Goal: Transaction & Acquisition: Purchase product/service

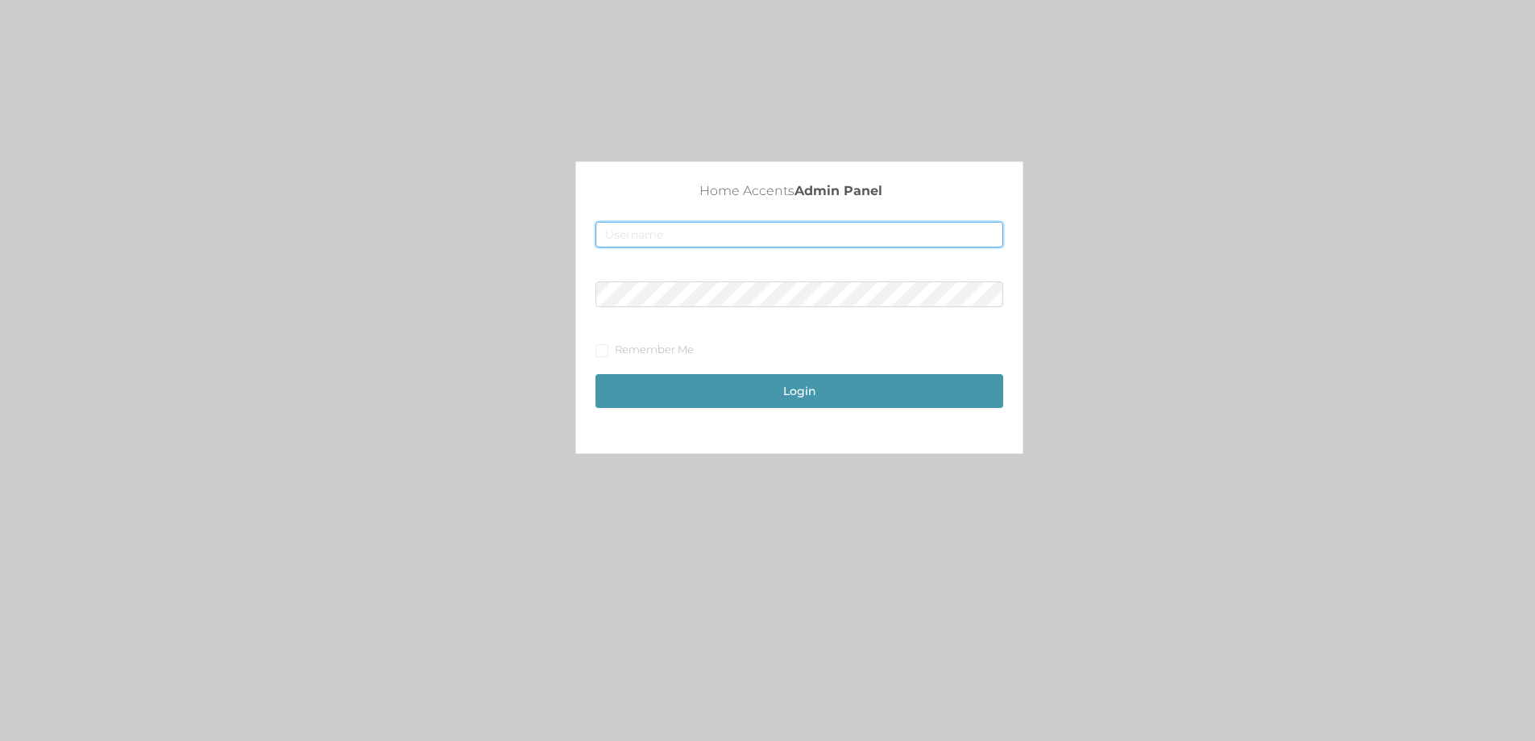
type input "[EMAIL_ADDRESS][DOMAIN_NAME]"
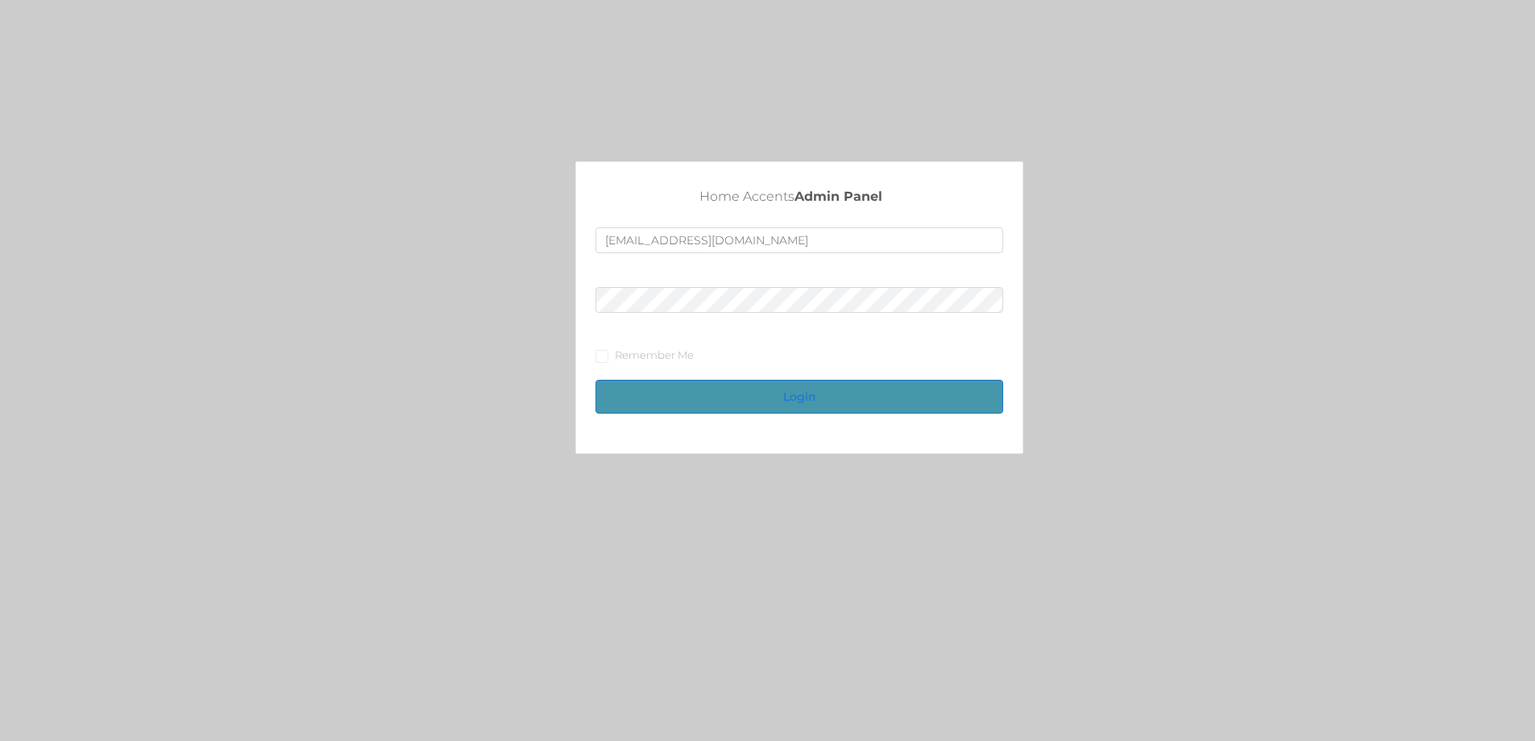
click at [835, 402] on button "Login" at bounding box center [800, 397] width 408 height 34
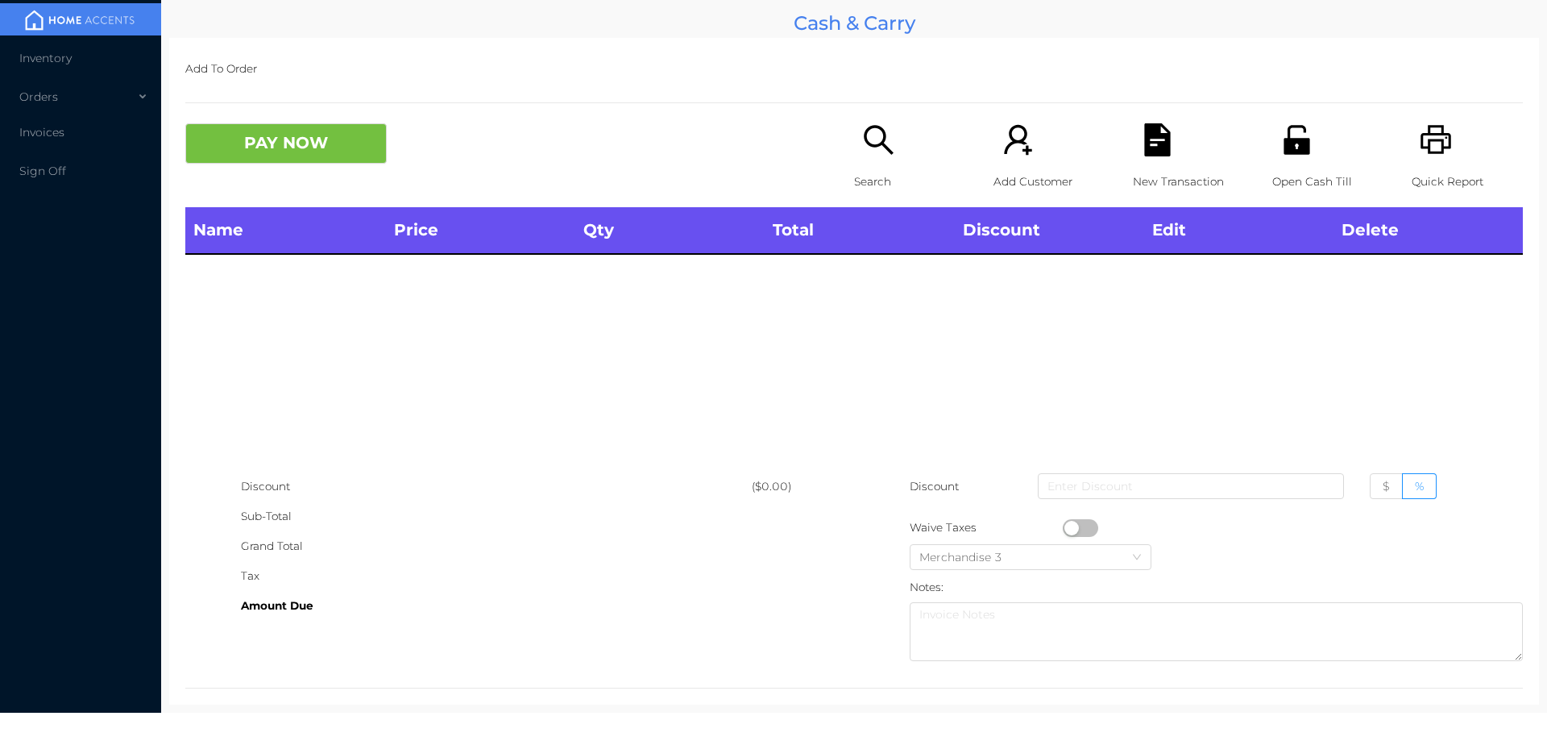
click at [869, 134] on icon "icon: search" at bounding box center [878, 139] width 33 height 33
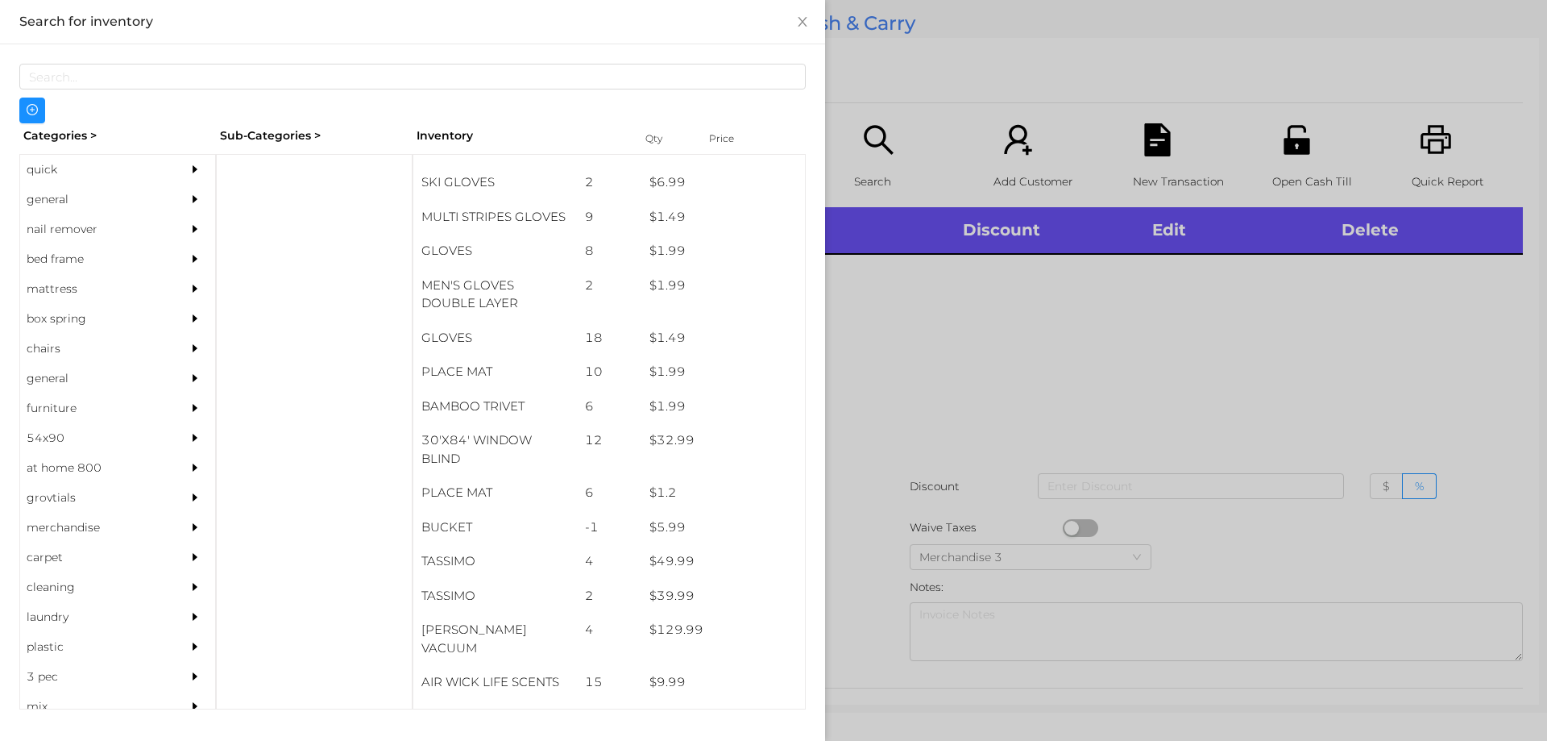
scroll to position [1578, 0]
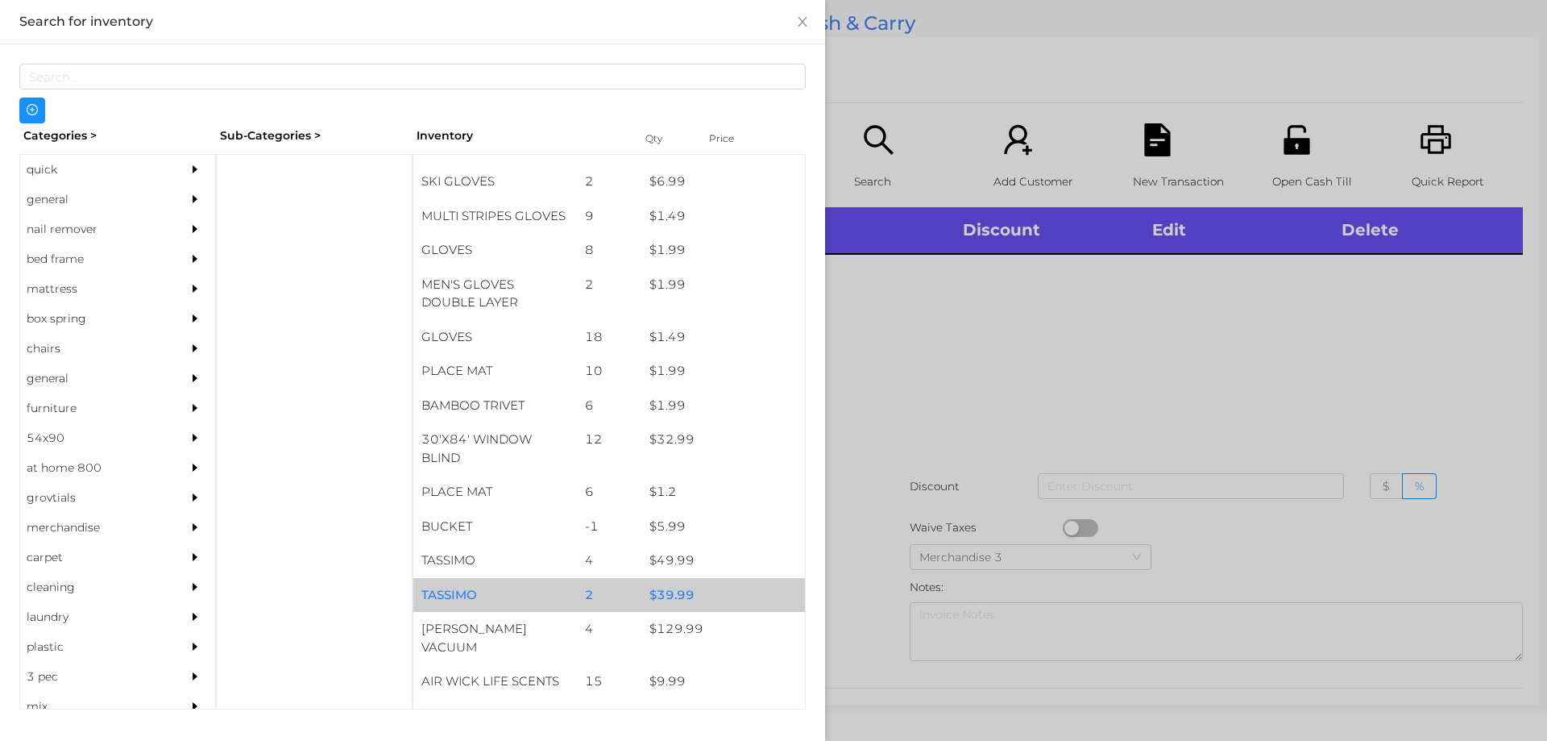
click at [697, 594] on div "$ 39.99" at bounding box center [723, 595] width 164 height 35
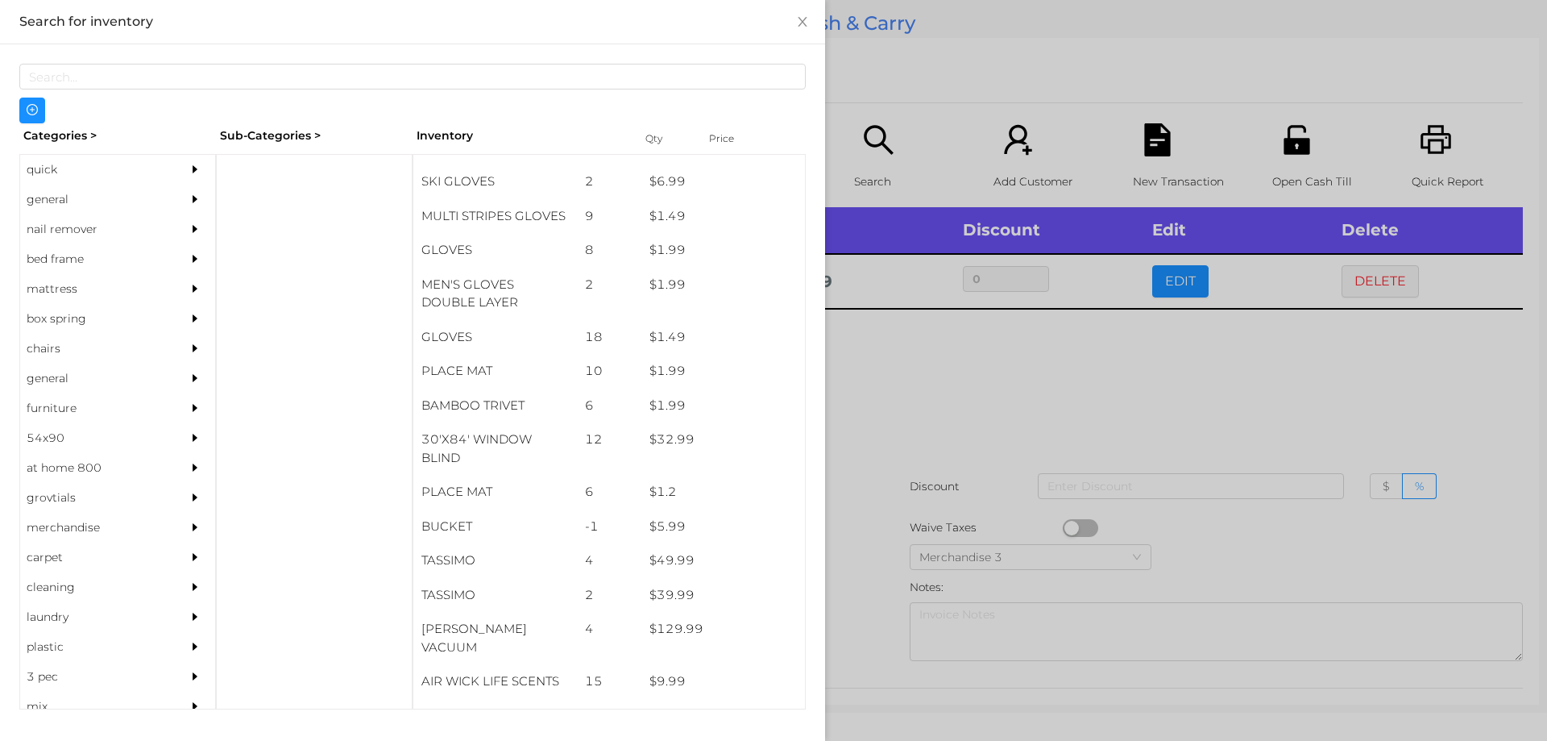
click at [939, 379] on div at bounding box center [773, 370] width 1547 height 741
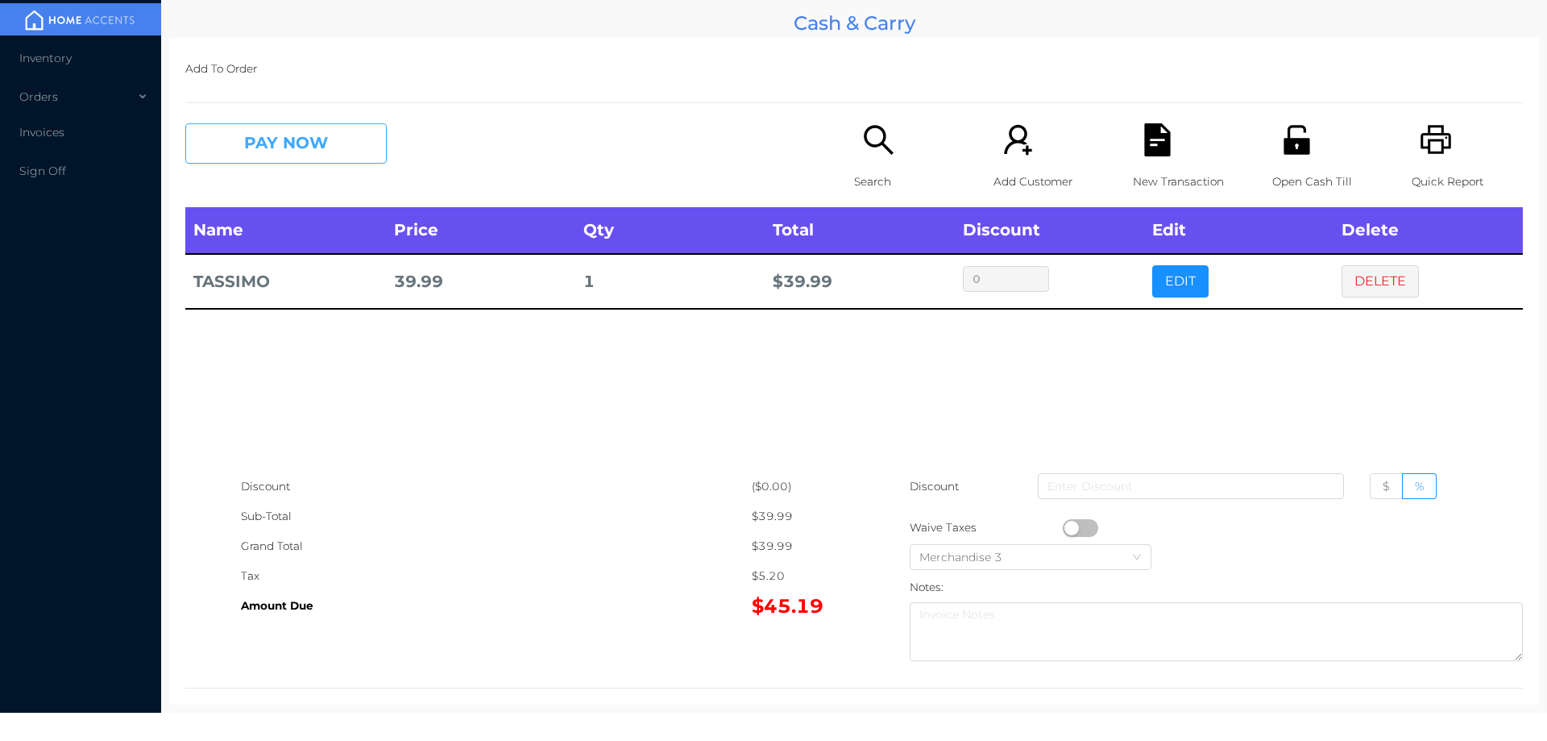
click at [281, 138] on button "PAY NOW" at bounding box center [285, 143] width 201 height 40
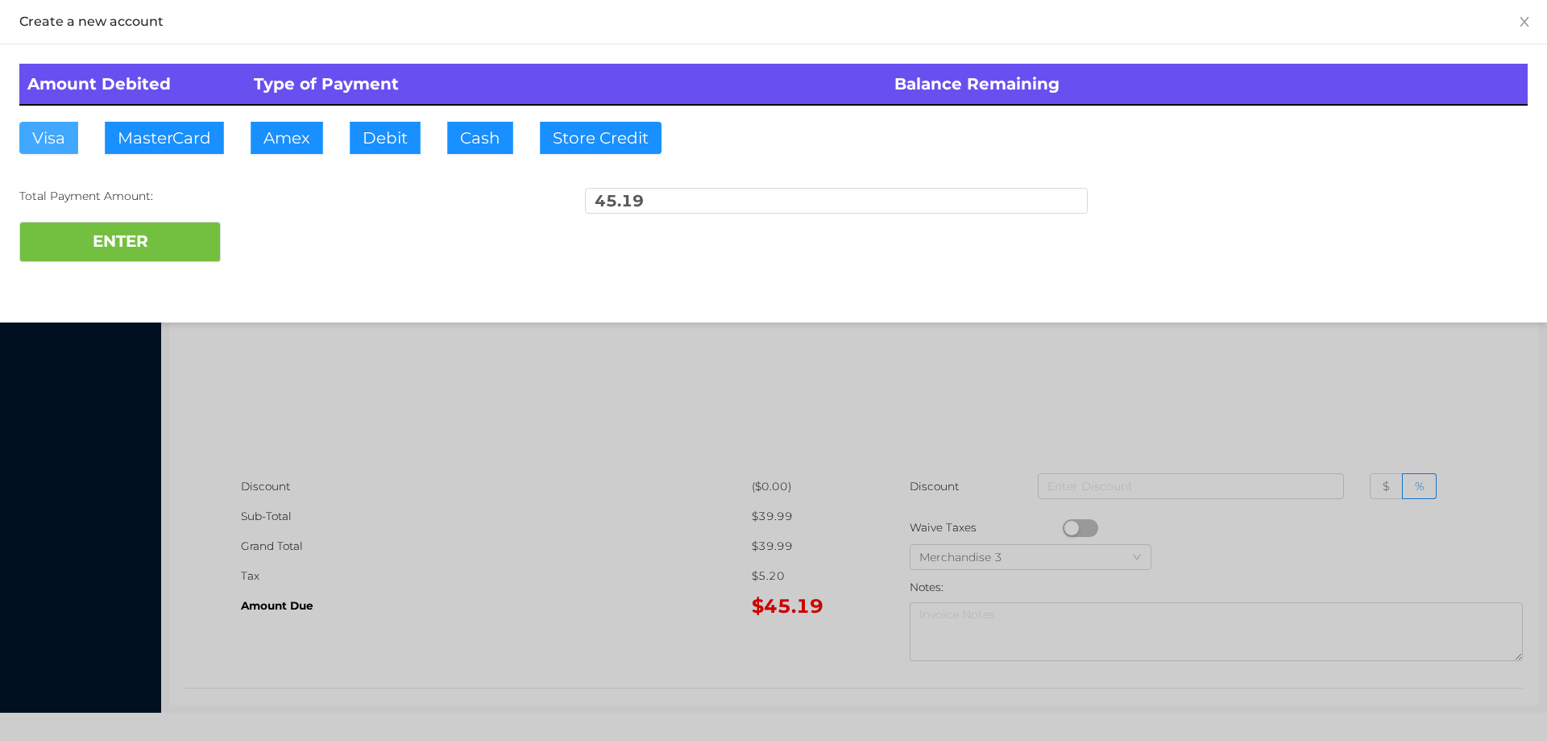
click at [50, 140] on button "Visa" at bounding box center [48, 138] width 59 height 32
click at [116, 251] on button "ENTER" at bounding box center [119, 242] width 201 height 40
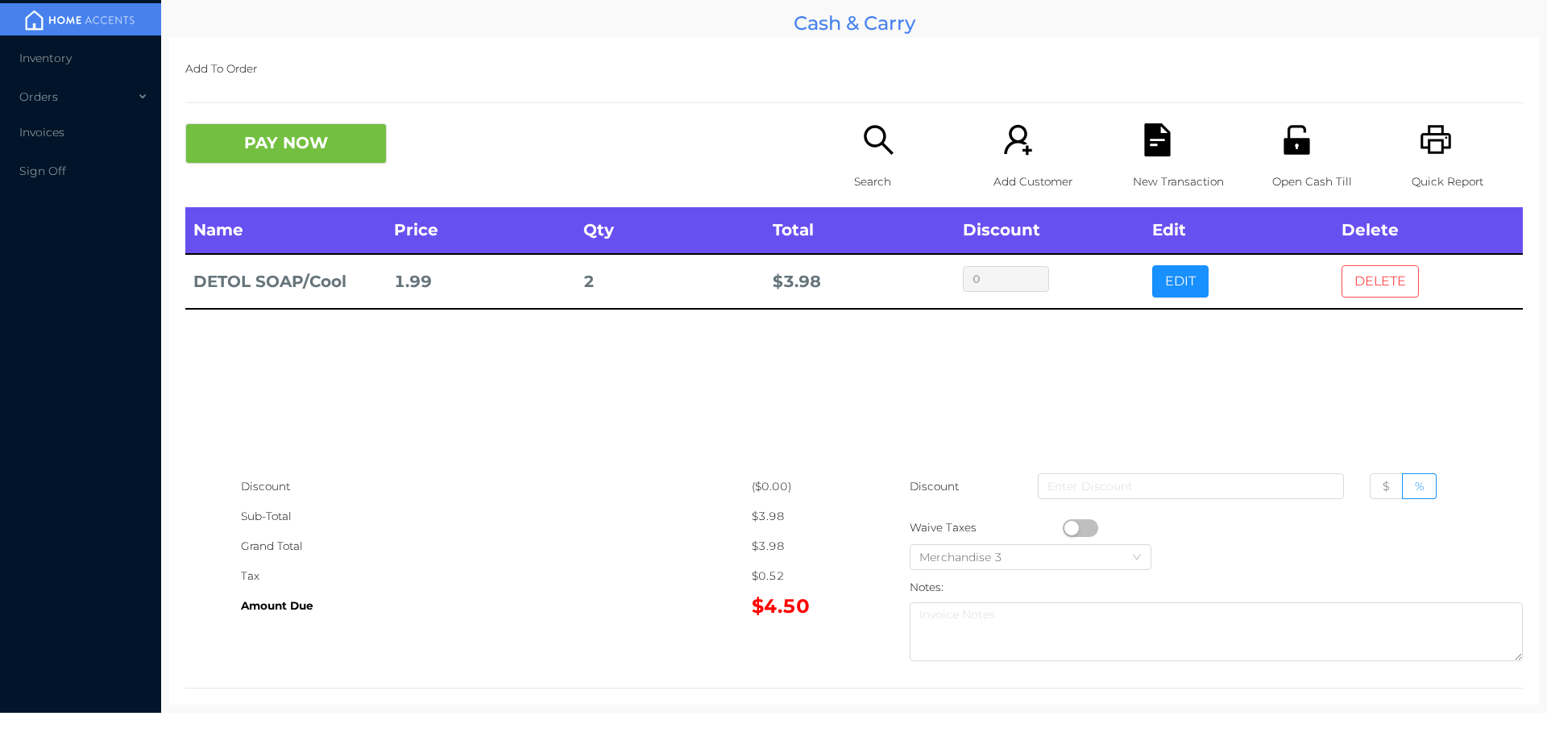
click at [1395, 283] on button "DELETE" at bounding box center [1380, 281] width 77 height 32
click at [288, 149] on button "PAY NOW" at bounding box center [285, 143] width 201 height 40
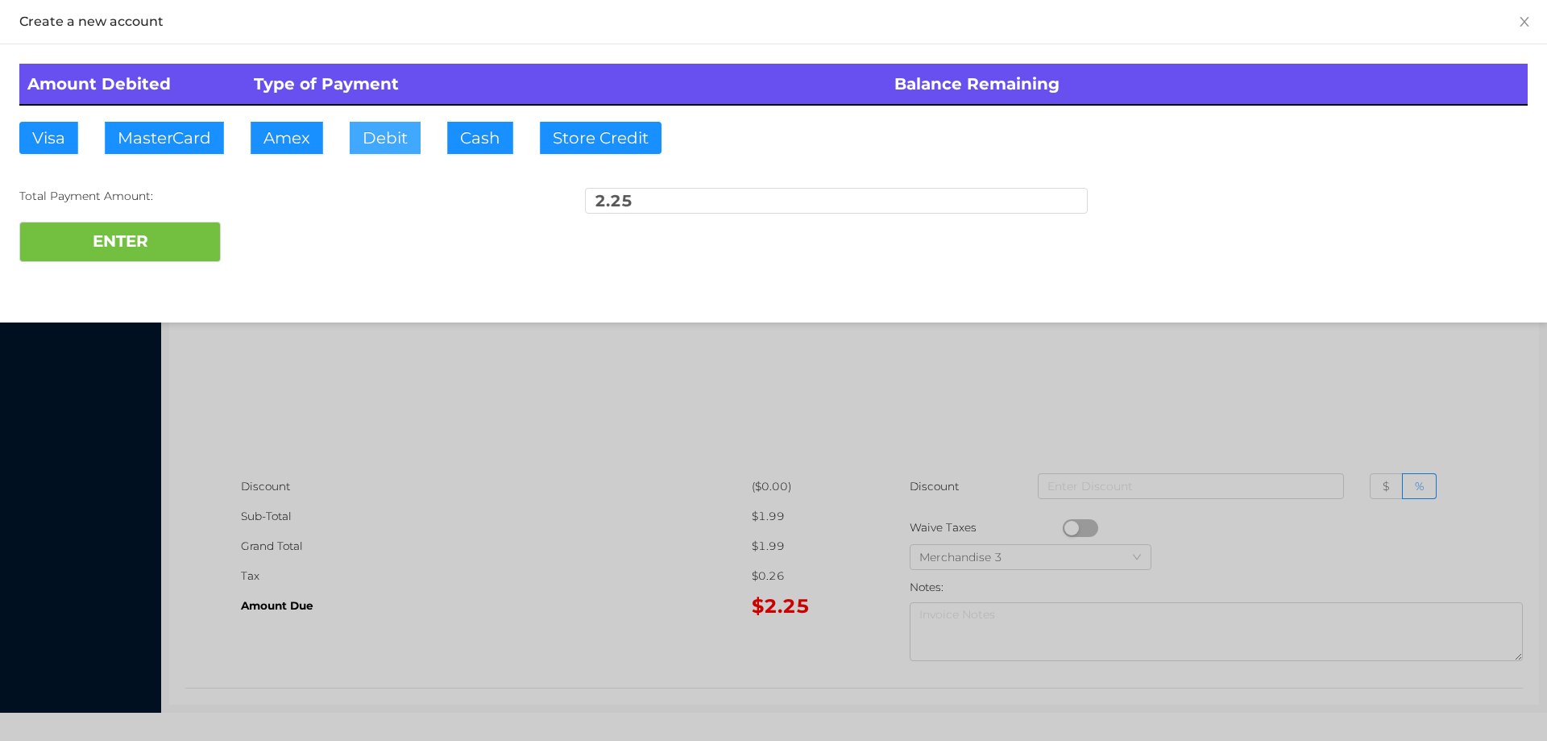
click at [383, 129] on button "Debit" at bounding box center [385, 138] width 71 height 32
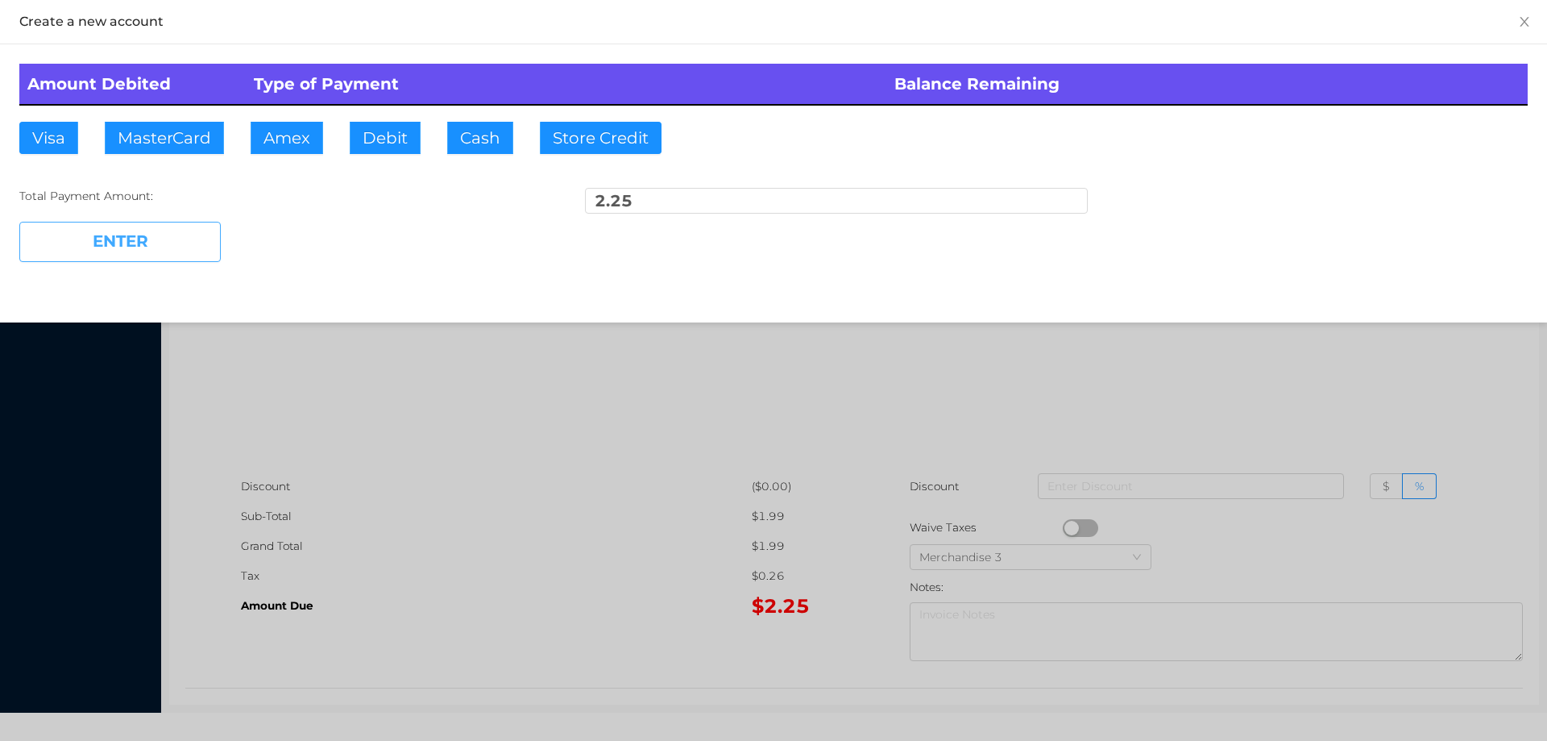
click at [115, 246] on button "ENTER" at bounding box center [119, 242] width 201 height 40
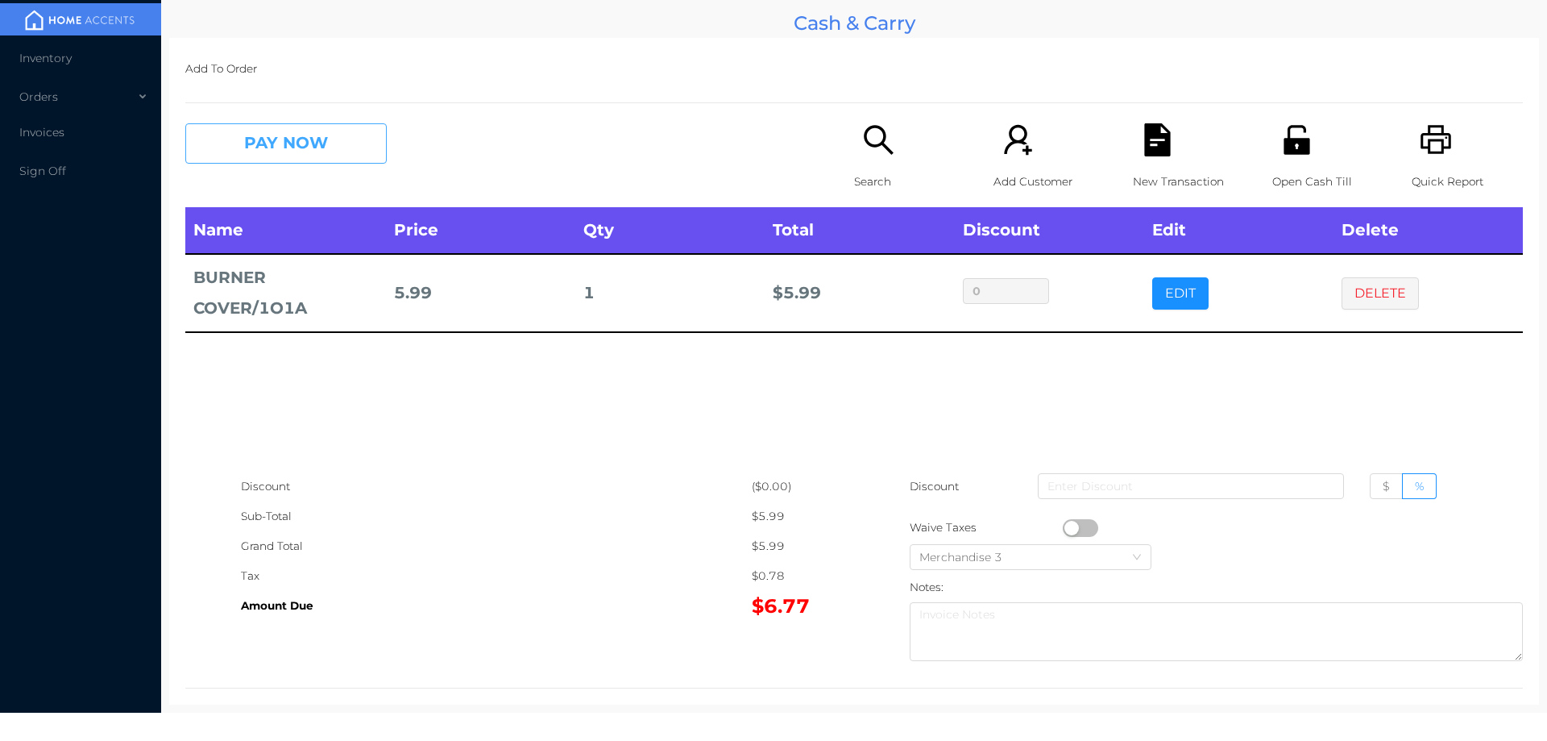
click at [271, 140] on button "PAY NOW" at bounding box center [285, 143] width 201 height 40
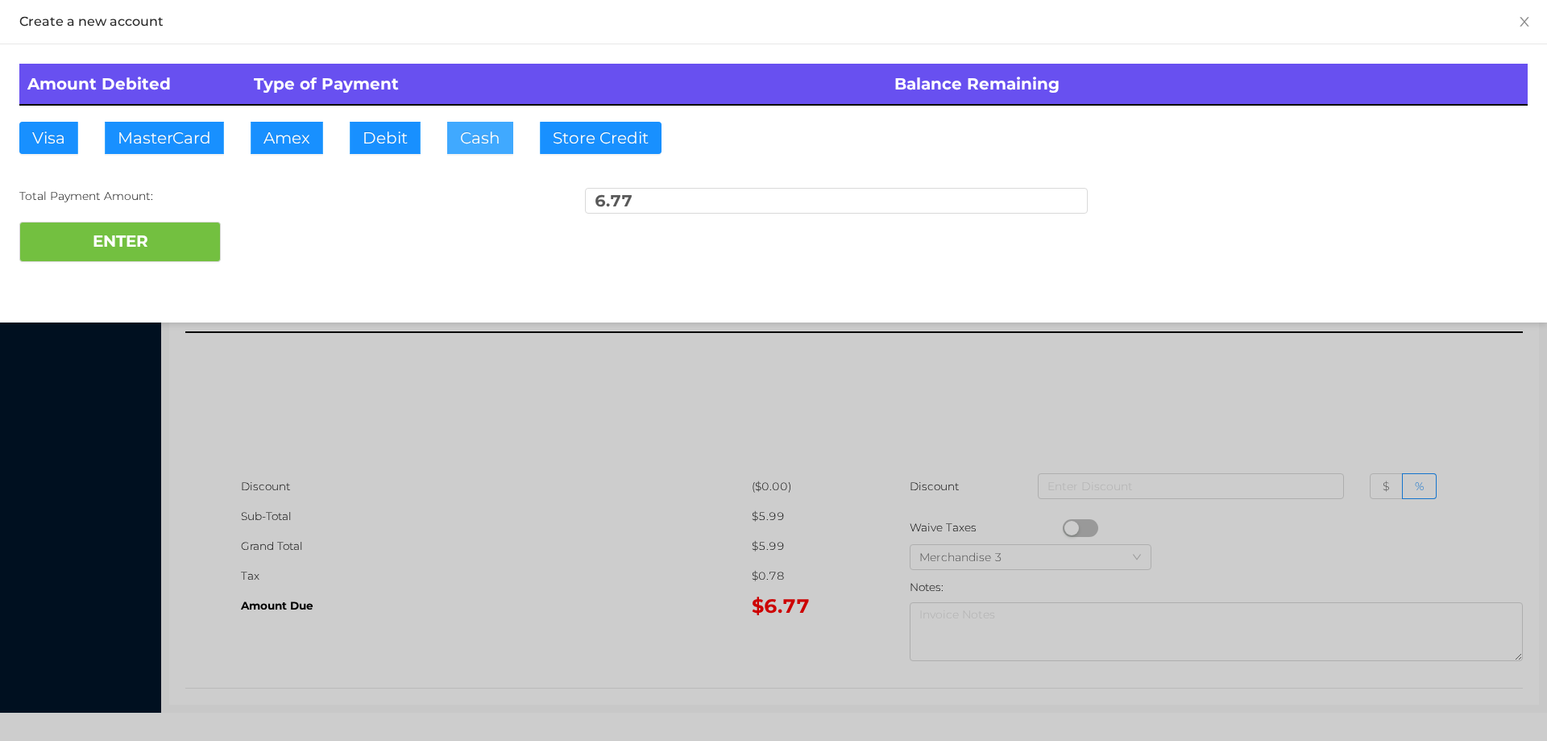
click at [488, 124] on button "Cash" at bounding box center [480, 138] width 66 height 32
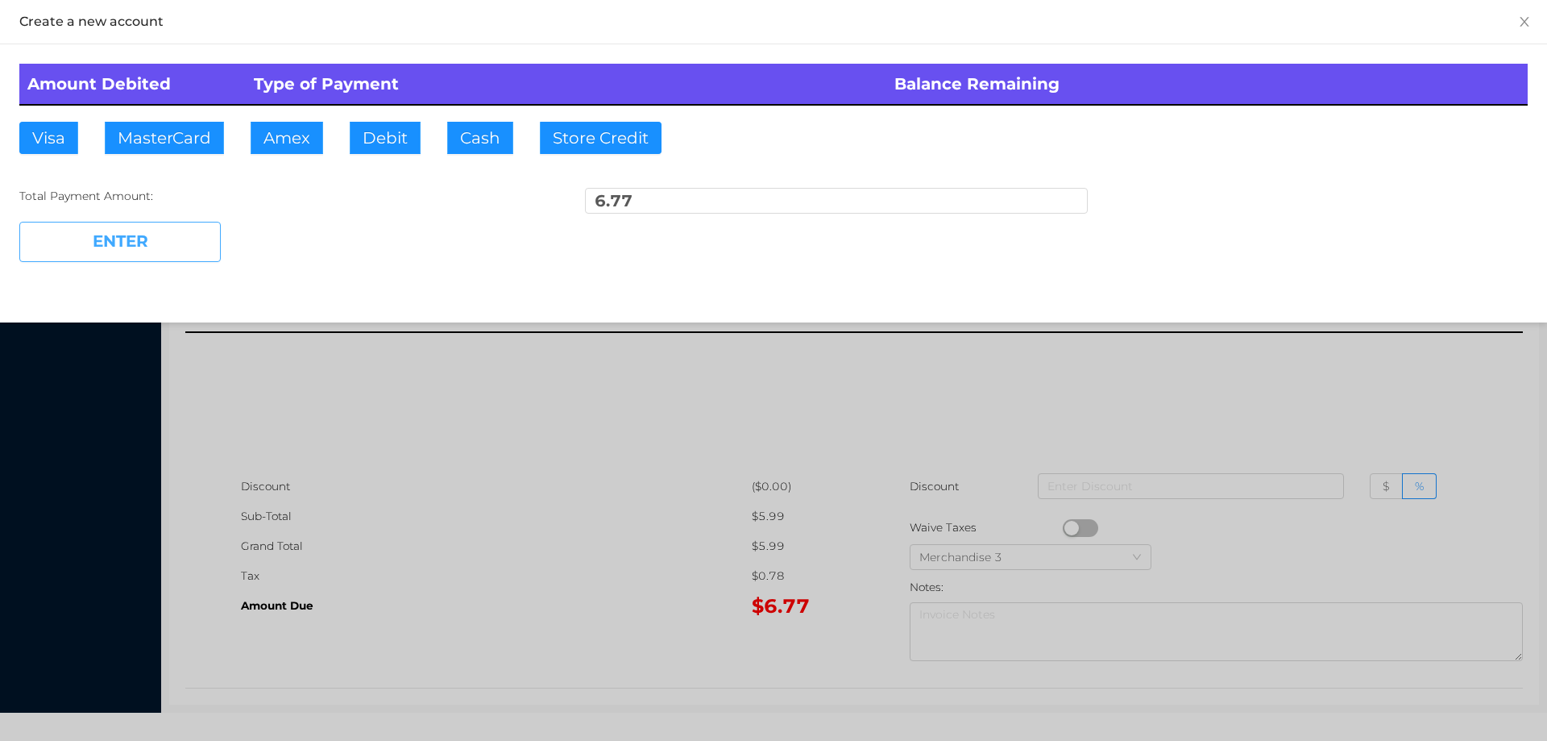
click at [96, 243] on button "ENTER" at bounding box center [119, 242] width 201 height 40
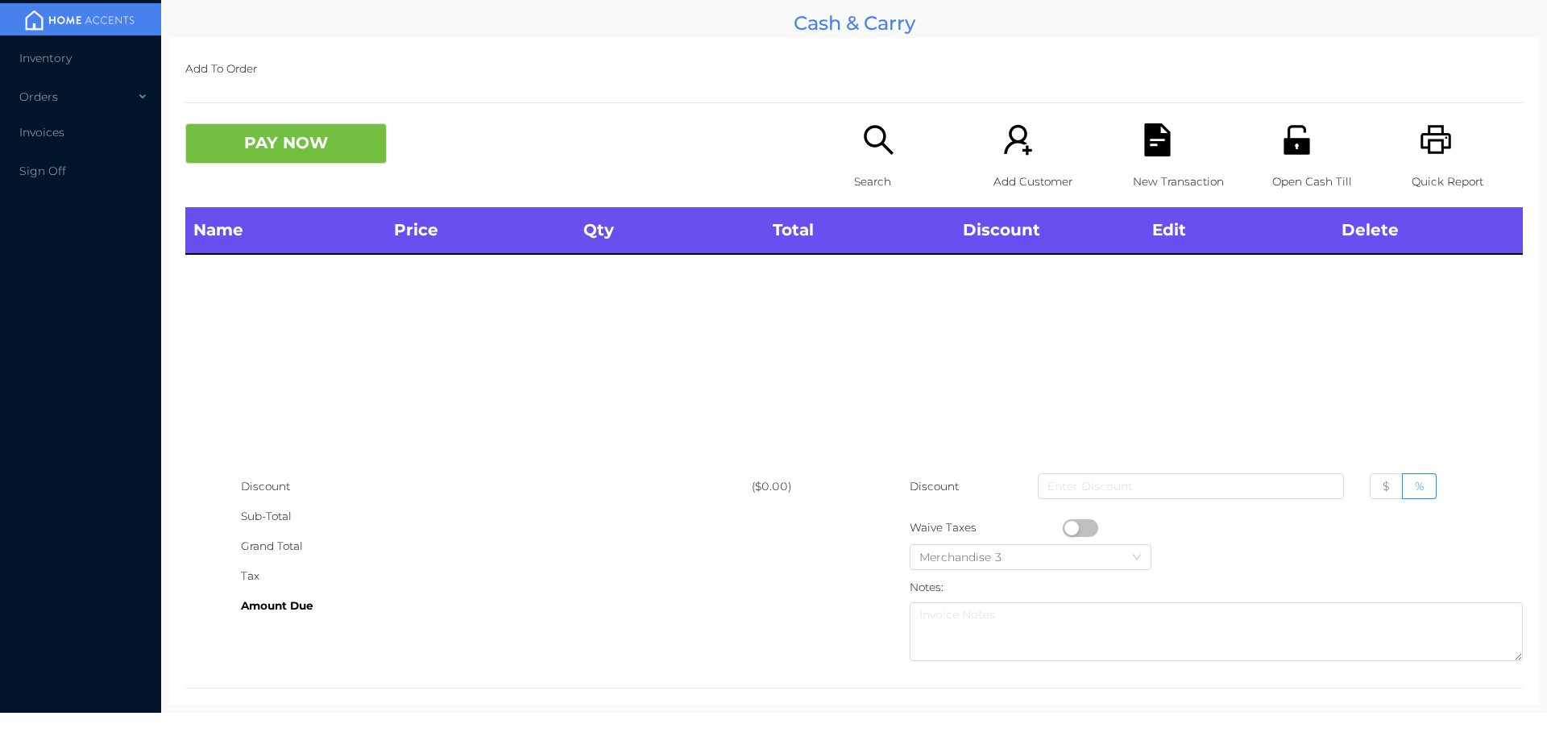
click at [872, 131] on icon "icon: search" at bounding box center [878, 139] width 33 height 33
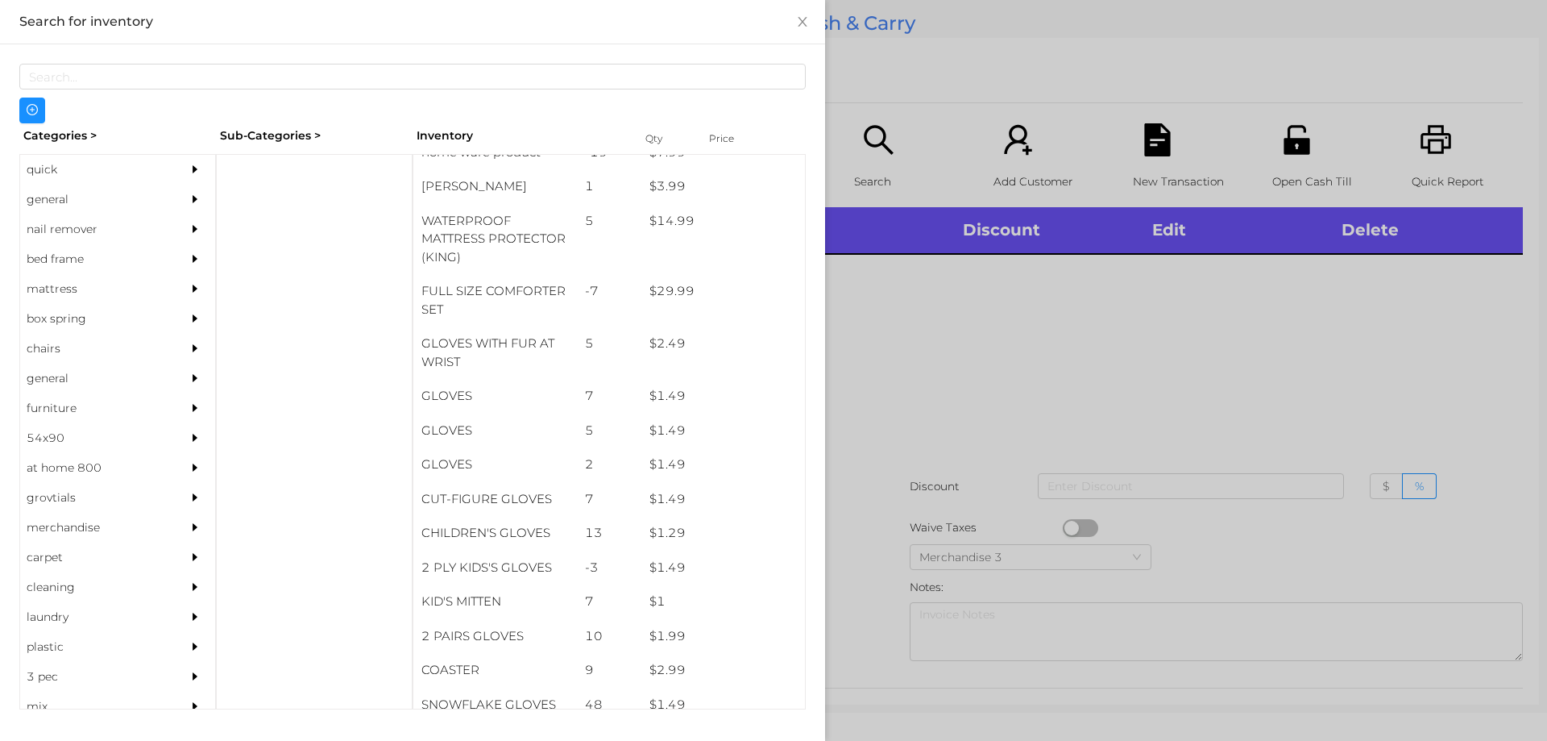
scroll to position [0, 0]
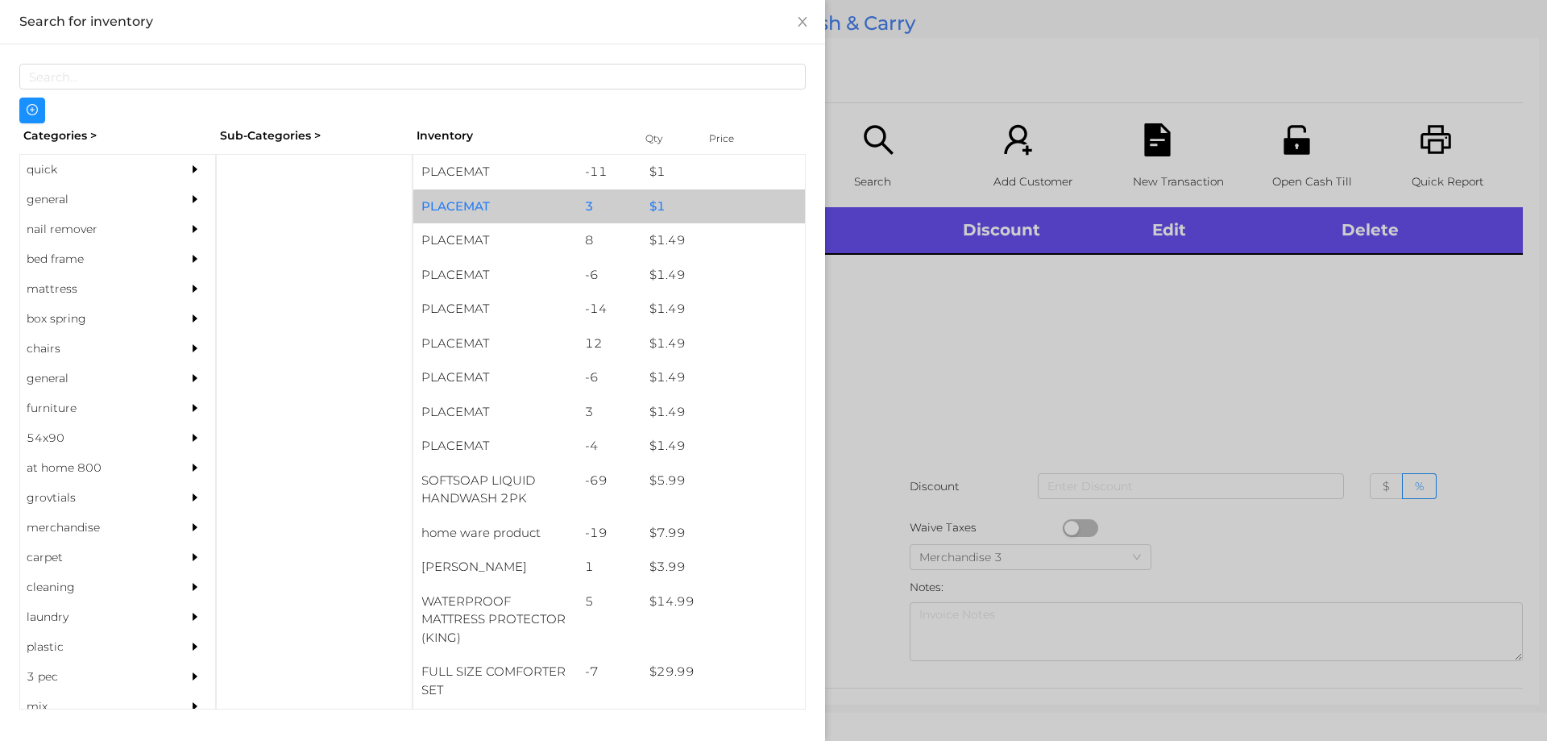
click at [661, 202] on div "$ 1" at bounding box center [723, 206] width 164 height 35
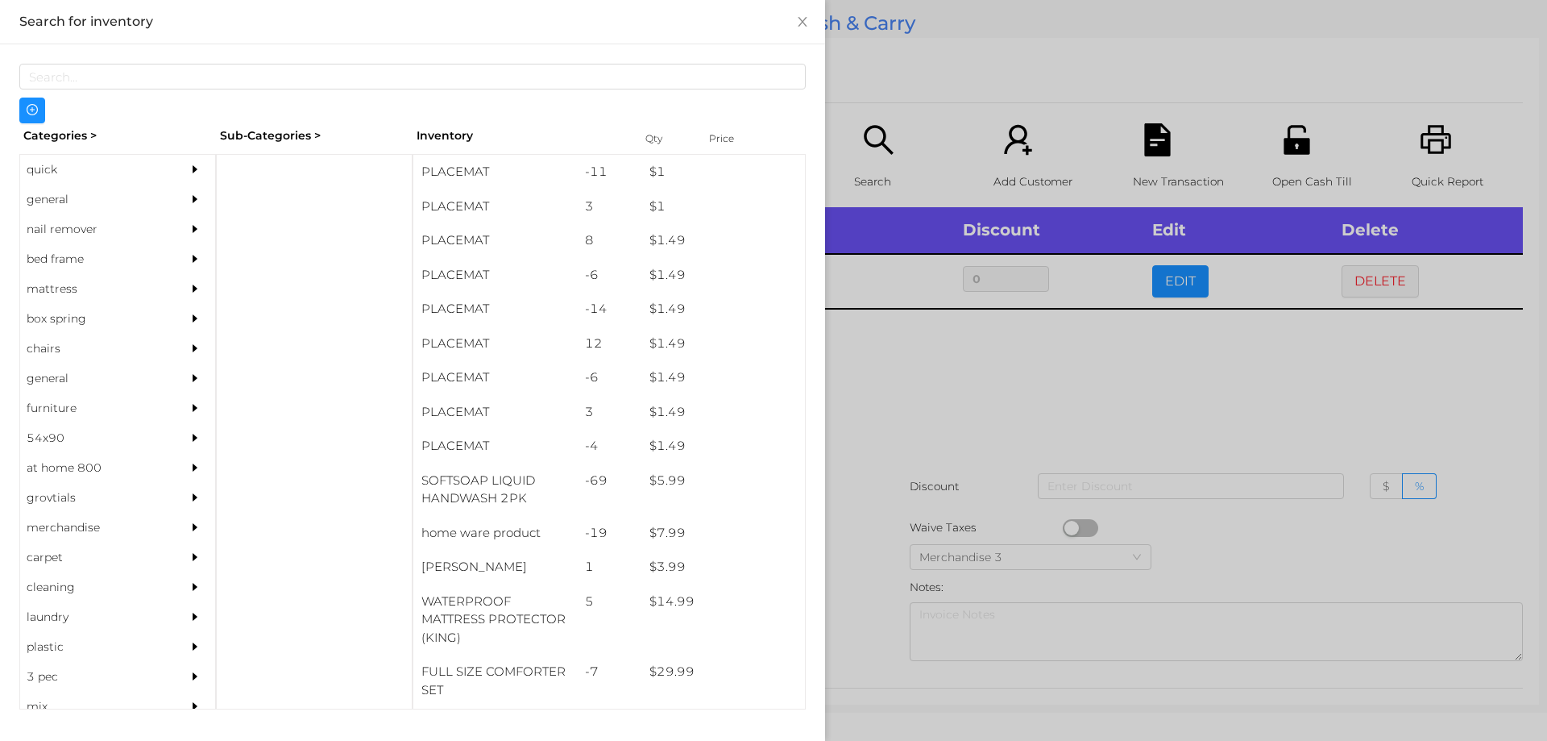
click at [994, 376] on div at bounding box center [773, 370] width 1547 height 741
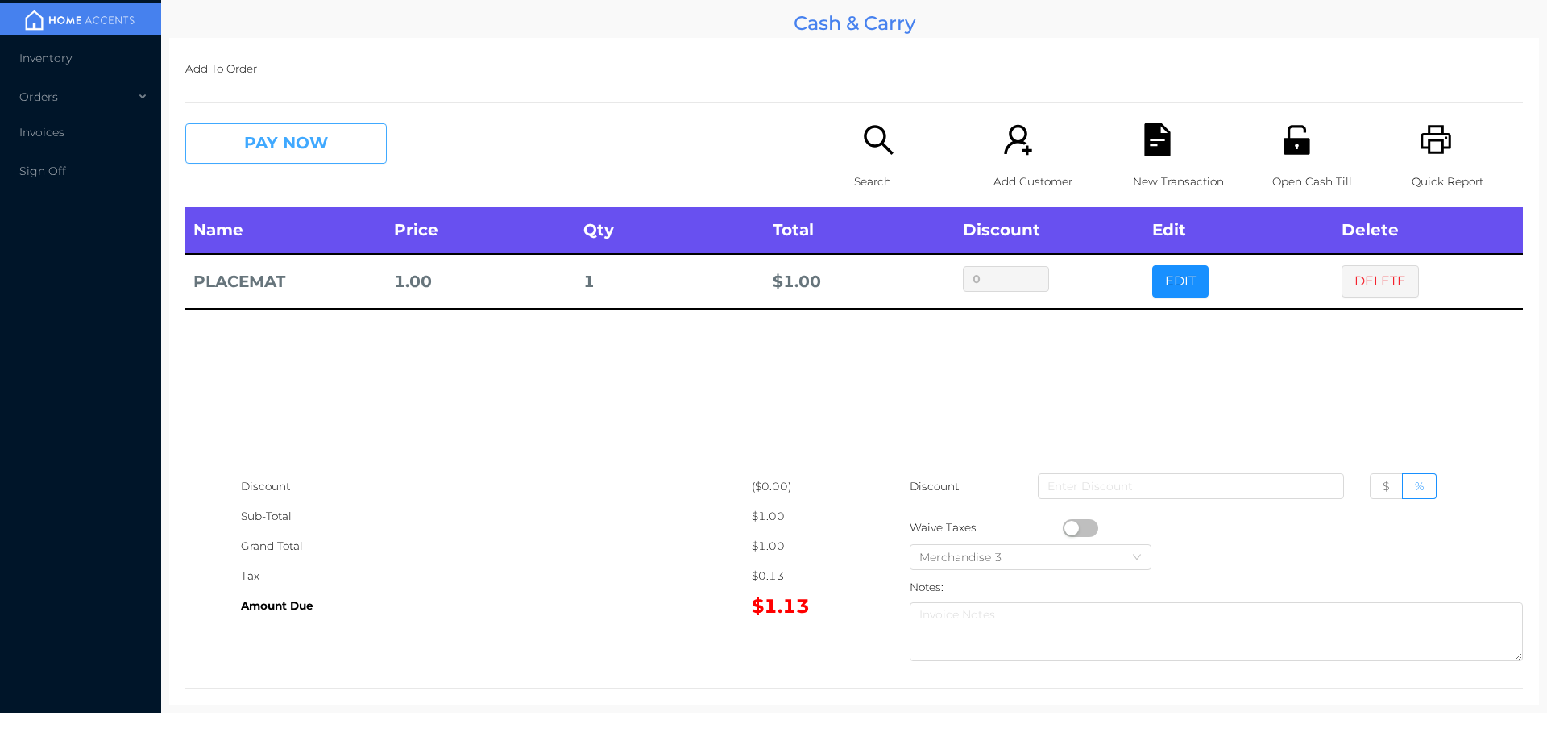
click at [303, 134] on button "PAY NOW" at bounding box center [285, 143] width 201 height 40
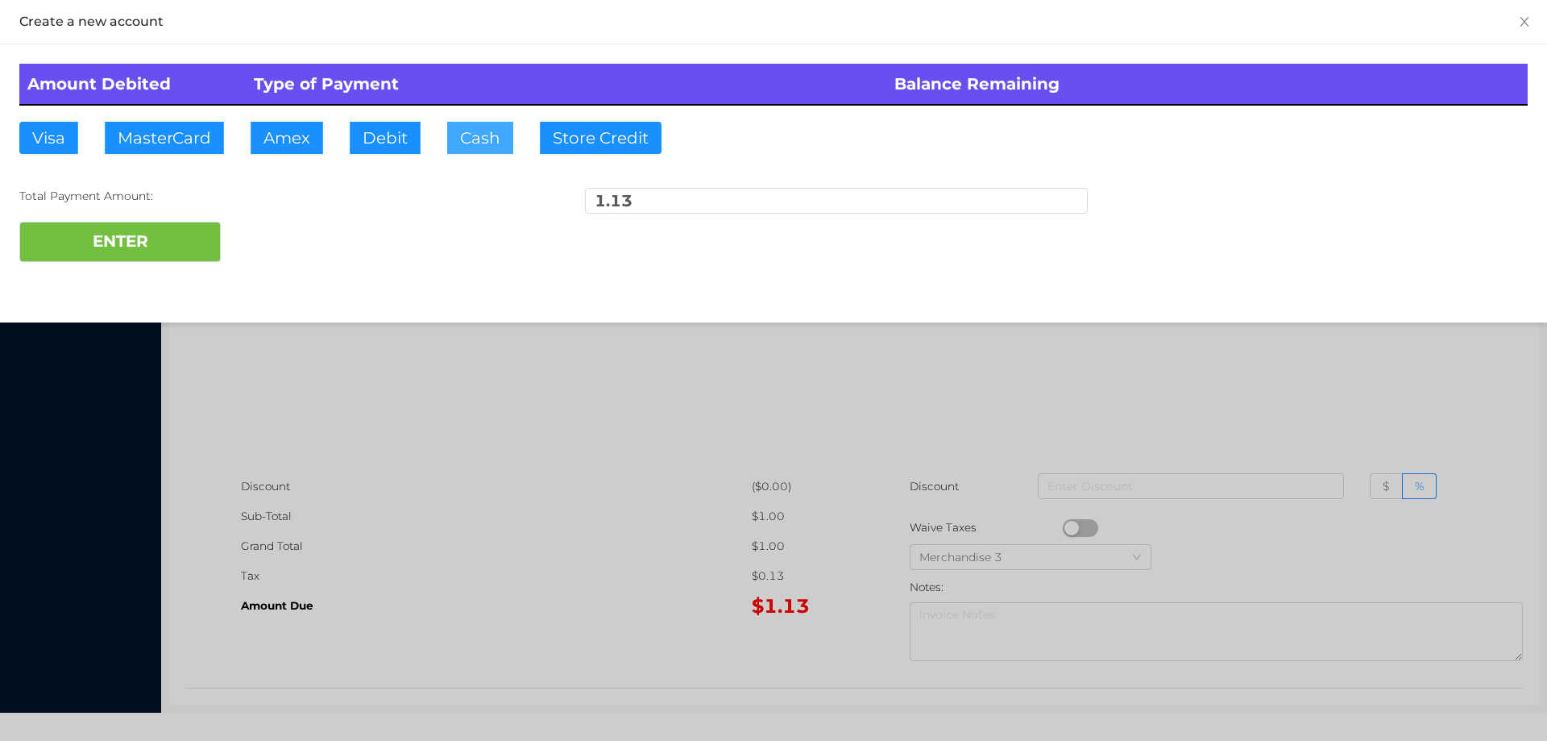
click at [470, 141] on button "Cash" at bounding box center [480, 138] width 66 height 32
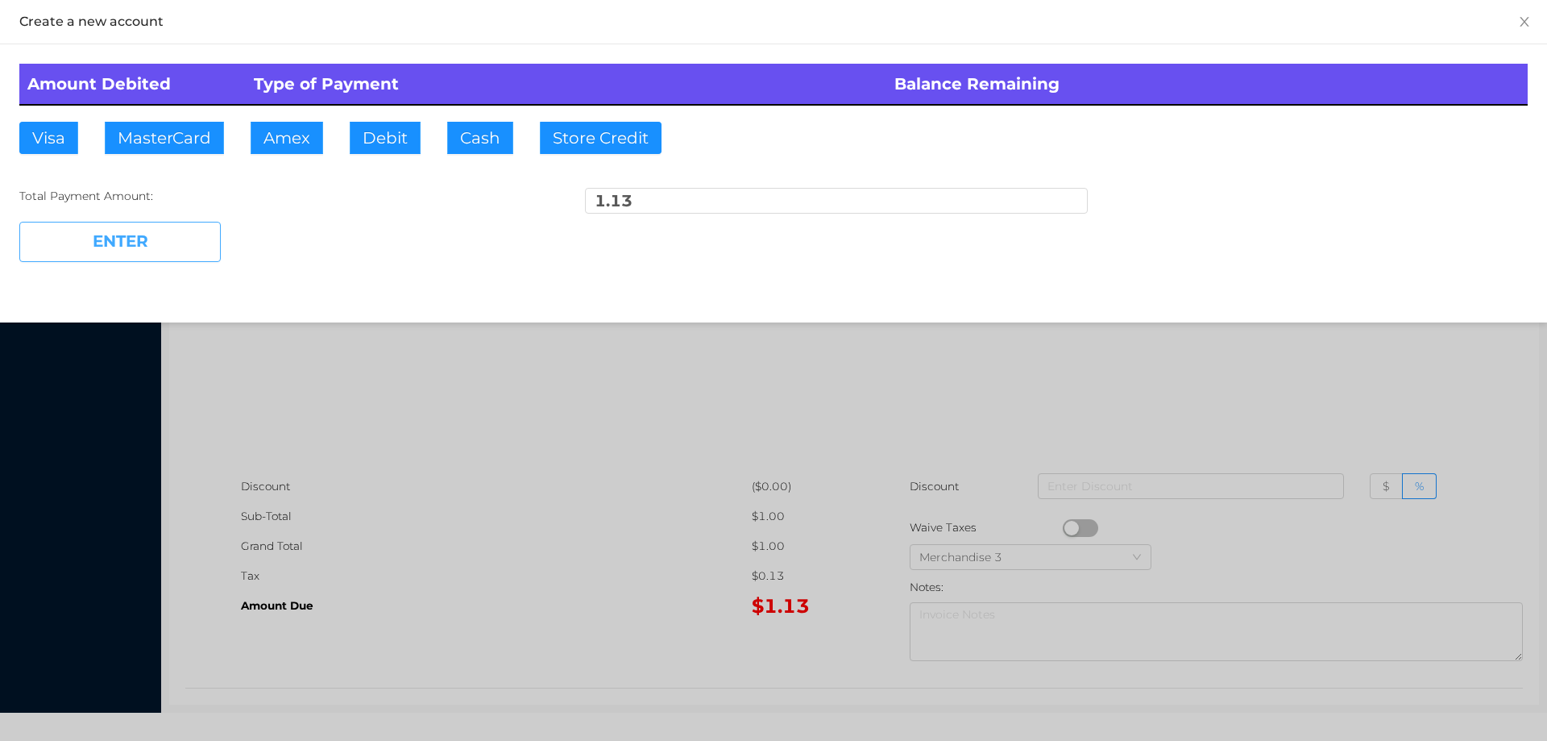
click at [137, 238] on button "ENTER" at bounding box center [119, 242] width 201 height 40
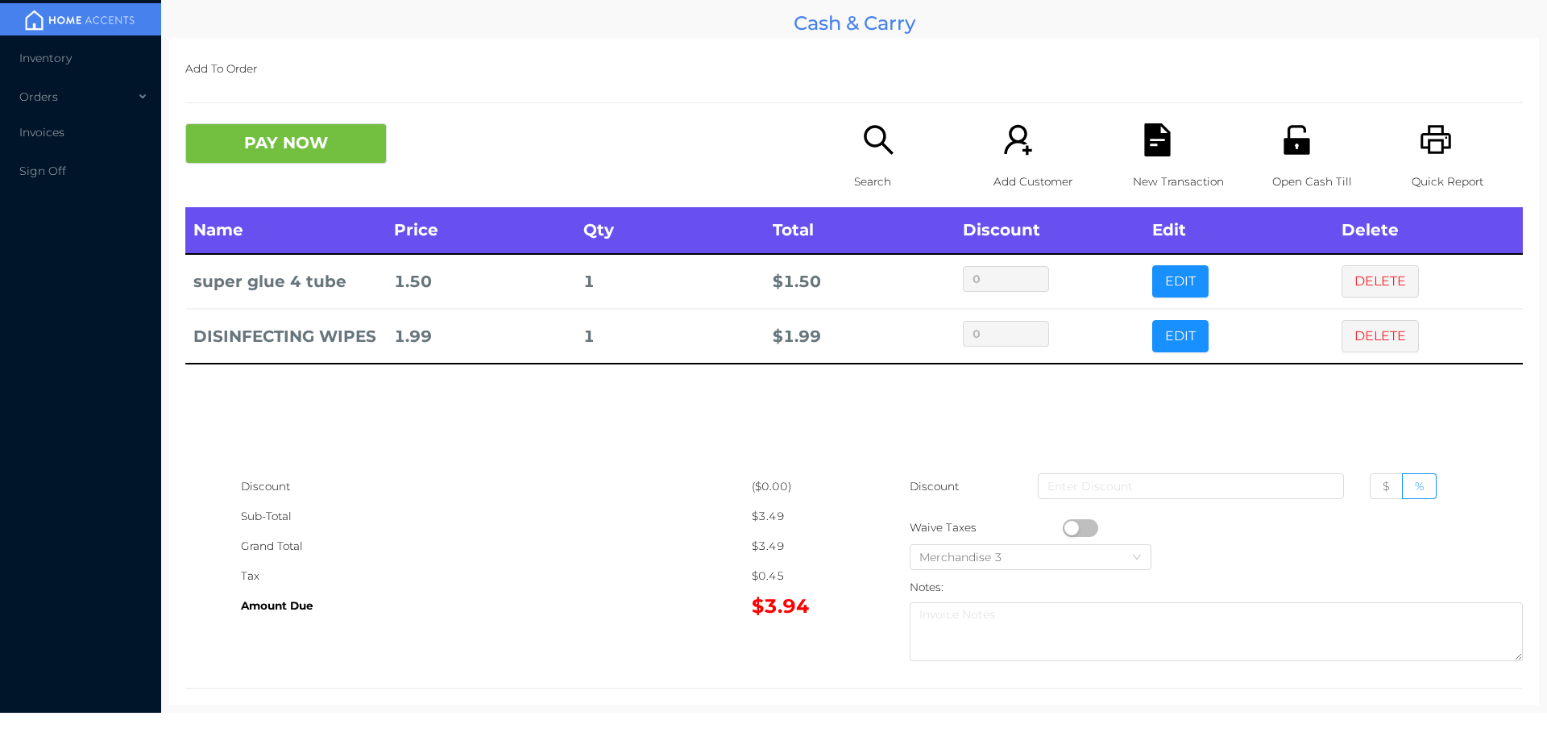
click at [303, 156] on button "PAY NOW" at bounding box center [285, 143] width 201 height 40
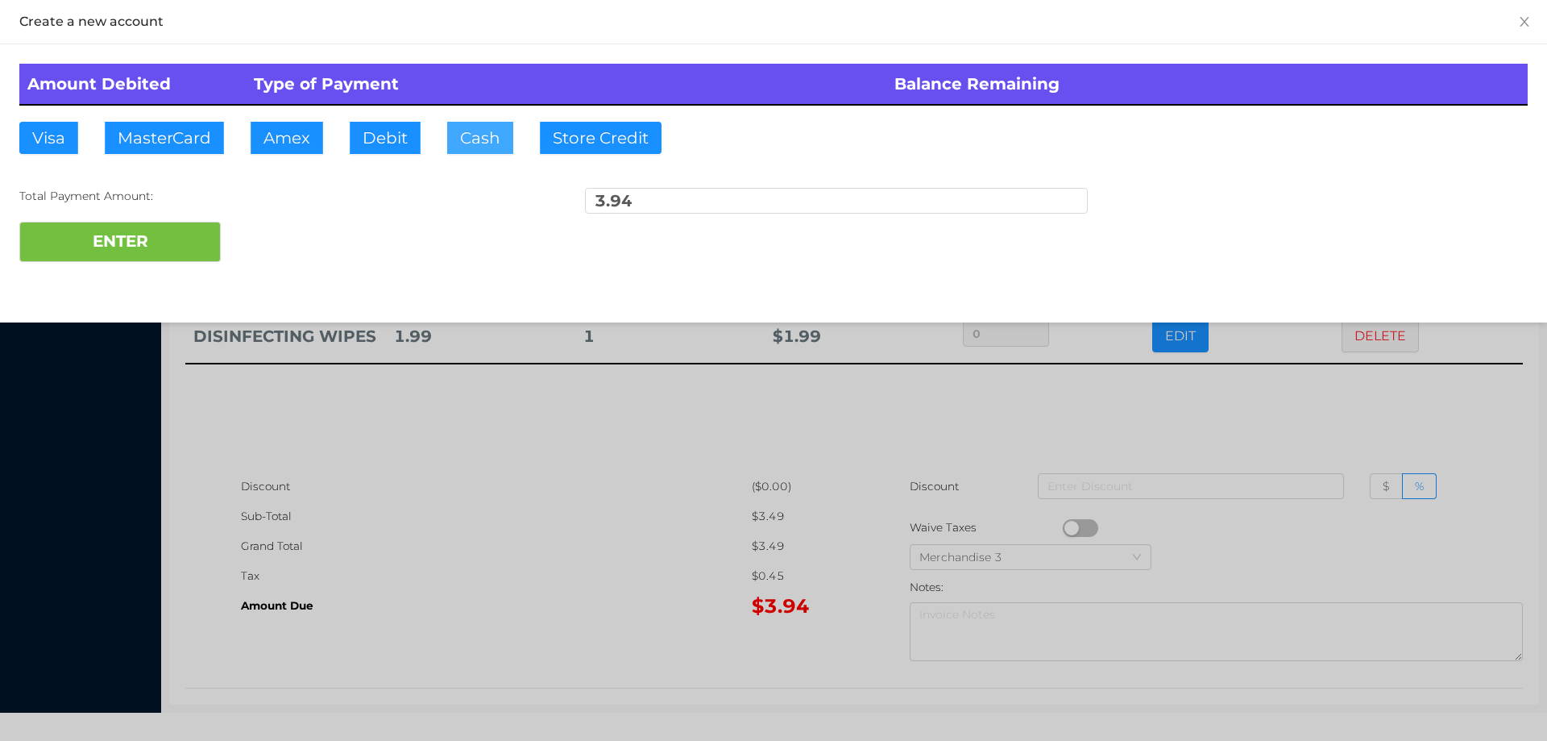
click at [481, 142] on button "Cash" at bounding box center [480, 138] width 66 height 32
type input "0"
type input "4.00"
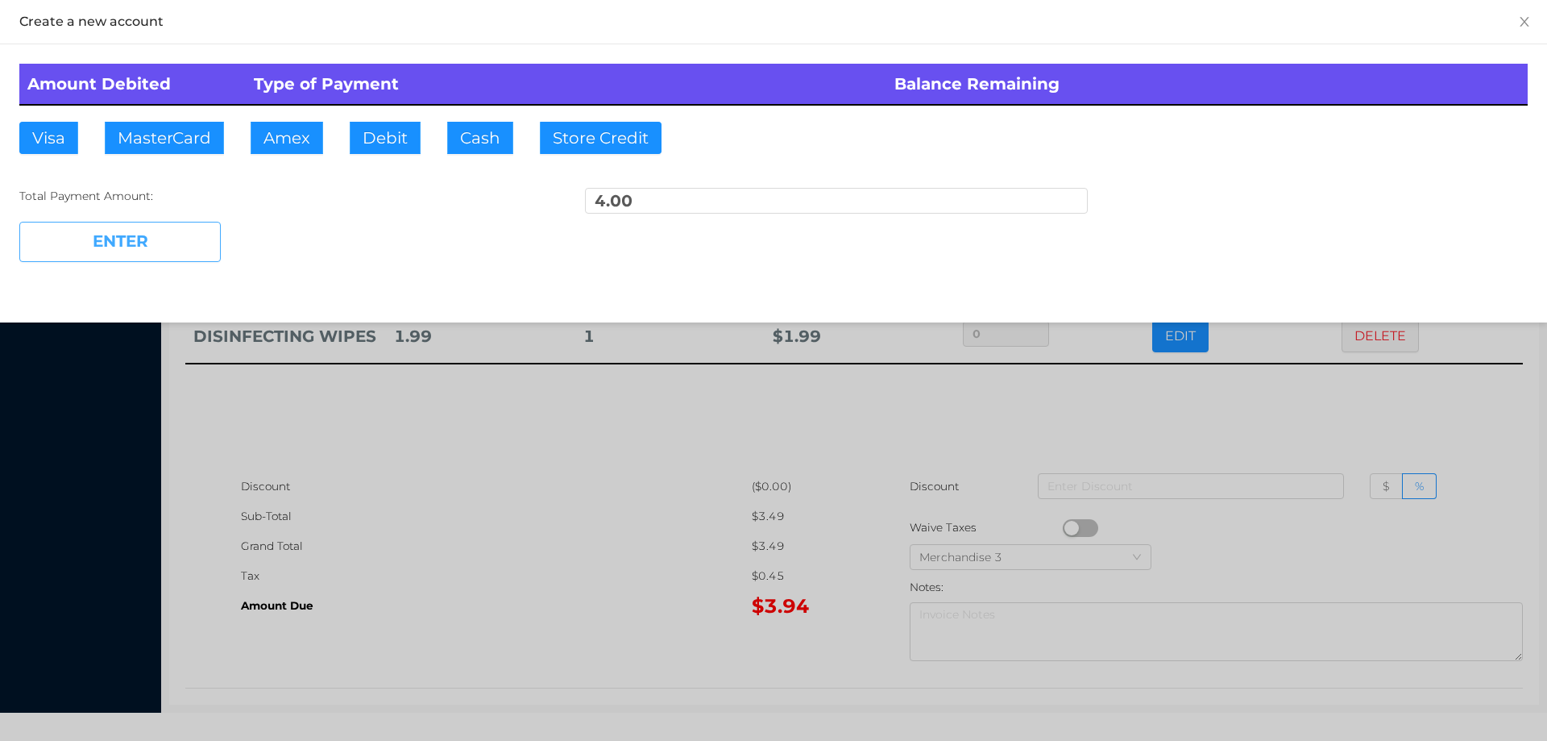
click at [114, 230] on button "ENTER" at bounding box center [119, 242] width 201 height 40
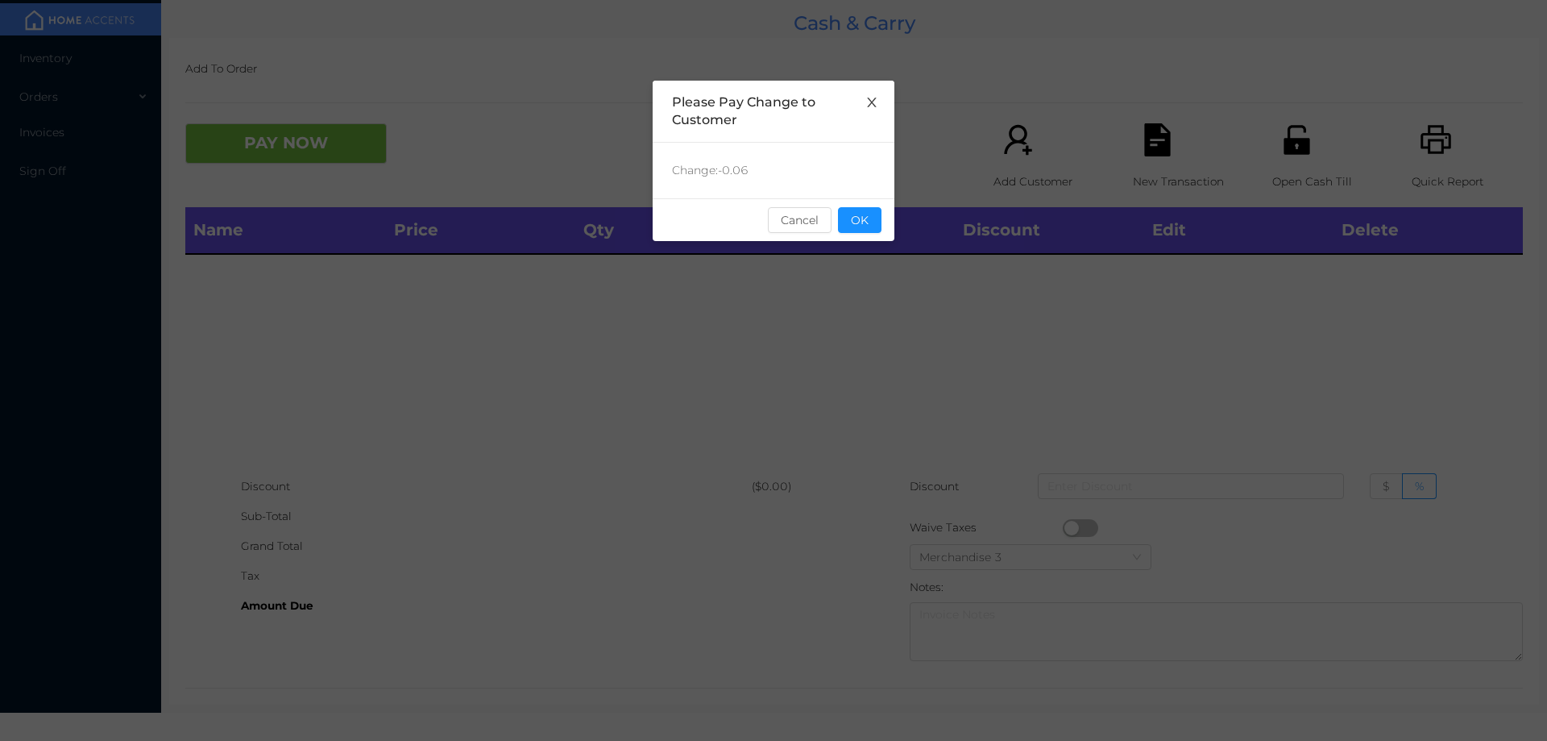
click at [869, 96] on icon "icon: close" at bounding box center [871, 102] width 13 height 13
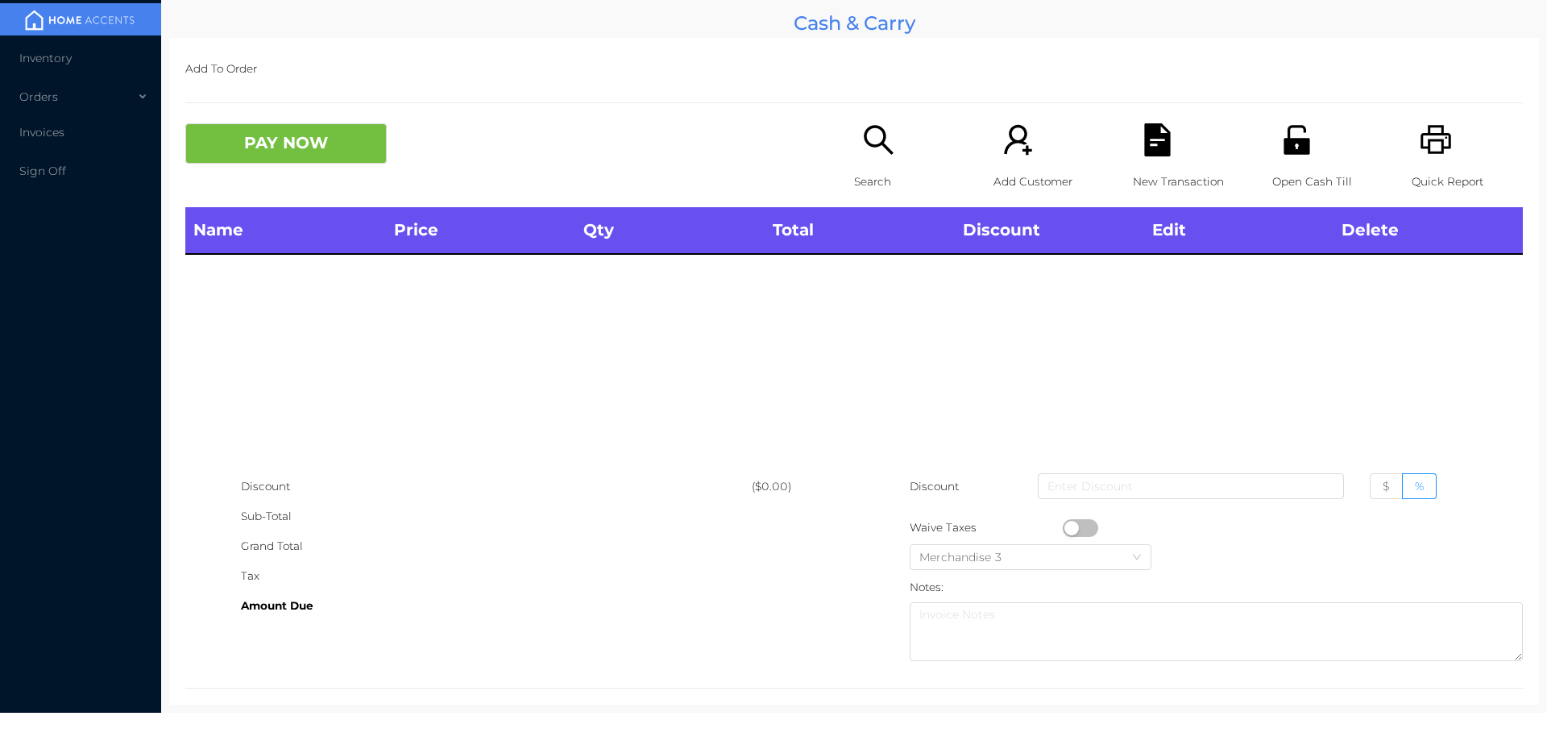
click at [874, 131] on icon "icon: search" at bounding box center [878, 139] width 33 height 33
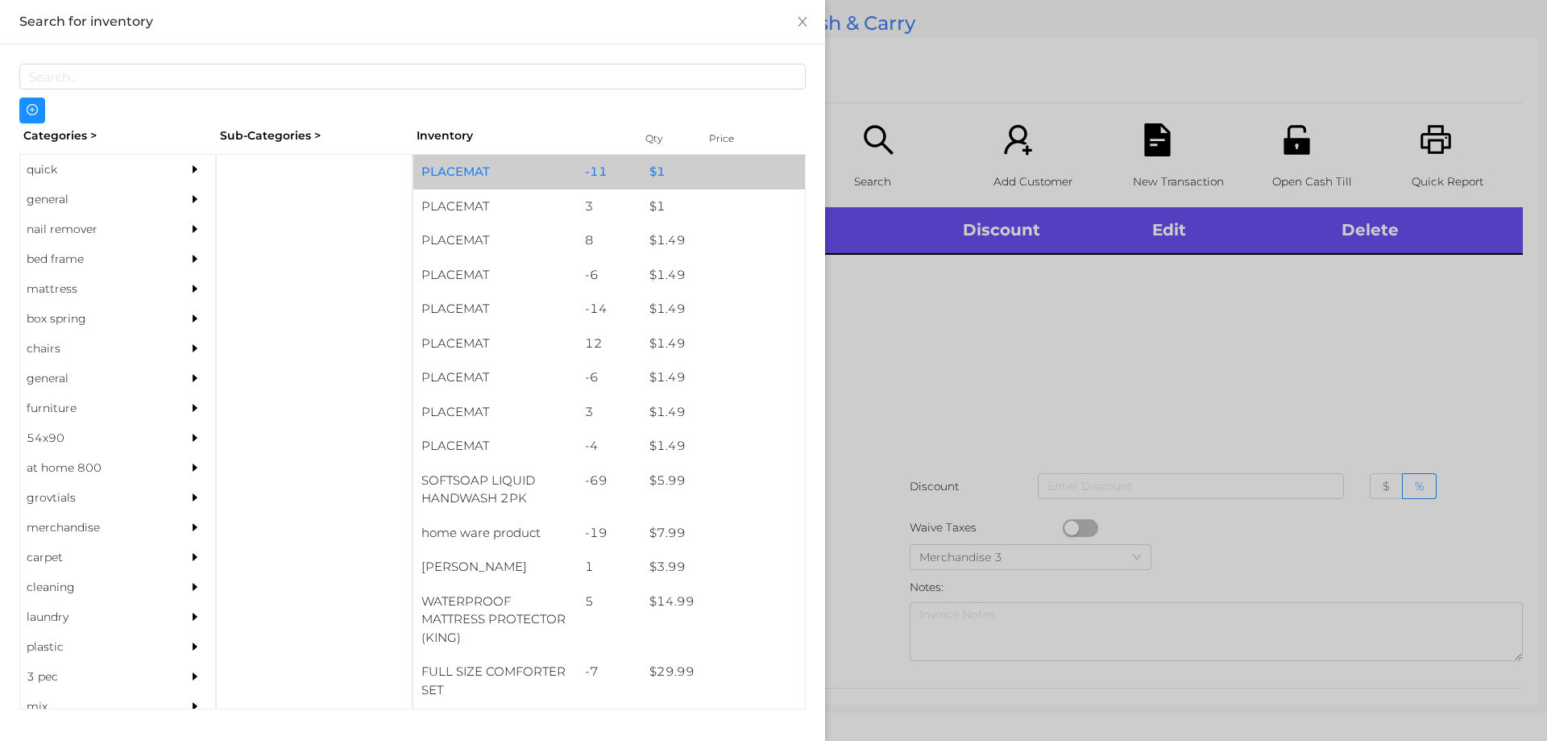
click at [673, 176] on div "$ 1" at bounding box center [723, 172] width 164 height 35
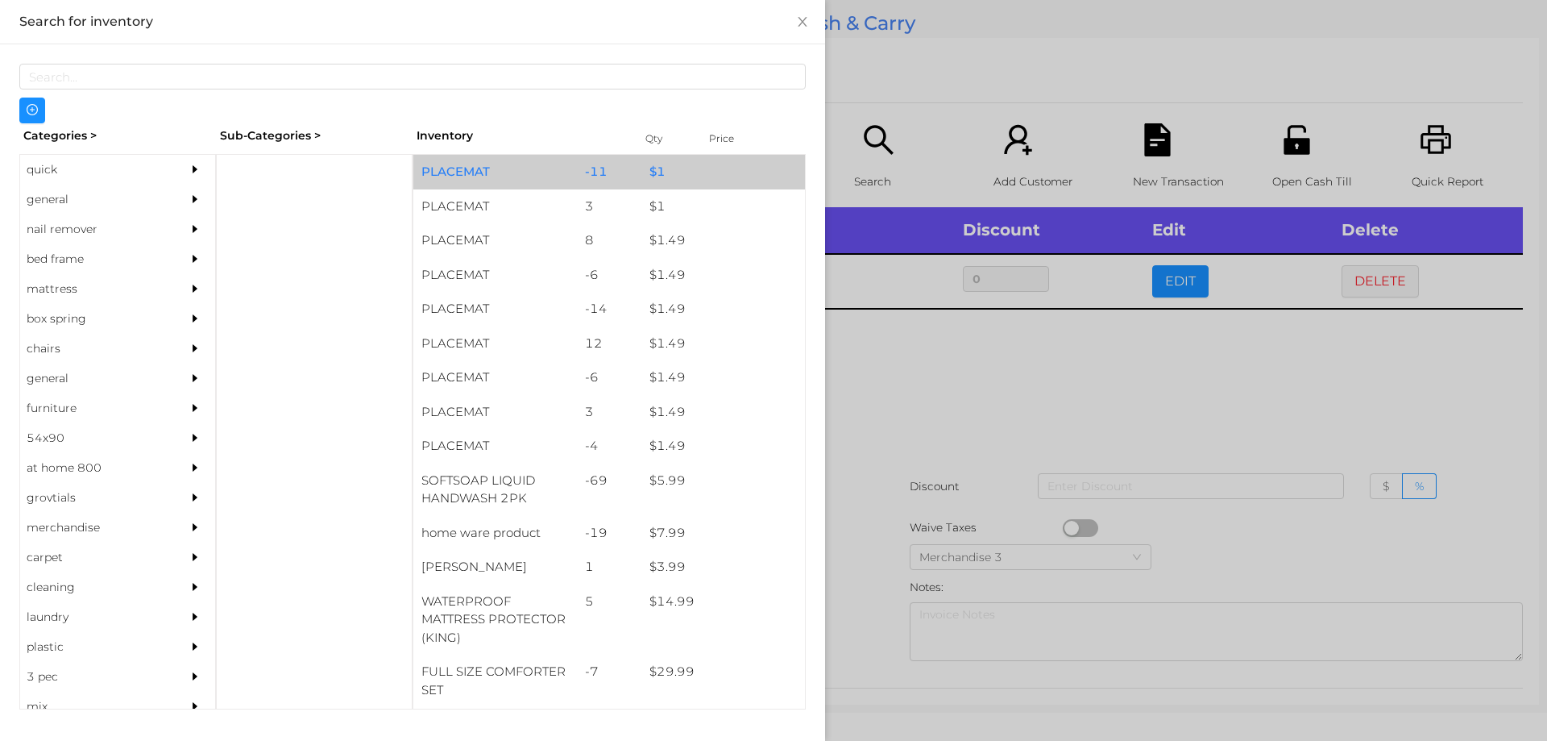
click at [688, 179] on div "$ 1" at bounding box center [723, 172] width 164 height 35
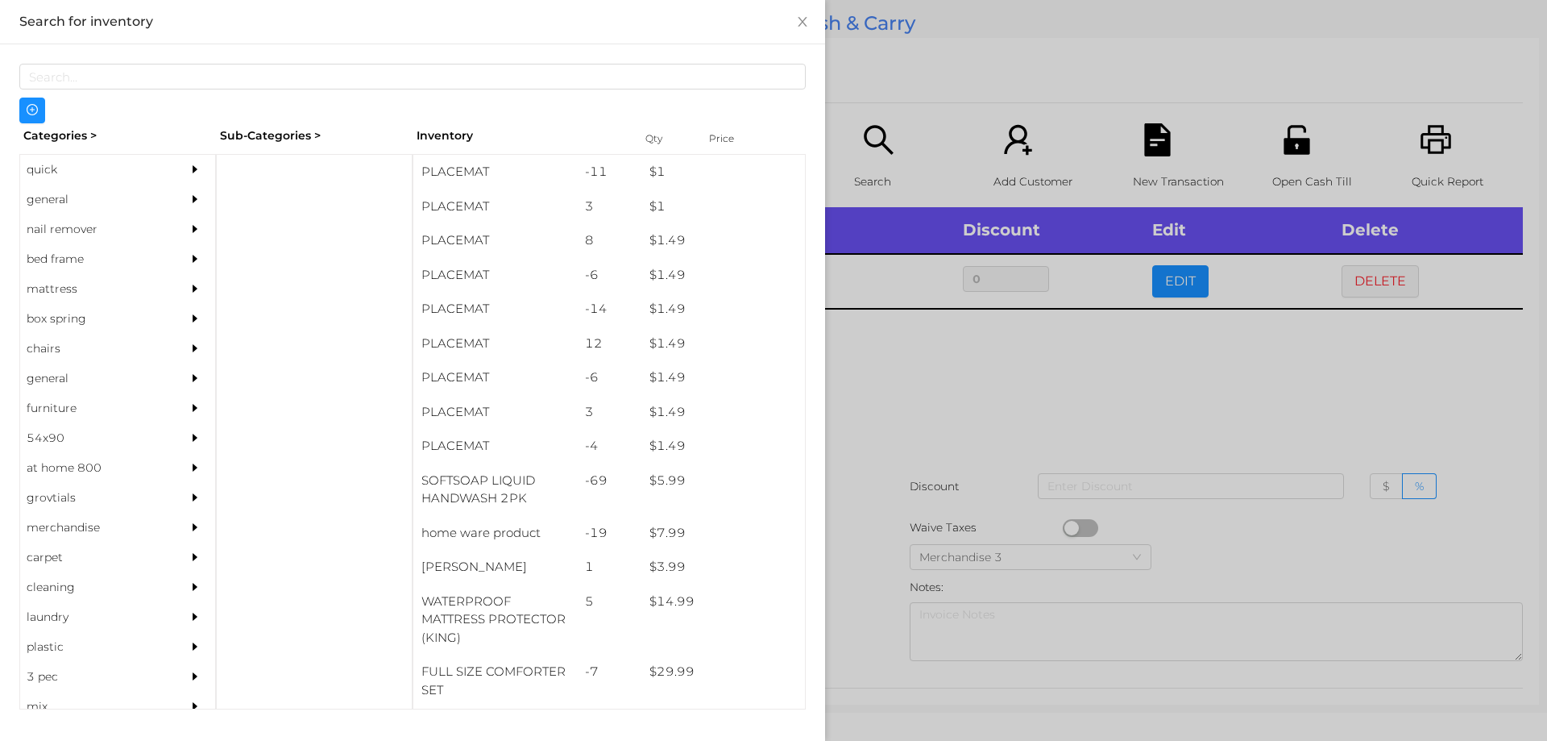
click at [915, 373] on div at bounding box center [773, 370] width 1547 height 741
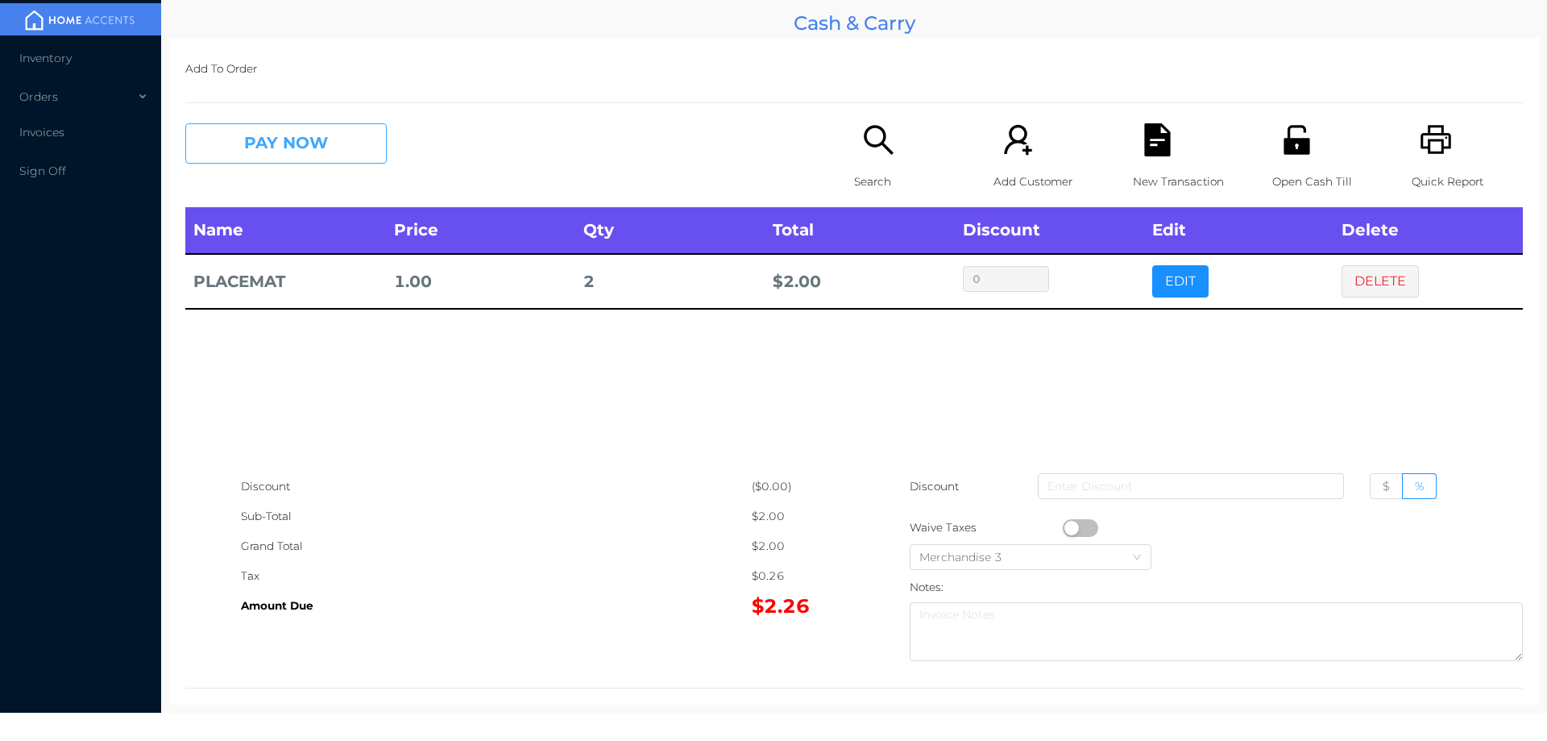
click at [284, 128] on button "PAY NOW" at bounding box center [285, 143] width 201 height 40
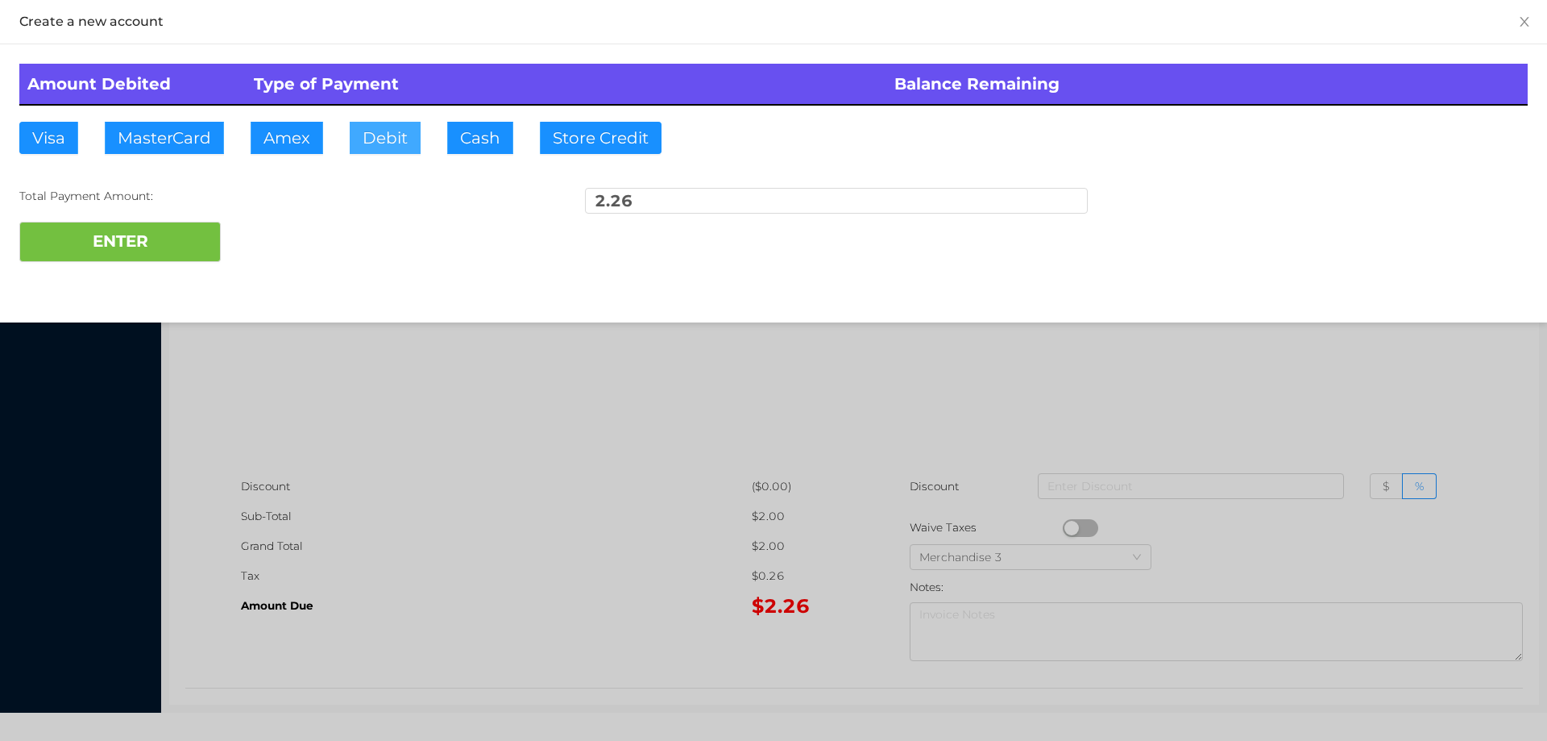
click at [371, 135] on button "Debit" at bounding box center [385, 138] width 71 height 32
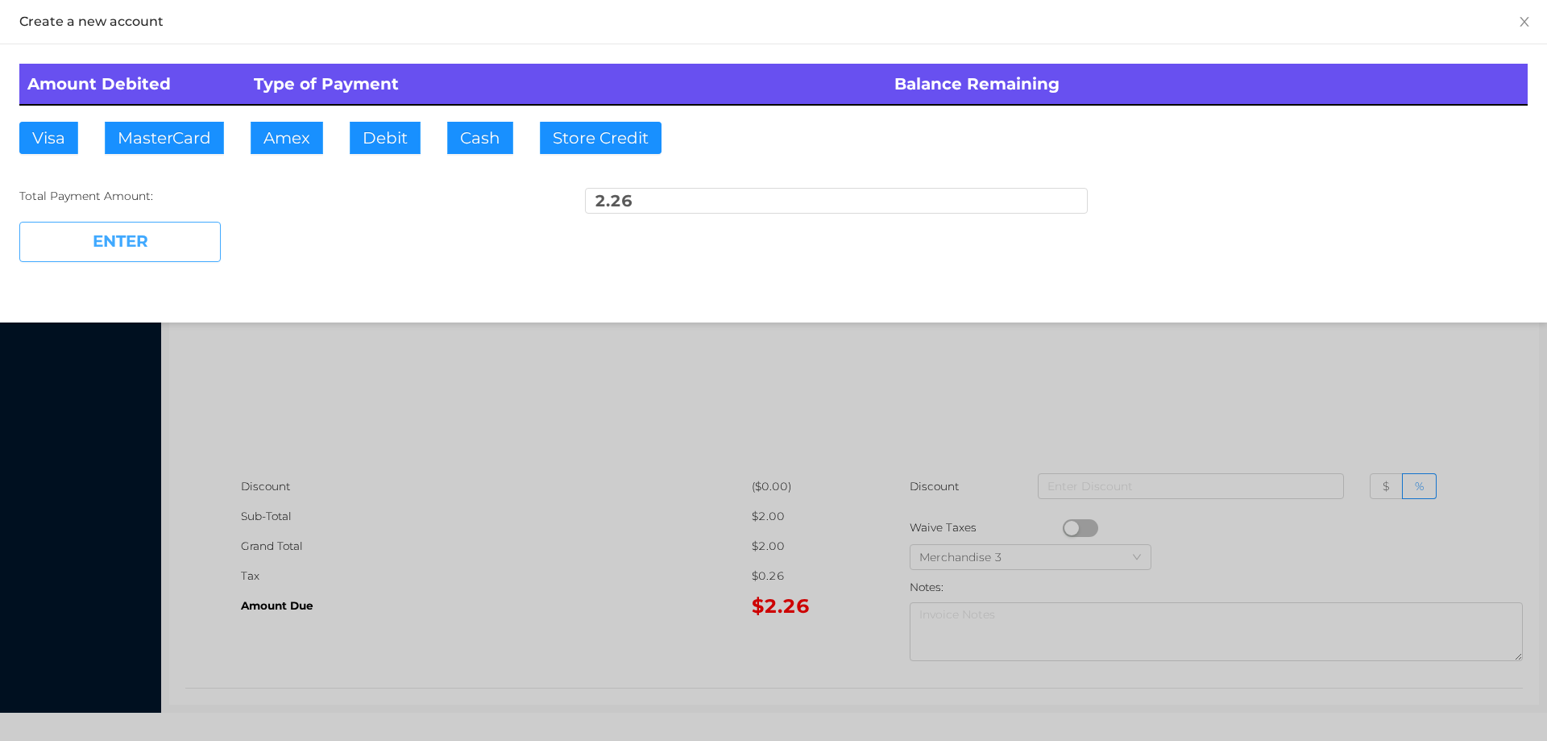
click at [128, 245] on button "ENTER" at bounding box center [119, 242] width 201 height 40
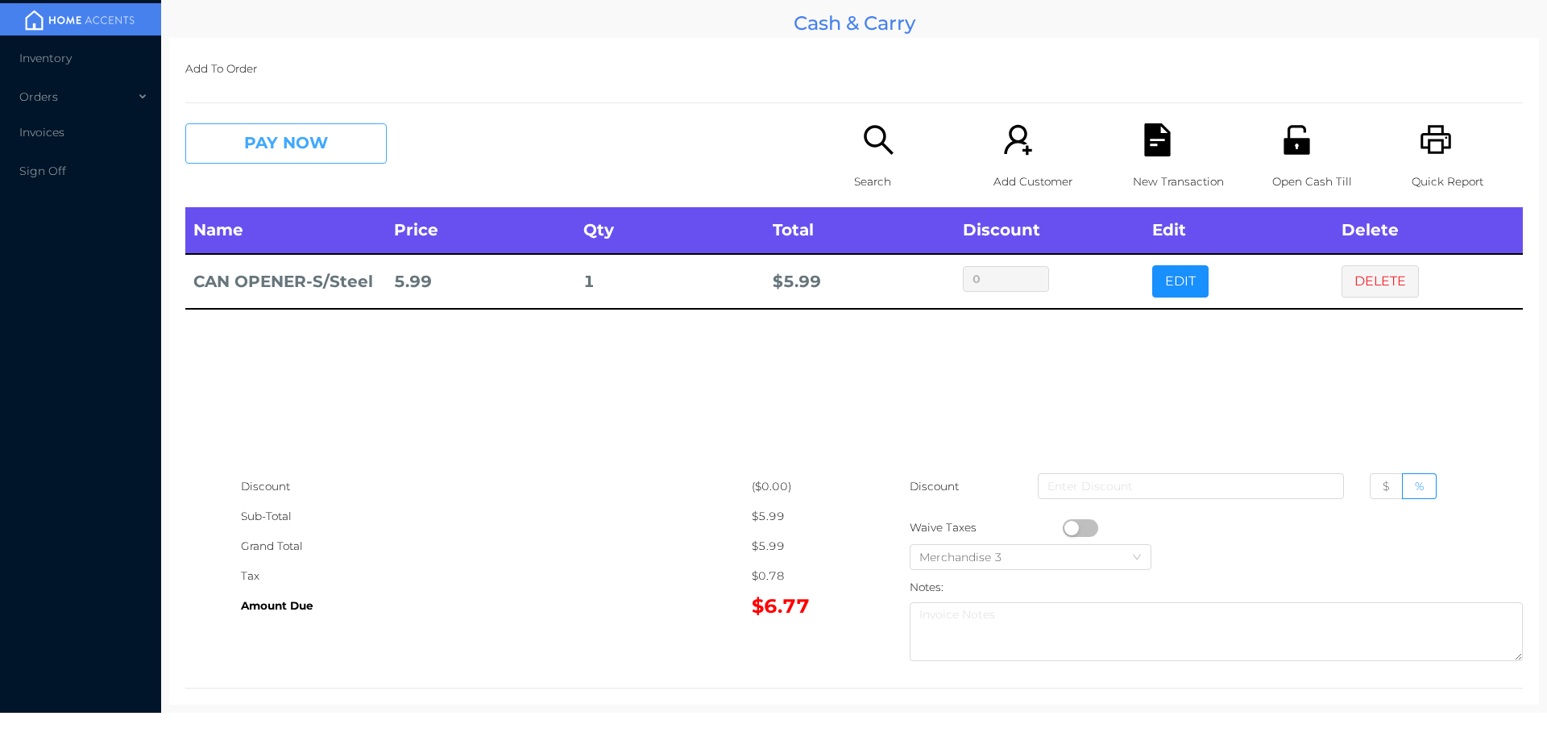
click at [312, 158] on button "PAY NOW" at bounding box center [285, 143] width 201 height 40
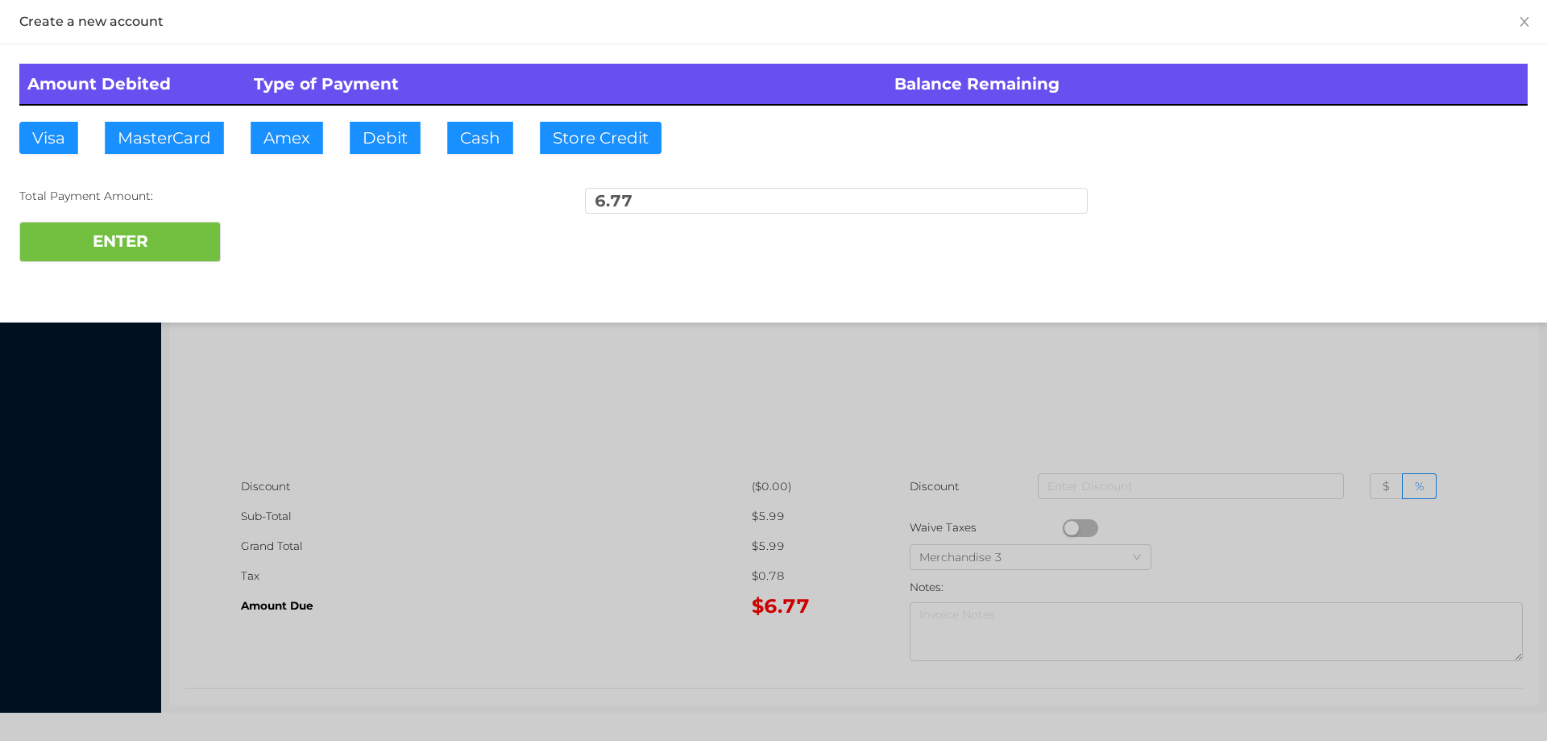
click at [570, 480] on div at bounding box center [773, 370] width 1547 height 741
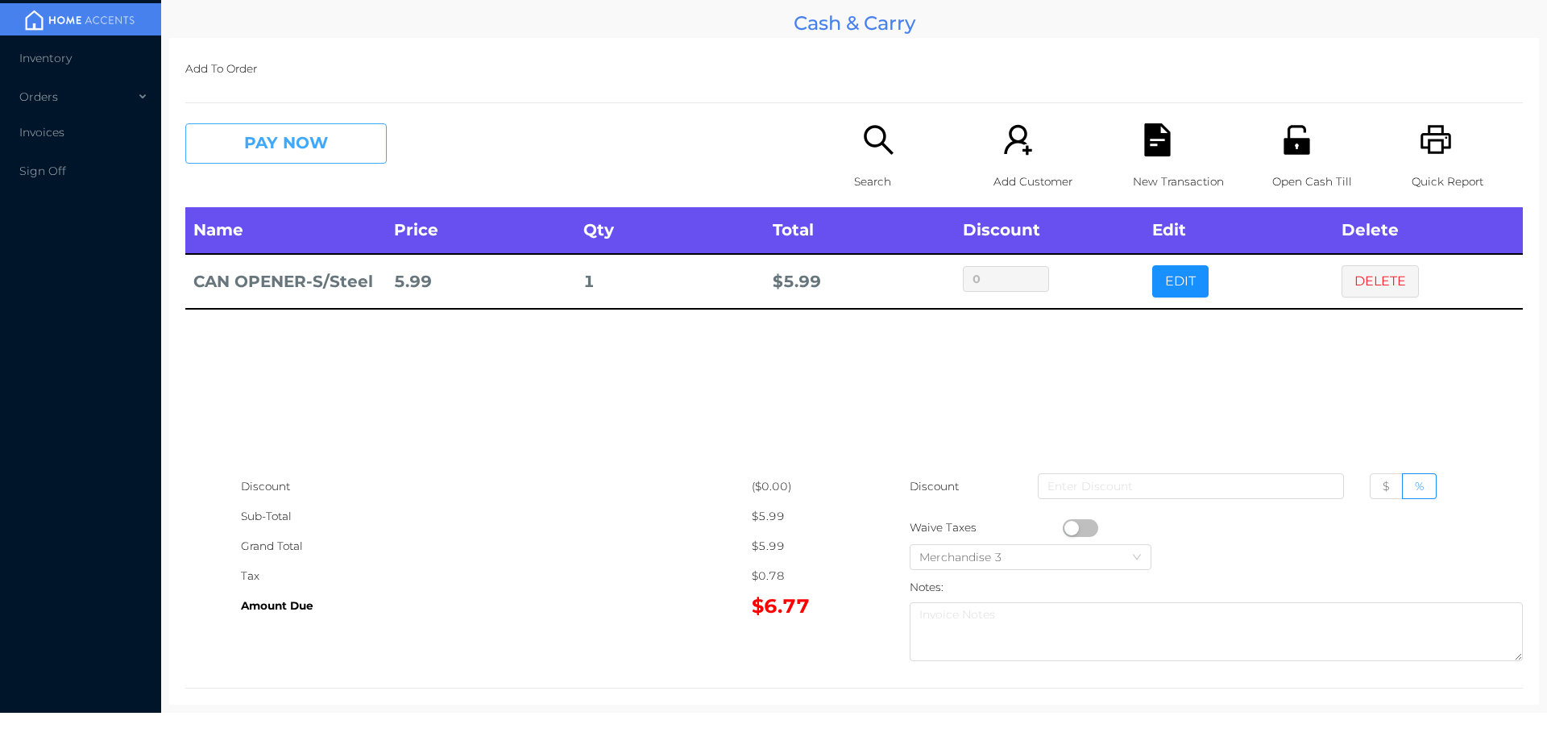
click at [317, 140] on button "PAY NOW" at bounding box center [285, 143] width 201 height 40
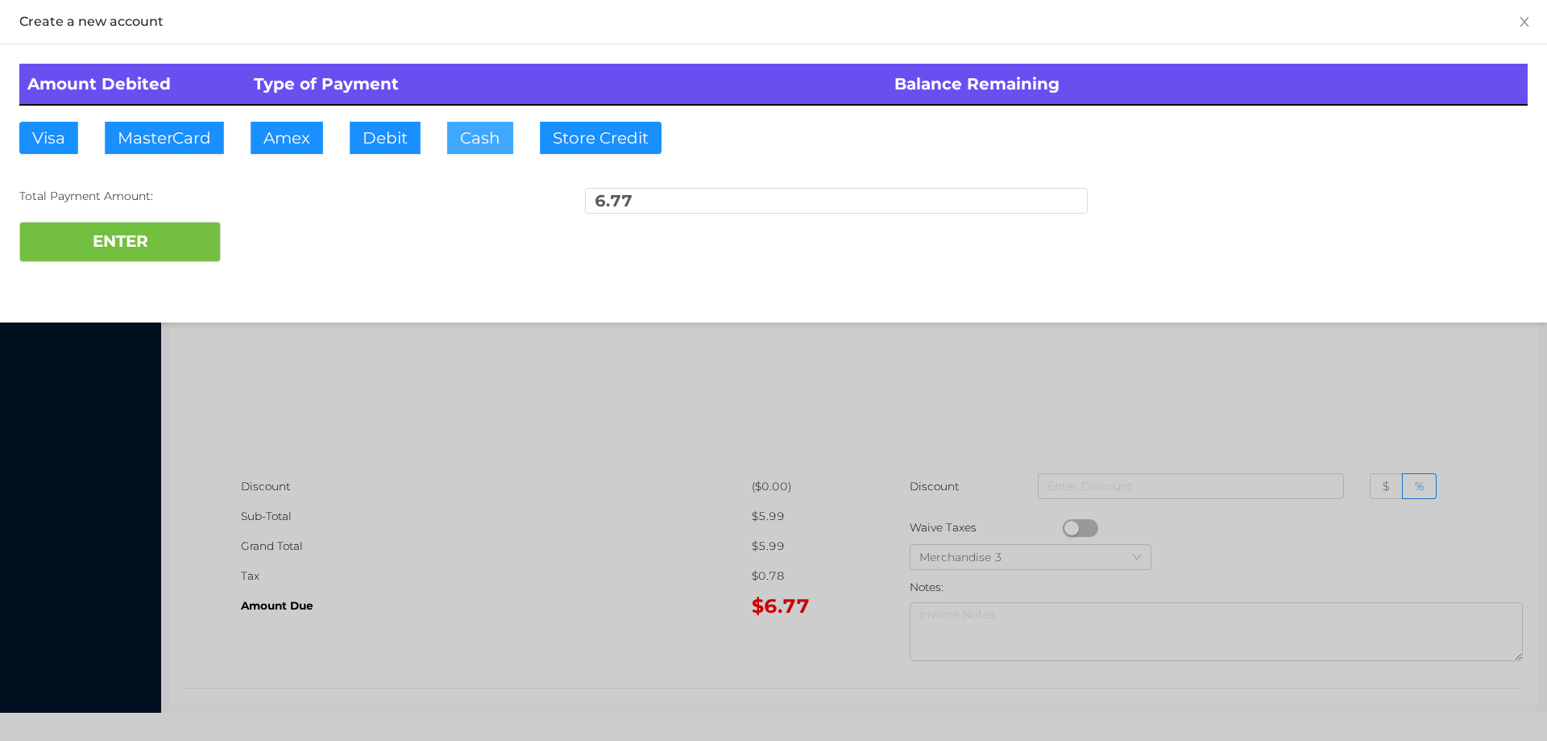
click at [481, 139] on button "Cash" at bounding box center [480, 138] width 66 height 32
type input "50."
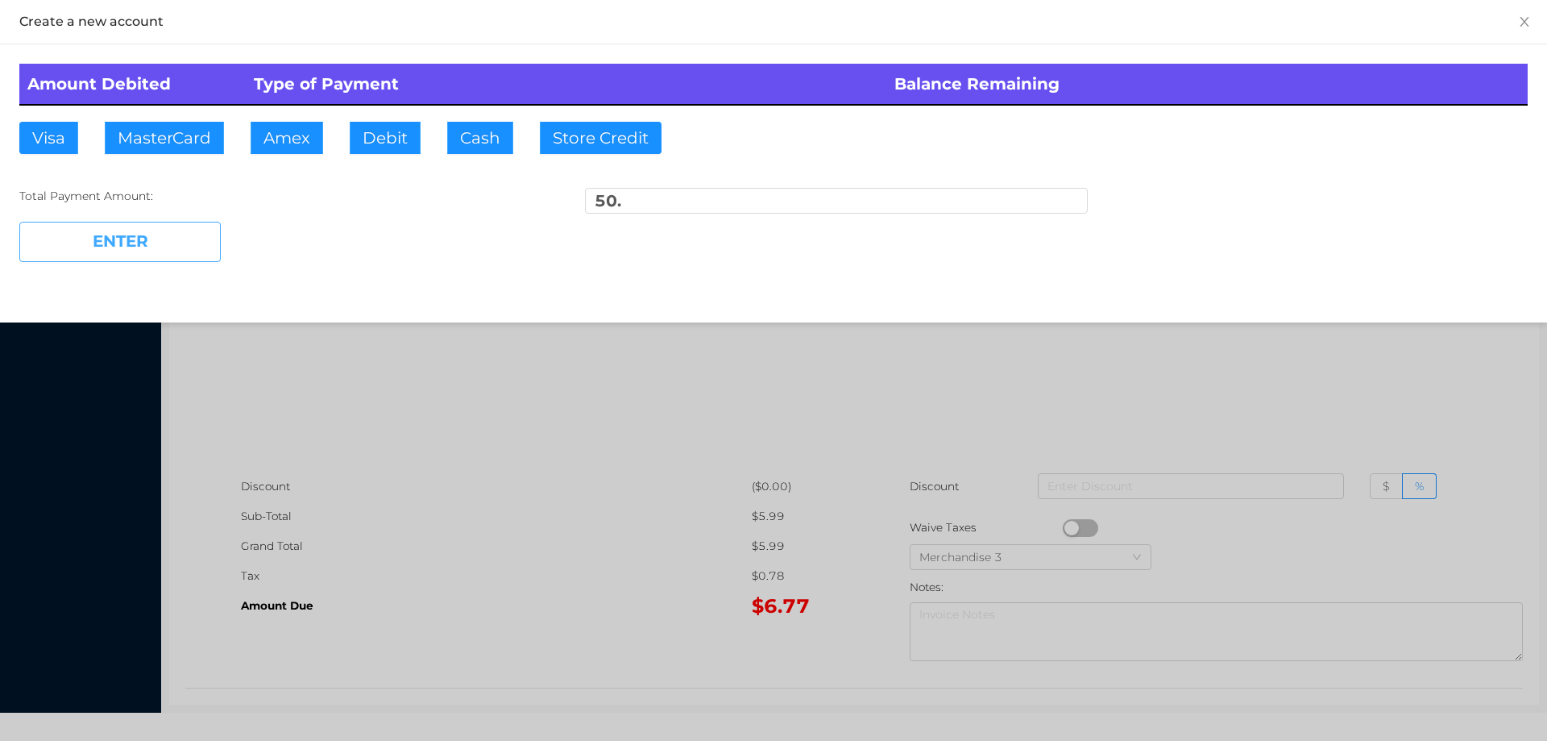
click at [157, 249] on button "ENTER" at bounding box center [119, 242] width 201 height 40
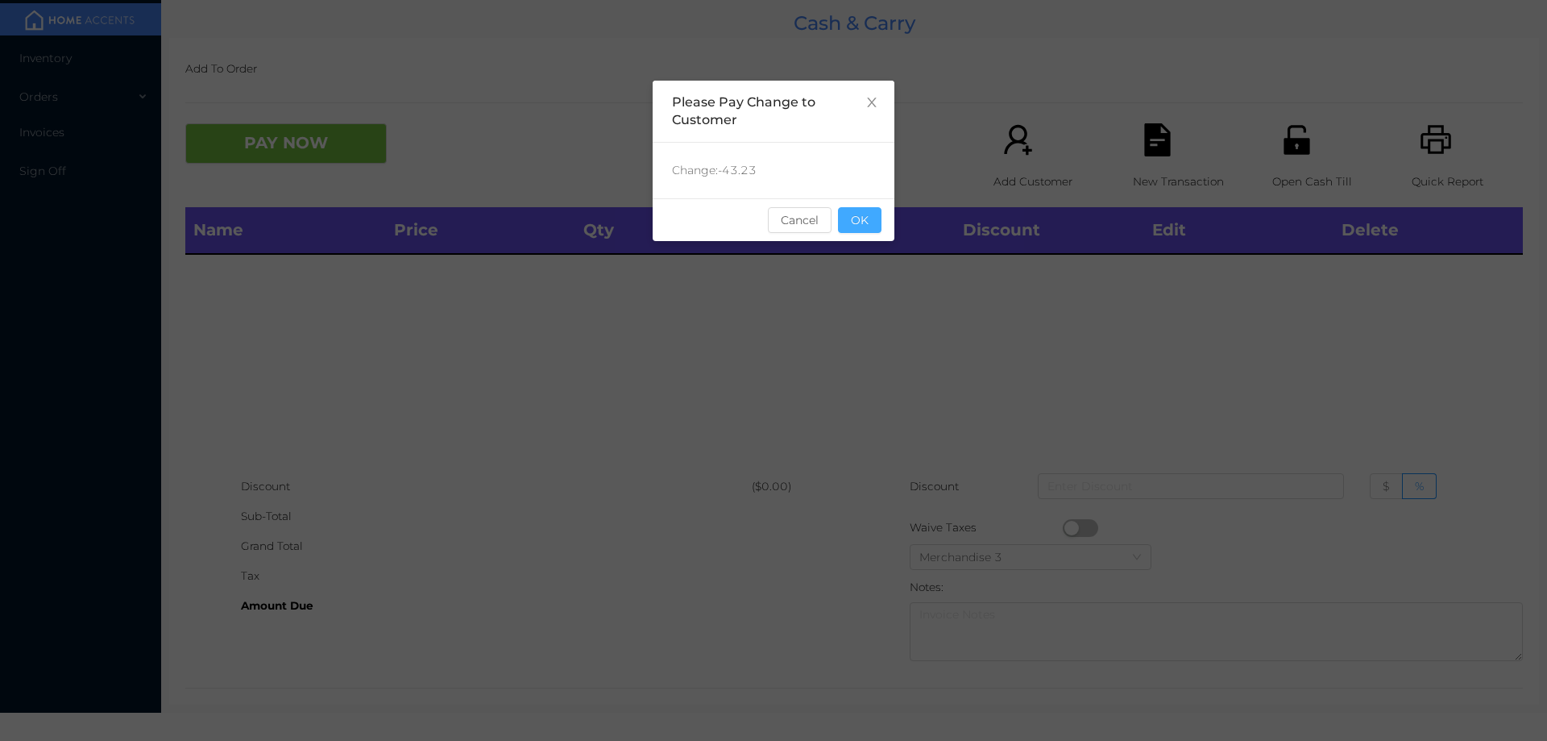
click at [868, 226] on button "OK" at bounding box center [860, 220] width 44 height 26
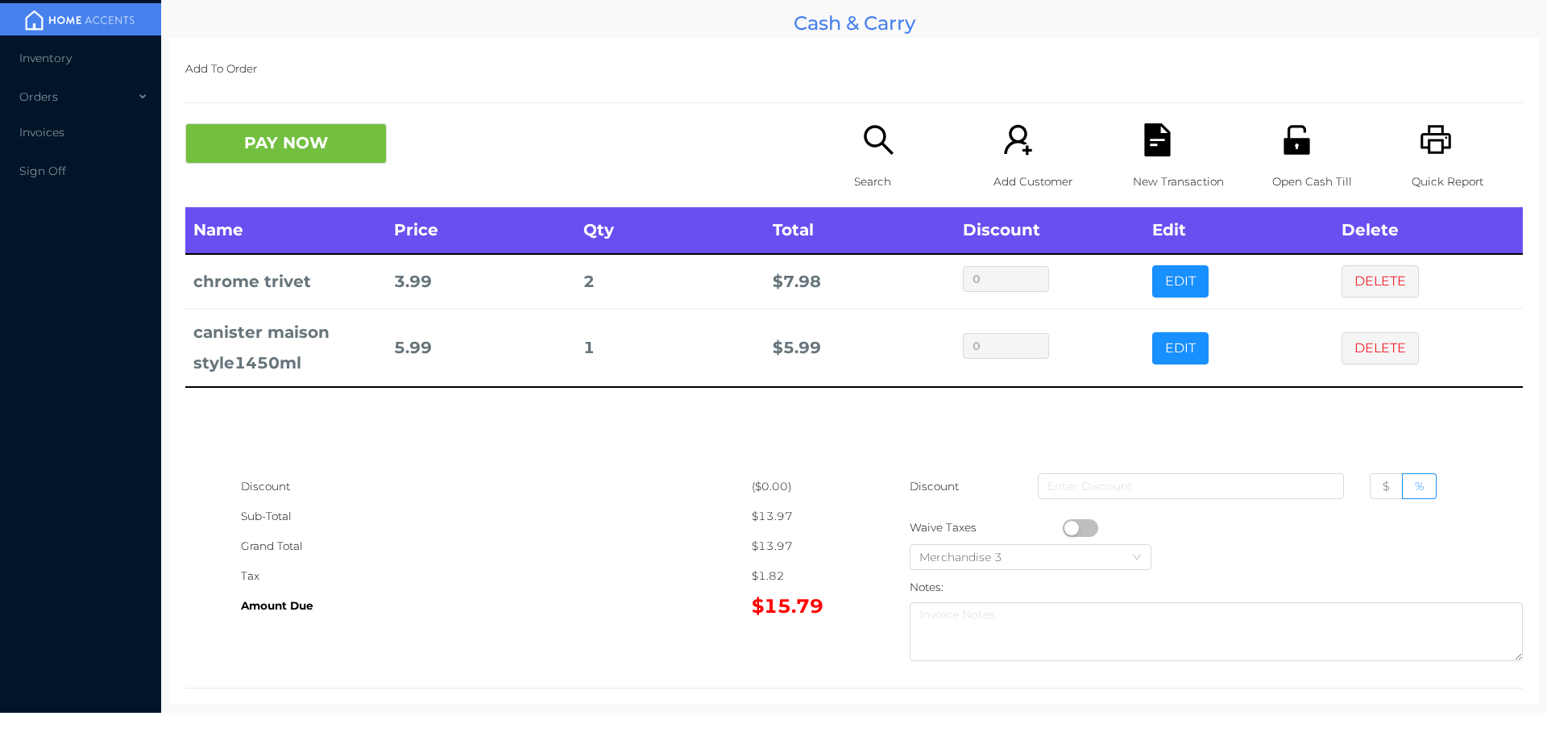
click at [271, 142] on button "PAY NOW" at bounding box center [285, 143] width 201 height 40
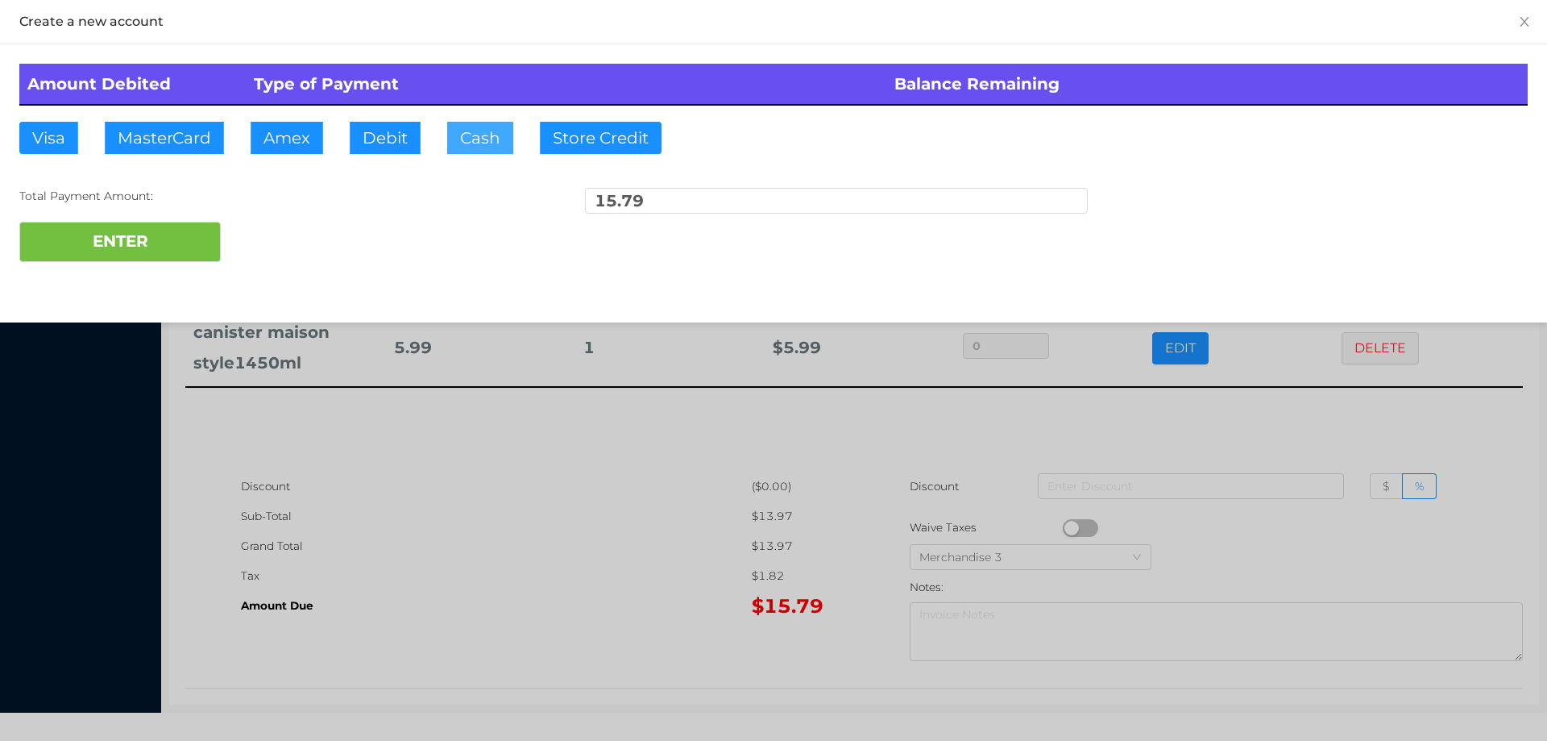
click at [463, 132] on button "Cash" at bounding box center [480, 138] width 66 height 32
type input "20."
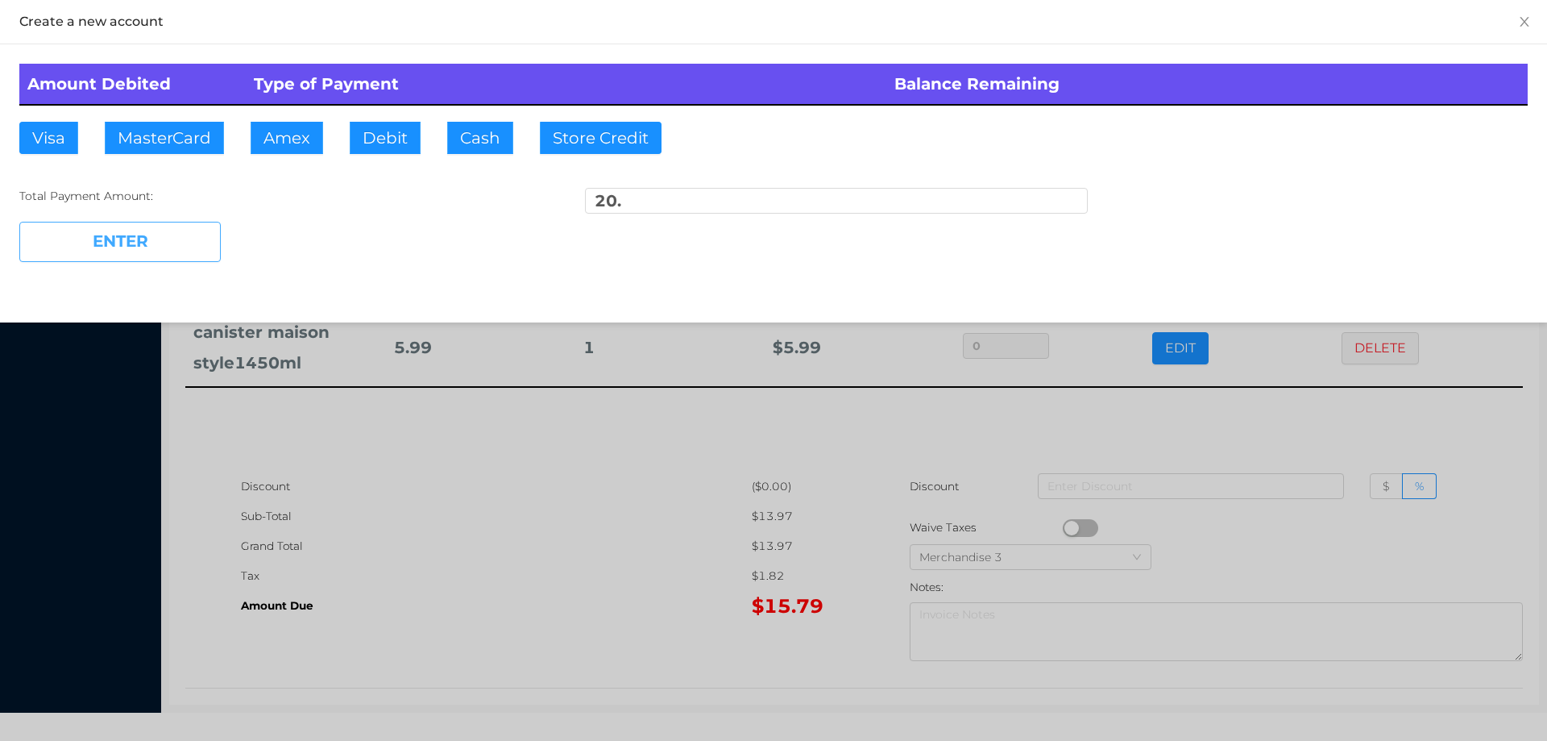
click at [172, 231] on button "ENTER" at bounding box center [119, 242] width 201 height 40
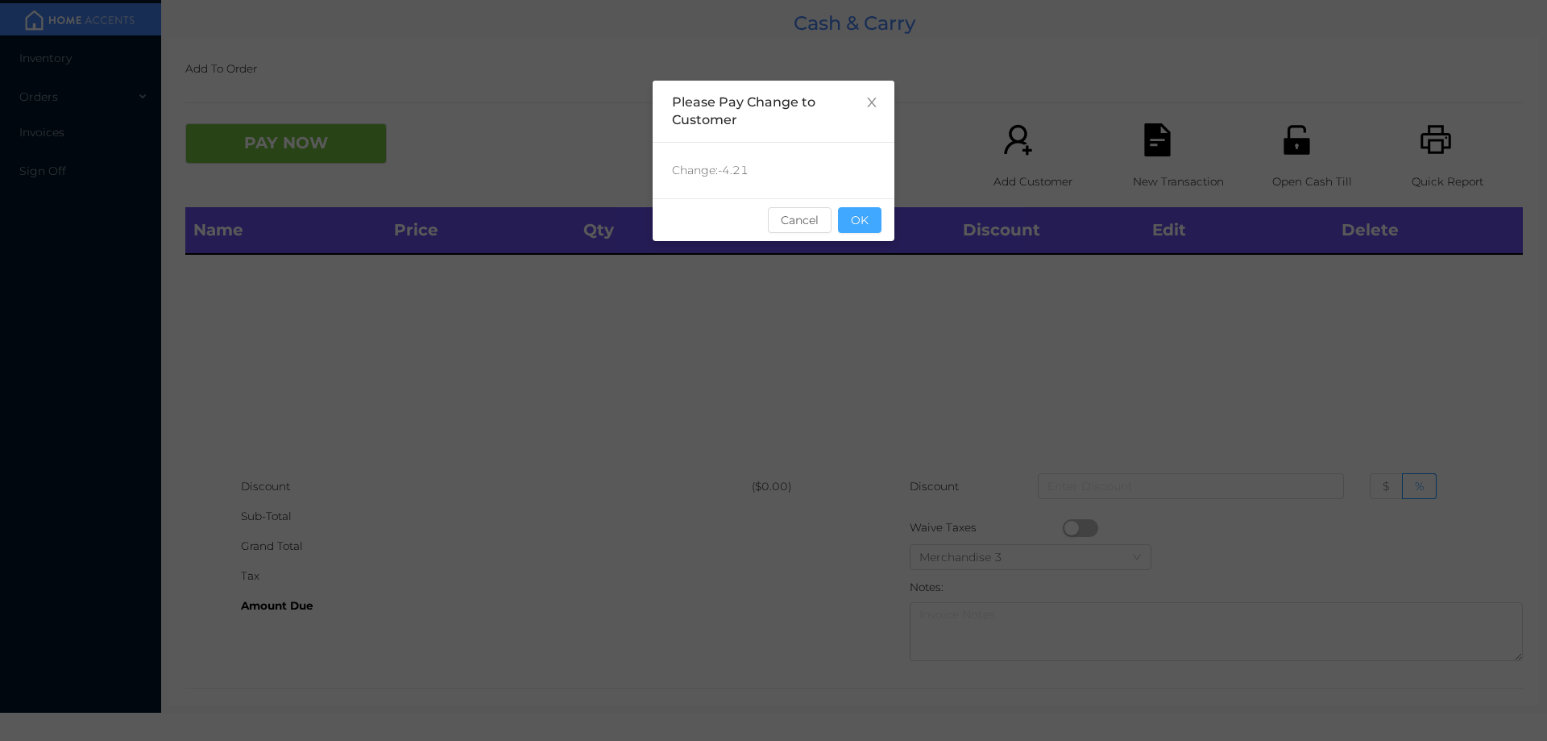
click at [859, 209] on button "OK" at bounding box center [860, 220] width 44 height 26
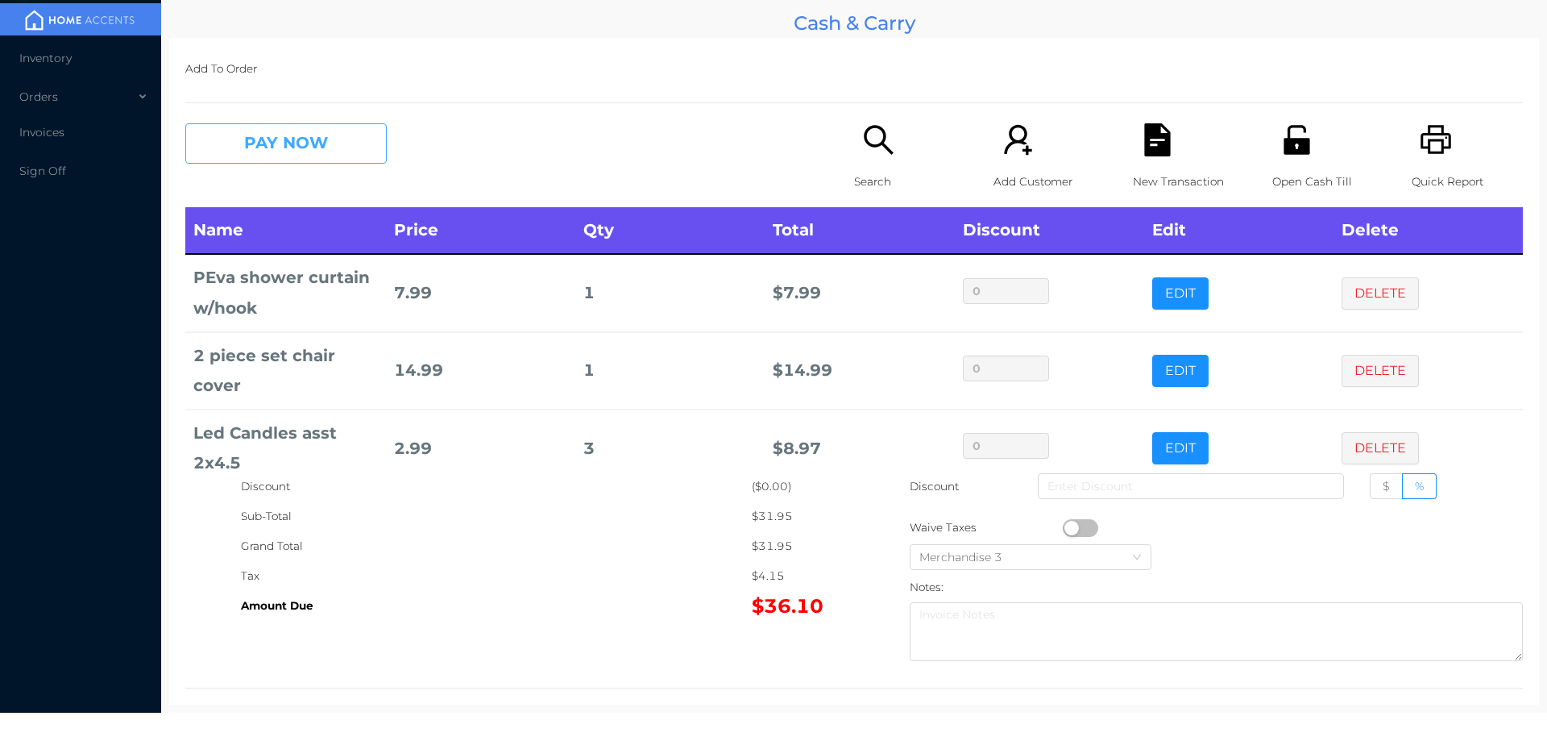
click at [309, 146] on button "PAY NOW" at bounding box center [285, 143] width 201 height 40
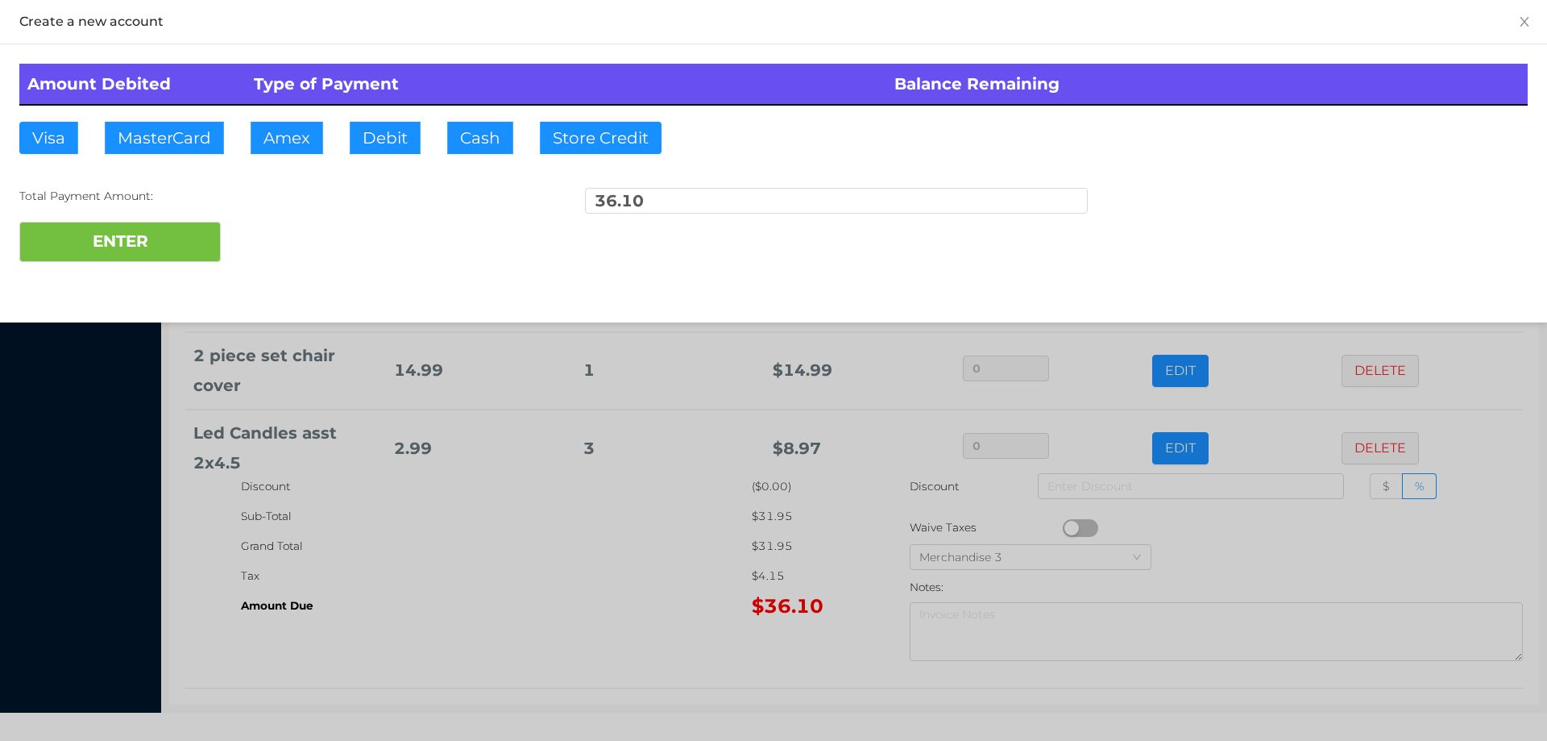
click at [266, 246] on div "ENTER" at bounding box center [773, 242] width 1509 height 40
click at [1286, 551] on div at bounding box center [773, 370] width 1547 height 741
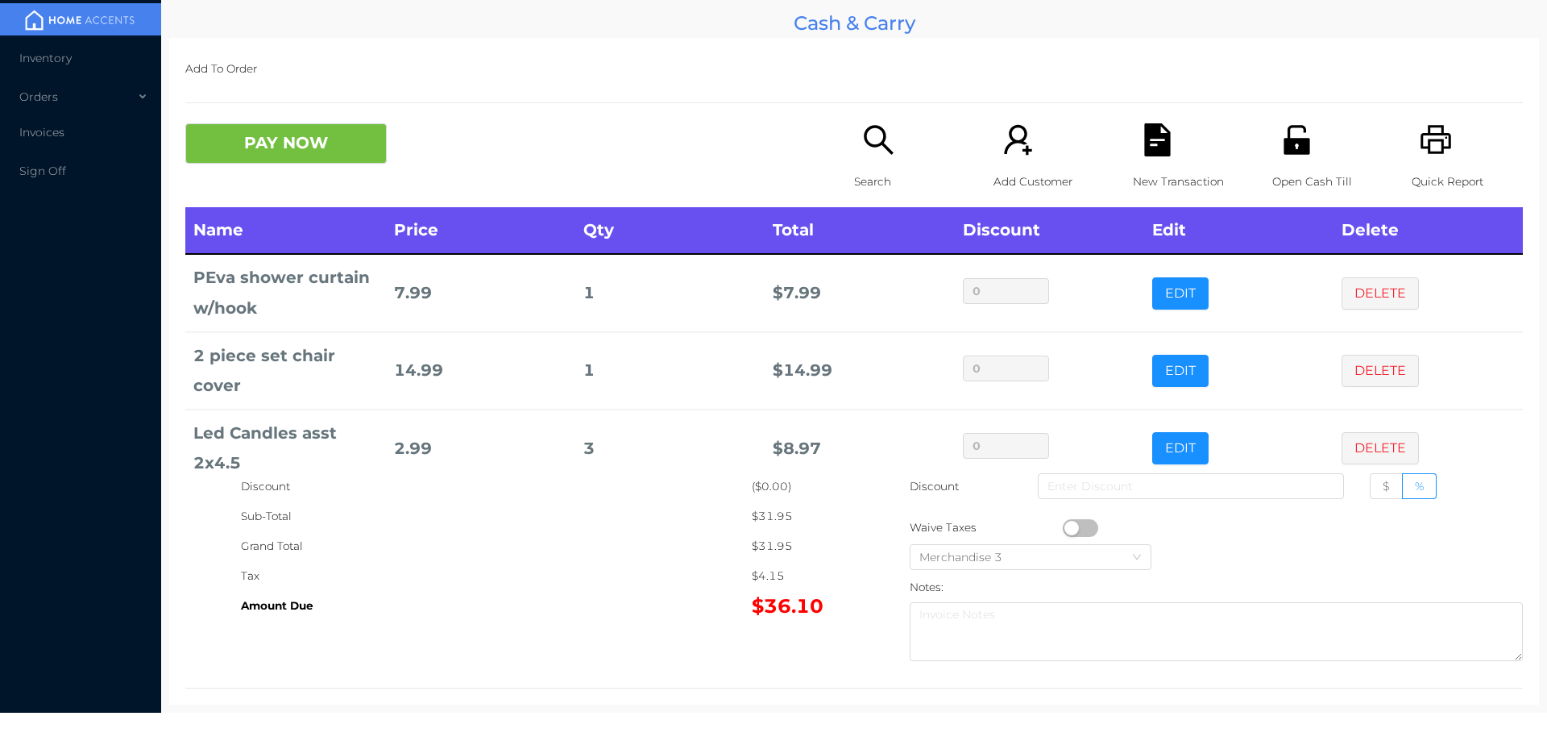
click at [1133, 152] on div "New Transaction" at bounding box center [1188, 165] width 111 height 84
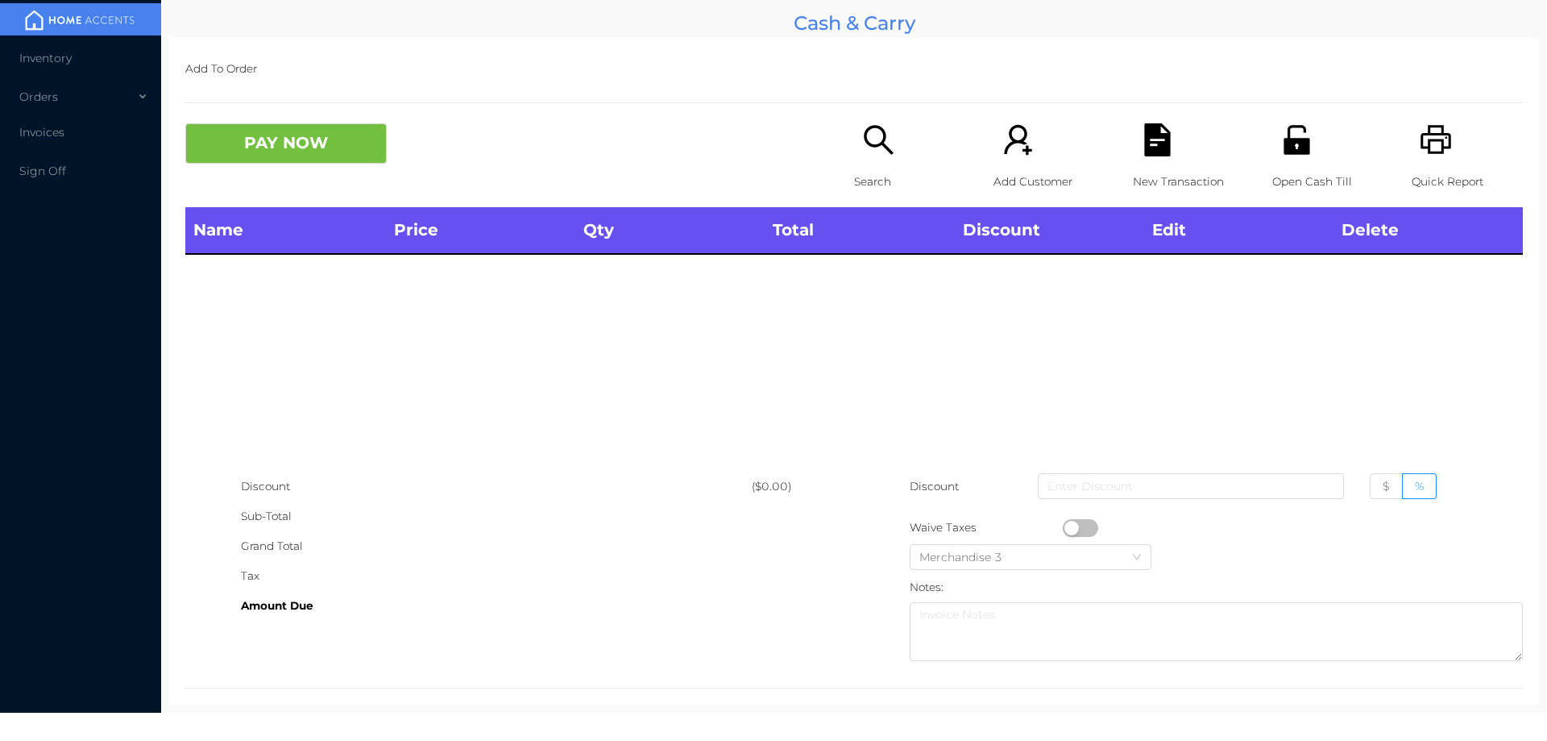
click at [1292, 143] on icon "icon: unlock" at bounding box center [1297, 139] width 26 height 29
click at [1289, 154] on icon "icon: unlock" at bounding box center [1297, 139] width 26 height 29
click at [863, 149] on icon "icon: search" at bounding box center [878, 139] width 33 height 33
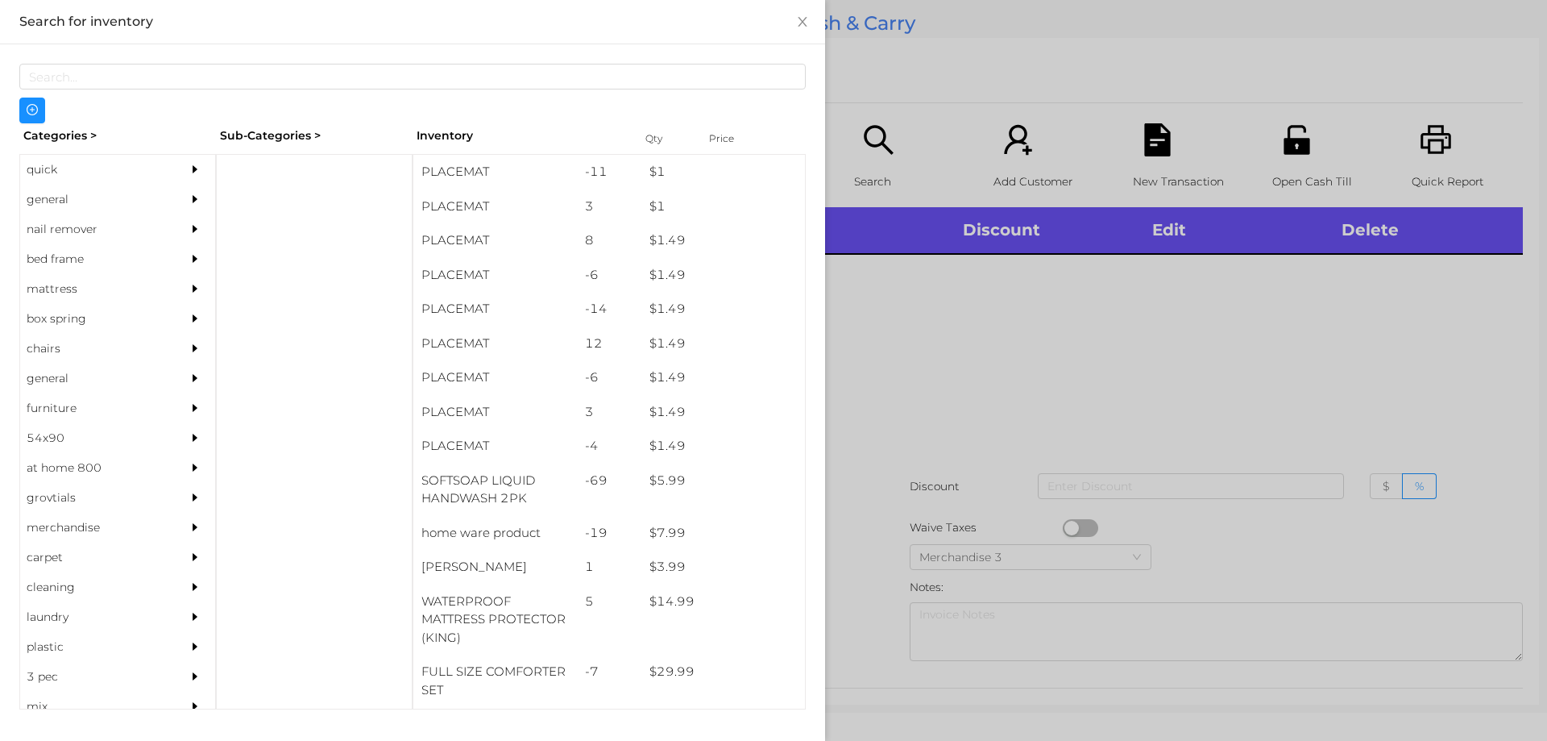
click at [48, 205] on div "general" at bounding box center [93, 200] width 147 height 30
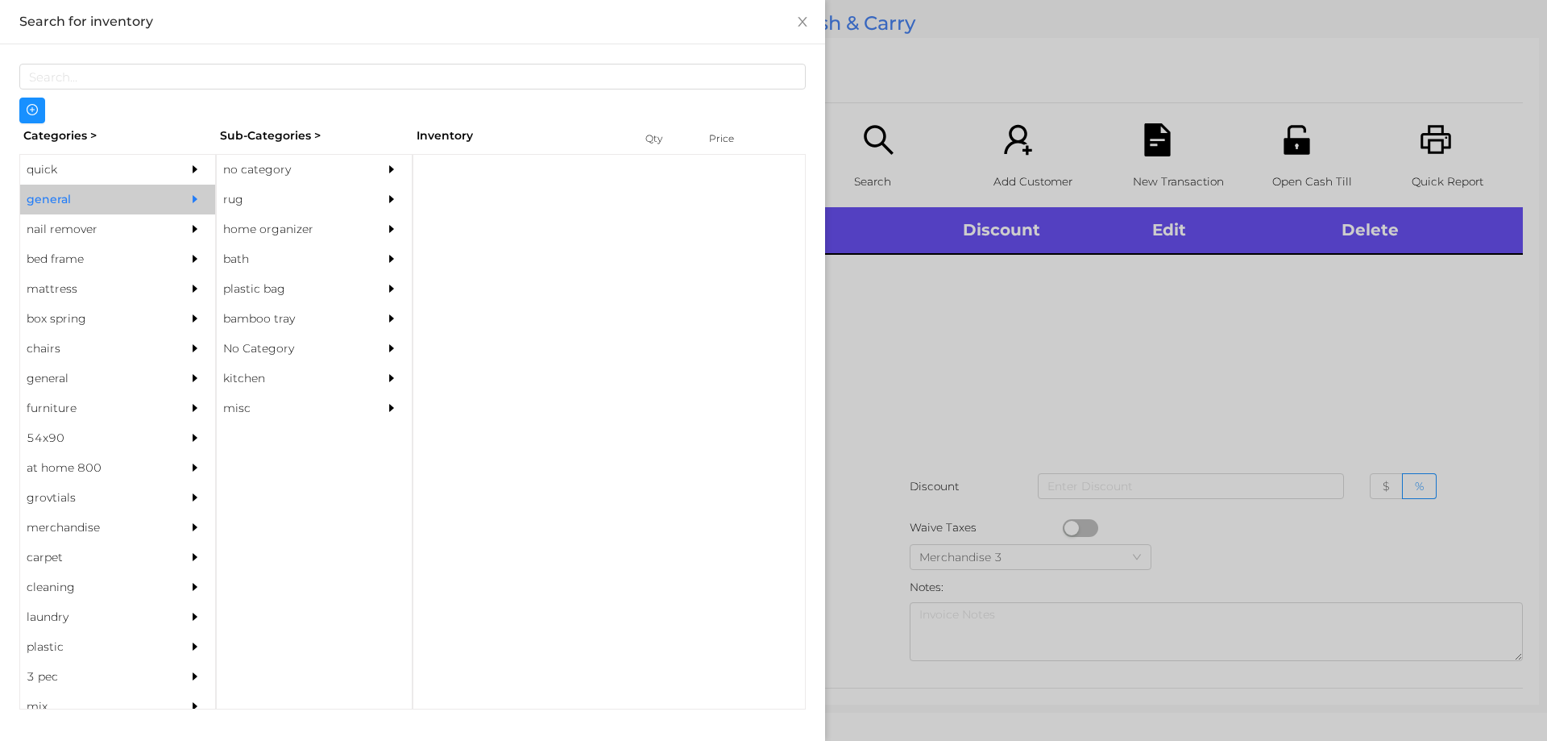
click at [271, 168] on div "no category" at bounding box center [290, 170] width 147 height 30
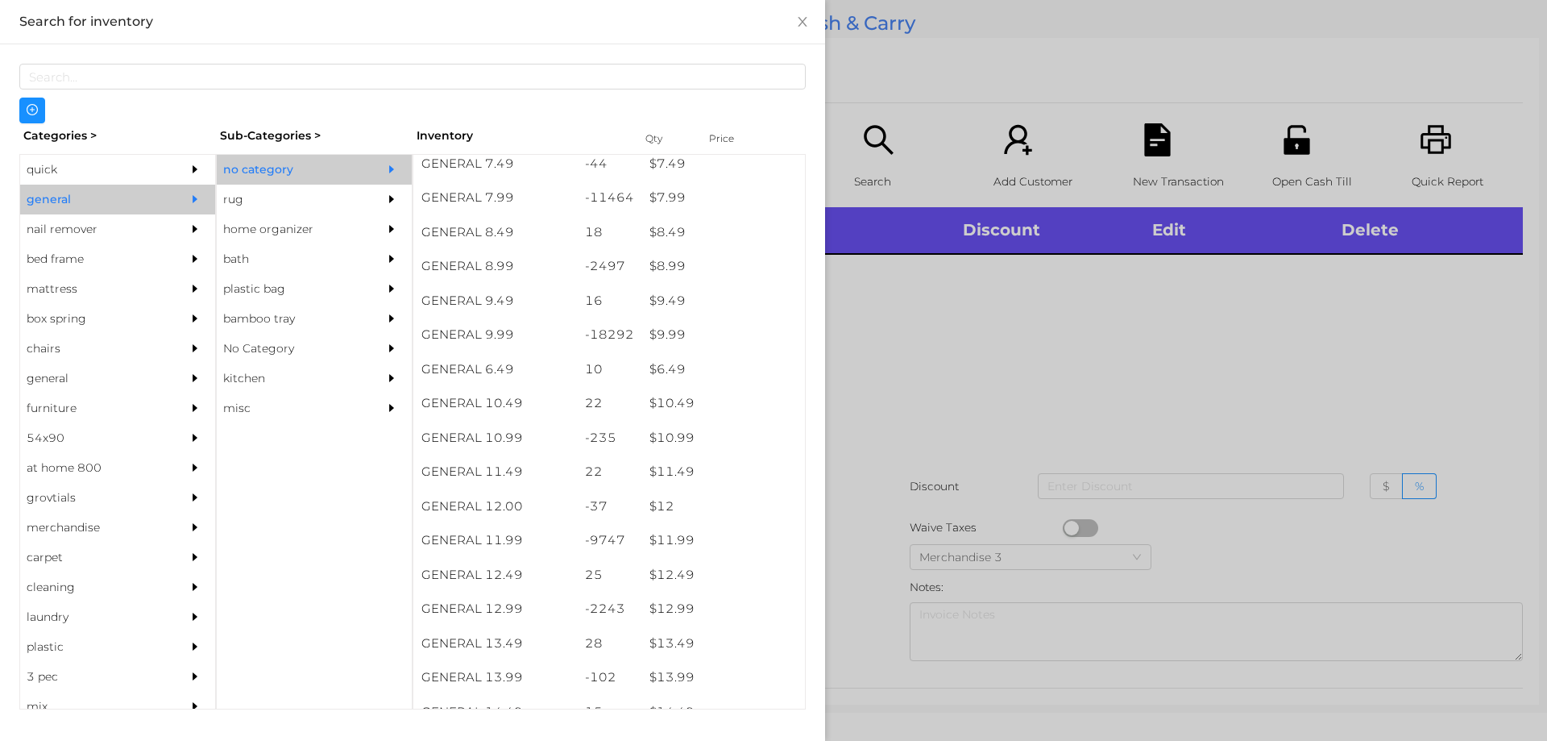
scroll to position [820, 0]
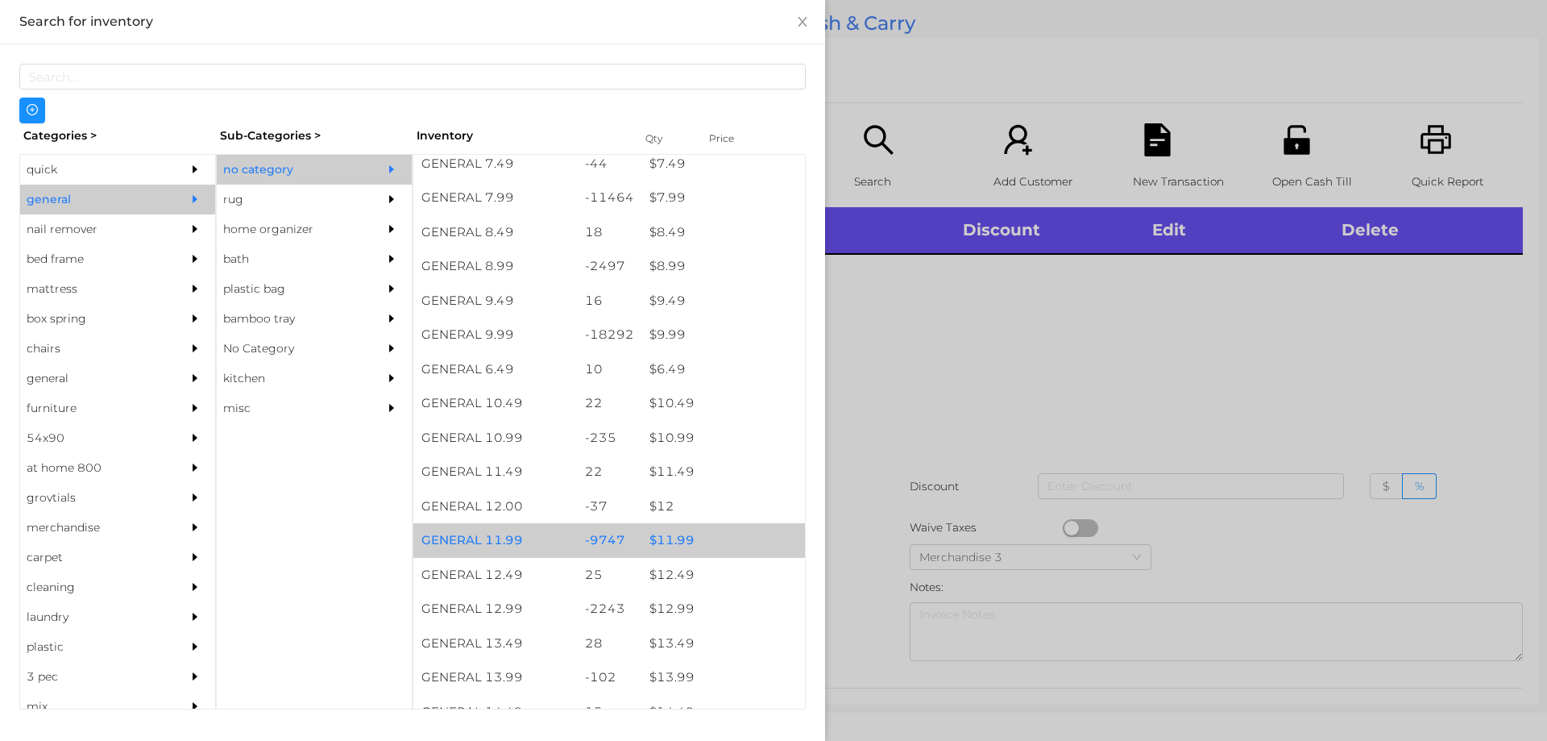
click at [664, 537] on div "$ 11.99" at bounding box center [723, 540] width 164 height 35
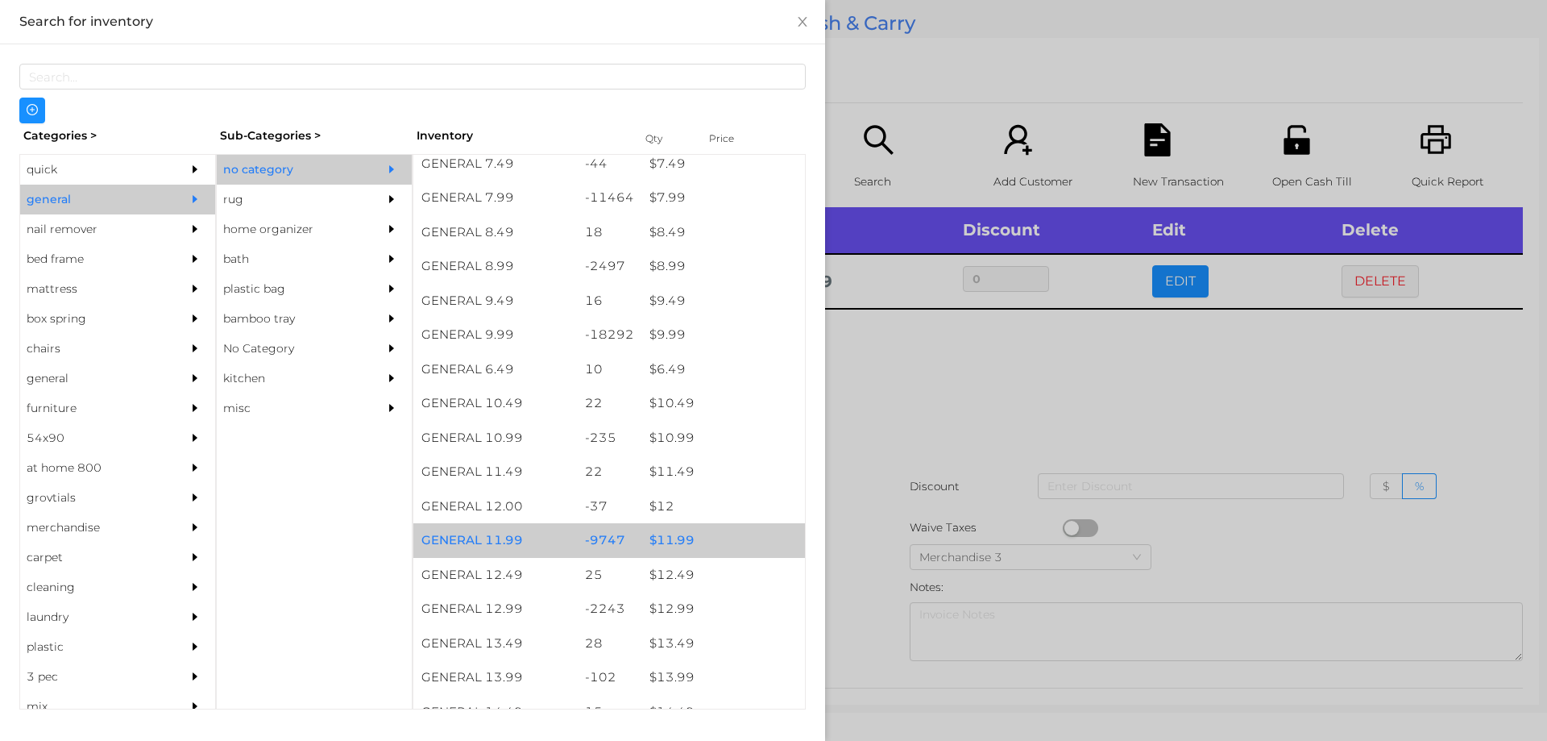
click at [657, 540] on div "$ 11.99" at bounding box center [723, 540] width 164 height 35
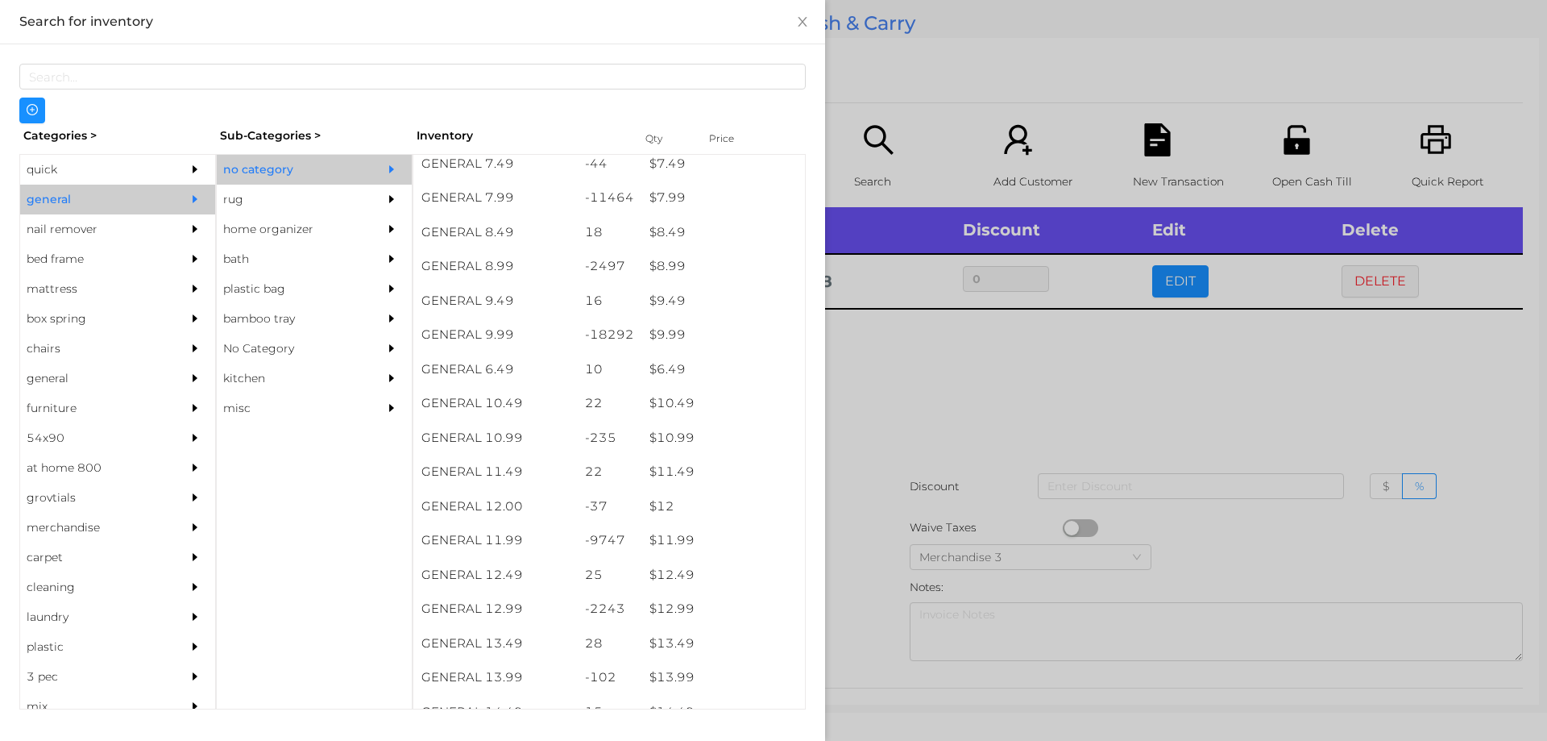
click at [969, 385] on div at bounding box center [773, 370] width 1547 height 741
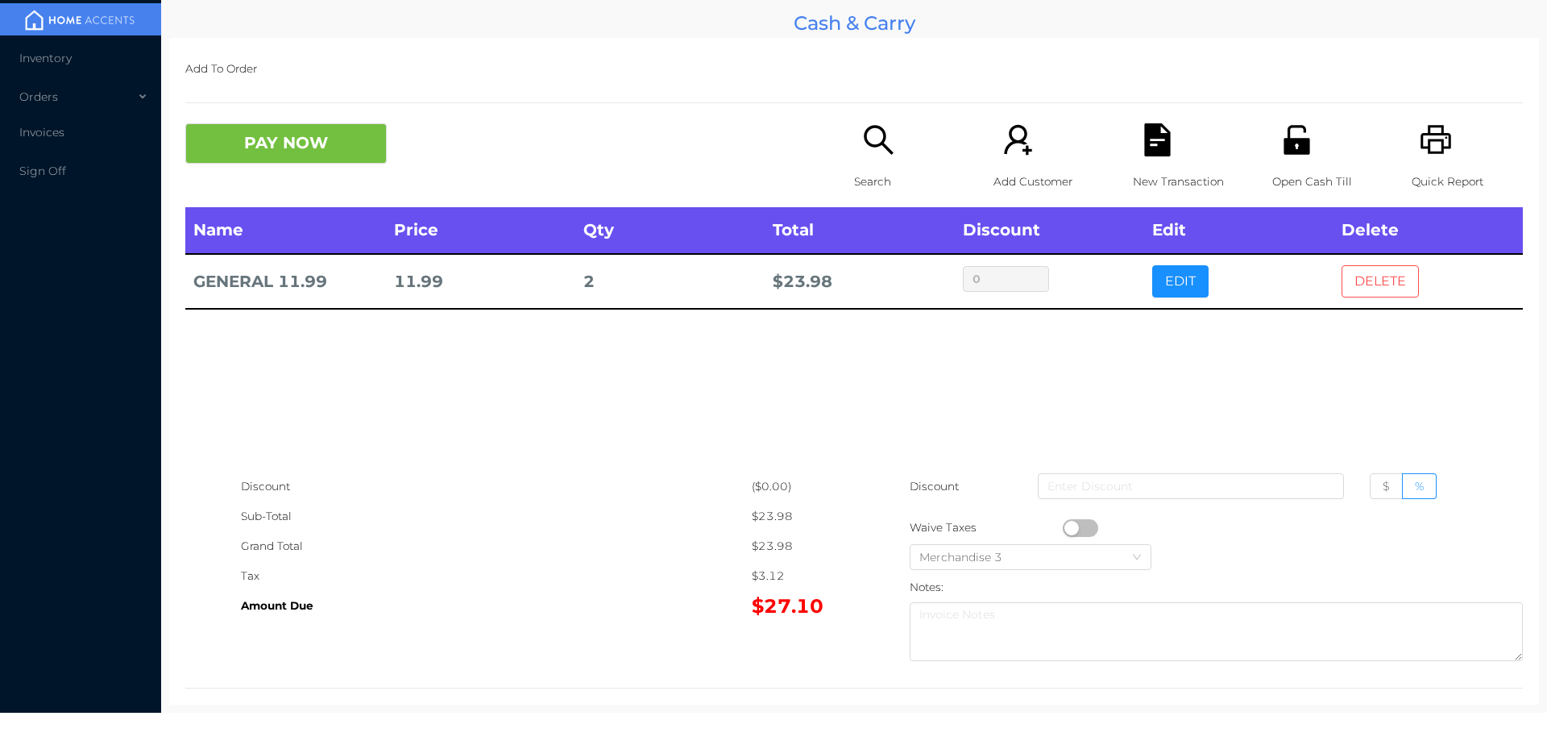
click at [1388, 282] on button "DELETE" at bounding box center [1380, 281] width 77 height 32
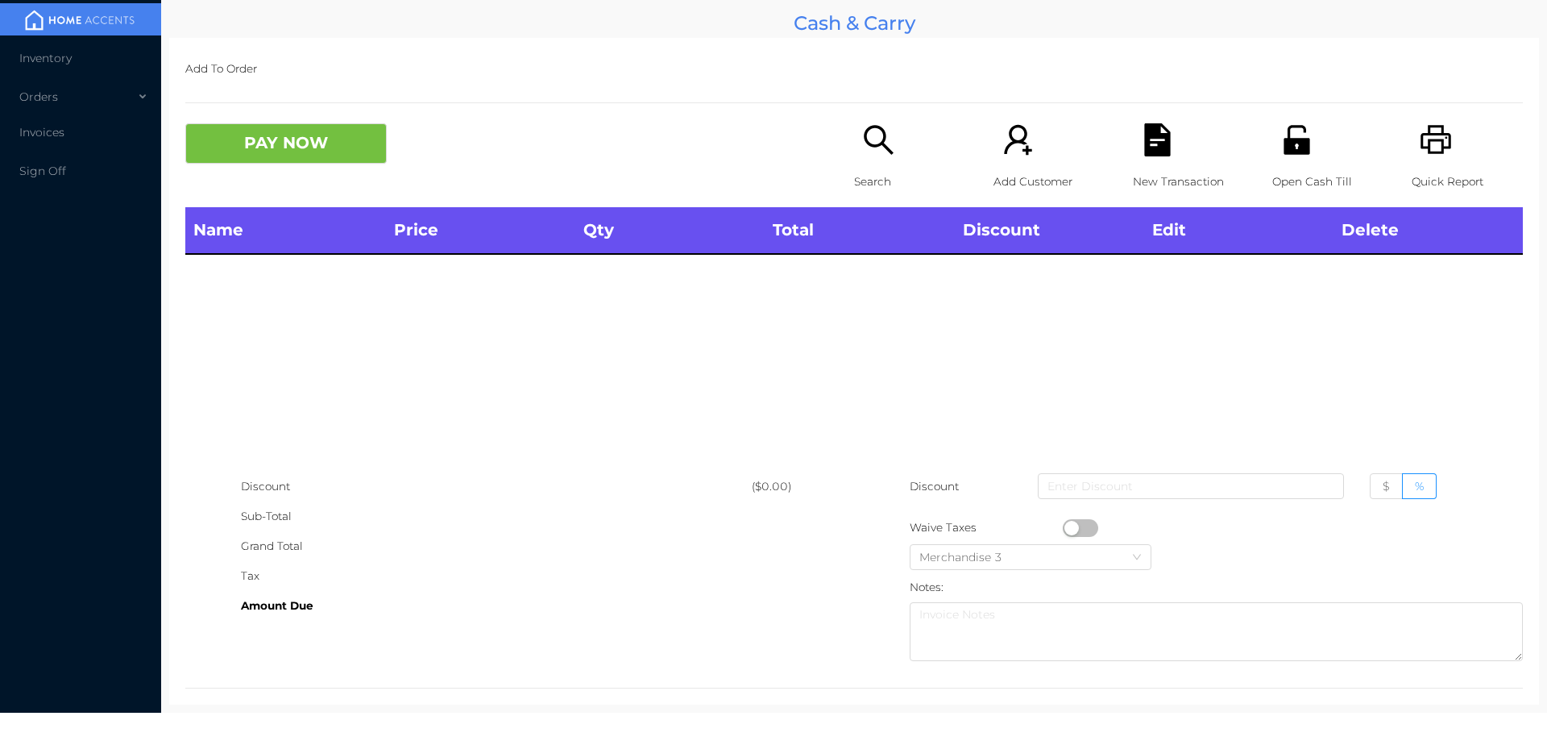
click at [1440, 154] on icon "icon: printer" at bounding box center [1436, 139] width 33 height 33
click at [295, 151] on button "PAY NOW" at bounding box center [285, 143] width 201 height 40
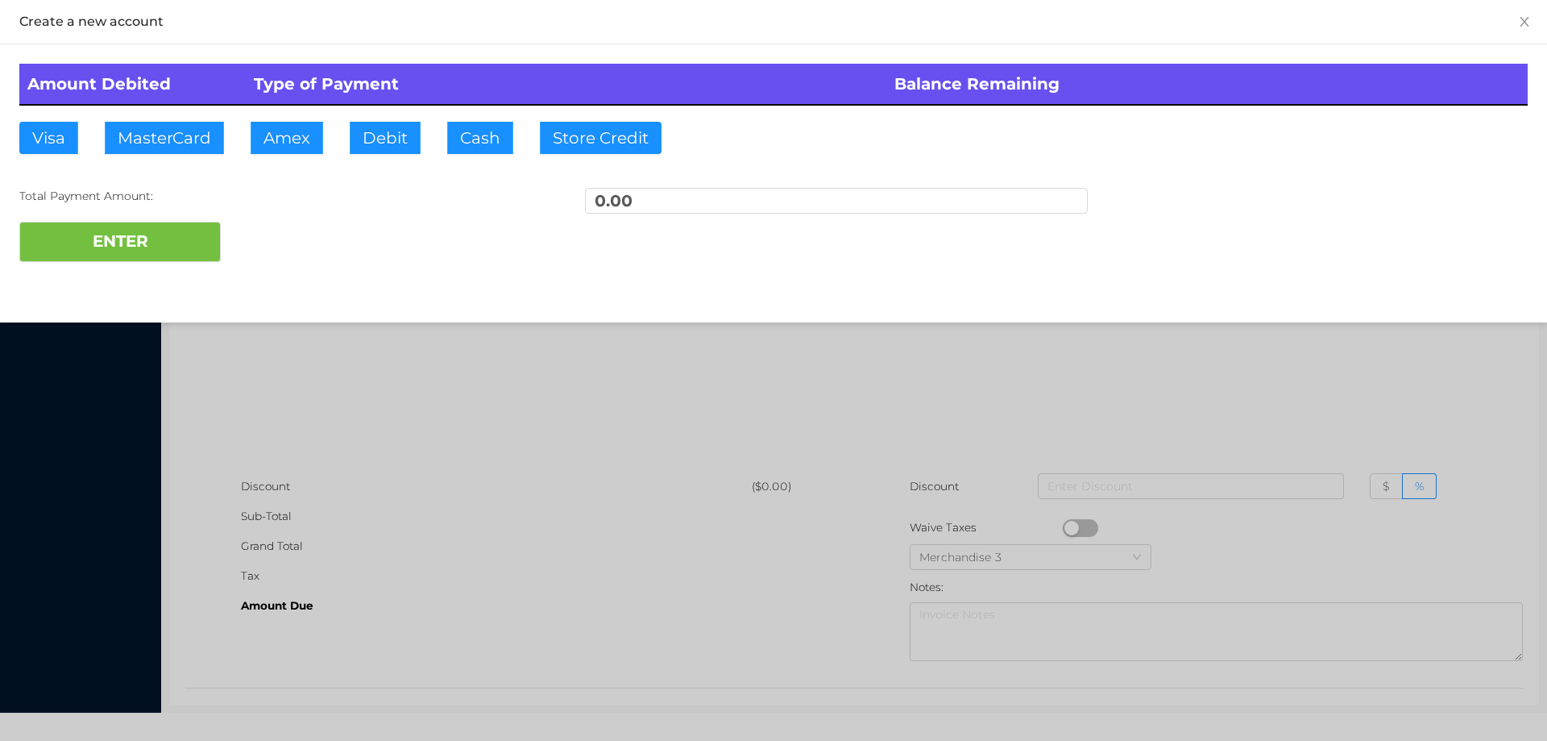
click at [298, 415] on div at bounding box center [773, 370] width 1547 height 741
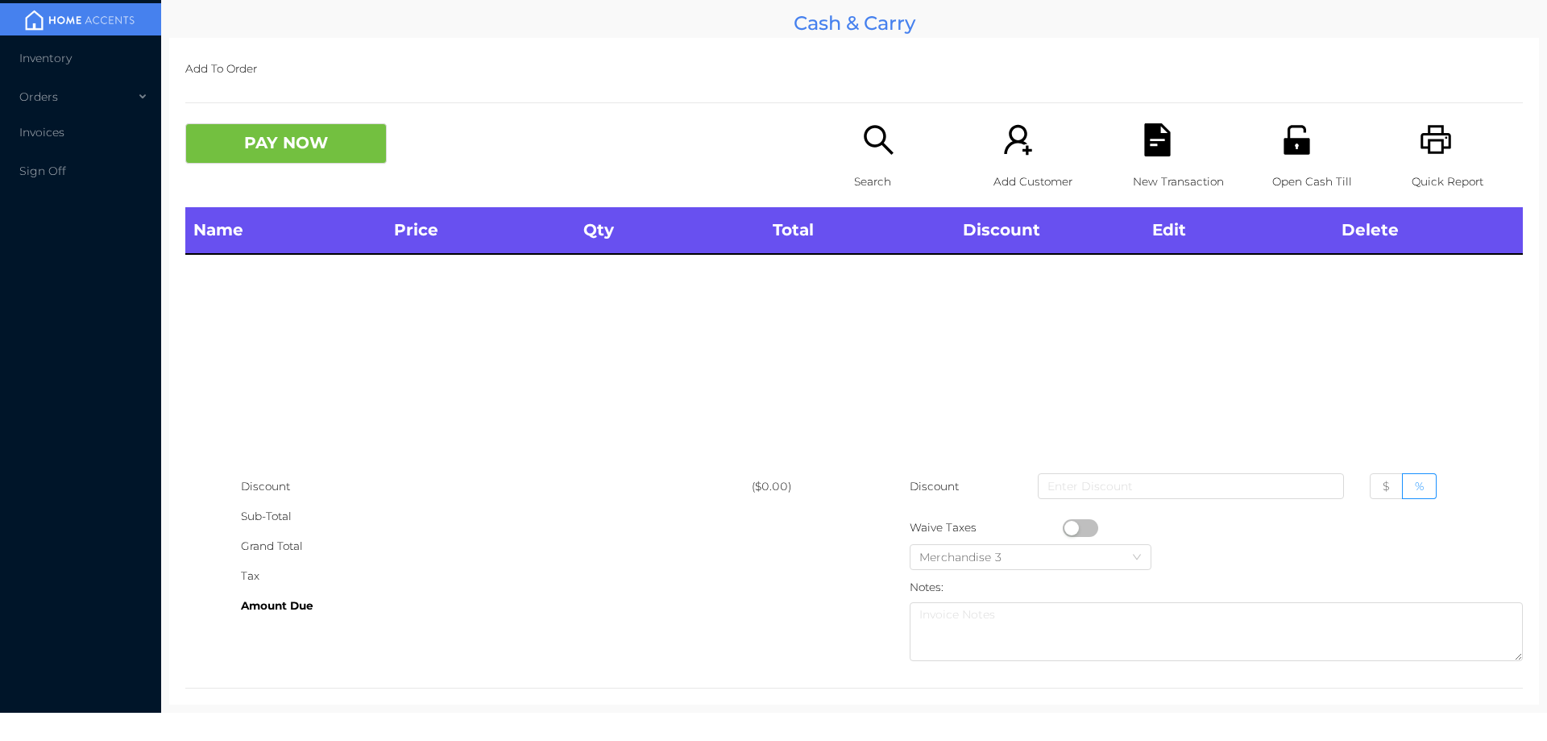
click at [870, 153] on icon "icon: search" at bounding box center [878, 139] width 33 height 33
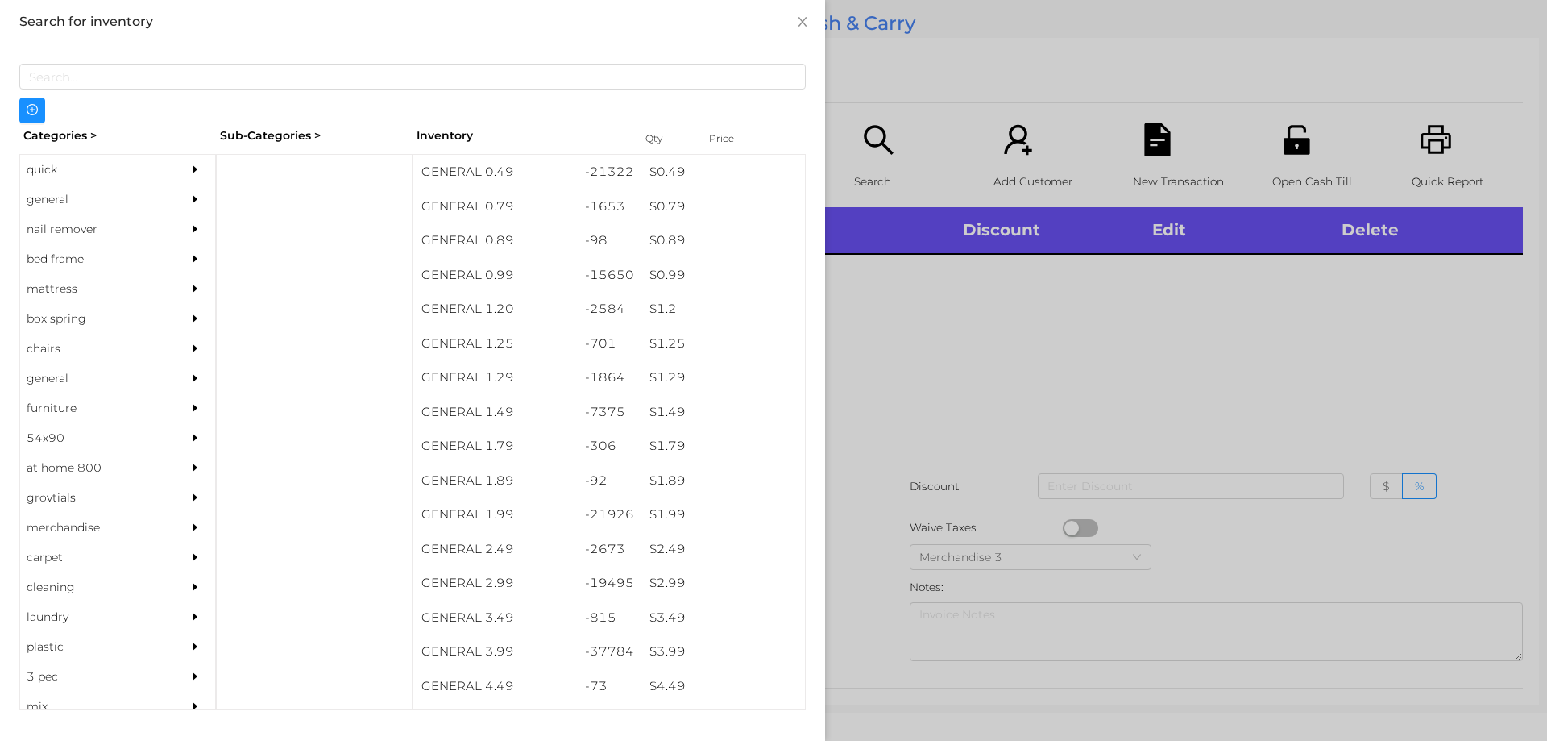
click at [60, 194] on div "general" at bounding box center [93, 200] width 147 height 30
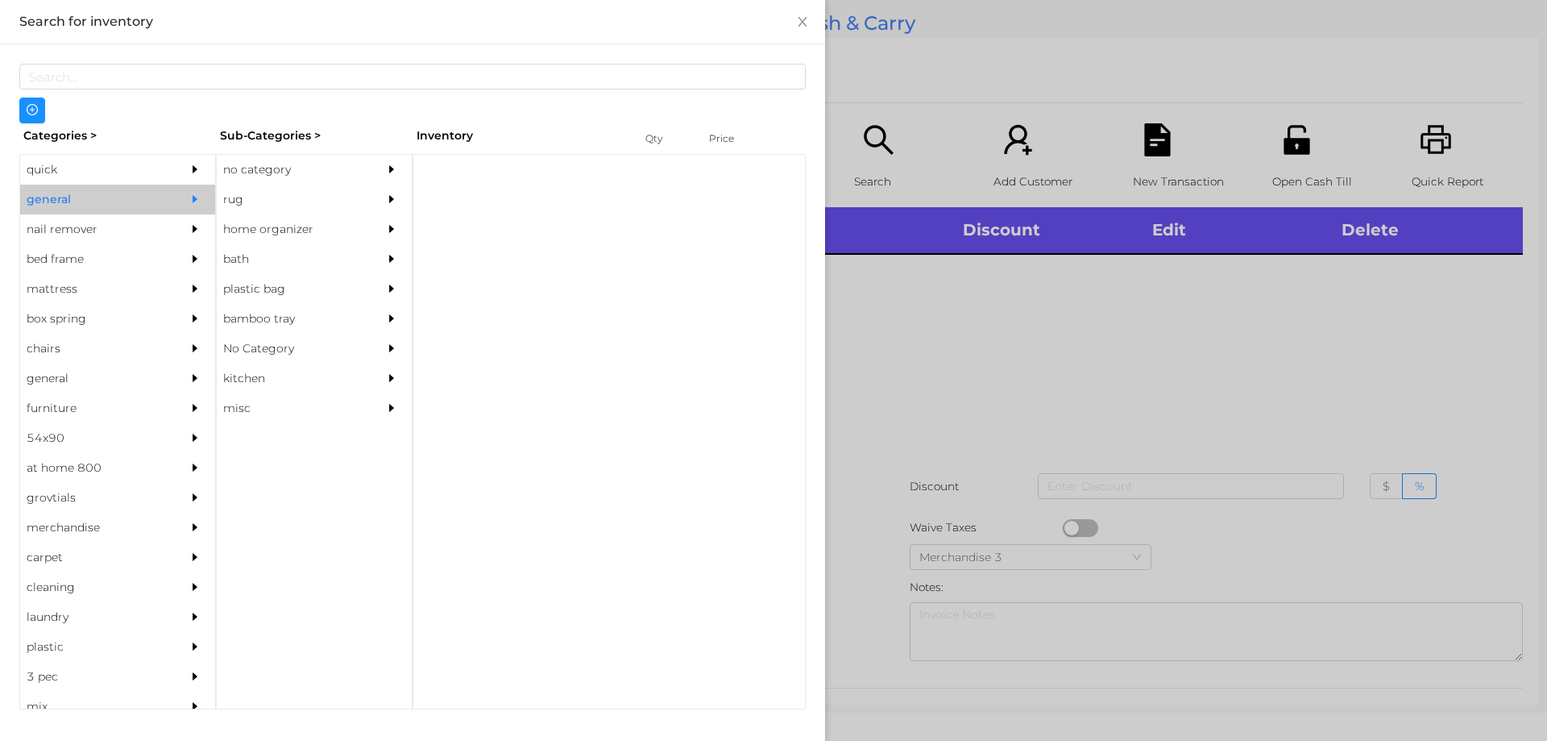
click at [255, 157] on div "no category" at bounding box center [290, 170] width 147 height 30
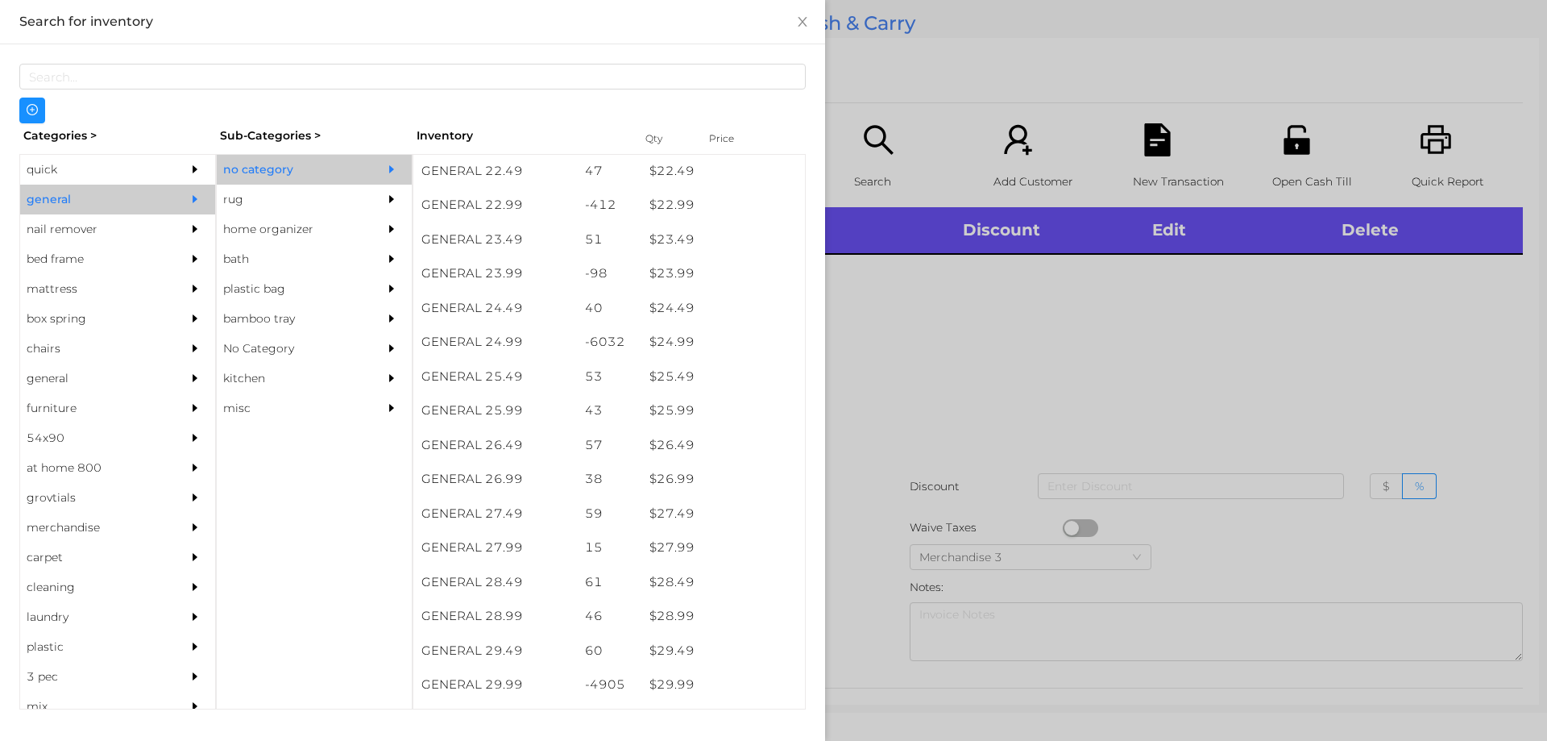
scroll to position [1907, 0]
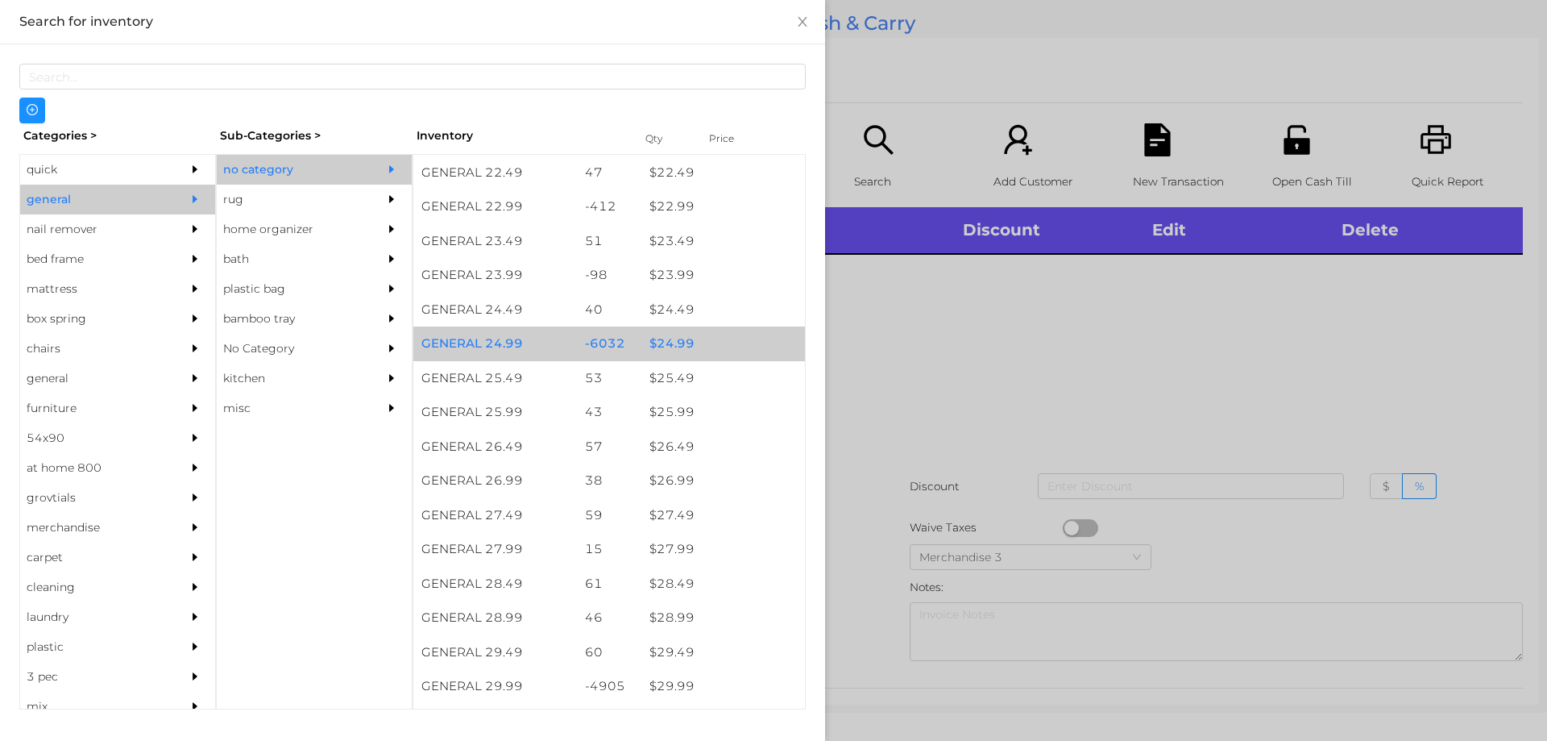
click at [672, 356] on div "$ 24.99" at bounding box center [723, 343] width 164 height 35
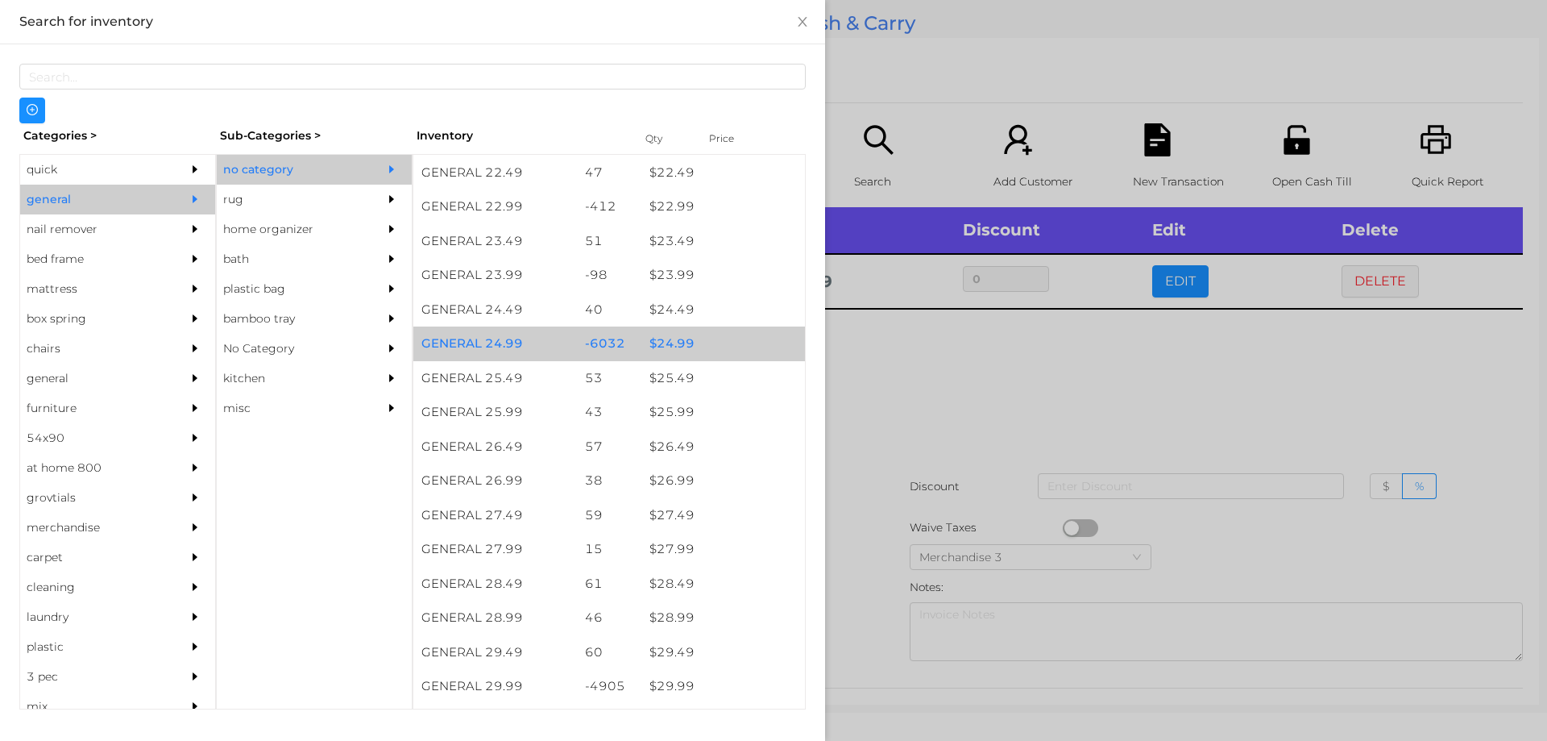
click at [663, 339] on div "$ 24.99" at bounding box center [723, 343] width 164 height 35
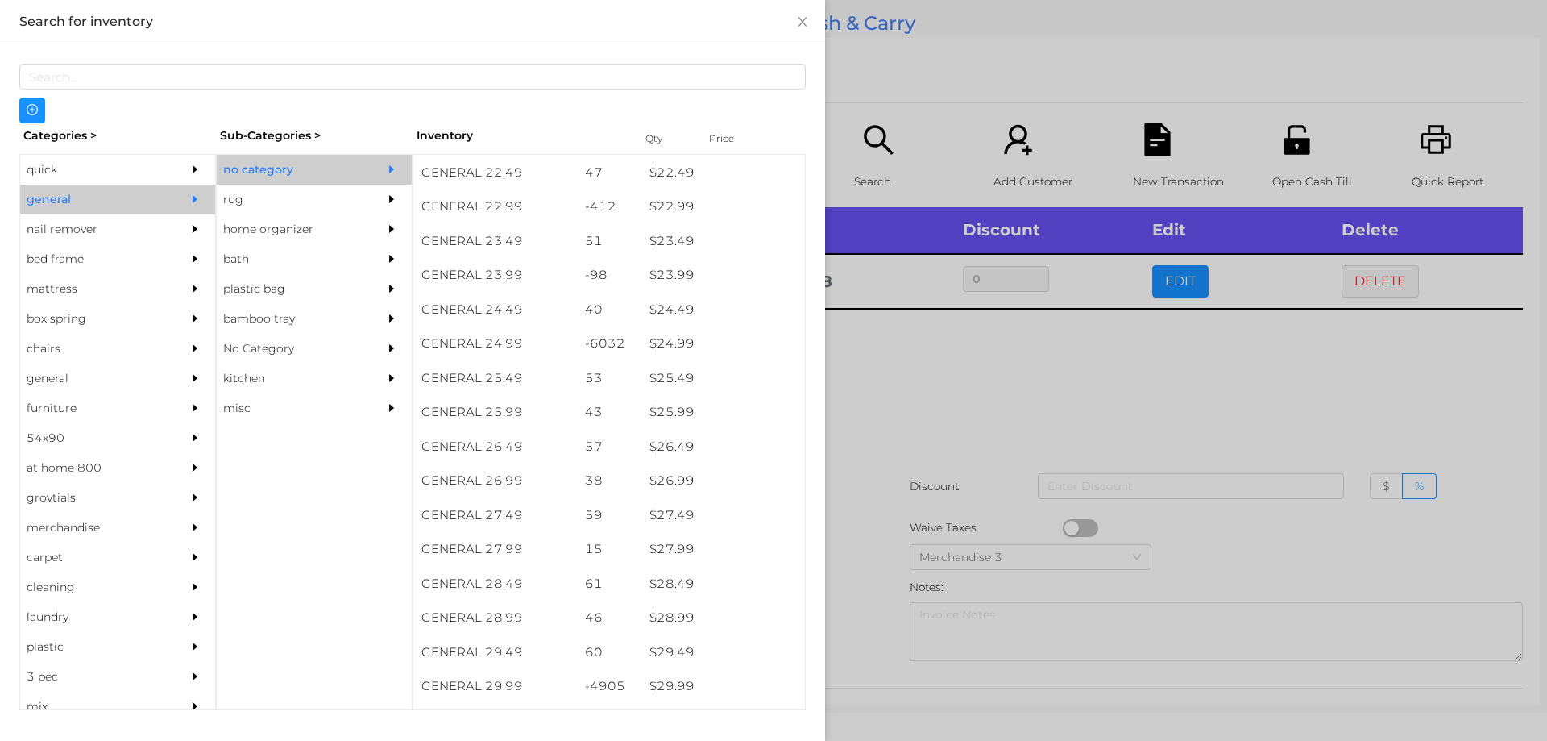
click at [1023, 349] on div at bounding box center [773, 370] width 1547 height 741
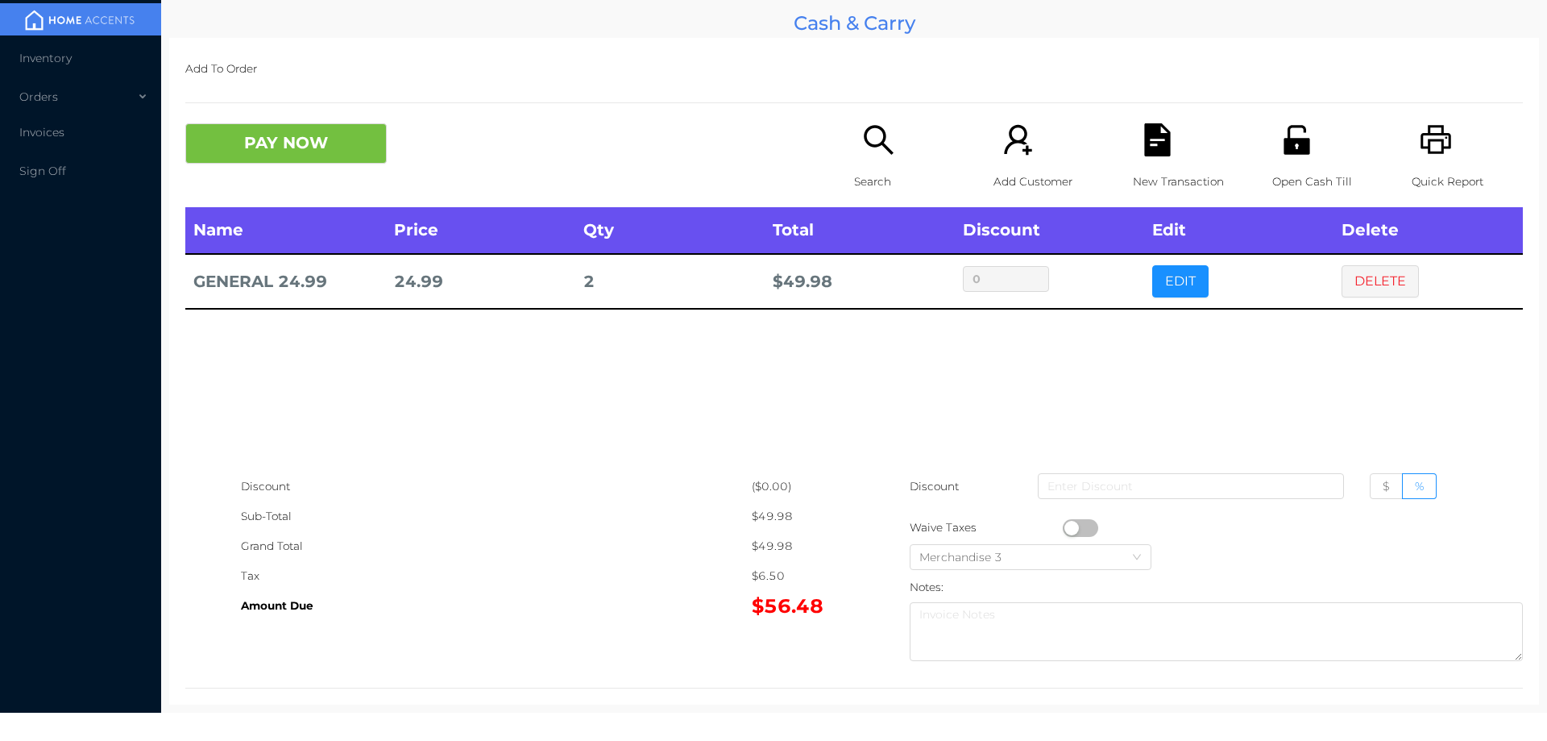
click at [874, 139] on icon "icon: search" at bounding box center [878, 139] width 33 height 33
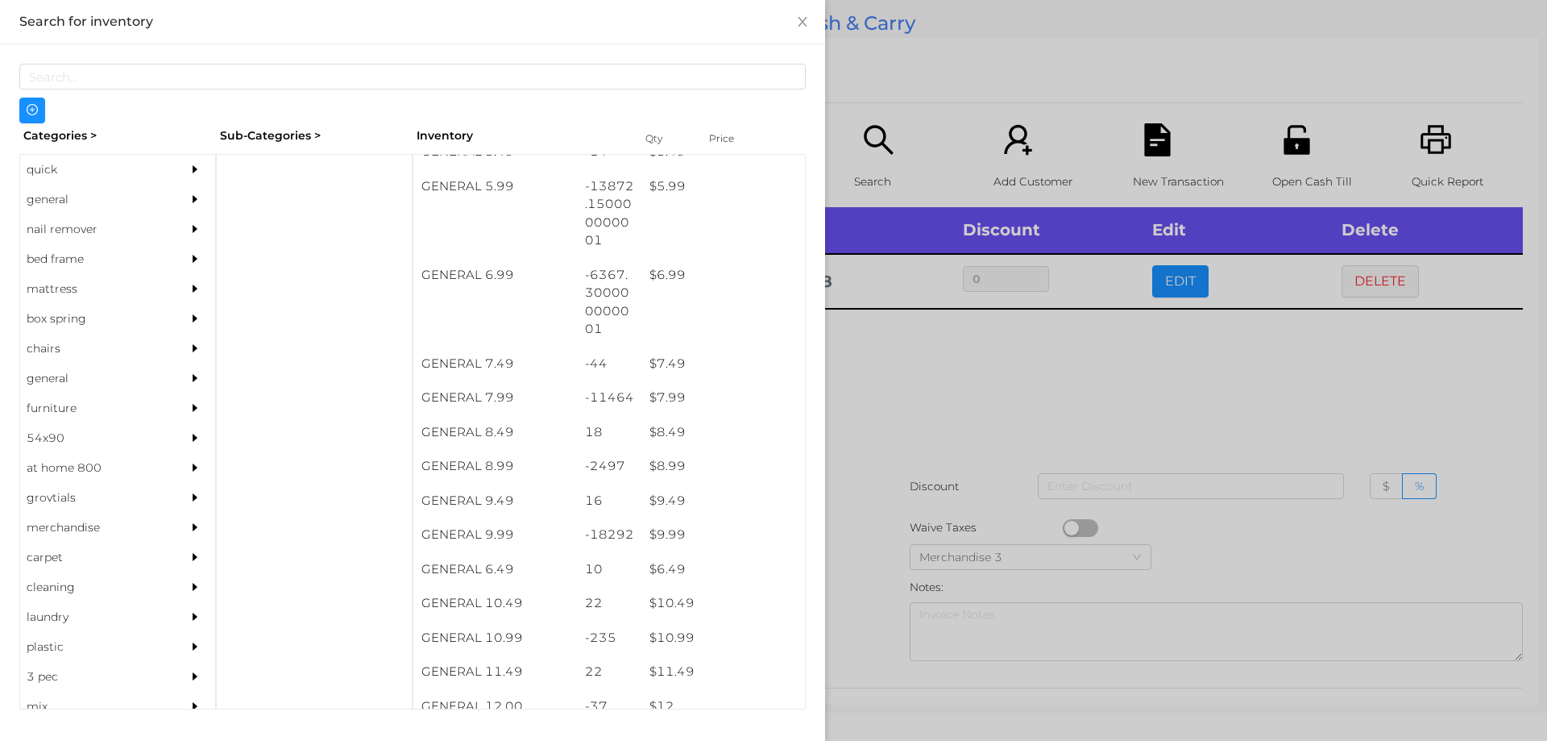
scroll to position [621, 0]
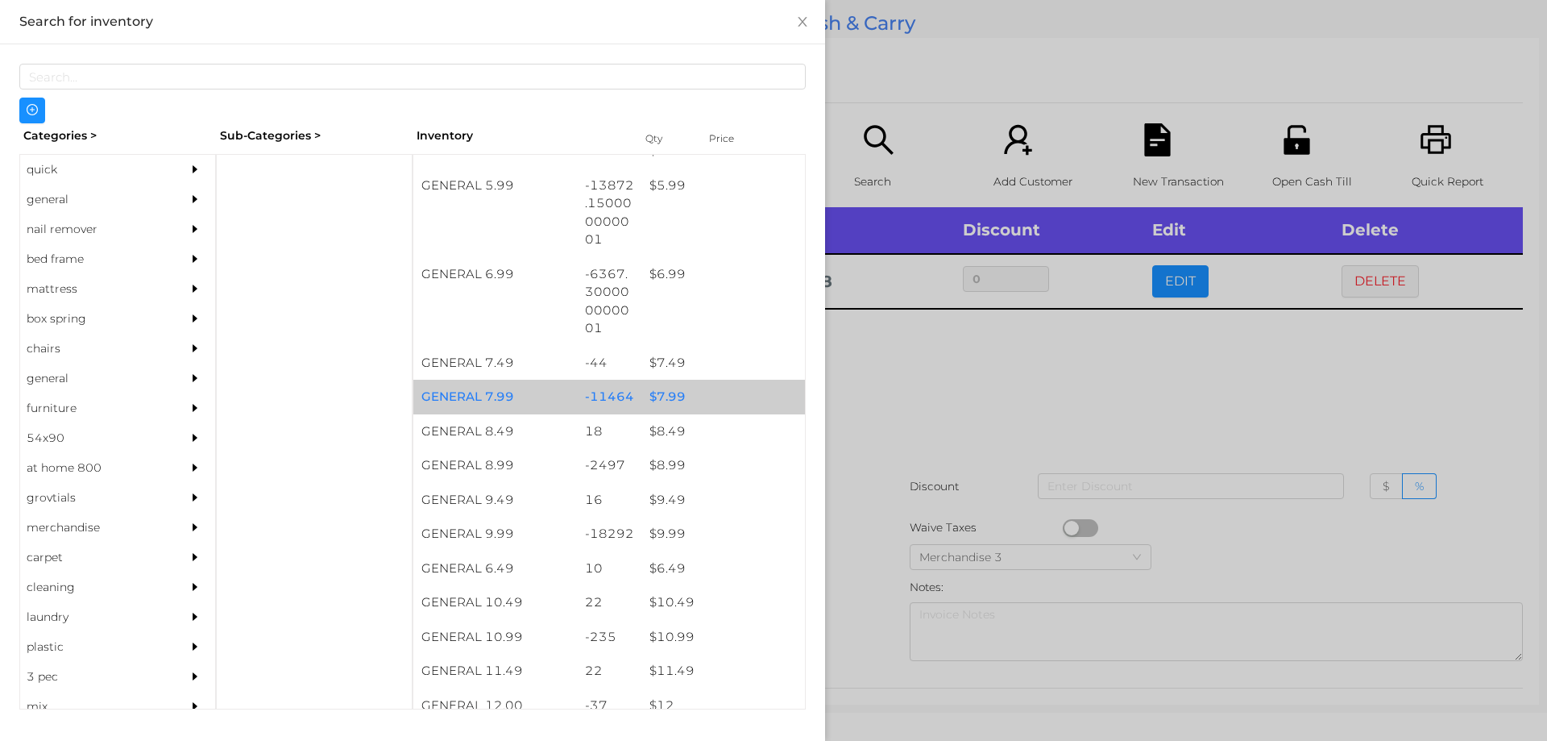
click at [671, 396] on div "$ 7.99" at bounding box center [723, 397] width 164 height 35
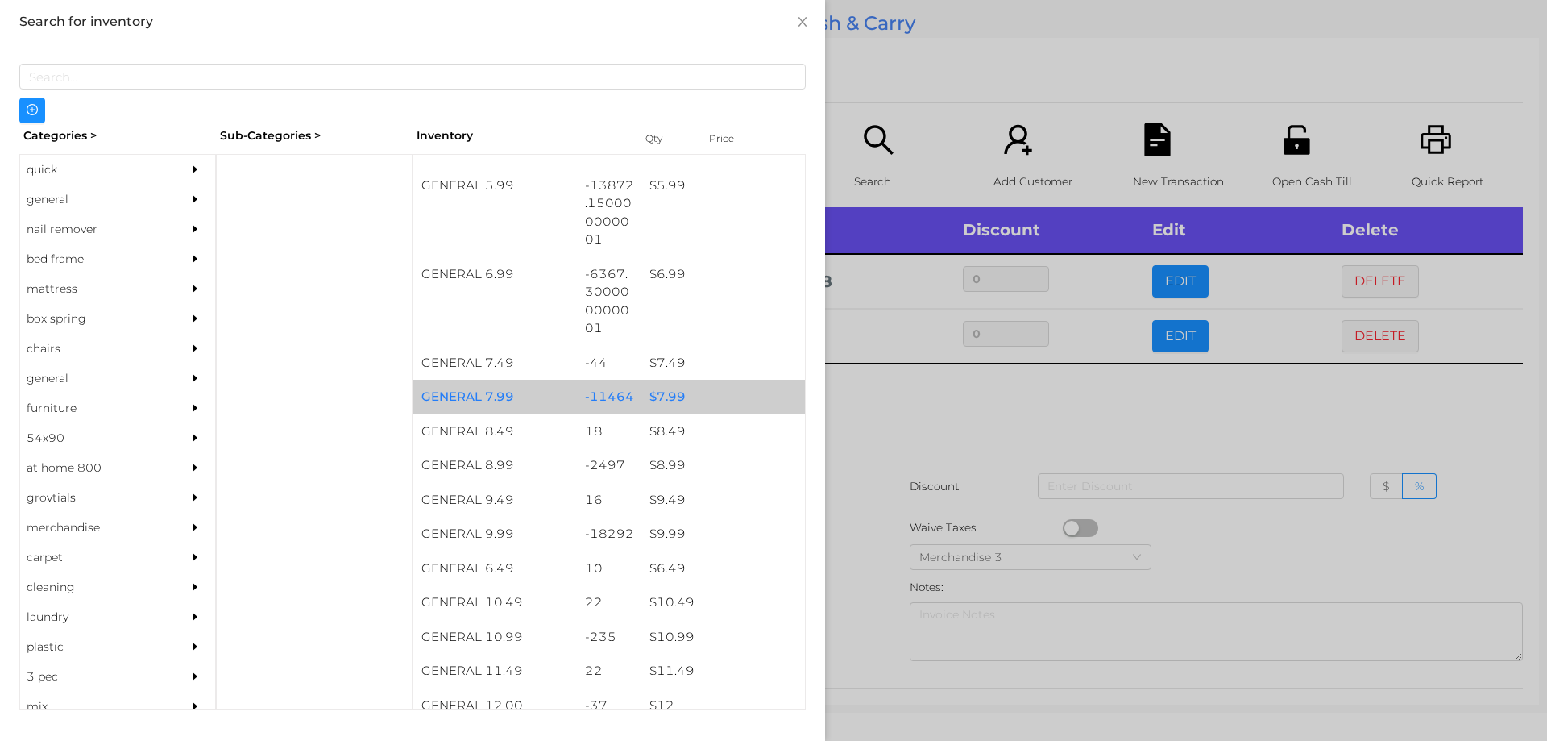
click at [674, 390] on div "$ 7.99" at bounding box center [723, 397] width 164 height 35
click at [662, 392] on div "$ 7.99" at bounding box center [723, 397] width 164 height 35
click at [671, 392] on div "$ 7.99" at bounding box center [723, 397] width 164 height 35
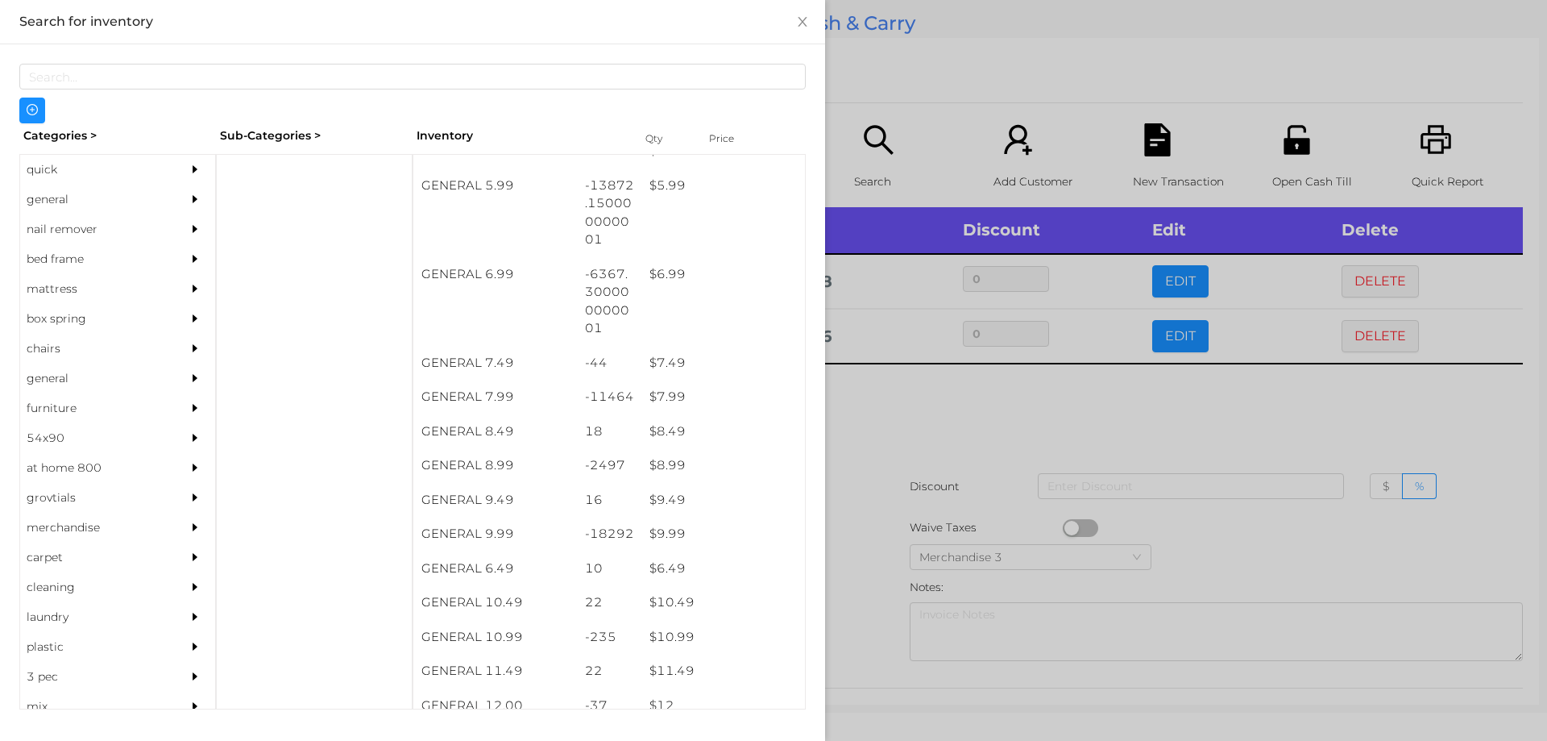
click at [881, 407] on div at bounding box center [773, 370] width 1547 height 741
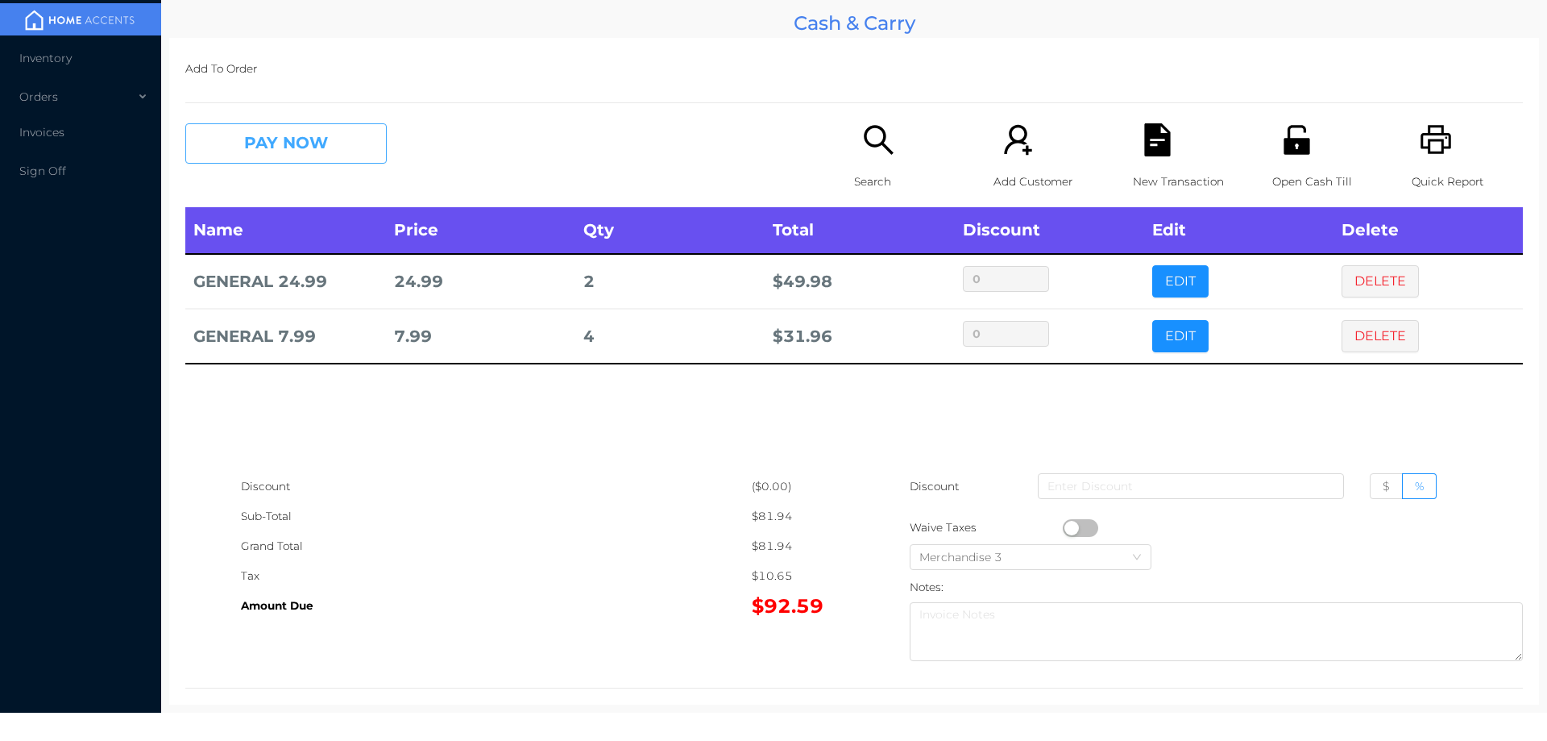
click at [268, 139] on button "PAY NOW" at bounding box center [285, 143] width 201 height 40
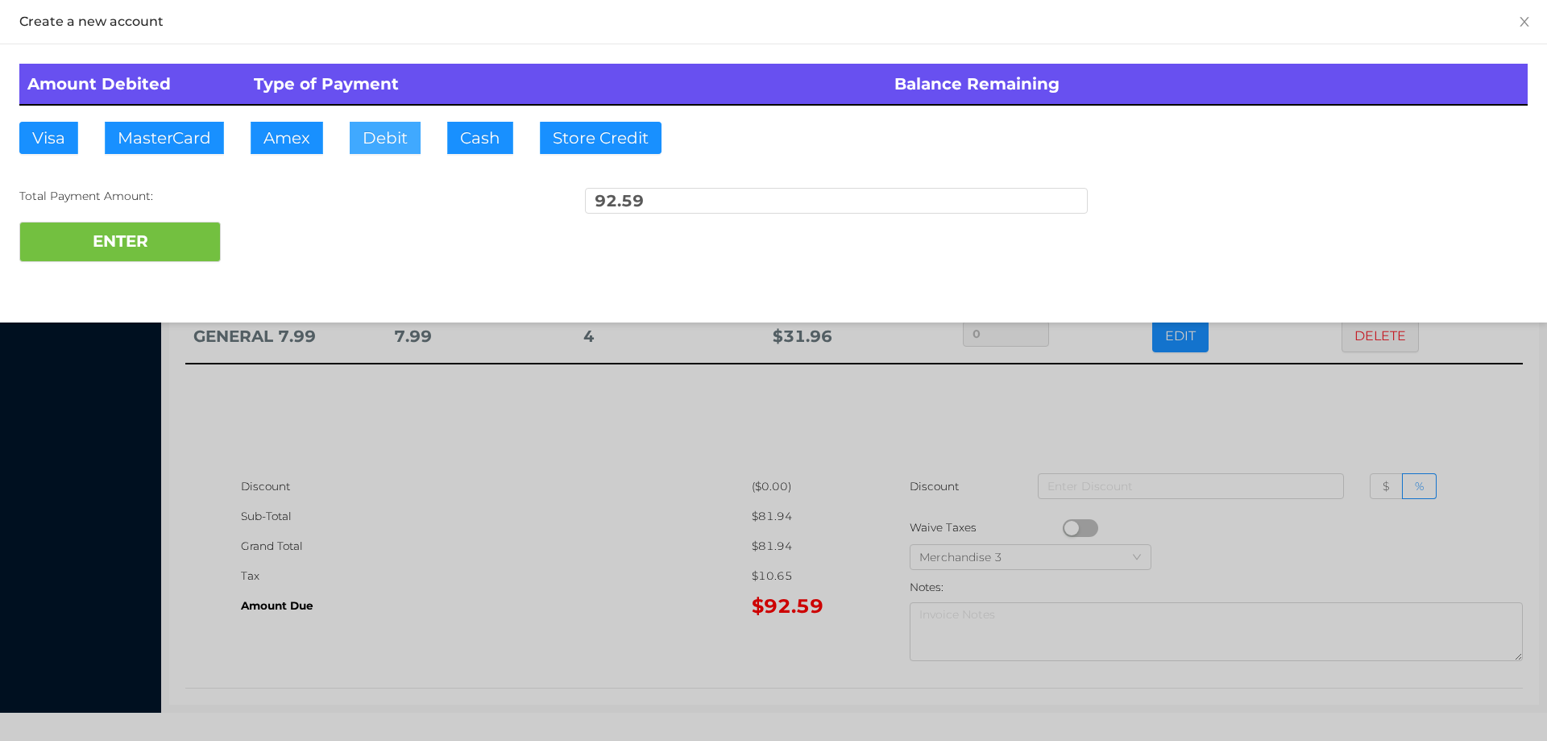
click at [376, 133] on button "Debit" at bounding box center [385, 138] width 71 height 32
click at [484, 129] on button "Cash" at bounding box center [480, 138] width 66 height 32
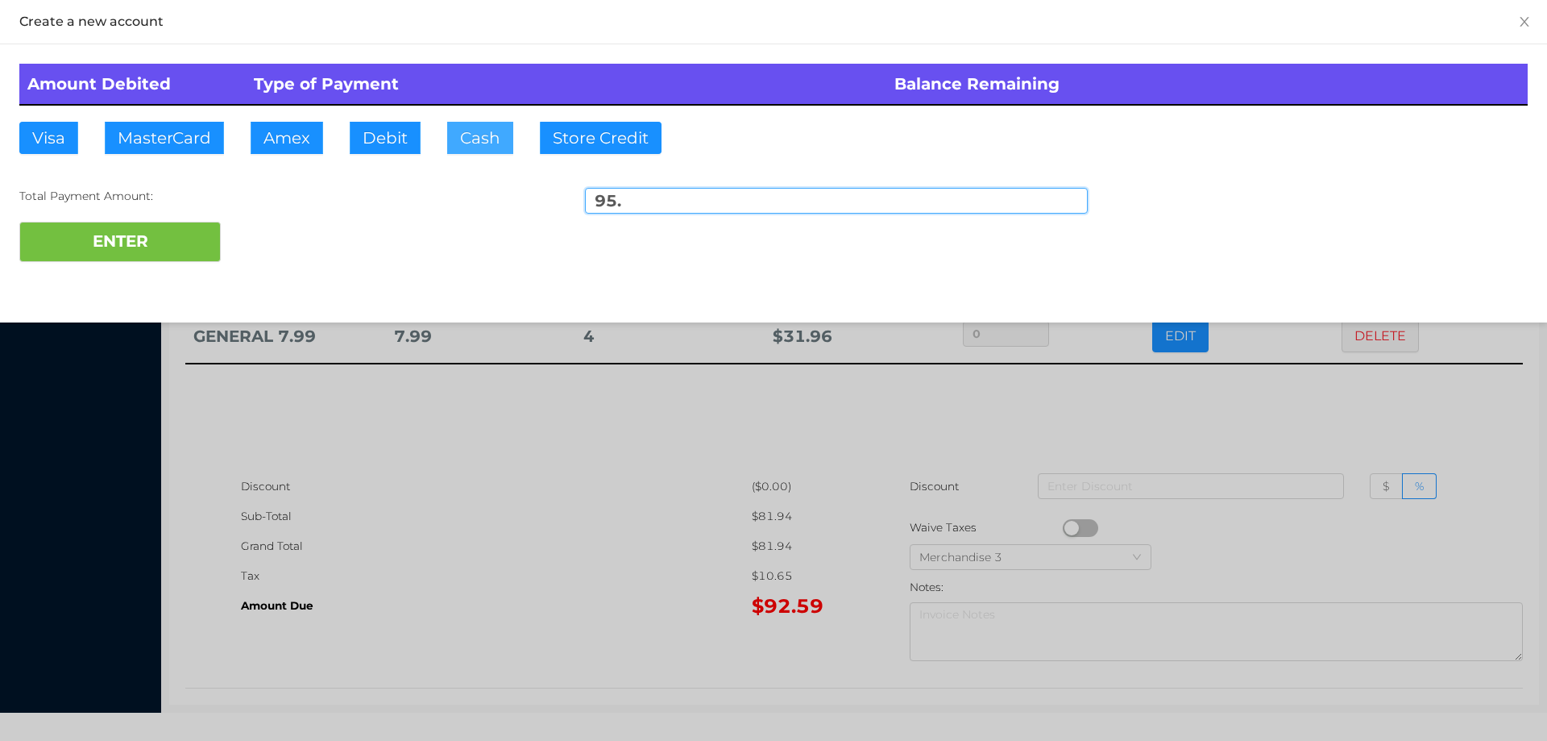
type input "95."
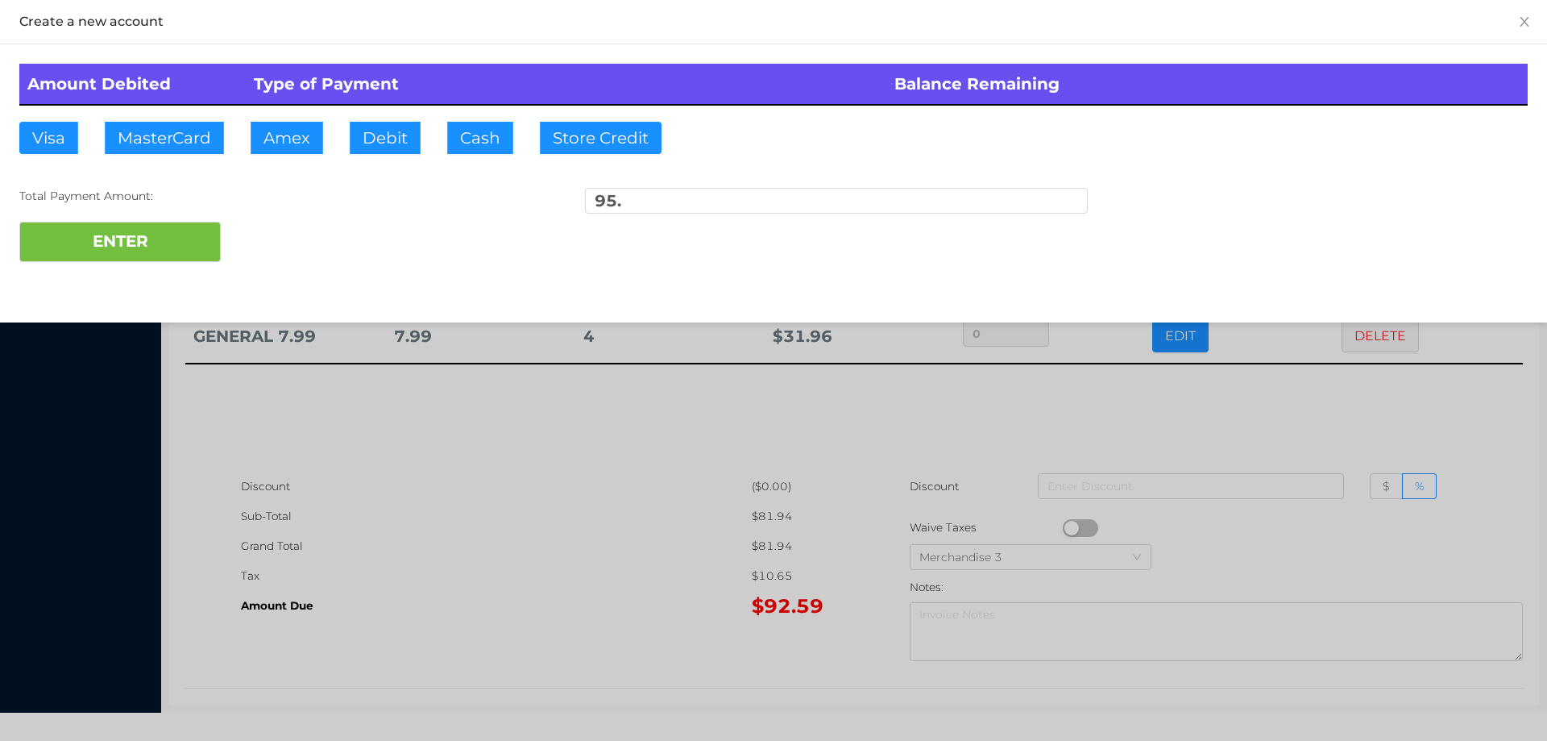
click at [259, 235] on div "ENTER" at bounding box center [773, 242] width 1509 height 40
click at [411, 512] on div at bounding box center [773, 370] width 1547 height 741
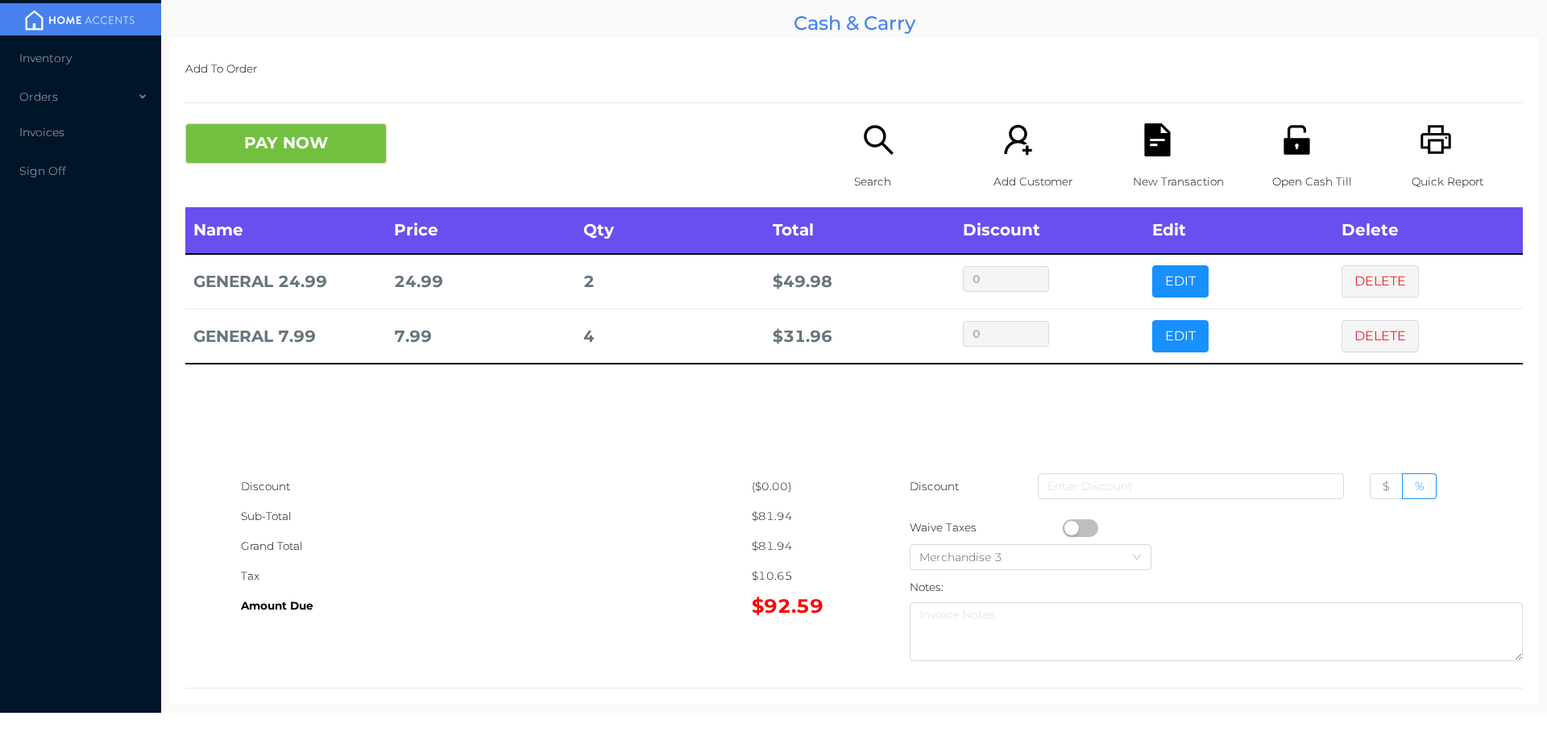
click at [1297, 143] on icon "icon: unlock" at bounding box center [1297, 139] width 26 height 29
click at [542, 548] on div "Grand Total" at bounding box center [496, 546] width 511 height 30
click at [1156, 150] on icon "icon: file-text" at bounding box center [1157, 139] width 26 height 33
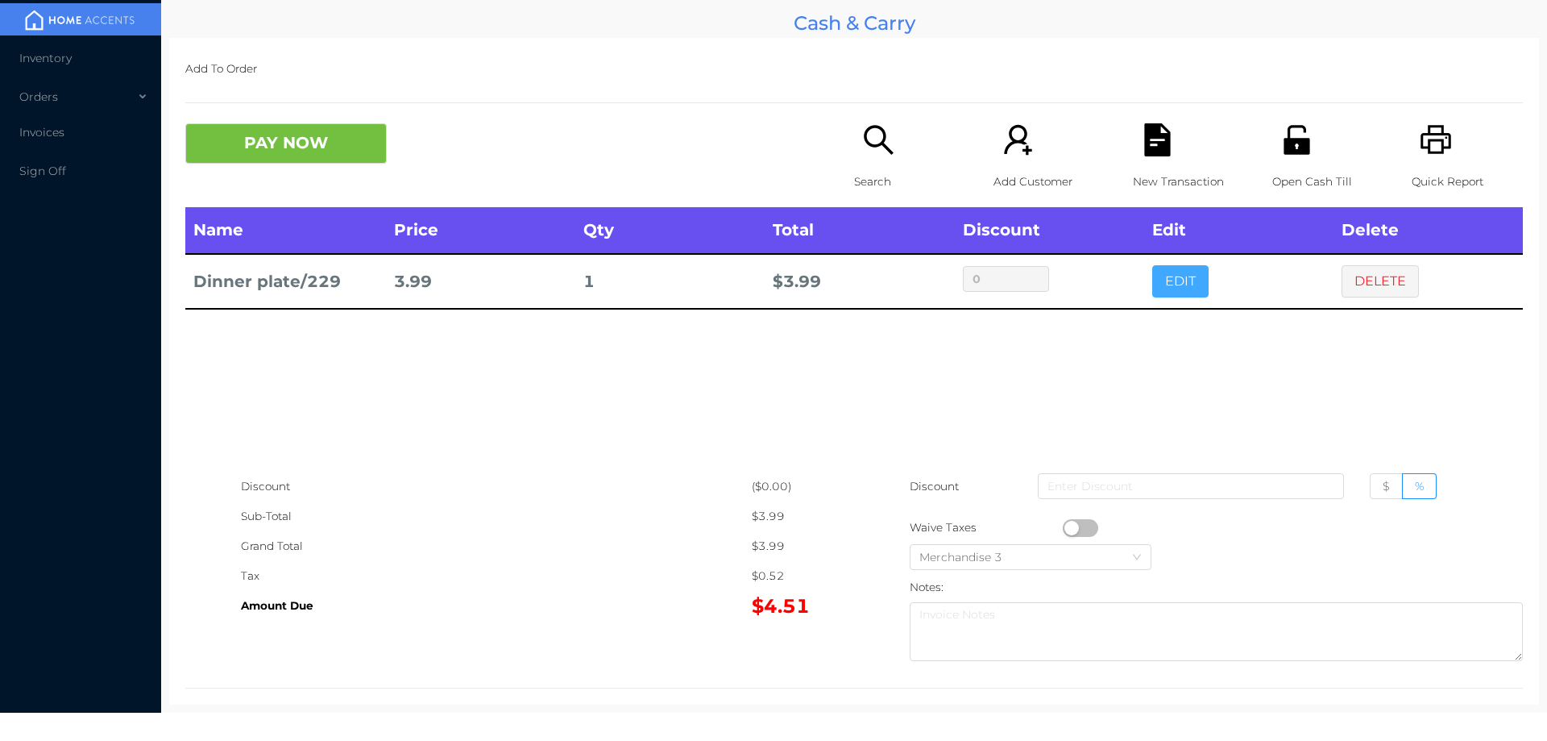
click at [1173, 278] on button "EDIT" at bounding box center [1180, 281] width 56 height 32
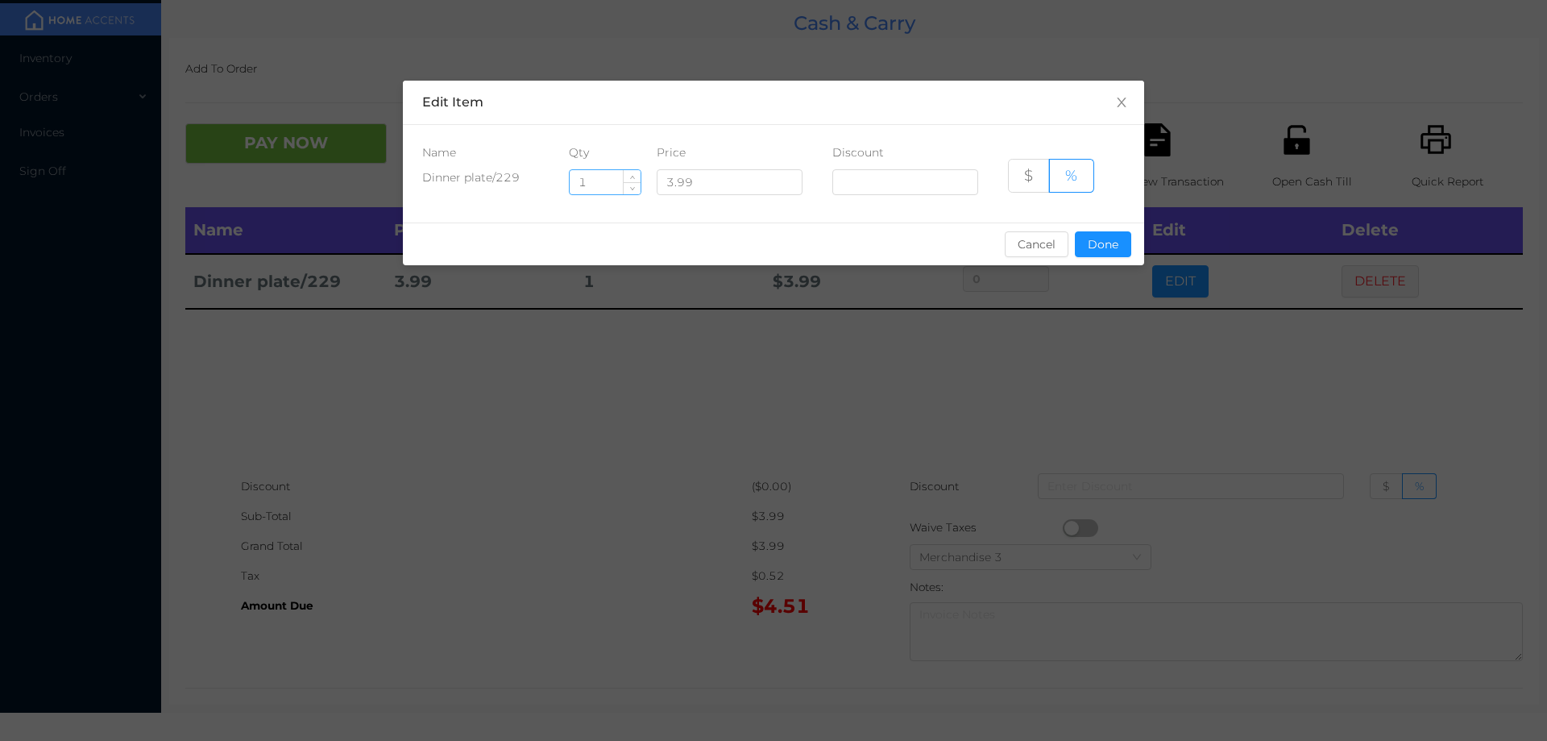
click at [612, 187] on input "1" at bounding box center [605, 182] width 71 height 24
type input "6"
click at [1104, 246] on button "Done" at bounding box center [1103, 244] width 56 height 26
type input "0%"
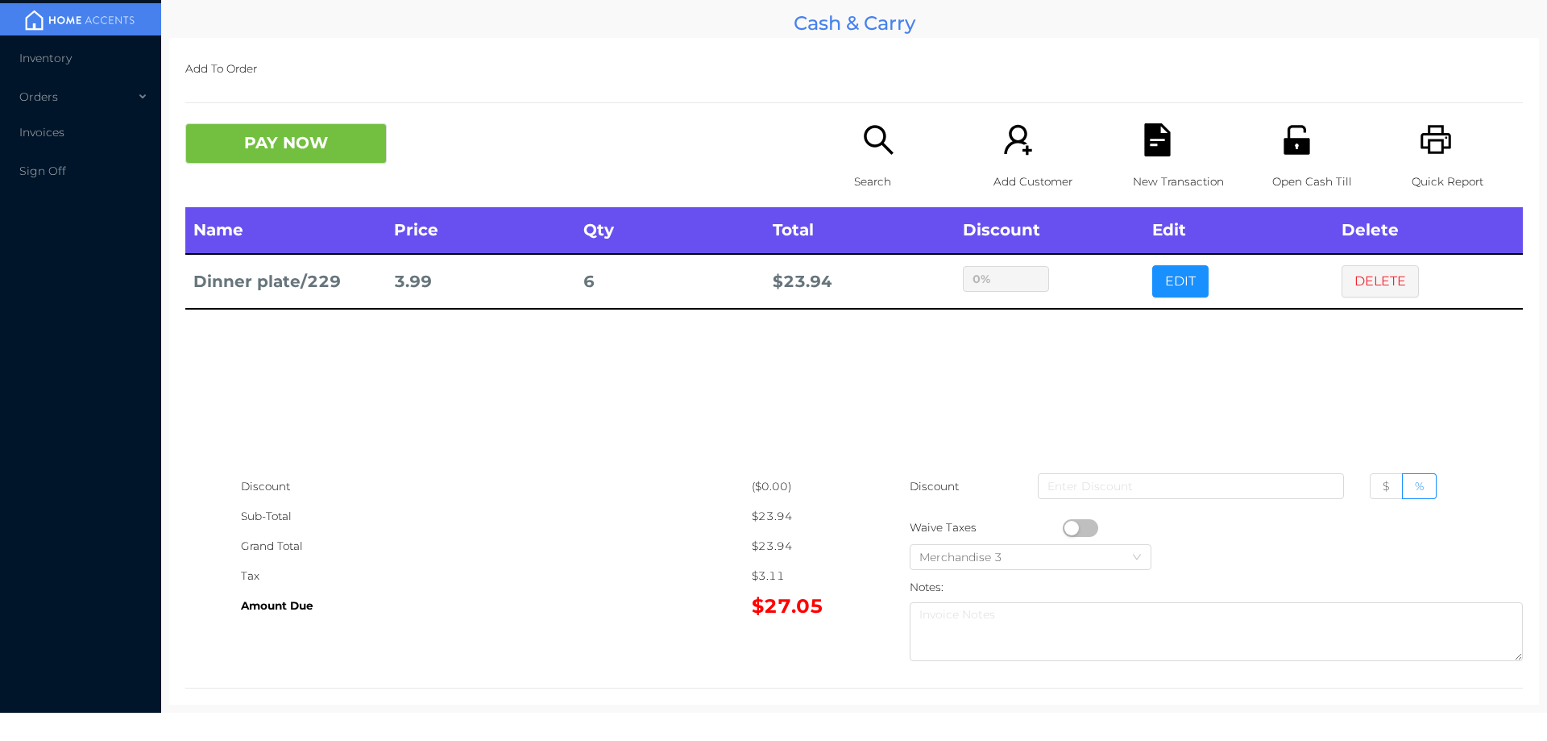
click at [1123, 364] on div "sentinelStart Edit Item Name Qty Price Discount Dinner plate/229 6 3.99 $ % Can…" at bounding box center [773, 370] width 1547 height 741
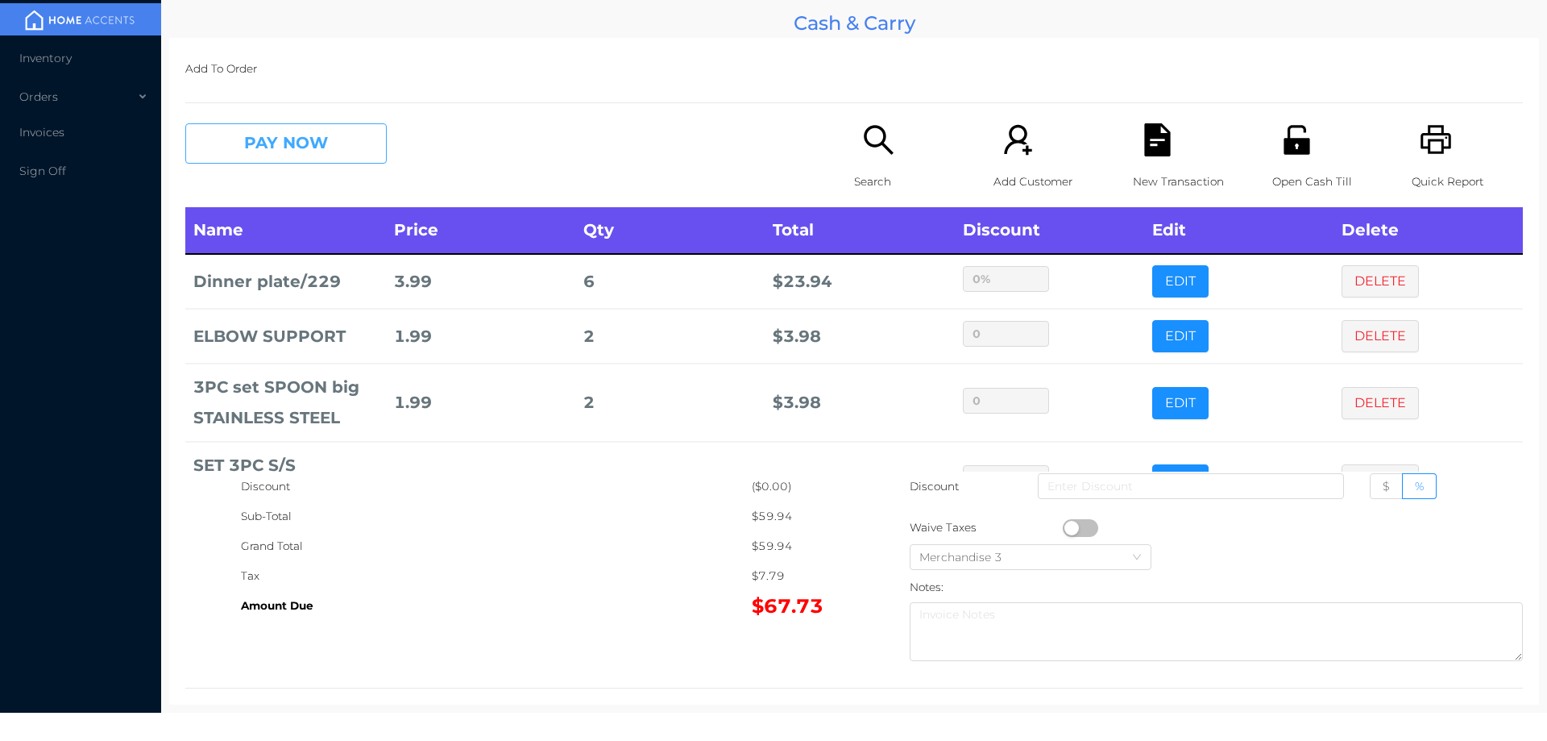
click at [301, 151] on button "PAY NOW" at bounding box center [285, 143] width 201 height 40
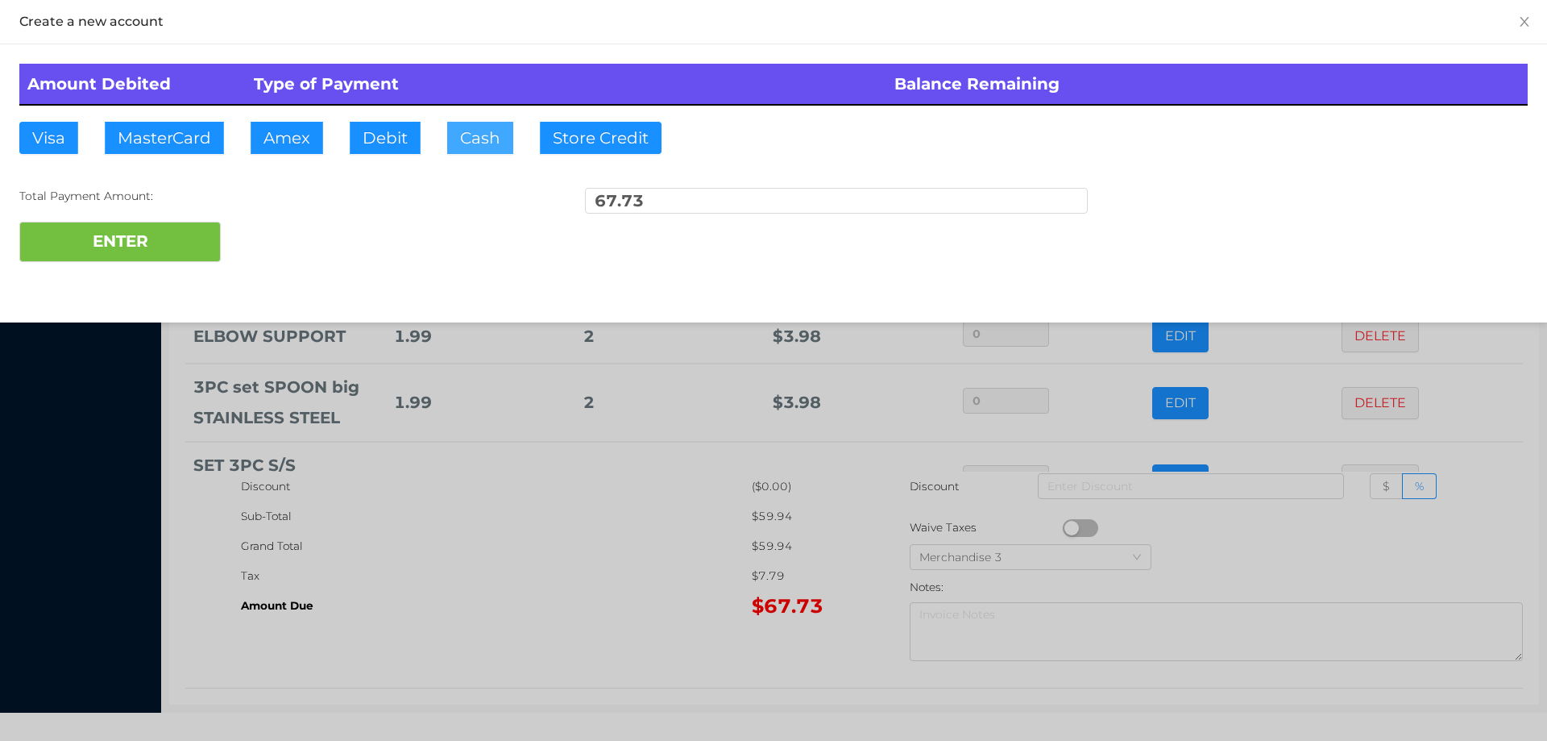
click at [467, 135] on button "Cash" at bounding box center [480, 138] width 66 height 32
type input "100."
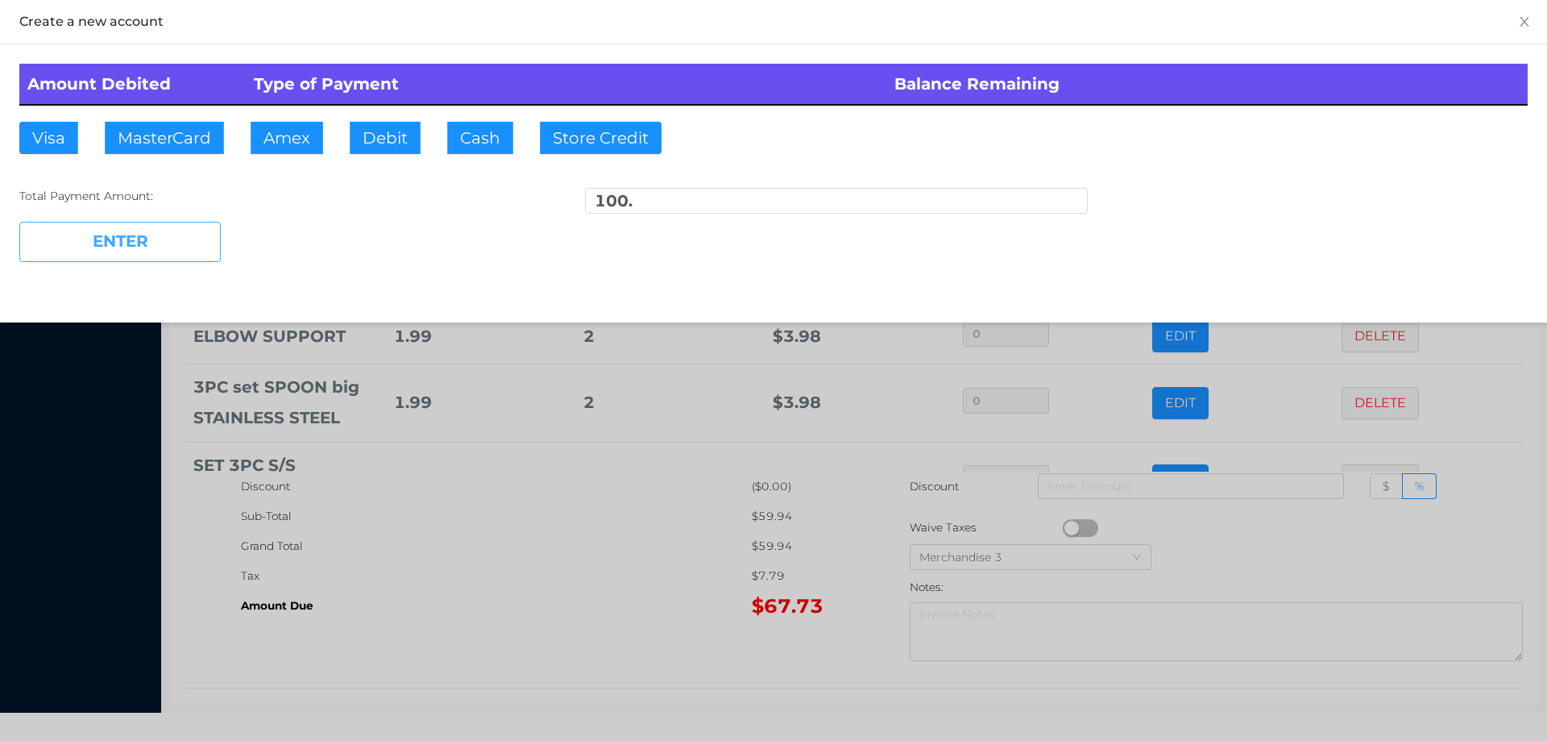
click at [197, 232] on button "ENTER" at bounding box center [119, 242] width 201 height 40
type input "0"
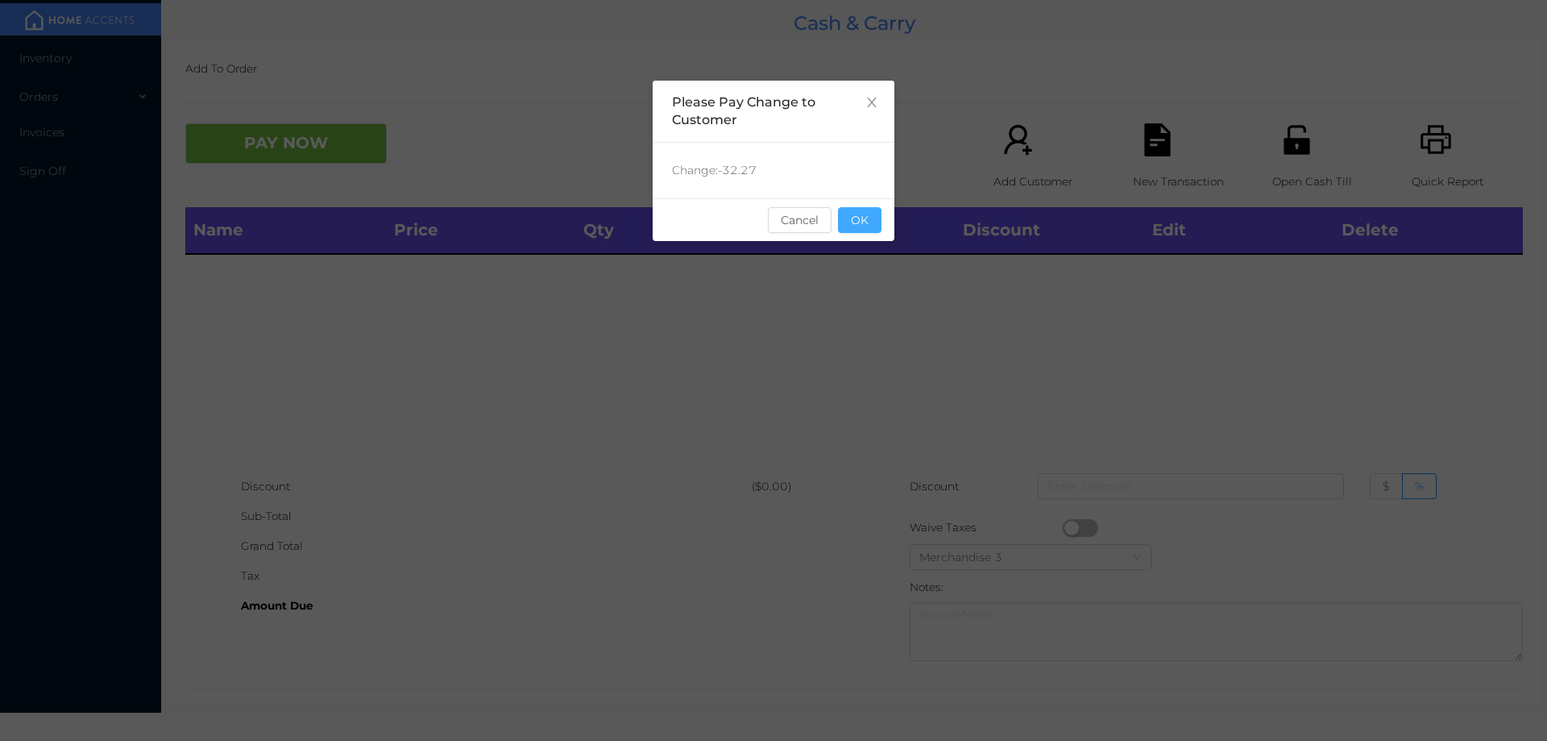
click at [853, 222] on button "OK" at bounding box center [860, 220] width 44 height 26
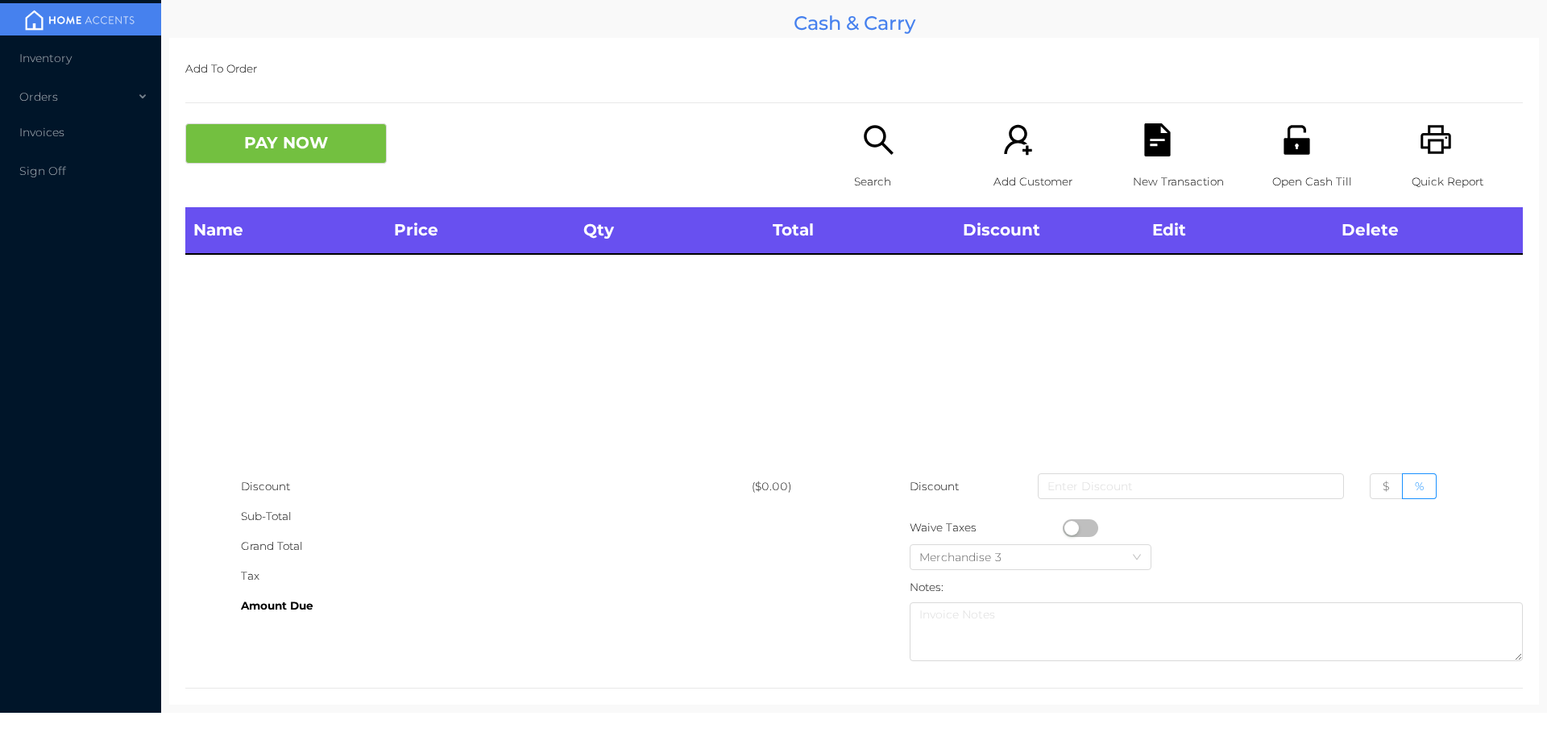
click at [1291, 143] on icon "icon: unlock" at bounding box center [1297, 139] width 26 height 29
click at [856, 163] on div "Search" at bounding box center [909, 165] width 111 height 84
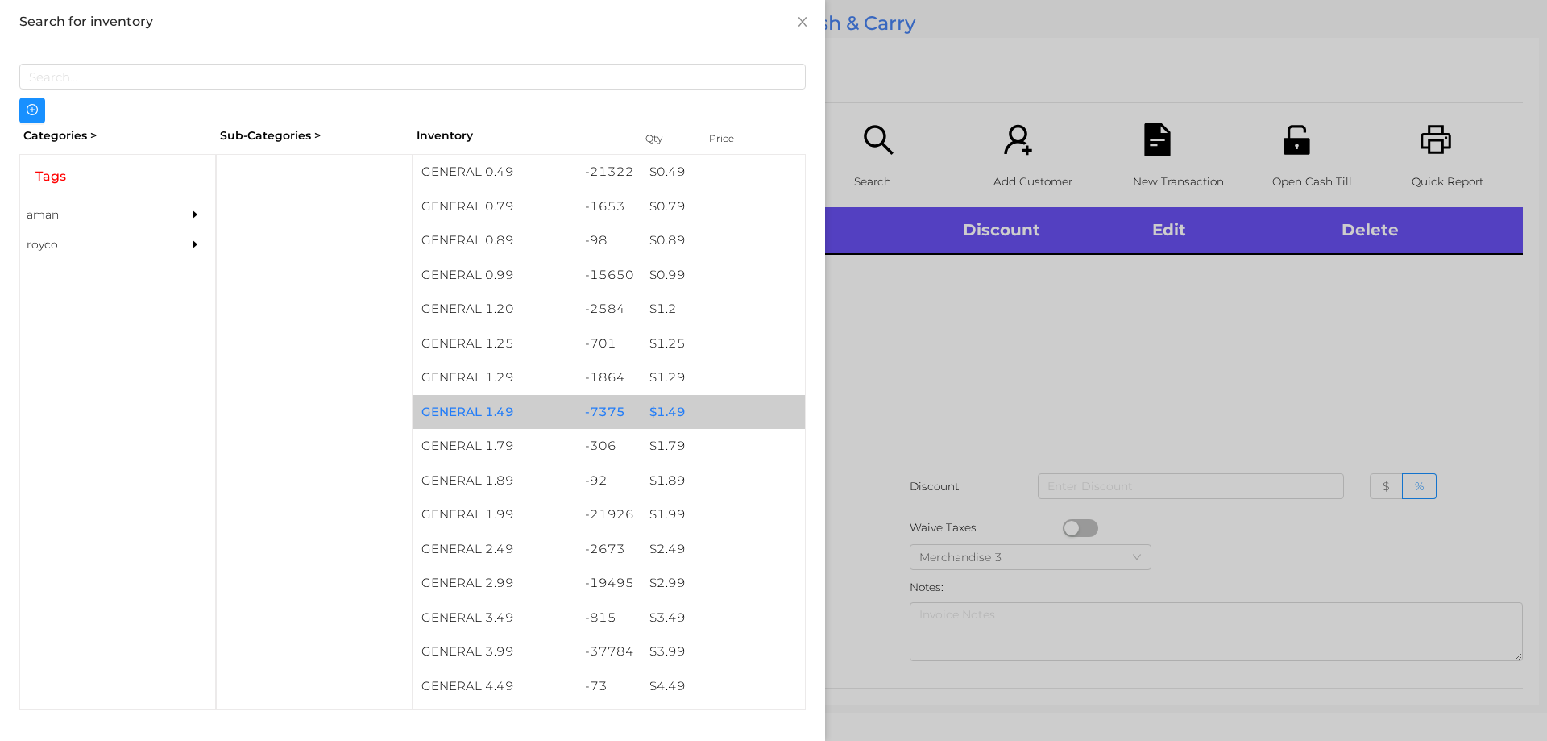
click at [711, 413] on div "$ 1.49" at bounding box center [723, 412] width 164 height 35
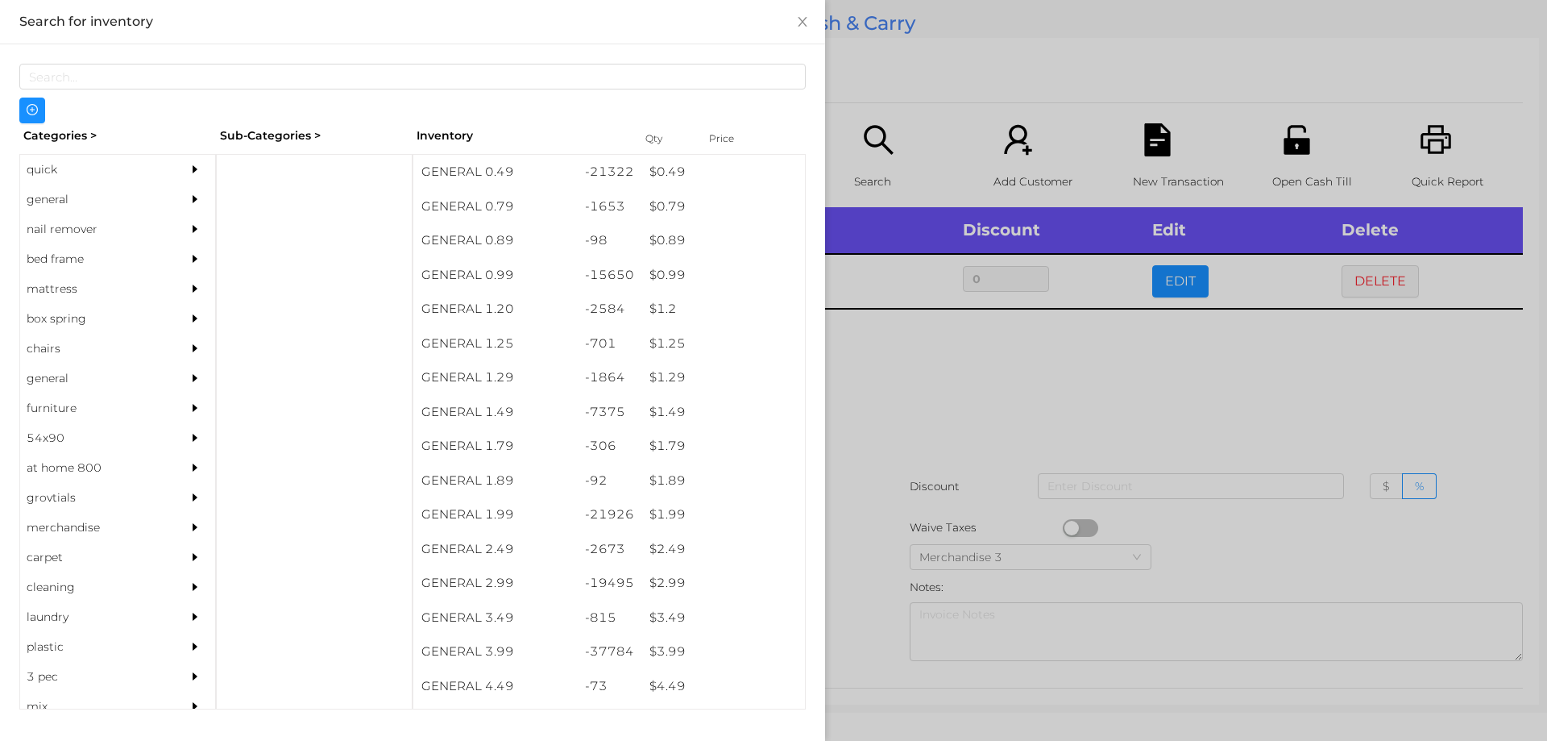
click at [1361, 277] on div at bounding box center [773, 370] width 1547 height 741
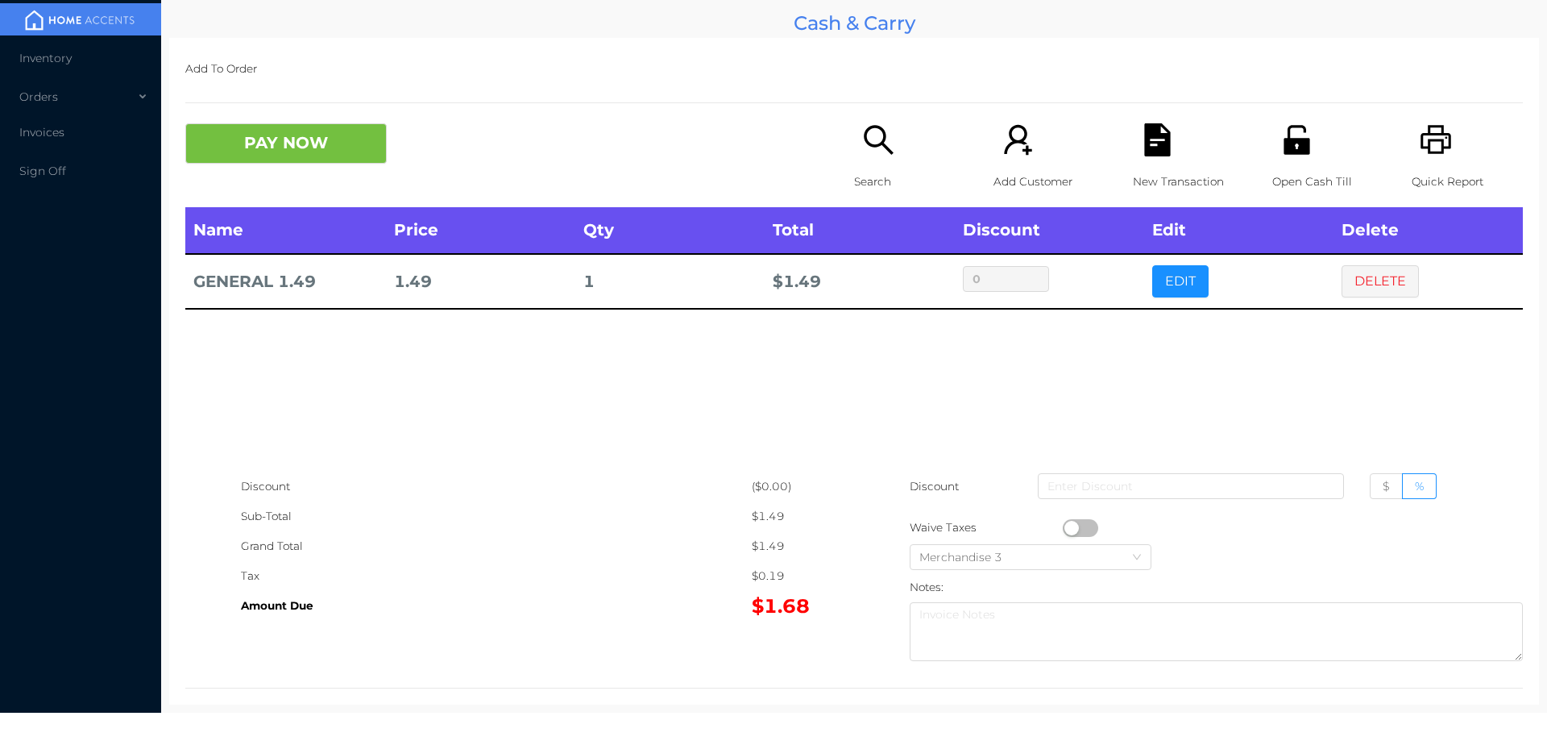
click at [1423, 151] on icon "icon: printer" at bounding box center [1436, 139] width 33 height 33
click at [1384, 283] on button "DELETE" at bounding box center [1380, 281] width 77 height 32
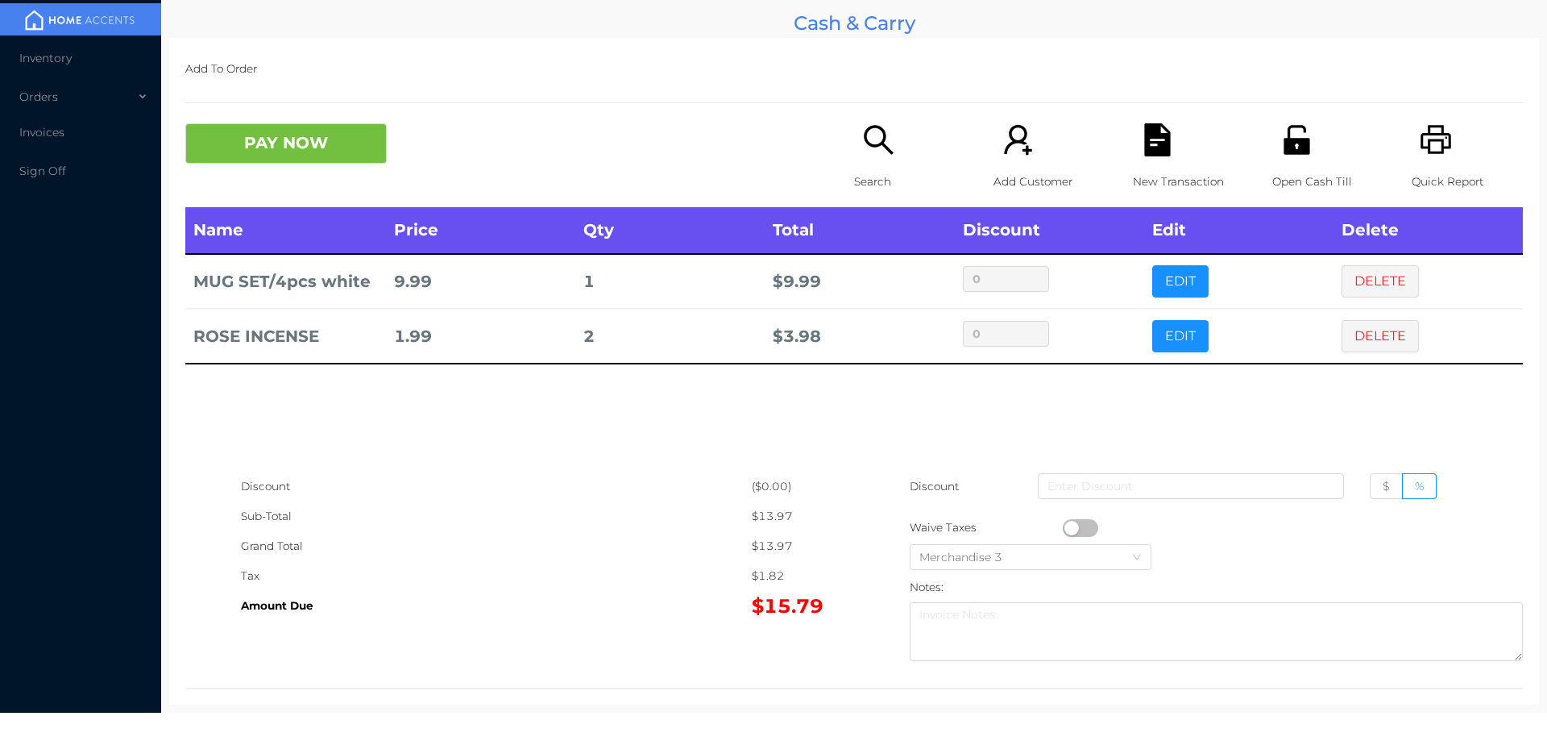
click at [870, 153] on icon "icon: search" at bounding box center [878, 139] width 33 height 33
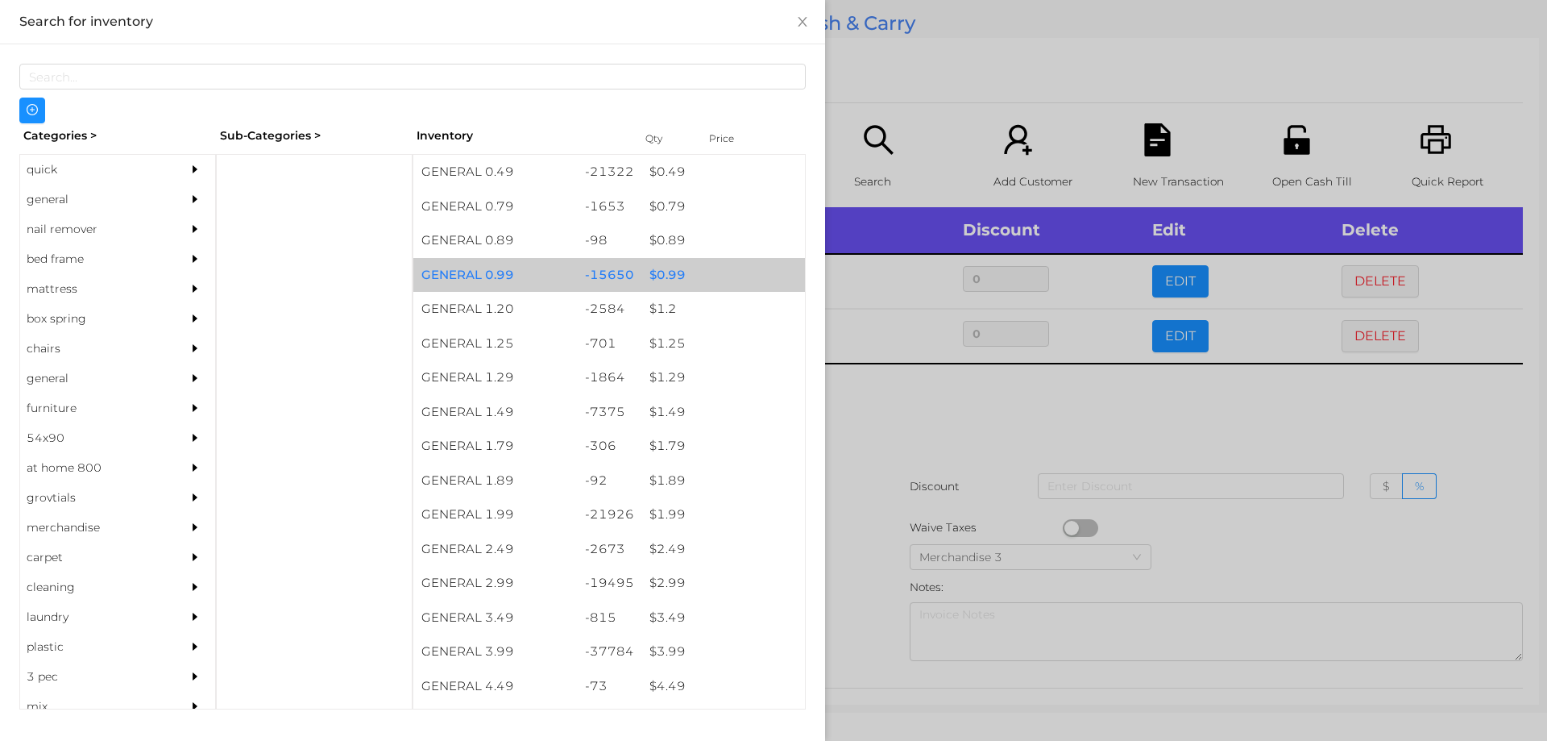
click at [709, 274] on div "$ 0.99" at bounding box center [723, 275] width 164 height 35
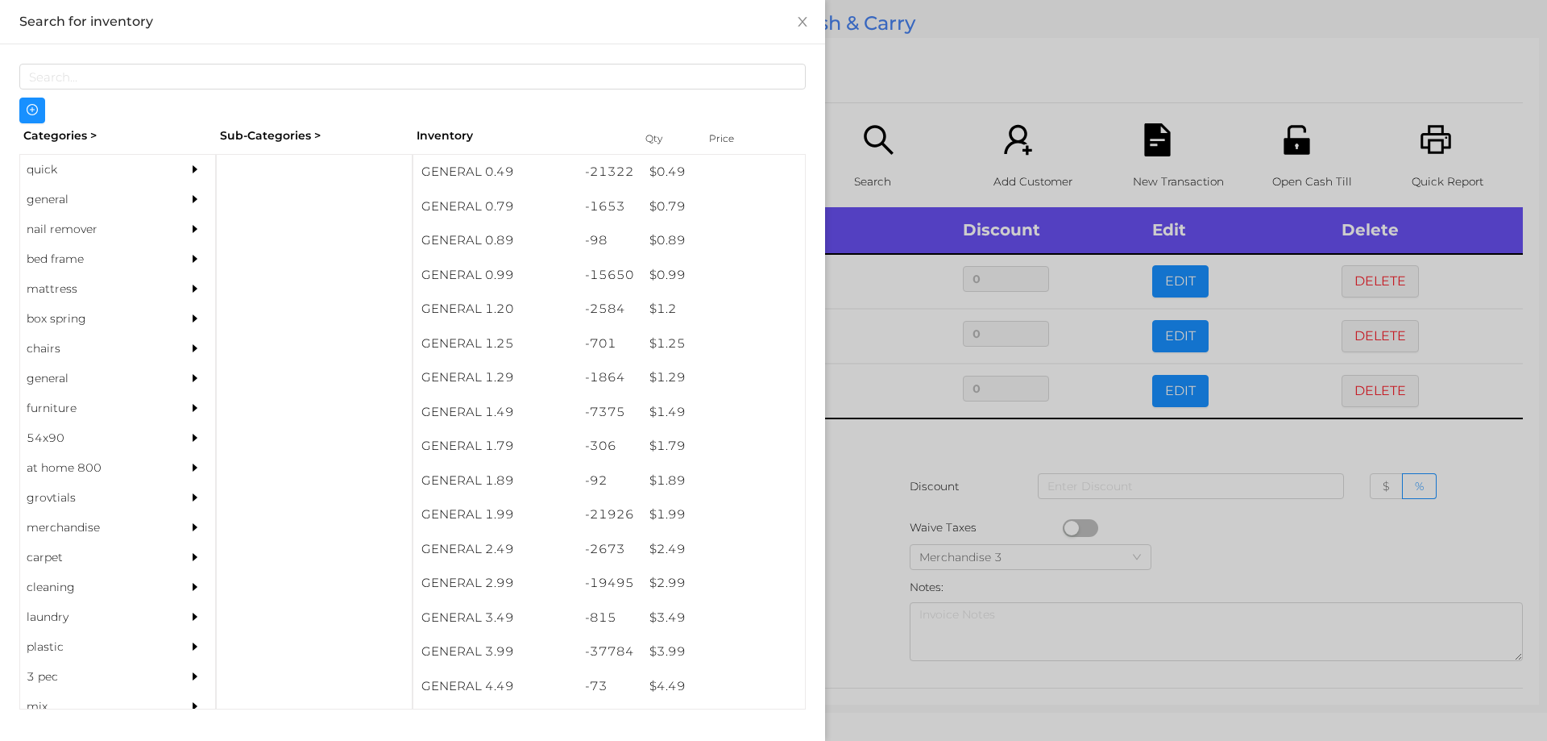
click at [865, 573] on div at bounding box center [773, 370] width 1547 height 741
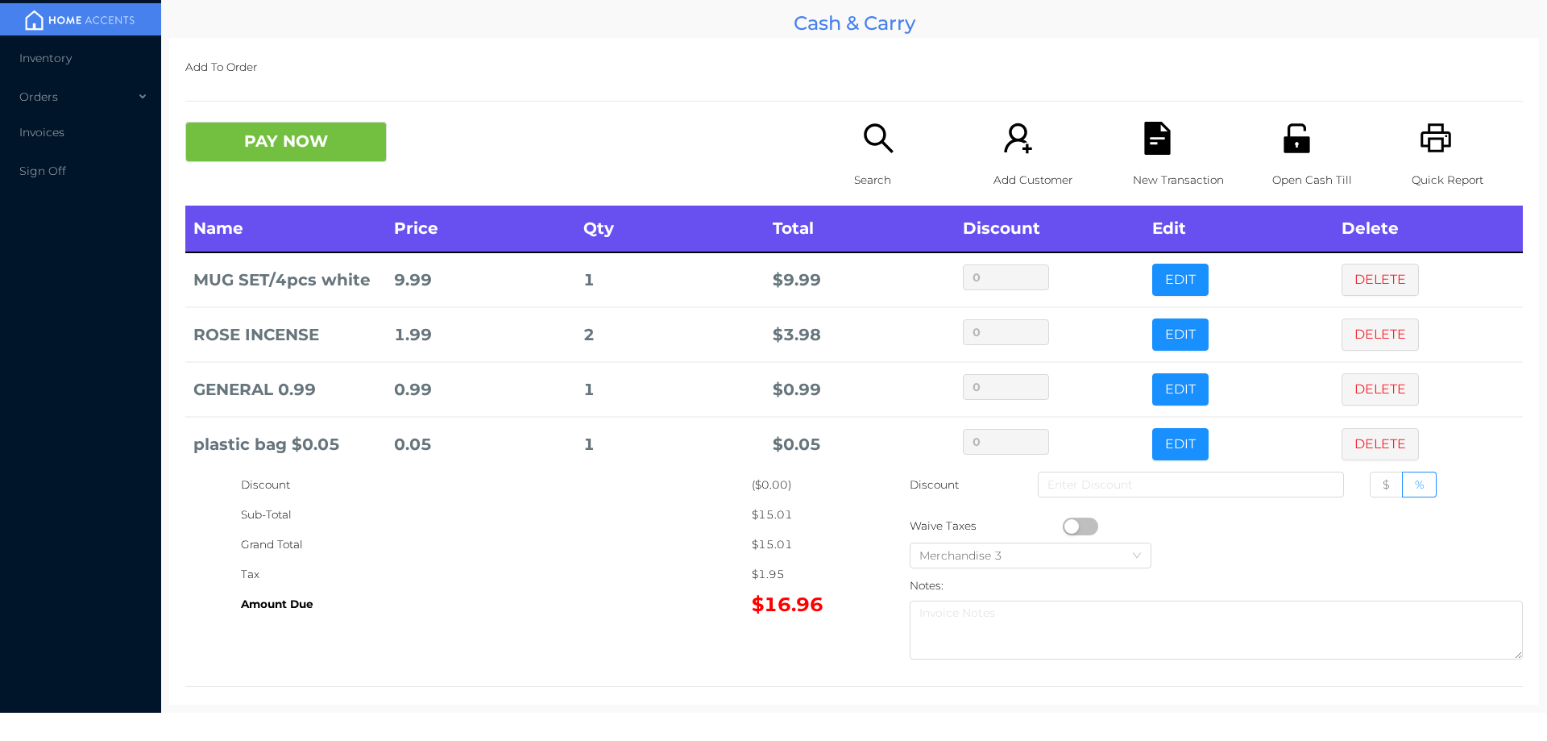
scroll to position [2, 0]
click at [311, 150] on button "PAY NOW" at bounding box center [285, 141] width 201 height 40
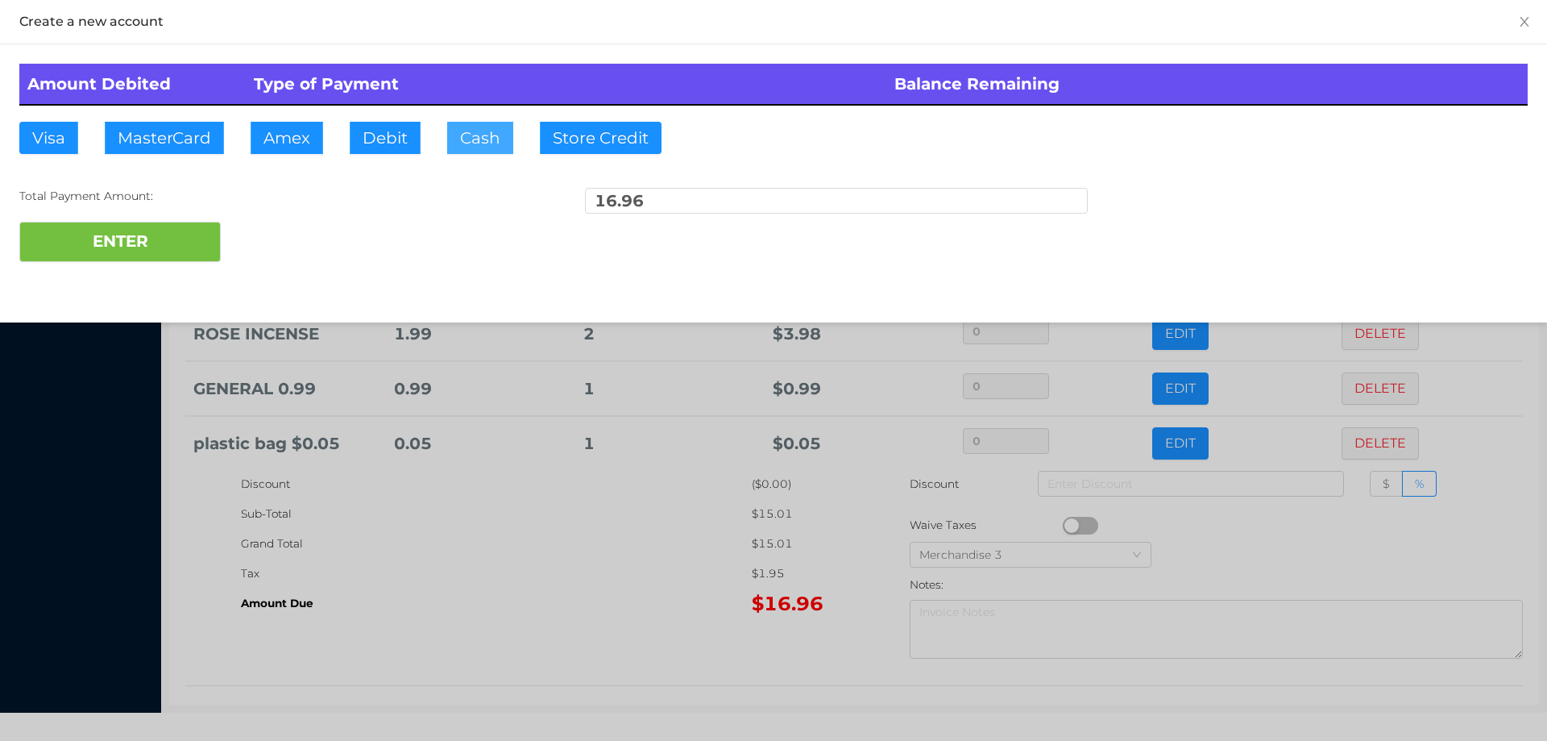
click at [488, 133] on button "Cash" at bounding box center [480, 138] width 66 height 32
type input "20"
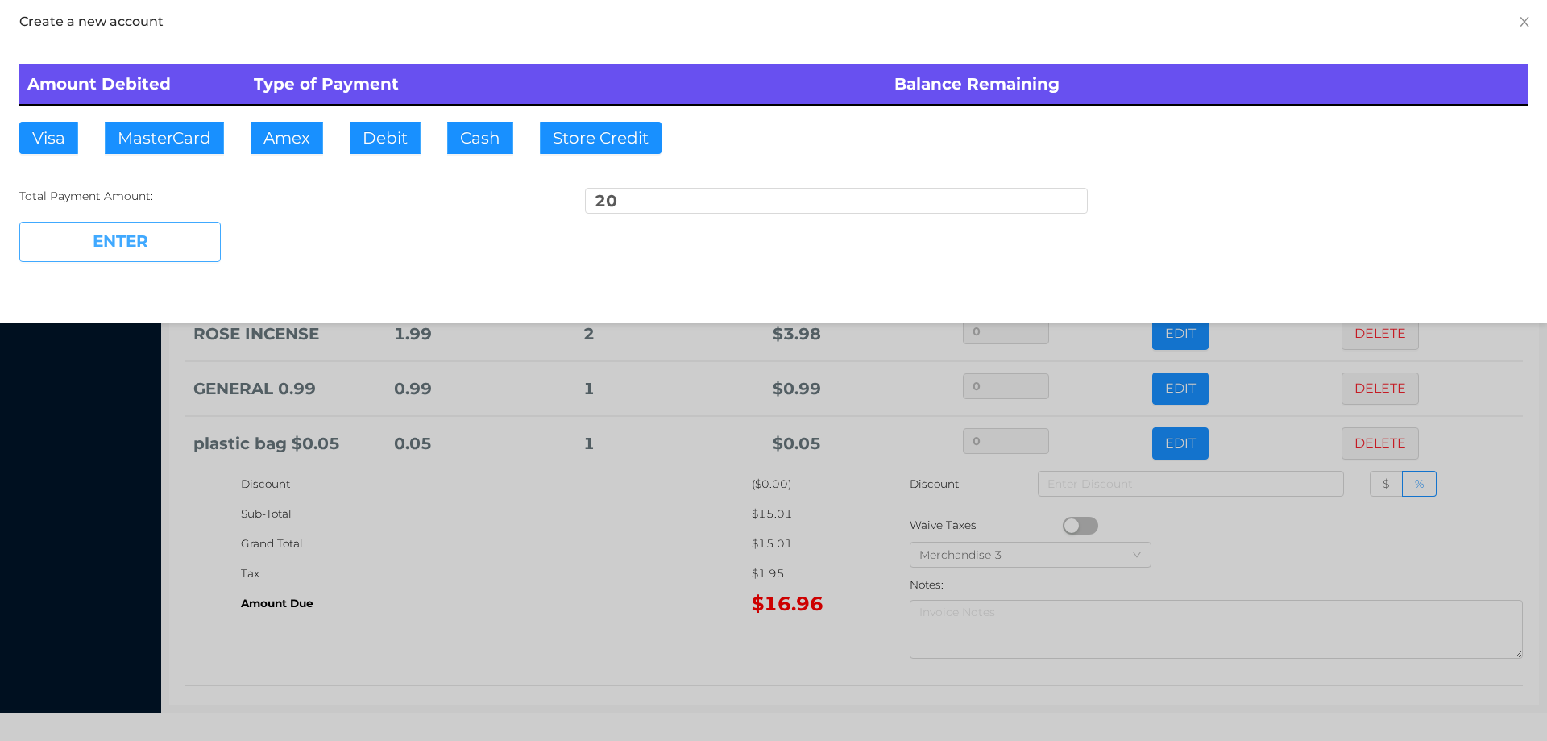
click at [189, 250] on button "ENTER" at bounding box center [119, 242] width 201 height 40
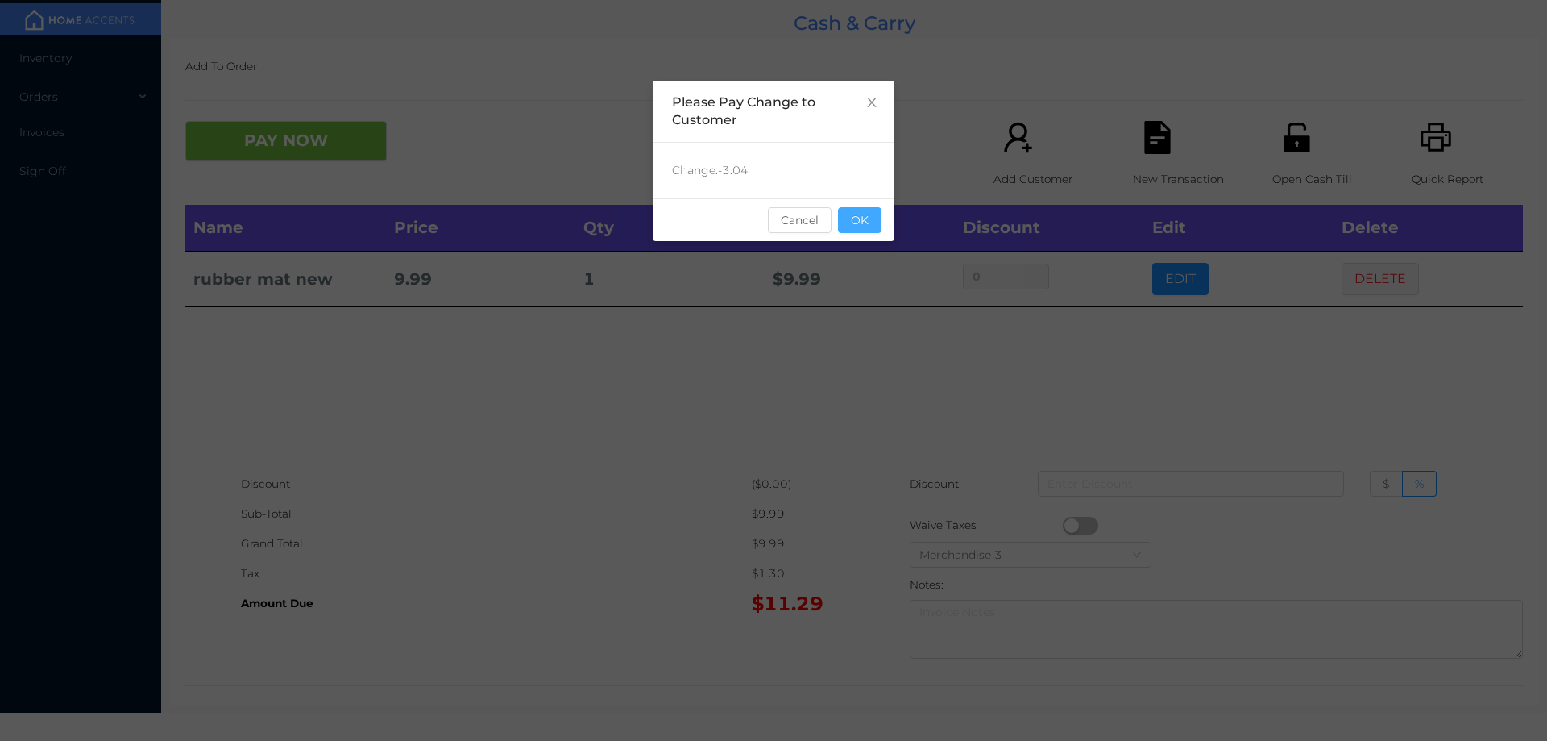
click at [861, 217] on button "OK" at bounding box center [860, 220] width 44 height 26
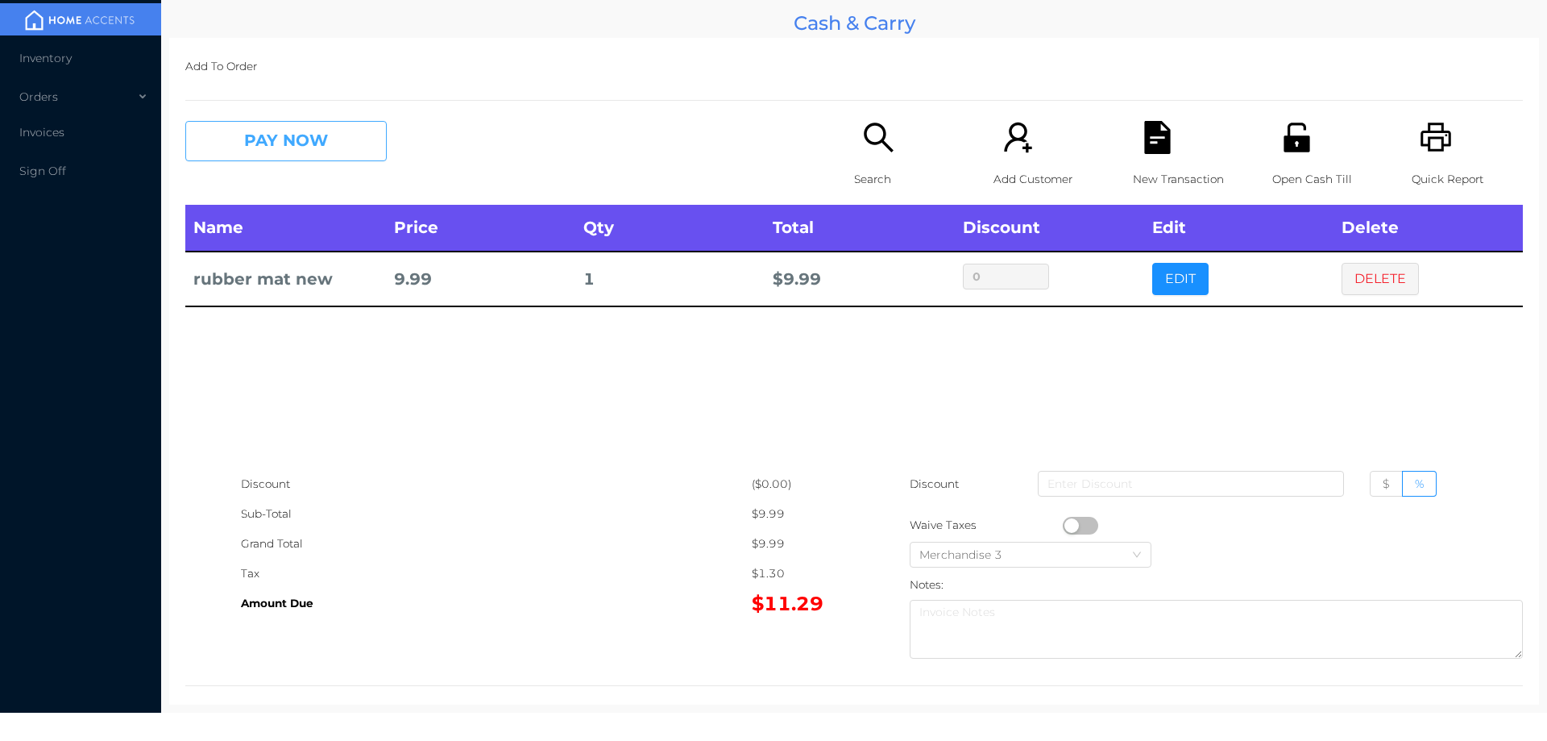
click at [357, 156] on button "PAY NOW" at bounding box center [285, 141] width 201 height 40
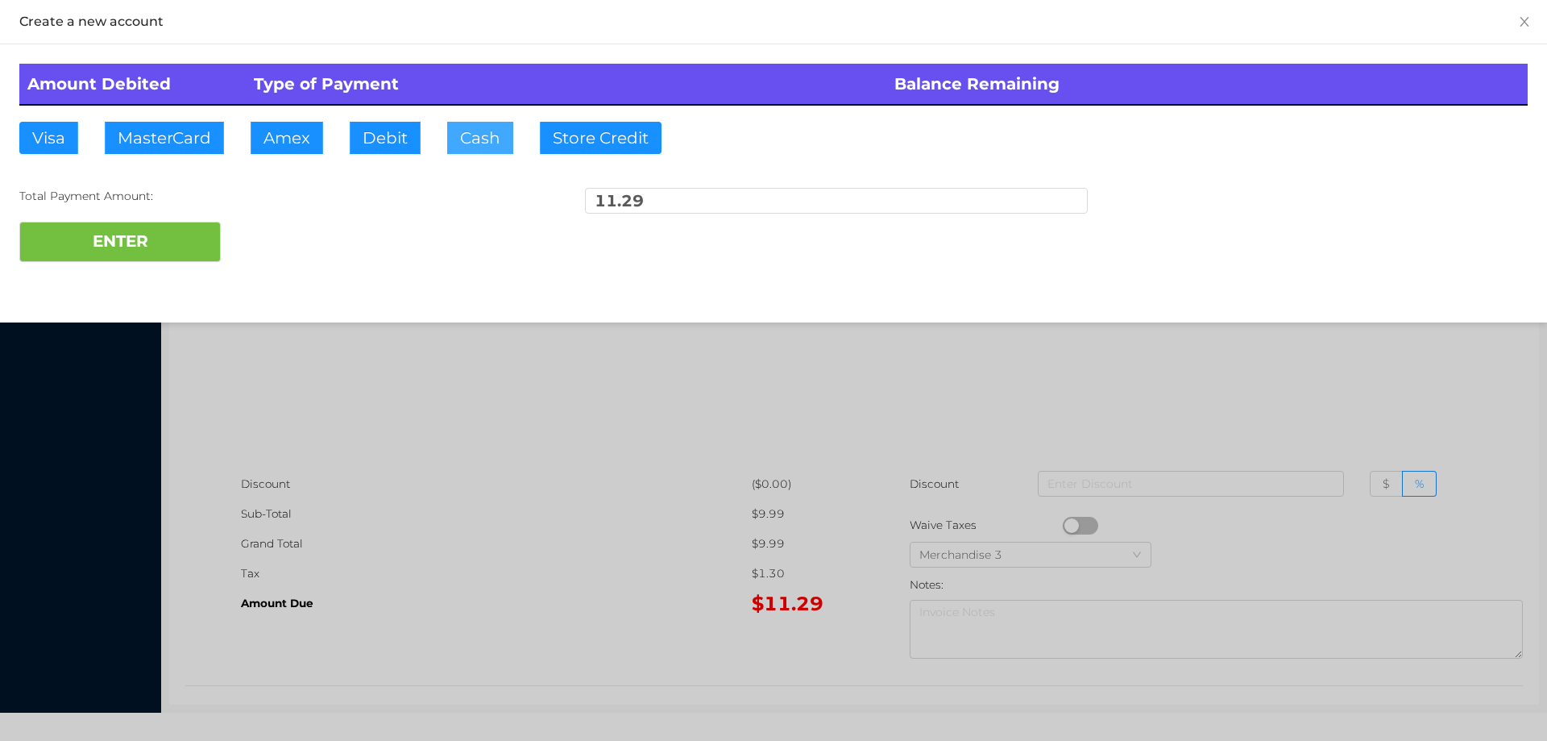
click at [509, 130] on button "Cash" at bounding box center [480, 138] width 66 height 32
click at [490, 139] on button "Cash" at bounding box center [480, 138] width 66 height 32
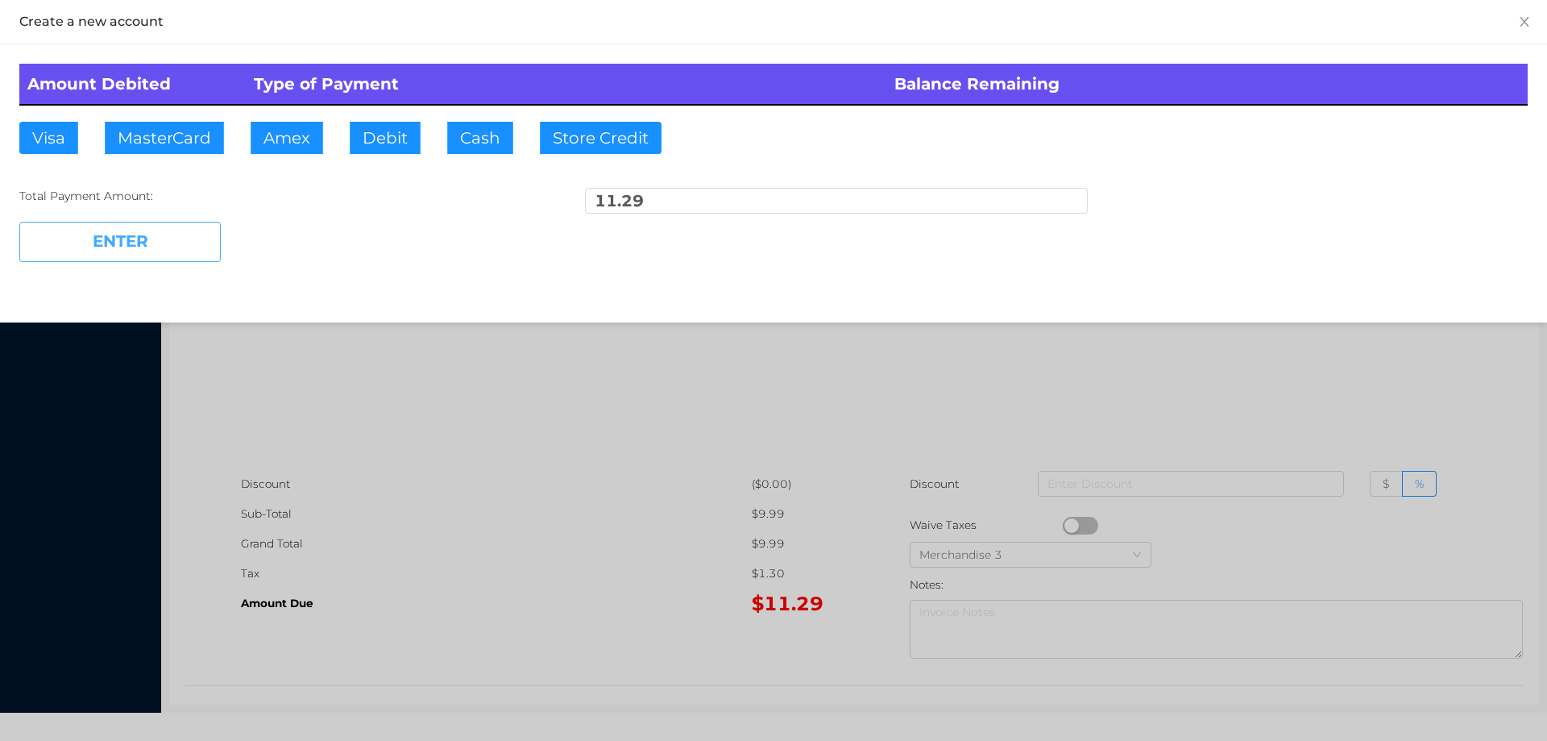
click at [197, 235] on button "ENTER" at bounding box center [119, 242] width 201 height 40
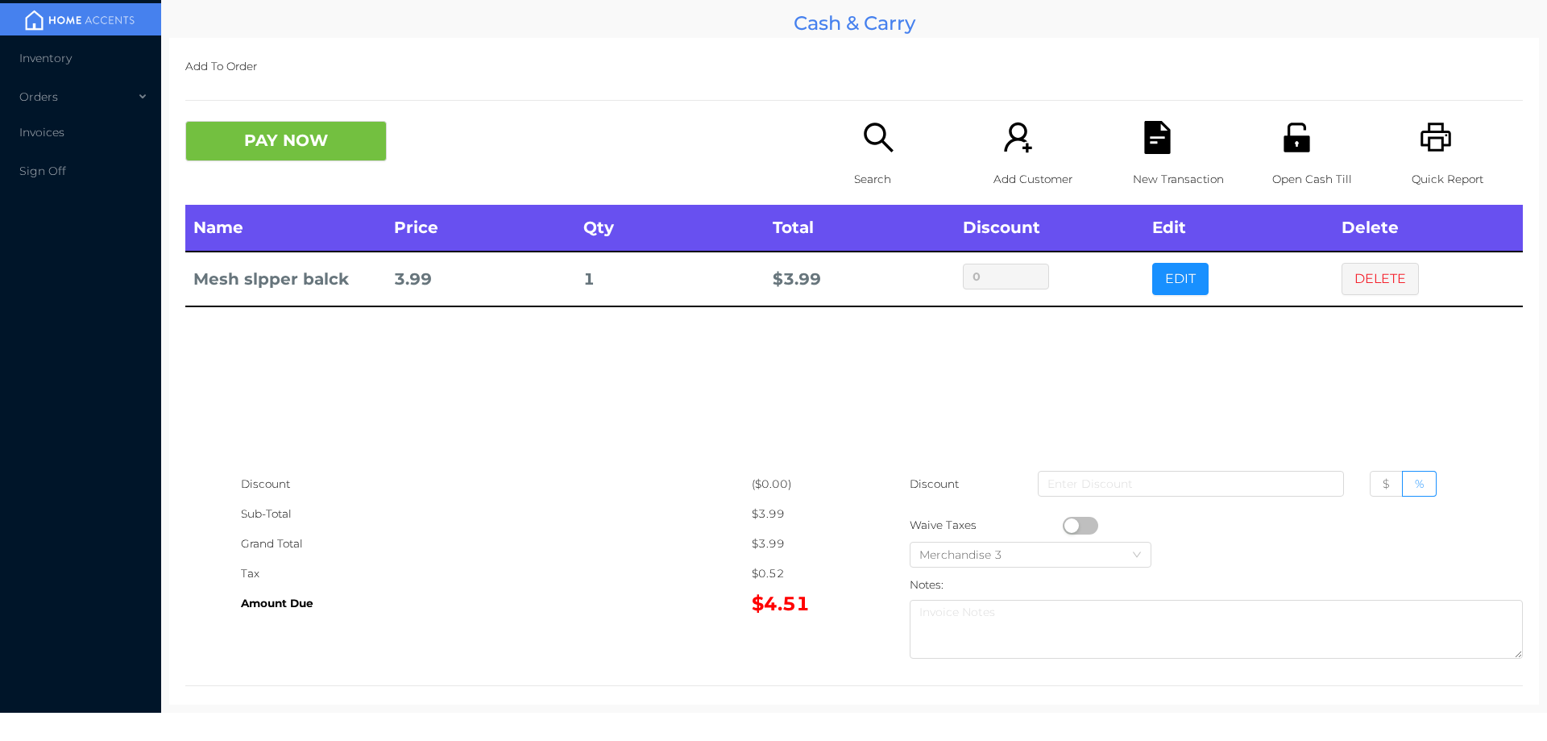
click at [328, 131] on button "PAY NOW" at bounding box center [285, 141] width 201 height 40
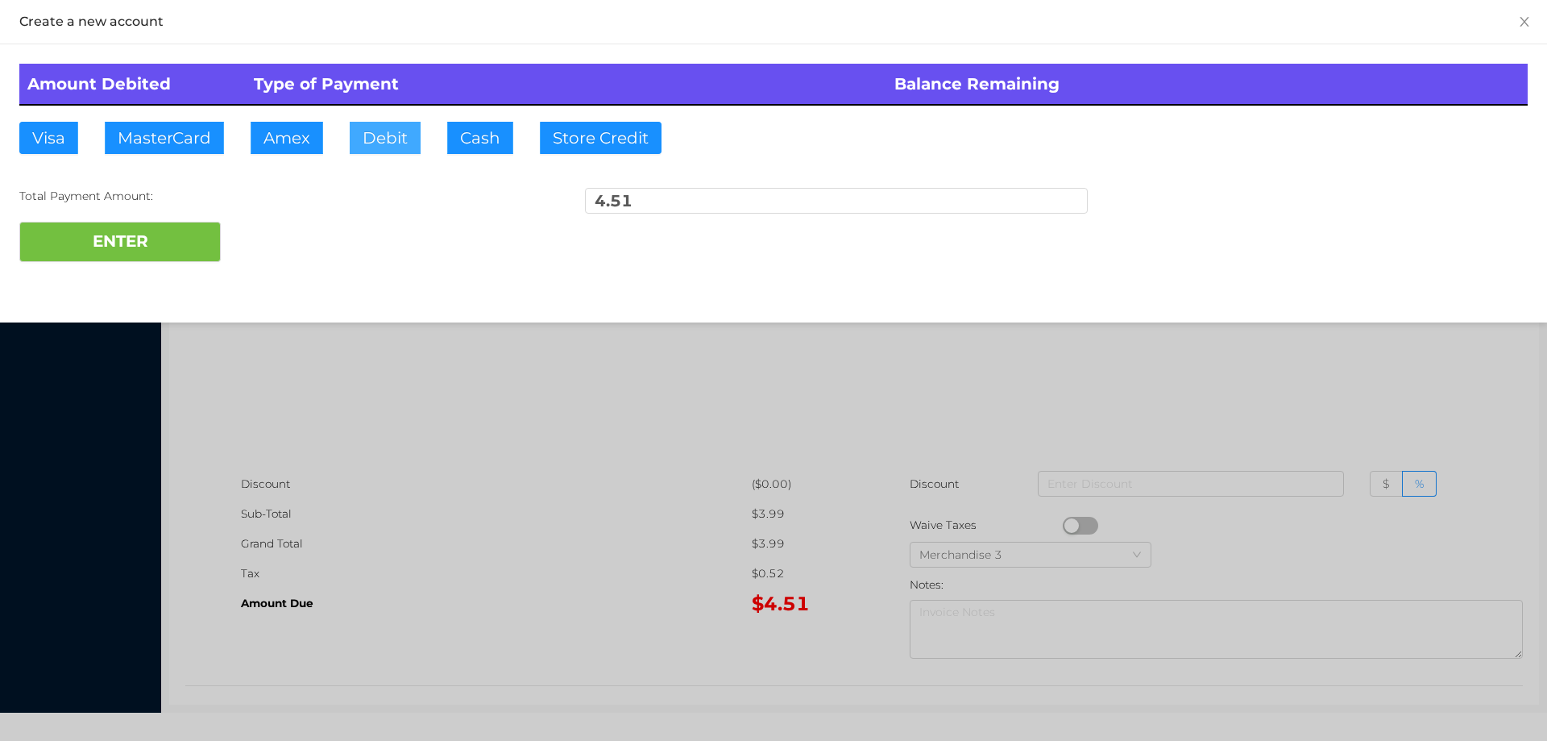
click at [393, 135] on button "Debit" at bounding box center [385, 138] width 71 height 32
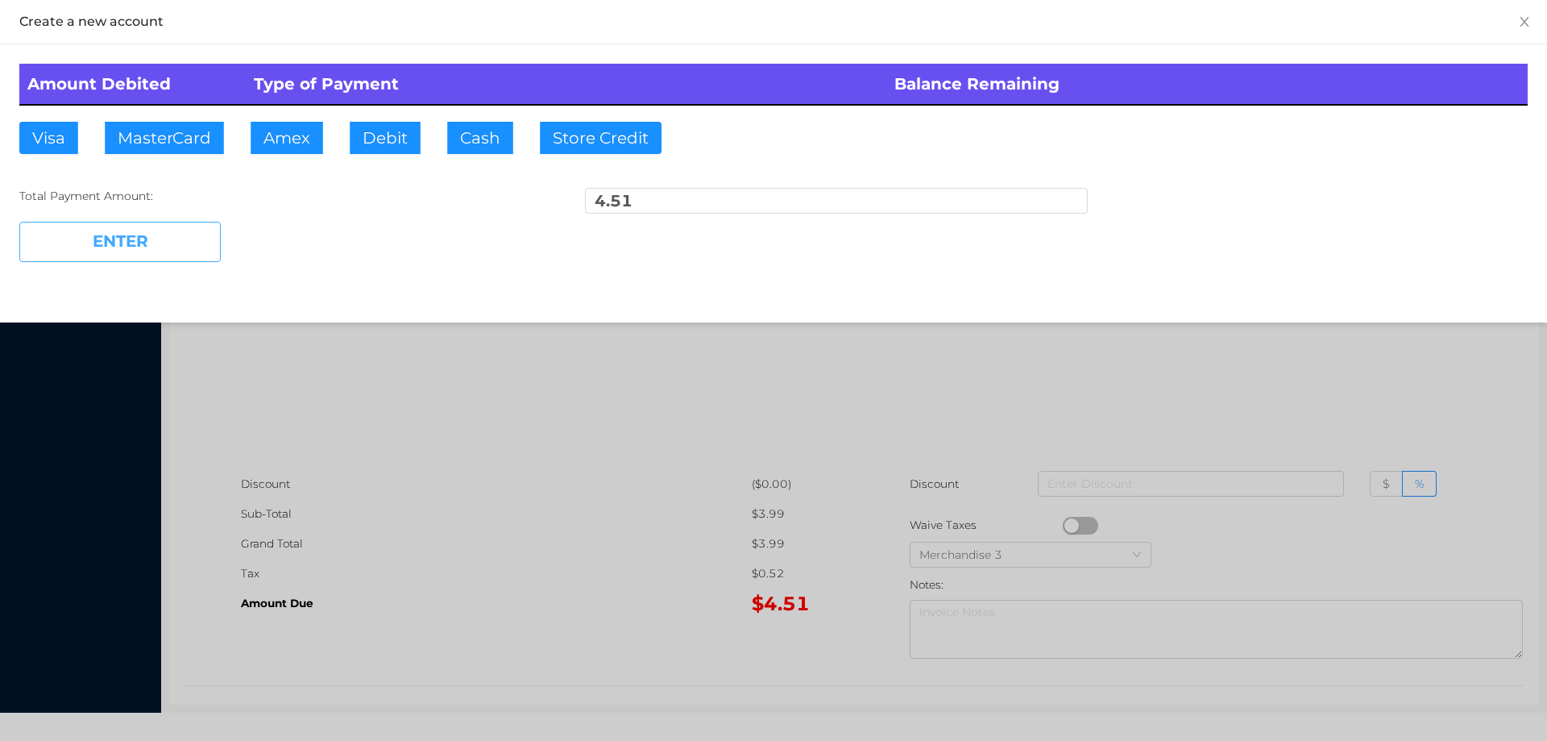
click at [164, 249] on button "ENTER" at bounding box center [119, 242] width 201 height 40
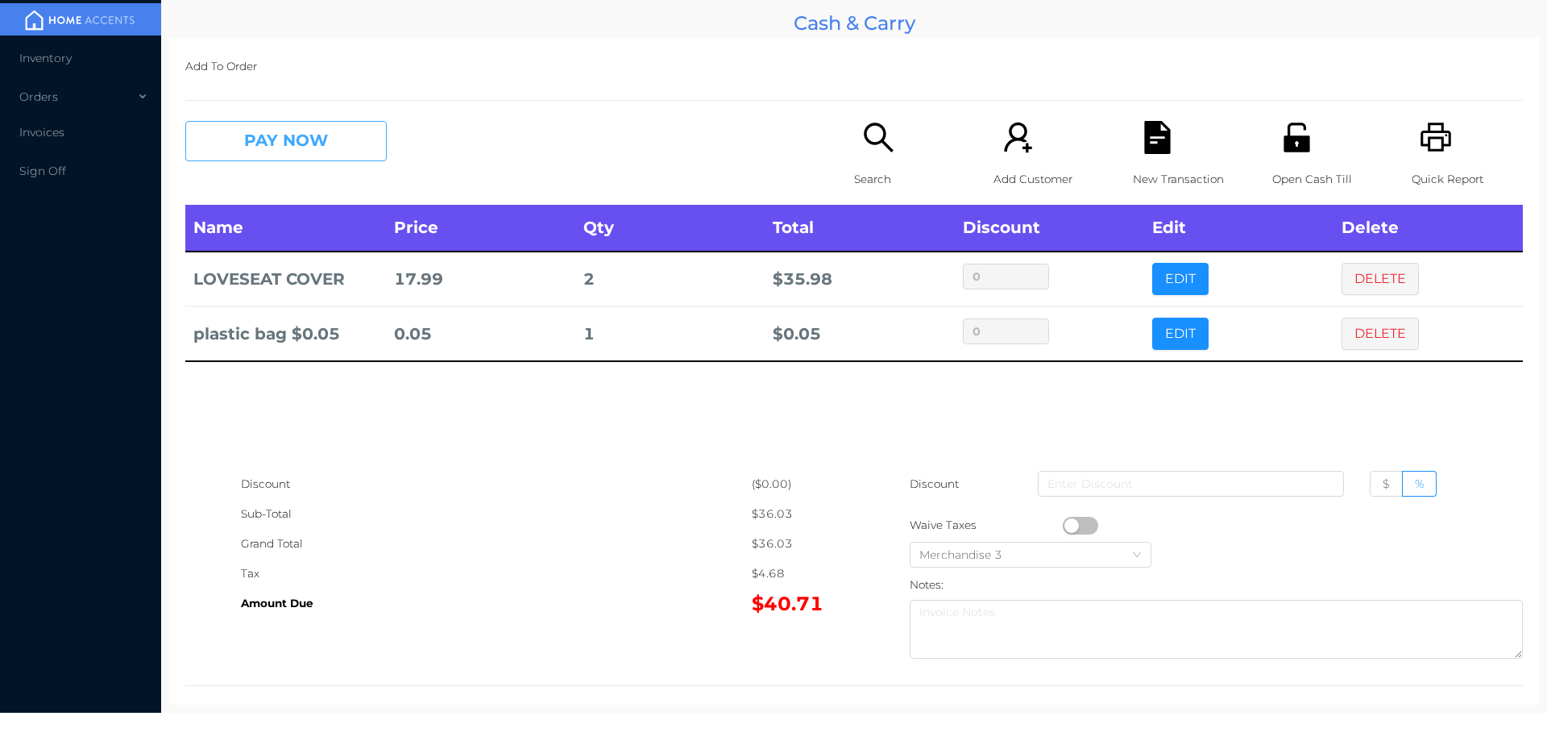
click at [350, 157] on button "PAY NOW" at bounding box center [285, 141] width 201 height 40
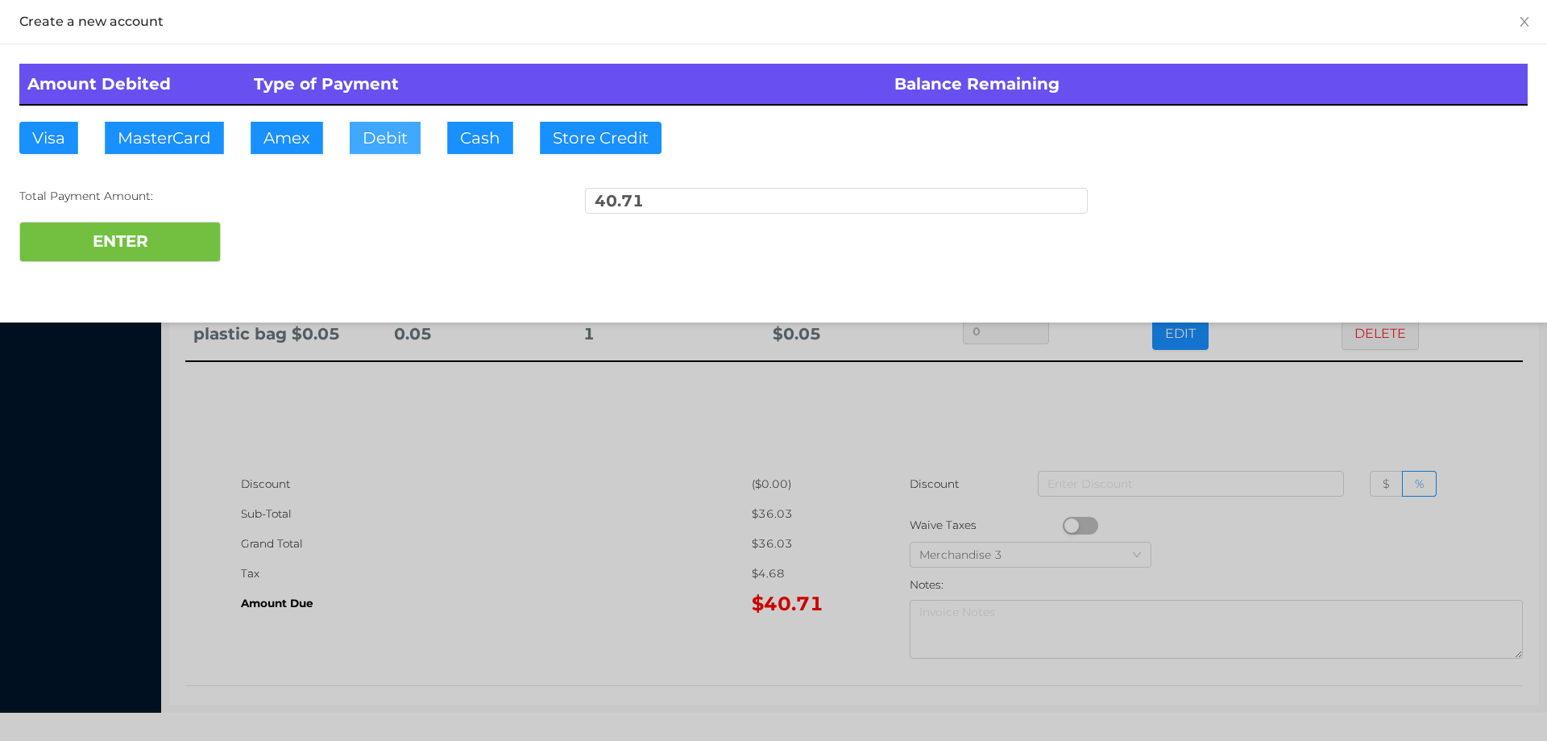
click at [390, 129] on button "Debit" at bounding box center [385, 138] width 71 height 32
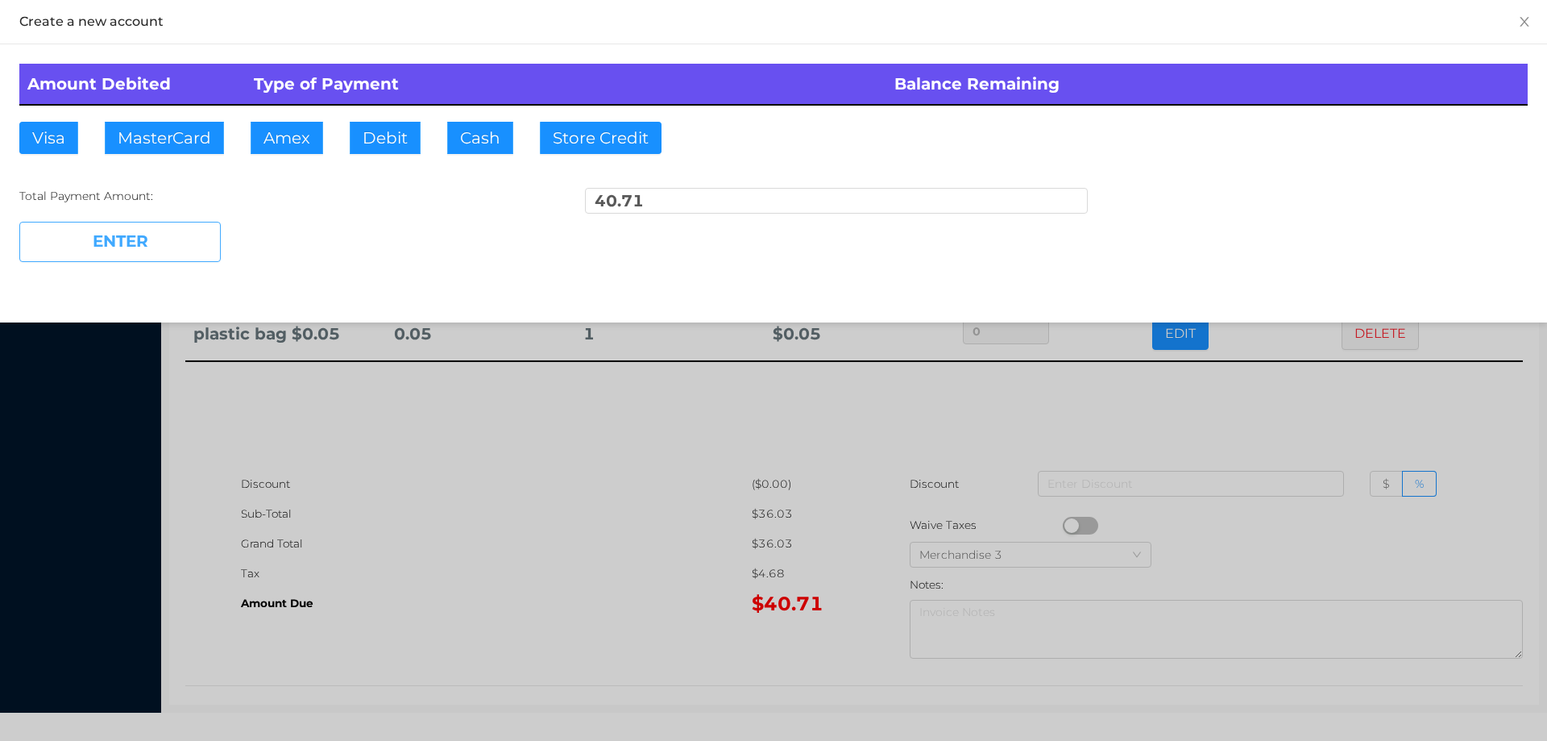
click at [181, 255] on button "ENTER" at bounding box center [119, 242] width 201 height 40
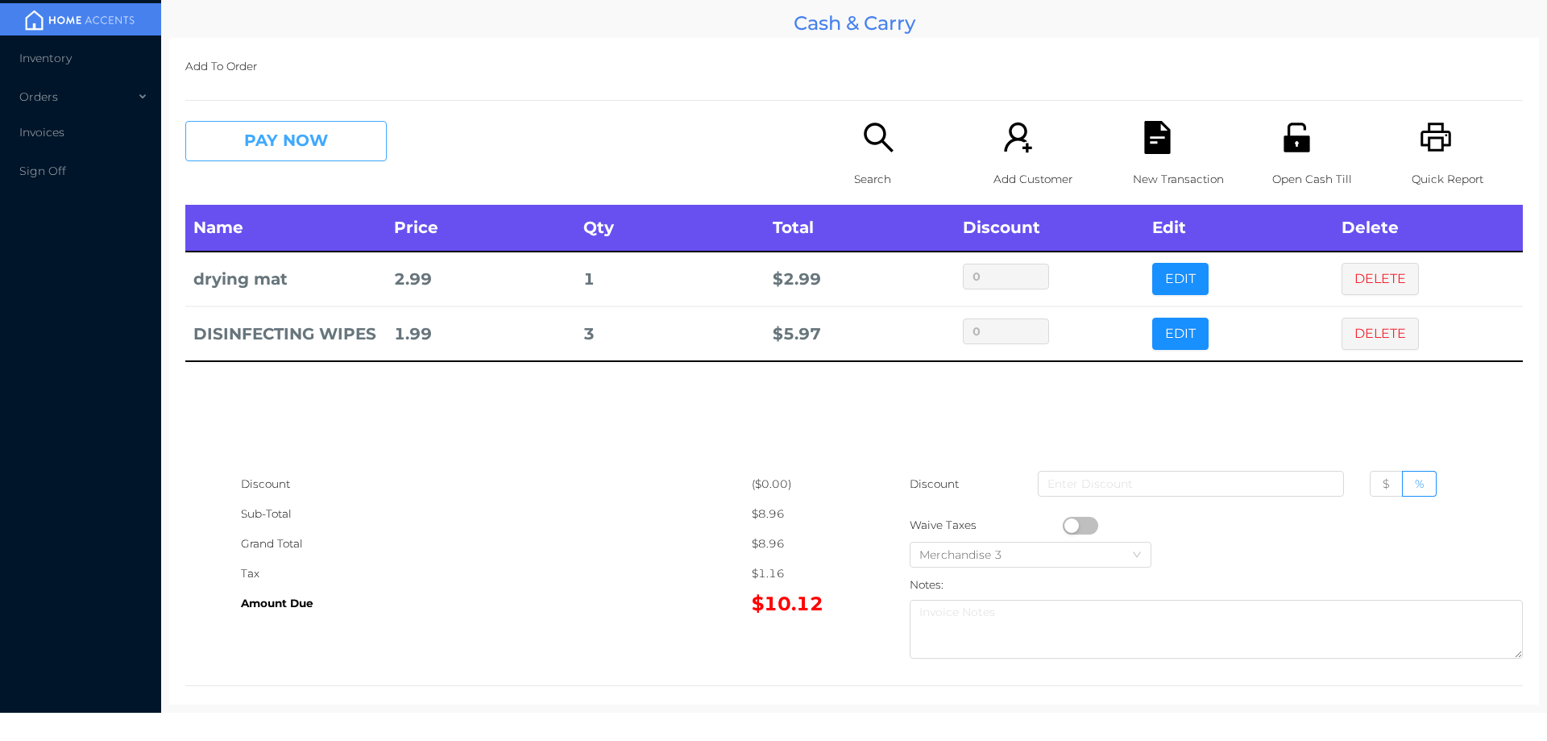
click at [369, 149] on button "PAY NOW" at bounding box center [285, 141] width 201 height 40
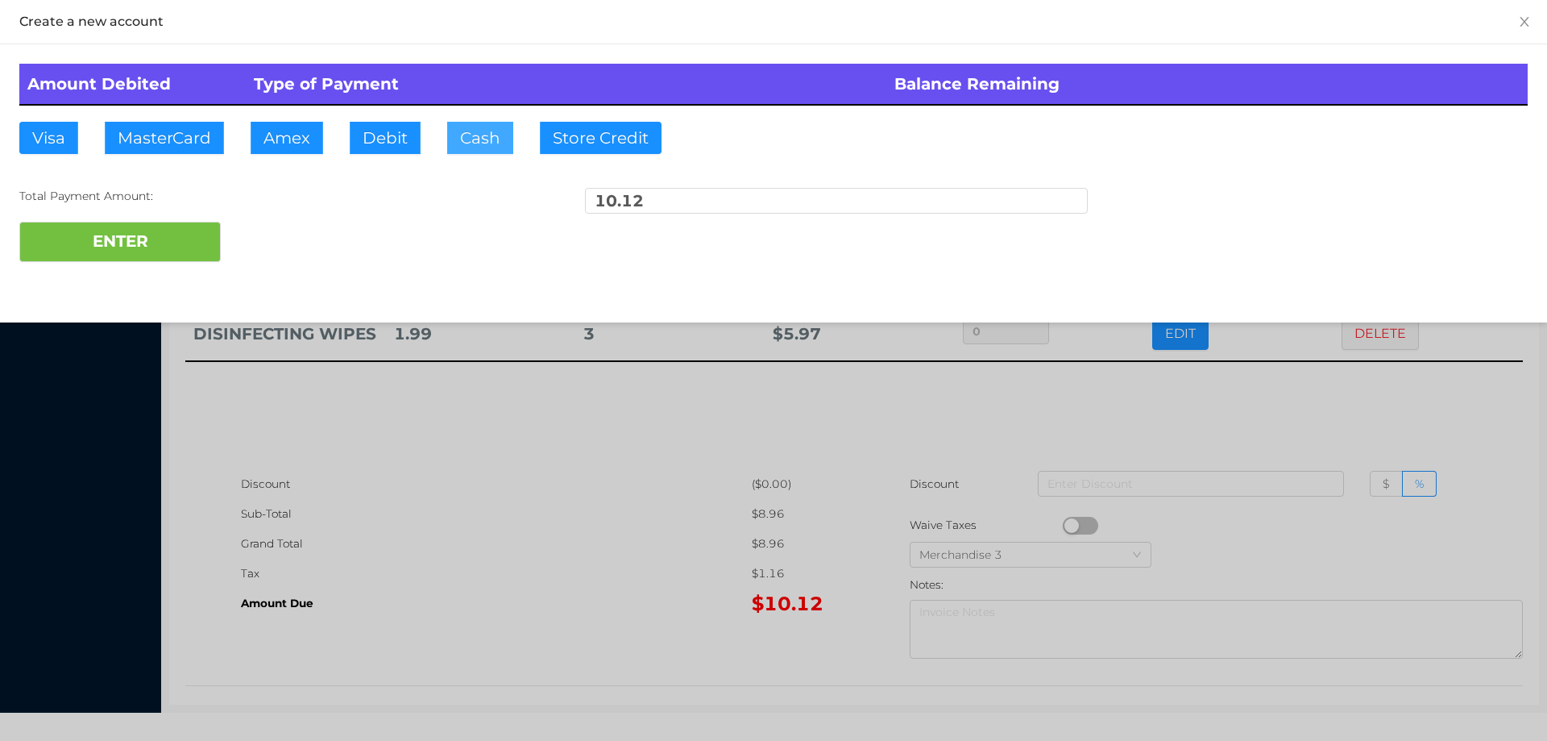
click at [484, 123] on button "Cash" at bounding box center [480, 138] width 66 height 32
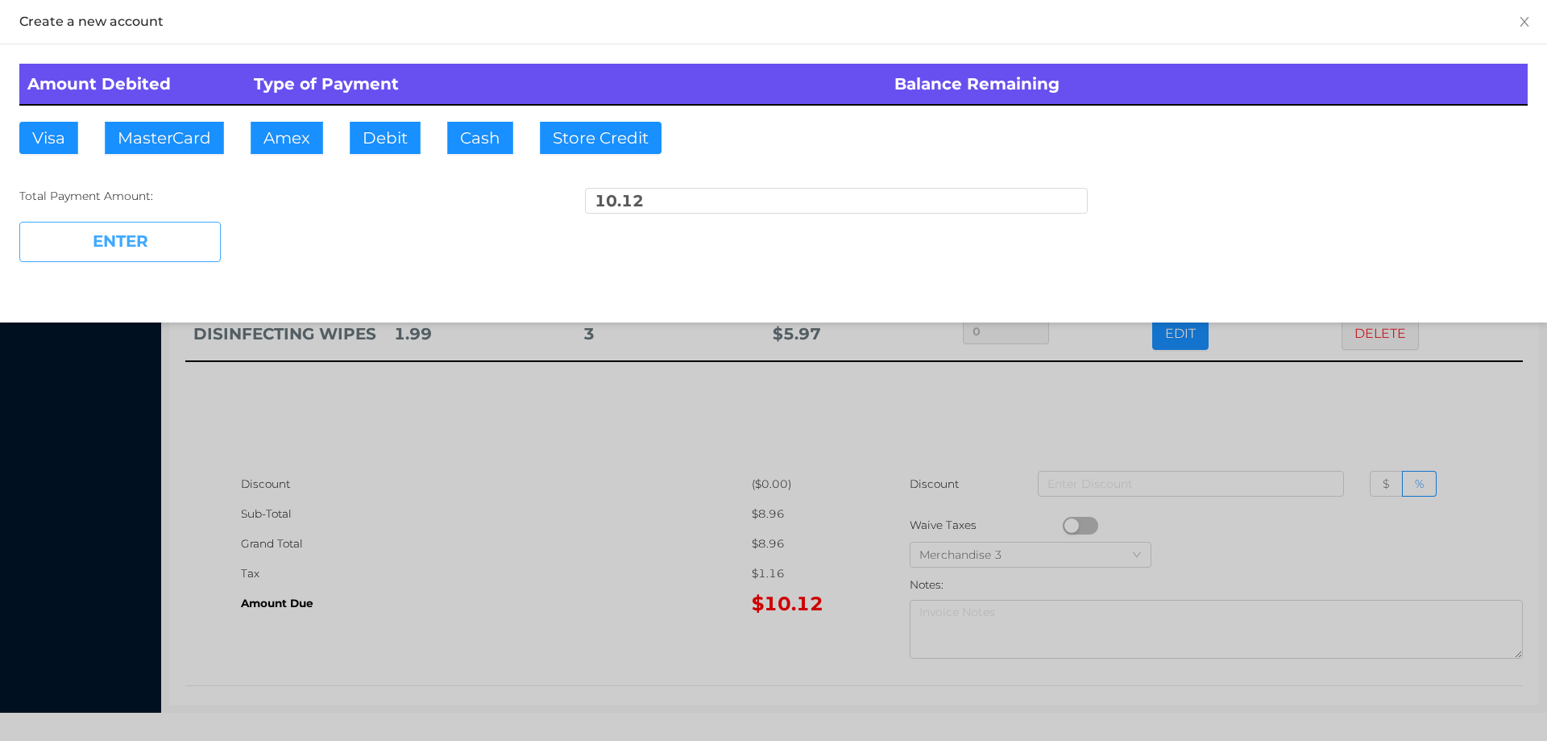
click at [163, 248] on button "ENTER" at bounding box center [119, 242] width 201 height 40
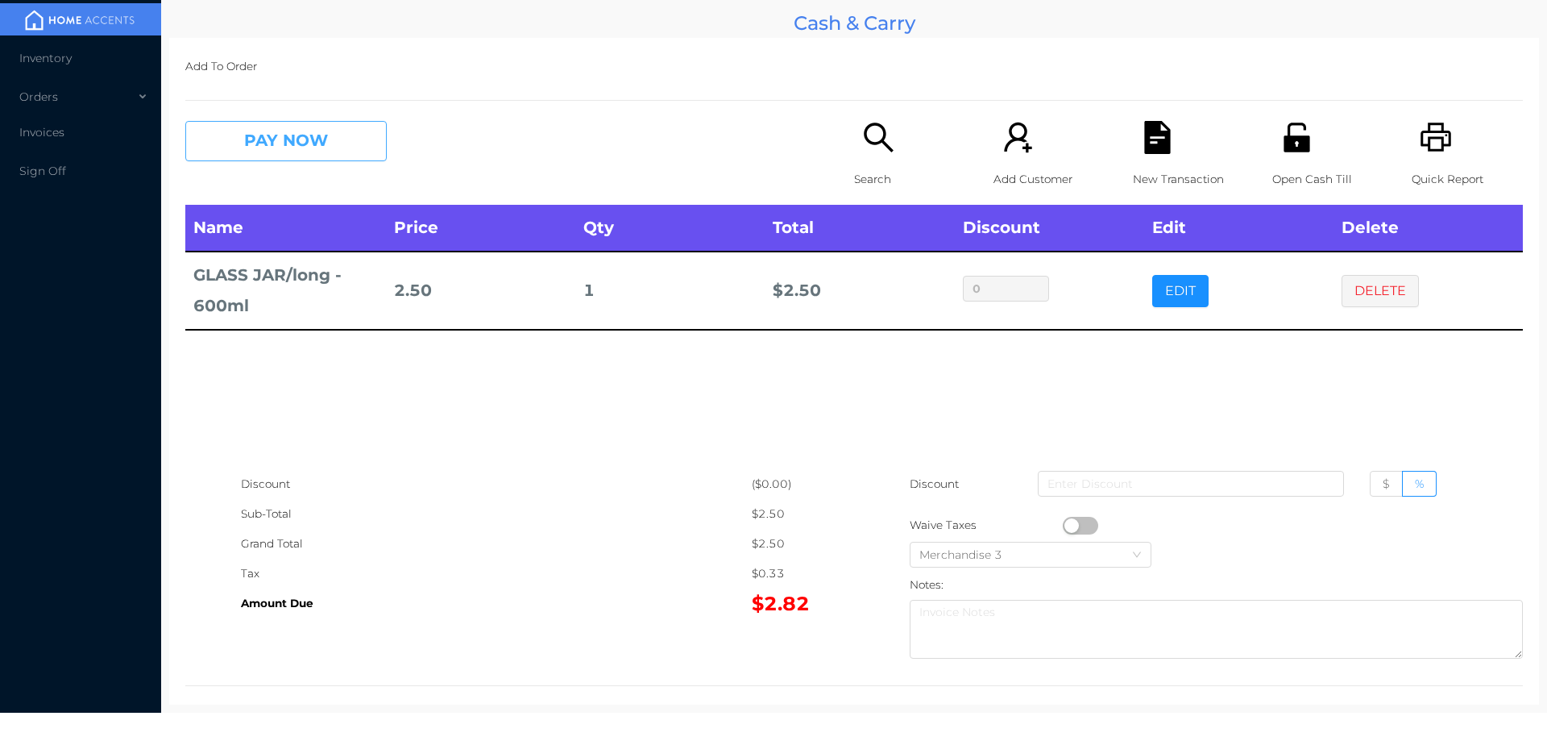
click at [359, 139] on button "PAY NOW" at bounding box center [285, 141] width 201 height 40
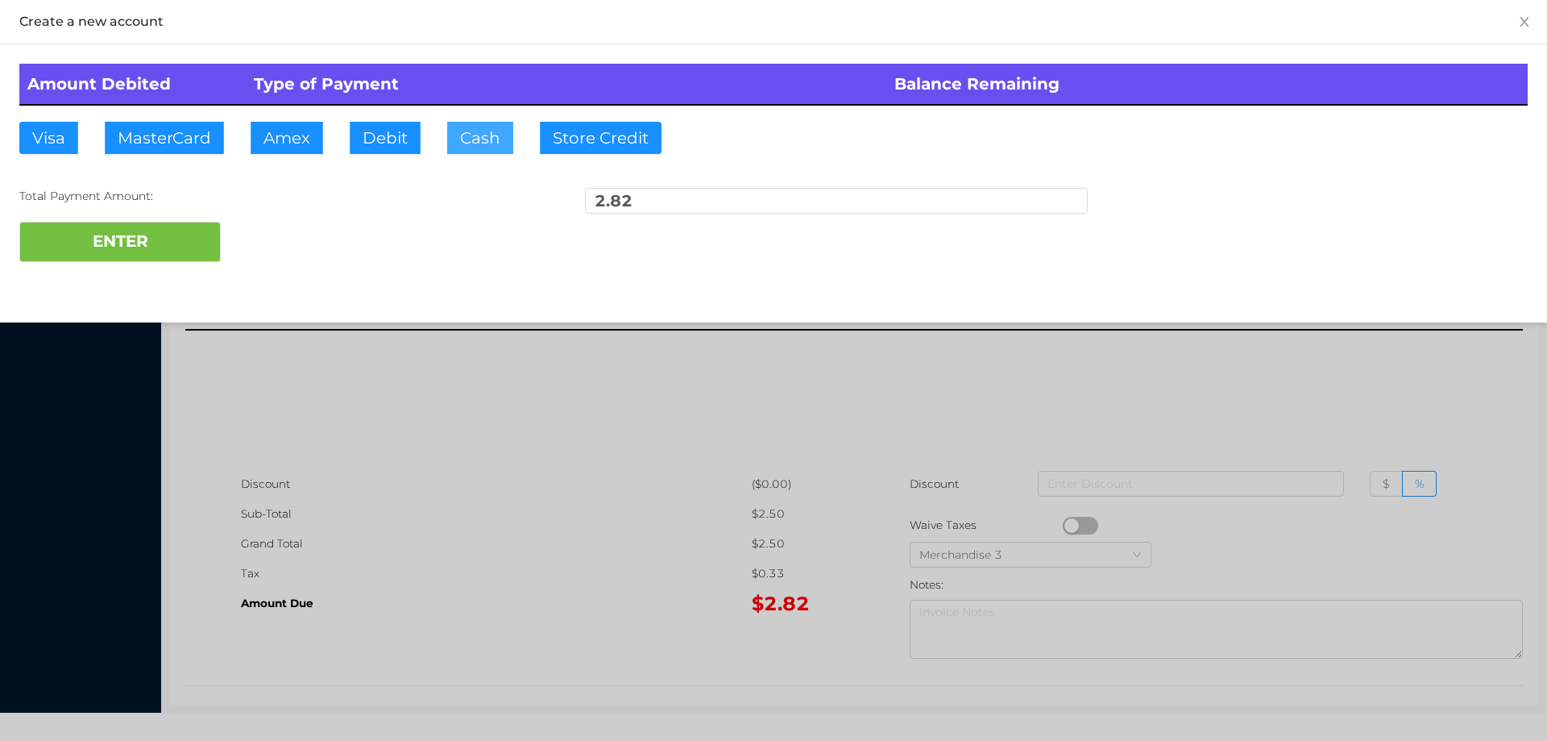
click at [485, 135] on button "Cash" at bounding box center [480, 138] width 66 height 32
type input "5"
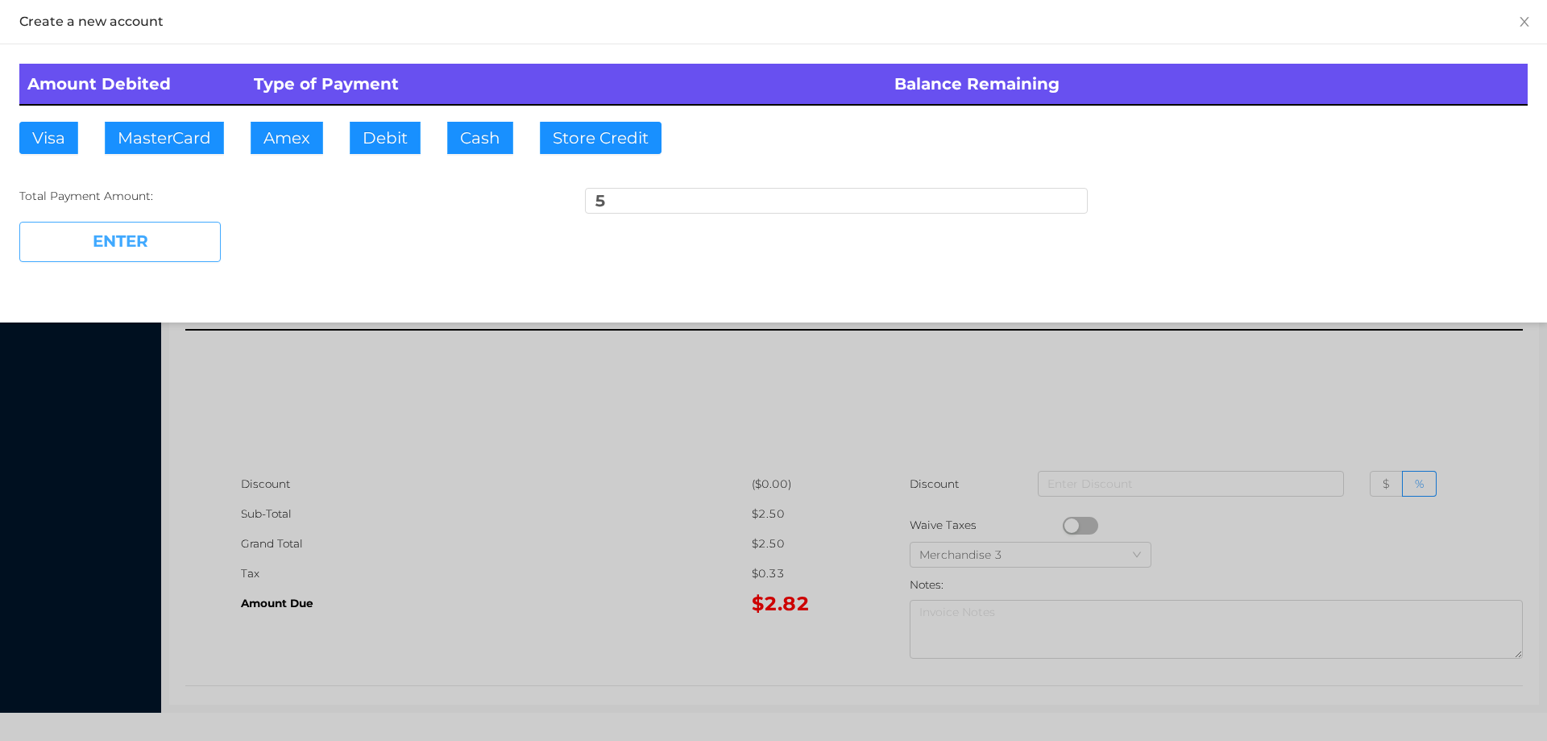
click at [197, 251] on button "ENTER" at bounding box center [119, 242] width 201 height 40
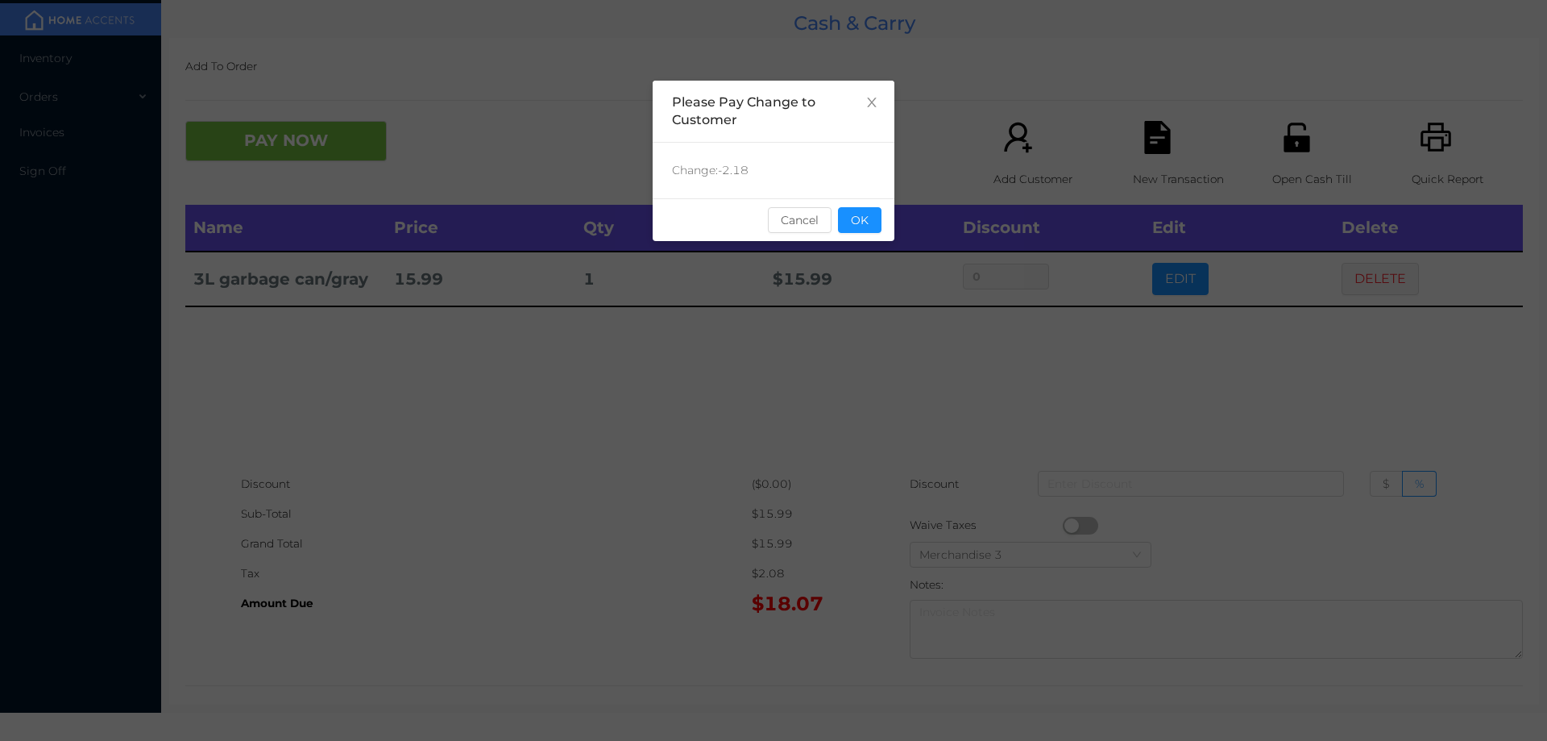
click at [828, 164] on div "Change: -2.18" at bounding box center [774, 171] width 242 height 56
click at [868, 225] on button "OK" at bounding box center [860, 220] width 44 height 26
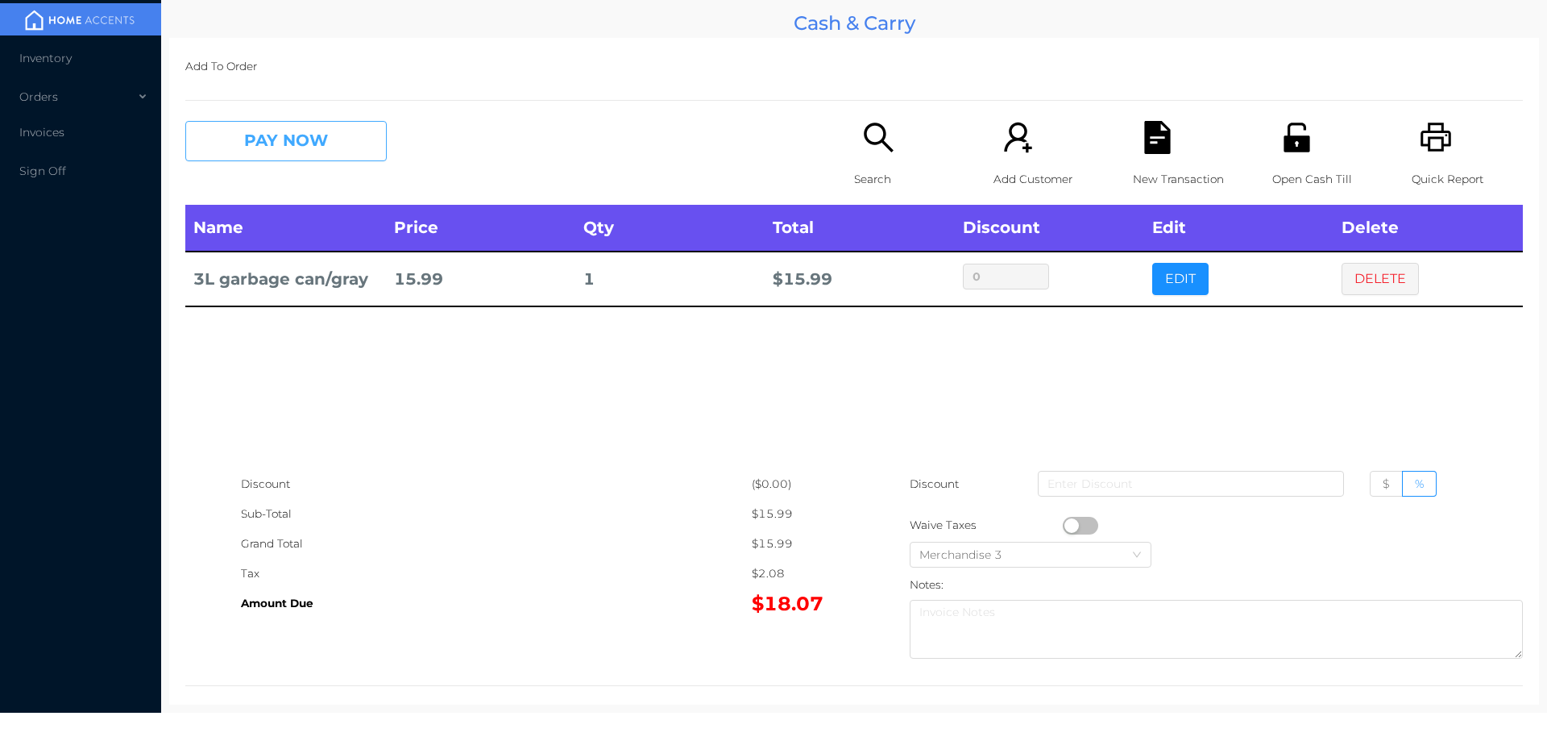
click at [379, 160] on button "PAY NOW" at bounding box center [285, 141] width 201 height 40
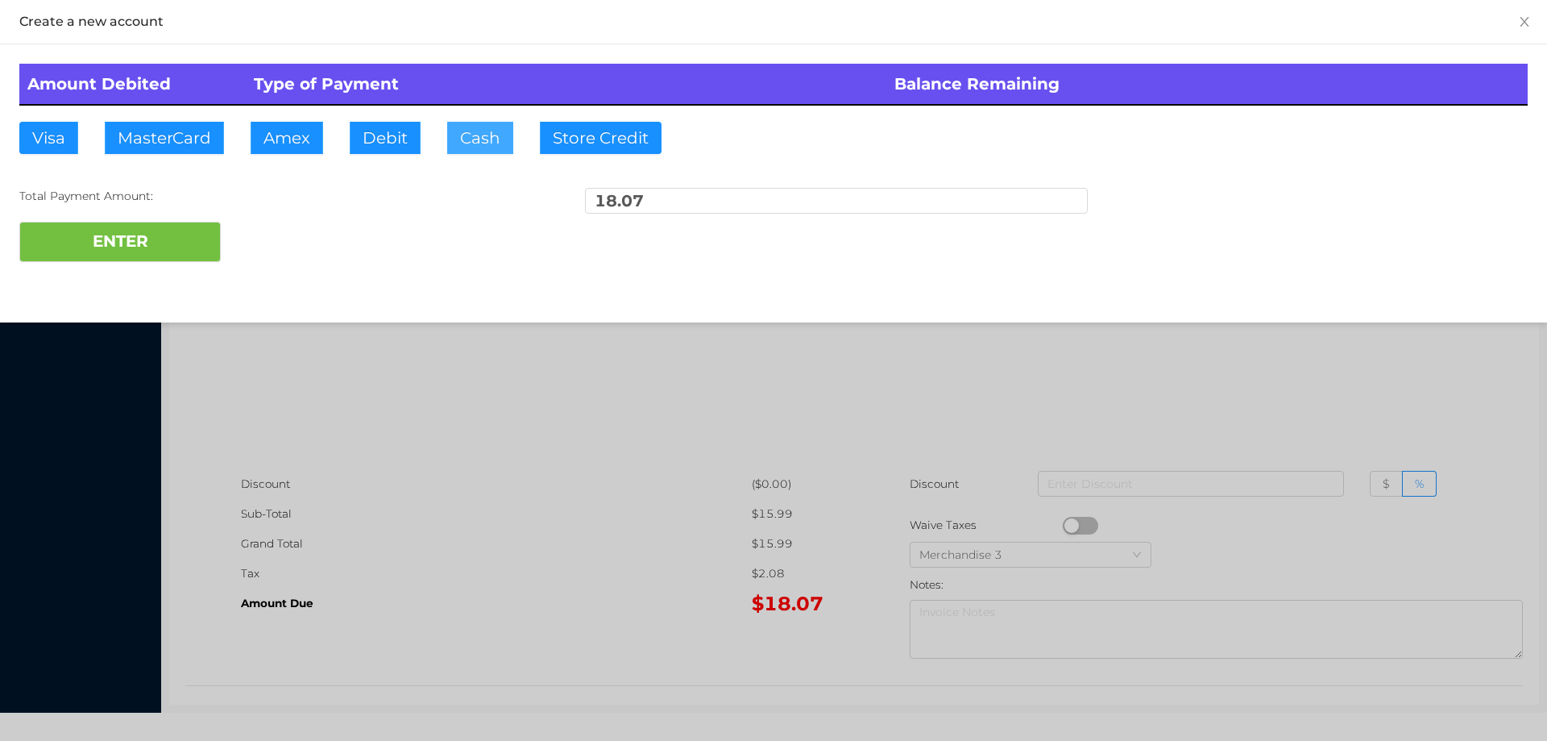
click at [494, 134] on button "Cash" at bounding box center [480, 138] width 66 height 32
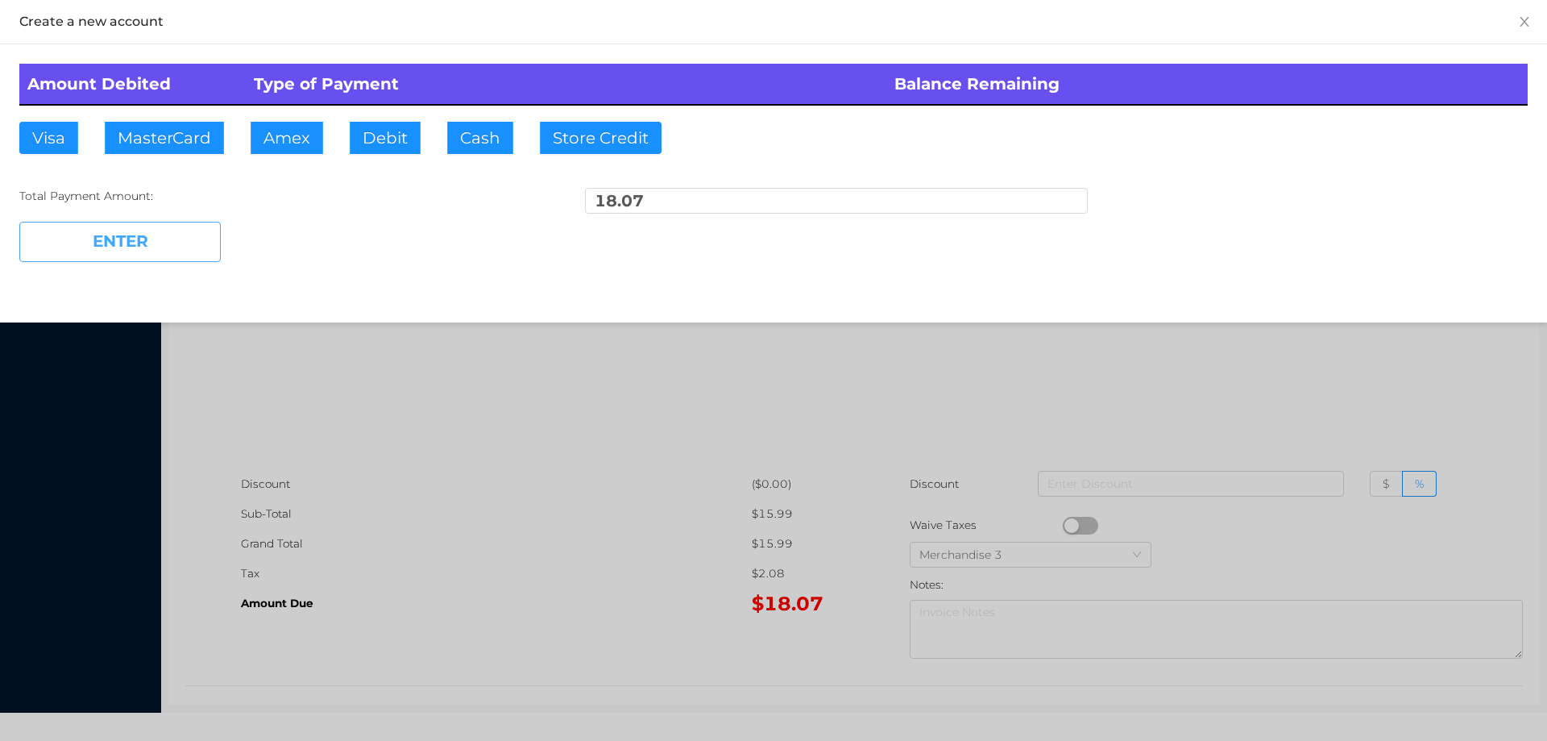
click at [219, 231] on button "ENTER" at bounding box center [119, 242] width 201 height 40
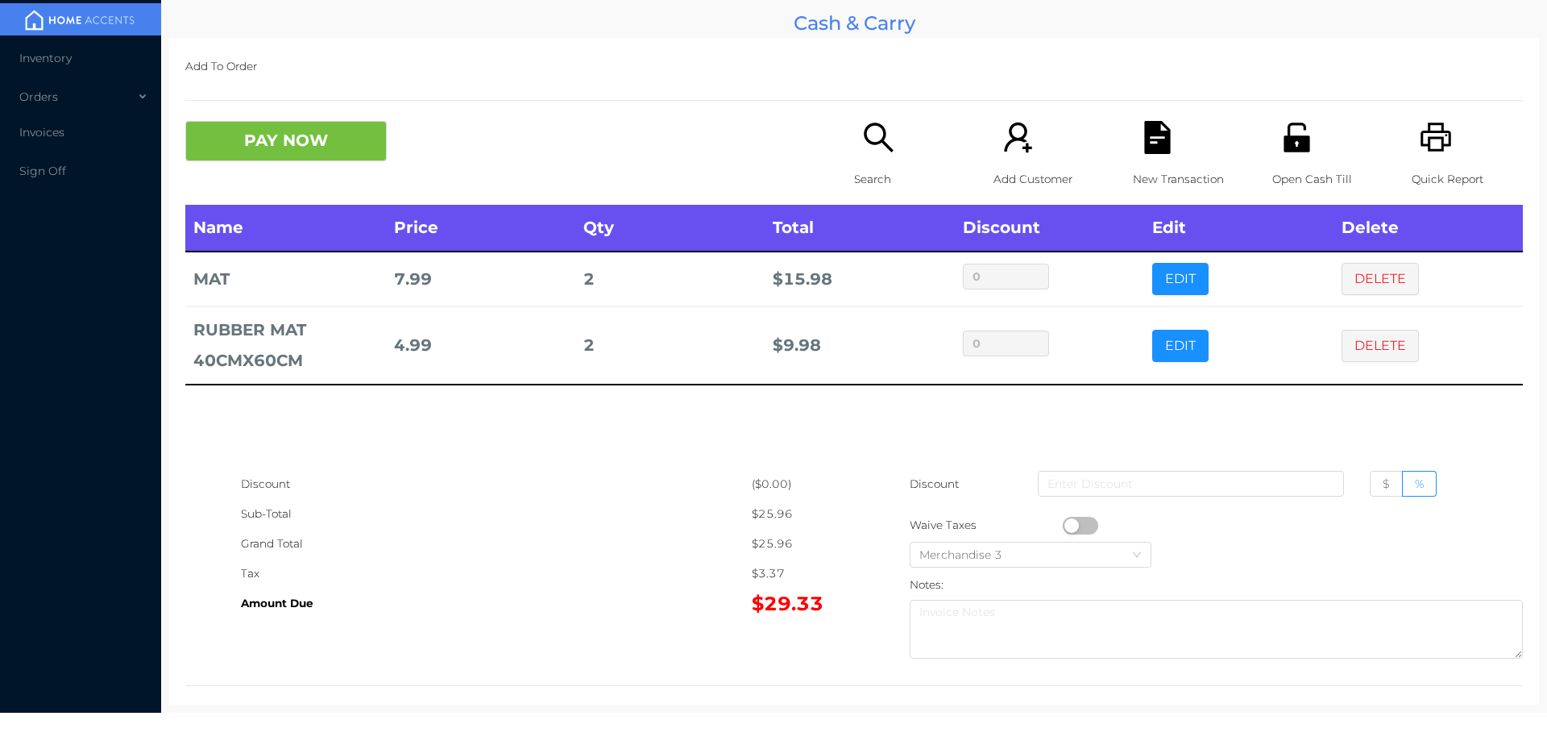
click at [876, 188] on p "Search" at bounding box center [909, 179] width 111 height 30
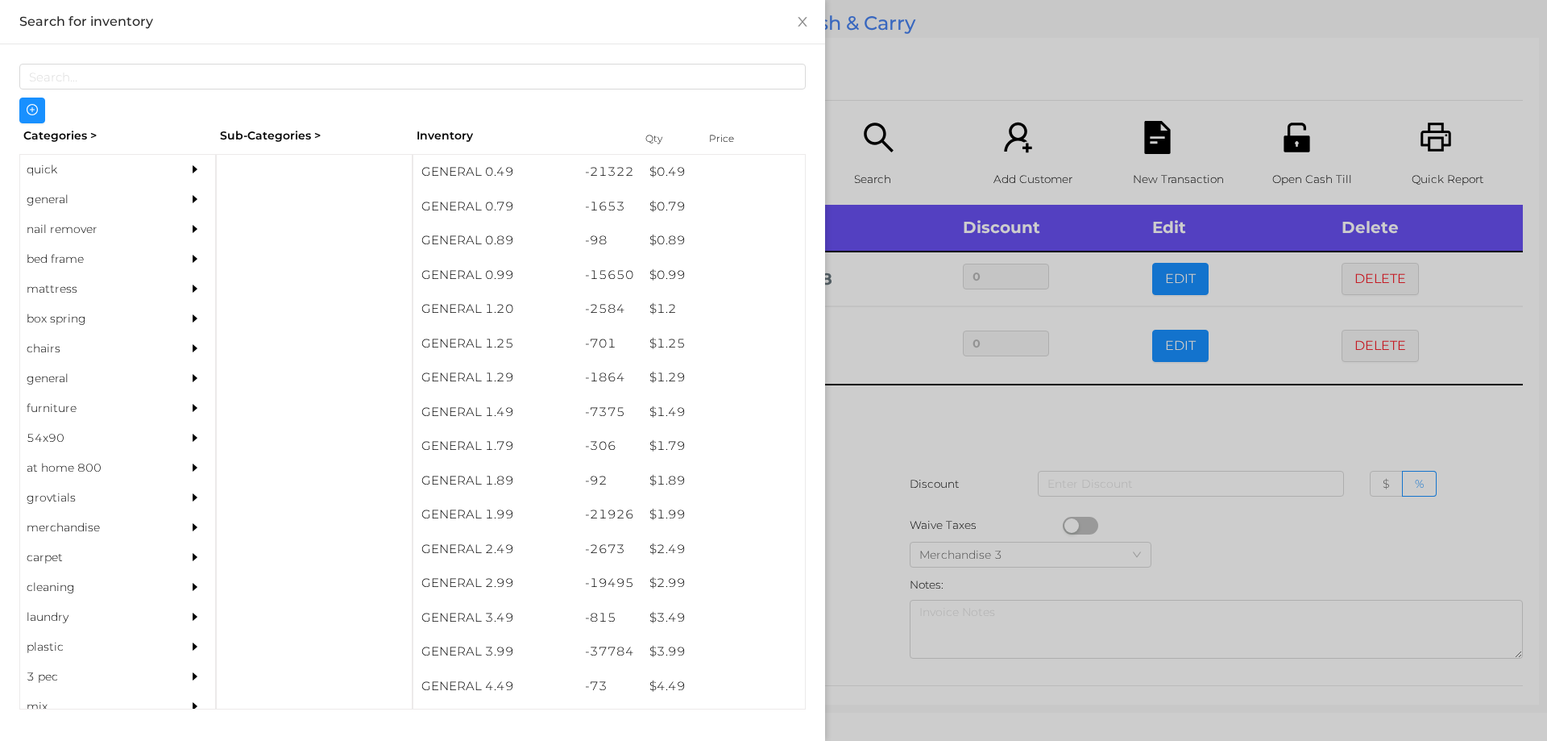
click at [61, 208] on div "general" at bounding box center [93, 200] width 147 height 30
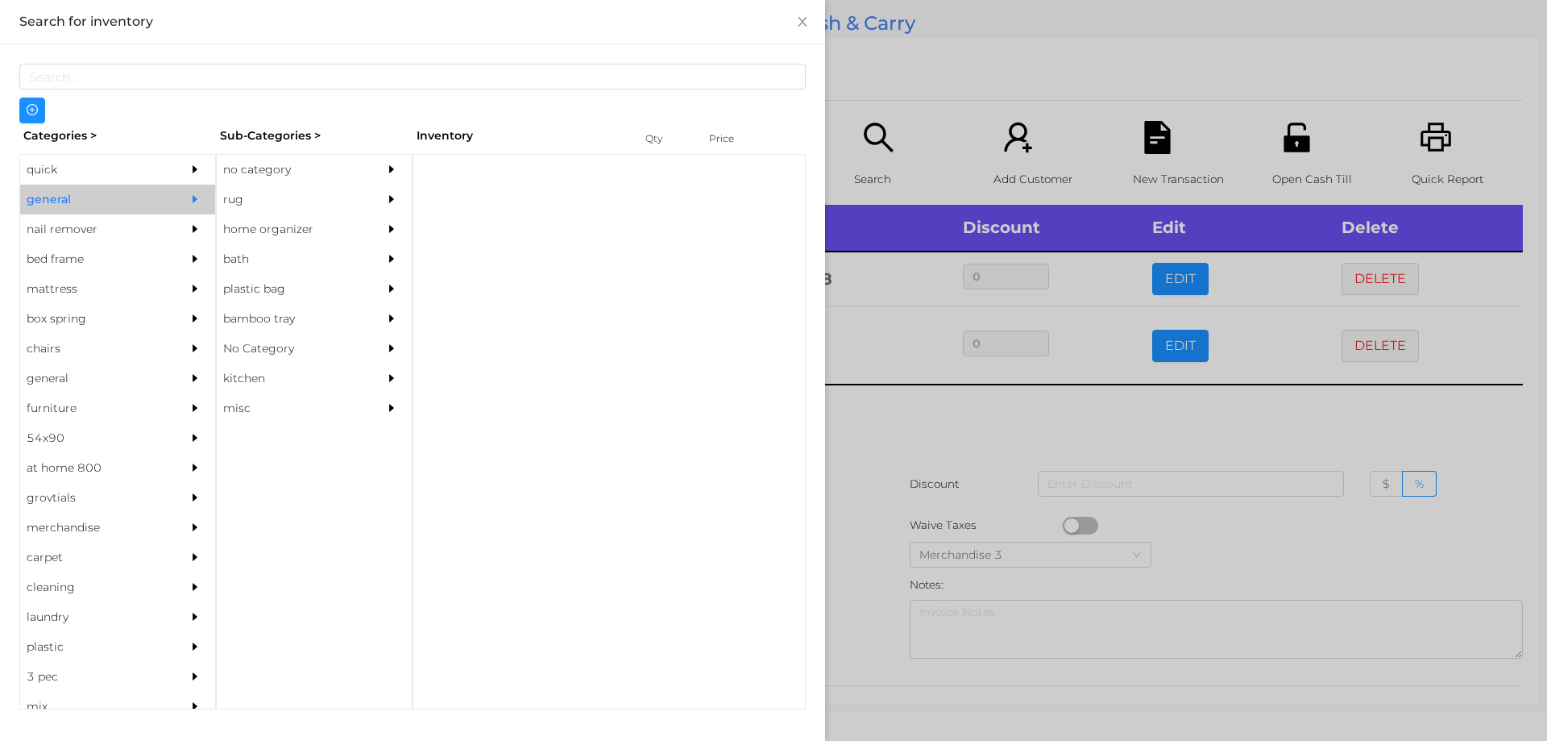
click at [248, 168] on div "no category" at bounding box center [290, 170] width 147 height 30
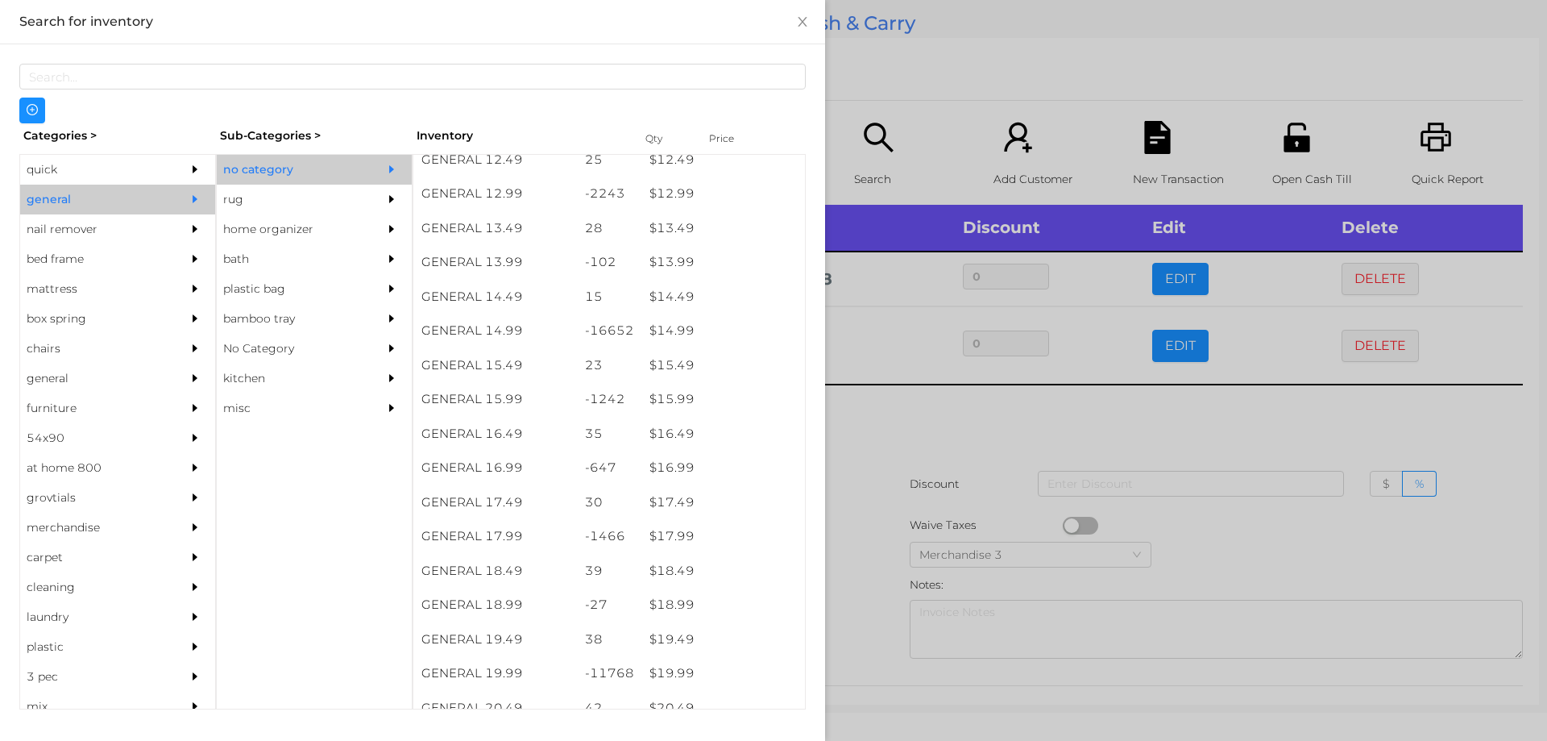
scroll to position [1233, 0]
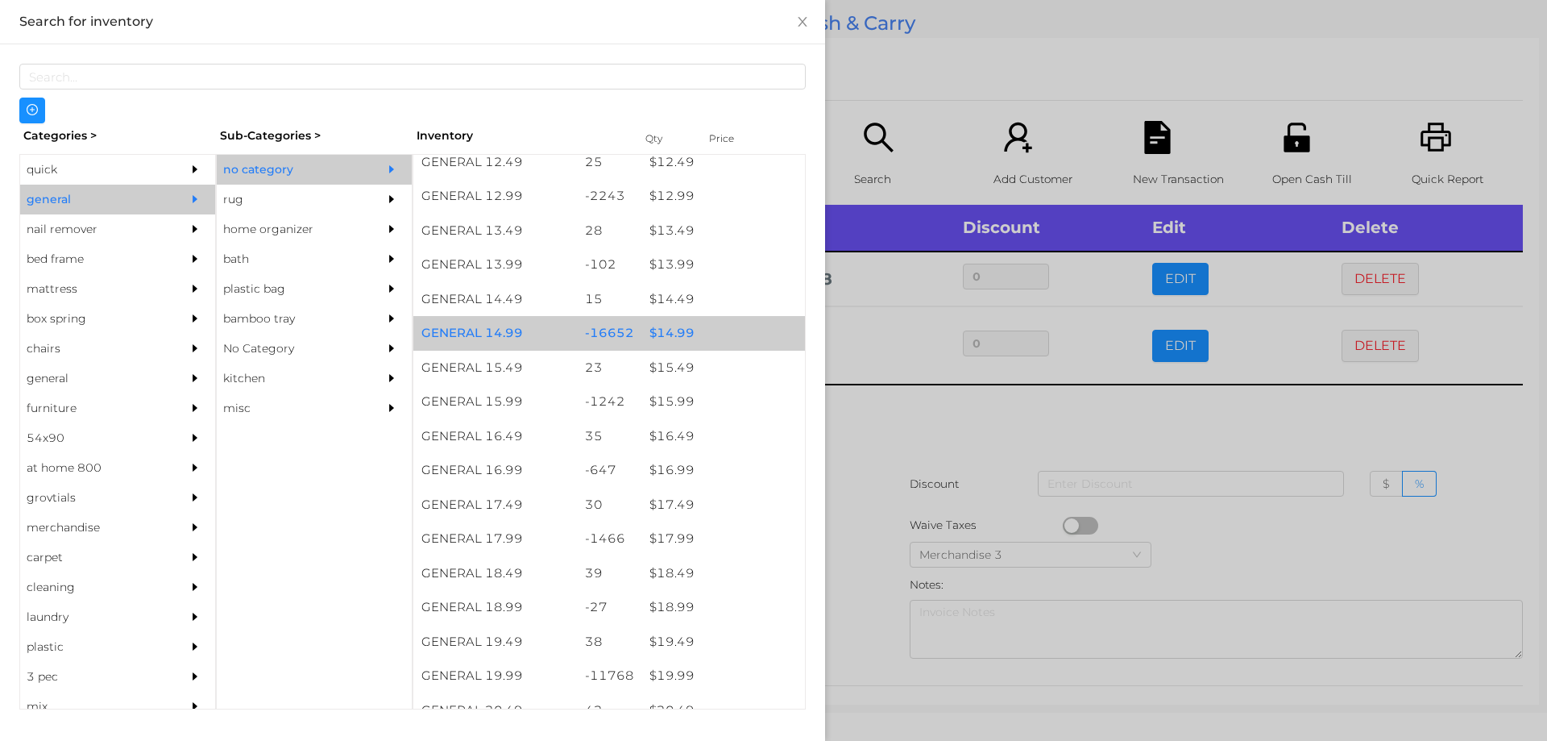
click at [665, 328] on div "$ 14.99" at bounding box center [723, 333] width 164 height 35
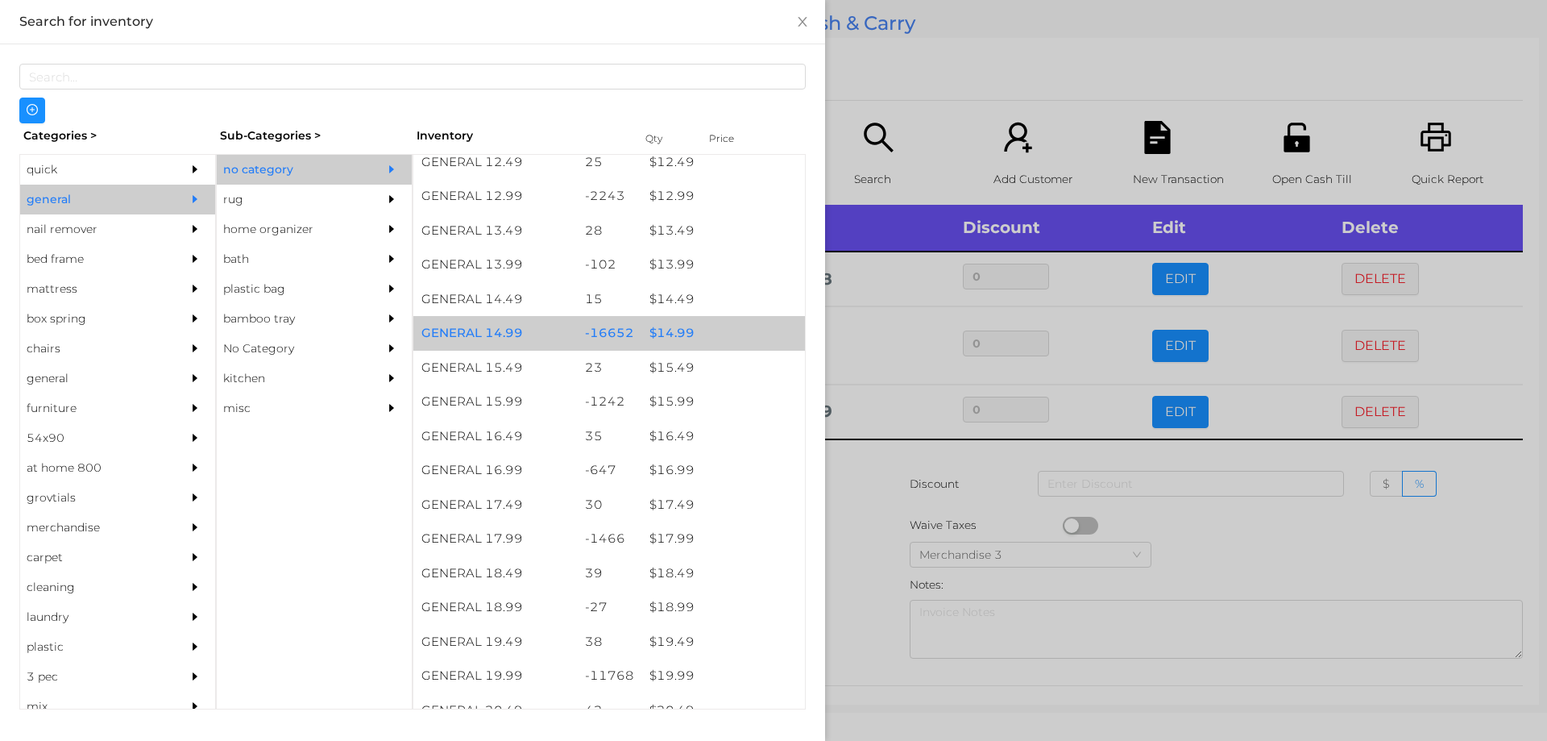
click at [681, 326] on div "$ 14.99" at bounding box center [723, 333] width 164 height 35
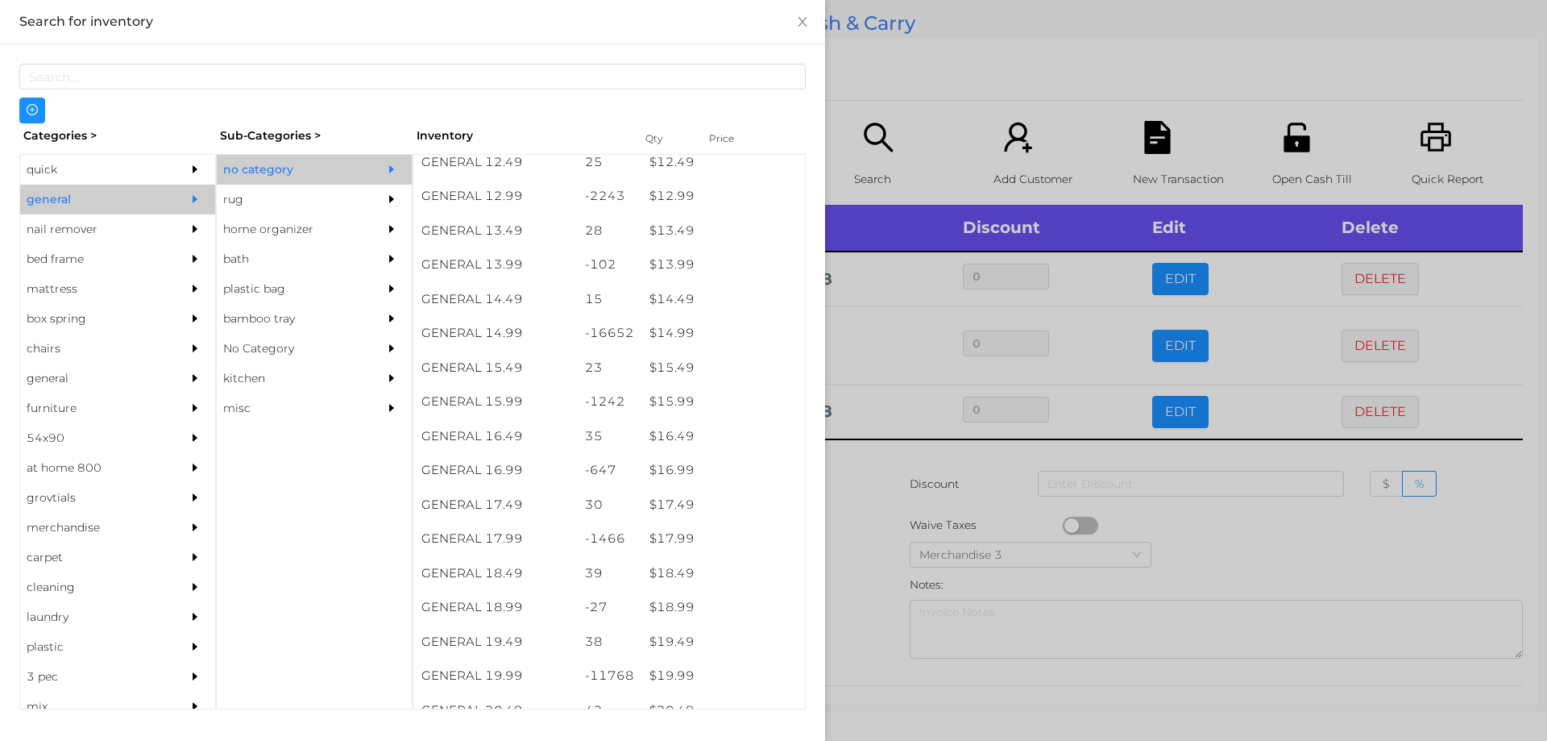
click at [881, 513] on div at bounding box center [773, 370] width 1547 height 741
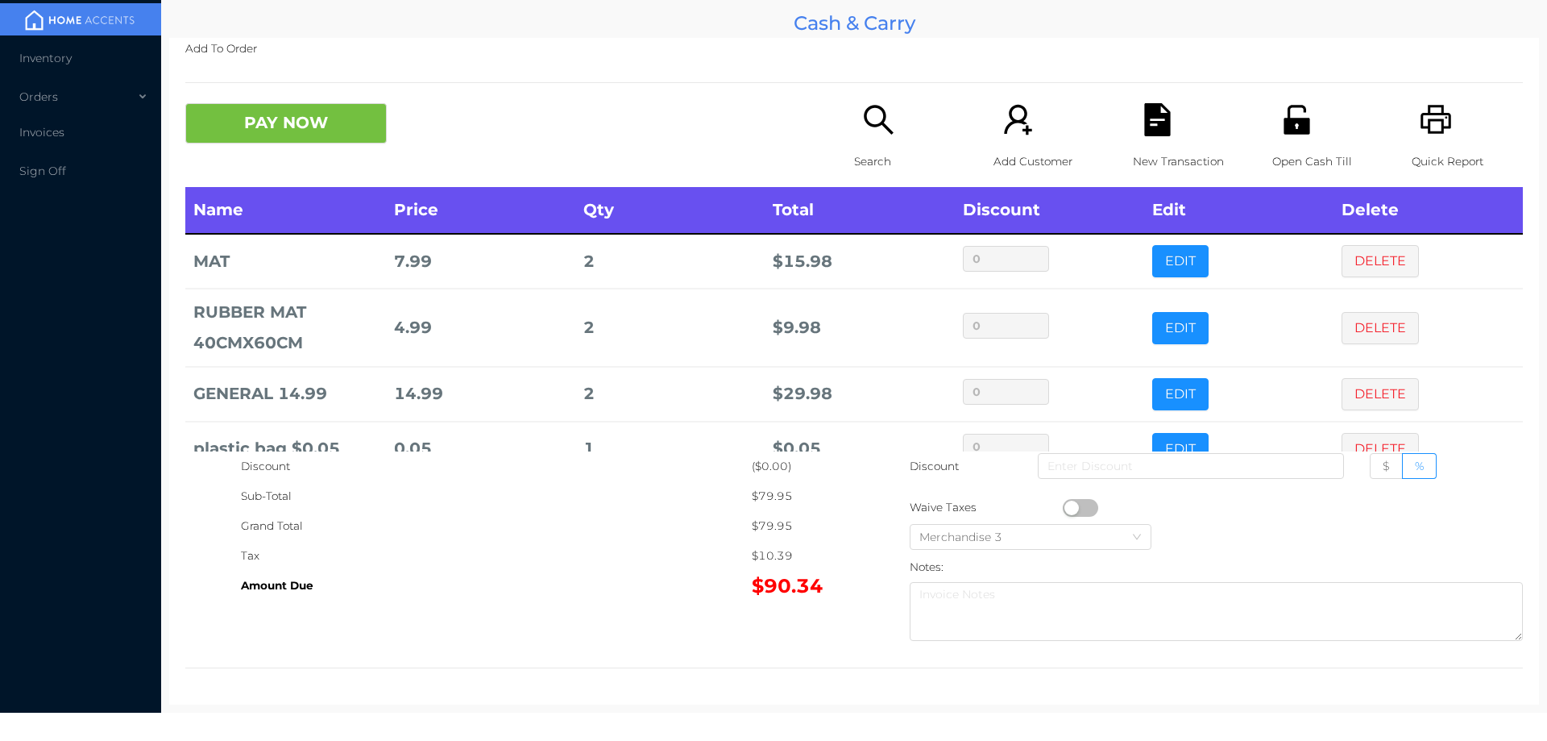
scroll to position [119, 0]
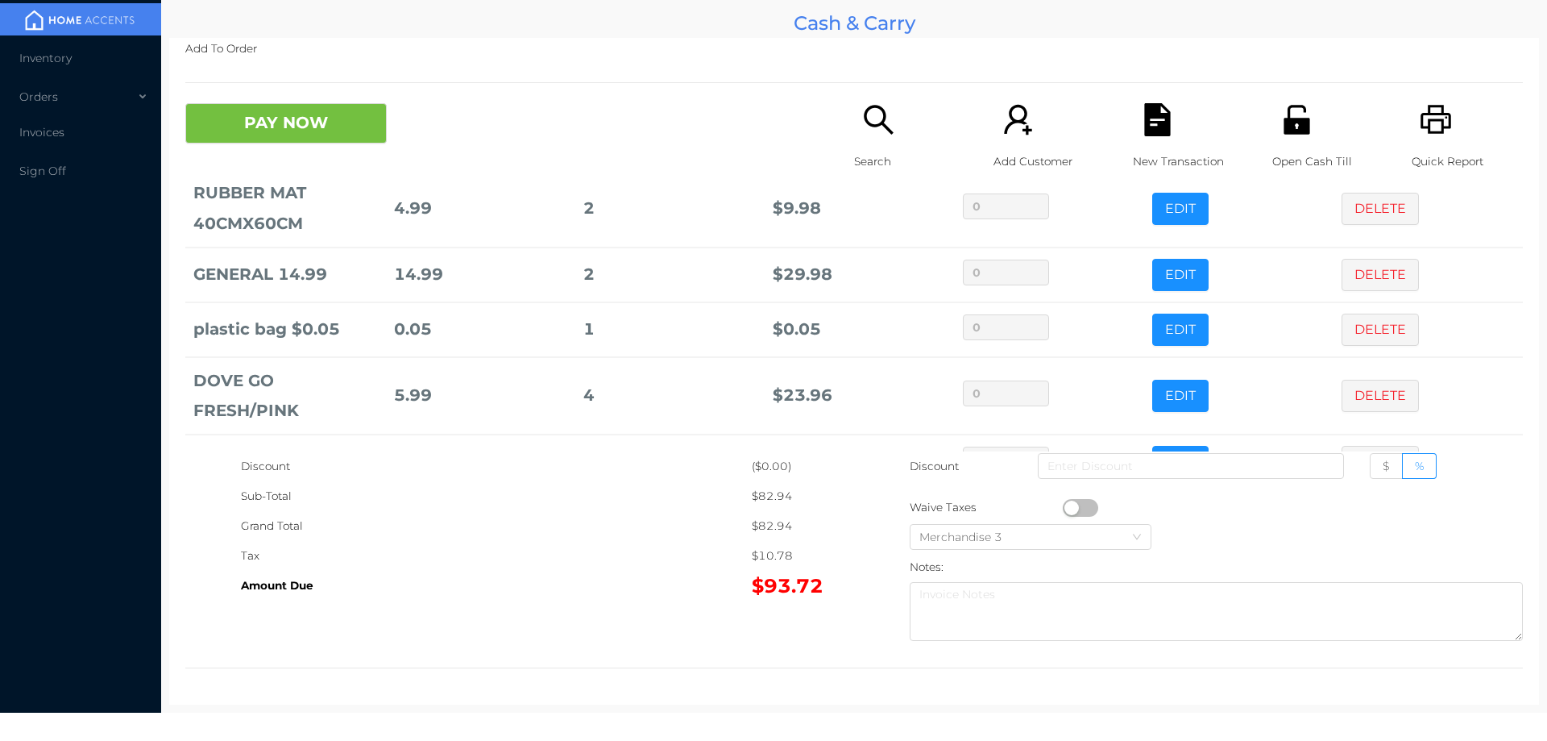
click at [255, 136] on button "PAY NOW" at bounding box center [285, 123] width 201 height 40
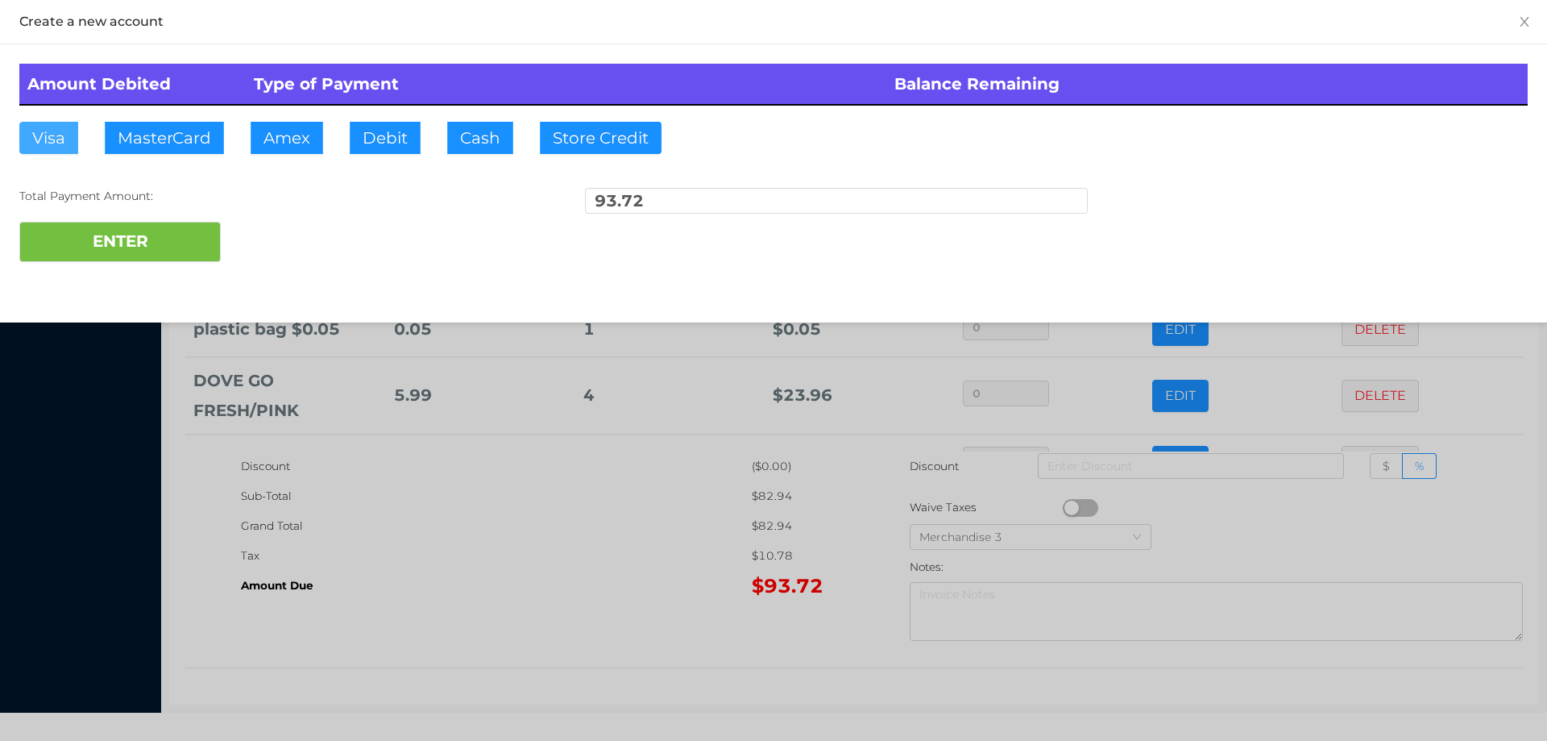
click at [61, 153] on button "Visa" at bounding box center [48, 138] width 59 height 32
click at [90, 260] on button "ENTER" at bounding box center [119, 242] width 201 height 40
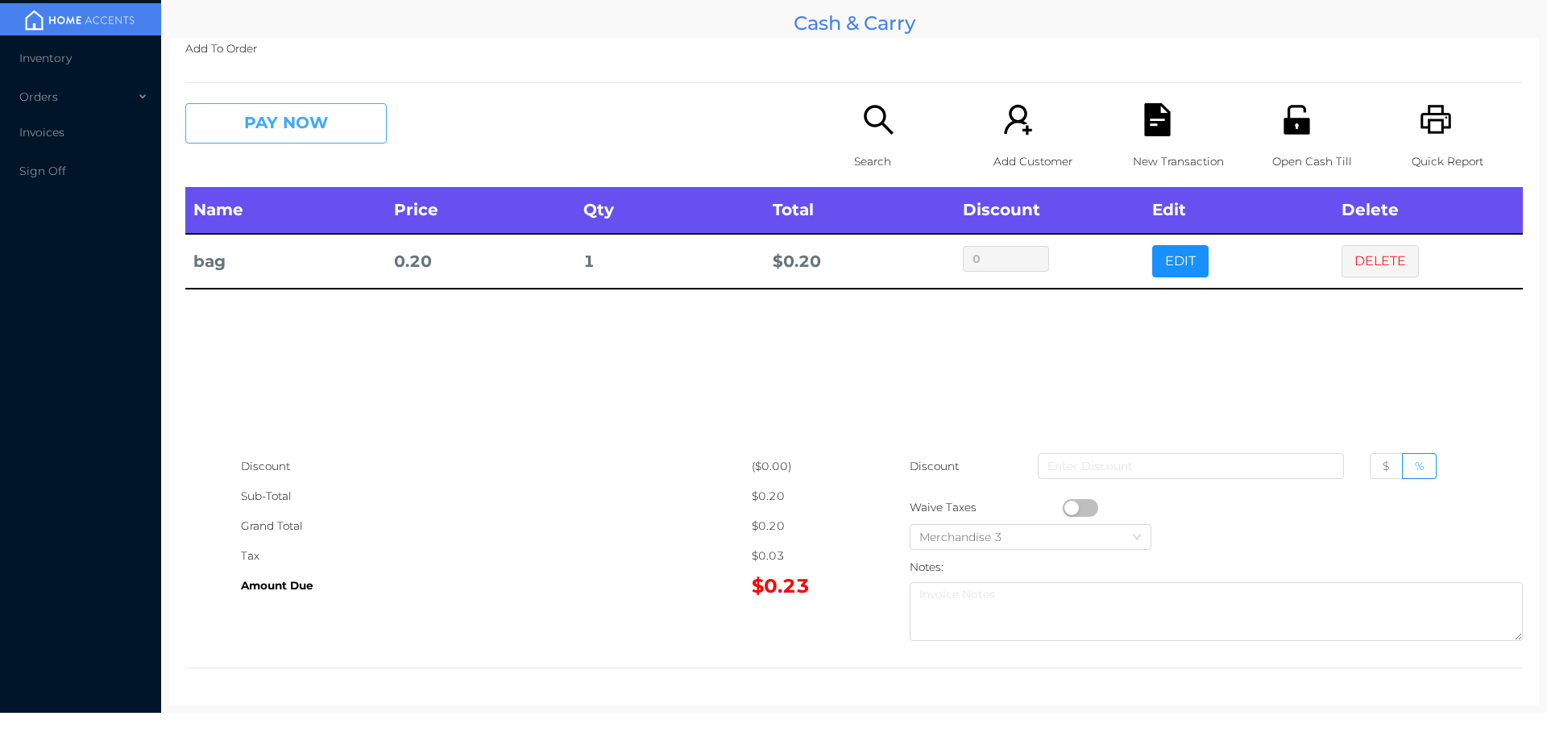
click at [275, 110] on button "PAY NOW" at bounding box center [285, 123] width 201 height 40
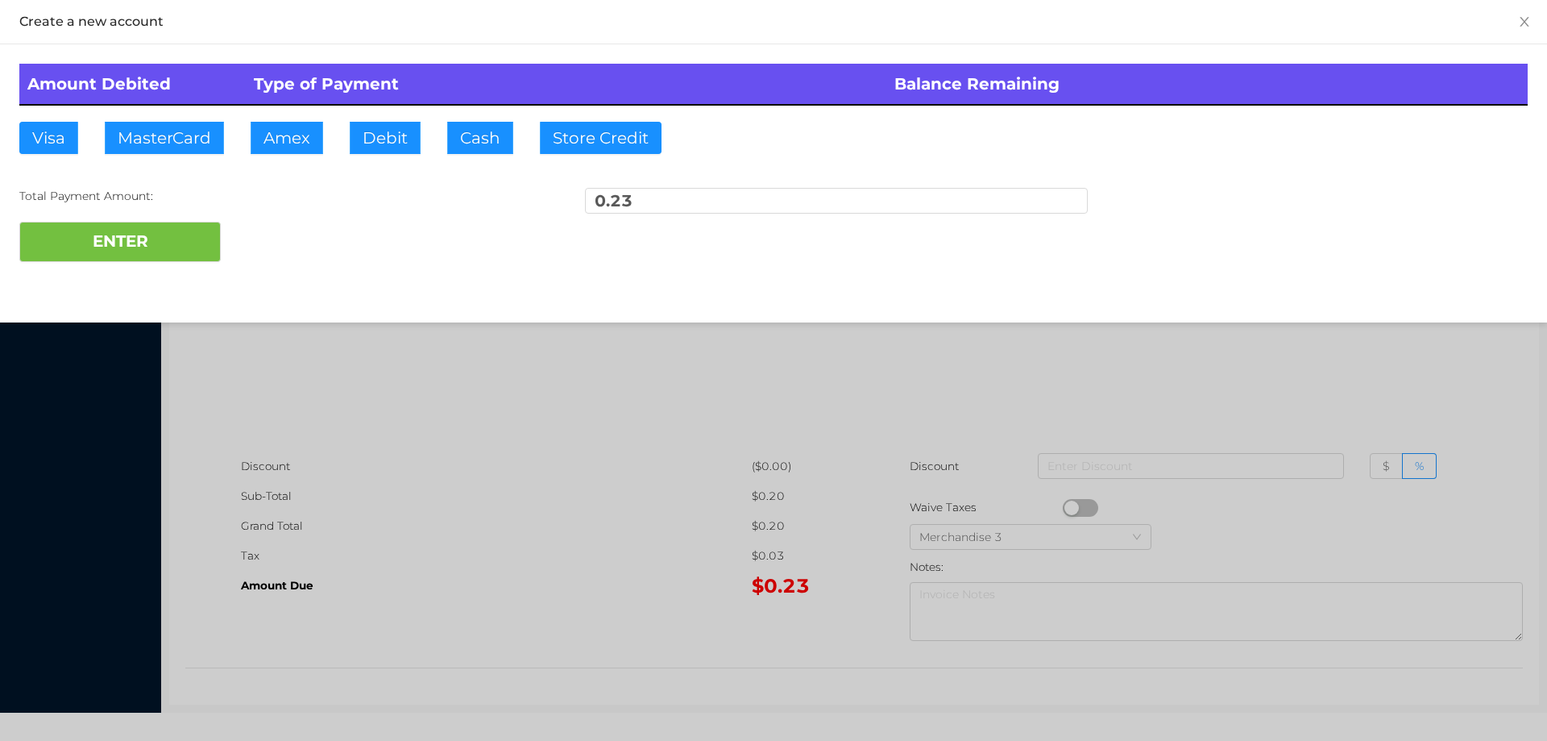
click at [459, 106] on div "Amount Debited Type of Payment Balance Remaining Visa MasterCard Amex Debit Cas…" at bounding box center [773, 162] width 1547 height 237
click at [155, 242] on button "ENTER" at bounding box center [119, 242] width 201 height 40
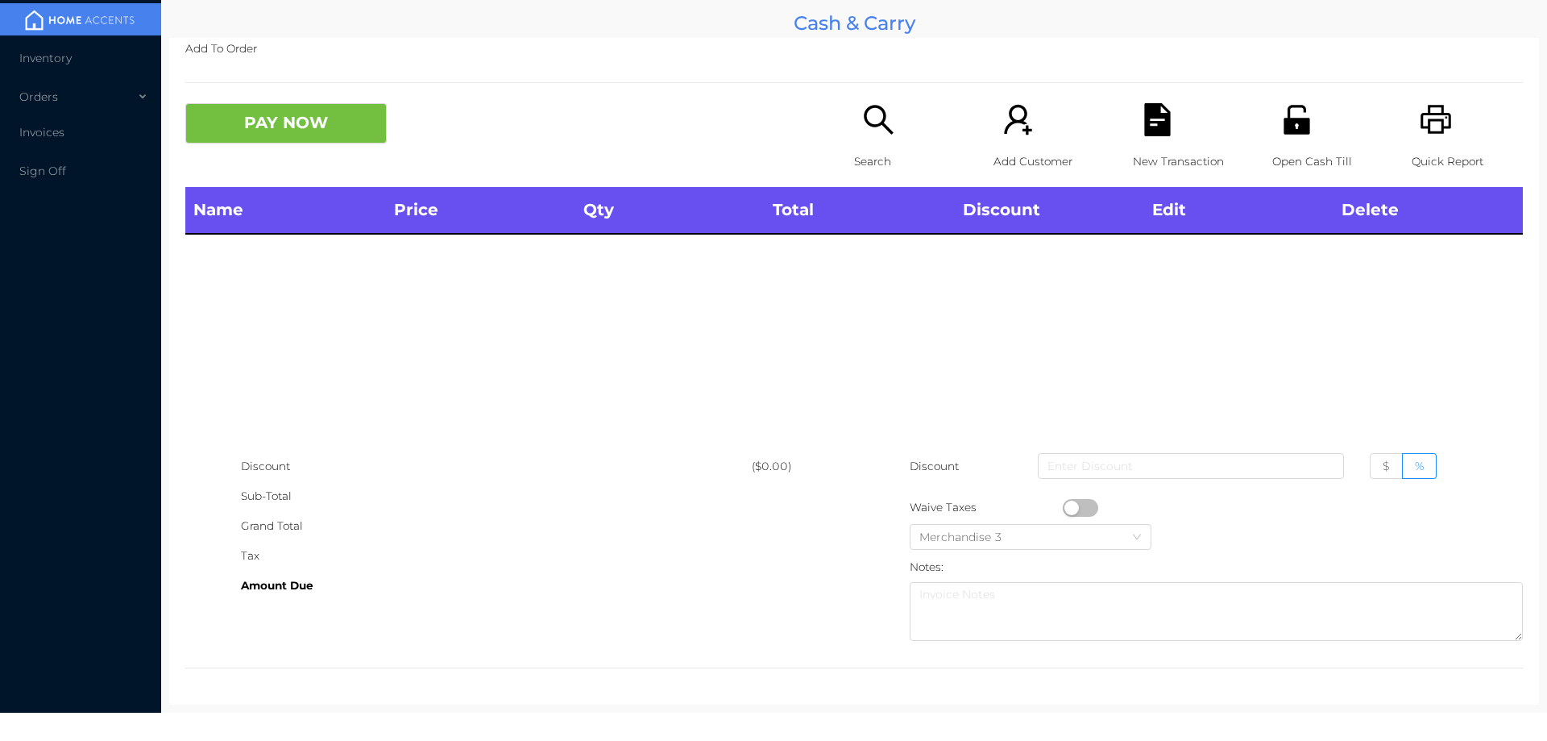
click at [1295, 139] on div "Open Cash Till" at bounding box center [1327, 145] width 111 height 84
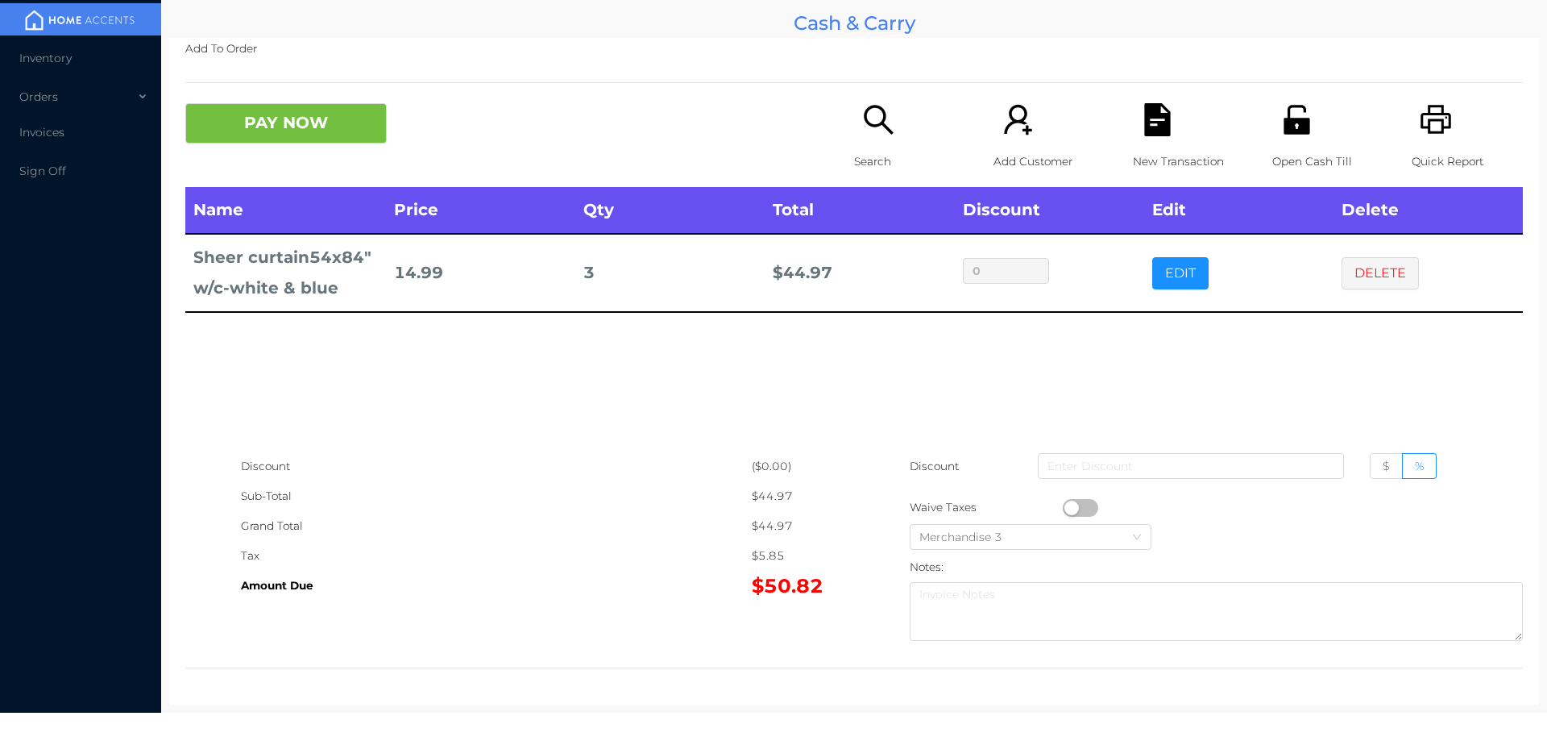
click at [854, 136] on div "Search" at bounding box center [909, 145] width 111 height 84
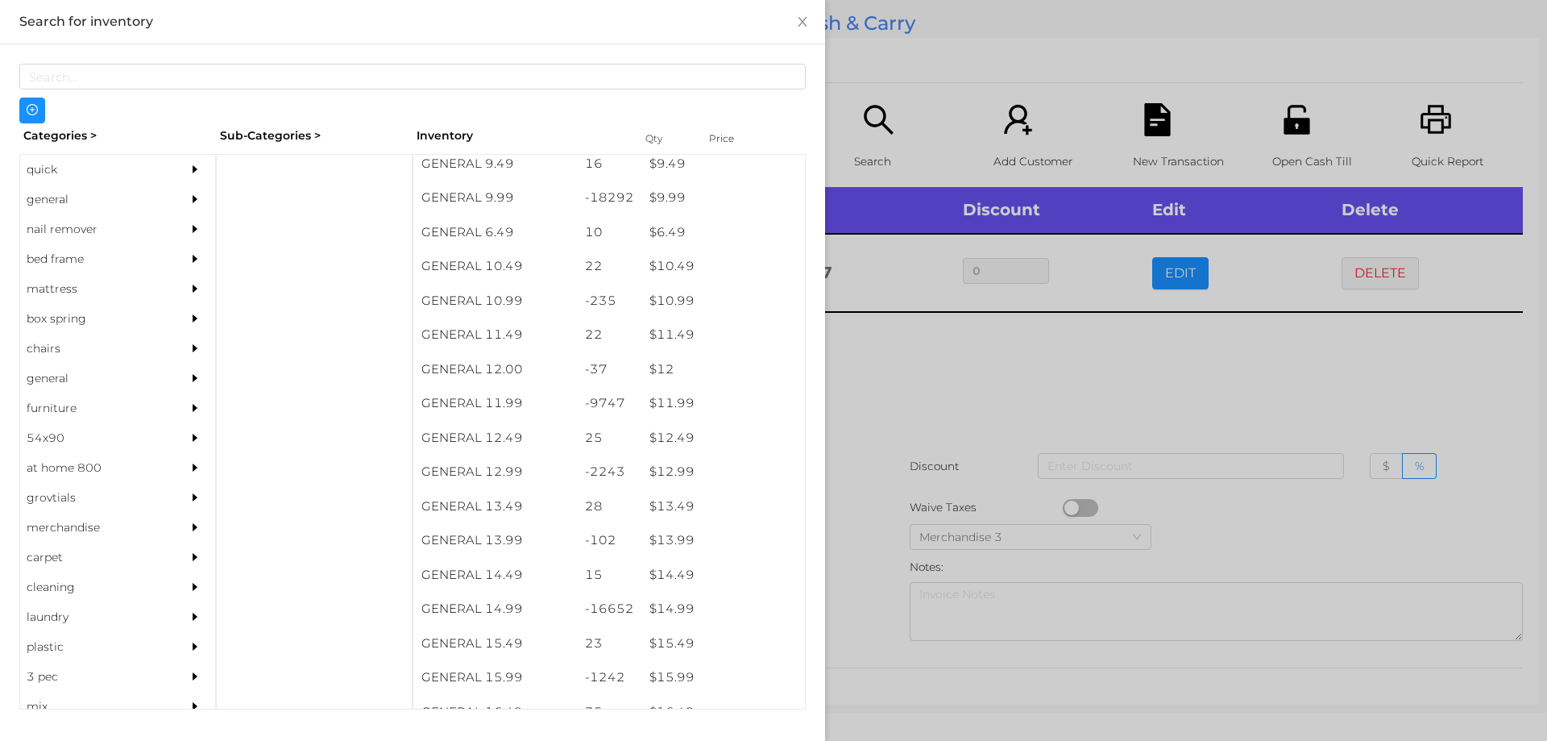
scroll to position [959, 0]
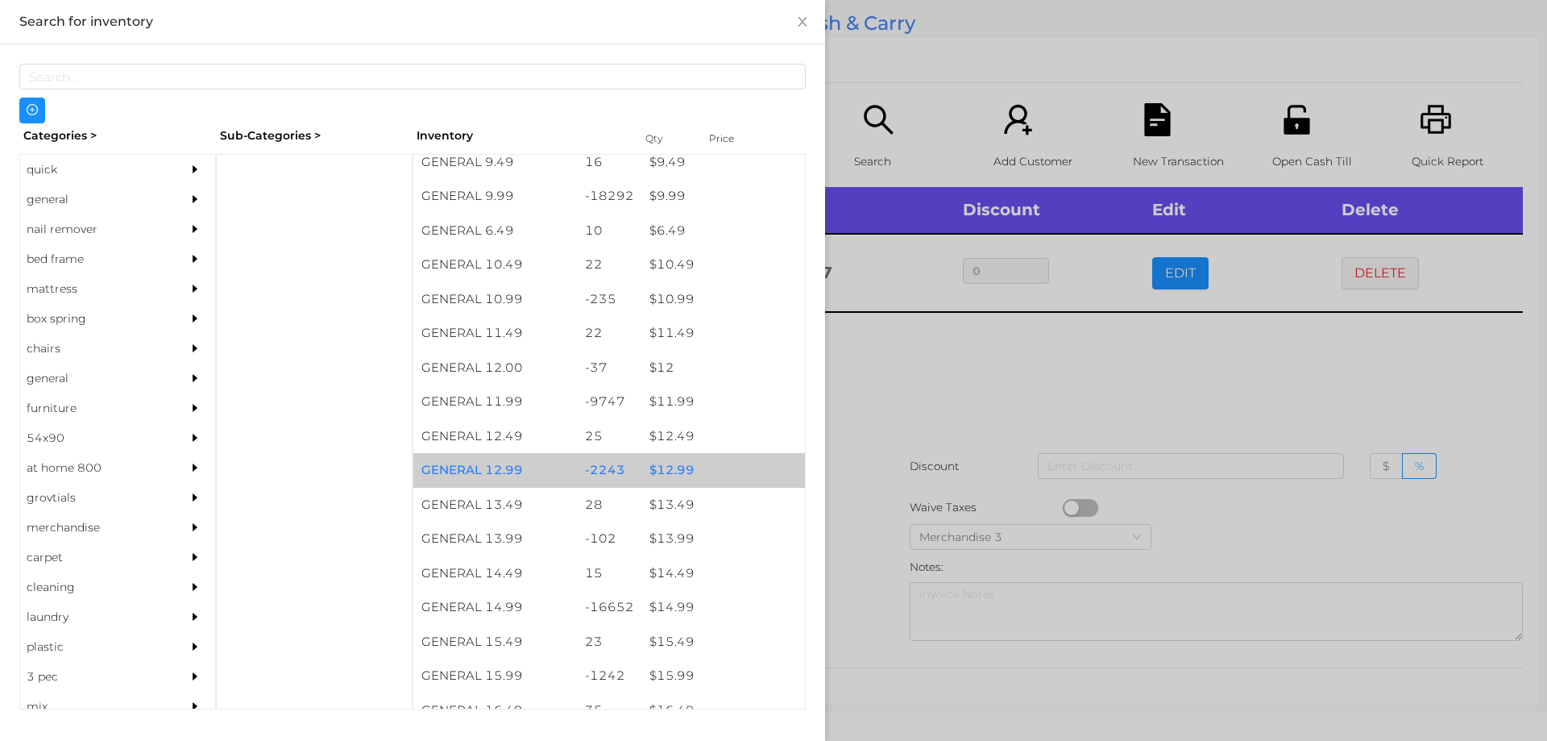
click at [683, 468] on div "$ 12.99" at bounding box center [723, 470] width 164 height 35
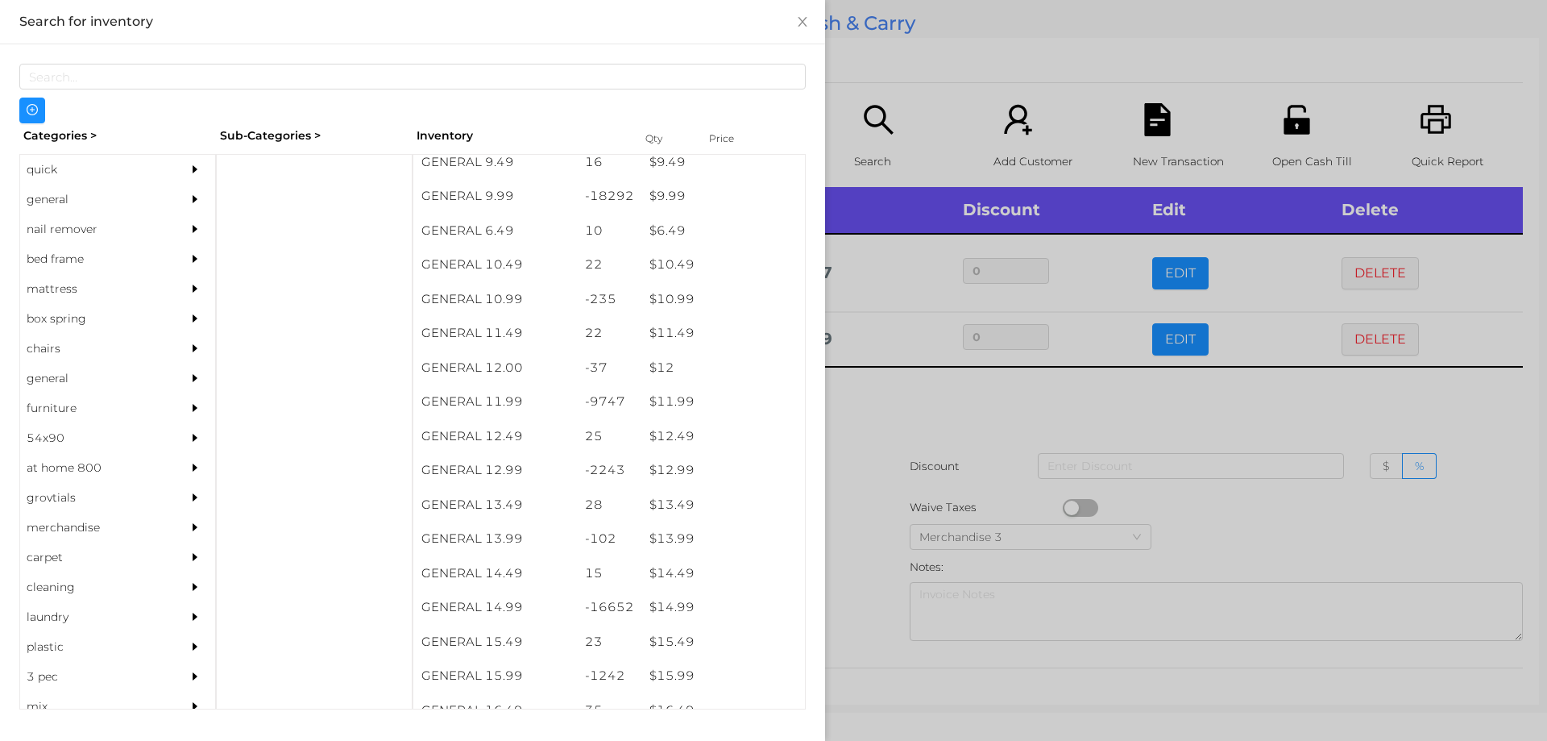
click at [894, 443] on div at bounding box center [773, 370] width 1547 height 741
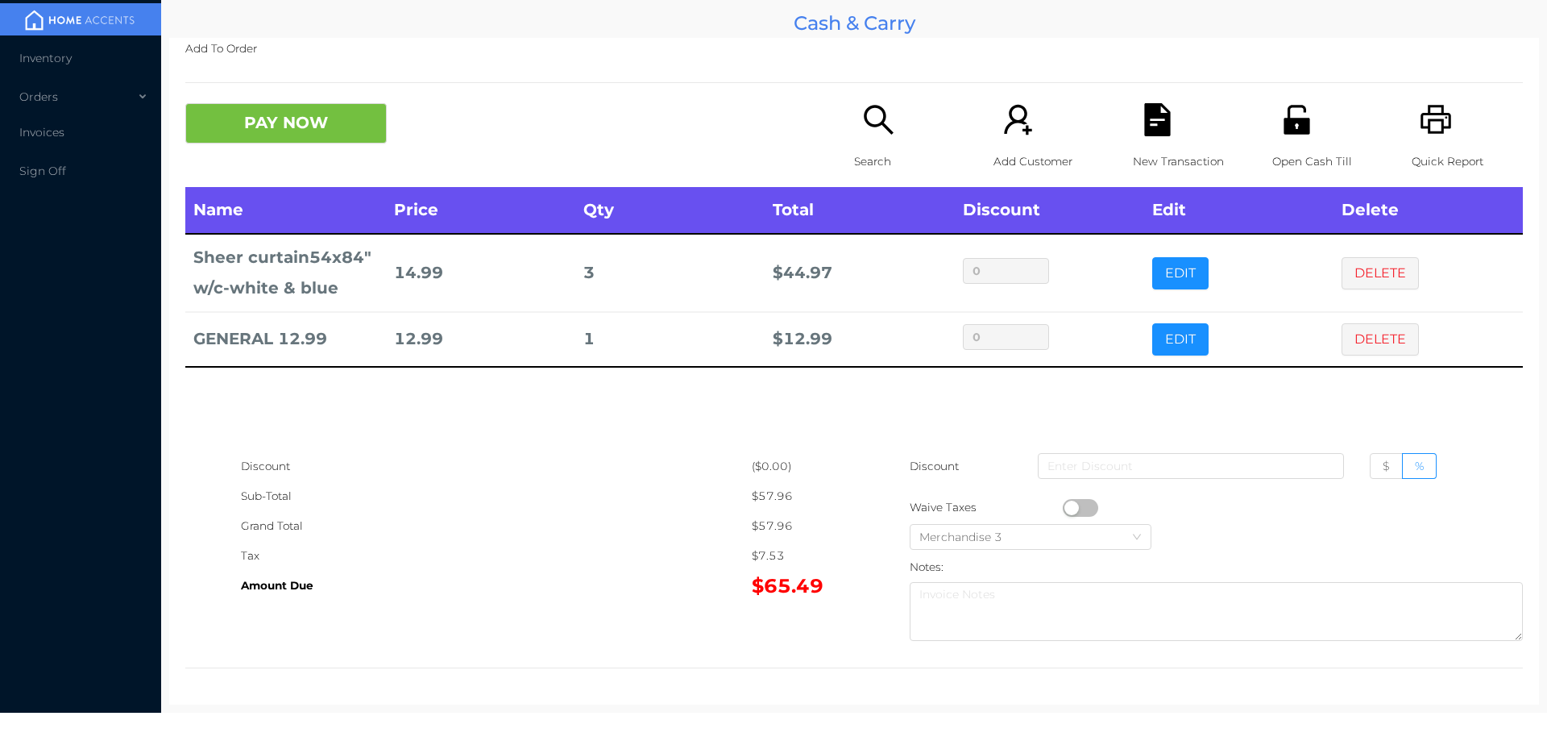
click at [874, 150] on p "Search" at bounding box center [909, 162] width 111 height 30
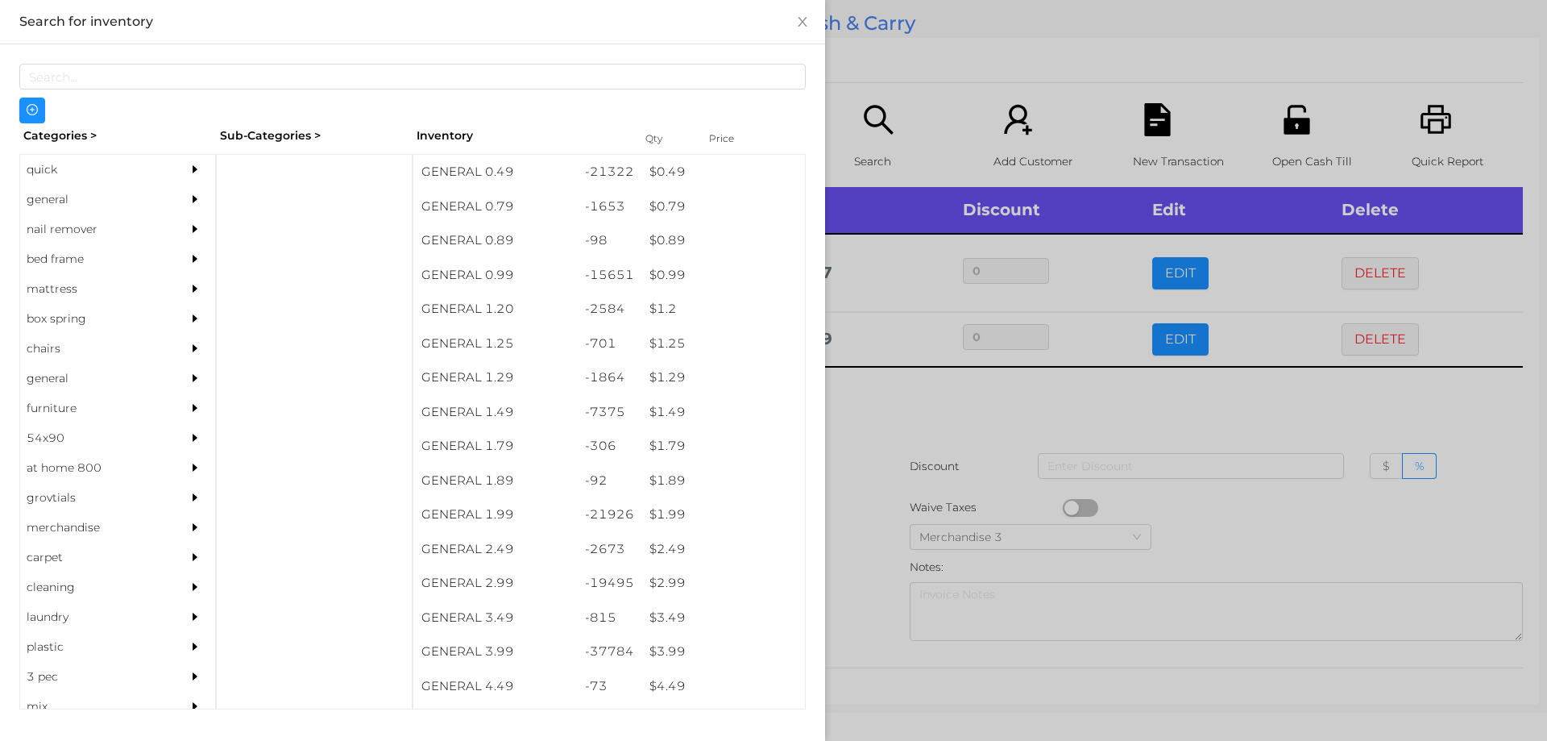
click at [49, 177] on div "quick" at bounding box center [93, 170] width 147 height 30
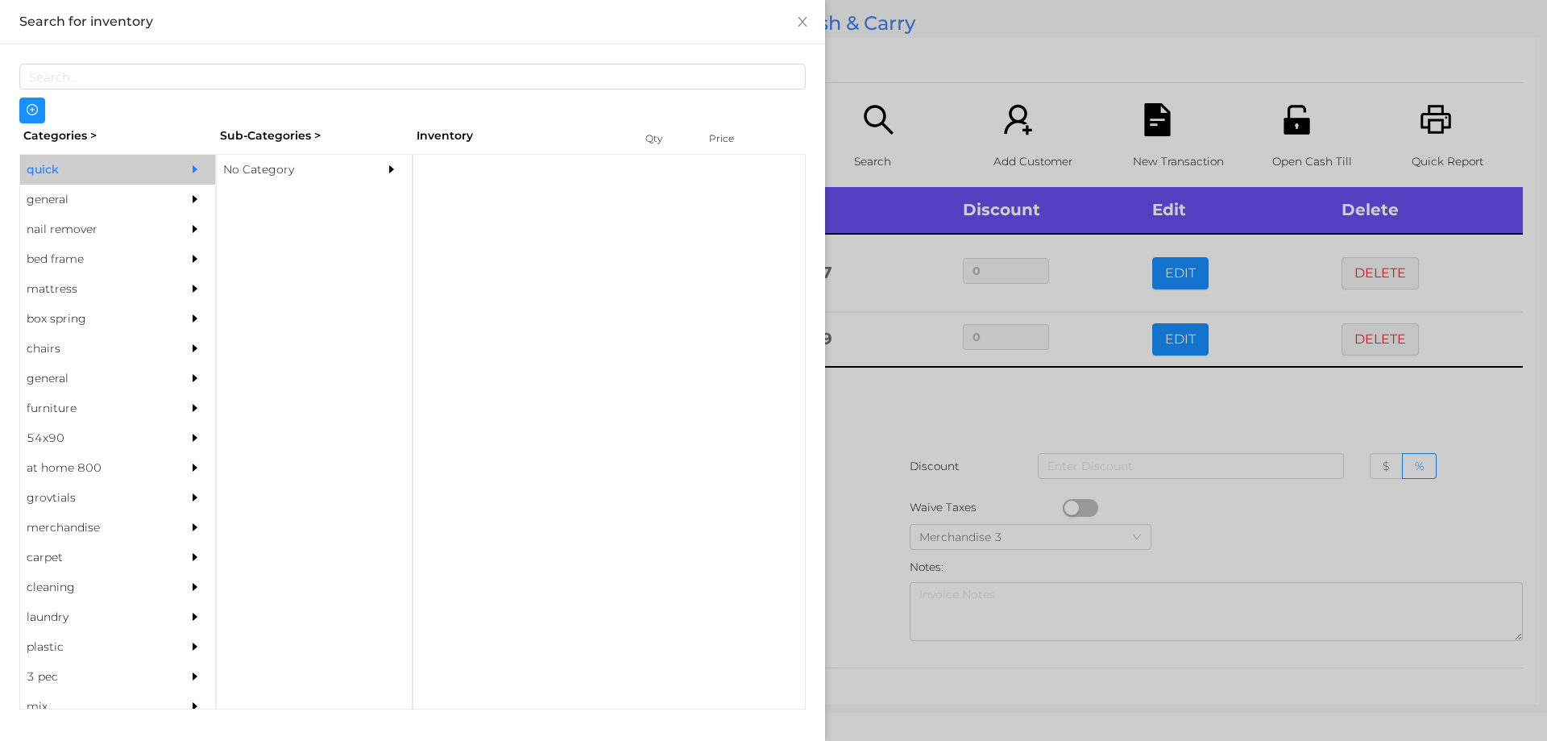
click at [265, 174] on div "No Category" at bounding box center [290, 170] width 147 height 30
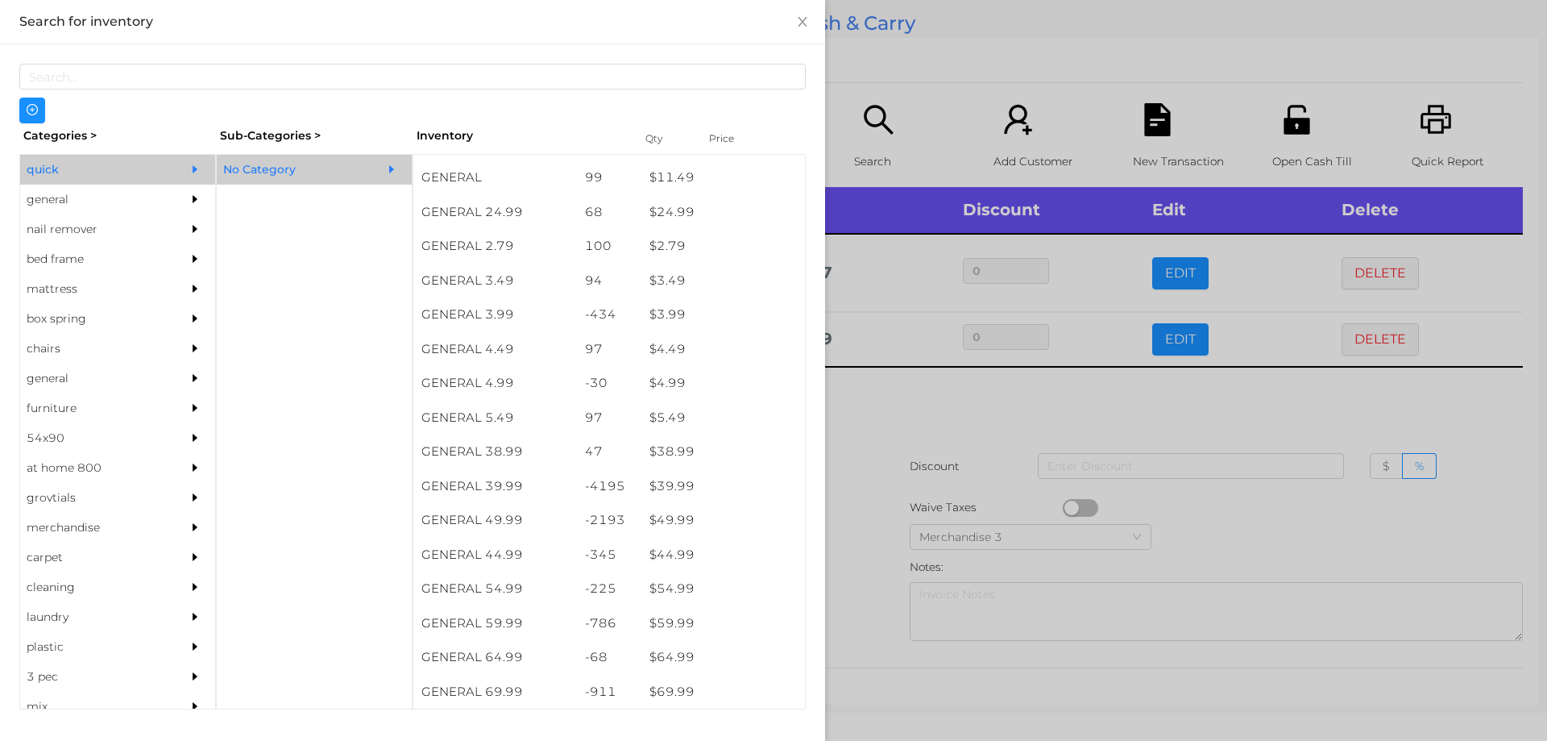
scroll to position [610, 0]
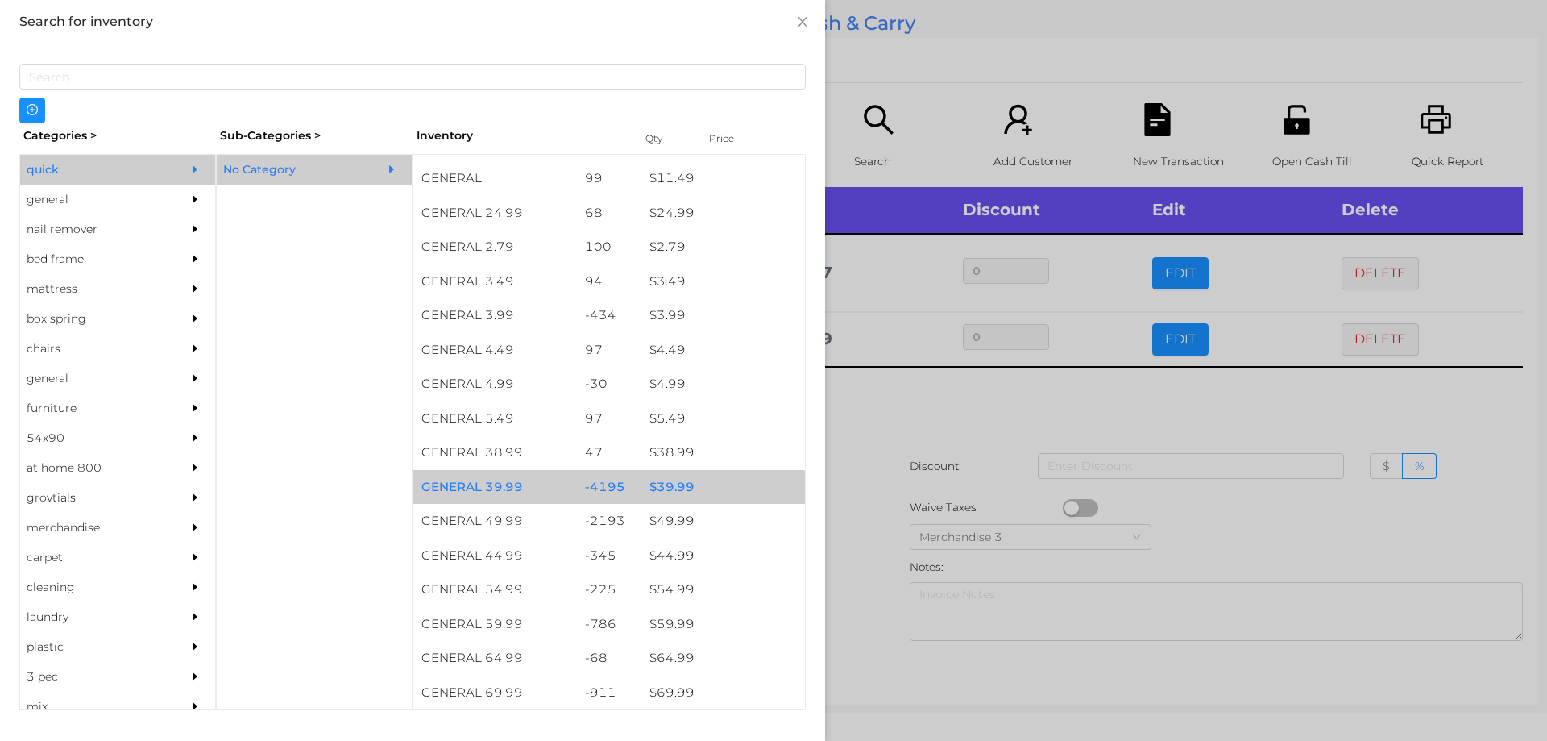
click at [653, 483] on div "$ 39.99" at bounding box center [723, 487] width 164 height 35
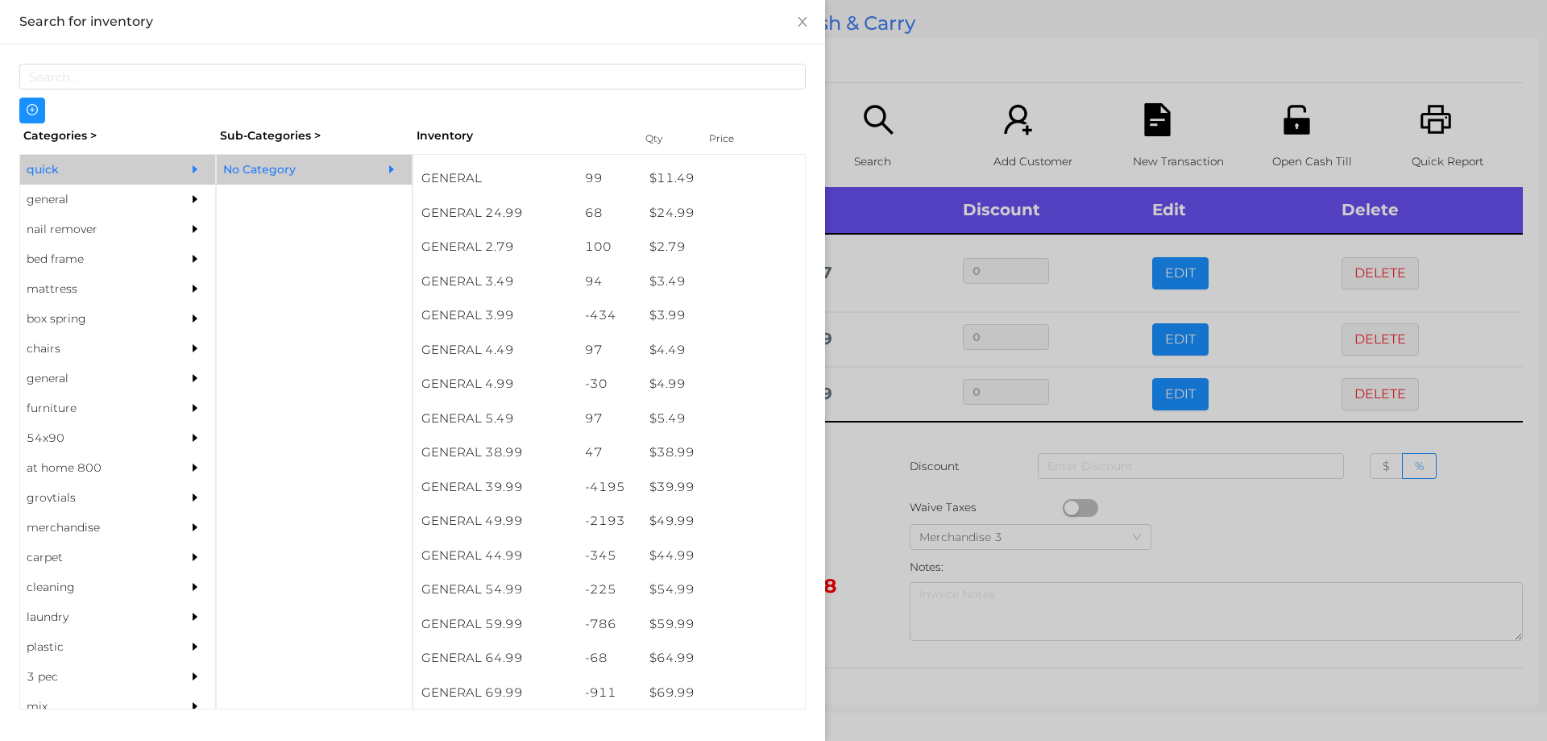
click at [847, 467] on div at bounding box center [773, 370] width 1547 height 741
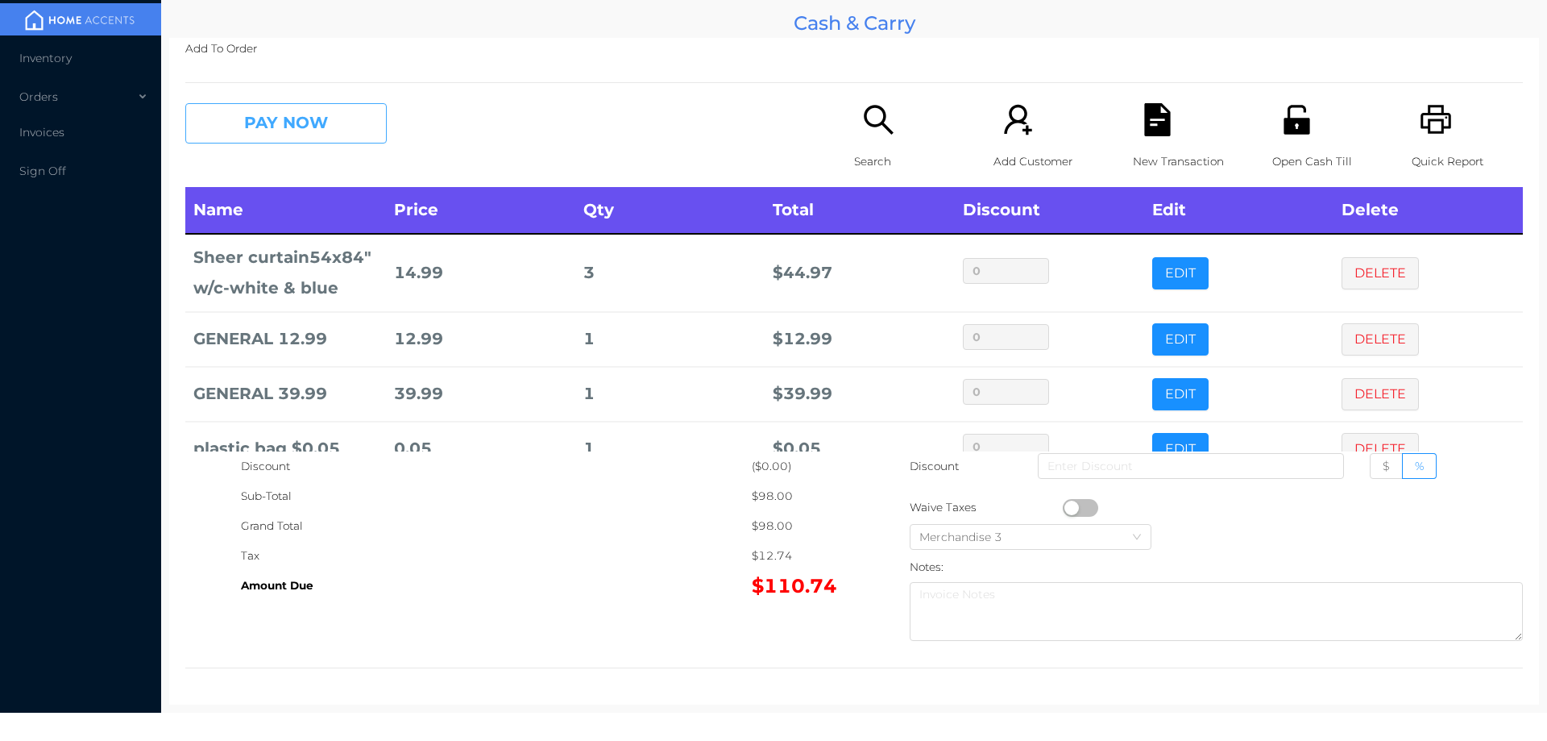
click at [290, 120] on button "PAY NOW" at bounding box center [285, 123] width 201 height 40
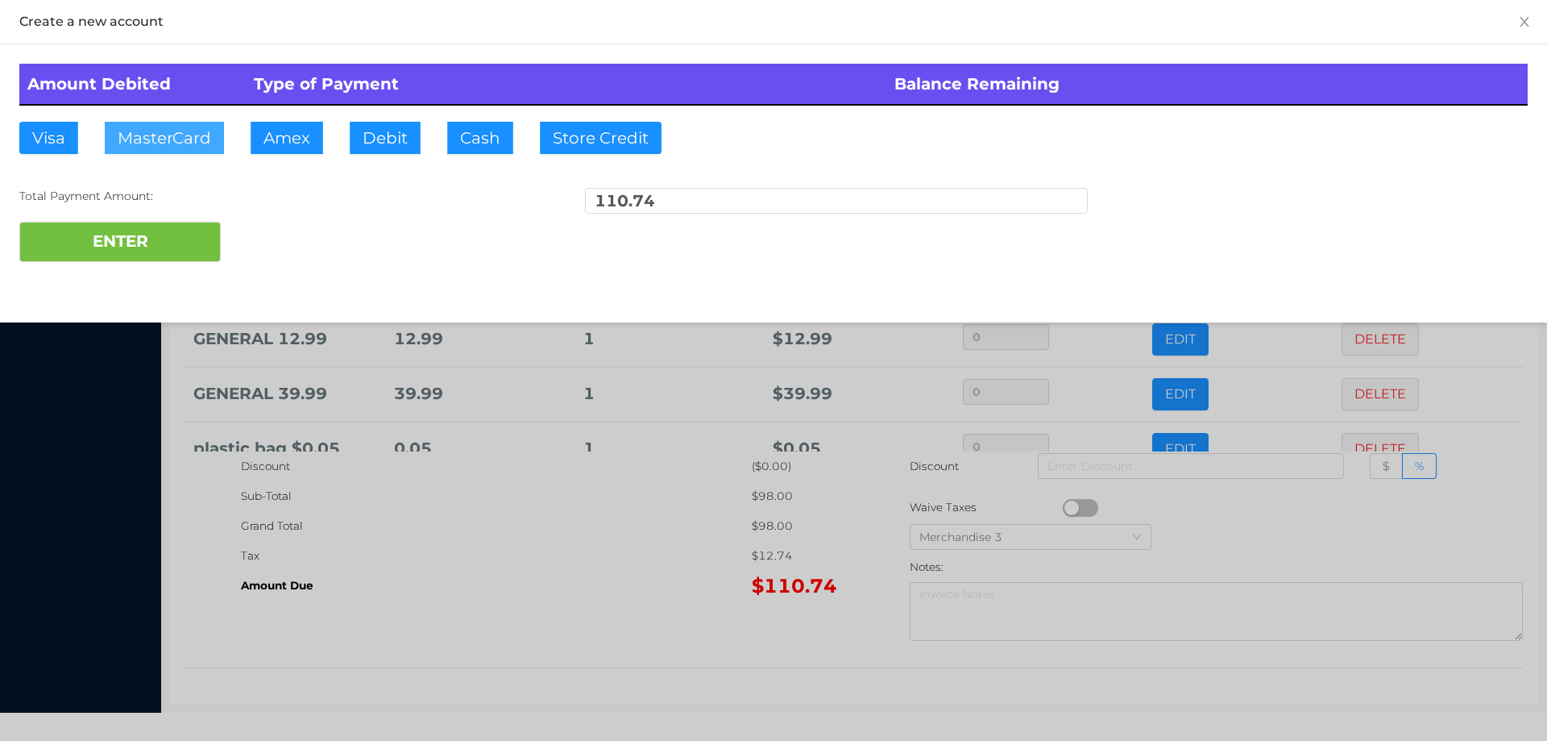
click at [184, 137] on button "MasterCard" at bounding box center [164, 138] width 119 height 32
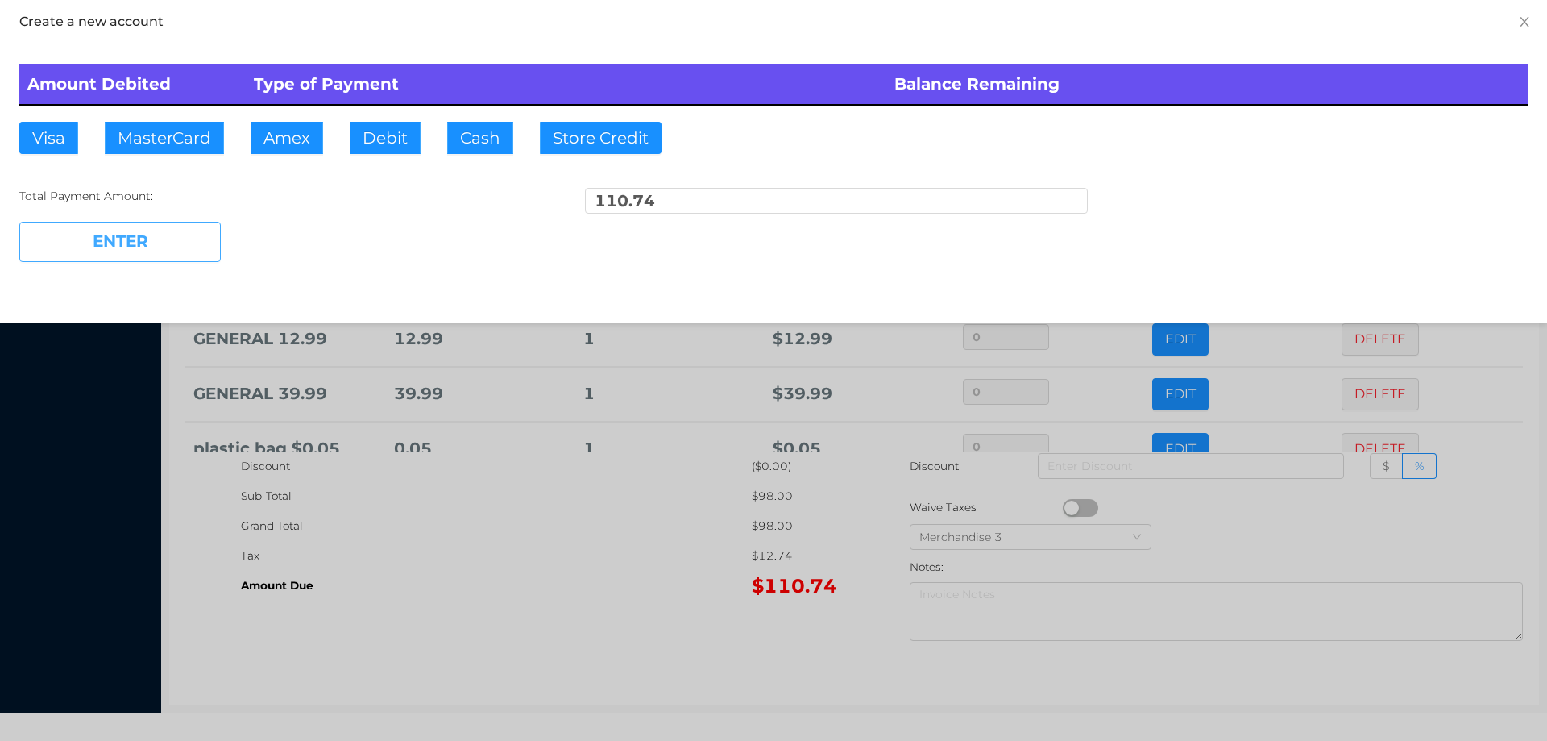
click at [147, 237] on button "ENTER" at bounding box center [119, 242] width 201 height 40
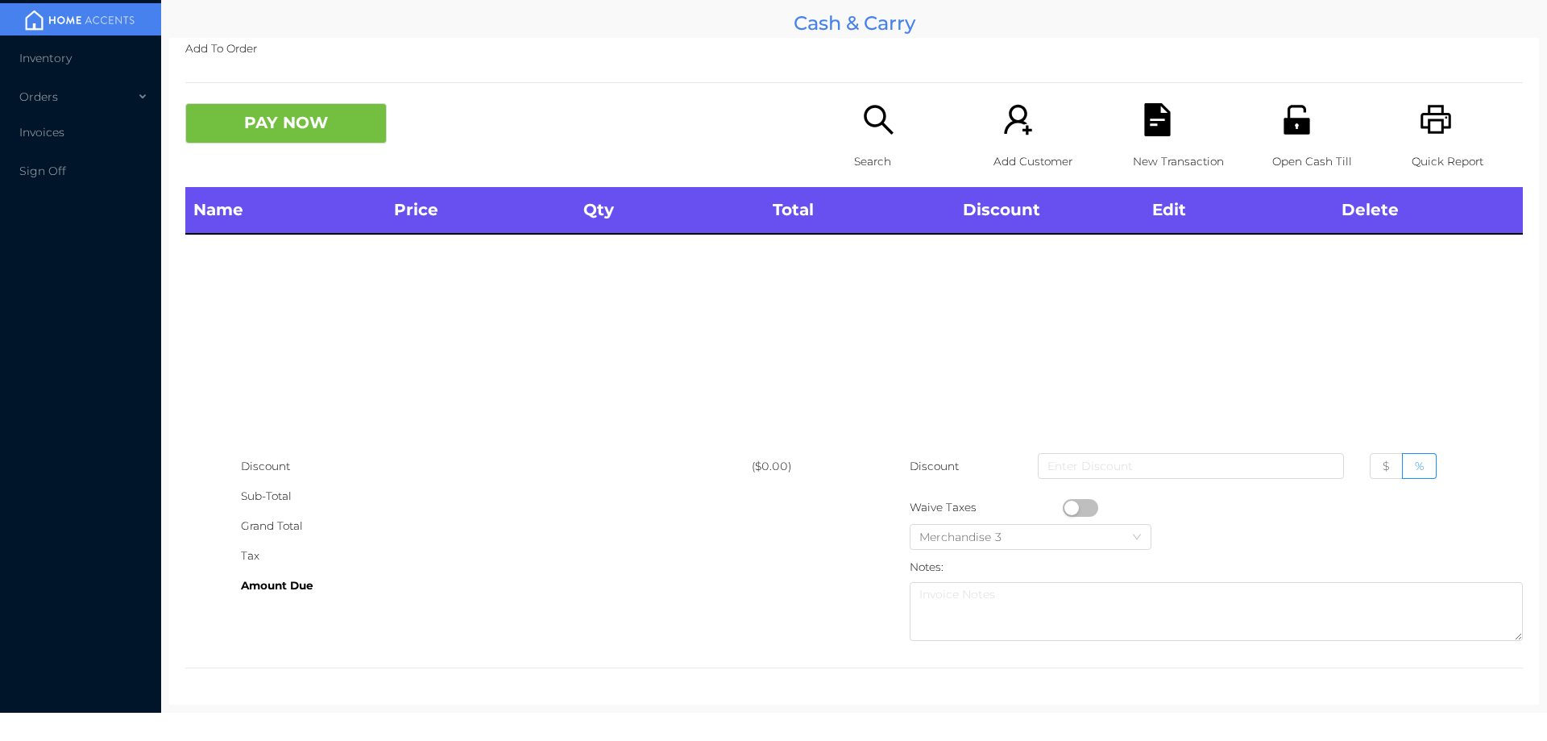
click at [866, 145] on div "Search" at bounding box center [909, 145] width 111 height 84
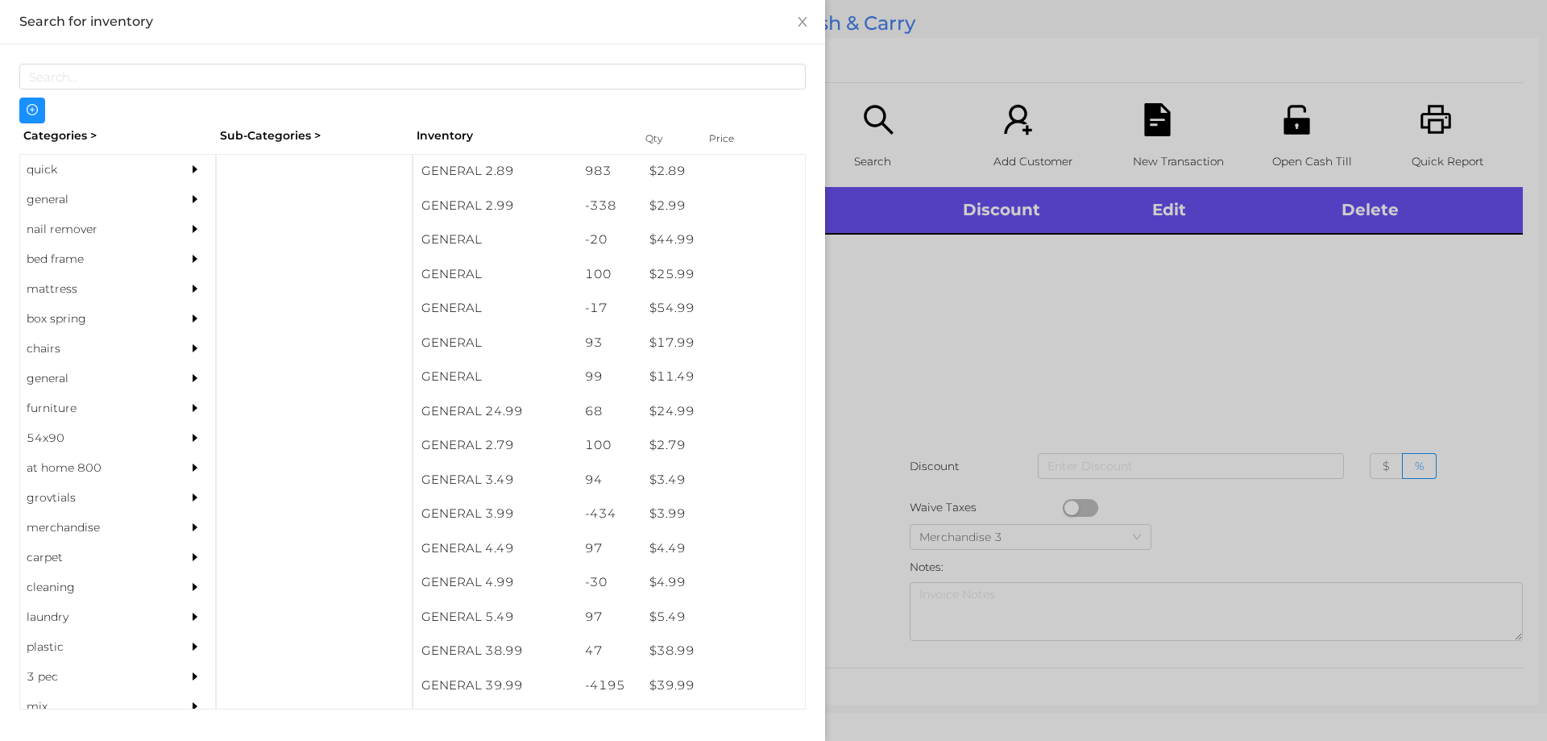
scroll to position [412, 0]
click at [46, 195] on div "general" at bounding box center [93, 200] width 147 height 30
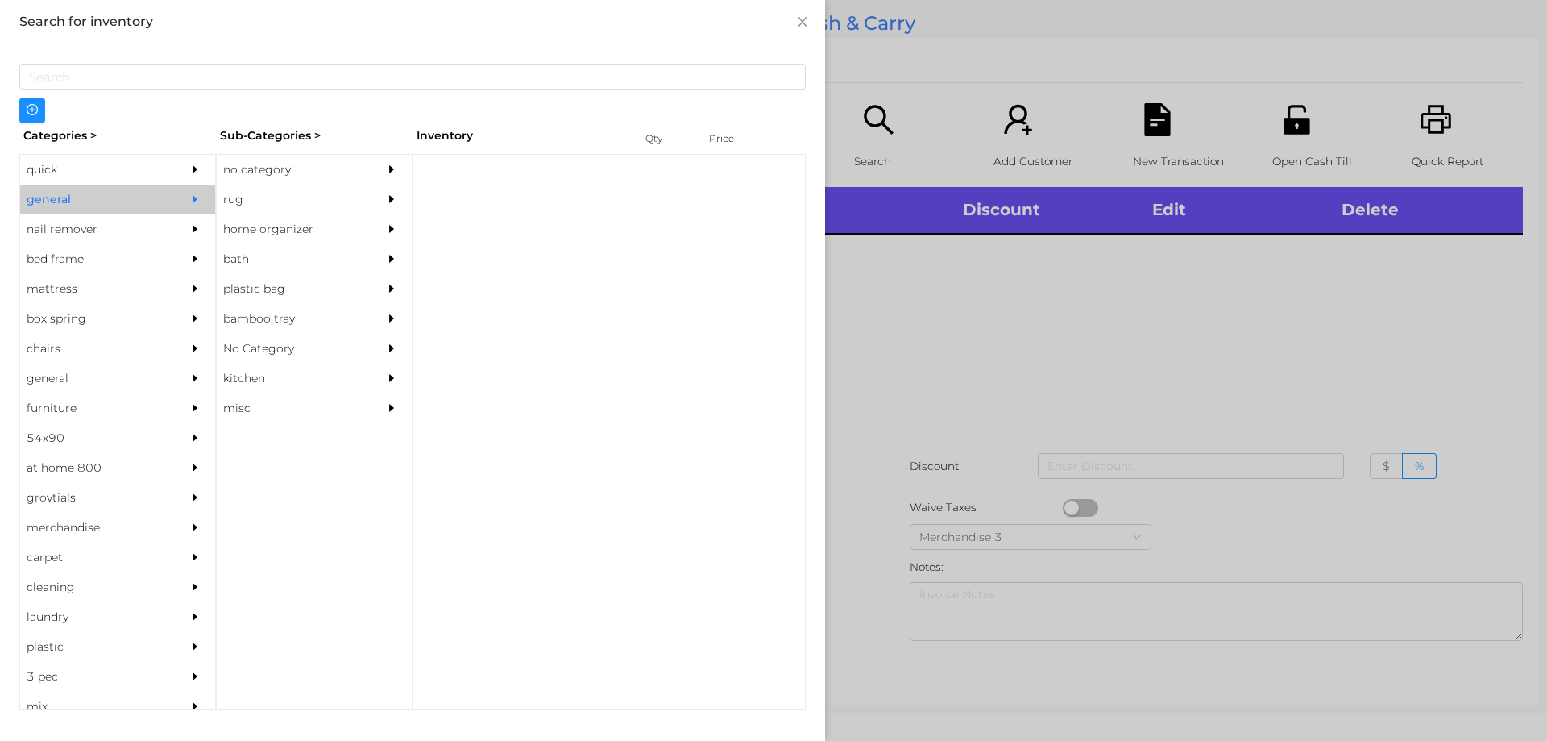
click at [272, 165] on div "no category" at bounding box center [290, 170] width 147 height 30
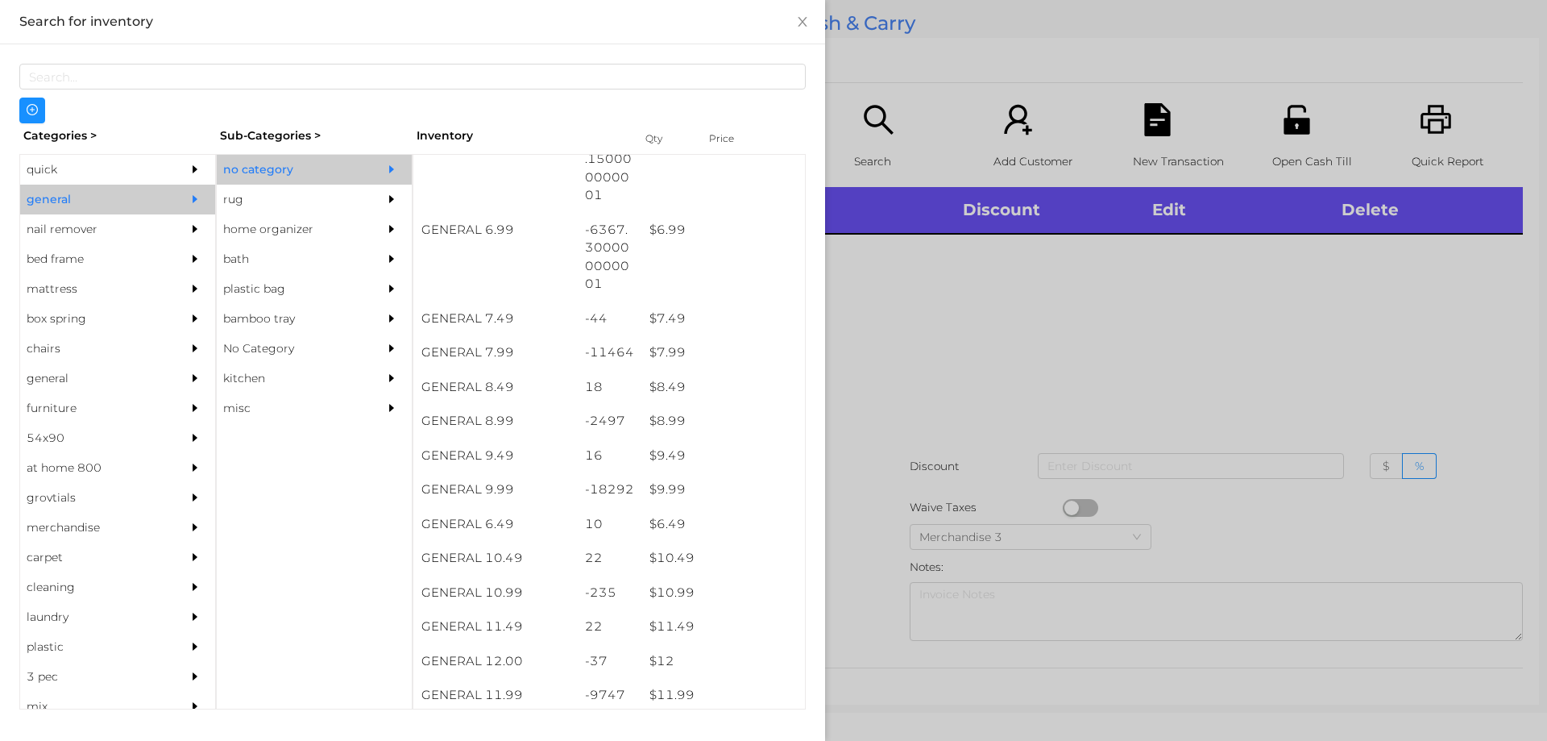
scroll to position [665, 0]
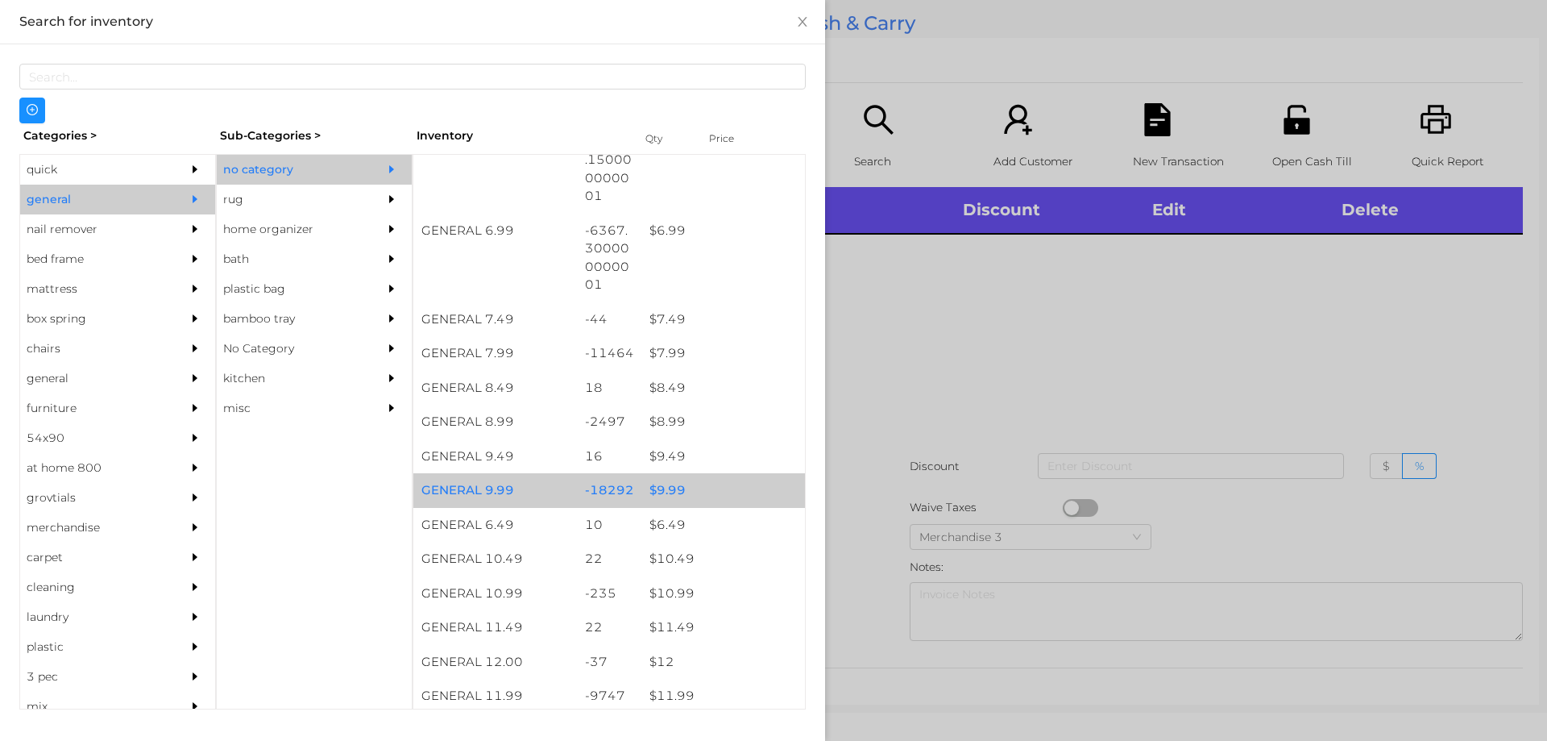
click at [660, 490] on div "$ 9.99" at bounding box center [723, 490] width 164 height 35
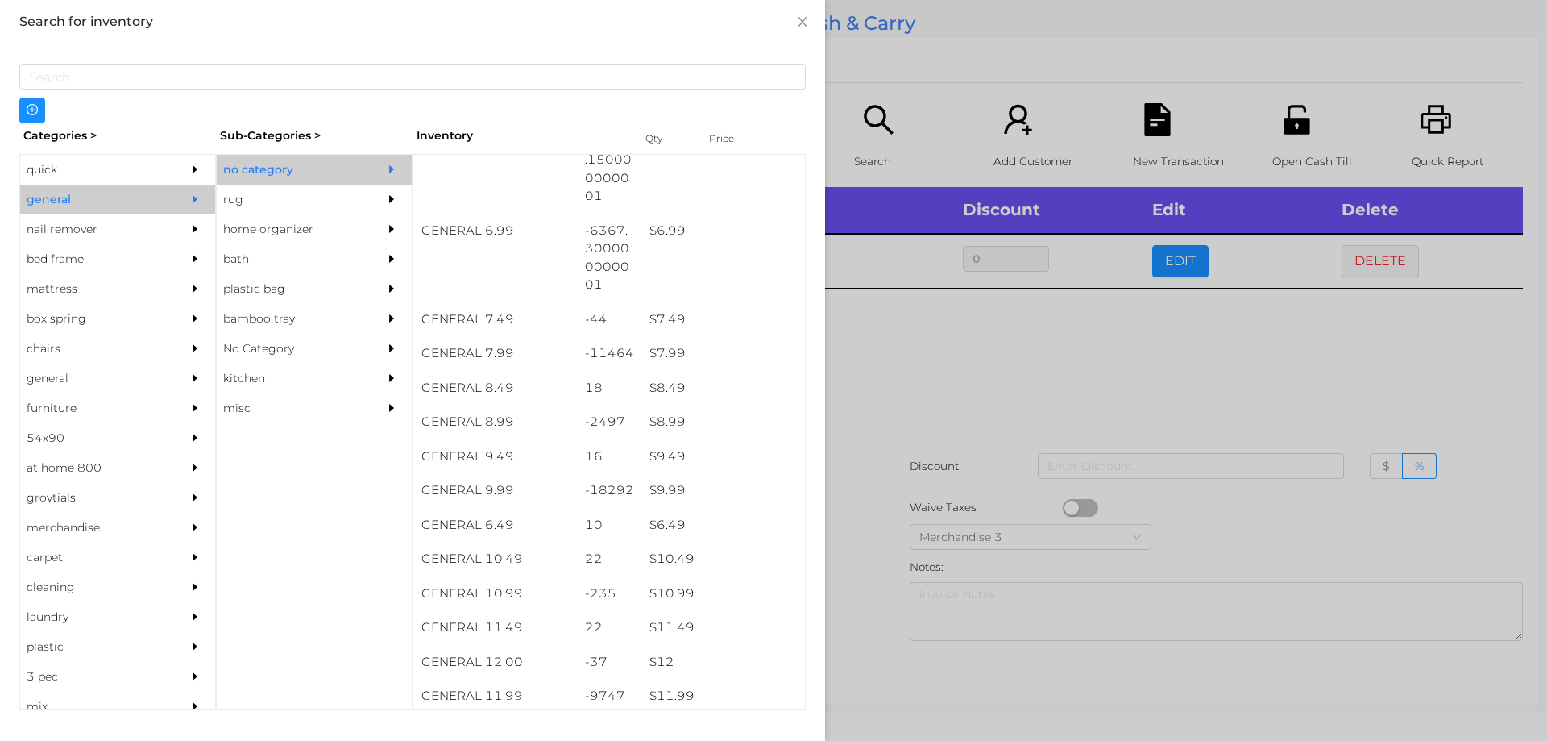
click at [881, 427] on div at bounding box center [773, 370] width 1547 height 741
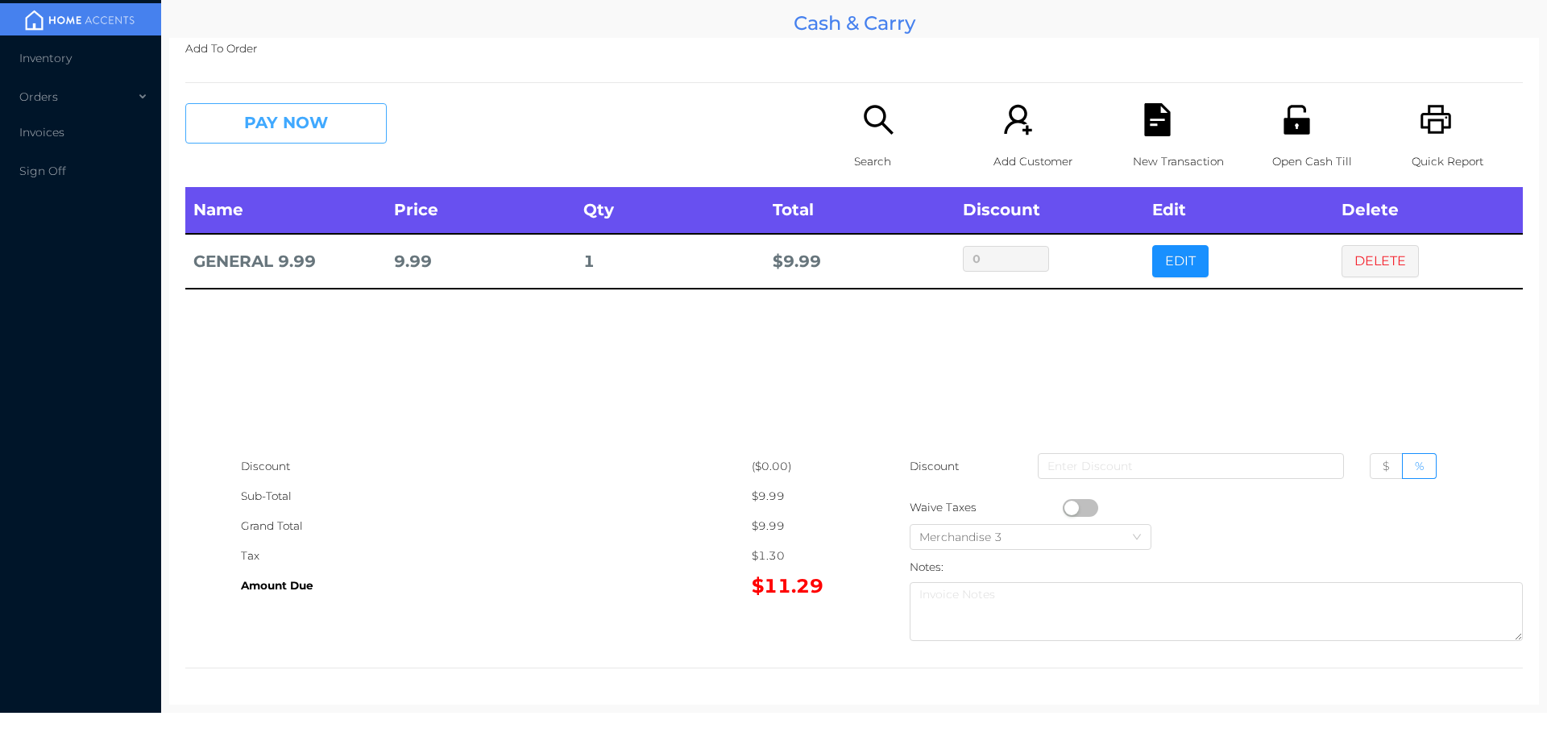
click at [331, 117] on button "PAY NOW" at bounding box center [285, 123] width 201 height 40
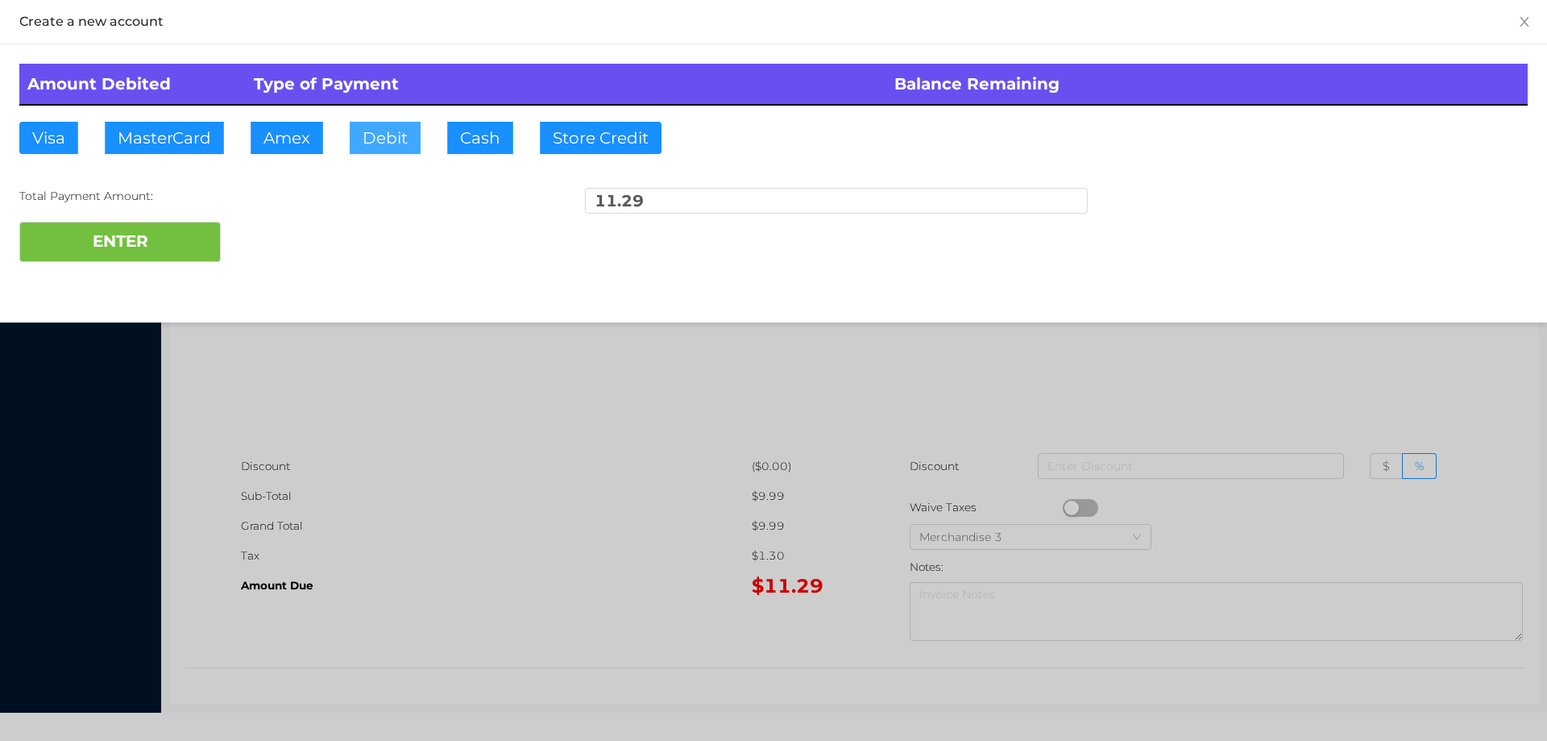
click at [372, 138] on button "Debit" at bounding box center [385, 138] width 71 height 32
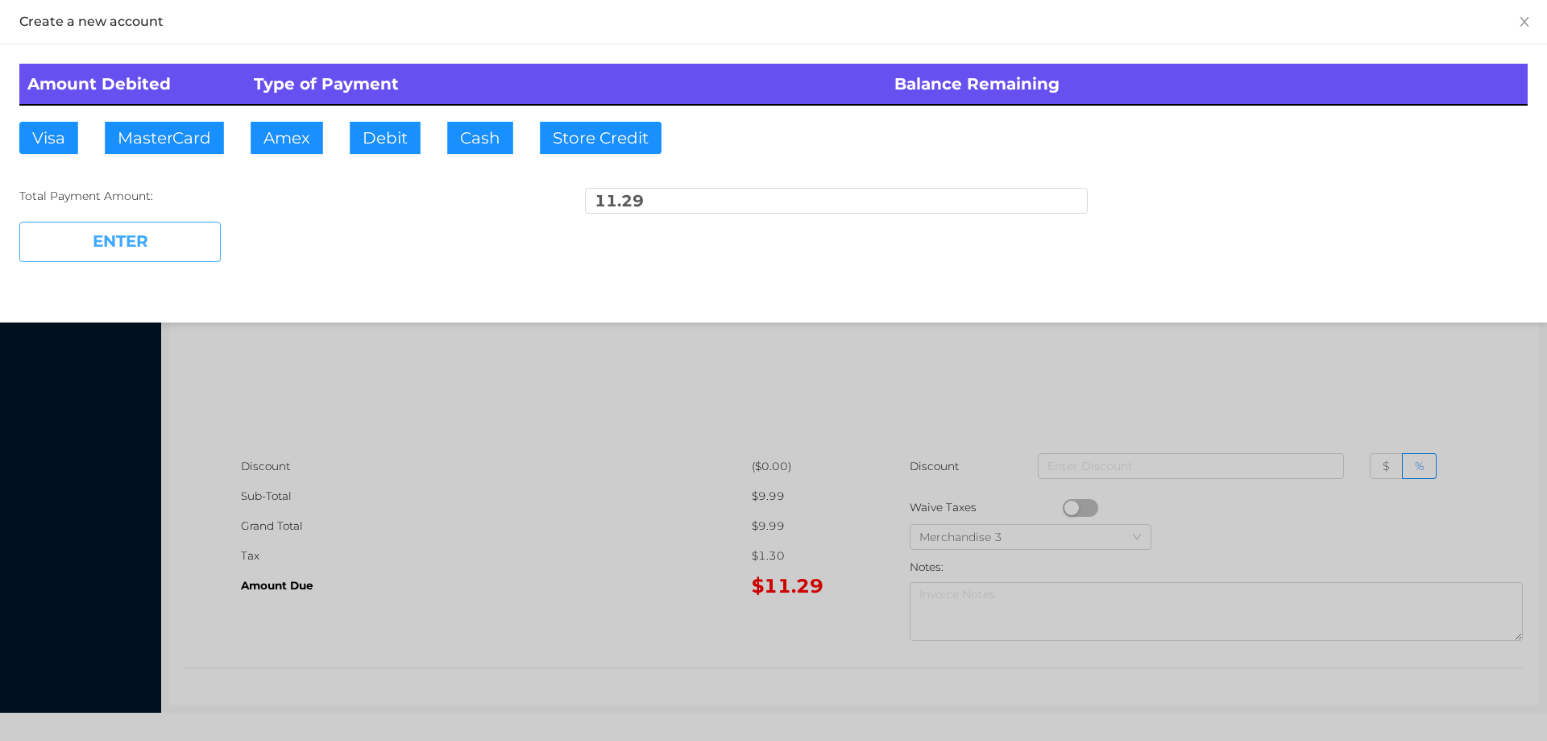
click at [178, 255] on button "ENTER" at bounding box center [119, 242] width 201 height 40
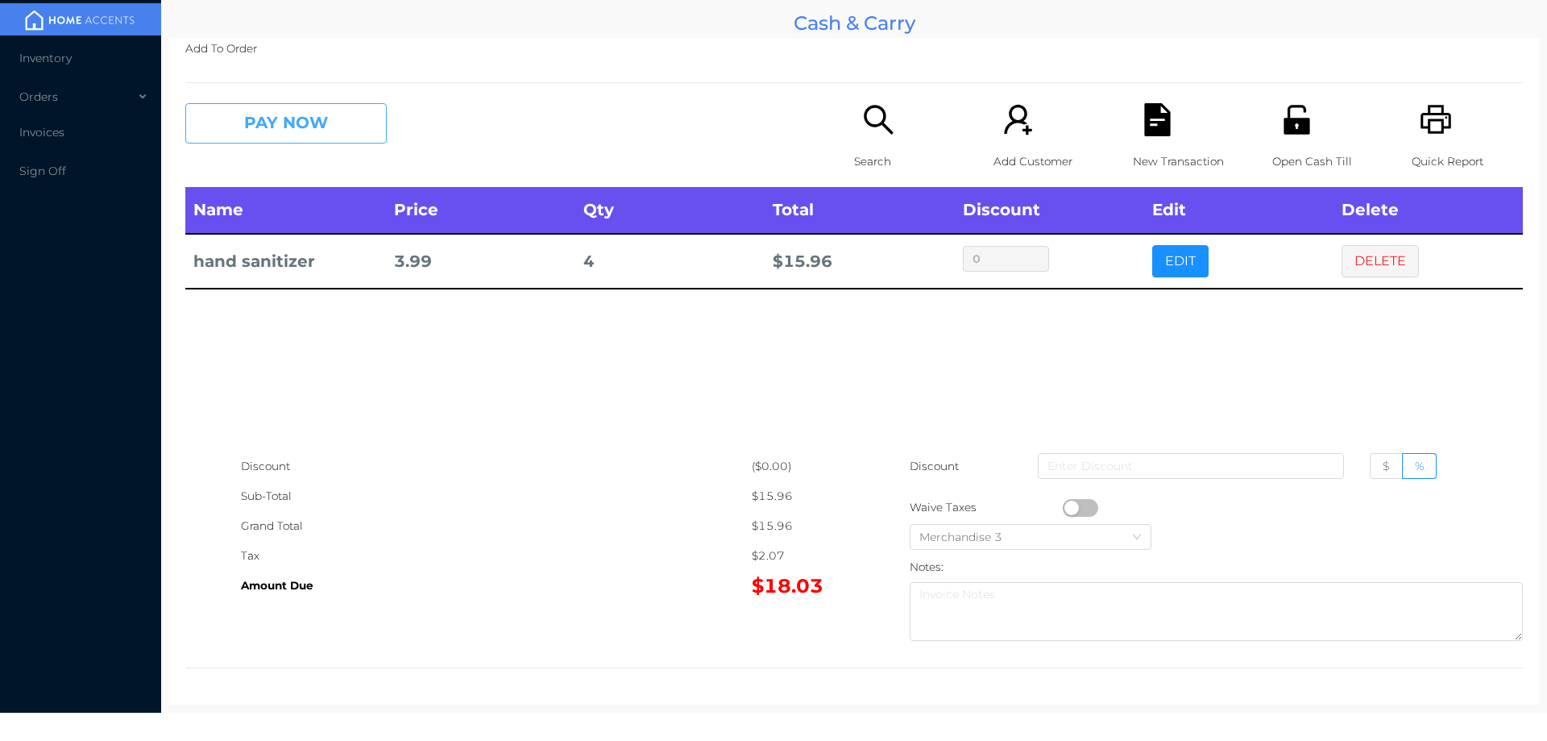
click at [316, 143] on button "PAY NOW" at bounding box center [285, 123] width 201 height 40
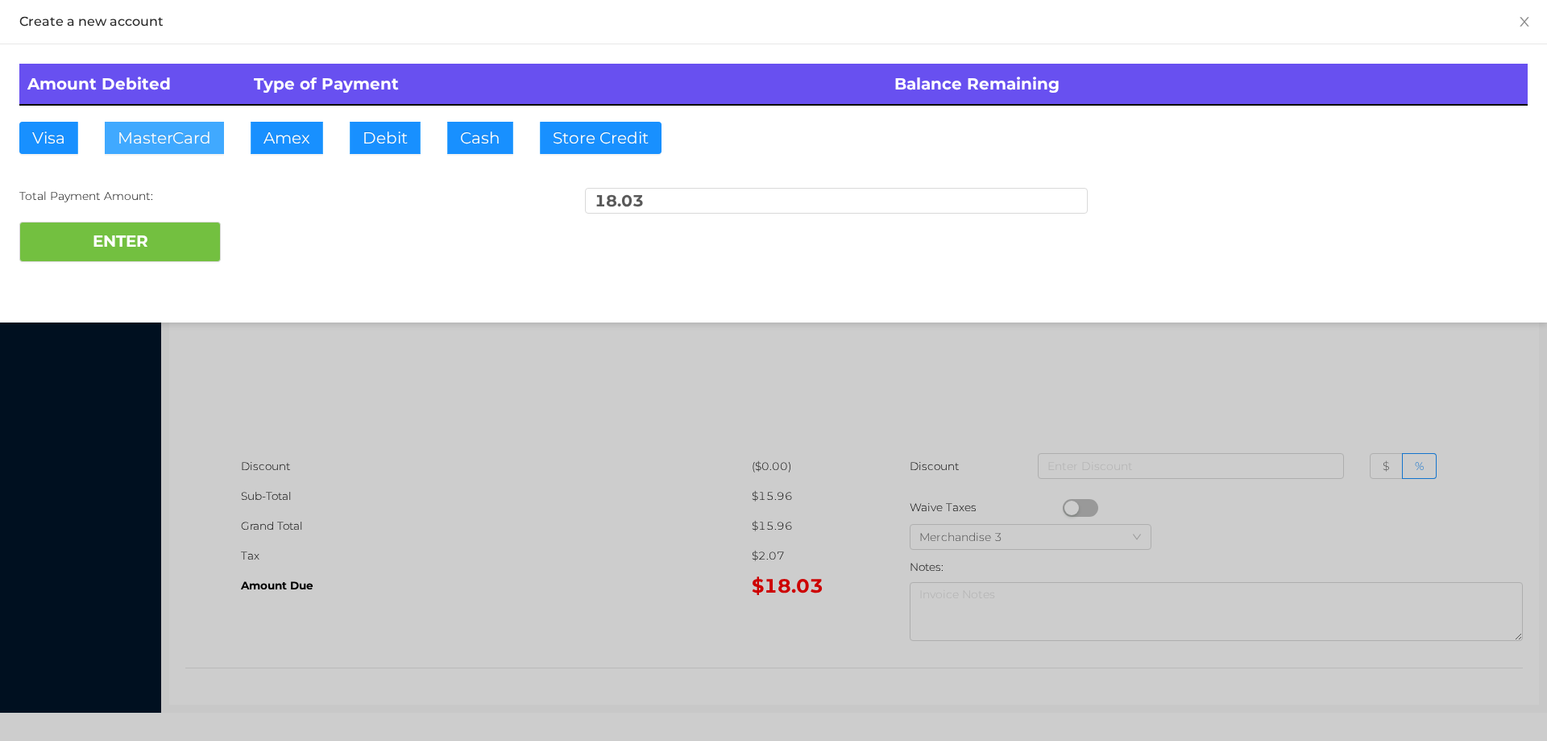
click at [168, 139] on button "MasterCard" at bounding box center [164, 138] width 119 height 32
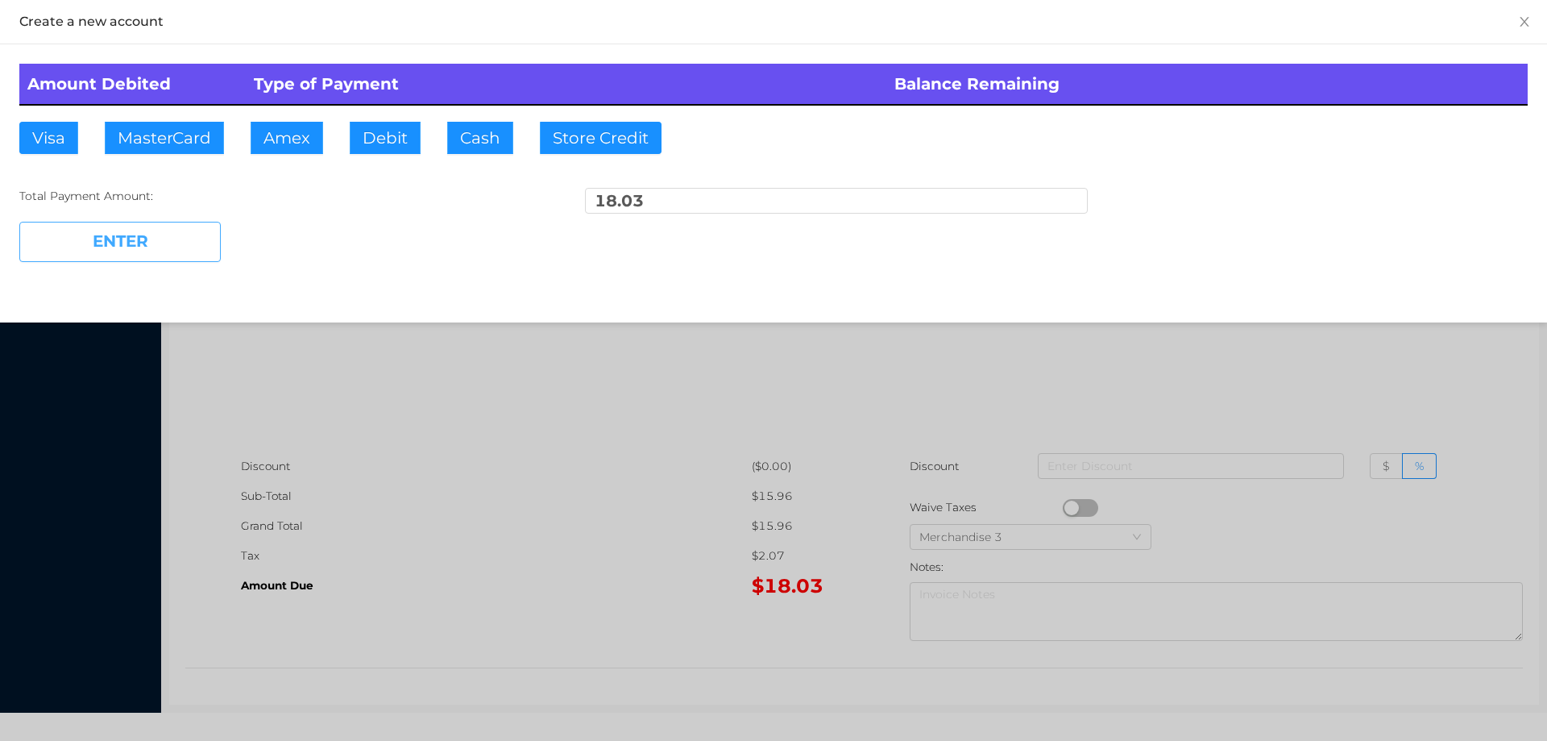
click at [143, 241] on button "ENTER" at bounding box center [119, 242] width 201 height 40
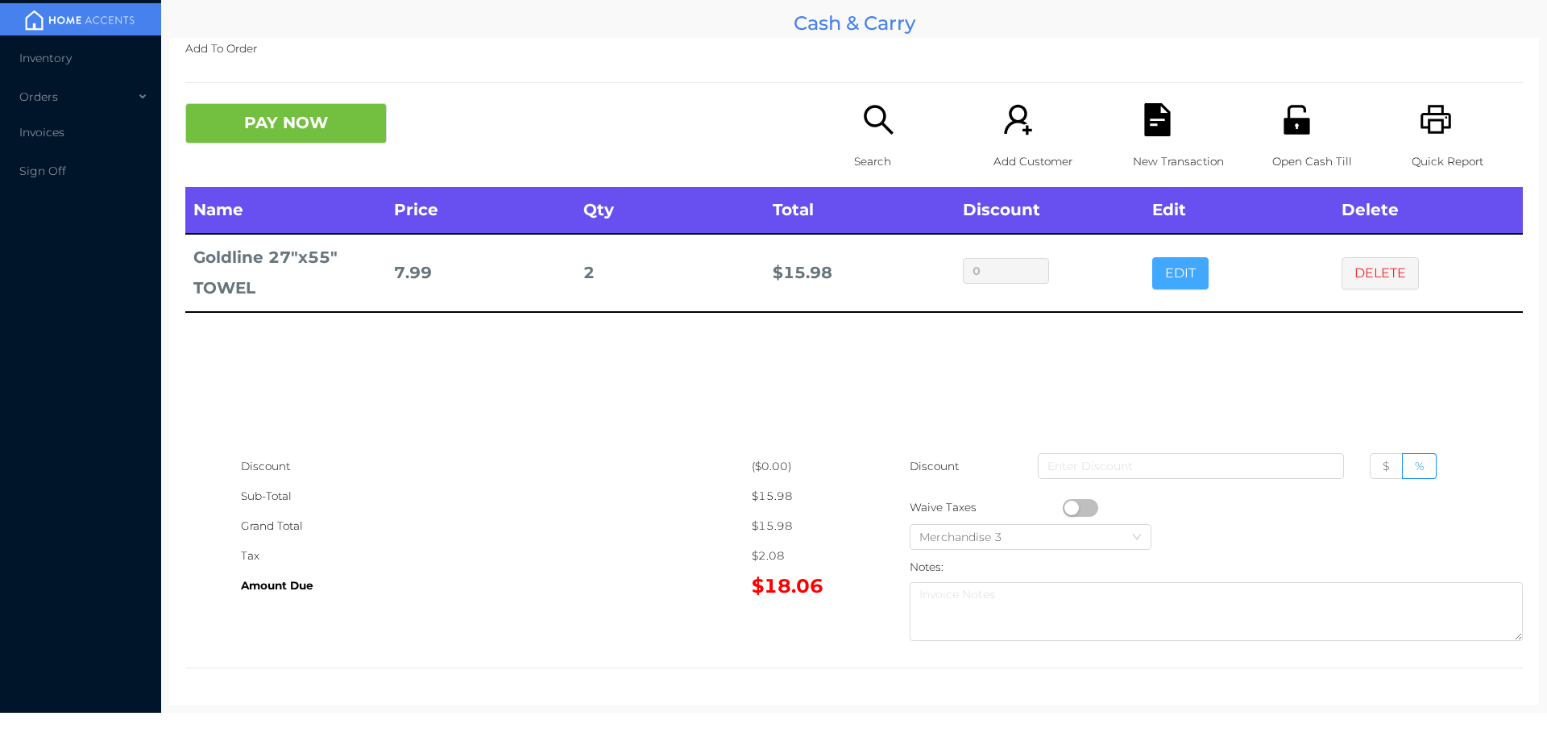
click at [1182, 282] on button "EDIT" at bounding box center [1180, 273] width 56 height 32
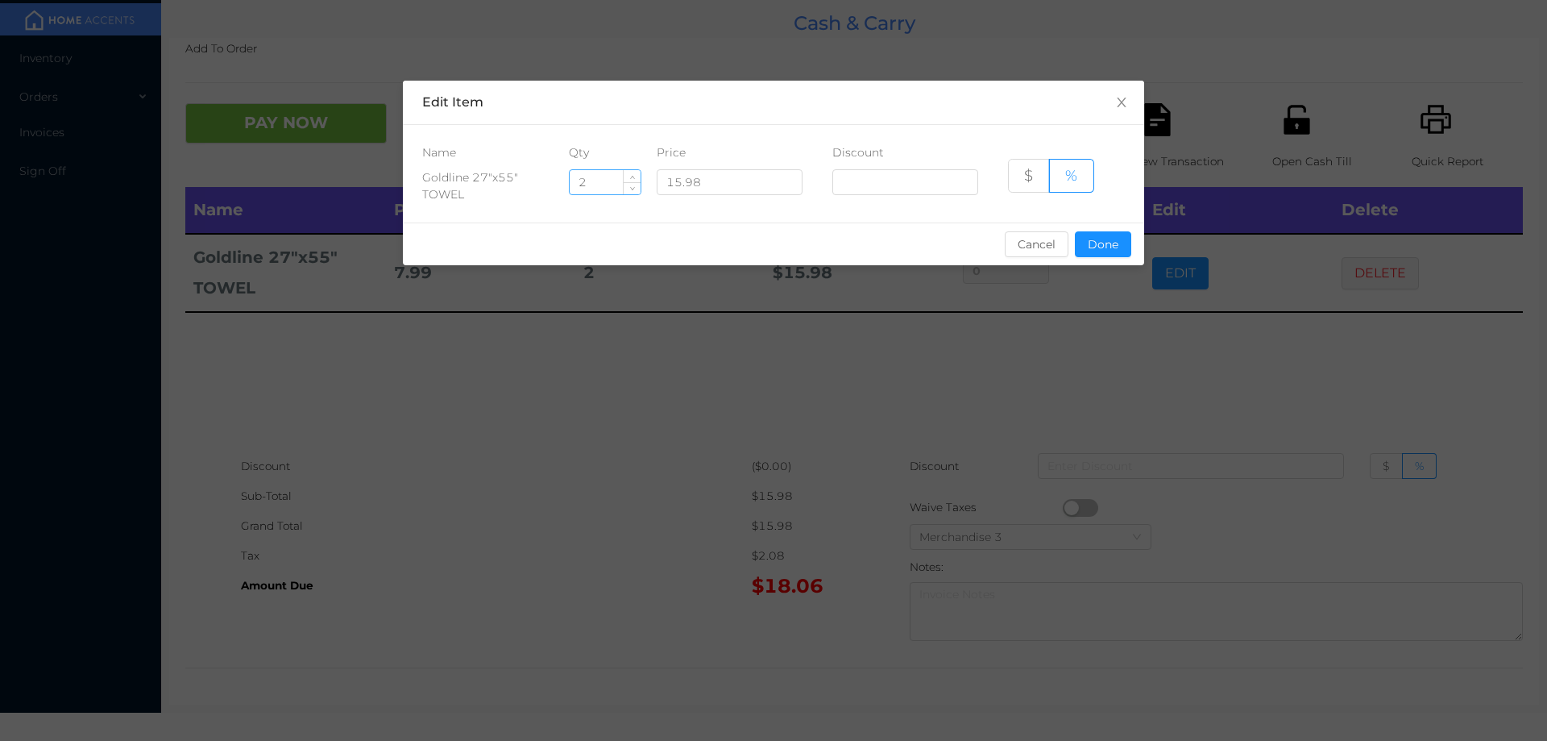
click at [608, 181] on input "2" at bounding box center [605, 182] width 71 height 24
type input "7"
type input "1"
click at [1119, 256] on button "Done" at bounding box center [1103, 244] width 56 height 26
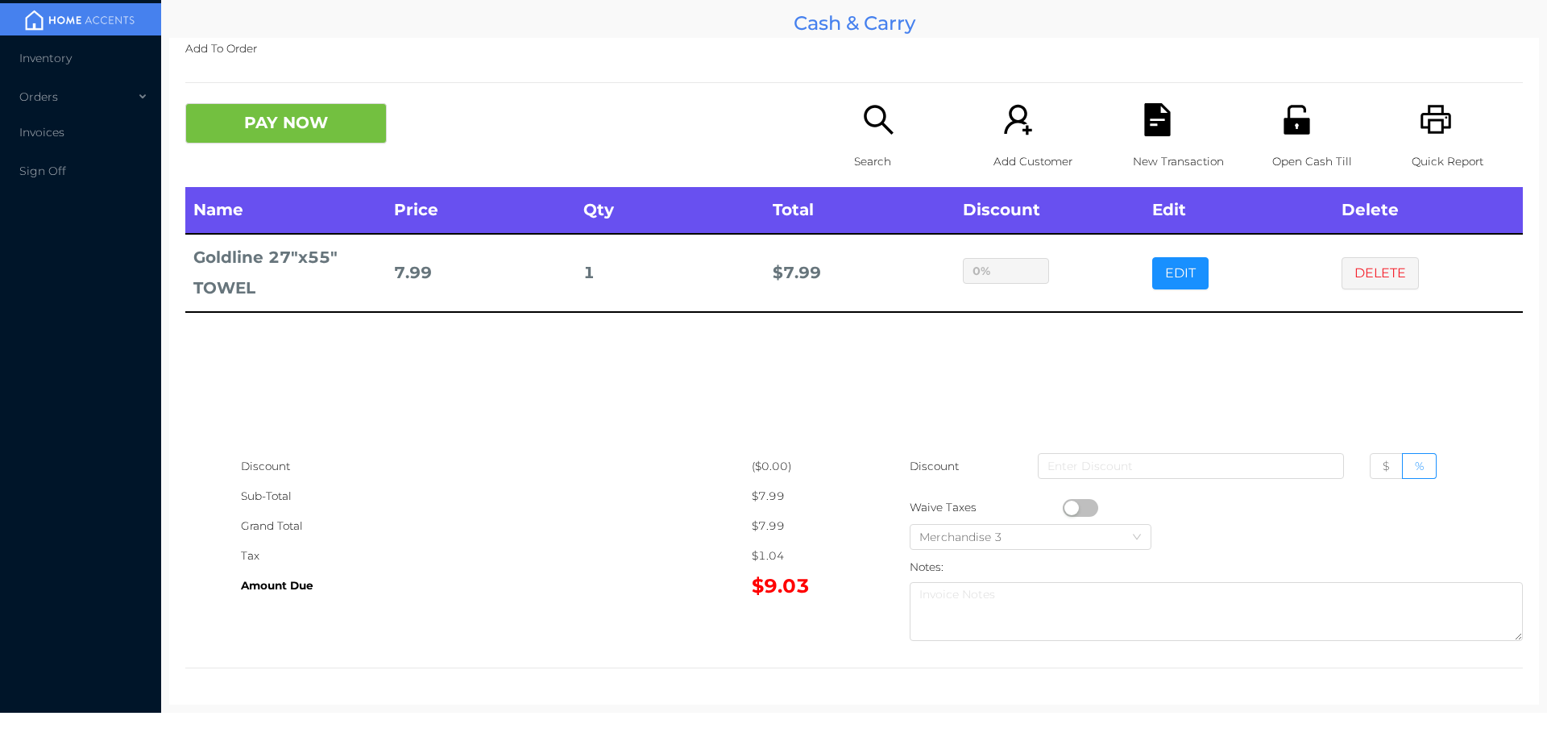
click at [1050, 377] on div "sentinelStart Edit Item Name Qty Price Discount Goldline 27"x55" TOWEL 1 15.98 …" at bounding box center [773, 370] width 1547 height 741
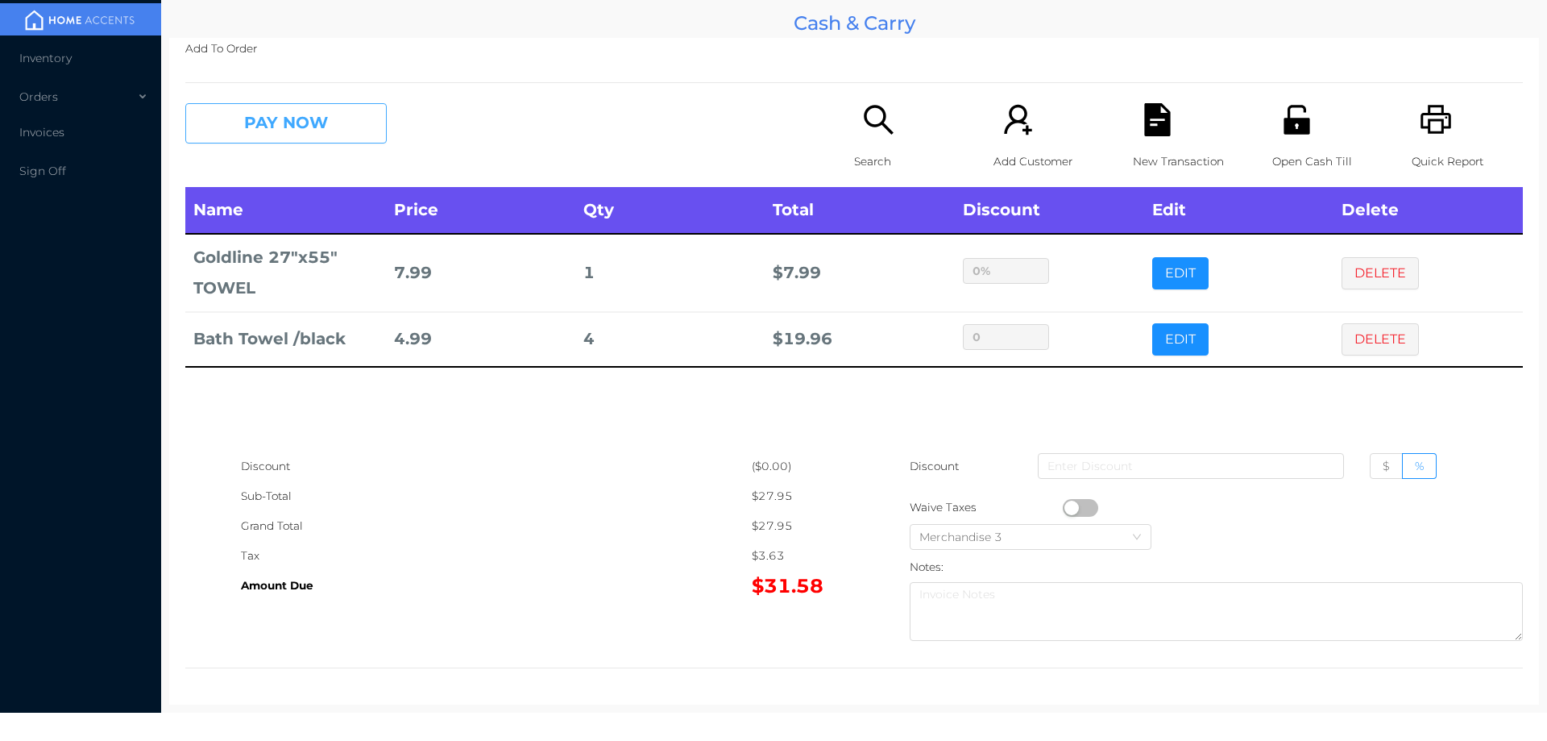
click at [313, 130] on button "PAY NOW" at bounding box center [285, 123] width 201 height 40
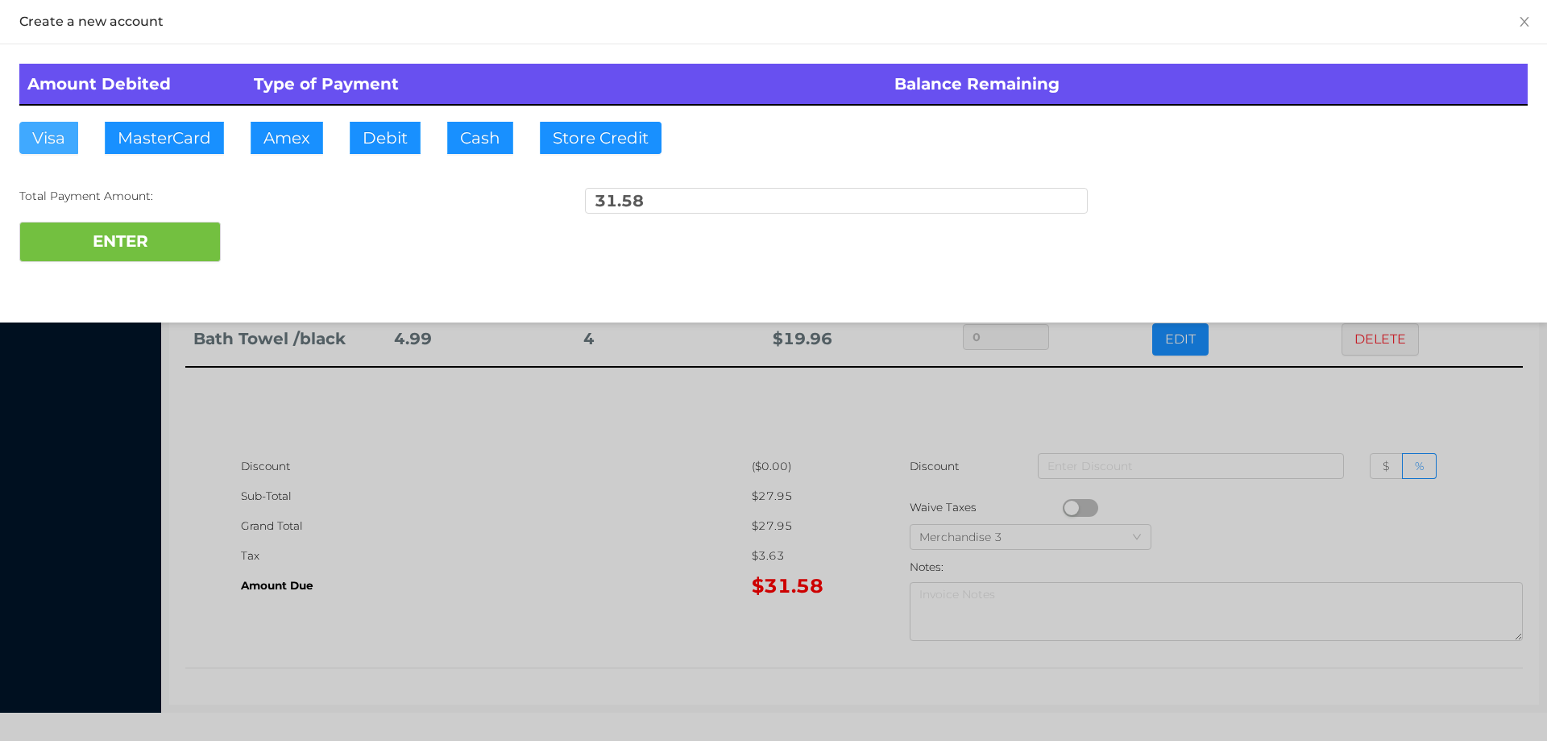
click at [29, 132] on button "Visa" at bounding box center [48, 138] width 59 height 32
click at [130, 237] on button "ENTER" at bounding box center [119, 242] width 201 height 40
type input "0"
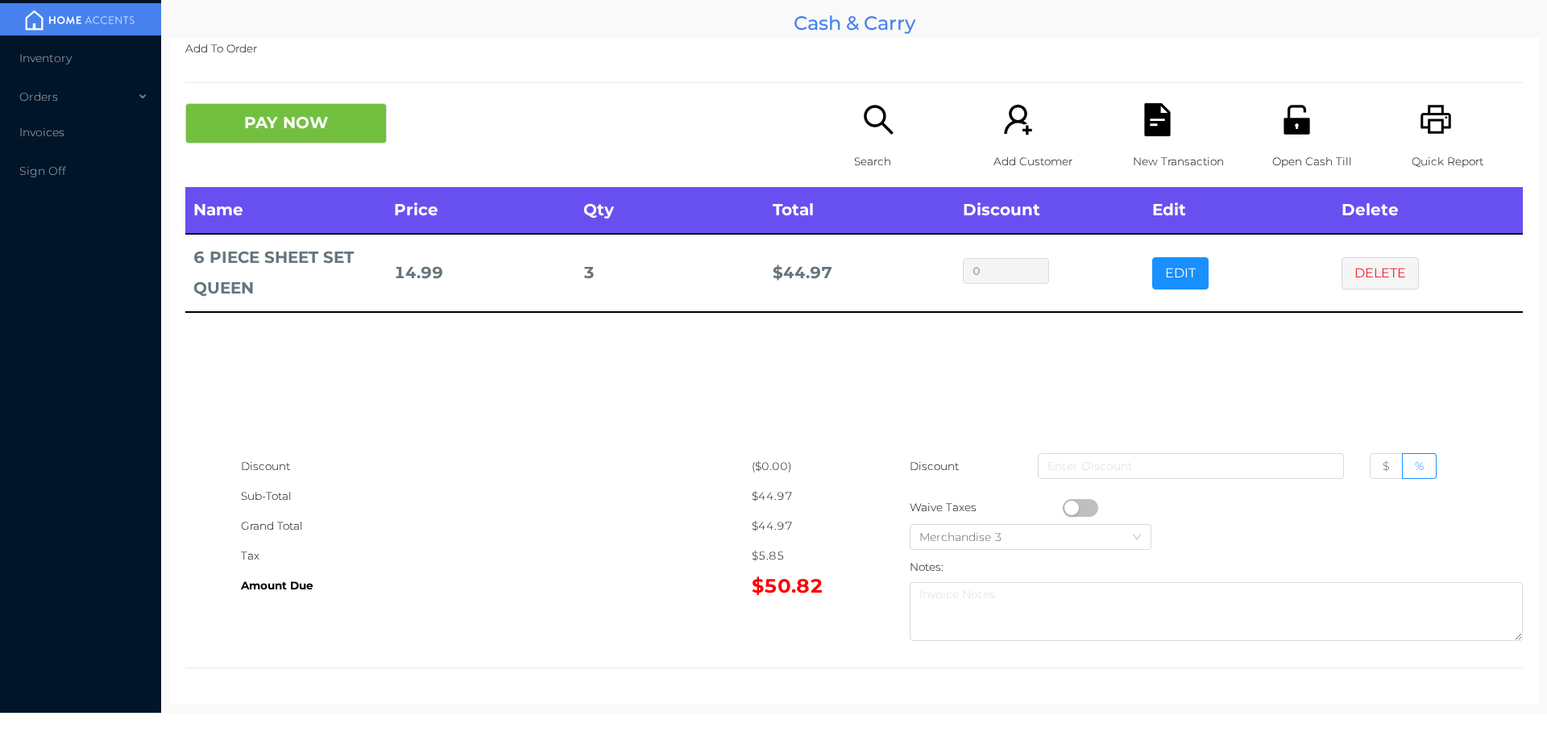
click at [884, 135] on icon "icon: search" at bounding box center [878, 119] width 33 height 33
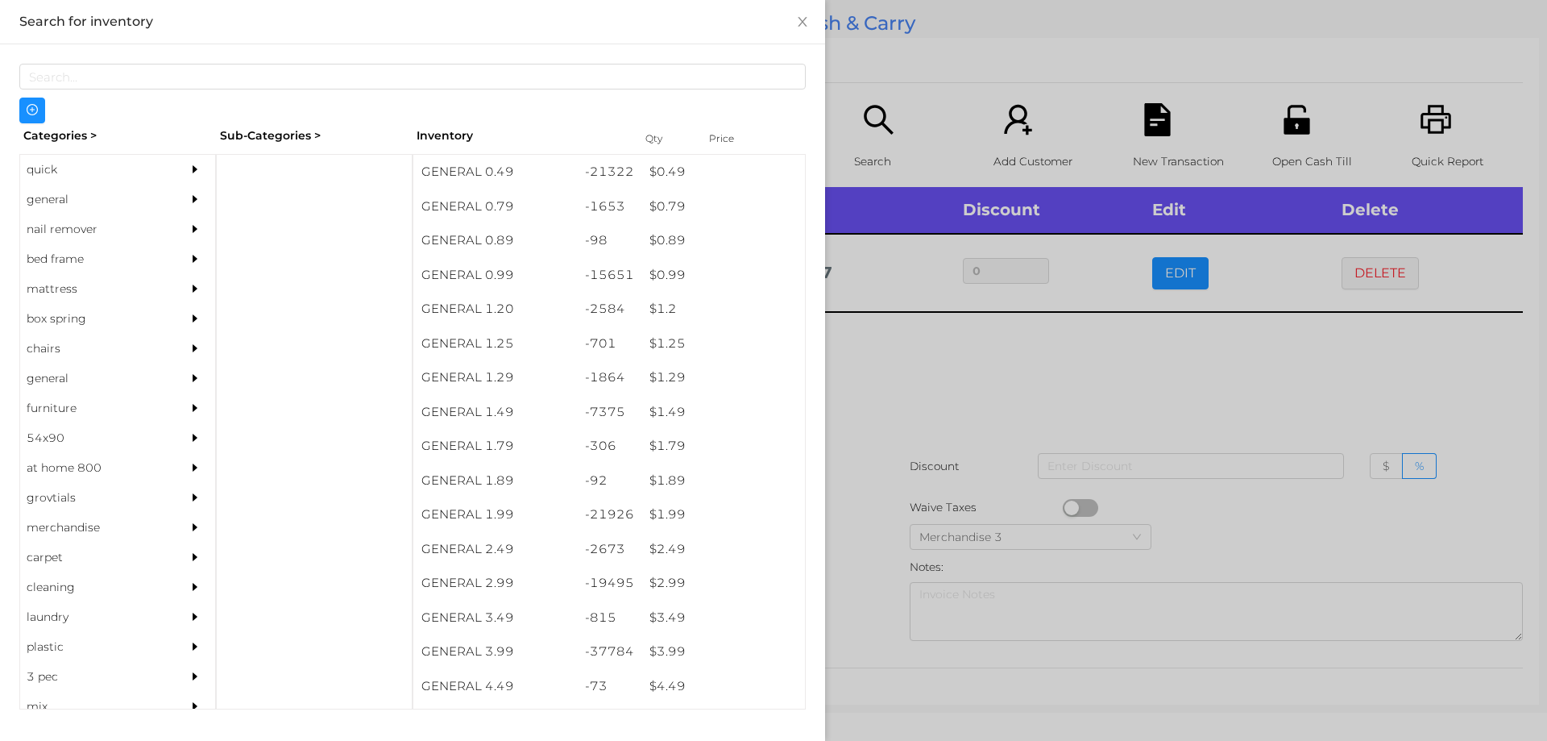
click at [66, 177] on div "quick" at bounding box center [93, 170] width 147 height 30
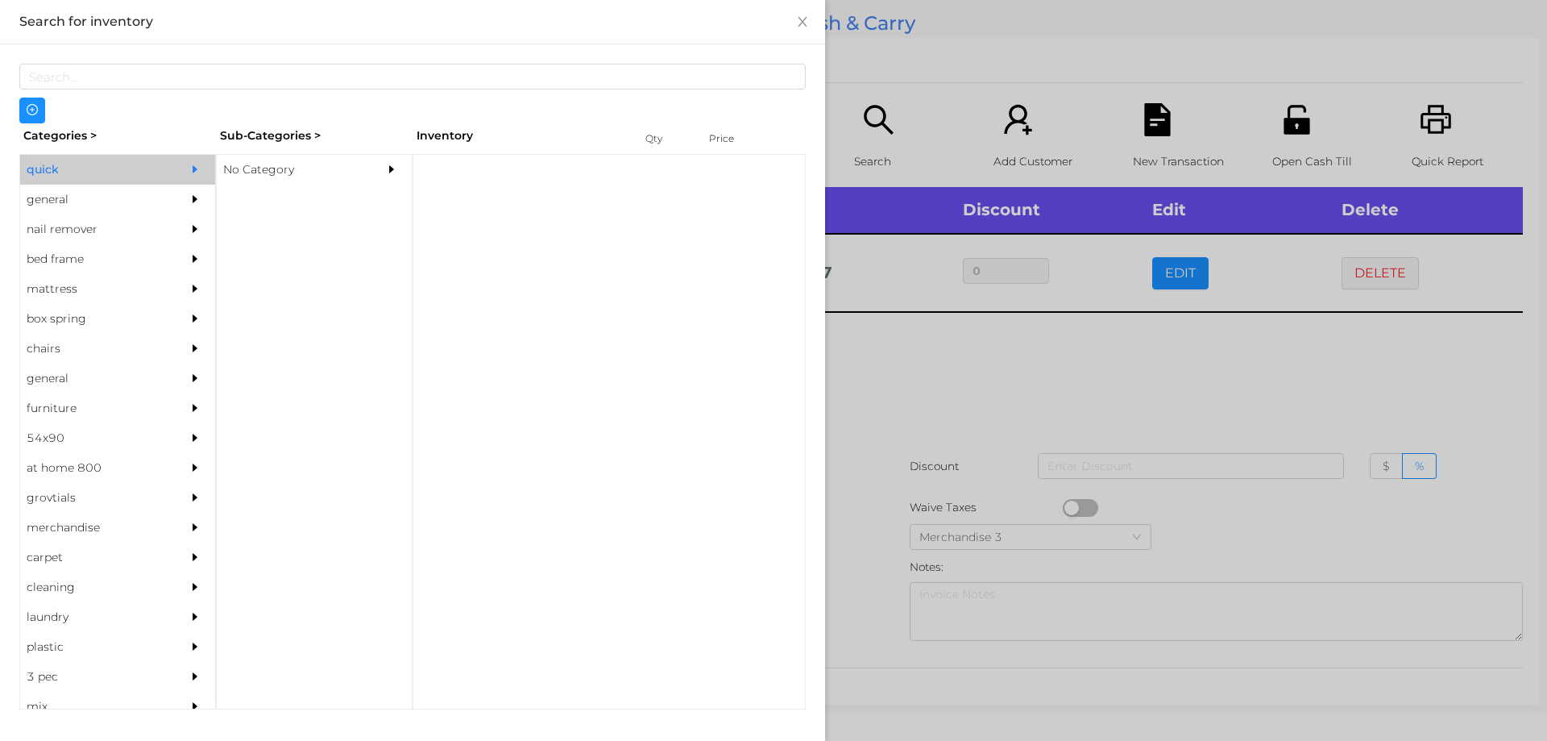
click at [272, 170] on div "No Category" at bounding box center [290, 170] width 147 height 30
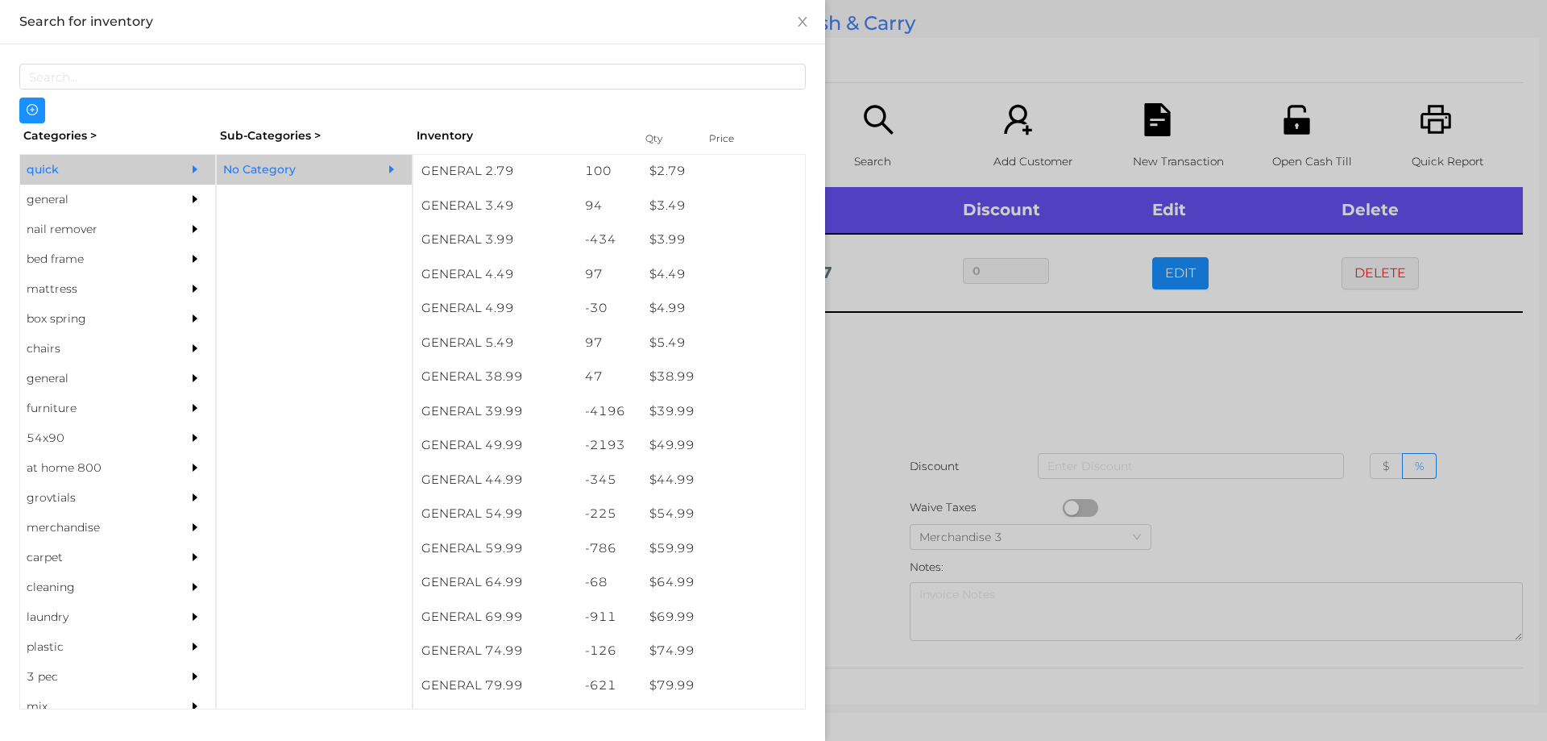
scroll to position [686, 0]
click at [666, 551] on div "$ 59.99" at bounding box center [723, 548] width 164 height 35
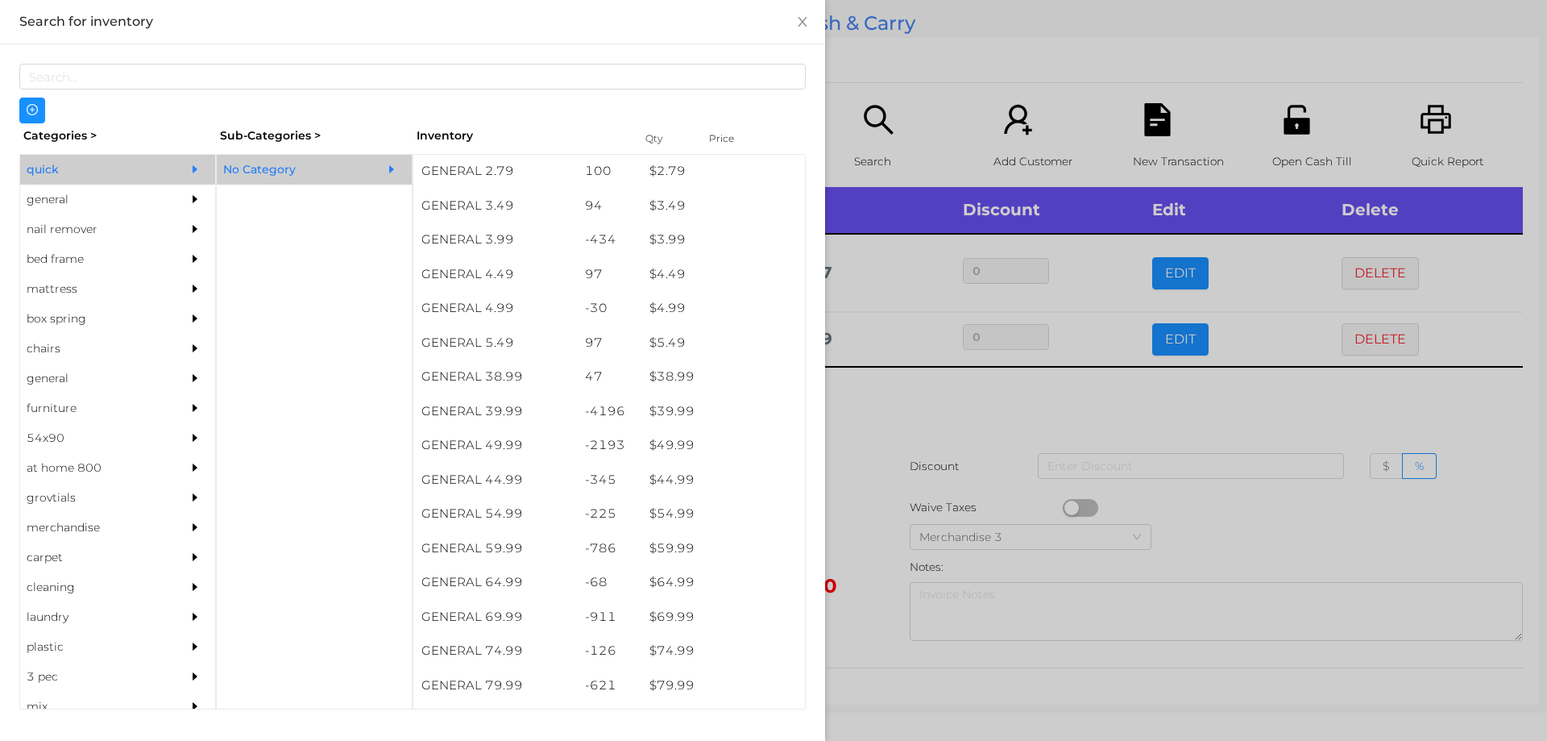
click at [861, 562] on div at bounding box center [773, 370] width 1547 height 741
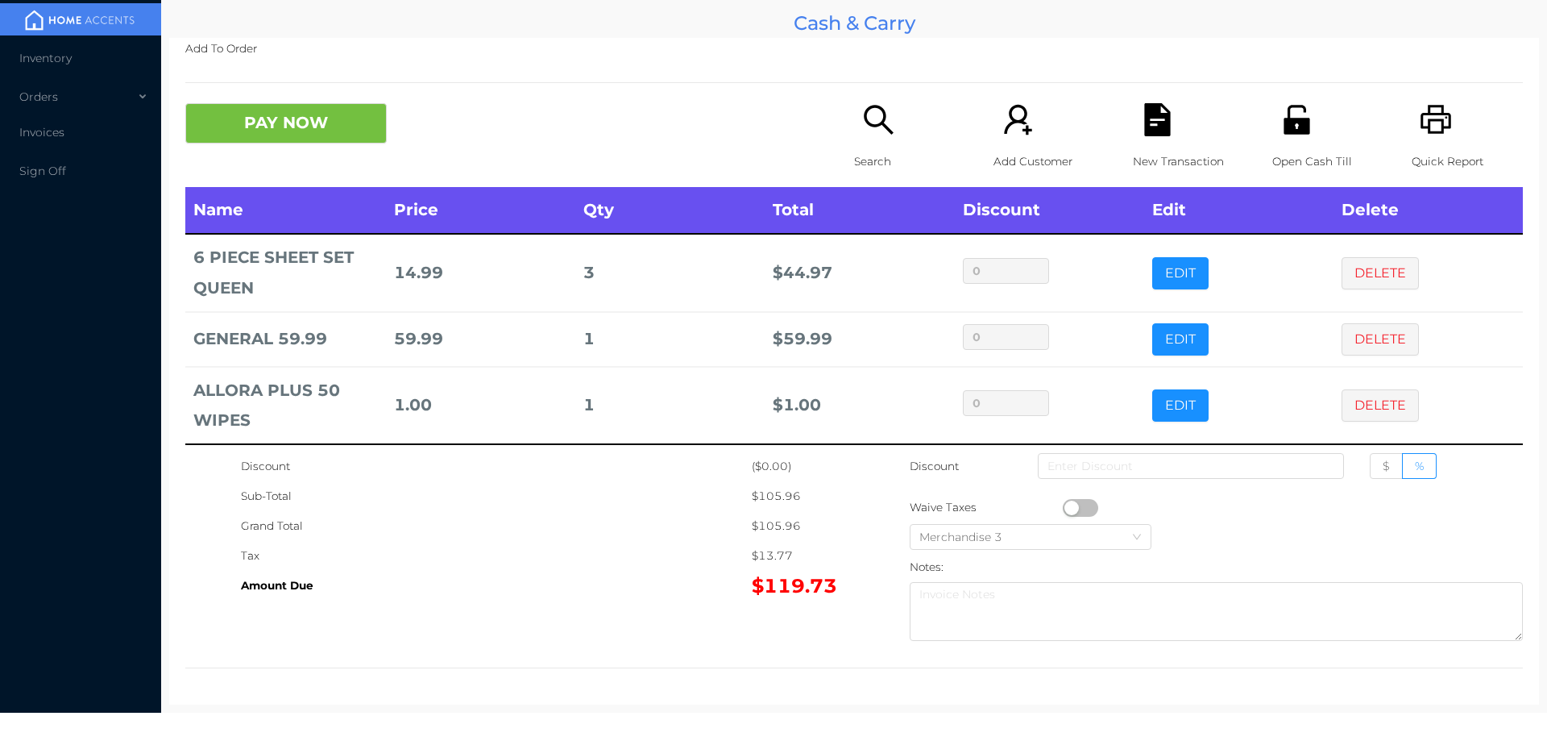
click at [332, 137] on button "PAY NOW" at bounding box center [285, 123] width 201 height 40
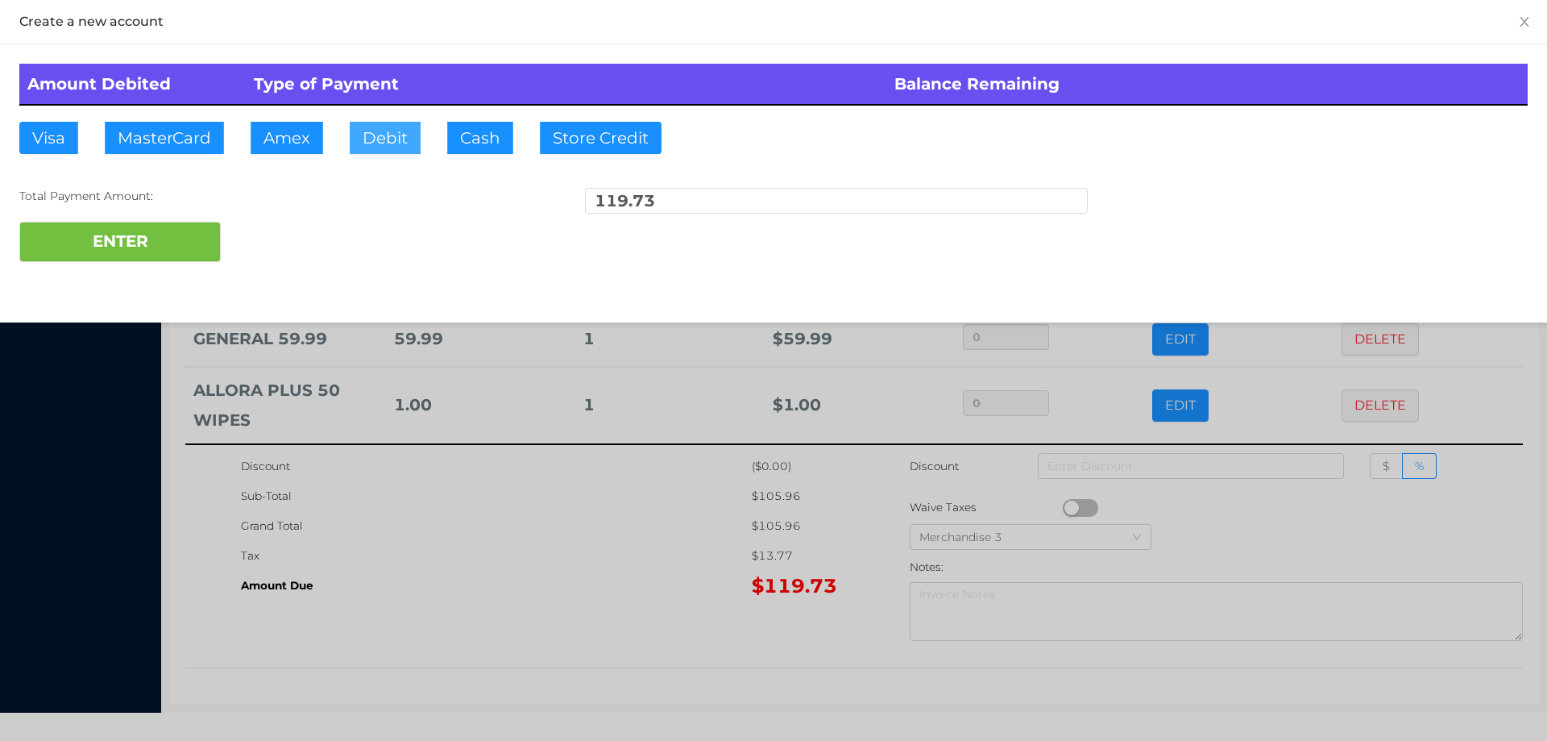
click at [386, 137] on button "Debit" at bounding box center [385, 138] width 71 height 32
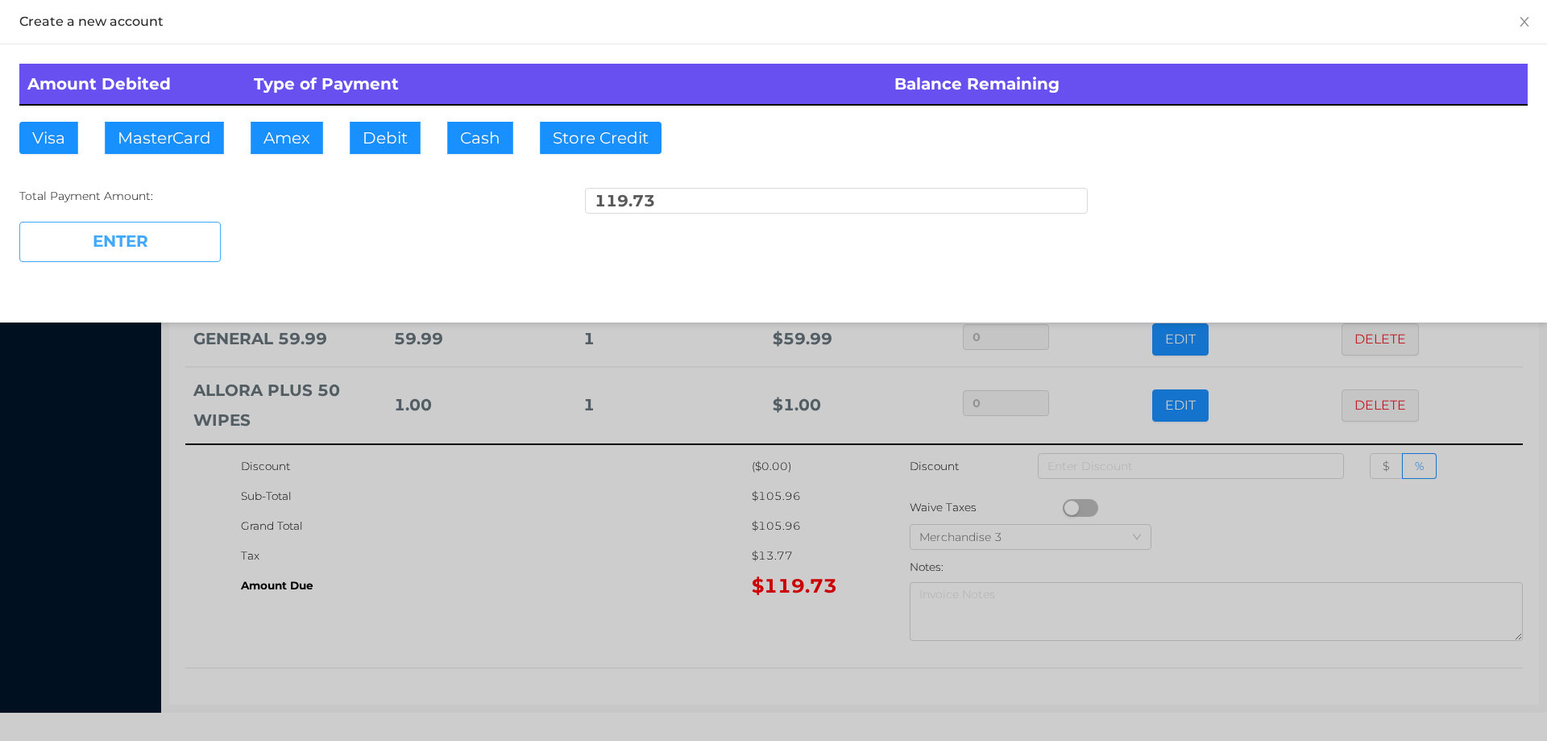
click at [166, 251] on button "ENTER" at bounding box center [119, 242] width 201 height 40
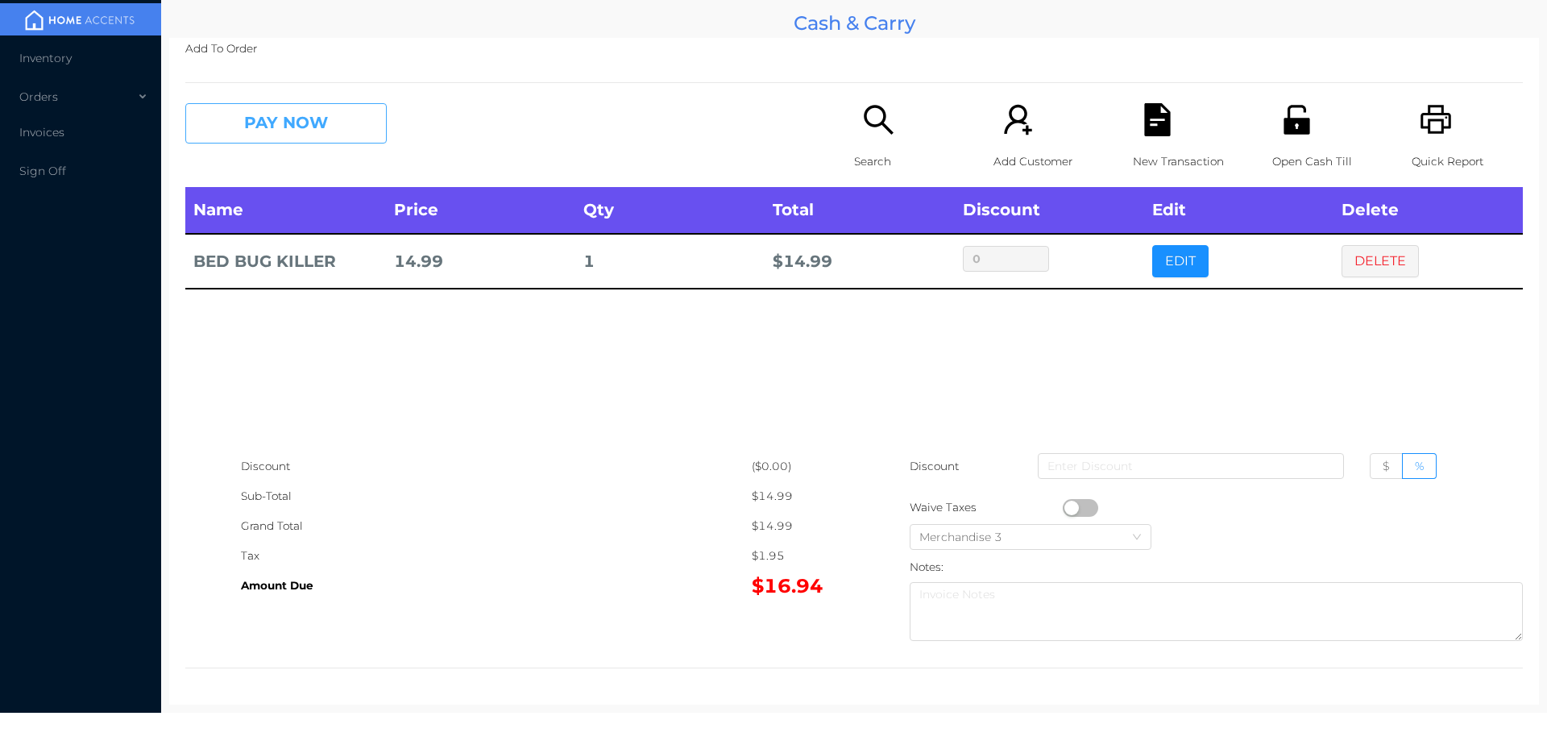
click at [251, 105] on button "PAY NOW" at bounding box center [285, 123] width 201 height 40
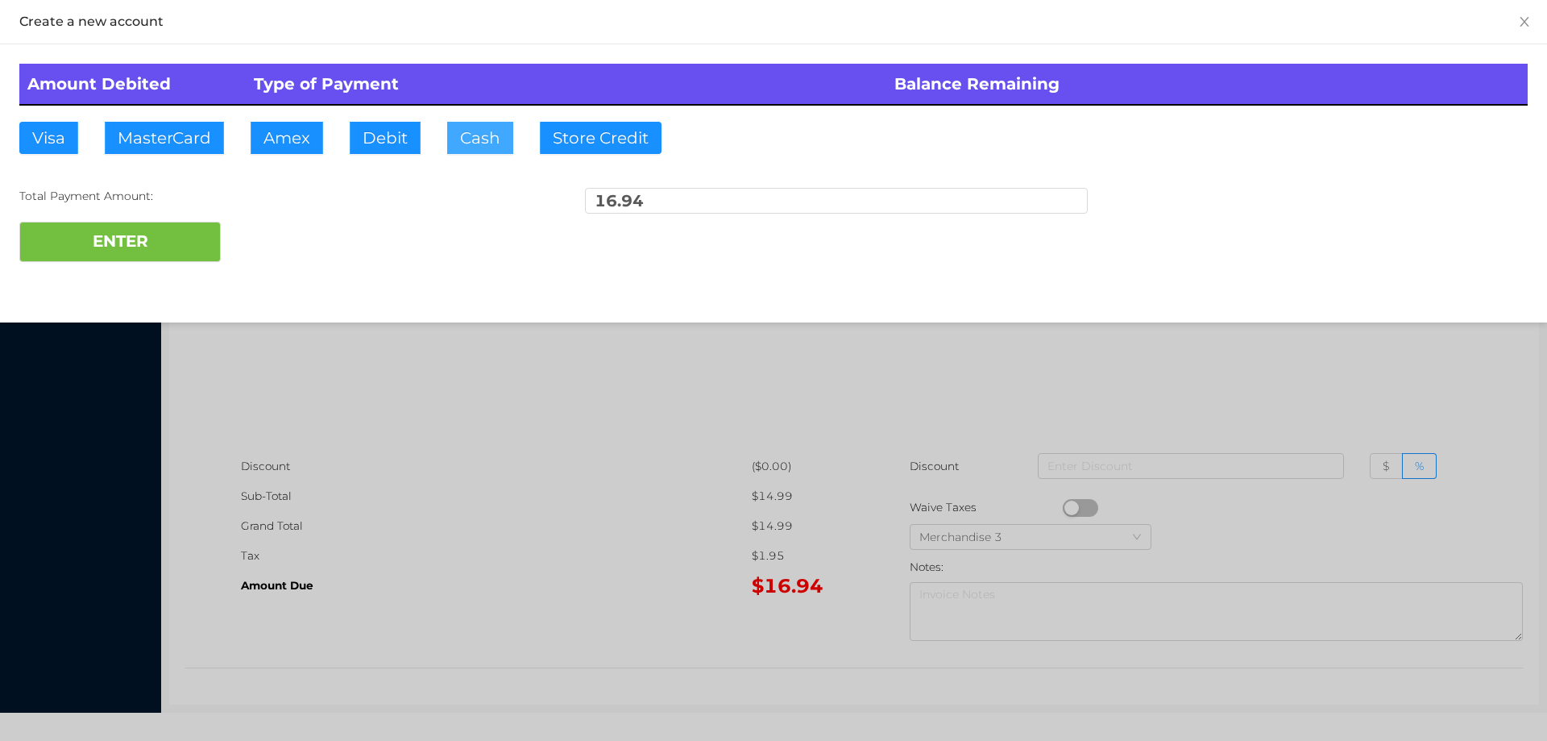
click at [447, 140] on button "Cash" at bounding box center [480, 138] width 66 height 32
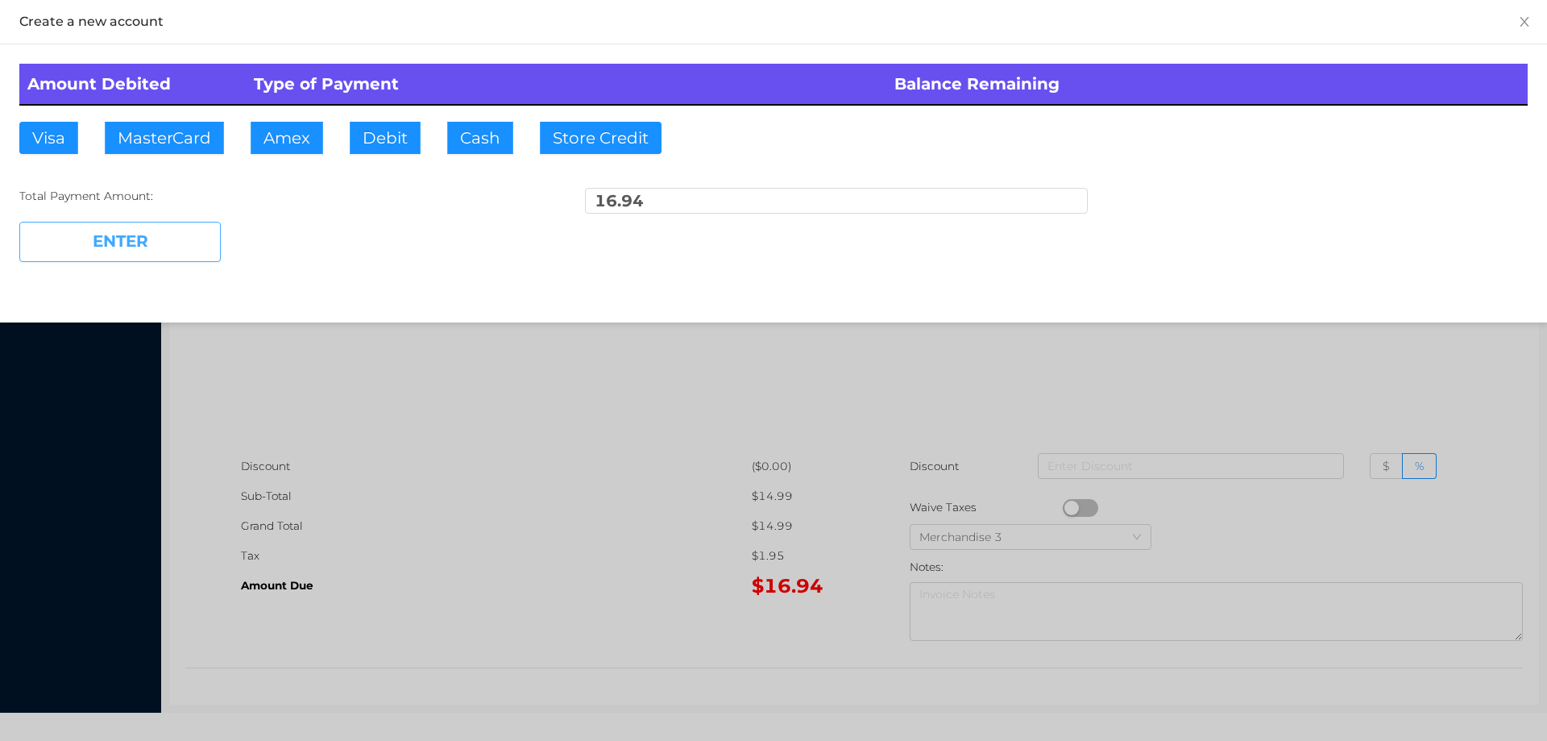
click at [149, 235] on button "ENTER" at bounding box center [119, 242] width 201 height 40
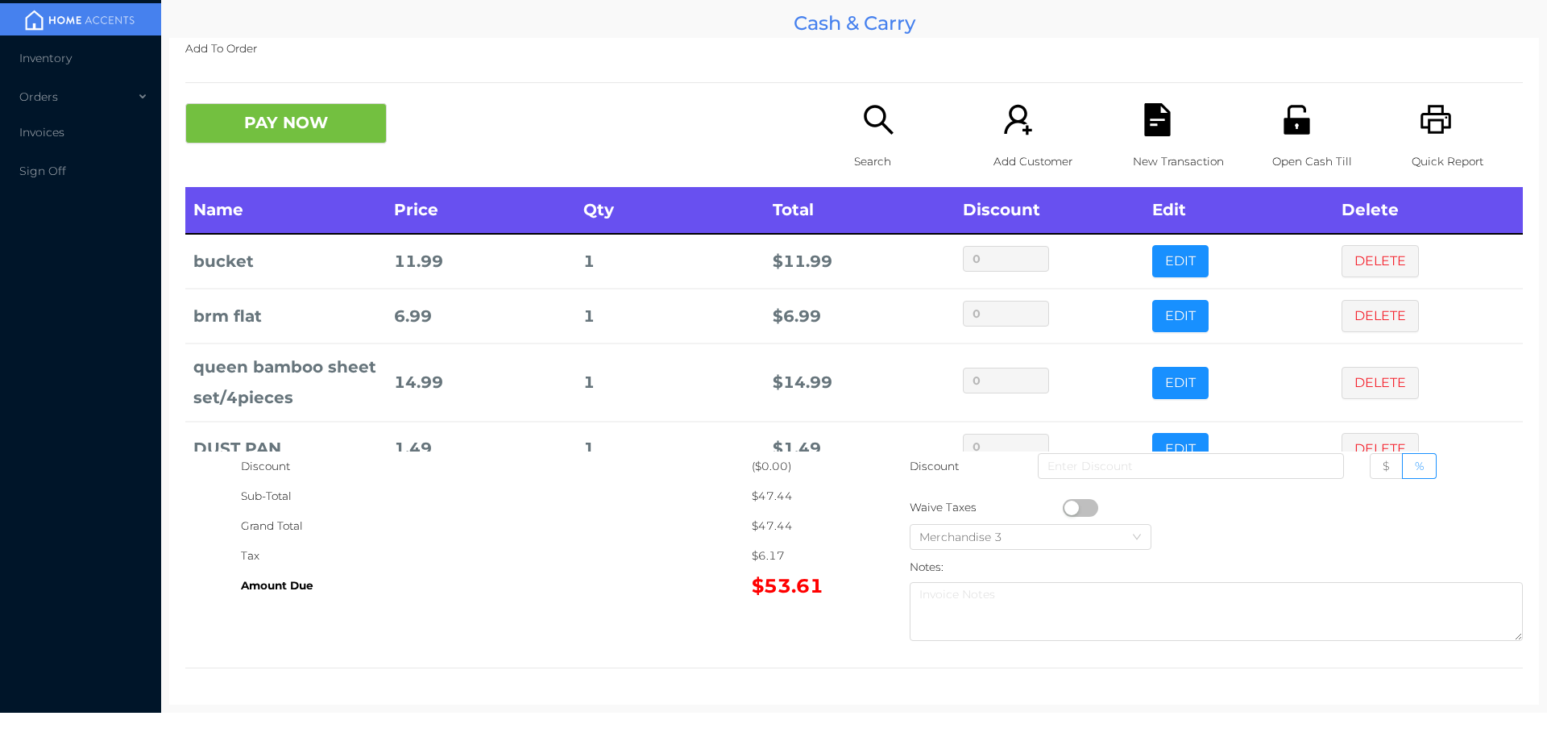
scroll to position [119, 0]
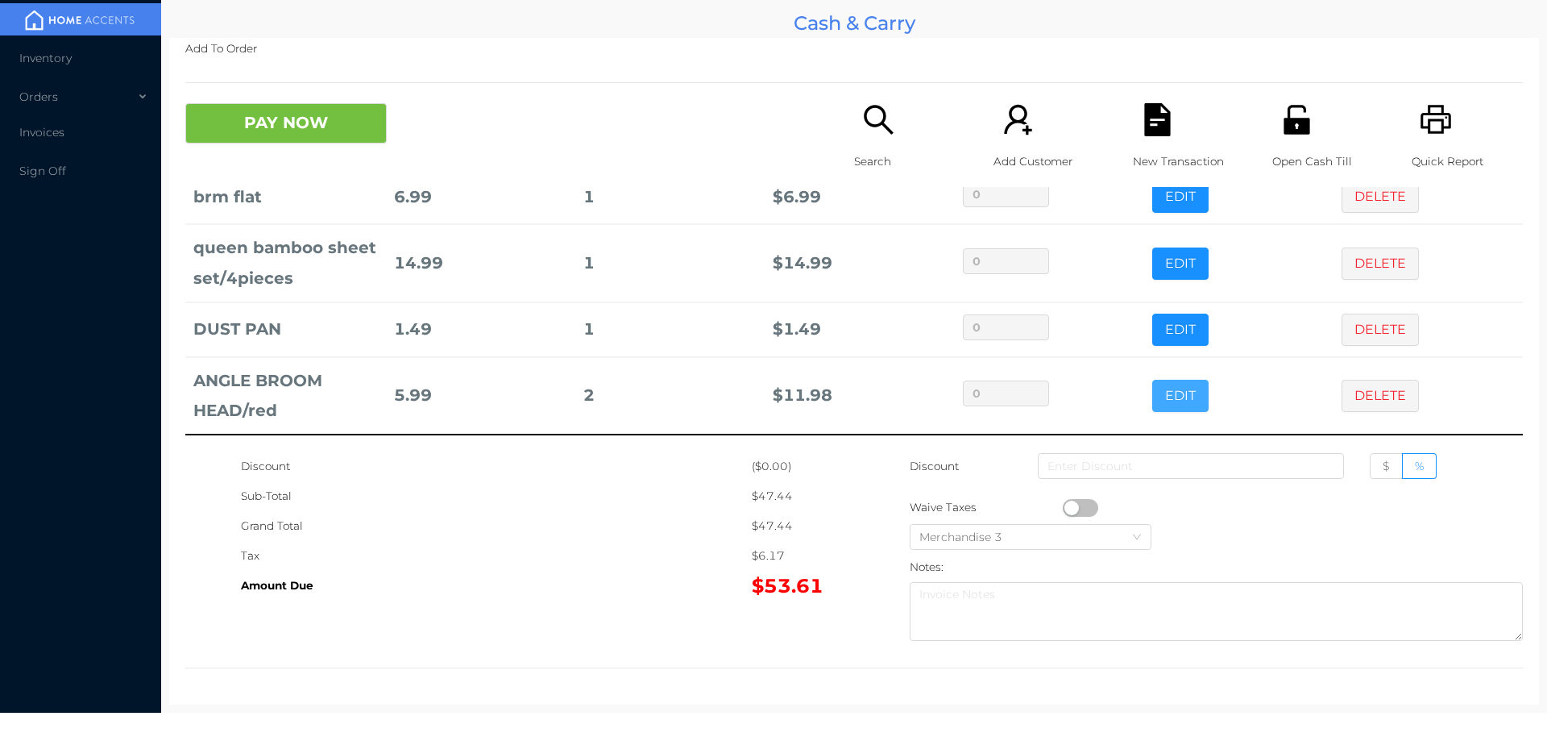
click at [1159, 396] on button "EDIT" at bounding box center [1180, 396] width 56 height 32
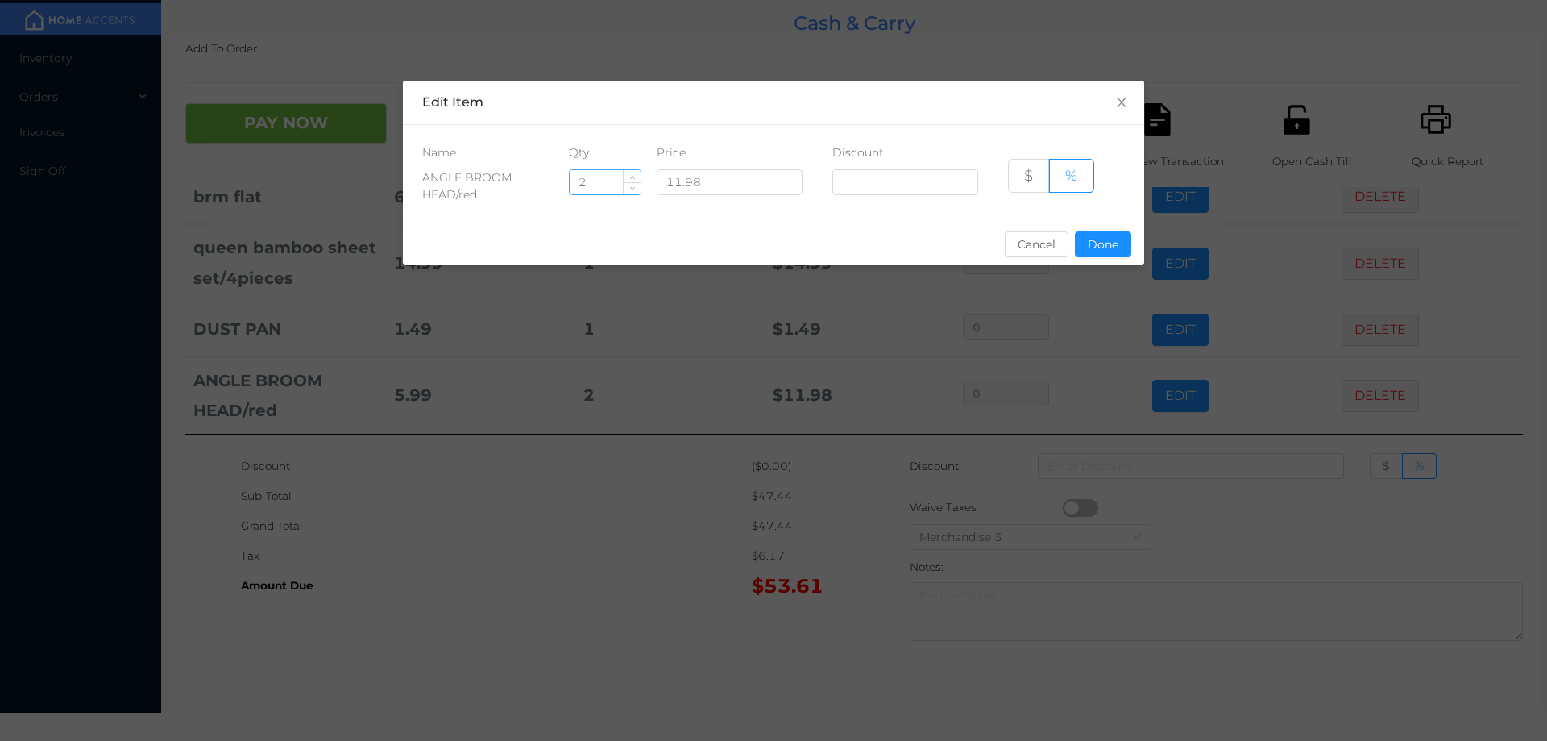
click at [601, 183] on input "2" at bounding box center [605, 182] width 71 height 24
type input "1"
click at [1104, 235] on button "Done" at bounding box center [1103, 244] width 56 height 26
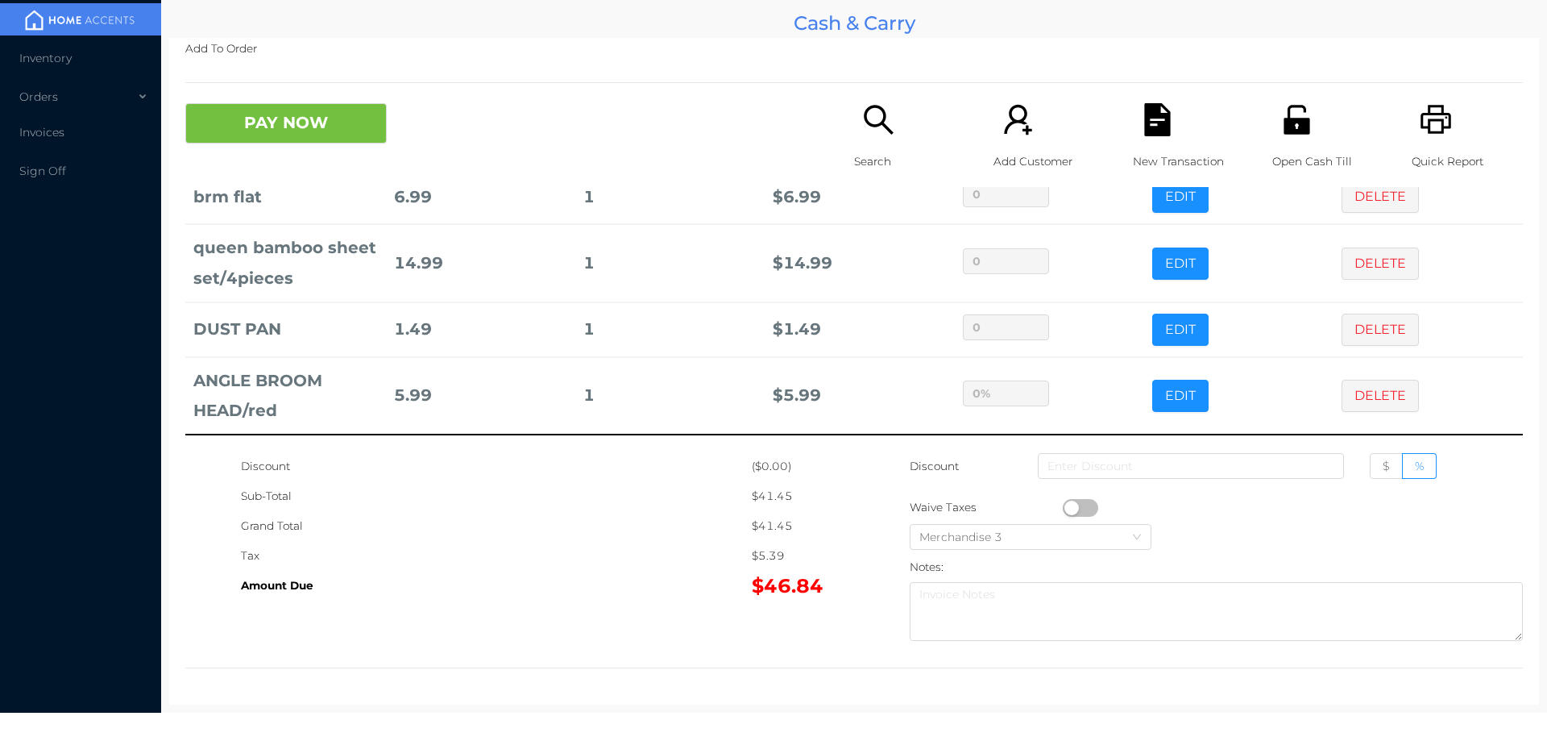
click at [618, 562] on div "Tax" at bounding box center [496, 556] width 511 height 30
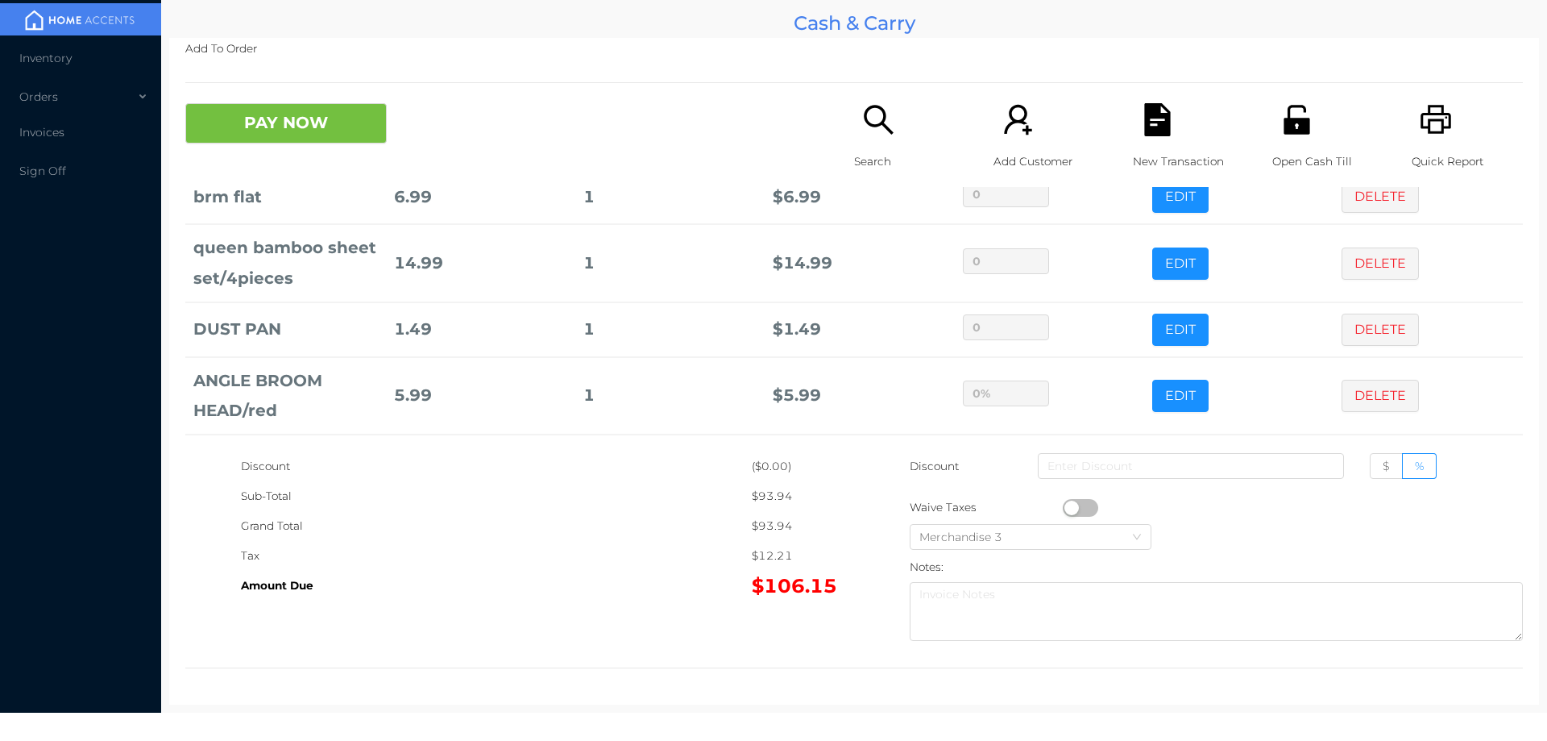
click at [1289, 126] on icon "icon: unlock" at bounding box center [1296, 119] width 33 height 33
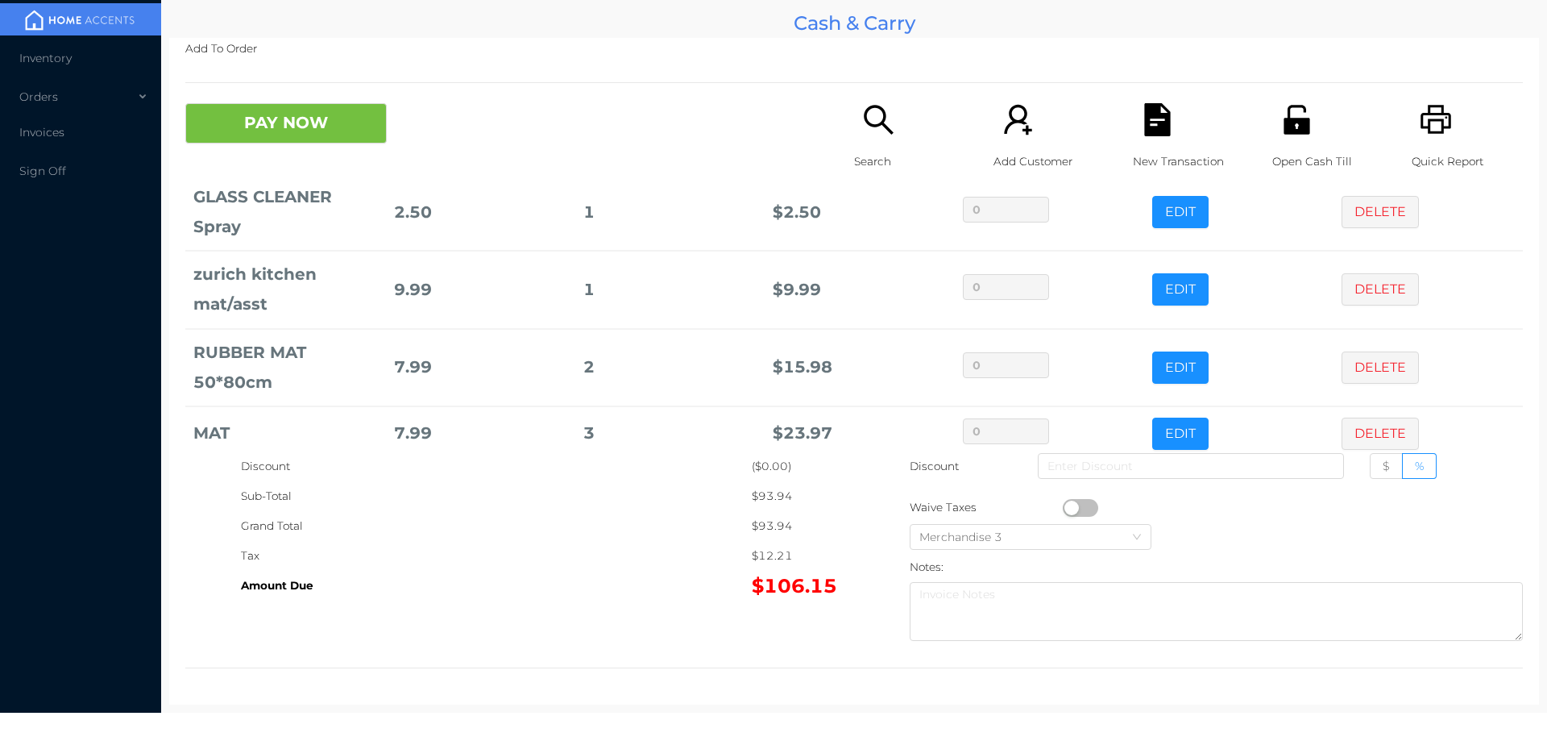
scroll to position [386, 0]
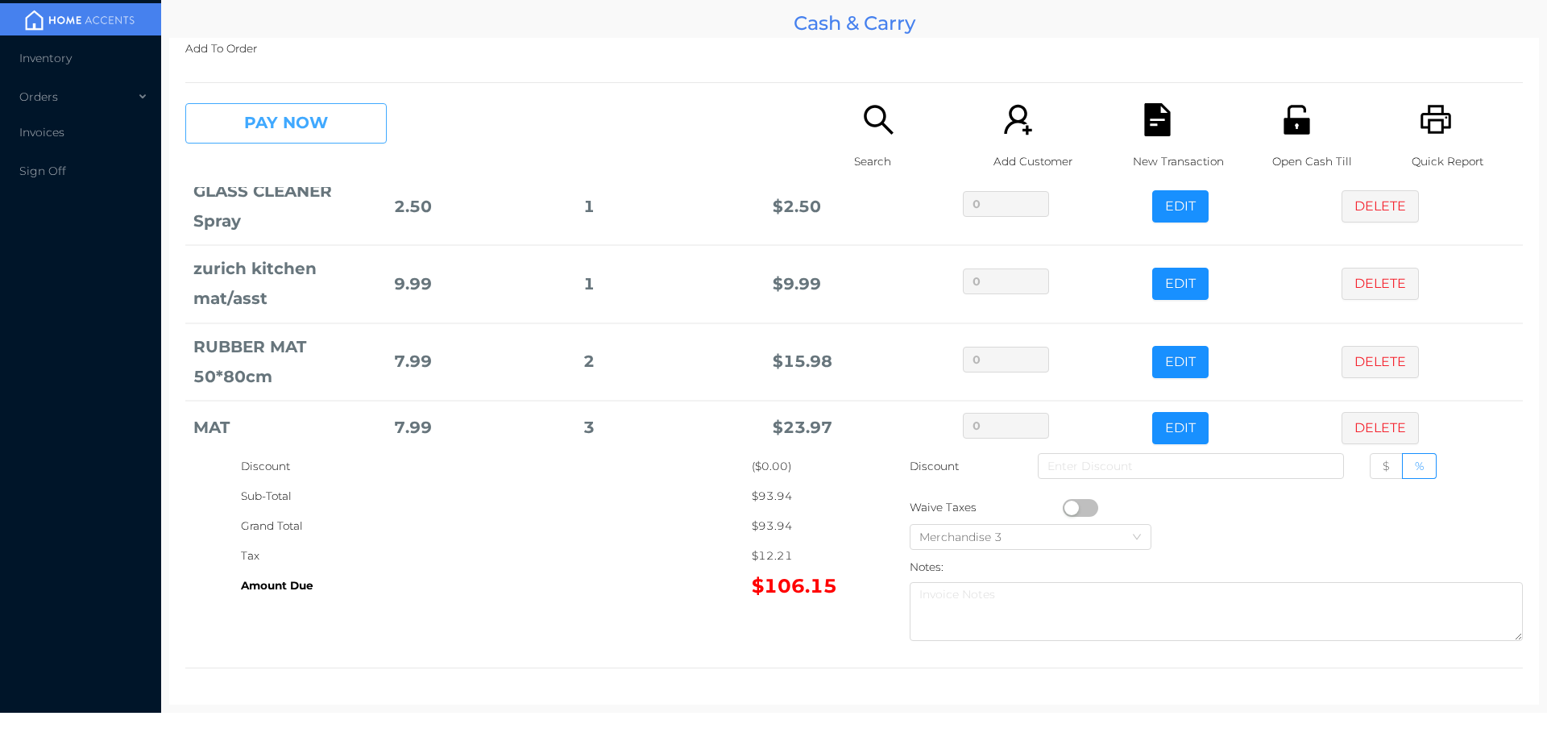
click at [313, 135] on button "PAY NOW" at bounding box center [285, 123] width 201 height 40
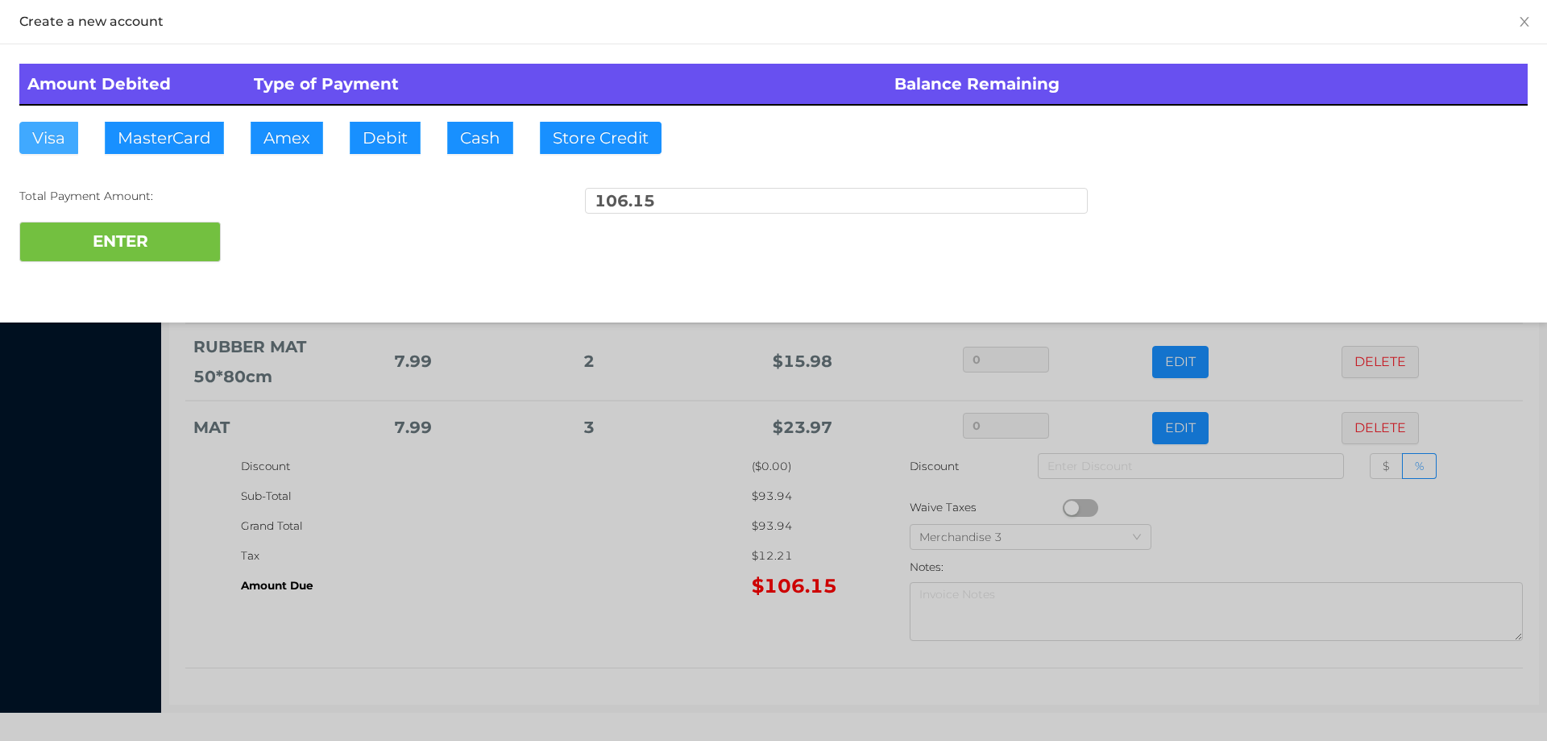
click at [51, 141] on button "Visa" at bounding box center [48, 138] width 59 height 32
click at [114, 251] on button "ENTER" at bounding box center [119, 242] width 201 height 40
type input "0"
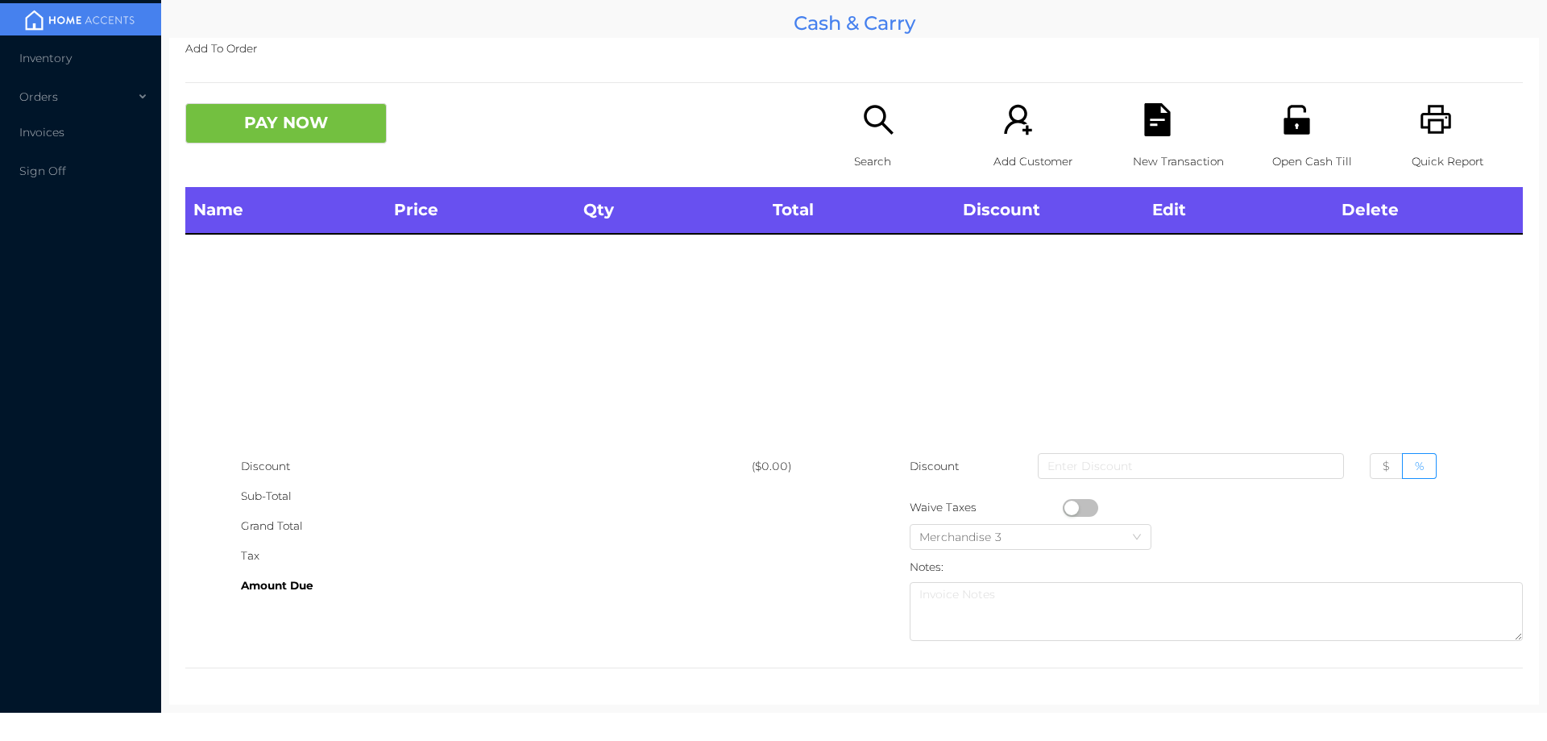
scroll to position [0, 0]
click at [857, 147] on p "Search" at bounding box center [909, 162] width 111 height 30
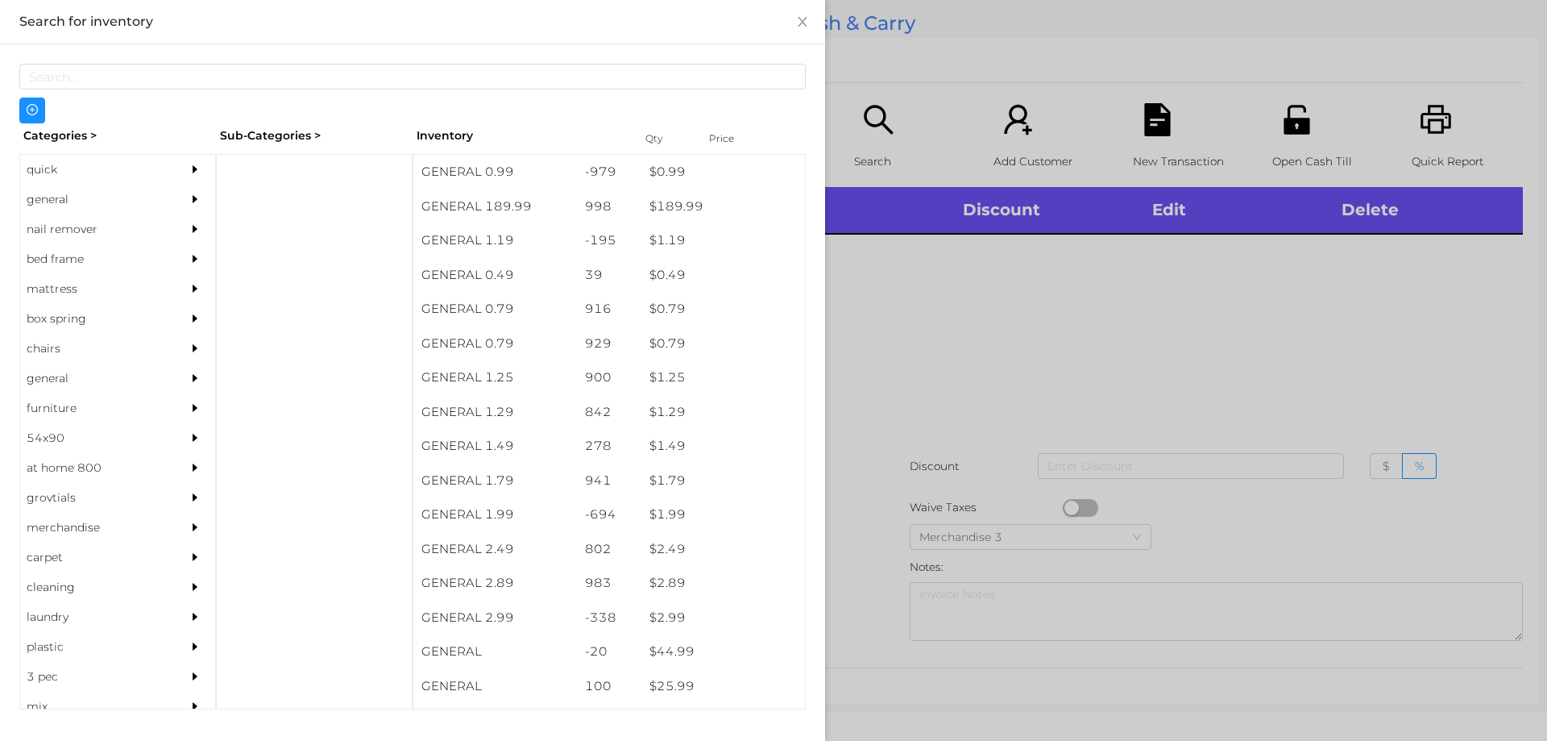
click at [60, 206] on div "general" at bounding box center [93, 200] width 147 height 30
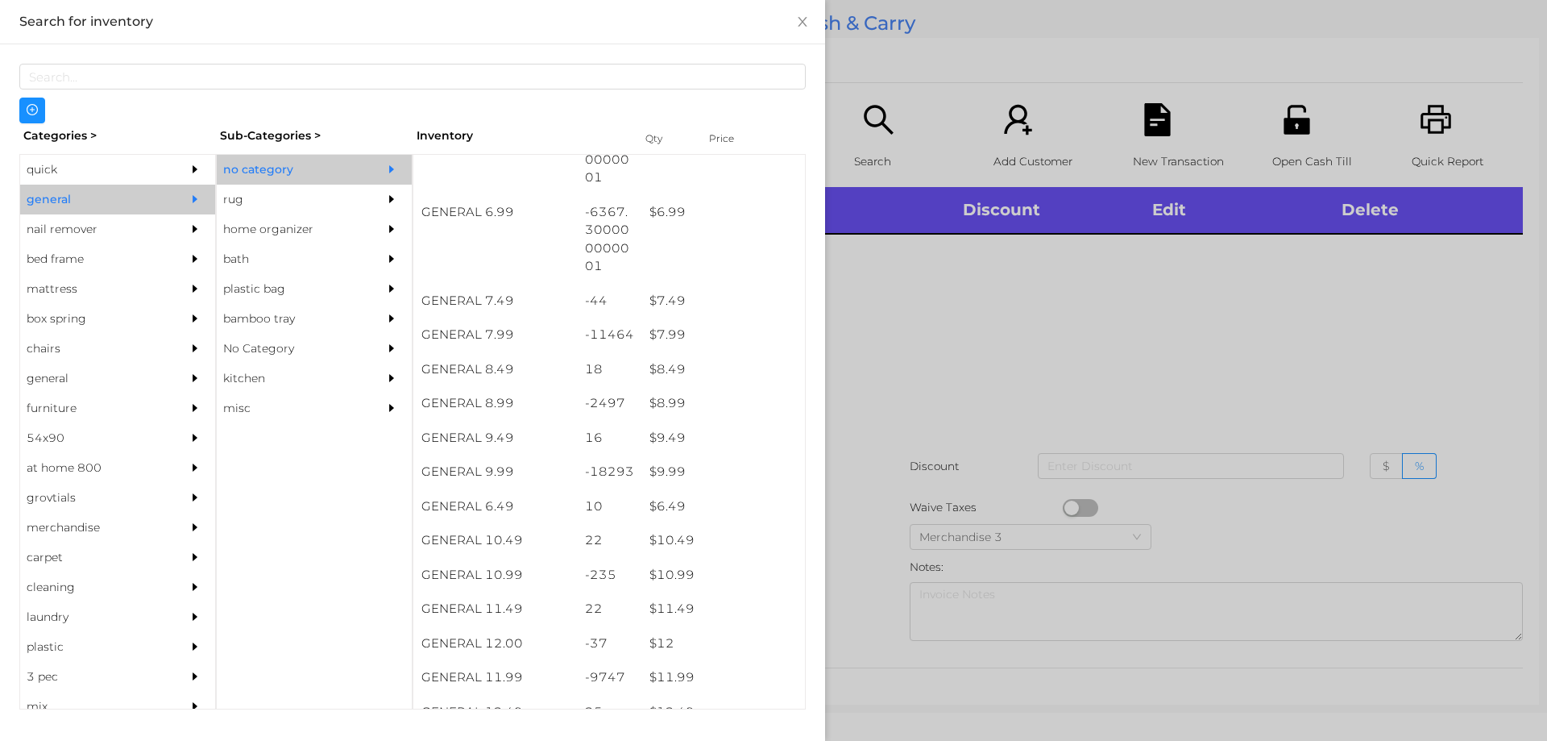
scroll to position [683, 0]
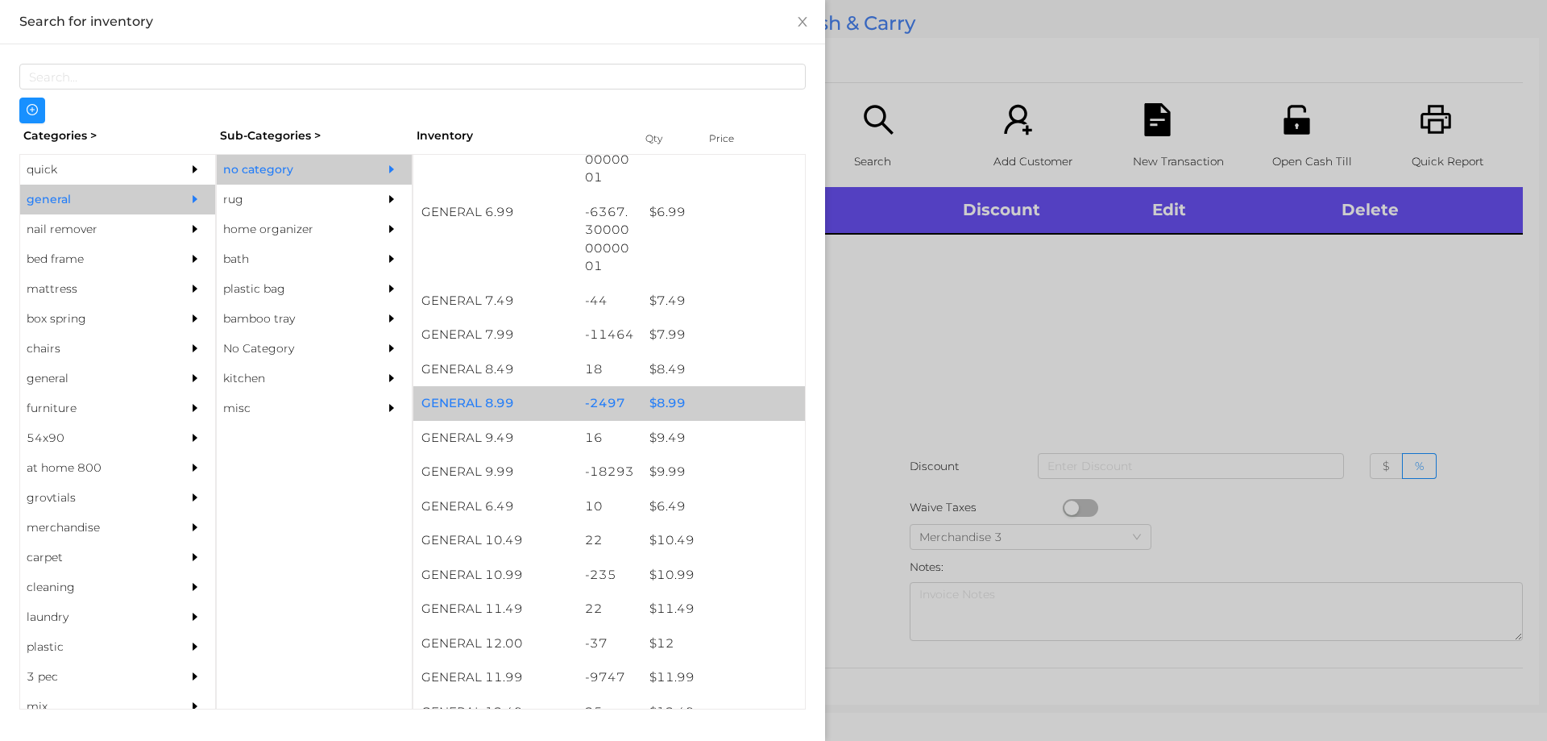
click at [674, 404] on div "$ 8.99" at bounding box center [723, 403] width 164 height 35
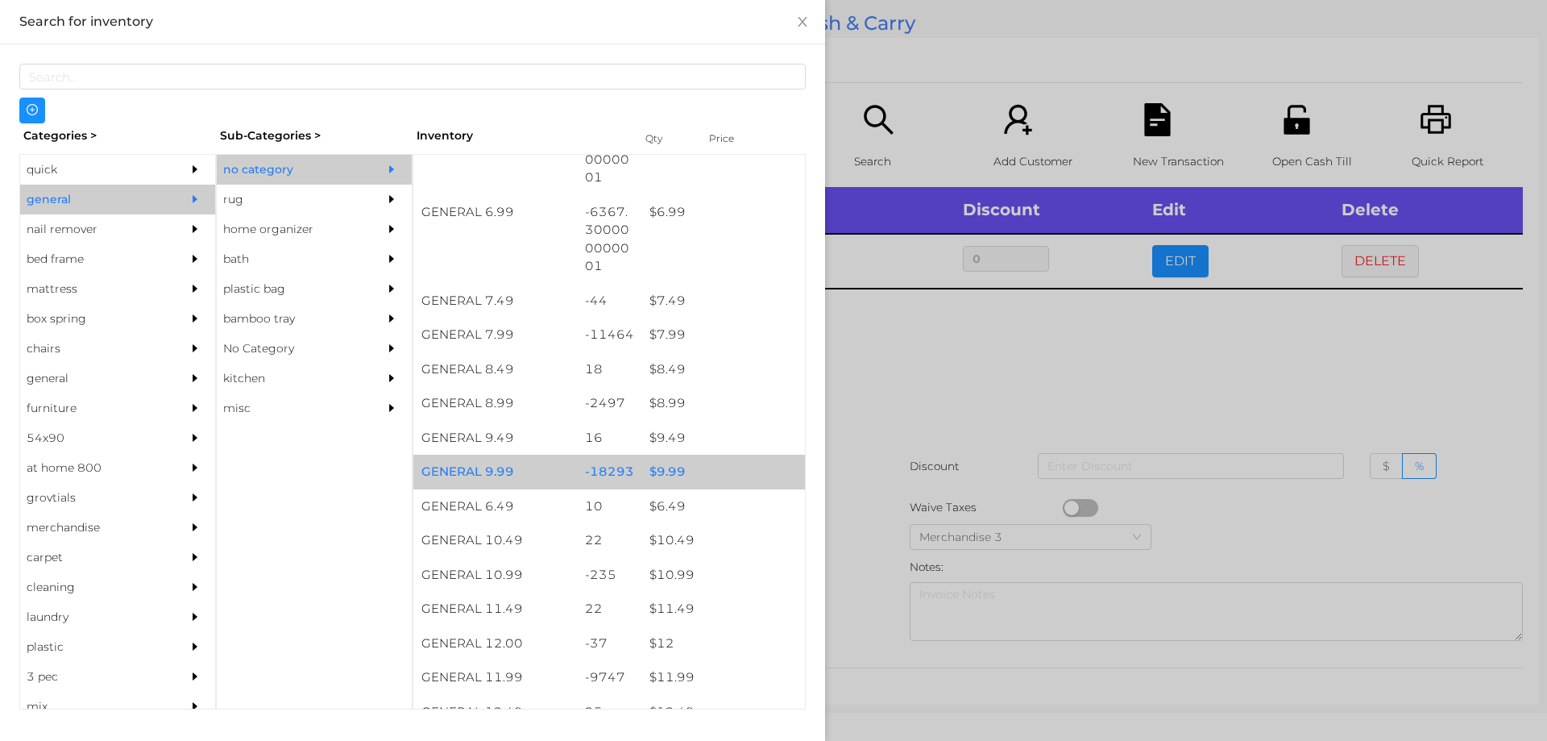
click at [657, 465] on div "$ 9.99" at bounding box center [723, 471] width 164 height 35
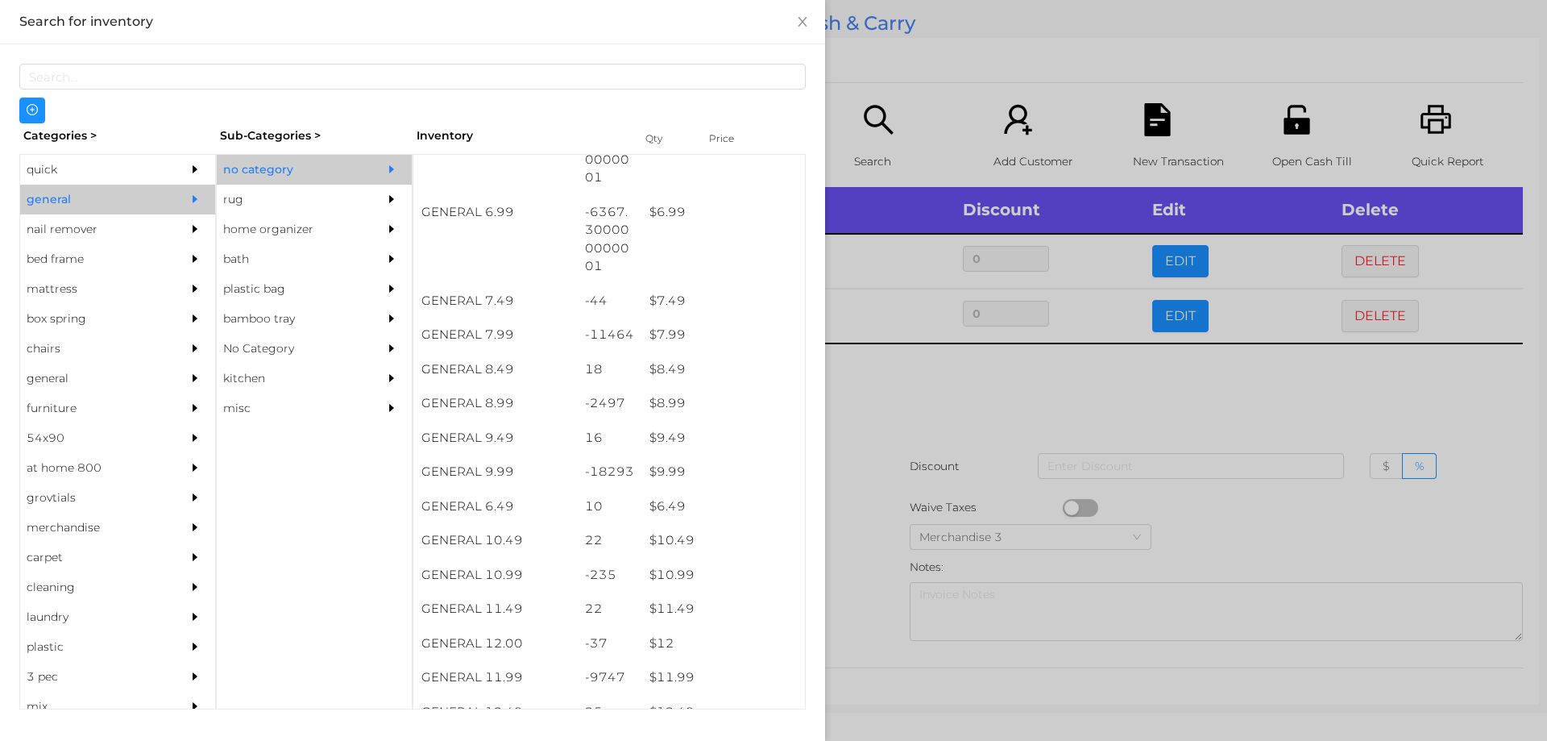
click at [890, 405] on div at bounding box center [773, 370] width 1547 height 741
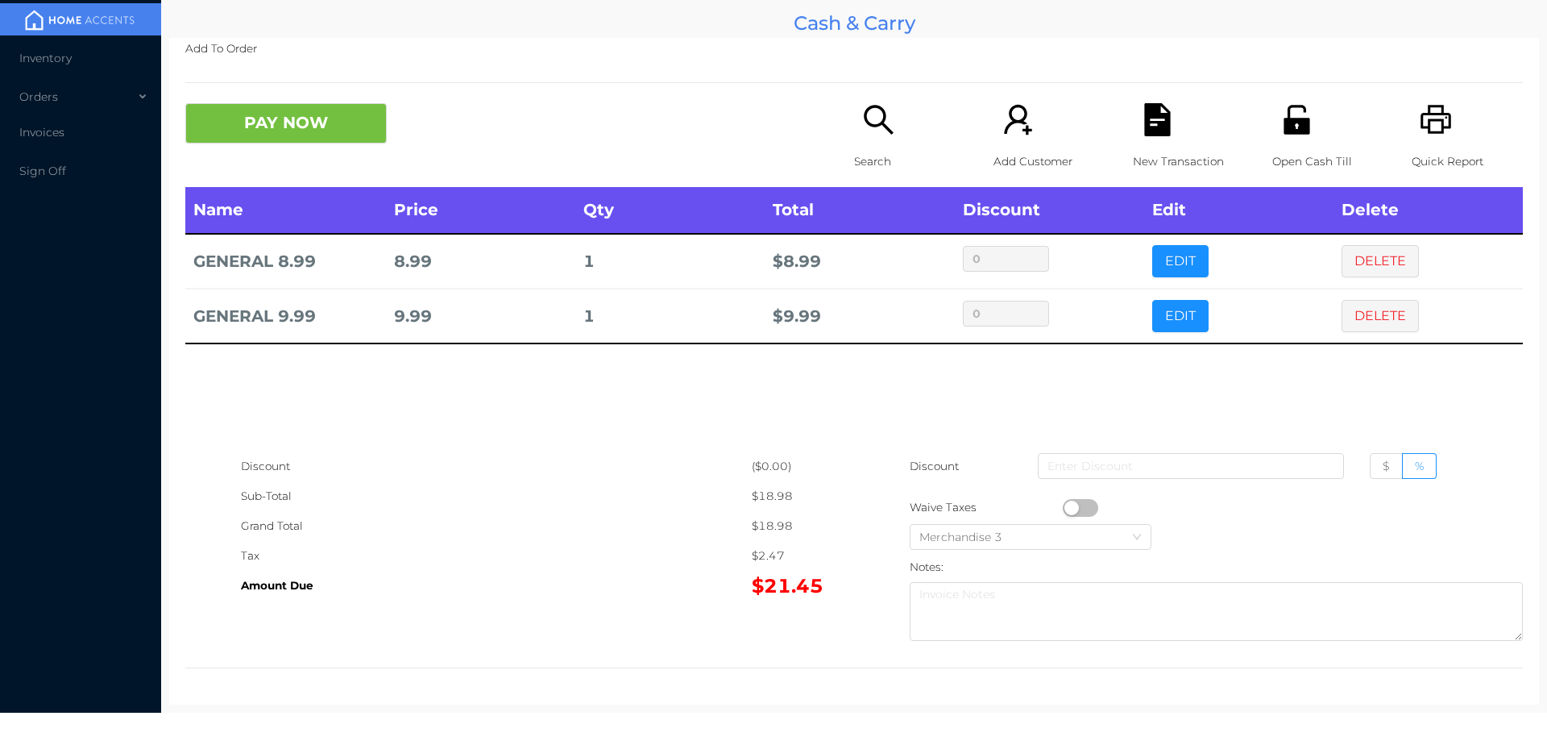
click at [1088, 510] on button "button" at bounding box center [1080, 508] width 35 height 18
click at [275, 117] on button "PAY NOW" at bounding box center [285, 123] width 201 height 40
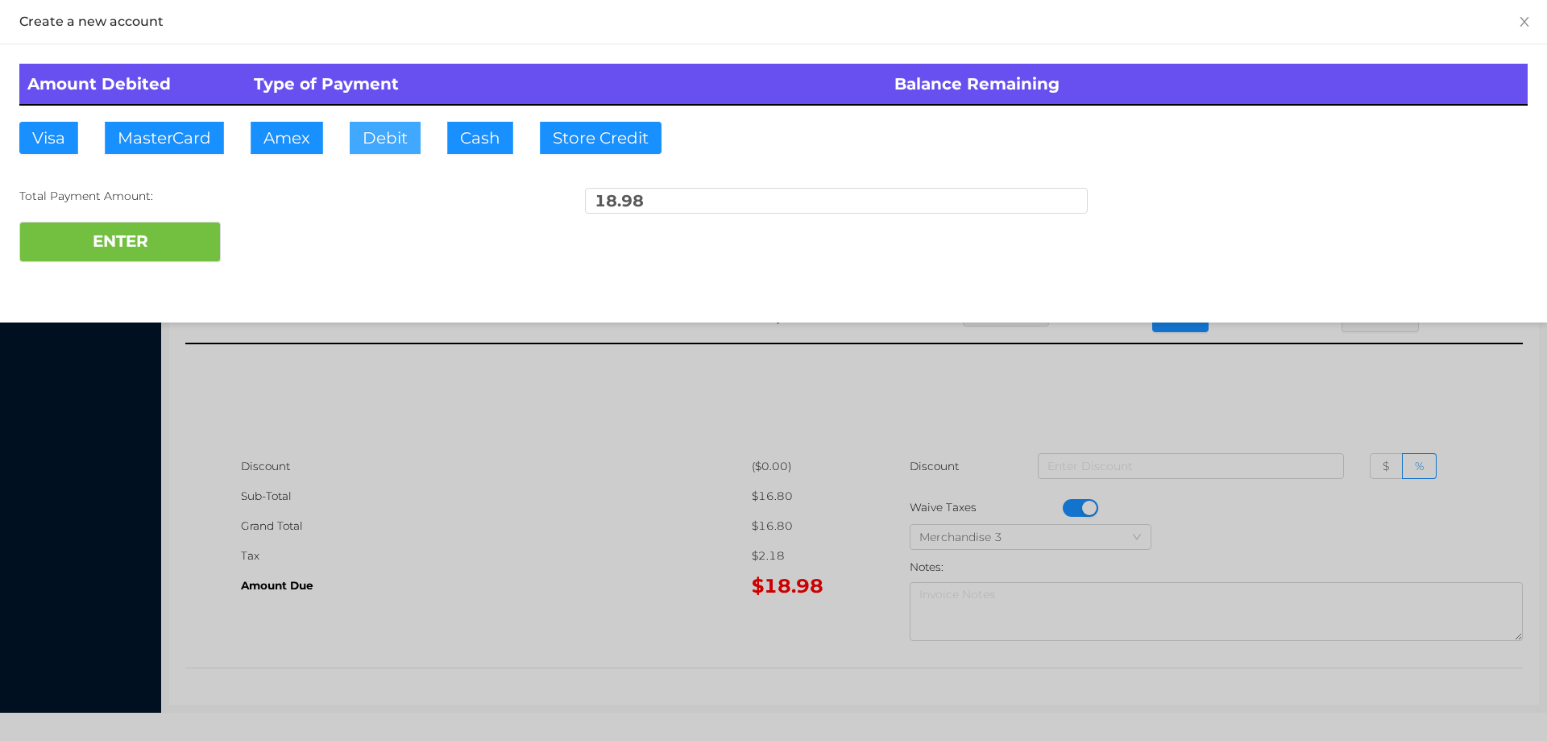
click at [378, 142] on button "Debit" at bounding box center [385, 138] width 71 height 32
type input "20."
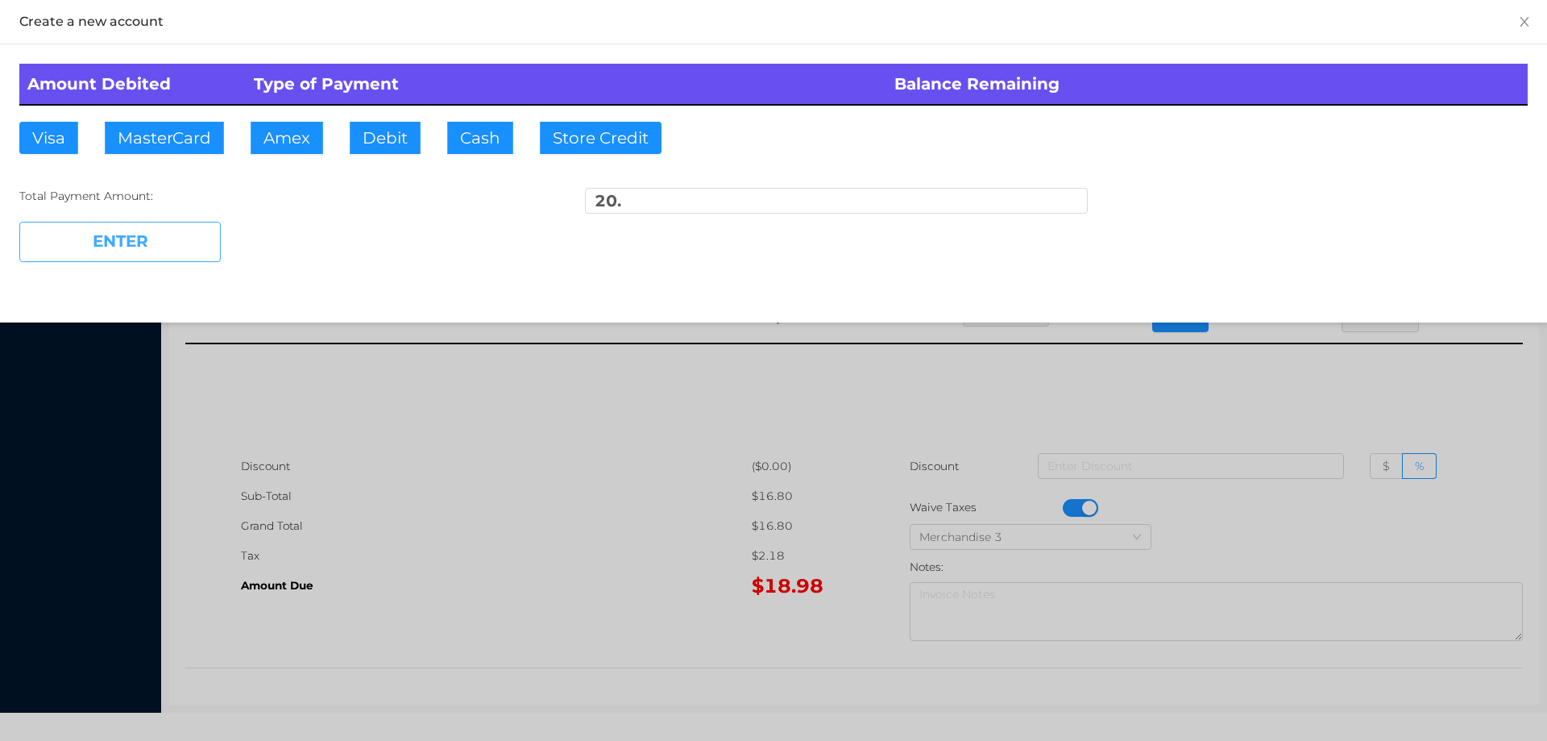
click at [149, 244] on button "ENTER" at bounding box center [119, 242] width 201 height 40
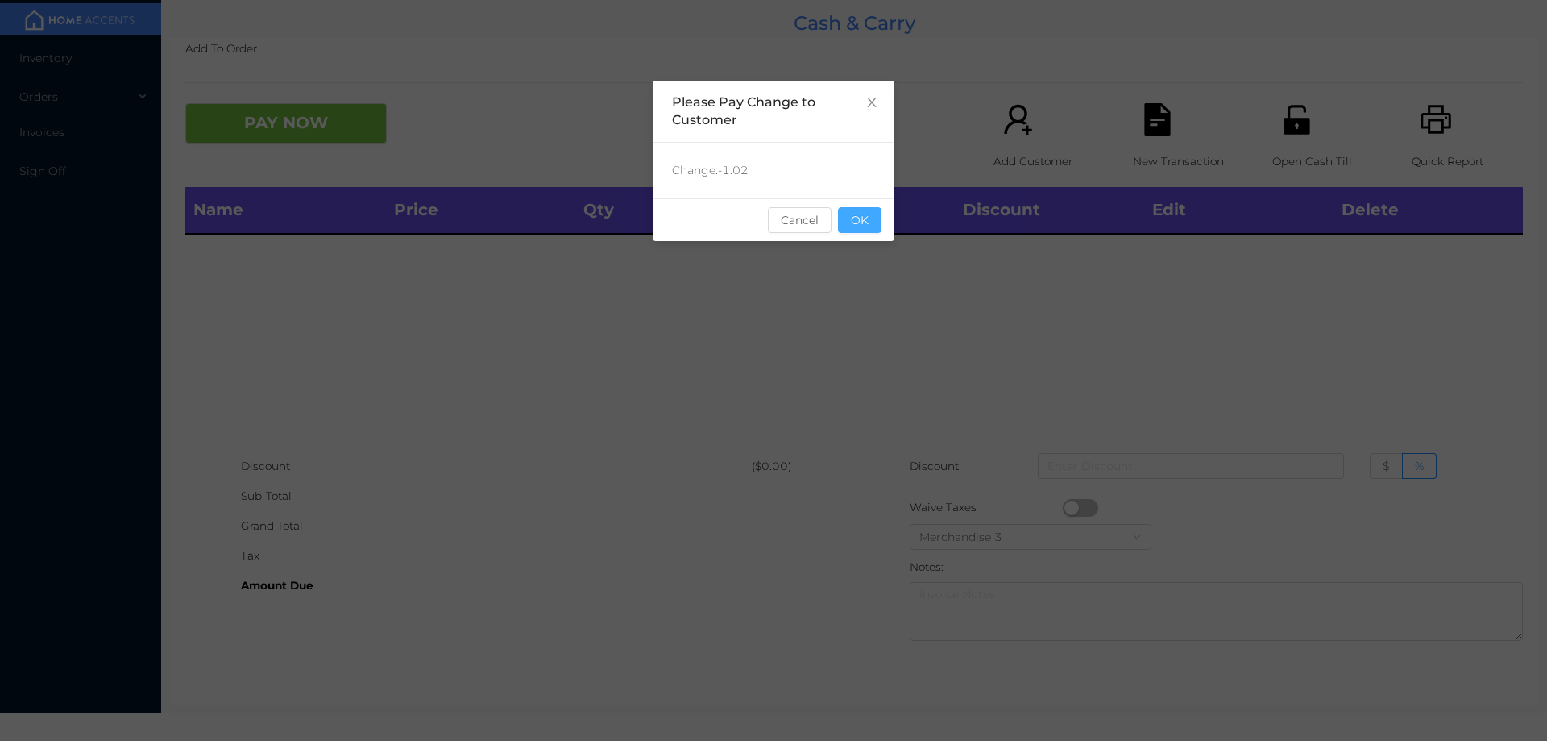
click at [876, 210] on button "OK" at bounding box center [860, 220] width 44 height 26
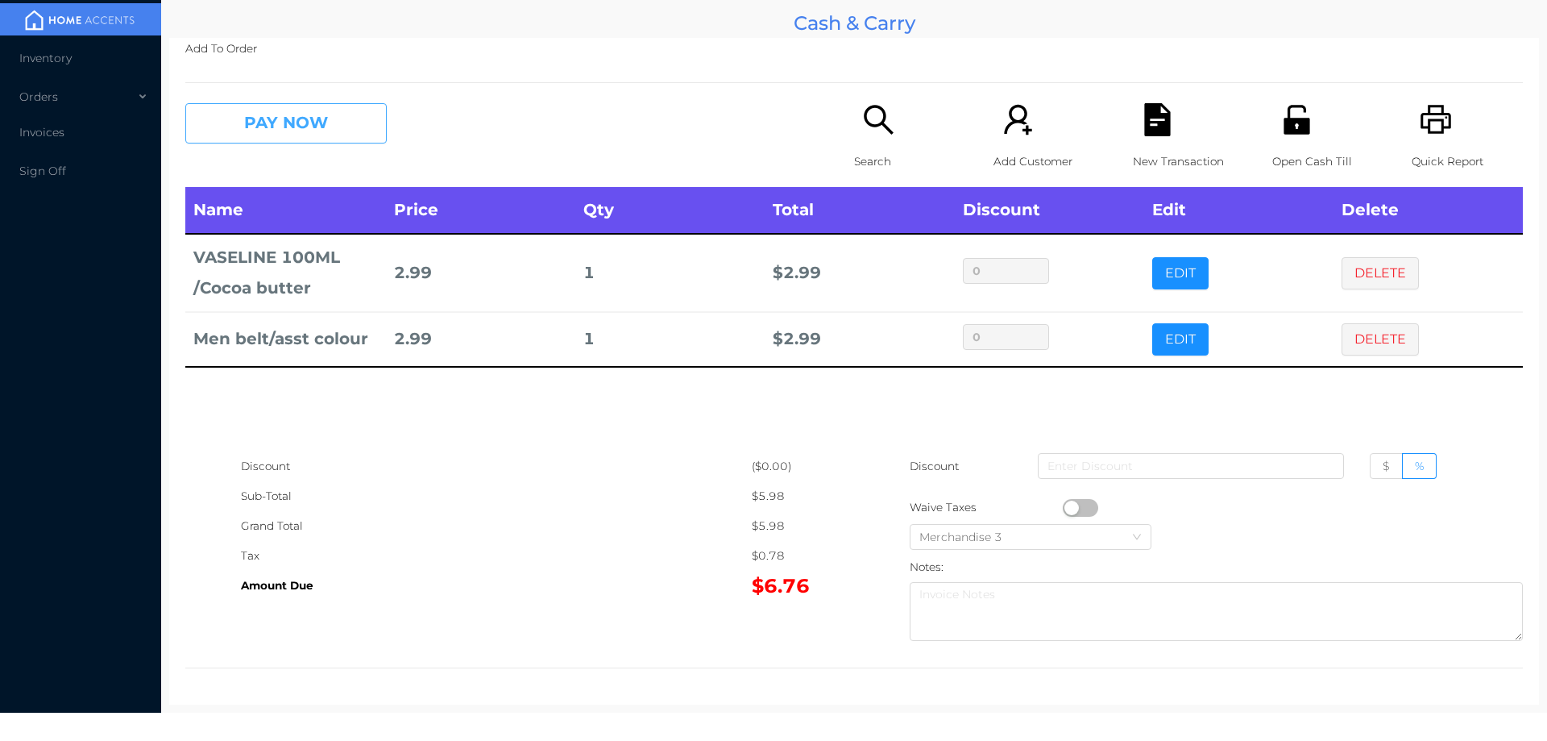
click at [276, 114] on button "PAY NOW" at bounding box center [285, 123] width 201 height 40
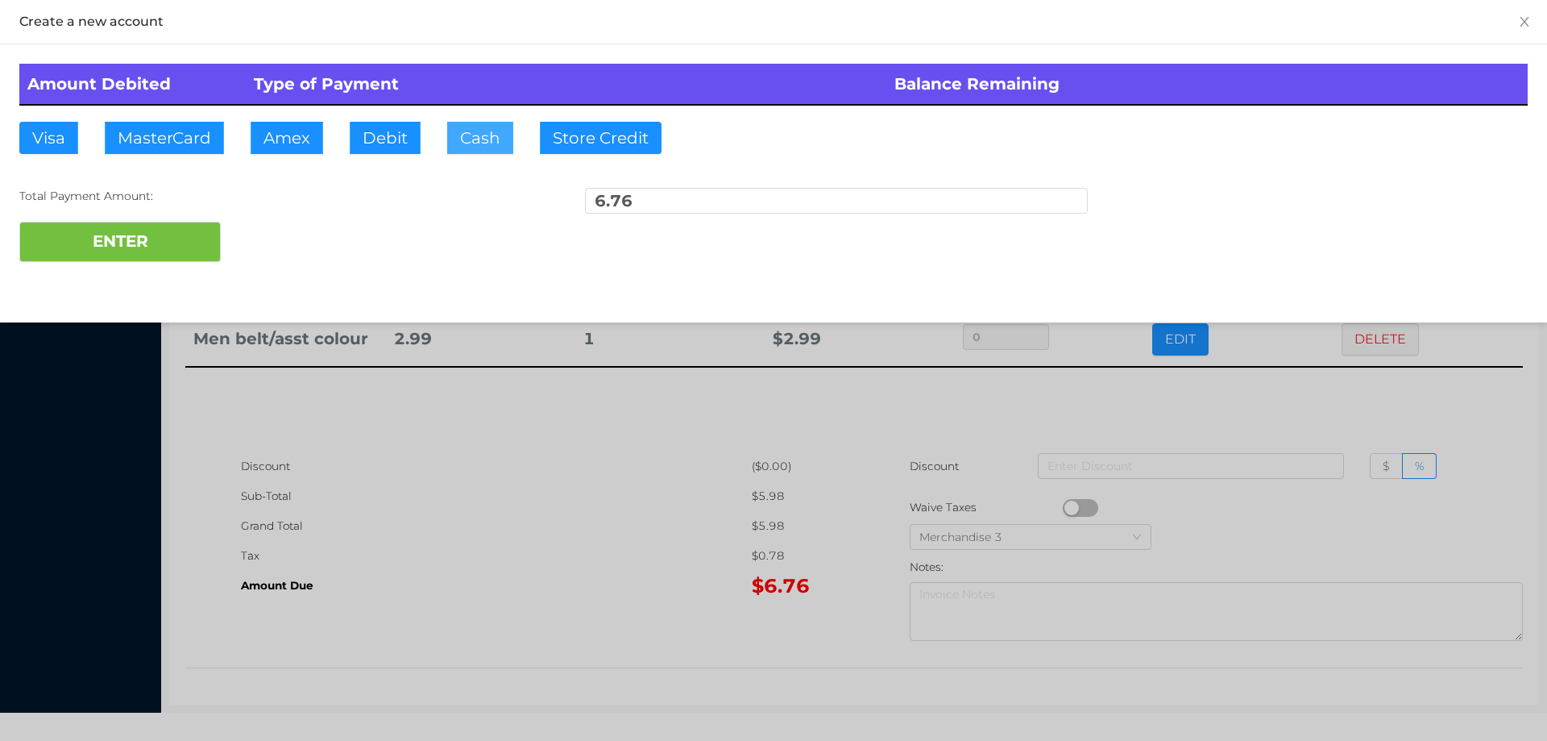
click at [476, 139] on button "Cash" at bounding box center [480, 138] width 66 height 32
type input "20.75"
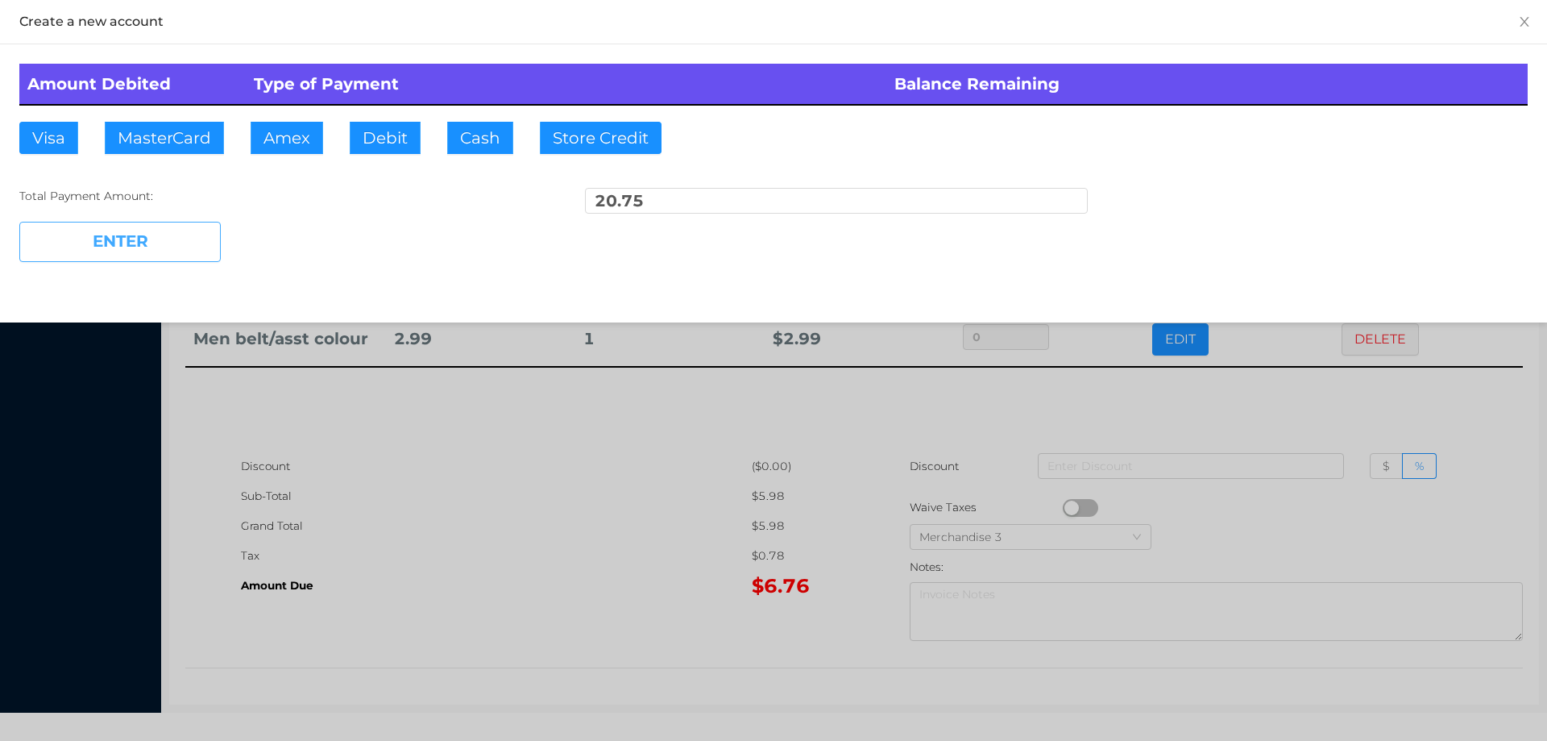
click at [161, 242] on button "ENTER" at bounding box center [119, 242] width 201 height 40
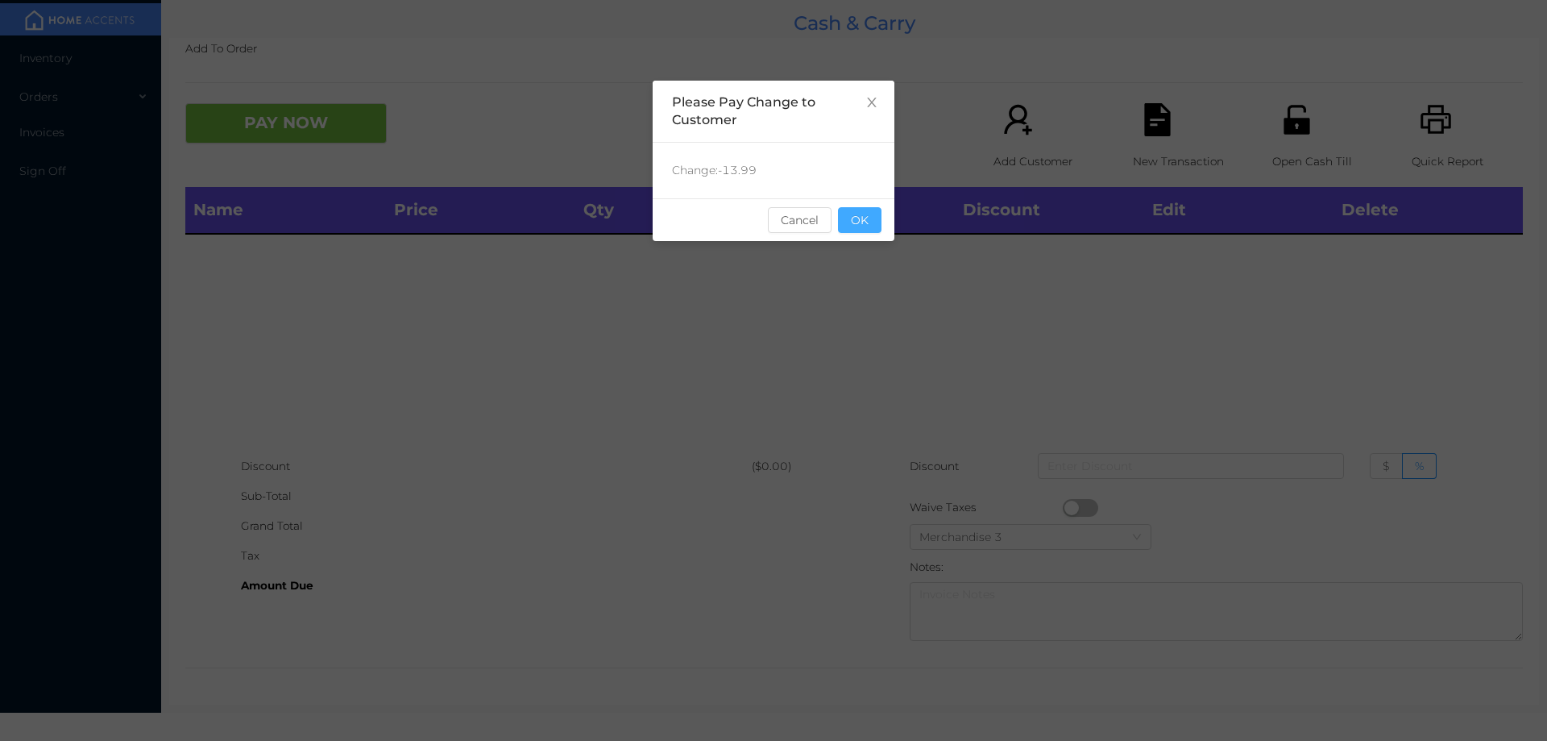
click at [877, 220] on button "OK" at bounding box center [860, 220] width 44 height 26
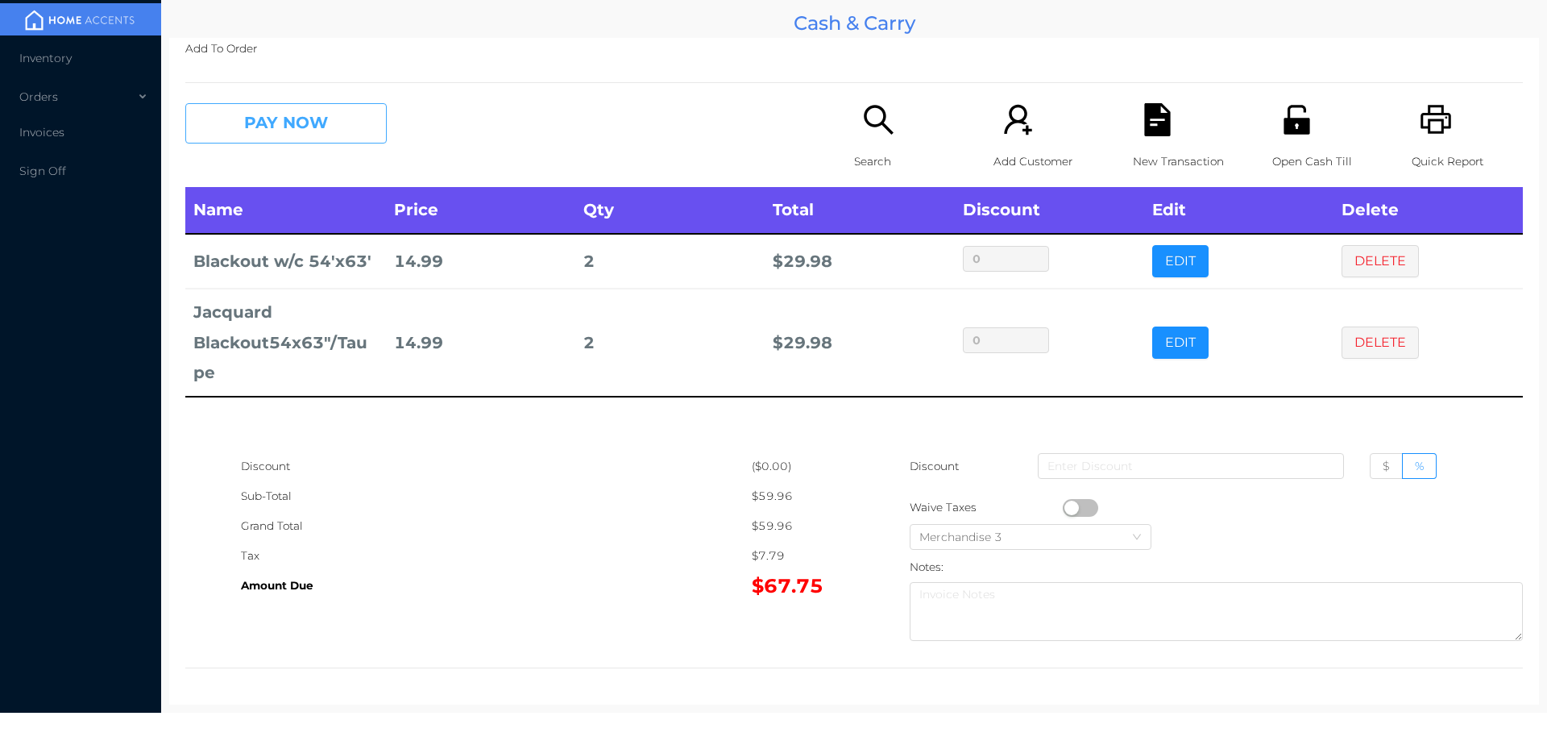
click at [312, 129] on button "PAY NOW" at bounding box center [285, 123] width 201 height 40
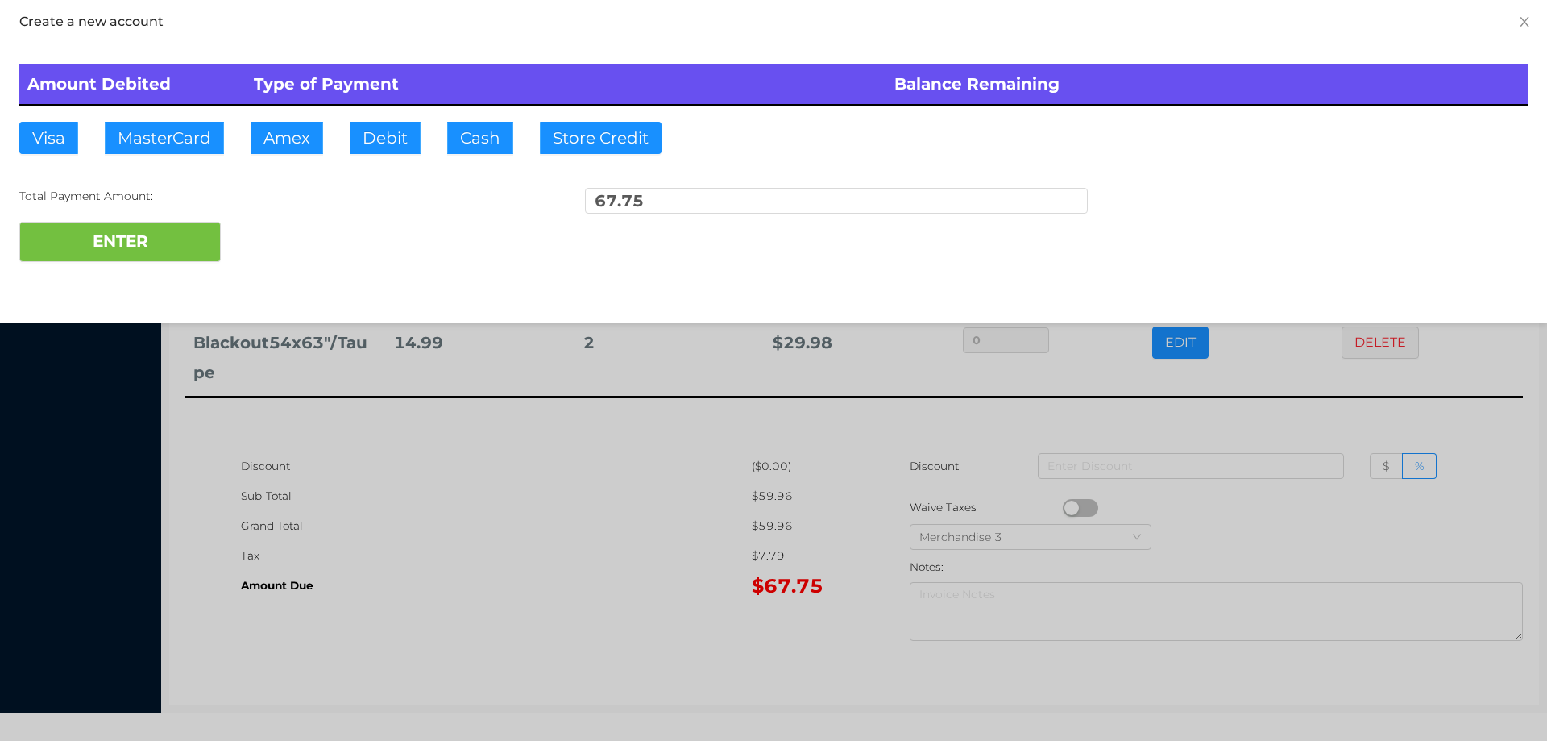
click at [288, 210] on div "Total Payment Amount: 67.75" at bounding box center [773, 205] width 1509 height 34
click at [270, 234] on div "ENTER" at bounding box center [773, 242] width 1509 height 40
click at [445, 574] on div at bounding box center [773, 370] width 1547 height 741
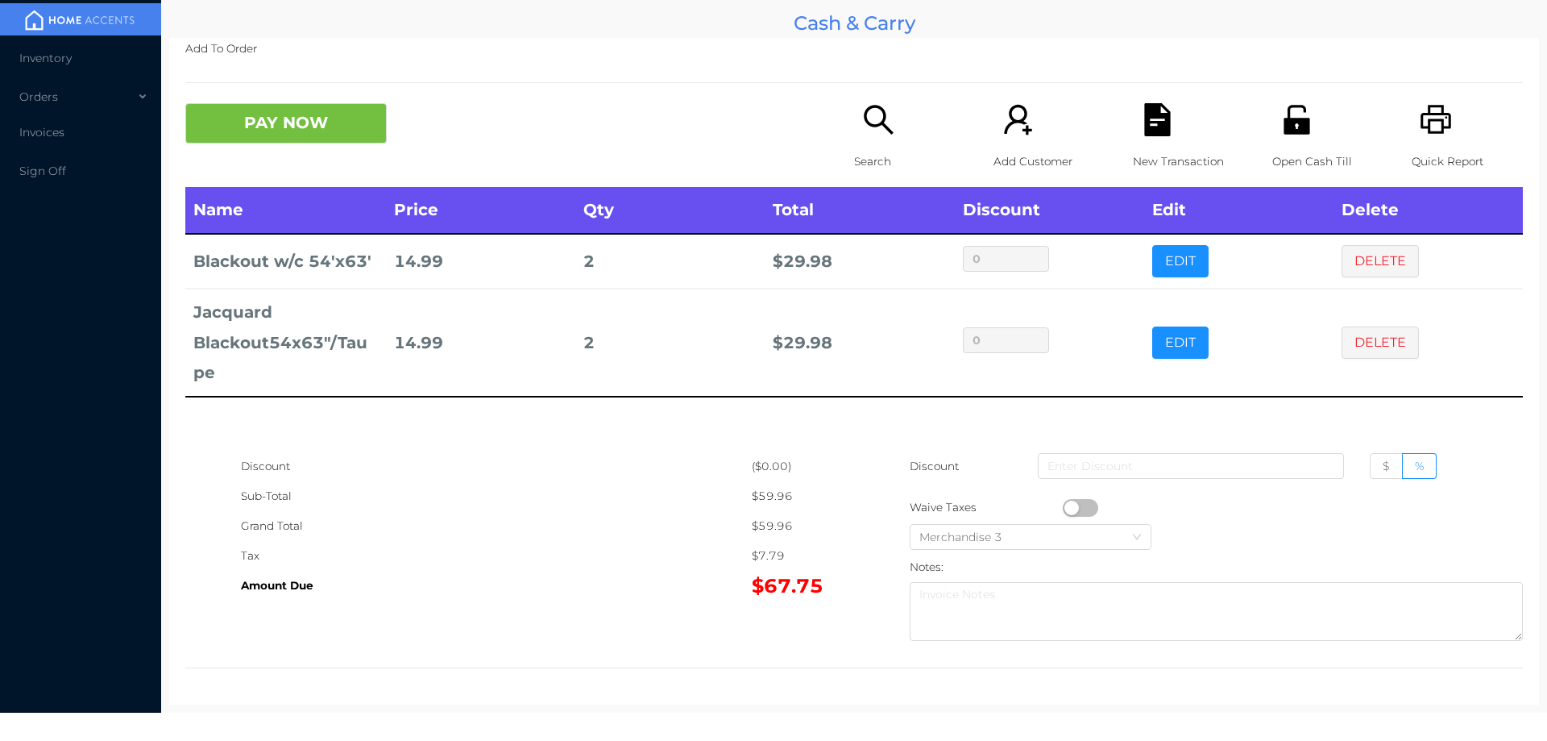
click at [1156, 138] on div "New Transaction" at bounding box center [1188, 145] width 111 height 84
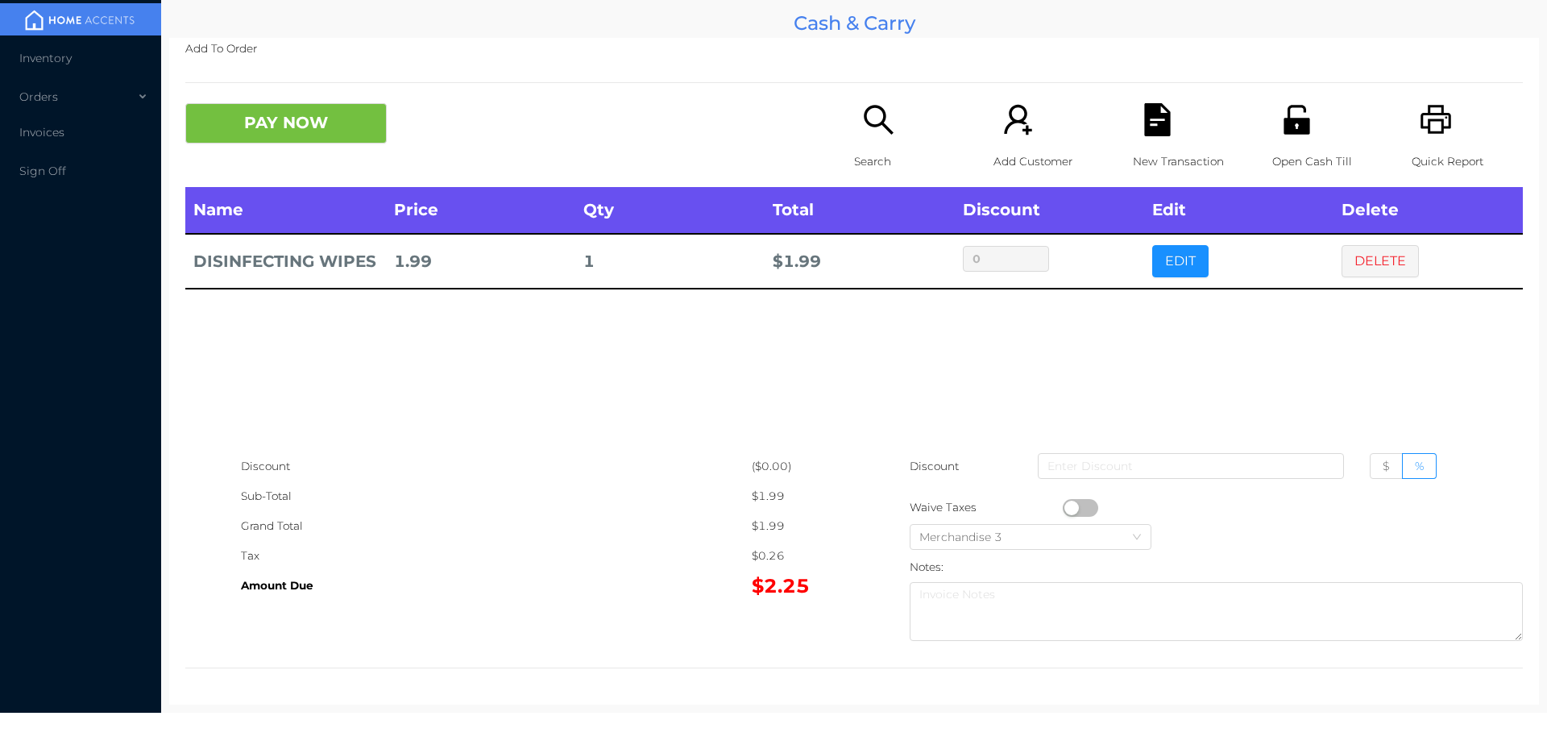
click at [1291, 126] on icon "icon: unlock" at bounding box center [1297, 119] width 26 height 29
click at [359, 127] on button "PAY NOW" at bounding box center [285, 123] width 201 height 40
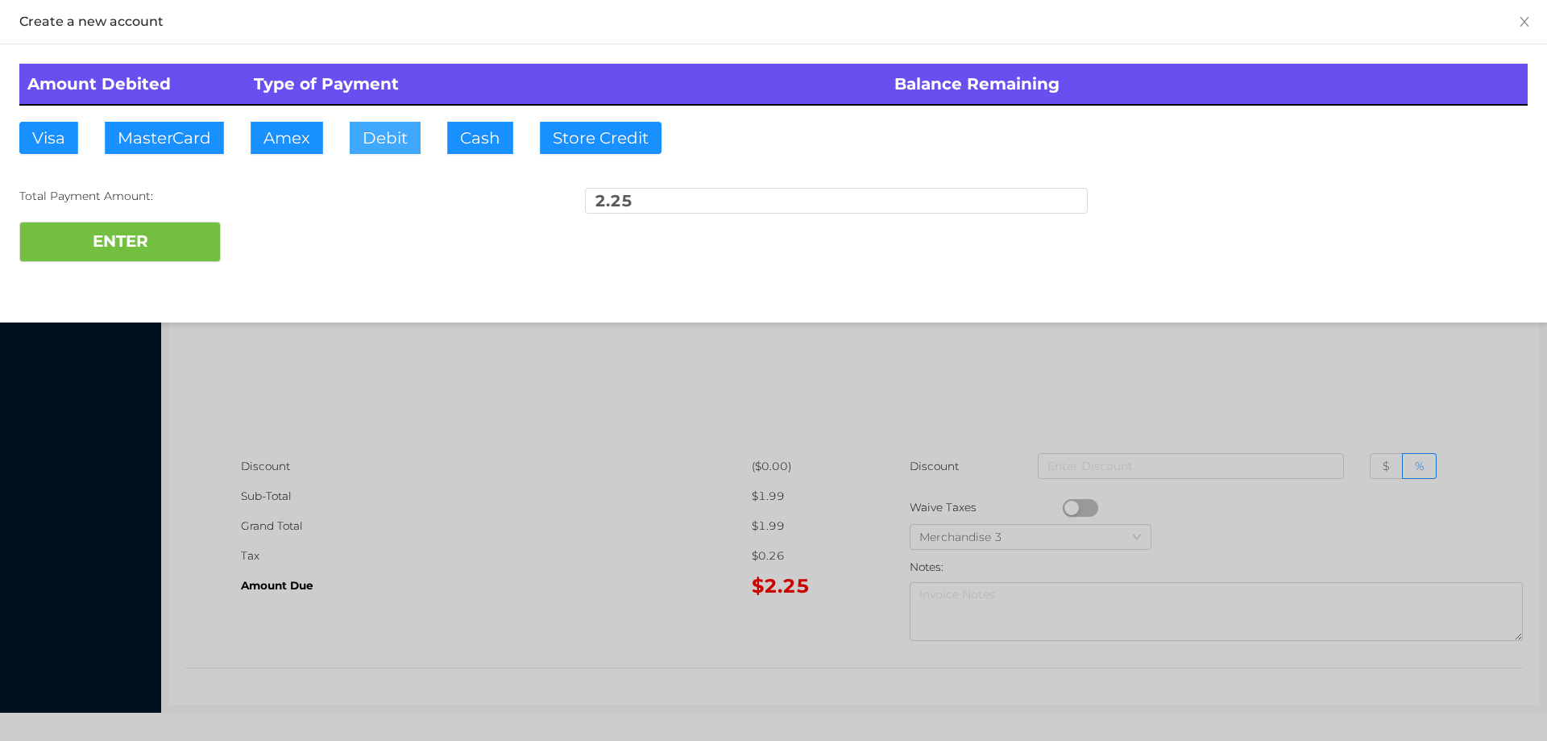
click at [371, 148] on button "Debit" at bounding box center [385, 138] width 71 height 32
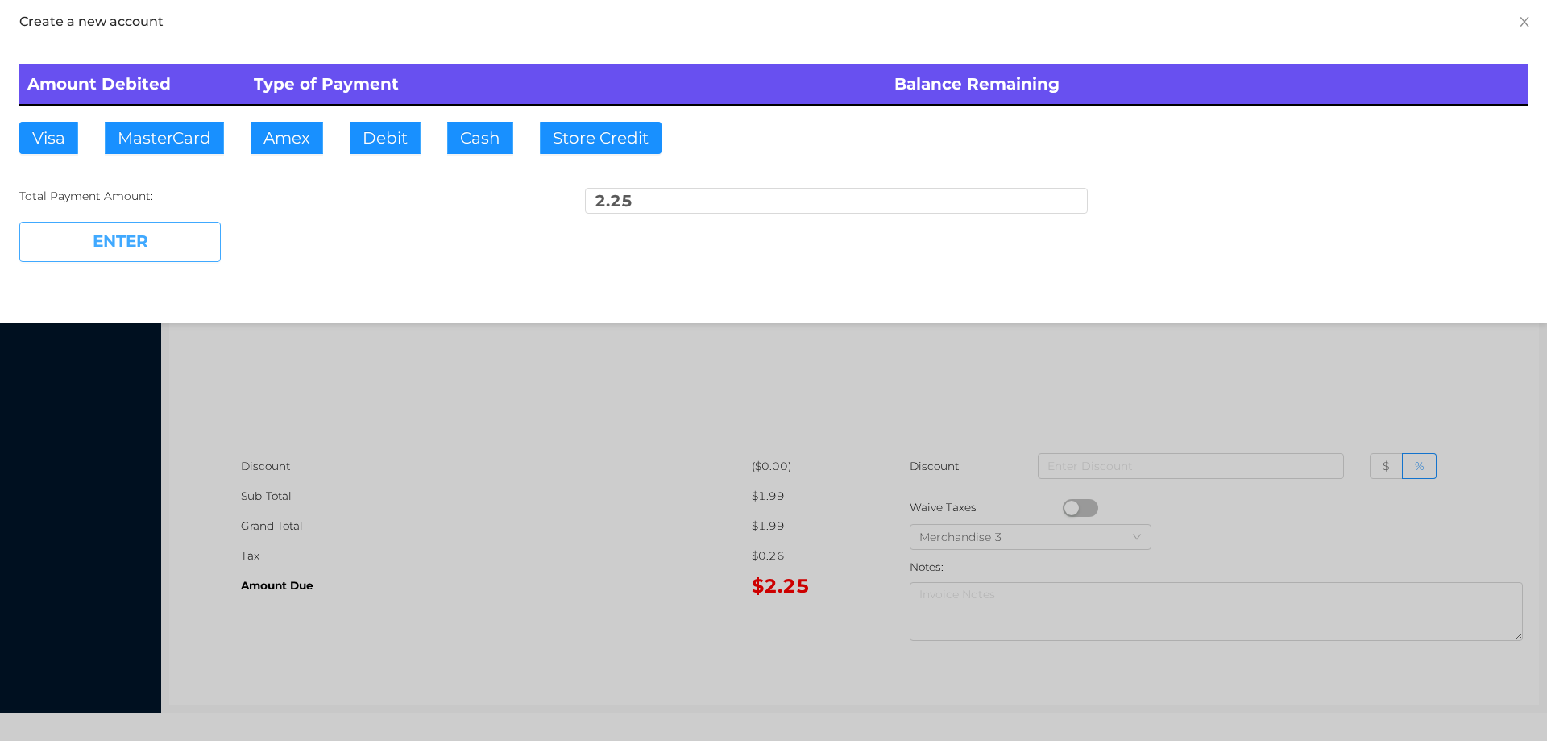
click at [192, 257] on button "ENTER" at bounding box center [119, 242] width 201 height 40
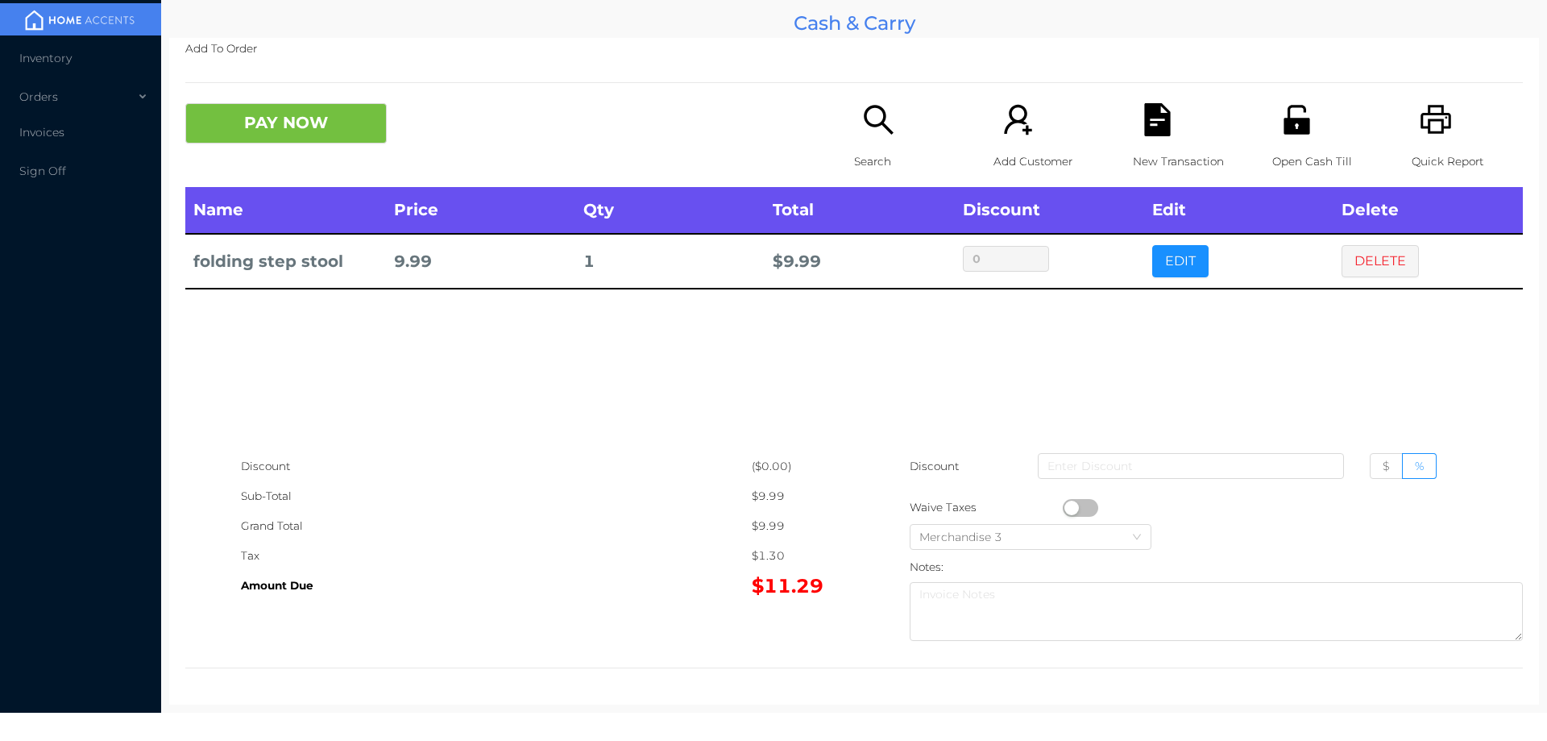
click at [1301, 130] on icon "icon: unlock" at bounding box center [1296, 119] width 33 height 33
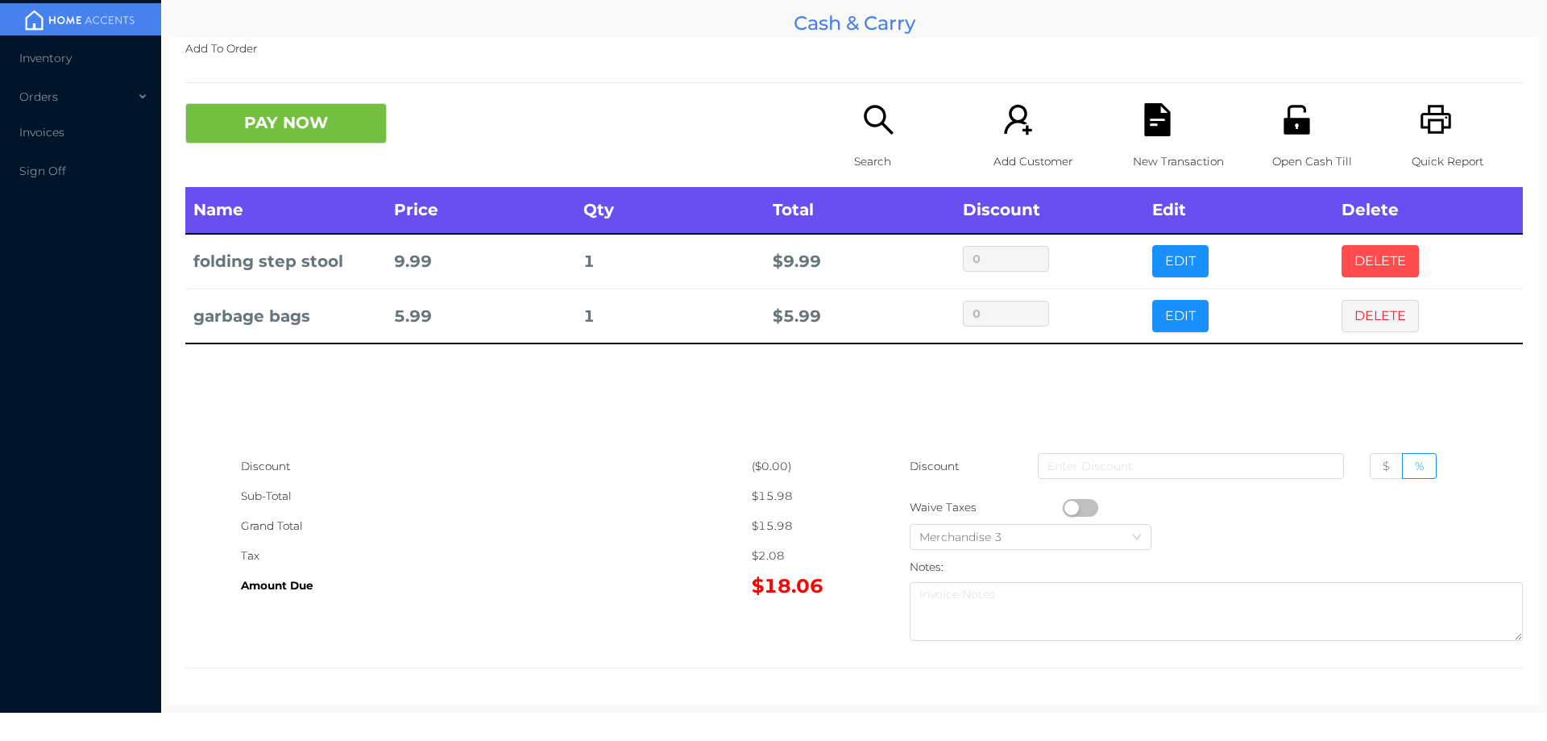
click at [1378, 250] on button "DELETE" at bounding box center [1380, 261] width 77 height 32
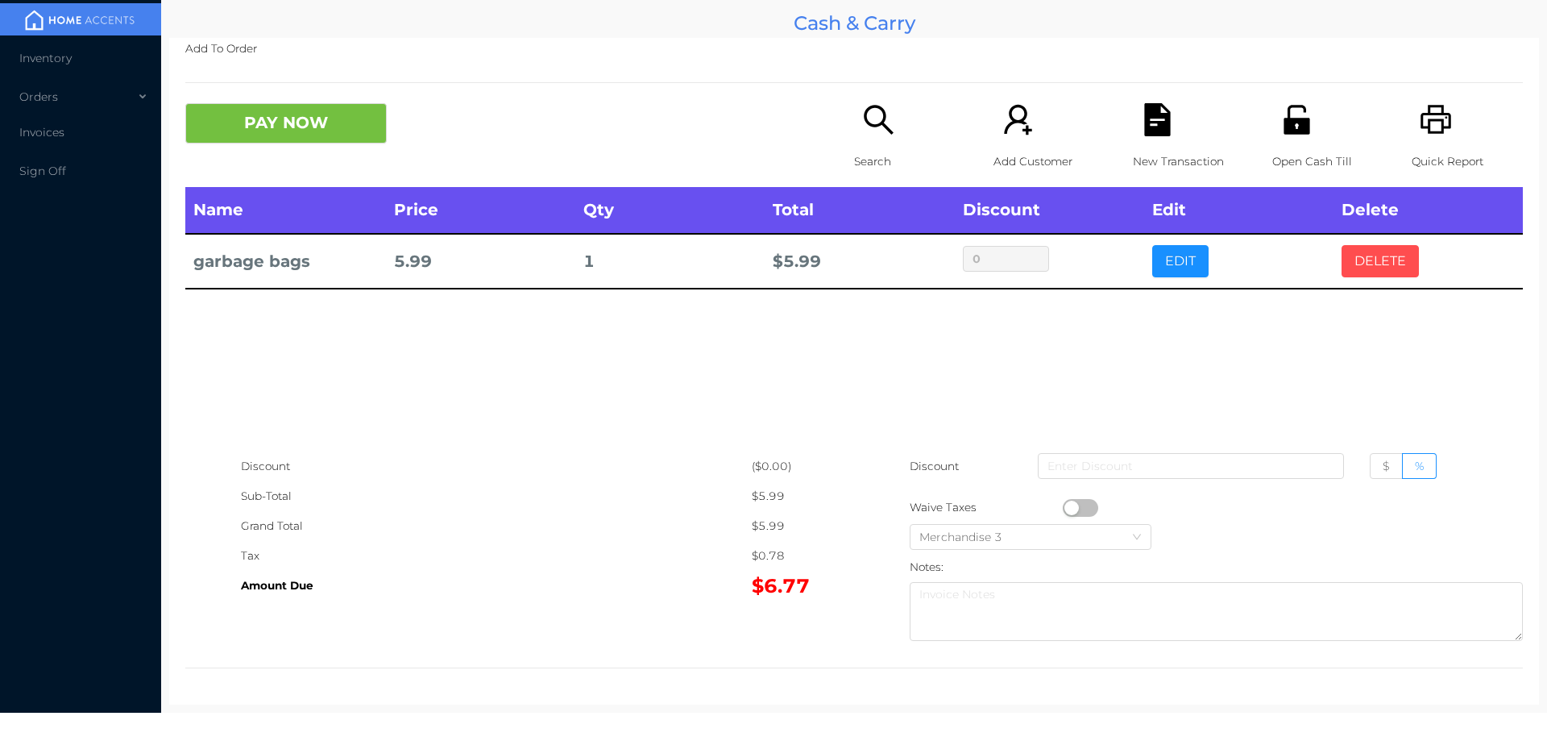
click at [1393, 252] on button "DELETE" at bounding box center [1380, 261] width 77 height 32
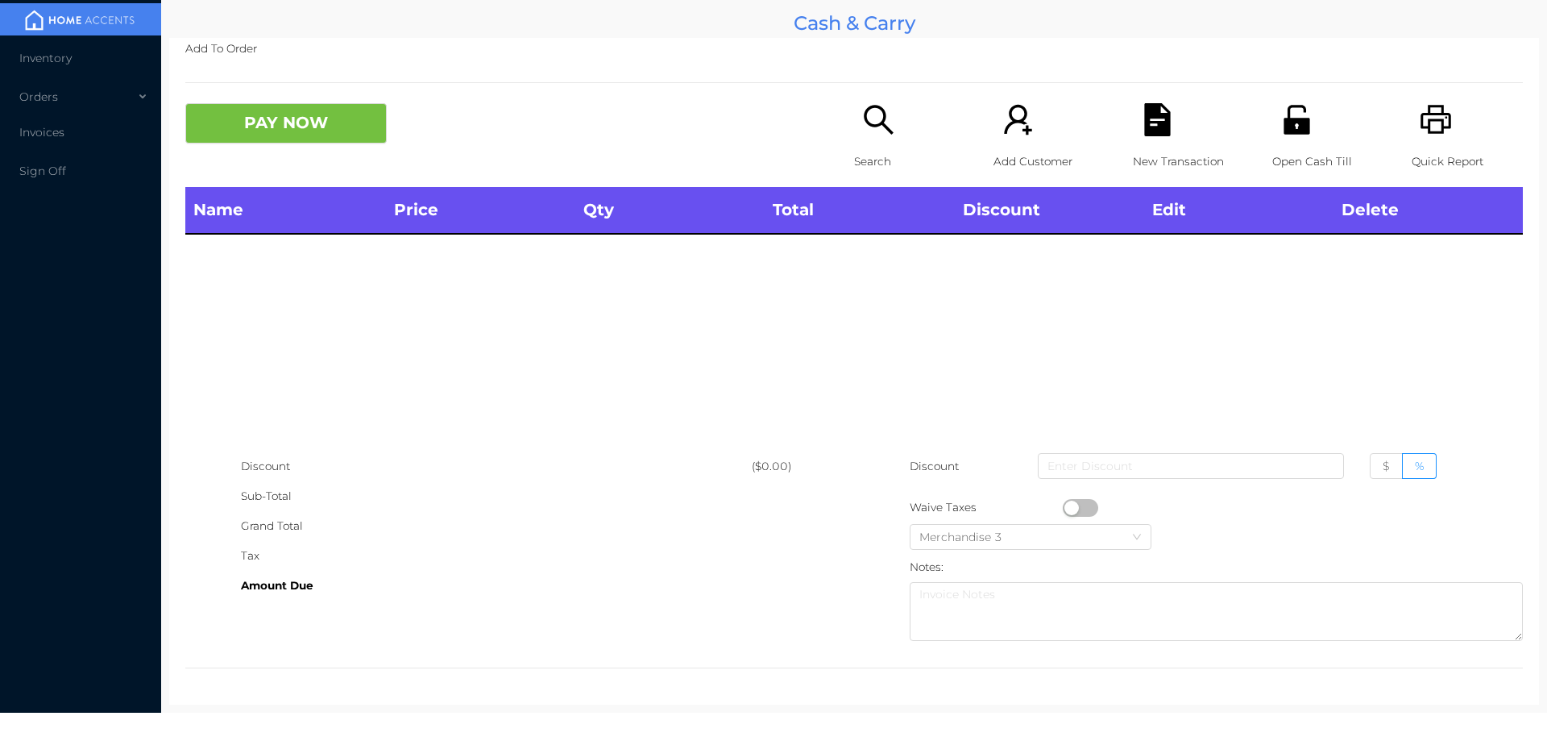
click at [1444, 118] on div "Quick Report" at bounding box center [1467, 145] width 111 height 84
click at [309, 118] on button "PAY NOW" at bounding box center [285, 123] width 201 height 40
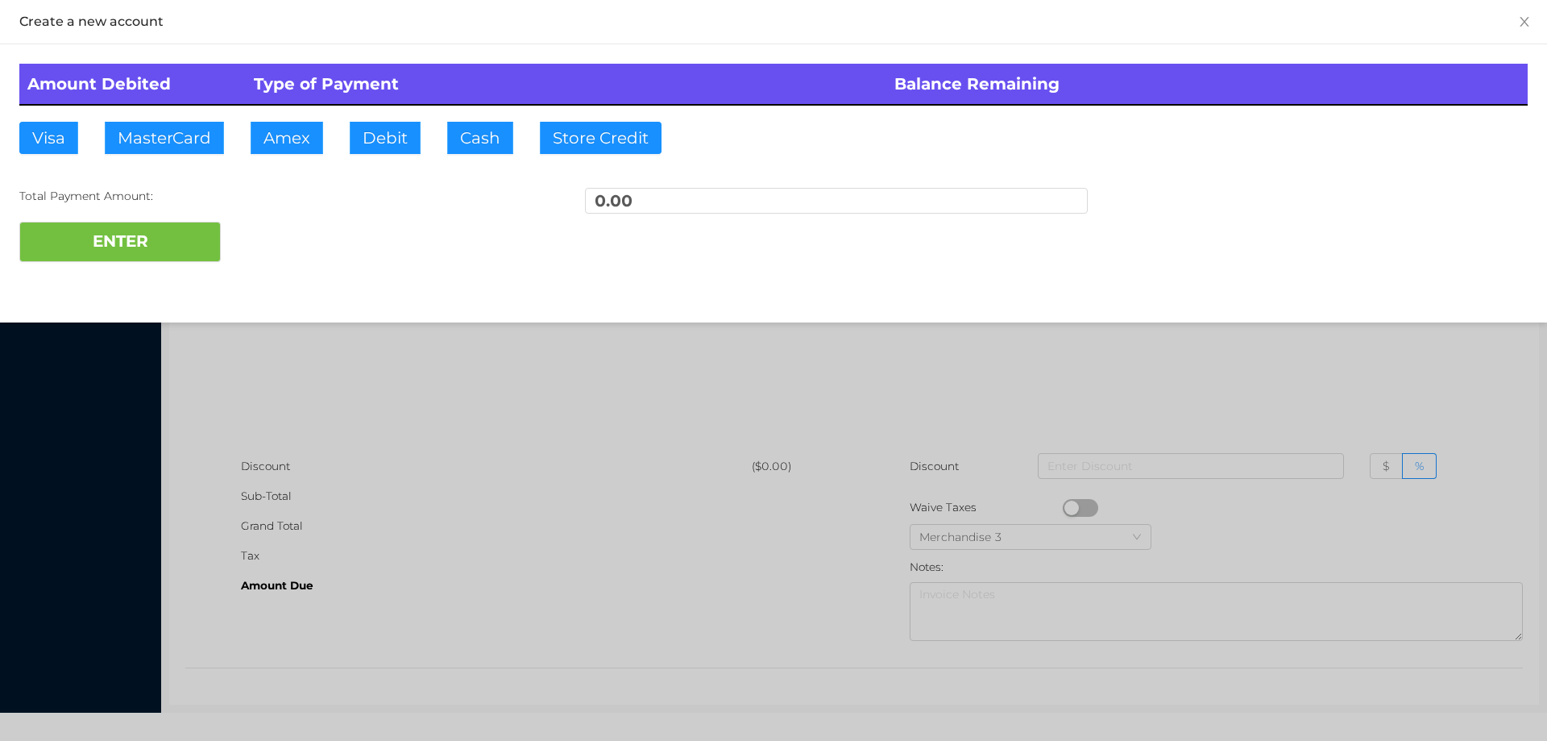
click at [347, 363] on div at bounding box center [773, 370] width 1547 height 741
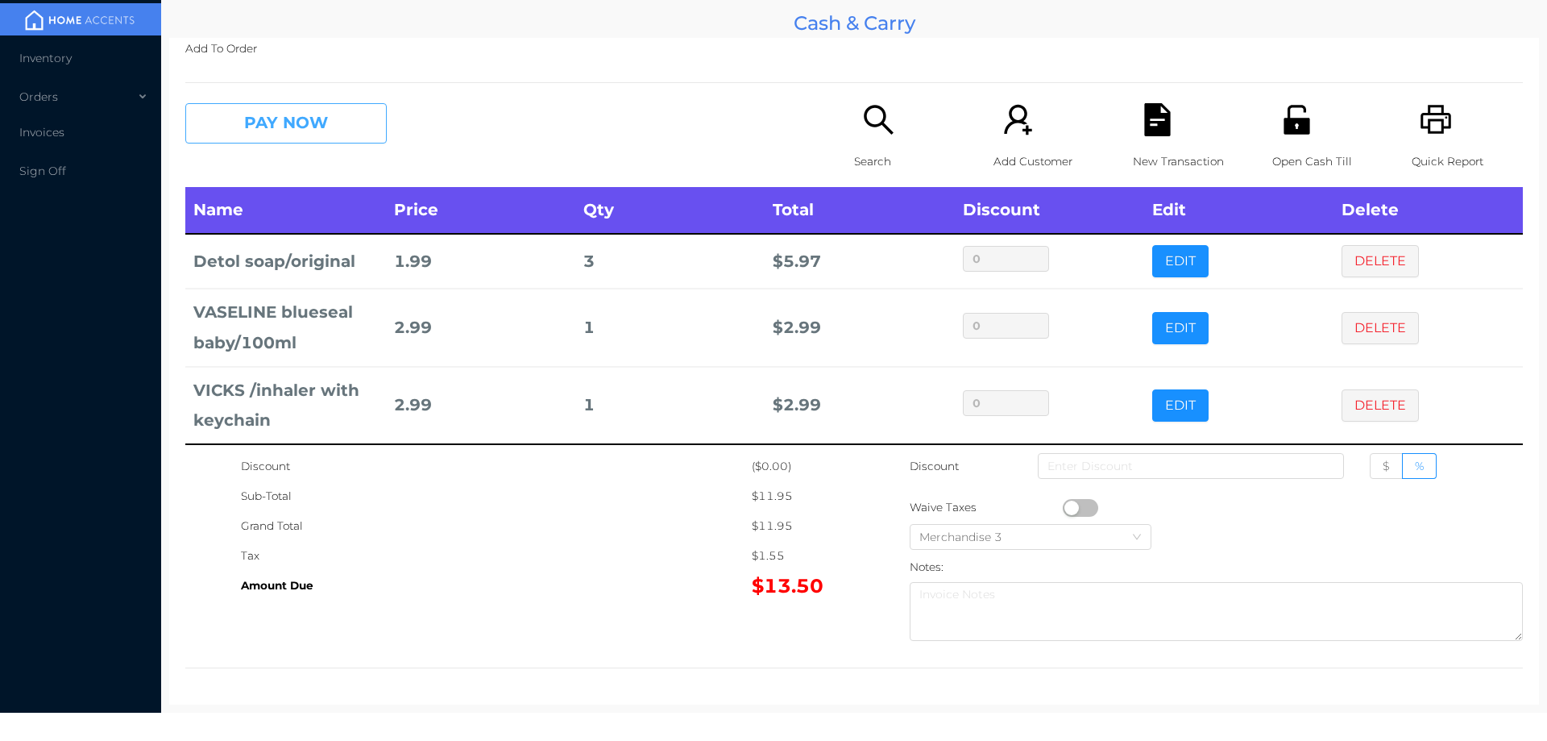
click at [318, 139] on button "PAY NOW" at bounding box center [285, 123] width 201 height 40
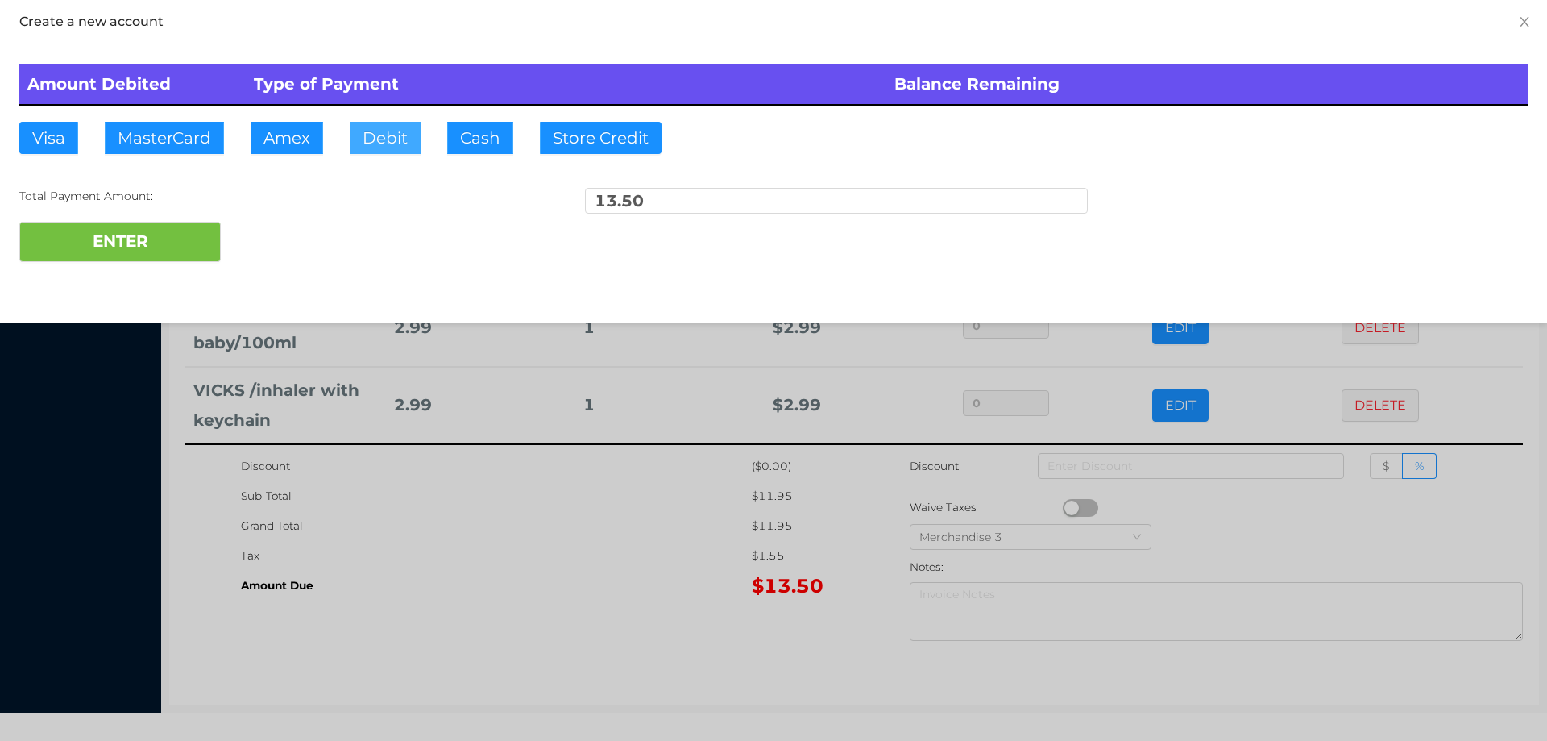
click at [384, 130] on button "Debit" at bounding box center [385, 138] width 71 height 32
type input "50."
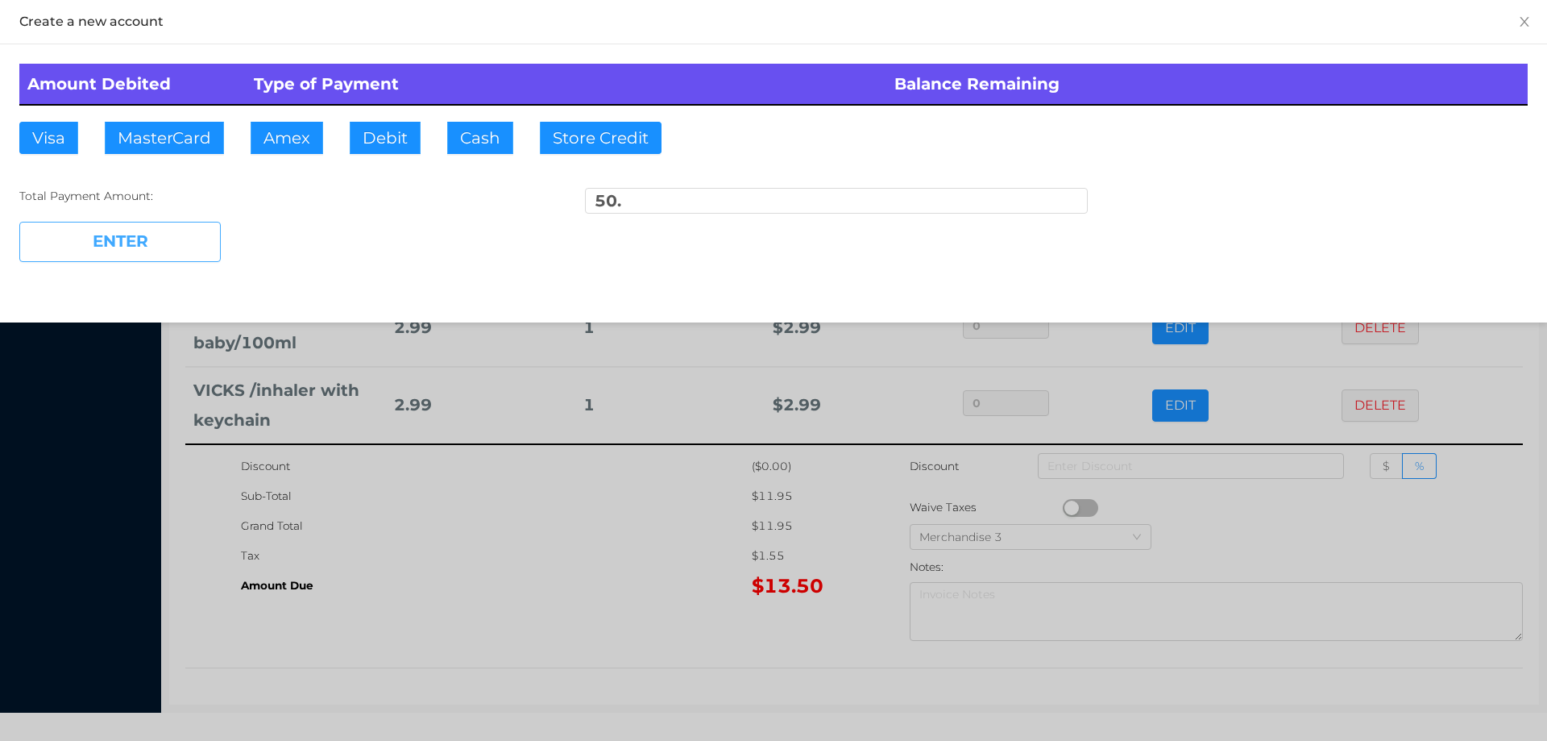
click at [179, 247] on button "ENTER" at bounding box center [119, 242] width 201 height 40
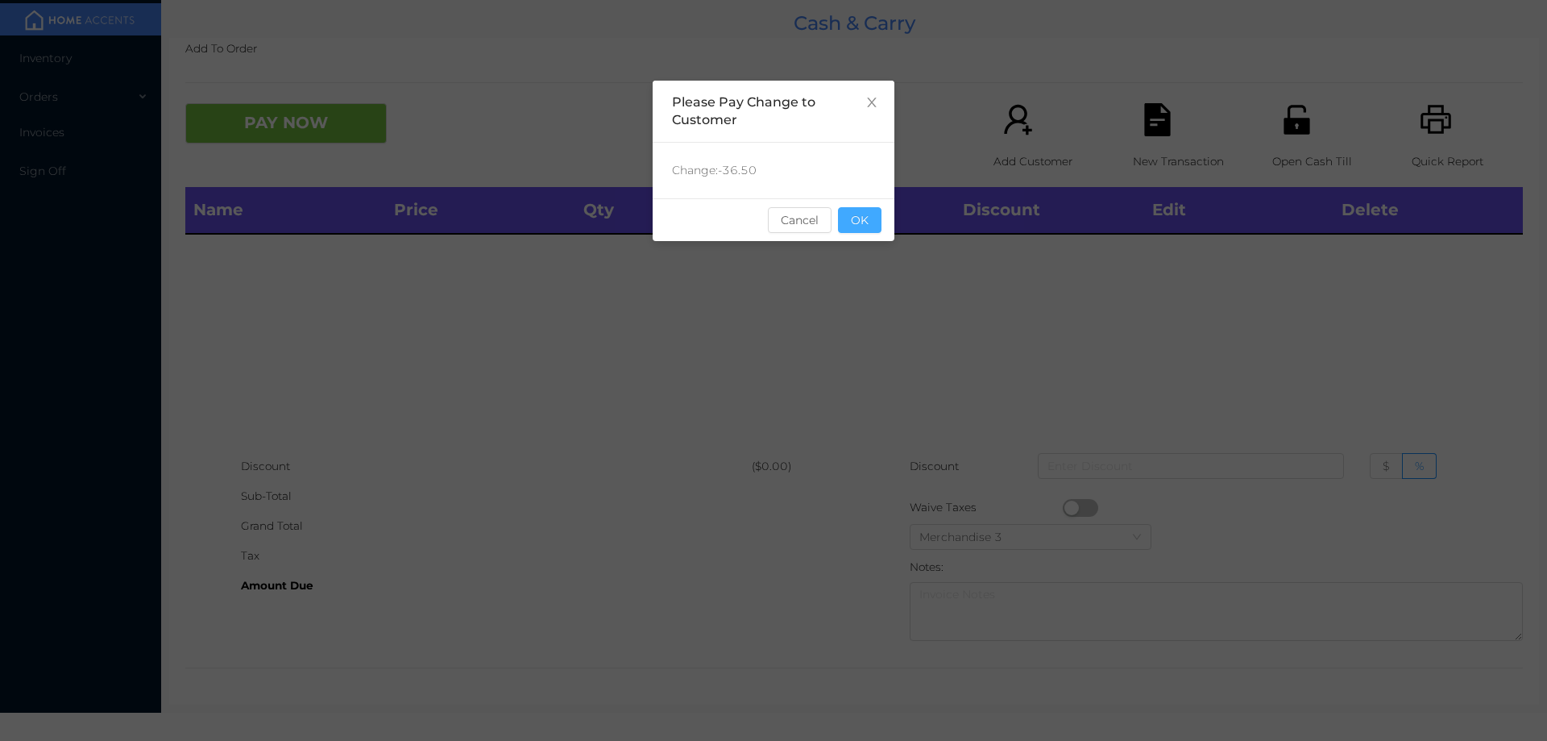
click at [861, 222] on button "OK" at bounding box center [860, 220] width 44 height 26
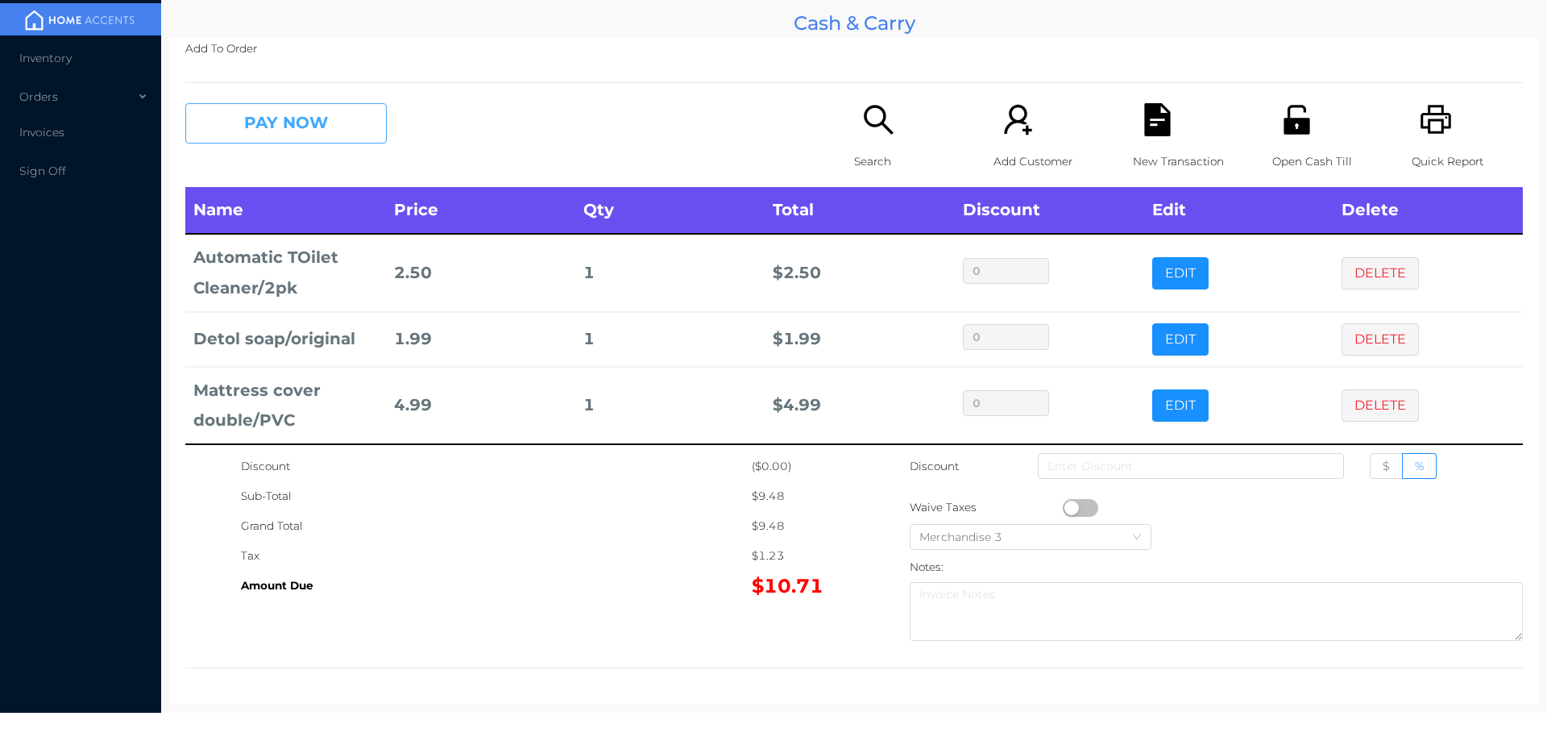
click at [302, 116] on button "PAY NOW" at bounding box center [285, 123] width 201 height 40
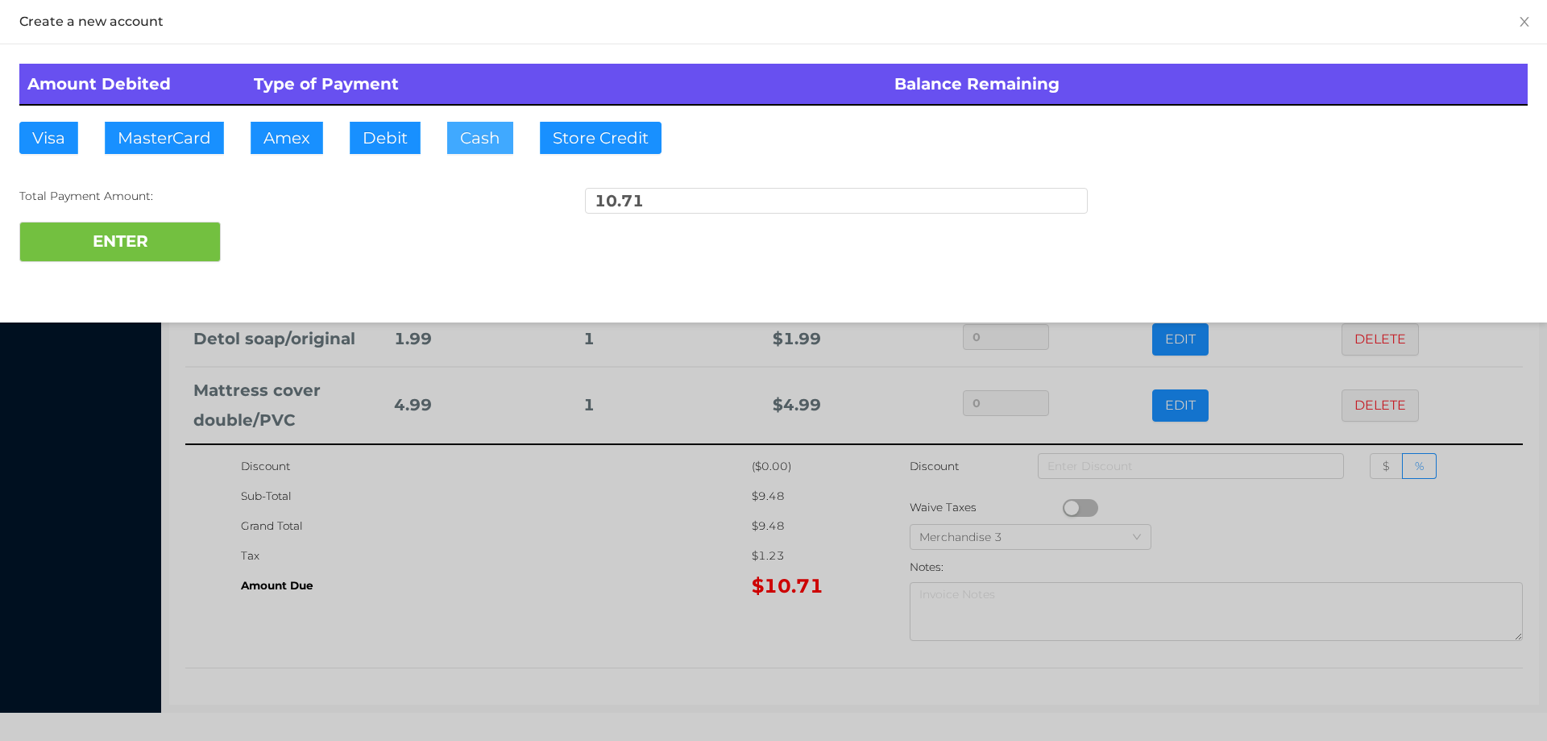
click at [472, 147] on button "Cash" at bounding box center [480, 138] width 66 height 32
type input "1"
type input "20."
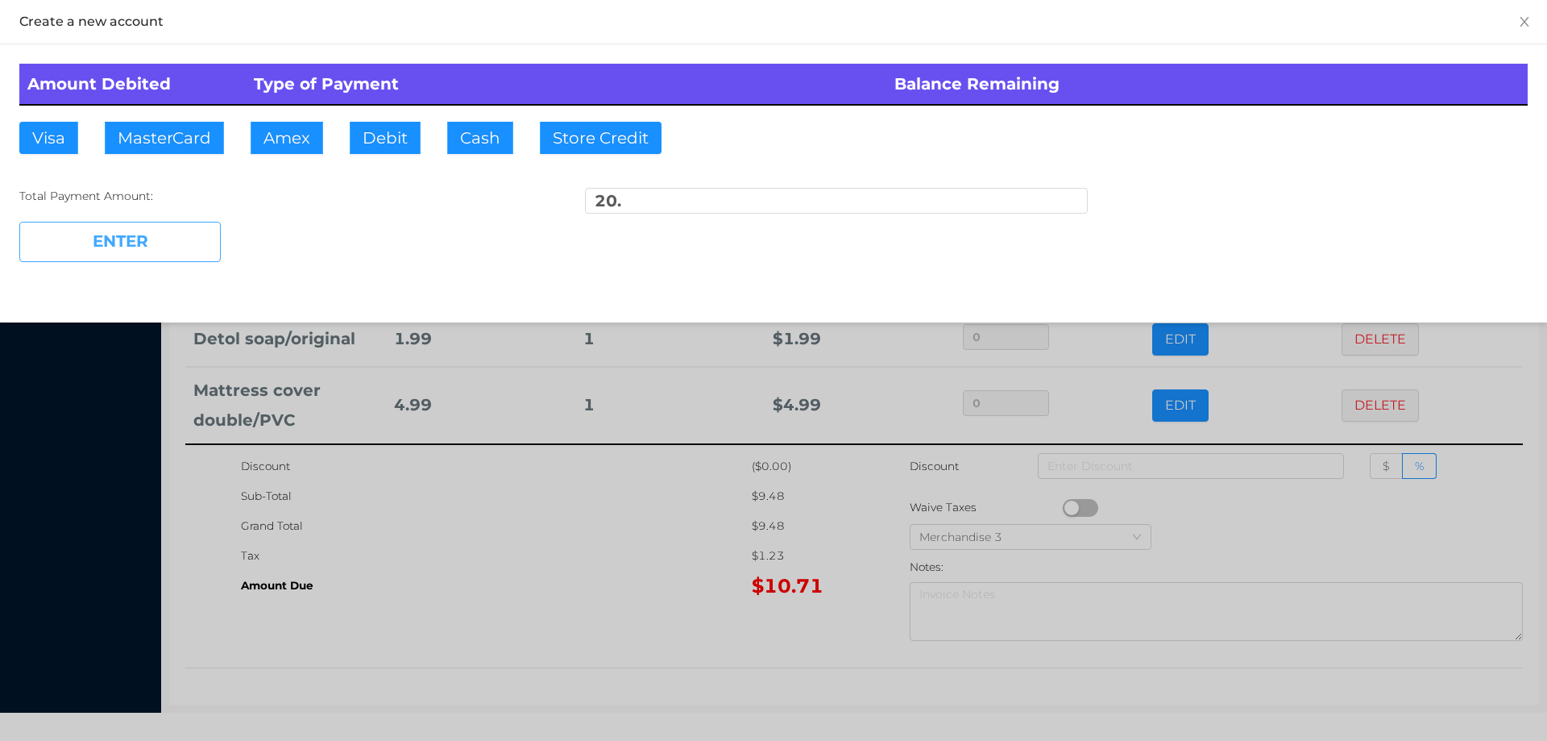
click at [145, 252] on button "ENTER" at bounding box center [119, 242] width 201 height 40
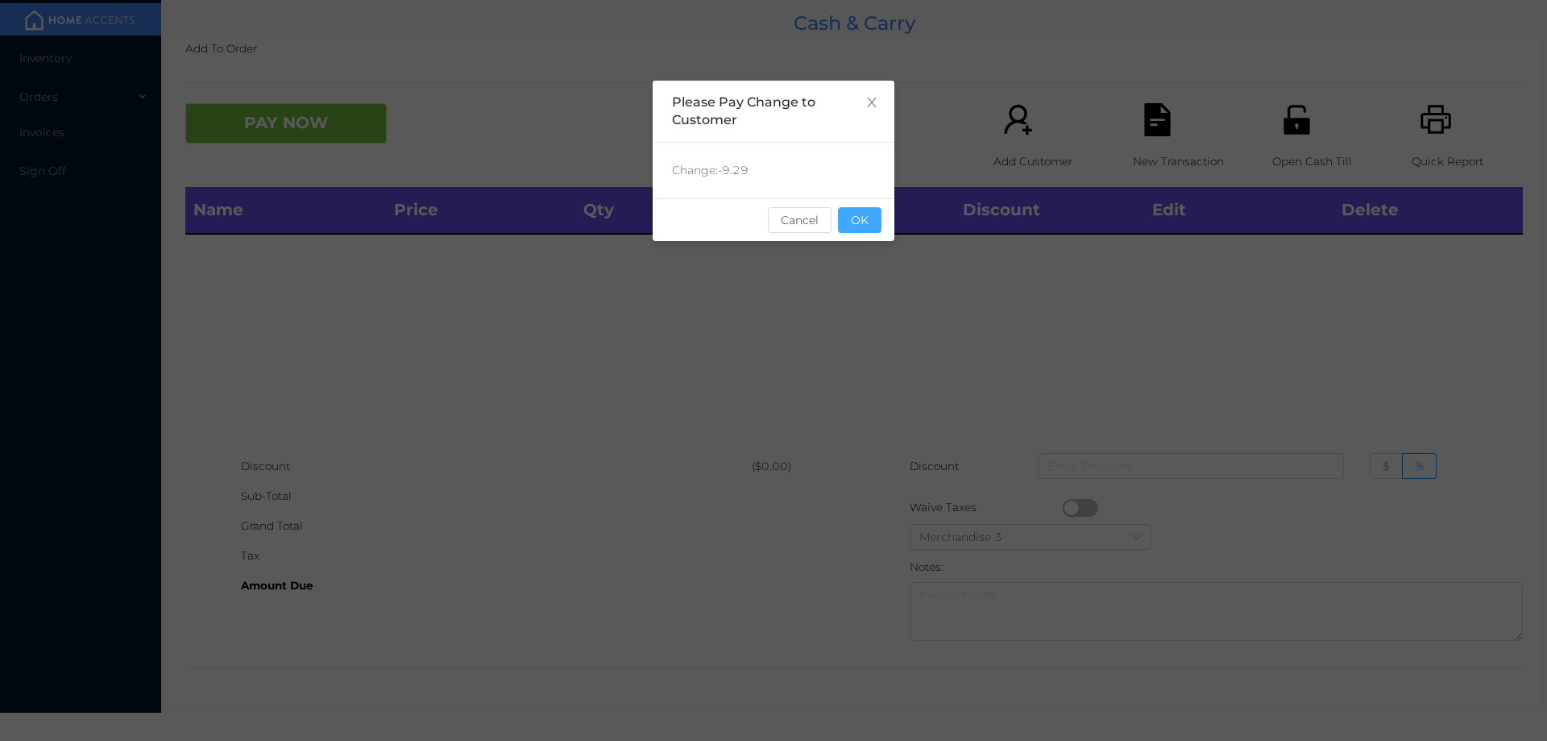
click at [866, 222] on button "OK" at bounding box center [860, 220] width 44 height 26
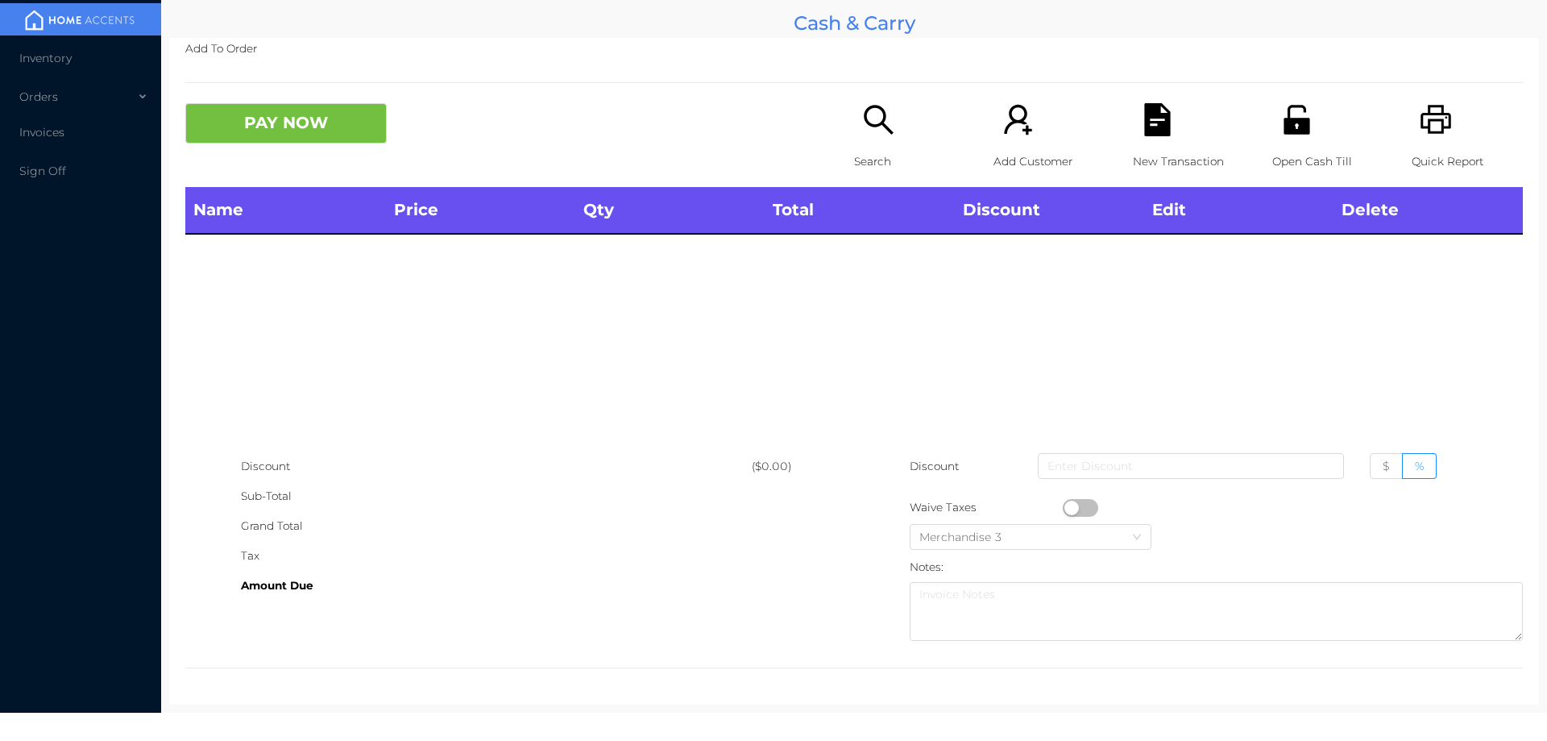
click at [872, 116] on icon "icon: search" at bounding box center [878, 119] width 33 height 33
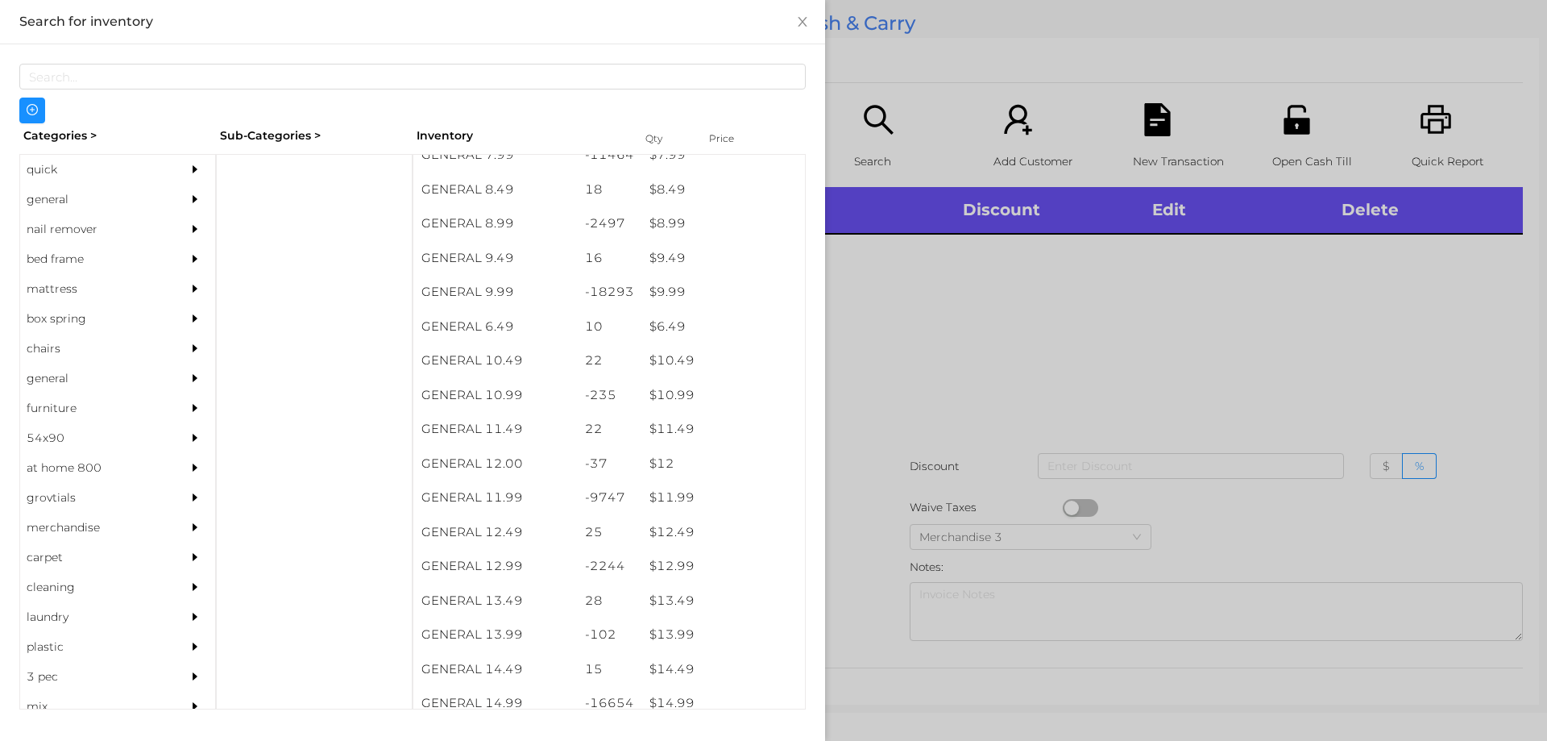
scroll to position [860, 0]
click at [47, 159] on div "quick" at bounding box center [93, 170] width 147 height 30
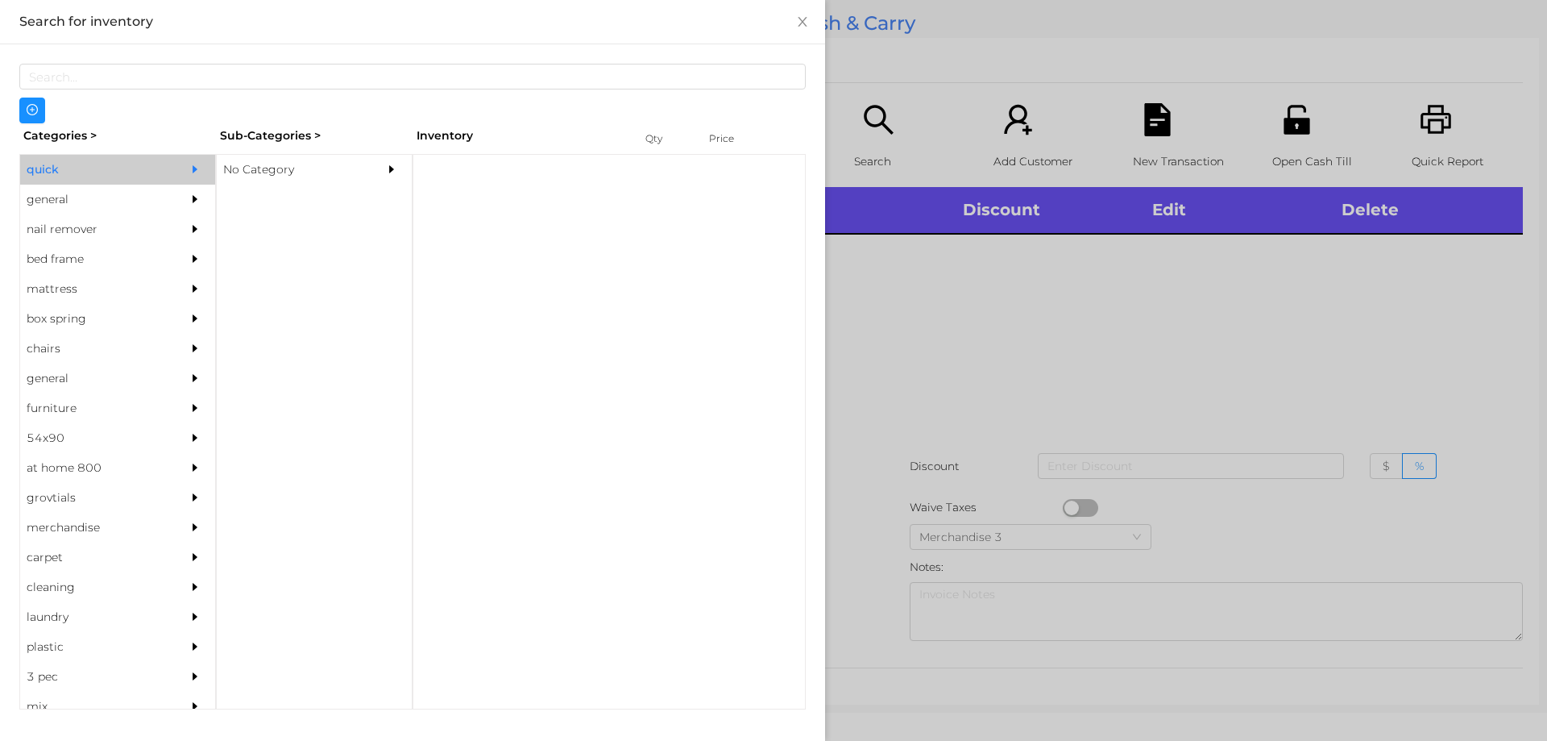
click at [273, 175] on div "No Category" at bounding box center [290, 170] width 147 height 30
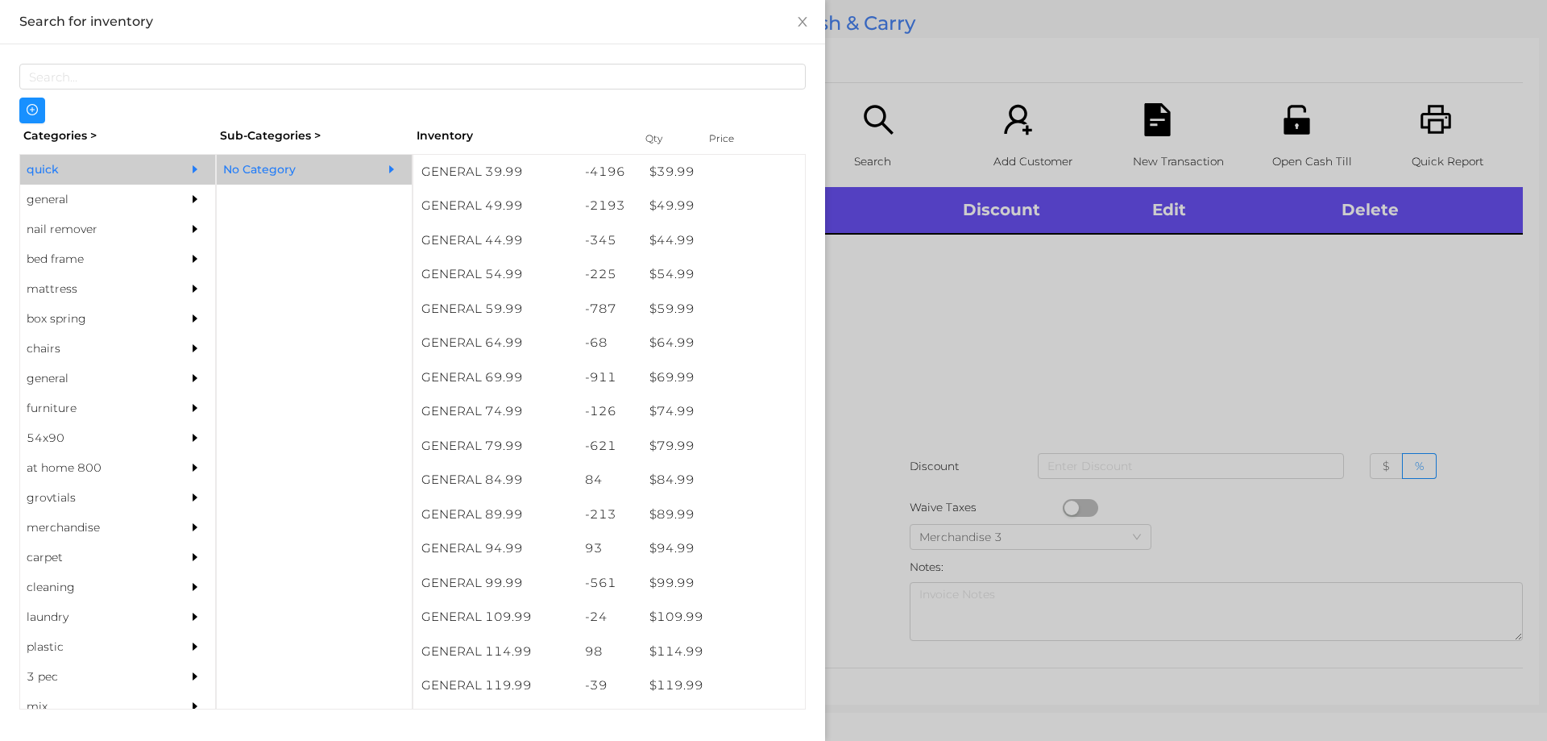
scroll to position [936, 0]
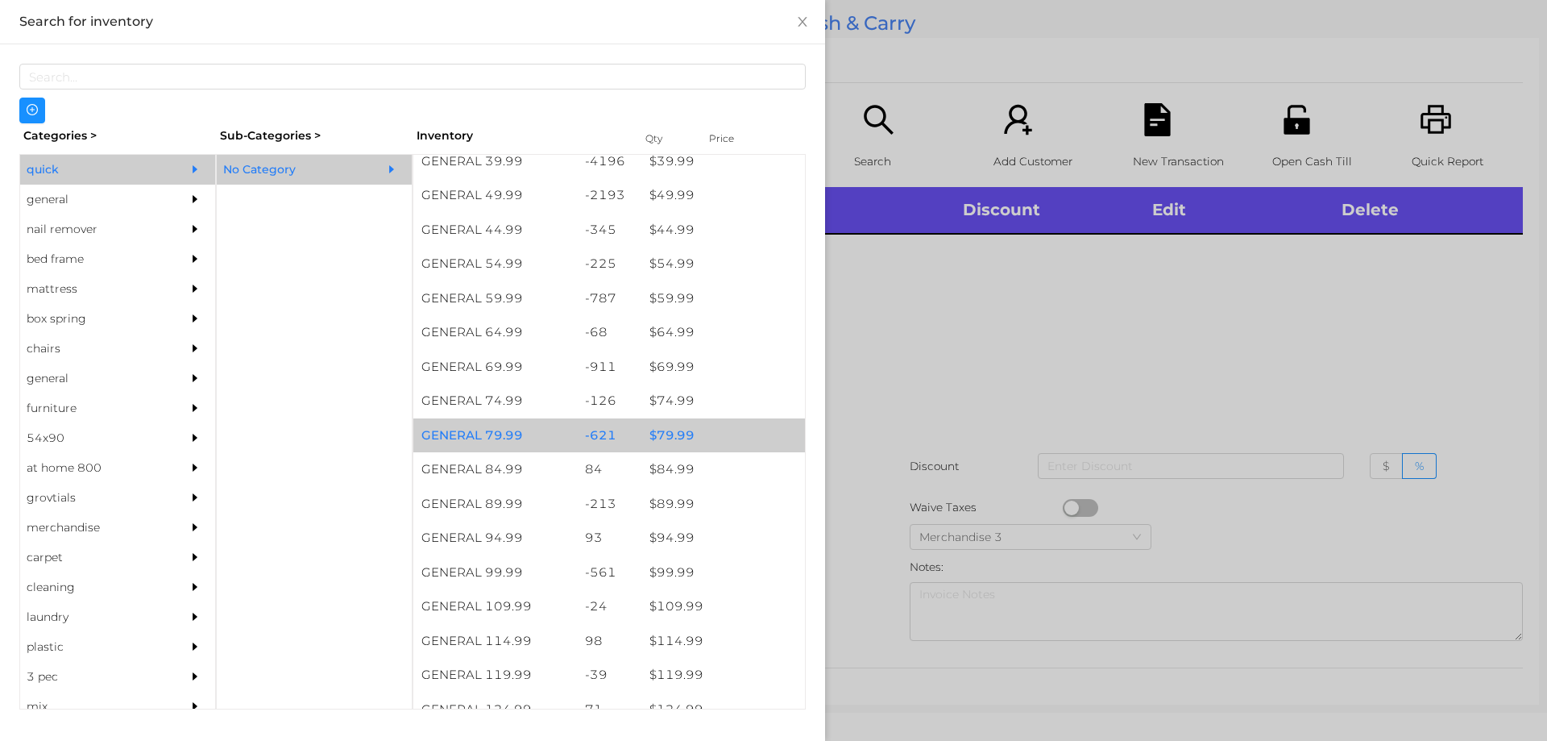
click at [672, 432] on div "$ 79.99" at bounding box center [723, 435] width 164 height 35
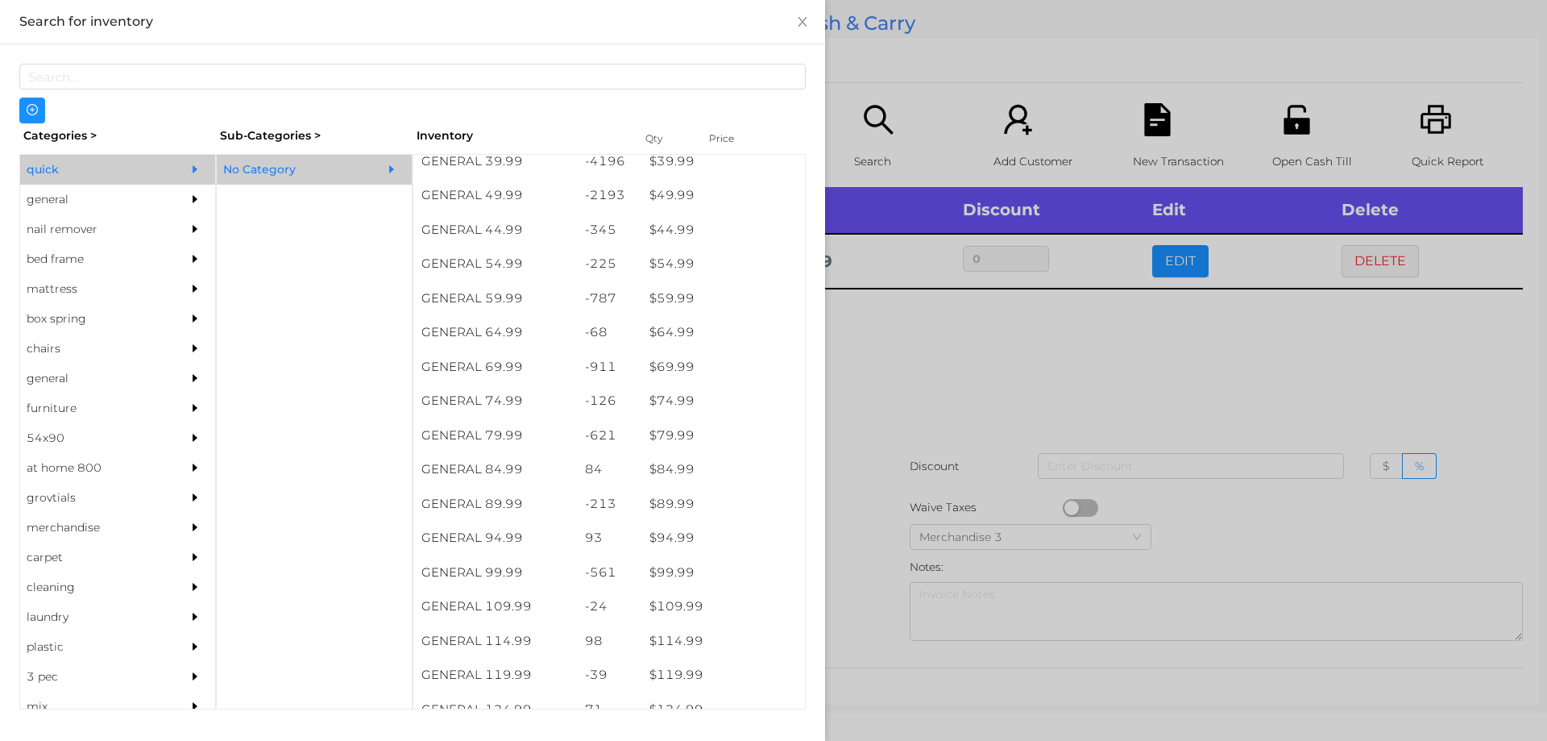
click at [1009, 363] on div at bounding box center [773, 370] width 1547 height 741
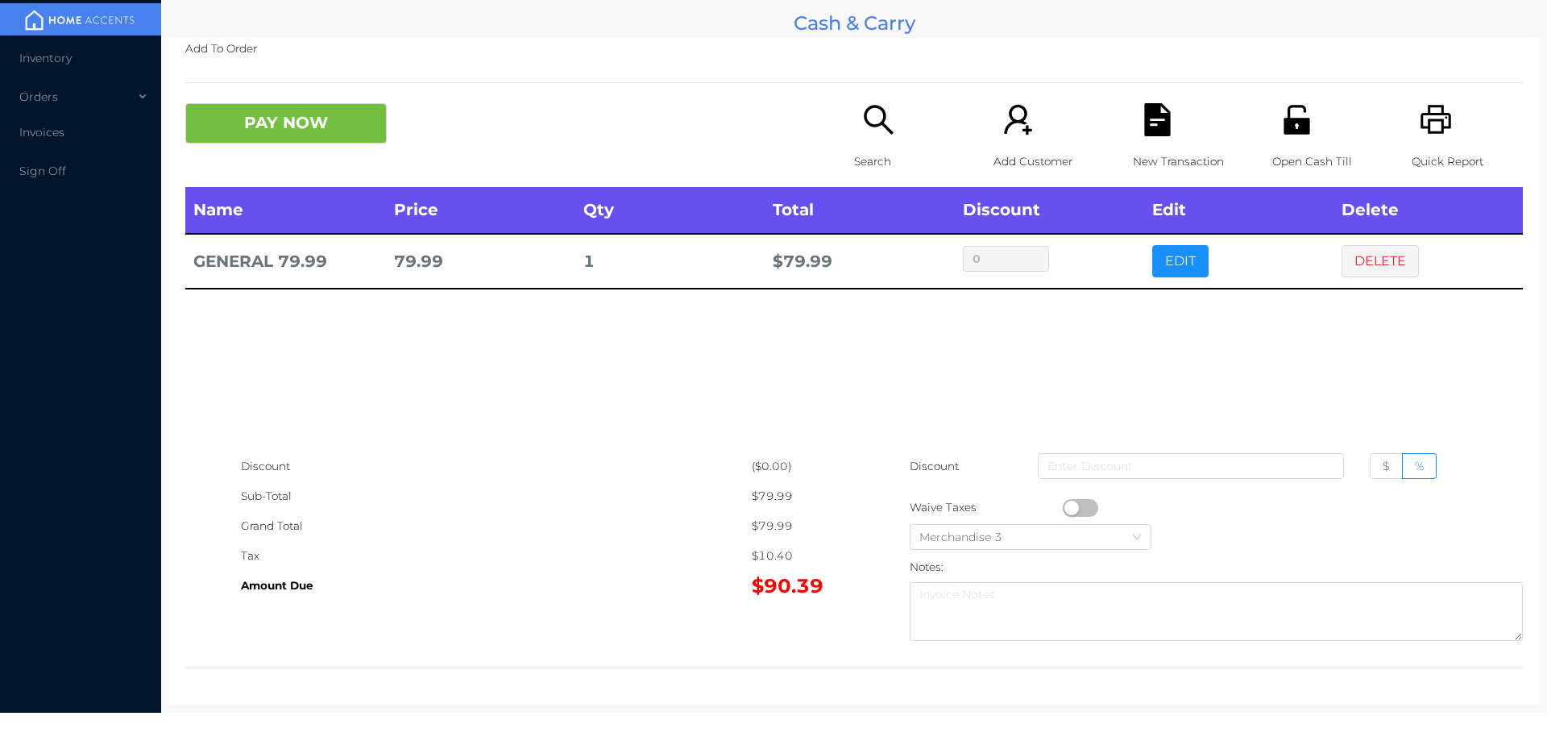
click at [1414, 140] on div "Quick Report" at bounding box center [1467, 145] width 111 height 84
click at [338, 116] on button "PAY NOW" at bounding box center [285, 123] width 201 height 40
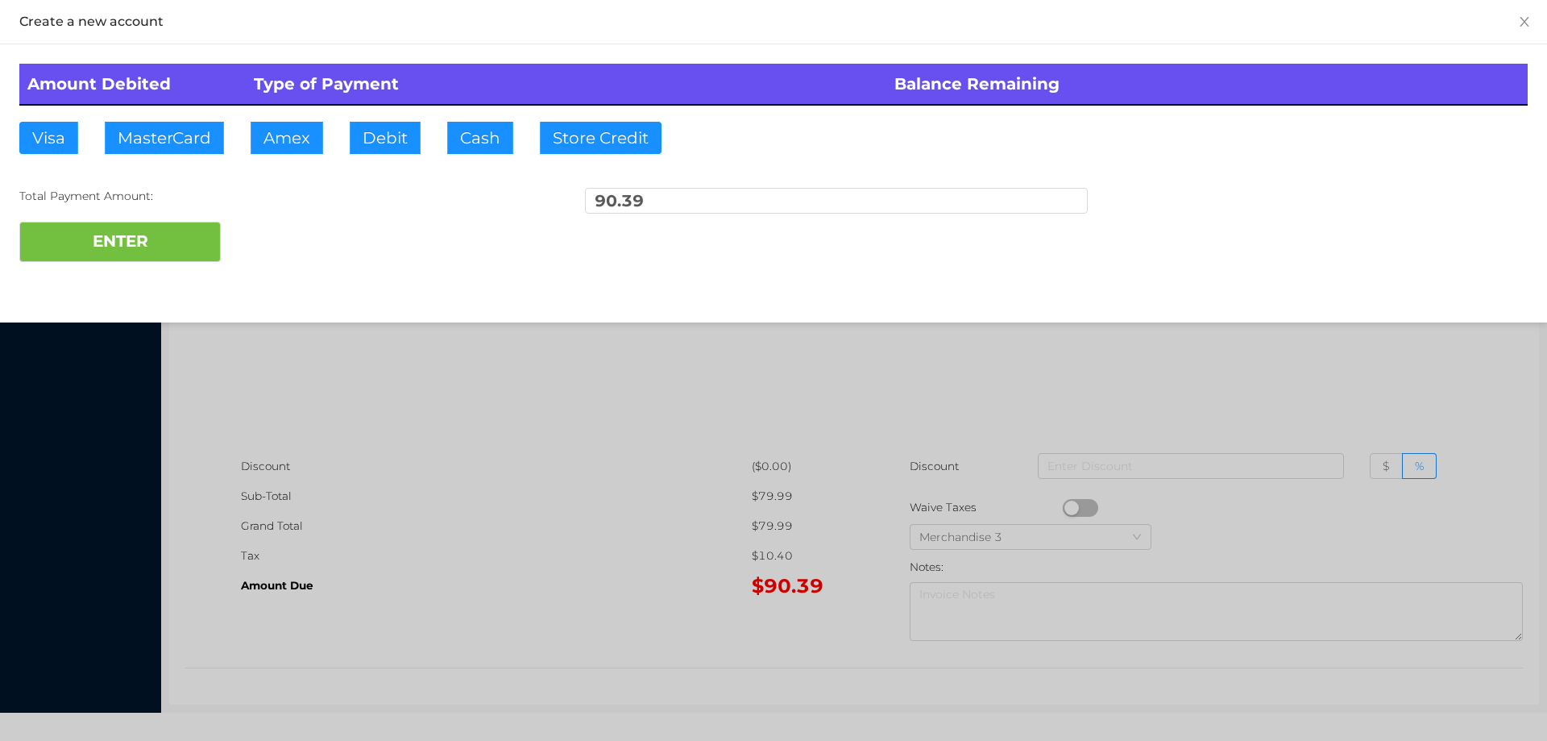
click at [1009, 374] on div at bounding box center [773, 370] width 1547 height 741
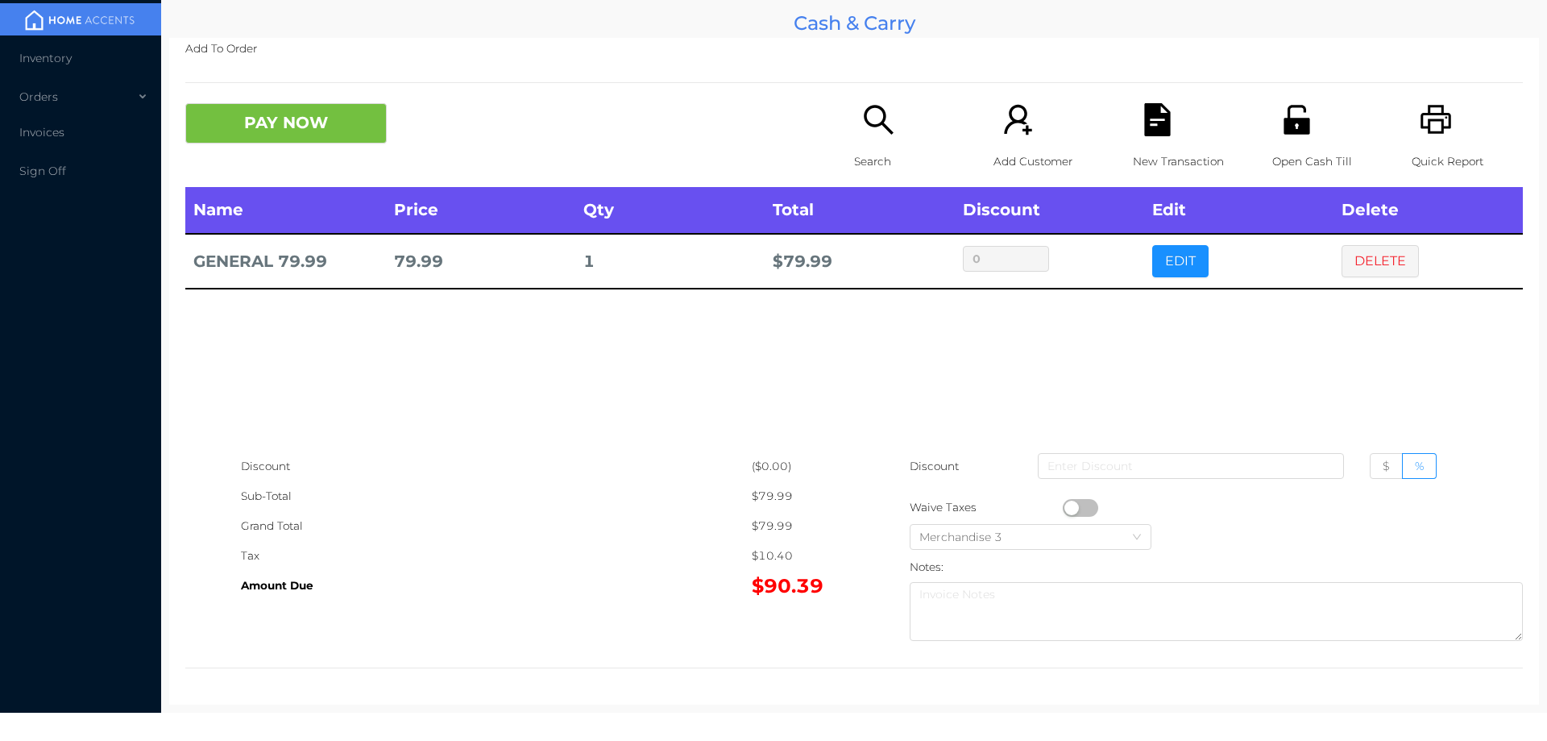
click at [1352, 255] on button "DELETE" at bounding box center [1380, 261] width 77 height 32
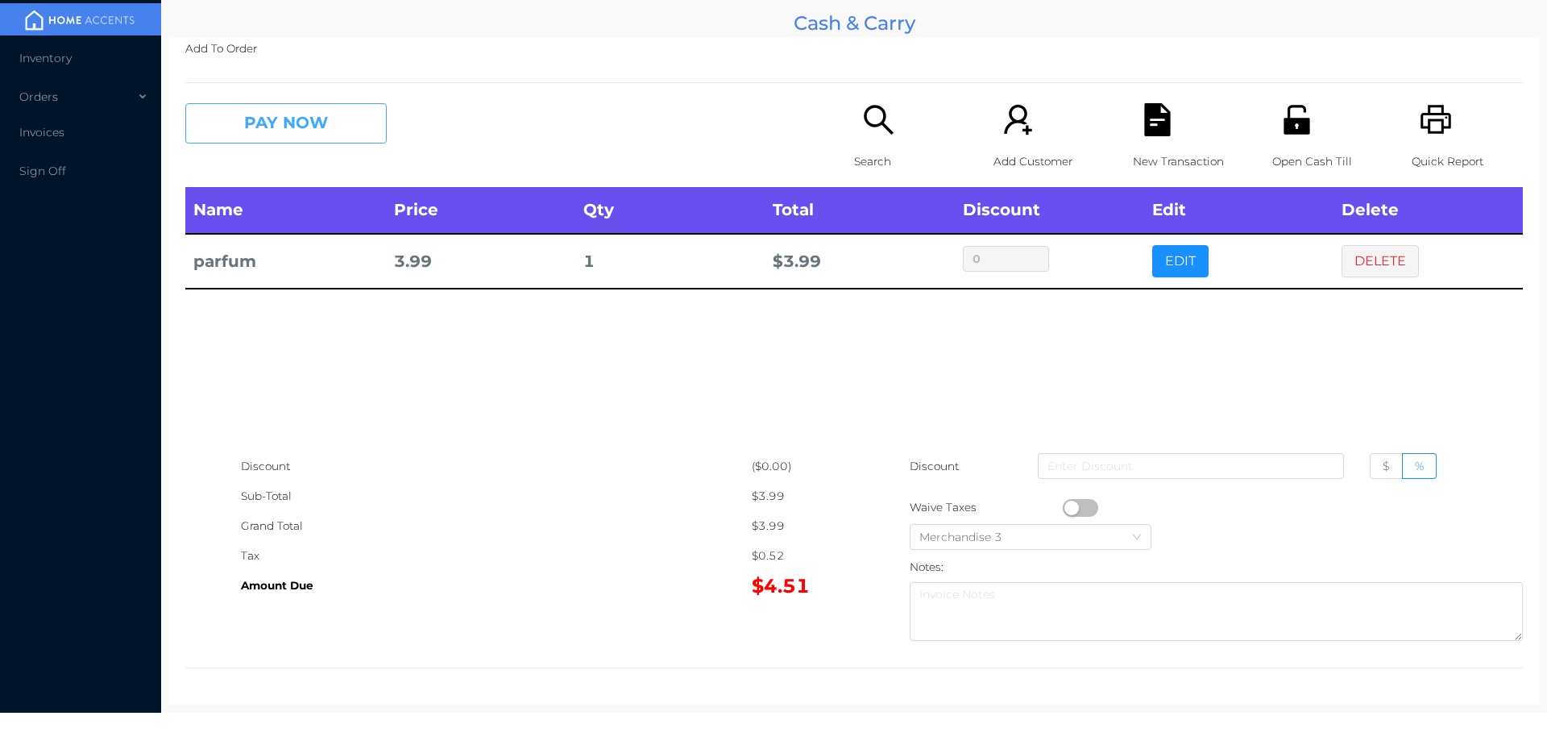
click at [256, 127] on button "PAY NOW" at bounding box center [285, 123] width 201 height 40
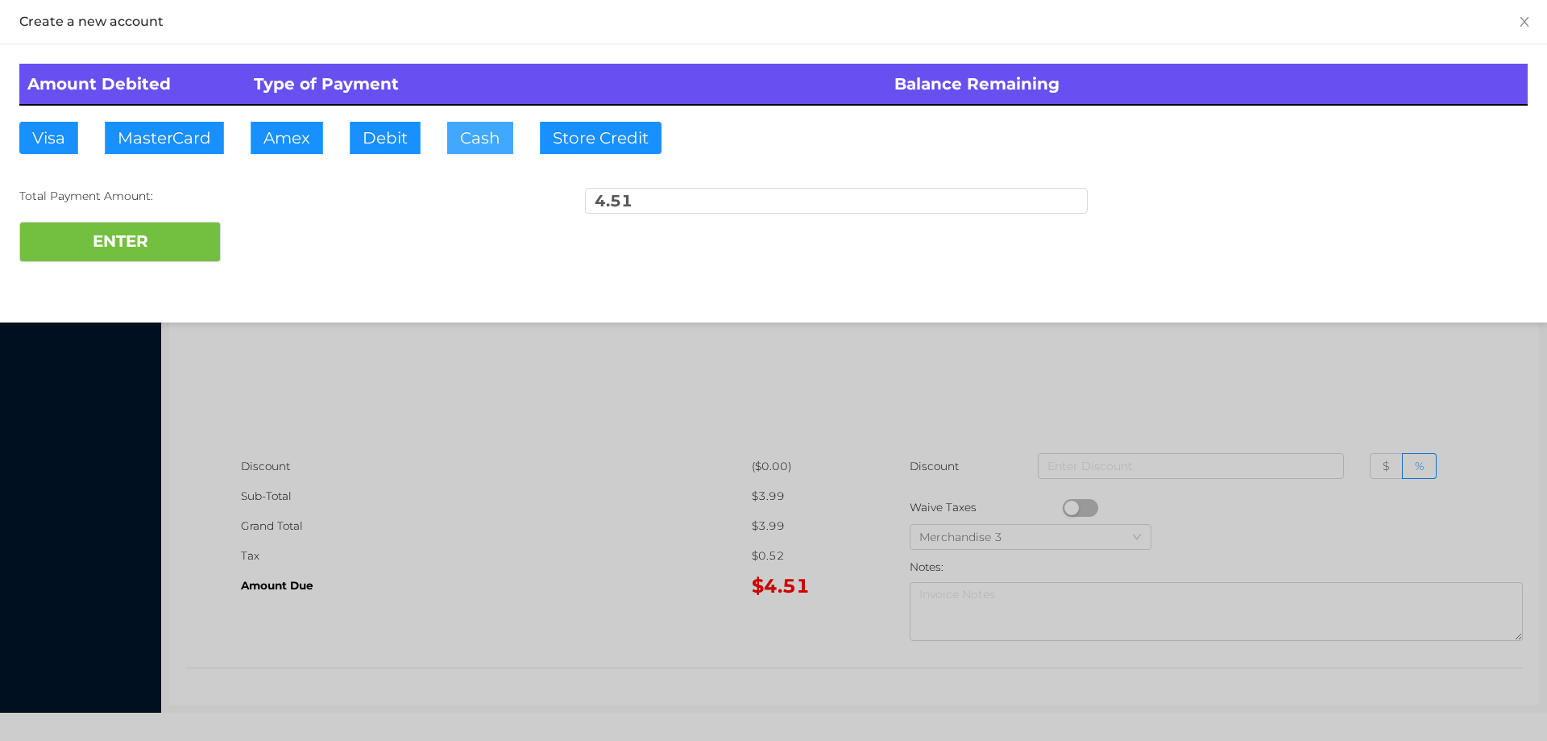
click at [479, 135] on button "Cash" at bounding box center [480, 138] width 66 height 32
type input "10."
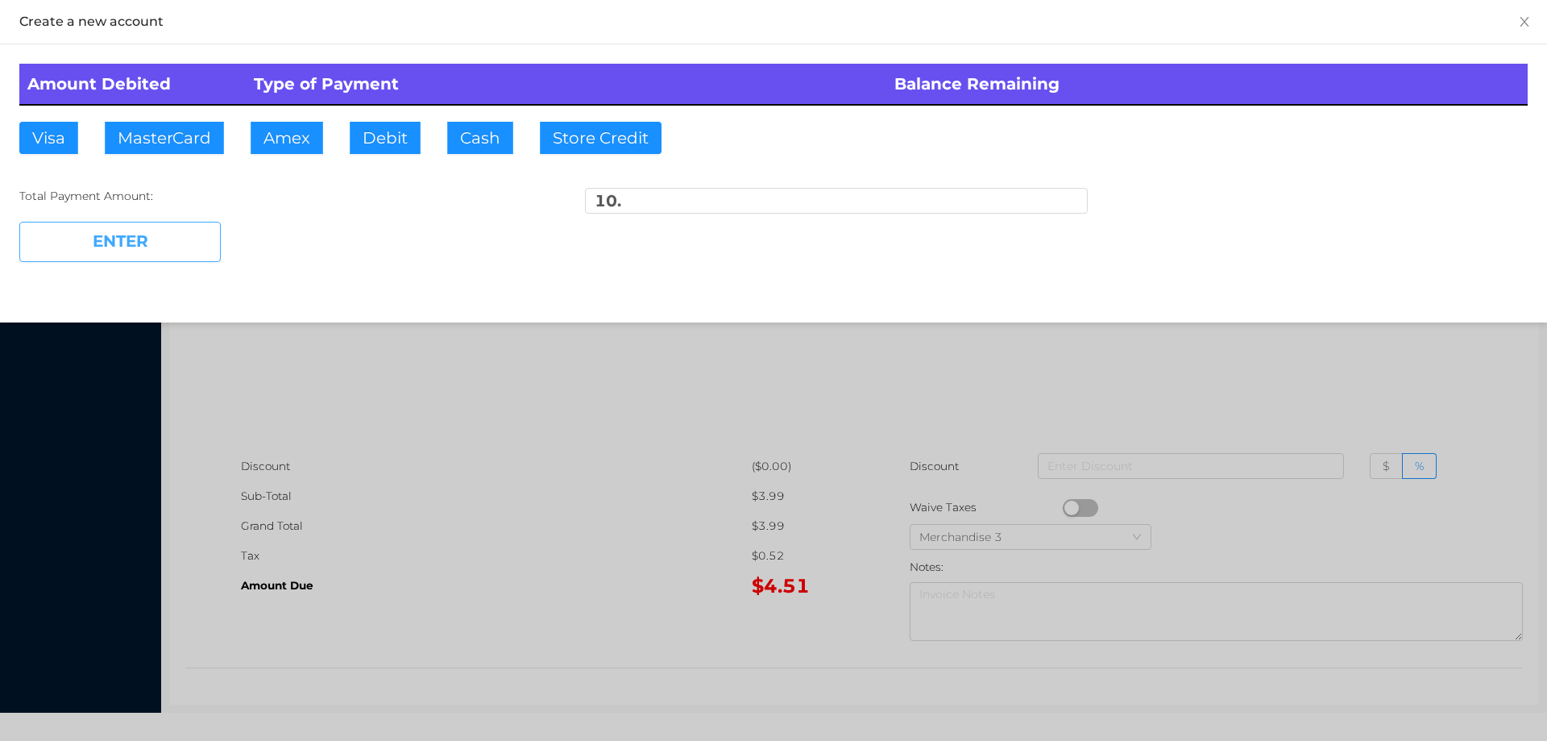
click at [158, 249] on button "ENTER" at bounding box center [119, 242] width 201 height 40
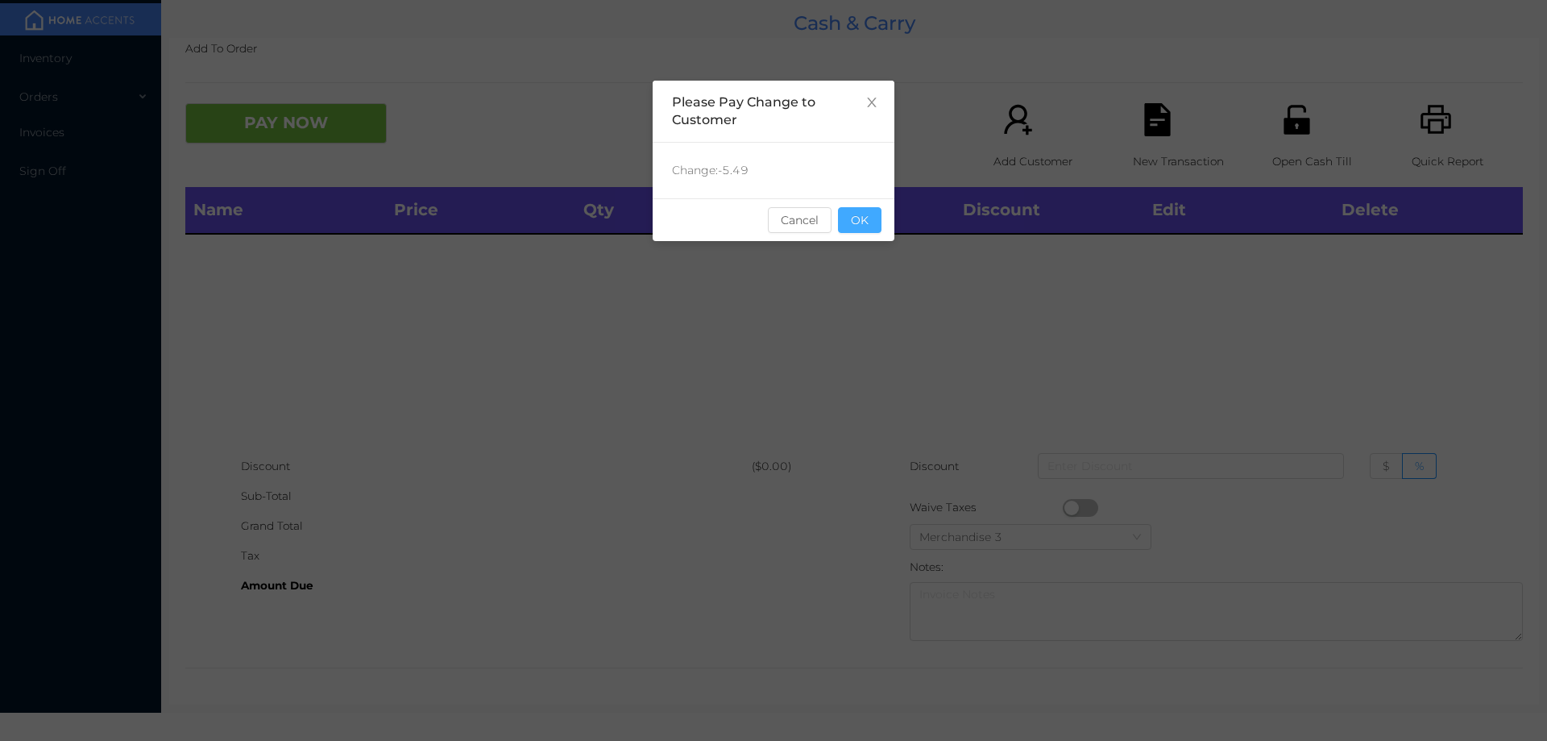
click at [867, 222] on button "OK" at bounding box center [860, 220] width 44 height 26
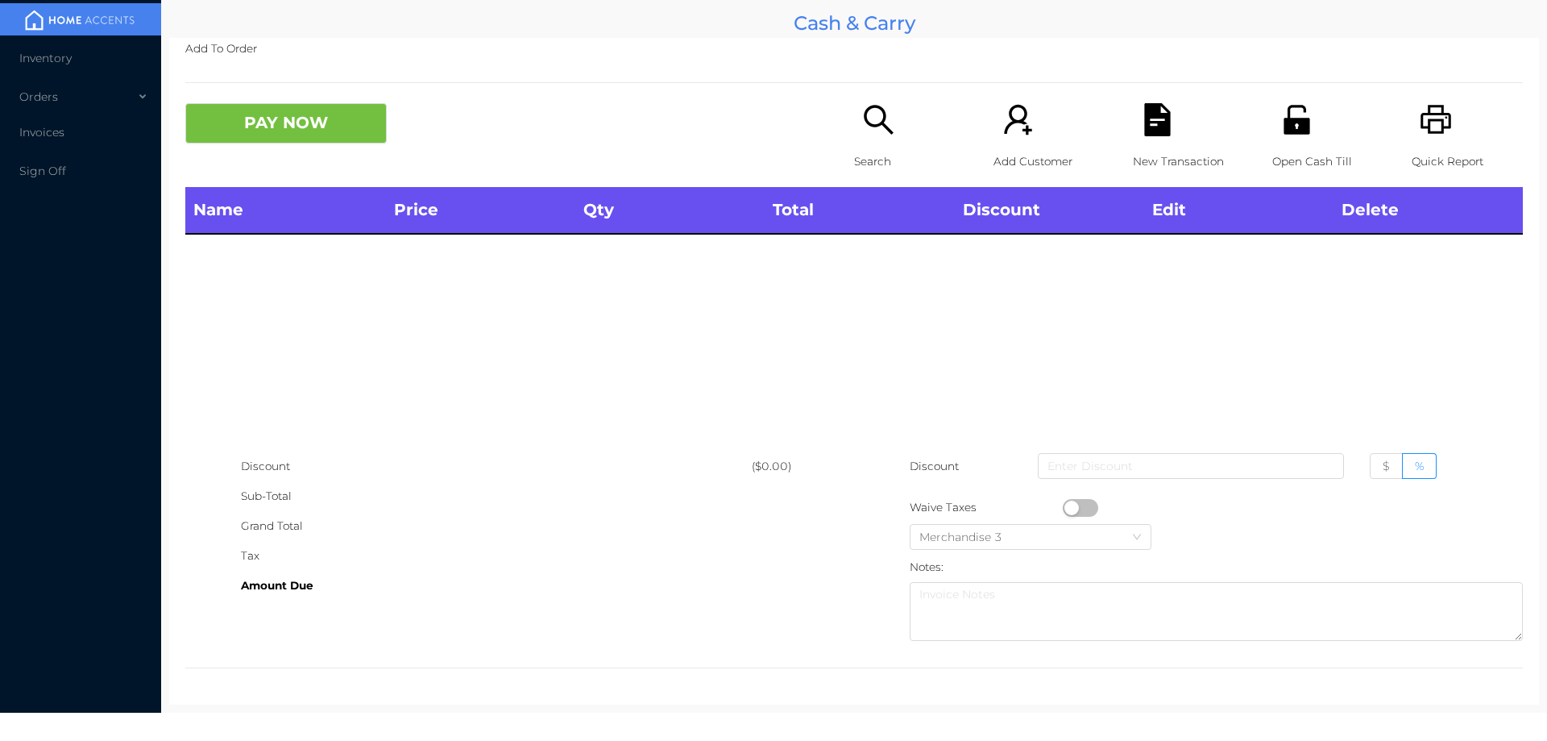
click at [854, 163] on p "Search" at bounding box center [909, 162] width 111 height 30
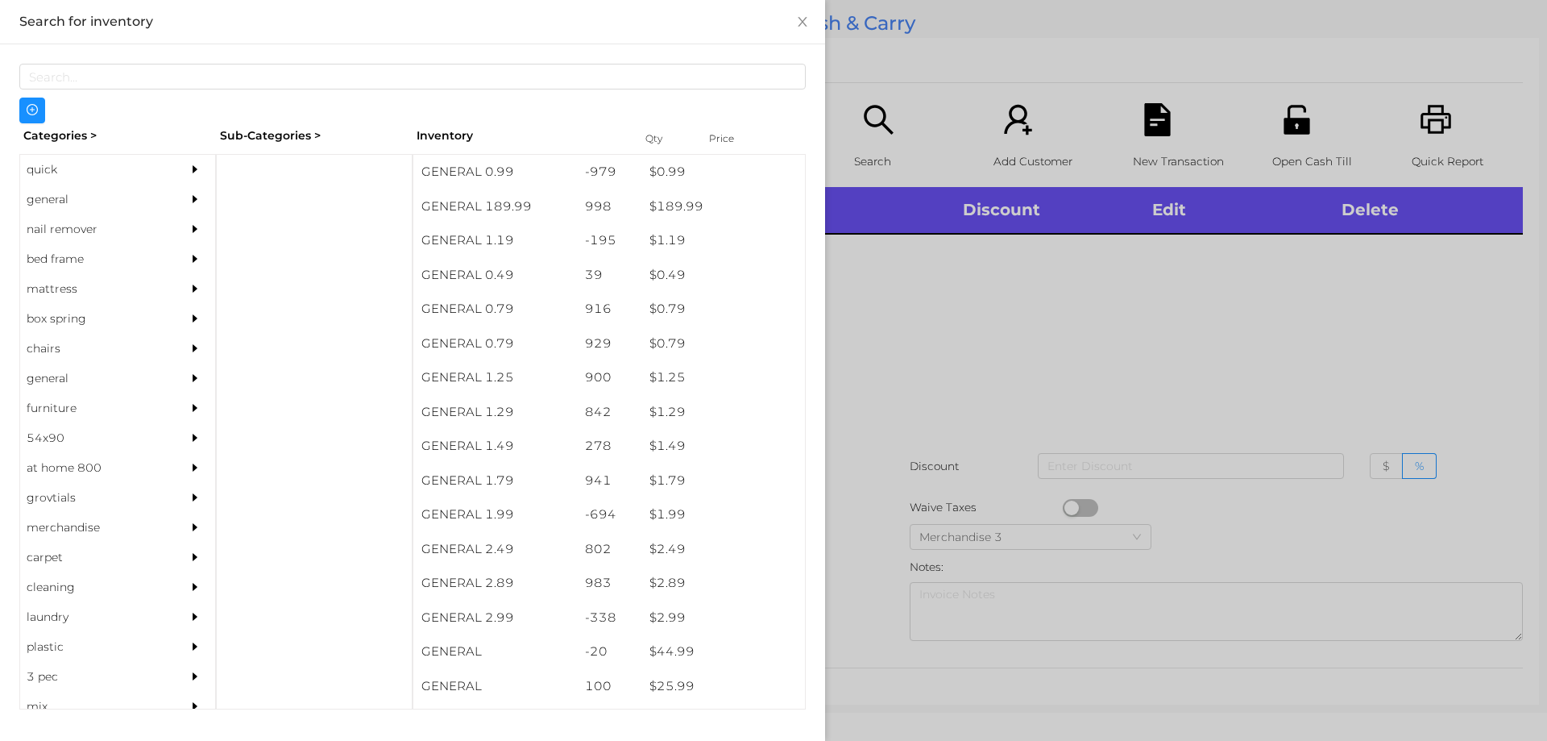
click at [44, 197] on div "general" at bounding box center [93, 200] width 147 height 30
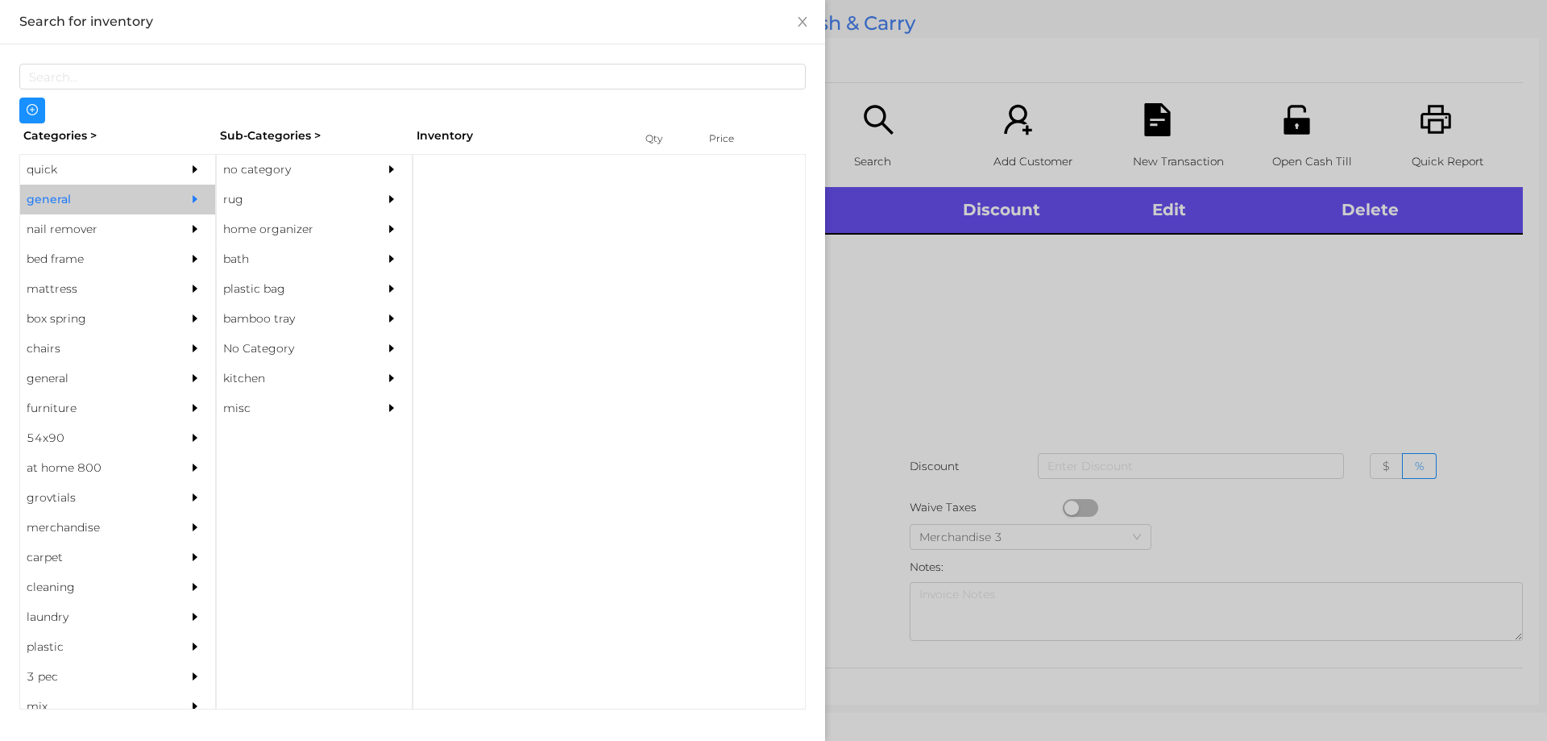
click at [254, 175] on div "no category" at bounding box center [290, 170] width 147 height 30
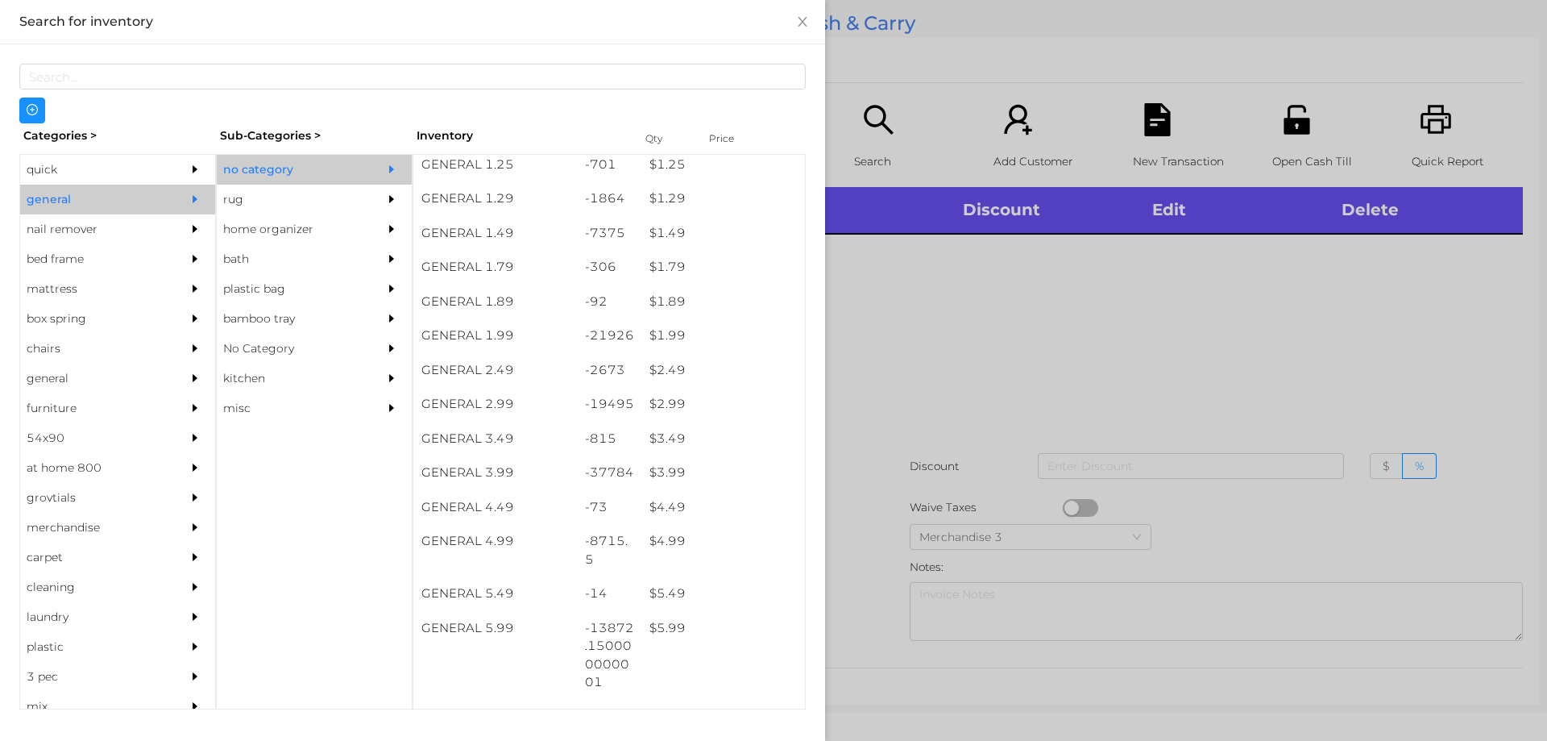
scroll to position [303, 0]
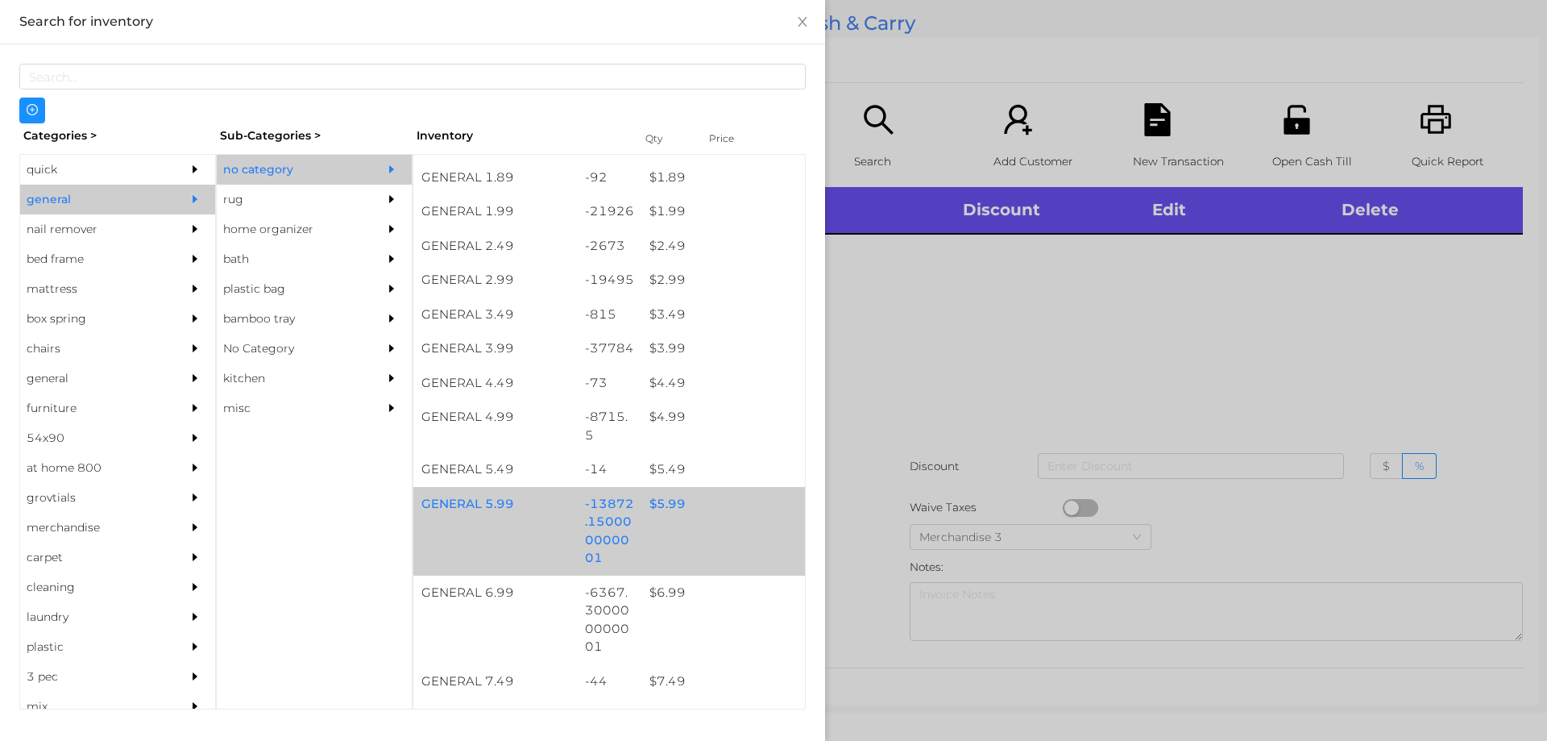
click at [660, 516] on div "$ 5.99" at bounding box center [723, 504] width 164 height 35
click at [666, 511] on div "$ 5.99" at bounding box center [723, 504] width 164 height 35
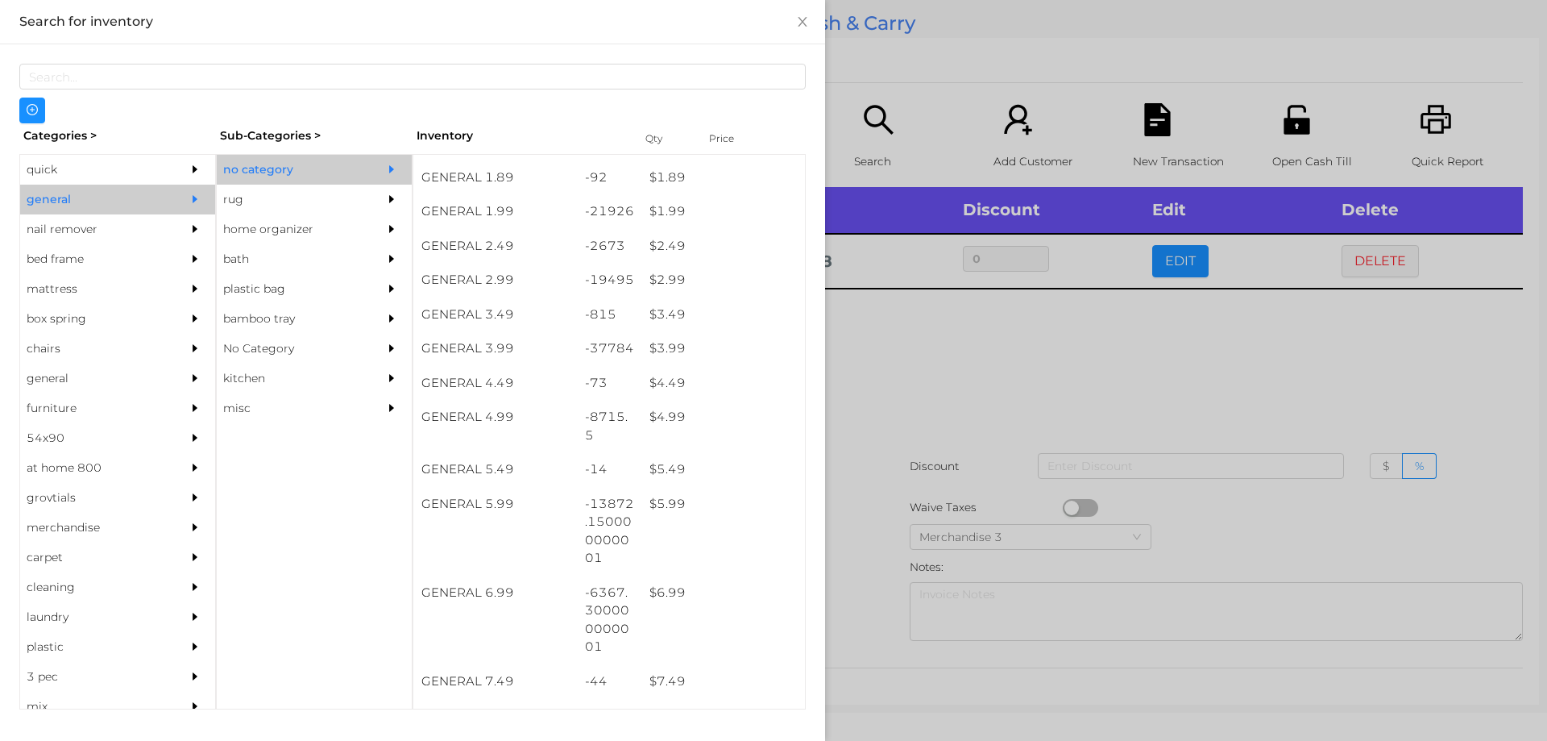
click at [890, 370] on div at bounding box center [773, 370] width 1547 height 741
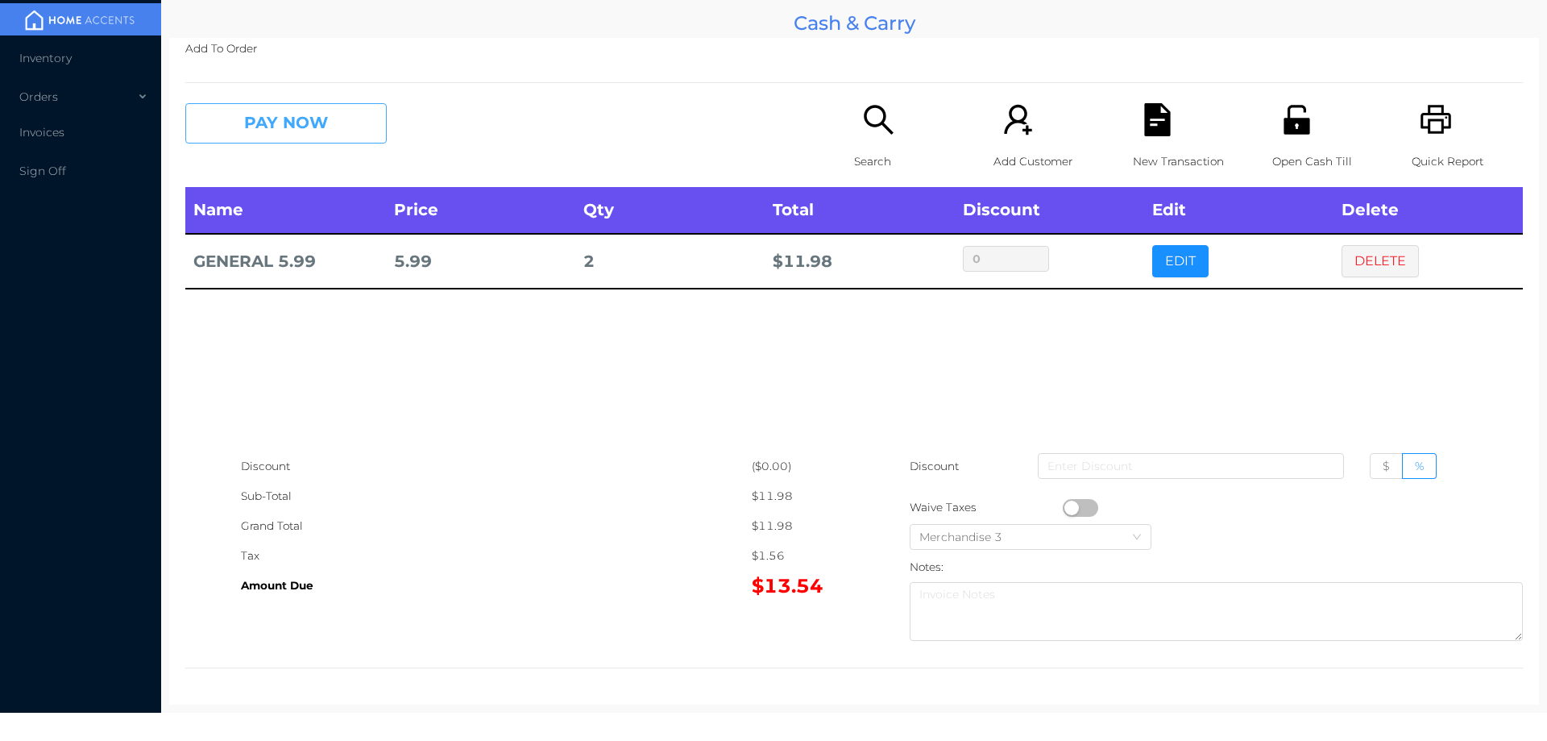
click at [342, 131] on button "PAY NOW" at bounding box center [285, 123] width 201 height 40
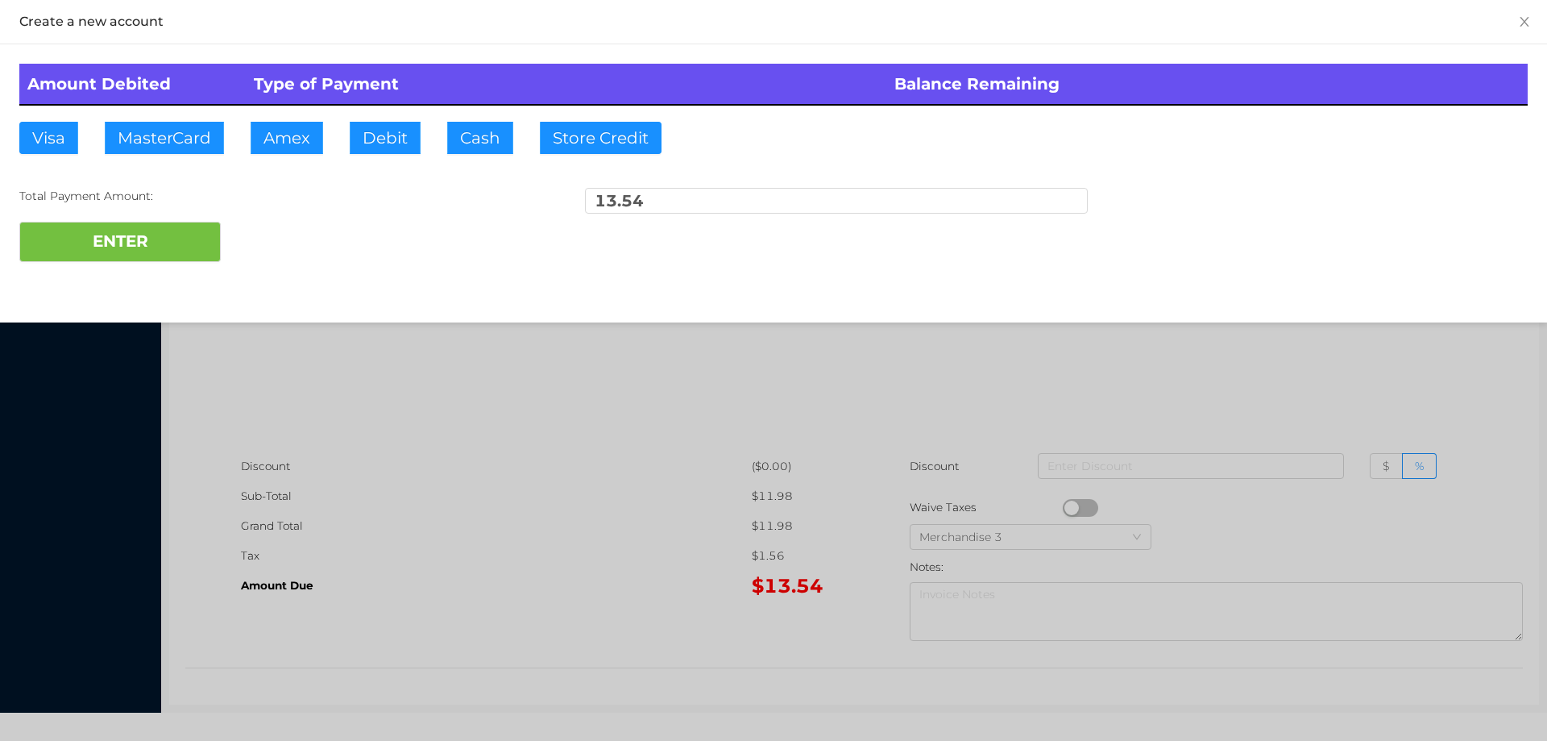
click at [583, 405] on div at bounding box center [773, 370] width 1547 height 741
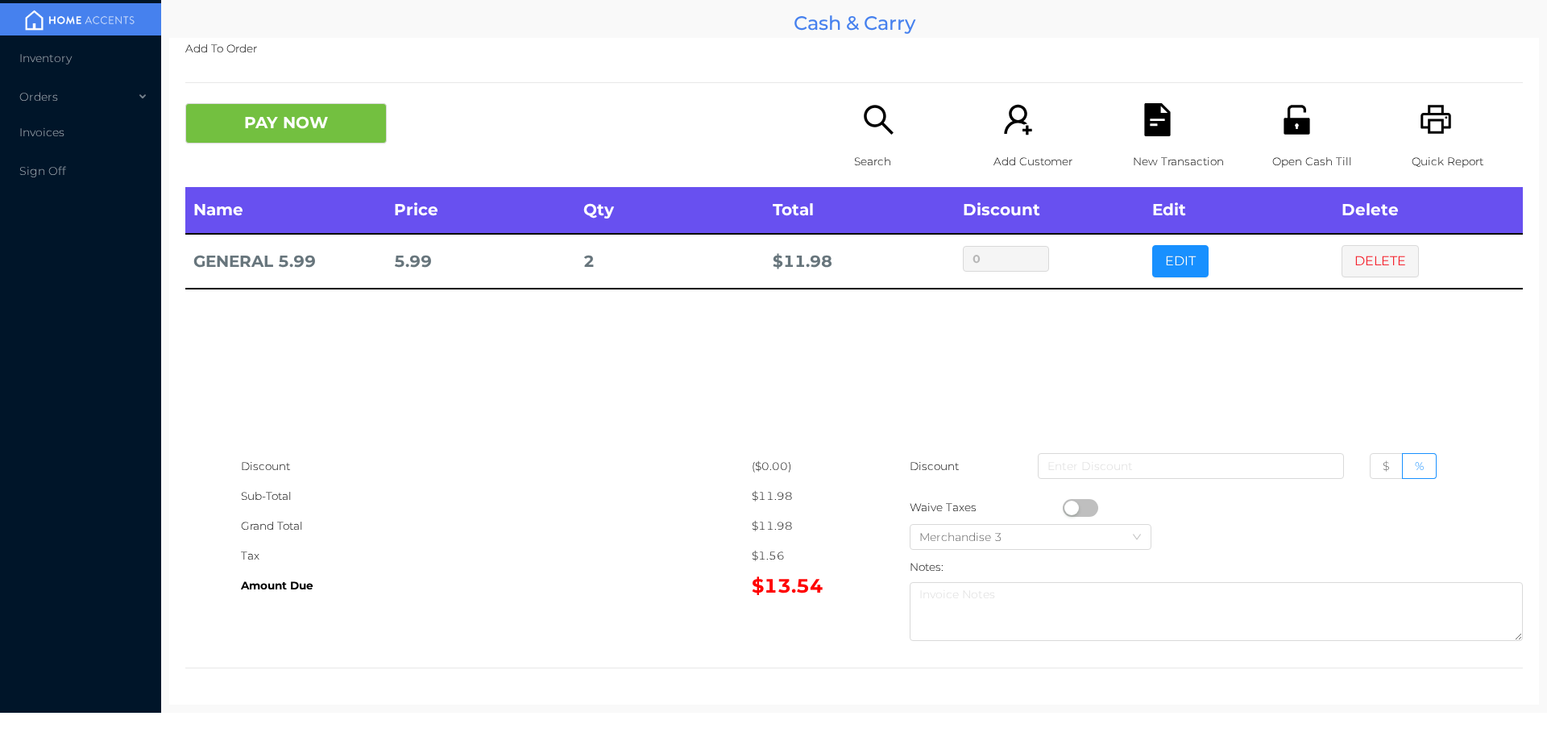
click at [1391, 402] on div "Name Price Qty Total Discount Edit Delete GENERAL 5.99 5.99 2 $ 11.98 0 EDIT DE…" at bounding box center [854, 319] width 1338 height 264
click at [1372, 264] on button "DELETE" at bounding box center [1380, 261] width 77 height 32
click at [359, 119] on button "PAY NOW" at bounding box center [285, 123] width 201 height 40
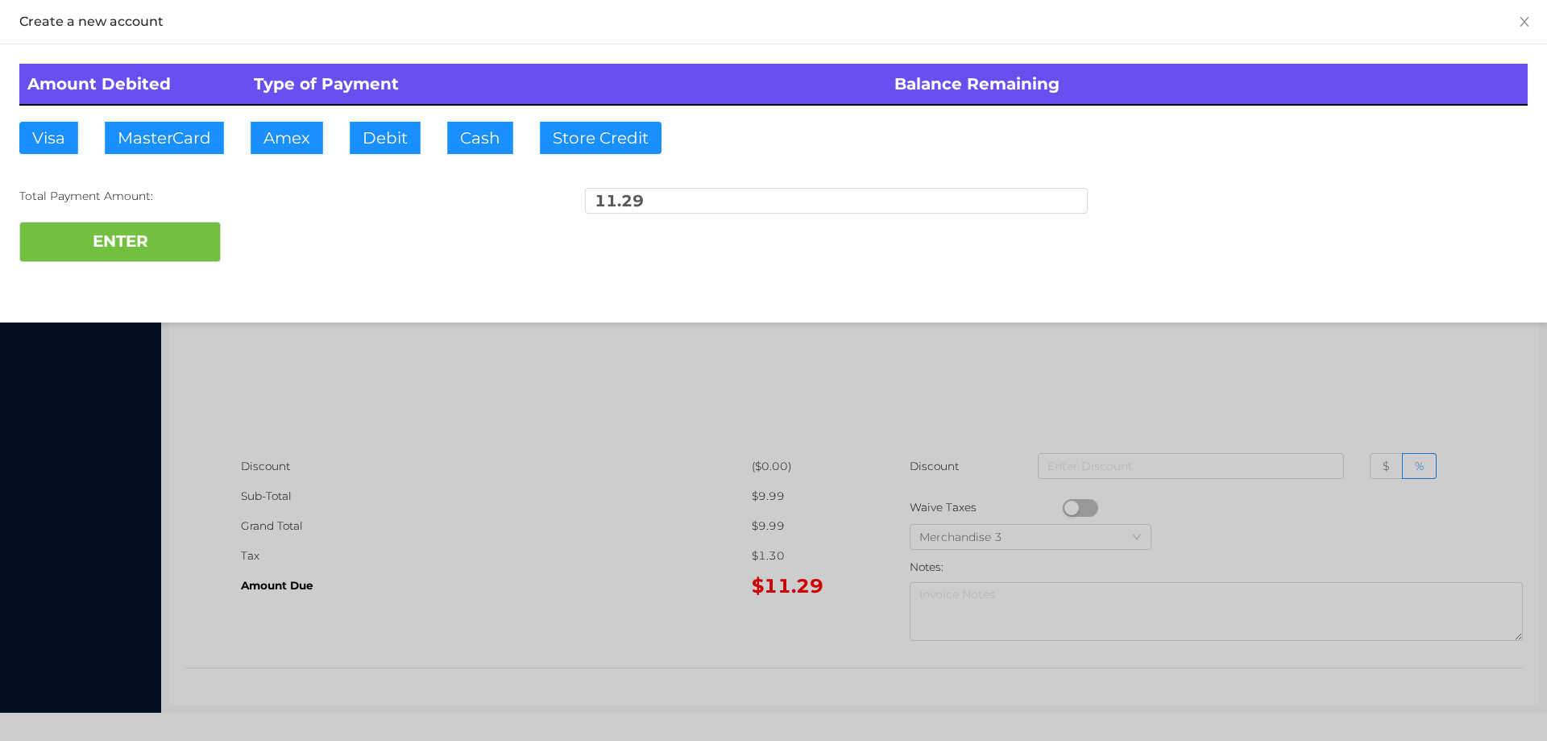
click at [287, 253] on div "ENTER" at bounding box center [773, 242] width 1509 height 40
click at [1442, 384] on div at bounding box center [773, 370] width 1547 height 741
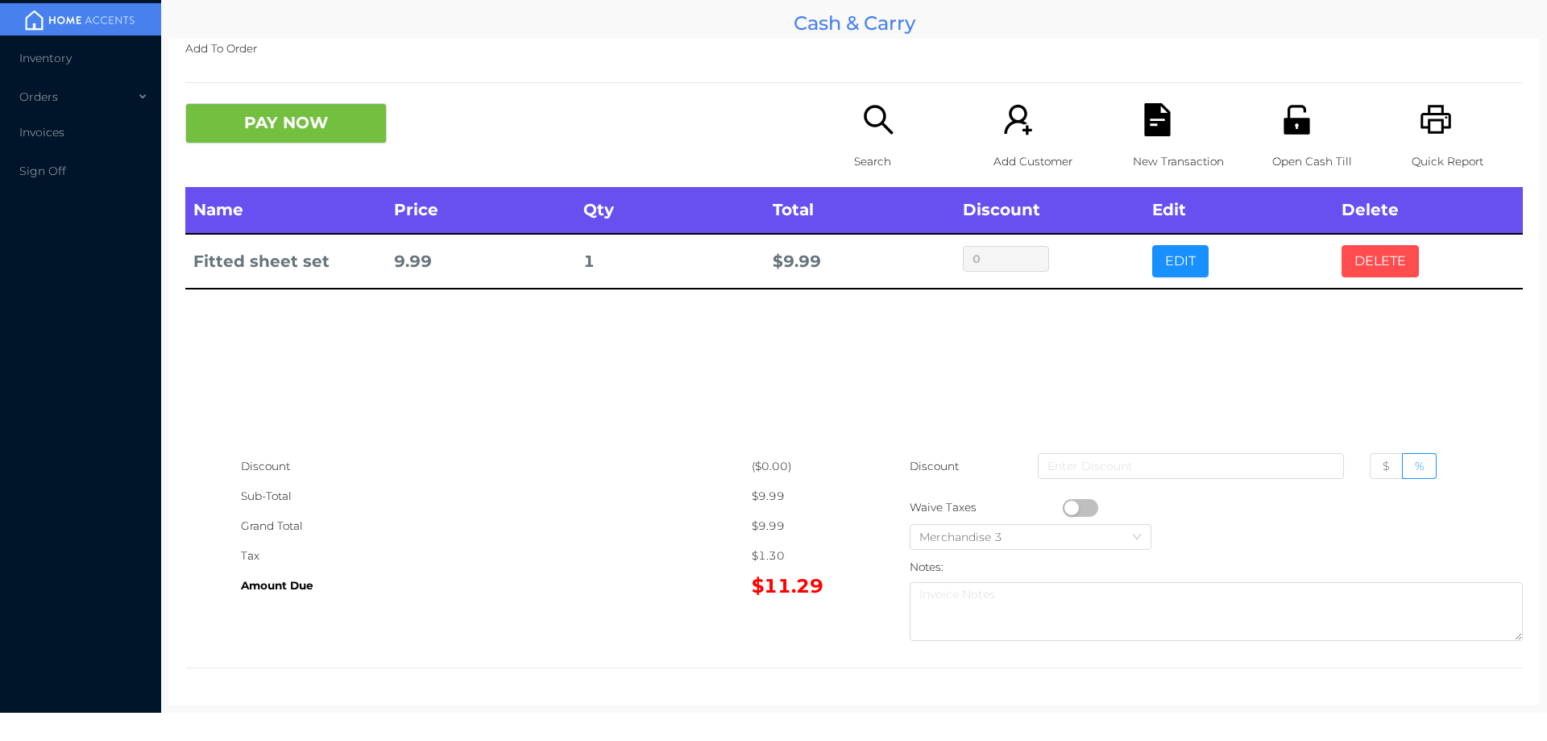
click at [1387, 268] on button "DELETE" at bounding box center [1380, 261] width 77 height 32
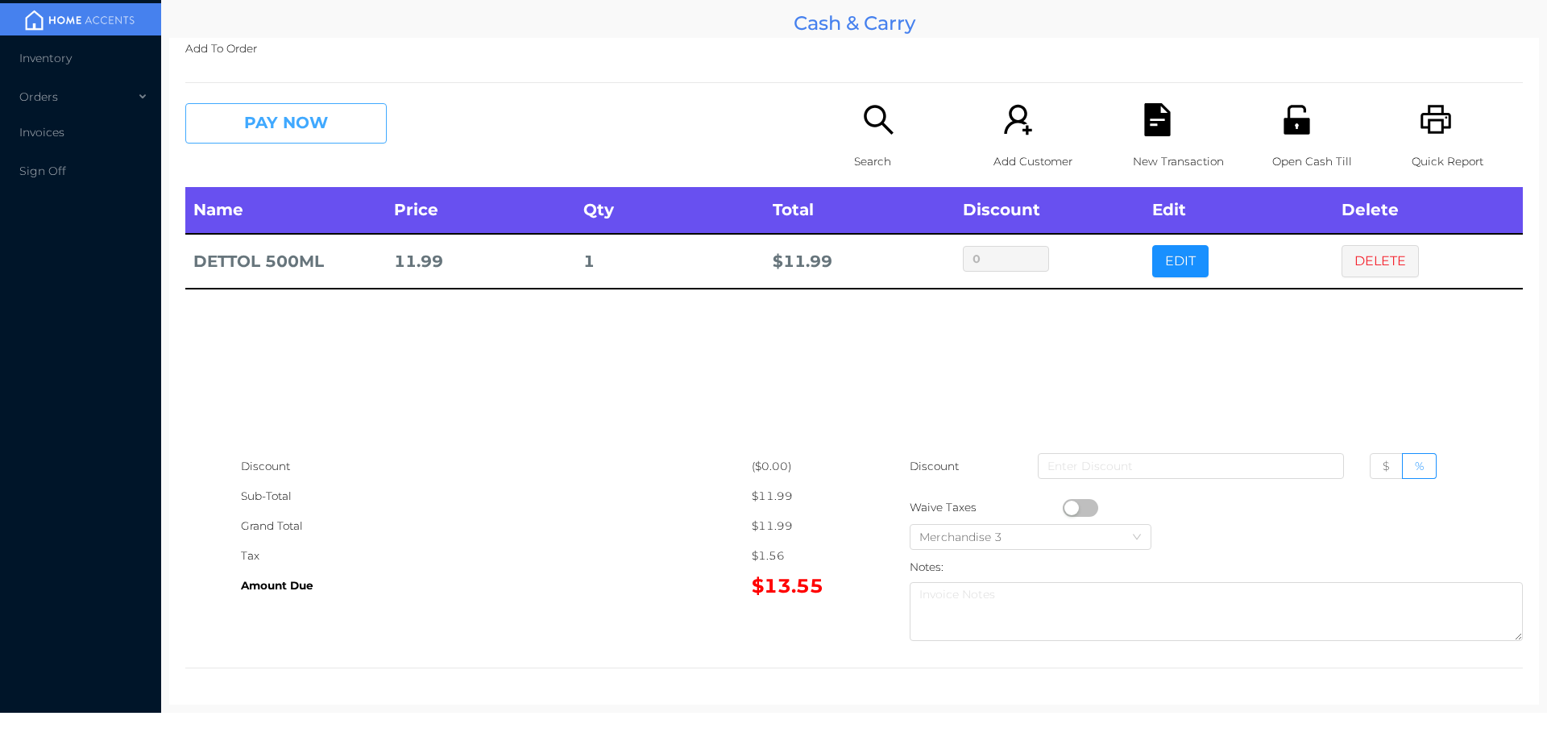
click at [338, 118] on button "PAY NOW" at bounding box center [285, 123] width 201 height 40
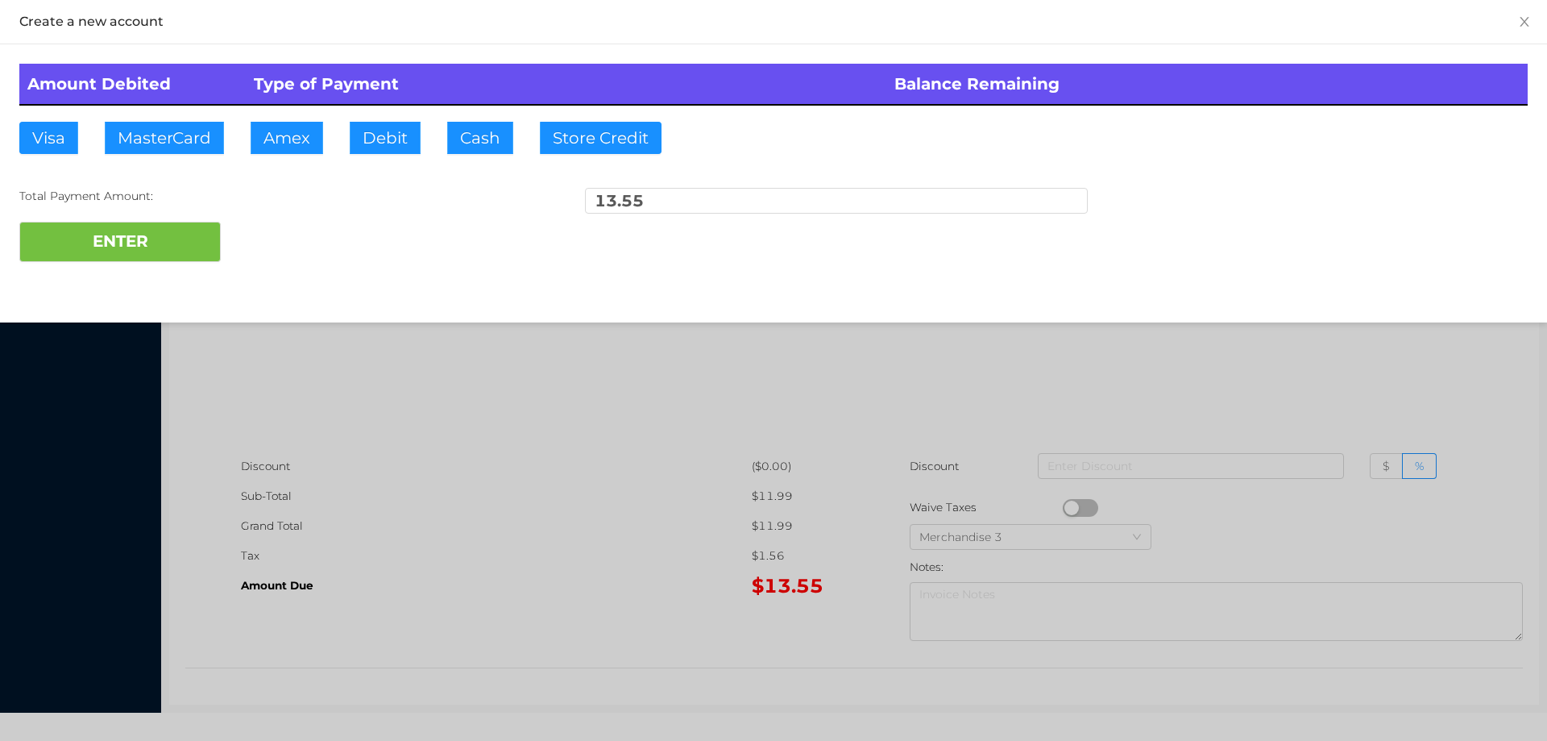
click at [267, 224] on div "ENTER" at bounding box center [773, 242] width 1509 height 40
click at [525, 447] on div at bounding box center [773, 370] width 1547 height 741
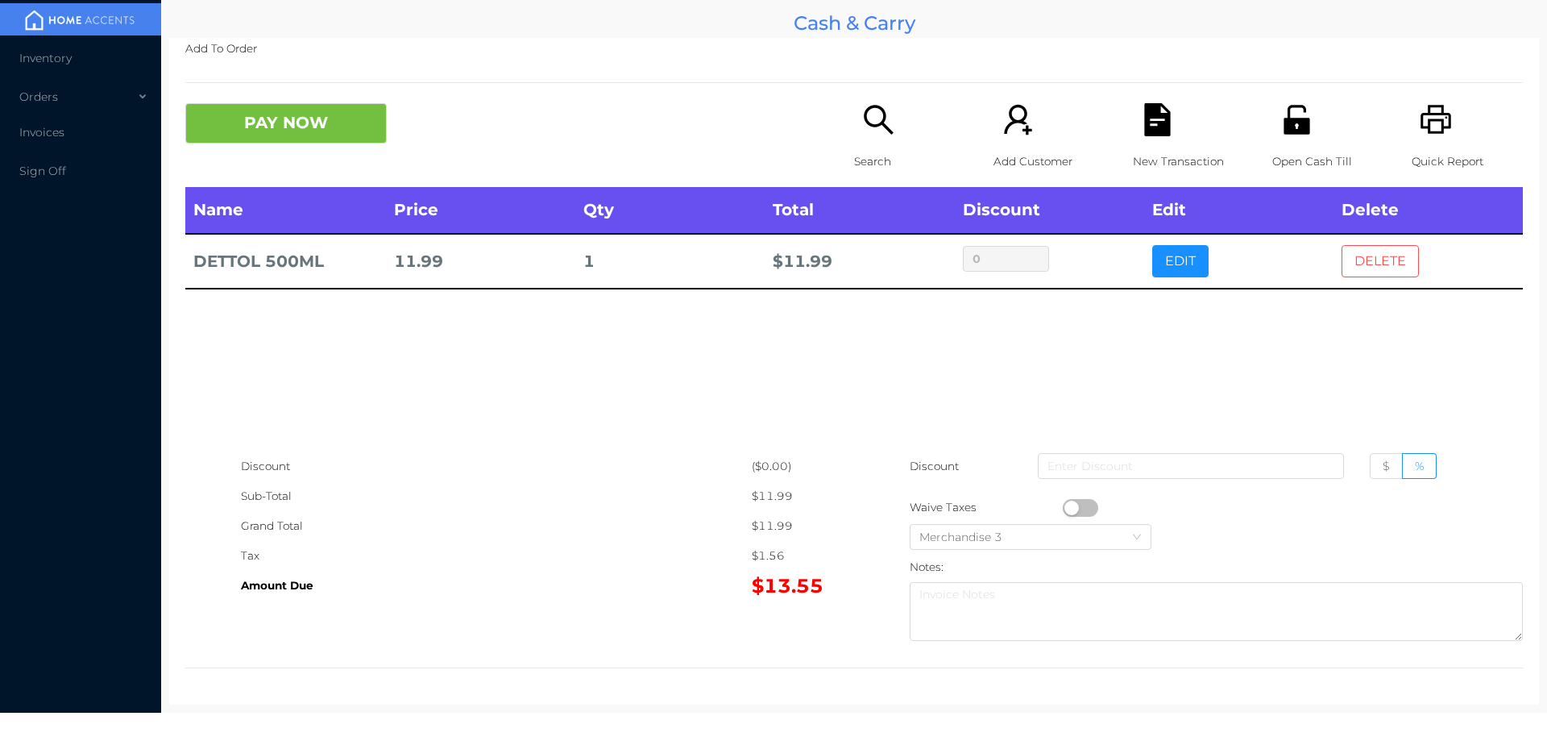
click at [1361, 268] on button "DELETE" at bounding box center [1380, 261] width 77 height 32
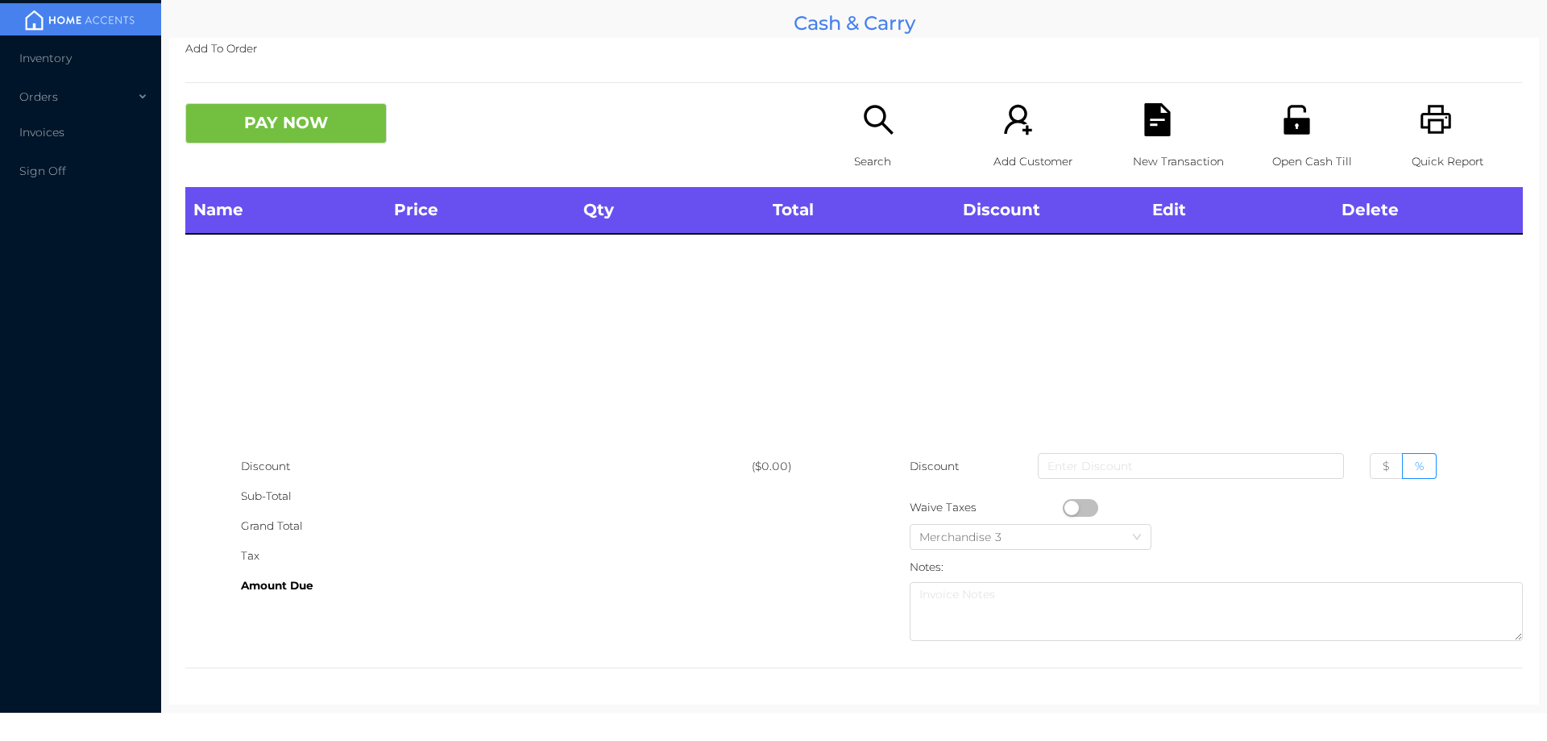
click at [1433, 127] on icon "icon: printer" at bounding box center [1436, 119] width 31 height 29
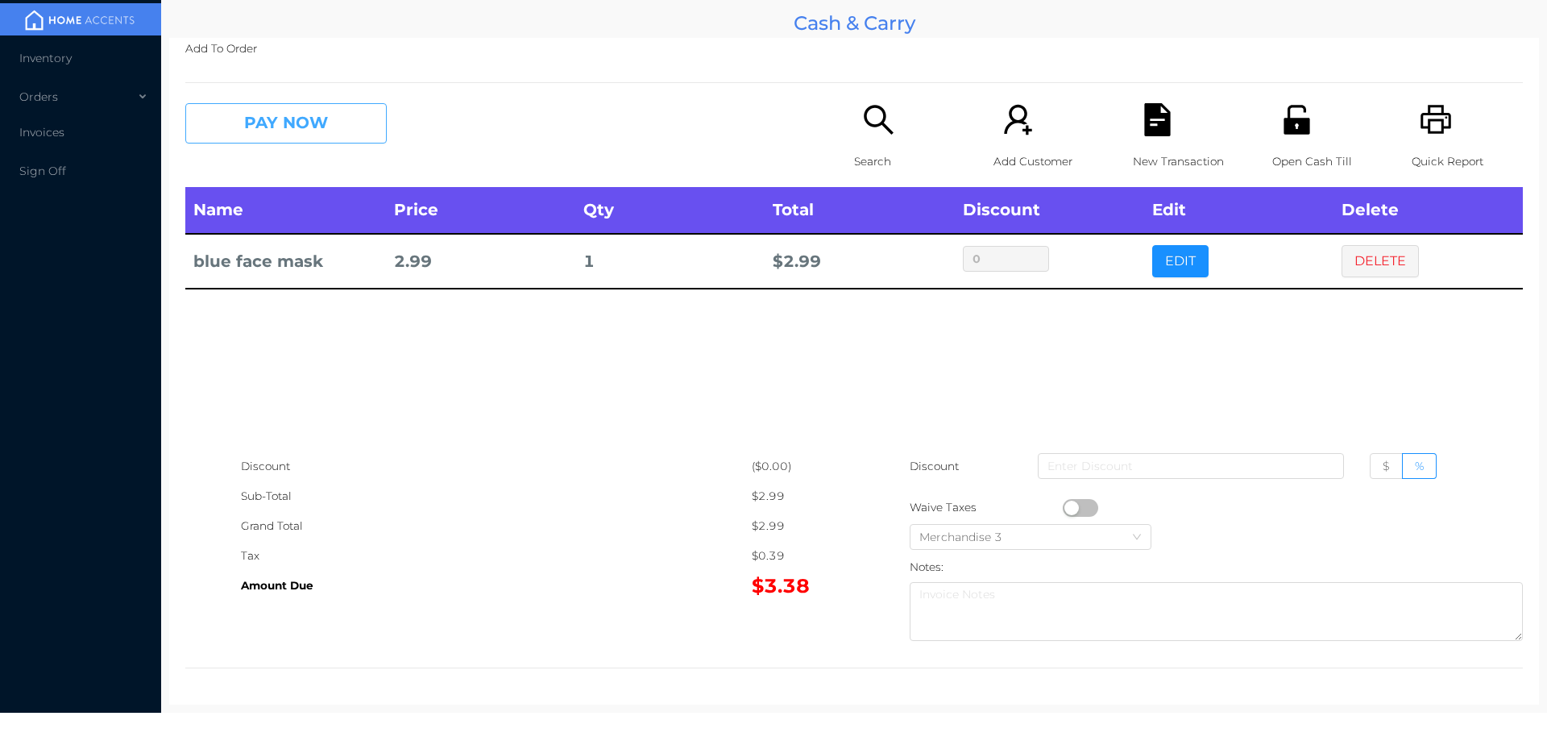
click at [291, 134] on button "PAY NOW" at bounding box center [285, 123] width 201 height 40
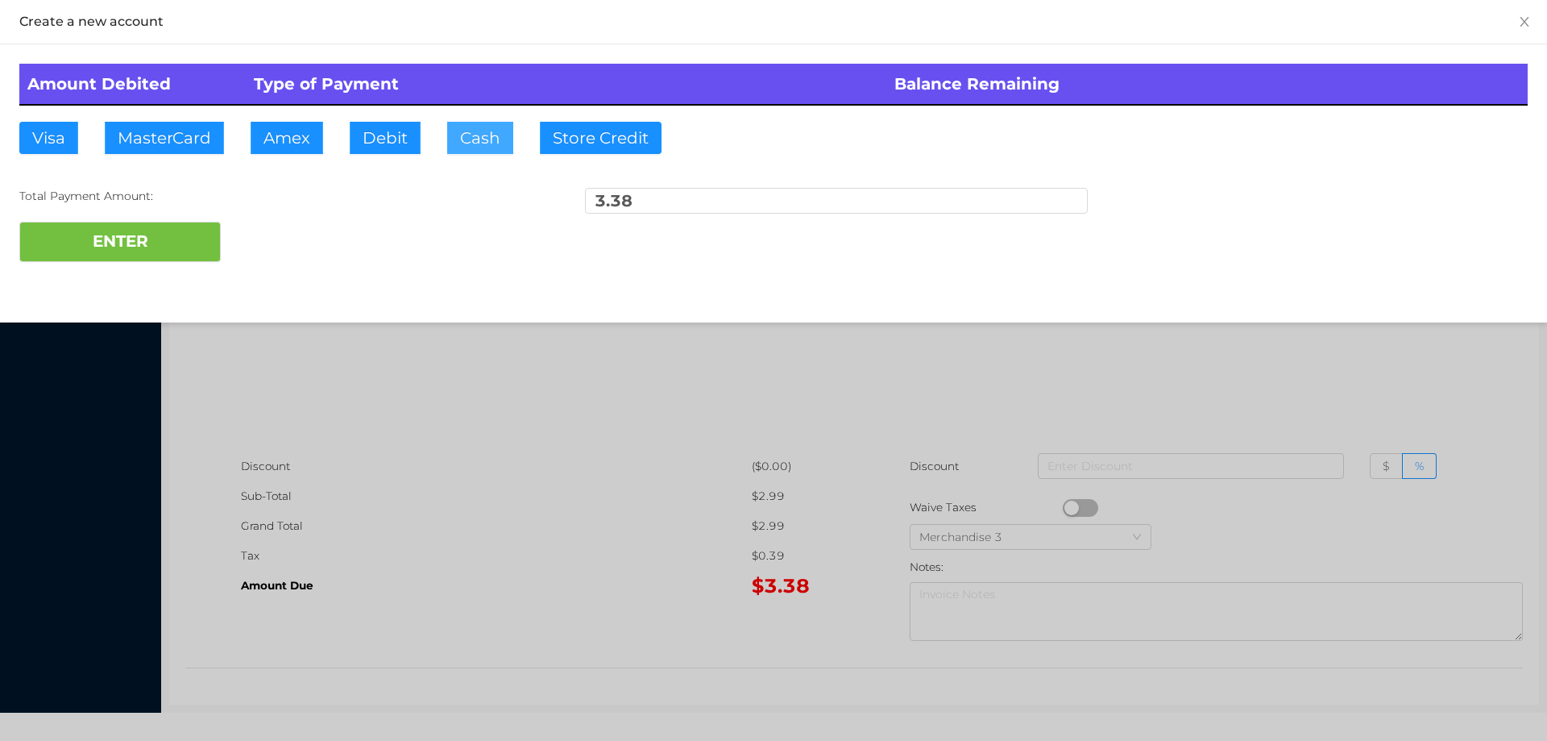
click at [470, 142] on button "Cash" at bounding box center [480, 138] width 66 height 32
type input "5."
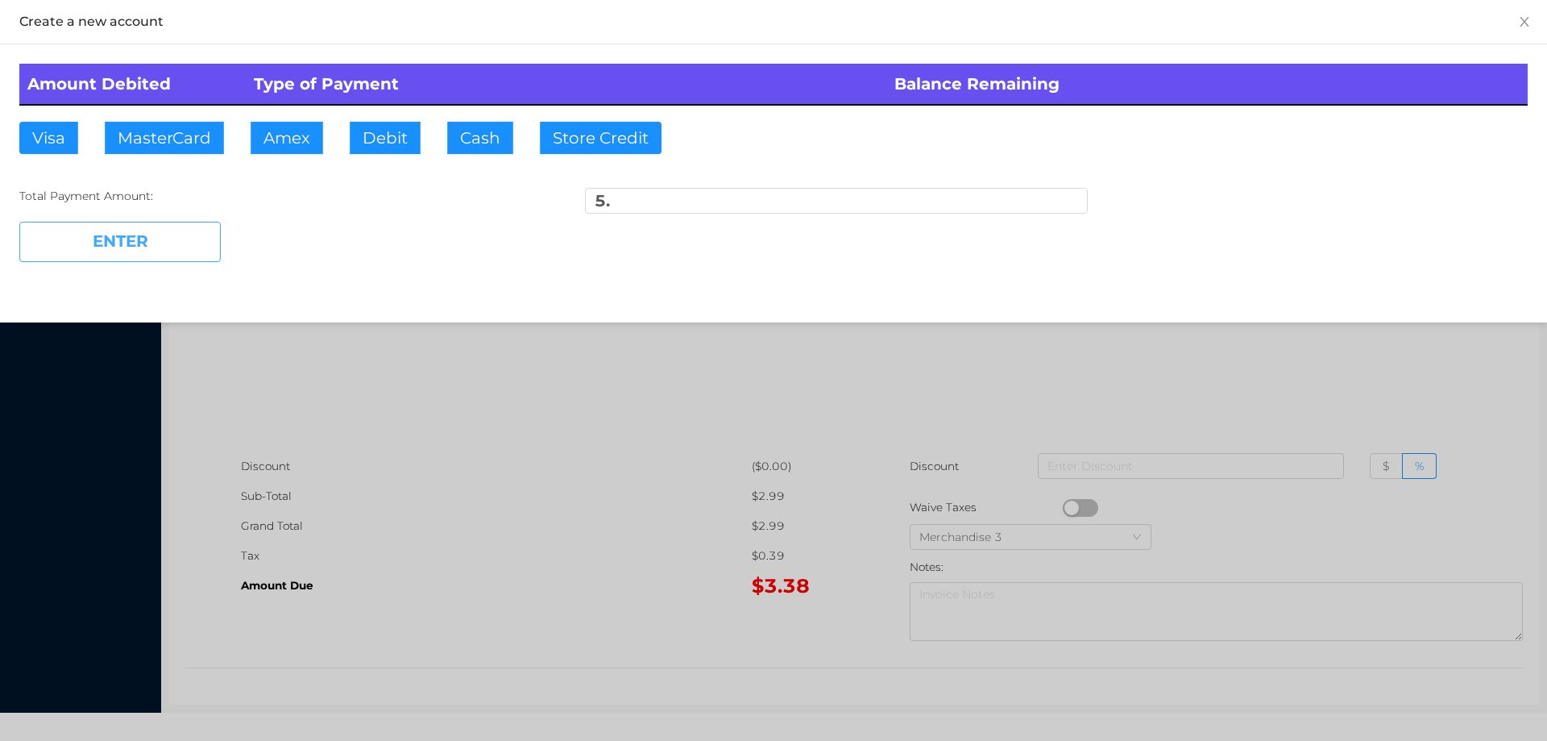
click at [137, 261] on button "ENTER" at bounding box center [119, 242] width 201 height 40
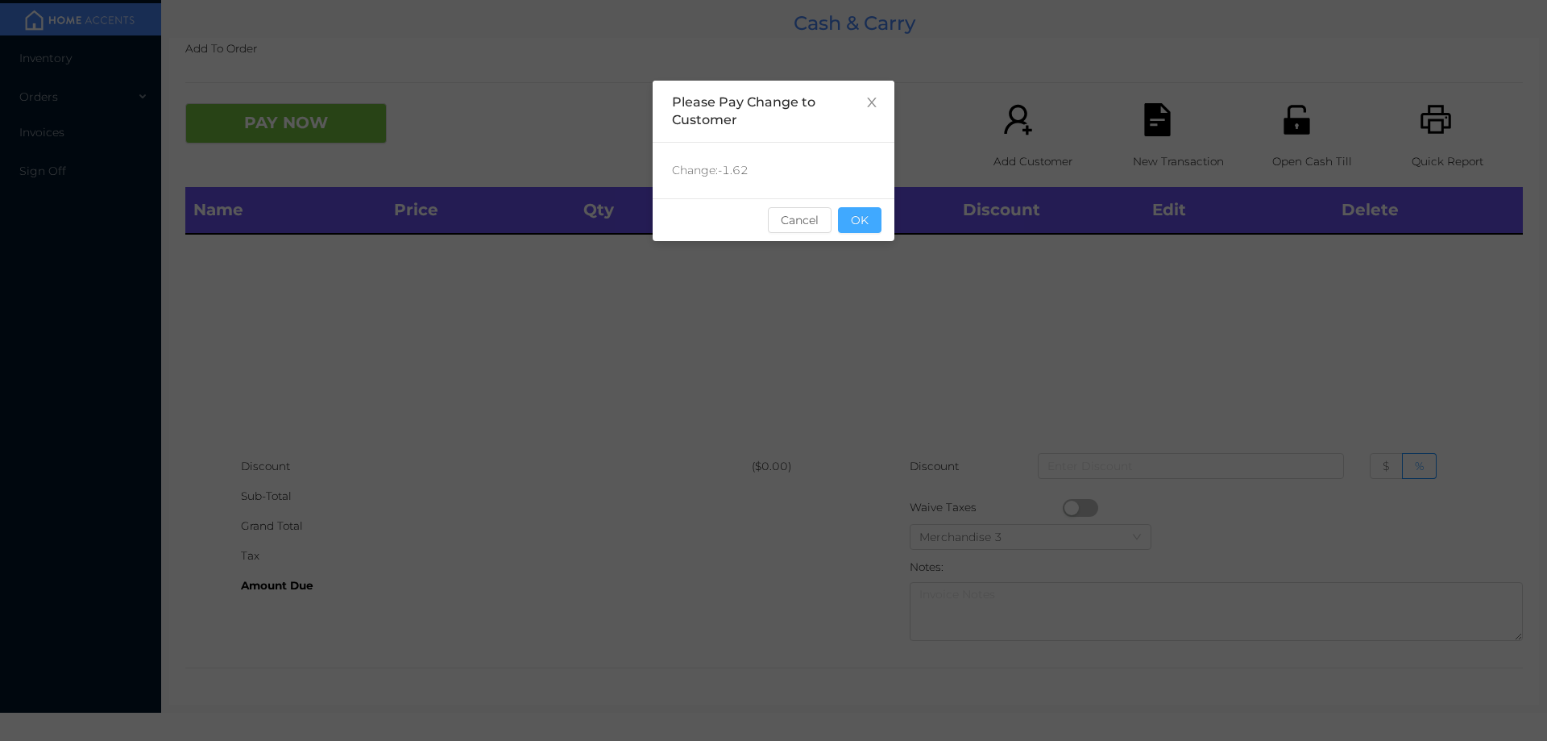
click at [870, 218] on button "OK" at bounding box center [860, 220] width 44 height 26
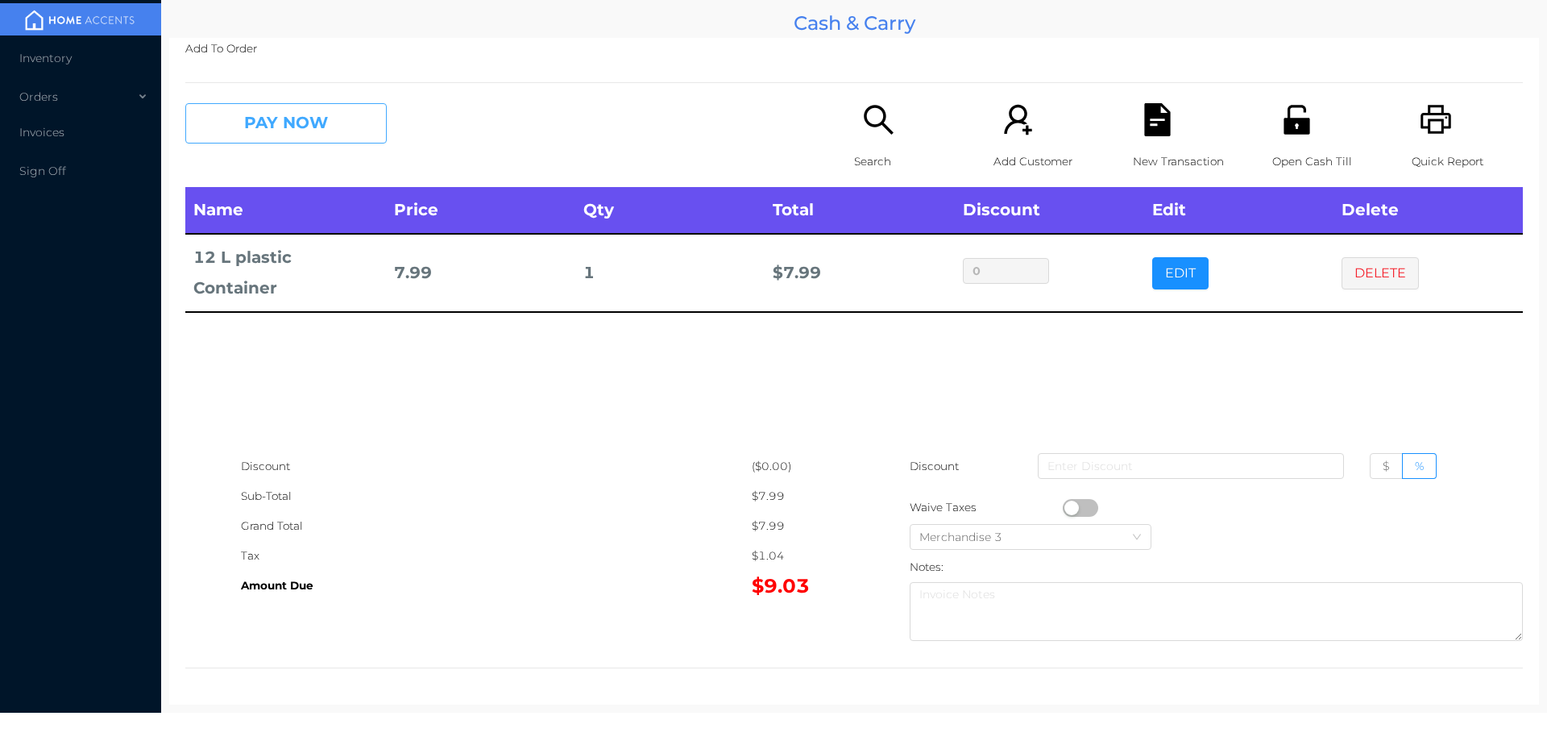
click at [329, 129] on button "PAY NOW" at bounding box center [285, 123] width 201 height 40
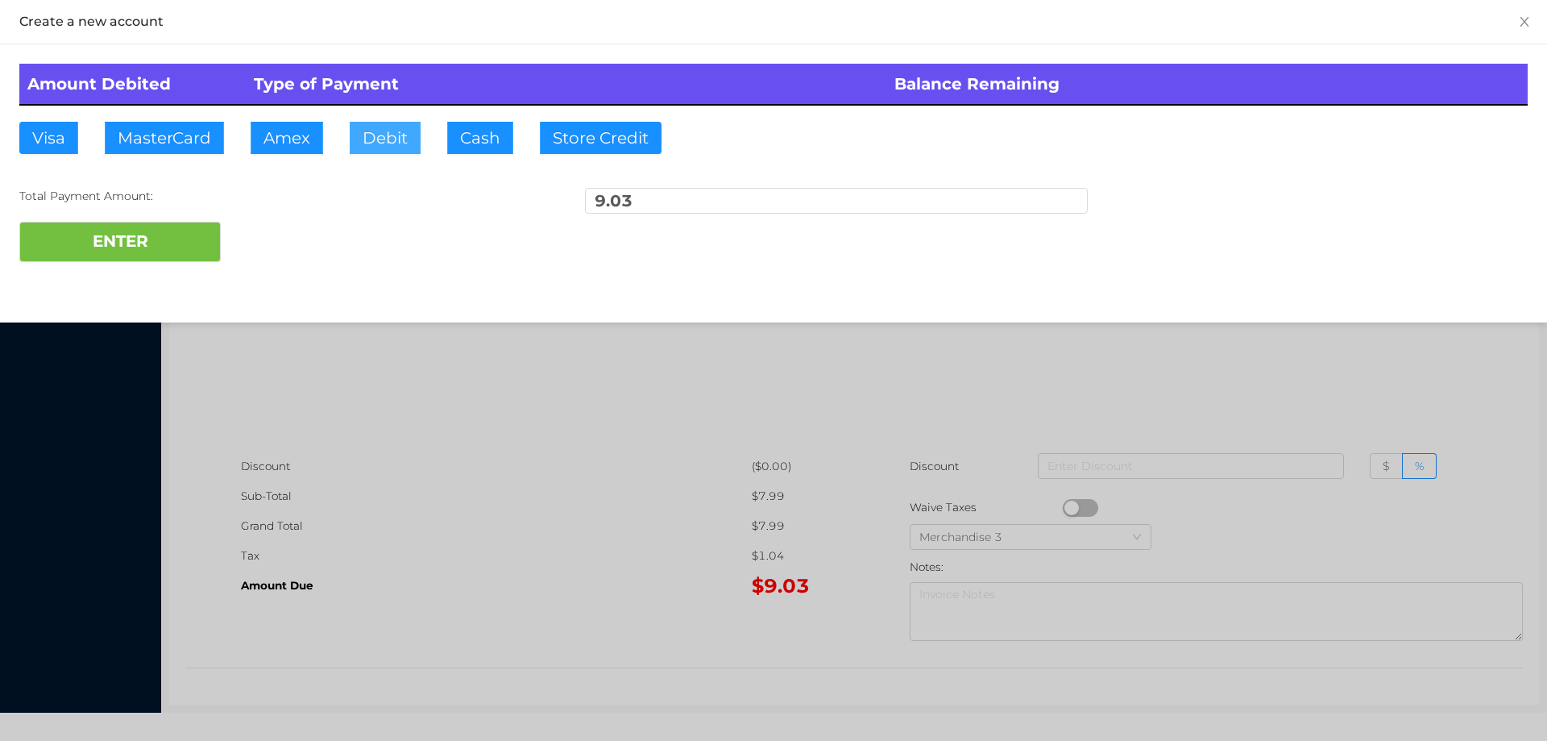
click at [388, 127] on button "Debit" at bounding box center [385, 138] width 71 height 32
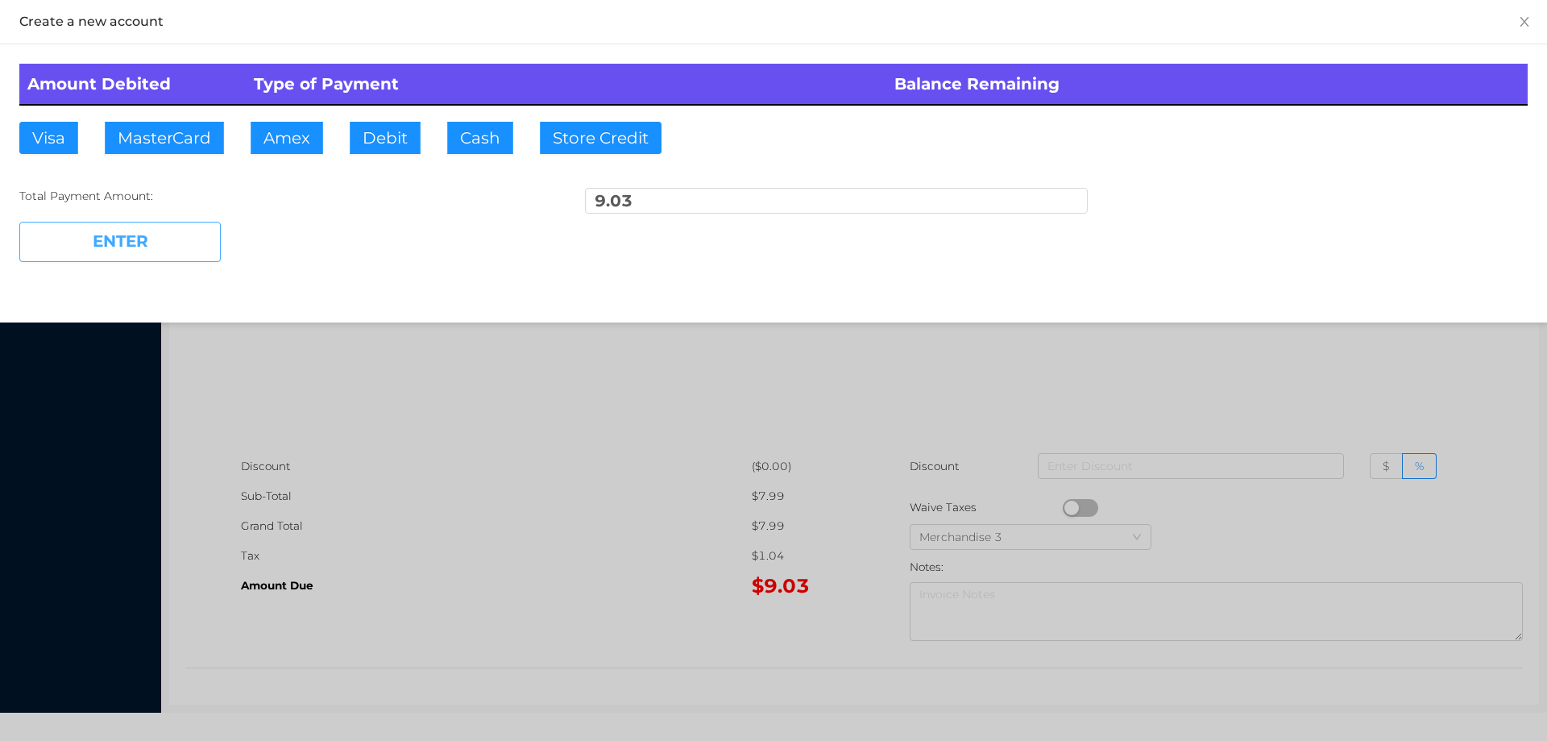
click at [206, 227] on button "ENTER" at bounding box center [119, 242] width 201 height 40
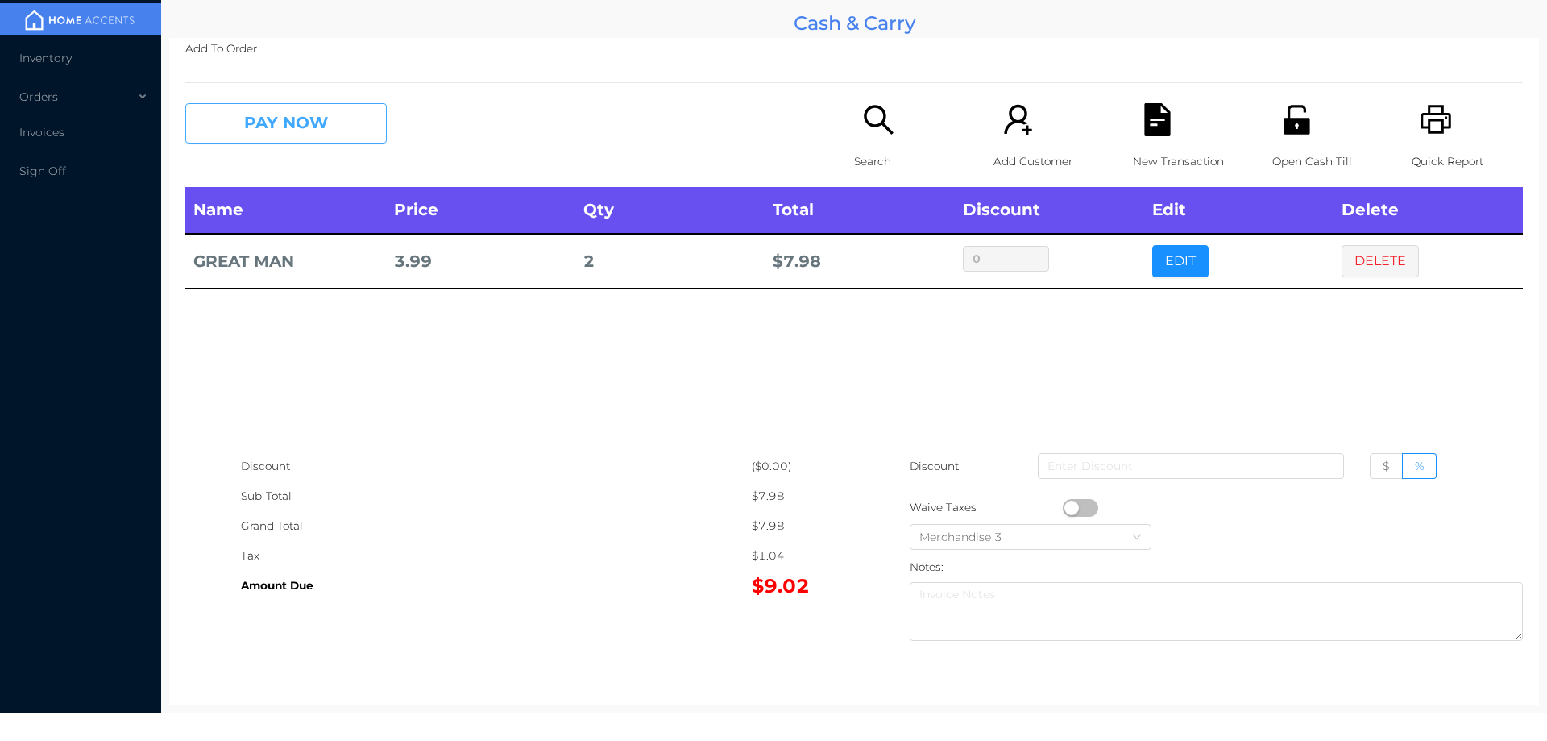
click at [278, 123] on button "PAY NOW" at bounding box center [285, 123] width 201 height 40
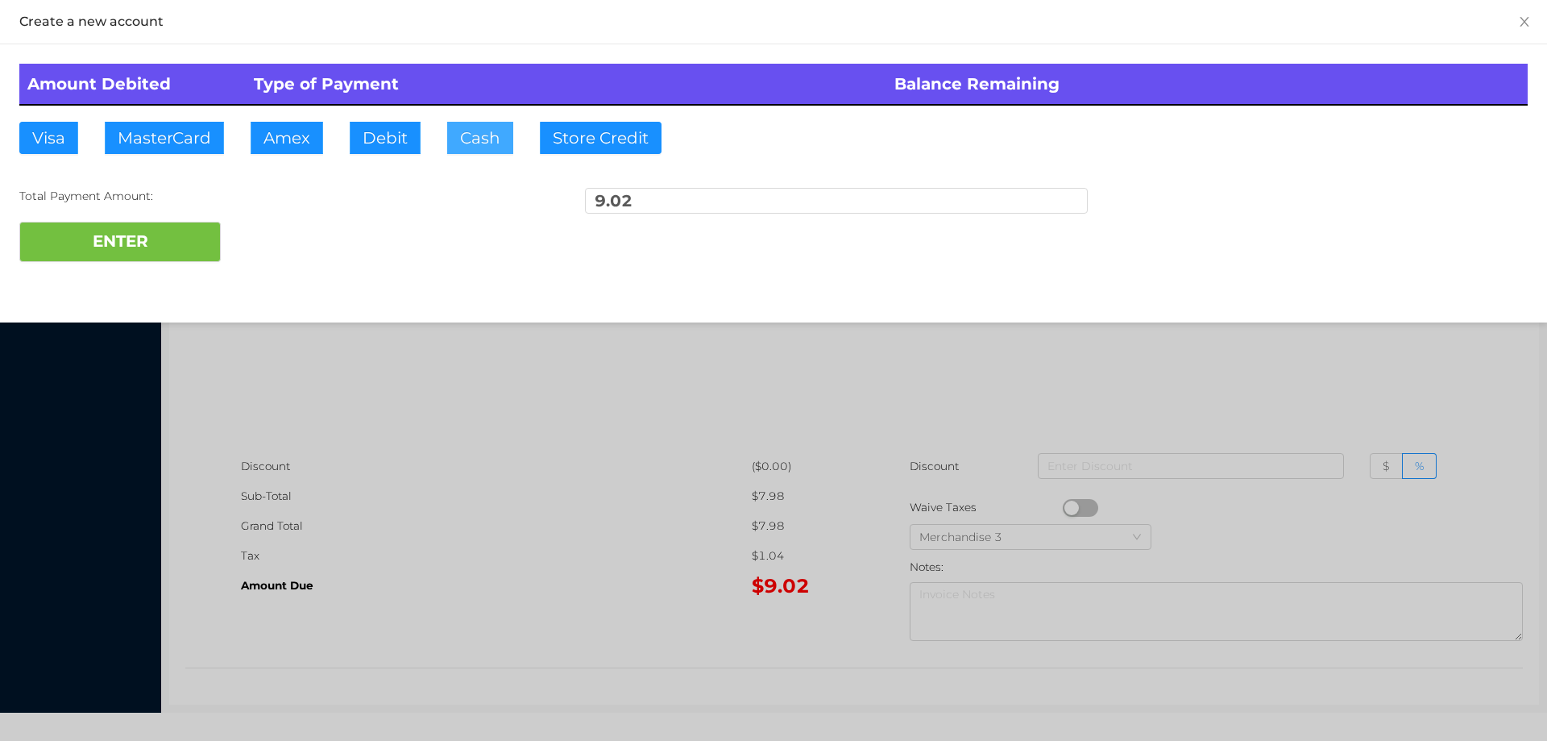
click at [484, 137] on button "Cash" at bounding box center [480, 138] width 66 height 32
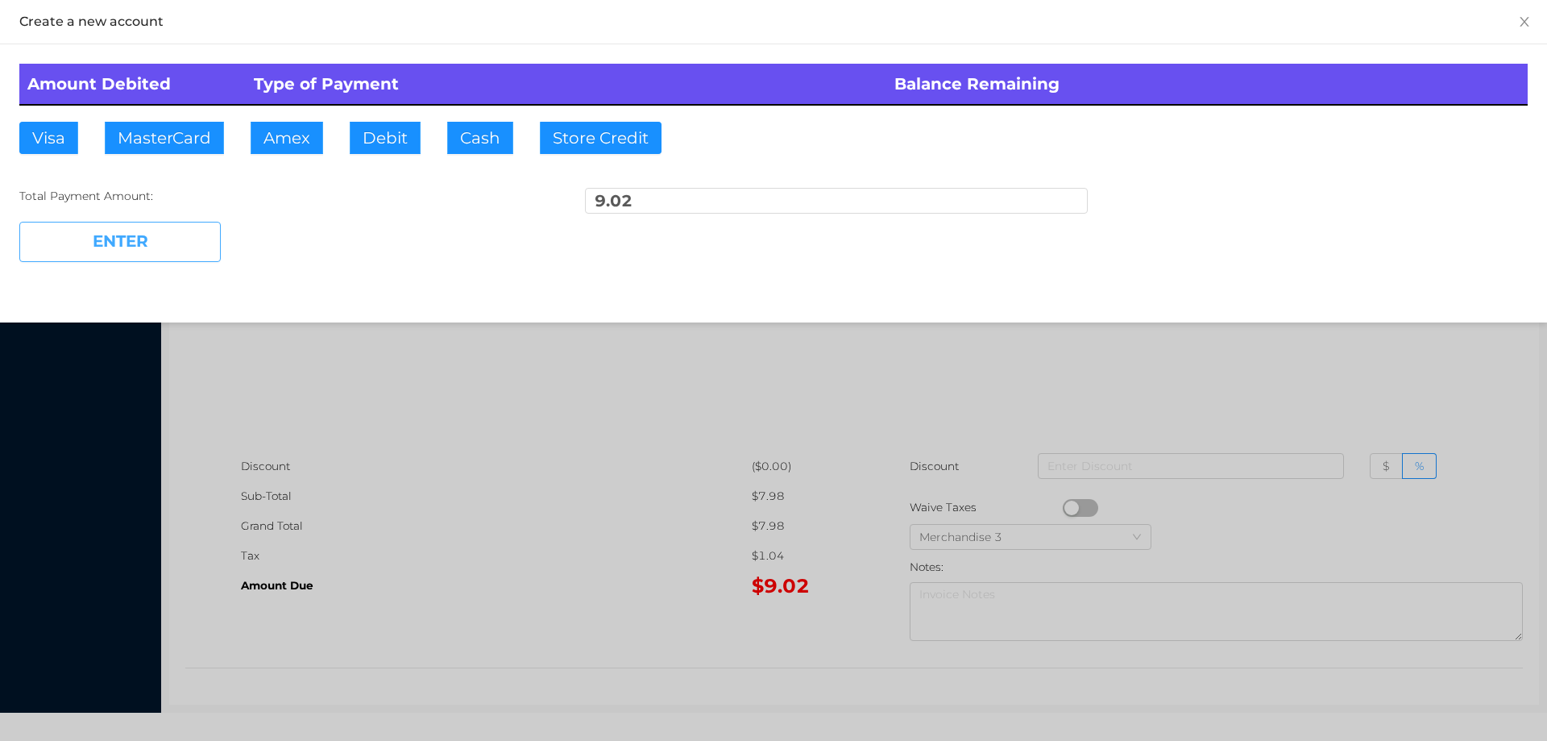
click at [133, 229] on button "ENTER" at bounding box center [119, 242] width 201 height 40
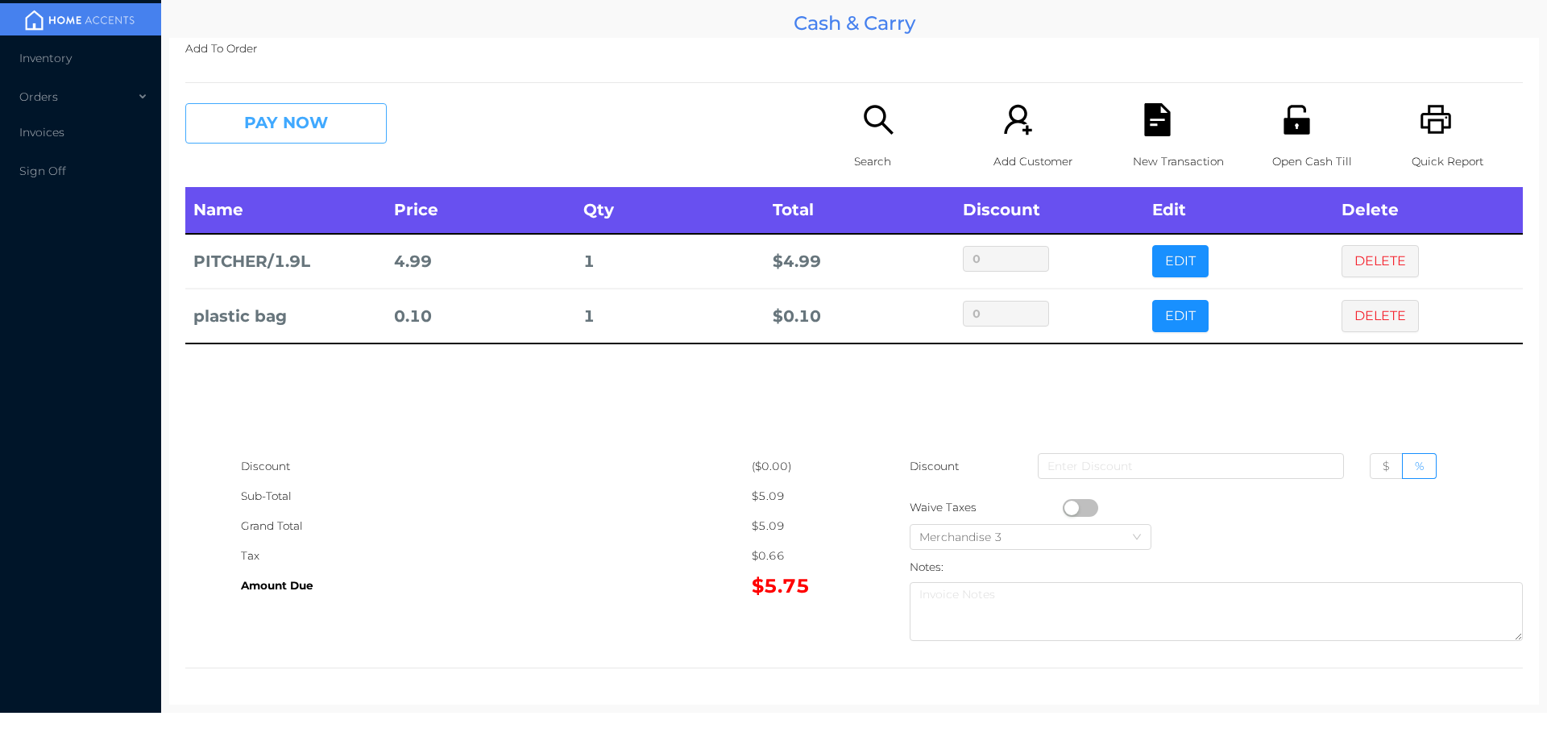
click at [288, 142] on button "PAY NOW" at bounding box center [285, 123] width 201 height 40
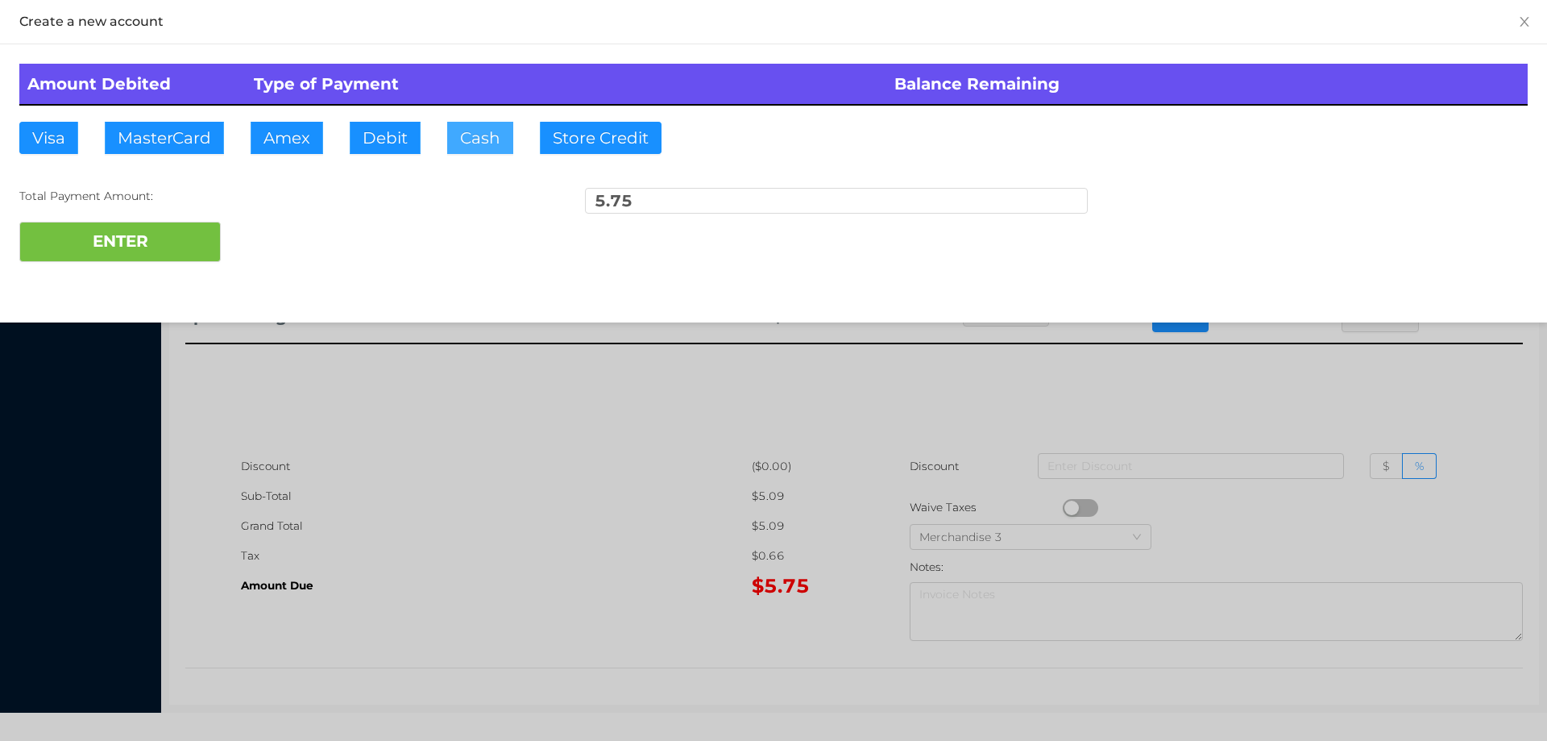
click at [469, 131] on button "Cash" at bounding box center [480, 138] width 66 height 32
type input "7."
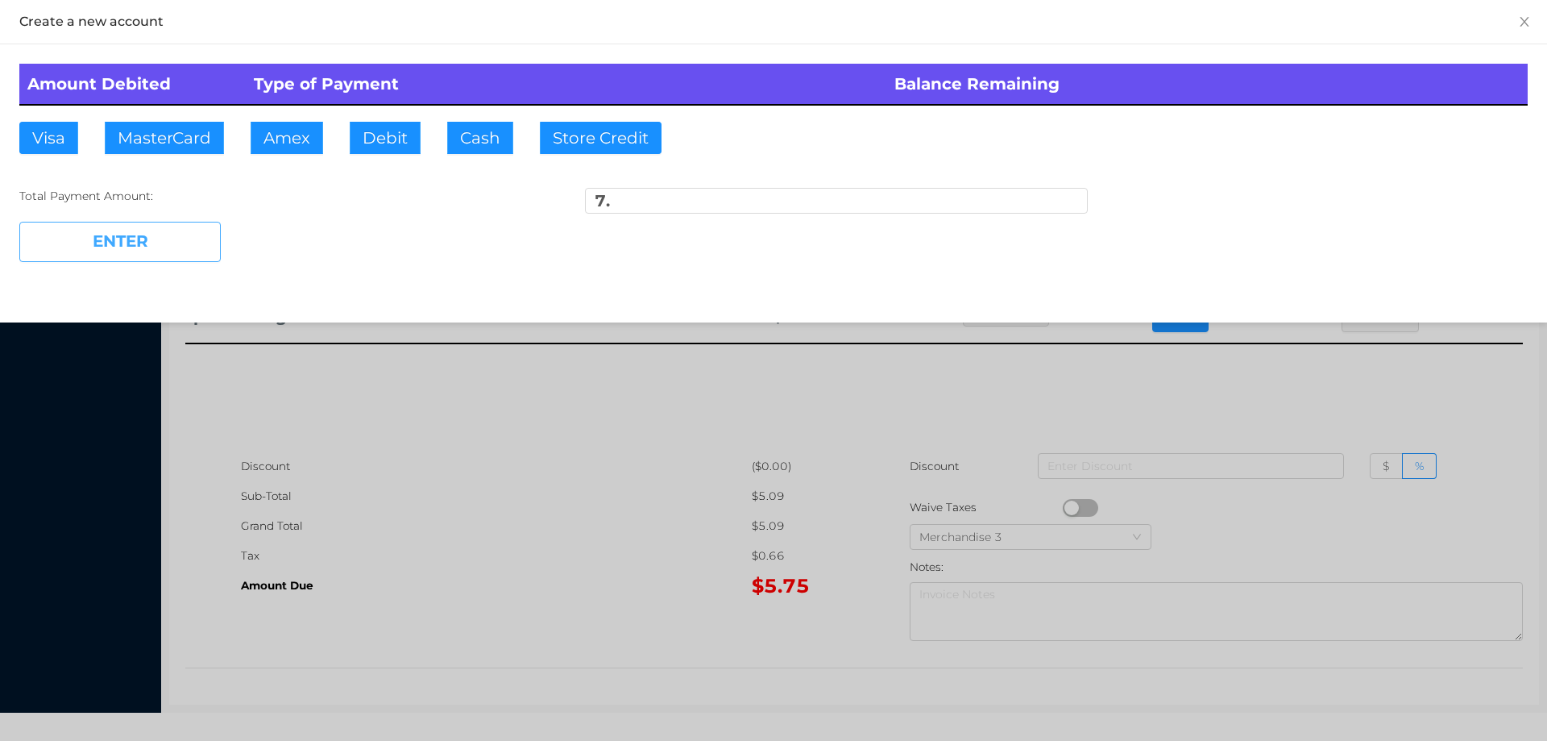
click at [162, 251] on button "ENTER" at bounding box center [119, 242] width 201 height 40
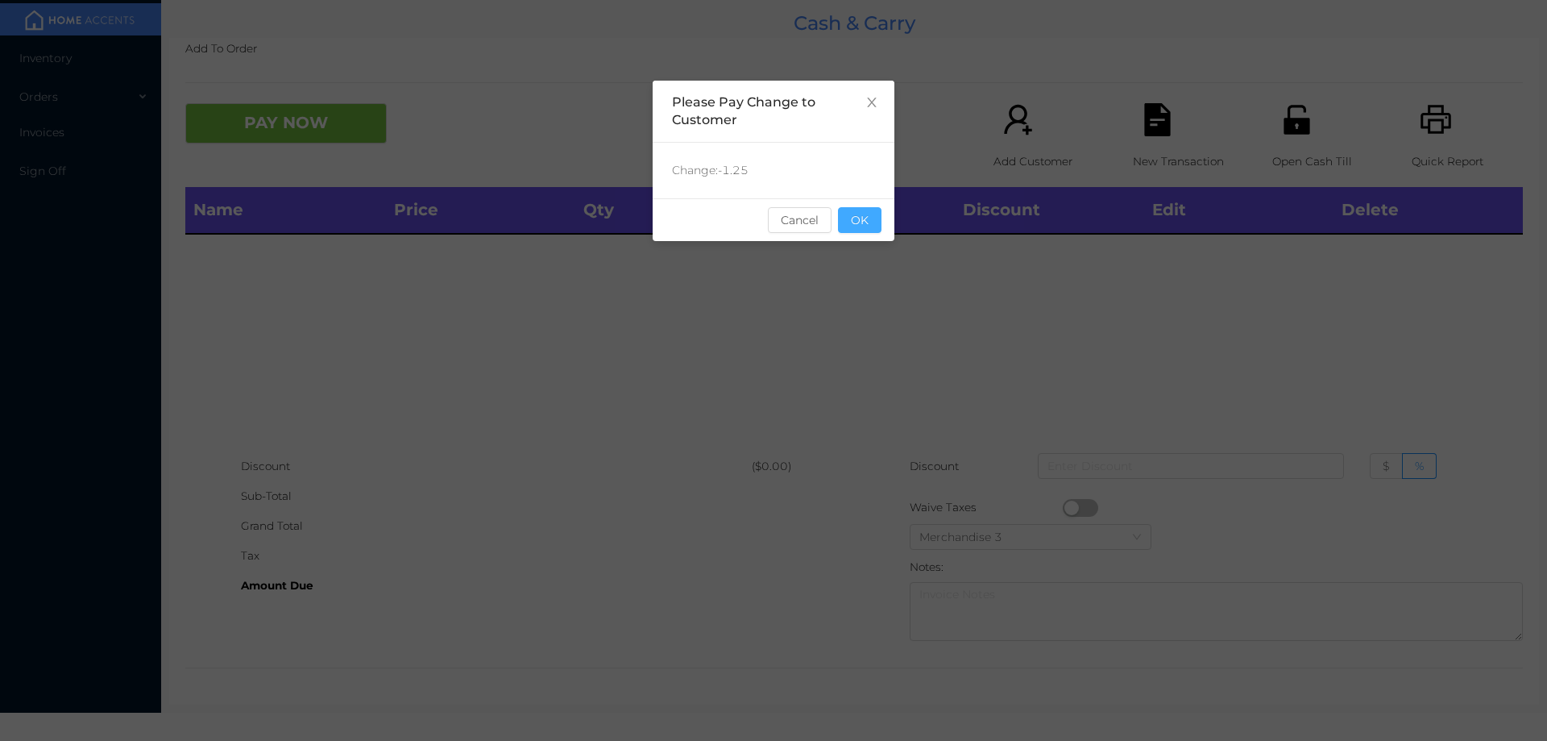
click at [857, 229] on button "OK" at bounding box center [860, 220] width 44 height 26
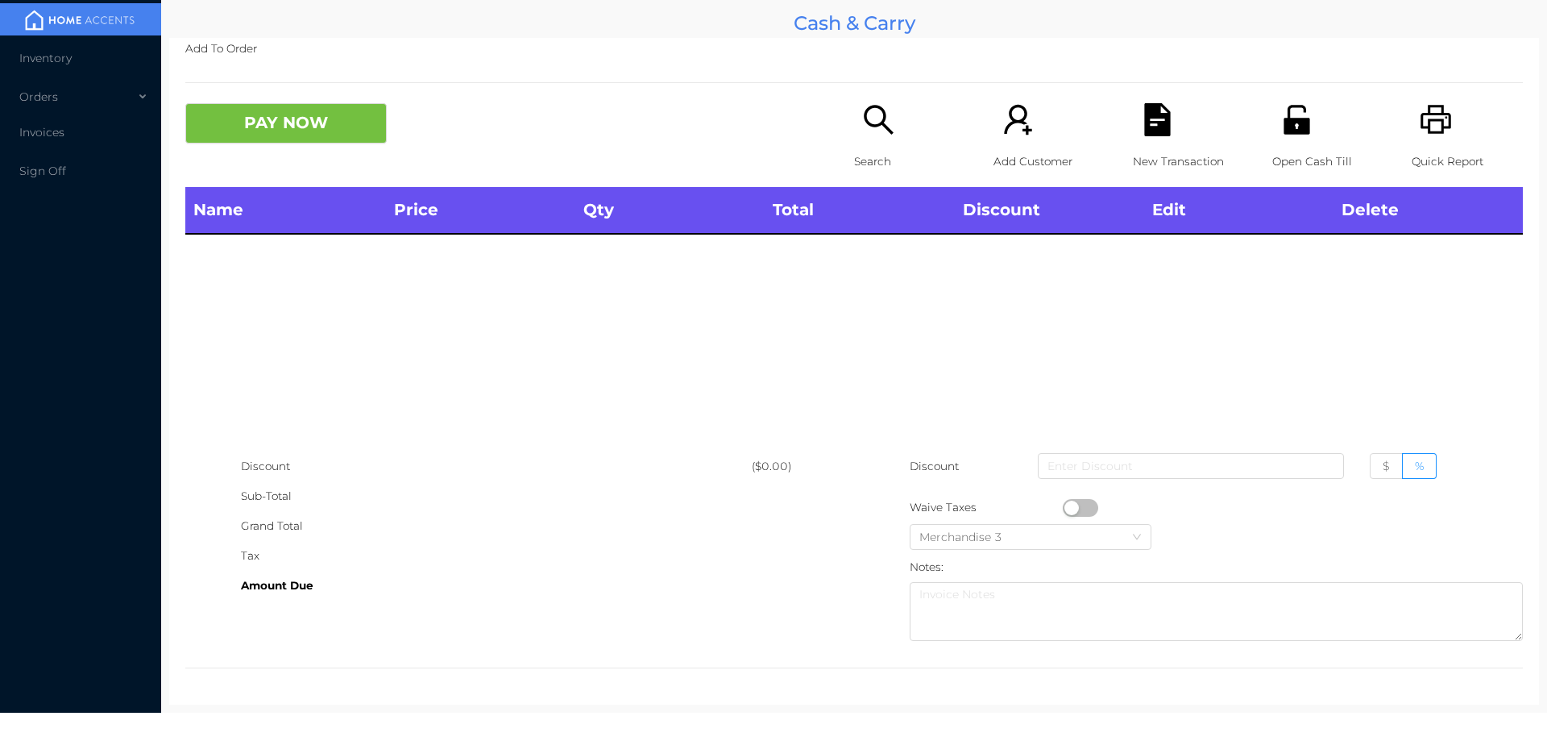
click at [891, 330] on div "Name Price Qty Total Discount Edit Delete" at bounding box center [854, 319] width 1338 height 264
click at [871, 159] on p "Search" at bounding box center [909, 162] width 111 height 30
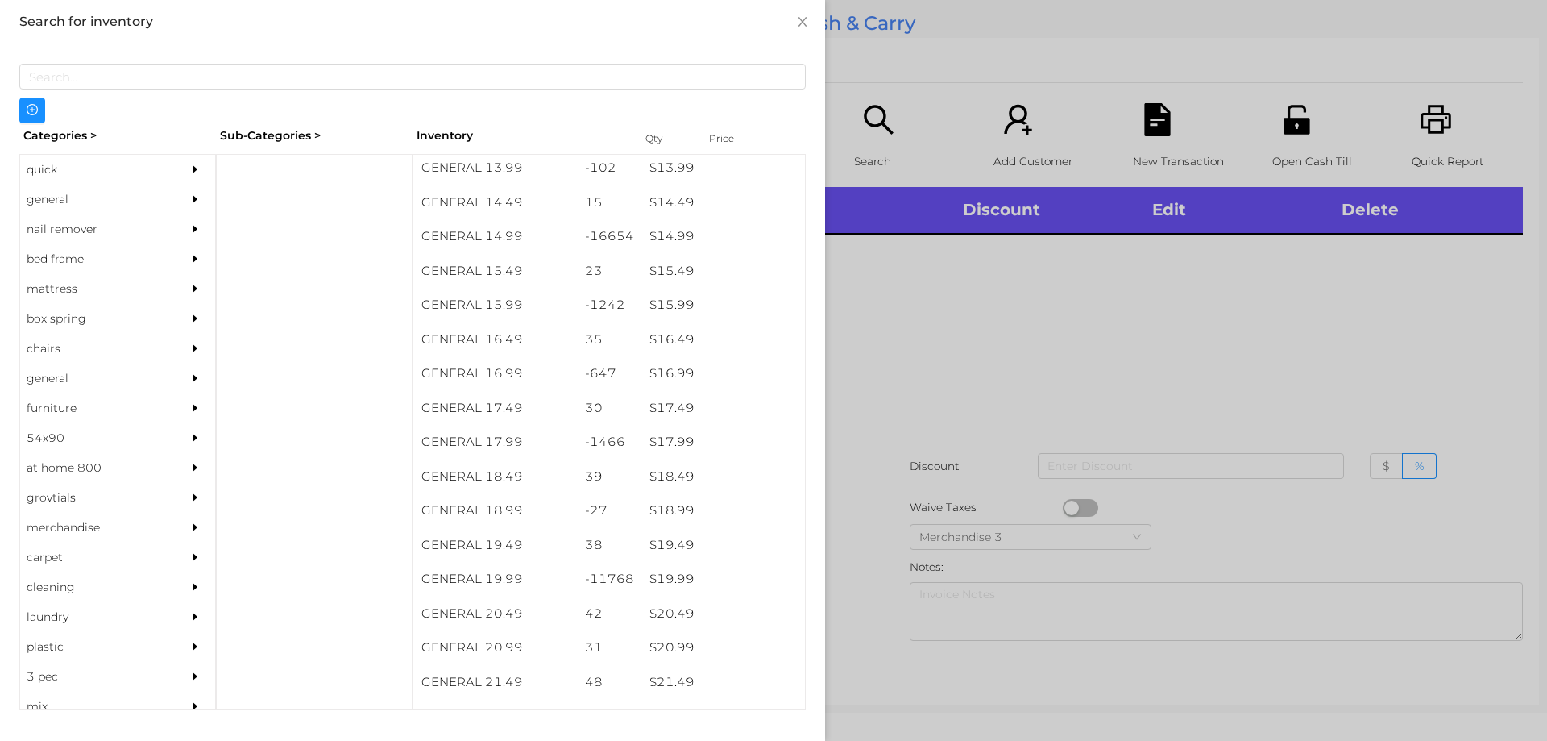
scroll to position [1331, 0]
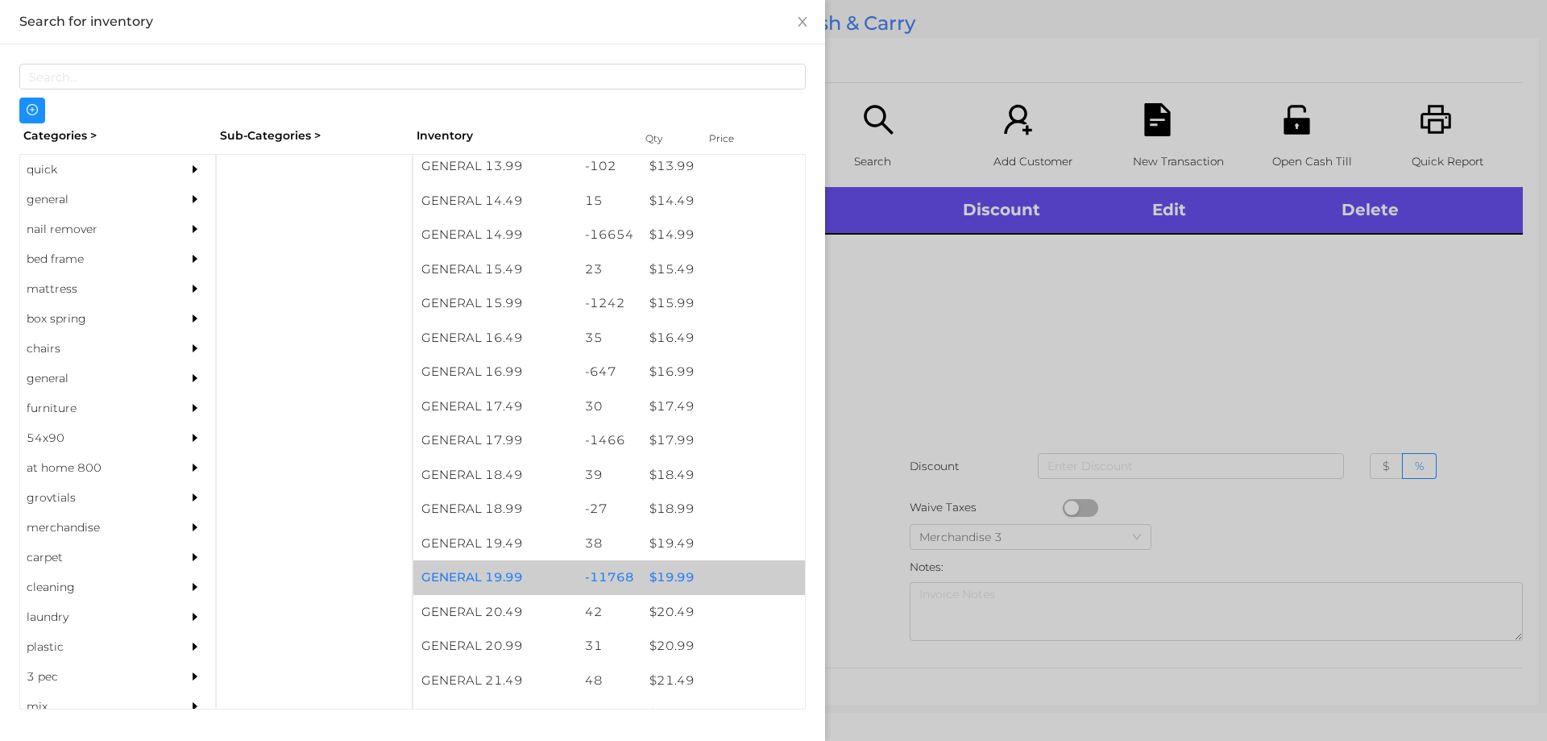
click at [653, 573] on div "$ 19.99" at bounding box center [723, 577] width 164 height 35
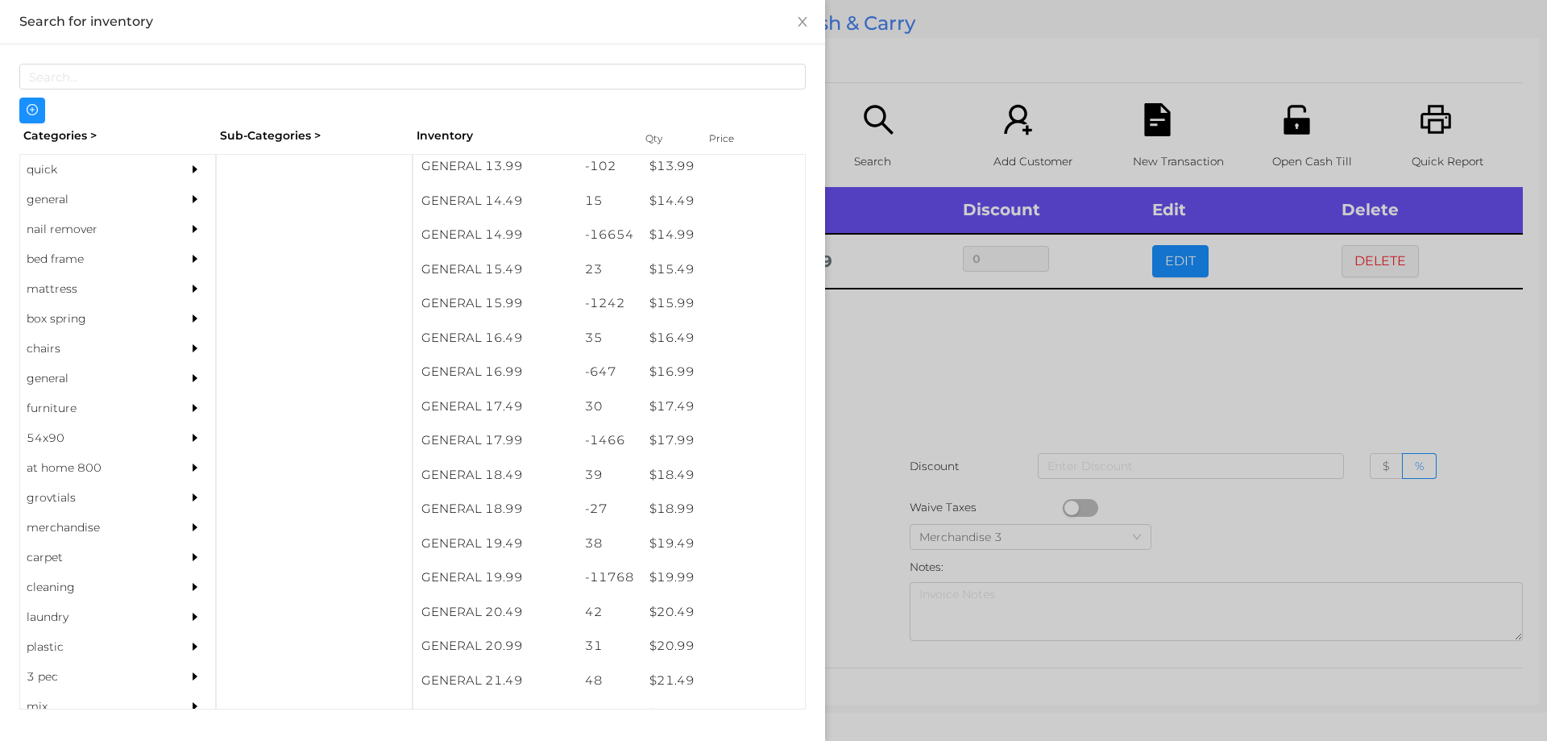
click at [941, 376] on div at bounding box center [773, 370] width 1547 height 741
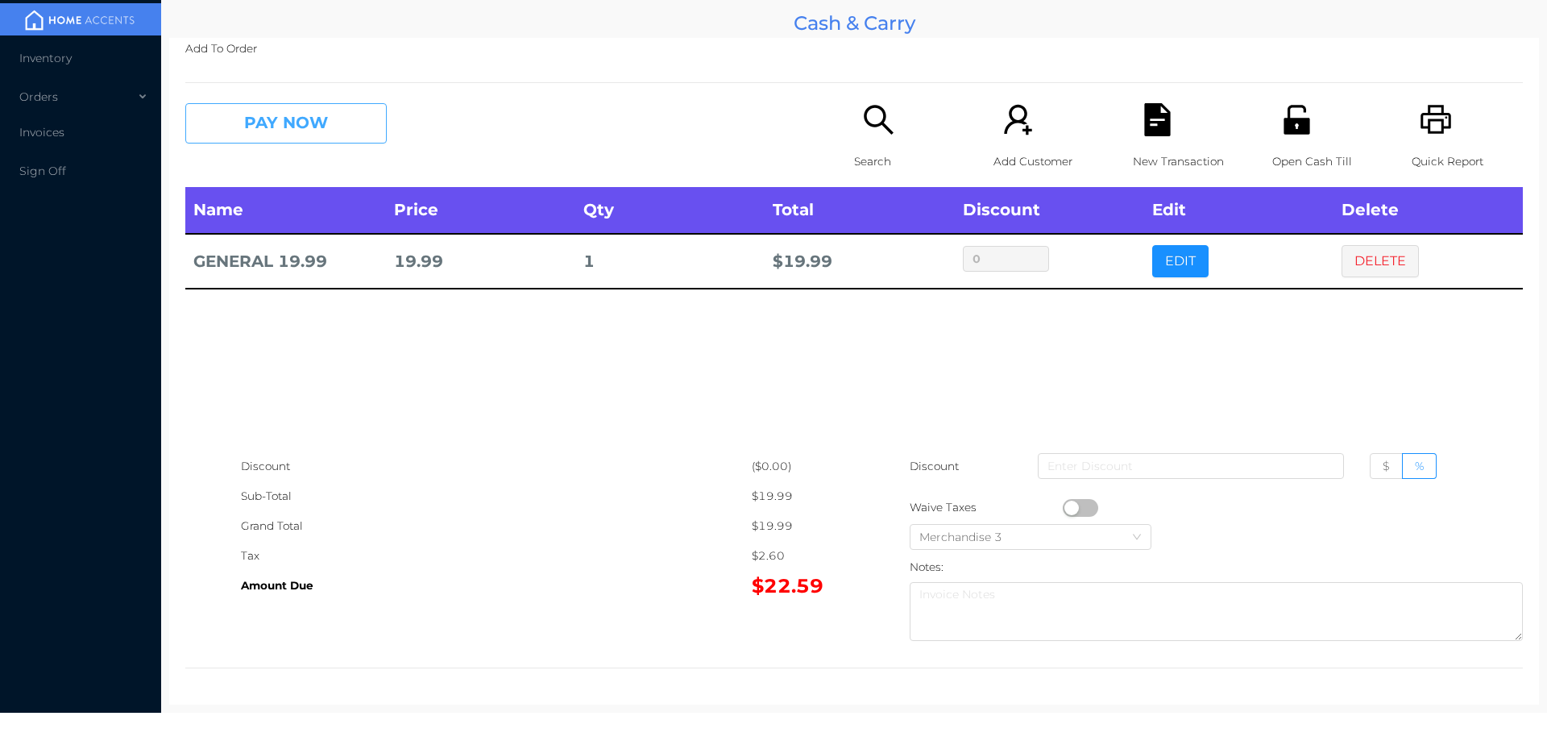
click at [288, 131] on button "PAY NOW" at bounding box center [285, 123] width 201 height 40
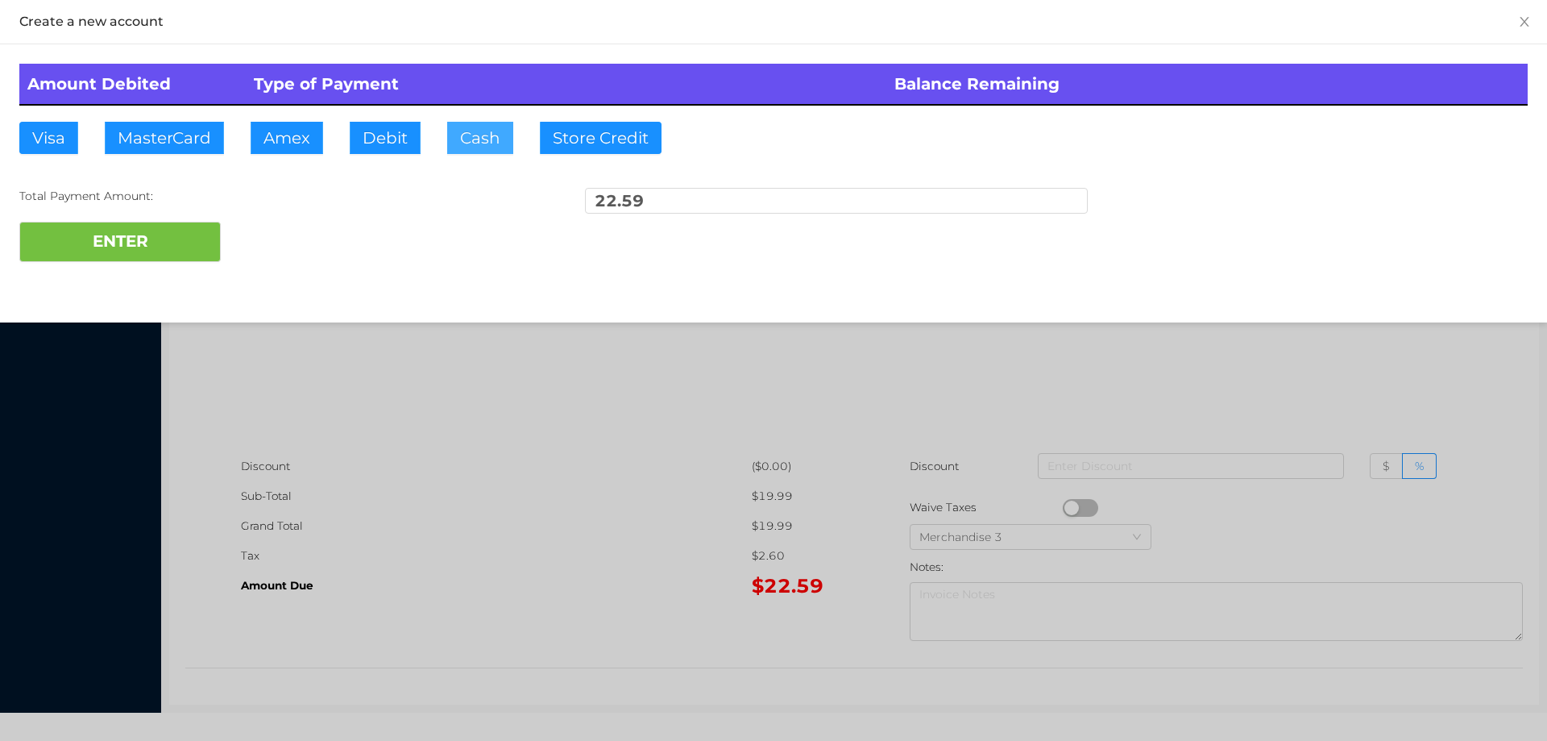
click at [450, 140] on button "Cash" at bounding box center [480, 138] width 66 height 32
type input "25."
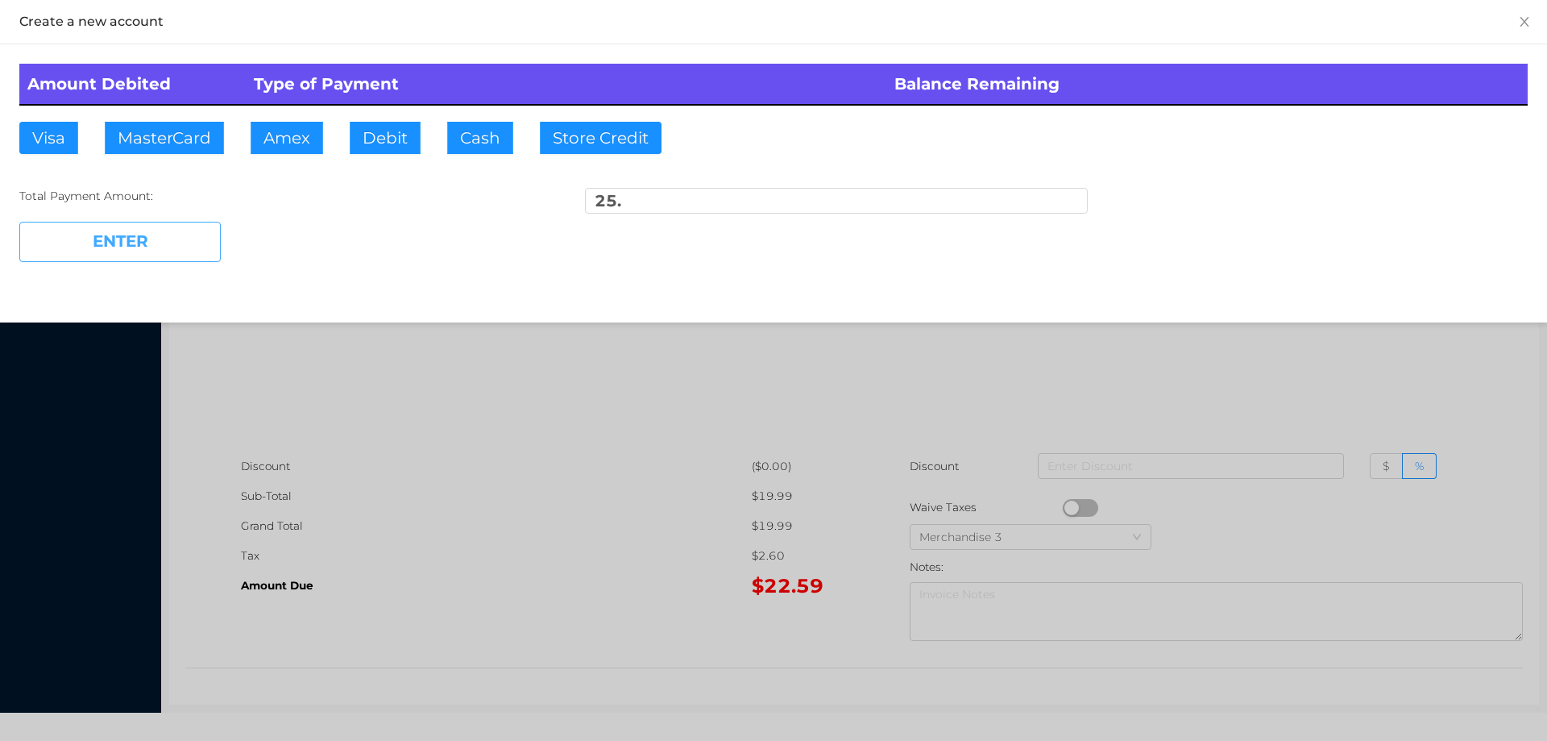
click at [192, 235] on button "ENTER" at bounding box center [119, 242] width 201 height 40
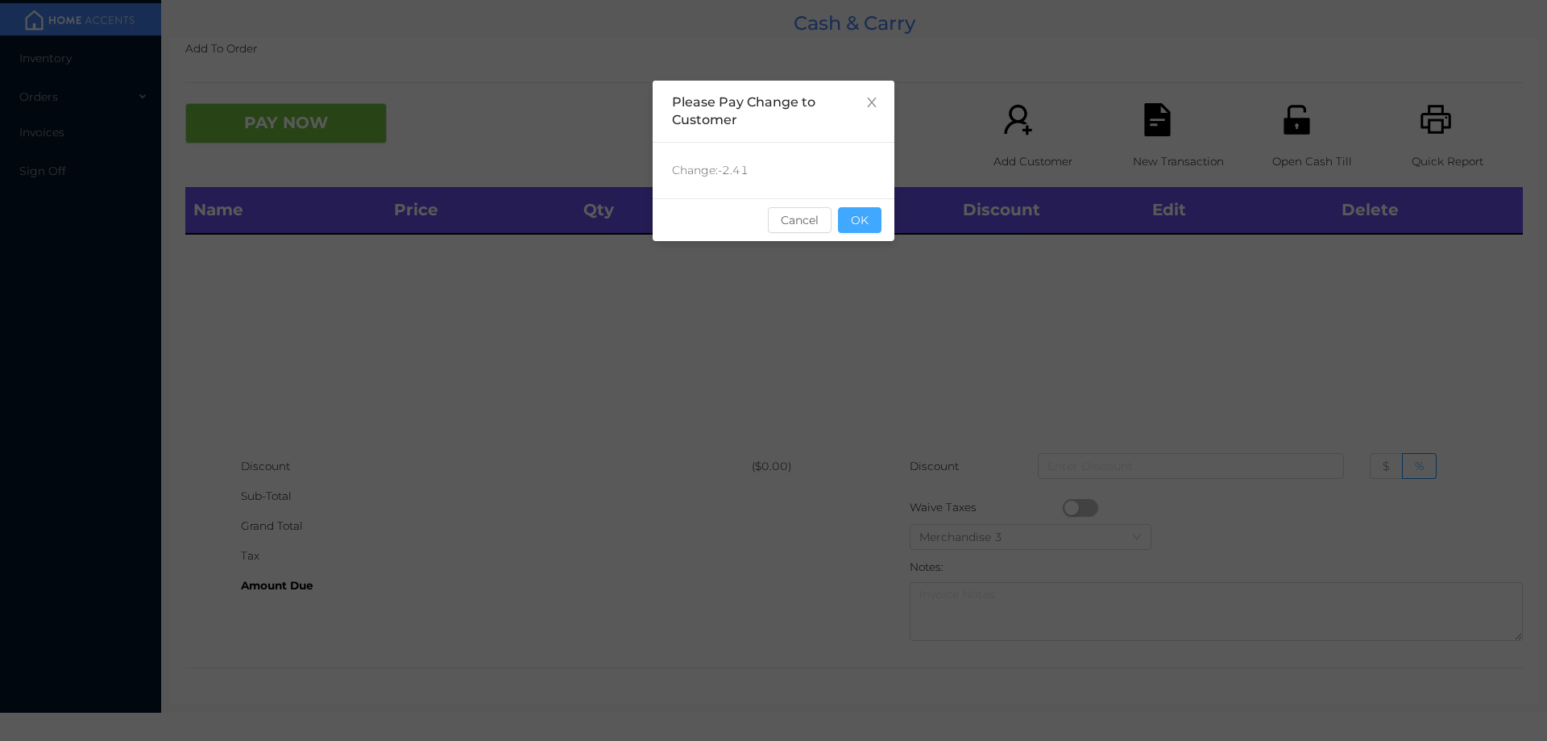
click at [865, 226] on button "OK" at bounding box center [860, 220] width 44 height 26
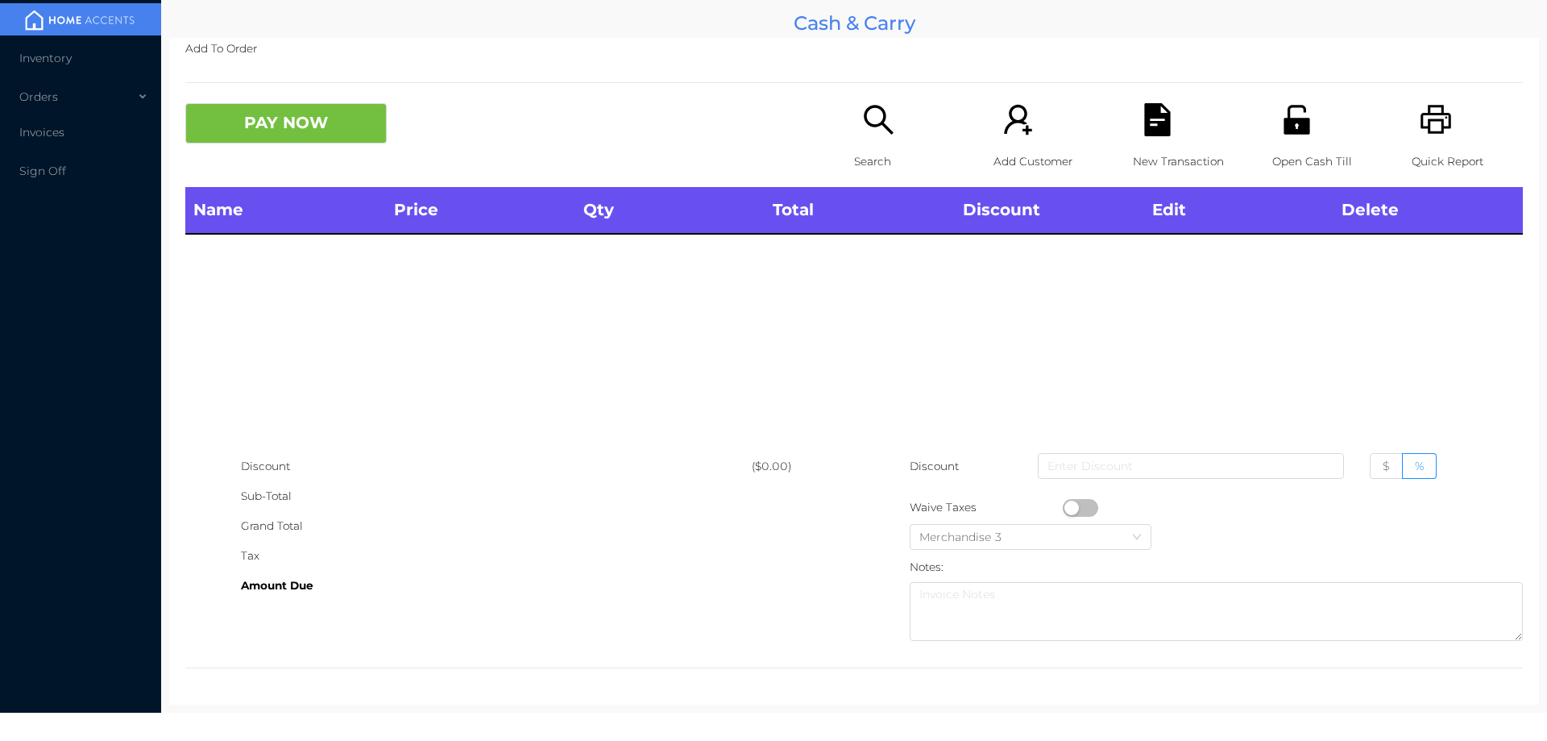
click at [864, 147] on p "Search" at bounding box center [909, 162] width 111 height 30
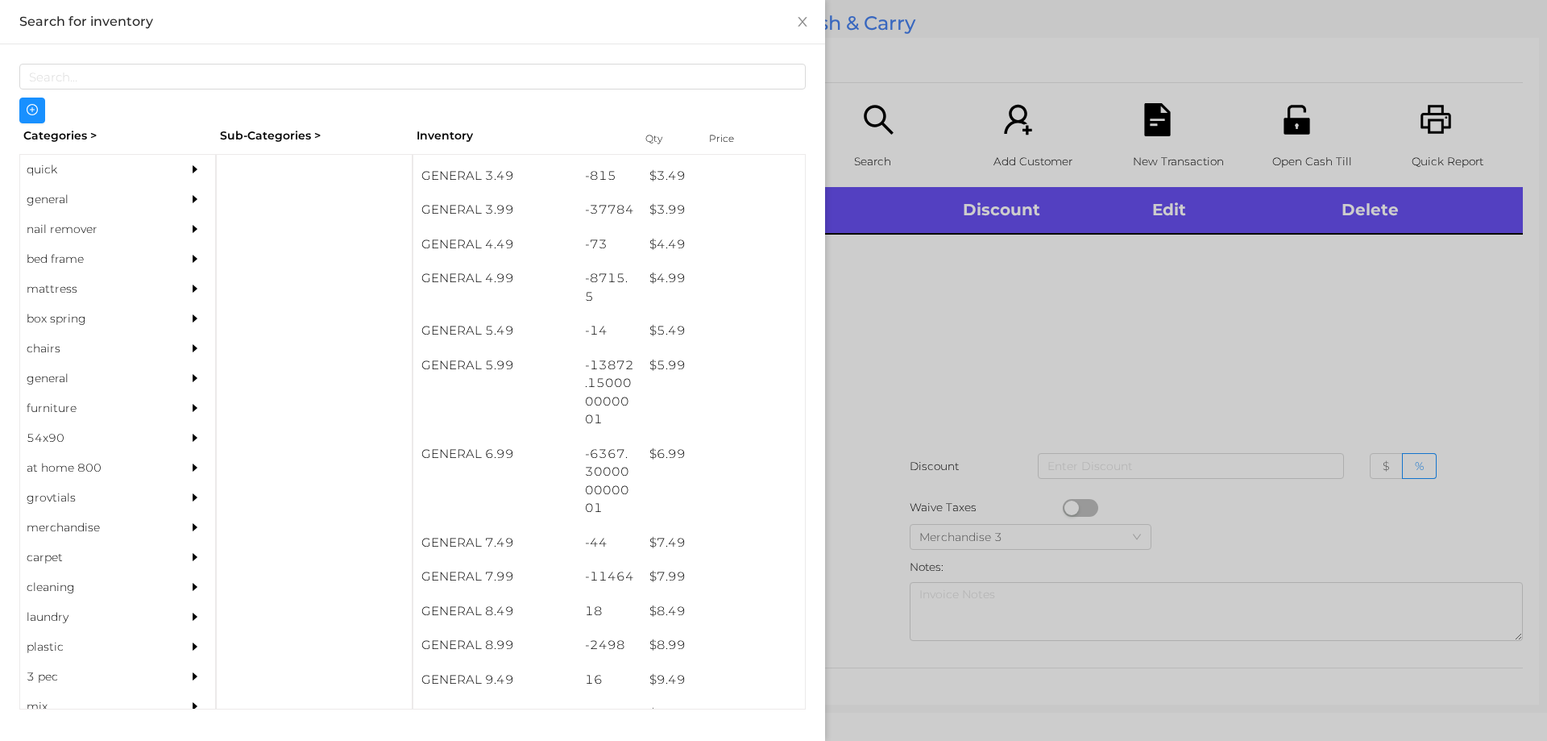
scroll to position [460, 0]
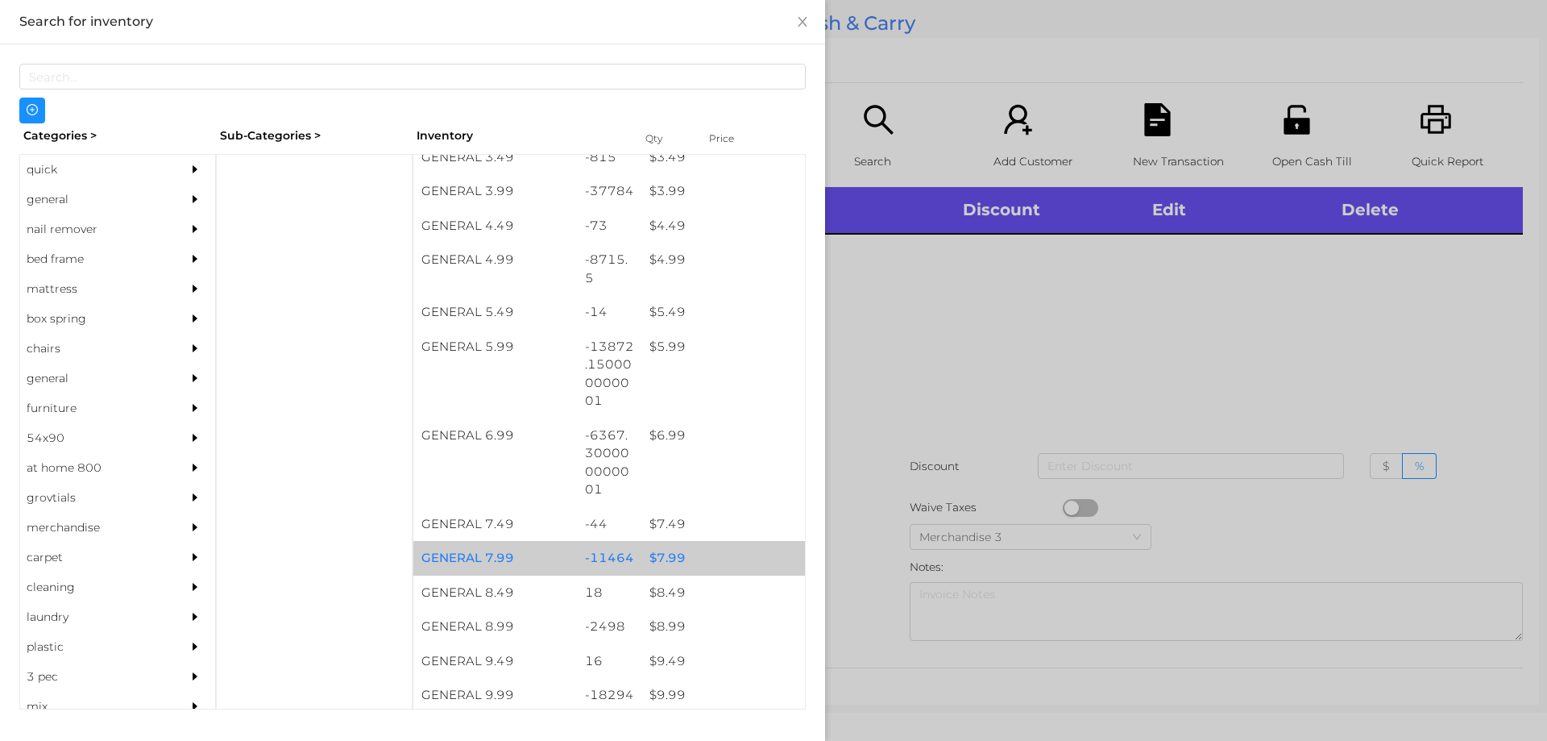
click at [672, 557] on div "$ 7.99" at bounding box center [723, 558] width 164 height 35
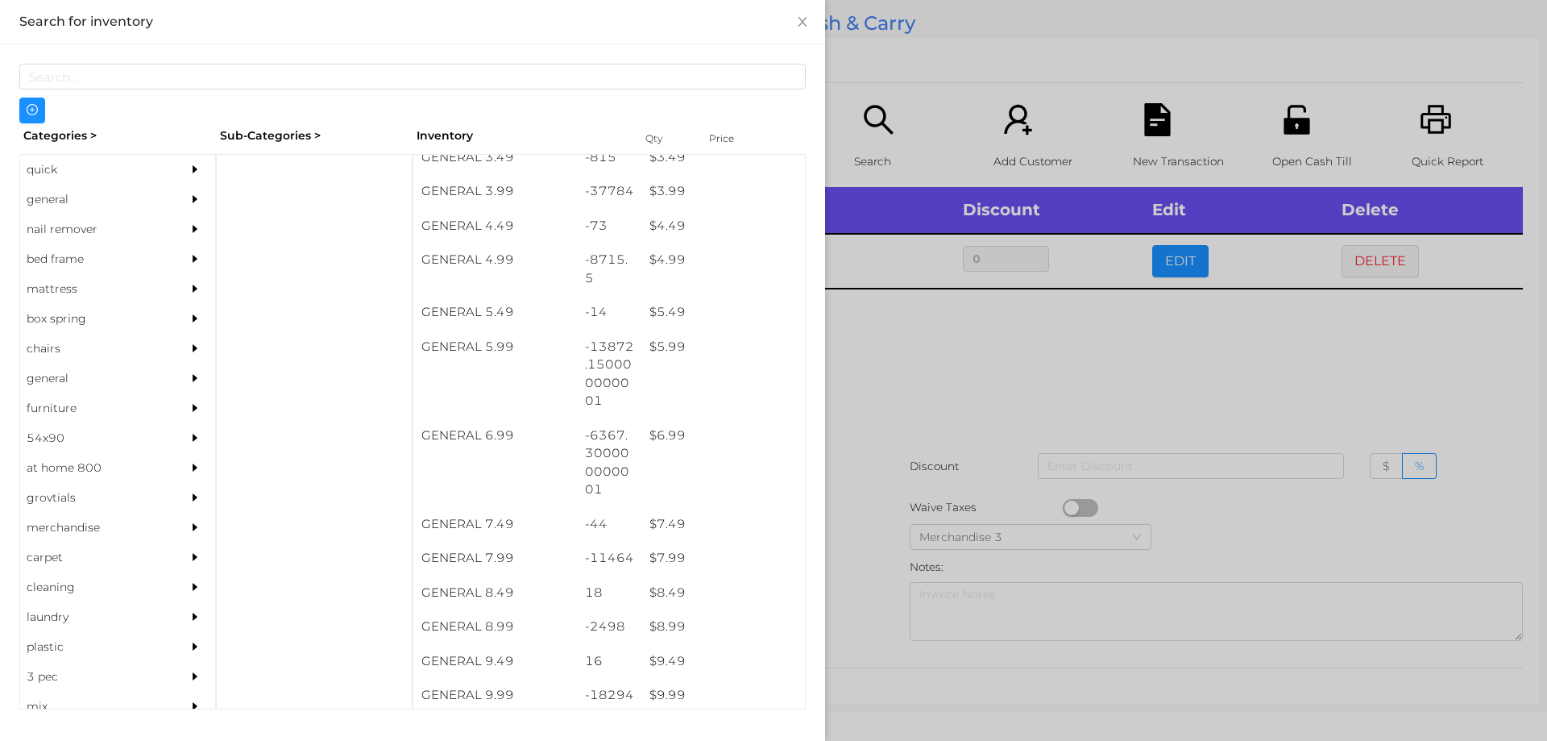
click at [911, 386] on div at bounding box center [773, 370] width 1547 height 741
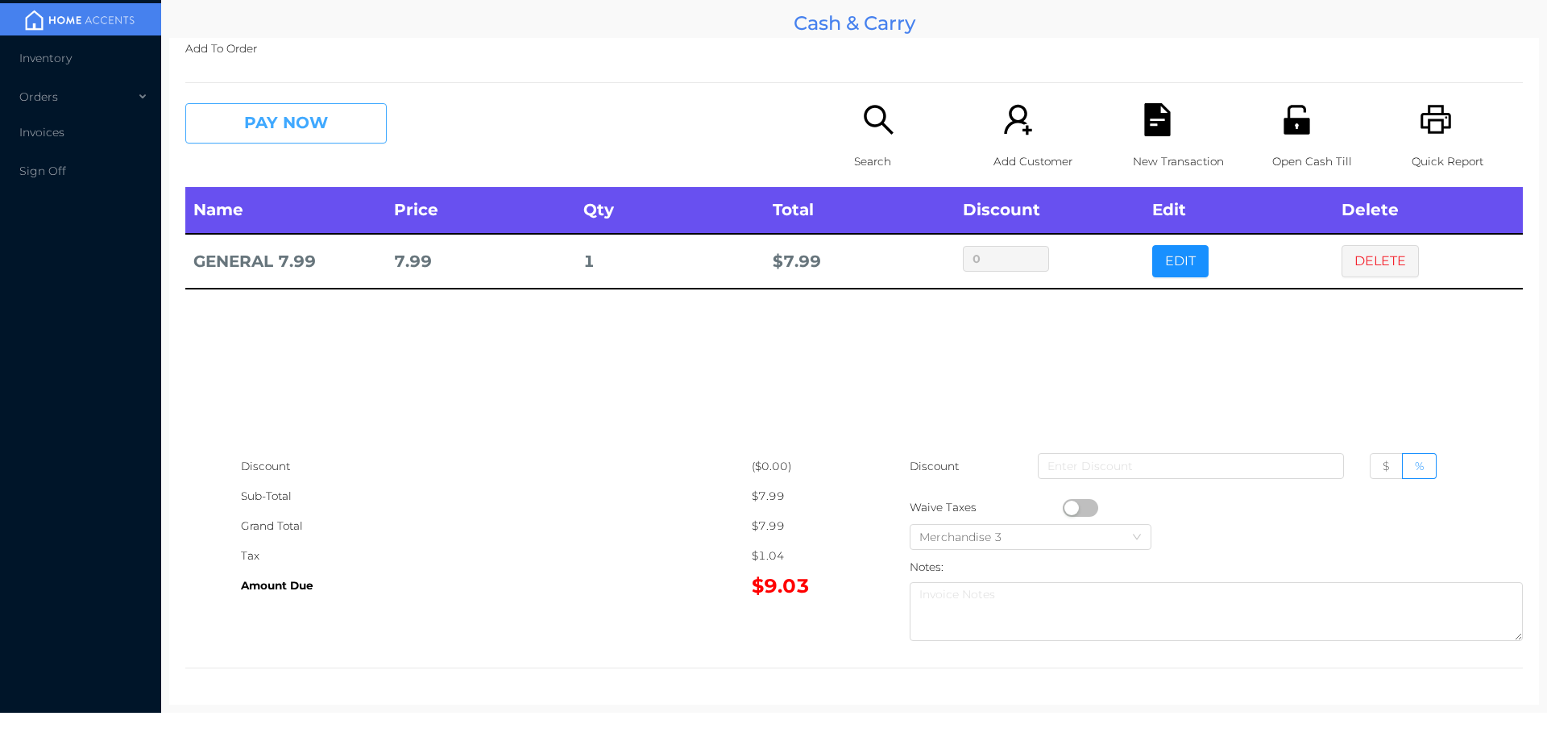
click at [258, 122] on button "PAY NOW" at bounding box center [285, 123] width 201 height 40
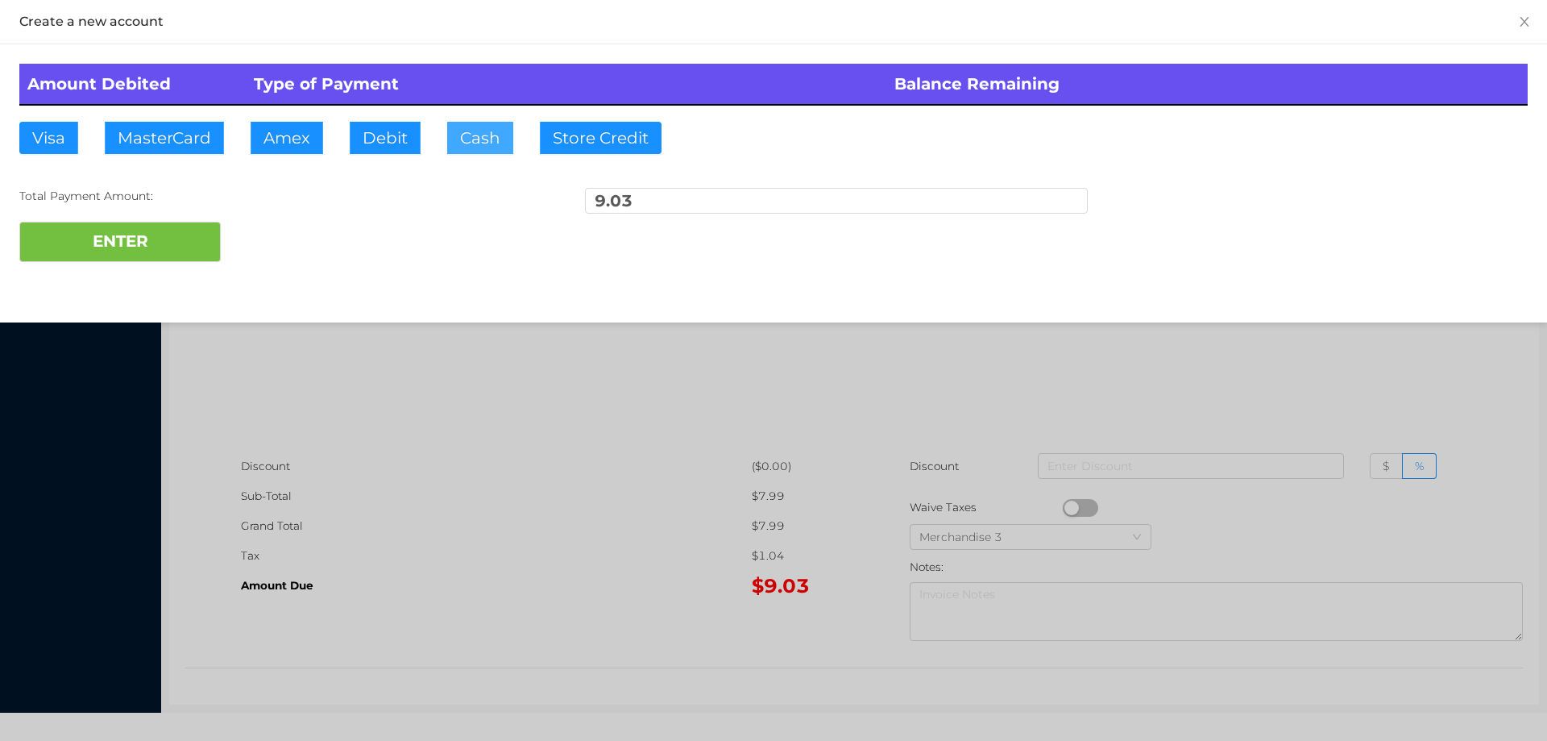
click at [473, 135] on button "Cash" at bounding box center [480, 138] width 66 height 32
click at [523, 516] on div at bounding box center [773, 370] width 1547 height 741
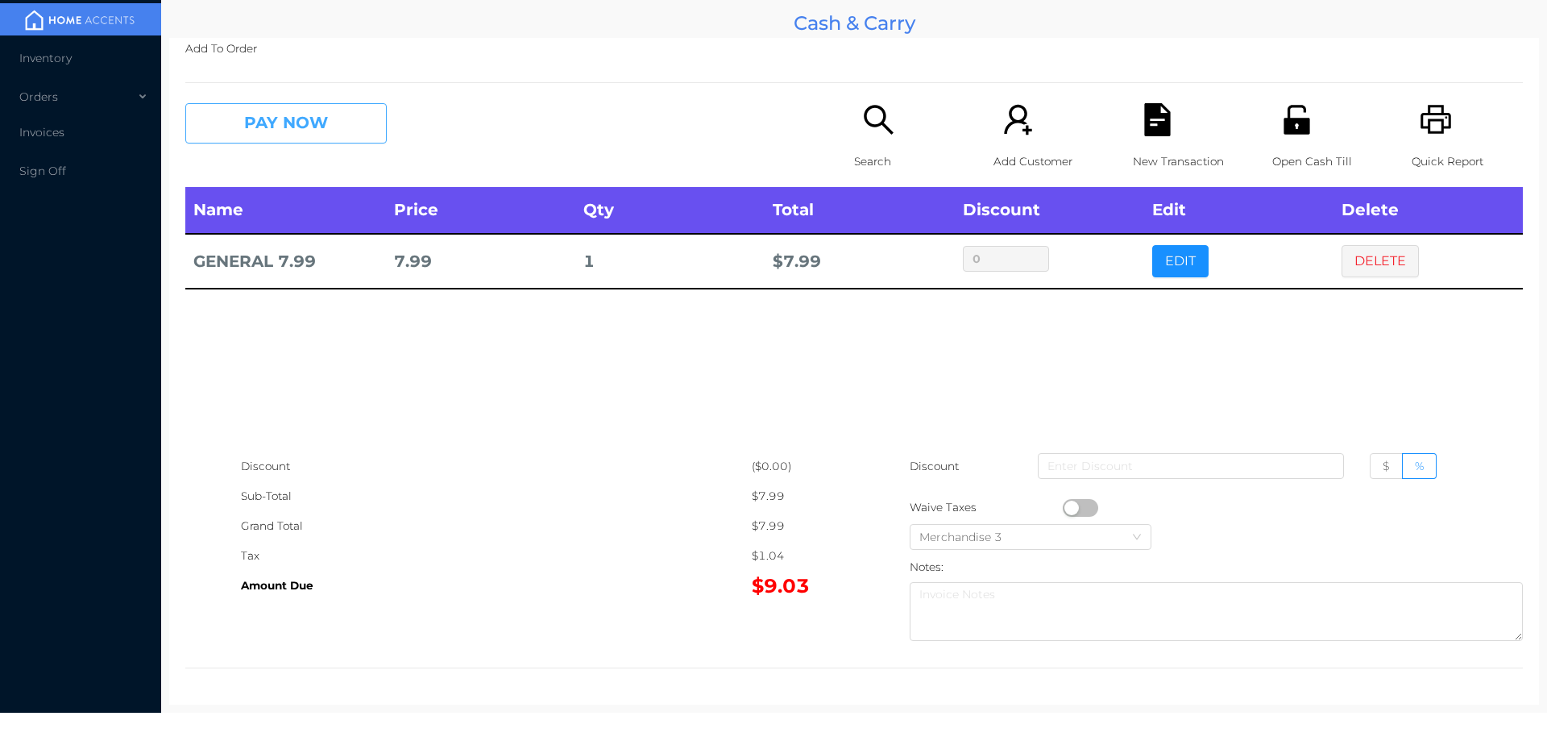
click at [324, 127] on button "PAY NOW" at bounding box center [285, 123] width 201 height 40
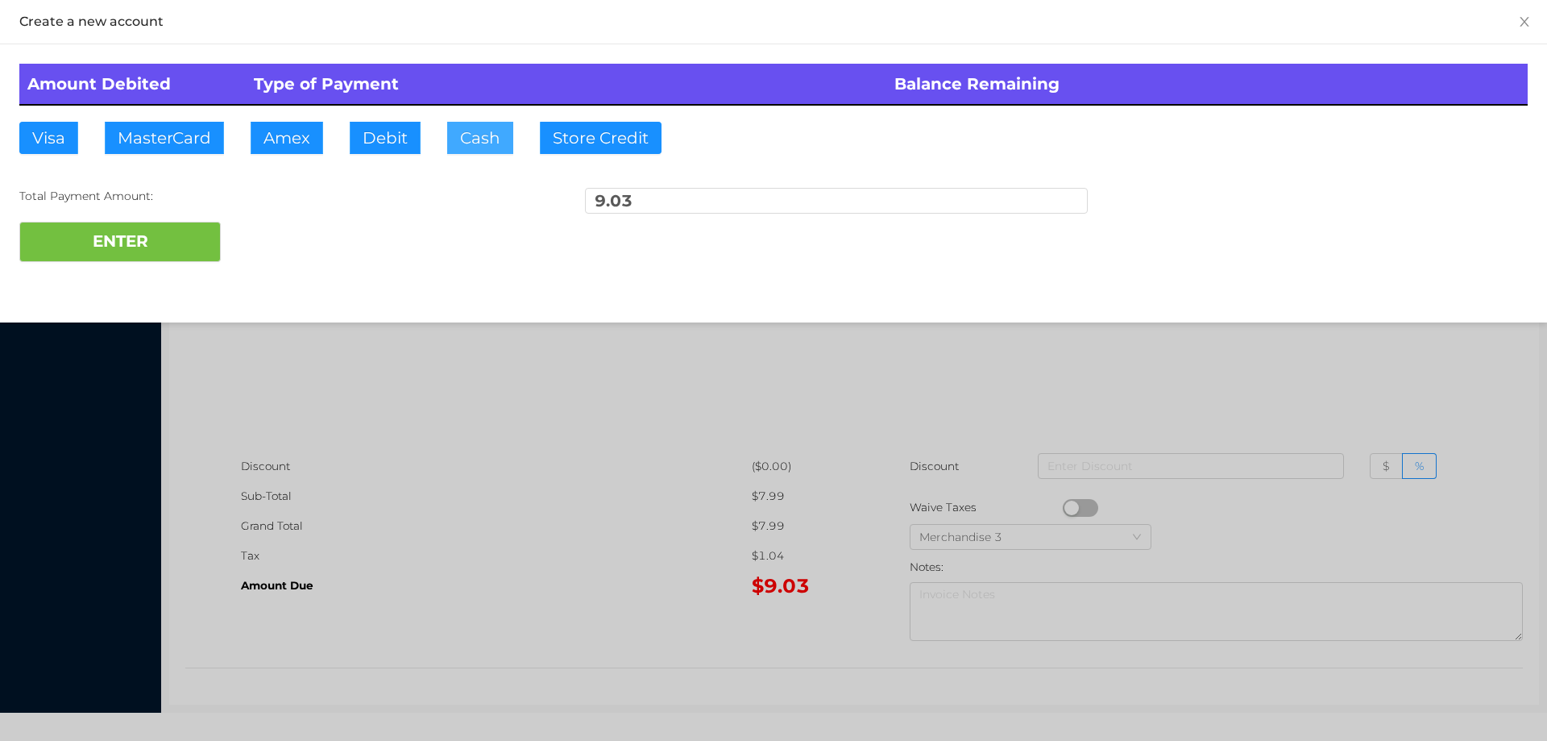
click at [471, 148] on button "Cash" at bounding box center [480, 138] width 66 height 32
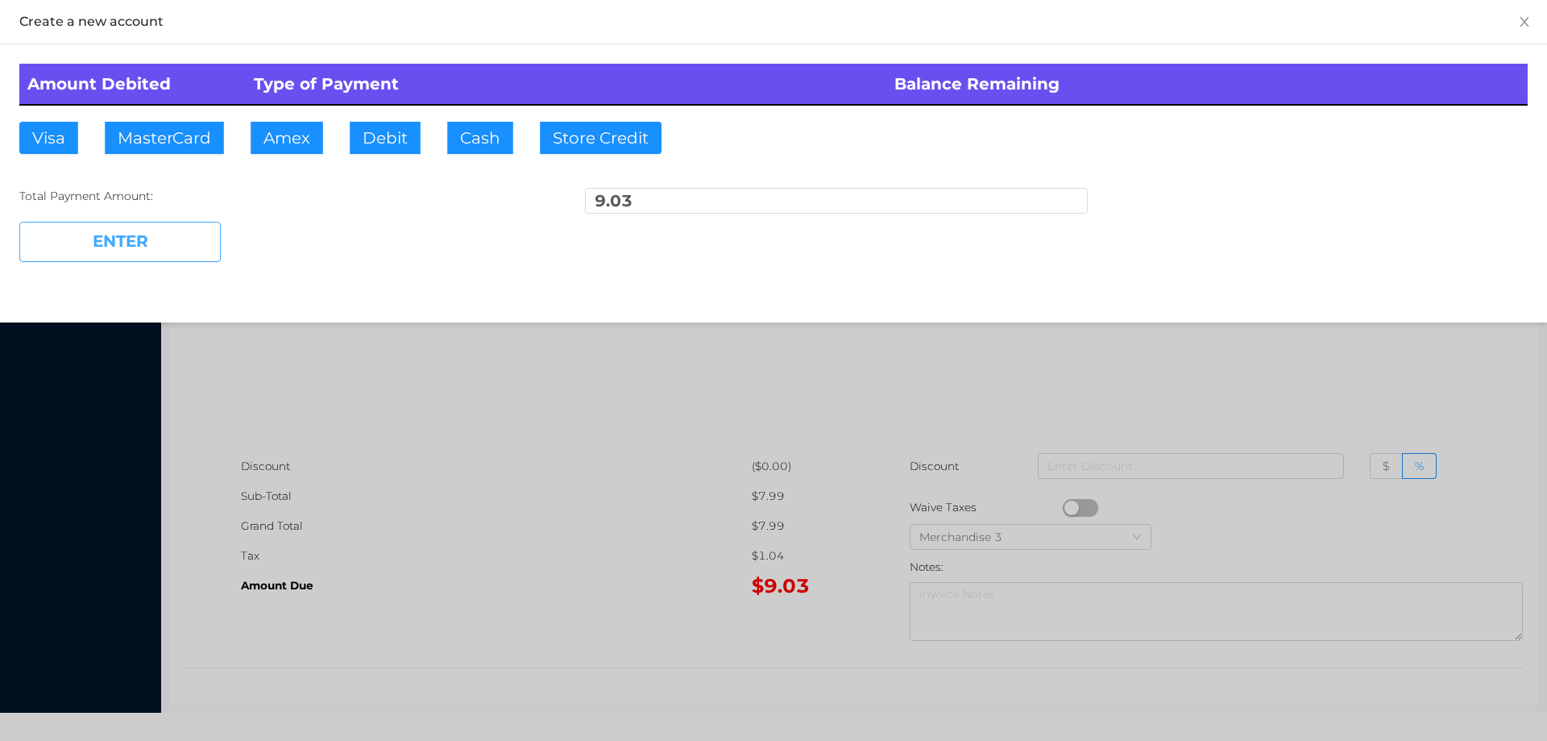
click at [131, 249] on button "ENTER" at bounding box center [119, 242] width 201 height 40
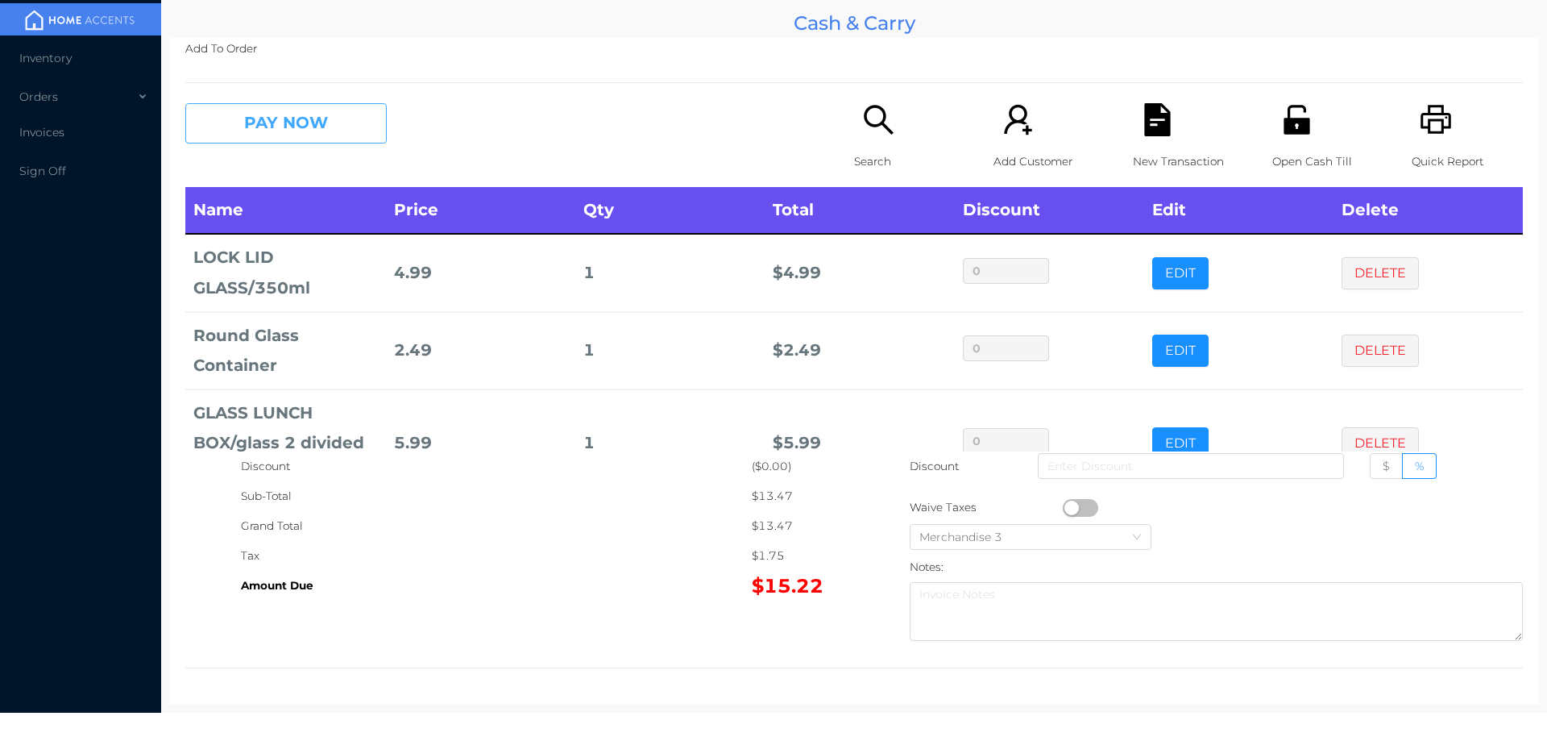
click at [338, 135] on button "PAY NOW" at bounding box center [285, 123] width 201 height 40
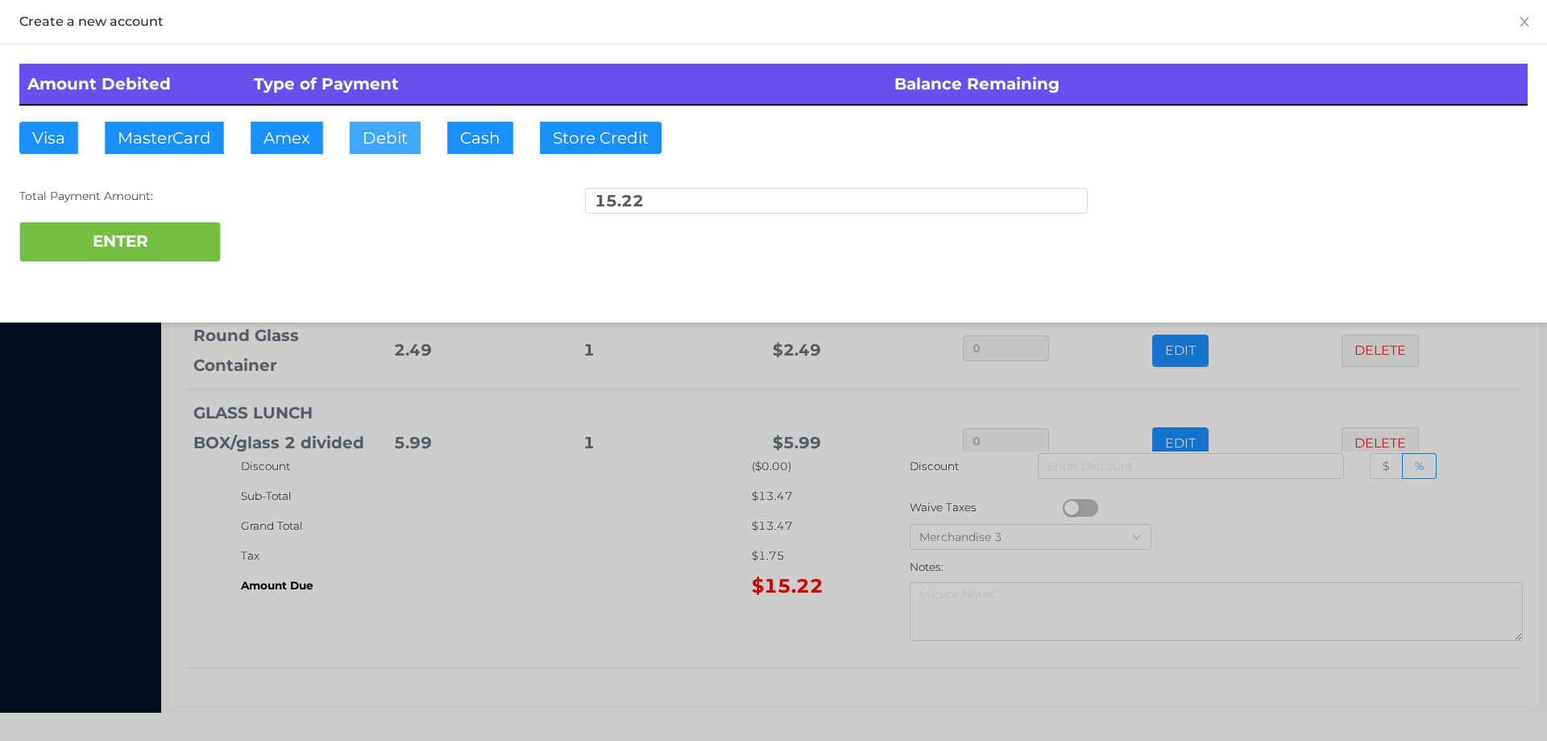
click at [380, 138] on button "Debit" at bounding box center [385, 138] width 71 height 32
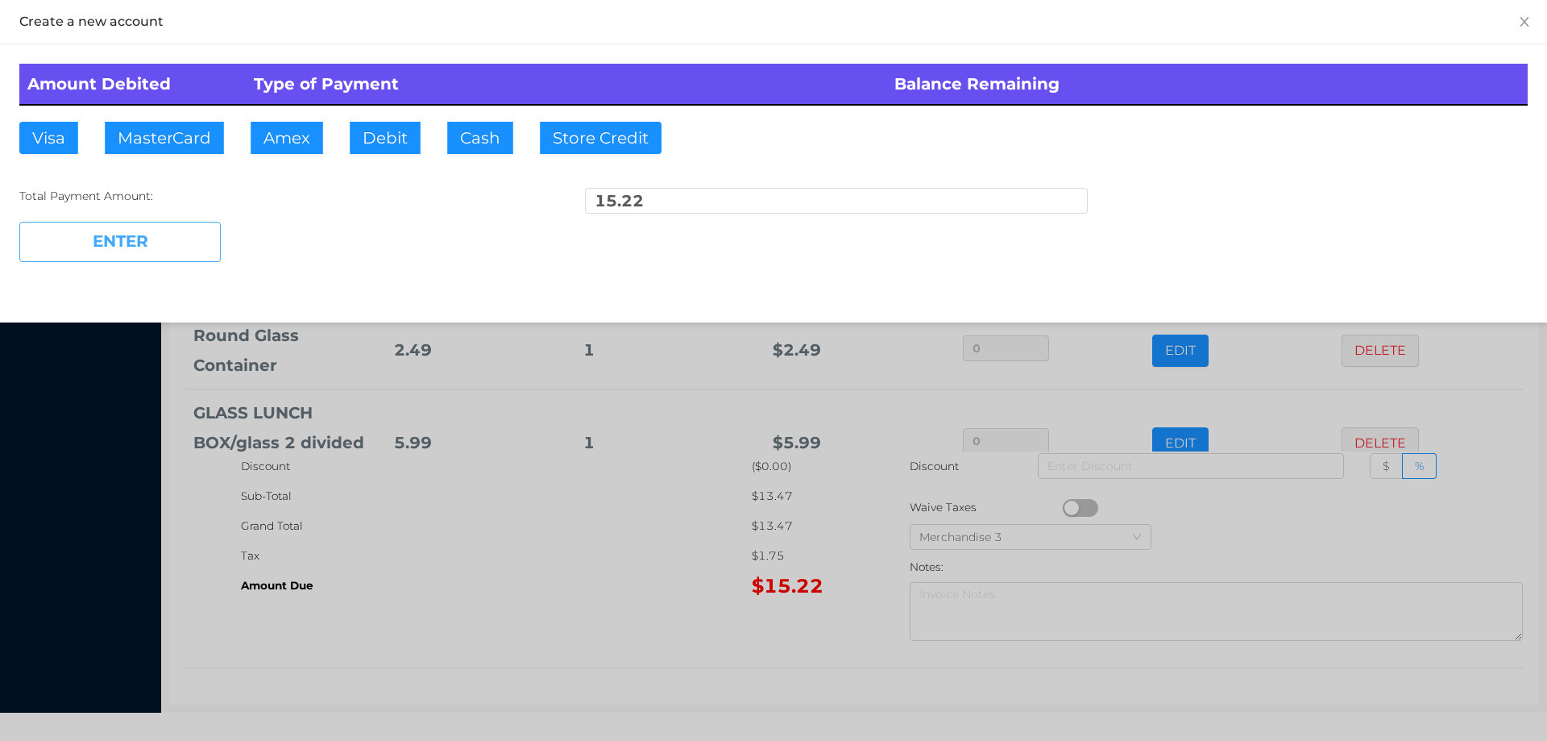
click at [189, 251] on button "ENTER" at bounding box center [119, 242] width 201 height 40
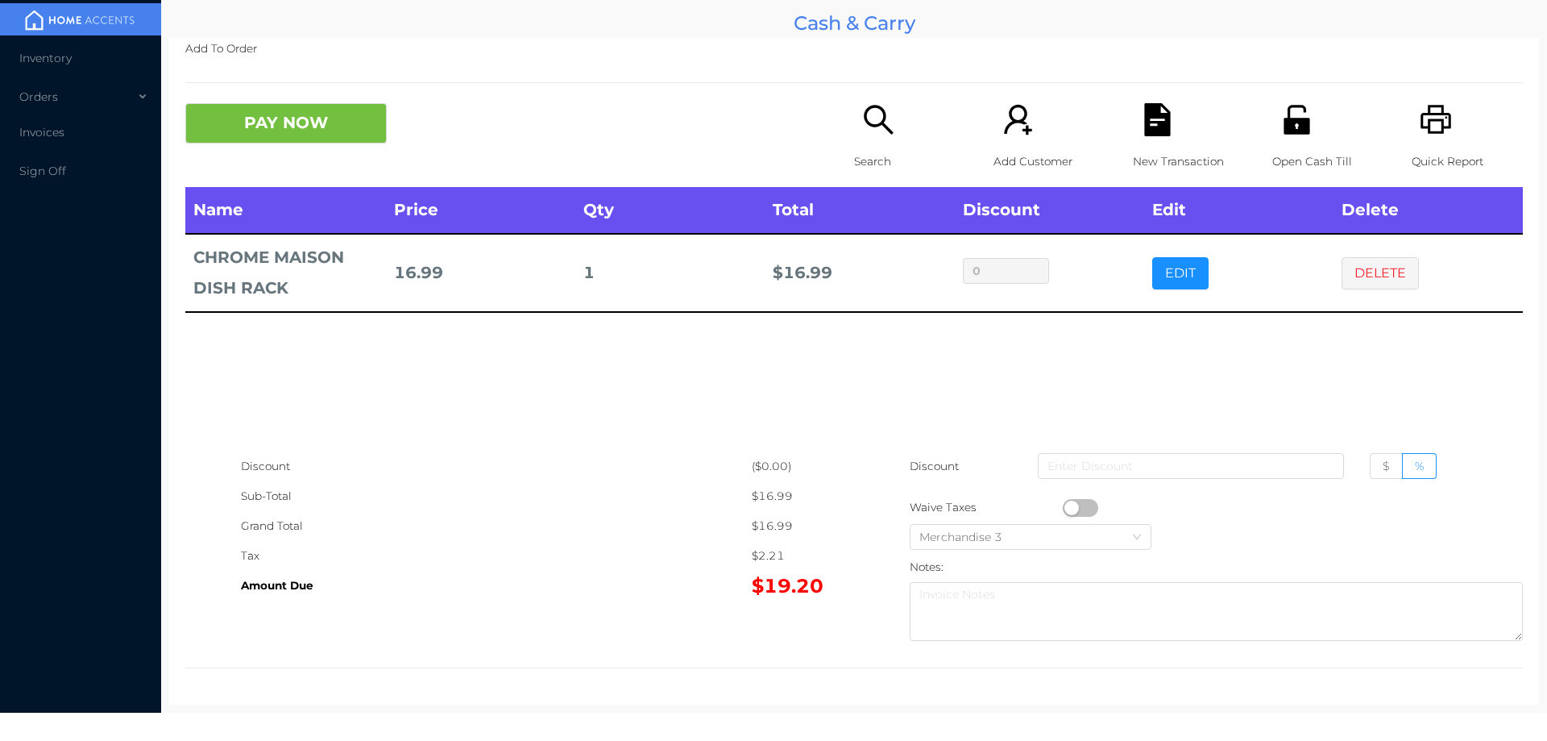
click at [873, 109] on icon "icon: search" at bounding box center [878, 119] width 29 height 29
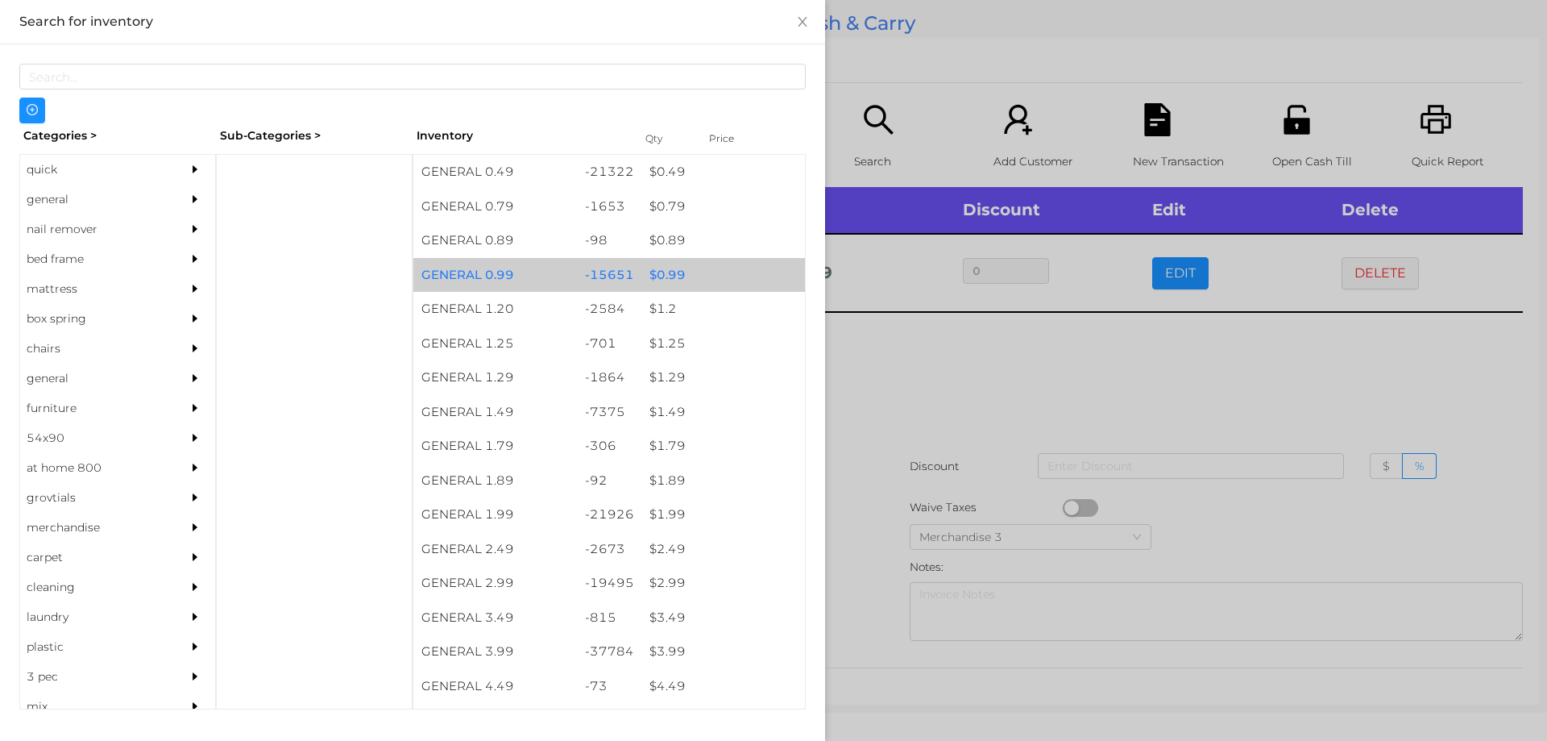
click at [665, 276] on div "$ 0.99" at bounding box center [723, 275] width 164 height 35
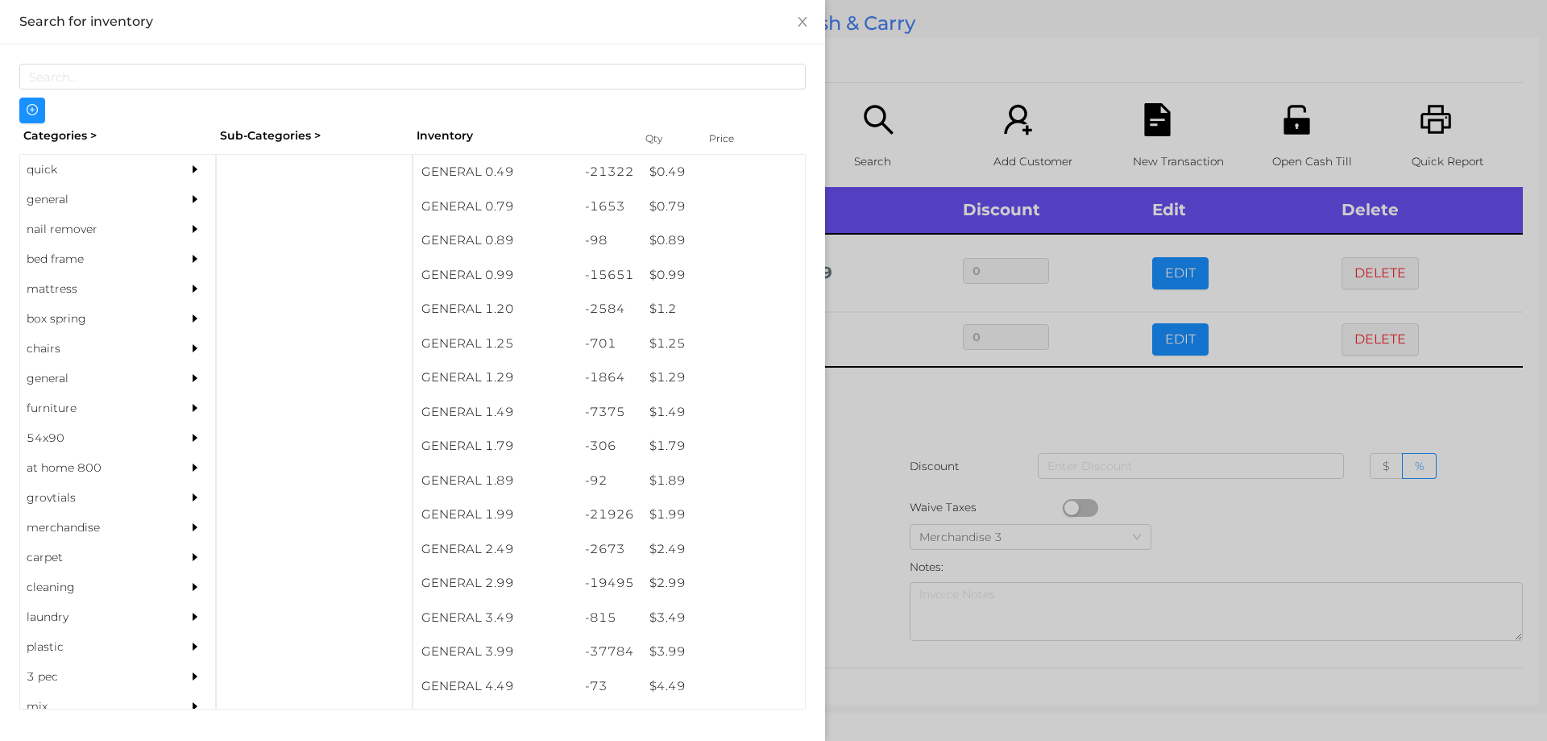
click at [884, 410] on div at bounding box center [773, 370] width 1547 height 741
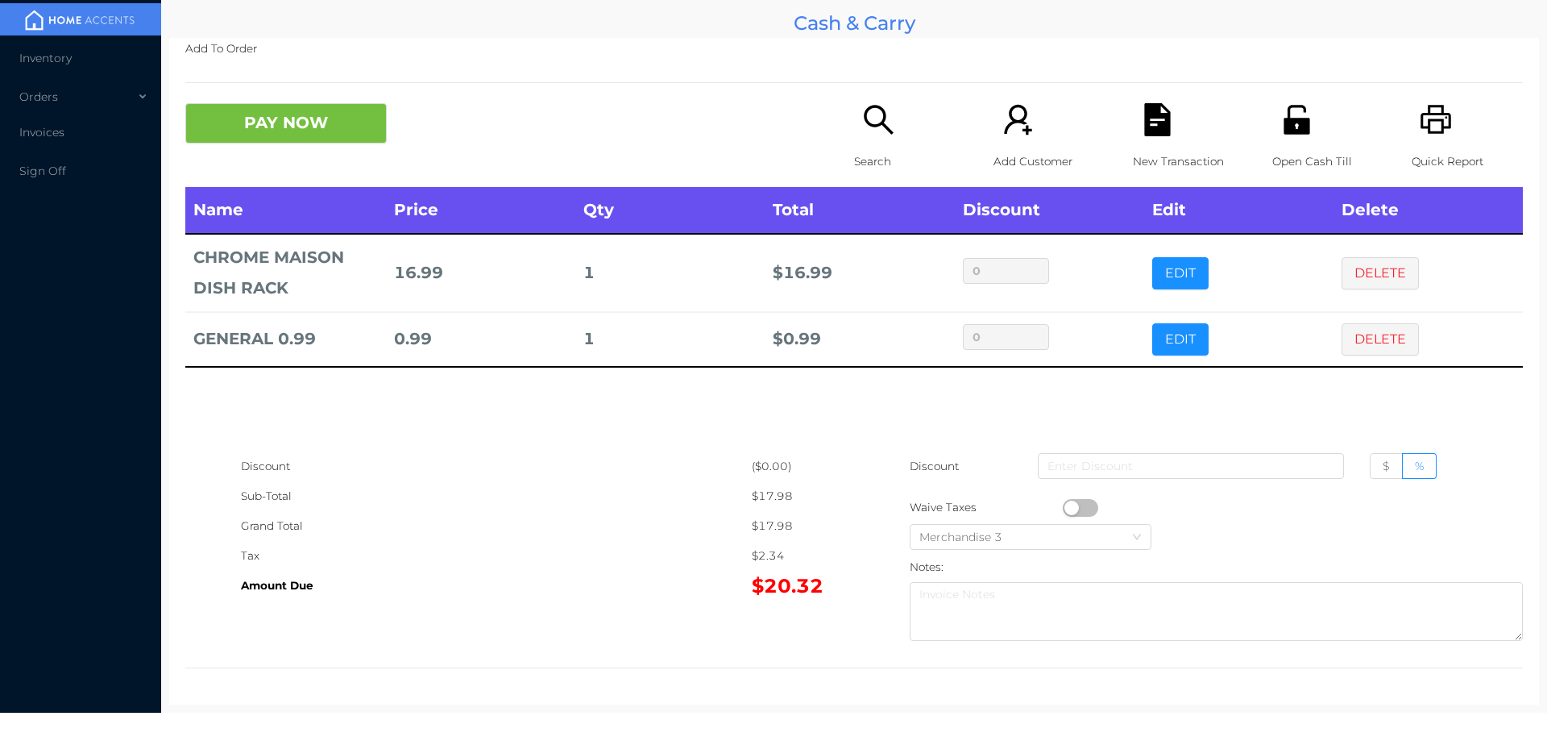
click at [1157, 119] on icon "icon: file-text" at bounding box center [1157, 119] width 26 height 33
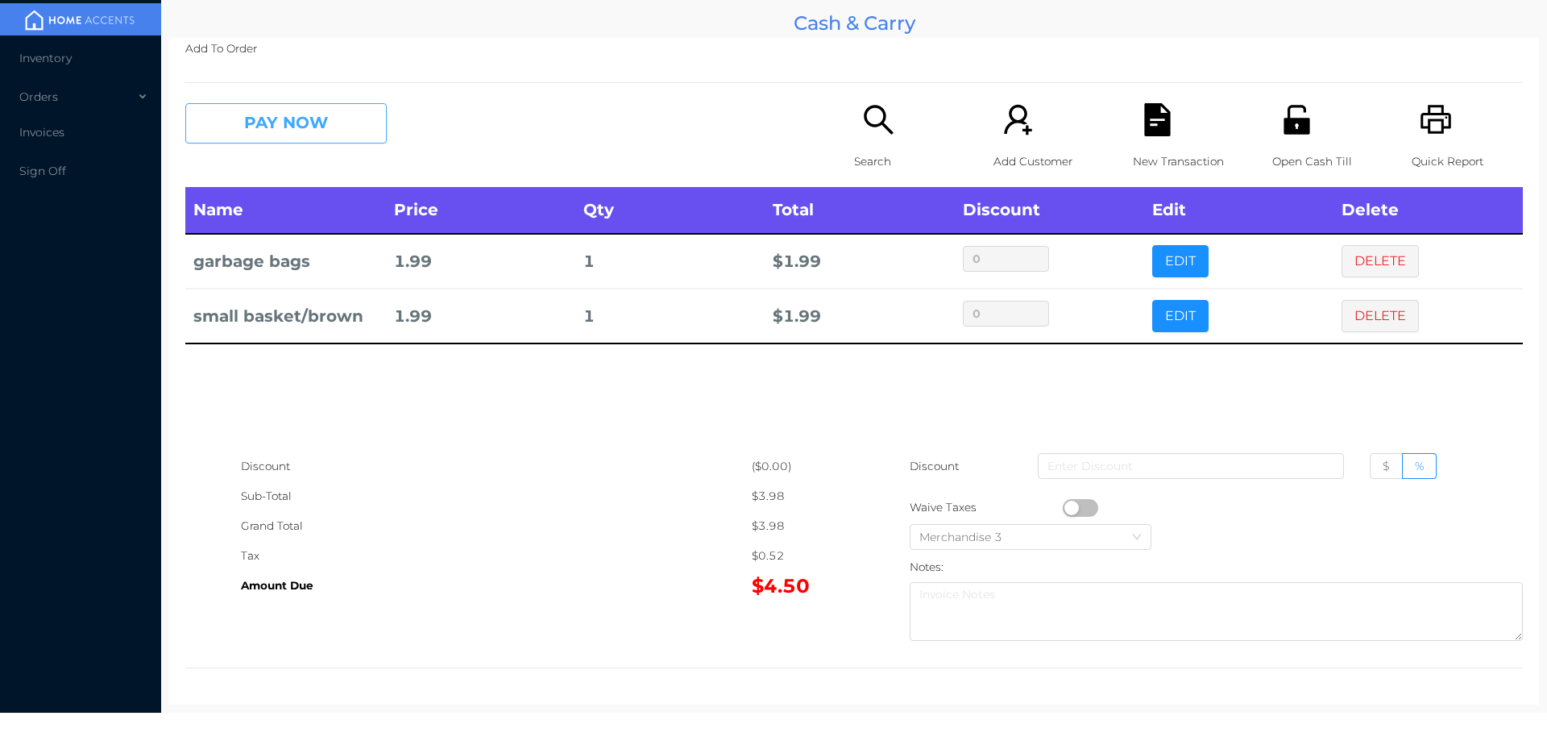
click at [276, 126] on button "PAY NOW" at bounding box center [285, 123] width 201 height 40
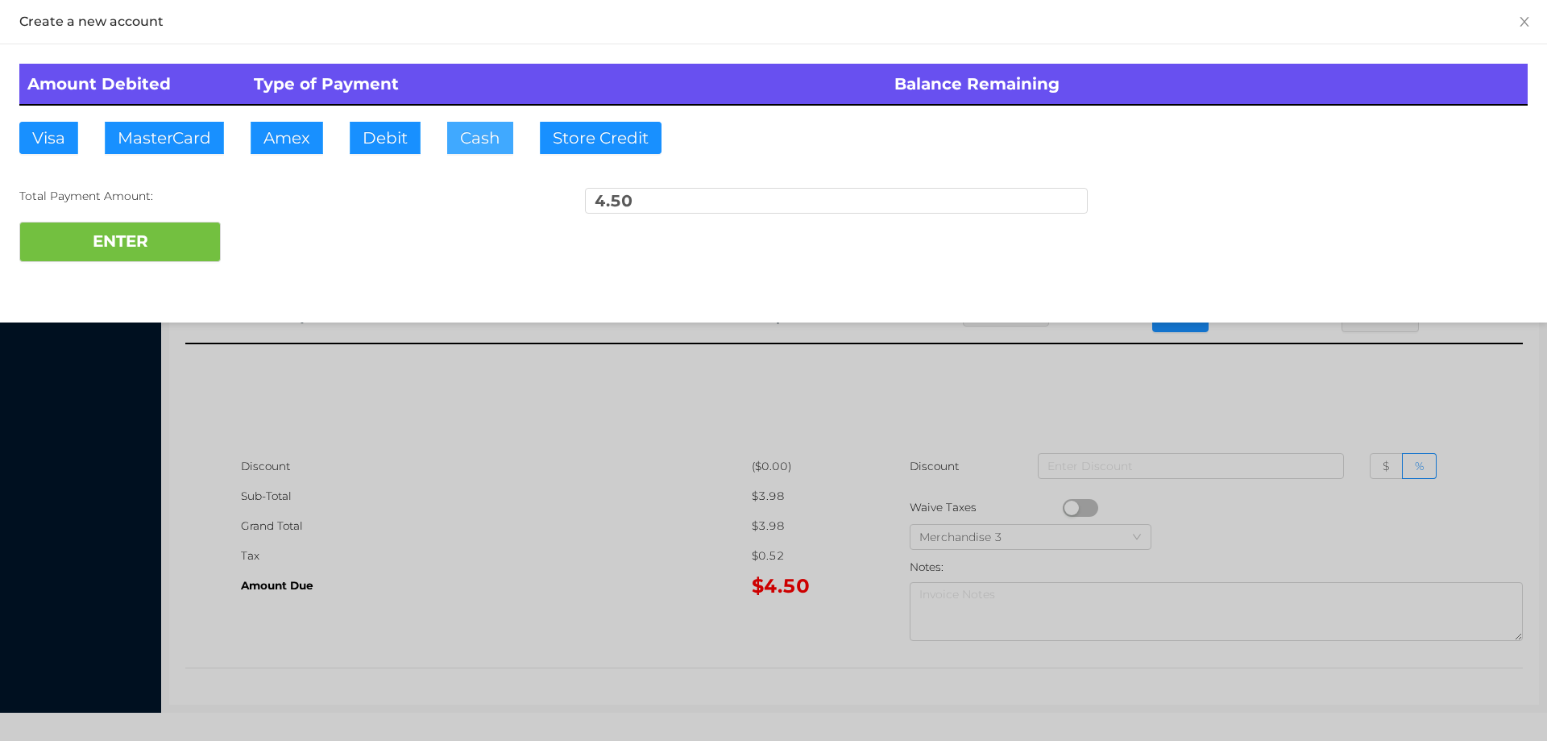
click at [476, 147] on button "Cash" at bounding box center [480, 138] width 66 height 32
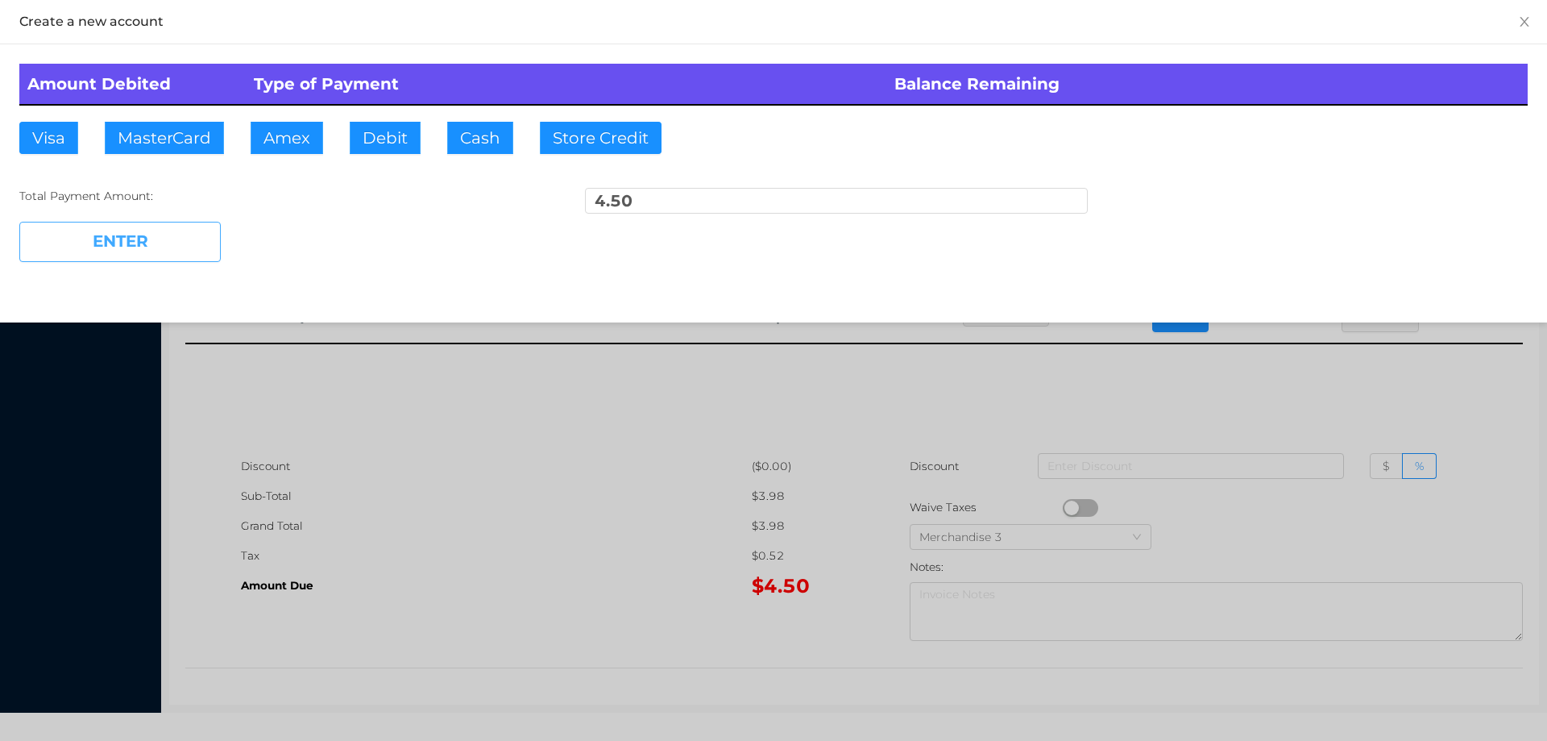
click at [151, 244] on button "ENTER" at bounding box center [119, 242] width 201 height 40
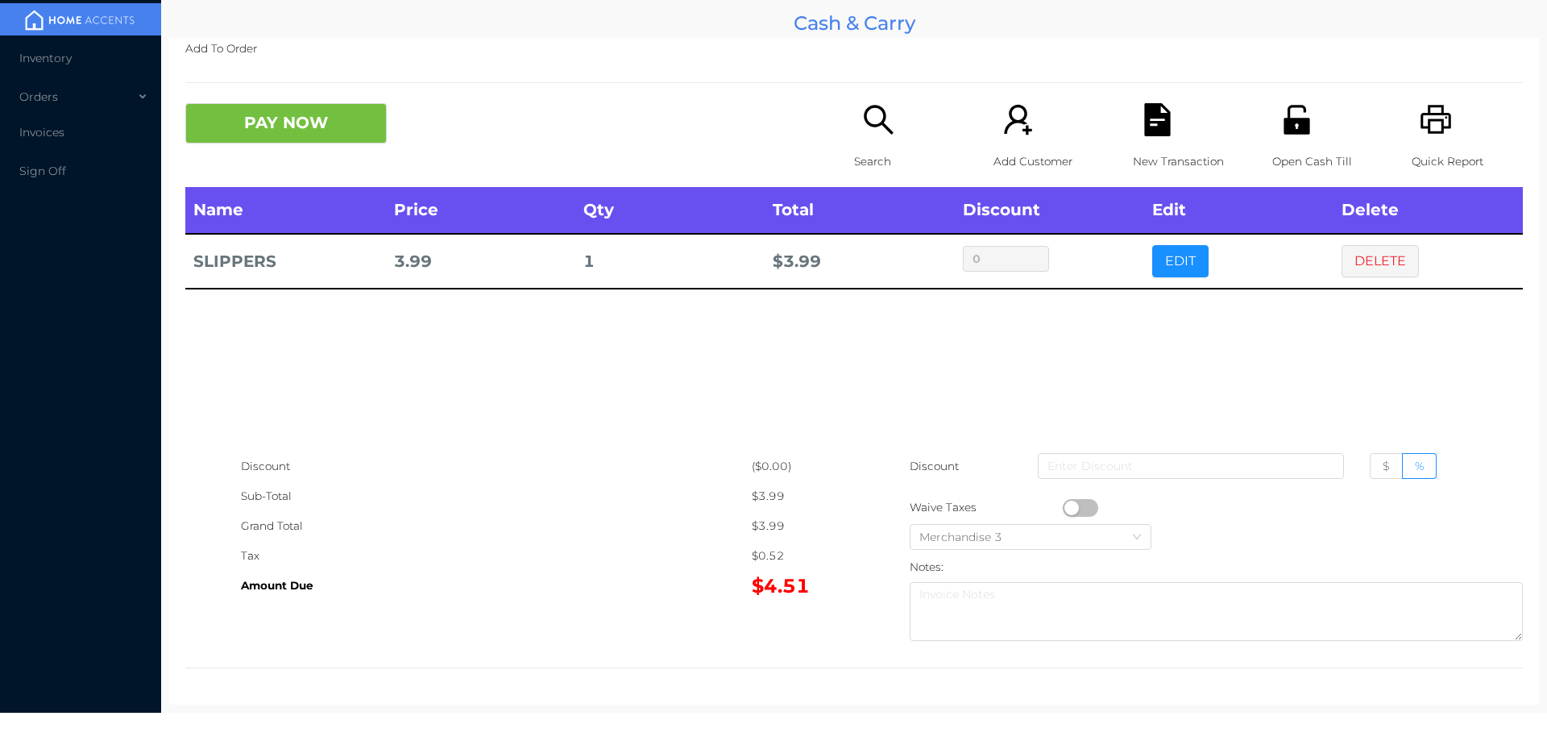
click at [873, 145] on div "Search" at bounding box center [909, 145] width 111 height 84
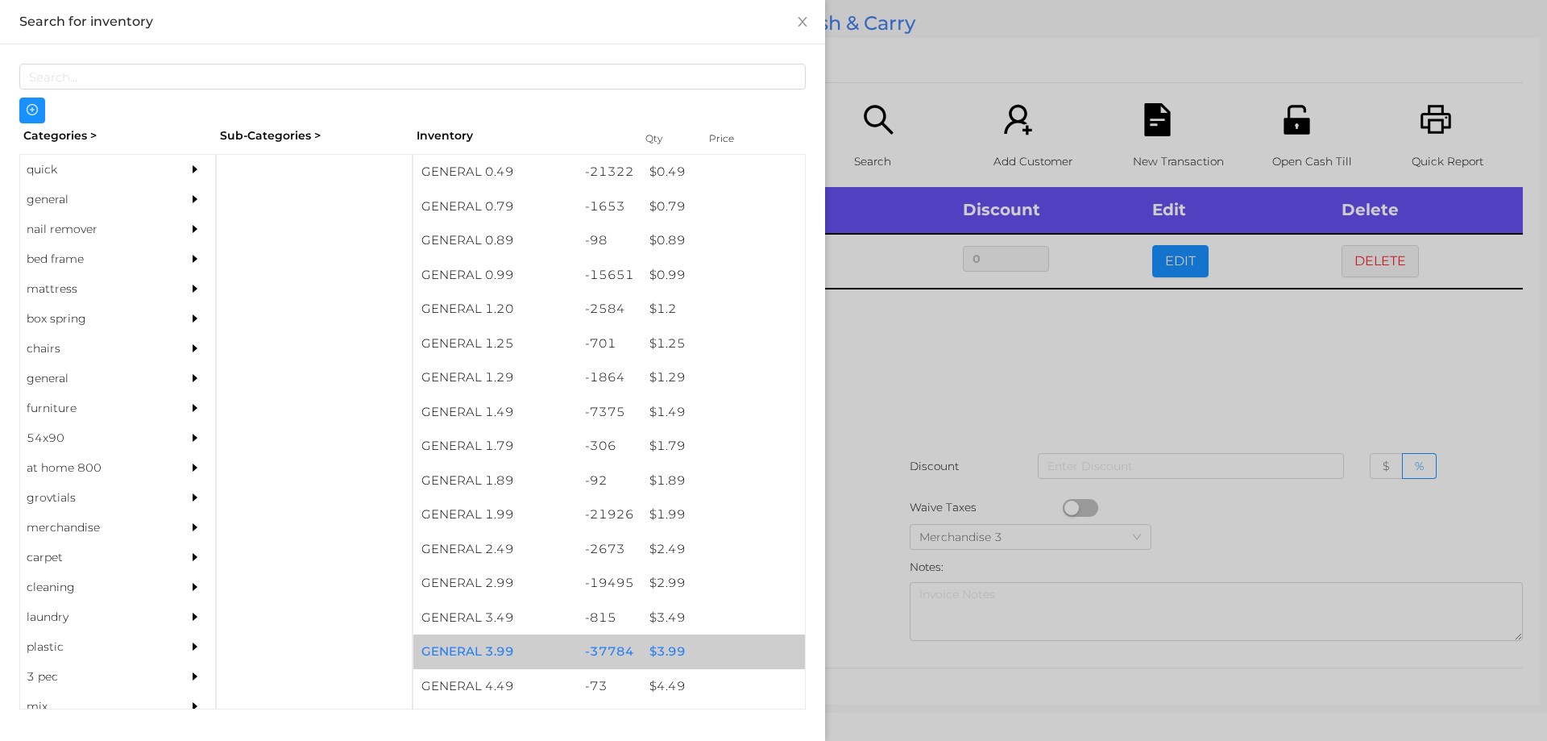
click at [666, 654] on div "$ 3.99" at bounding box center [723, 651] width 164 height 35
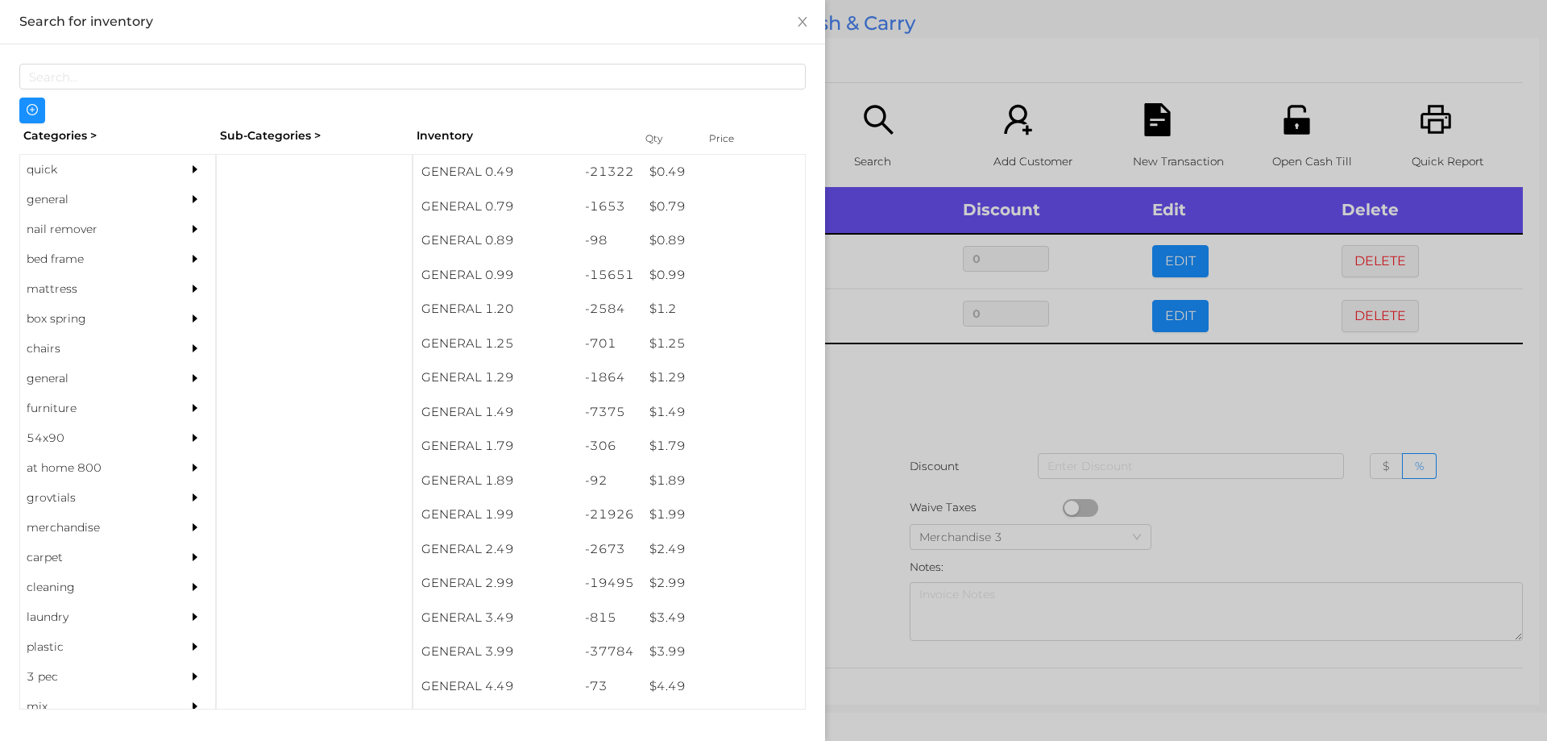
click at [881, 483] on div at bounding box center [773, 370] width 1547 height 741
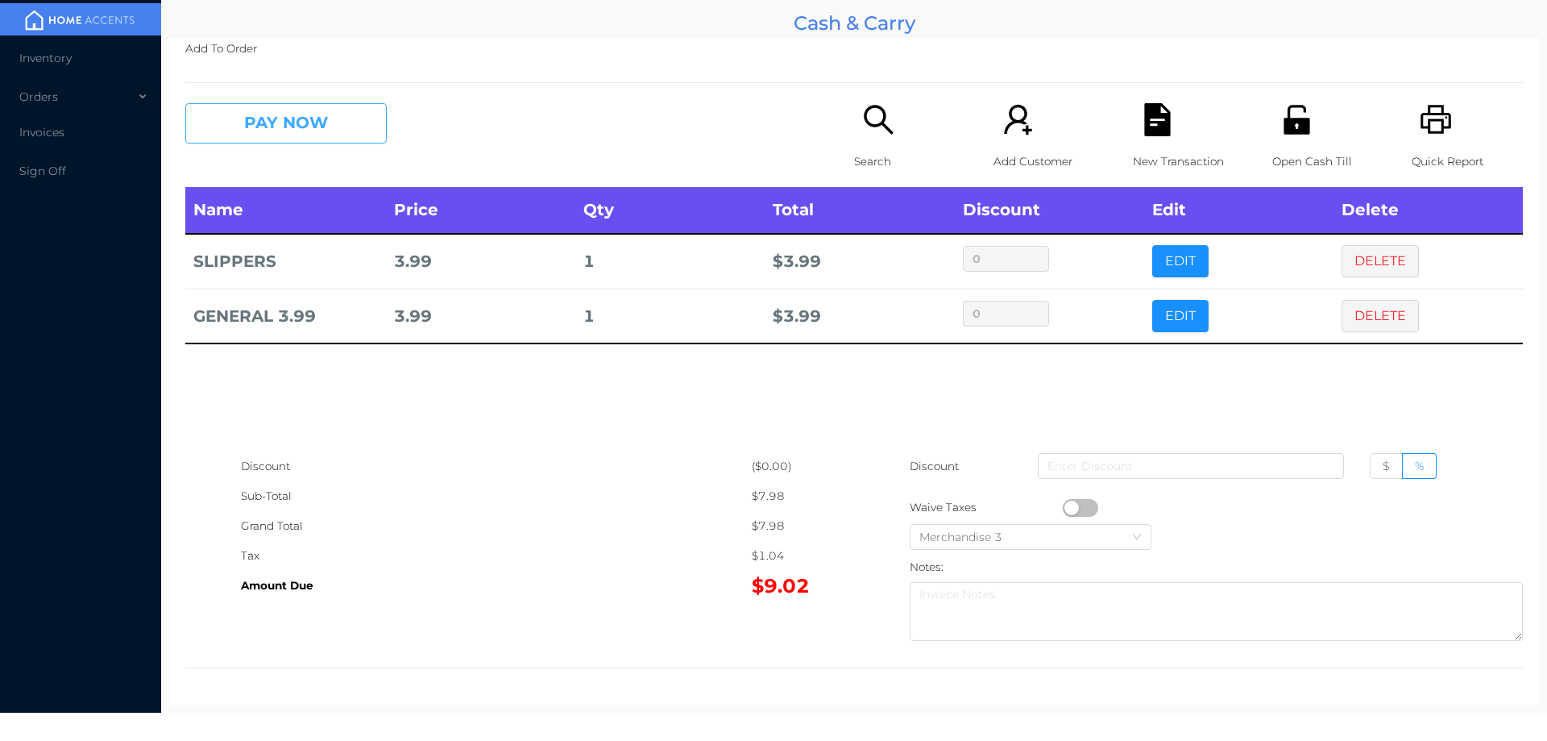
click at [273, 138] on button "PAY NOW" at bounding box center [285, 123] width 201 height 40
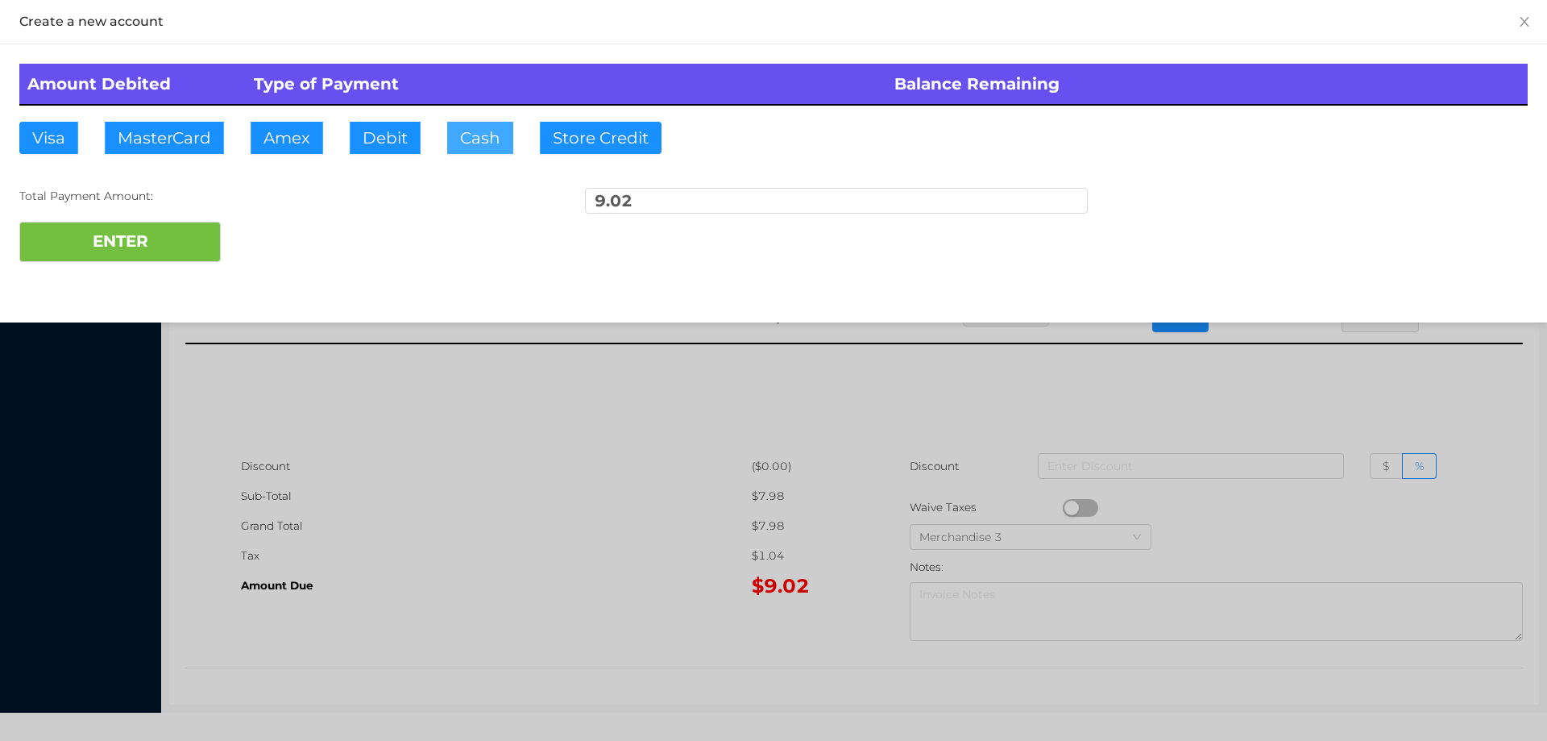
click at [484, 140] on button "Cash" at bounding box center [480, 138] width 66 height 32
click at [119, 208] on div "Total Payment Amount: 9.02" at bounding box center [773, 205] width 1509 height 34
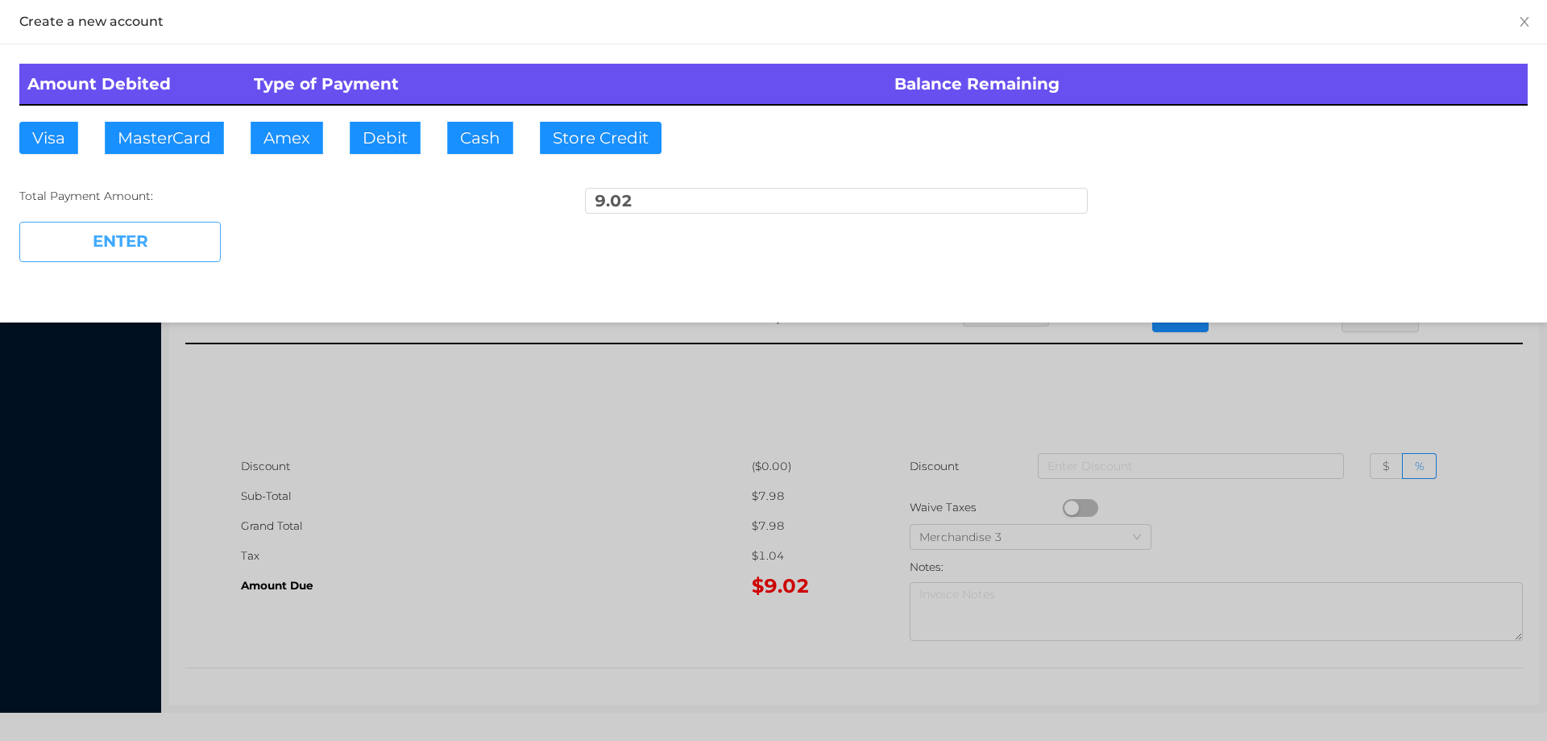
click at [158, 225] on button "ENTER" at bounding box center [119, 242] width 201 height 40
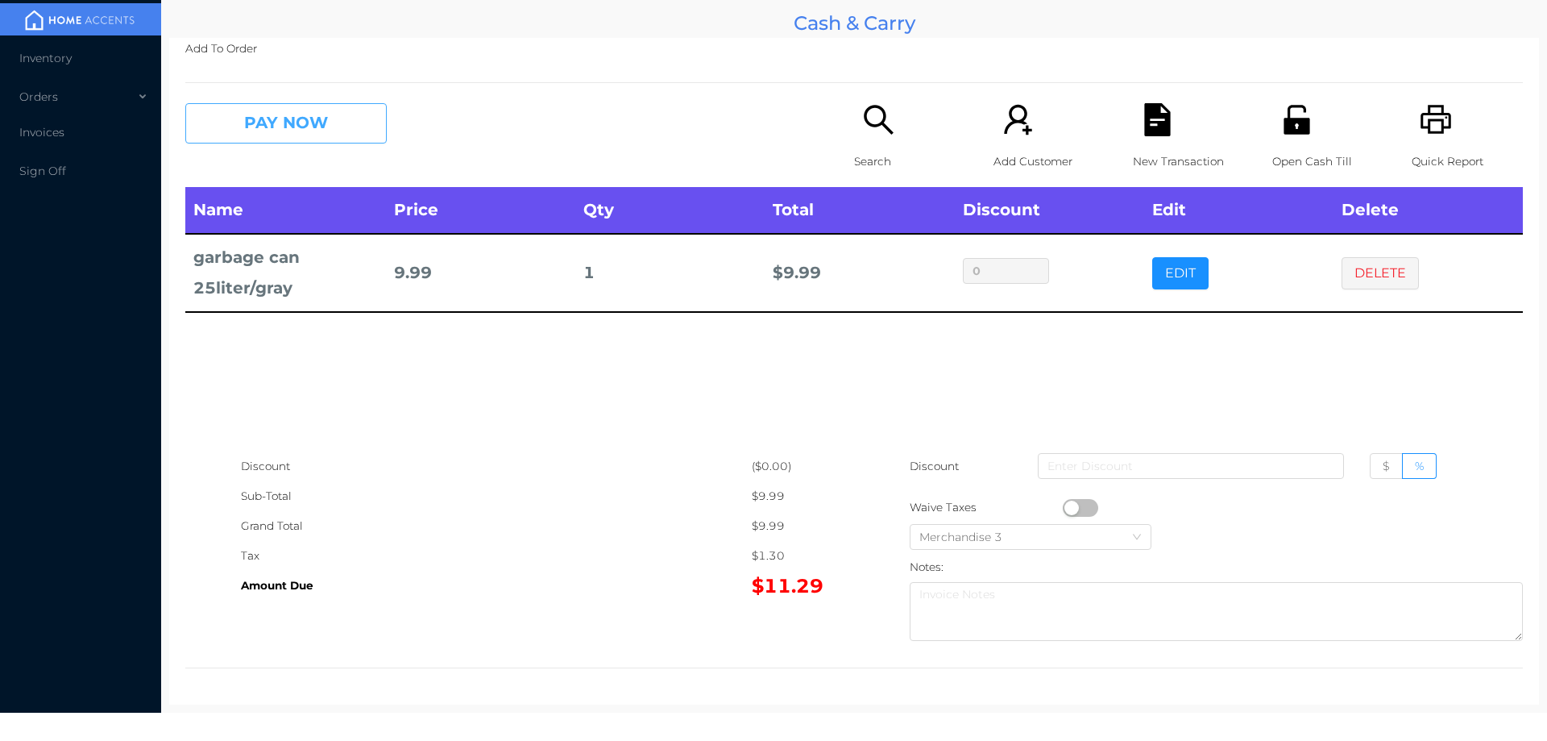
click at [281, 117] on button "PAY NOW" at bounding box center [285, 123] width 201 height 40
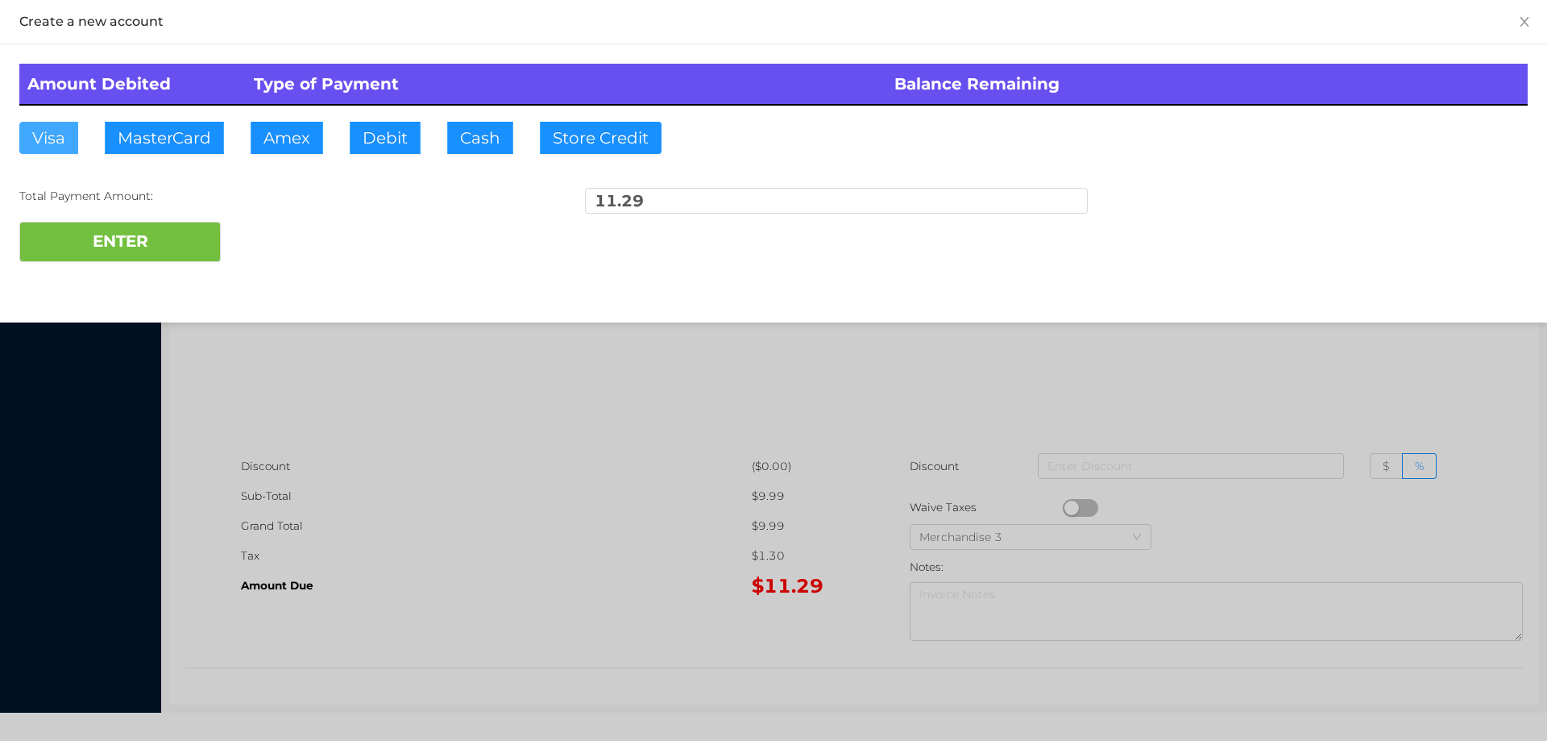
click at [32, 143] on button "Visa" at bounding box center [48, 138] width 59 height 32
click at [89, 222] on button "ENTER" at bounding box center [119, 242] width 201 height 40
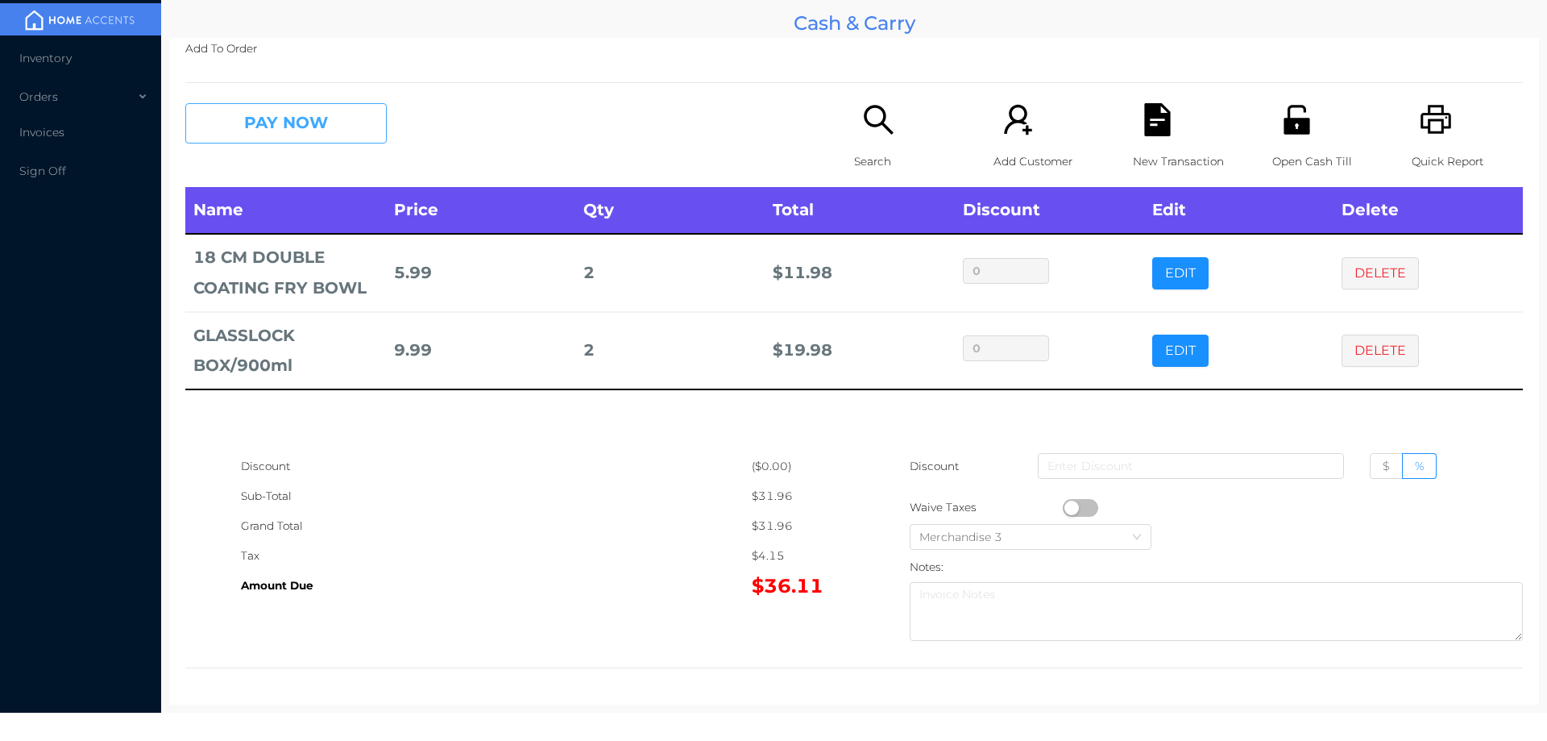
click at [256, 121] on button "PAY NOW" at bounding box center [285, 123] width 201 height 40
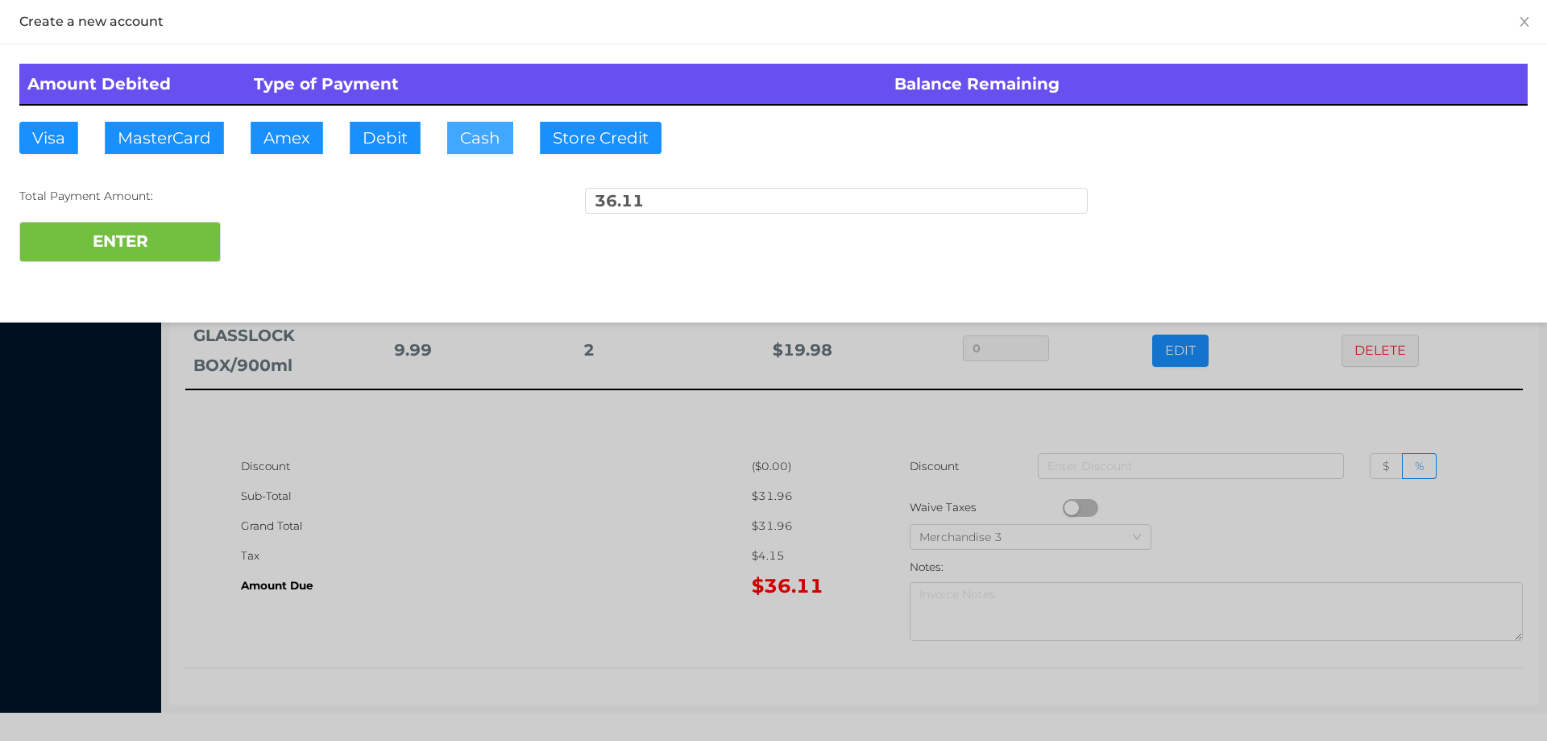
click at [474, 126] on button "Cash" at bounding box center [480, 138] width 66 height 32
type input "100."
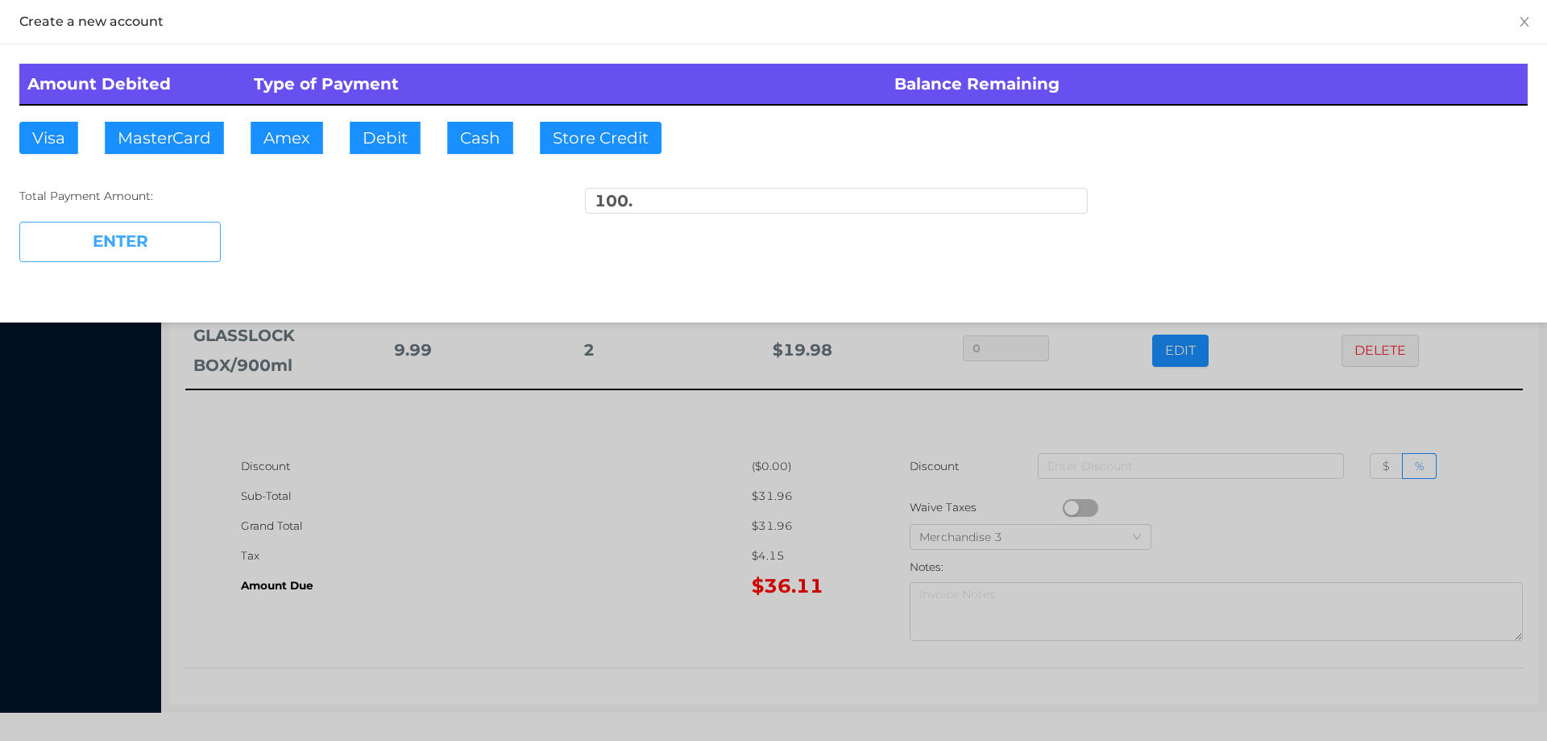
click at [139, 257] on button "ENTER" at bounding box center [119, 242] width 201 height 40
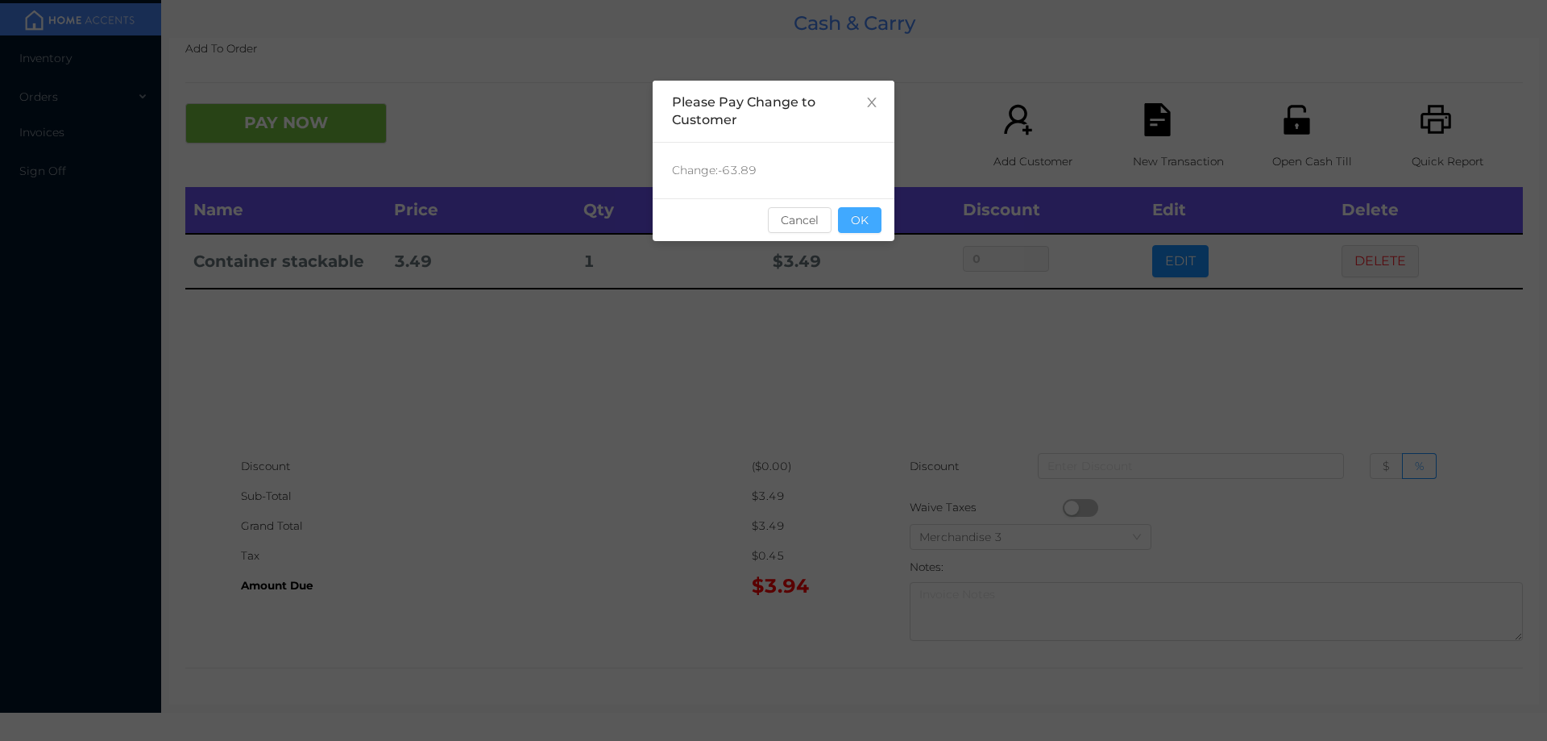
click at [857, 230] on button "OK" at bounding box center [860, 220] width 44 height 26
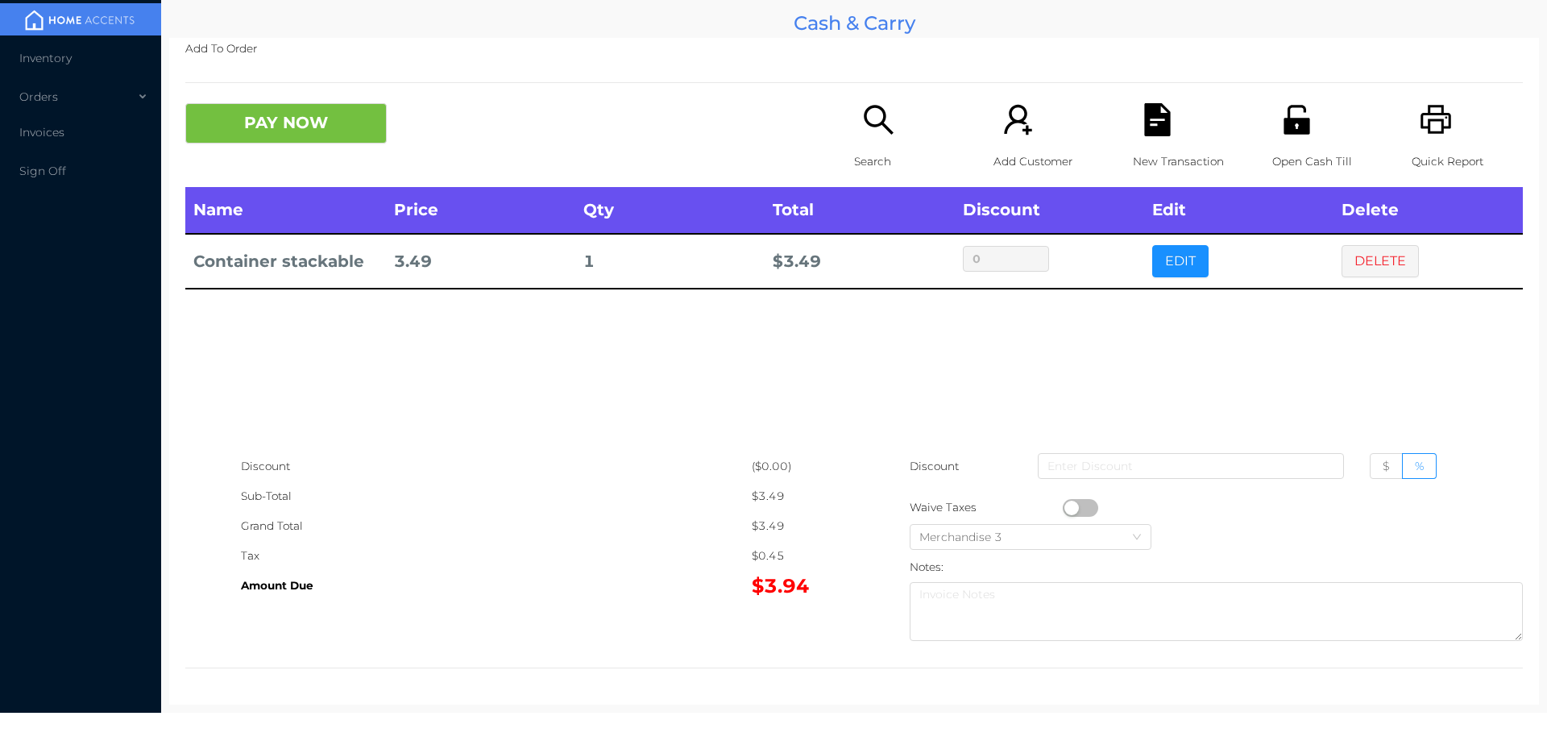
click at [885, 392] on div "Name Price Qty Total Discount Edit Delete Container stackable 3.49 1 $ 3.49 0 E…" at bounding box center [854, 319] width 1338 height 264
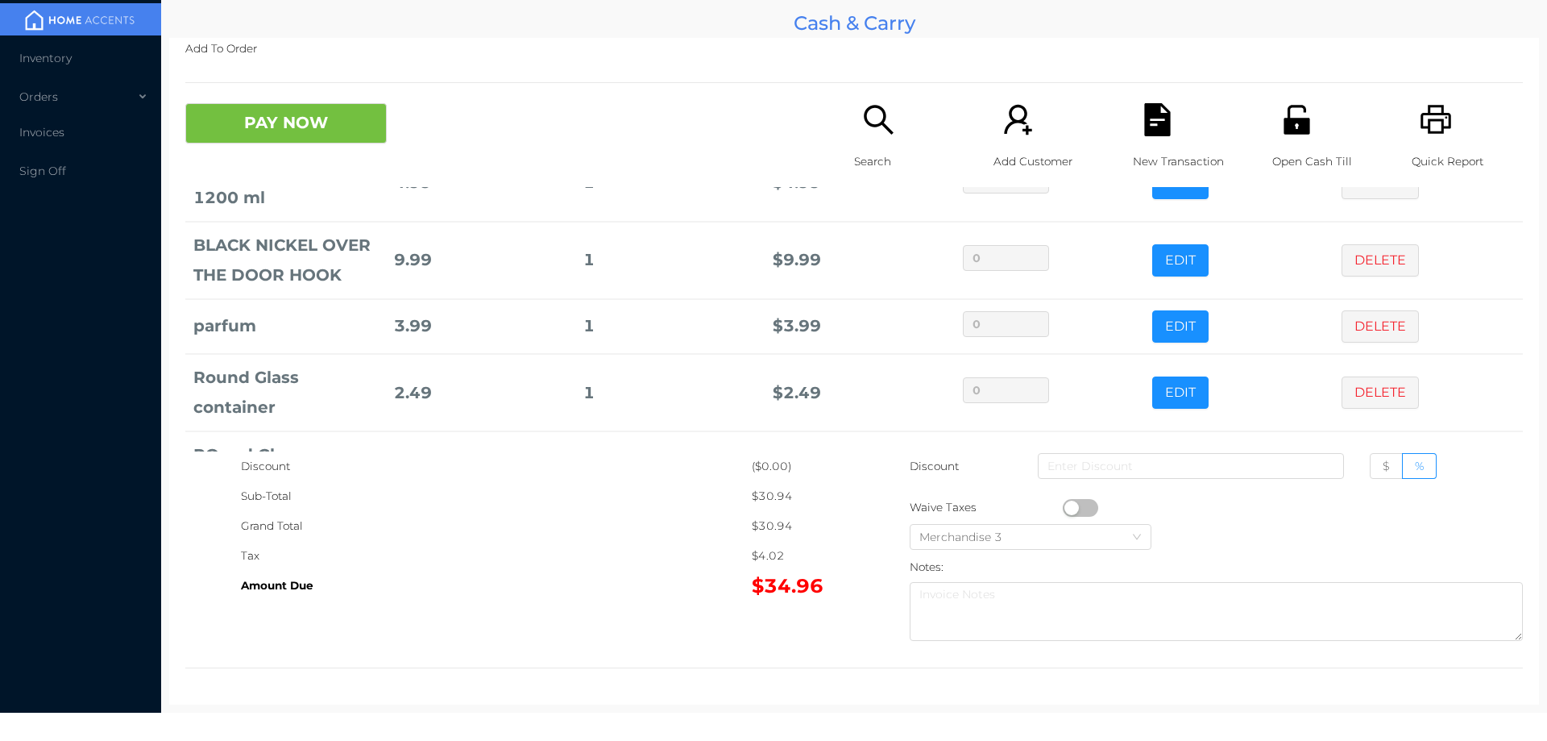
scroll to position [219, 0]
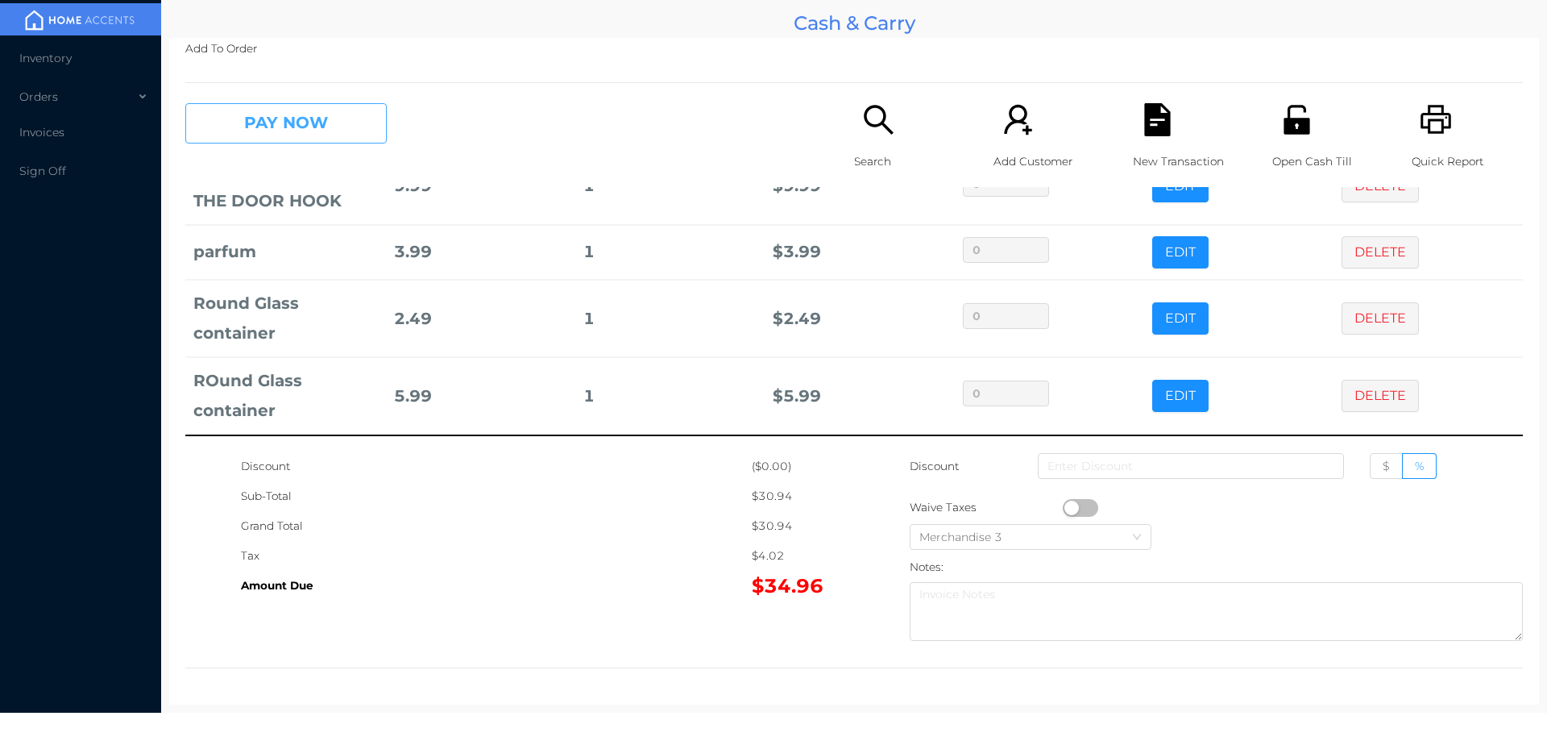
click at [309, 131] on button "PAY NOW" at bounding box center [285, 123] width 201 height 40
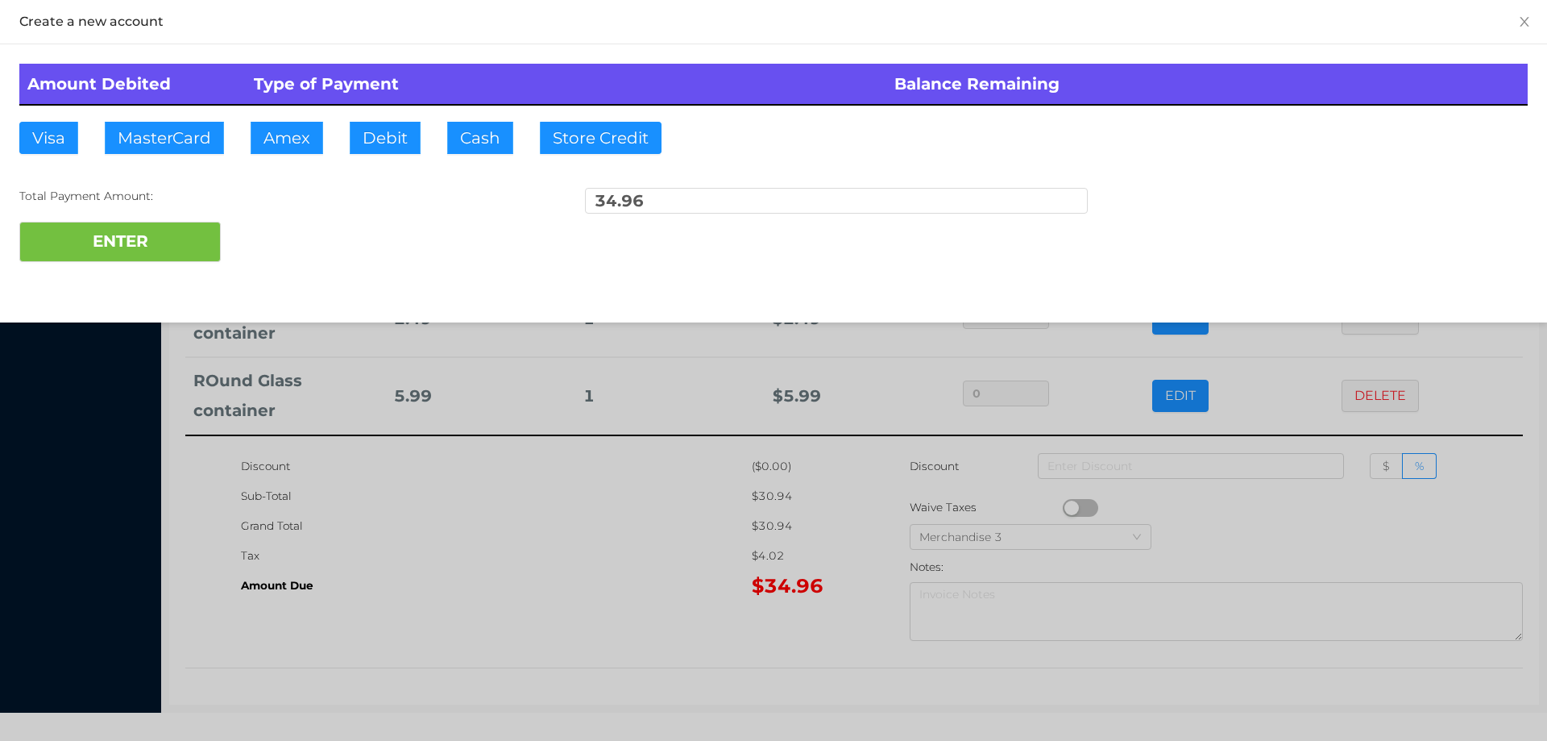
click at [288, 231] on div "ENTER" at bounding box center [773, 242] width 1509 height 40
click at [519, 562] on div at bounding box center [773, 370] width 1547 height 741
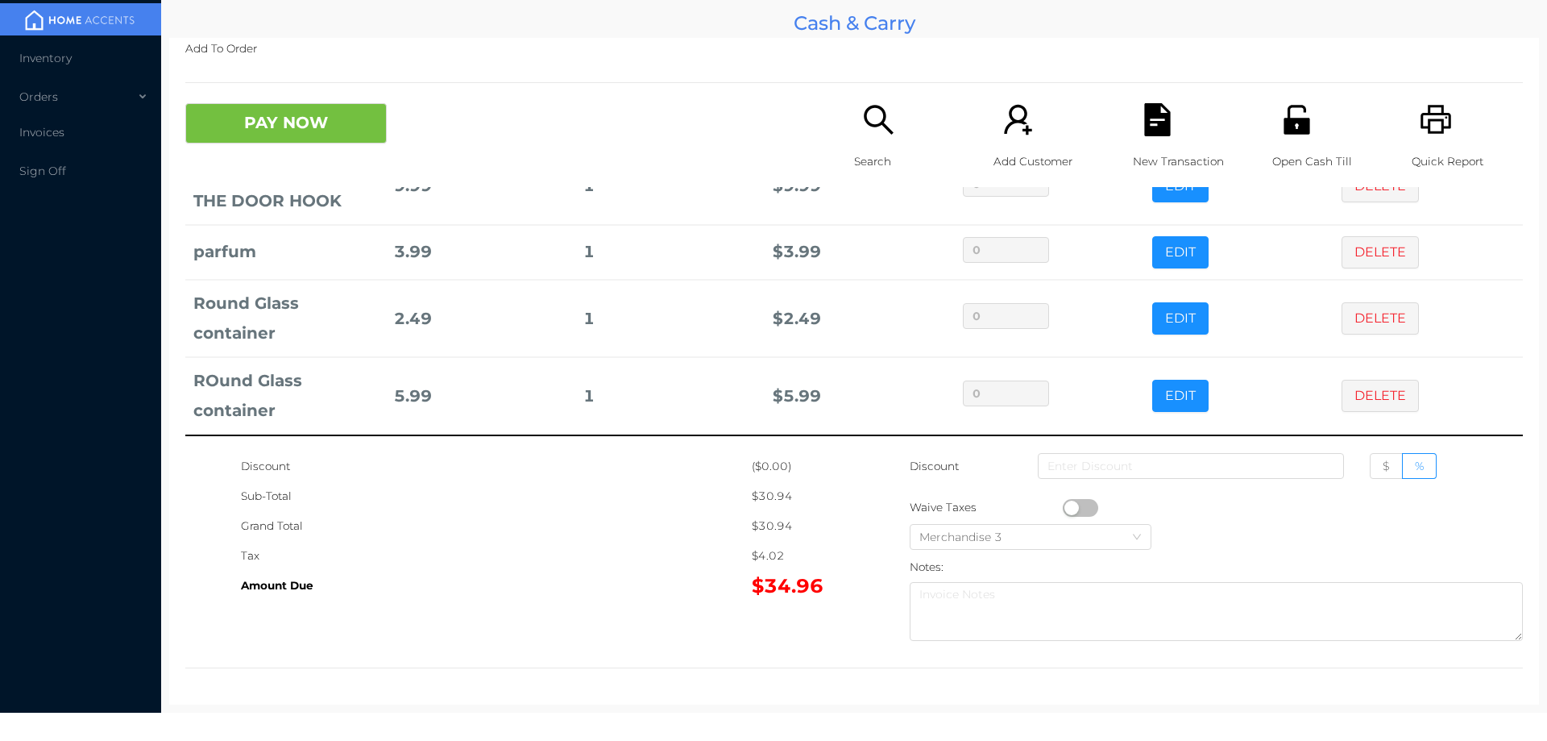
click at [447, 131] on div "PAY NOW" at bounding box center [352, 123] width 334 height 40
click at [629, 667] on div at bounding box center [854, 667] width 1338 height 1
click at [1144, 133] on icon "icon: file-text" at bounding box center [1157, 119] width 26 height 33
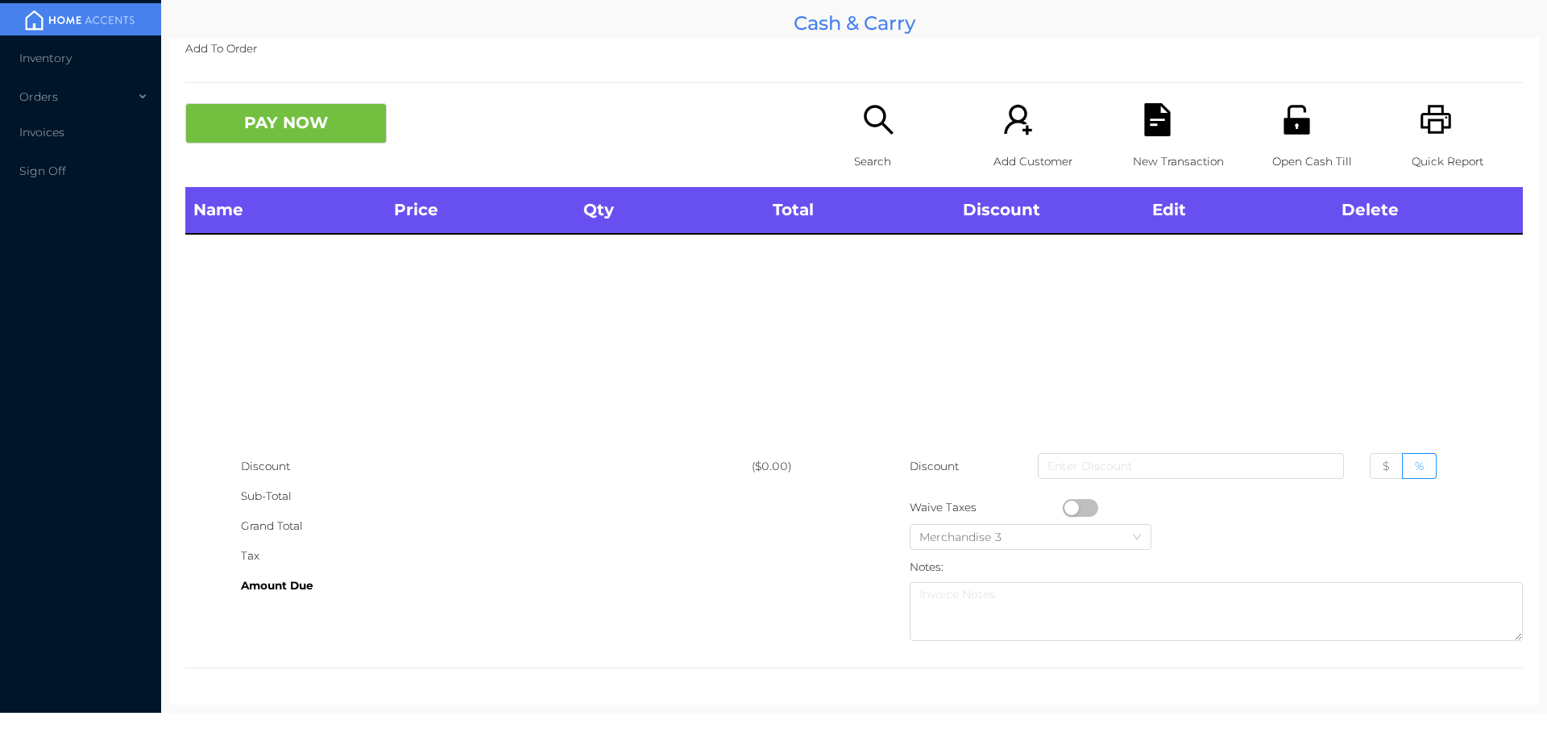
click at [1293, 131] on icon "icon: unlock" at bounding box center [1297, 119] width 26 height 29
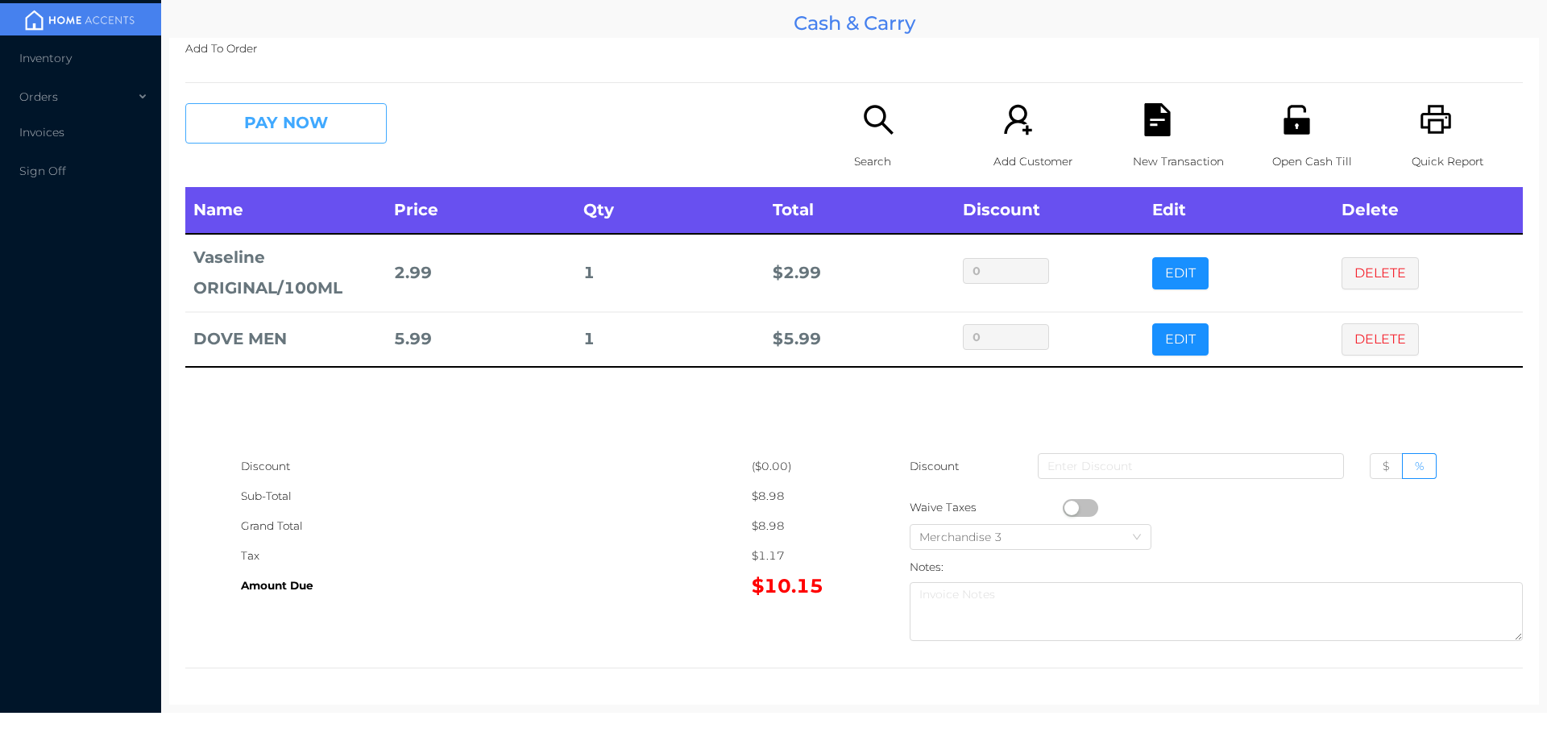
click at [308, 123] on button "PAY NOW" at bounding box center [285, 123] width 201 height 40
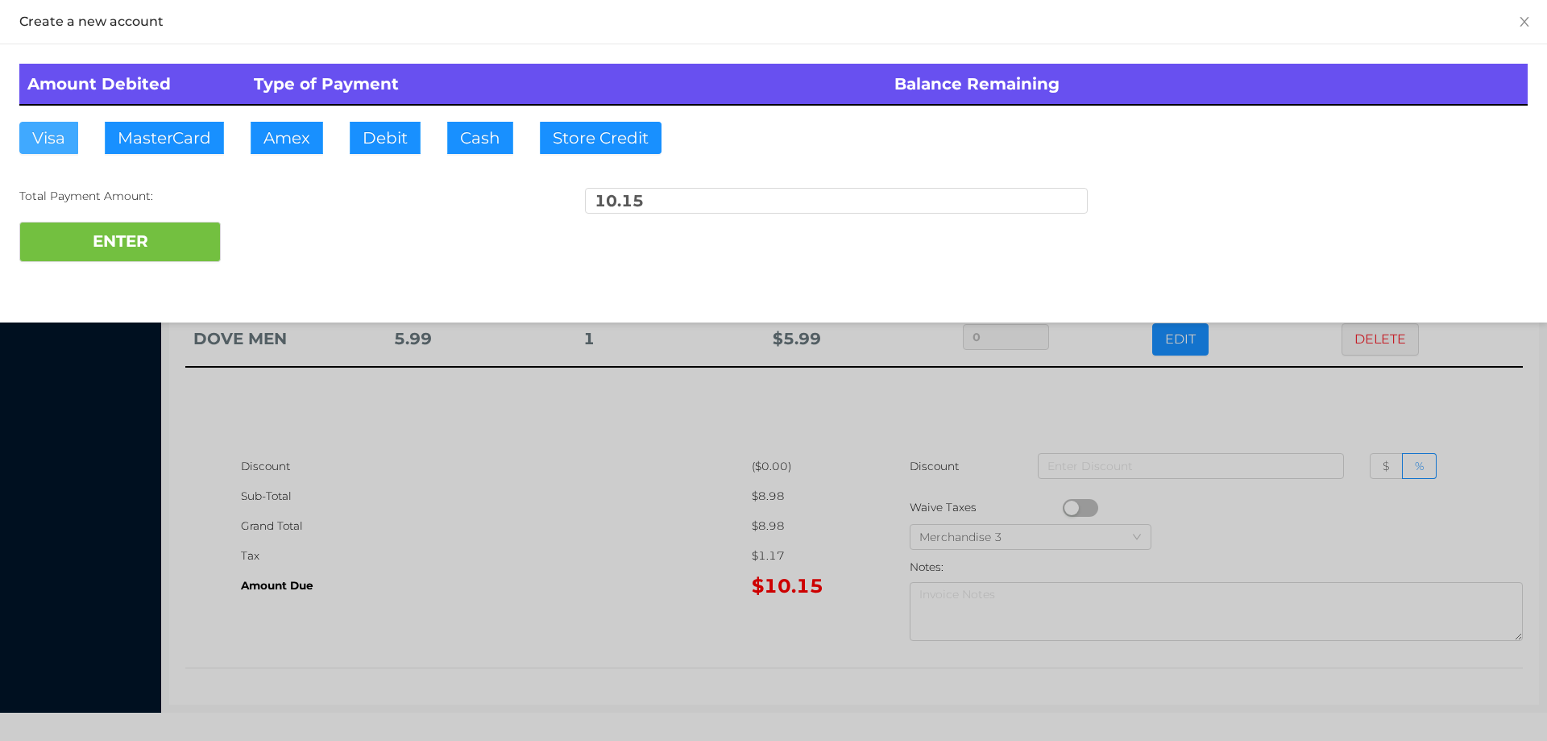
click at [52, 141] on button "Visa" at bounding box center [48, 138] width 59 height 32
click at [178, 243] on button "ENTER" at bounding box center [119, 242] width 201 height 40
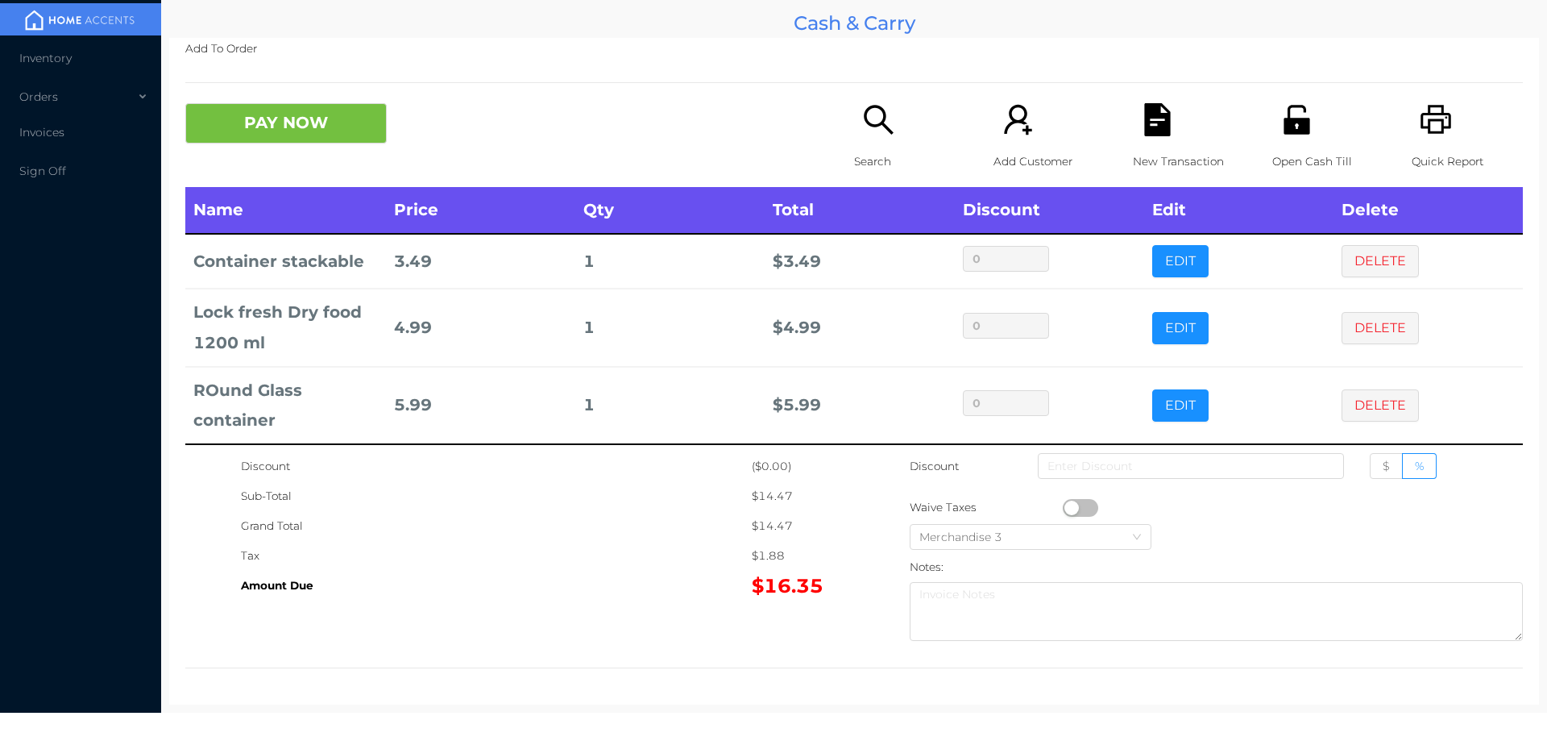
click at [867, 135] on icon "icon: search" at bounding box center [878, 119] width 33 height 33
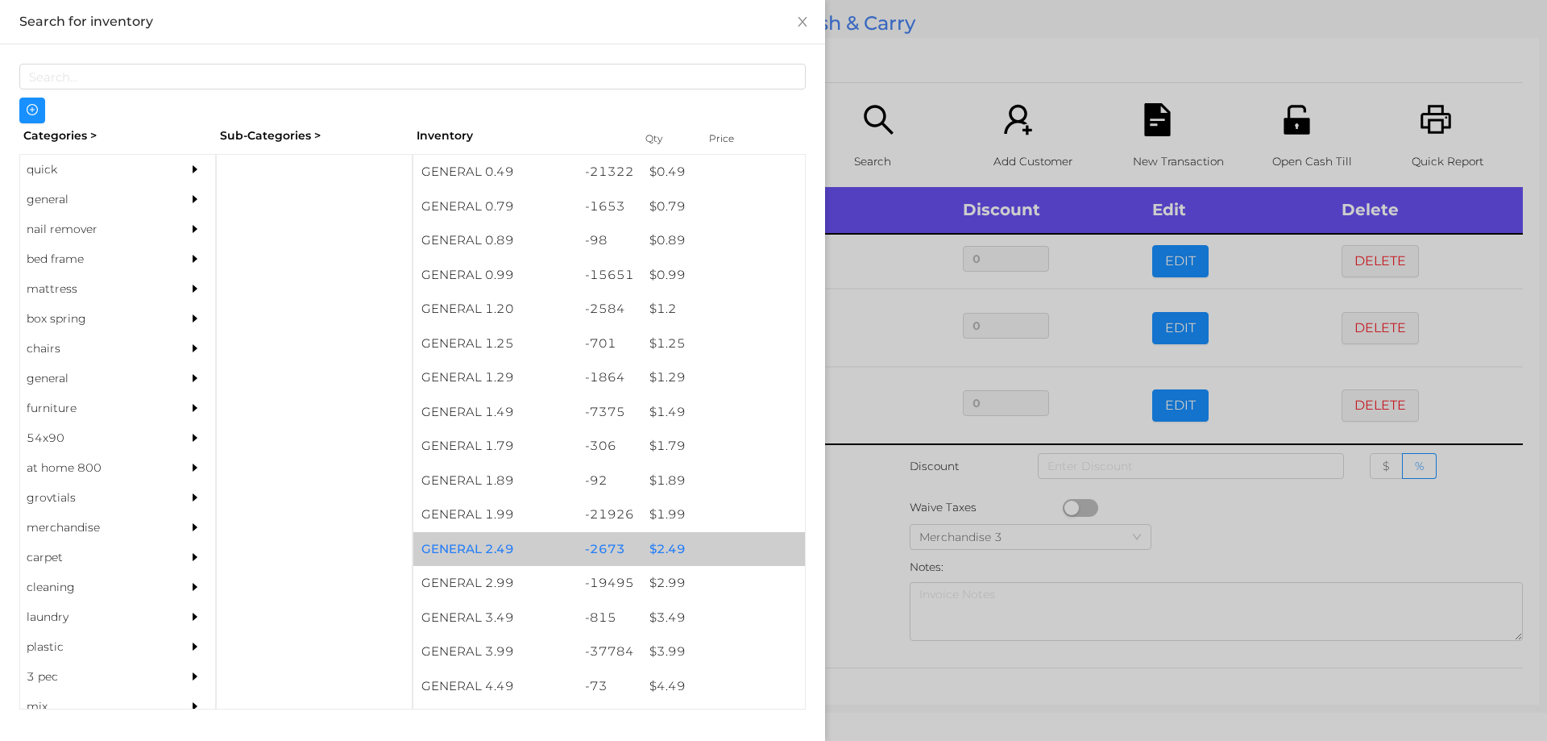
click at [665, 542] on div "$ 2.49" at bounding box center [723, 549] width 164 height 35
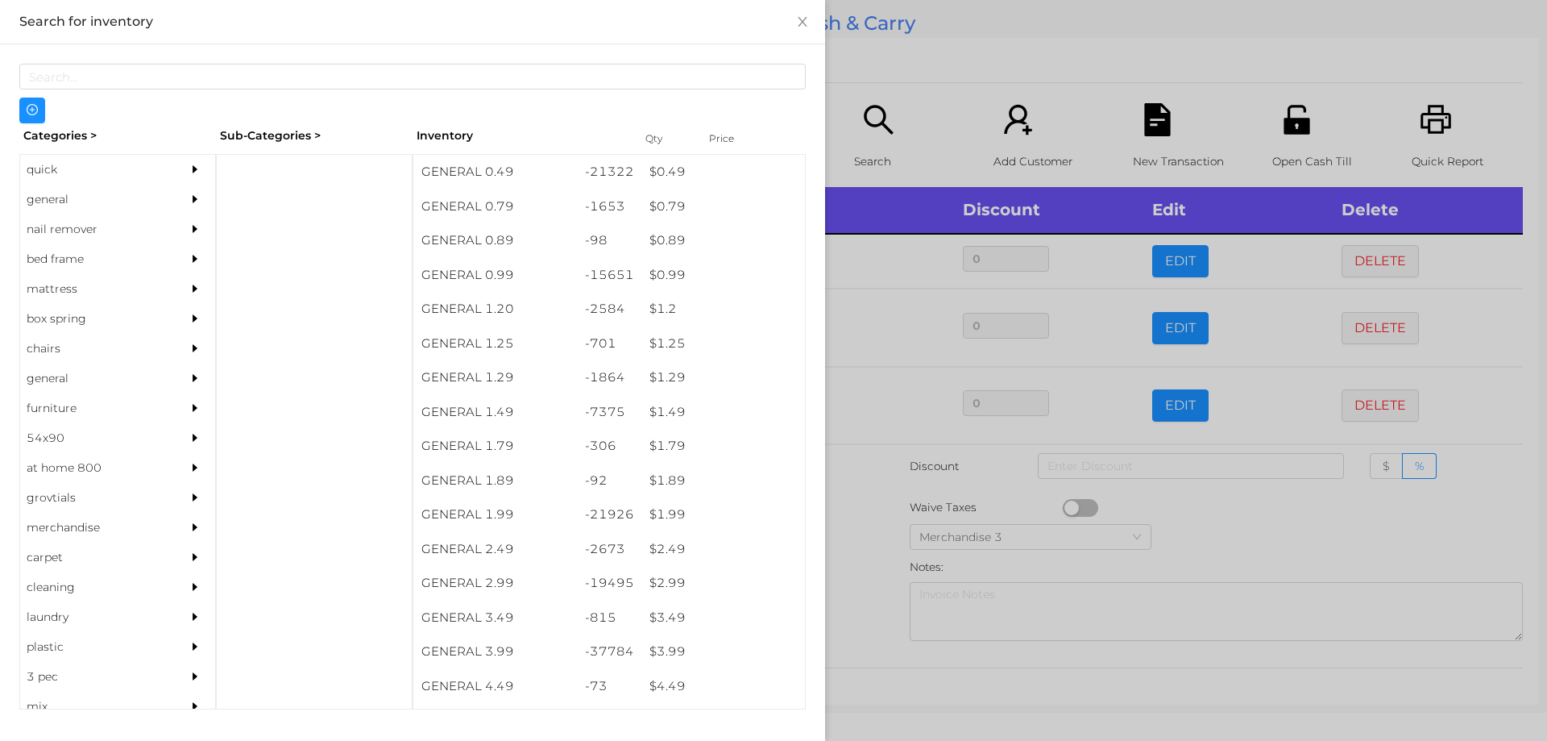
click at [869, 549] on div at bounding box center [773, 370] width 1547 height 741
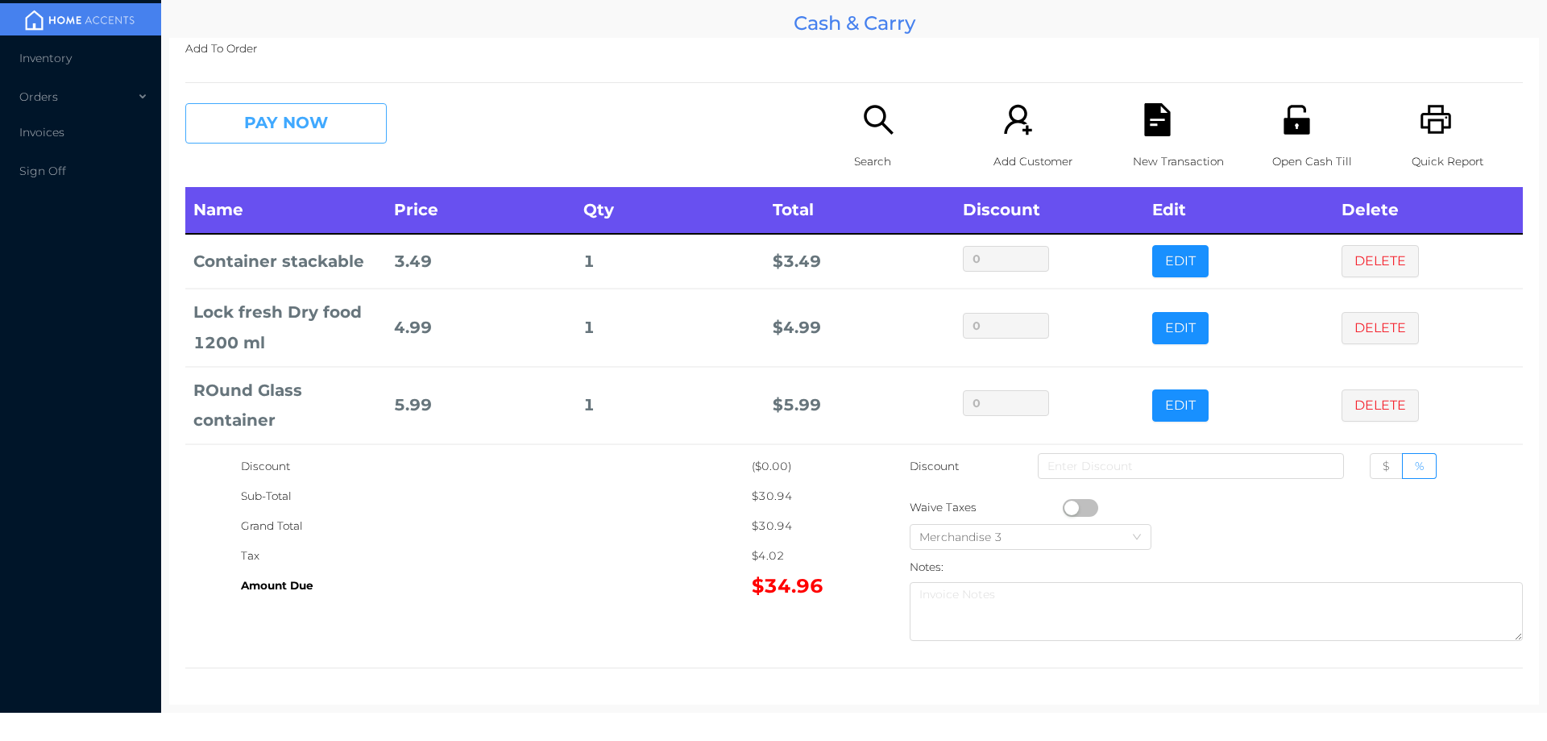
click at [271, 132] on button "PAY NOW" at bounding box center [285, 123] width 201 height 40
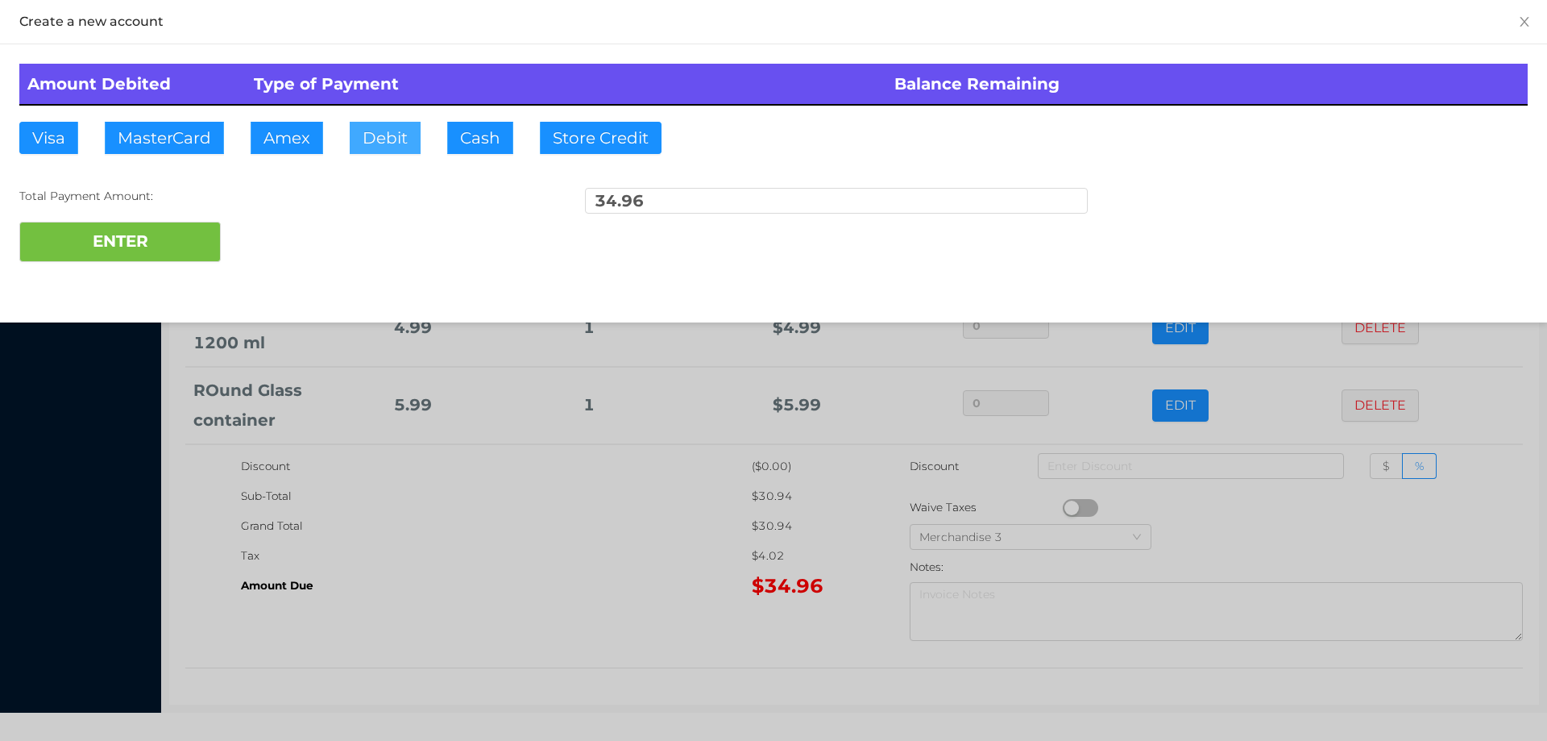
click at [390, 139] on button "Debit" at bounding box center [385, 138] width 71 height 32
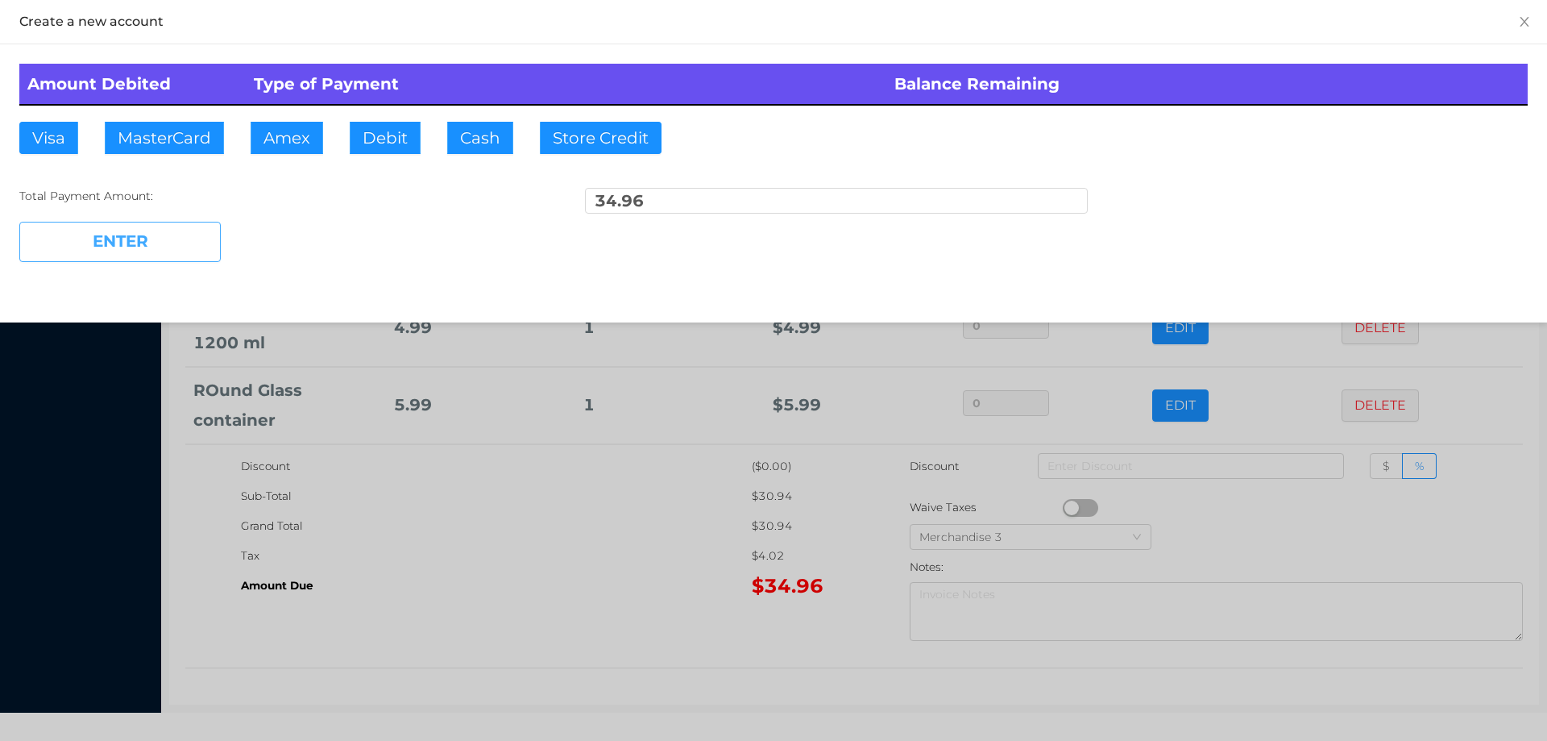
click at [164, 227] on button "ENTER" at bounding box center [119, 242] width 201 height 40
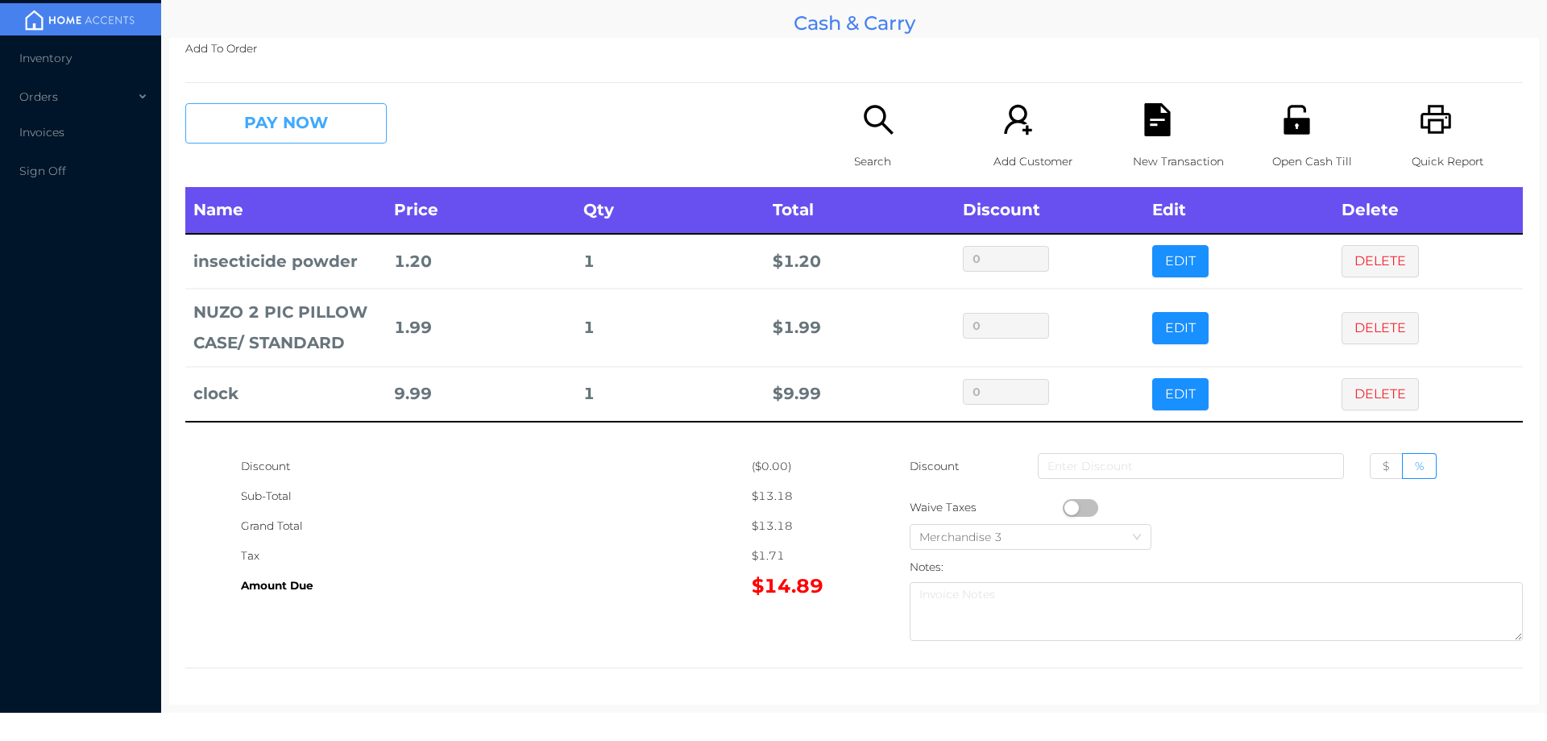
click at [347, 135] on button "PAY NOW" at bounding box center [285, 123] width 201 height 40
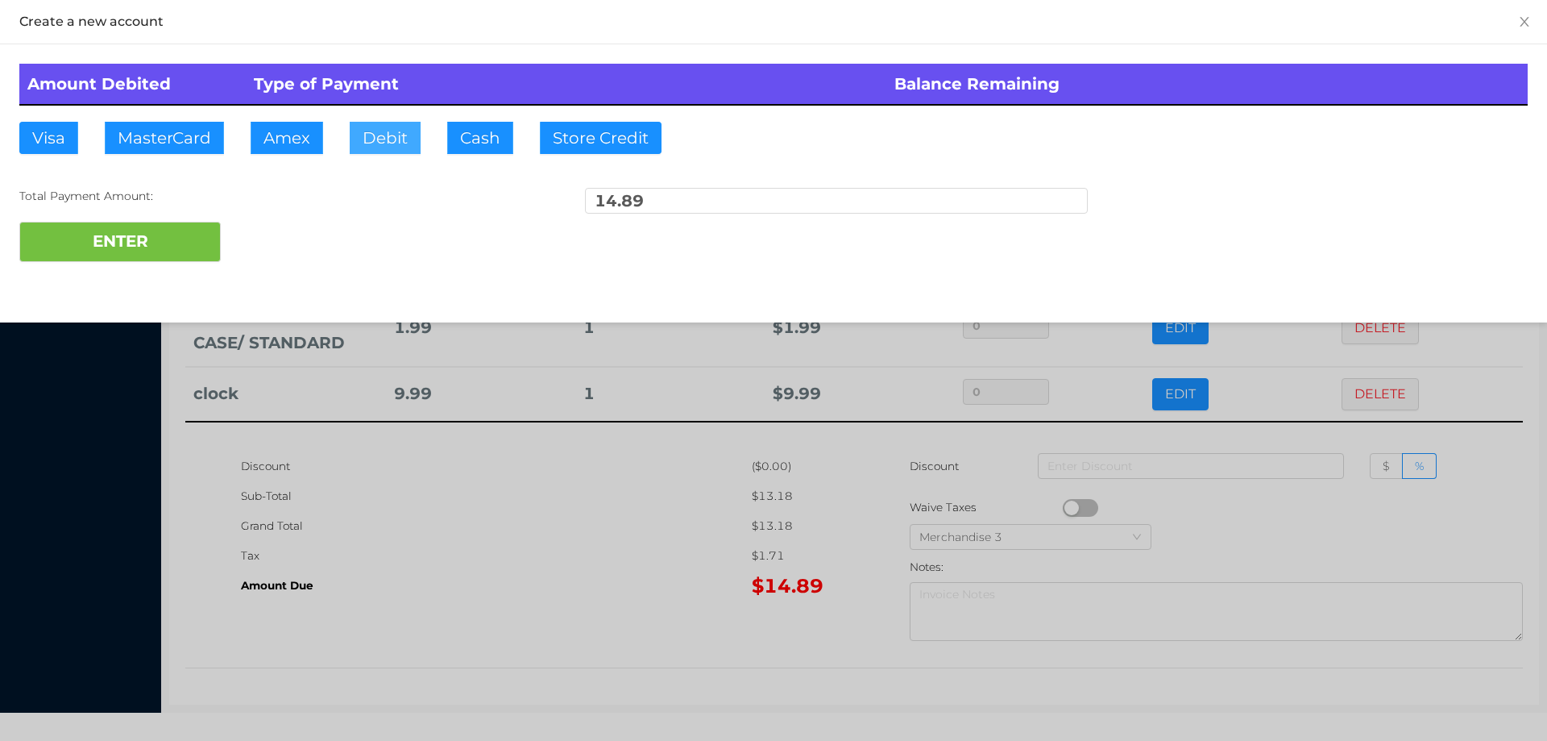
click at [373, 136] on button "Debit" at bounding box center [385, 138] width 71 height 32
type input "50."
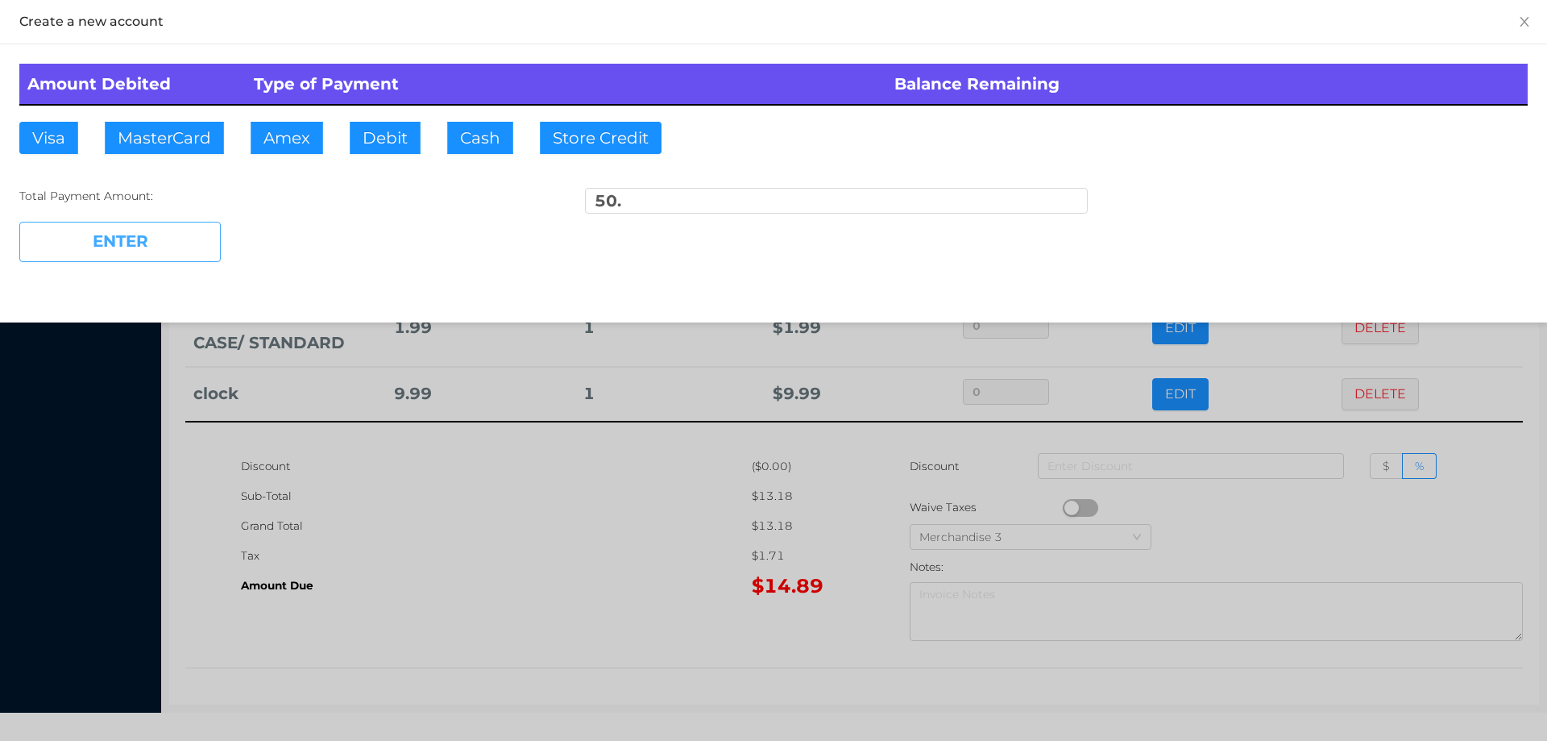
click at [133, 251] on button "ENTER" at bounding box center [119, 242] width 201 height 40
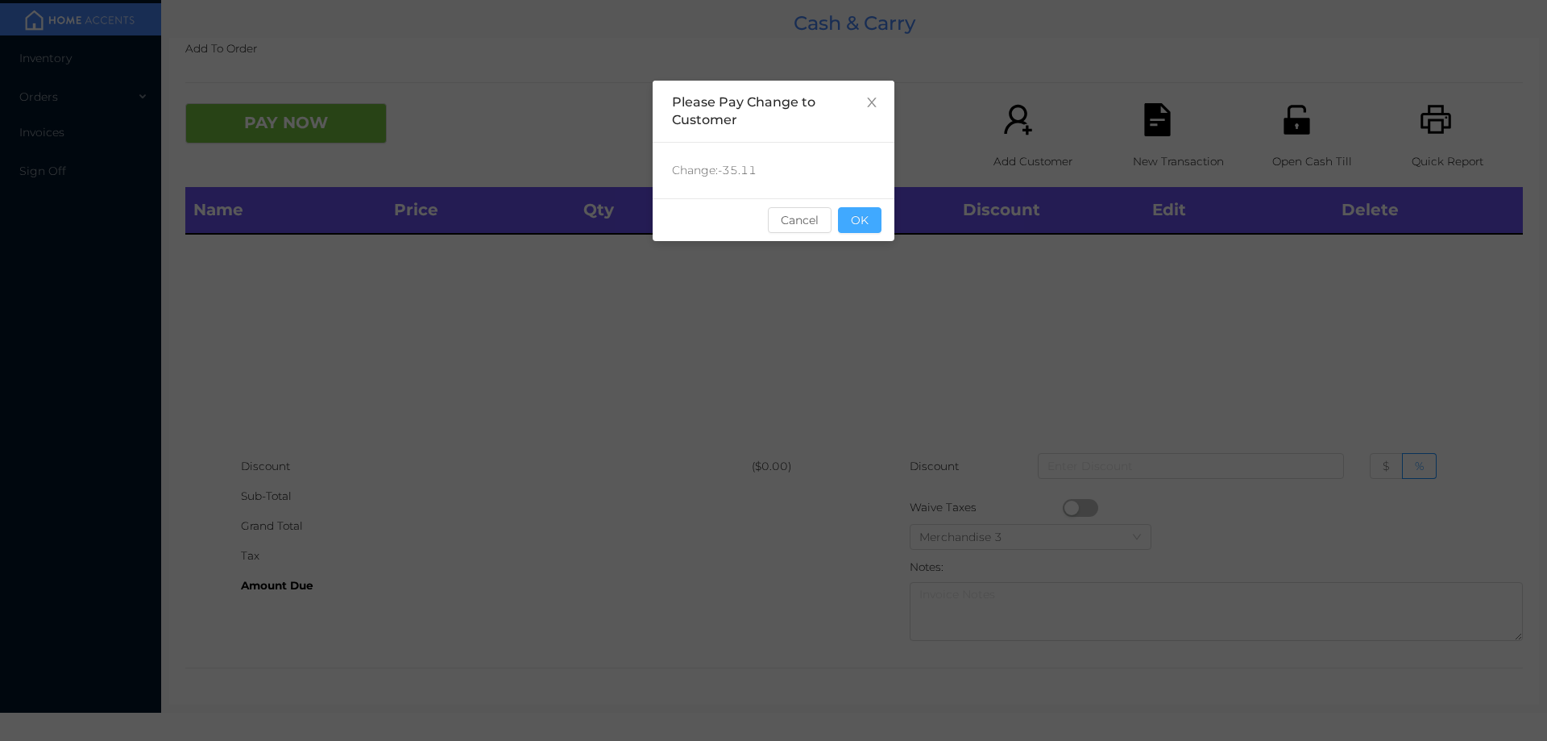
click at [874, 222] on button "OK" at bounding box center [860, 220] width 44 height 26
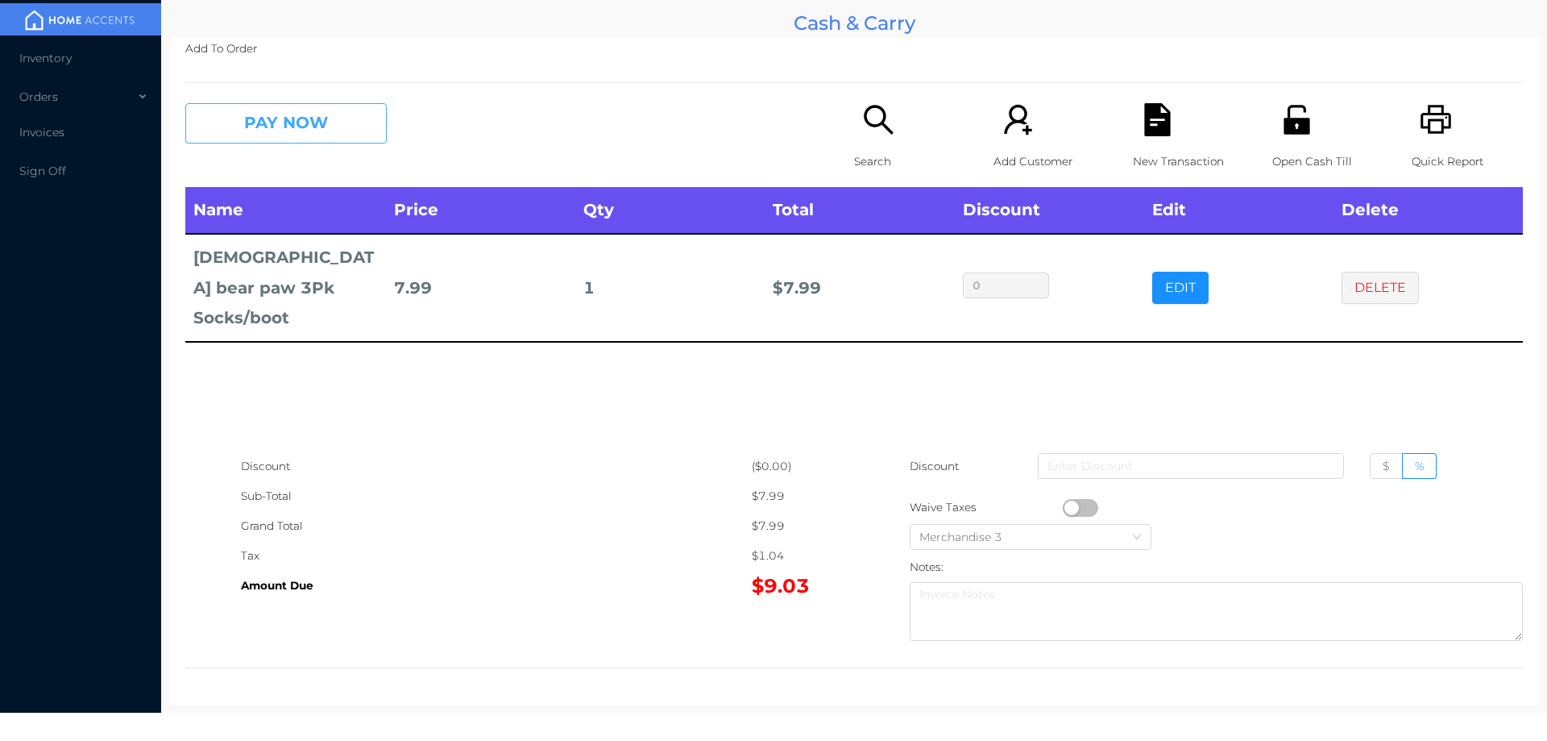
click at [276, 139] on button "PAY NOW" at bounding box center [285, 123] width 201 height 40
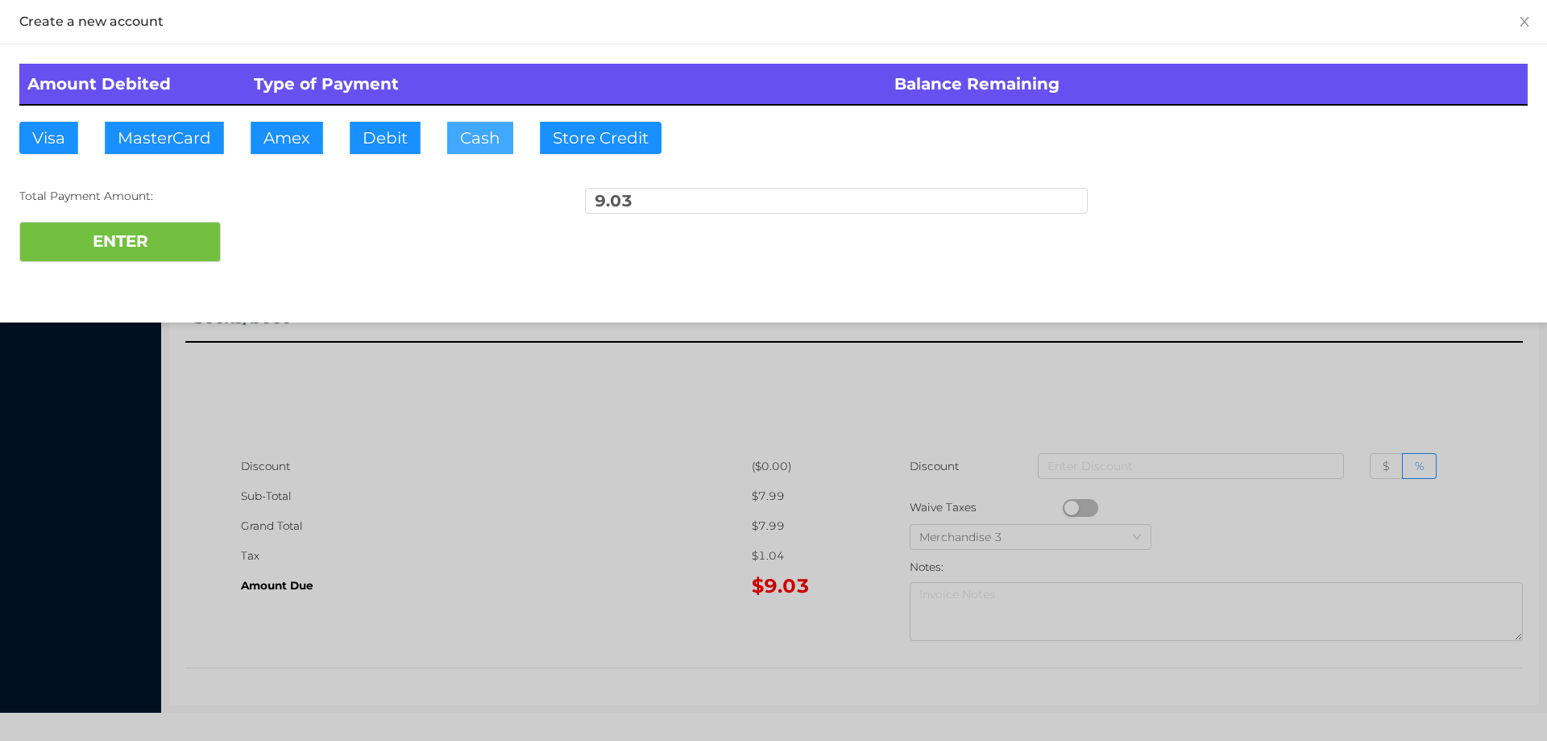
click at [470, 145] on button "Cash" at bounding box center [480, 138] width 66 height 32
type input "50."
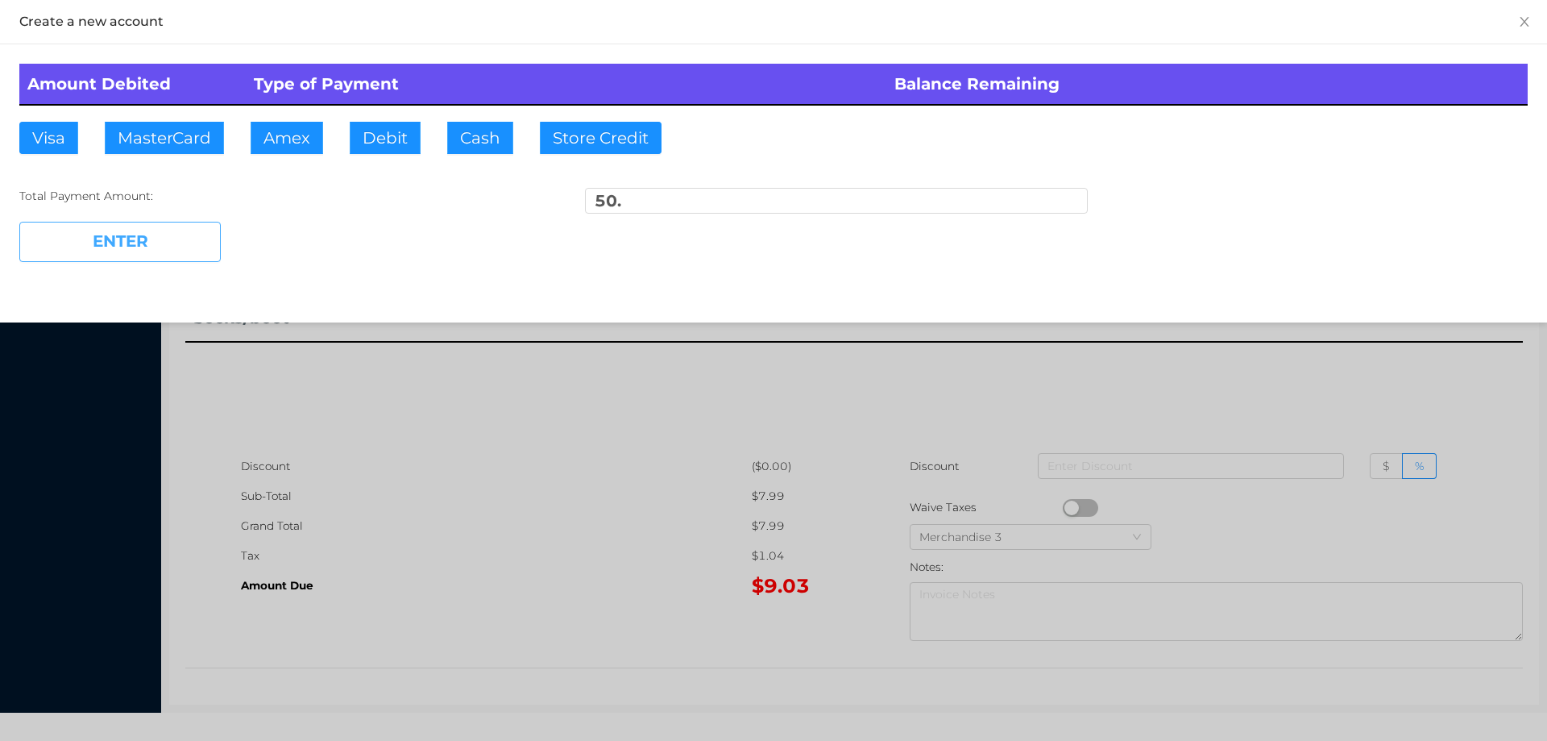
click at [154, 249] on button "ENTER" at bounding box center [119, 242] width 201 height 40
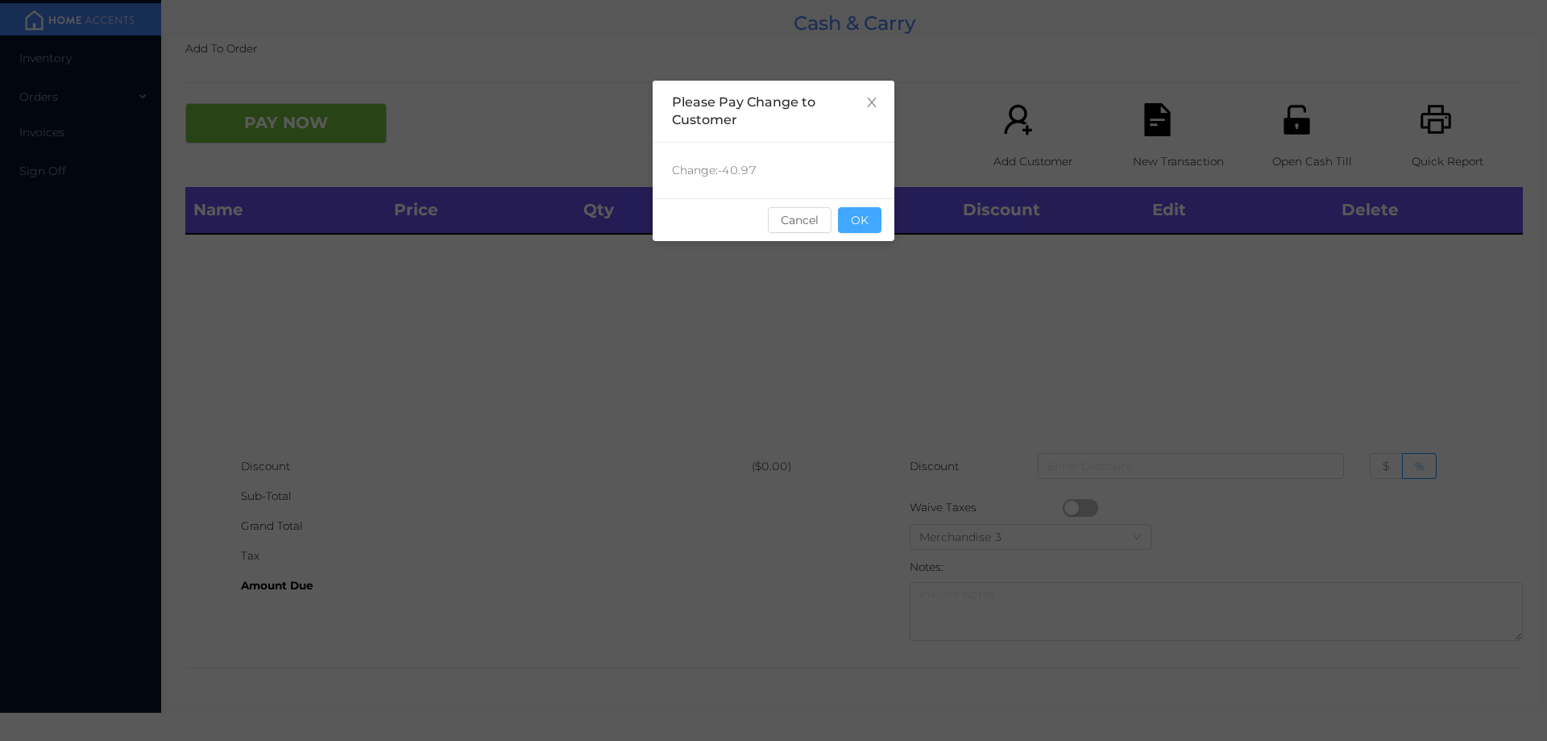
click at [869, 212] on button "OK" at bounding box center [860, 220] width 44 height 26
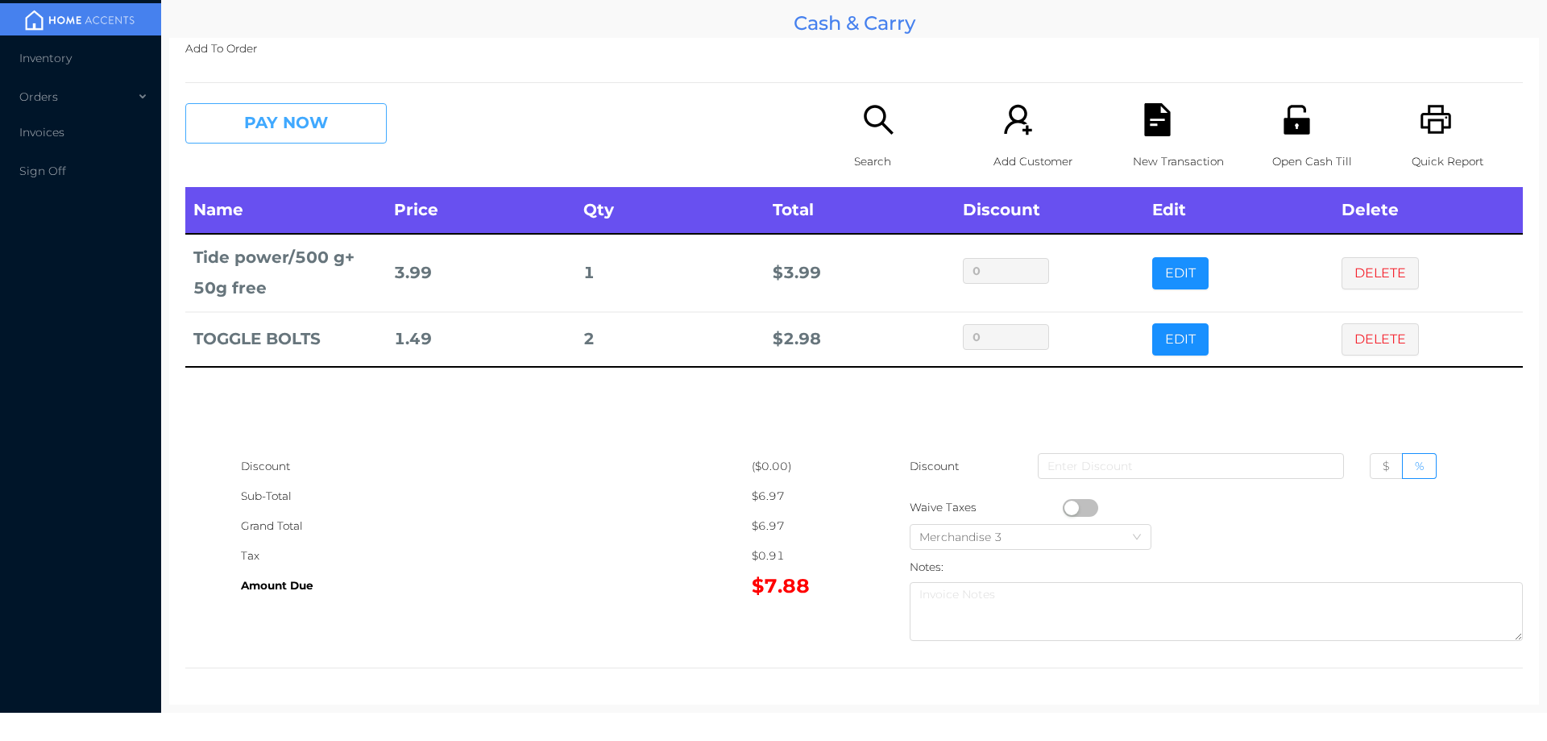
click at [301, 103] on button "PAY NOW" at bounding box center [285, 123] width 201 height 40
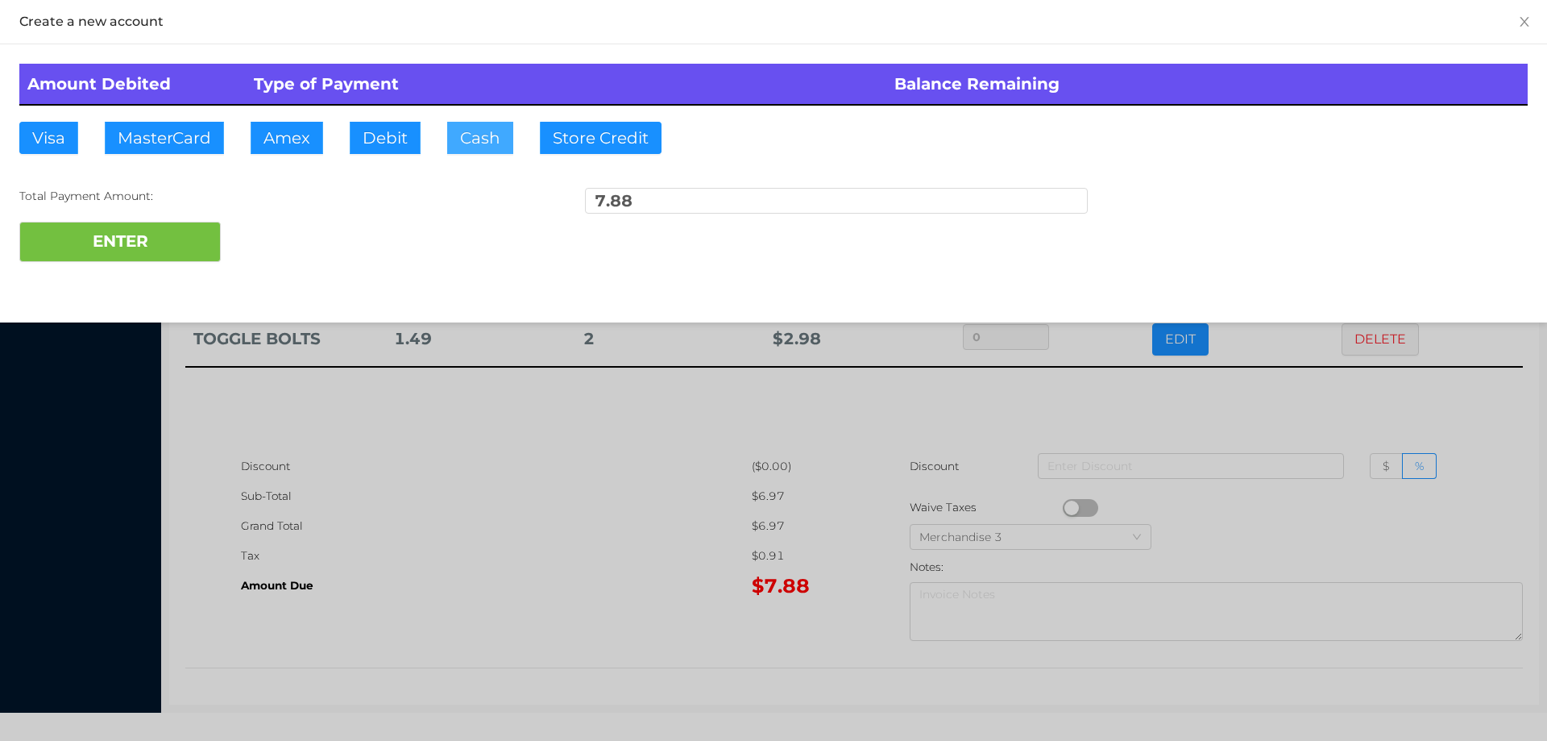
click at [467, 146] on button "Cash" at bounding box center [480, 138] width 66 height 32
type input "20."
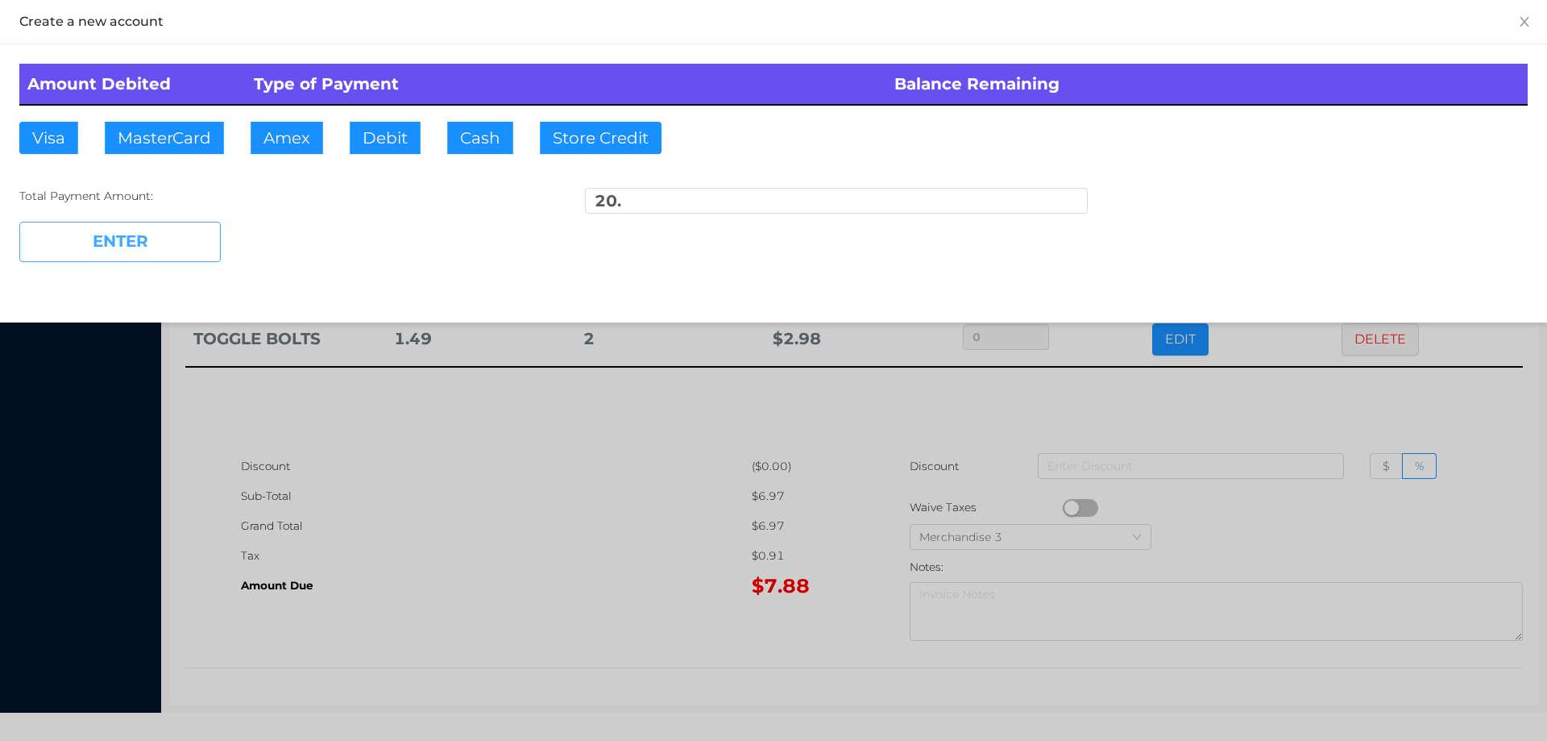
click at [150, 236] on button "ENTER" at bounding box center [119, 242] width 201 height 40
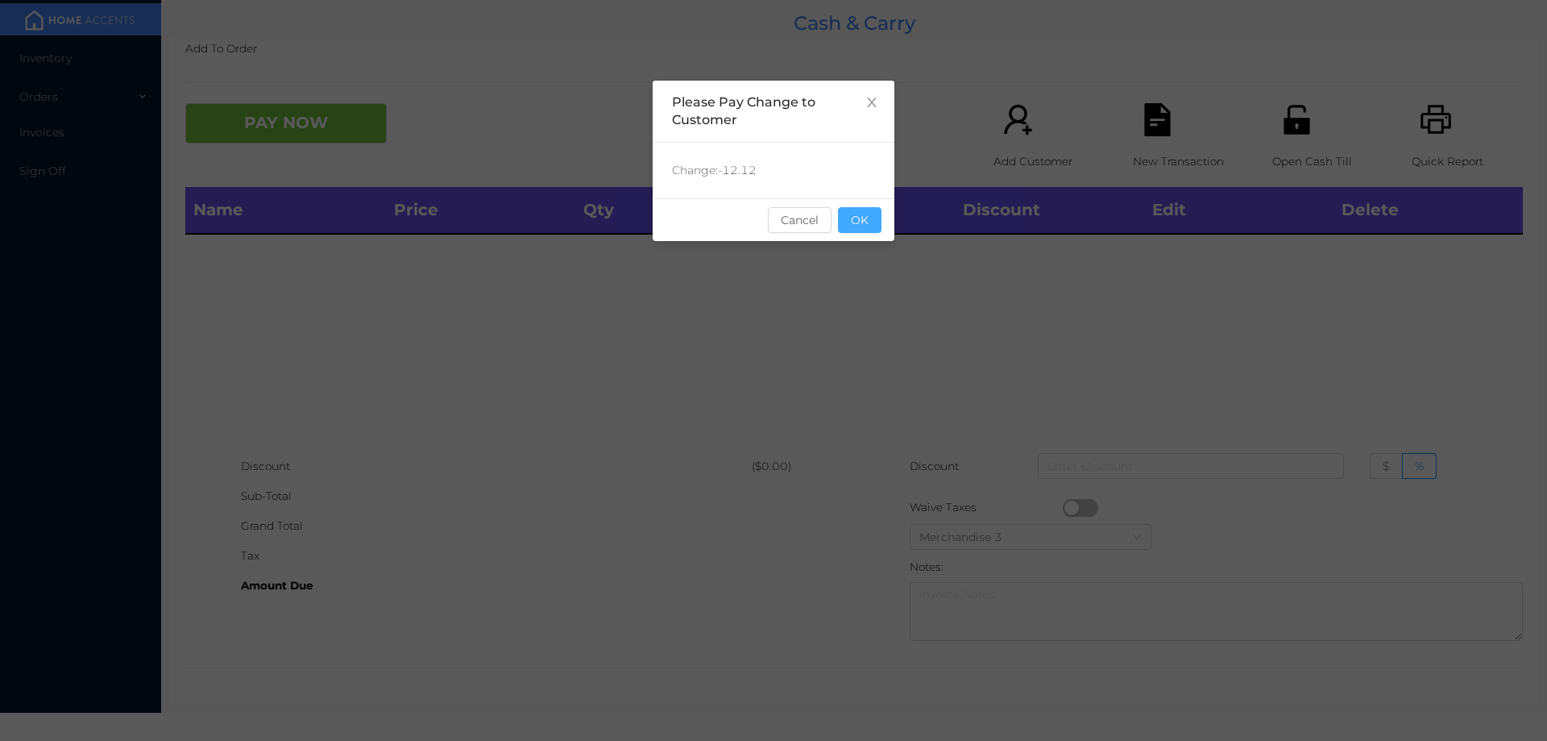
click at [868, 232] on button "OK" at bounding box center [860, 220] width 44 height 26
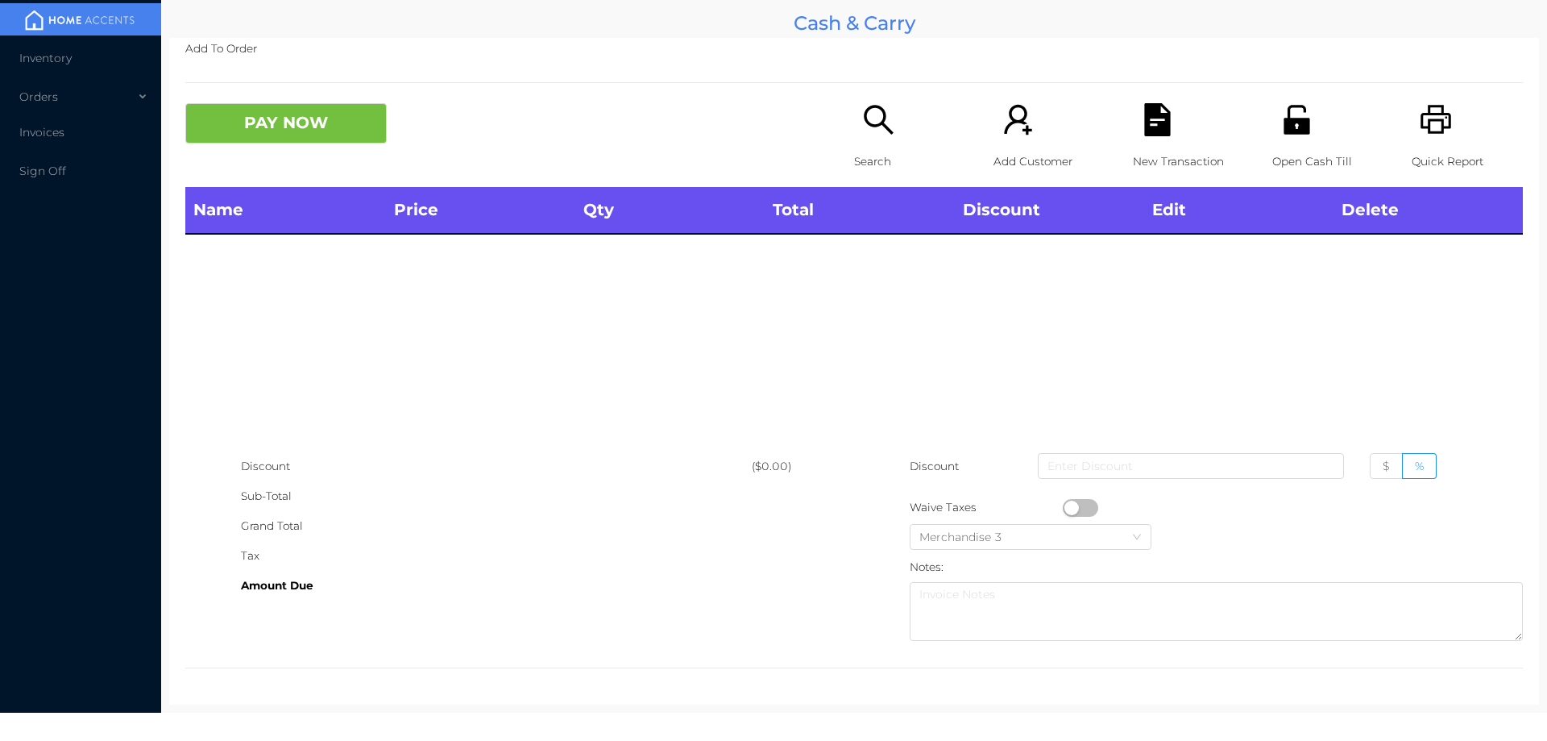
click at [889, 315] on div "Name Price Qty Total Discount Edit Delete" at bounding box center [854, 319] width 1338 height 264
click at [866, 122] on icon "icon: search" at bounding box center [878, 119] width 33 height 33
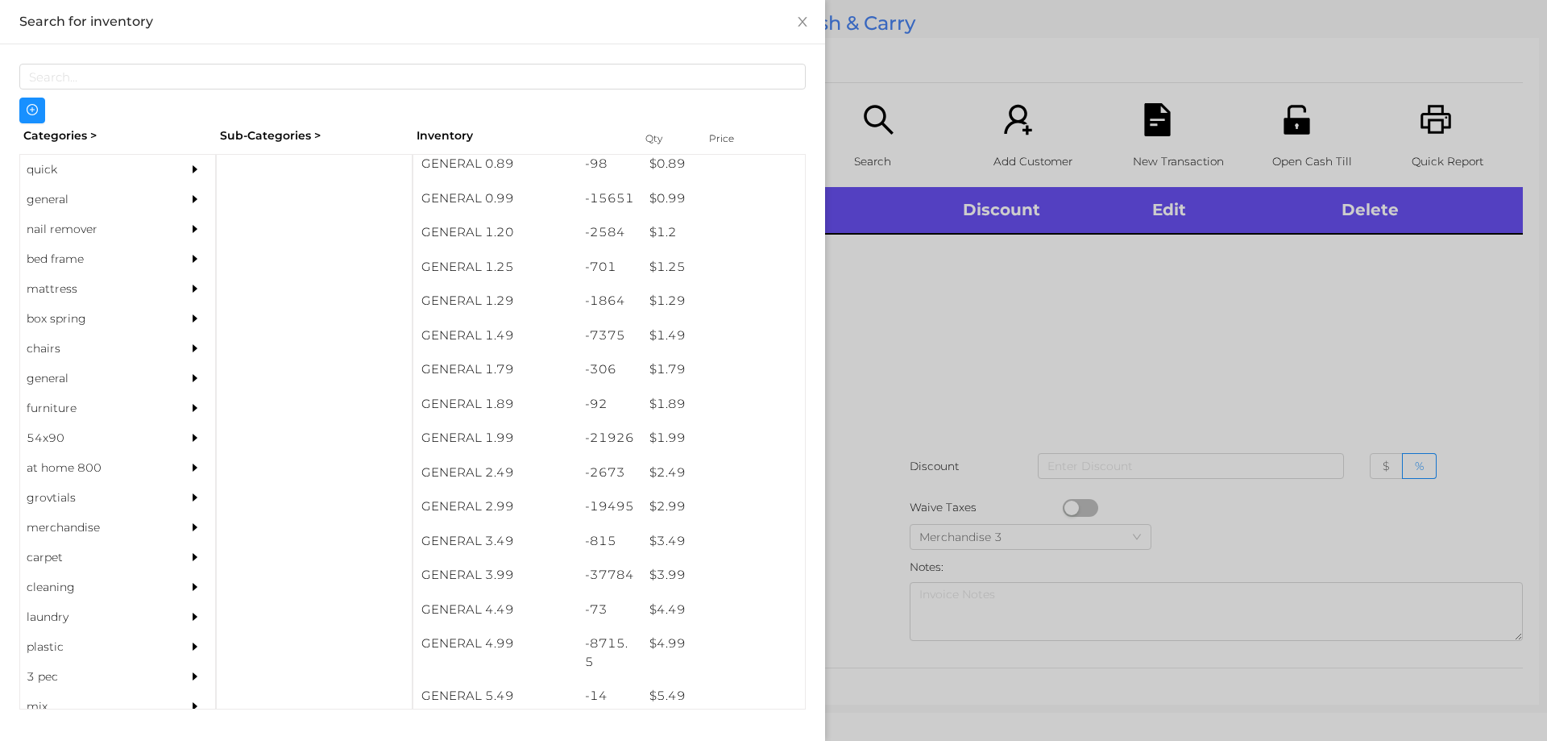
scroll to position [73, 0]
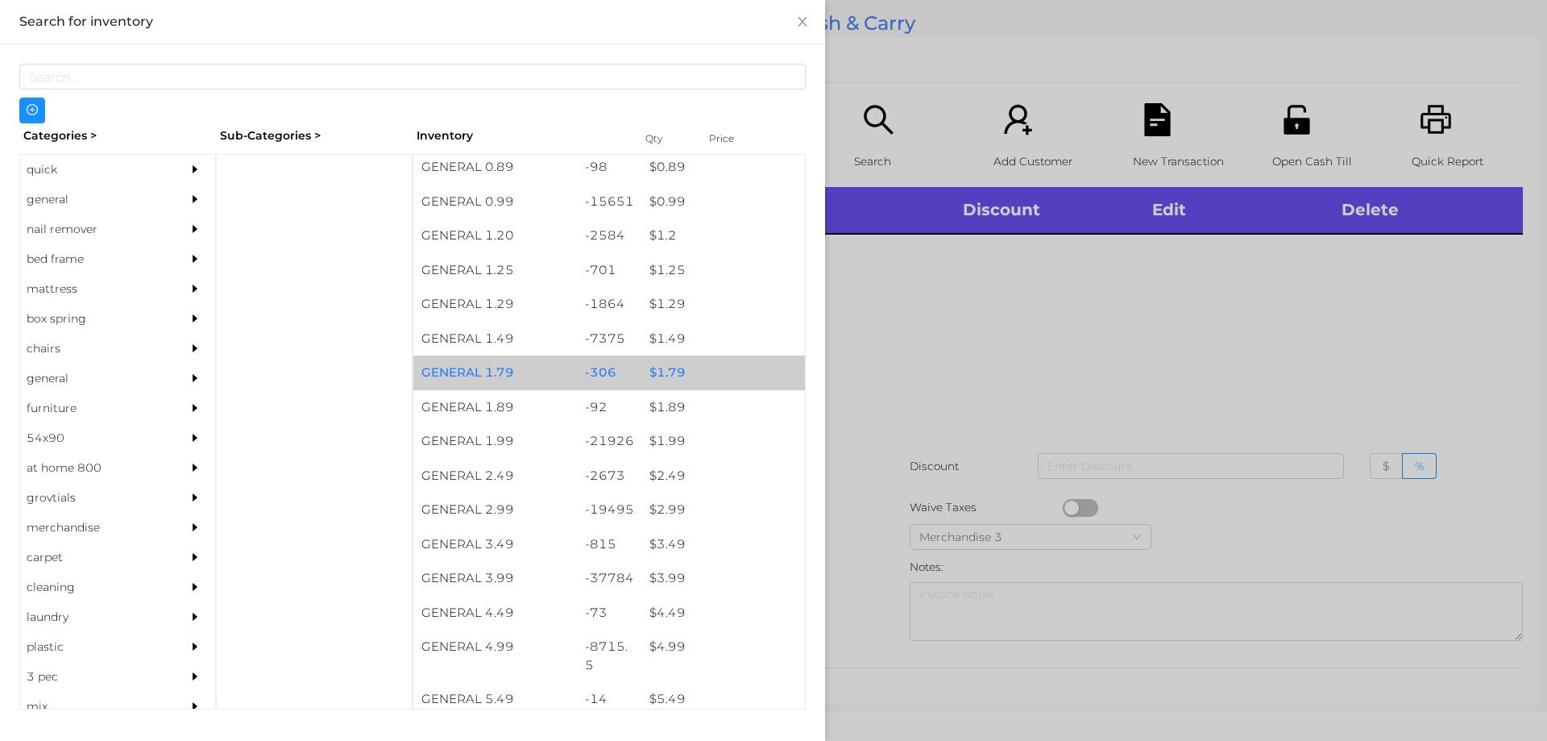
click at [668, 386] on div "$ 1.79" at bounding box center [723, 372] width 164 height 35
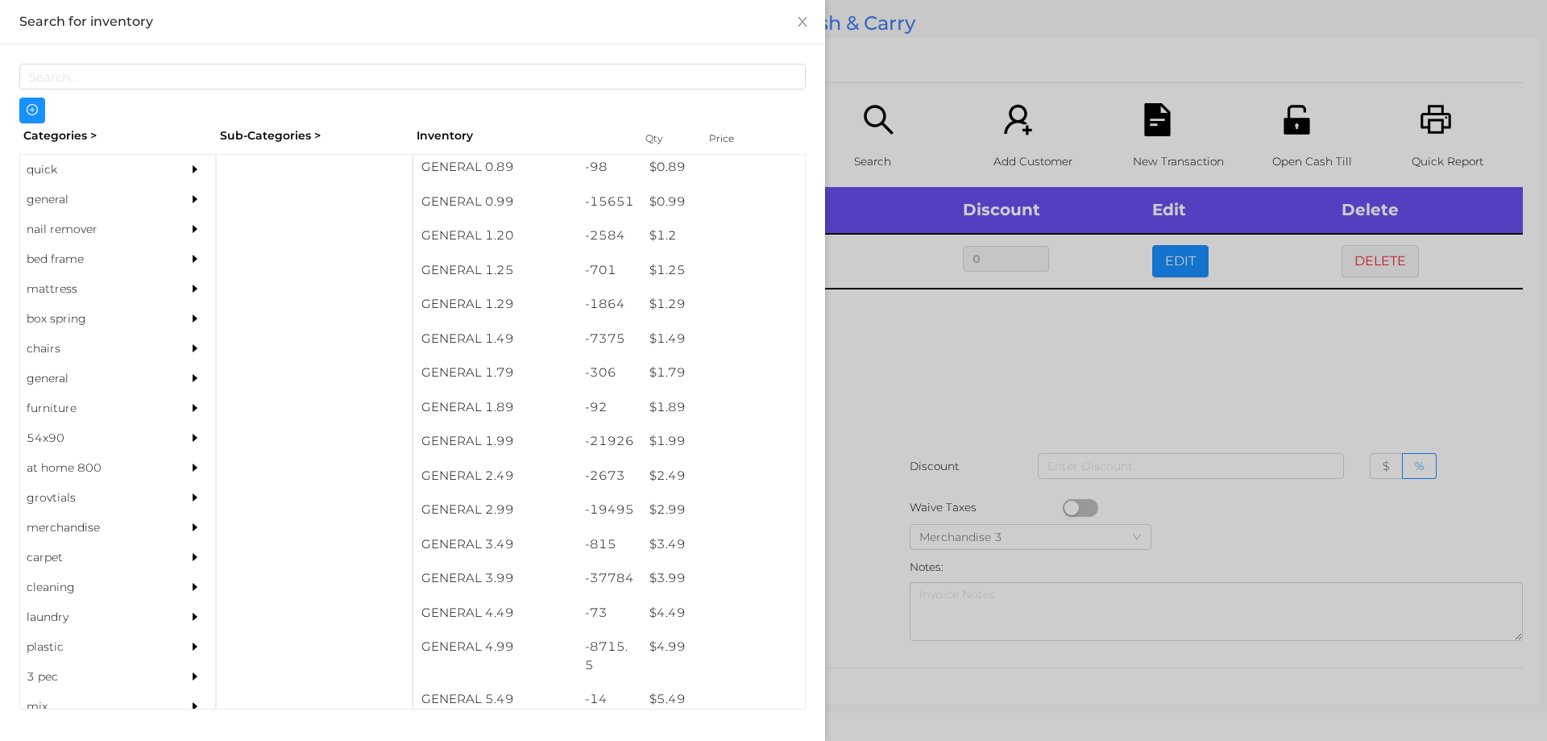
click at [1128, 367] on div at bounding box center [773, 370] width 1547 height 741
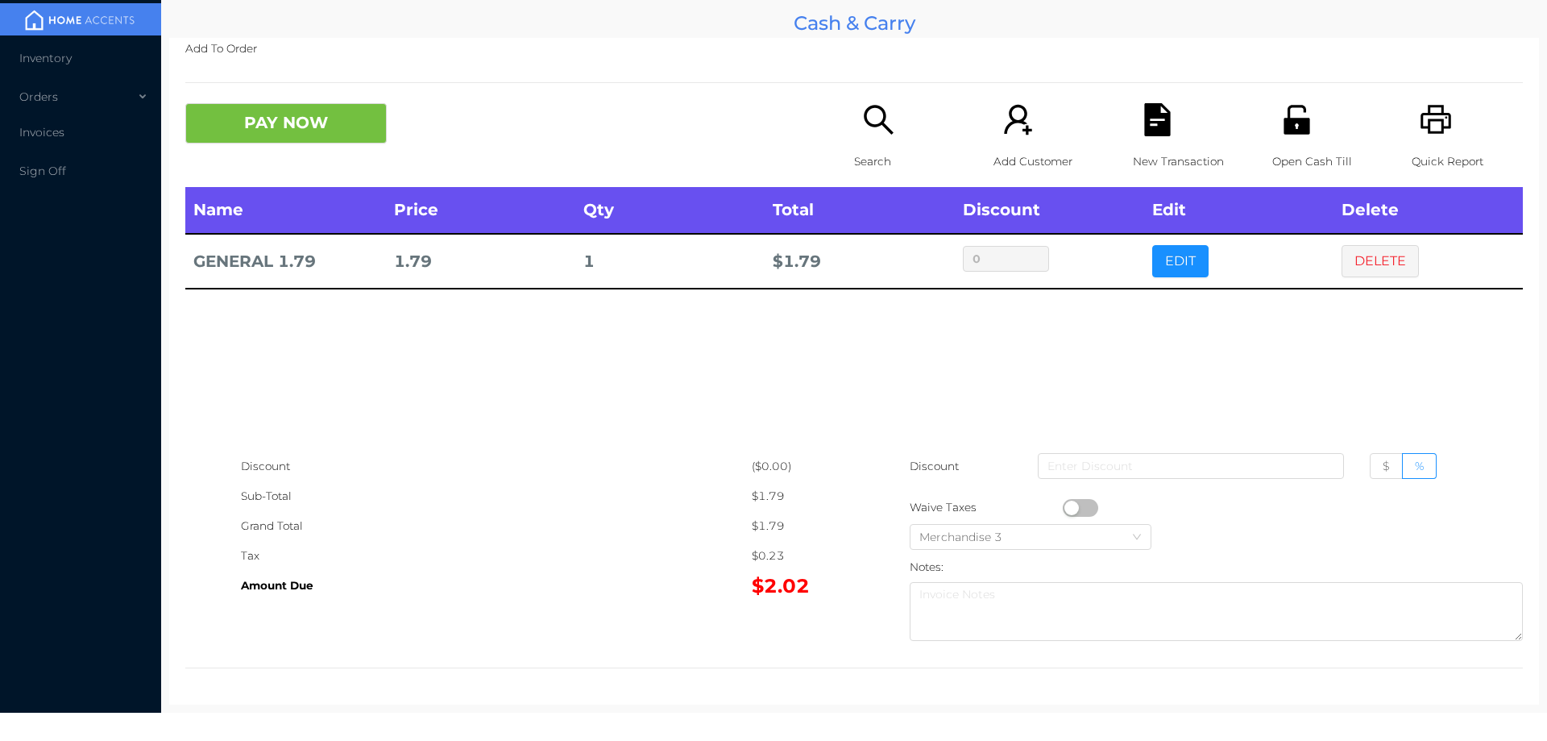
click at [1451, 151] on p "Quick Report" at bounding box center [1467, 162] width 111 height 30
click at [1368, 272] on button "DELETE" at bounding box center [1380, 261] width 77 height 32
click at [1442, 114] on div "Quick Report" at bounding box center [1467, 145] width 111 height 84
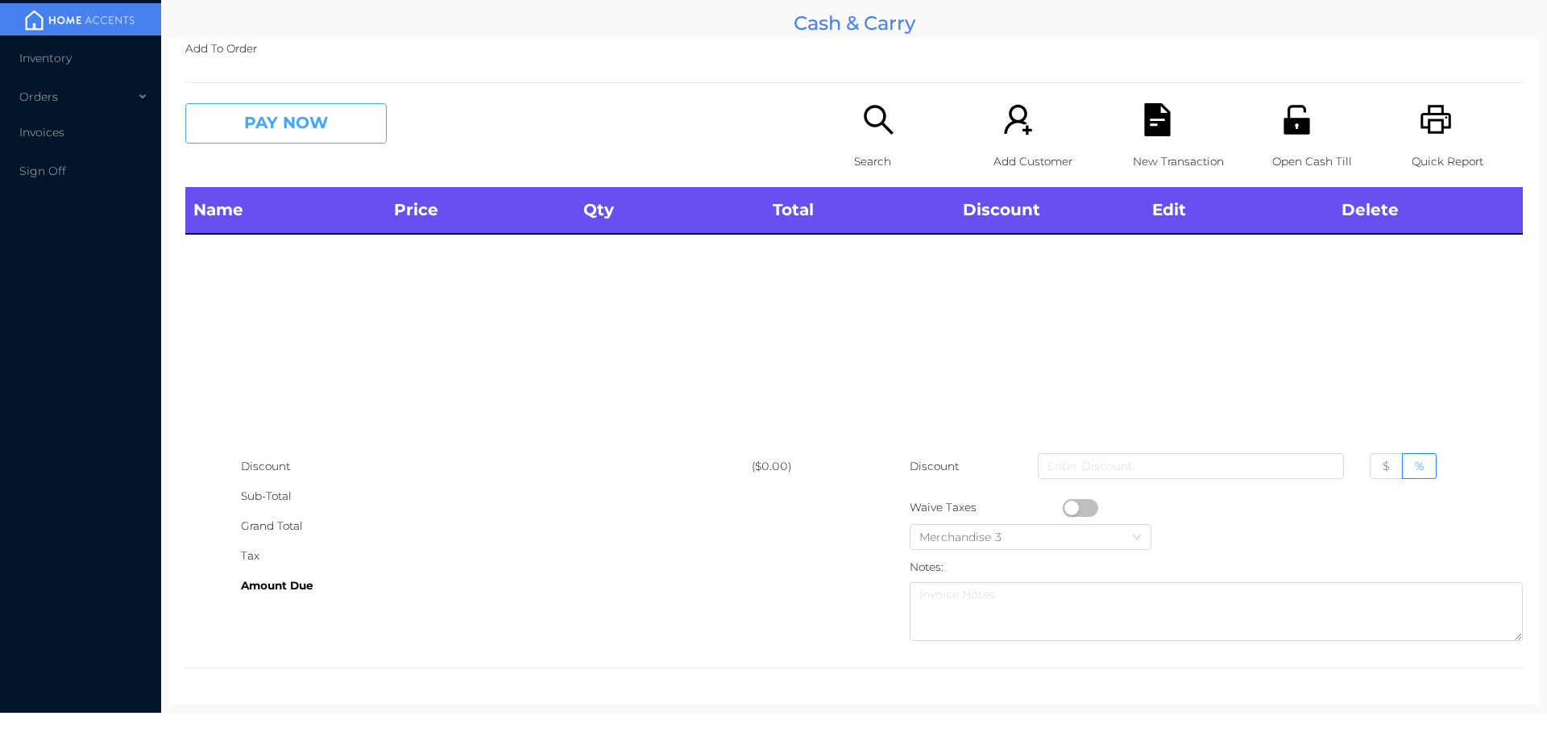
click at [305, 136] on button "PAY NOW" at bounding box center [285, 123] width 201 height 40
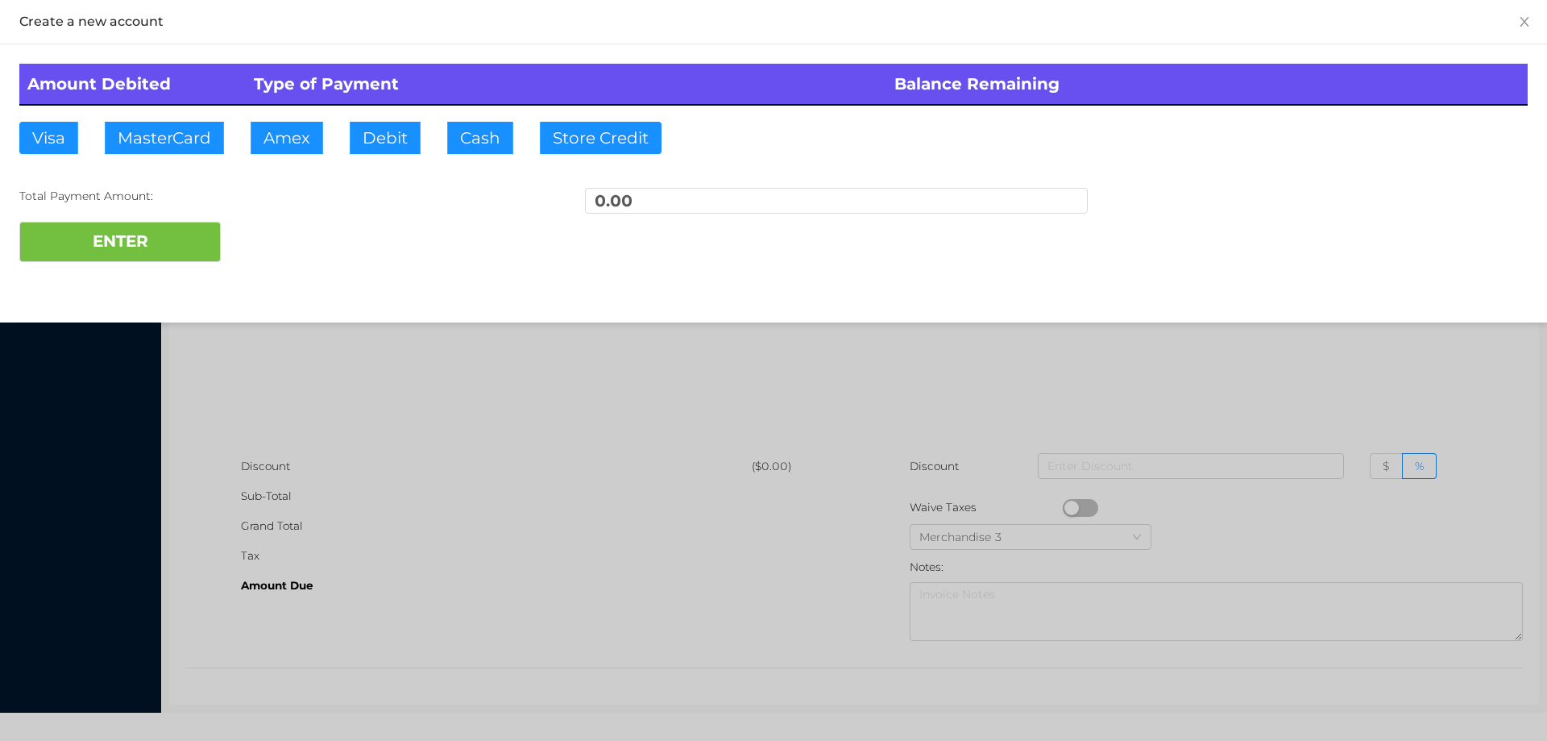
click at [1177, 355] on div at bounding box center [773, 370] width 1547 height 741
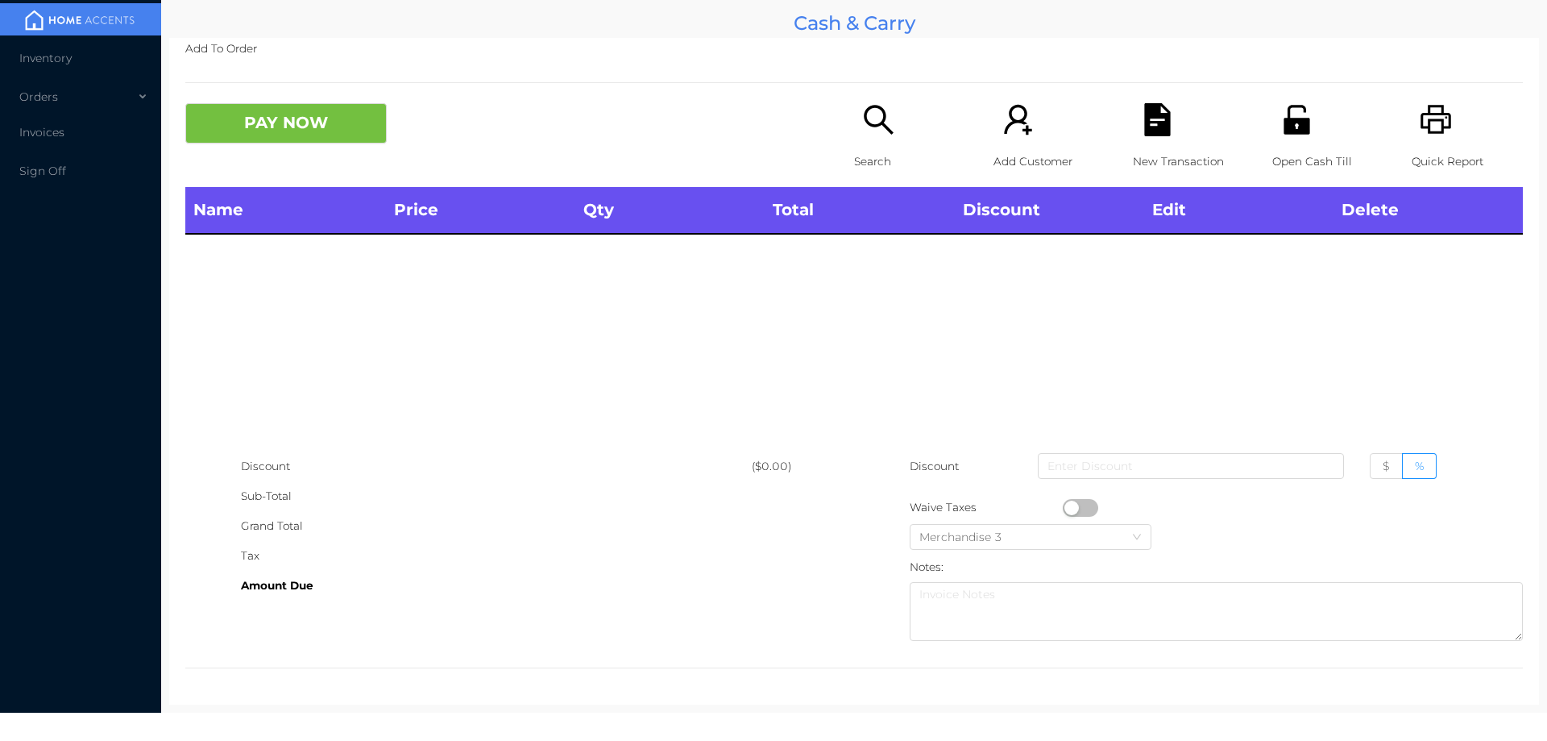
click at [867, 138] on div "Search" at bounding box center [909, 145] width 111 height 84
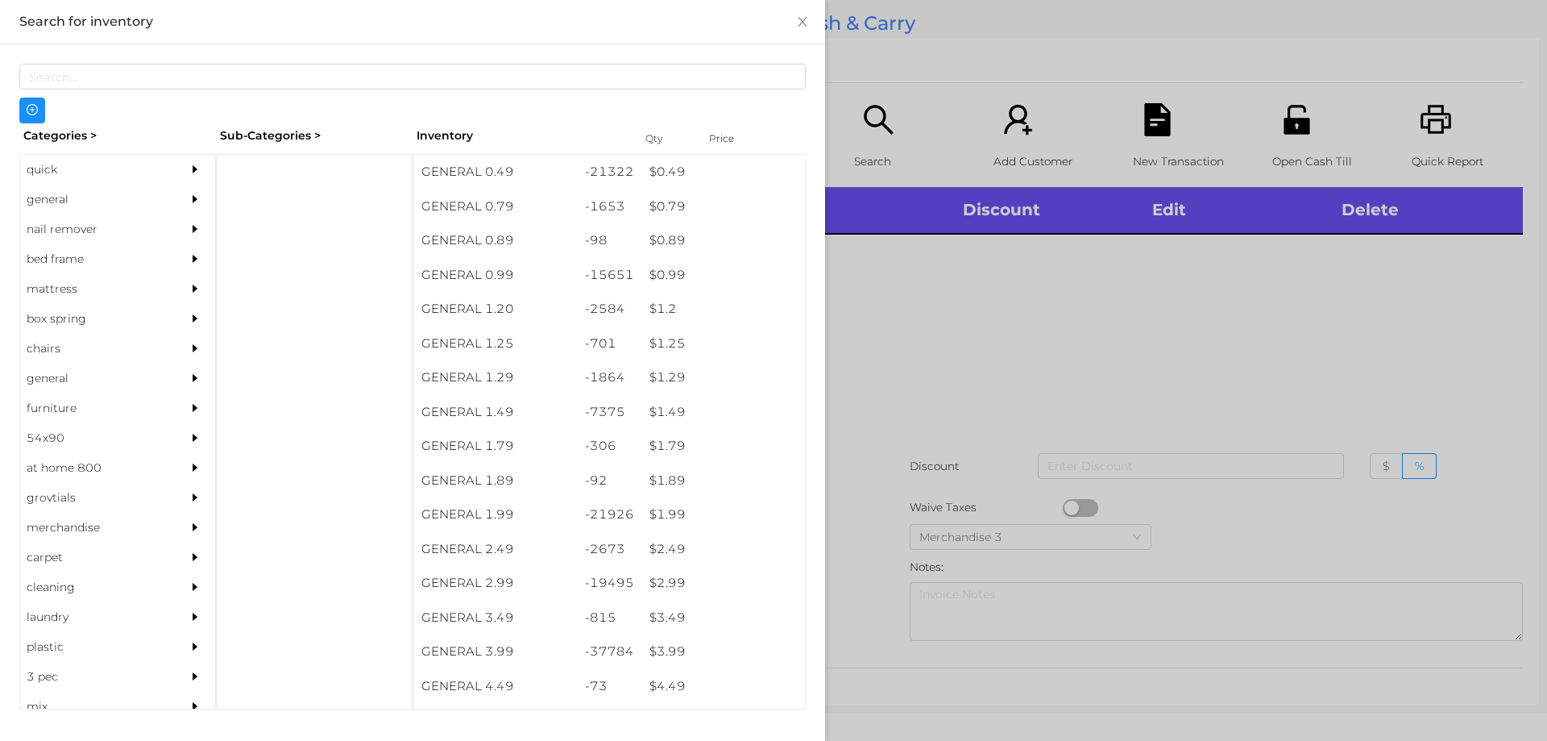
click at [54, 205] on div "general" at bounding box center [93, 200] width 147 height 30
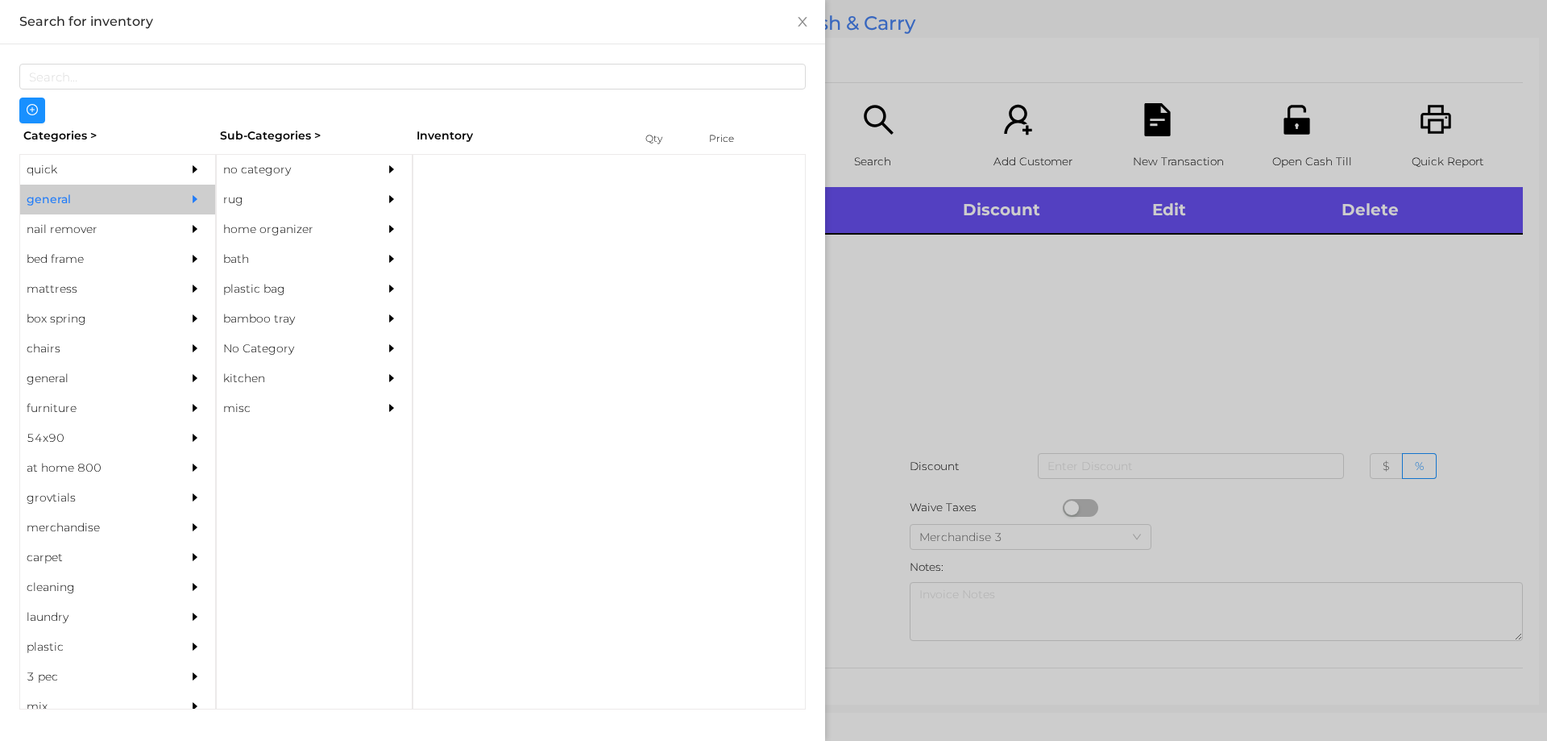
click at [253, 176] on div "no category" at bounding box center [290, 170] width 147 height 30
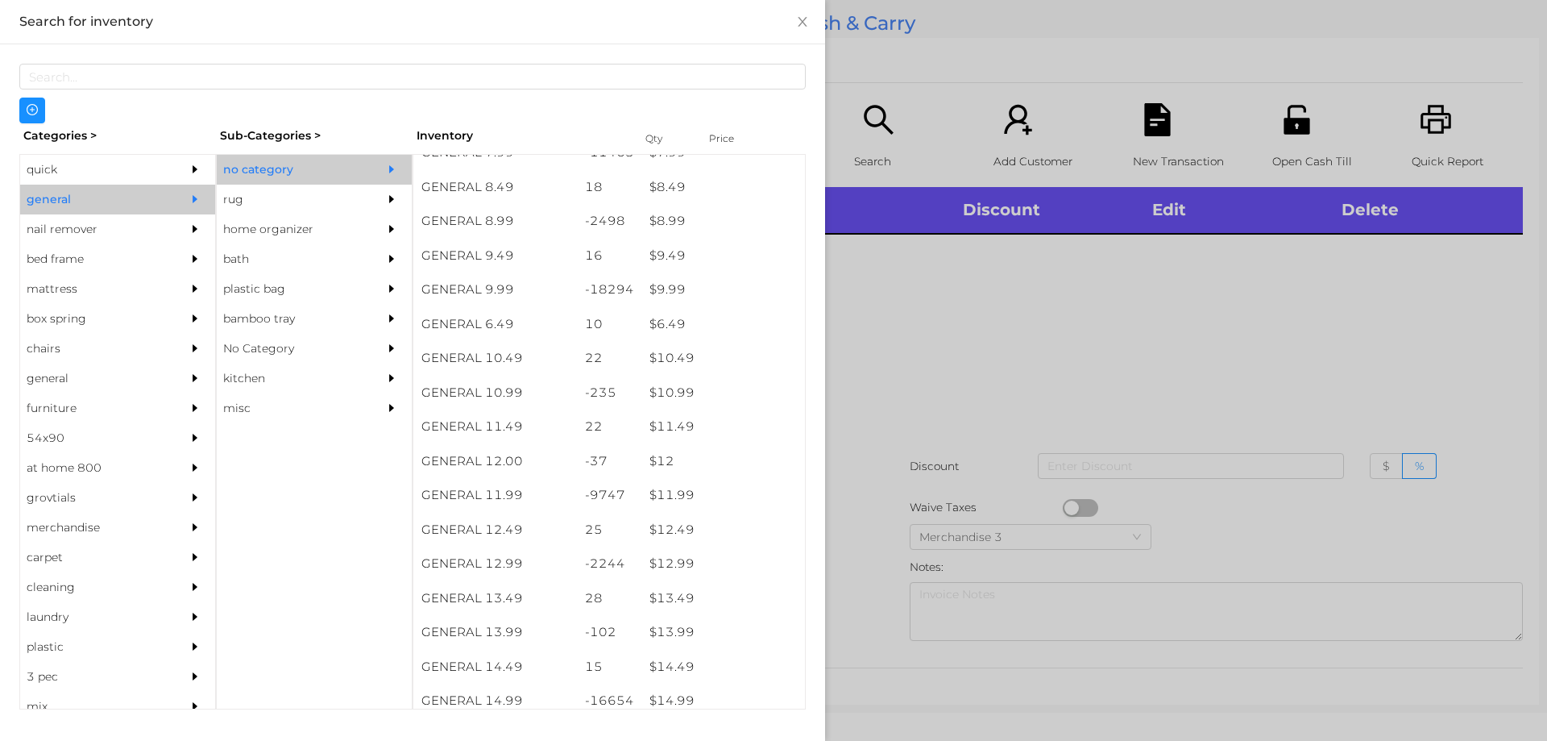
scroll to position [865, 0]
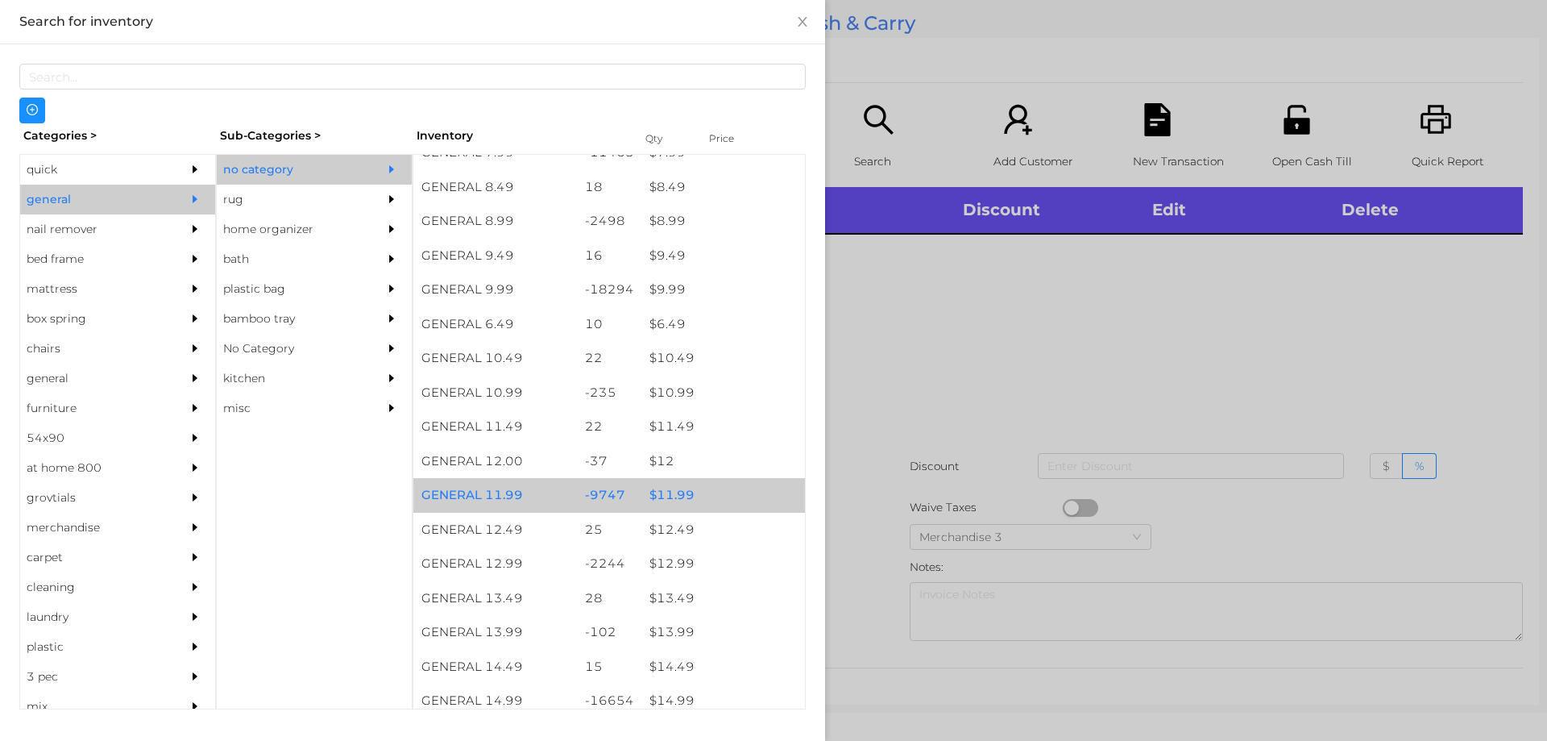
click at [678, 491] on div "$ 11.99" at bounding box center [723, 495] width 164 height 35
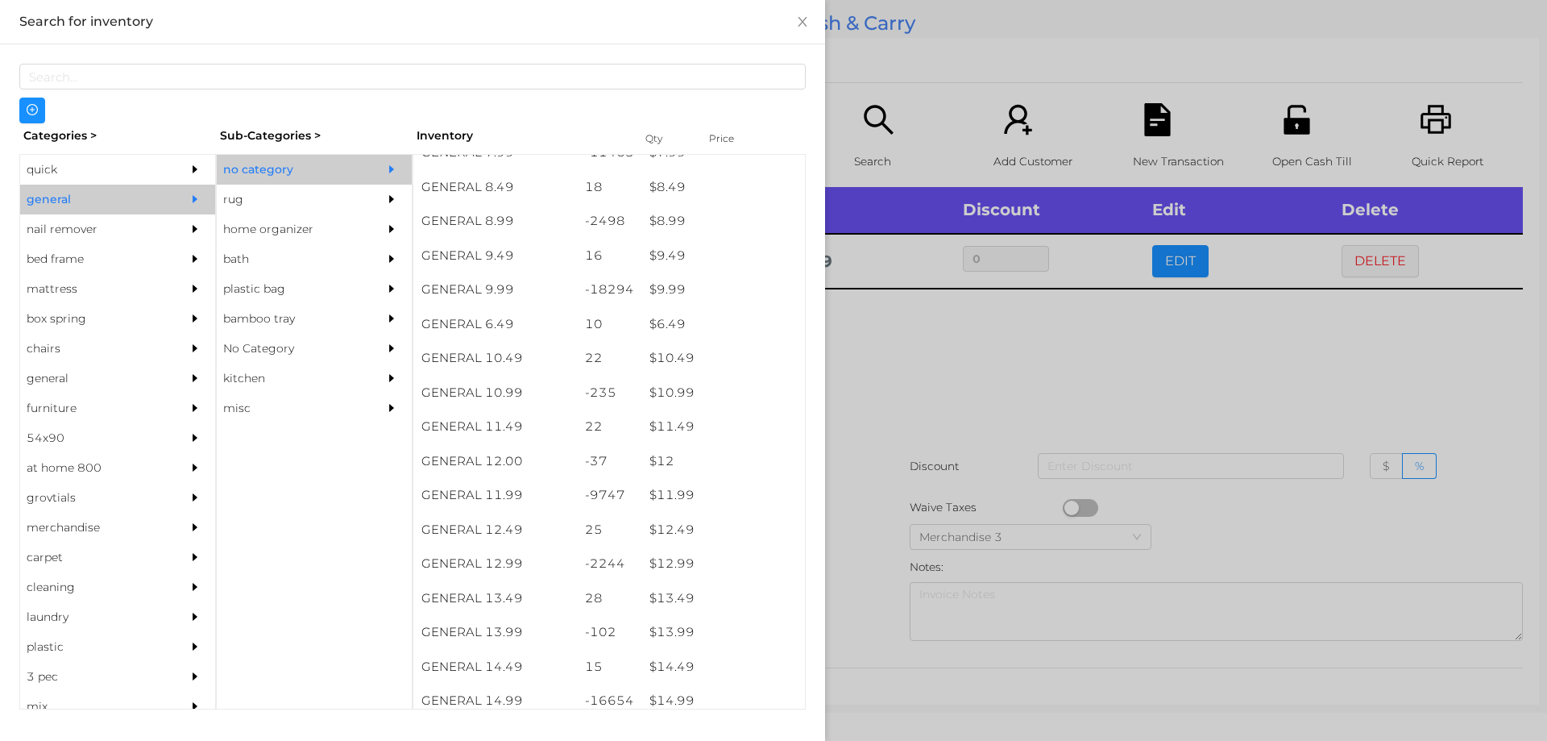
click at [901, 421] on div at bounding box center [773, 370] width 1547 height 741
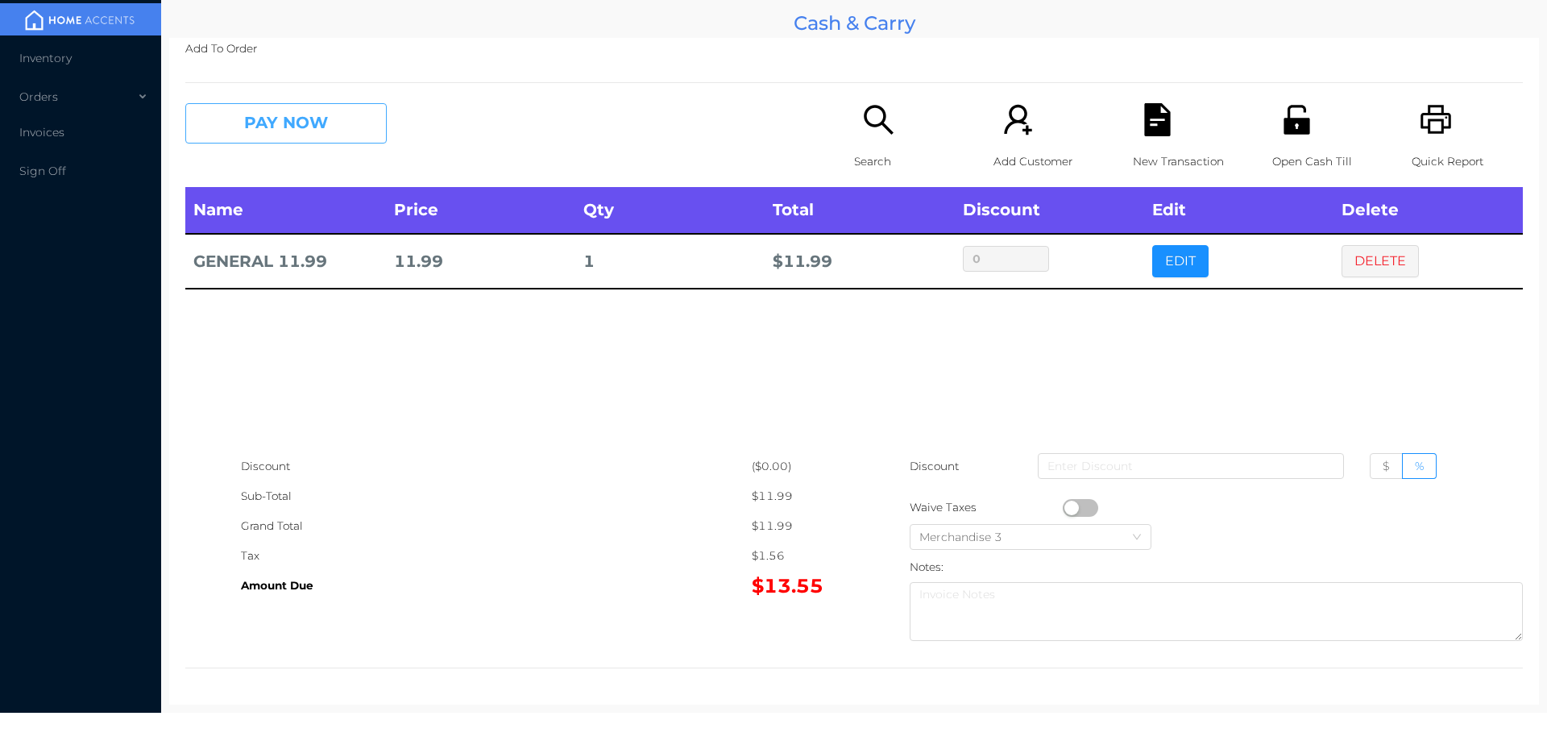
click at [325, 138] on button "PAY NOW" at bounding box center [285, 123] width 201 height 40
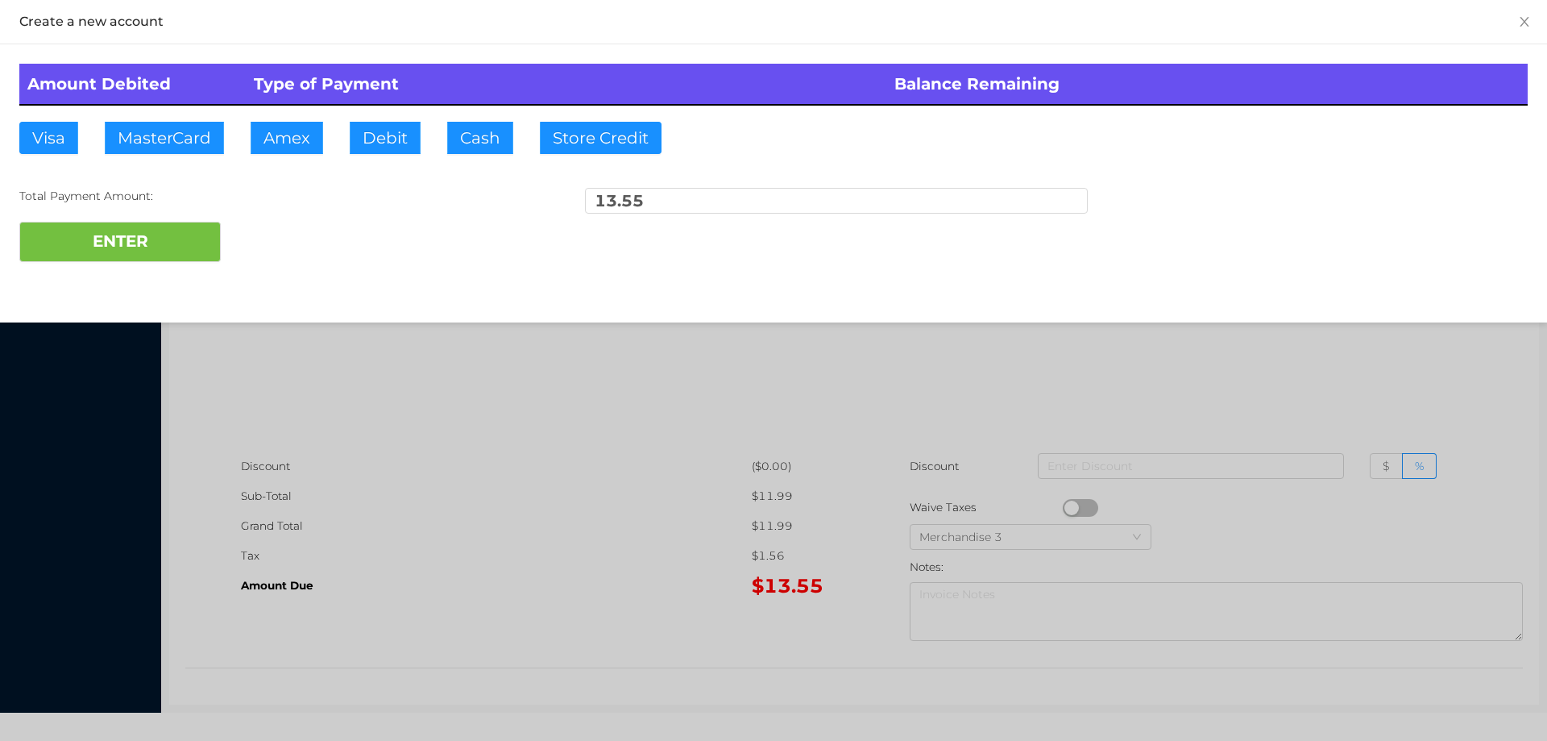
click at [287, 228] on div "ENTER" at bounding box center [773, 242] width 1509 height 40
click at [186, 247] on button "ENTER" at bounding box center [119, 242] width 201 height 40
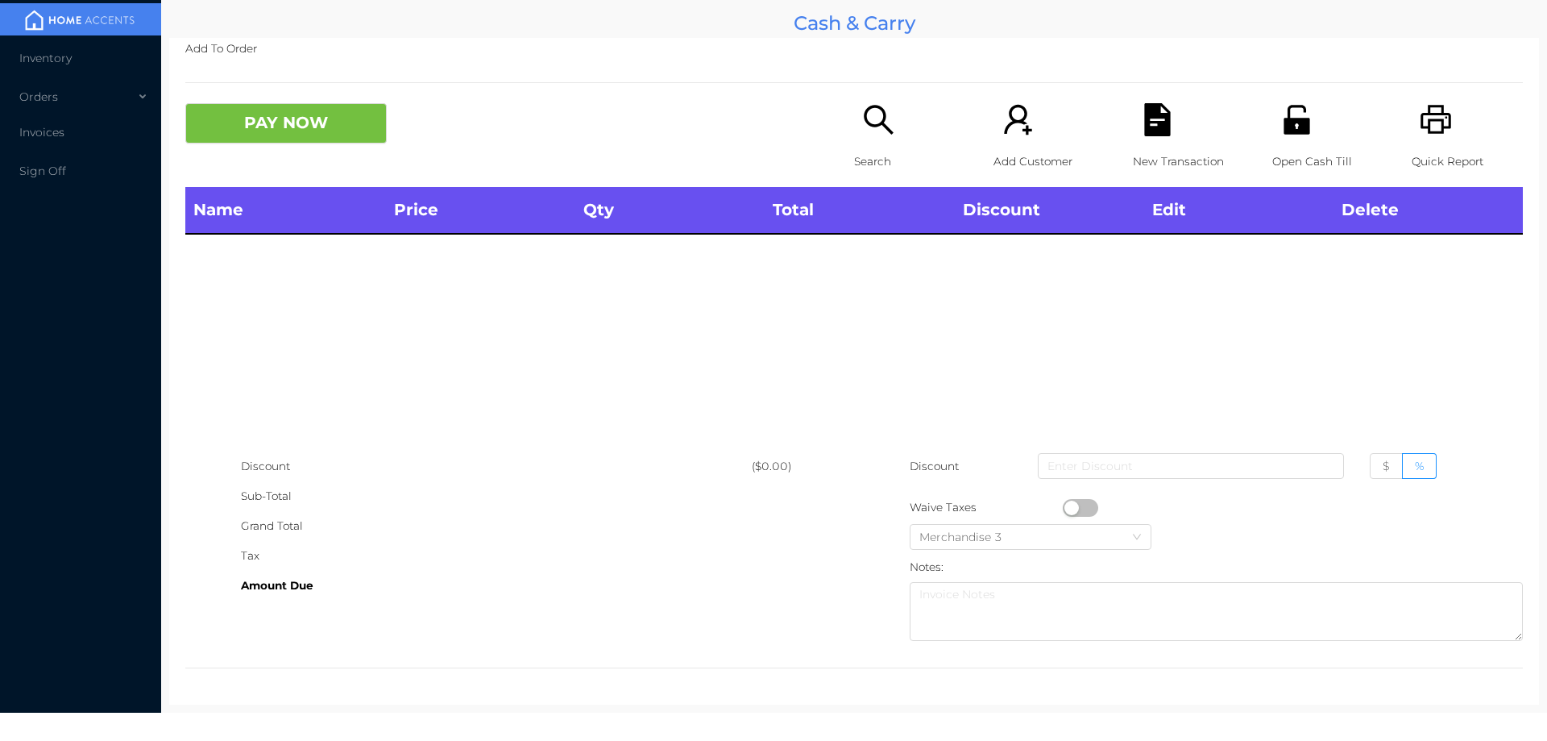
click at [1286, 139] on div "Open Cash Till" at bounding box center [1327, 145] width 111 height 84
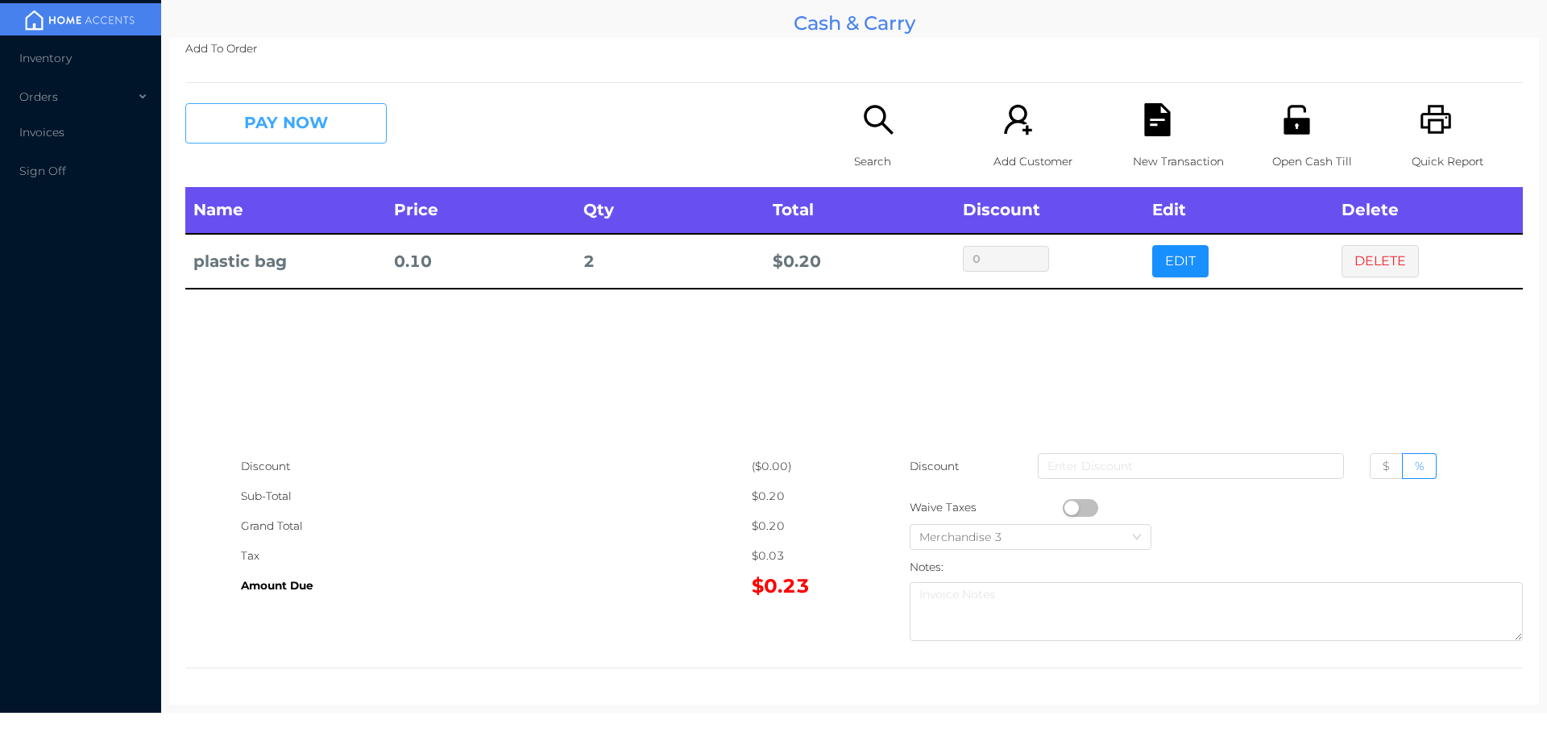
click at [272, 122] on button "PAY NOW" at bounding box center [285, 123] width 201 height 40
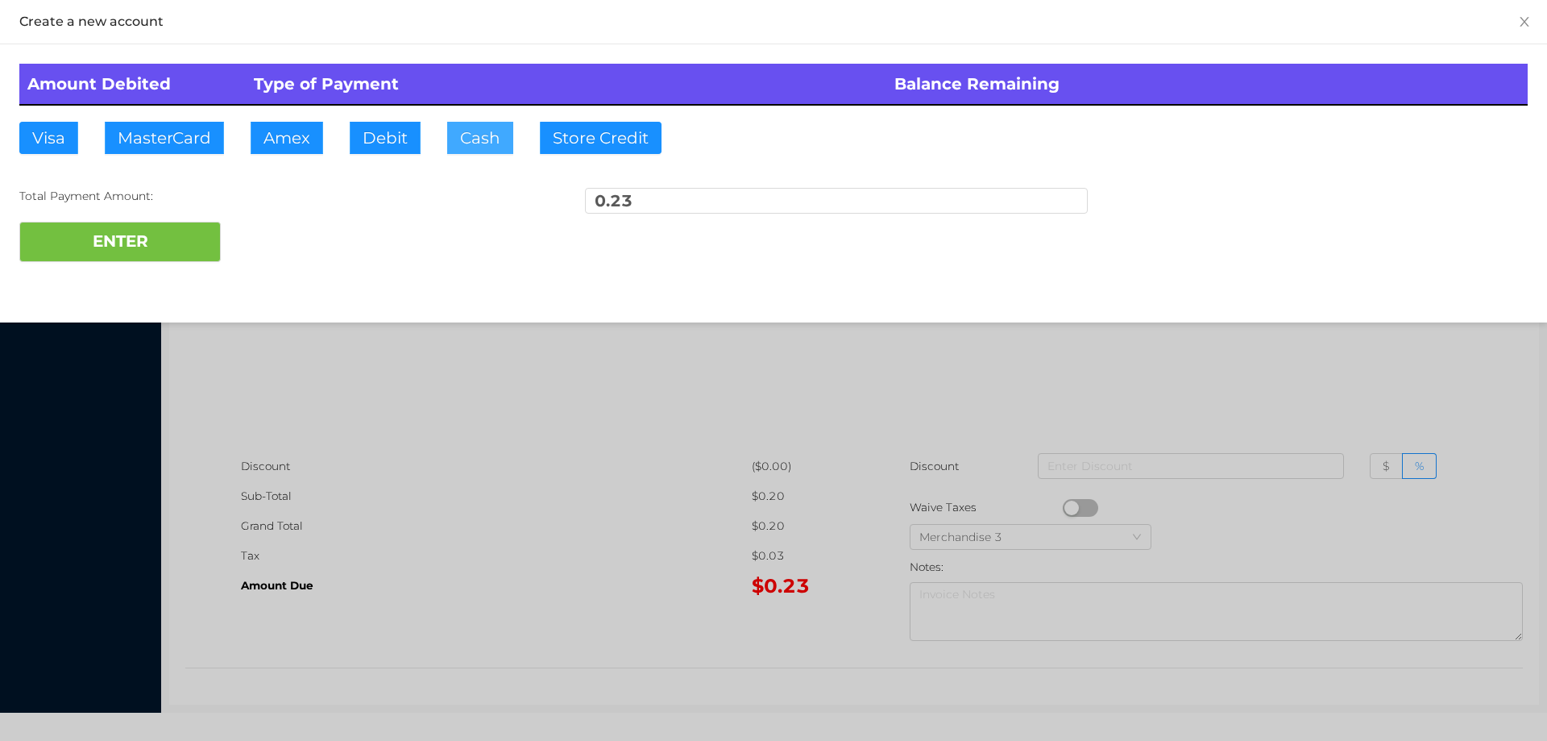
click at [455, 140] on button "Cash" at bounding box center [480, 138] width 66 height 32
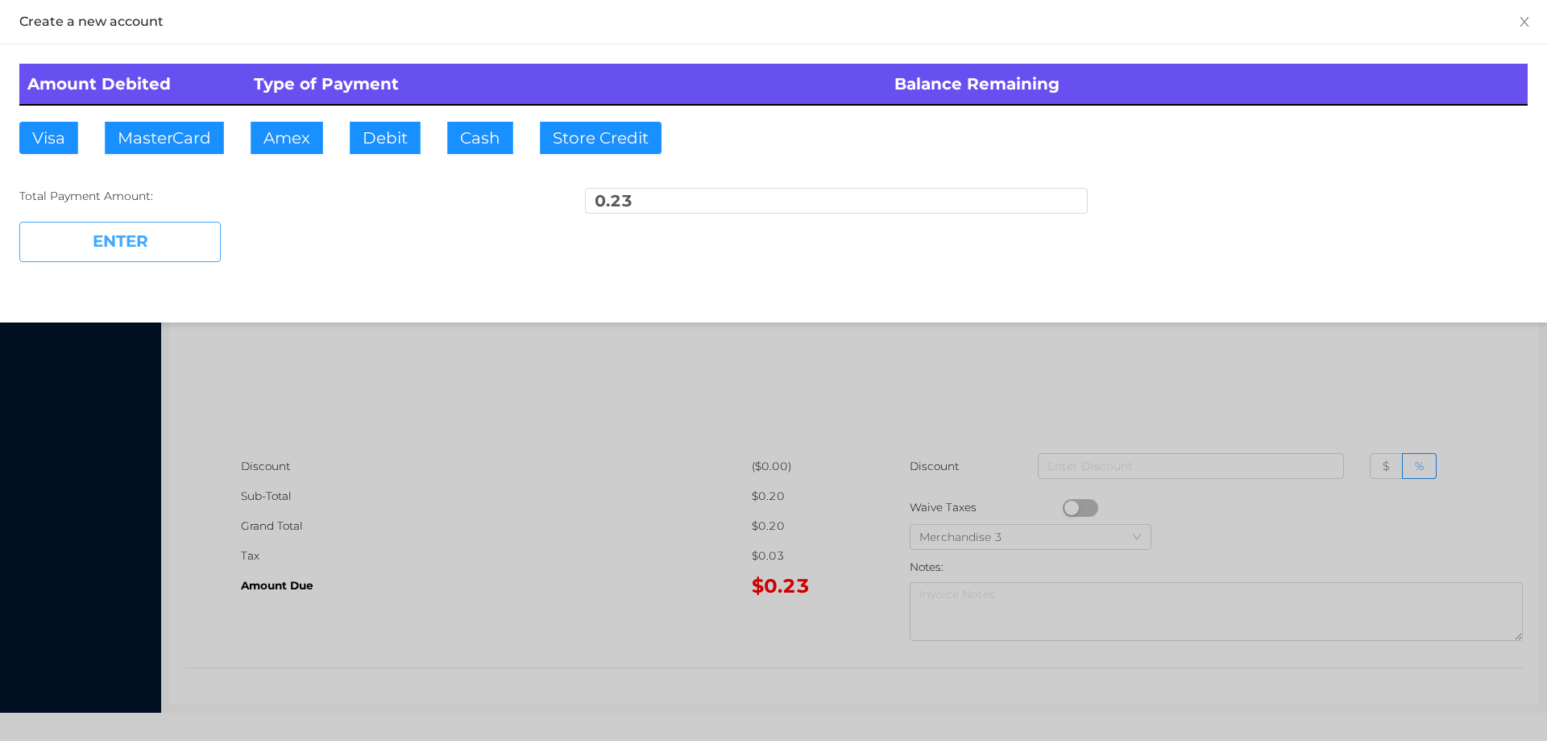
click at [100, 242] on button "ENTER" at bounding box center [119, 242] width 201 height 40
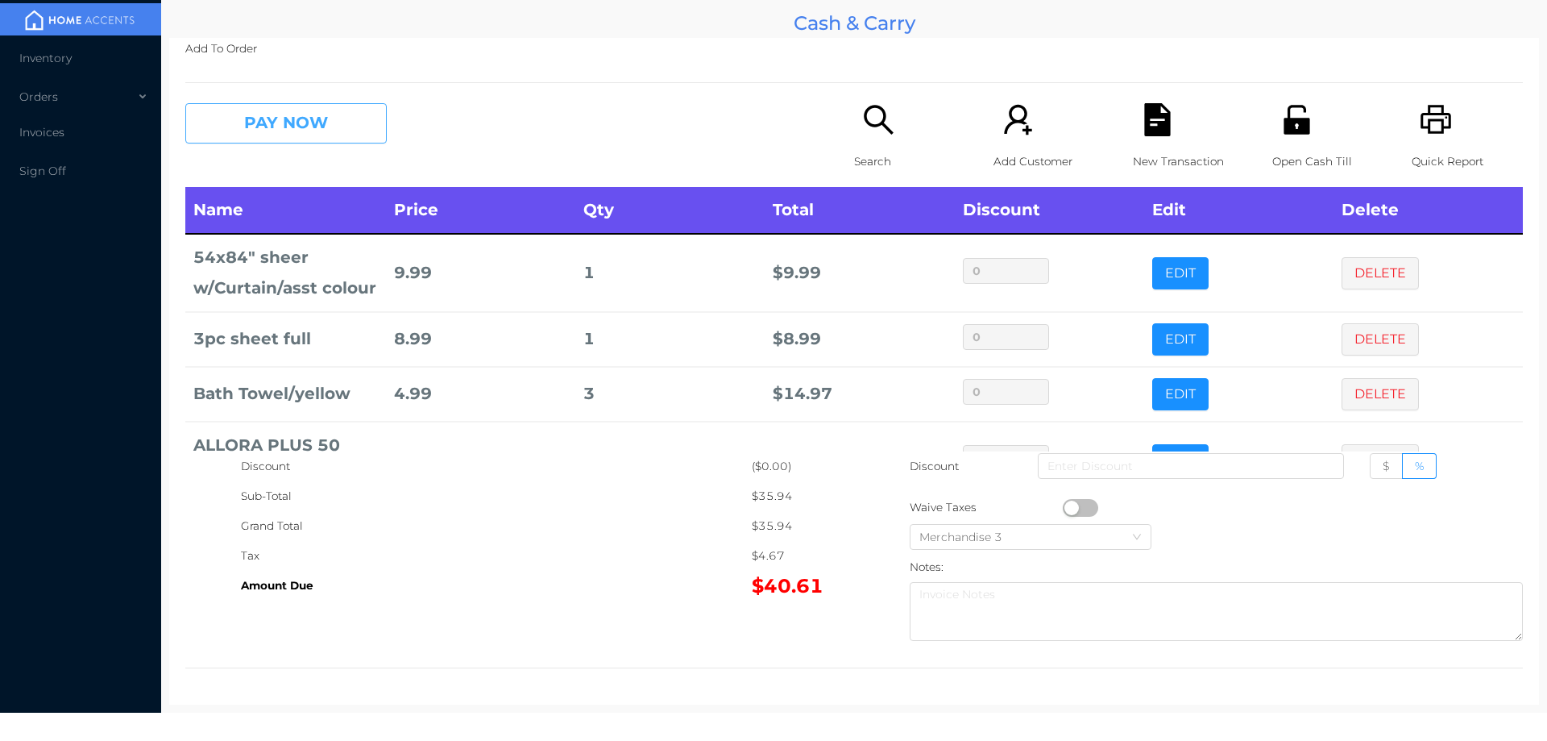
click at [264, 126] on button "PAY NOW" at bounding box center [285, 123] width 201 height 40
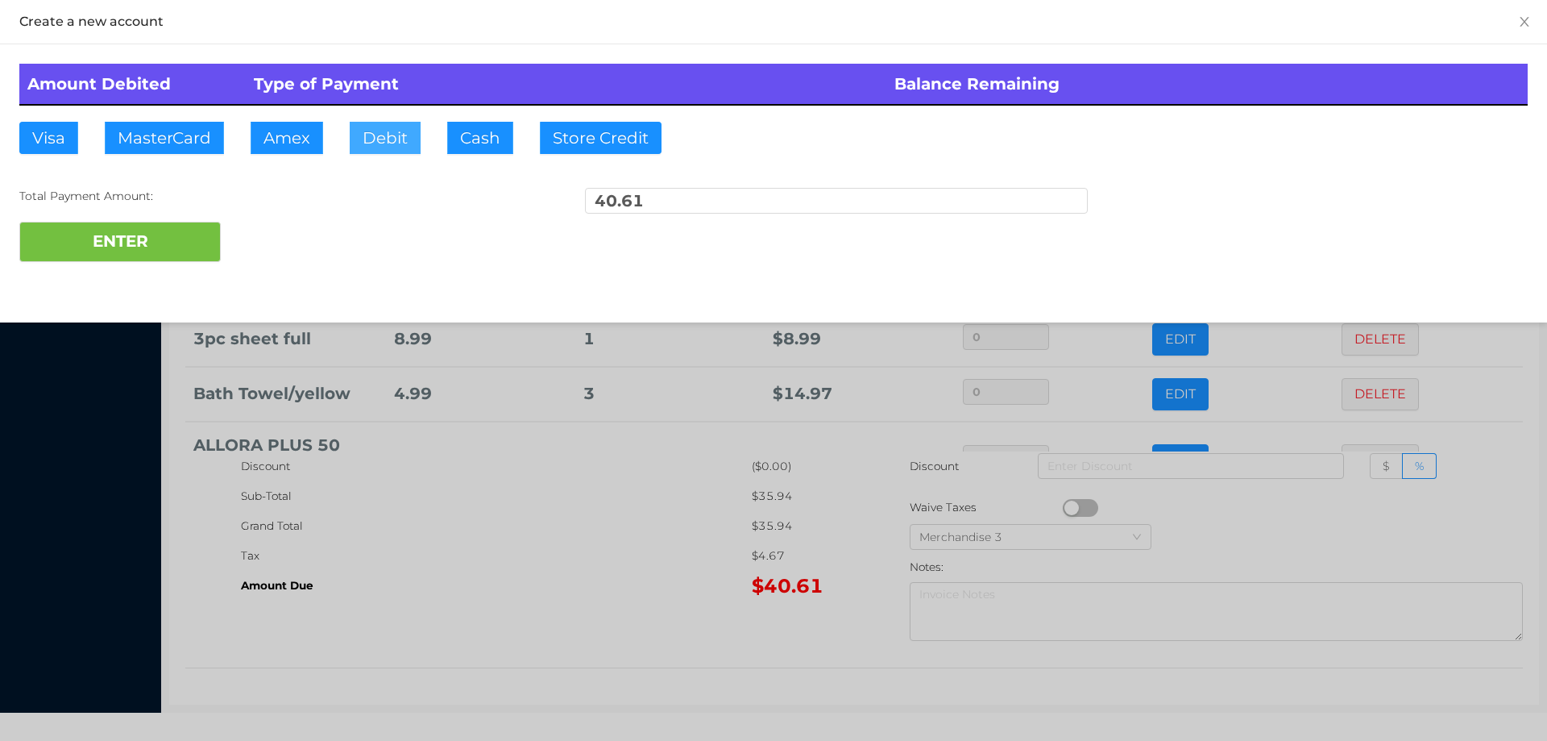
click at [376, 143] on button "Debit" at bounding box center [385, 138] width 71 height 32
type input "40."
click at [259, 244] on div "ENTER" at bounding box center [773, 242] width 1509 height 40
click at [492, 569] on div at bounding box center [773, 370] width 1547 height 741
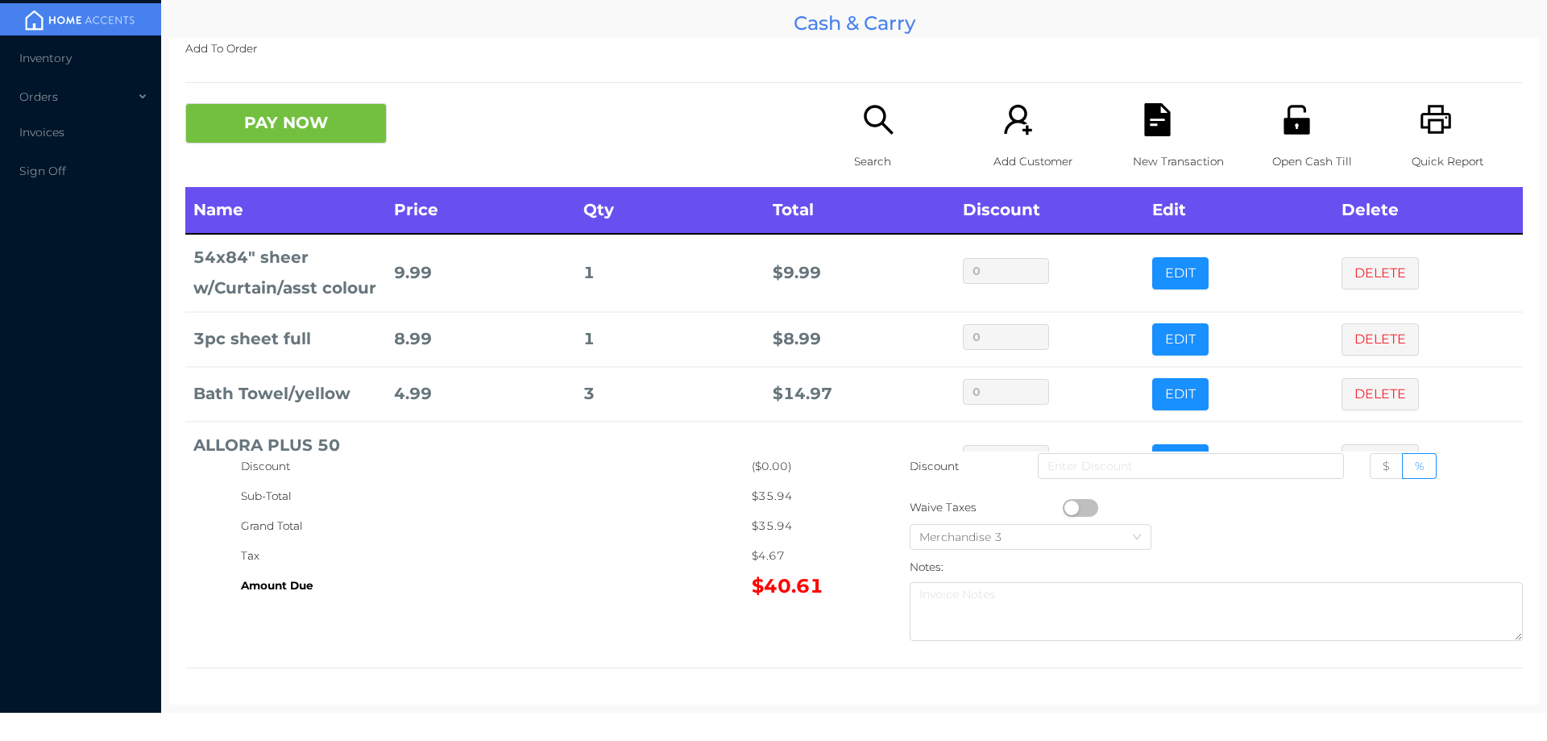
click at [1288, 130] on icon "icon: unlock" at bounding box center [1297, 119] width 26 height 29
click at [274, 118] on button "PAY NOW" at bounding box center [285, 123] width 201 height 40
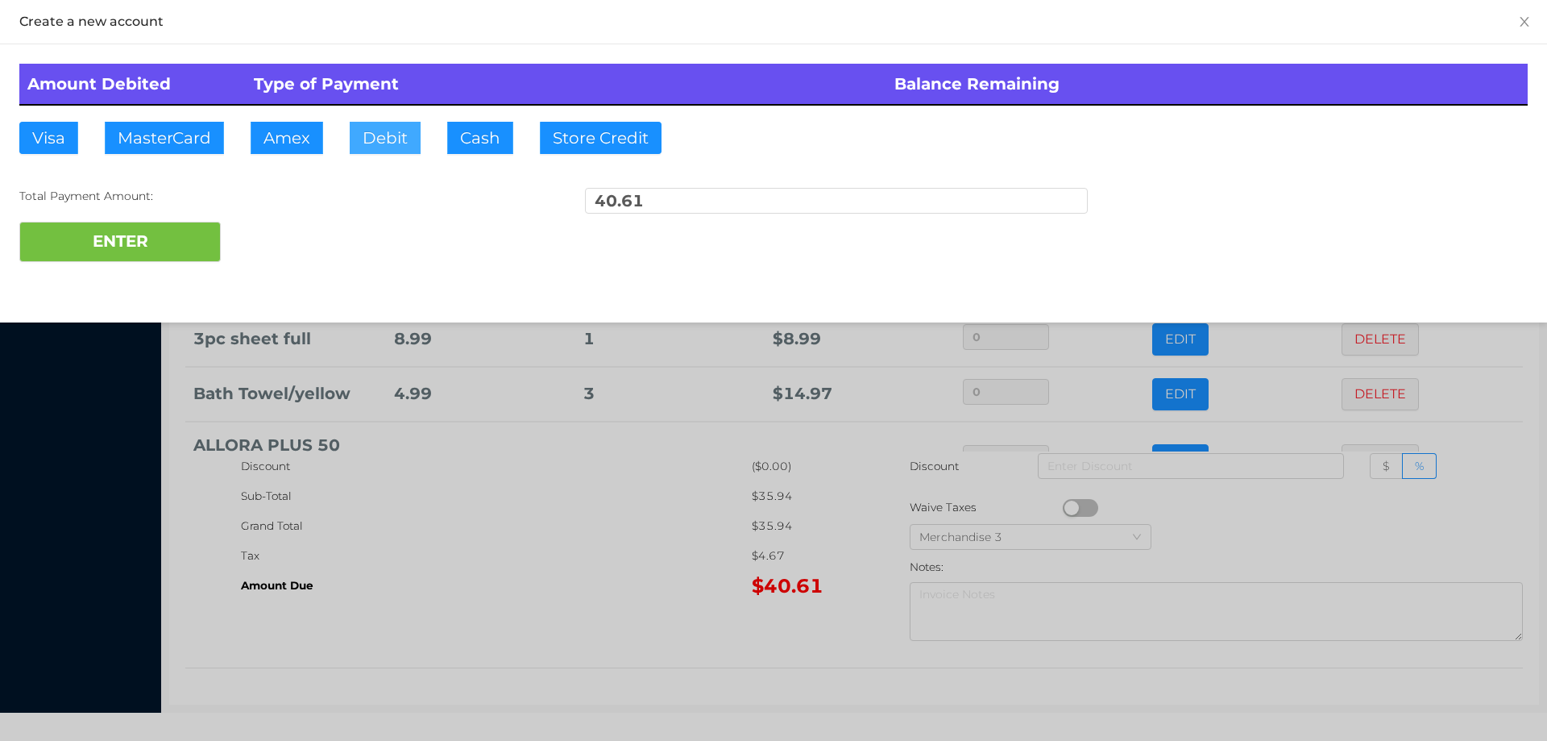
click at [386, 140] on button "Debit" at bounding box center [385, 138] width 71 height 32
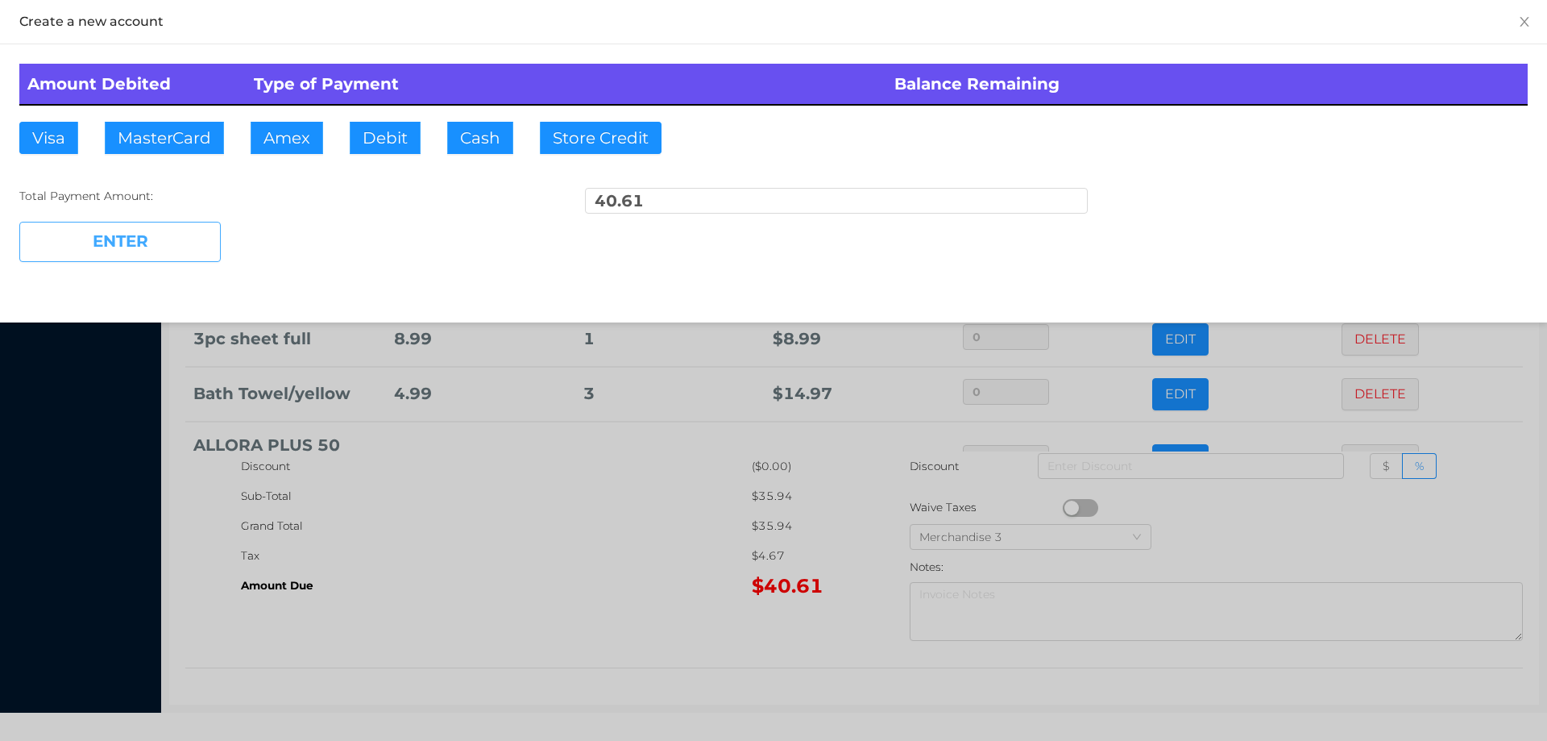
click at [162, 229] on button "ENTER" at bounding box center [119, 242] width 201 height 40
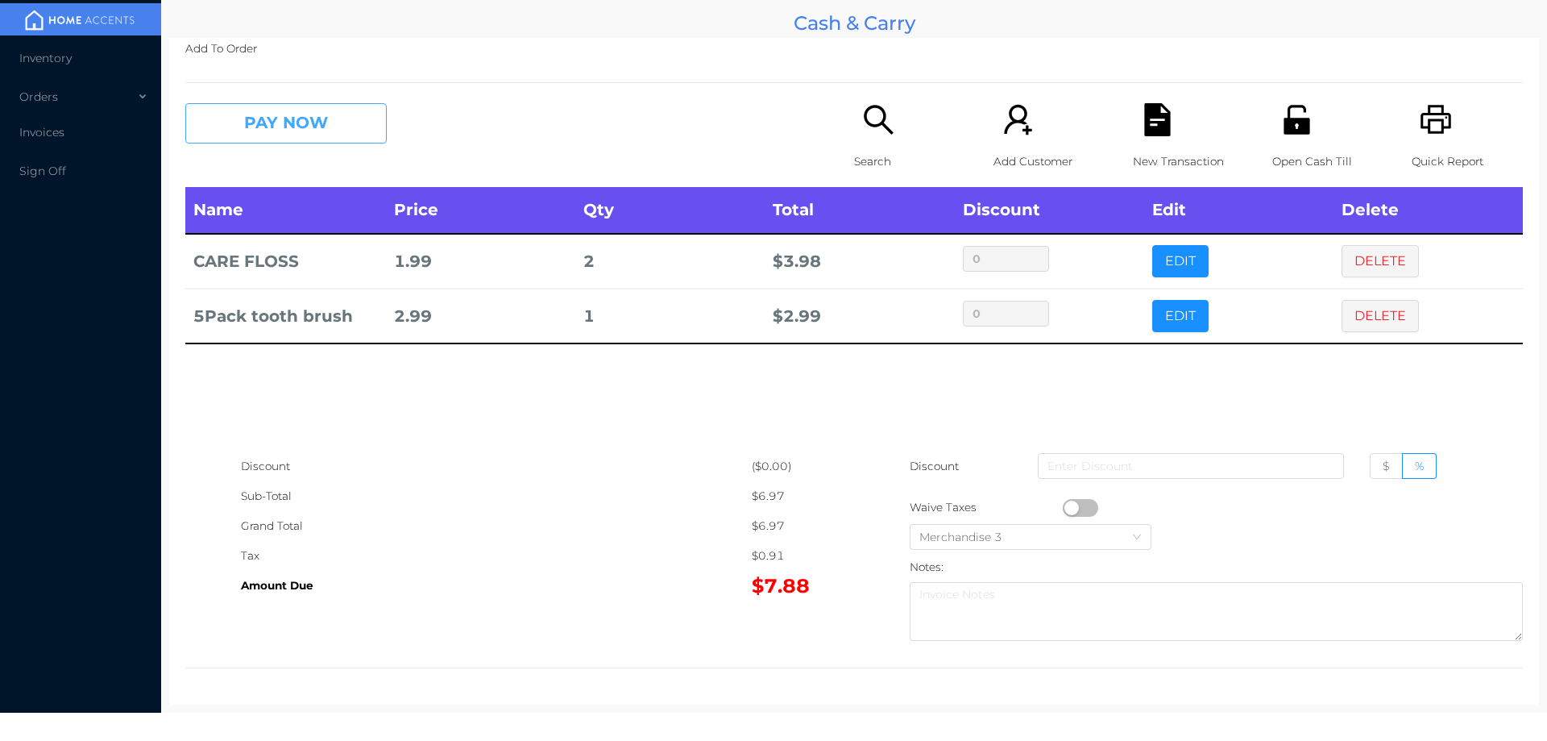
click at [260, 131] on button "PAY NOW" at bounding box center [285, 123] width 201 height 40
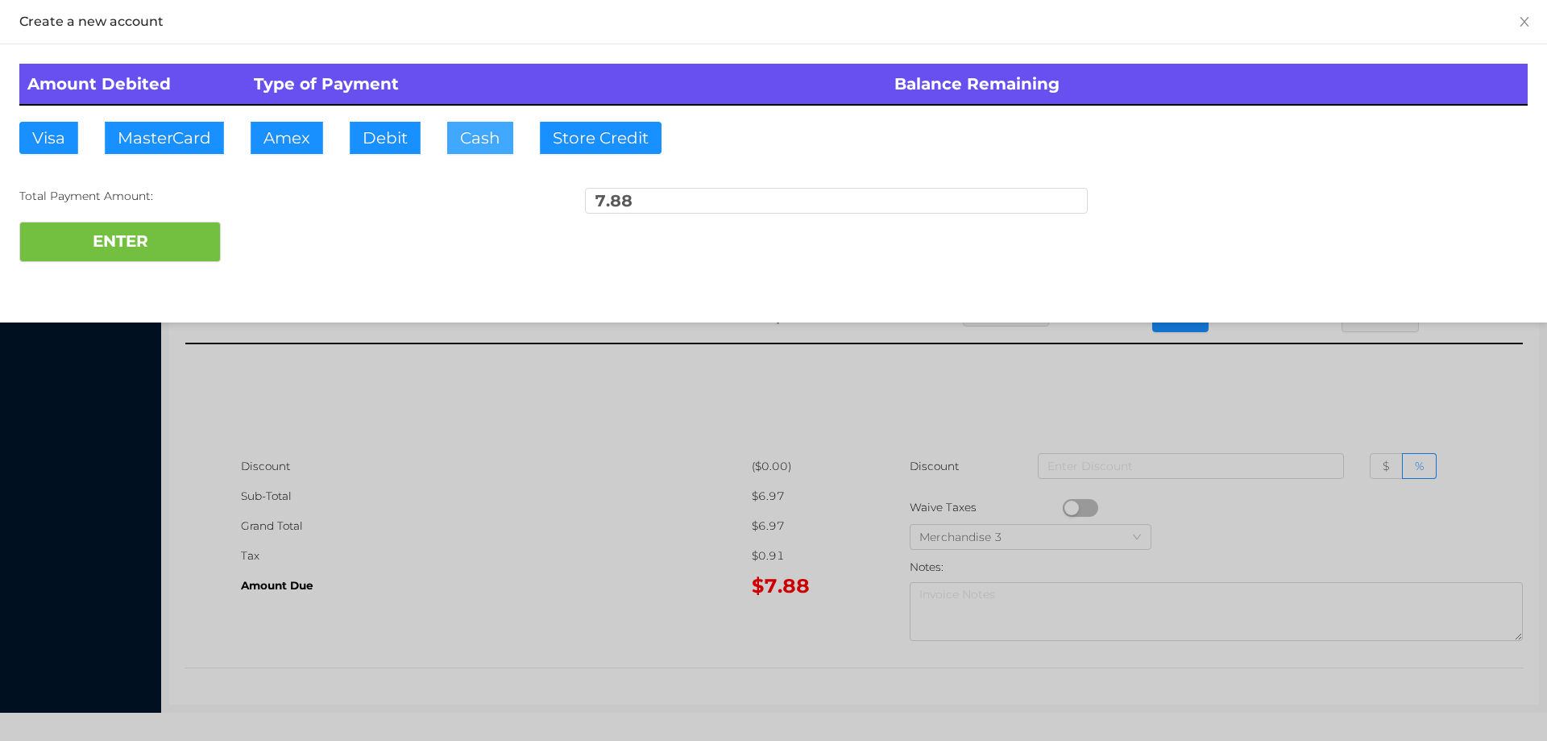
click at [467, 147] on button "Cash" at bounding box center [480, 138] width 66 height 32
type input "8."
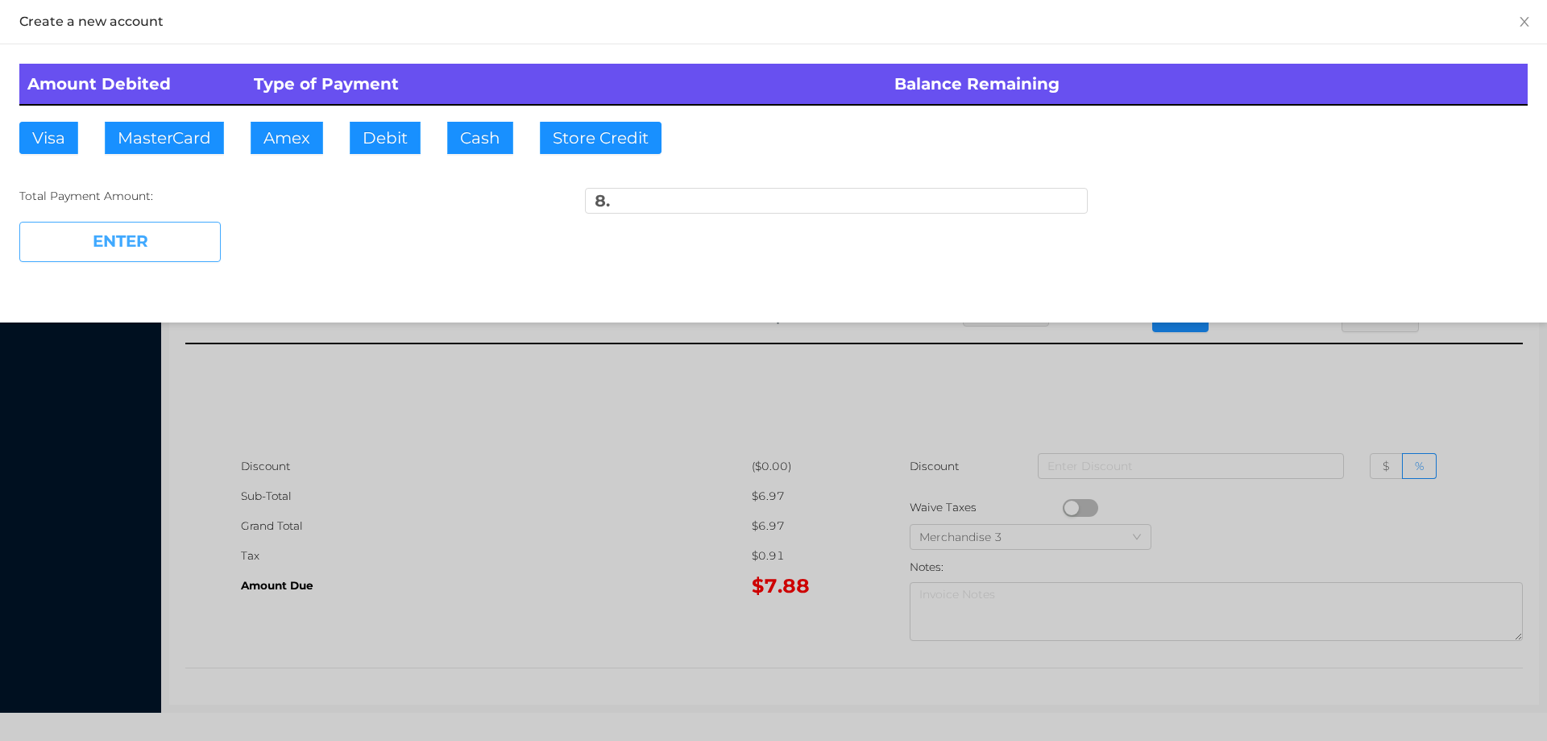
click at [172, 250] on button "ENTER" at bounding box center [119, 242] width 201 height 40
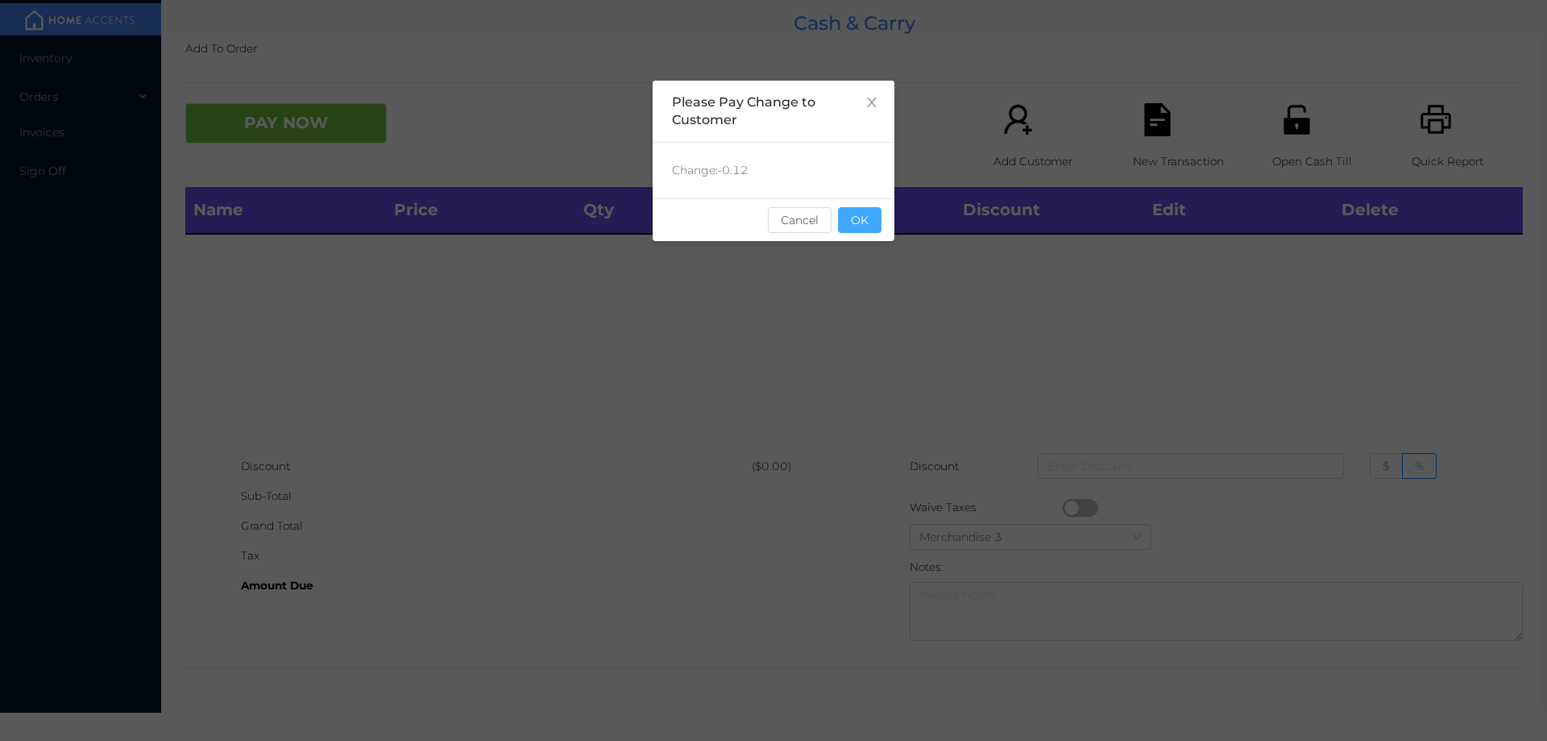
click at [873, 229] on button "OK" at bounding box center [860, 220] width 44 height 26
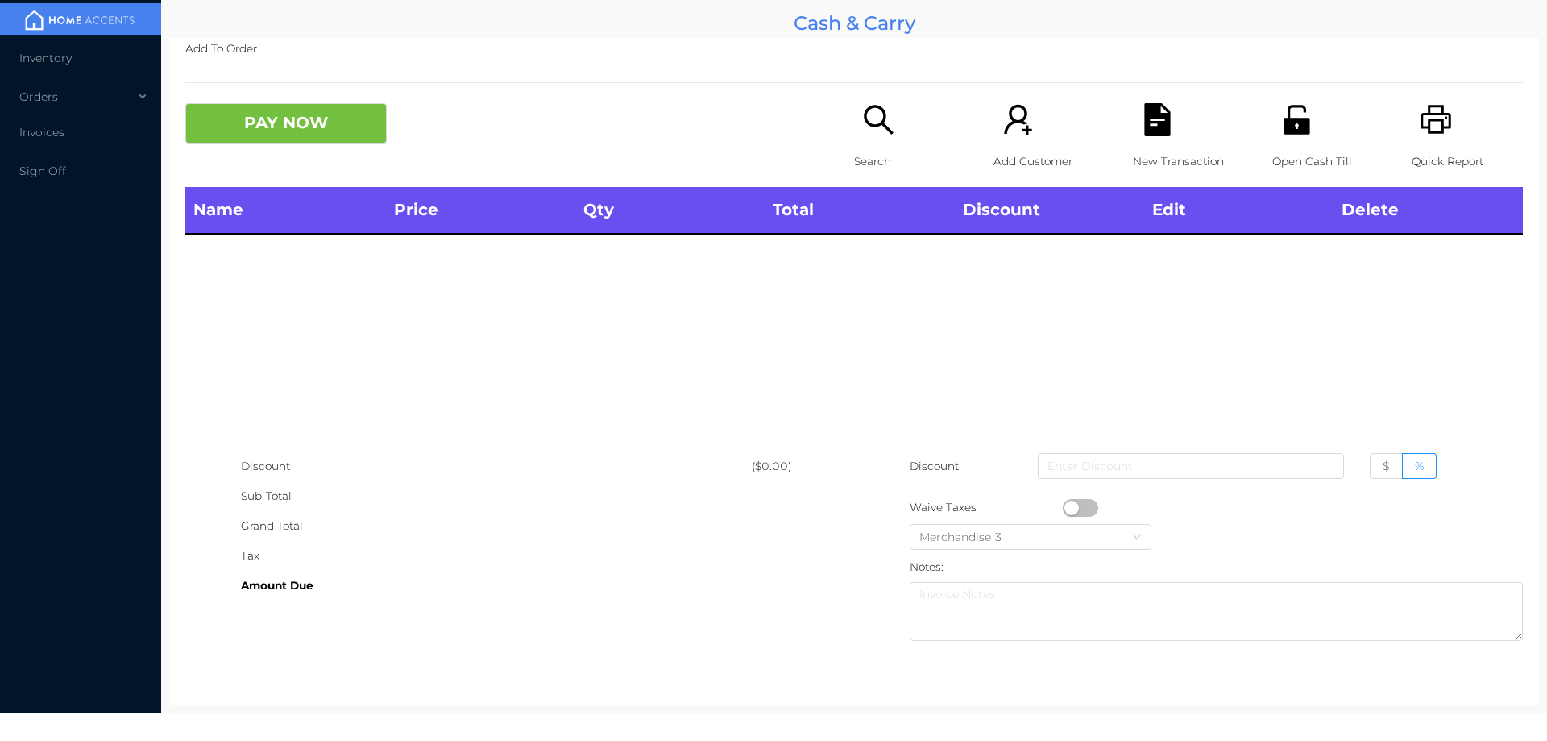
click at [881, 300] on div "Name Price Qty Total Discount Edit Delete" at bounding box center [854, 319] width 1338 height 264
click at [883, 132] on icon "icon: search" at bounding box center [878, 119] width 29 height 29
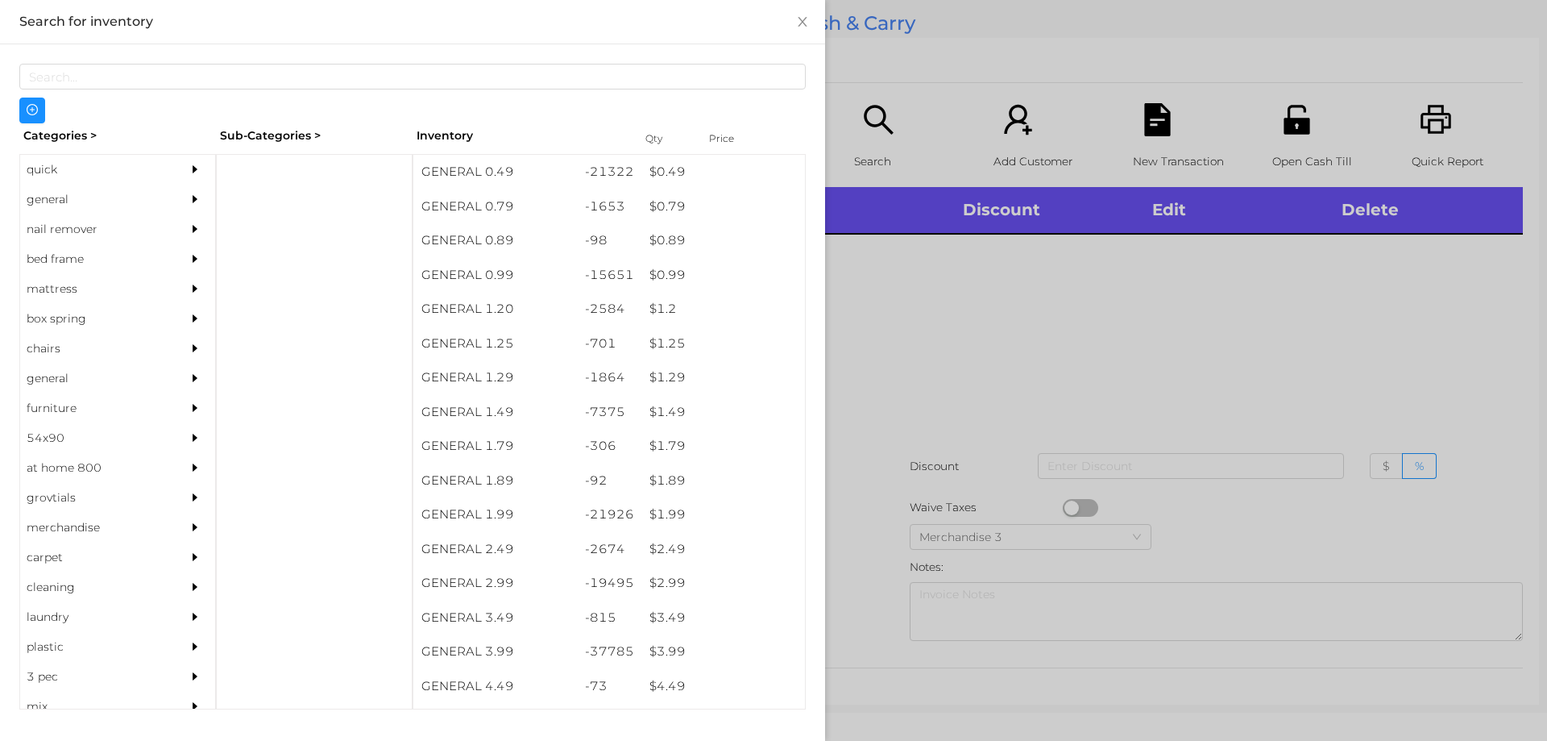
click at [54, 173] on div "quick" at bounding box center [93, 170] width 147 height 30
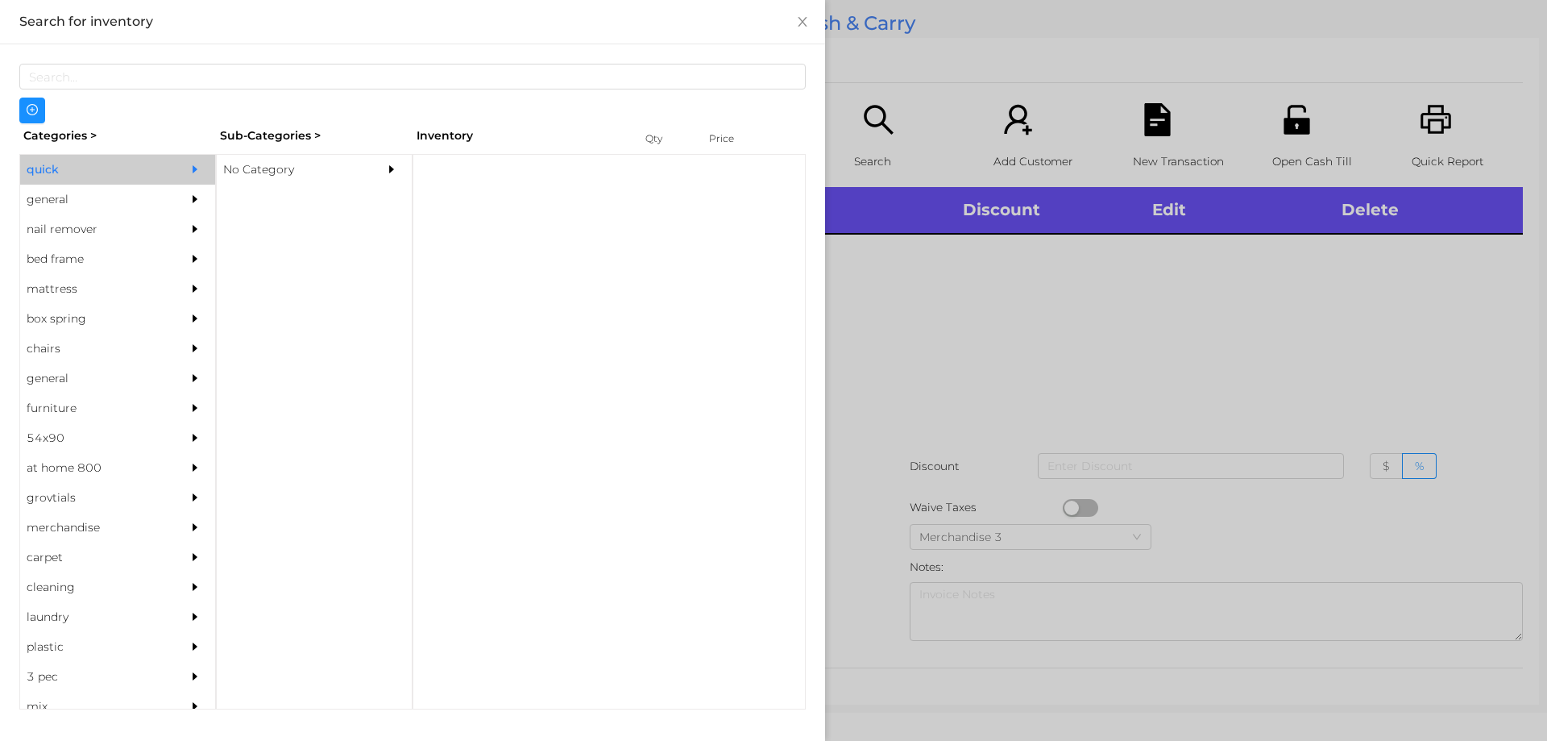
click at [271, 172] on div "No Category" at bounding box center [290, 170] width 147 height 30
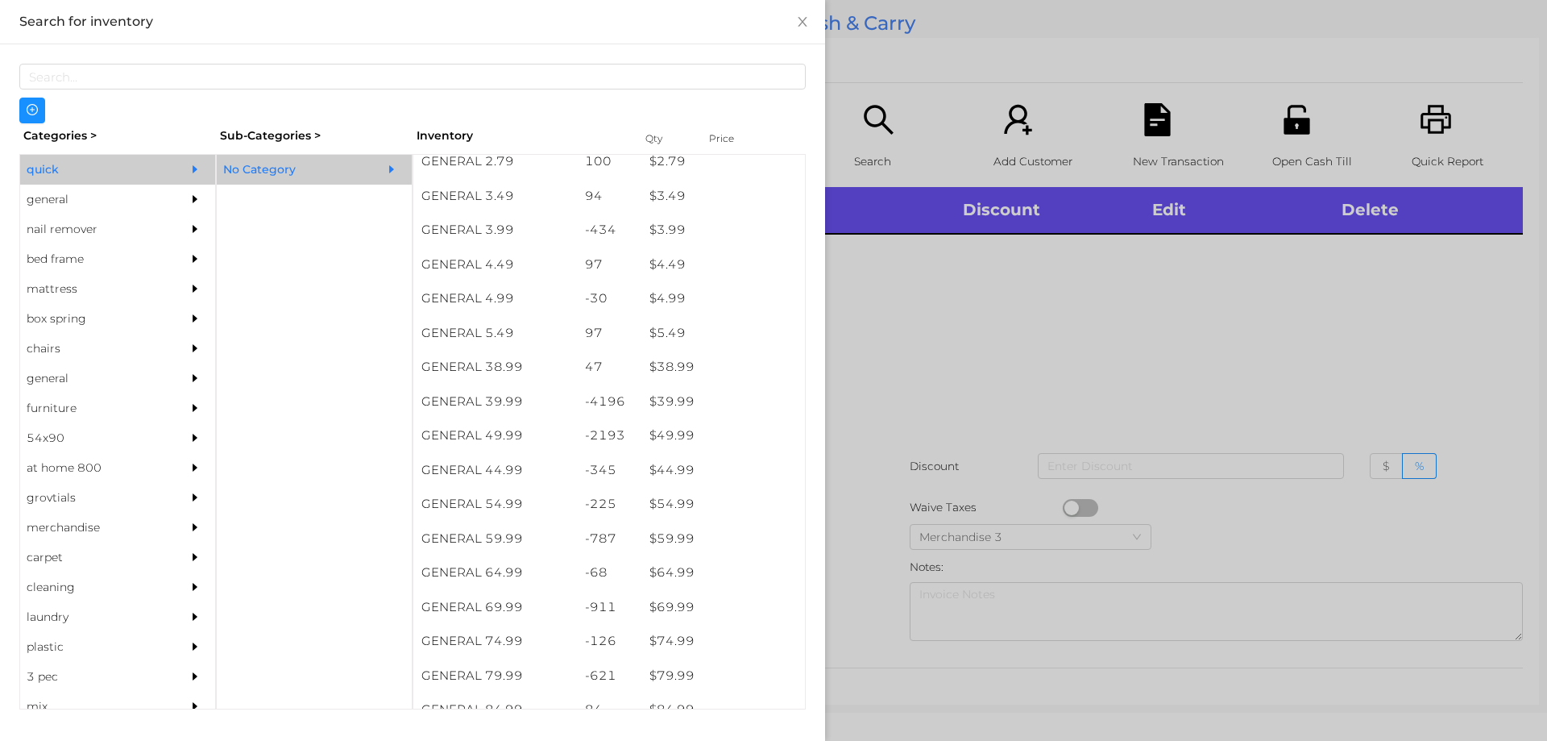
scroll to position [704, 0]
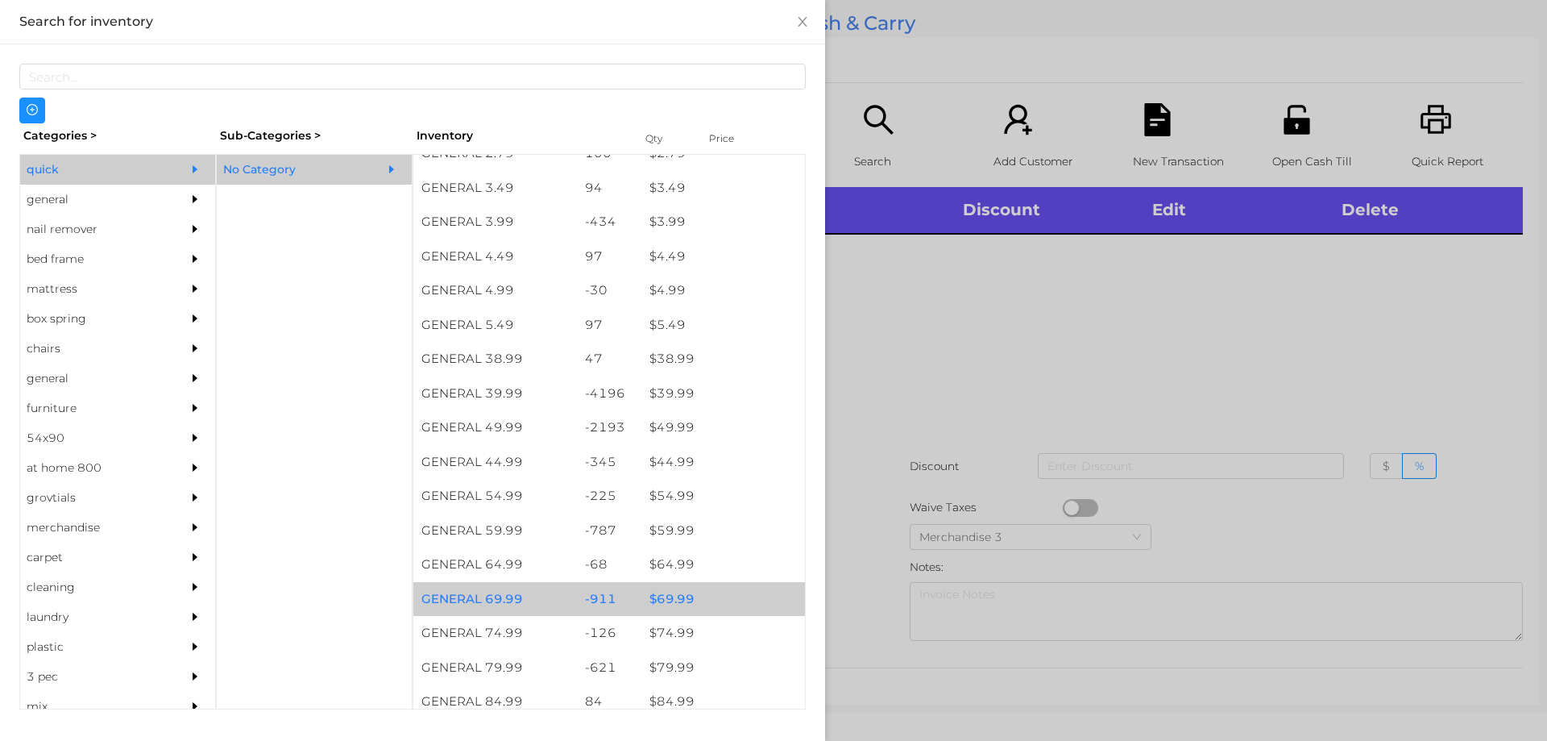
click at [658, 604] on div "$ 69.99" at bounding box center [723, 599] width 164 height 35
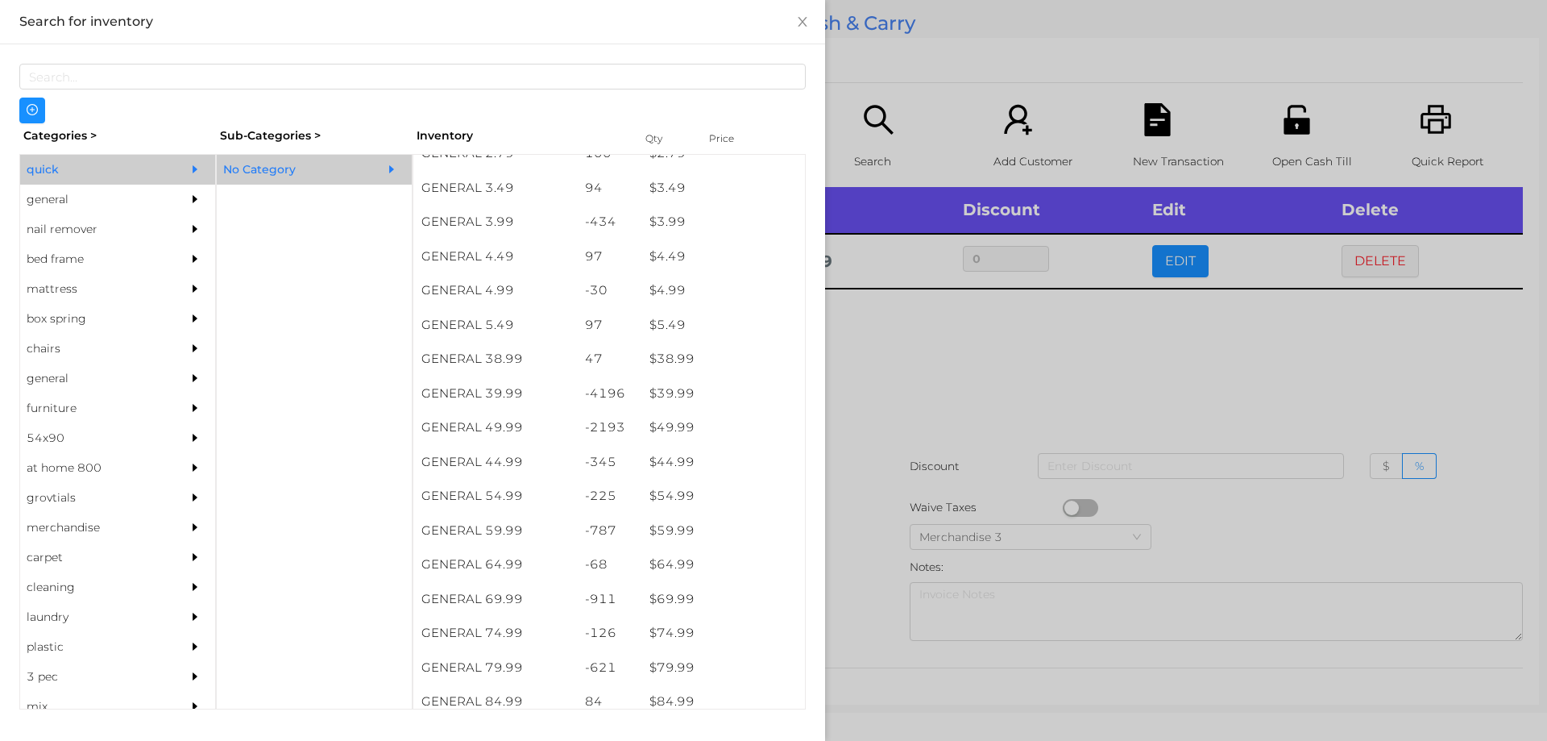
click at [887, 386] on div at bounding box center [773, 370] width 1547 height 741
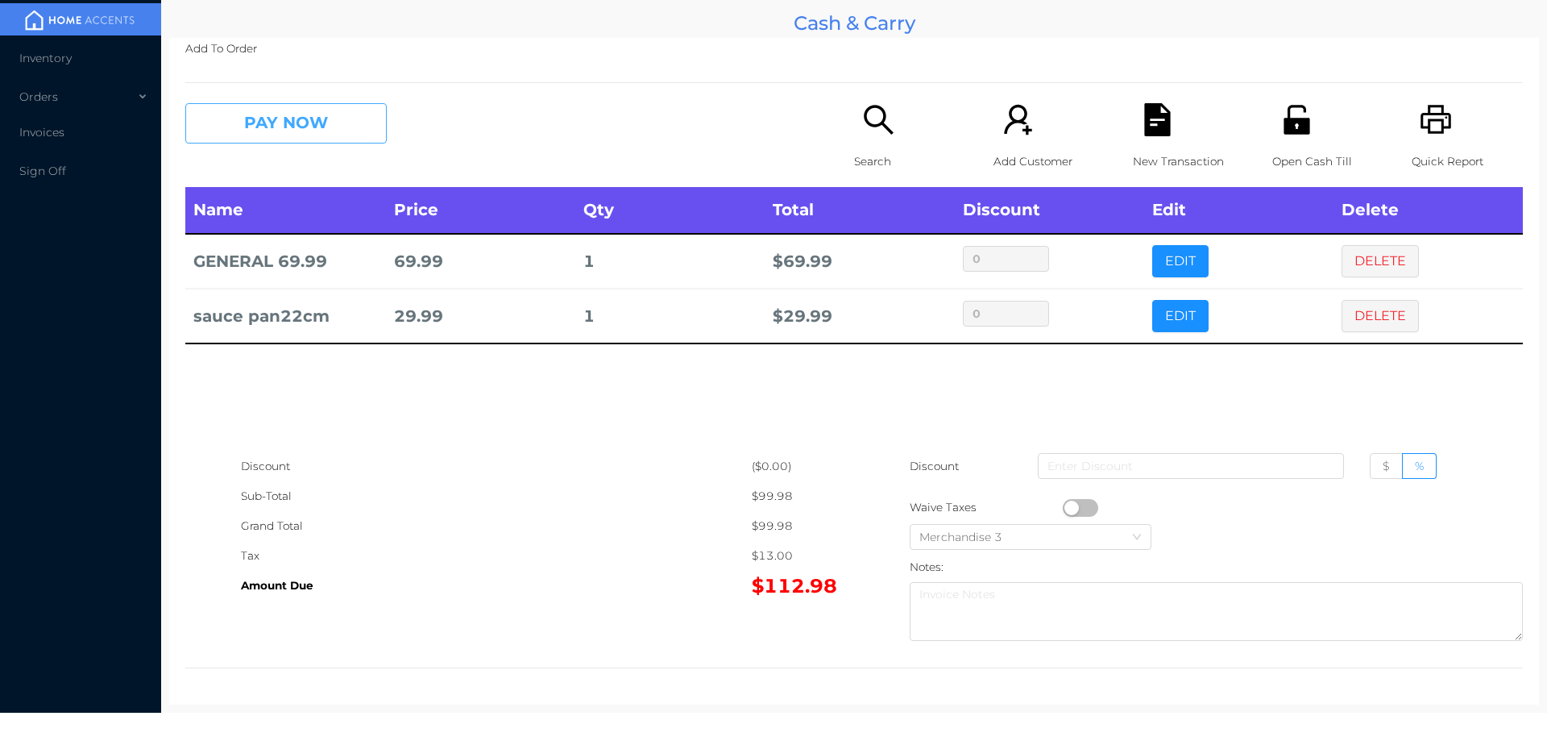
click at [338, 122] on button "PAY NOW" at bounding box center [285, 123] width 201 height 40
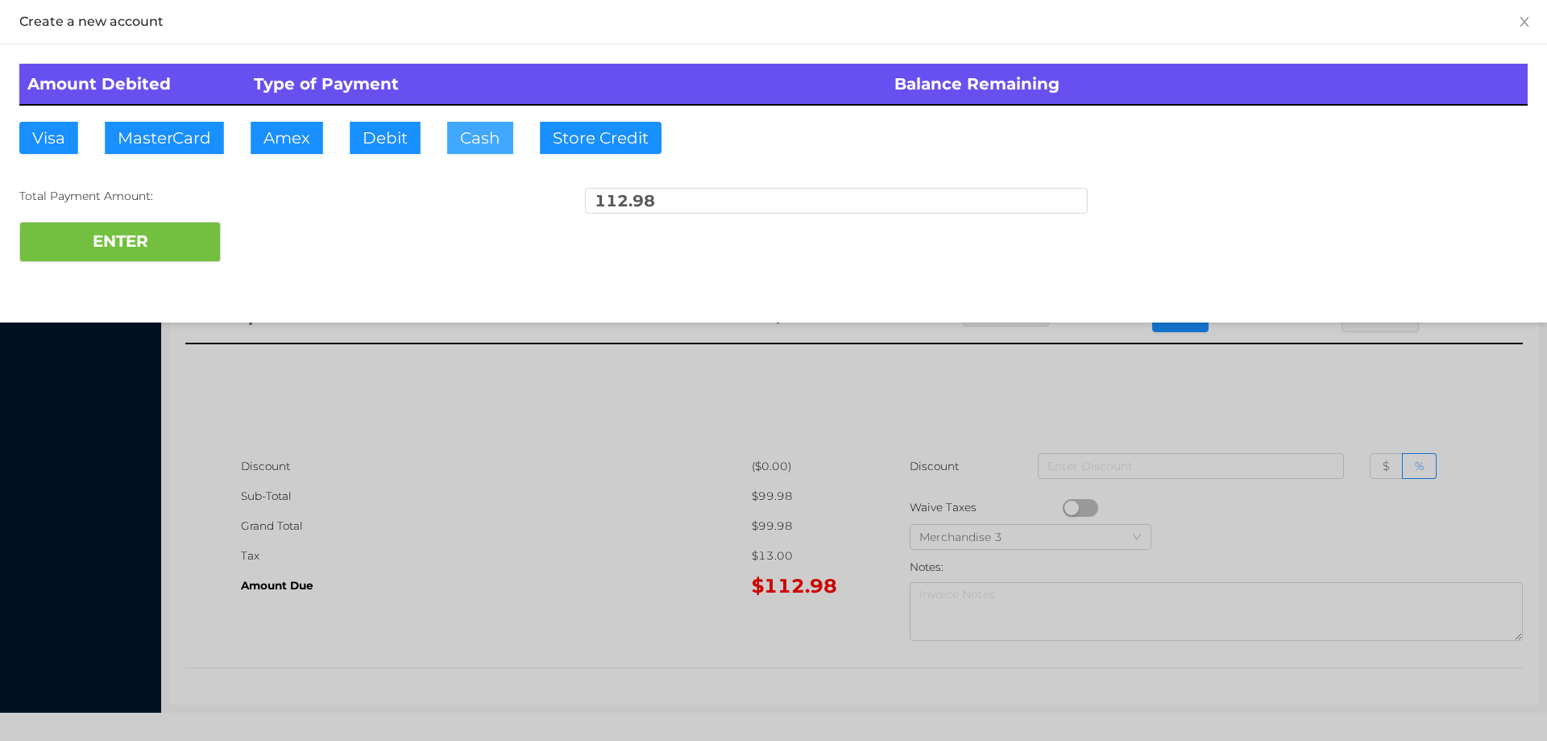
click at [467, 133] on button "Cash" at bounding box center [480, 138] width 66 height 32
type input "200"
click at [596, 498] on div at bounding box center [773, 370] width 1547 height 741
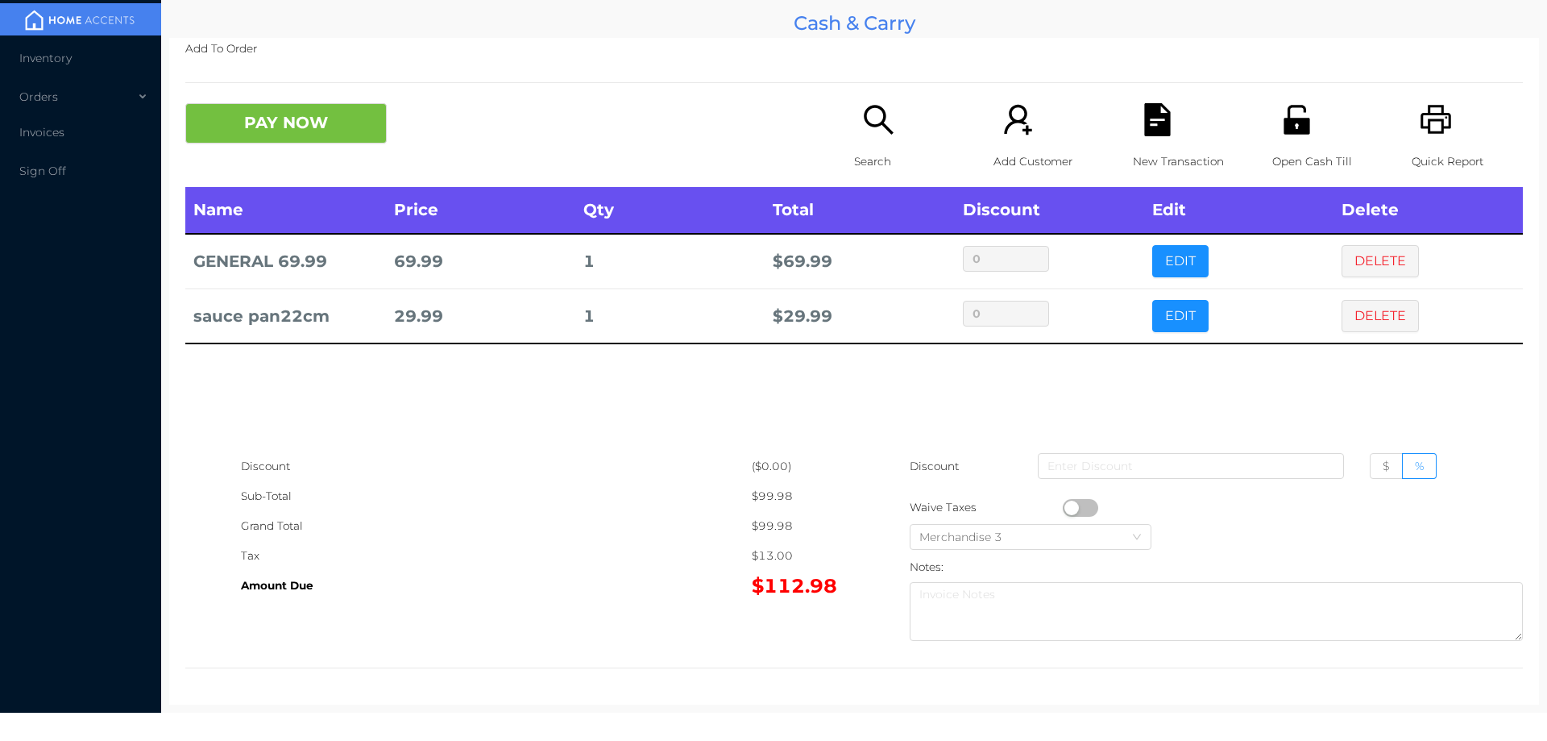
click at [1247, 400] on div "Name Price Qty Total Discount Edit Delete GENERAL 69.99 69.99 1 $ 69.99 0 EDIT …" at bounding box center [854, 319] width 1338 height 264
click at [1417, 137] on div "Quick Report" at bounding box center [1467, 145] width 111 height 84
click at [343, 124] on button "PAY NOW" at bounding box center [285, 123] width 201 height 40
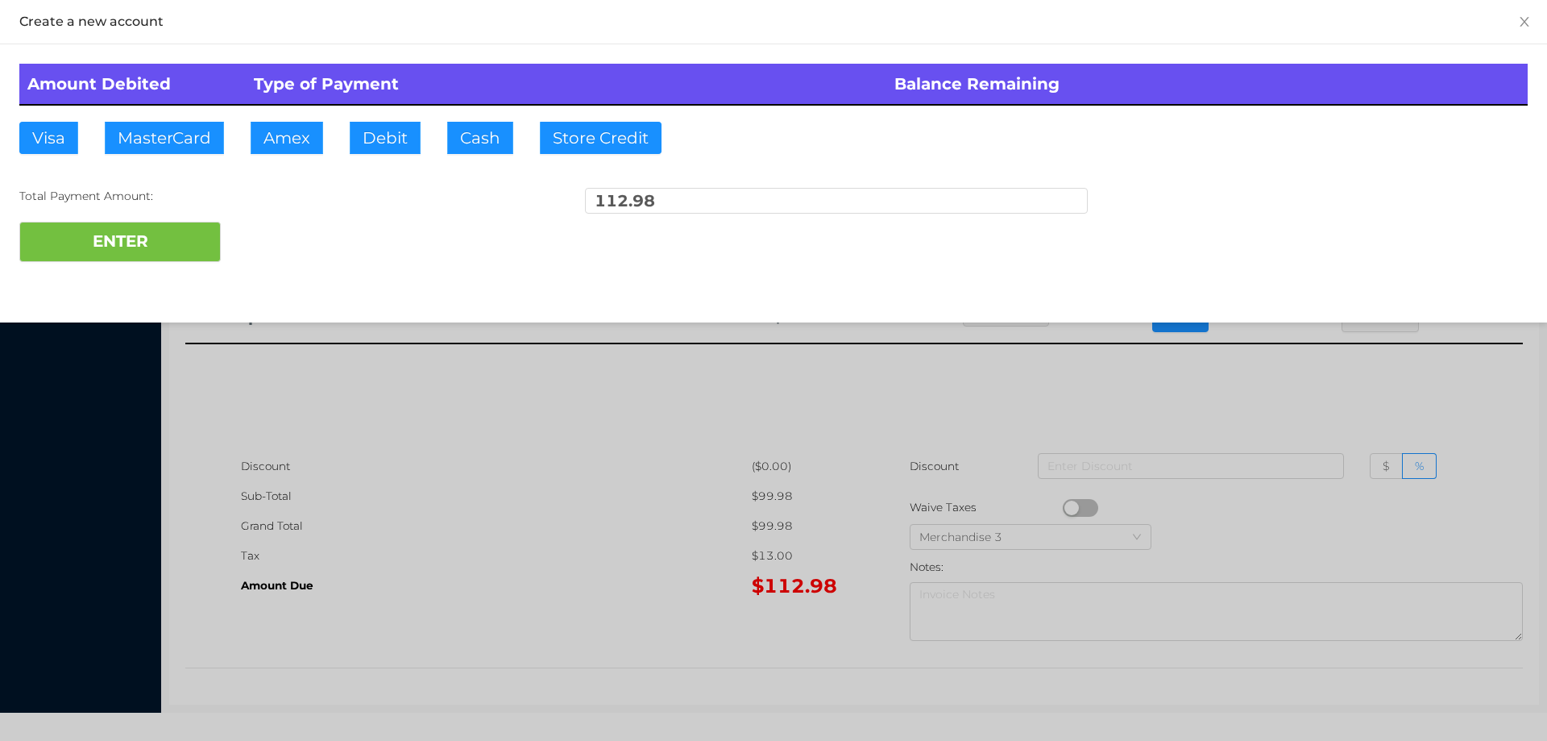
click at [1152, 399] on div at bounding box center [773, 370] width 1547 height 741
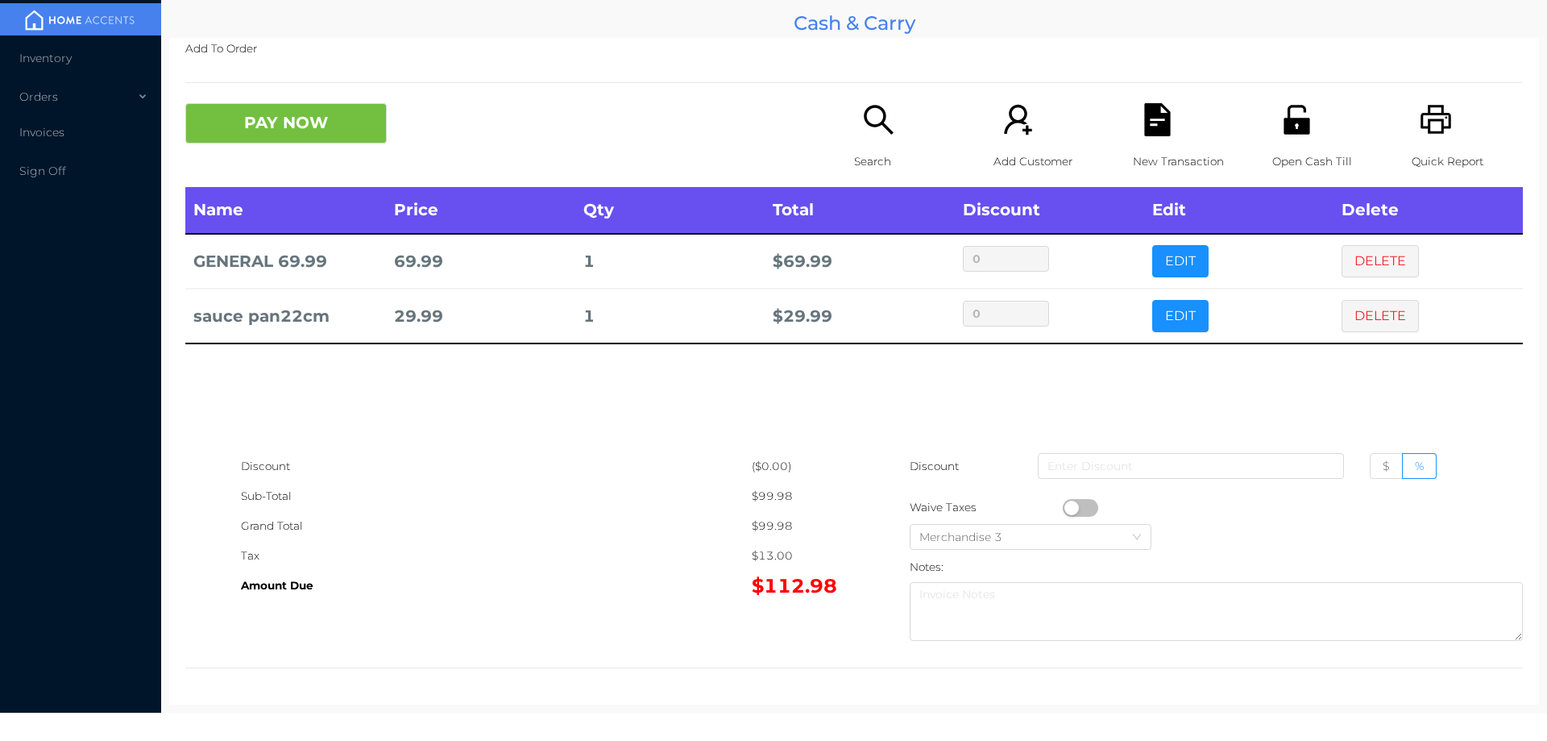
click at [1145, 118] on icon "icon: file-text" at bounding box center [1157, 119] width 26 height 33
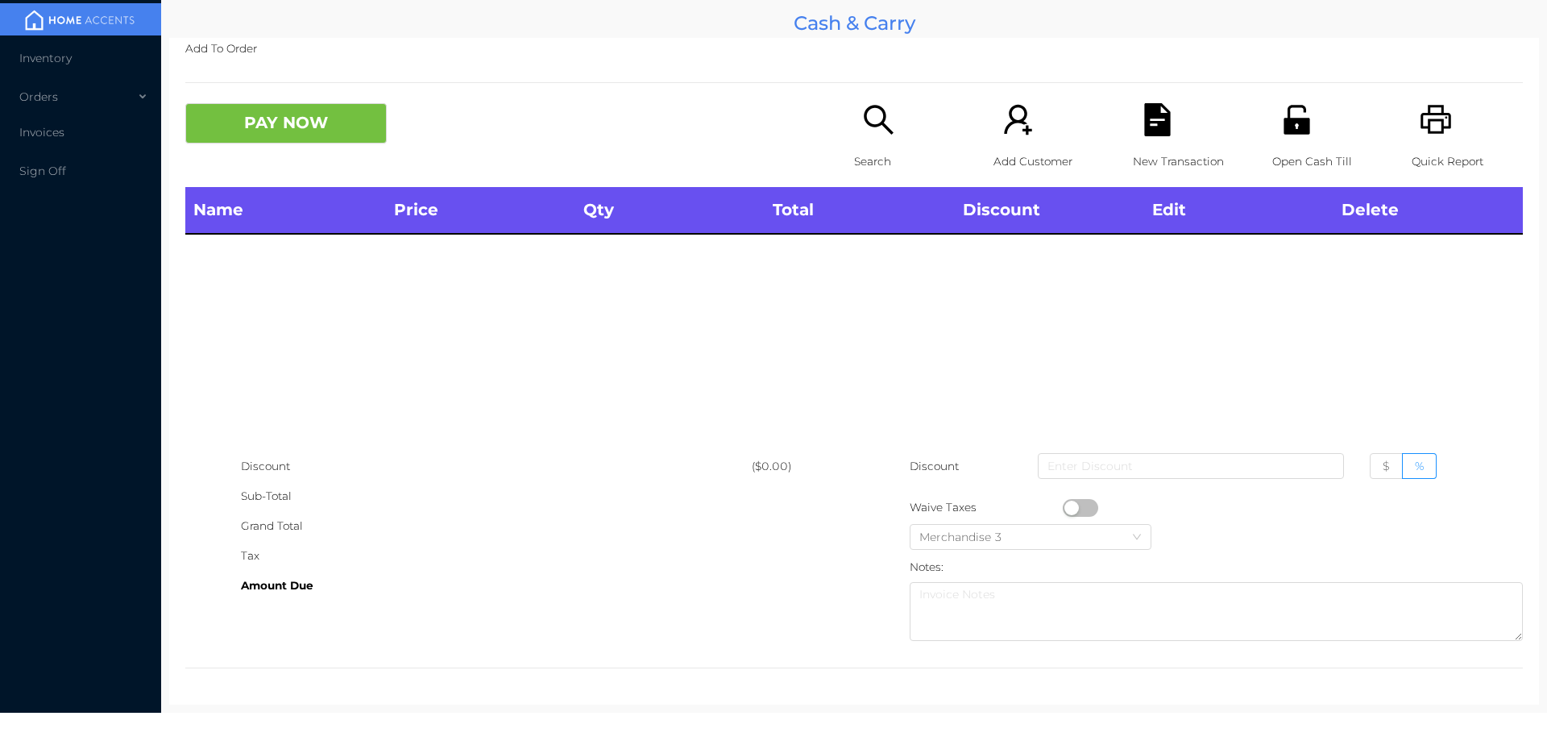
click at [875, 153] on p "Search" at bounding box center [909, 162] width 111 height 30
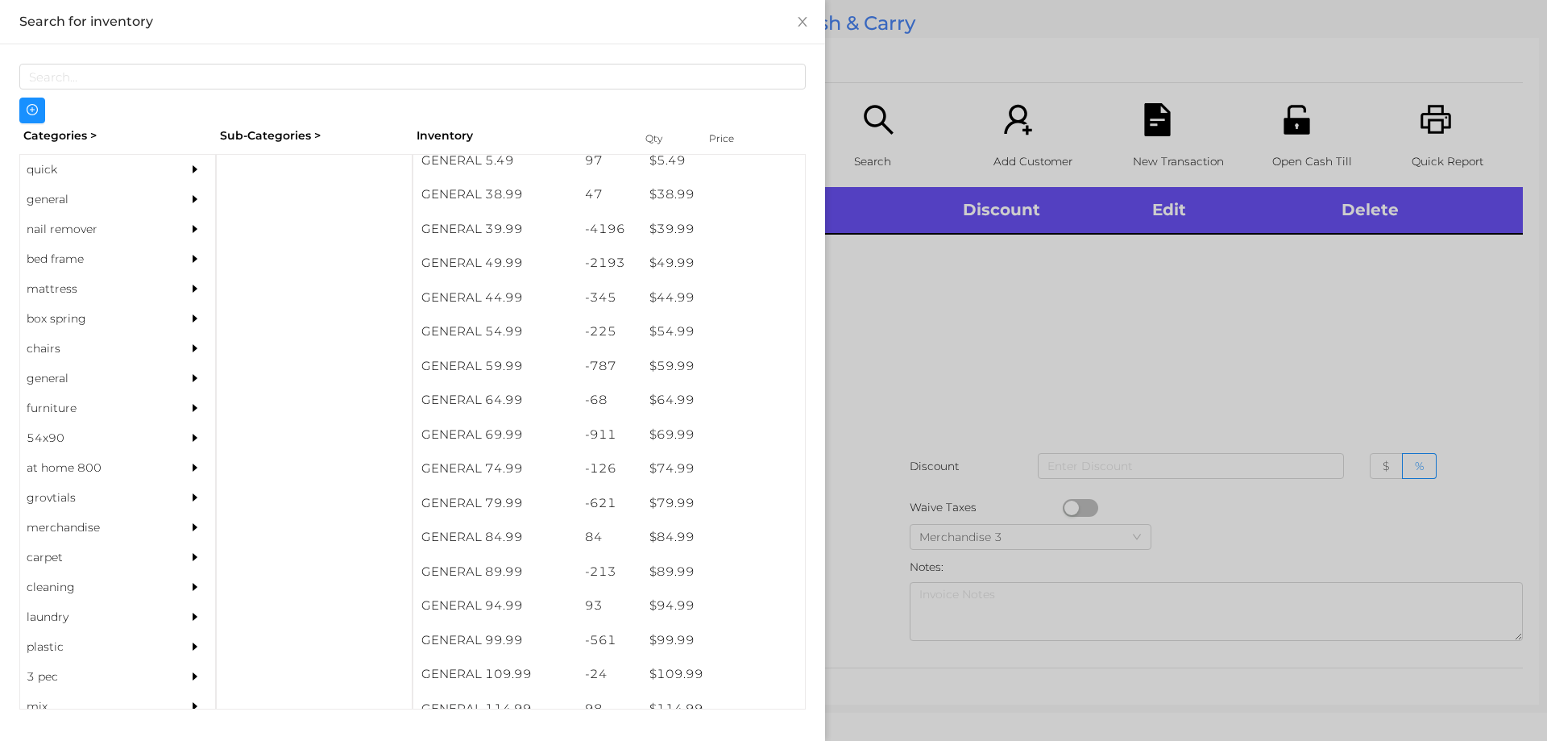
scroll to position [867, 0]
click at [60, 189] on div "general" at bounding box center [93, 200] width 147 height 30
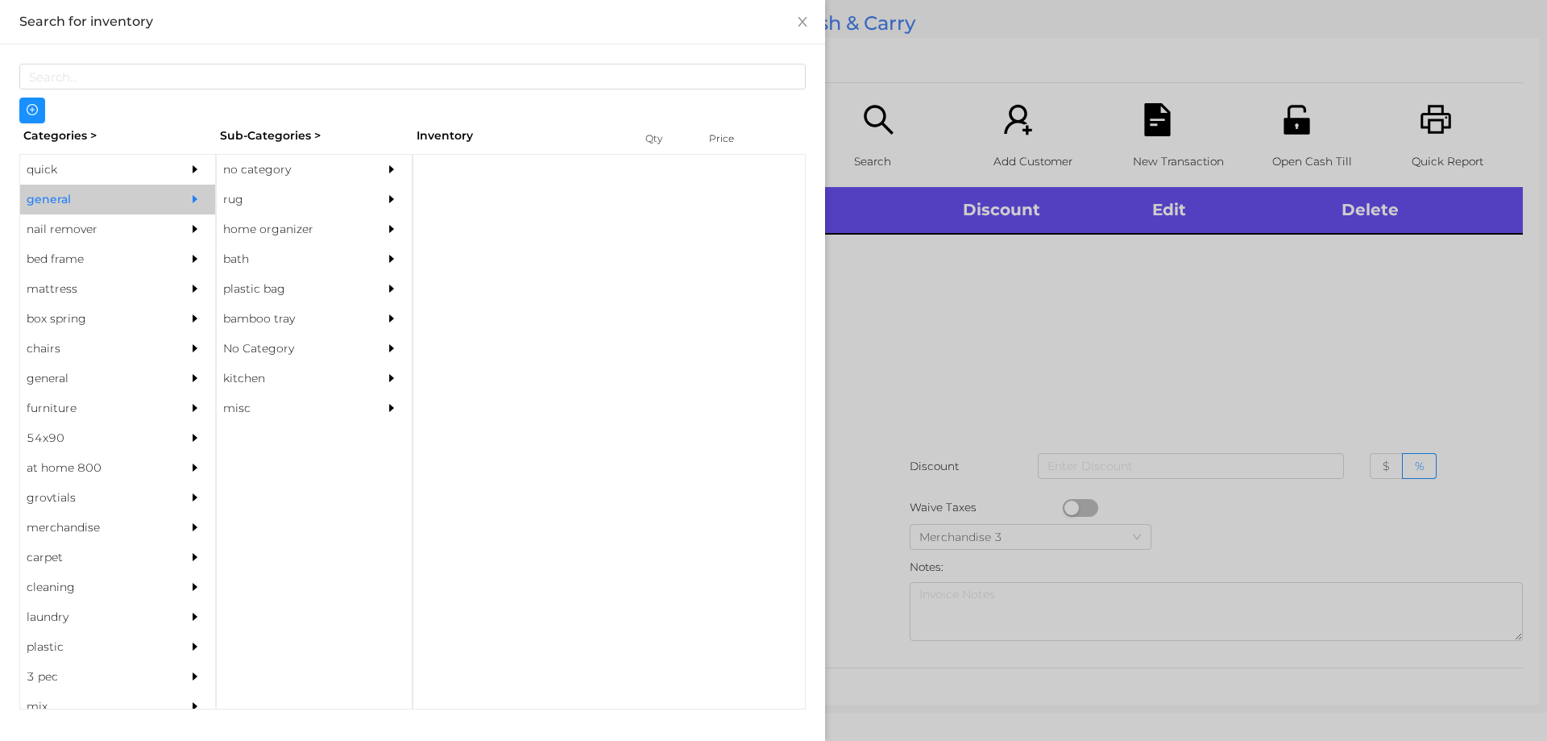
scroll to position [0, 0]
click at [230, 158] on div "no category" at bounding box center [290, 170] width 147 height 30
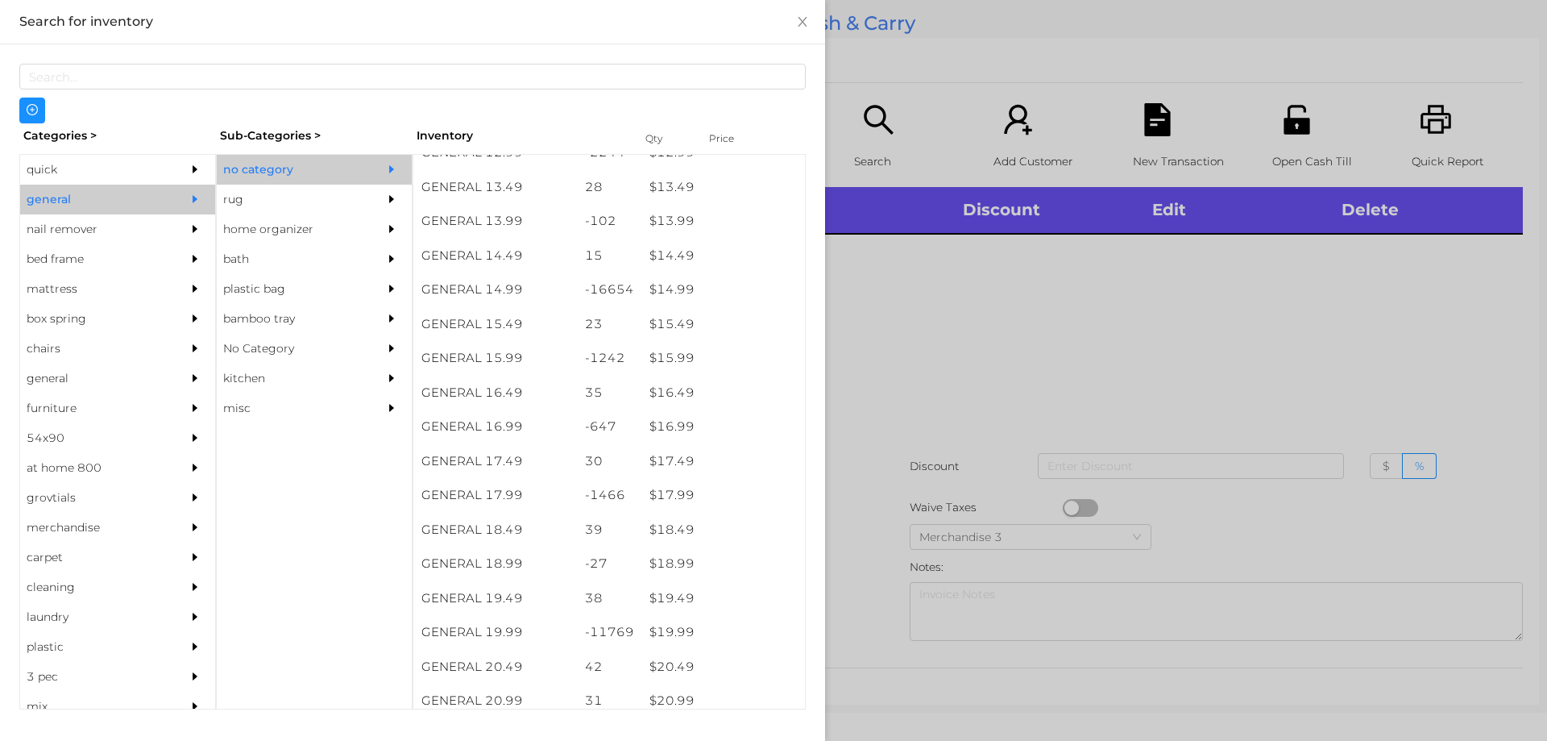
scroll to position [1333, 0]
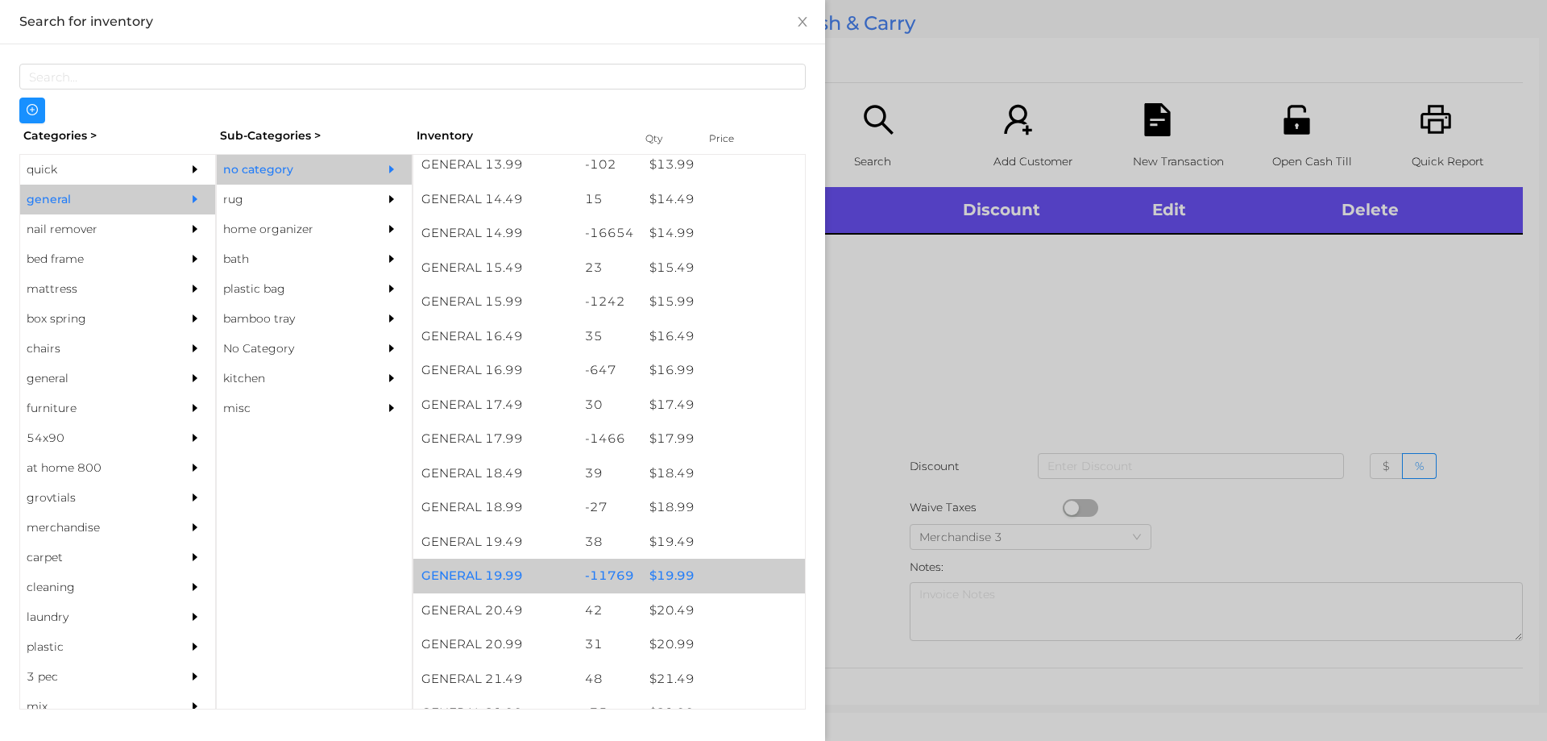
click at [668, 583] on div "$ 19.99" at bounding box center [723, 575] width 164 height 35
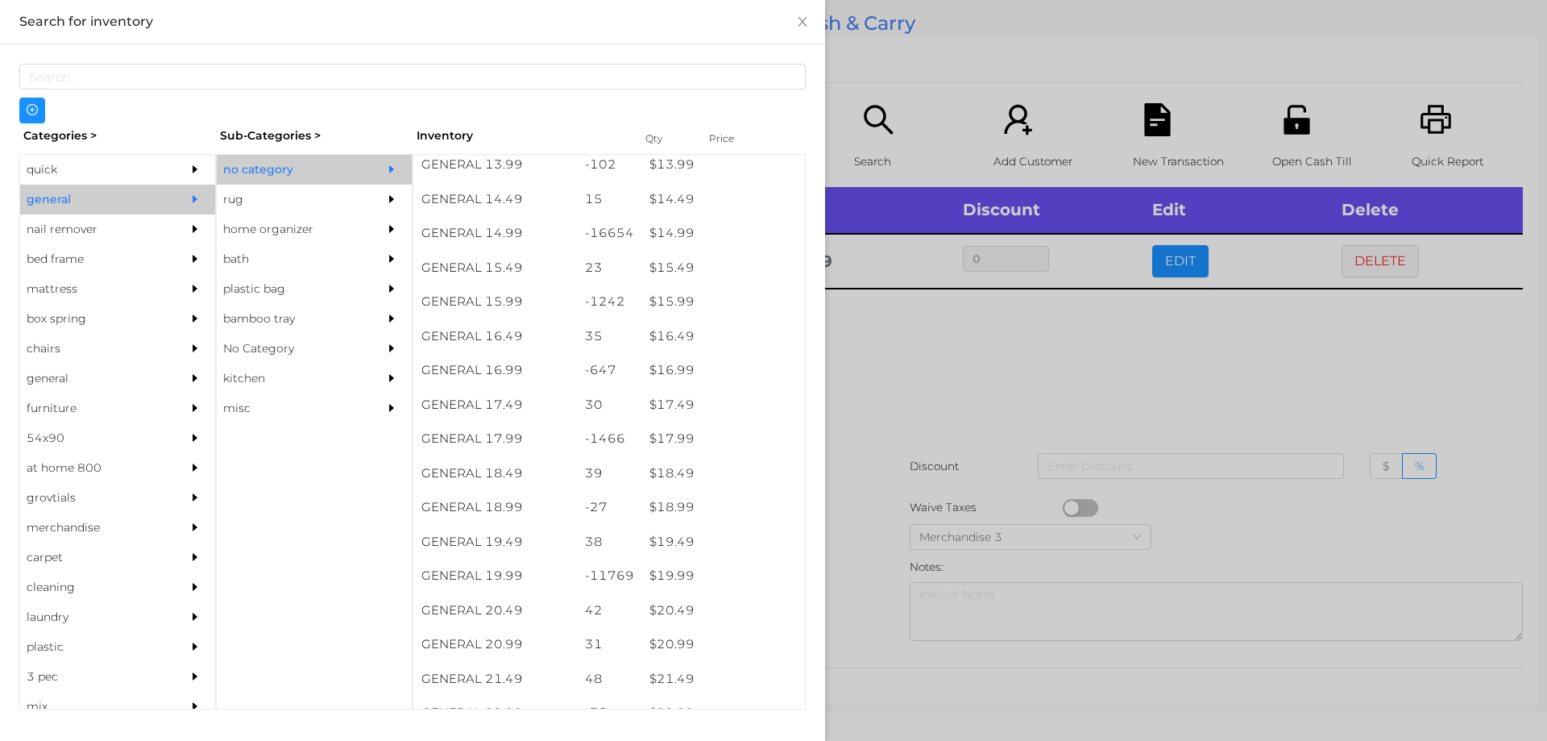
click at [892, 399] on div at bounding box center [773, 370] width 1547 height 741
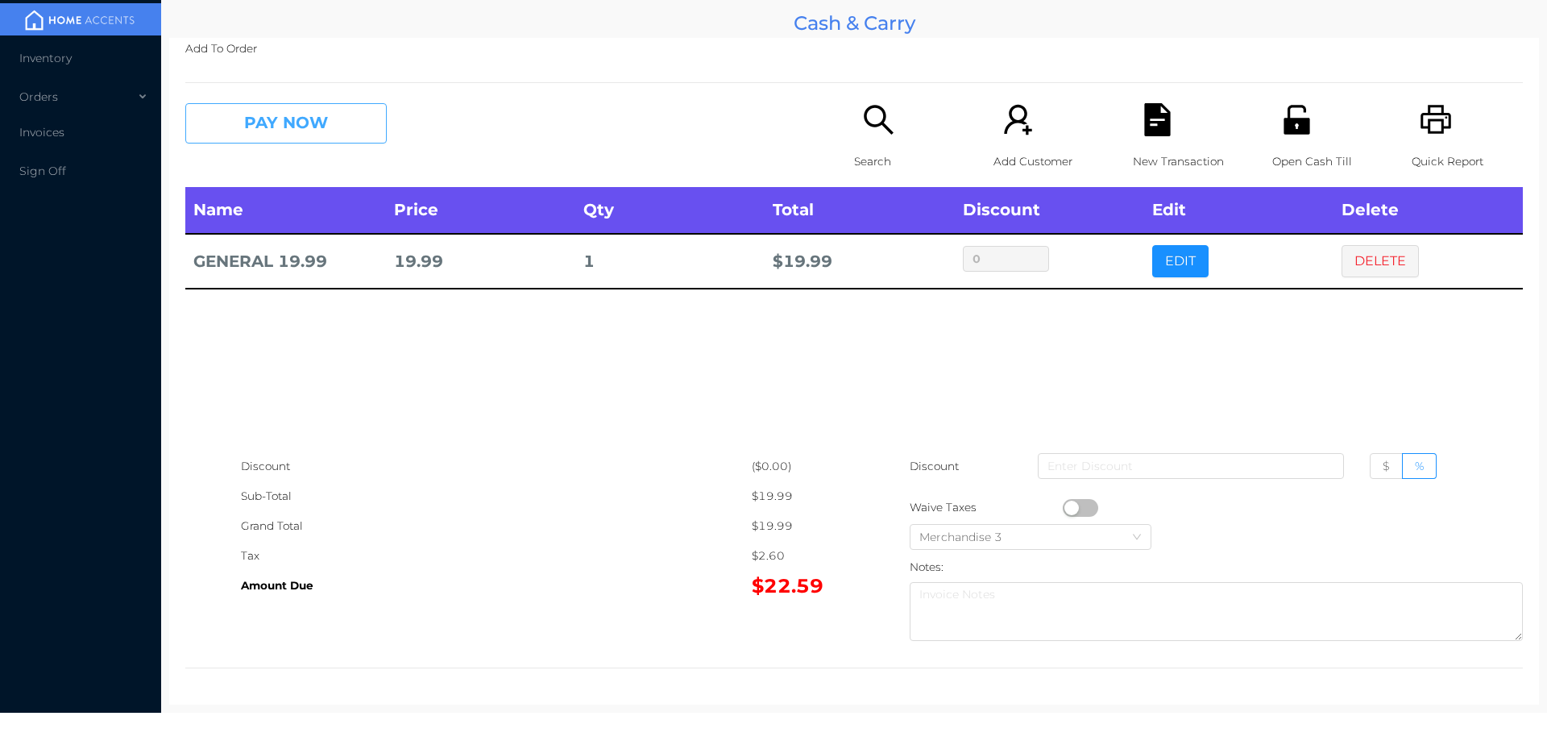
click at [293, 135] on button "PAY NOW" at bounding box center [285, 123] width 201 height 40
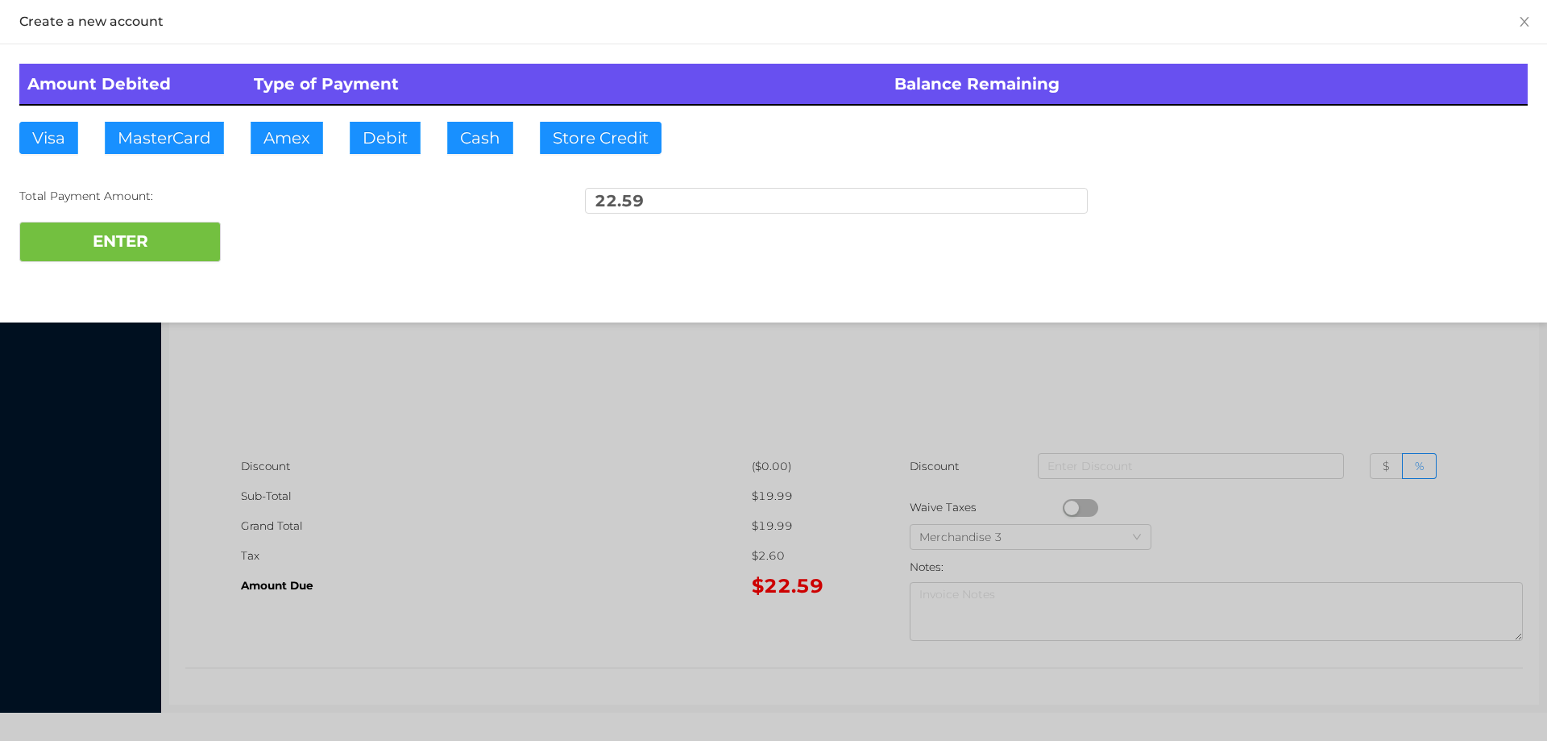
click at [279, 239] on div "ENTER" at bounding box center [773, 242] width 1509 height 40
click at [363, 440] on div at bounding box center [773, 370] width 1547 height 741
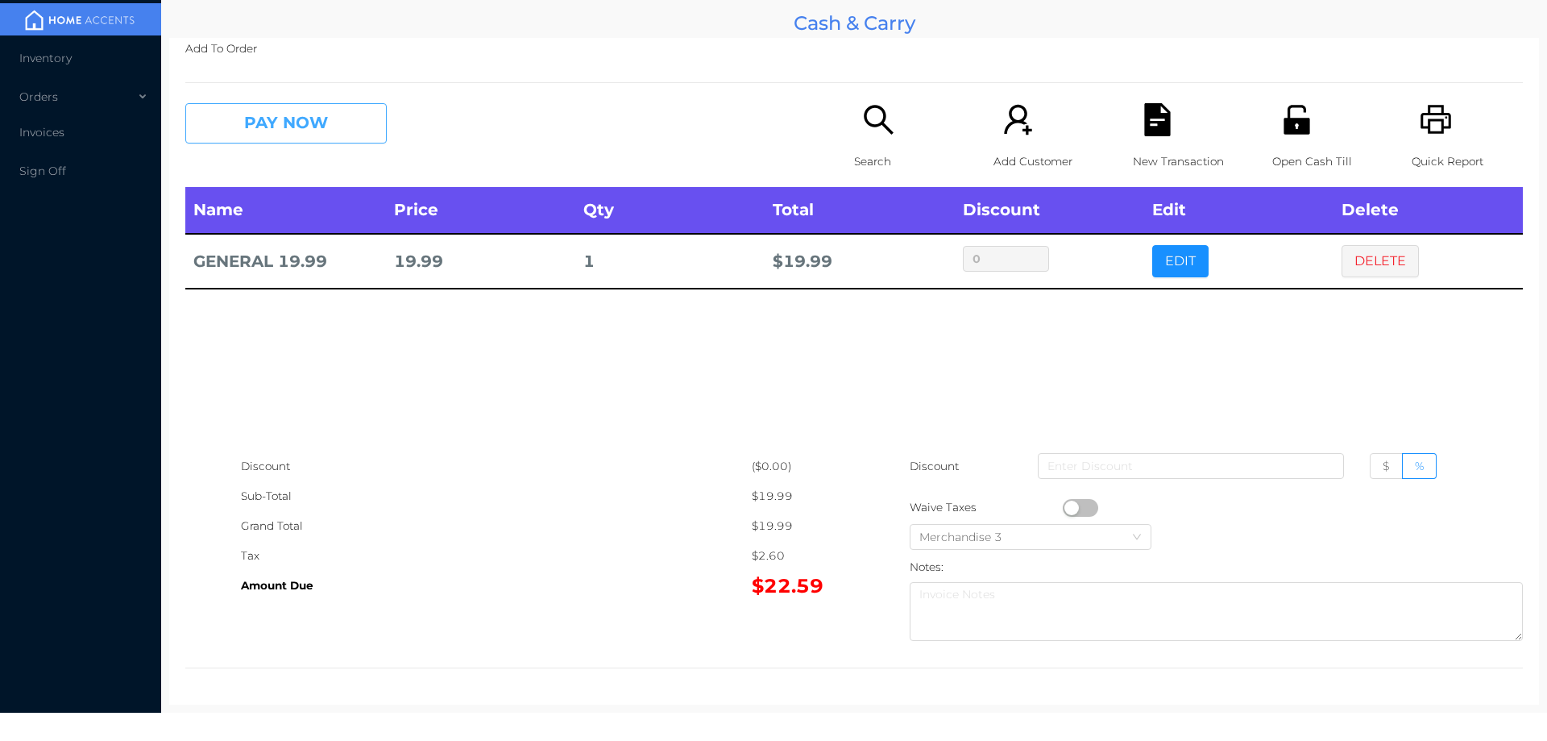
click at [298, 122] on button "PAY NOW" at bounding box center [285, 123] width 201 height 40
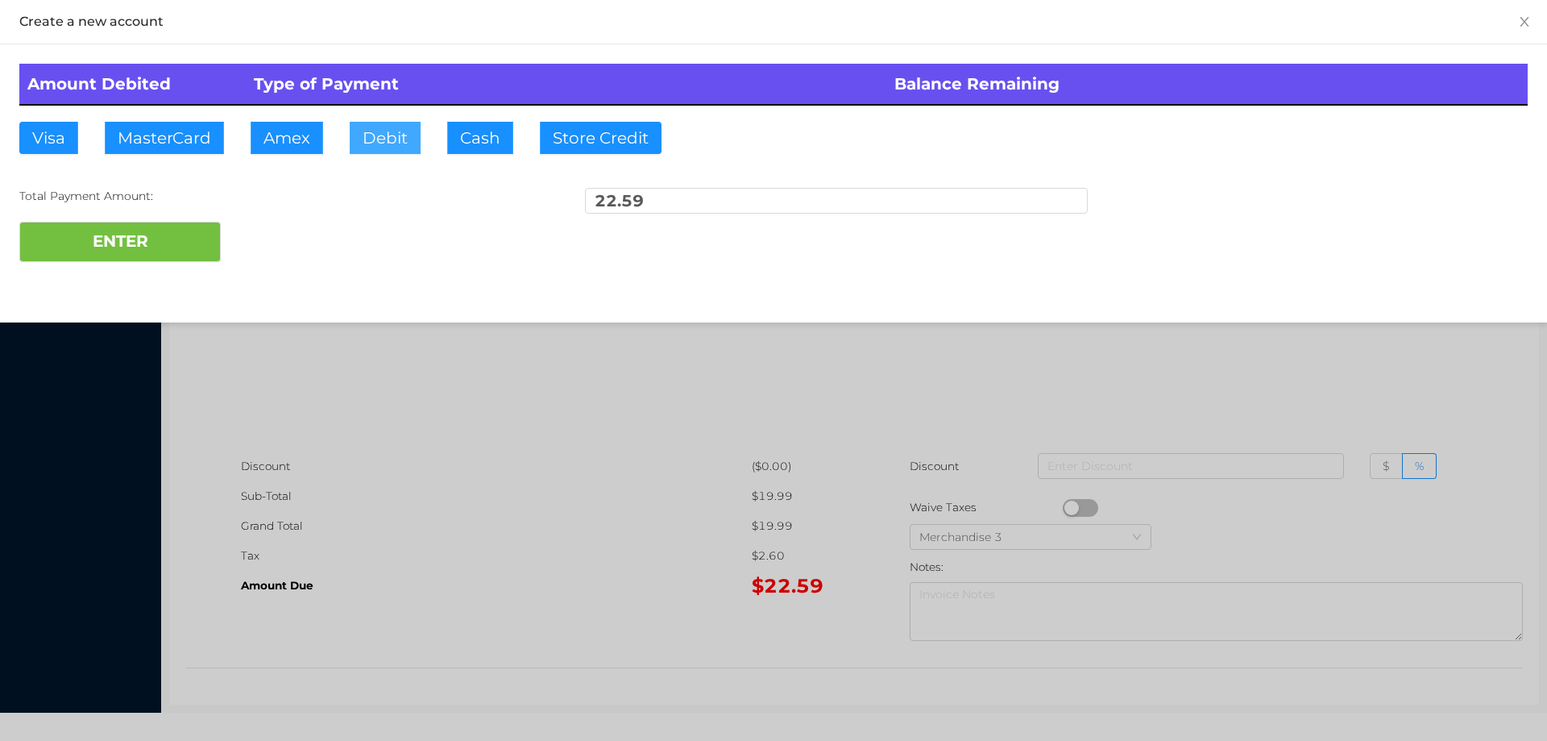
click at [373, 135] on button "Debit" at bounding box center [385, 138] width 71 height 32
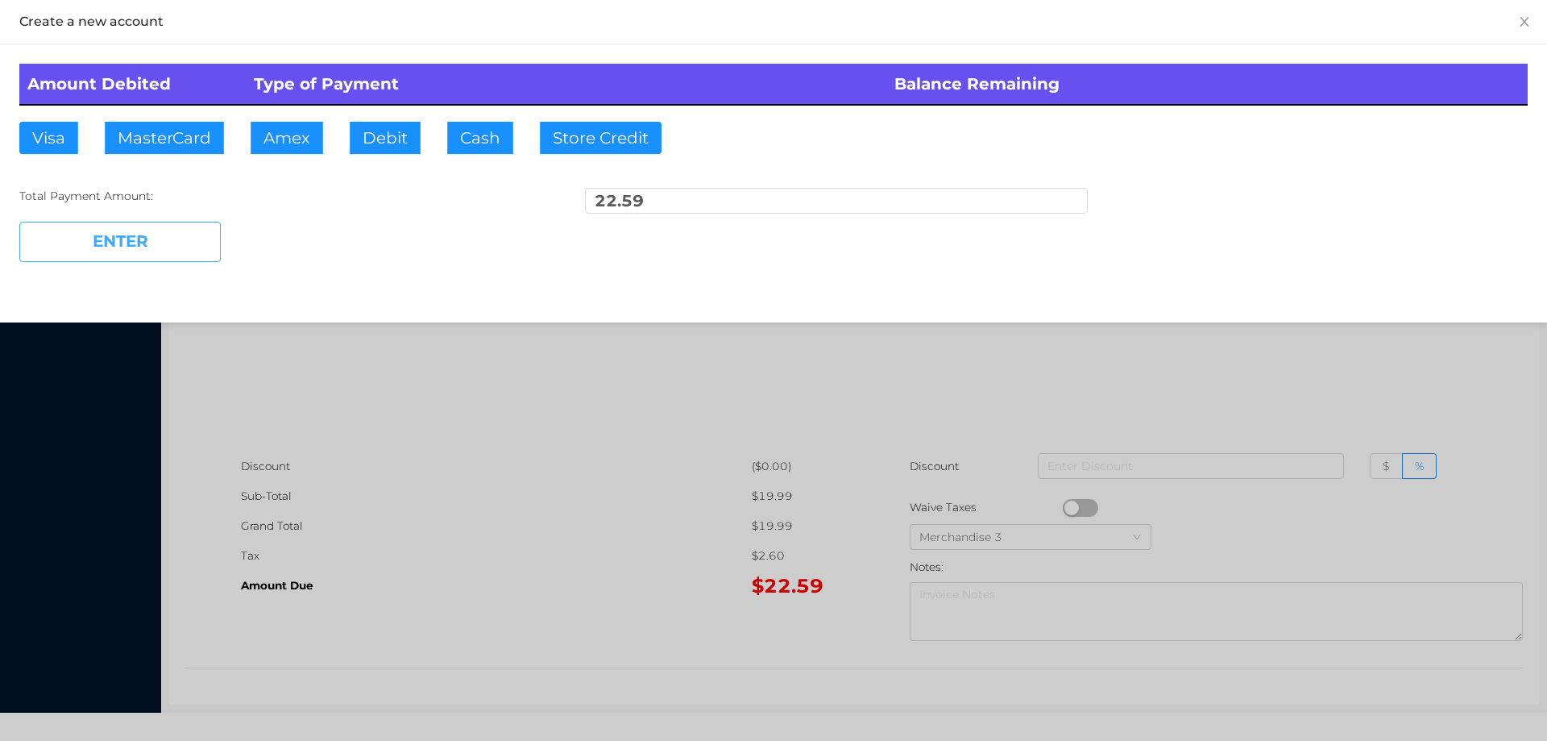
click at [125, 245] on button "ENTER" at bounding box center [119, 242] width 201 height 40
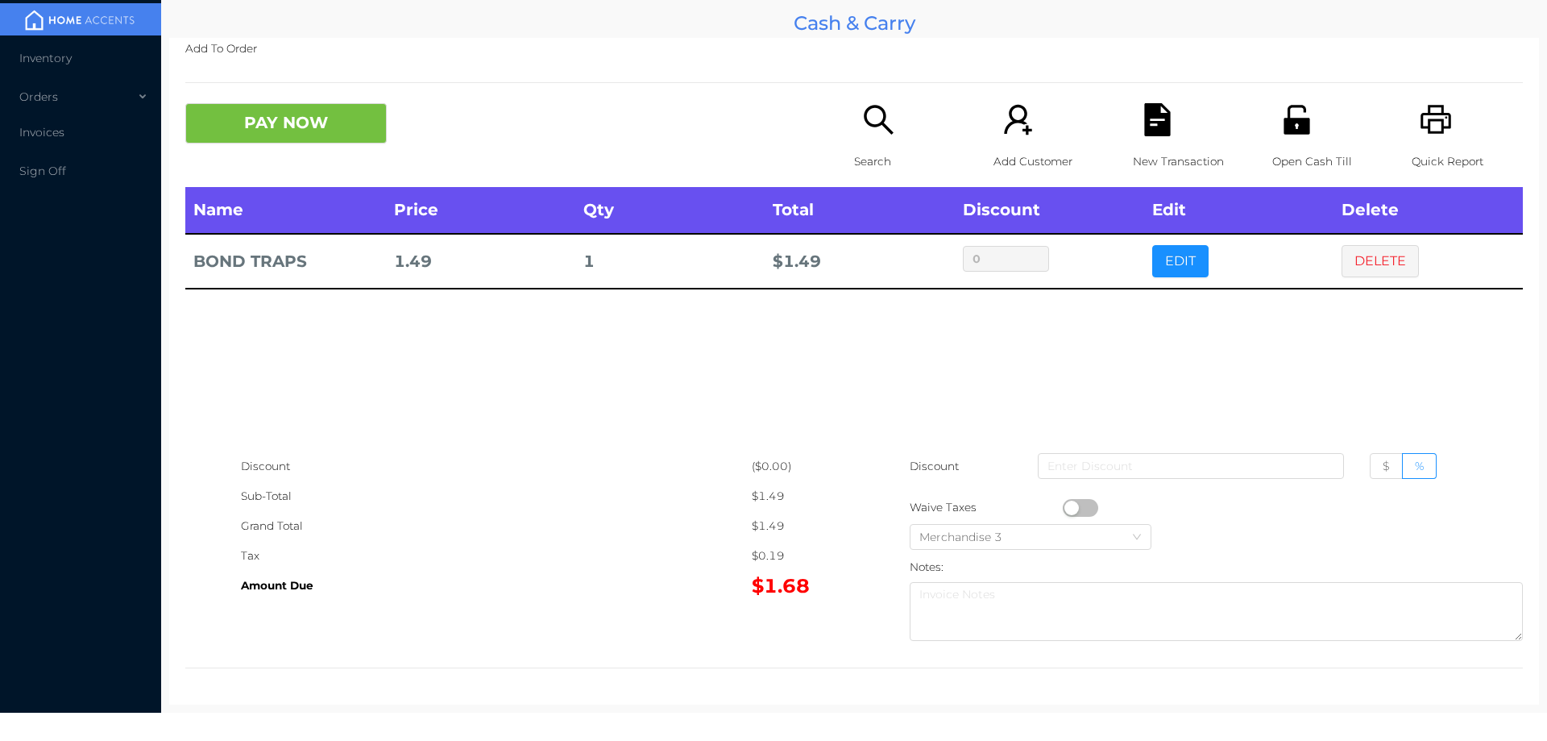
click at [879, 131] on icon "icon: search" at bounding box center [878, 119] width 33 height 33
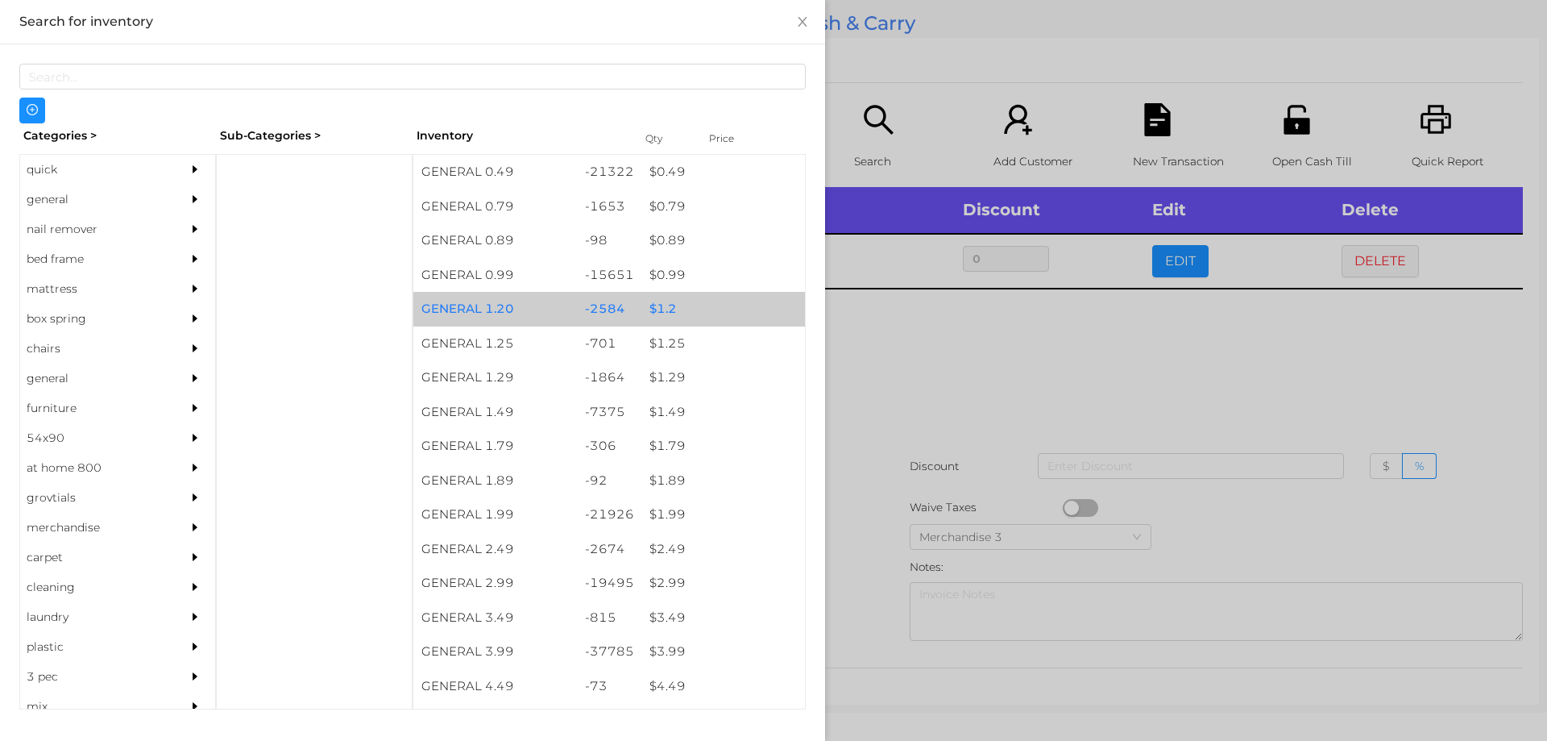
click at [670, 319] on div "$ 1.2" at bounding box center [723, 309] width 164 height 35
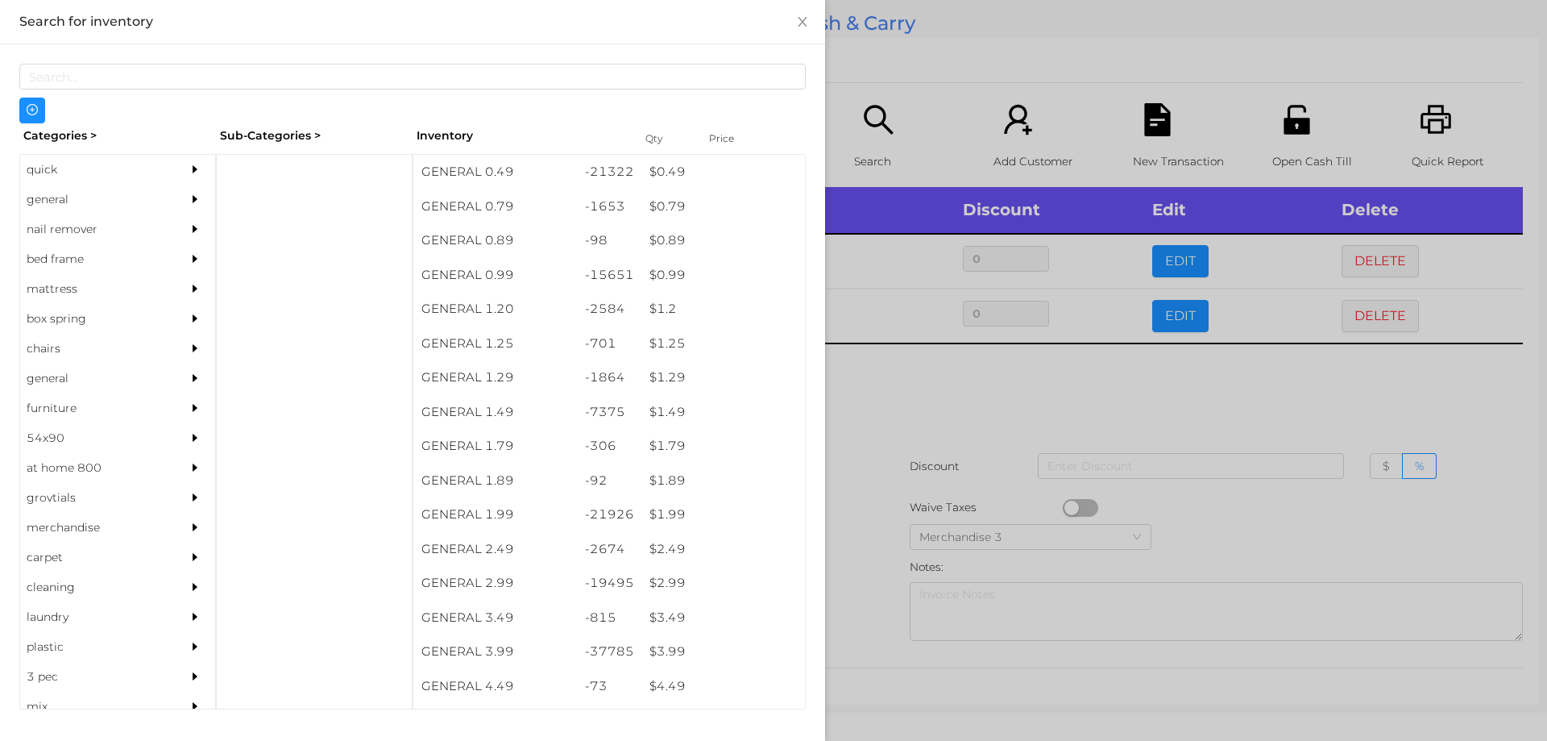
click at [861, 359] on div at bounding box center [773, 370] width 1547 height 741
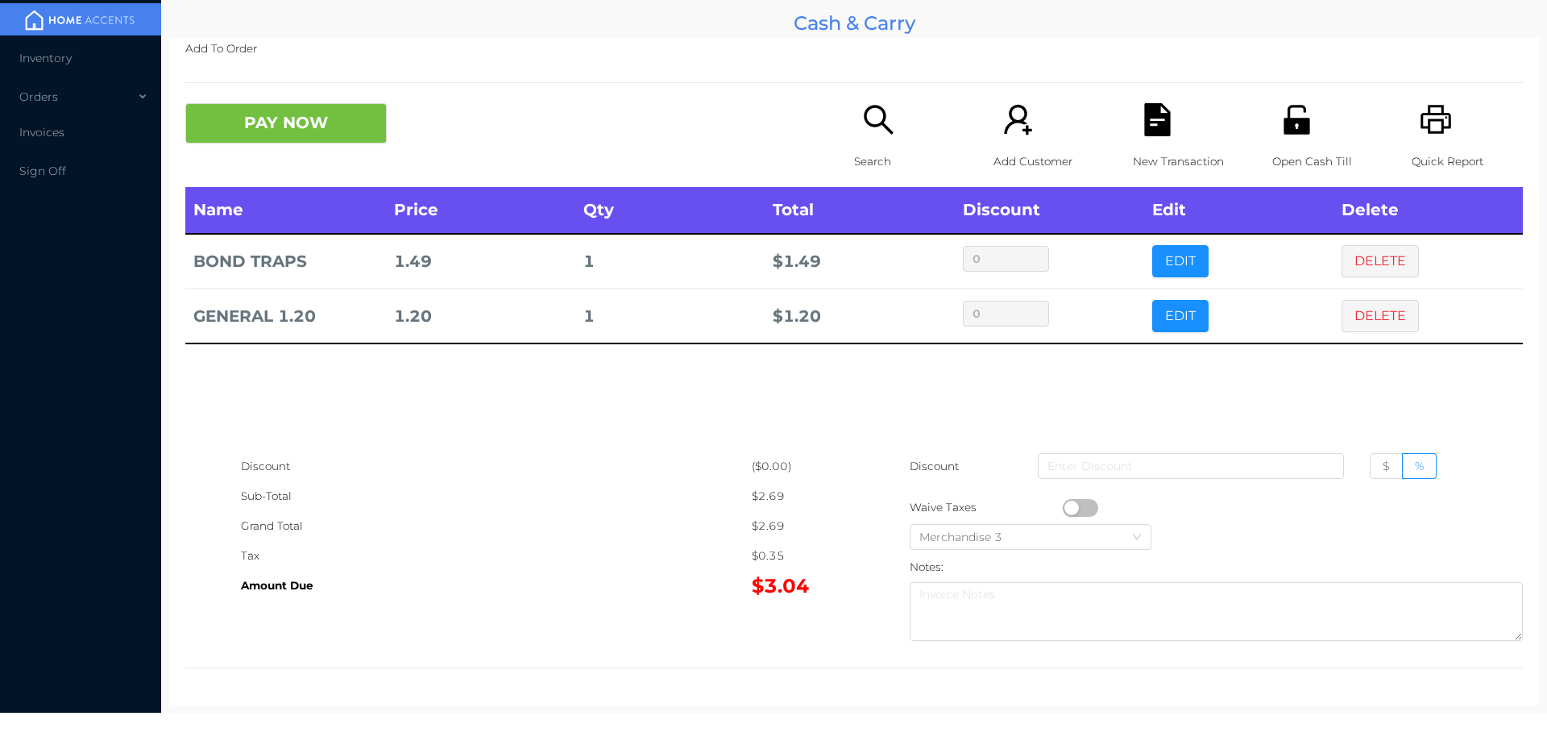
click at [293, 110] on button "PAY NOW" at bounding box center [285, 123] width 201 height 40
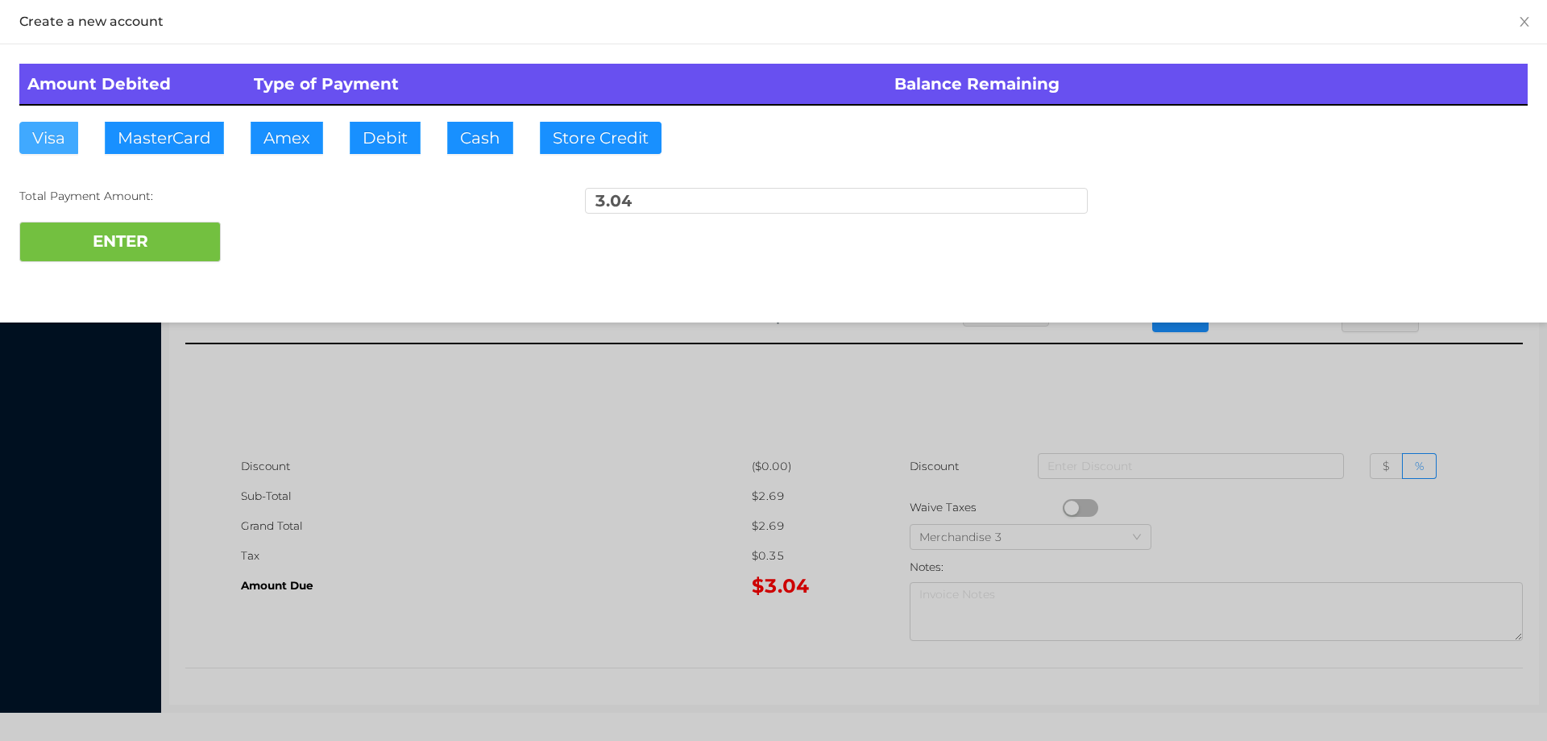
click at [55, 144] on button "Visa" at bounding box center [48, 138] width 59 height 32
click at [113, 247] on button "ENTER" at bounding box center [119, 242] width 201 height 40
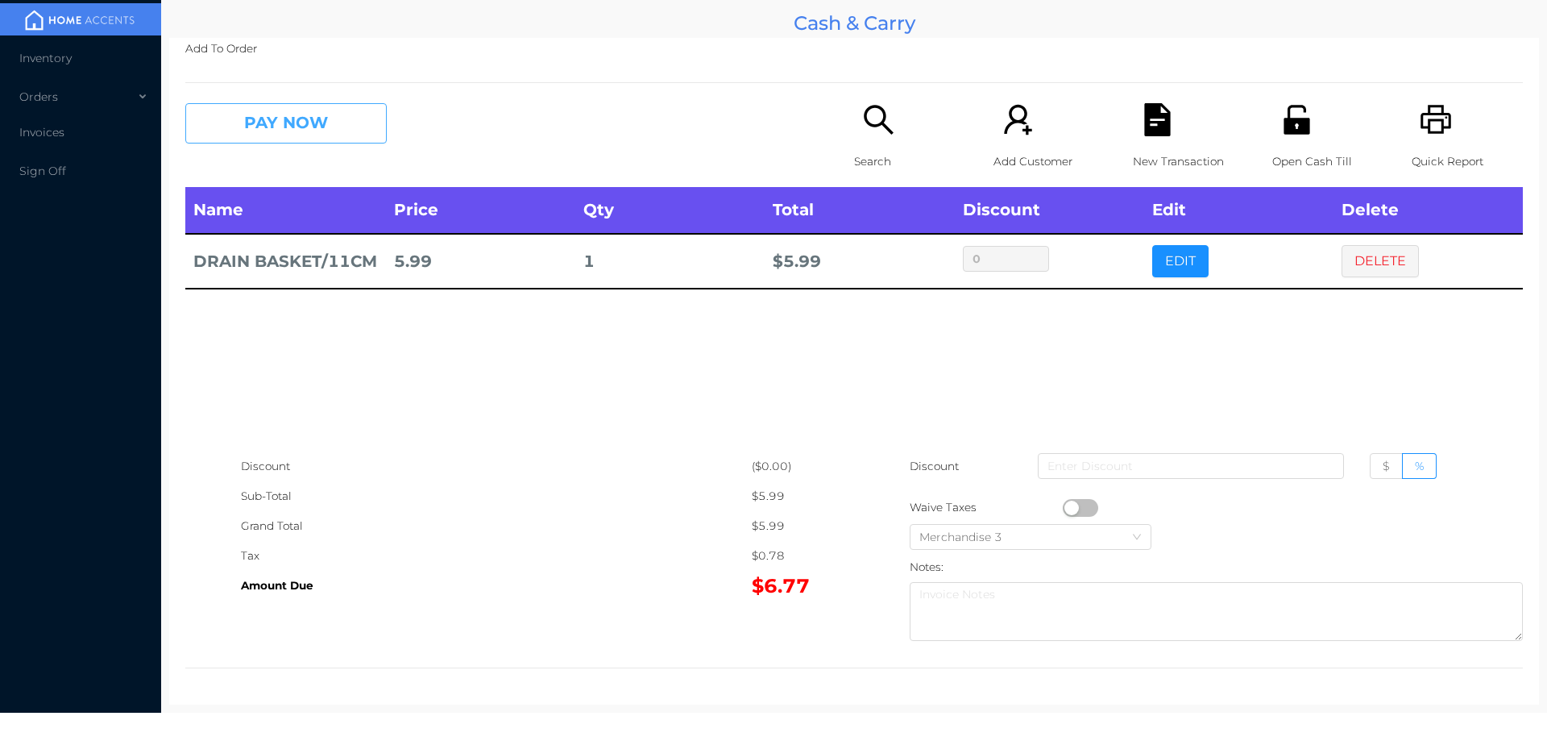
click at [335, 126] on button "PAY NOW" at bounding box center [285, 123] width 201 height 40
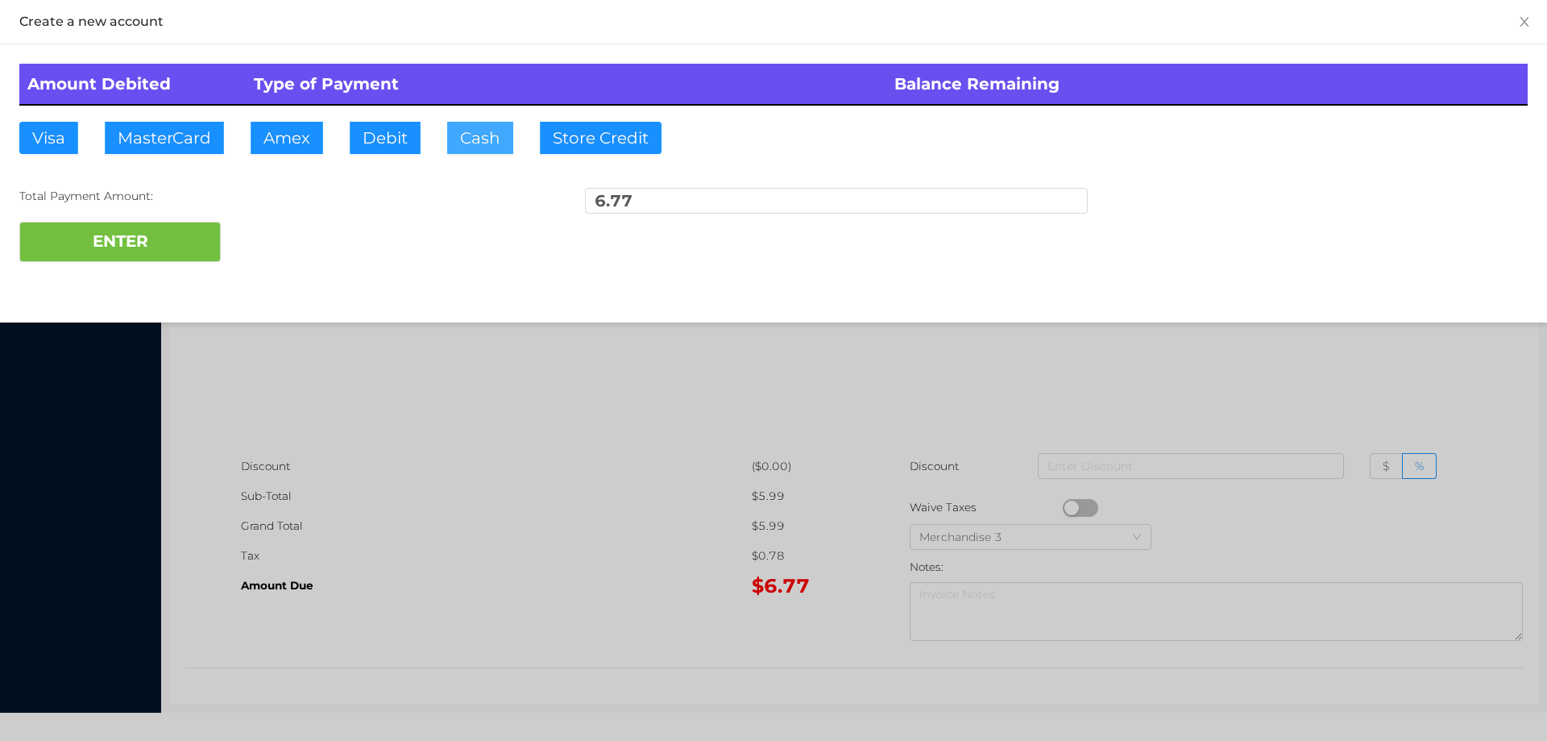
click at [478, 139] on button "Cash" at bounding box center [480, 138] width 66 height 32
type input "20."
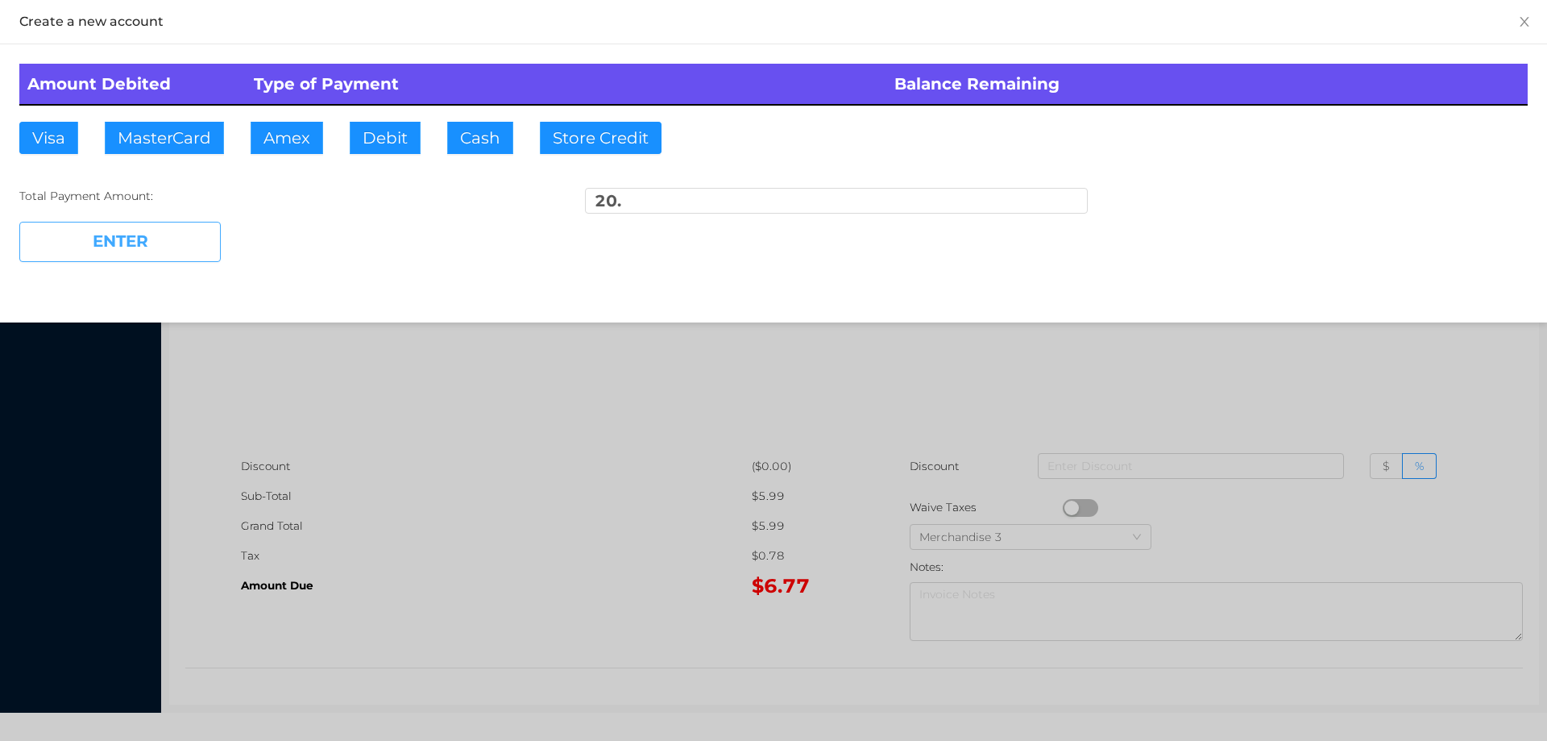
click at [175, 230] on button "ENTER" at bounding box center [119, 242] width 201 height 40
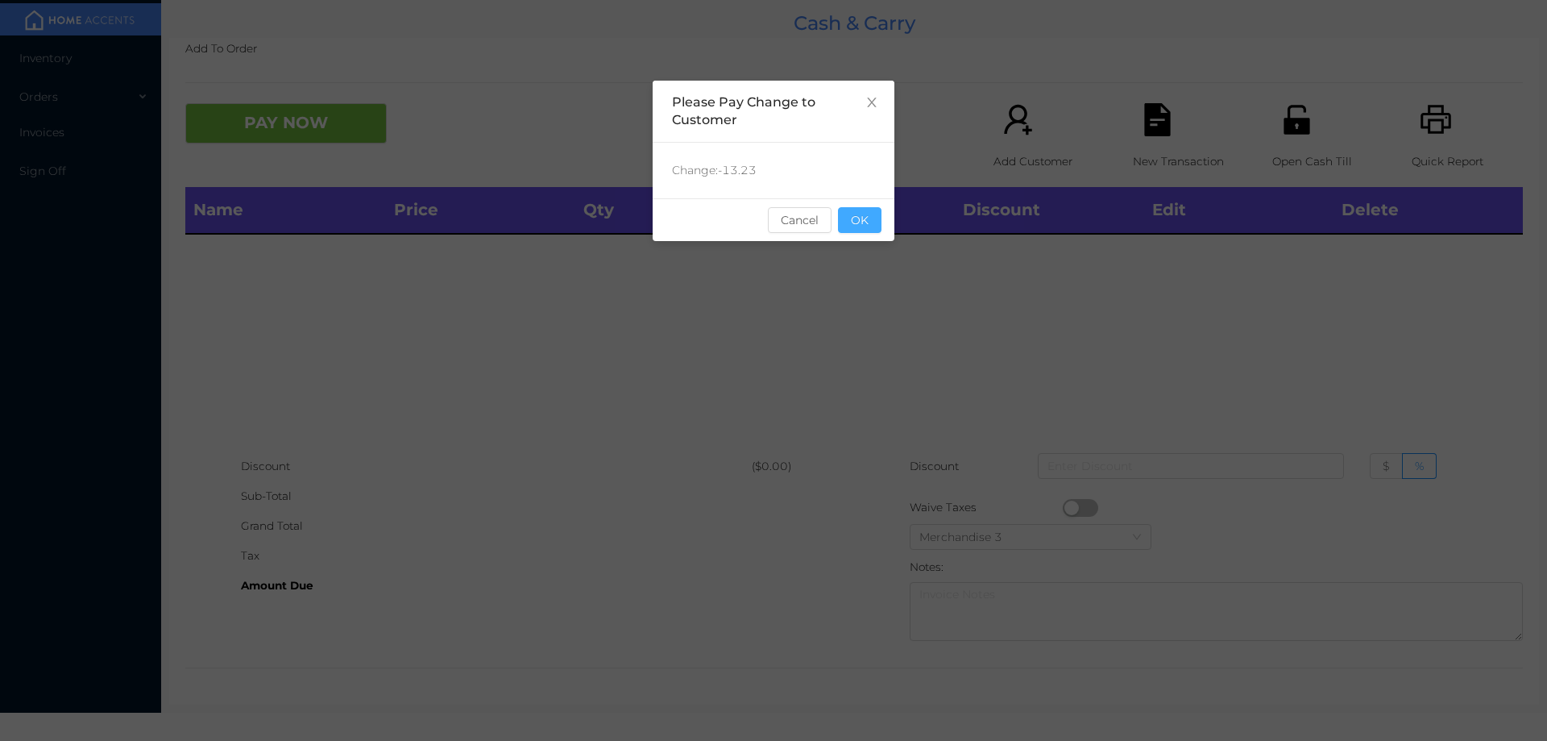
click at [855, 224] on button "OK" at bounding box center [860, 220] width 44 height 26
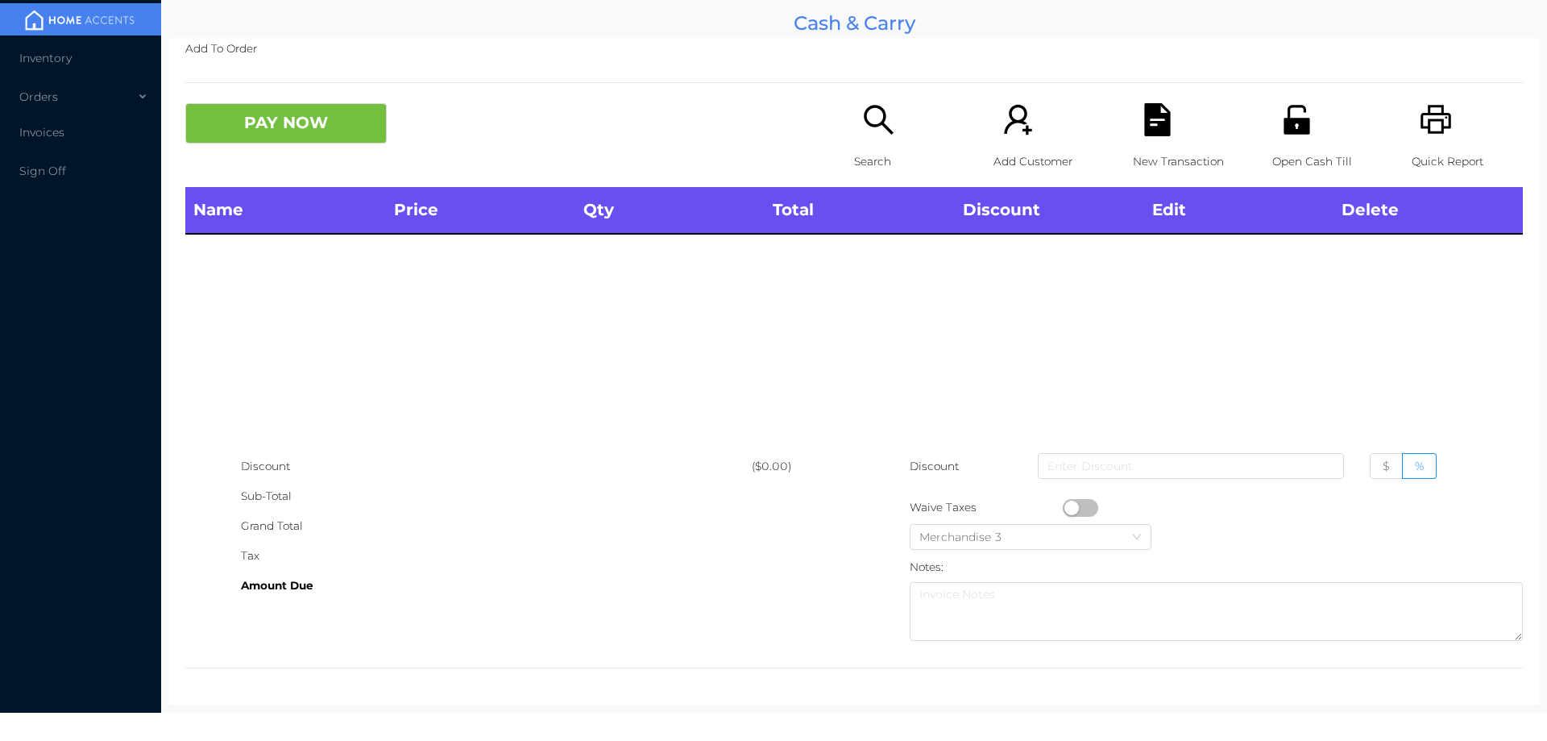
click at [1296, 130] on icon "icon: unlock" at bounding box center [1297, 119] width 26 height 29
click at [862, 131] on icon "icon: search" at bounding box center [878, 119] width 33 height 33
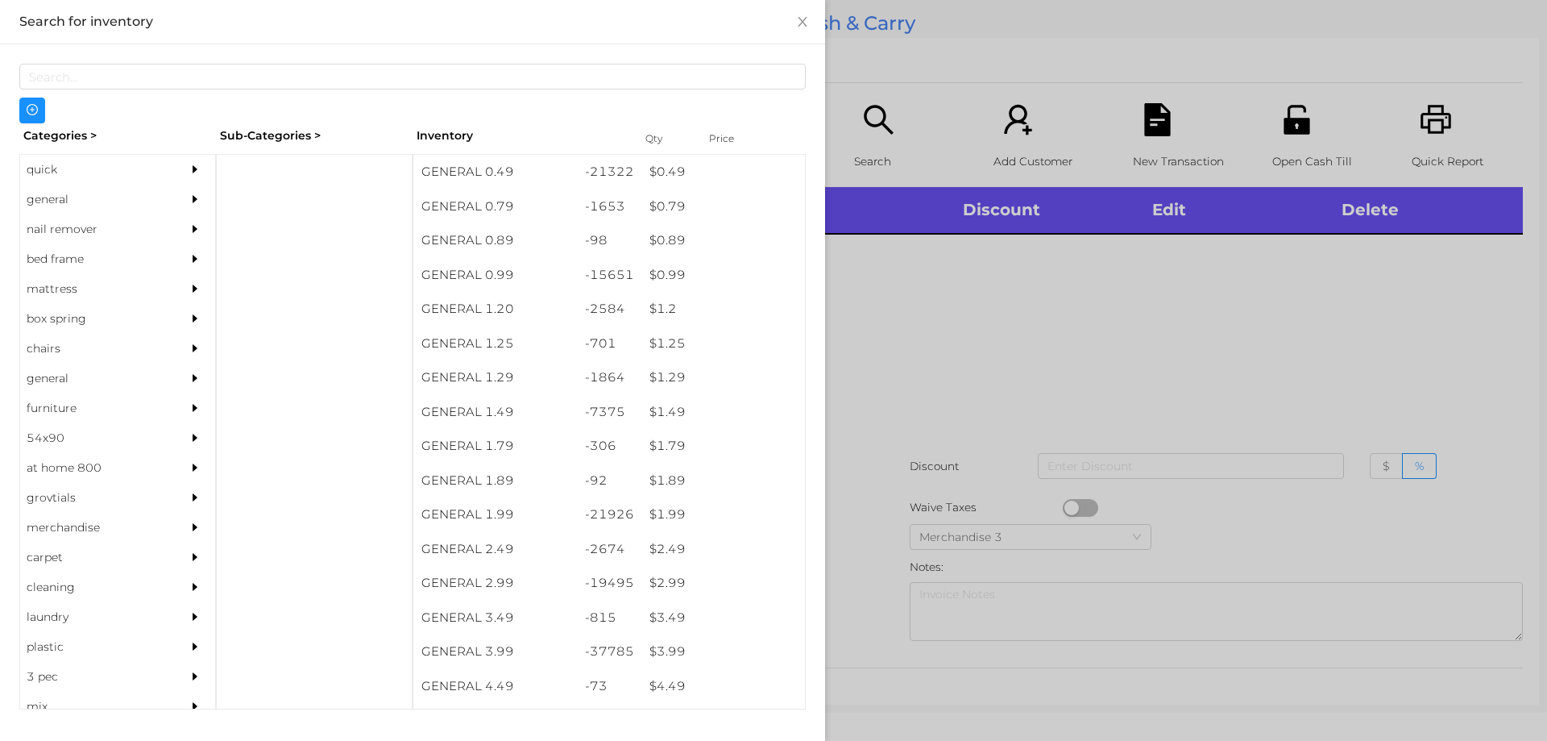
click at [64, 197] on div "general" at bounding box center [93, 200] width 147 height 30
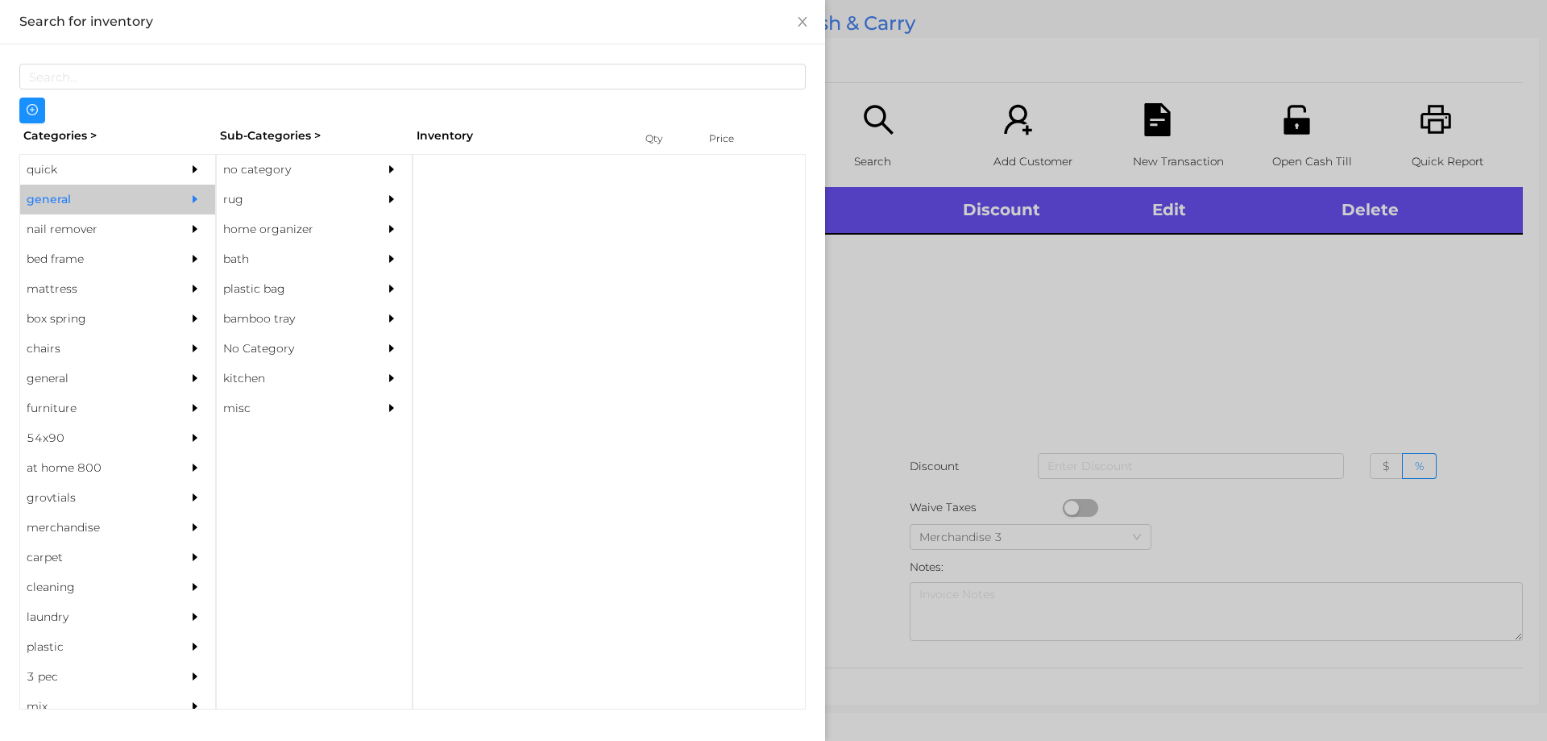
click at [251, 173] on div "no category" at bounding box center [290, 170] width 147 height 30
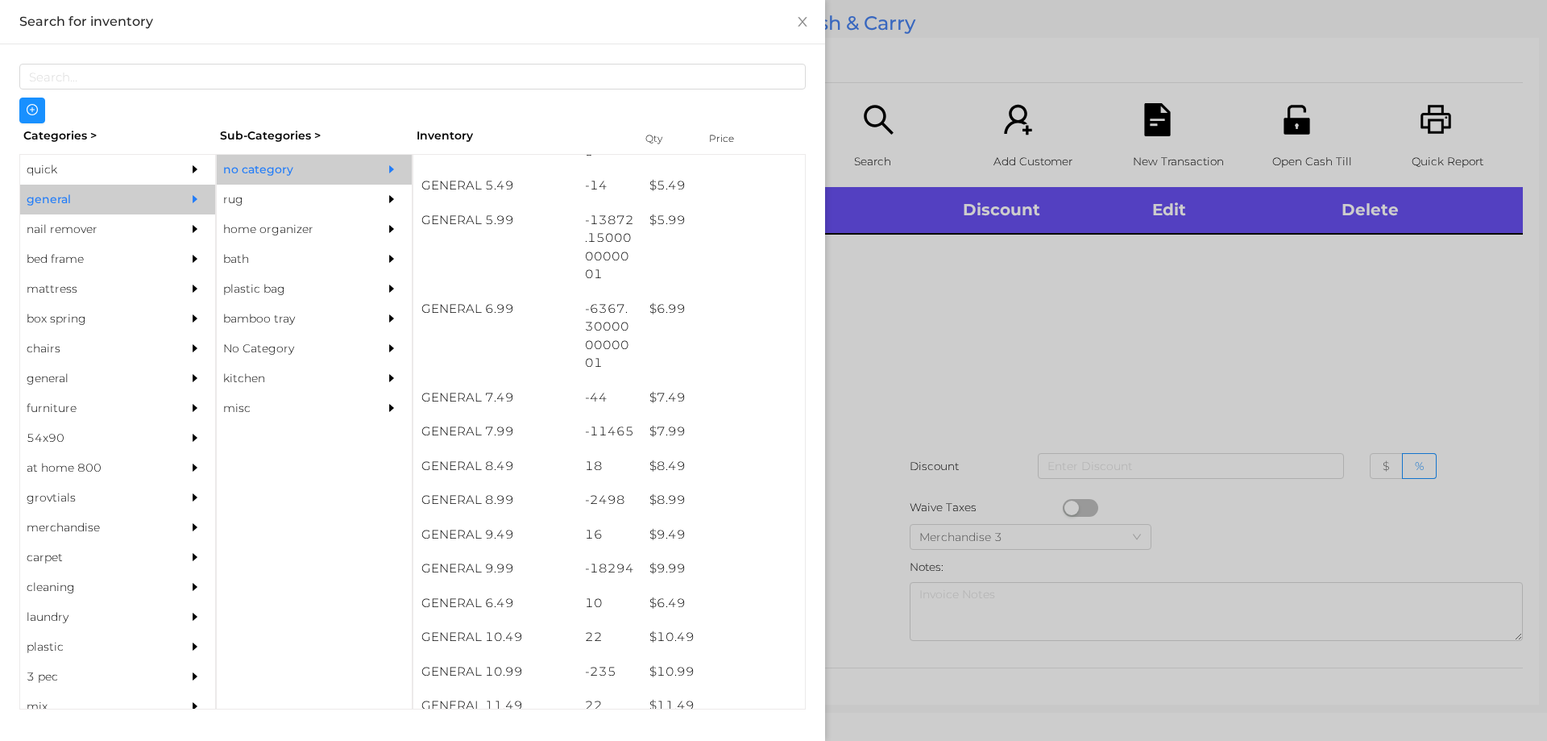
scroll to position [587, 0]
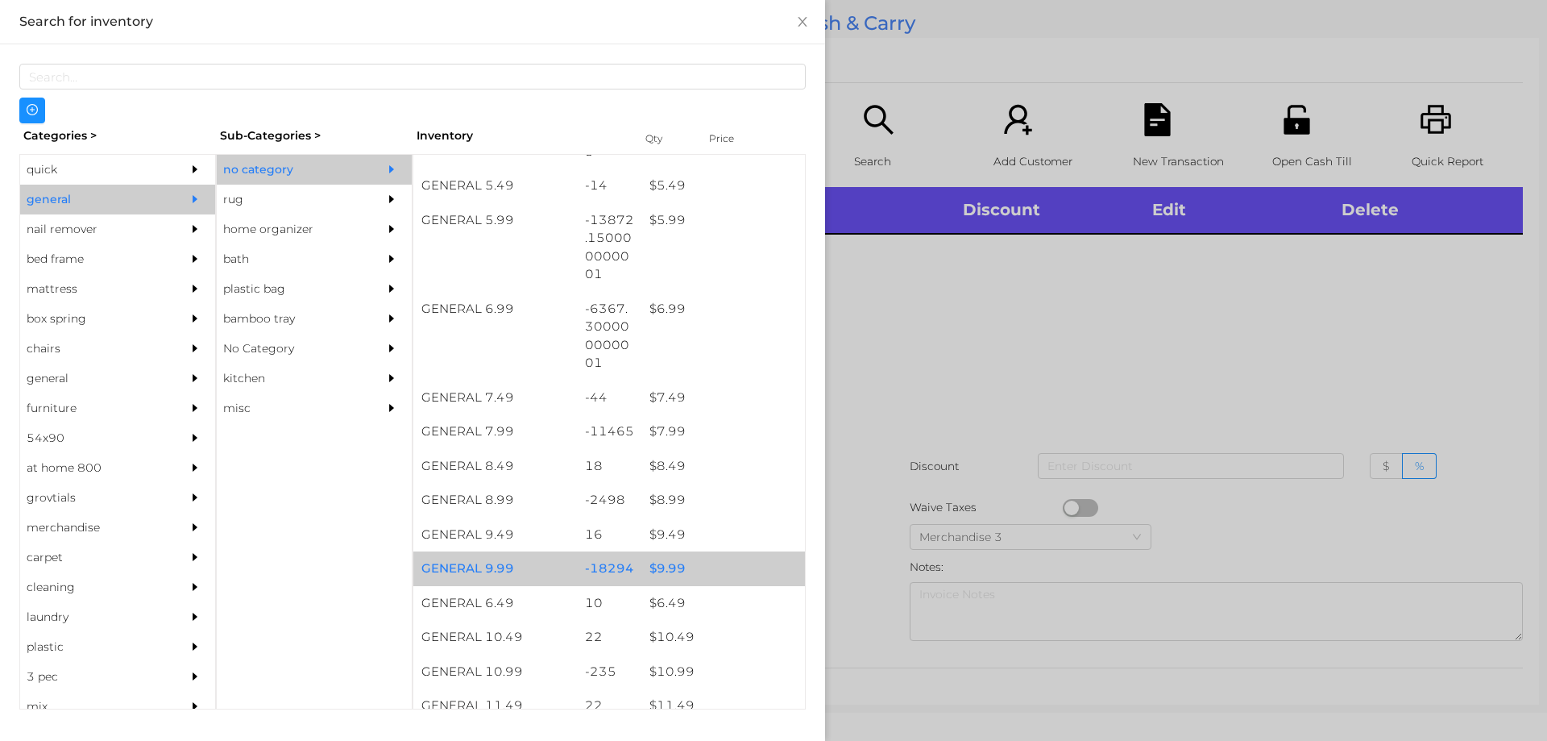
click at [658, 564] on div "$ 9.99" at bounding box center [723, 568] width 164 height 35
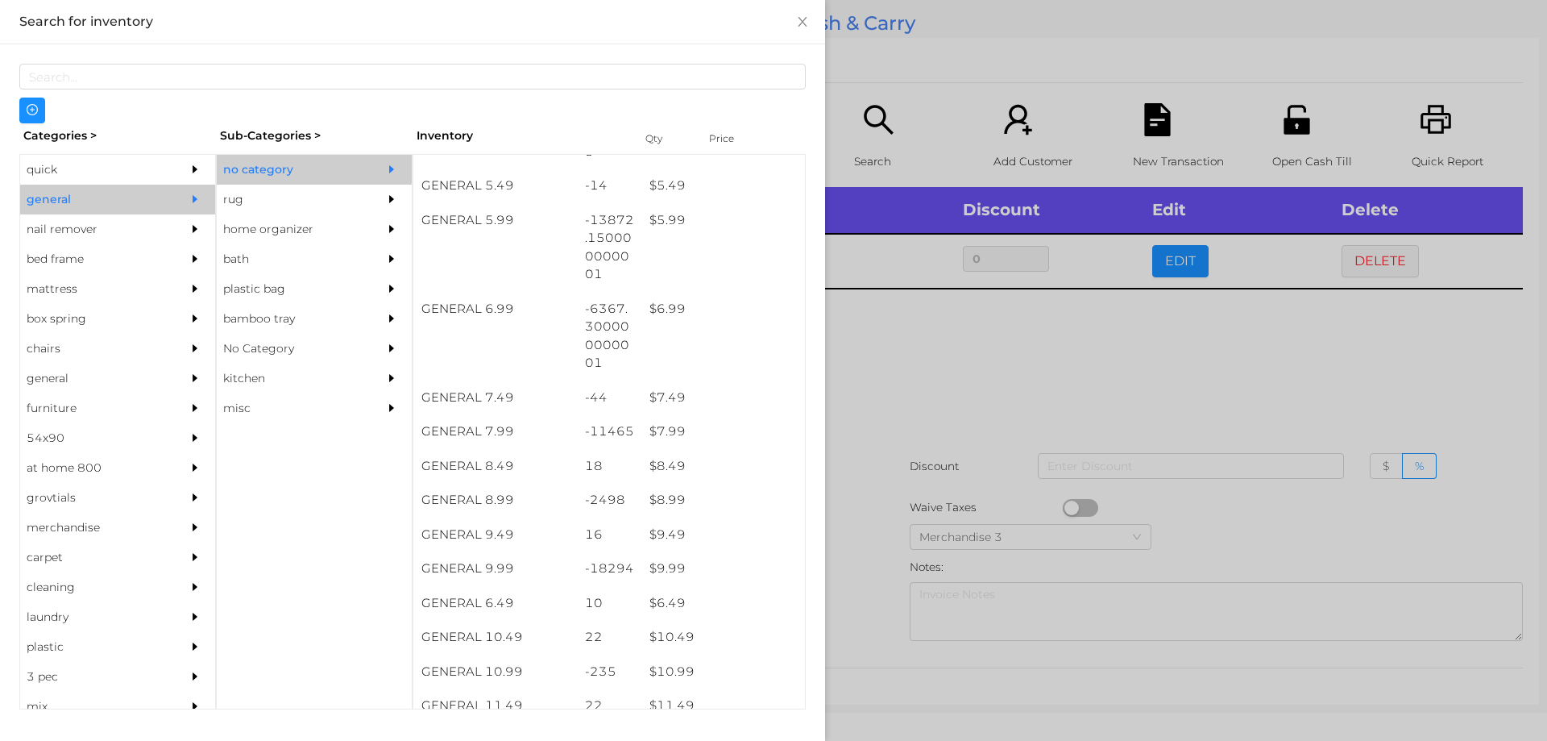
click at [870, 376] on div at bounding box center [773, 370] width 1547 height 741
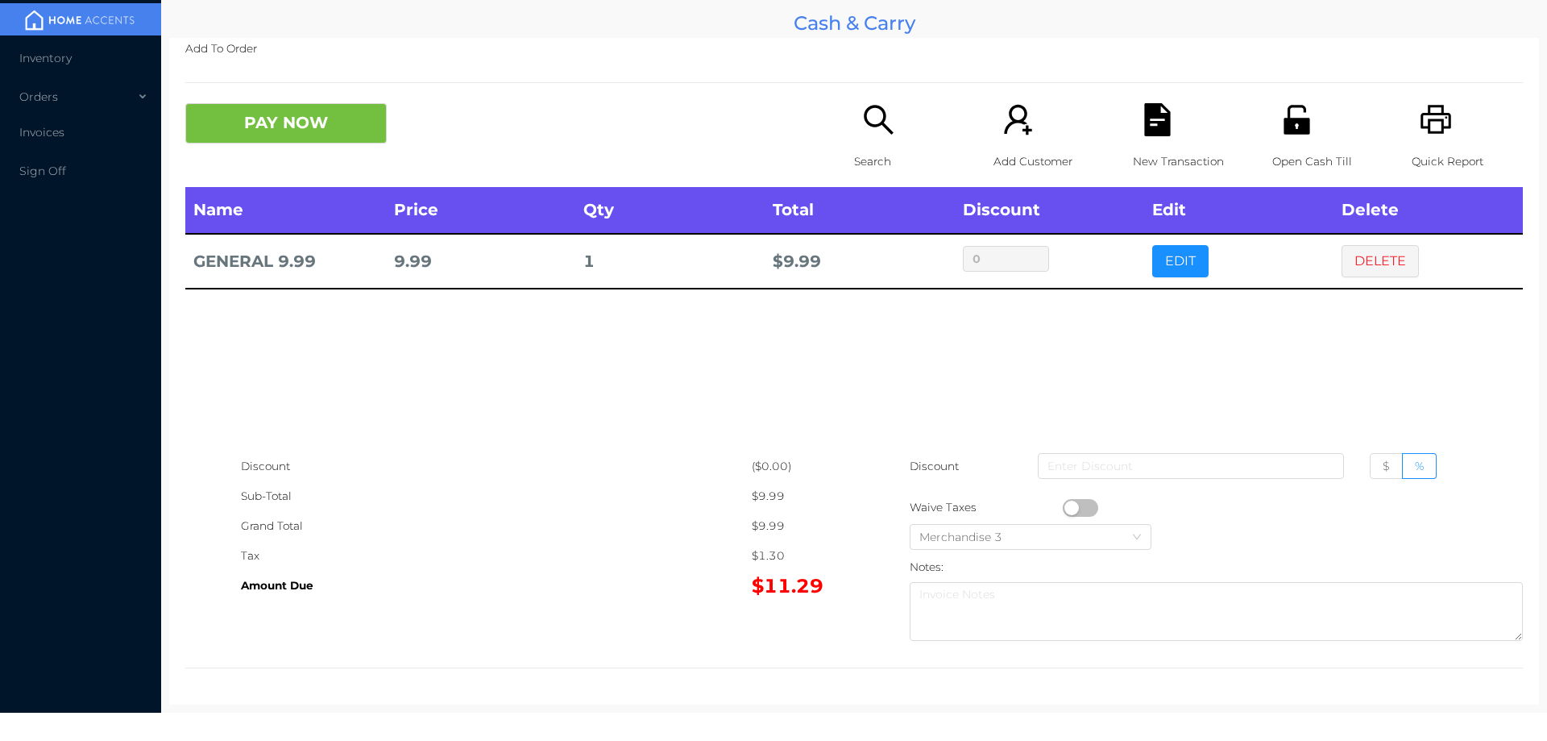
click at [863, 127] on icon "icon: search" at bounding box center [878, 119] width 33 height 33
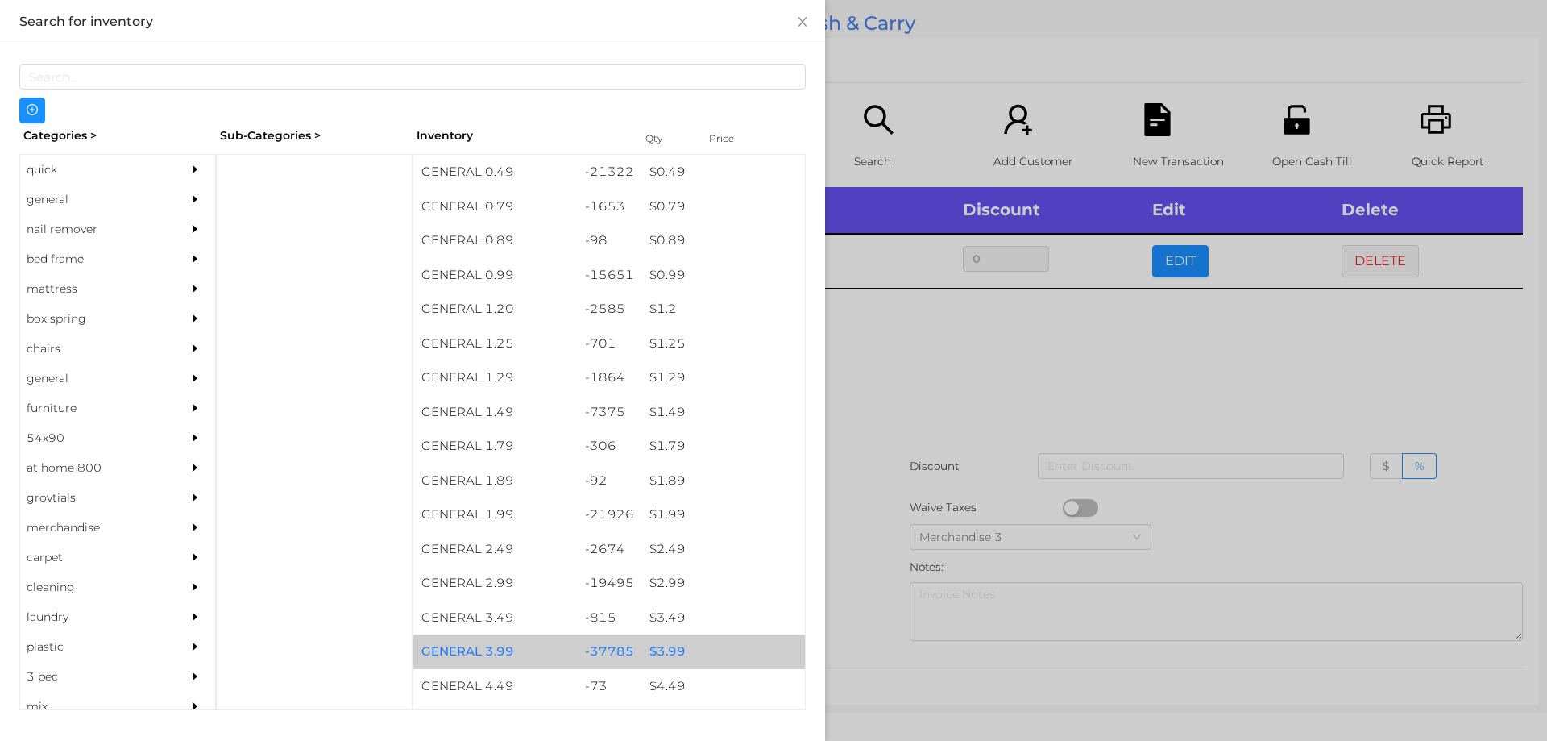
click at [669, 644] on div "$ 3.99" at bounding box center [723, 651] width 164 height 35
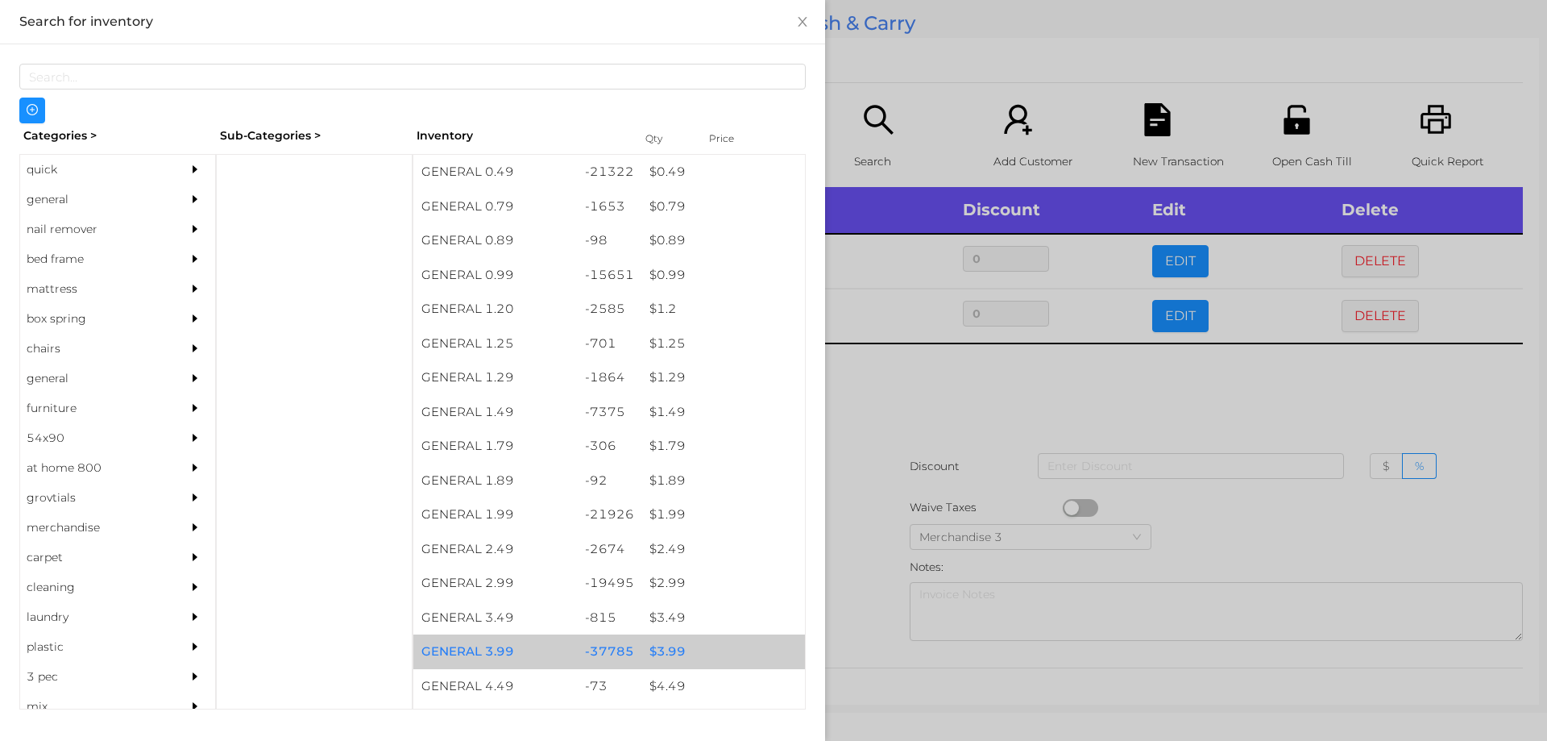
click at [660, 641] on div "$ 3.99" at bounding box center [723, 651] width 164 height 35
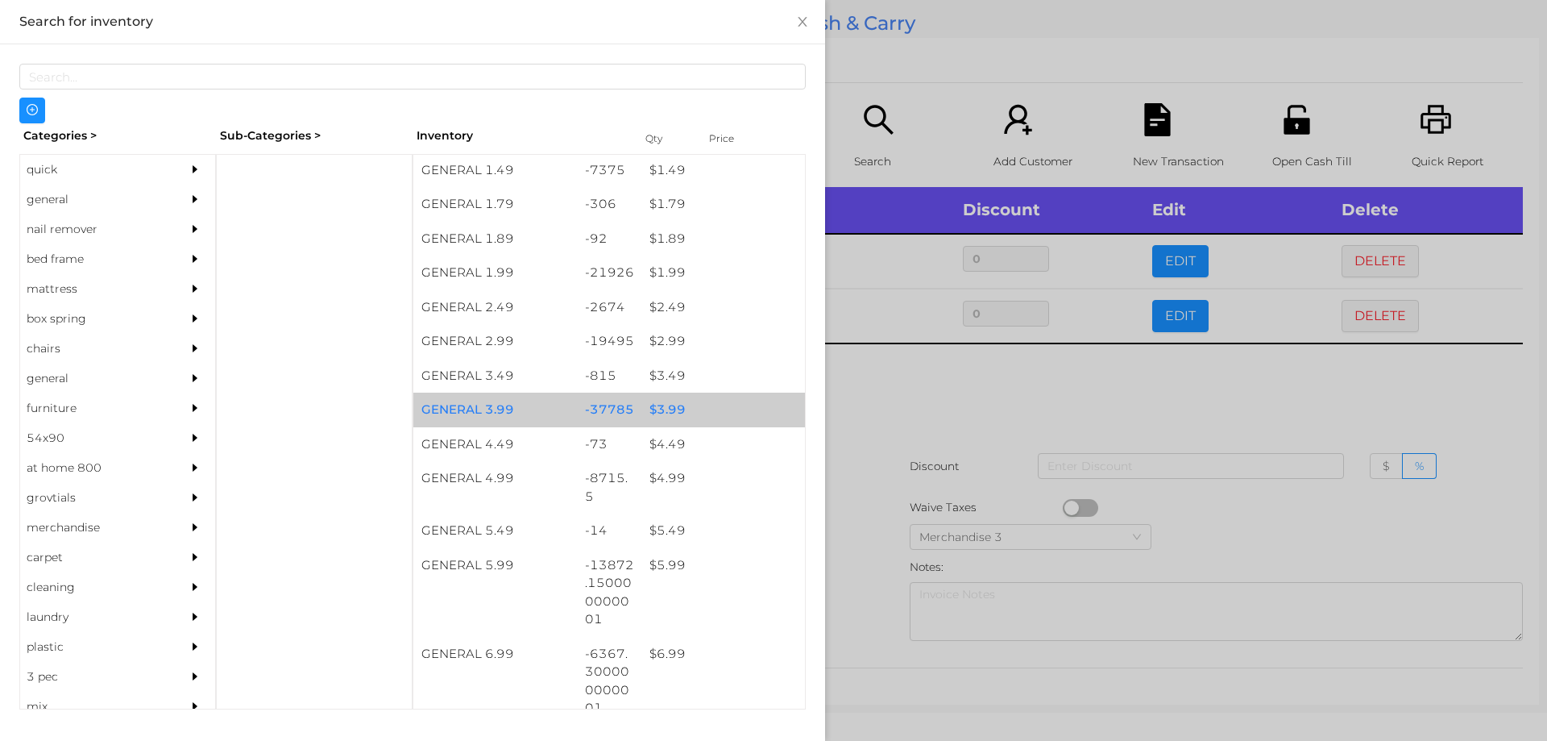
scroll to position [245, 0]
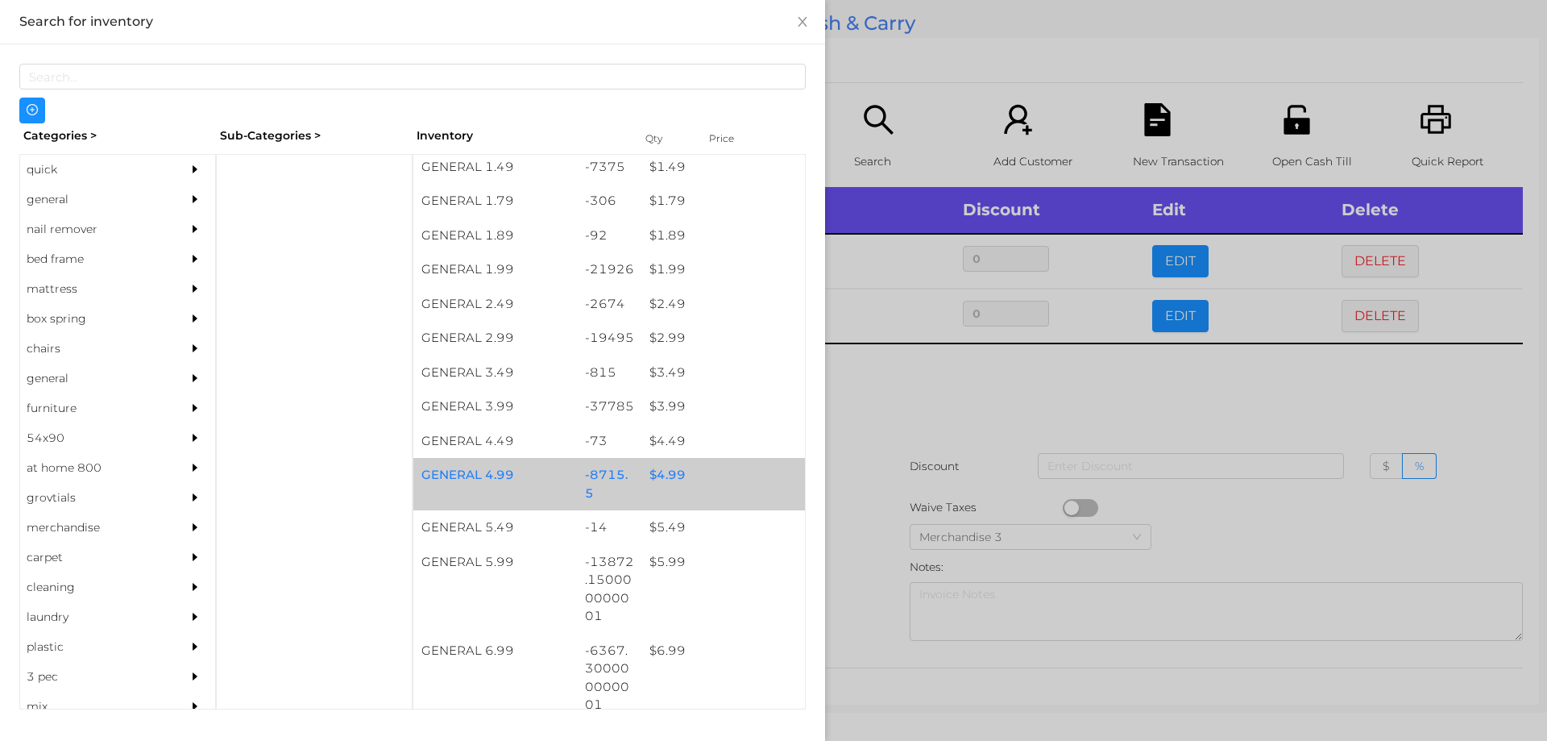
click at [663, 477] on div "$ 4.99" at bounding box center [723, 475] width 164 height 35
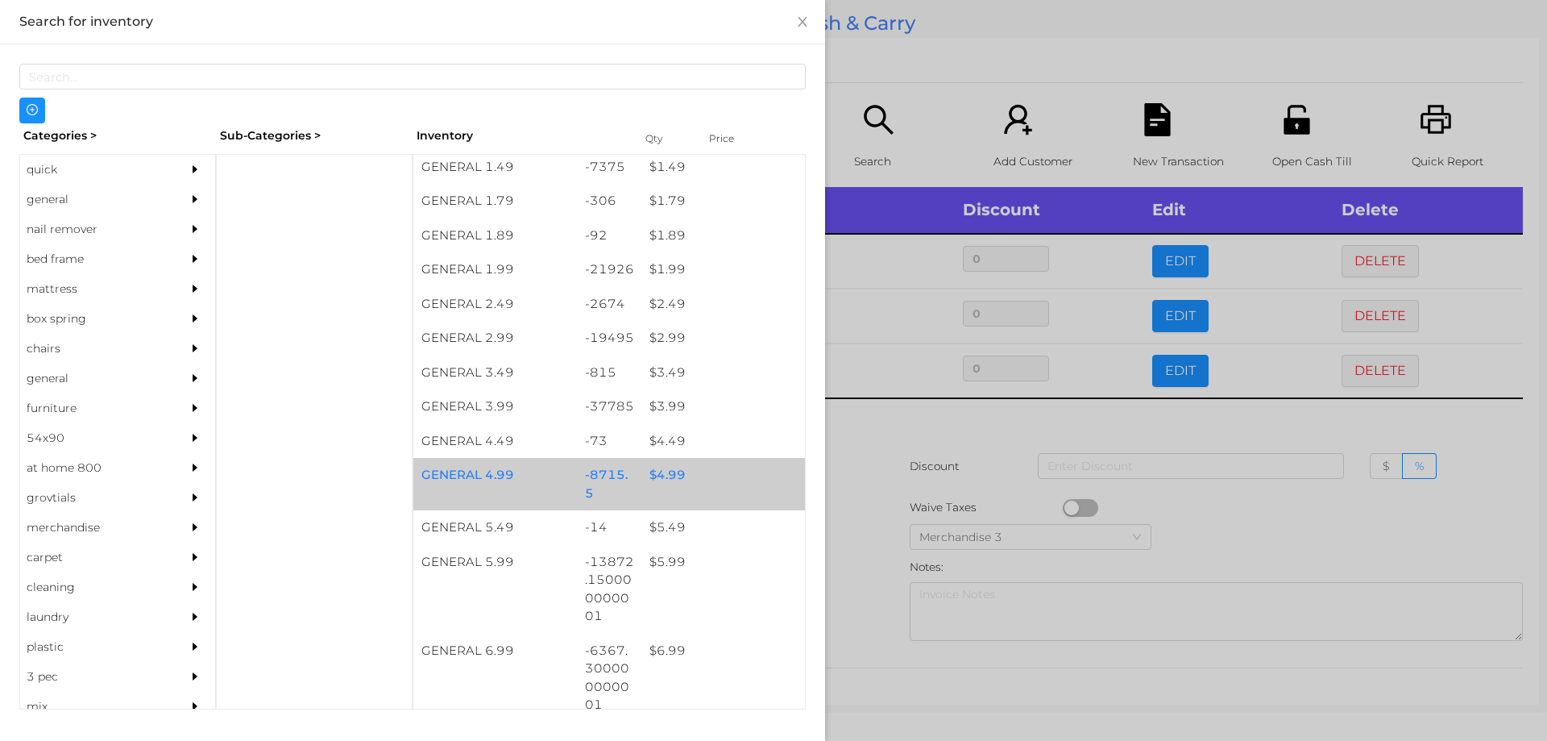
click at [665, 477] on div "$ 4.99" at bounding box center [723, 475] width 164 height 35
click at [662, 475] on div "$ 4.99" at bounding box center [723, 475] width 164 height 35
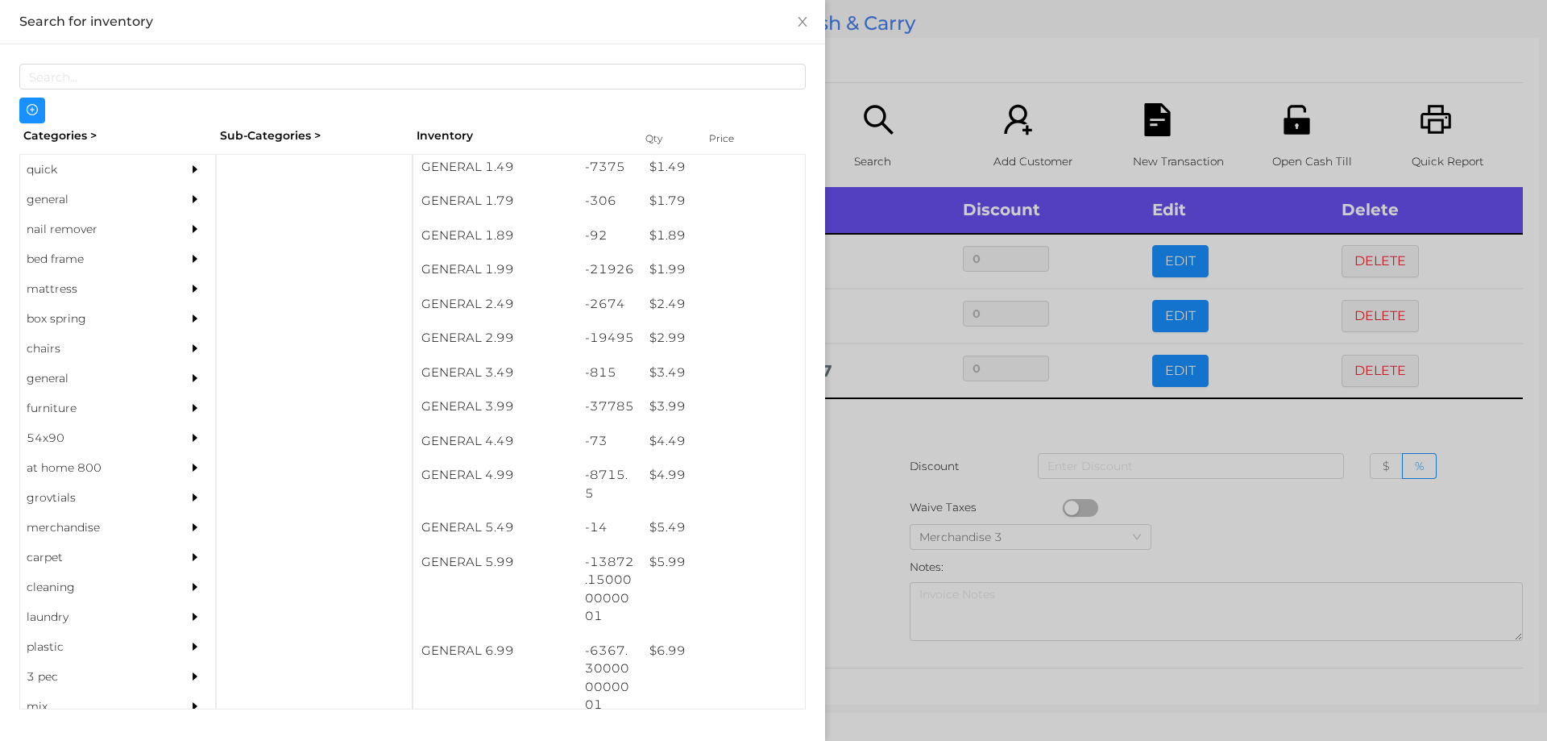
click at [854, 450] on div at bounding box center [773, 370] width 1547 height 741
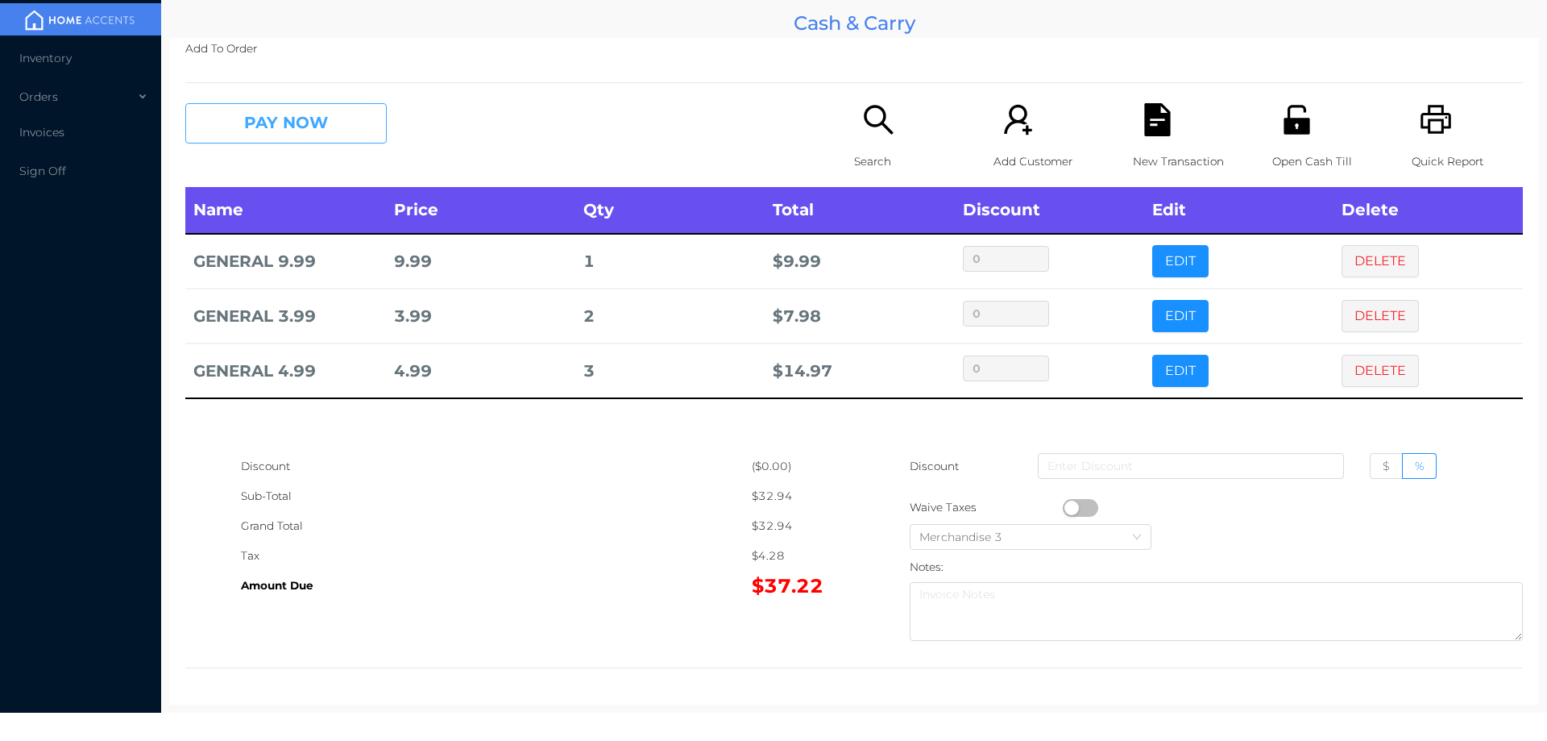
click at [314, 135] on button "PAY NOW" at bounding box center [285, 123] width 201 height 40
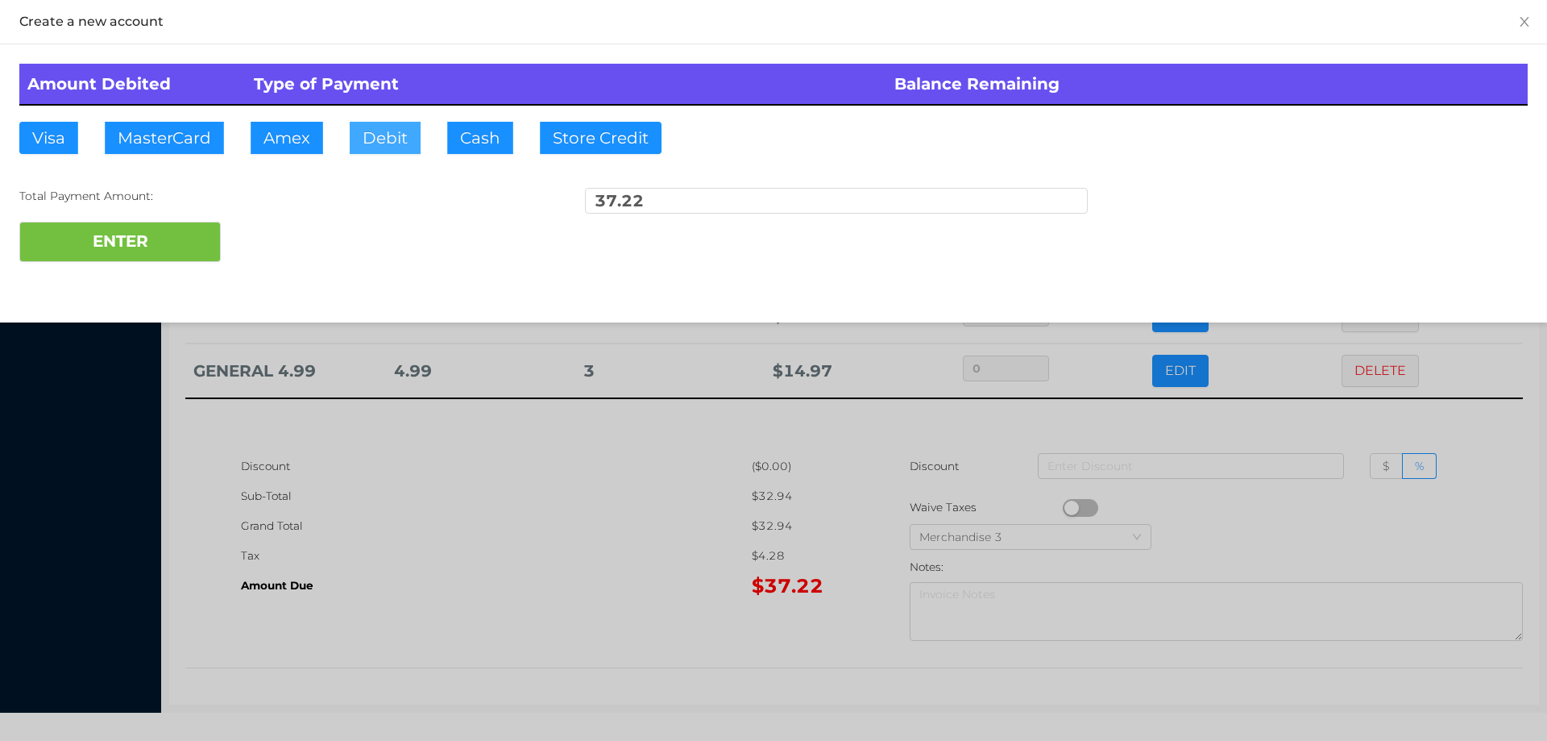
click at [381, 134] on button "Debit" at bounding box center [385, 138] width 71 height 32
click at [265, 247] on div "ENTER" at bounding box center [773, 242] width 1509 height 40
click at [476, 542] on div at bounding box center [773, 370] width 1547 height 741
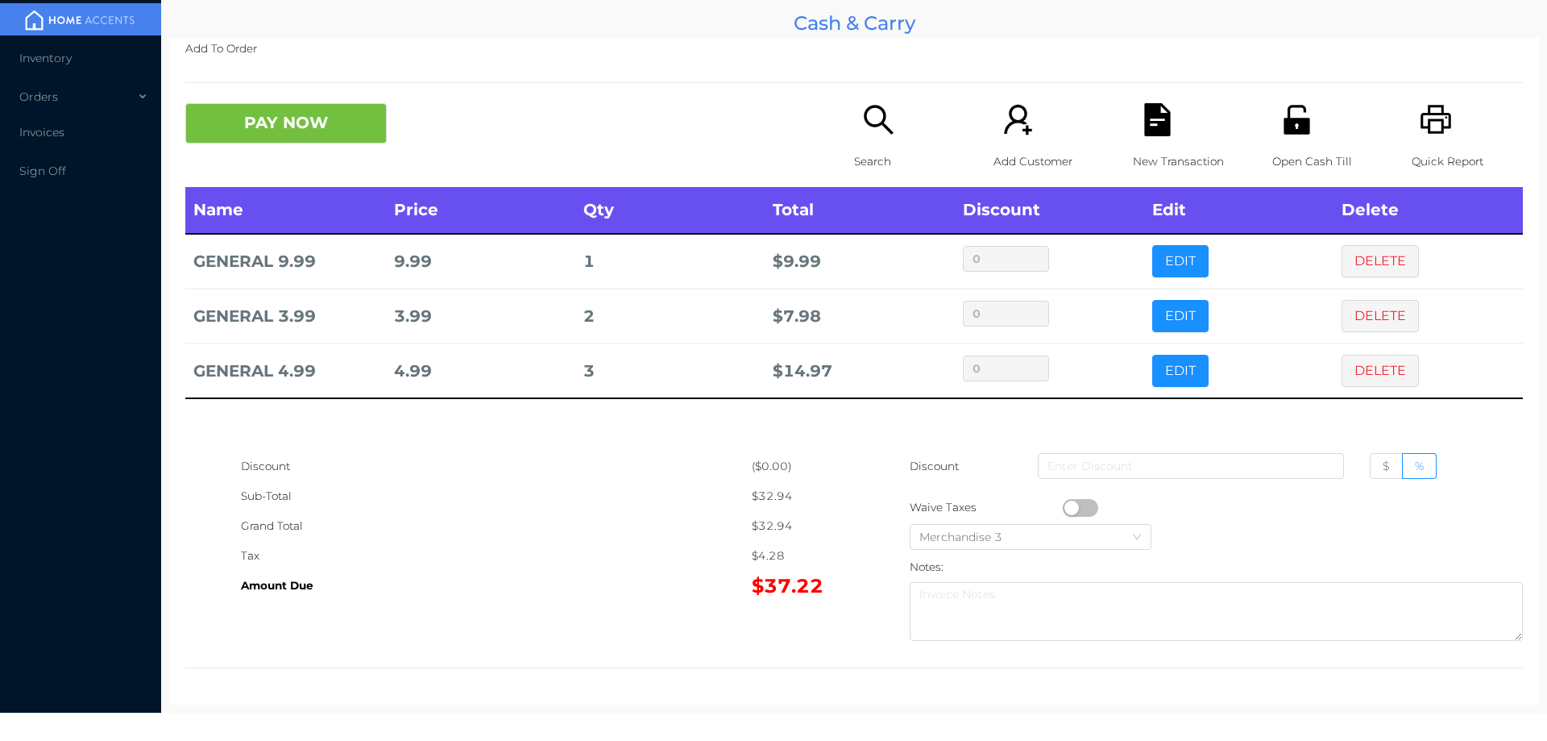
click at [1160, 147] on p "New Transaction" at bounding box center [1188, 162] width 111 height 30
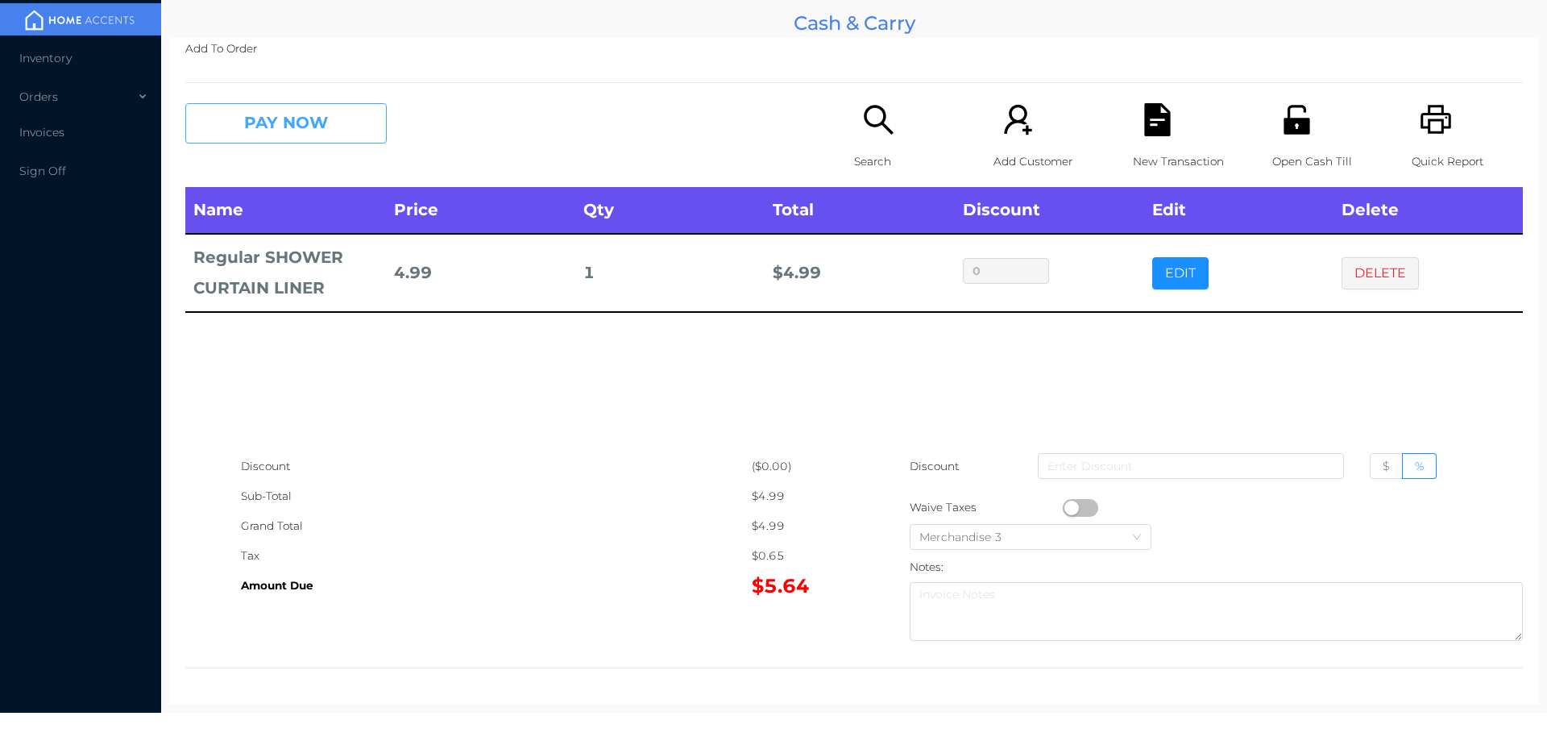
click at [282, 137] on button "PAY NOW" at bounding box center [285, 123] width 201 height 40
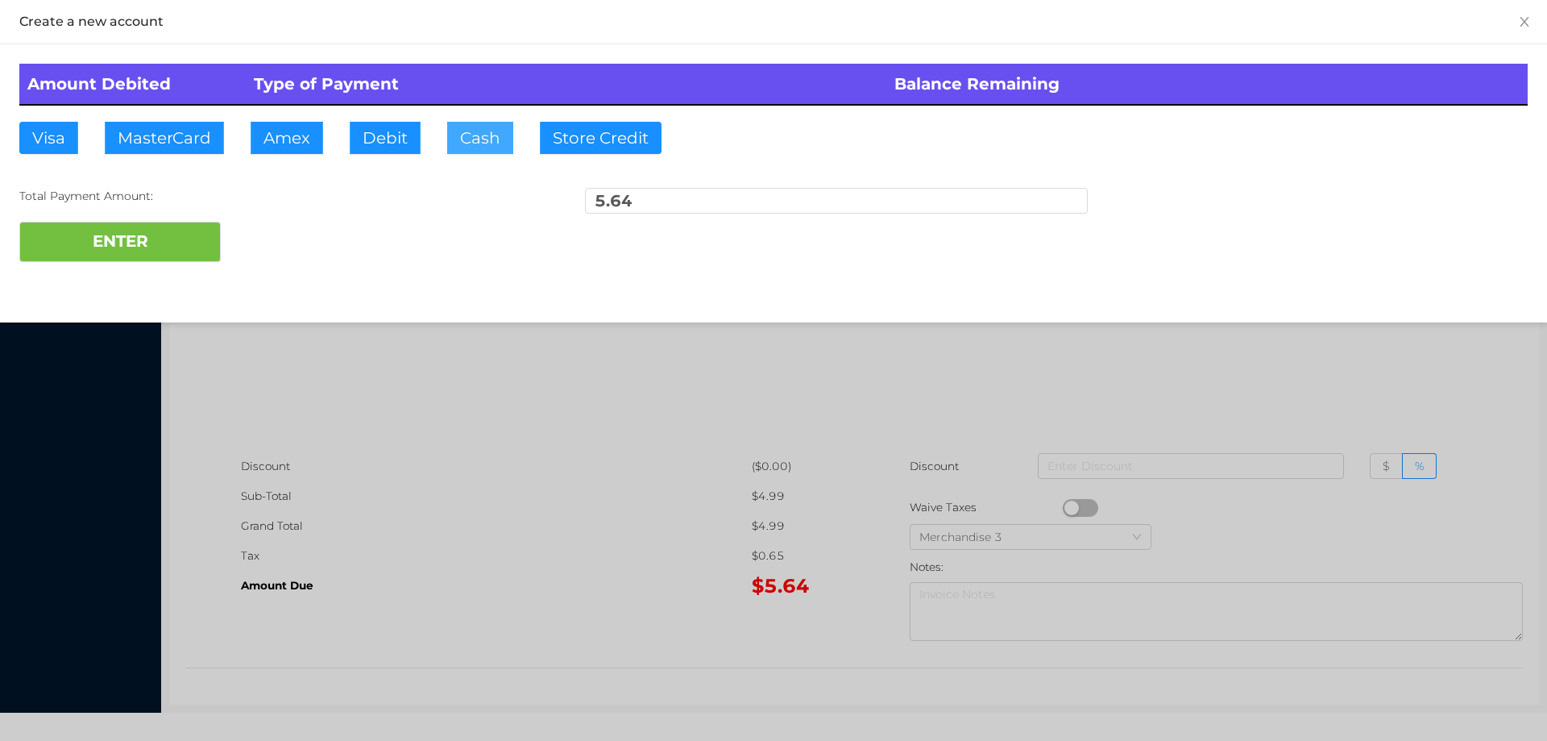
click at [463, 135] on button "Cash" at bounding box center [480, 138] width 66 height 32
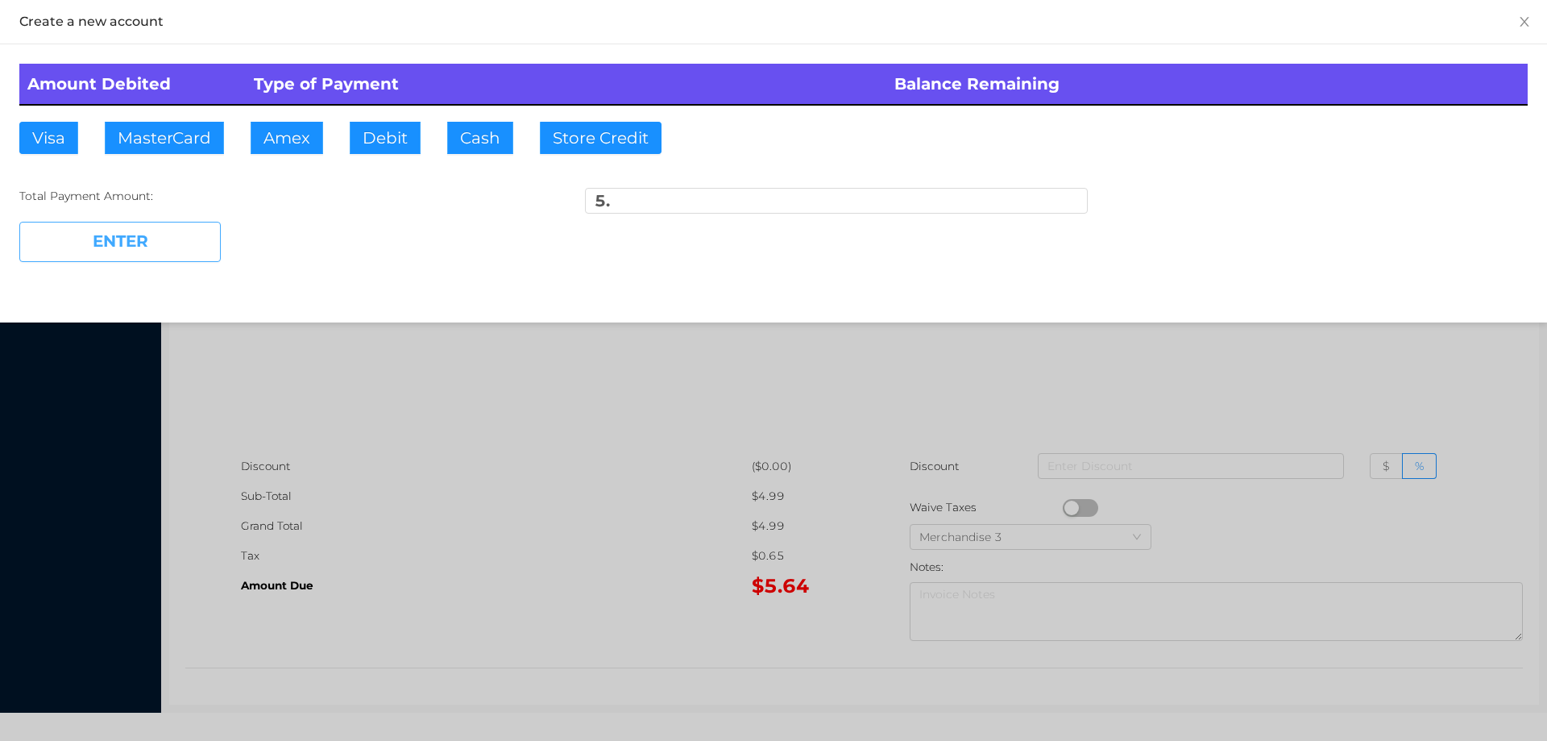
click at [145, 255] on button "ENTER" at bounding box center [119, 242] width 201 height 40
type input "0.64"
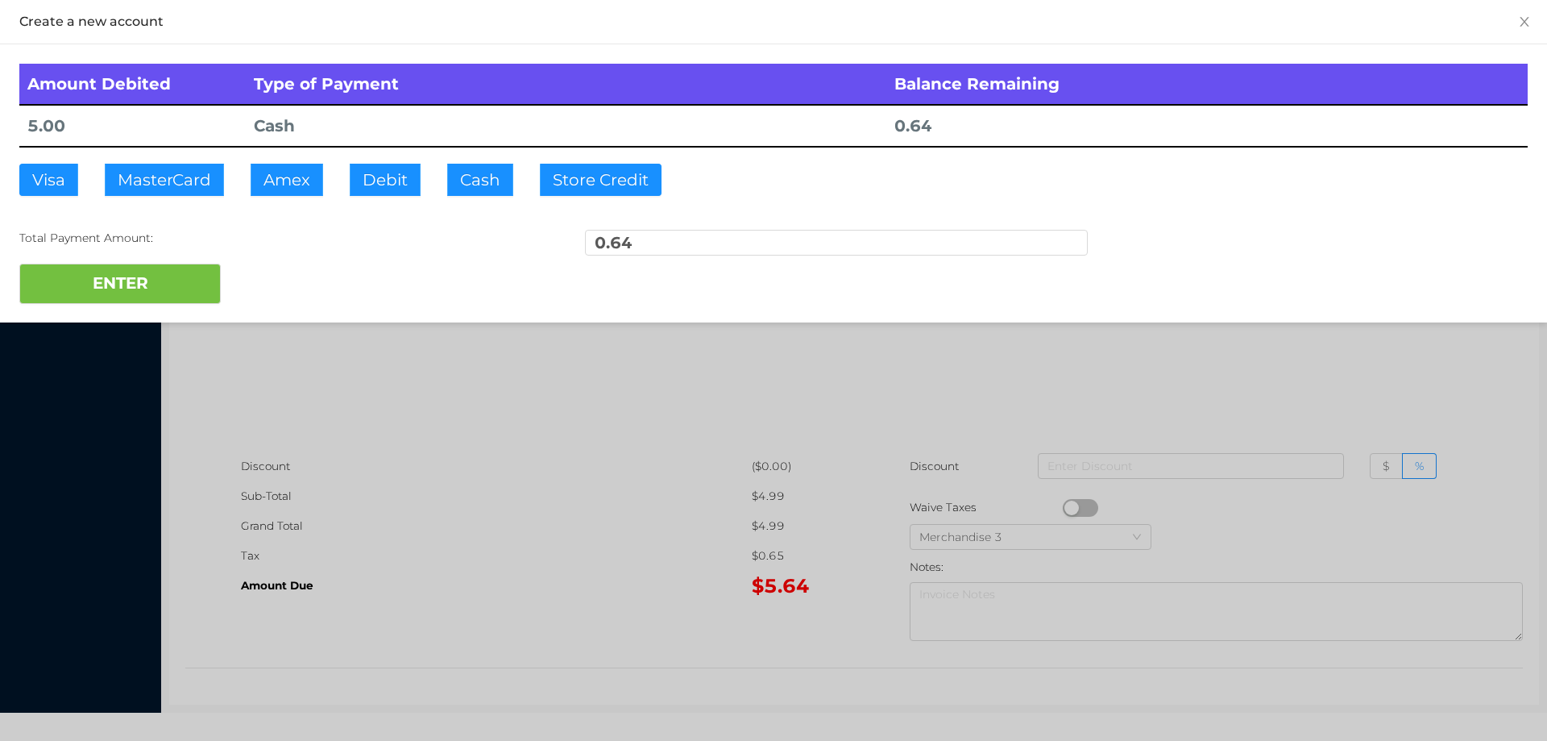
click at [506, 466] on div at bounding box center [773, 370] width 1547 height 741
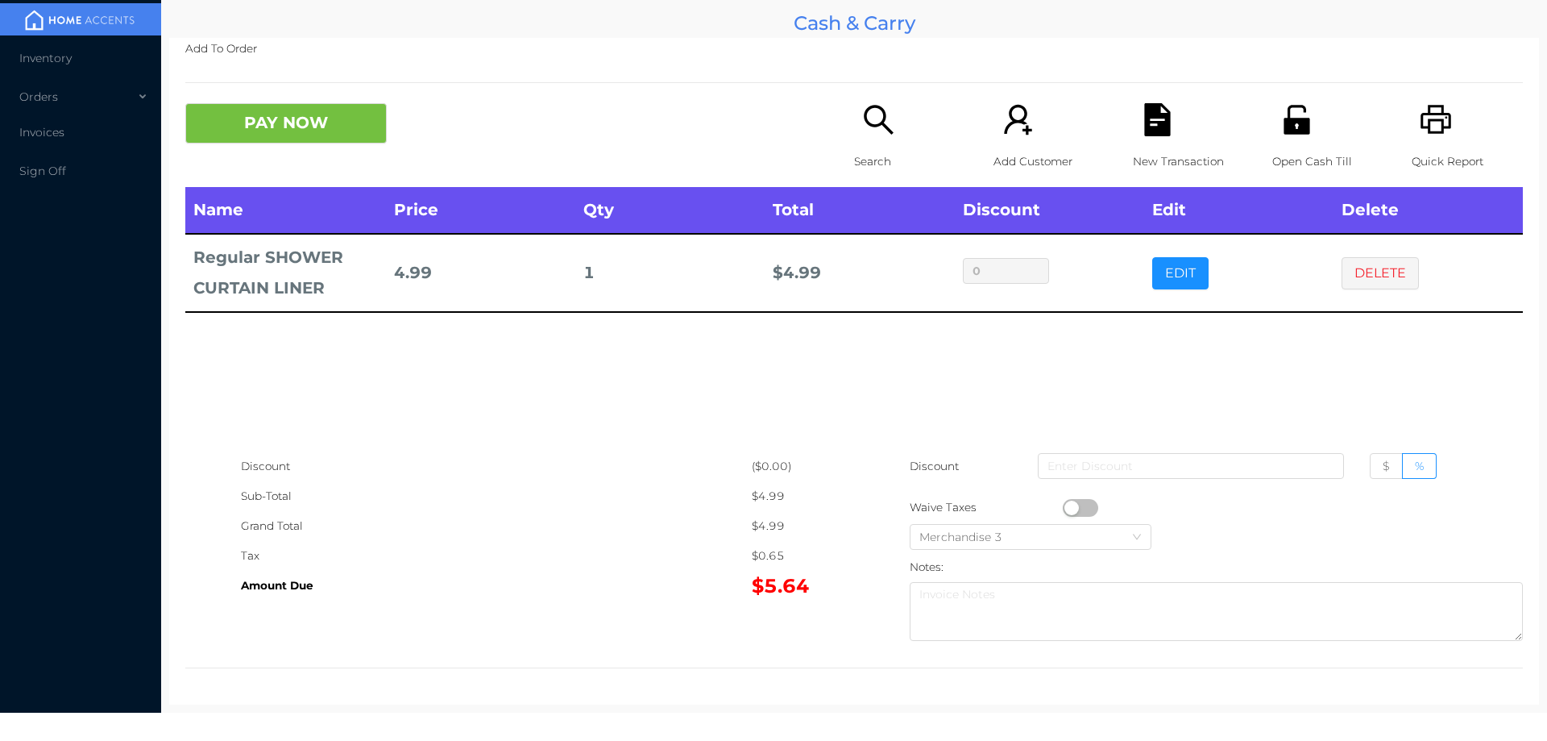
click at [865, 136] on icon "icon: search" at bounding box center [878, 119] width 33 height 33
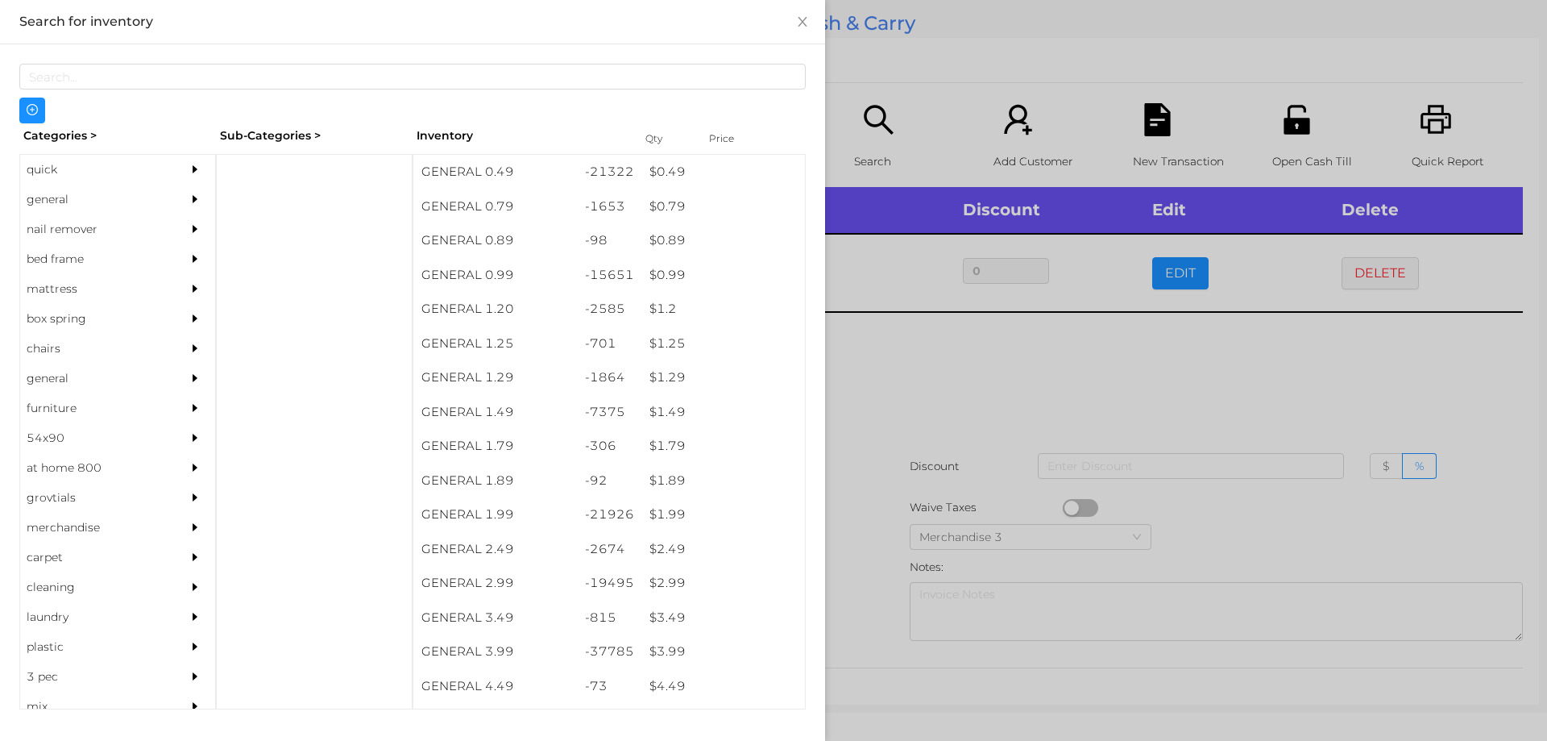
click at [987, 355] on div at bounding box center [773, 370] width 1547 height 741
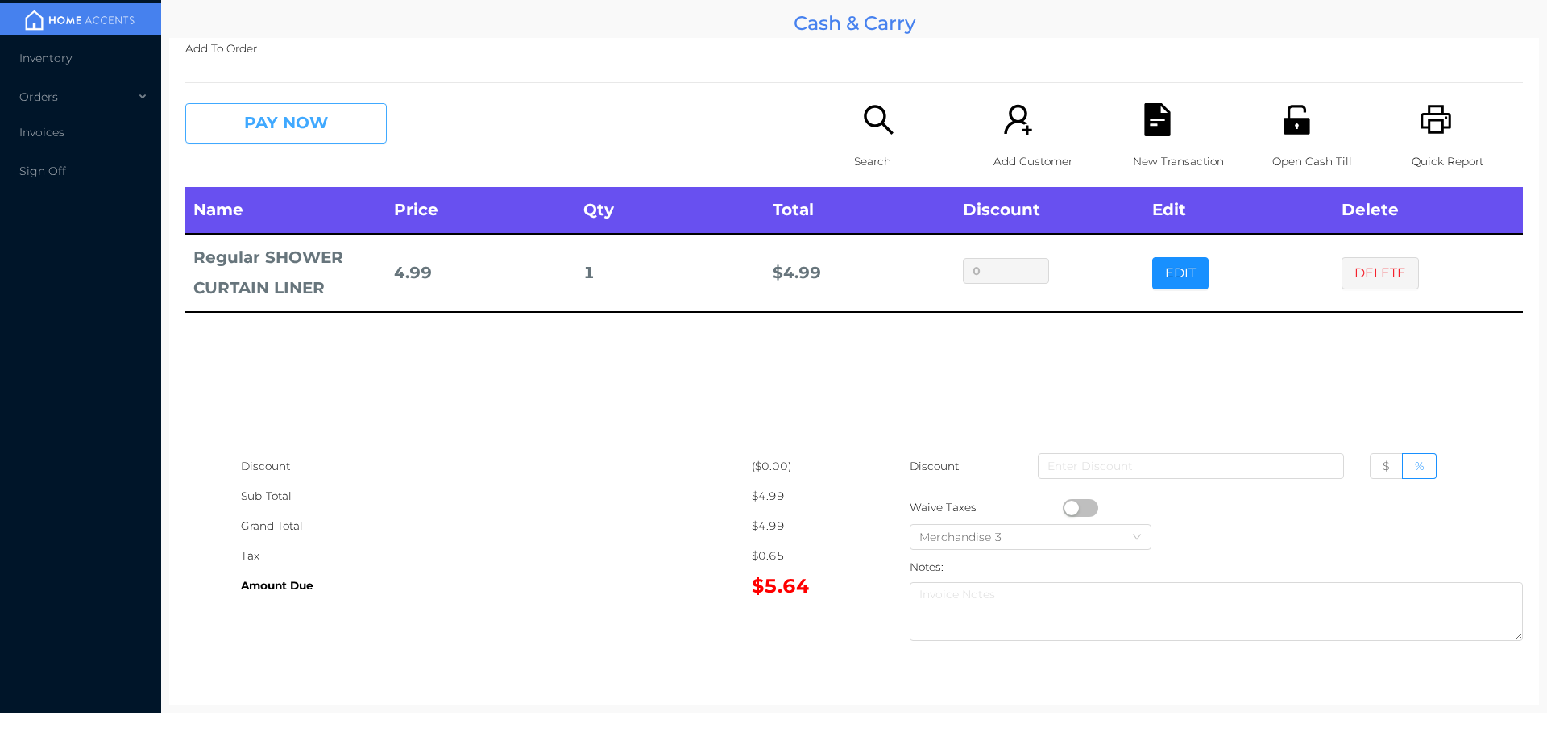
click at [313, 122] on button "PAY NOW" at bounding box center [285, 123] width 201 height 40
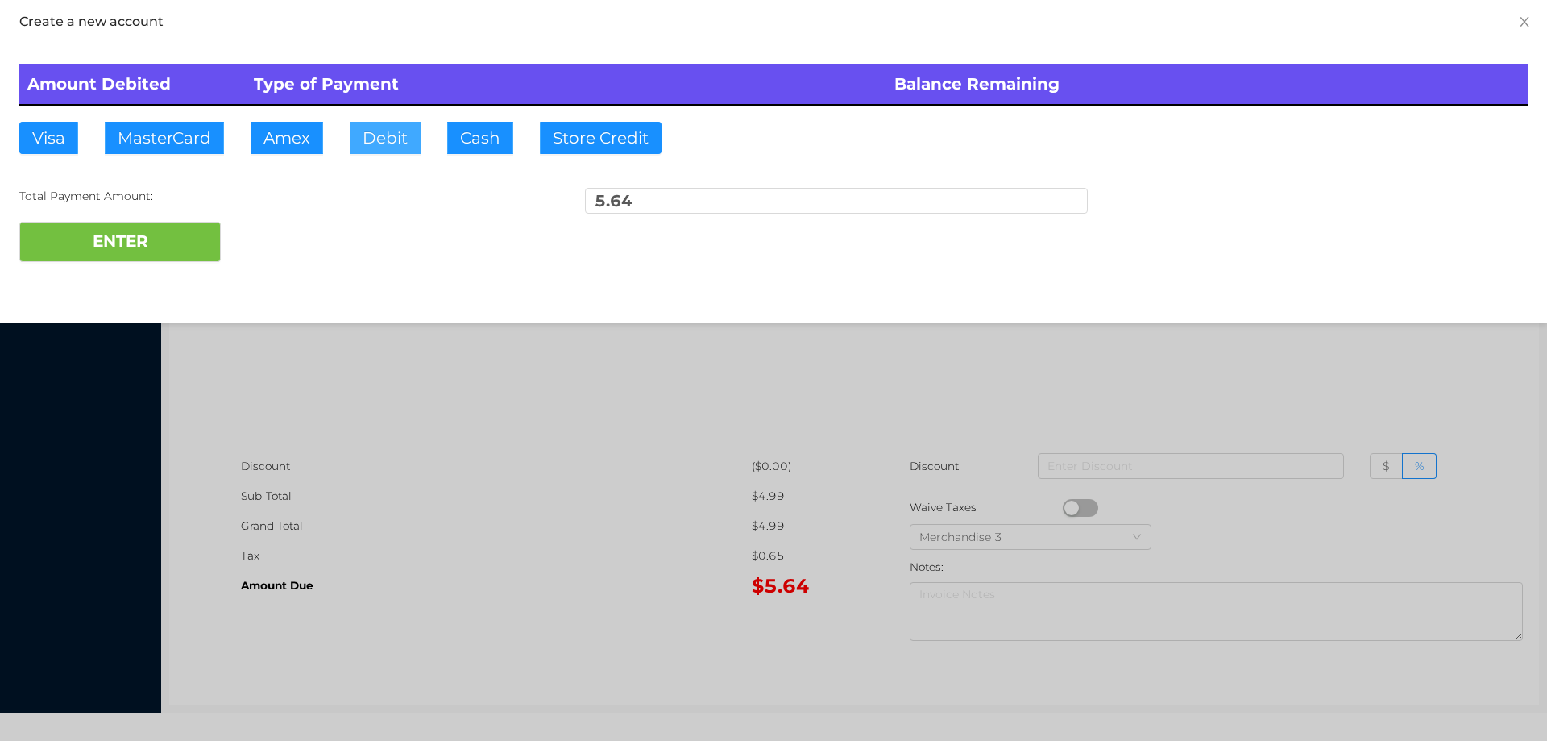
click at [388, 133] on button "Debit" at bounding box center [385, 138] width 71 height 32
type input "20."
click at [446, 490] on div at bounding box center [773, 370] width 1547 height 741
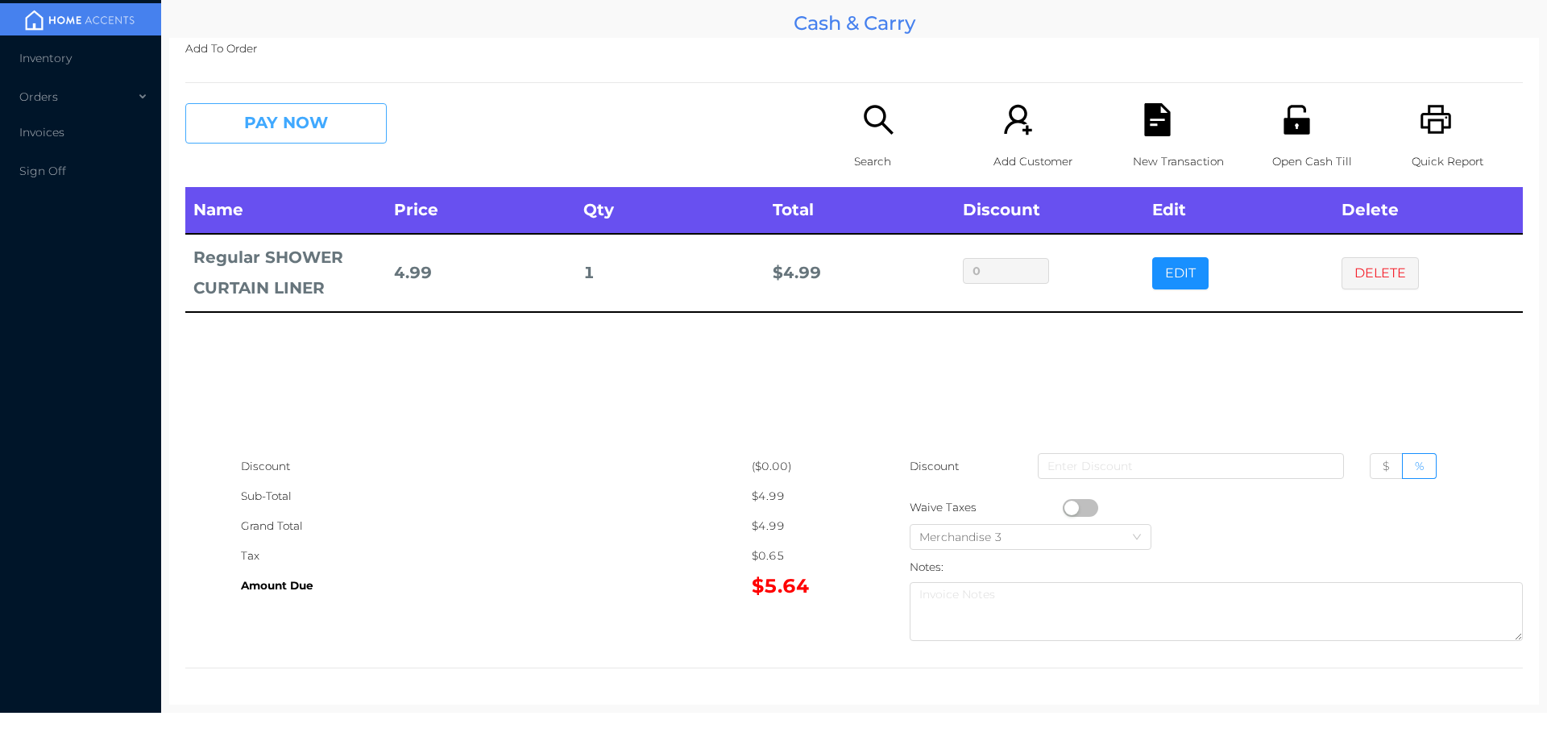
click at [313, 118] on button "PAY NOW" at bounding box center [285, 123] width 201 height 40
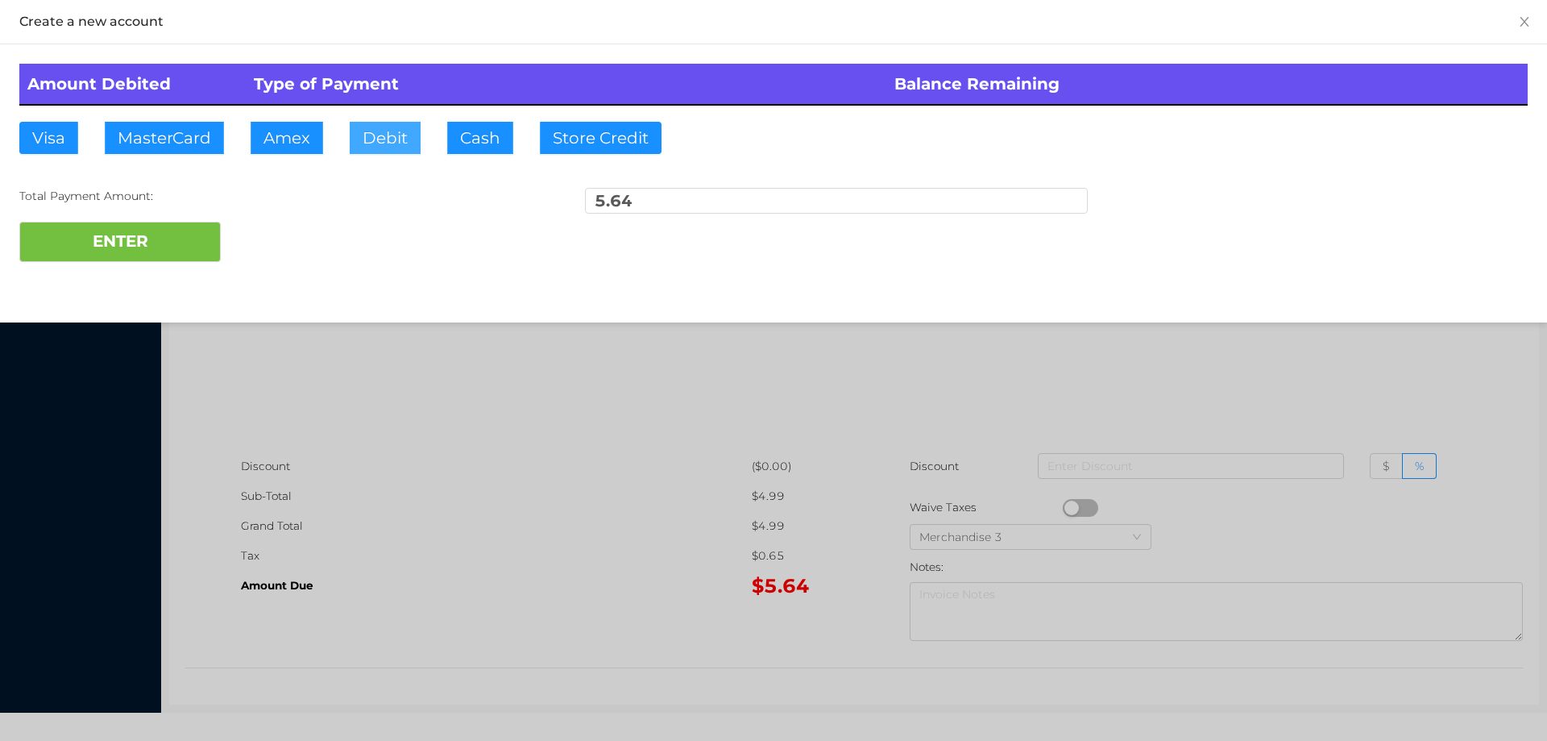
click at [365, 145] on button "Debit" at bounding box center [385, 138] width 71 height 32
type input "10."
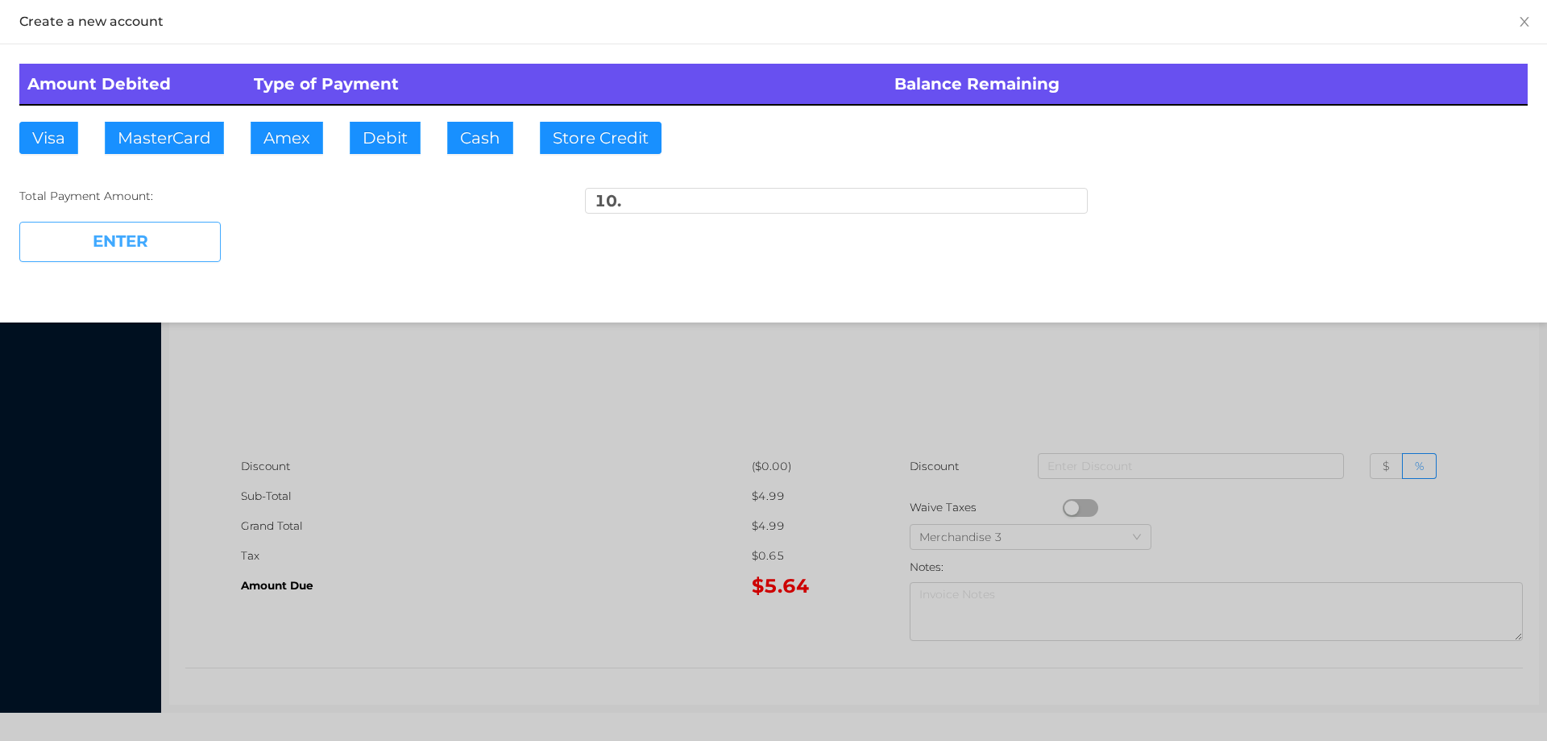
click at [181, 251] on button "ENTER" at bounding box center [119, 242] width 201 height 40
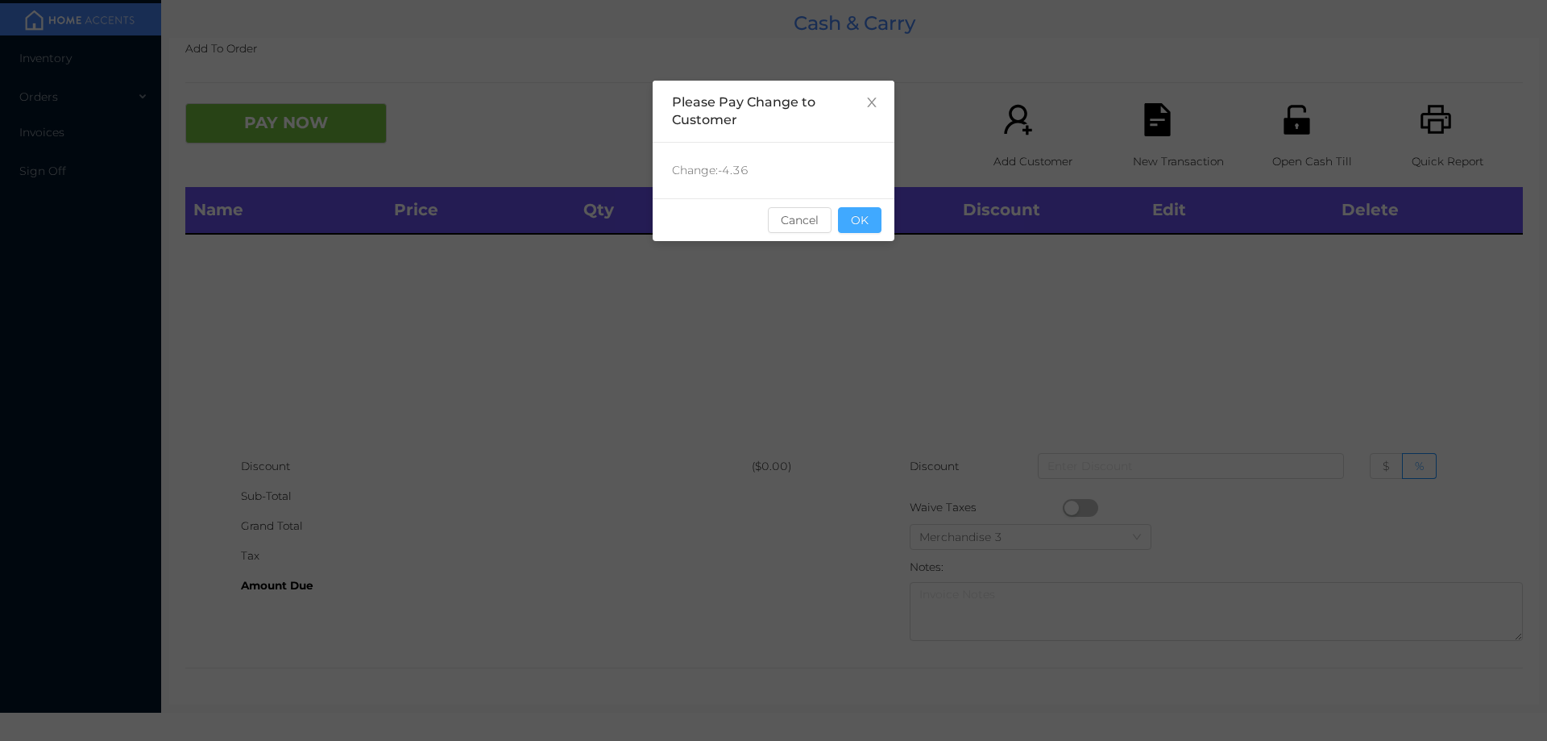
click at [861, 220] on button "OK" at bounding box center [860, 220] width 44 height 26
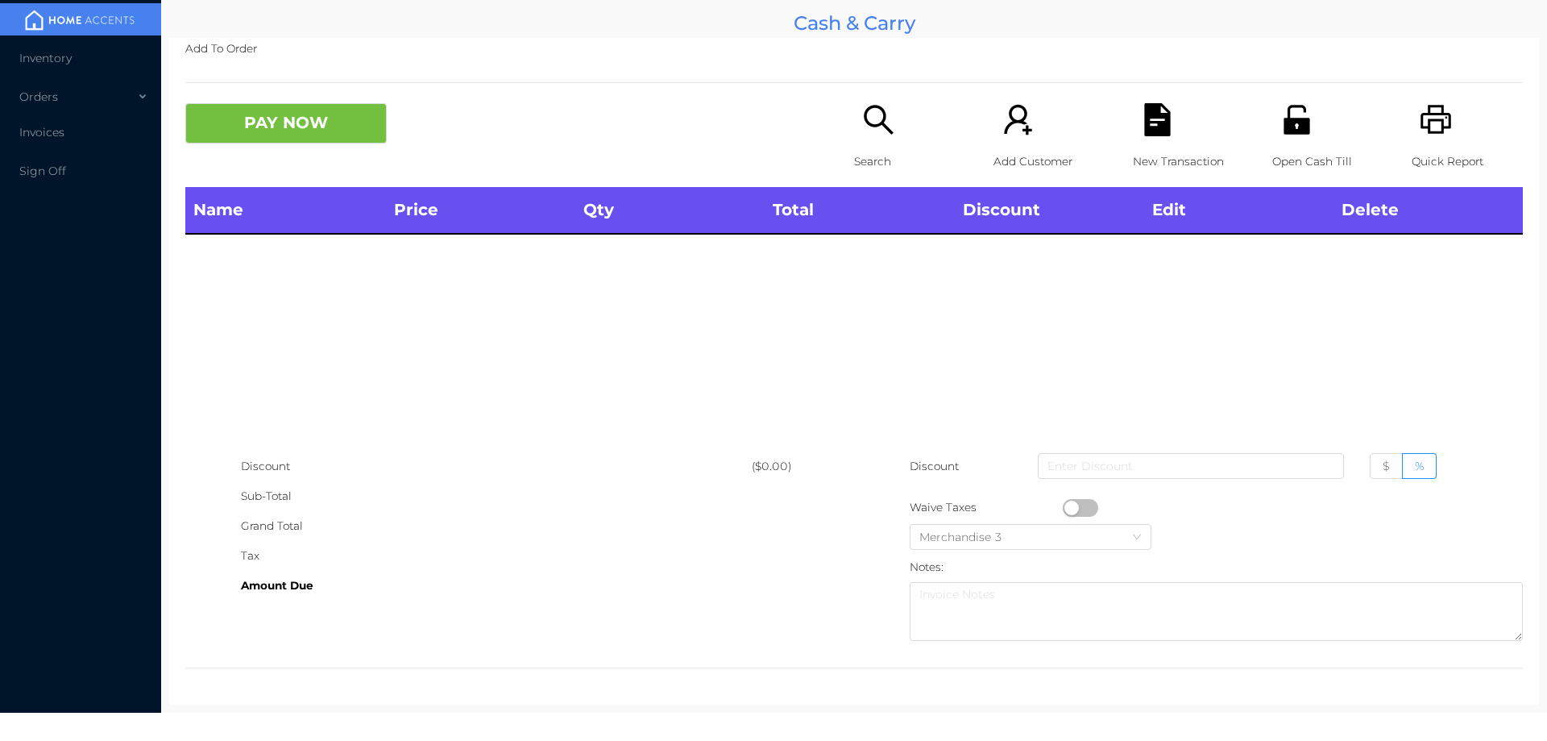
click at [864, 318] on div "Name Price Qty Total Discount Edit Delete" at bounding box center [854, 319] width 1338 height 264
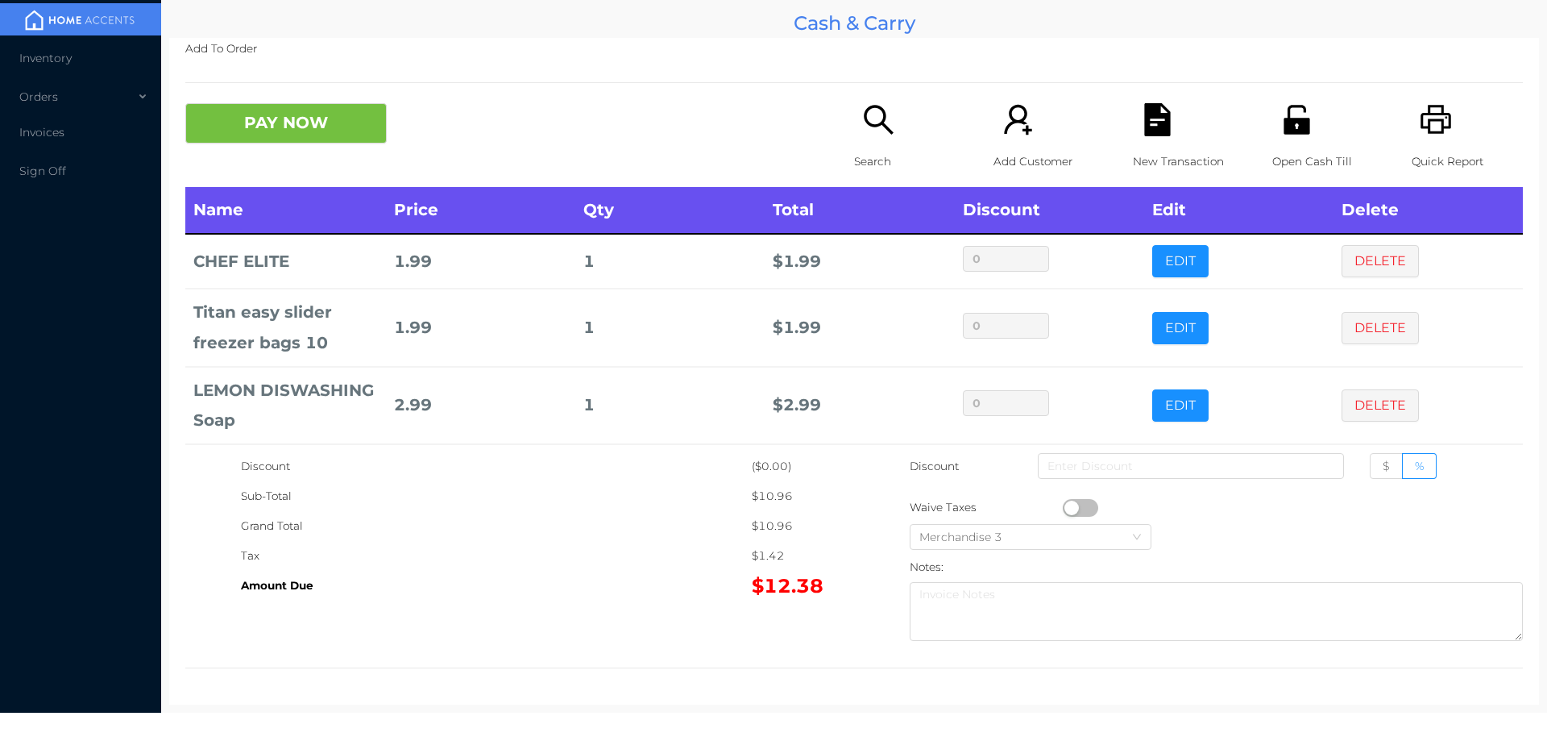
click at [868, 135] on icon "icon: search" at bounding box center [878, 119] width 33 height 33
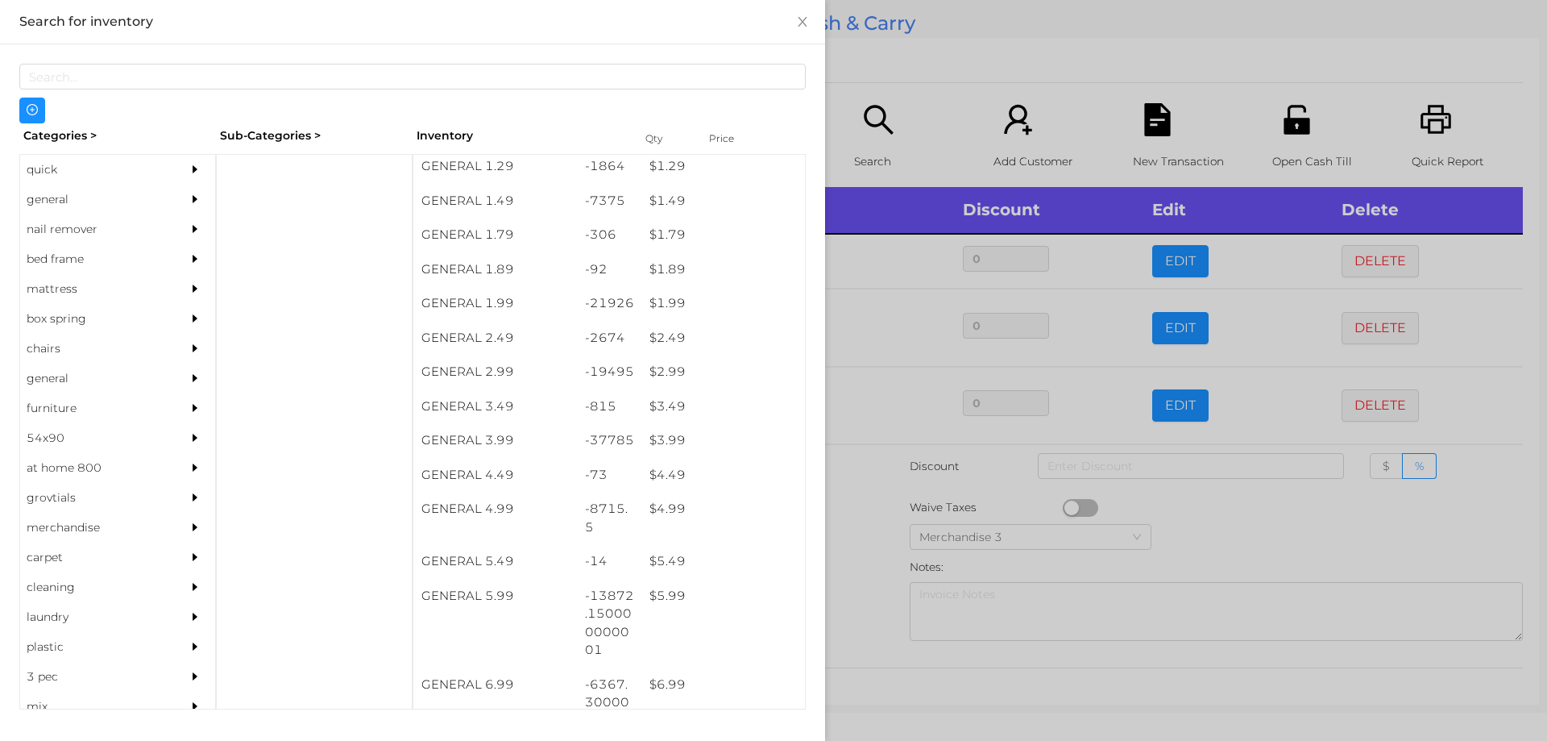
scroll to position [220, 0]
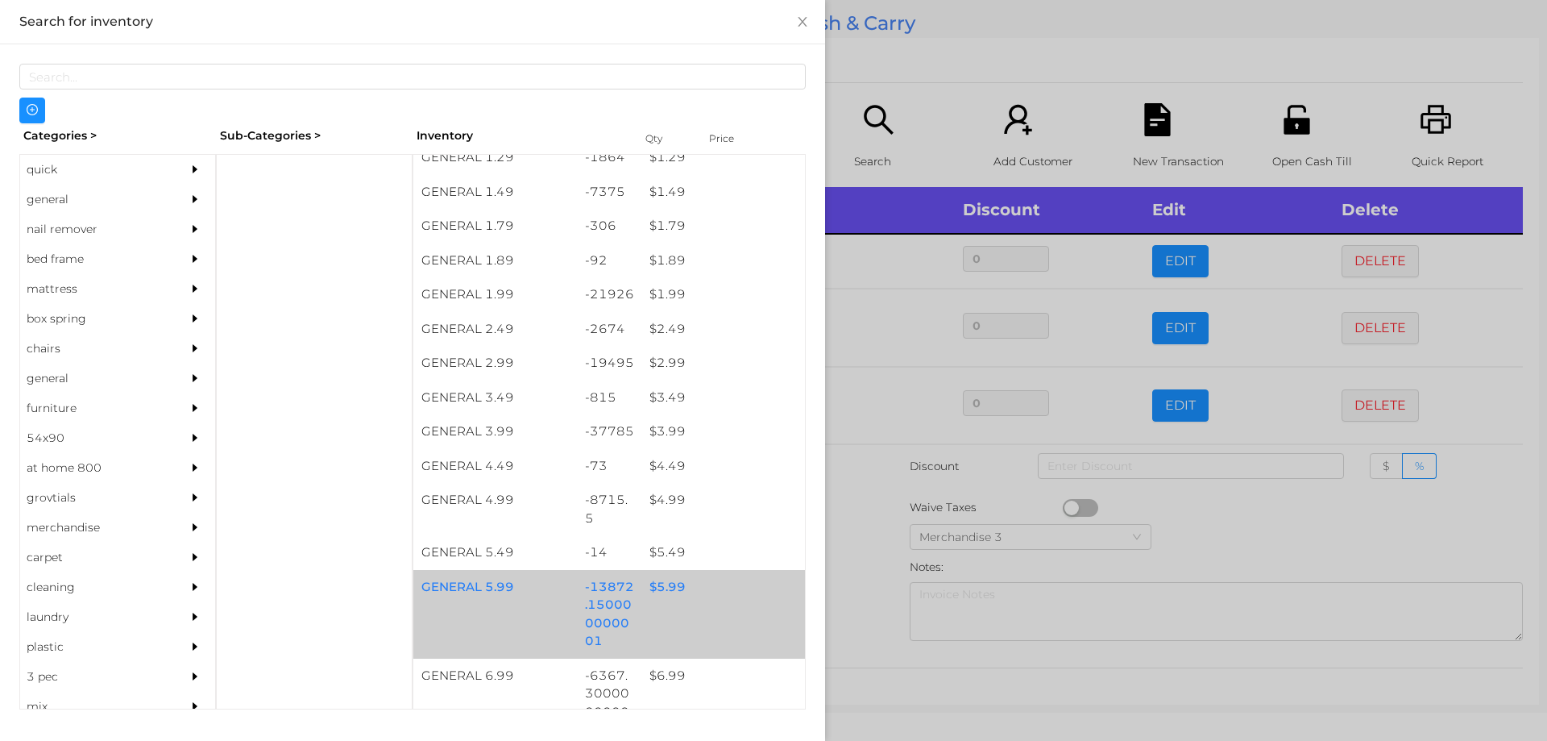
click at [671, 589] on div "$ 5.99" at bounding box center [723, 587] width 164 height 35
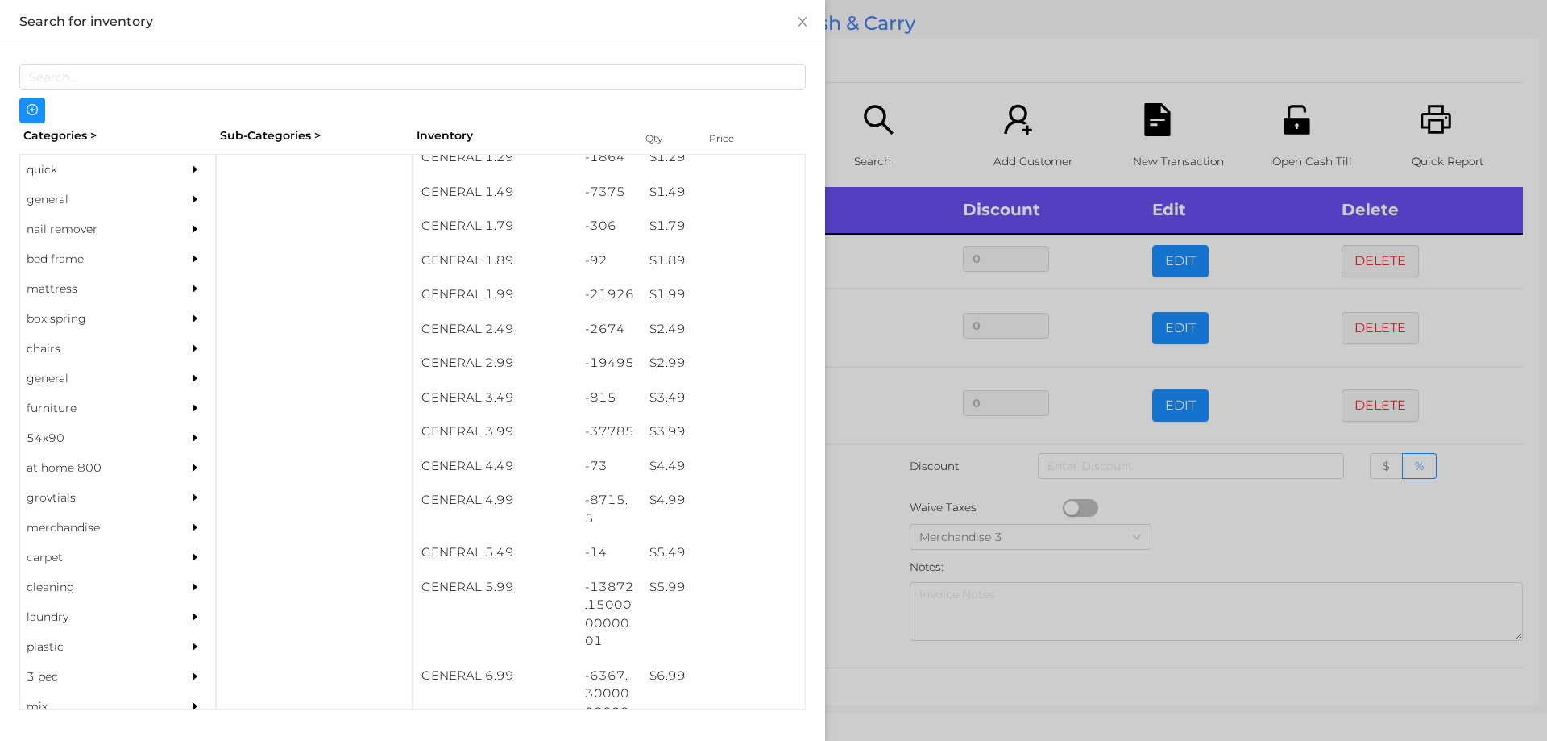
click at [865, 557] on div at bounding box center [773, 370] width 1547 height 741
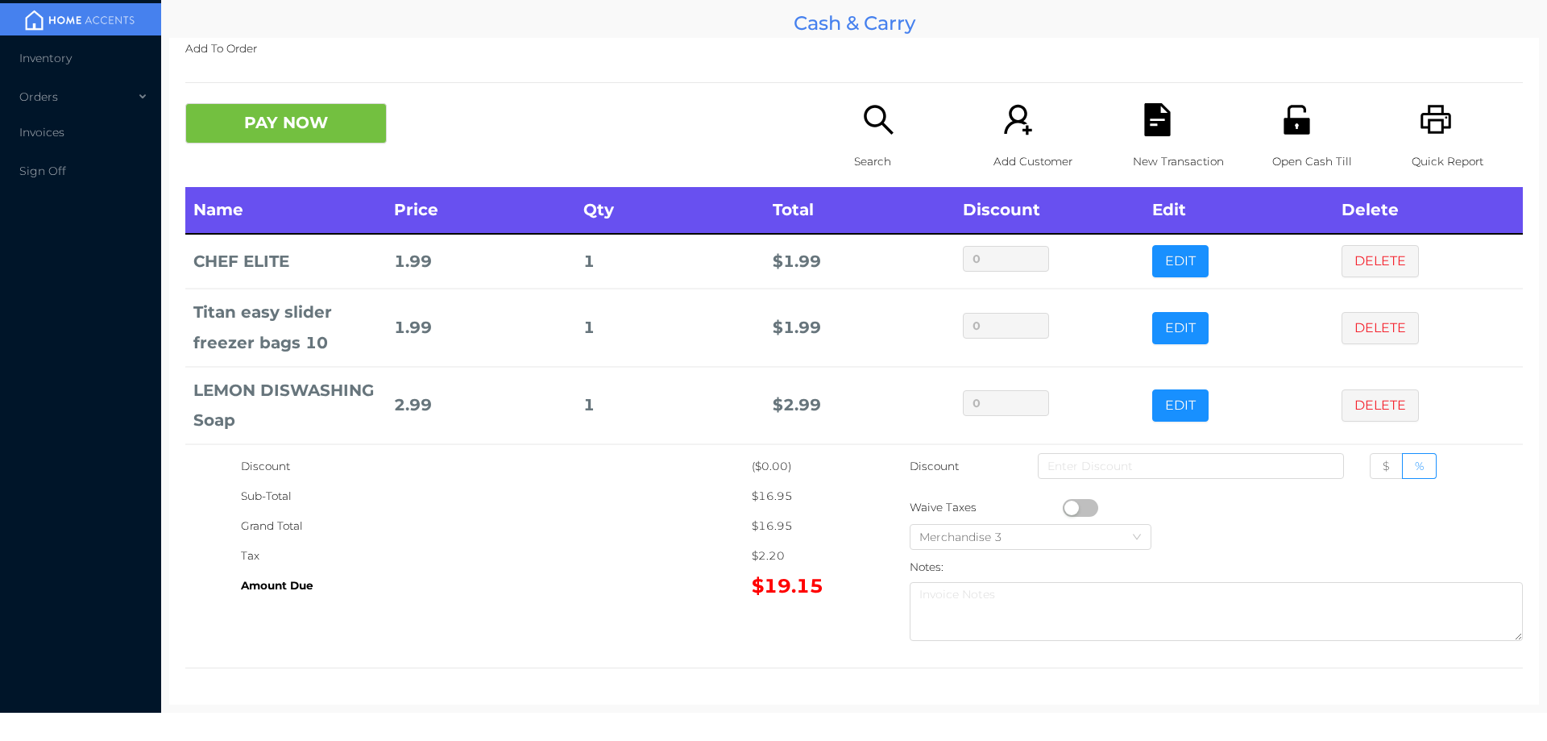
click at [863, 122] on icon "icon: search" at bounding box center [878, 119] width 33 height 33
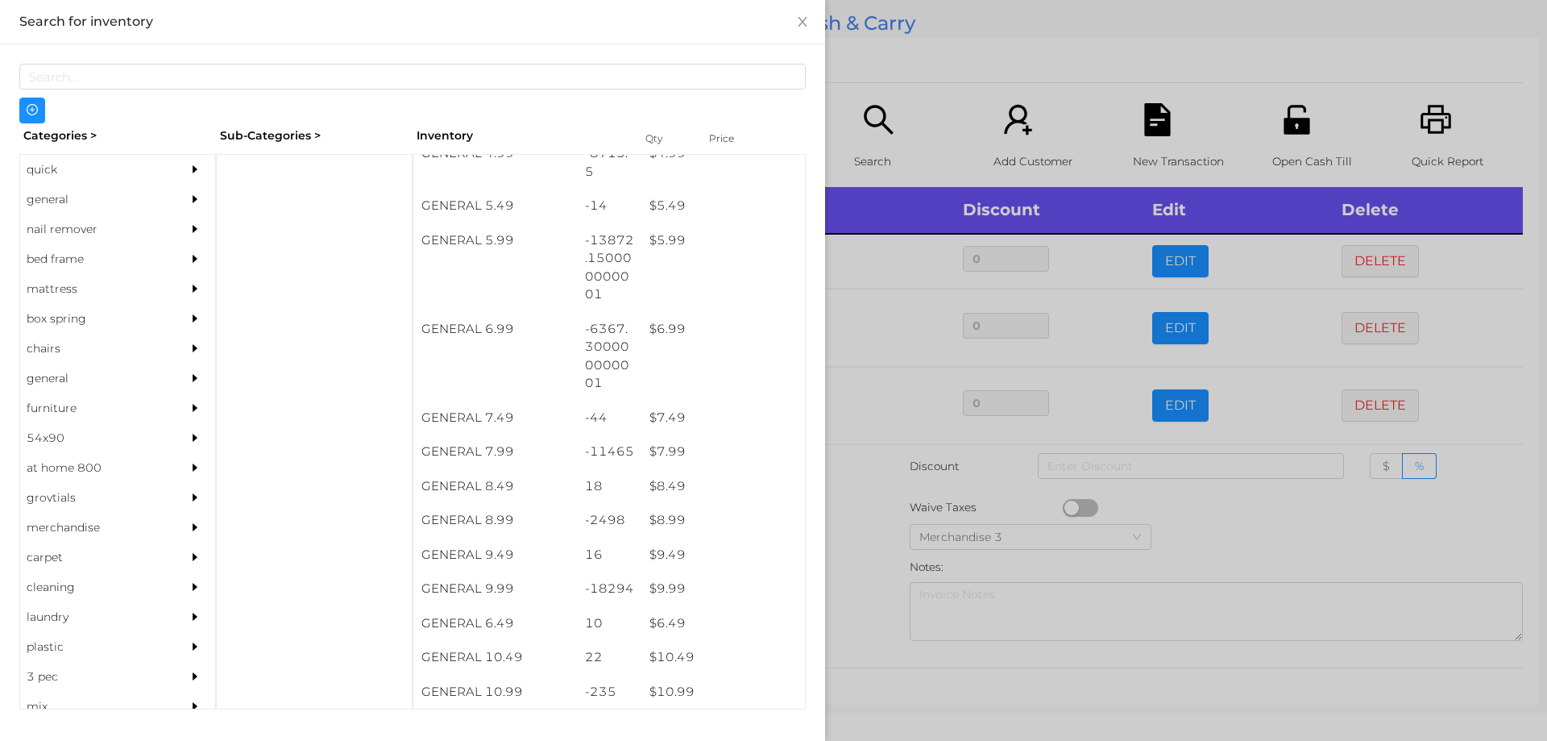
scroll to position [585, 0]
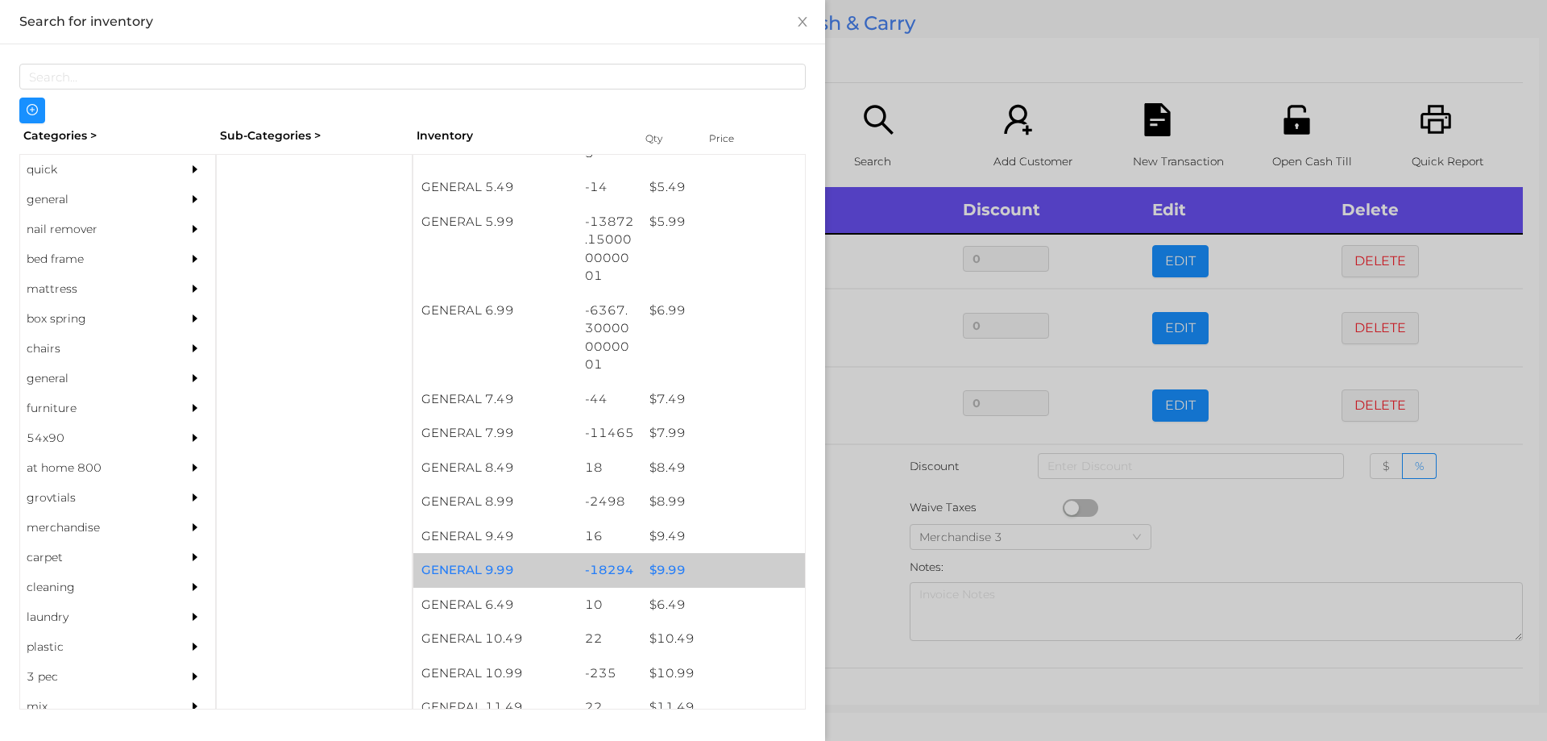
click at [665, 572] on div "$ 9.99" at bounding box center [723, 570] width 164 height 35
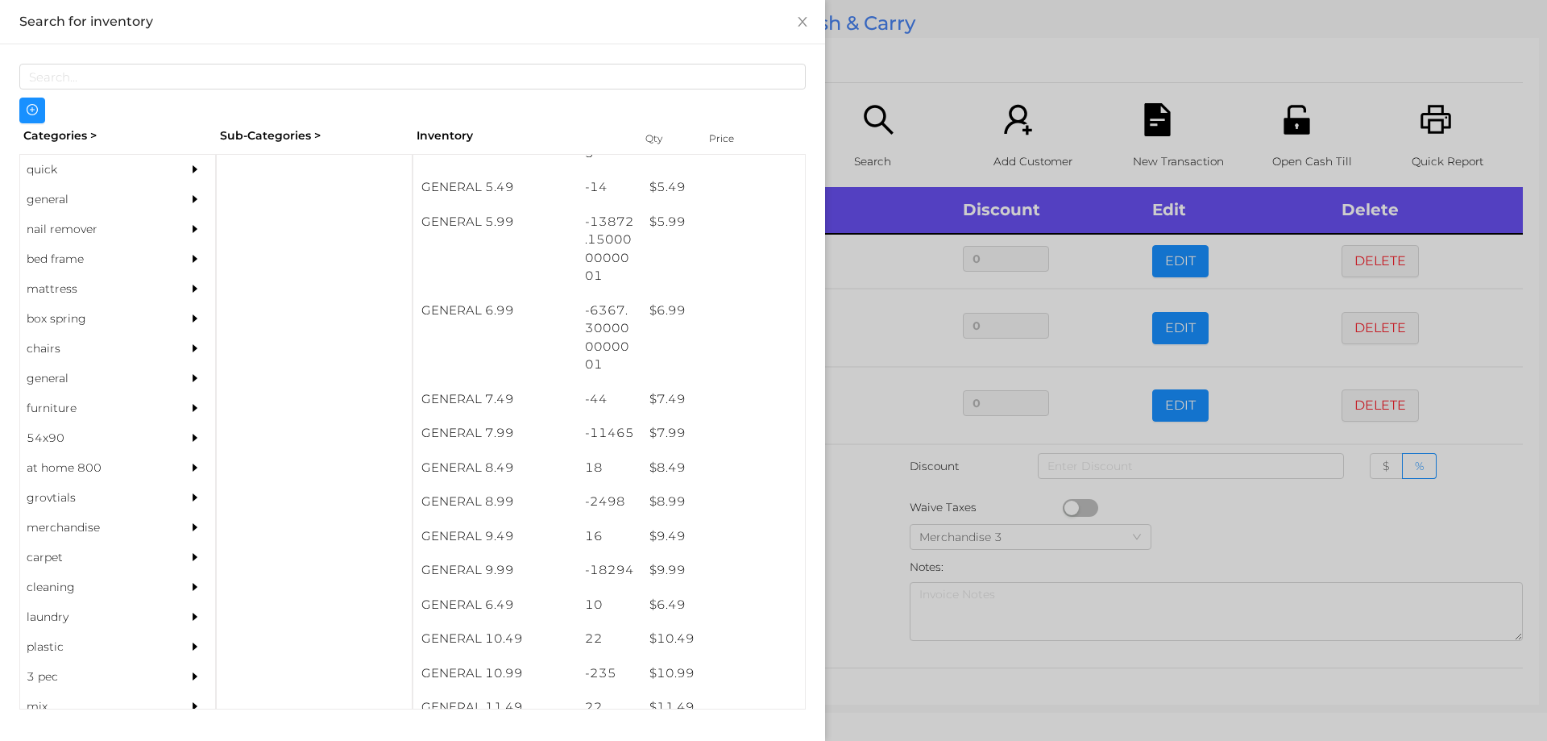
click at [860, 575] on div at bounding box center [773, 370] width 1547 height 741
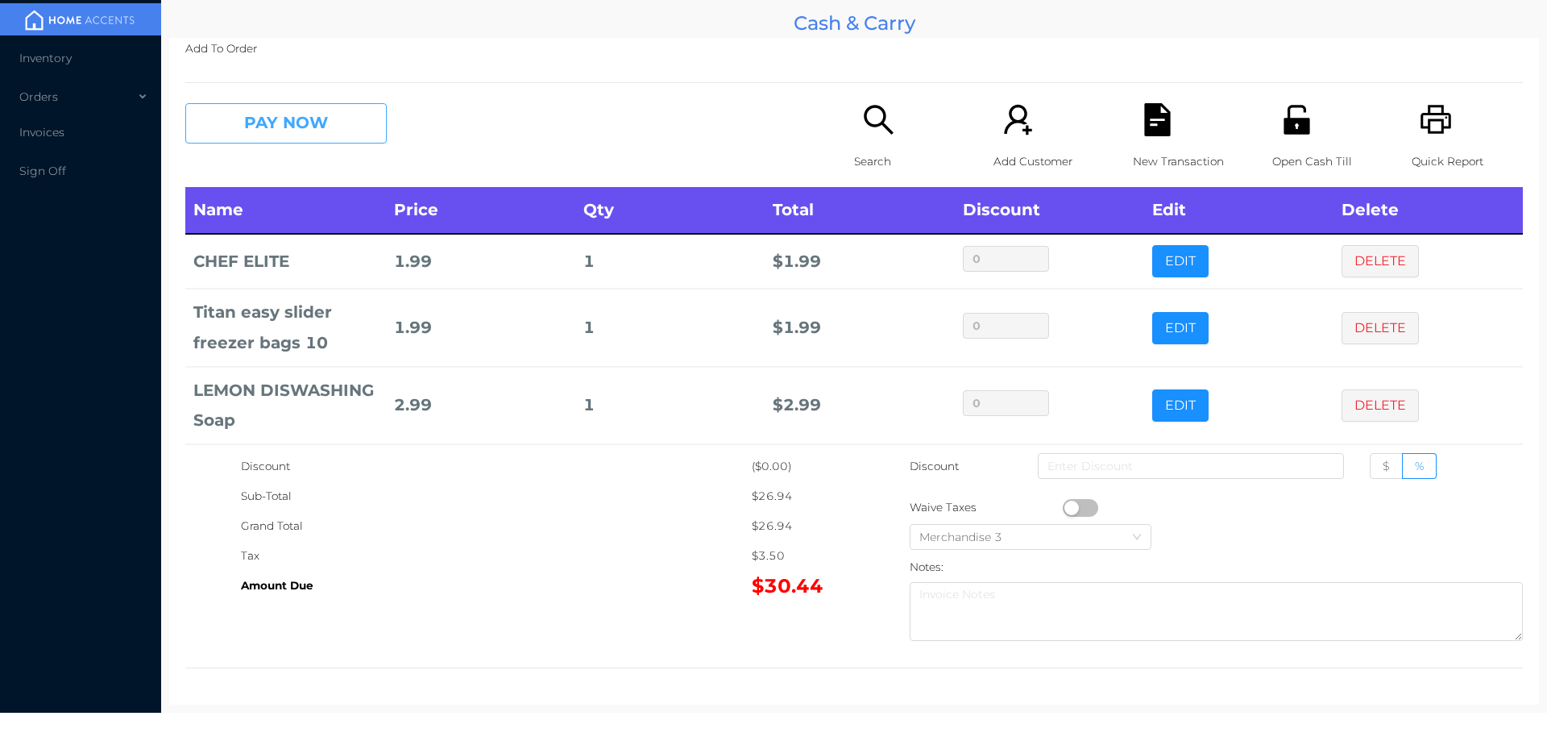
click at [283, 126] on button "PAY NOW" at bounding box center [285, 123] width 201 height 40
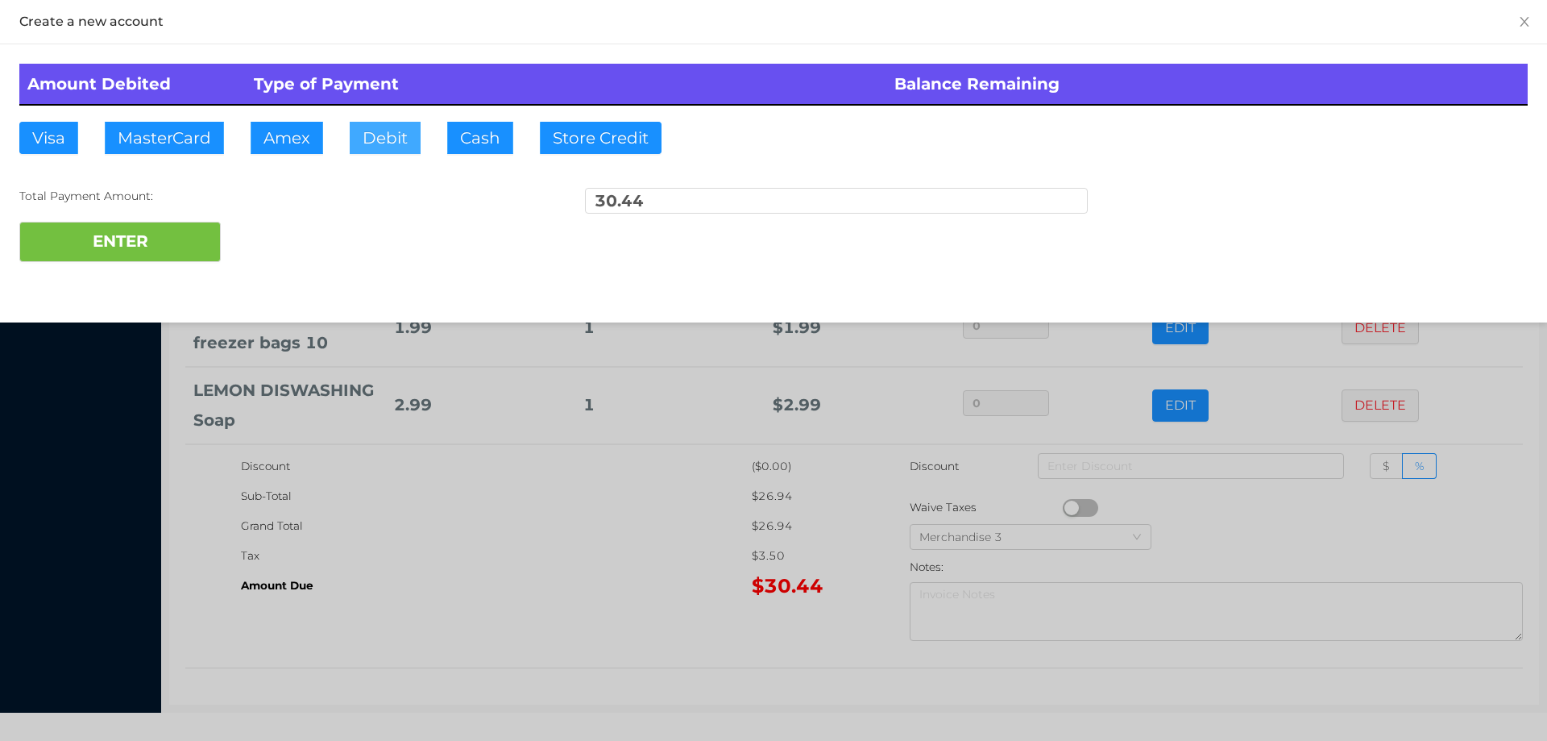
click at [396, 143] on button "Debit" at bounding box center [385, 138] width 71 height 32
type input "50."
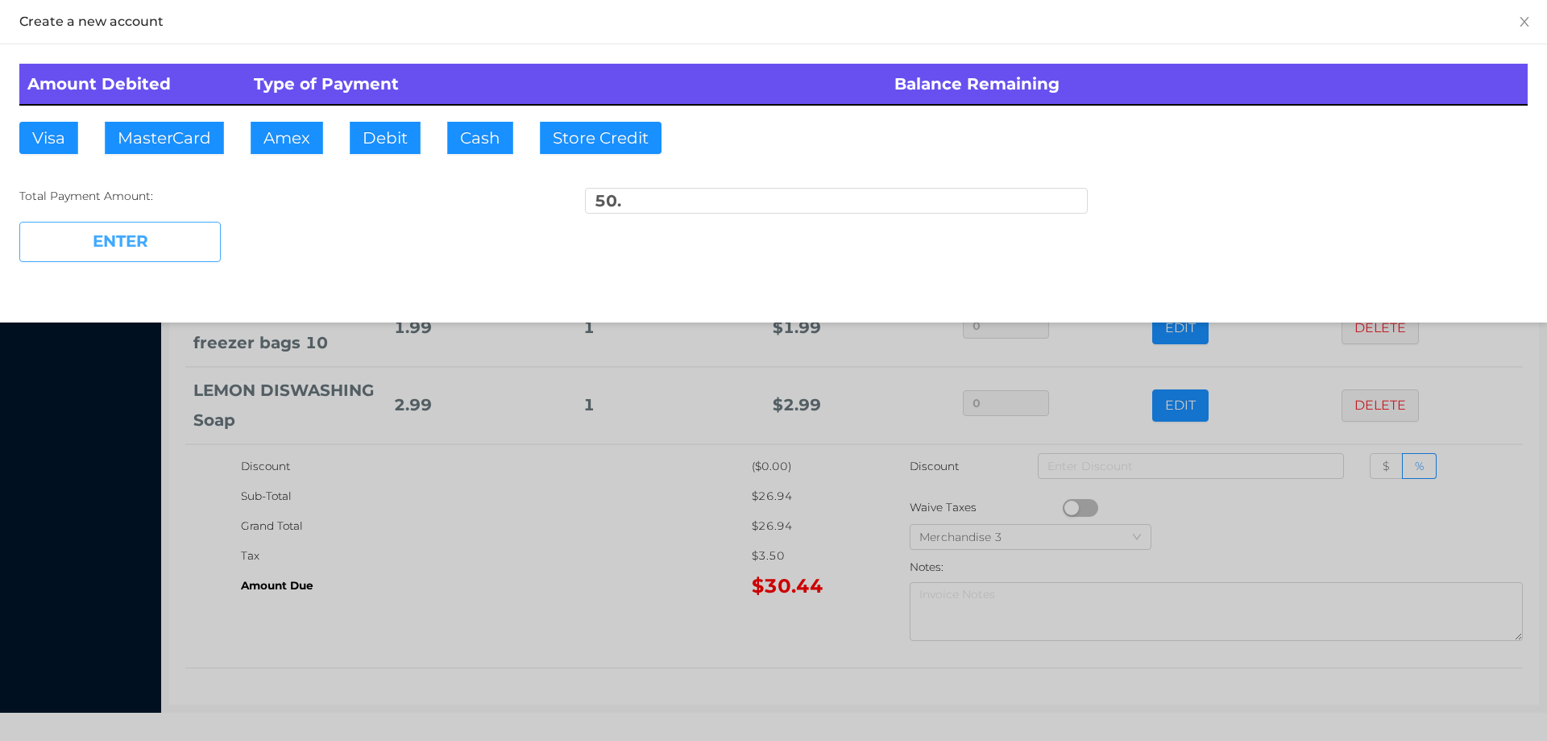
click at [151, 250] on button "ENTER" at bounding box center [119, 242] width 201 height 40
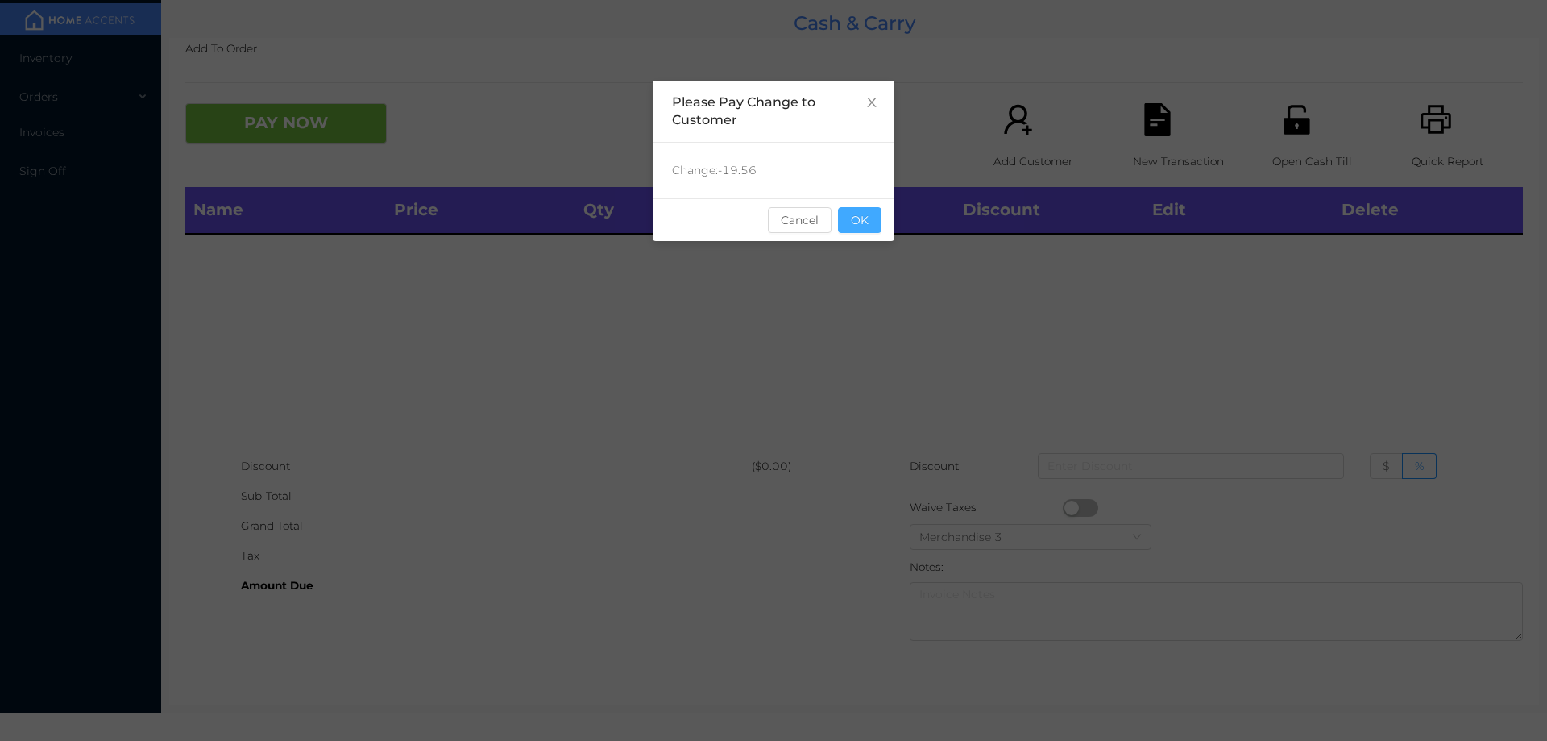
click at [857, 230] on button "OK" at bounding box center [860, 220] width 44 height 26
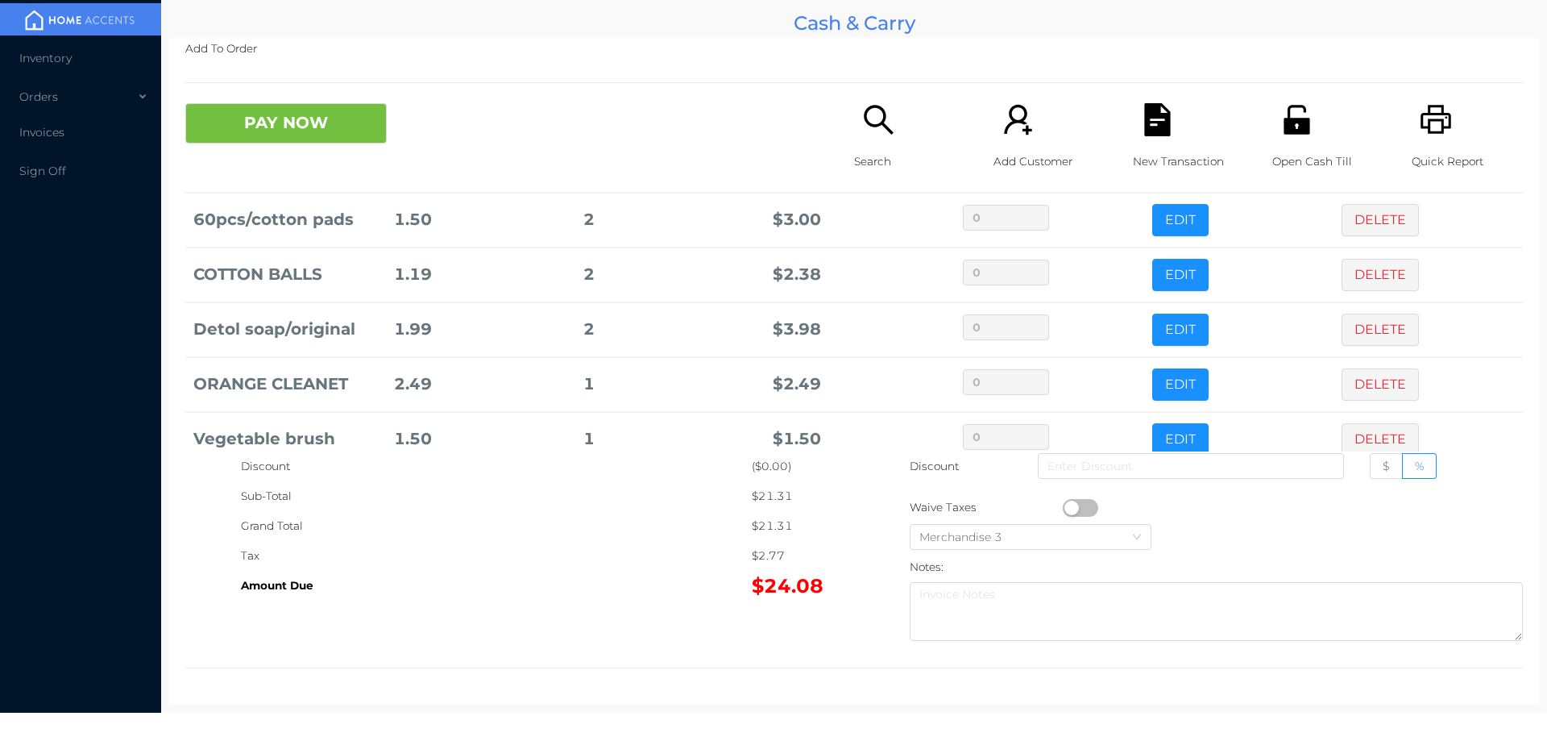
scroll to position [284, 0]
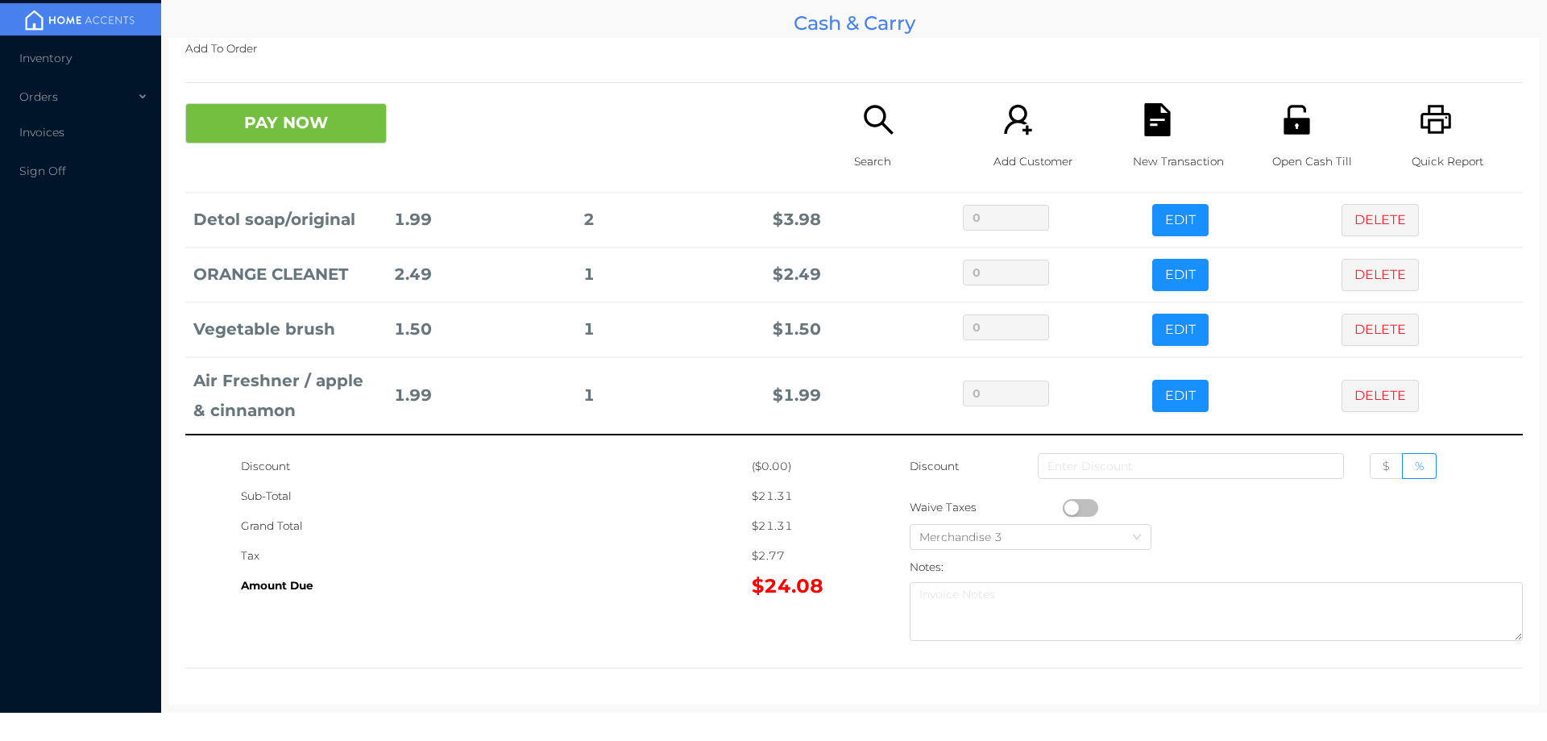
click at [877, 173] on p "Search" at bounding box center [909, 162] width 111 height 30
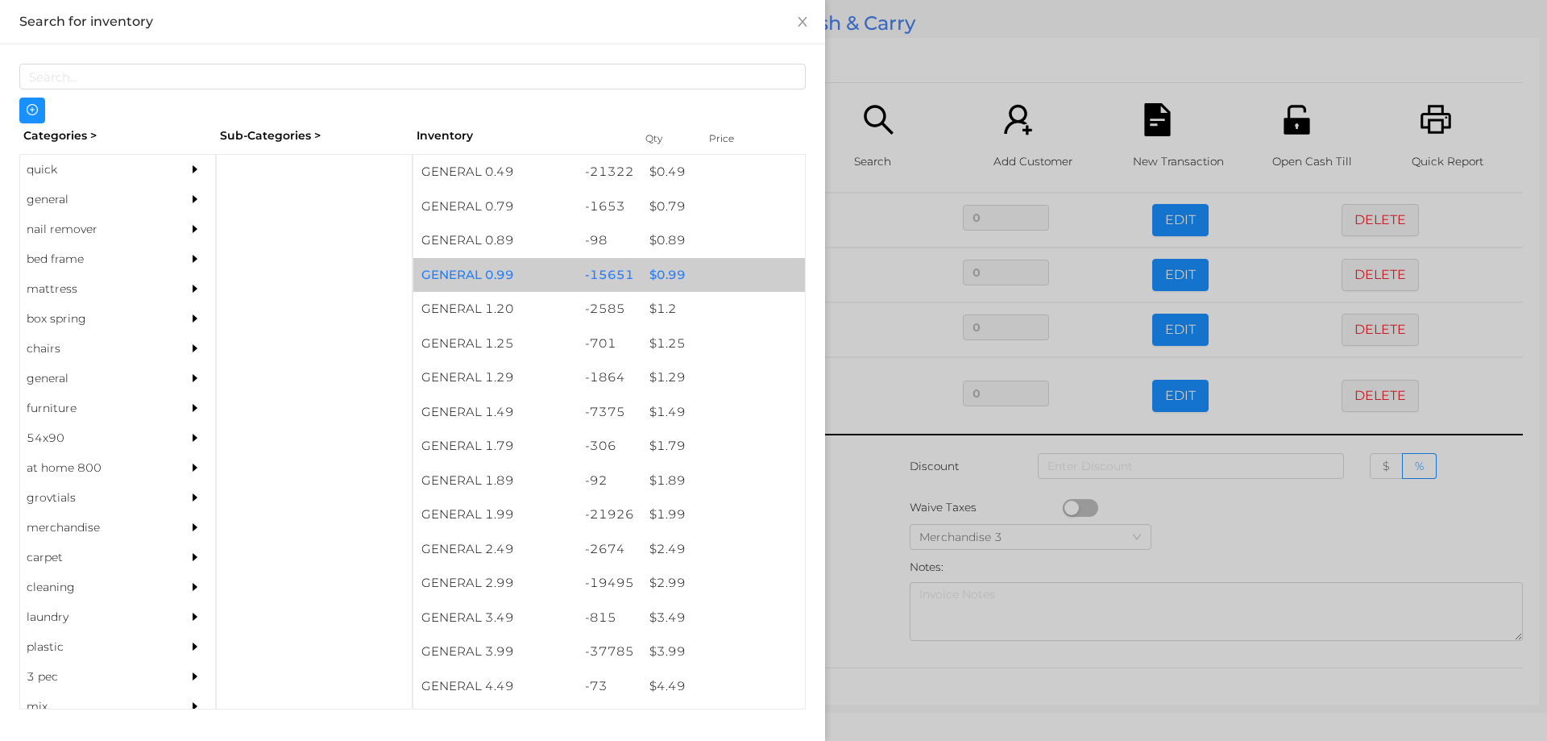
click at [670, 273] on div "$ 0.99" at bounding box center [723, 275] width 164 height 35
click at [676, 276] on div "$ 0.99" at bounding box center [723, 275] width 164 height 35
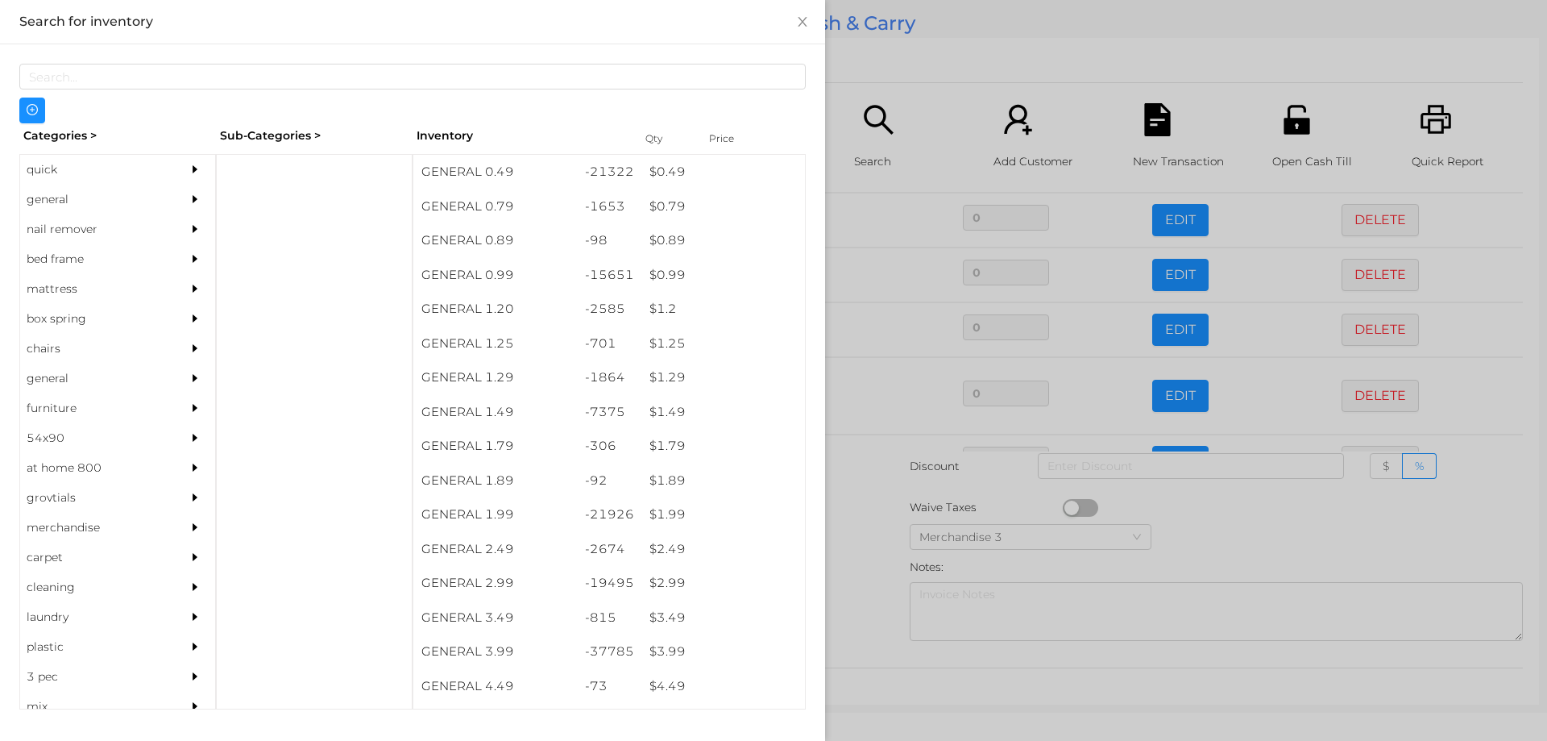
click at [864, 529] on div at bounding box center [773, 370] width 1547 height 741
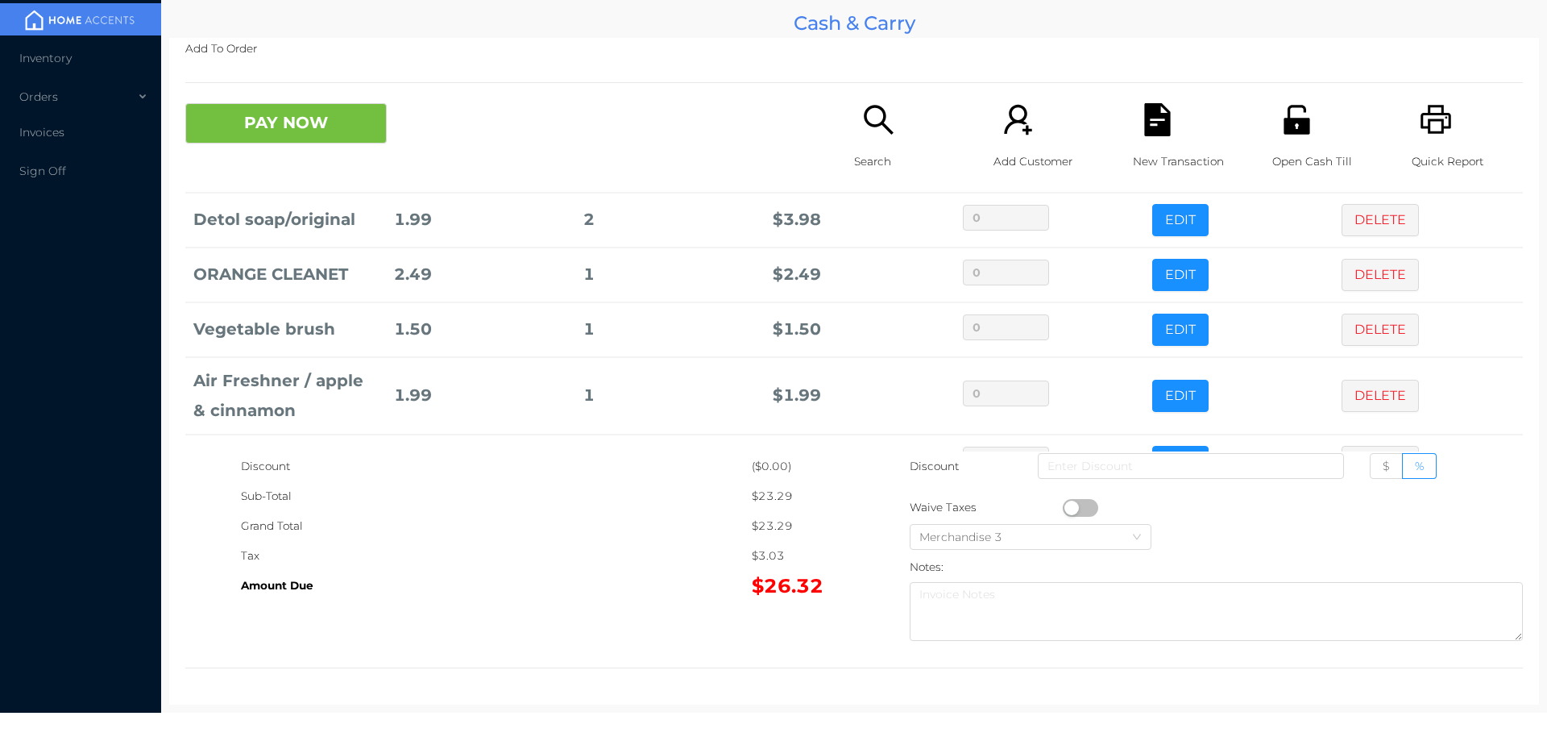
scroll to position [338, 0]
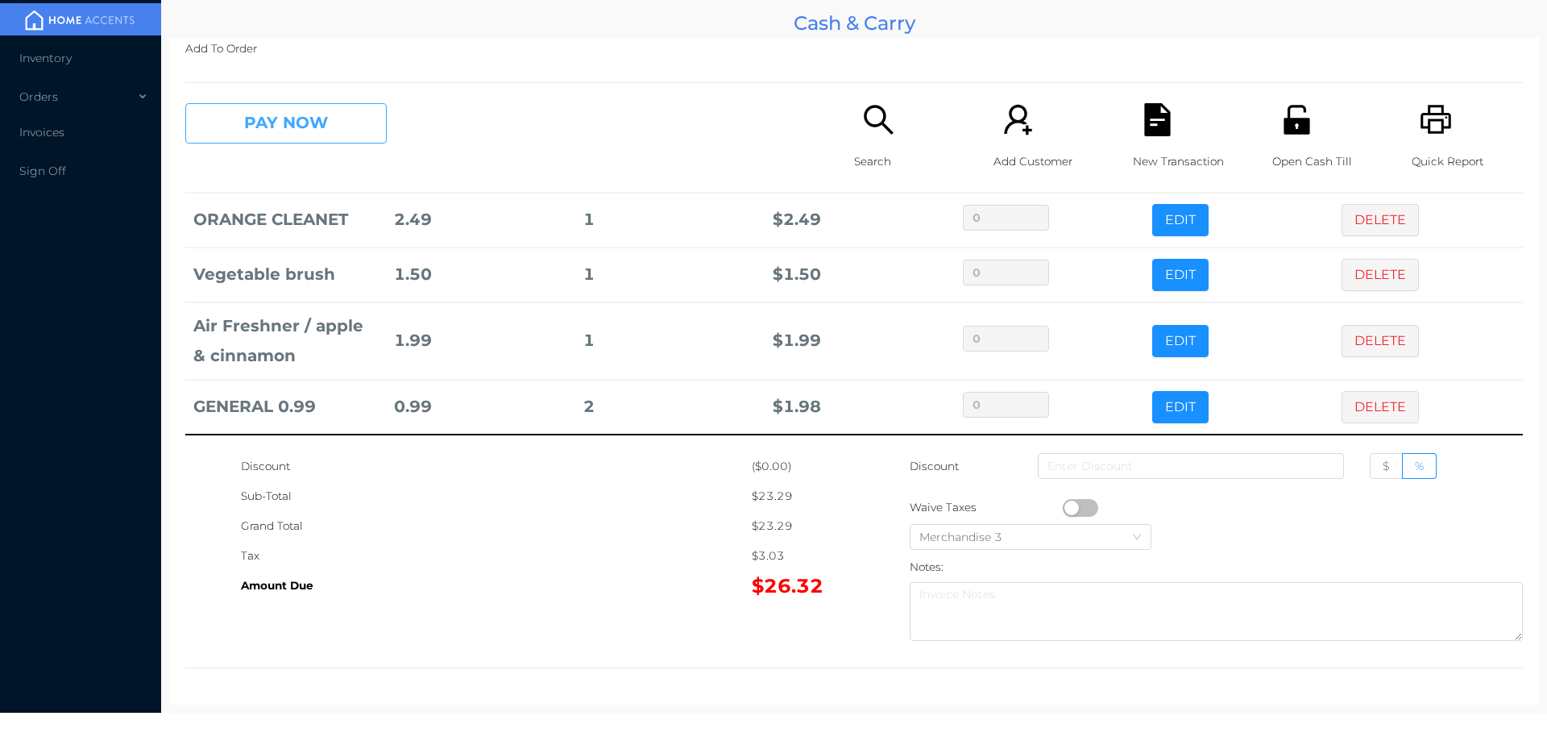
click at [341, 132] on button "PAY NOW" at bounding box center [285, 123] width 201 height 40
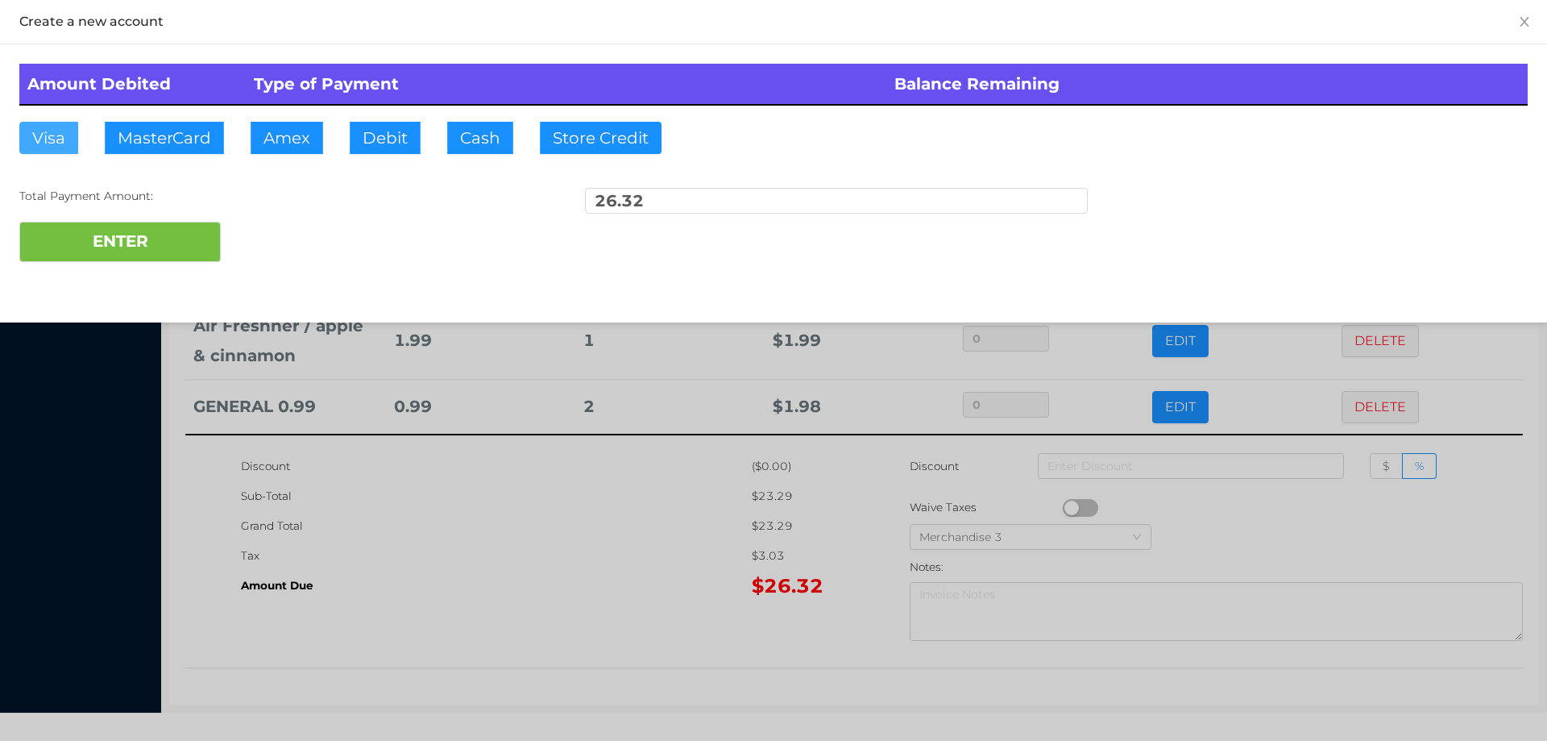
click at [48, 141] on button "Visa" at bounding box center [48, 138] width 59 height 32
click at [175, 250] on button "ENTER" at bounding box center [119, 242] width 201 height 40
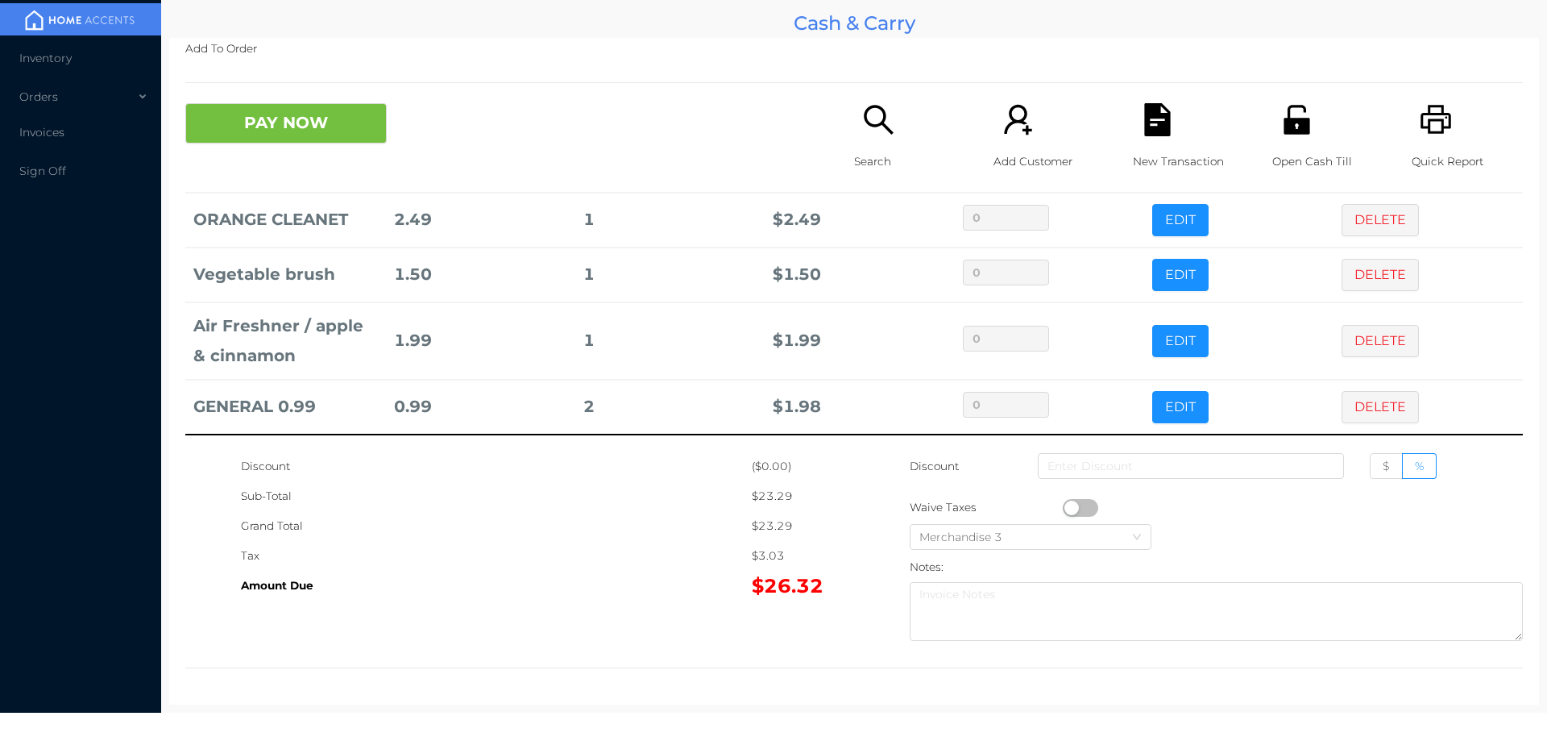
scroll to position [0, 0]
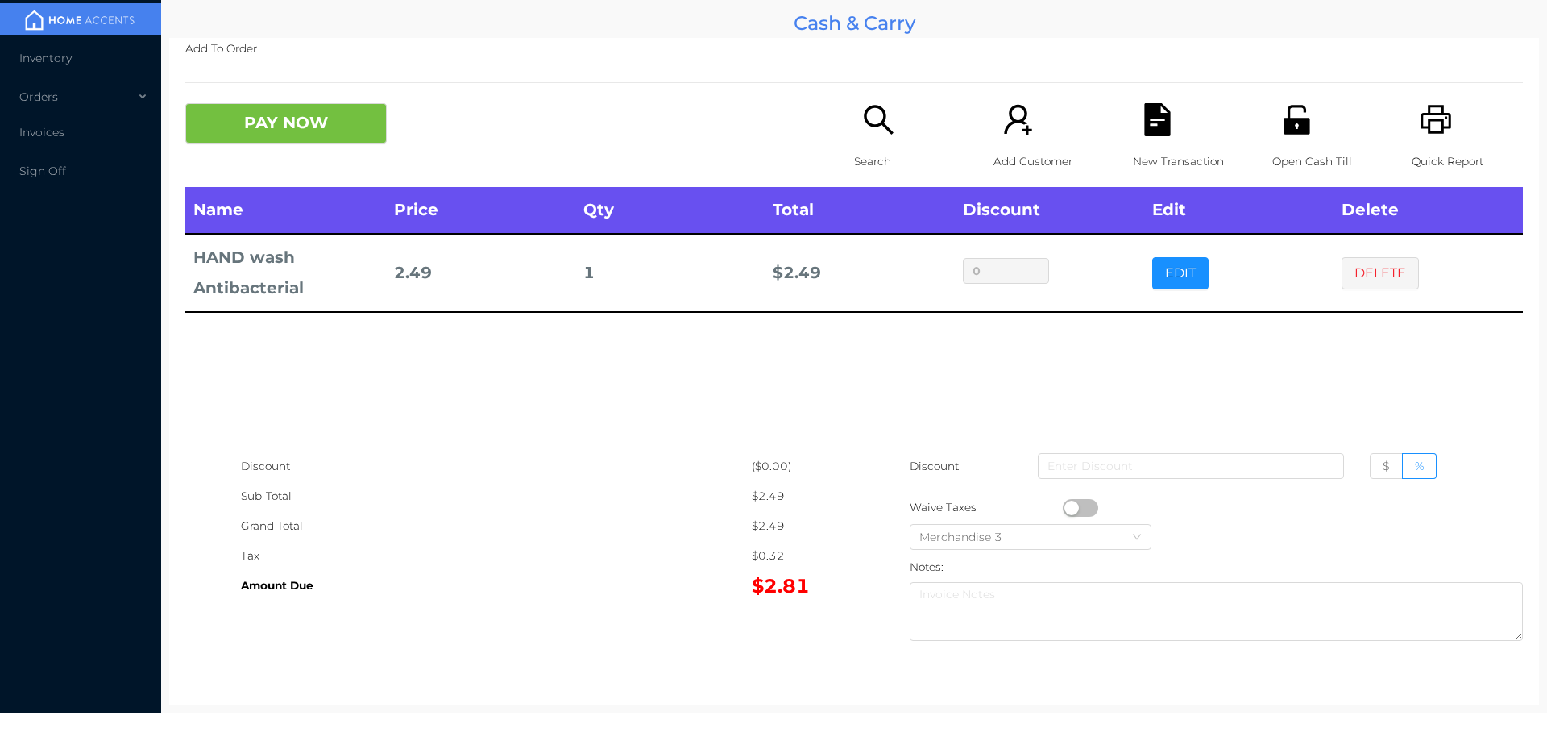
click at [873, 138] on div "Search" at bounding box center [909, 145] width 111 height 84
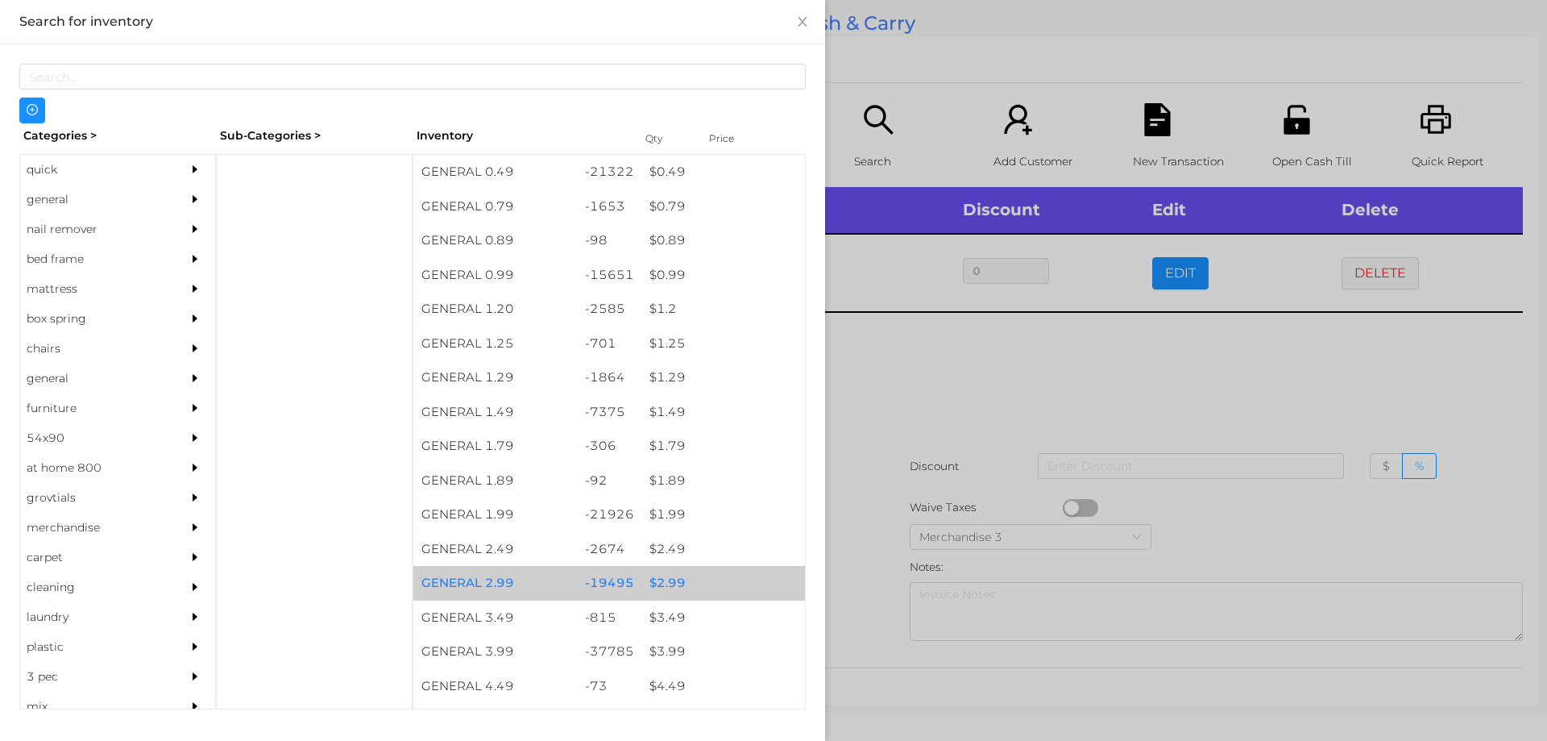
click at [654, 575] on div "$ 2.99" at bounding box center [723, 583] width 164 height 35
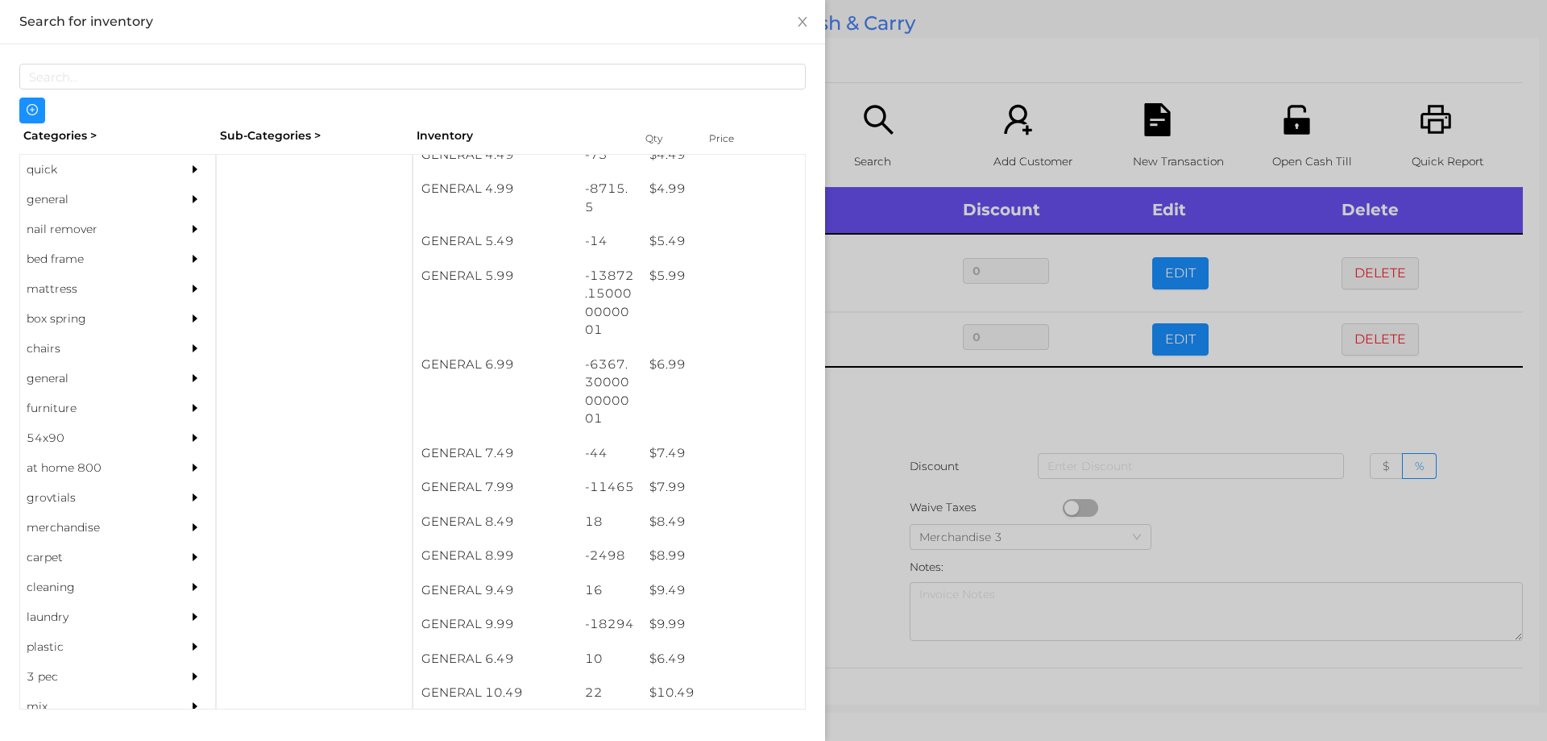
scroll to position [537, 0]
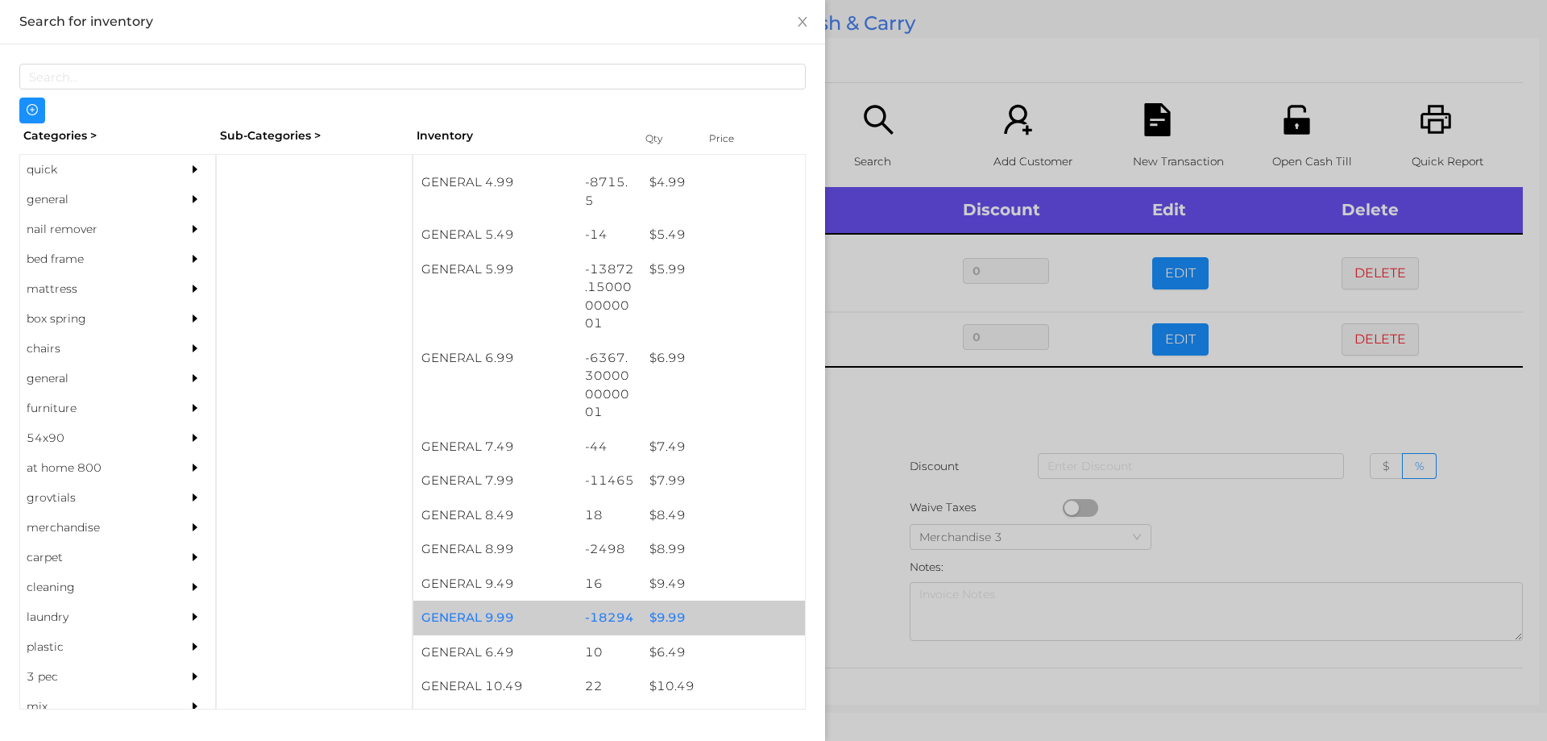
click at [672, 606] on div "$ 9.99" at bounding box center [723, 617] width 164 height 35
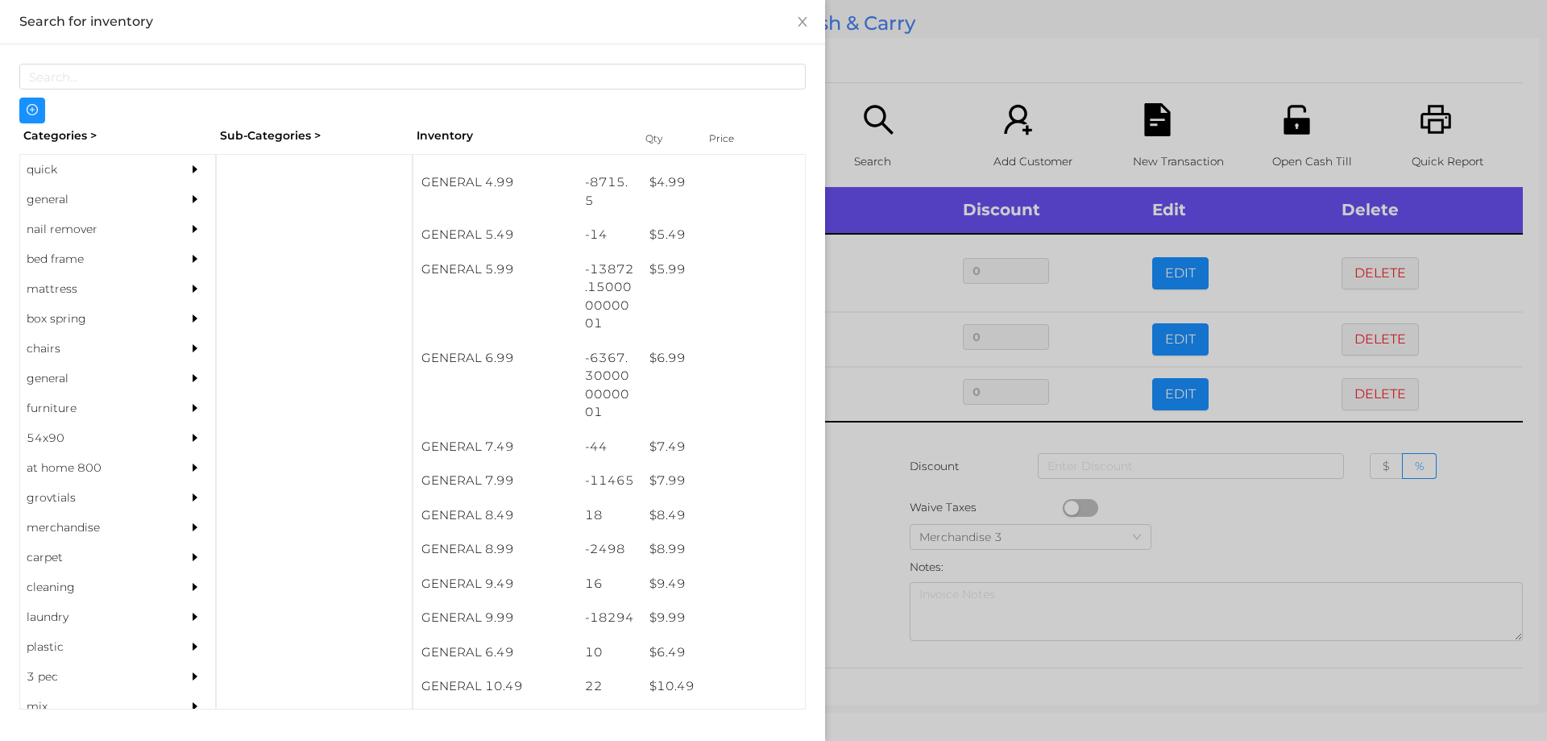
click at [868, 580] on div at bounding box center [773, 370] width 1547 height 741
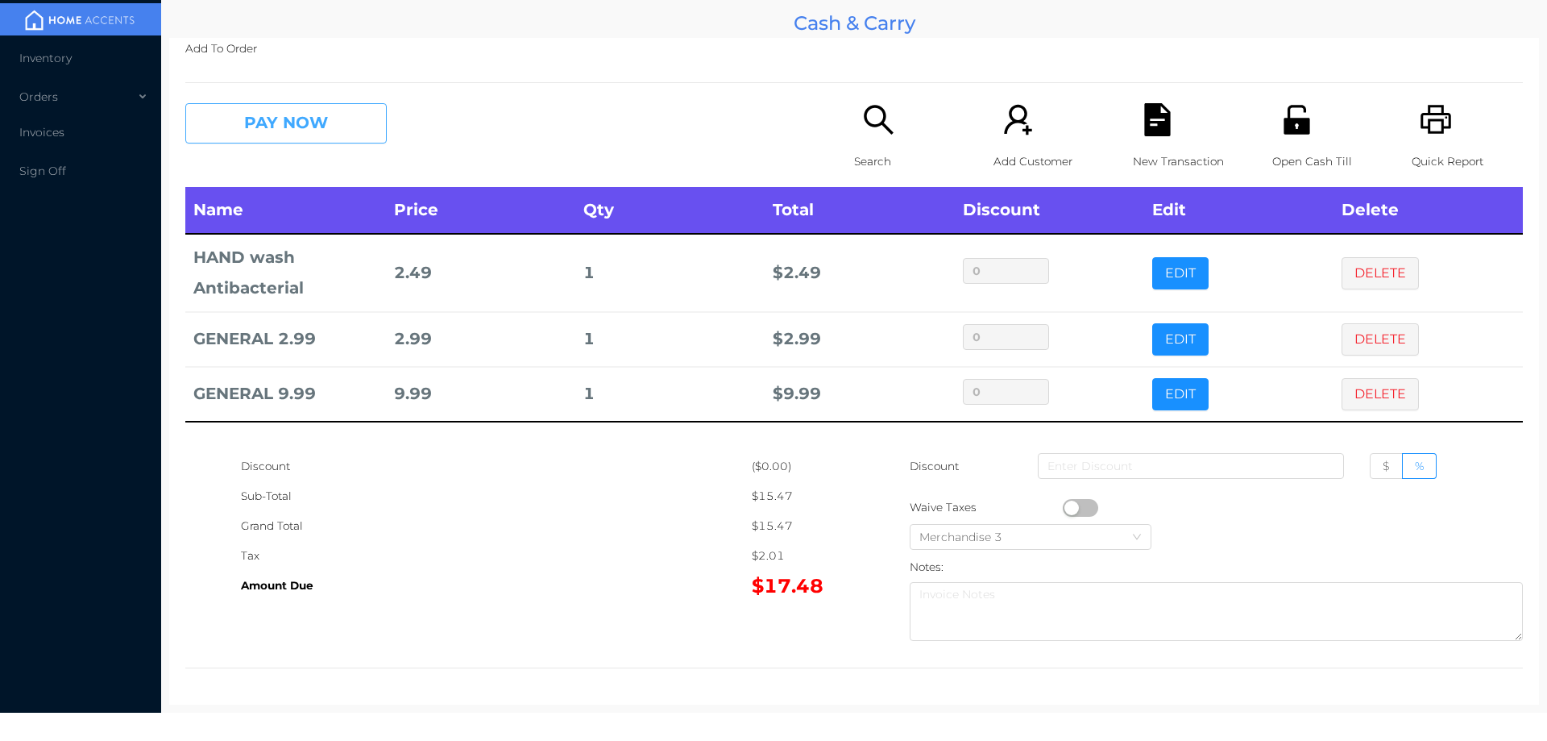
click at [326, 123] on button "PAY NOW" at bounding box center [285, 123] width 201 height 40
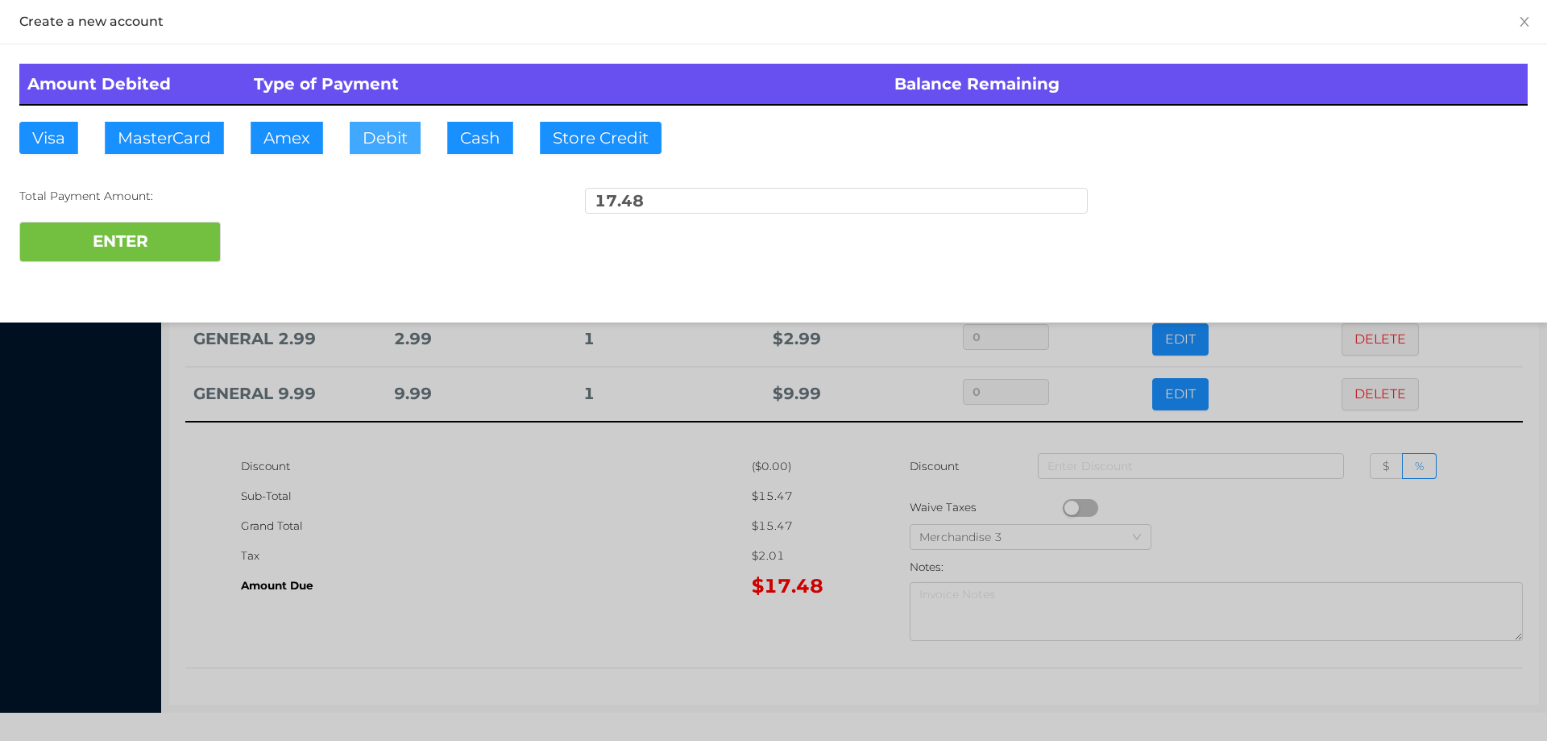
click at [373, 131] on button "Debit" at bounding box center [385, 138] width 71 height 32
click at [276, 259] on div "ENTER" at bounding box center [773, 242] width 1509 height 40
click at [513, 513] on div at bounding box center [773, 370] width 1547 height 741
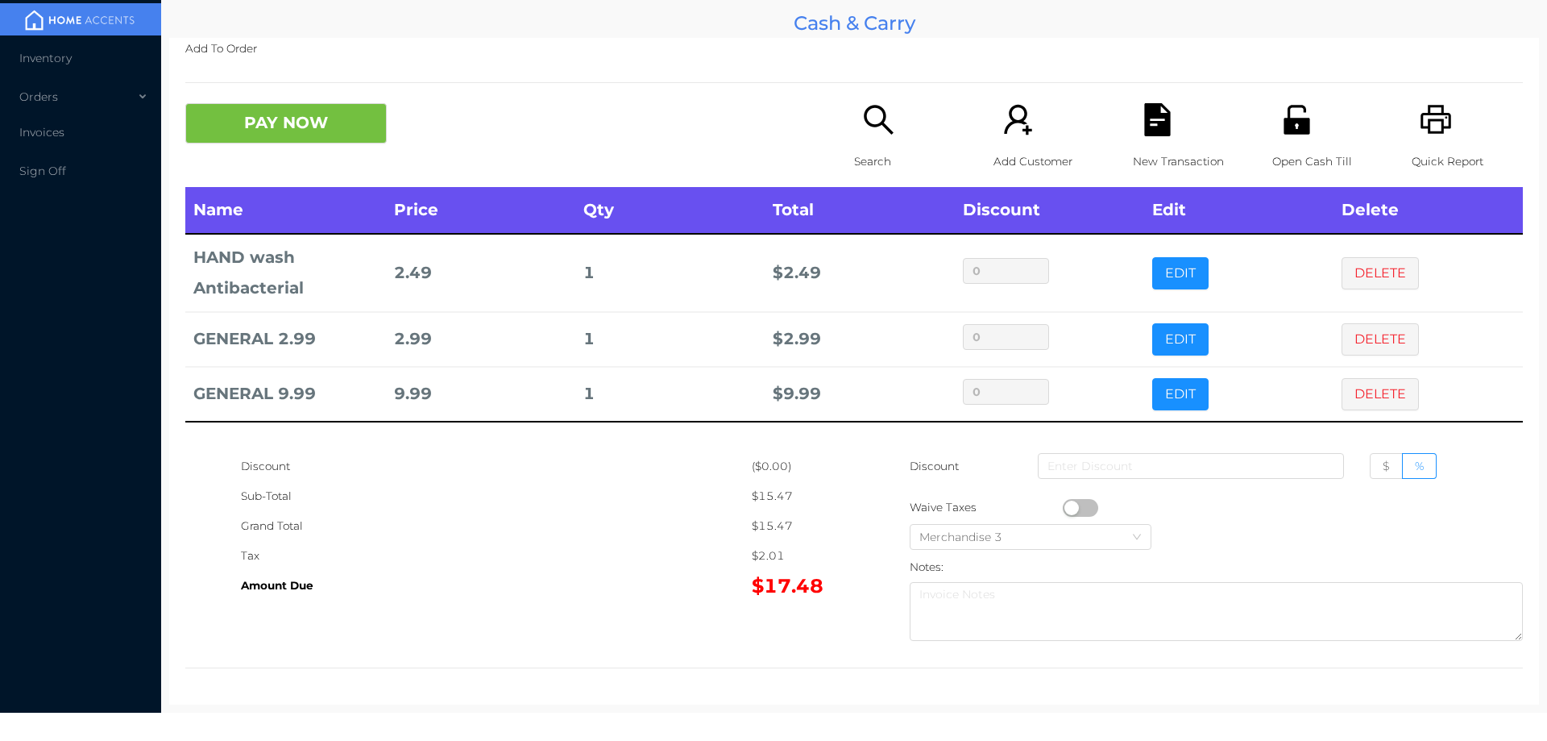
click at [1153, 131] on icon "icon: file-text" at bounding box center [1157, 119] width 26 height 33
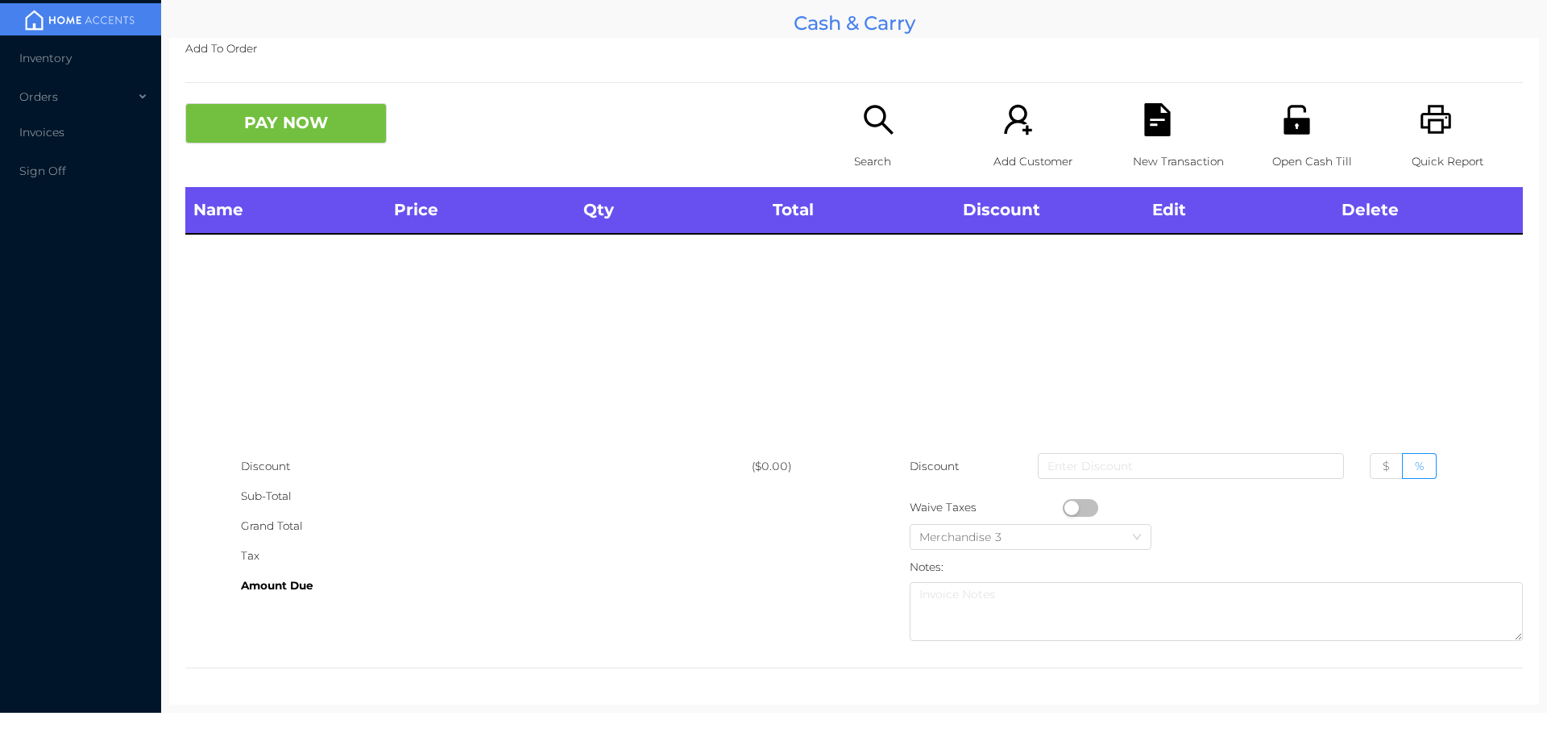
click at [862, 136] on icon "icon: search" at bounding box center [878, 119] width 33 height 33
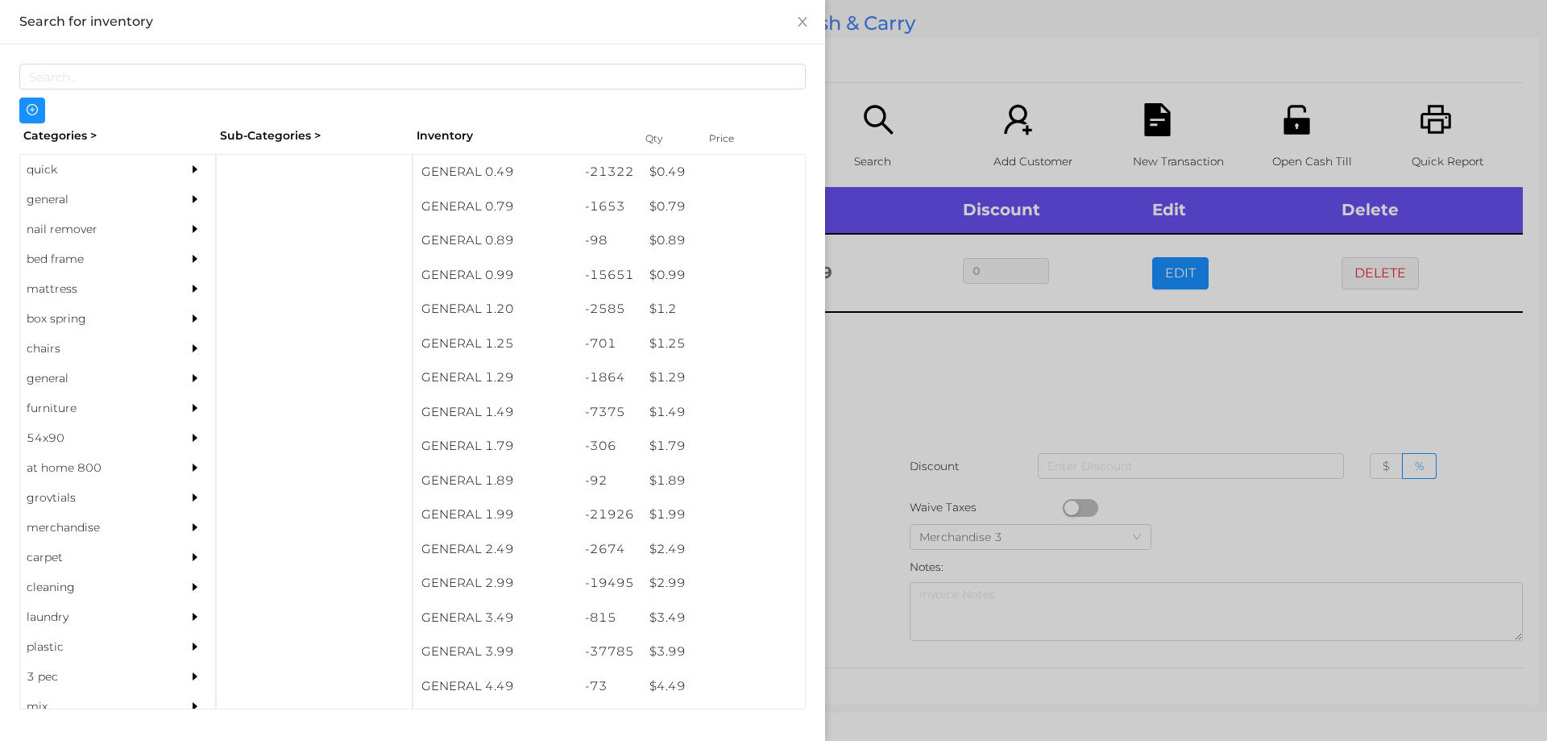
click at [1007, 338] on div at bounding box center [773, 370] width 1547 height 741
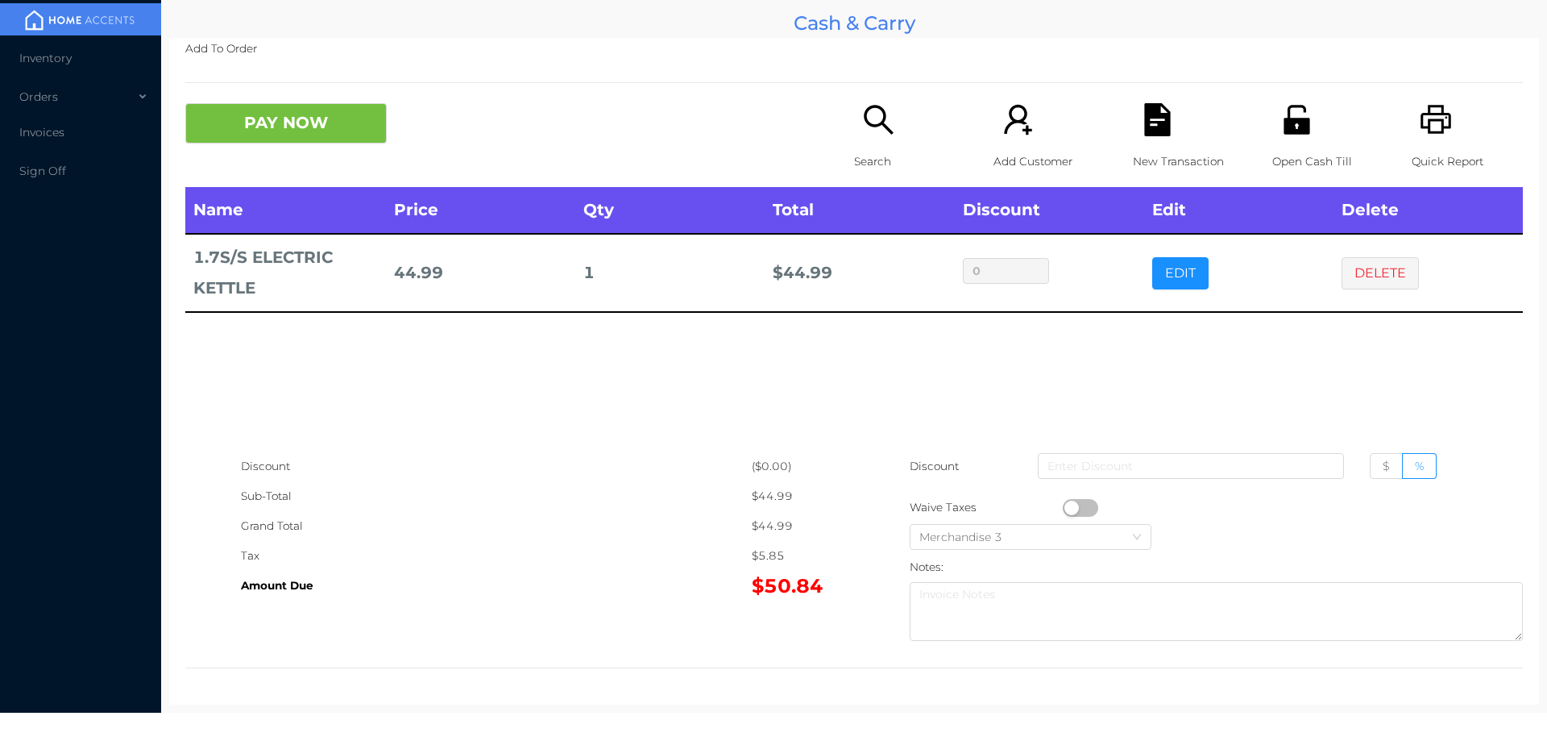
click at [867, 133] on icon "icon: search" at bounding box center [878, 119] width 33 height 33
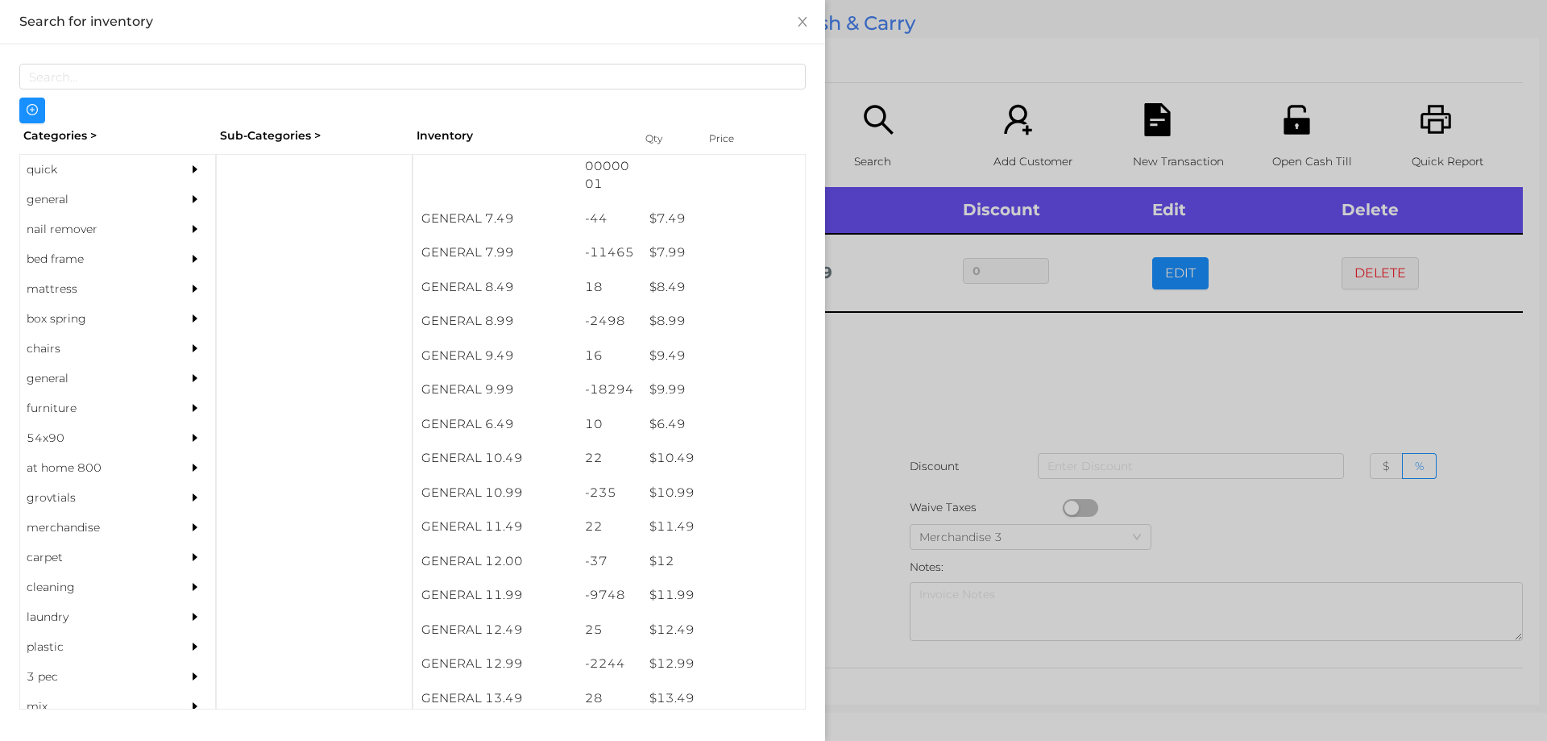
scroll to position [766, 0]
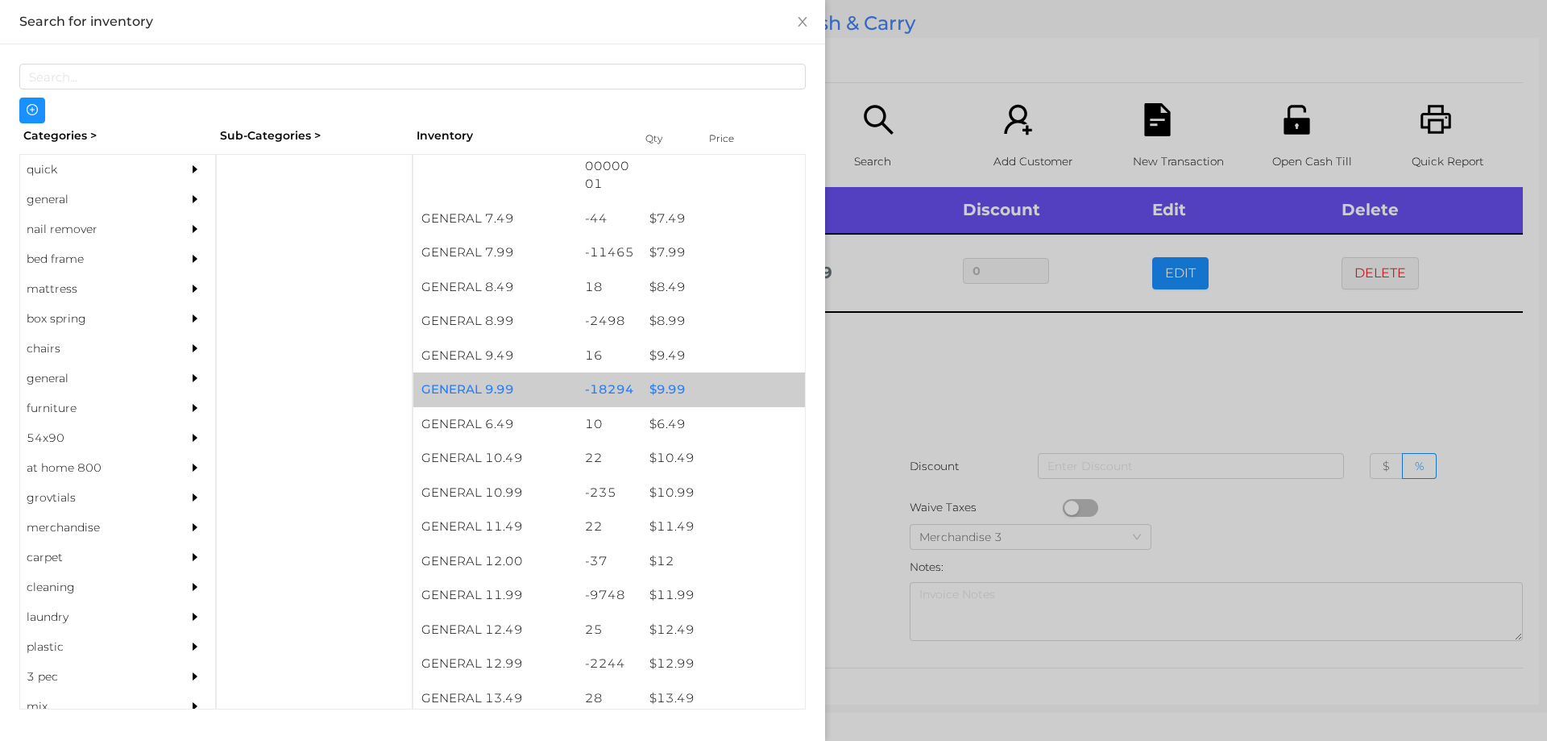
click at [666, 388] on div "$ 9.99" at bounding box center [723, 389] width 164 height 35
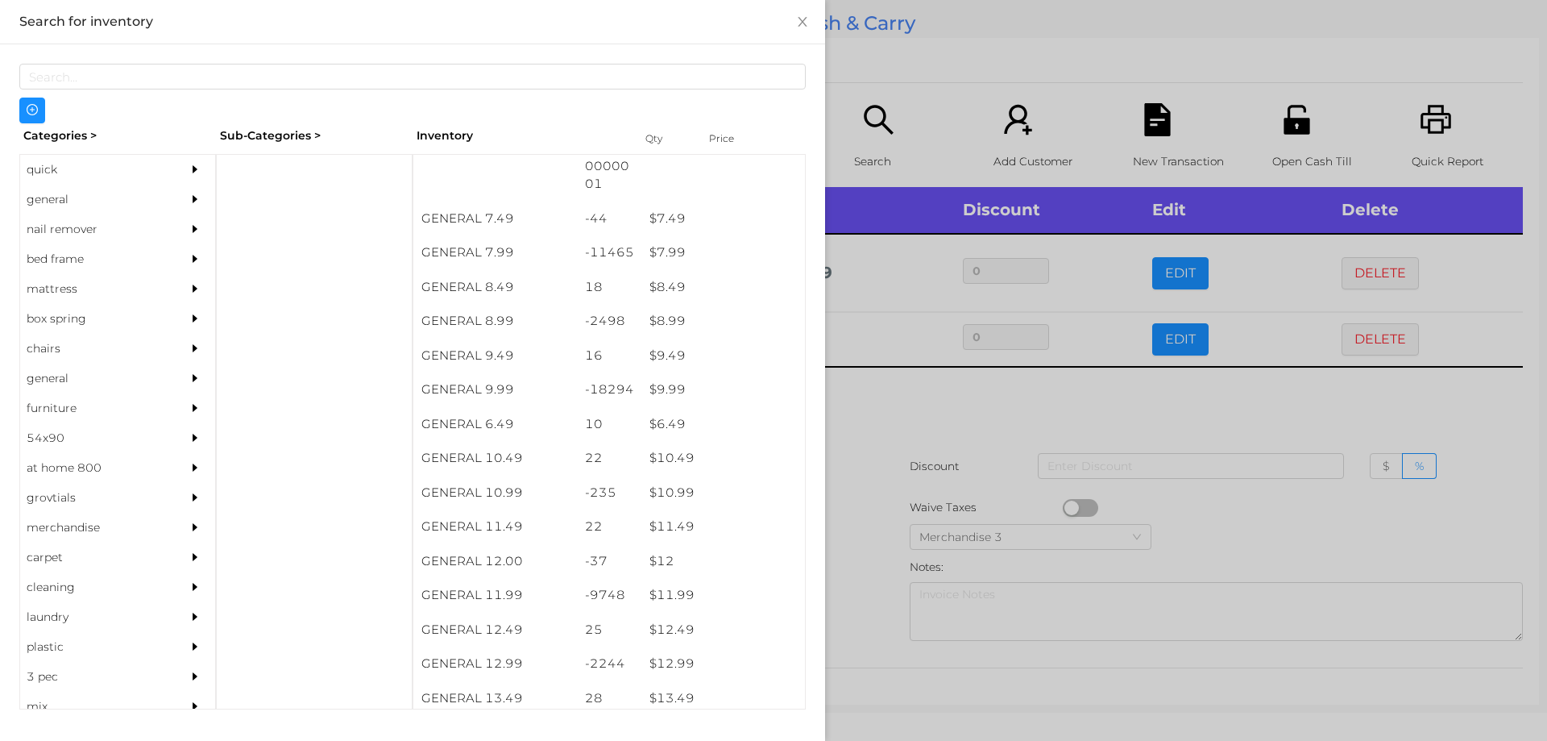
click at [890, 396] on div at bounding box center [773, 370] width 1547 height 741
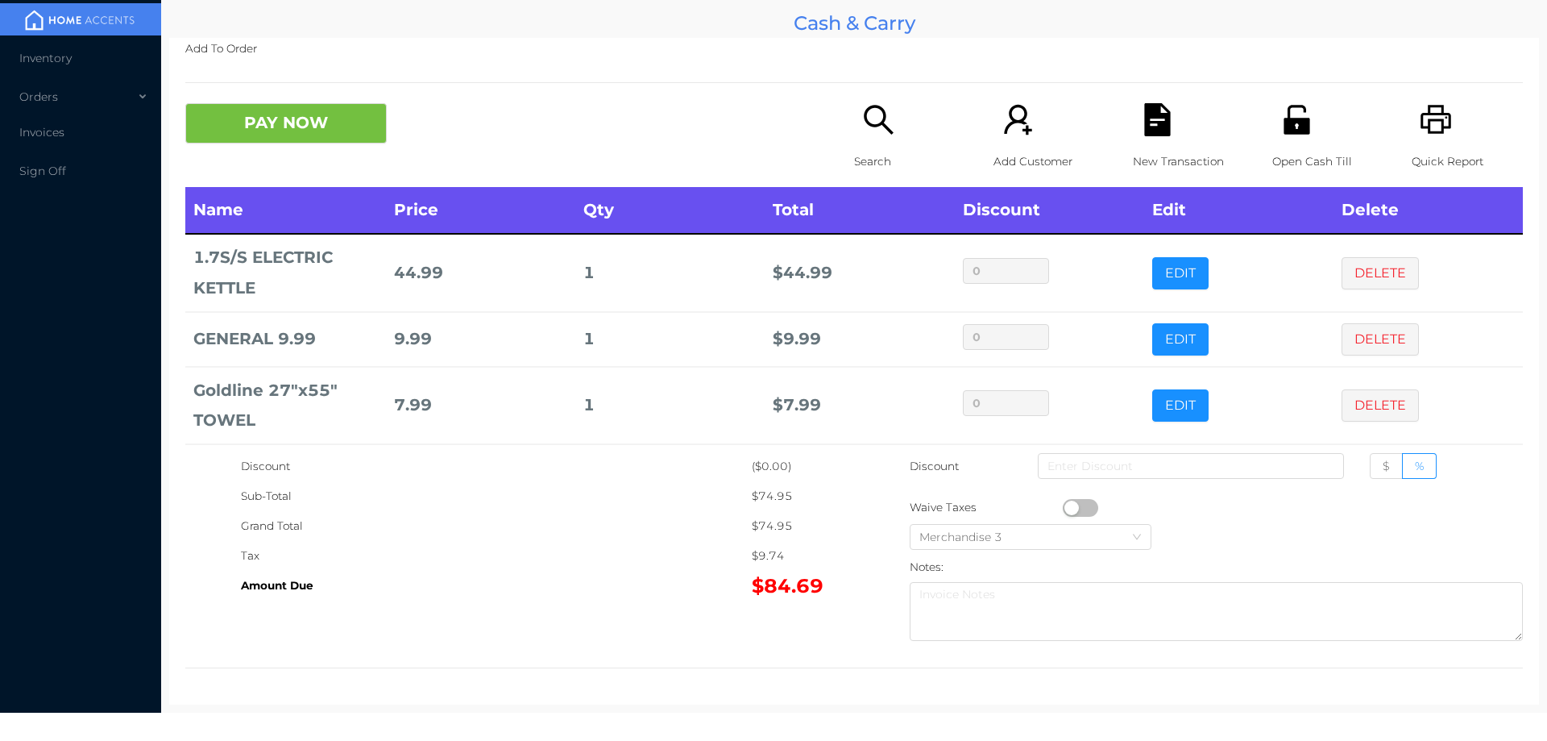
click at [872, 148] on p "Search" at bounding box center [909, 162] width 111 height 30
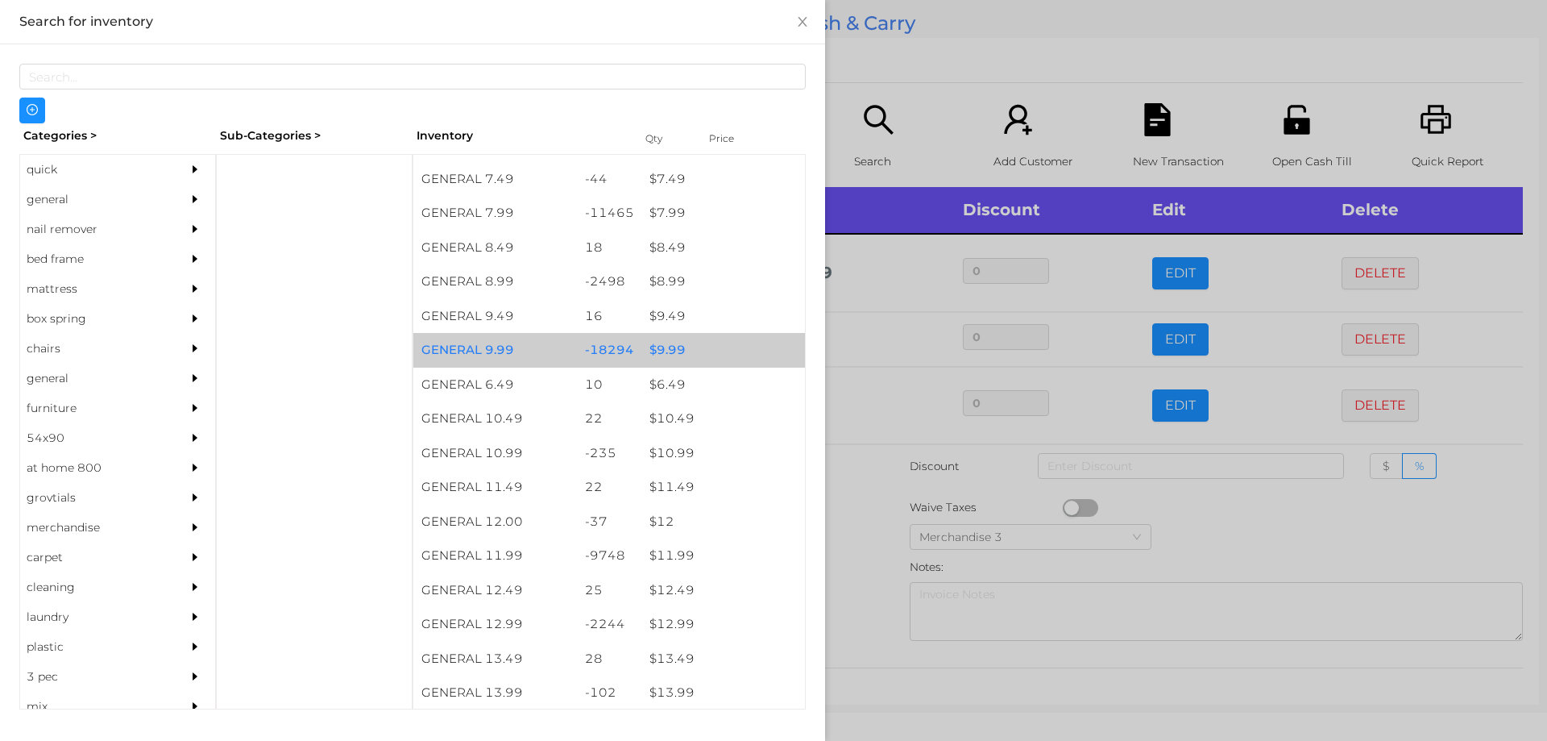
click at [655, 345] on div "$ 9.99" at bounding box center [723, 350] width 164 height 35
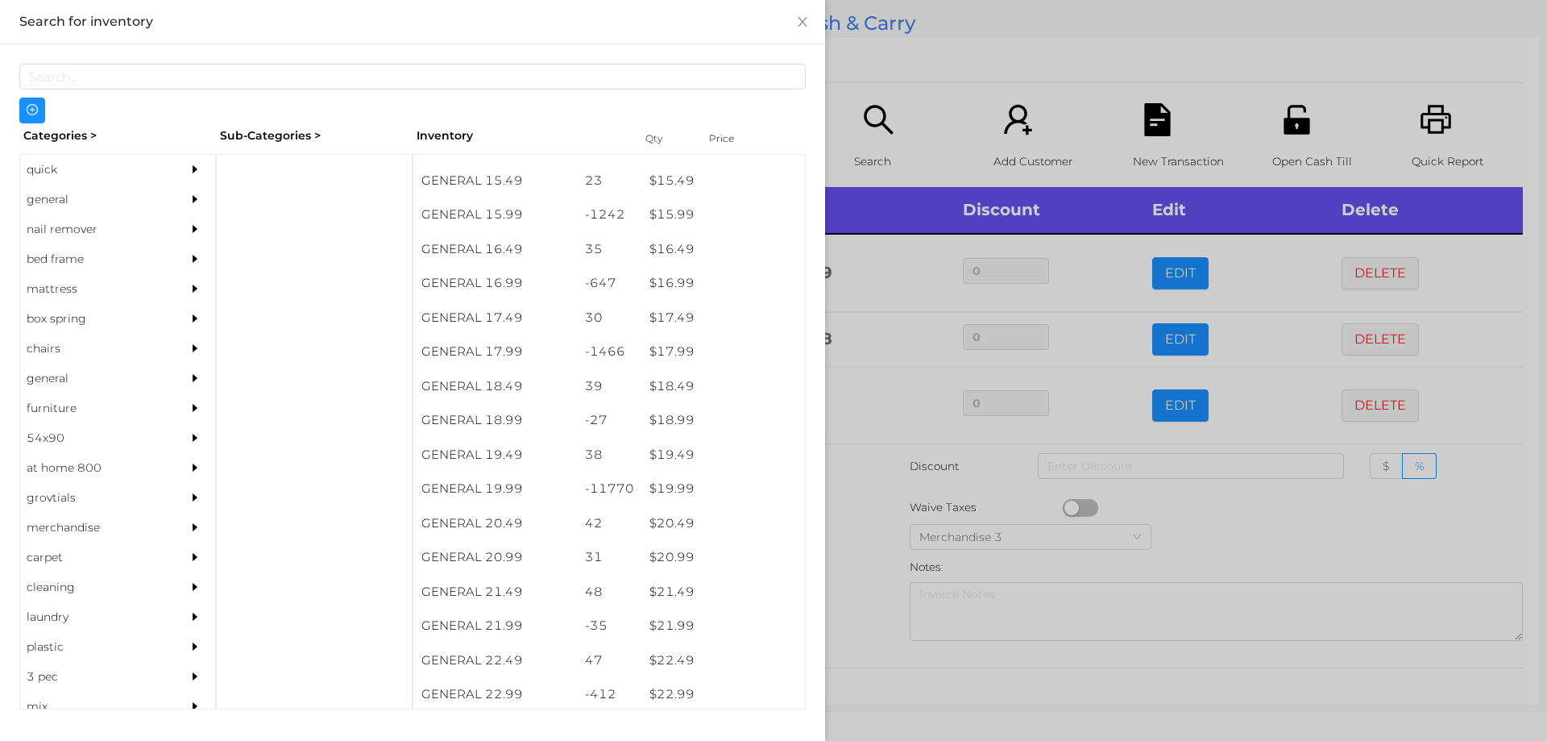
scroll to position [1434, 0]
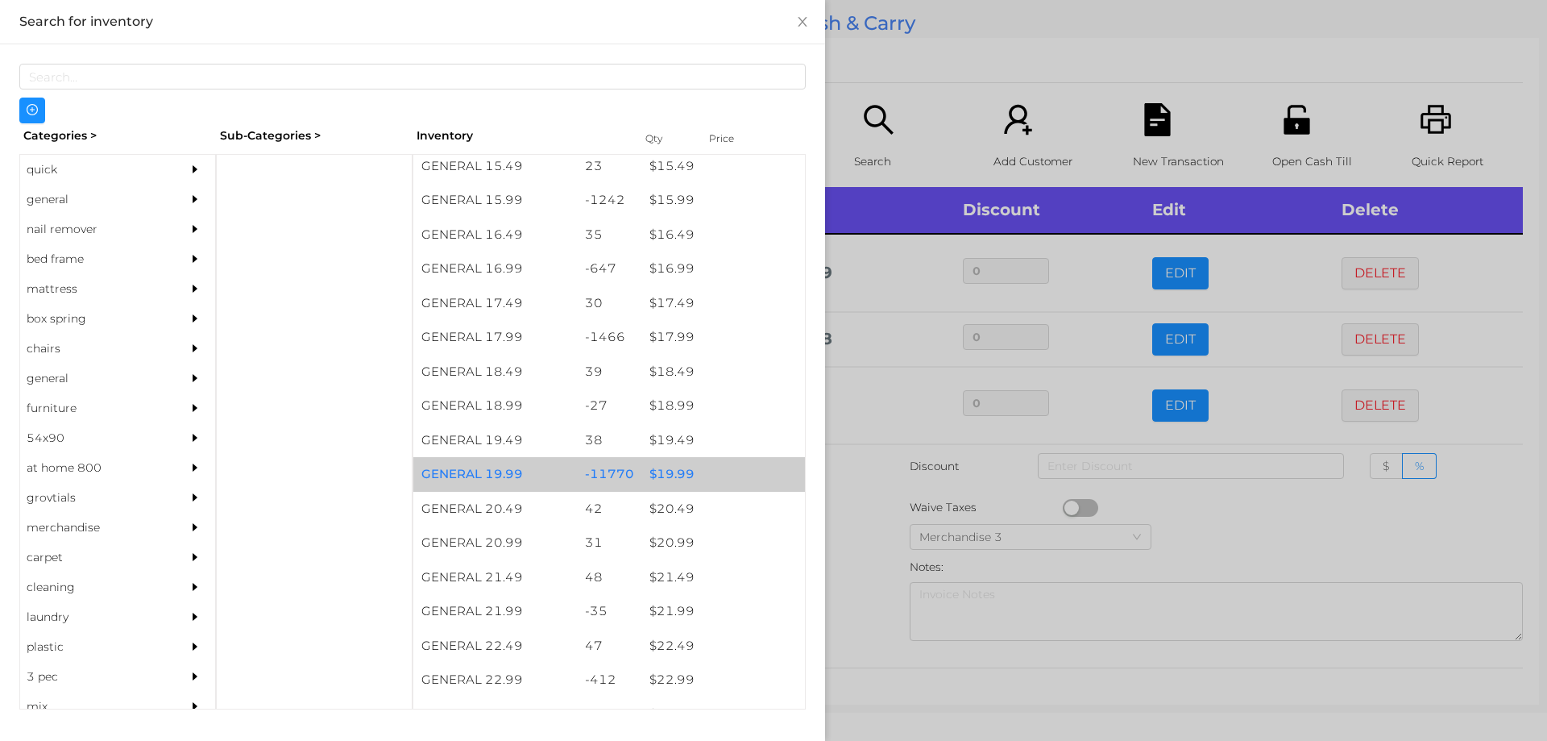
click at [671, 470] on div "$ 19.99" at bounding box center [723, 474] width 164 height 35
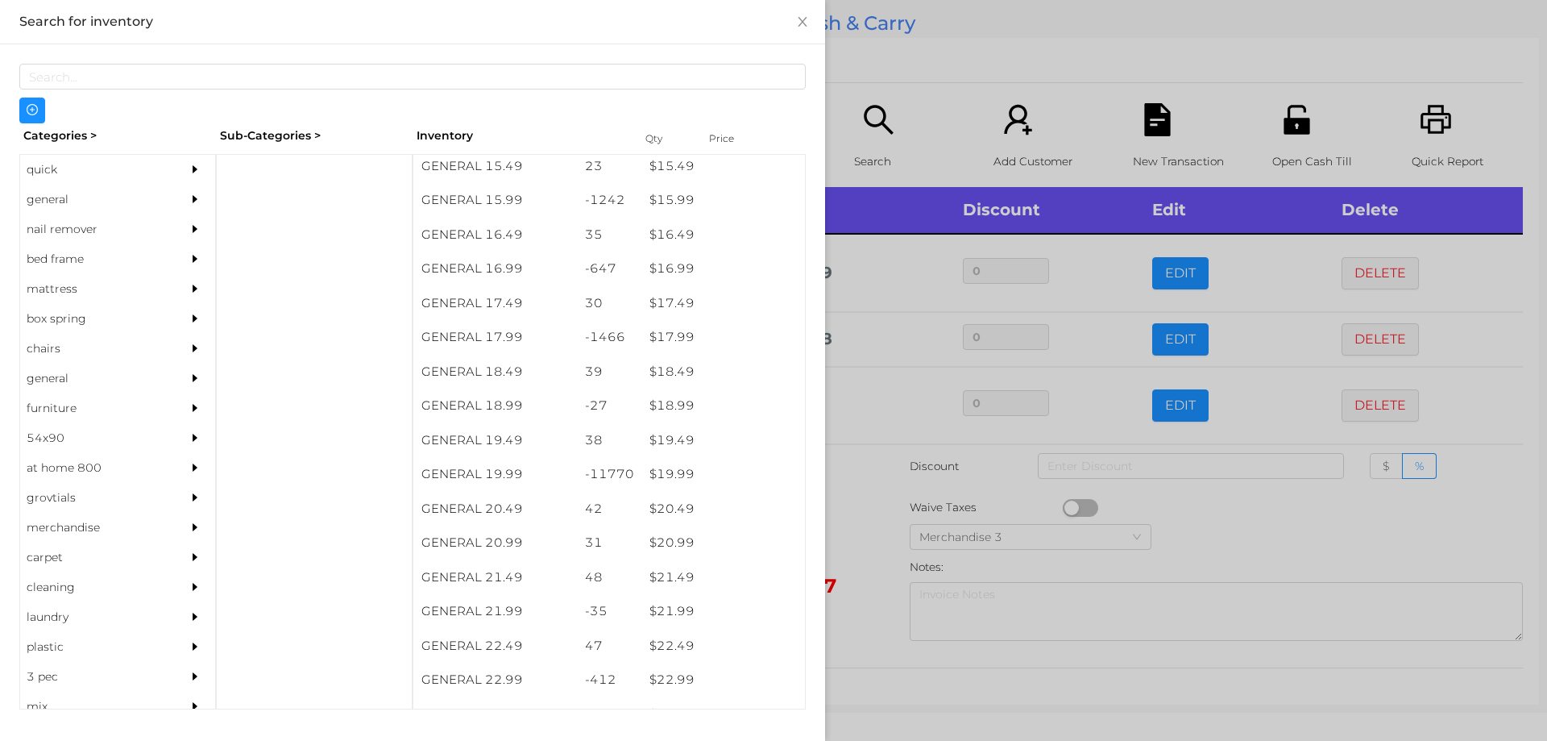
click at [861, 537] on div at bounding box center [773, 370] width 1547 height 741
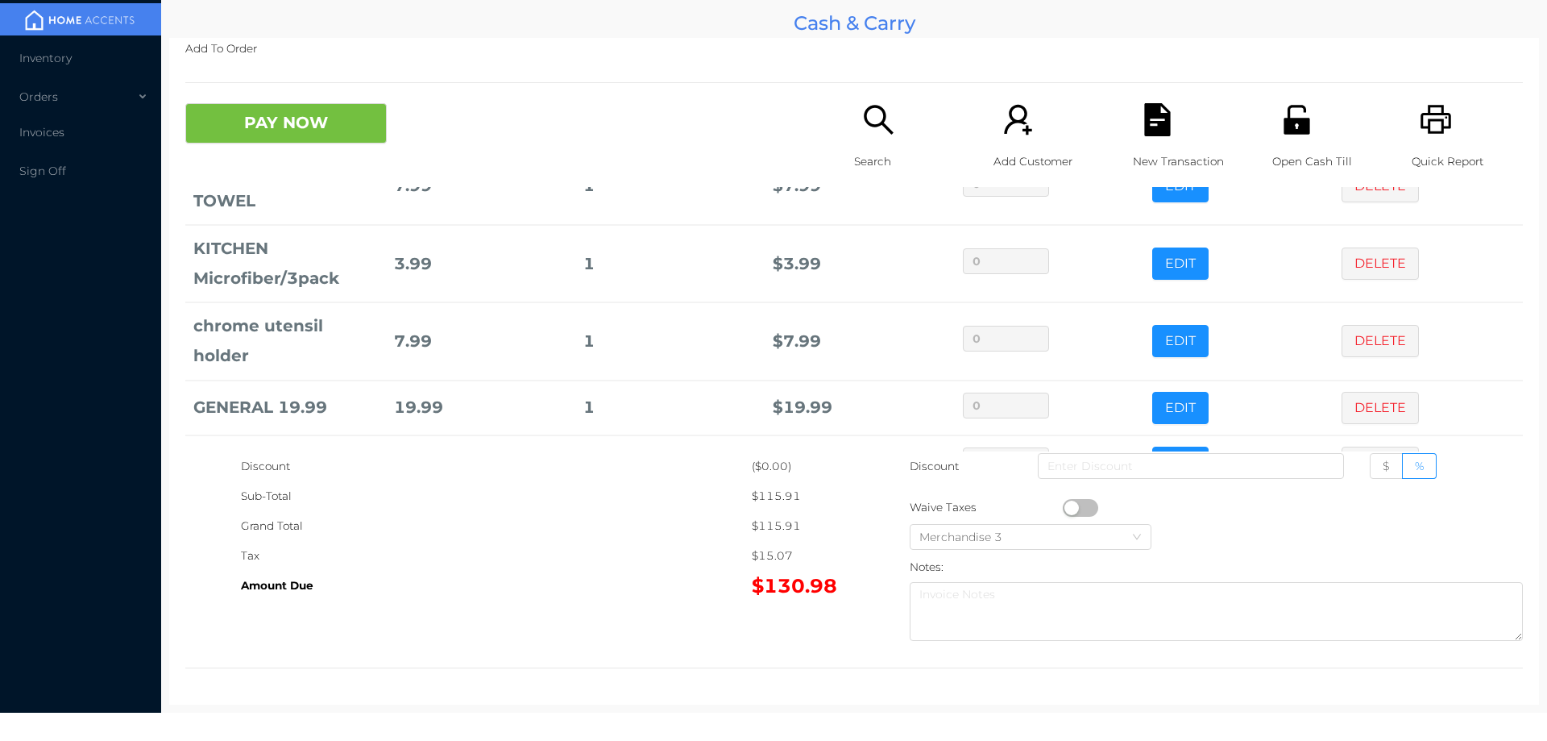
scroll to position [329, 0]
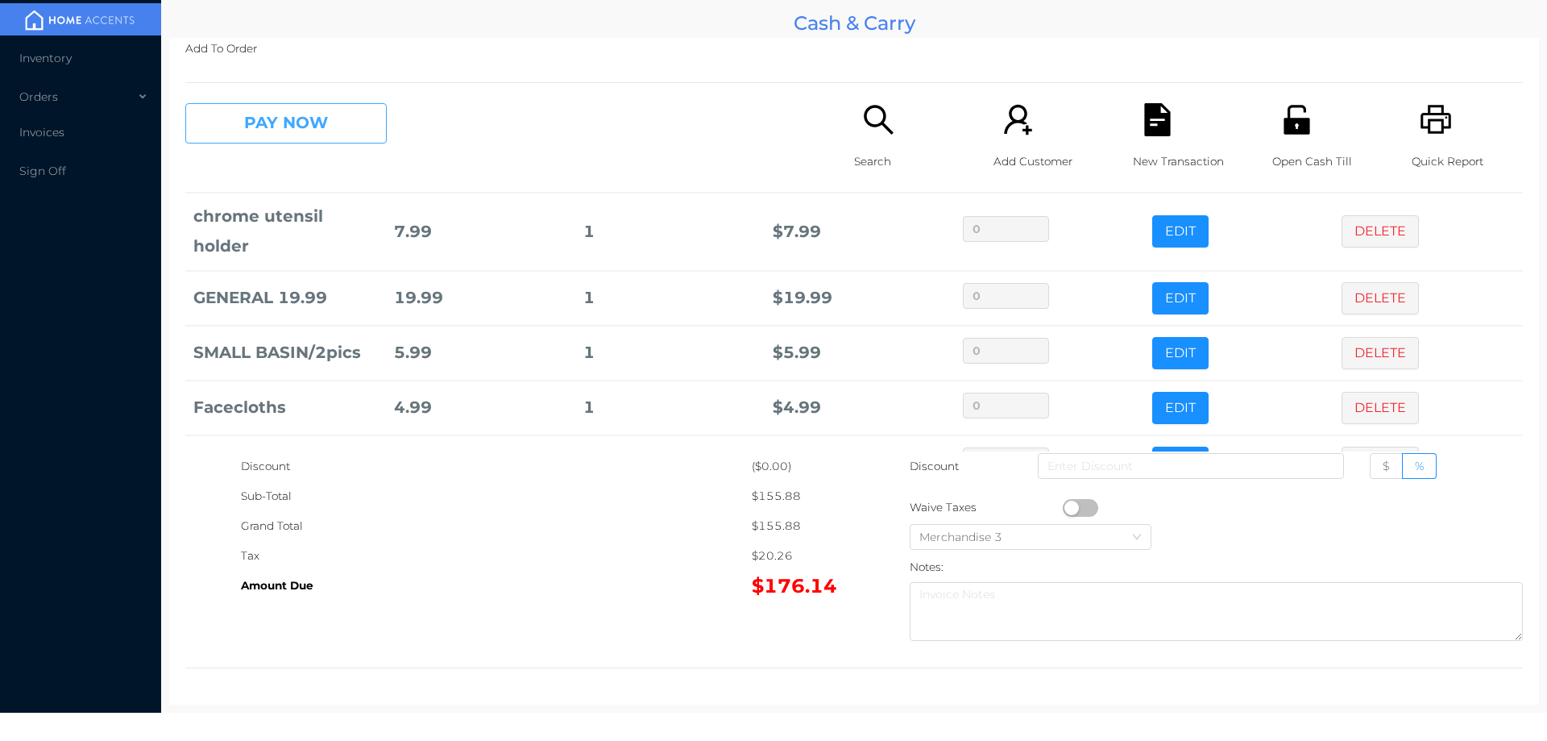
click at [259, 124] on button "PAY NOW" at bounding box center [285, 123] width 201 height 40
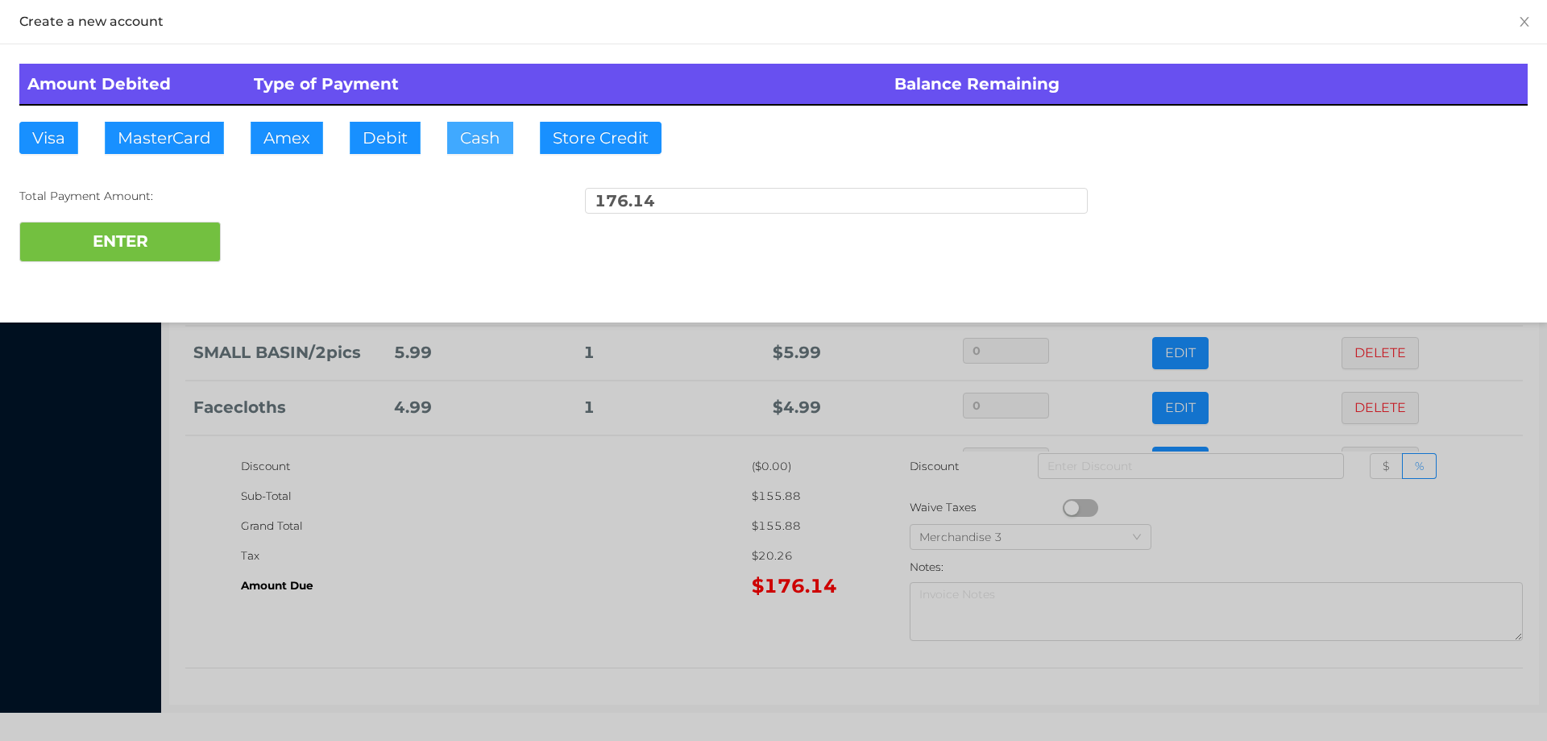
click at [463, 142] on button "Cash" at bounding box center [480, 138] width 66 height 32
type input "180."
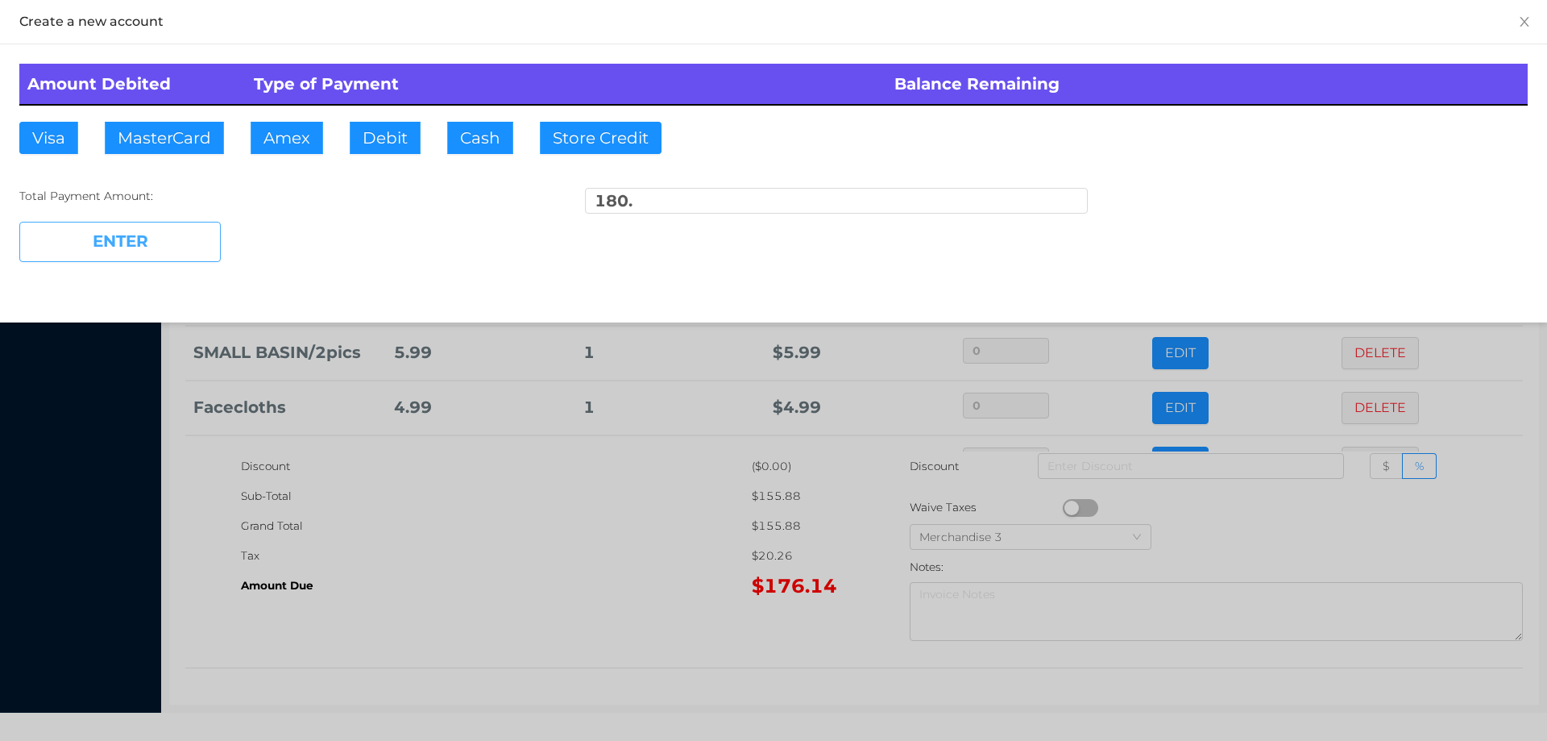
click at [168, 251] on button "ENTER" at bounding box center [119, 242] width 201 height 40
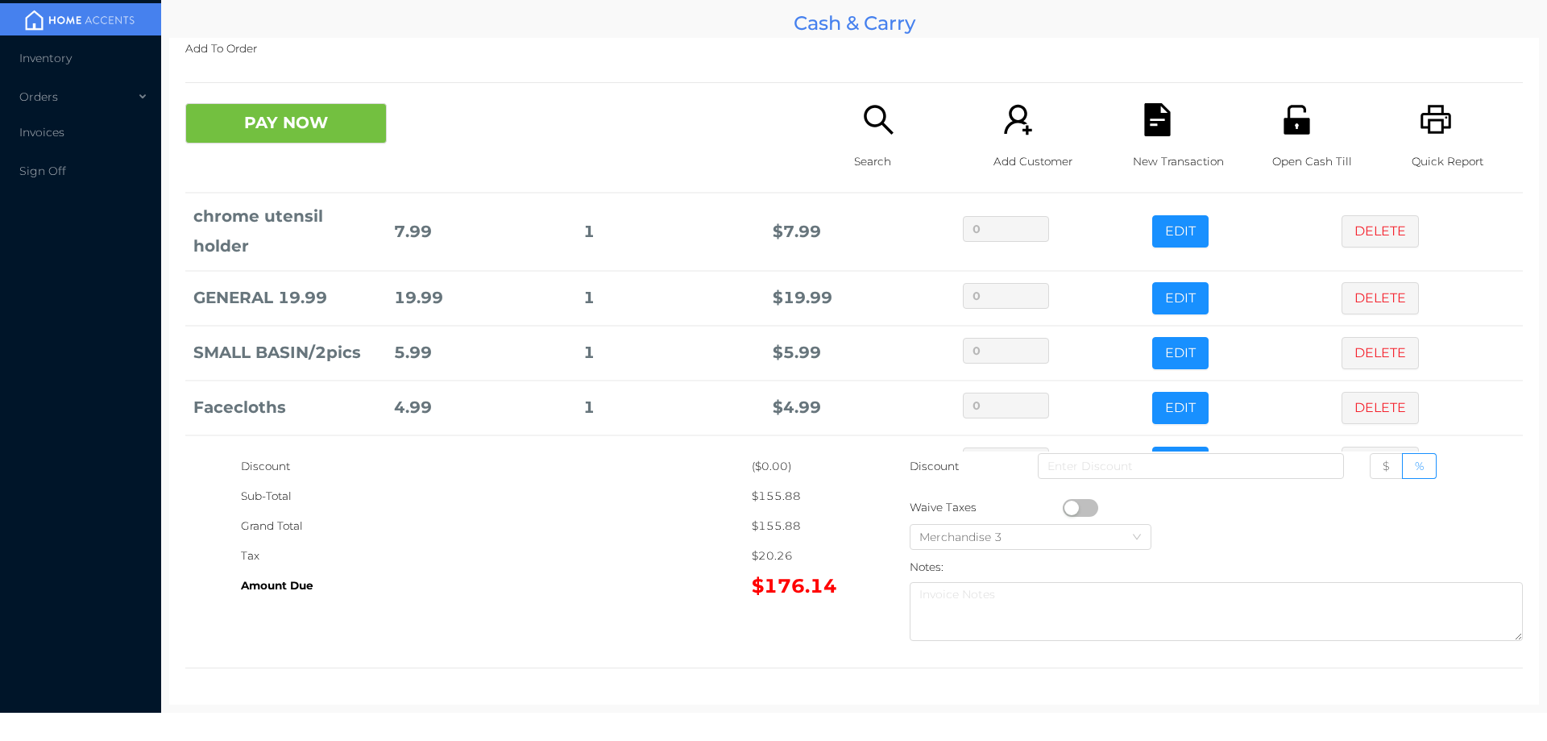
scroll to position [0, 0]
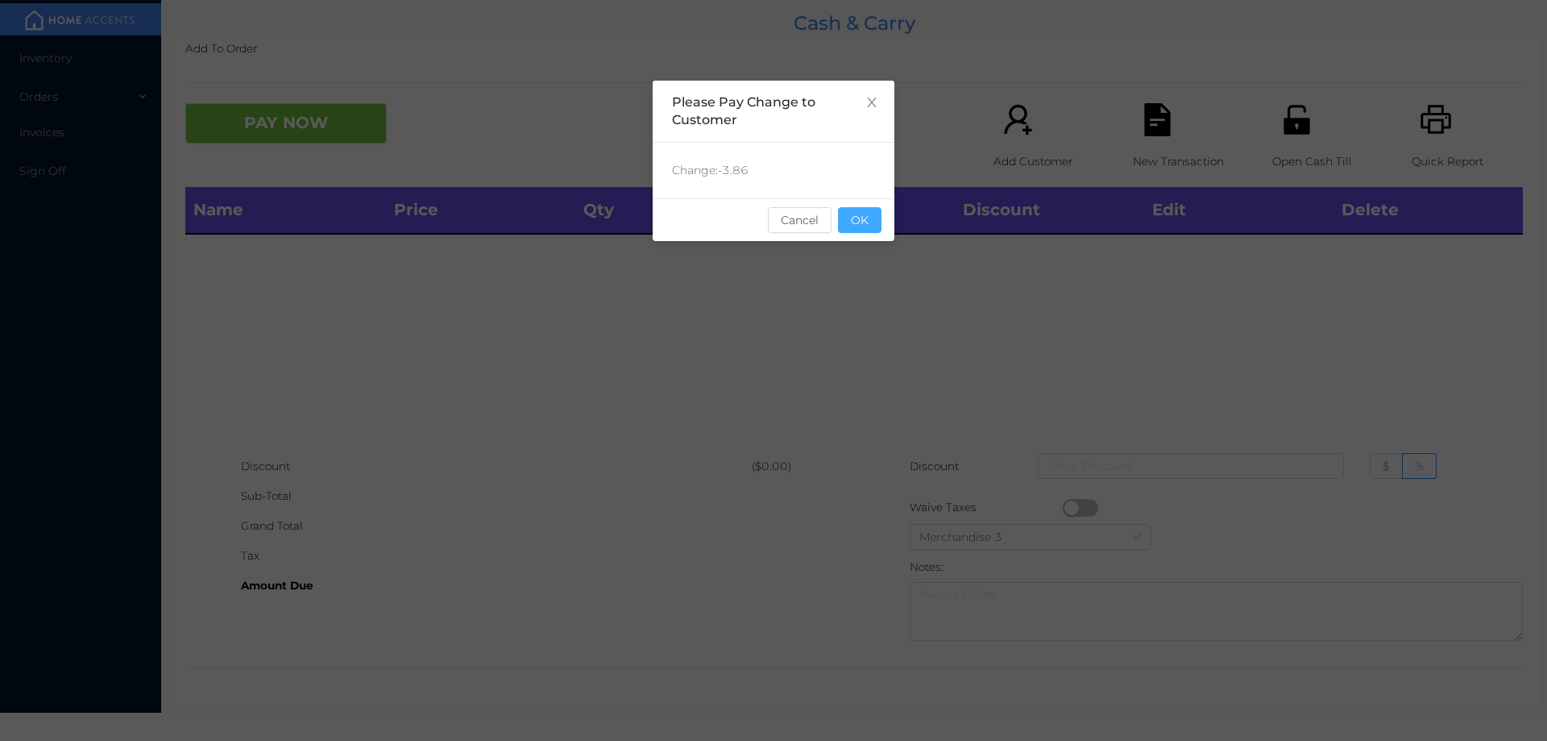
click at [870, 226] on button "OK" at bounding box center [860, 220] width 44 height 26
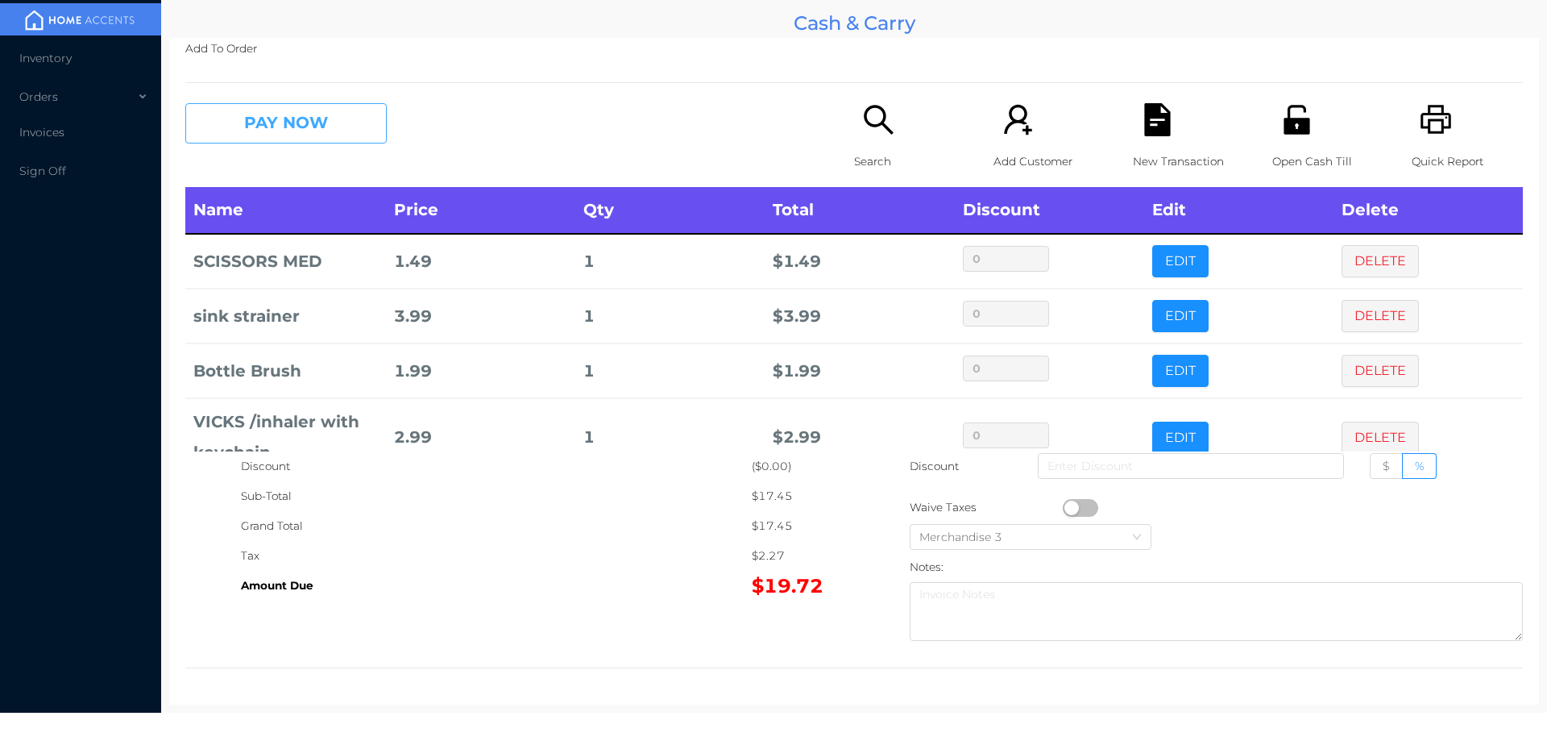
click at [288, 125] on button "PAY NOW" at bounding box center [285, 123] width 201 height 40
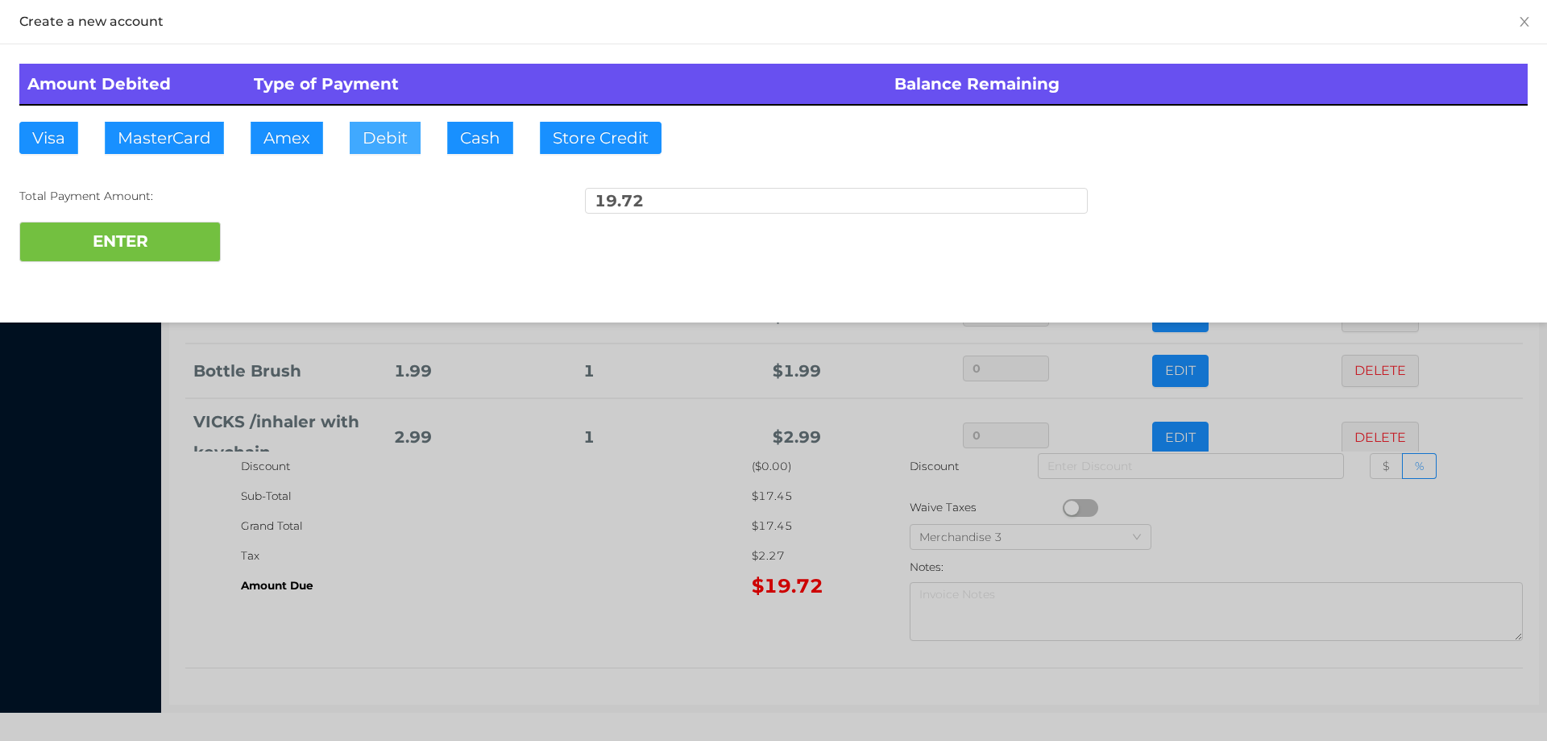
click at [382, 140] on button "Debit" at bounding box center [385, 138] width 71 height 32
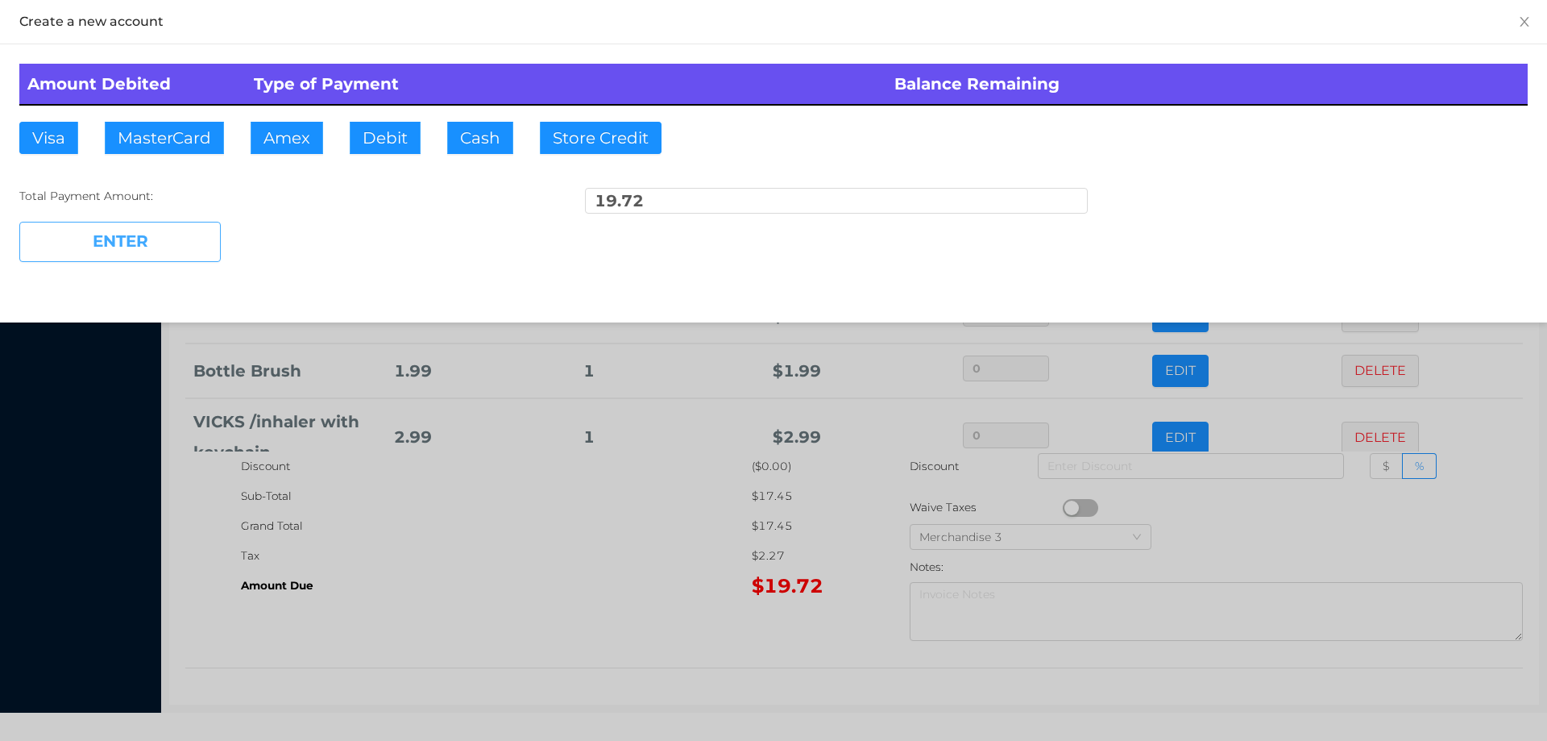
click at [151, 229] on button "ENTER" at bounding box center [119, 242] width 201 height 40
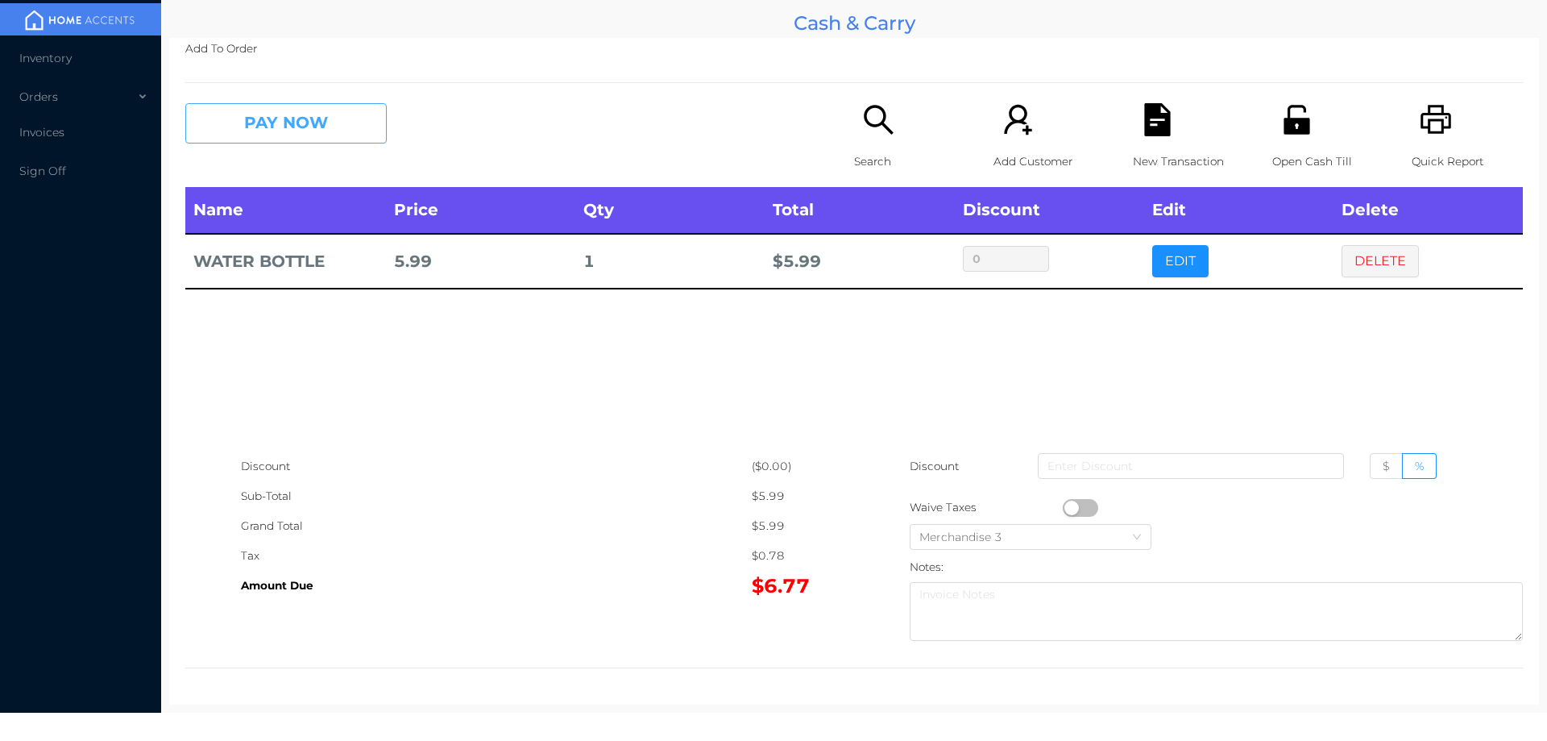
click at [264, 127] on button "PAY NOW" at bounding box center [285, 123] width 201 height 40
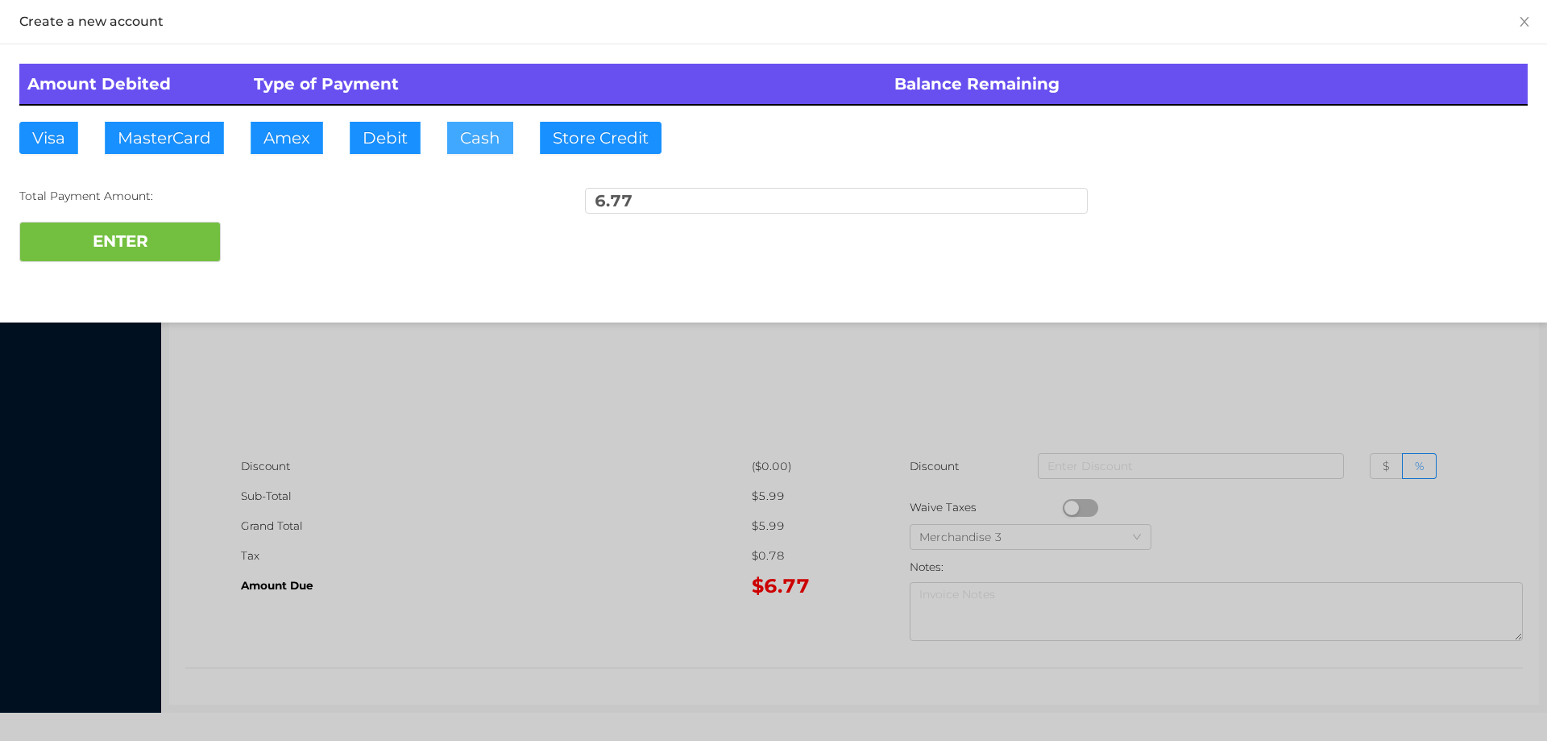
click at [501, 147] on button "Cash" at bounding box center [480, 138] width 66 height 32
type input "20."
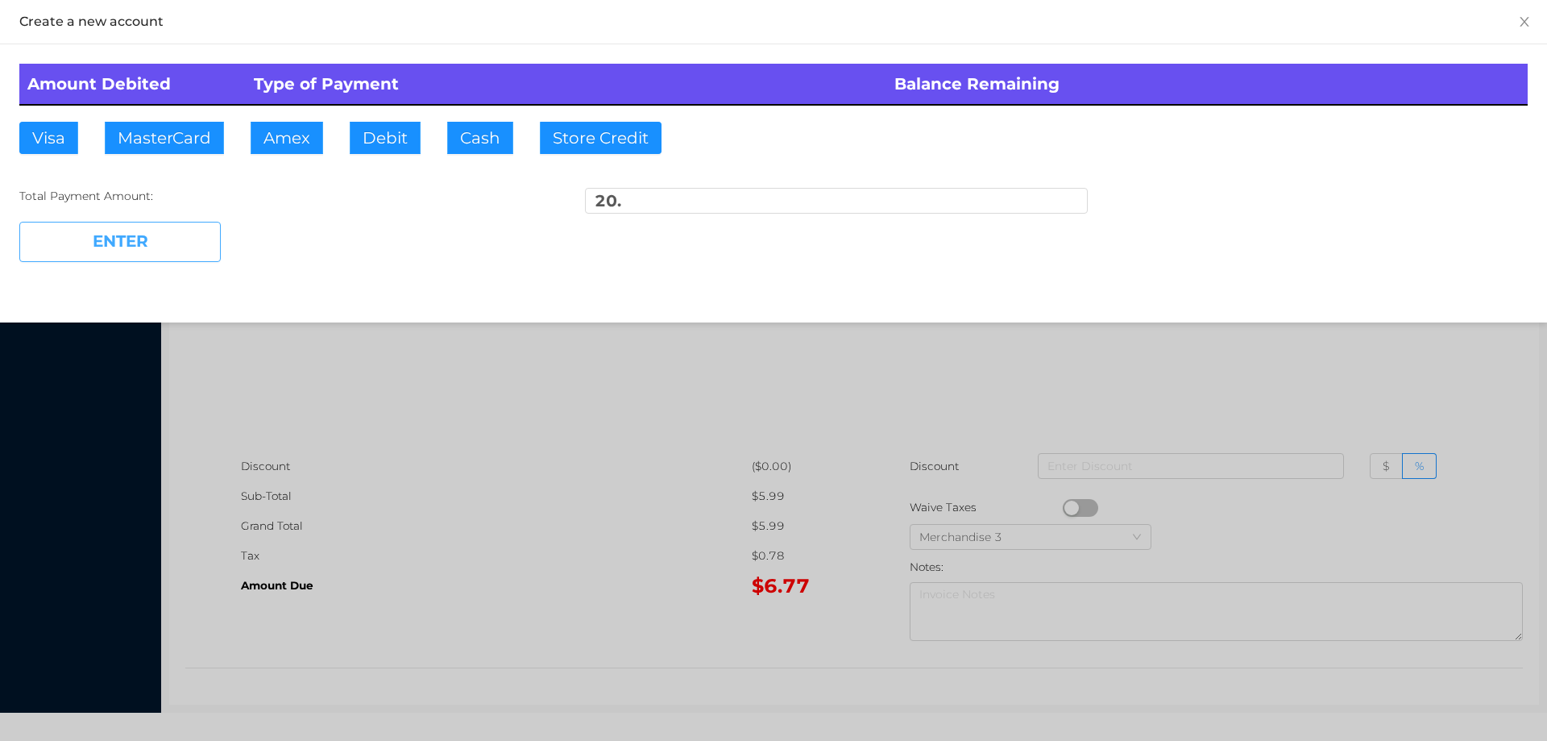
click at [154, 231] on button "ENTER" at bounding box center [119, 242] width 201 height 40
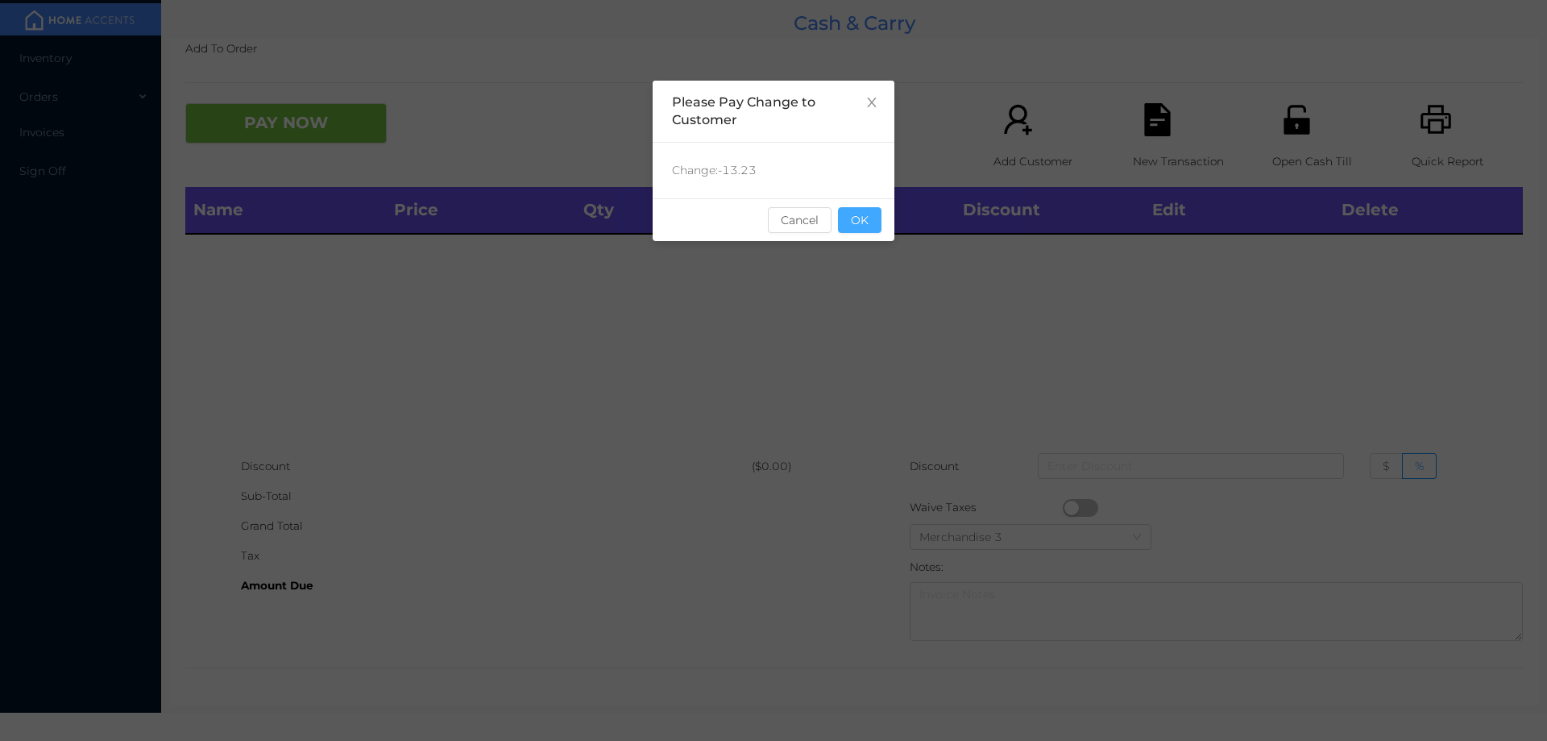
click at [870, 223] on button "OK" at bounding box center [860, 220] width 44 height 26
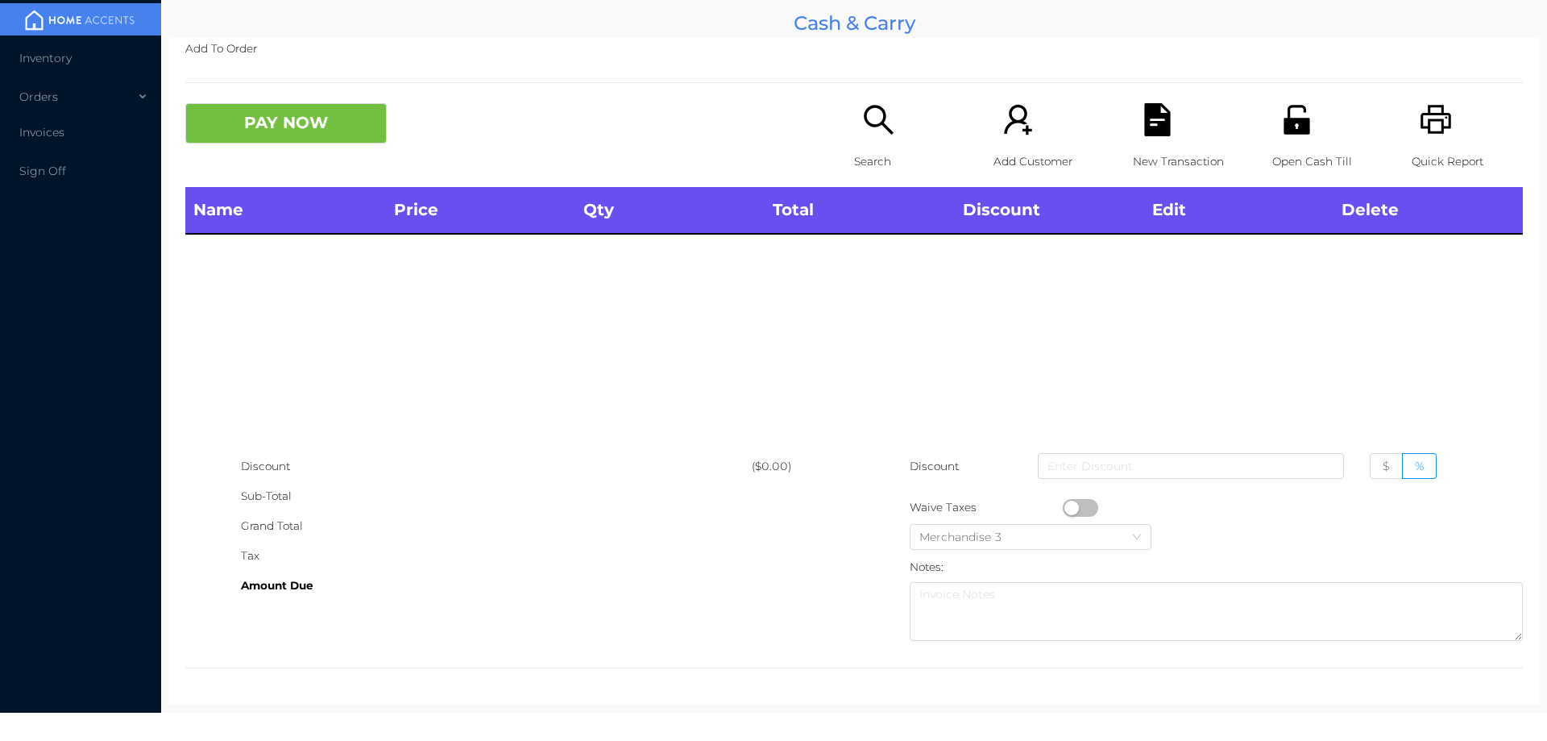
click at [919, 402] on div "Name Price Qty Total Discount Edit Delete" at bounding box center [854, 319] width 1338 height 264
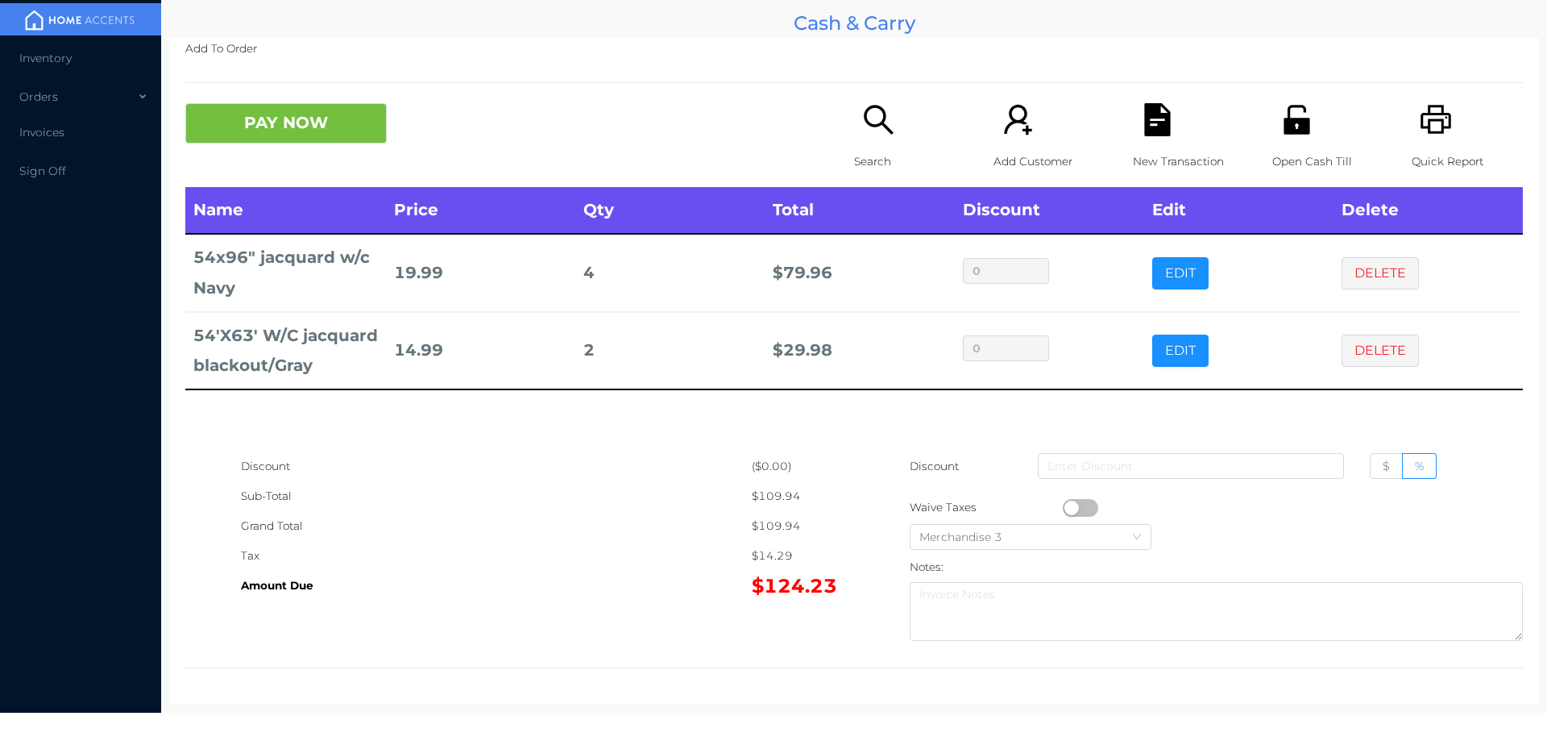
click at [874, 142] on div "Search" at bounding box center [909, 145] width 111 height 84
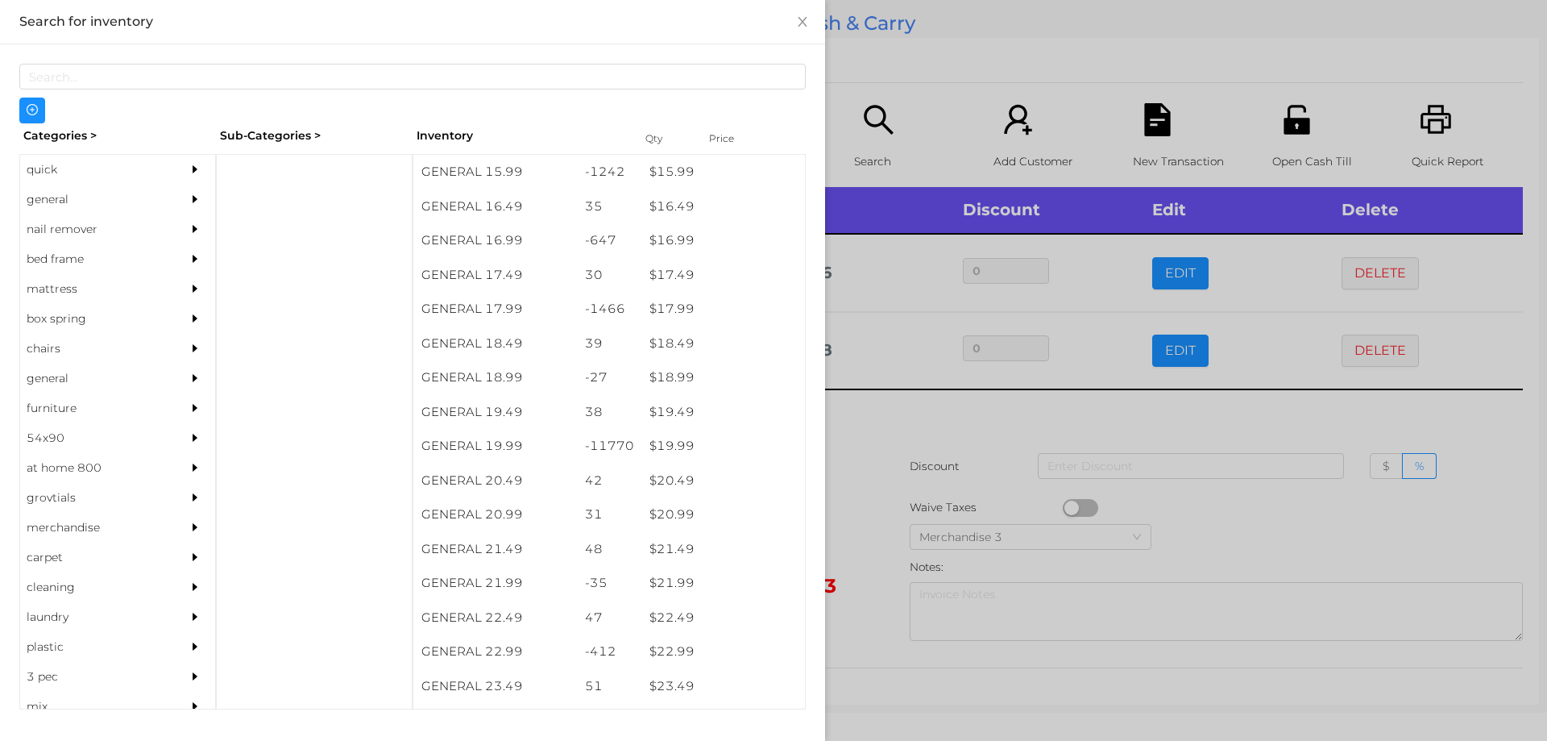
scroll to position [1463, 0]
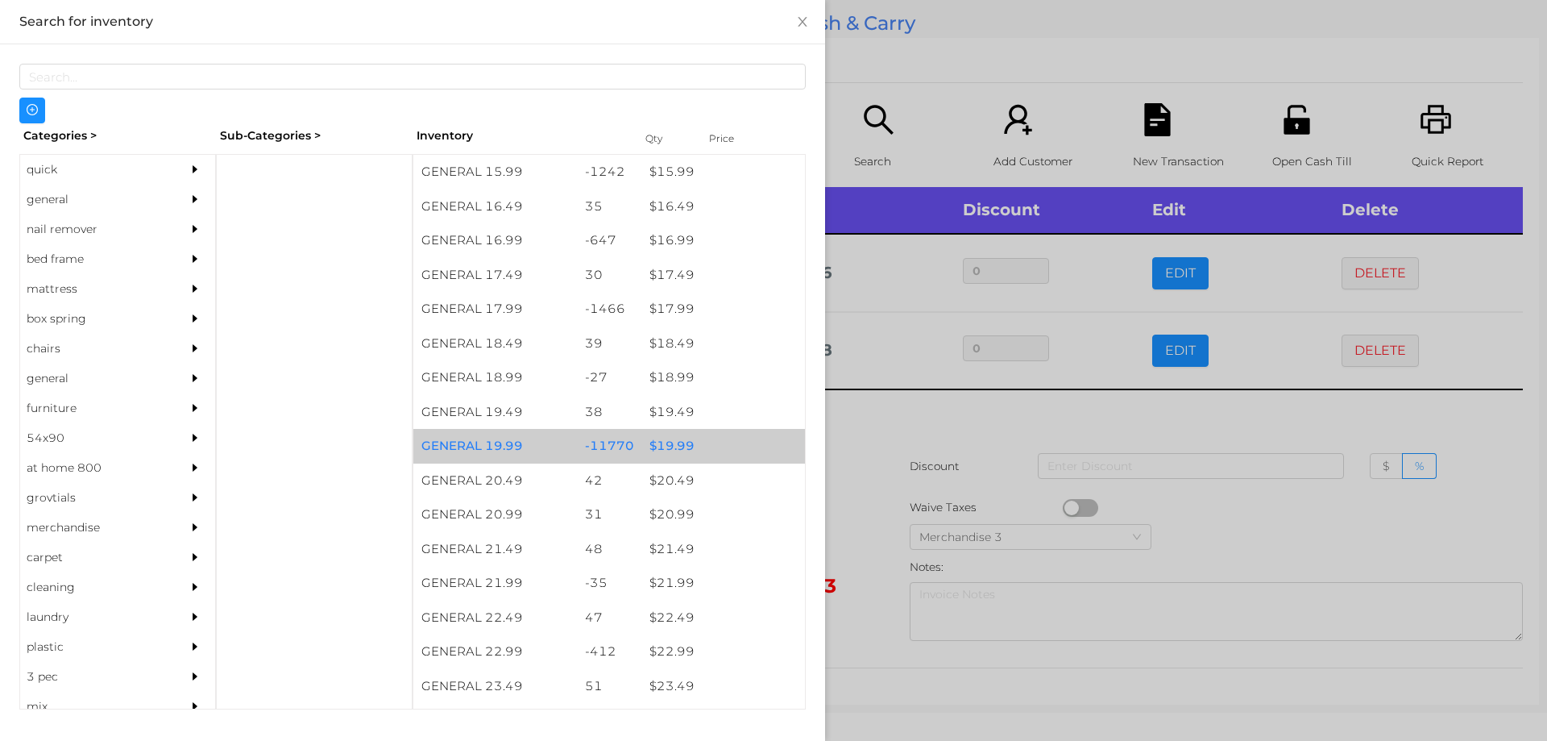
click at [662, 440] on div "$ 19.99" at bounding box center [723, 446] width 164 height 35
click at [671, 438] on div "$ 19.99" at bounding box center [723, 446] width 164 height 35
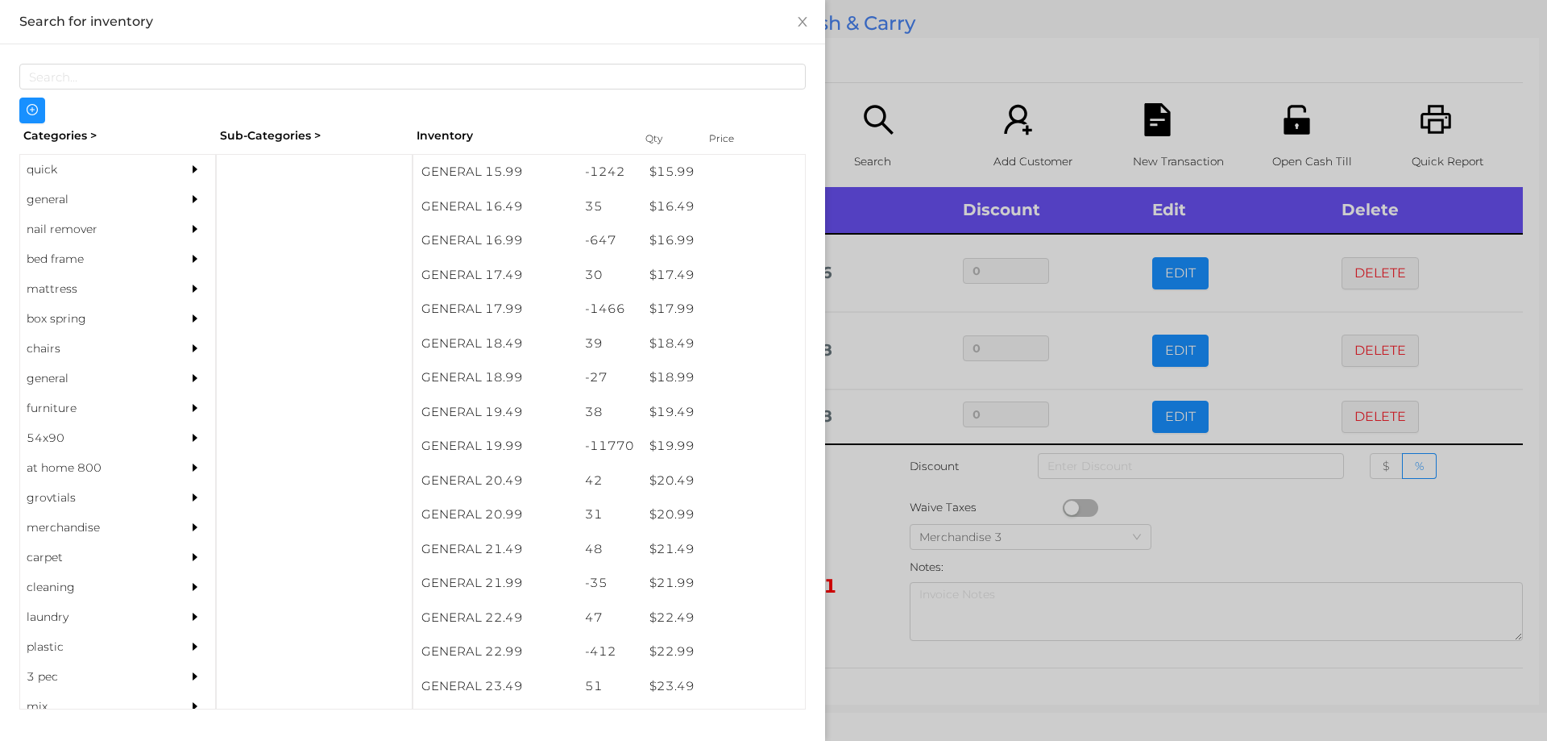
click at [876, 496] on div at bounding box center [773, 370] width 1547 height 741
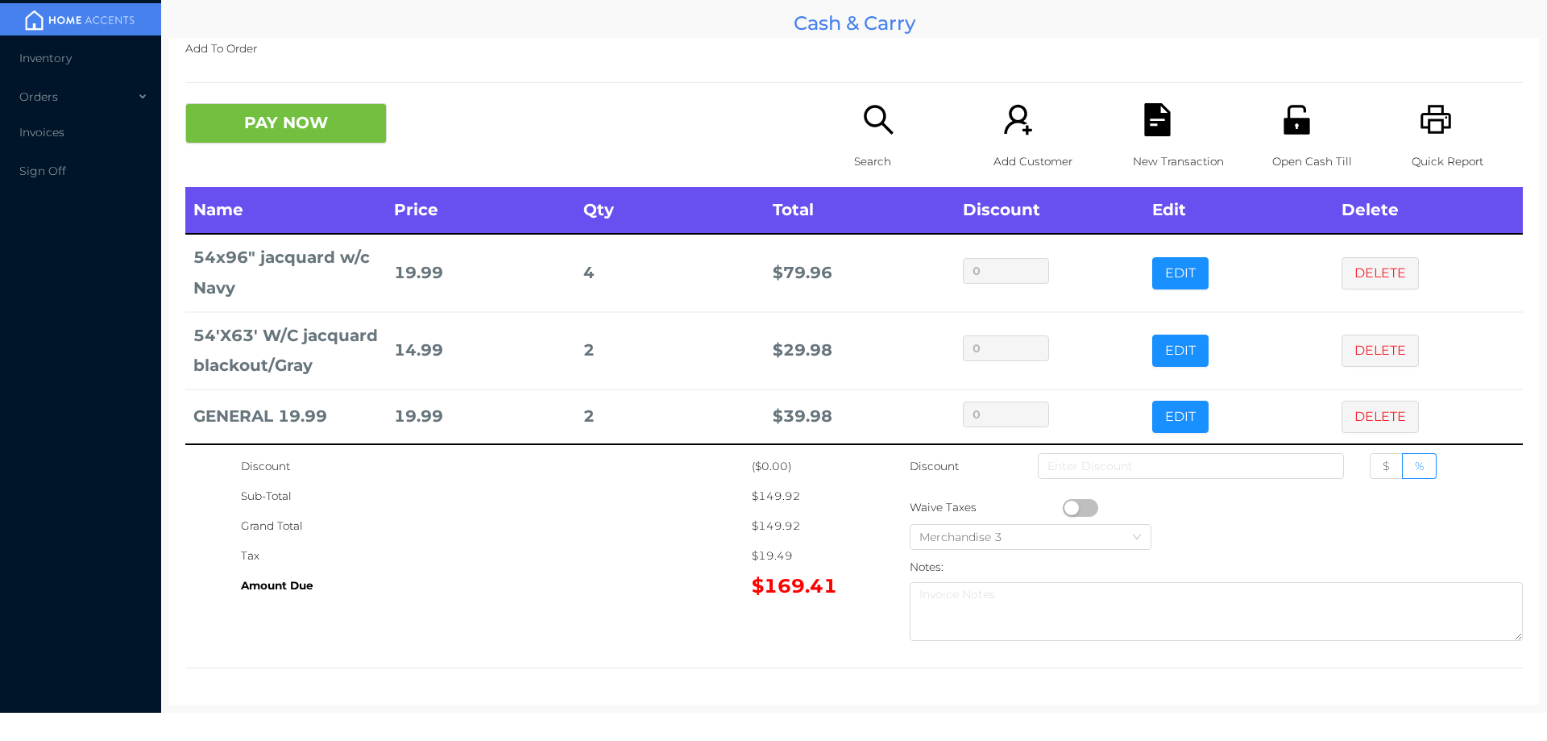
scroll to position [39, 0]
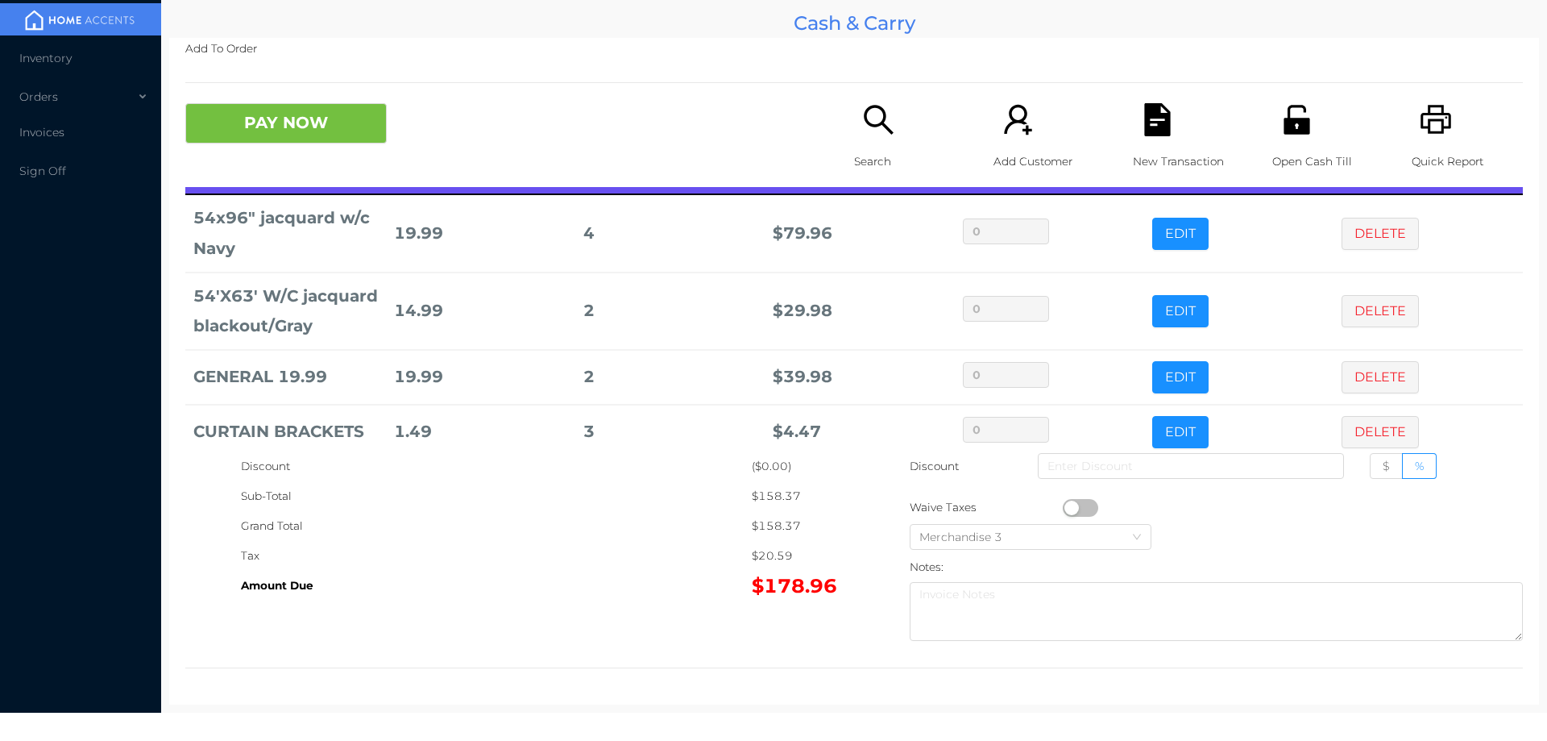
click at [886, 136] on icon "icon: search" at bounding box center [878, 119] width 33 height 33
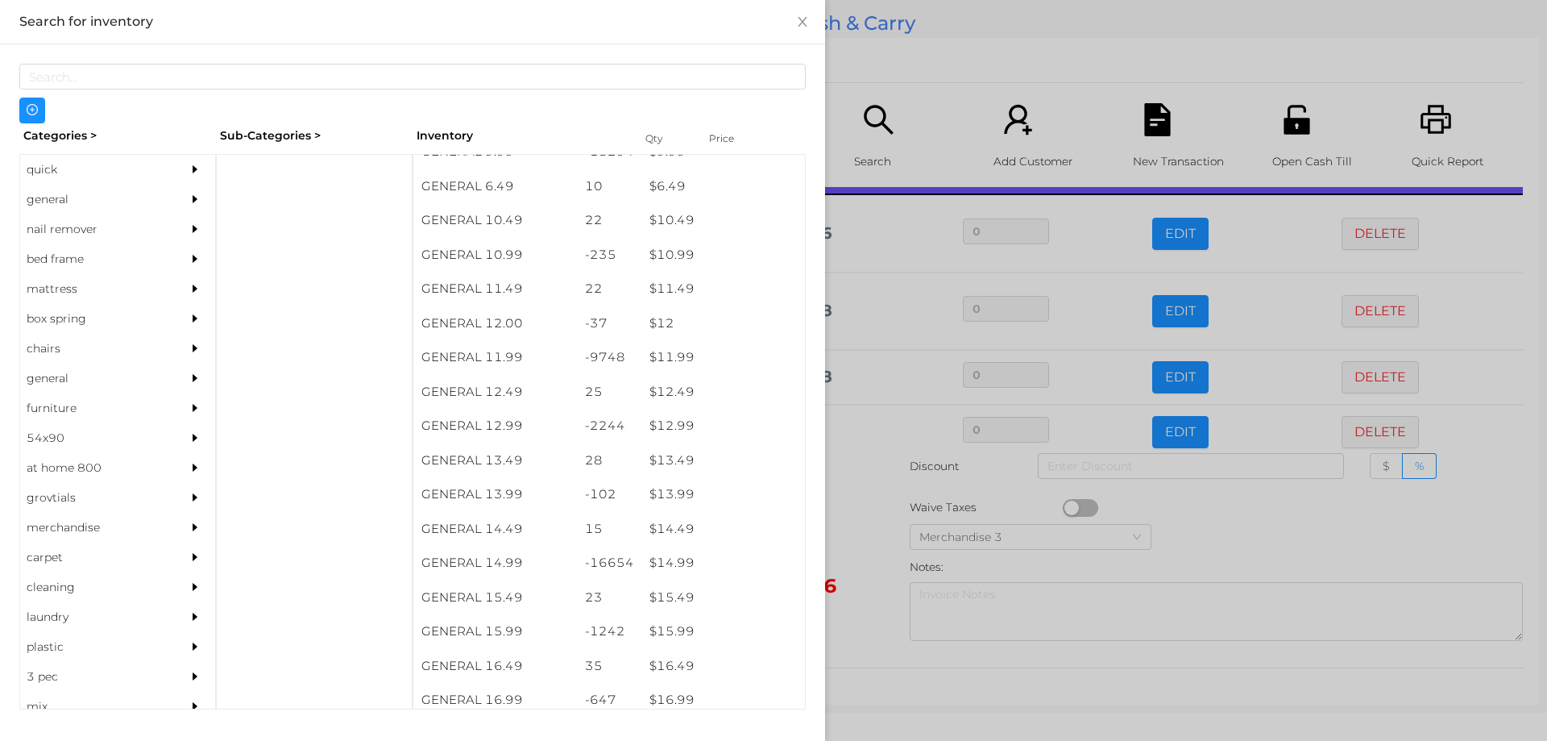
scroll to position [1007, 0]
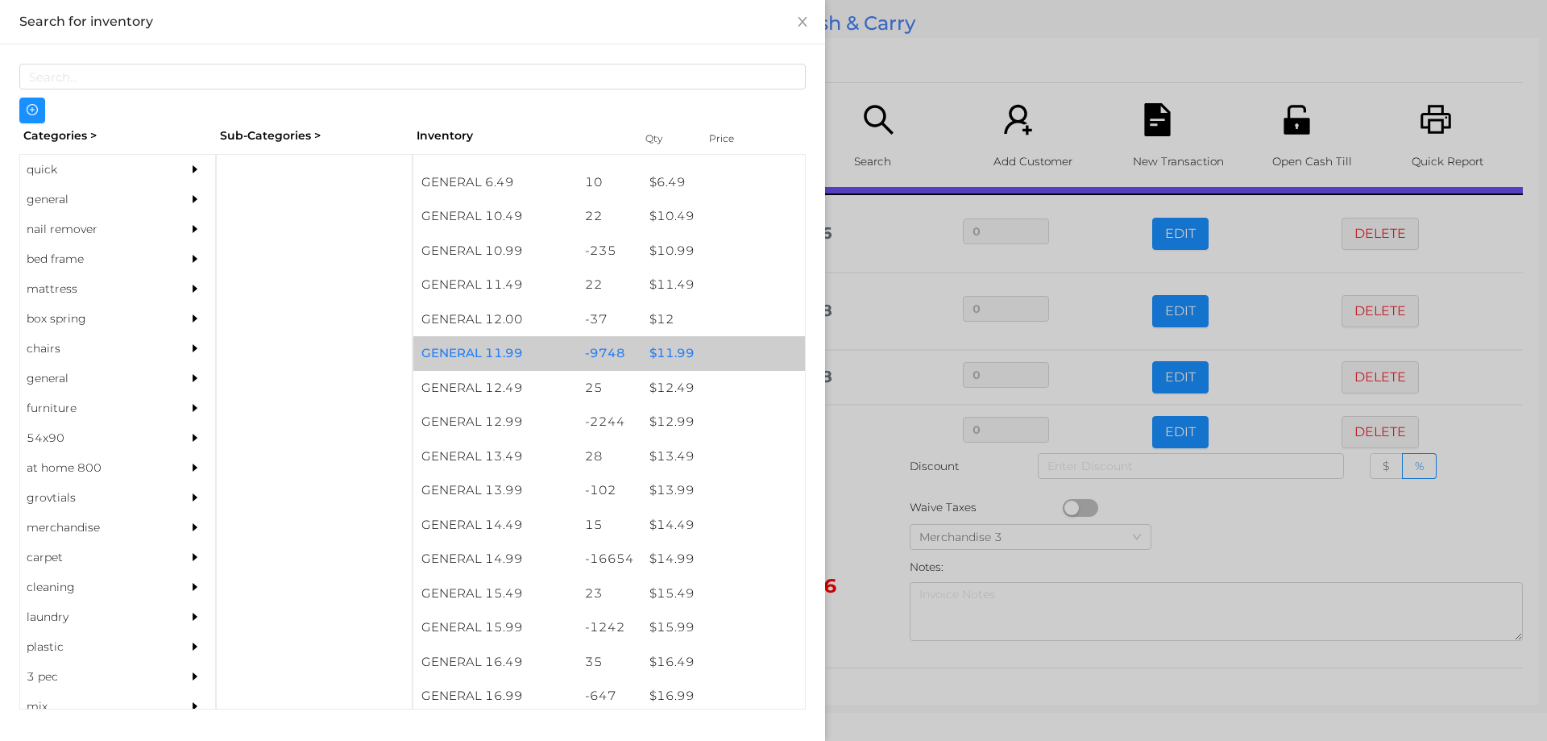
click at [670, 350] on div "$ 11.99" at bounding box center [723, 353] width 164 height 35
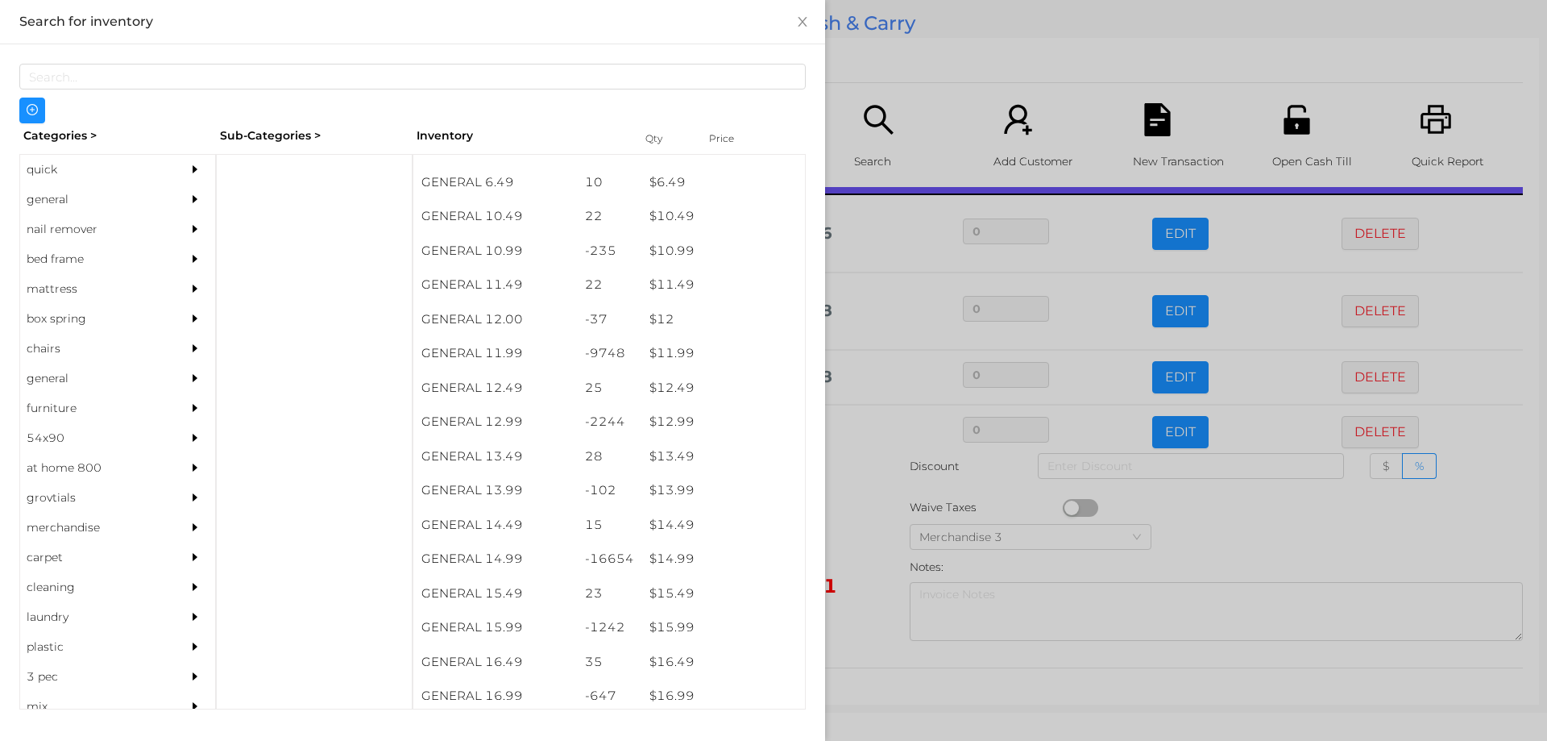
click at [877, 568] on div at bounding box center [773, 370] width 1547 height 741
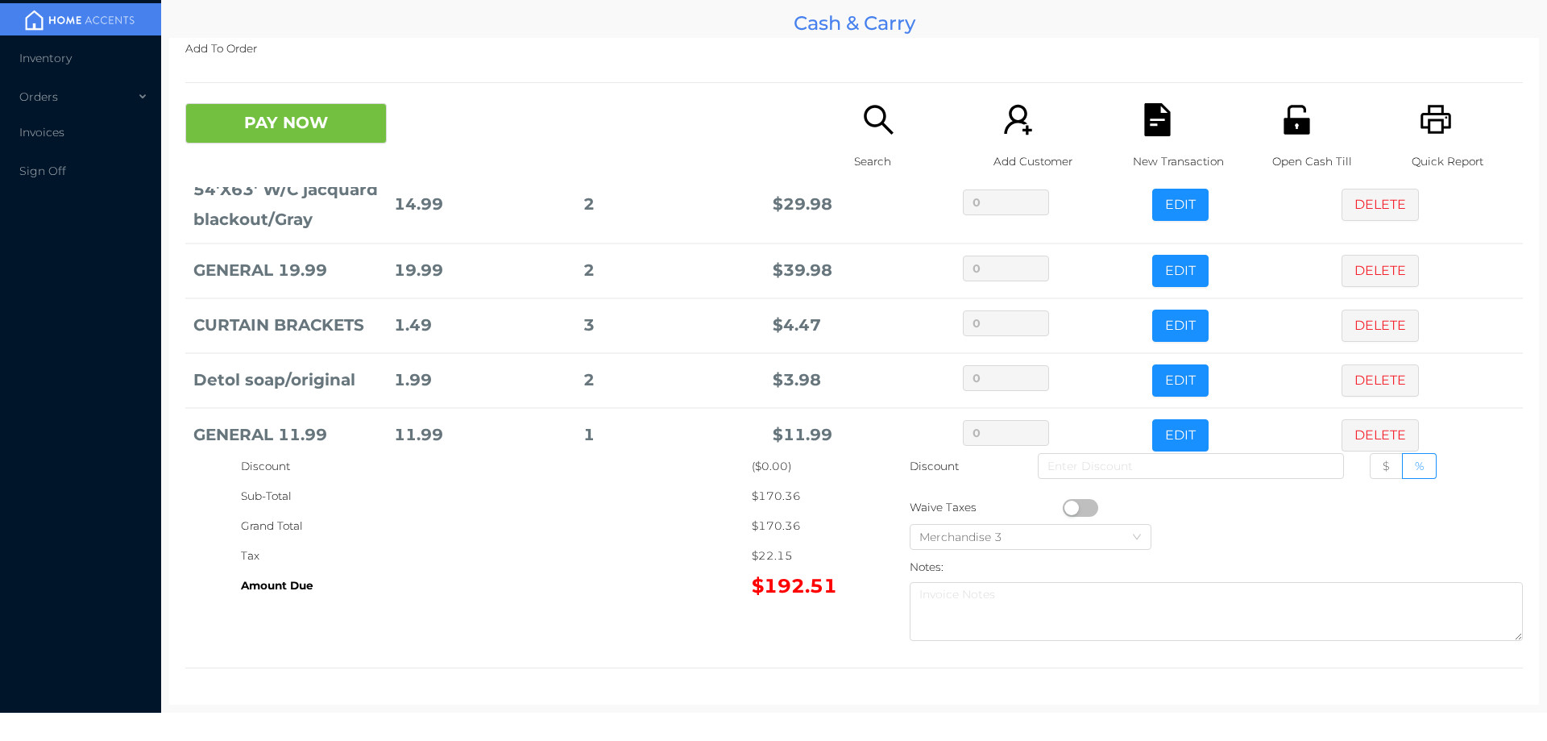
scroll to position [204, 0]
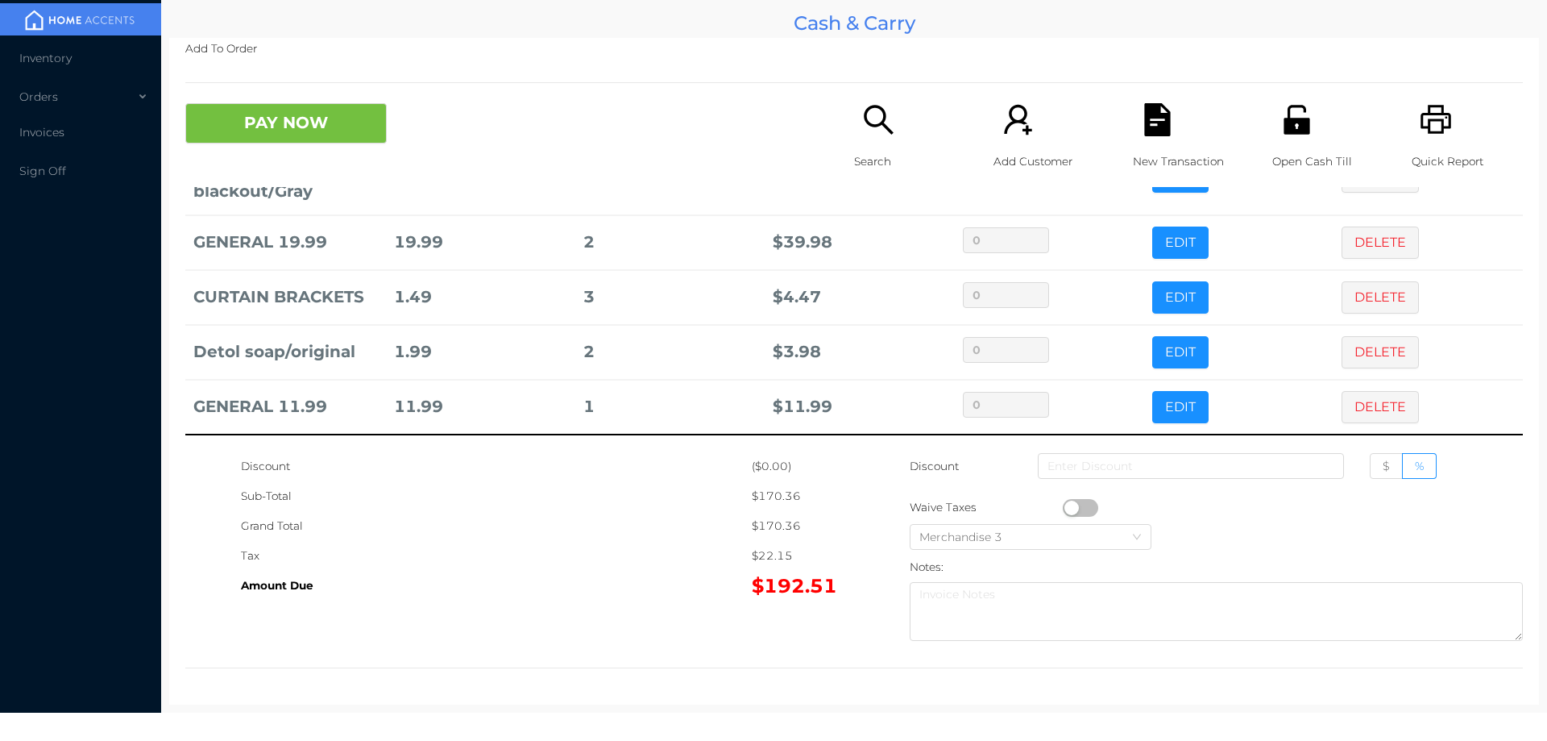
click at [868, 141] on div "Search" at bounding box center [909, 145] width 111 height 84
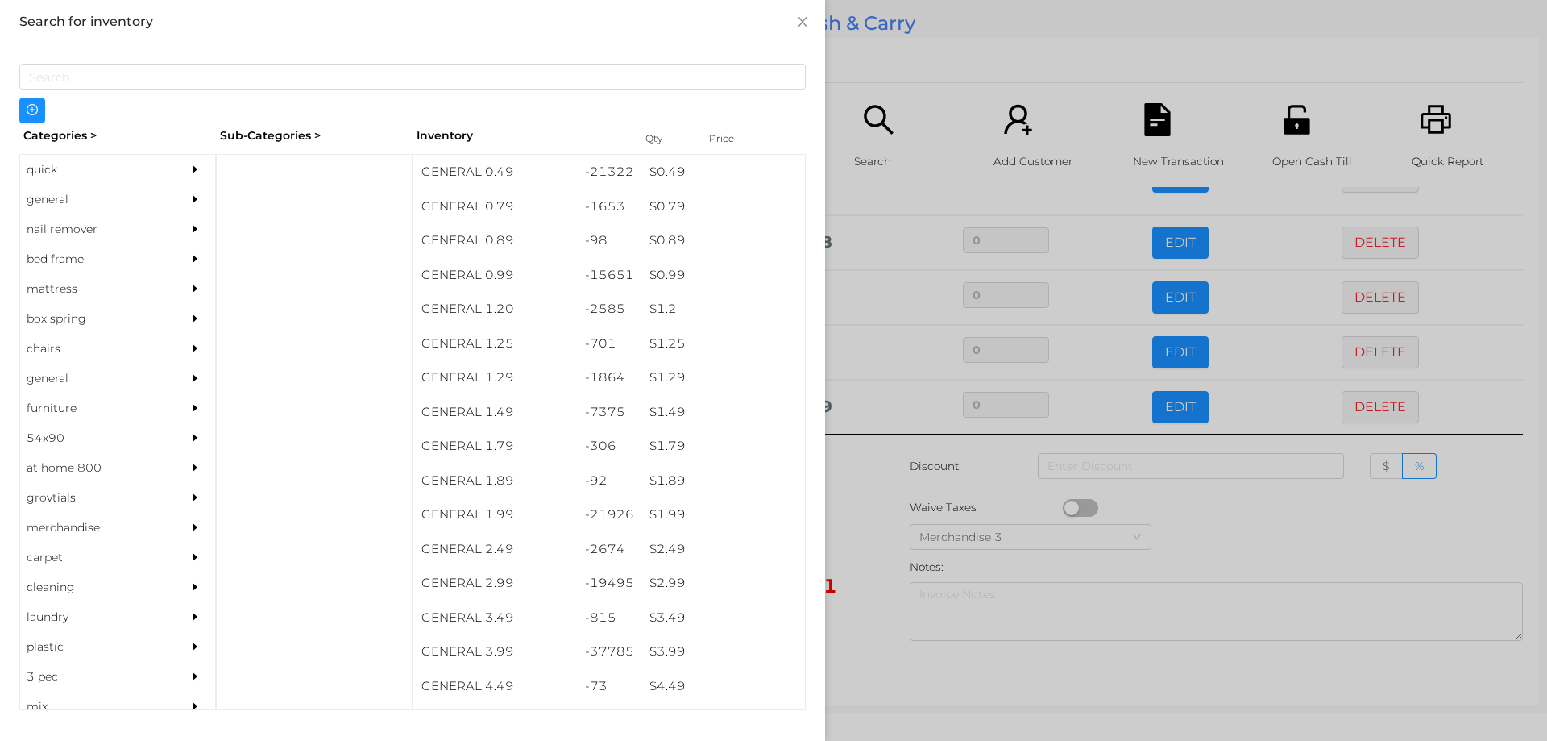
click at [46, 172] on div "quick" at bounding box center [93, 170] width 147 height 30
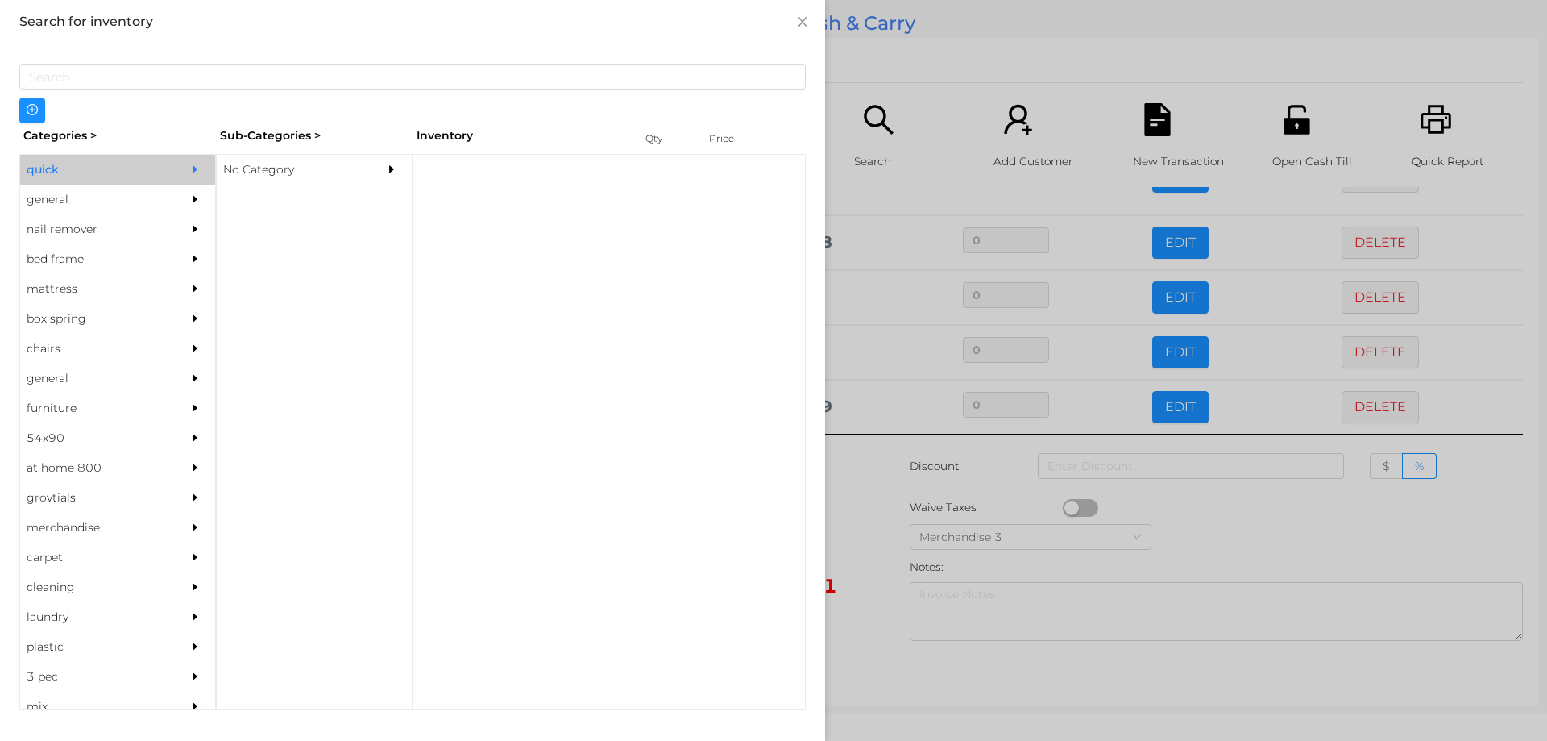
click at [256, 175] on div "No Category" at bounding box center [290, 170] width 147 height 30
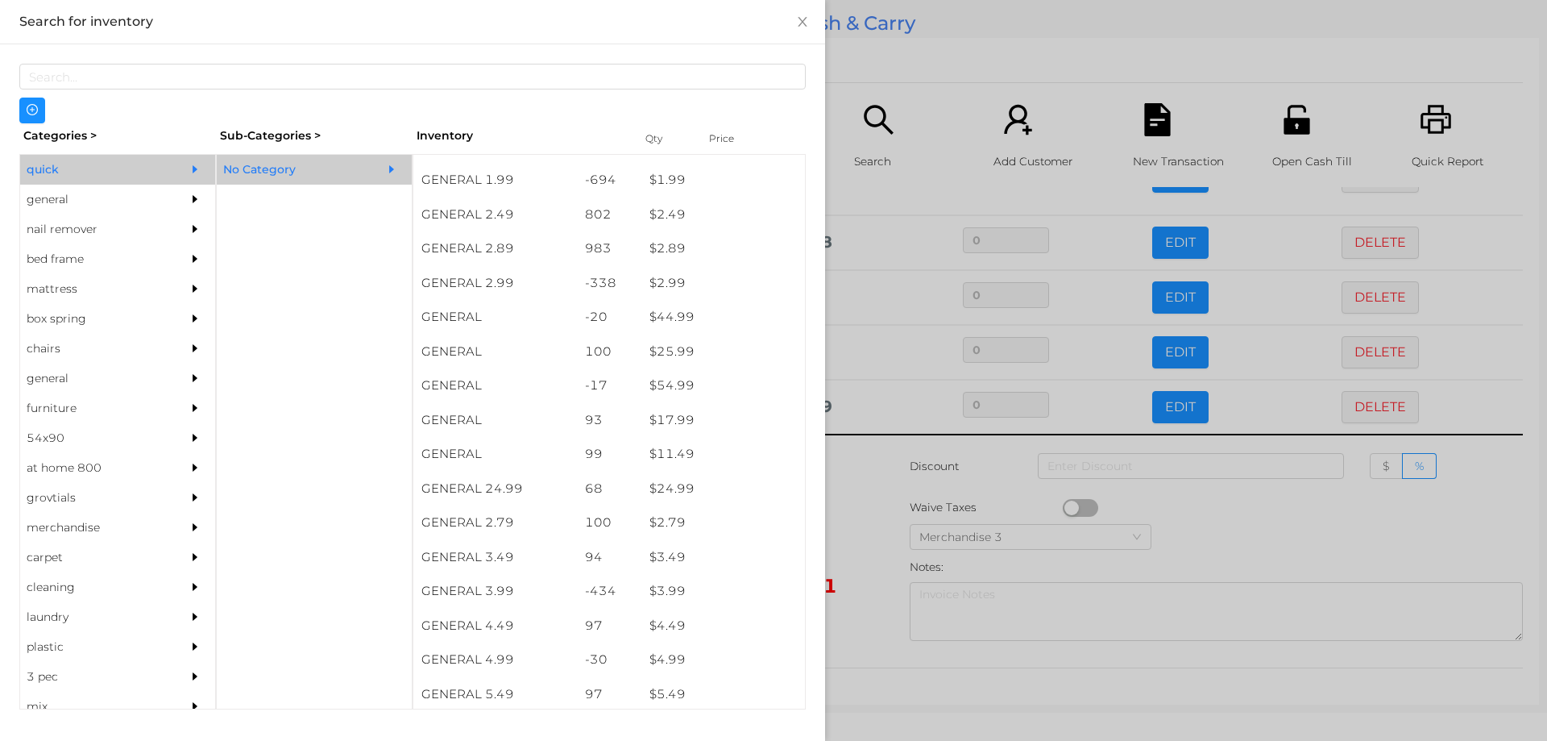
scroll to position [334, 0]
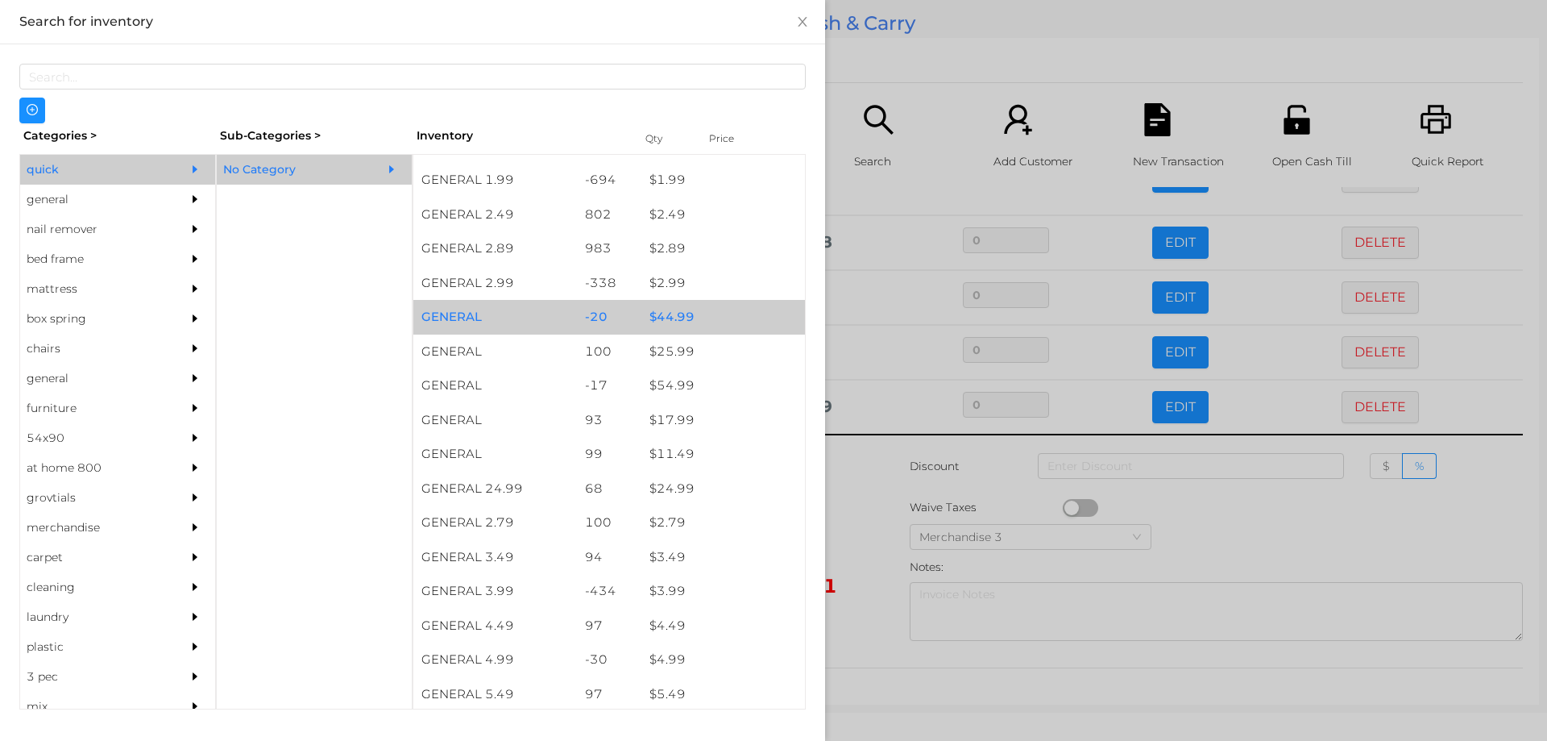
click at [677, 316] on div "$ 44.99" at bounding box center [723, 317] width 164 height 35
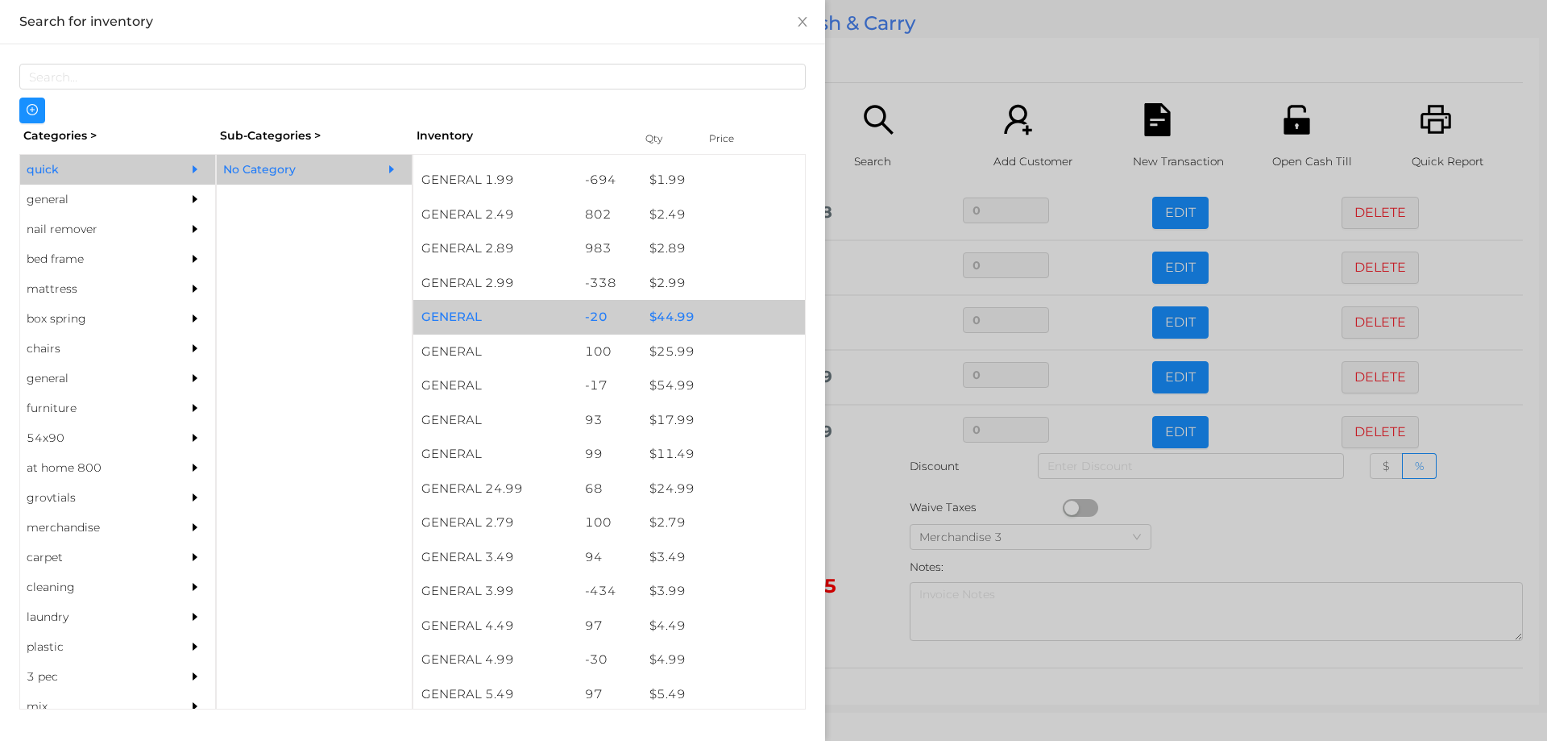
click at [665, 314] on div "$ 44.99" at bounding box center [723, 317] width 164 height 35
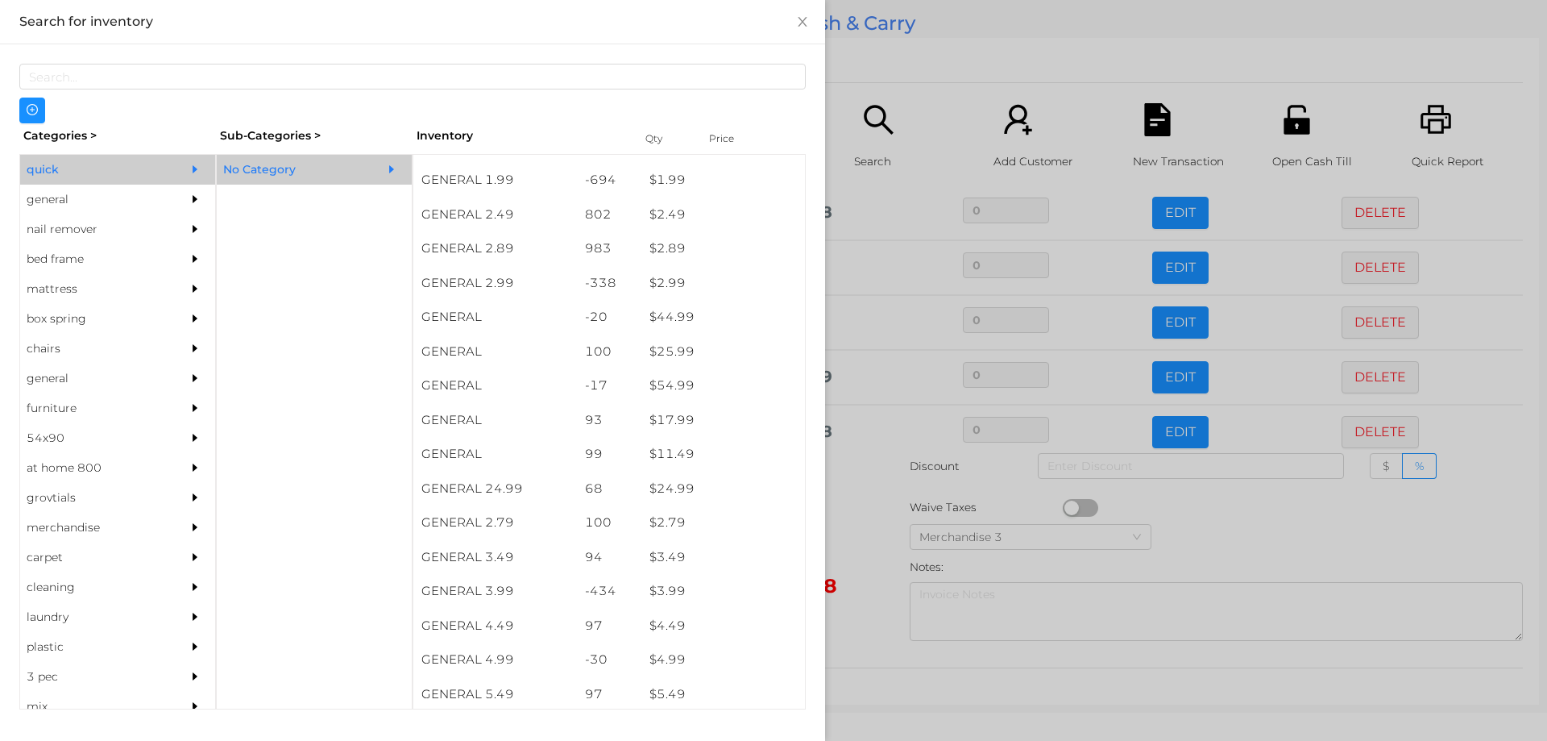
click at [869, 536] on div at bounding box center [773, 370] width 1547 height 741
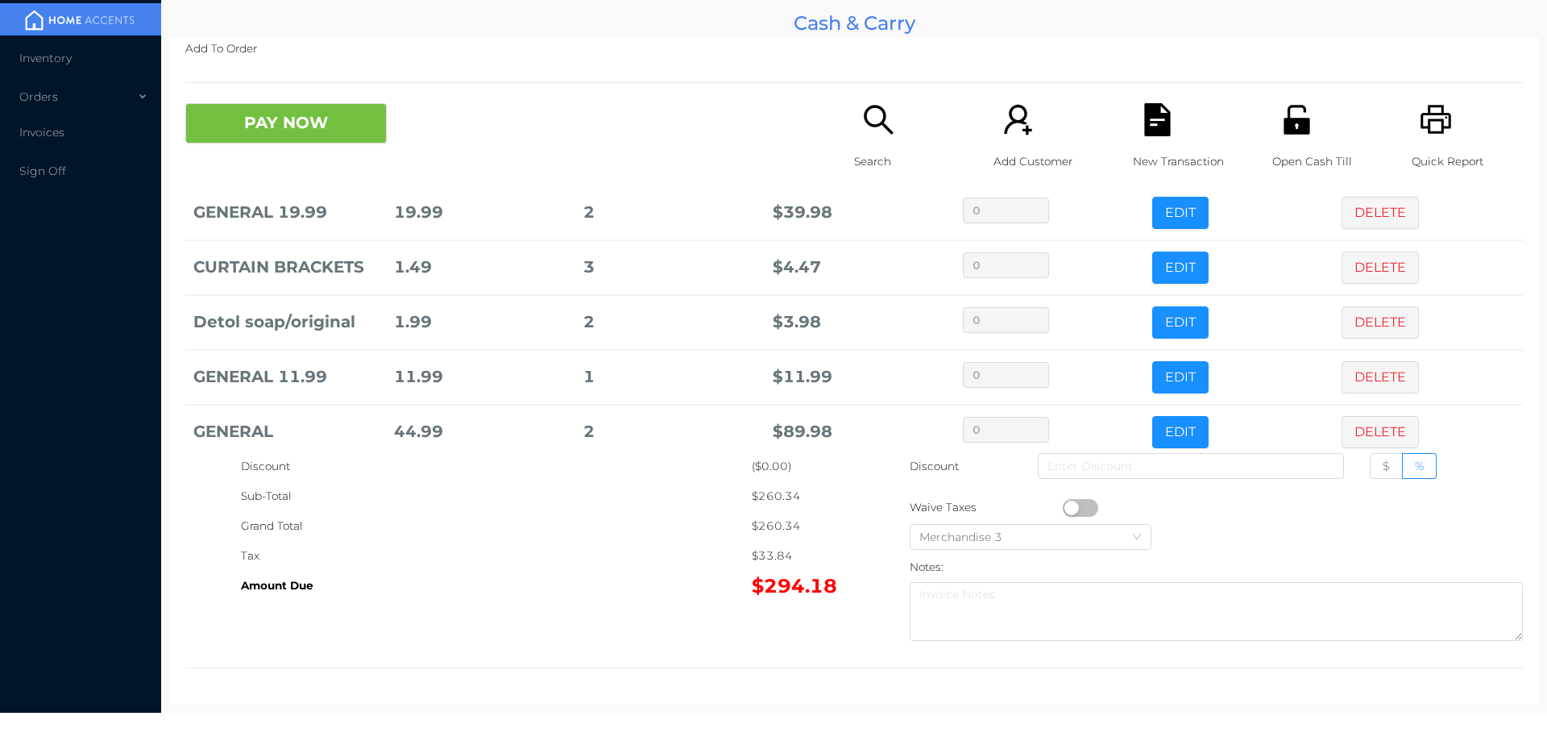
scroll to position [259, 0]
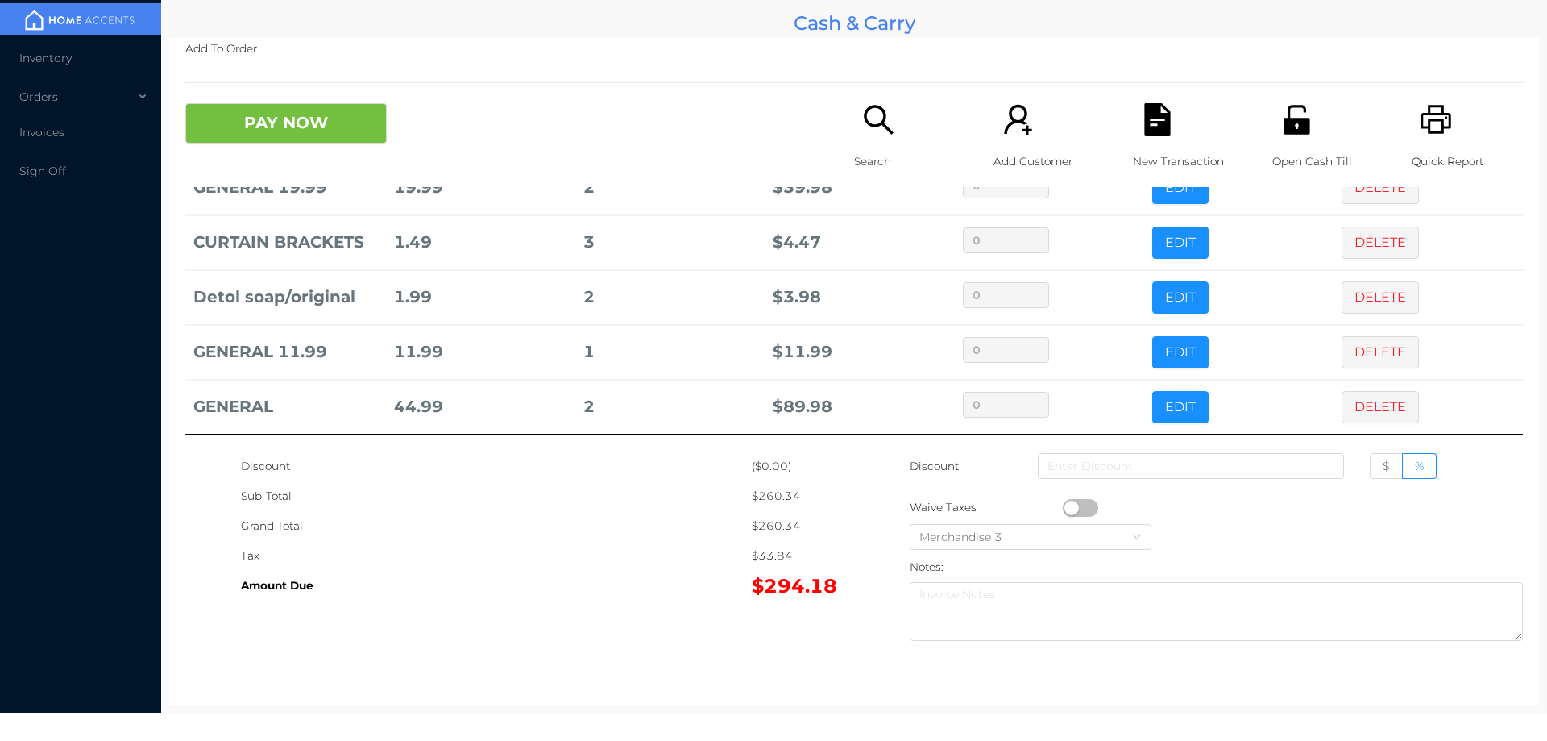
click at [878, 133] on icon "icon: search" at bounding box center [878, 119] width 33 height 33
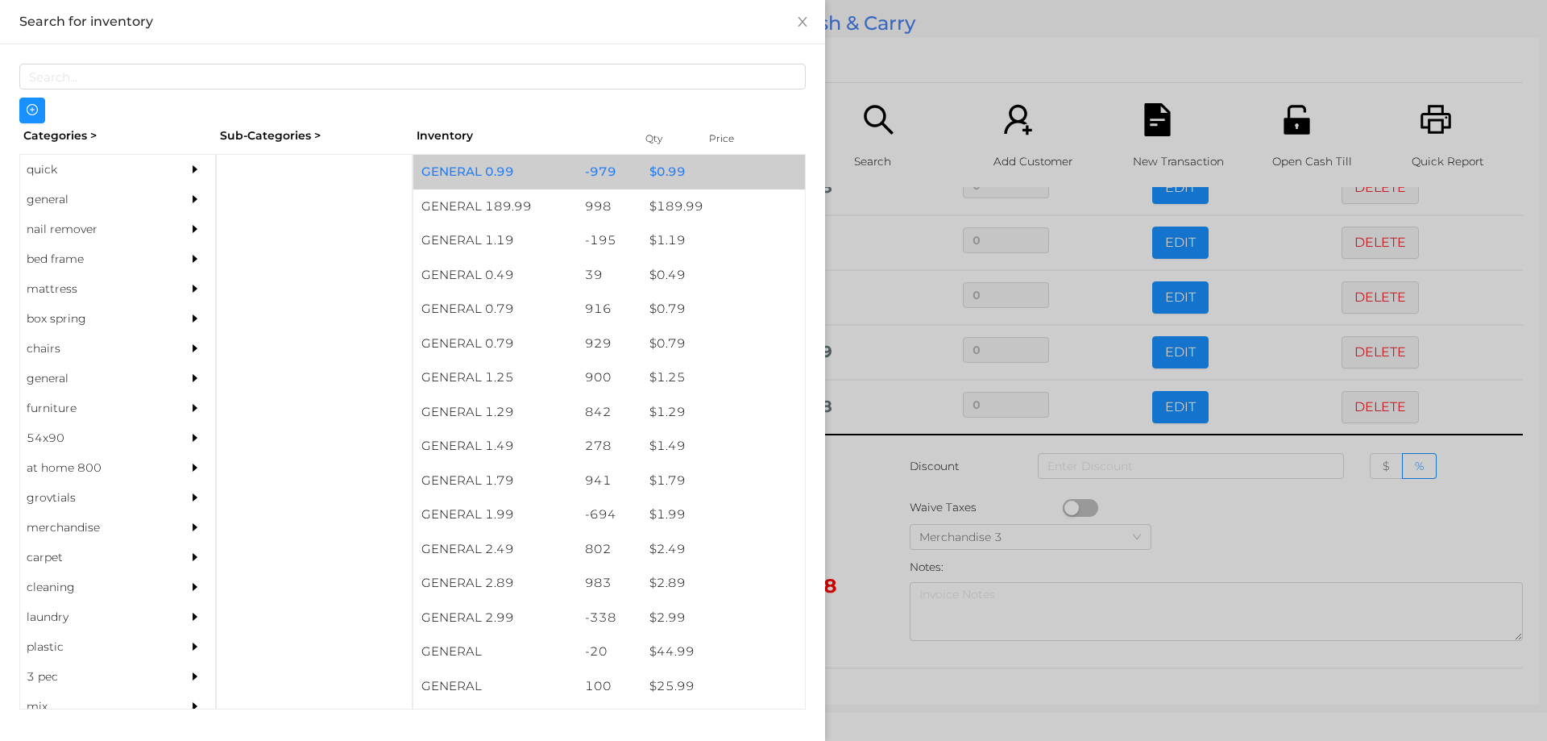
click at [659, 170] on div "$ 0.99" at bounding box center [723, 172] width 164 height 35
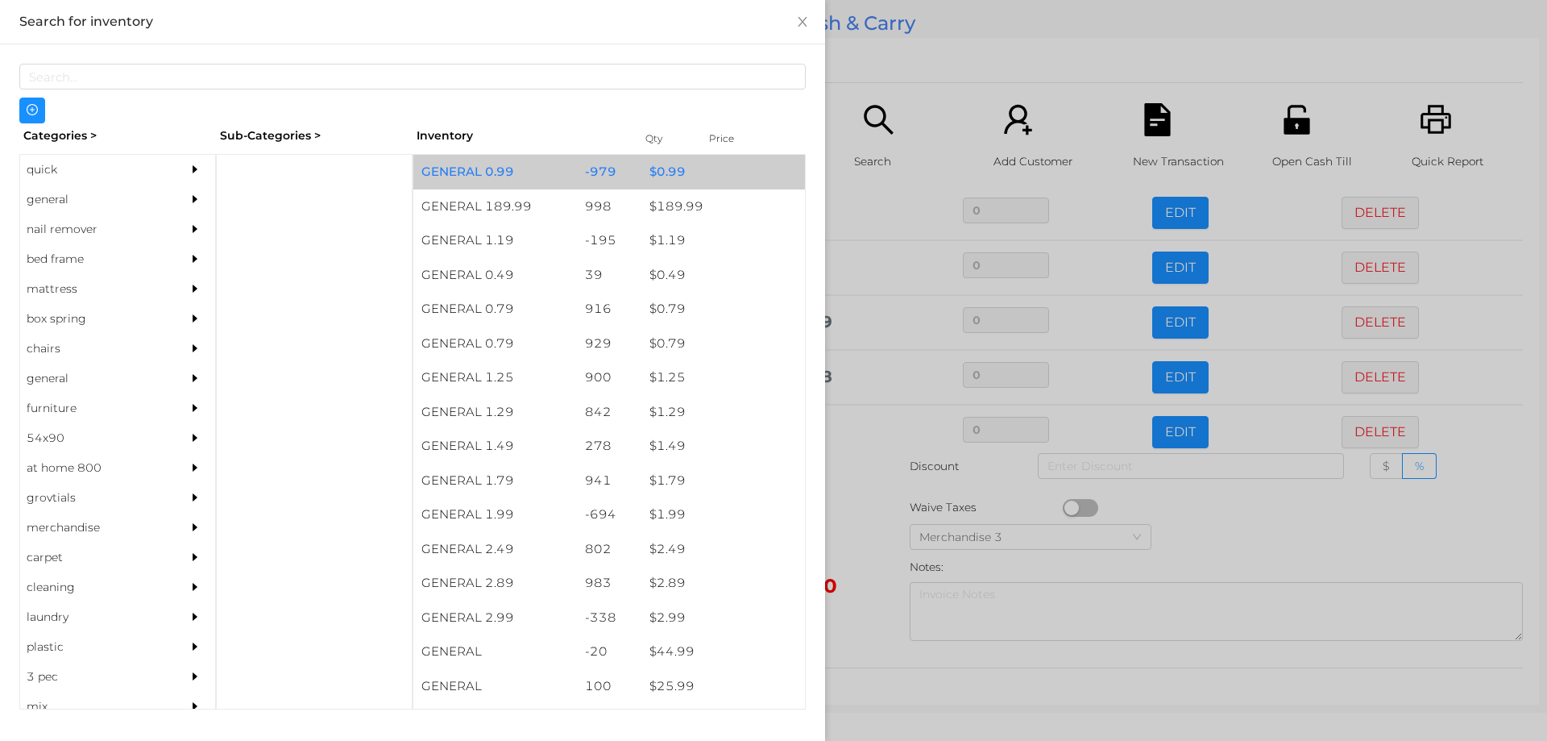
click at [655, 173] on div "$ 0.99" at bounding box center [723, 172] width 164 height 35
click at [660, 174] on div "$ 0.99" at bounding box center [723, 172] width 164 height 35
click at [659, 167] on div "$ 0.99" at bounding box center [723, 172] width 164 height 35
click at [641, 168] on div "$ 0.99" at bounding box center [723, 172] width 164 height 35
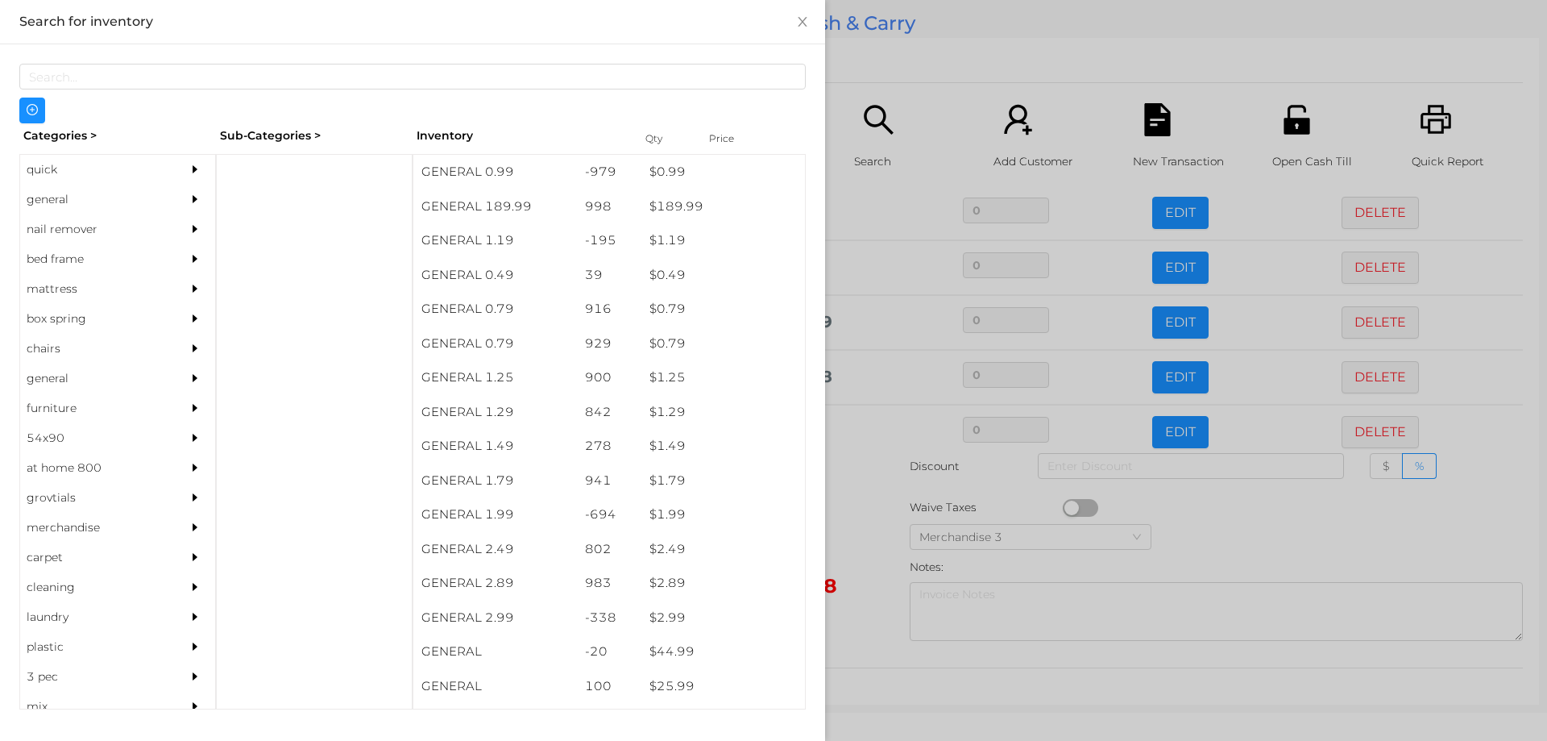
click at [852, 507] on div at bounding box center [773, 370] width 1547 height 741
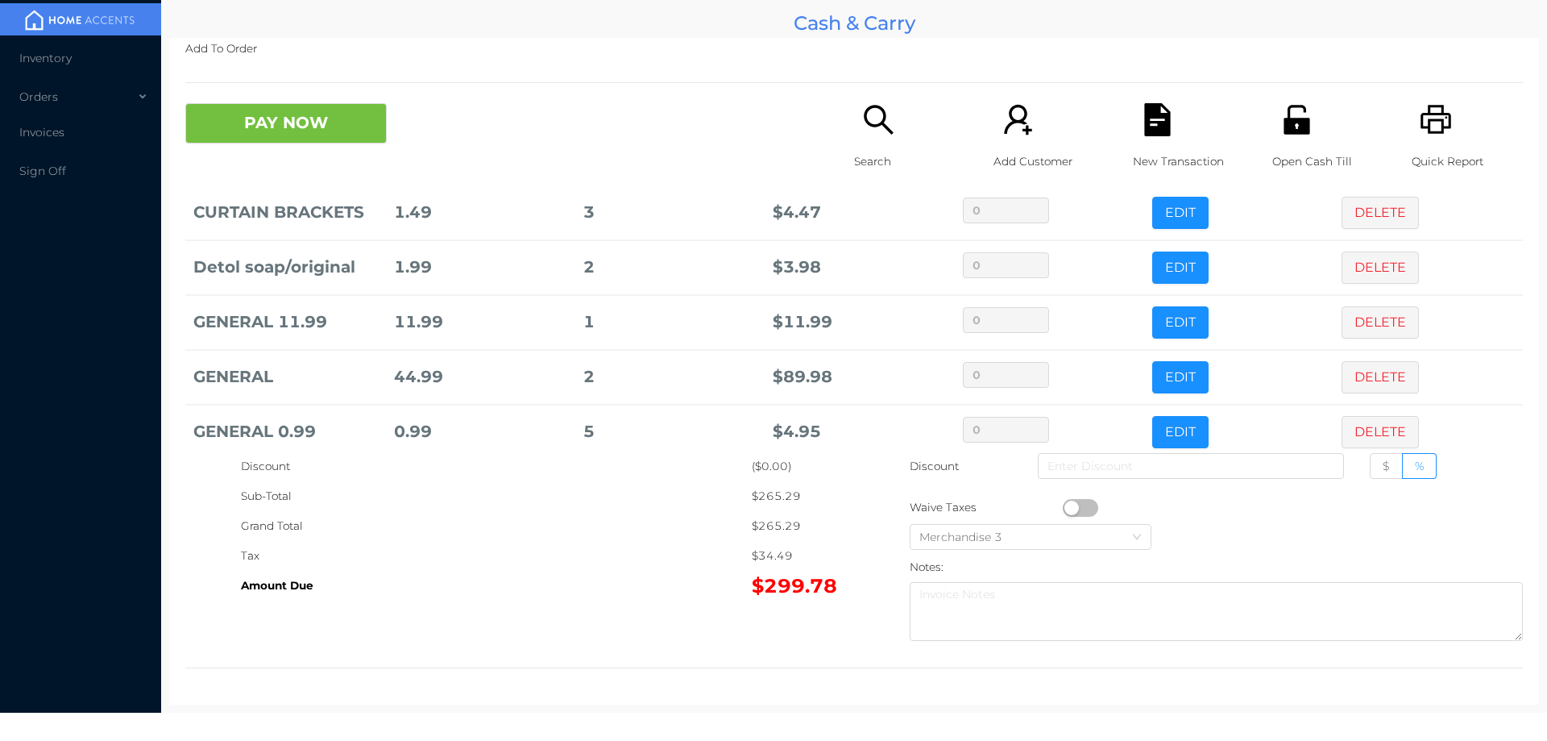
click at [332, 130] on button "PAY NOW" at bounding box center [285, 123] width 201 height 40
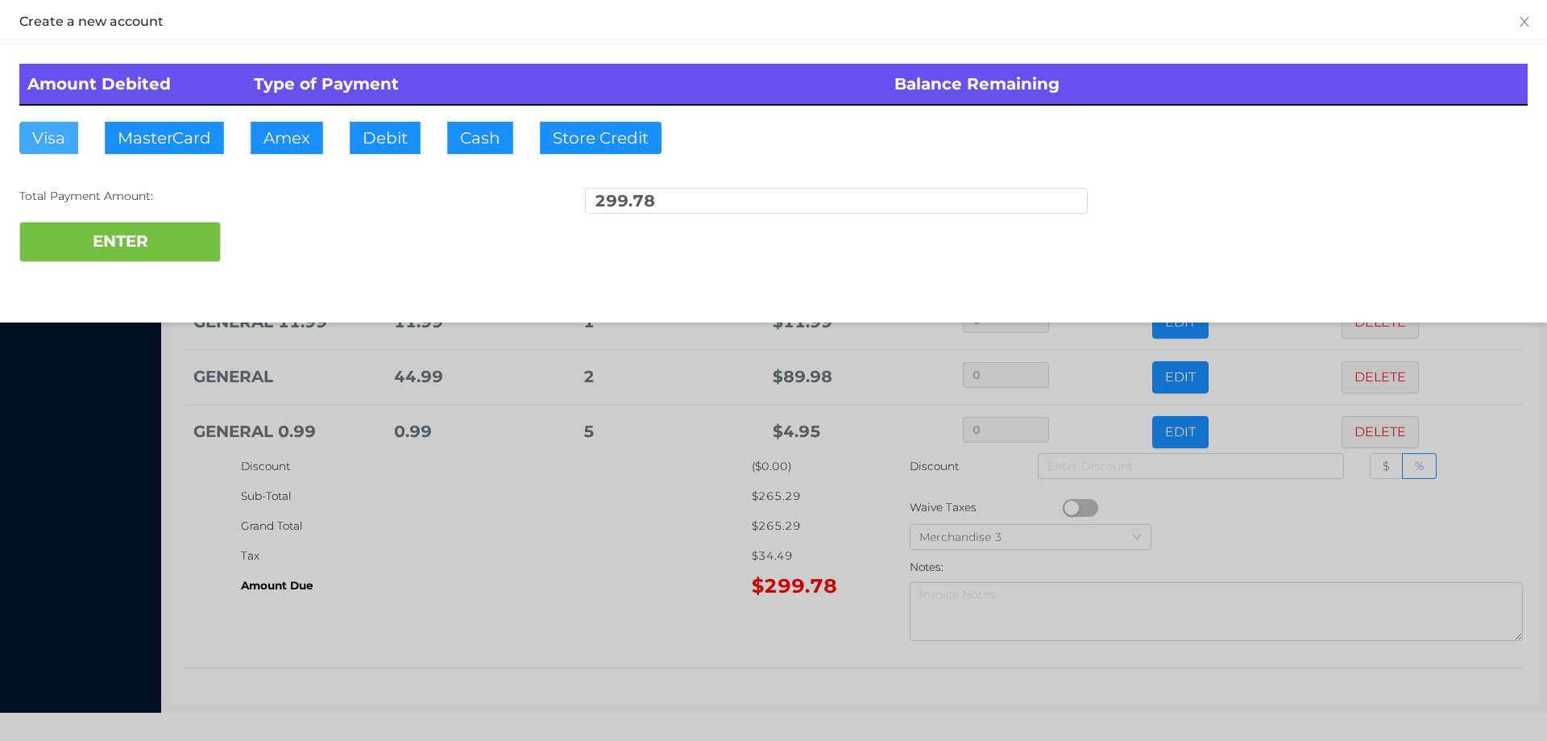
click at [45, 150] on button "Visa" at bounding box center [48, 138] width 59 height 32
click at [125, 251] on button "ENTER" at bounding box center [119, 242] width 201 height 40
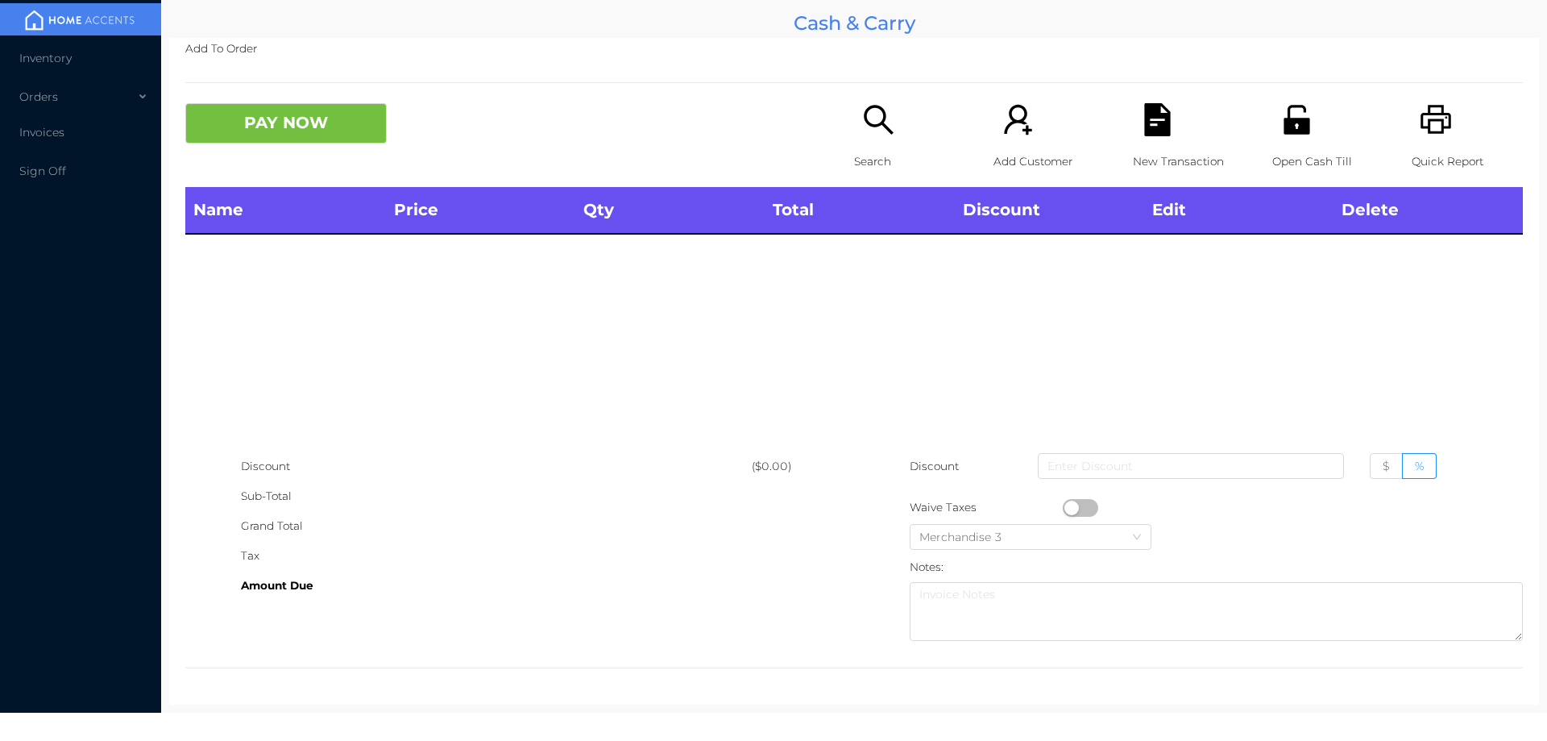
scroll to position [0, 0]
click at [1295, 134] on icon "icon: unlock" at bounding box center [1297, 119] width 26 height 29
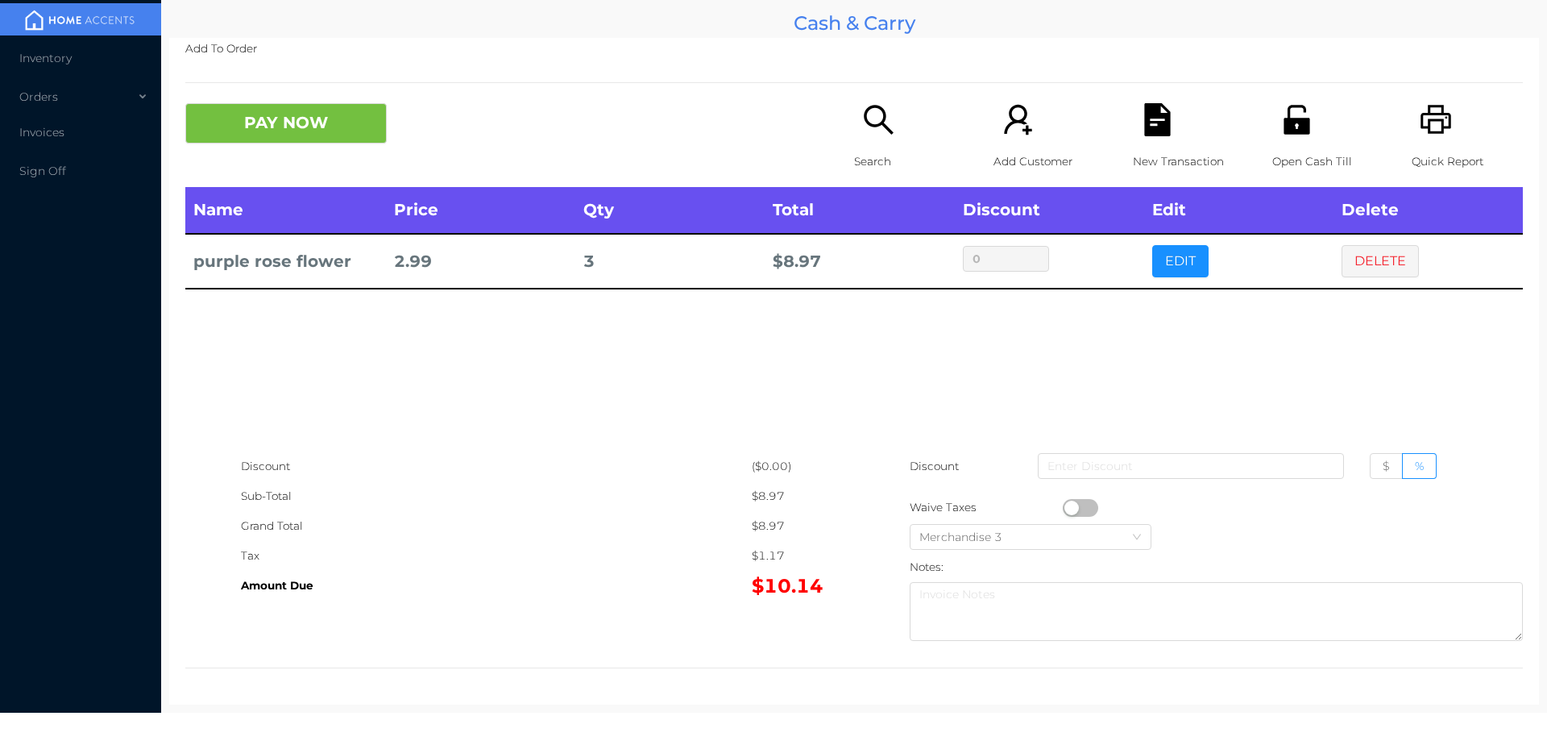
click at [862, 133] on icon "icon: search" at bounding box center [878, 119] width 33 height 33
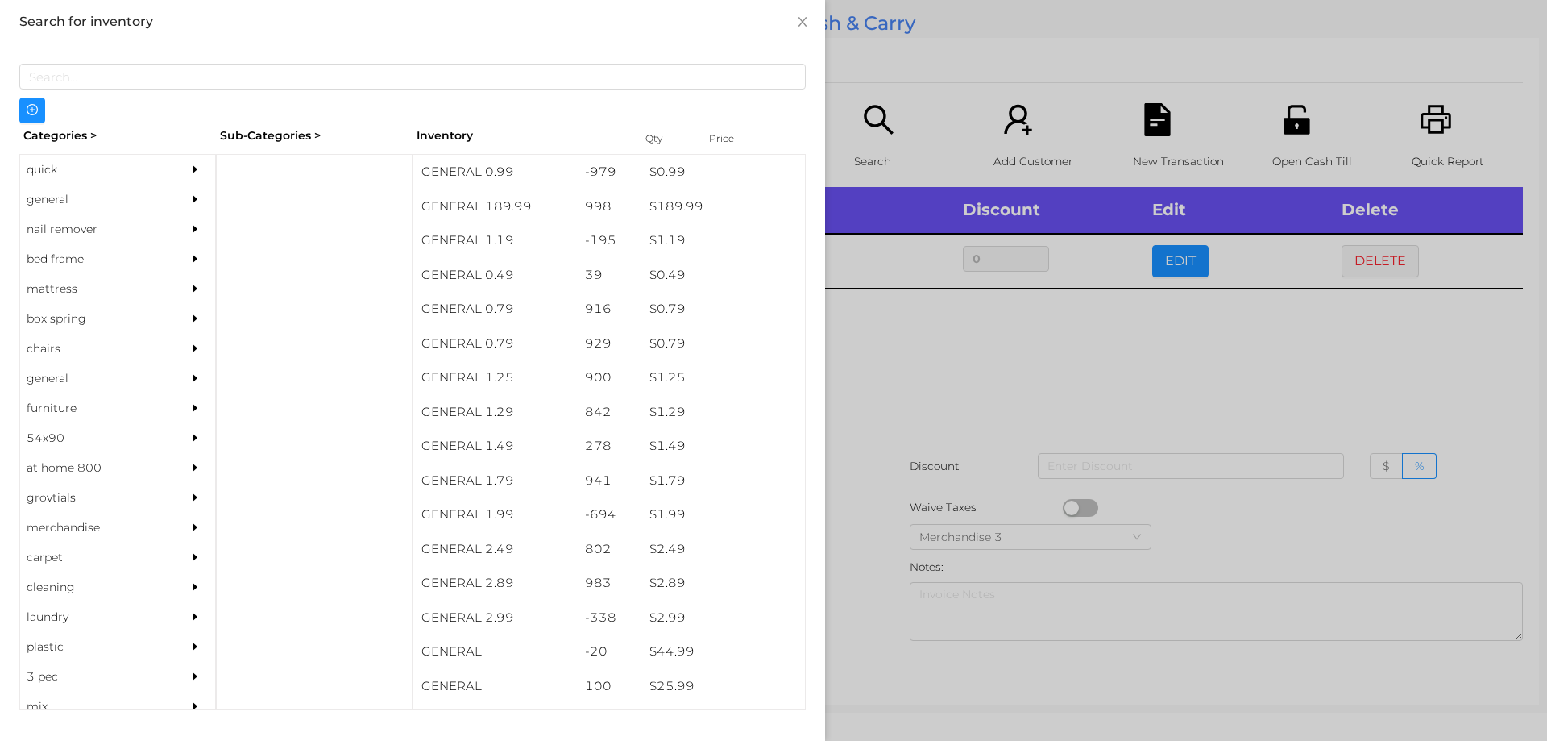
click at [59, 195] on div "general" at bounding box center [93, 200] width 147 height 30
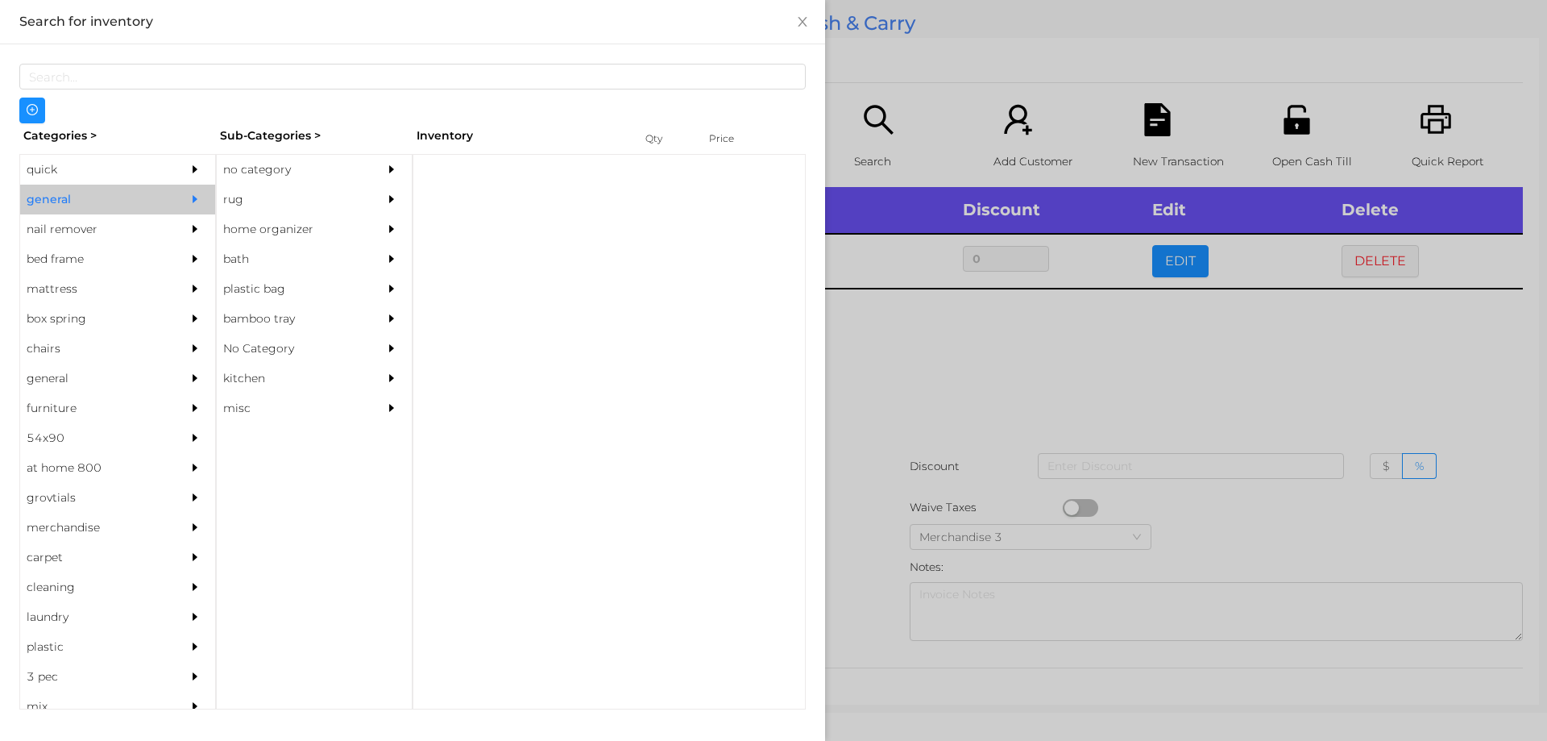
click at [252, 176] on div "no category" at bounding box center [290, 170] width 147 height 30
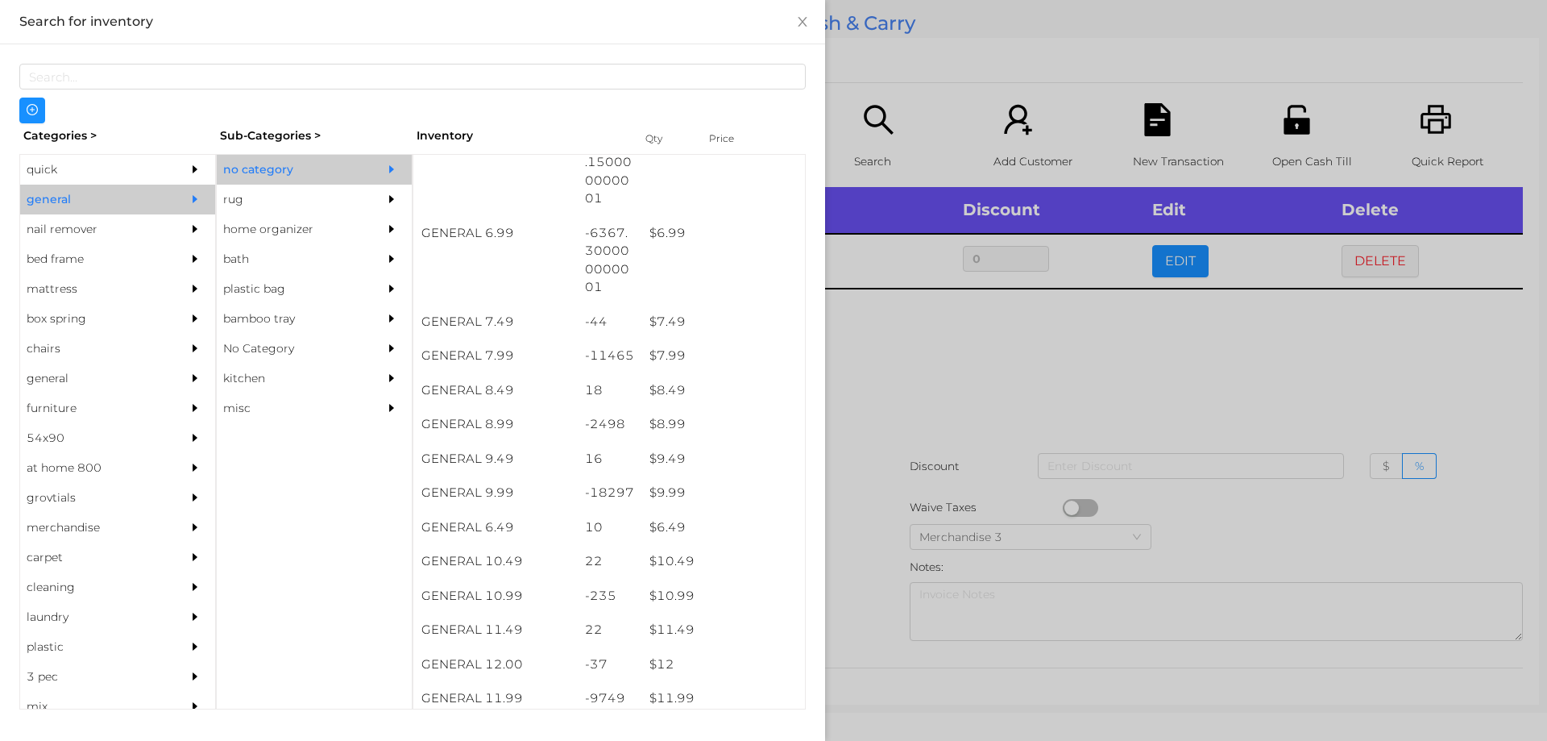
scroll to position [659, 0]
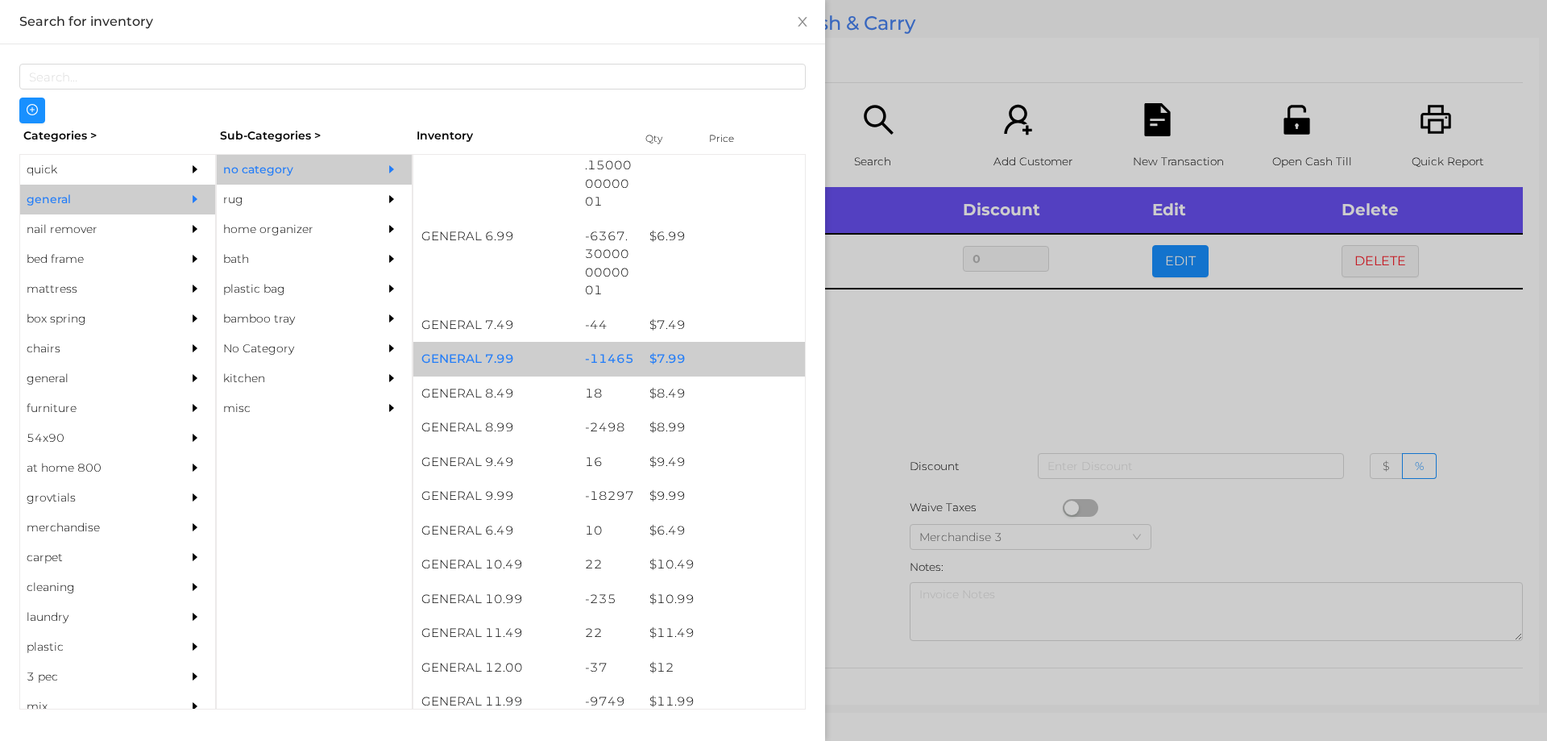
click at [646, 357] on div "$ 7.99" at bounding box center [723, 359] width 164 height 35
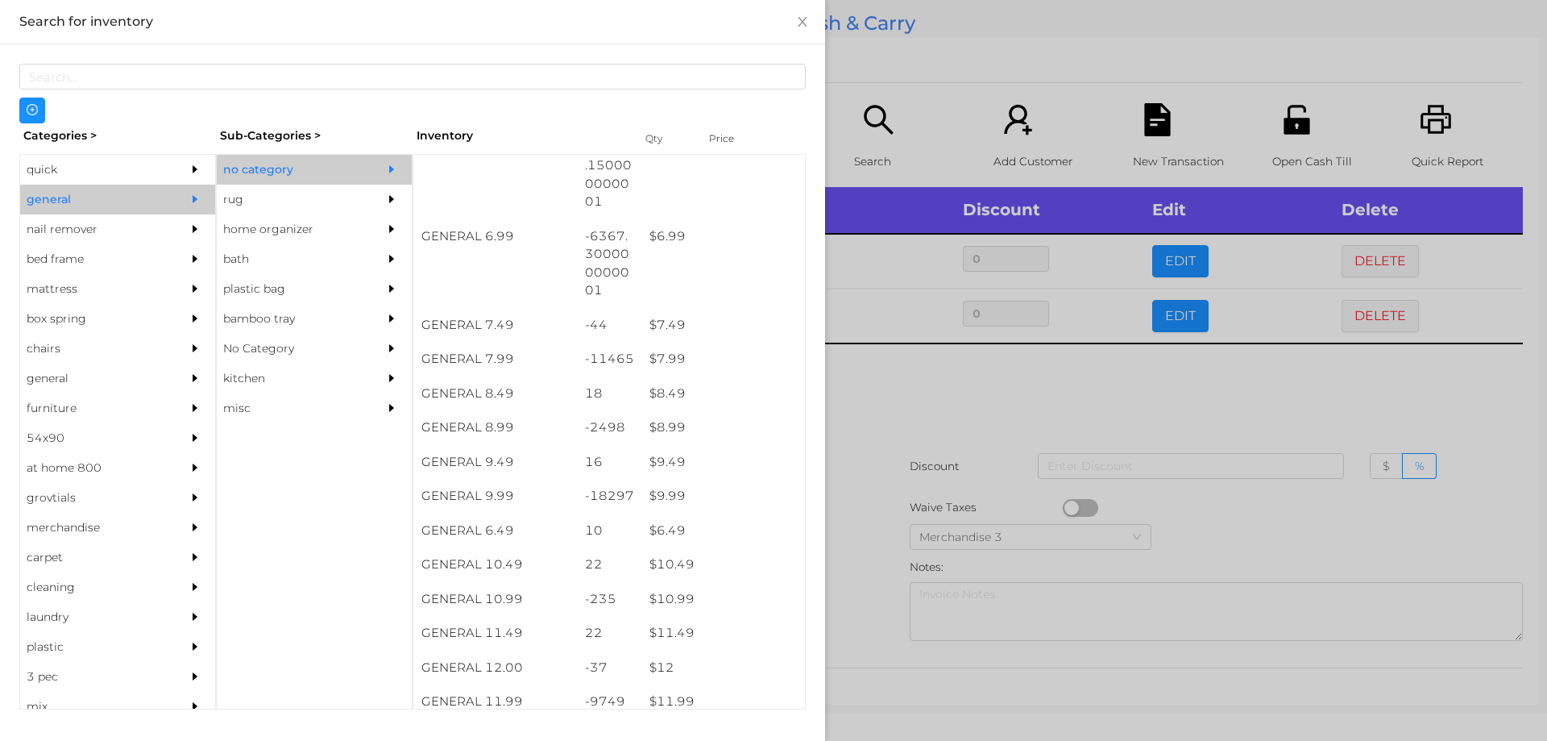
click at [905, 365] on div at bounding box center [773, 370] width 1547 height 741
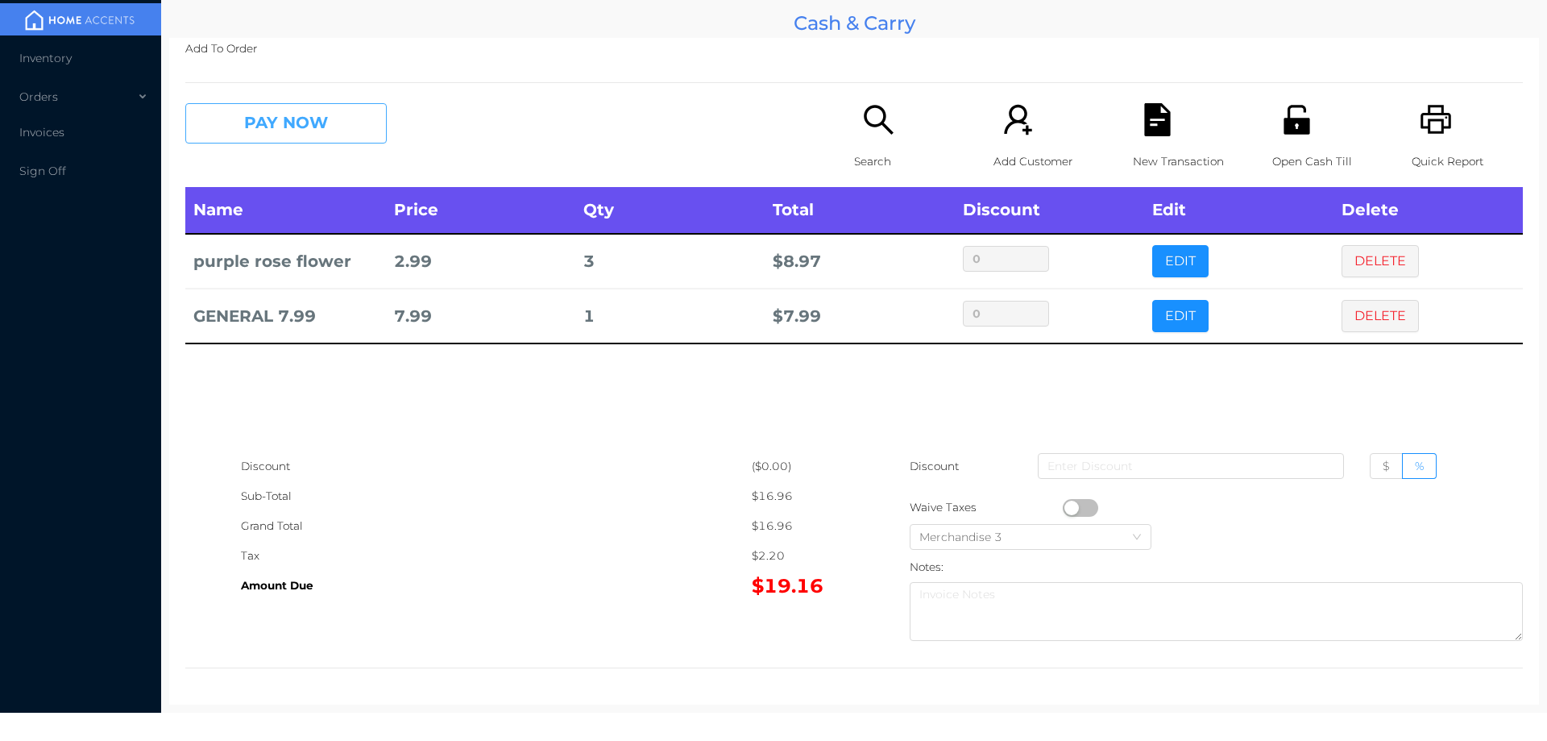
click at [301, 127] on button "PAY NOW" at bounding box center [285, 123] width 201 height 40
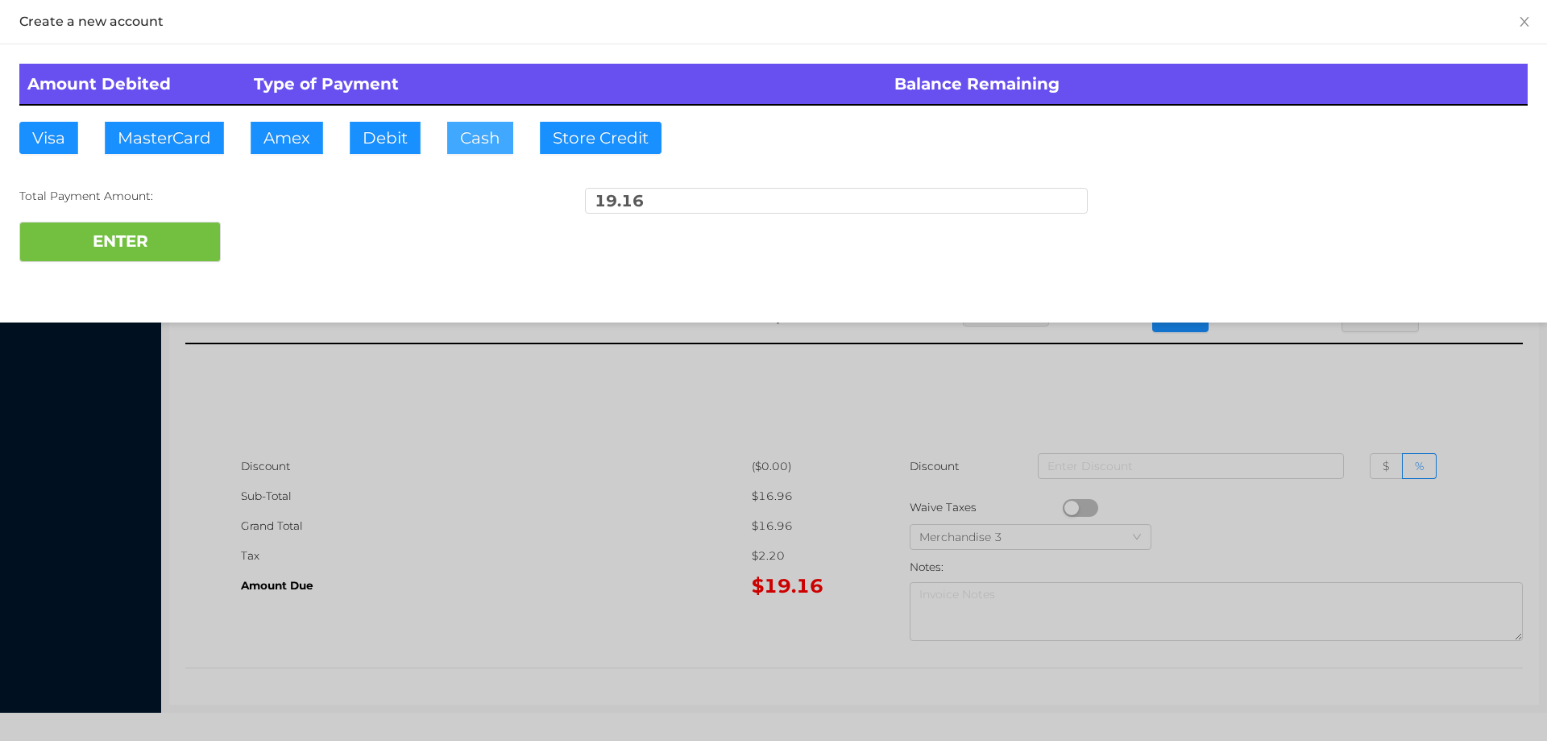
click at [470, 131] on button "Cash" at bounding box center [480, 138] width 66 height 32
type input "20."
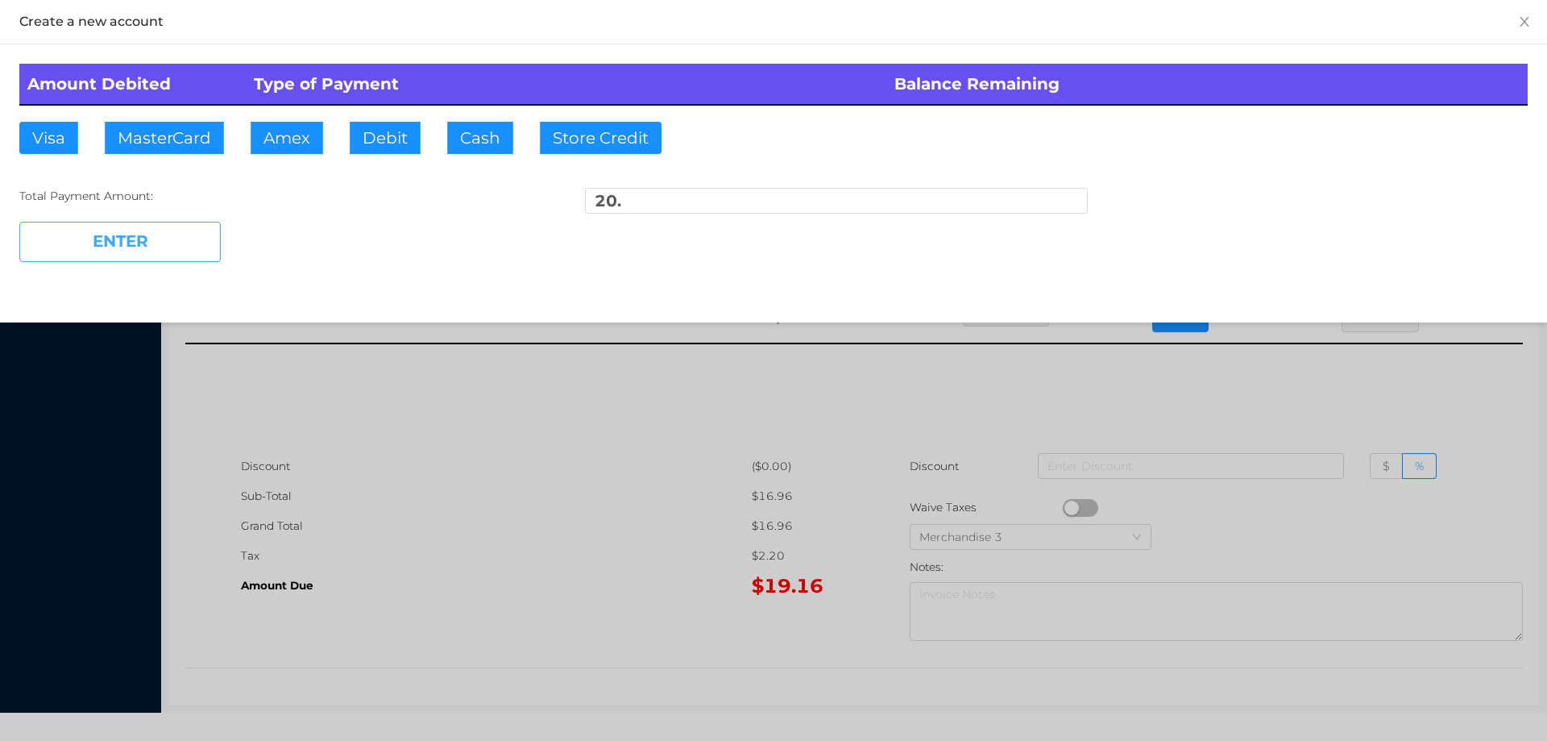
click at [152, 246] on button "ENTER" at bounding box center [119, 242] width 201 height 40
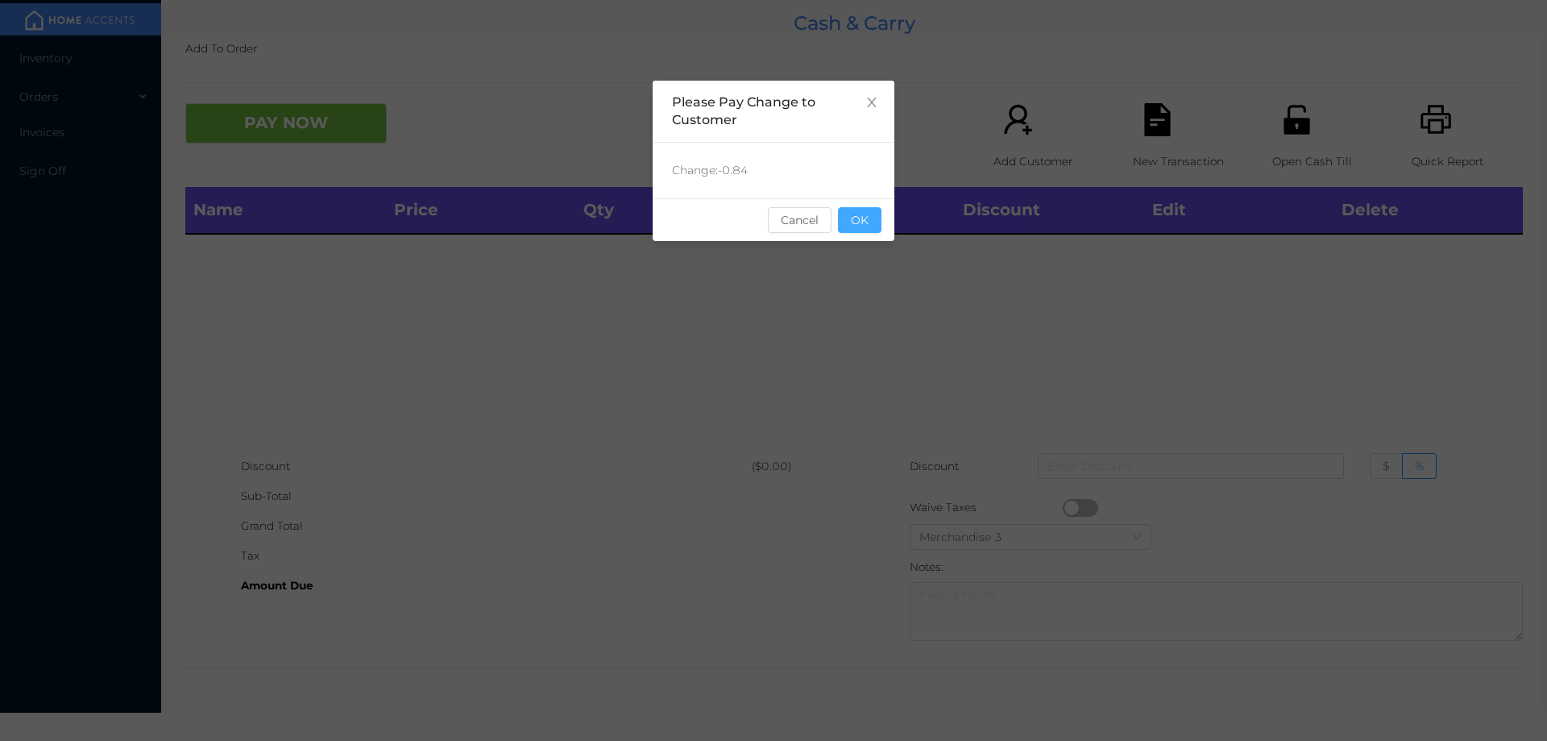
click at [871, 218] on button "OK" at bounding box center [860, 220] width 44 height 26
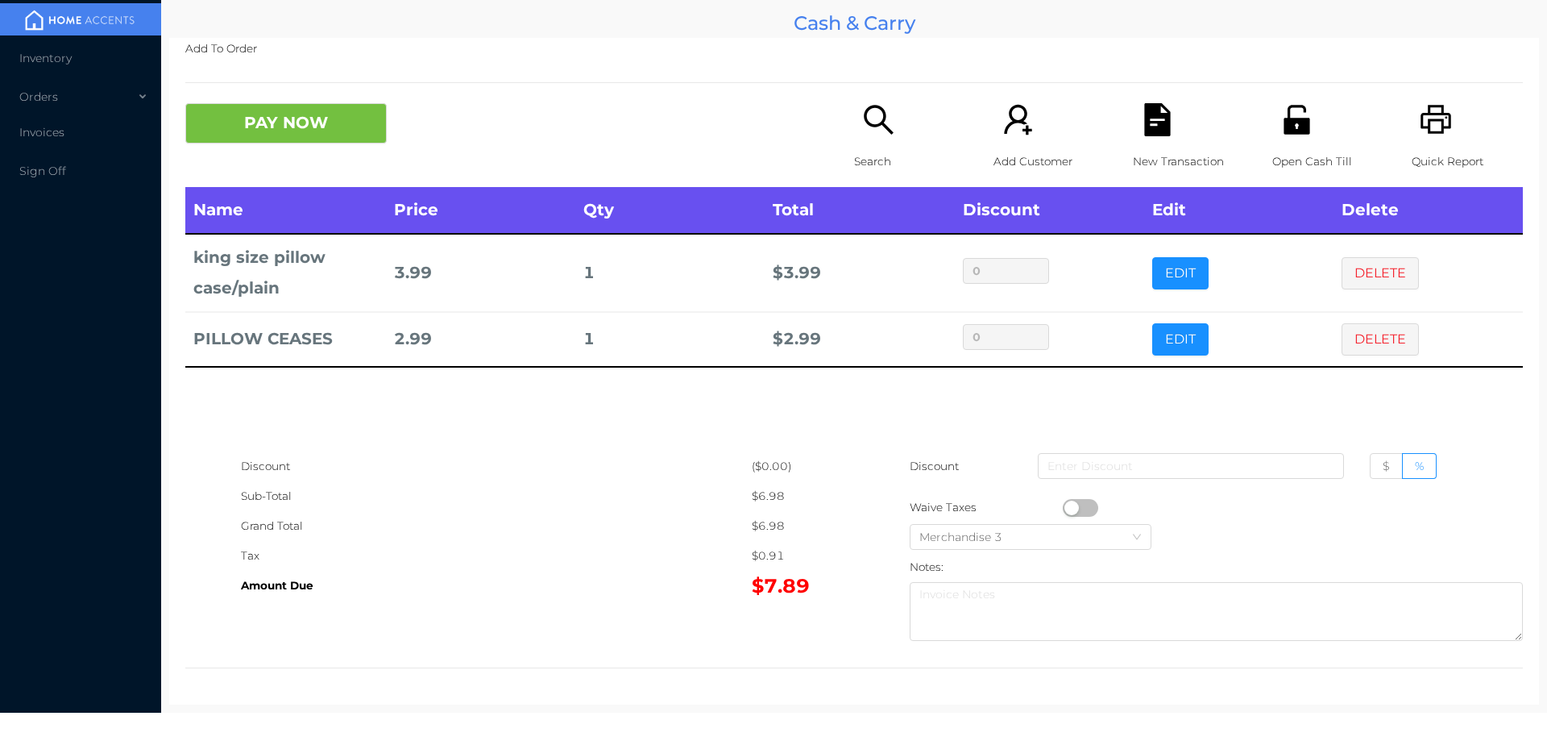
click at [255, 110] on button "PAY NOW" at bounding box center [285, 123] width 201 height 40
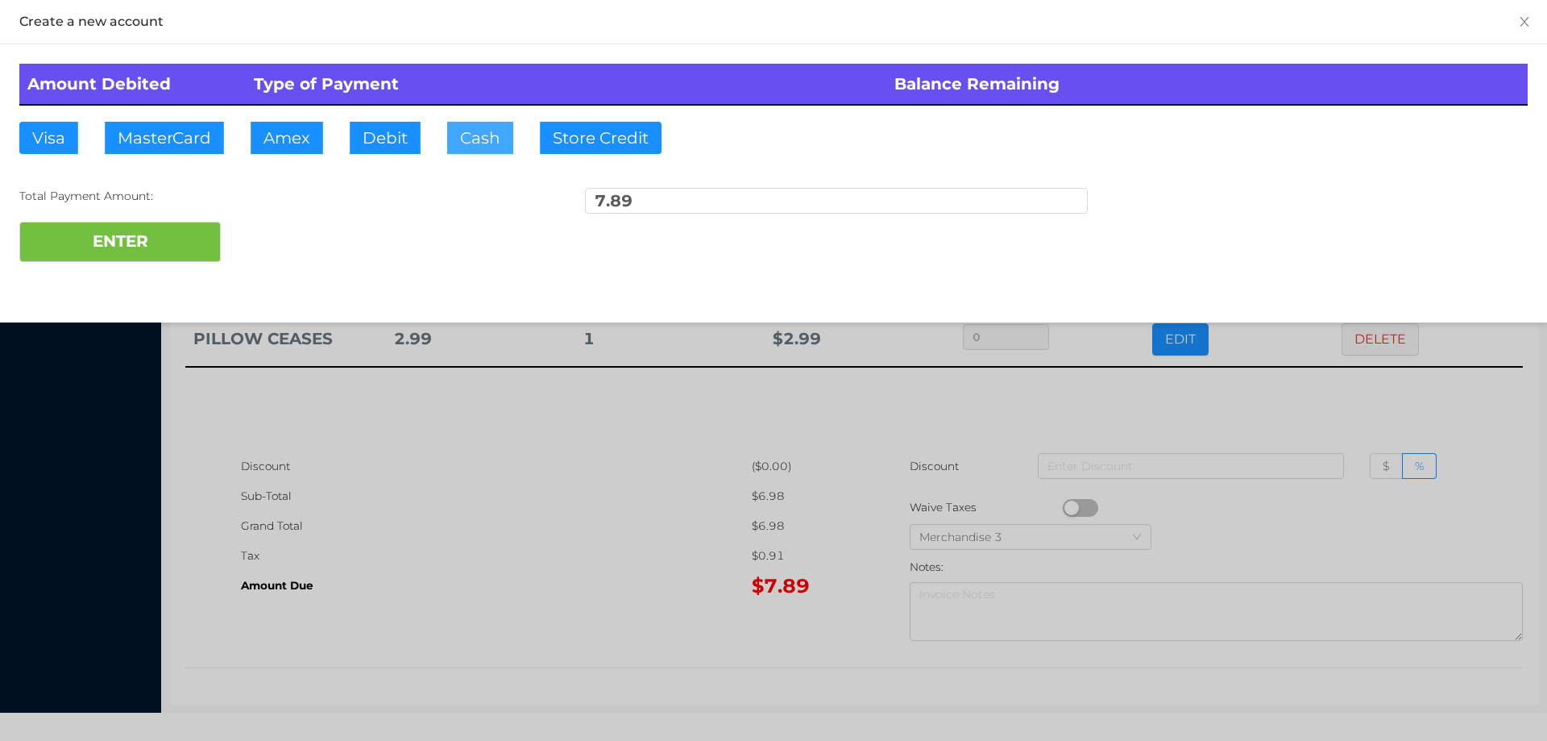
click at [468, 139] on button "Cash" at bounding box center [480, 138] width 66 height 32
type input "10."
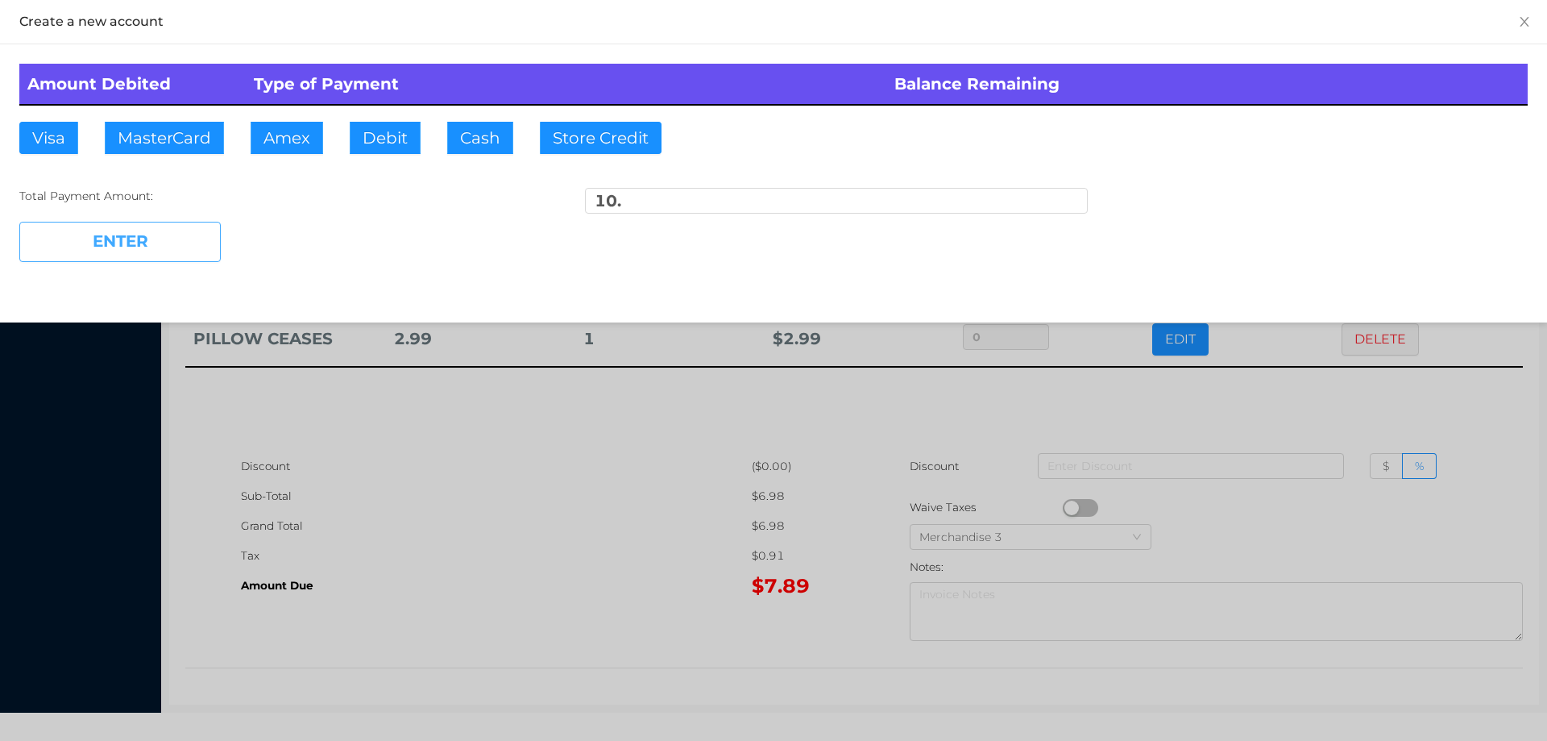
click at [143, 239] on button "ENTER" at bounding box center [119, 242] width 201 height 40
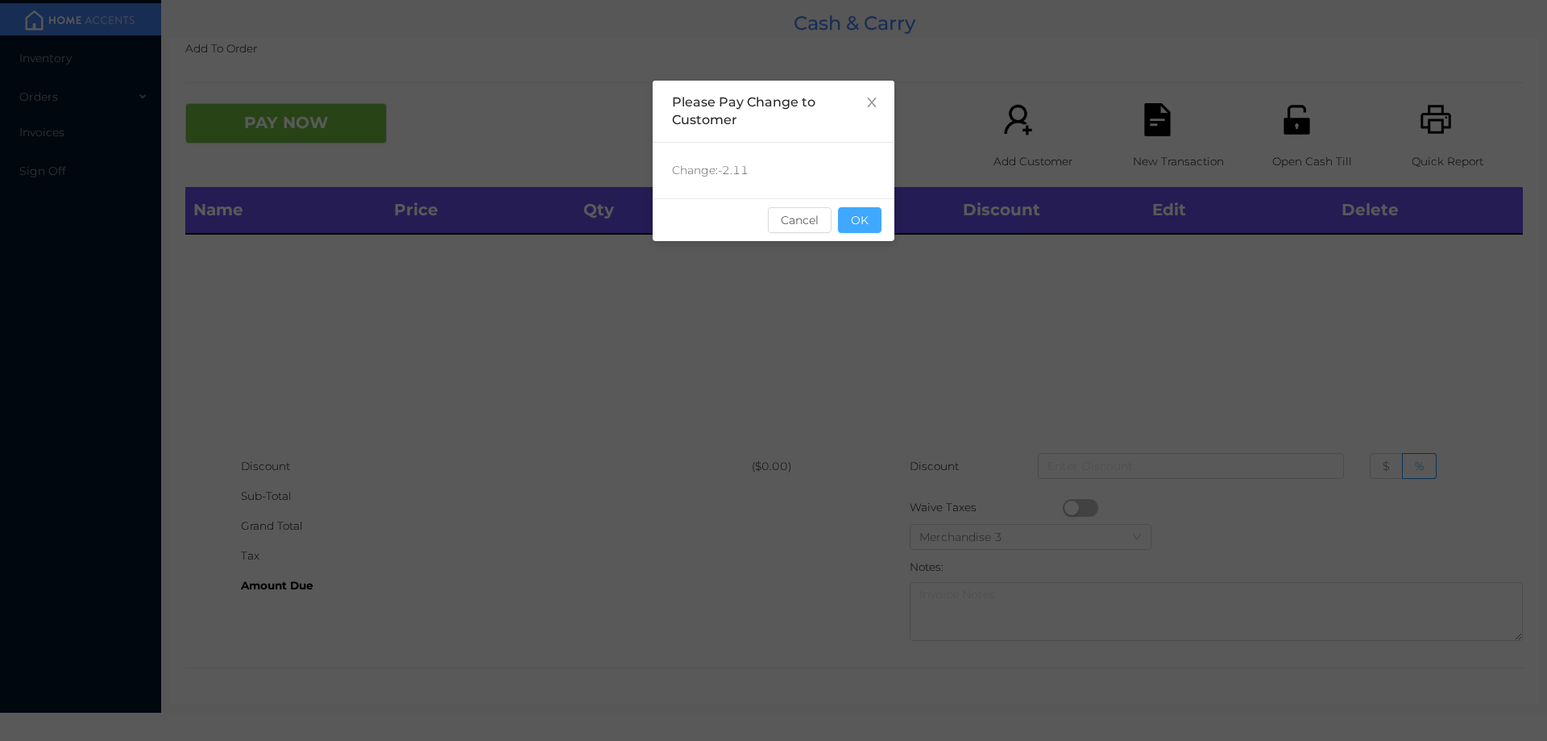
click at [873, 214] on button "OK" at bounding box center [860, 220] width 44 height 26
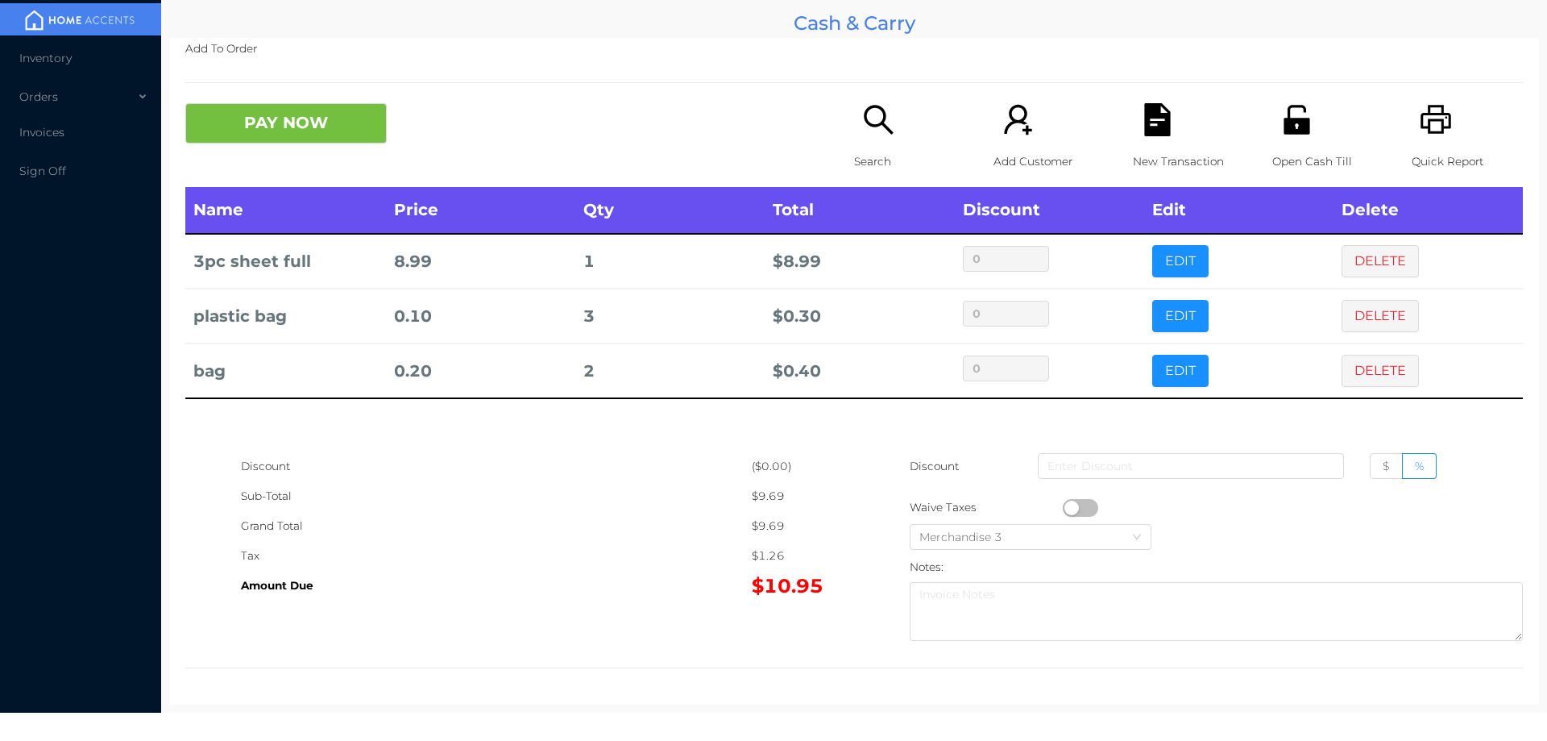
click at [867, 140] on div "Search" at bounding box center [909, 145] width 111 height 84
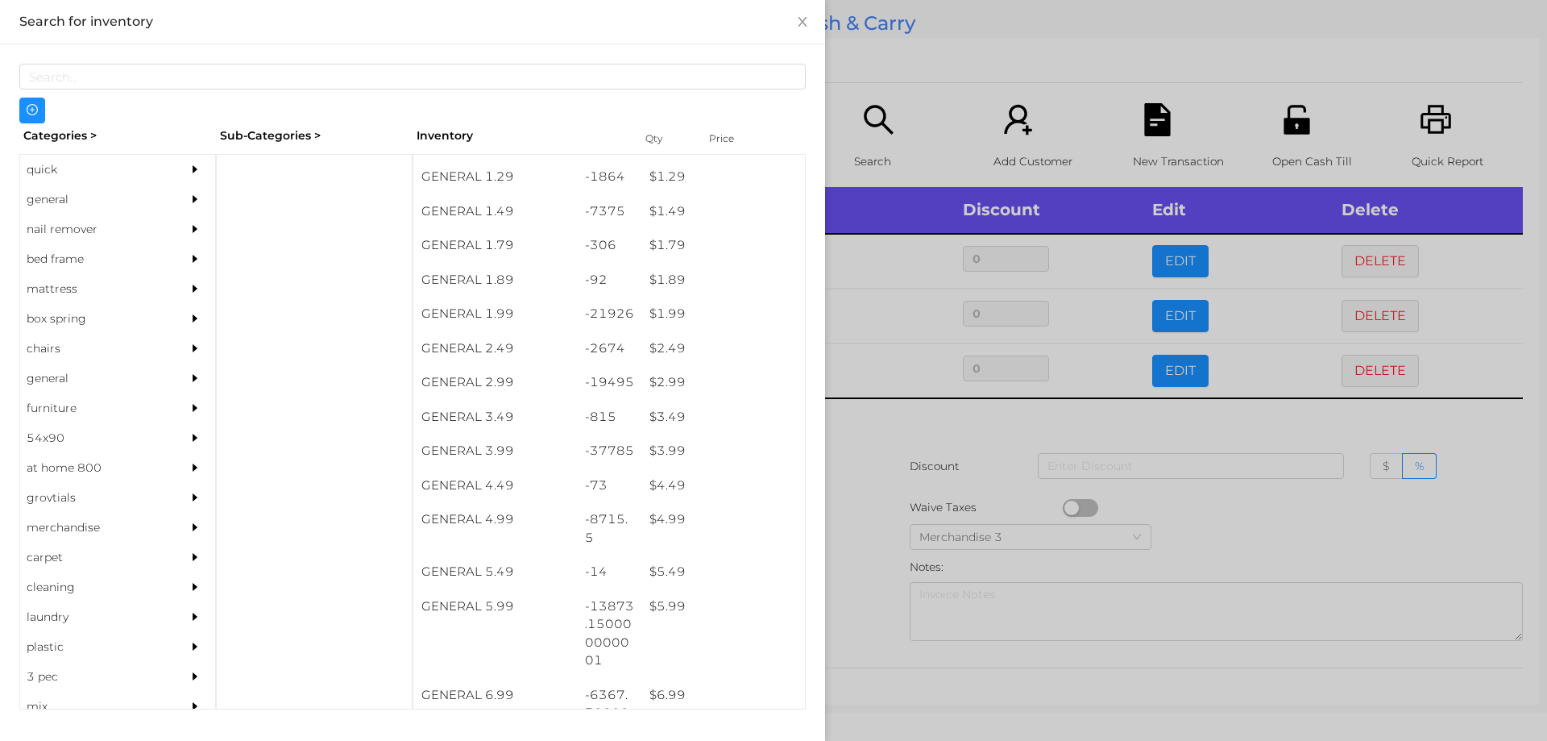
scroll to position [200, 0]
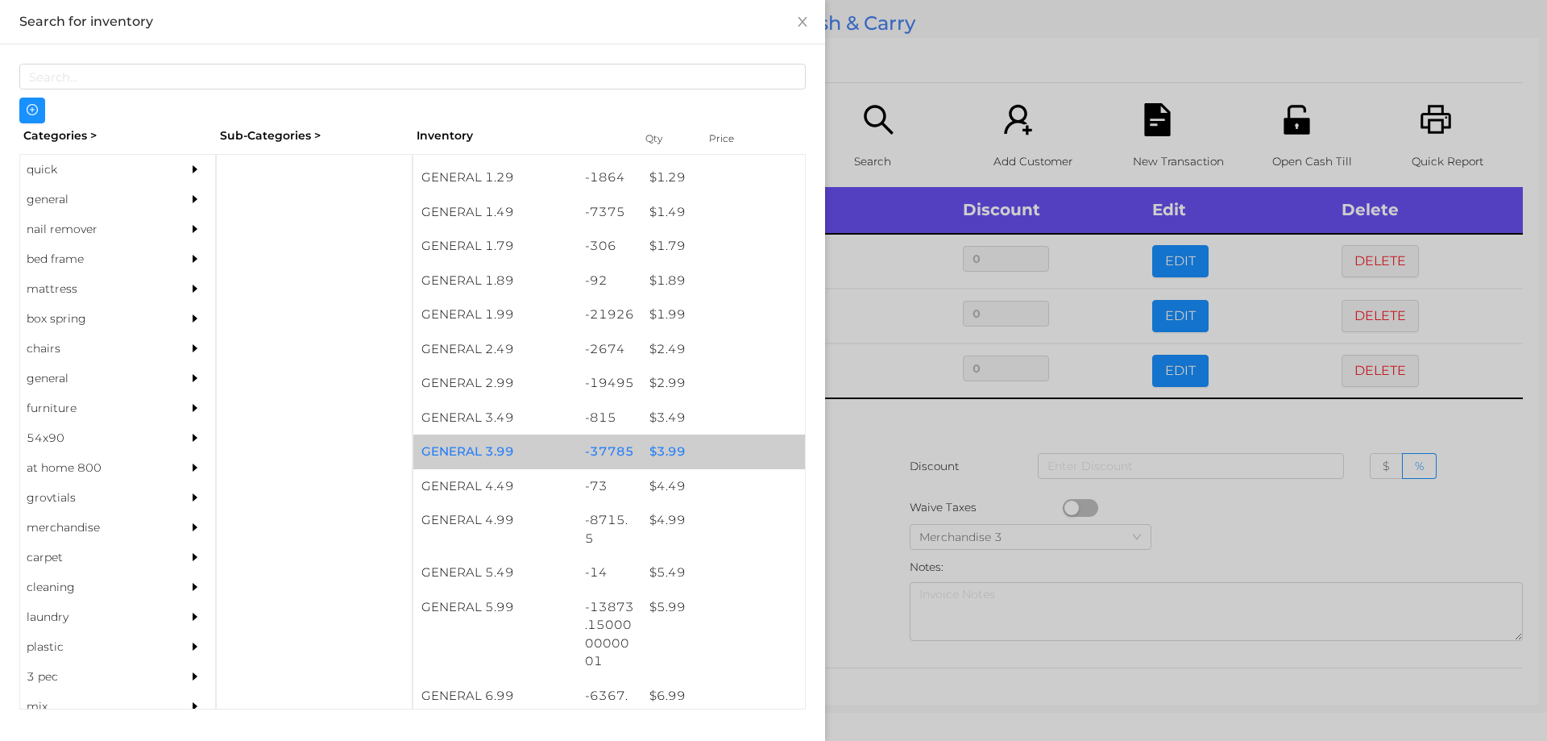
click at [653, 451] on div "$ 3.99" at bounding box center [723, 451] width 164 height 35
click at [668, 451] on div "$ 3.99" at bounding box center [723, 451] width 164 height 35
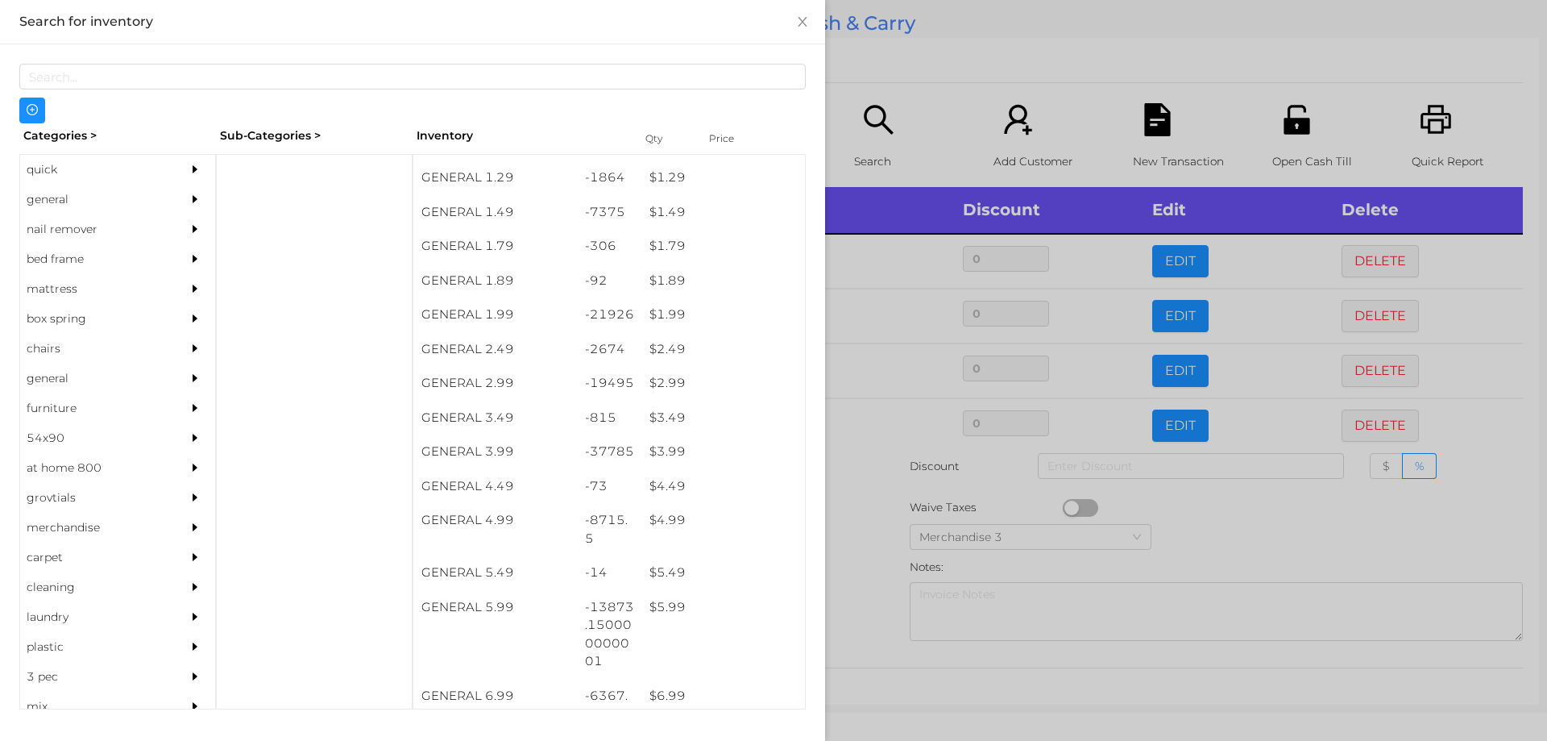
click at [864, 508] on div at bounding box center [773, 370] width 1547 height 741
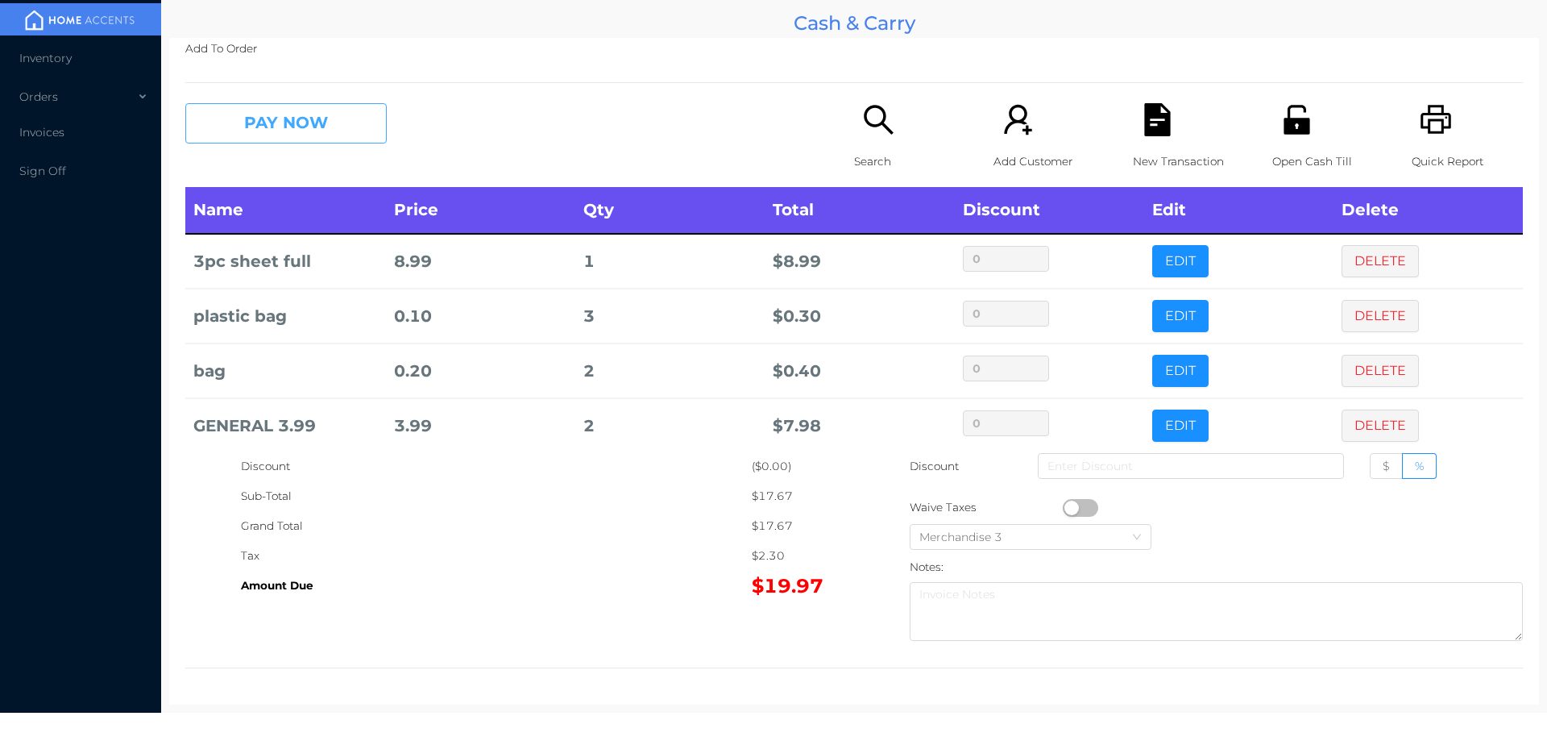
click at [253, 139] on button "PAY NOW" at bounding box center [285, 123] width 201 height 40
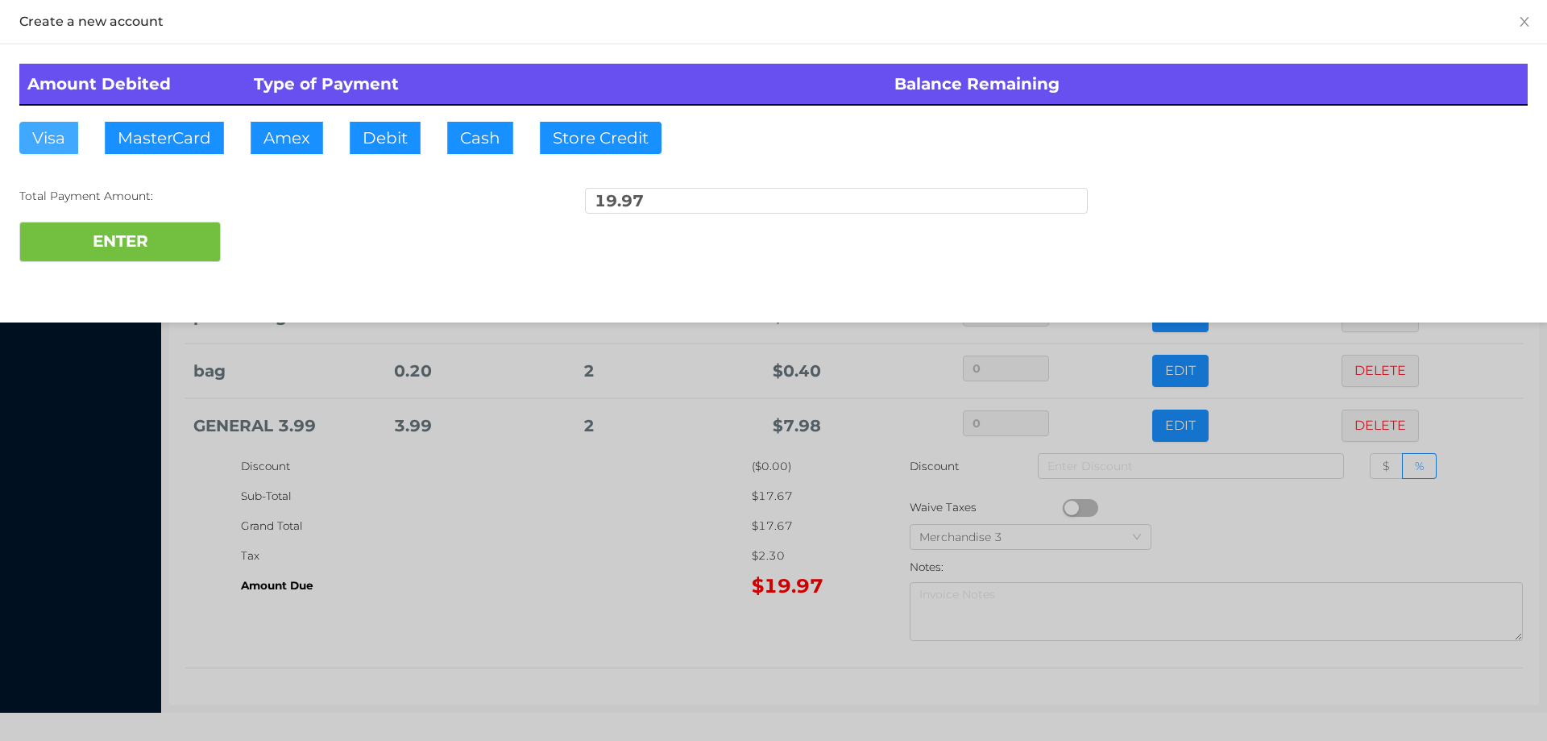
click at [42, 127] on button "Visa" at bounding box center [48, 138] width 59 height 32
click at [94, 230] on button "ENTER" at bounding box center [119, 242] width 201 height 40
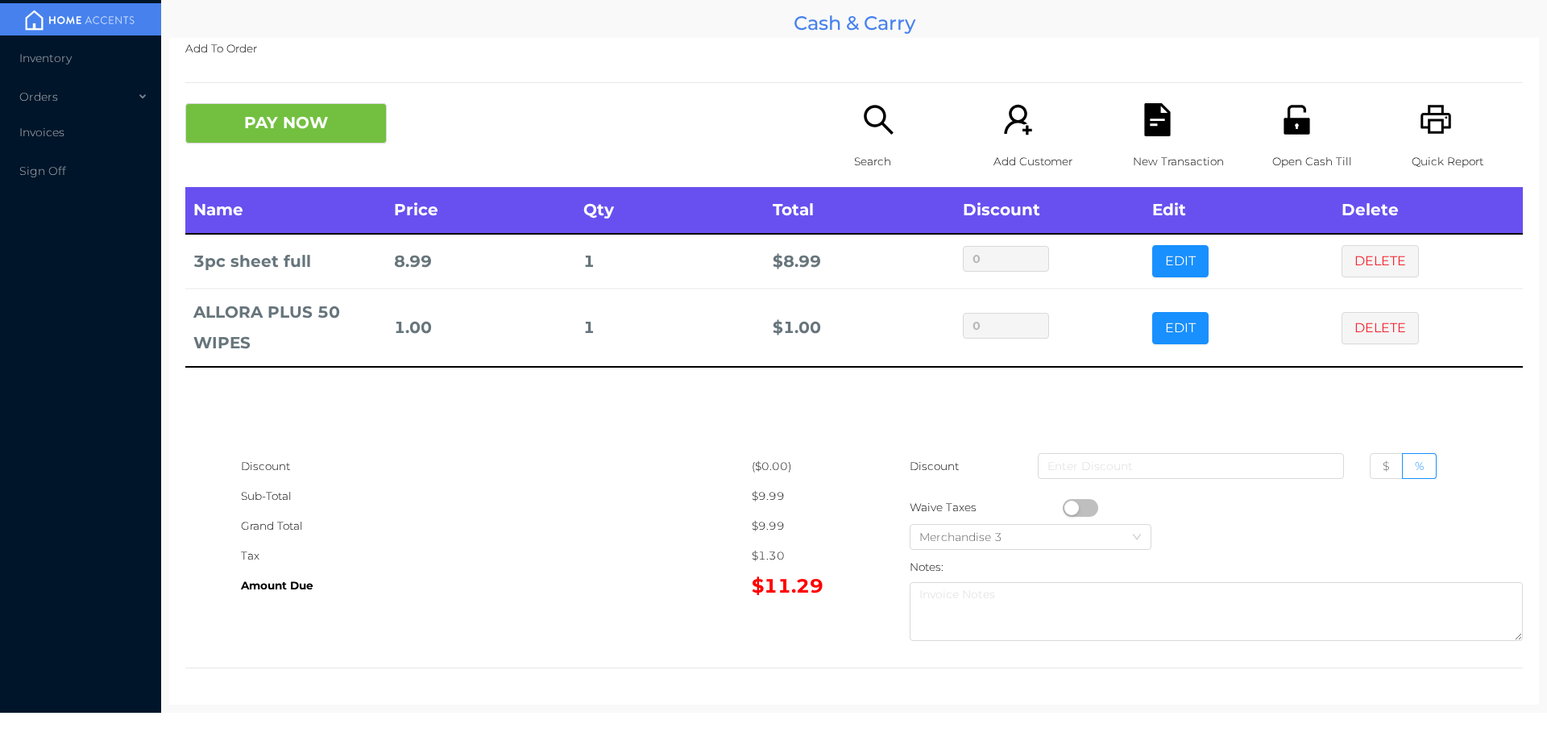
click at [1148, 135] on icon "icon: file-text" at bounding box center [1157, 119] width 26 height 33
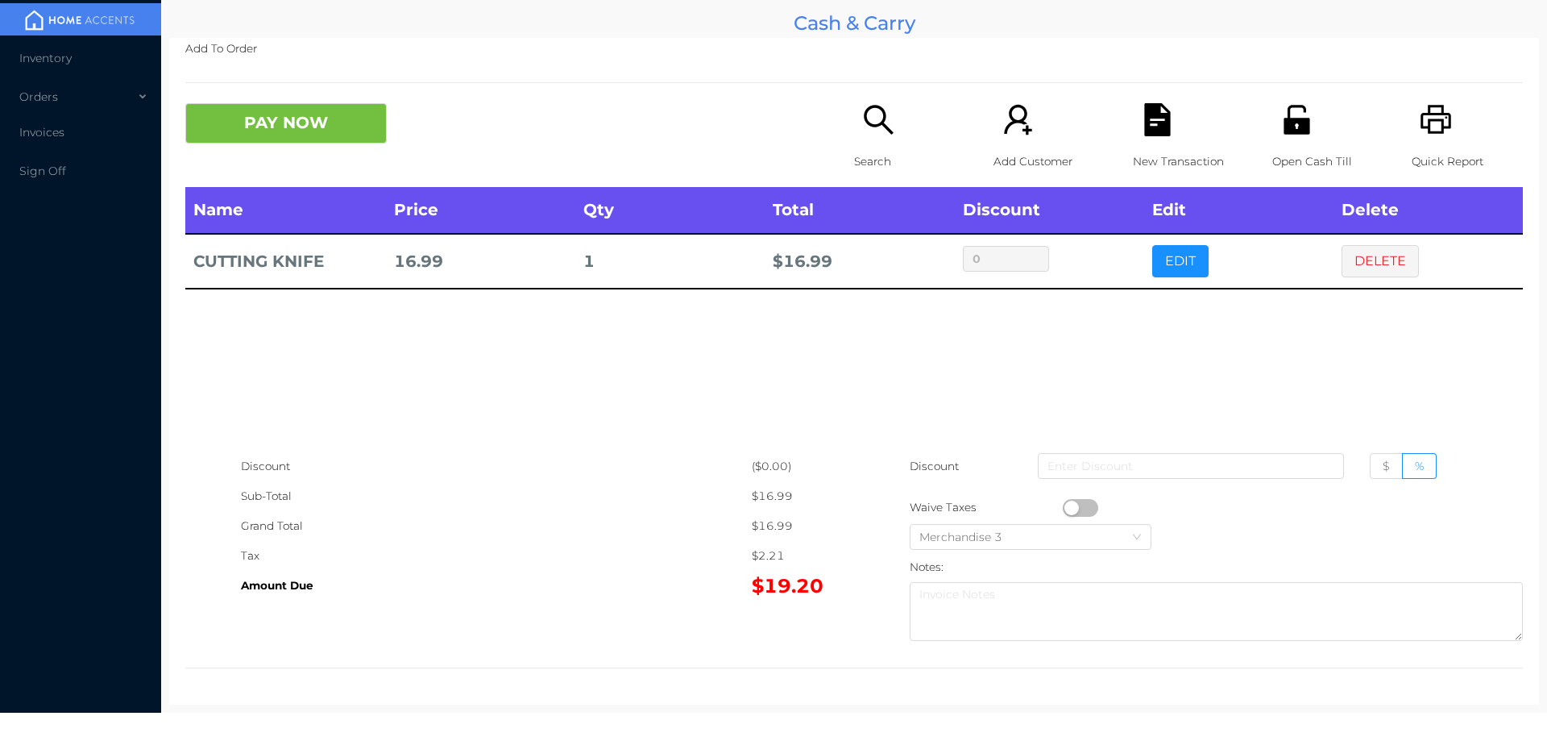
click at [1304, 132] on div "Open Cash Till" at bounding box center [1327, 145] width 111 height 84
click at [347, 122] on button "PAY NOW" at bounding box center [285, 123] width 201 height 40
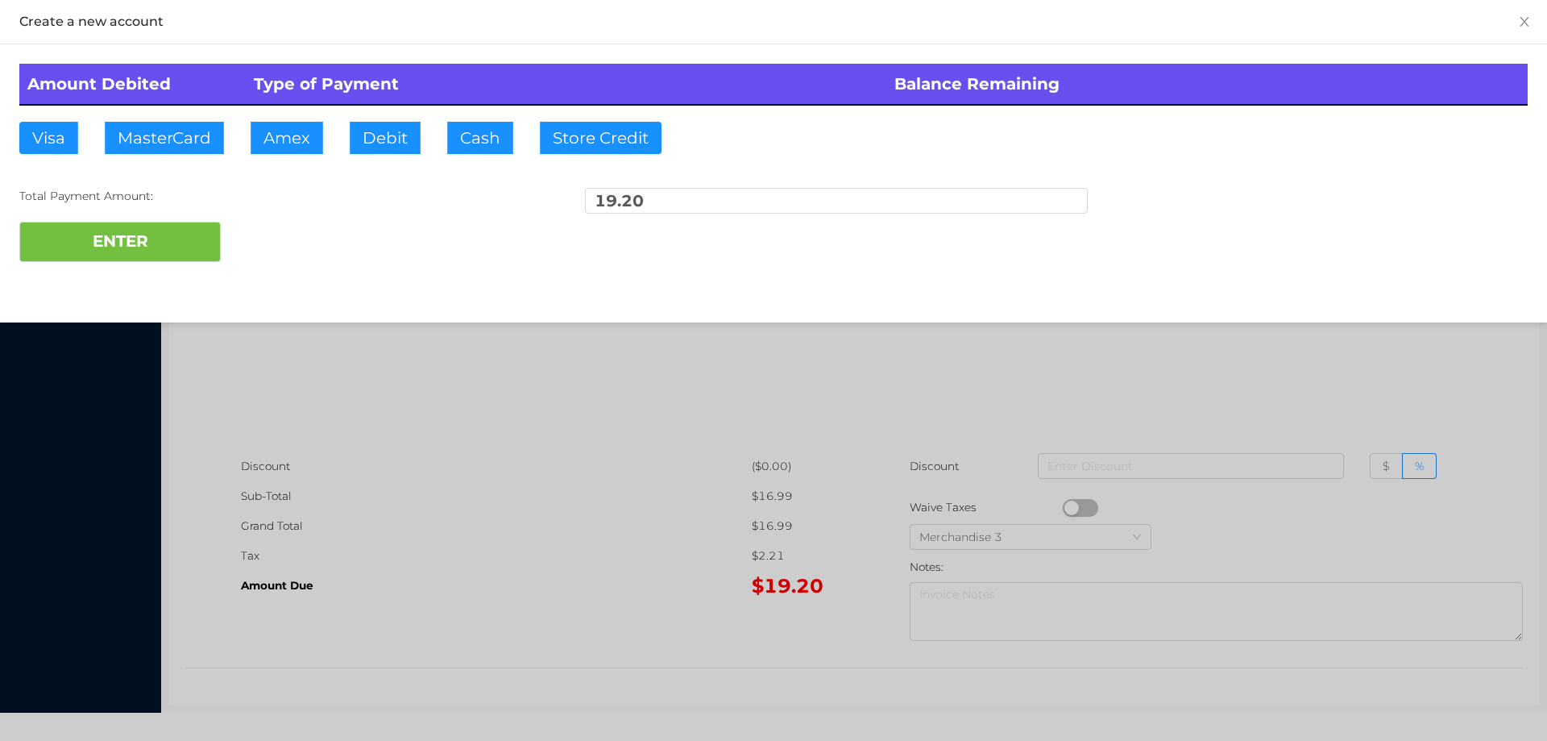
click at [1157, 394] on div at bounding box center [773, 370] width 1547 height 741
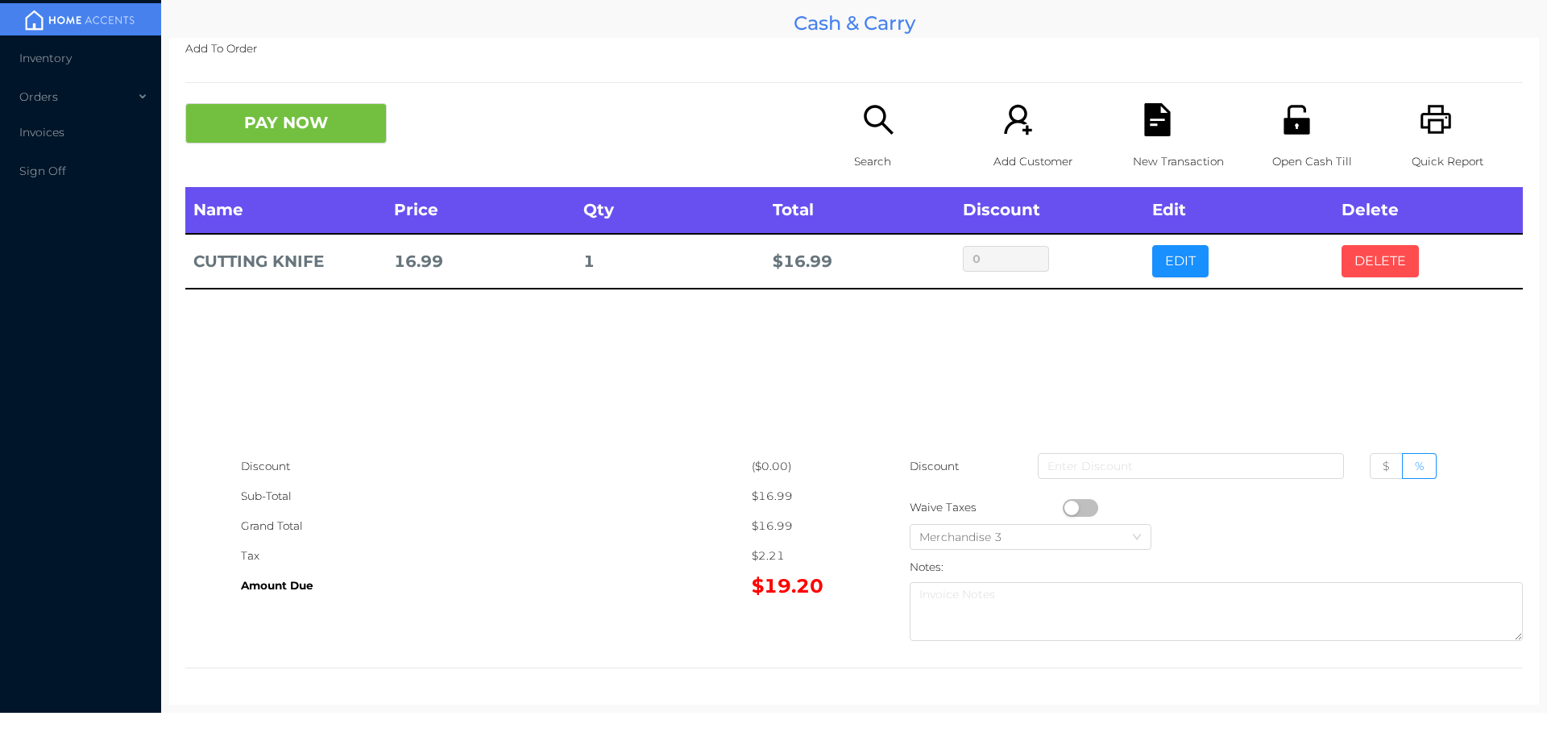
click at [1366, 259] on button "DELETE" at bounding box center [1380, 261] width 77 height 32
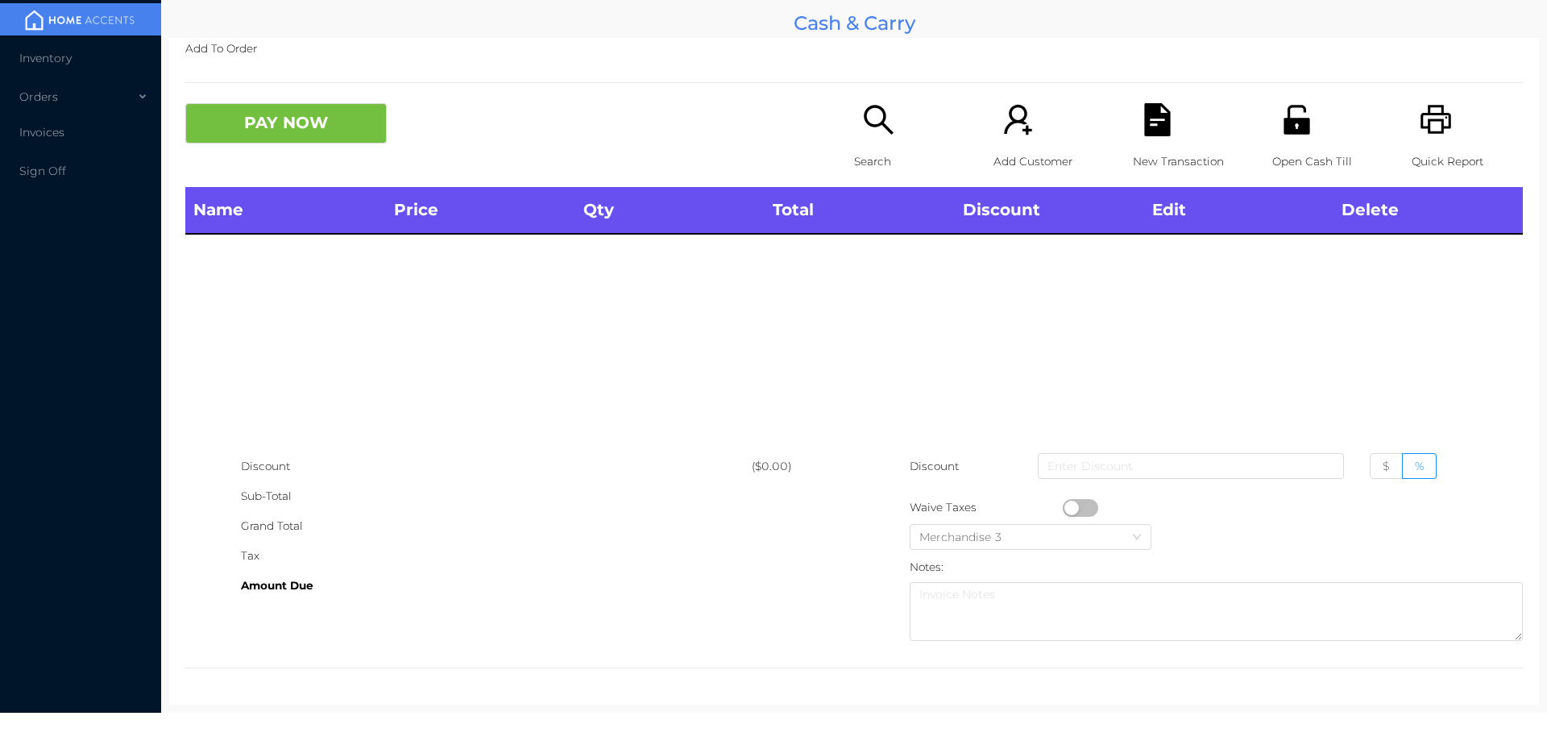
click at [1282, 147] on p "Open Cash Till" at bounding box center [1327, 162] width 111 height 30
click at [1438, 136] on icon "icon: printer" at bounding box center [1436, 119] width 33 height 33
click at [872, 141] on div "Search" at bounding box center [909, 145] width 111 height 84
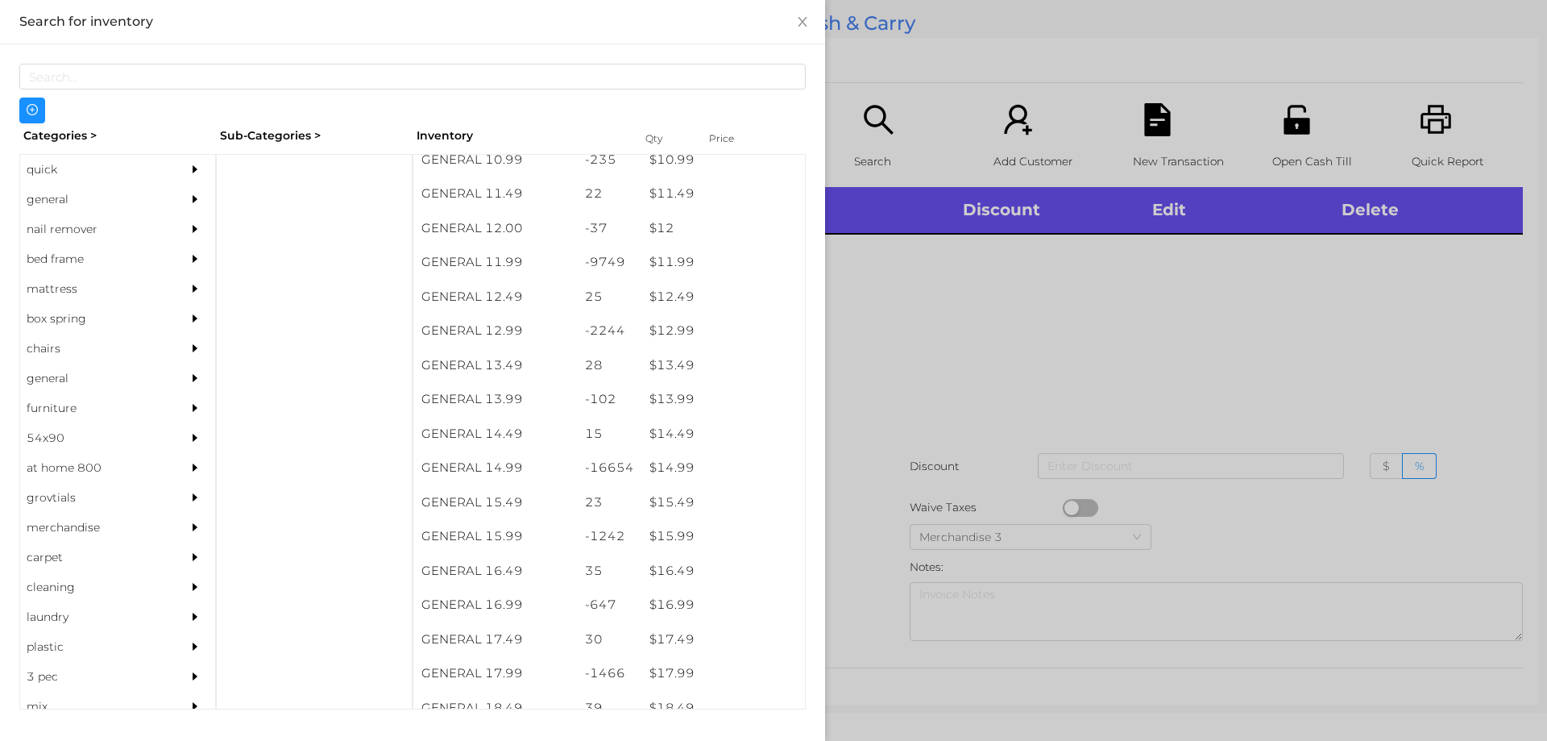
scroll to position [1110, 0]
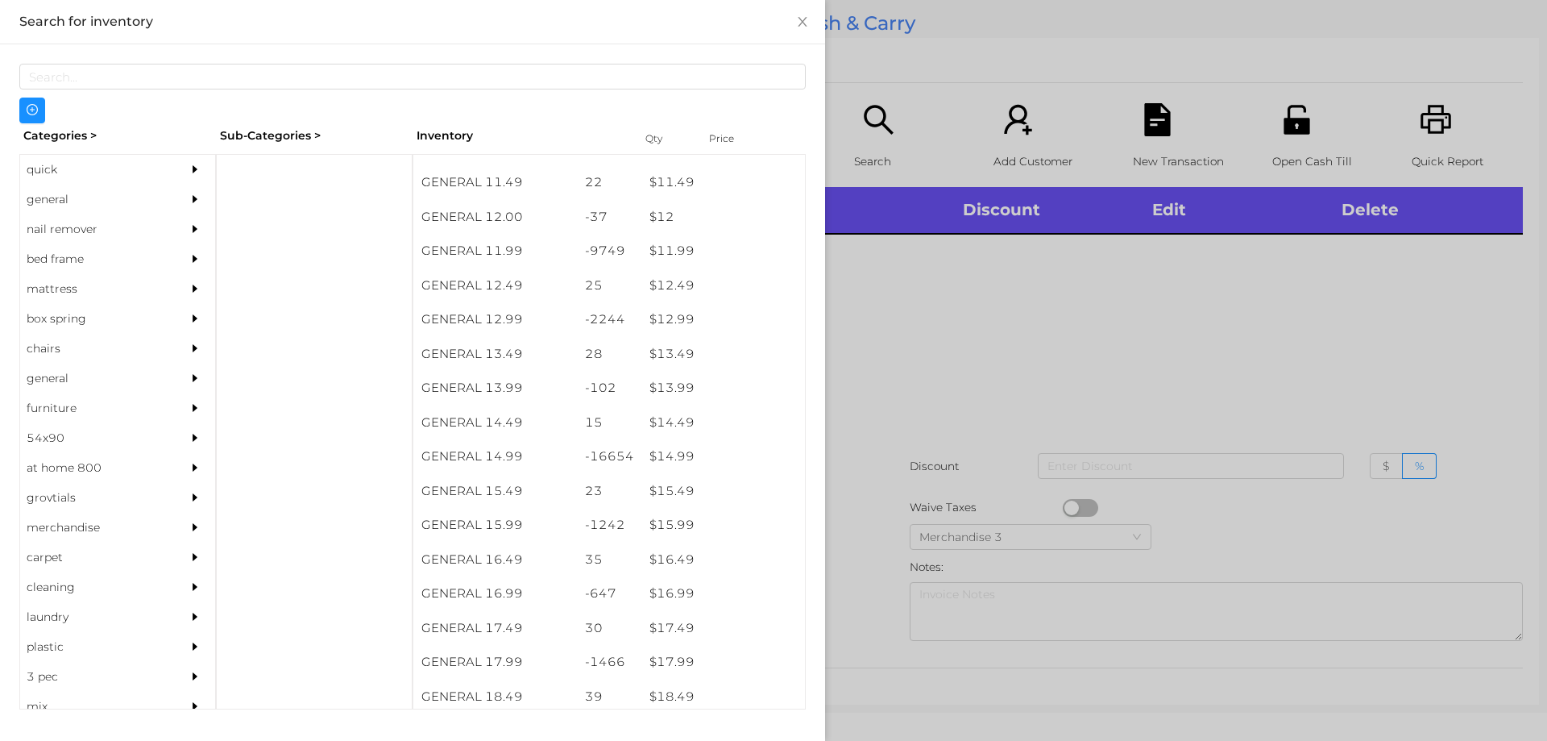
click at [668, 458] on div "$ 14.99" at bounding box center [723, 456] width 164 height 35
click at [891, 387] on div at bounding box center [773, 370] width 1547 height 741
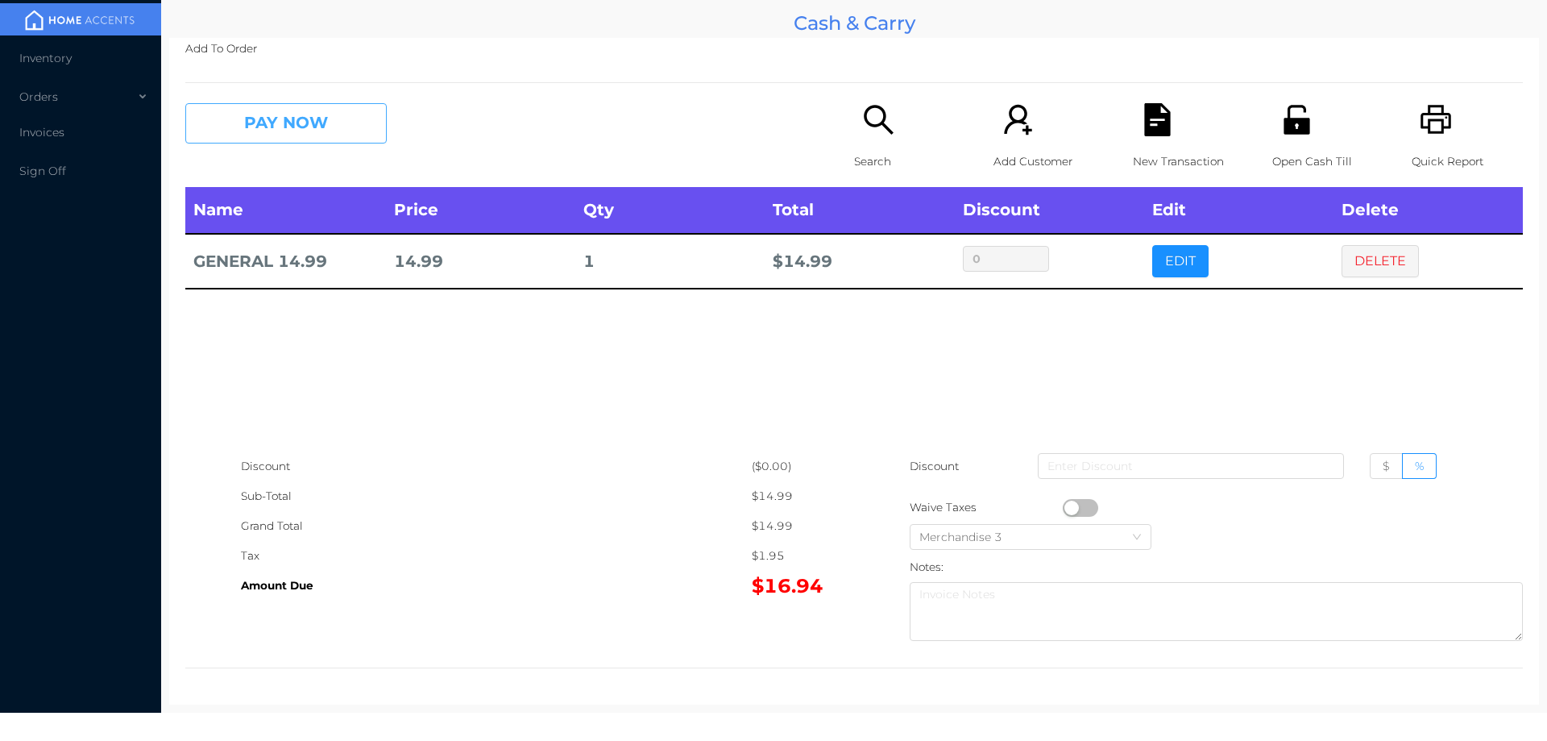
click at [310, 131] on button "PAY NOW" at bounding box center [285, 123] width 201 height 40
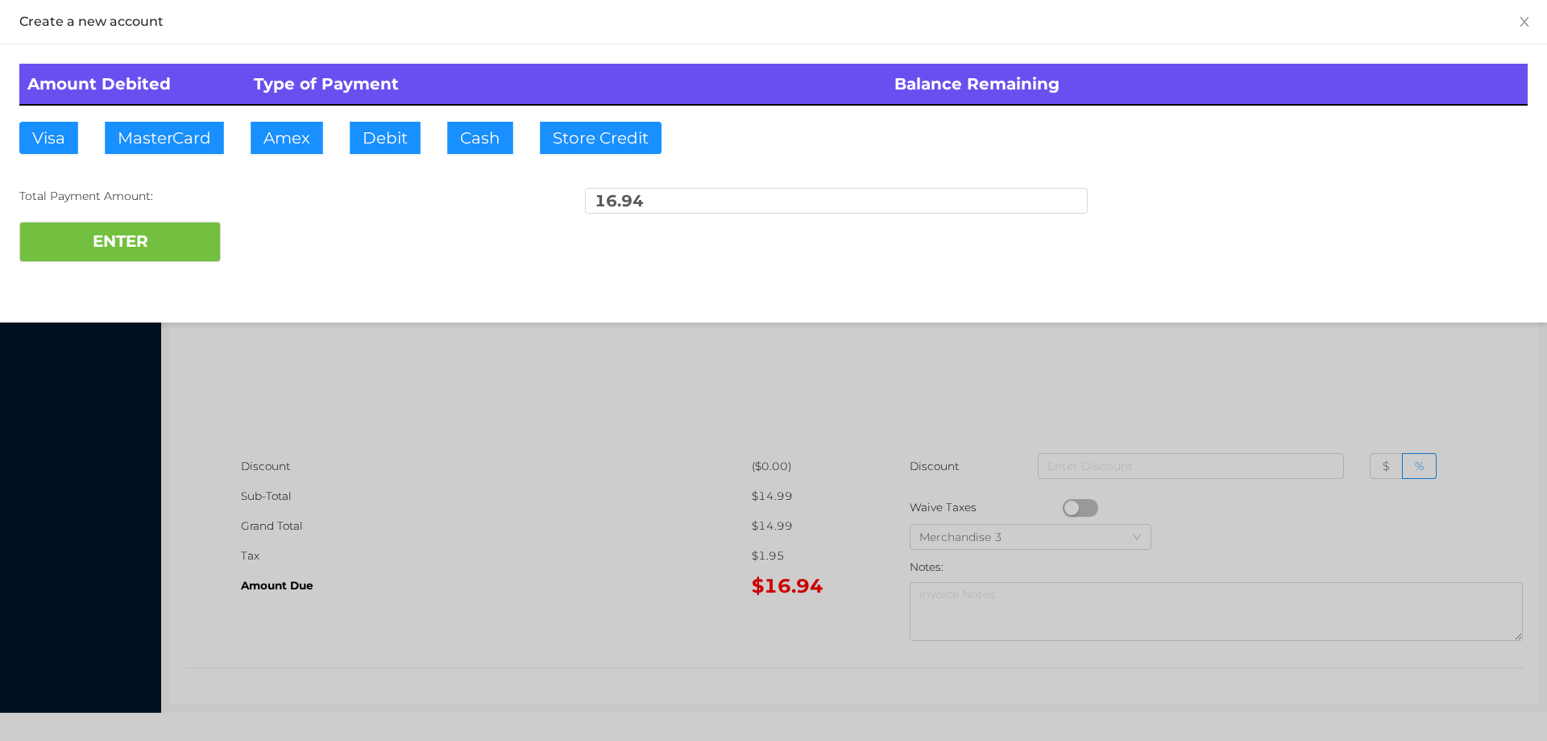
click at [287, 247] on div "ENTER" at bounding box center [773, 242] width 1509 height 40
click at [1366, 363] on div at bounding box center [773, 370] width 1547 height 741
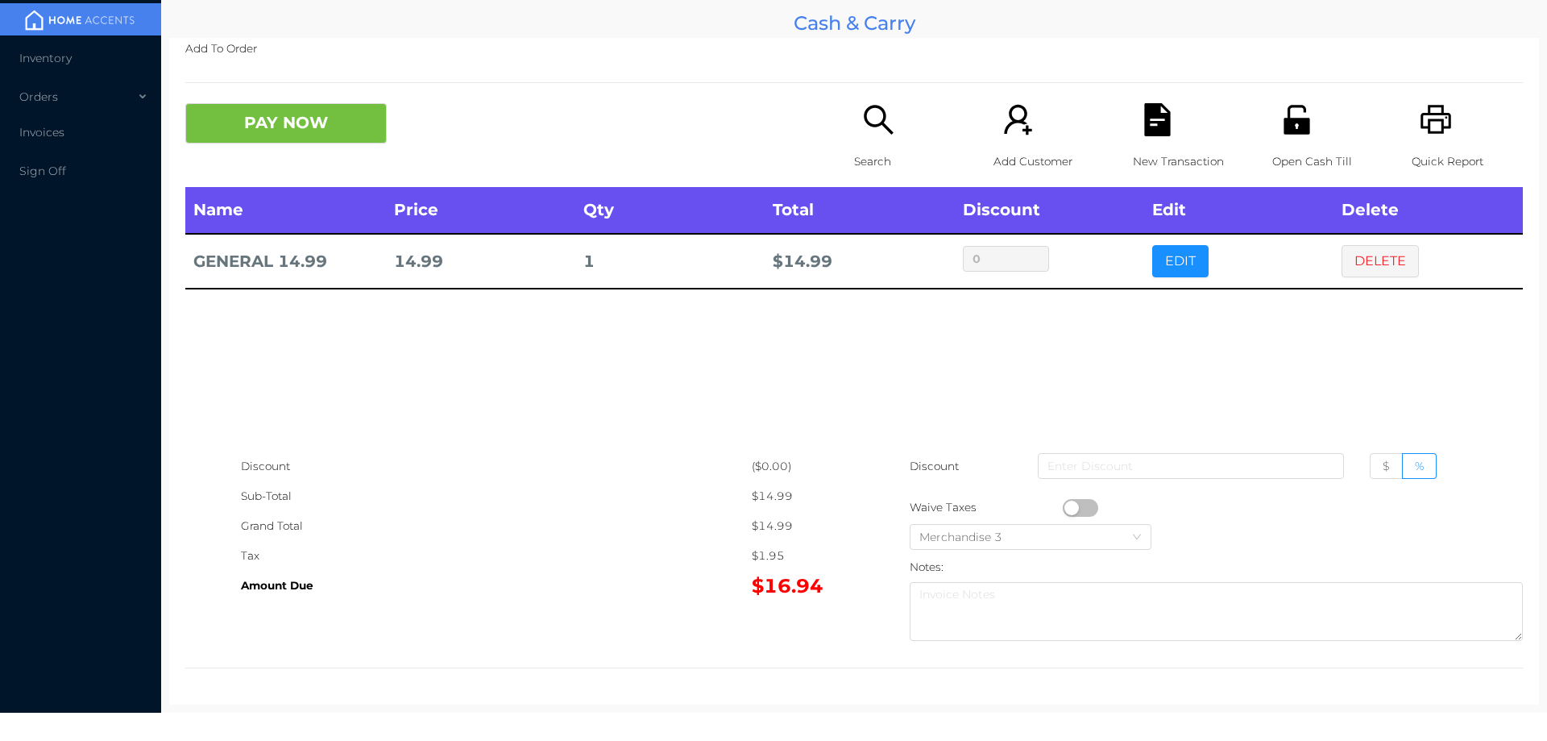
click at [1369, 273] on button "DELETE" at bounding box center [1380, 261] width 77 height 32
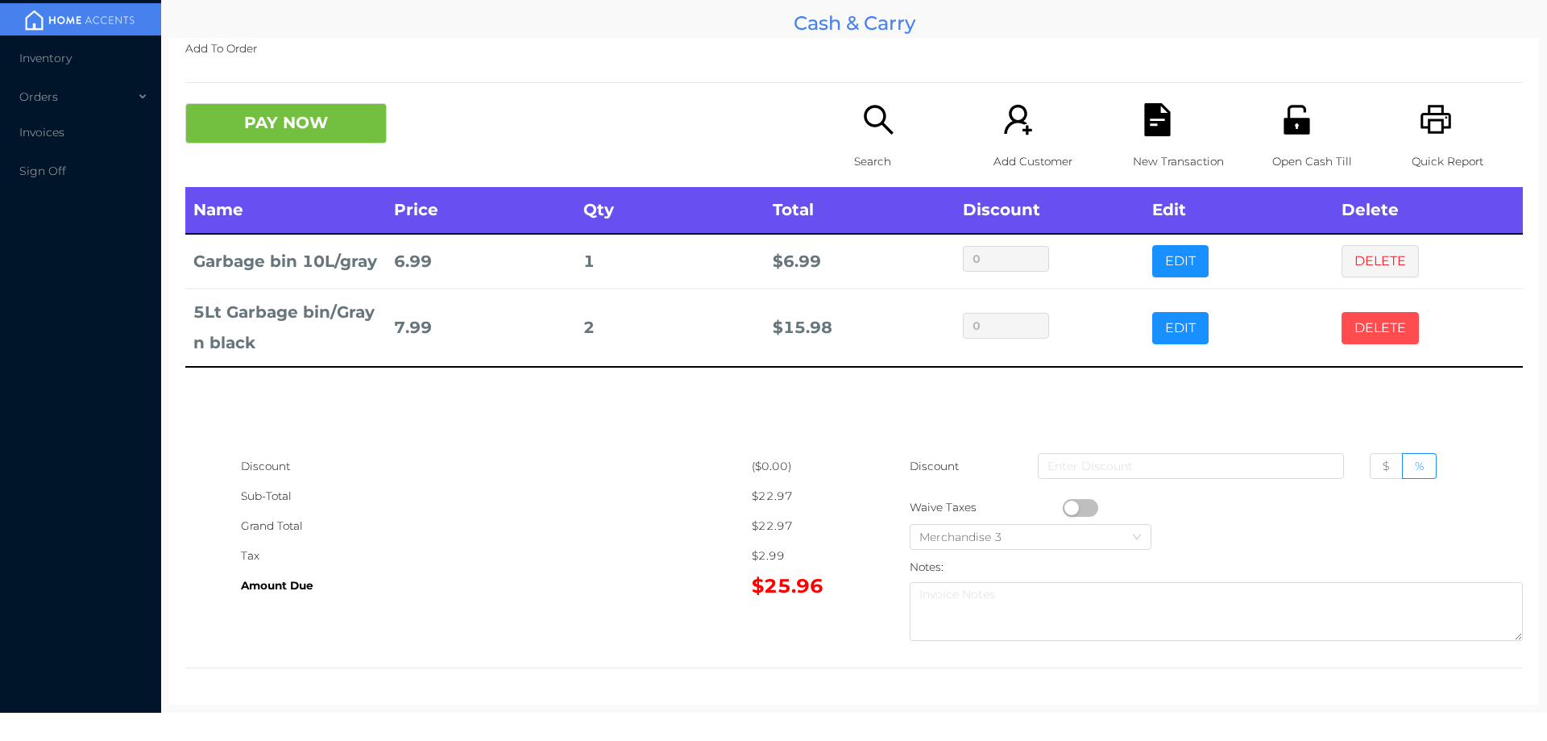
click at [1359, 344] on button "DELETE" at bounding box center [1380, 328] width 77 height 32
click at [871, 145] on div "Search" at bounding box center [909, 145] width 111 height 84
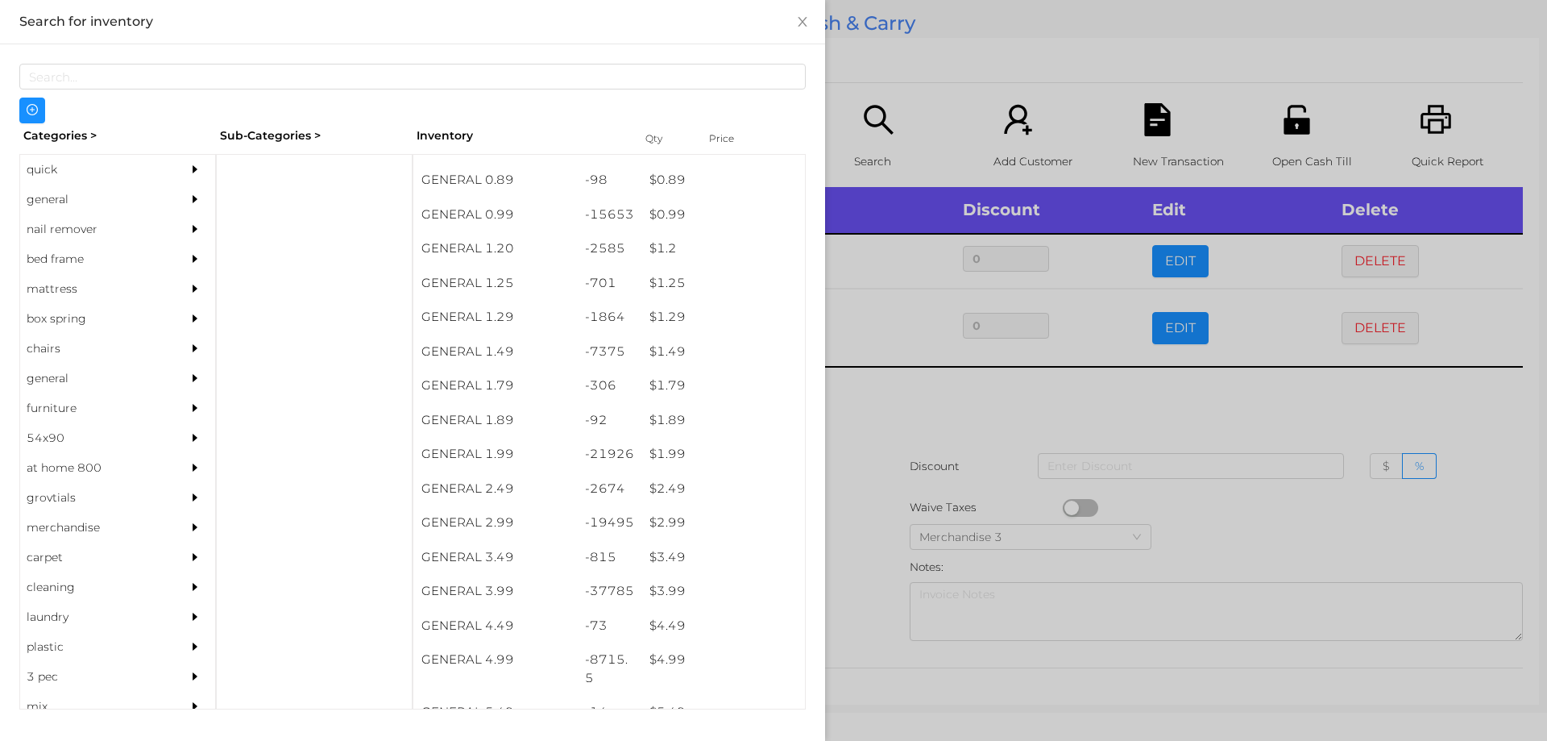
scroll to position [60, 0]
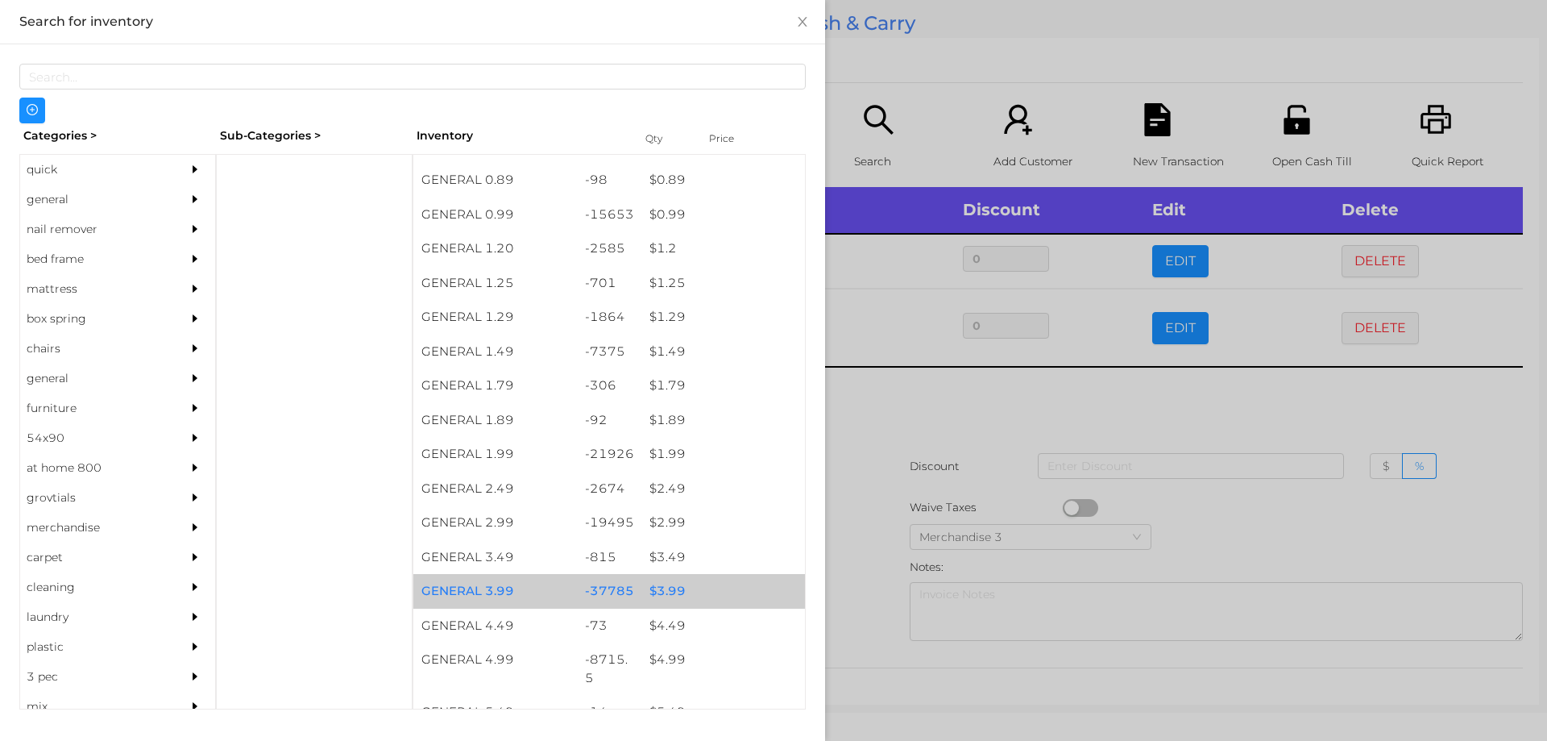
click at [660, 591] on div "$ 3.99" at bounding box center [723, 591] width 164 height 35
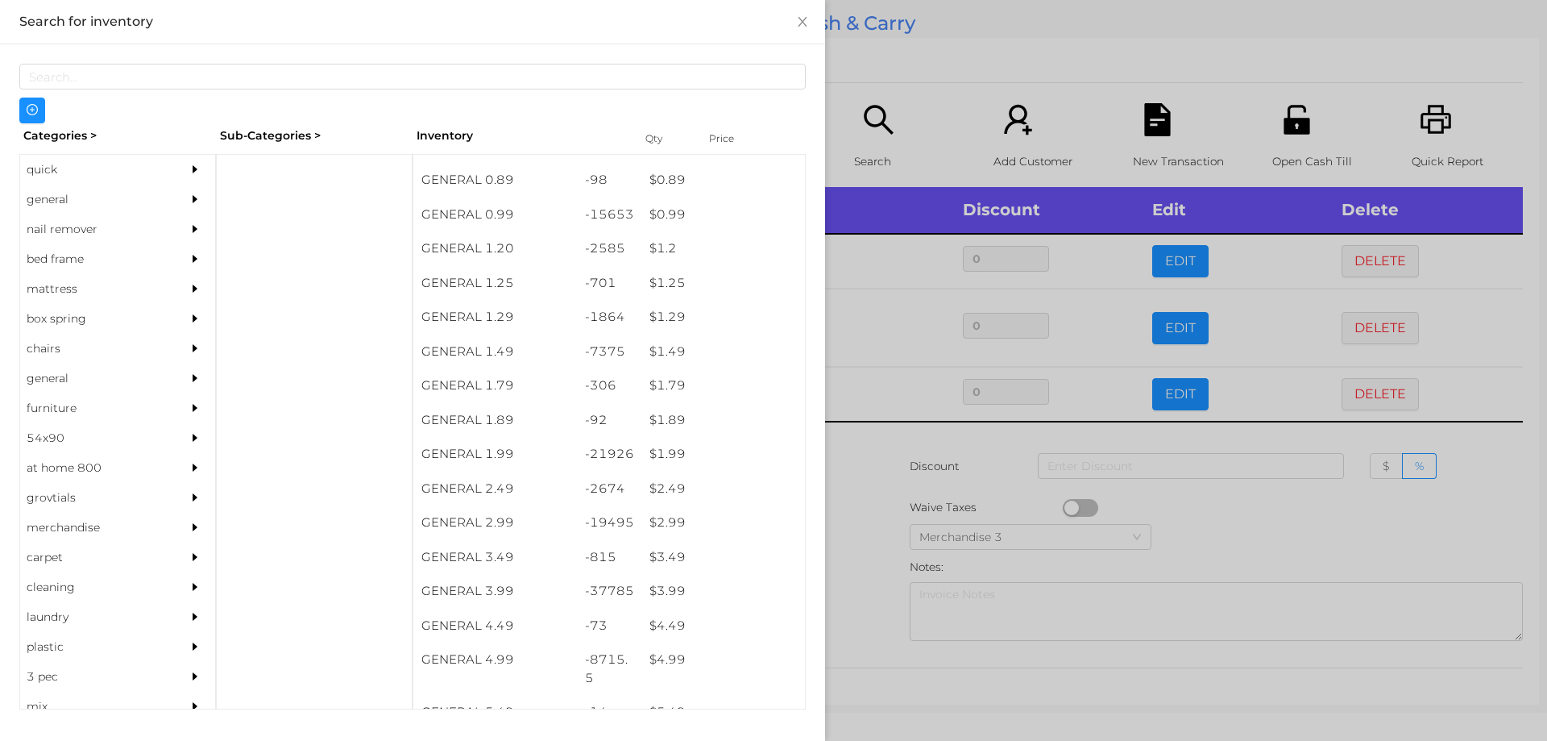
click at [873, 533] on div at bounding box center [773, 370] width 1547 height 741
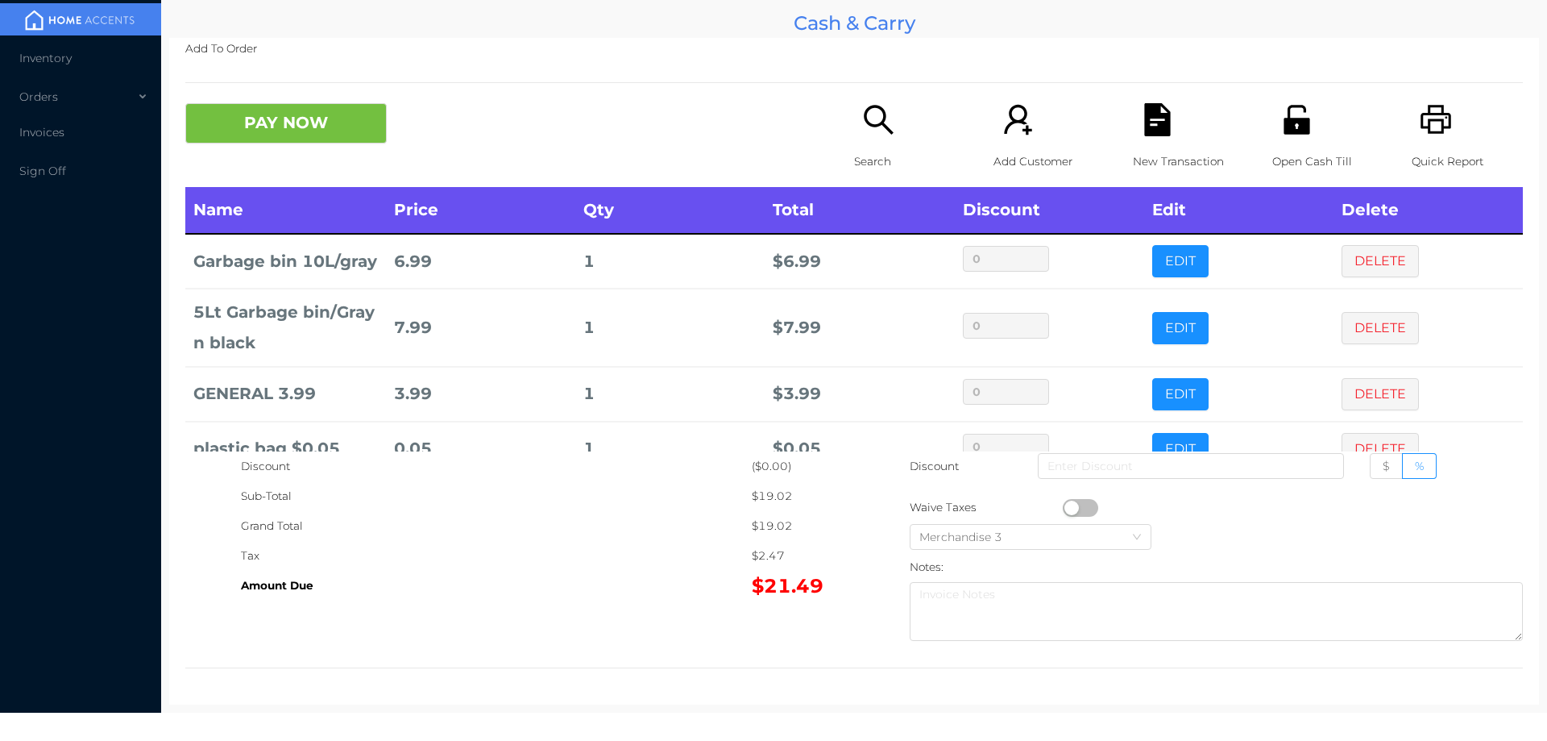
scroll to position [64, 0]
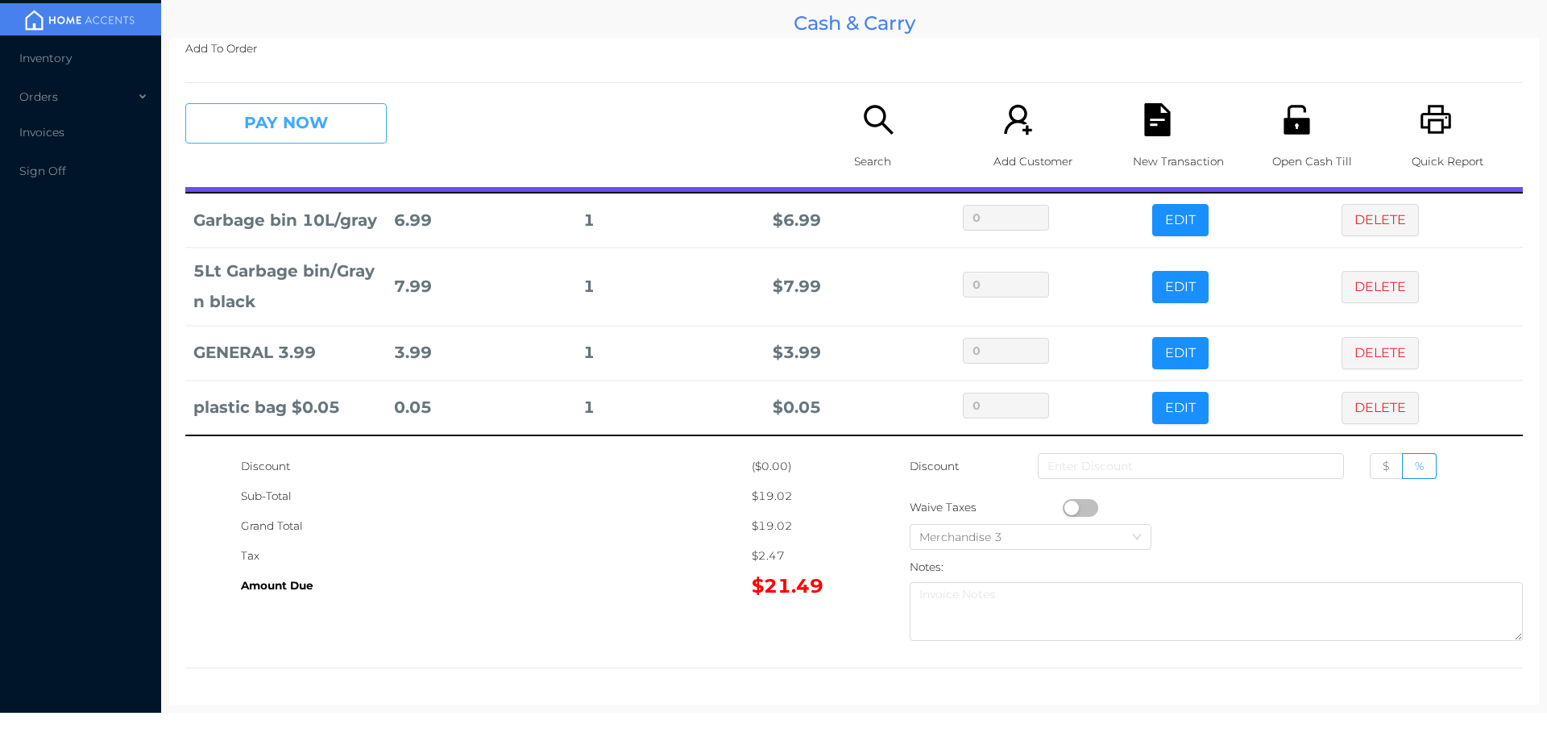
click at [313, 127] on button "PAY NOW" at bounding box center [285, 123] width 201 height 40
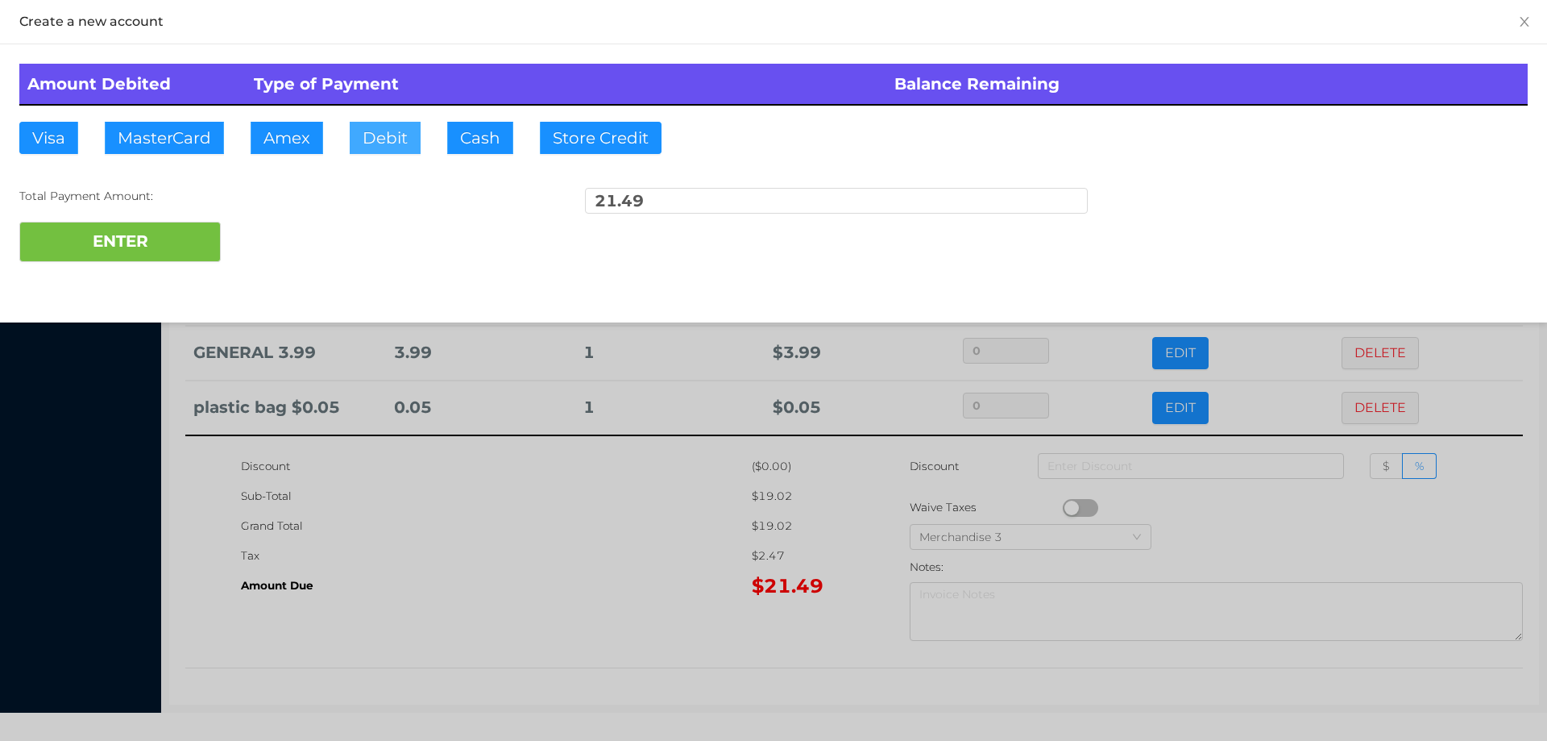
click at [378, 139] on button "Debit" at bounding box center [385, 138] width 71 height 32
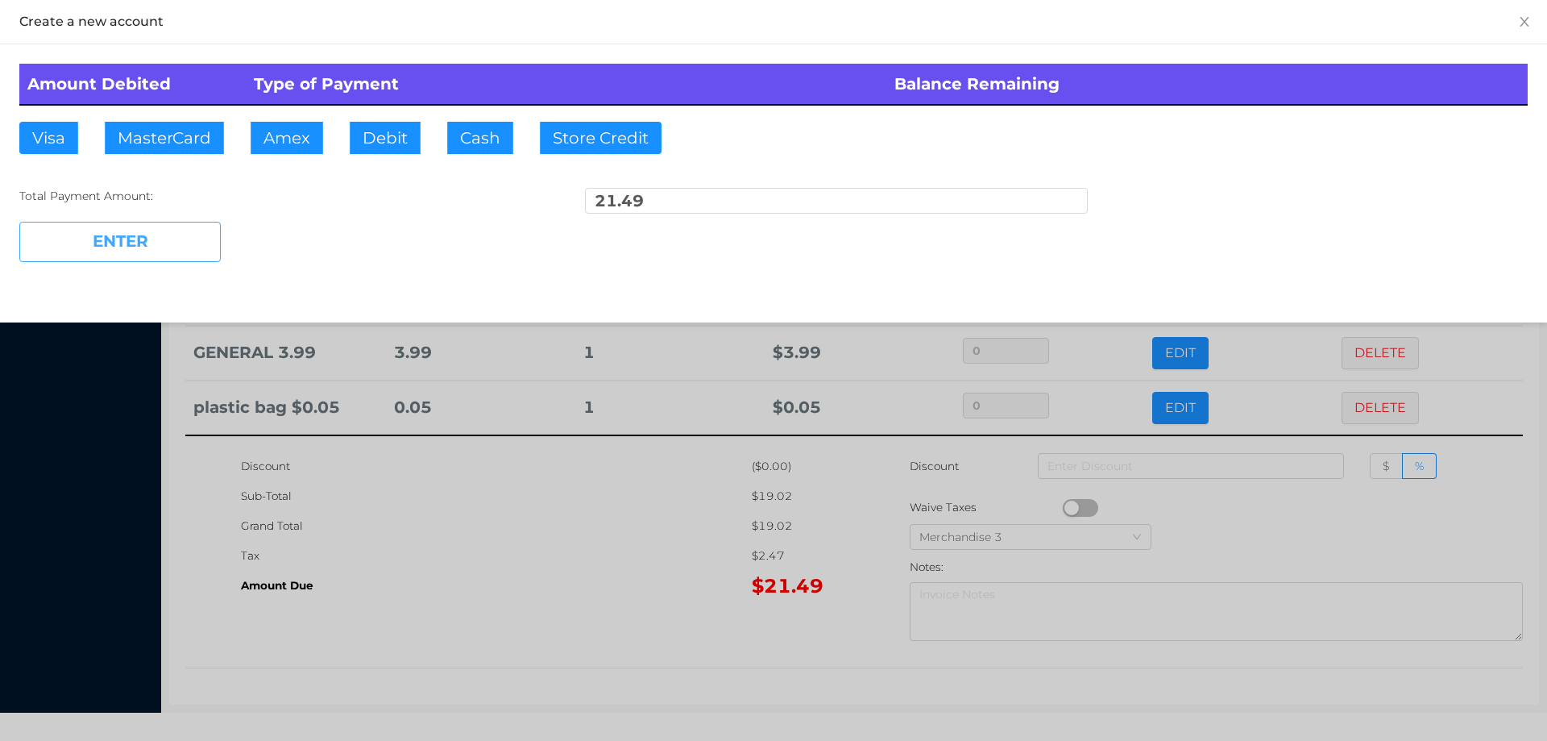
click at [181, 232] on button "ENTER" at bounding box center [119, 242] width 201 height 40
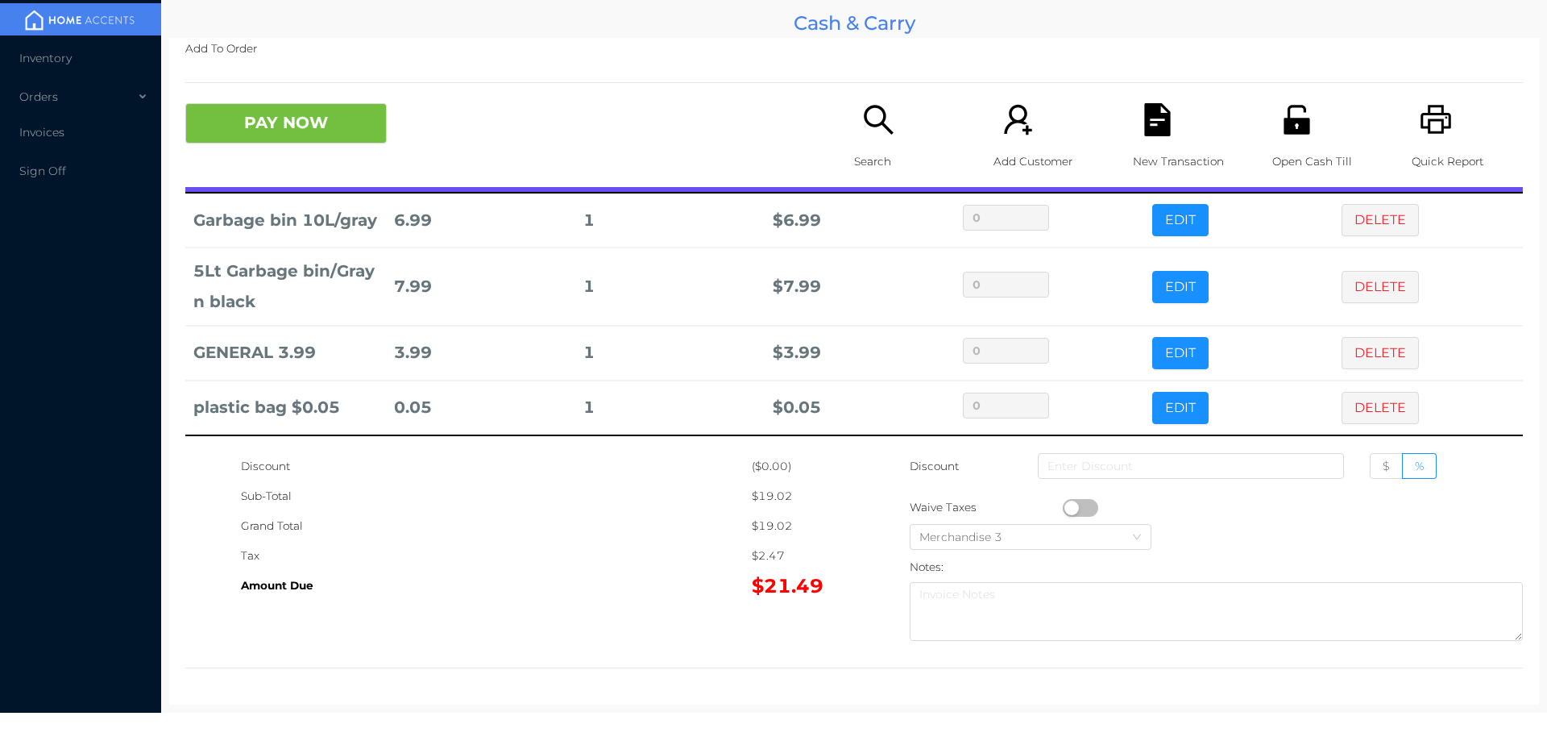
scroll to position [0, 0]
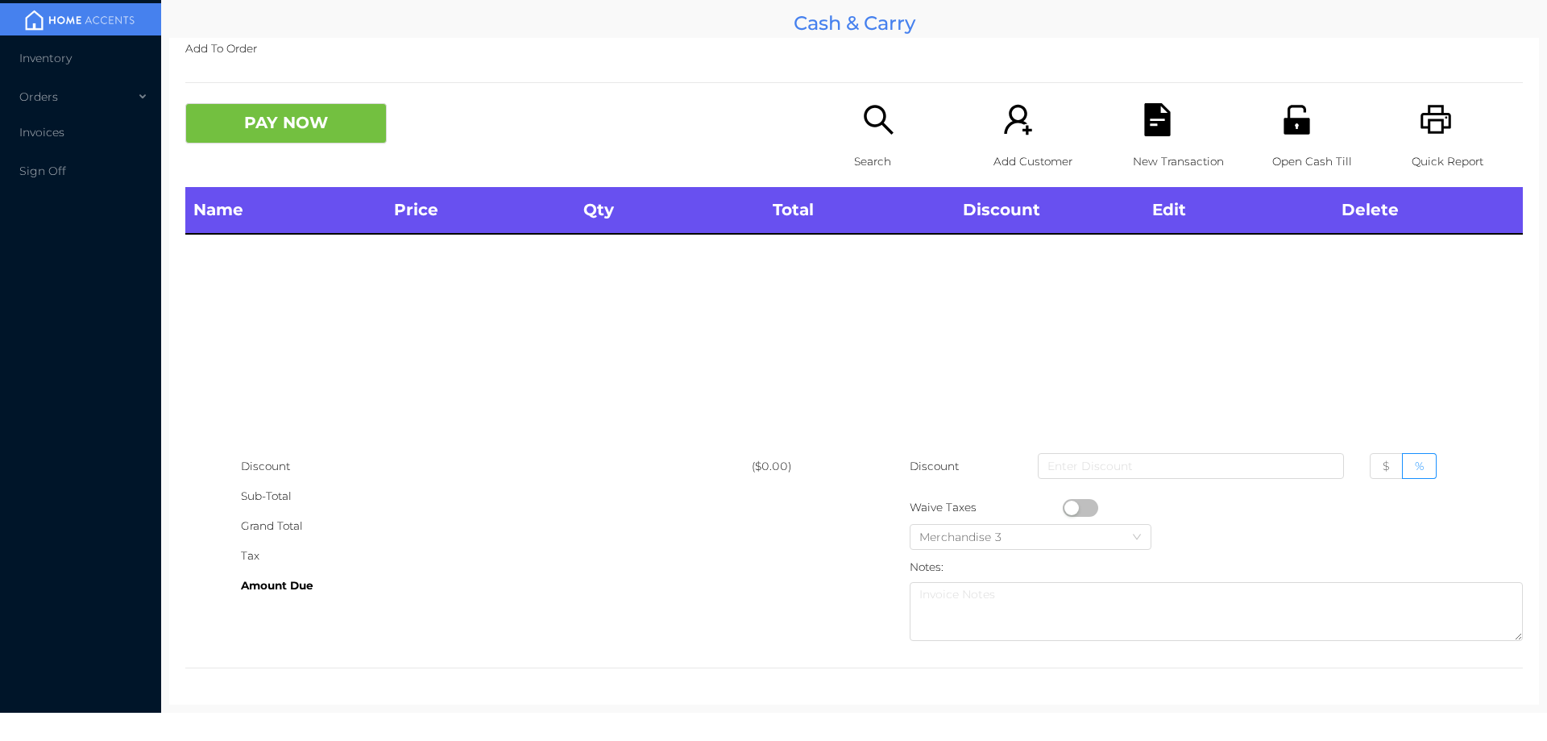
click at [869, 147] on p "Search" at bounding box center [909, 162] width 111 height 30
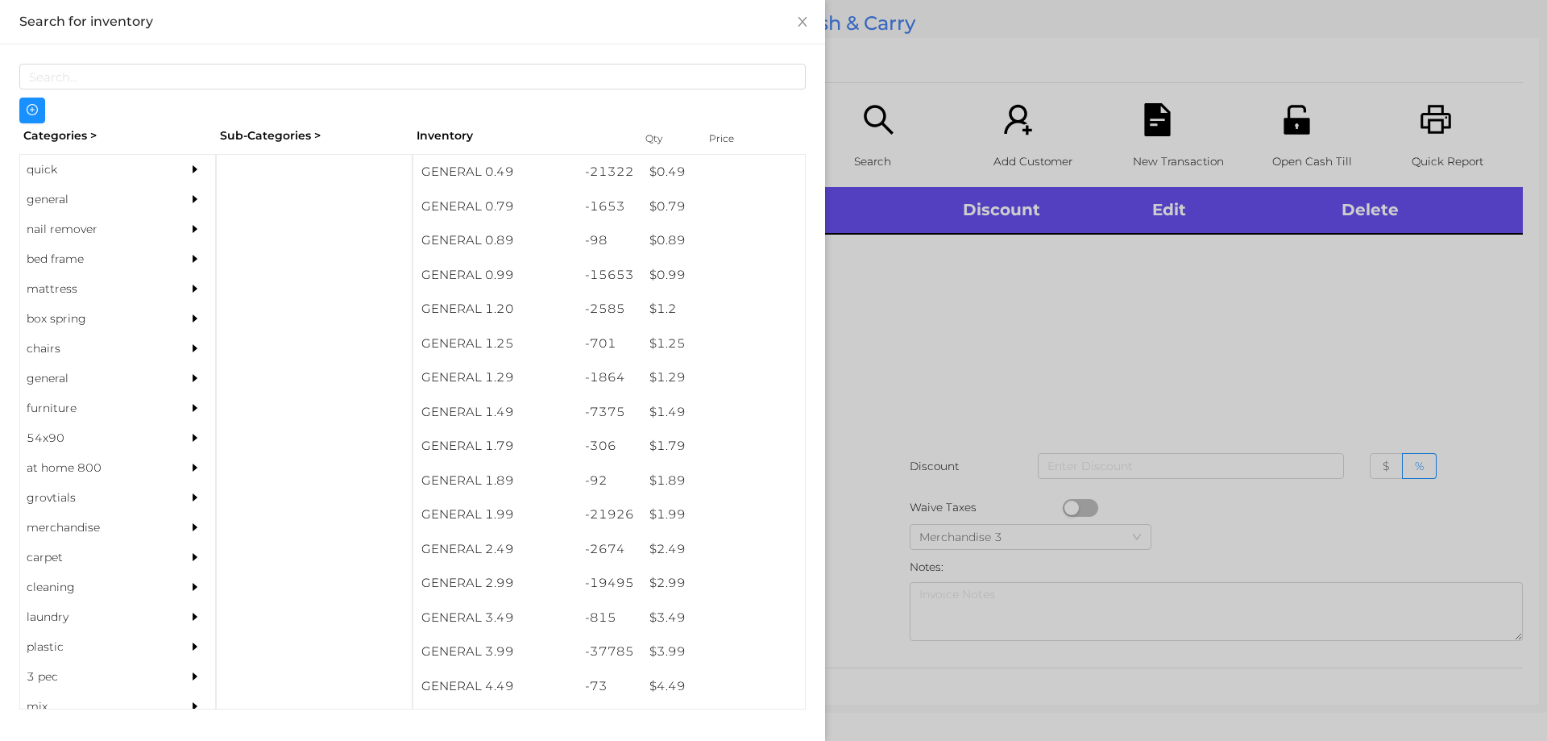
click at [658, 279] on div "$ 0.99" at bounding box center [723, 275] width 164 height 35
click at [959, 390] on div at bounding box center [773, 370] width 1547 height 741
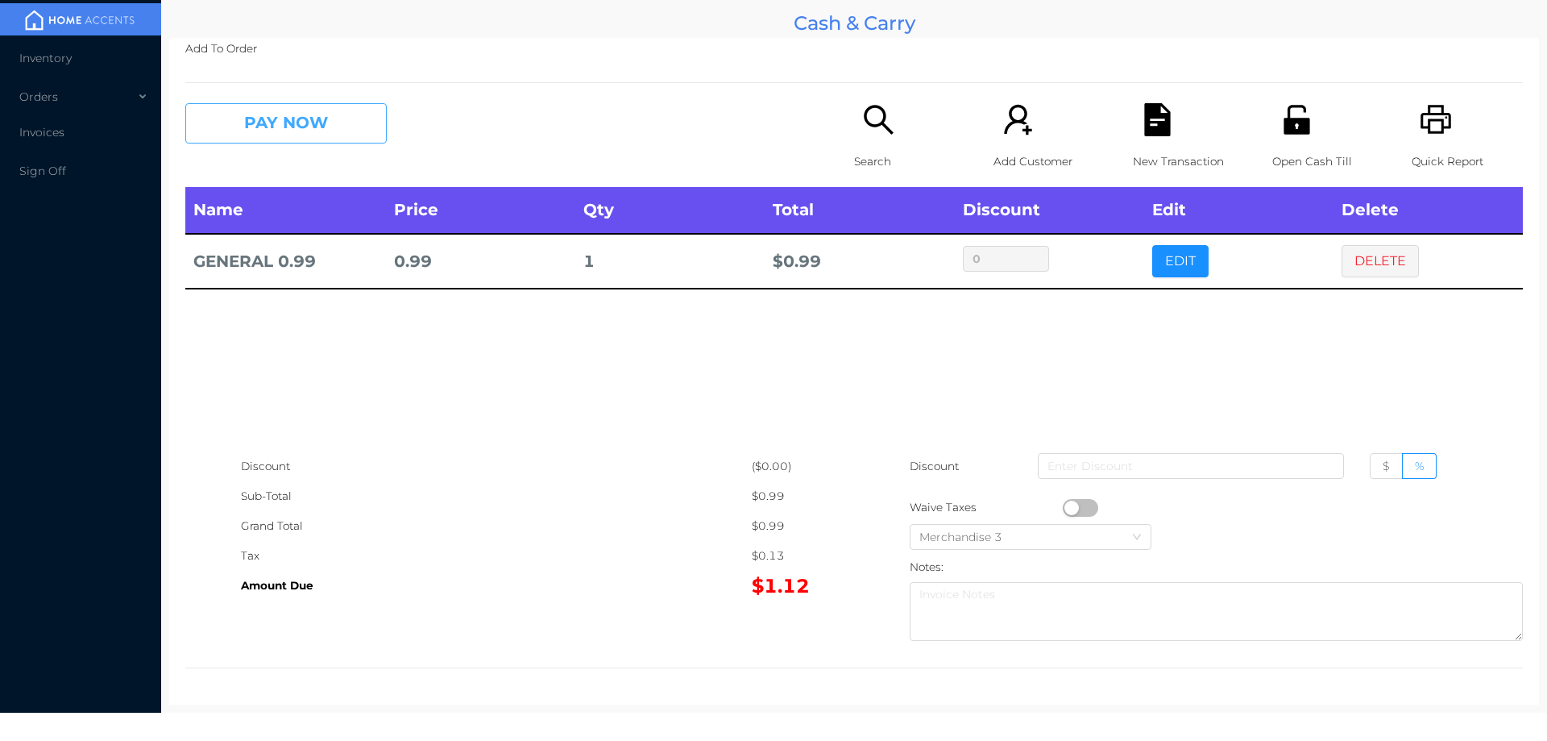
click at [303, 116] on button "PAY NOW" at bounding box center [285, 123] width 201 height 40
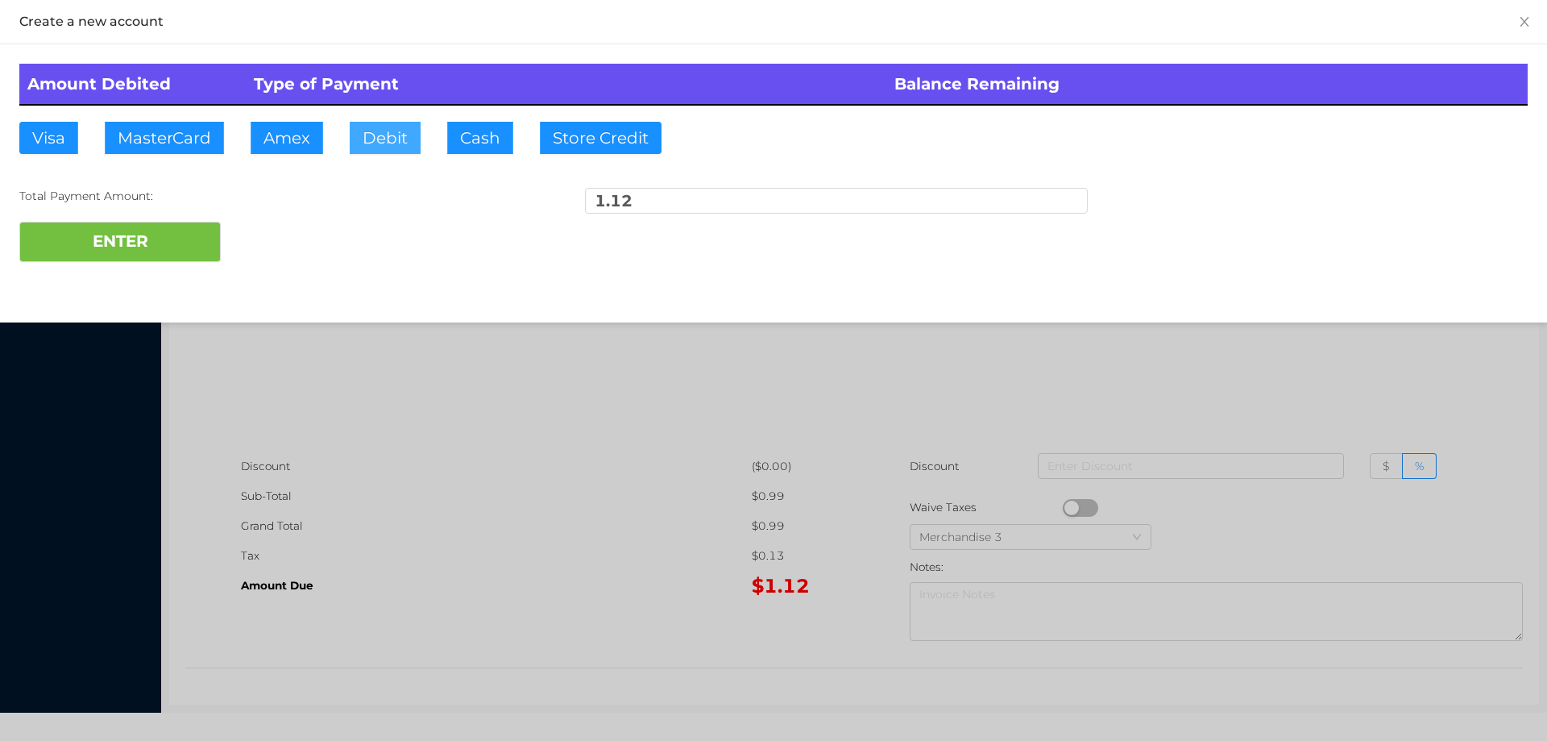
click at [366, 138] on button "Debit" at bounding box center [385, 138] width 71 height 32
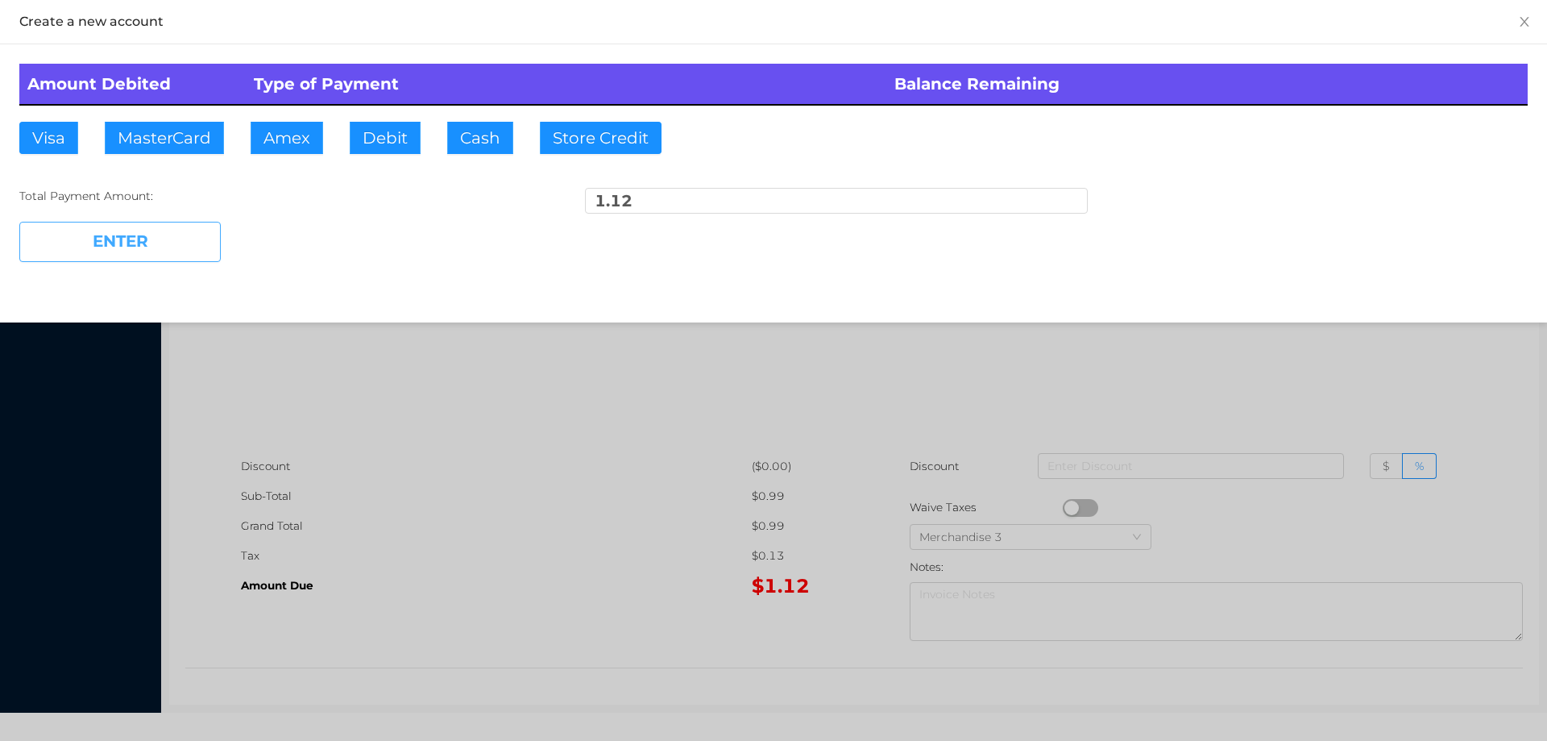
click at [167, 228] on button "ENTER" at bounding box center [119, 242] width 201 height 40
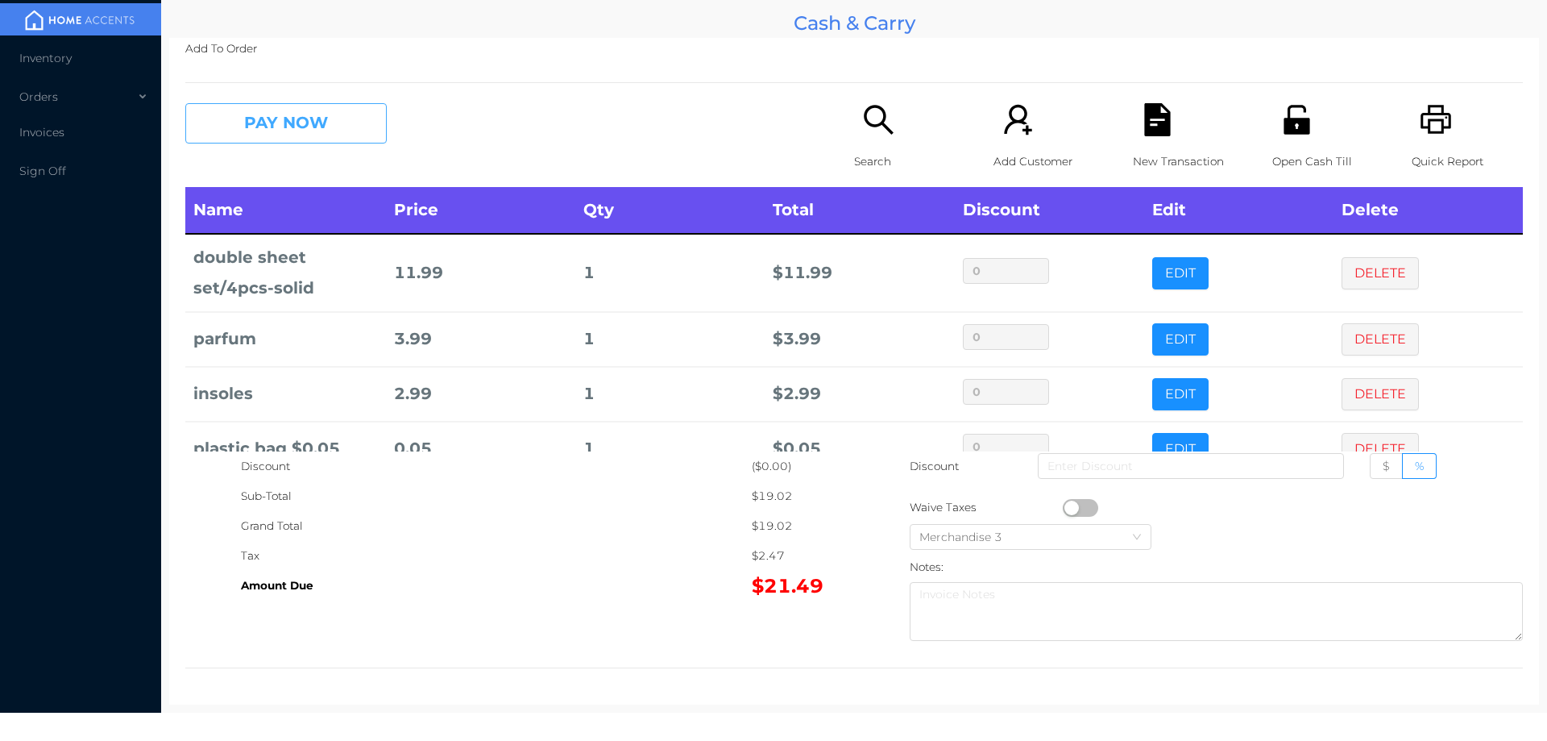
click at [328, 133] on button "PAY NOW" at bounding box center [285, 123] width 201 height 40
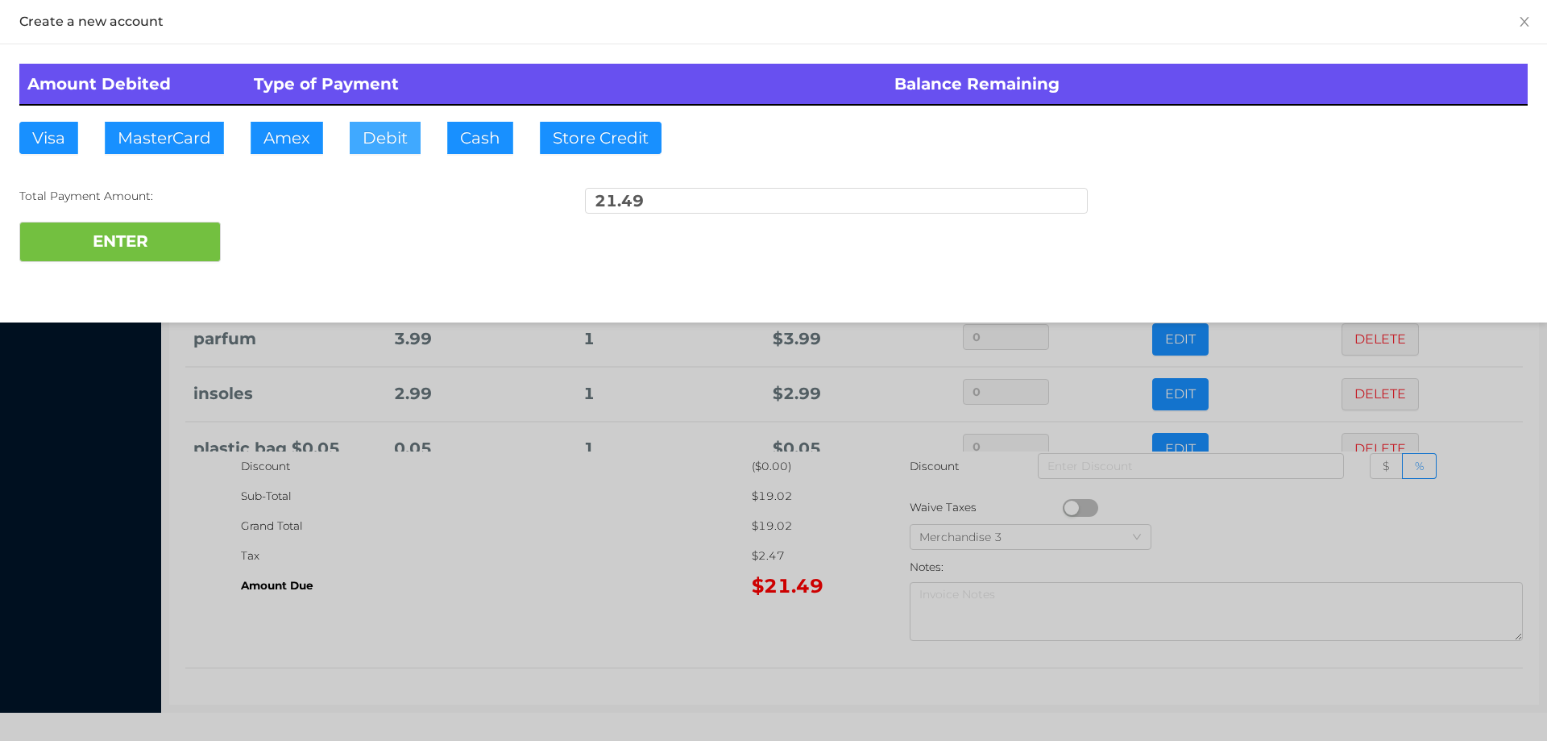
click at [378, 153] on button "Debit" at bounding box center [385, 138] width 71 height 32
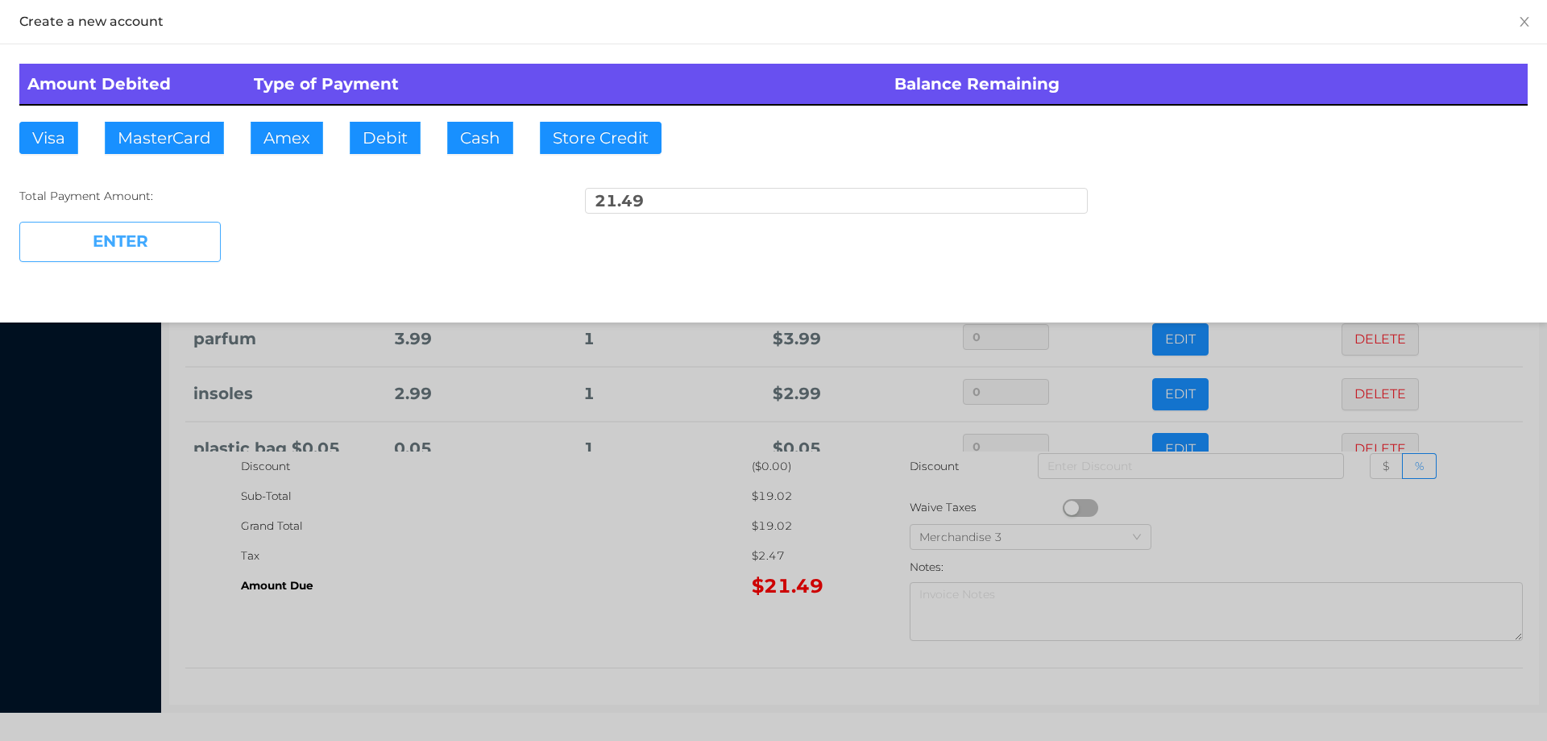
click at [181, 259] on button "ENTER" at bounding box center [119, 242] width 201 height 40
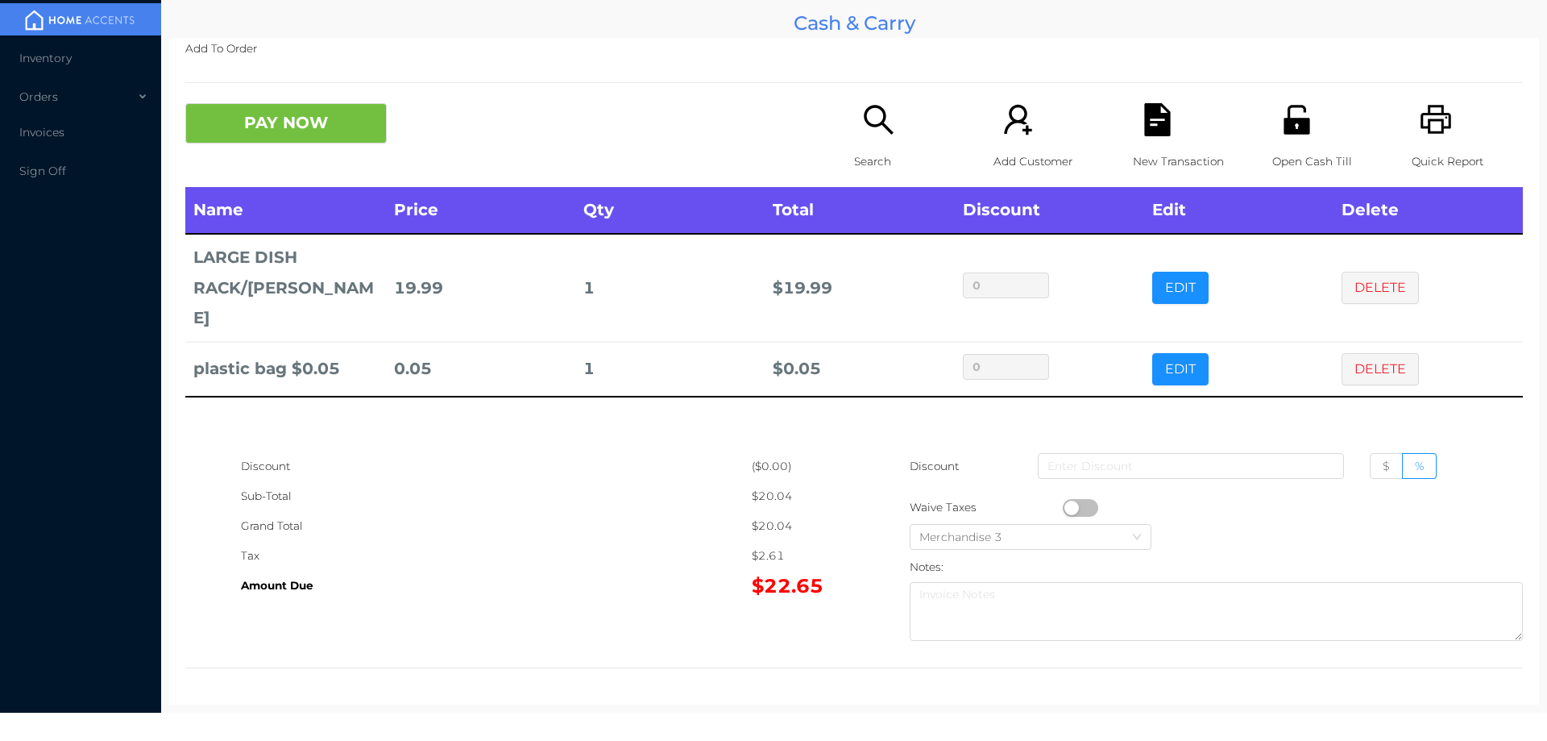
click at [281, 128] on button "PAY NOW" at bounding box center [285, 123] width 201 height 40
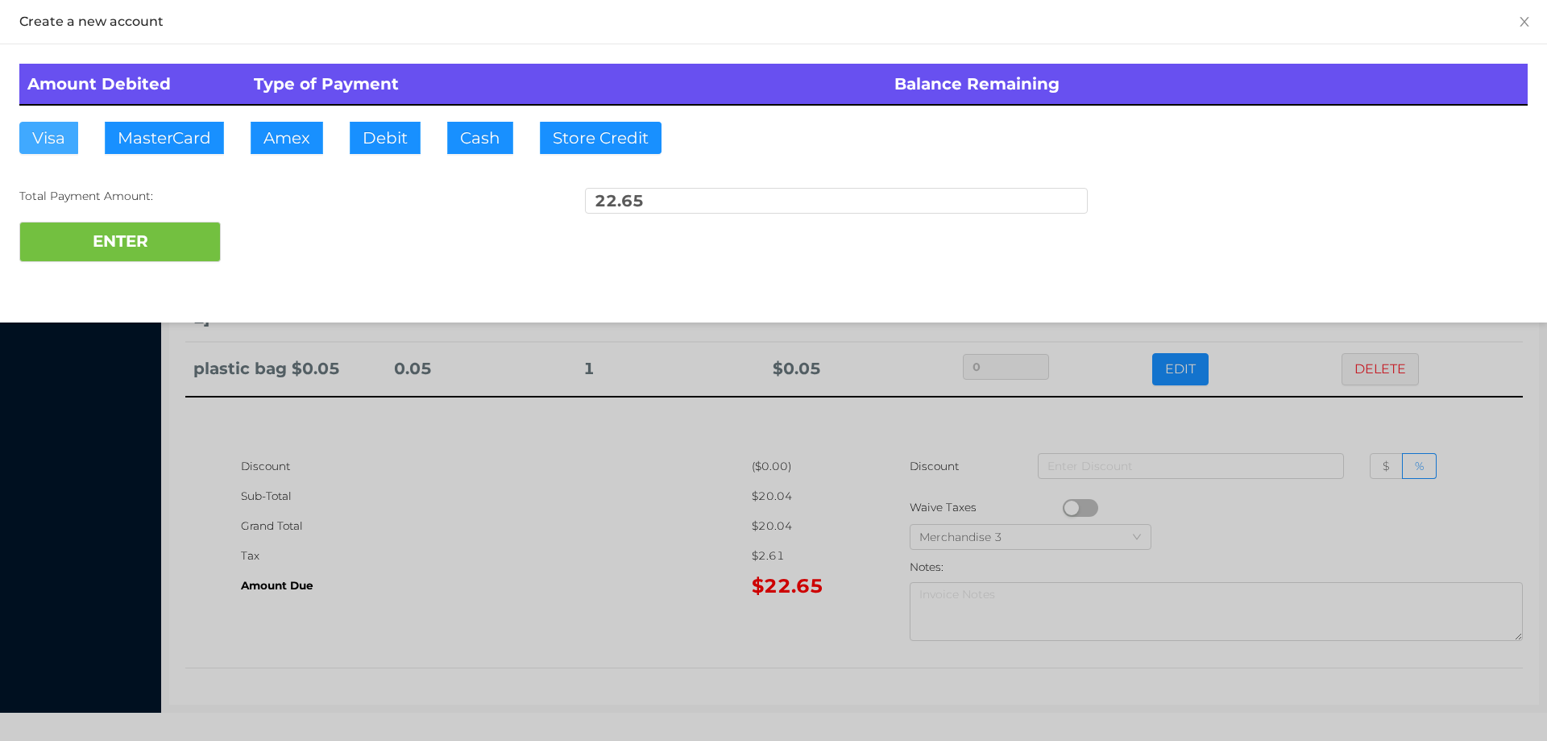
click at [42, 140] on button "Visa" at bounding box center [48, 138] width 59 height 32
click at [73, 230] on button "ENTER" at bounding box center [119, 242] width 201 height 40
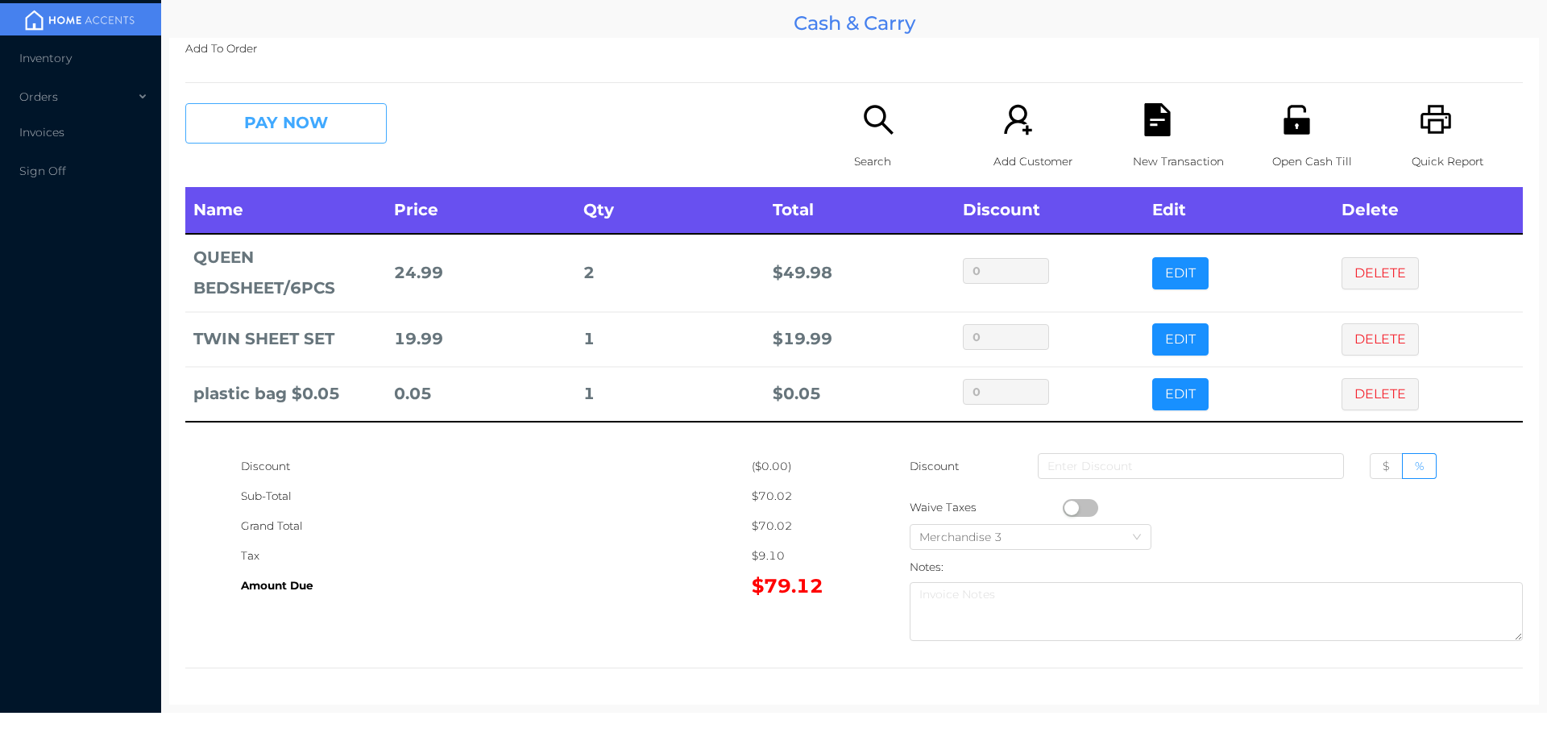
click at [299, 114] on button "PAY NOW" at bounding box center [285, 123] width 201 height 40
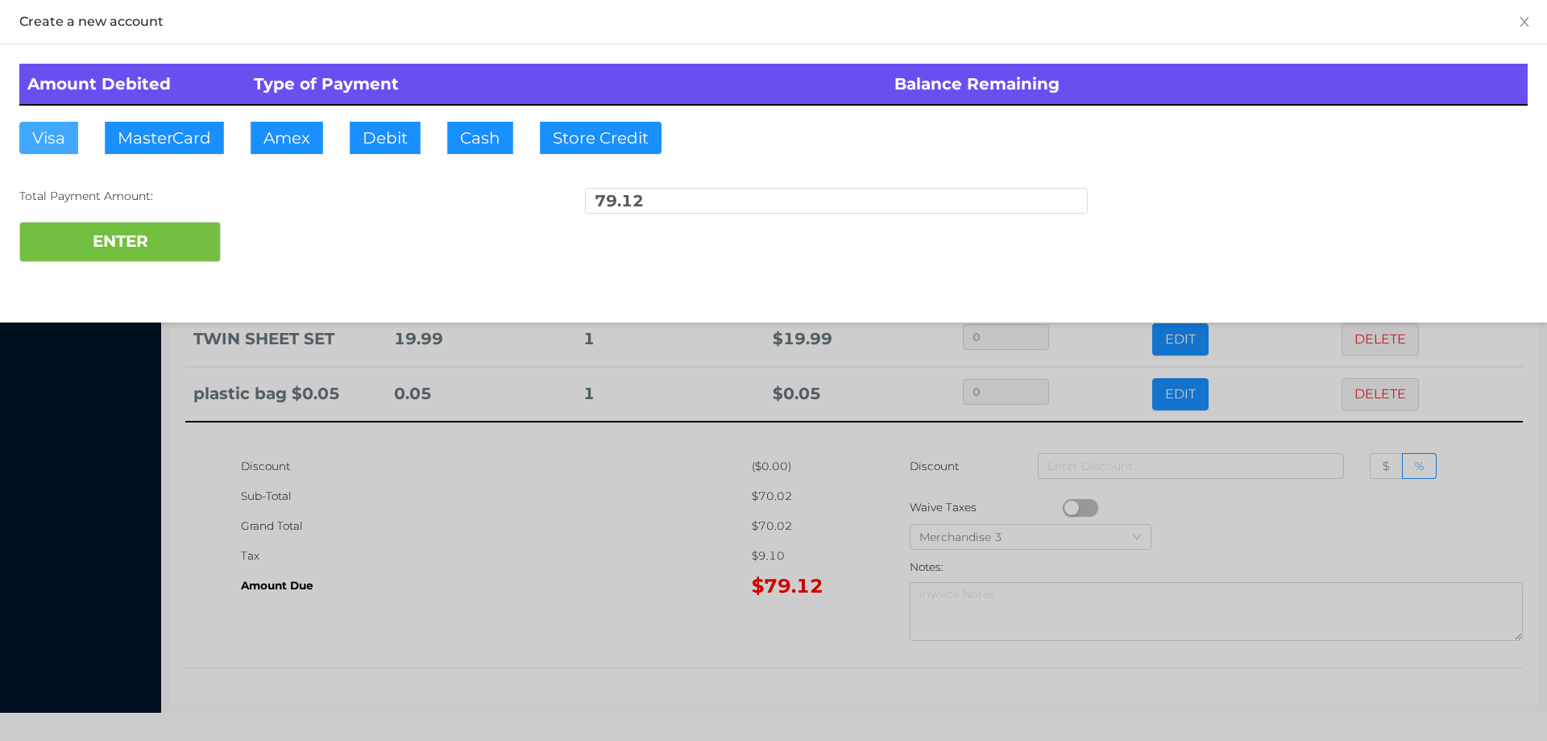
click at [57, 153] on button "Visa" at bounding box center [48, 138] width 59 height 32
click at [100, 248] on button "ENTER" at bounding box center [119, 242] width 201 height 40
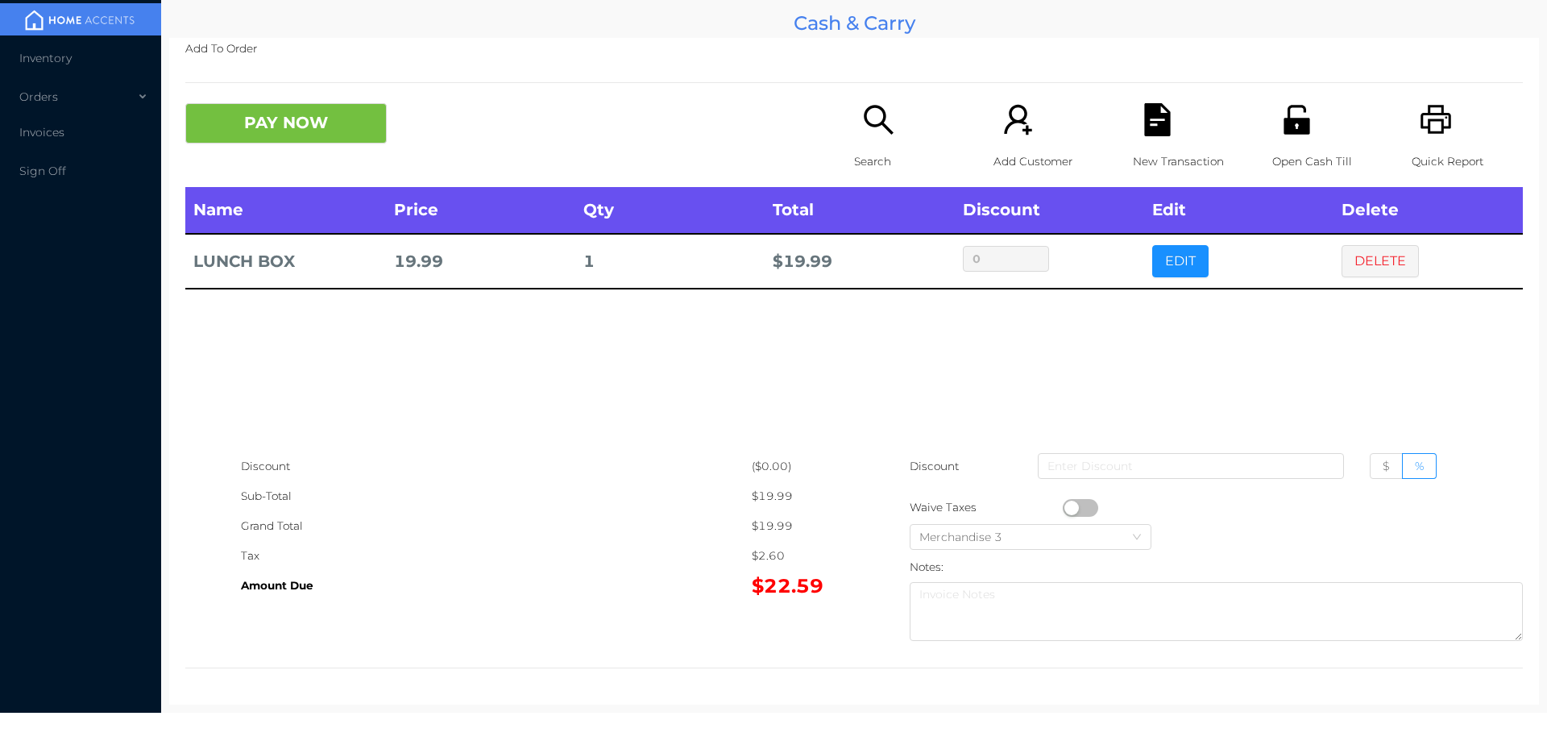
click at [309, 135] on button "PAY NOW" at bounding box center [285, 123] width 201 height 40
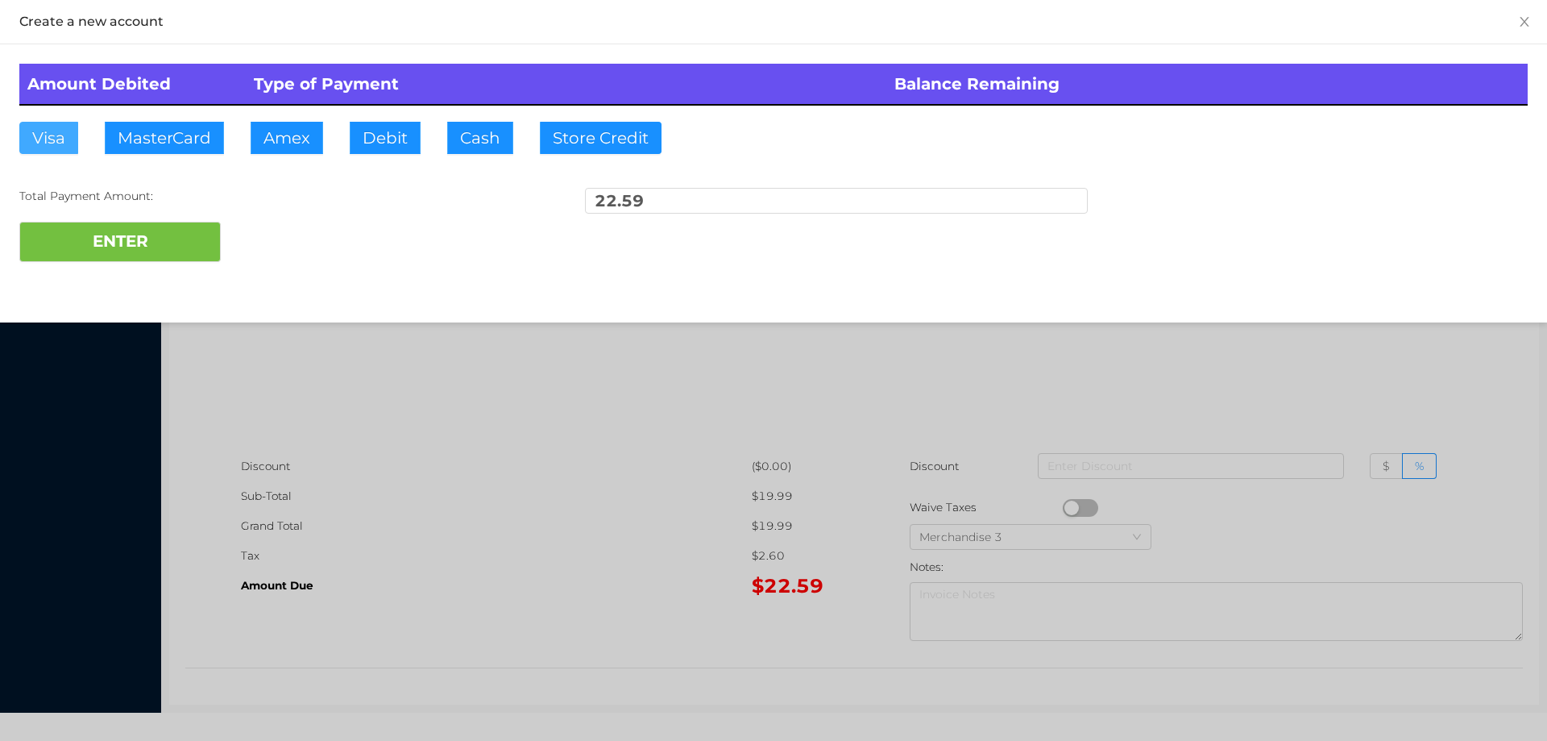
click at [53, 140] on button "Visa" at bounding box center [48, 138] width 59 height 32
click at [99, 239] on button "ENTER" at bounding box center [119, 242] width 201 height 40
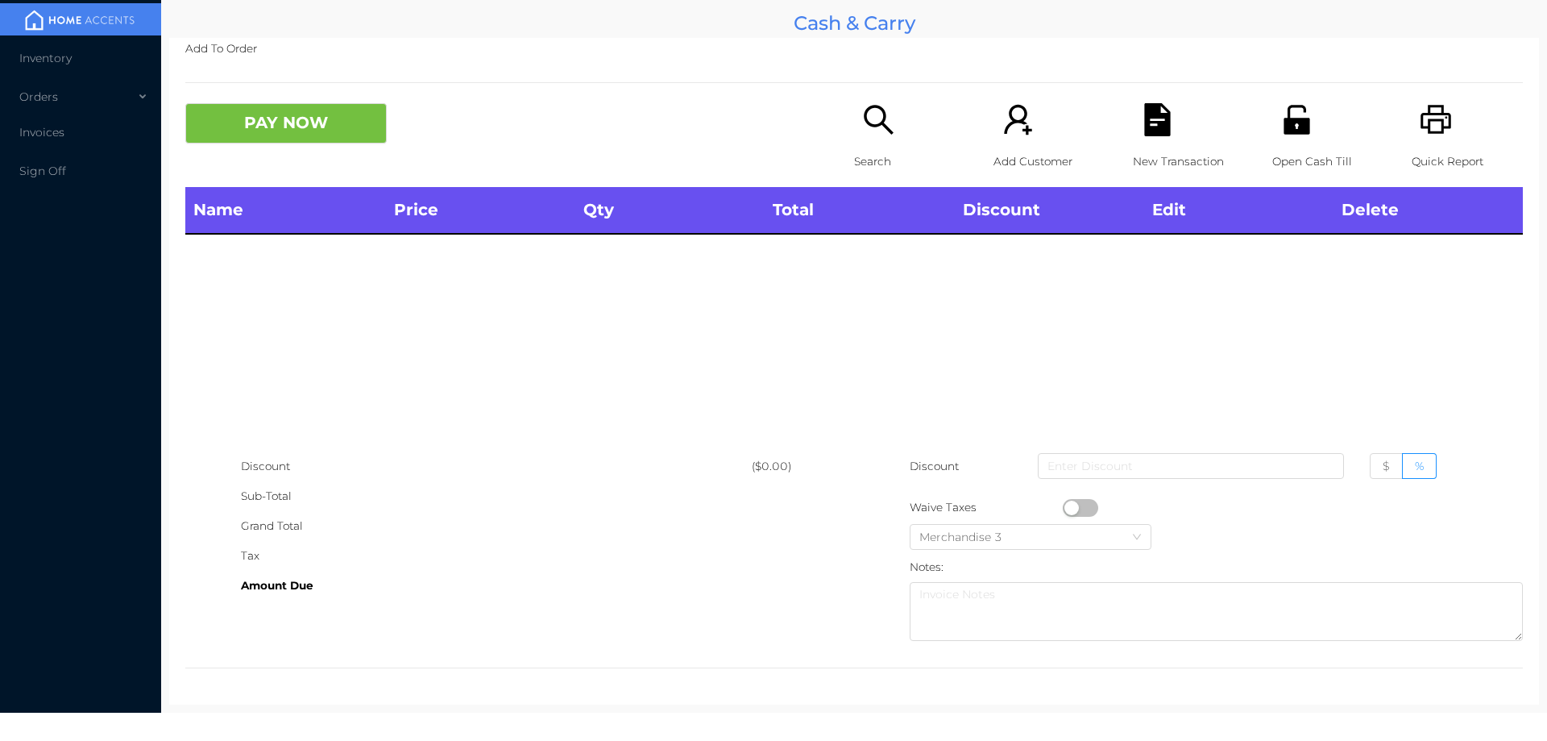
click at [1305, 127] on div "Open Cash Till" at bounding box center [1327, 145] width 111 height 84
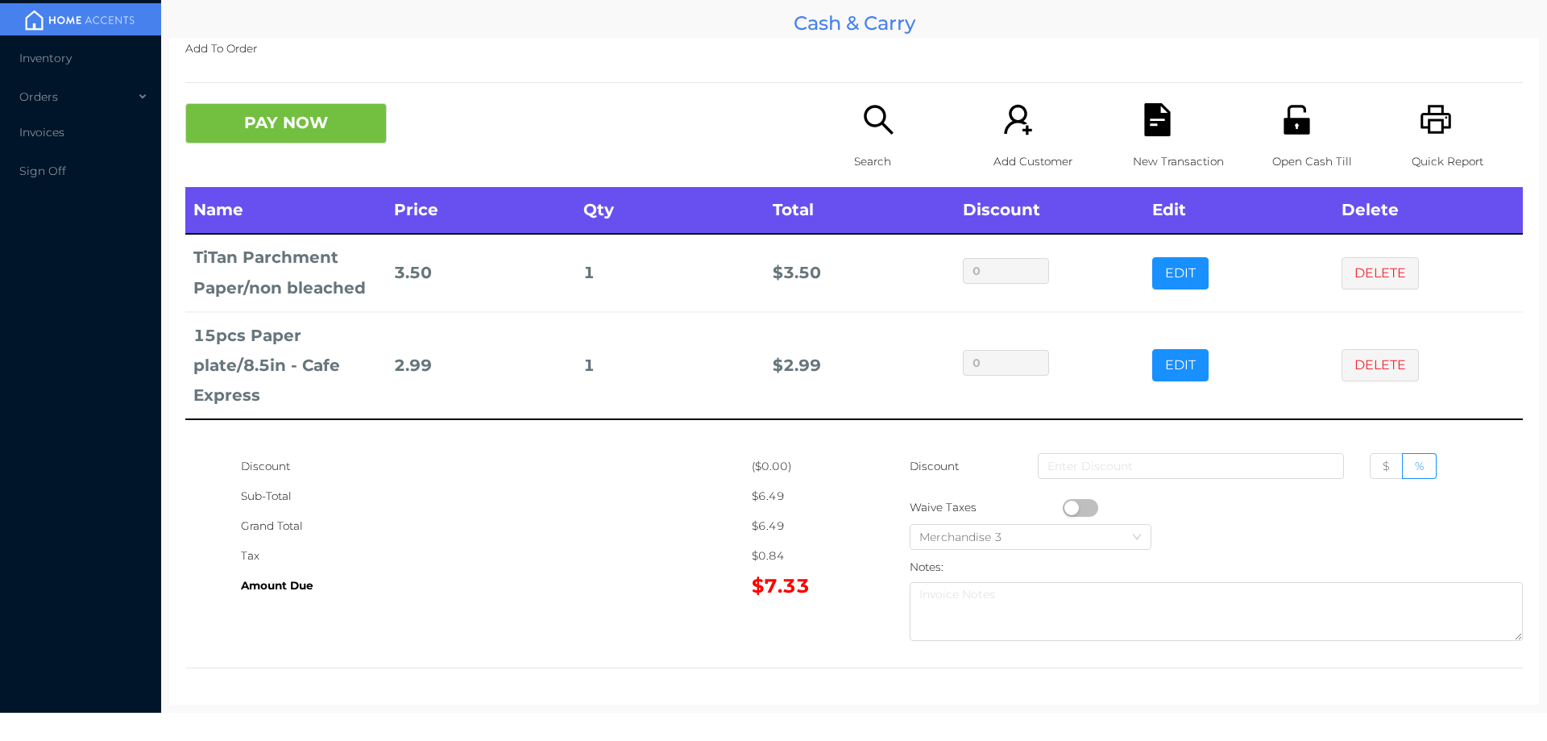
click at [854, 112] on div "Search" at bounding box center [909, 145] width 111 height 84
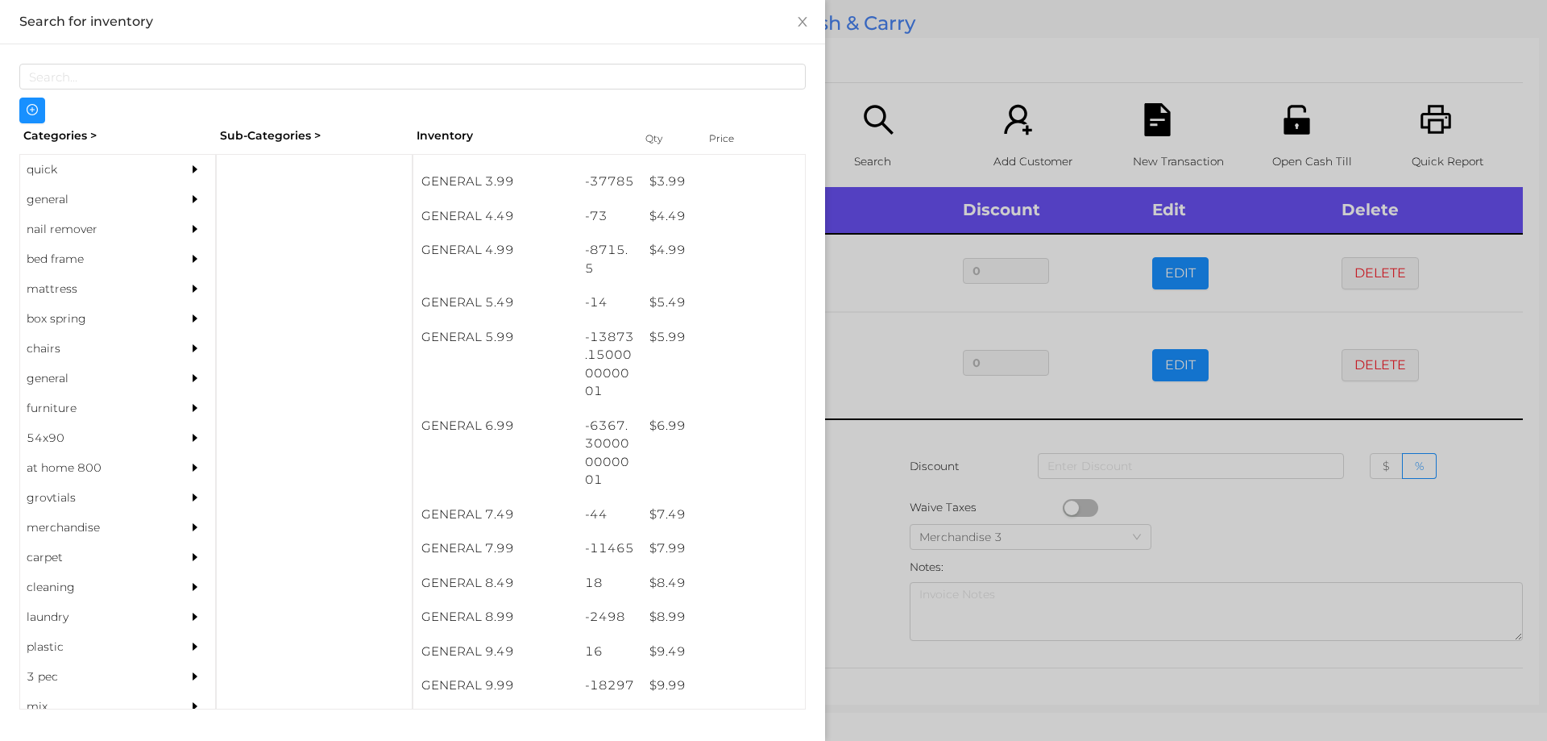
scroll to position [571, 0]
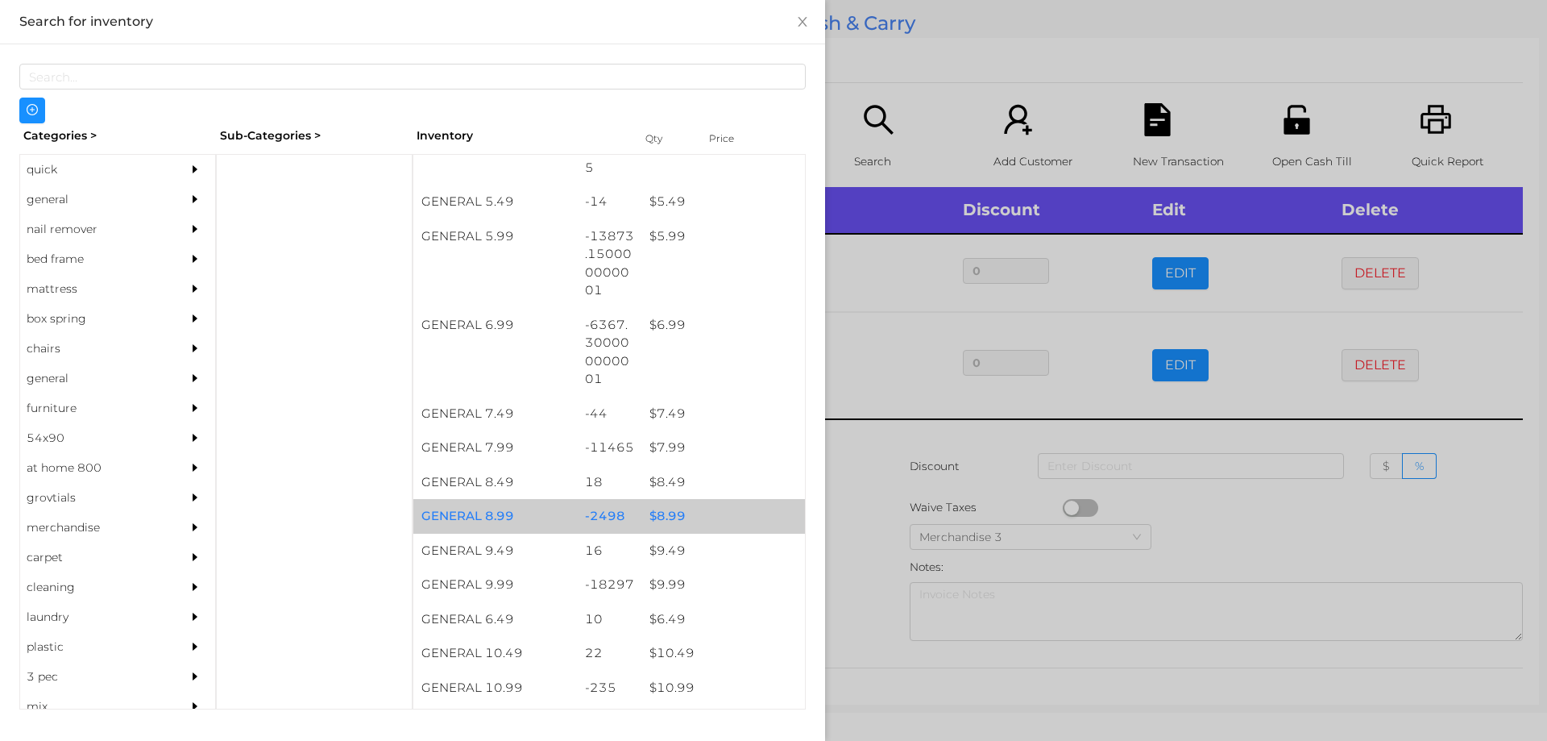
click at [665, 521] on div "$ 8.99" at bounding box center [723, 516] width 164 height 35
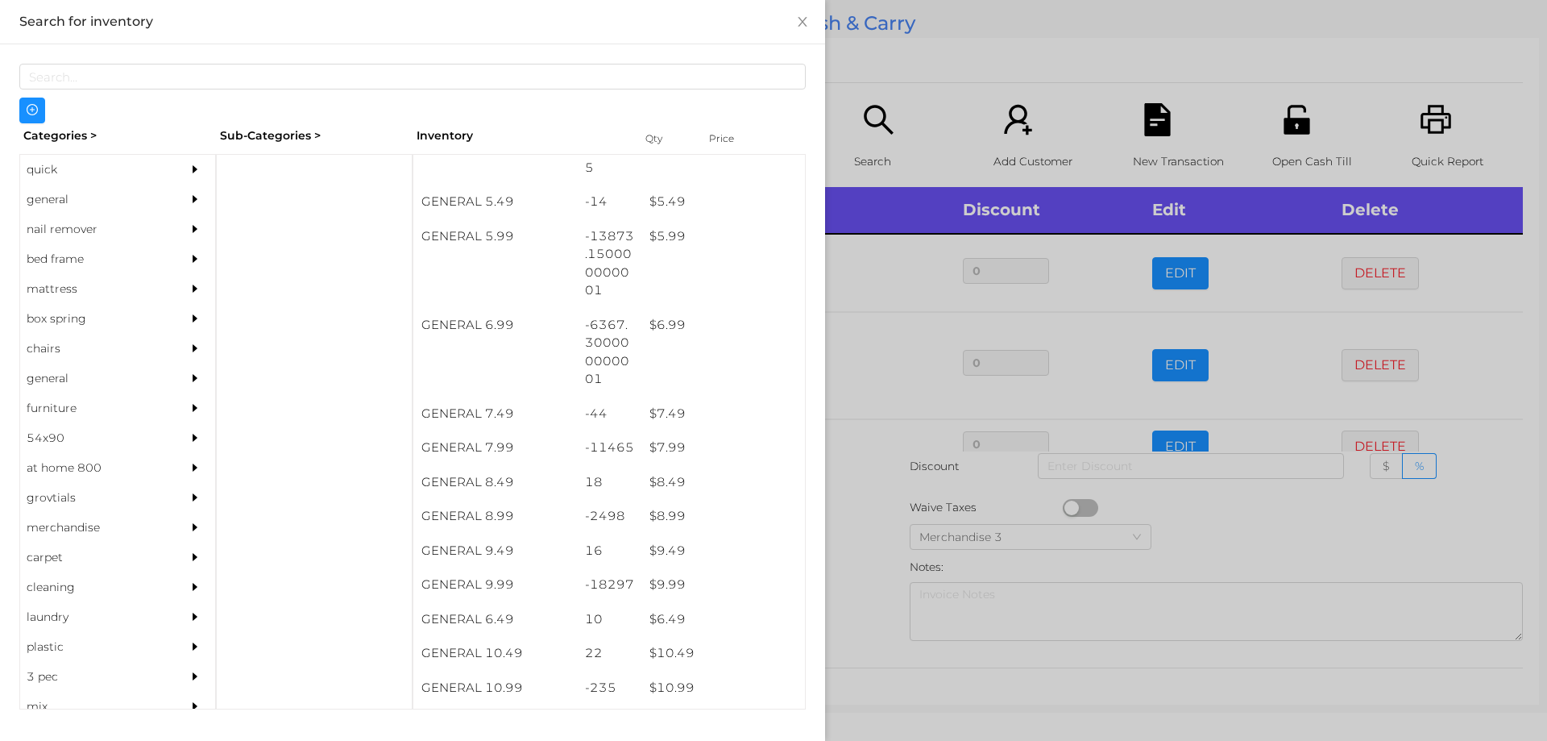
click at [857, 529] on div at bounding box center [773, 370] width 1547 height 741
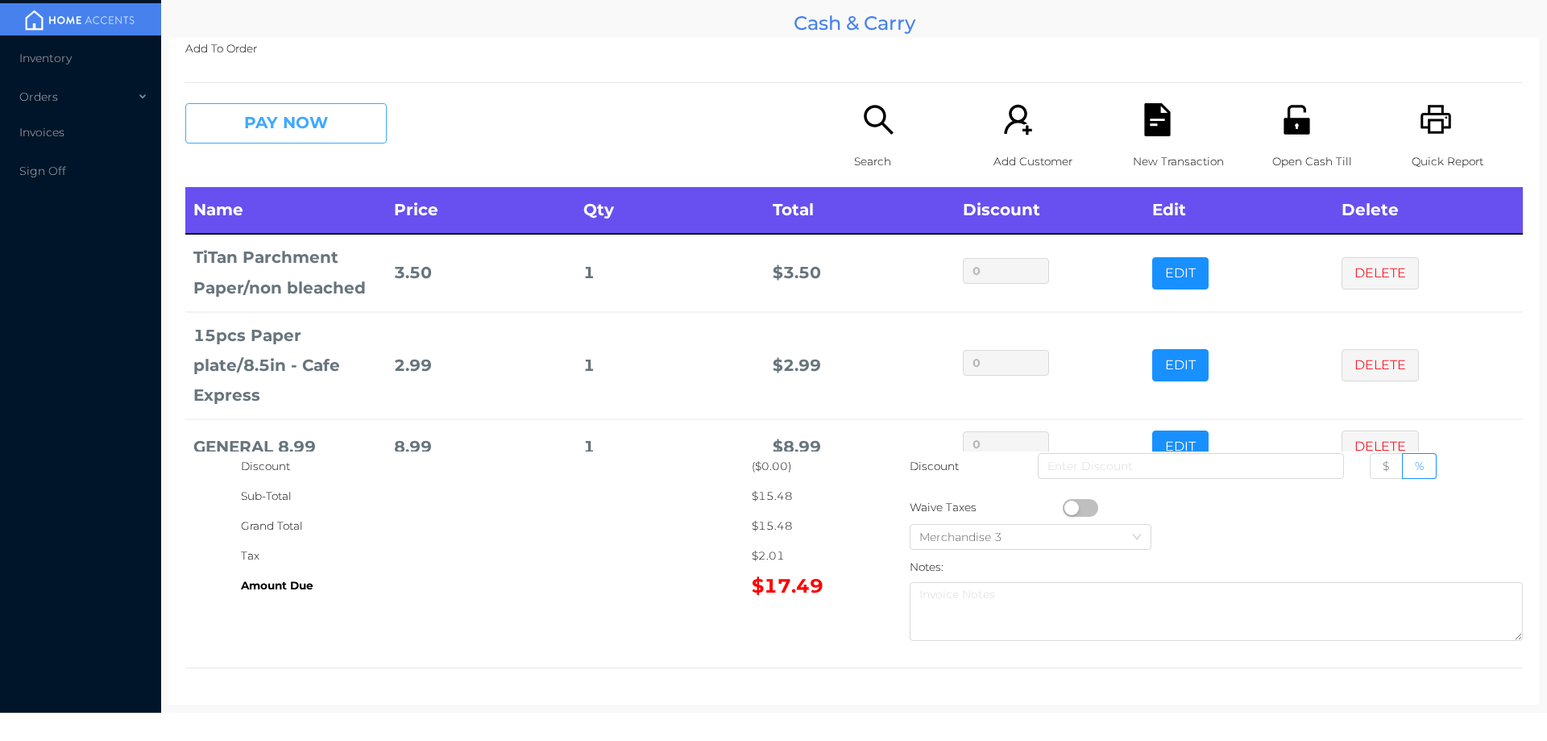
click at [283, 139] on button "PAY NOW" at bounding box center [285, 123] width 201 height 40
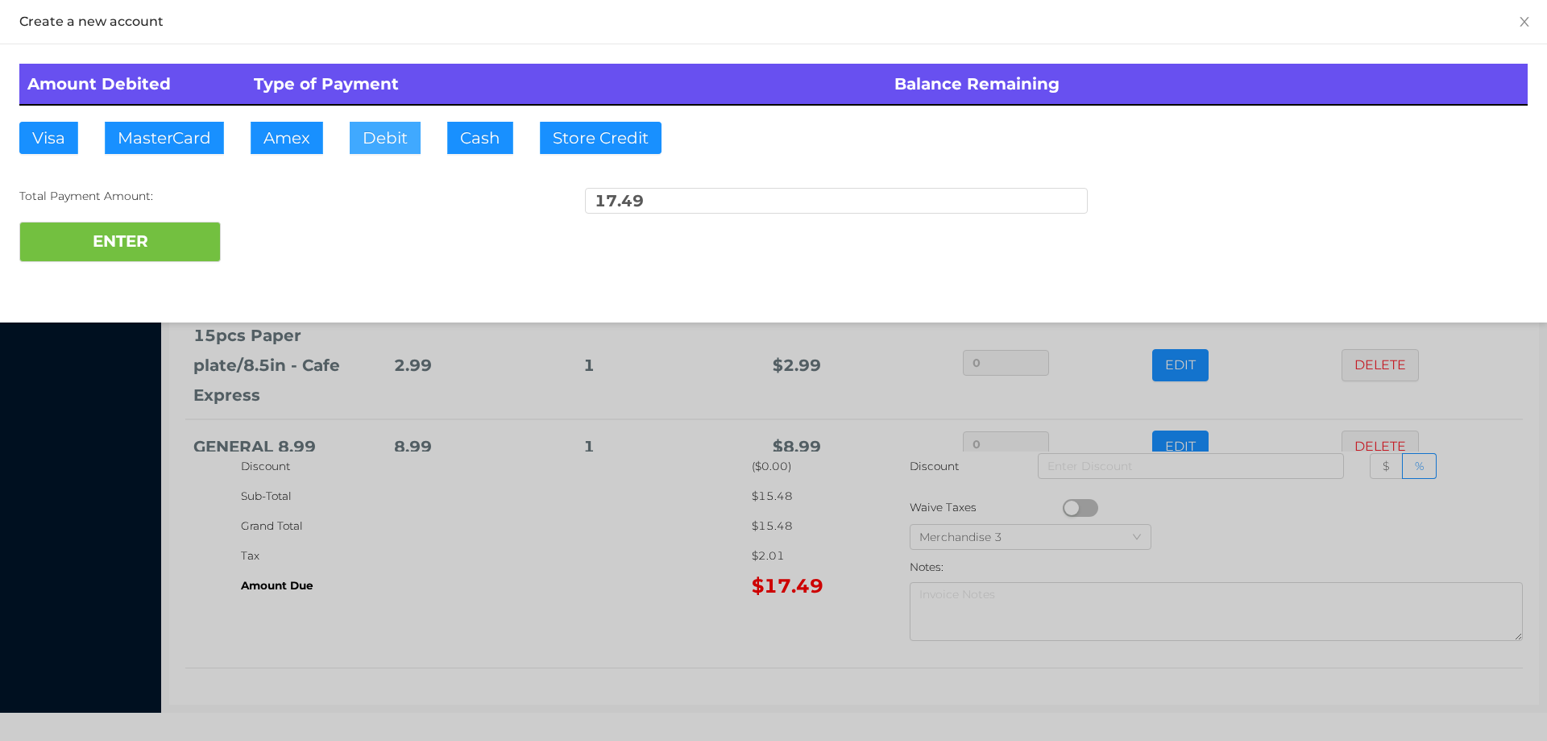
click at [392, 144] on button "Debit" at bounding box center [385, 138] width 71 height 32
type input "20."
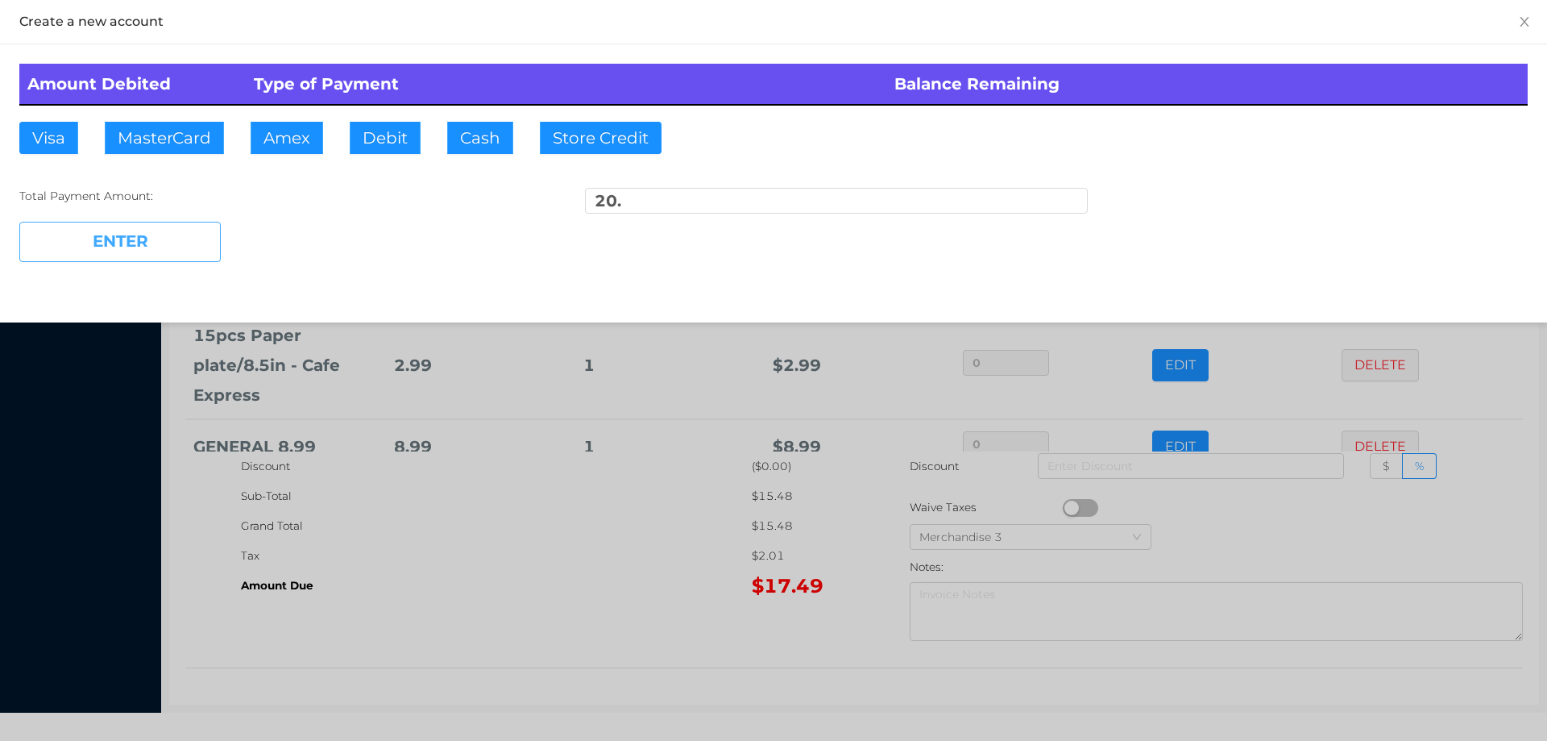
click at [138, 247] on button "ENTER" at bounding box center [119, 242] width 201 height 40
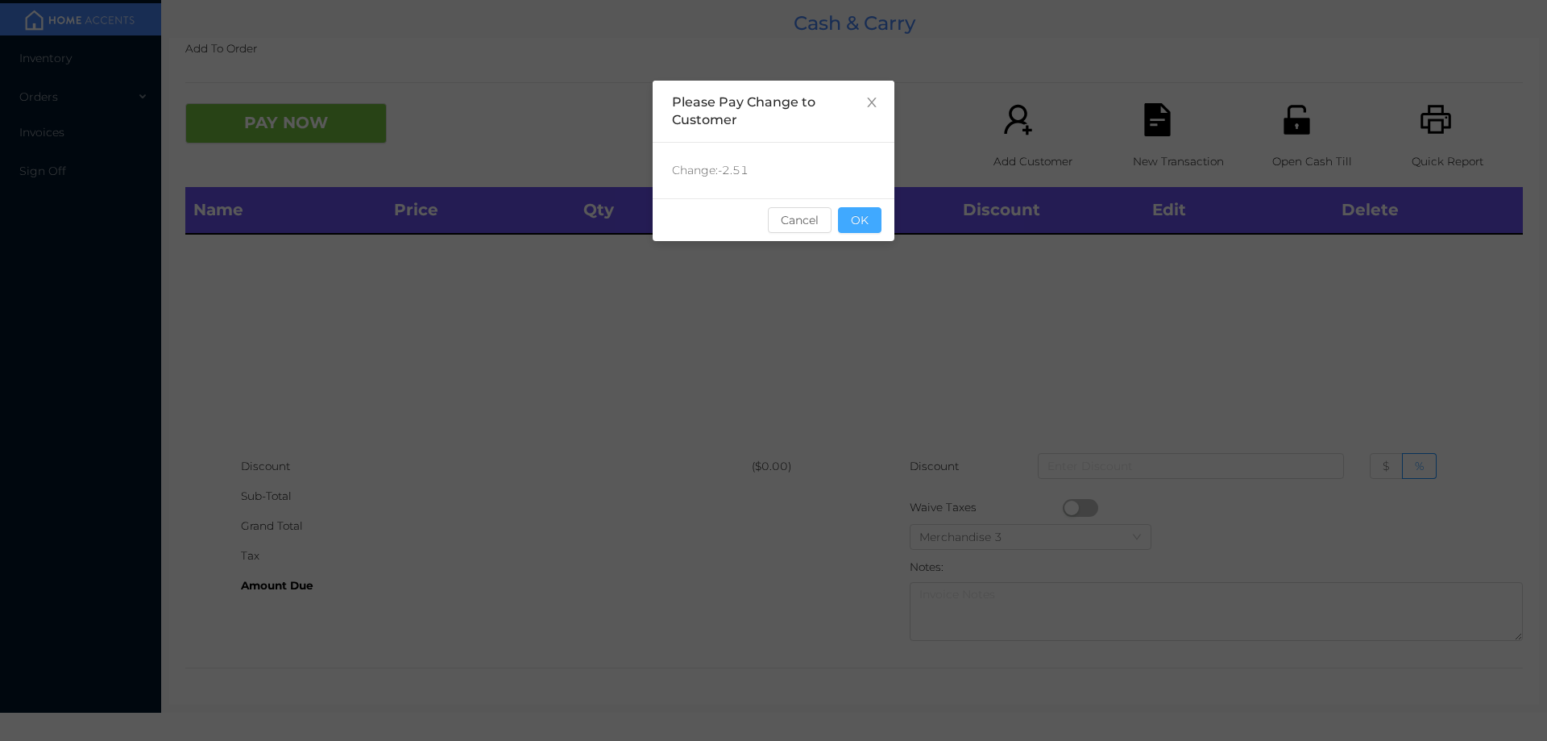
click at [854, 216] on button "OK" at bounding box center [860, 220] width 44 height 26
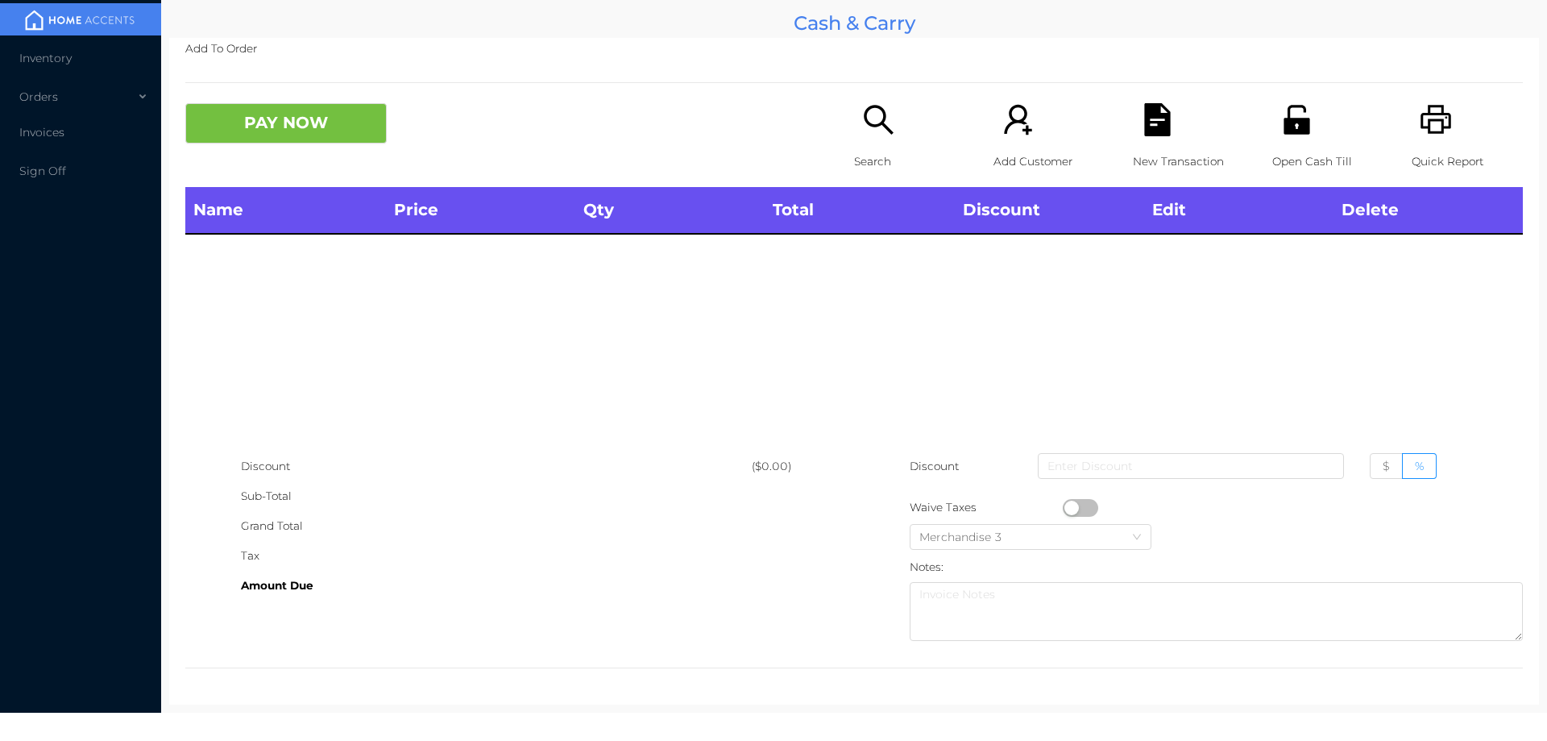
click at [896, 313] on div "Name Price Qty Total Discount Edit Delete" at bounding box center [854, 319] width 1338 height 264
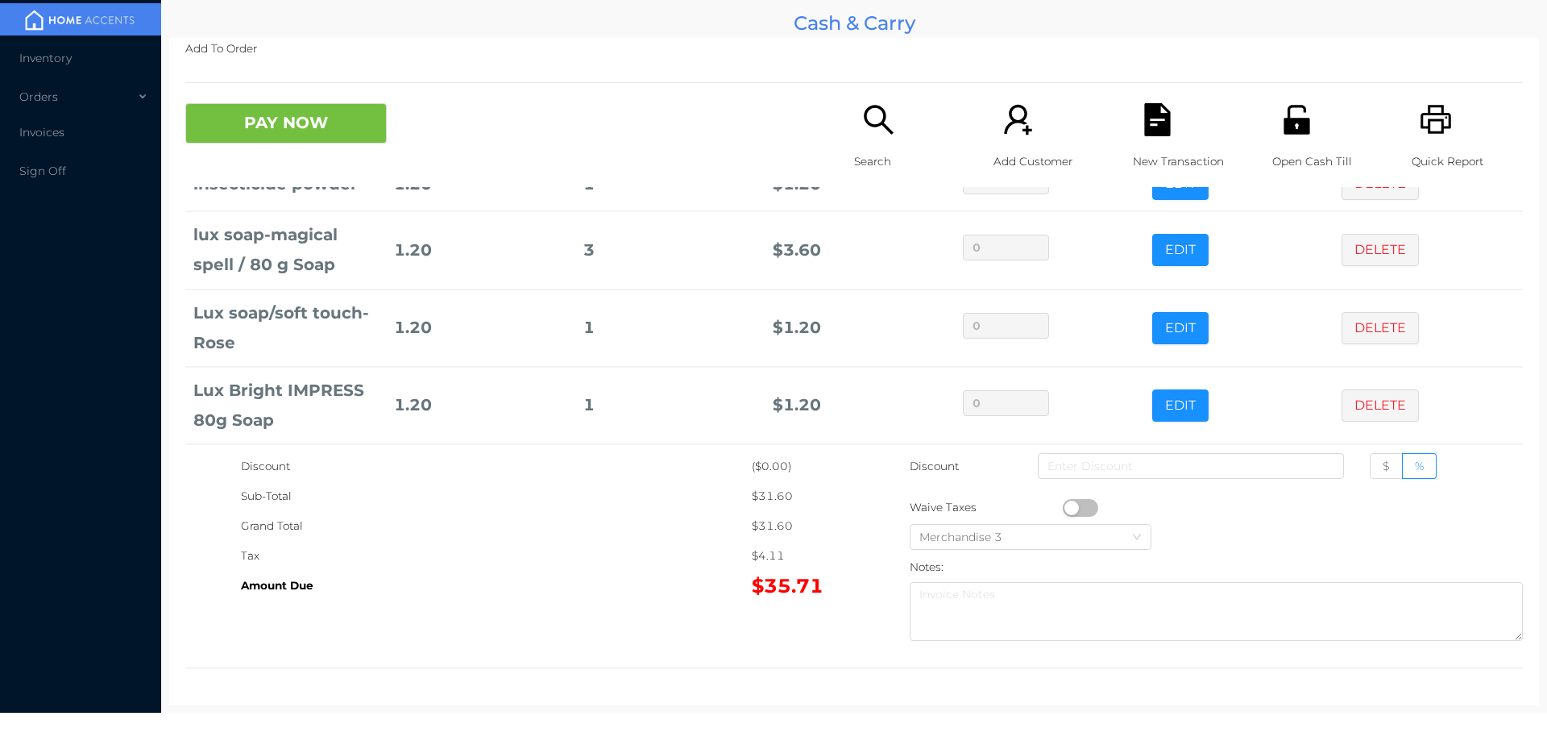
scroll to position [507, 0]
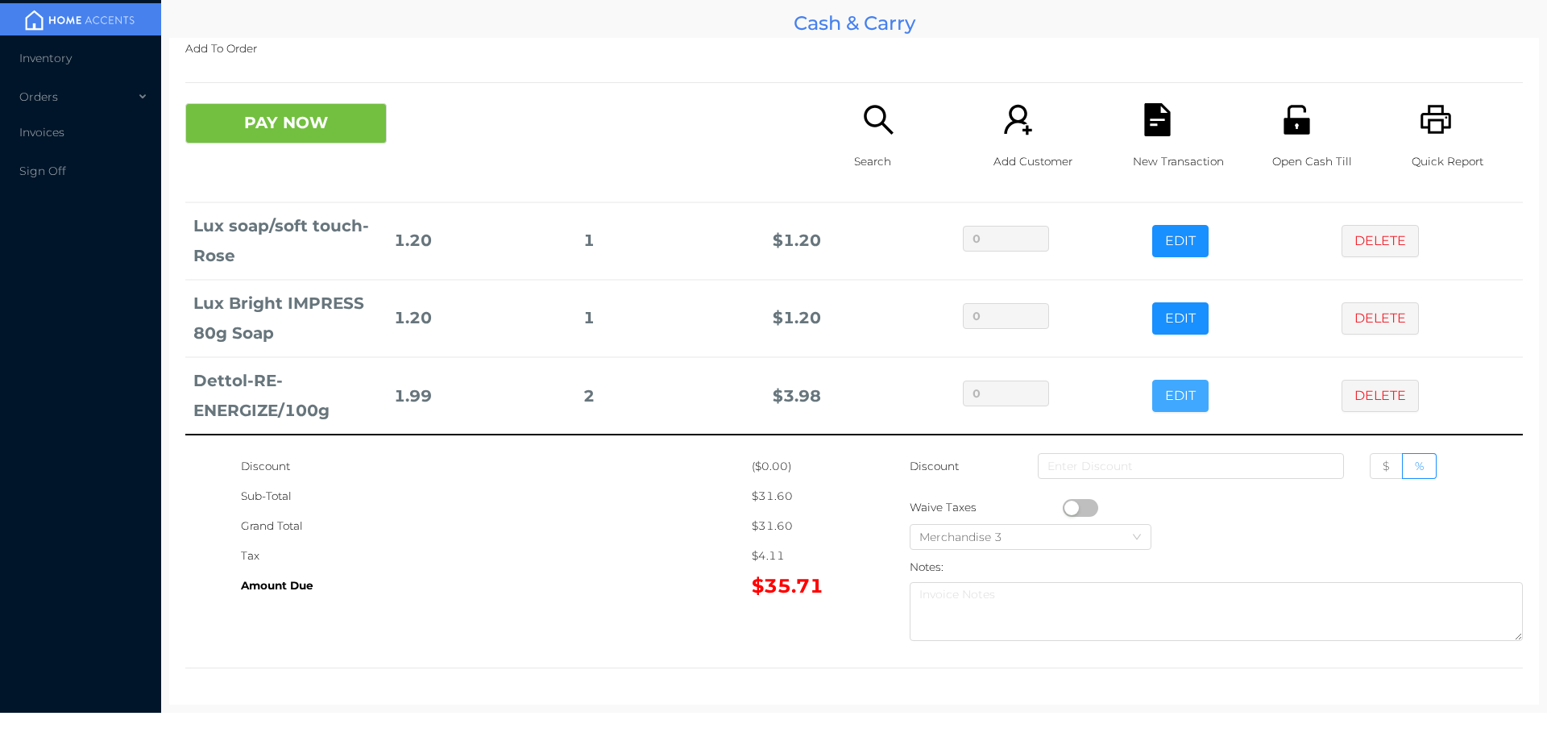
click at [1158, 393] on button "EDIT" at bounding box center [1180, 396] width 56 height 32
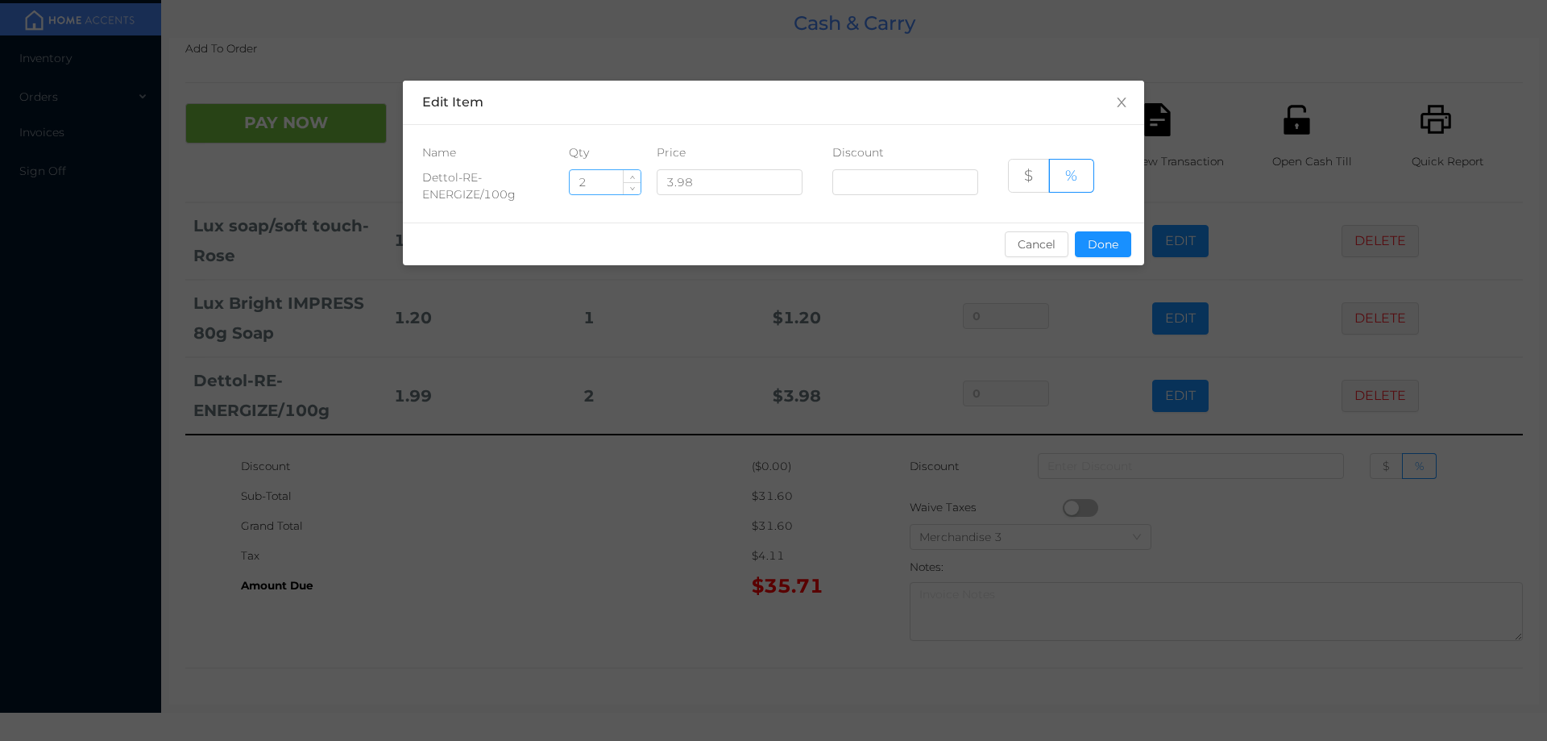
click at [597, 184] on input "2" at bounding box center [605, 182] width 71 height 24
type input "6"
click at [1104, 246] on button "Done" at bounding box center [1103, 244] width 56 height 26
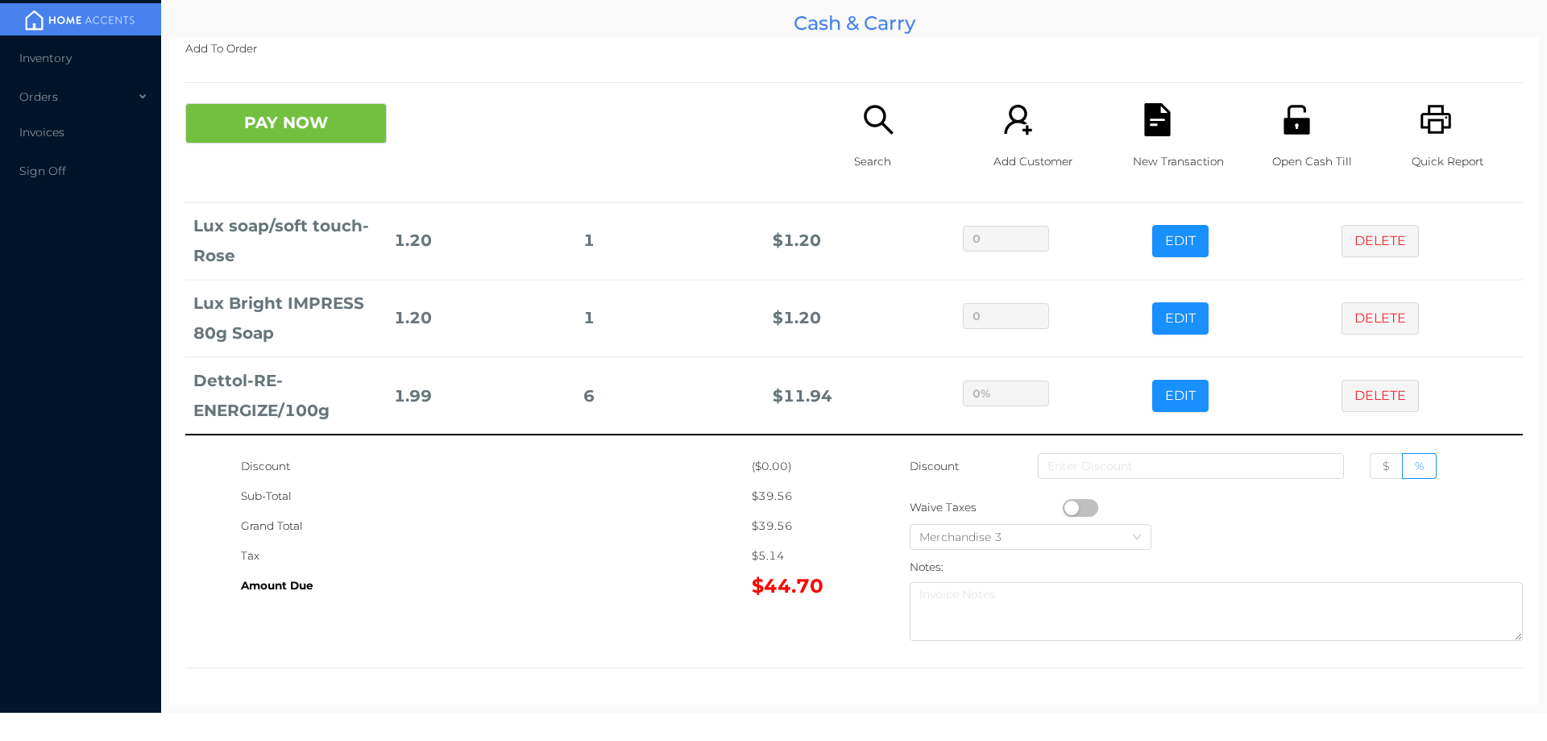
click at [669, 577] on div "Amount Due" at bounding box center [496, 586] width 511 height 30
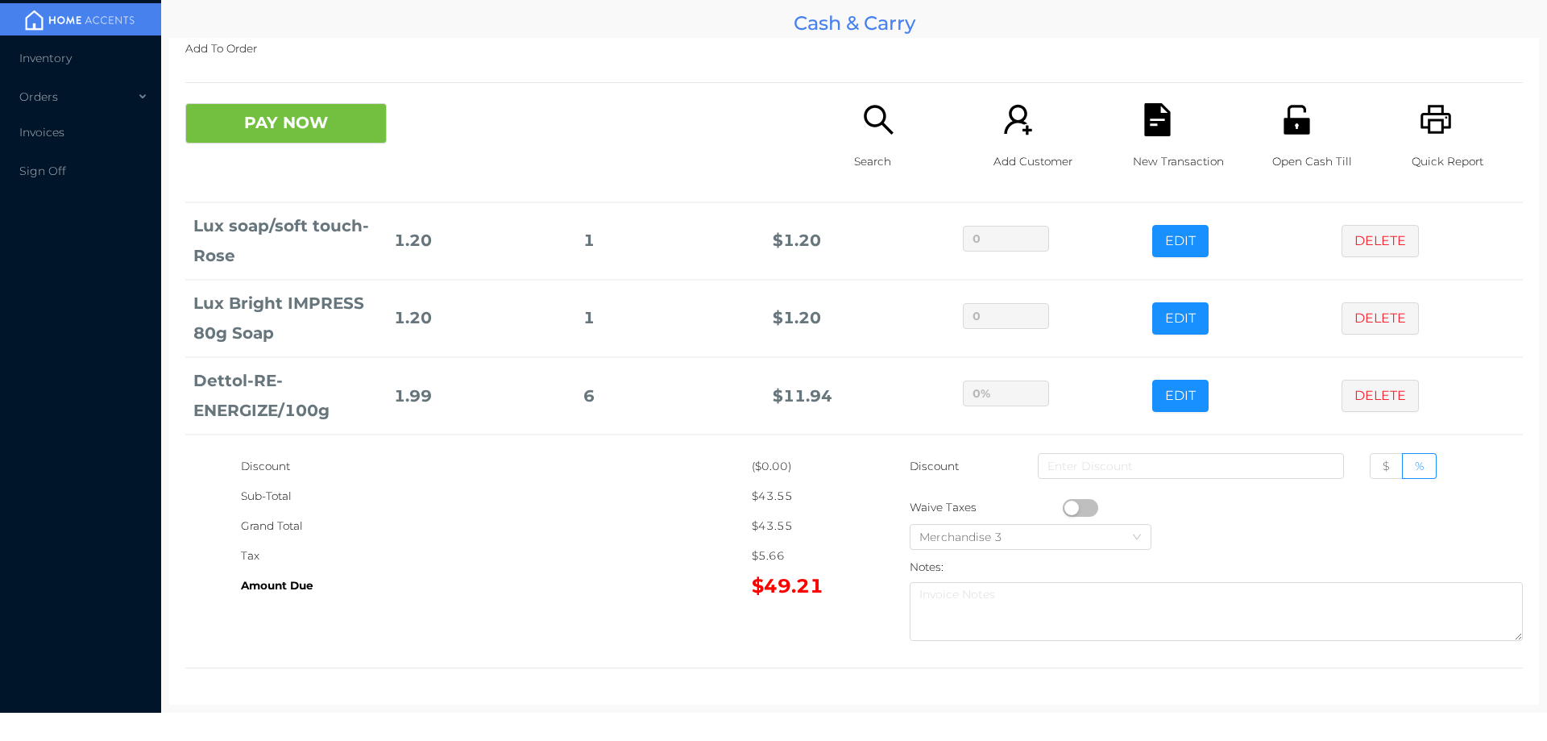
scroll to position [584, 0]
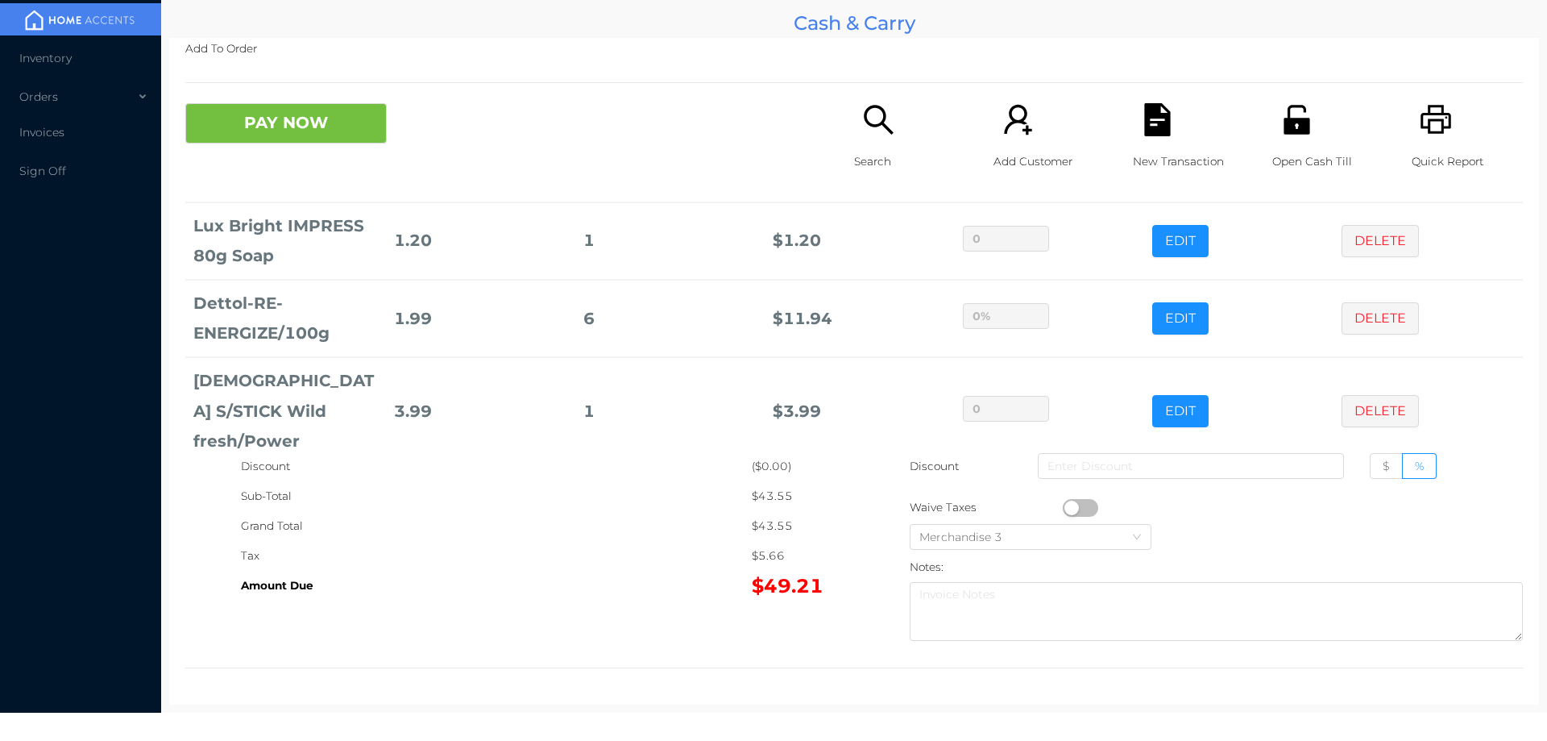
click at [881, 134] on icon "icon: search" at bounding box center [878, 119] width 33 height 33
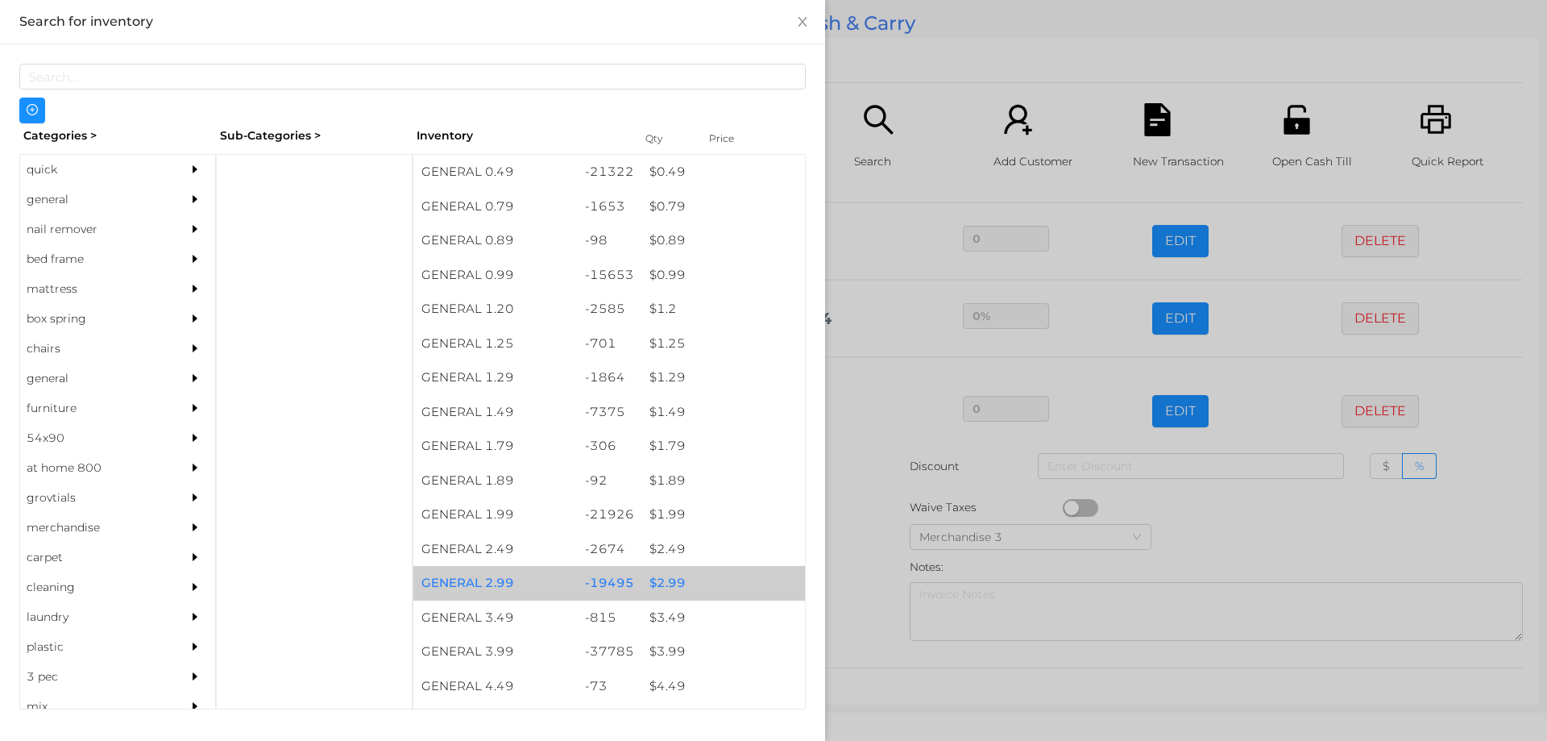
click at [666, 583] on div "$ 2.99" at bounding box center [723, 583] width 164 height 35
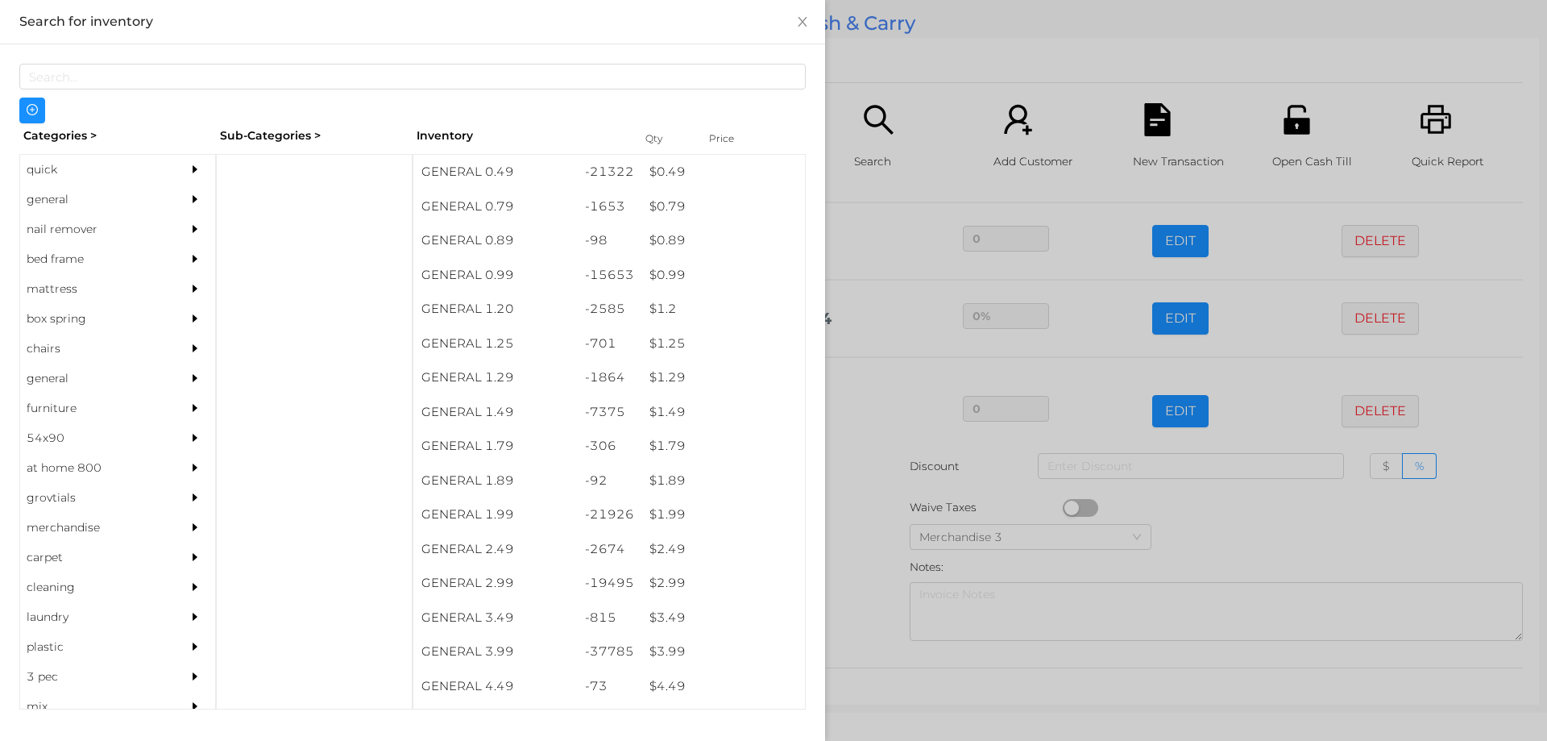
click at [883, 584] on div at bounding box center [773, 370] width 1547 height 741
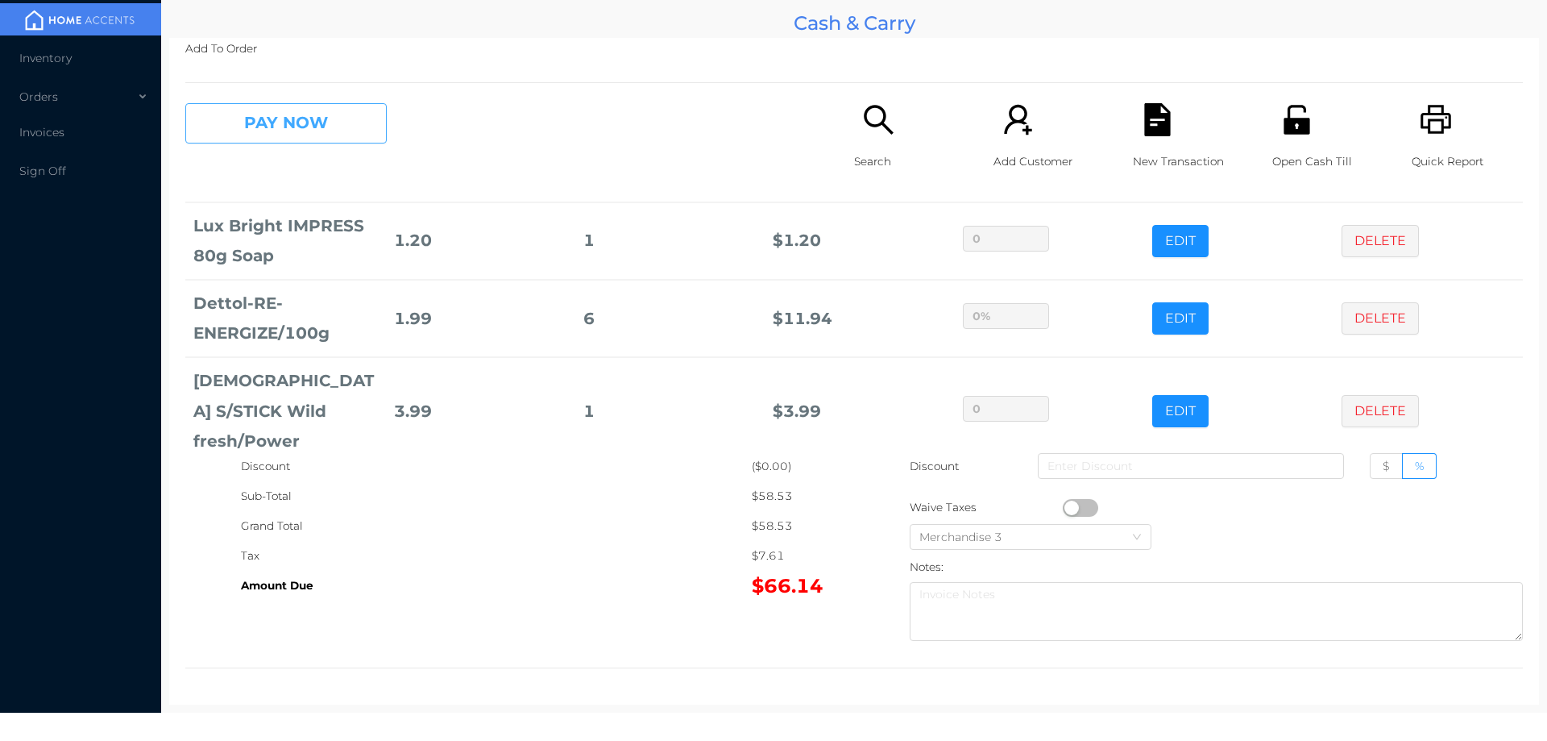
click at [301, 118] on button "PAY NOW" at bounding box center [285, 123] width 201 height 40
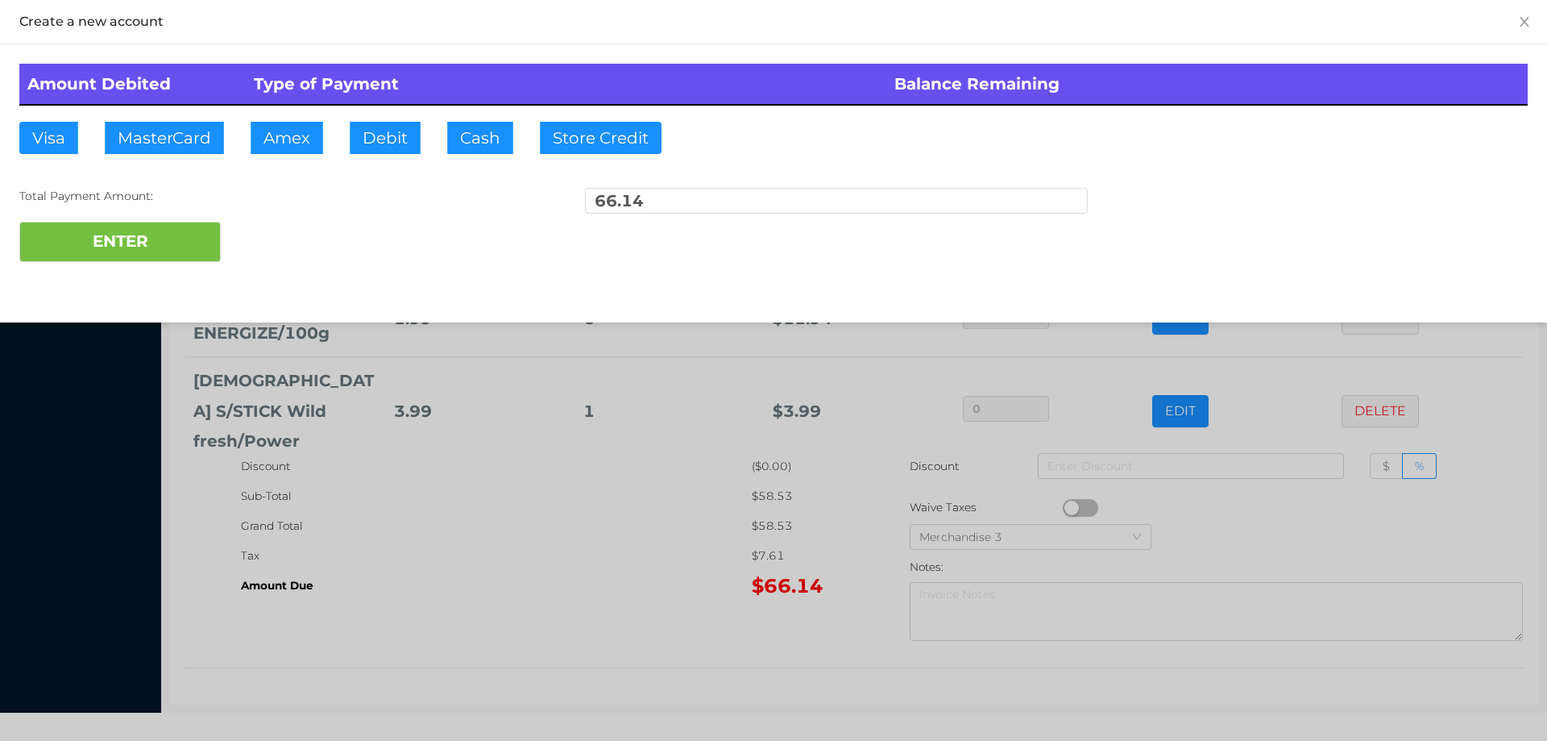
click at [400, 105] on table "Amount Debited Type of Payment Balance Remaining" at bounding box center [773, 85] width 1509 height 42
click at [385, 143] on button "Debit" at bounding box center [385, 138] width 71 height 32
click at [197, 227] on button "ENTER" at bounding box center [119, 242] width 201 height 40
type input "0"
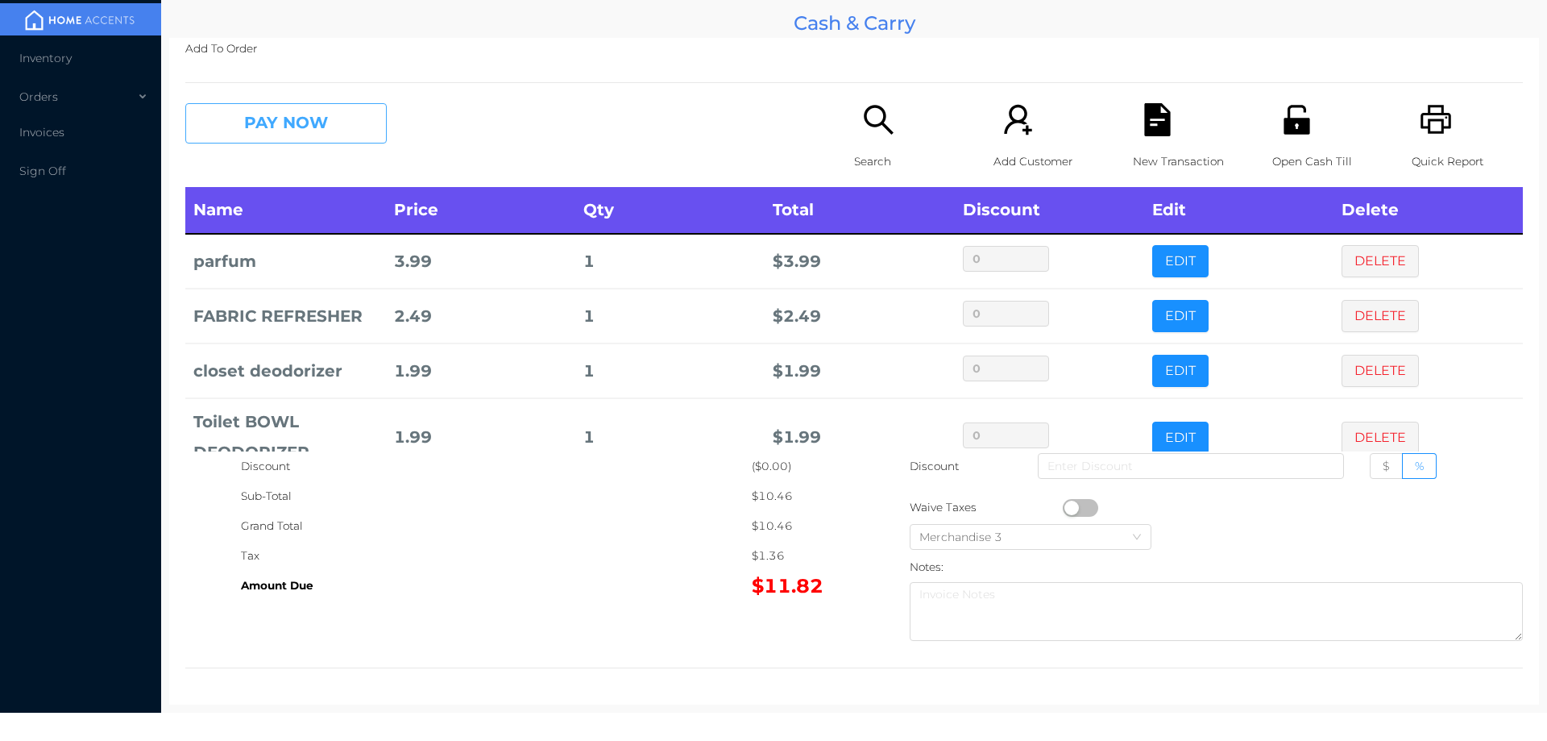
click at [330, 127] on button "PAY NOW" at bounding box center [285, 123] width 201 height 40
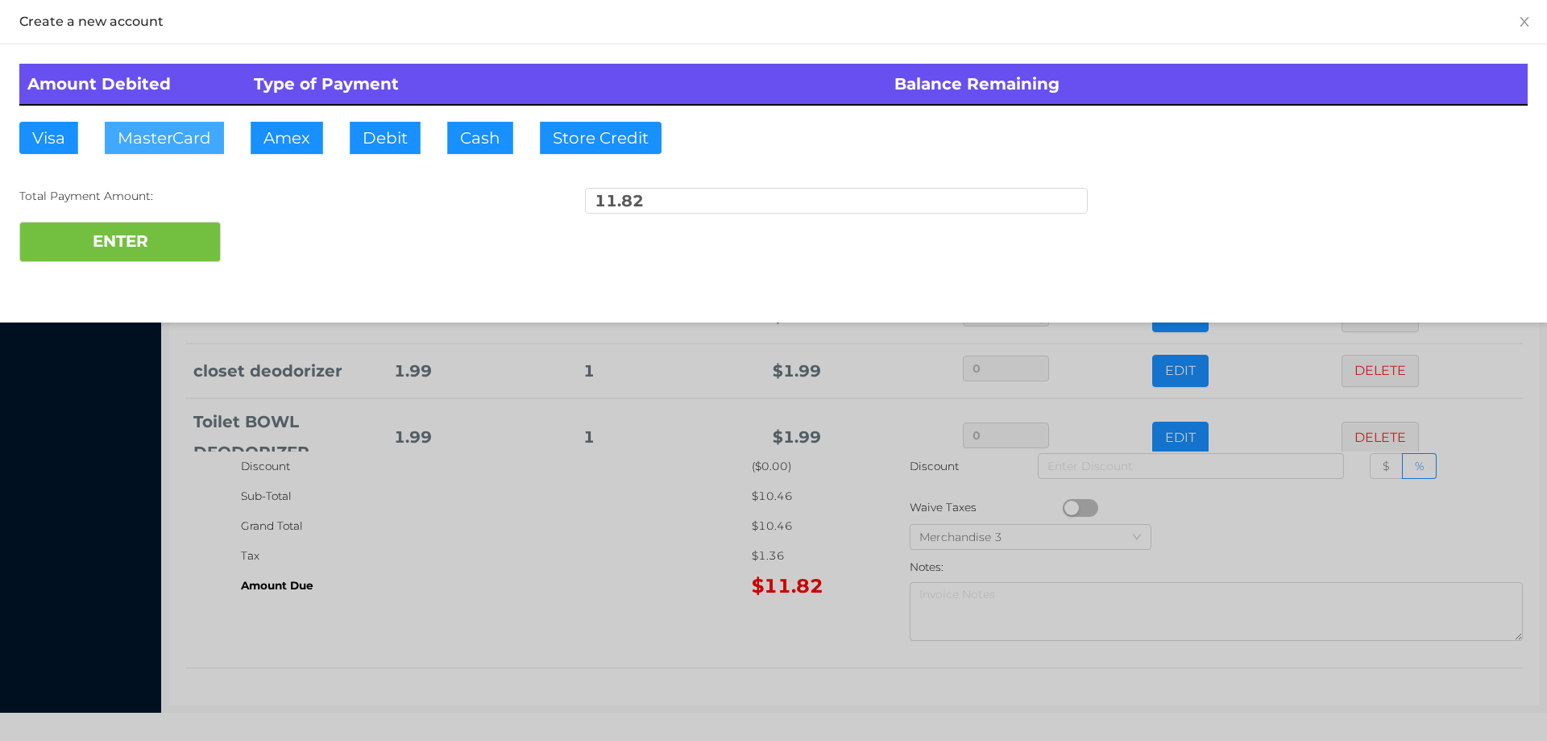
click at [174, 140] on button "MasterCard" at bounding box center [164, 138] width 119 height 32
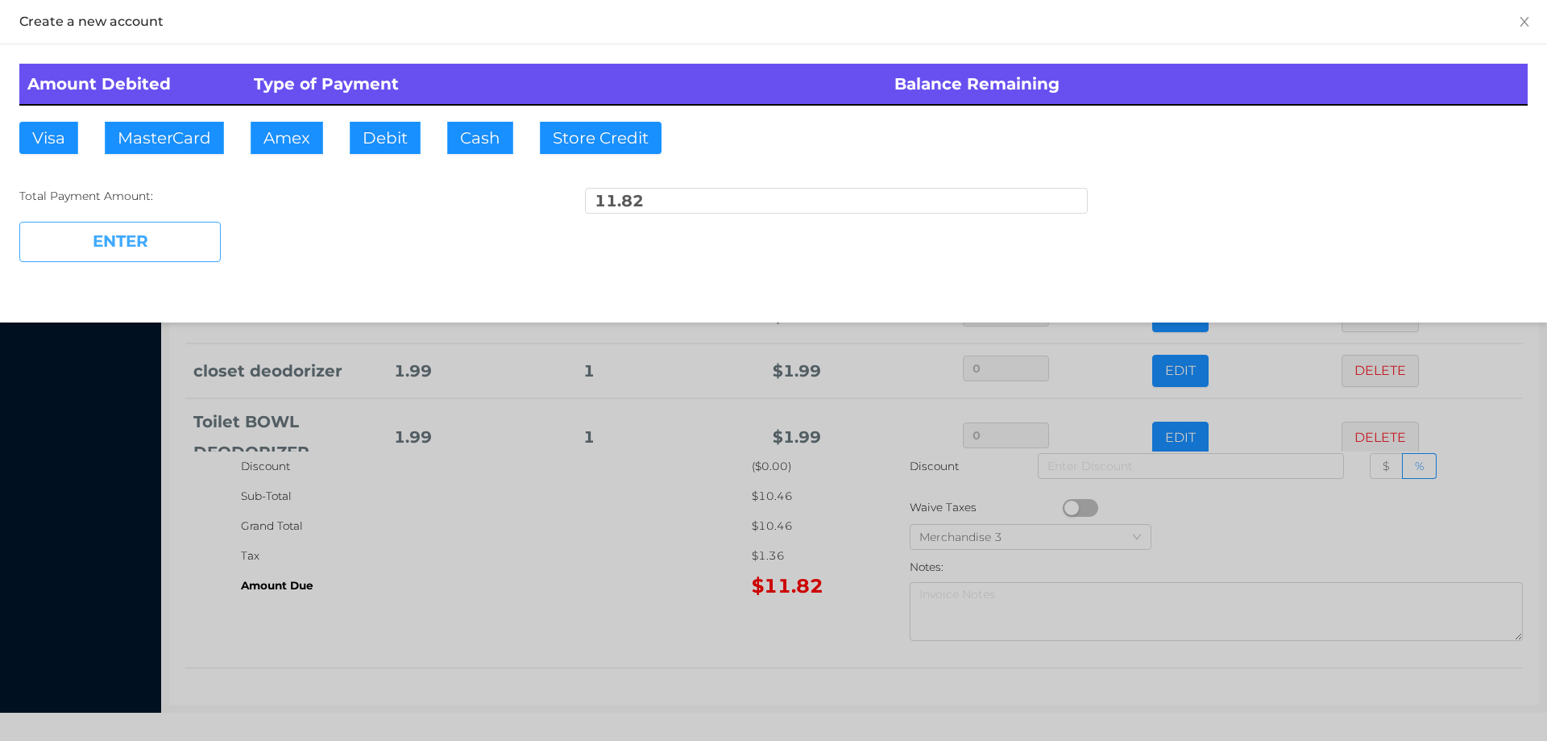
click at [136, 236] on button "ENTER" at bounding box center [119, 242] width 201 height 40
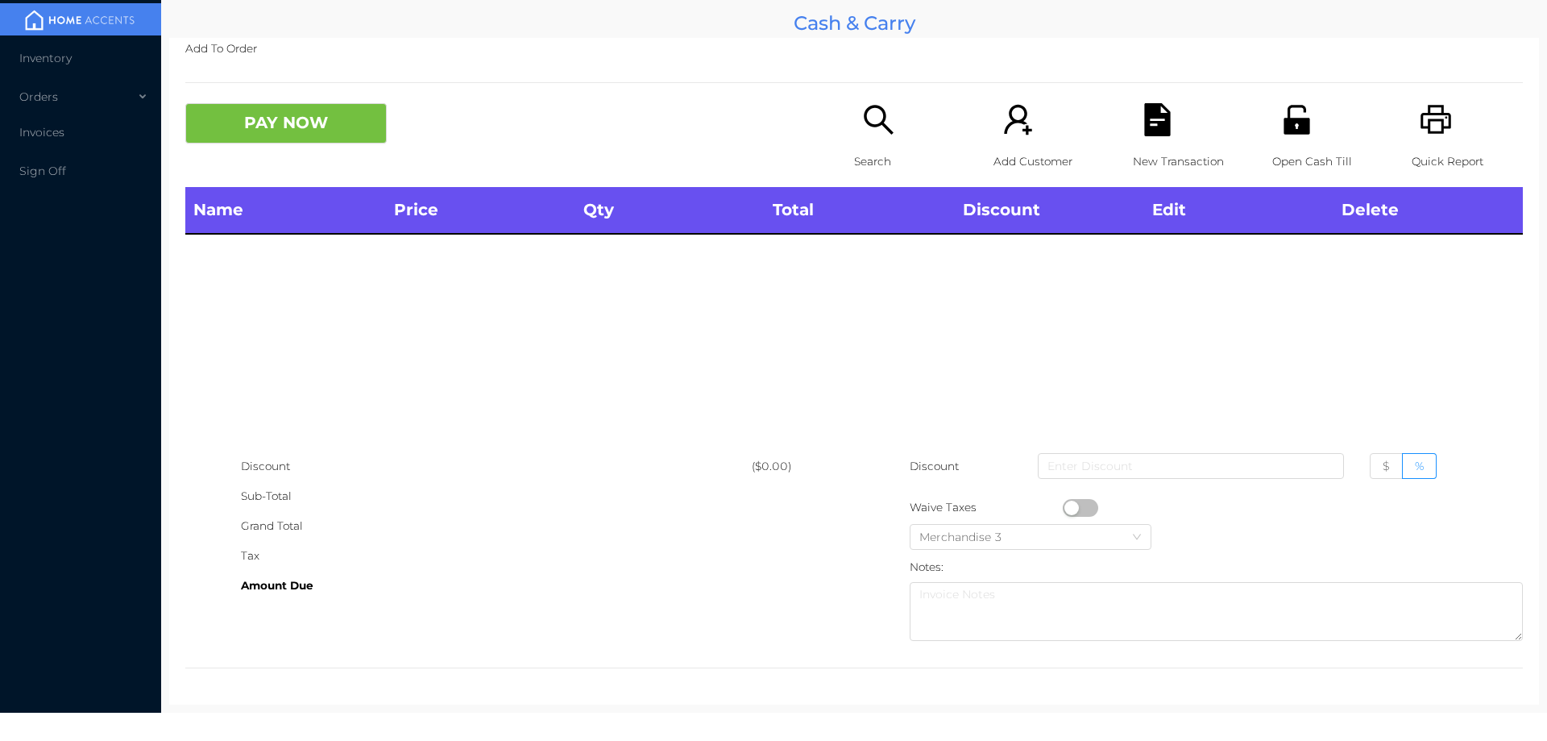
click at [854, 128] on div "Search" at bounding box center [909, 145] width 111 height 84
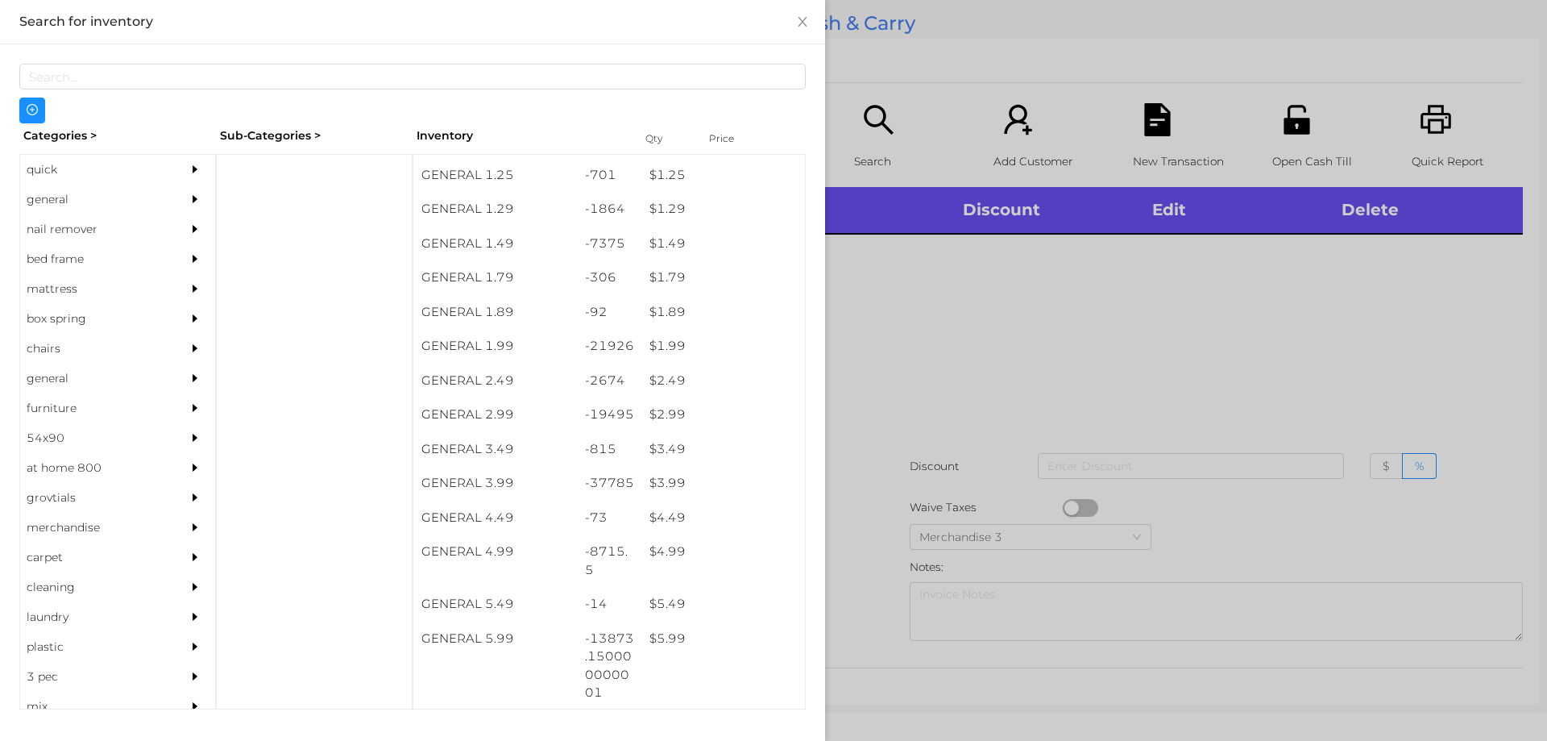
scroll to position [169, 0]
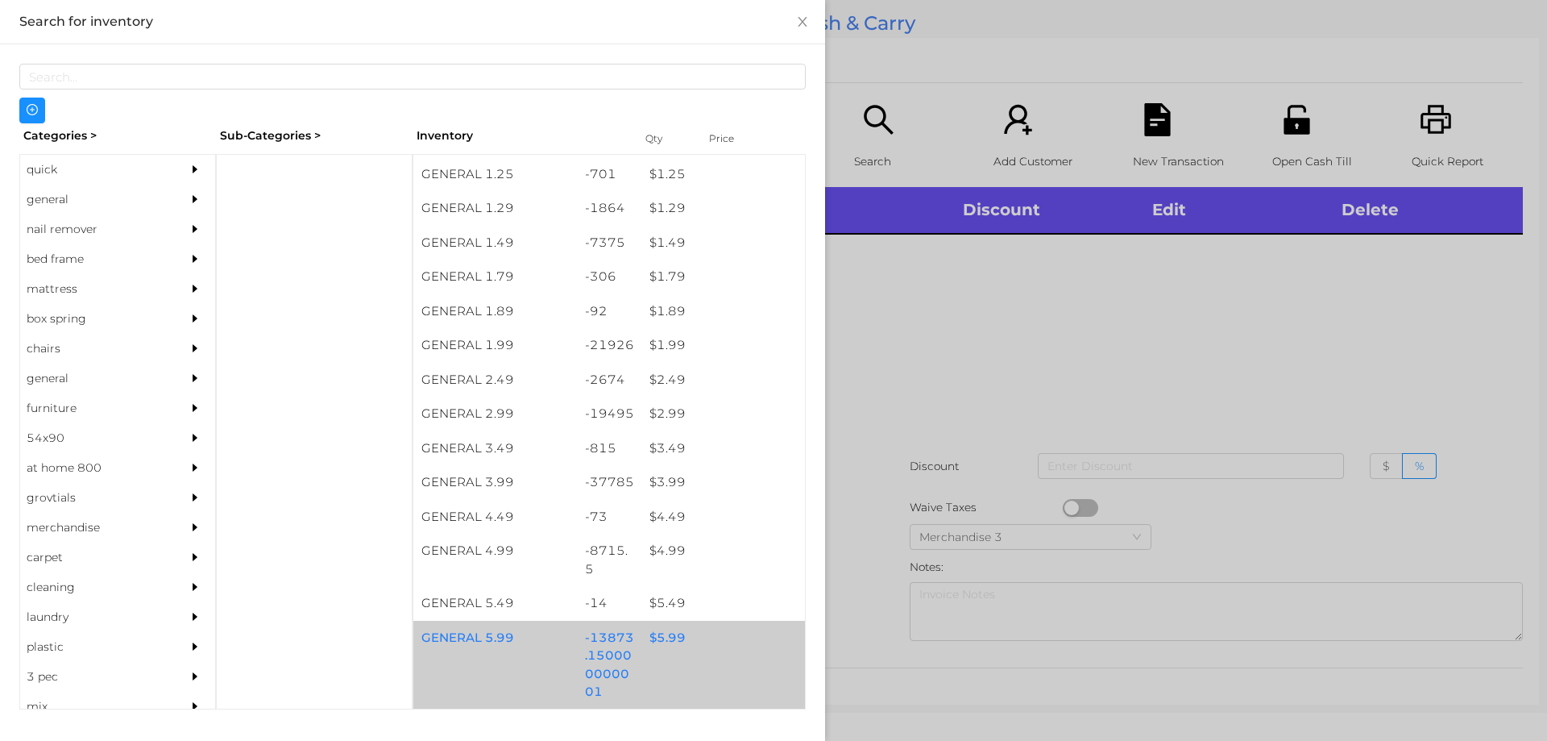
click at [670, 641] on div "$ 5.99" at bounding box center [723, 637] width 164 height 35
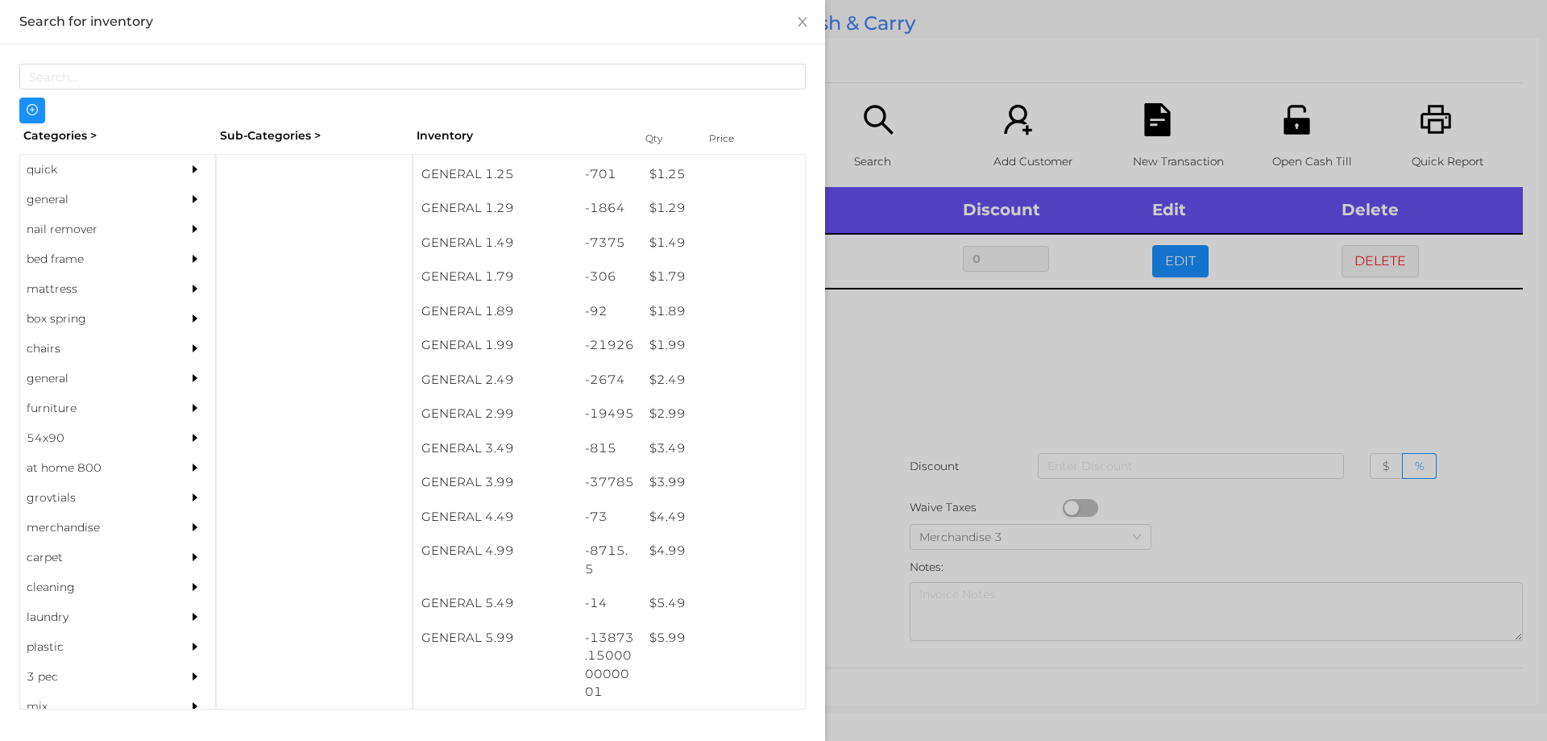
click at [911, 389] on div at bounding box center [773, 370] width 1547 height 741
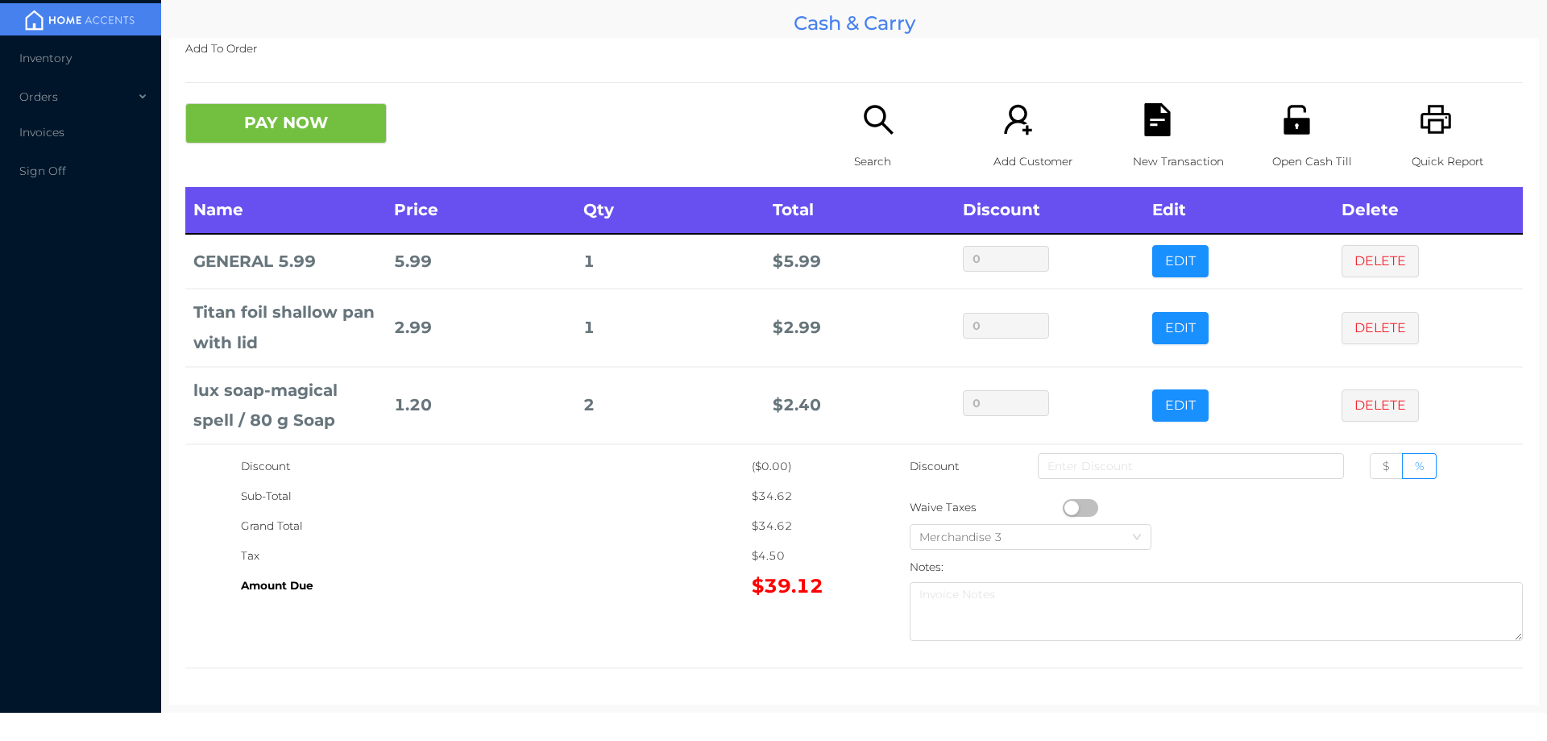
click at [864, 139] on div "Search" at bounding box center [909, 145] width 111 height 84
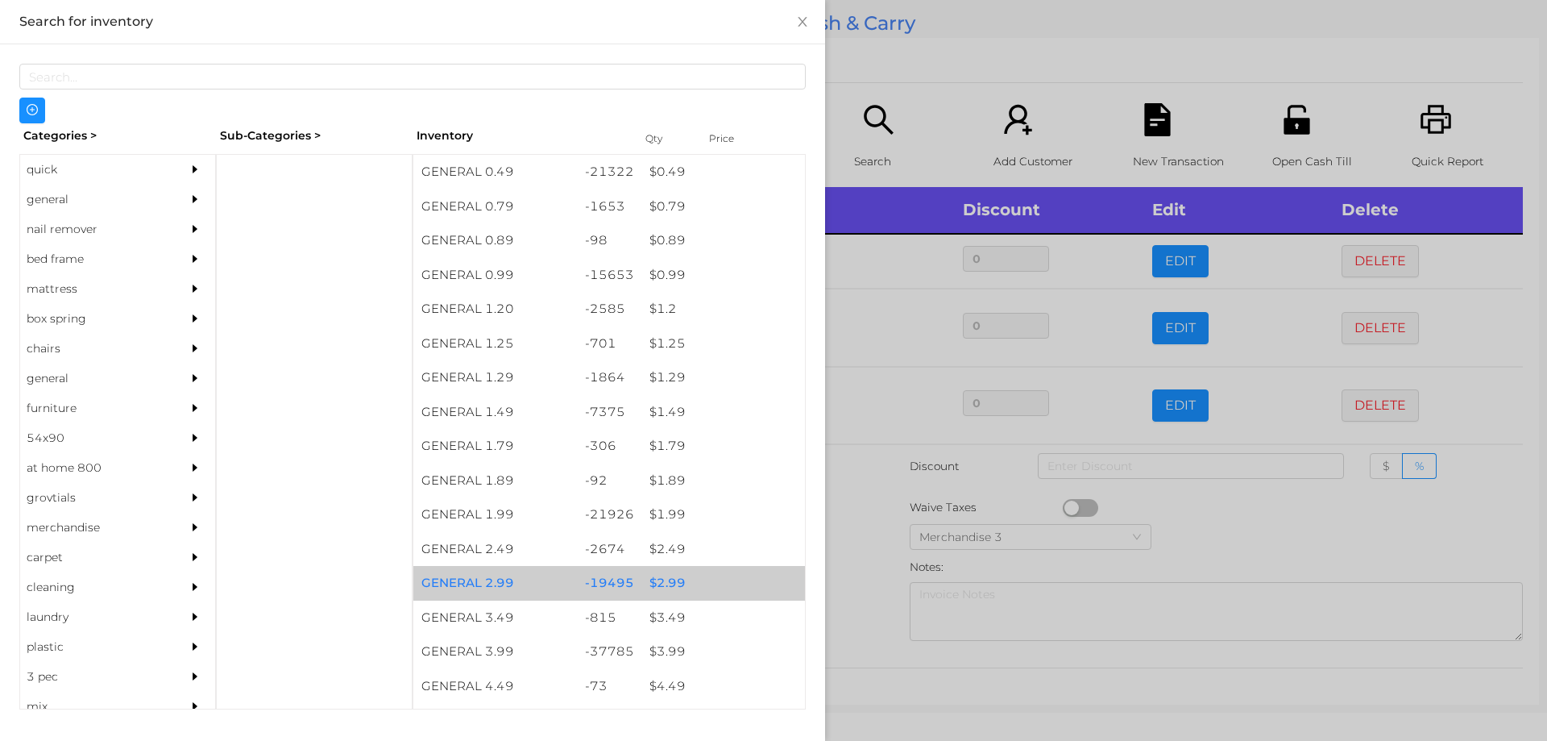
click at [662, 587] on div "$ 2.99" at bounding box center [723, 583] width 164 height 35
click at [670, 580] on div "$ 2.99" at bounding box center [723, 583] width 164 height 35
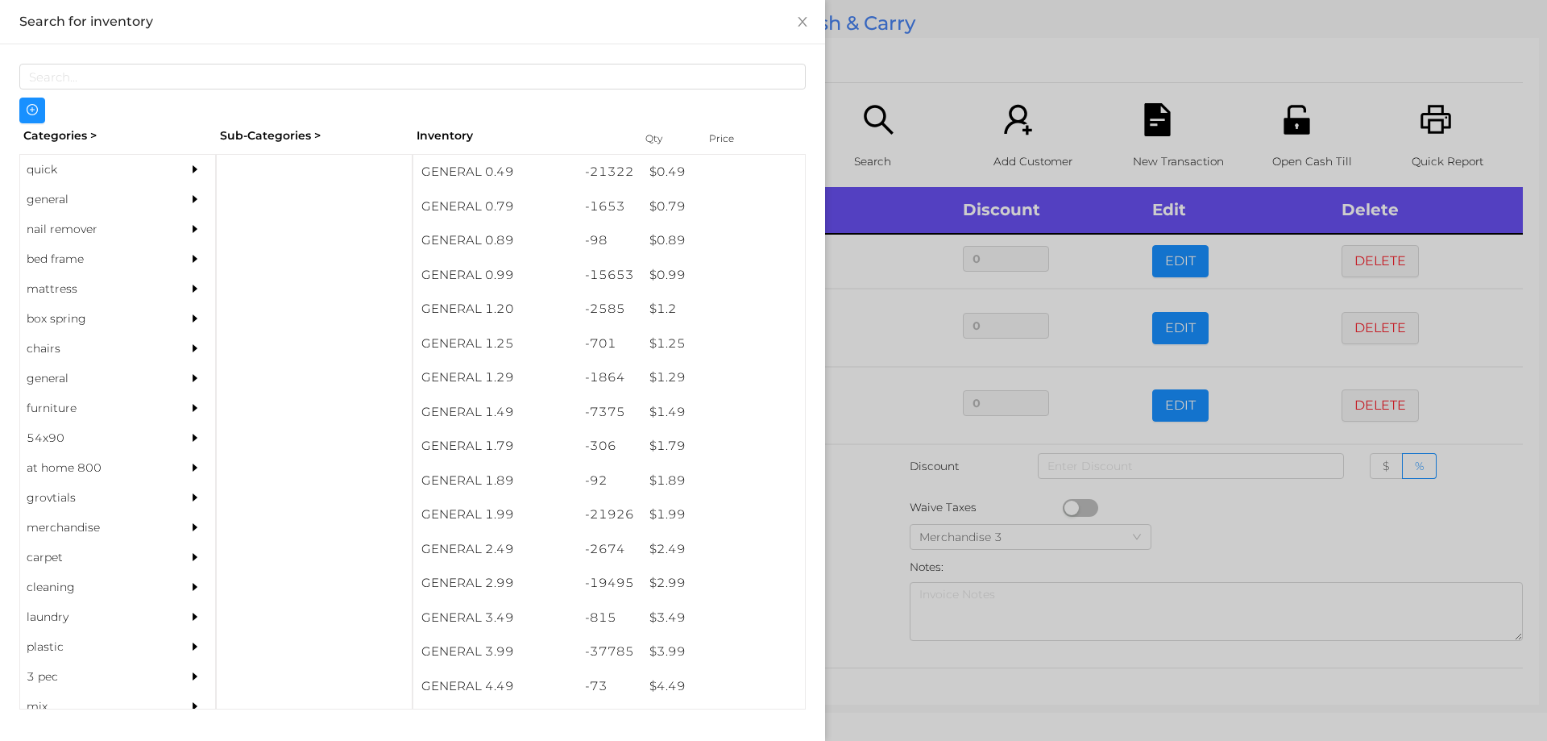
click at [874, 530] on div at bounding box center [773, 370] width 1547 height 741
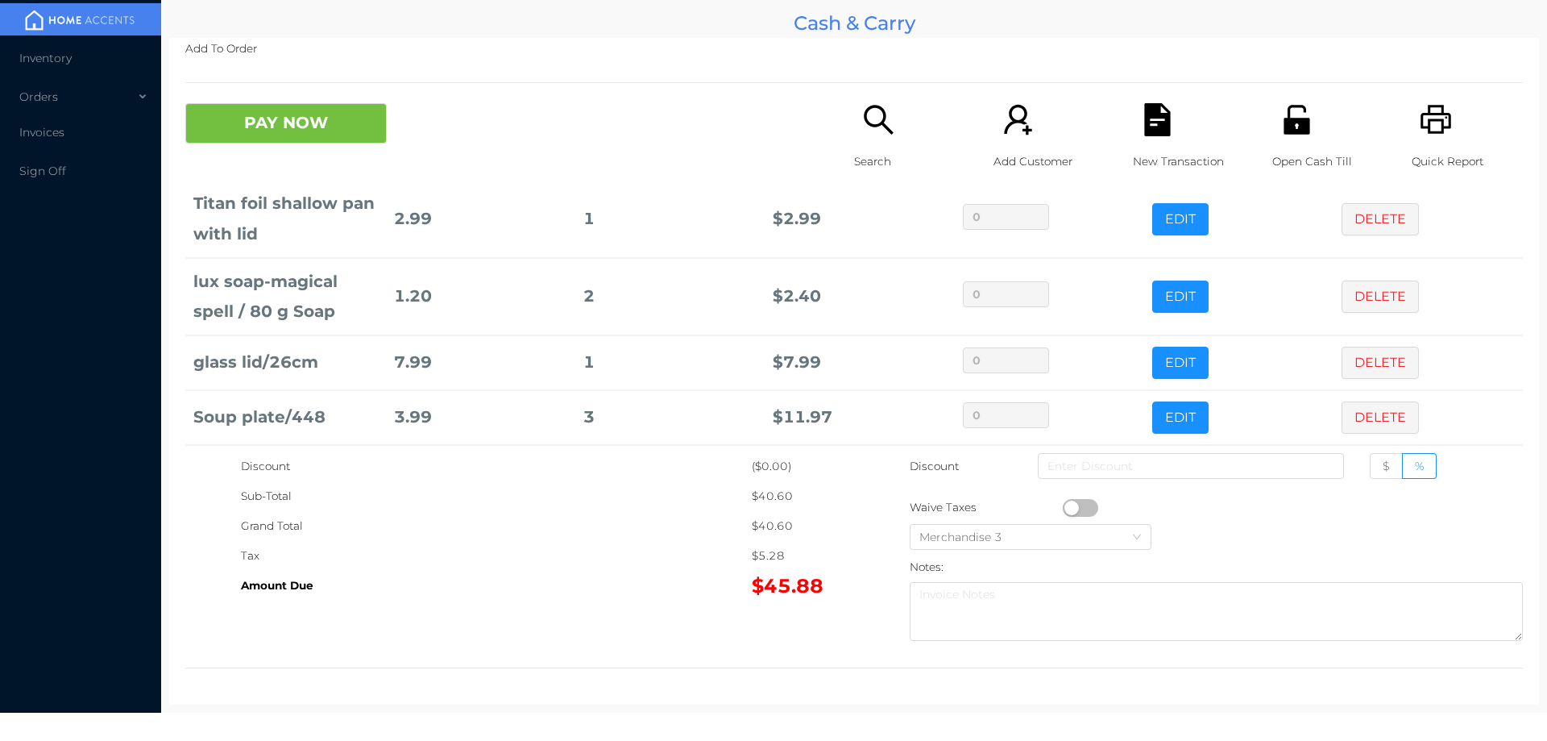
scroll to position [110, 0]
click at [1162, 116] on icon "icon: file-text" at bounding box center [1157, 119] width 33 height 33
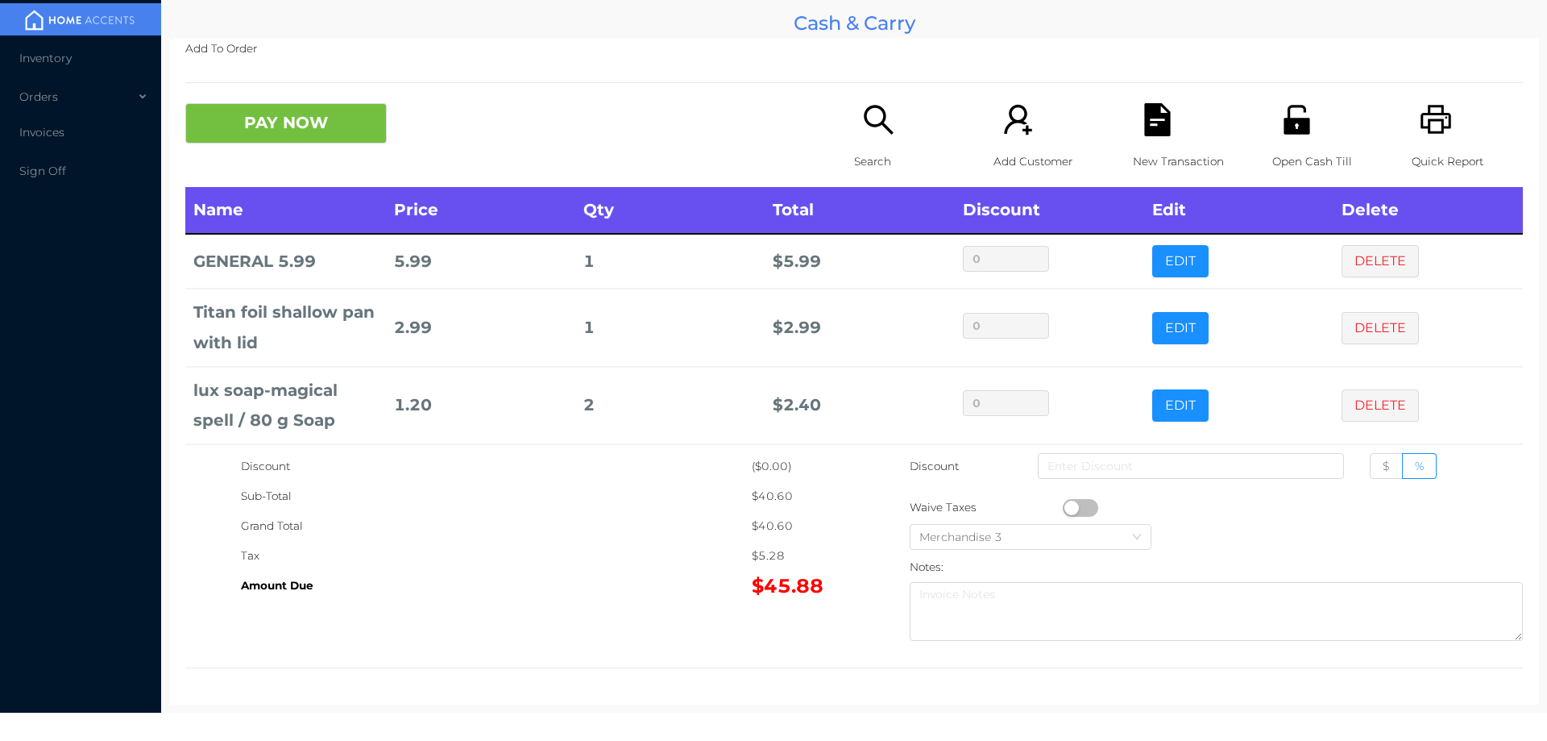
click at [1426, 134] on icon "icon: printer" at bounding box center [1436, 119] width 31 height 29
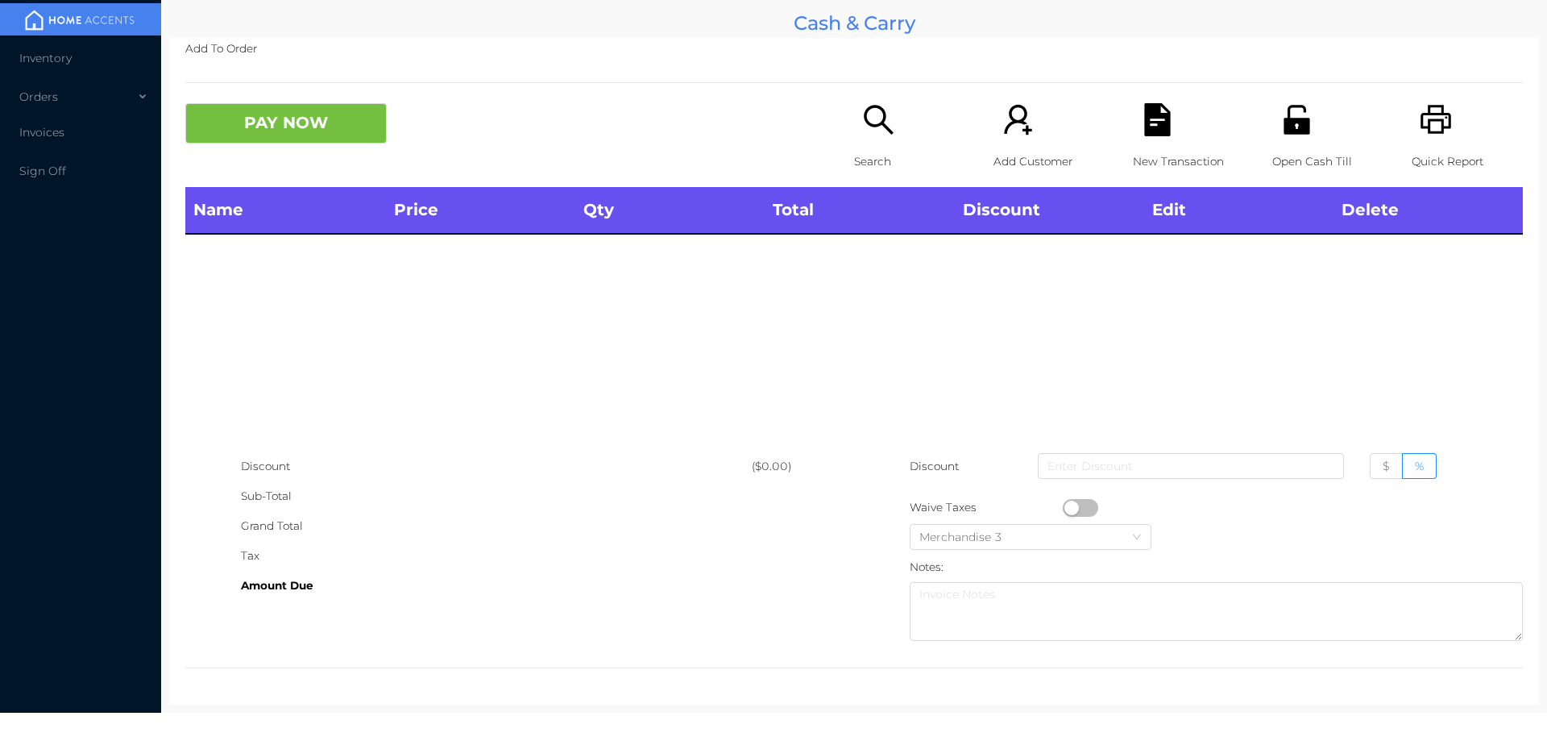
click at [1144, 121] on icon "icon: file-text" at bounding box center [1157, 119] width 26 height 33
click at [1239, 359] on div "Name Price Qty Total Discount Edit Delete" at bounding box center [854, 319] width 1338 height 264
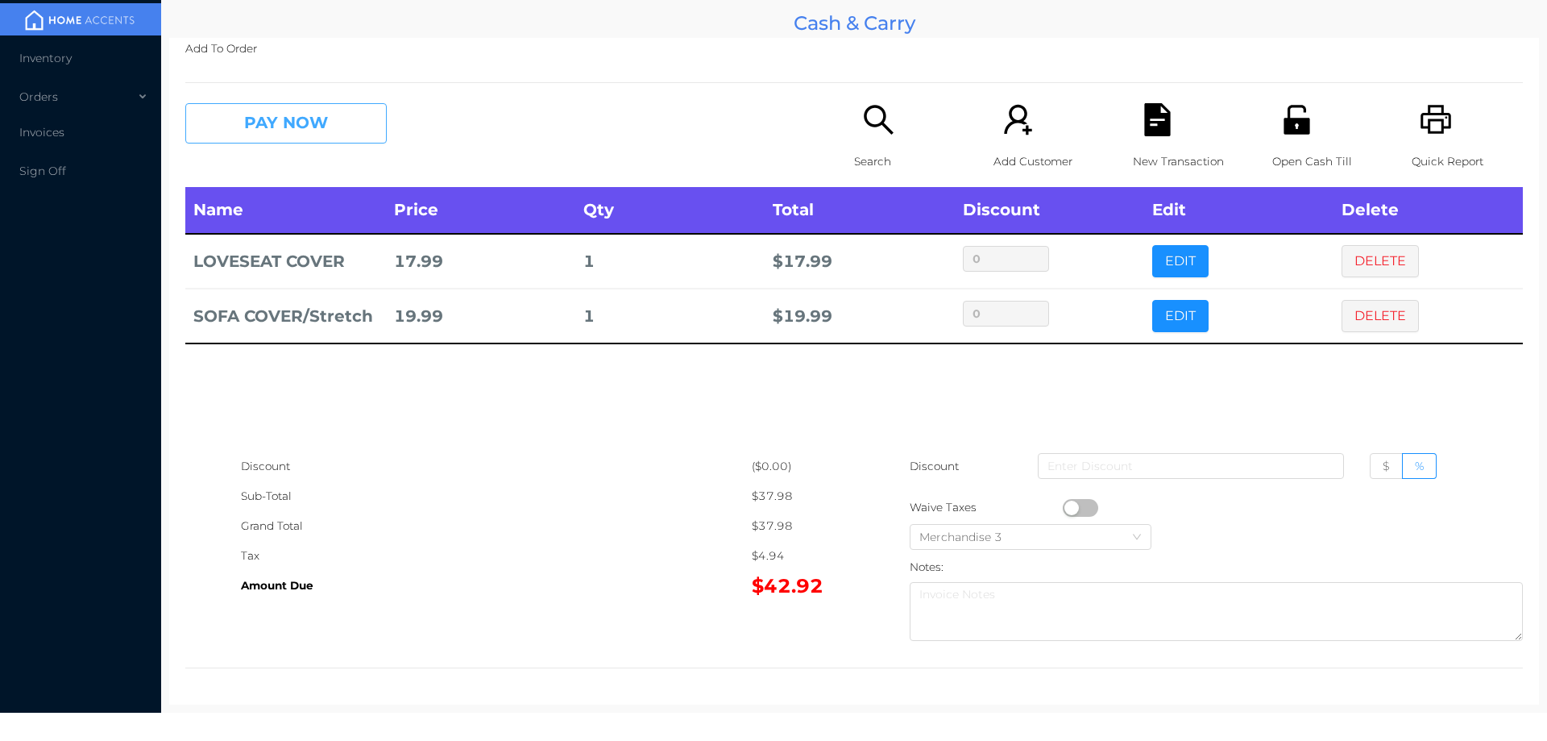
click at [284, 138] on button "PAY NOW" at bounding box center [285, 123] width 201 height 40
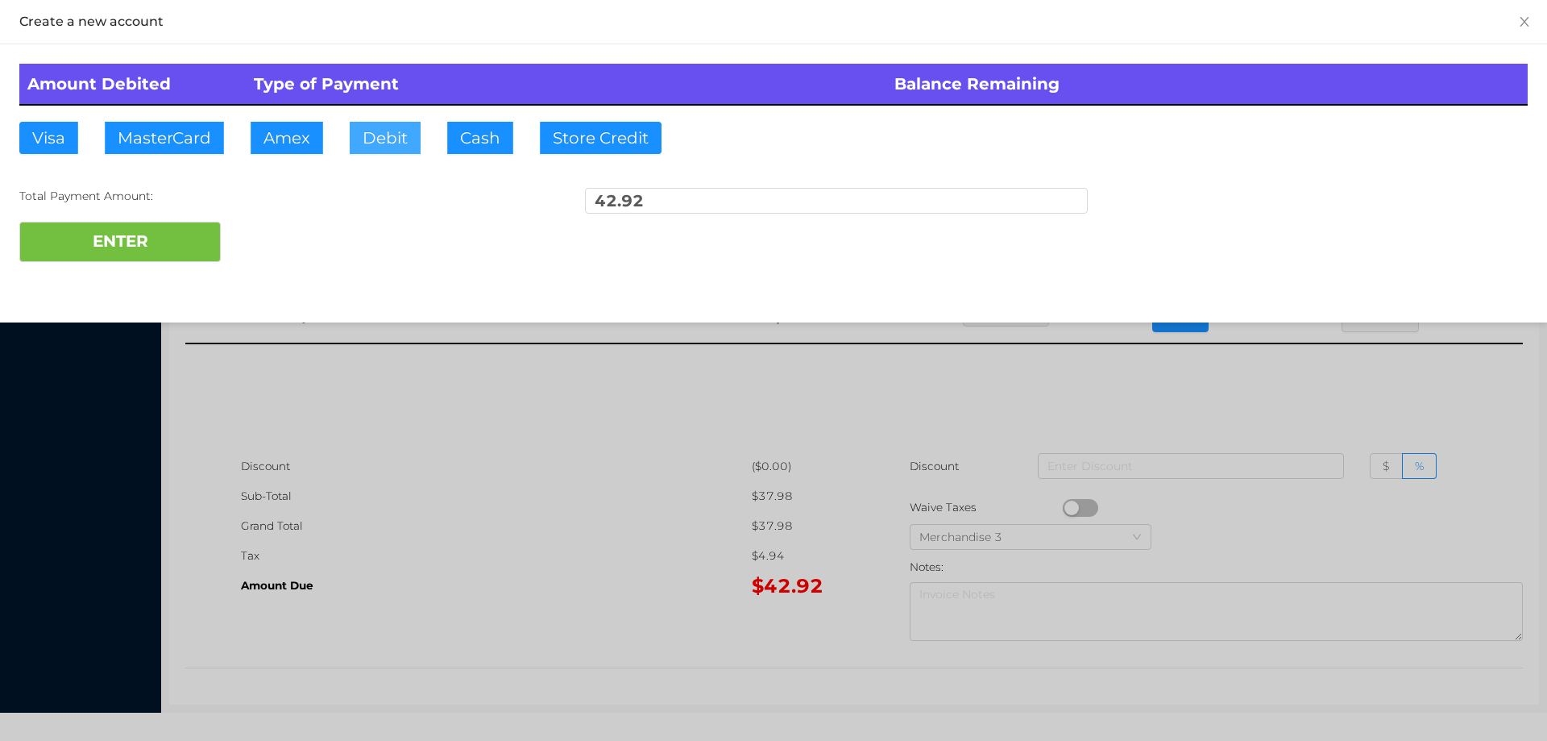
click at [375, 139] on button "Debit" at bounding box center [385, 138] width 71 height 32
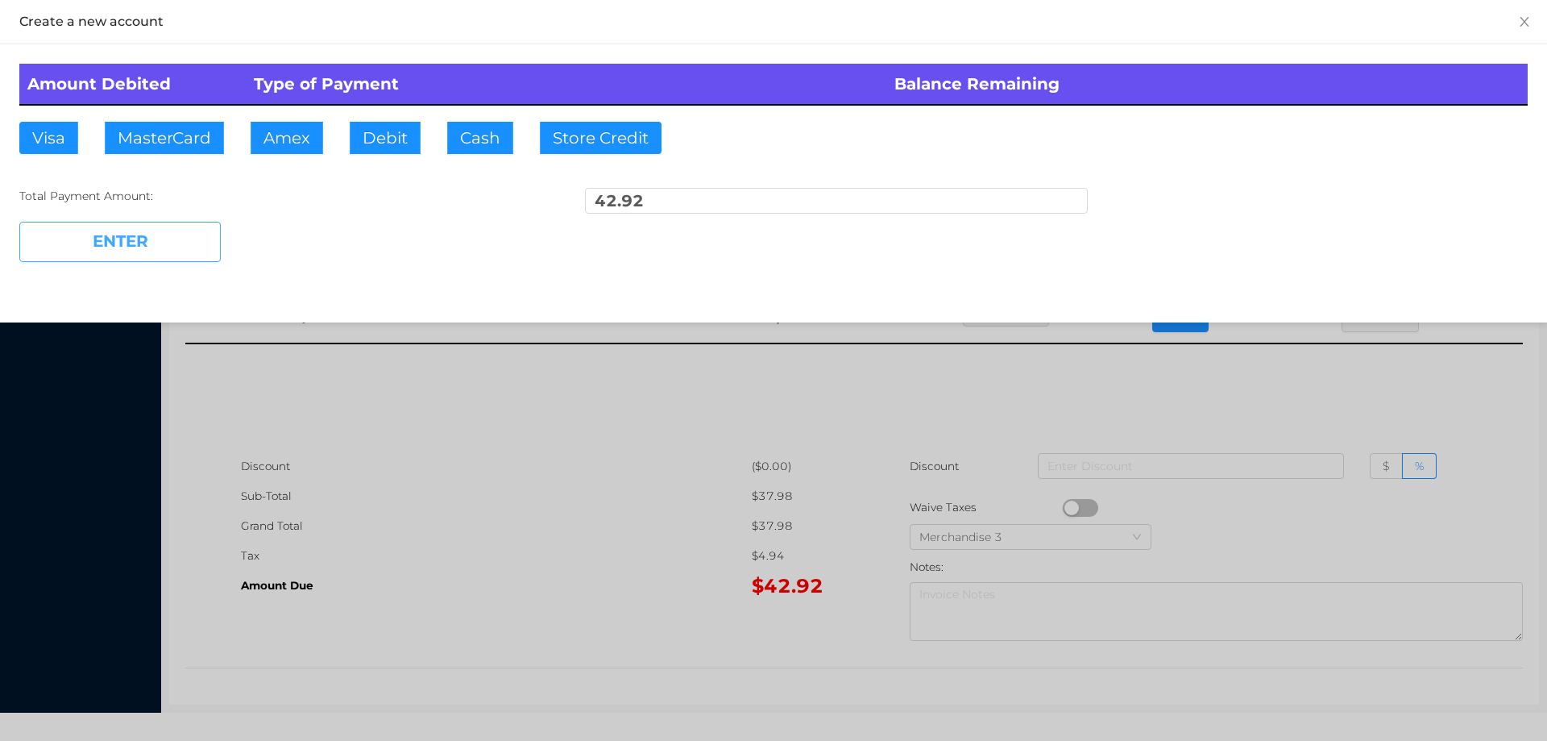
click at [190, 236] on button "ENTER" at bounding box center [119, 242] width 201 height 40
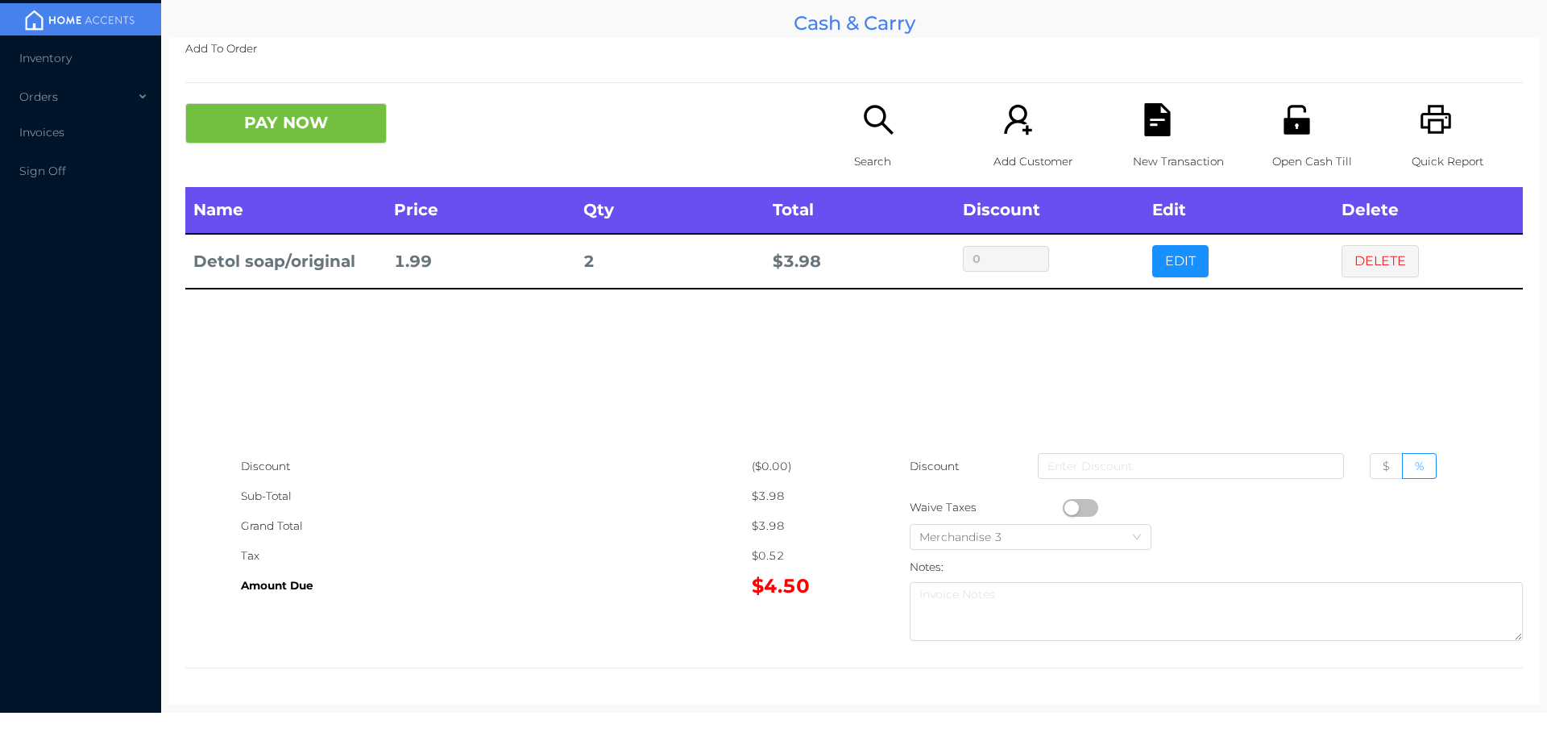
click at [883, 153] on p "Search" at bounding box center [909, 162] width 111 height 30
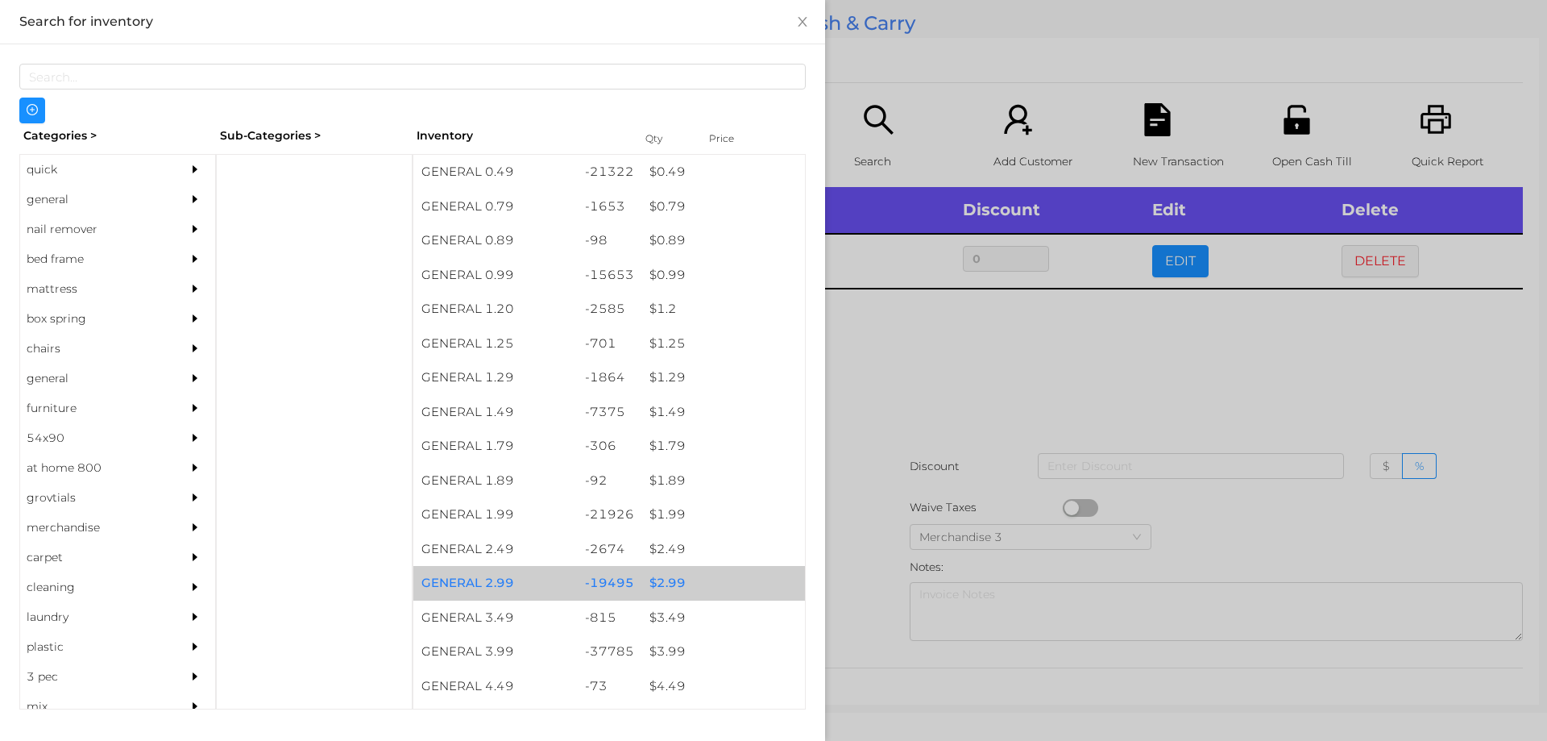
click at [659, 573] on div "$ 2.99" at bounding box center [723, 583] width 164 height 35
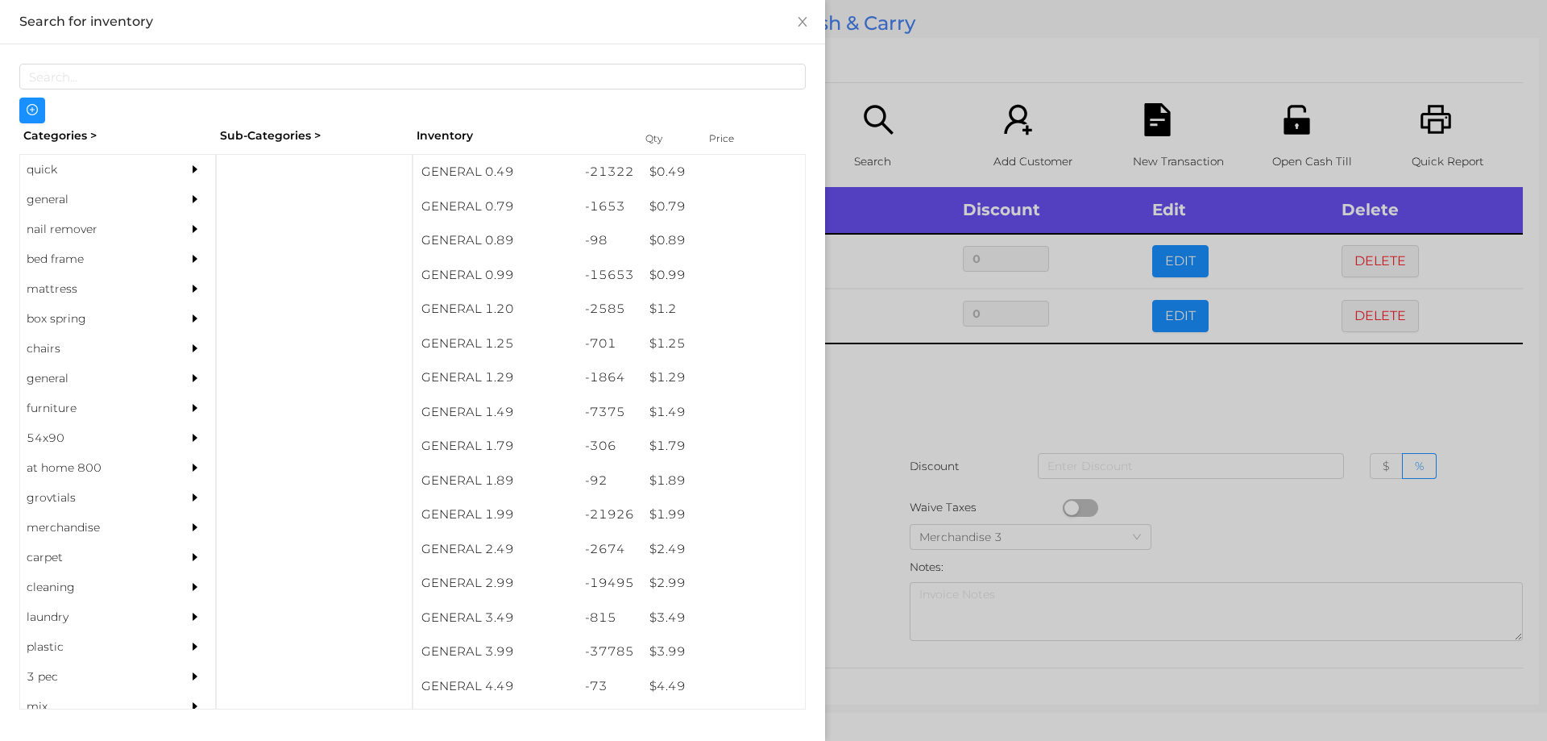
click at [919, 392] on div at bounding box center [773, 370] width 1547 height 741
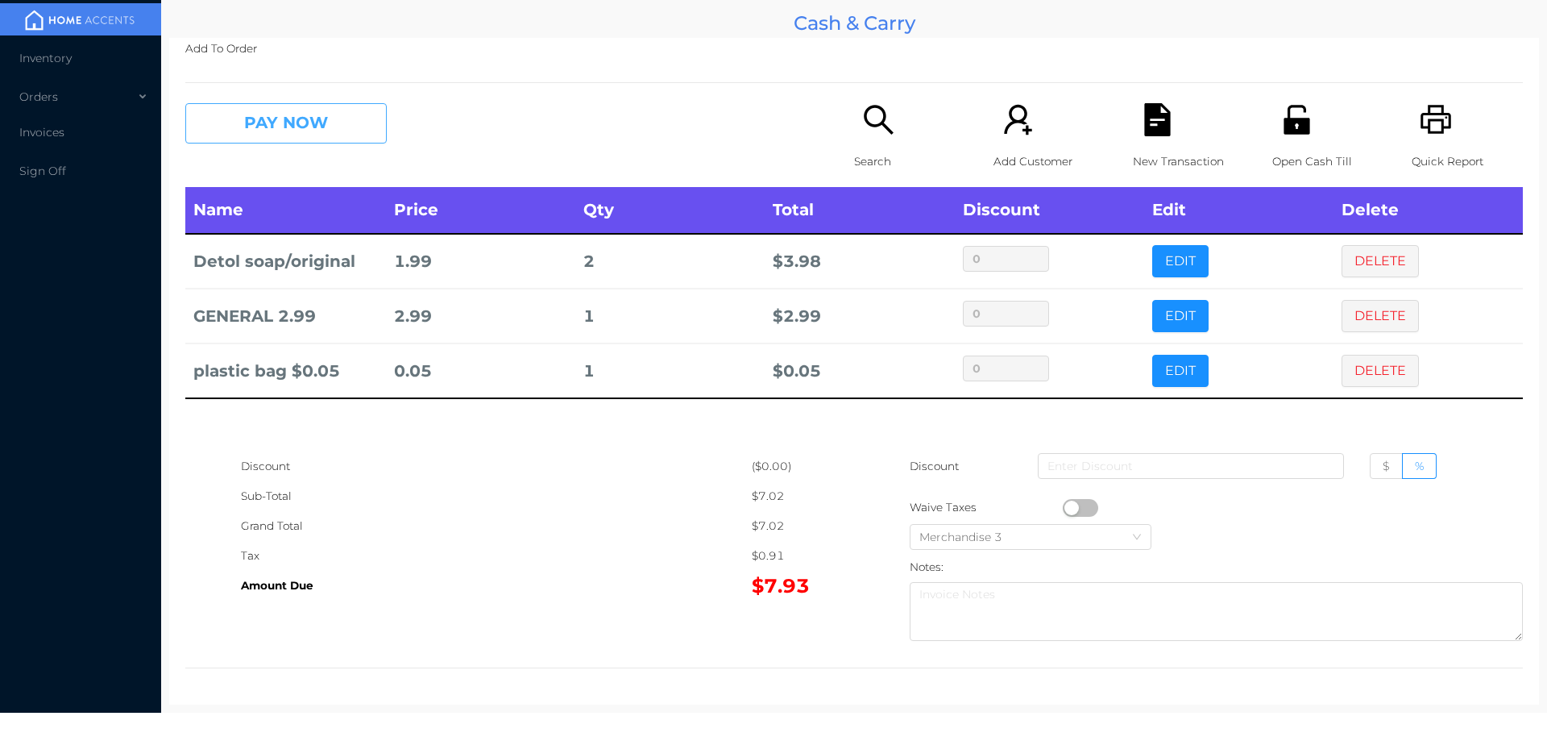
click at [268, 129] on button "PAY NOW" at bounding box center [285, 123] width 201 height 40
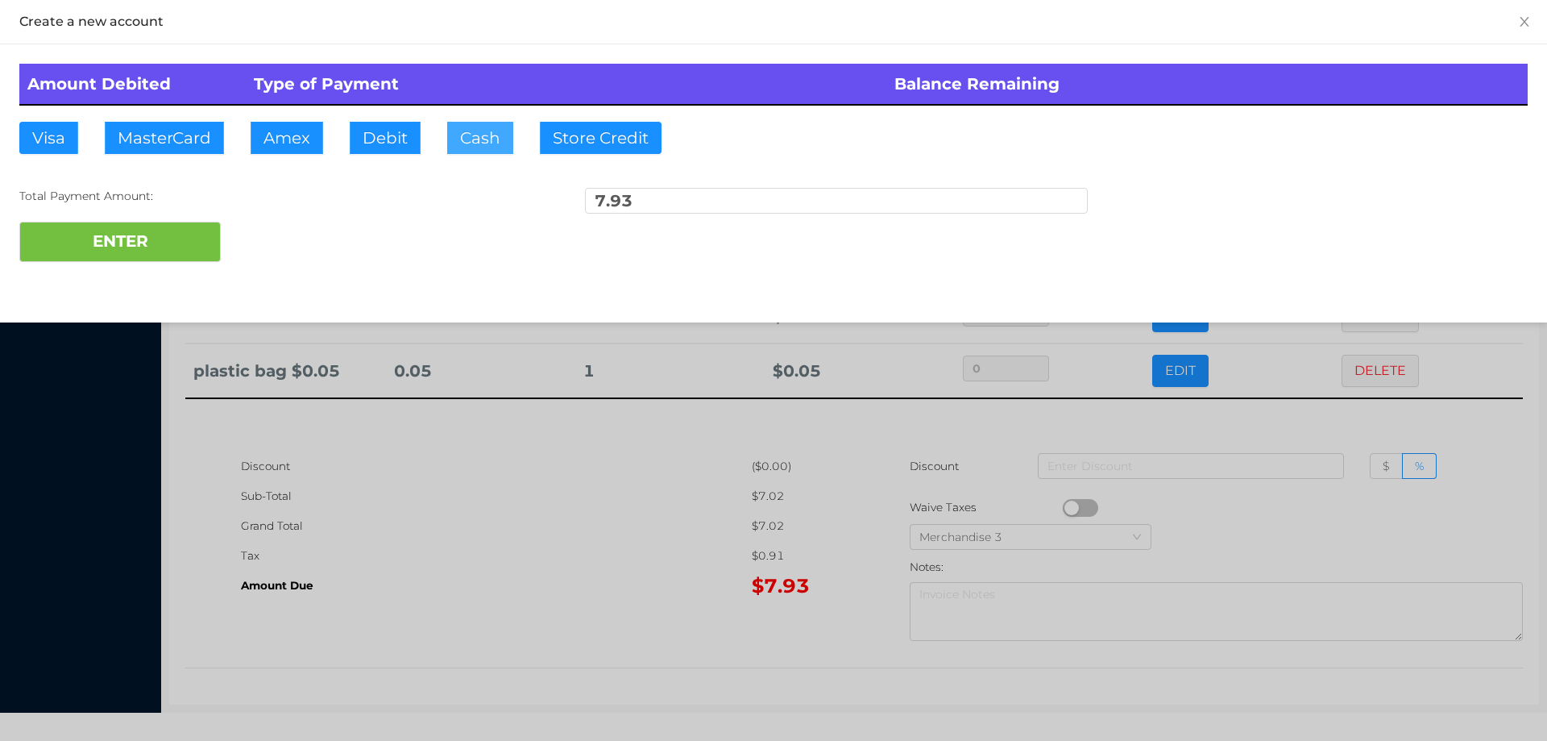
click at [490, 132] on button "Cash" at bounding box center [480, 138] width 66 height 32
type input "10."
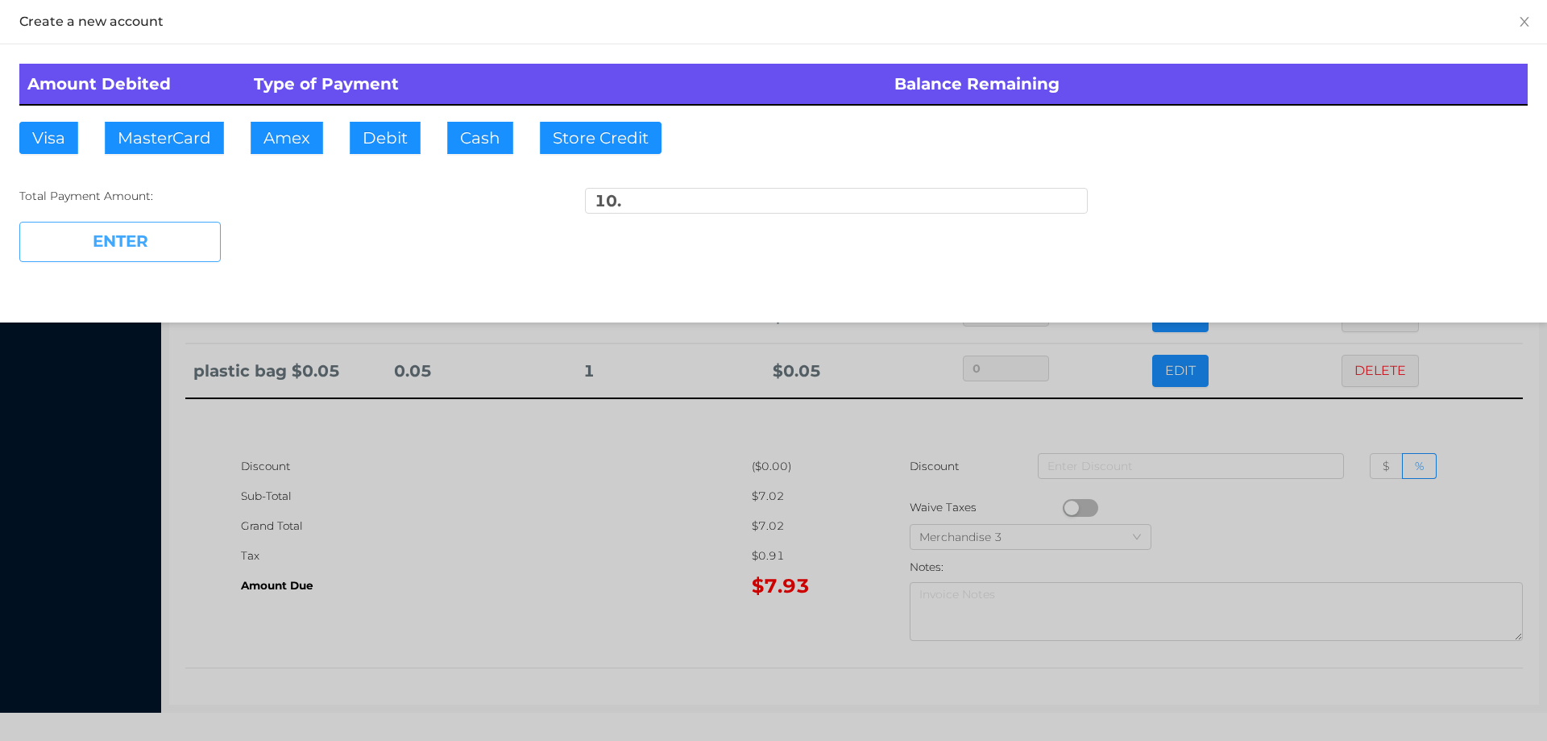
click at [165, 245] on button "ENTER" at bounding box center [119, 242] width 201 height 40
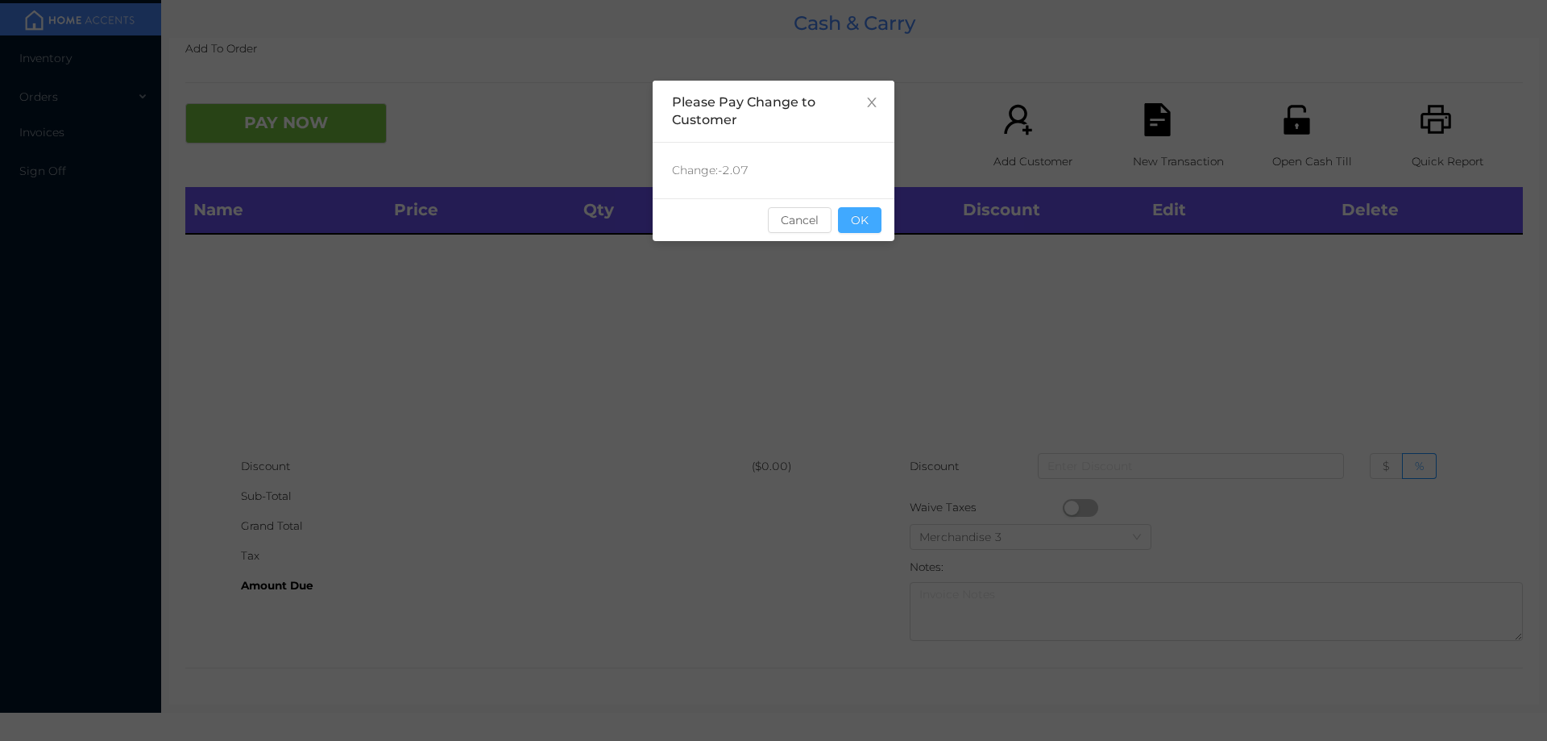
click at [858, 228] on button "OK" at bounding box center [860, 220] width 44 height 26
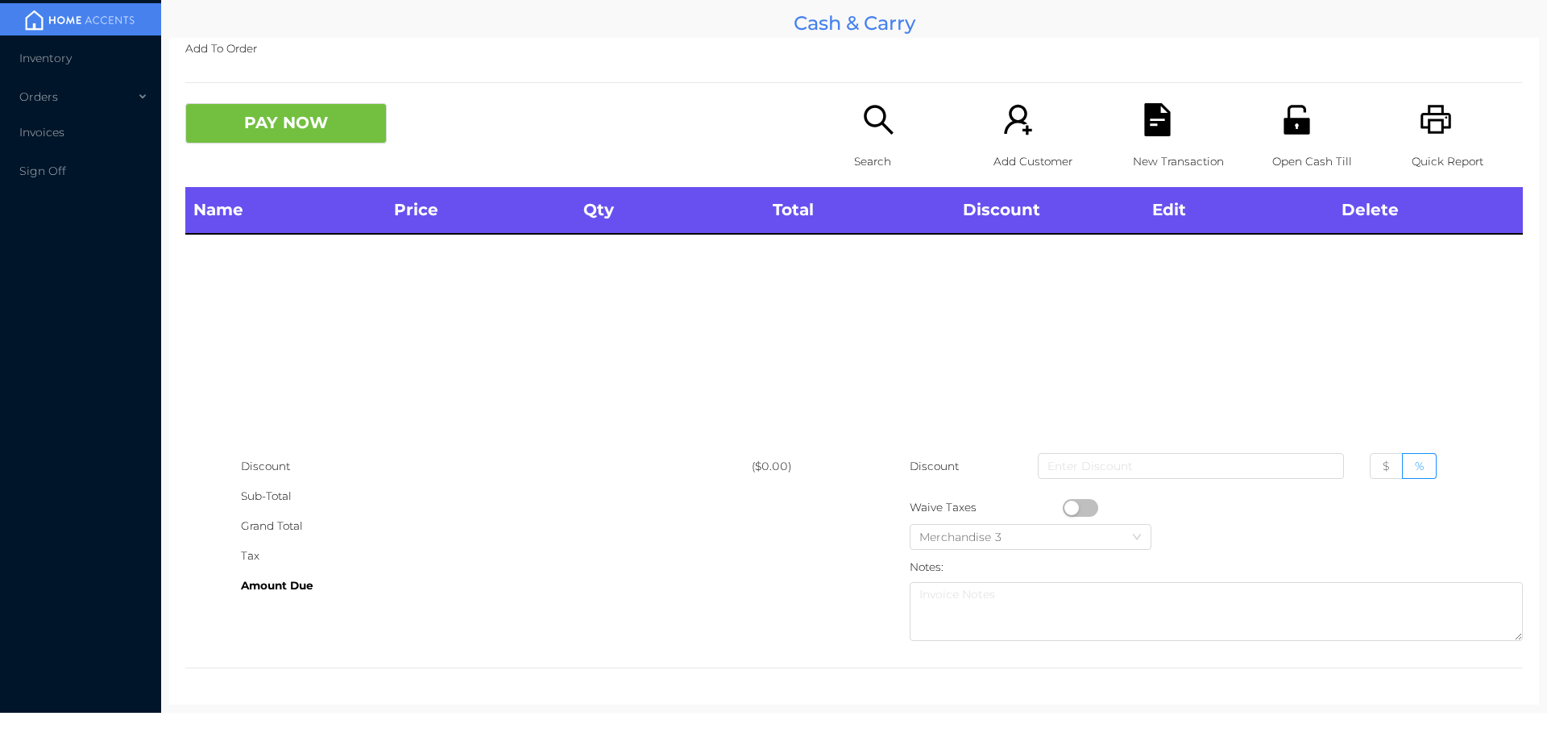
click at [866, 157] on p "Search" at bounding box center [909, 162] width 111 height 30
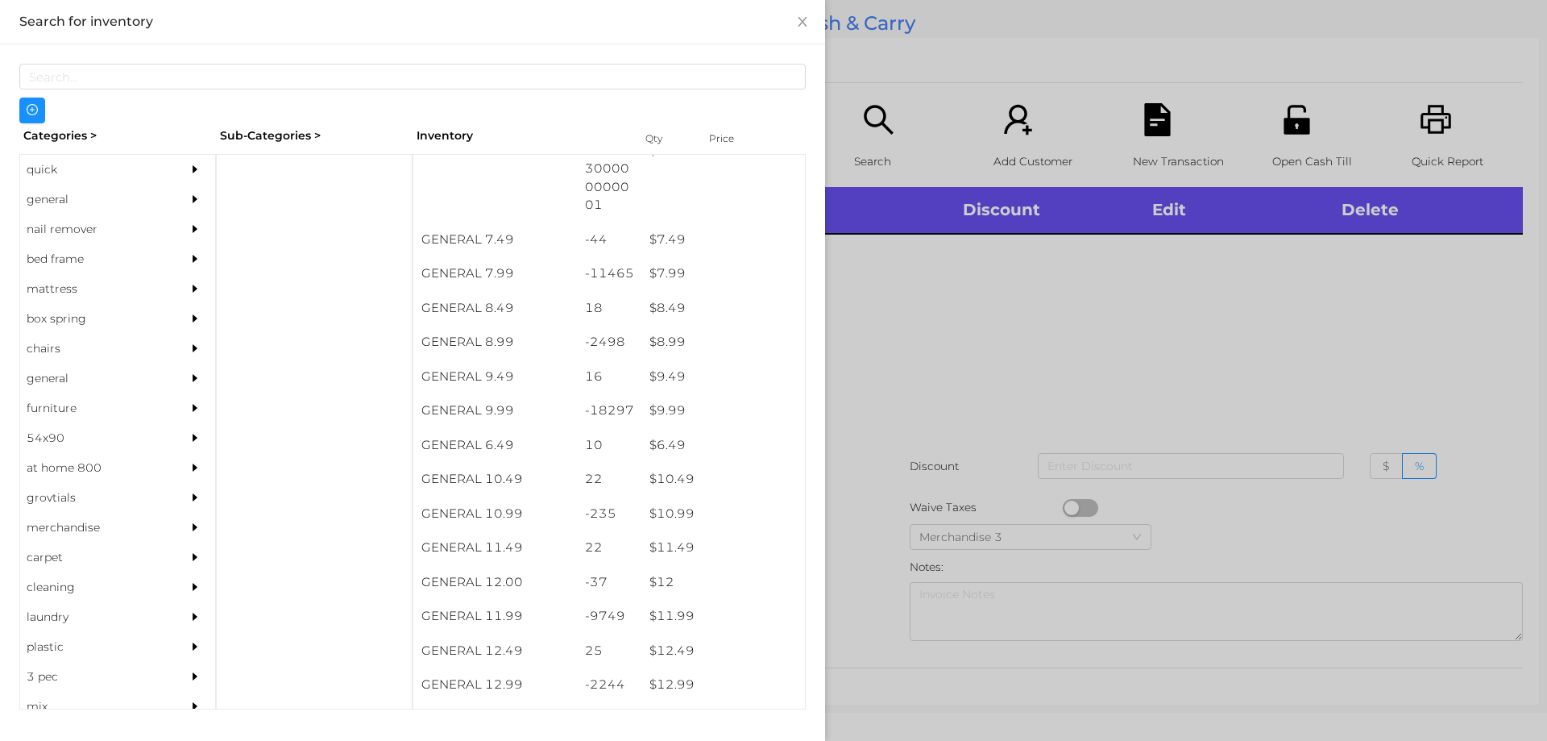
scroll to position [777, 0]
click at [671, 581] on div "$ 11.99" at bounding box center [723, 584] width 164 height 35
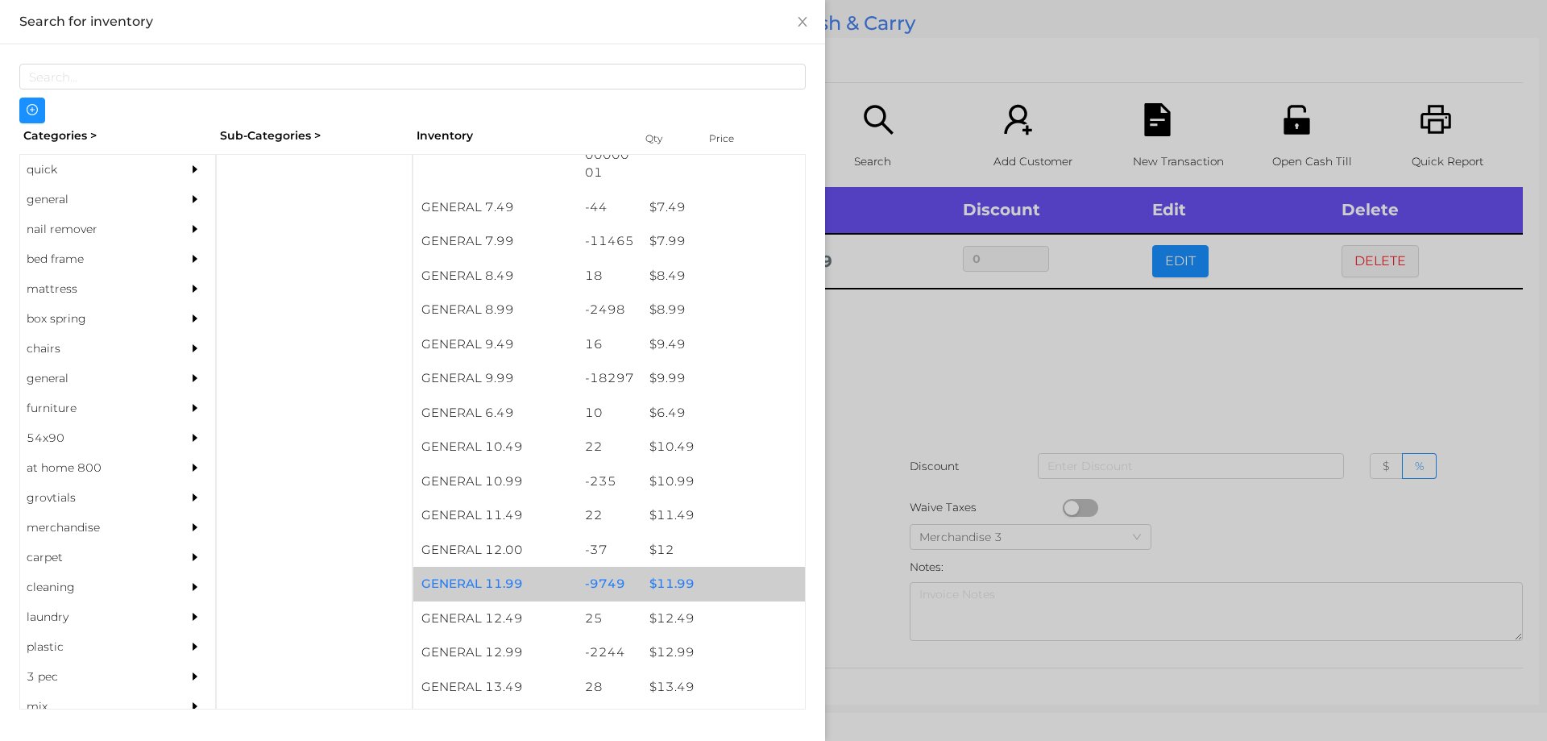
click at [678, 583] on div "$ 11.99" at bounding box center [723, 584] width 164 height 35
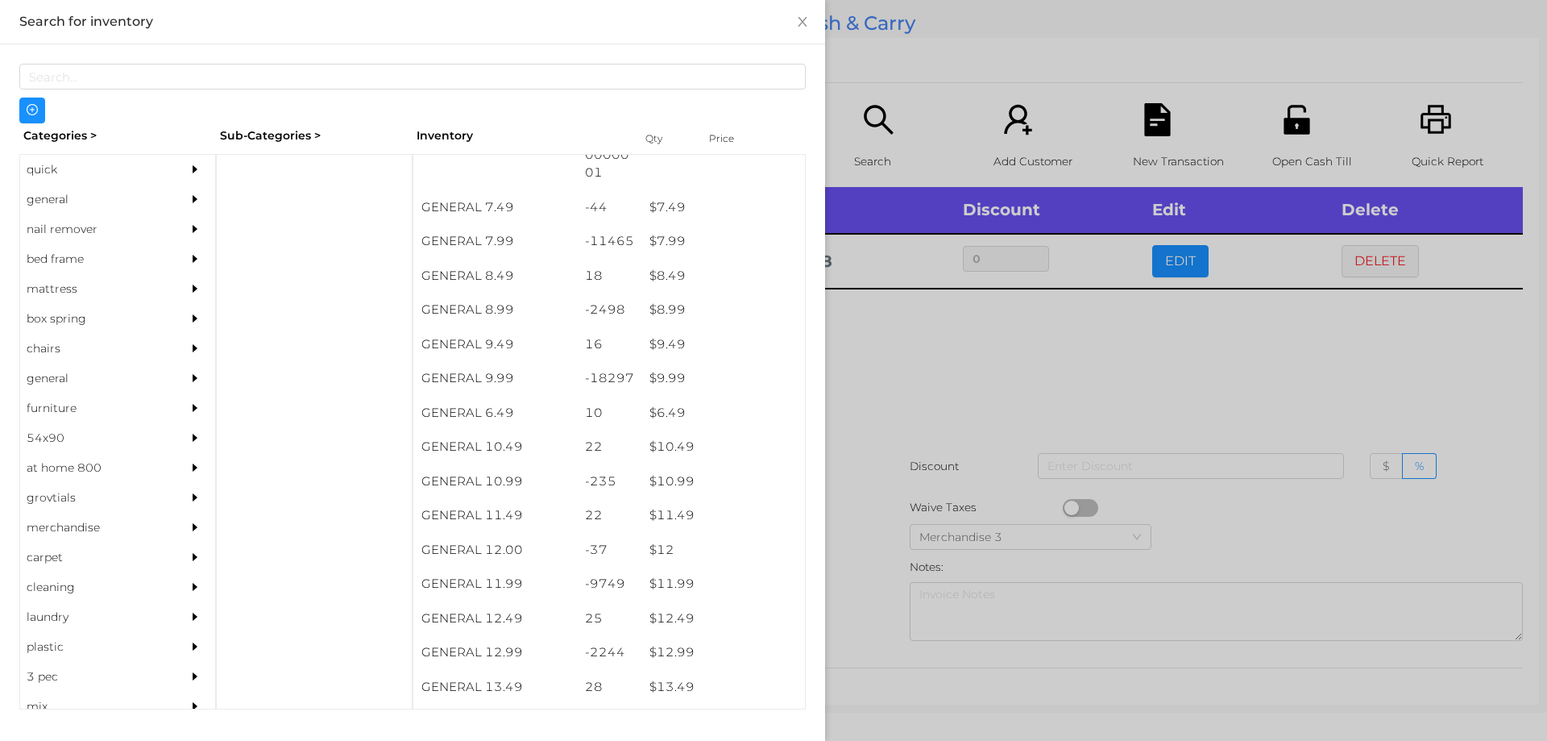
click at [932, 371] on div at bounding box center [773, 370] width 1547 height 741
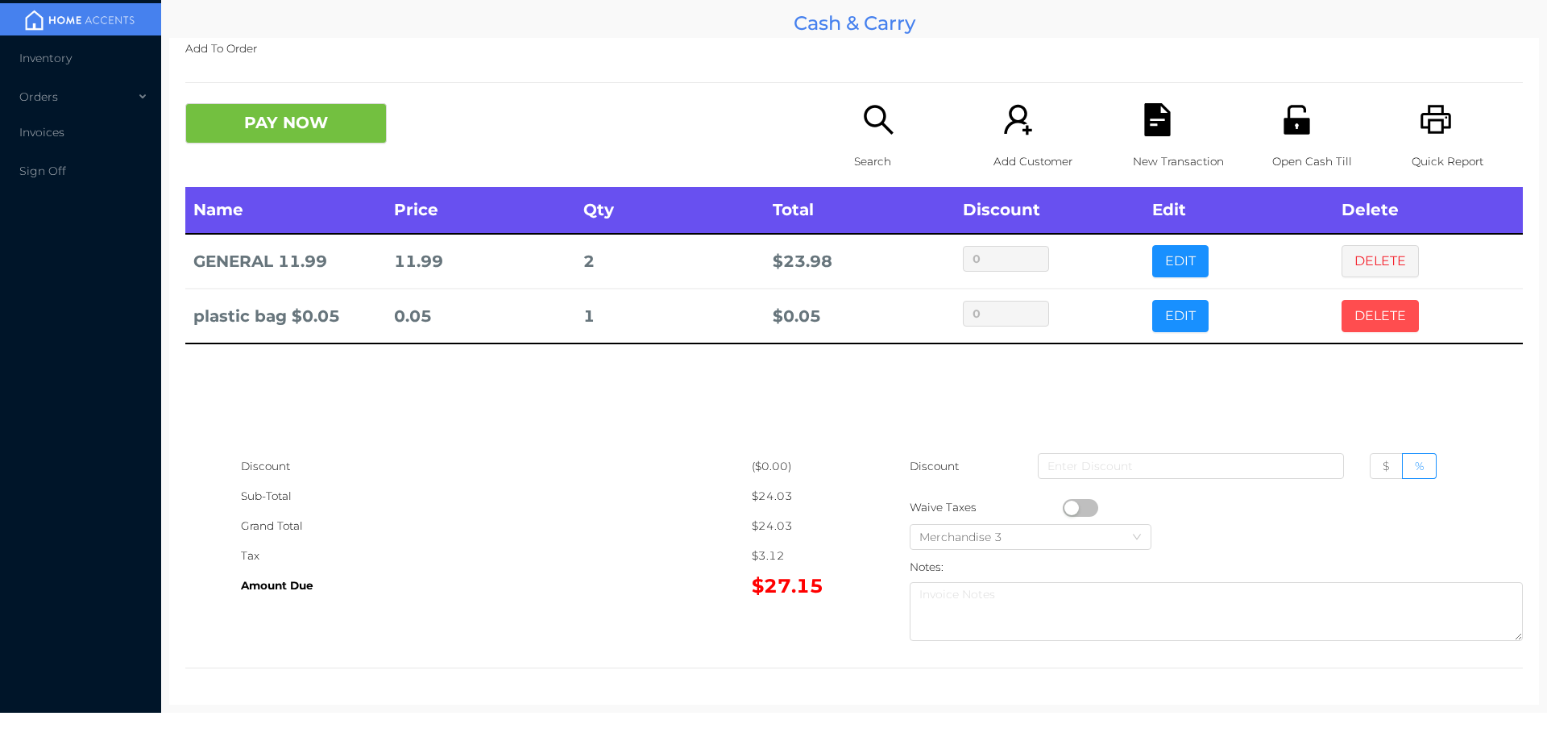
click at [1374, 319] on button "DELETE" at bounding box center [1380, 316] width 77 height 32
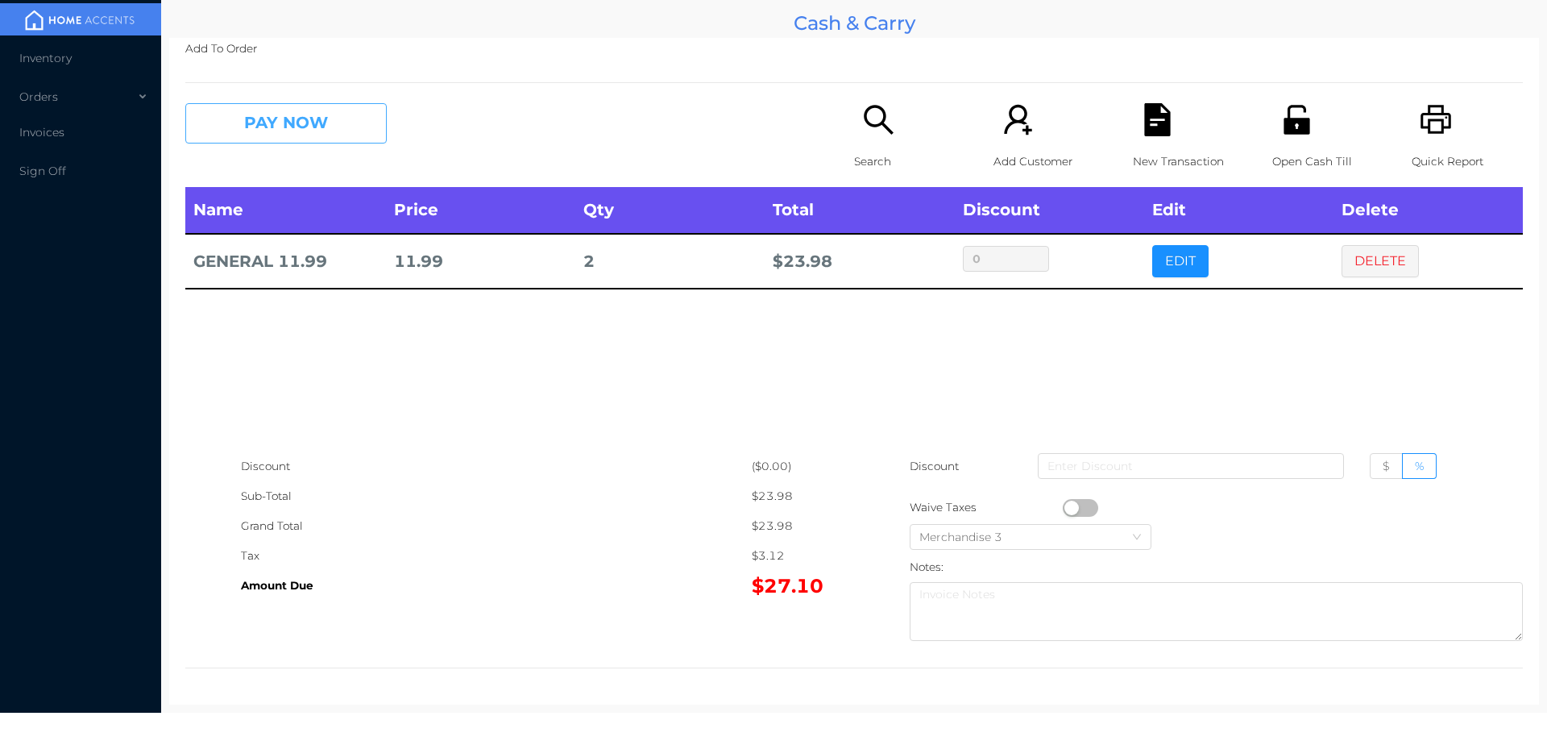
click at [318, 129] on button "PAY NOW" at bounding box center [285, 123] width 201 height 40
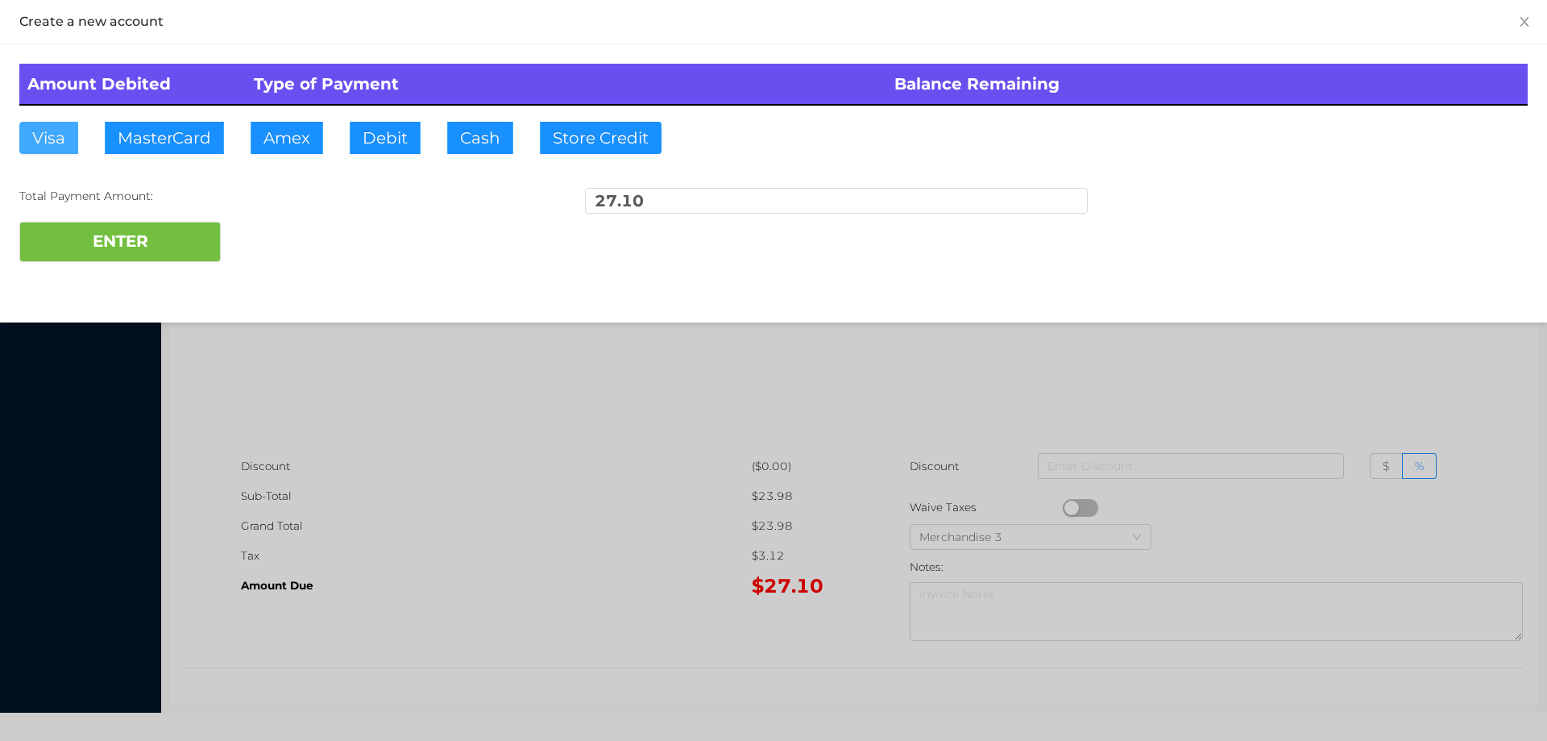
click at [42, 127] on button "Visa" at bounding box center [48, 138] width 59 height 32
click at [107, 243] on button "ENTER" at bounding box center [119, 242] width 201 height 40
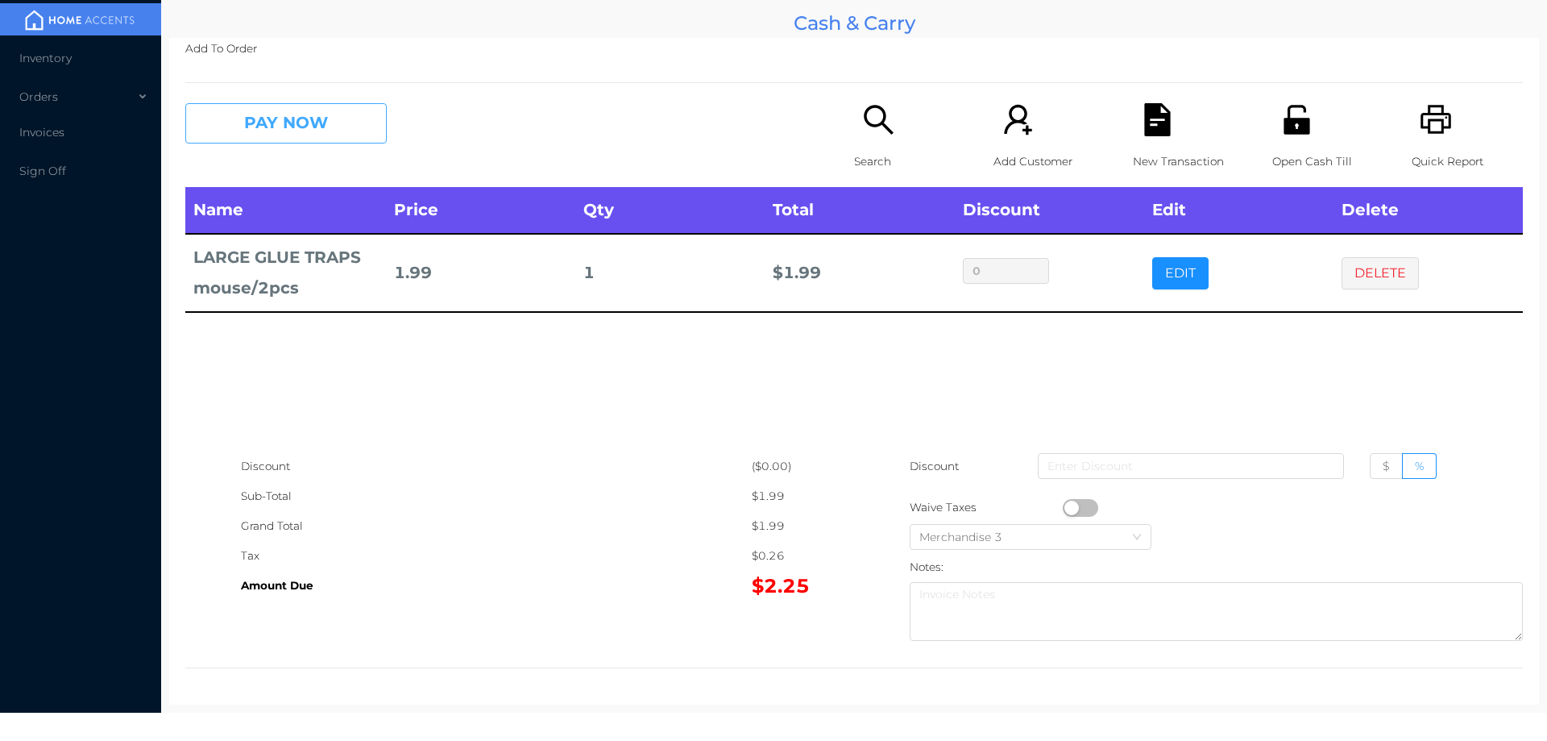
click at [258, 113] on button "PAY NOW" at bounding box center [285, 123] width 201 height 40
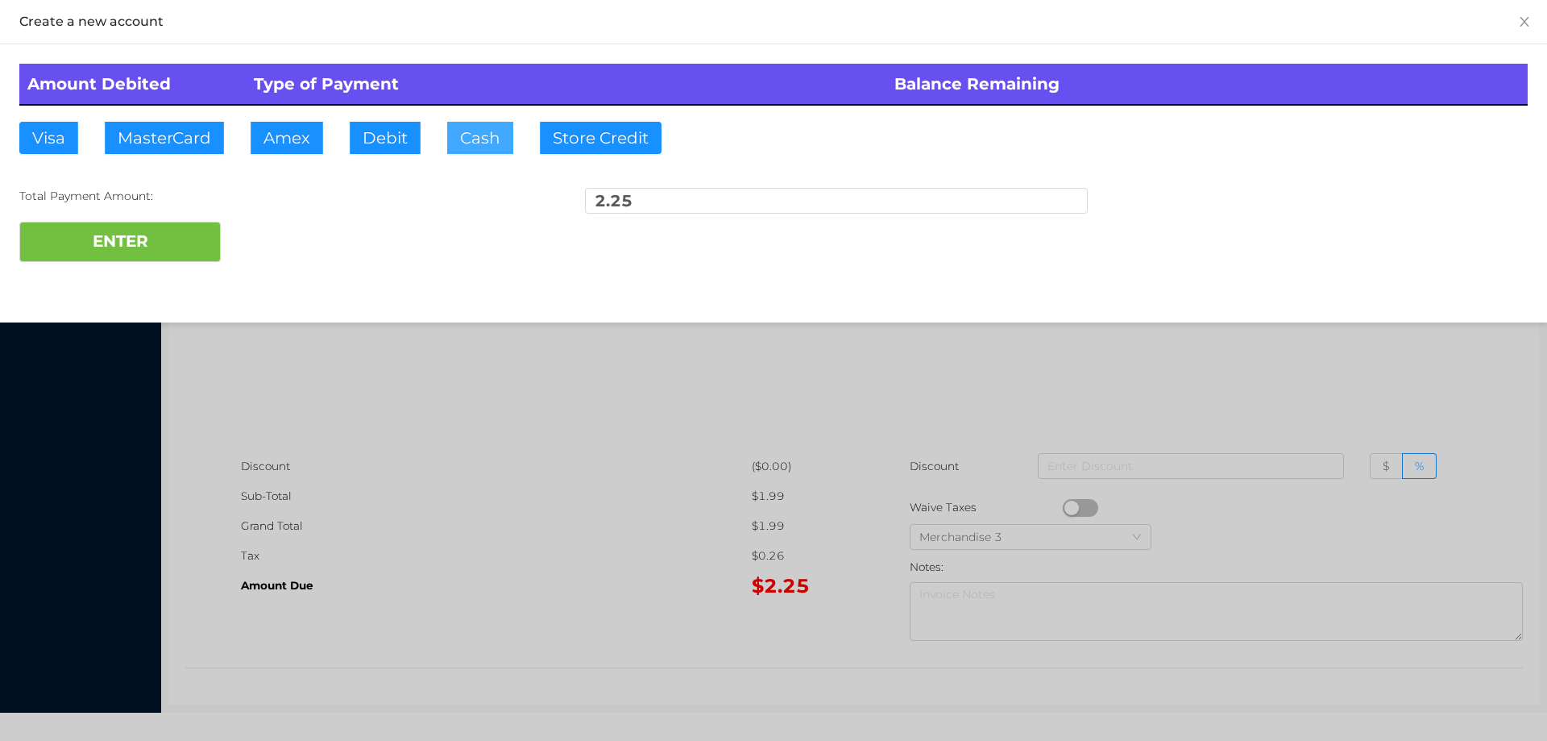
click at [488, 142] on button "Cash" at bounding box center [480, 138] width 66 height 32
type input "5."
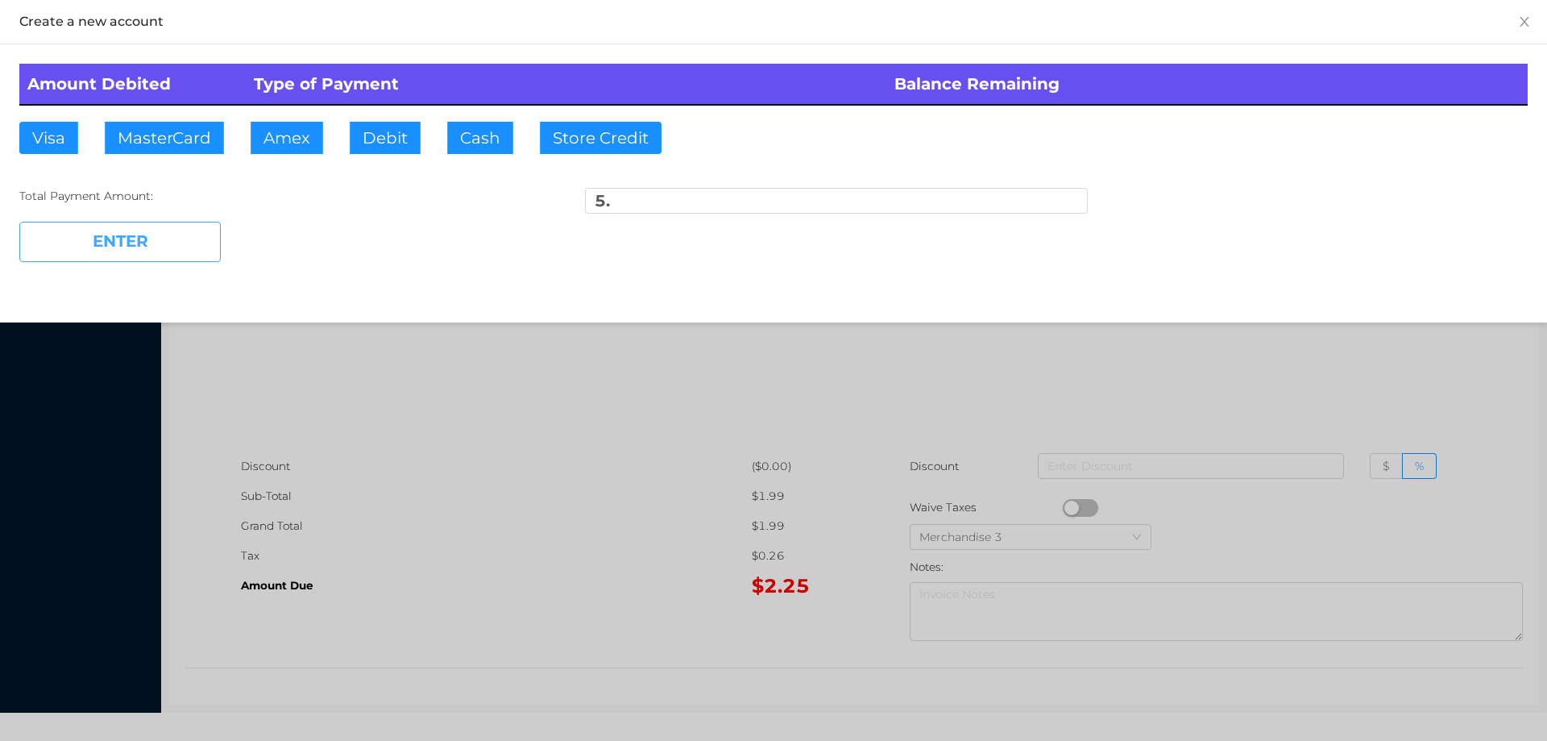
click at [143, 244] on button "ENTER" at bounding box center [119, 242] width 201 height 40
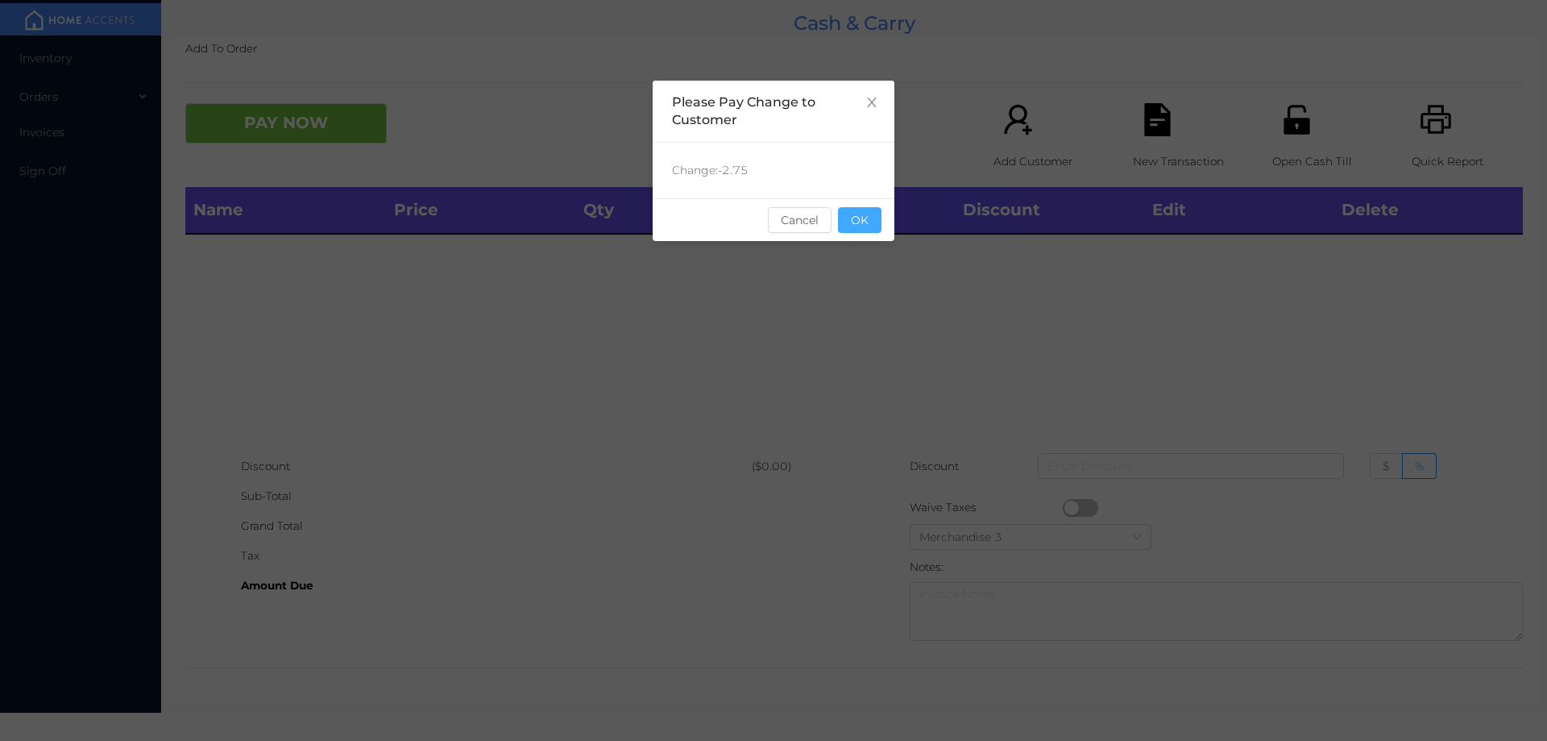
click at [870, 228] on button "OK" at bounding box center [860, 220] width 44 height 26
click at [894, 291] on div "Name Price Qty Total Discount Edit Delete" at bounding box center [854, 319] width 1338 height 264
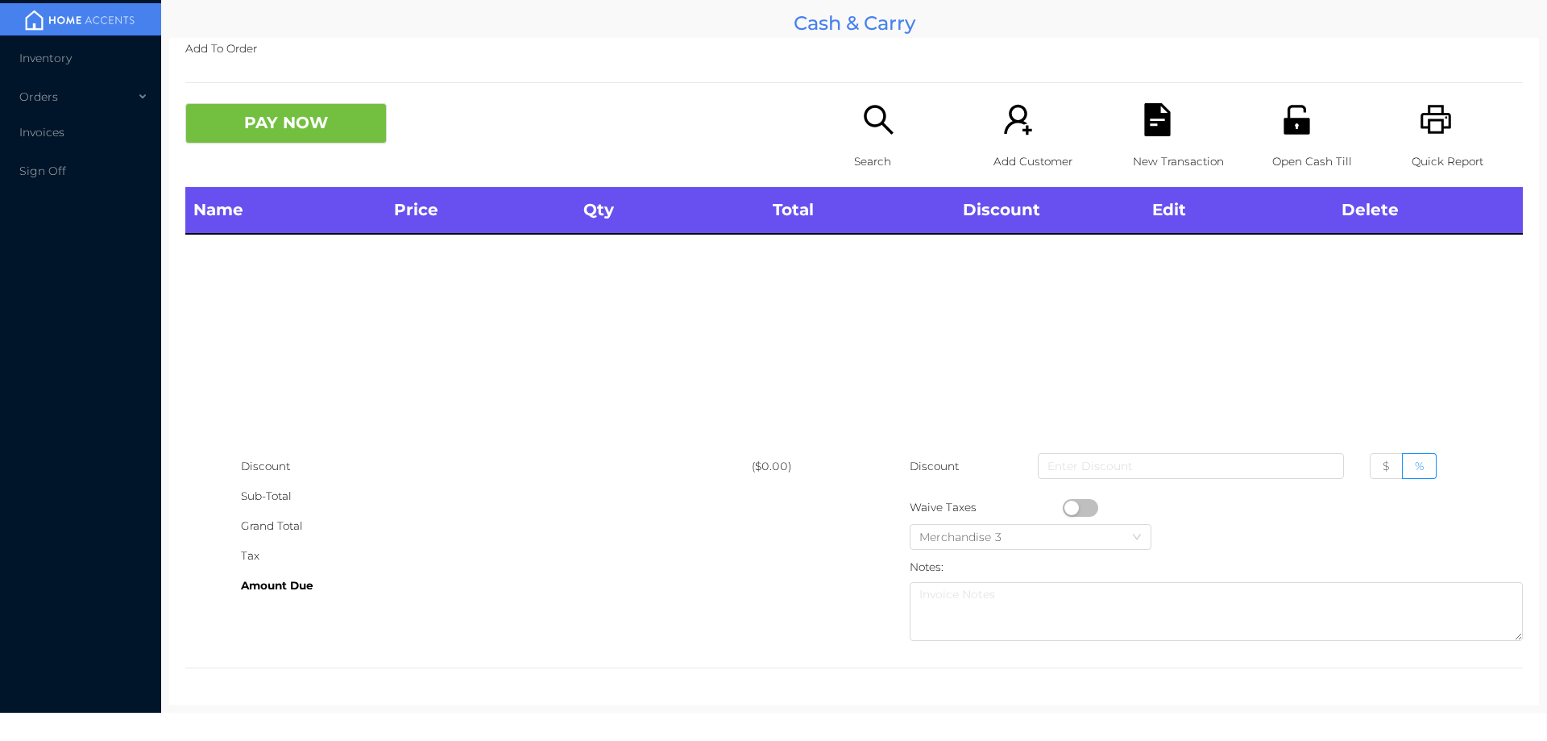
click at [863, 142] on div "Search" at bounding box center [909, 145] width 111 height 84
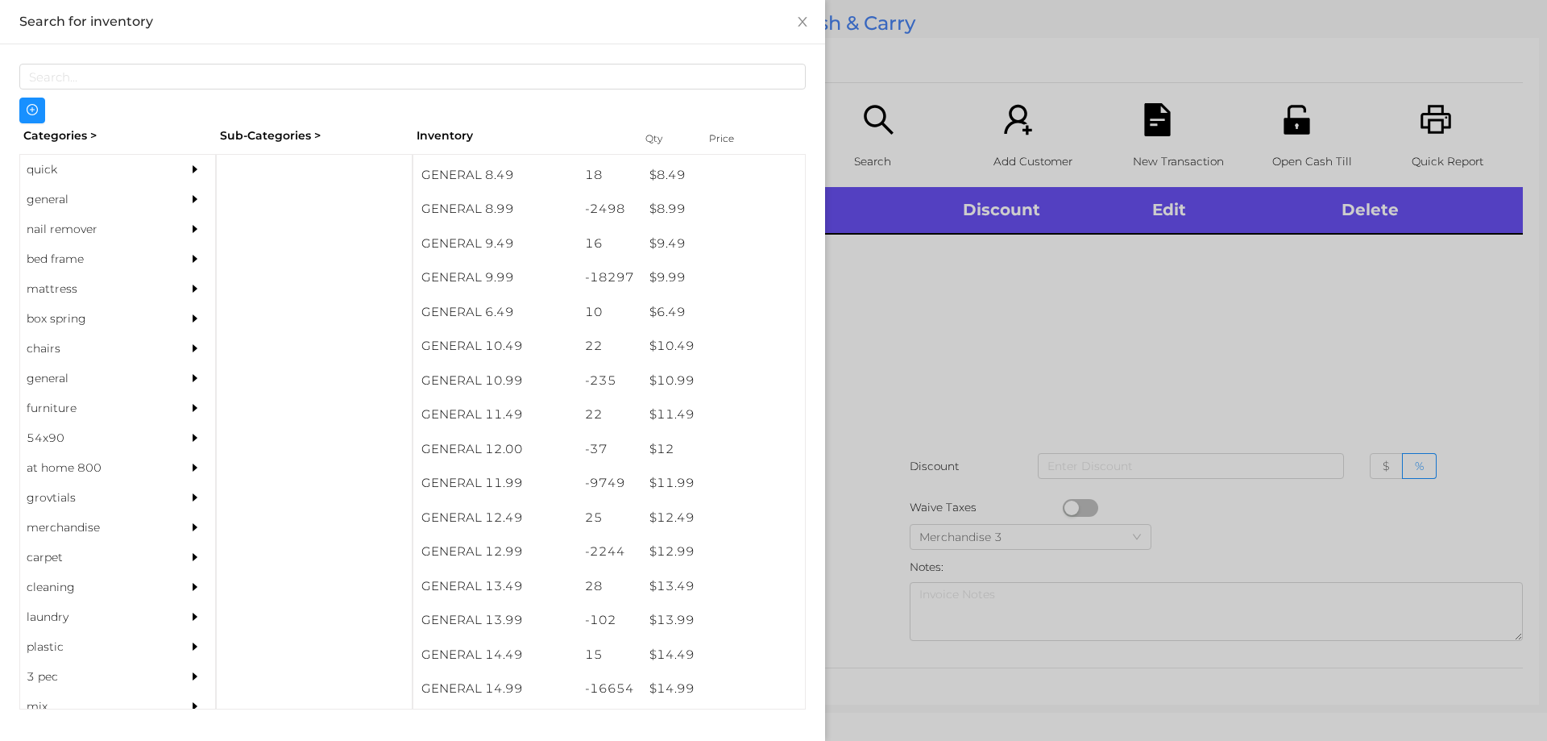
scroll to position [877, 0]
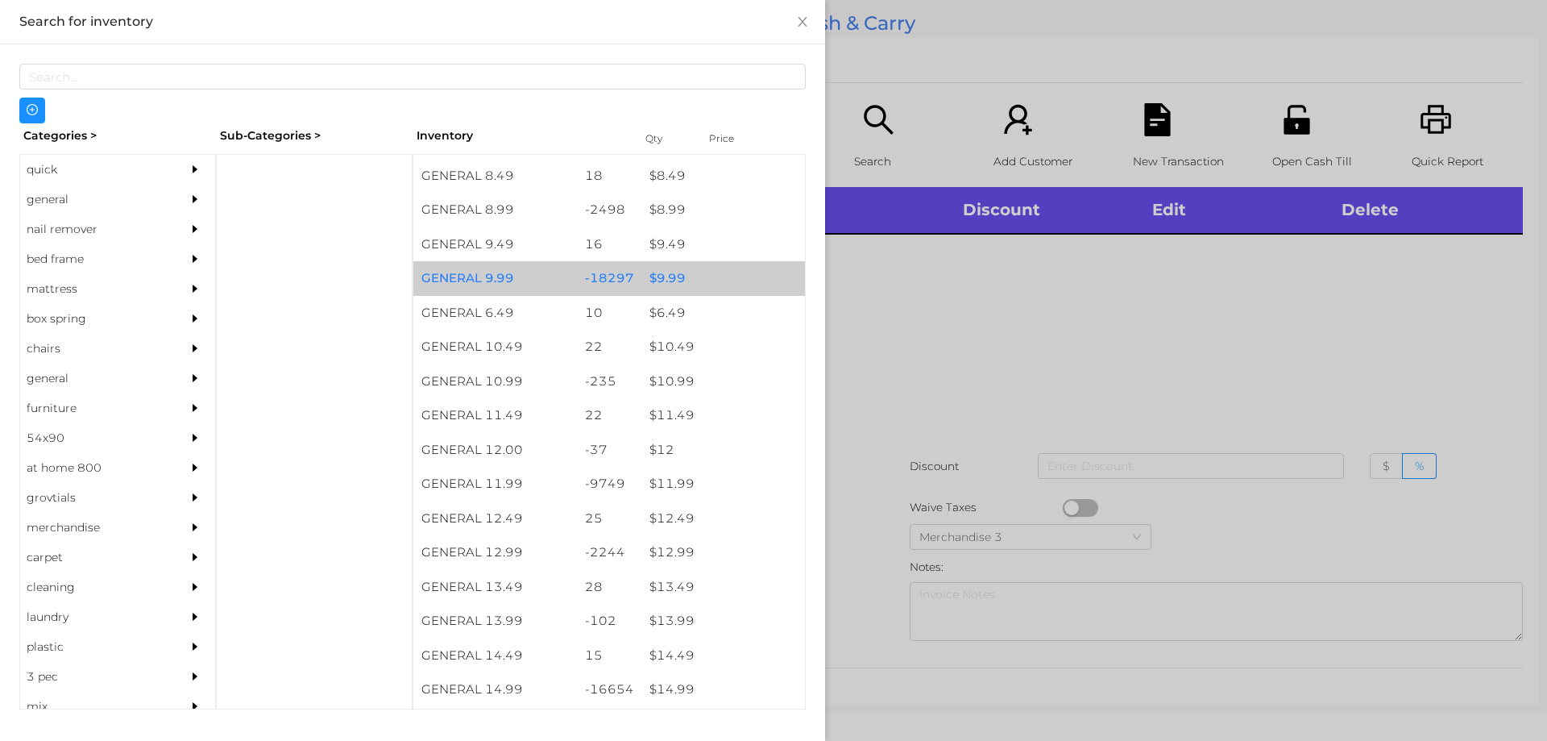
click at [658, 281] on div "$ 9.99" at bounding box center [723, 278] width 164 height 35
click at [660, 273] on div "$ 9.99" at bounding box center [723, 278] width 164 height 35
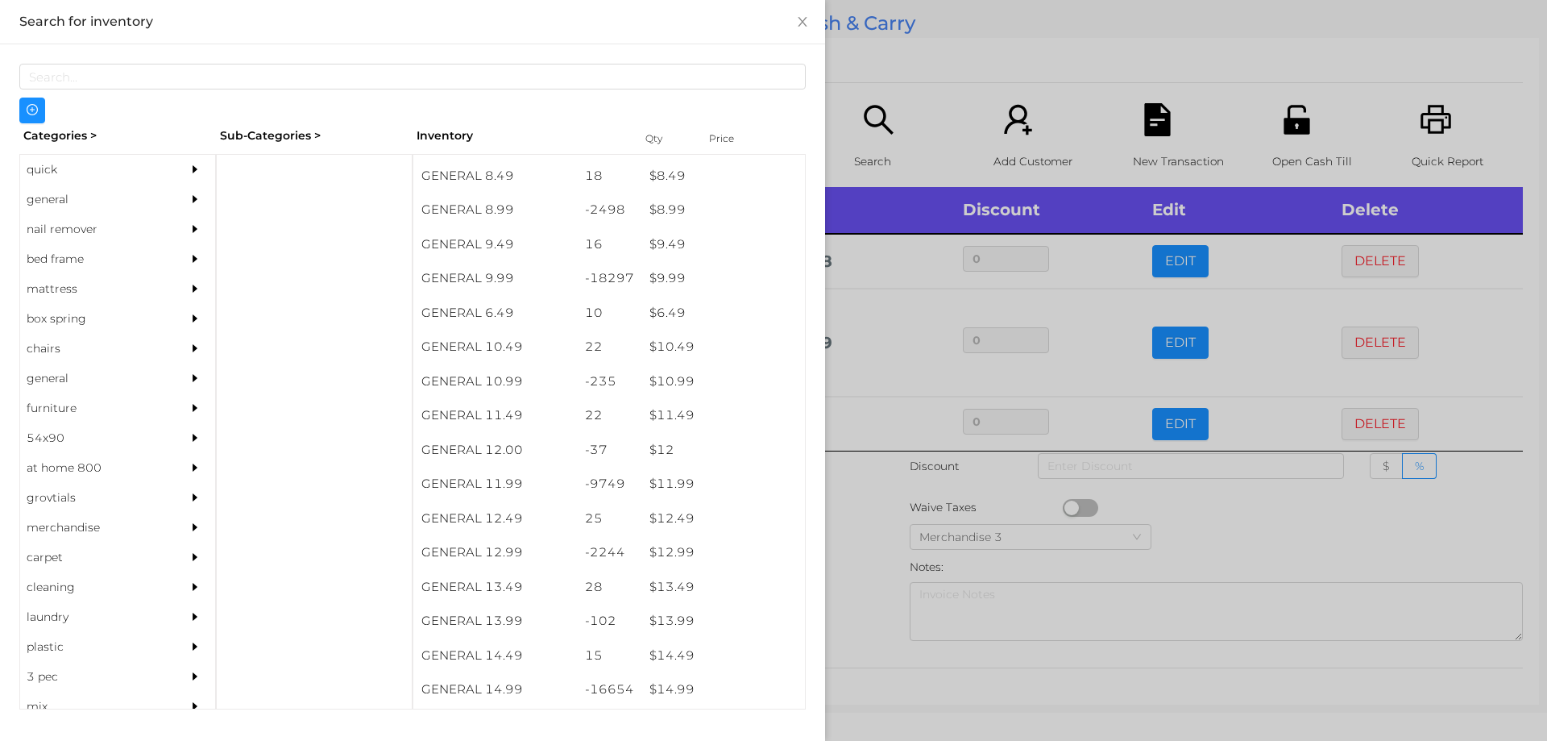
click at [865, 534] on div at bounding box center [773, 370] width 1547 height 741
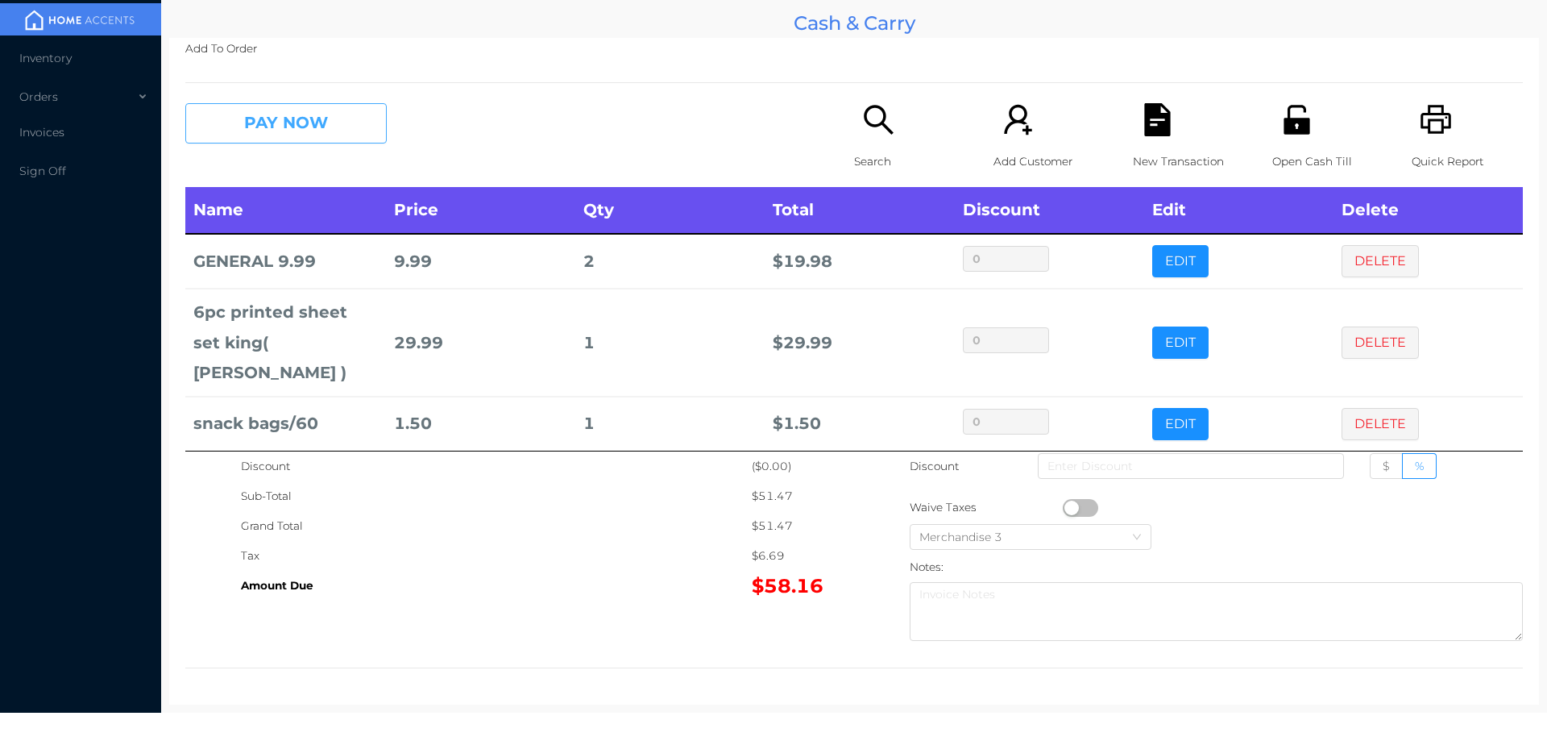
click at [326, 120] on button "PAY NOW" at bounding box center [285, 123] width 201 height 40
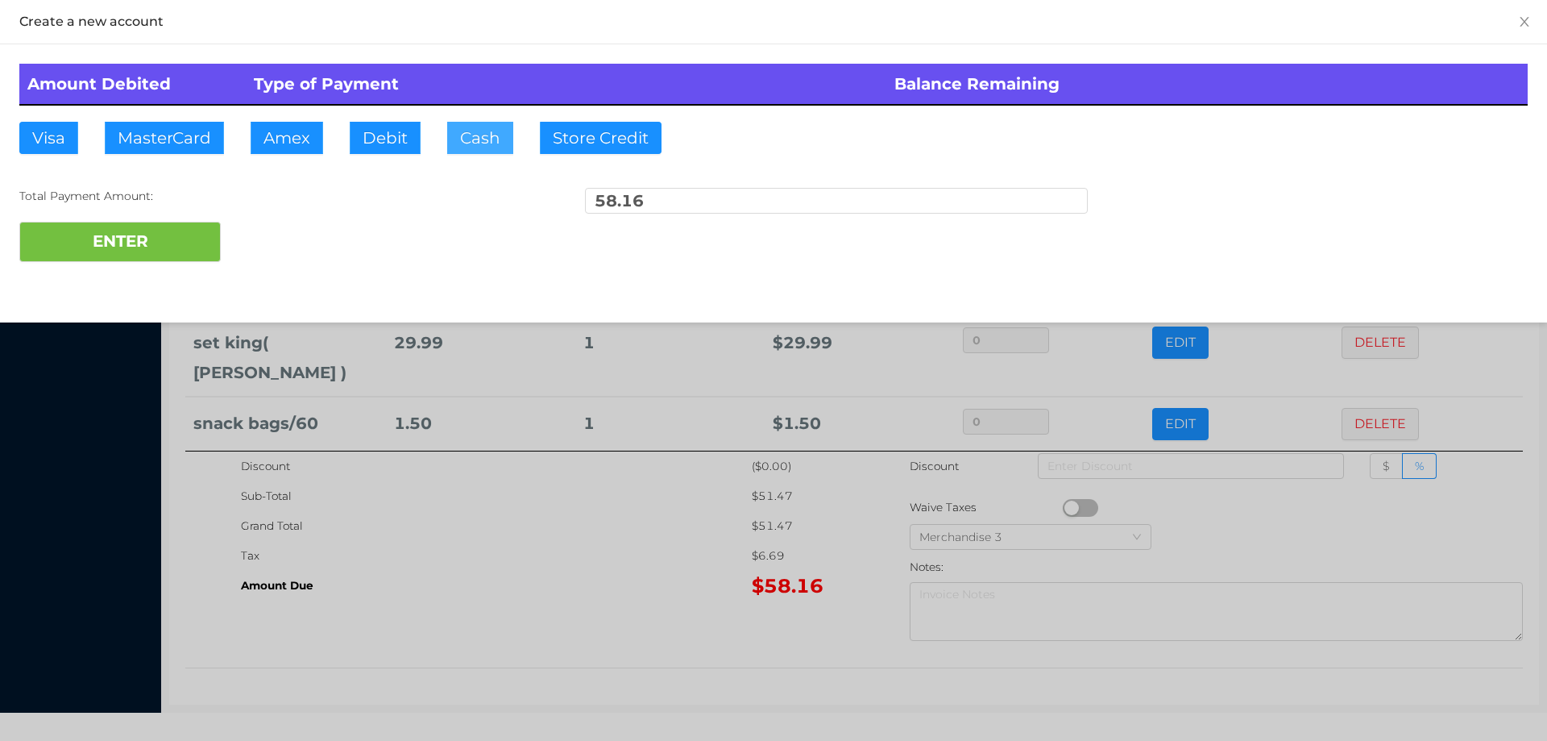
click at [467, 139] on button "Cash" at bounding box center [480, 138] width 66 height 32
type input "100."
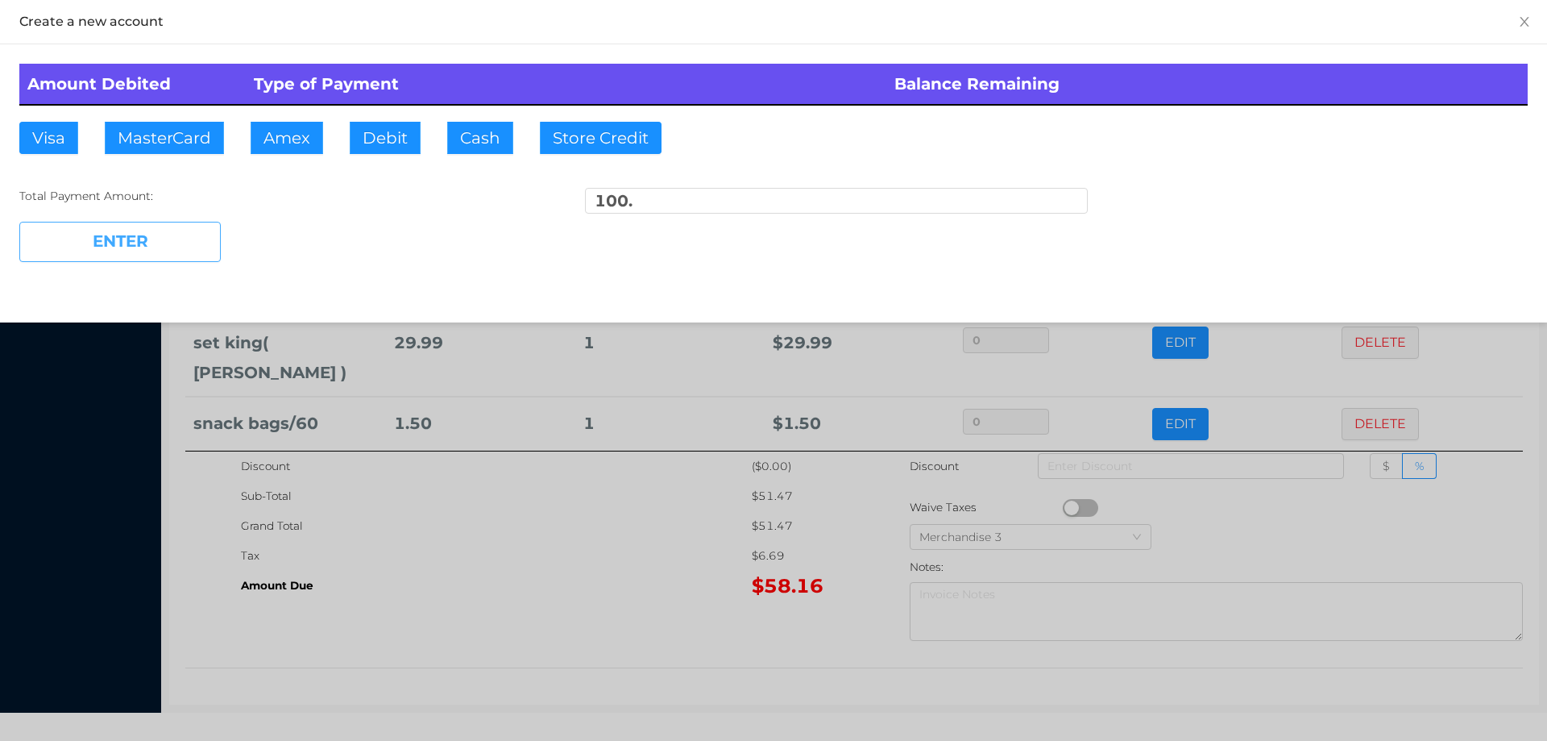
click at [160, 261] on button "ENTER" at bounding box center [119, 242] width 201 height 40
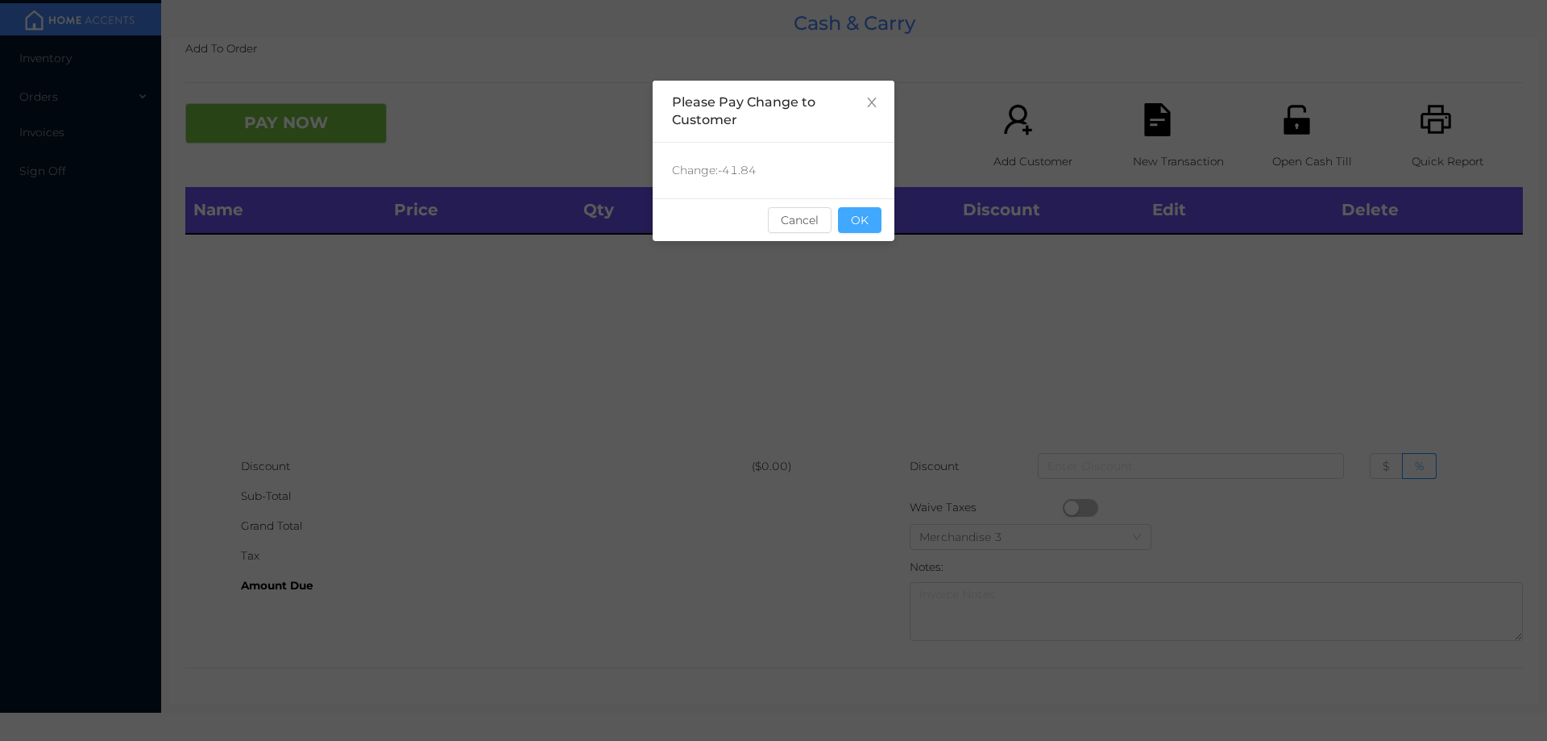
click at [865, 210] on button "OK" at bounding box center [860, 220] width 44 height 26
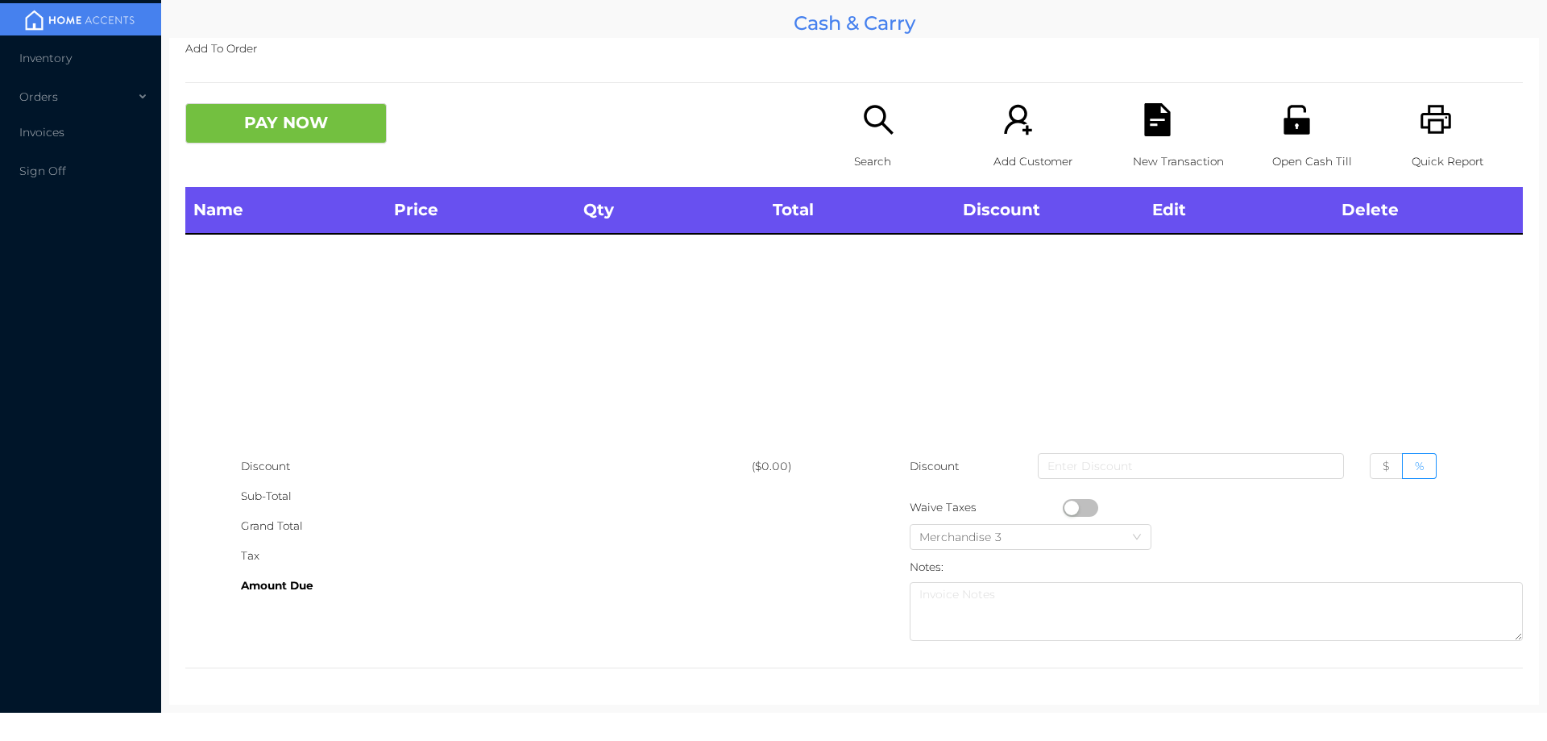
click at [864, 135] on icon "icon: search" at bounding box center [878, 119] width 33 height 33
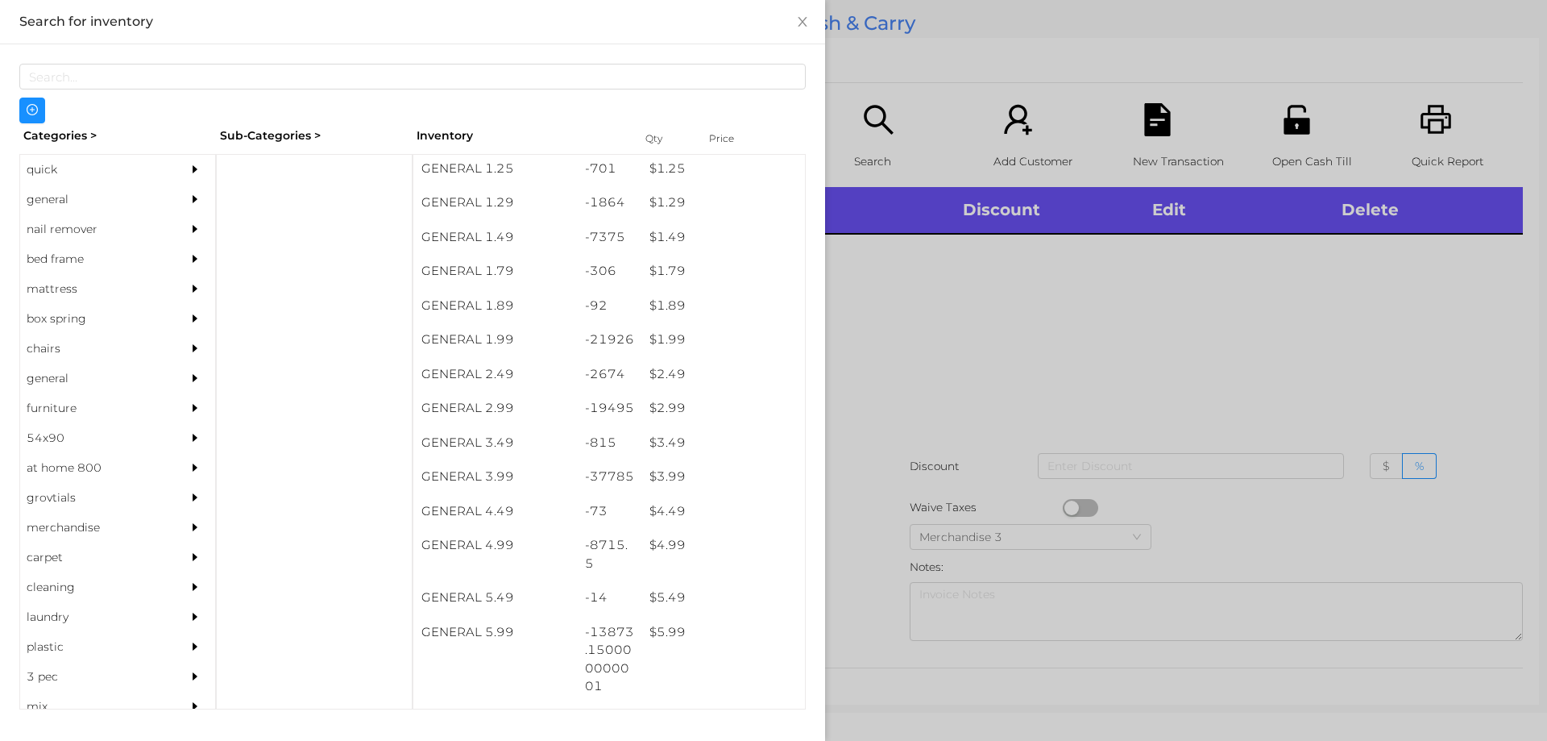
scroll to position [175, 0]
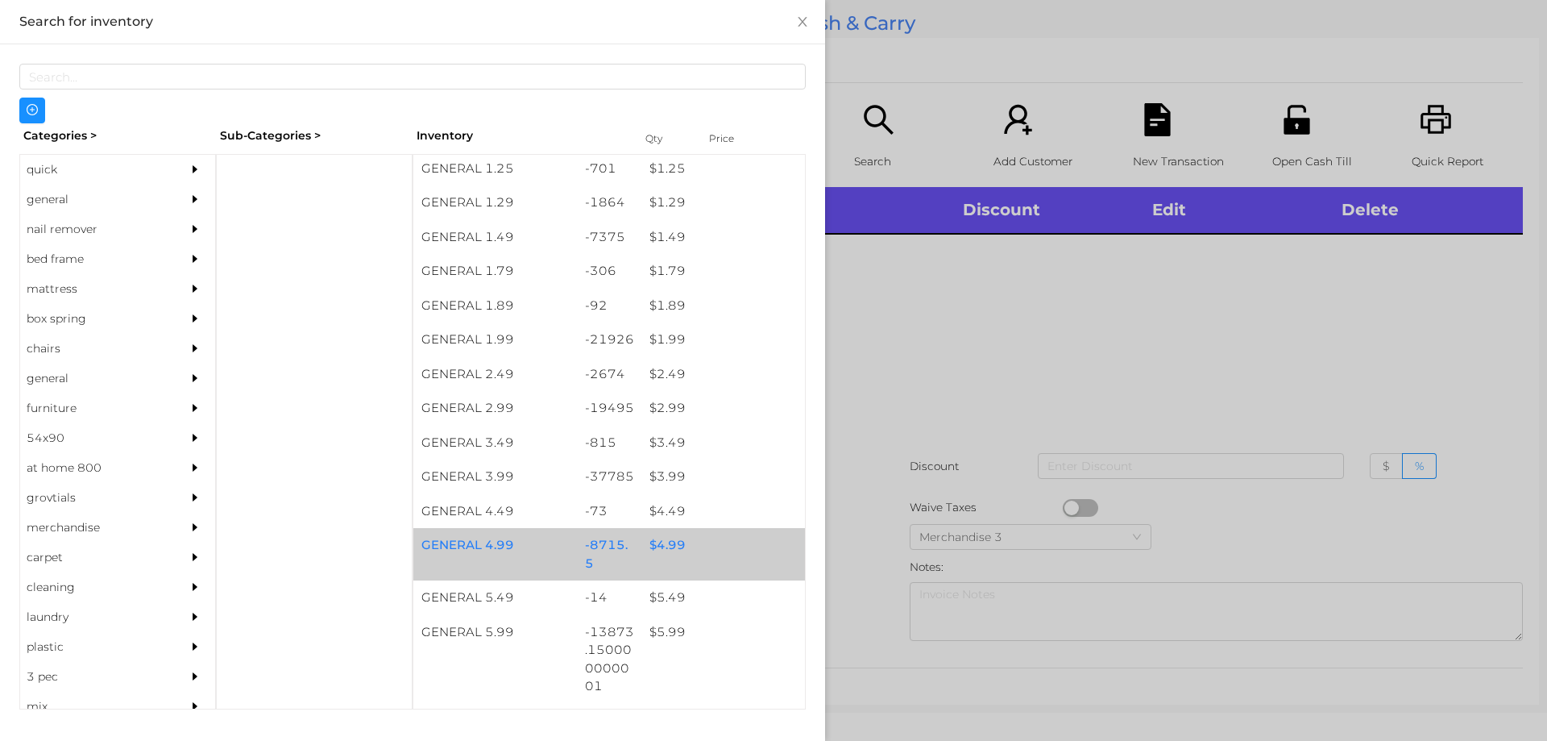
click at [658, 539] on div "$ 4.99" at bounding box center [723, 545] width 164 height 35
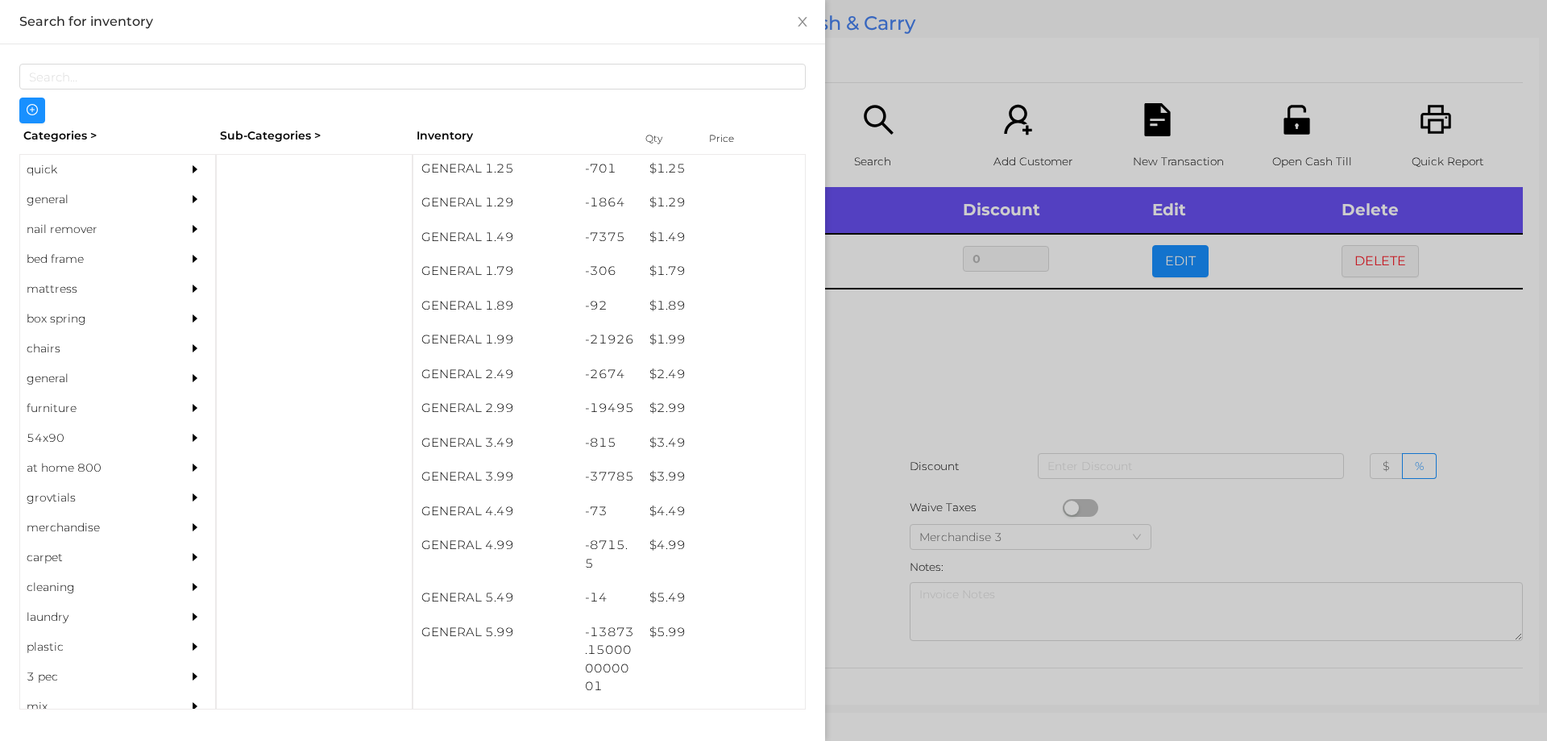
click at [934, 355] on div at bounding box center [773, 370] width 1547 height 741
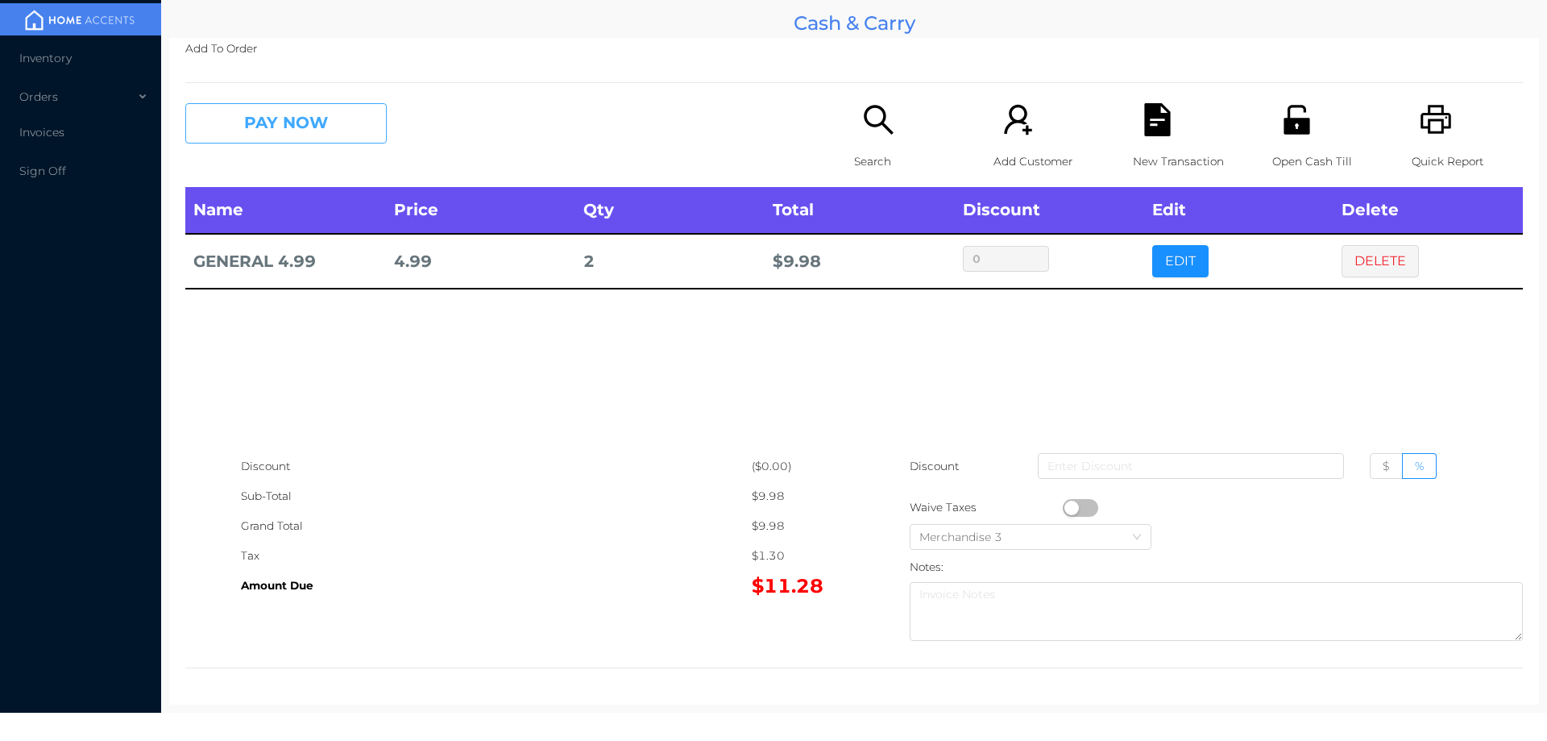
click at [259, 134] on button "PAY NOW" at bounding box center [285, 123] width 201 height 40
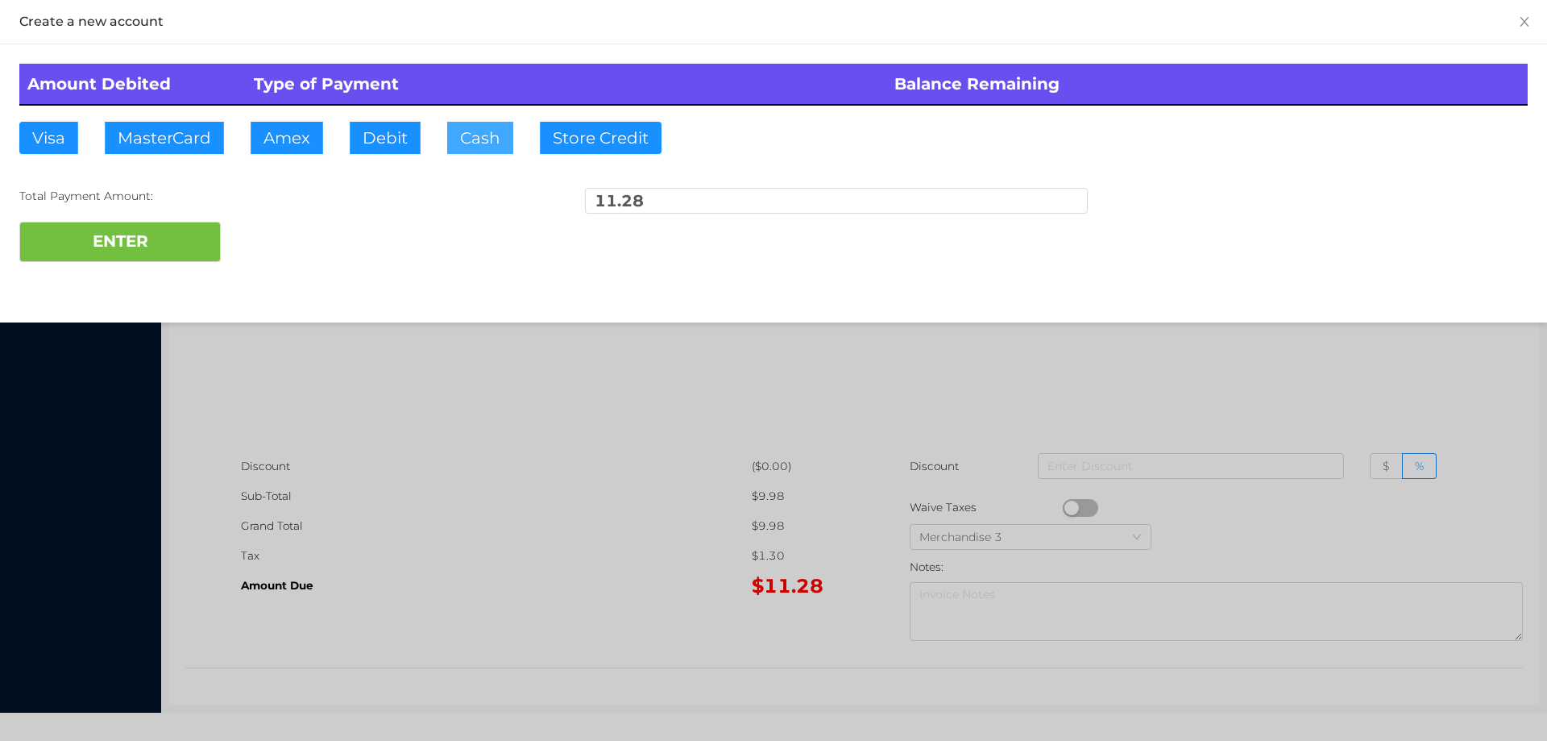
click at [484, 127] on button "Cash" at bounding box center [480, 138] width 66 height 32
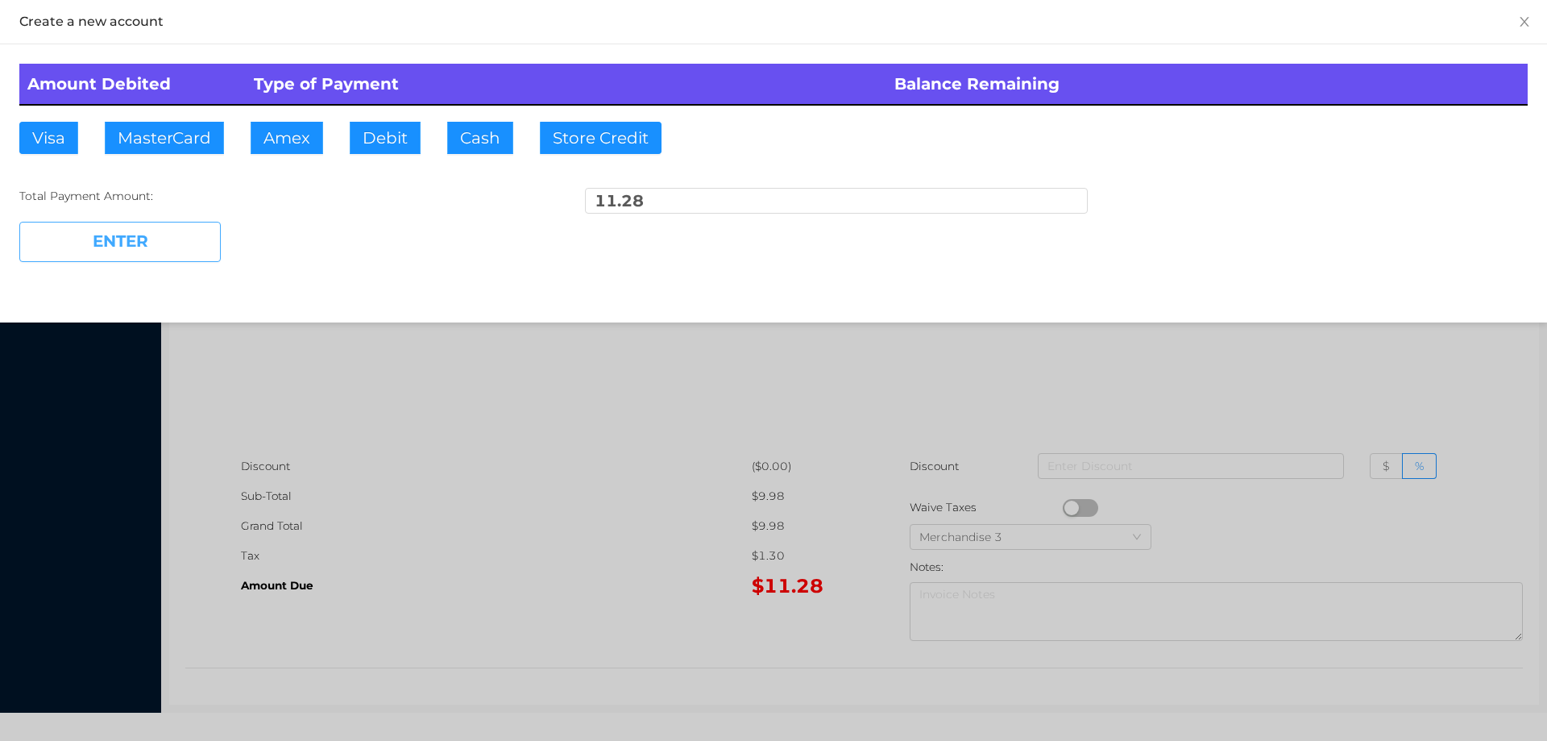
click at [146, 243] on button "ENTER" at bounding box center [119, 242] width 201 height 40
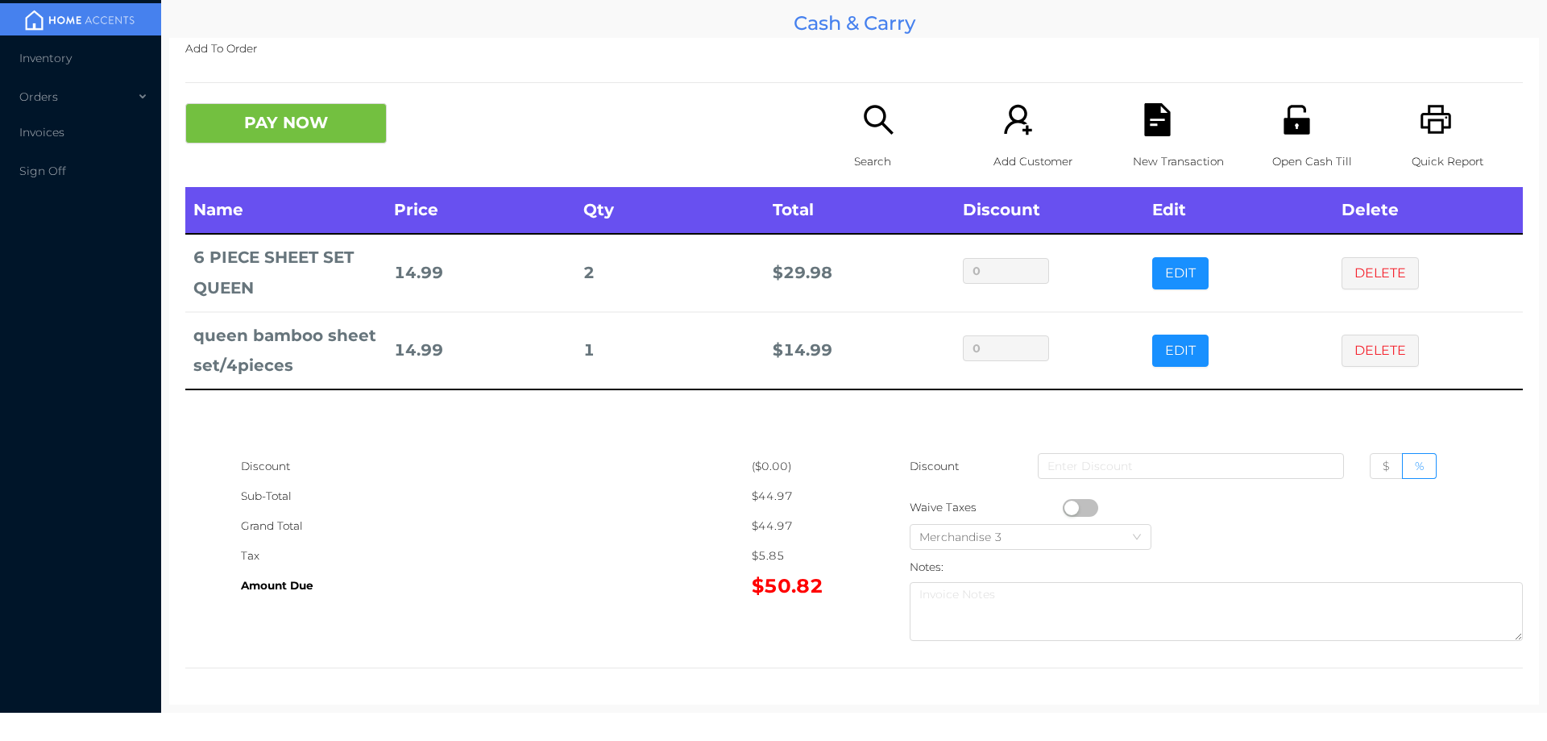
click at [854, 135] on div "Search" at bounding box center [909, 145] width 111 height 84
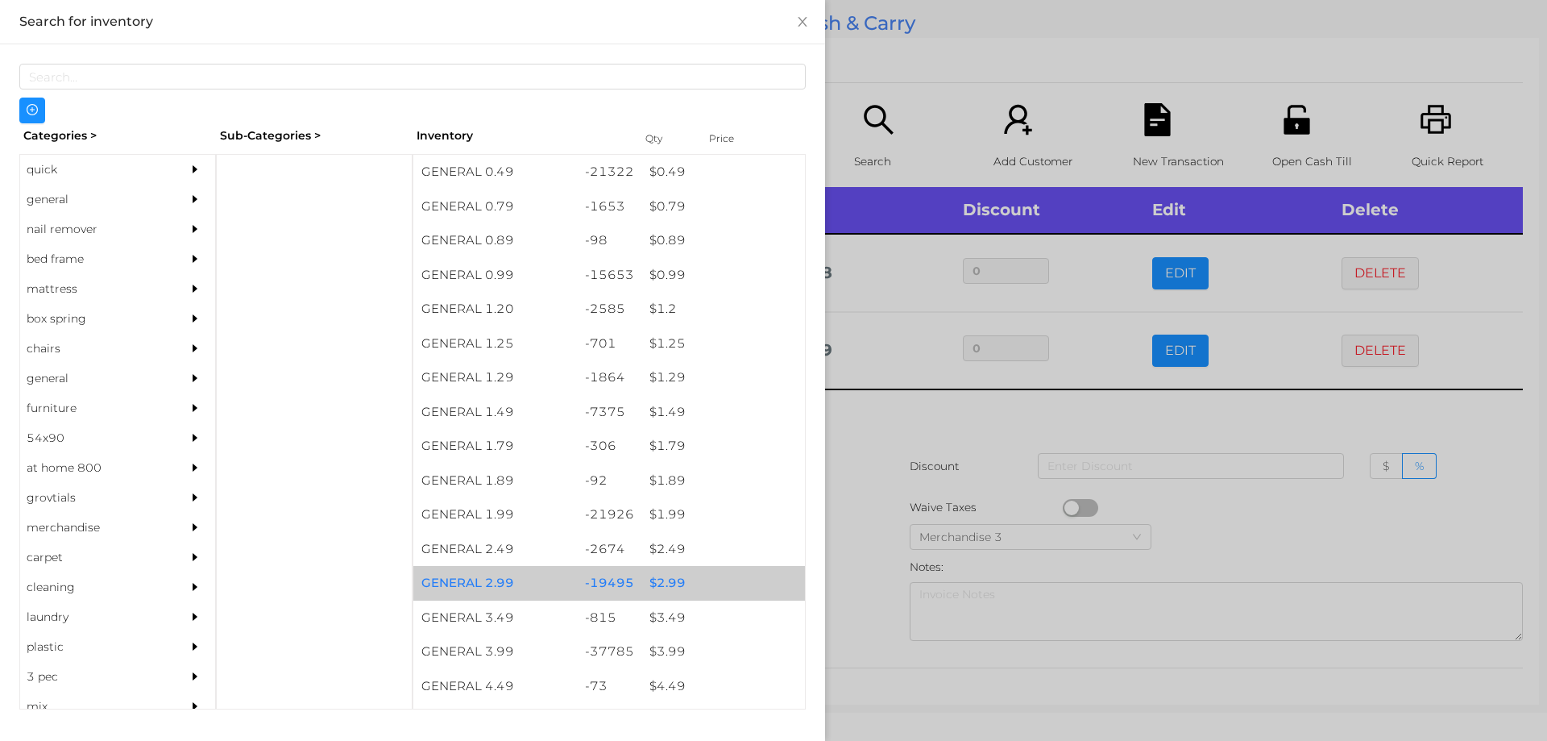
click at [666, 577] on div "$ 2.99" at bounding box center [723, 583] width 164 height 35
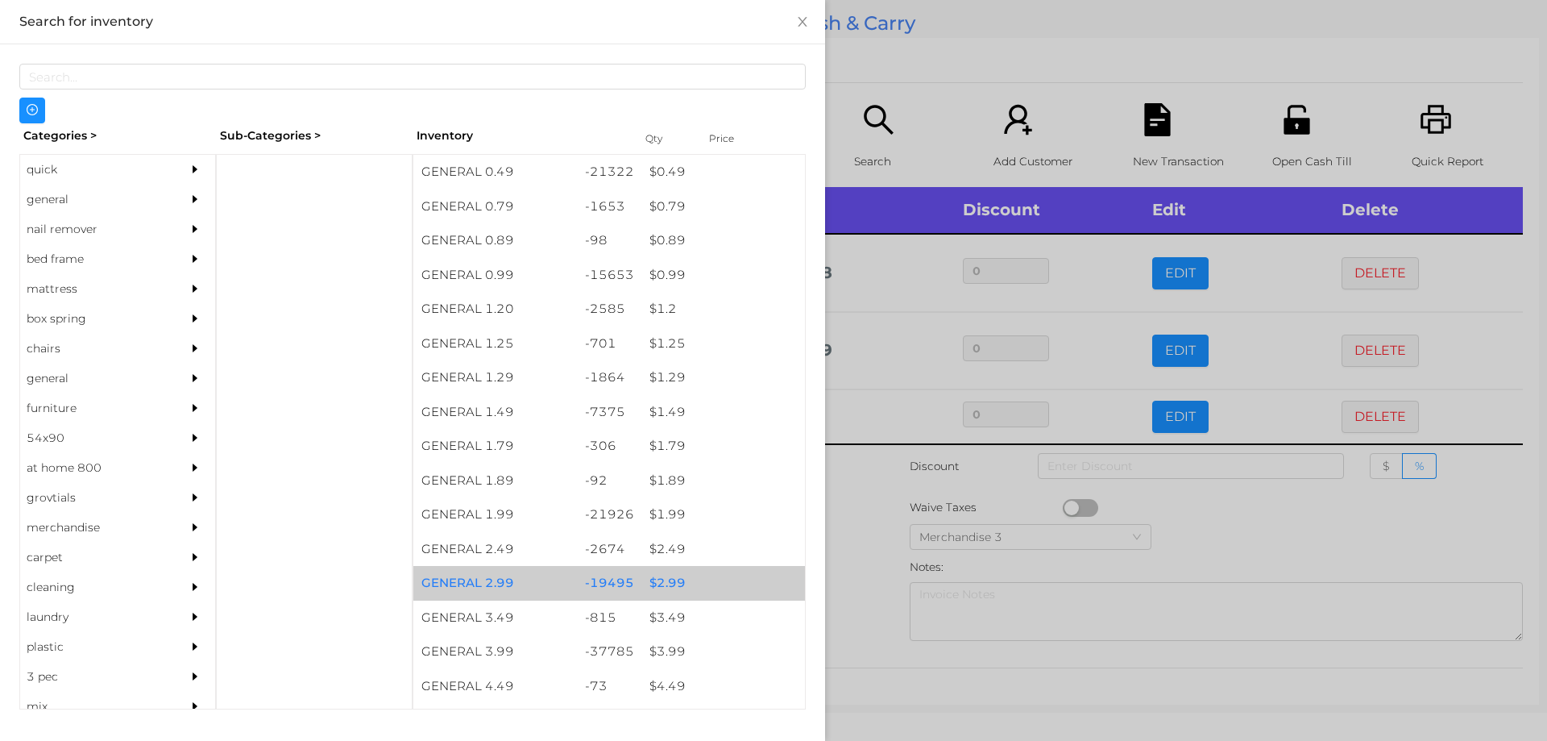
click at [663, 577] on div "$ 2.99" at bounding box center [723, 583] width 164 height 35
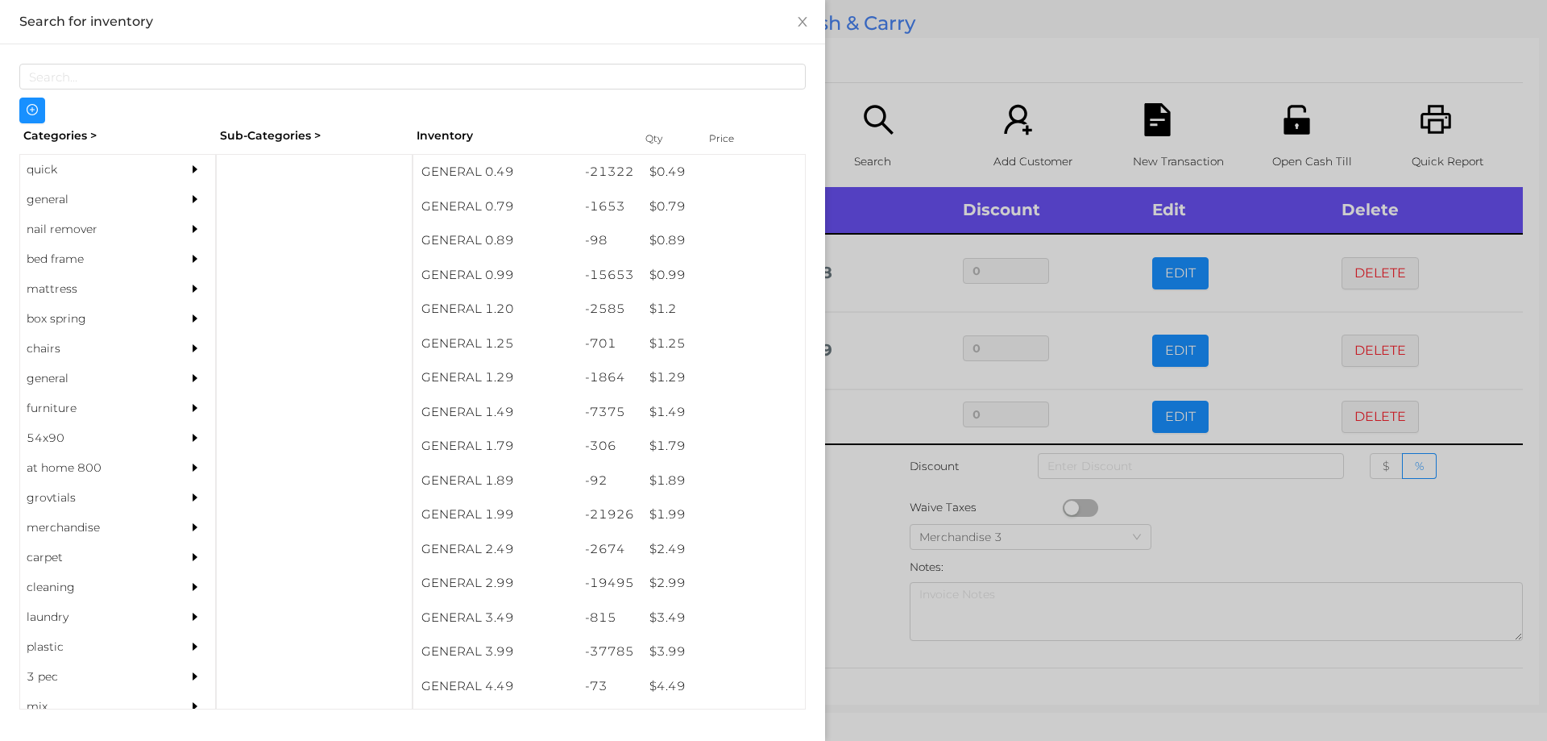
click at [857, 519] on div at bounding box center [773, 370] width 1547 height 741
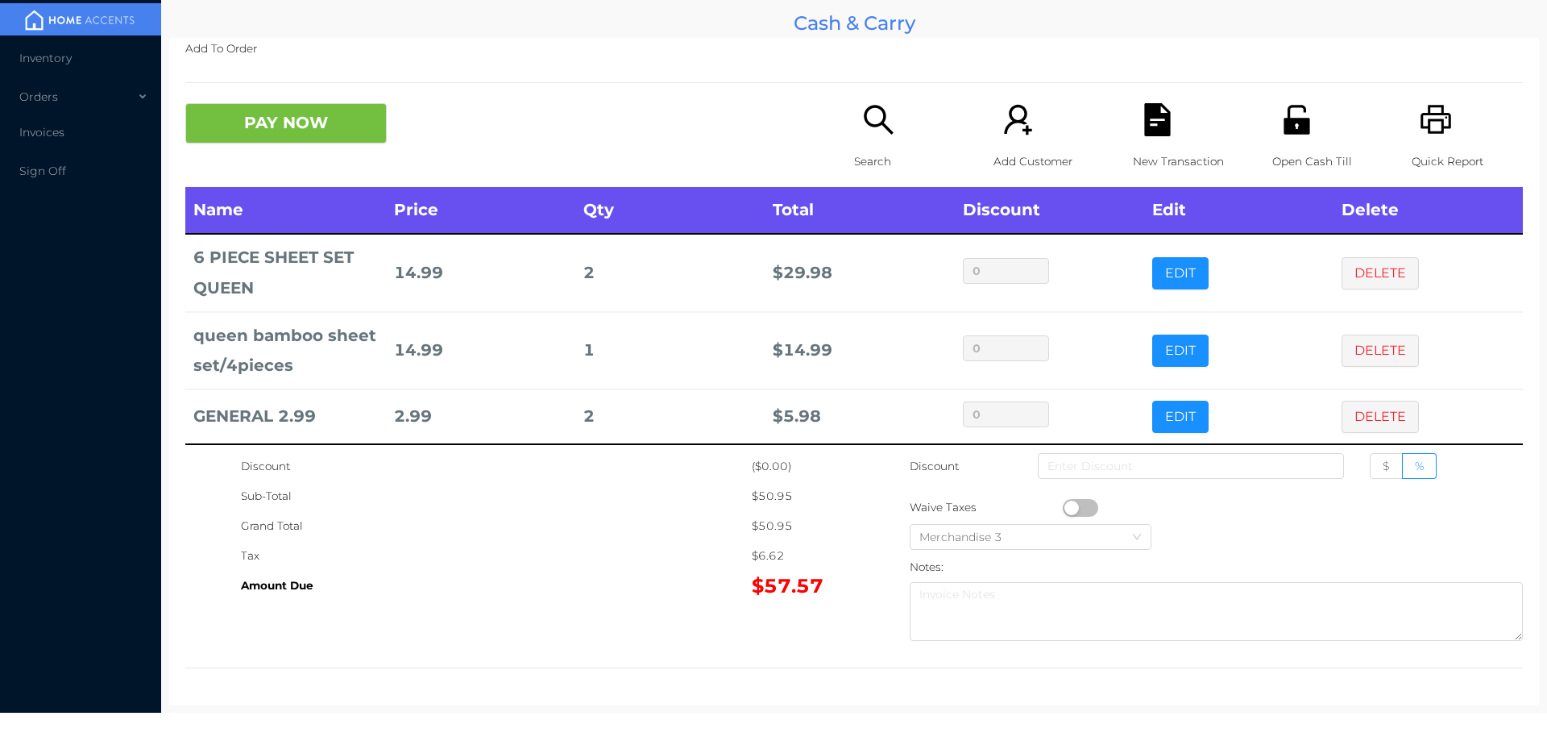
click at [882, 140] on div "Search" at bounding box center [909, 145] width 111 height 84
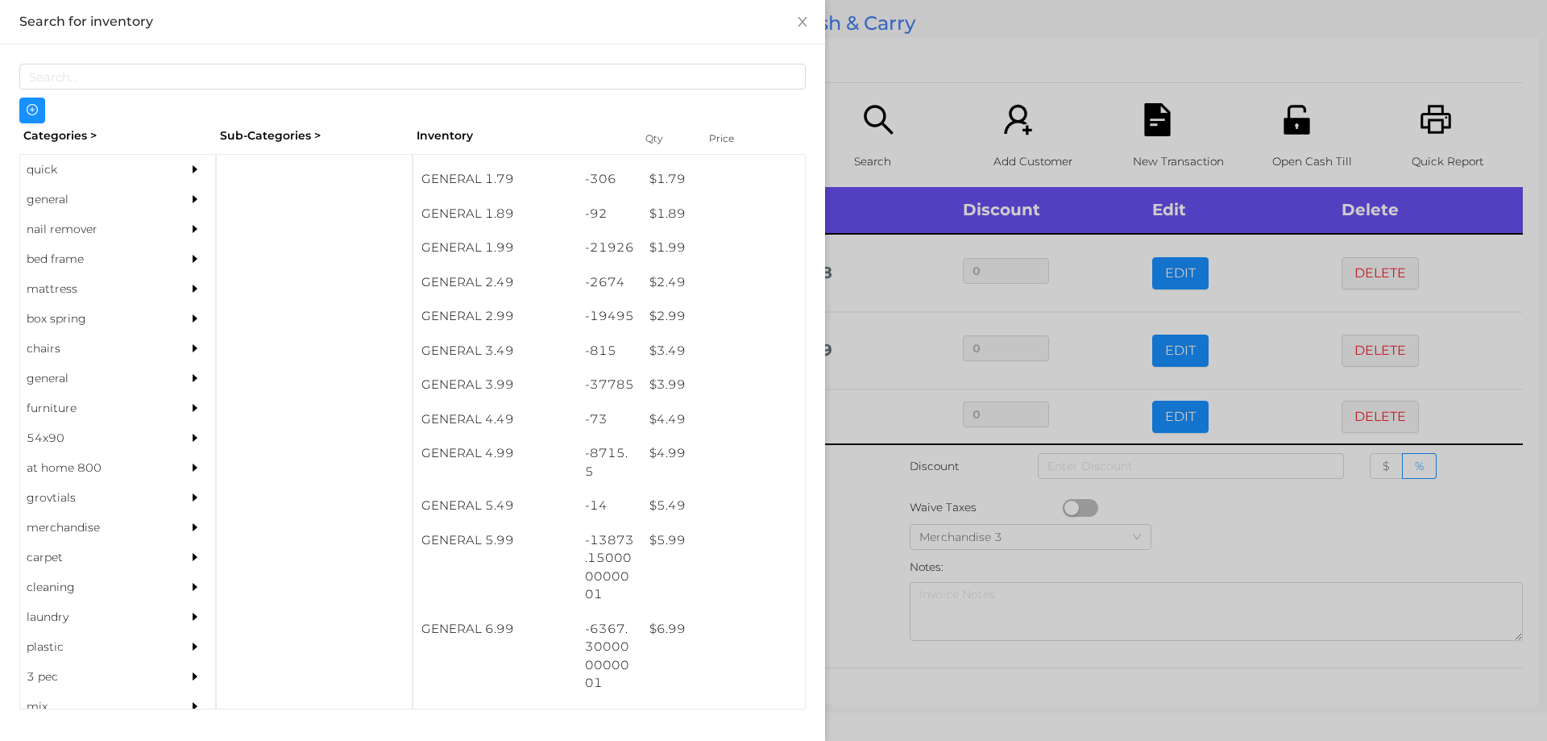
scroll to position [289, 0]
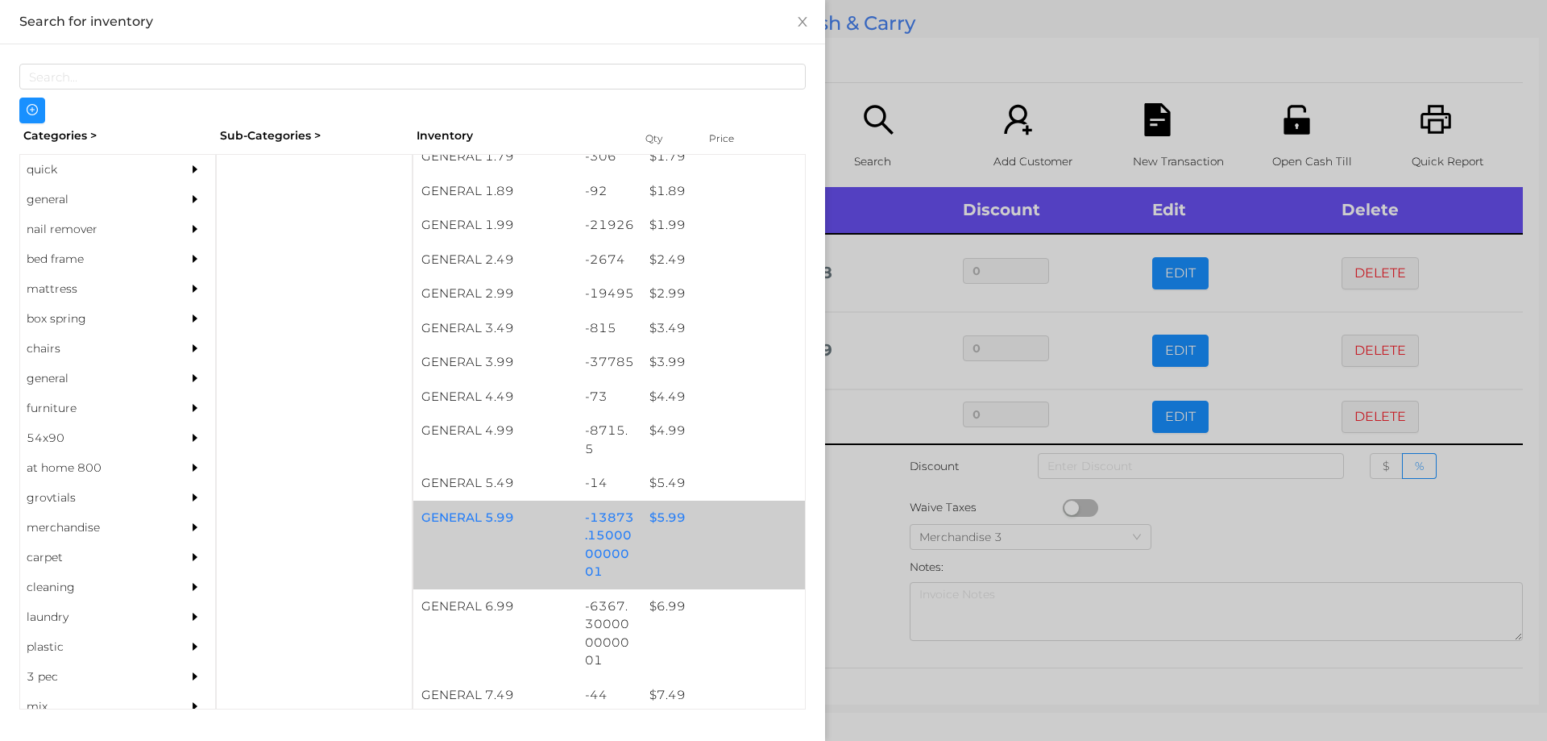
click at [659, 521] on div "$ 5.99" at bounding box center [723, 517] width 164 height 35
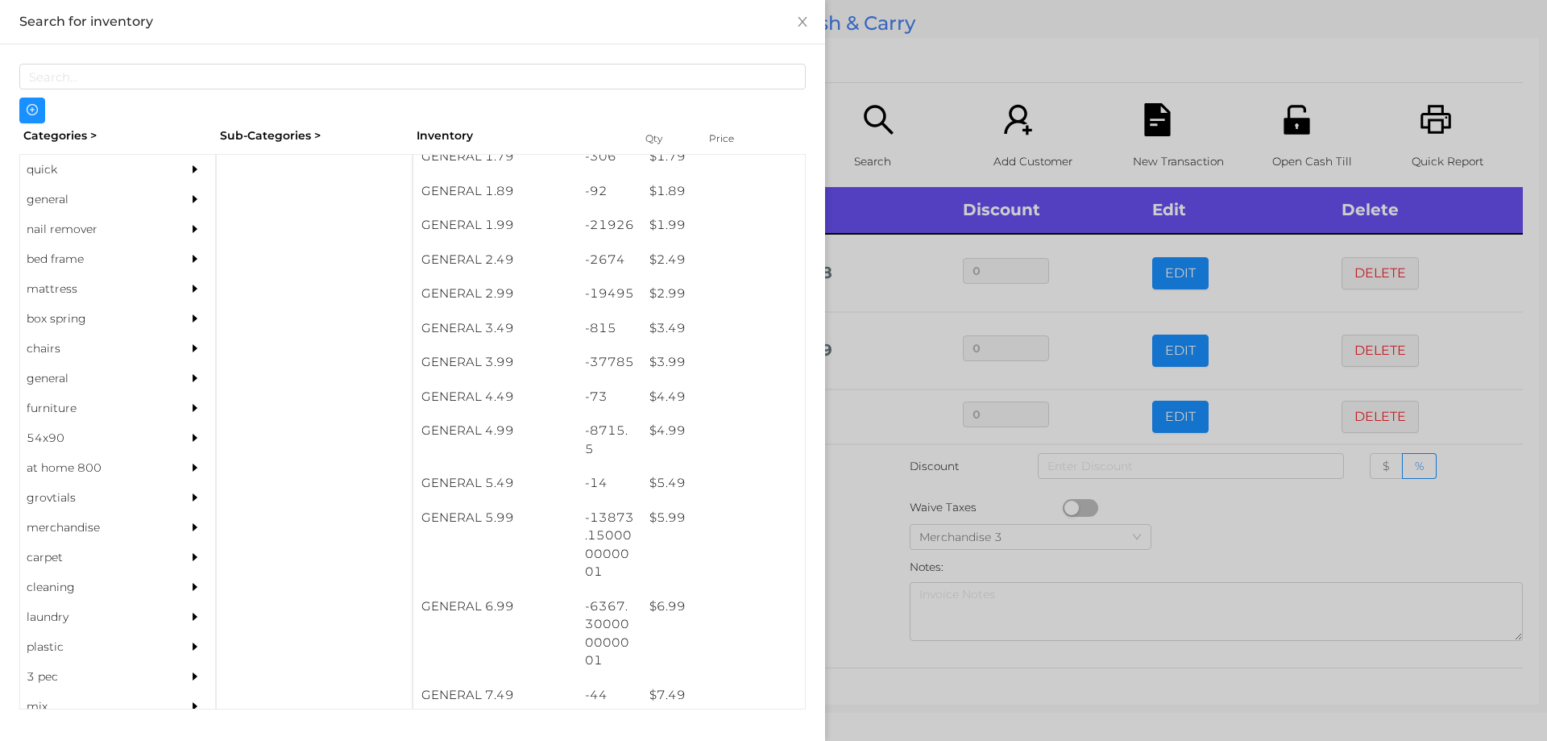
click at [868, 550] on div at bounding box center [773, 370] width 1547 height 741
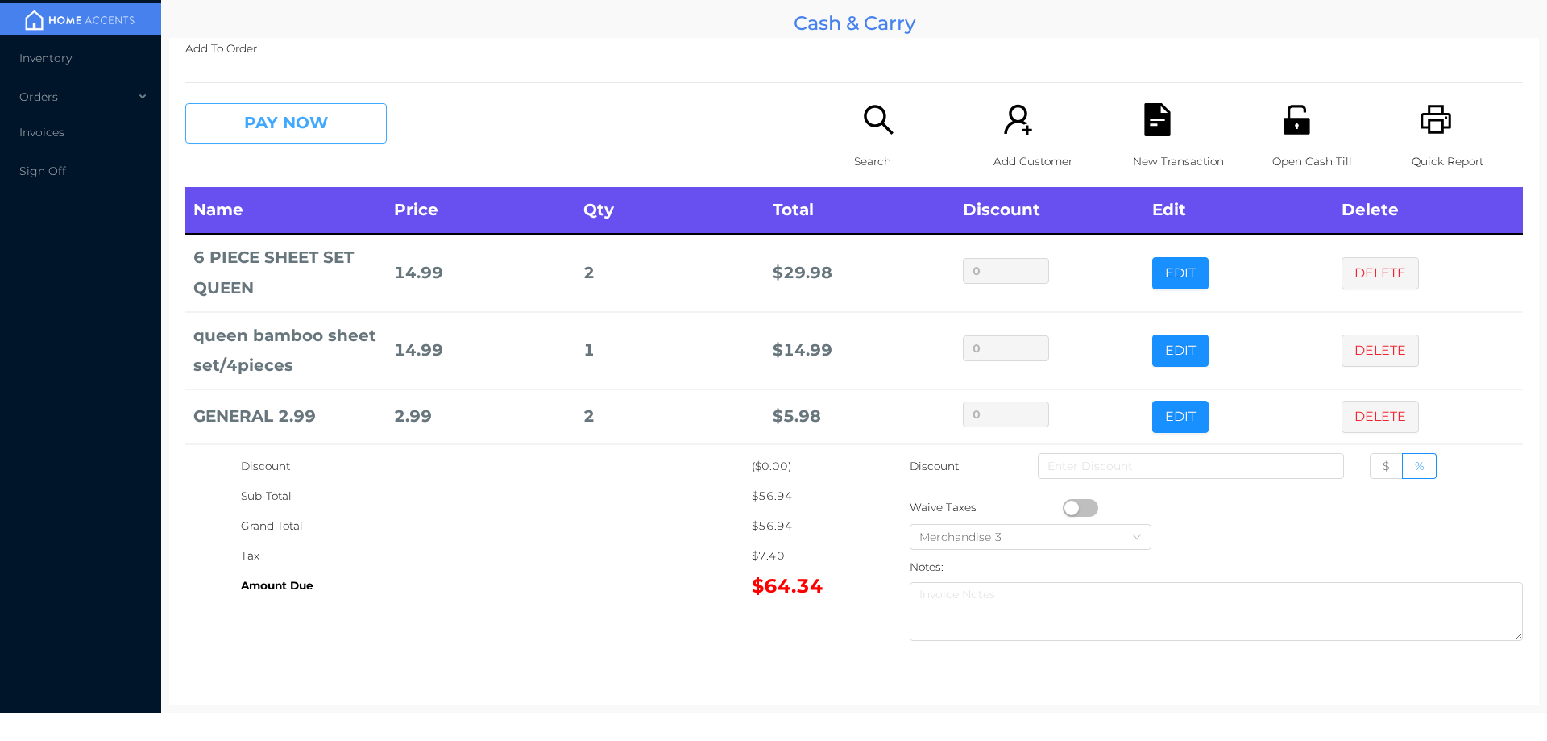
click at [305, 137] on button "PAY NOW" at bounding box center [285, 123] width 201 height 40
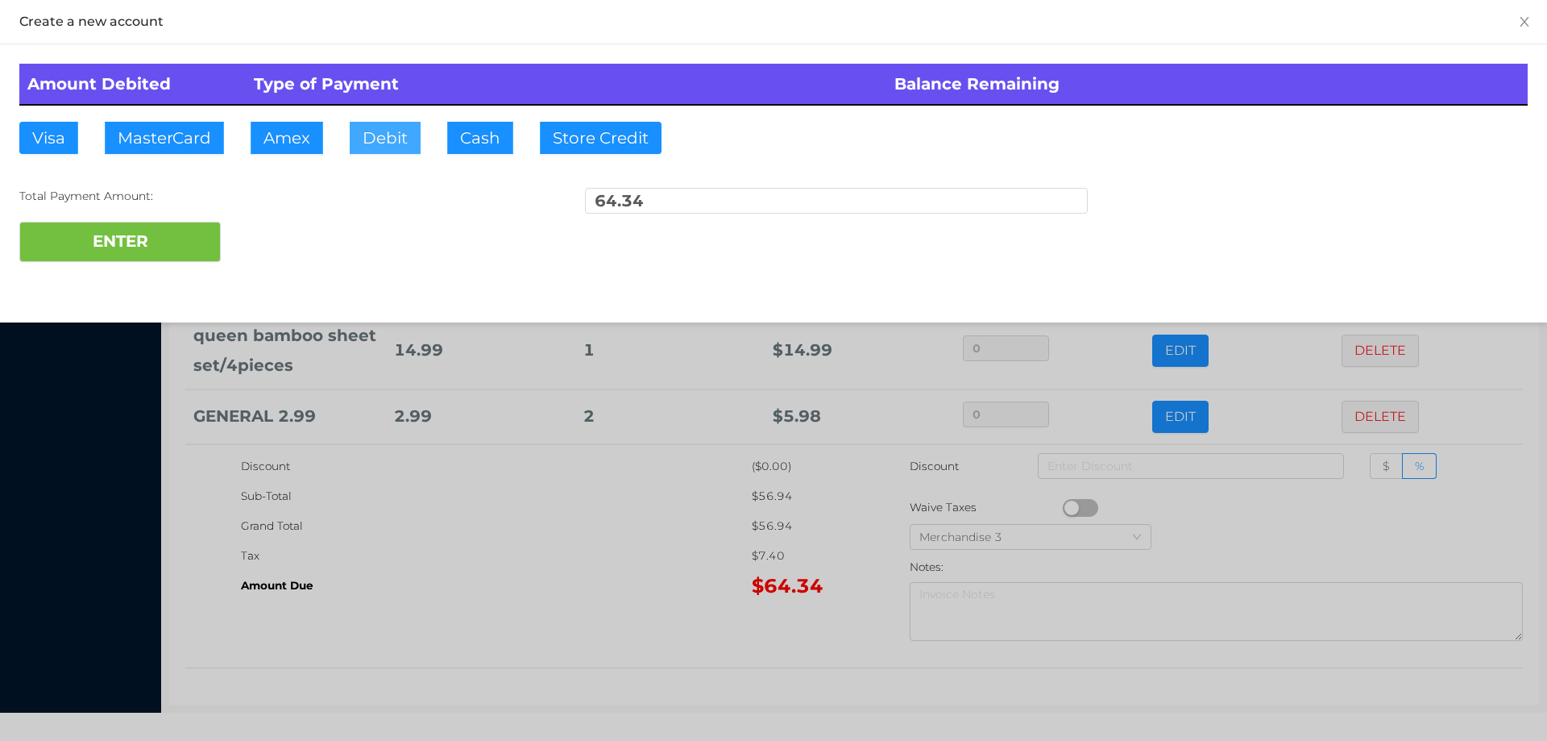
click at [387, 148] on button "Debit" at bounding box center [385, 138] width 71 height 32
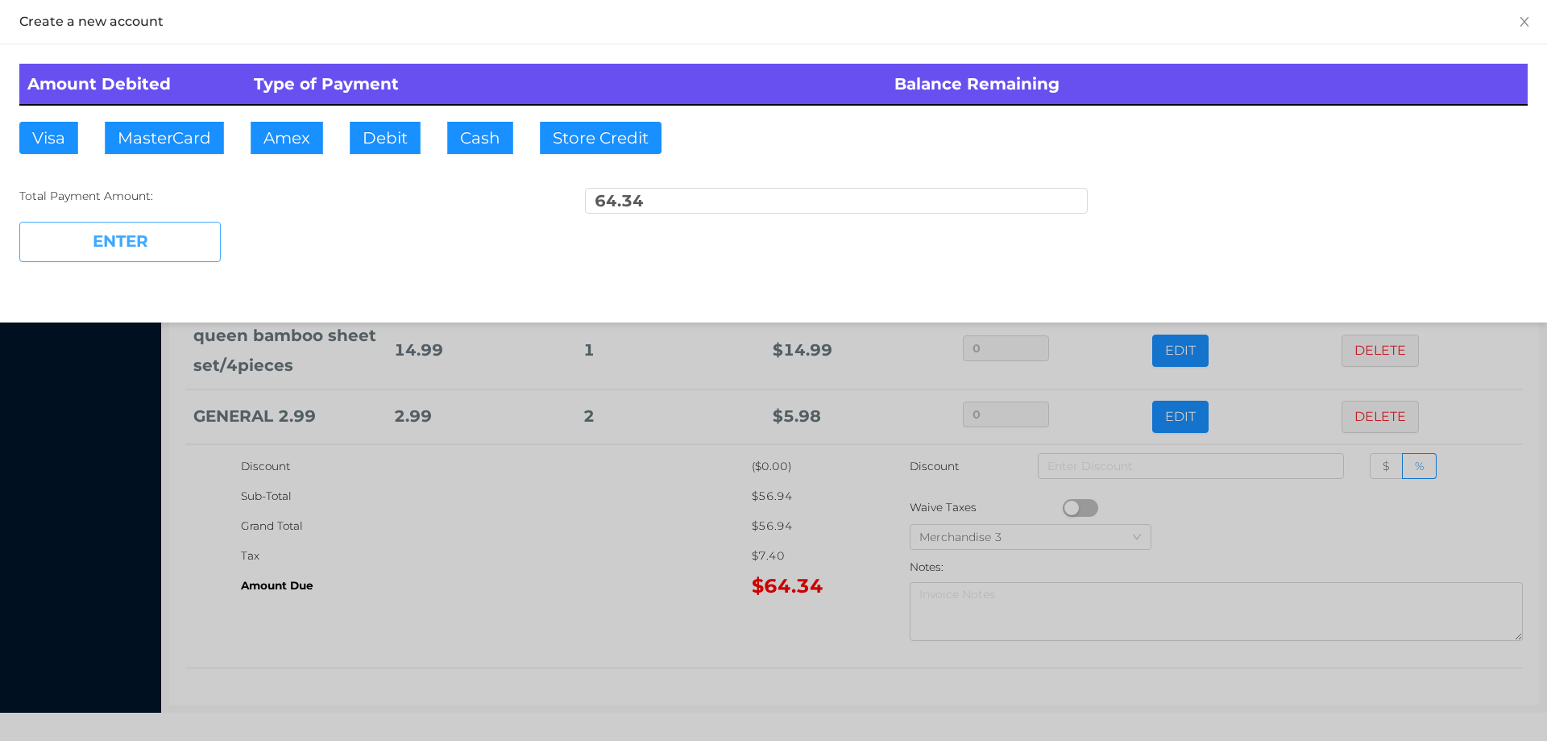
click at [190, 239] on button "ENTER" at bounding box center [119, 242] width 201 height 40
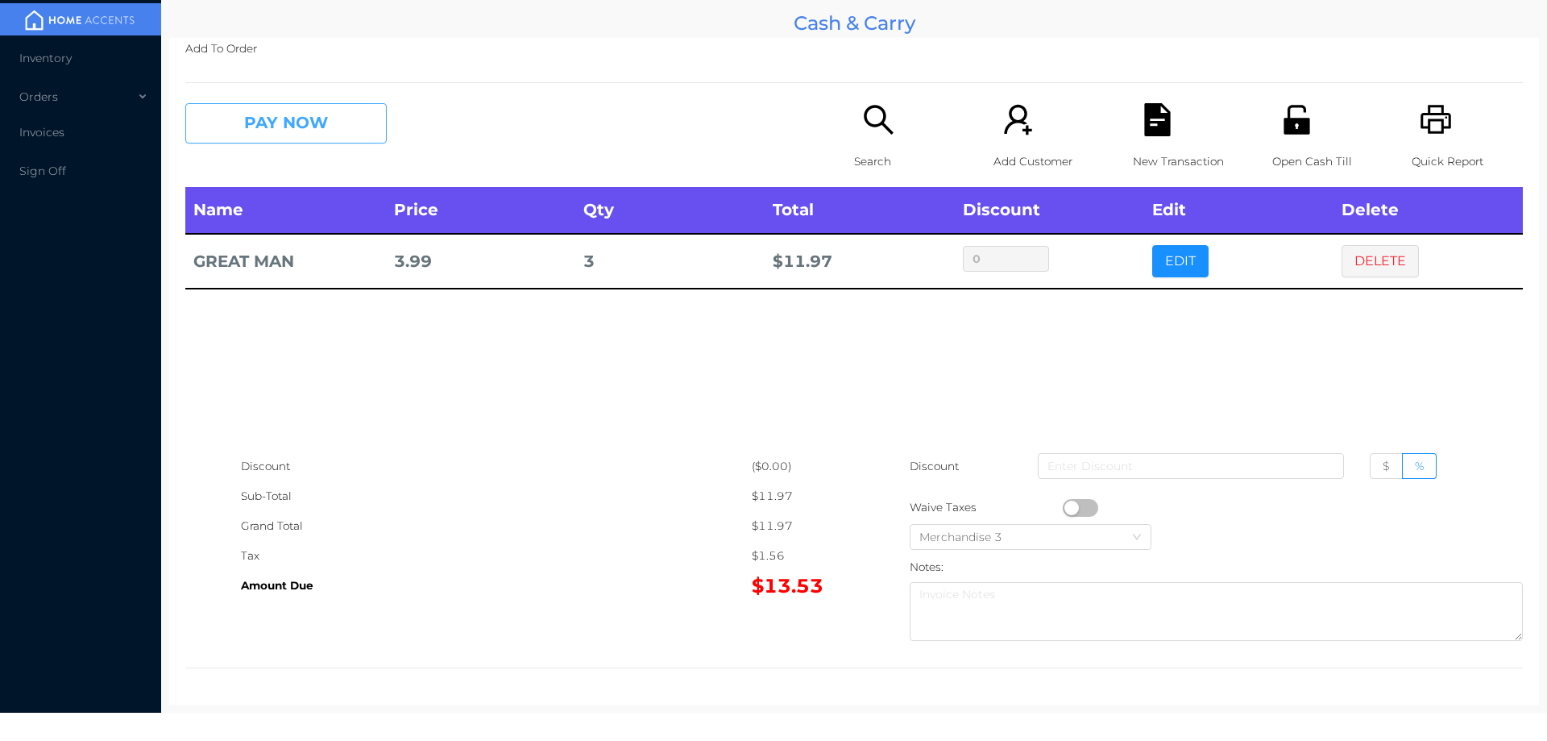
click at [300, 124] on button "PAY NOW" at bounding box center [285, 123] width 201 height 40
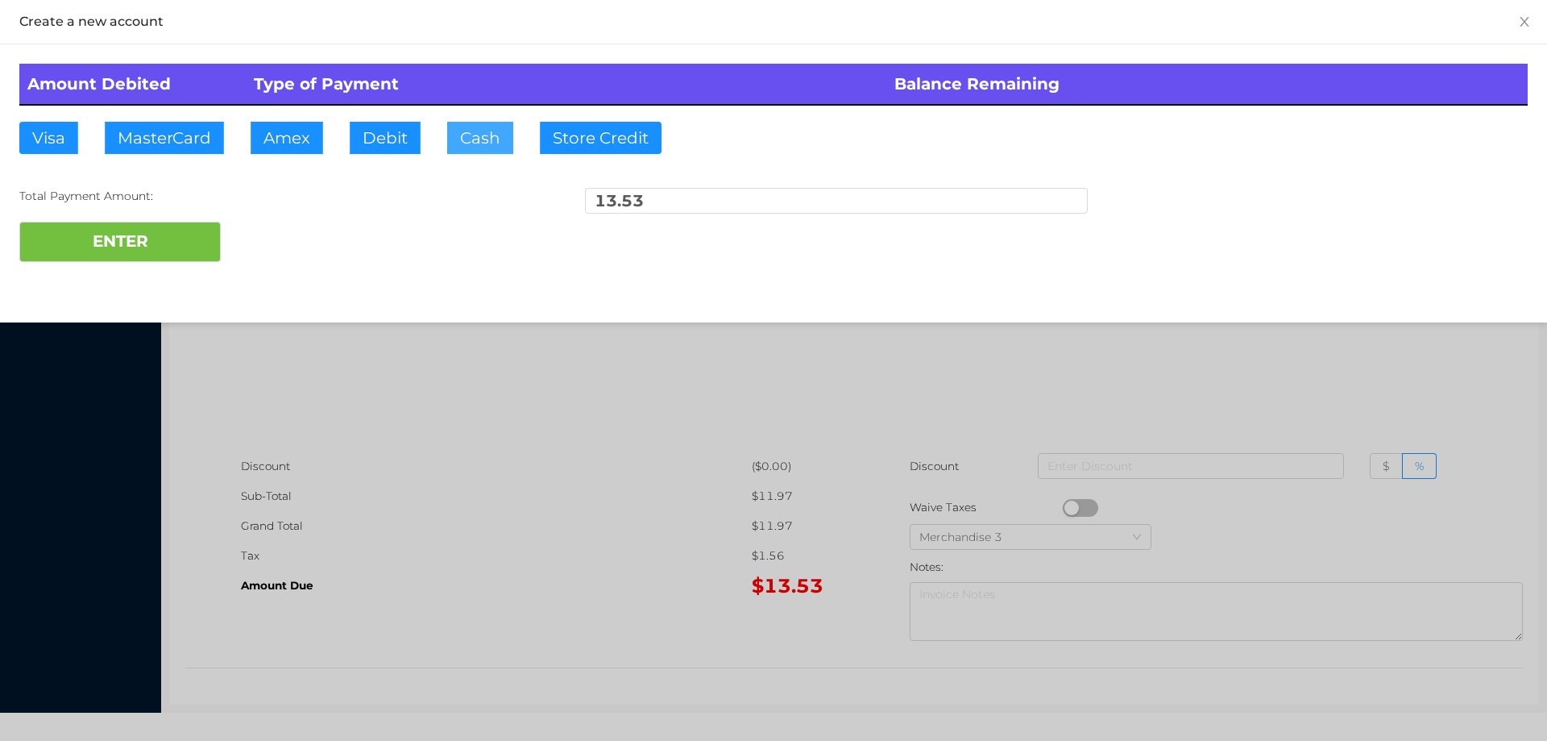
click at [468, 145] on button "Cash" at bounding box center [480, 138] width 66 height 32
type input "20."
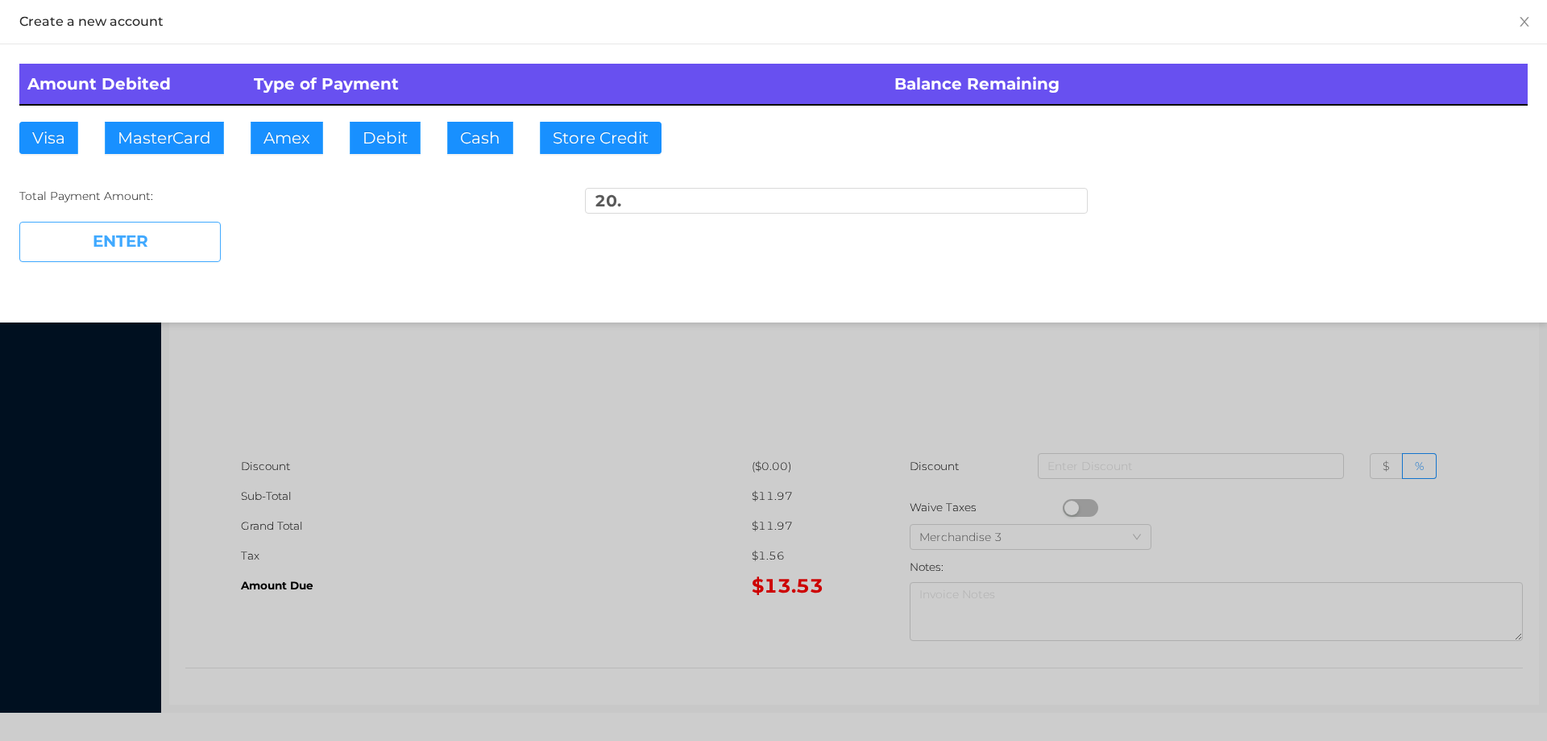
click at [137, 224] on button "ENTER" at bounding box center [119, 242] width 201 height 40
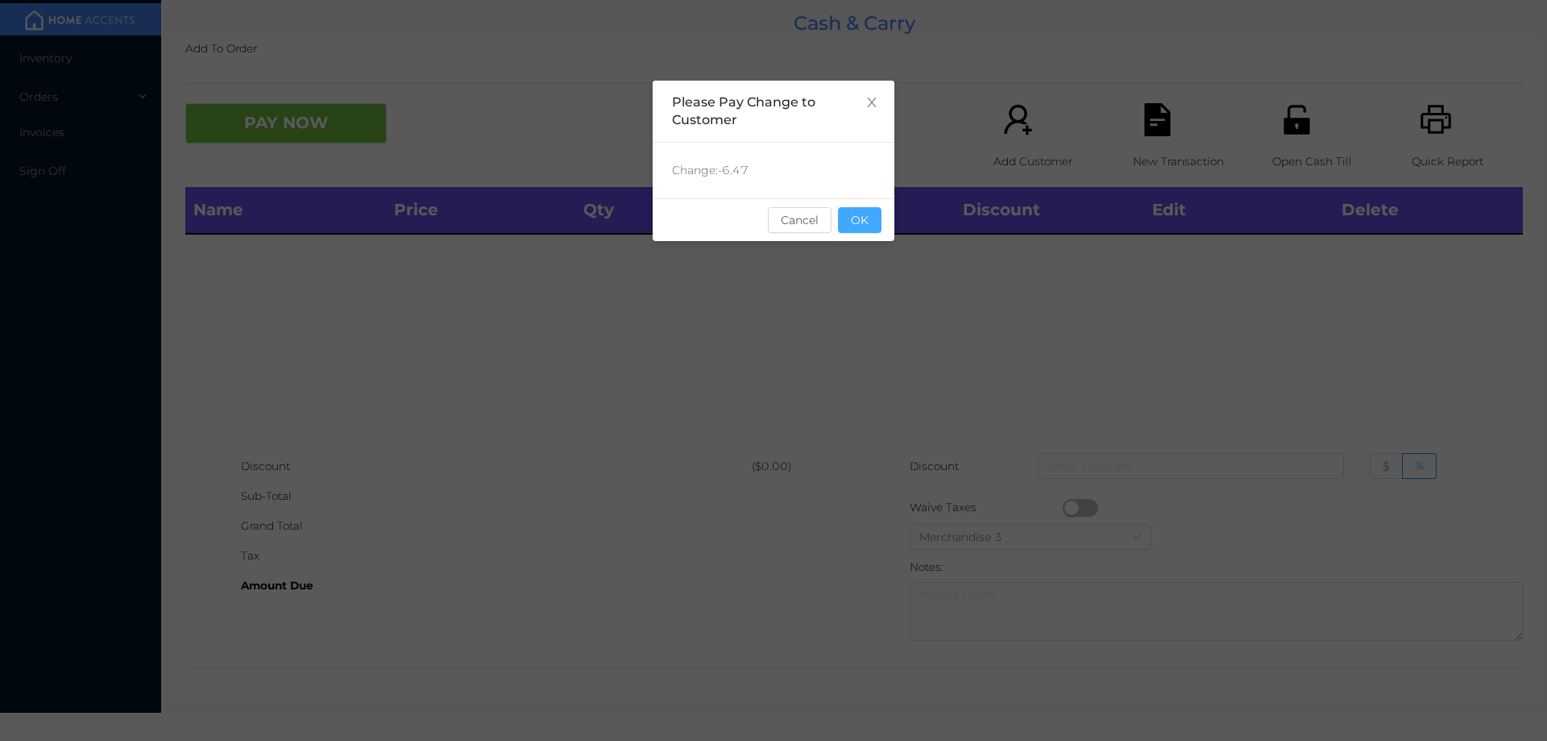
click at [870, 230] on button "OK" at bounding box center [860, 220] width 44 height 26
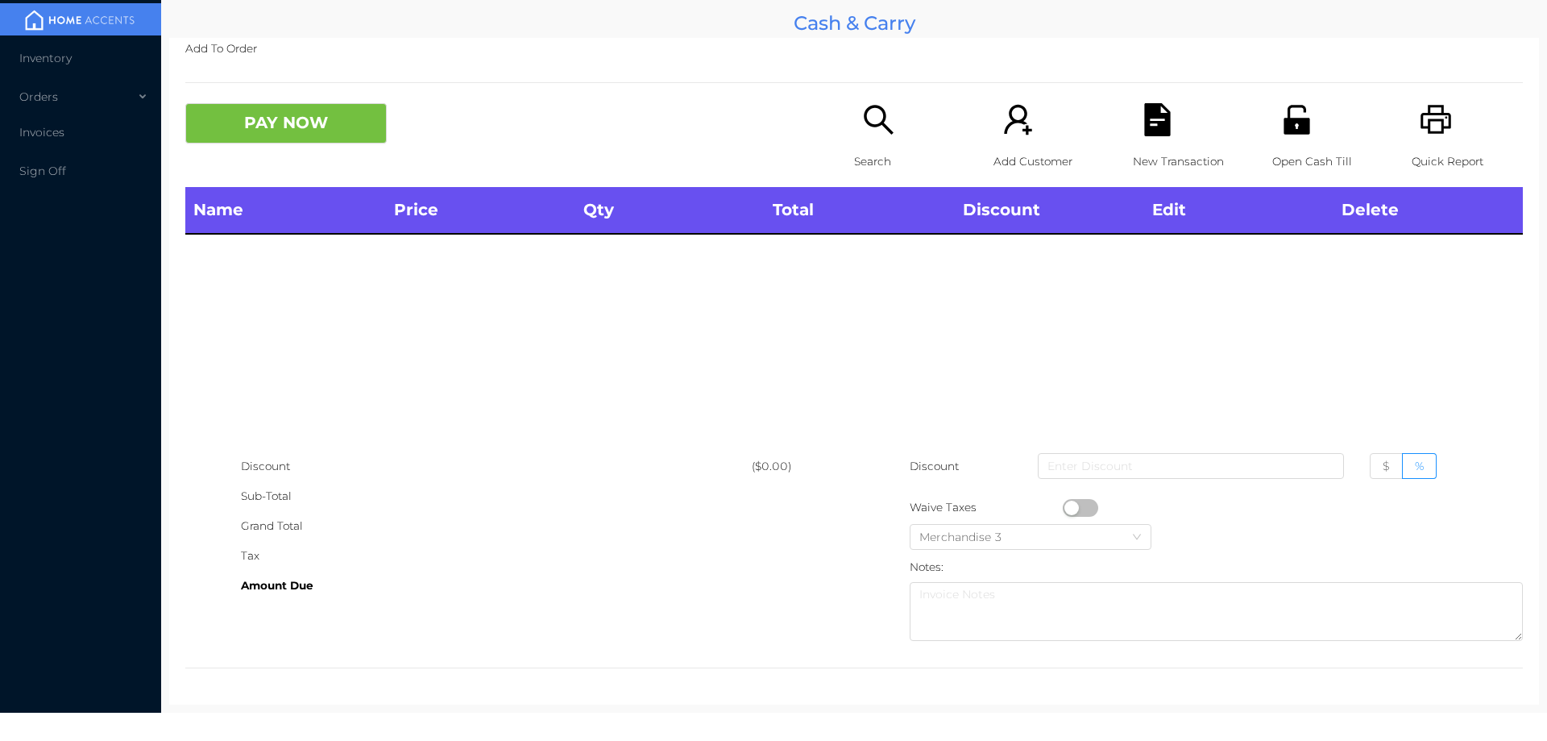
click at [859, 255] on div "Name Price Qty Total Discount Edit Delete" at bounding box center [854, 319] width 1338 height 264
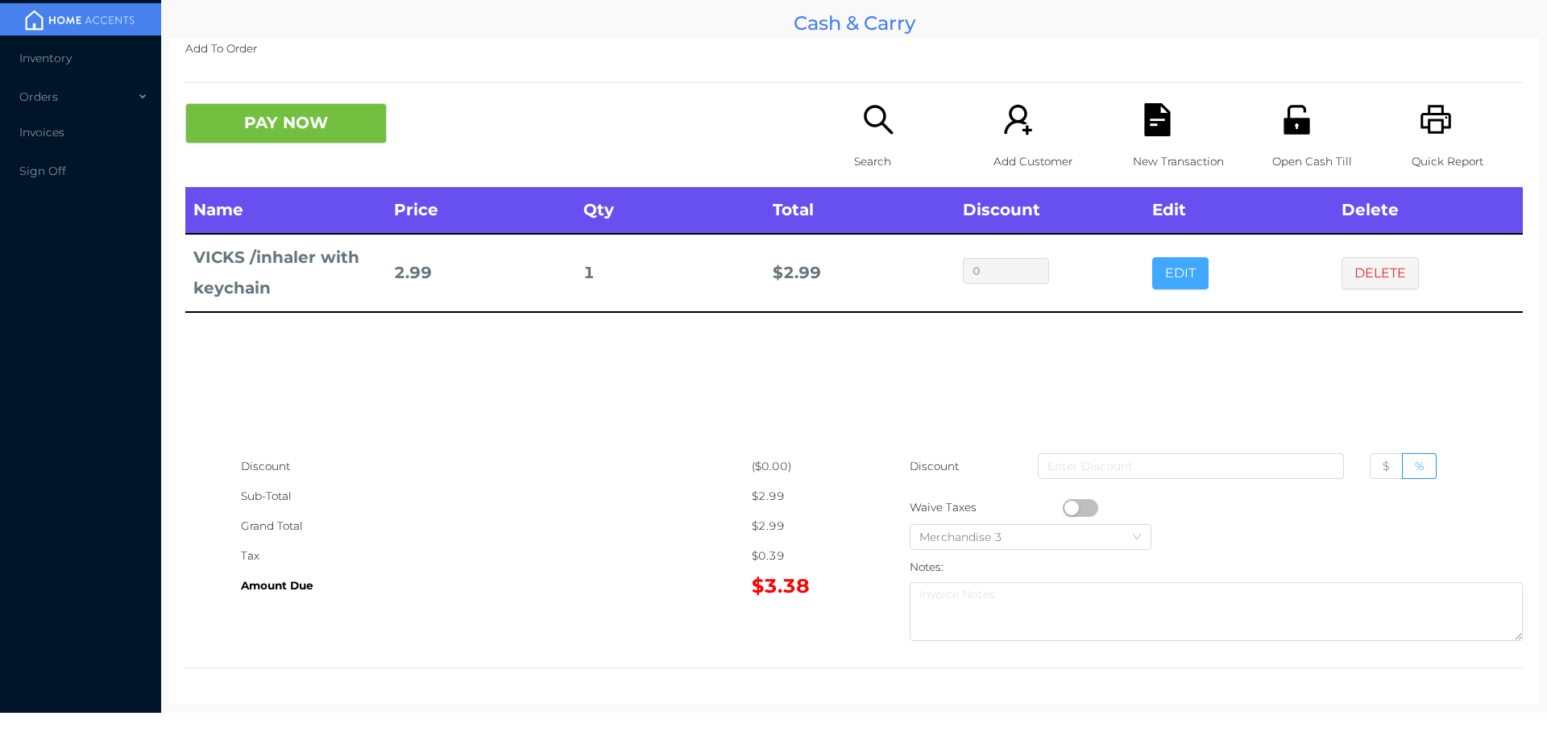
click at [1173, 280] on button "EDIT" at bounding box center [1180, 273] width 56 height 32
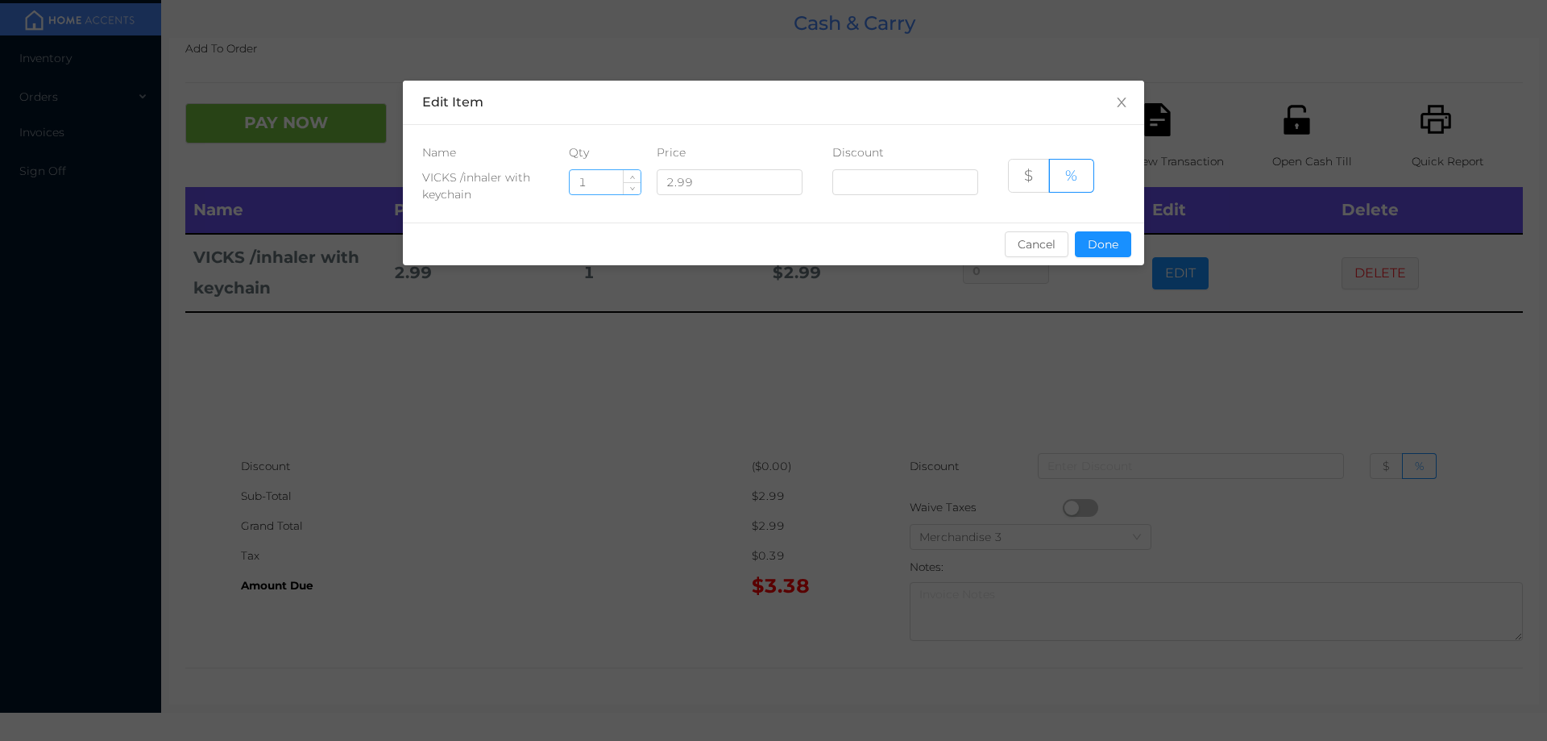
click at [600, 185] on input "1" at bounding box center [605, 182] width 71 height 24
type input "10"
click at [1102, 237] on button "Done" at bounding box center [1103, 244] width 56 height 26
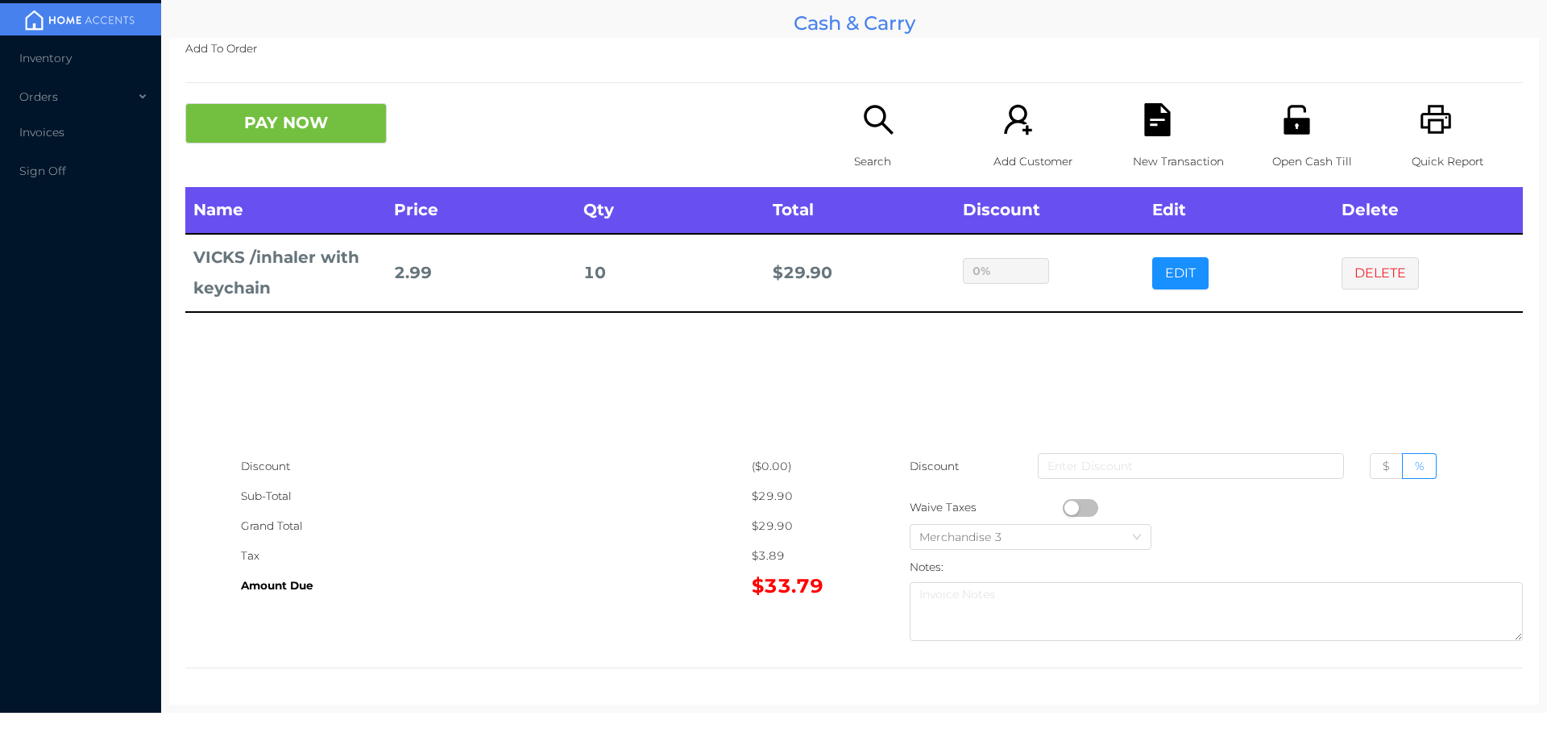
click at [1293, 142] on div "Open Cash Till" at bounding box center [1327, 145] width 111 height 84
click at [881, 147] on p "Search" at bounding box center [909, 162] width 111 height 30
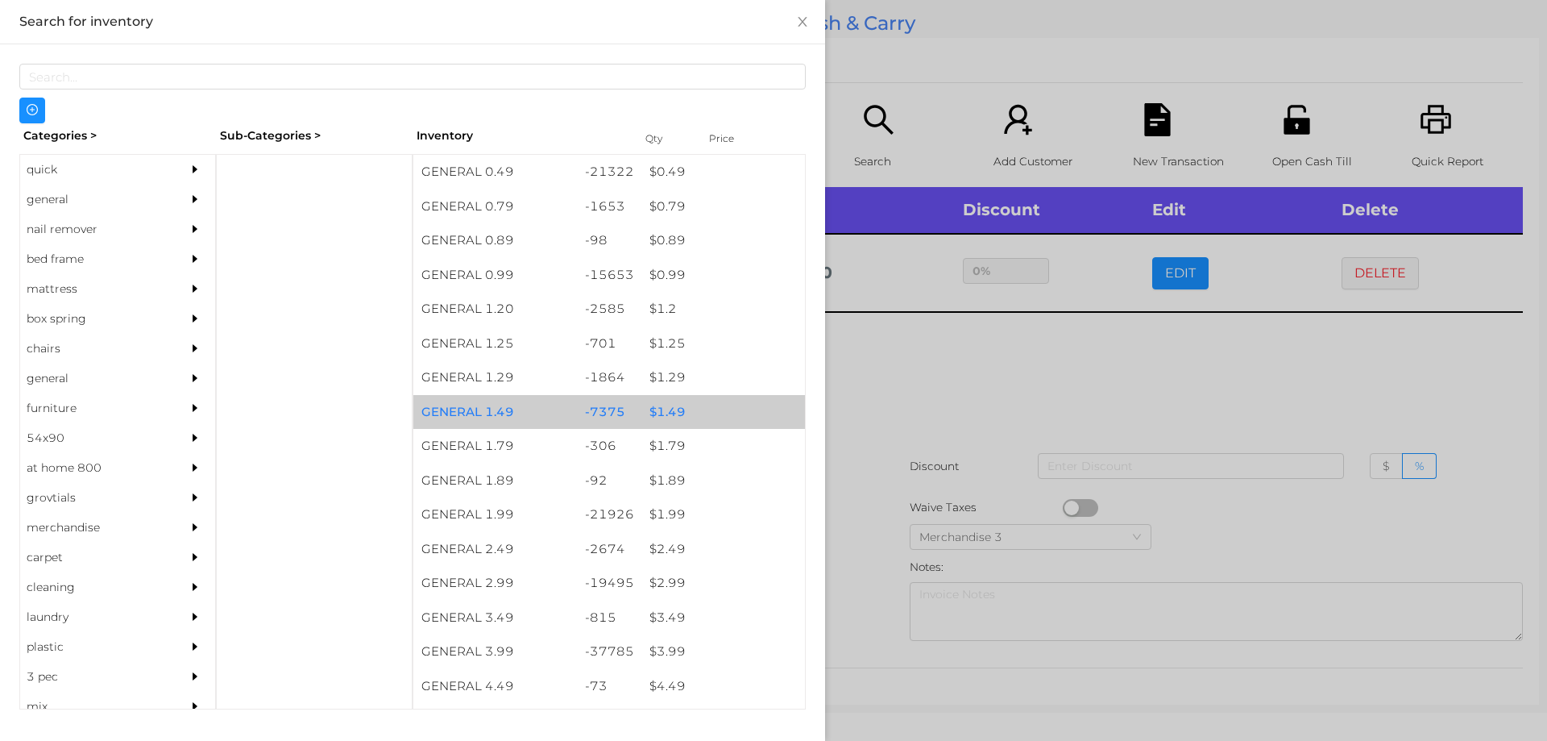
click at [670, 406] on div "$ 1.49" at bounding box center [723, 412] width 164 height 35
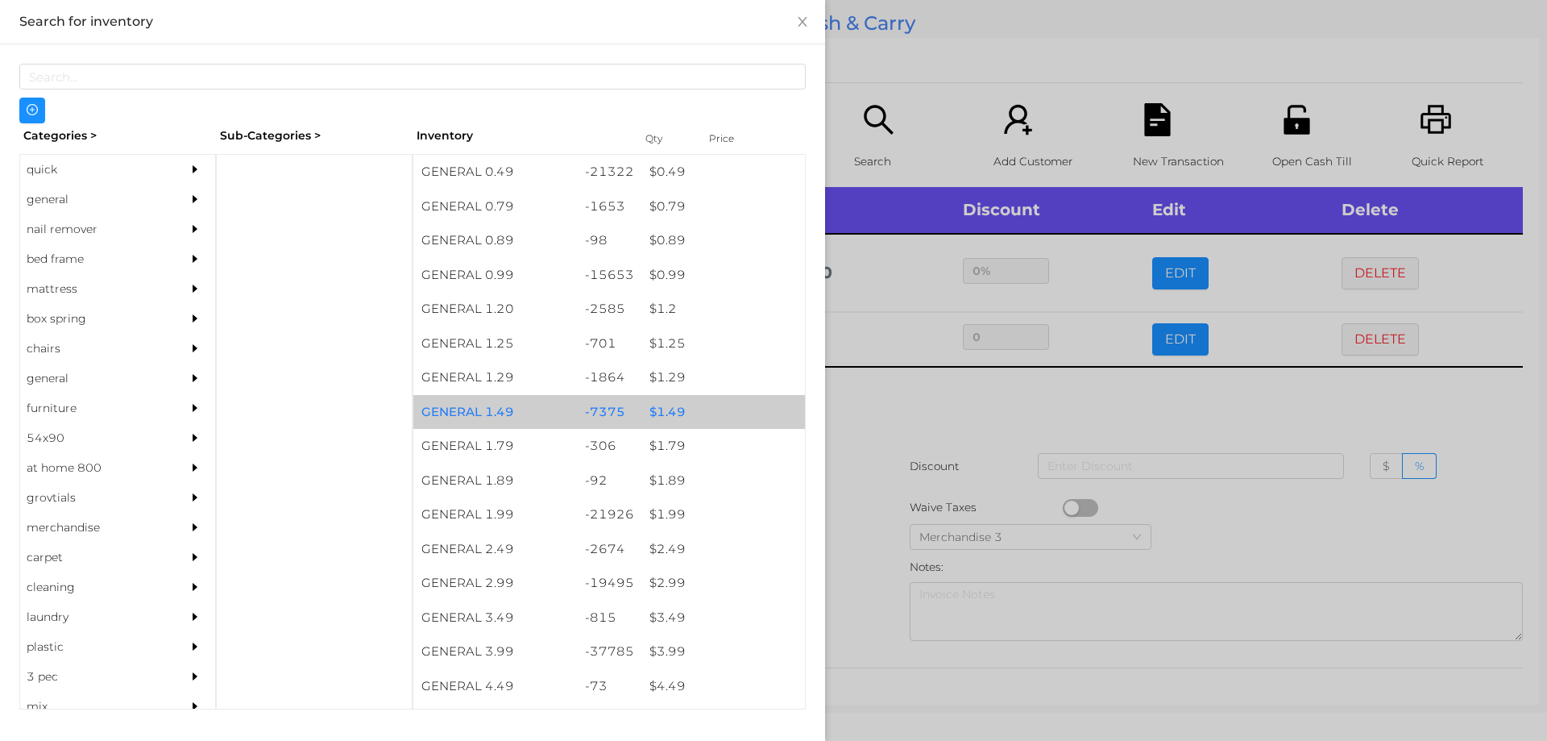
click at [668, 405] on div "$ 1.49" at bounding box center [723, 412] width 164 height 35
click at [675, 402] on div "$ 1.49" at bounding box center [723, 412] width 164 height 35
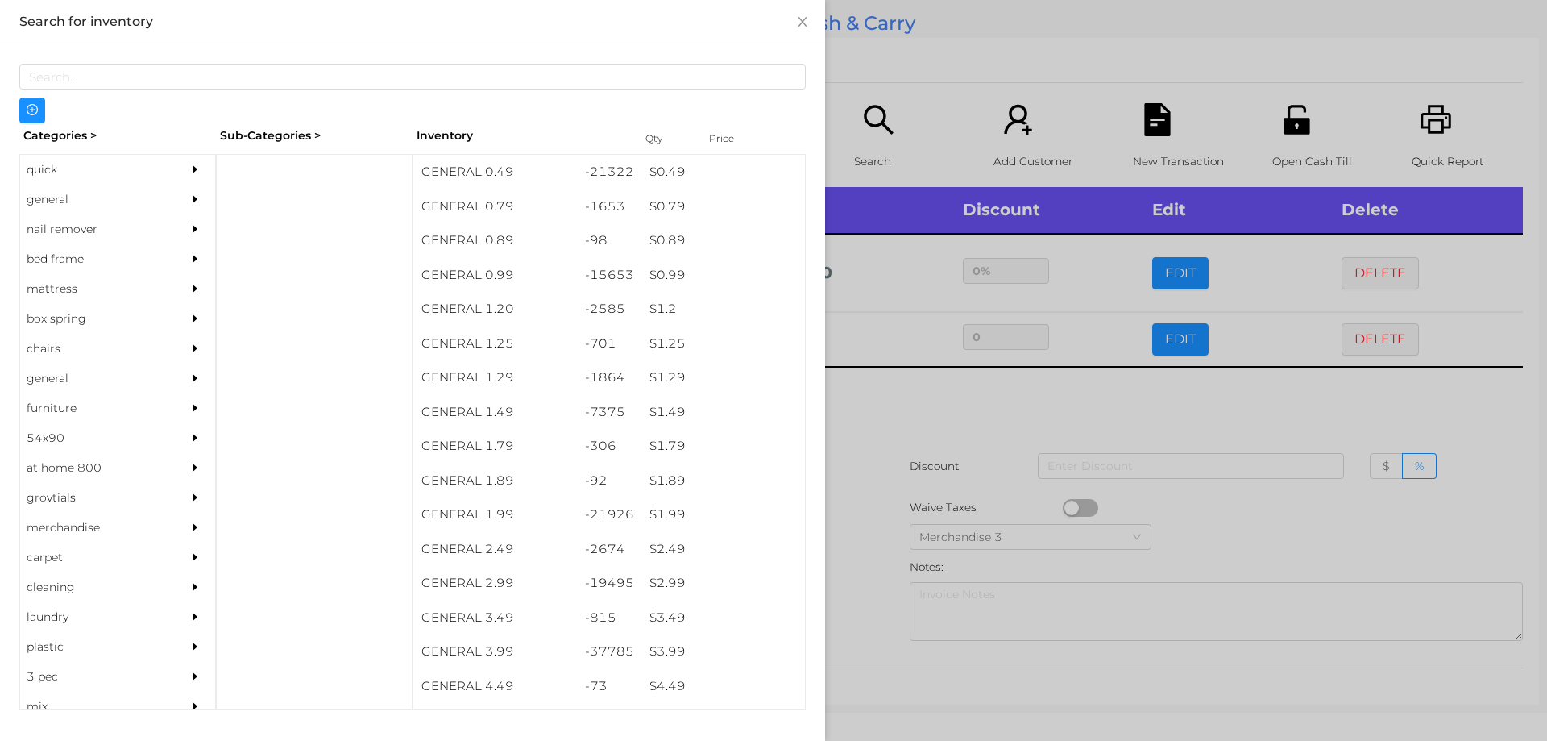
click at [885, 417] on div at bounding box center [773, 370] width 1547 height 741
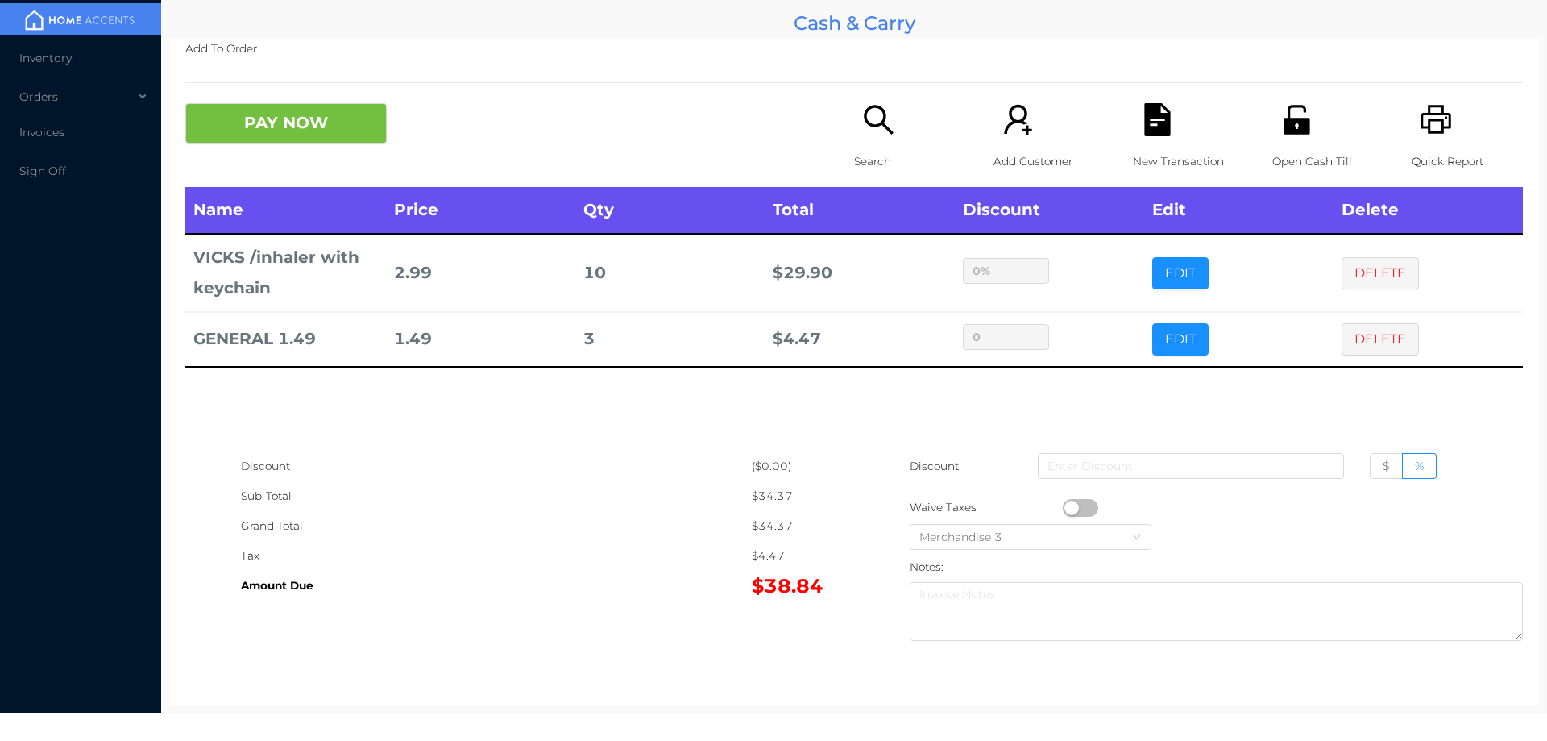
click at [871, 134] on icon "icon: search" at bounding box center [878, 119] width 33 height 33
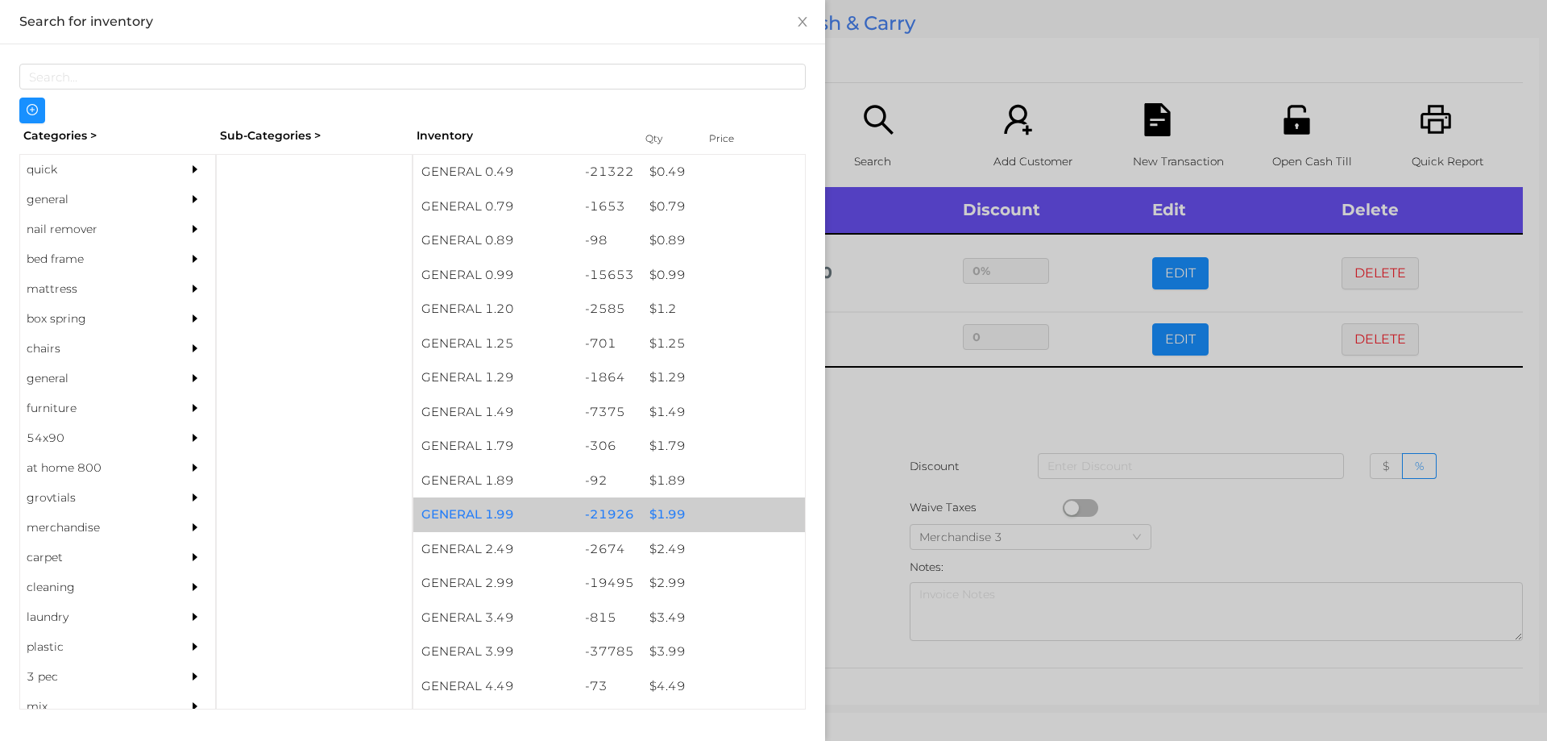
click at [683, 526] on div "$ 1.99" at bounding box center [723, 514] width 164 height 35
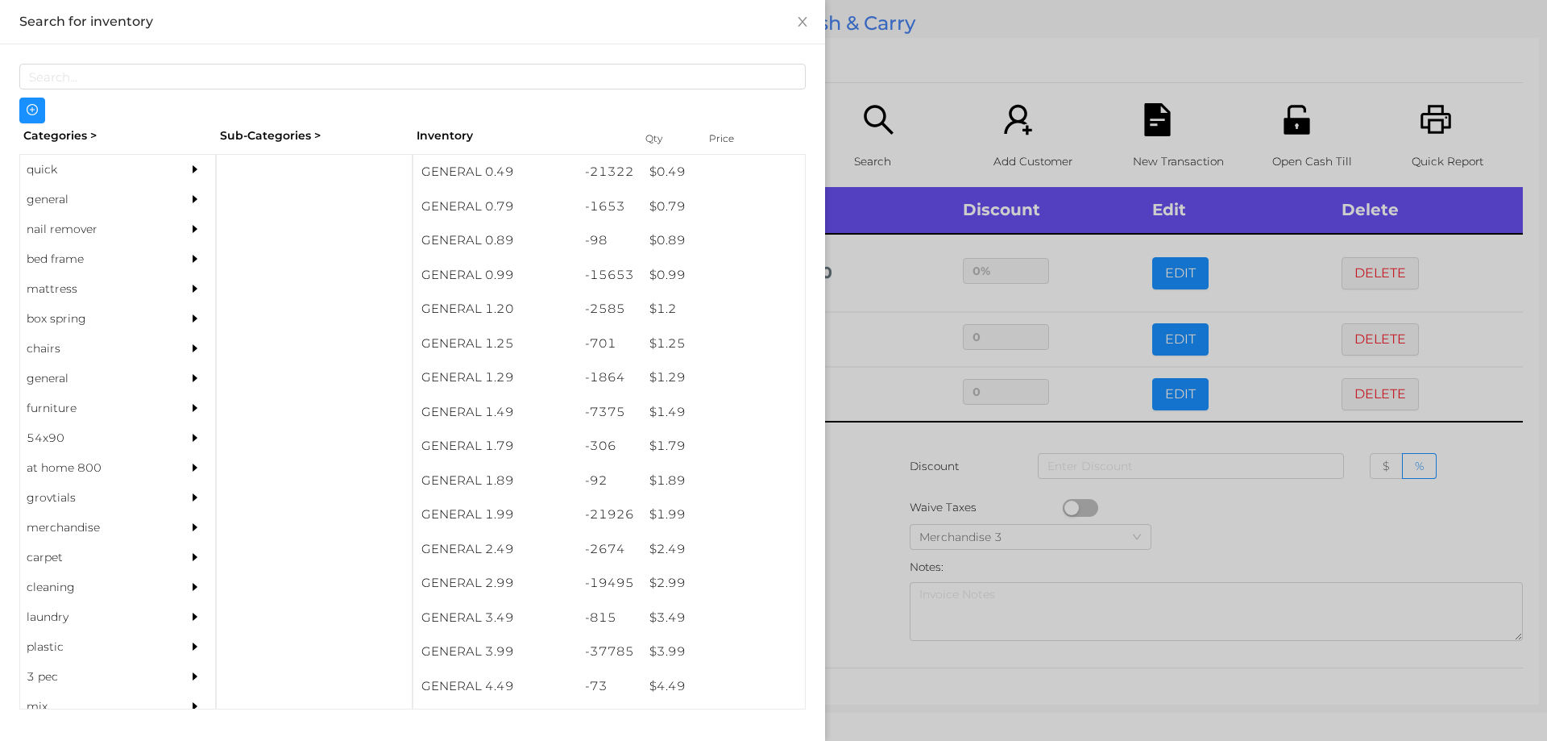
click at [853, 485] on div at bounding box center [773, 370] width 1547 height 741
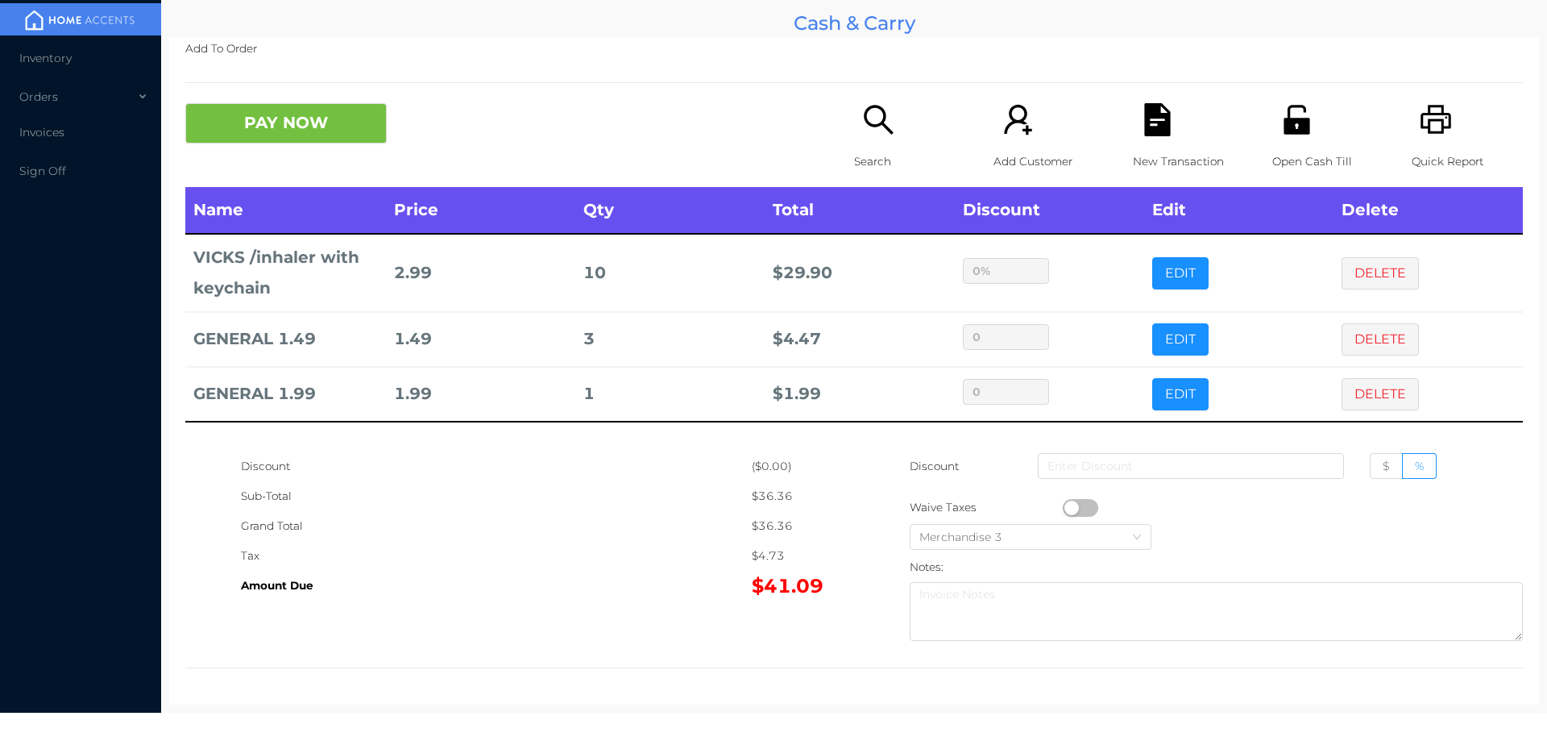
click at [1289, 139] on div "Open Cash Till" at bounding box center [1327, 145] width 111 height 84
click at [1292, 118] on icon "icon: unlock" at bounding box center [1297, 119] width 26 height 29
click at [311, 114] on button "PAY NOW" at bounding box center [285, 123] width 201 height 40
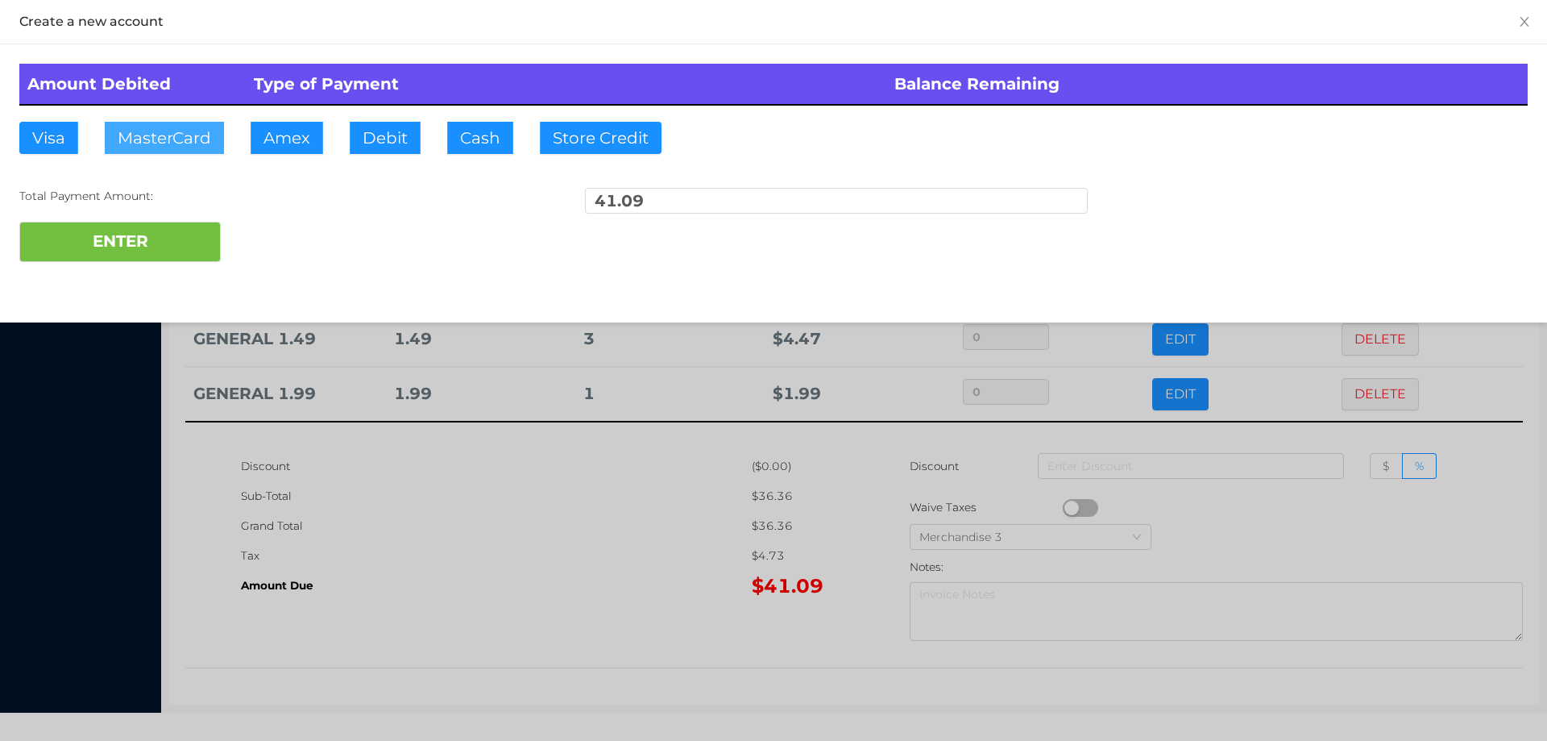
click at [178, 136] on button "MasterCard" at bounding box center [164, 138] width 119 height 32
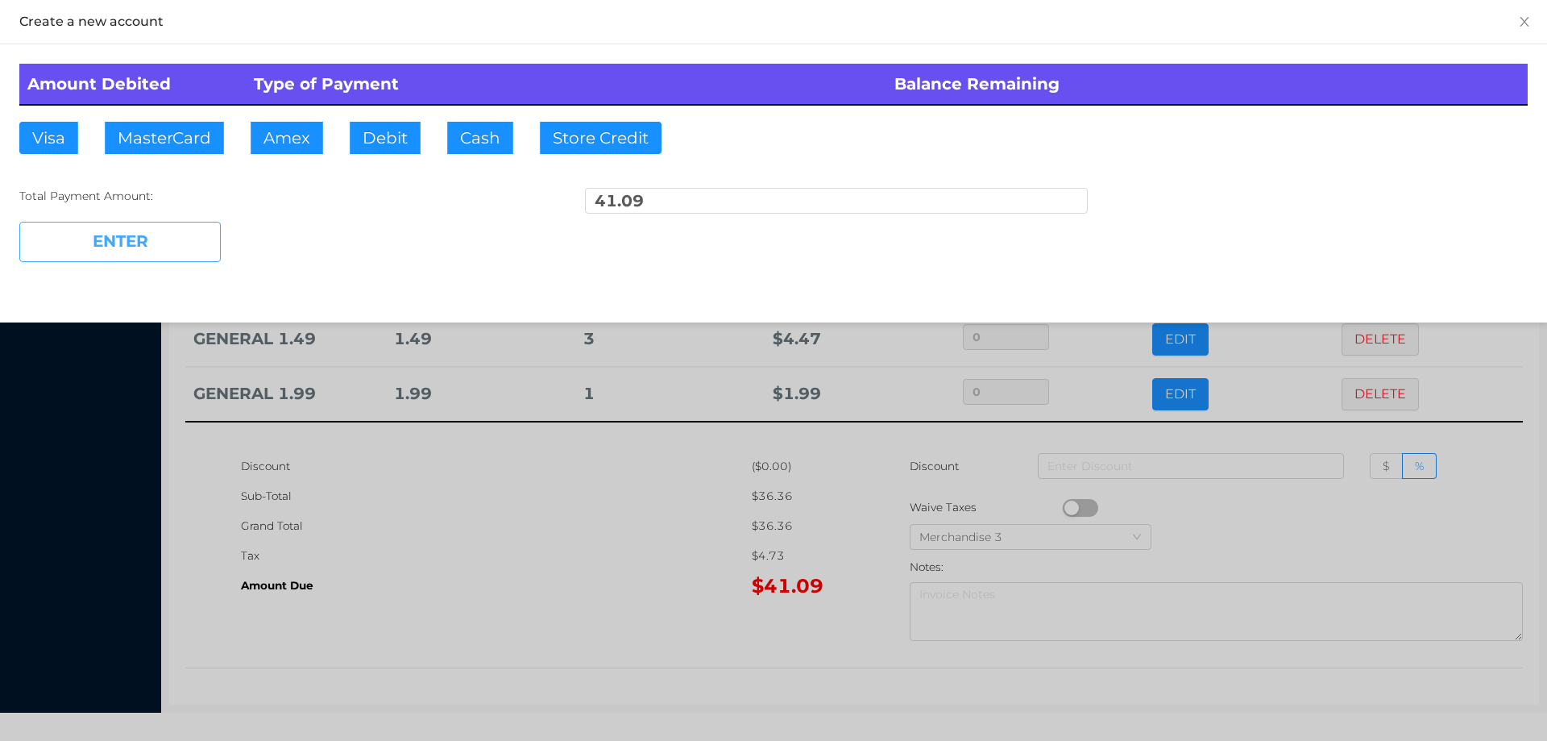
click at [147, 231] on button "ENTER" at bounding box center [119, 242] width 201 height 40
type input "0"
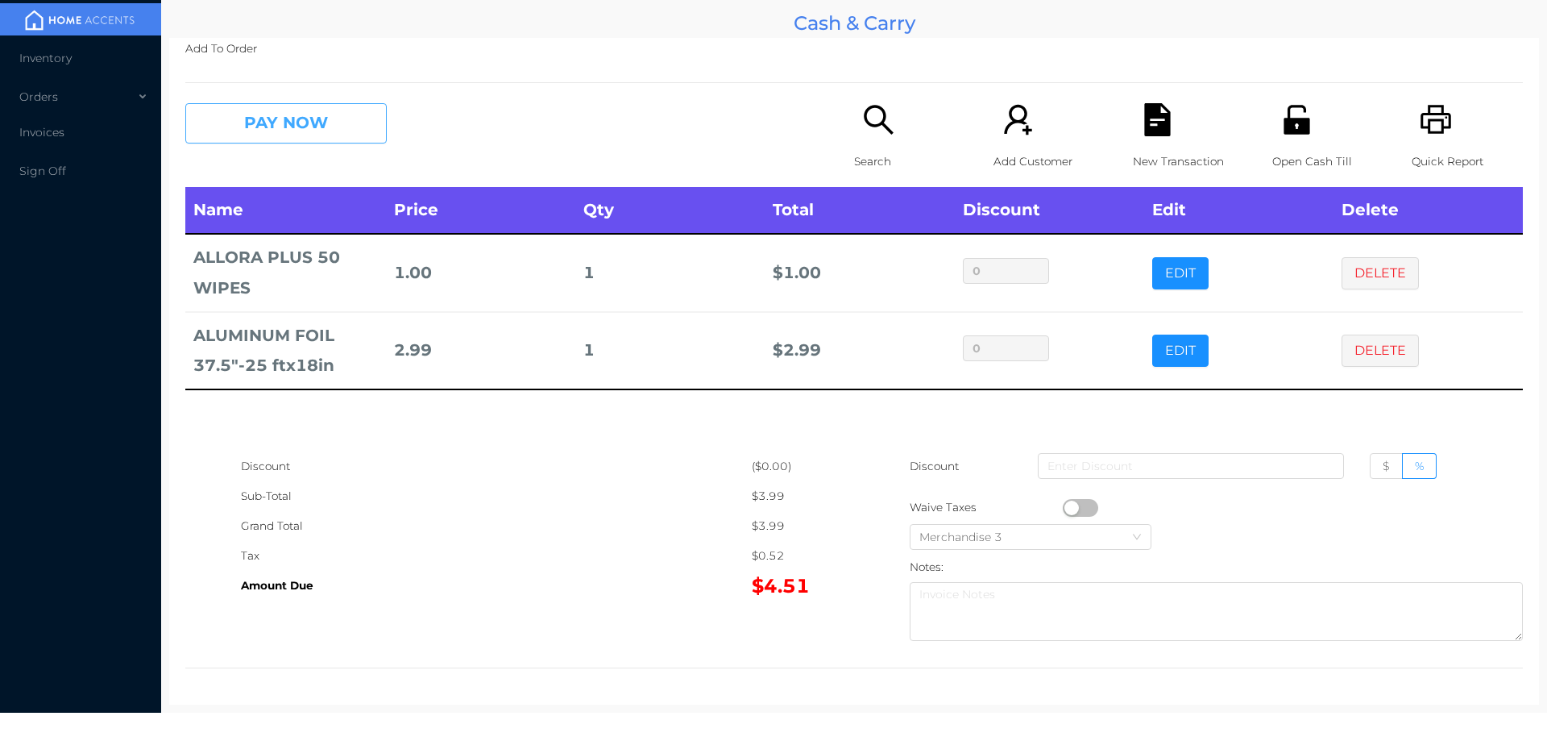
click at [299, 140] on button "PAY NOW" at bounding box center [285, 123] width 201 height 40
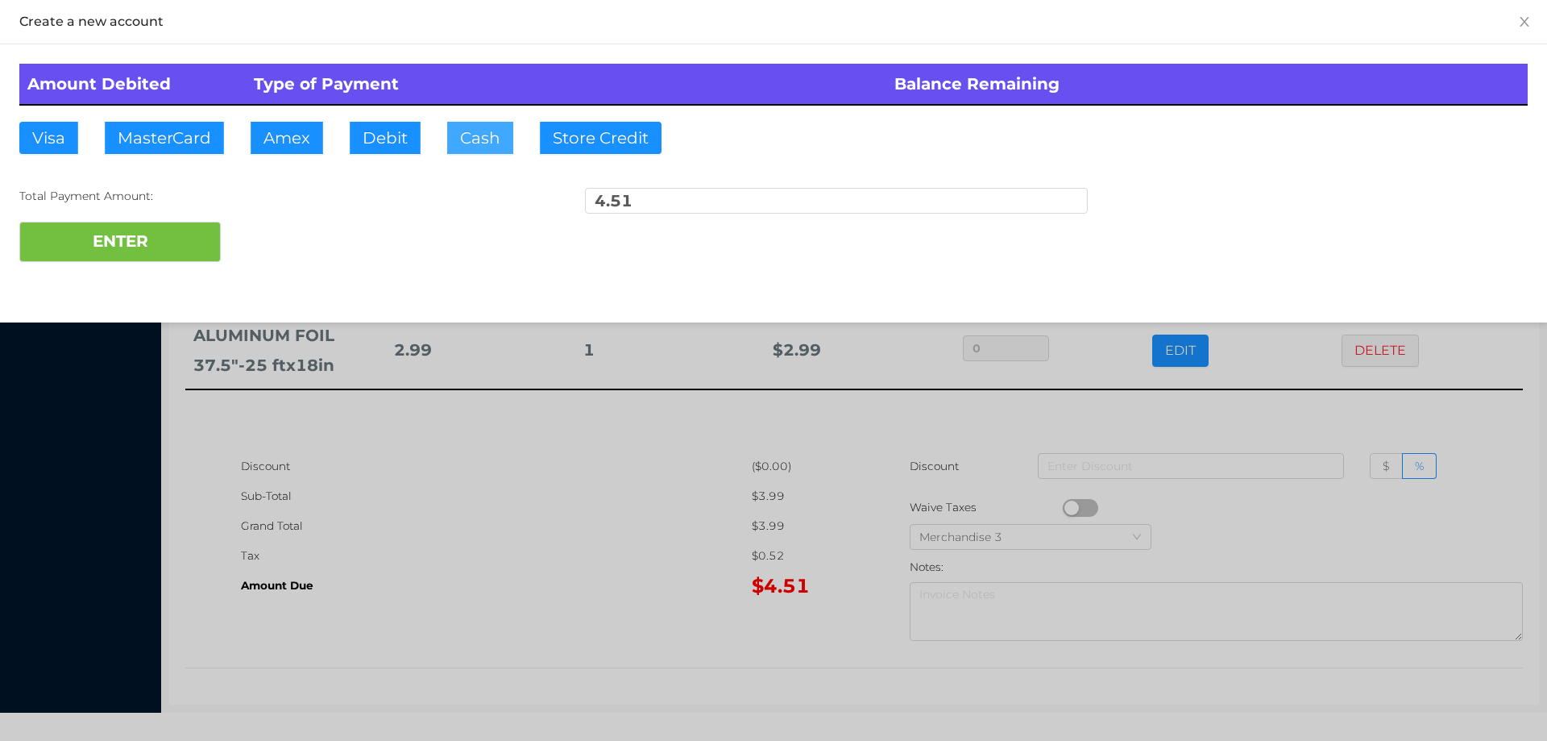
click at [450, 134] on button "Cash" at bounding box center [480, 138] width 66 height 32
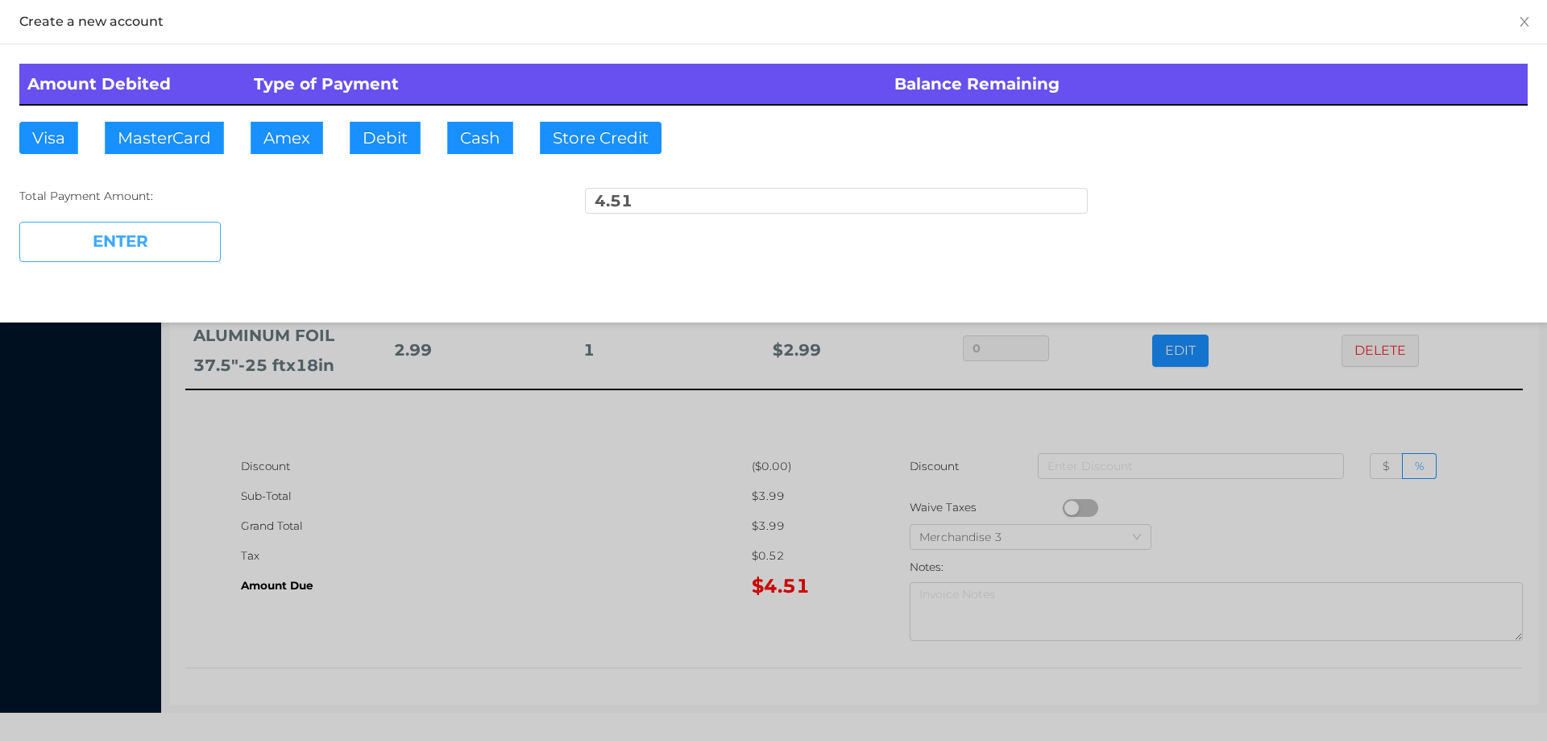
click at [118, 247] on button "ENTER" at bounding box center [119, 242] width 201 height 40
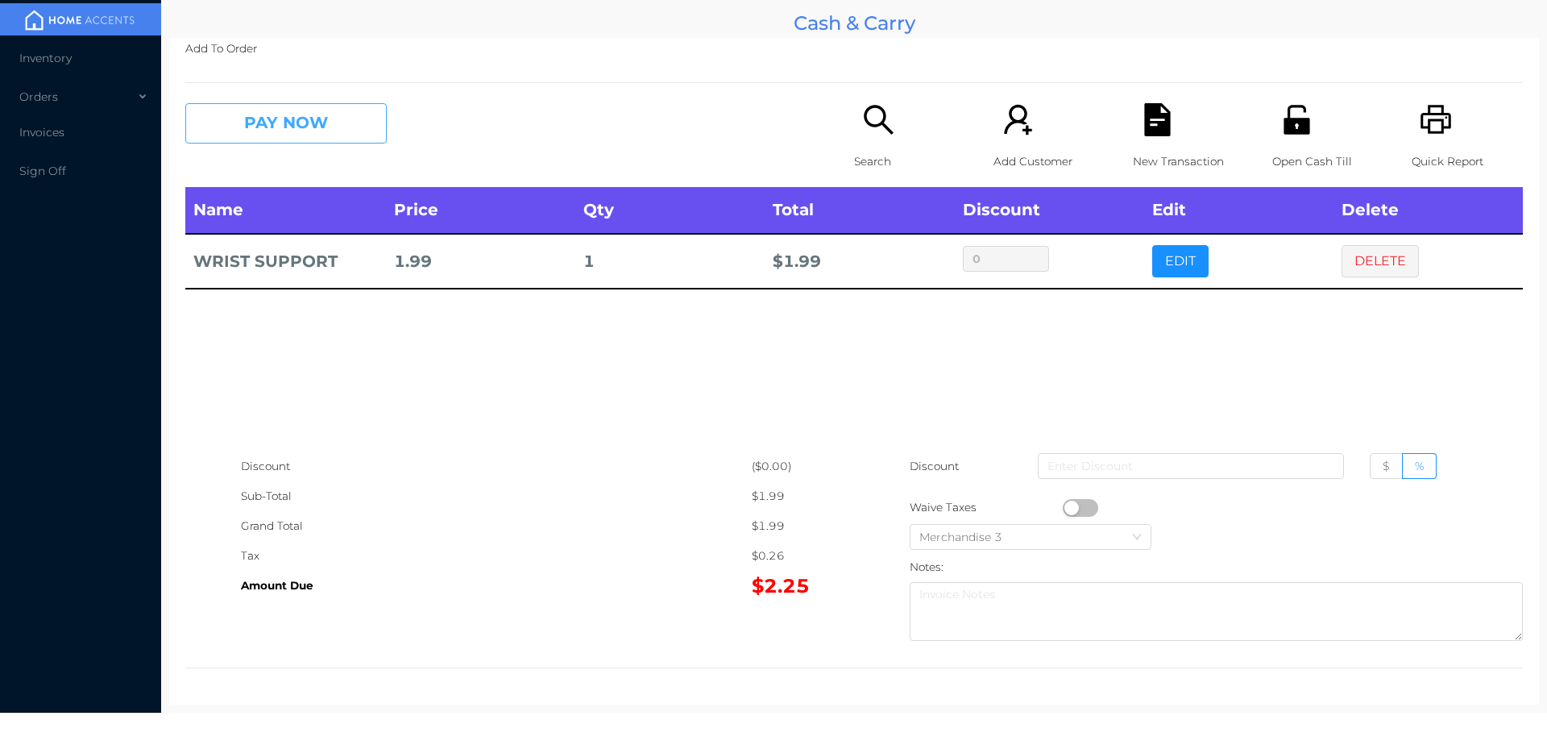
click at [282, 121] on button "PAY NOW" at bounding box center [285, 123] width 201 height 40
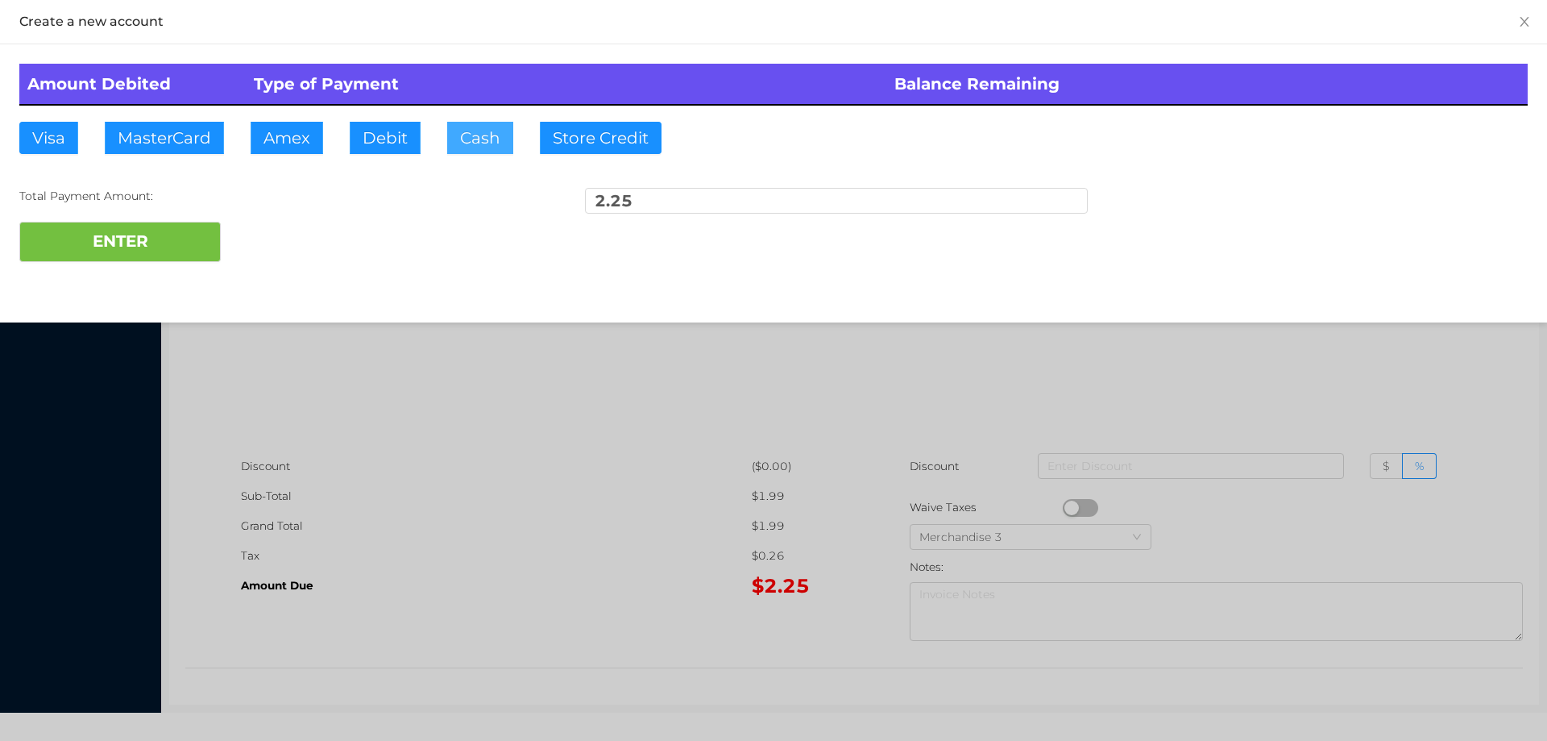
click at [469, 143] on button "Cash" at bounding box center [480, 138] width 66 height 32
type input "10."
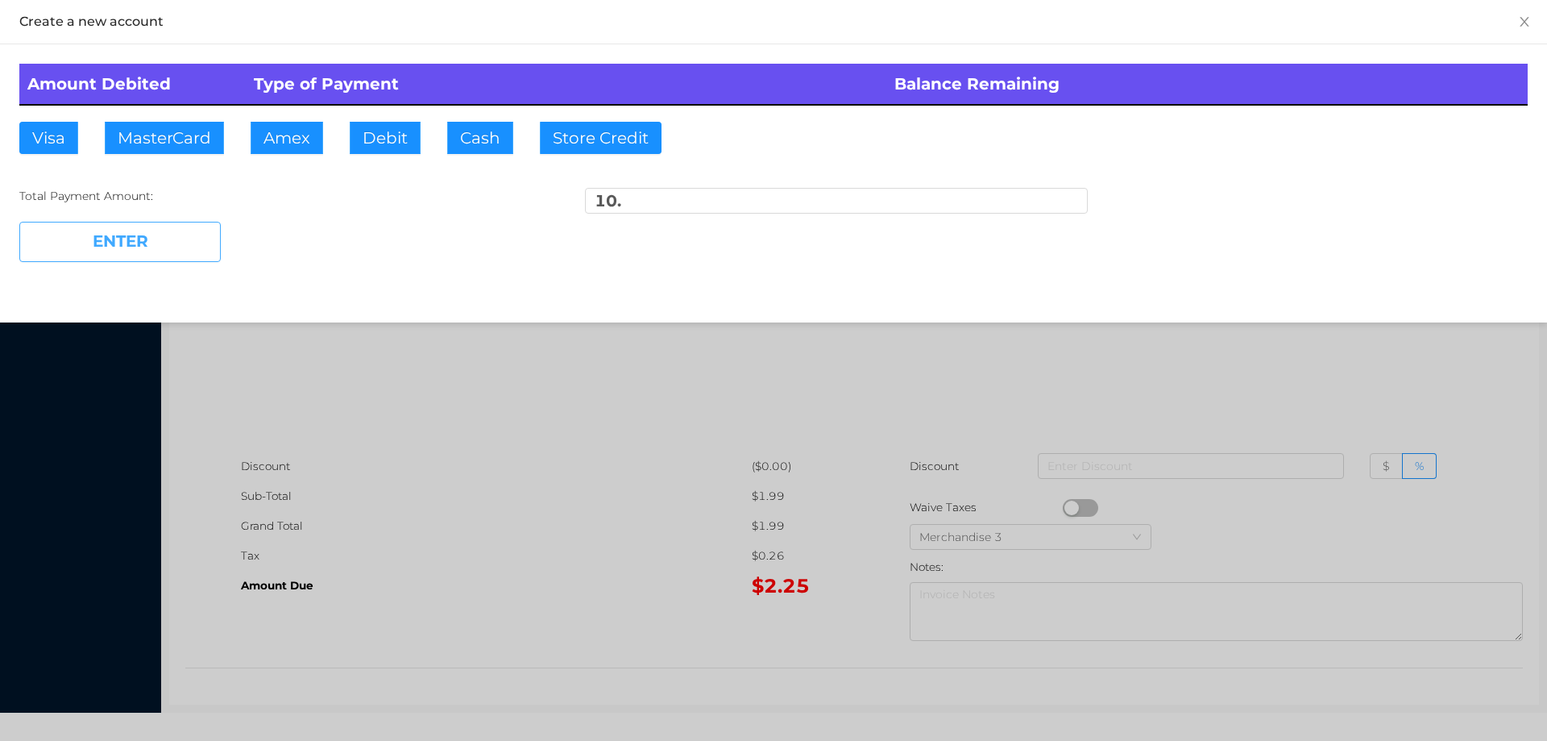
click at [158, 232] on button "ENTER" at bounding box center [119, 242] width 201 height 40
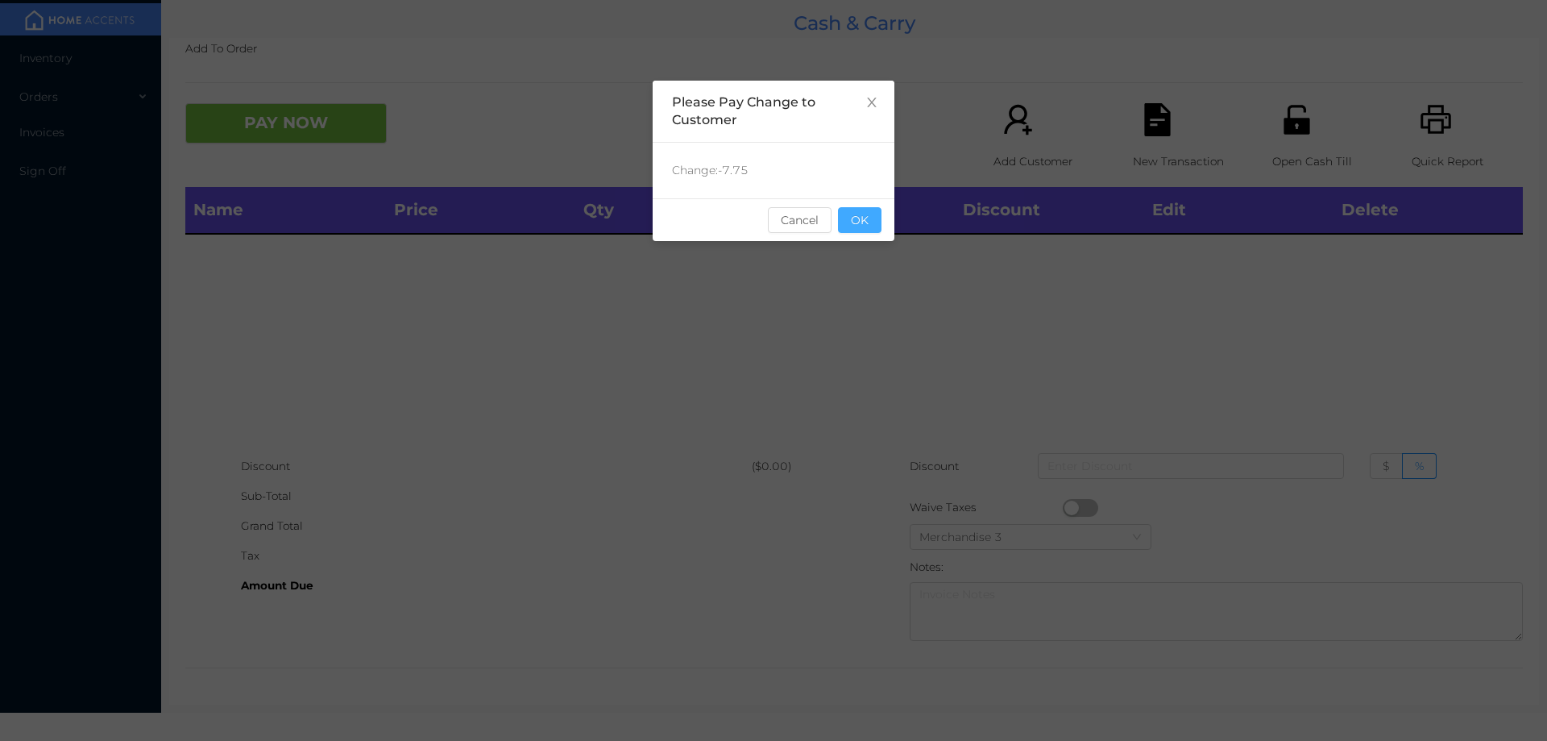
click at [871, 218] on button "OK" at bounding box center [860, 220] width 44 height 26
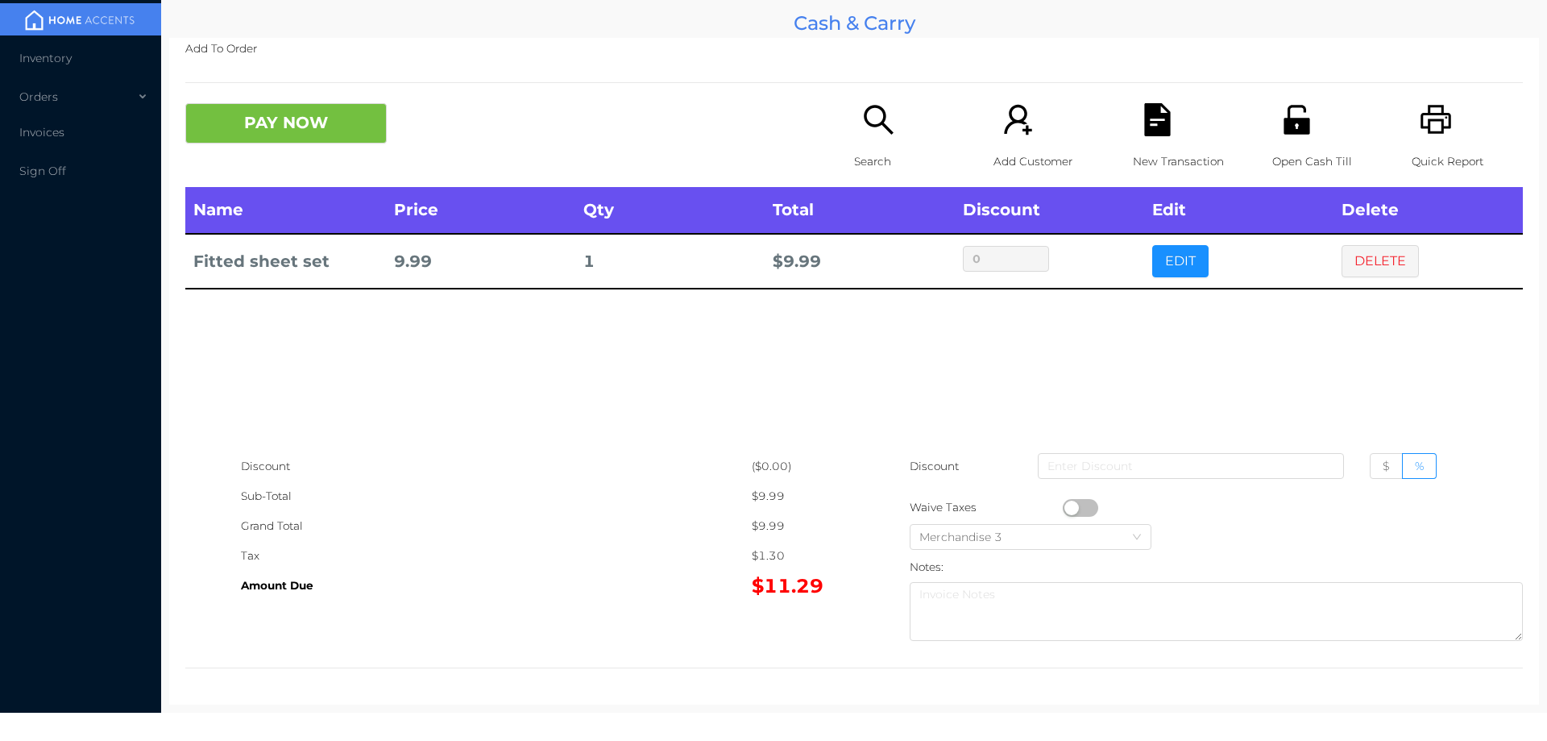
click at [870, 128] on icon "icon: search" at bounding box center [878, 119] width 33 height 33
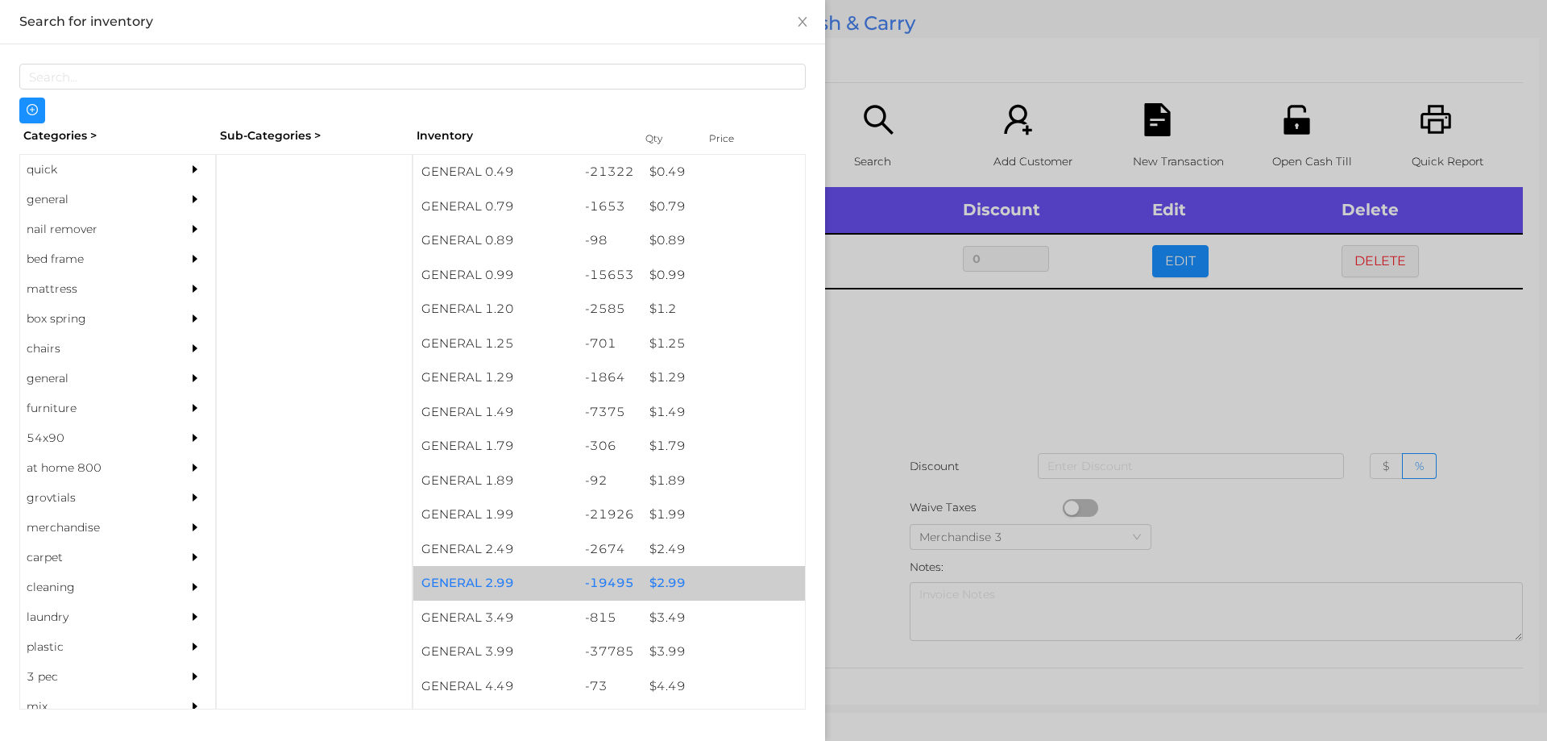
click at [657, 580] on div "$ 2.99" at bounding box center [723, 583] width 164 height 35
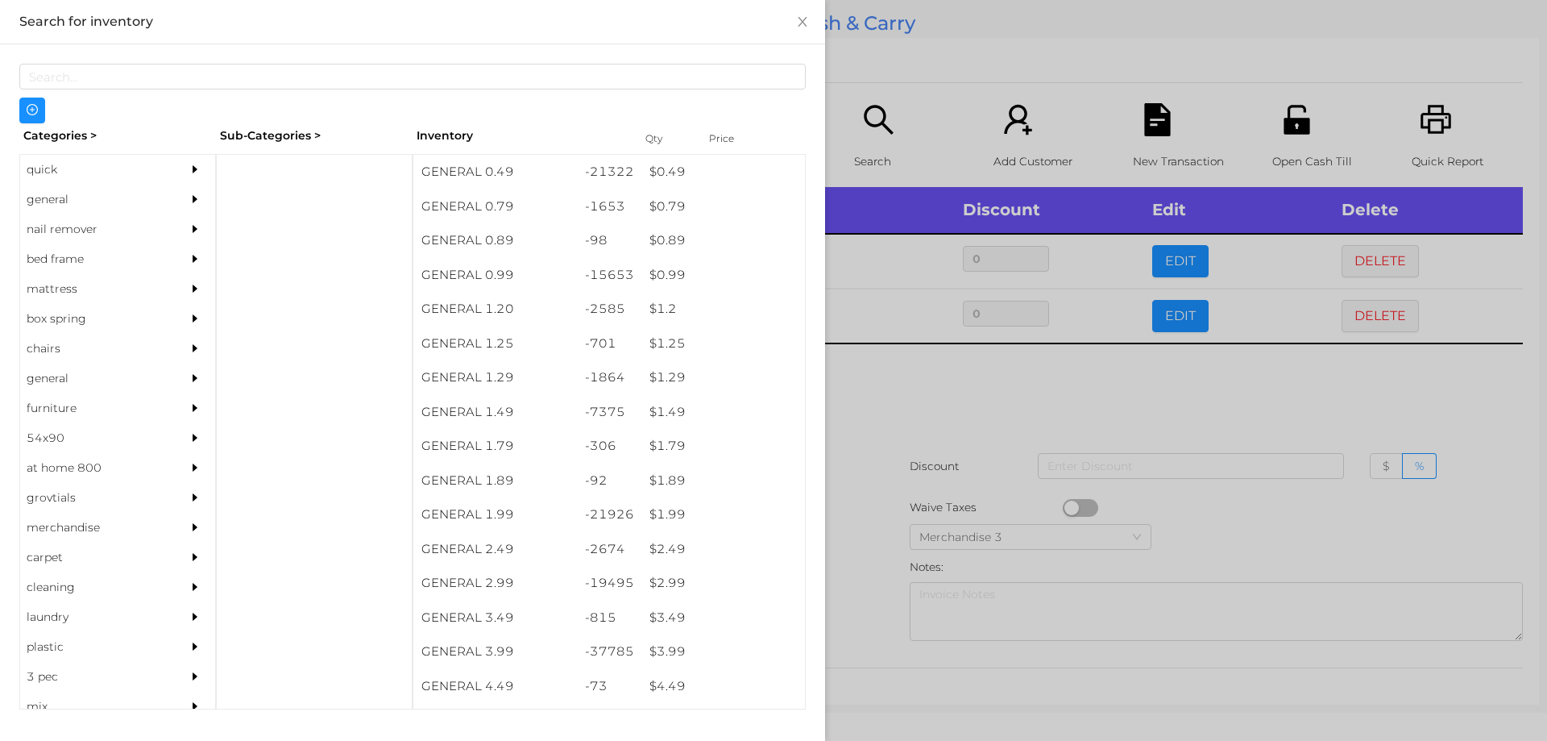
click at [926, 382] on div at bounding box center [773, 370] width 1547 height 741
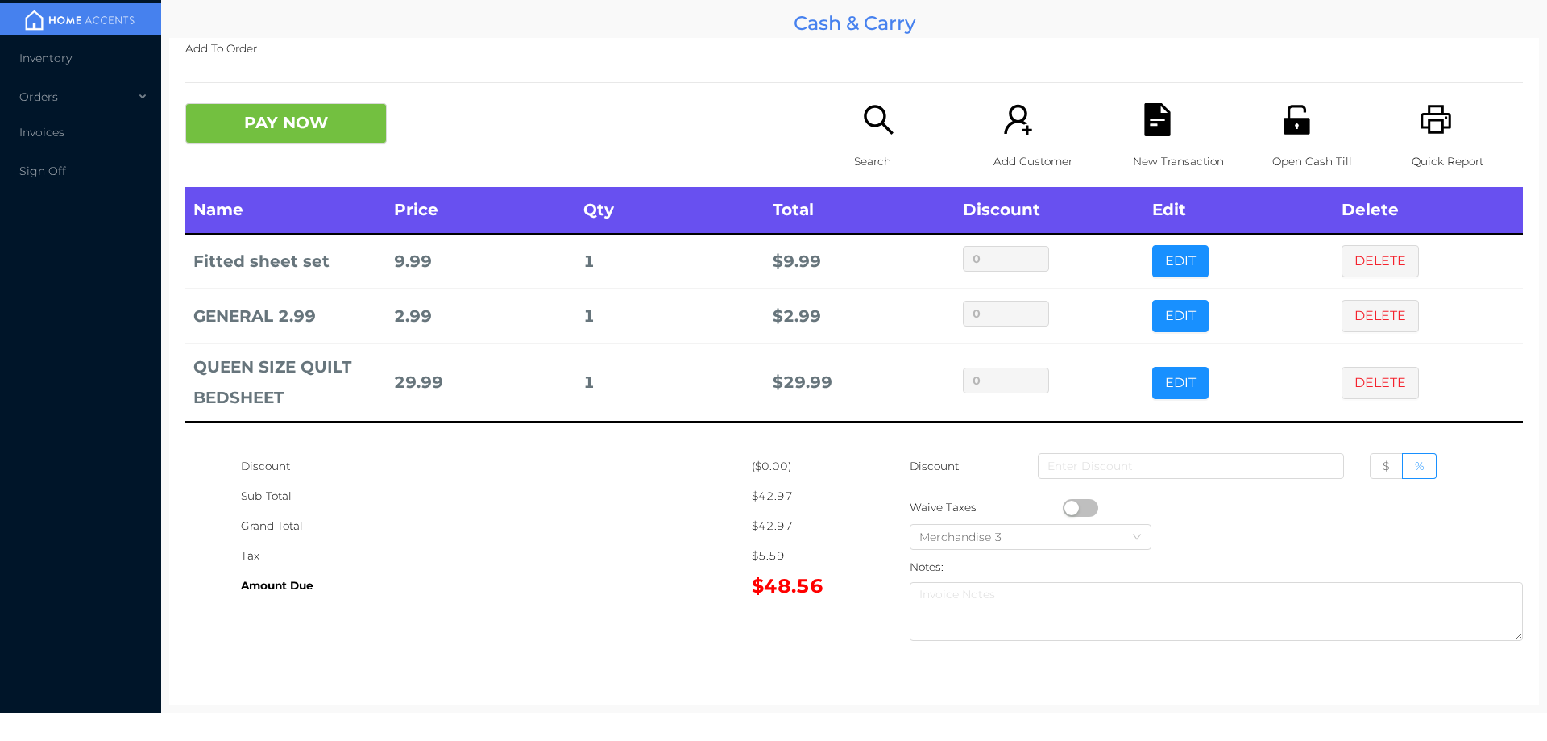
click at [329, 127] on button "PAY NOW" at bounding box center [285, 123] width 201 height 40
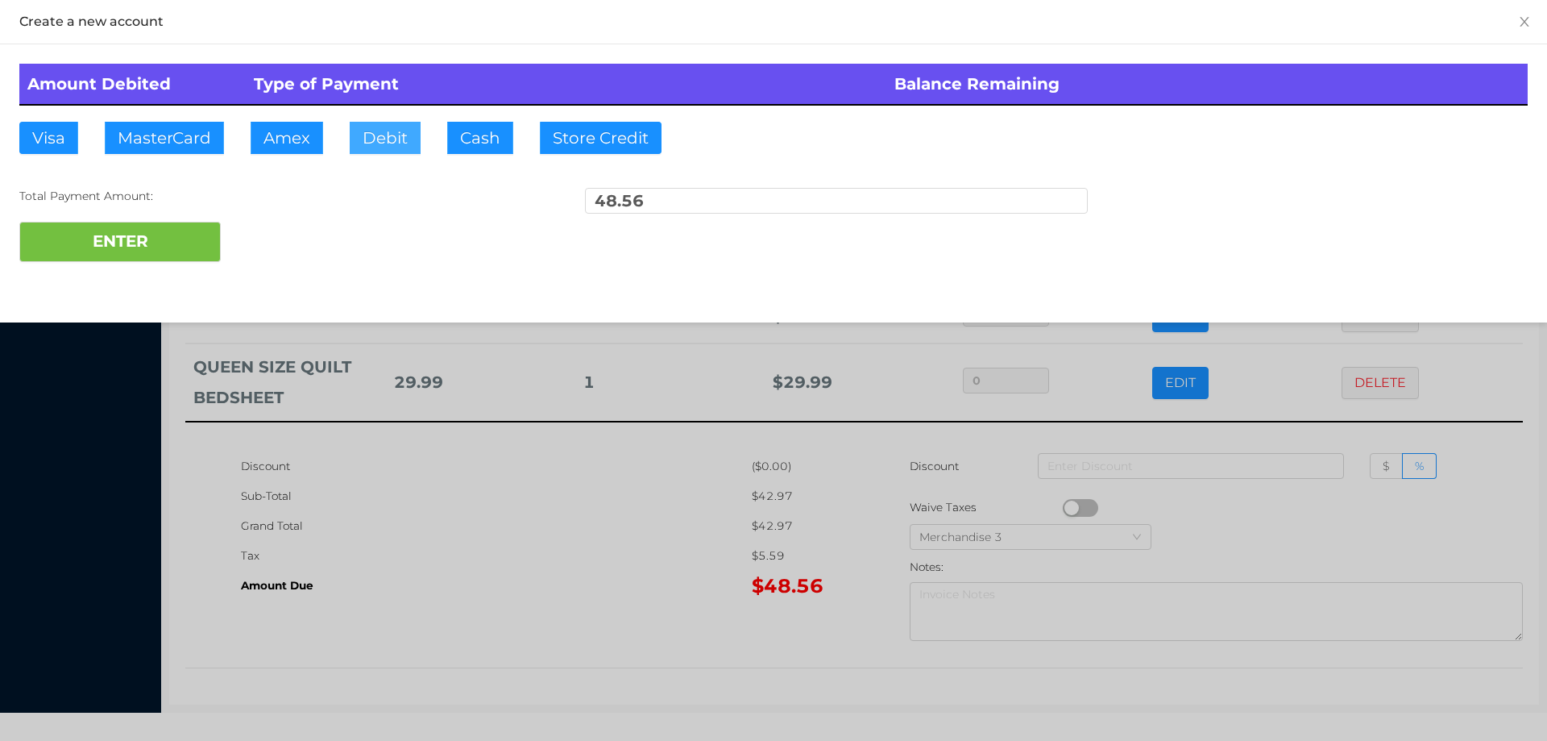
click at [376, 143] on button "Debit" at bounding box center [385, 138] width 71 height 32
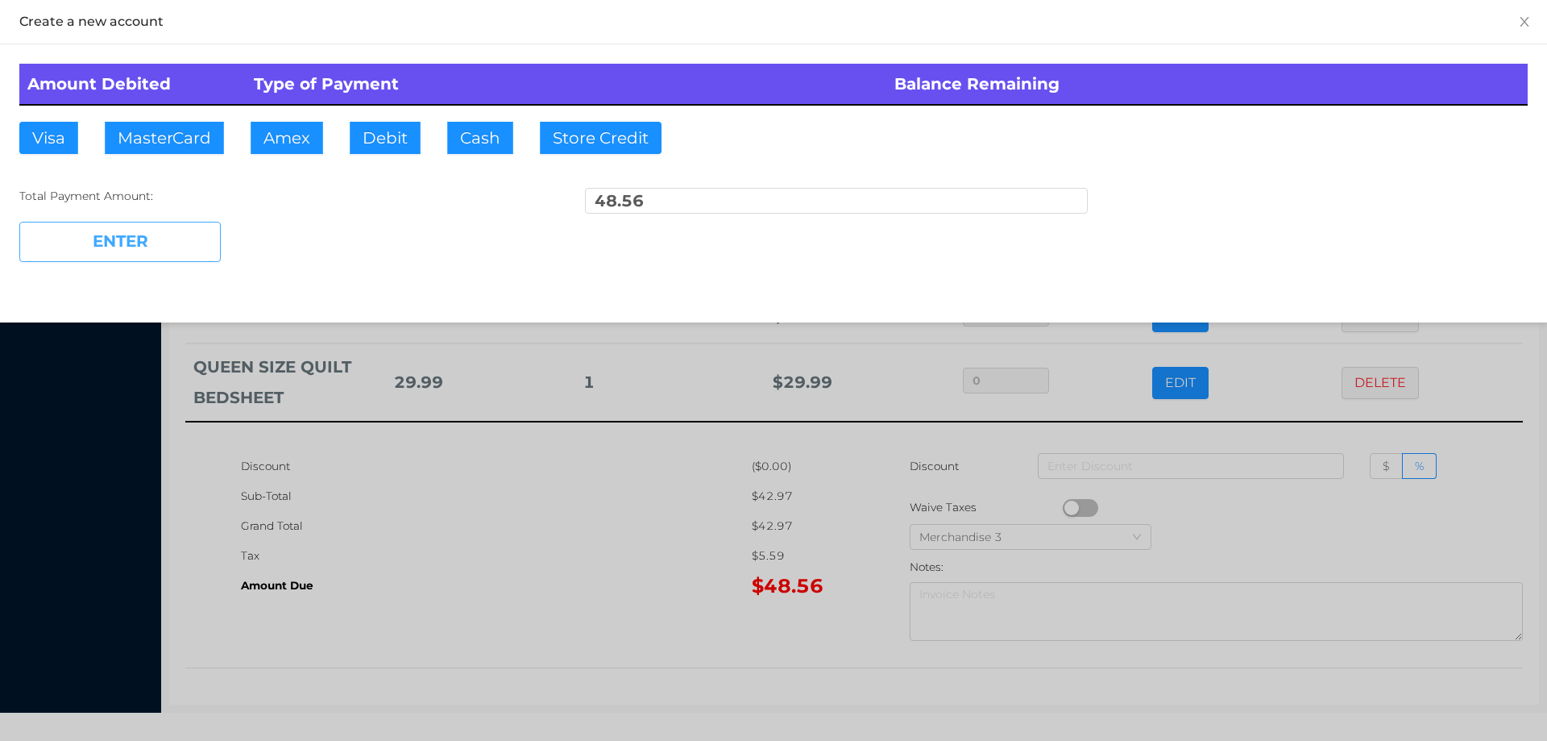
click at [189, 251] on button "ENTER" at bounding box center [119, 242] width 201 height 40
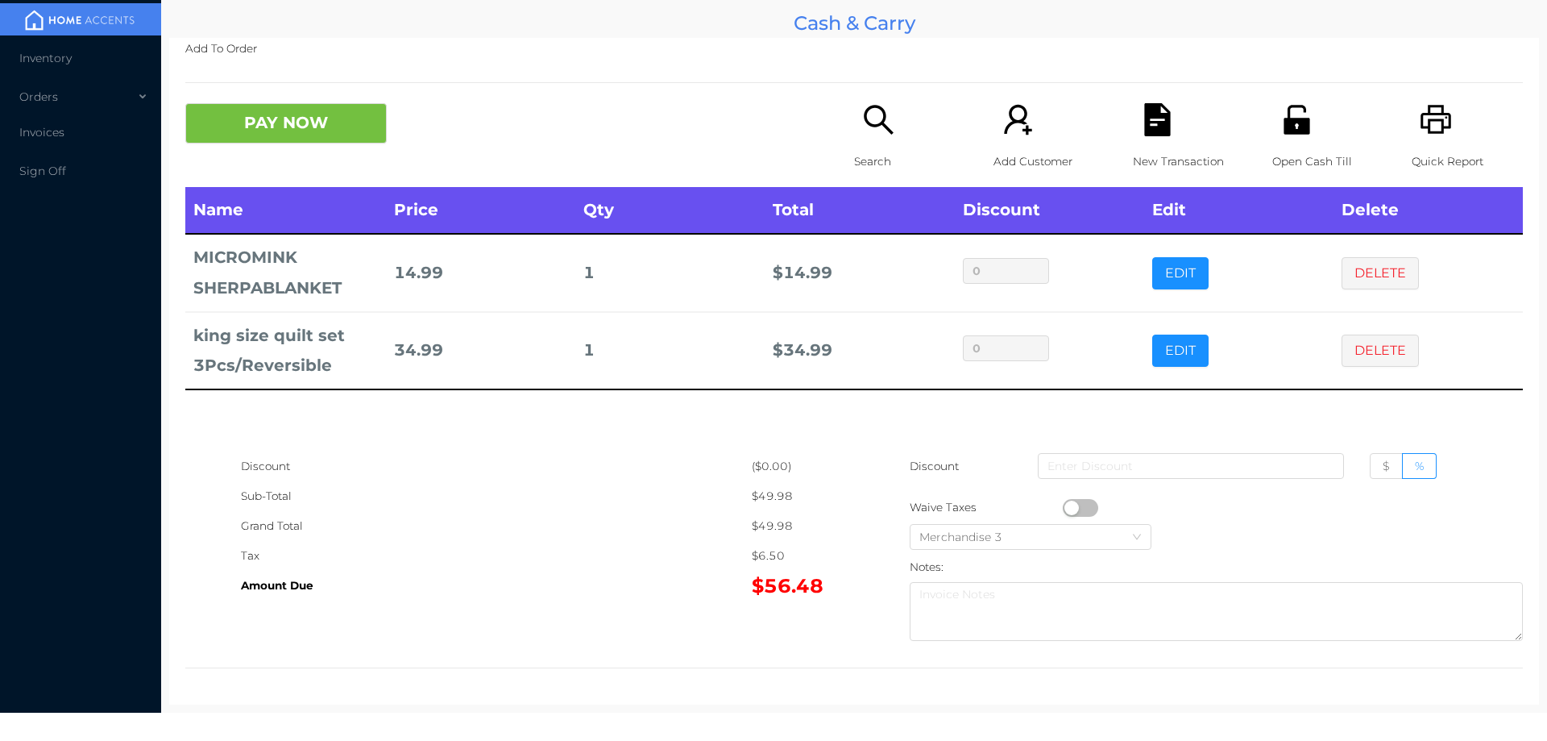
click at [340, 122] on button "PAY NOW" at bounding box center [285, 123] width 201 height 40
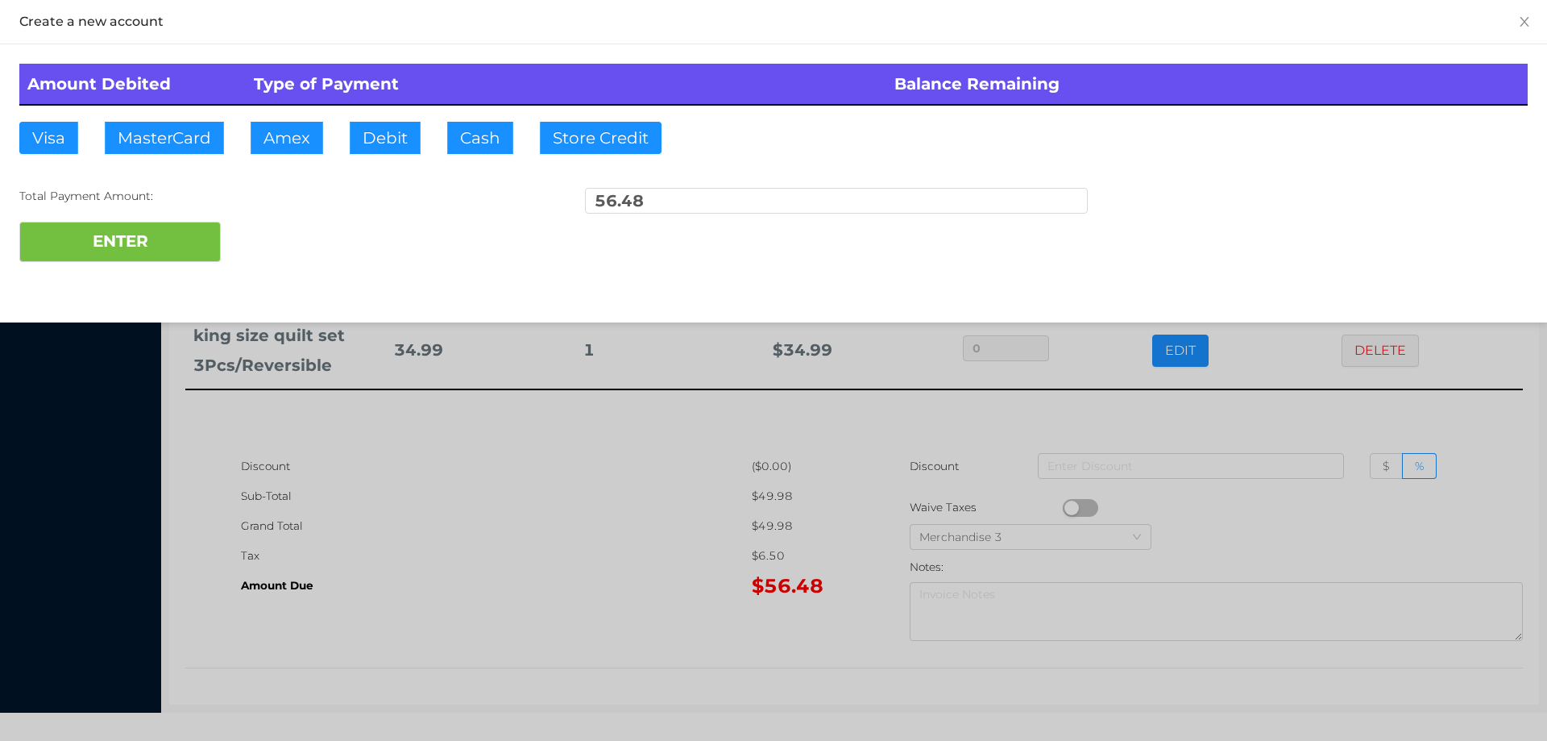
click at [280, 228] on div "ENTER" at bounding box center [773, 242] width 1509 height 40
click at [522, 502] on div at bounding box center [773, 370] width 1547 height 741
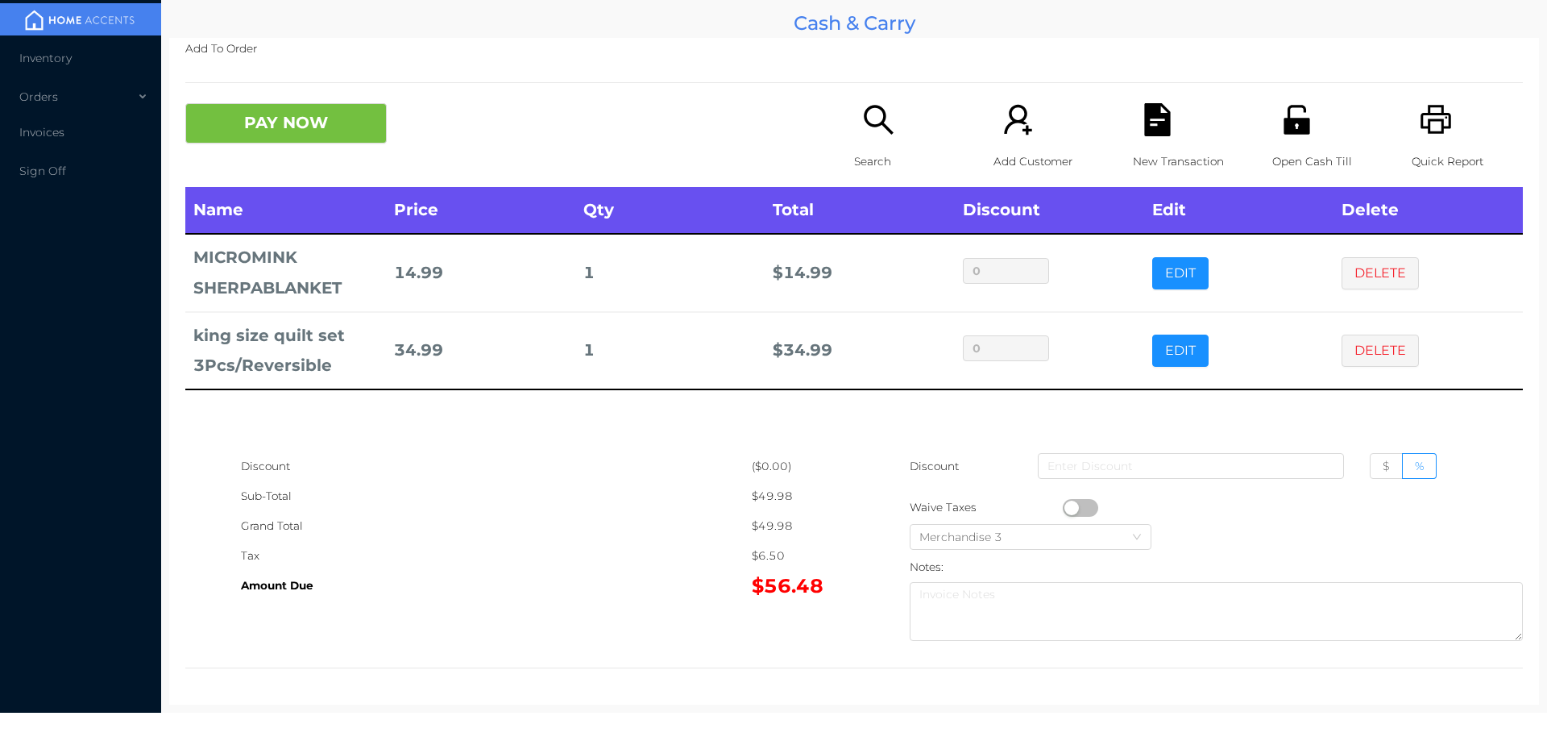
click at [1144, 132] on icon "icon: file-text" at bounding box center [1157, 119] width 26 height 33
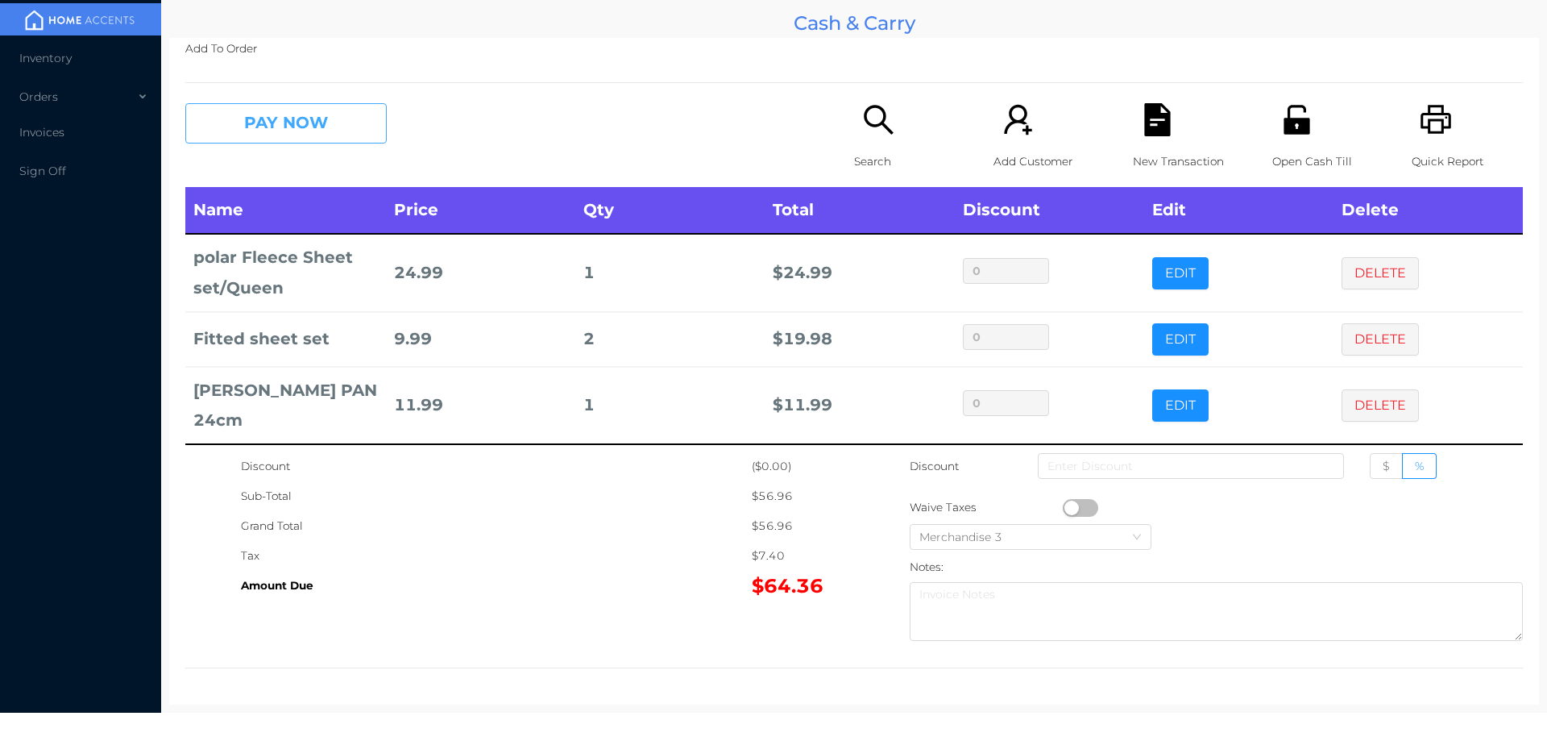
click at [264, 121] on button "PAY NOW" at bounding box center [285, 123] width 201 height 40
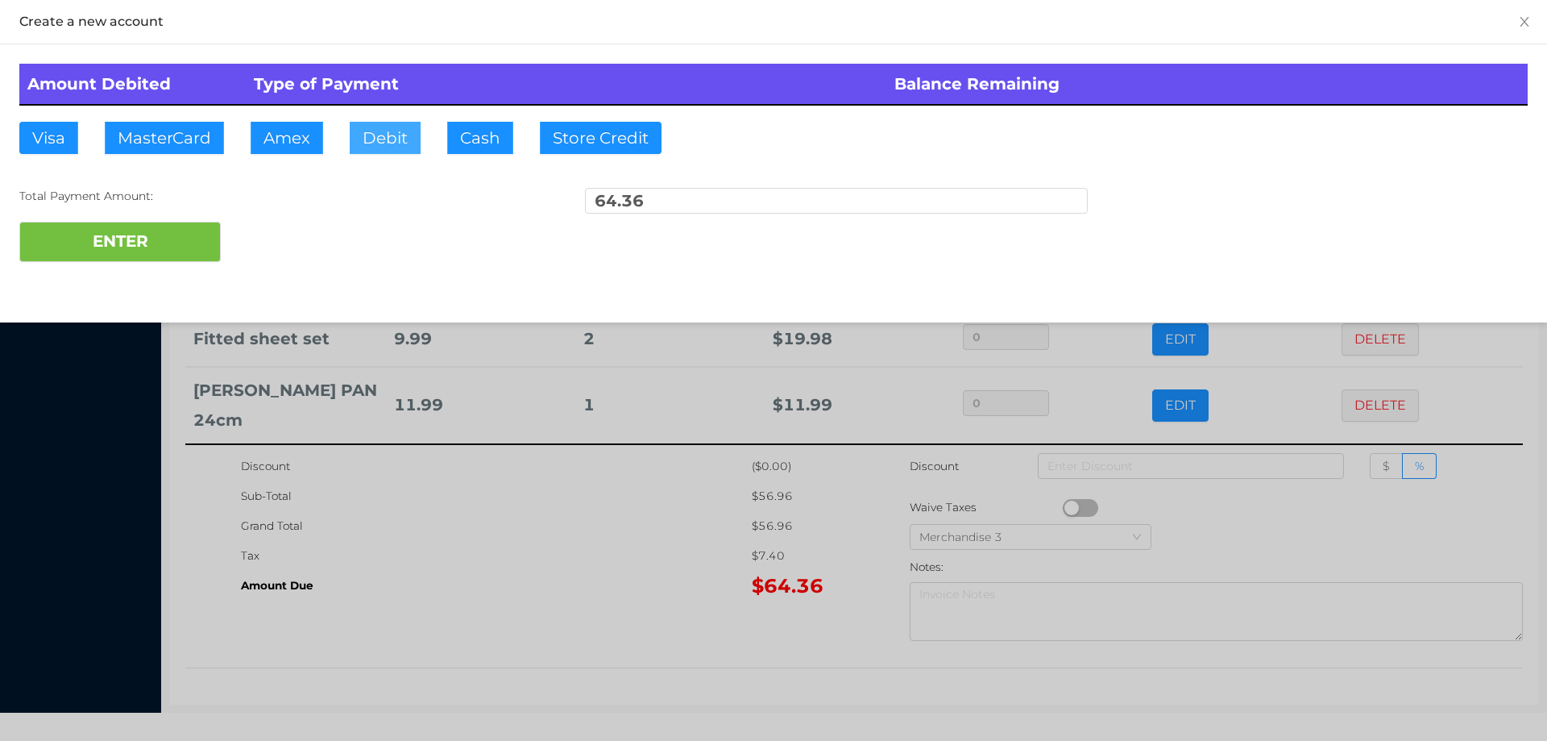
click at [380, 147] on button "Debit" at bounding box center [385, 138] width 71 height 32
click at [269, 246] on div "ENTER" at bounding box center [773, 242] width 1509 height 40
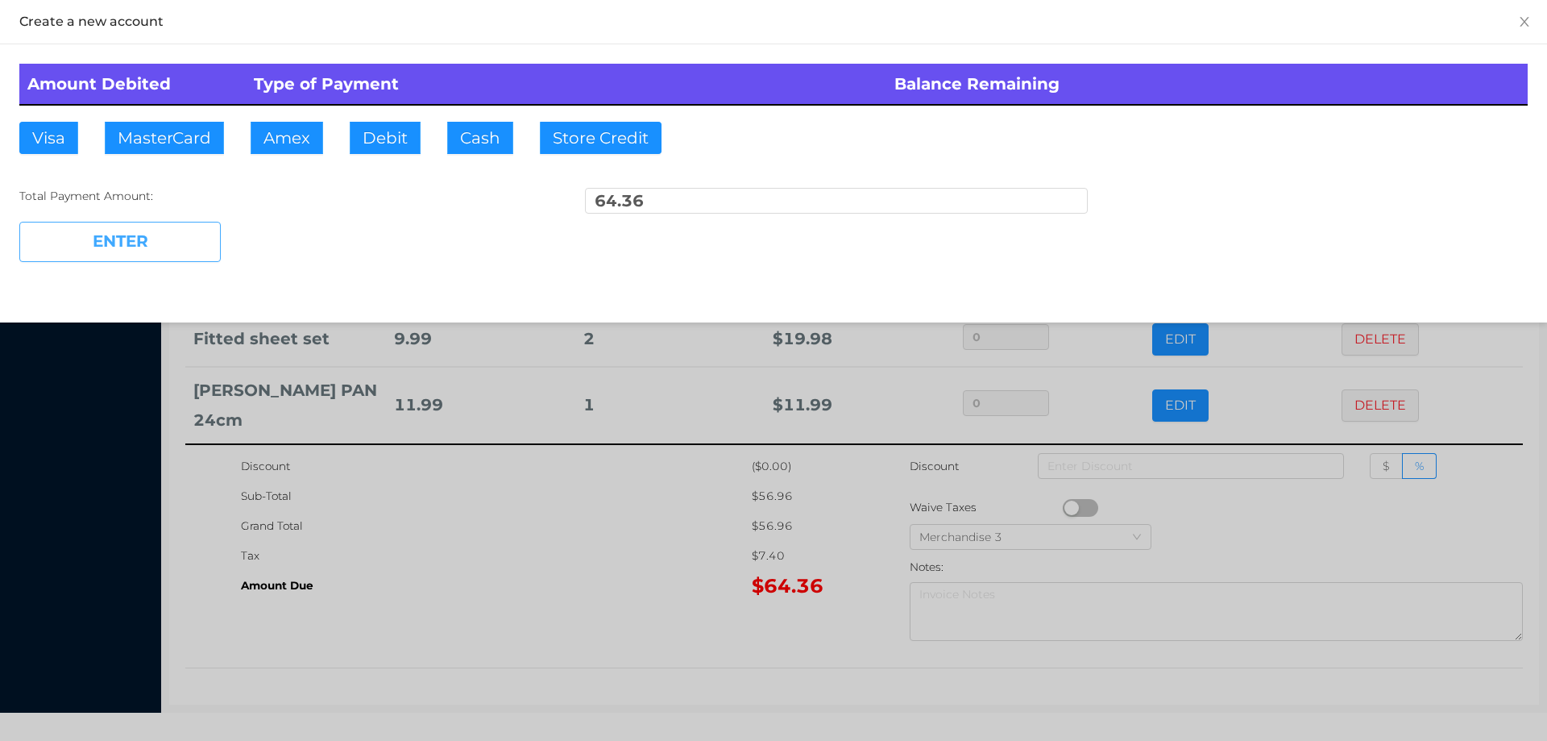
click at [162, 244] on button "ENTER" at bounding box center [119, 242] width 201 height 40
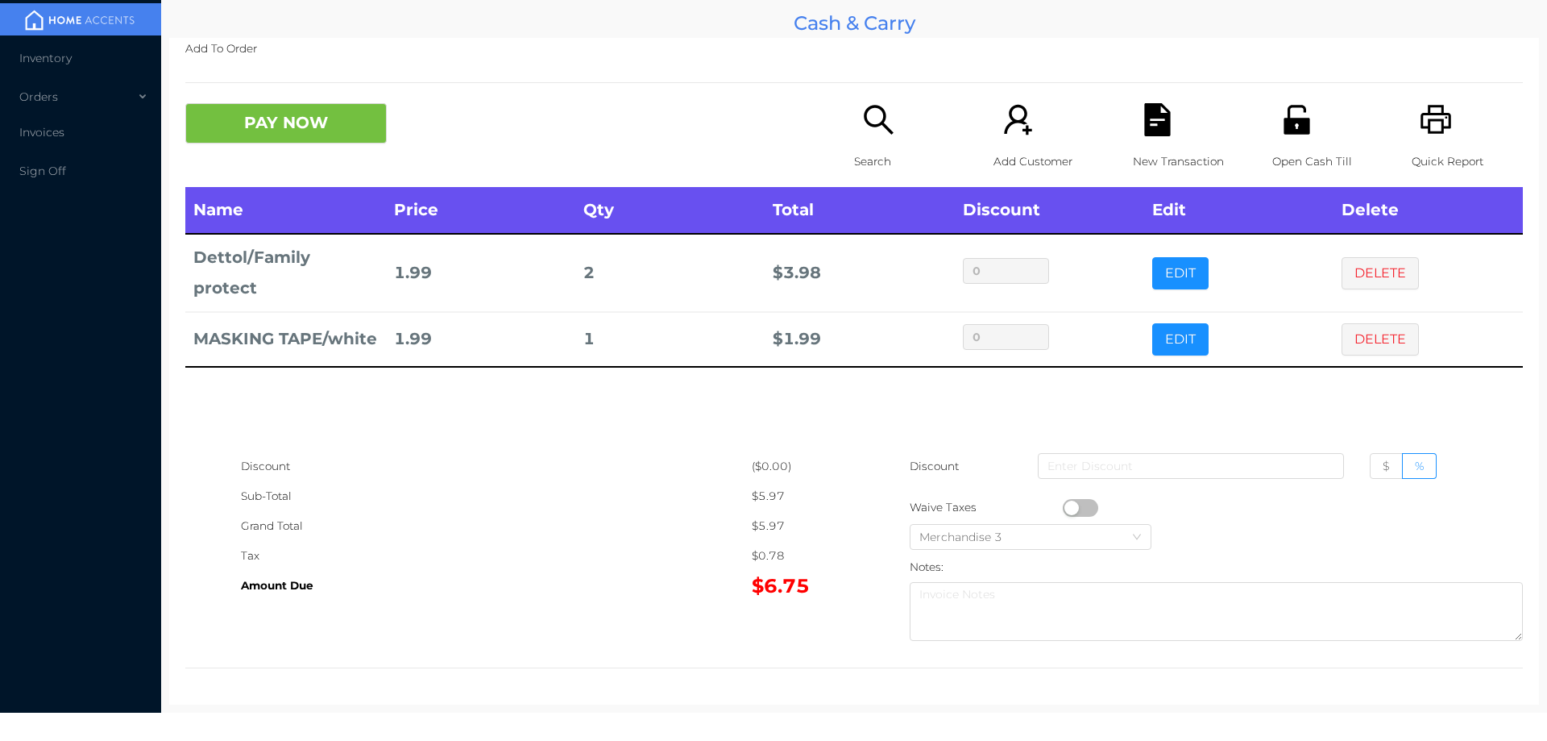
click at [859, 144] on div "Search" at bounding box center [909, 145] width 111 height 84
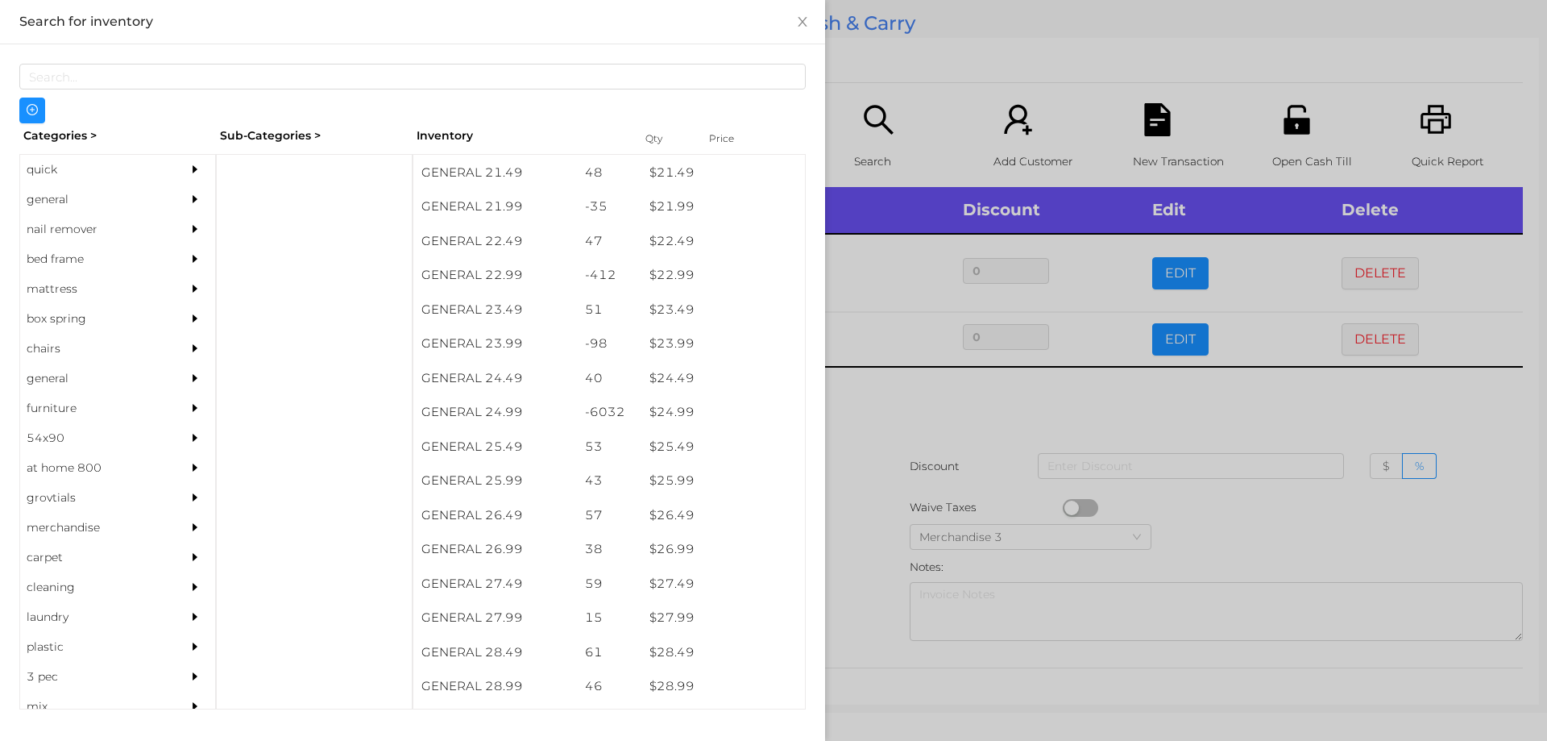
scroll to position [1907, 0]
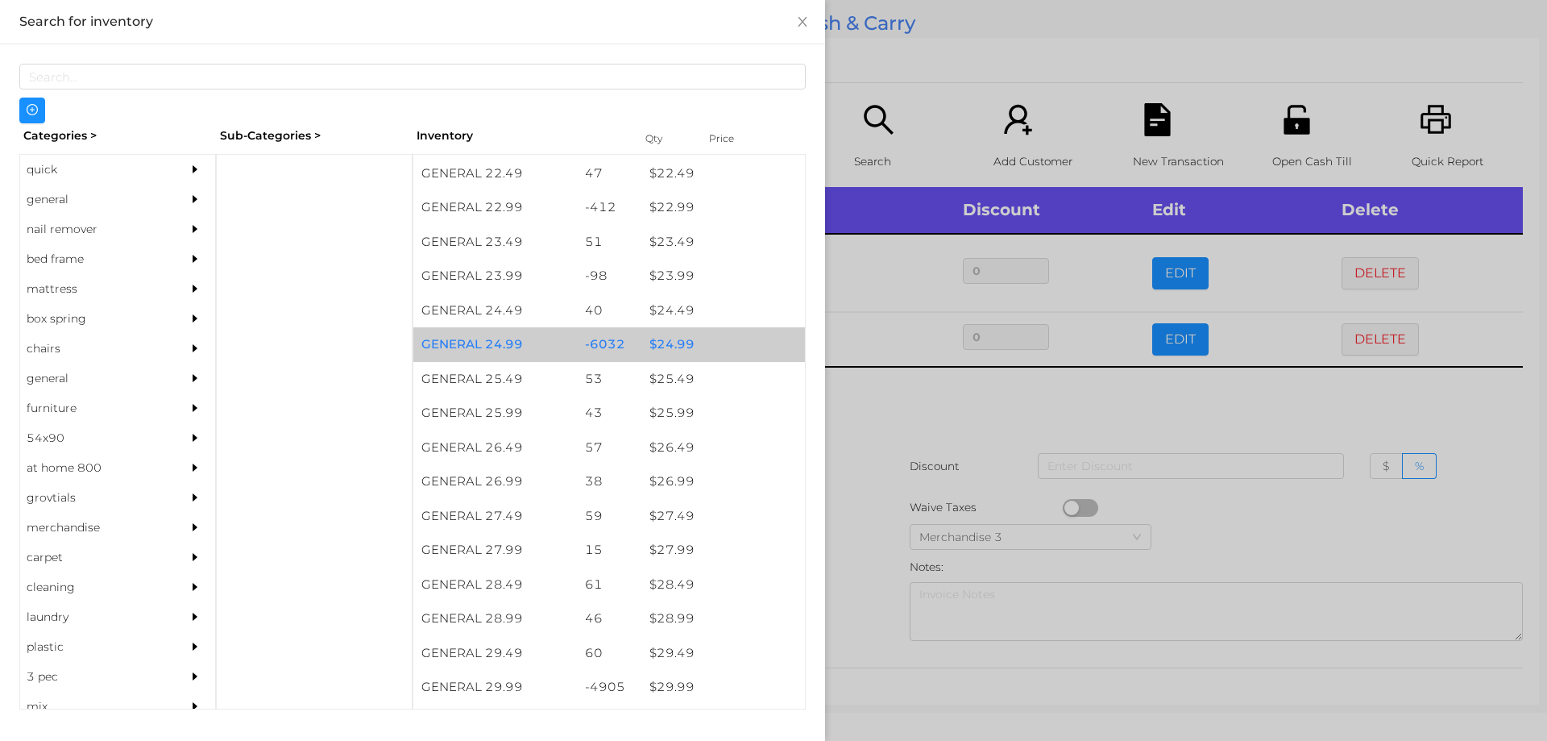
click at [670, 338] on div "$ 24.99" at bounding box center [723, 344] width 164 height 35
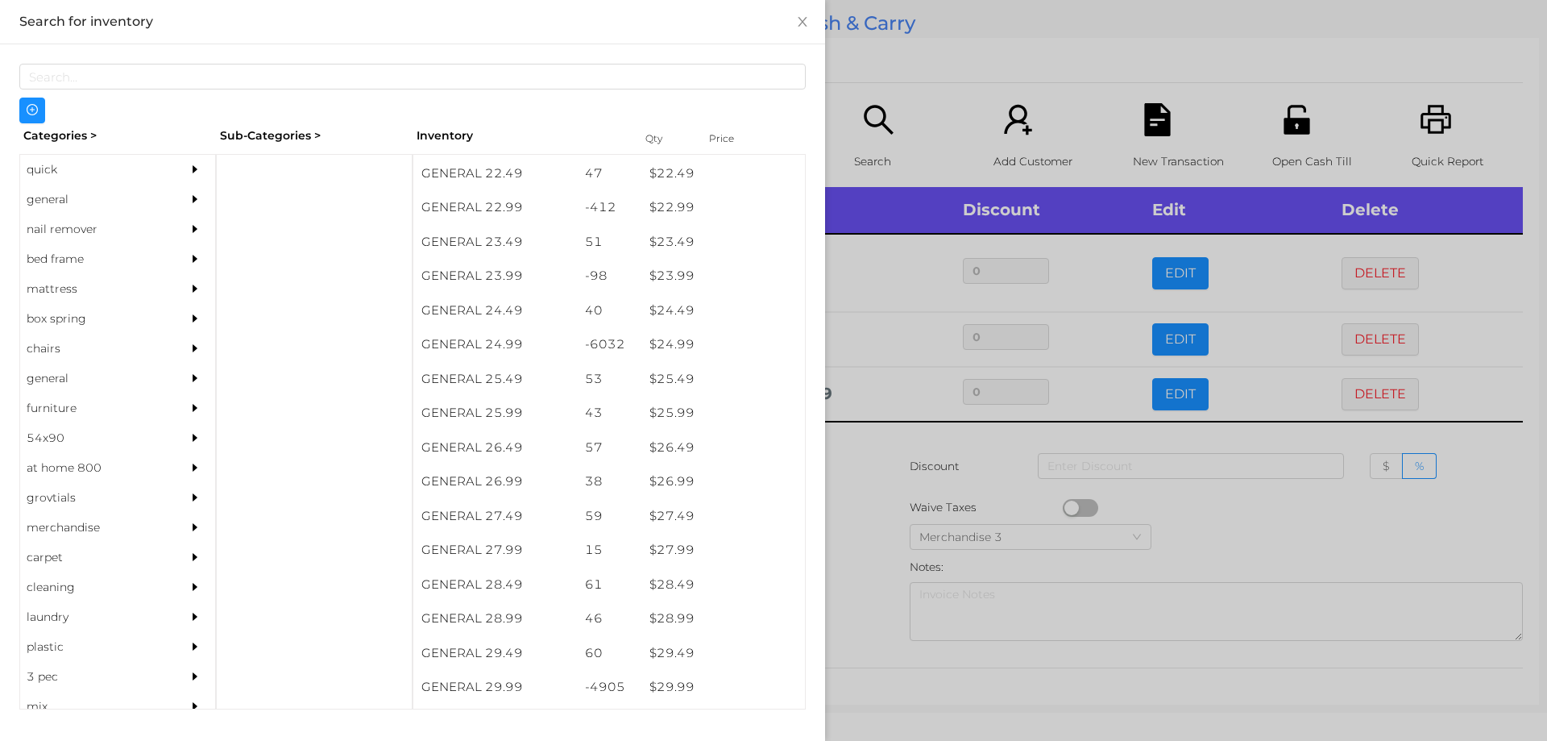
click at [870, 434] on div at bounding box center [773, 370] width 1547 height 741
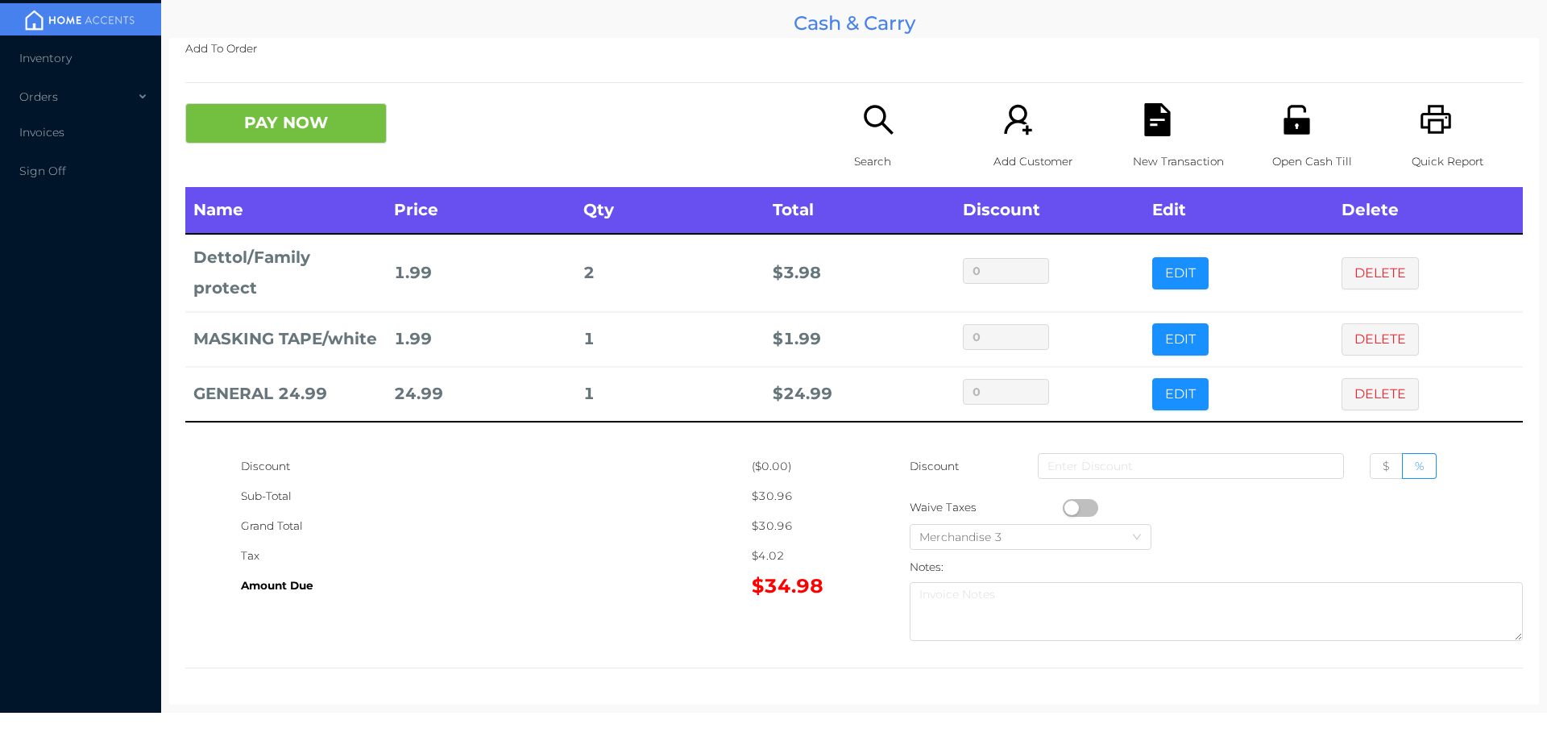
click at [1177, 327] on button "EDIT" at bounding box center [1180, 339] width 56 height 32
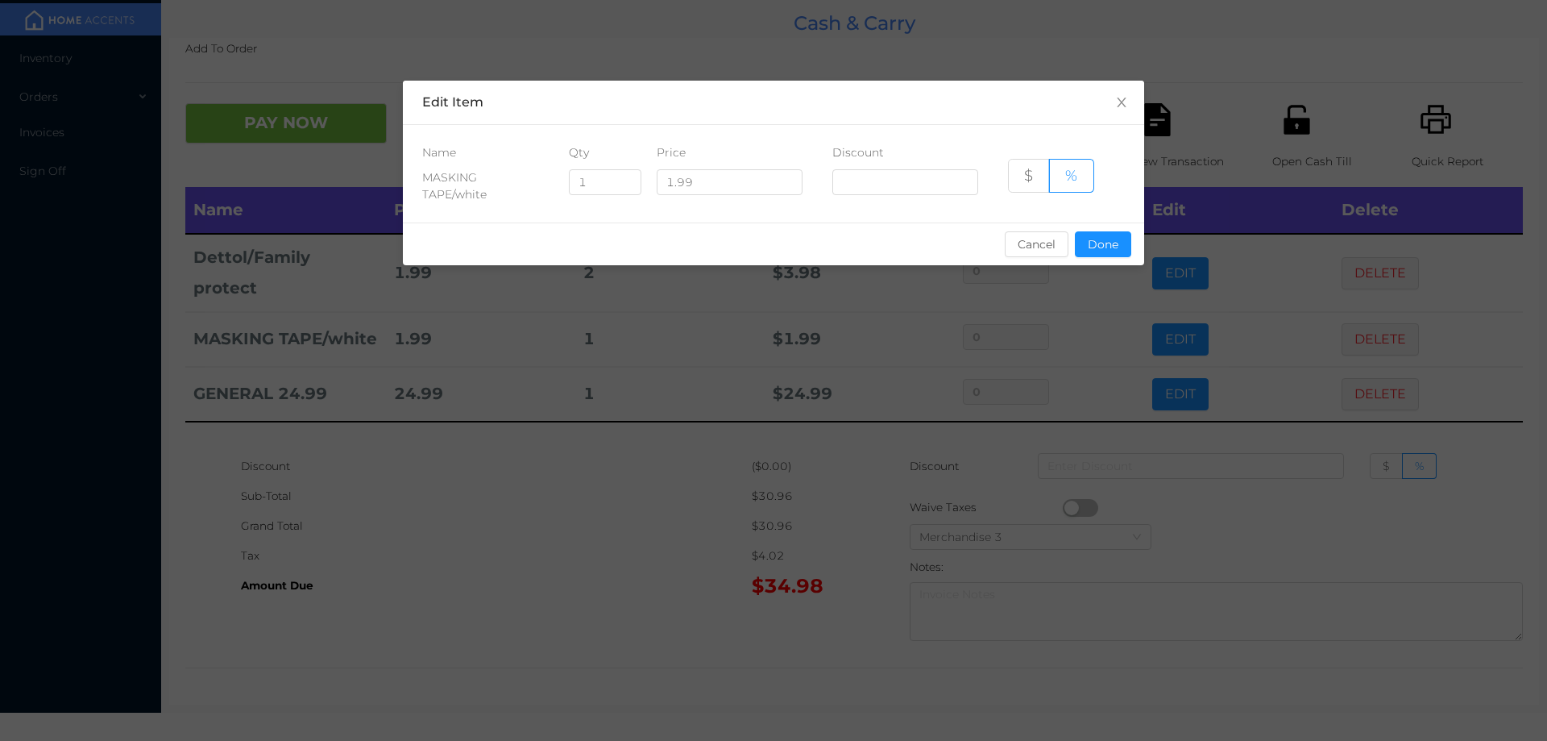
click at [593, 508] on div "sentinelStart Edit Item Name Qty Price Discount MASKING TAPE/white 1 1.99 $ % C…" at bounding box center [773, 370] width 1547 height 741
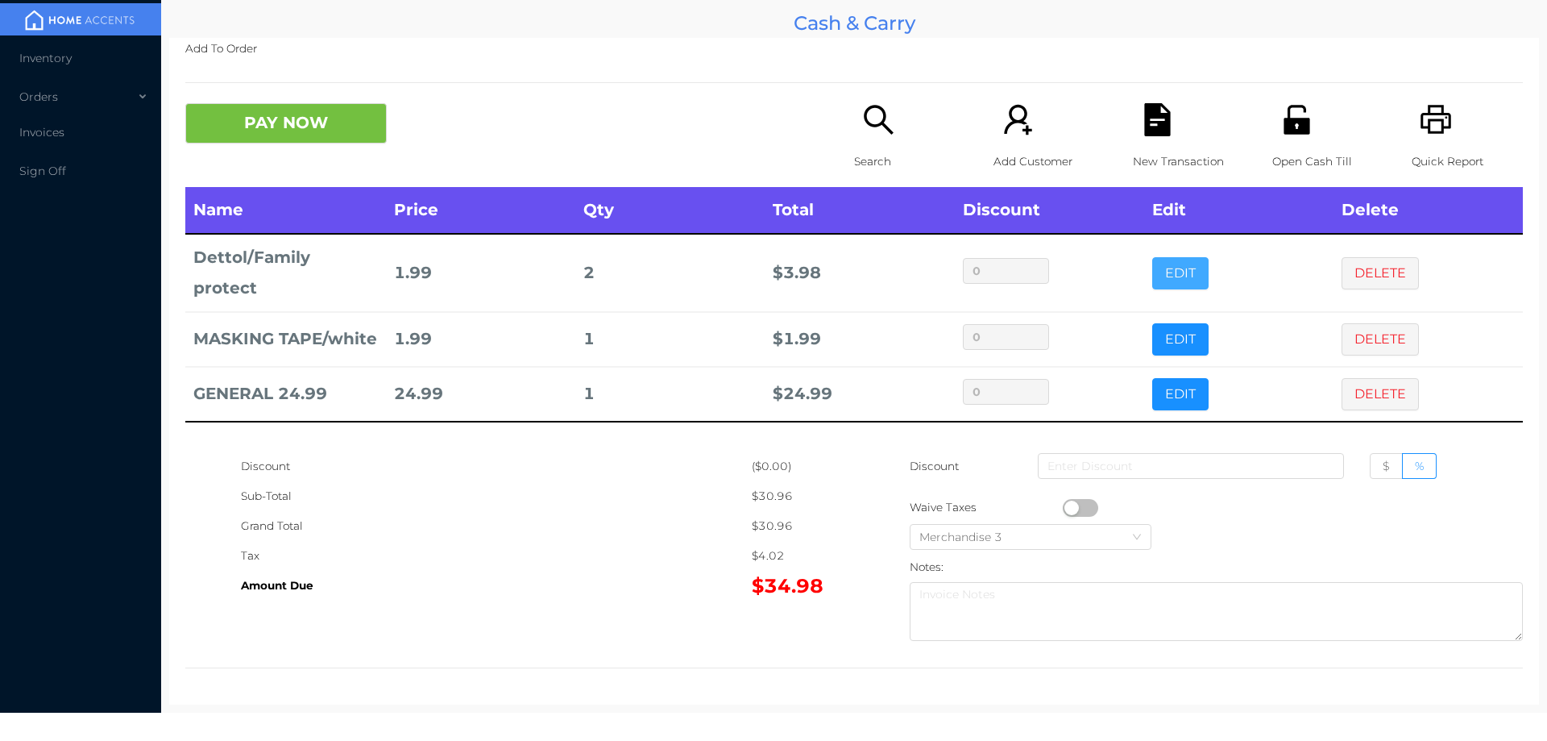
click at [1180, 264] on button "EDIT" at bounding box center [1180, 273] width 56 height 32
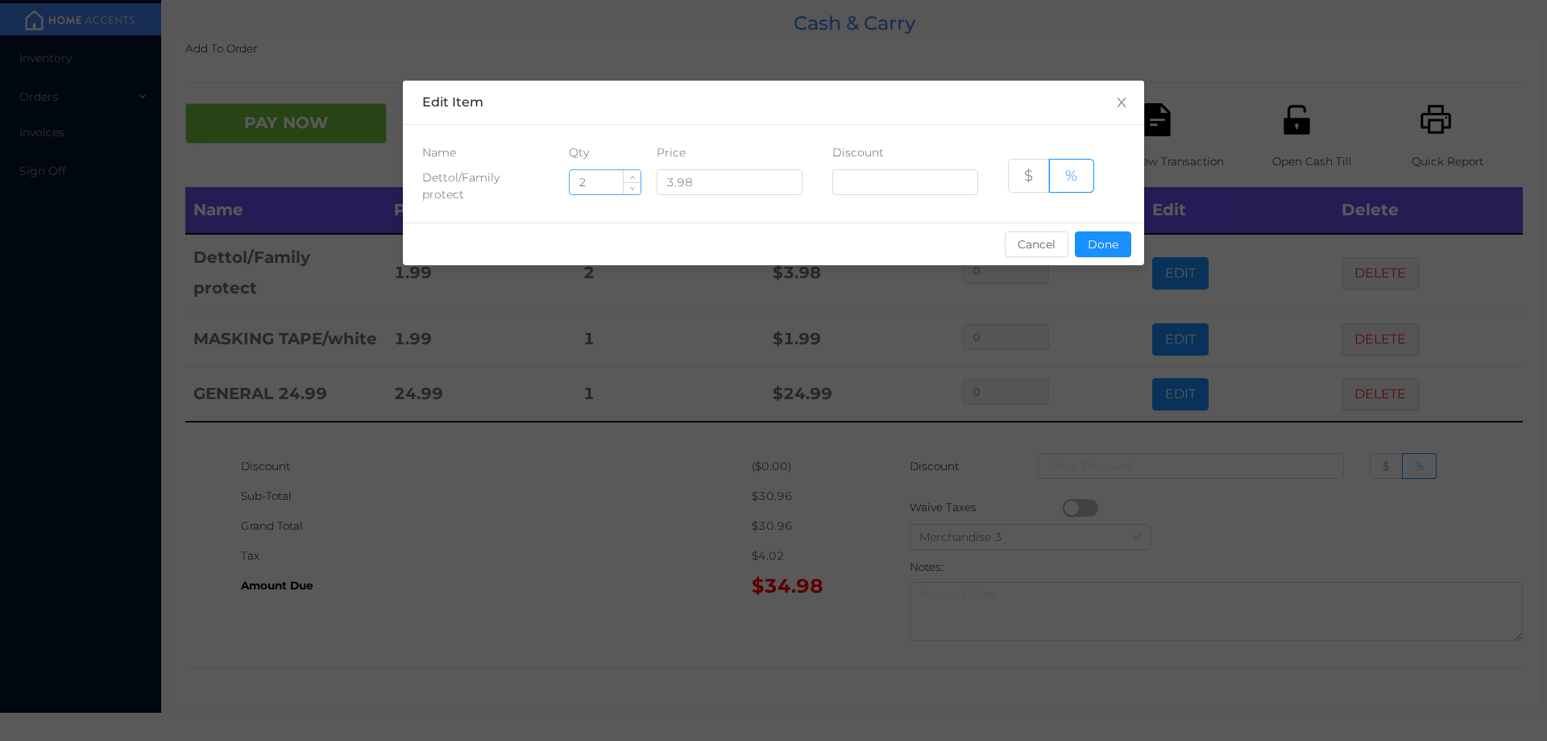
click at [591, 183] on input "2" at bounding box center [605, 182] width 71 height 24
type input "1"
click at [1090, 239] on button "Done" at bounding box center [1103, 244] width 56 height 26
type input "0%"
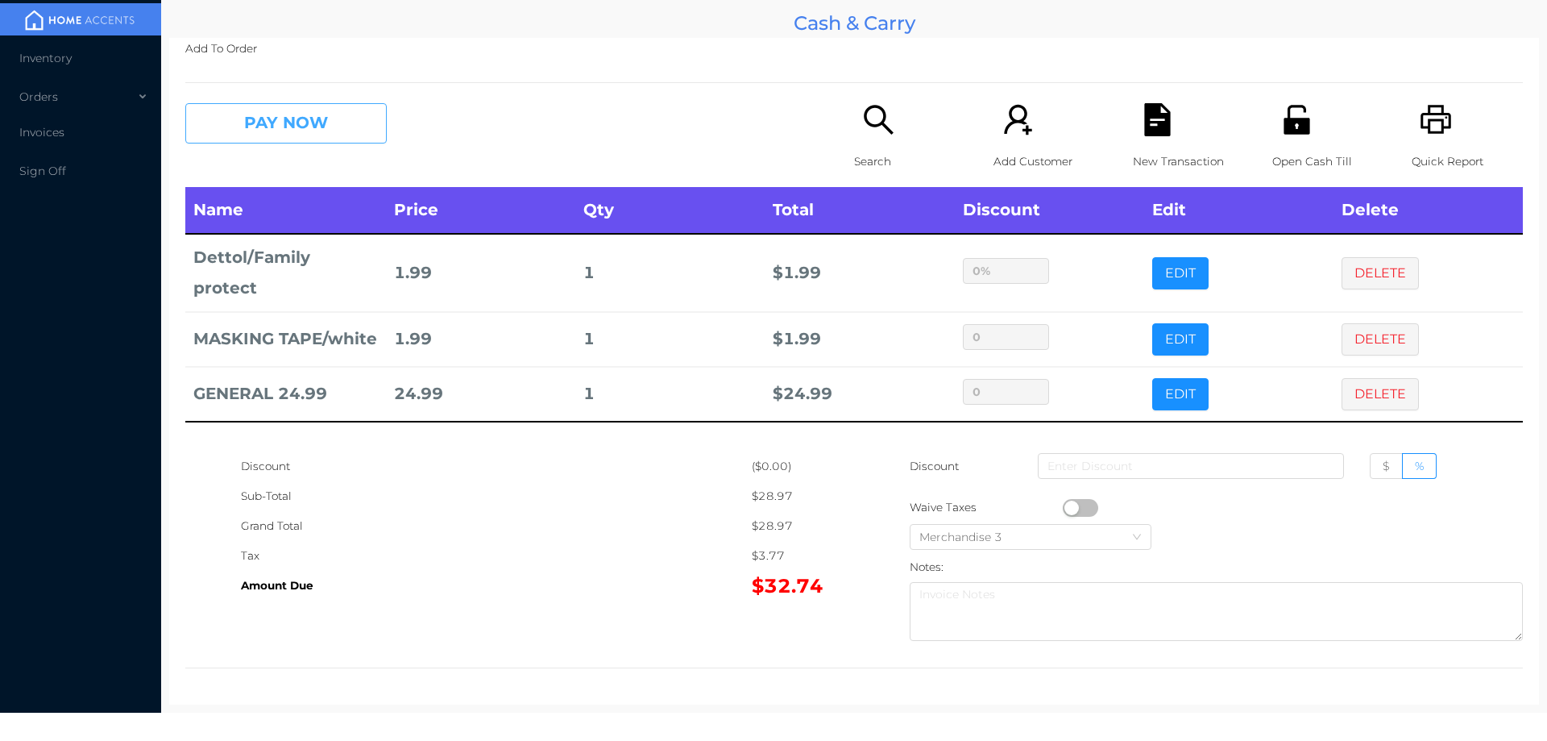
click at [279, 134] on button "PAY NOW" at bounding box center [285, 123] width 201 height 40
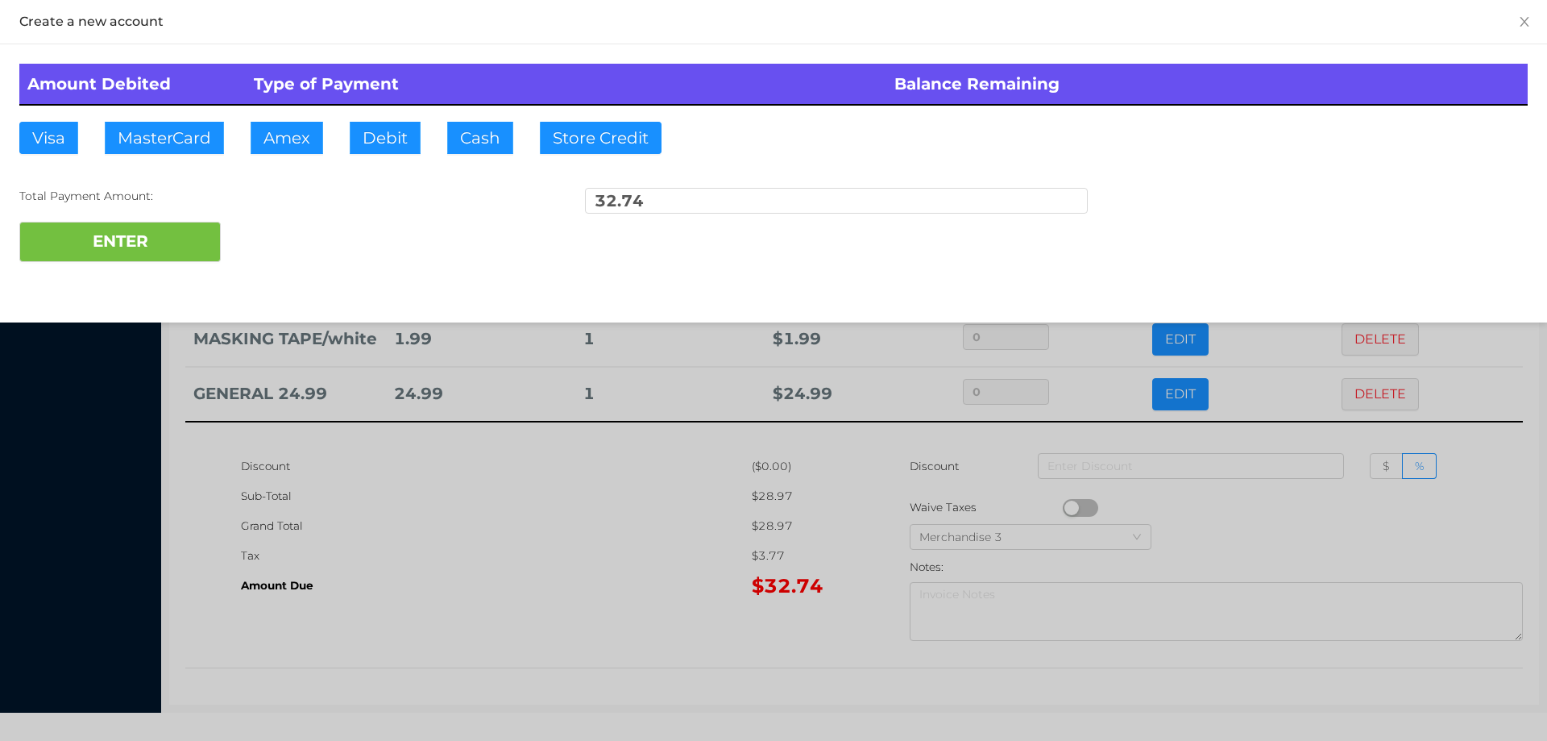
click at [275, 238] on div "ENTER" at bounding box center [773, 242] width 1509 height 40
click at [1312, 519] on div at bounding box center [773, 370] width 1547 height 741
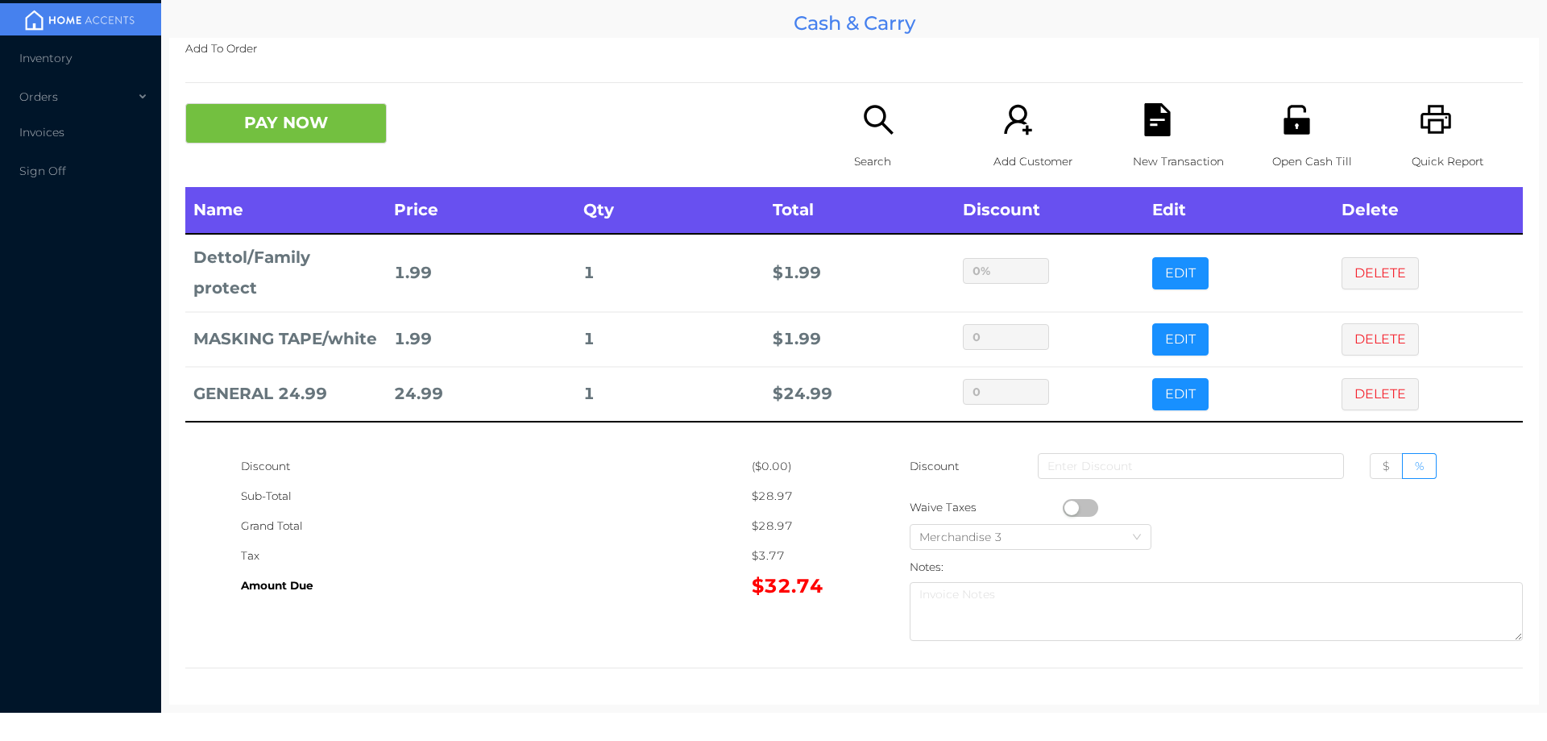
click at [1164, 125] on icon "icon: file-text" at bounding box center [1157, 119] width 33 height 33
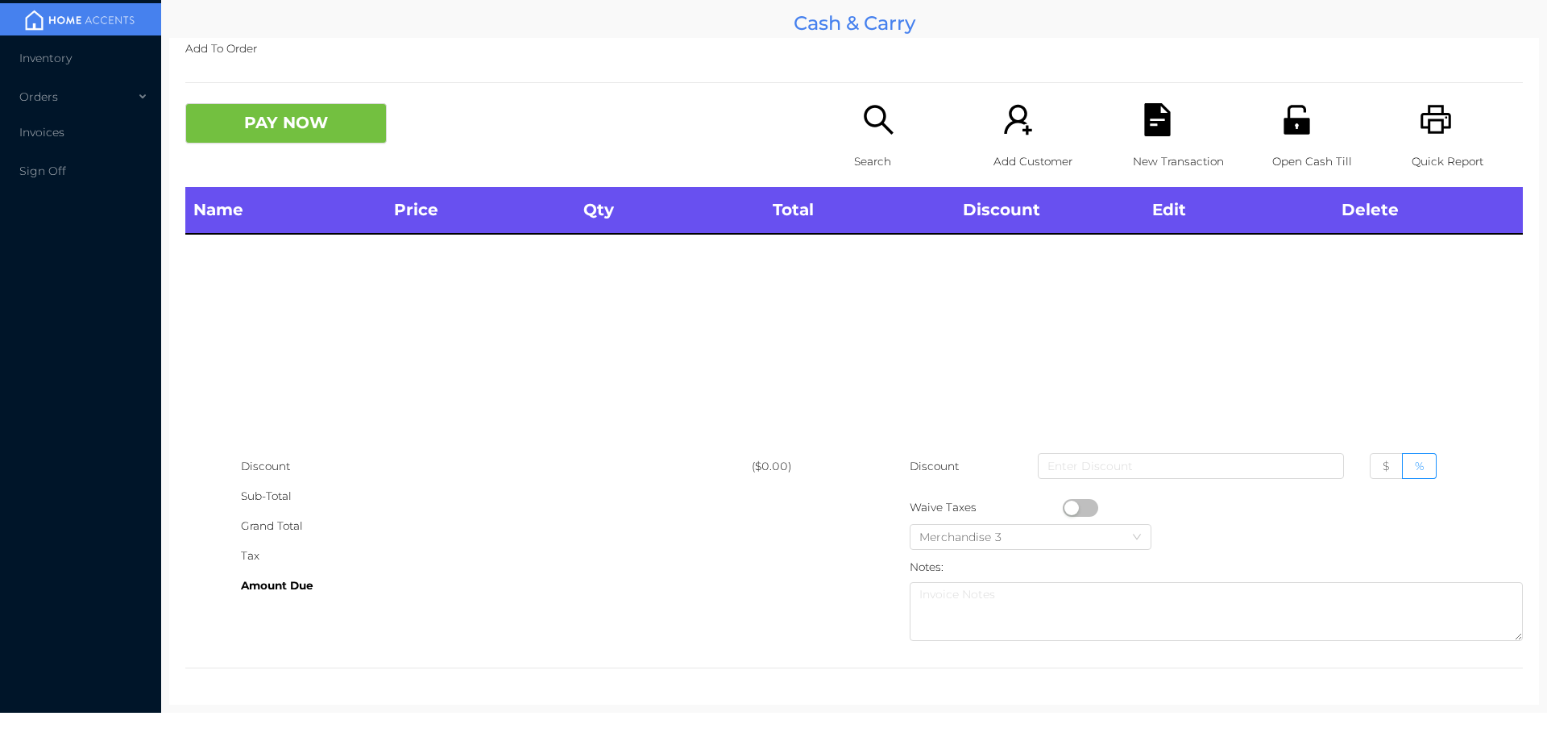
click at [1421, 144] on div "Quick Report" at bounding box center [1467, 145] width 111 height 84
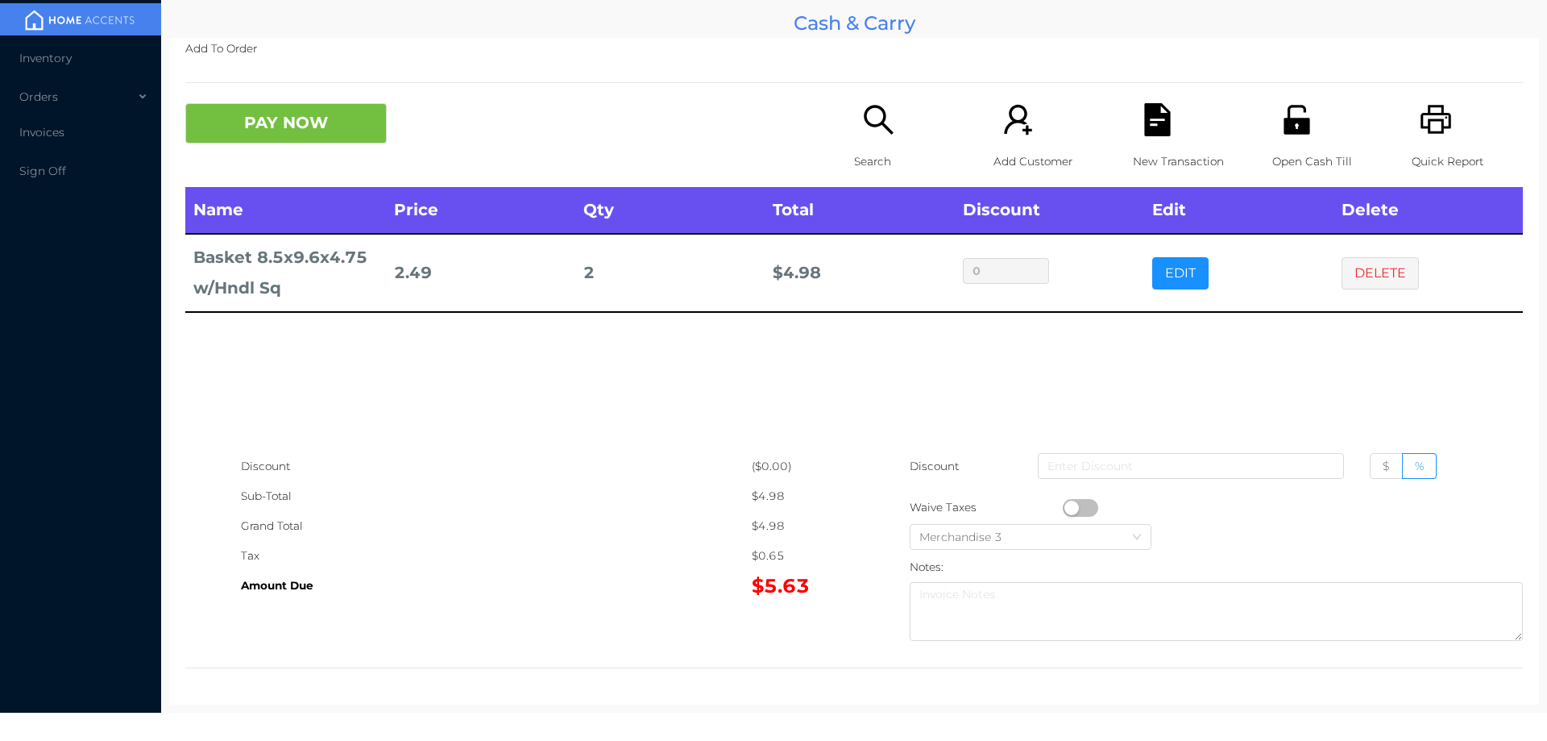
click at [272, 117] on button "PAY NOW" at bounding box center [285, 123] width 201 height 40
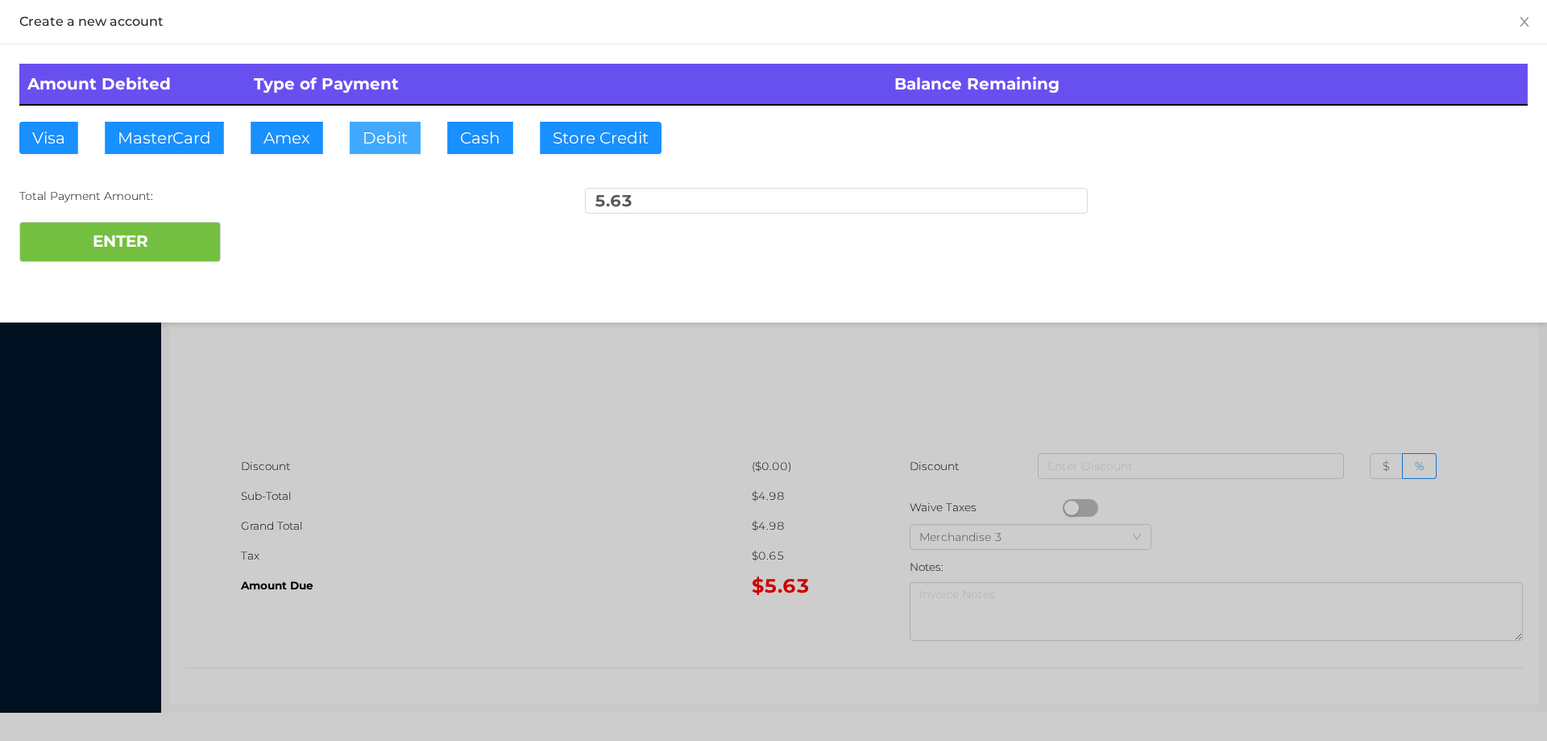
click at [384, 141] on button "Debit" at bounding box center [385, 138] width 71 height 32
type input "10."
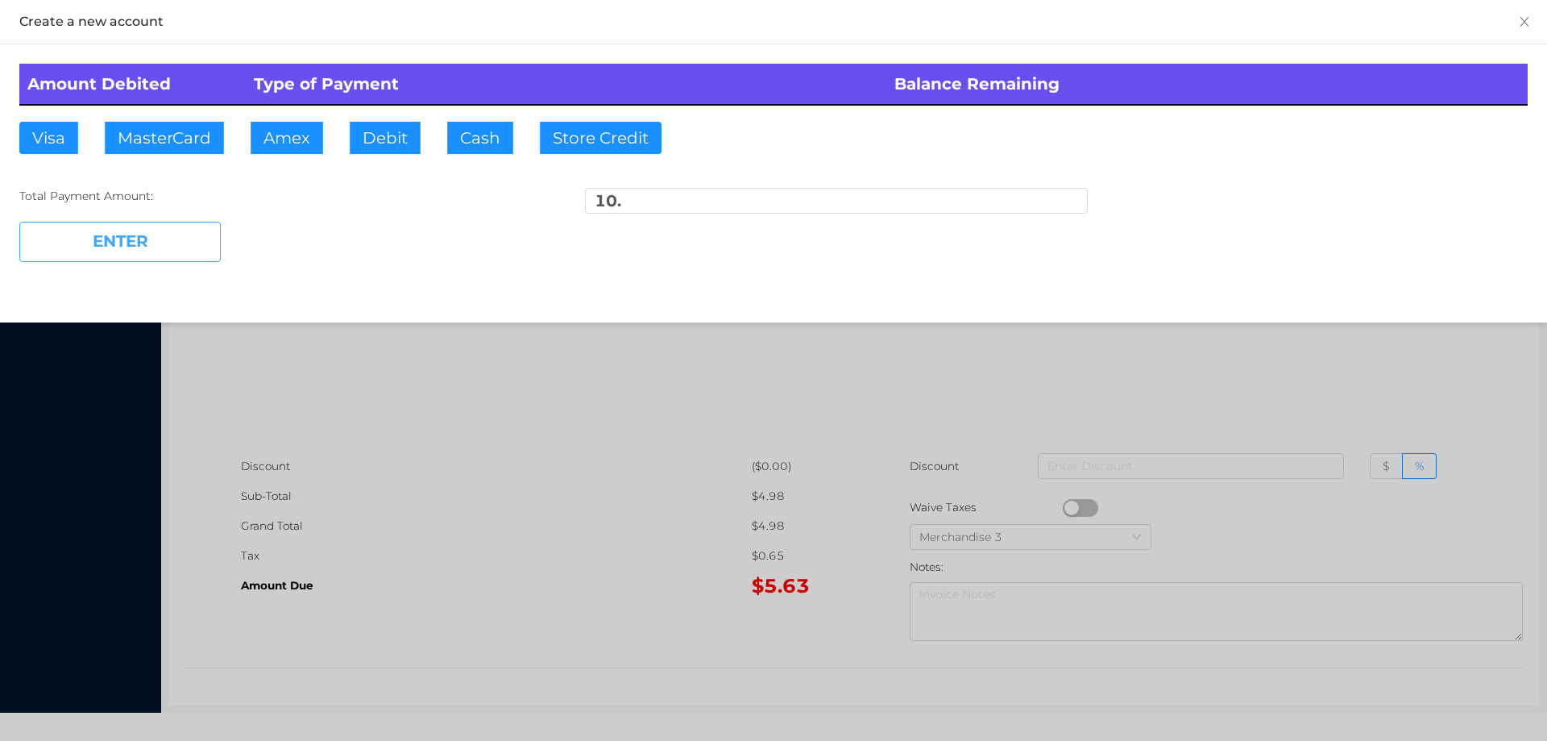
click at [156, 243] on button "ENTER" at bounding box center [119, 242] width 201 height 40
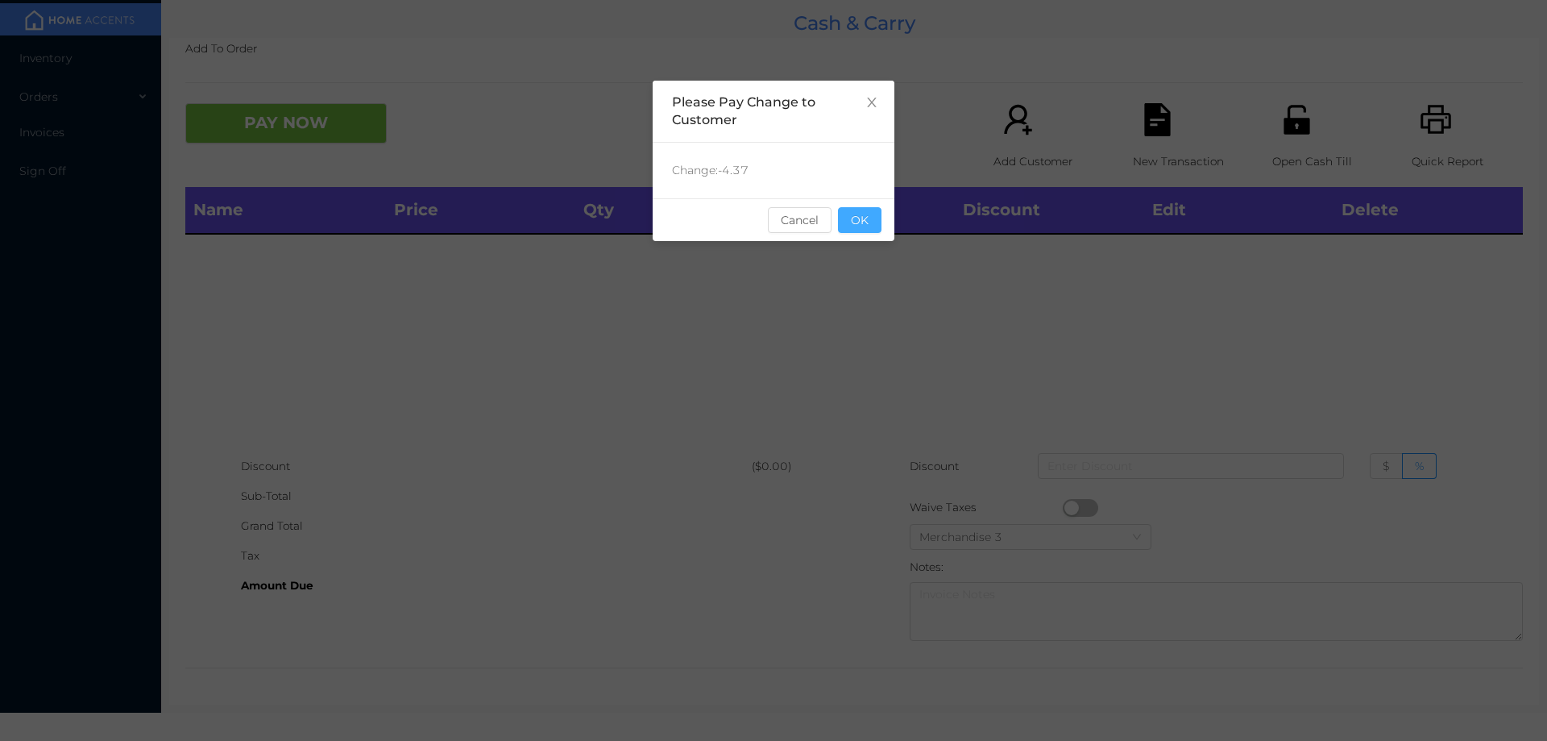
click at [868, 229] on button "OK" at bounding box center [860, 220] width 44 height 26
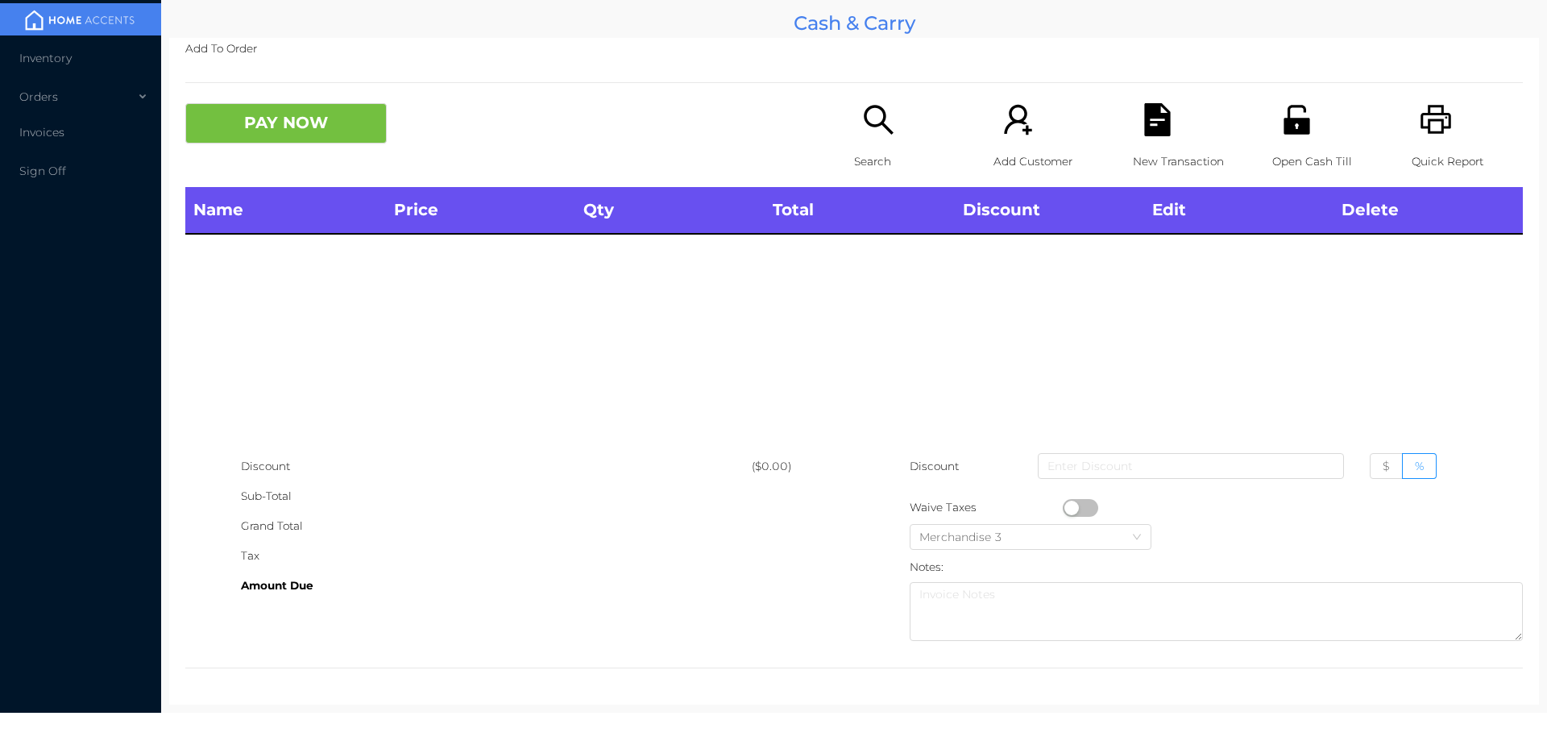
click at [852, 287] on div "Name Price Qty Total Discount Edit Delete" at bounding box center [854, 319] width 1338 height 264
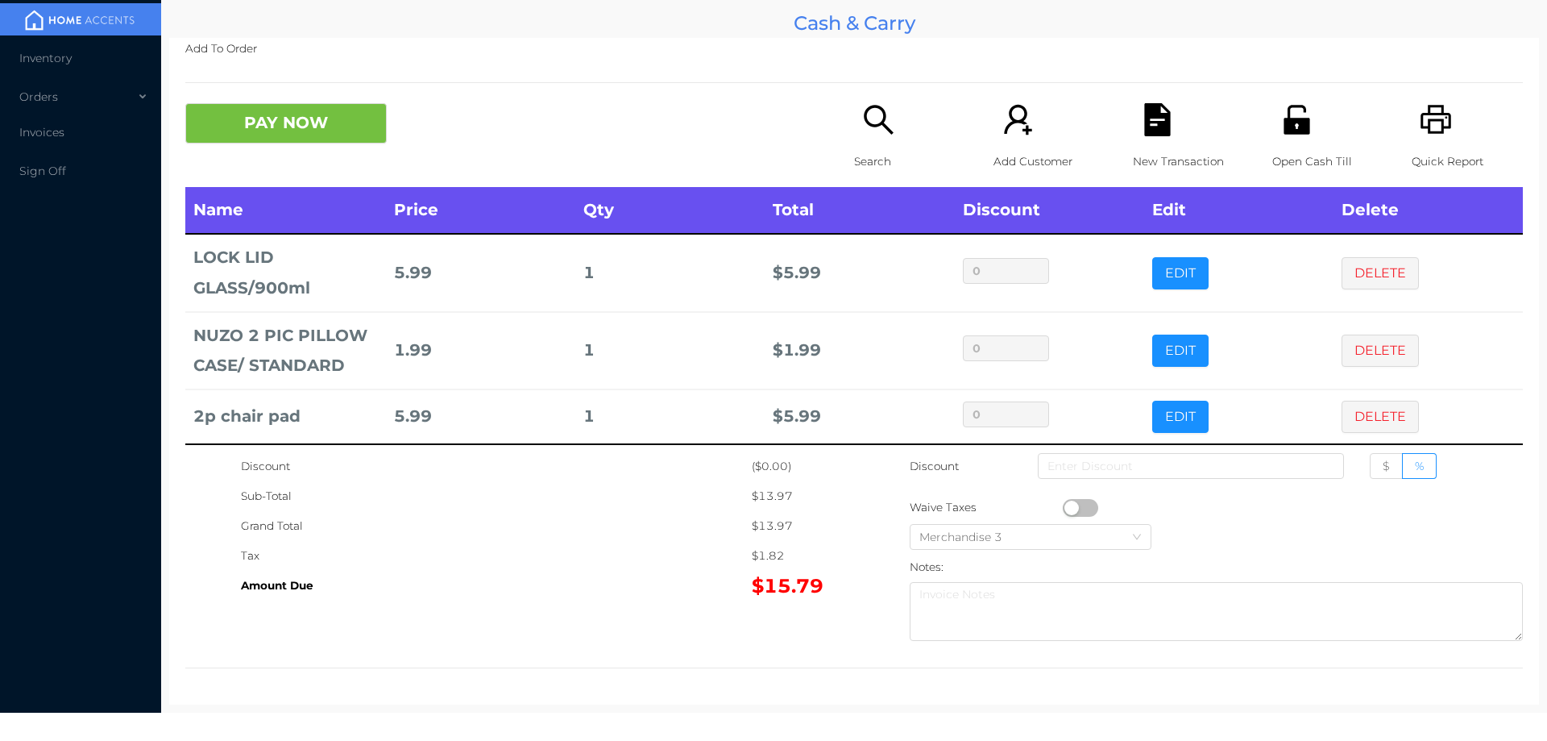
click at [854, 132] on div "Search" at bounding box center [909, 145] width 111 height 84
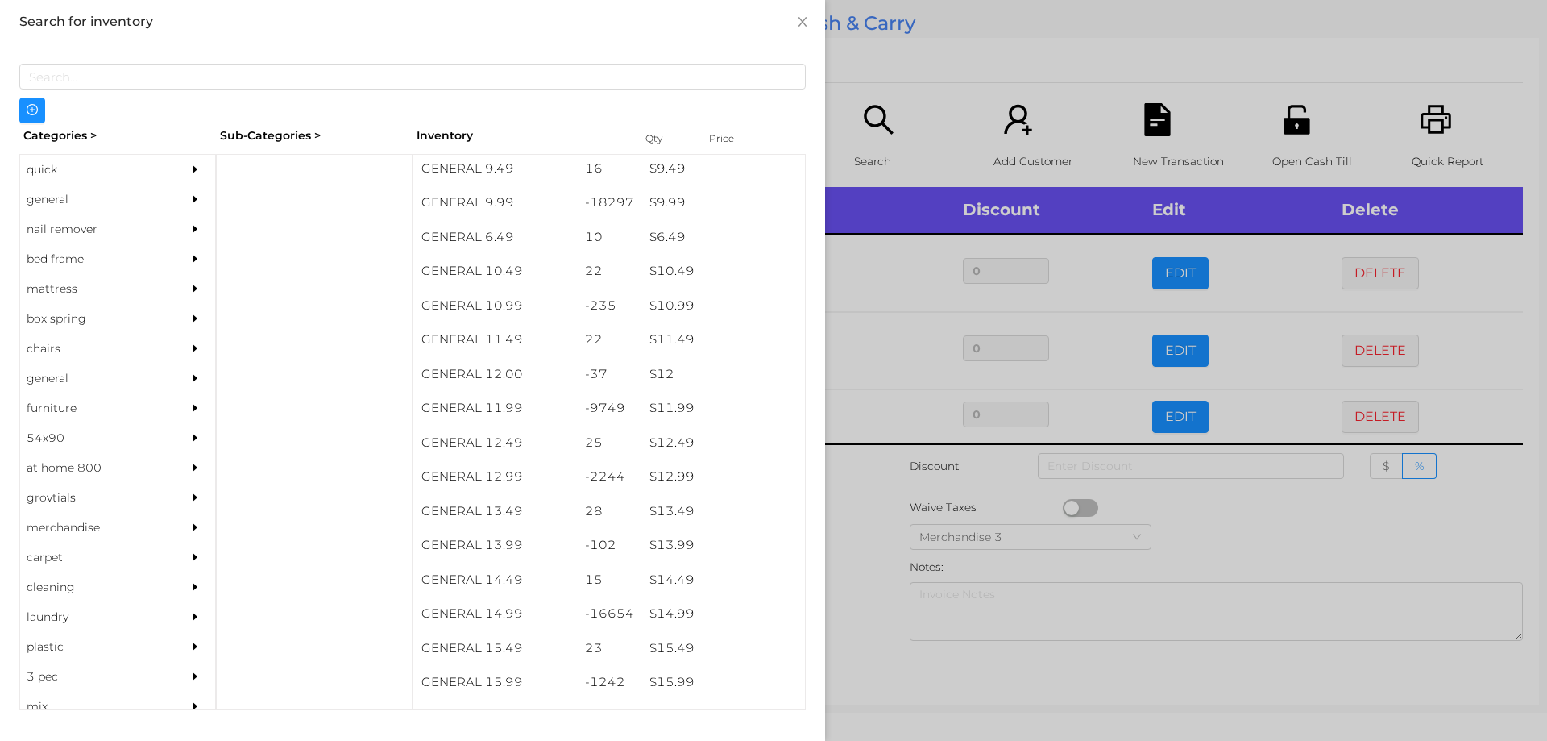
scroll to position [954, 0]
click at [666, 613] on div "$ 14.99" at bounding box center [723, 612] width 164 height 35
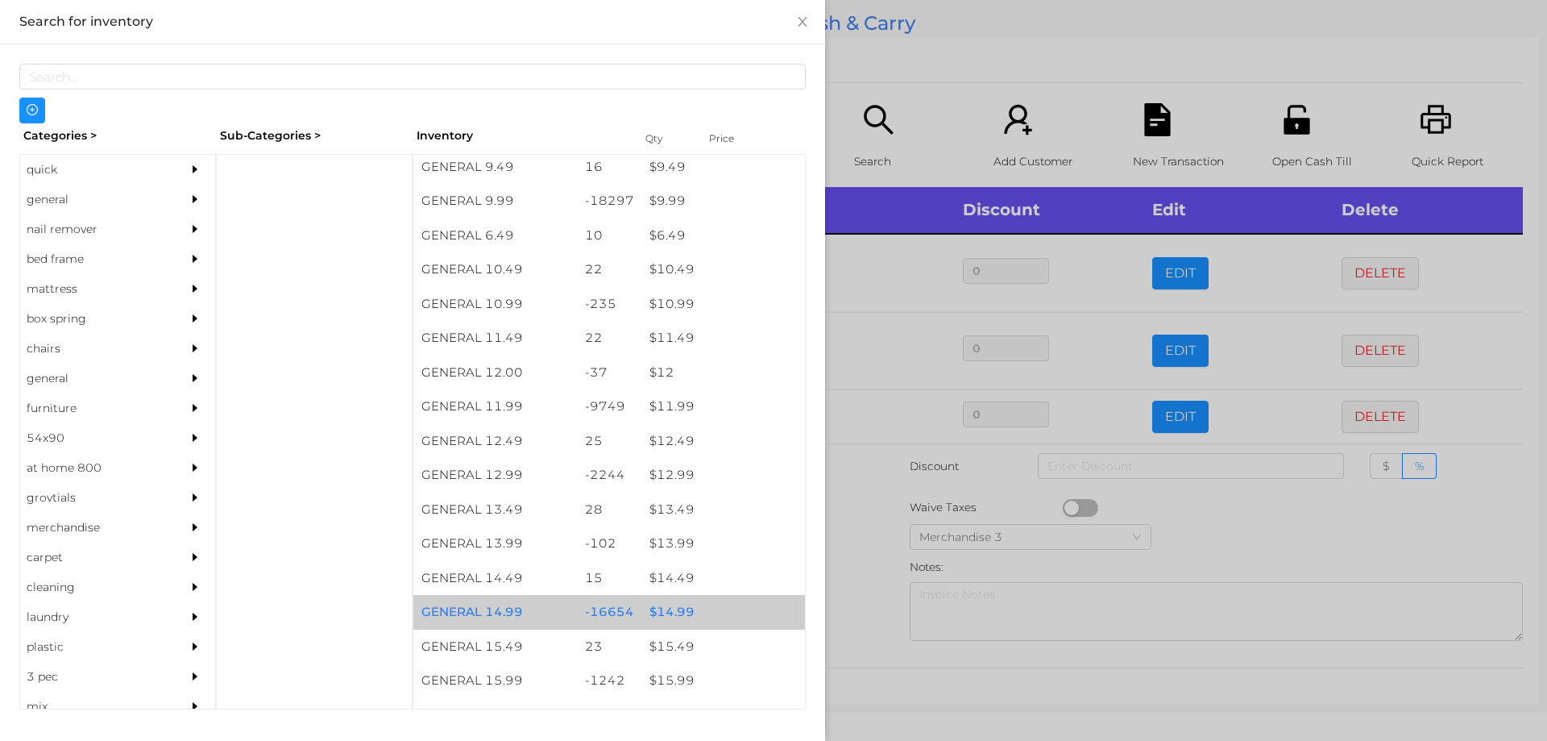
click at [672, 618] on div "$ 14.99" at bounding box center [723, 612] width 164 height 35
click at [860, 550] on div at bounding box center [773, 370] width 1547 height 741
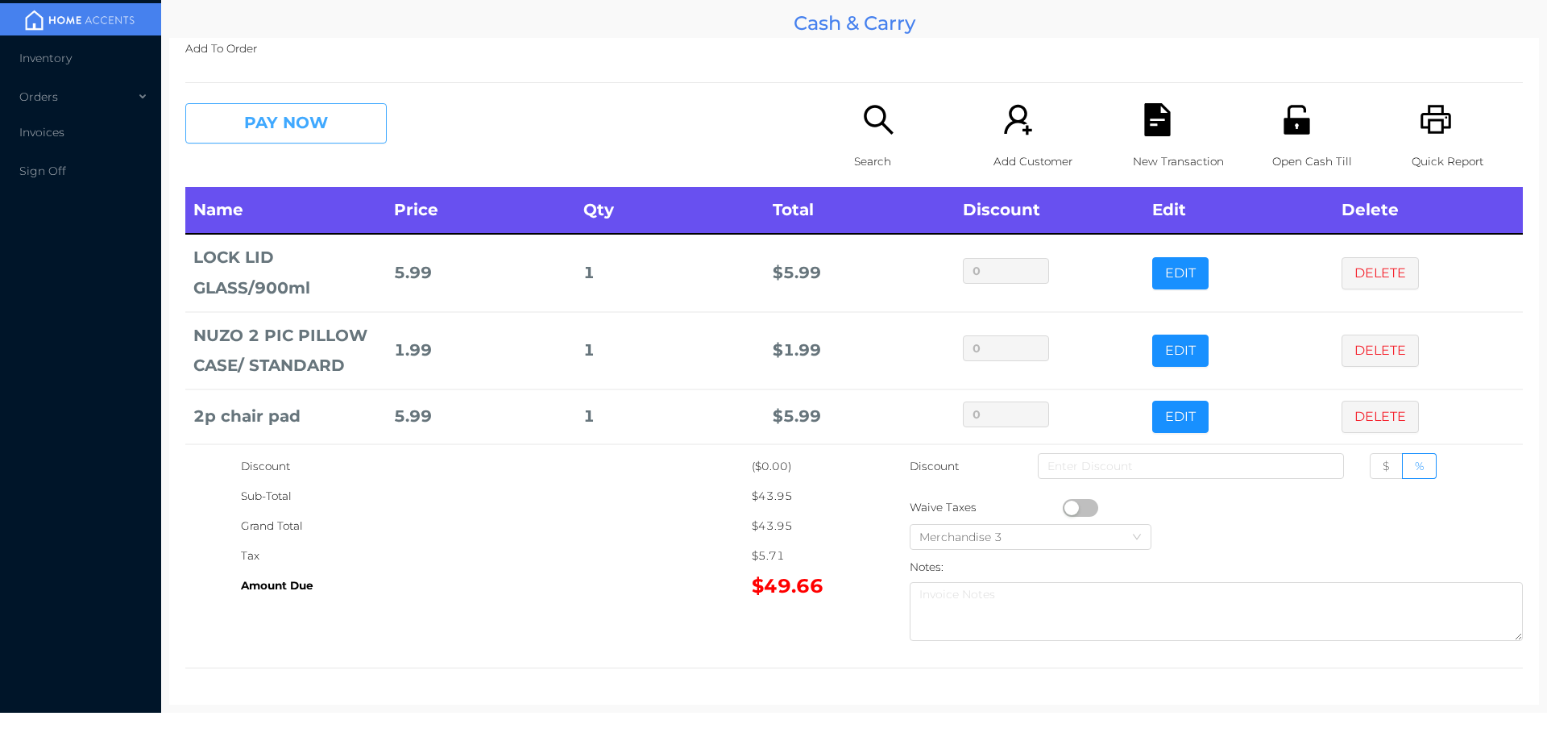
click at [280, 119] on button "PAY NOW" at bounding box center [285, 123] width 201 height 40
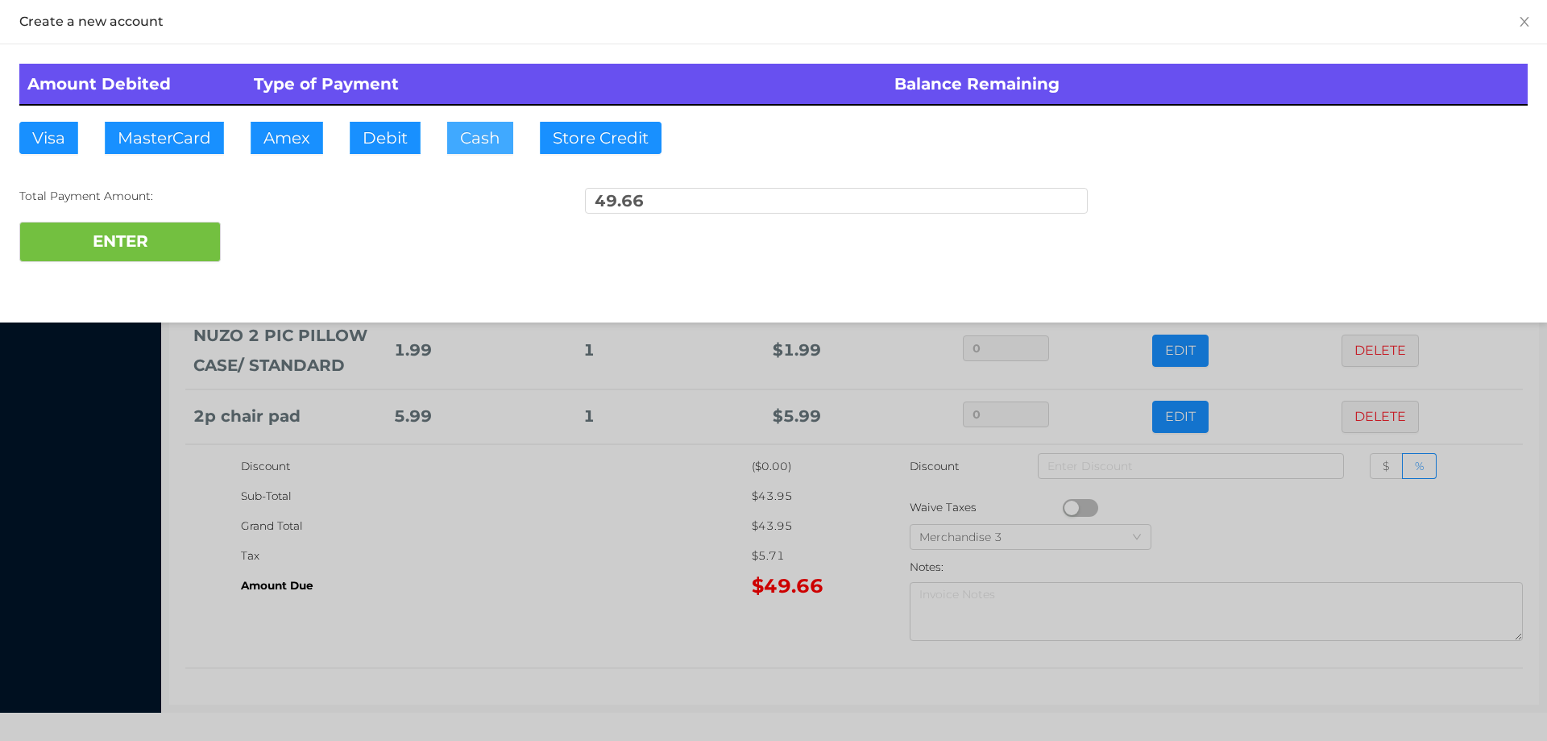
click at [467, 135] on button "Cash" at bounding box center [480, 138] width 66 height 32
type input "50."
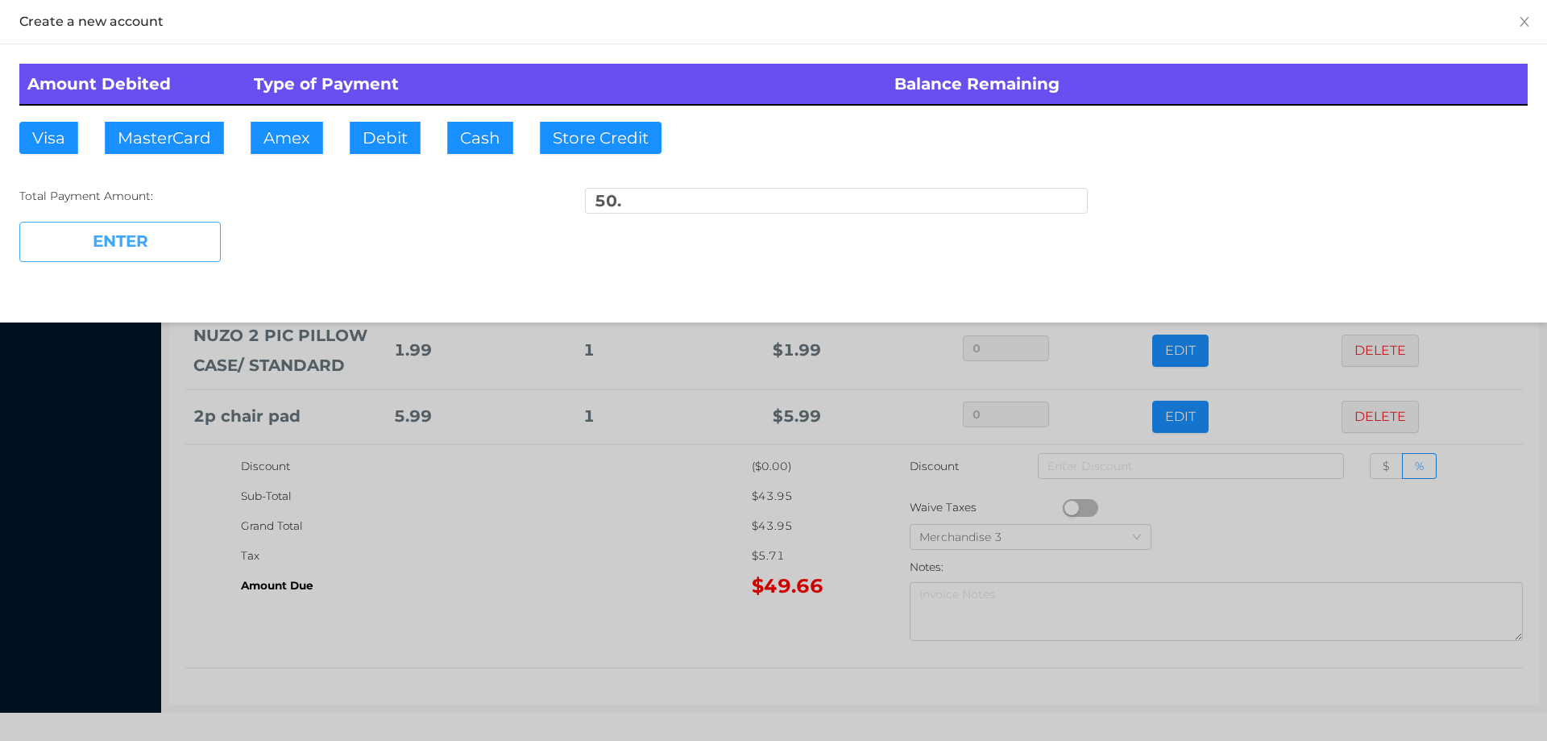
click at [130, 232] on button "ENTER" at bounding box center [119, 242] width 201 height 40
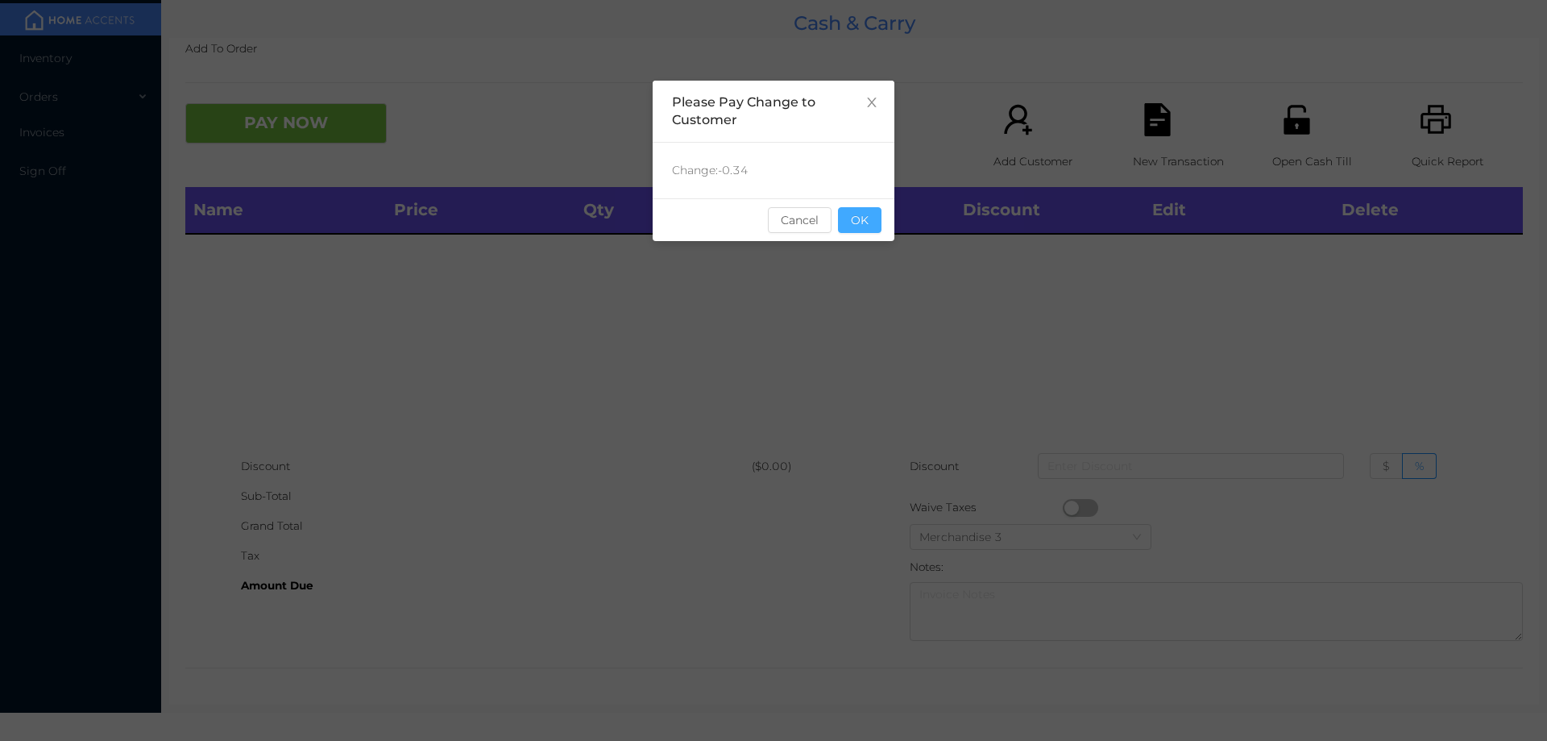
click at [860, 222] on button "OK" at bounding box center [860, 220] width 44 height 26
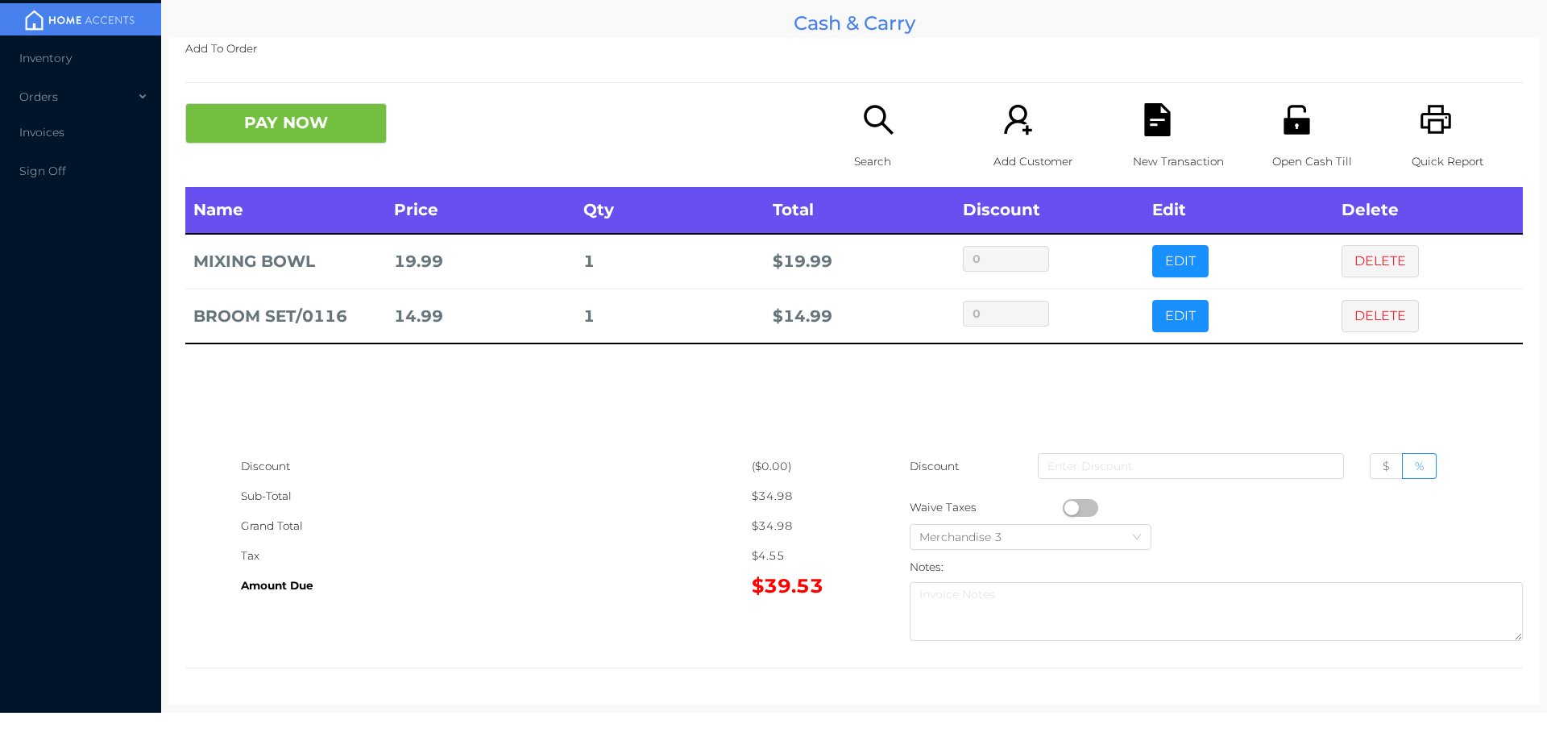
click at [876, 145] on div "Search" at bounding box center [909, 145] width 111 height 84
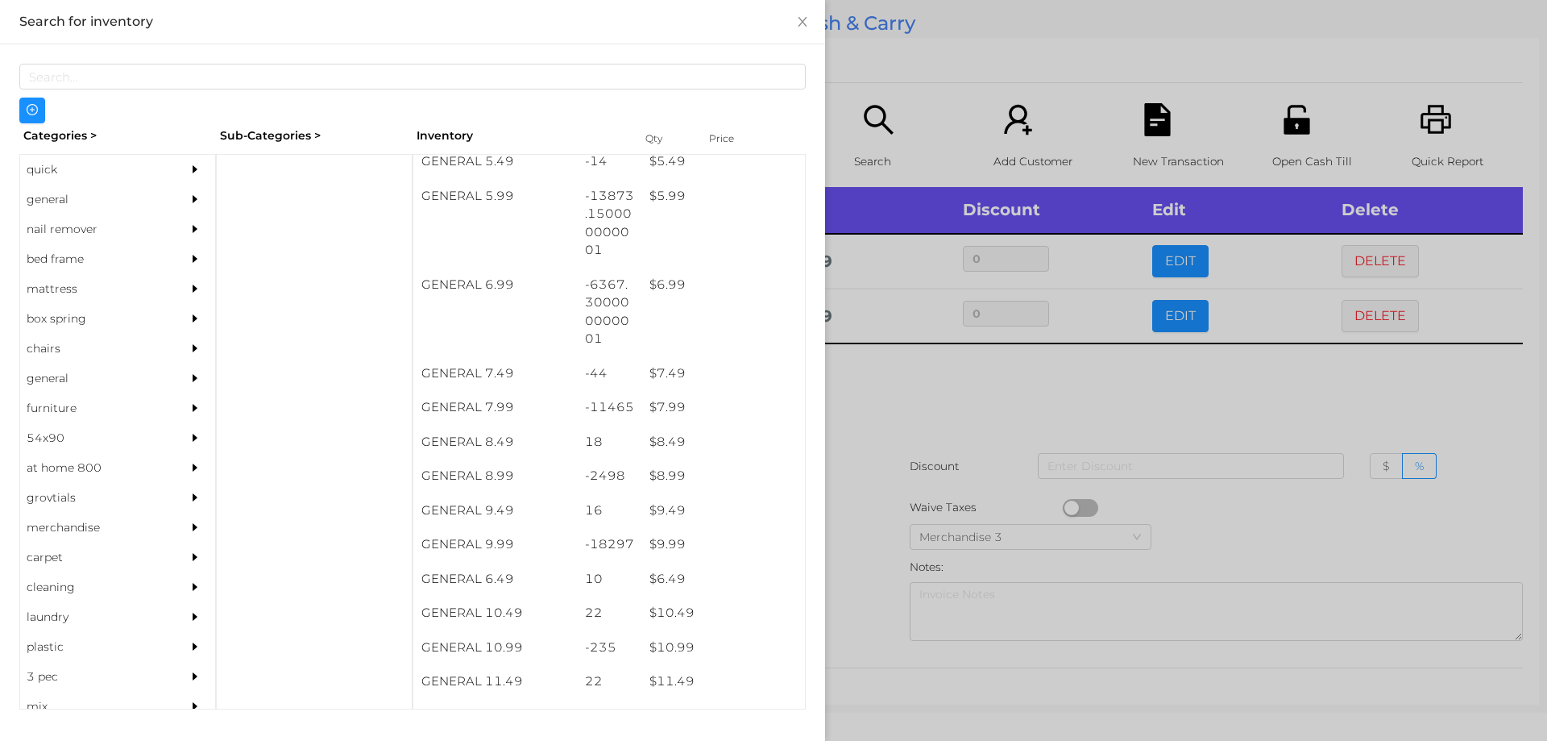
scroll to position [761, 0]
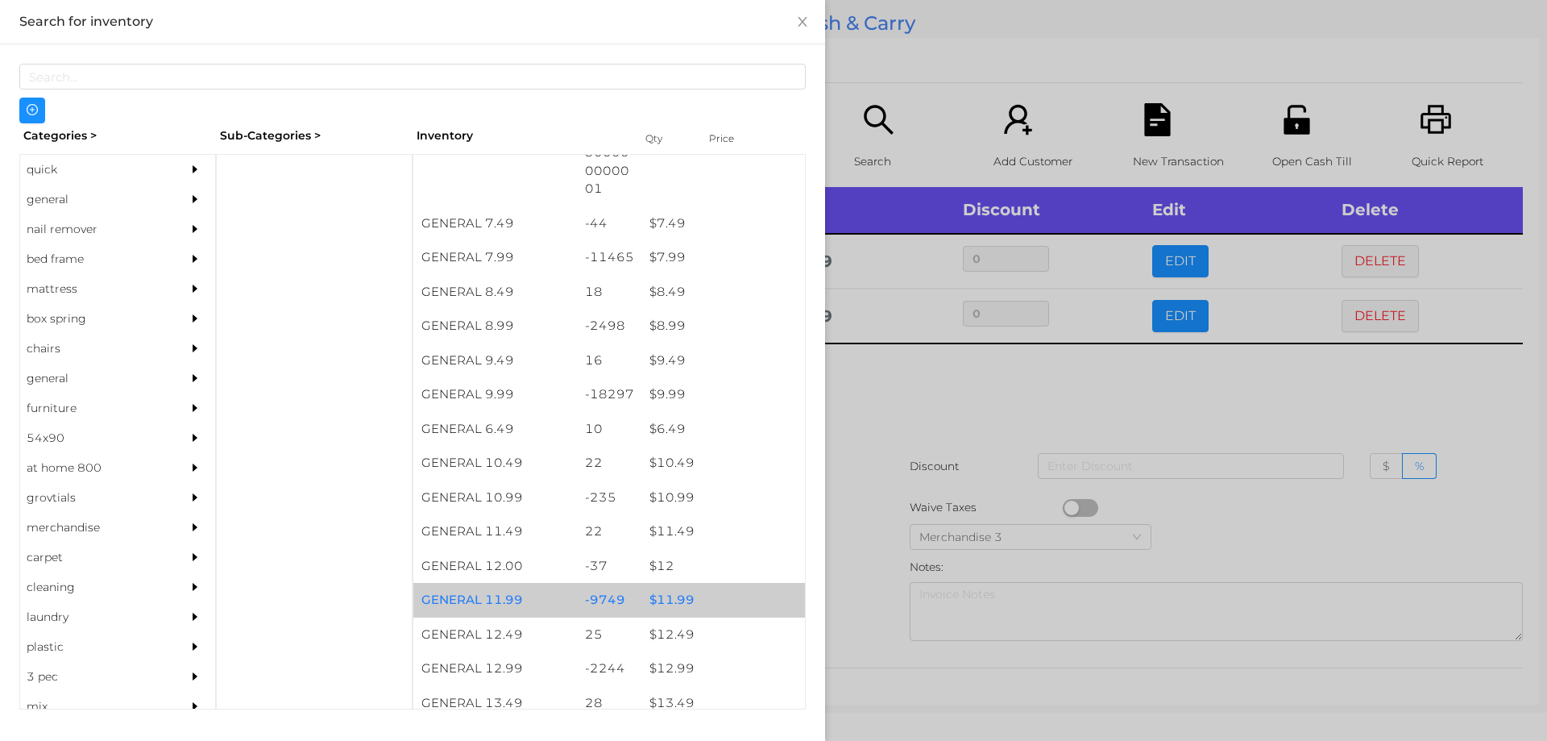
click at [675, 607] on div "$ 11.99" at bounding box center [723, 600] width 164 height 35
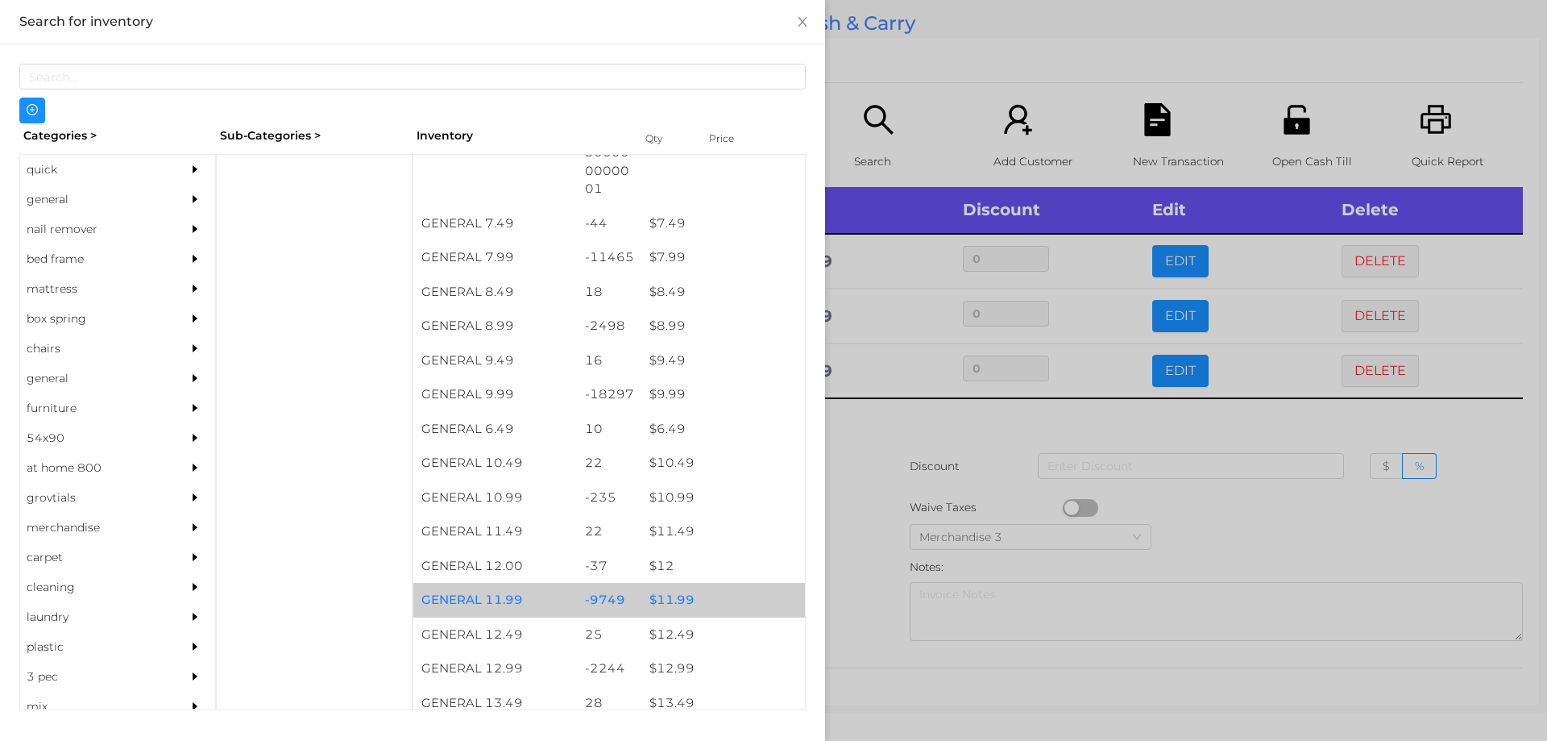
click at [674, 596] on div "$ 11.99" at bounding box center [723, 600] width 164 height 35
click at [670, 597] on div "$ 11.99" at bounding box center [723, 600] width 164 height 35
click at [681, 596] on div "$ 11.99" at bounding box center [723, 600] width 164 height 35
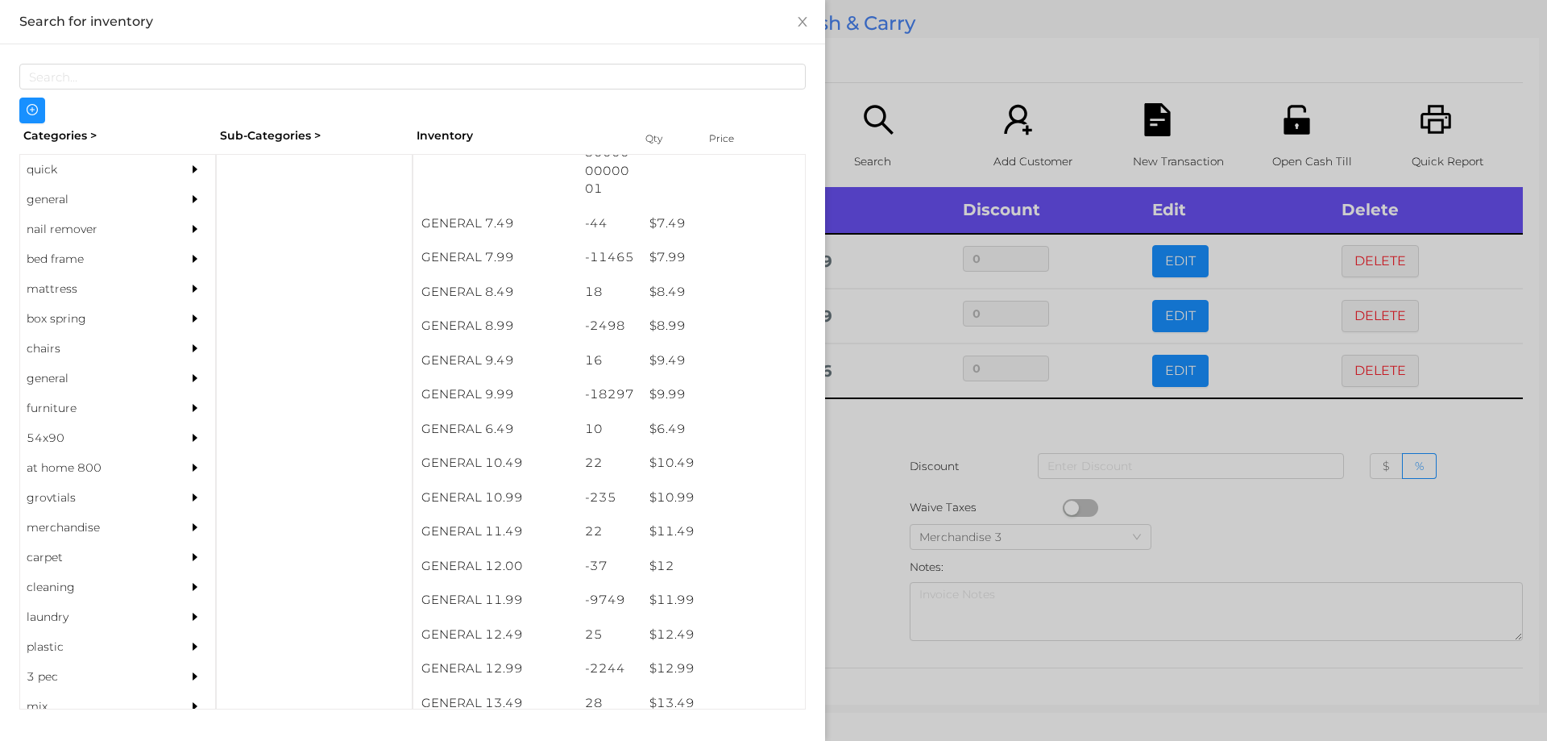
click at [861, 487] on div at bounding box center [773, 370] width 1547 height 741
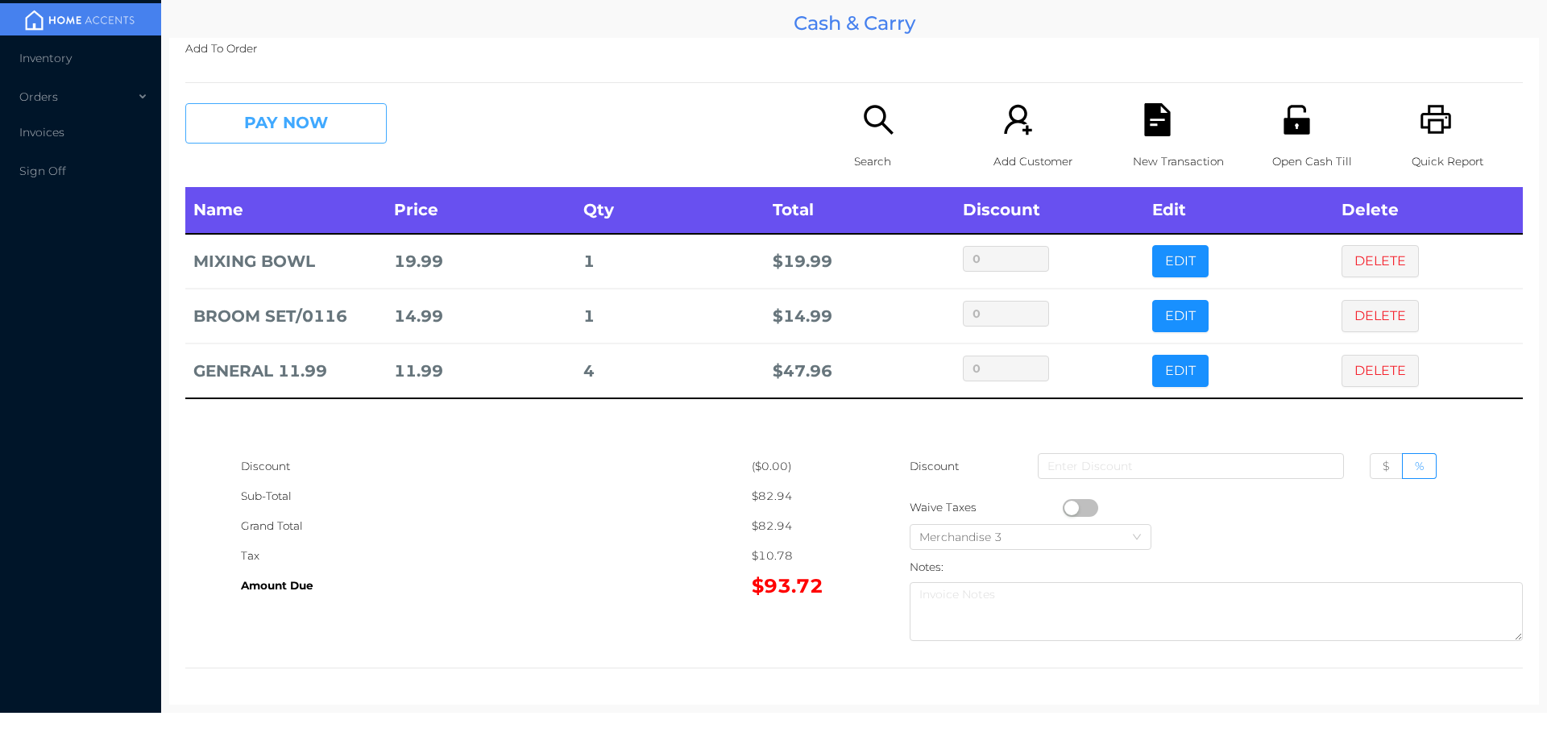
click at [316, 122] on button "PAY NOW" at bounding box center [285, 123] width 201 height 40
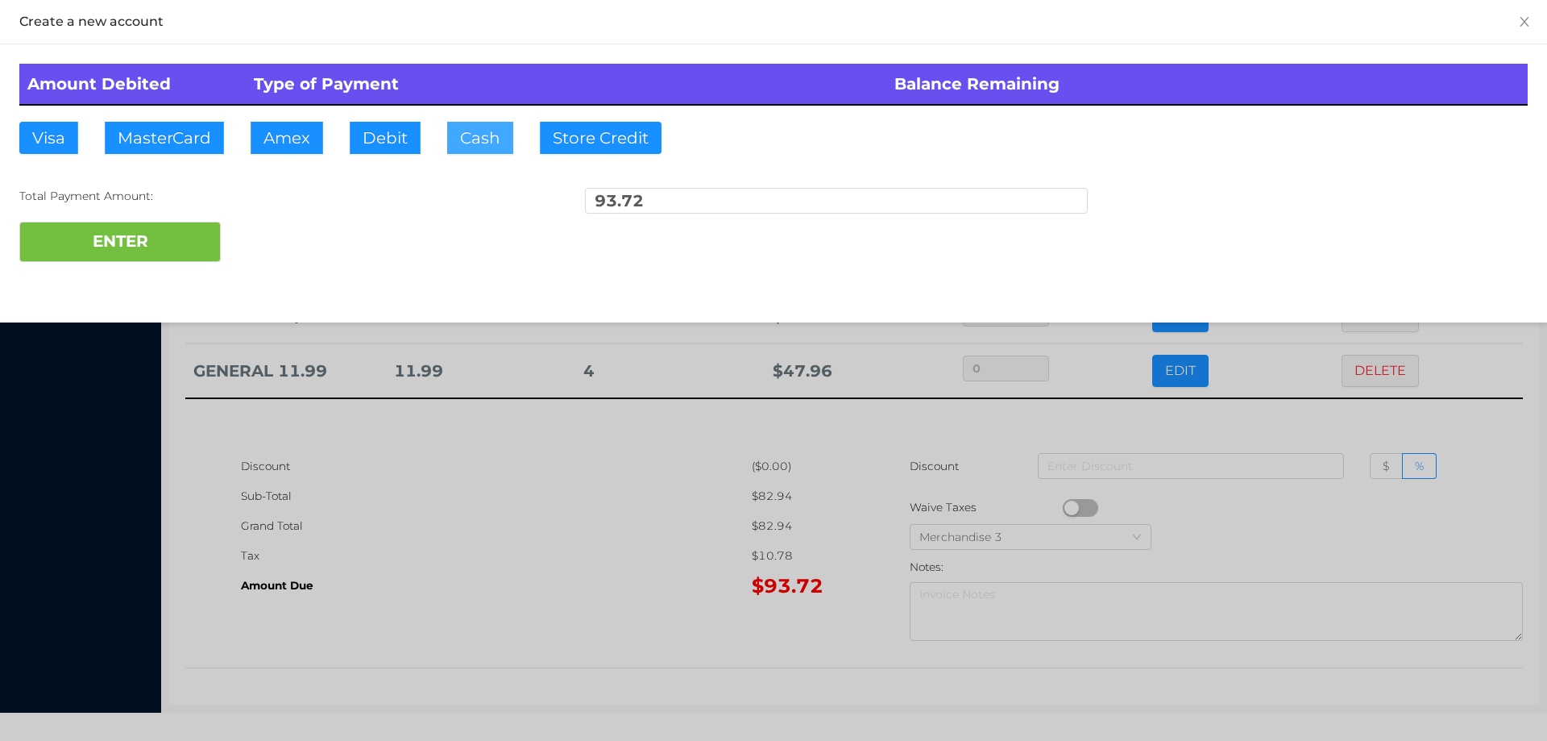
click at [471, 144] on button "Cash" at bounding box center [480, 138] width 66 height 32
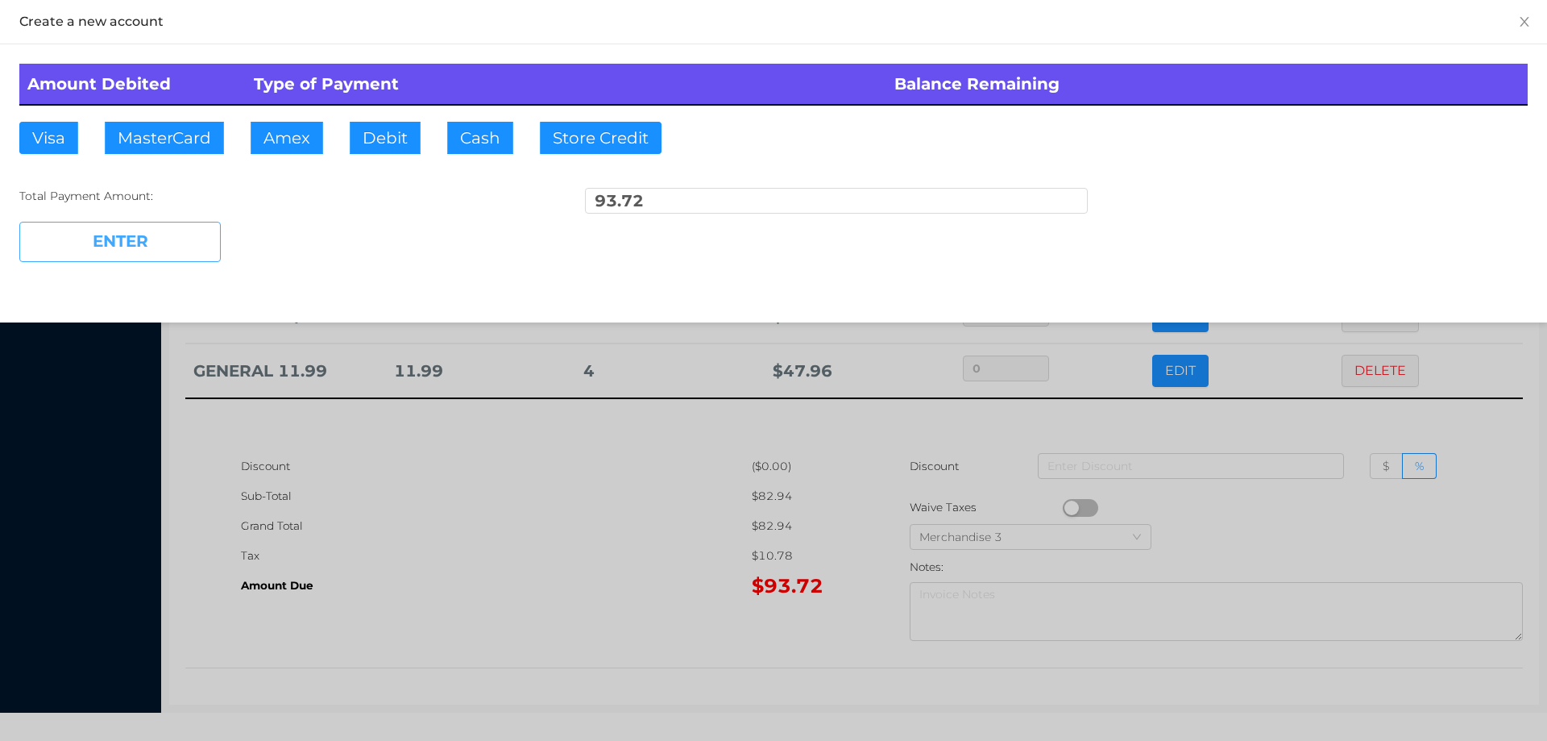
click at [173, 246] on button "ENTER" at bounding box center [119, 242] width 201 height 40
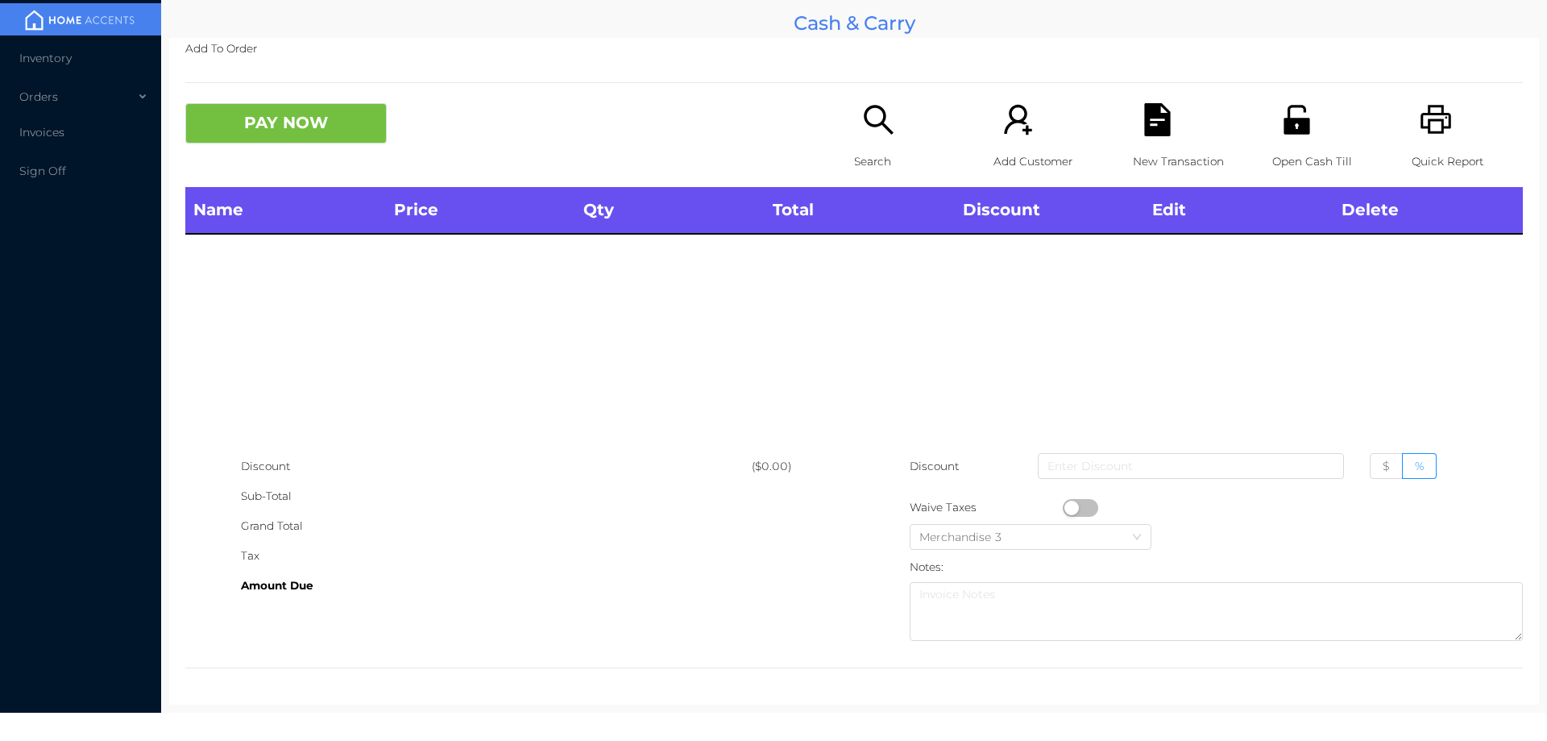
click at [871, 115] on icon "icon: search" at bounding box center [878, 119] width 33 height 33
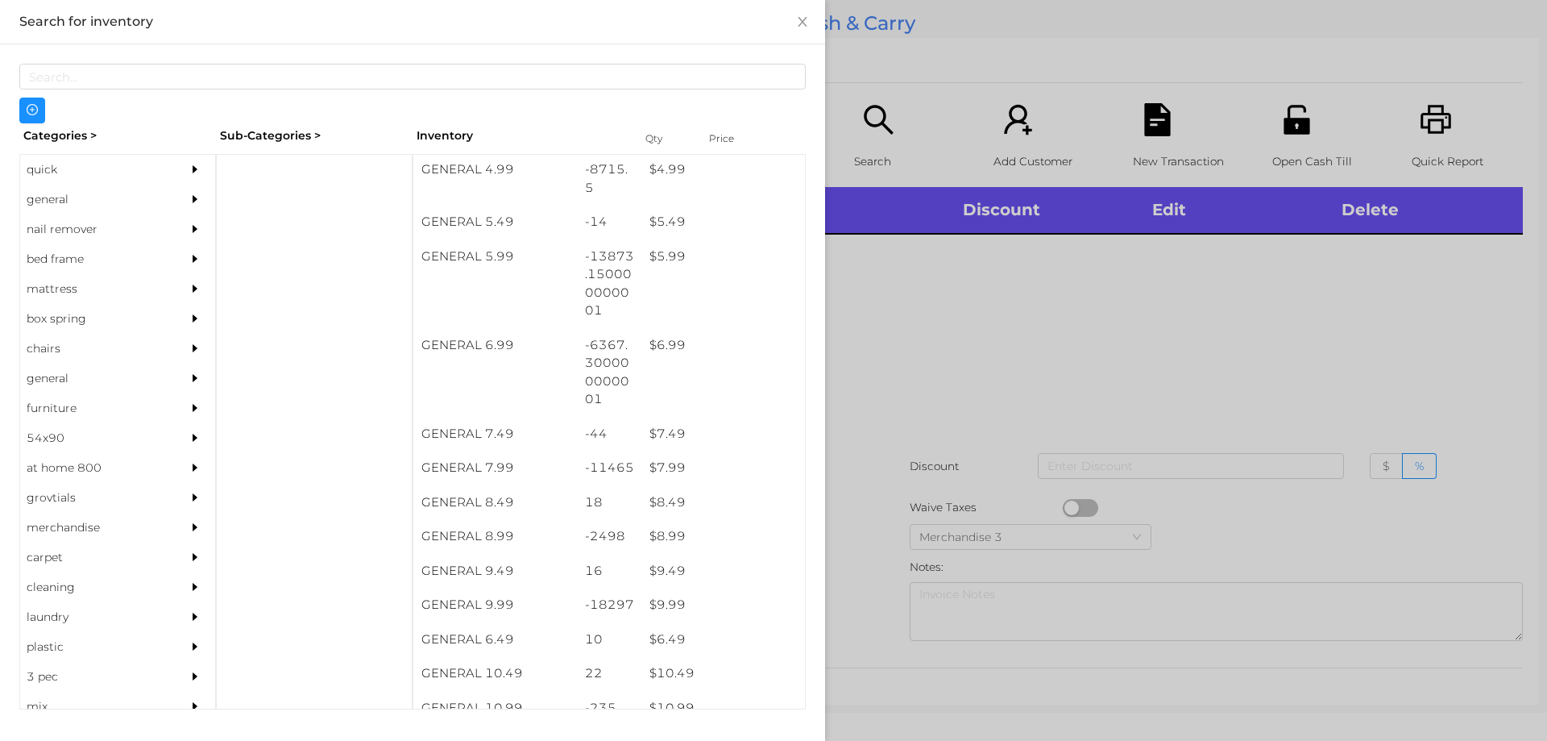
scroll to position [601, 0]
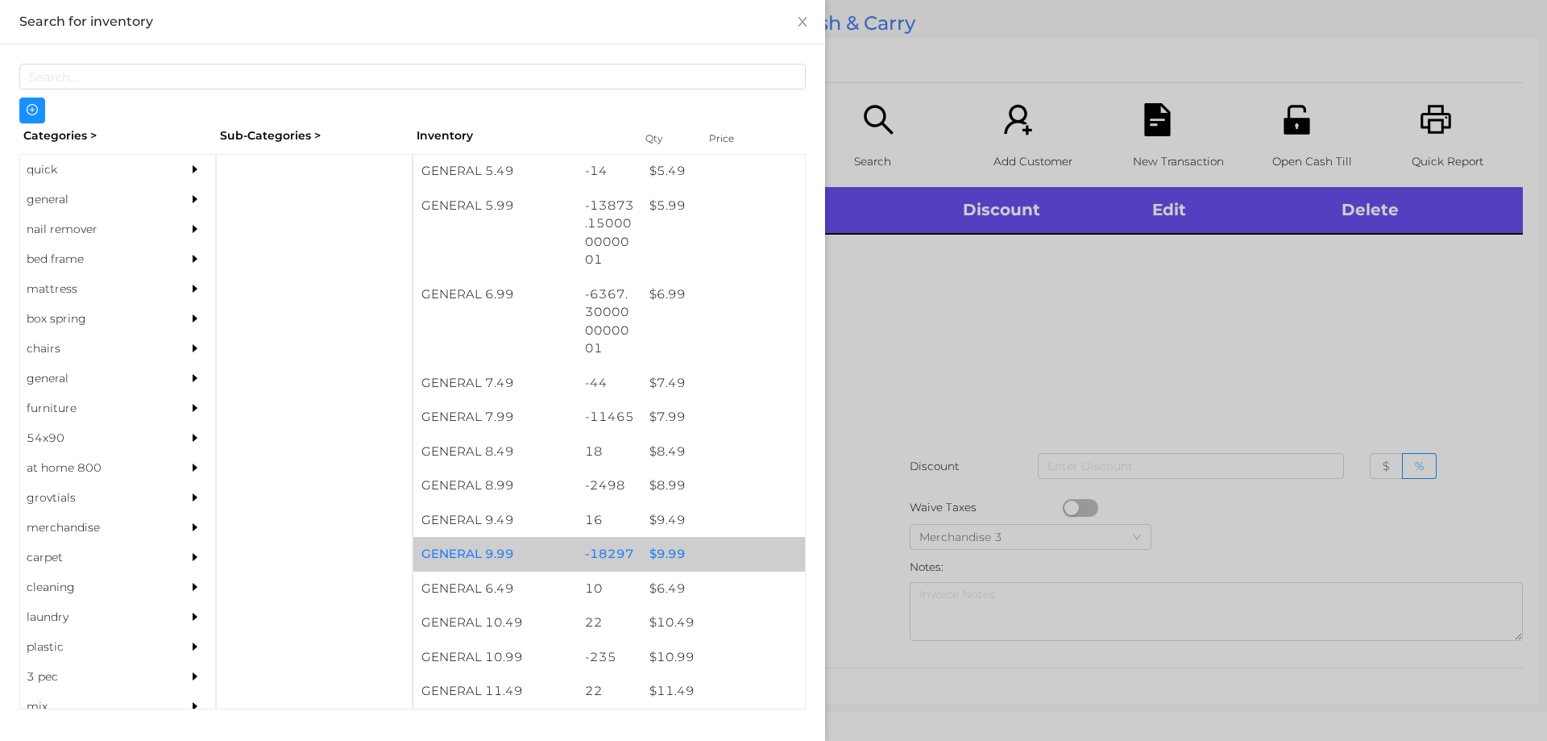
click at [711, 557] on div "$ 9.99" at bounding box center [723, 554] width 164 height 35
click at [737, 560] on div "$ 9.99" at bounding box center [723, 554] width 164 height 35
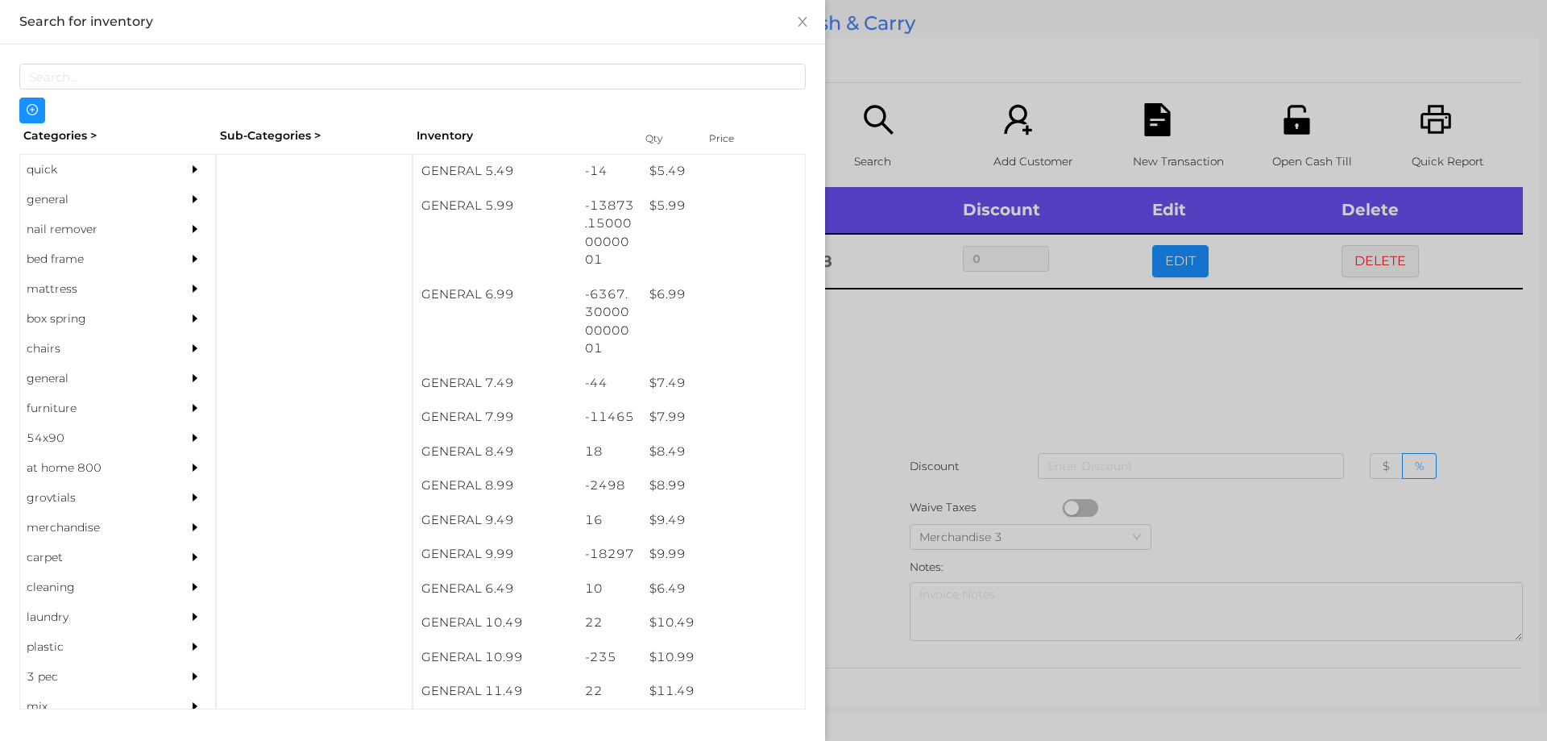
click at [853, 622] on div at bounding box center [773, 370] width 1547 height 741
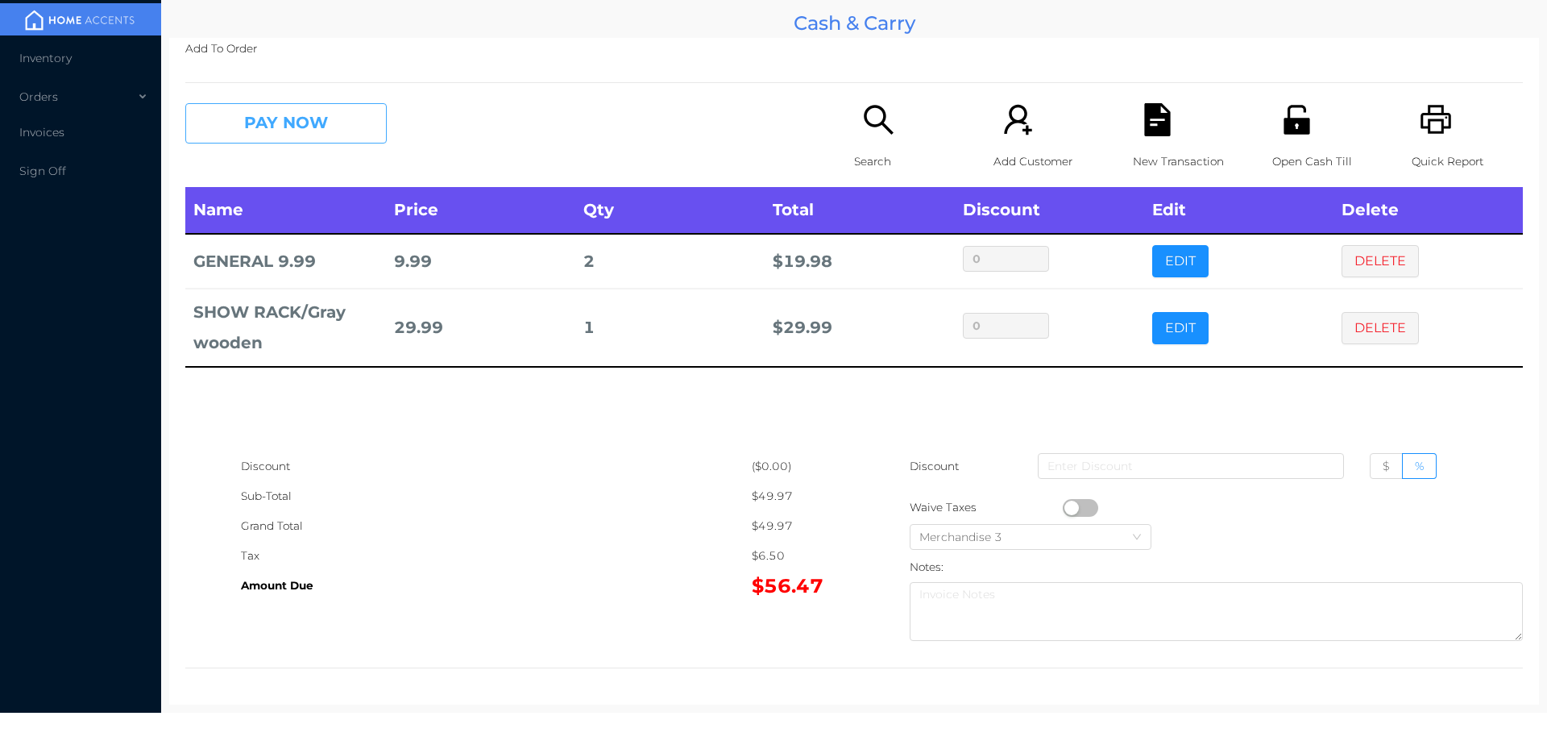
click at [349, 126] on button "PAY NOW" at bounding box center [285, 123] width 201 height 40
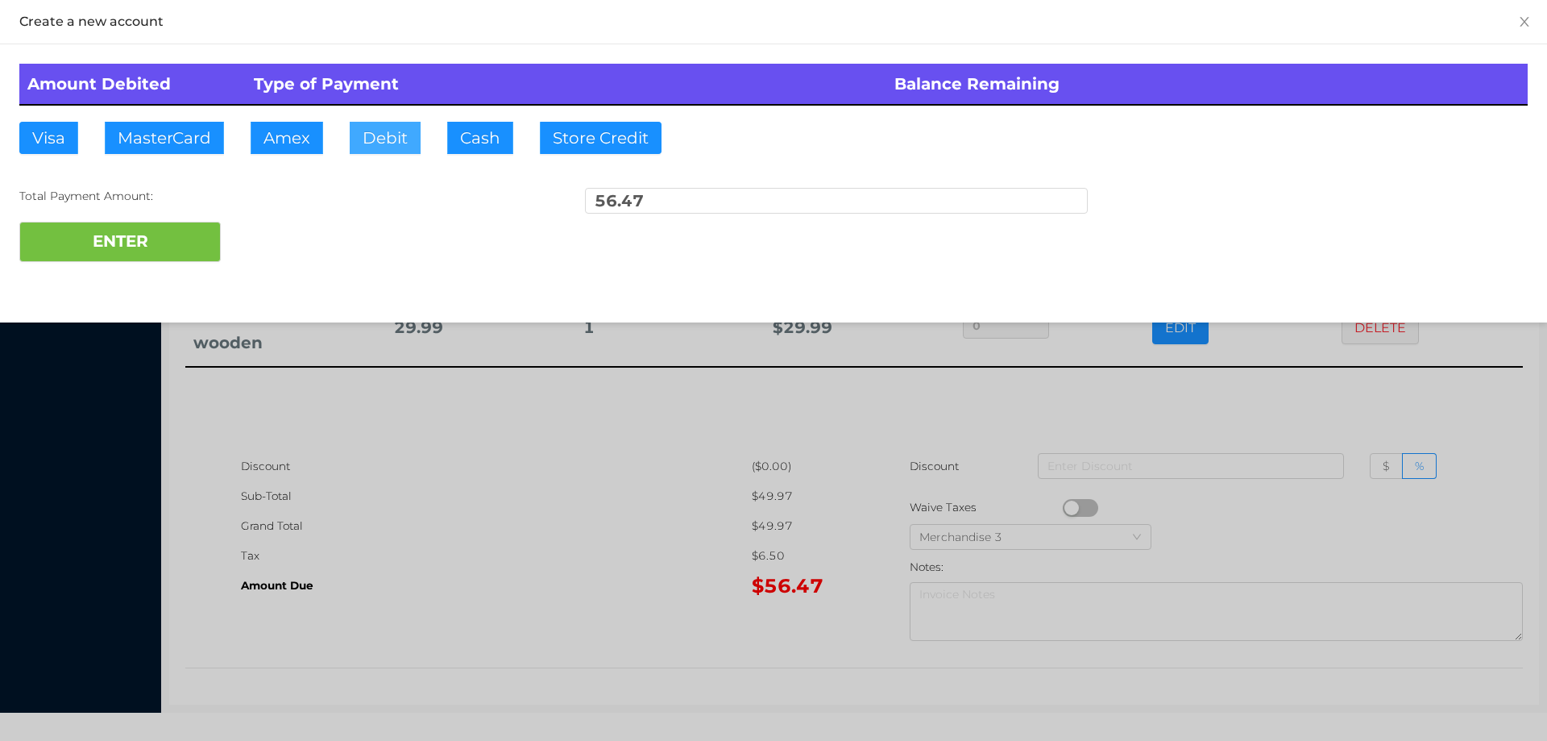
click at [404, 125] on button "Debit" at bounding box center [385, 138] width 71 height 32
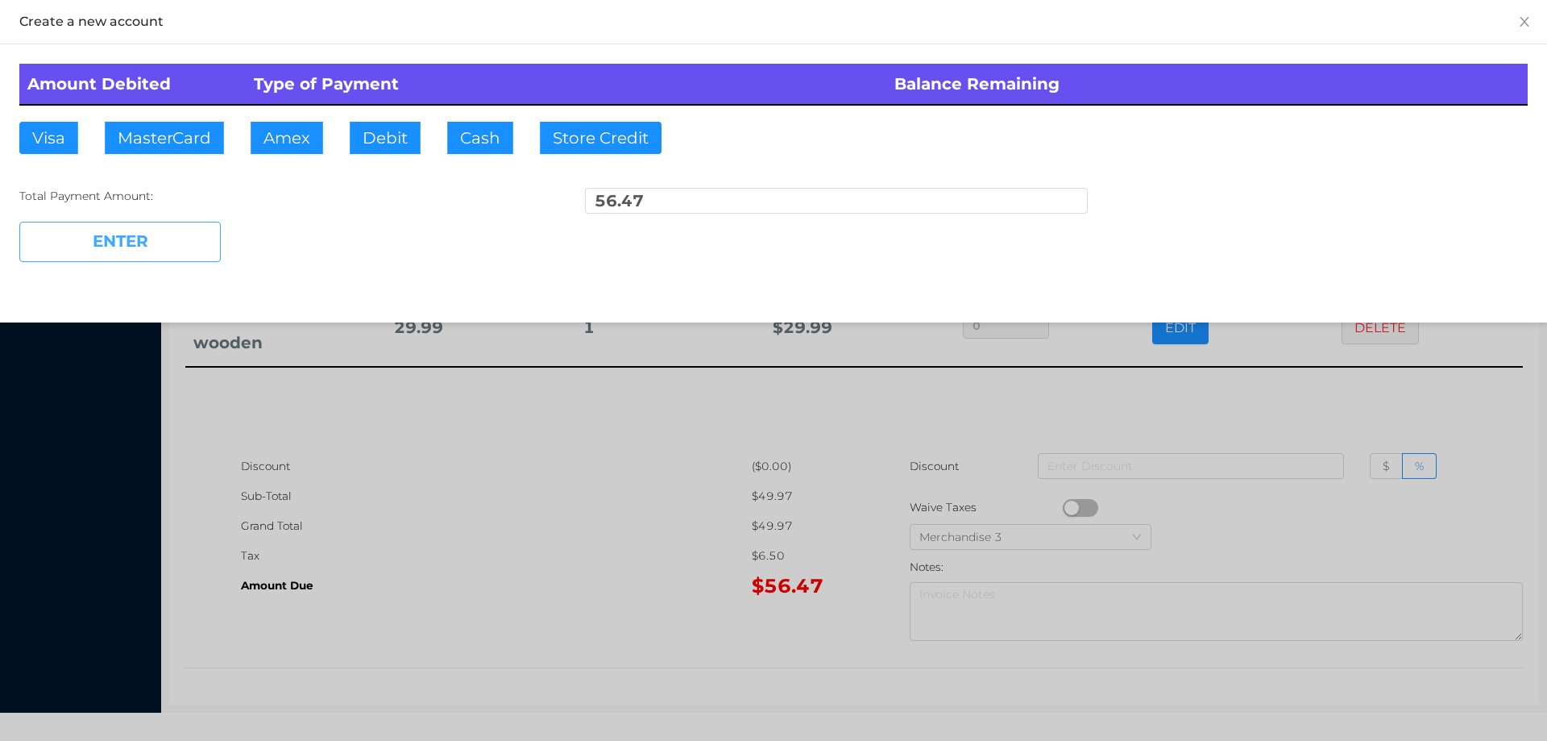
click at [180, 235] on button "ENTER" at bounding box center [119, 242] width 201 height 40
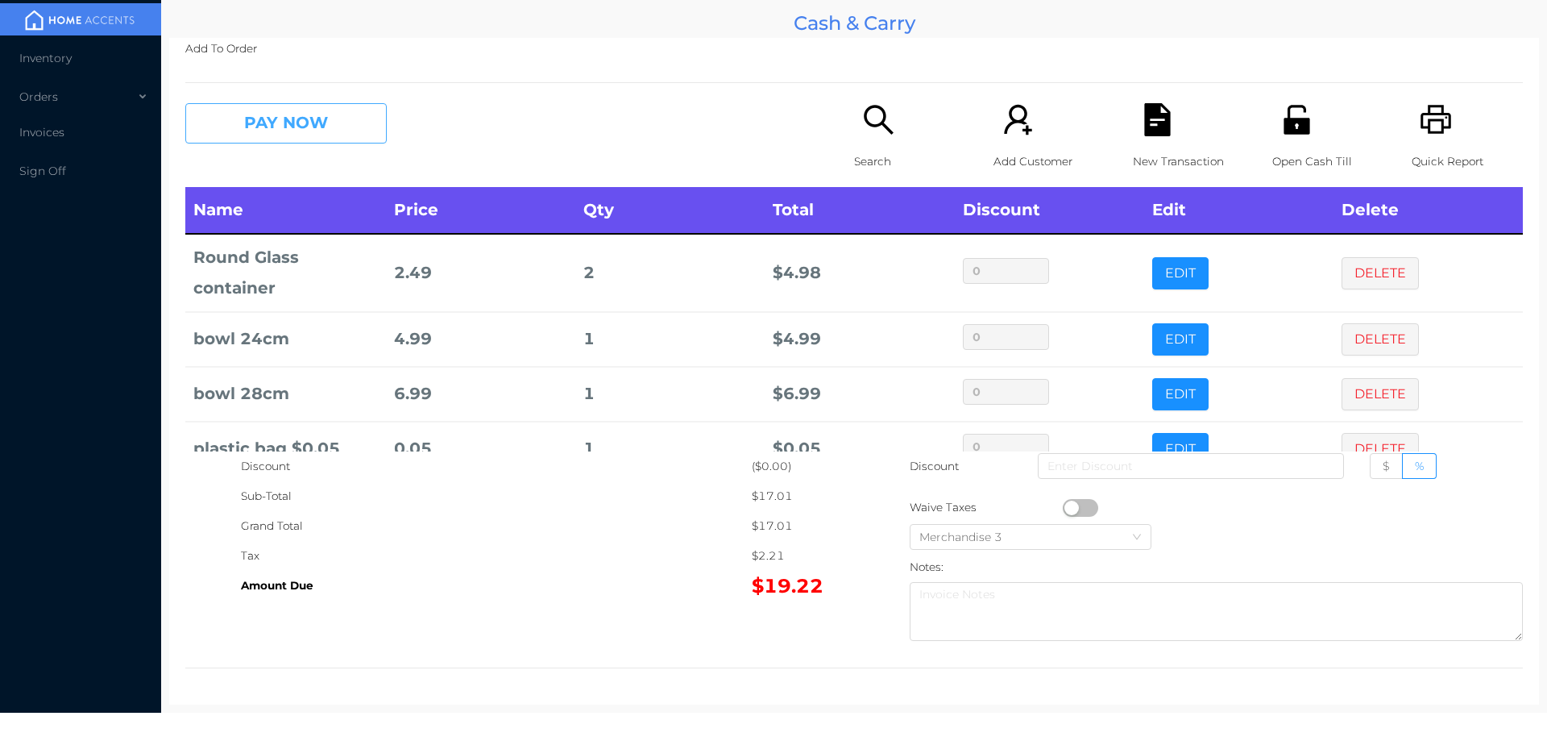
click at [335, 139] on button "PAY NOW" at bounding box center [285, 123] width 201 height 40
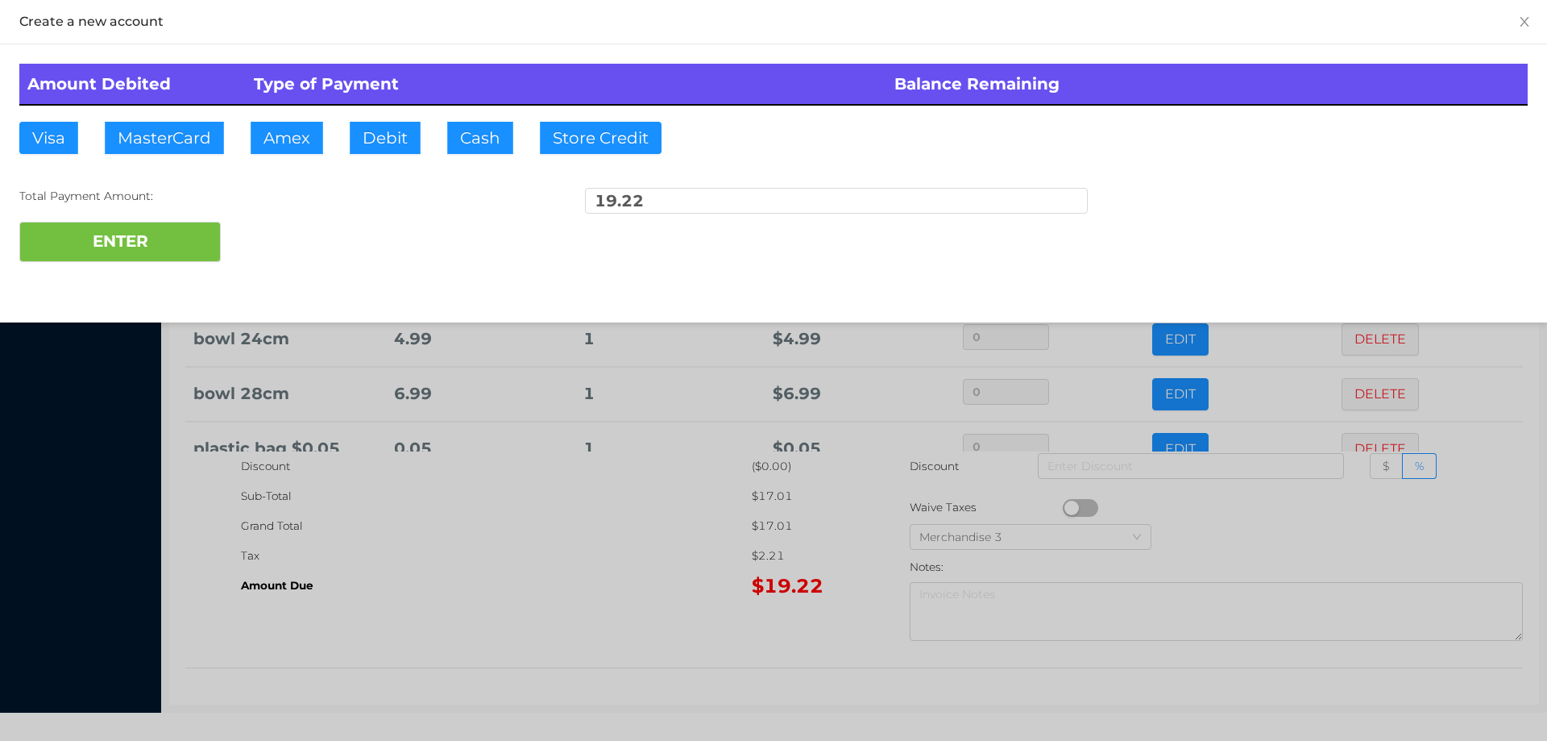
click at [343, 115] on div "Amount Debited Type of Payment Balance Remaining Visa MasterCard Amex Debit Cas…" at bounding box center [773, 162] width 1547 height 237
click at [502, 130] on button "Cash" at bounding box center [480, 138] width 66 height 32
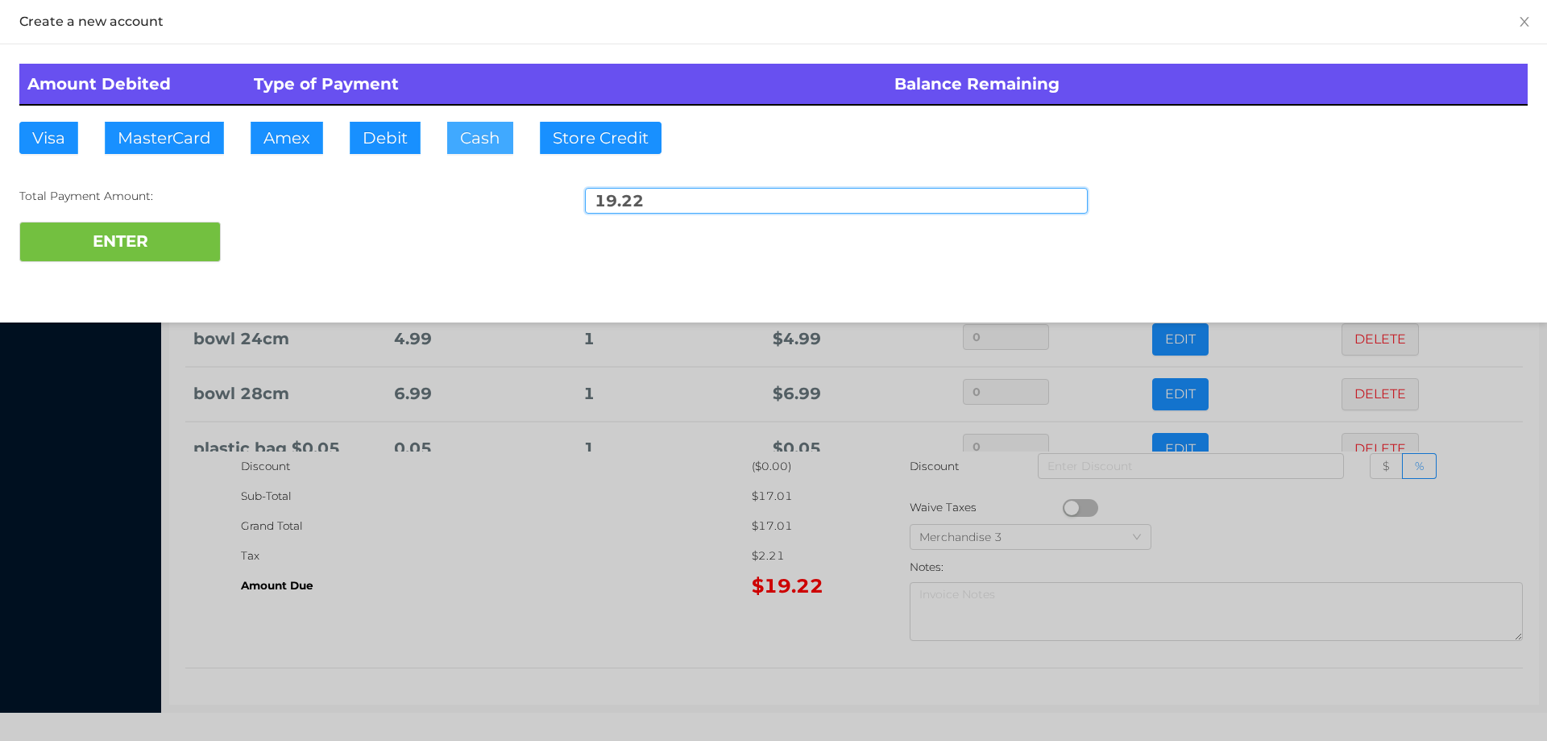
click at [169, 236] on button "ENTER" at bounding box center [119, 242] width 201 height 40
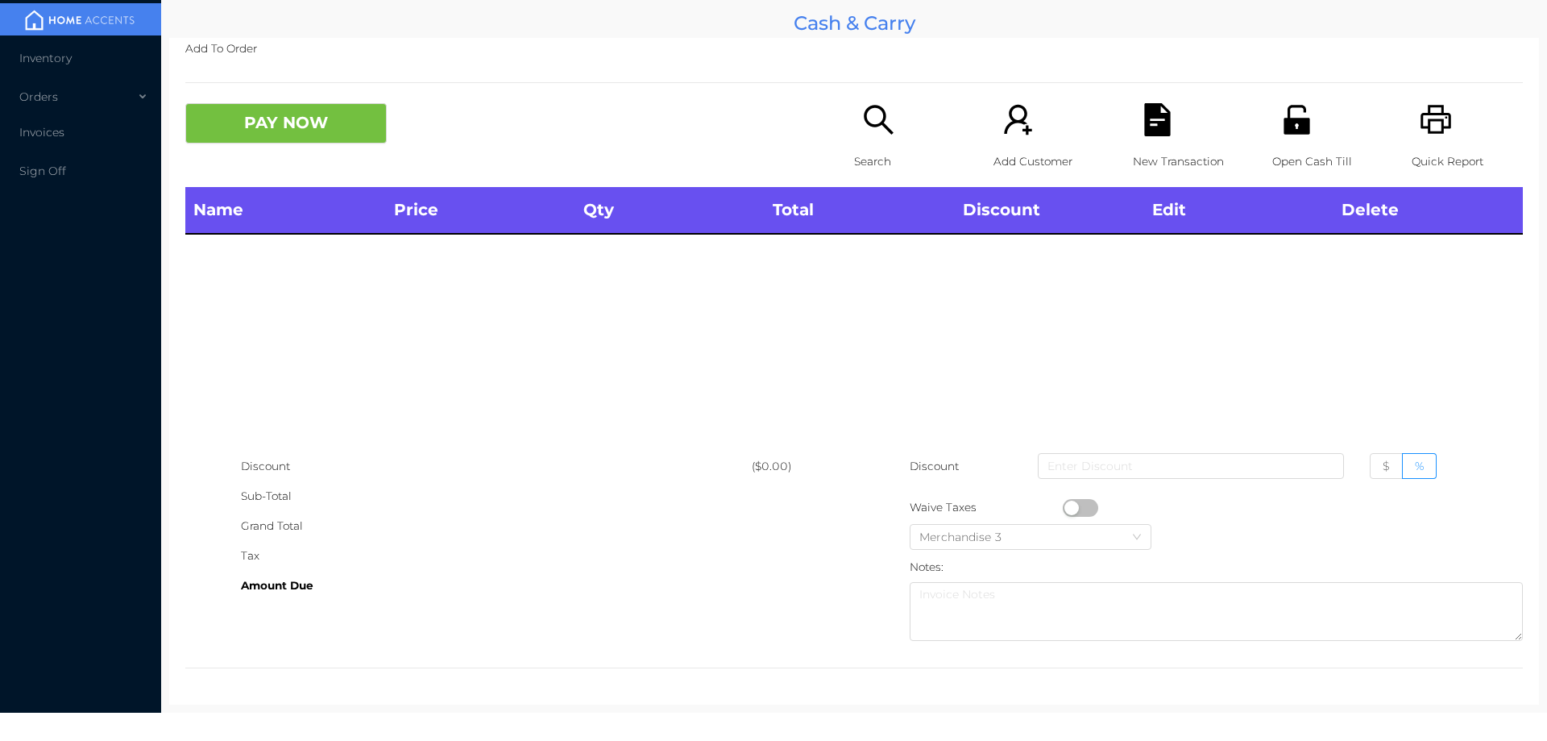
click at [863, 133] on icon "icon: search" at bounding box center [878, 119] width 33 height 33
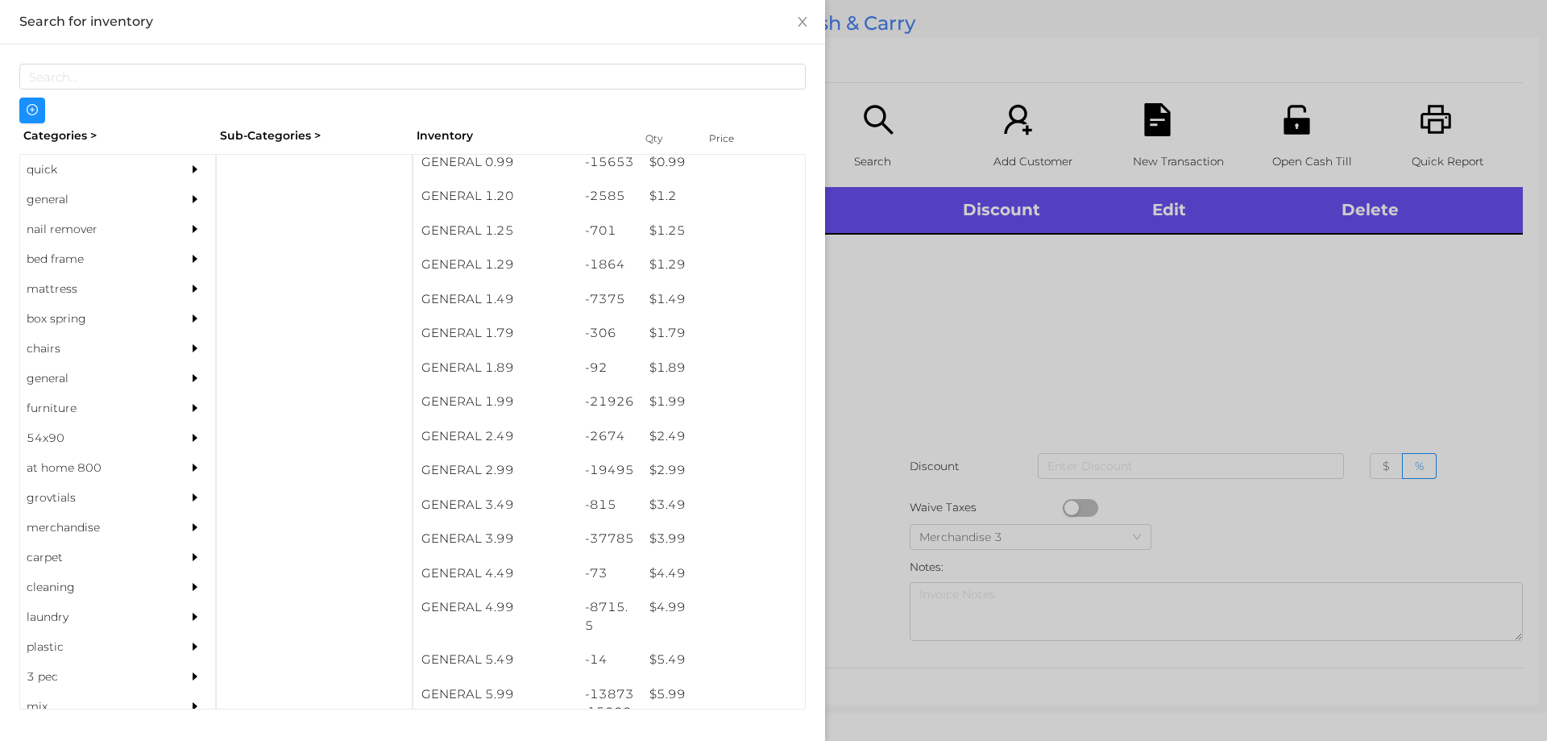
scroll to position [279, 0]
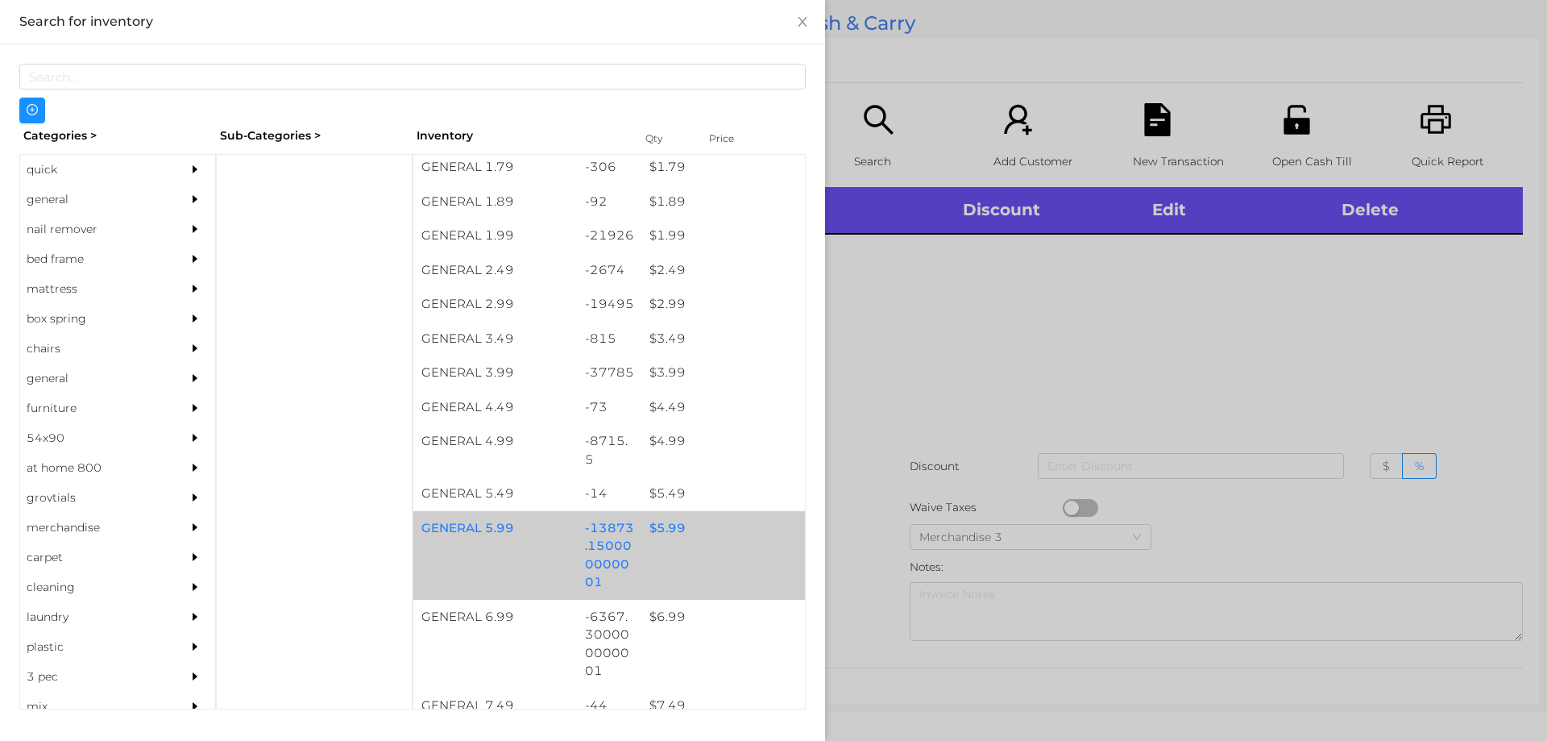
click at [645, 515] on div "$ 5.99" at bounding box center [723, 528] width 164 height 35
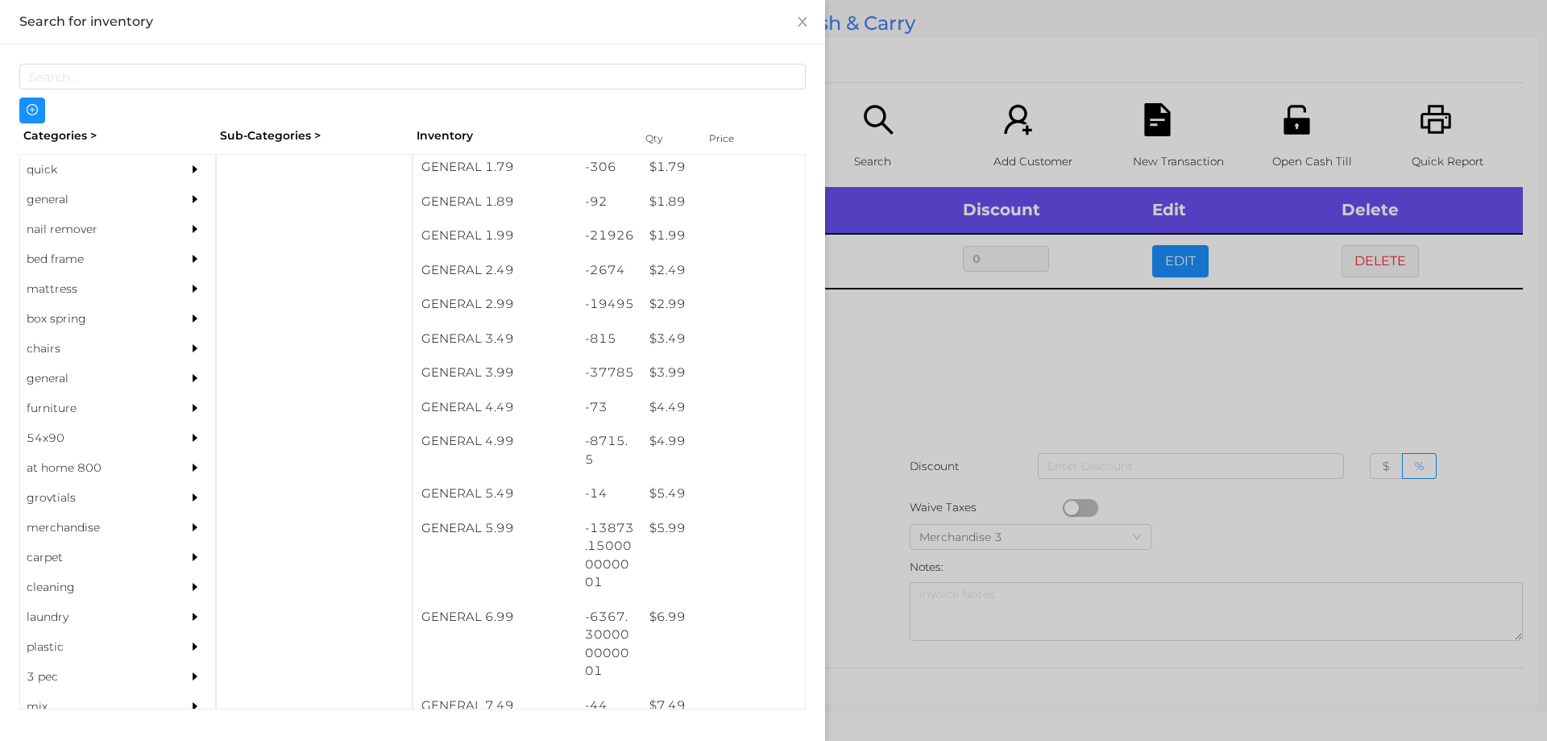
click at [968, 380] on div at bounding box center [773, 370] width 1547 height 741
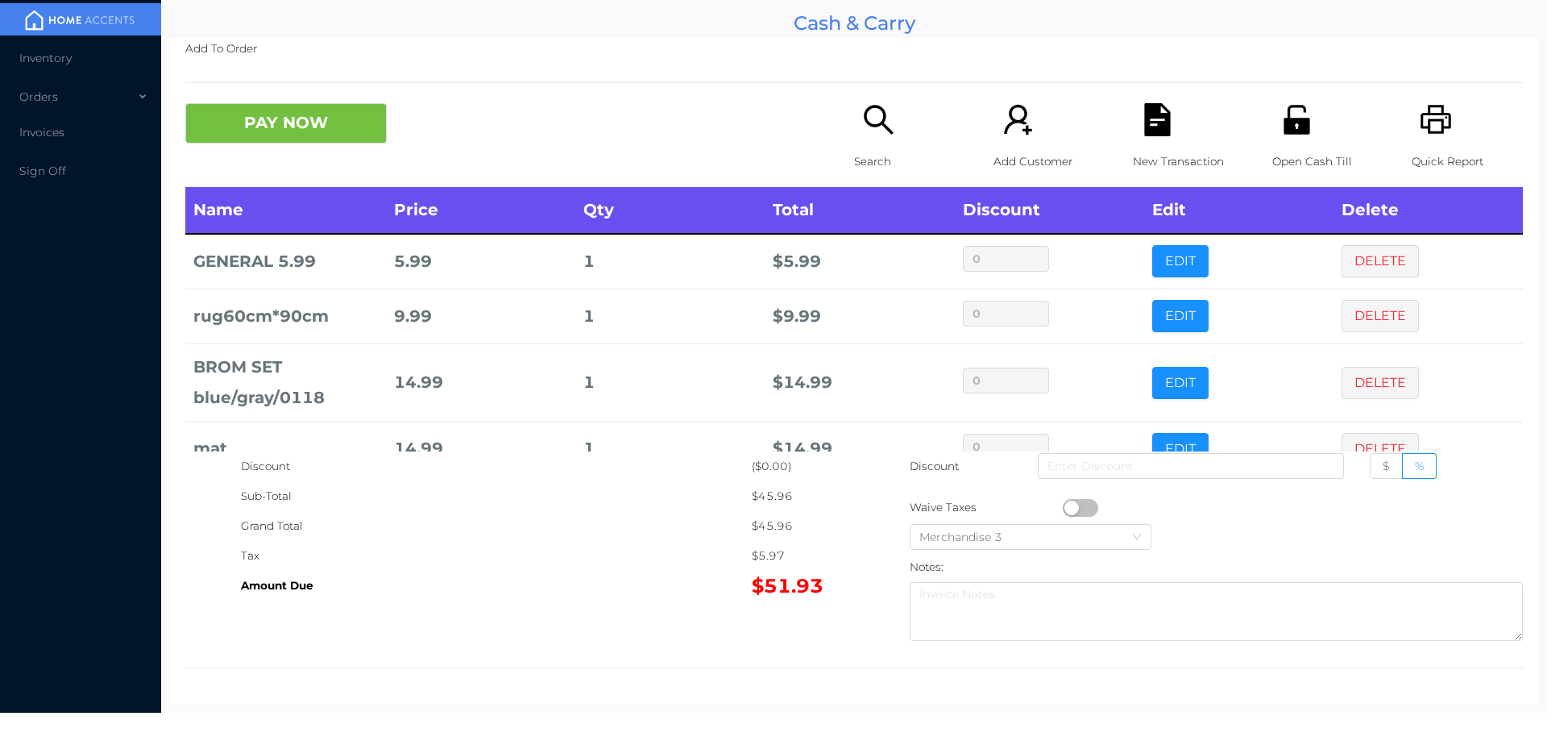
click at [1412, 114] on div "Quick Report" at bounding box center [1467, 145] width 111 height 84
click at [1159, 123] on icon "icon: file-text" at bounding box center [1157, 119] width 26 height 33
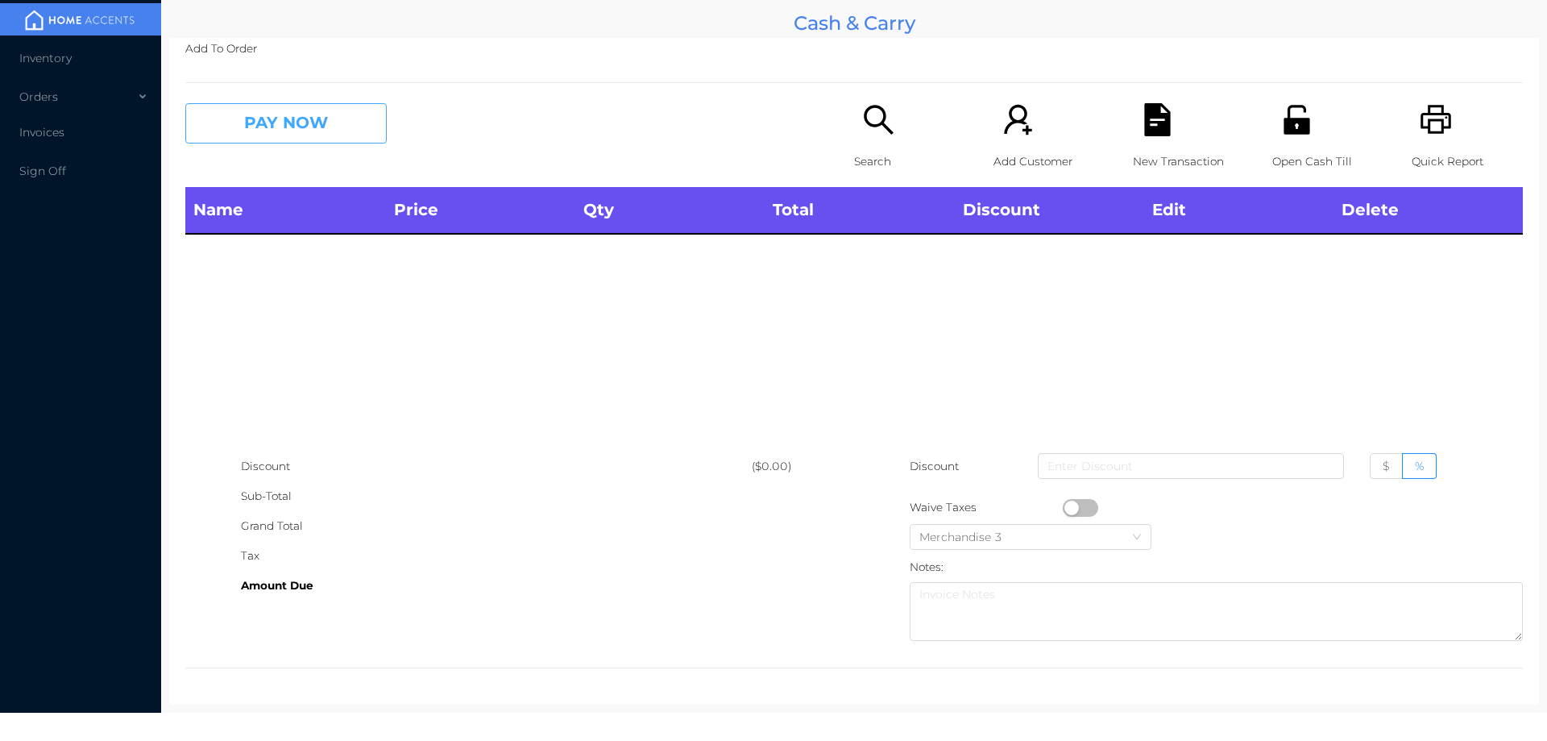
click at [347, 138] on button "PAY NOW" at bounding box center [285, 123] width 201 height 40
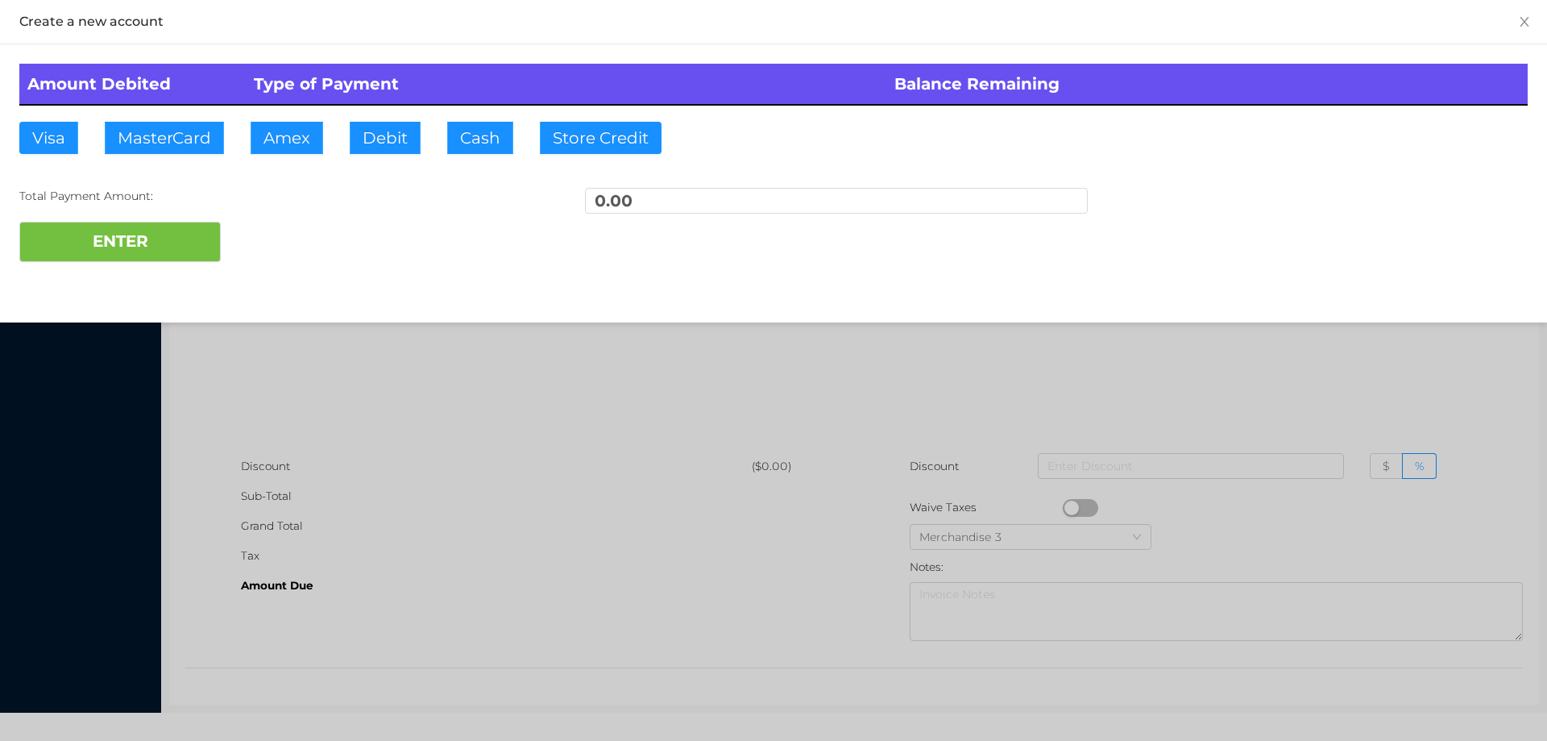
click at [533, 376] on div at bounding box center [773, 370] width 1547 height 741
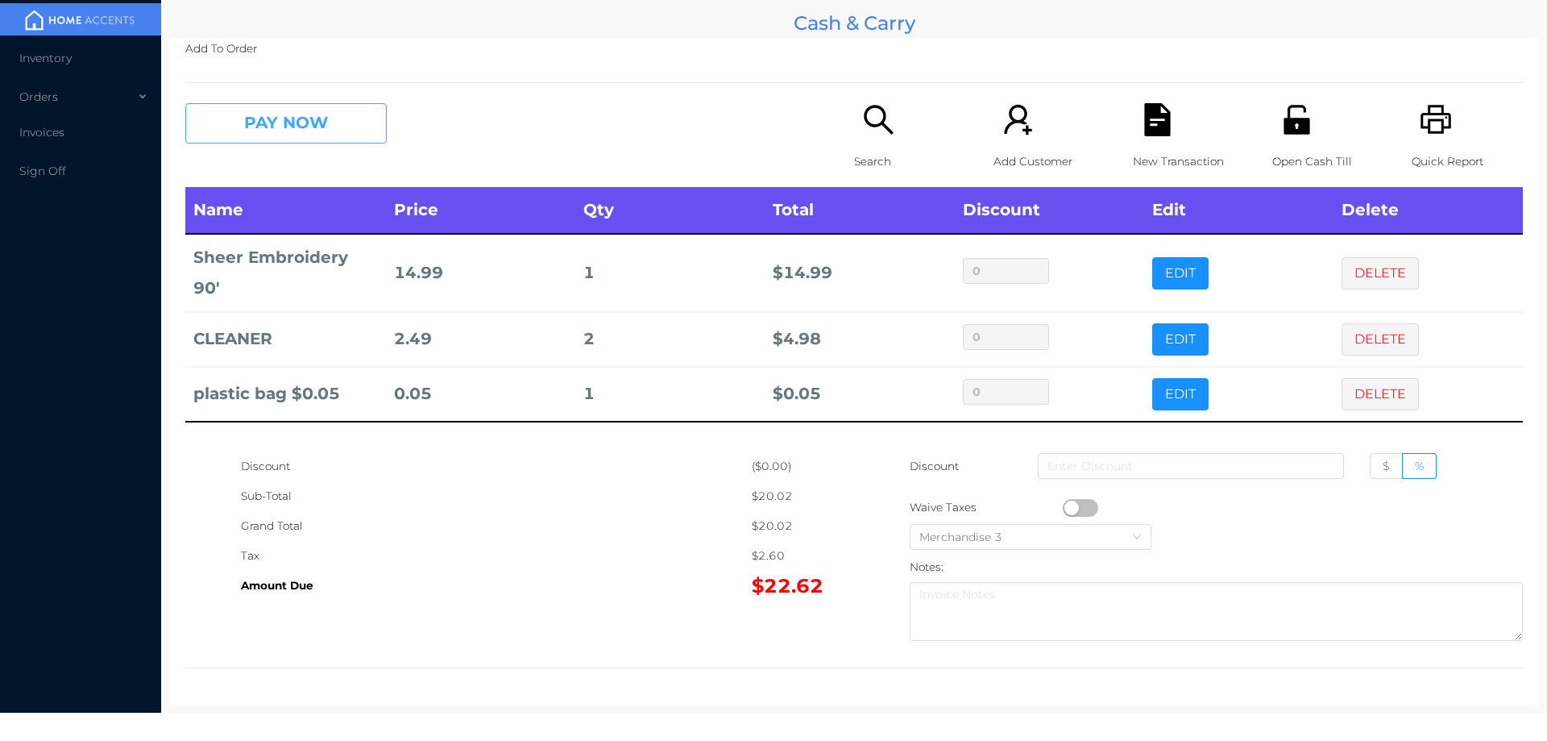
click at [305, 141] on button "PAY NOW" at bounding box center [285, 123] width 201 height 40
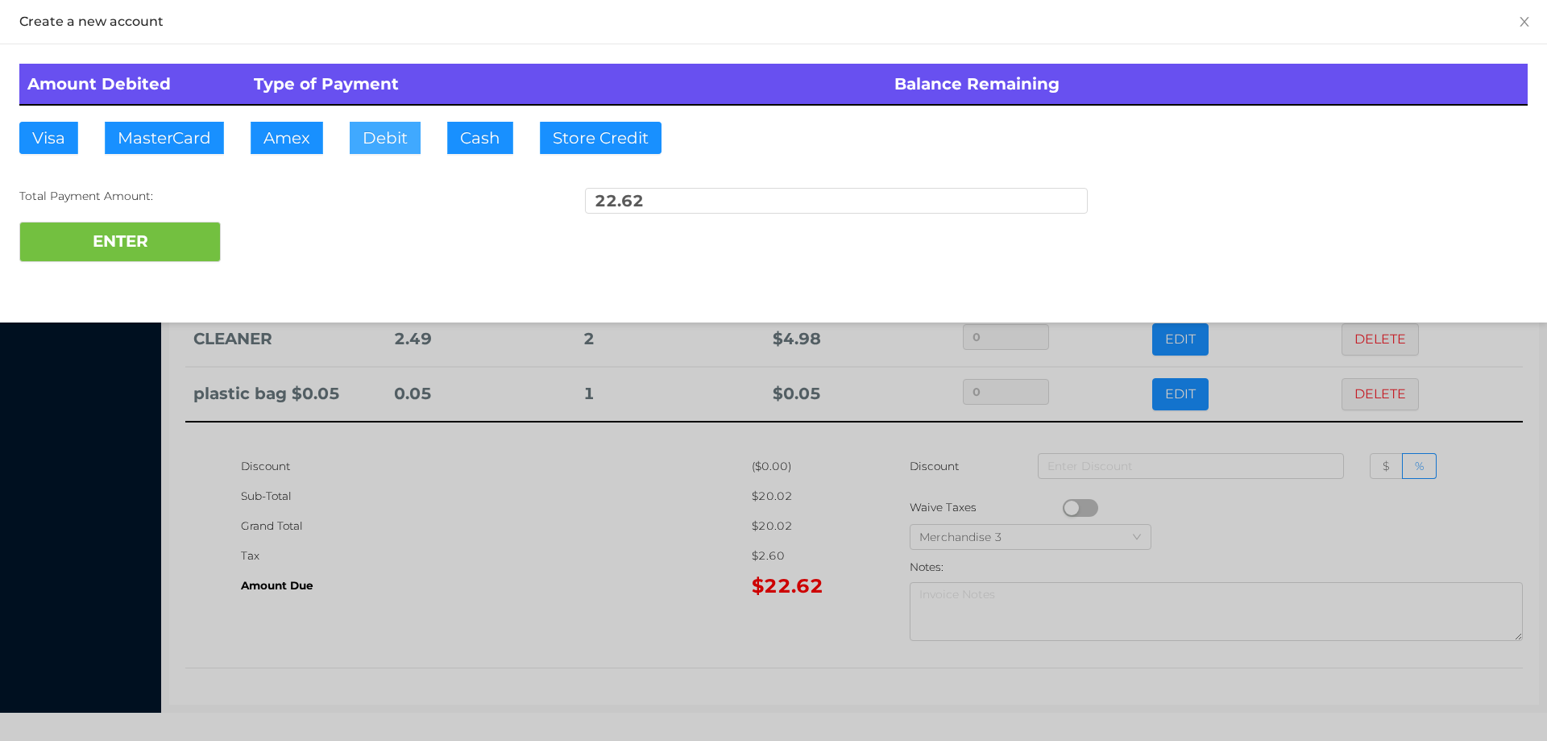
click at [368, 143] on button "Debit" at bounding box center [385, 138] width 71 height 32
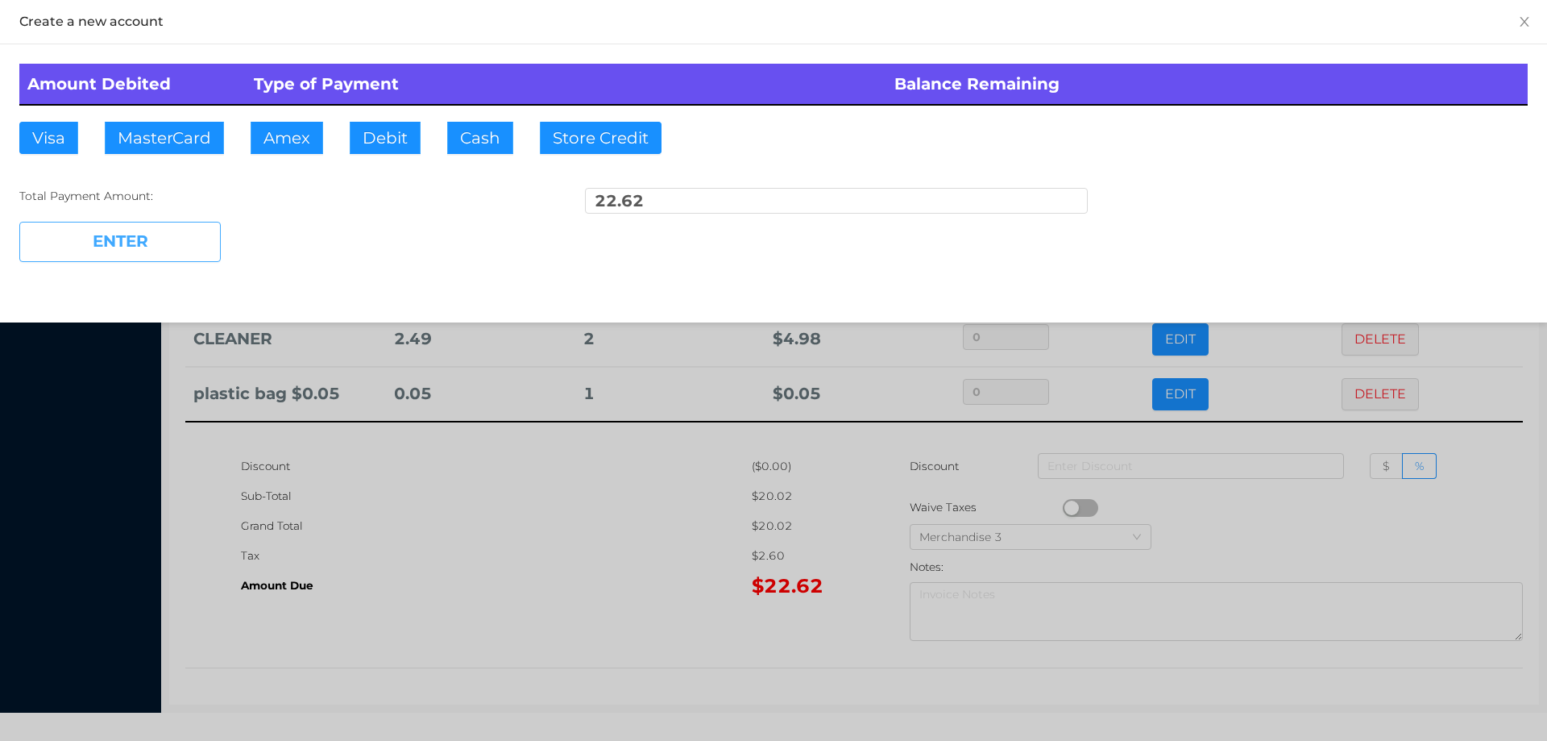
click at [146, 237] on button "ENTER" at bounding box center [119, 242] width 201 height 40
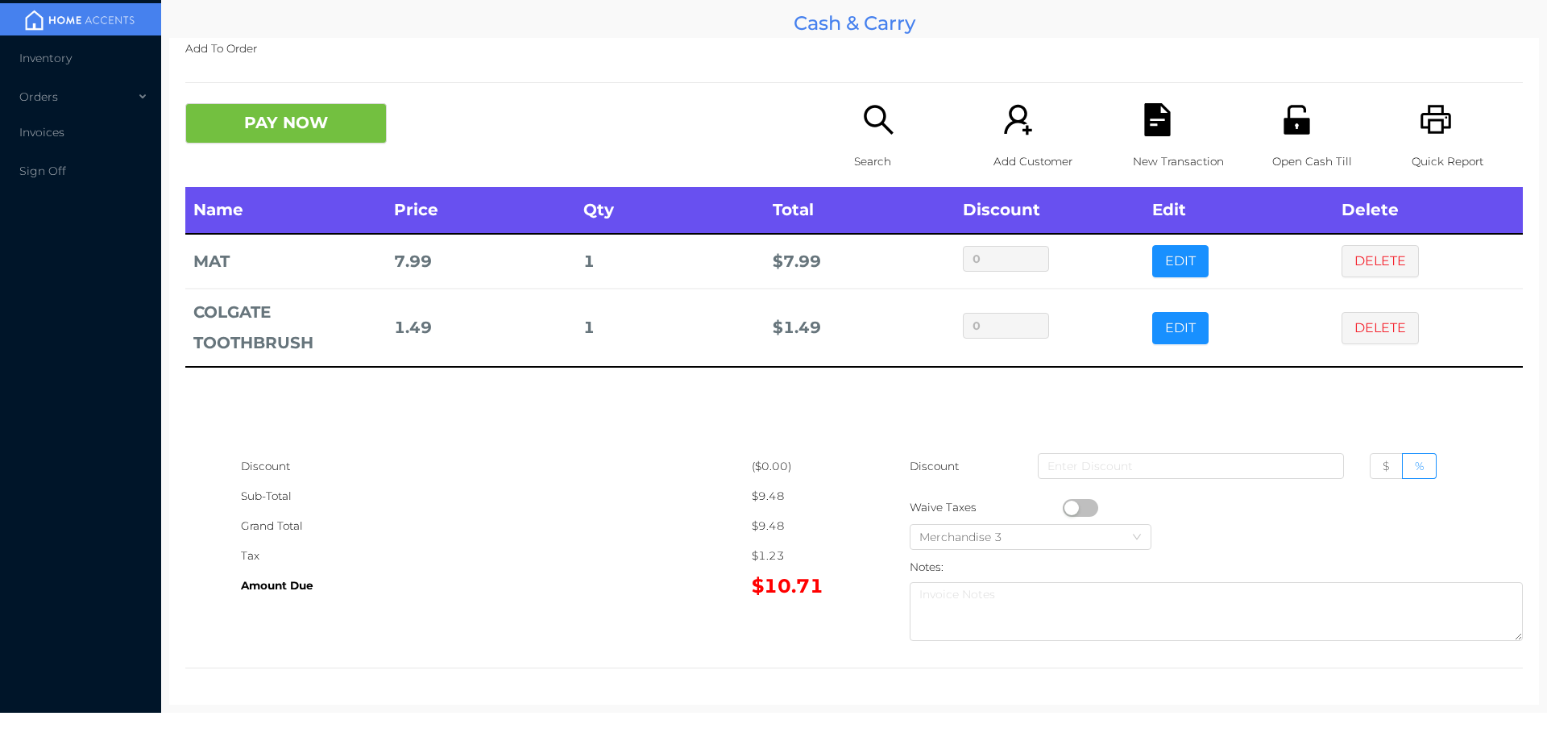
click at [870, 139] on div "Search" at bounding box center [909, 145] width 111 height 84
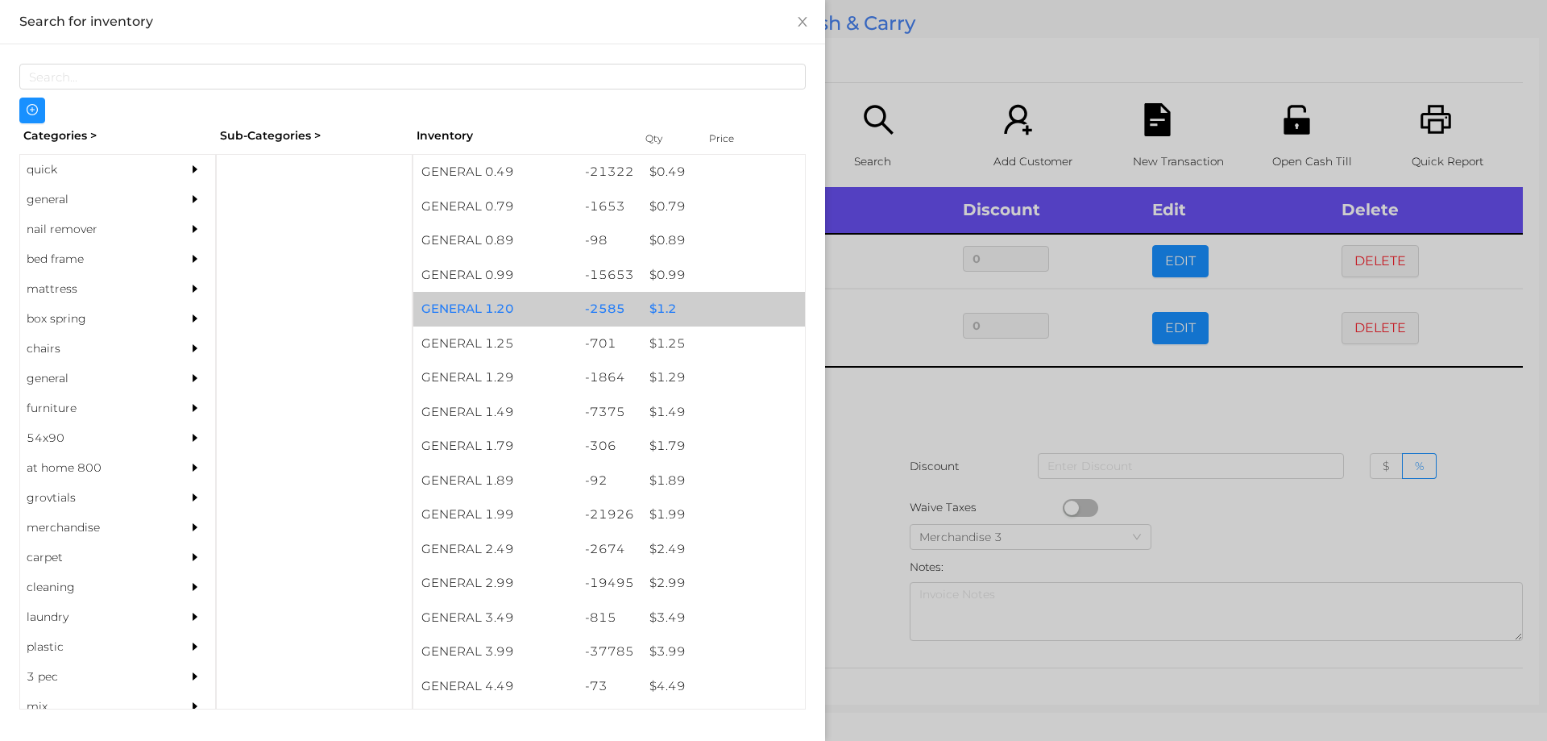
click at [658, 315] on div "$ 1.2" at bounding box center [723, 309] width 164 height 35
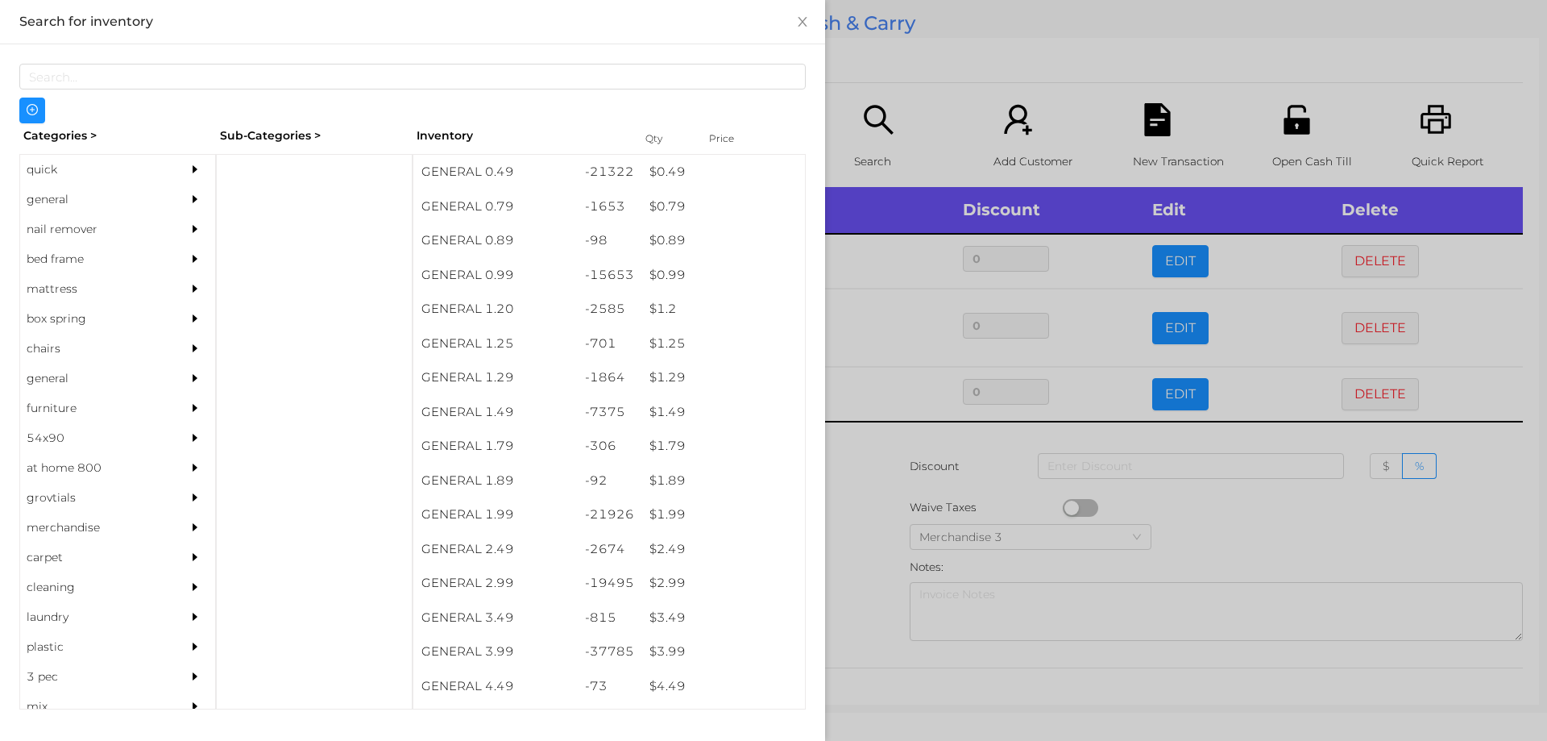
click at [866, 449] on div at bounding box center [773, 370] width 1547 height 741
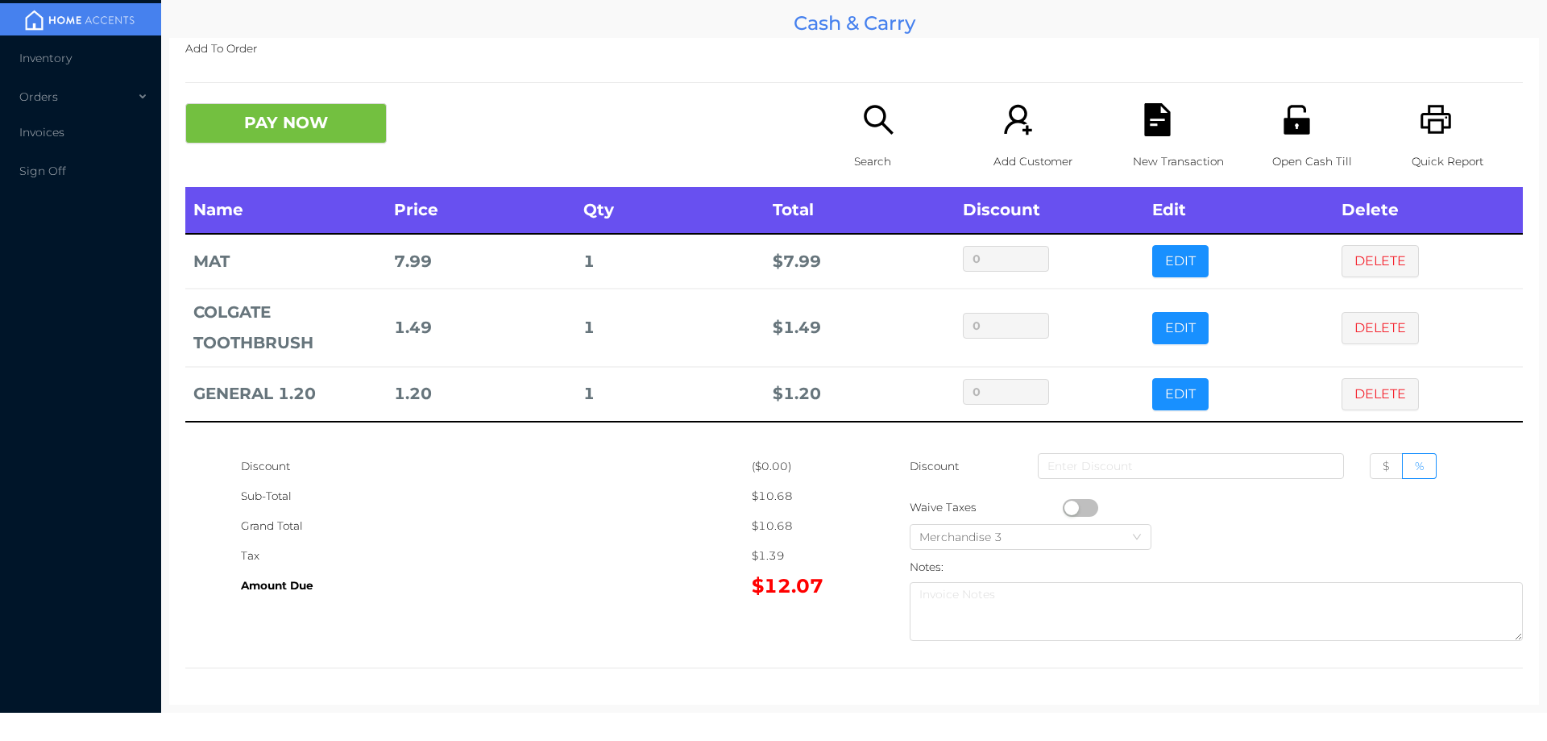
click at [882, 119] on icon "icon: search" at bounding box center [878, 119] width 33 height 33
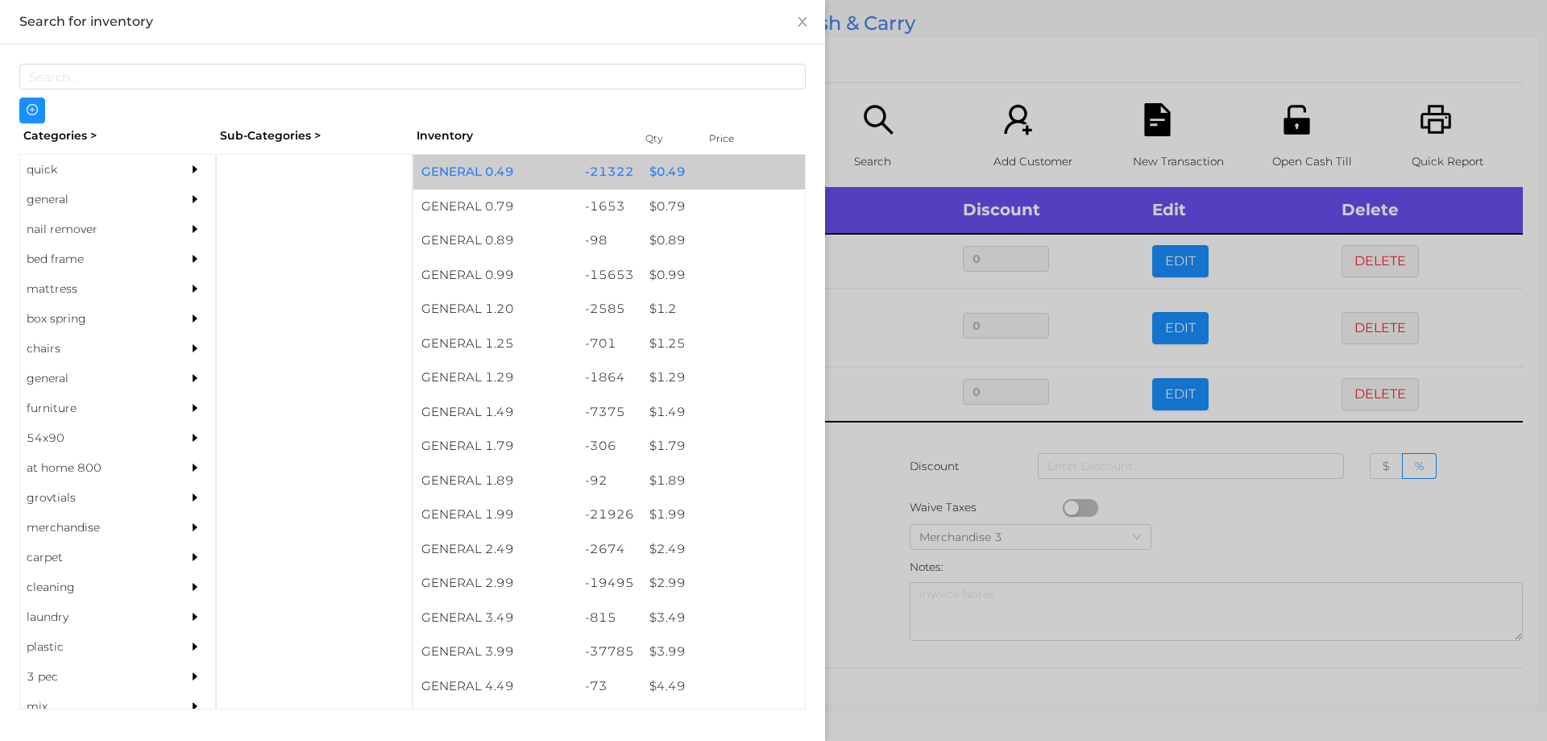
click at [666, 178] on div "$ 0.49" at bounding box center [723, 172] width 164 height 35
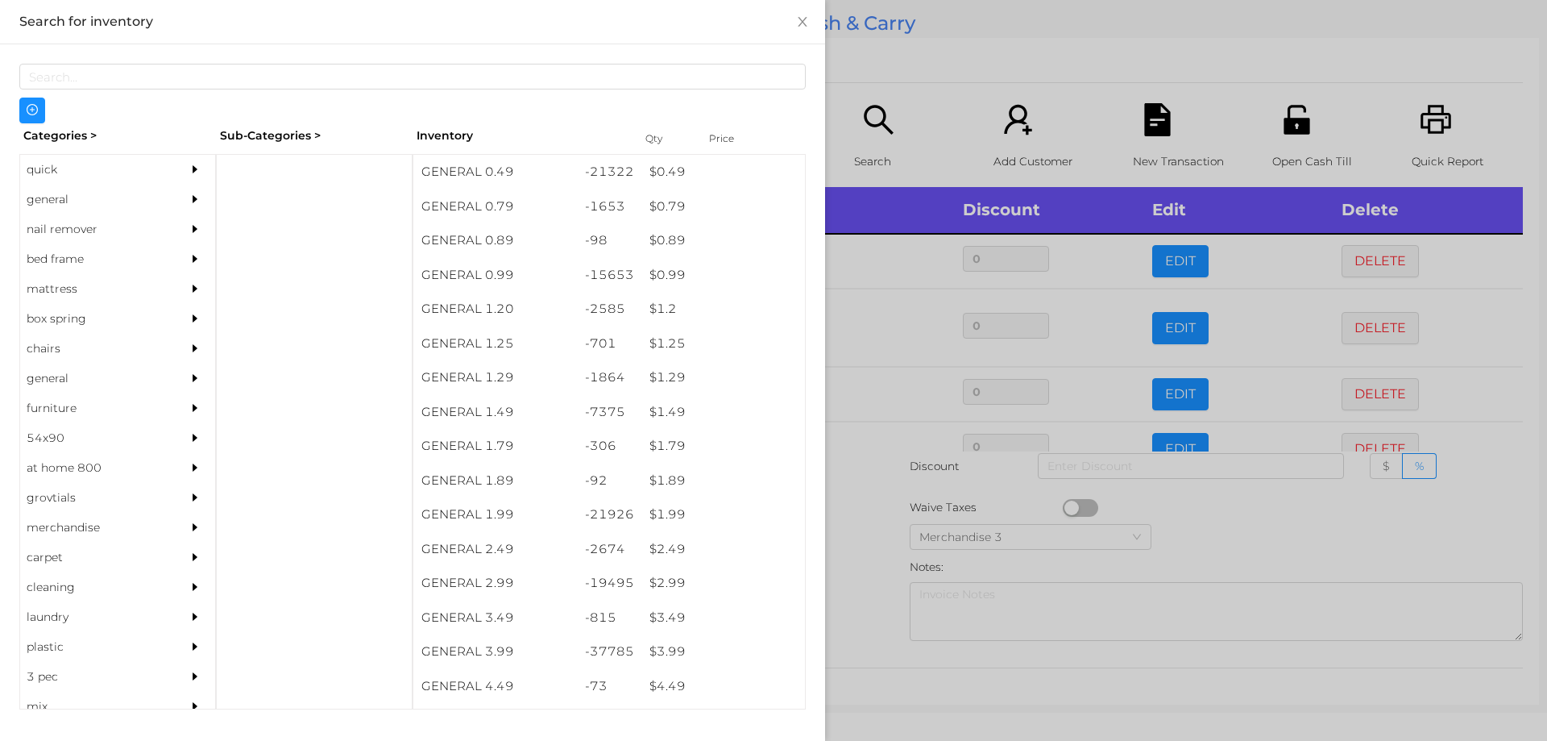
click at [878, 498] on div at bounding box center [773, 370] width 1547 height 741
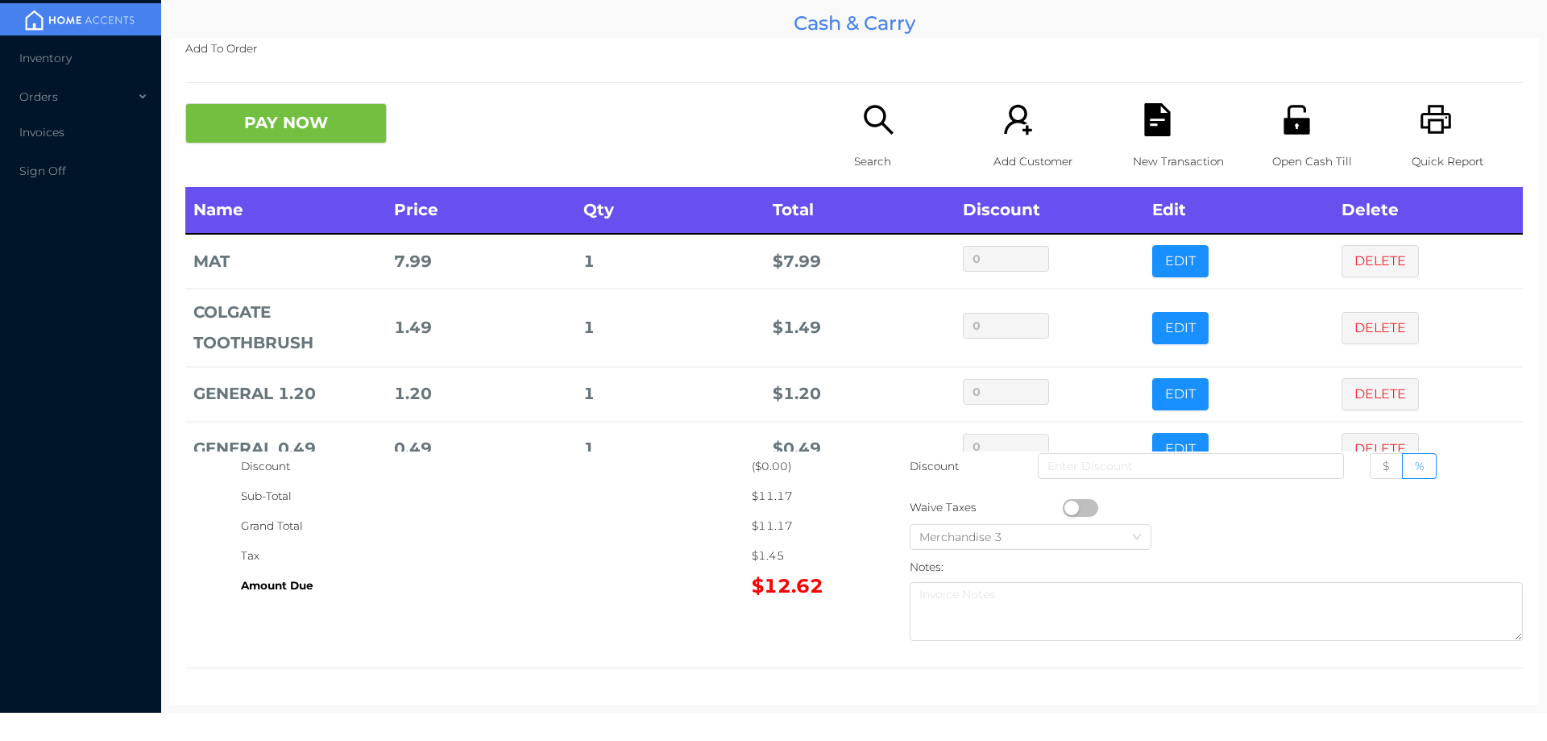
scroll to position [41, 0]
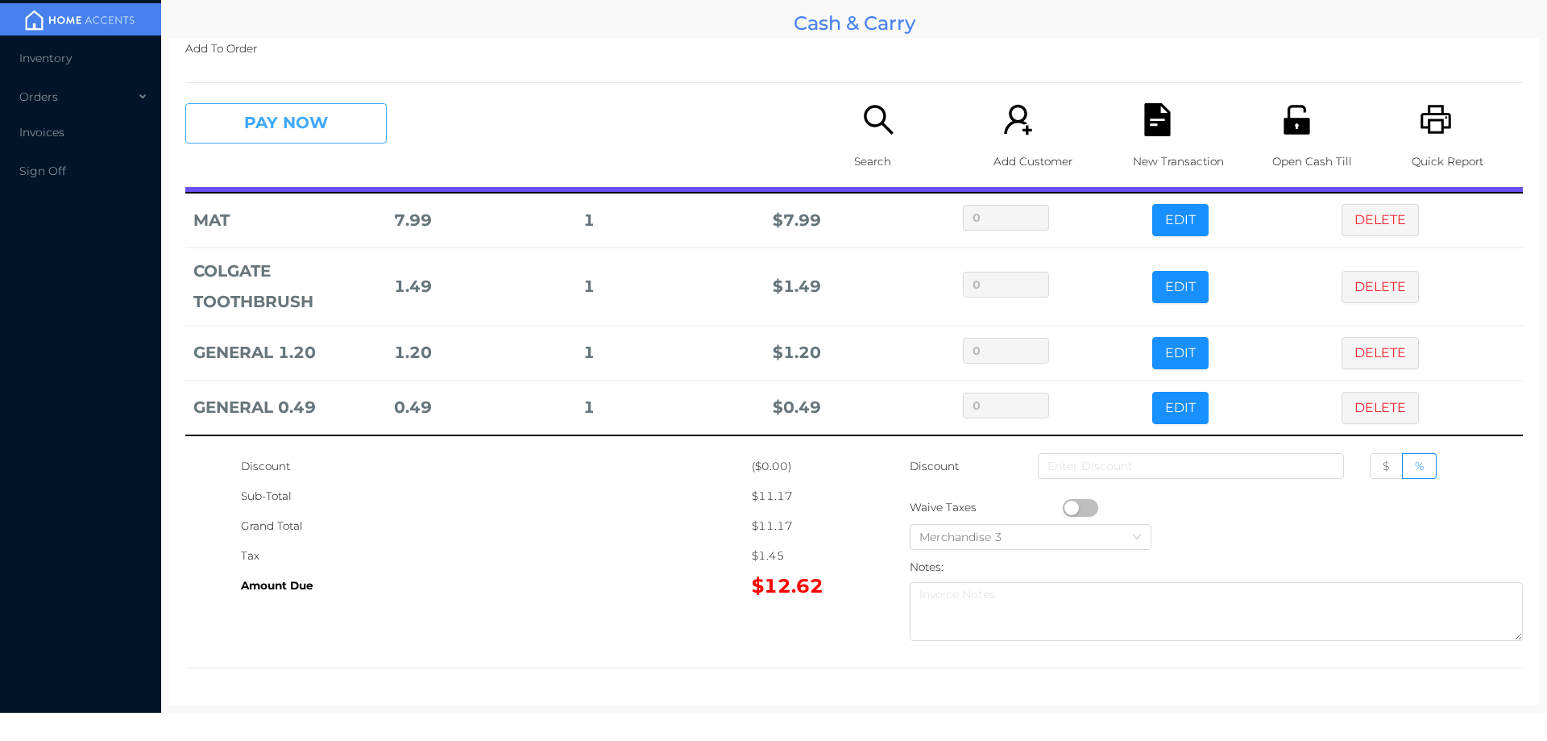
click at [272, 130] on button "PAY NOW" at bounding box center [285, 123] width 201 height 40
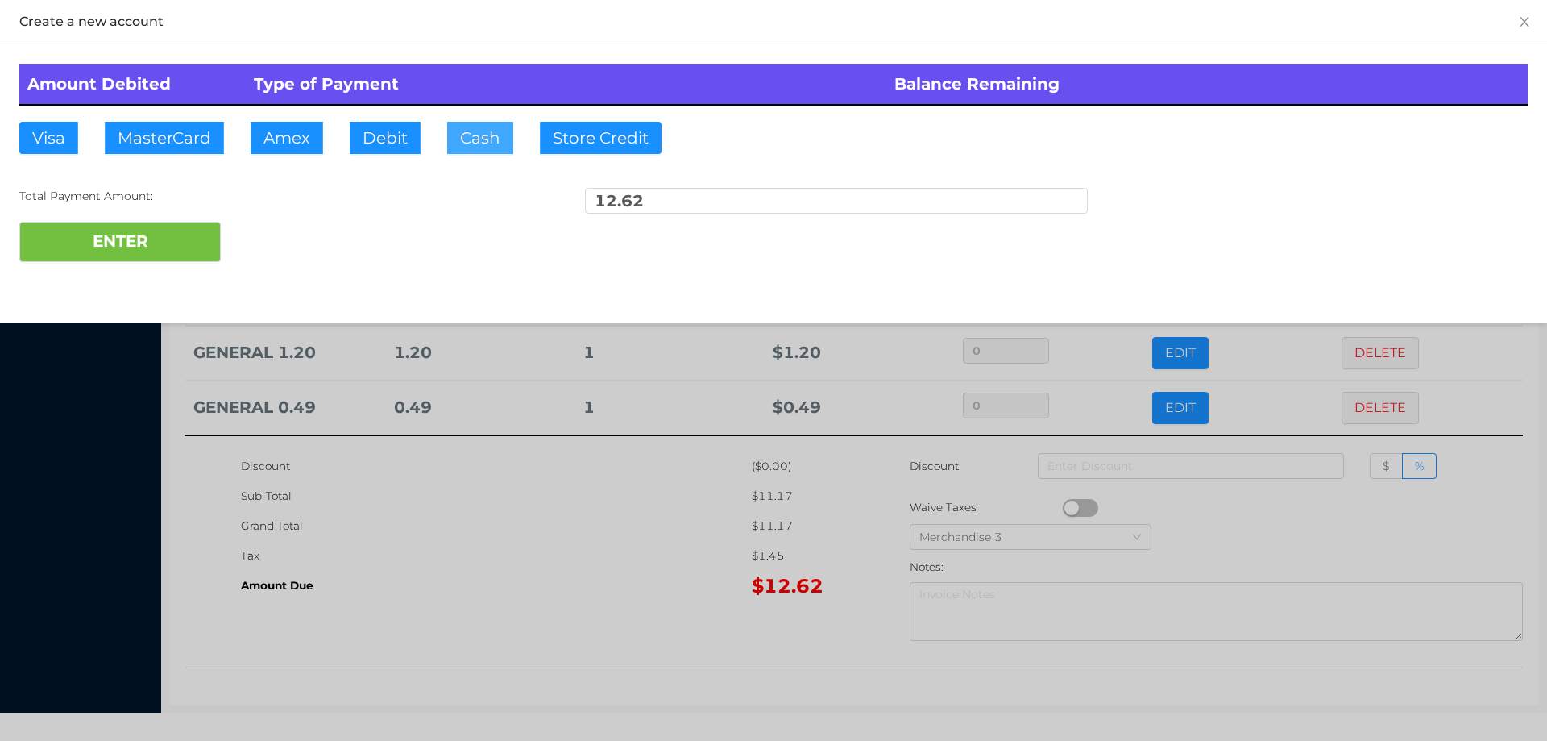
click at [475, 148] on button "Cash" at bounding box center [480, 138] width 66 height 32
type input "50."
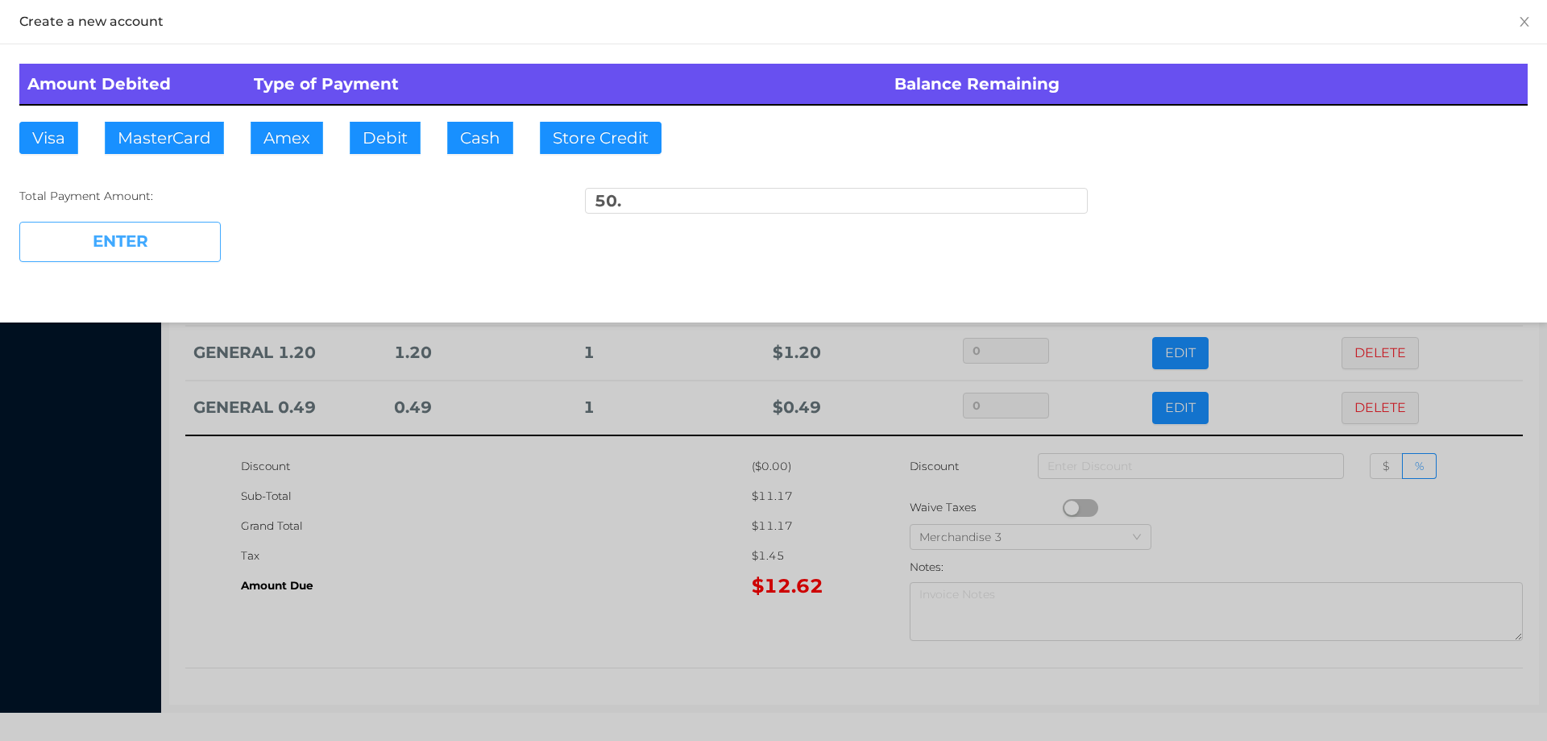
click at [135, 246] on button "ENTER" at bounding box center [119, 242] width 201 height 40
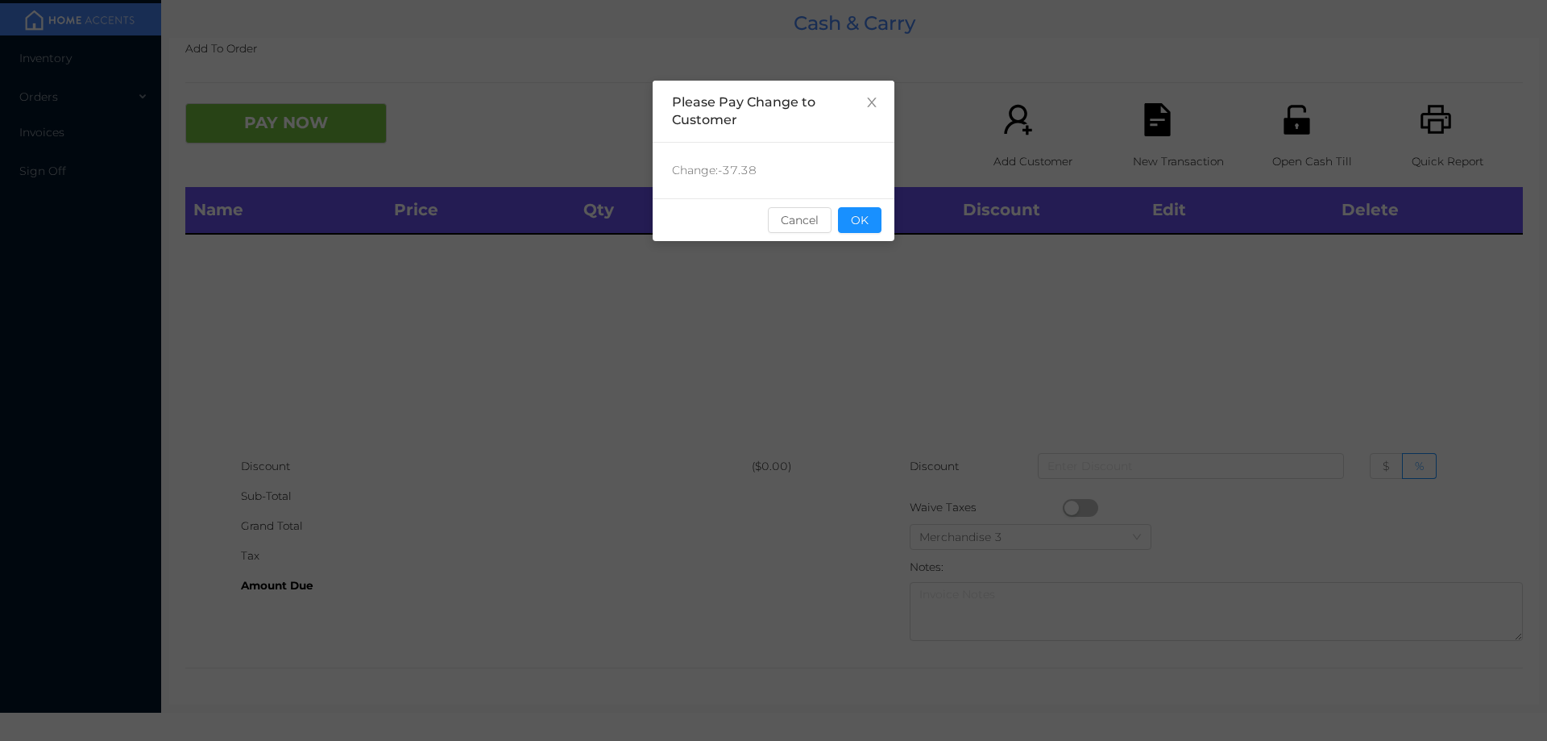
scroll to position [0, 0]
click at [876, 214] on button "OK" at bounding box center [860, 220] width 44 height 26
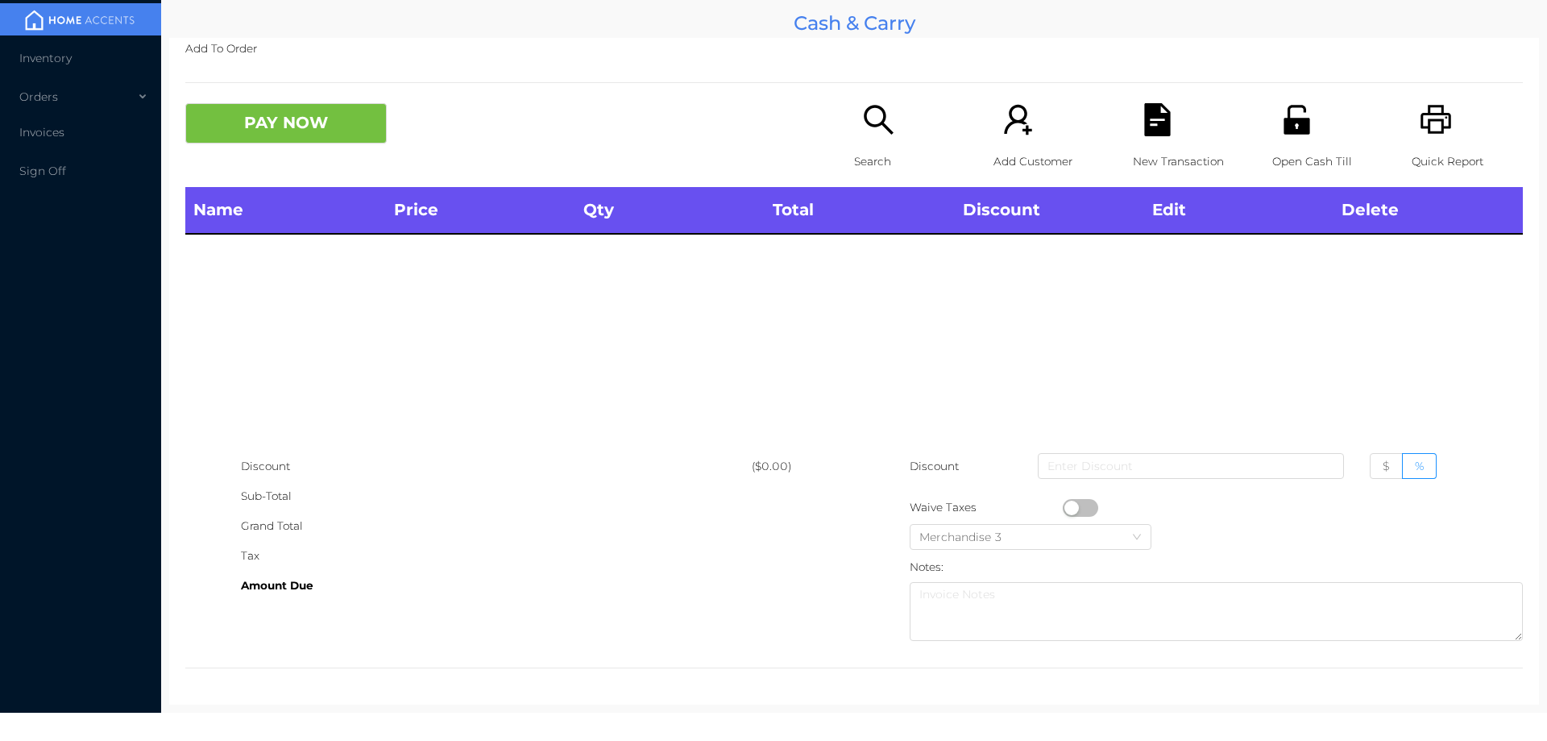
click at [1432, 127] on icon "icon: printer" at bounding box center [1436, 119] width 31 height 29
click at [874, 133] on icon "icon: search" at bounding box center [878, 119] width 33 height 33
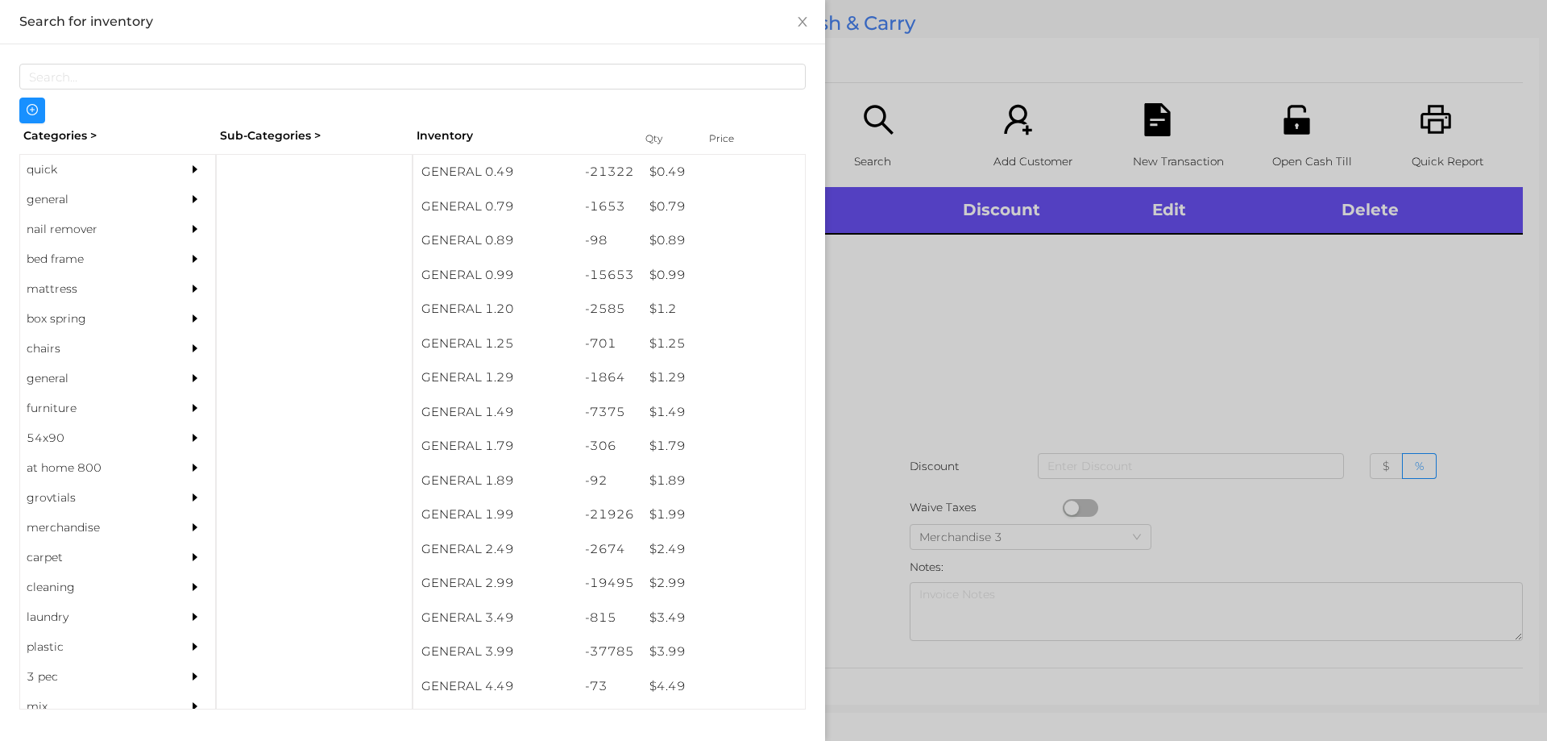
click at [56, 176] on div "quick" at bounding box center [93, 170] width 147 height 30
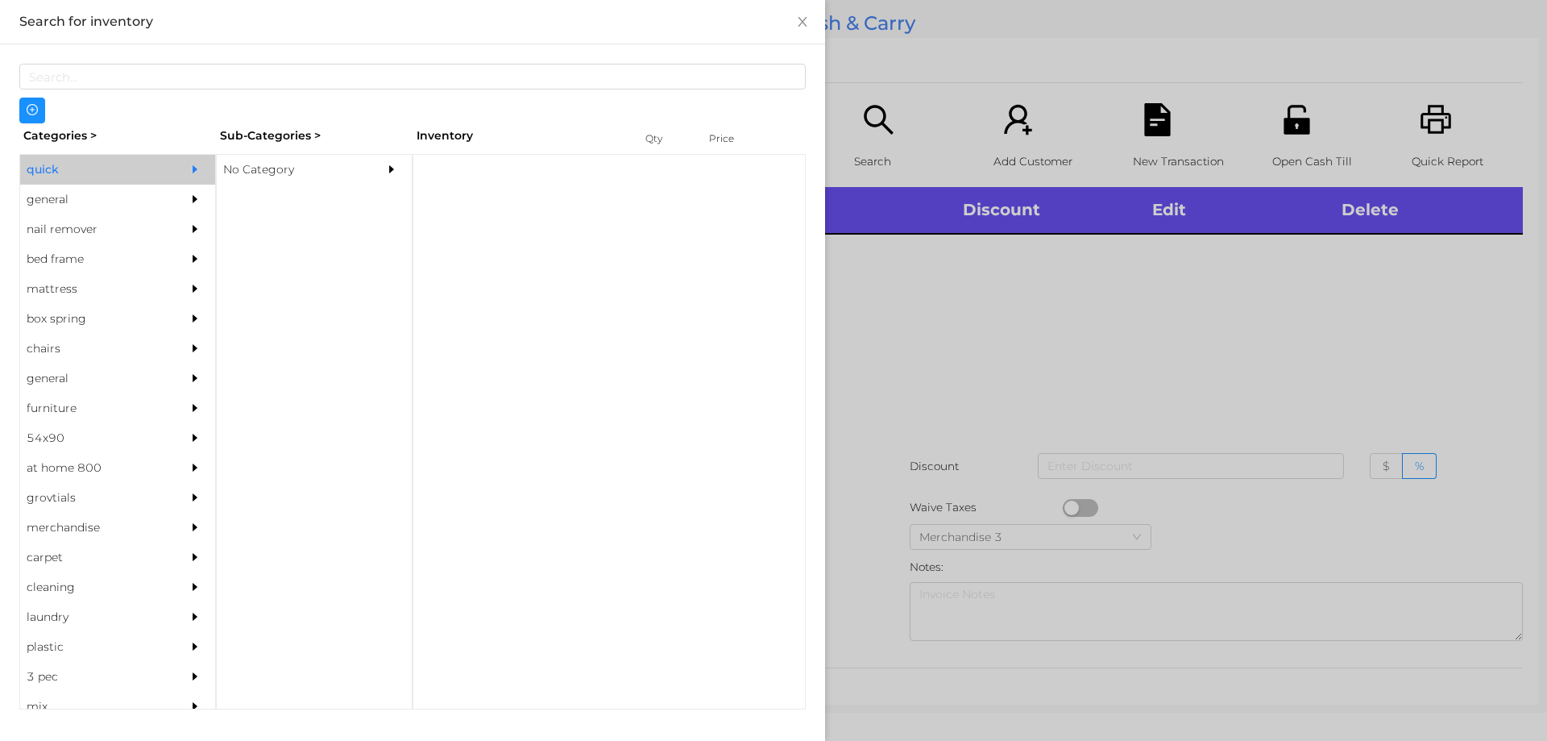
click at [245, 175] on div "No Category" at bounding box center [290, 170] width 147 height 30
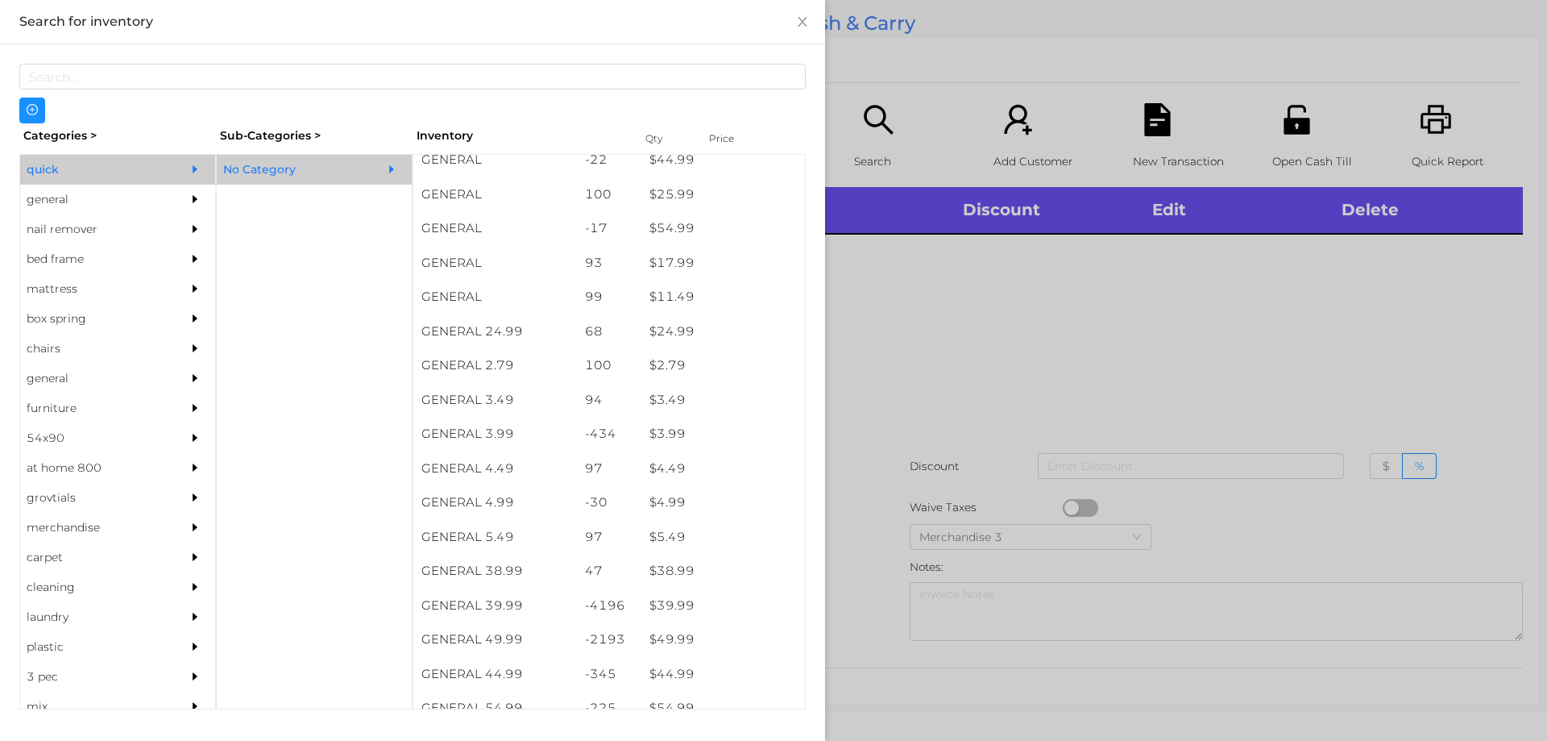
scroll to position [492, 0]
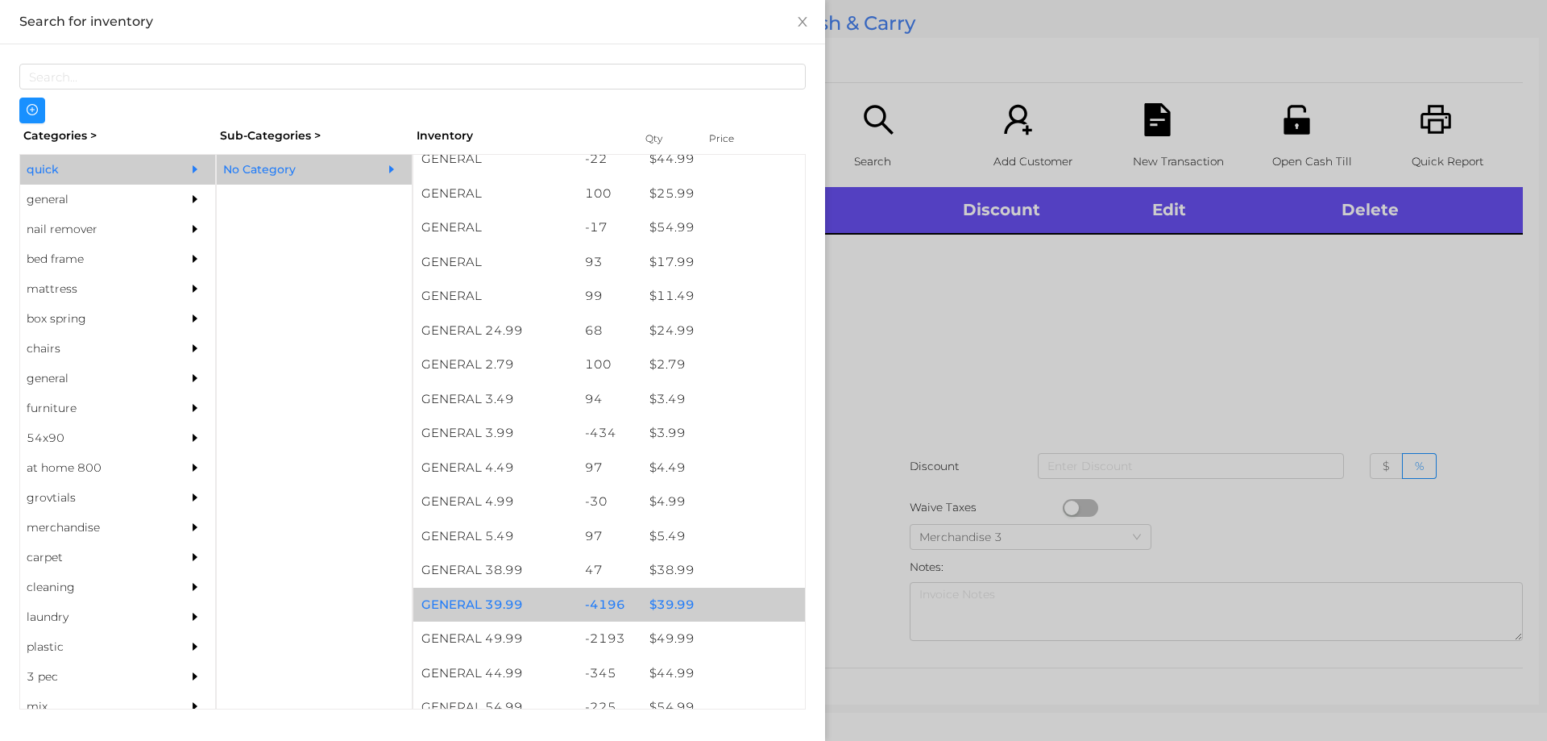
click at [664, 608] on div "$ 39.99" at bounding box center [723, 604] width 164 height 35
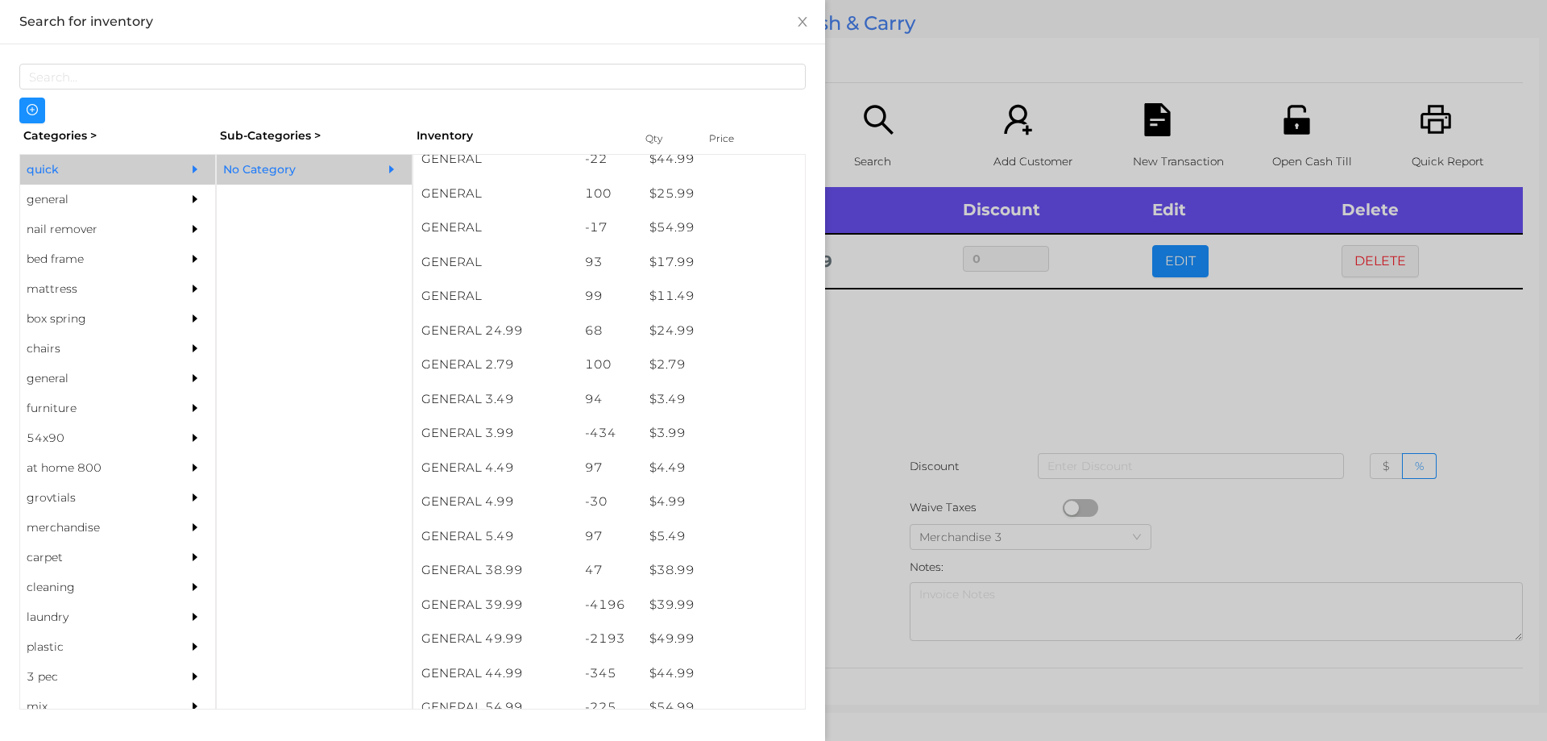
click at [895, 395] on div at bounding box center [773, 370] width 1547 height 741
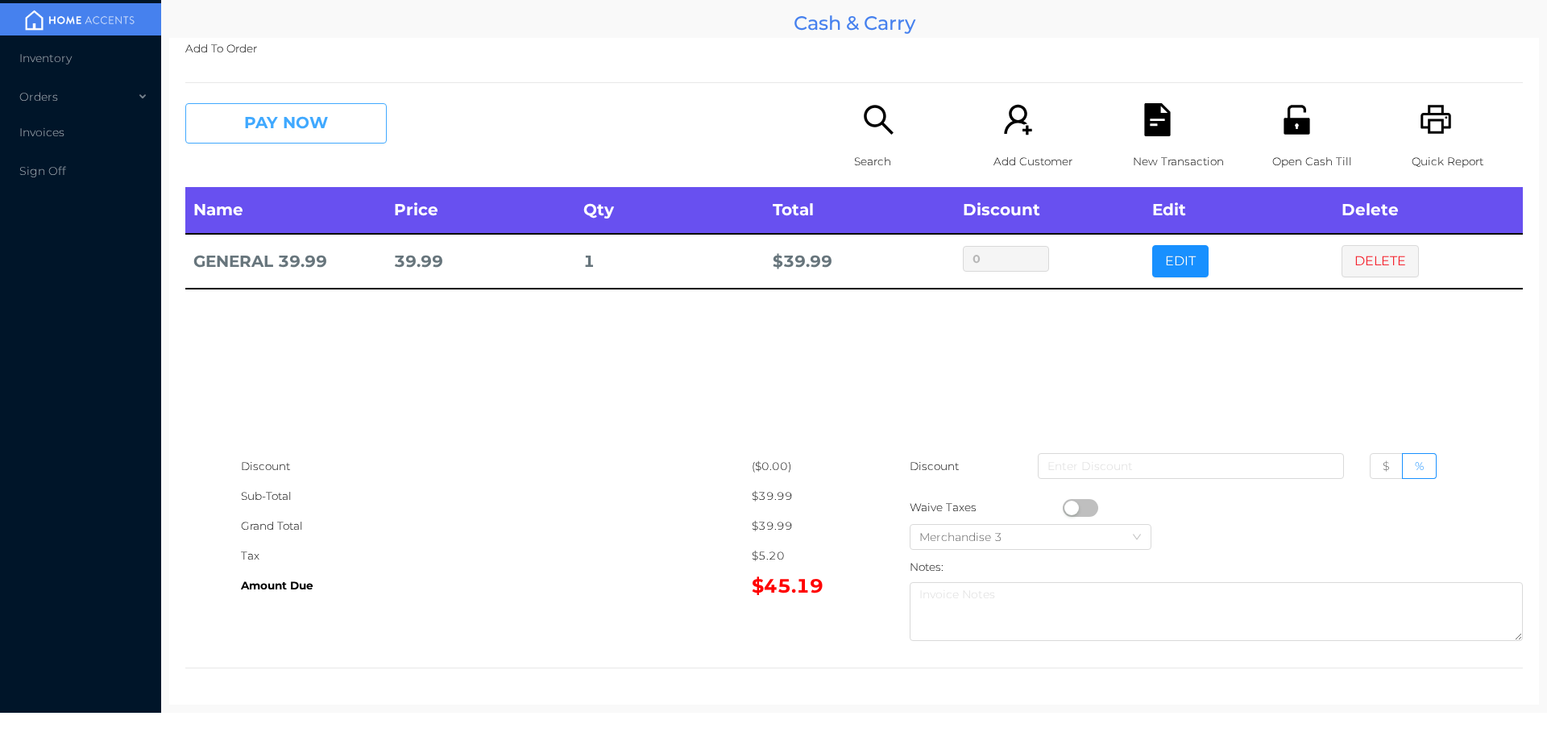
click at [307, 117] on button "PAY NOW" at bounding box center [285, 123] width 201 height 40
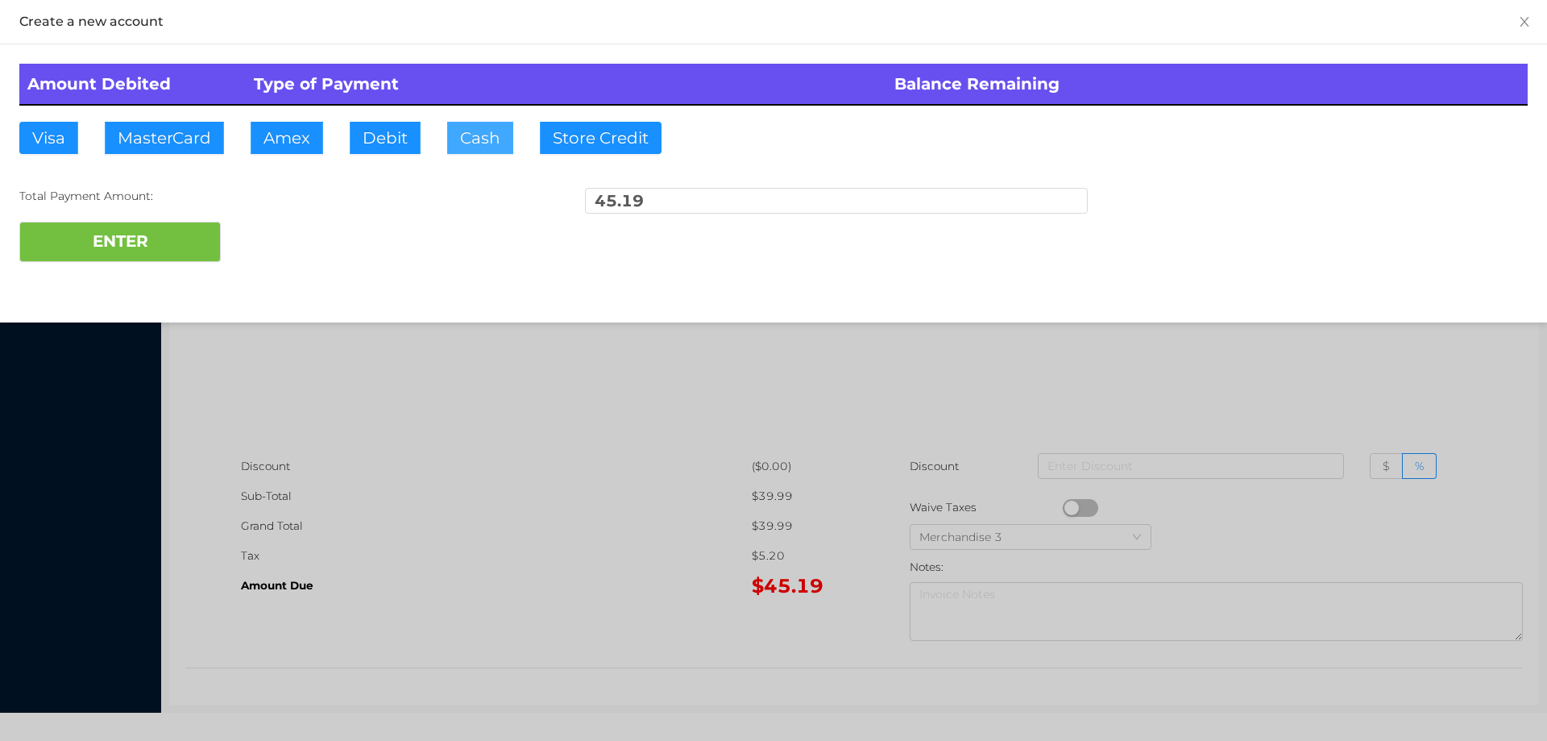
click at [467, 135] on button "Cash" at bounding box center [480, 138] width 66 height 32
type input "100."
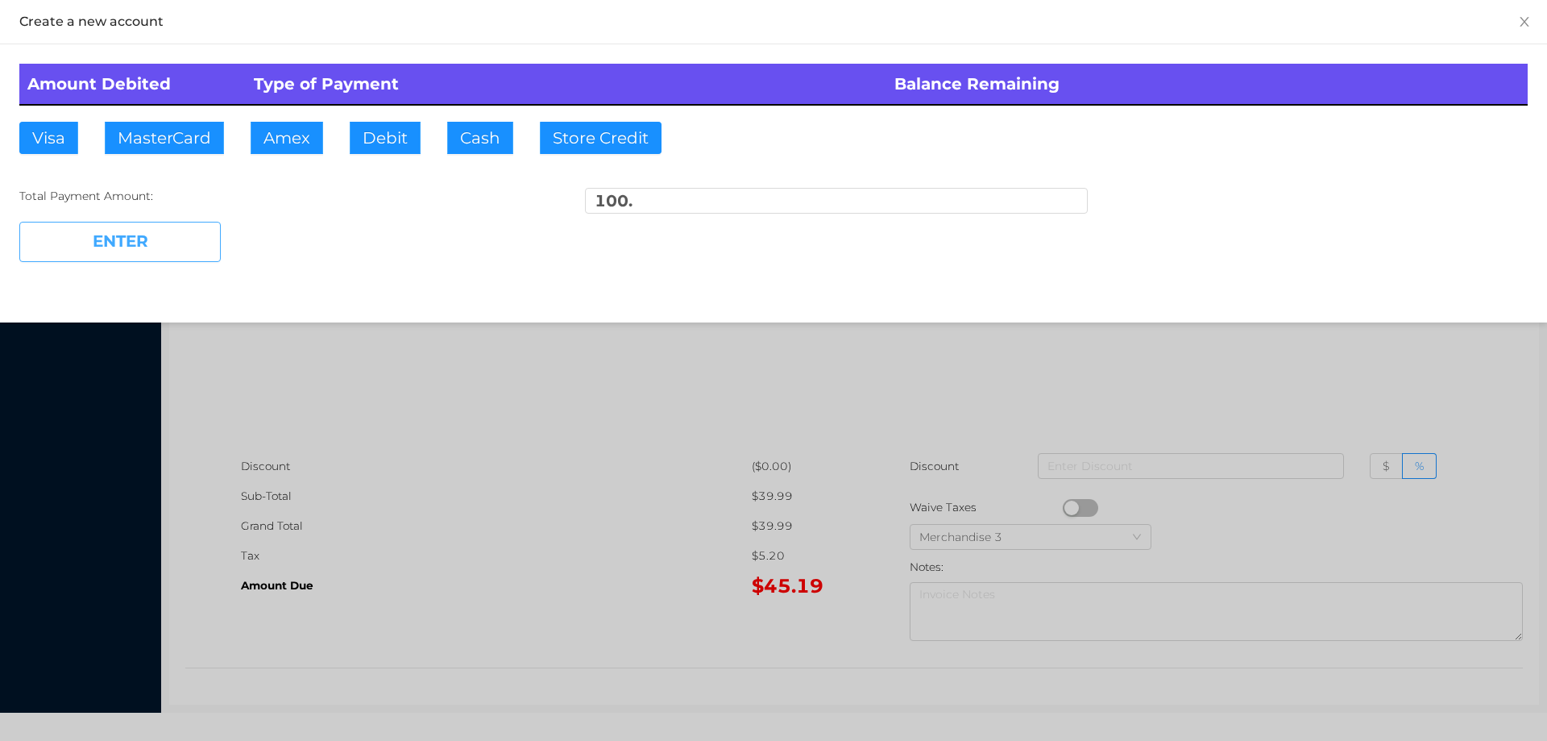
click at [177, 246] on button "ENTER" at bounding box center [119, 242] width 201 height 40
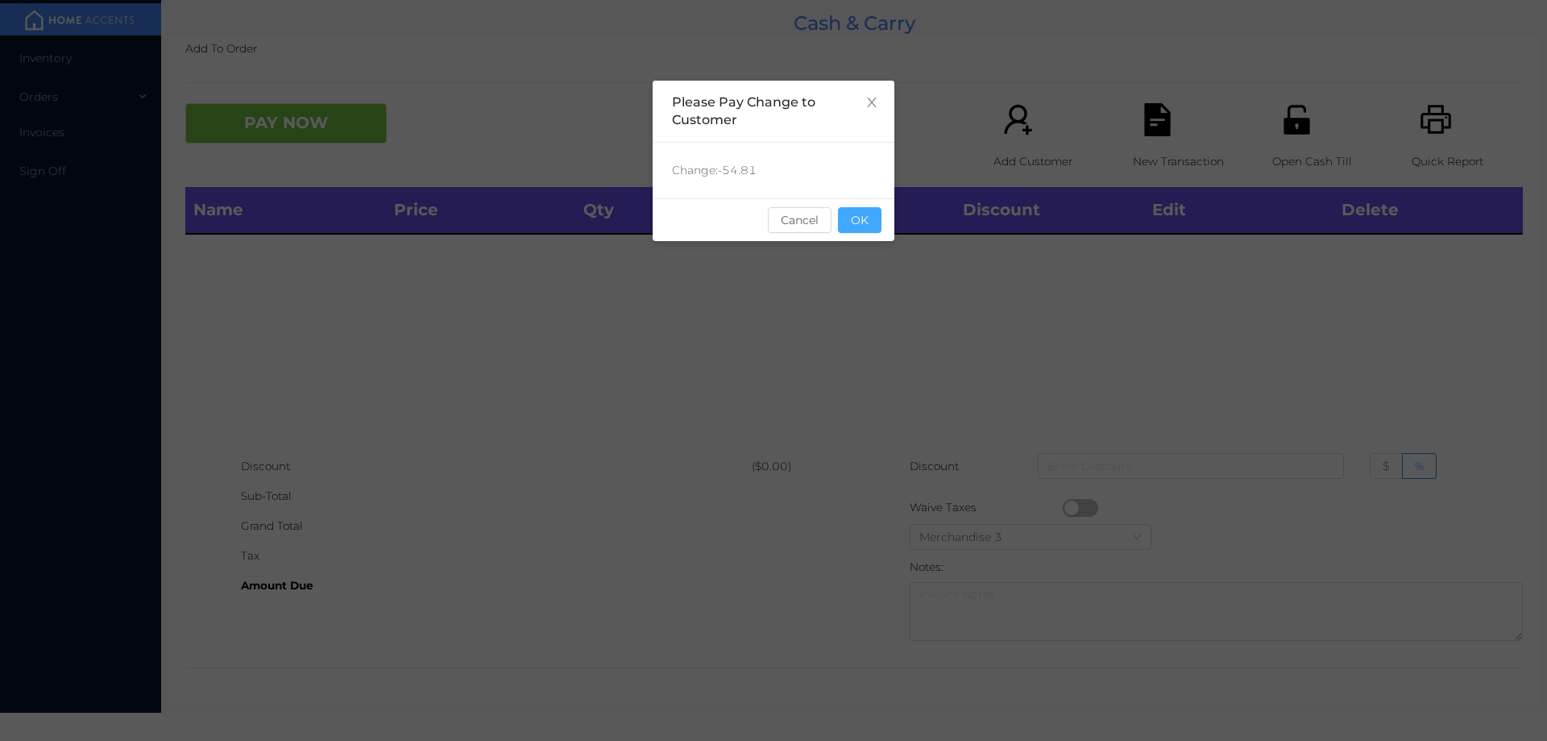
click at [854, 212] on button "OK" at bounding box center [860, 220] width 44 height 26
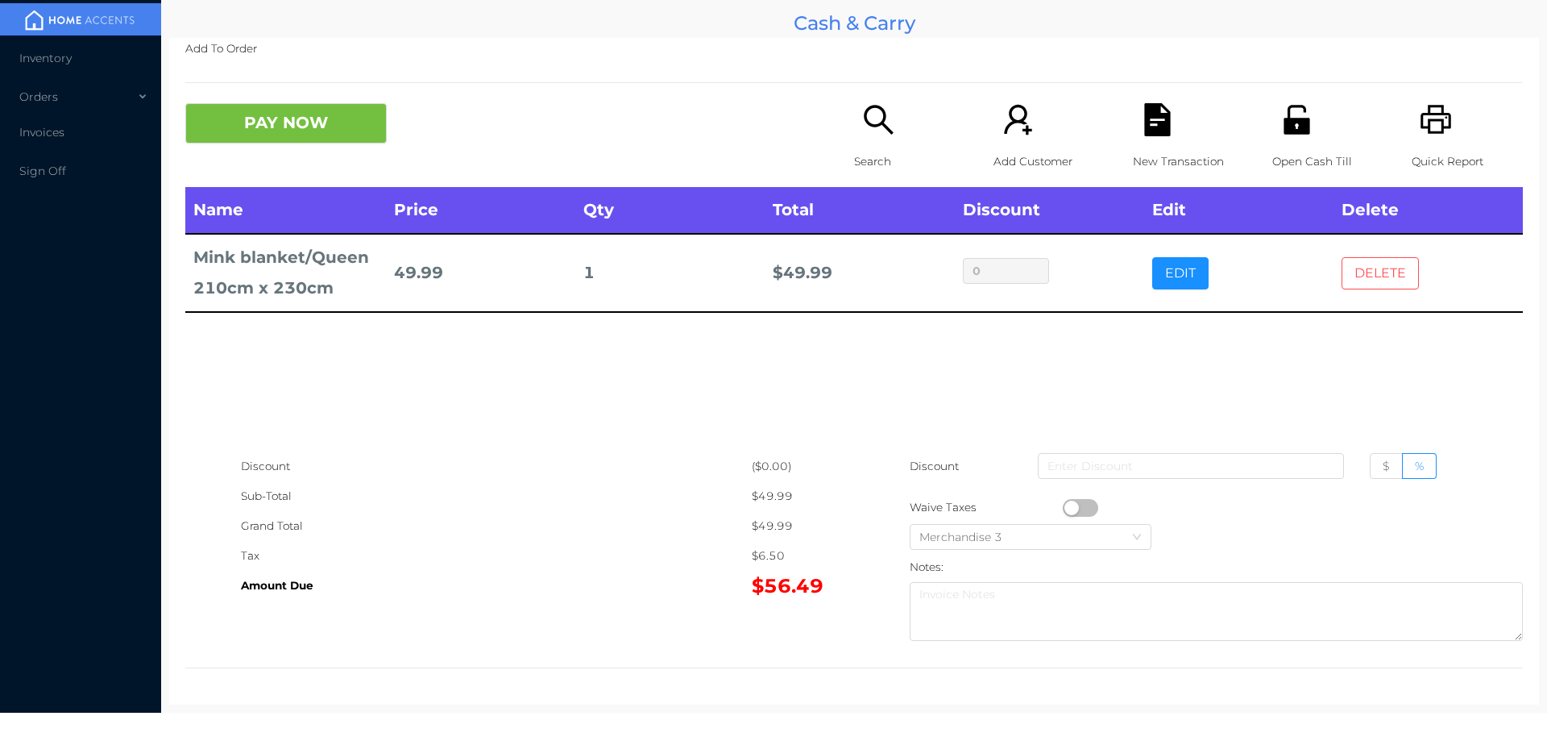
click at [1367, 277] on button "DELETE" at bounding box center [1380, 273] width 77 height 32
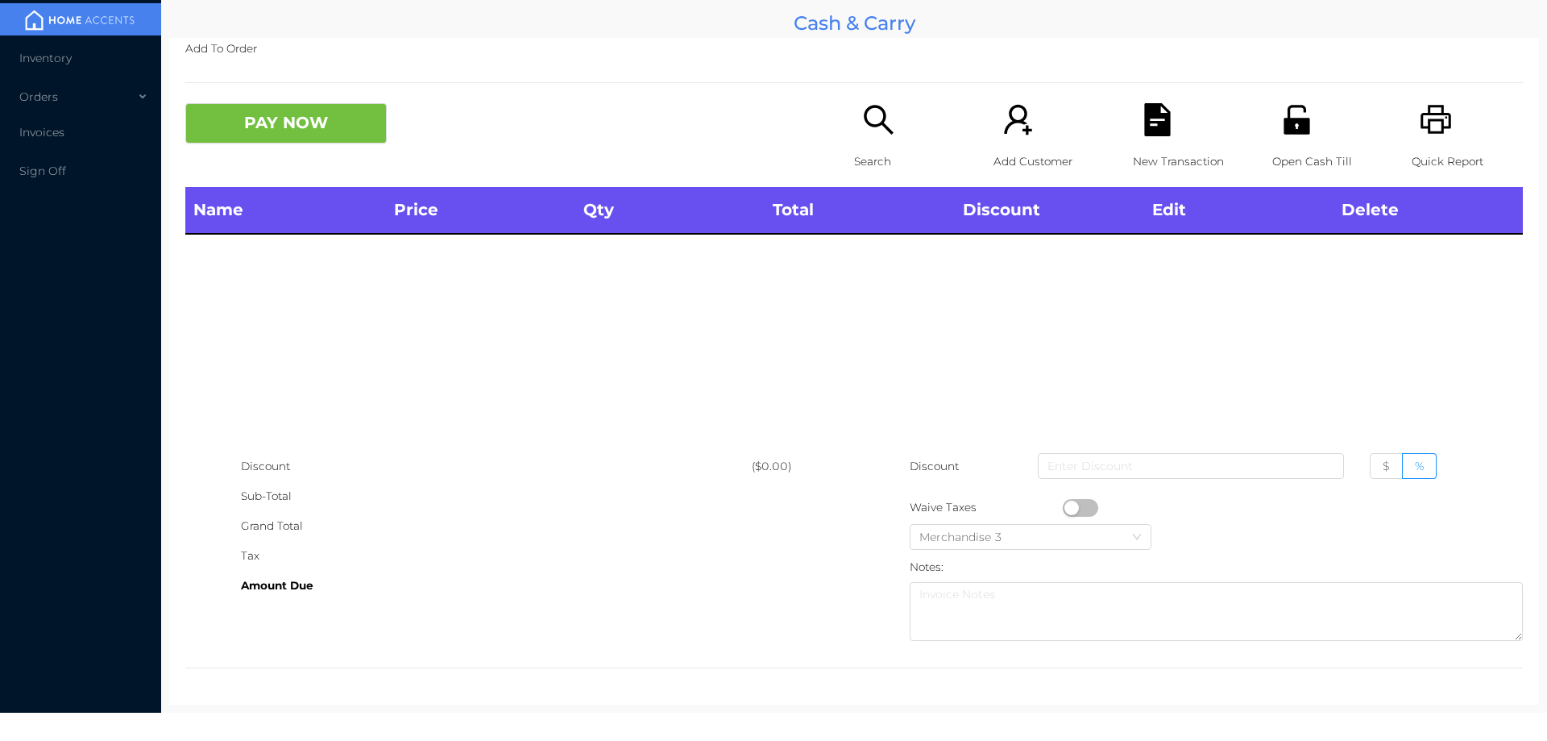
click at [878, 108] on icon "icon: search" at bounding box center [878, 119] width 33 height 33
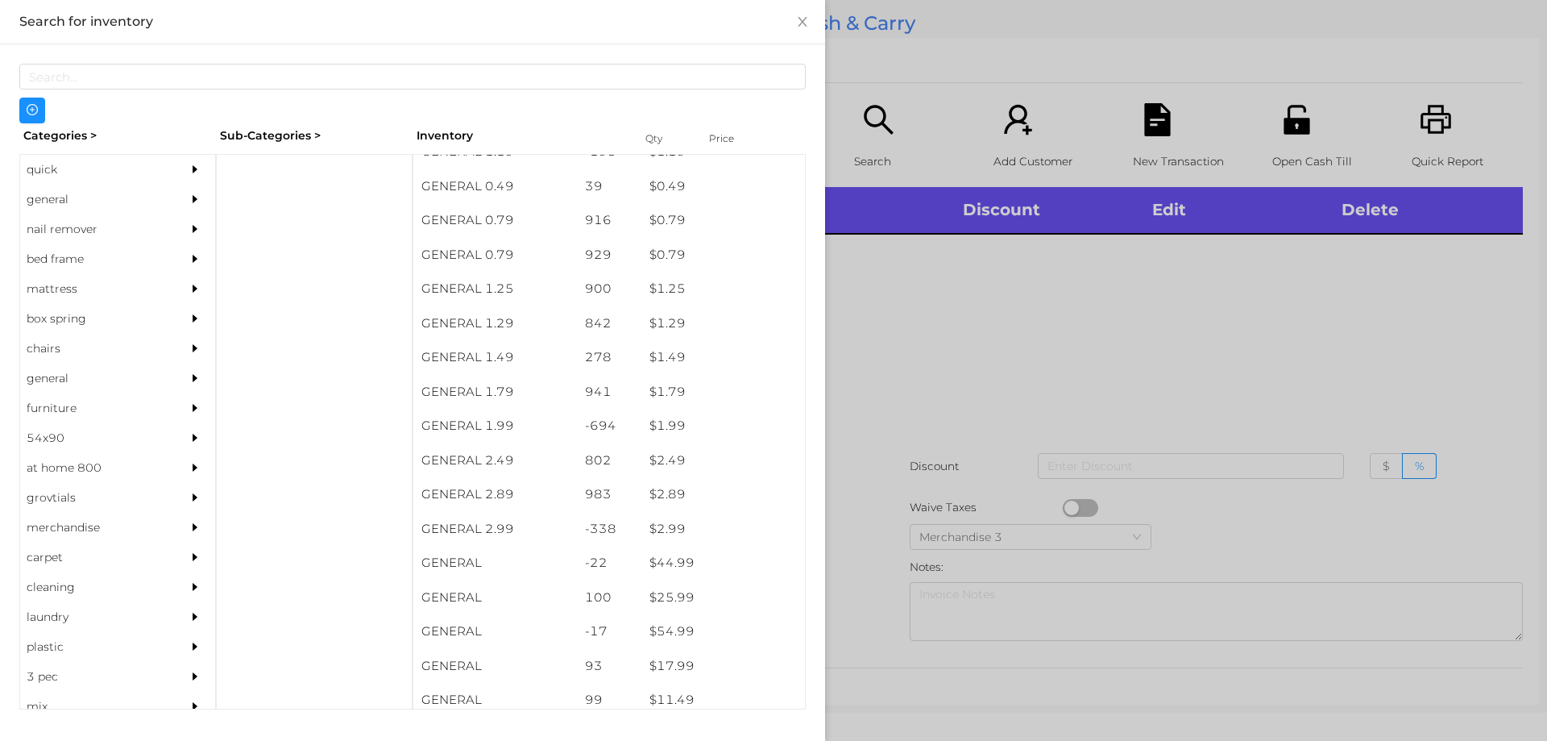
scroll to position [78, 0]
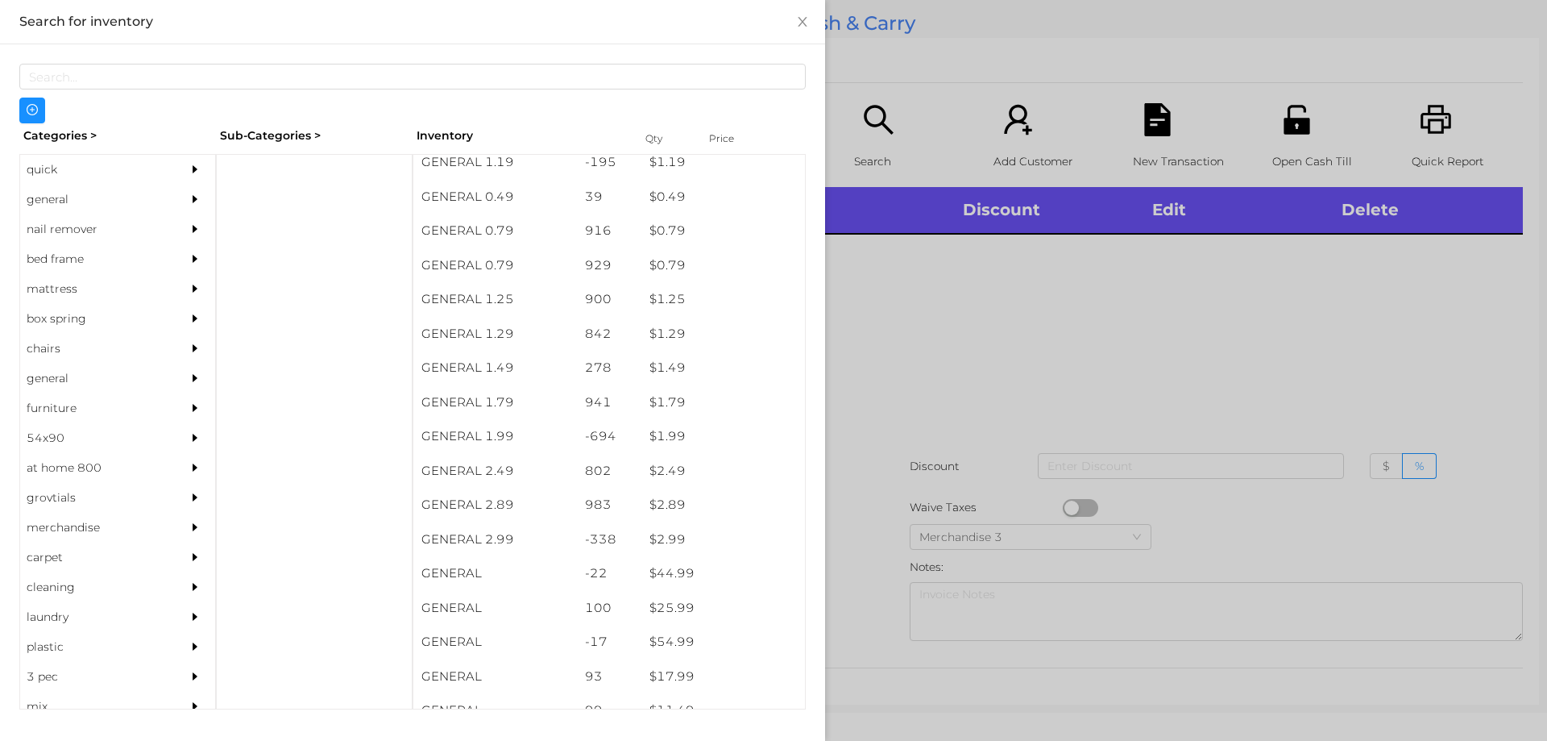
click at [93, 175] on div "quick" at bounding box center [93, 170] width 147 height 30
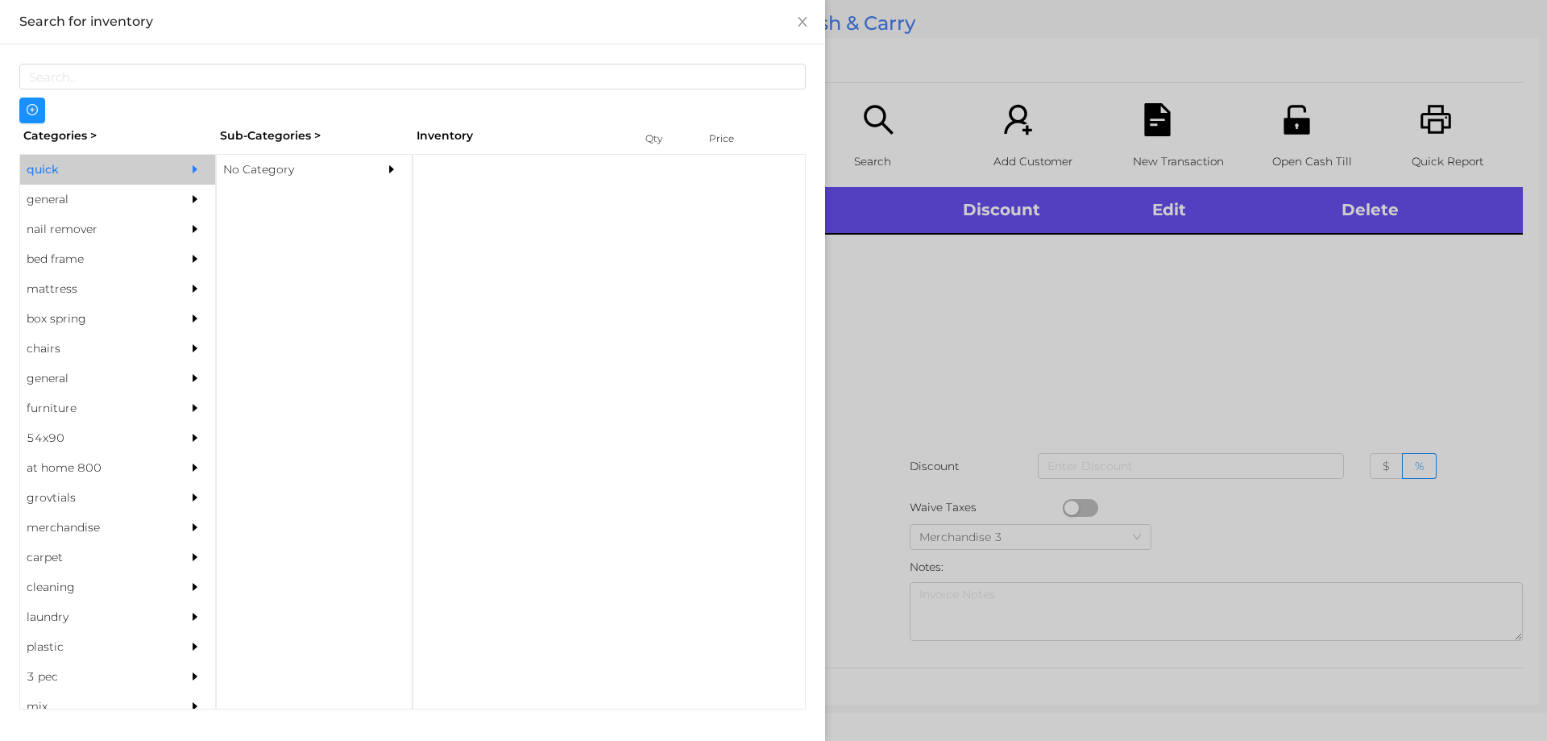
scroll to position [0, 0]
click at [350, 180] on div "No Category" at bounding box center [290, 170] width 147 height 30
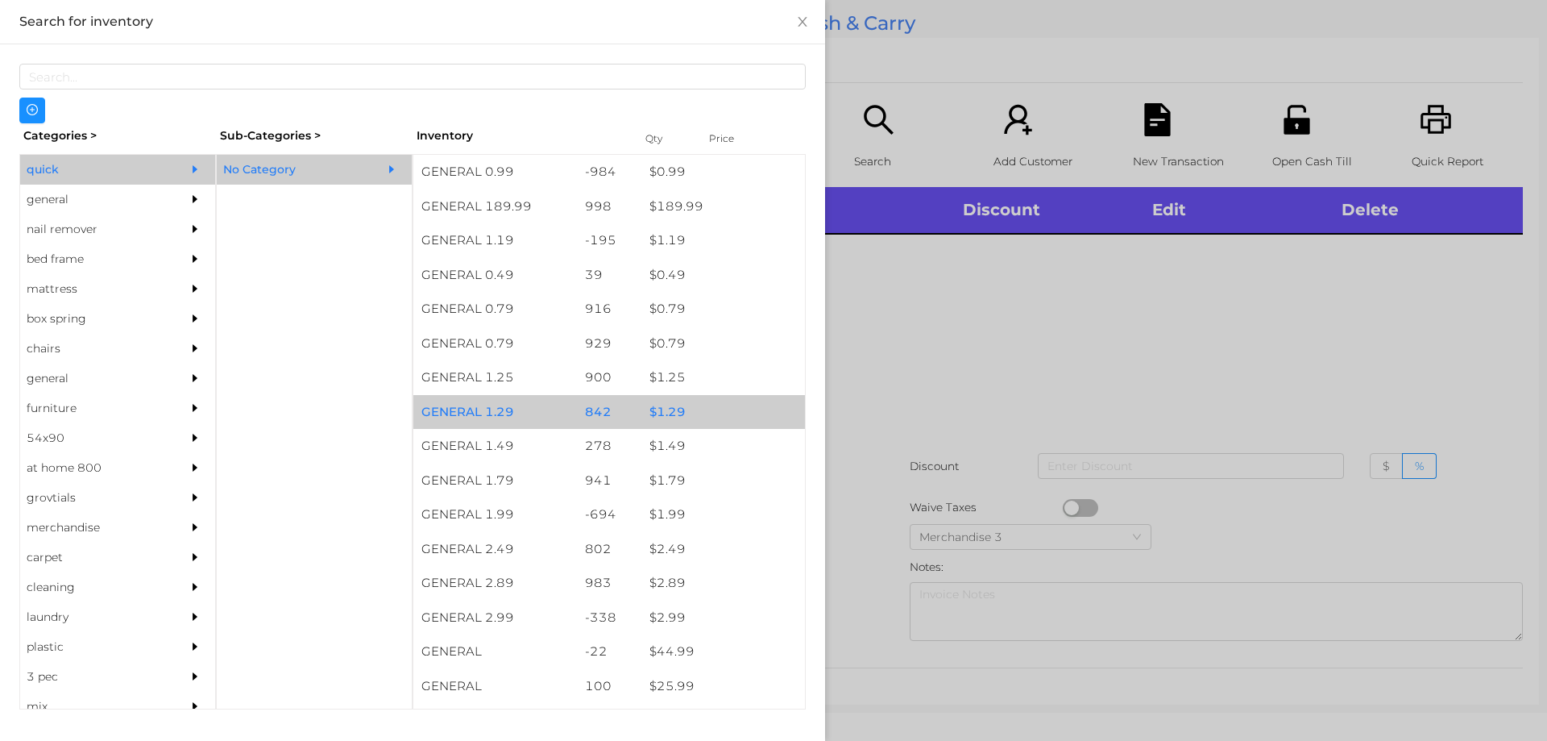
click at [764, 427] on div "$ 1.29" at bounding box center [723, 412] width 164 height 35
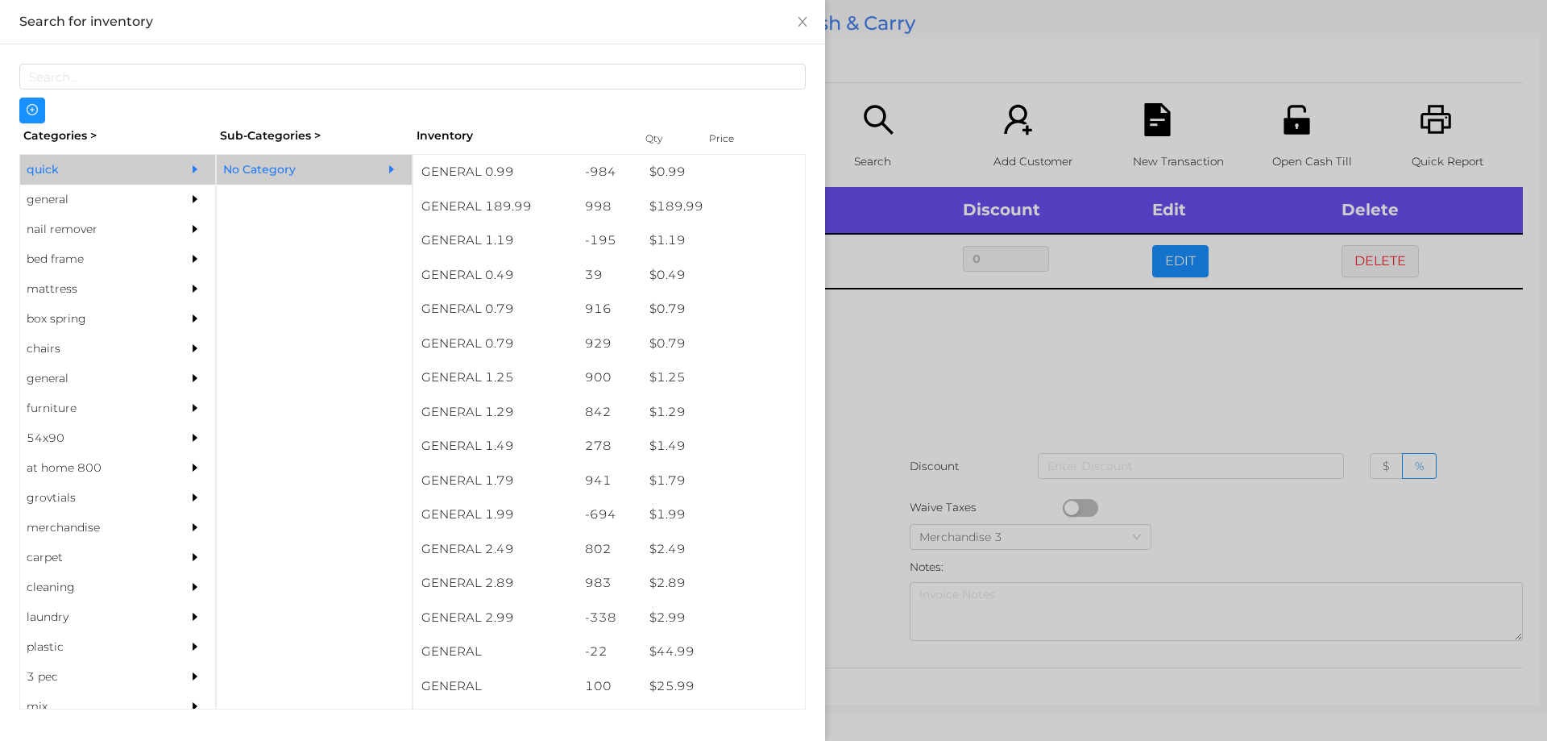
click at [961, 347] on div at bounding box center [773, 370] width 1547 height 741
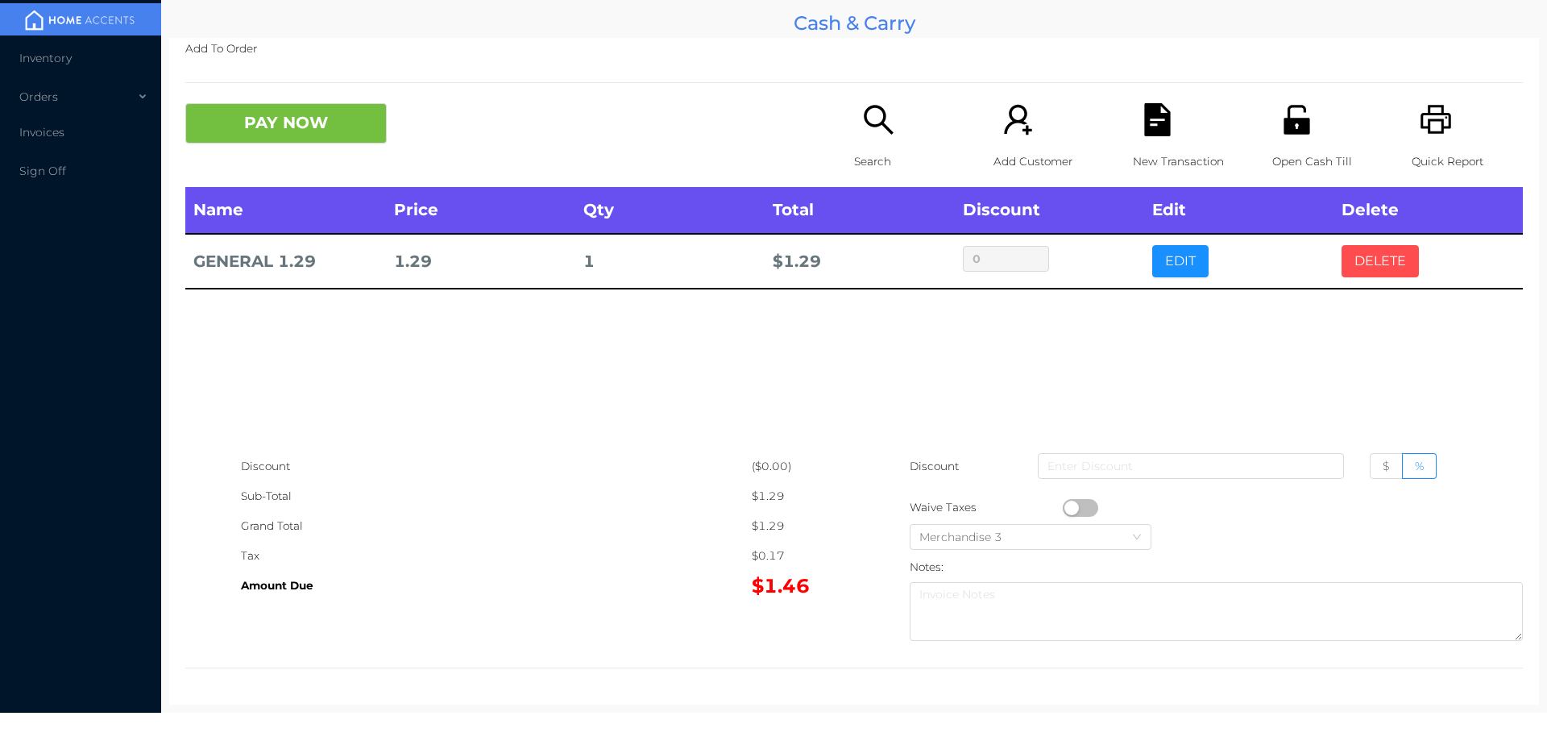
click at [1377, 268] on button "DELETE" at bounding box center [1380, 261] width 77 height 32
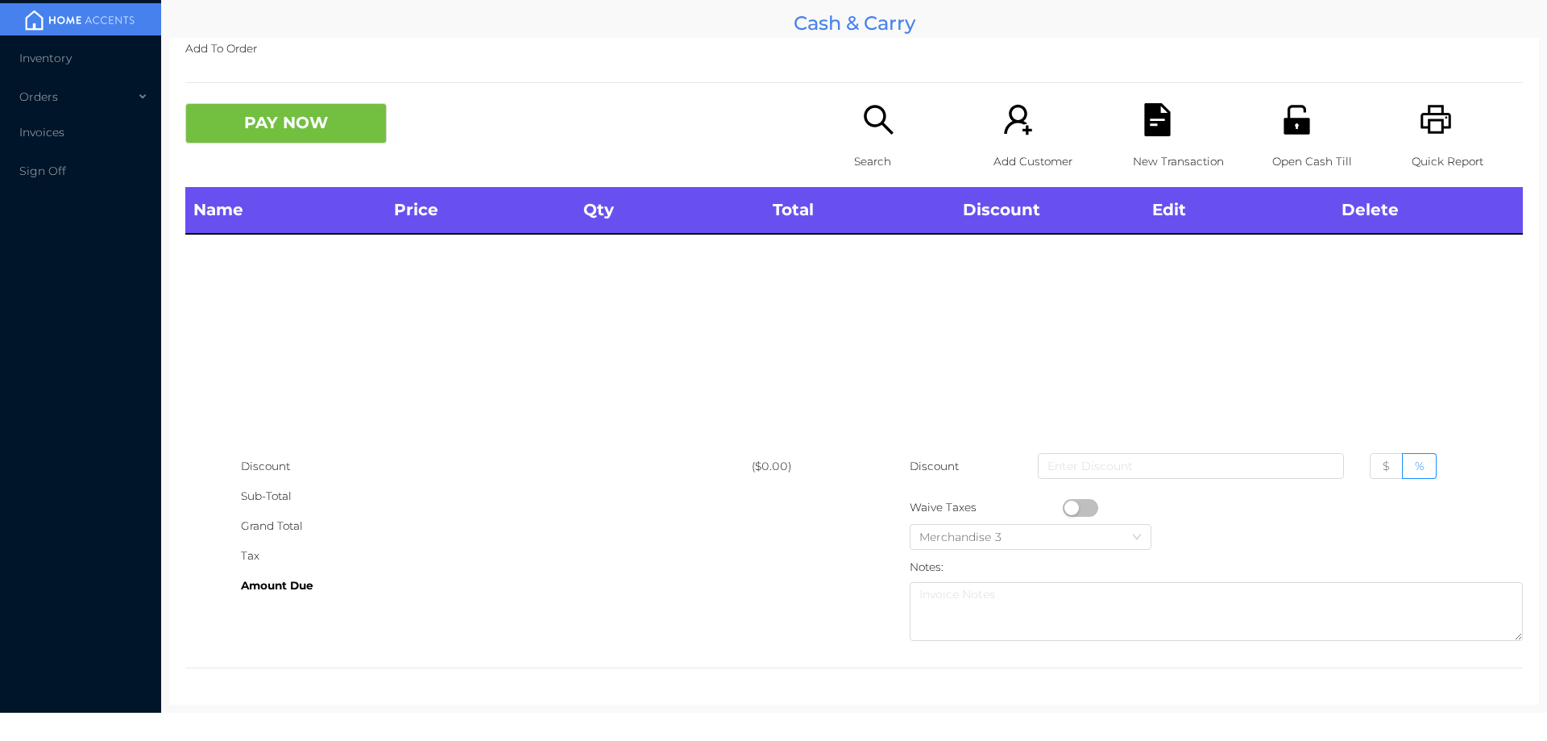
click at [886, 131] on icon "icon: search" at bounding box center [878, 119] width 33 height 33
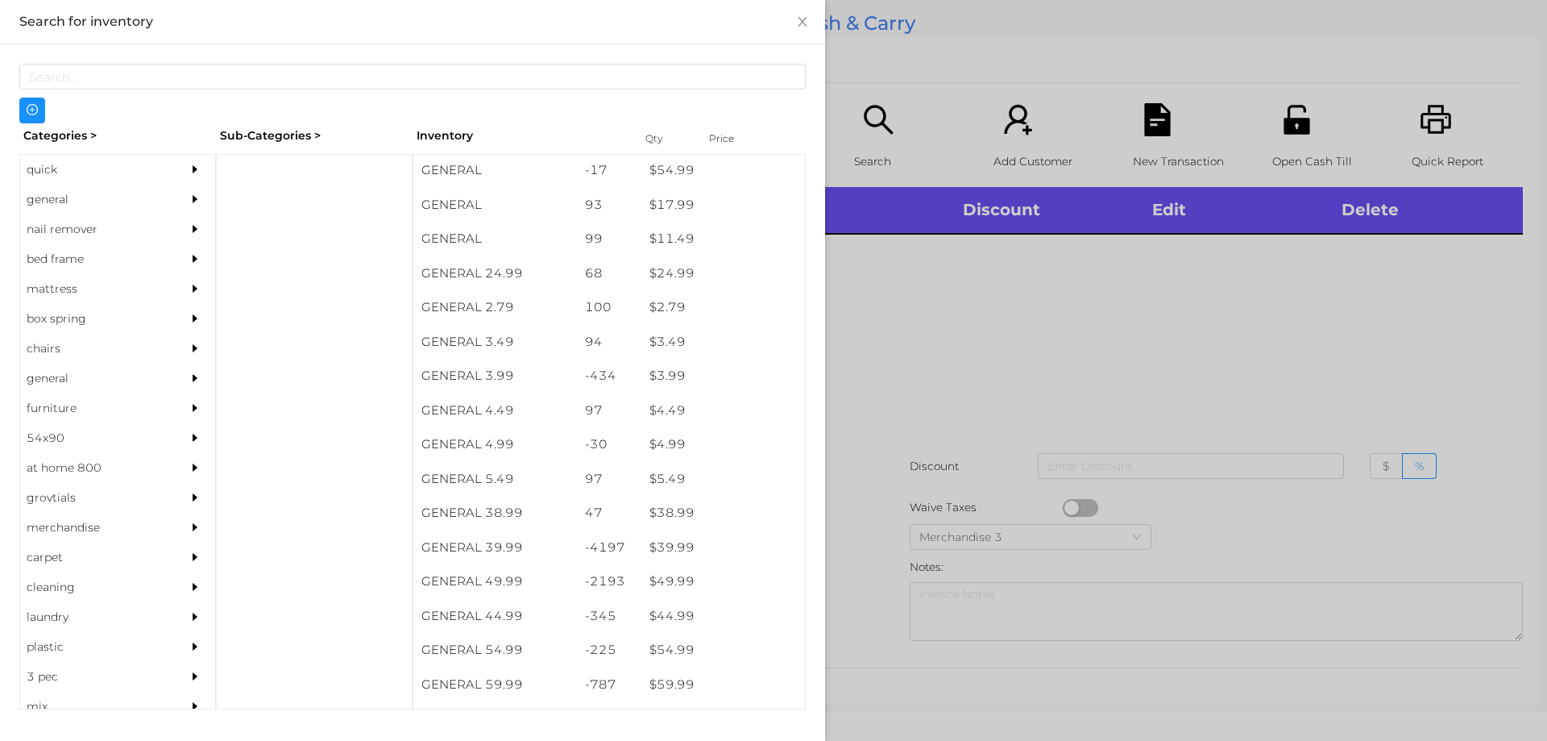
scroll to position [551, 0]
click at [82, 210] on div "general" at bounding box center [93, 200] width 147 height 30
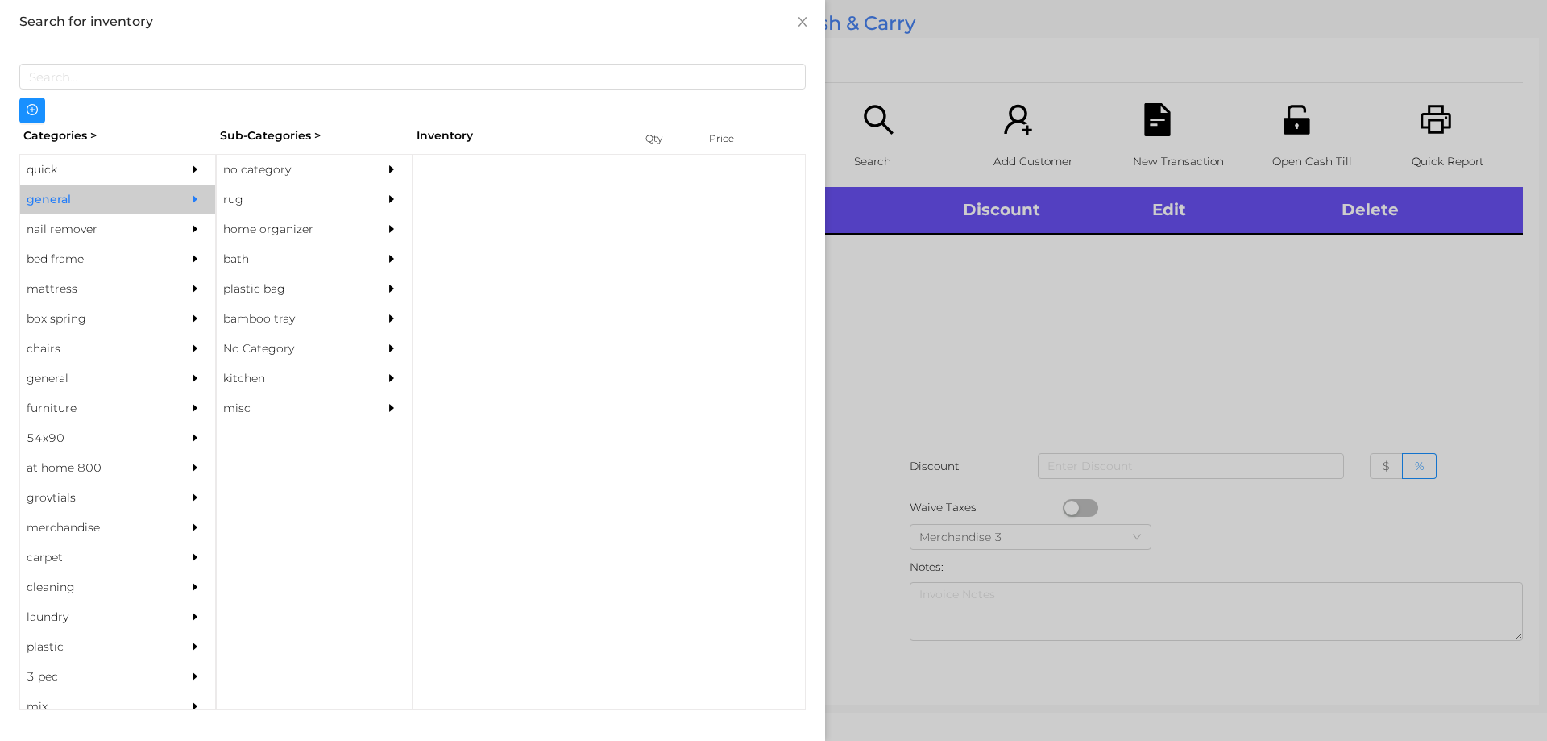
scroll to position [0, 0]
click at [264, 170] on div "no category" at bounding box center [290, 170] width 147 height 30
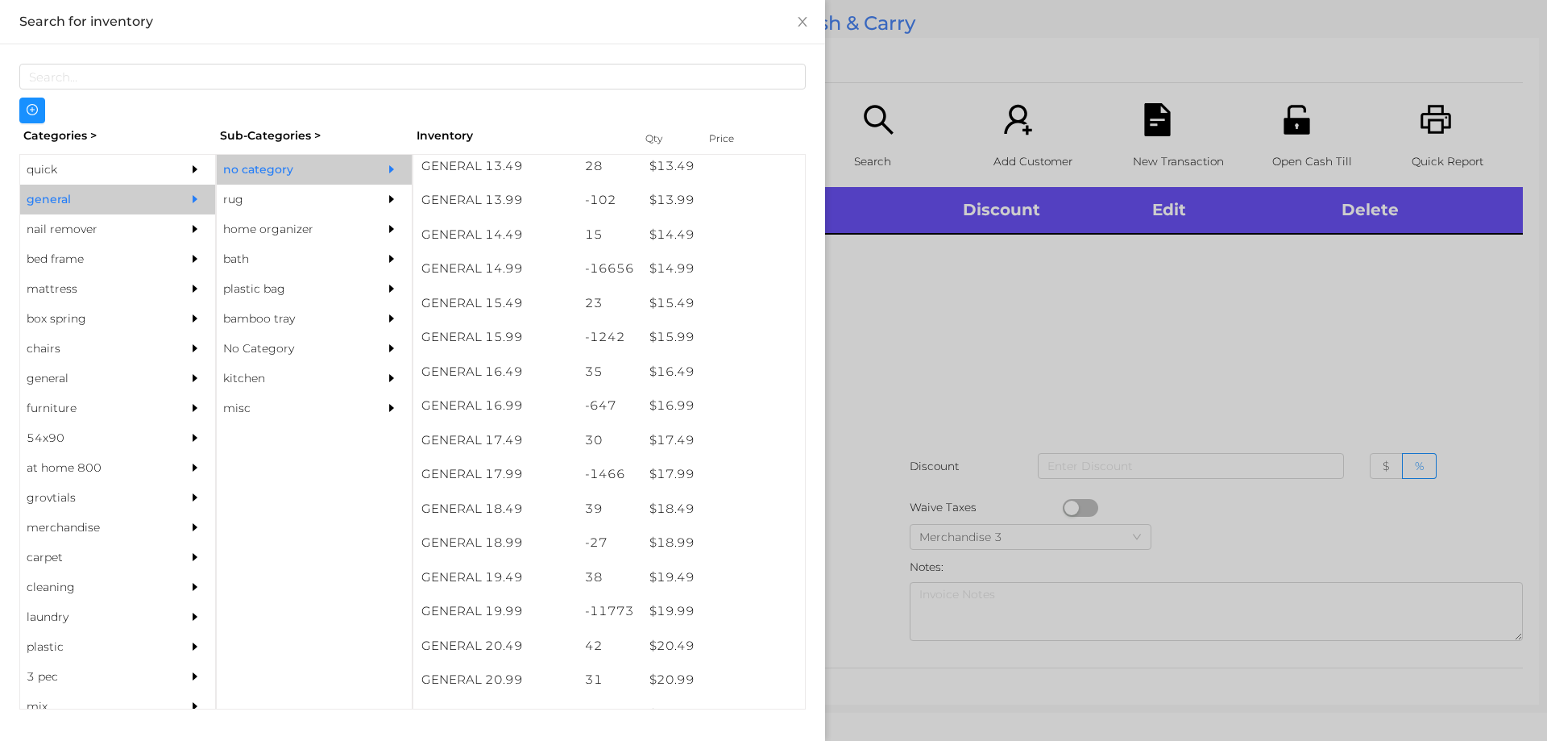
scroll to position [1297, 0]
click at [670, 615] on div "$ 19.99" at bounding box center [723, 612] width 164 height 35
click at [859, 630] on div at bounding box center [773, 370] width 1547 height 741
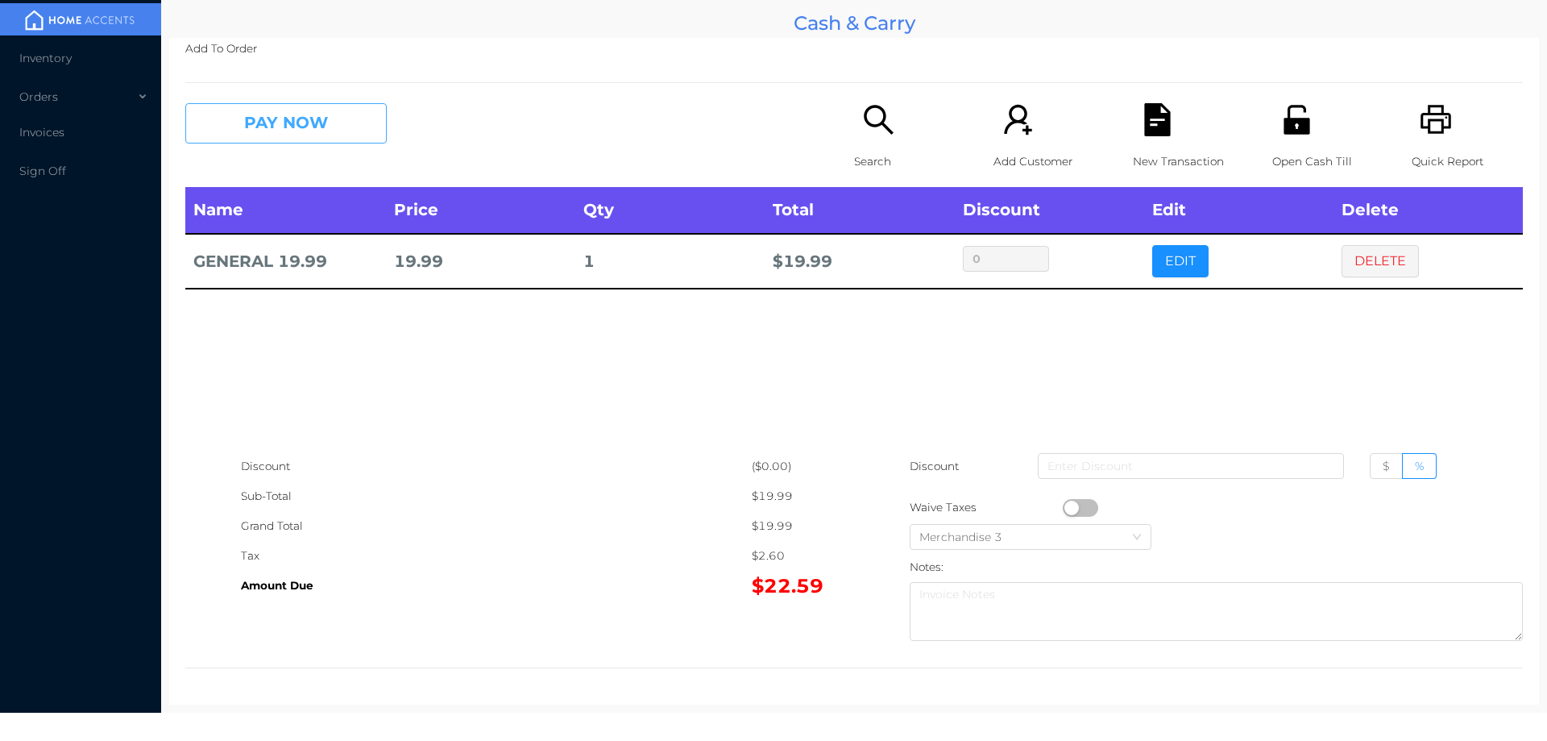
click at [354, 117] on button "PAY NOW" at bounding box center [285, 123] width 201 height 40
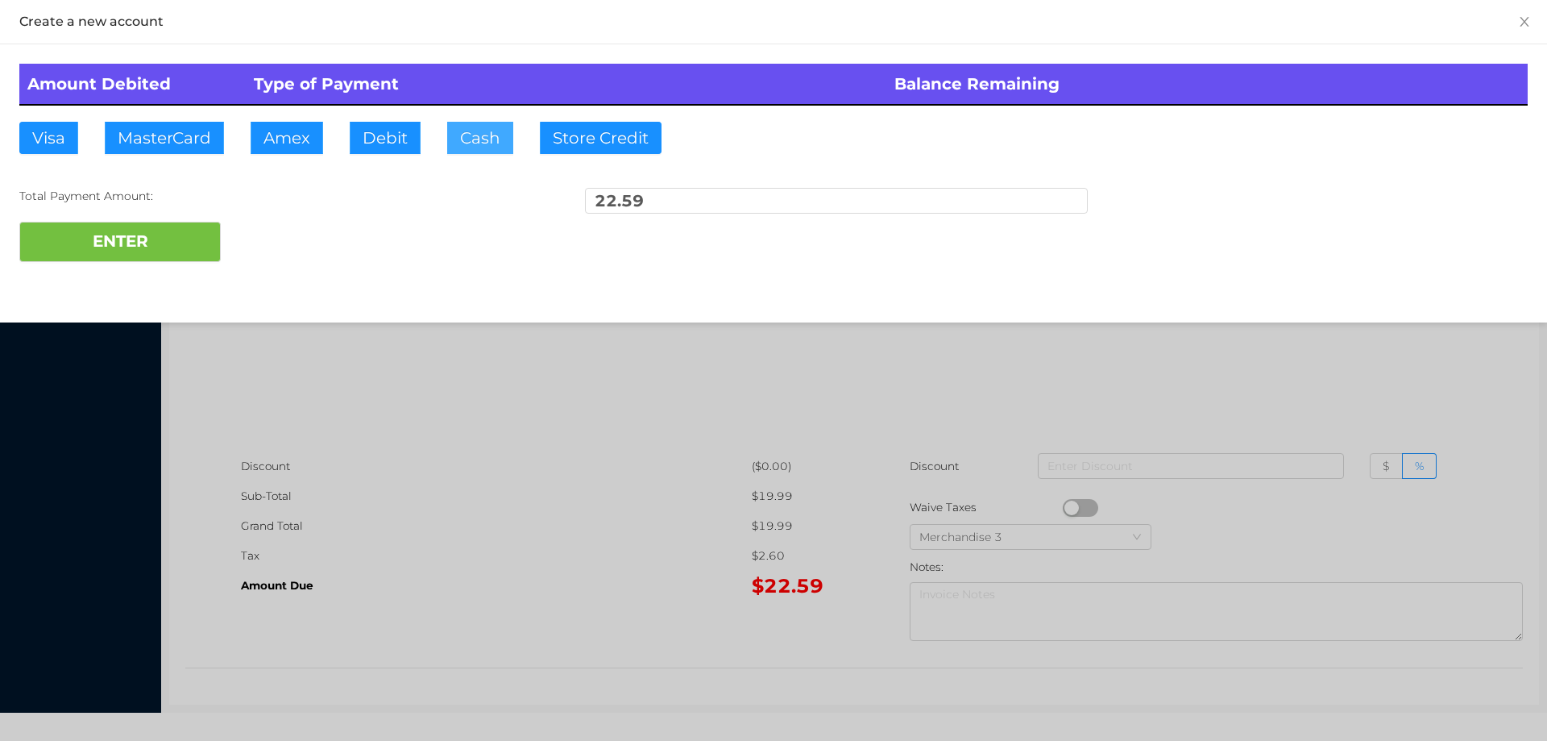
click at [488, 133] on button "Cash" at bounding box center [480, 138] width 66 height 32
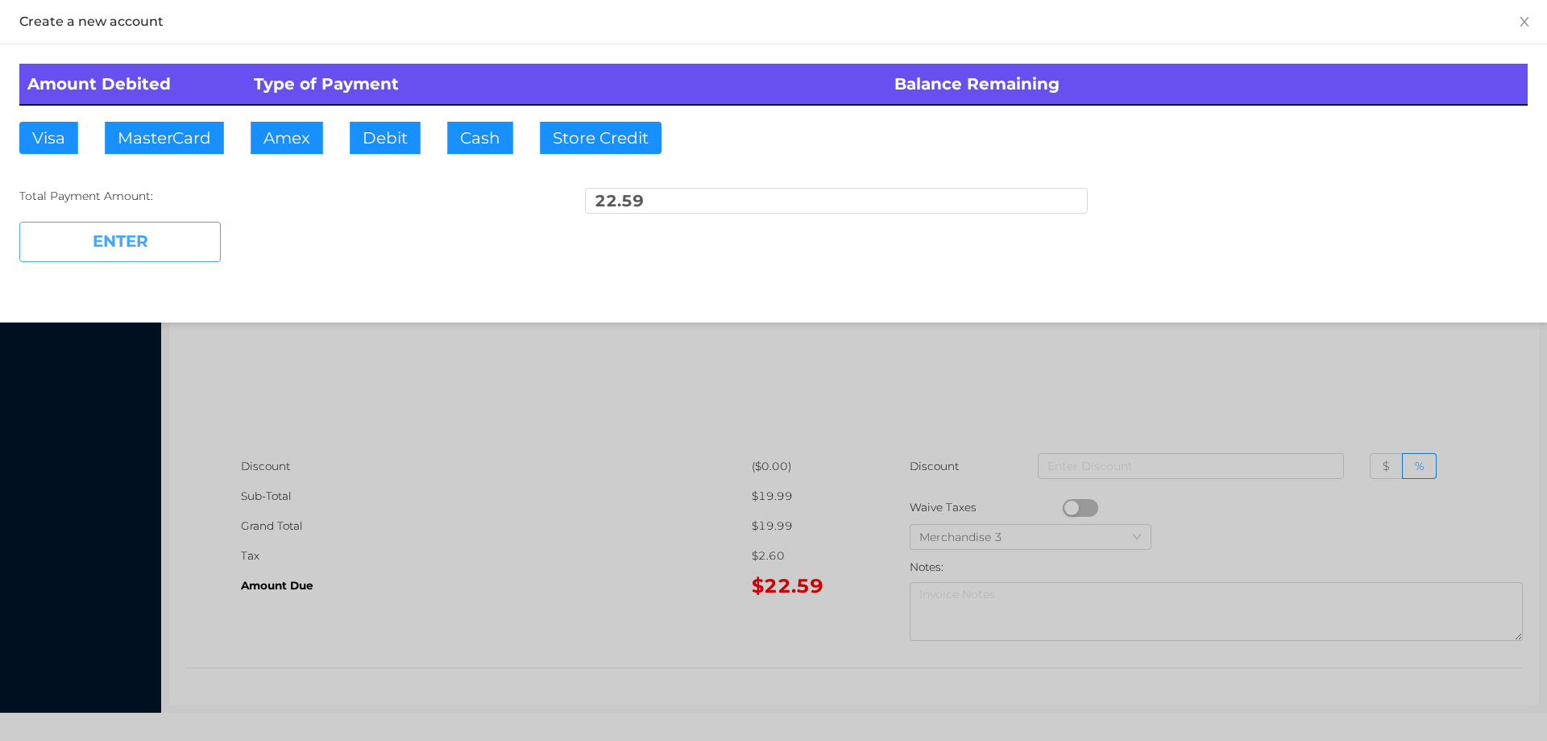
click at [197, 259] on button "ENTER" at bounding box center [119, 242] width 201 height 40
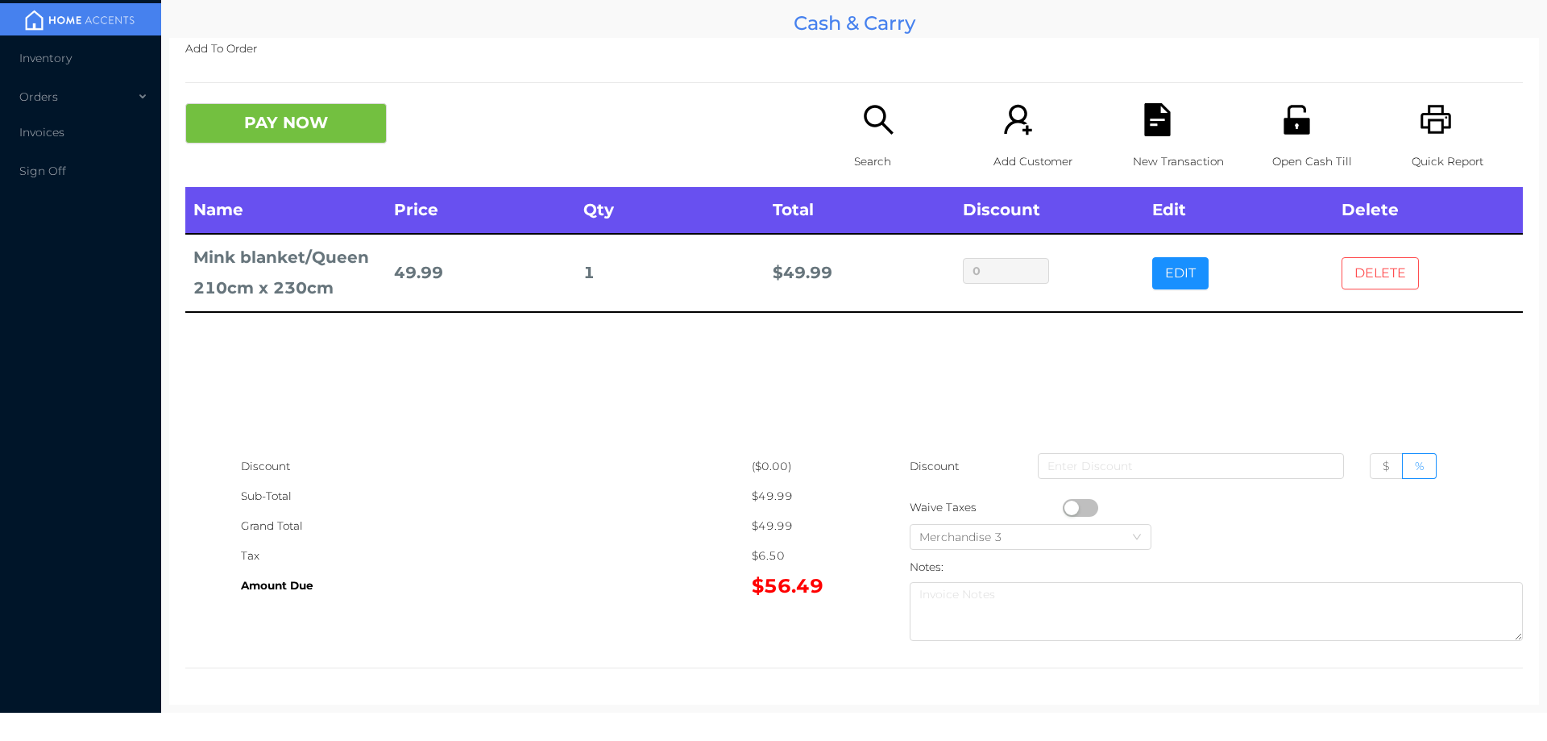
click at [1372, 268] on button "DELETE" at bounding box center [1380, 273] width 77 height 32
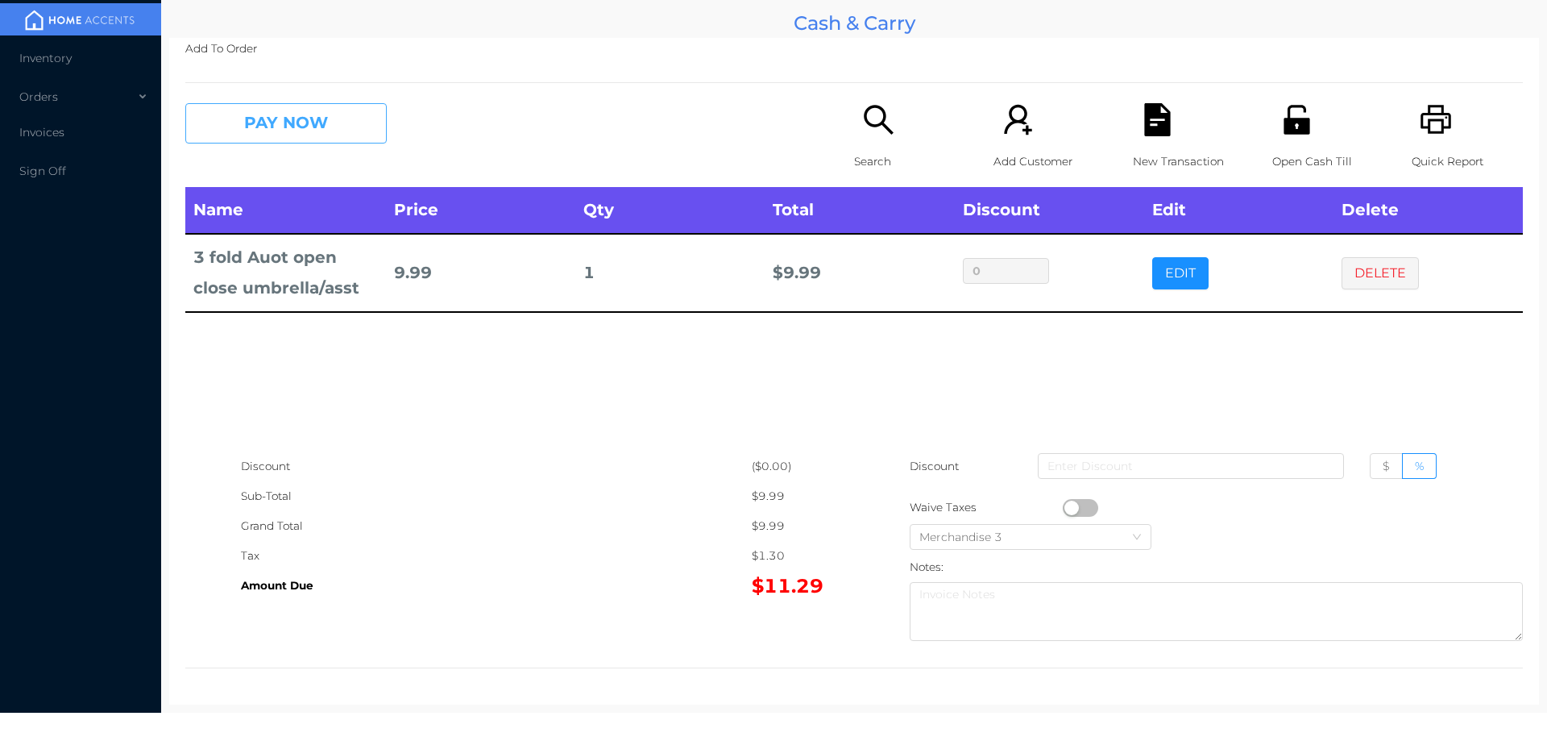
click at [363, 108] on button "PAY NOW" at bounding box center [285, 123] width 201 height 40
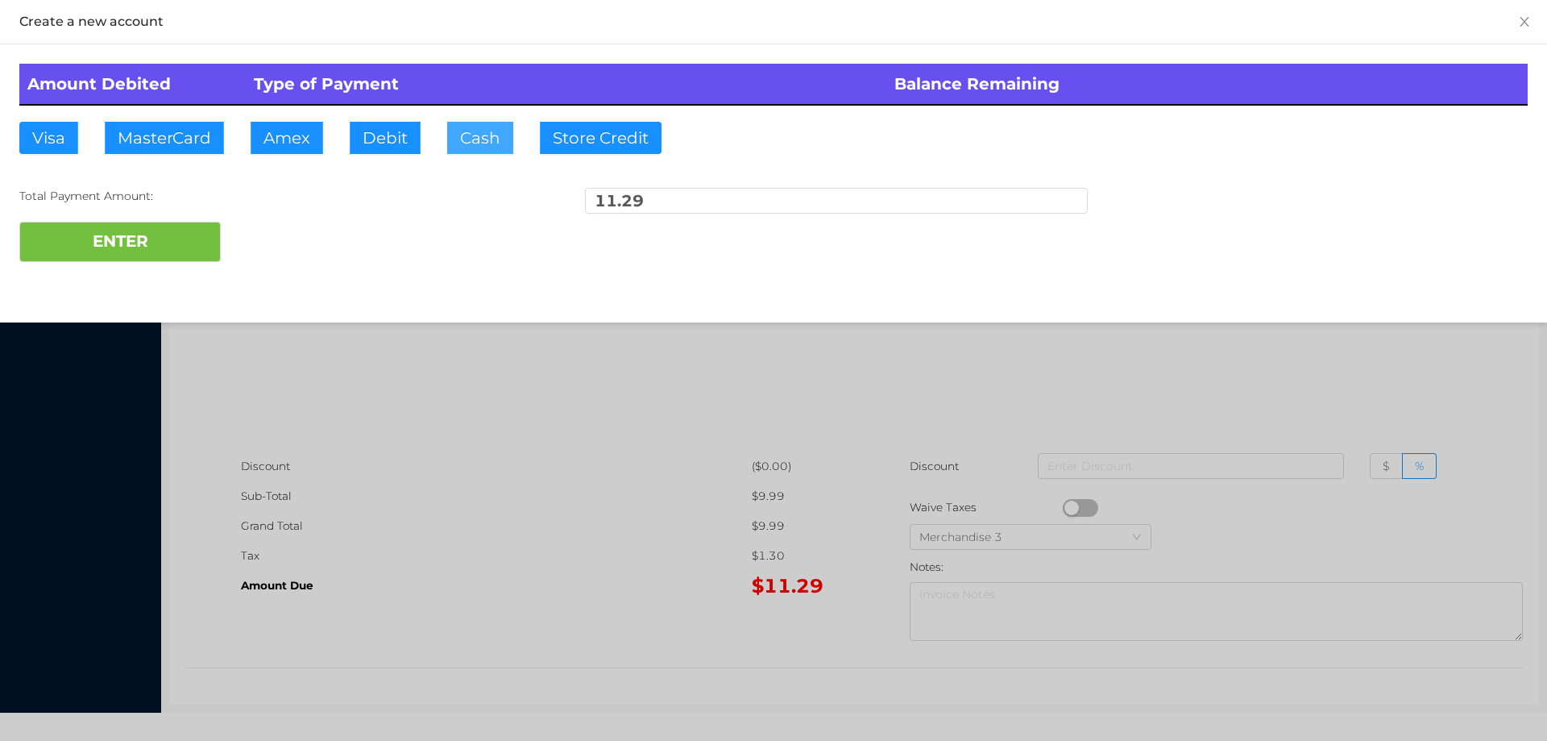
click at [495, 150] on button "Cash" at bounding box center [480, 138] width 66 height 32
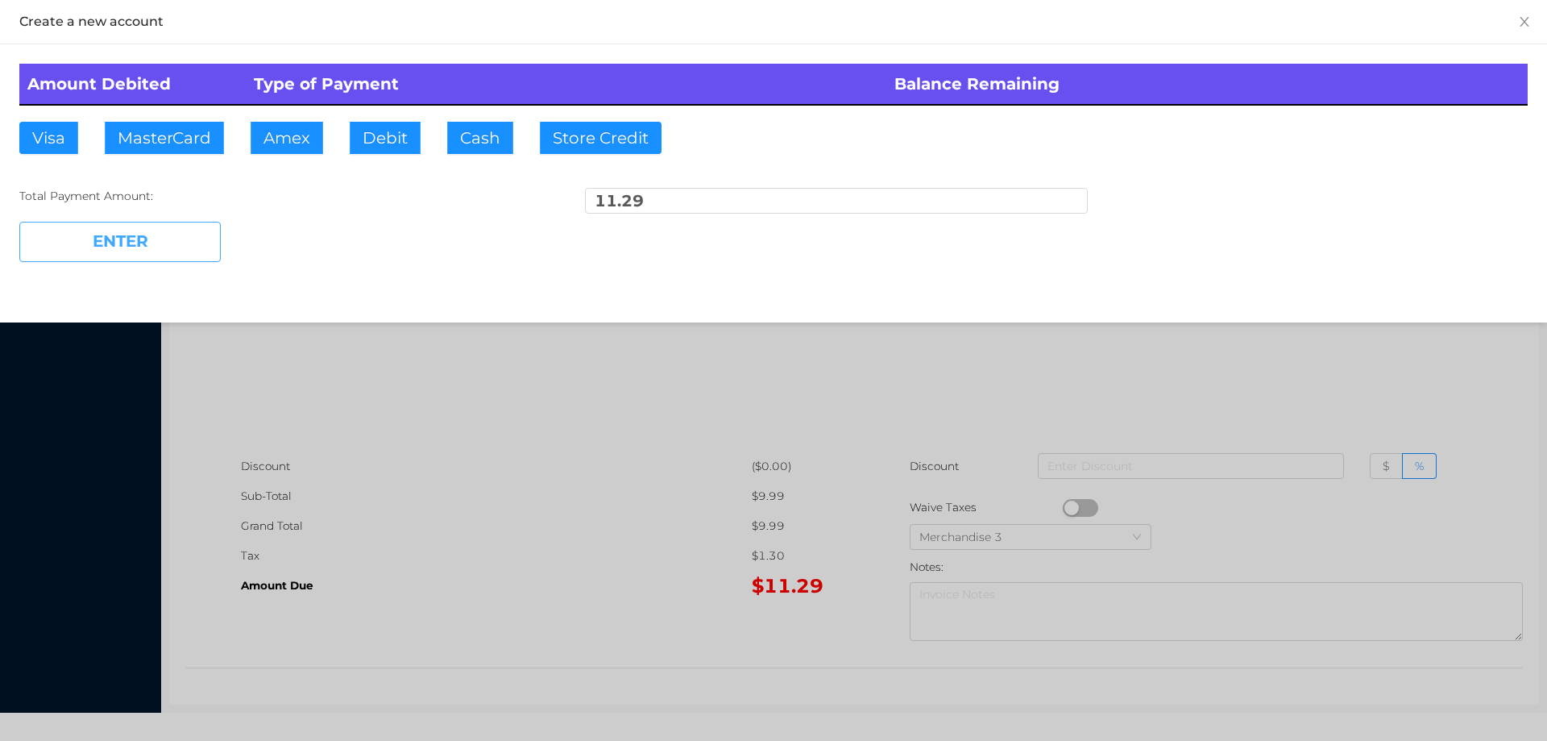
click at [181, 243] on button "ENTER" at bounding box center [119, 242] width 201 height 40
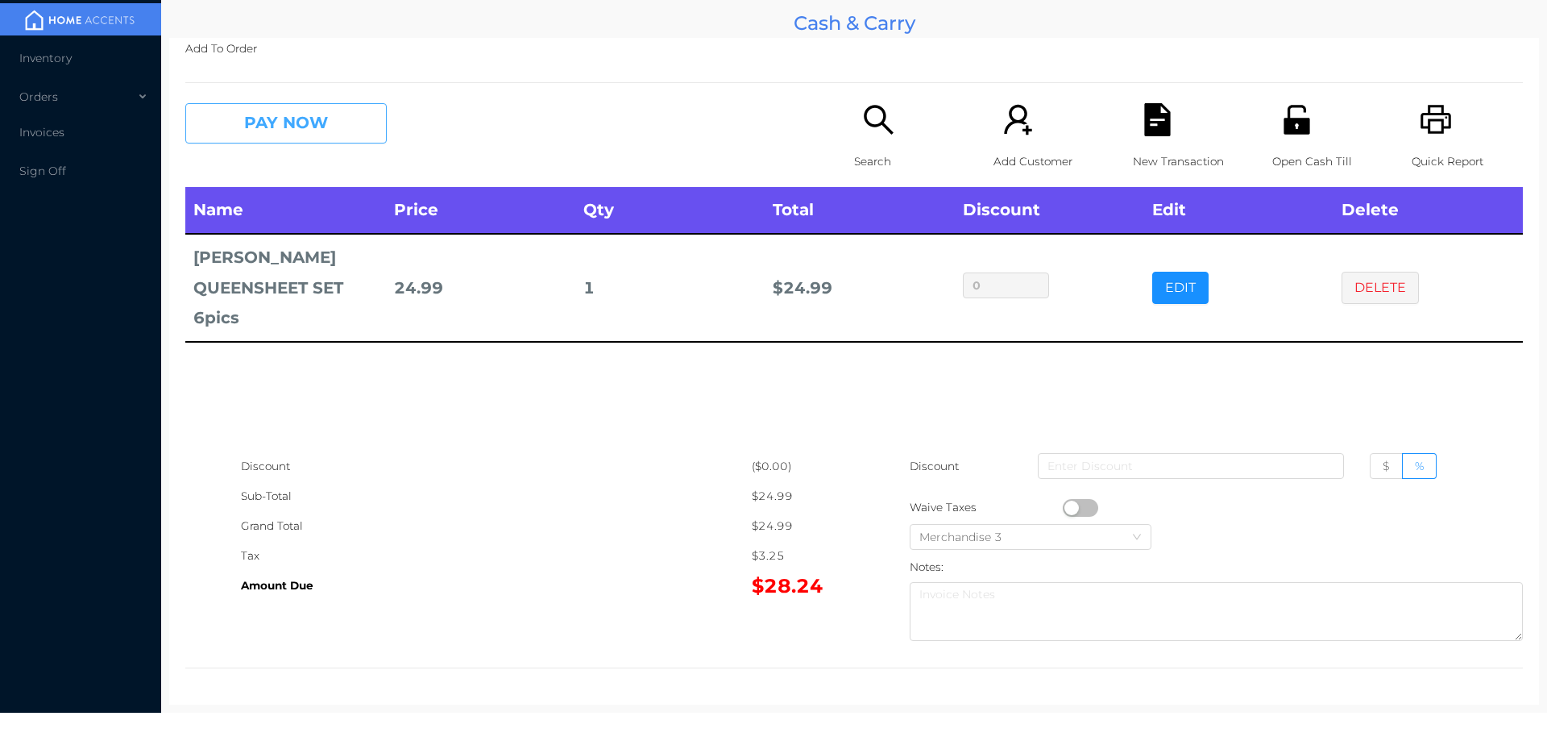
click at [332, 108] on button "PAY NOW" at bounding box center [285, 123] width 201 height 40
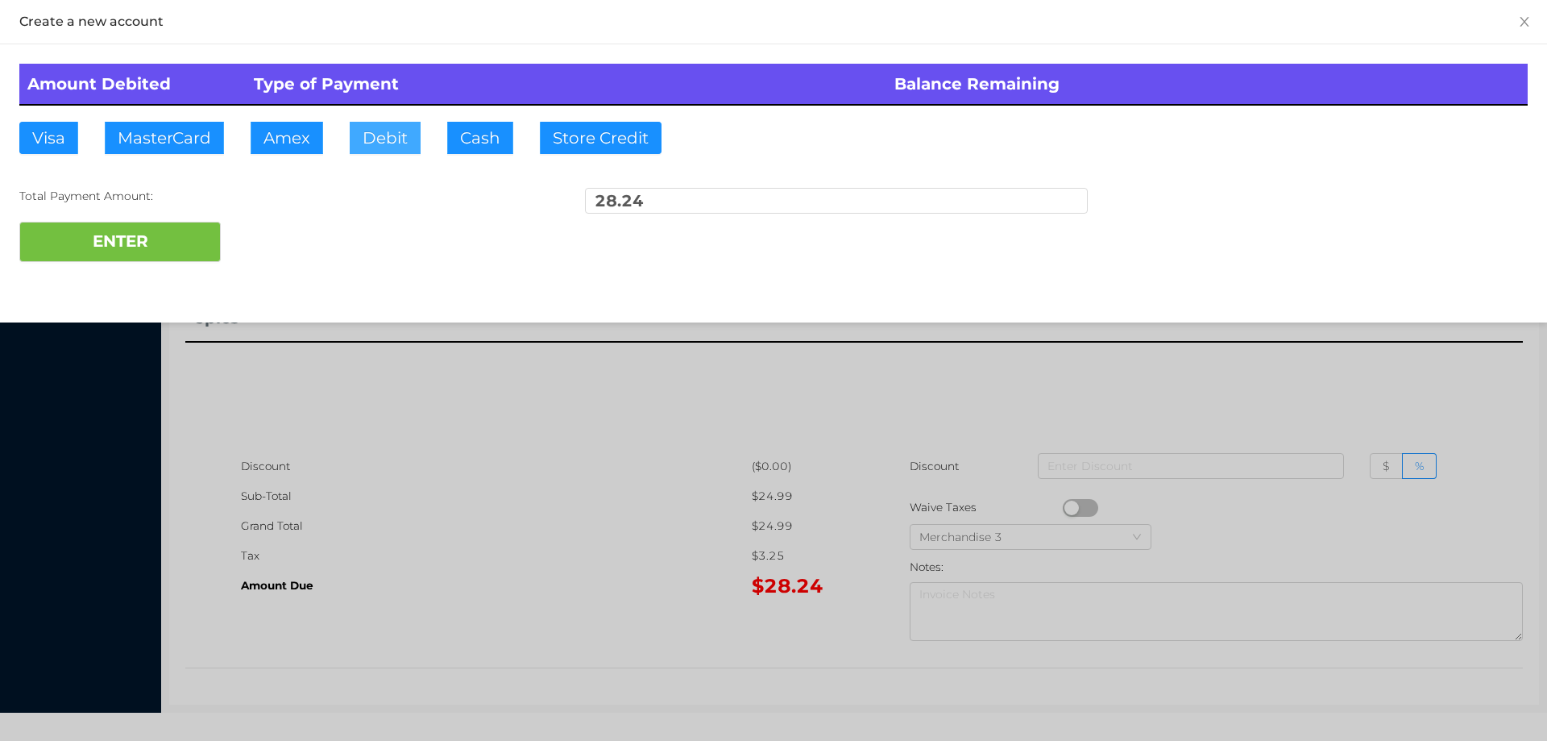
click at [391, 139] on button "Debit" at bounding box center [385, 138] width 71 height 32
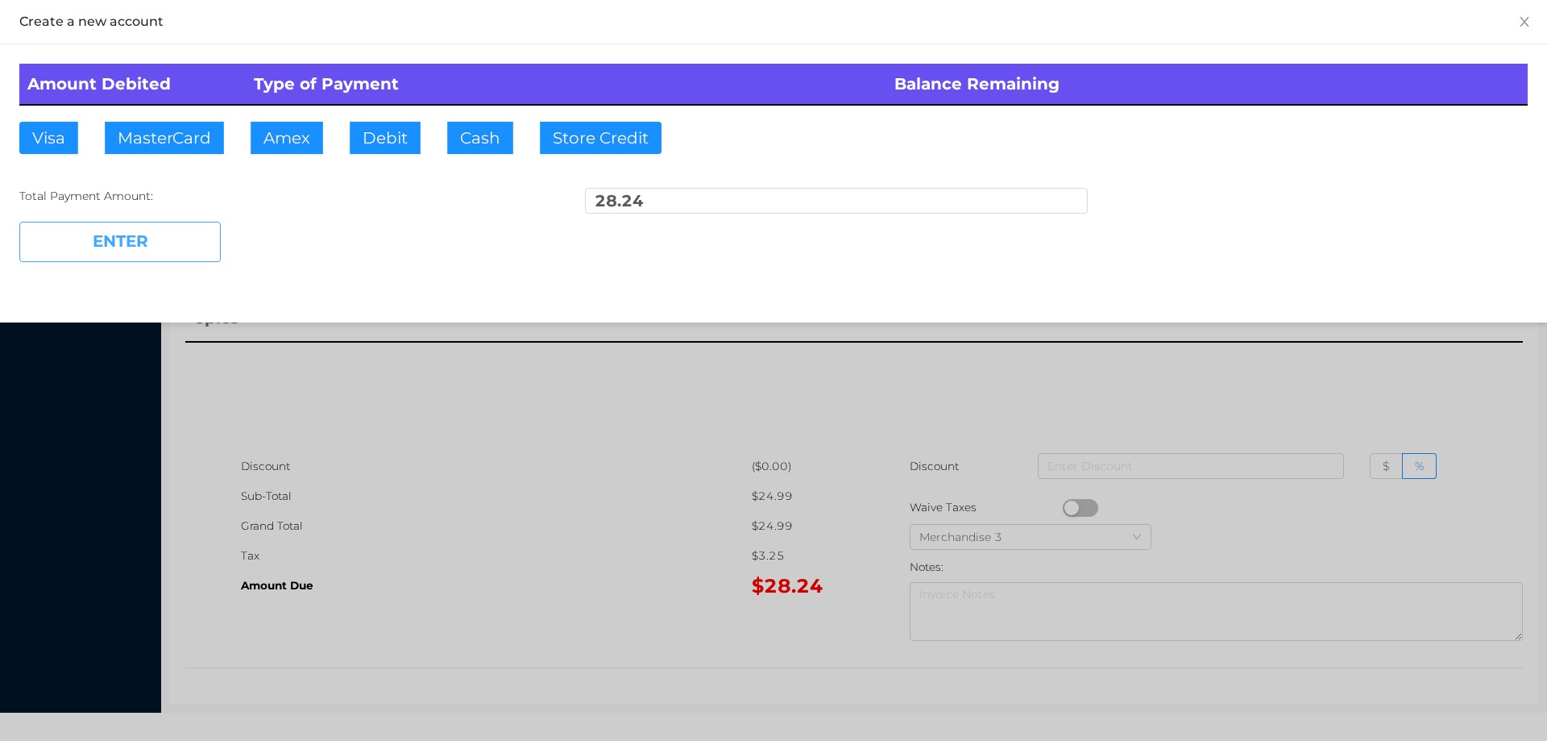
click at [156, 238] on button "ENTER" at bounding box center [119, 242] width 201 height 40
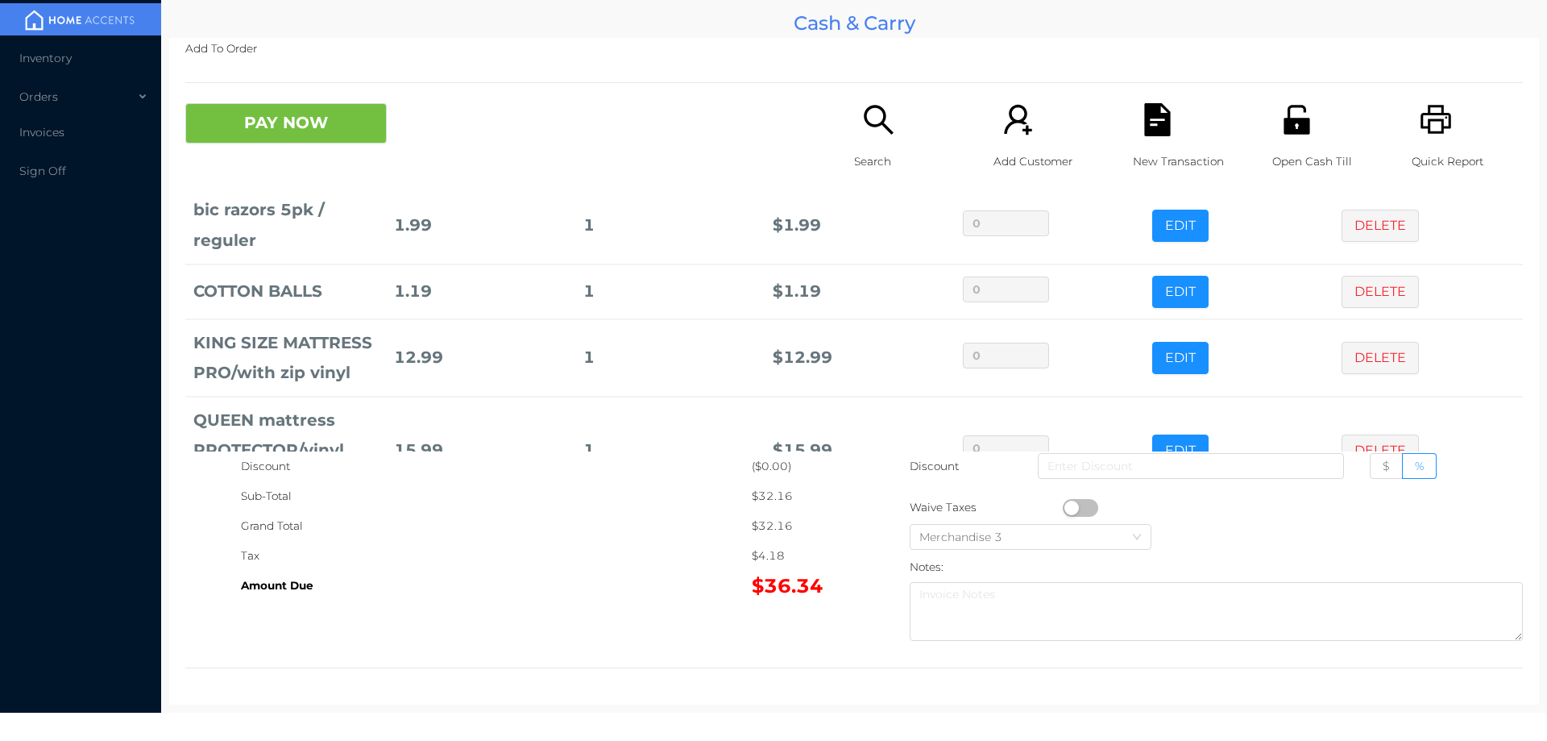
scroll to position [117, 0]
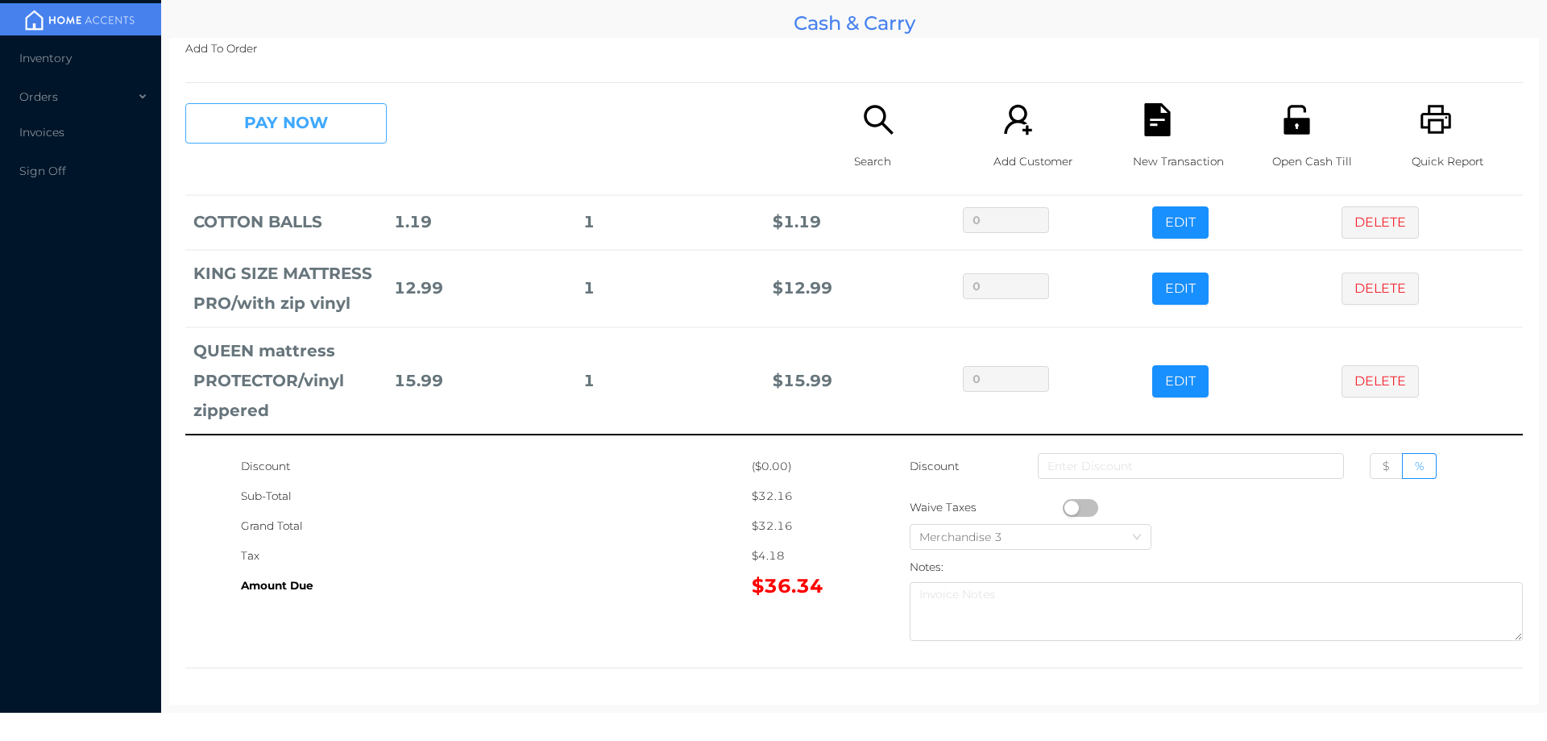
click at [345, 119] on button "PAY NOW" at bounding box center [285, 123] width 201 height 40
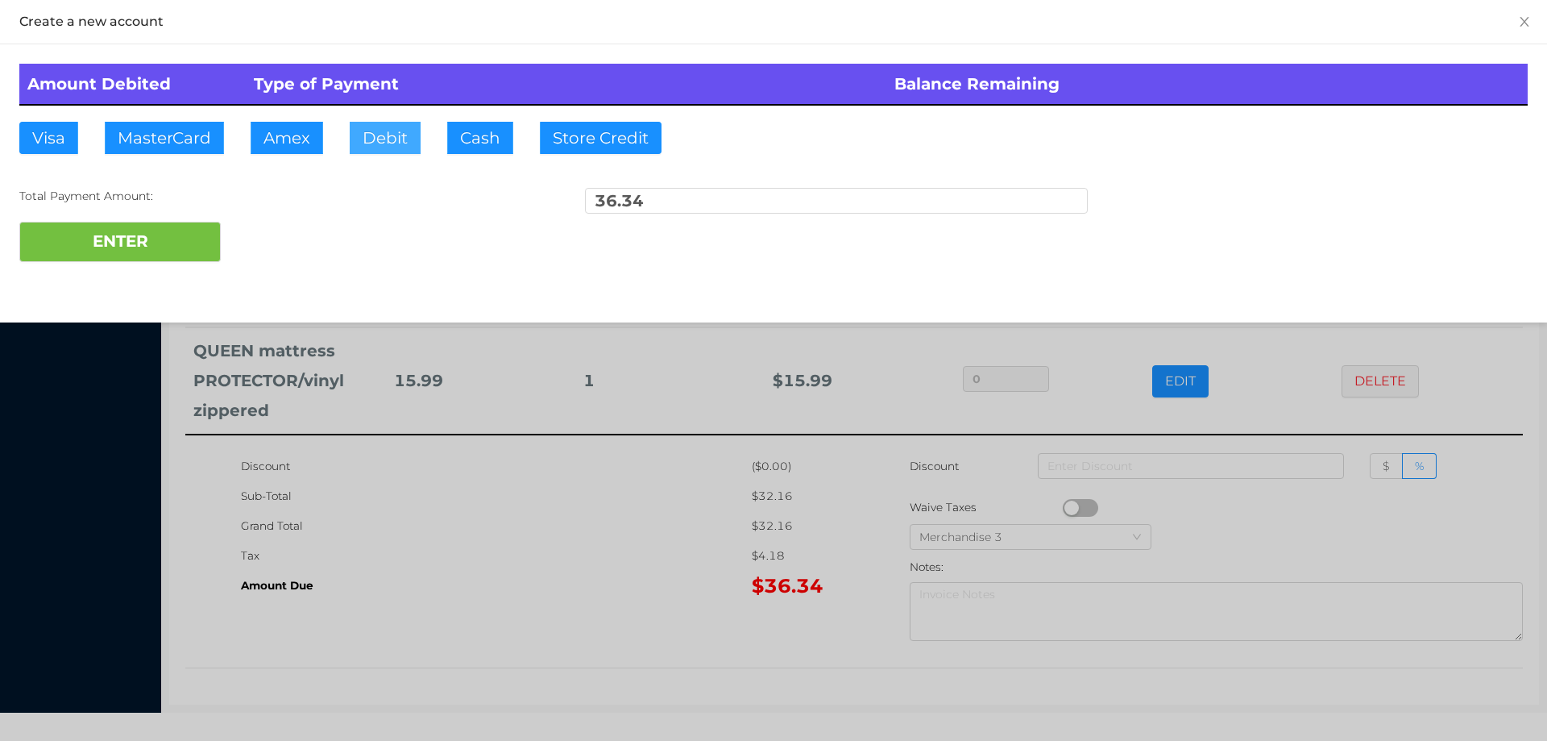
click at [405, 137] on button "Debit" at bounding box center [385, 138] width 71 height 32
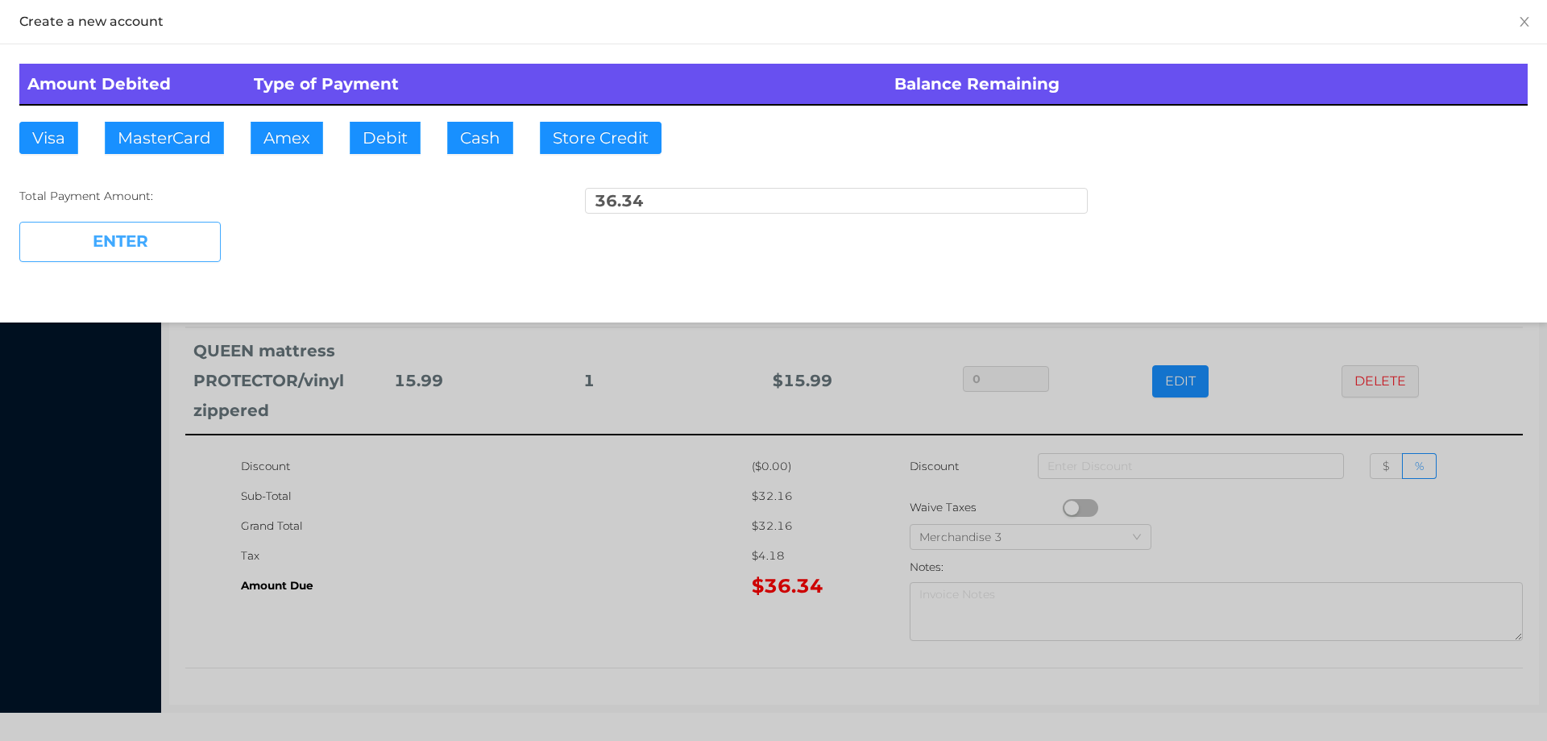
click at [175, 247] on button "ENTER" at bounding box center [119, 242] width 201 height 40
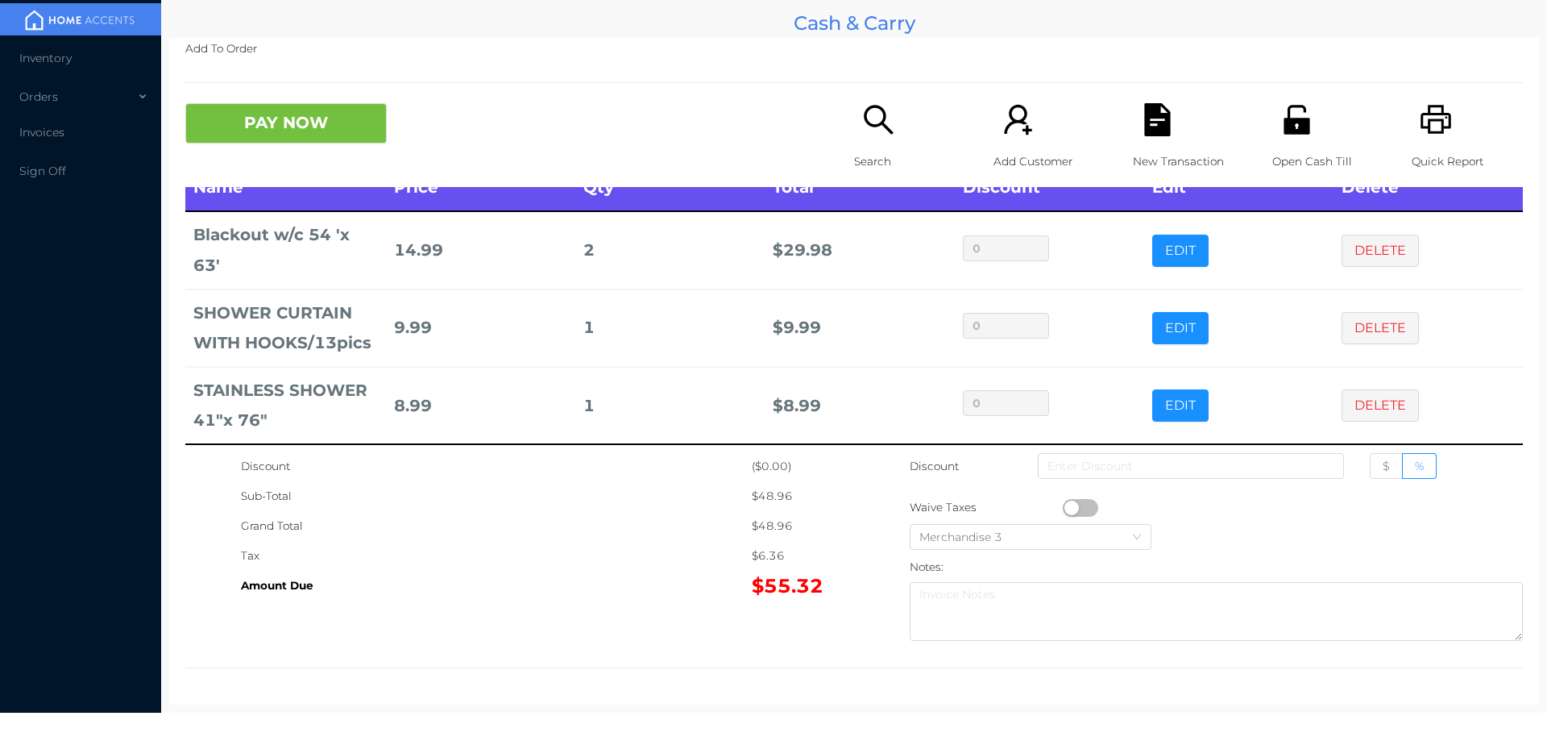
scroll to position [32, 0]
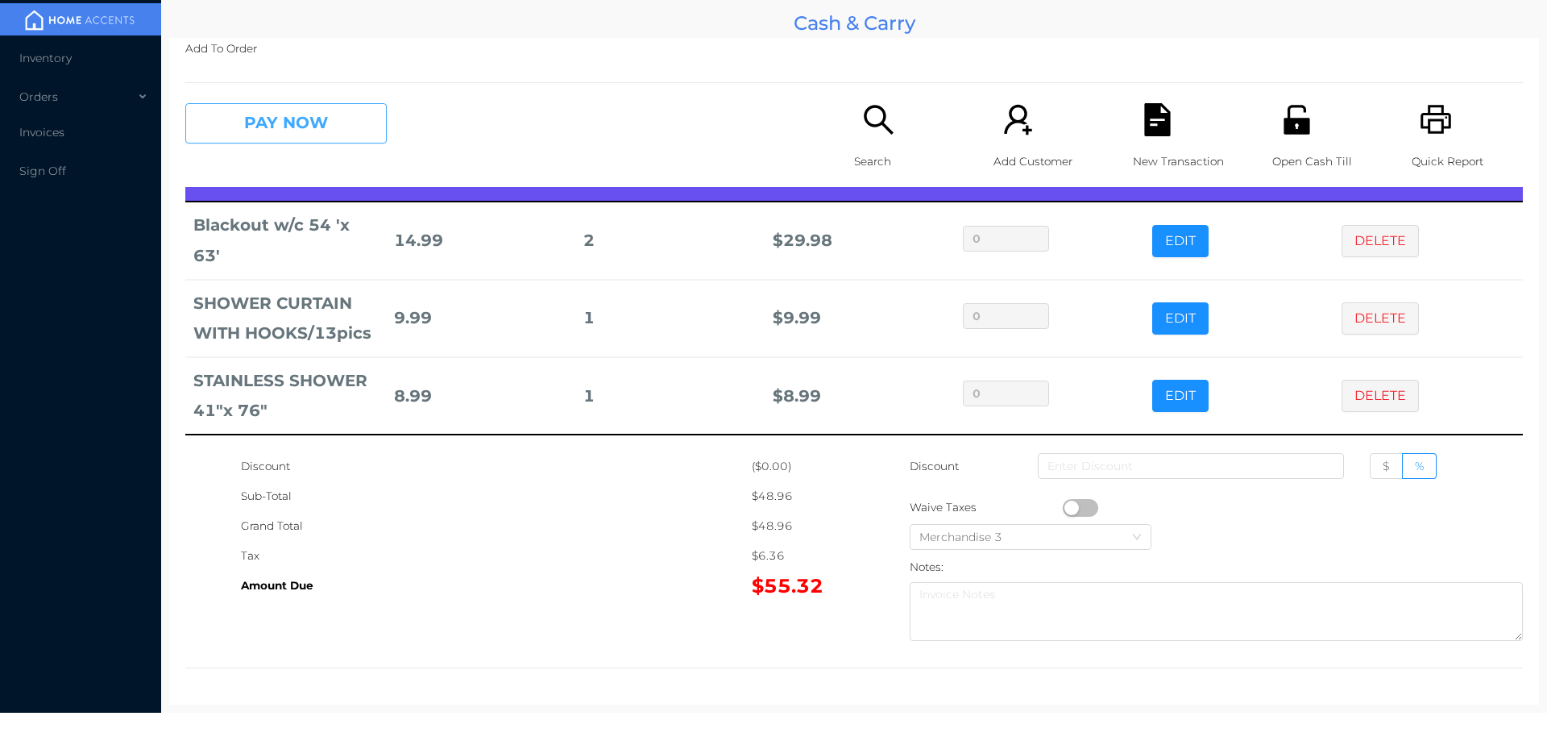
click at [349, 131] on button "PAY NOW" at bounding box center [285, 123] width 201 height 40
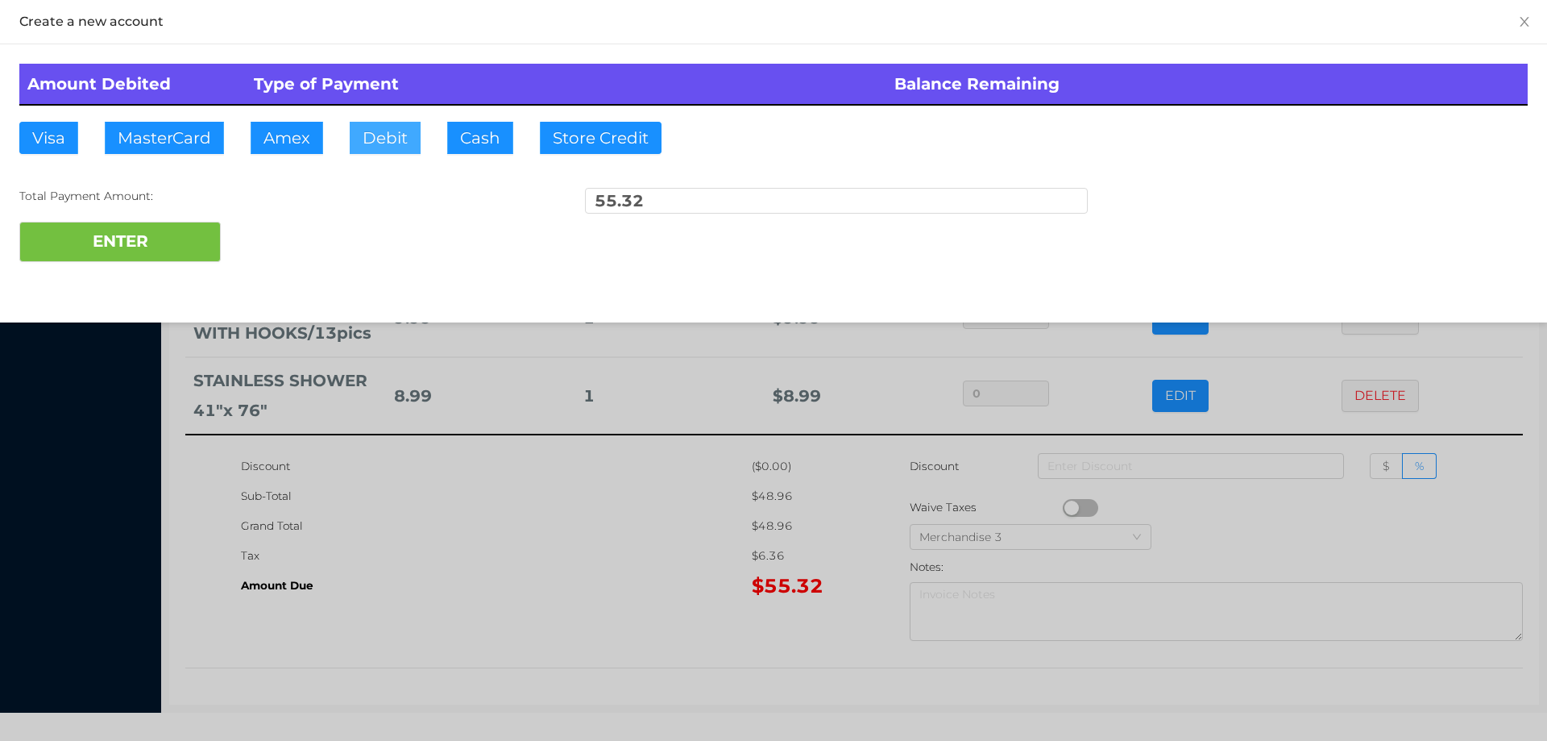
click at [391, 141] on button "Debit" at bounding box center [385, 138] width 71 height 32
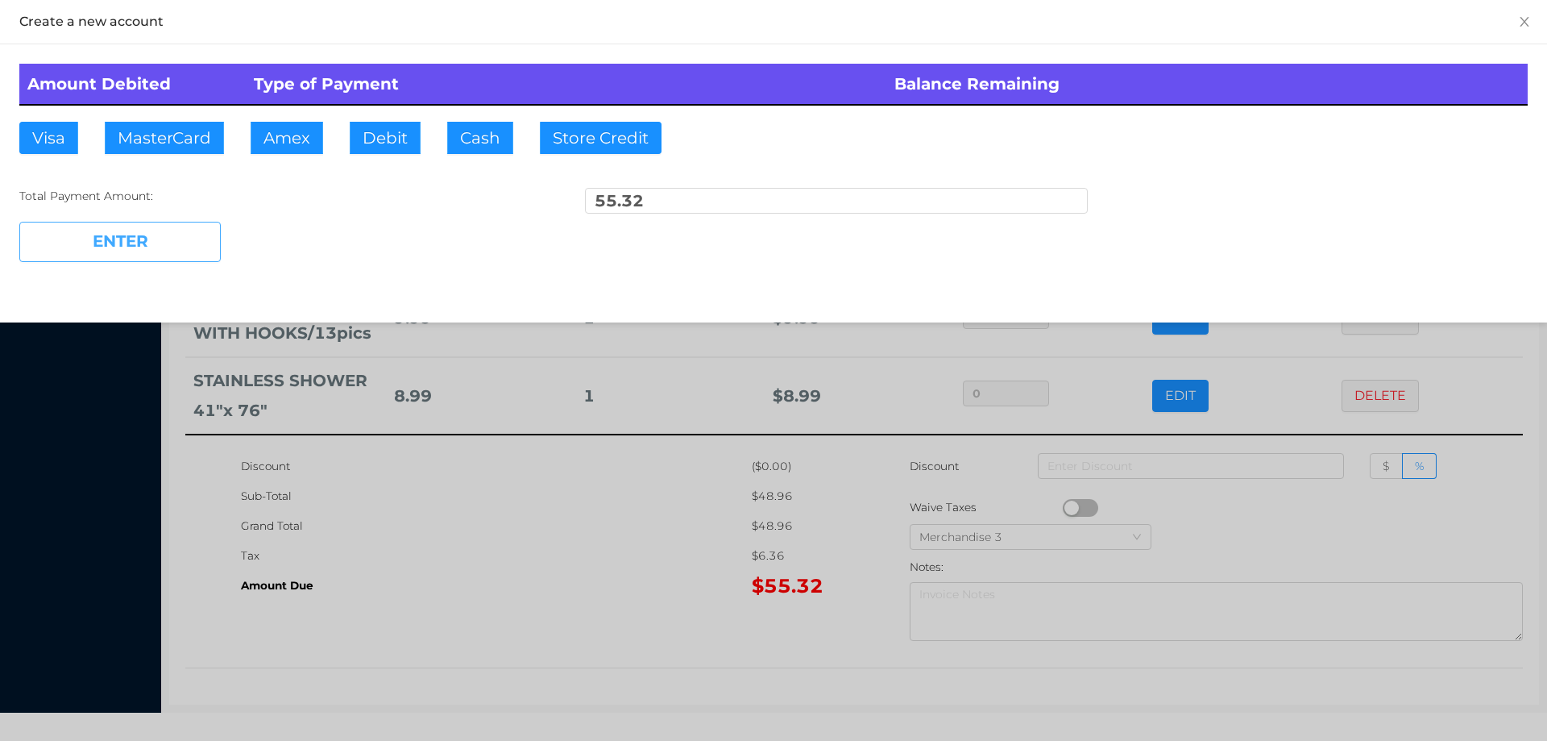
click at [178, 237] on button "ENTER" at bounding box center [119, 242] width 201 height 40
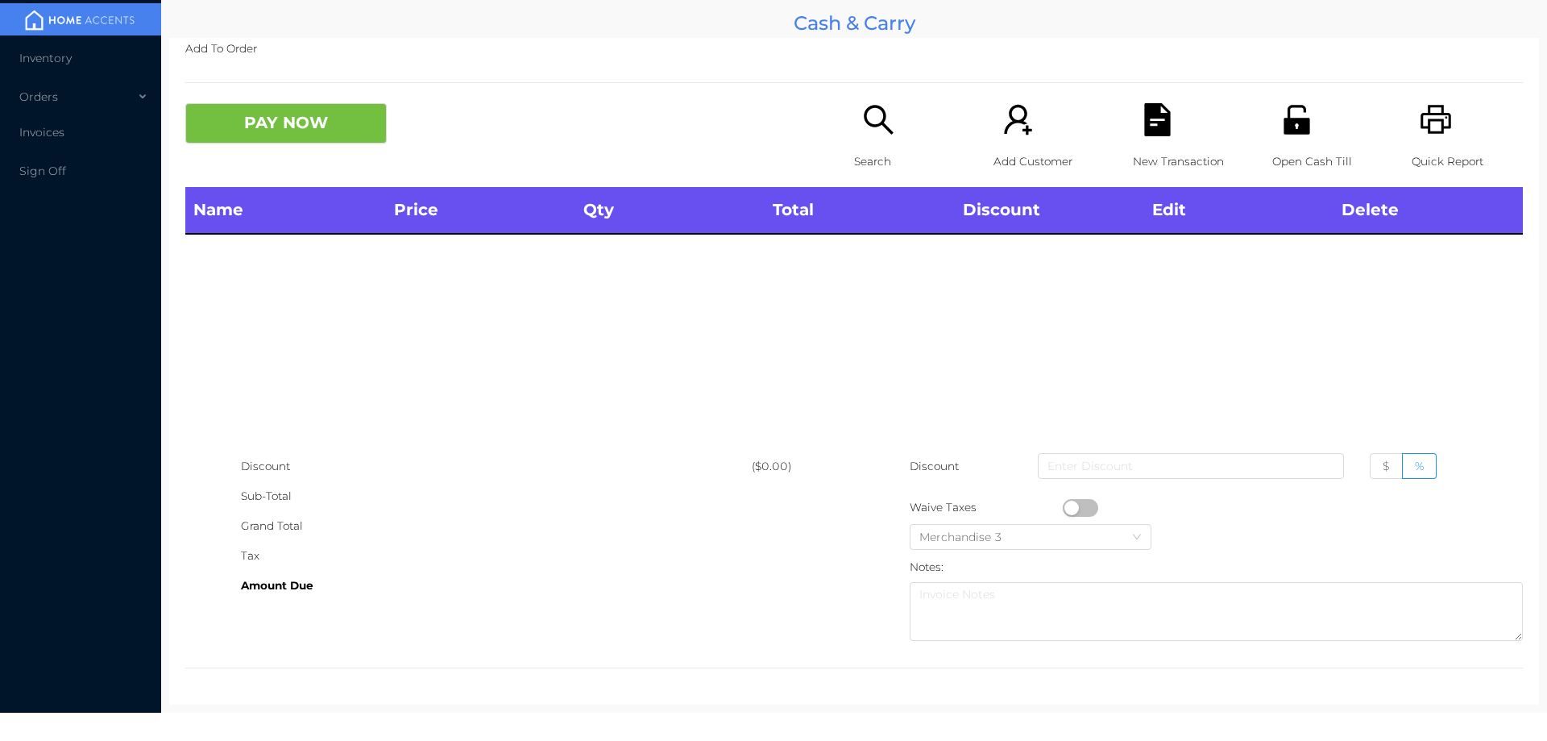
scroll to position [0, 0]
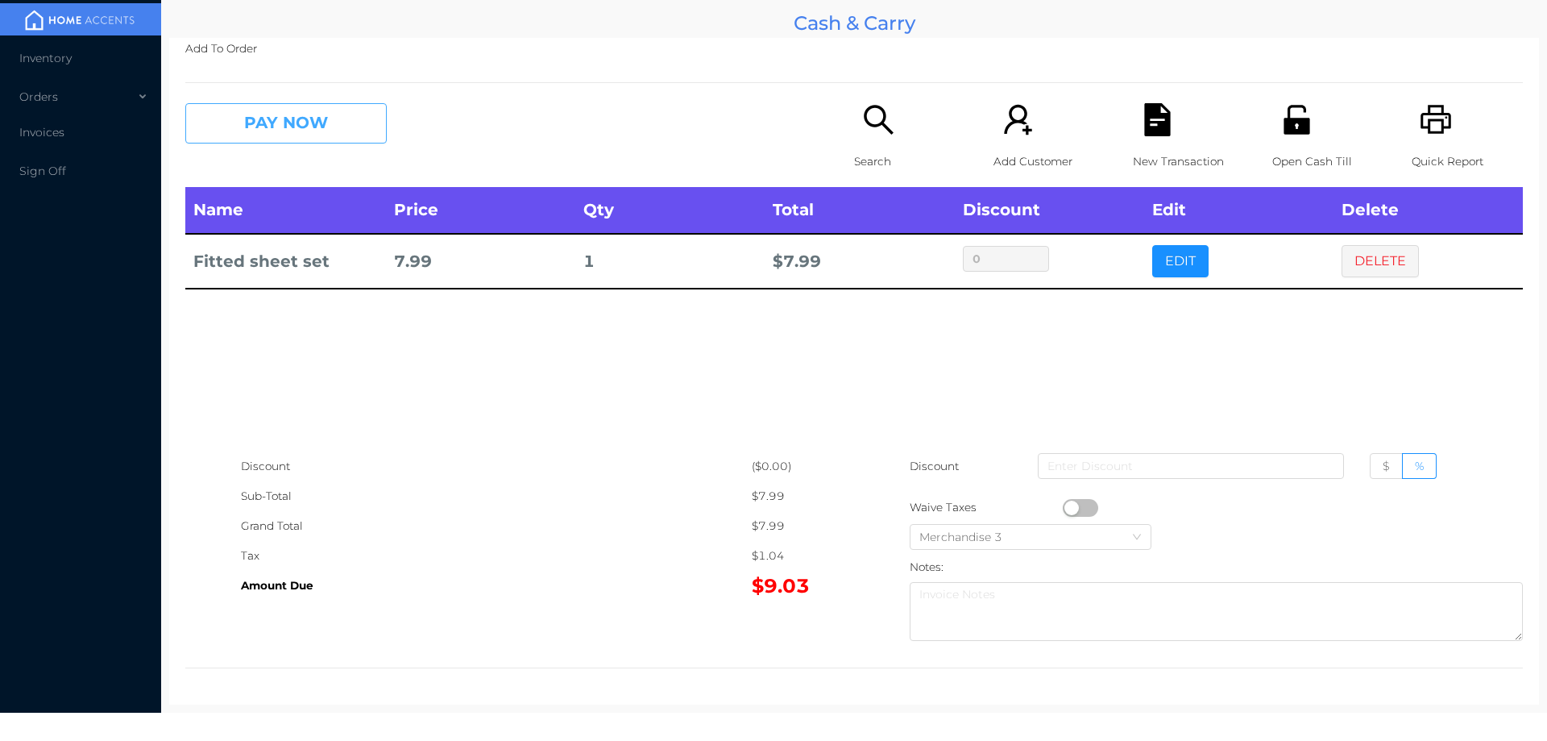
click at [319, 107] on button "PAY NOW" at bounding box center [285, 123] width 201 height 40
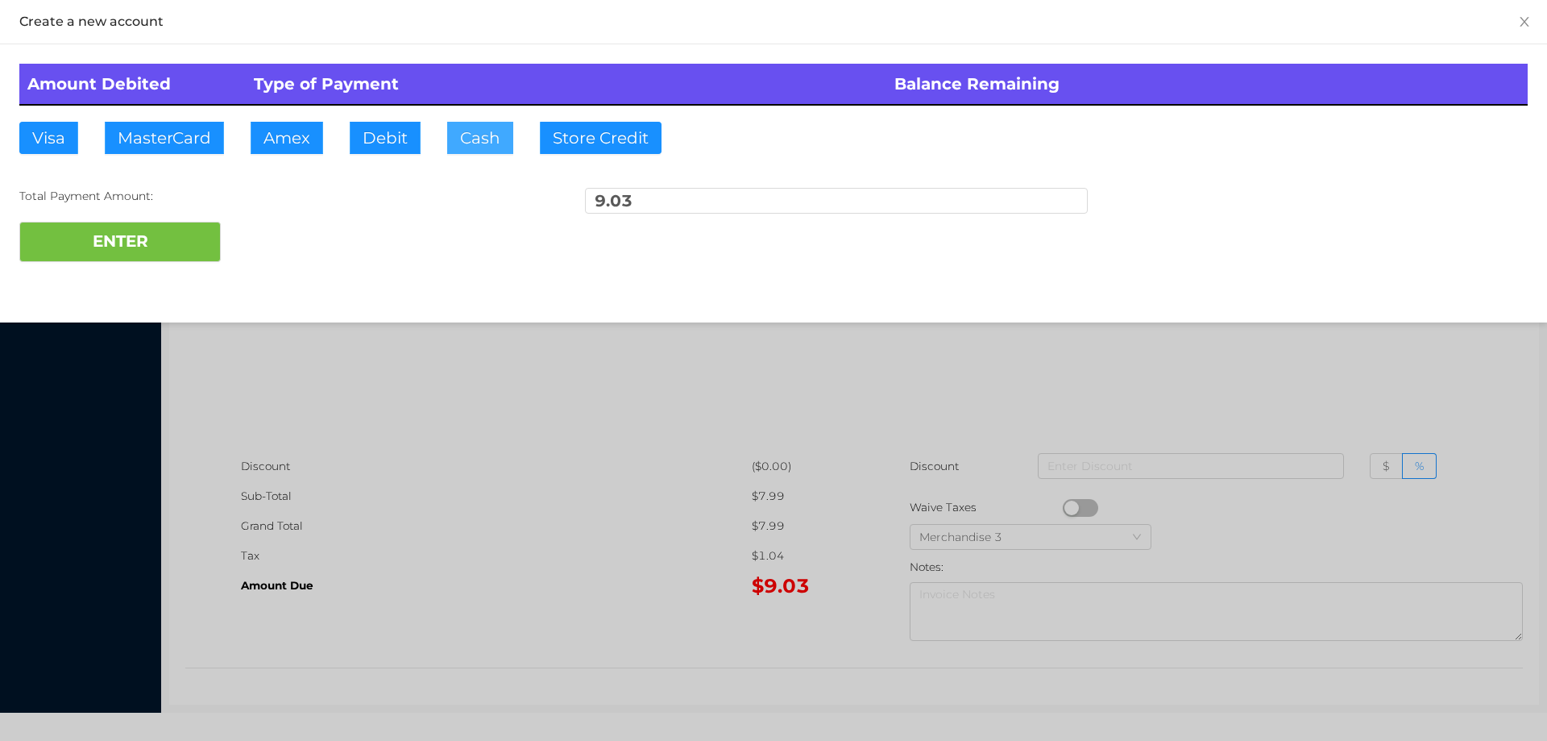
click at [481, 143] on button "Cash" at bounding box center [480, 138] width 66 height 32
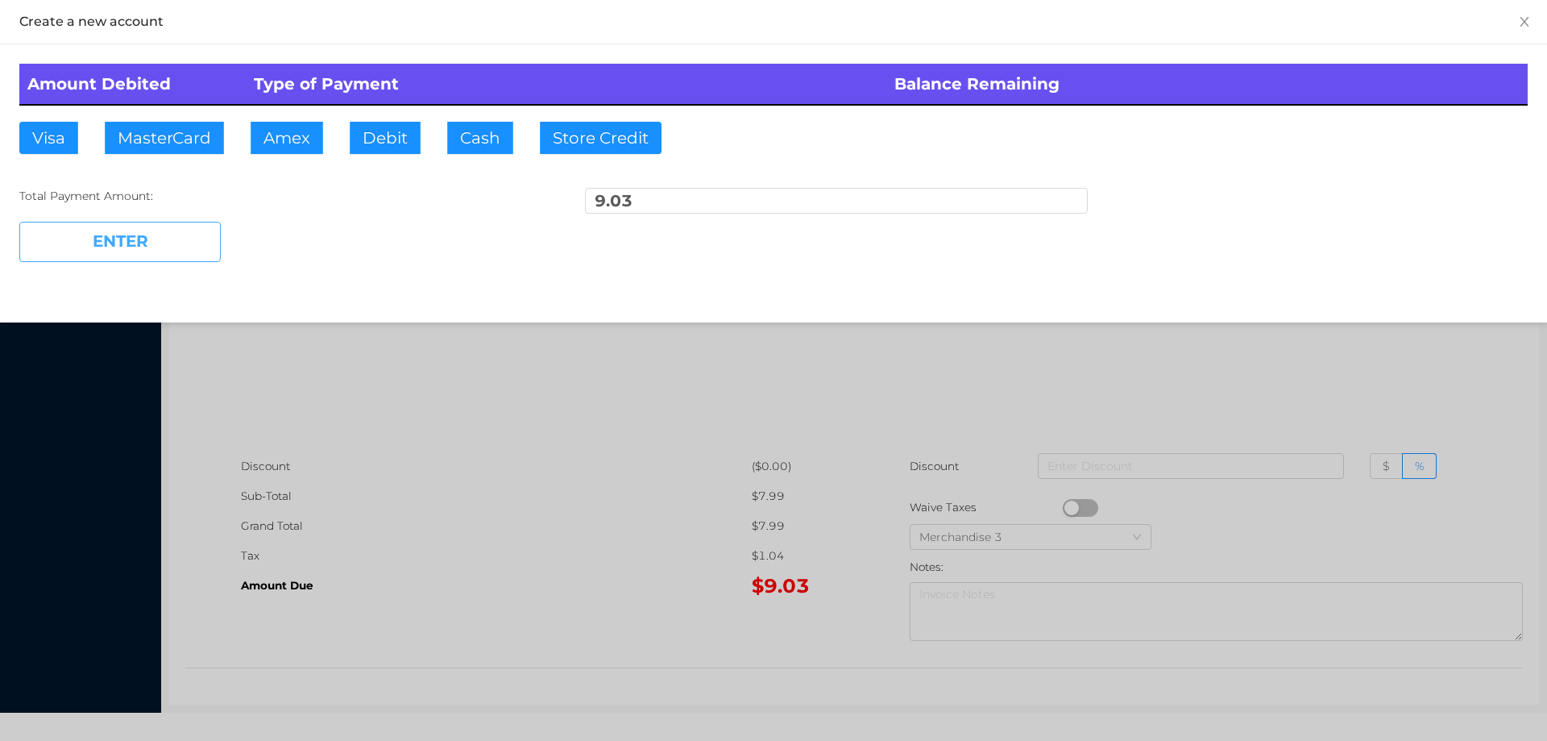
click at [199, 239] on button "ENTER" at bounding box center [119, 242] width 201 height 40
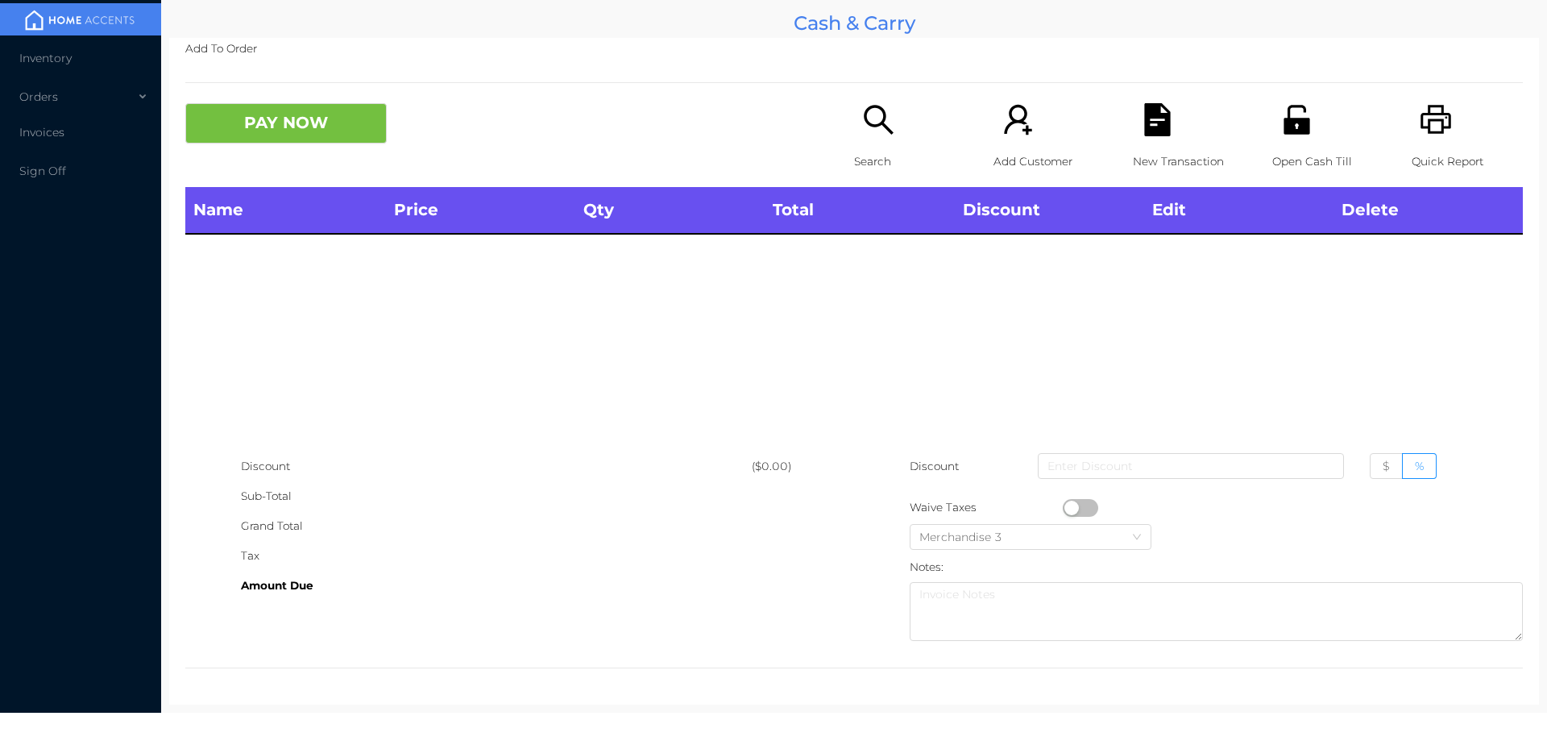
click at [876, 114] on icon "icon: search" at bounding box center [878, 119] width 33 height 33
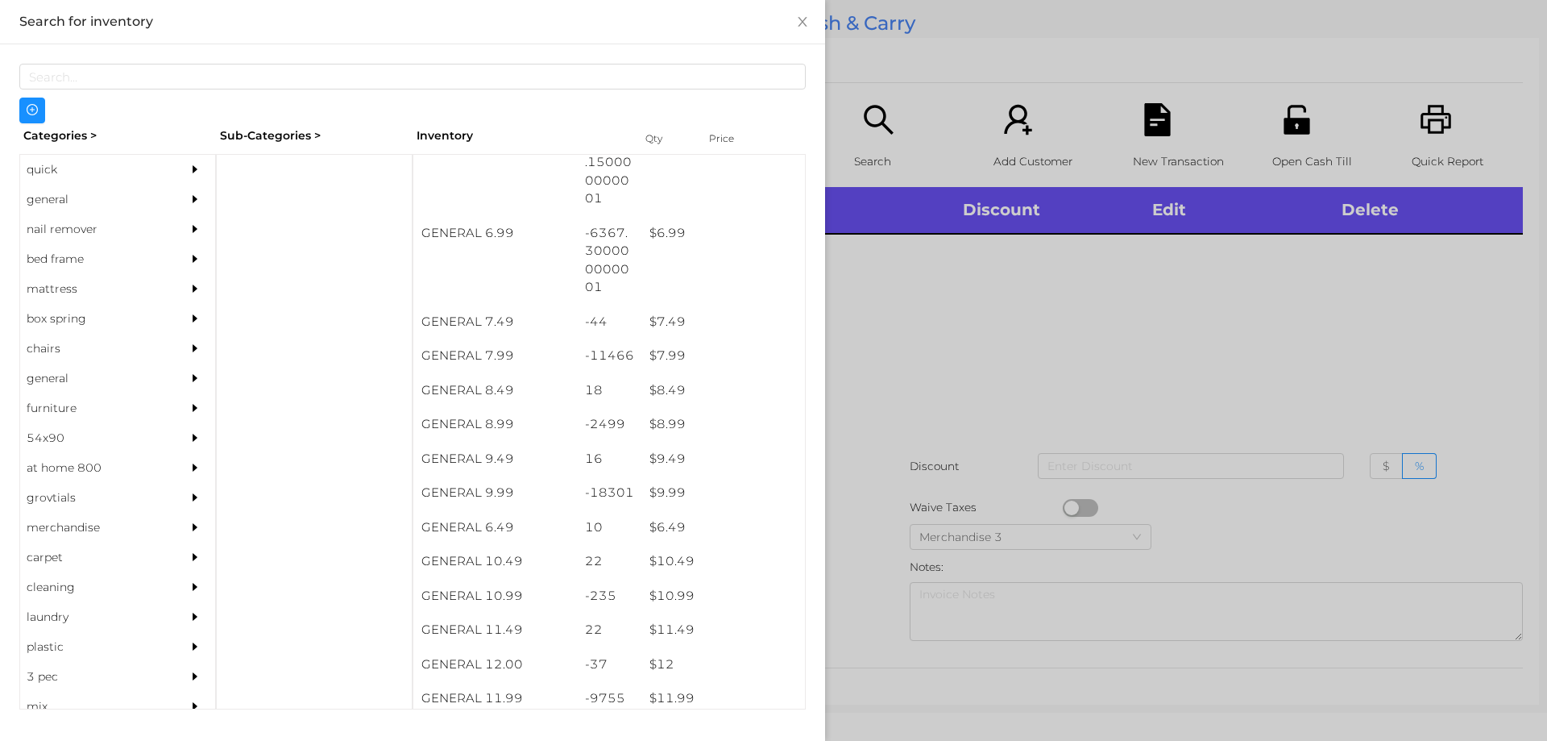
scroll to position [662, 0]
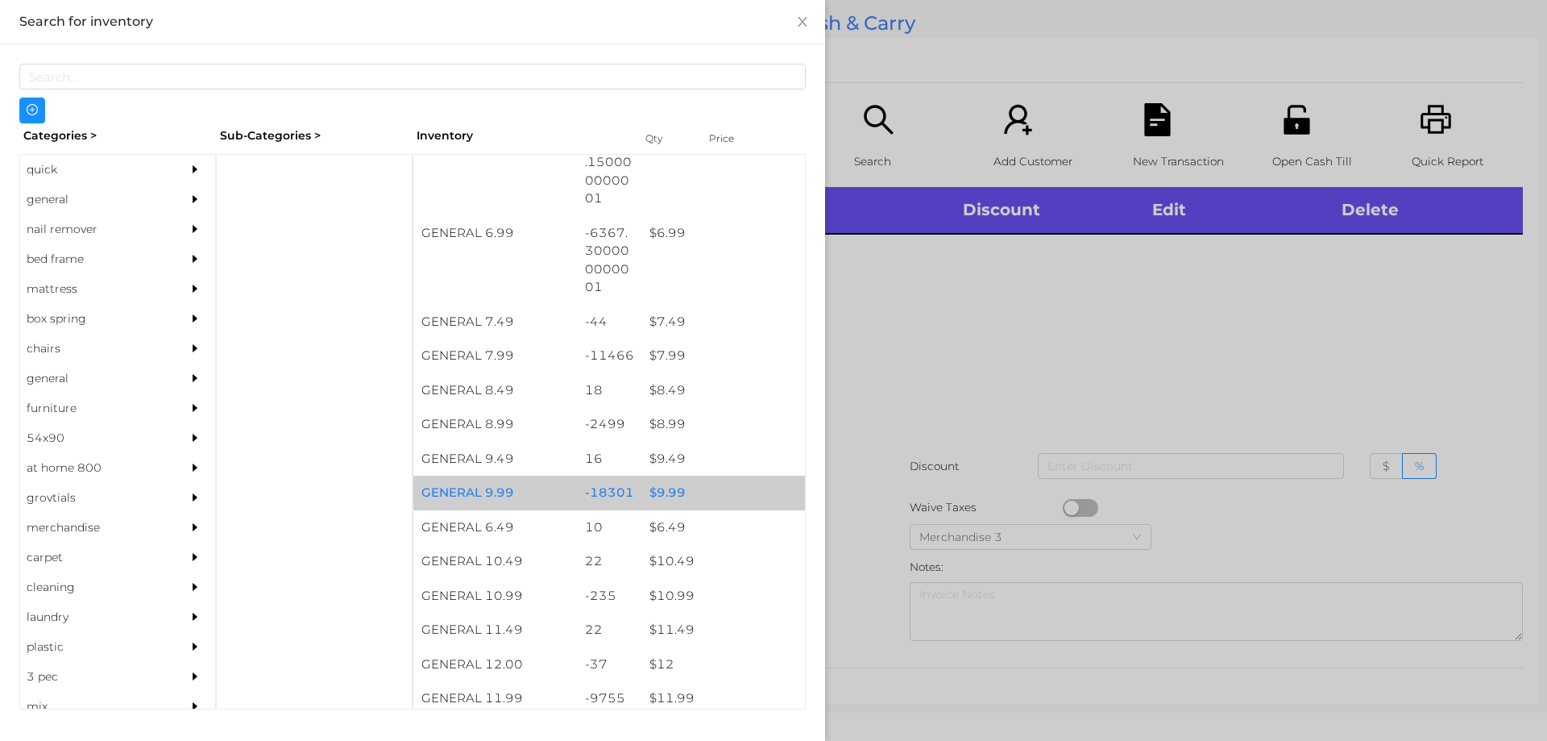
click at [708, 499] on div "$ 9.99" at bounding box center [723, 492] width 164 height 35
click at [731, 492] on div "$ 9.99" at bounding box center [723, 492] width 164 height 35
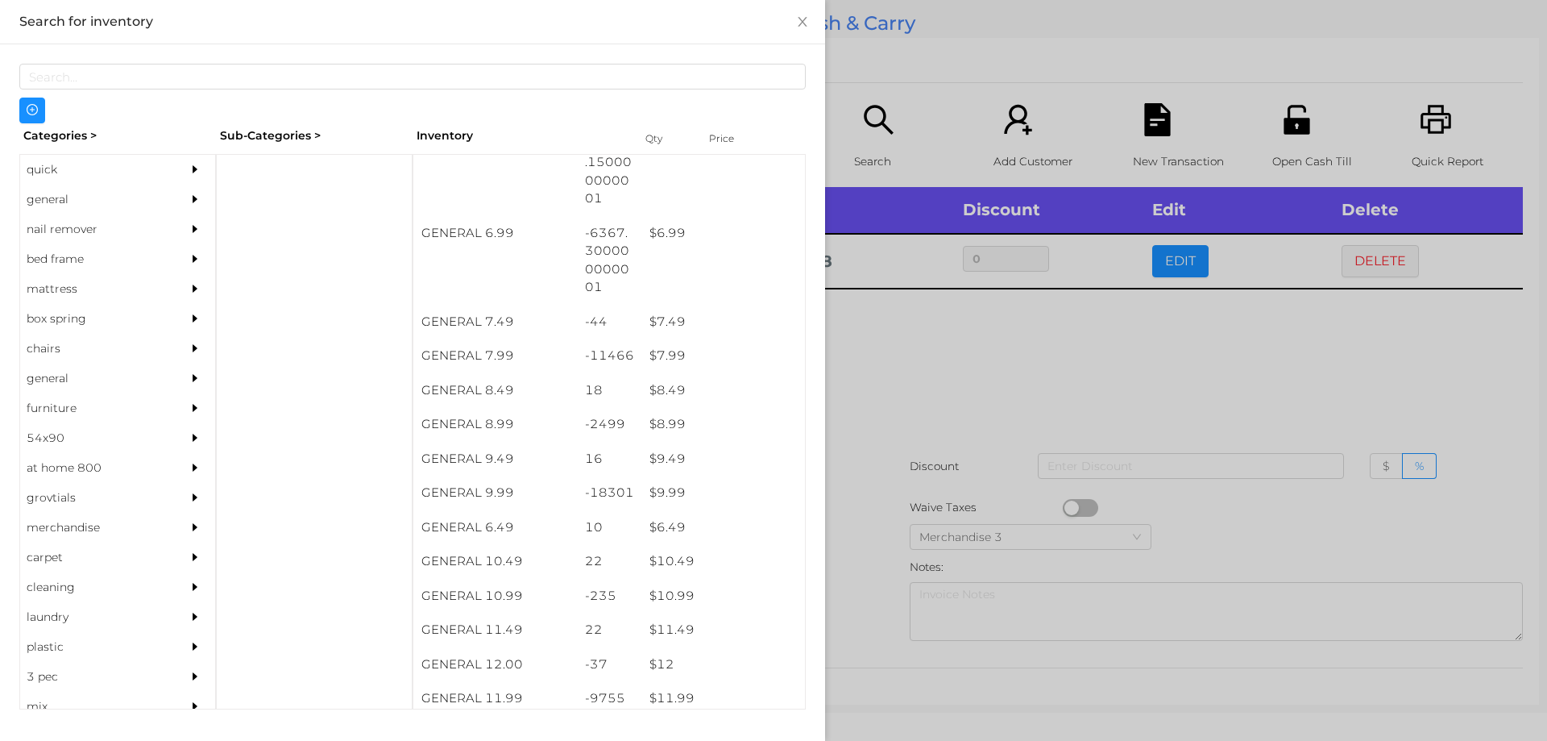
click at [991, 344] on div at bounding box center [773, 370] width 1547 height 741
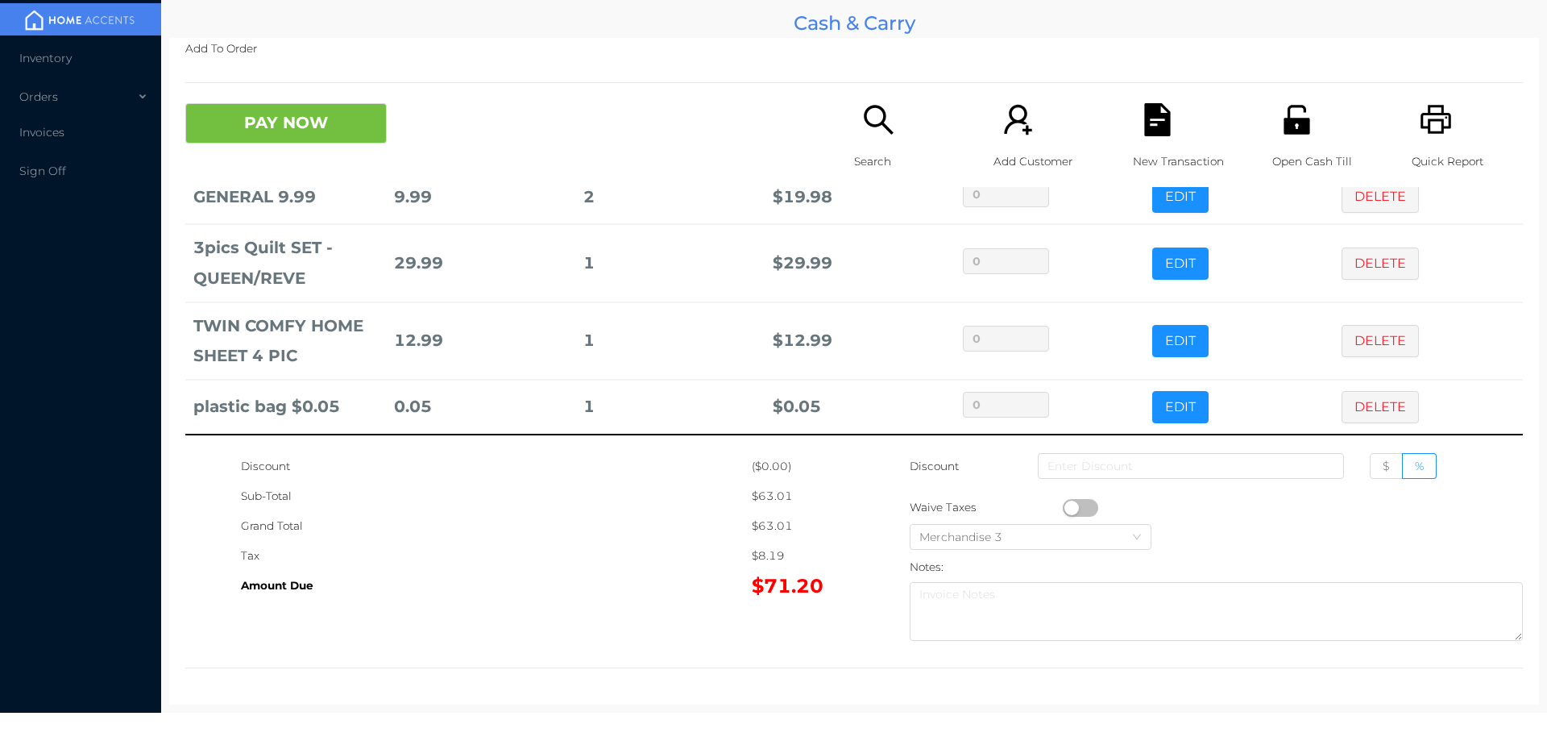
click at [1354, 405] on button "DELETE" at bounding box center [1380, 407] width 77 height 32
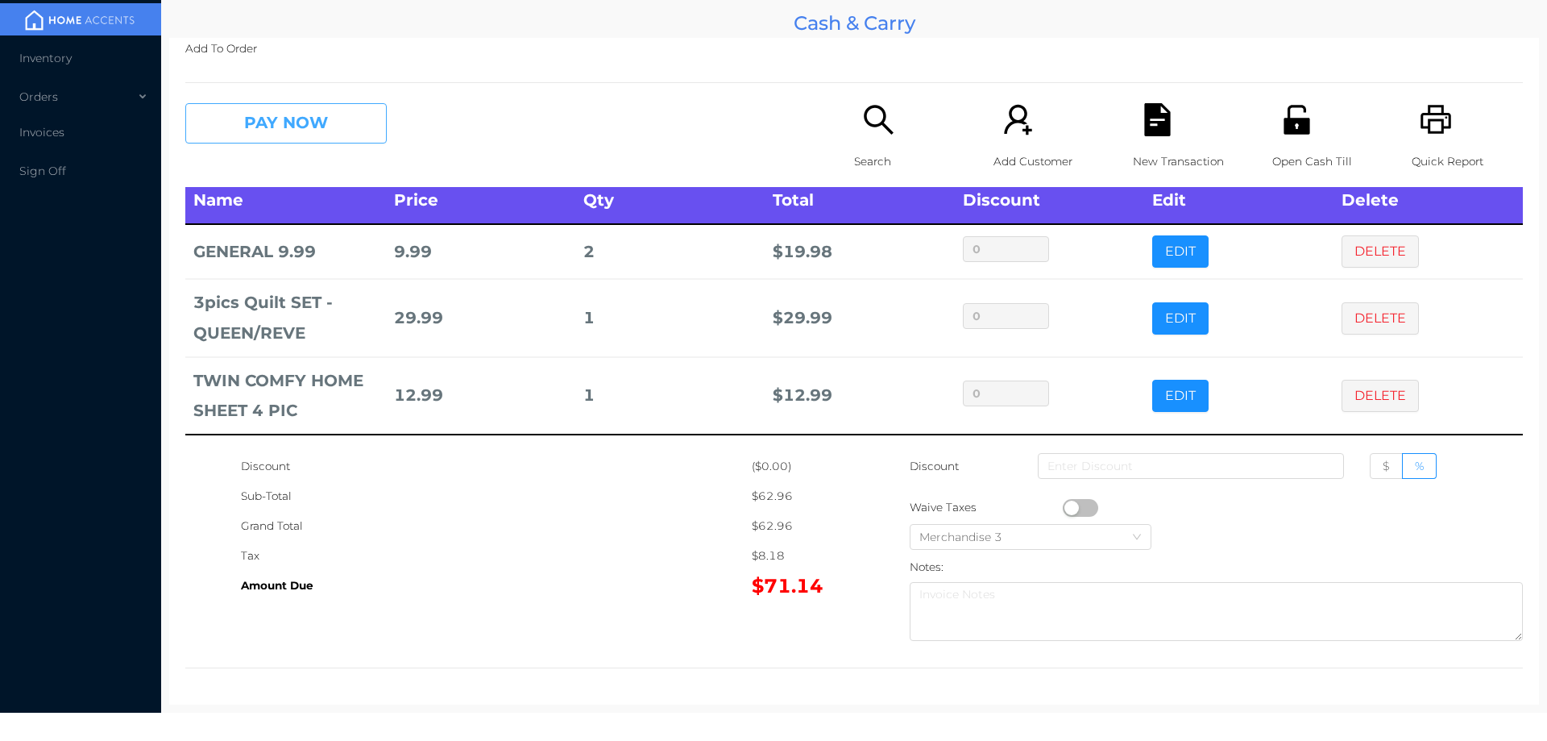
click at [303, 117] on button "PAY NOW" at bounding box center [285, 123] width 201 height 40
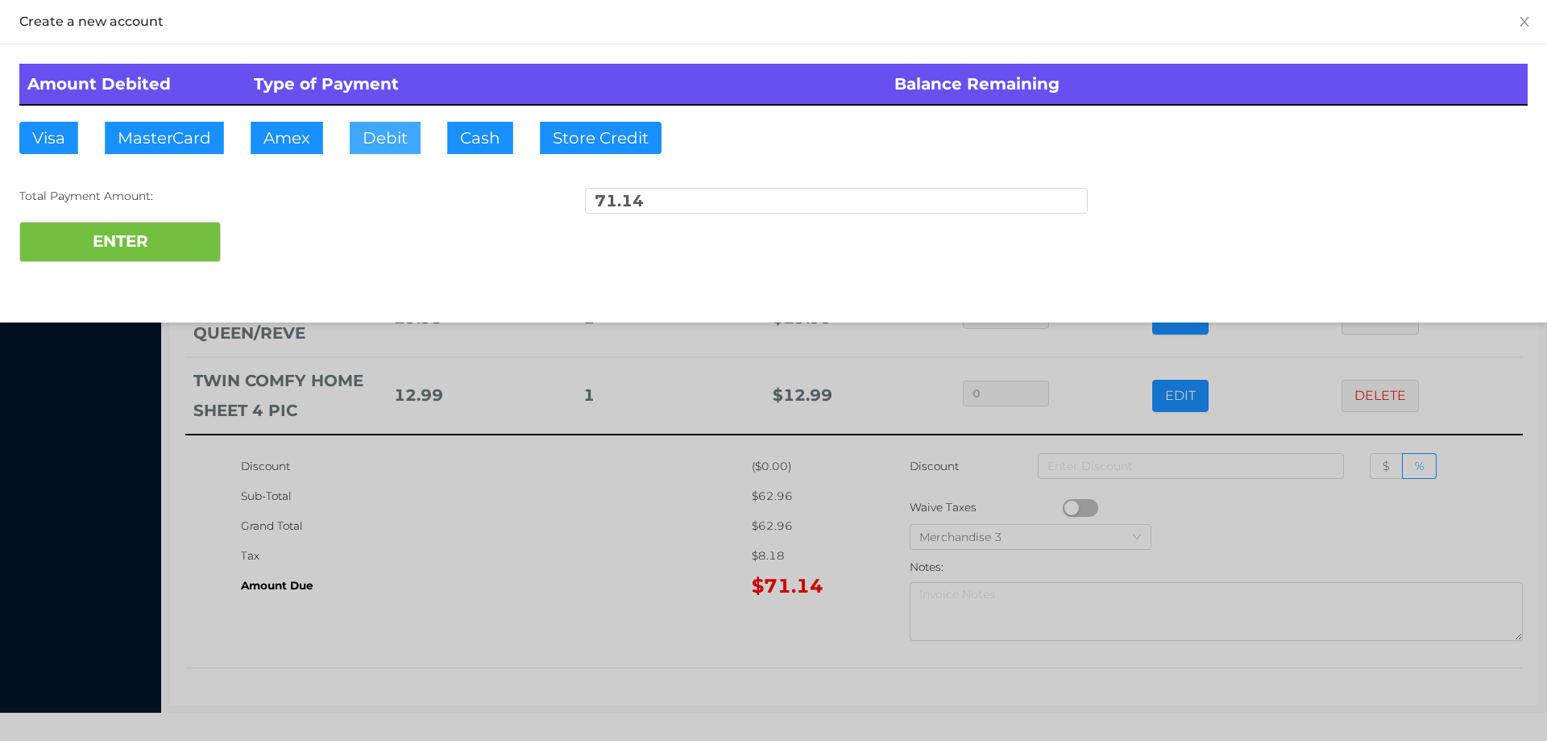
click at [390, 132] on button "Debit" at bounding box center [385, 138] width 71 height 32
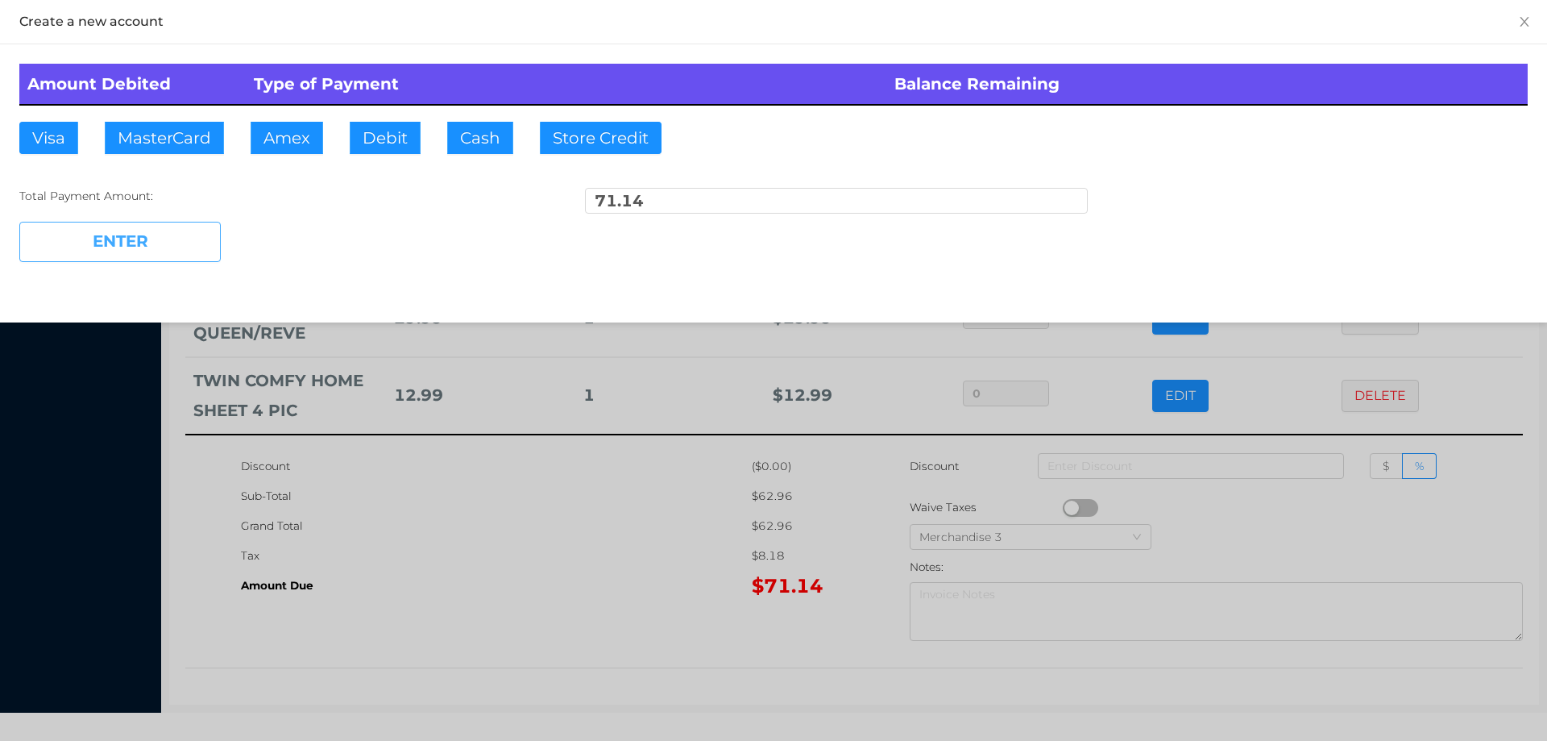
click at [176, 227] on button "ENTER" at bounding box center [119, 242] width 201 height 40
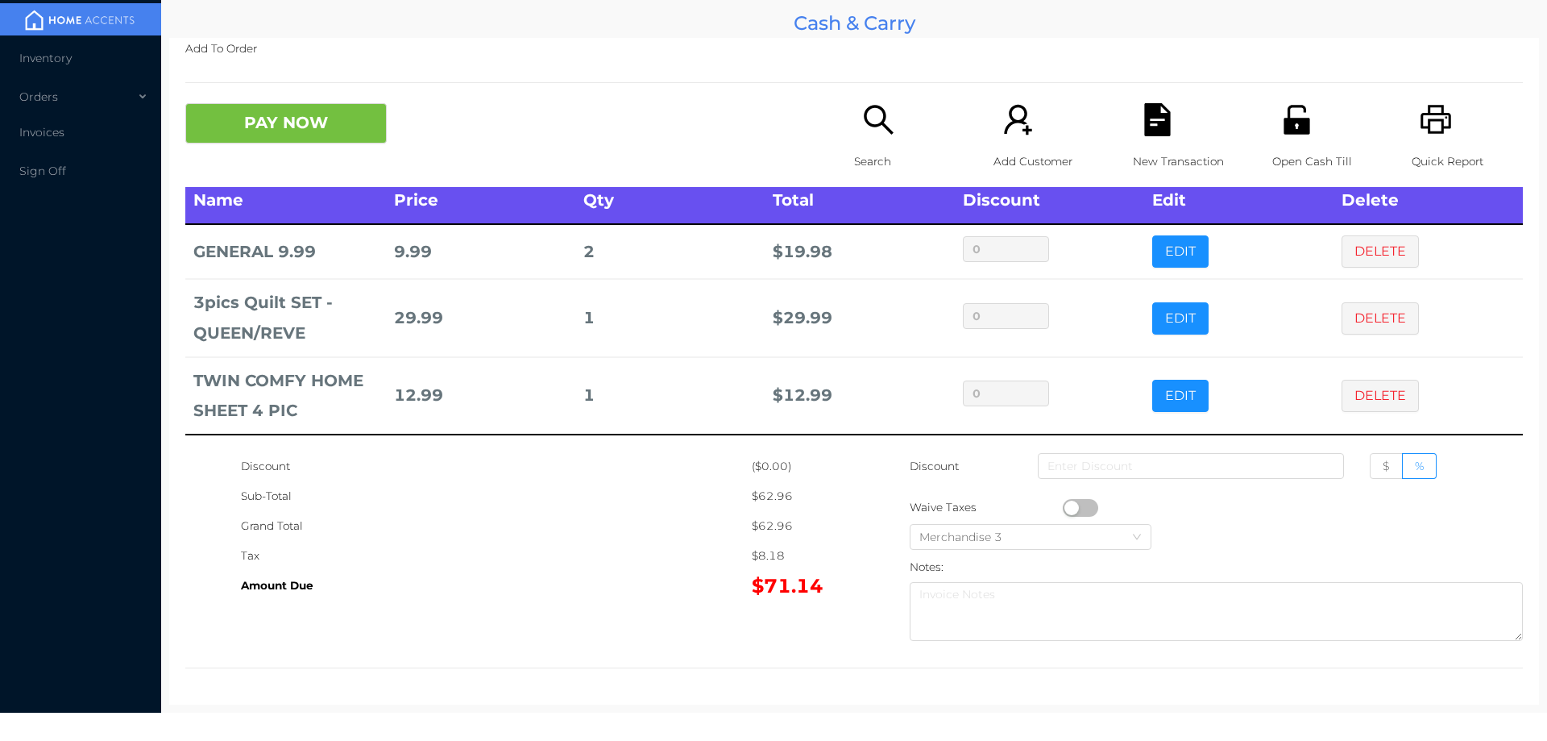
scroll to position [0, 0]
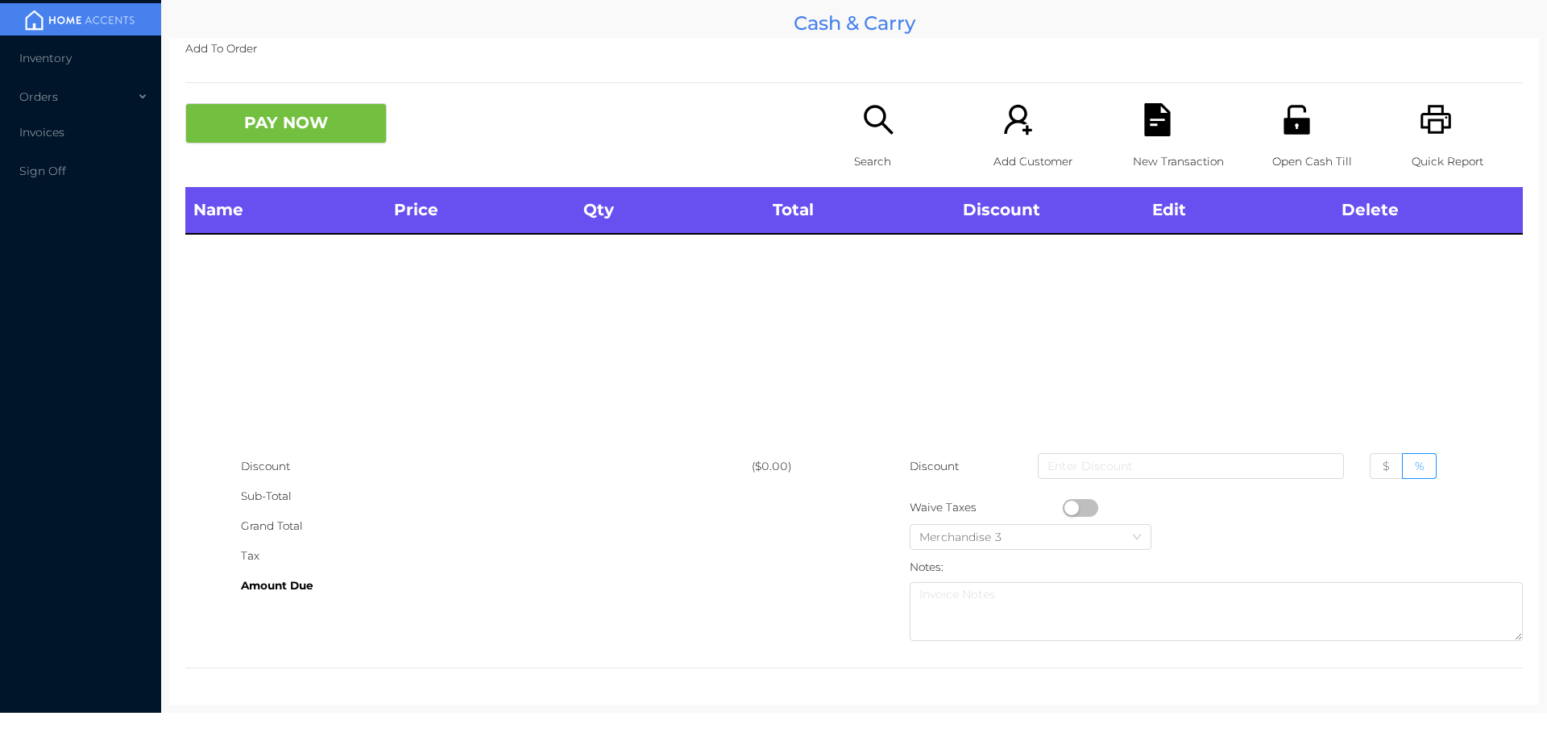
click at [864, 147] on p "Search" at bounding box center [909, 162] width 111 height 30
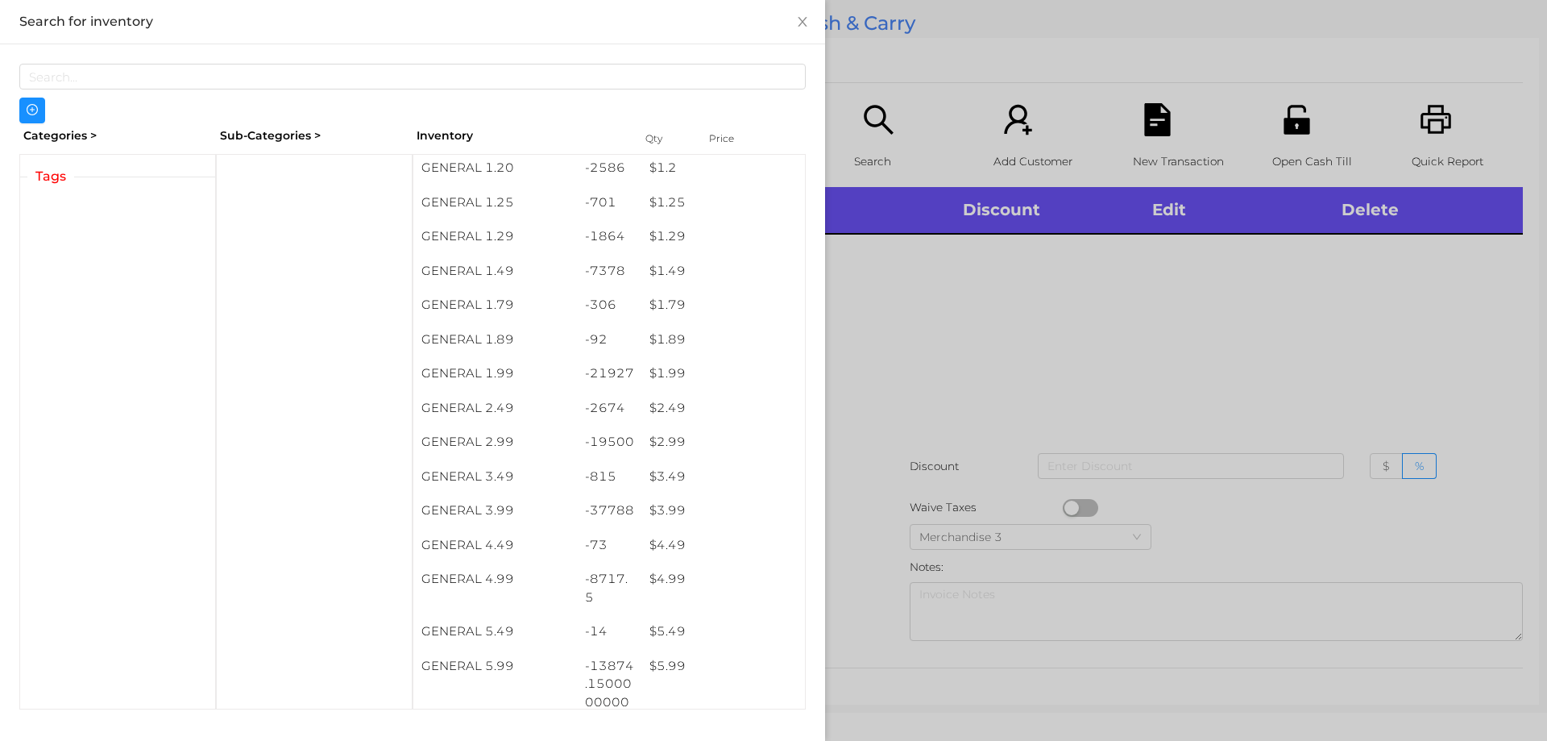
scroll to position [305, 0]
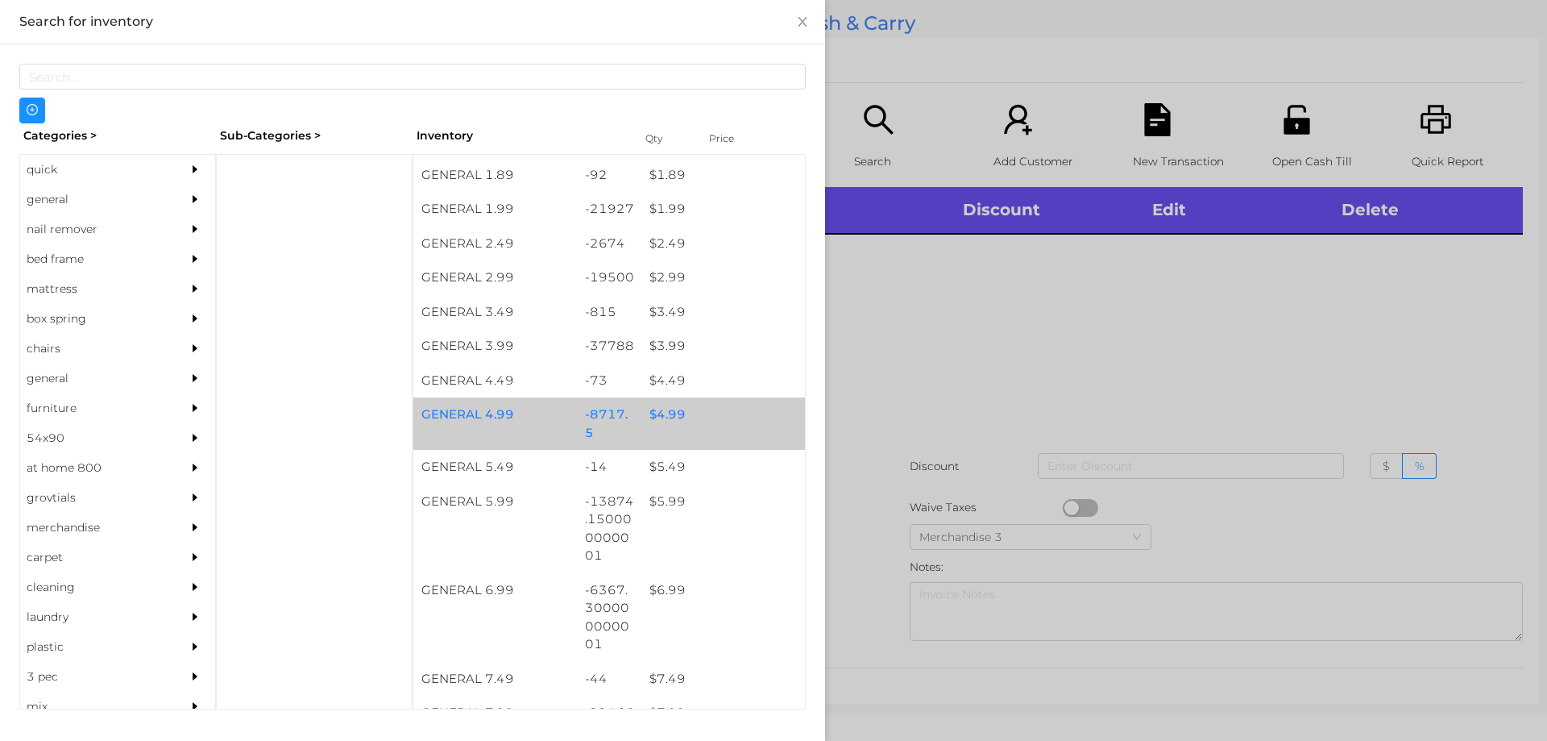
click at [667, 419] on div "$ 4.99" at bounding box center [723, 414] width 164 height 35
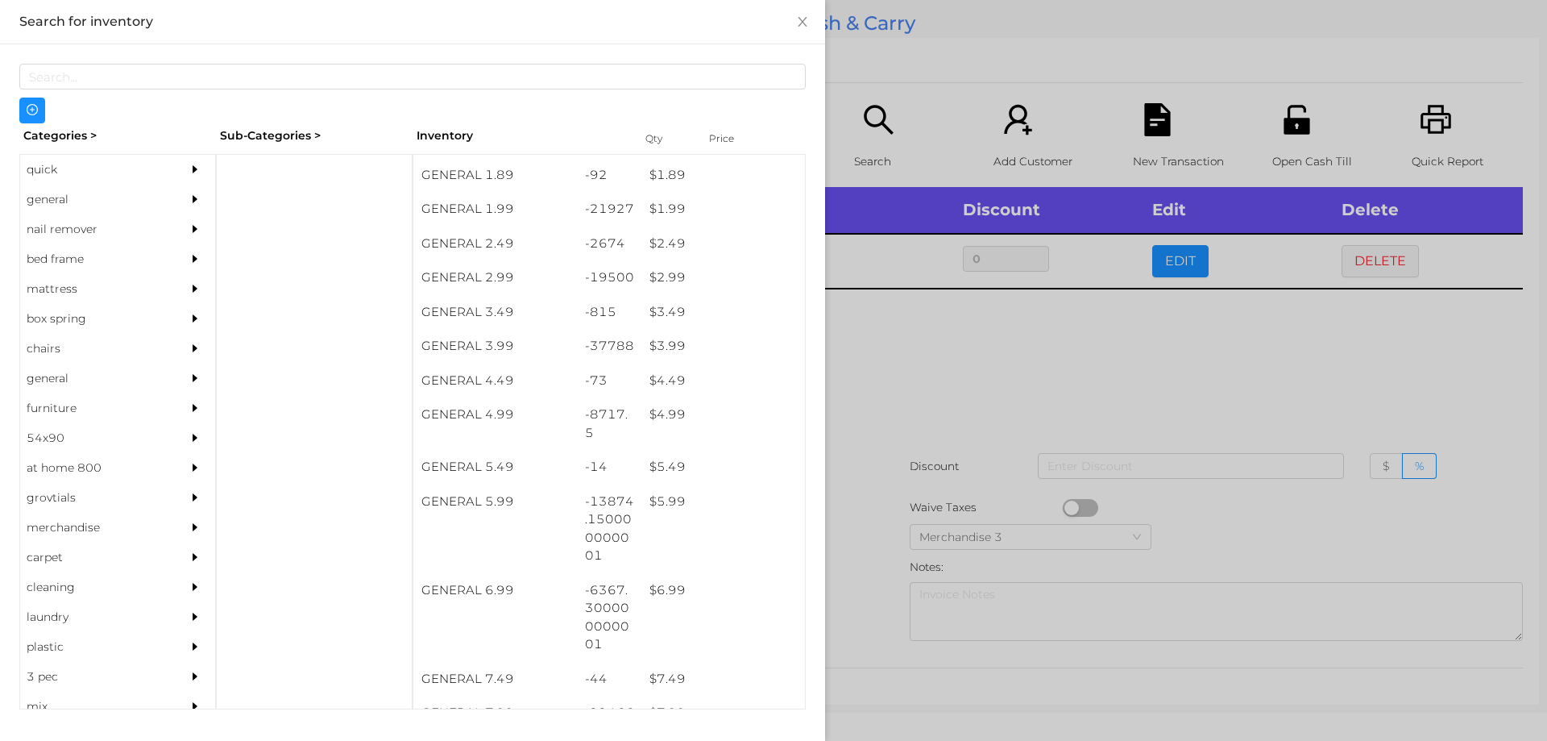
click at [836, 393] on div at bounding box center [773, 370] width 1547 height 741
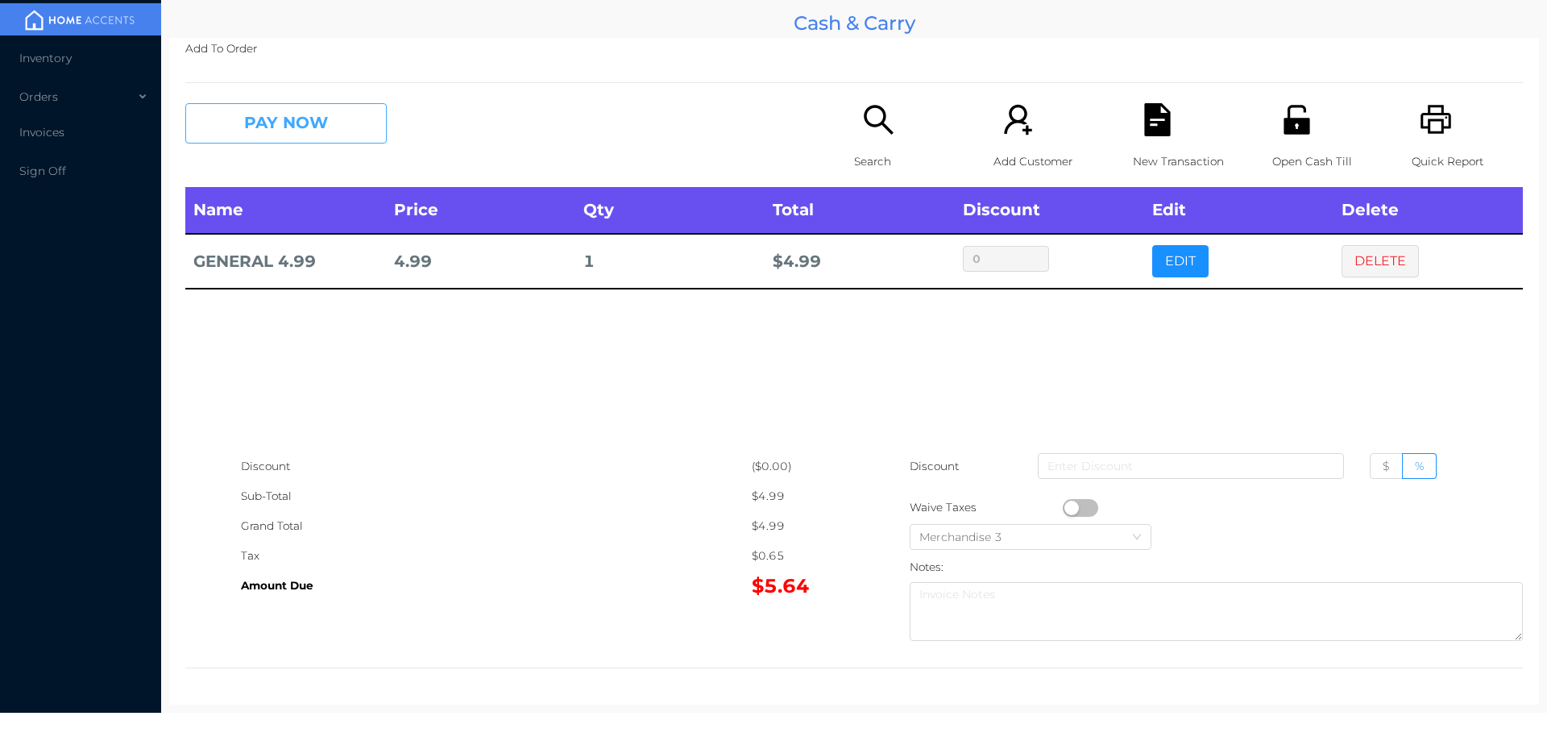
click at [274, 119] on button "PAY NOW" at bounding box center [285, 123] width 201 height 40
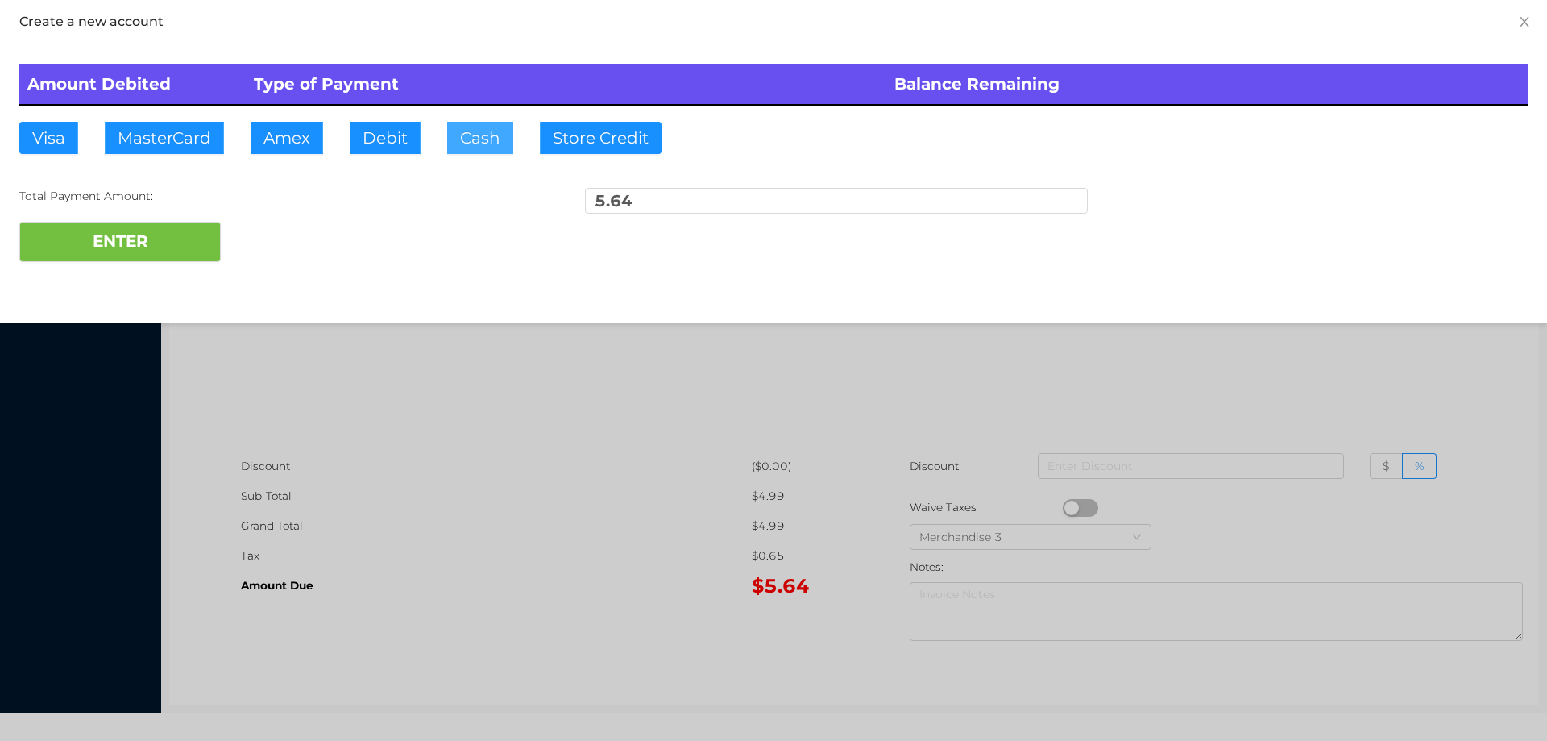
click at [454, 139] on button "Cash" at bounding box center [480, 138] width 66 height 32
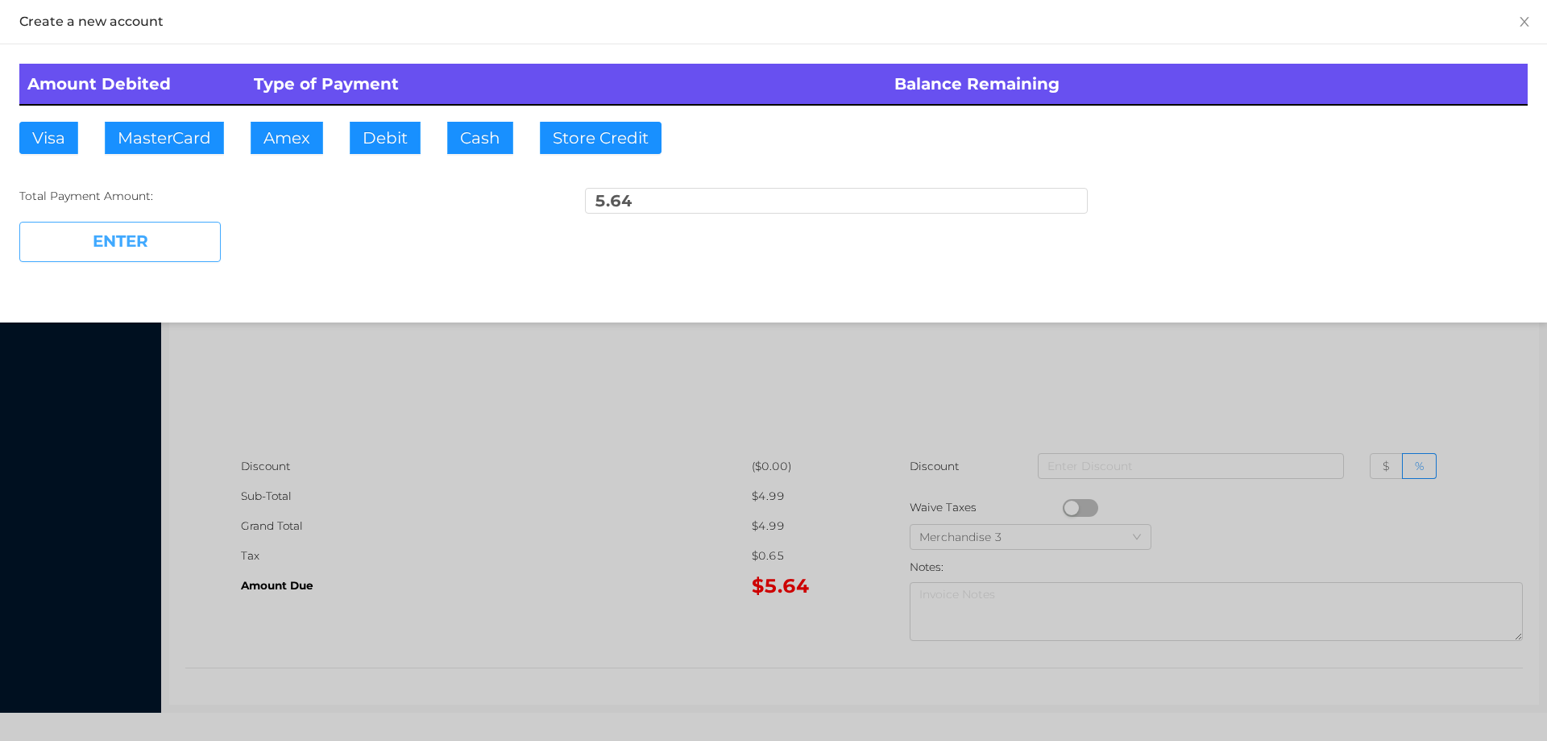
click at [132, 242] on button "ENTER" at bounding box center [119, 242] width 201 height 40
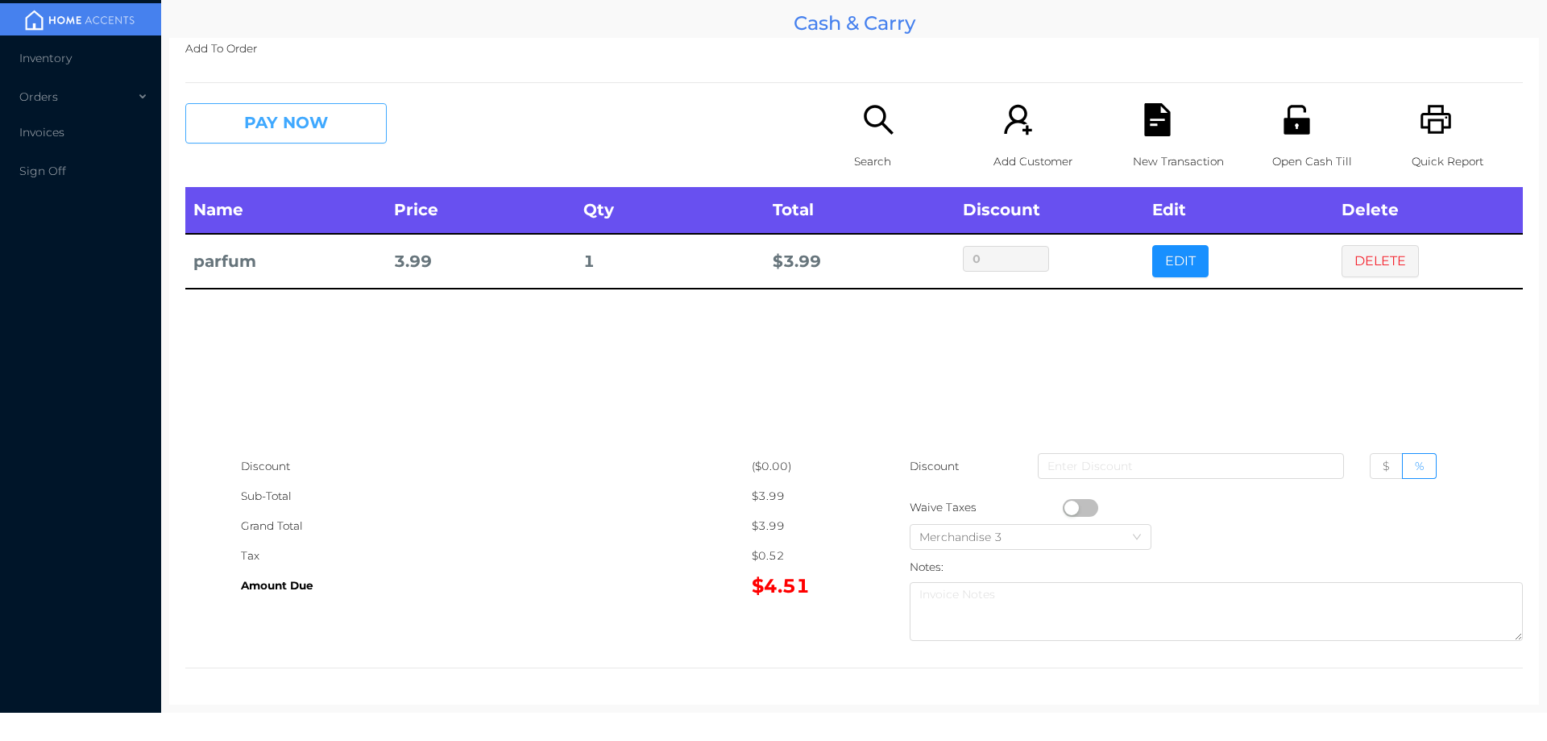
click at [248, 114] on button "PAY NOW" at bounding box center [285, 123] width 201 height 40
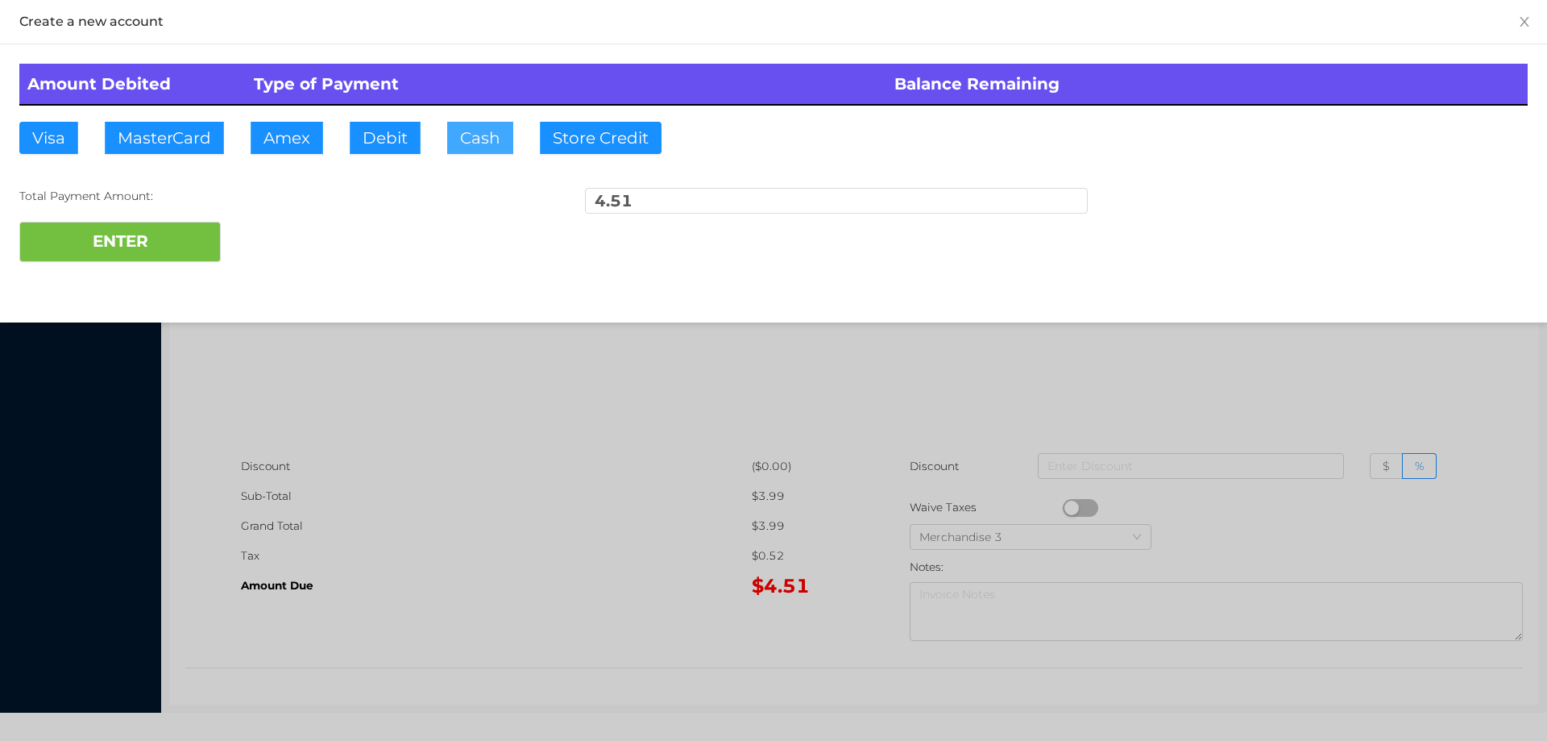
click at [486, 124] on button "Cash" at bounding box center [480, 138] width 66 height 32
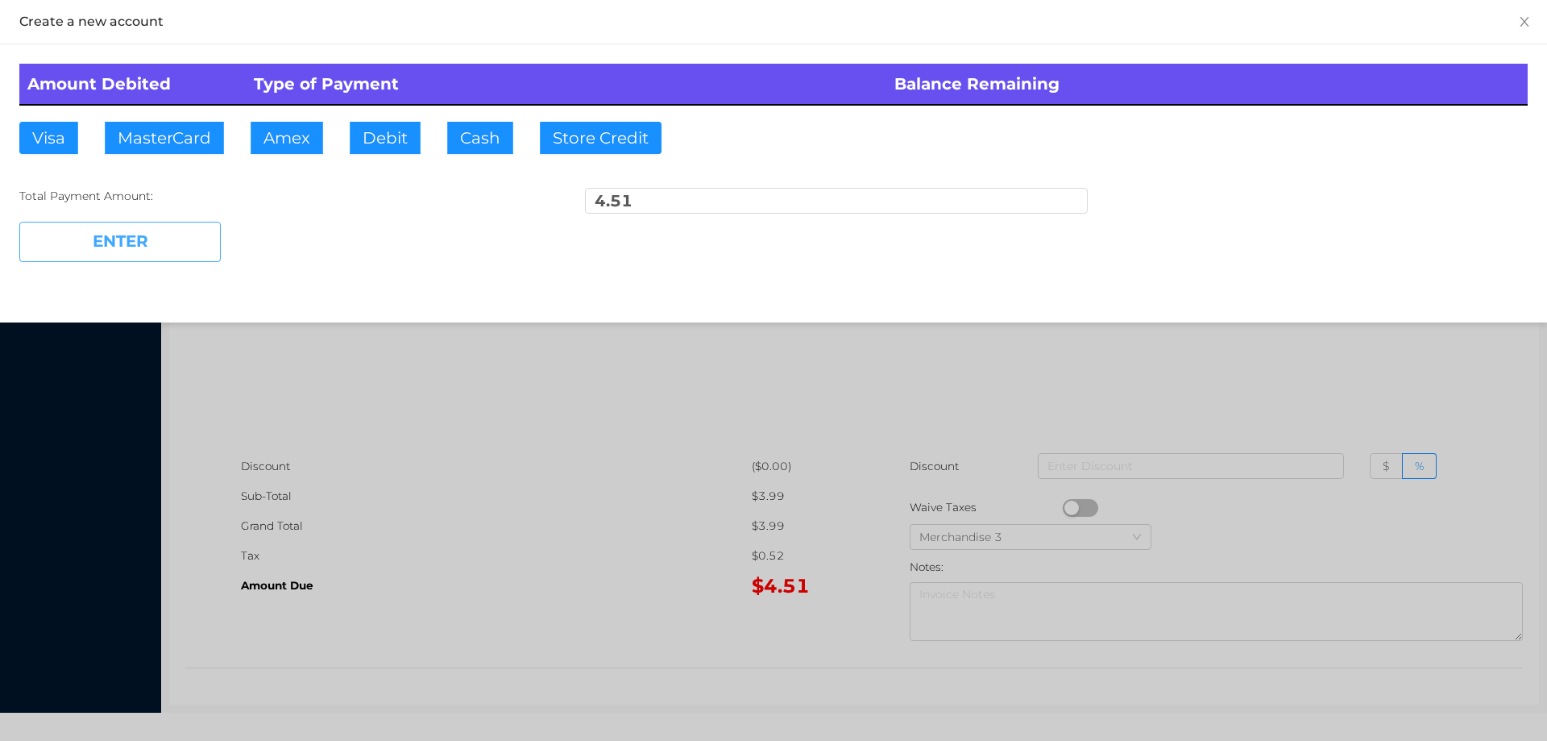
click at [143, 238] on button "ENTER" at bounding box center [119, 242] width 201 height 40
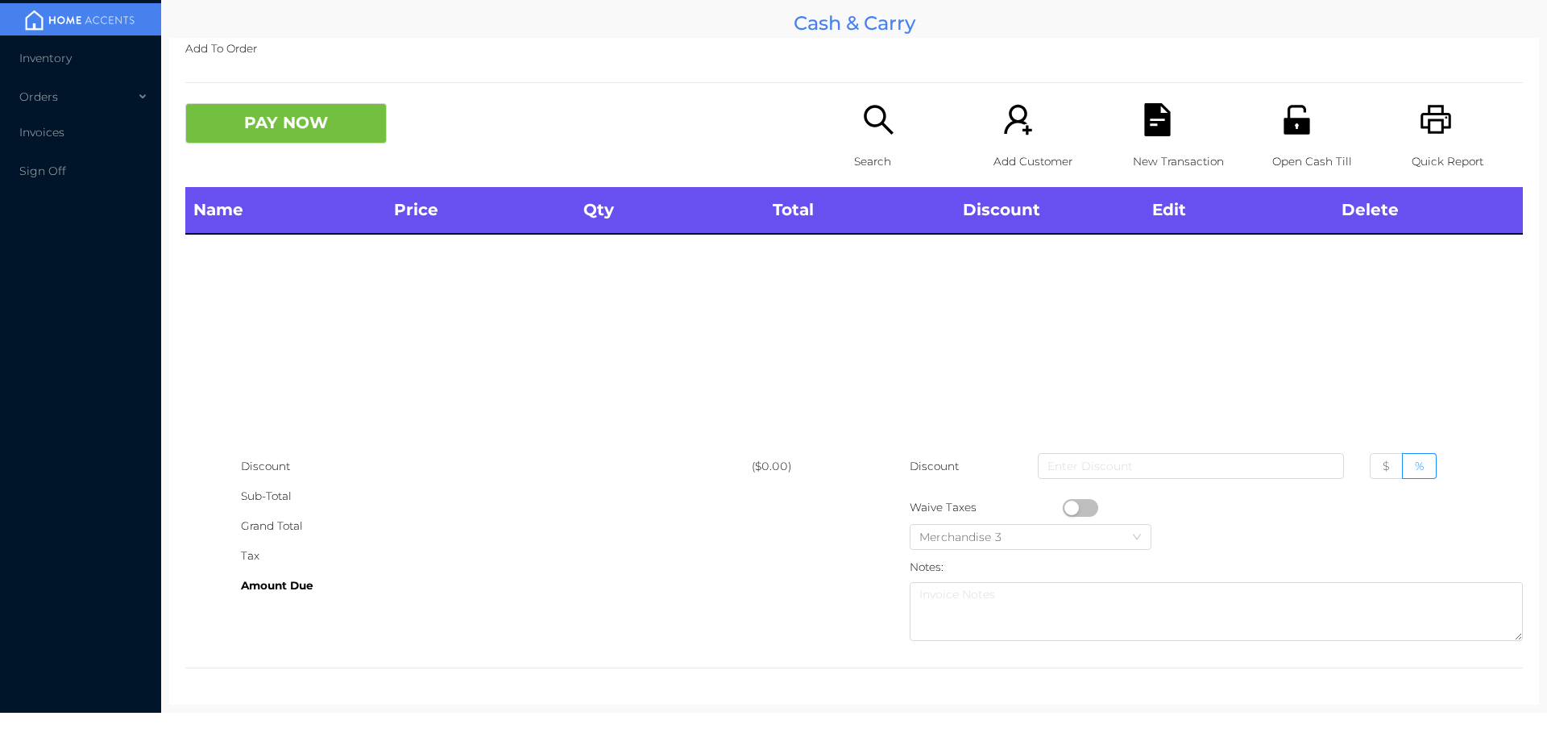
click at [1306, 118] on div "Open Cash Till" at bounding box center [1327, 145] width 111 height 84
click at [862, 134] on icon "icon: search" at bounding box center [878, 119] width 33 height 33
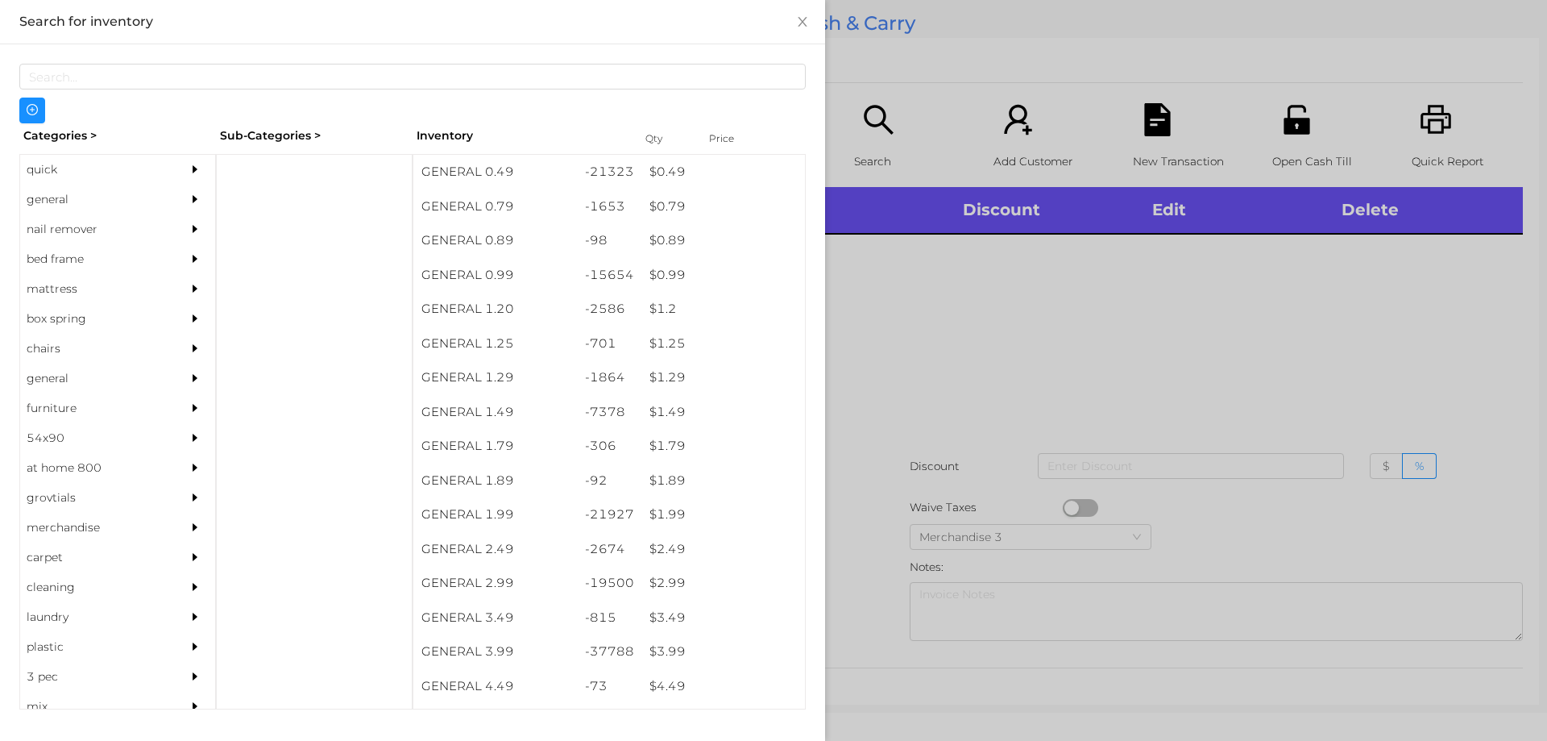
click at [52, 197] on div "general" at bounding box center [93, 200] width 147 height 30
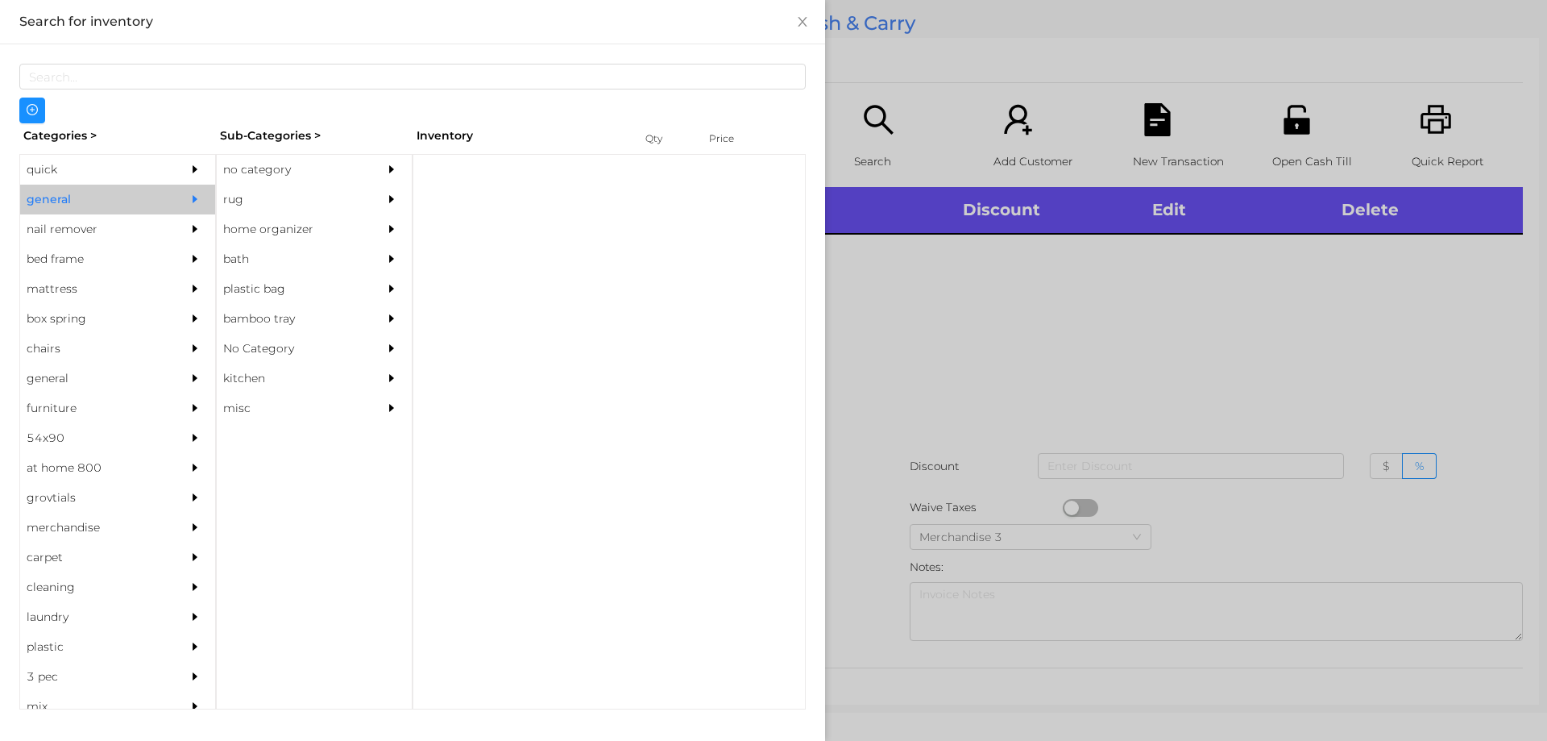
click at [265, 170] on div "no category" at bounding box center [290, 170] width 147 height 30
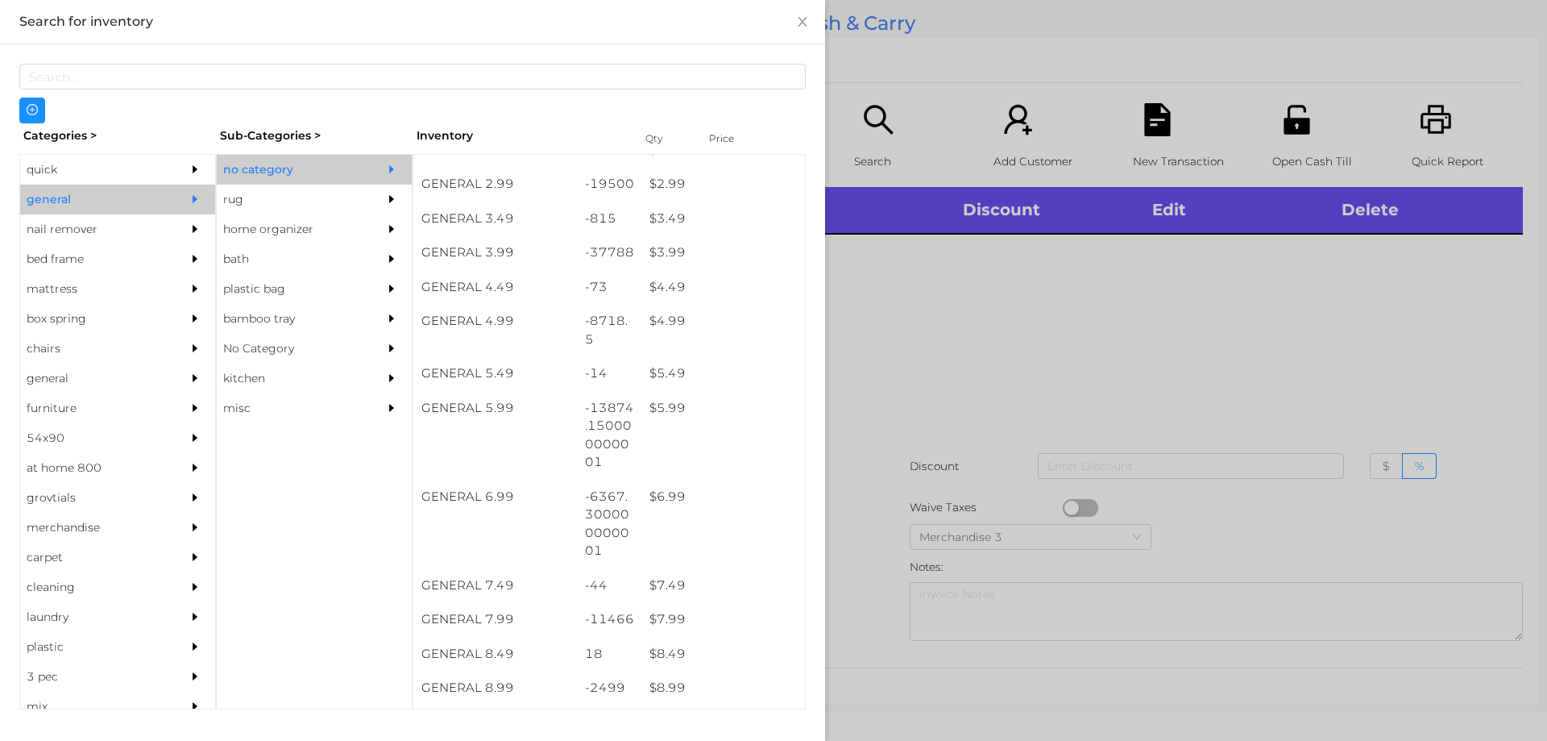
scroll to position [401, 0]
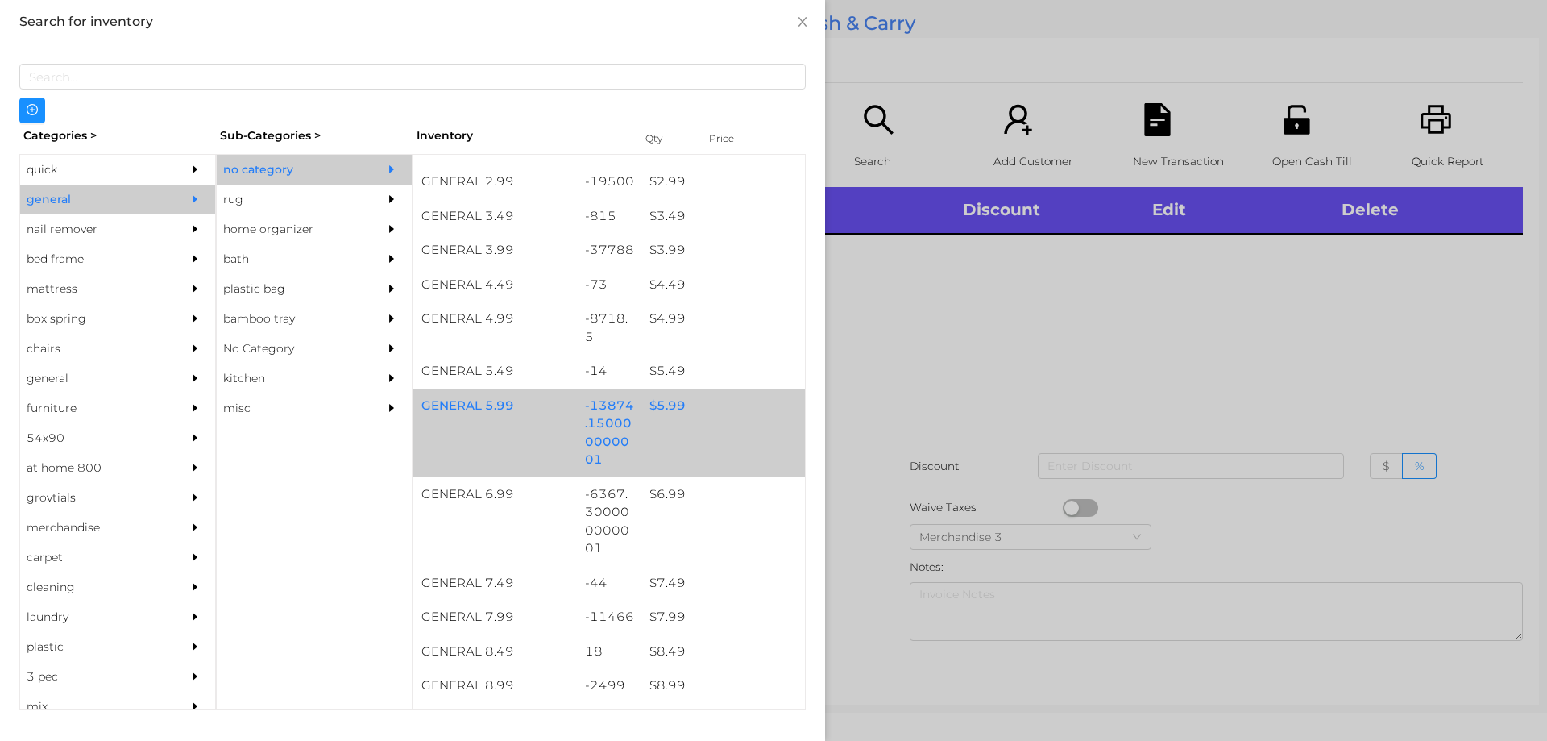
click at [668, 411] on div "$ 5.99" at bounding box center [723, 405] width 164 height 35
click at [646, 405] on div "$ 5.99" at bounding box center [723, 405] width 164 height 35
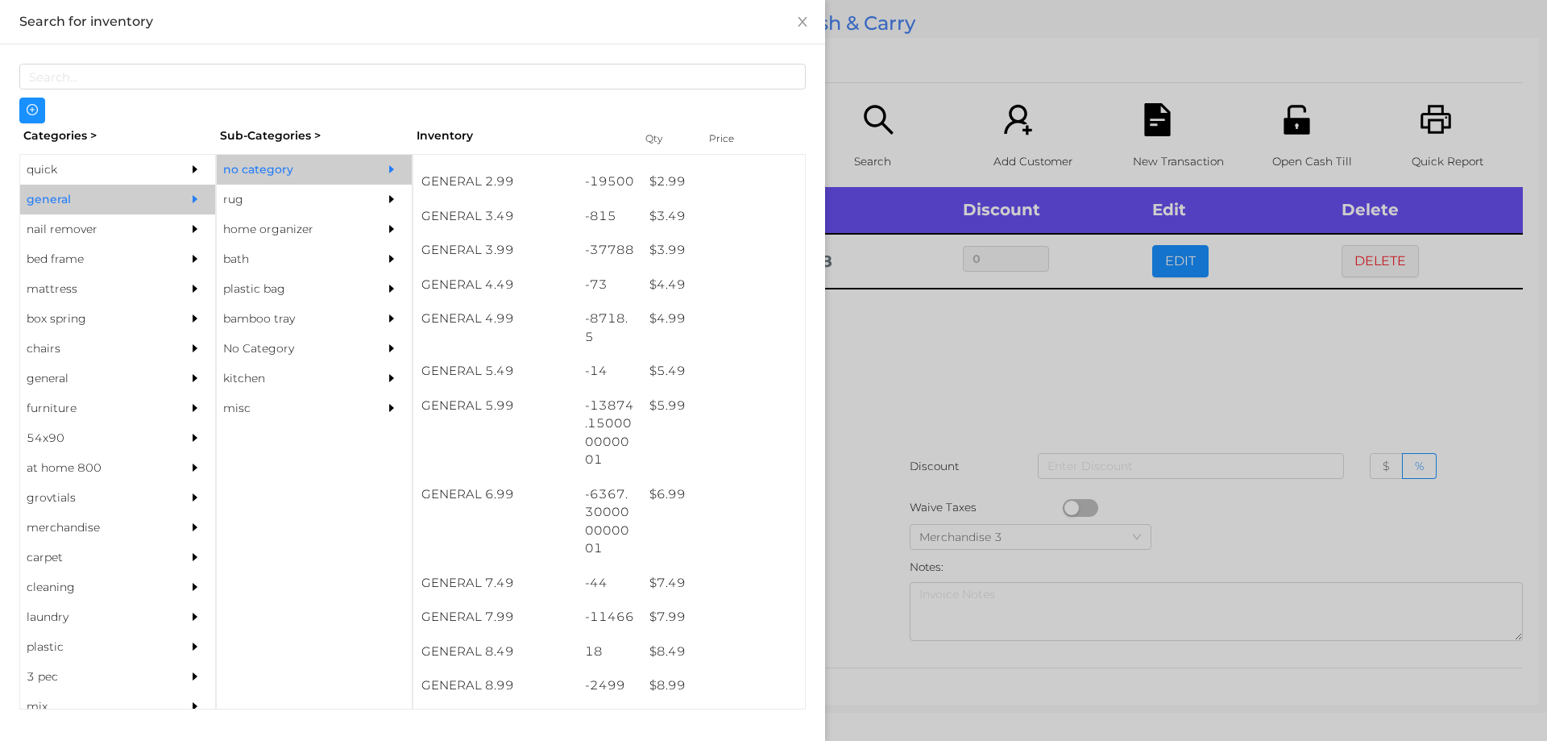
click at [954, 345] on div at bounding box center [773, 370] width 1547 height 741
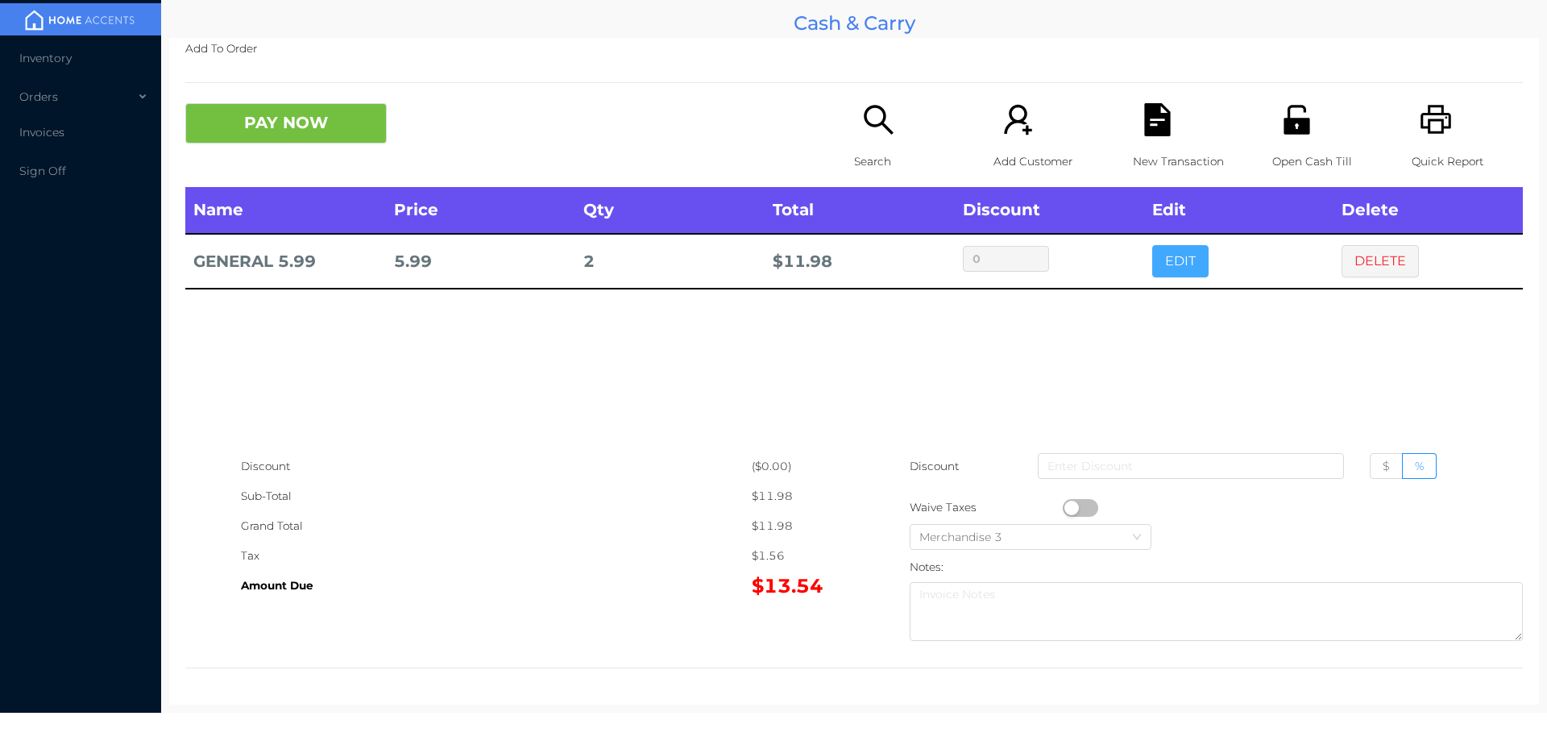
click at [1185, 259] on button "EDIT" at bounding box center [1180, 261] width 56 height 32
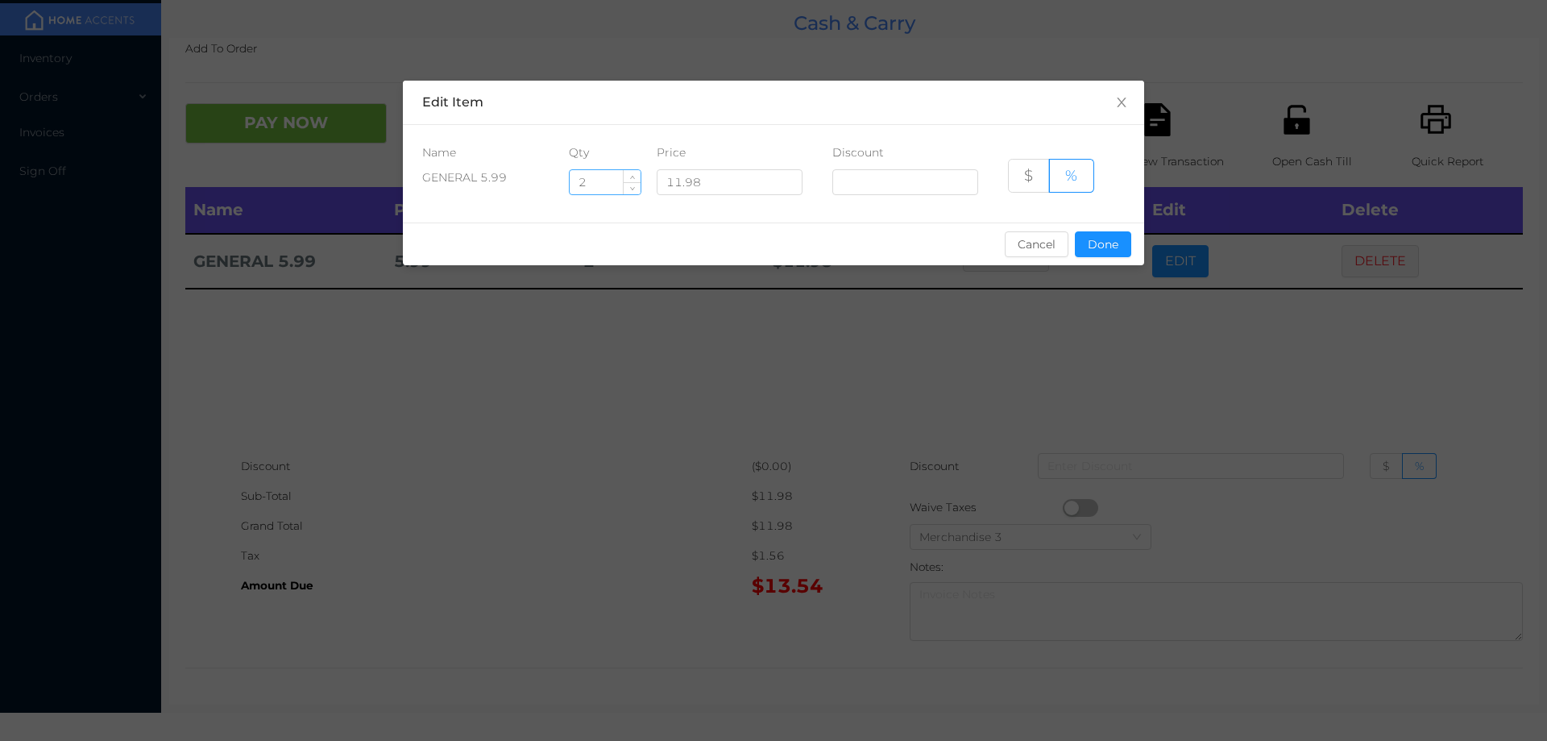
click at [605, 188] on input "2" at bounding box center [605, 182] width 71 height 24
type input "2.5"
click at [1109, 232] on button "Done" at bounding box center [1103, 244] width 56 height 26
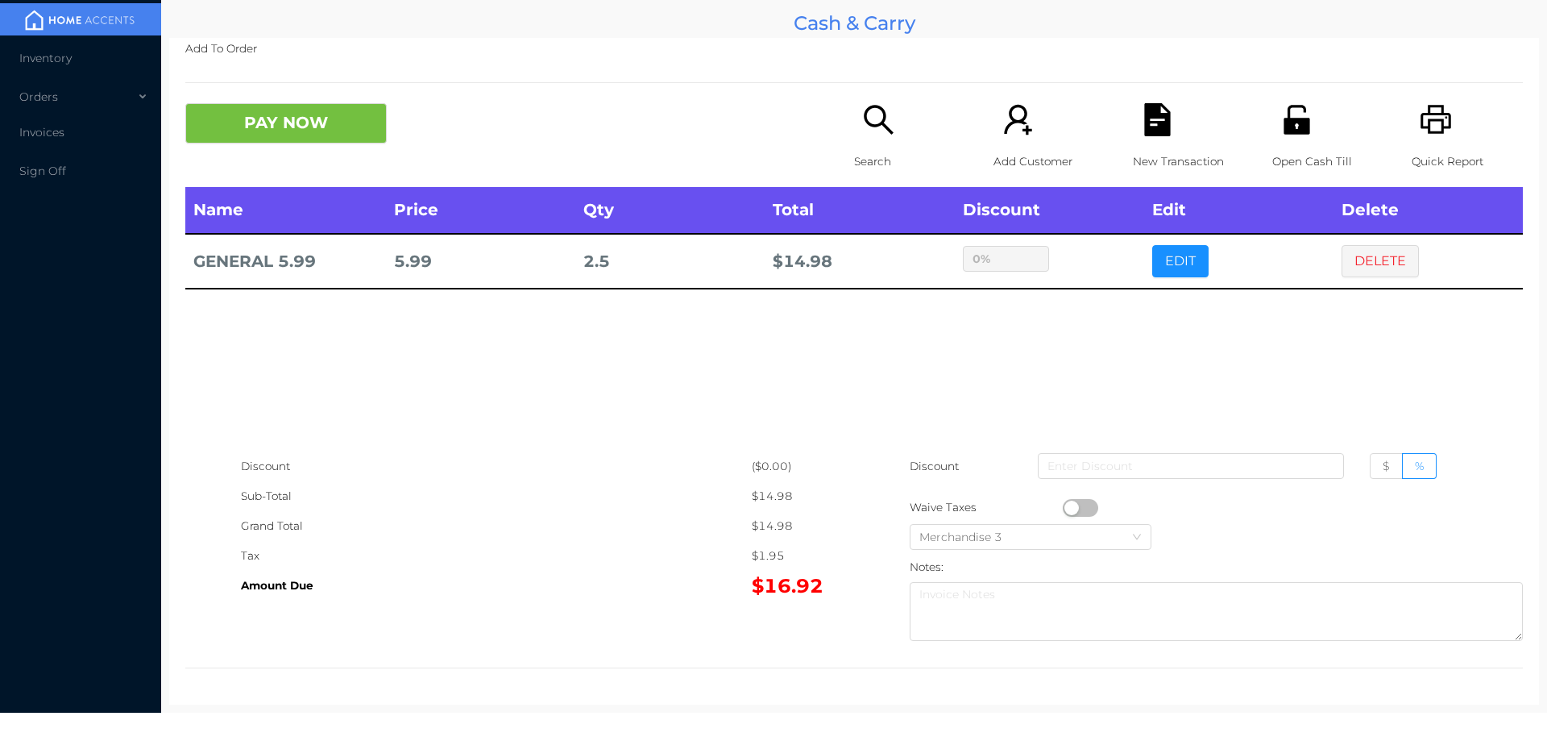
click at [1085, 380] on div "sentinelStart Edit Item Name Qty Price Discount GENERAL 5.99 2.5 11.98 $ % Canc…" at bounding box center [773, 370] width 1547 height 741
click at [322, 128] on button "PAY NOW" at bounding box center [285, 123] width 201 height 40
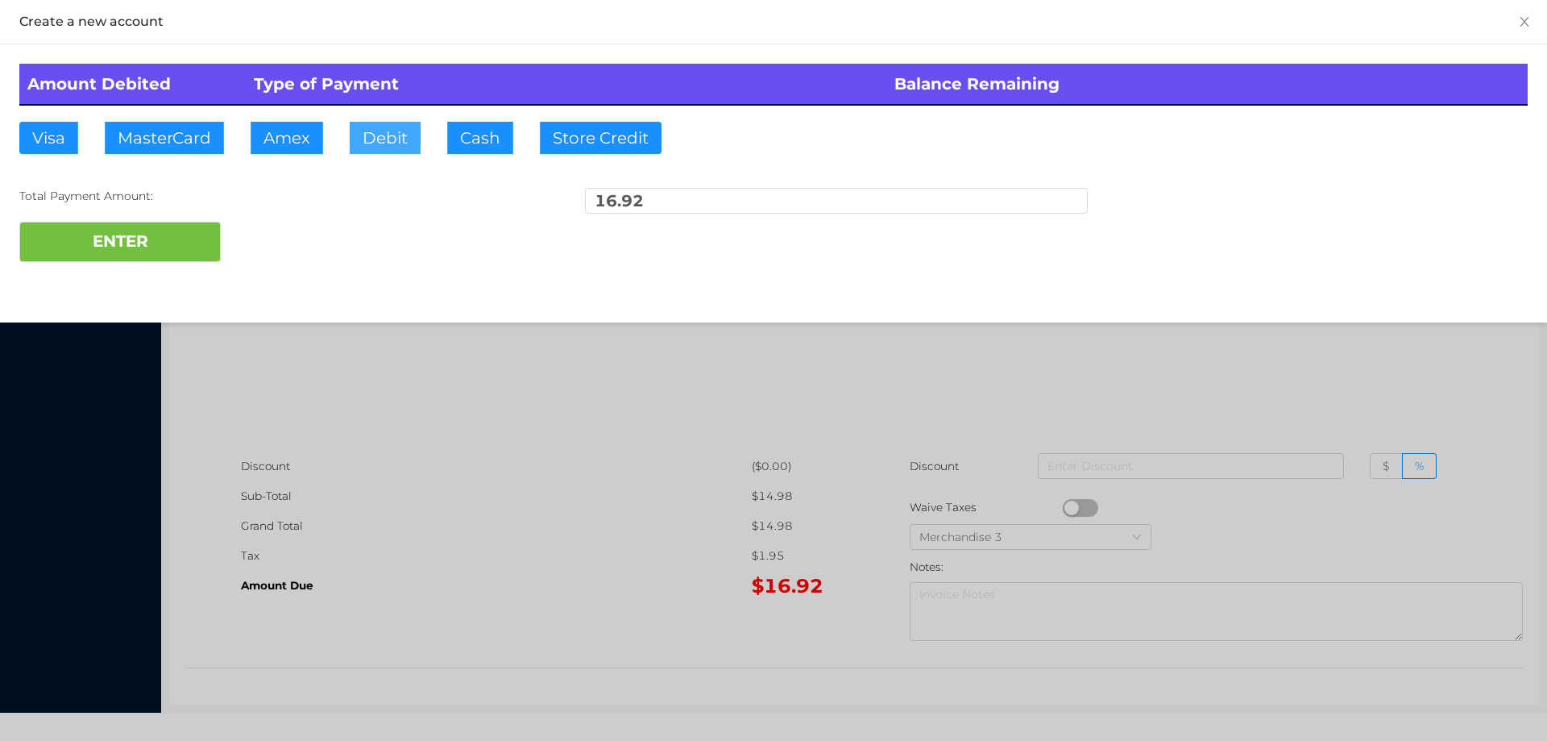
click at [367, 147] on button "Debit" at bounding box center [385, 138] width 71 height 32
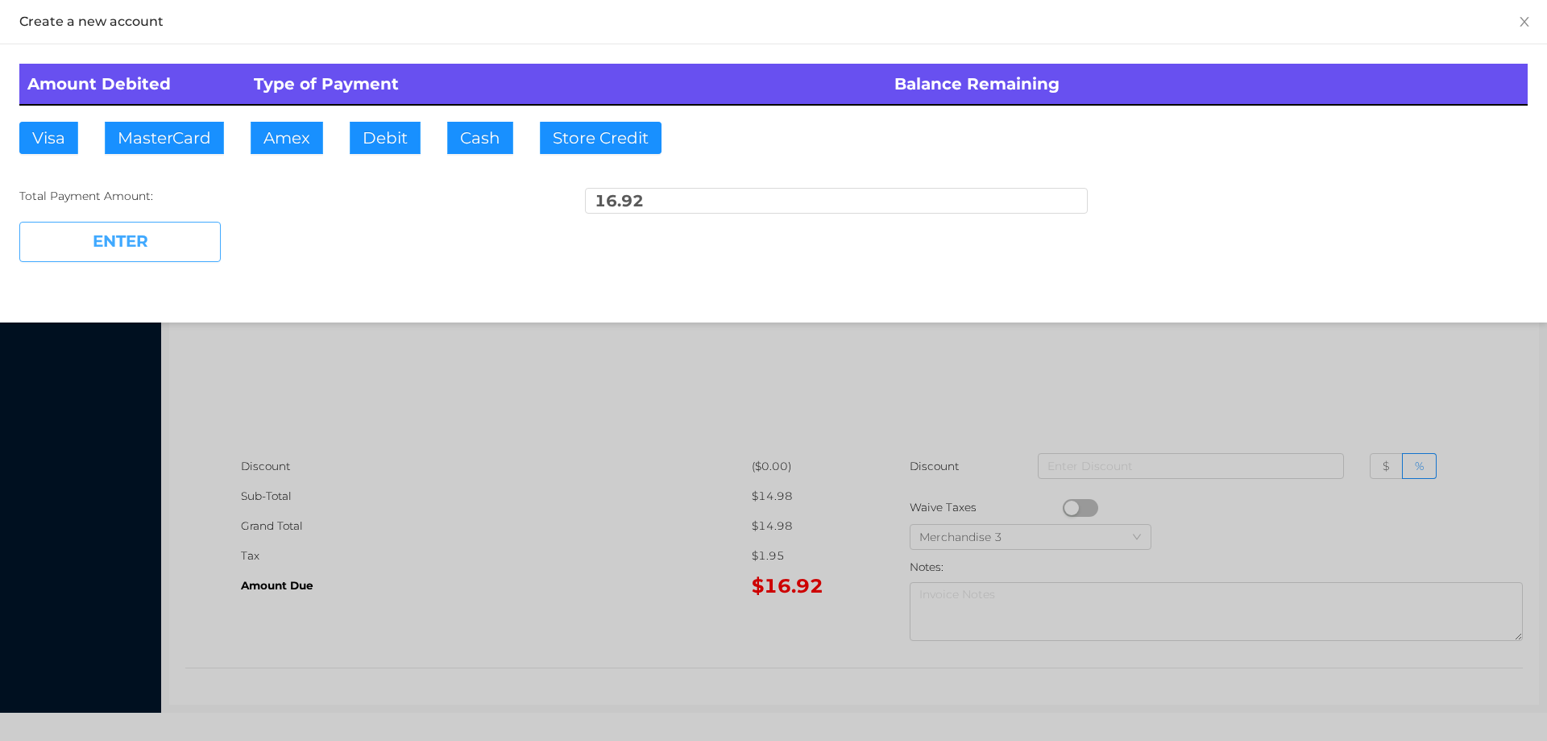
click at [181, 239] on button "ENTER" at bounding box center [119, 242] width 201 height 40
type input "0"
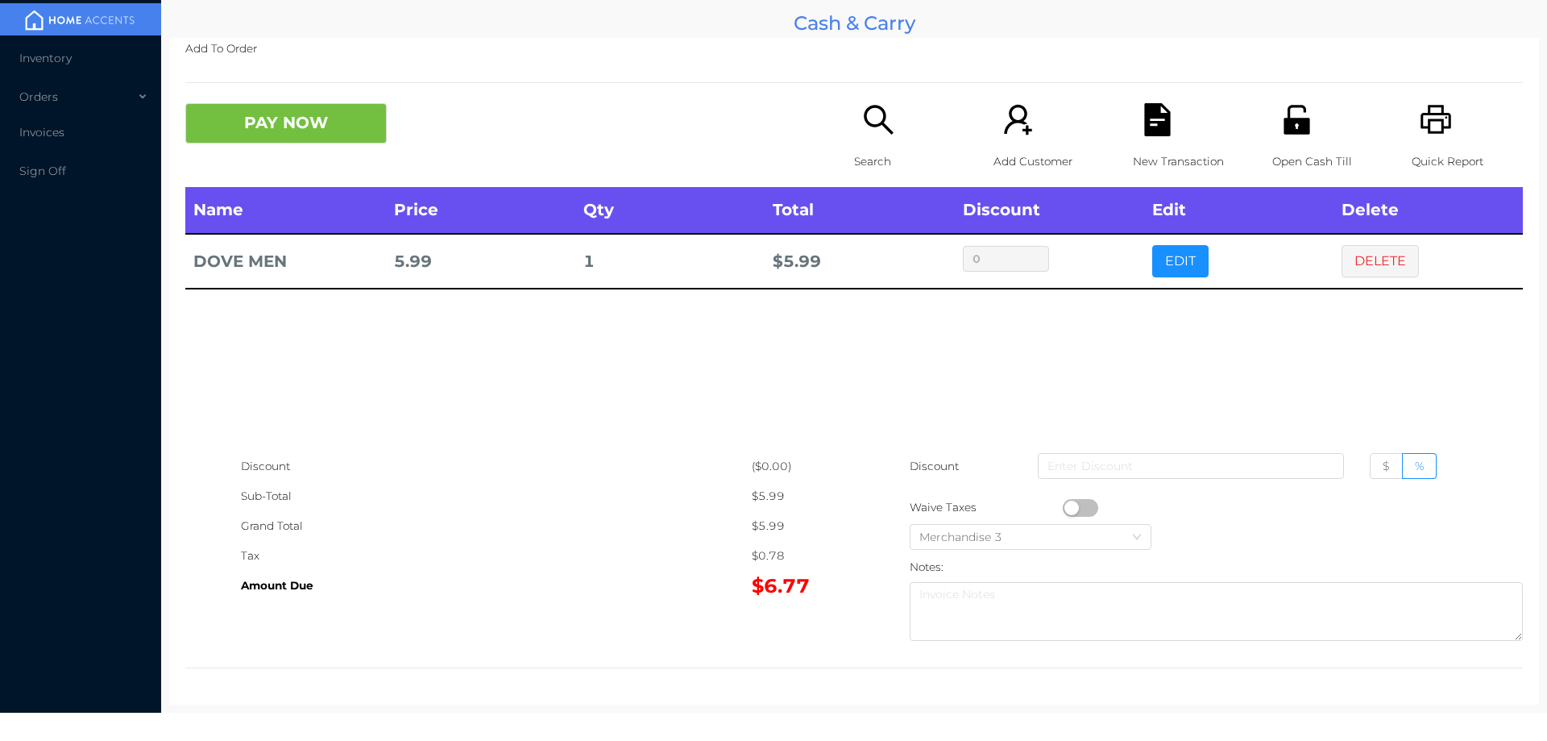
click at [864, 110] on icon "icon: search" at bounding box center [878, 119] width 29 height 29
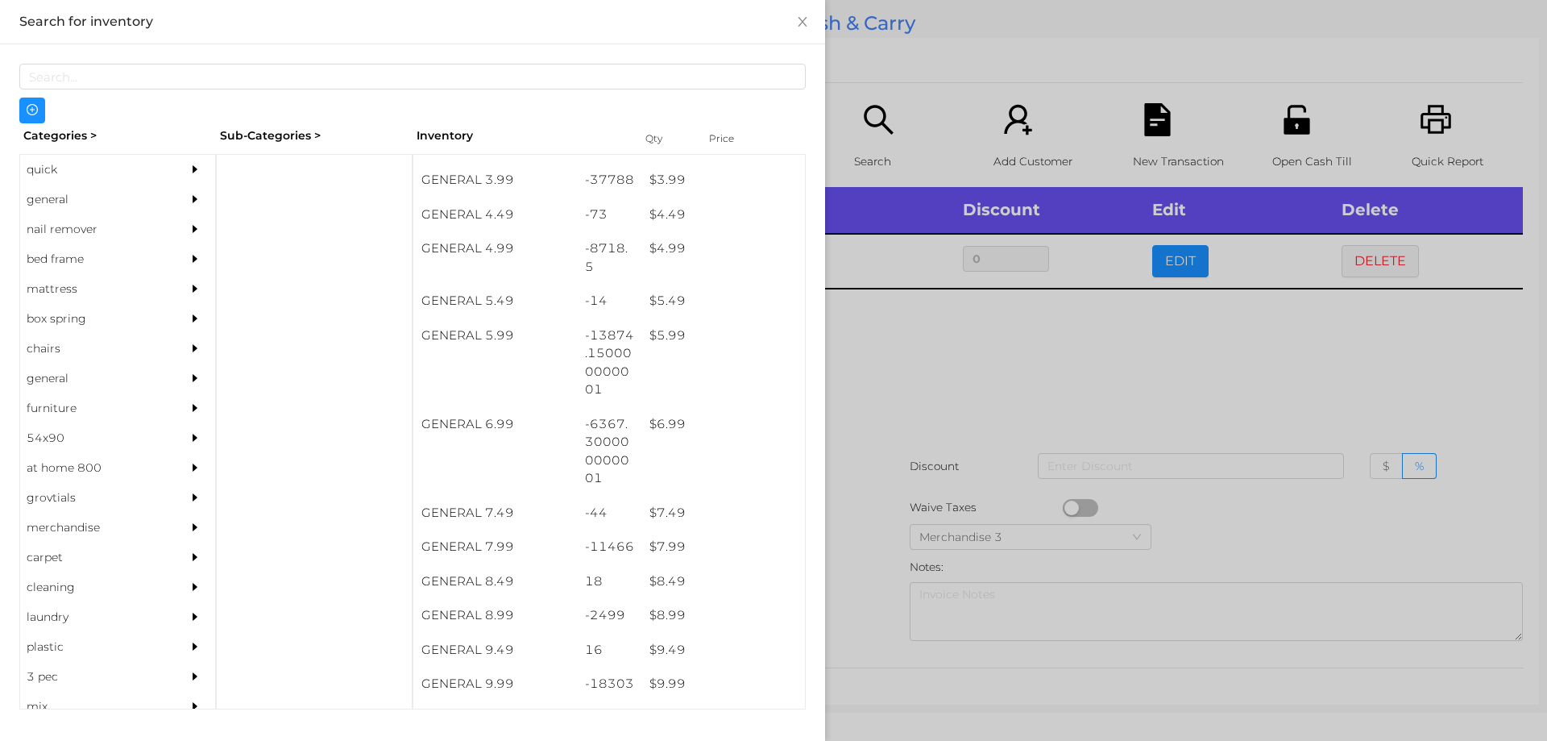
scroll to position [484, 0]
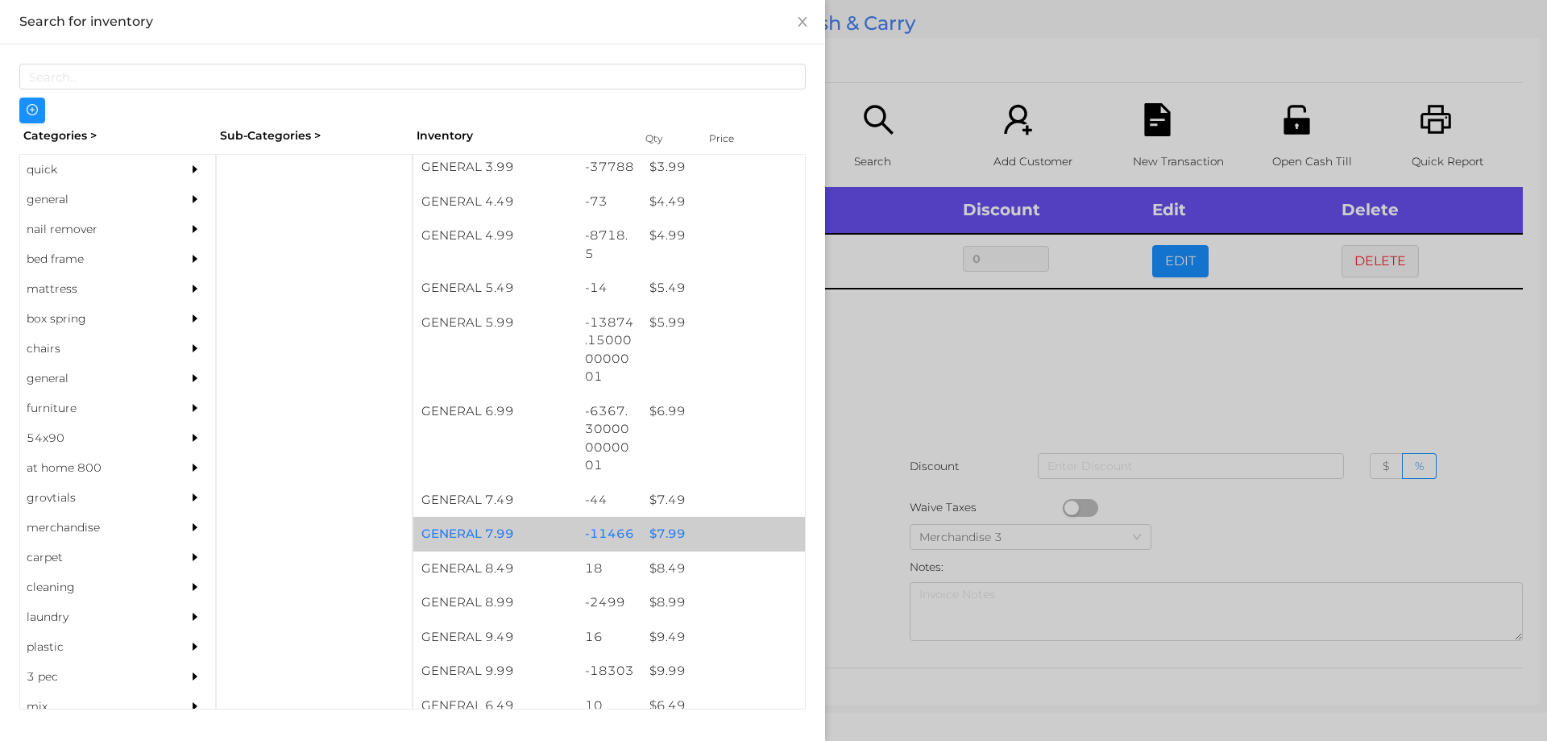
click at [659, 525] on div "$ 7.99" at bounding box center [723, 534] width 164 height 35
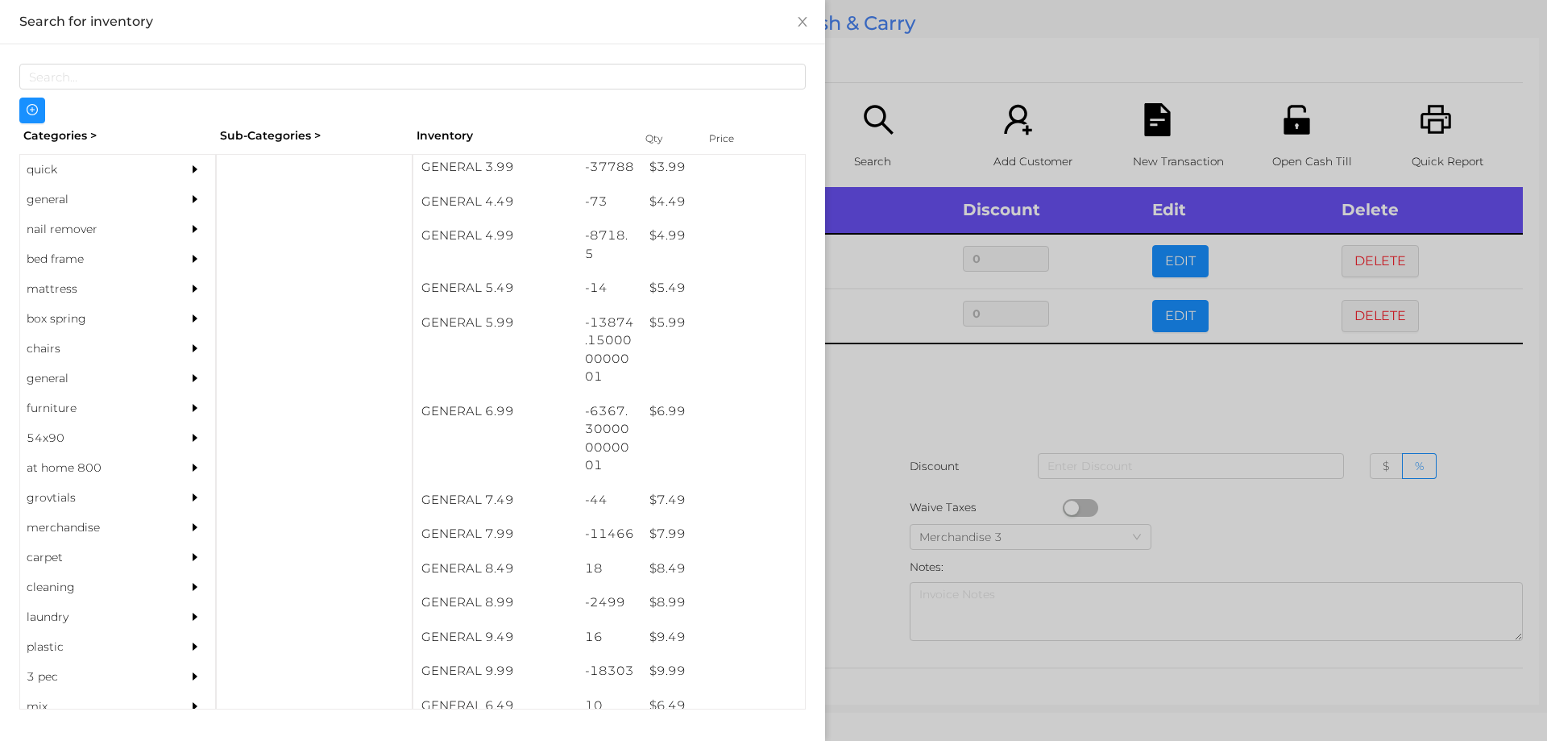
click at [889, 412] on div at bounding box center [773, 370] width 1547 height 741
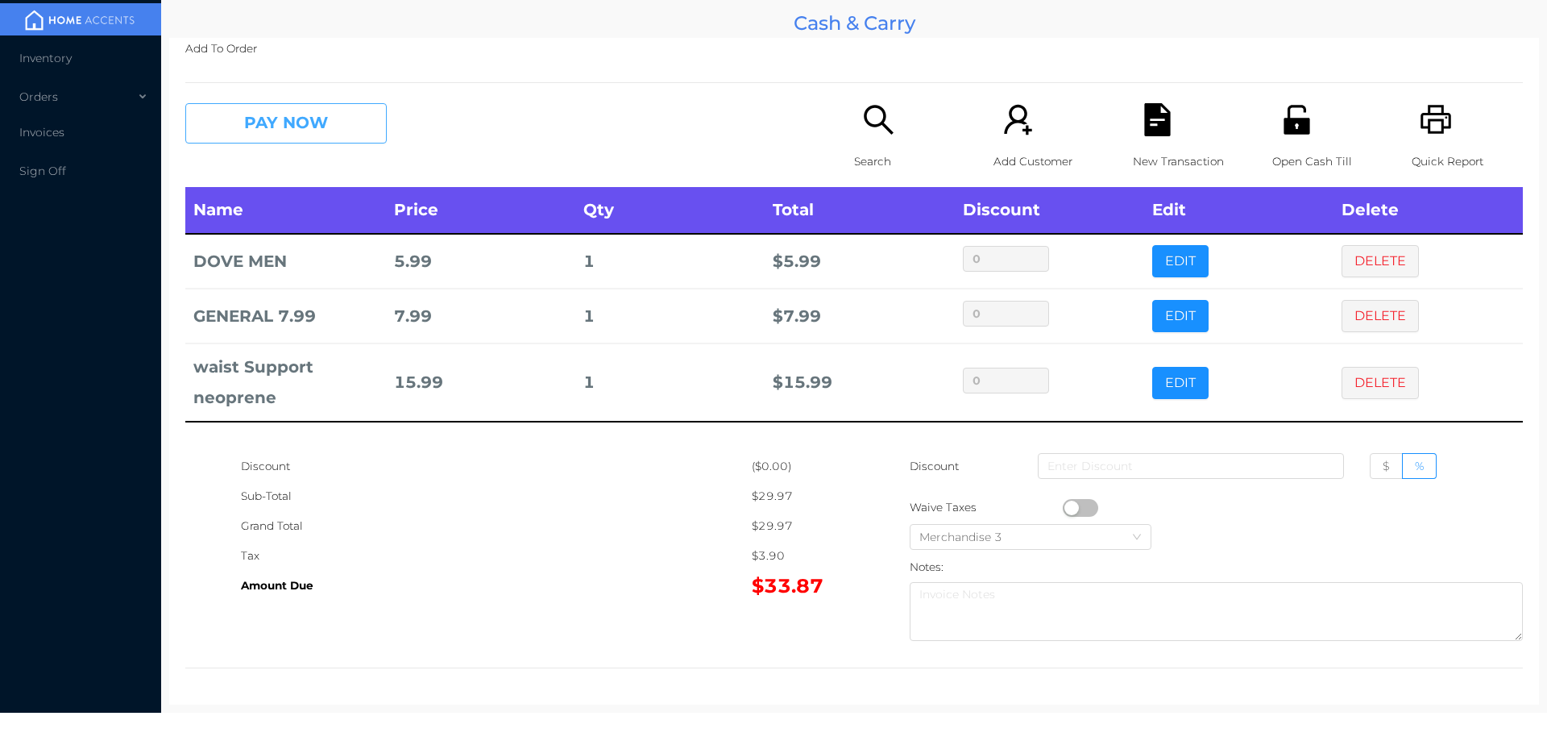
click at [300, 122] on button "PAY NOW" at bounding box center [285, 123] width 201 height 40
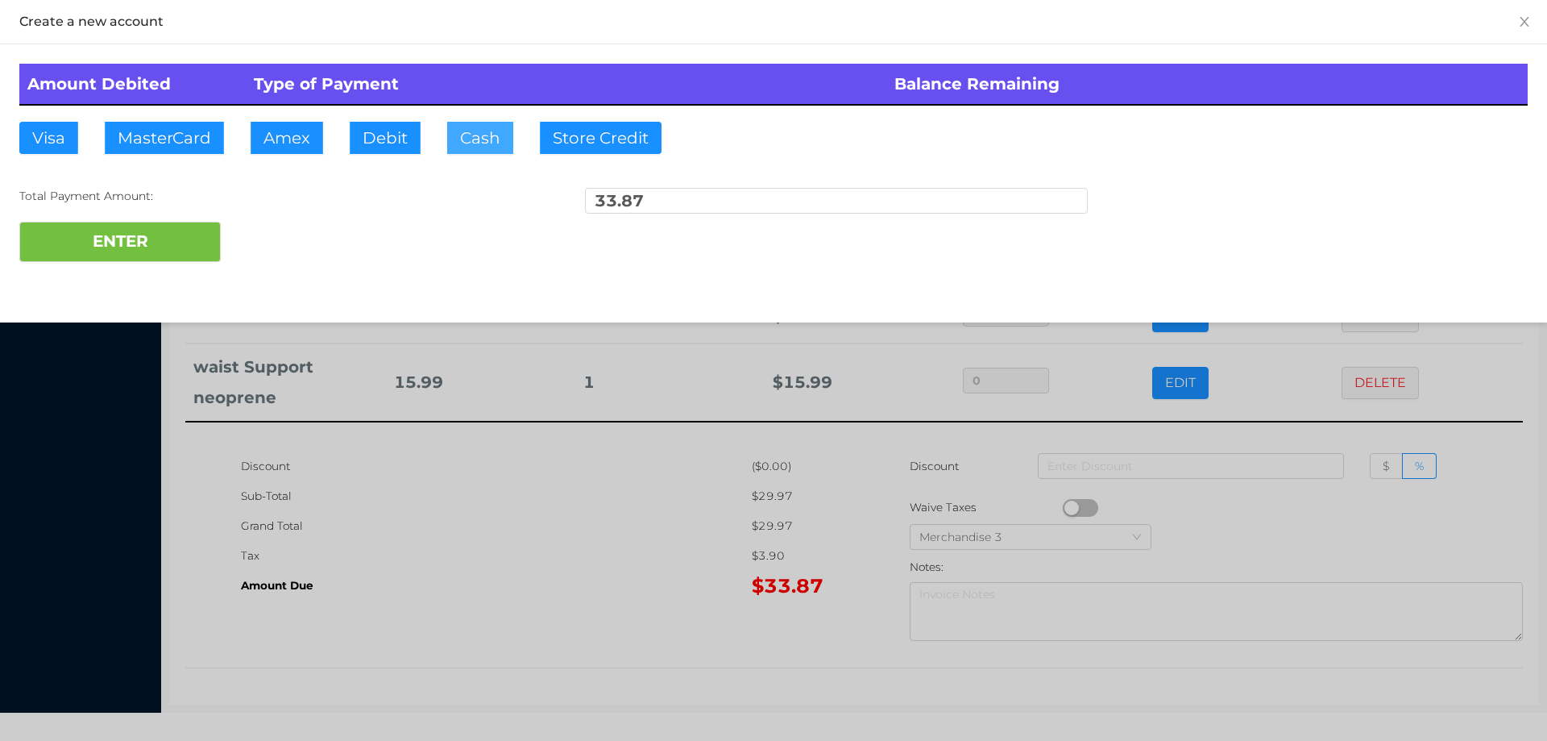
click at [467, 144] on button "Cash" at bounding box center [480, 138] width 66 height 32
type input "50."
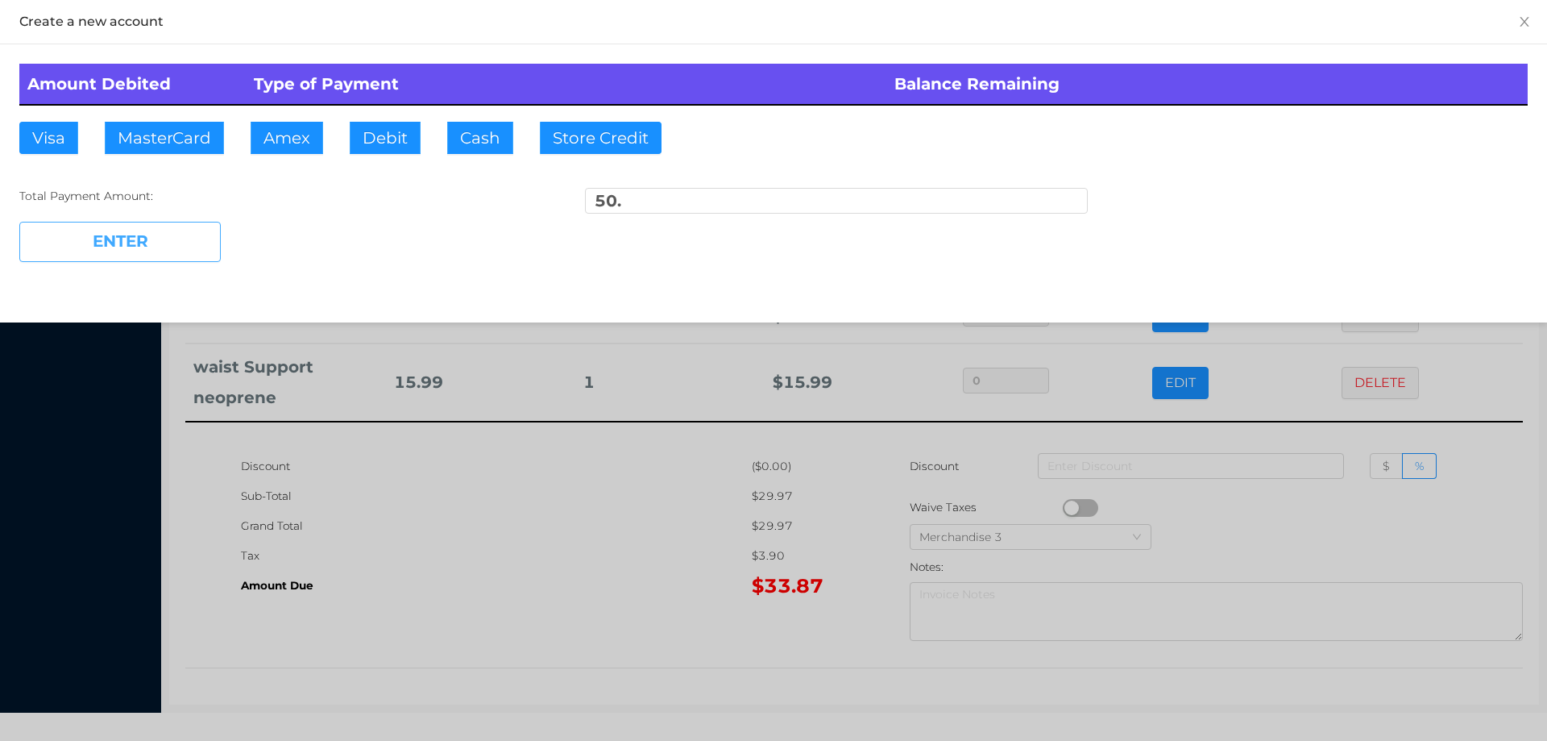
click at [123, 255] on button "ENTER" at bounding box center [119, 242] width 201 height 40
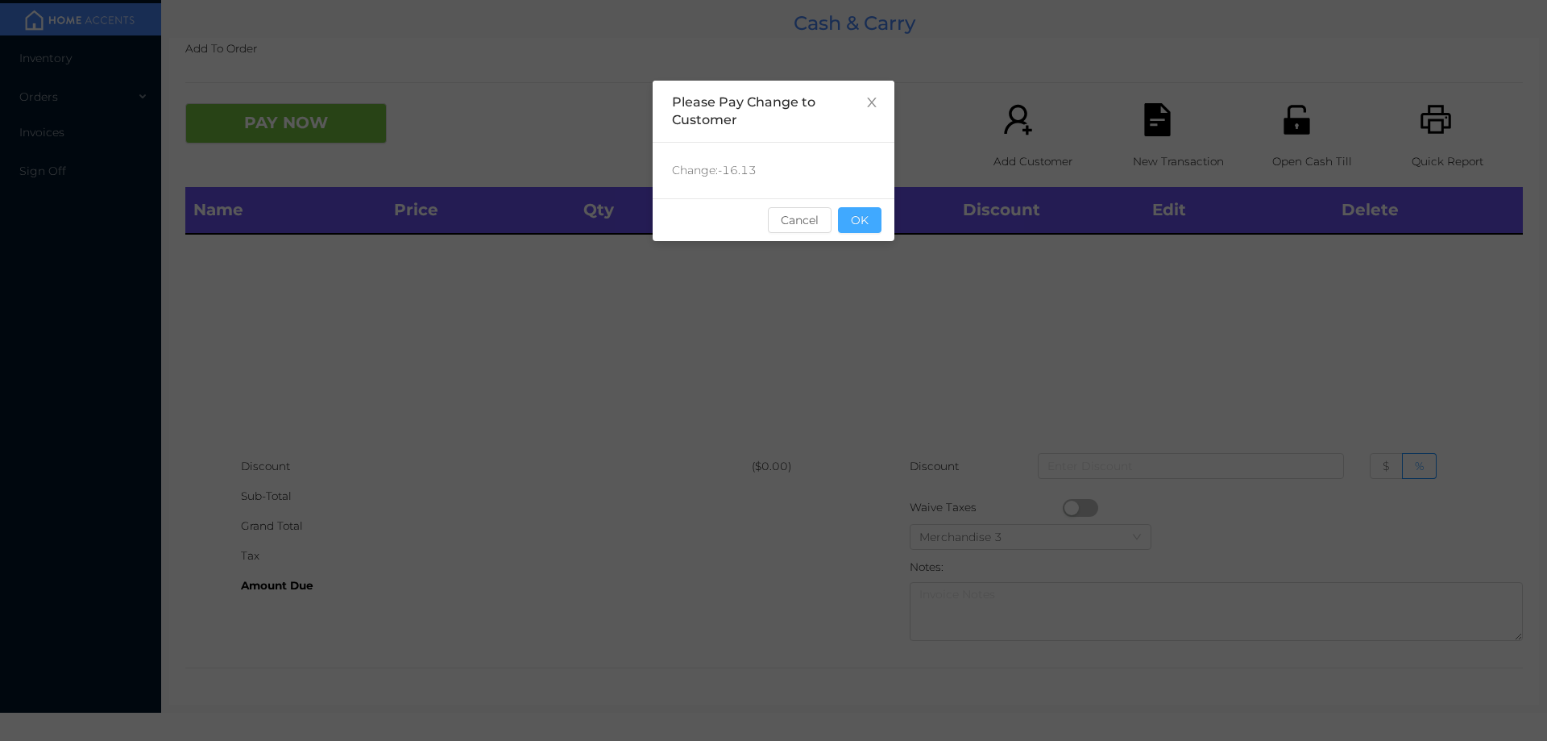
click at [866, 227] on button "OK" at bounding box center [860, 220] width 44 height 26
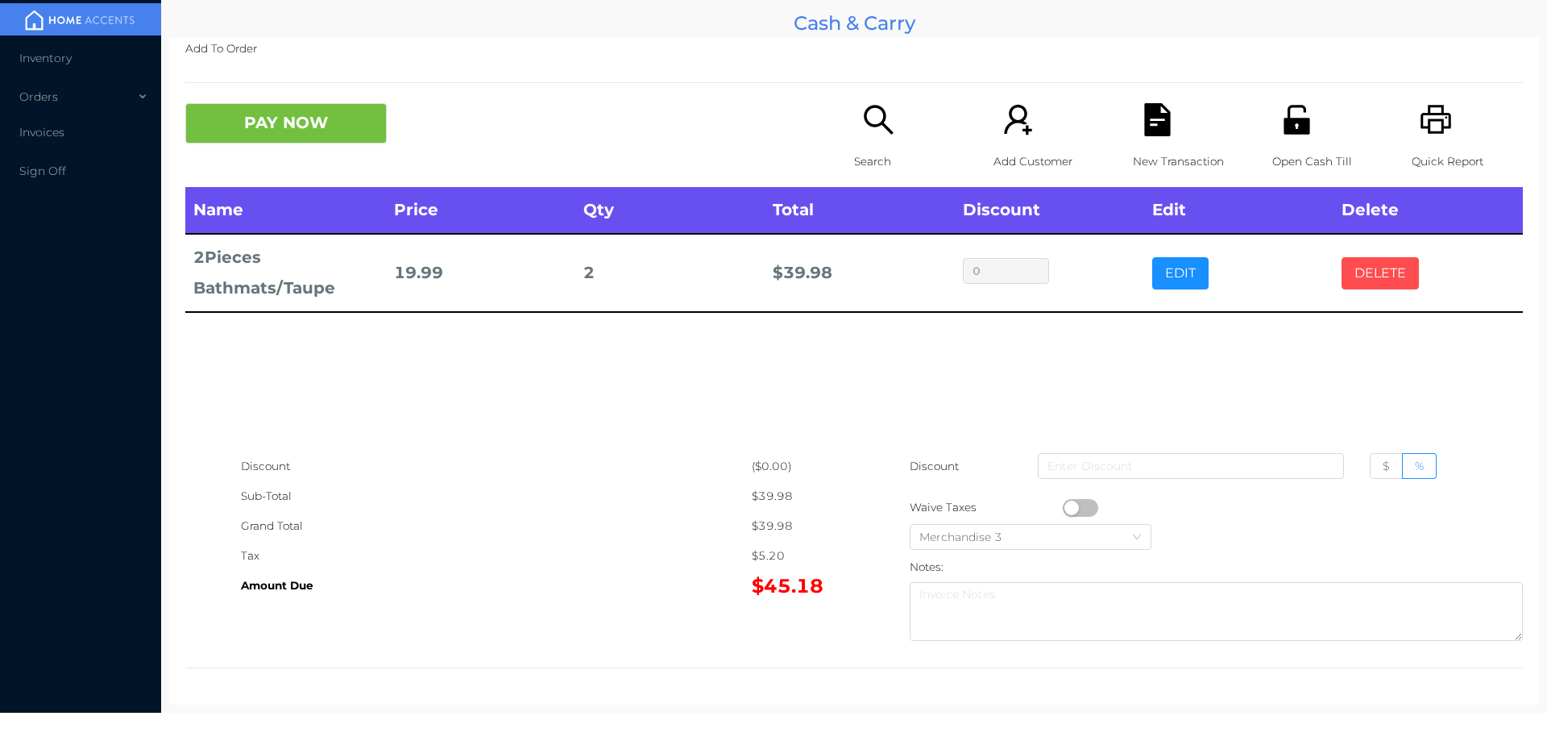
click at [1368, 270] on button "DELETE" at bounding box center [1380, 273] width 77 height 32
click at [875, 118] on icon "icon: search" at bounding box center [878, 119] width 33 height 33
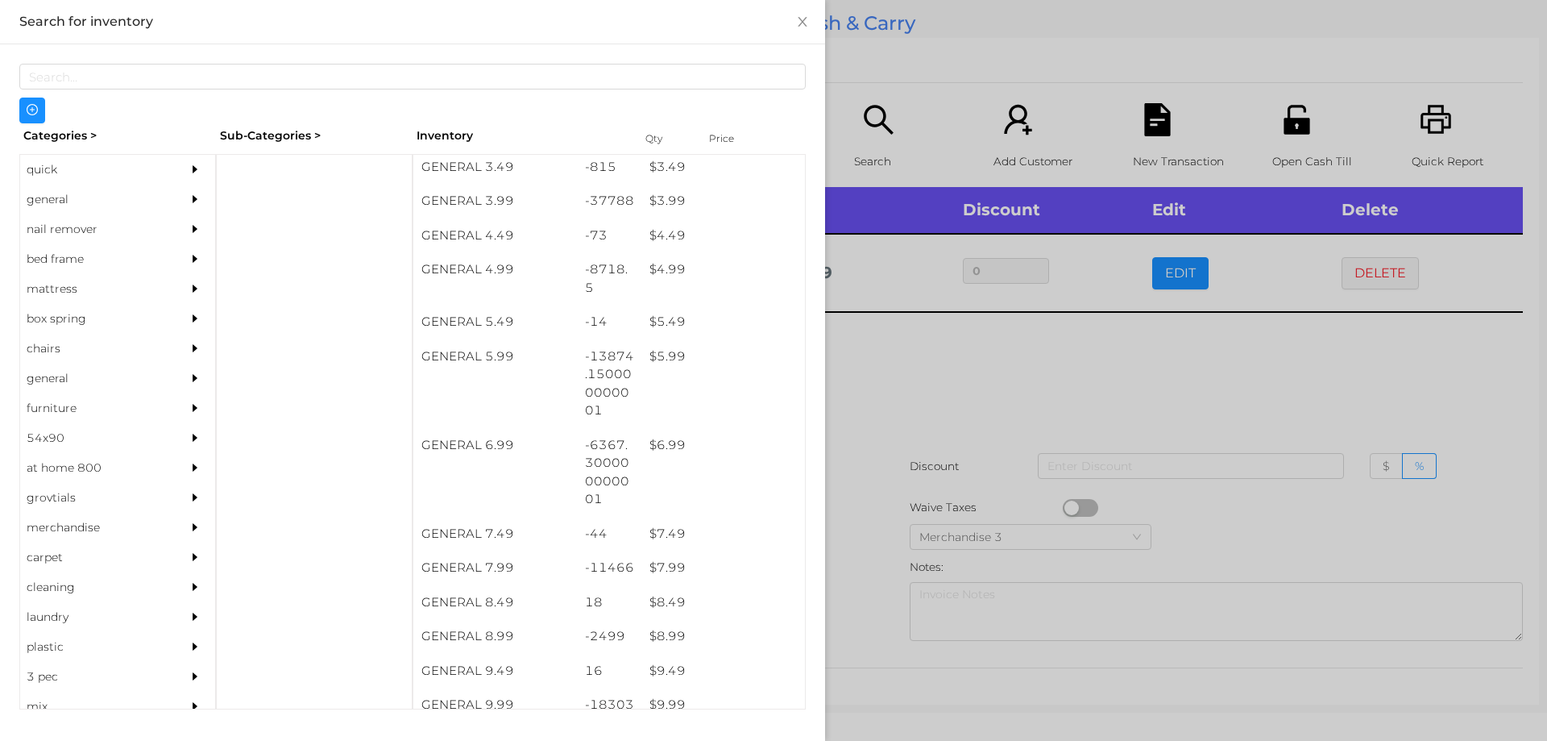
scroll to position [459, 0]
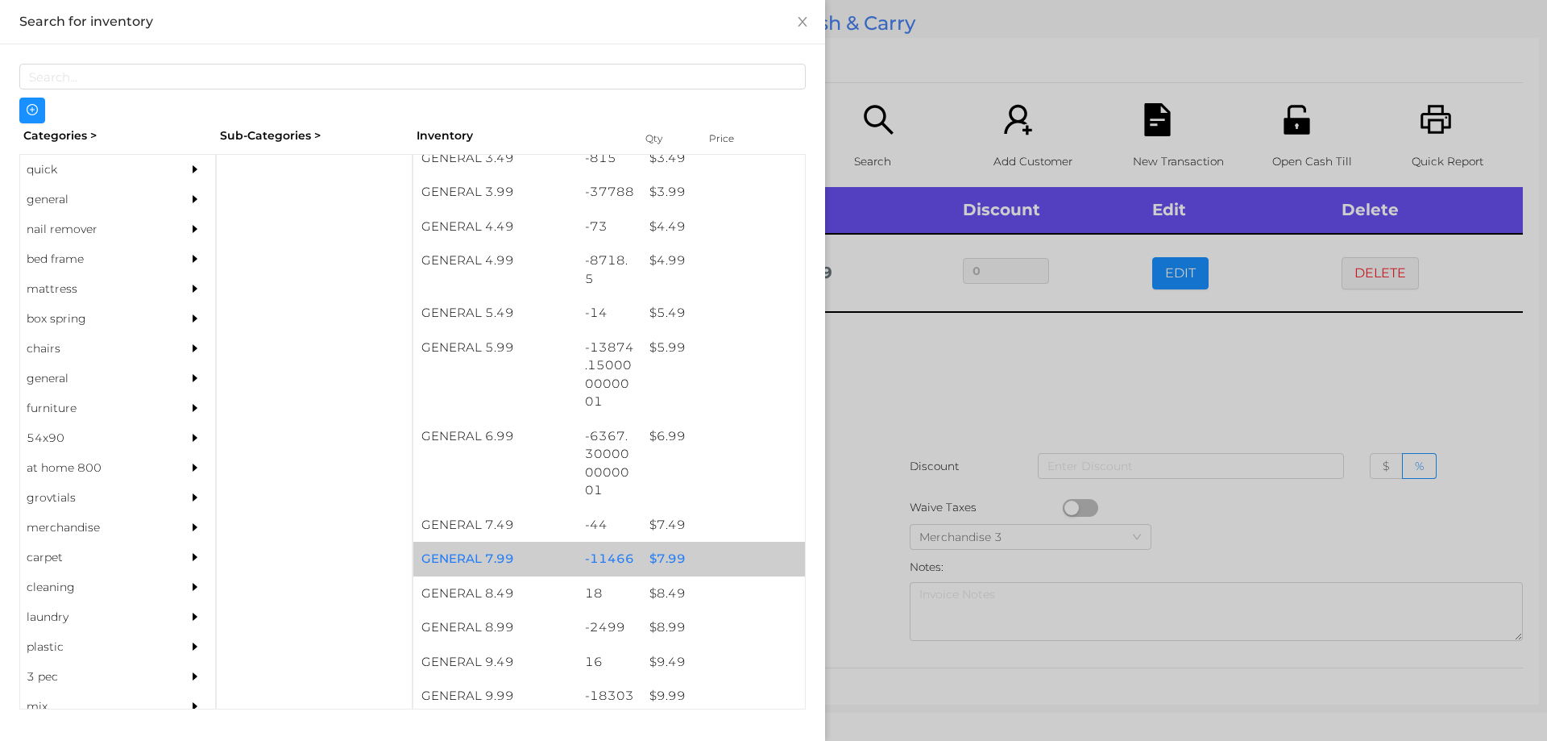
click at [663, 543] on div "$ 7.99" at bounding box center [723, 559] width 164 height 35
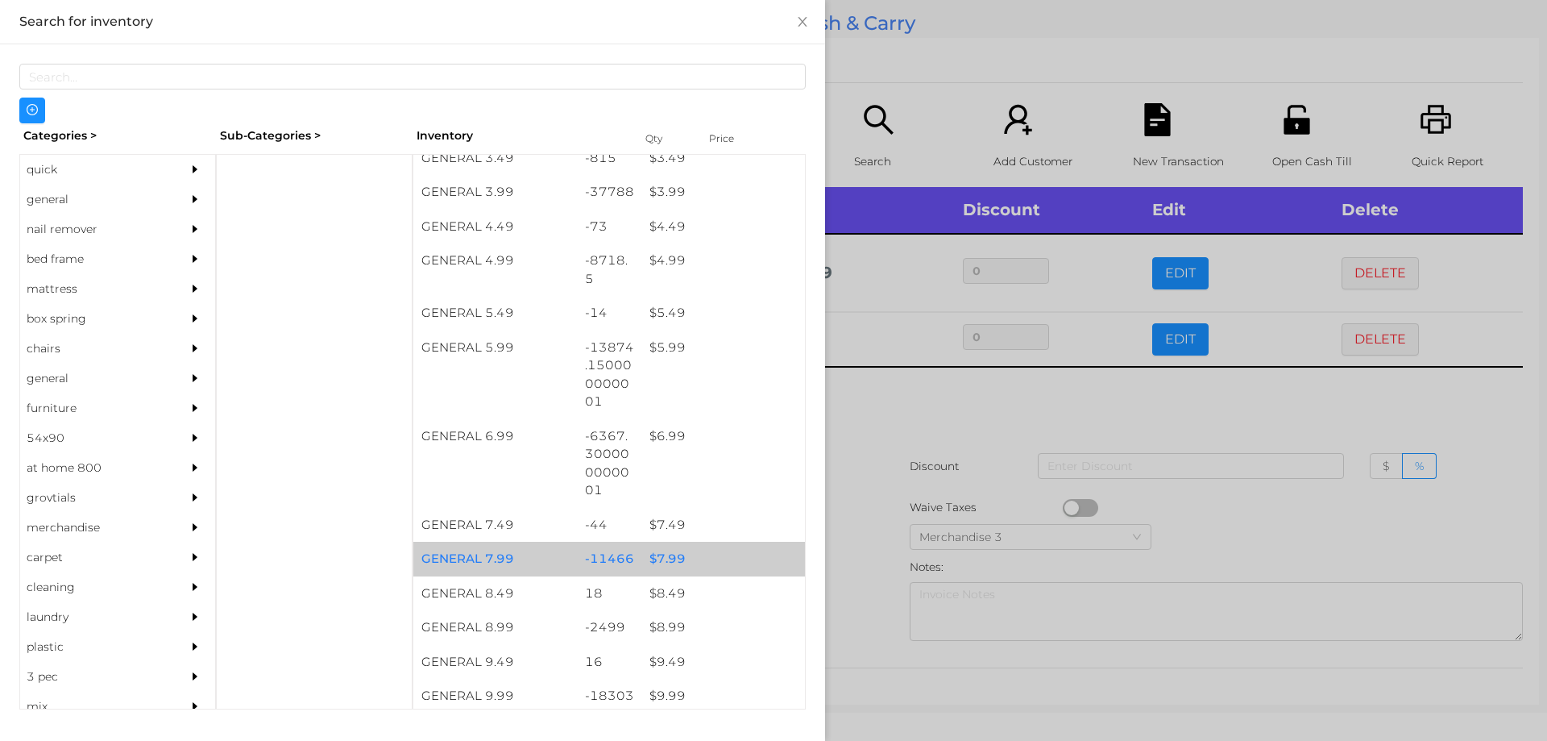
click at [674, 554] on div "$ 7.99" at bounding box center [723, 559] width 164 height 35
click at [678, 560] on div "$ 7.99" at bounding box center [723, 559] width 164 height 35
click at [673, 555] on div "$ 7.99" at bounding box center [723, 559] width 164 height 35
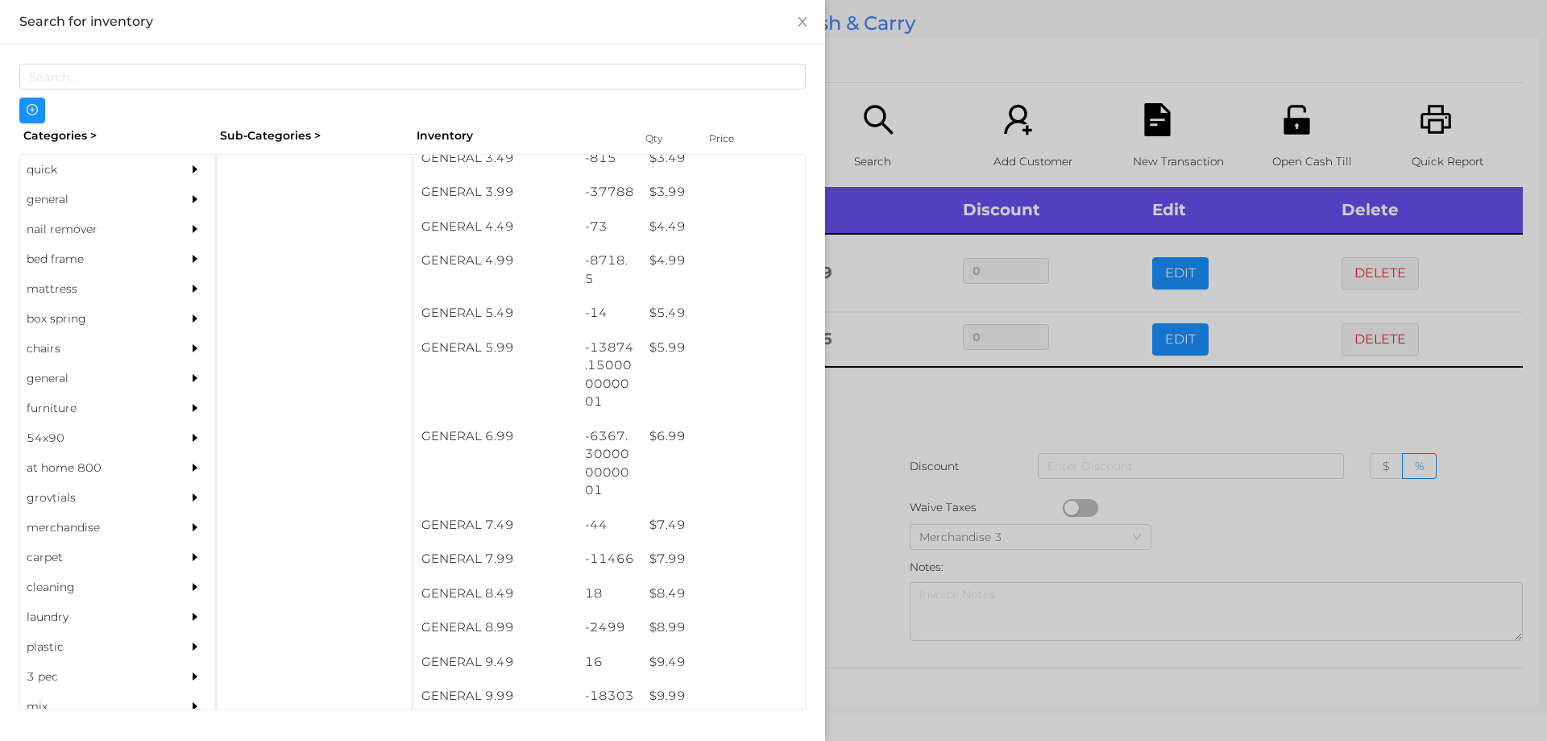
click at [874, 406] on div at bounding box center [773, 370] width 1547 height 741
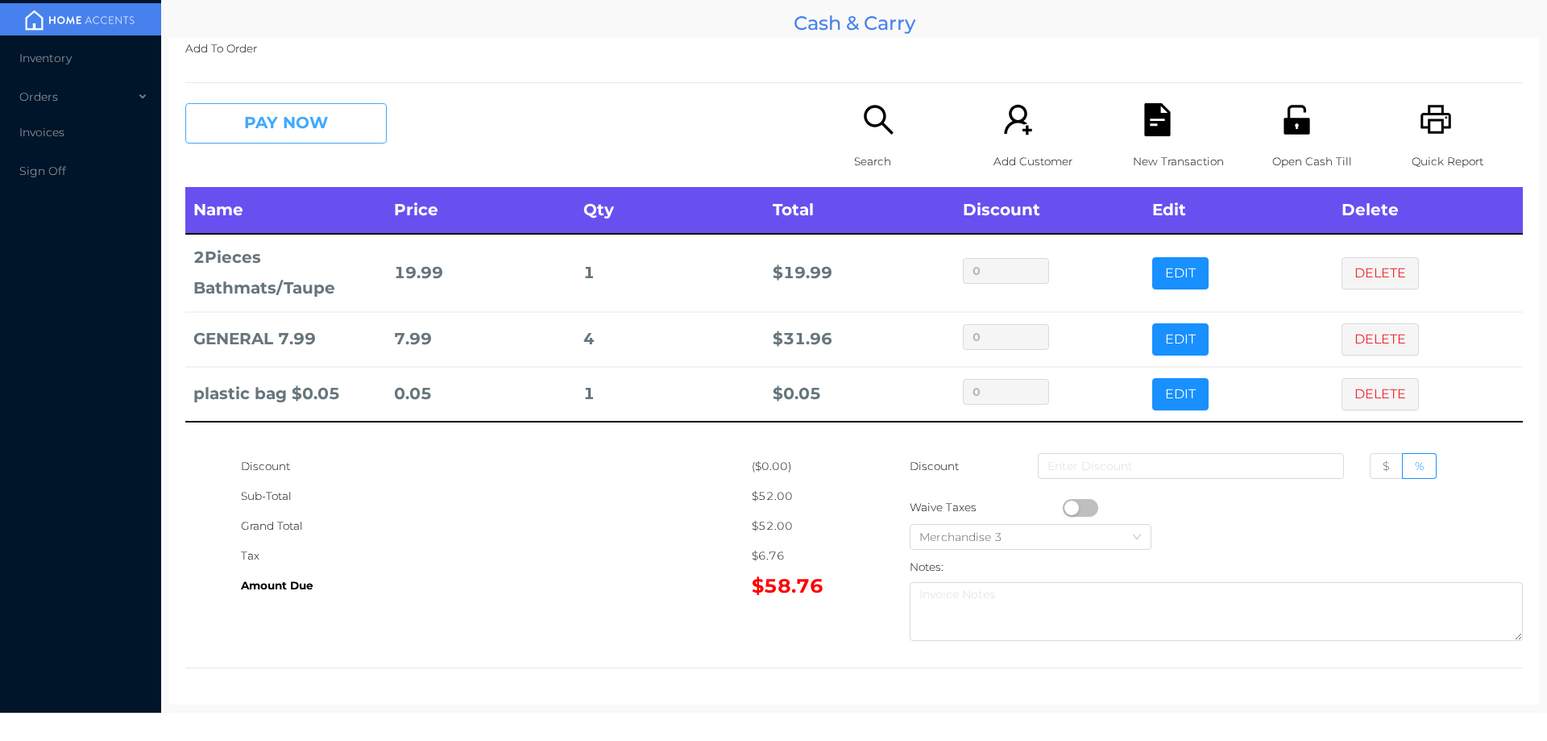
click at [306, 127] on button "PAY NOW" at bounding box center [285, 123] width 201 height 40
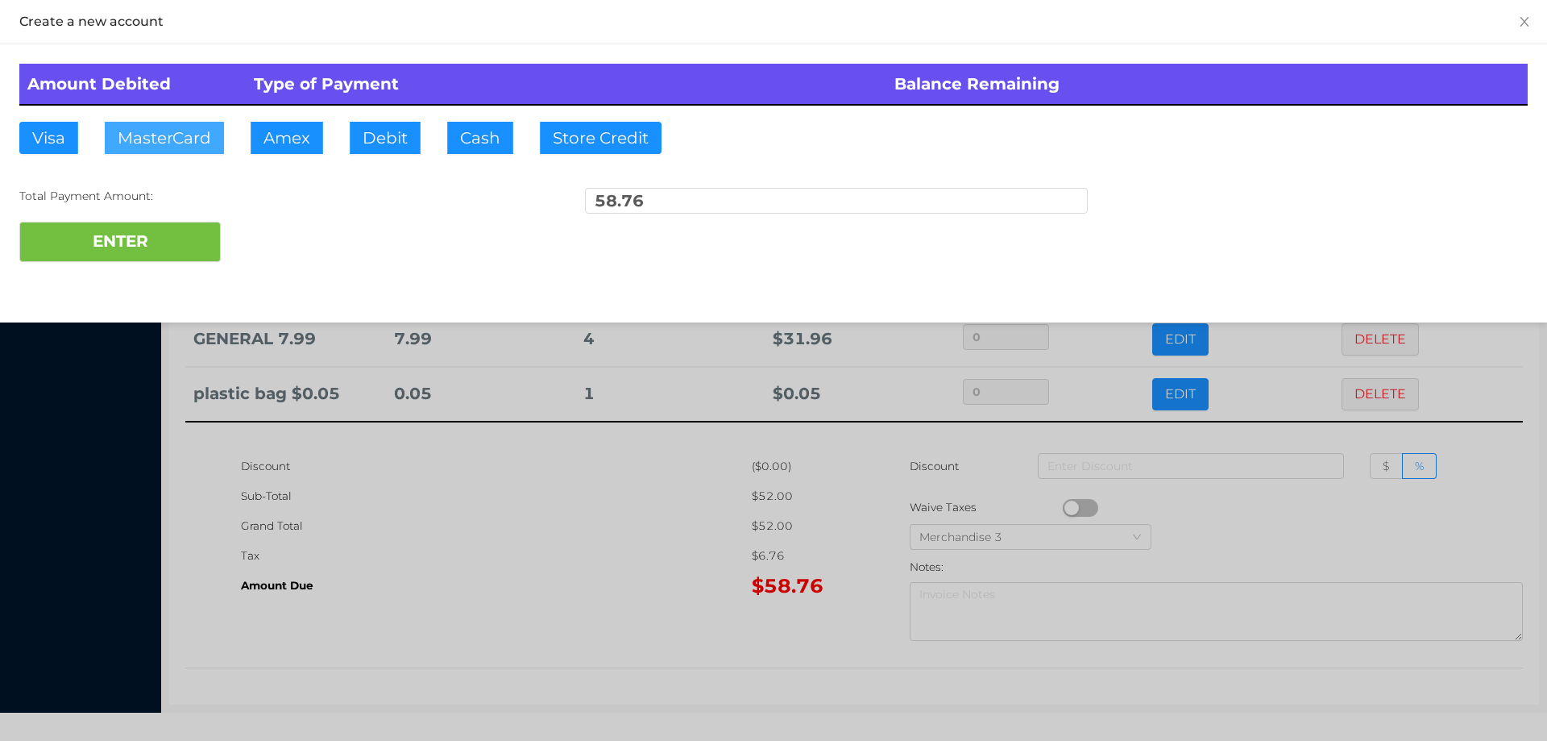
click at [173, 145] on button "MasterCard" at bounding box center [164, 138] width 119 height 32
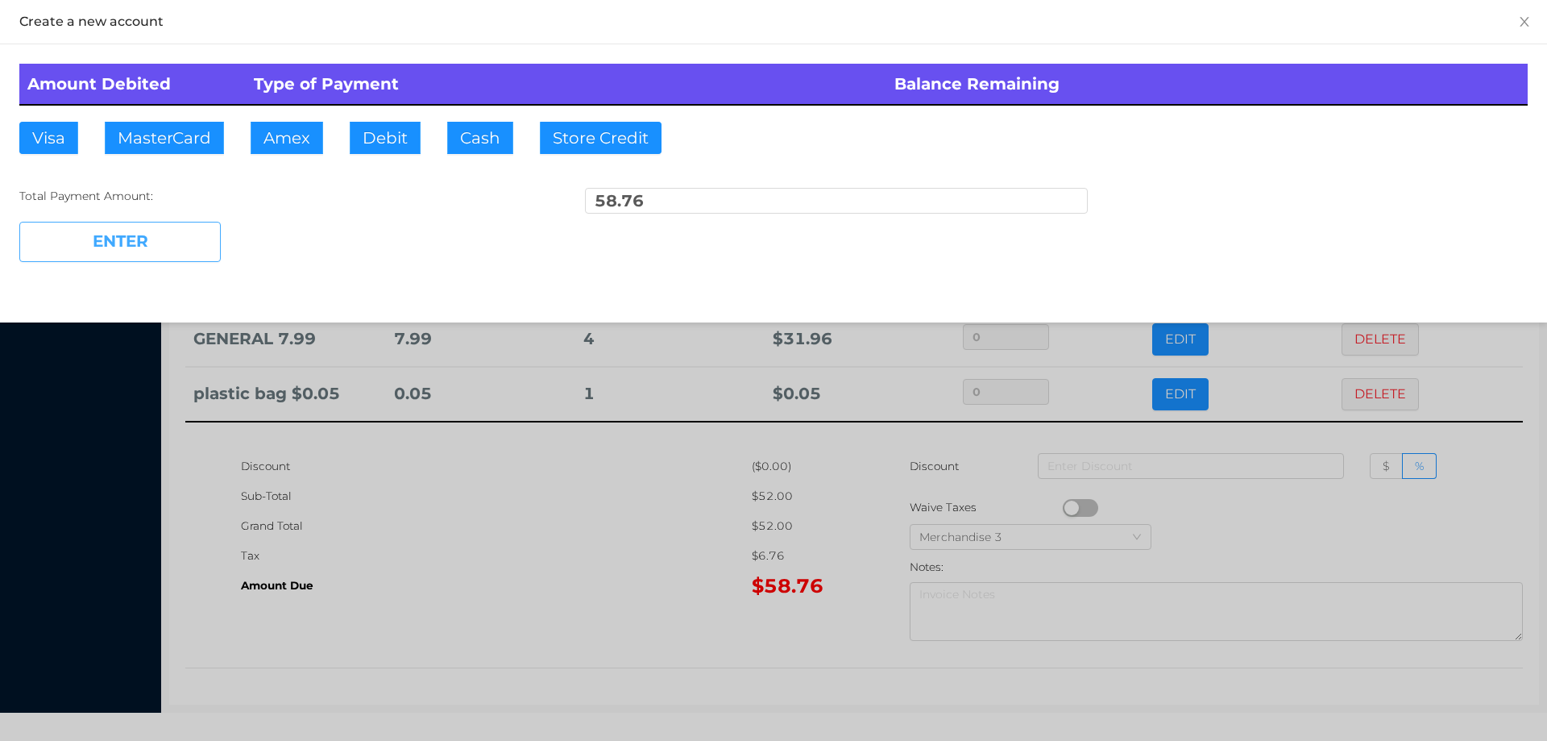
click at [147, 230] on button "ENTER" at bounding box center [119, 242] width 201 height 40
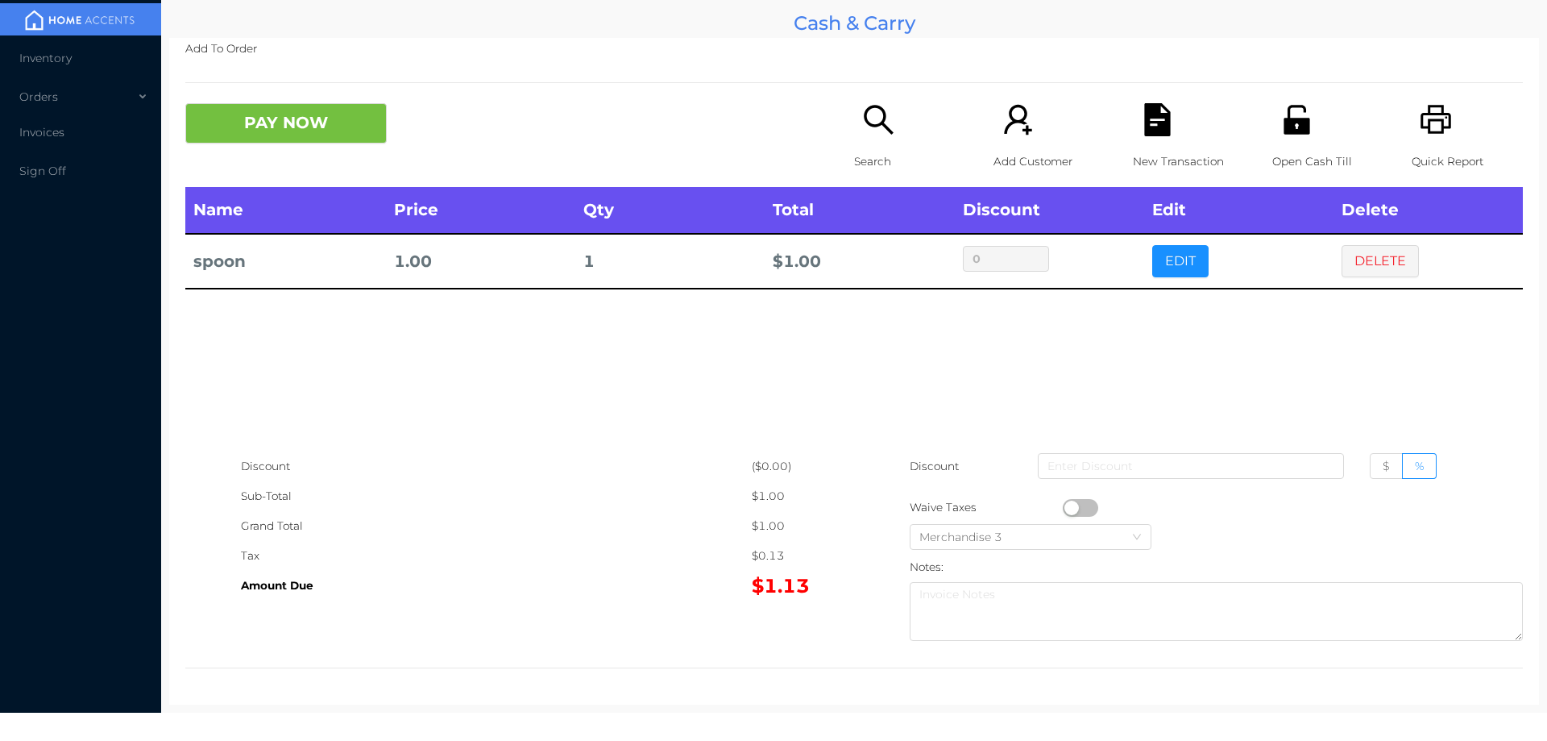
scroll to position [0, 0]
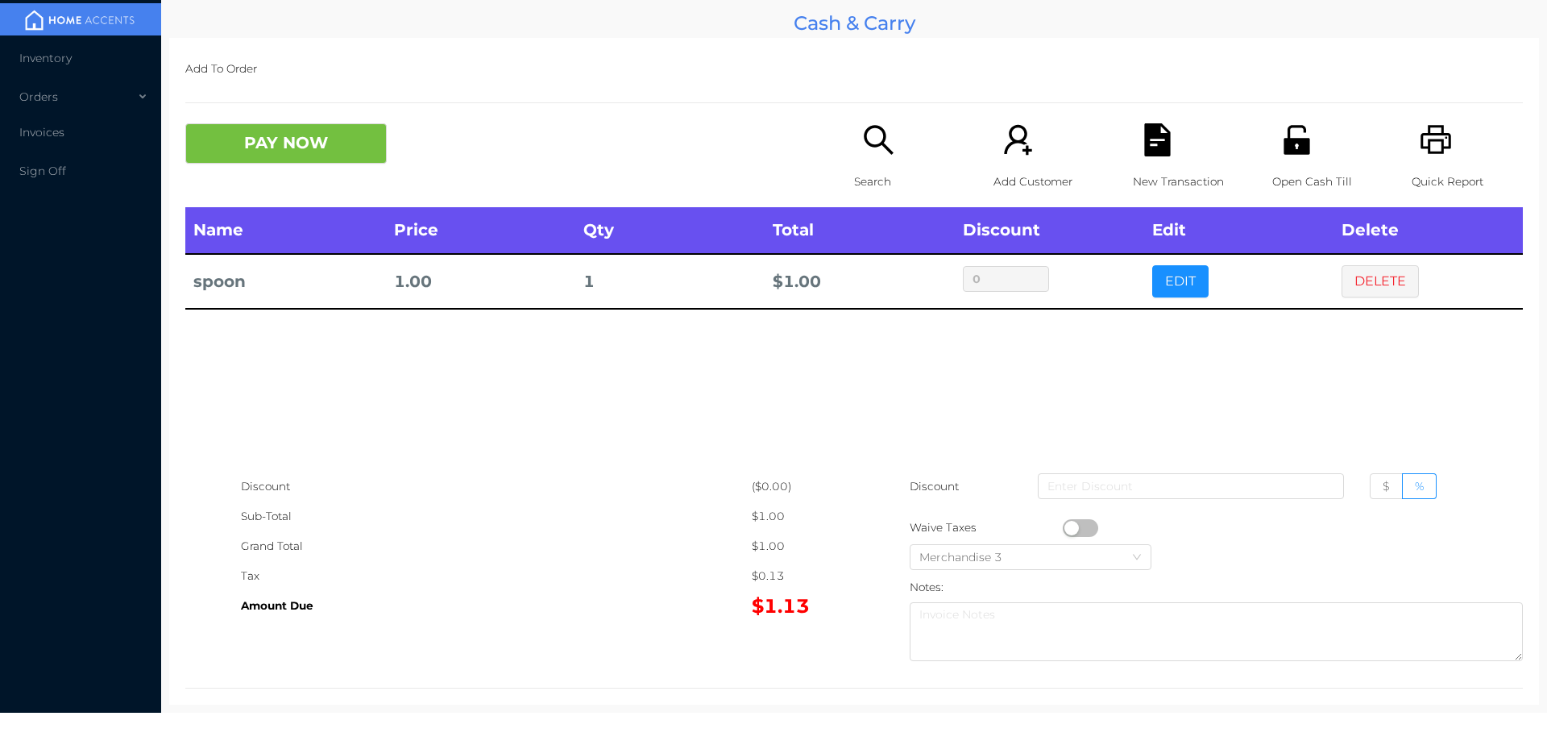
click at [878, 172] on p "Search" at bounding box center [909, 182] width 111 height 30
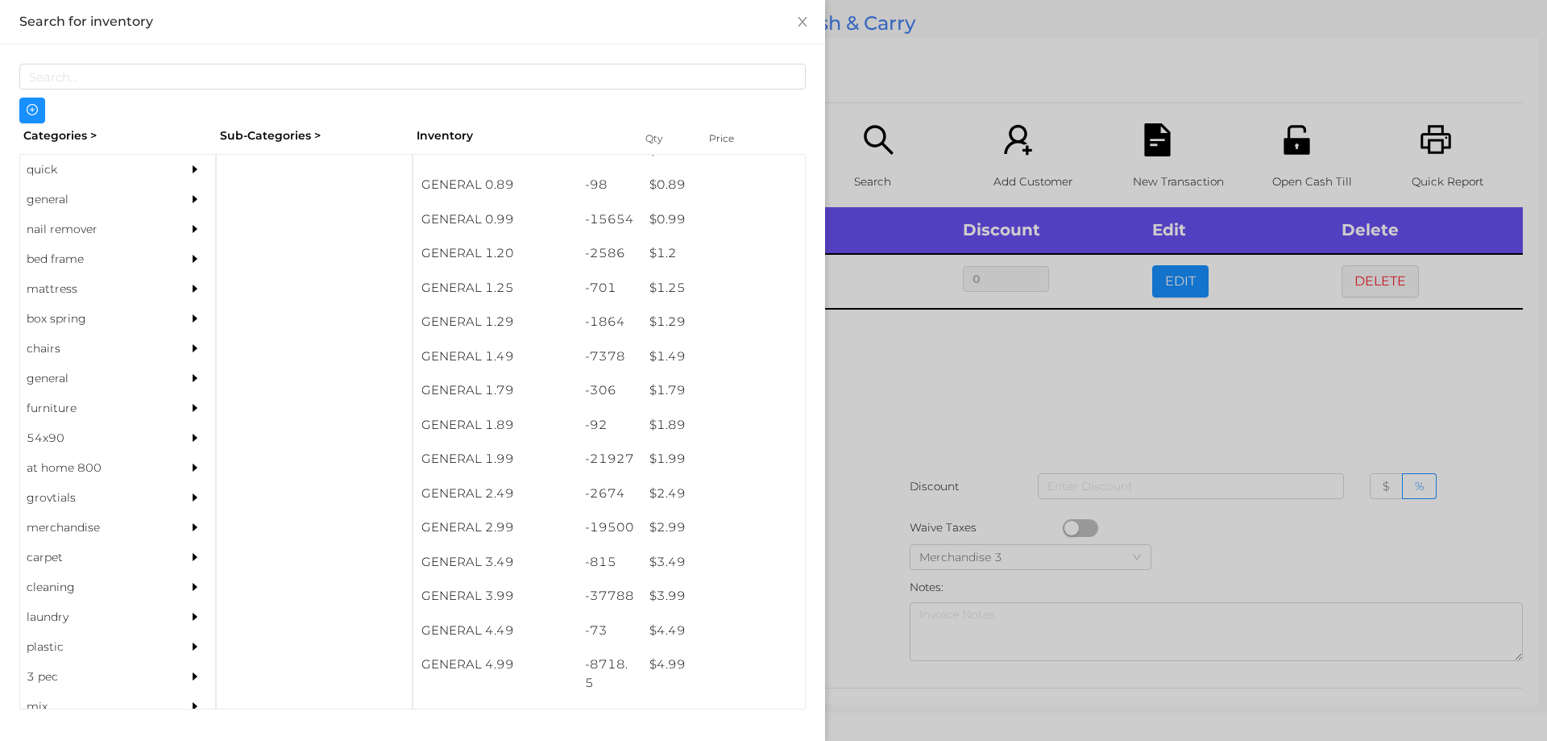
scroll to position [57, 0]
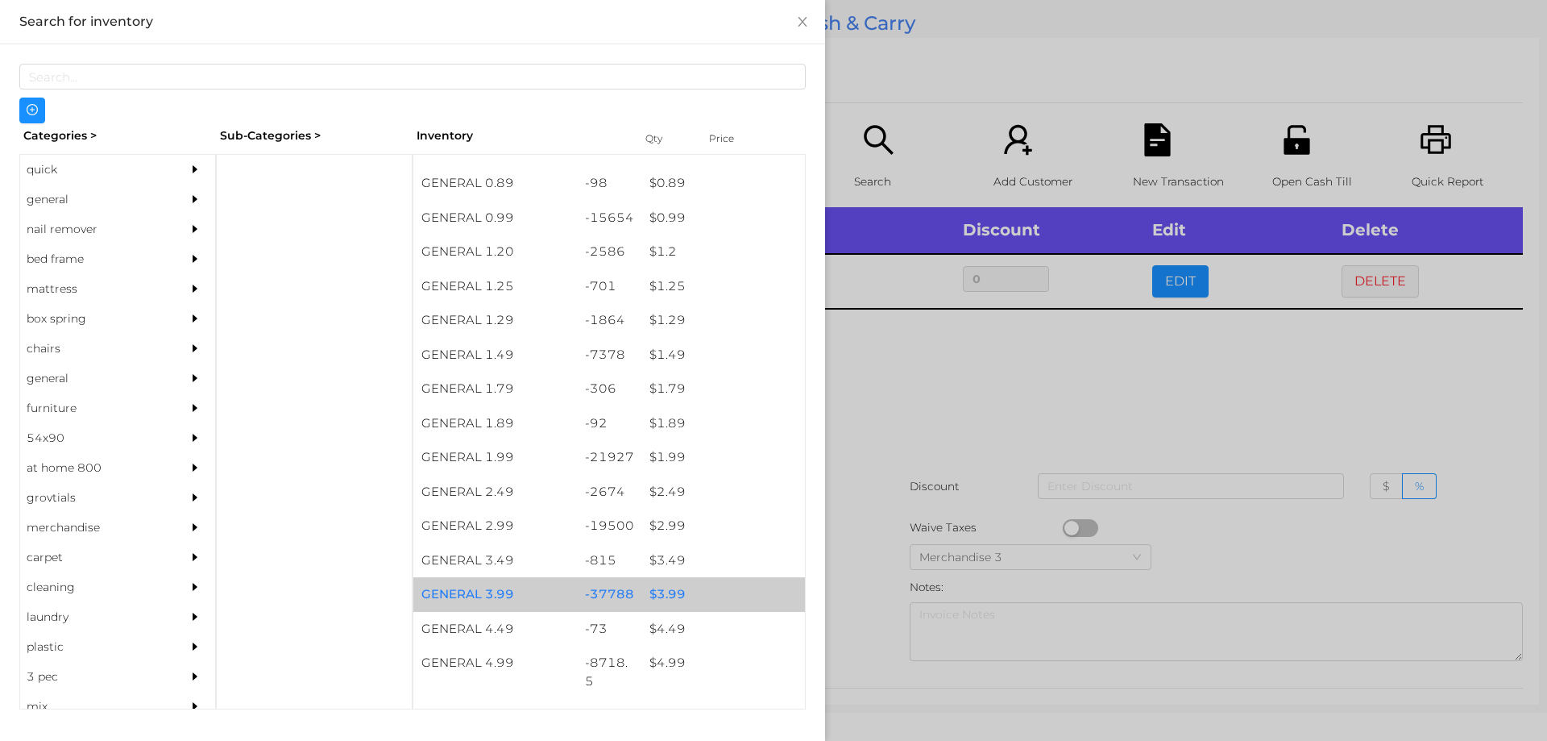
click at [662, 604] on div "$ 3.99" at bounding box center [723, 594] width 164 height 35
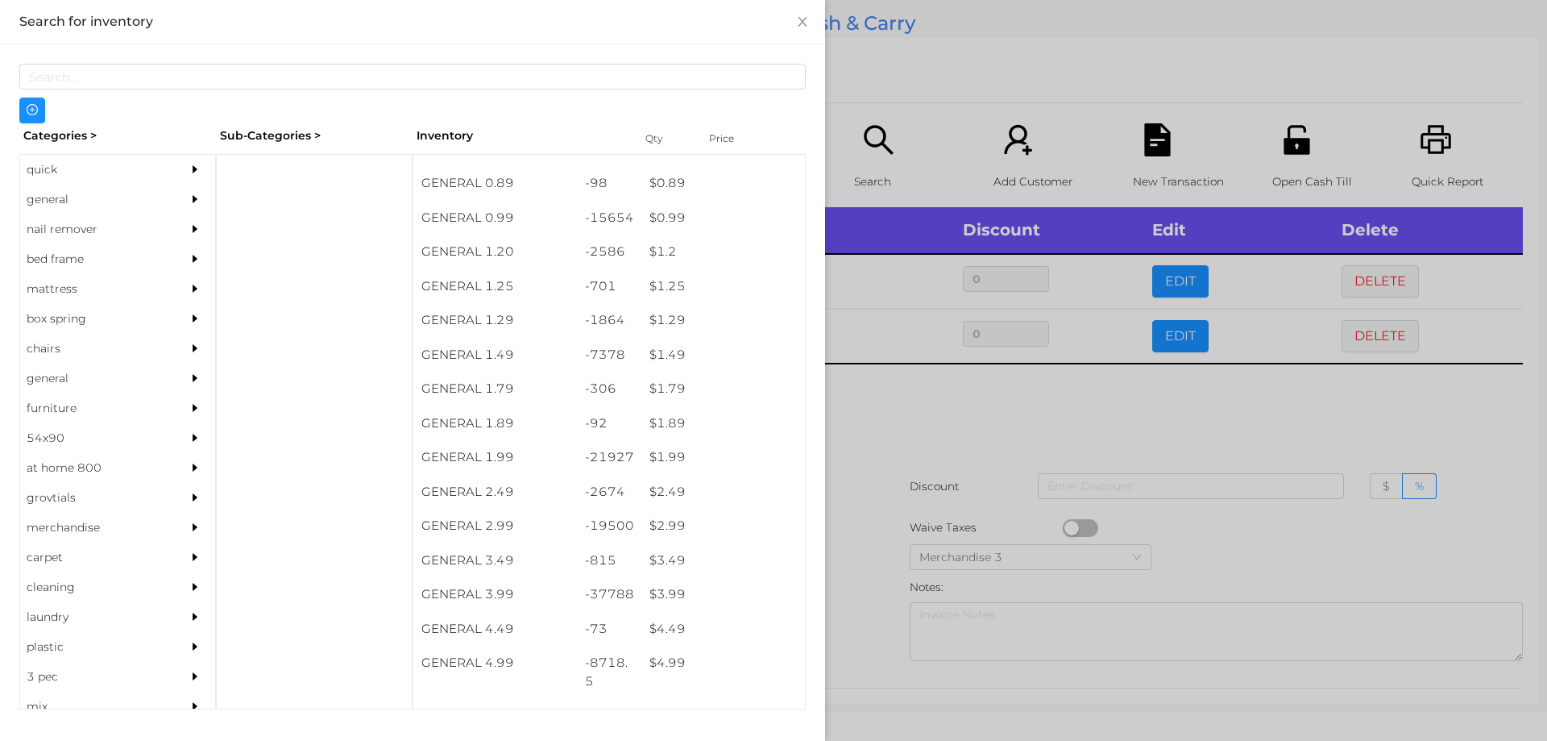
click at [915, 398] on div at bounding box center [773, 370] width 1547 height 741
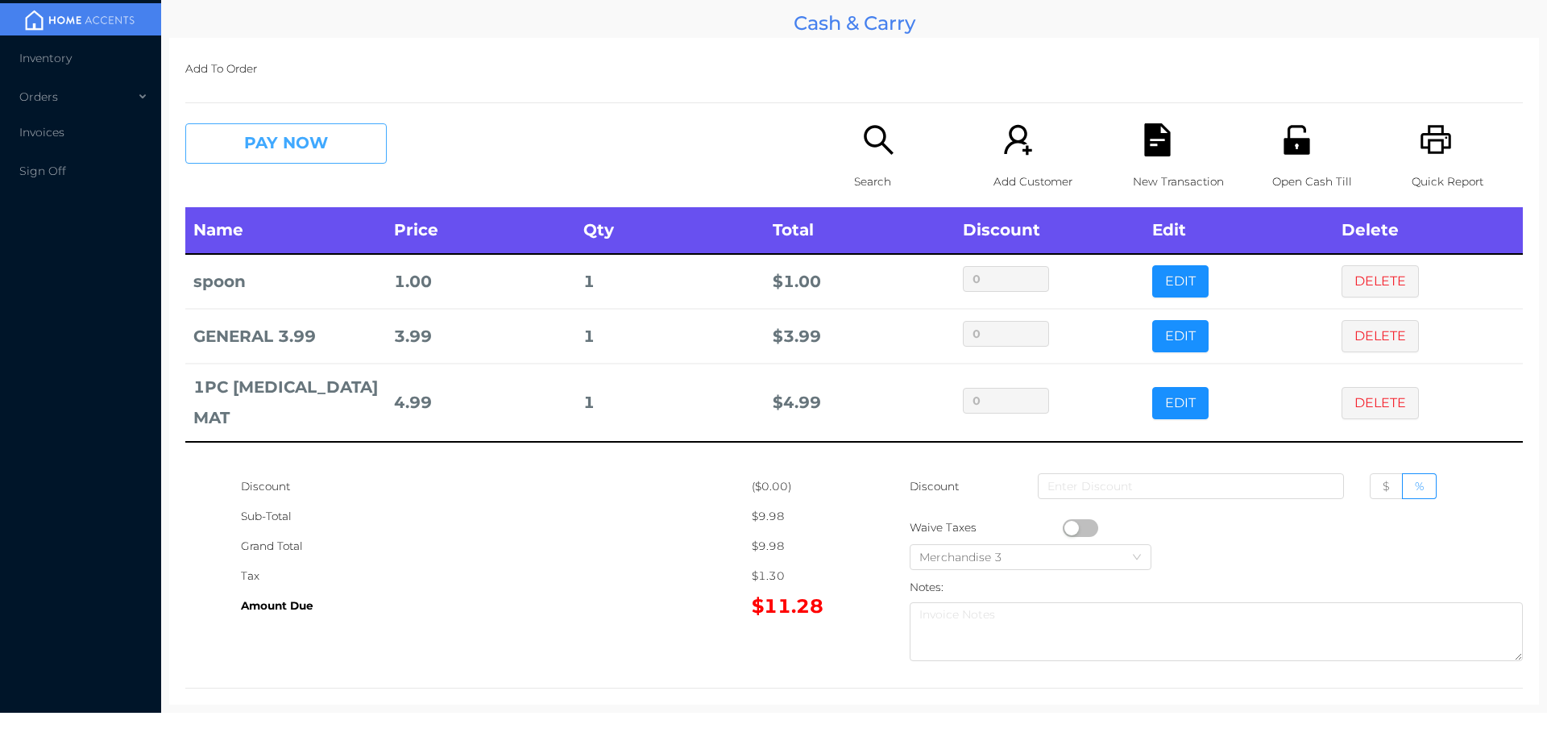
click at [328, 133] on button "PAY NOW" at bounding box center [285, 143] width 201 height 40
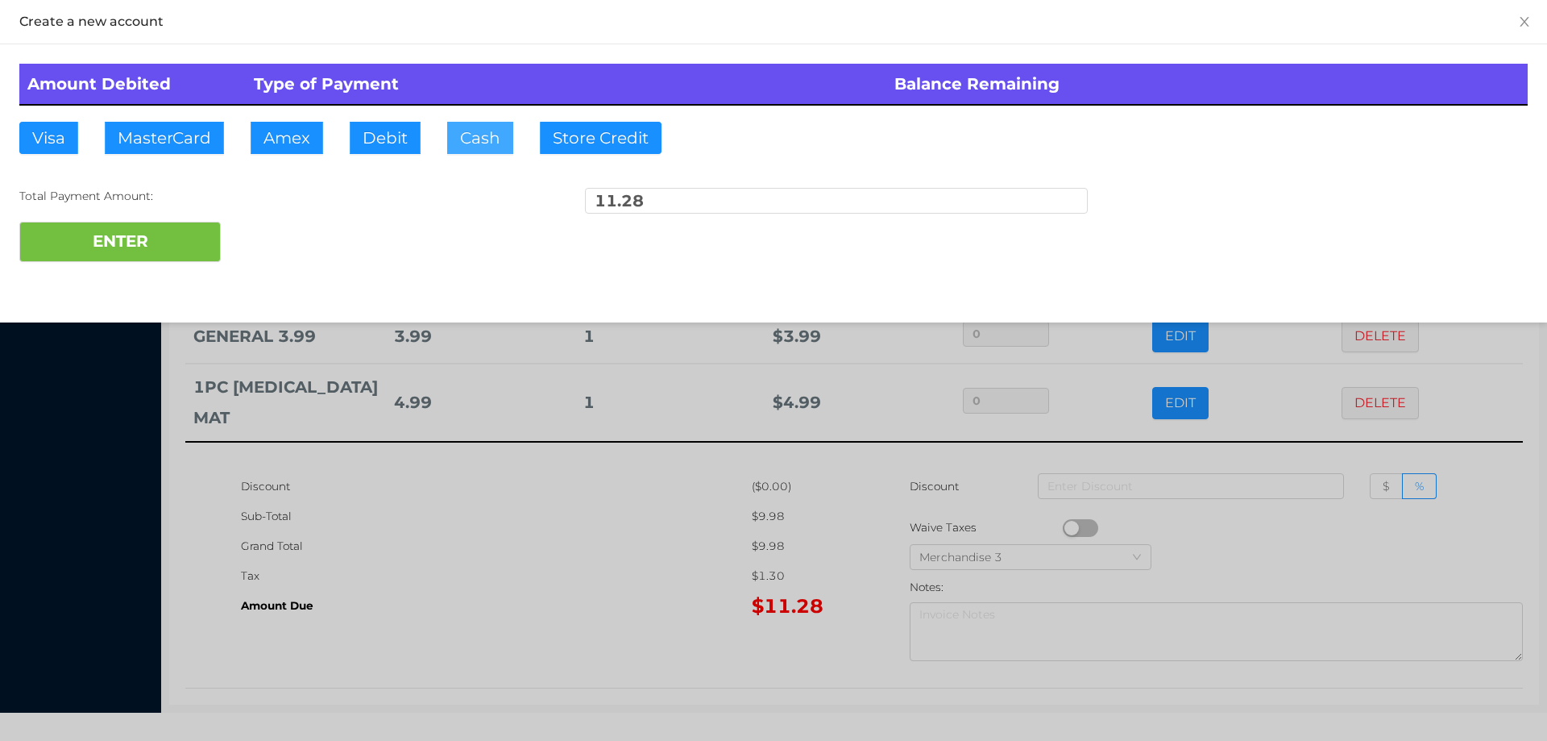
click at [483, 137] on button "Cash" at bounding box center [480, 138] width 66 height 32
type input "12."
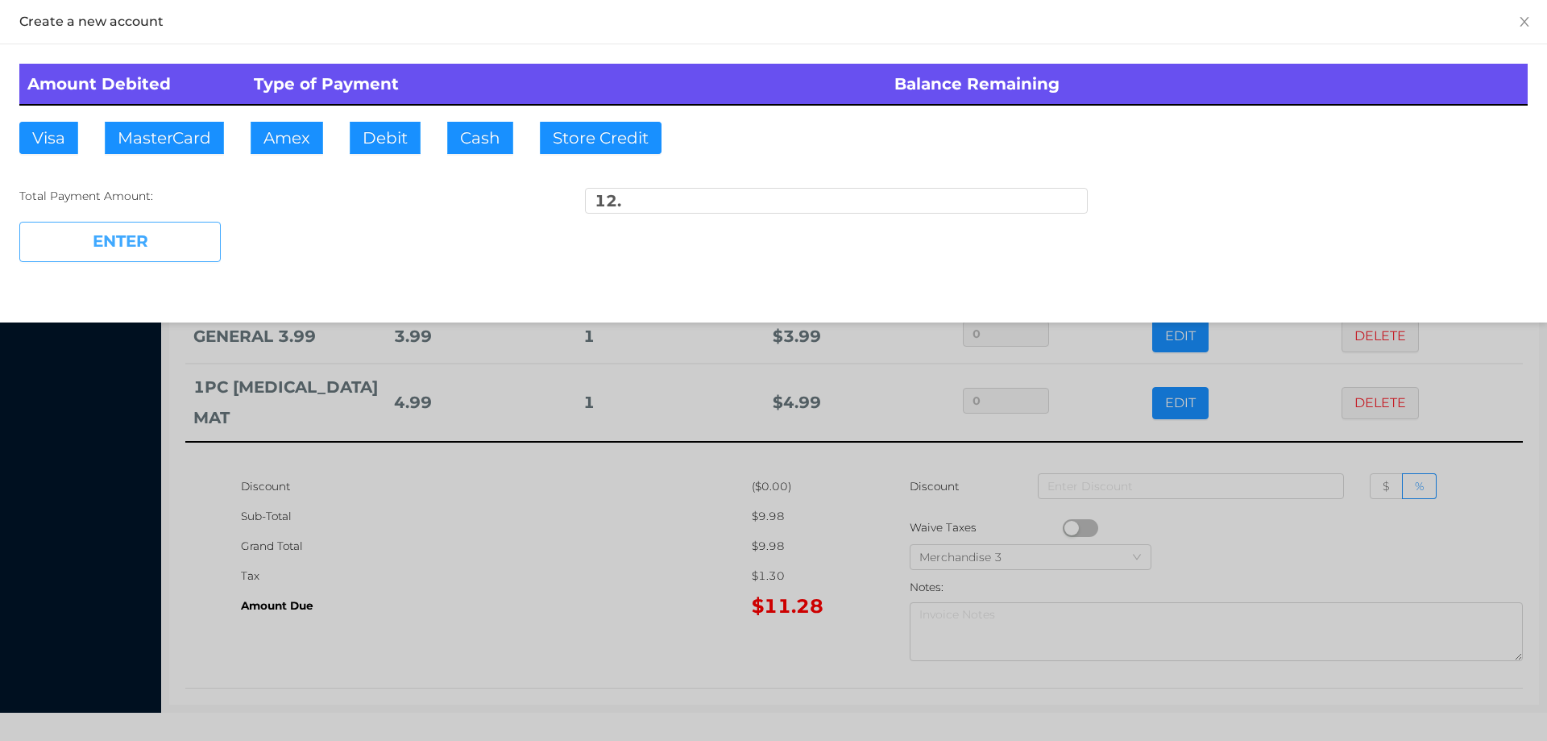
click at [143, 242] on button "ENTER" at bounding box center [119, 242] width 201 height 40
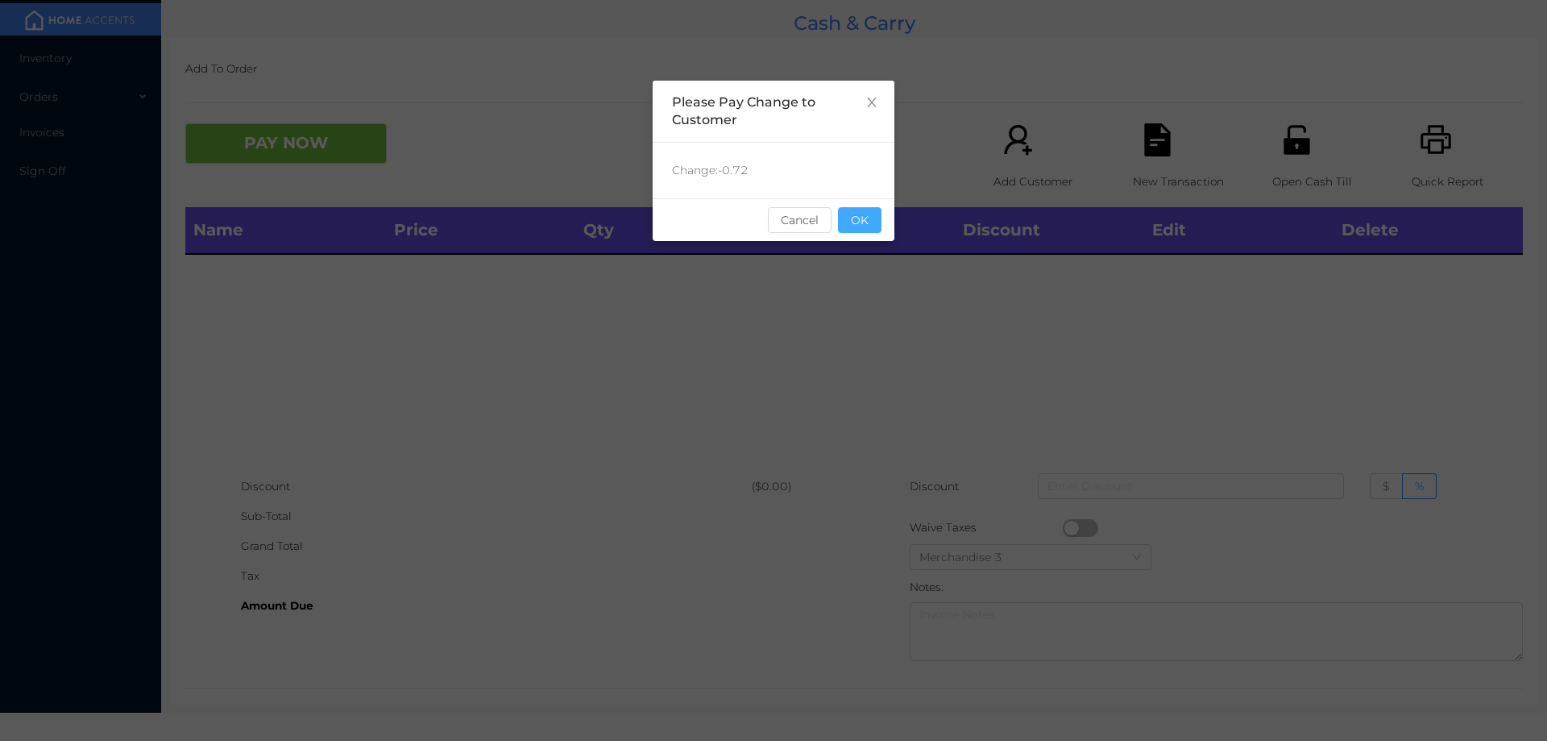
click at [853, 212] on button "OK" at bounding box center [860, 220] width 44 height 26
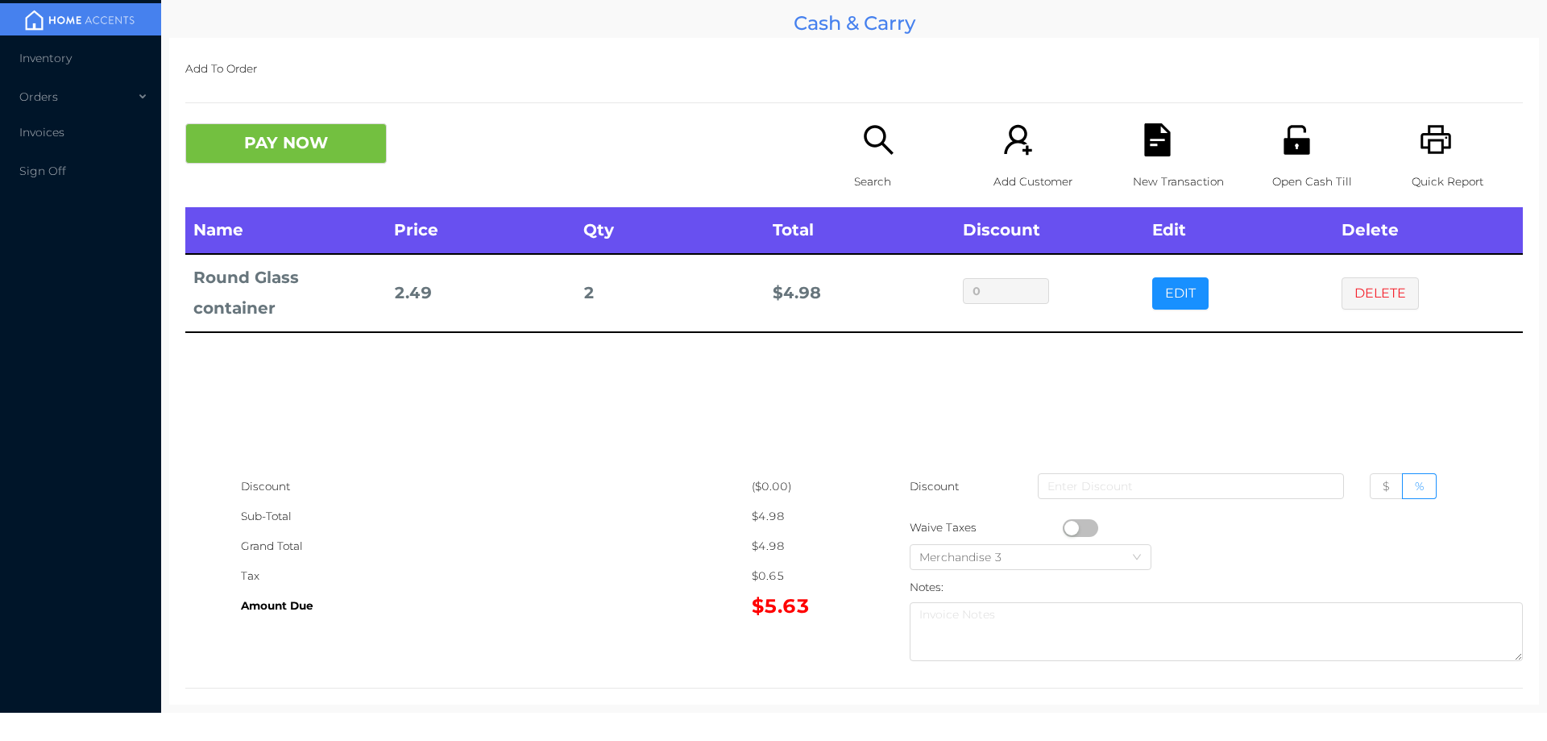
click at [865, 167] on p "Search" at bounding box center [909, 182] width 111 height 30
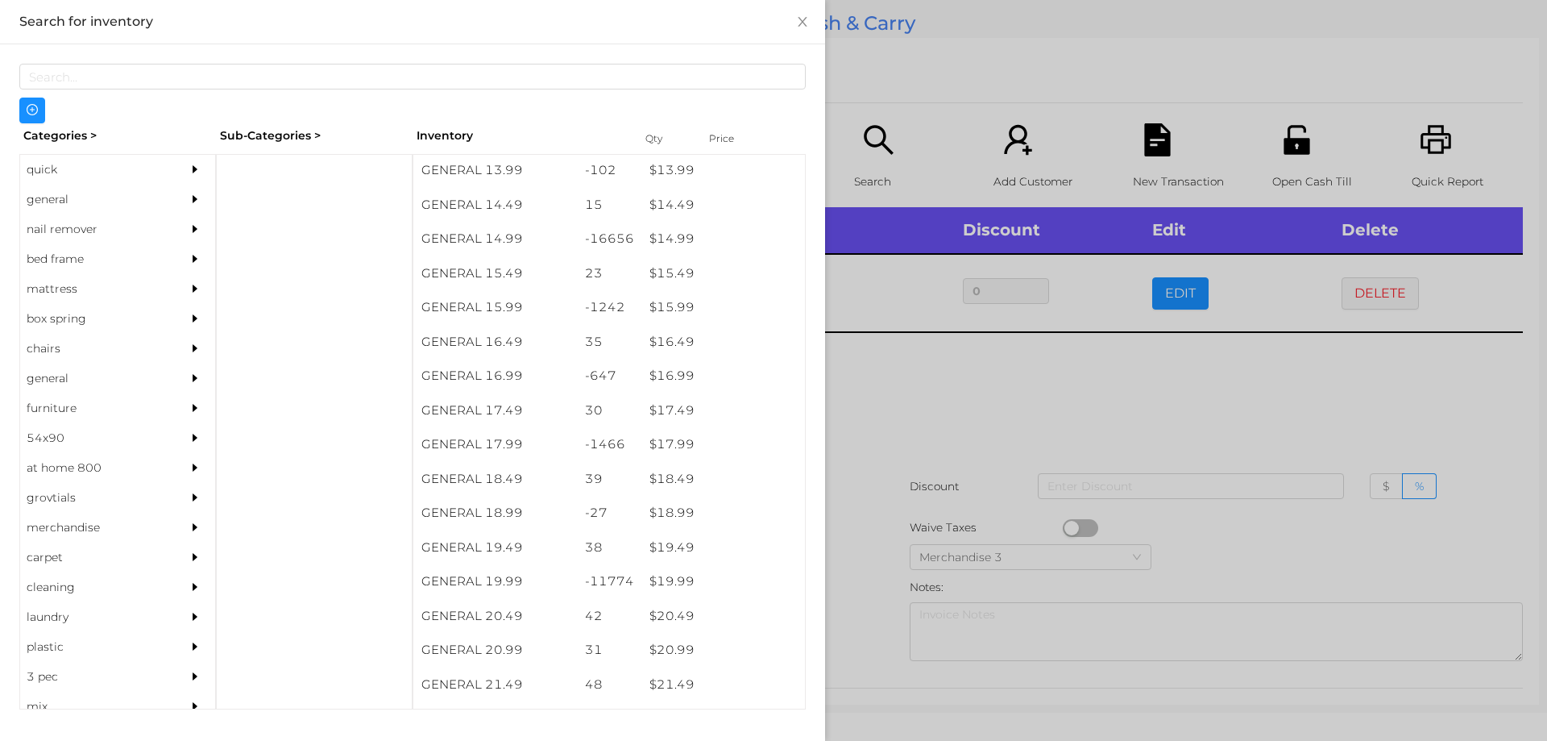
scroll to position [1351, 0]
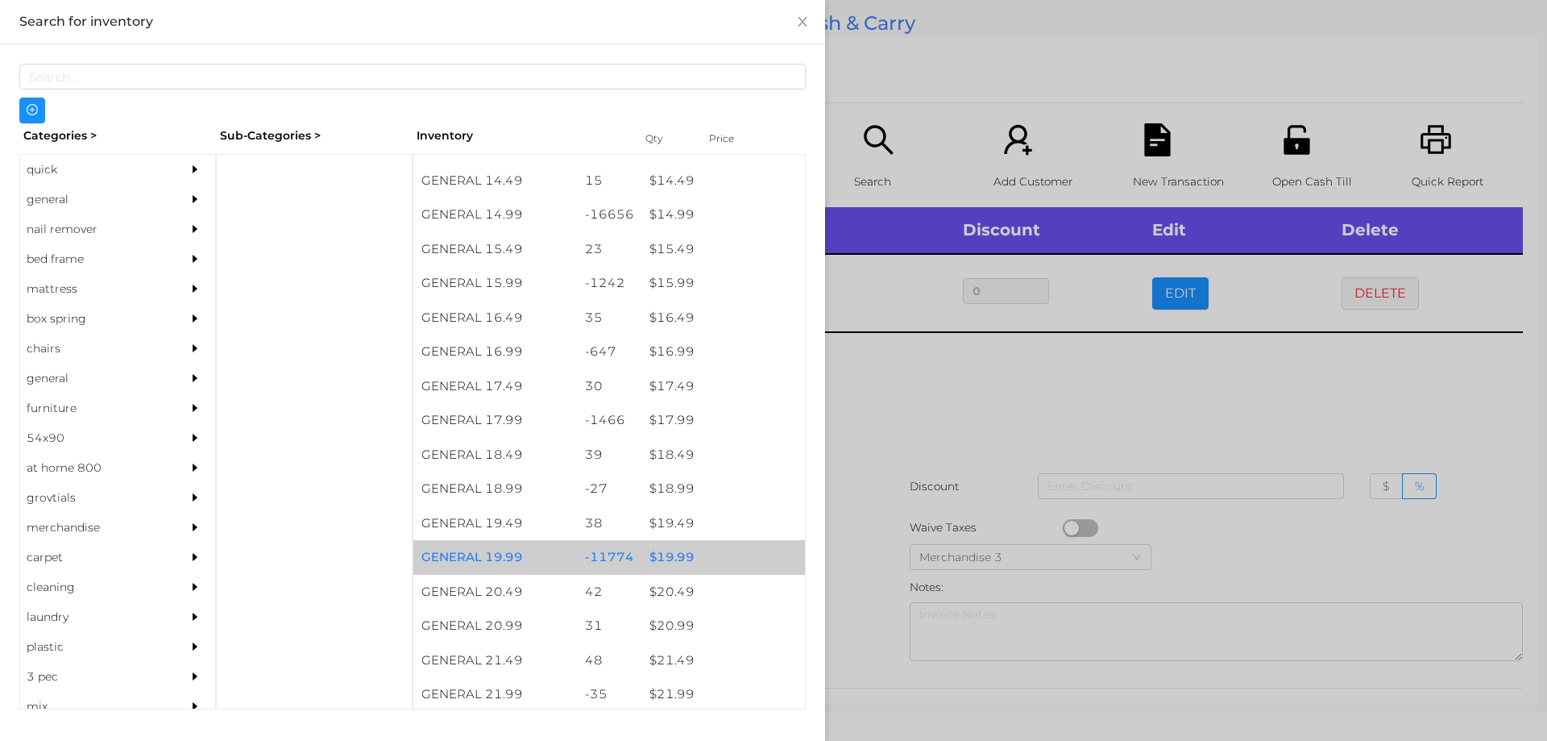
click at [658, 551] on div "$ 19.99" at bounding box center [723, 557] width 164 height 35
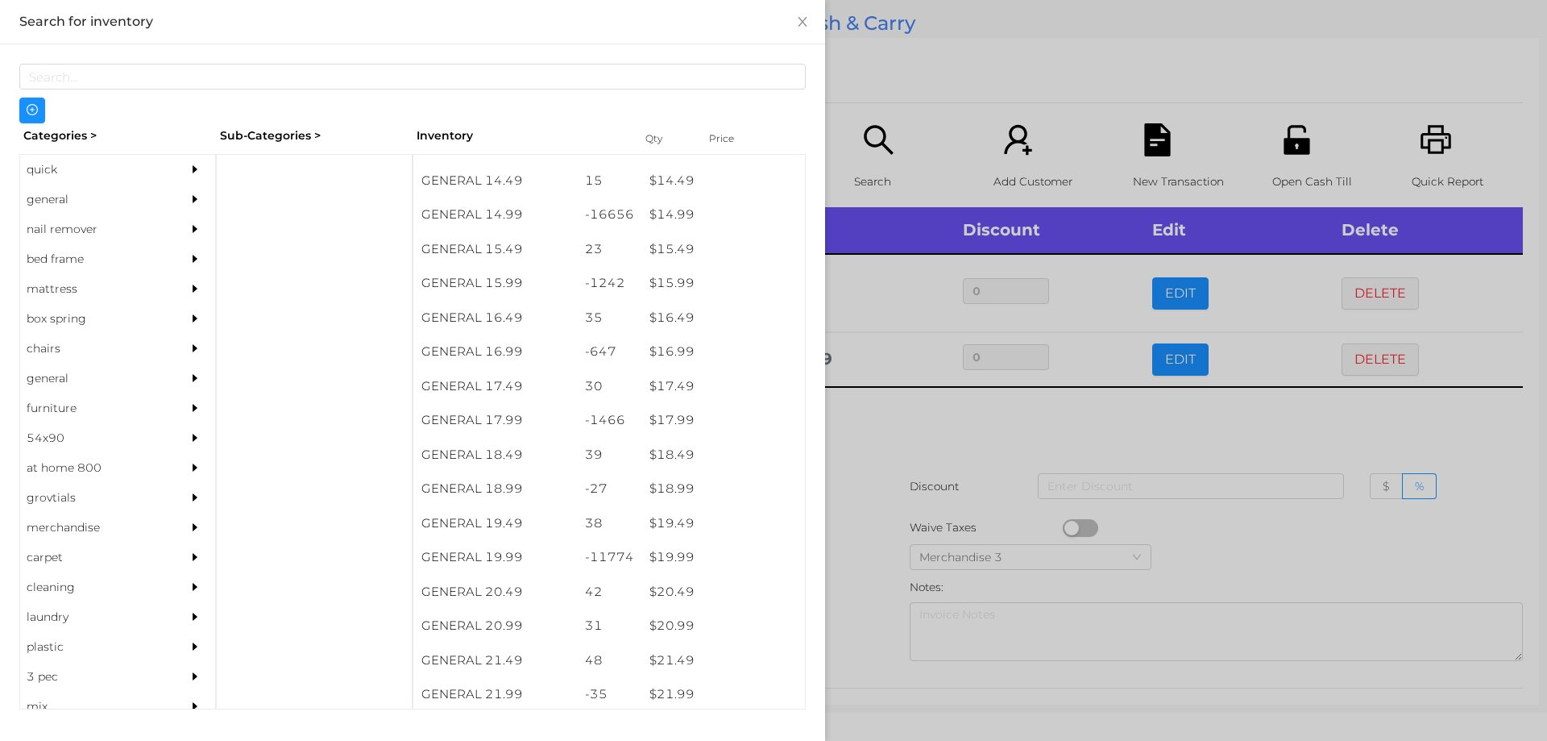
click at [878, 440] on div at bounding box center [773, 370] width 1547 height 741
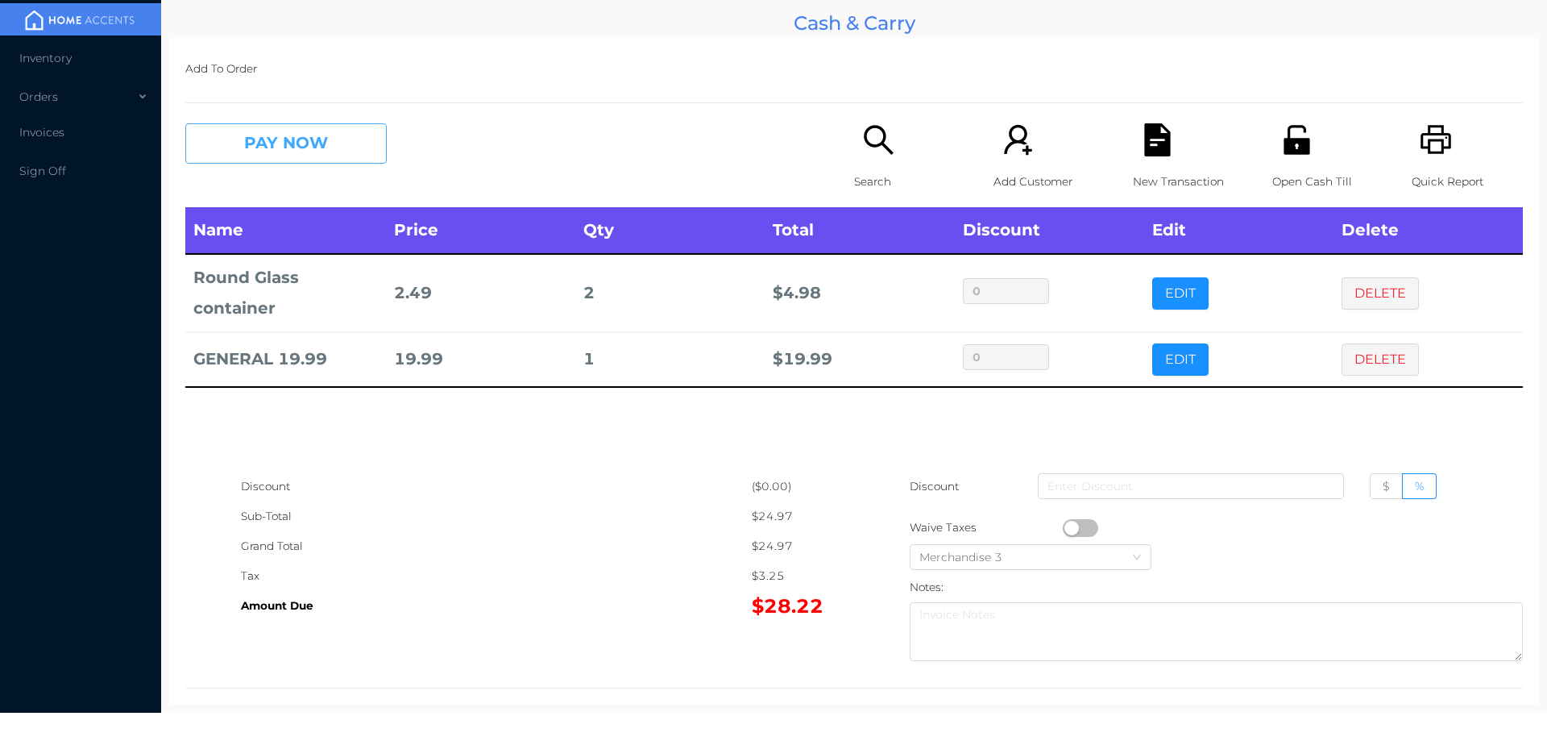
click at [266, 141] on button "PAY NOW" at bounding box center [285, 143] width 201 height 40
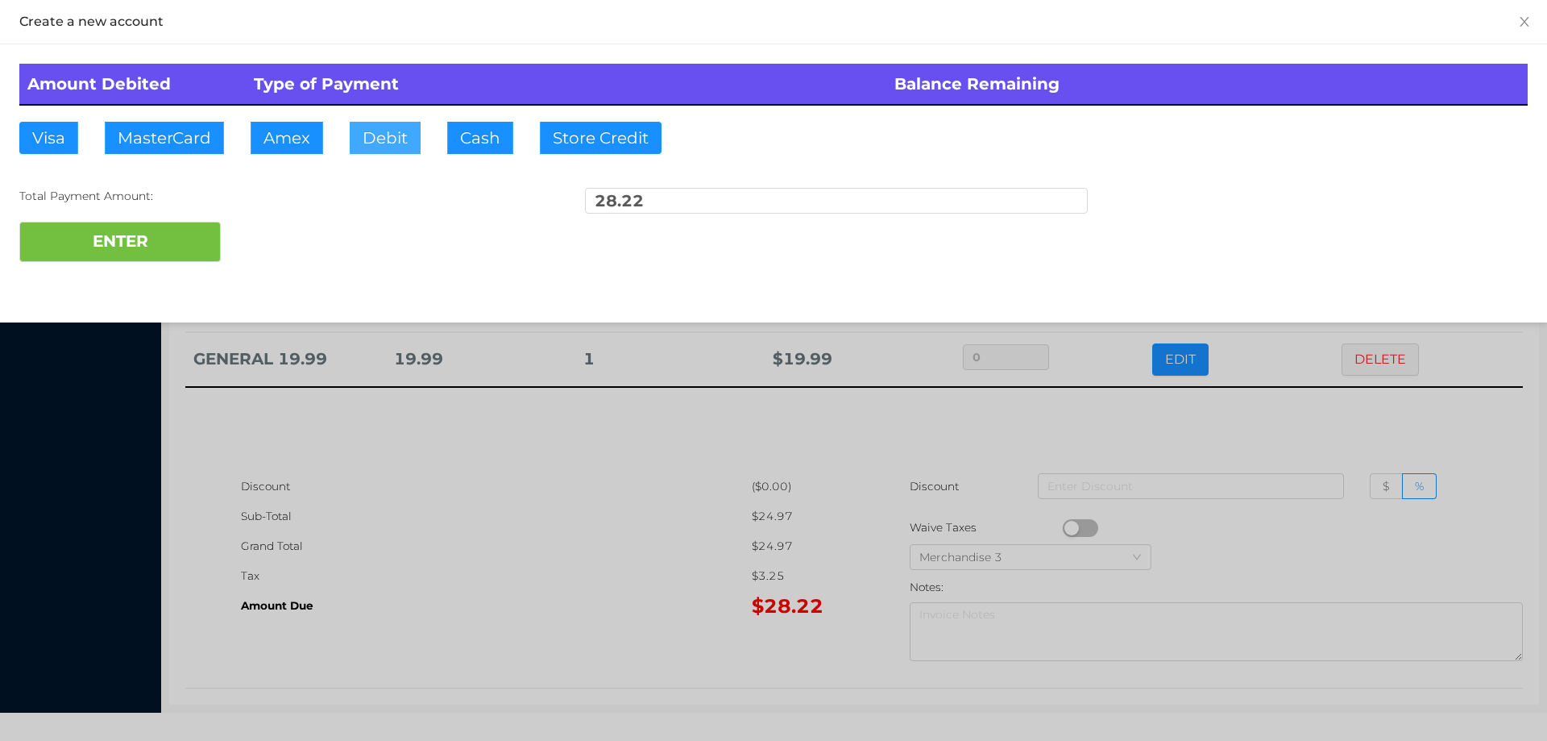
click at [380, 147] on button "Debit" at bounding box center [385, 138] width 71 height 32
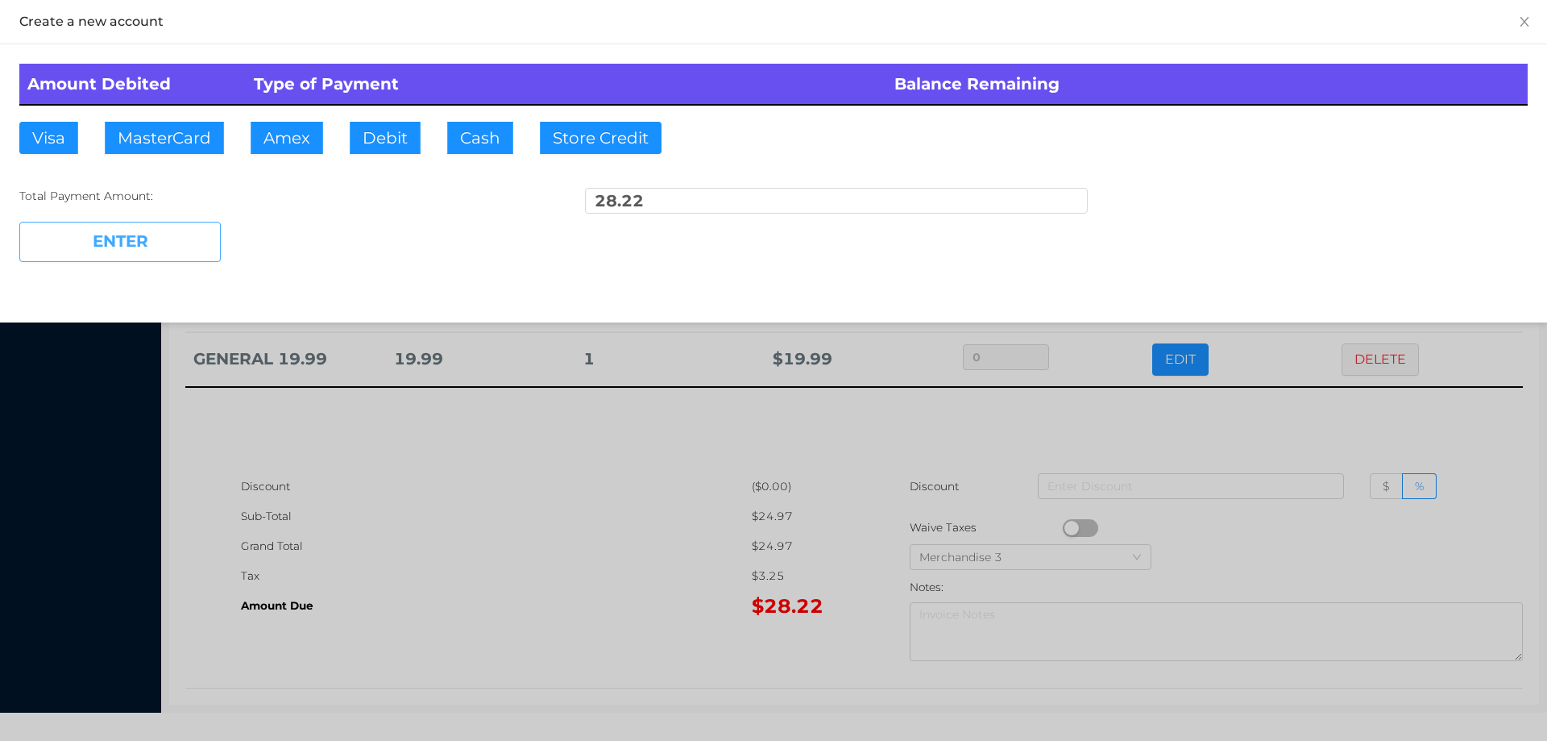
click at [121, 246] on button "ENTER" at bounding box center [119, 242] width 201 height 40
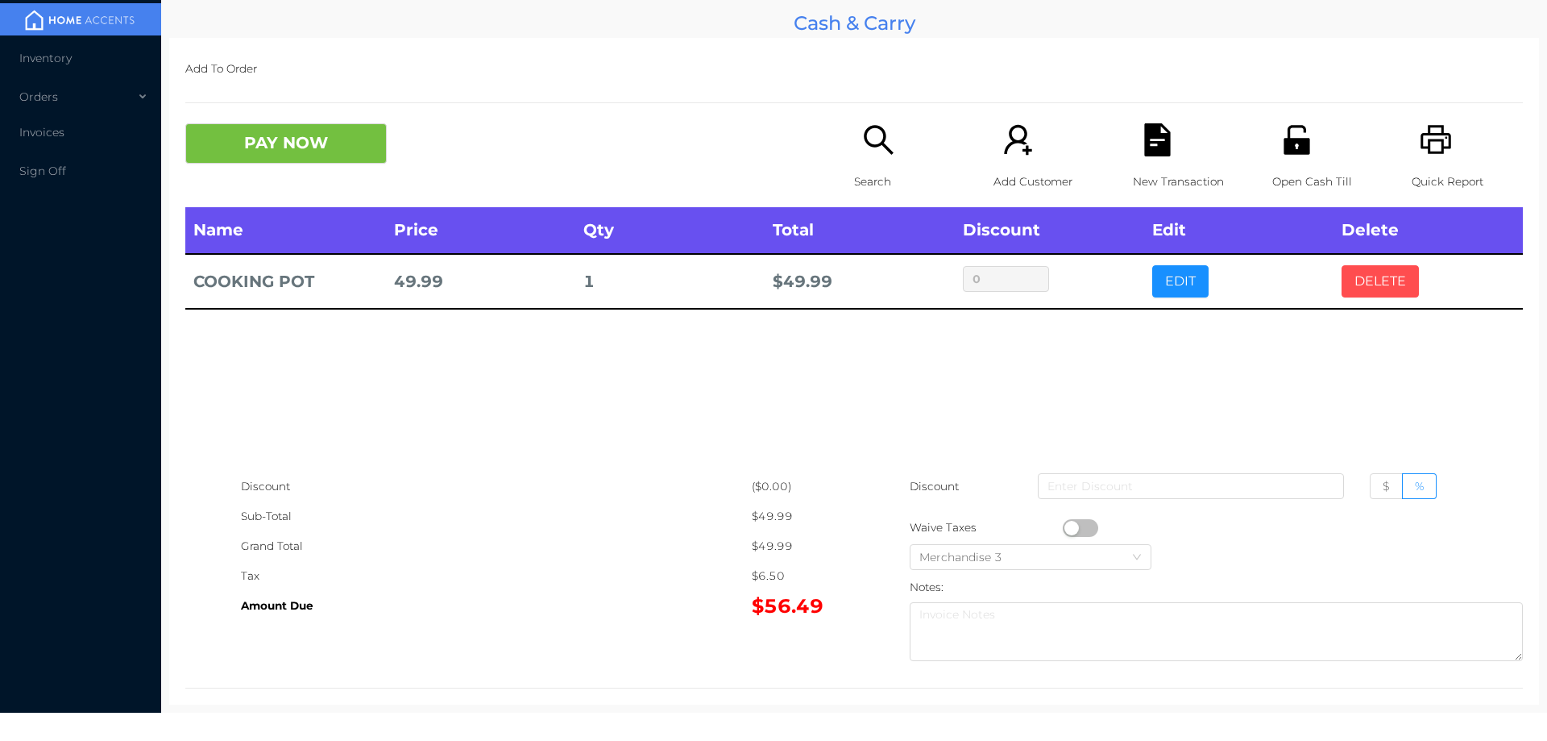
click at [1362, 284] on button "DELETE" at bounding box center [1380, 281] width 77 height 32
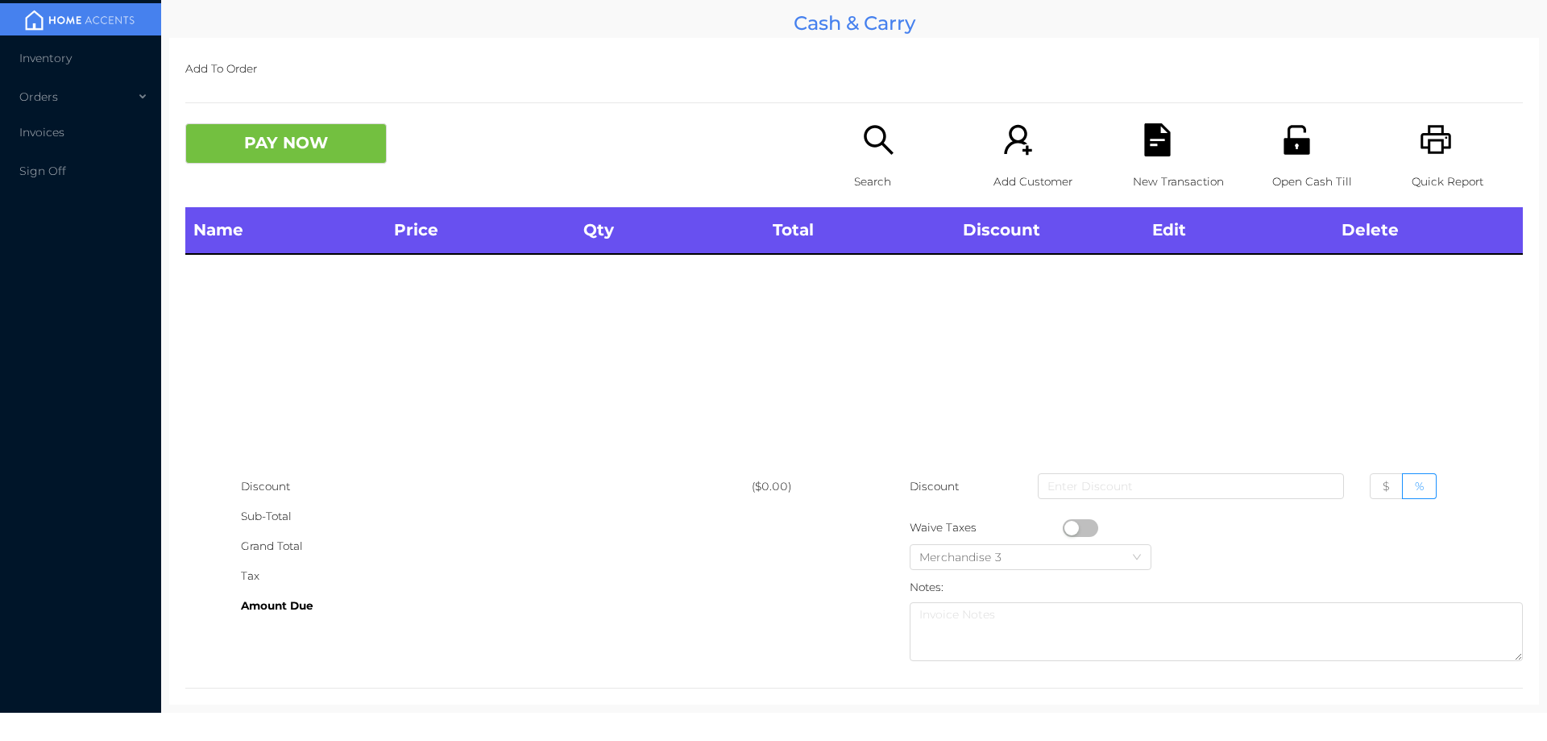
click at [860, 168] on p "Search" at bounding box center [909, 182] width 111 height 30
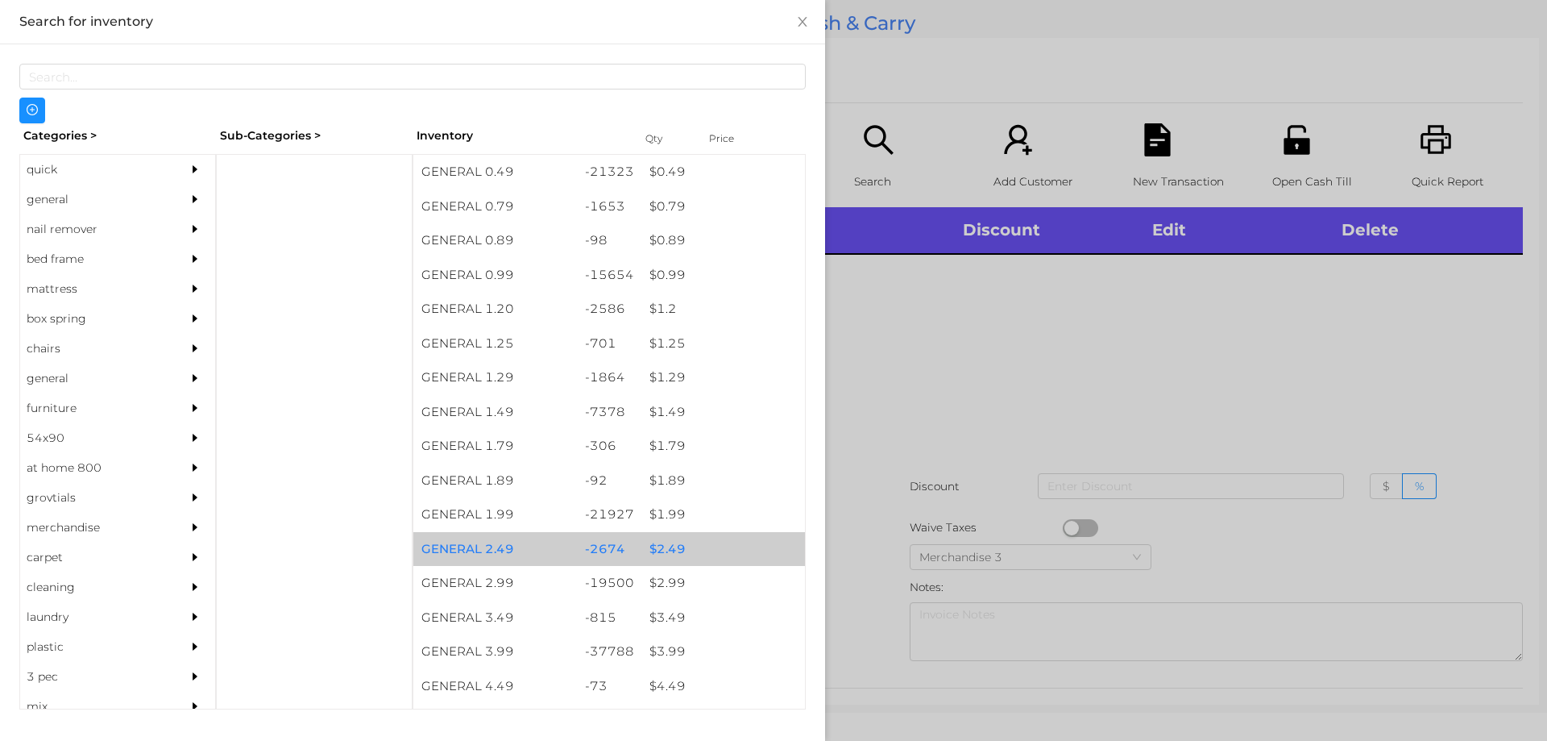
click at [658, 552] on div "$ 2.49" at bounding box center [723, 549] width 164 height 35
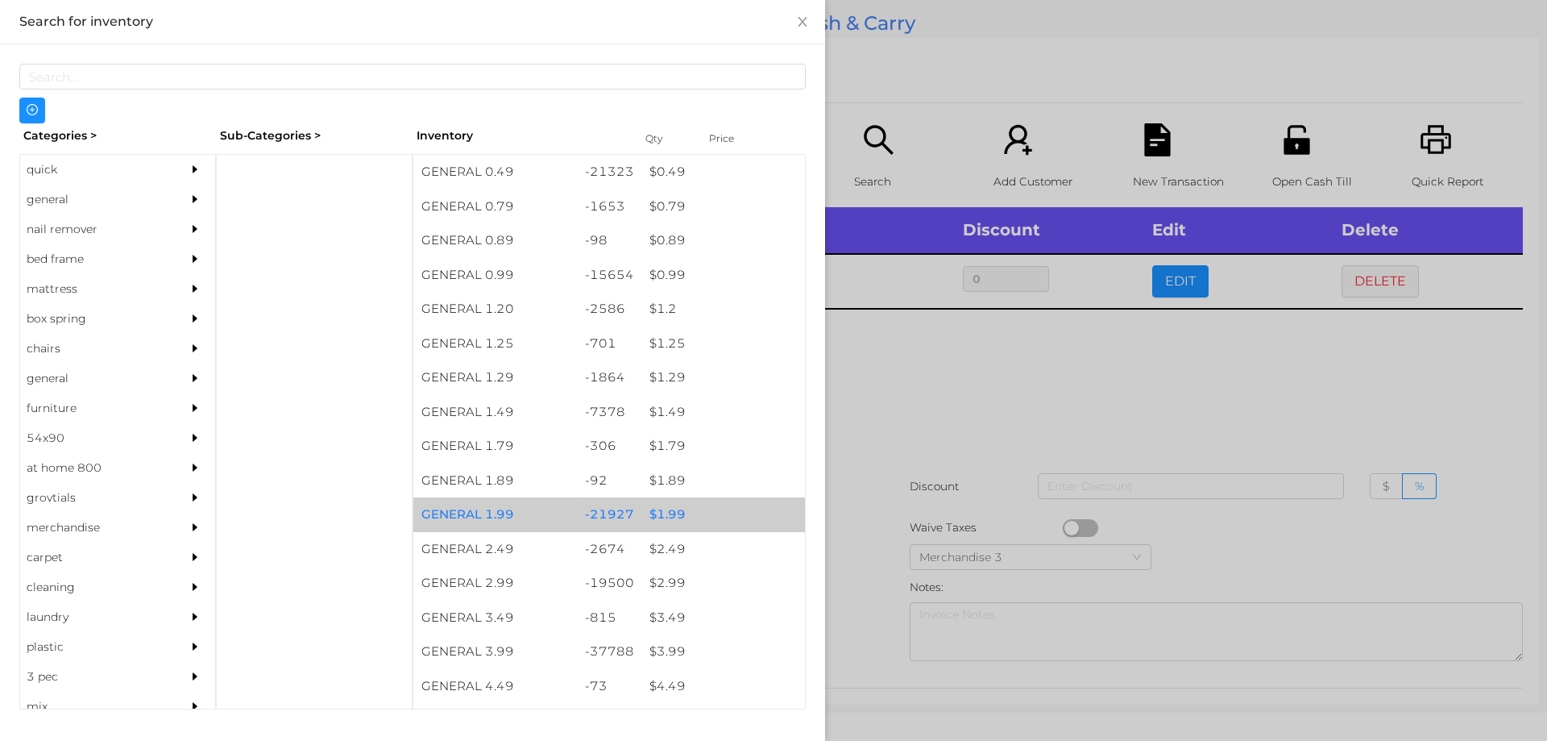
click at [664, 504] on div "$ 1.99" at bounding box center [723, 514] width 164 height 35
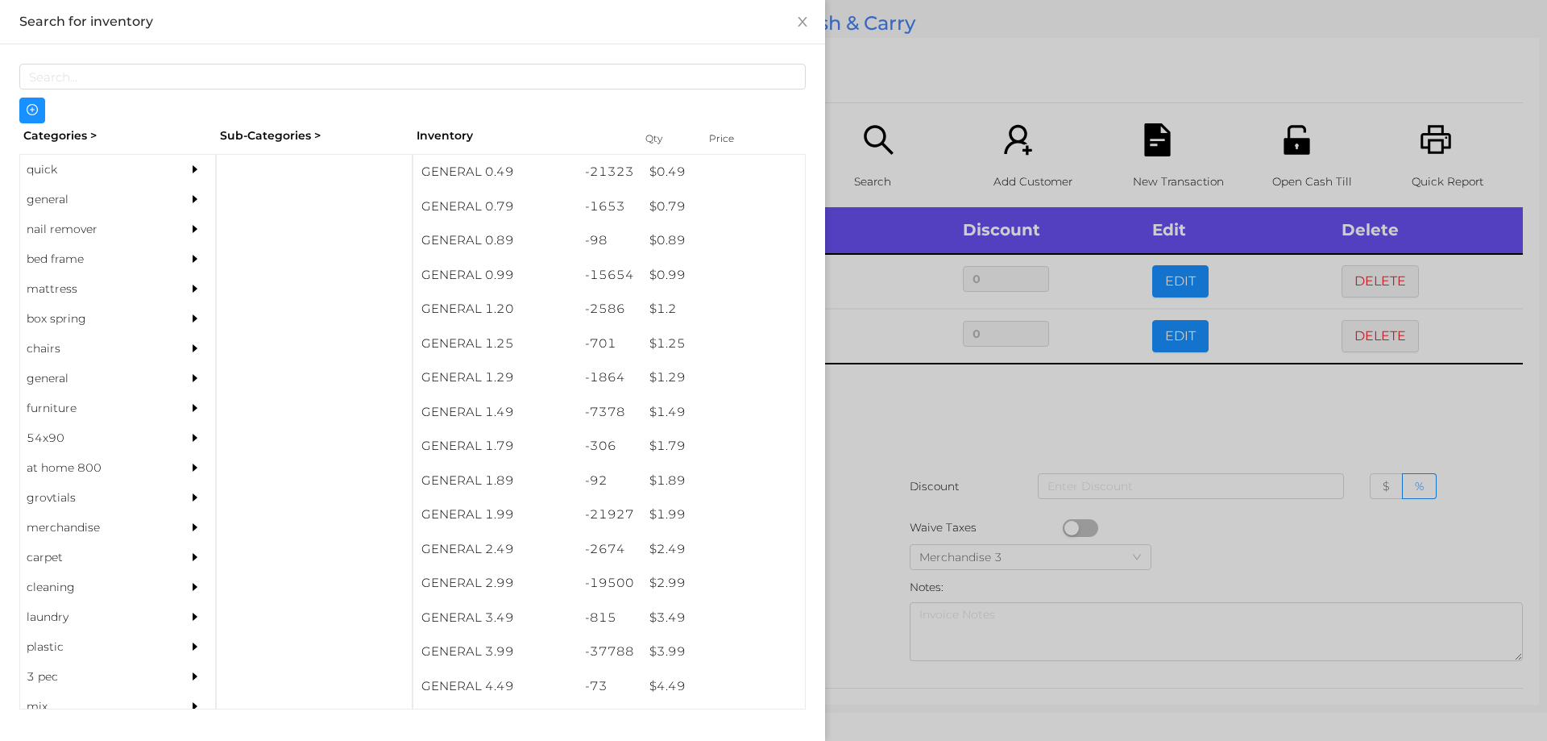
click at [936, 376] on div at bounding box center [773, 370] width 1547 height 741
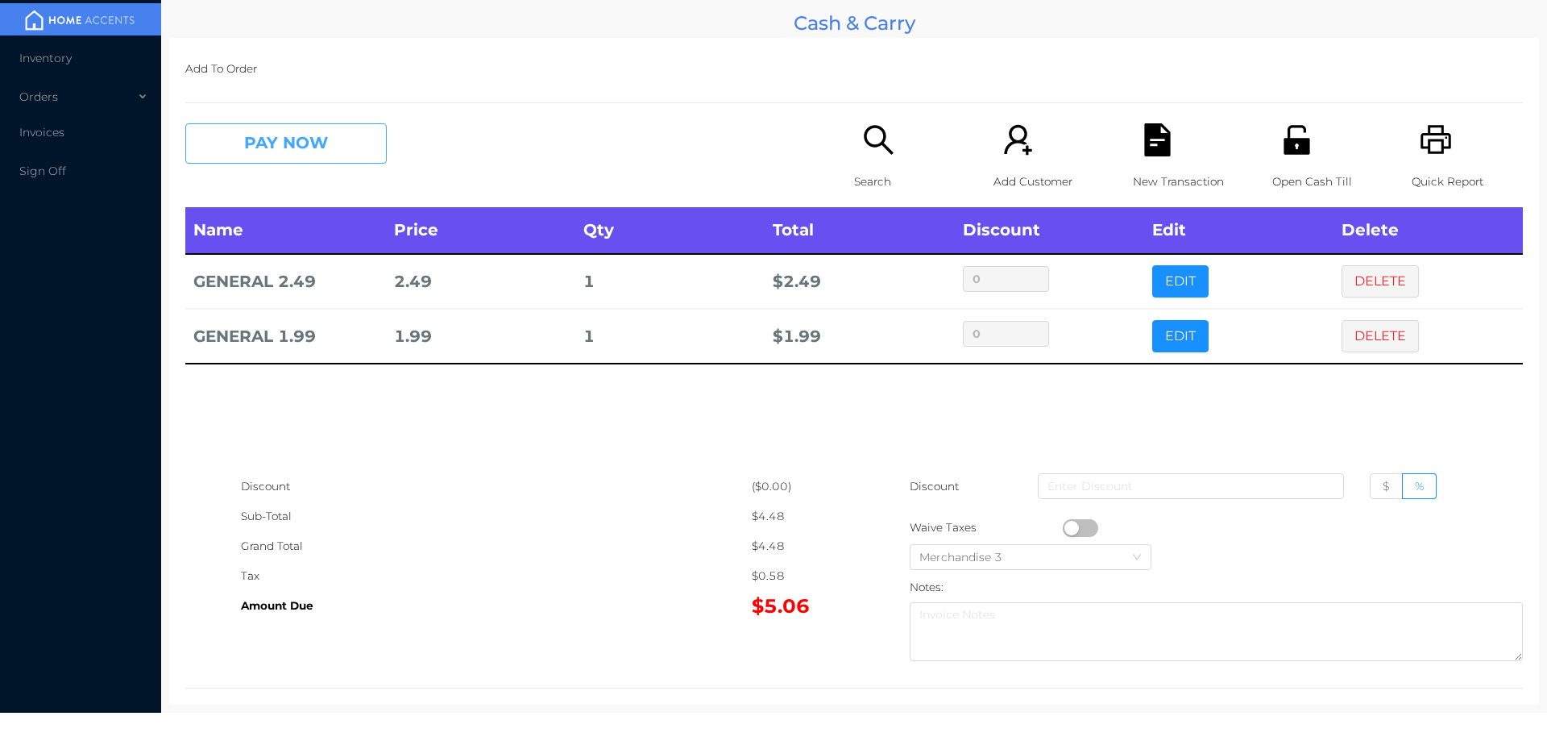
click at [327, 148] on button "PAY NOW" at bounding box center [285, 143] width 201 height 40
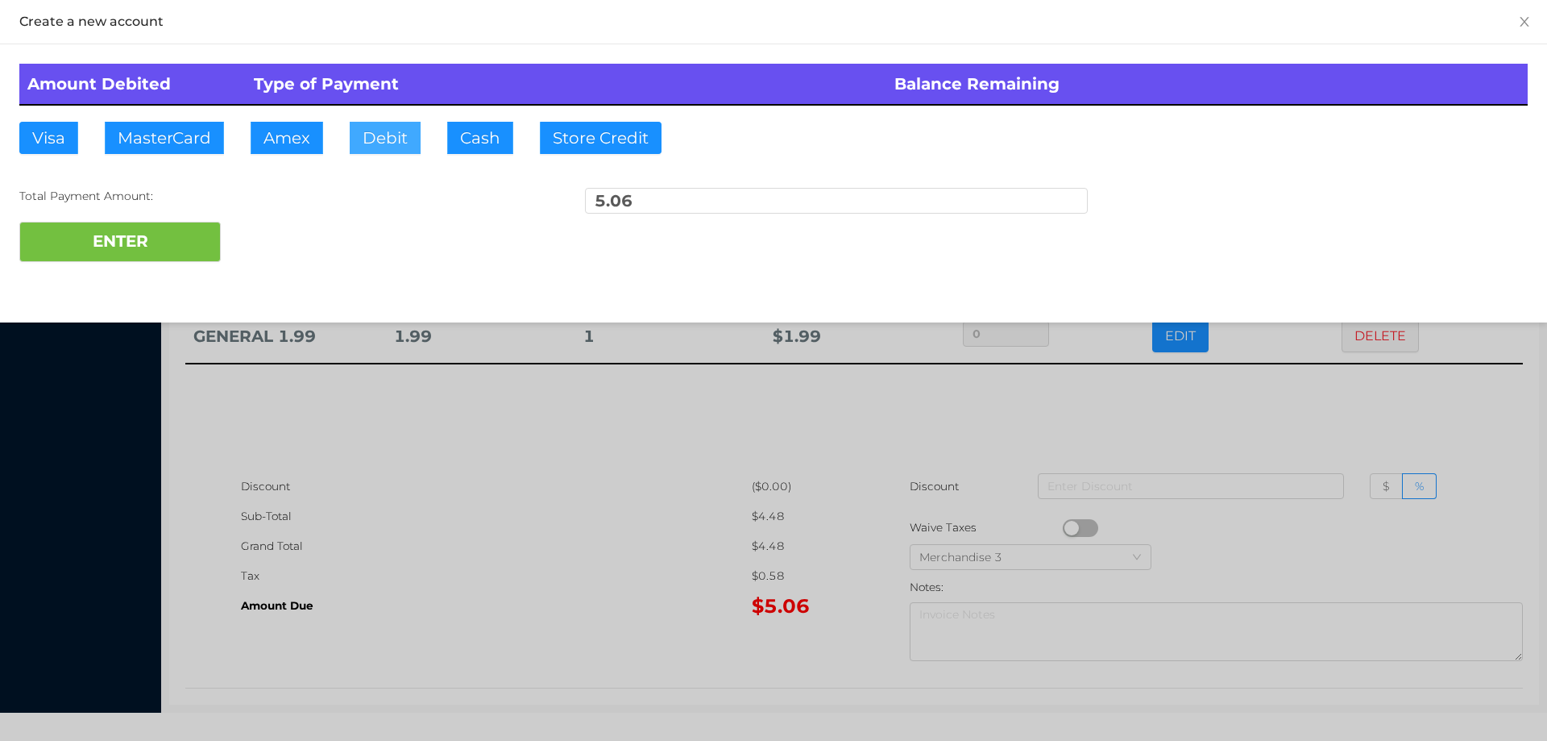
click at [384, 147] on button "Debit" at bounding box center [385, 138] width 71 height 32
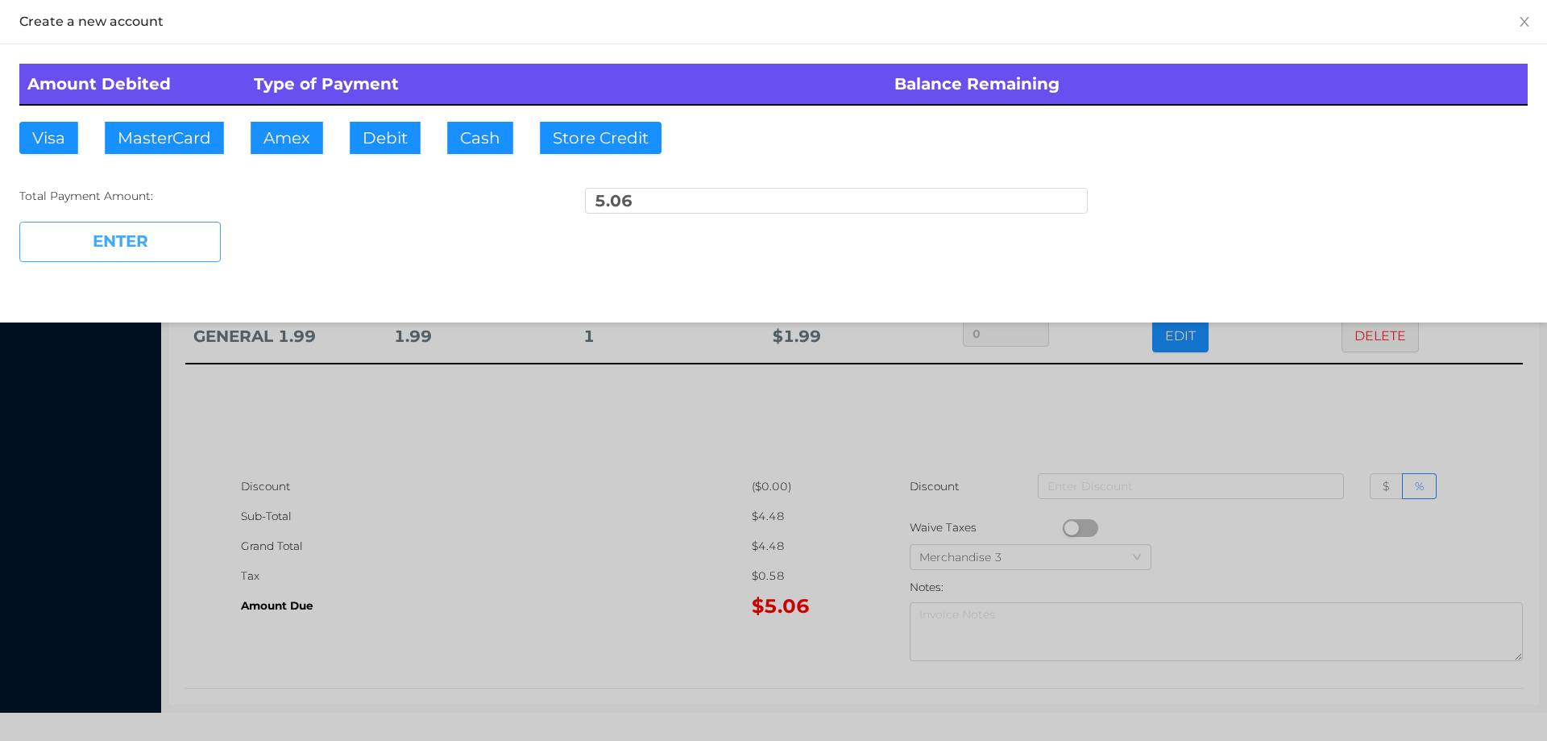
click at [156, 240] on button "ENTER" at bounding box center [119, 242] width 201 height 40
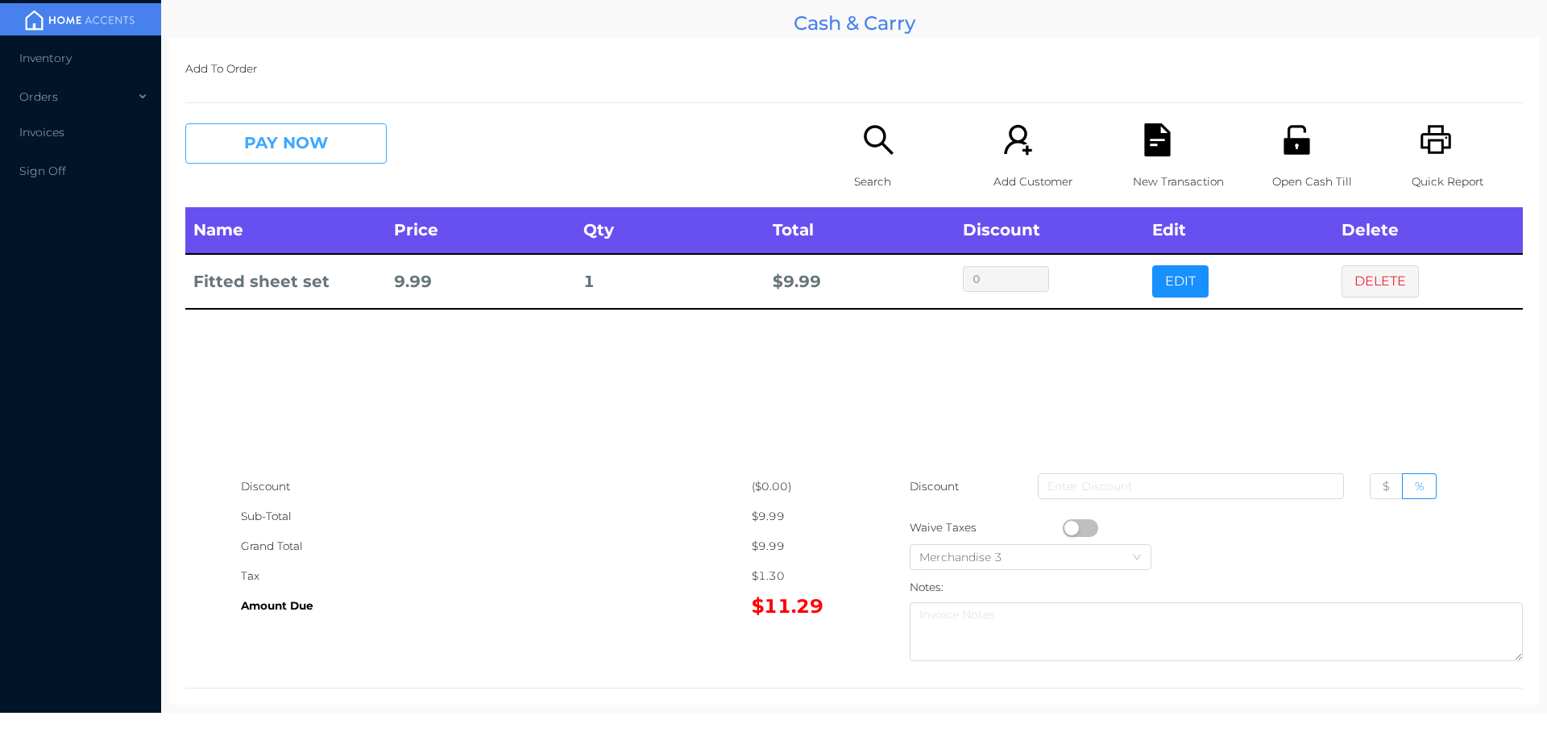
click at [284, 135] on button "PAY NOW" at bounding box center [285, 143] width 201 height 40
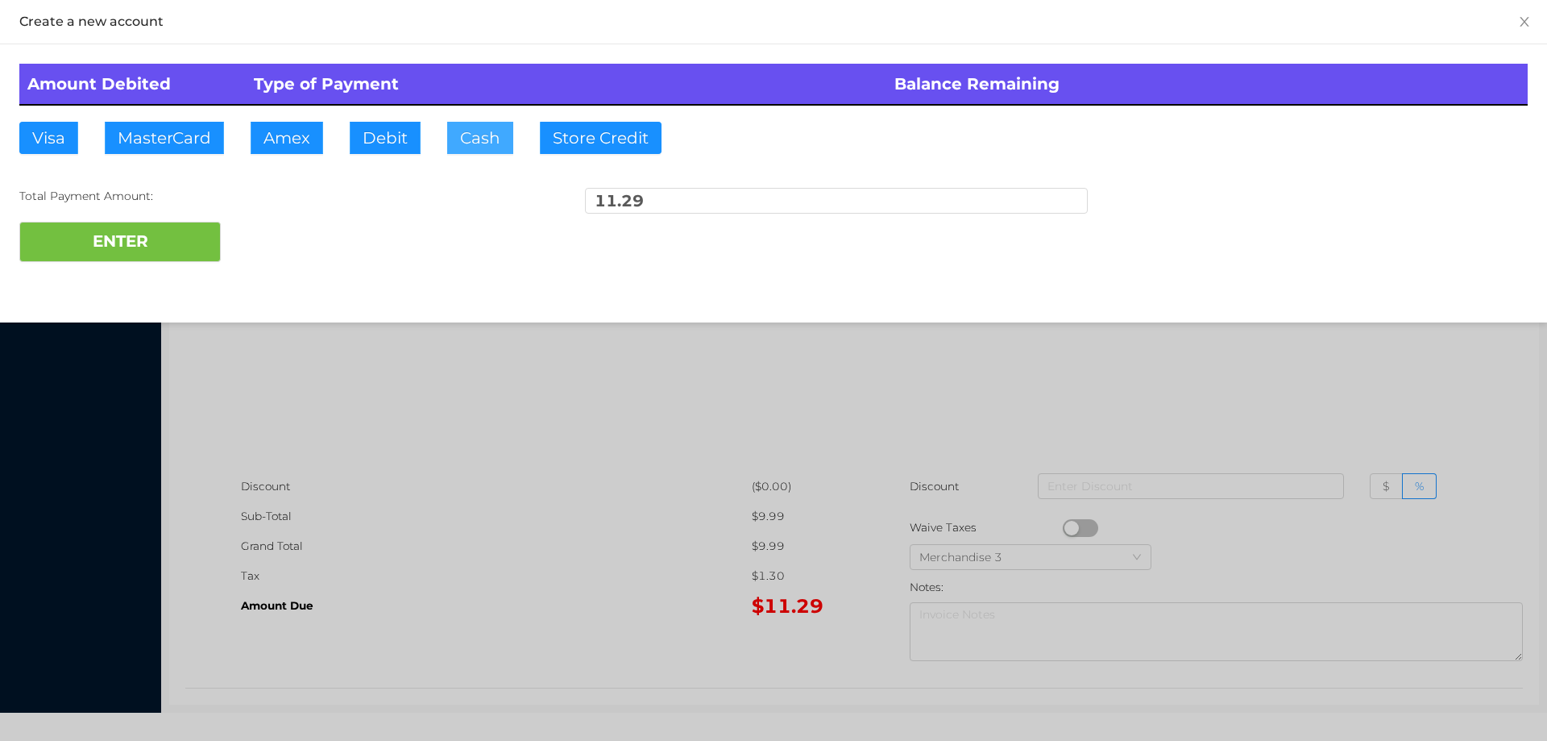
click at [473, 138] on button "Cash" at bounding box center [480, 138] width 66 height 32
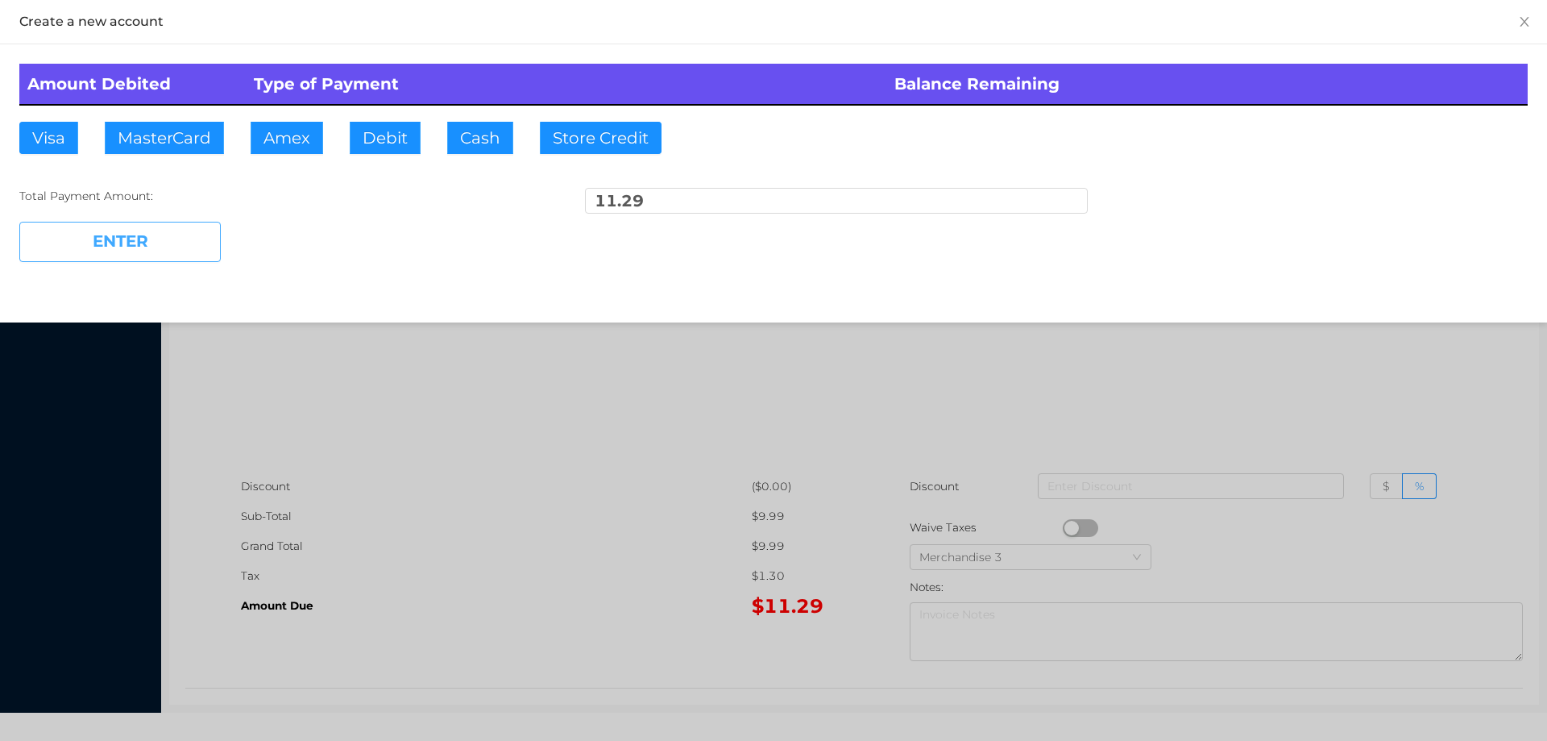
click at [130, 228] on button "ENTER" at bounding box center [119, 242] width 201 height 40
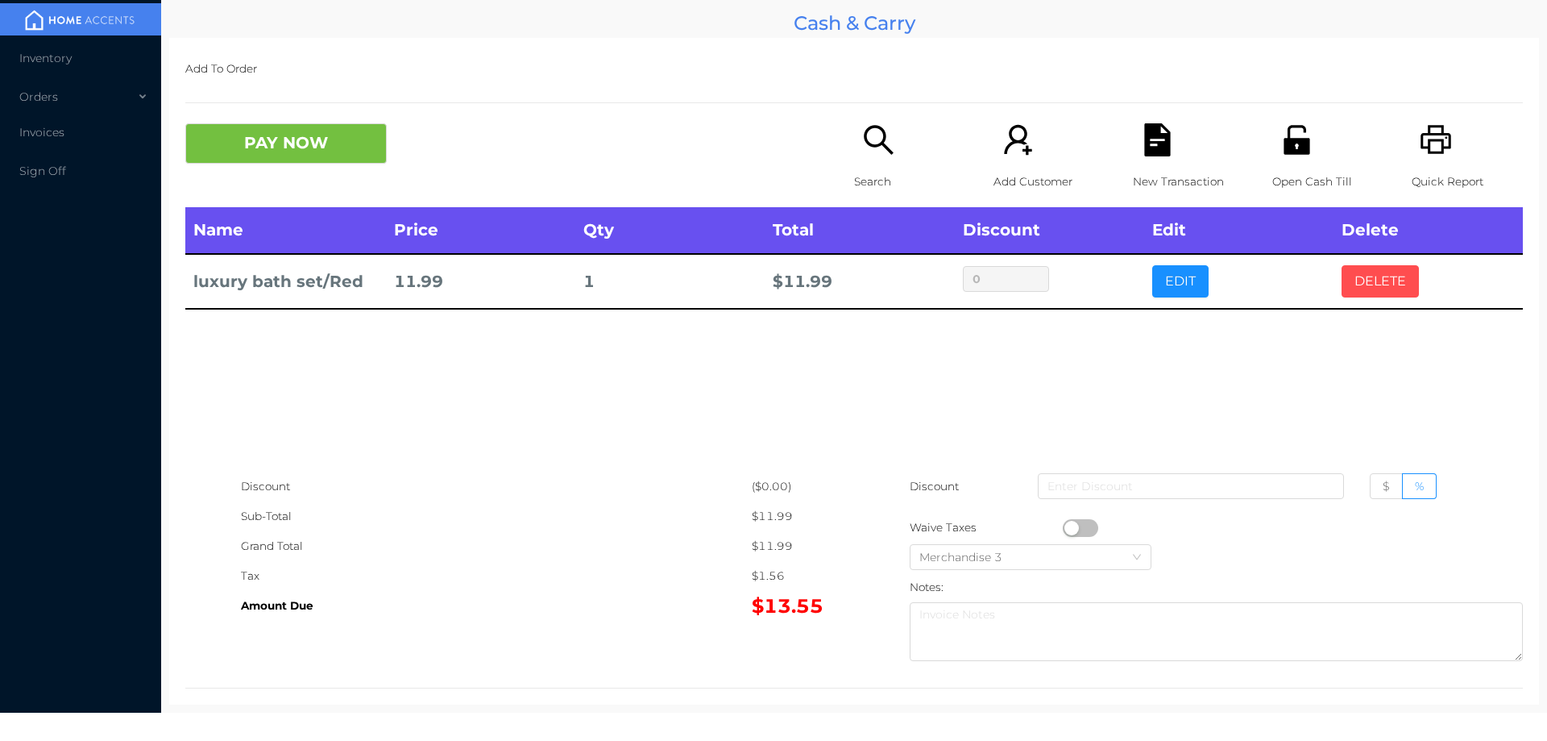
click at [1360, 275] on button "DELETE" at bounding box center [1380, 281] width 77 height 32
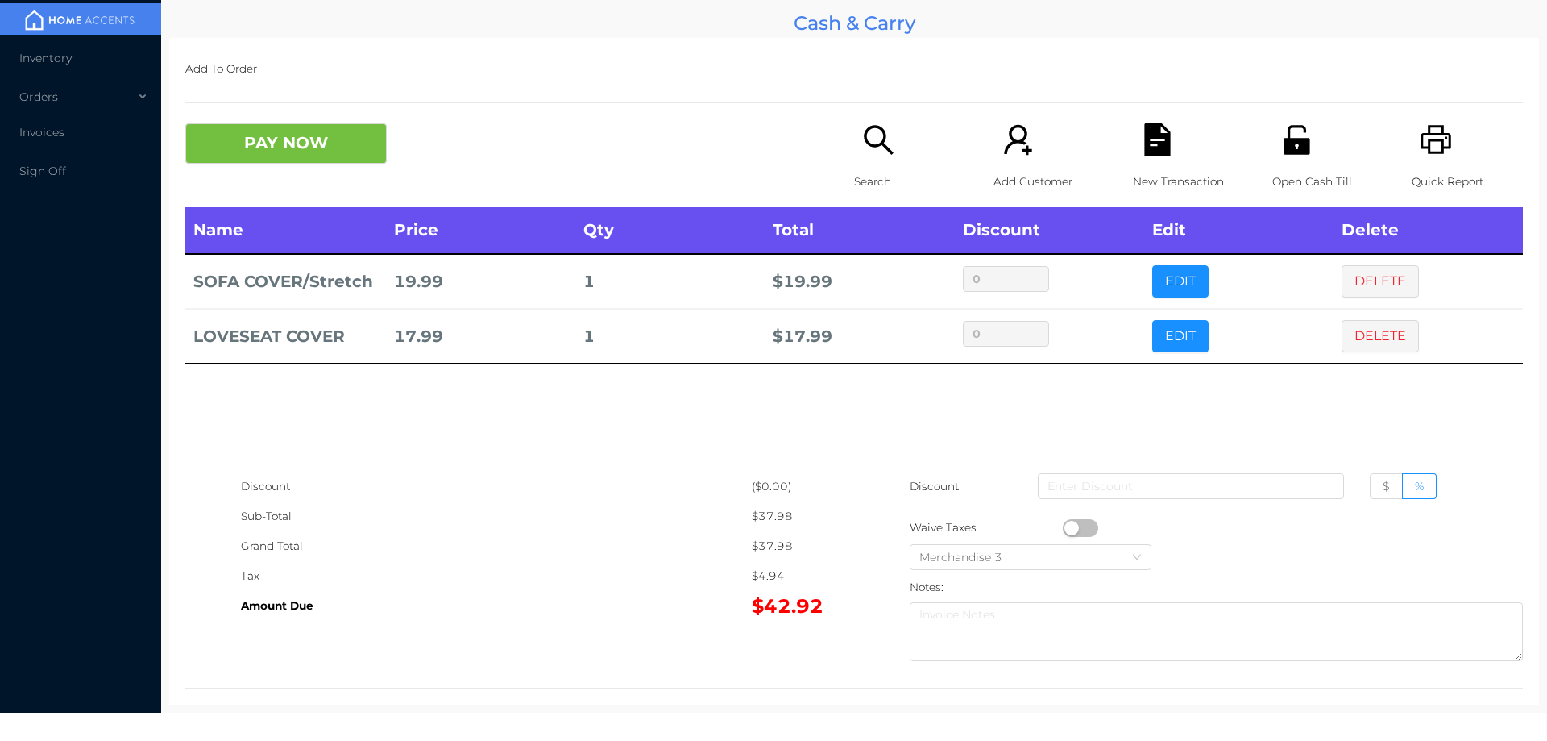
click at [879, 151] on icon "icon: search" at bounding box center [878, 139] width 33 height 33
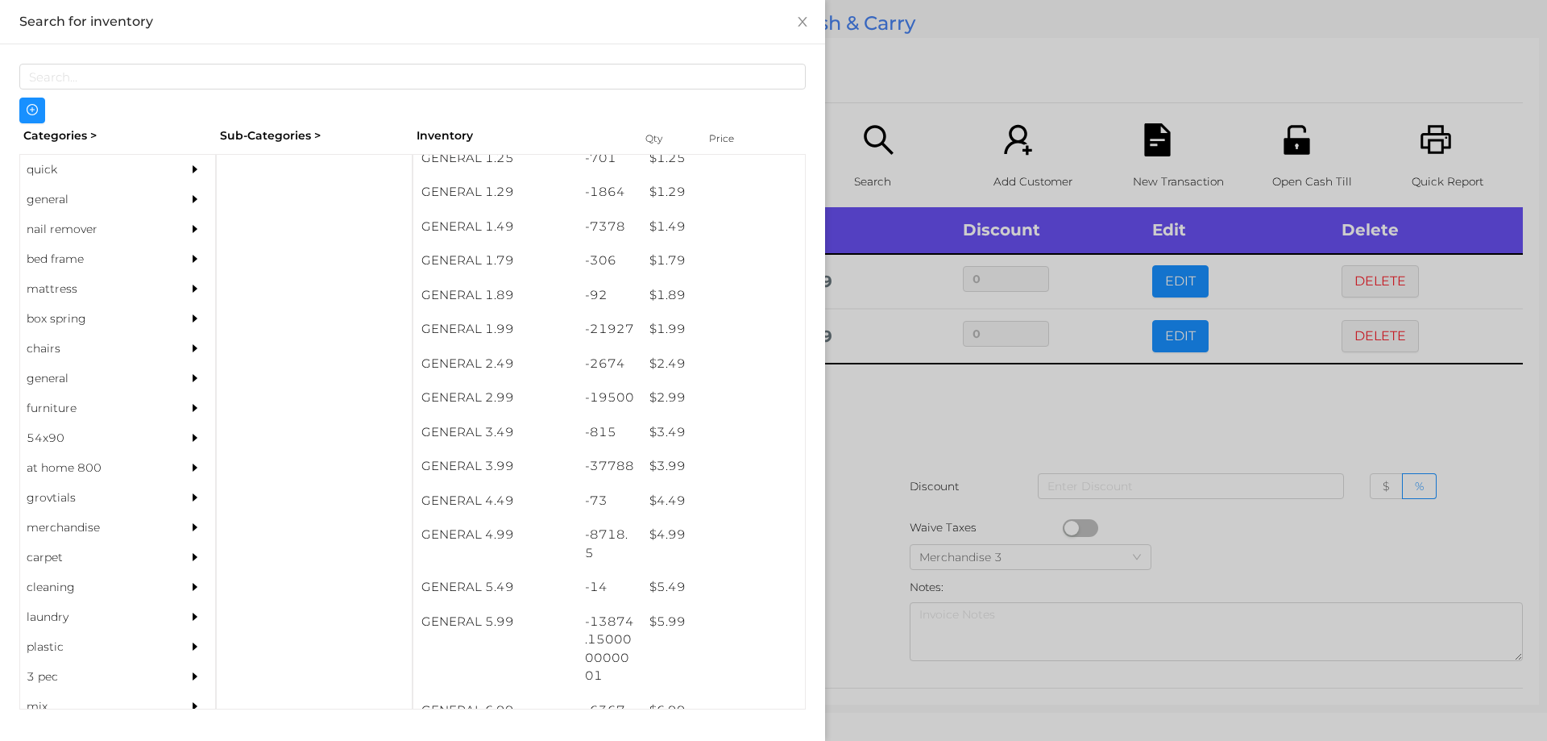
scroll to position [191, 0]
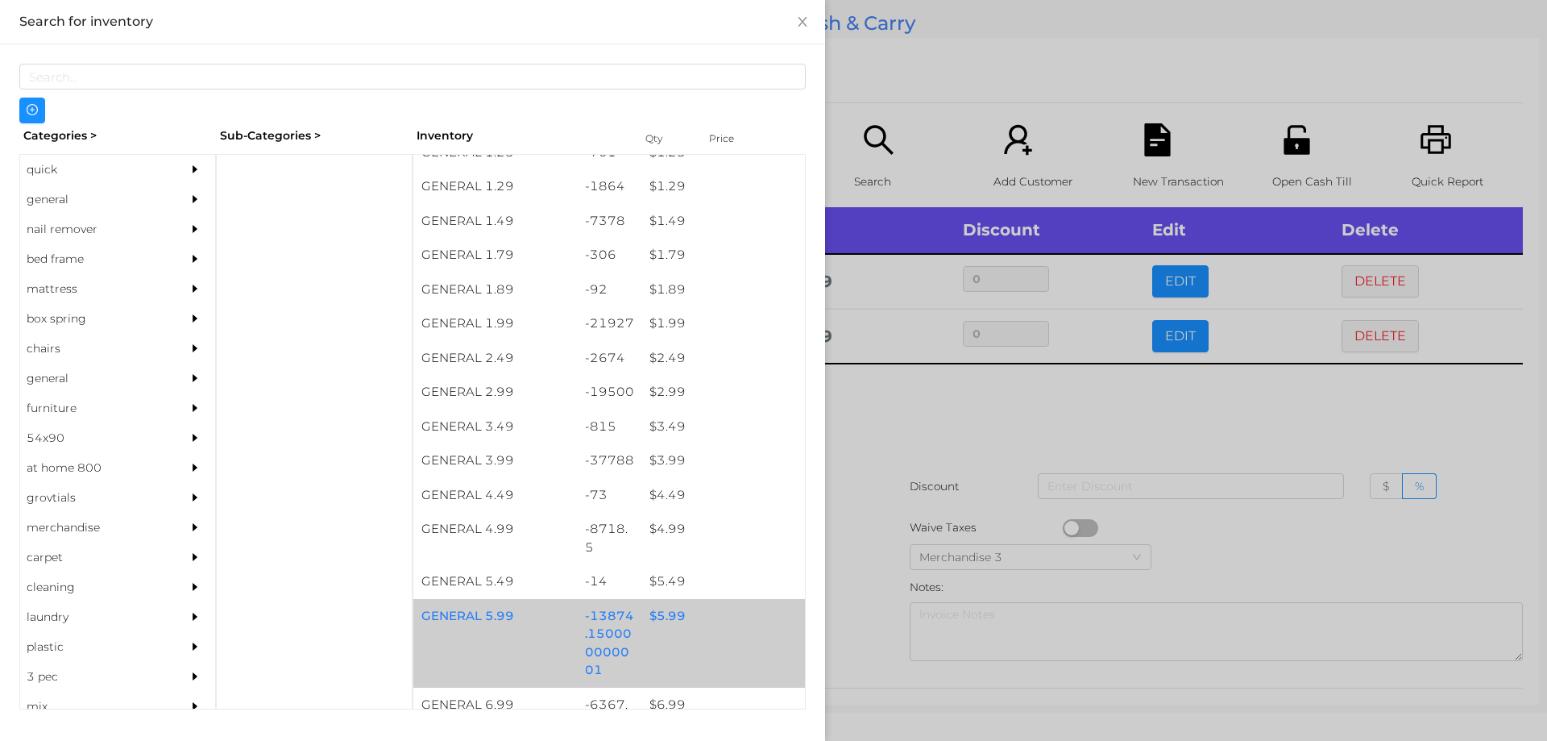
click at [655, 612] on div "$ 5.99" at bounding box center [723, 616] width 164 height 35
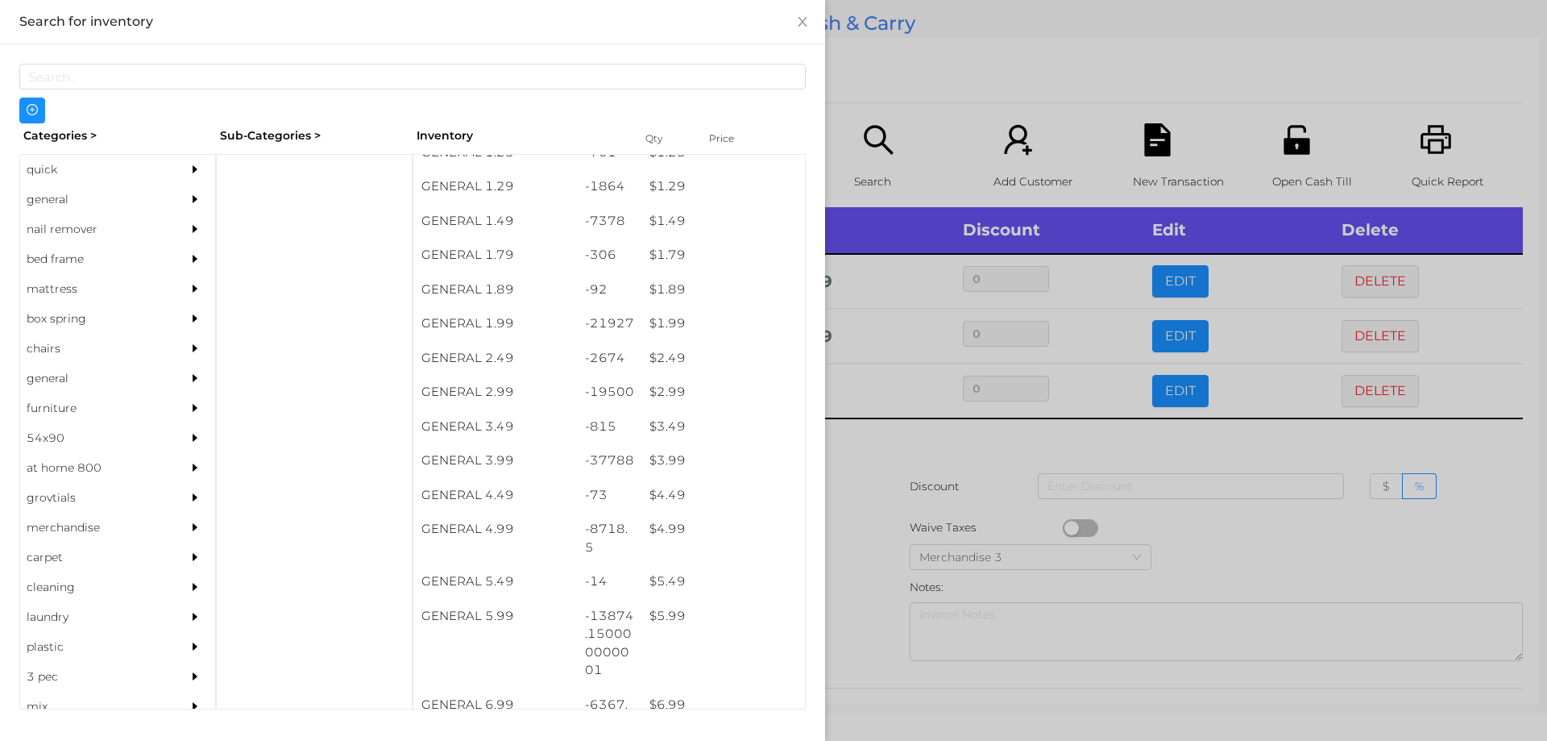
click at [861, 537] on div at bounding box center [773, 370] width 1547 height 741
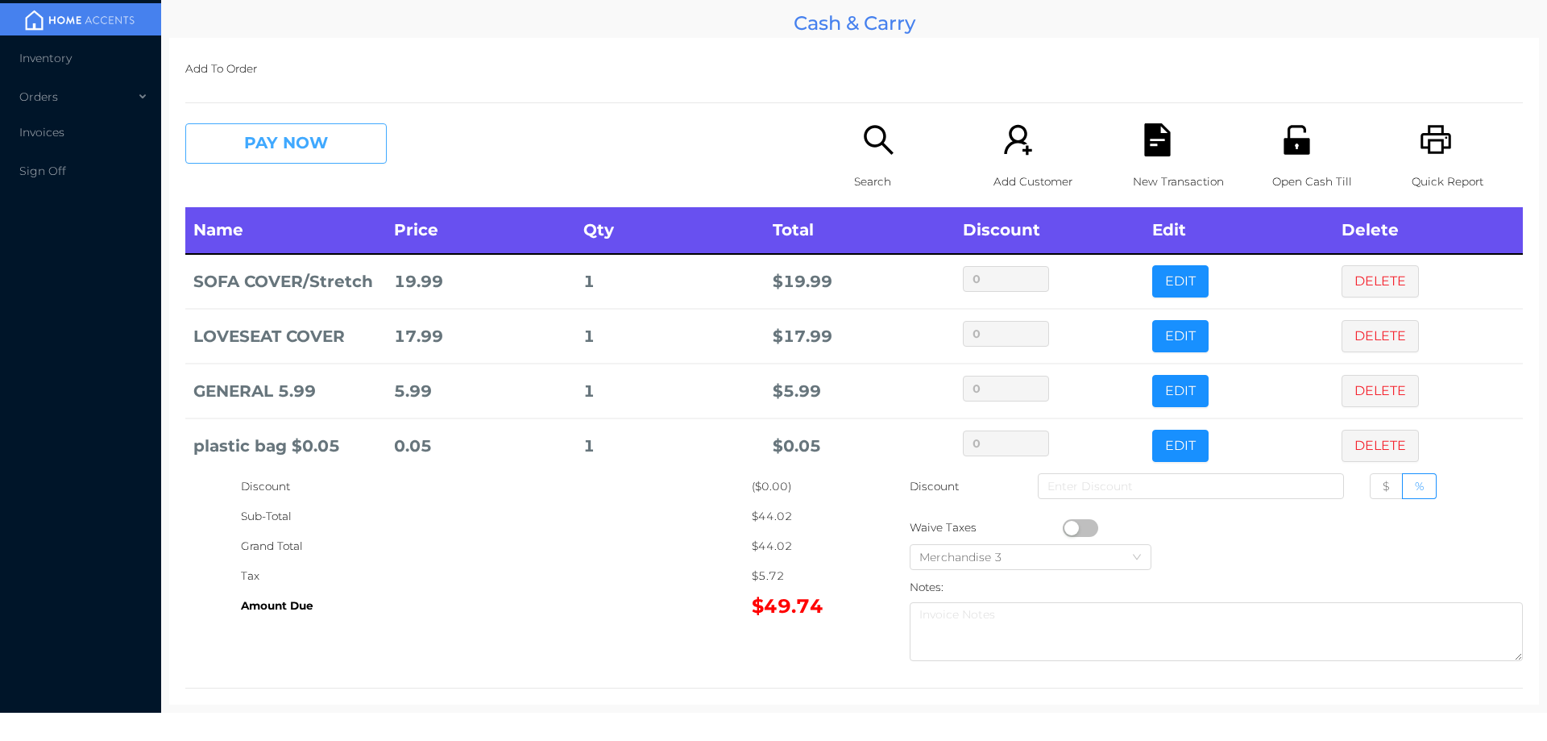
click at [334, 146] on button "PAY NOW" at bounding box center [285, 143] width 201 height 40
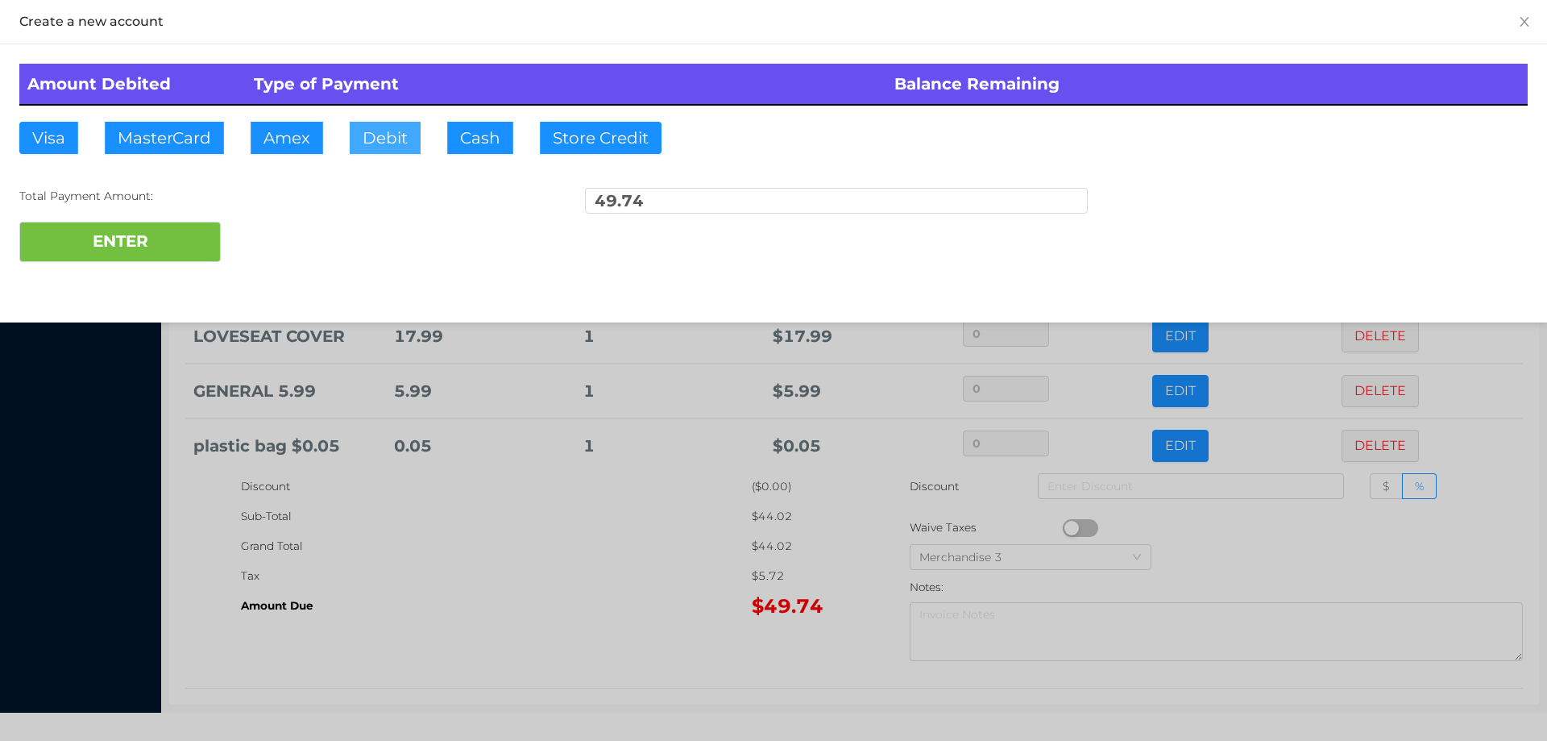
click at [368, 147] on button "Debit" at bounding box center [385, 138] width 71 height 32
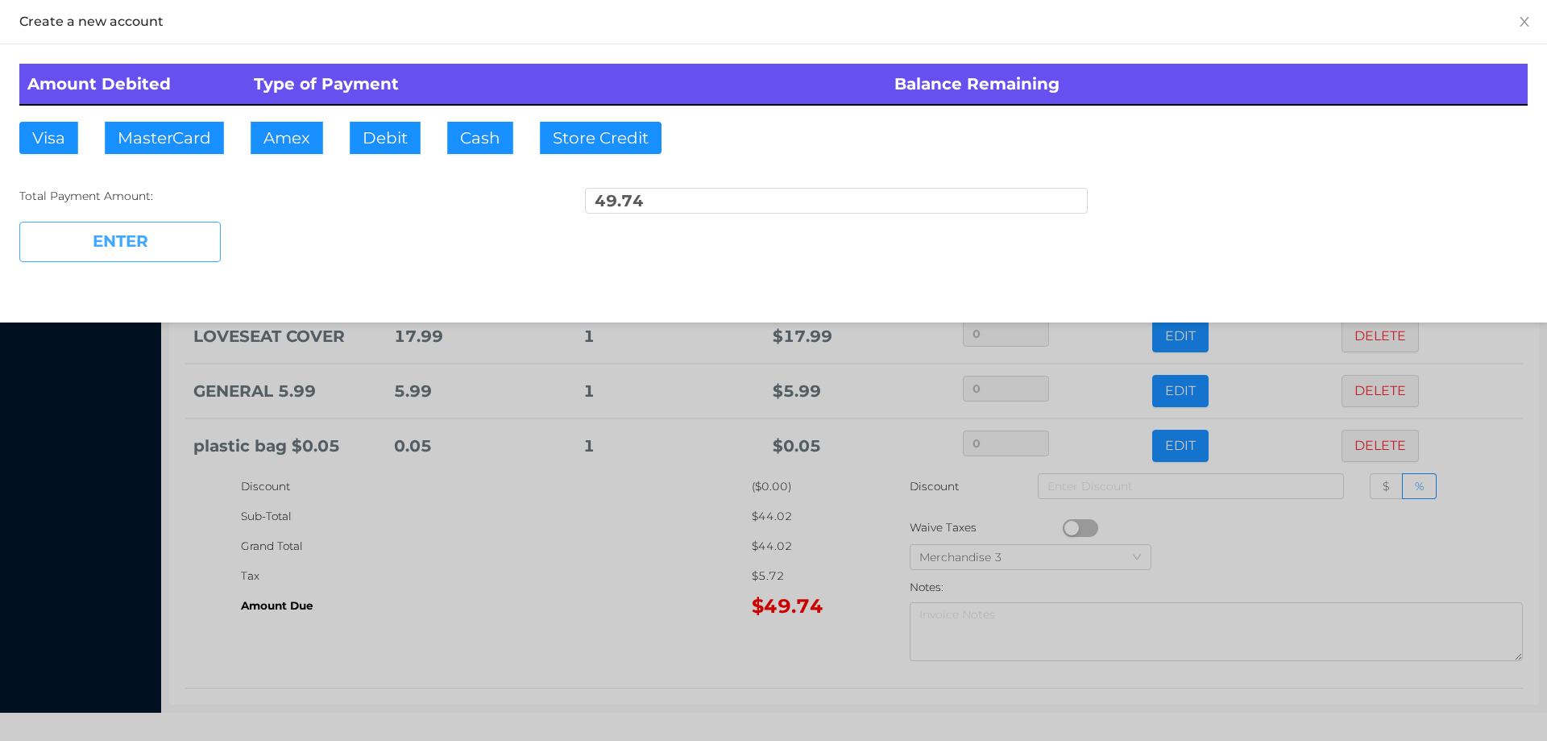
click at [166, 244] on button "ENTER" at bounding box center [119, 242] width 201 height 40
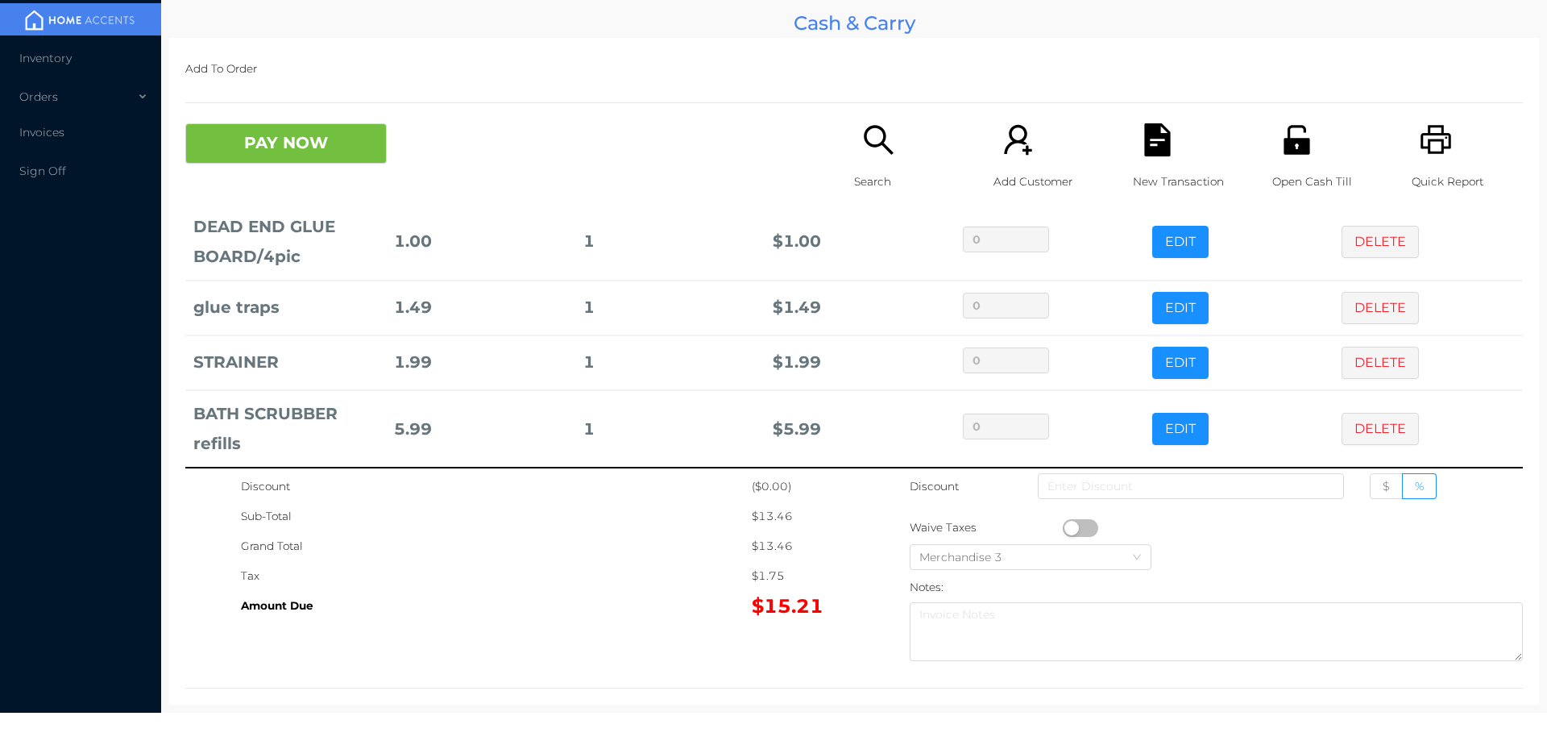
scroll to position [142, 0]
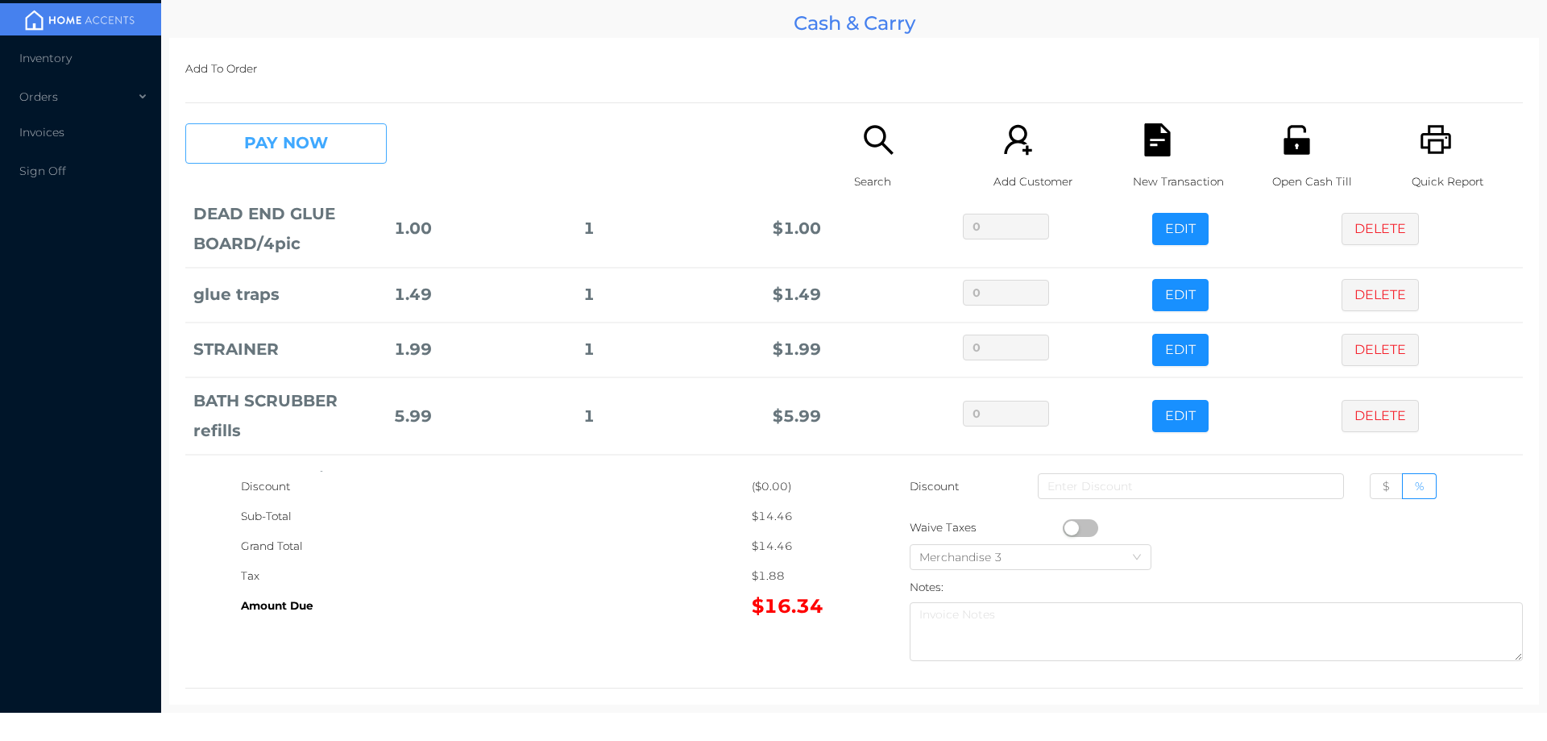
click at [260, 144] on button "PAY NOW" at bounding box center [285, 143] width 201 height 40
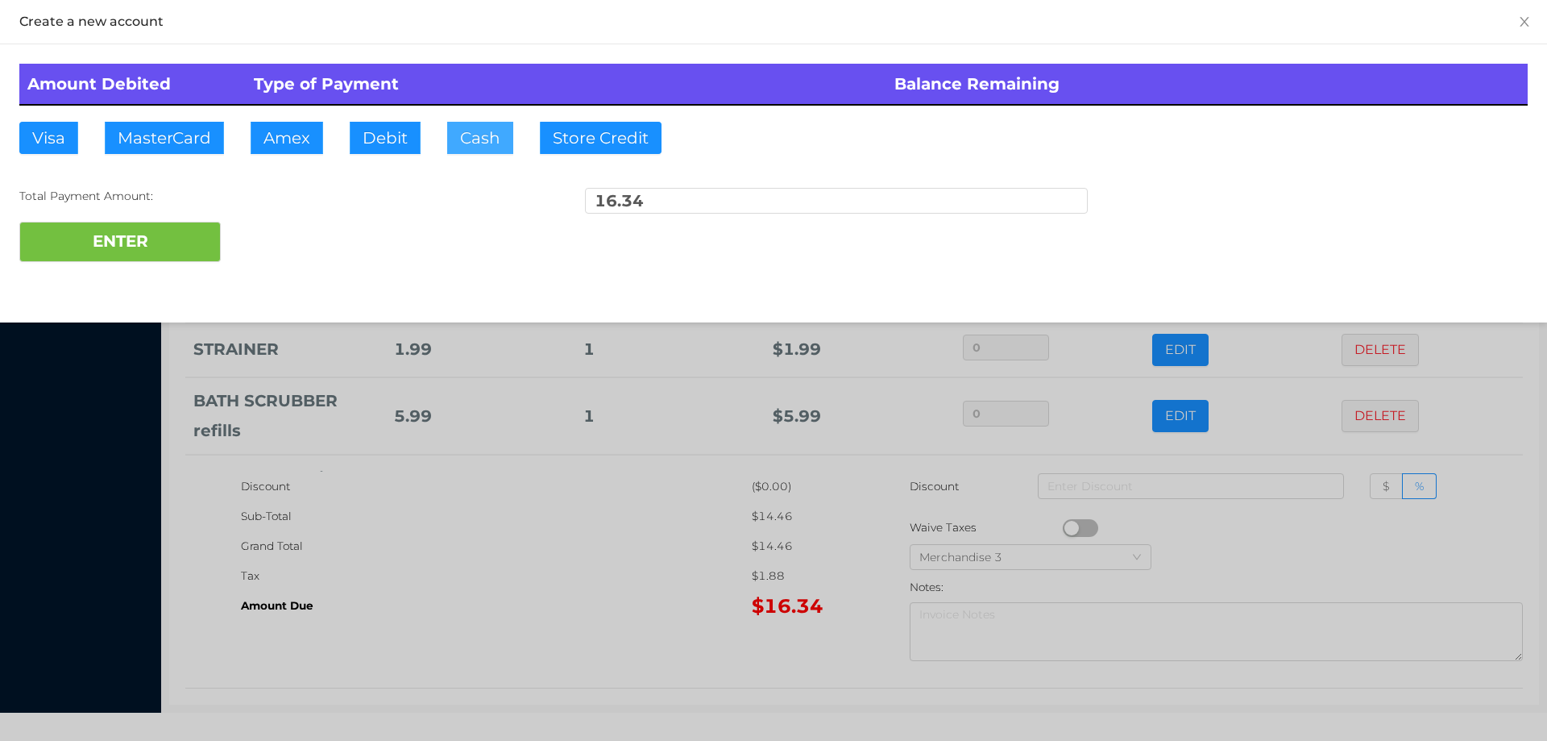
click at [472, 146] on button "Cash" at bounding box center [480, 138] width 66 height 32
type input "50."
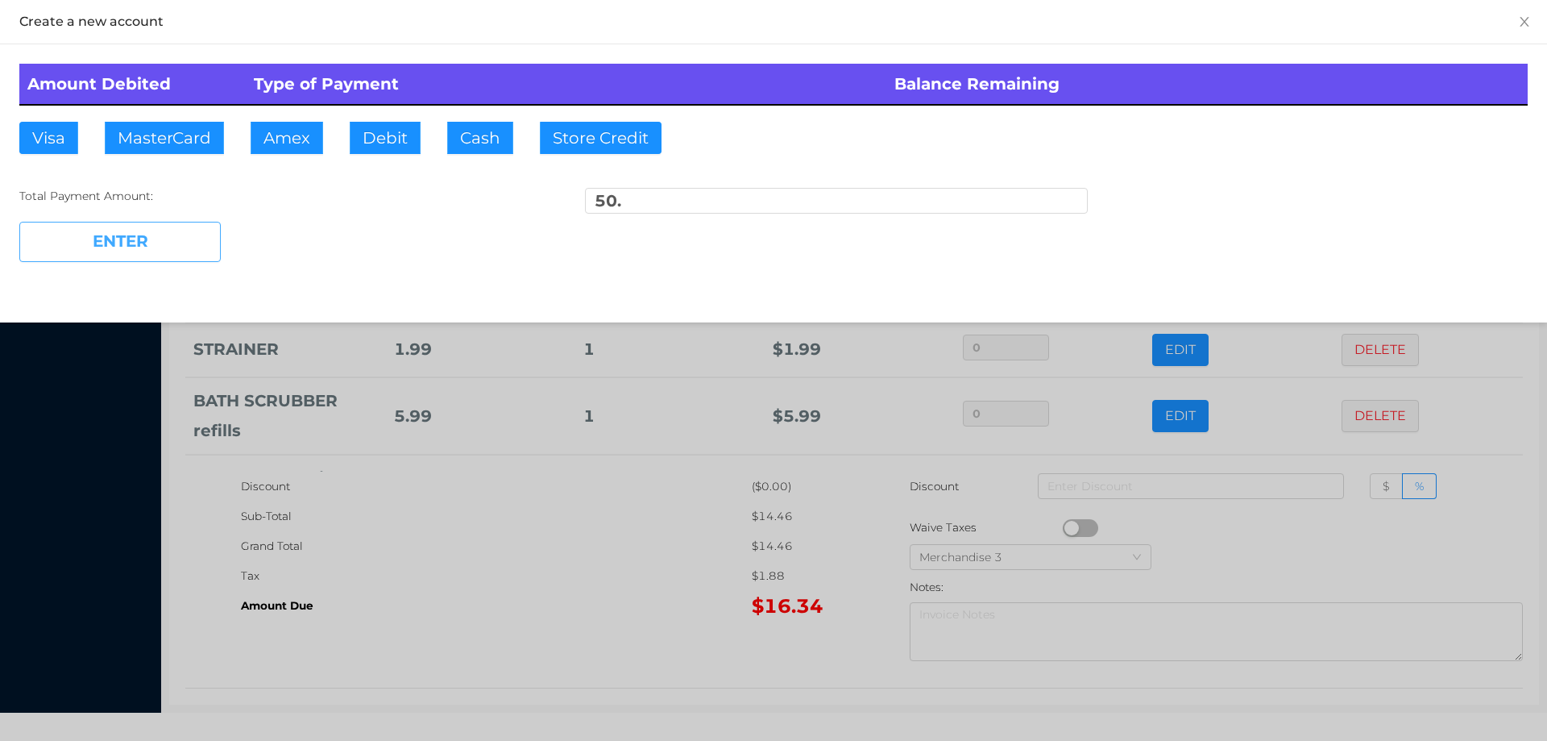
click at [140, 224] on button "ENTER" at bounding box center [119, 242] width 201 height 40
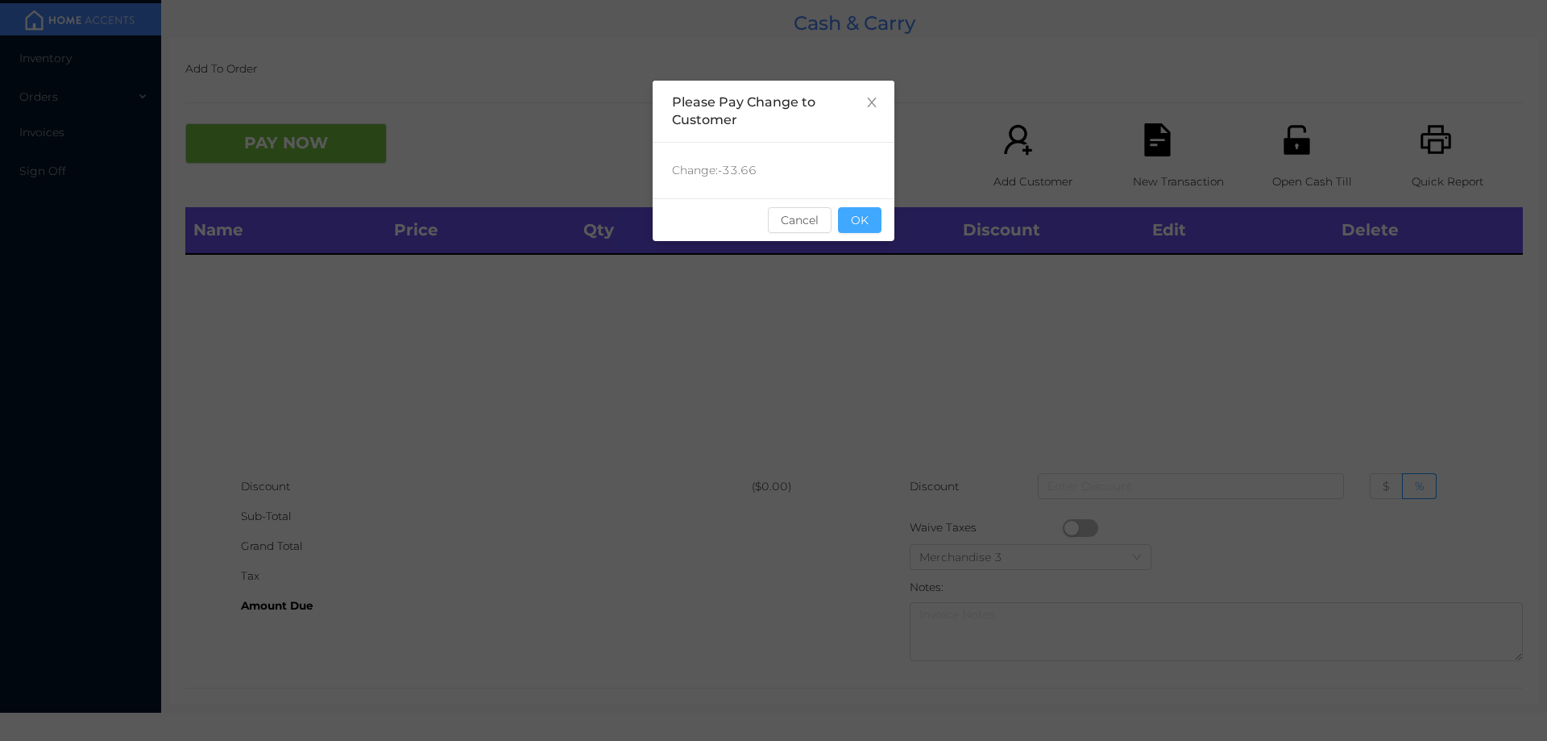
click at [862, 222] on button "OK" at bounding box center [860, 220] width 44 height 26
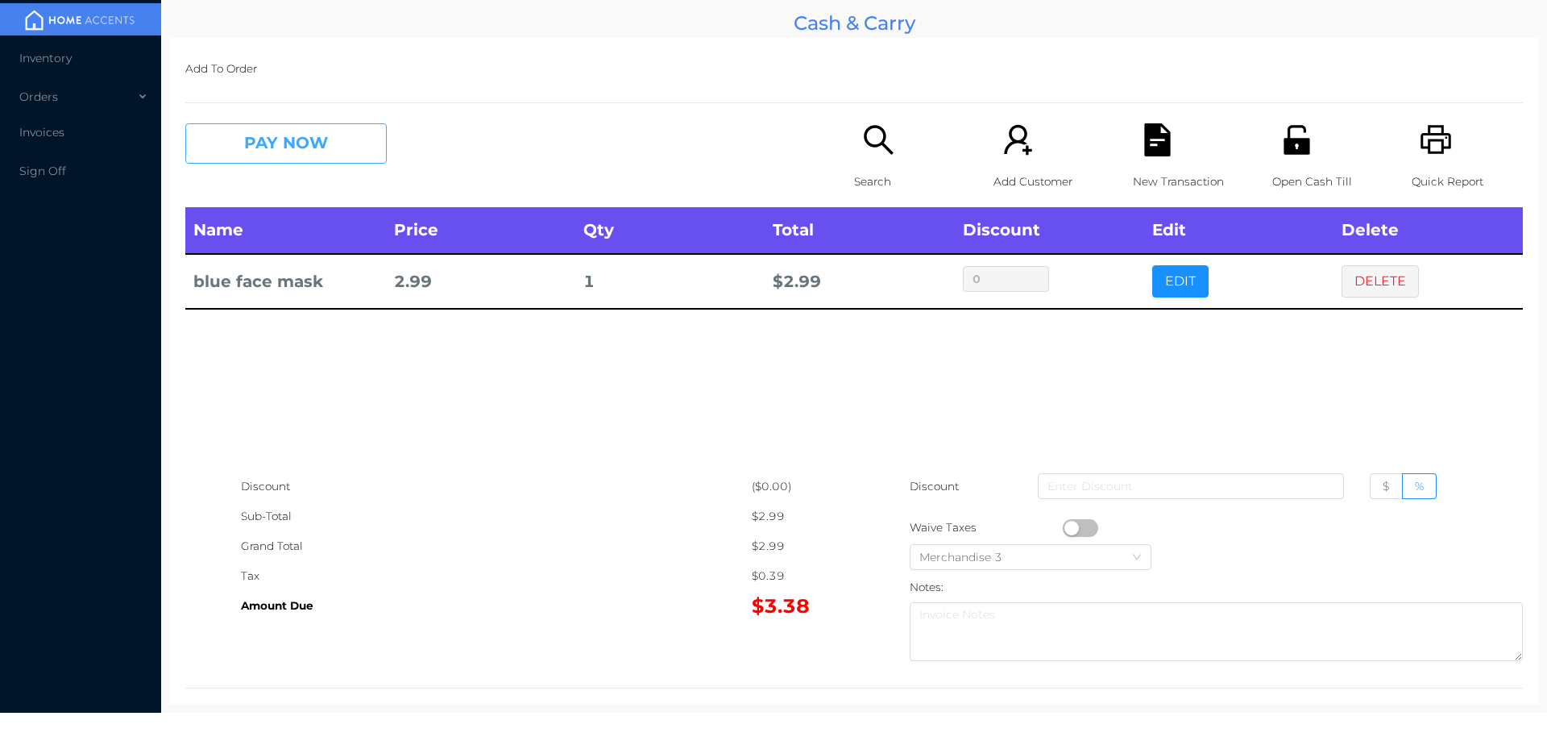
click at [250, 149] on button "PAY NOW" at bounding box center [285, 143] width 201 height 40
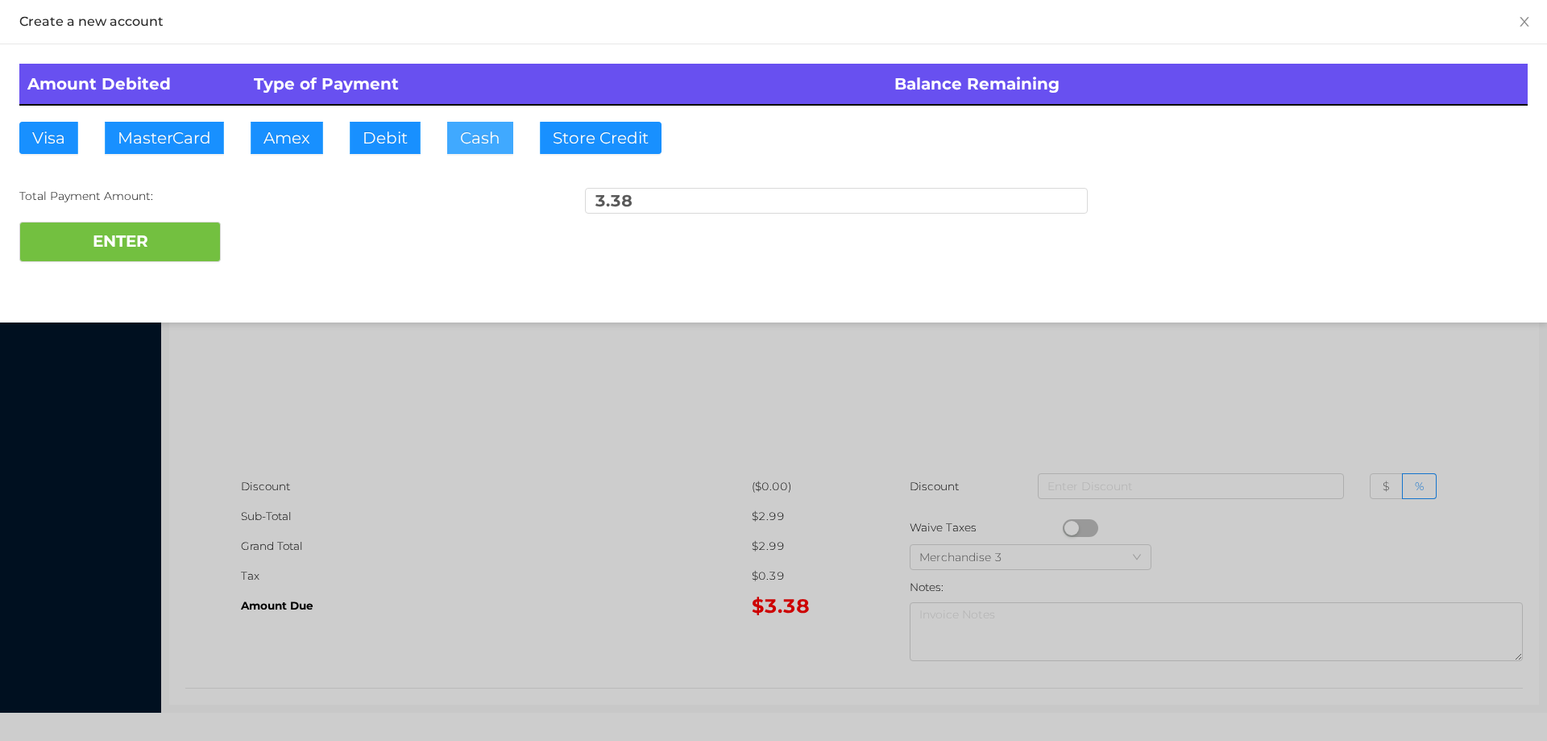
click at [471, 139] on button "Cash" at bounding box center [480, 138] width 66 height 32
type input "4."
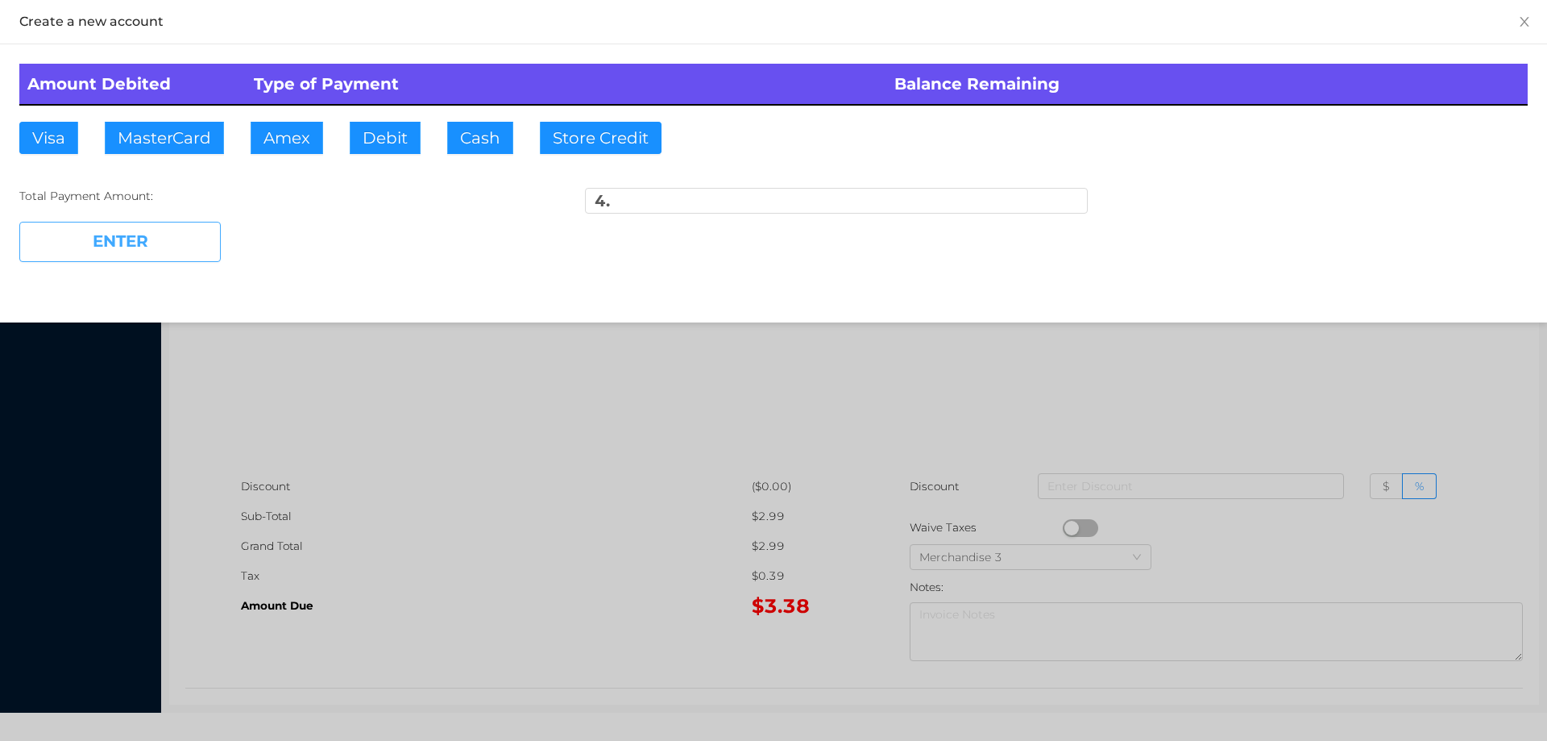
click at [162, 255] on button "ENTER" at bounding box center [119, 242] width 201 height 40
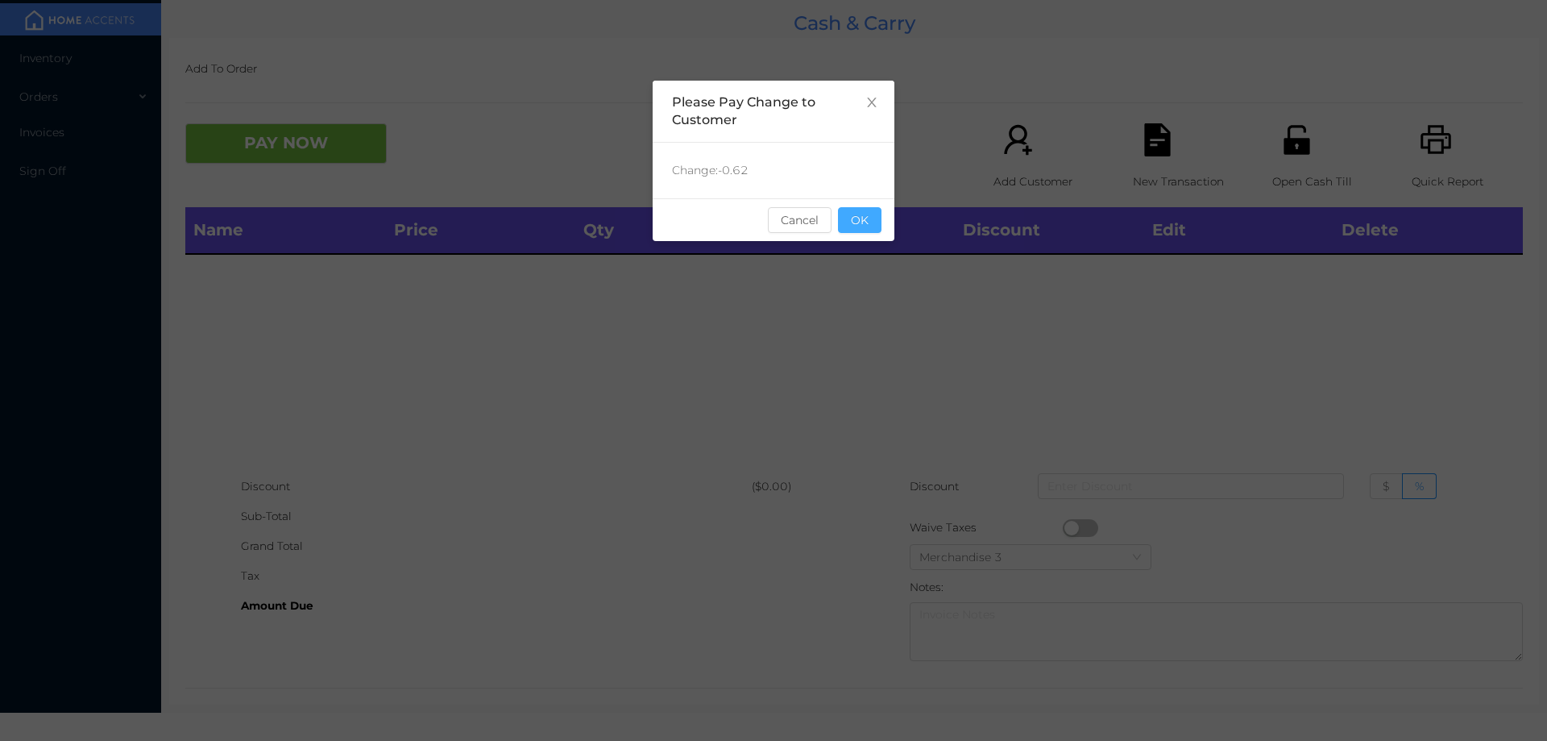
click at [868, 222] on button "OK" at bounding box center [860, 220] width 44 height 26
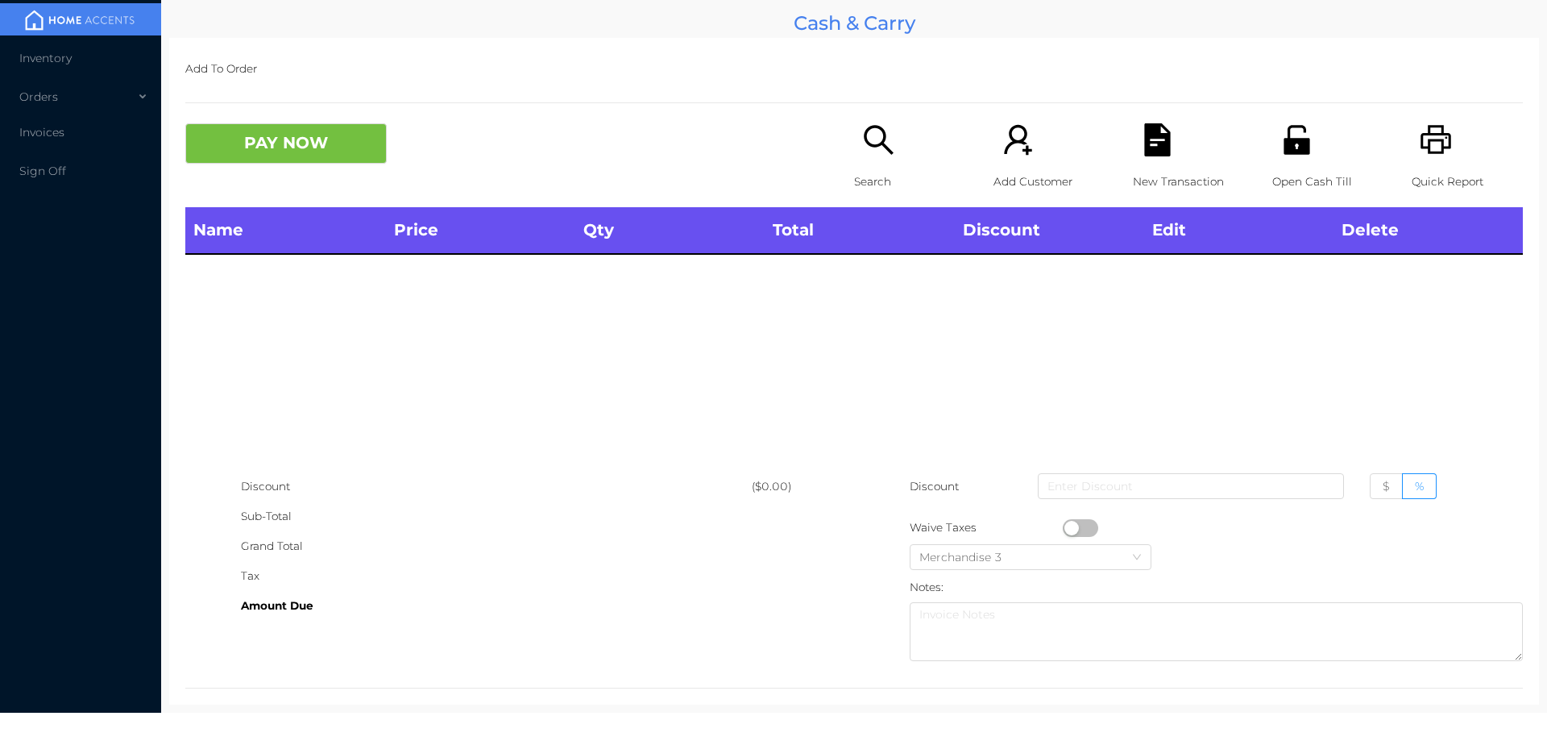
click at [874, 168] on p "Search" at bounding box center [909, 182] width 111 height 30
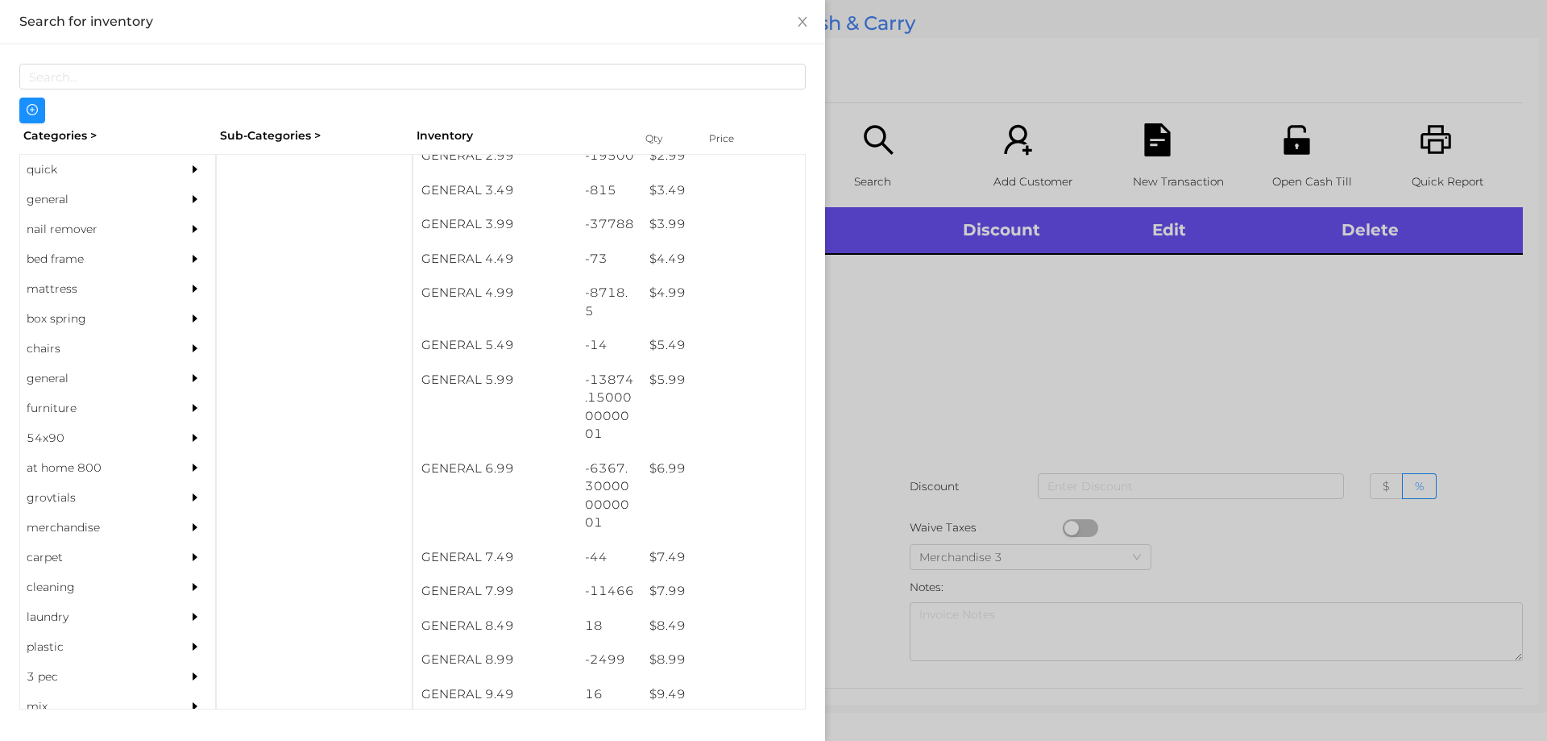
scroll to position [426, 0]
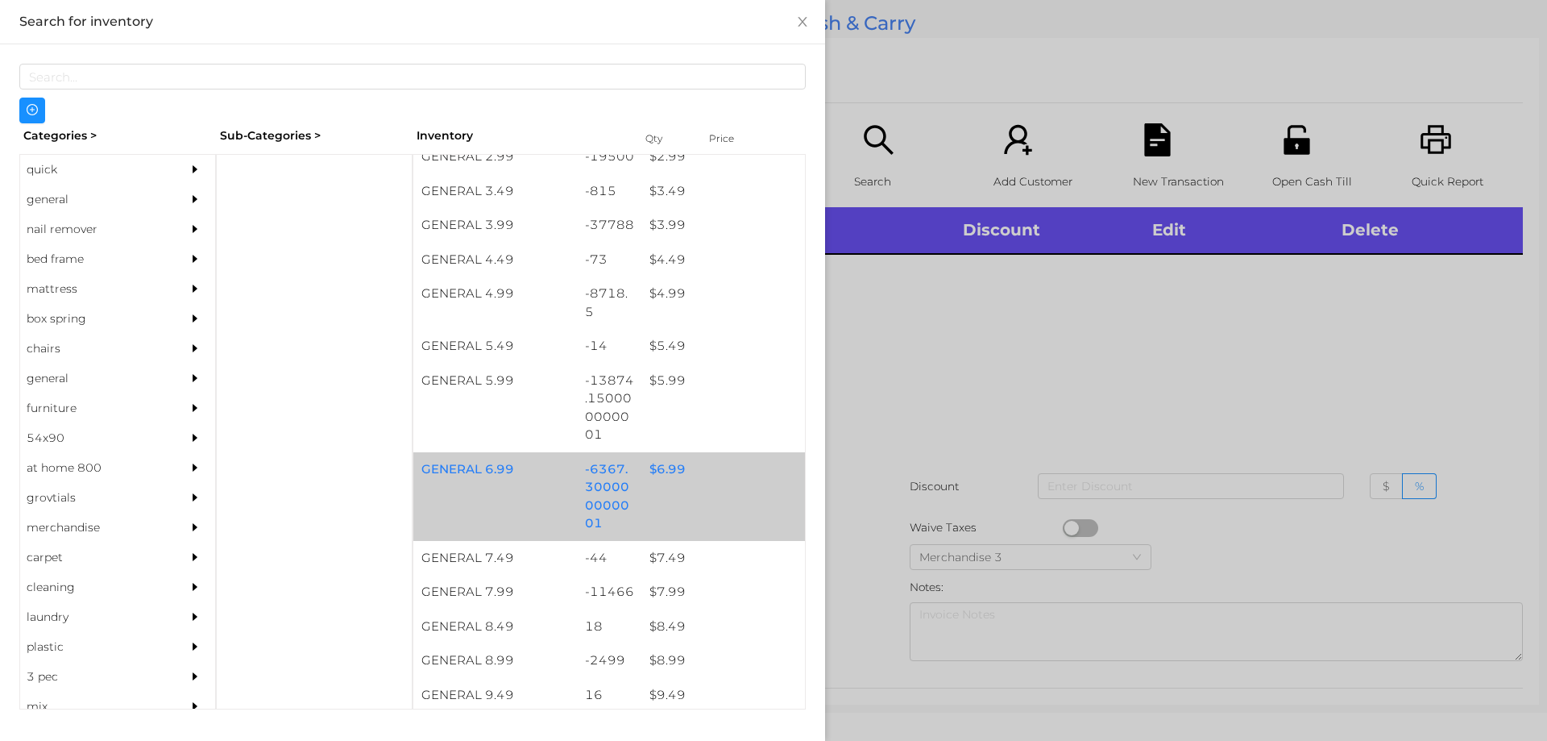
click at [660, 471] on div "$ 6.99" at bounding box center [723, 469] width 164 height 35
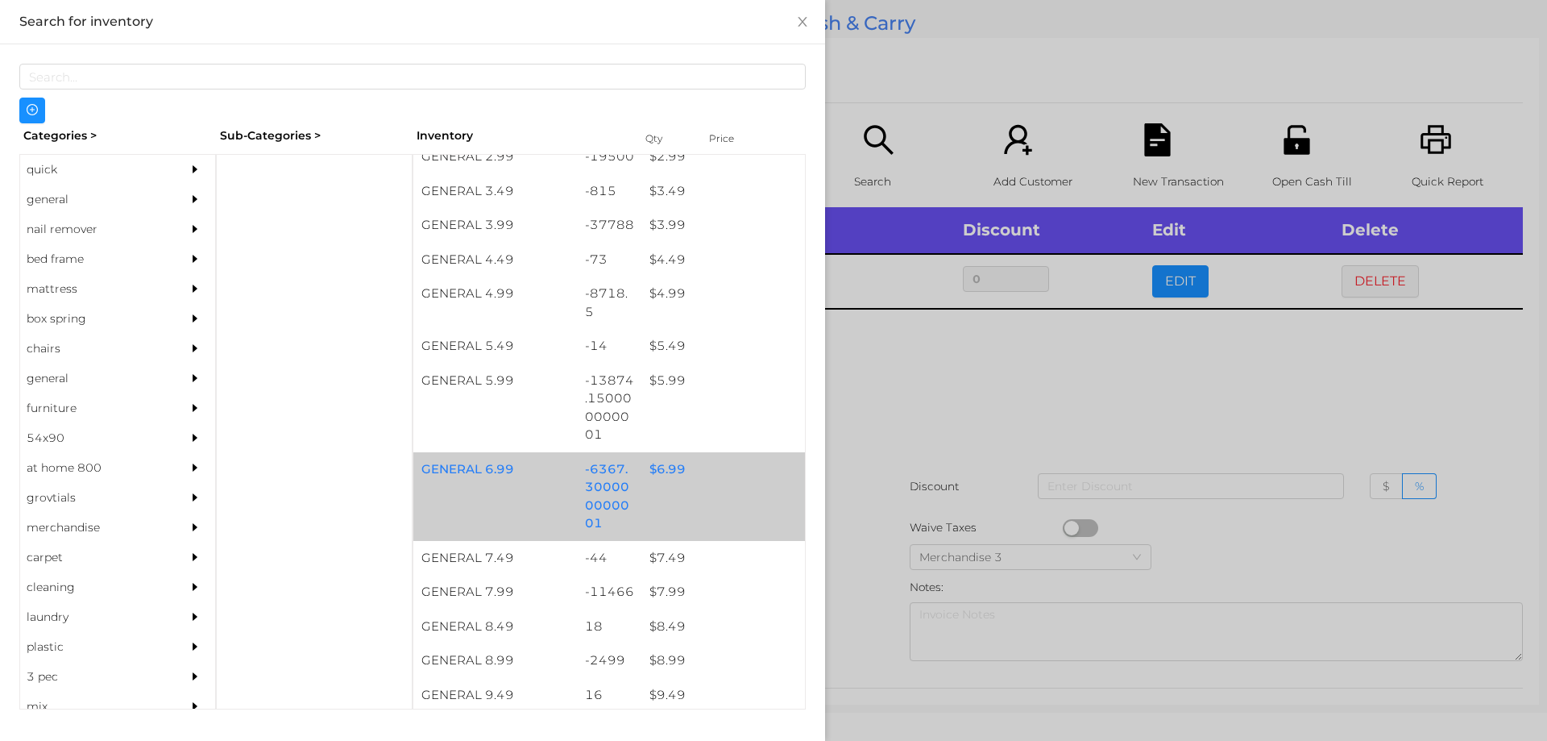
click at [655, 464] on div "$ 6.99" at bounding box center [723, 469] width 164 height 35
click at [664, 471] on div "$ 6.99" at bounding box center [723, 469] width 164 height 35
click at [659, 472] on div "$ 6.99" at bounding box center [723, 469] width 164 height 35
click at [665, 472] on div "$ 6.99" at bounding box center [723, 469] width 164 height 35
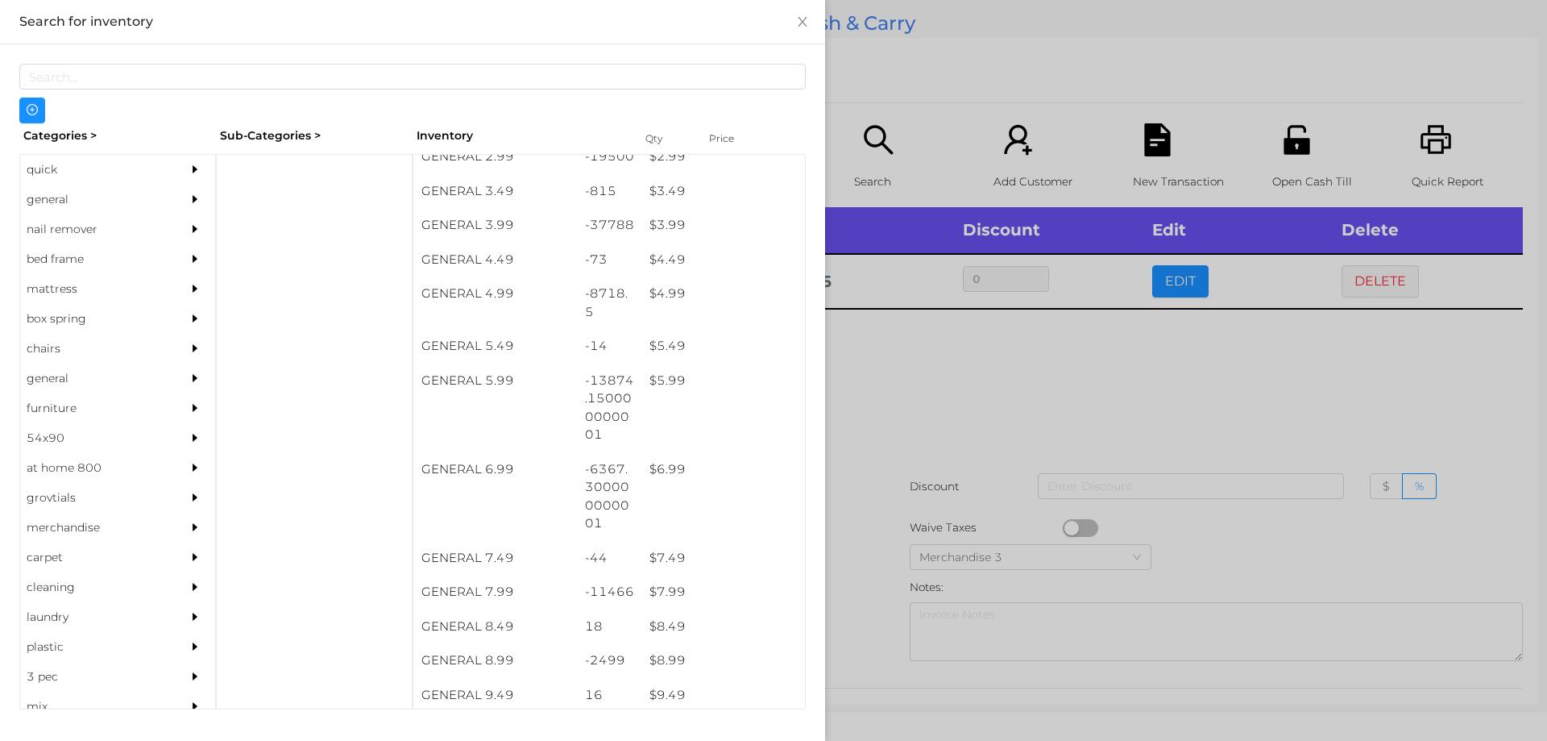
click at [948, 363] on div at bounding box center [773, 370] width 1547 height 741
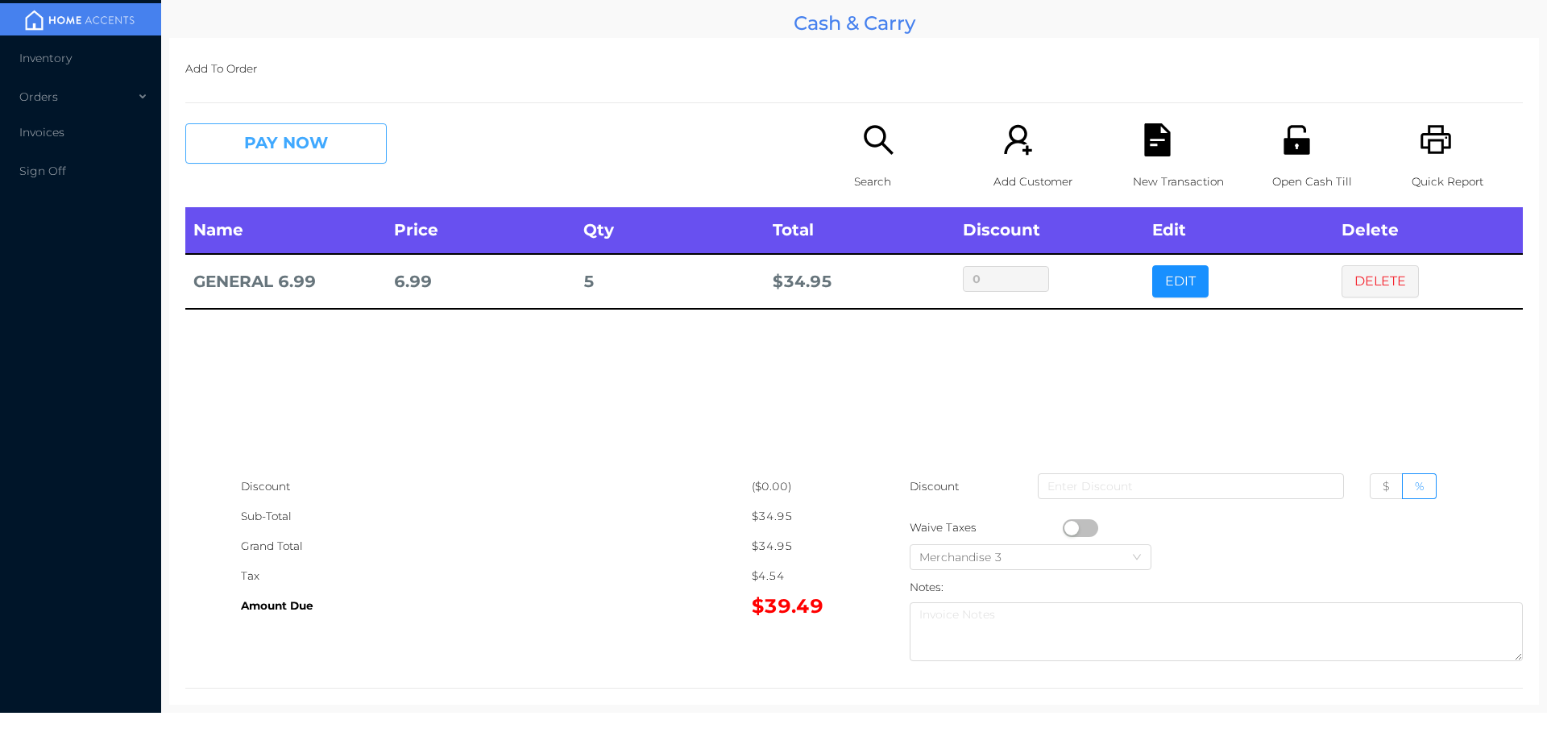
click at [249, 139] on button "PAY NOW" at bounding box center [285, 143] width 201 height 40
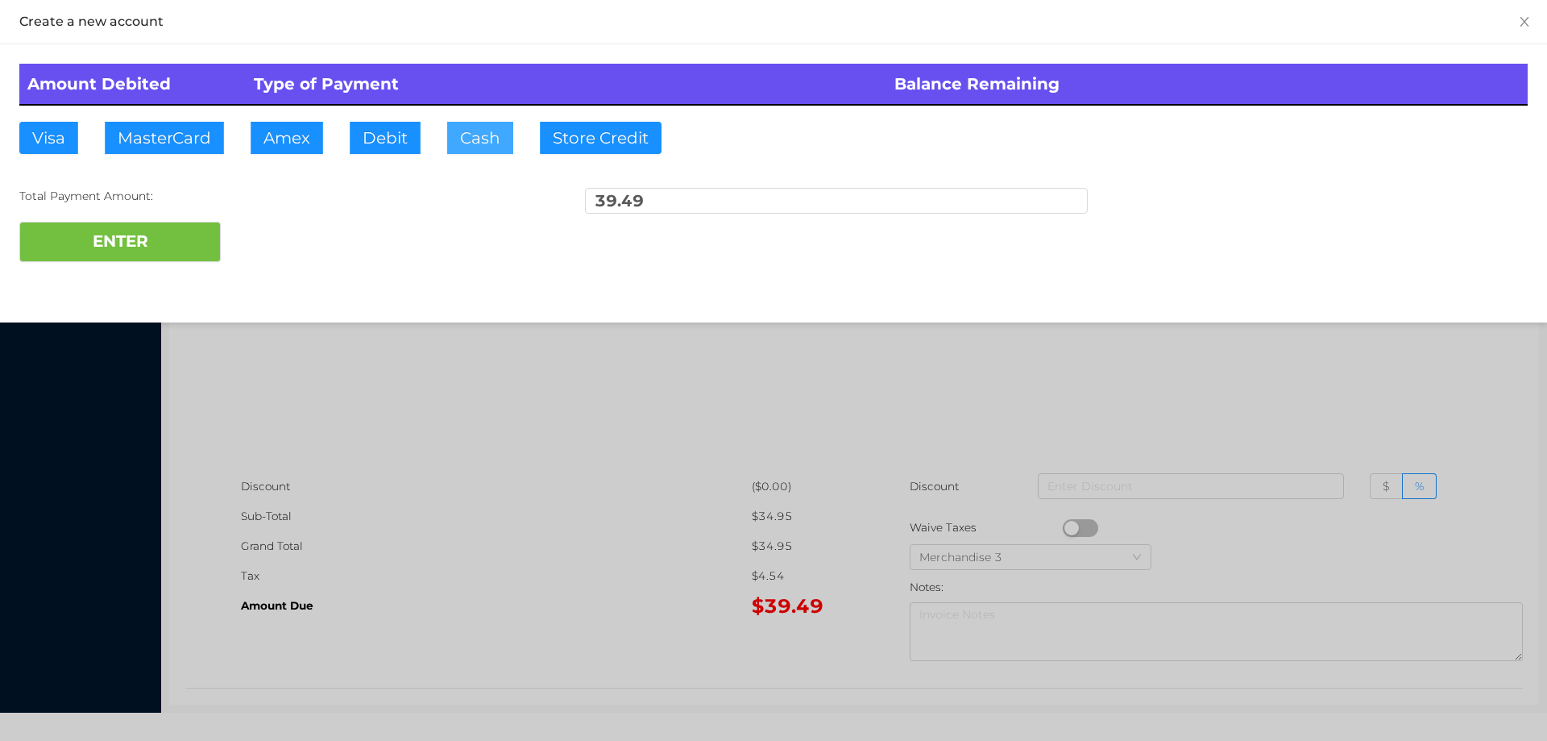
click at [463, 133] on button "Cash" at bounding box center [480, 138] width 66 height 32
type input "100."
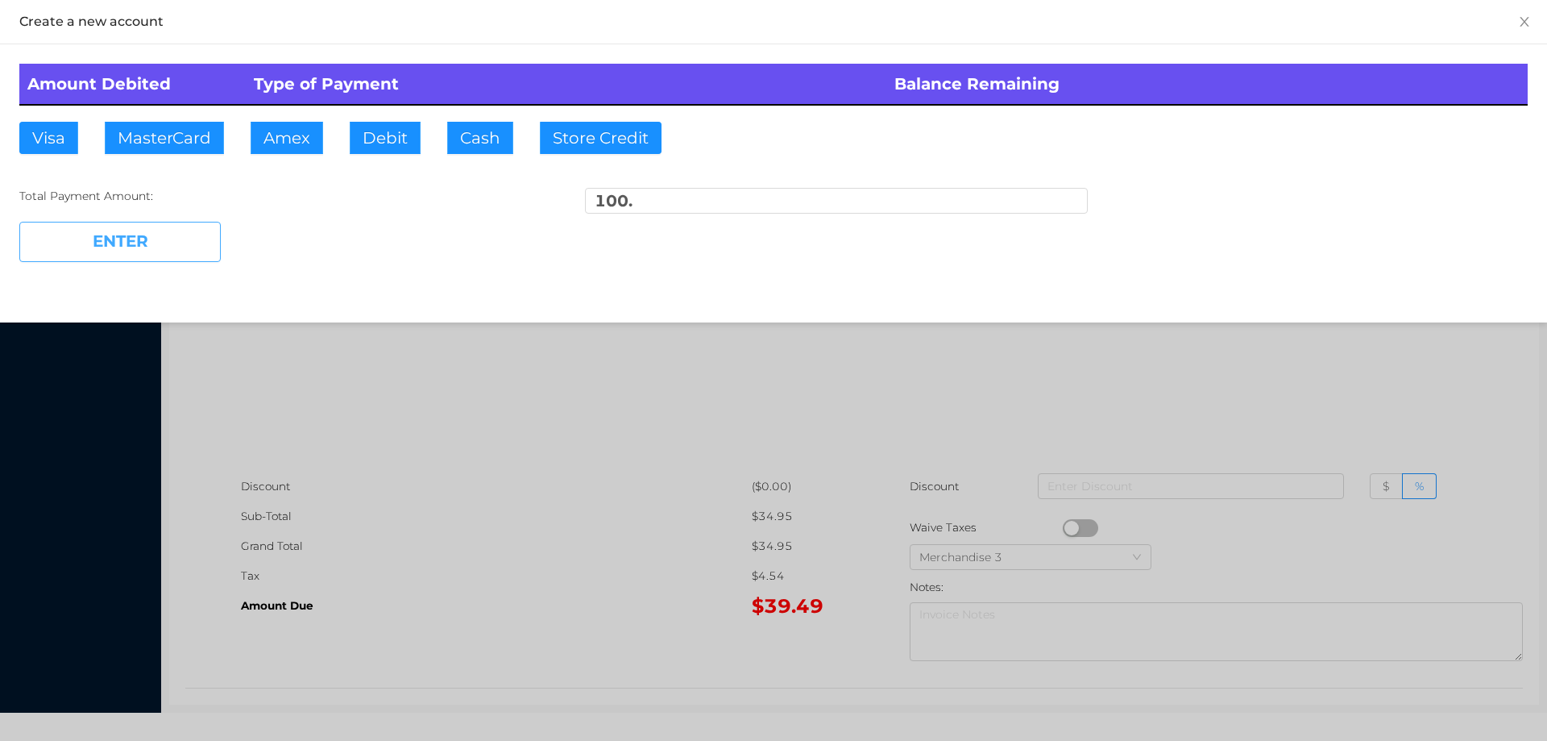
click at [150, 259] on button "ENTER" at bounding box center [119, 242] width 201 height 40
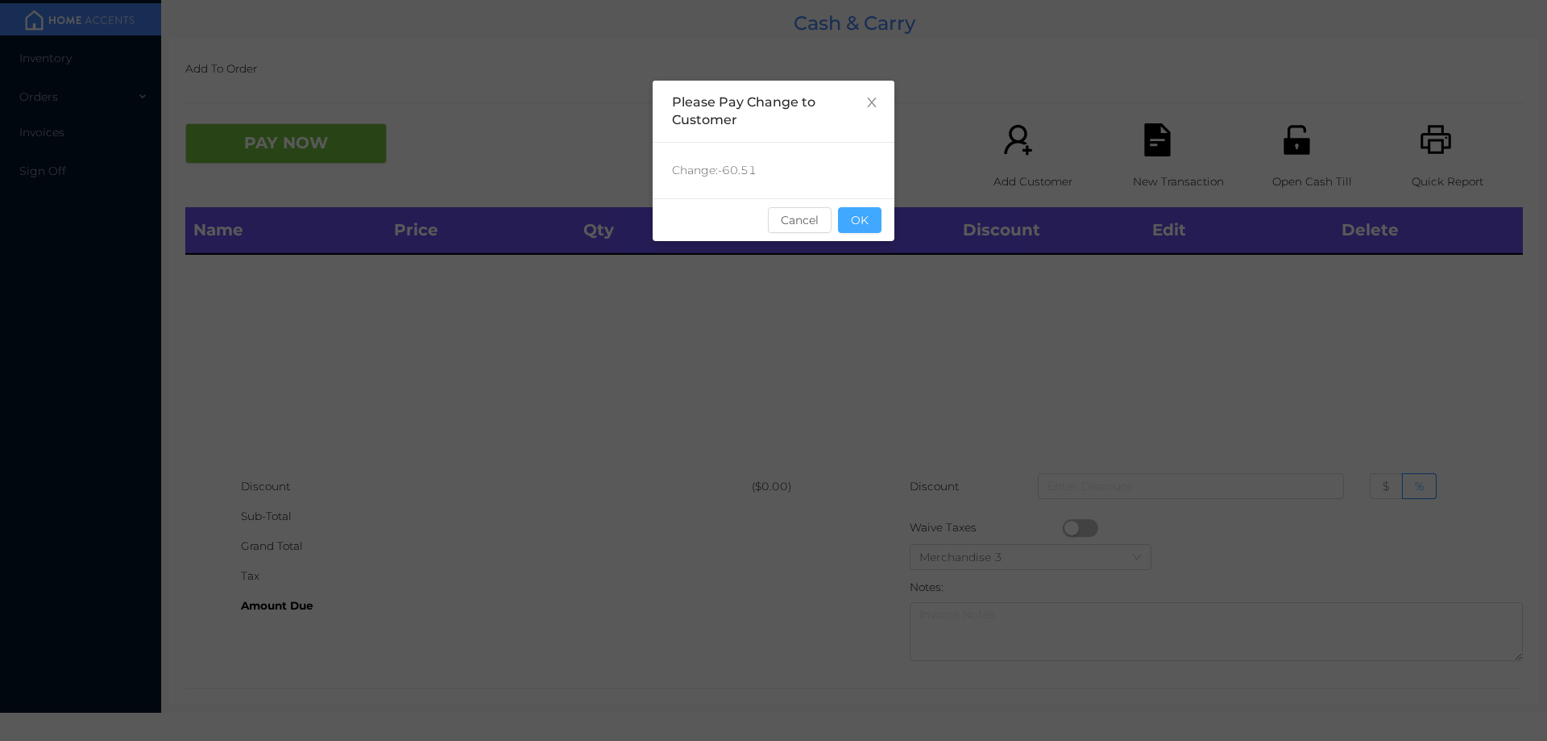
click at [855, 214] on button "OK" at bounding box center [860, 220] width 44 height 26
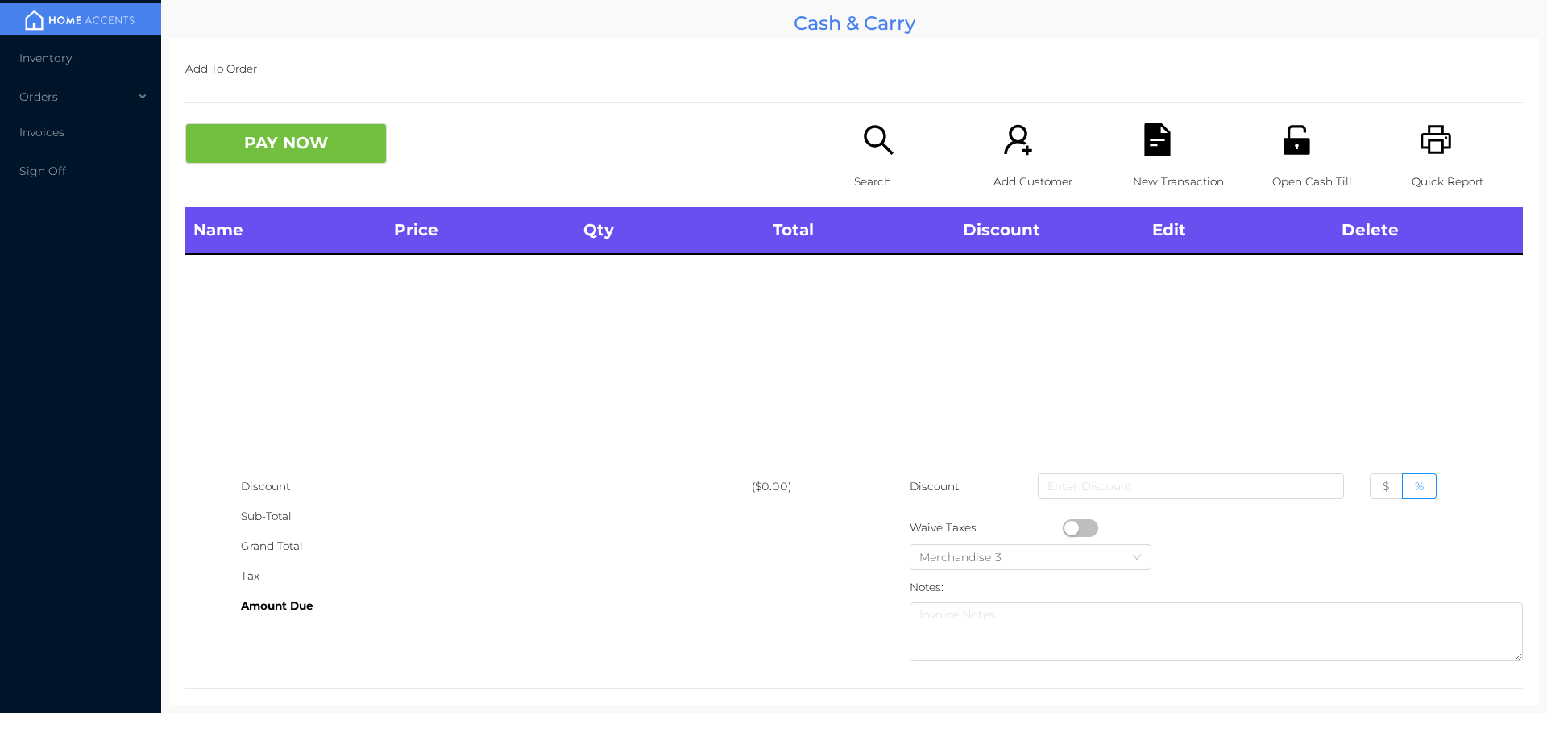
click at [874, 334] on div "Name Price Qty Total Discount Edit Delete" at bounding box center [854, 339] width 1338 height 264
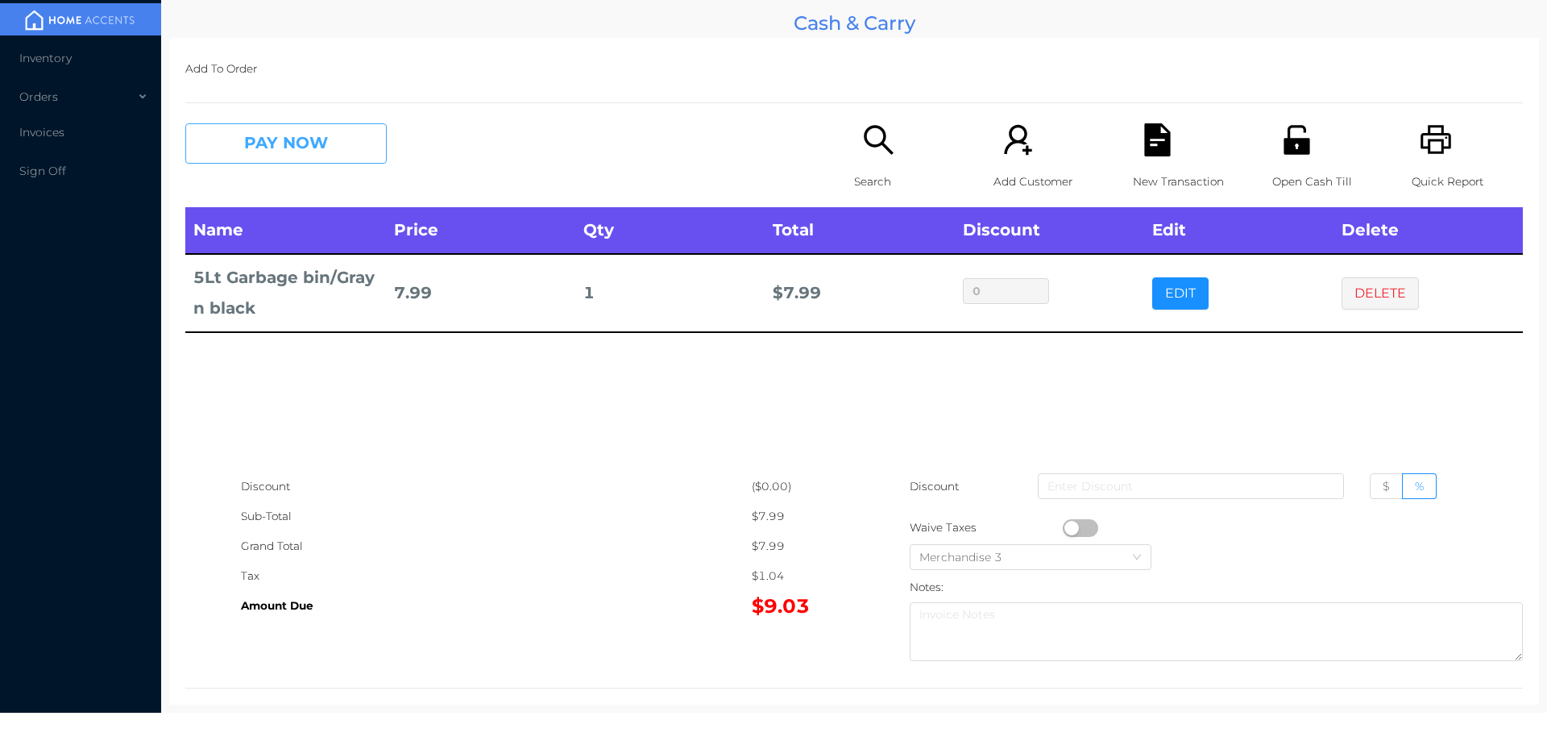
click at [299, 141] on button "PAY NOW" at bounding box center [285, 143] width 201 height 40
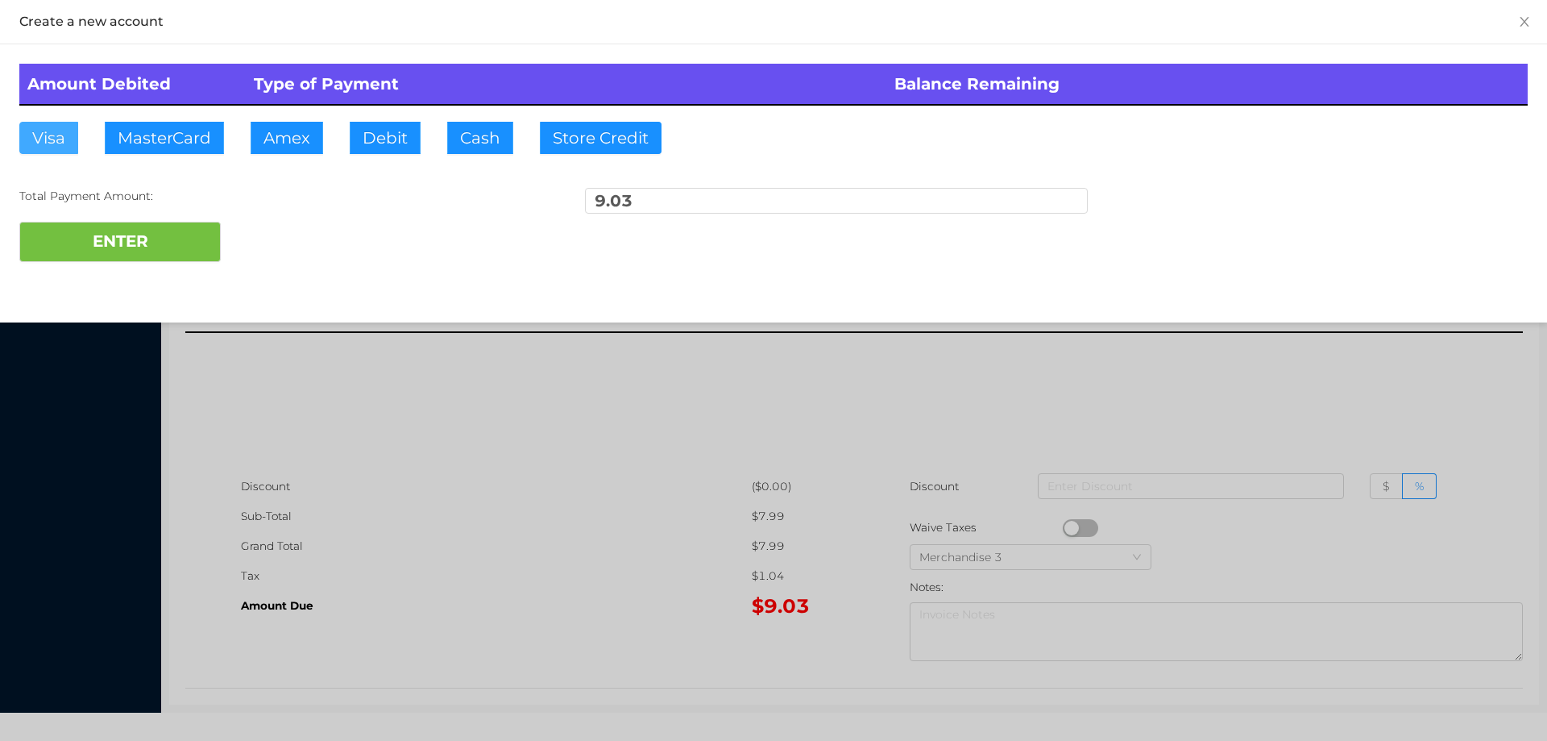
click at [48, 143] on button "Visa" at bounding box center [48, 138] width 59 height 32
click at [97, 245] on button "ENTER" at bounding box center [119, 242] width 201 height 40
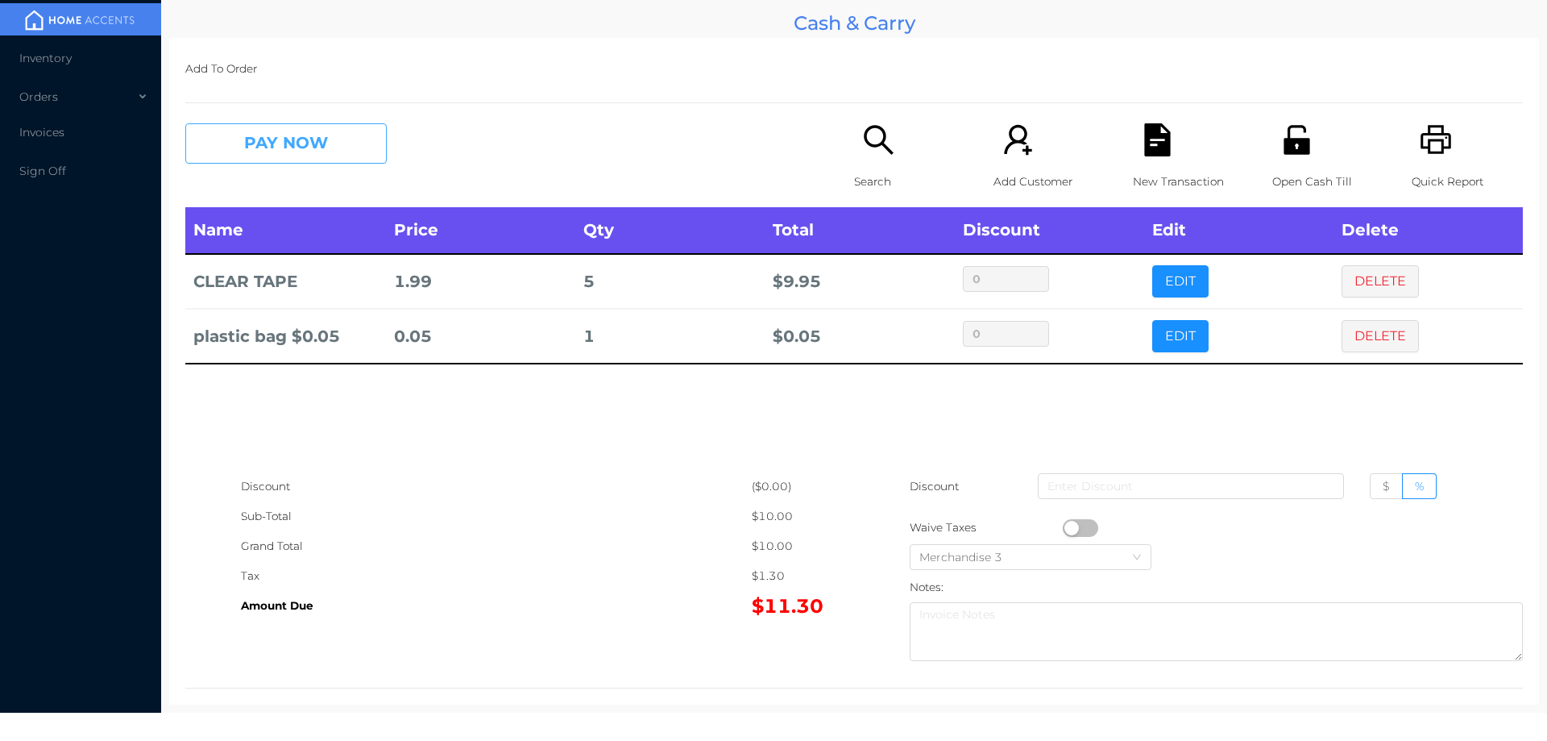
click at [363, 134] on button "PAY NOW" at bounding box center [285, 143] width 201 height 40
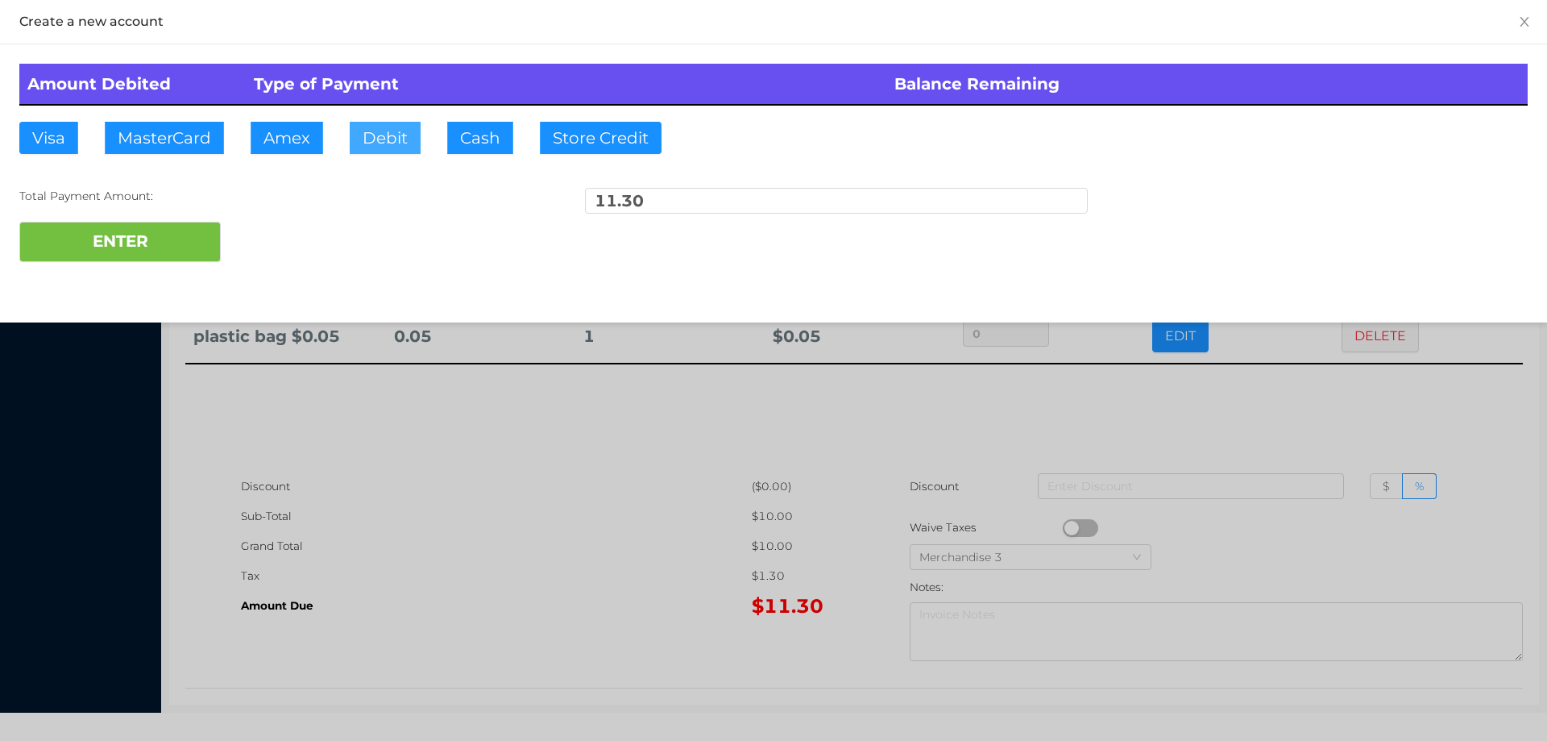
click at [395, 148] on button "Debit" at bounding box center [385, 138] width 71 height 32
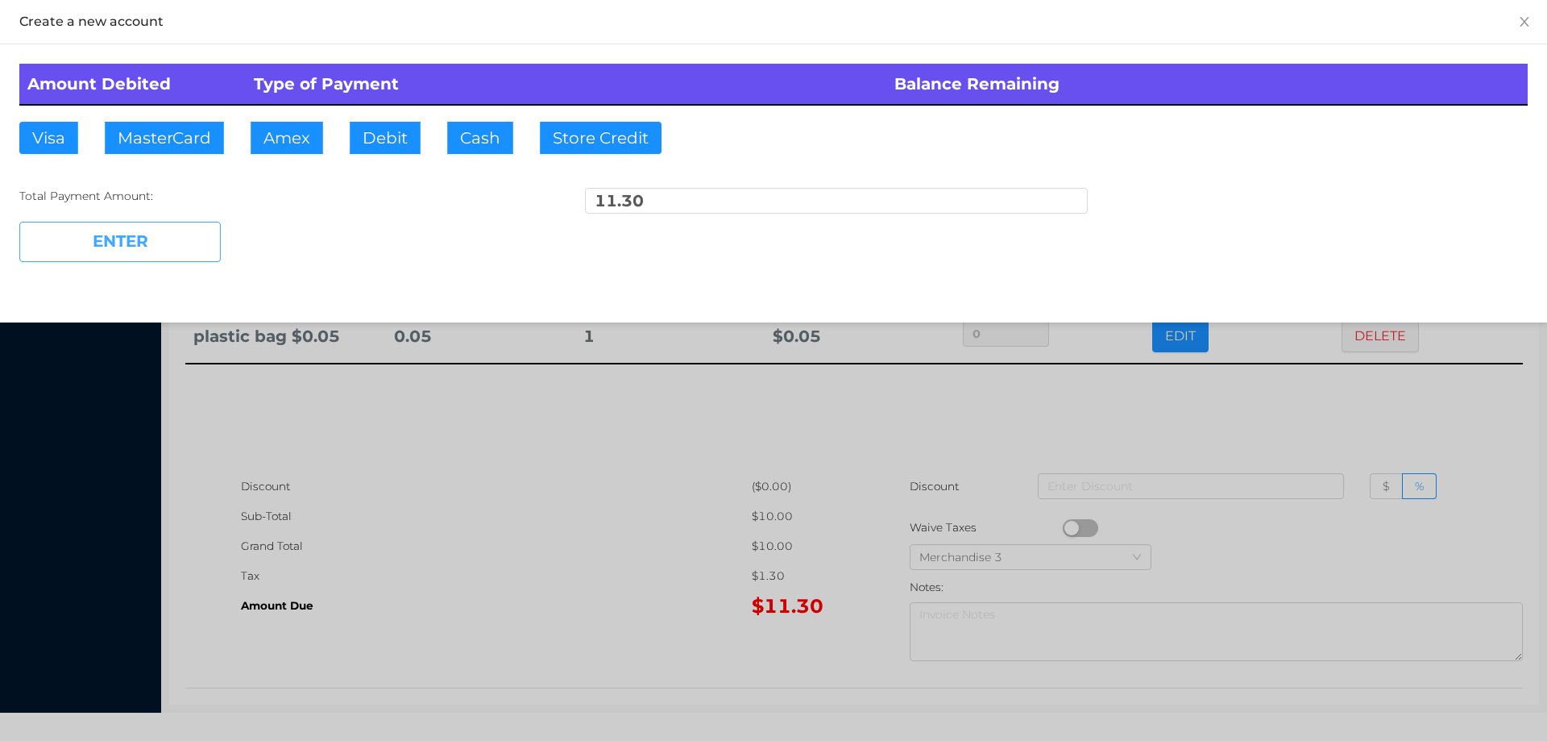
click at [186, 239] on button "ENTER" at bounding box center [119, 242] width 201 height 40
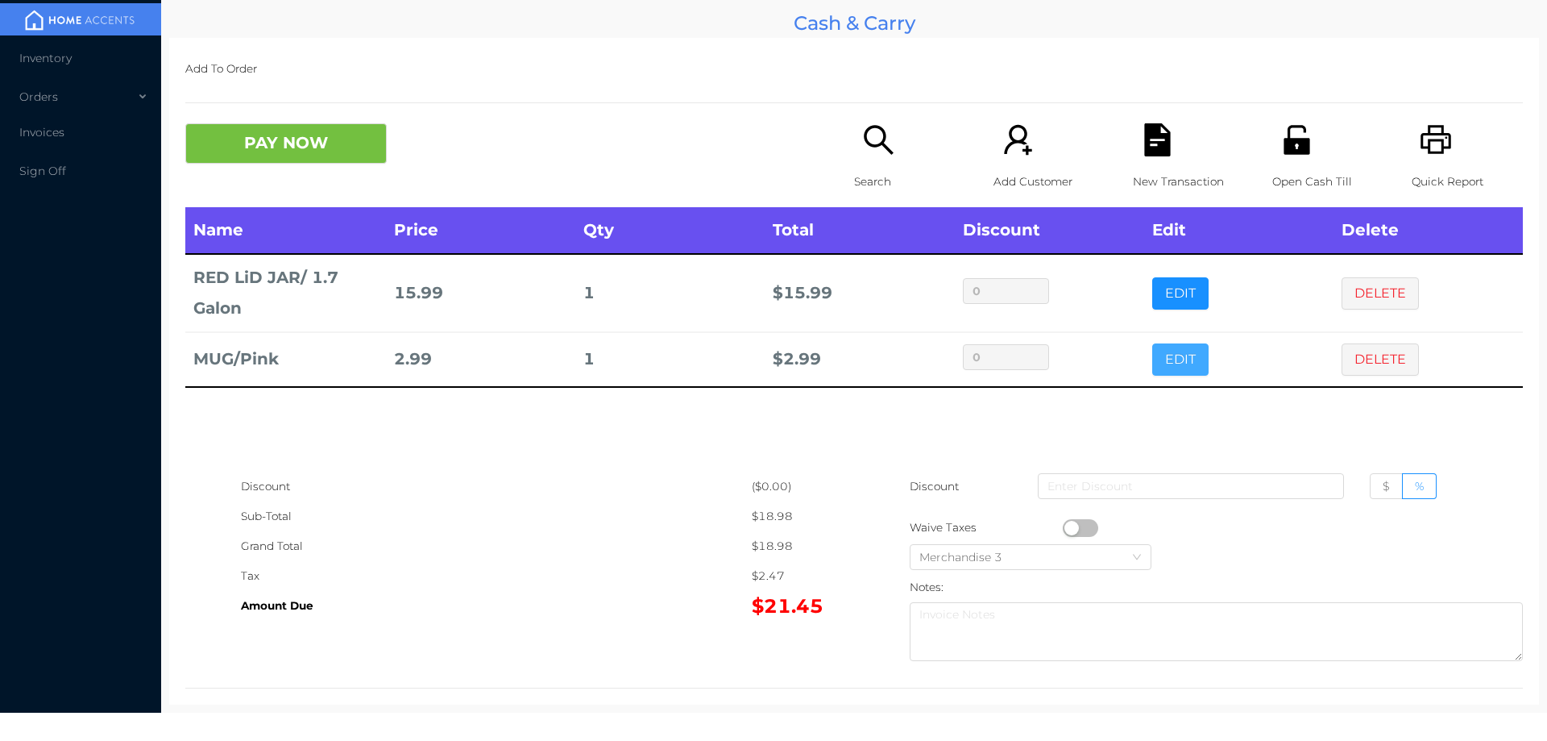
click at [1164, 350] on button "EDIT" at bounding box center [1180, 359] width 56 height 32
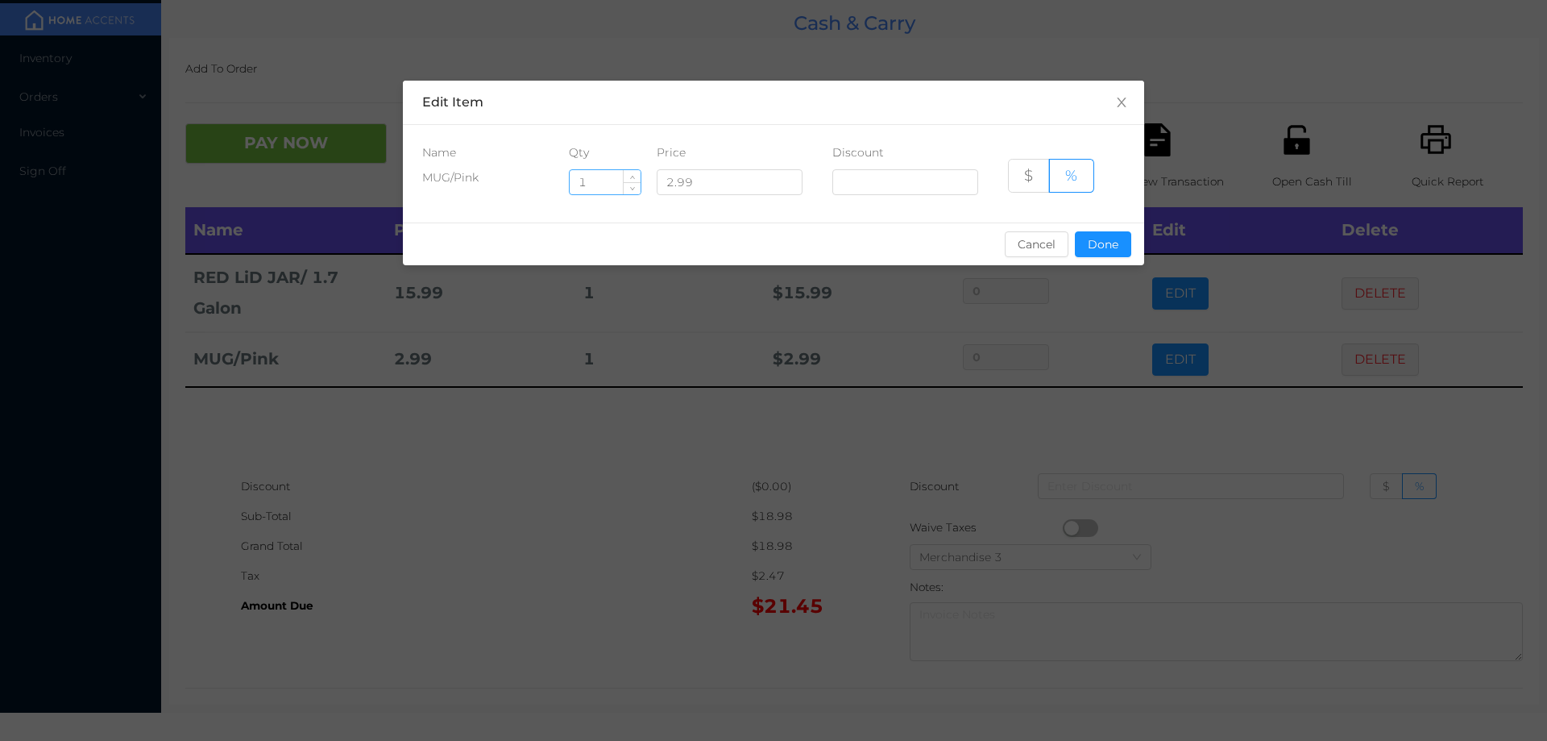
click at [601, 185] on input "1" at bounding box center [605, 182] width 71 height 24
type input "10"
click at [1098, 243] on button "Done" at bounding box center [1103, 244] width 56 height 26
type input "0%"
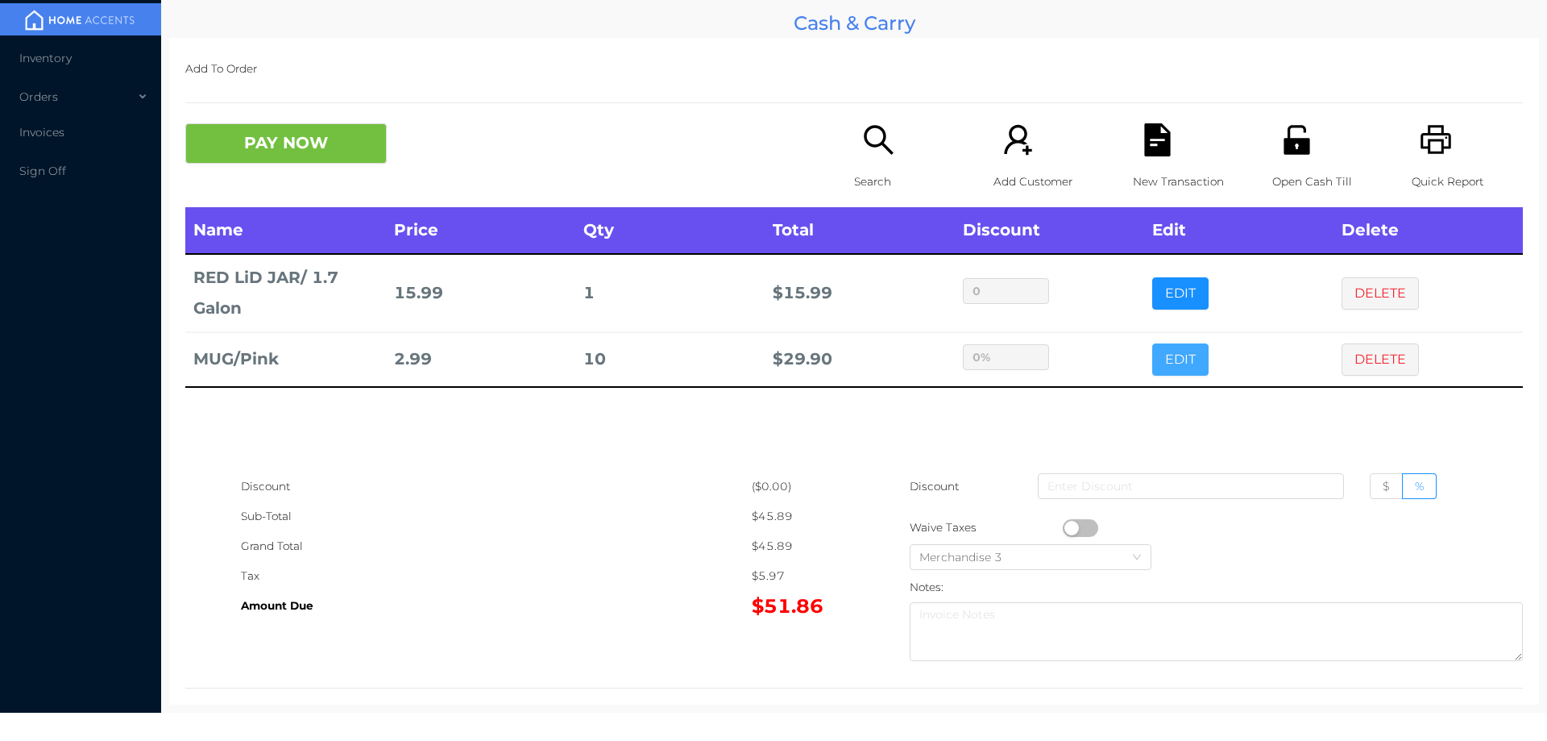
click at [1152, 343] on button "EDIT" at bounding box center [1180, 359] width 56 height 32
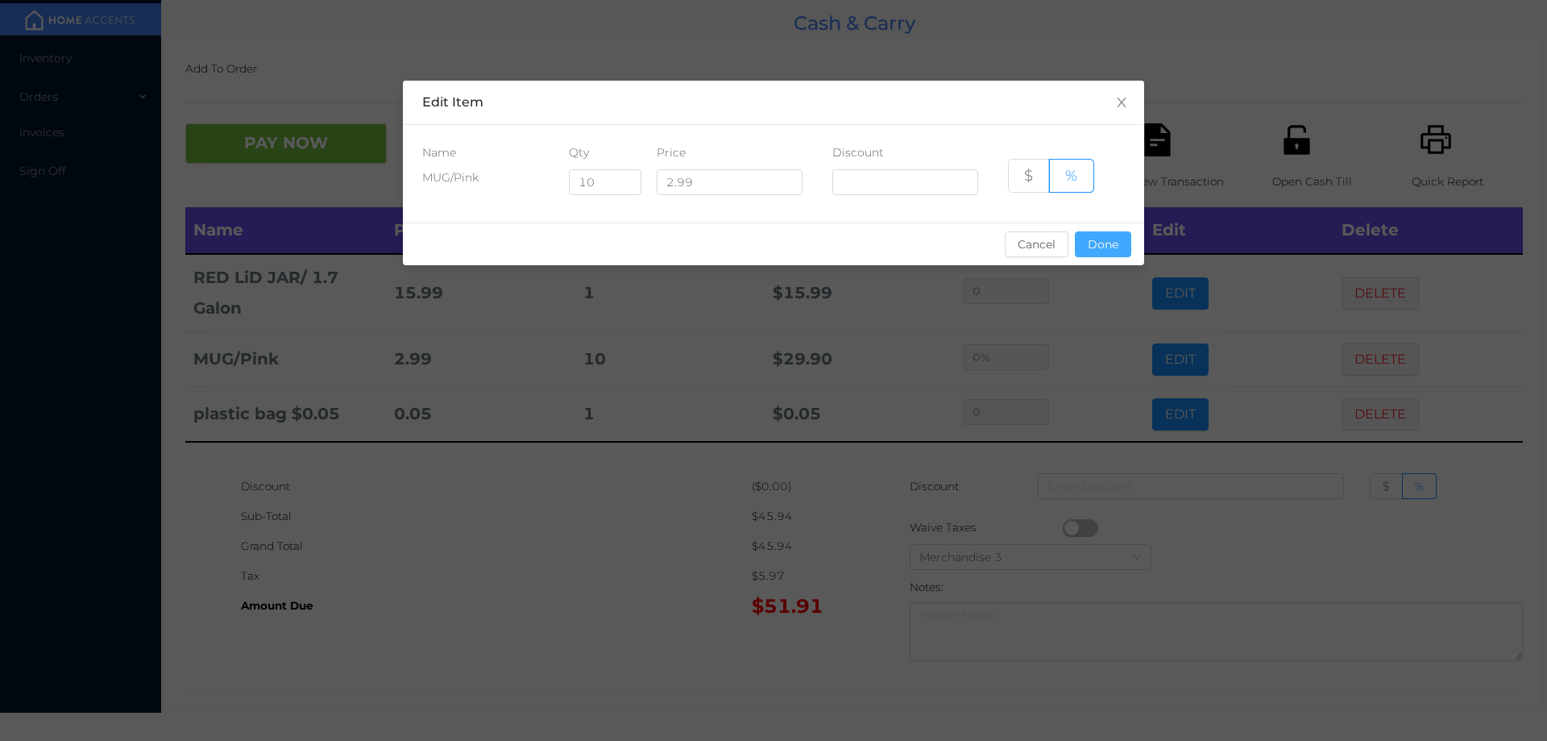
click at [1094, 235] on button "Done" at bounding box center [1103, 244] width 56 height 26
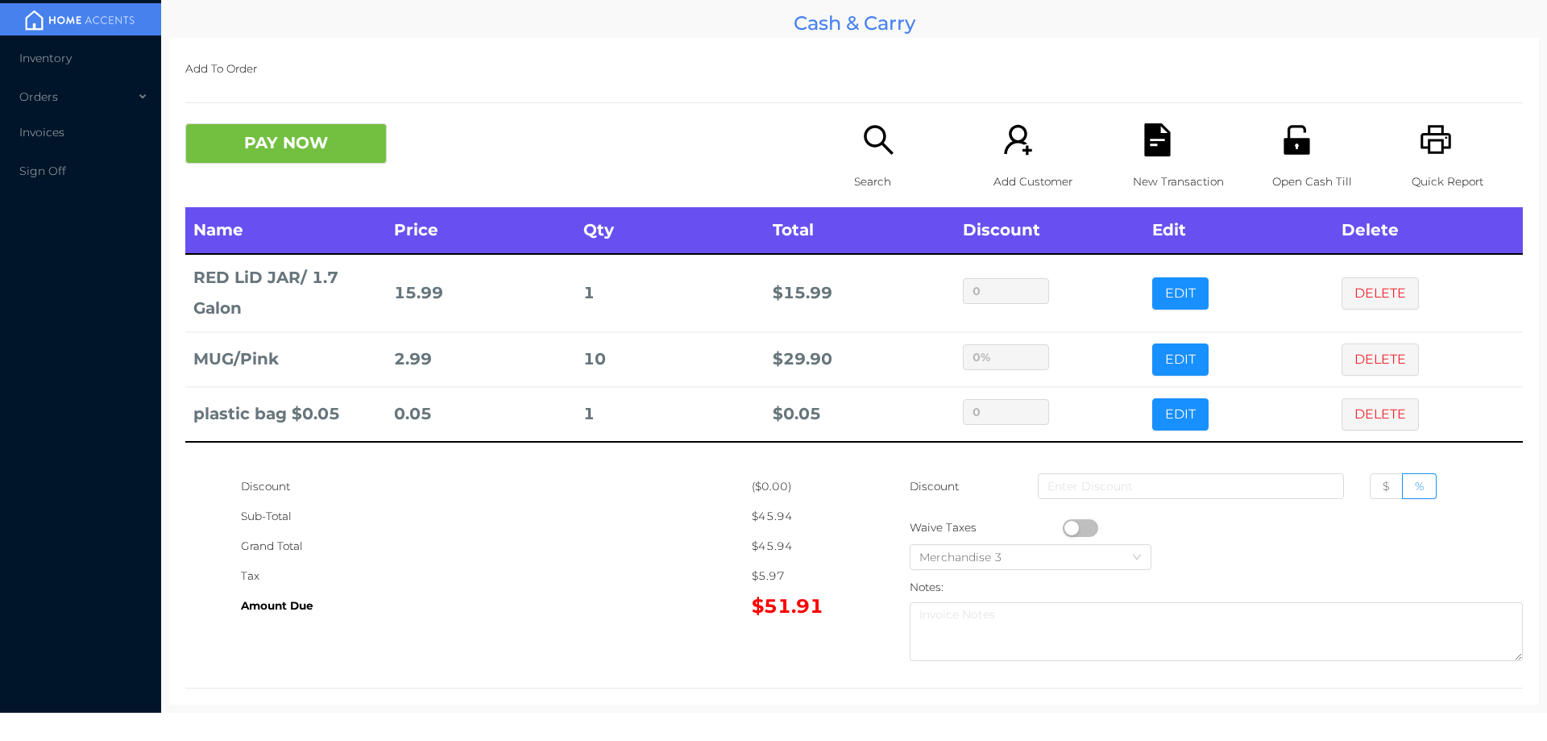
click at [562, 558] on div "Grand Total" at bounding box center [496, 546] width 511 height 30
click at [330, 154] on button "PAY NOW" at bounding box center [285, 143] width 201 height 40
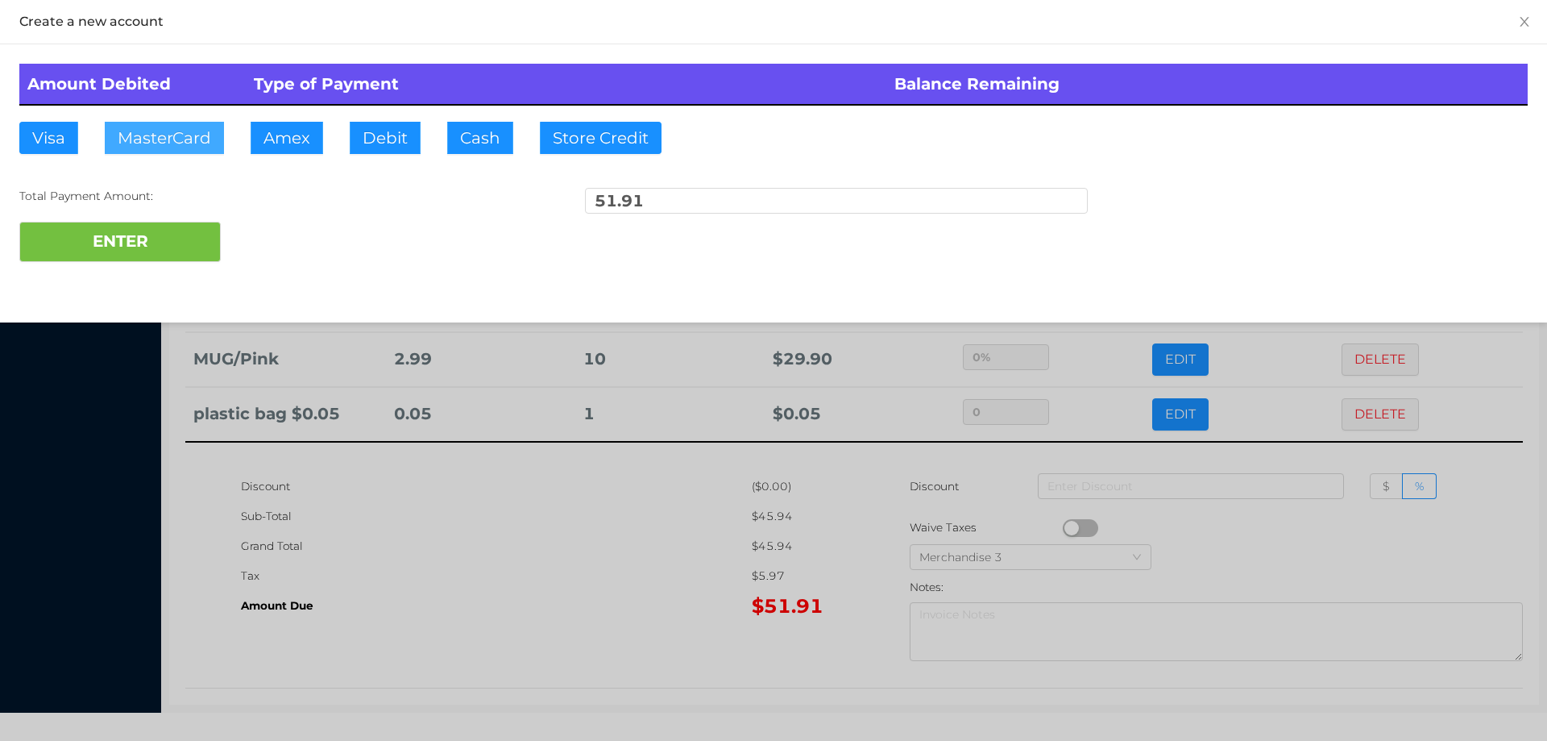
click at [168, 143] on button "MasterCard" at bounding box center [164, 138] width 119 height 32
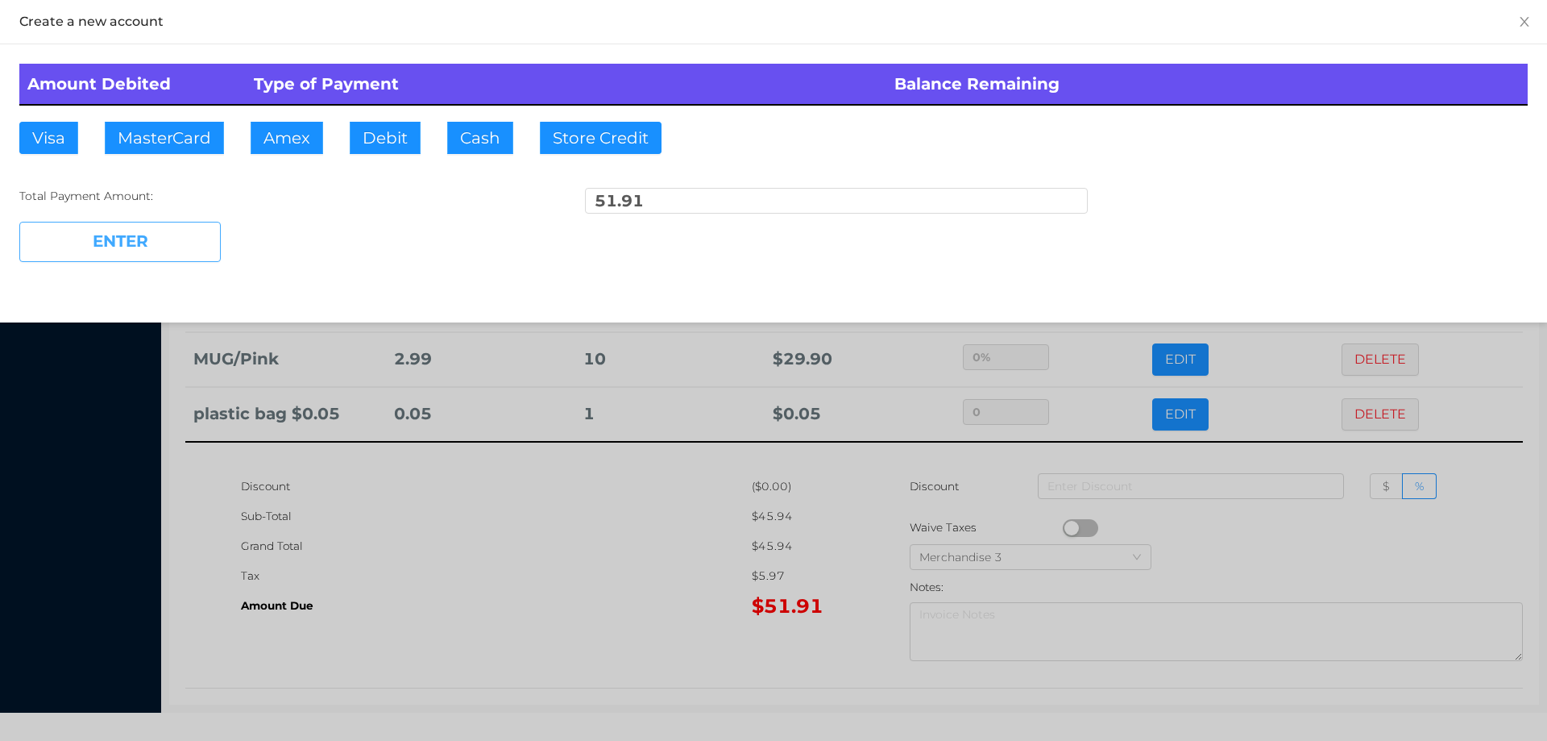
click at [155, 255] on button "ENTER" at bounding box center [119, 242] width 201 height 40
type input "0"
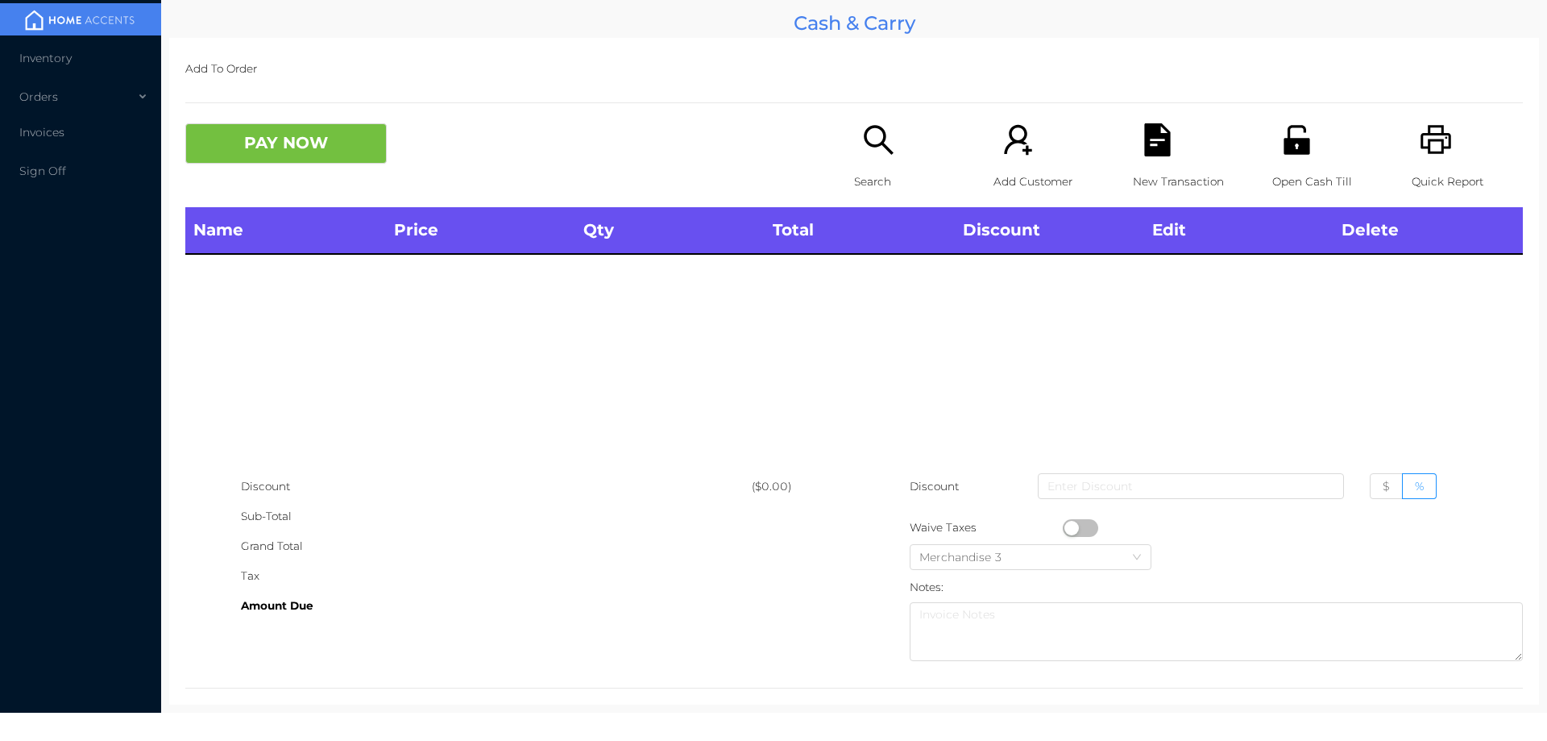
click at [861, 189] on p "Search" at bounding box center [909, 182] width 111 height 30
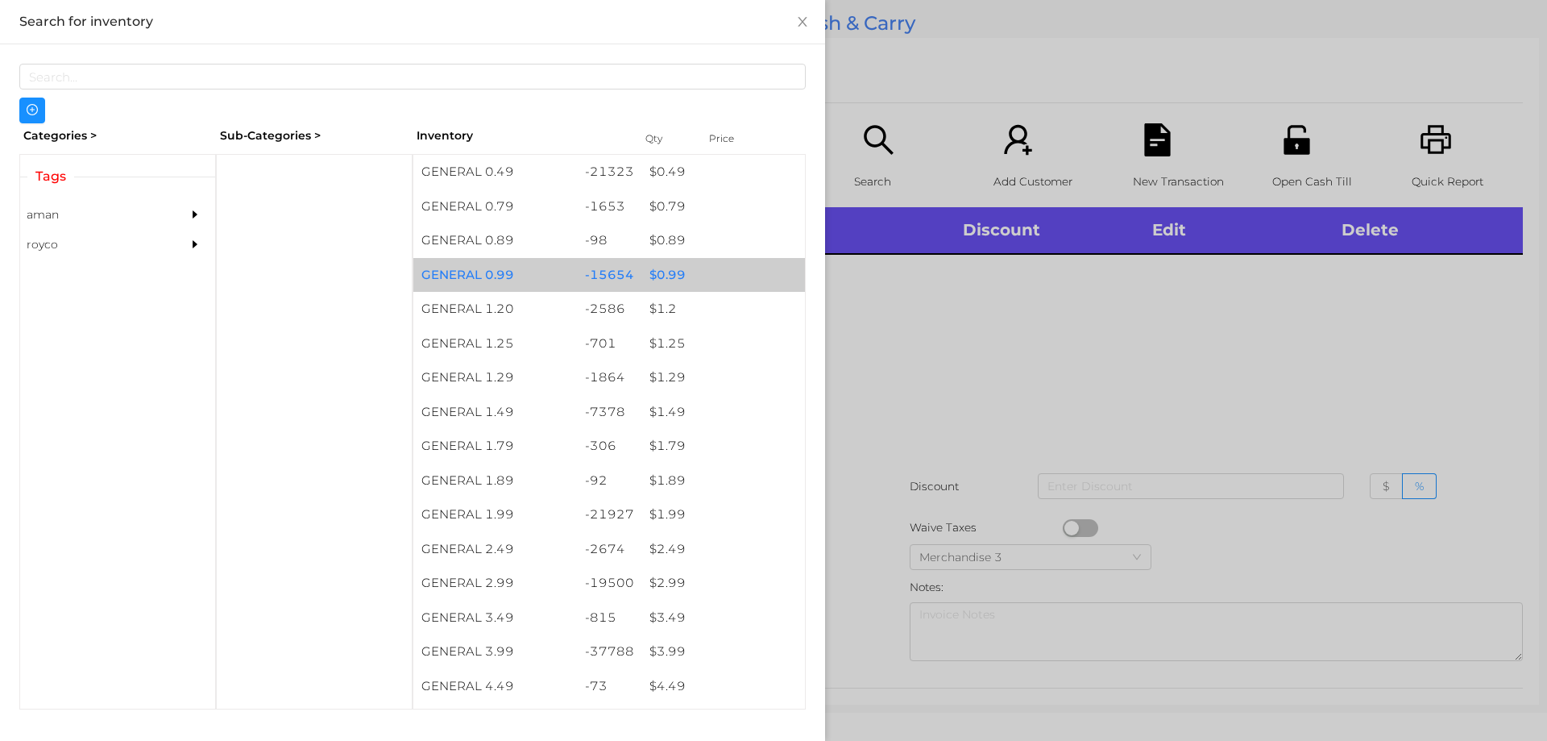
click at [670, 268] on div "$ 0.99" at bounding box center [723, 275] width 164 height 35
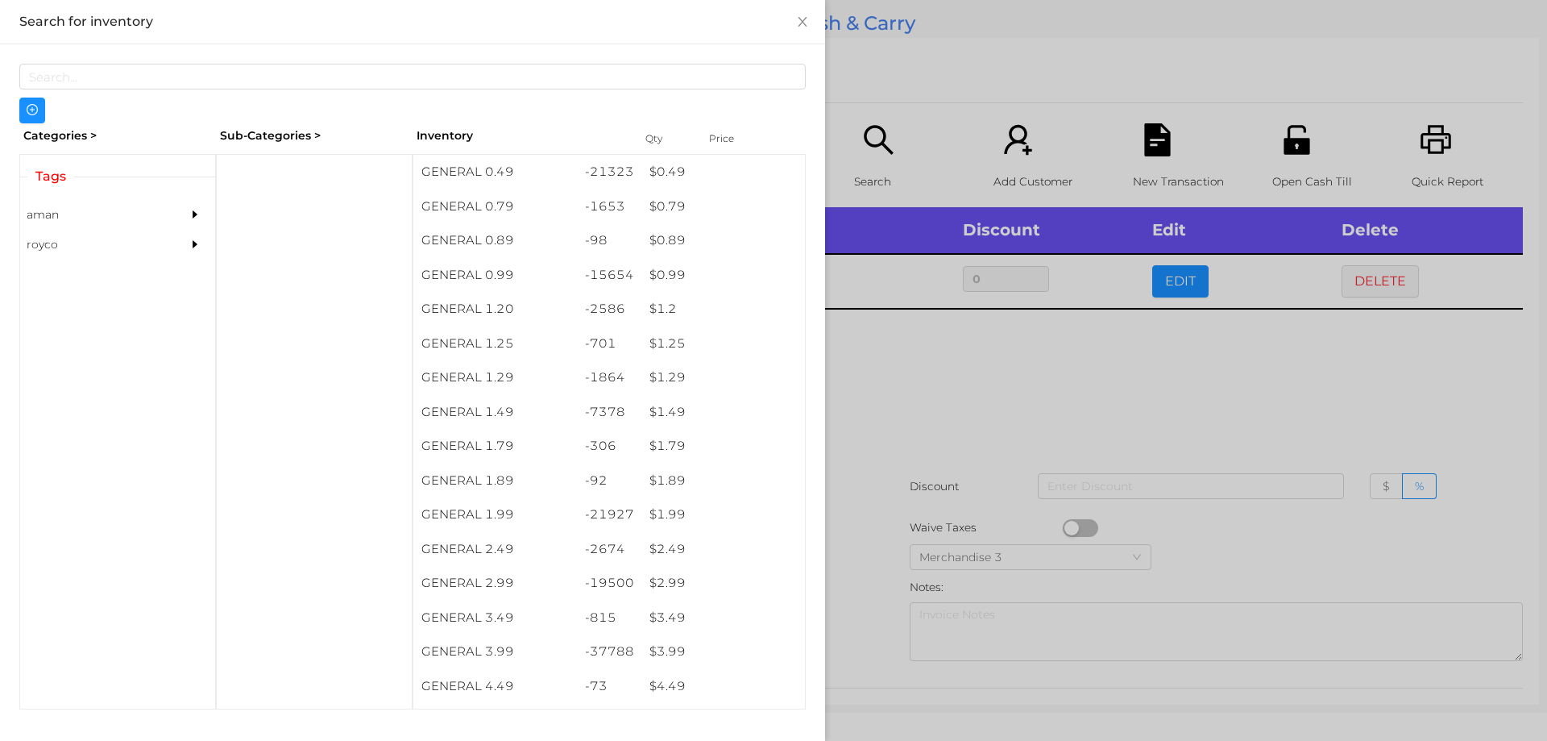
click at [940, 396] on div at bounding box center [773, 370] width 1547 height 741
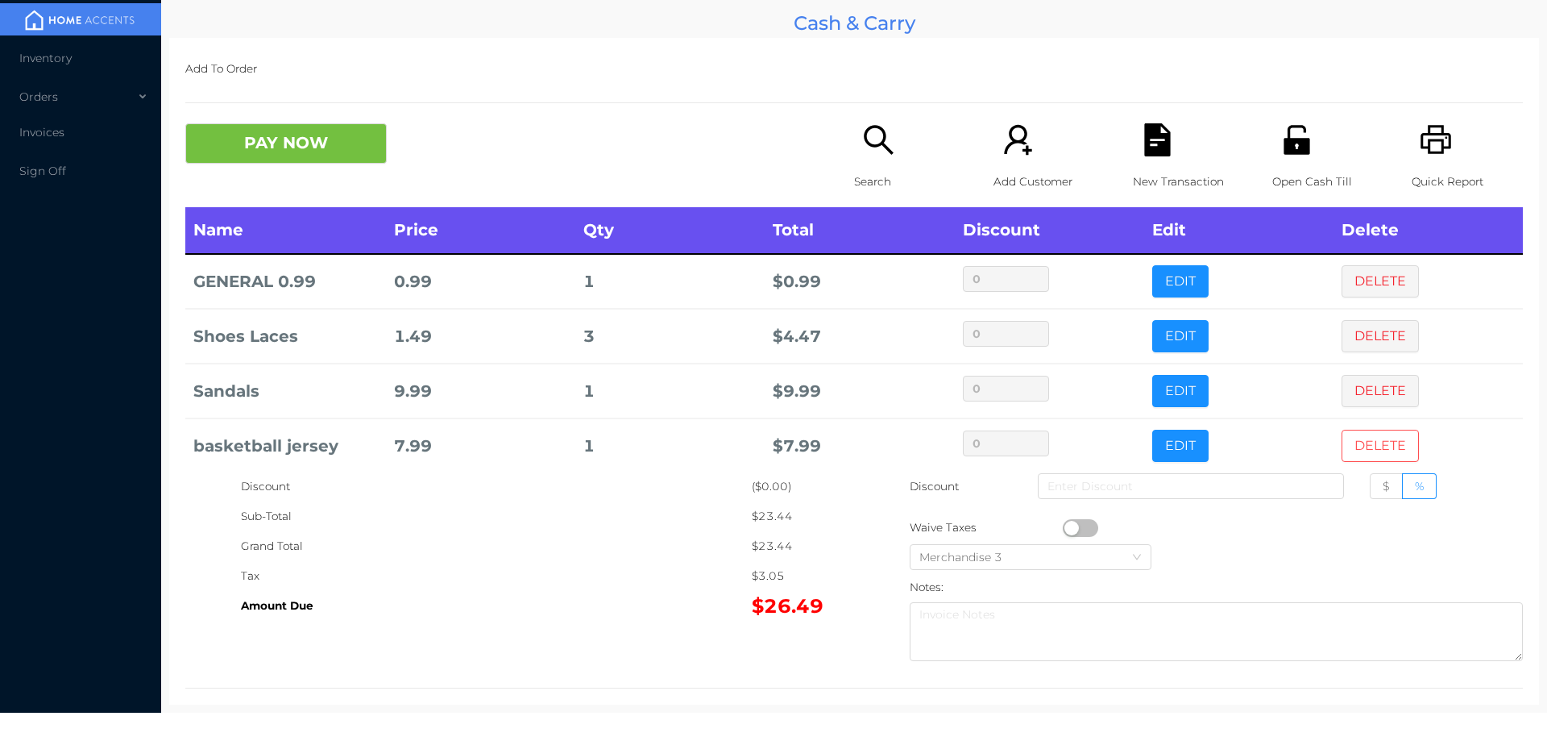
click at [1346, 447] on button "DELETE" at bounding box center [1380, 446] width 77 height 32
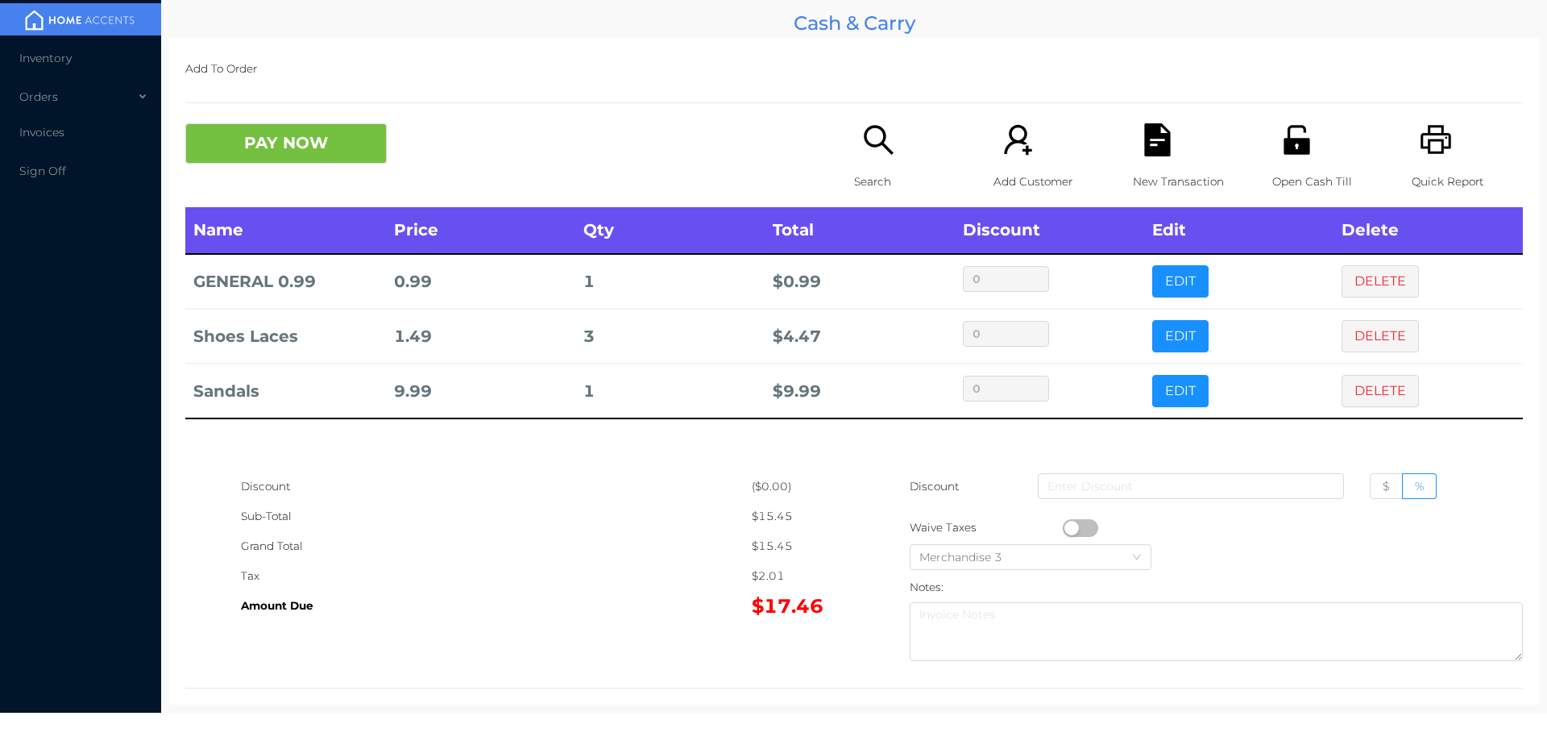
click at [876, 139] on icon "icon: search" at bounding box center [878, 139] width 33 height 33
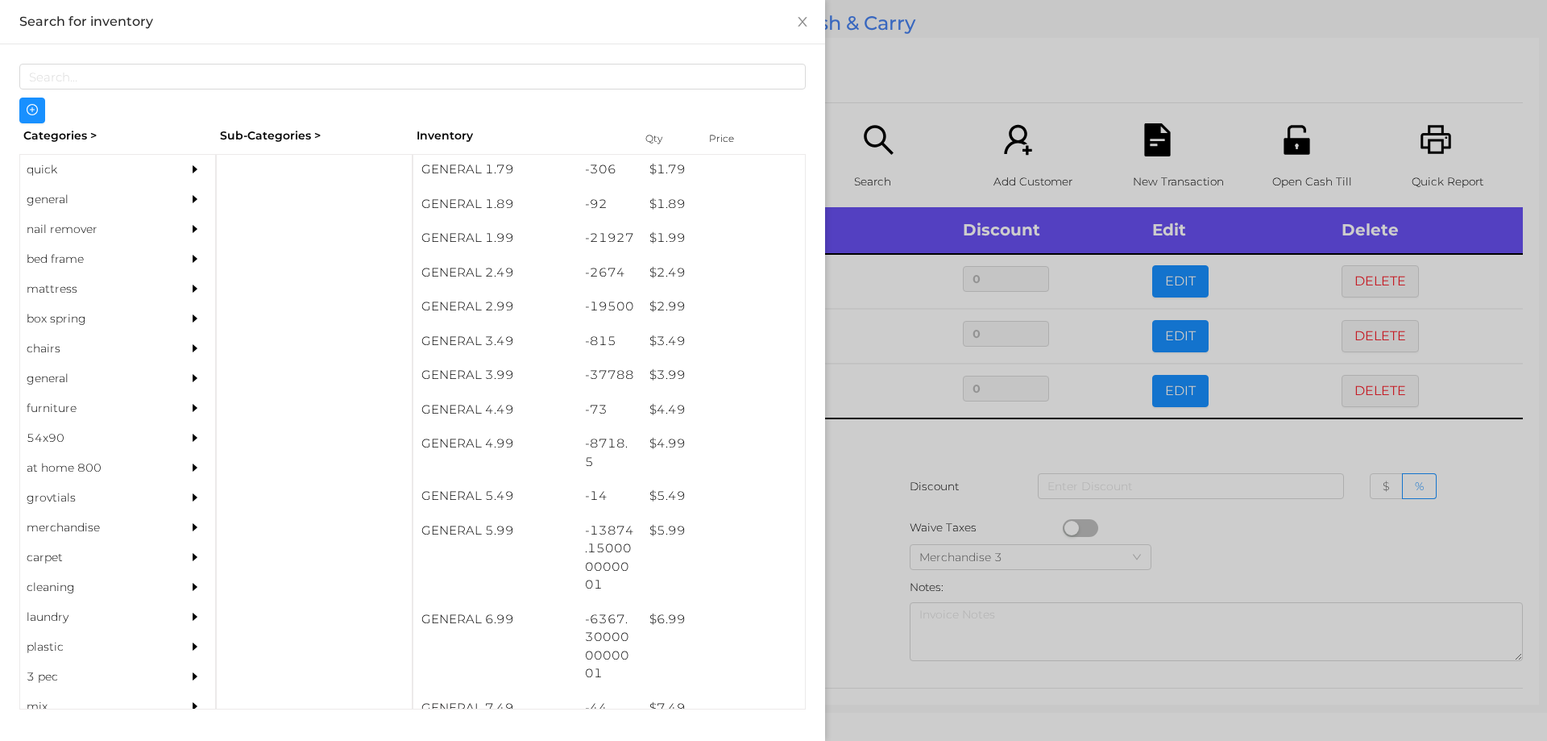
scroll to position [278, 0]
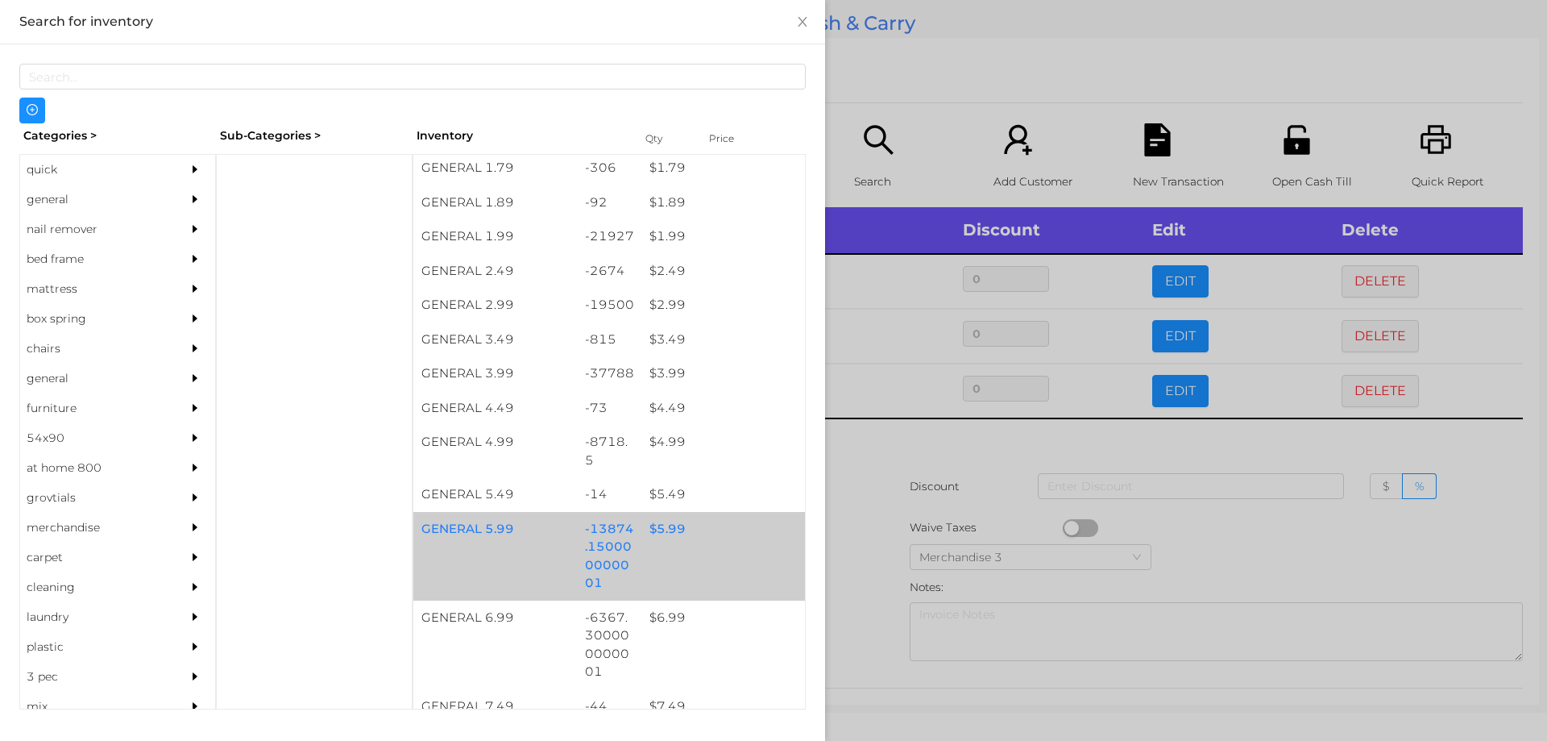
click at [666, 532] on div "$ 5.99" at bounding box center [723, 529] width 164 height 35
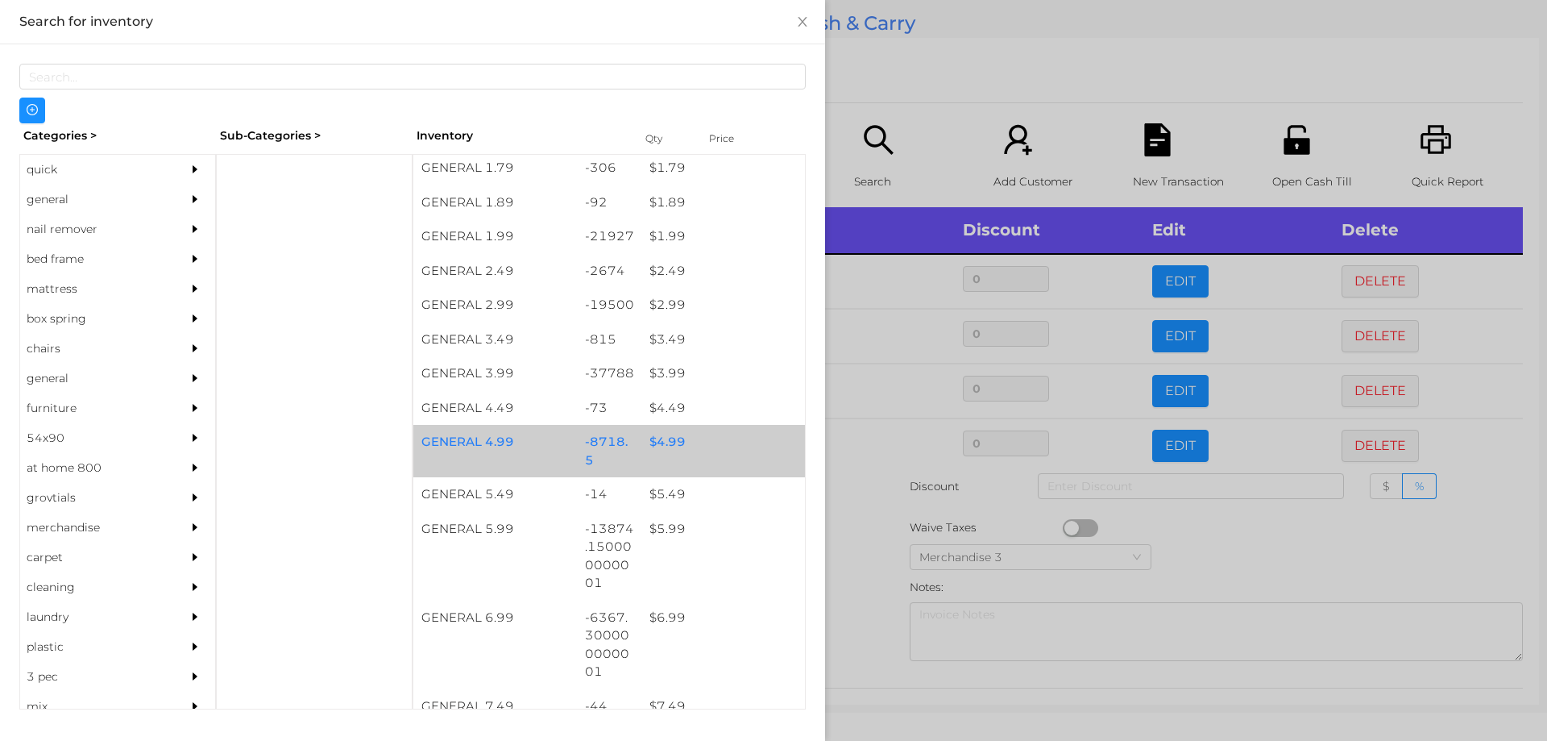
click at [668, 442] on div "$ 4.99" at bounding box center [723, 442] width 164 height 35
click at [664, 439] on div "$ 4.99" at bounding box center [723, 442] width 164 height 35
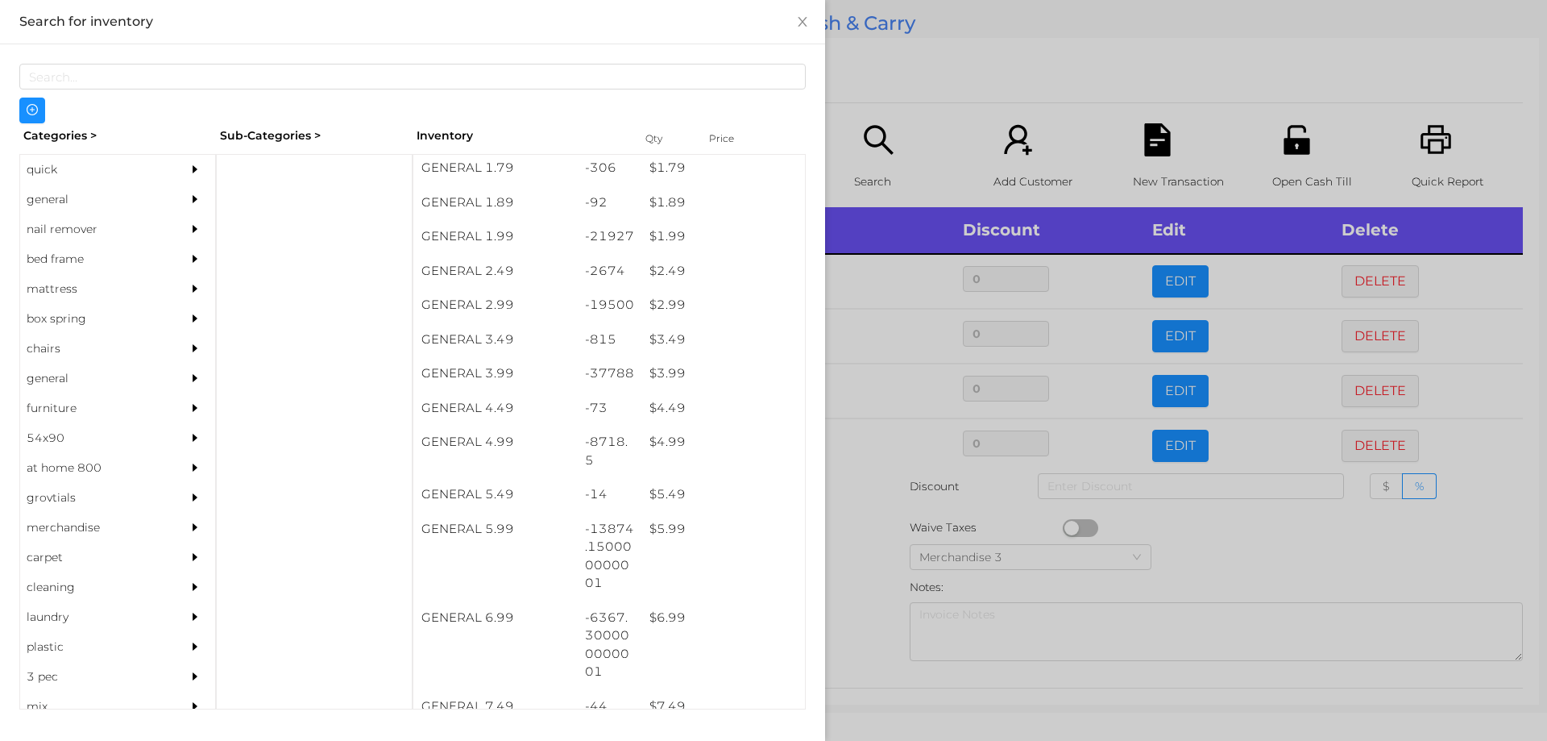
click at [870, 516] on div at bounding box center [773, 370] width 1547 height 741
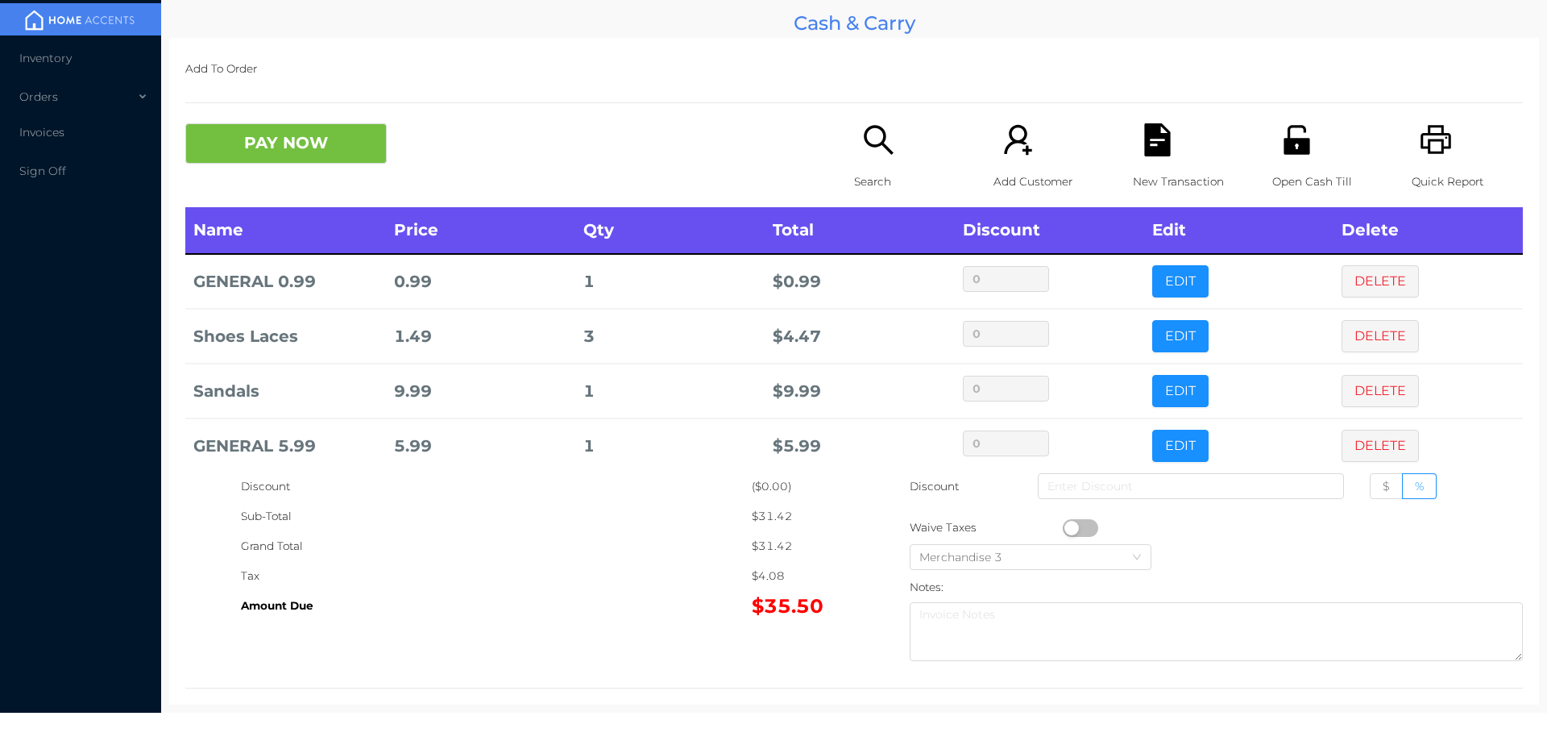
scroll to position [73, 0]
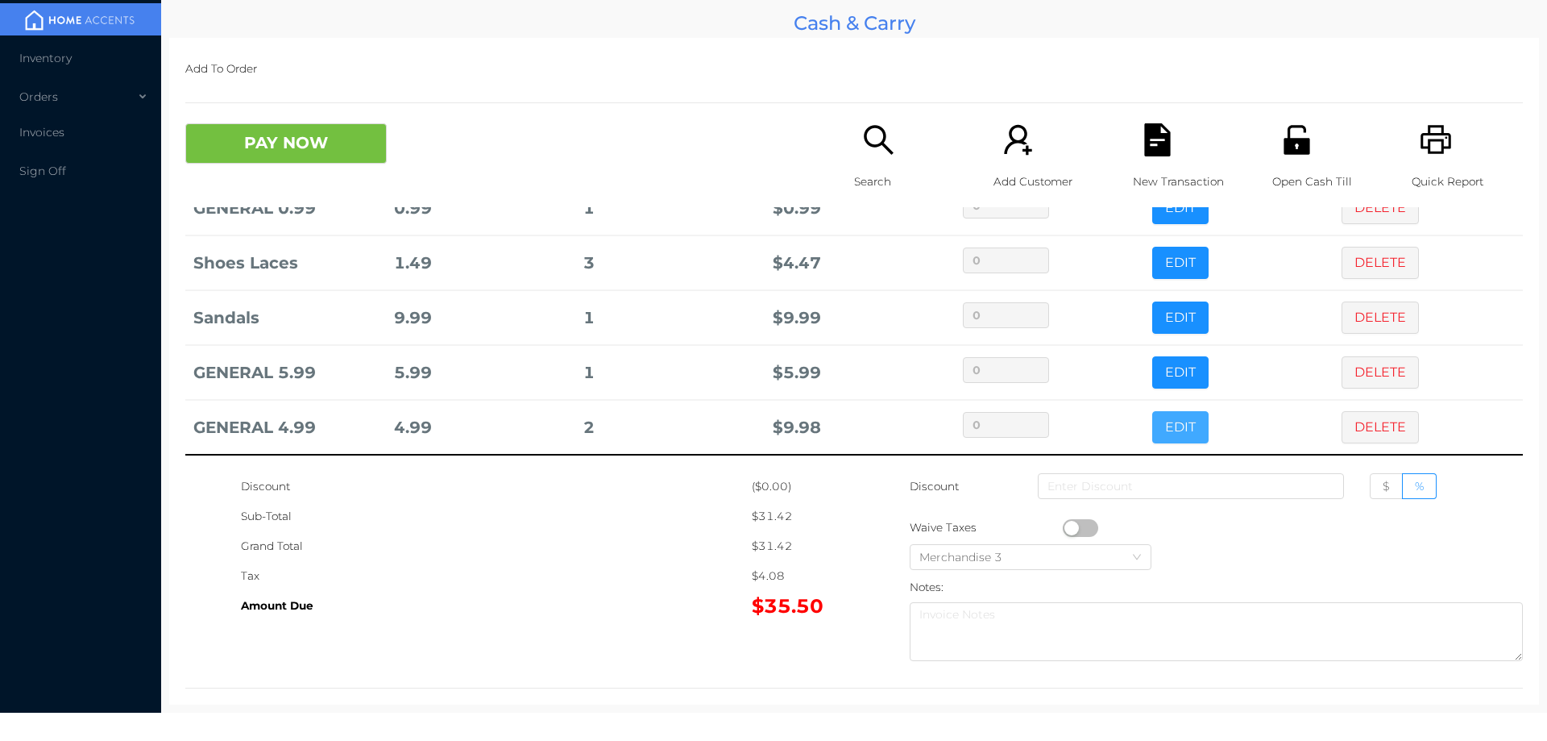
click at [1152, 421] on button "EDIT" at bounding box center [1180, 427] width 56 height 32
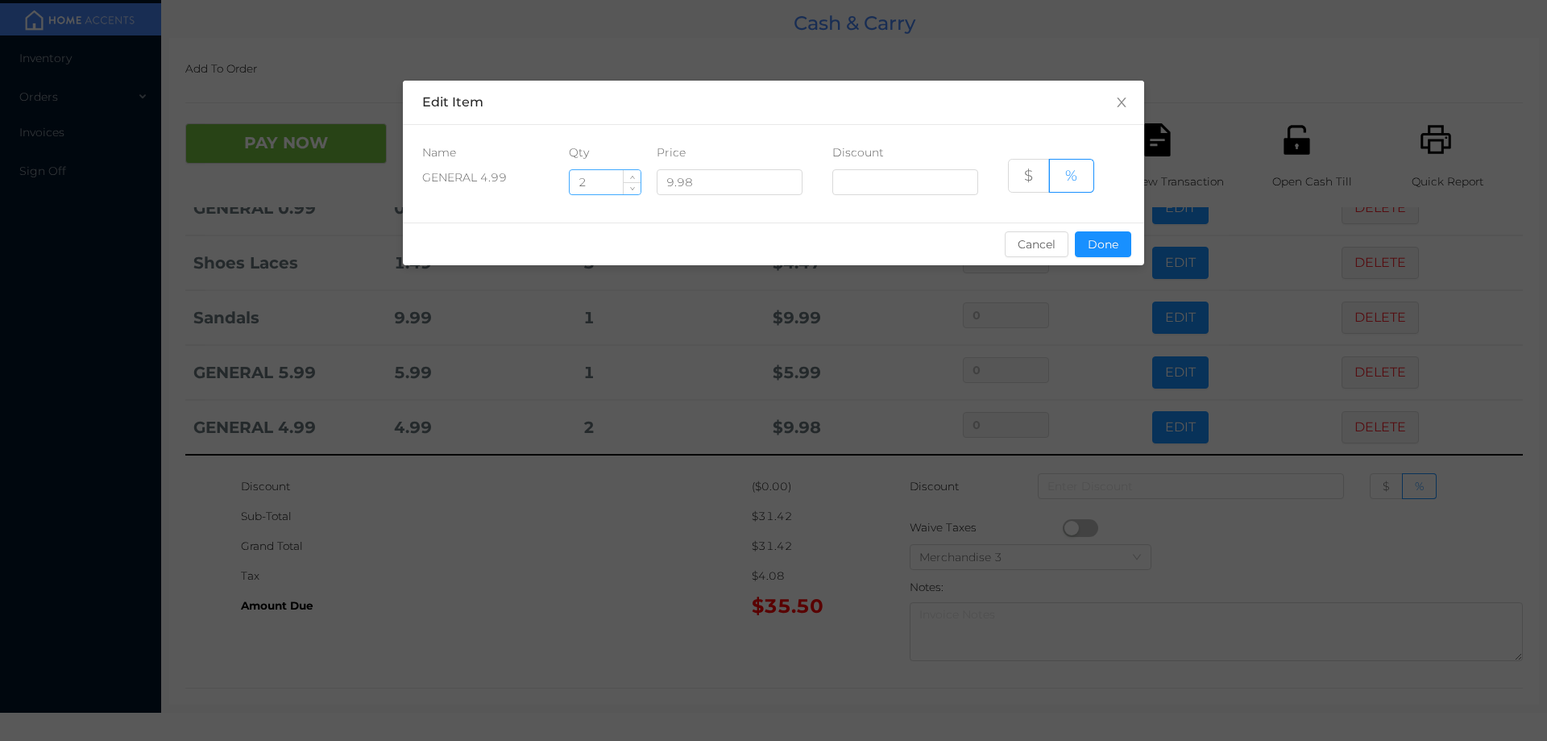
click at [616, 186] on input "2" at bounding box center [605, 182] width 71 height 24
type input "3"
click at [1099, 249] on button "Done" at bounding box center [1103, 244] width 56 height 26
type input "0%"
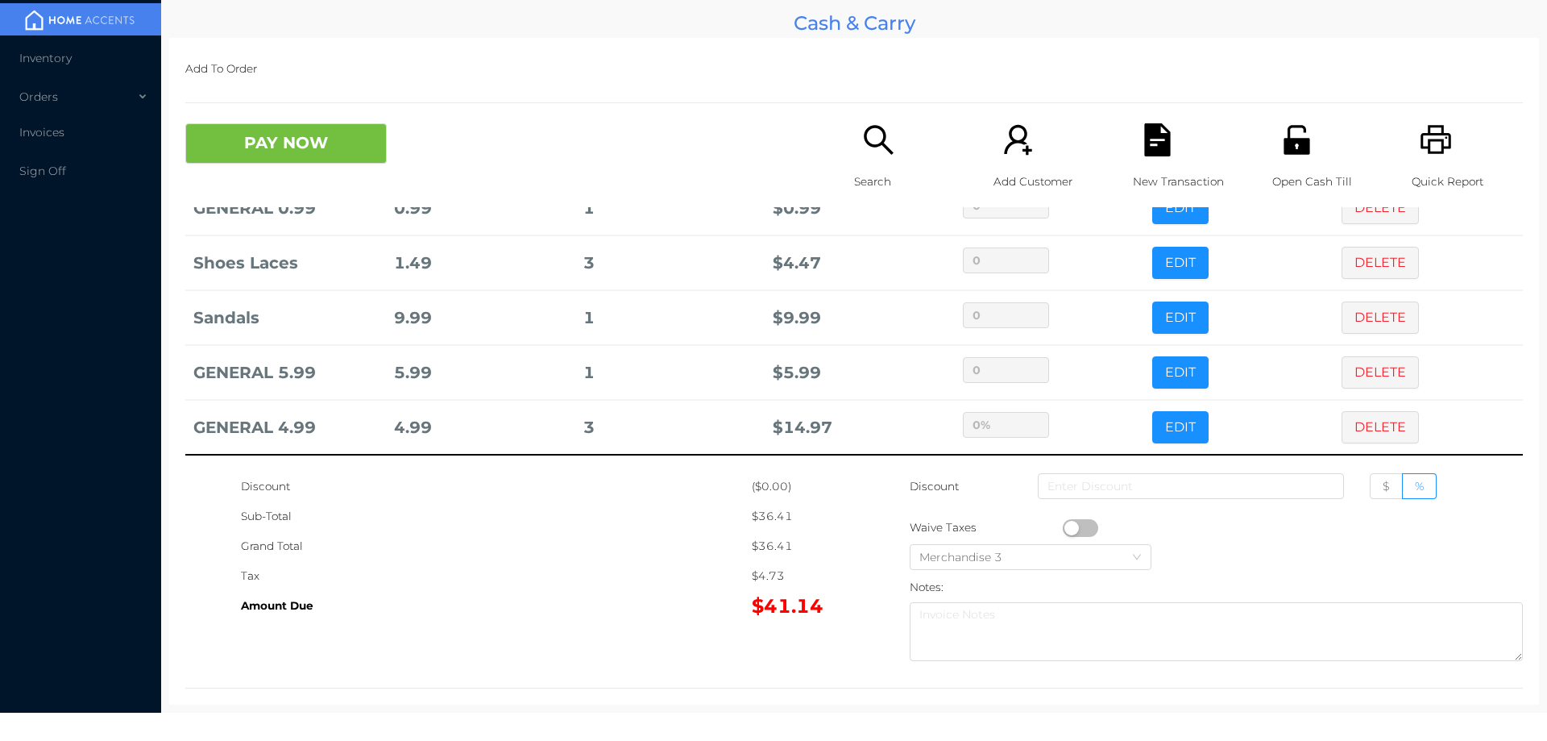
click at [552, 553] on div "Grand Total" at bounding box center [496, 546] width 511 height 30
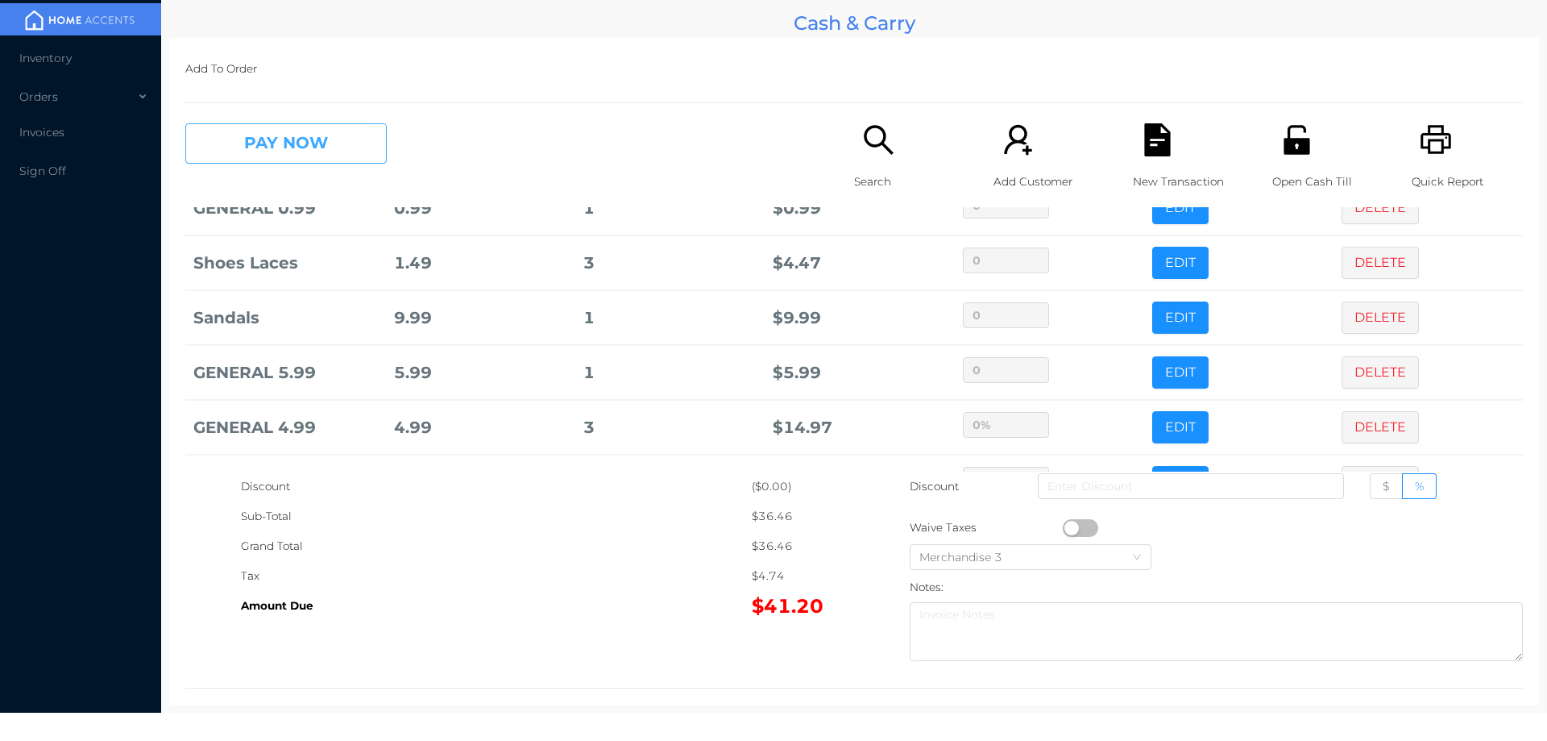
click at [261, 128] on button "PAY NOW" at bounding box center [285, 143] width 201 height 40
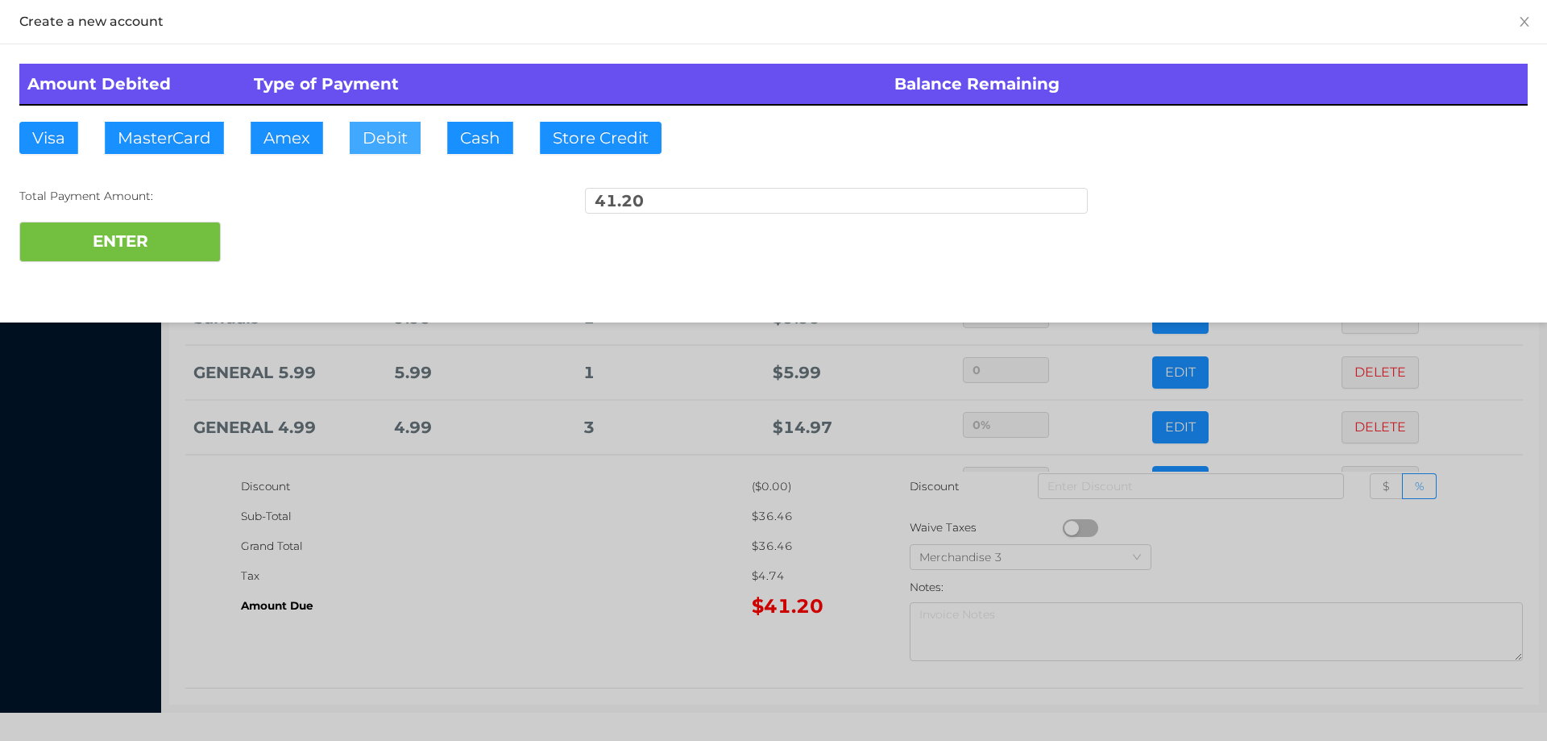
click at [397, 139] on button "Debit" at bounding box center [385, 138] width 71 height 32
type input "100."
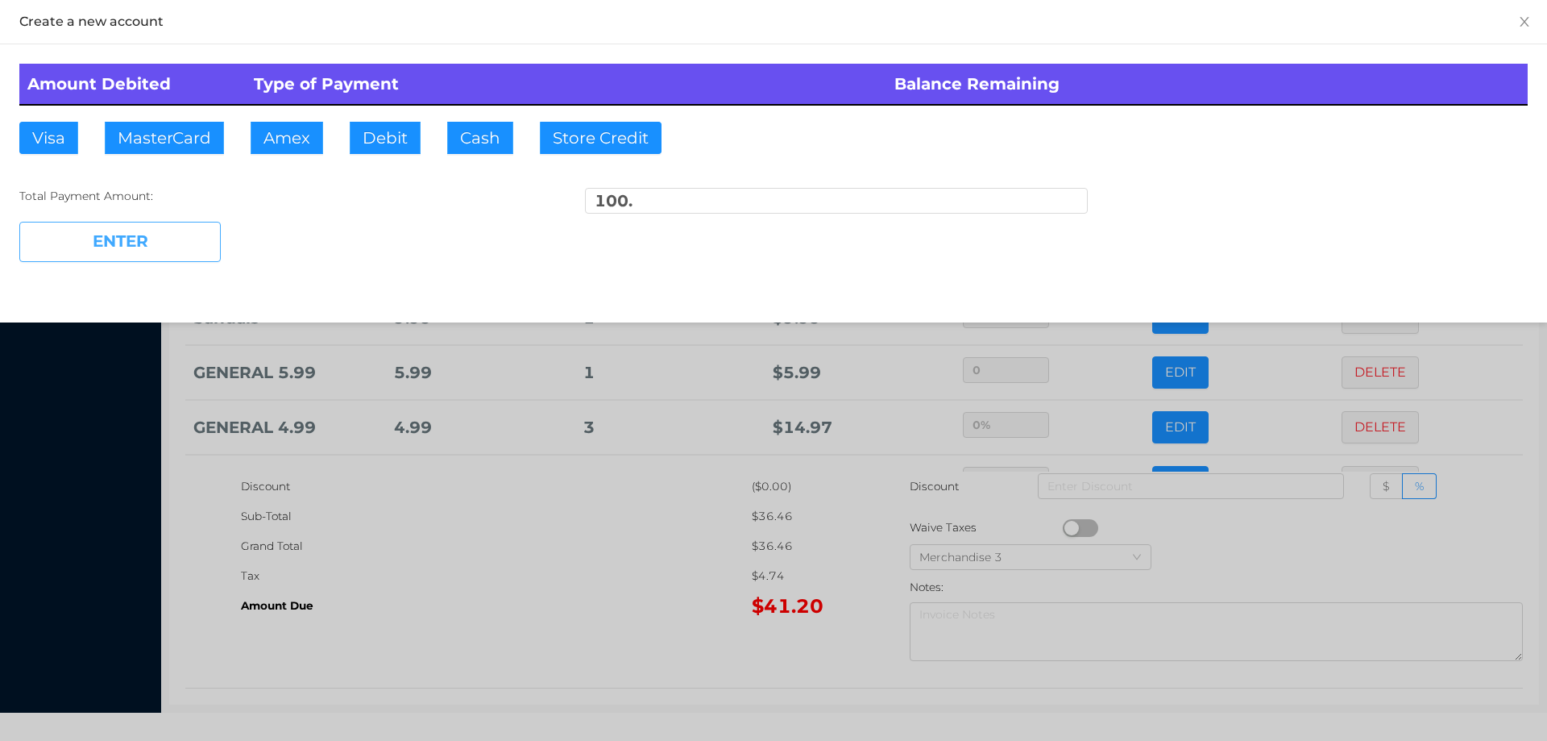
click at [125, 253] on button "ENTER" at bounding box center [119, 242] width 201 height 40
type input "0"
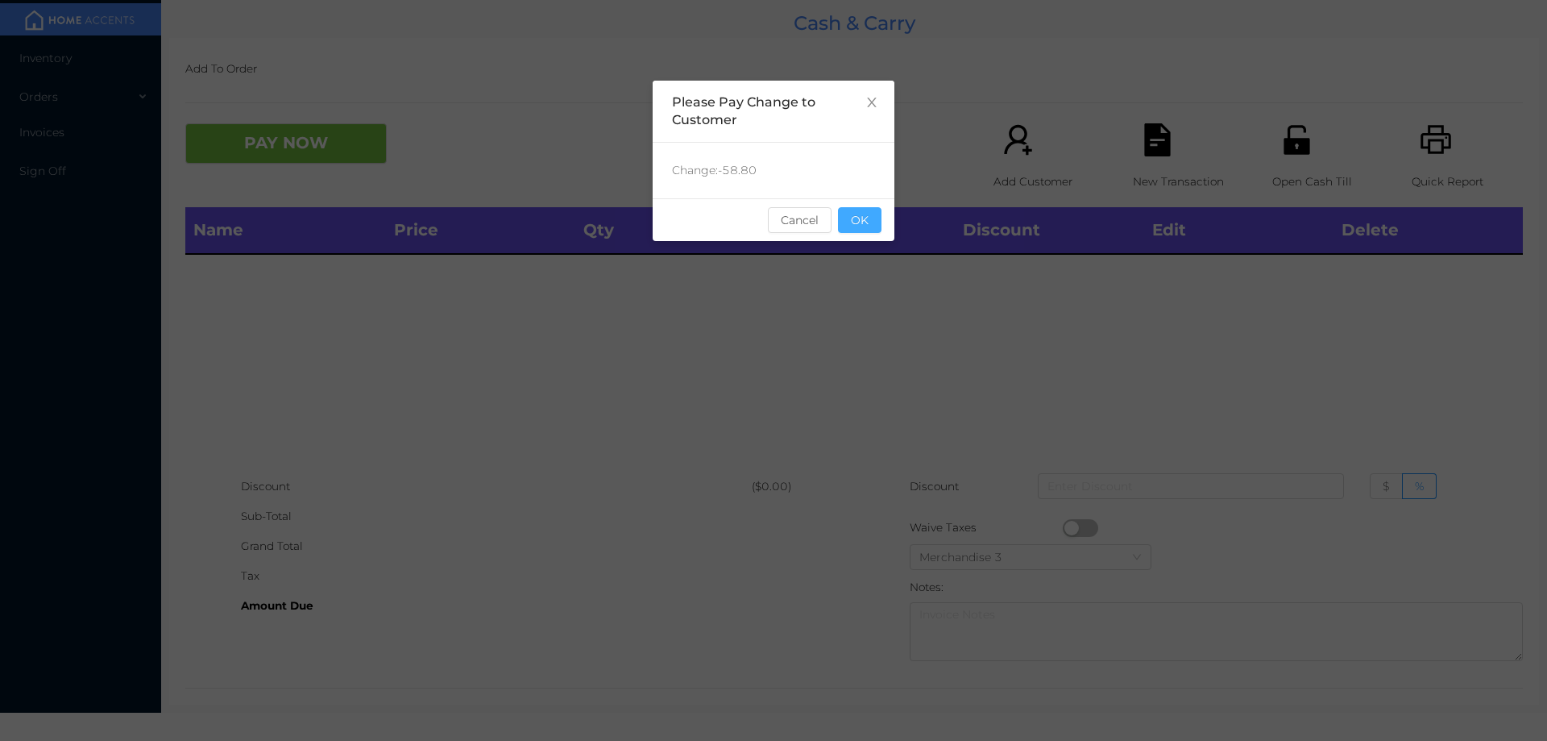
click at [870, 226] on button "OK" at bounding box center [860, 220] width 44 height 26
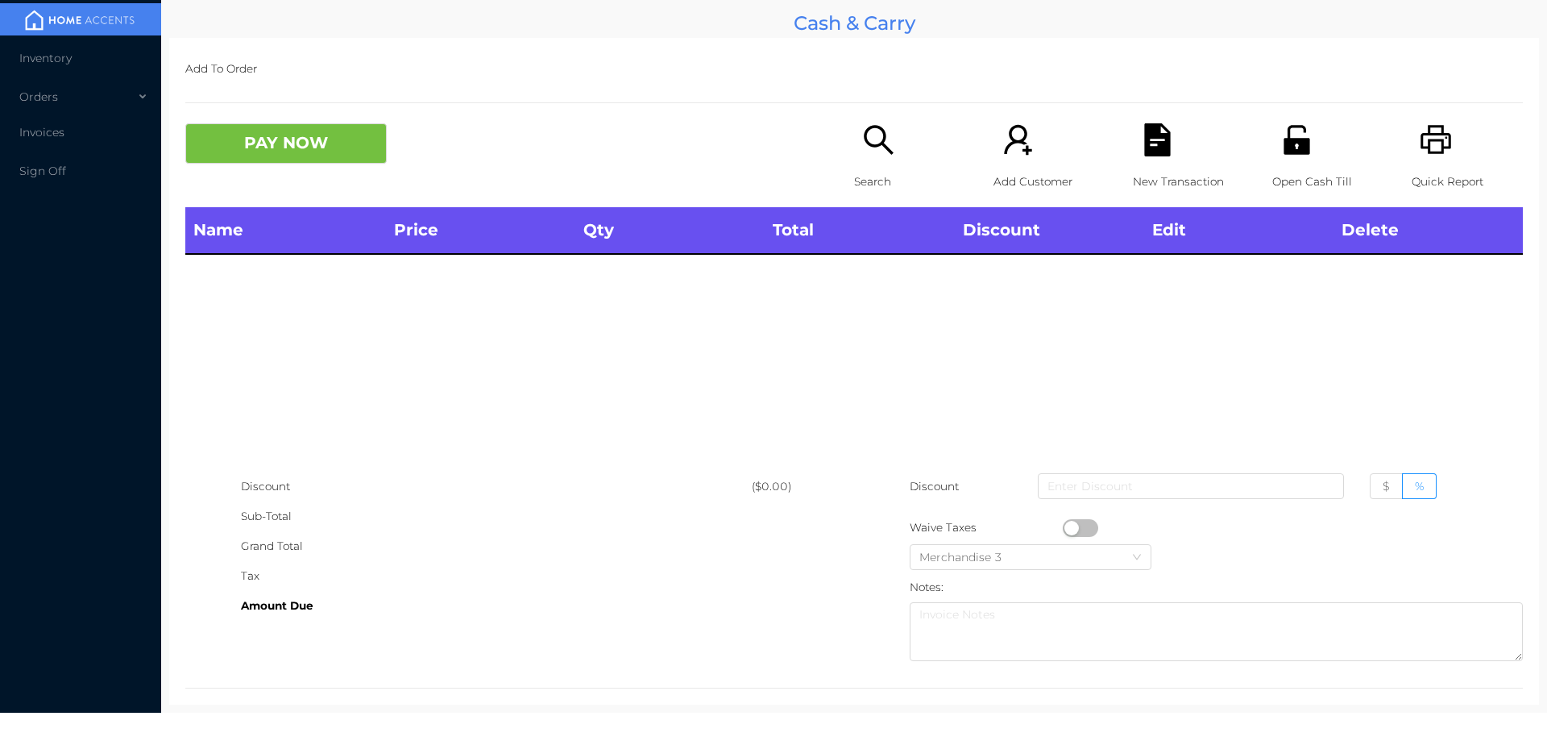
click at [857, 313] on div "Name Price Qty Total Discount Edit Delete" at bounding box center [854, 339] width 1338 height 264
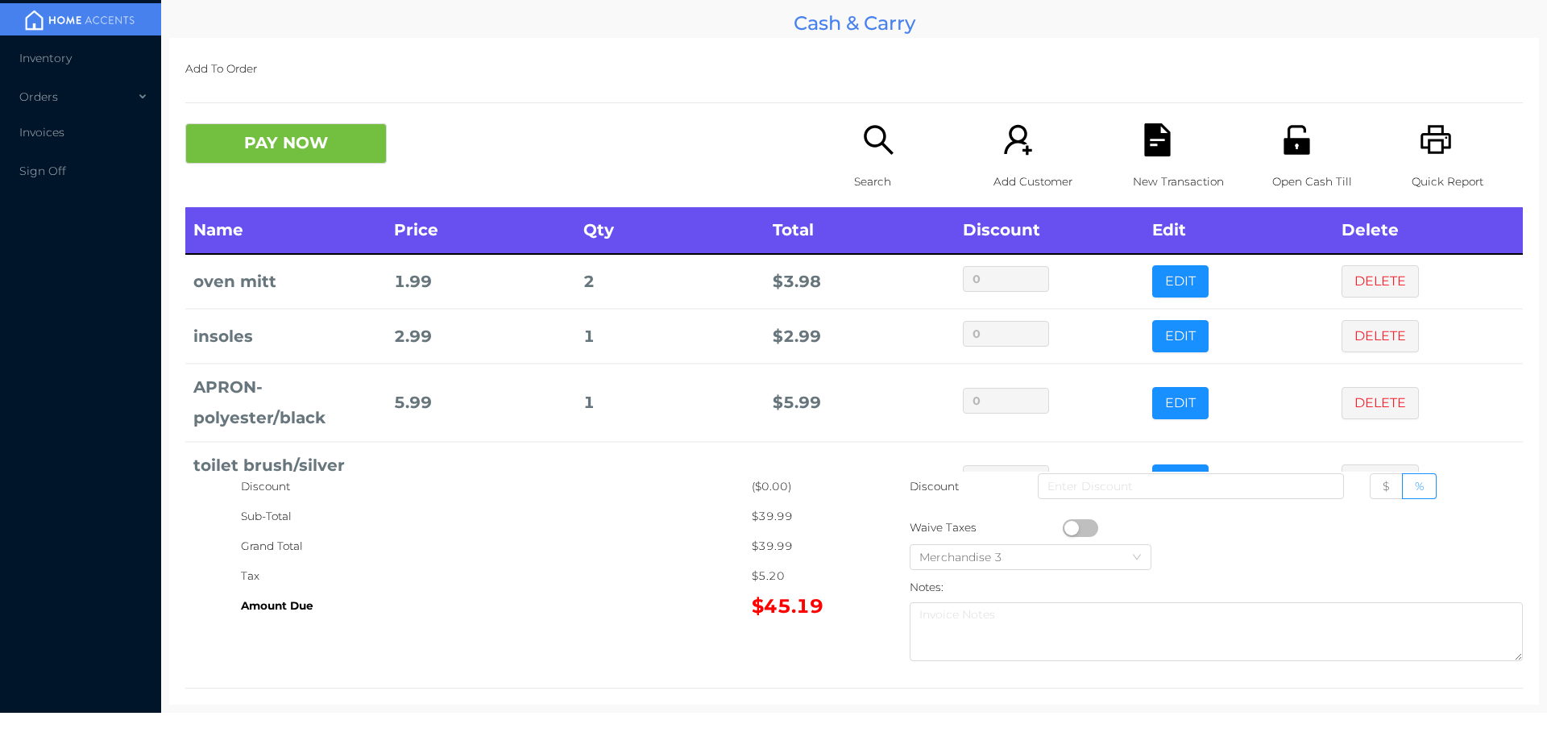
click at [859, 185] on p "Search" at bounding box center [909, 182] width 111 height 30
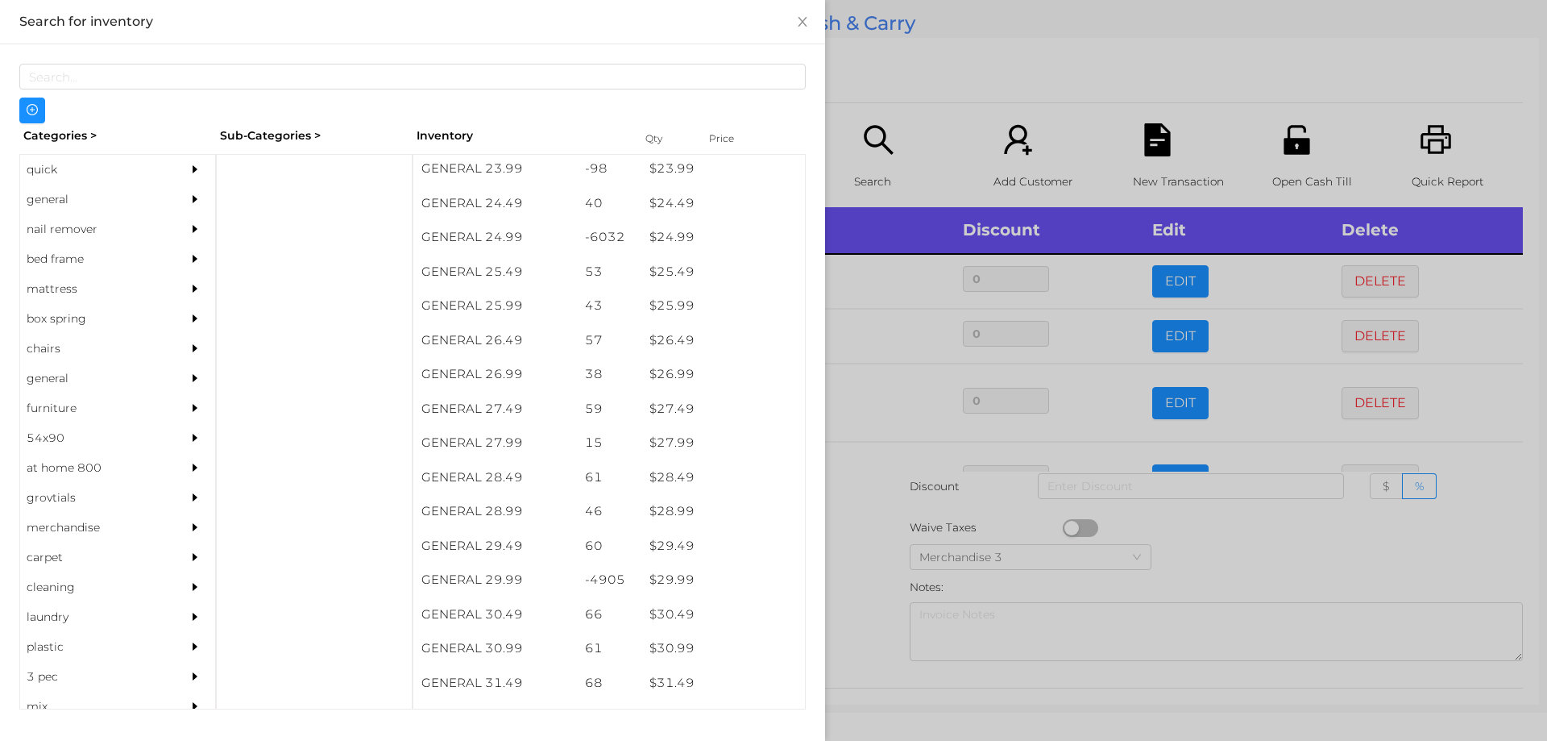
scroll to position [2019, 0]
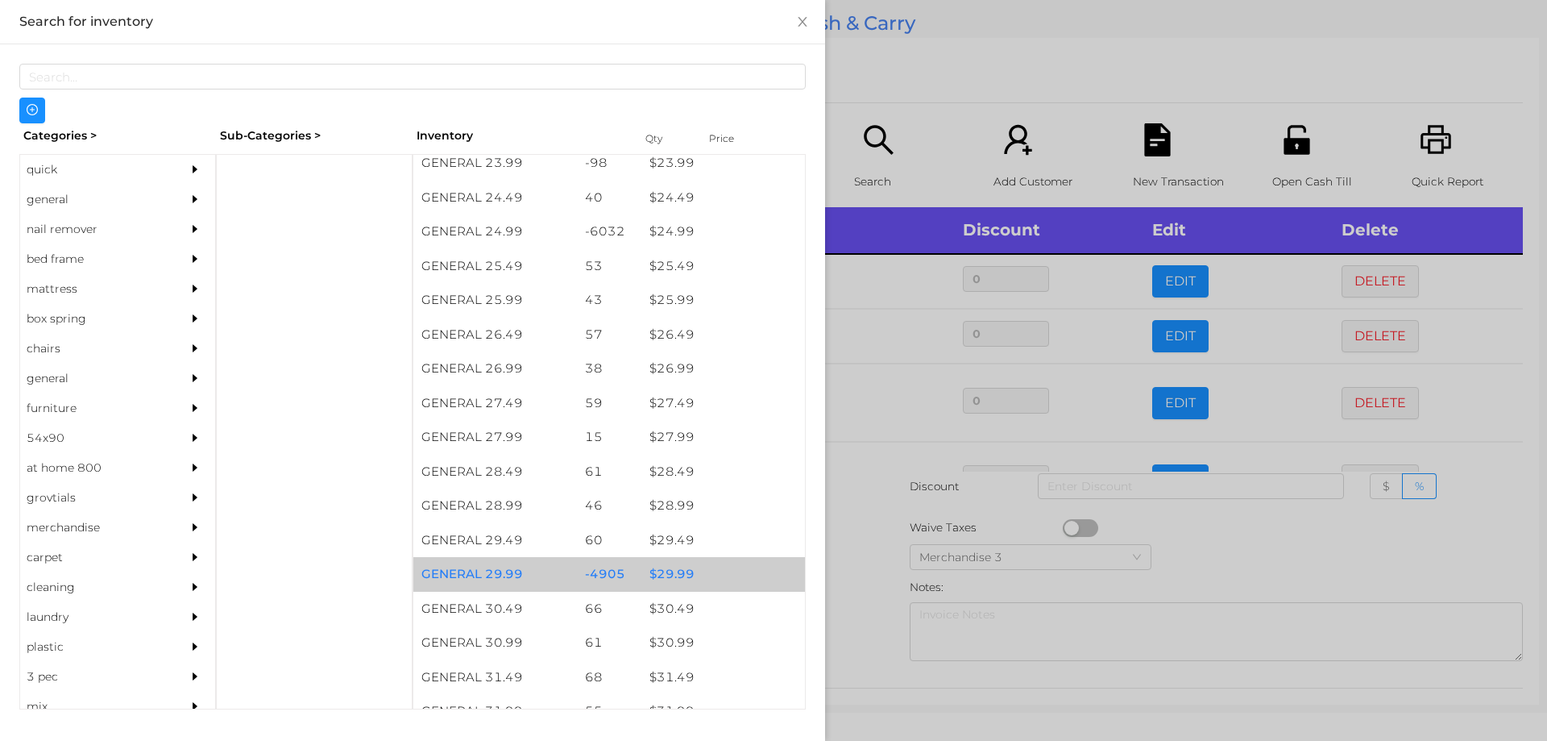
click at [662, 574] on div "$ 29.99" at bounding box center [723, 574] width 164 height 35
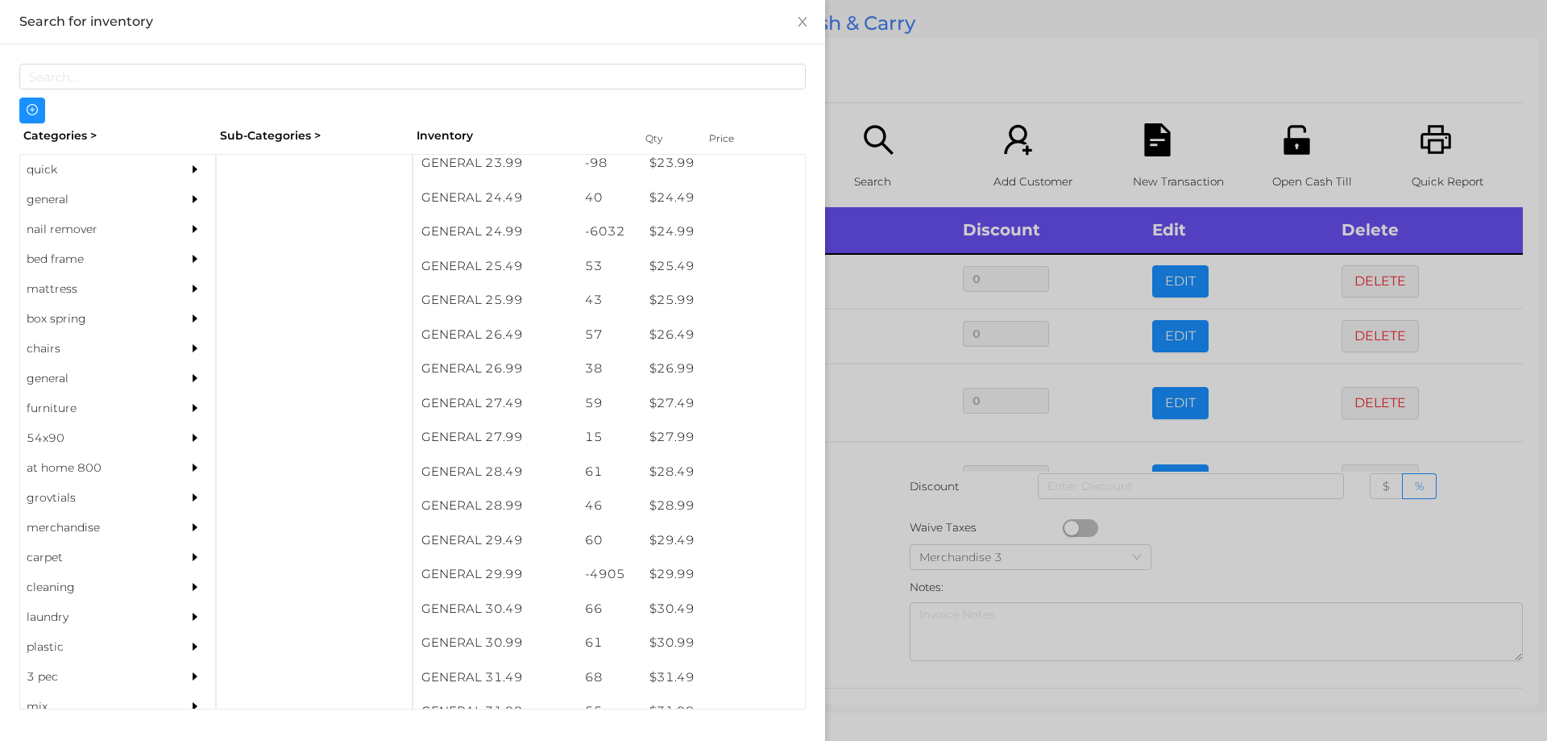
click at [867, 564] on div at bounding box center [773, 370] width 1547 height 741
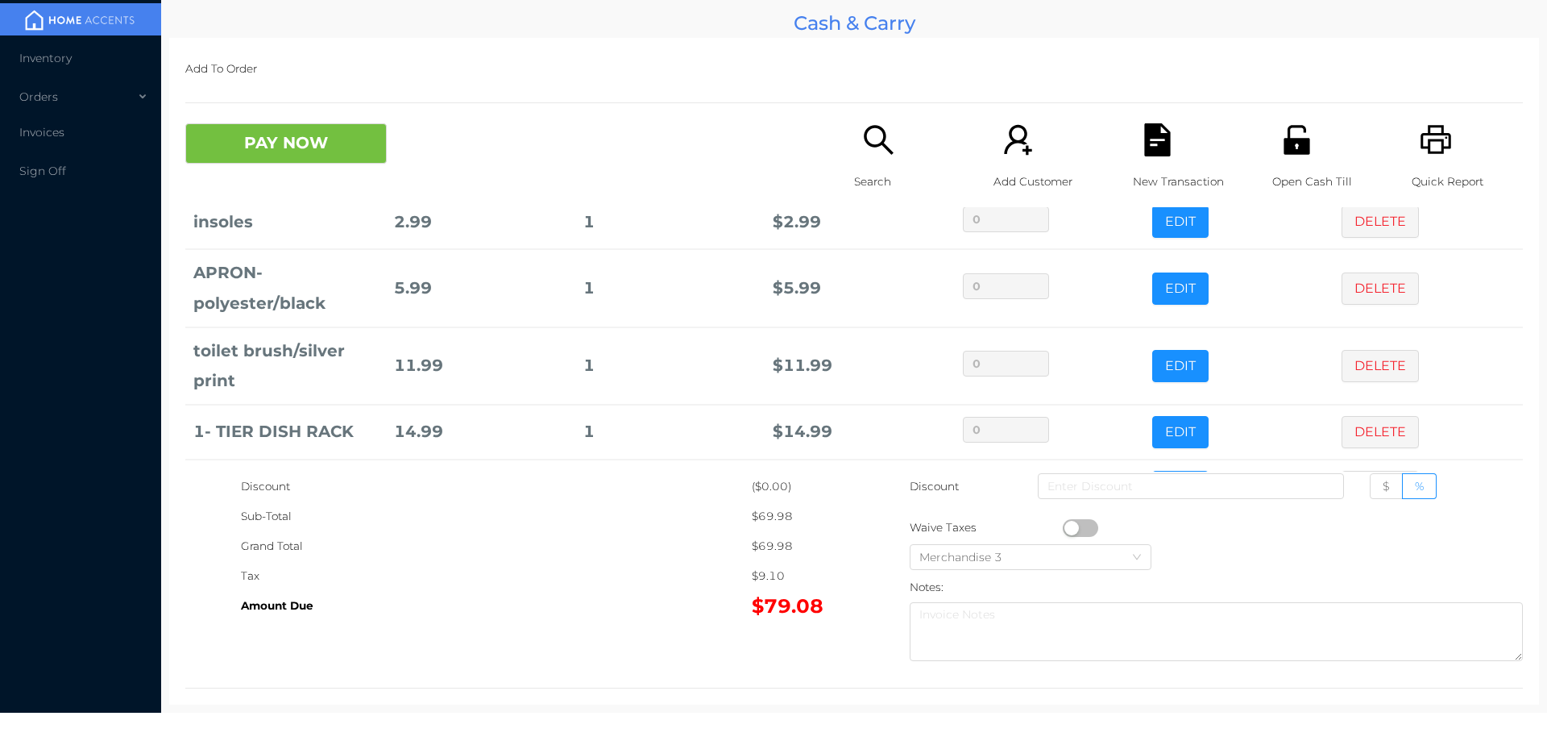
scroll to position [229, 0]
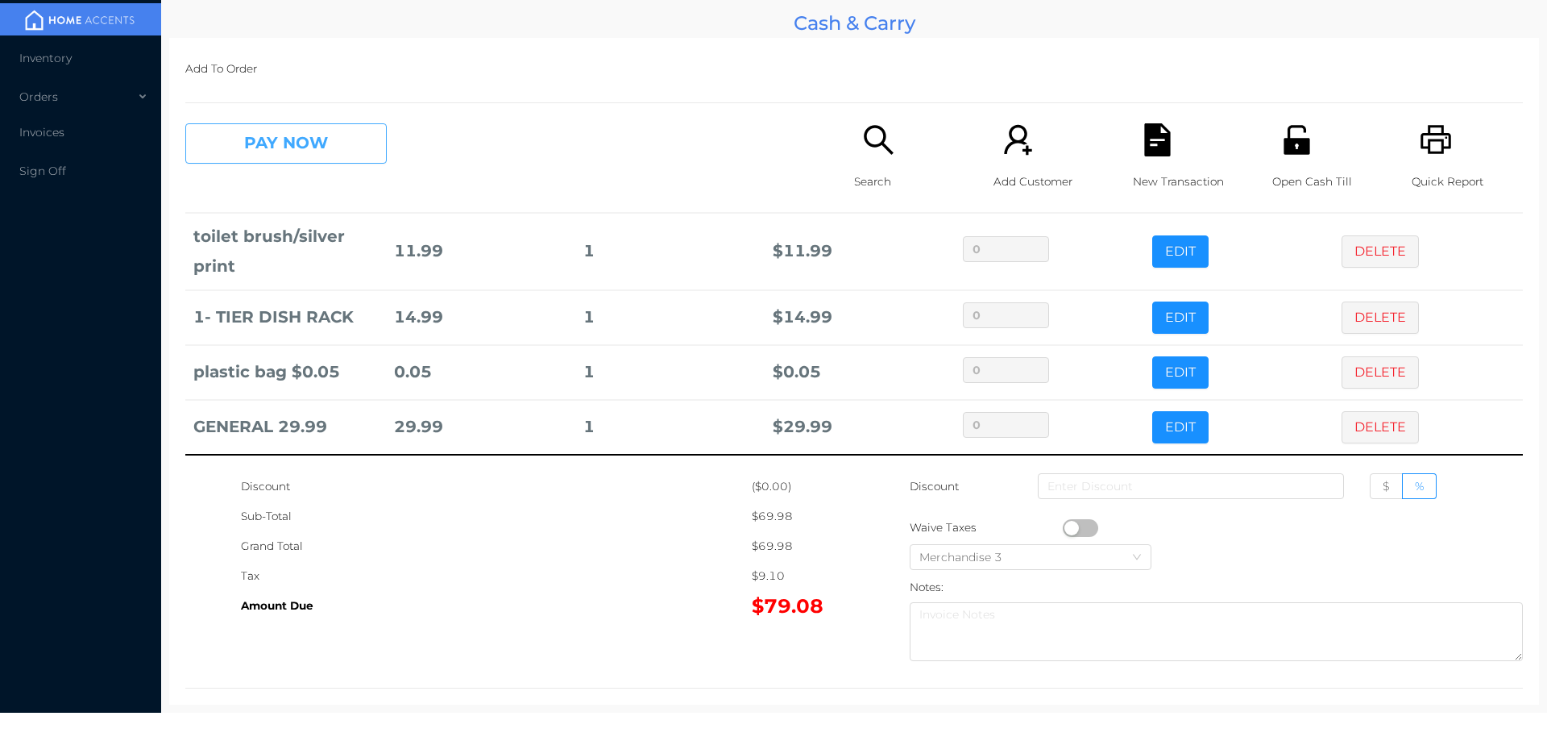
click at [334, 133] on button "PAY NOW" at bounding box center [285, 143] width 201 height 40
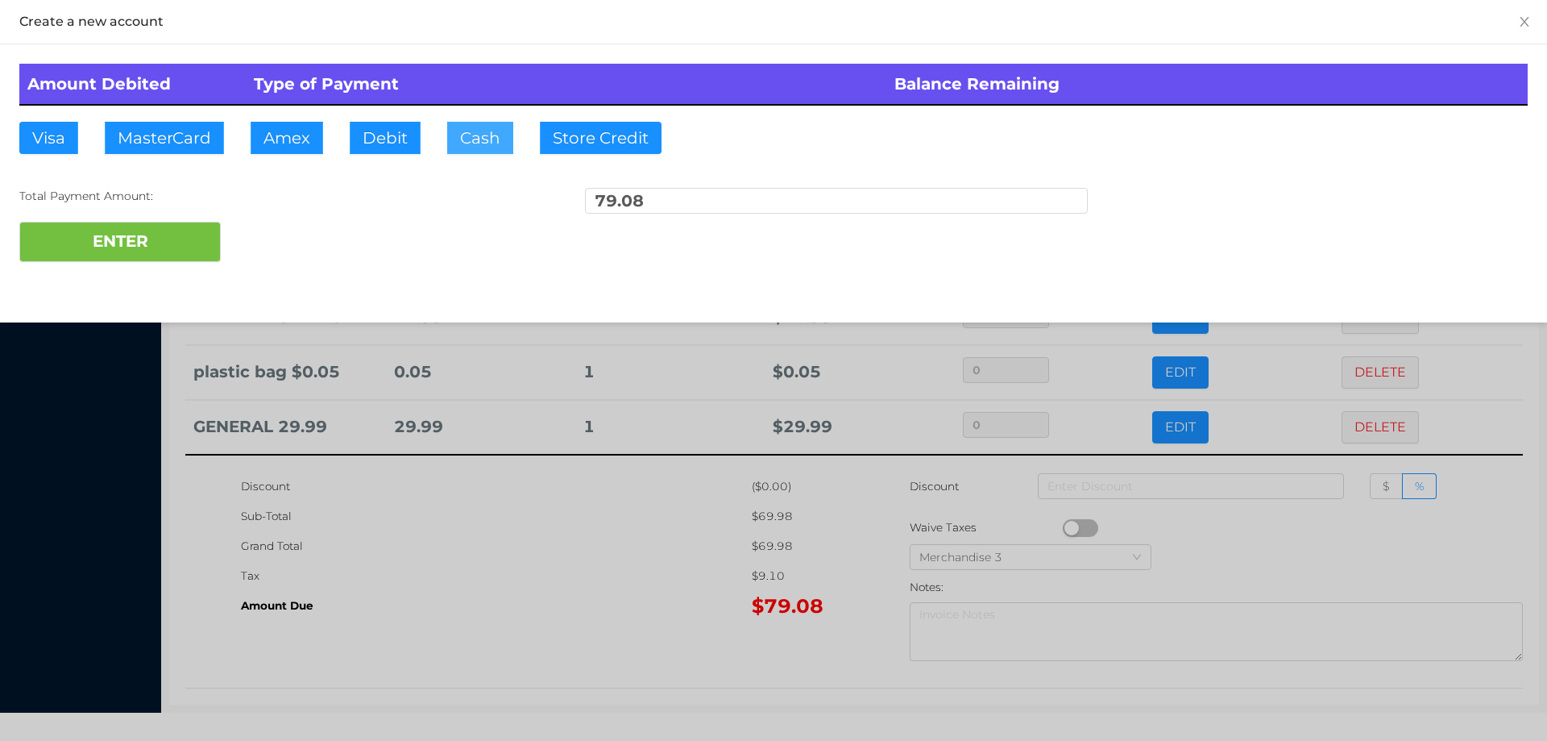
click at [475, 140] on button "Cash" at bounding box center [480, 138] width 66 height 32
type input "80."
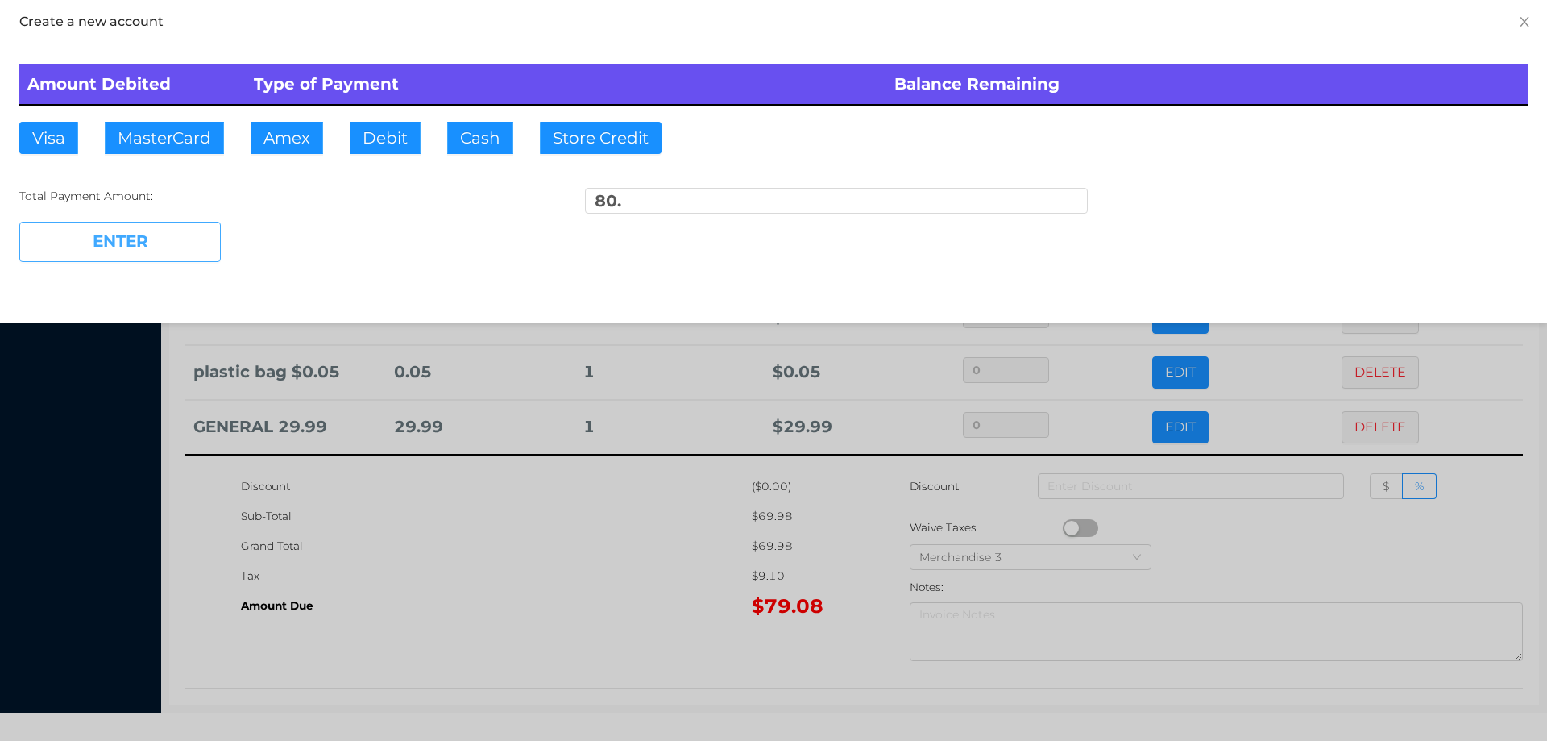
click at [146, 256] on button "ENTER" at bounding box center [119, 242] width 201 height 40
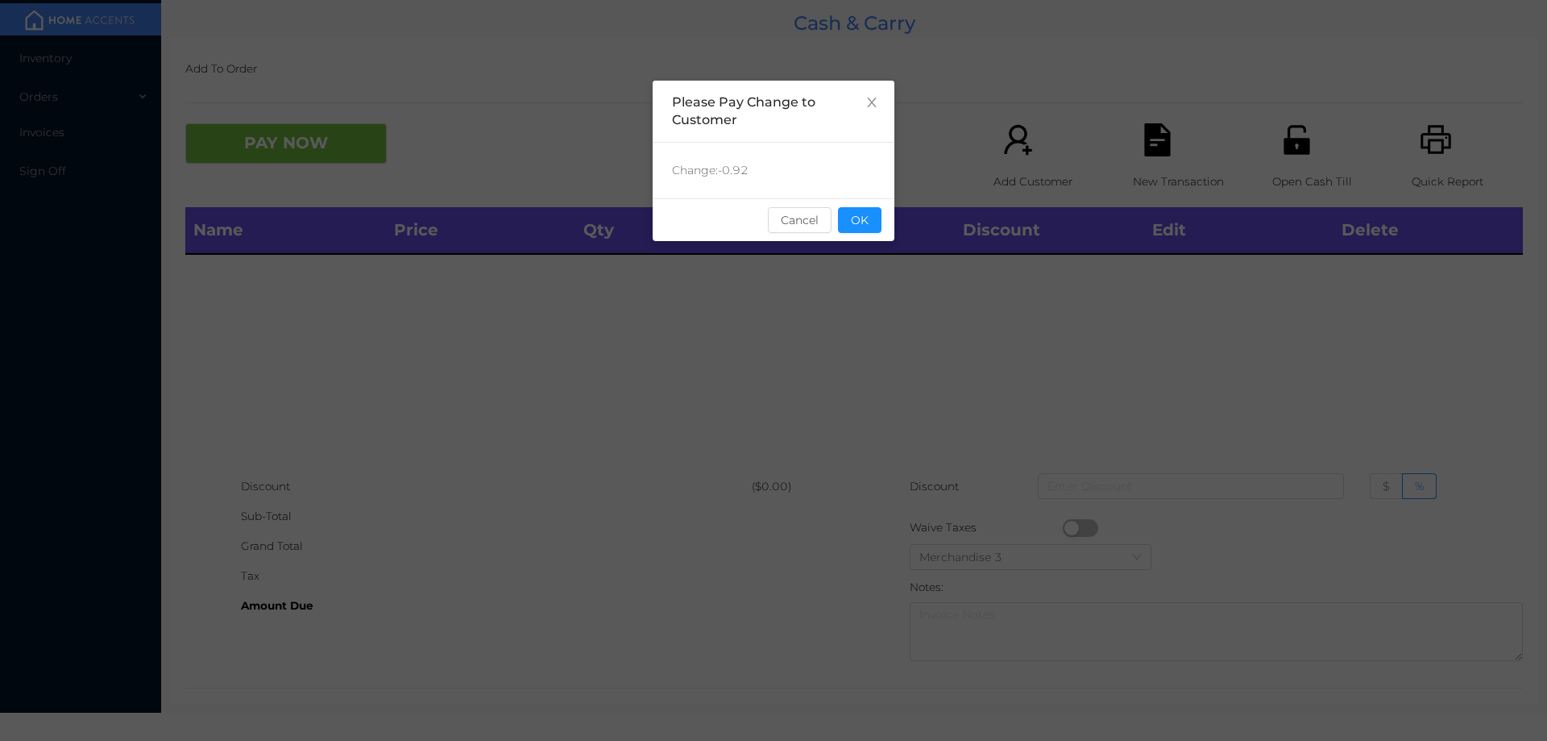
scroll to position [0, 0]
click at [867, 214] on button "OK" at bounding box center [860, 220] width 44 height 26
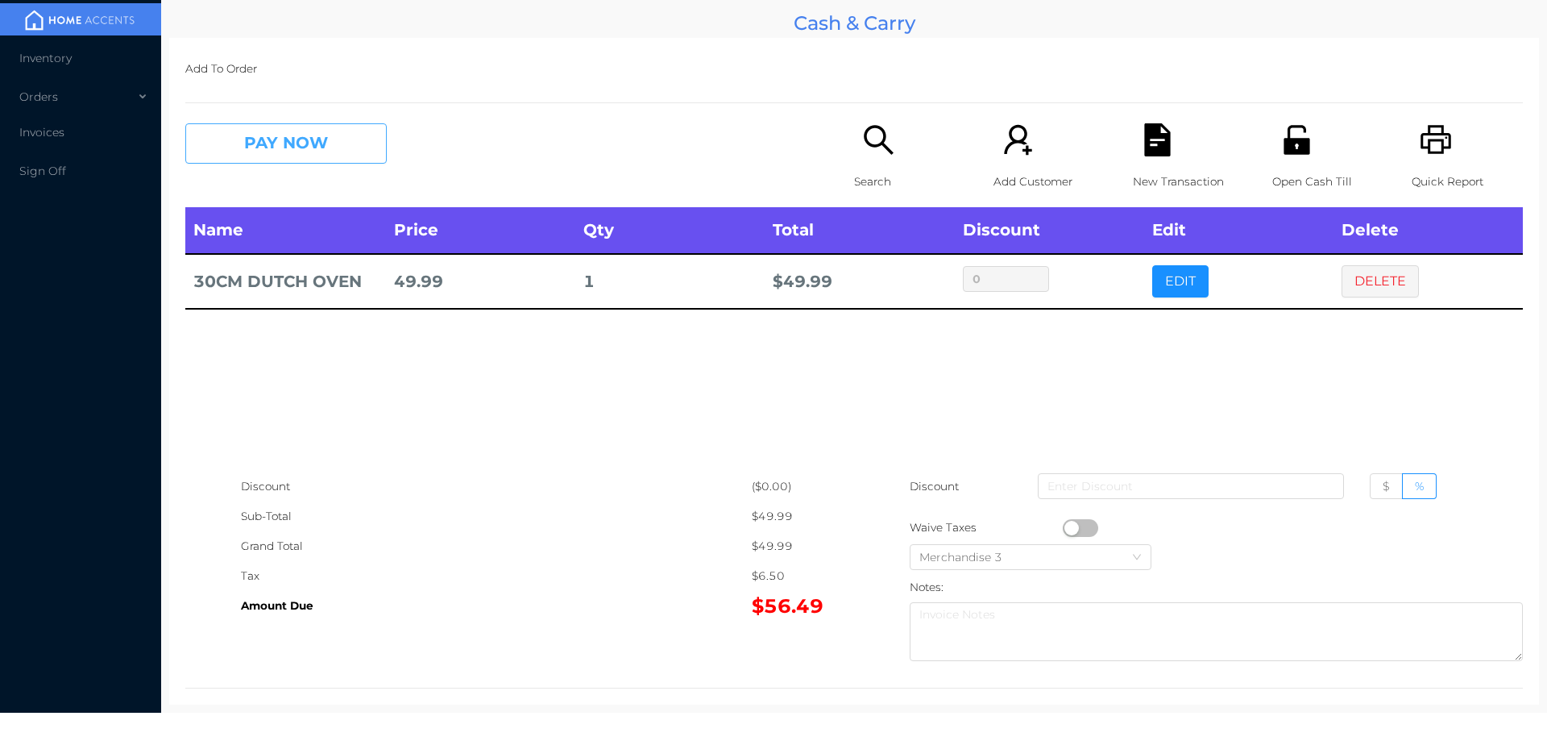
click at [286, 144] on button "PAY NOW" at bounding box center [285, 143] width 201 height 40
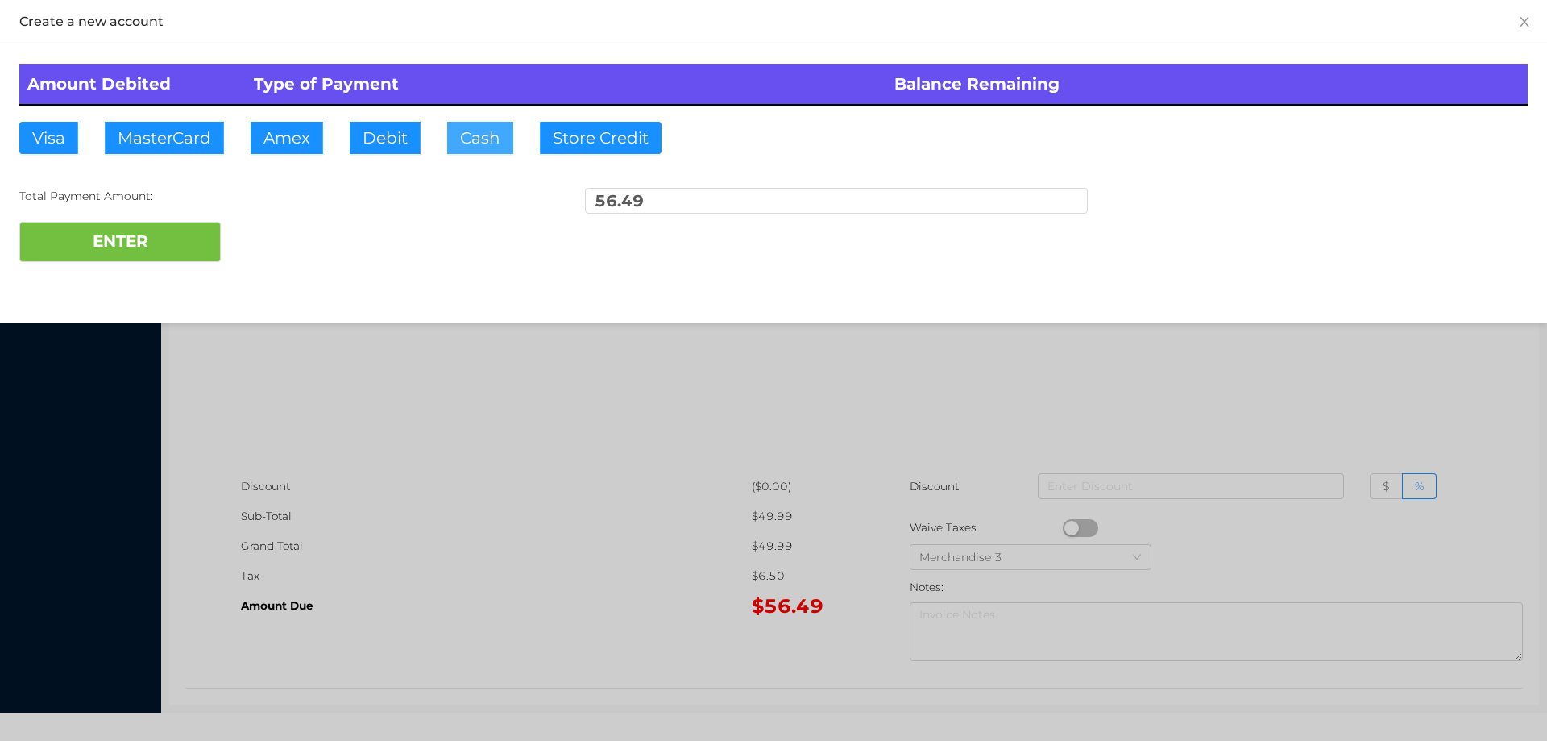
click at [484, 136] on button "Cash" at bounding box center [480, 138] width 66 height 32
type input "60."
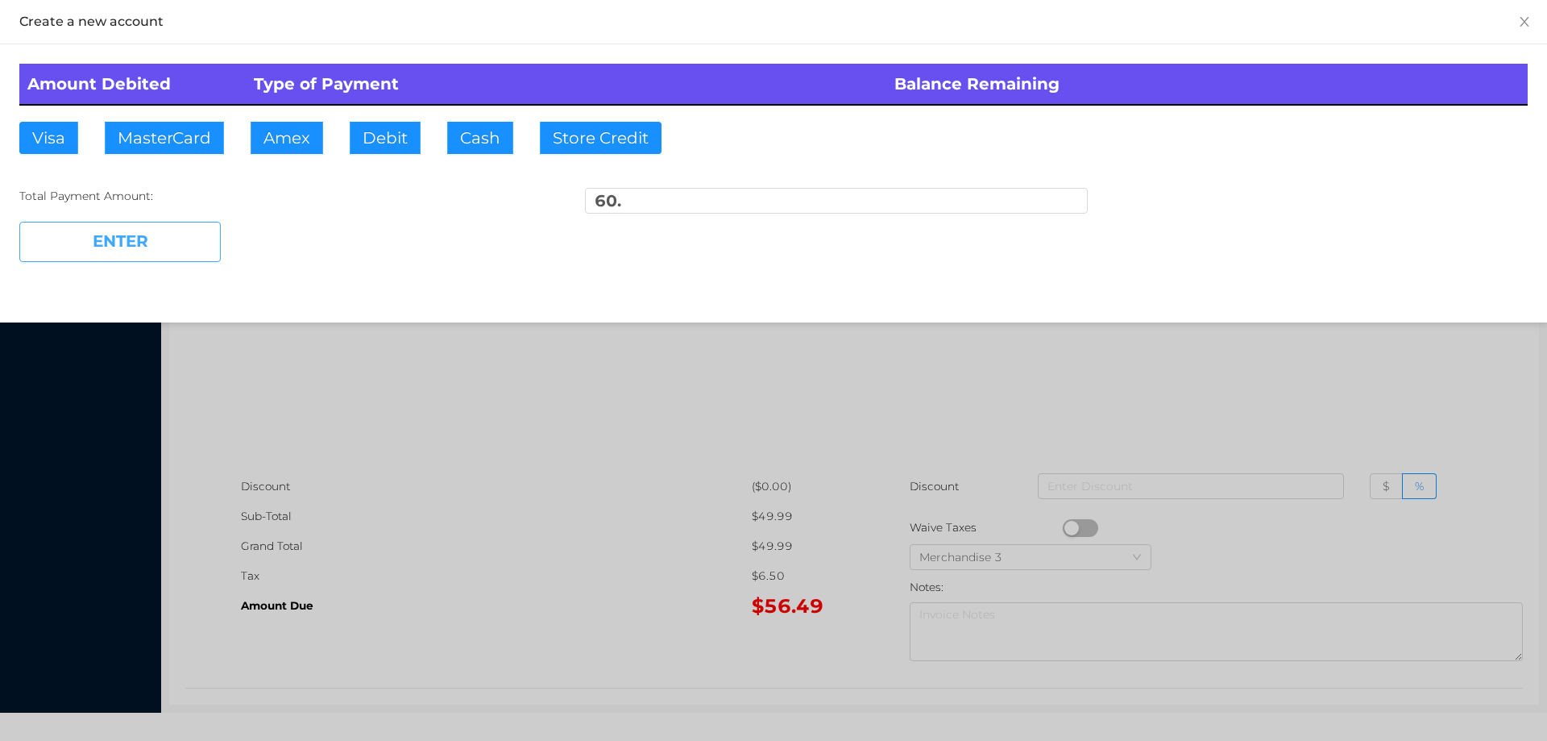
click at [144, 247] on button "ENTER" at bounding box center [119, 242] width 201 height 40
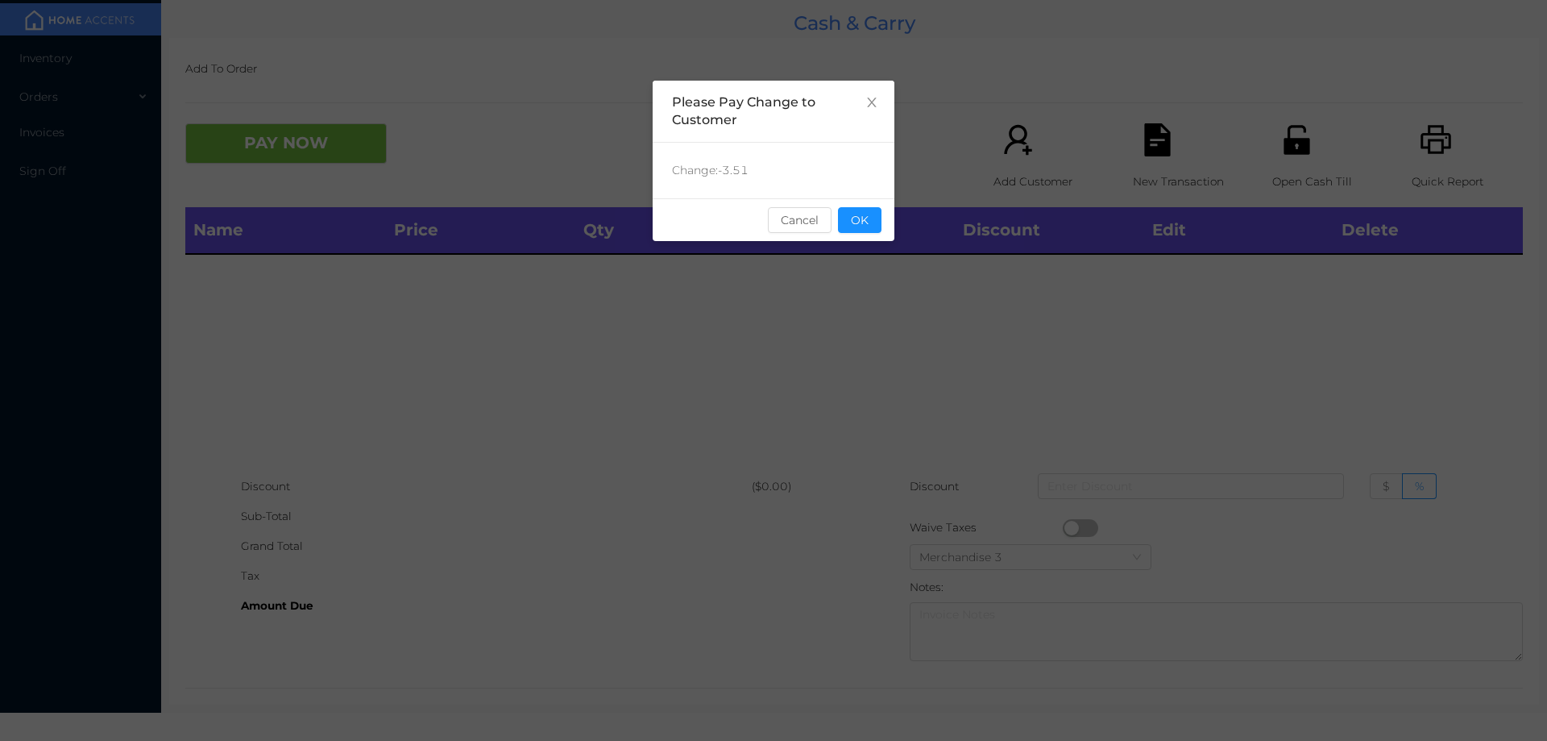
click at [861, 225] on button "OK" at bounding box center [860, 220] width 44 height 26
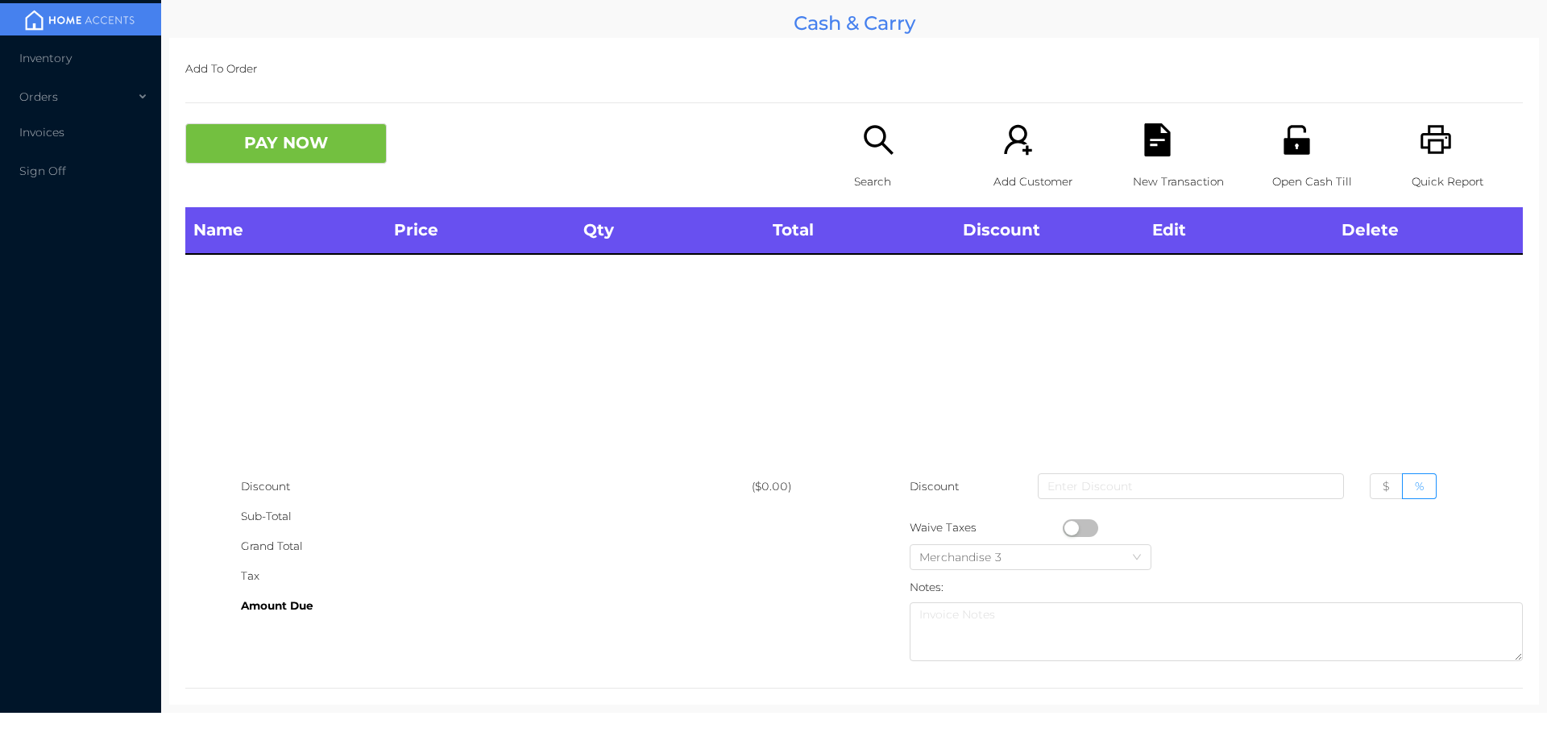
click at [1286, 150] on icon "icon: unlock" at bounding box center [1297, 139] width 26 height 29
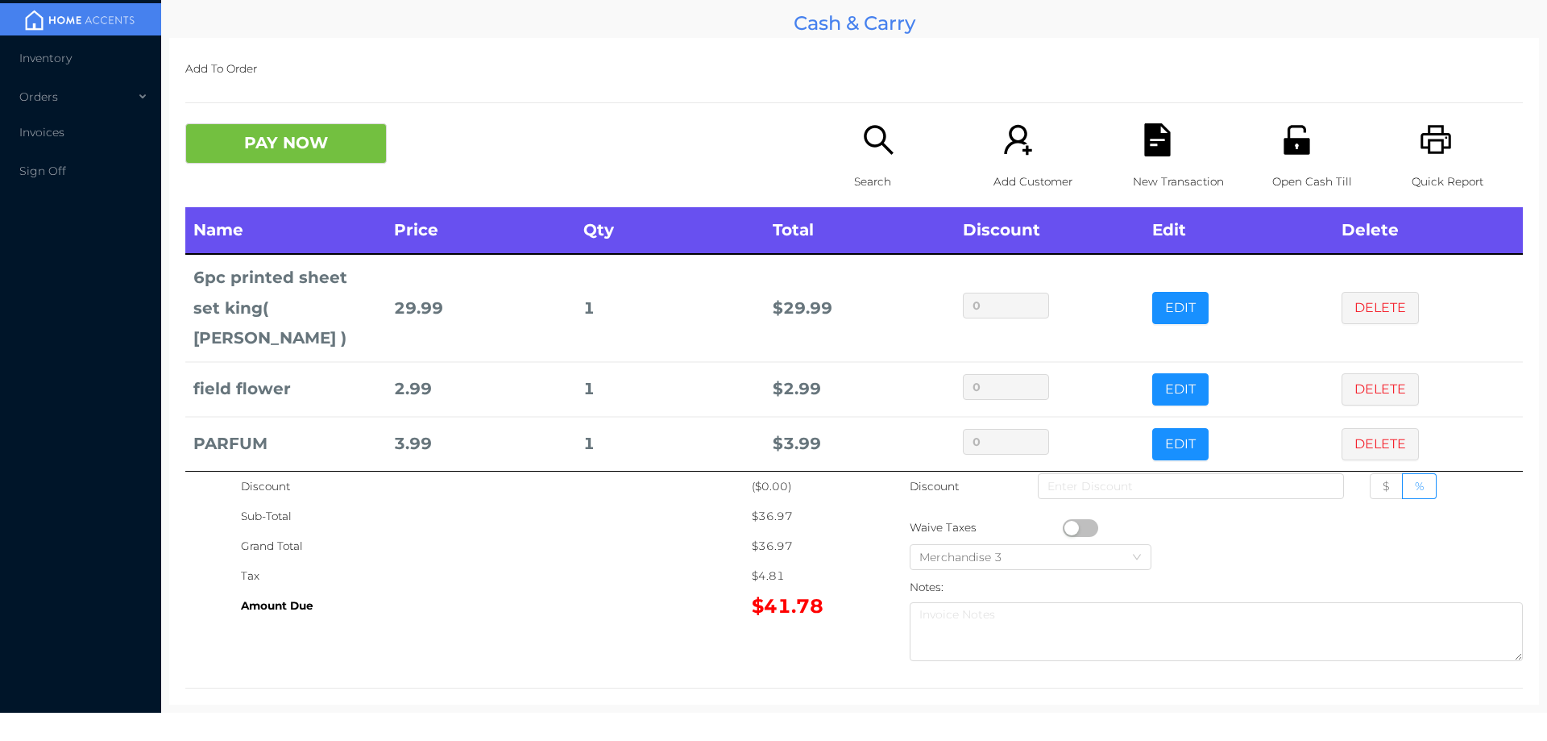
click at [1162, 158] on div "New Transaction" at bounding box center [1188, 165] width 111 height 84
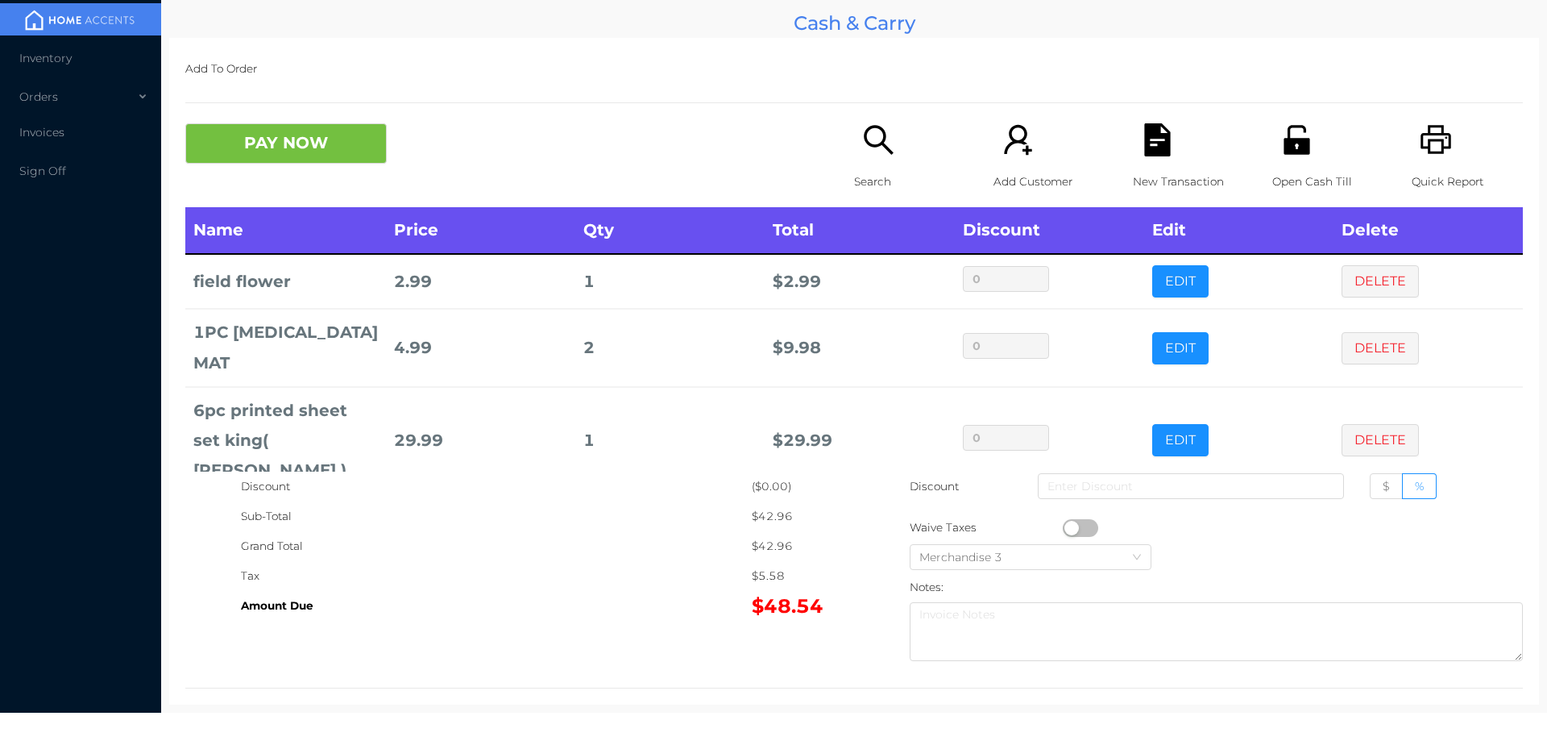
click at [1293, 146] on icon "icon: unlock" at bounding box center [1297, 139] width 26 height 29
click at [1157, 155] on icon "icon: file-text" at bounding box center [1157, 139] width 26 height 33
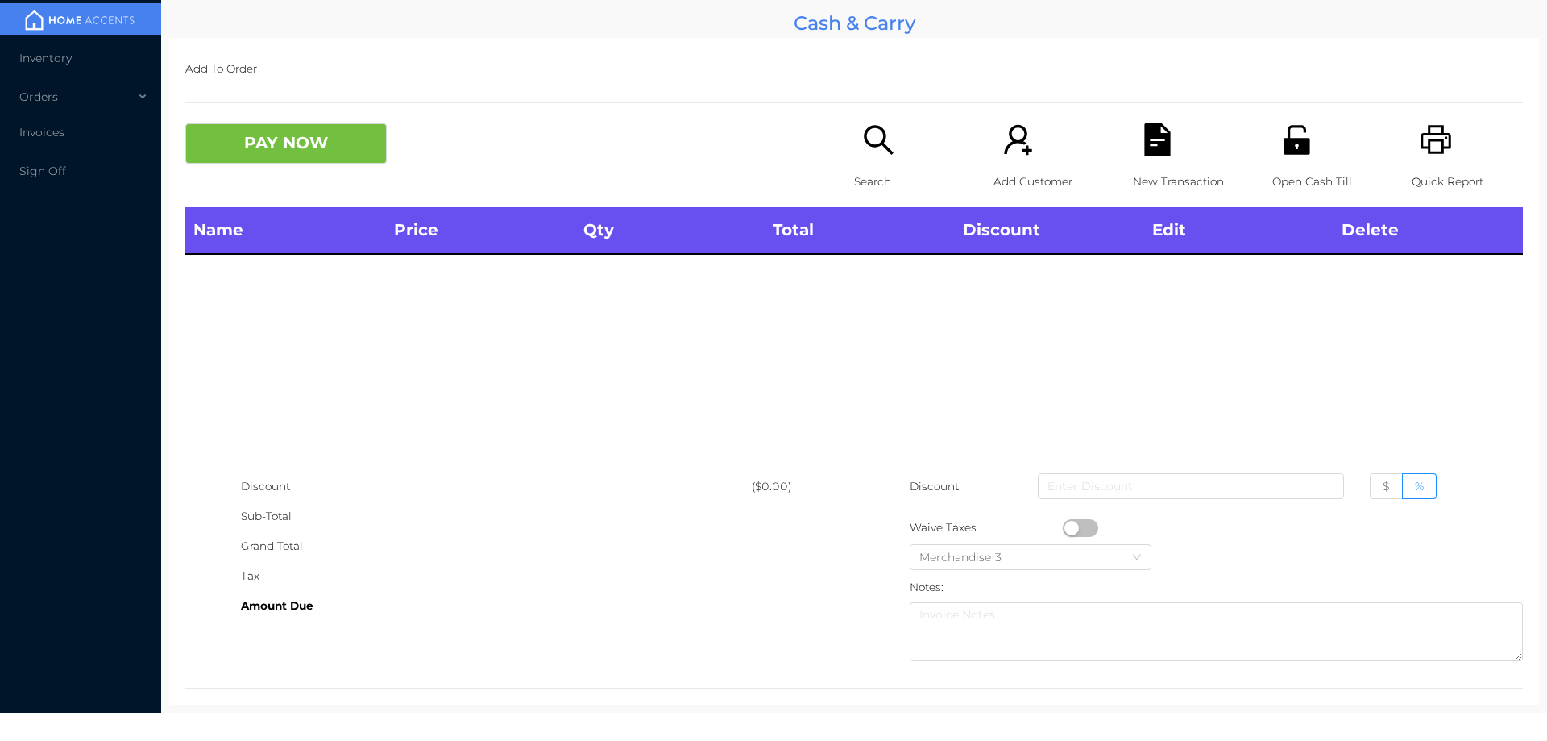
click at [866, 169] on p "Search" at bounding box center [909, 182] width 111 height 30
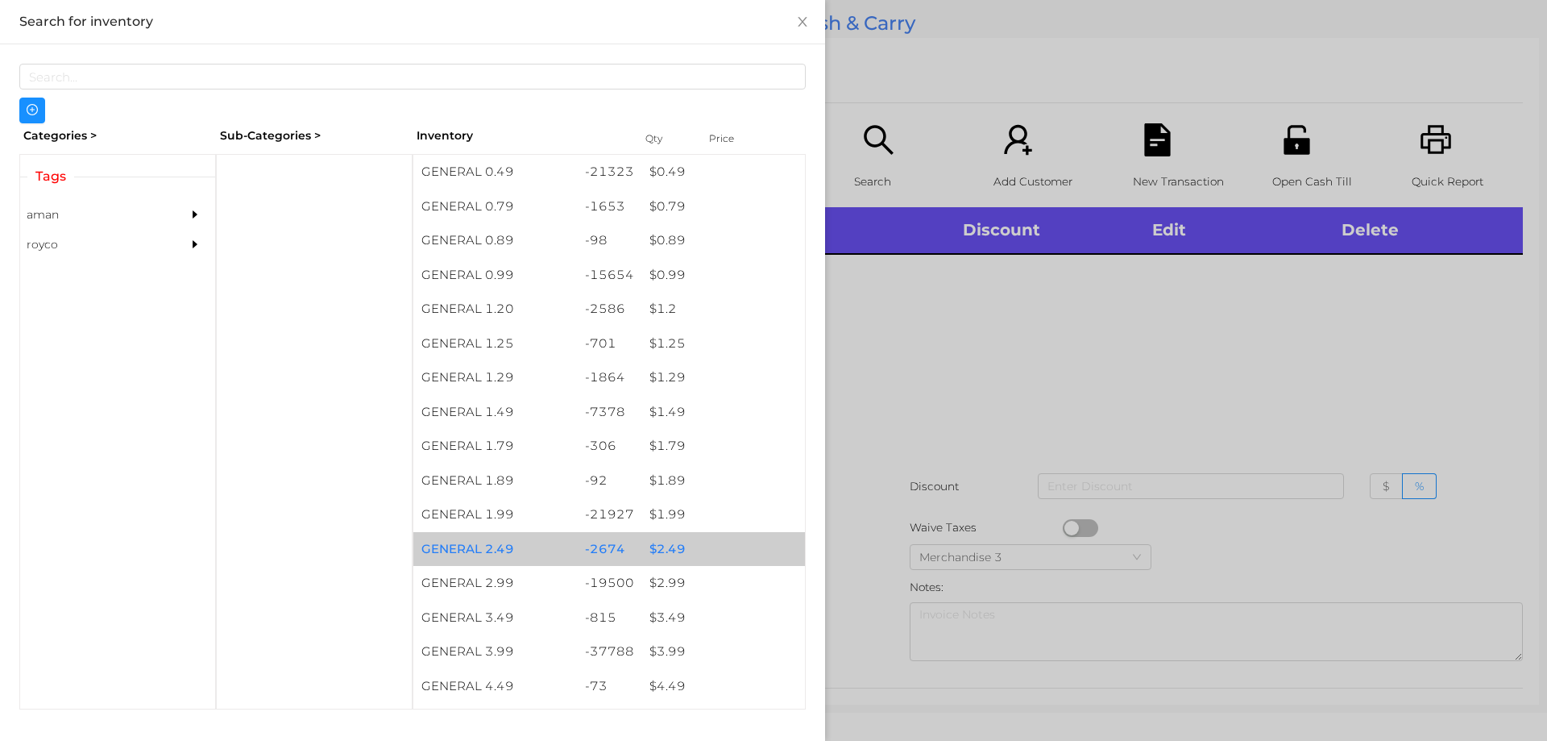
click at [670, 532] on div "$ 2.49" at bounding box center [723, 549] width 164 height 35
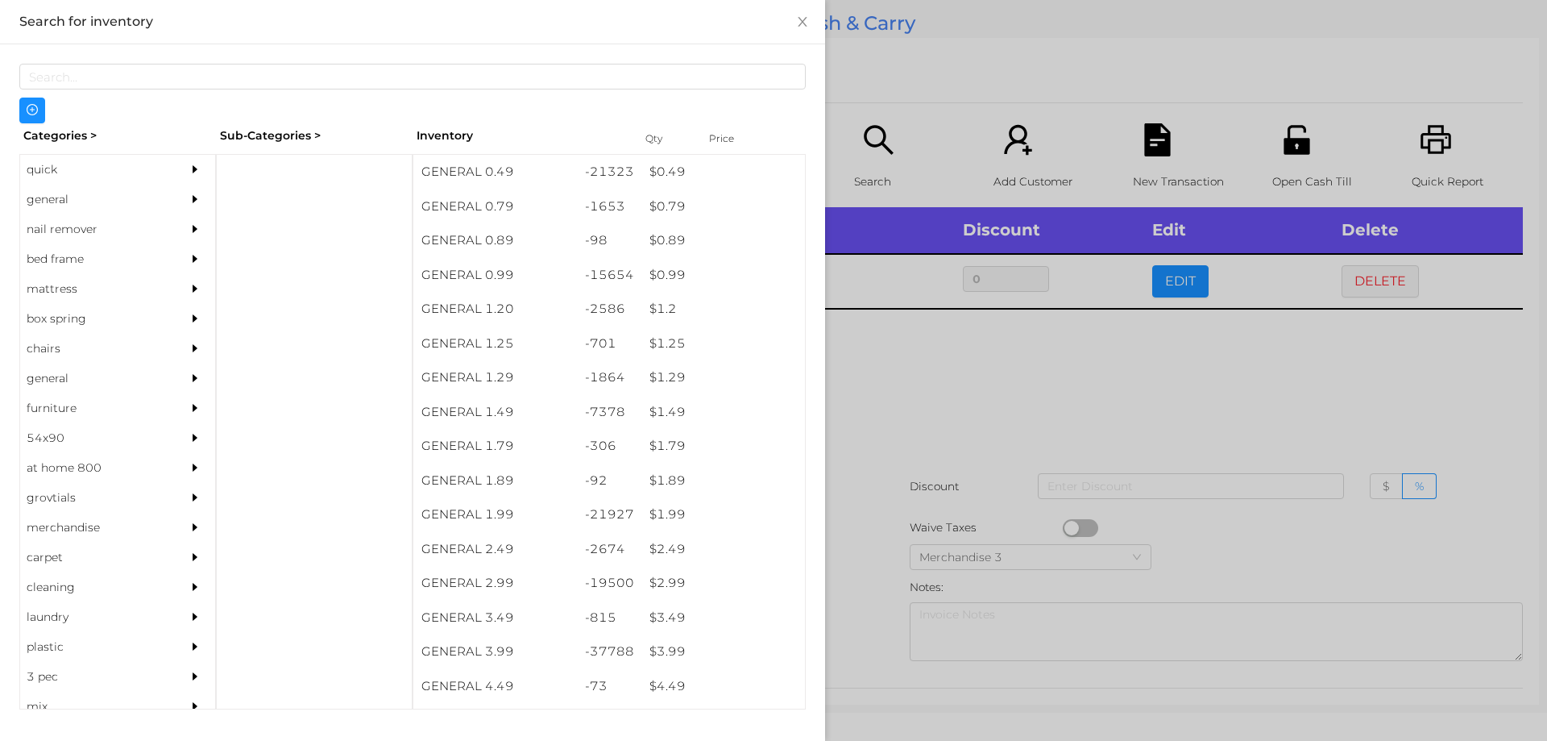
click at [1235, 371] on div at bounding box center [773, 370] width 1547 height 741
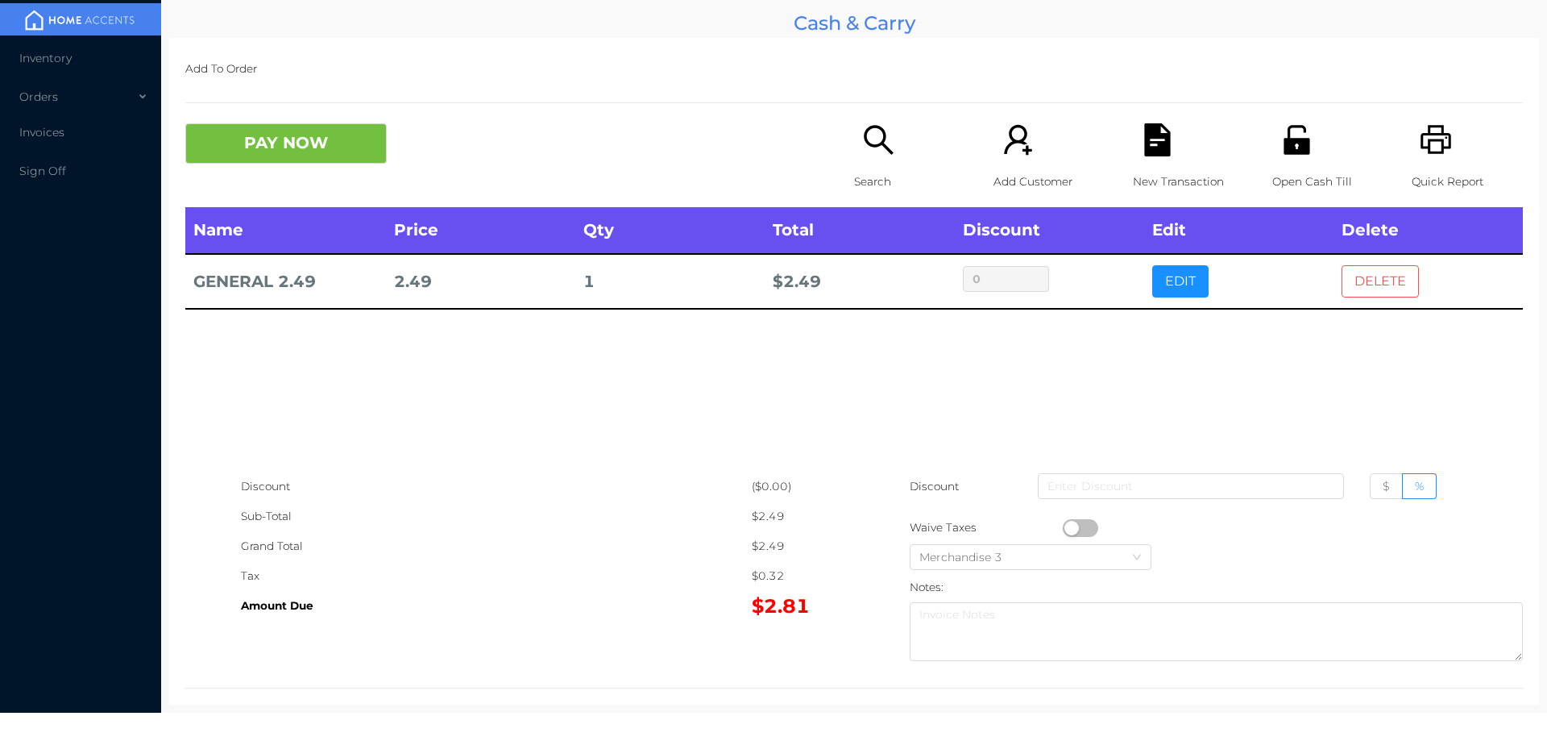
click at [1368, 286] on button "DELETE" at bounding box center [1380, 281] width 77 height 32
click at [1446, 157] on div "Quick Report" at bounding box center [1467, 165] width 111 height 84
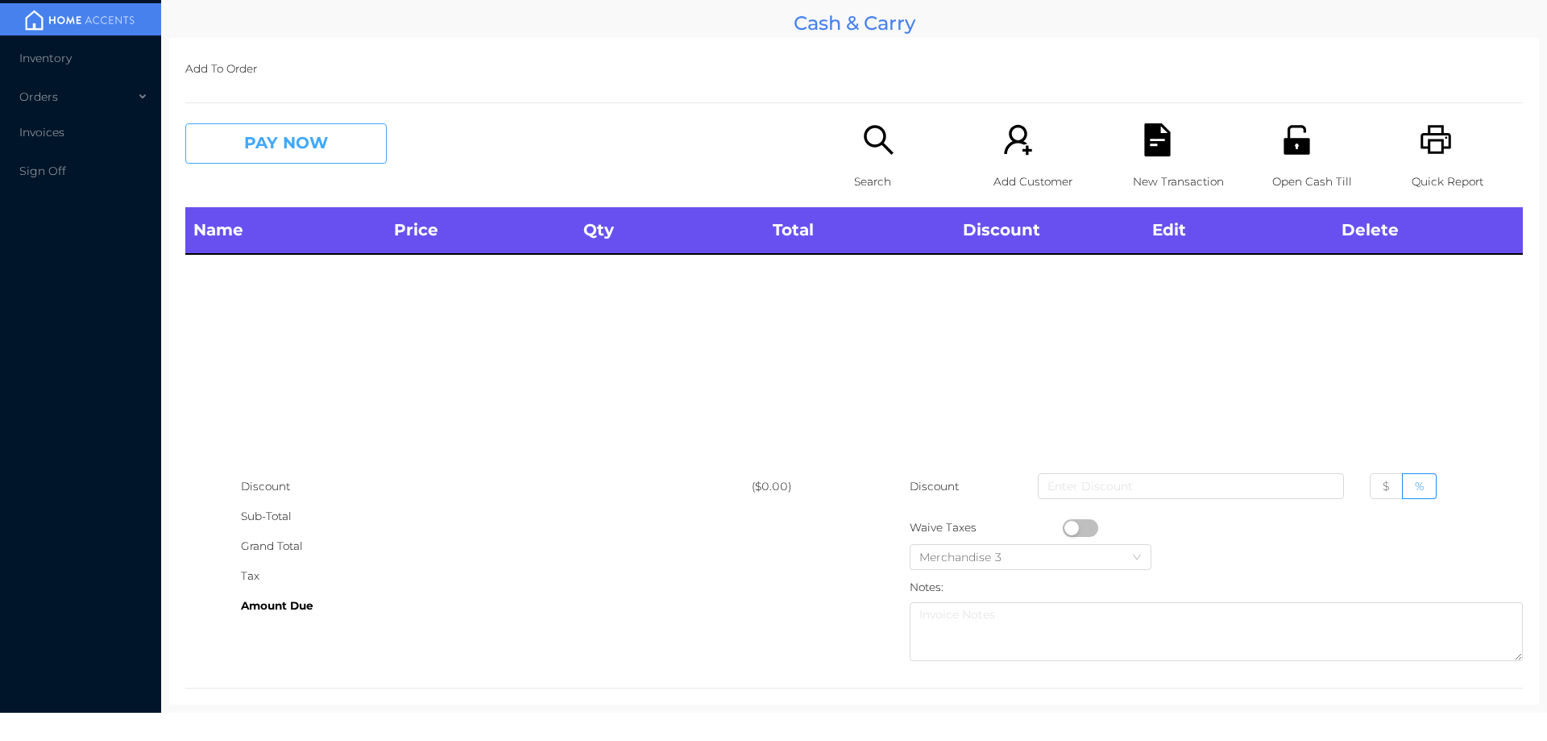
click at [301, 147] on button "PAY NOW" at bounding box center [285, 143] width 201 height 40
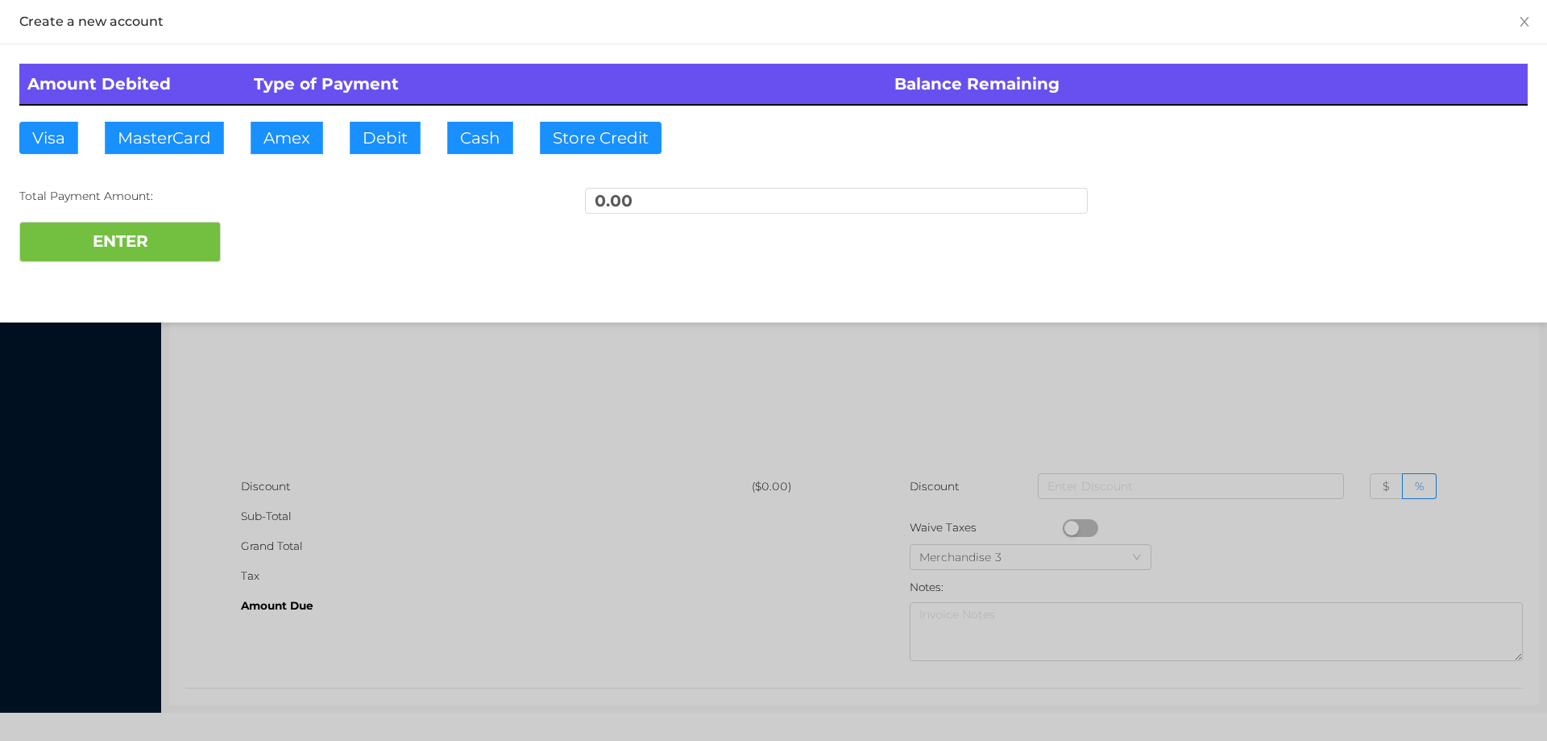
click at [438, 355] on div at bounding box center [773, 370] width 1547 height 741
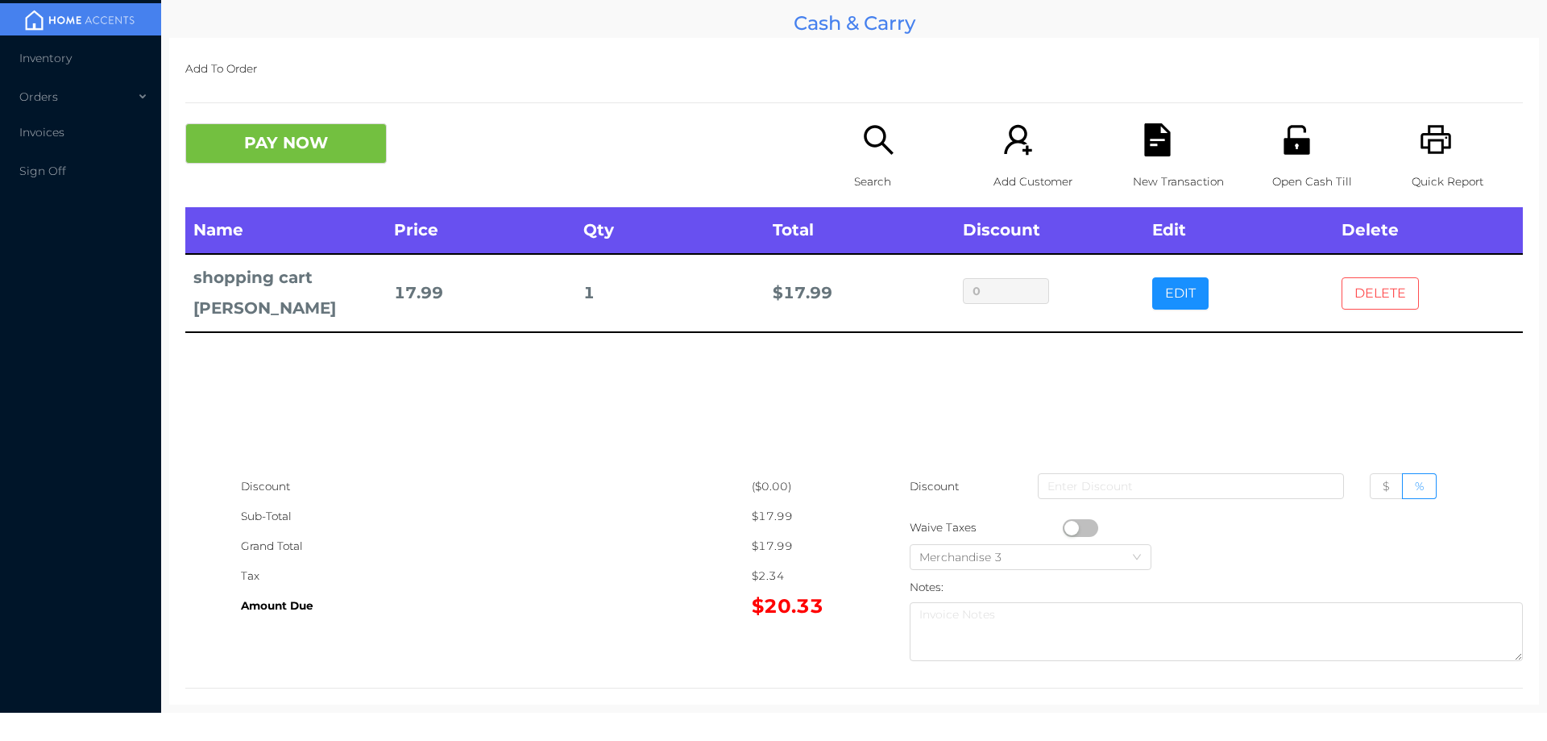
click at [1367, 295] on button "DELETE" at bounding box center [1380, 293] width 77 height 32
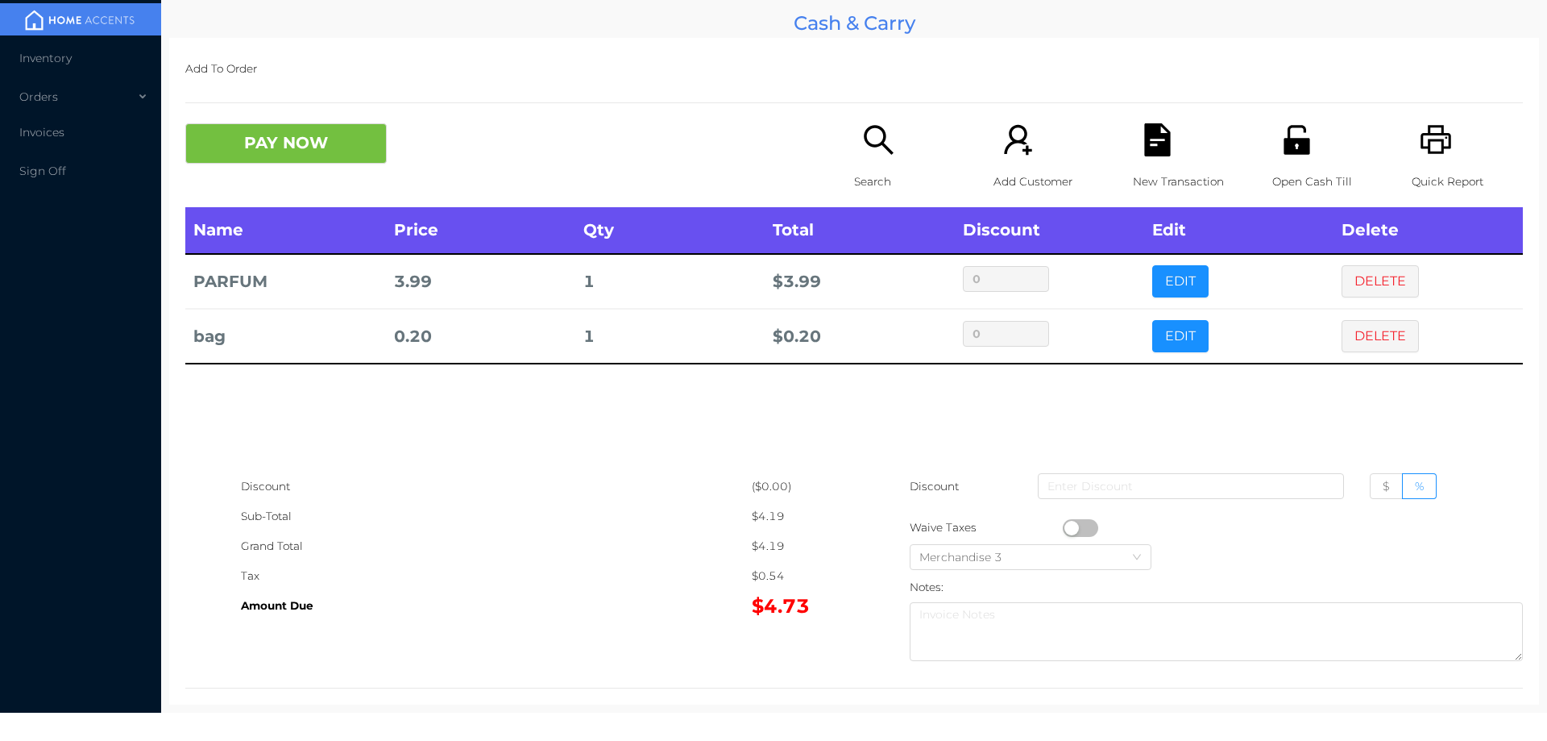
click at [255, 158] on button "PAY NOW" at bounding box center [285, 143] width 201 height 40
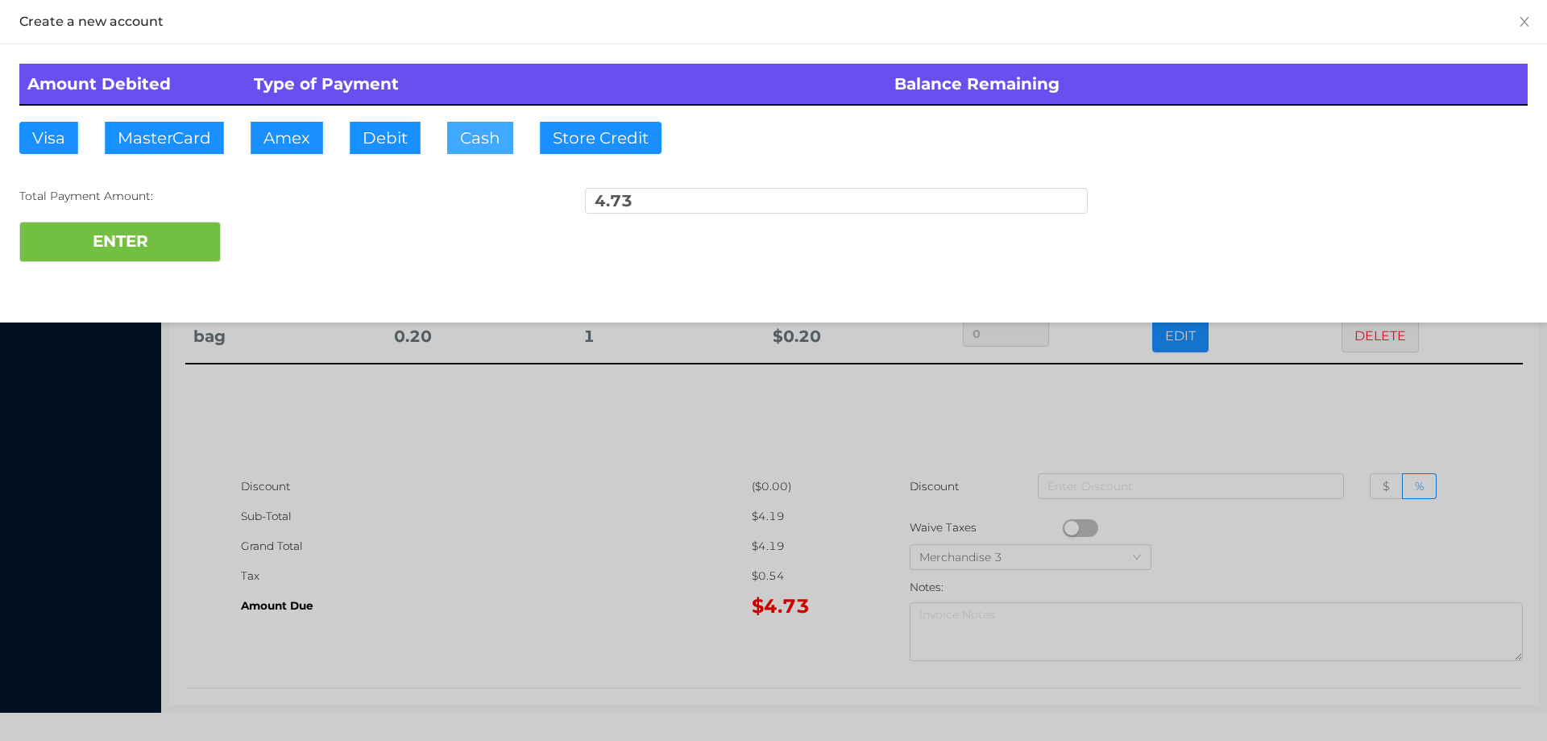
click at [471, 146] on button "Cash" at bounding box center [480, 138] width 66 height 32
type input "4"
type input "5."
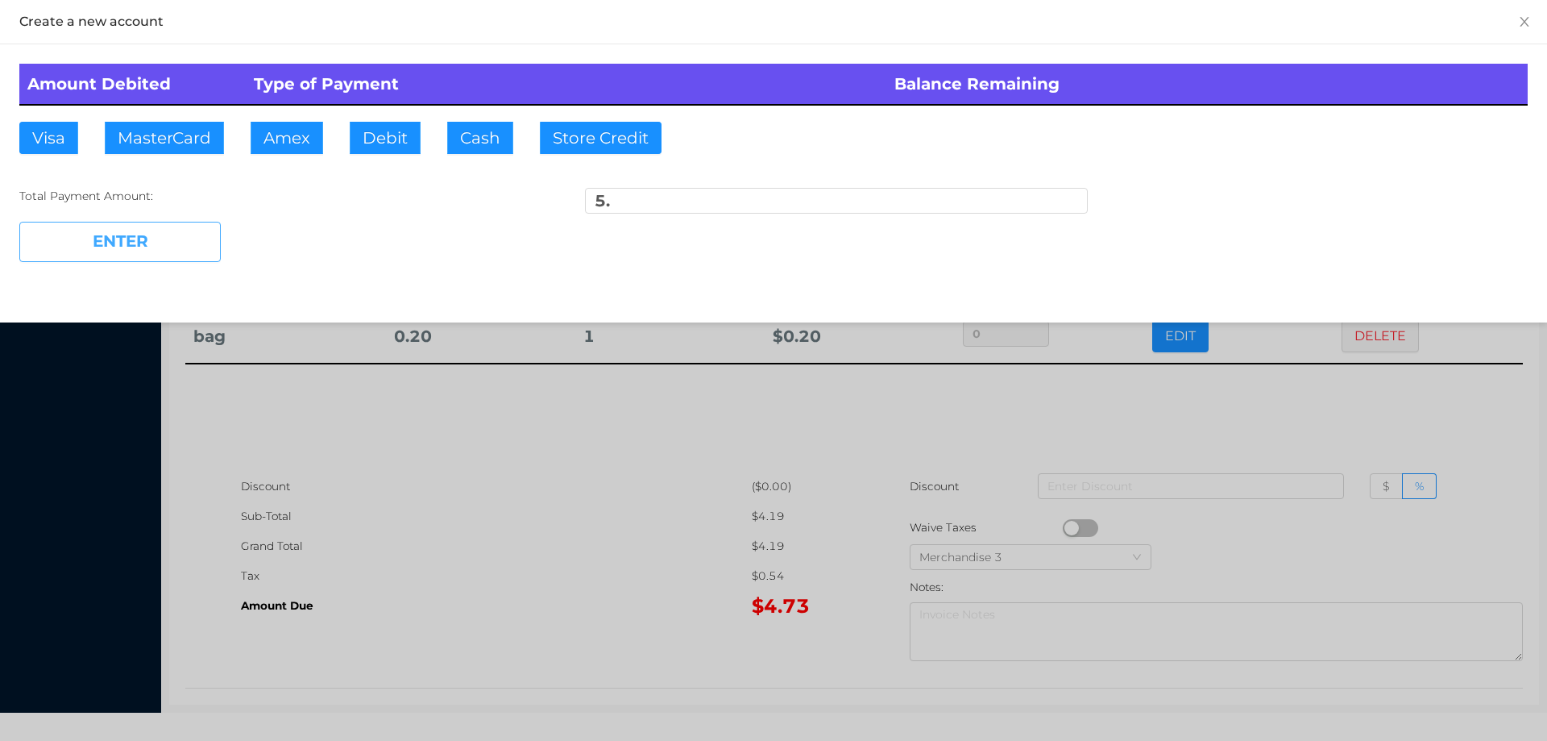
click at [156, 243] on button "ENTER" at bounding box center [119, 242] width 201 height 40
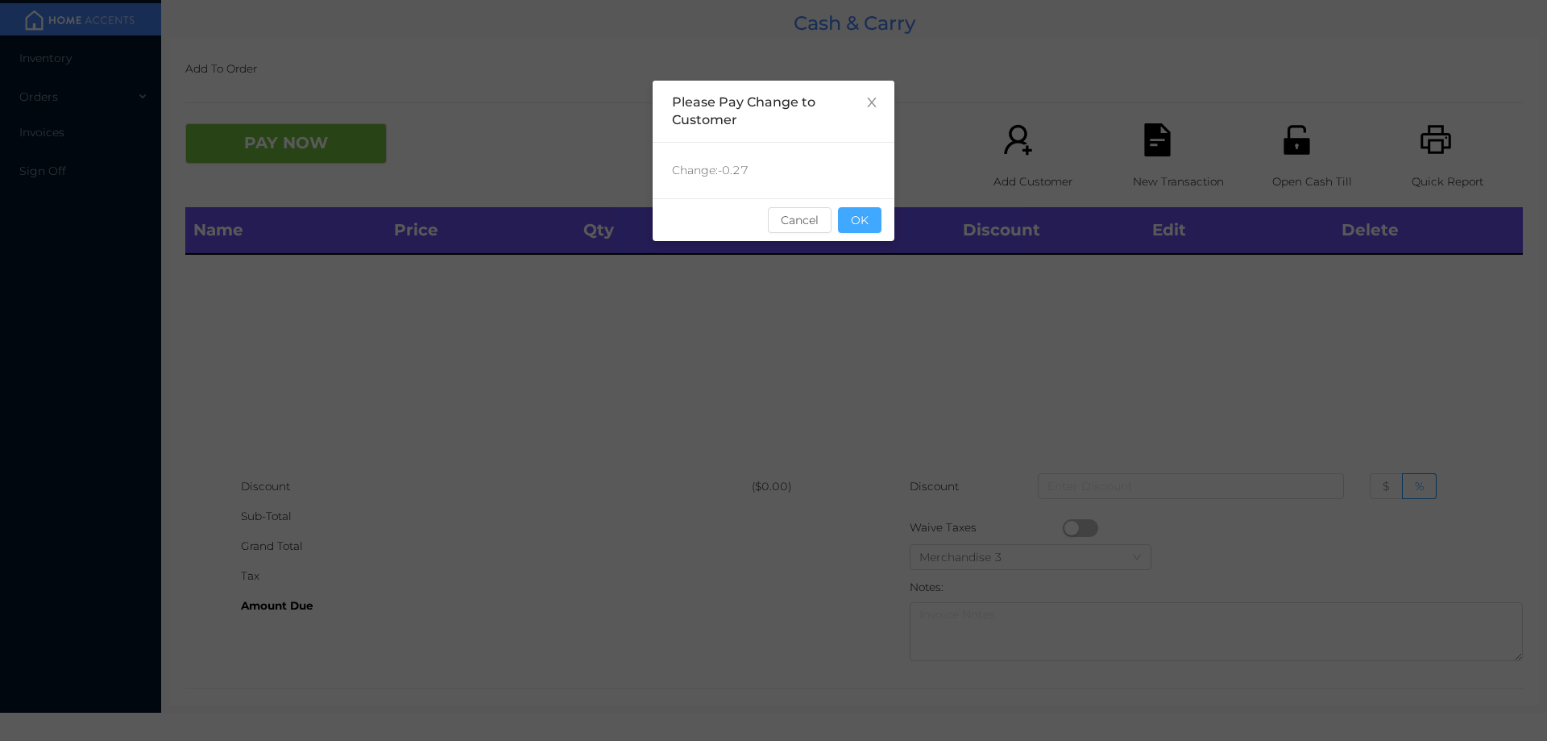
click at [870, 215] on button "OK" at bounding box center [860, 220] width 44 height 26
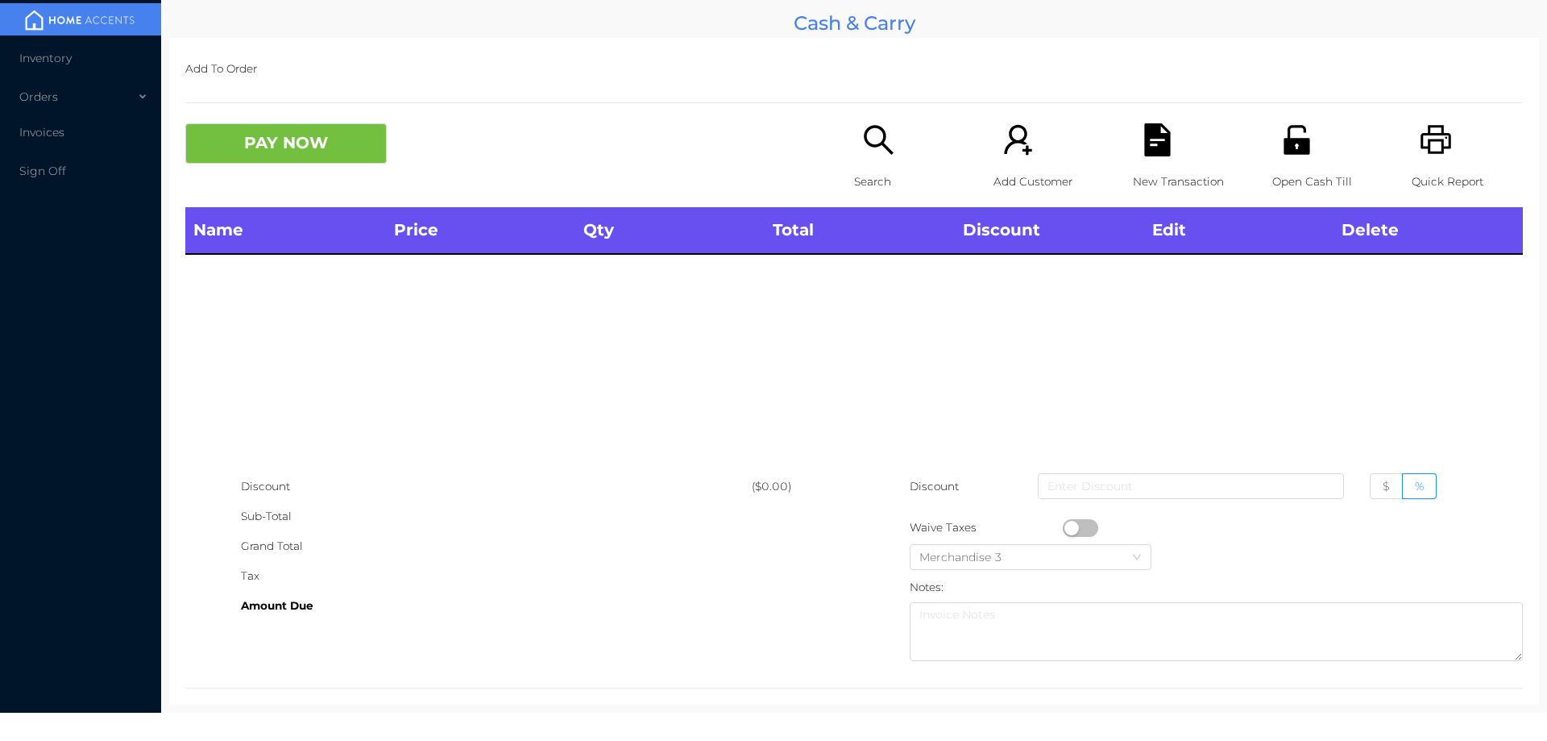
click at [876, 352] on div "Name Price Qty Total Discount Edit Delete" at bounding box center [854, 339] width 1338 height 264
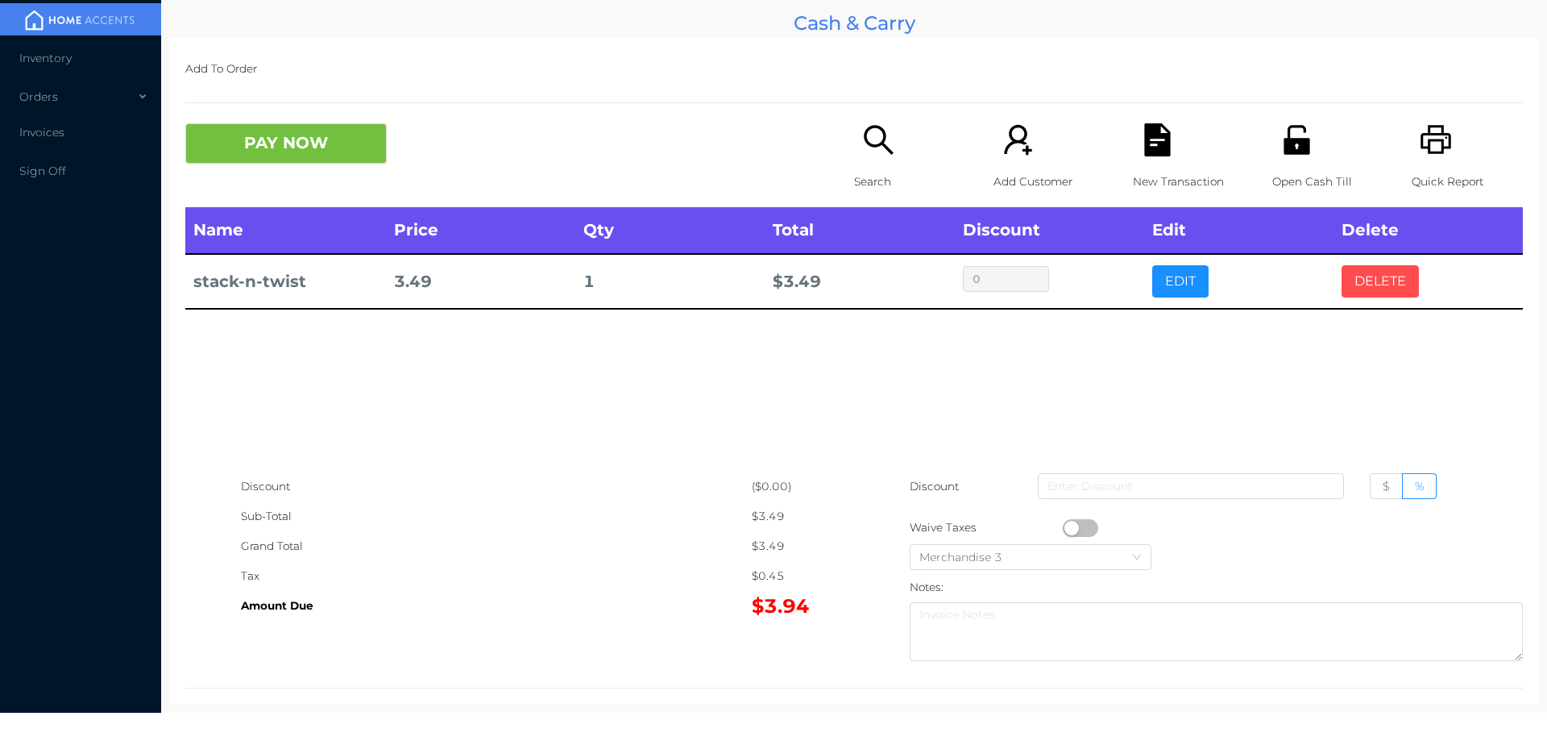
click at [1376, 286] on button "DELETE" at bounding box center [1380, 281] width 77 height 32
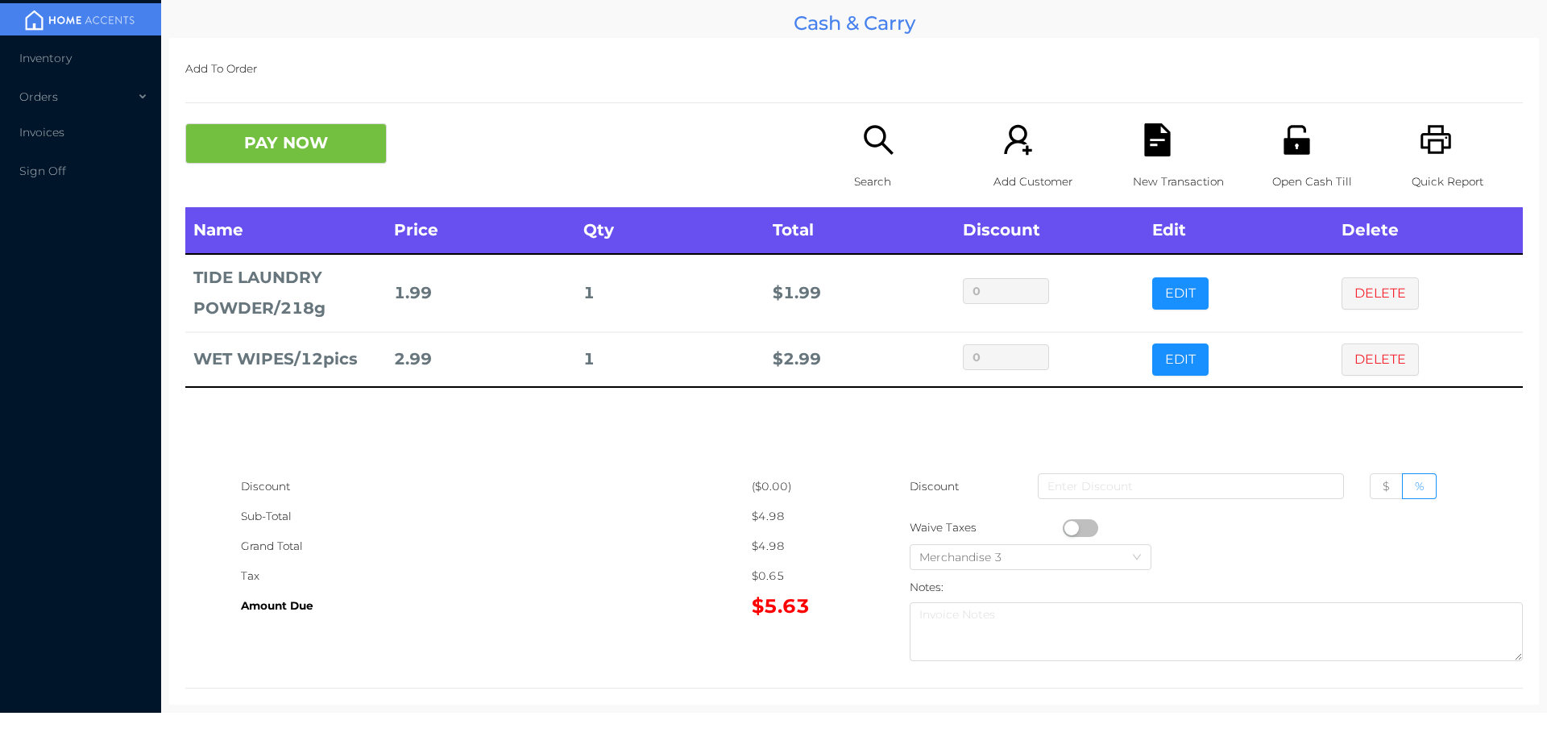
click at [326, 135] on button "PAY NOW" at bounding box center [285, 143] width 201 height 40
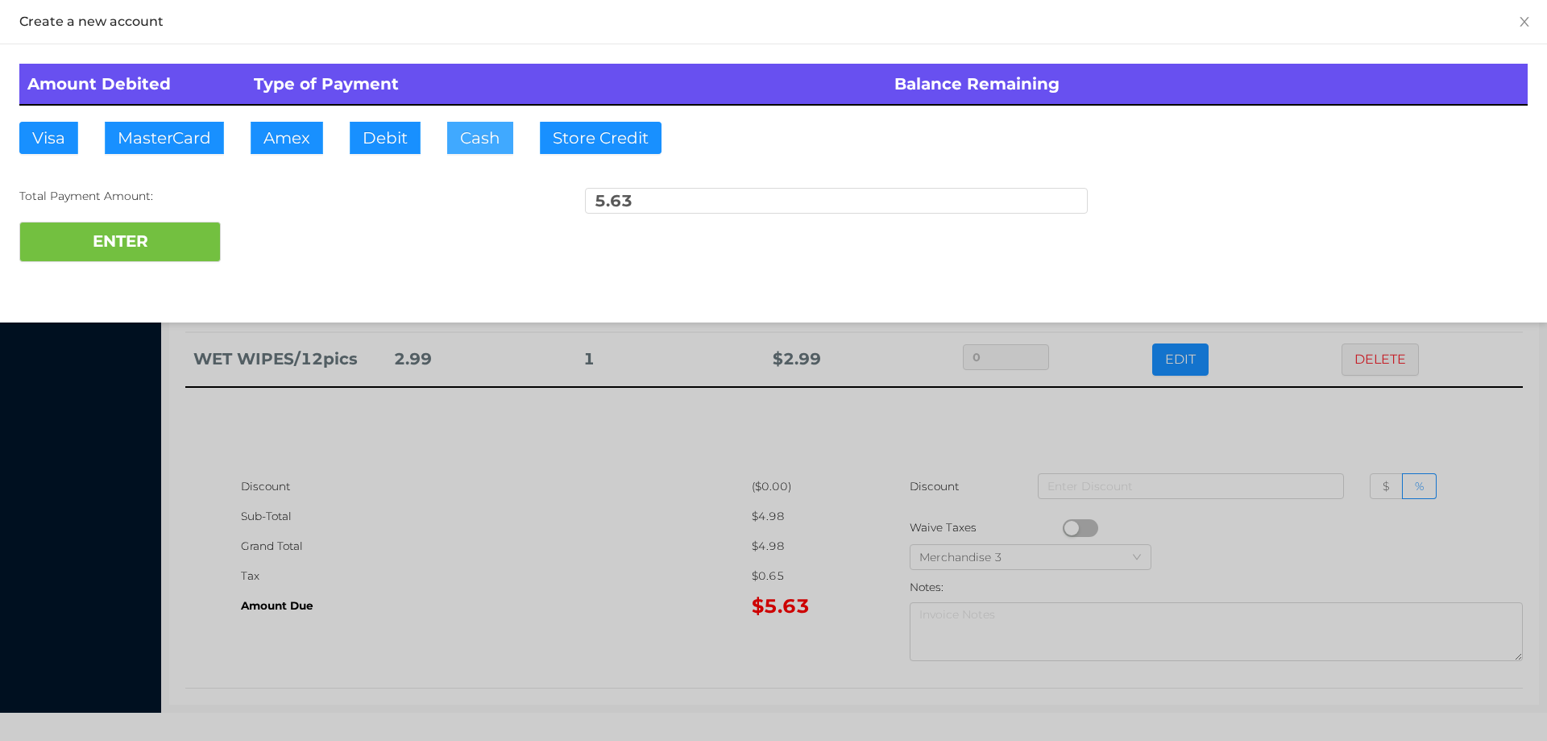
click at [482, 136] on button "Cash" at bounding box center [480, 138] width 66 height 32
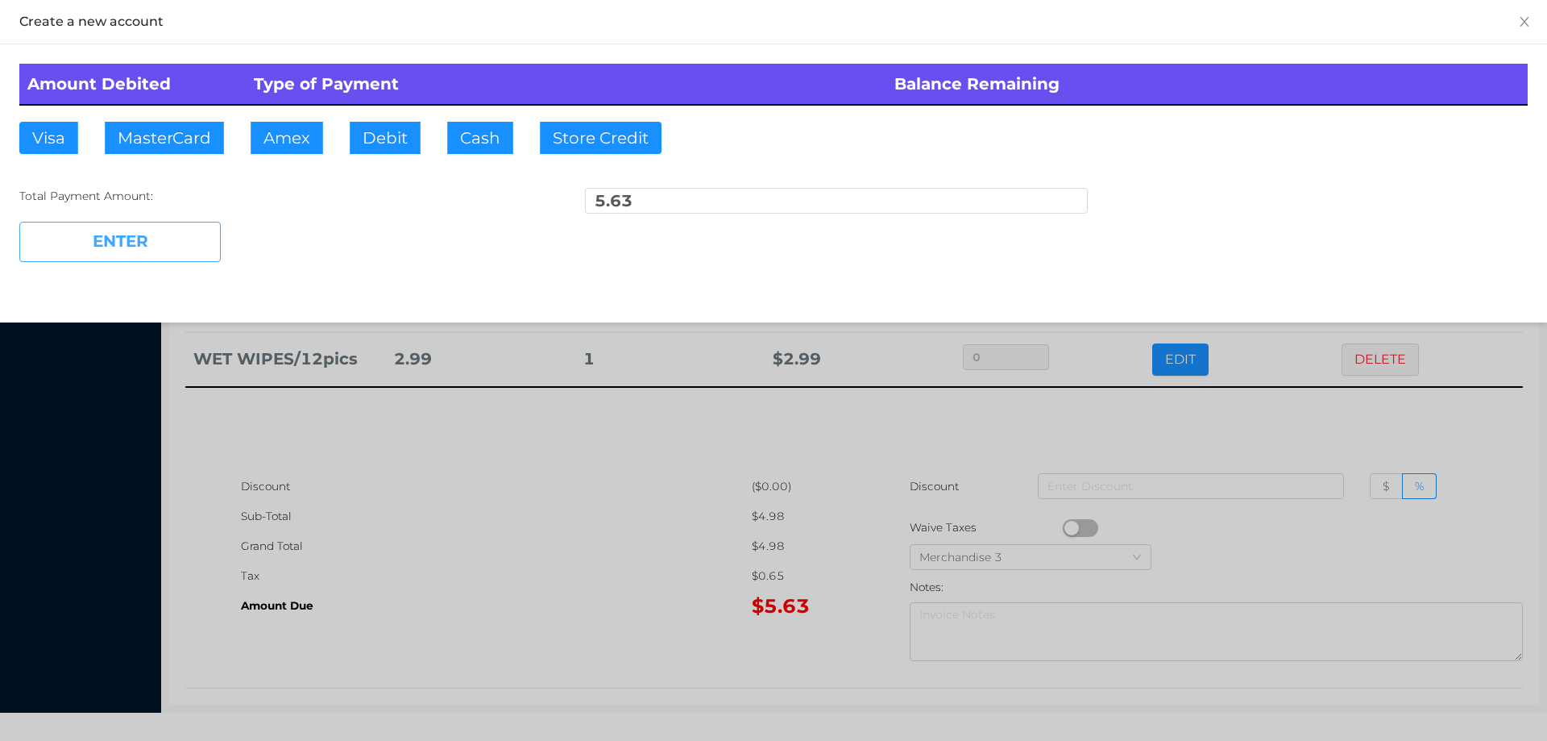
click at [160, 222] on button "ENTER" at bounding box center [119, 242] width 201 height 40
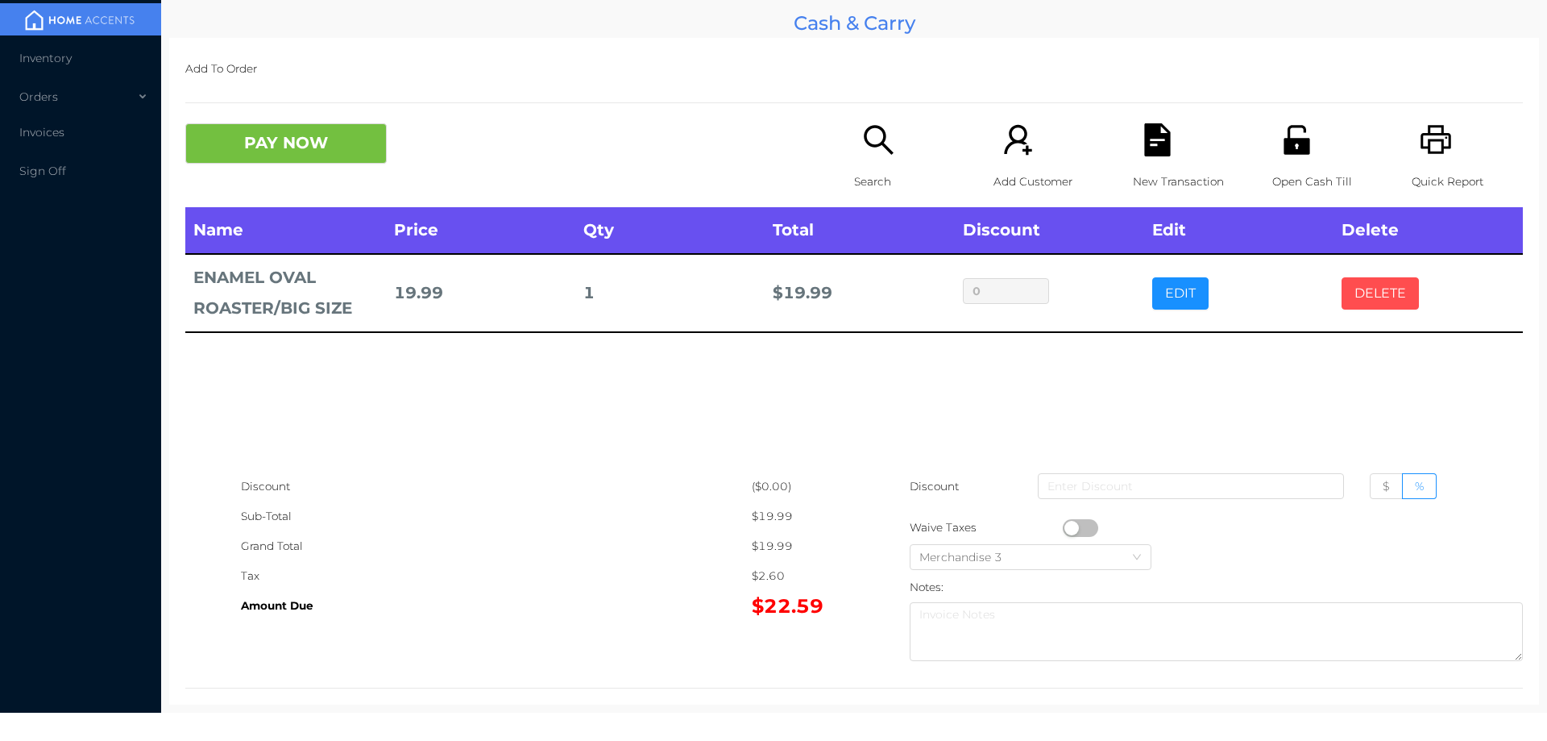
click at [1405, 284] on button "DELETE" at bounding box center [1380, 293] width 77 height 32
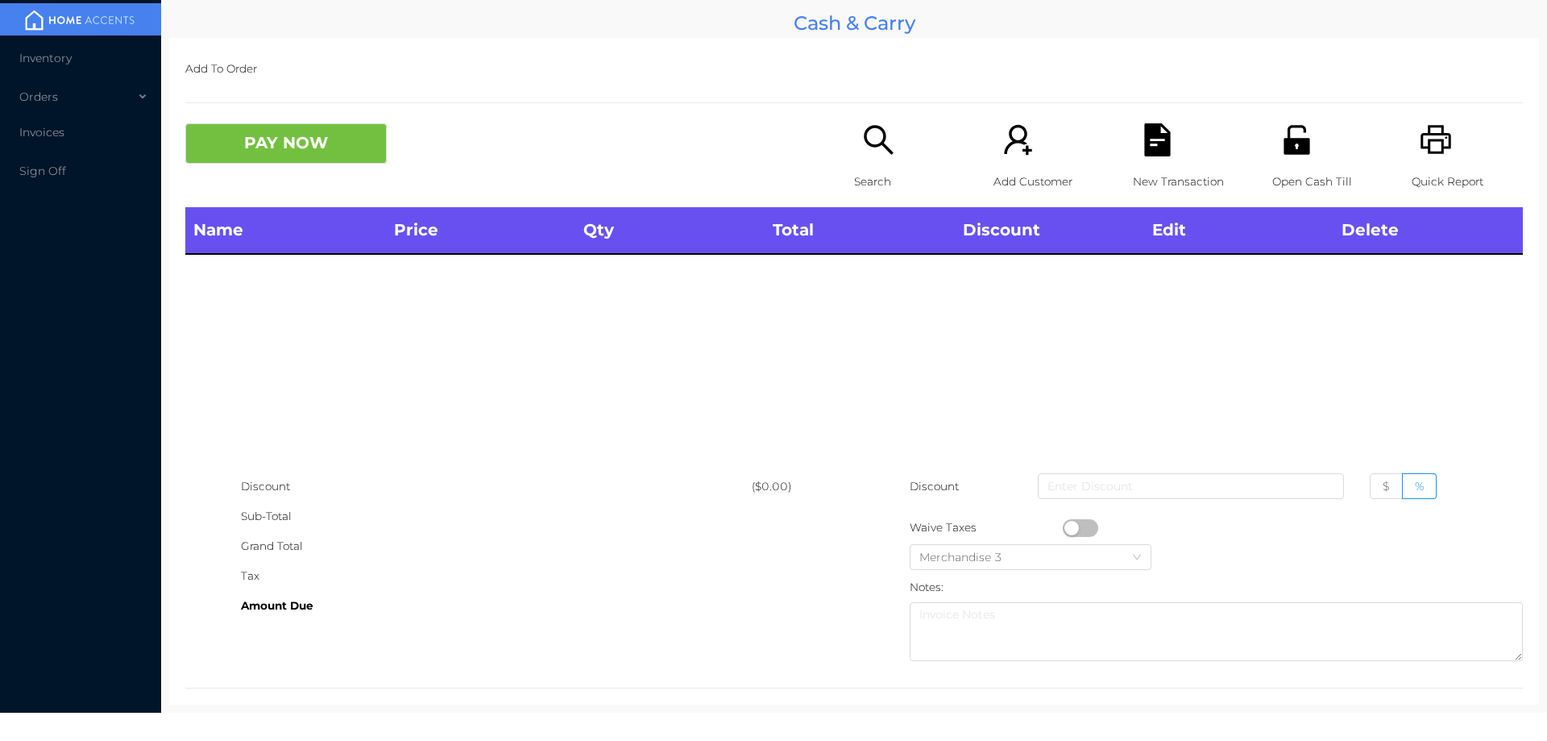
click at [1446, 141] on div "Quick Report" at bounding box center [1467, 165] width 111 height 84
click at [337, 161] on button "PAY NOW" at bounding box center [285, 143] width 201 height 40
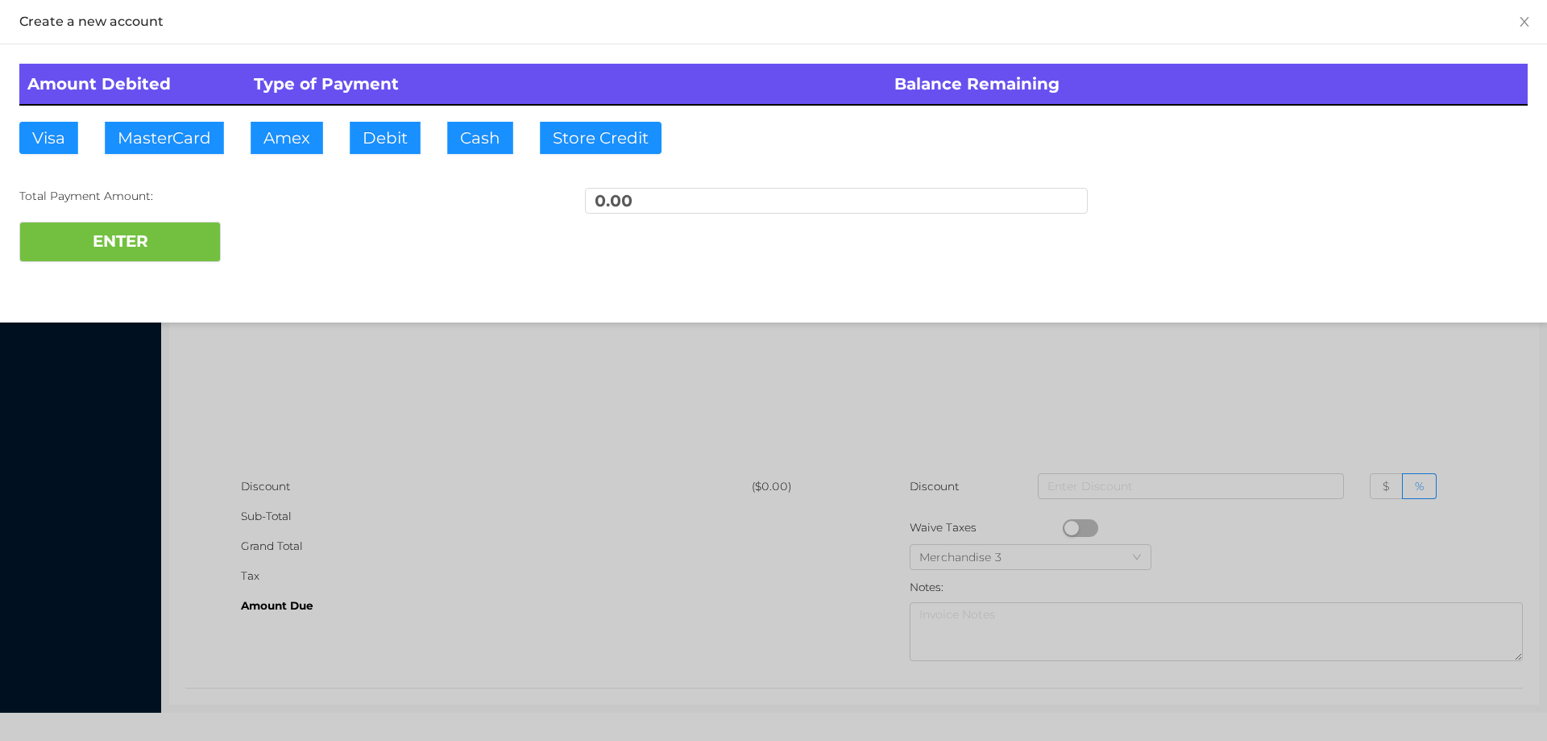
click at [1270, 405] on div at bounding box center [773, 370] width 1547 height 741
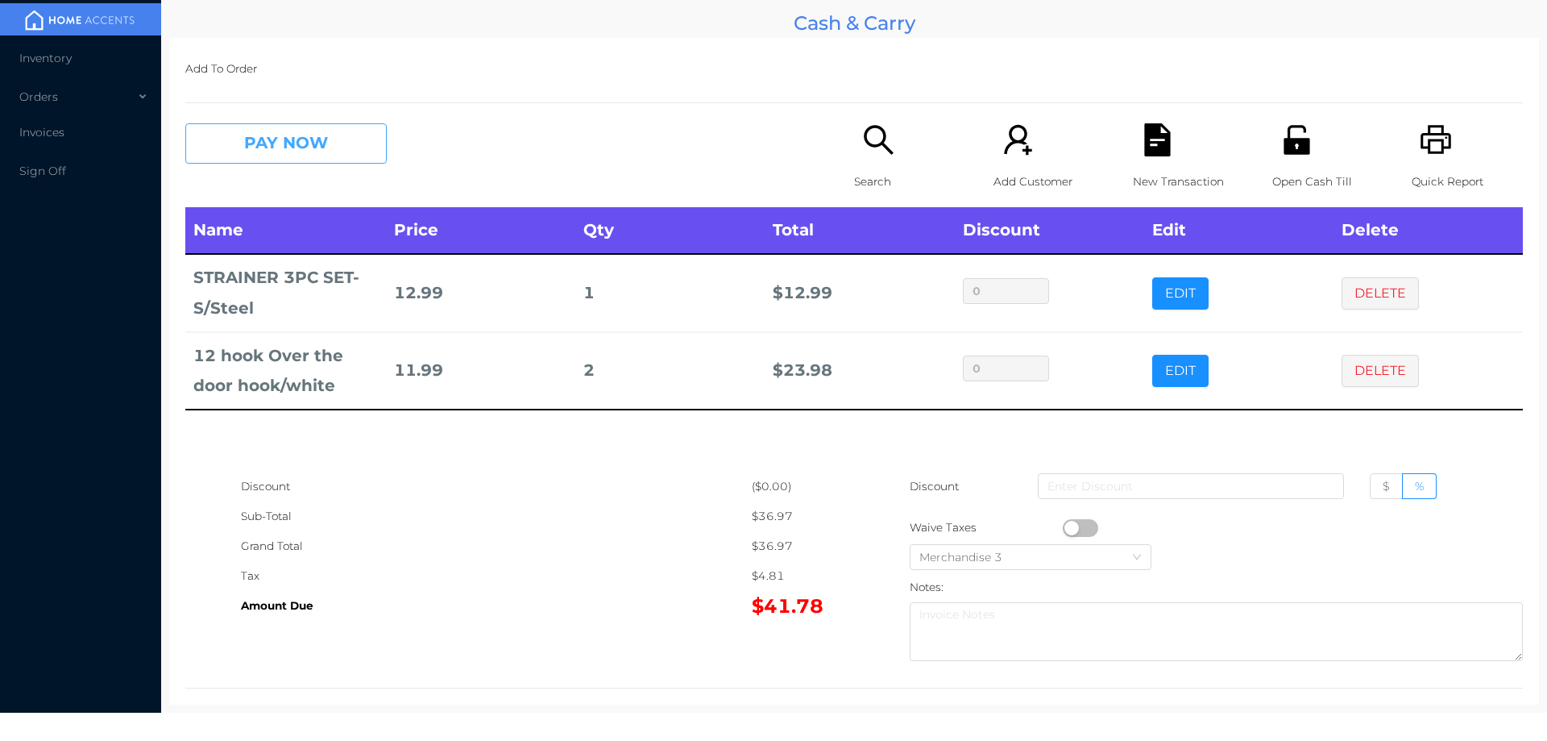
click at [257, 139] on button "PAY NOW" at bounding box center [285, 143] width 201 height 40
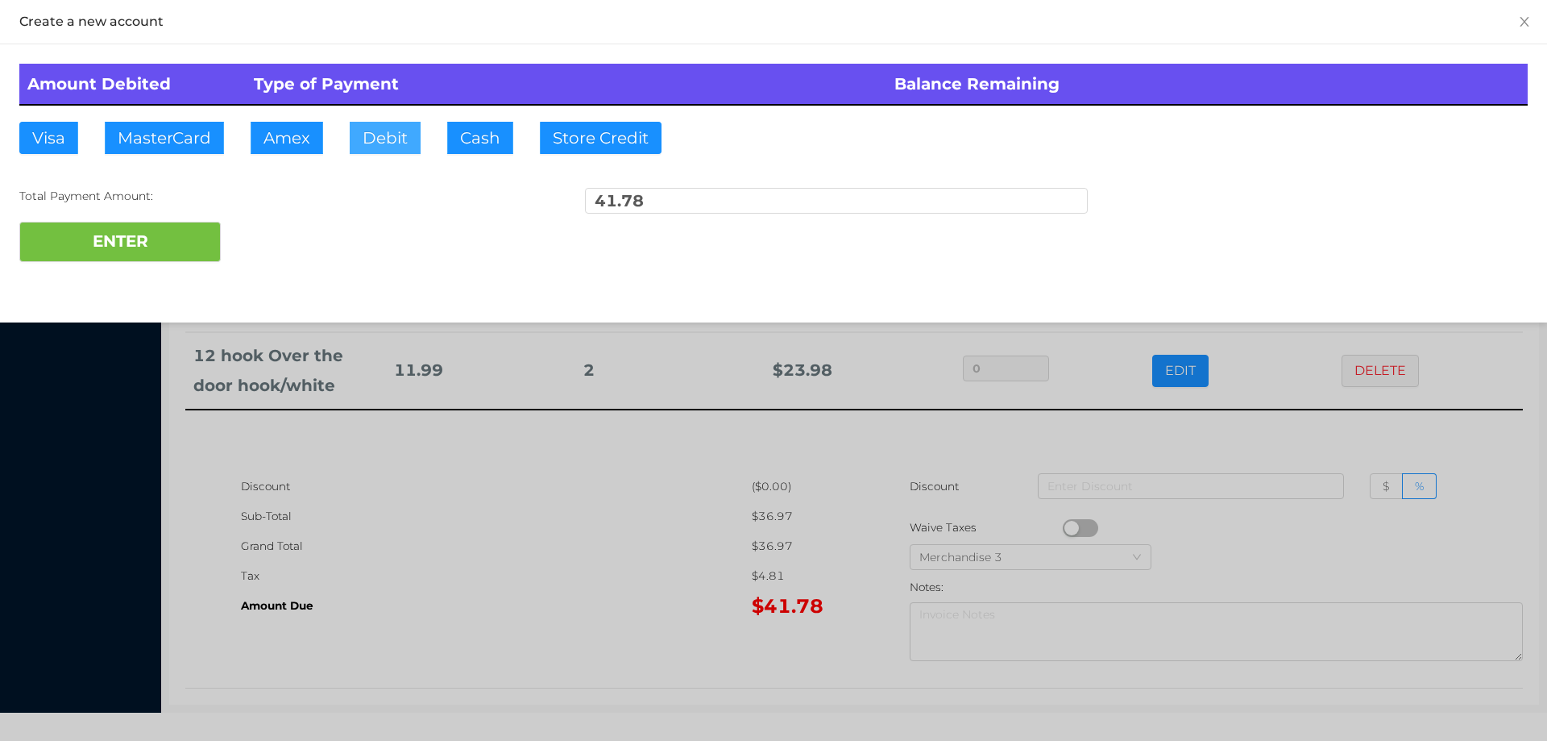
click at [372, 126] on button "Debit" at bounding box center [385, 138] width 71 height 32
type input "50."
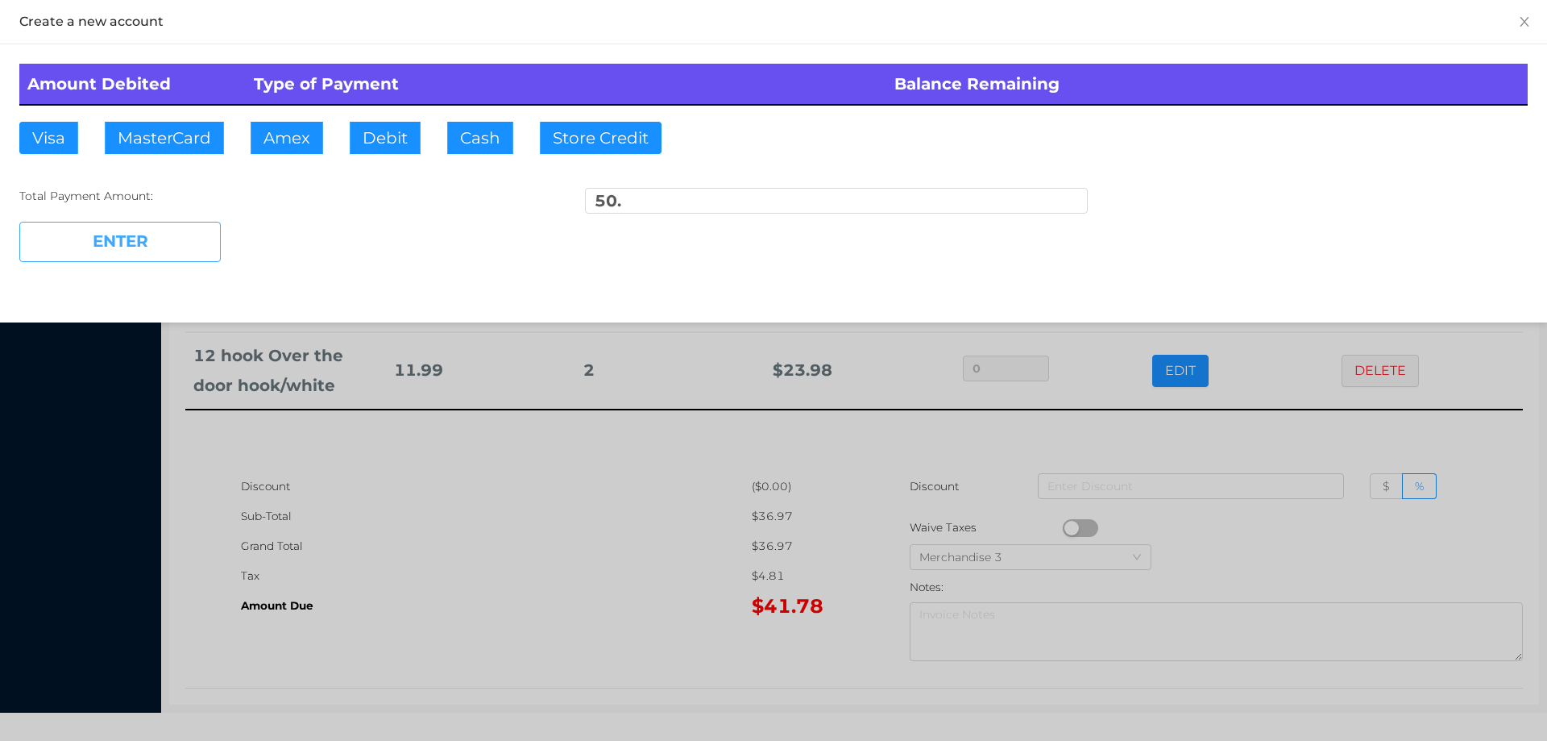
click at [135, 249] on button "ENTER" at bounding box center [119, 242] width 201 height 40
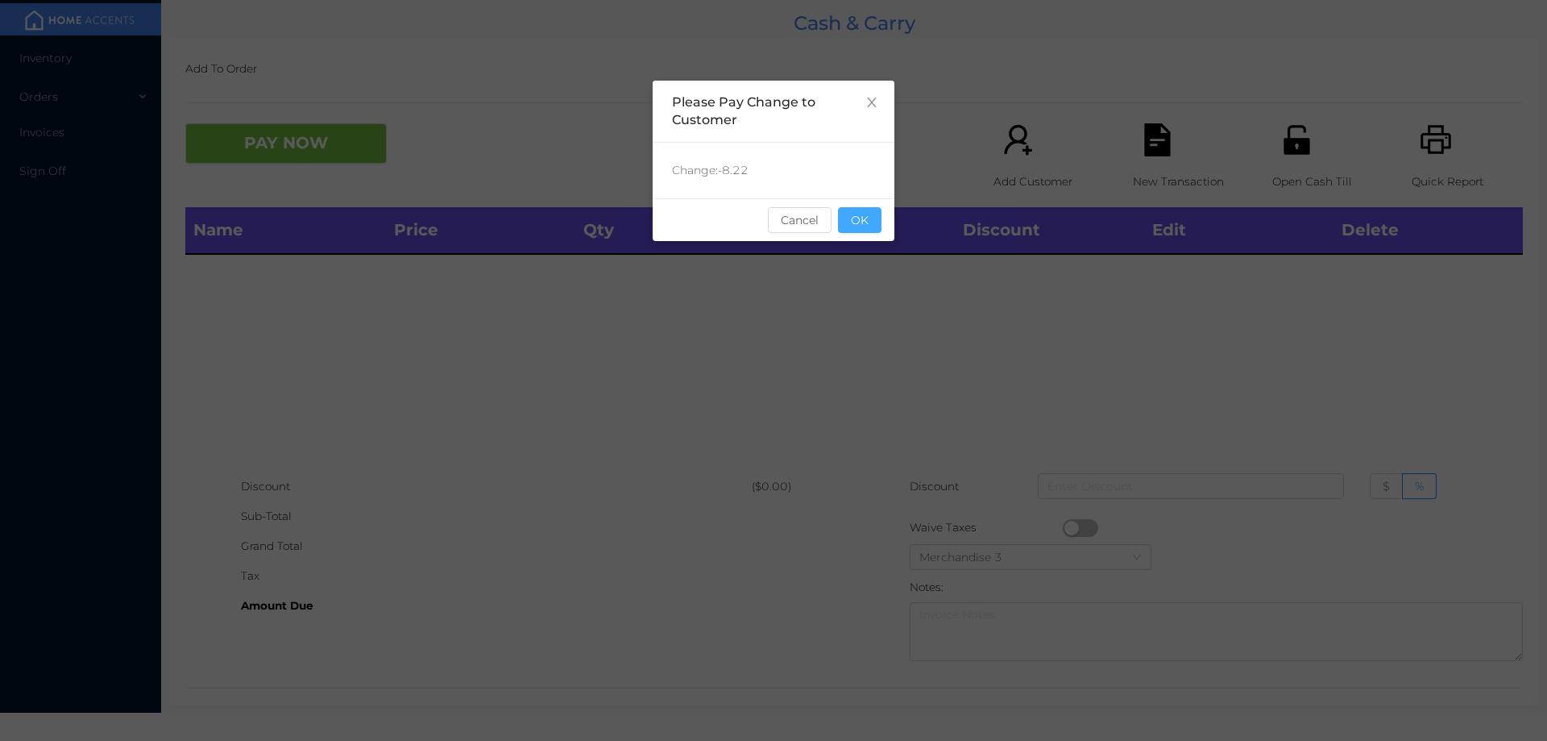
click at [859, 224] on button "OK" at bounding box center [860, 220] width 44 height 26
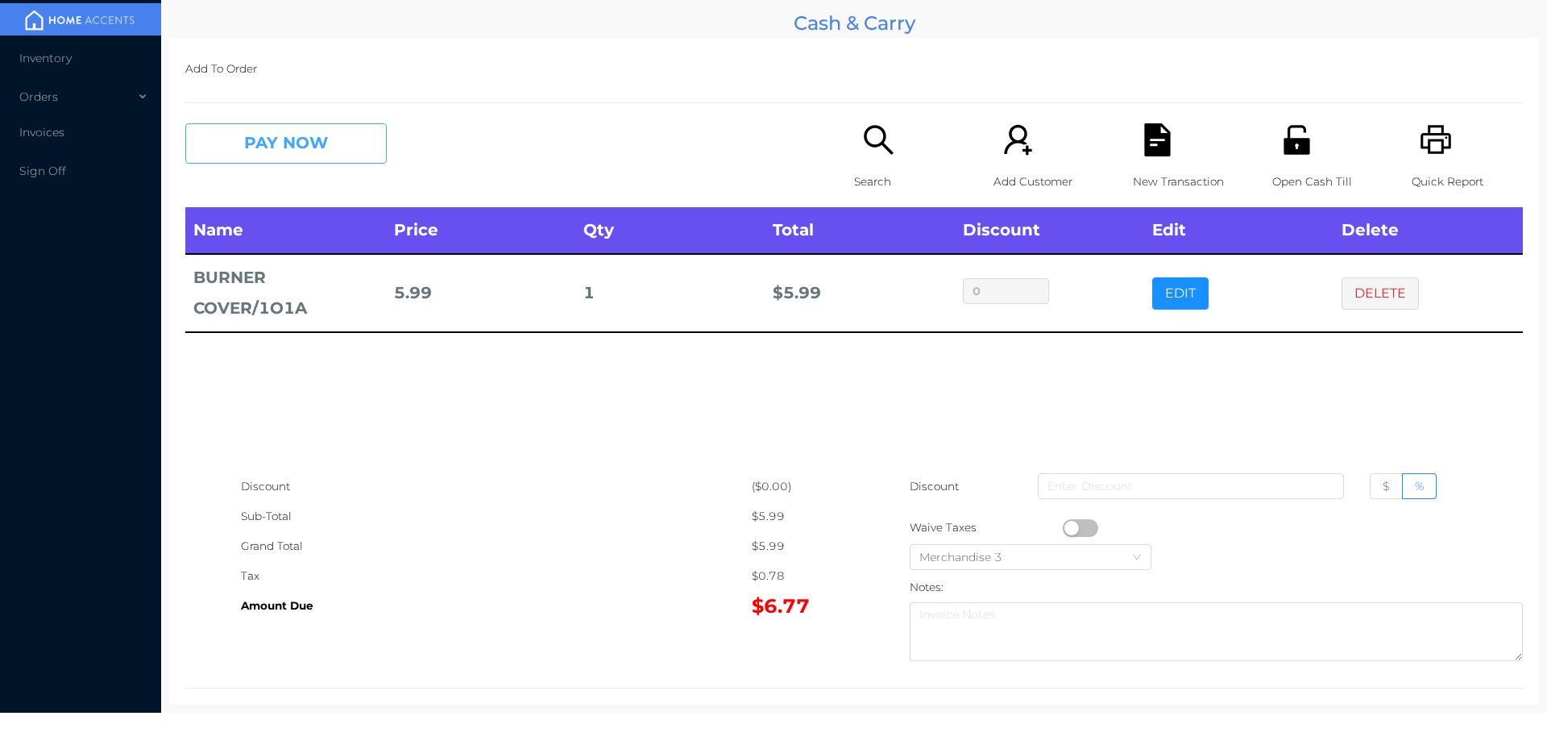
click at [338, 159] on button "PAY NOW" at bounding box center [285, 143] width 201 height 40
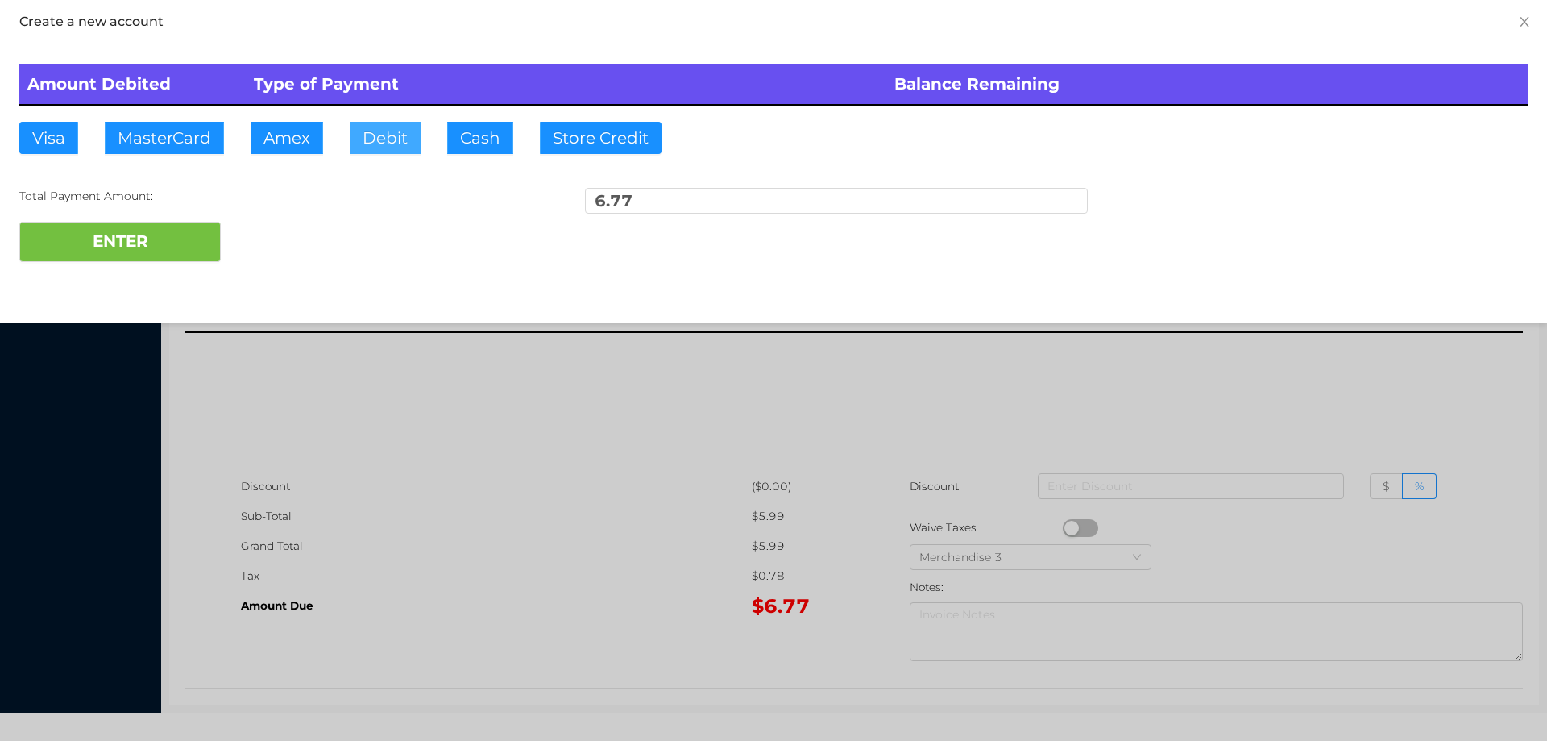
click at [375, 138] on button "Debit" at bounding box center [385, 138] width 71 height 32
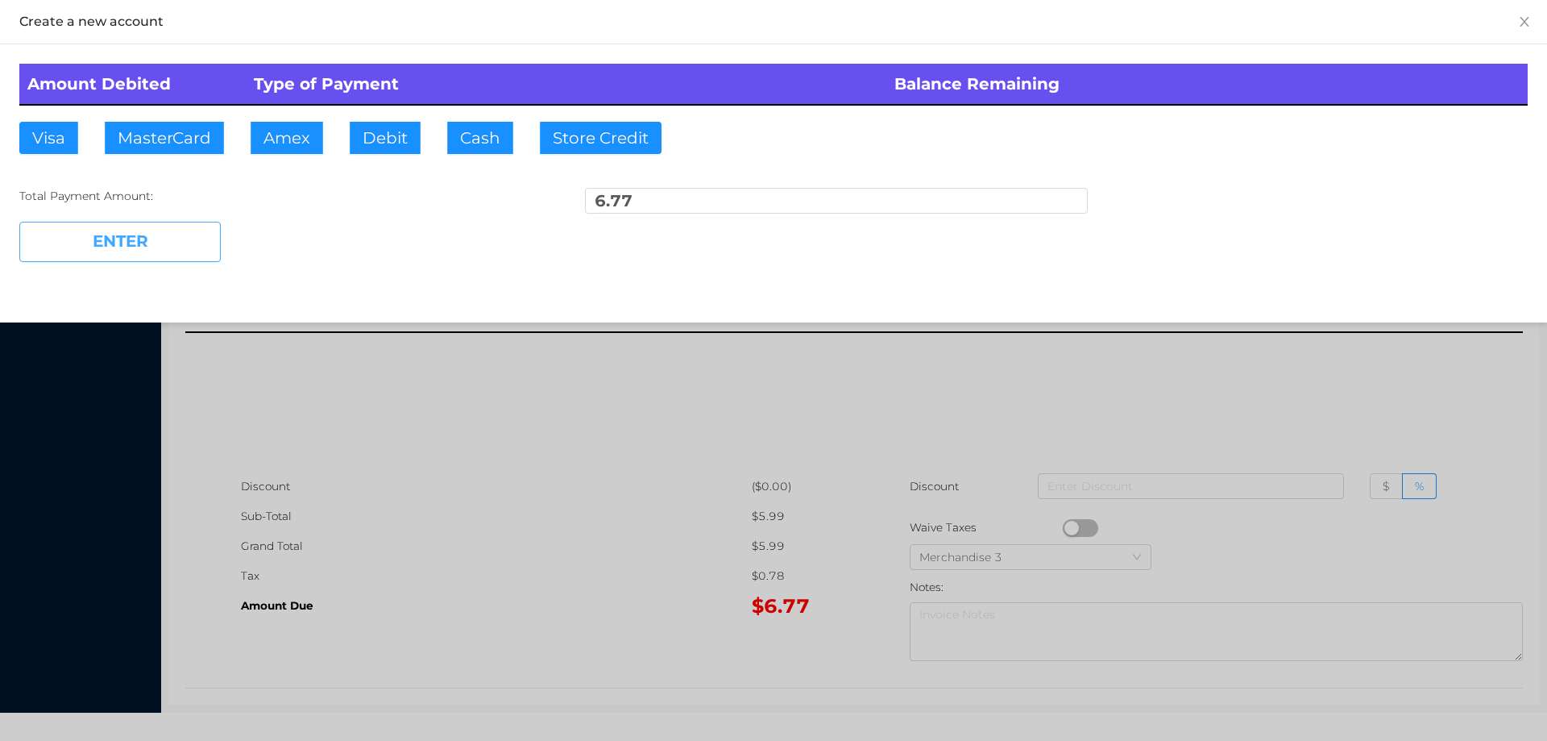
click at [189, 227] on button "ENTER" at bounding box center [119, 242] width 201 height 40
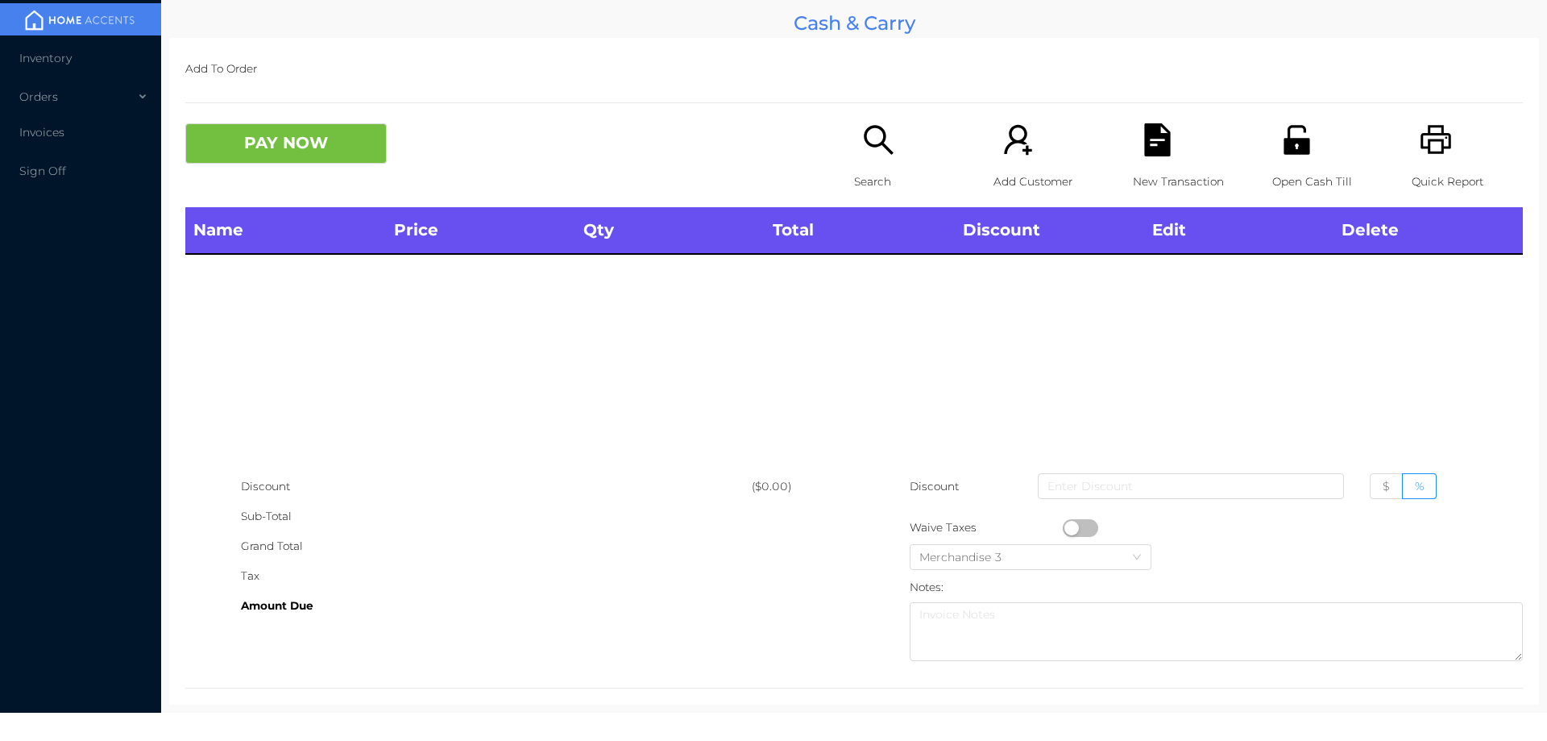
click at [869, 164] on div "Search" at bounding box center [909, 165] width 111 height 84
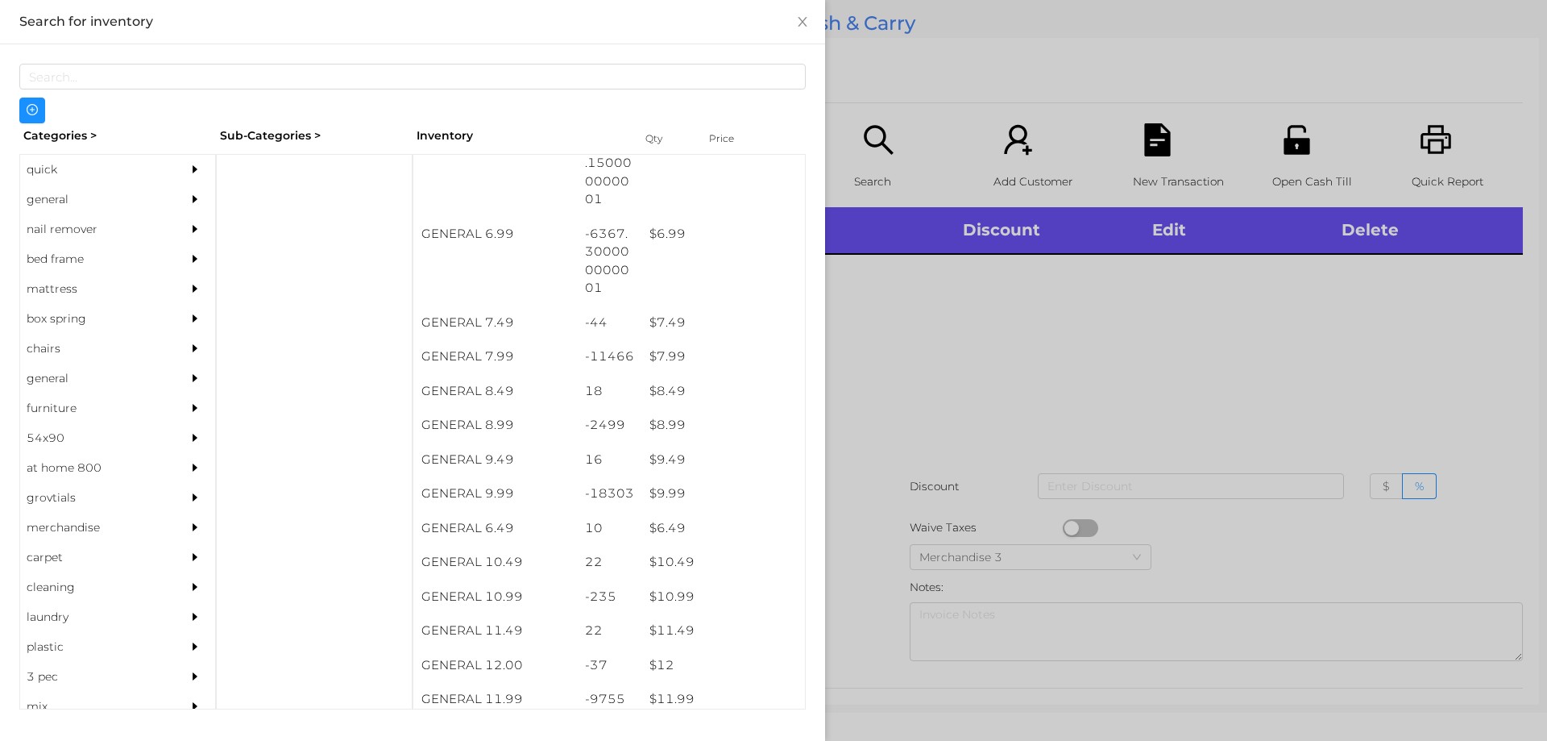
scroll to position [661, 0]
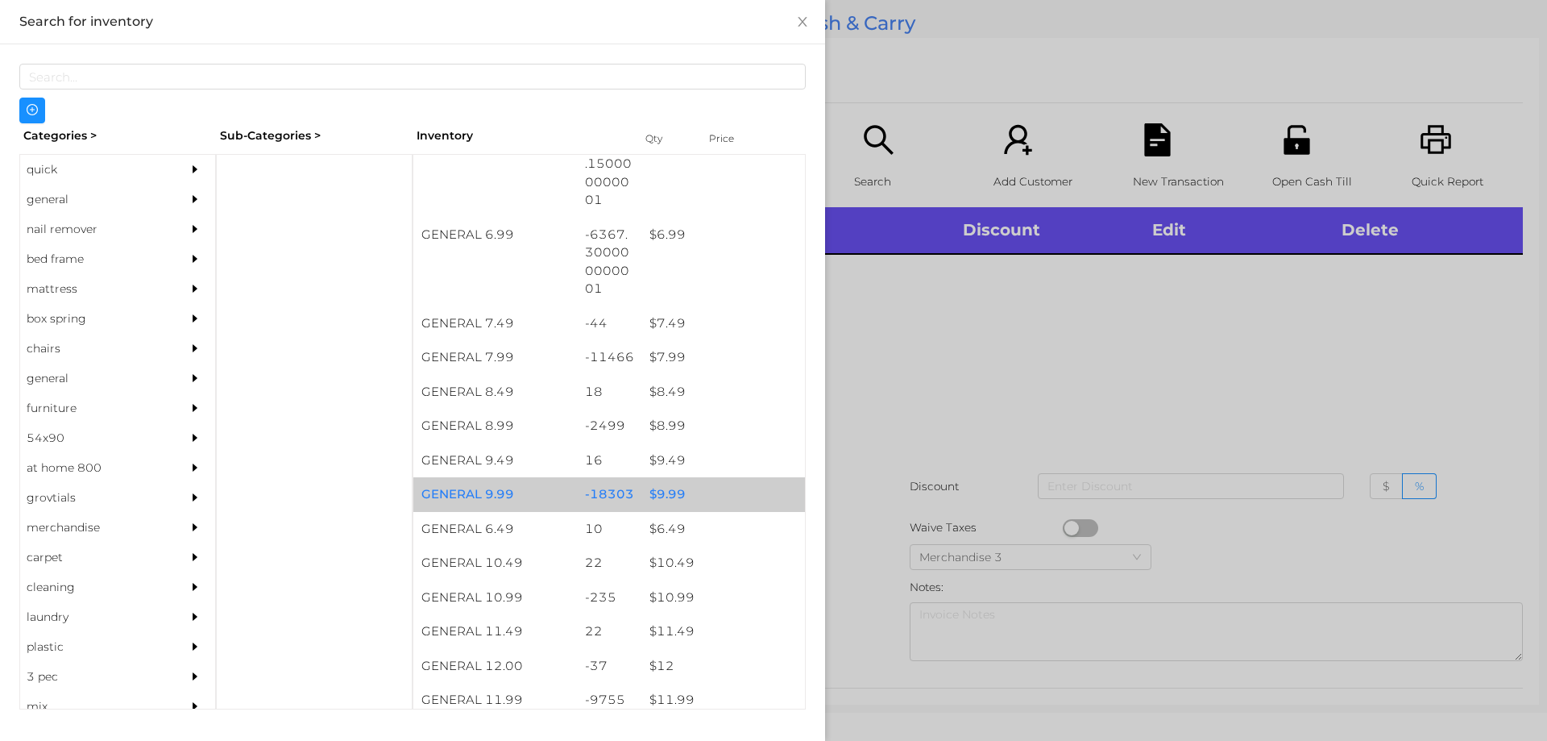
click at [664, 495] on div "$ 9.99" at bounding box center [723, 494] width 164 height 35
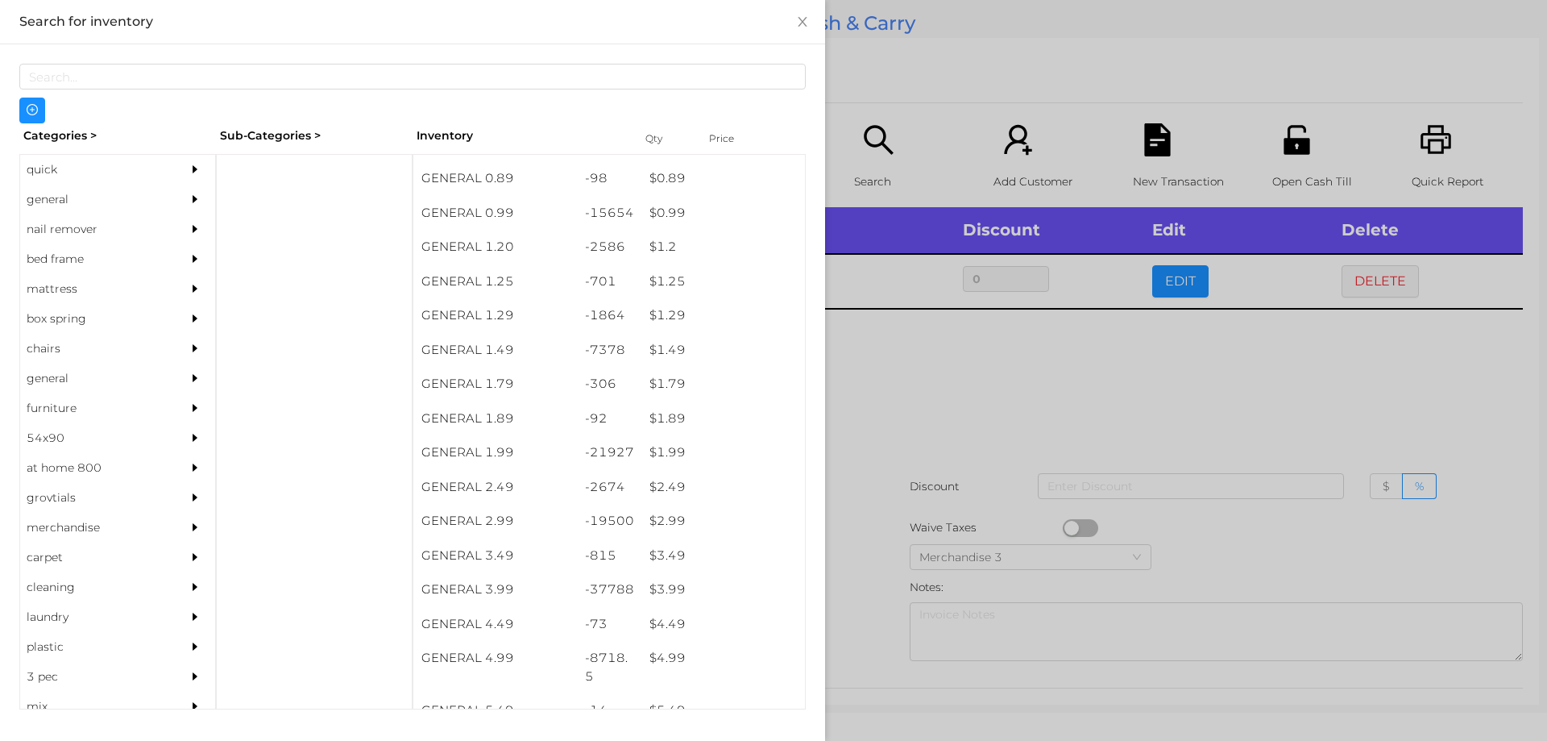
scroll to position [0, 0]
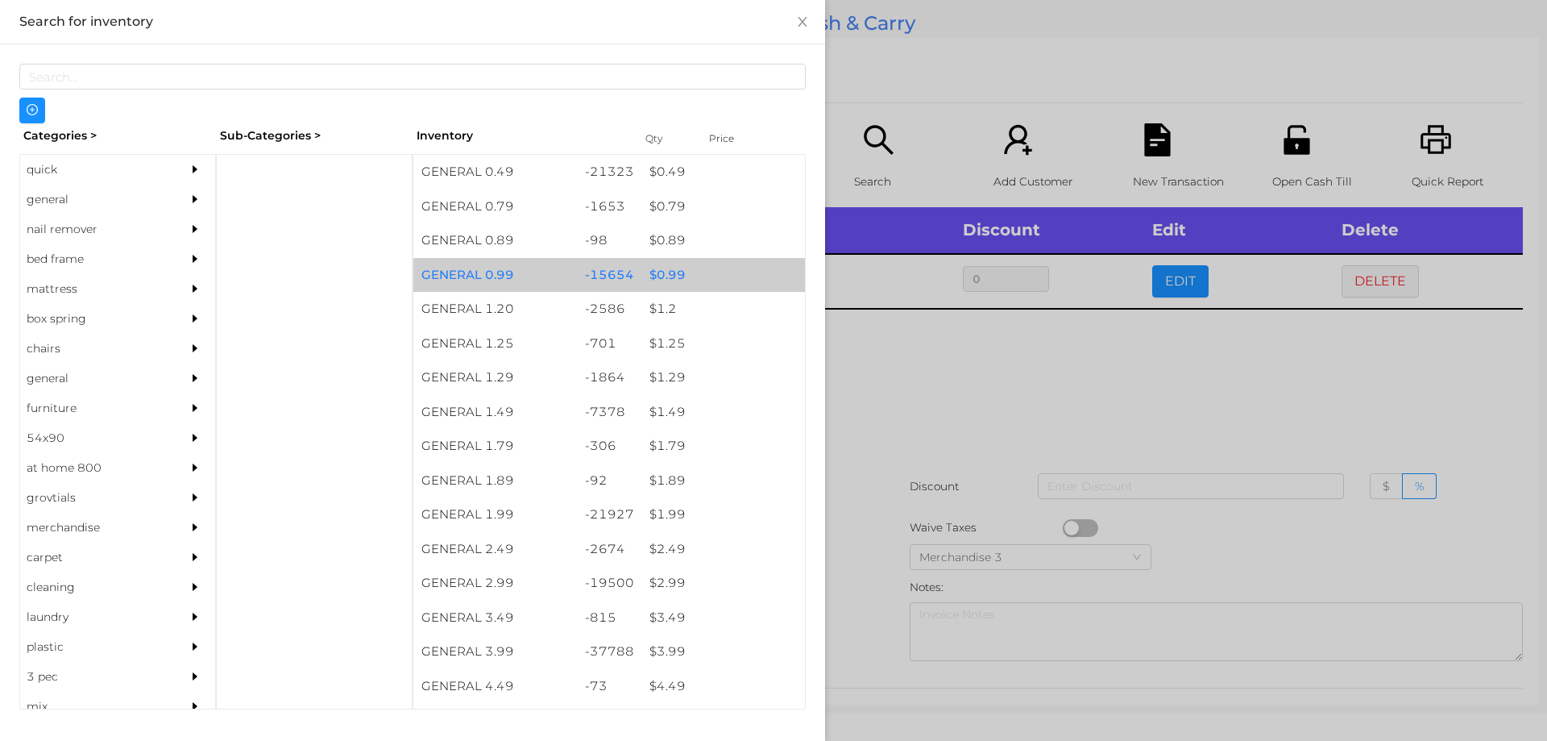
click at [661, 279] on div "$ 0.99" at bounding box center [723, 275] width 164 height 35
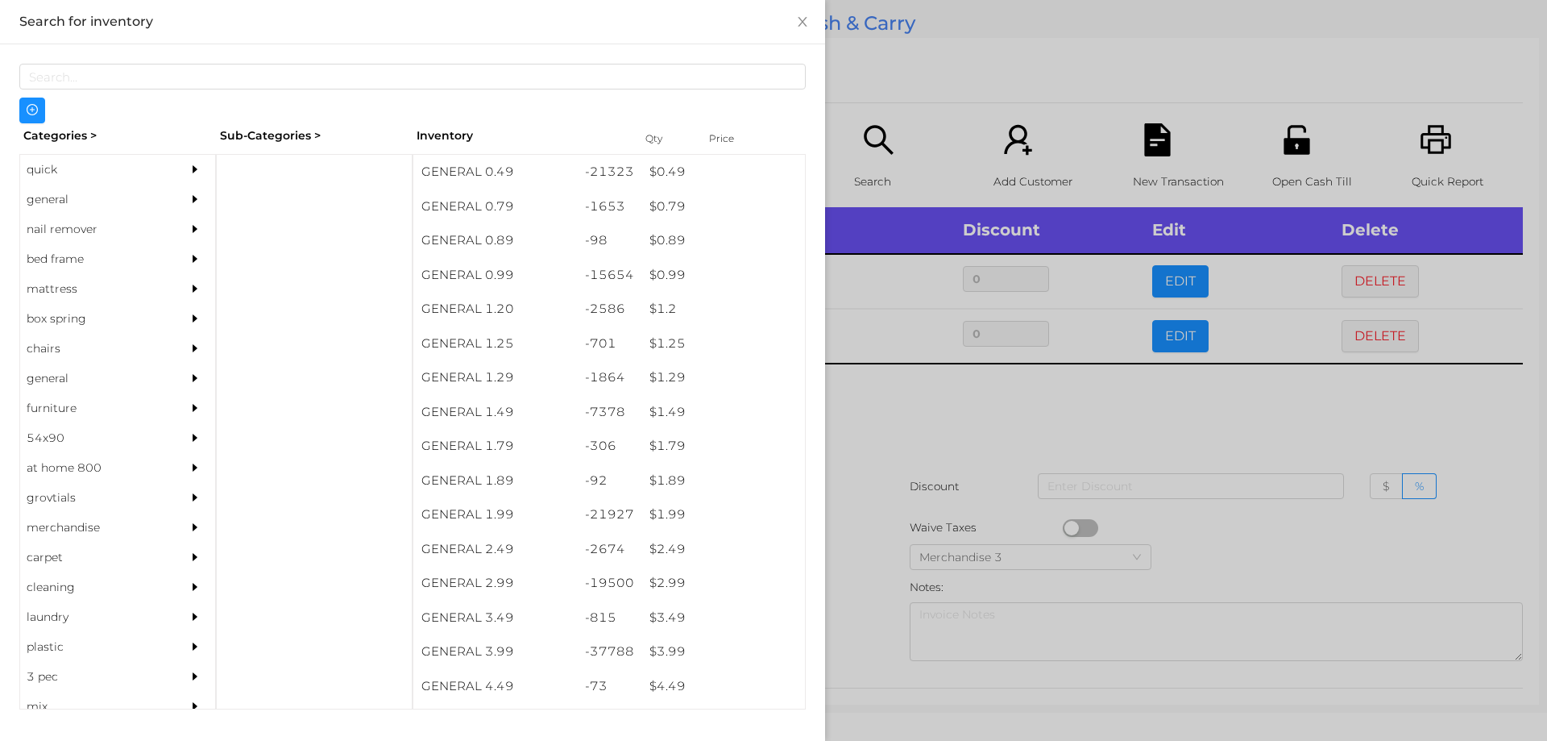
click at [885, 392] on div at bounding box center [773, 370] width 1547 height 741
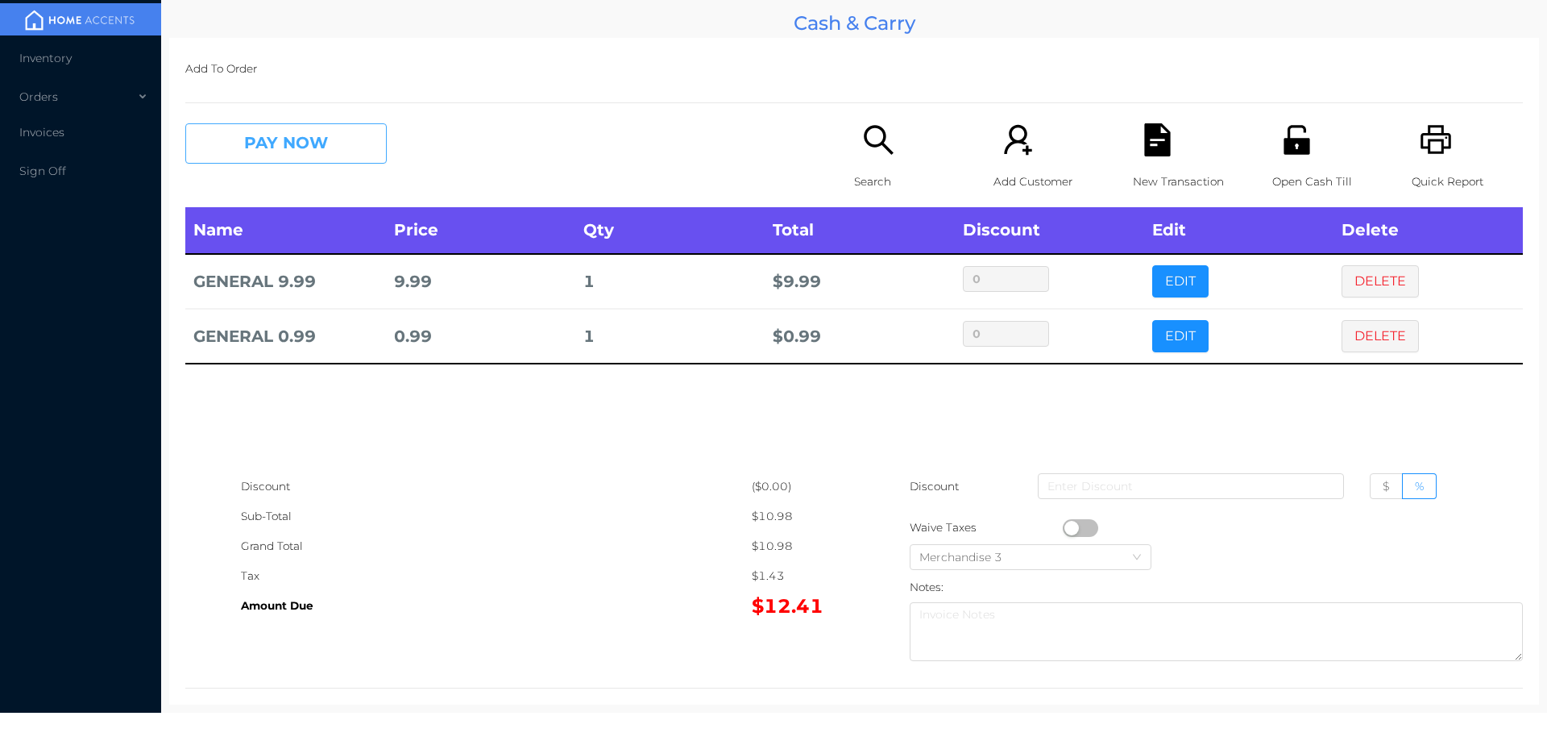
click at [324, 146] on button "PAY NOW" at bounding box center [285, 143] width 201 height 40
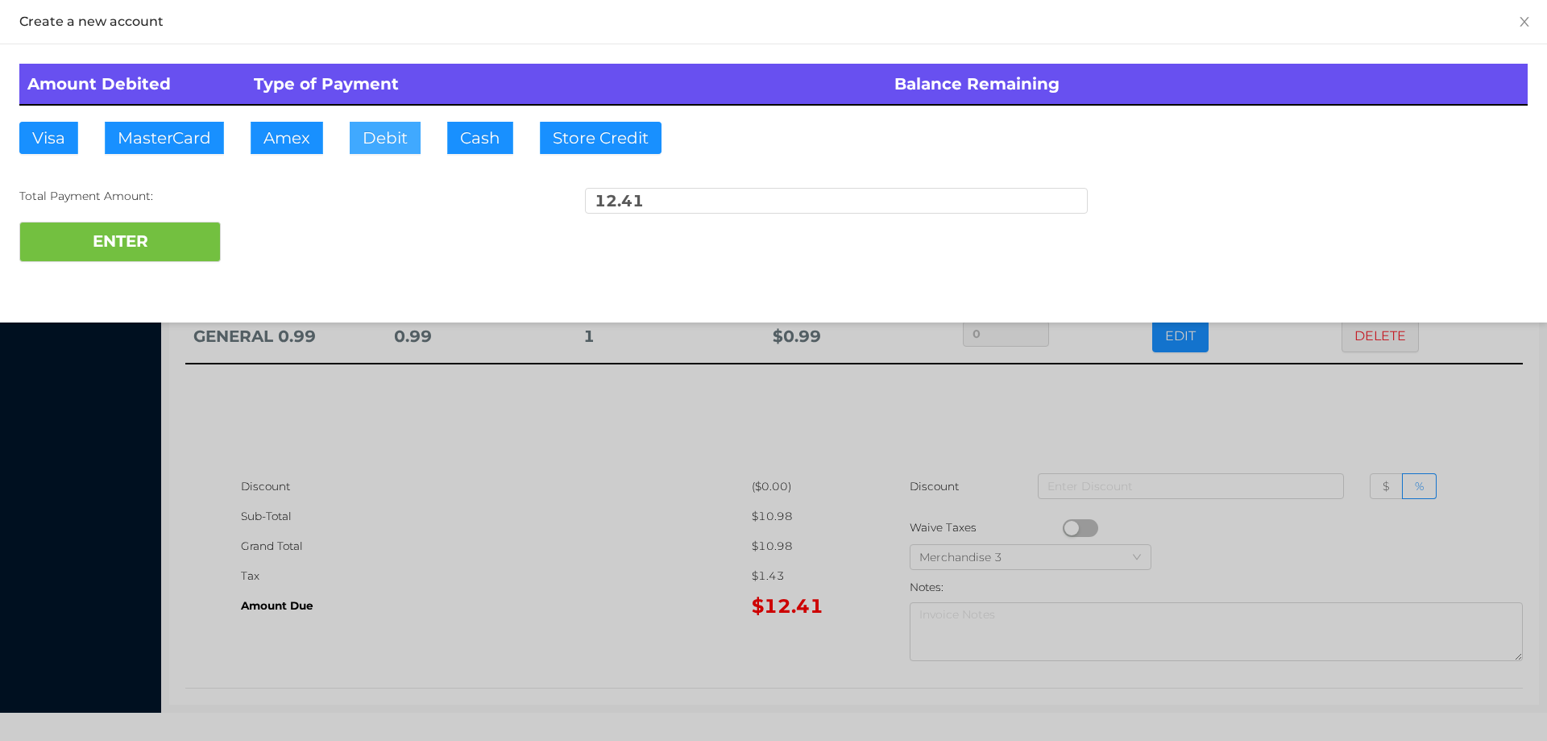
click at [378, 142] on button "Debit" at bounding box center [385, 138] width 71 height 32
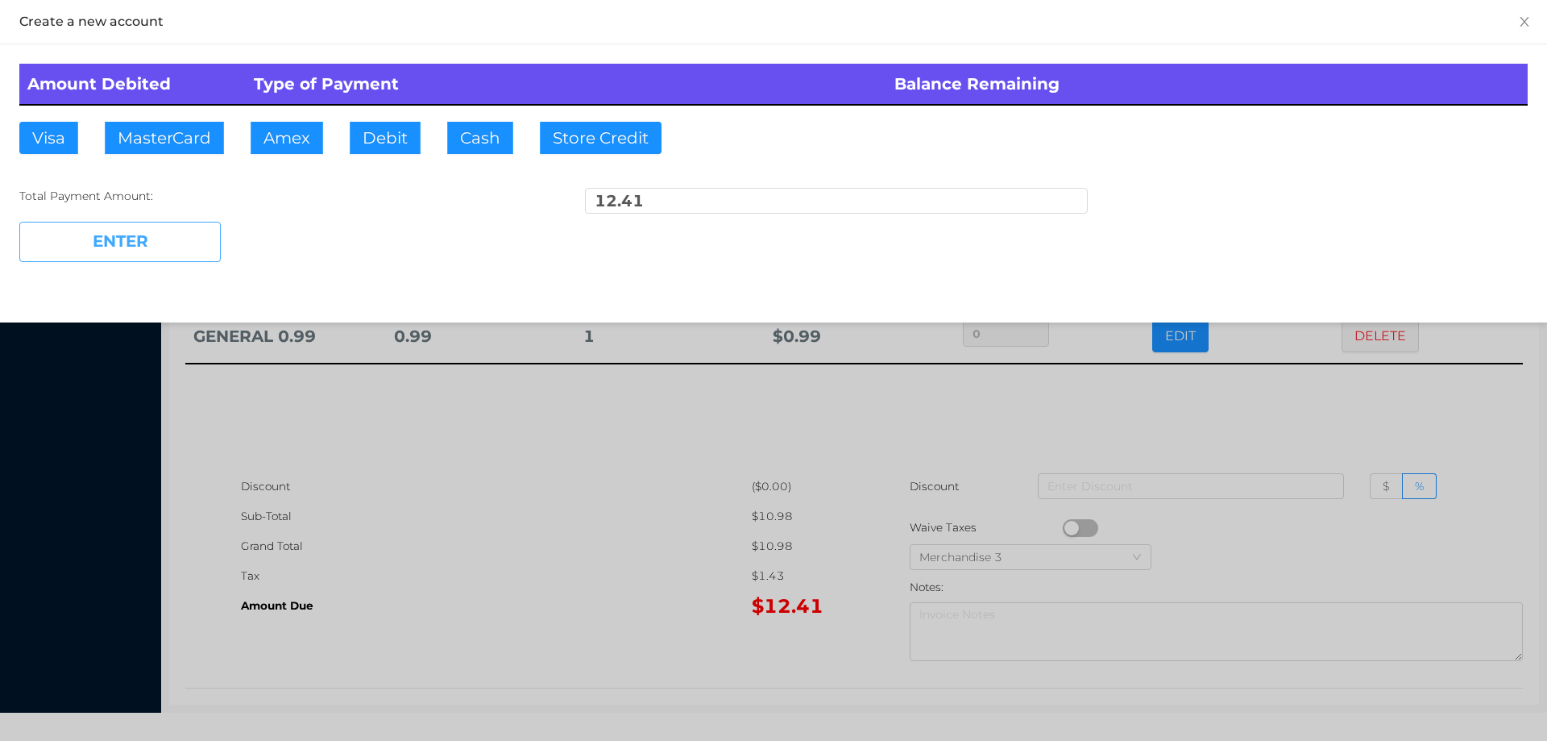
click at [171, 236] on button "ENTER" at bounding box center [119, 242] width 201 height 40
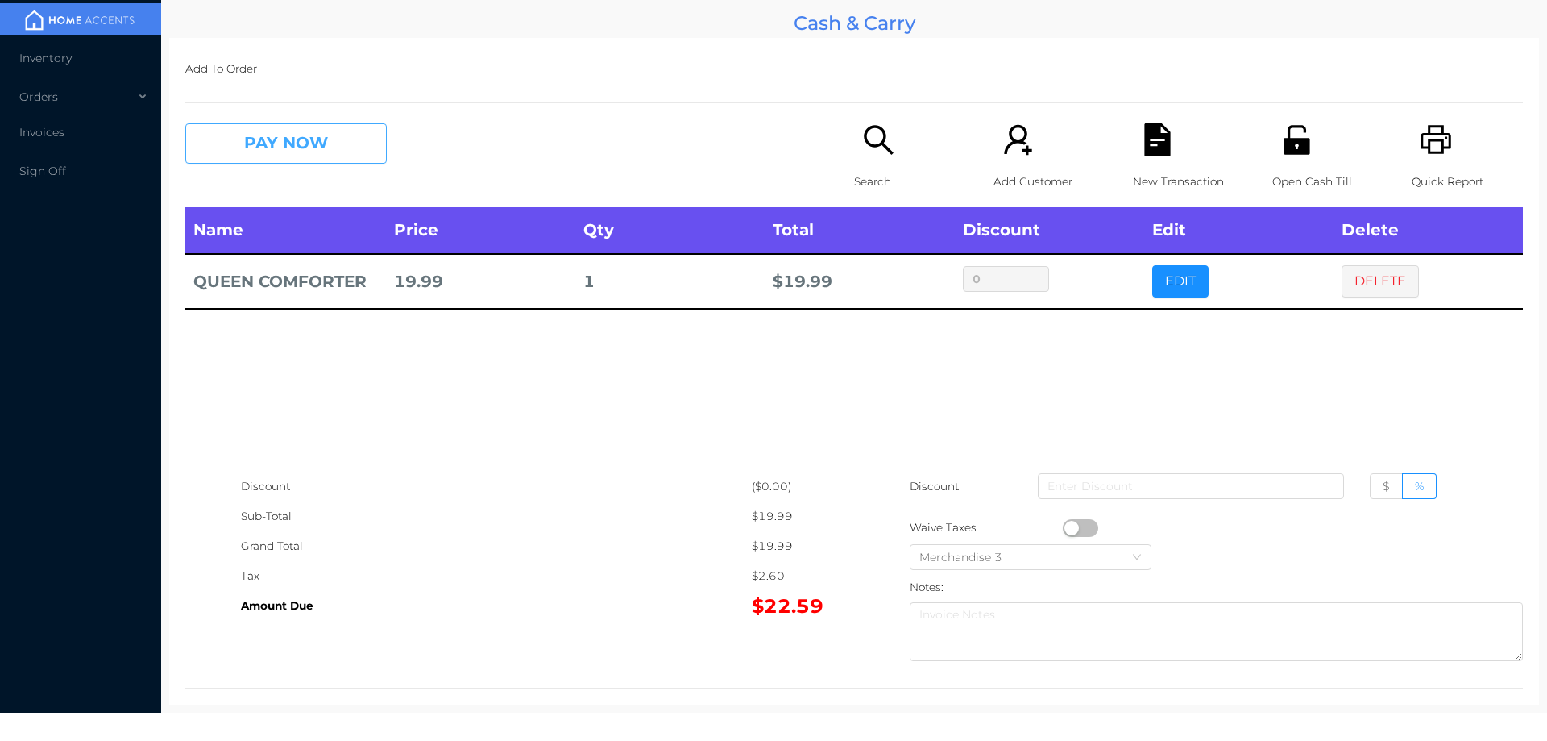
click at [322, 143] on button "PAY NOW" at bounding box center [285, 143] width 201 height 40
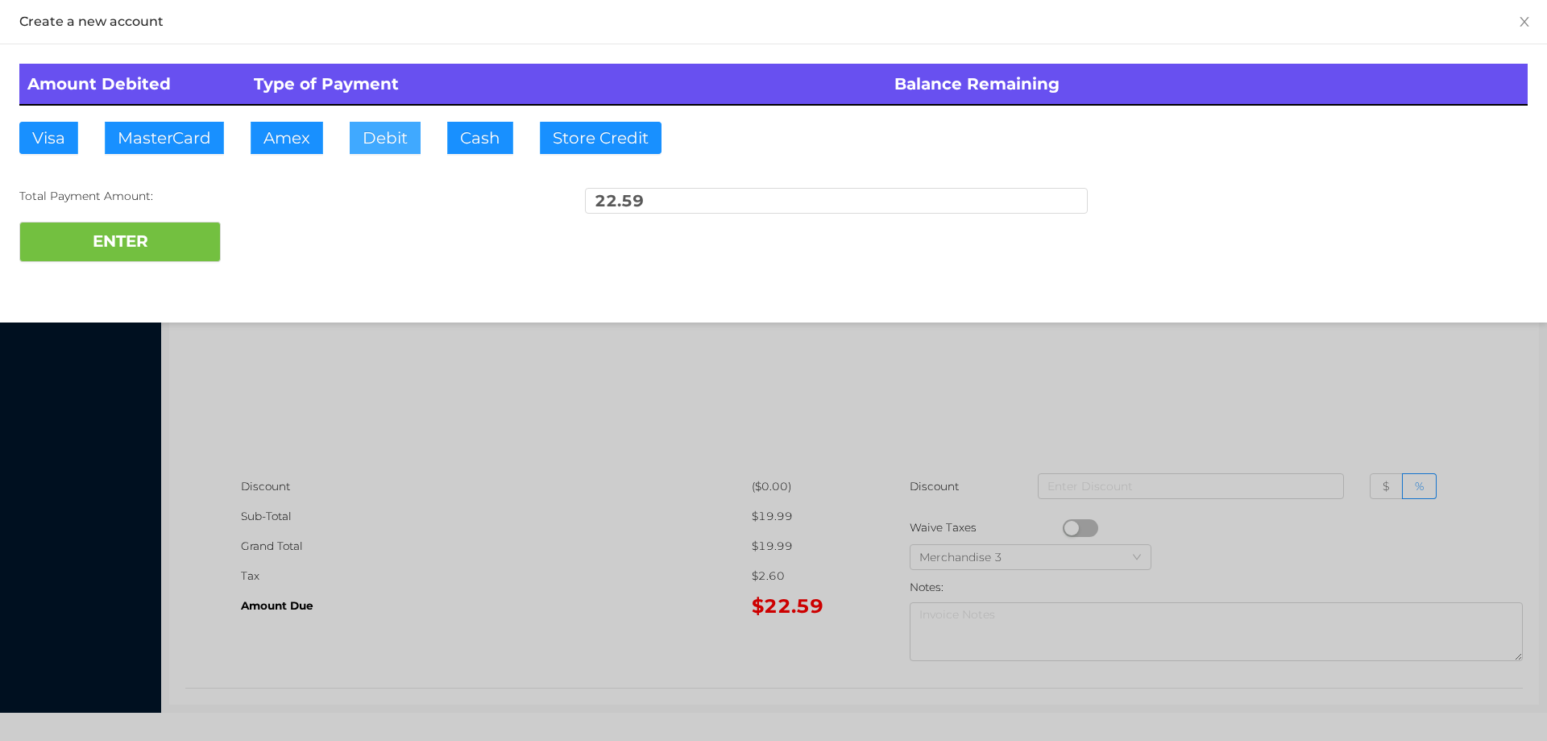
click at [379, 139] on button "Debit" at bounding box center [385, 138] width 71 height 32
click at [272, 243] on div "ENTER" at bounding box center [773, 242] width 1509 height 40
click at [445, 405] on div at bounding box center [773, 370] width 1547 height 741
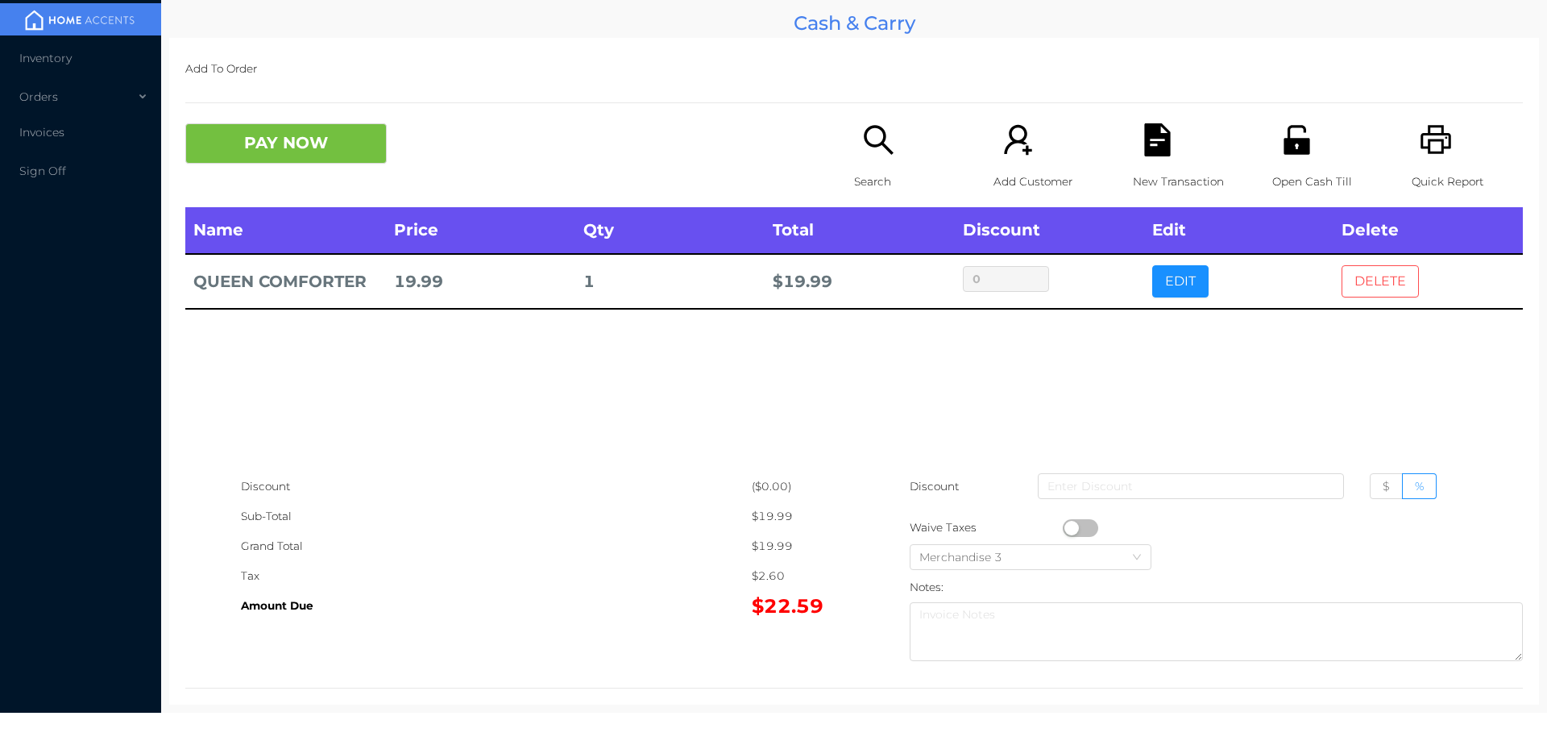
click at [1369, 288] on button "DELETE" at bounding box center [1380, 281] width 77 height 32
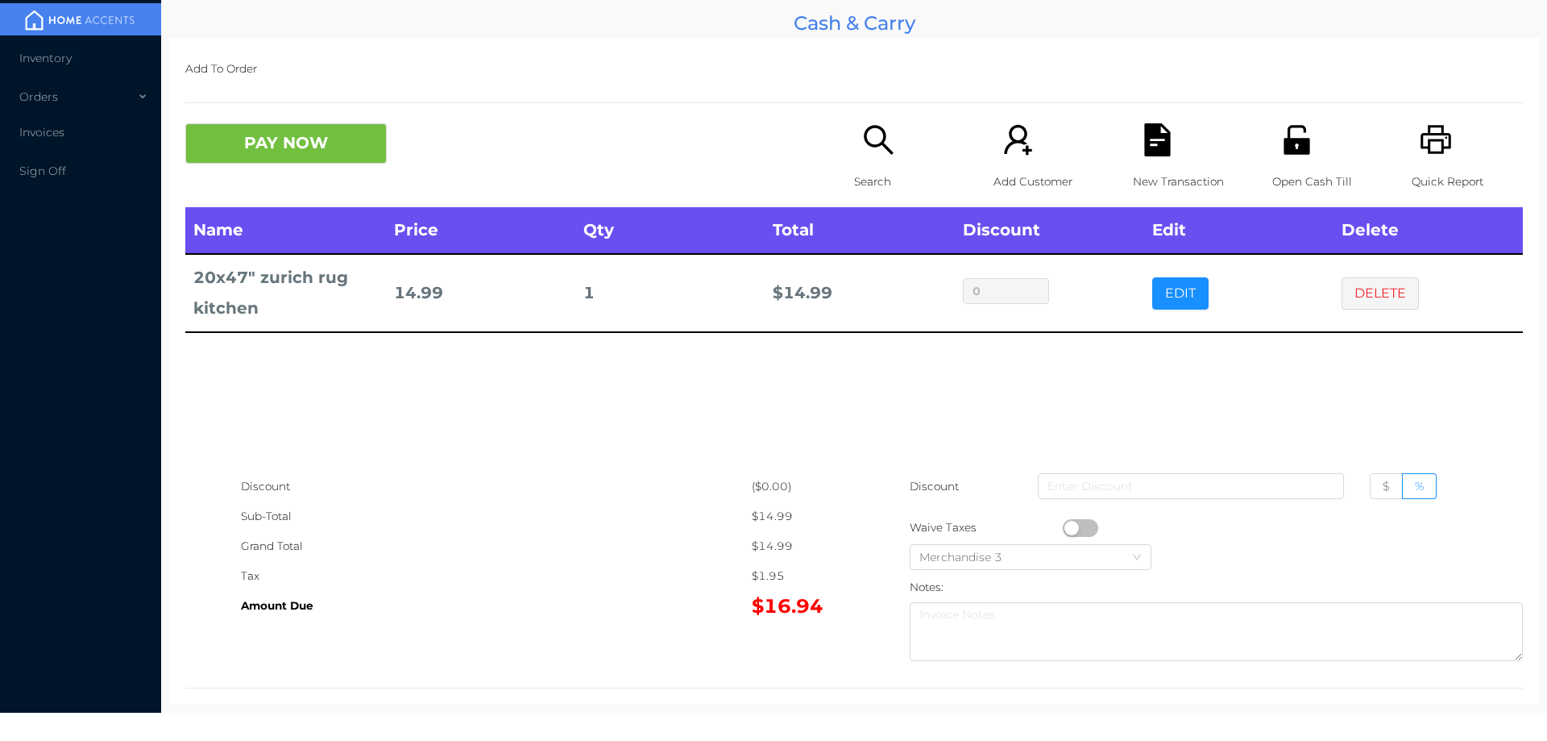
click at [875, 145] on icon "icon: search" at bounding box center [878, 139] width 29 height 29
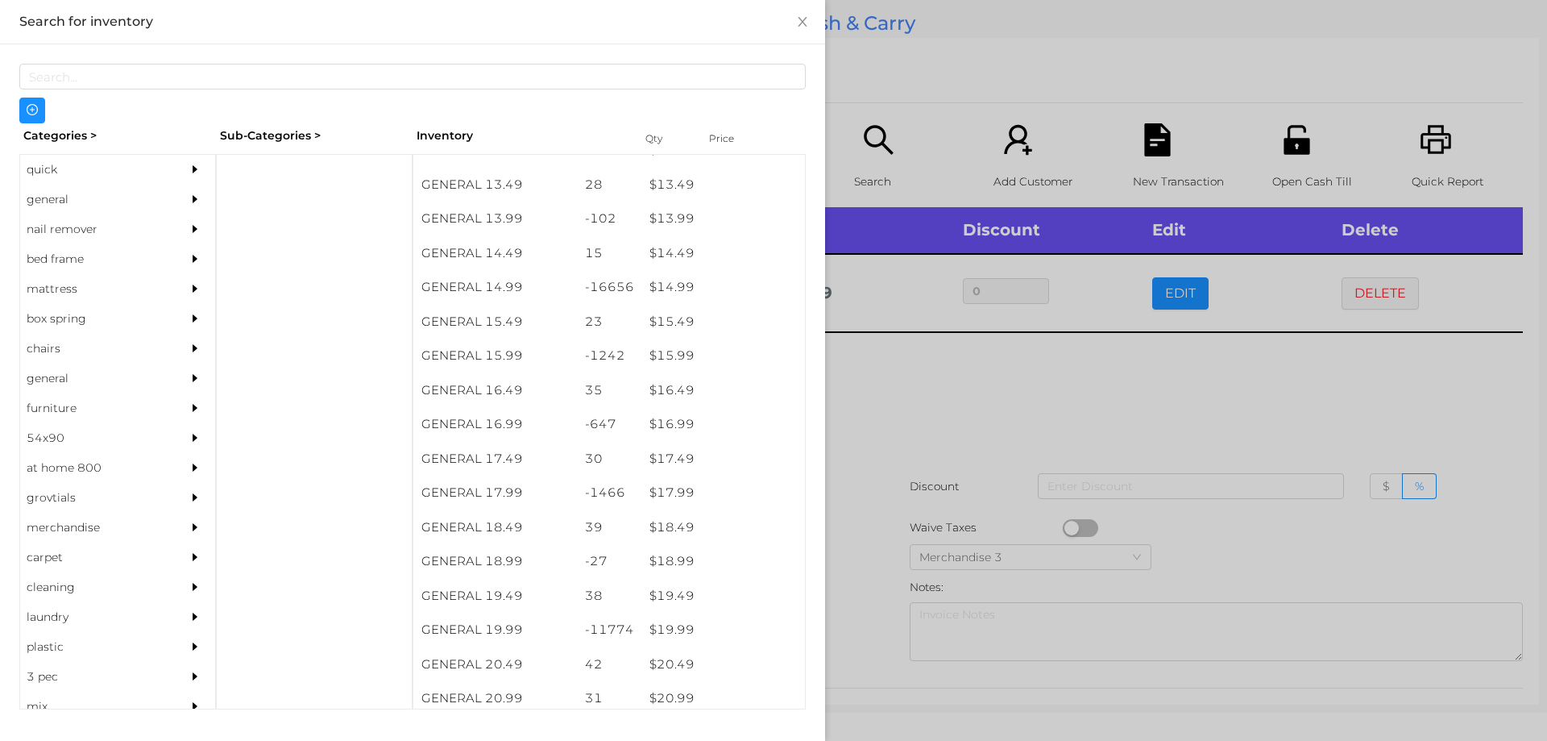
scroll to position [1312, 0]
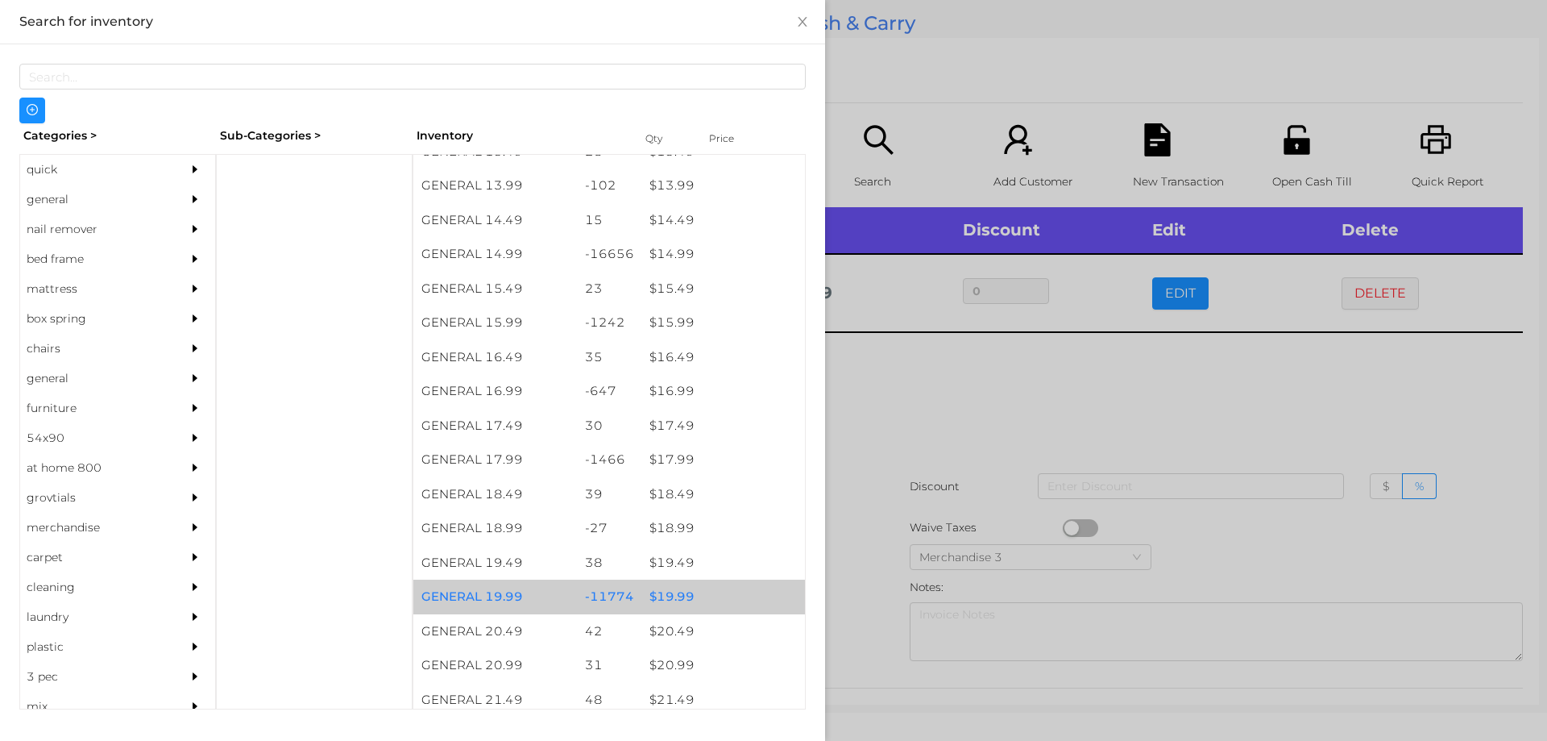
click at [658, 598] on div "$ 19.99" at bounding box center [723, 596] width 164 height 35
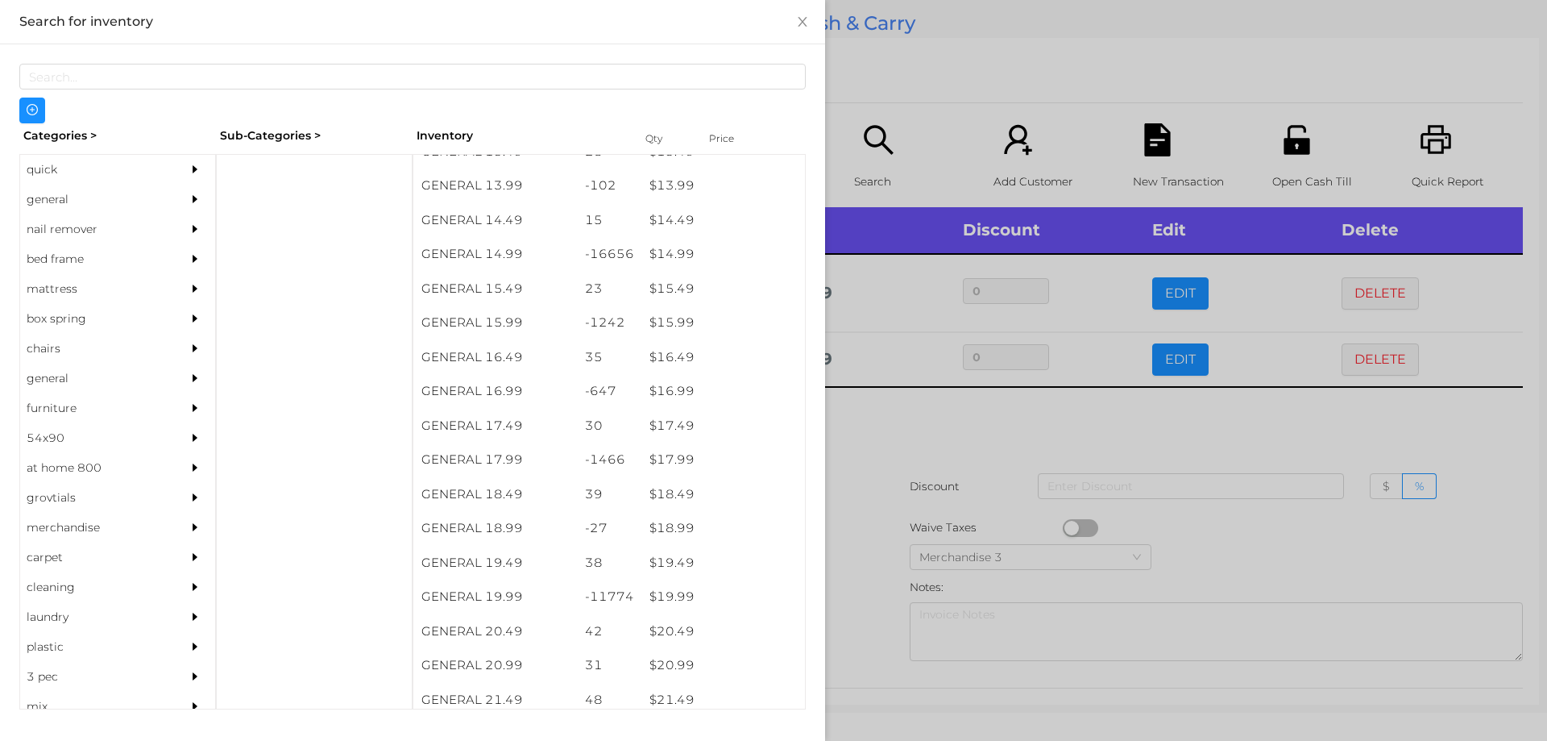
click at [884, 432] on div at bounding box center [773, 370] width 1547 height 741
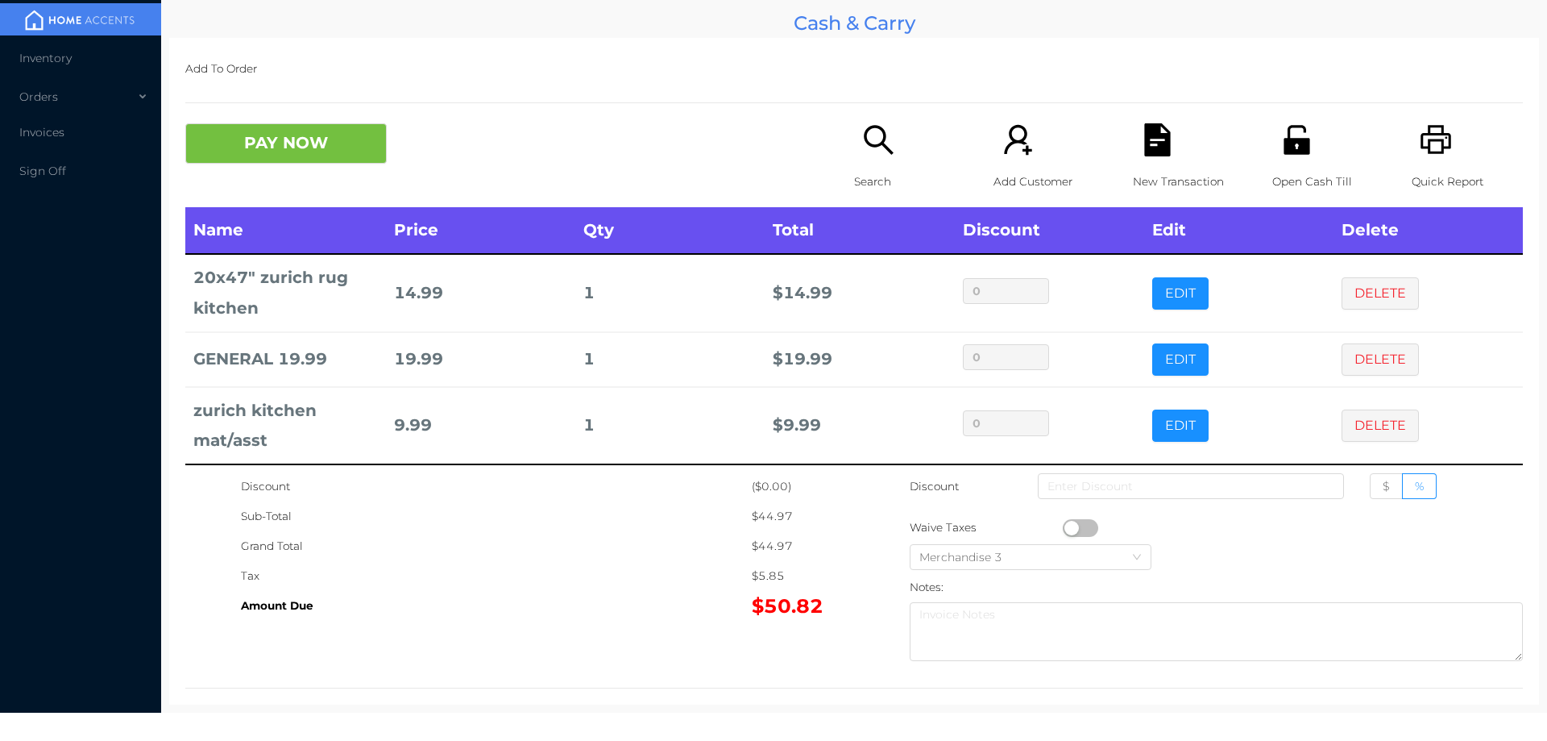
click at [874, 145] on icon "icon: search" at bounding box center [878, 139] width 29 height 29
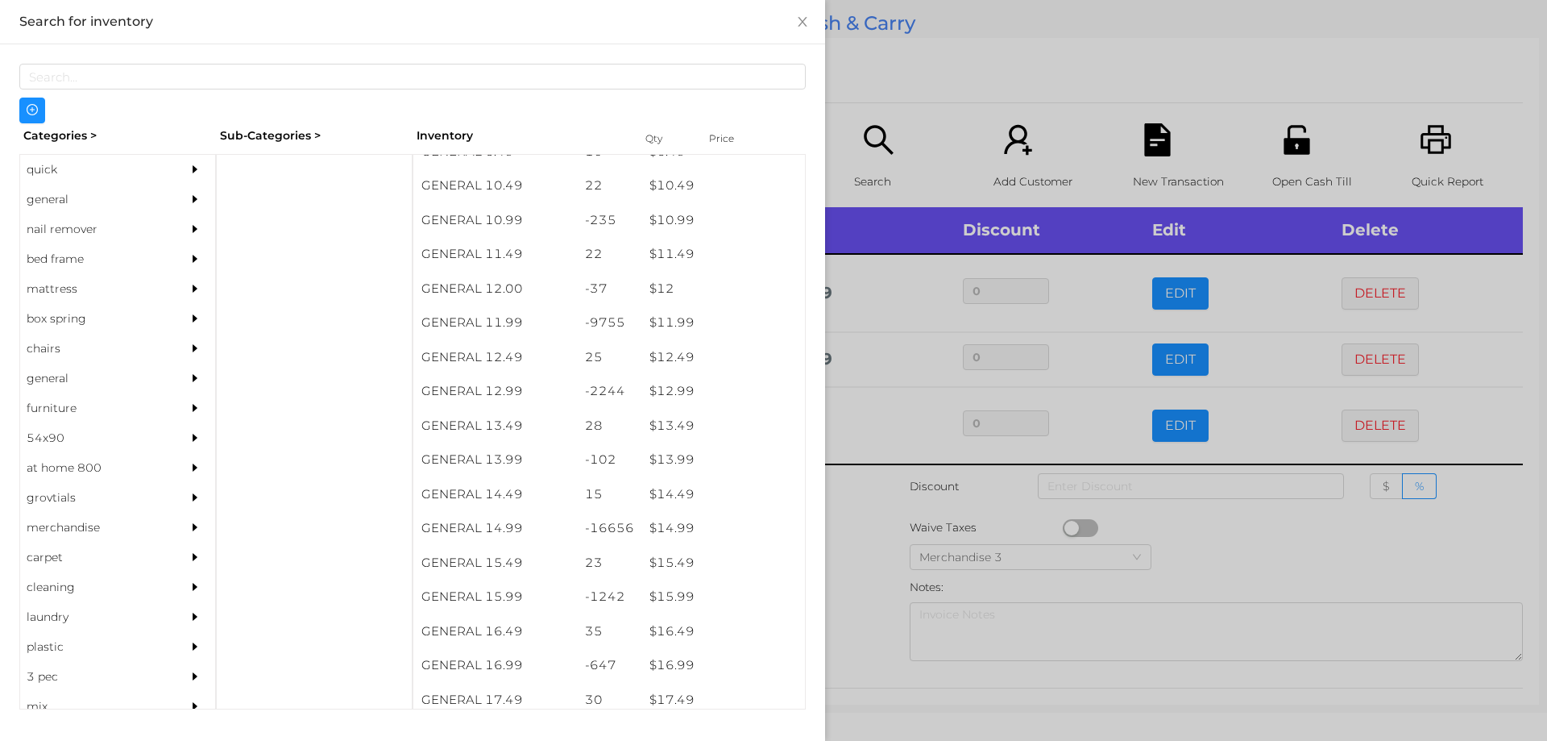
scroll to position [1042, 0]
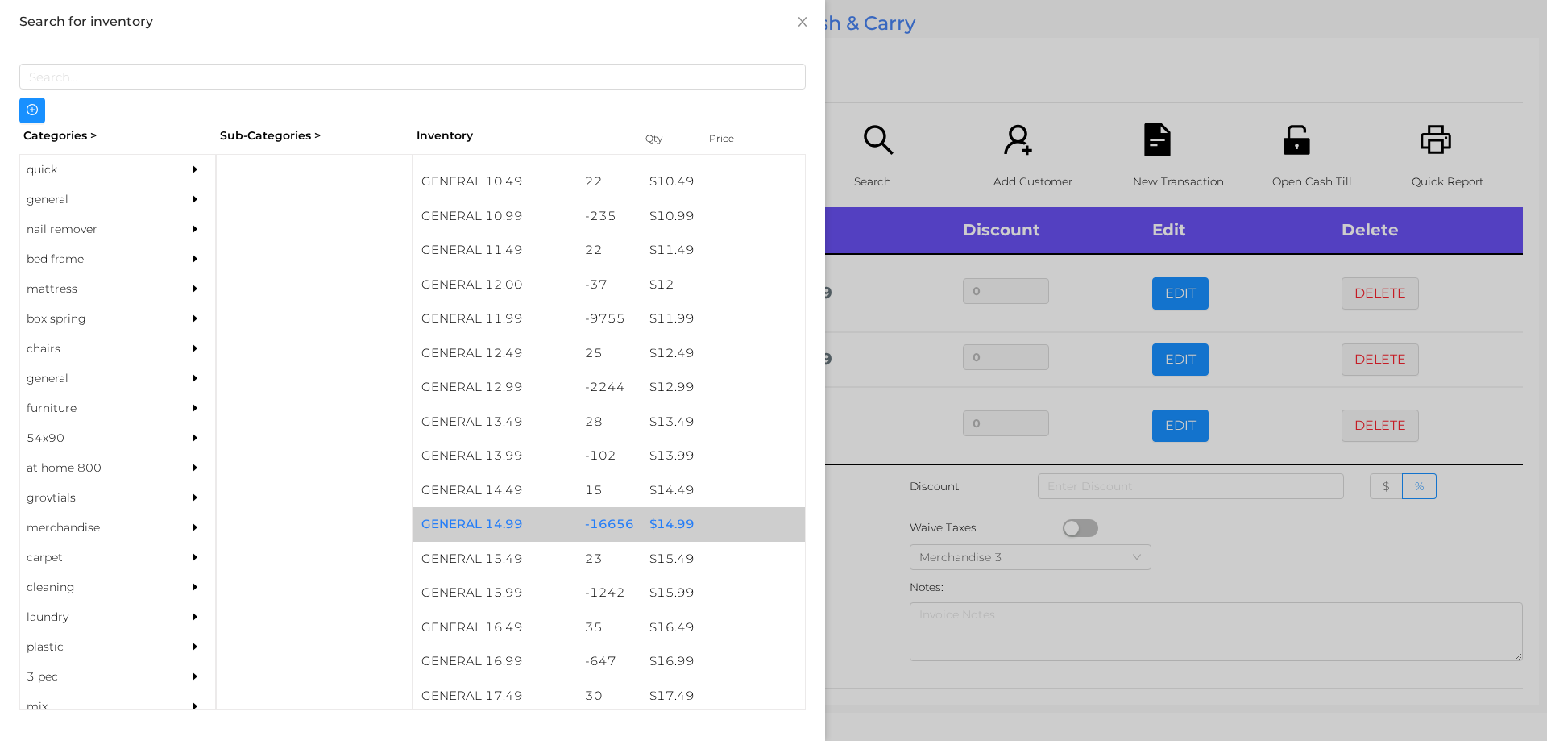
click at [671, 522] on div "$ 14.99" at bounding box center [723, 524] width 164 height 35
click at [667, 518] on div "$ 14.99" at bounding box center [723, 524] width 164 height 35
click at [675, 518] on div "$ 14.99" at bounding box center [723, 524] width 164 height 35
click at [675, 517] on div "$ 14.99" at bounding box center [723, 524] width 164 height 35
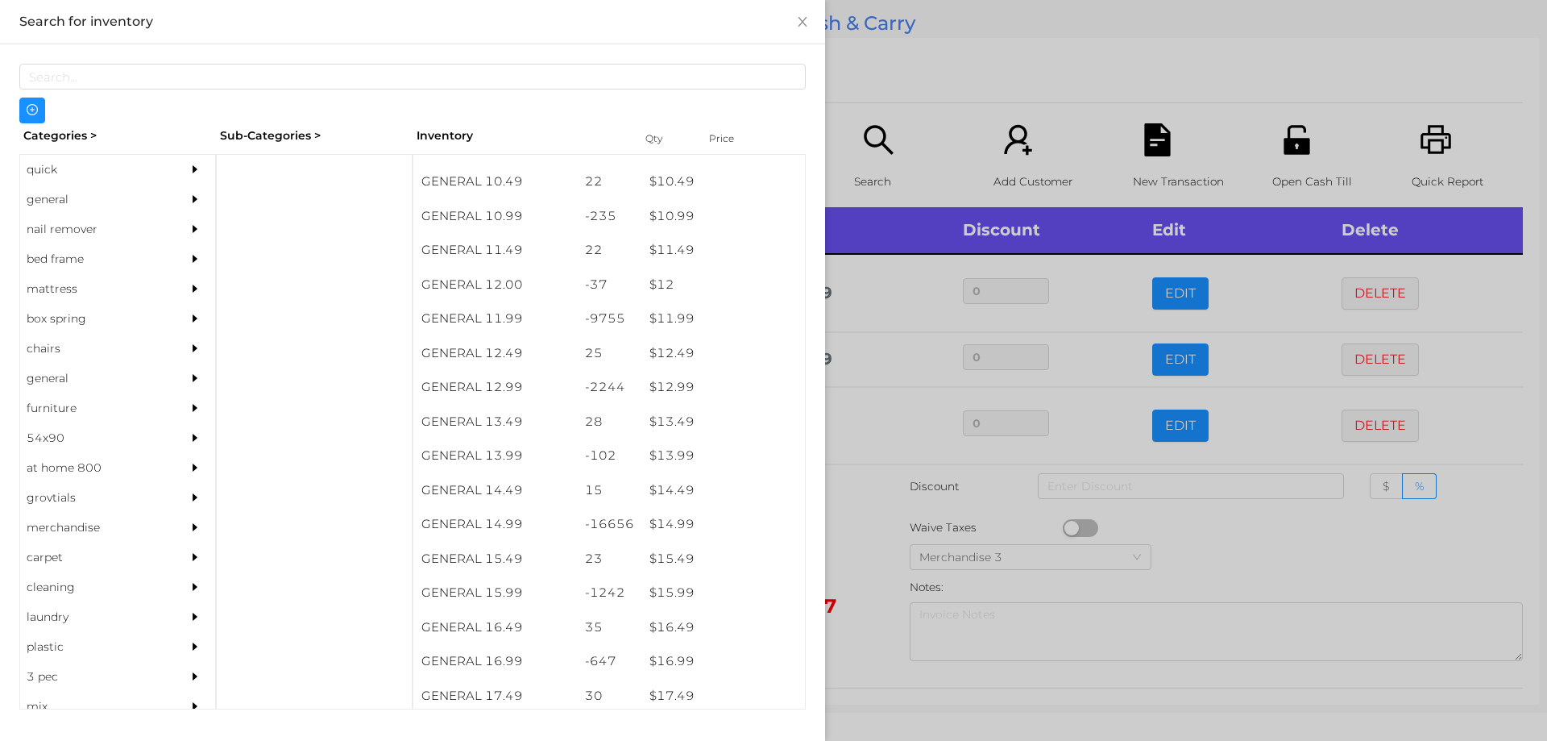
click at [877, 510] on div at bounding box center [773, 370] width 1547 height 741
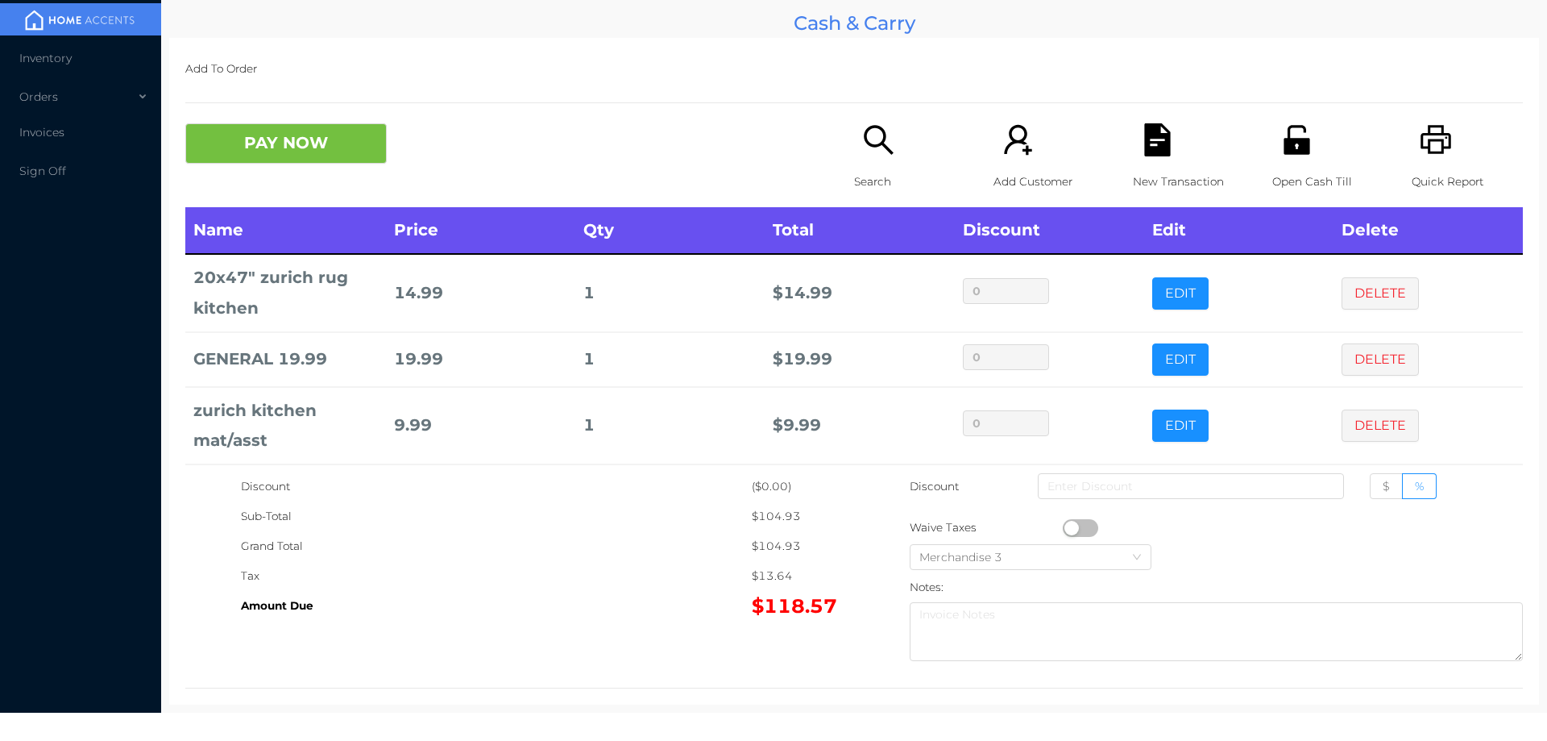
scroll to position [64, 0]
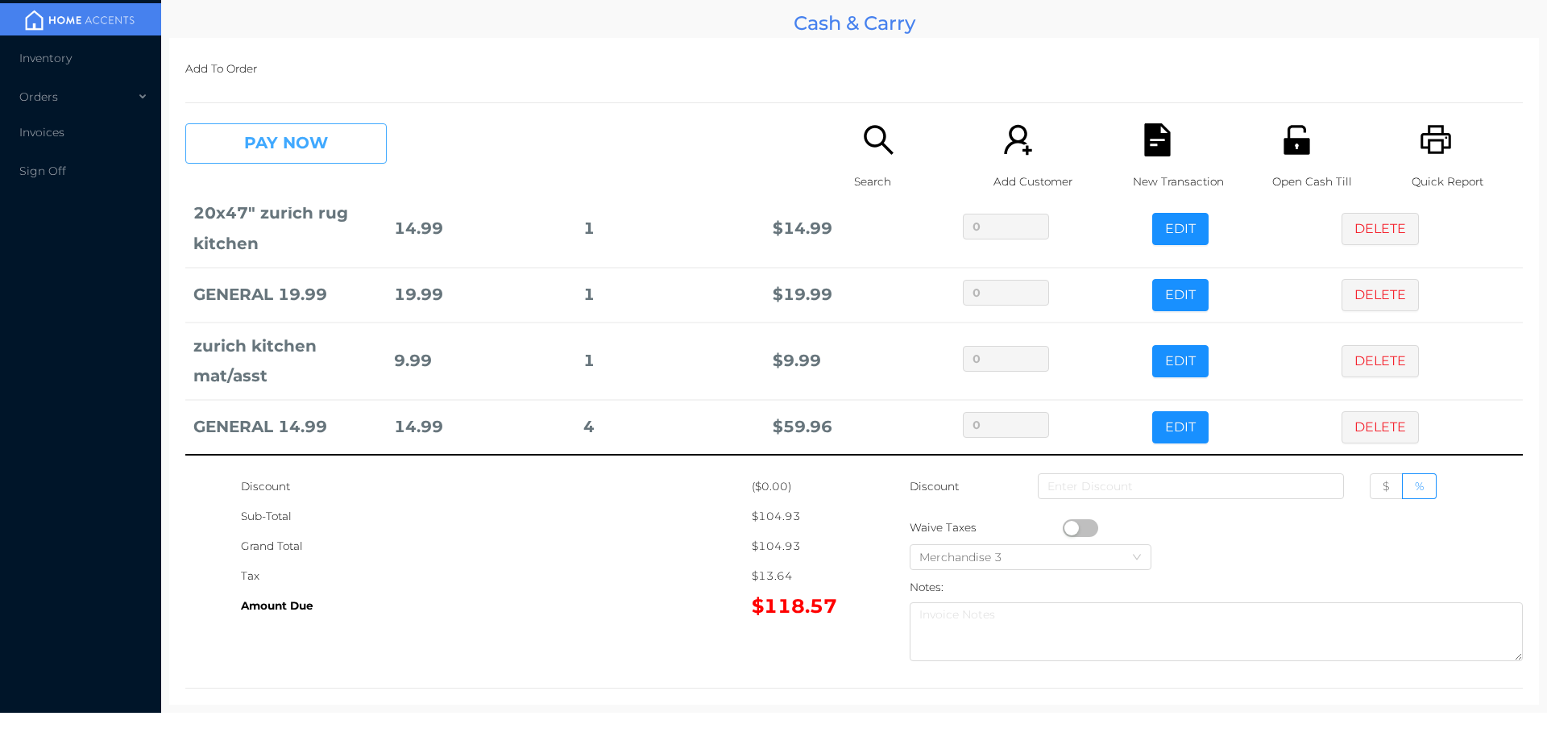
click at [283, 130] on button "PAY NOW" at bounding box center [285, 143] width 201 height 40
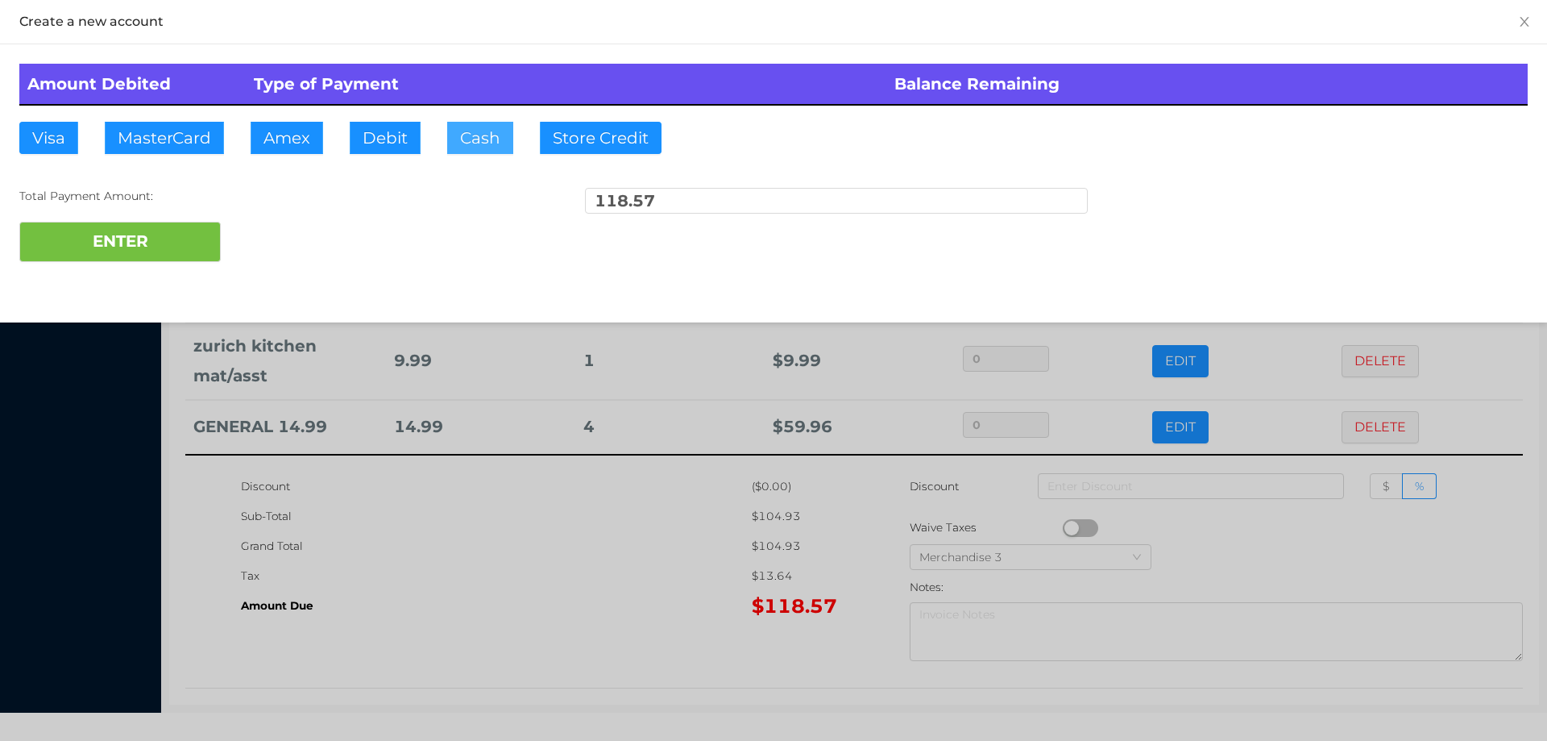
click at [482, 143] on button "Cash" at bounding box center [480, 138] width 66 height 32
type input "120."
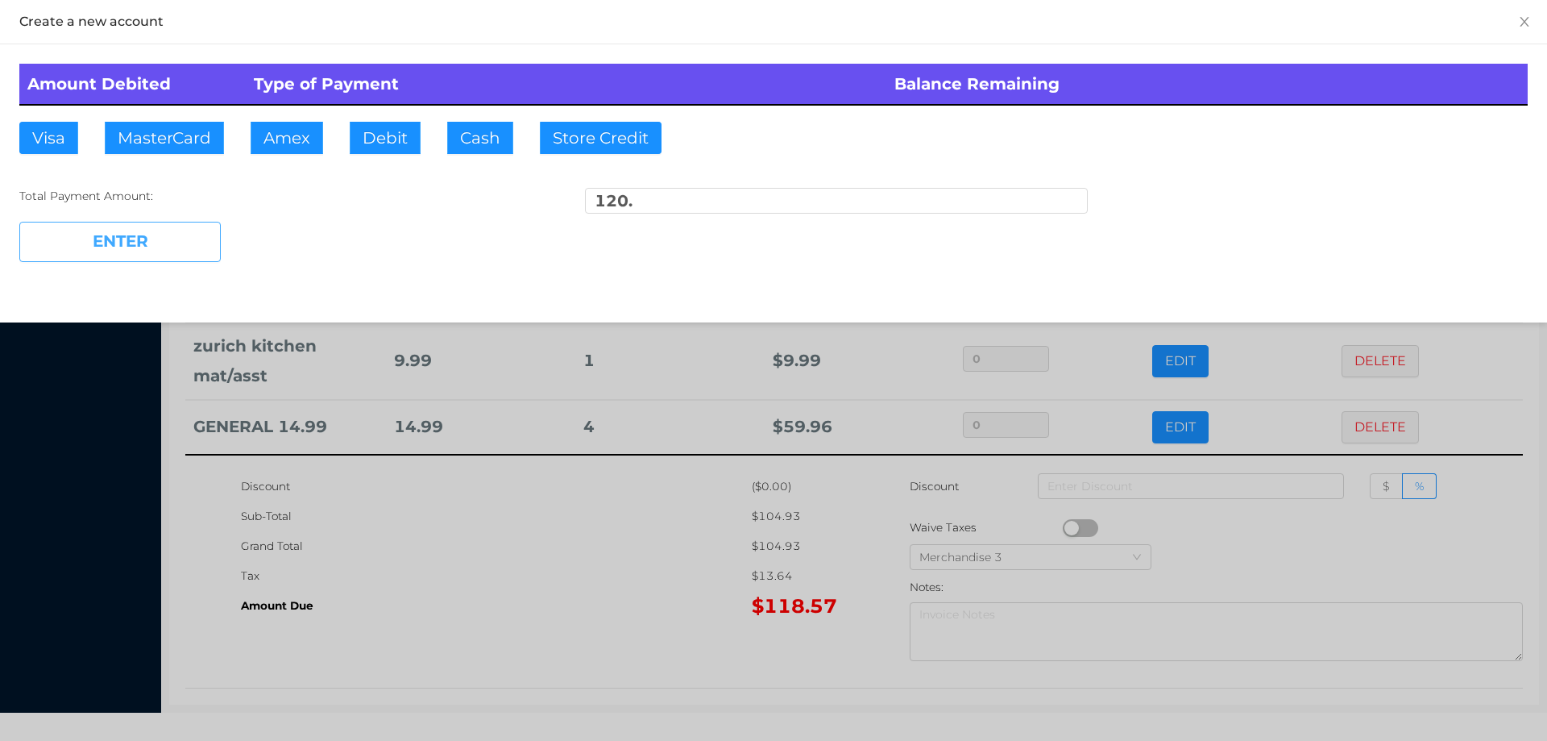
click at [192, 239] on button "ENTER" at bounding box center [119, 242] width 201 height 40
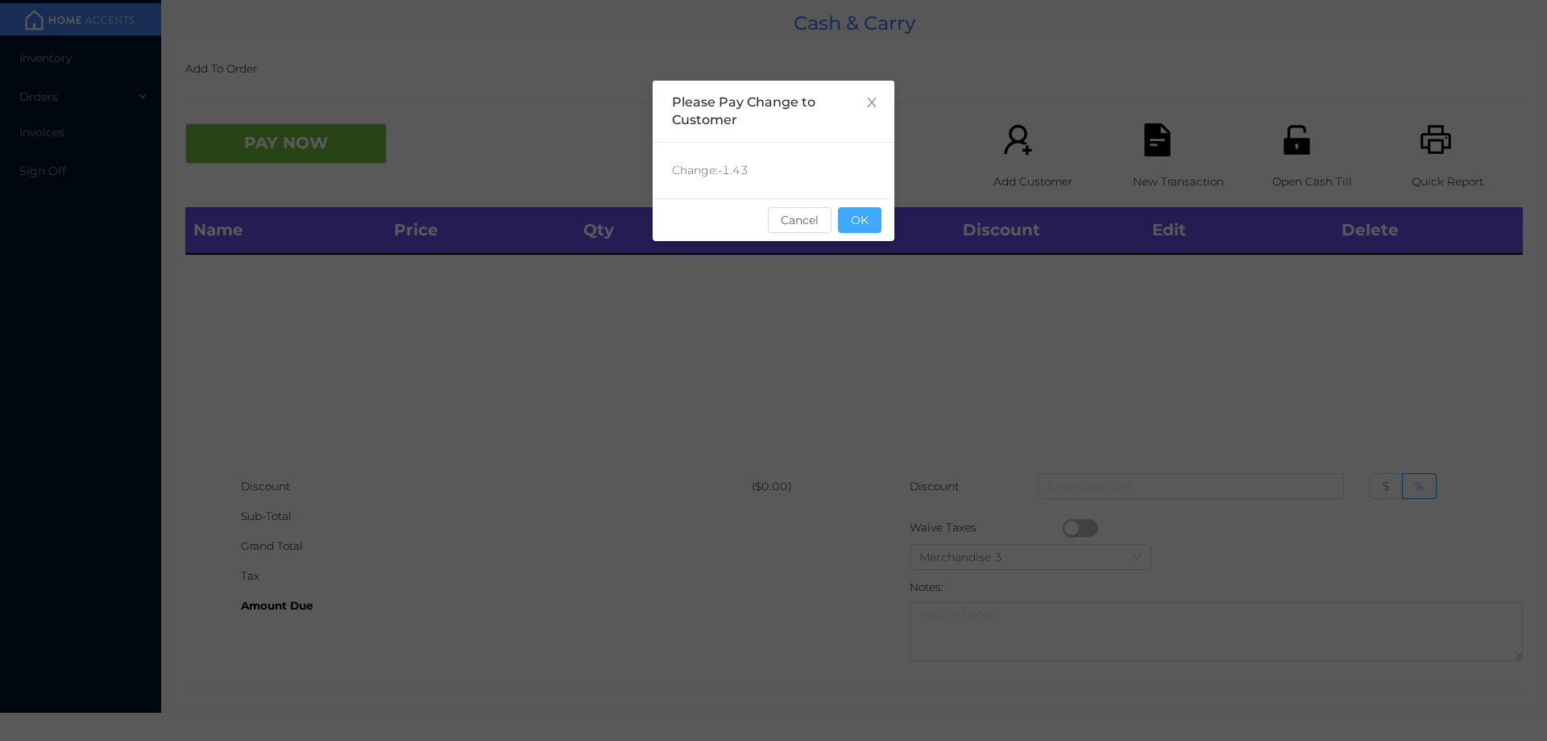
click at [879, 224] on button "OK" at bounding box center [860, 220] width 44 height 26
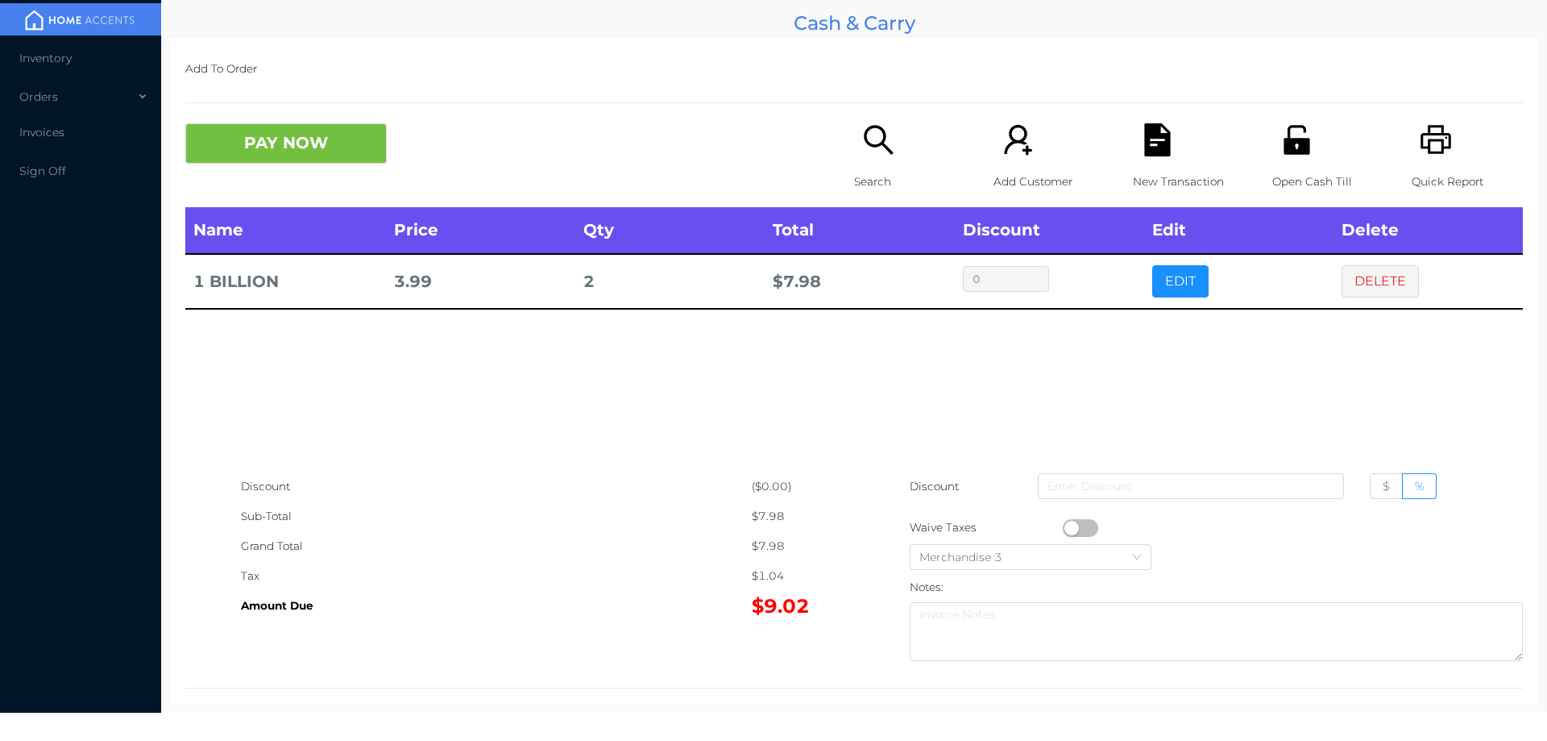
click at [233, 143] on button "PAY NOW" at bounding box center [285, 143] width 201 height 40
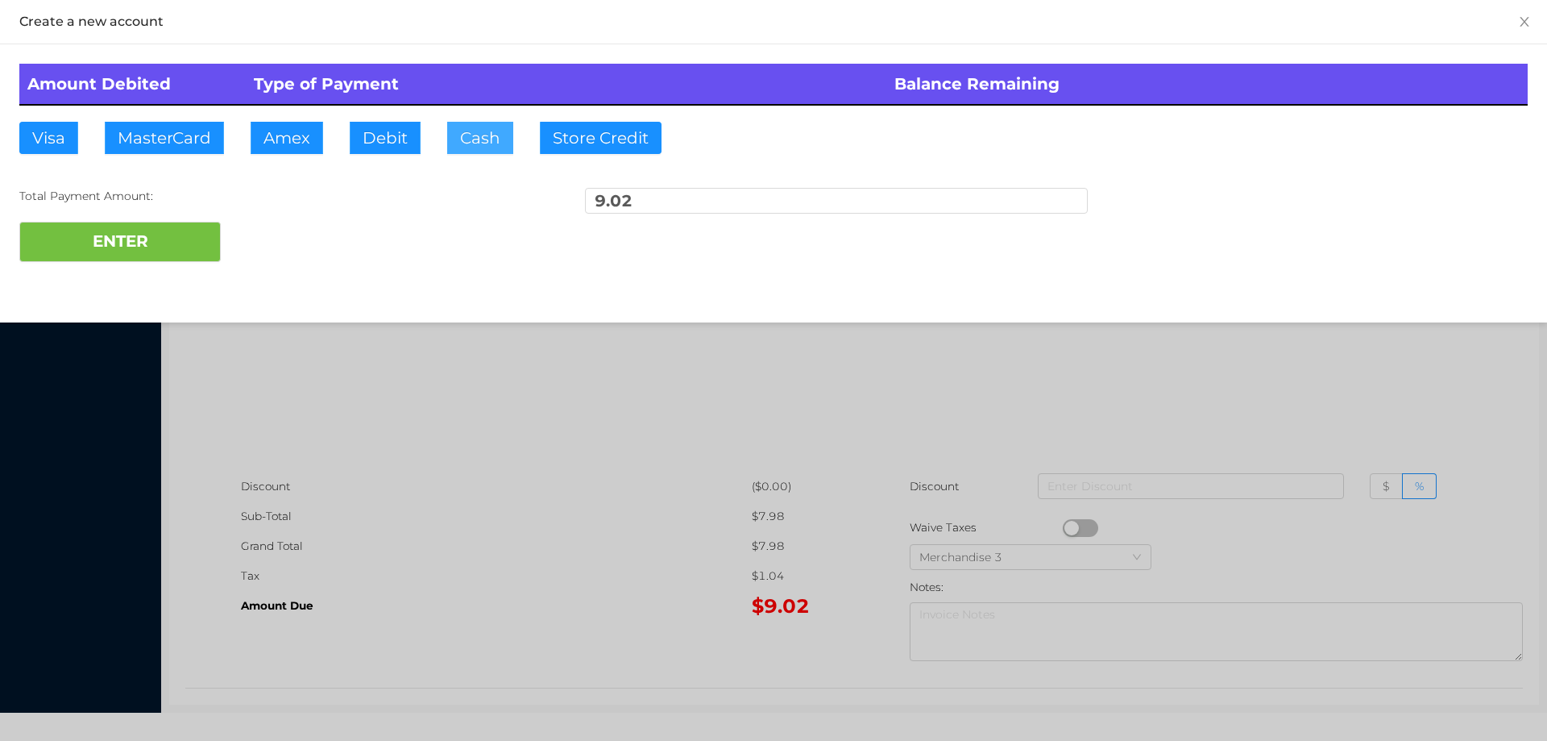
click at [452, 142] on button "Cash" at bounding box center [480, 138] width 66 height 32
type input "50."
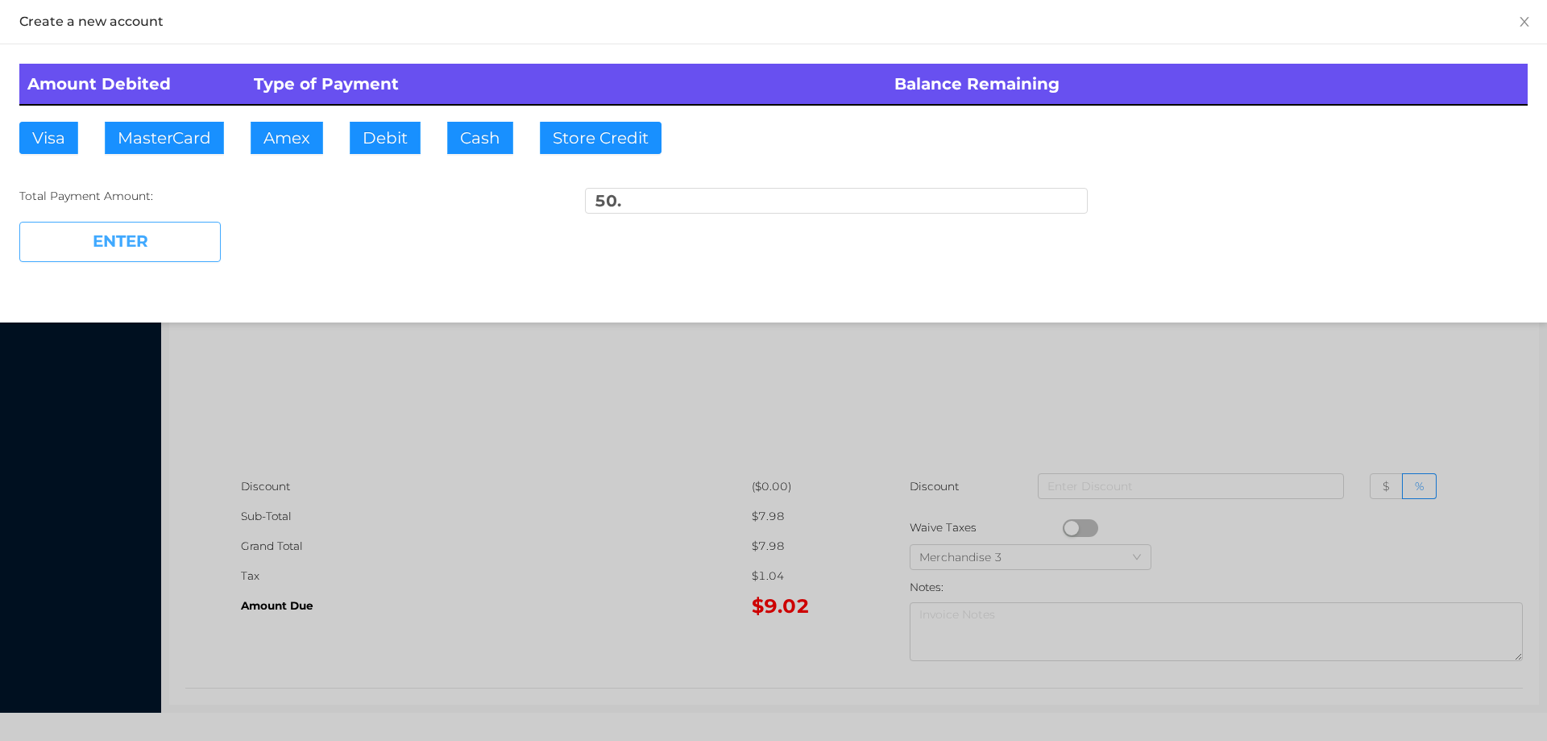
click at [172, 223] on button "ENTER" at bounding box center [119, 242] width 201 height 40
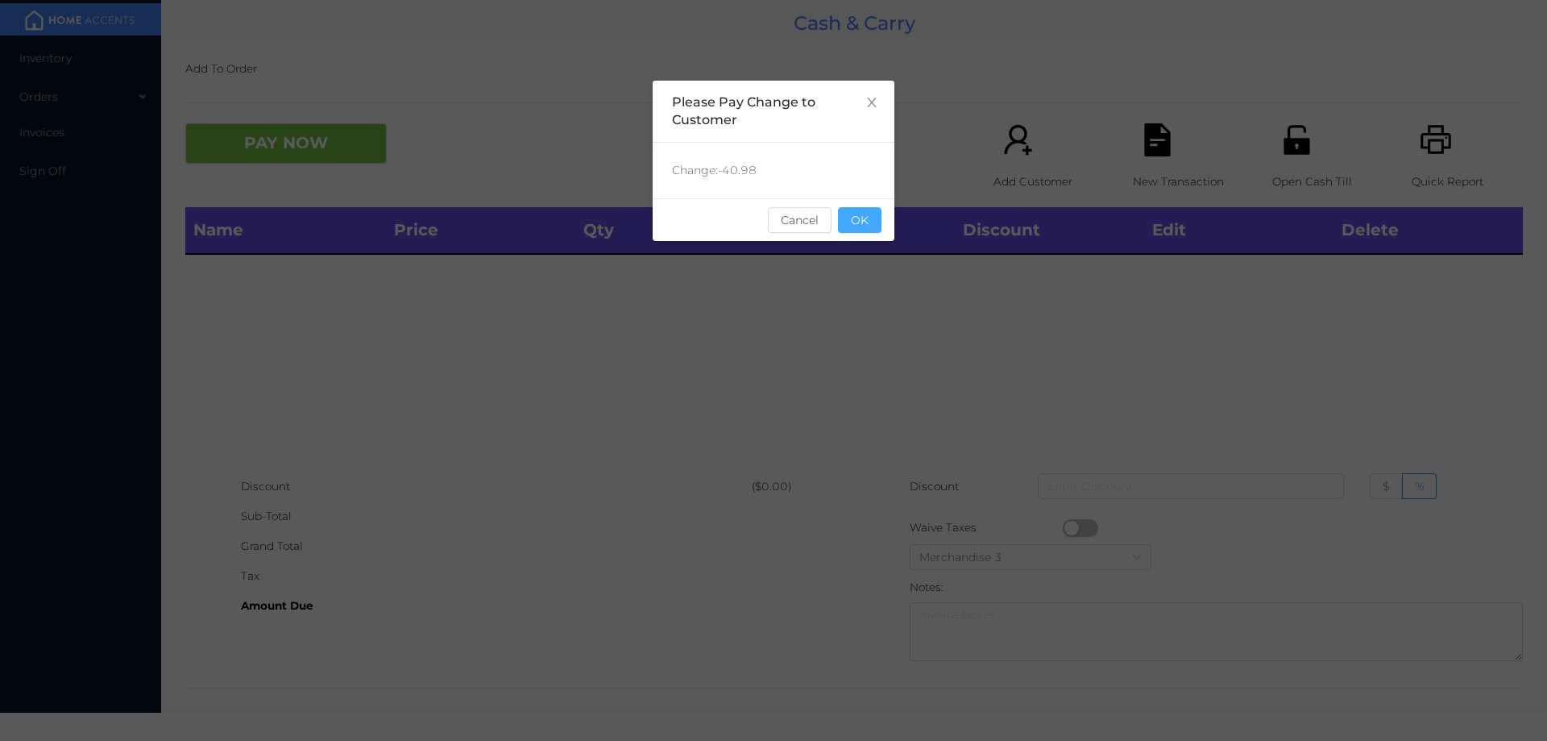
click at [858, 232] on button "OK" at bounding box center [860, 220] width 44 height 26
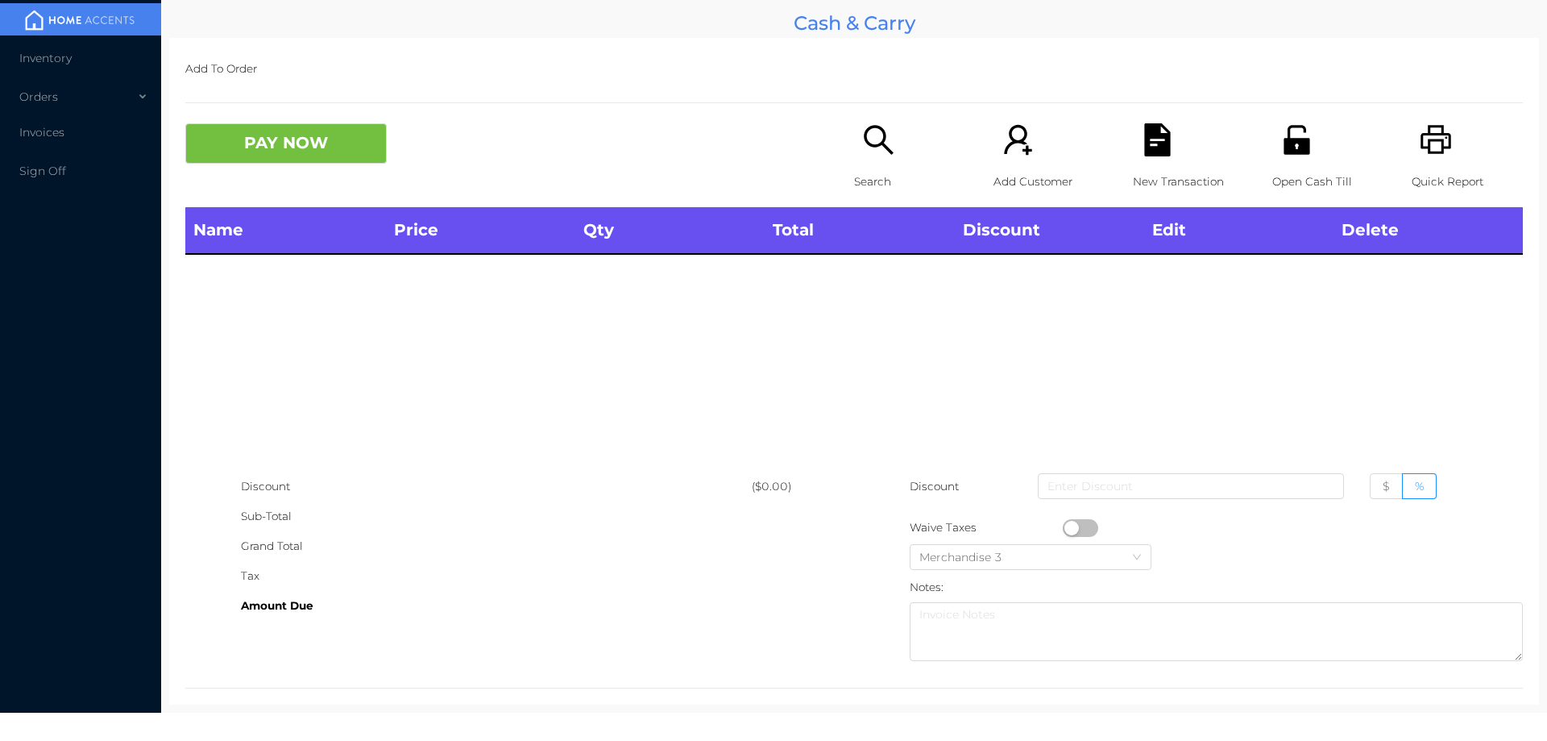
click at [1420, 150] on icon "icon: printer" at bounding box center [1436, 139] width 33 height 33
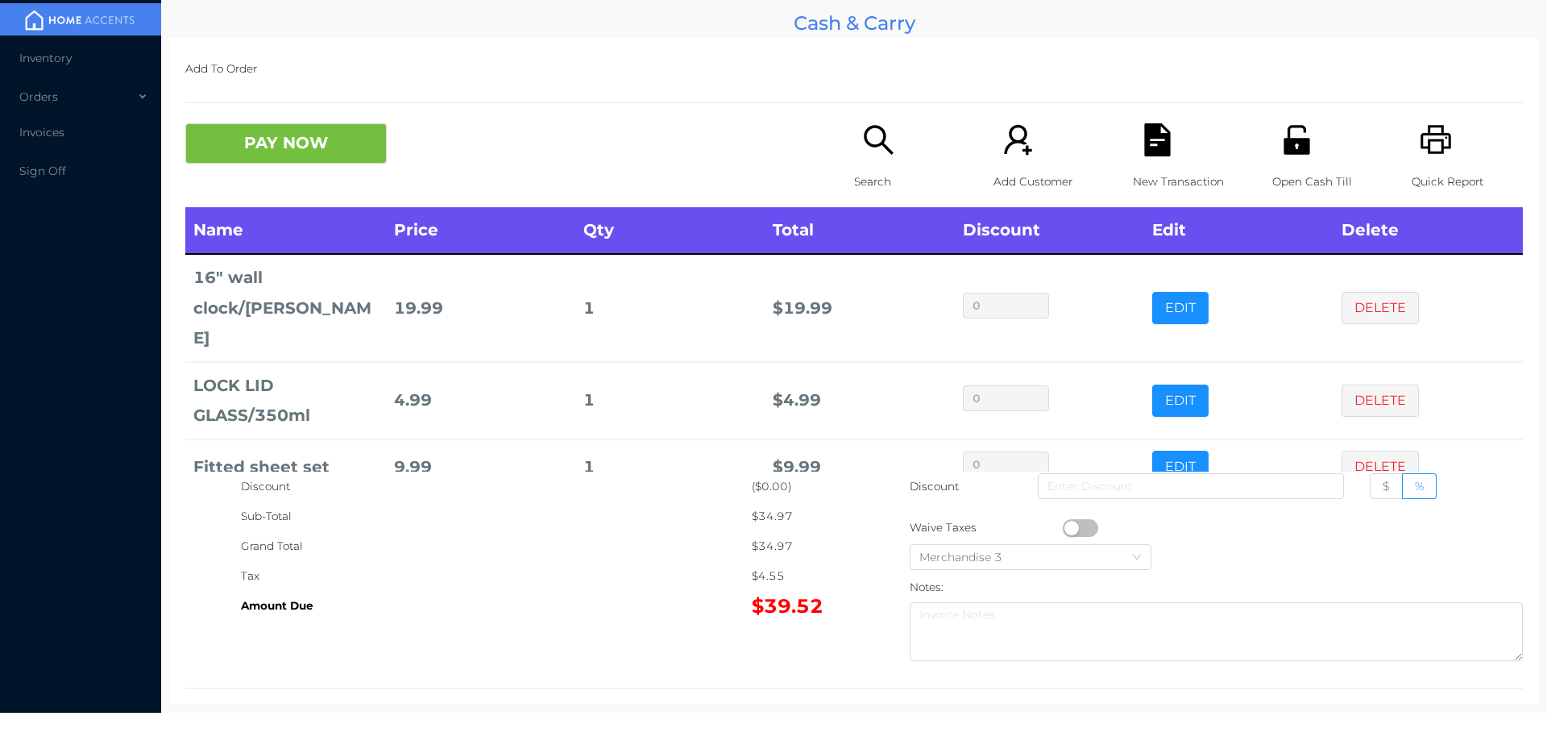
click at [1412, 134] on div "Quick Report" at bounding box center [1467, 165] width 111 height 84
click at [1142, 144] on icon "icon: file-text" at bounding box center [1157, 139] width 33 height 33
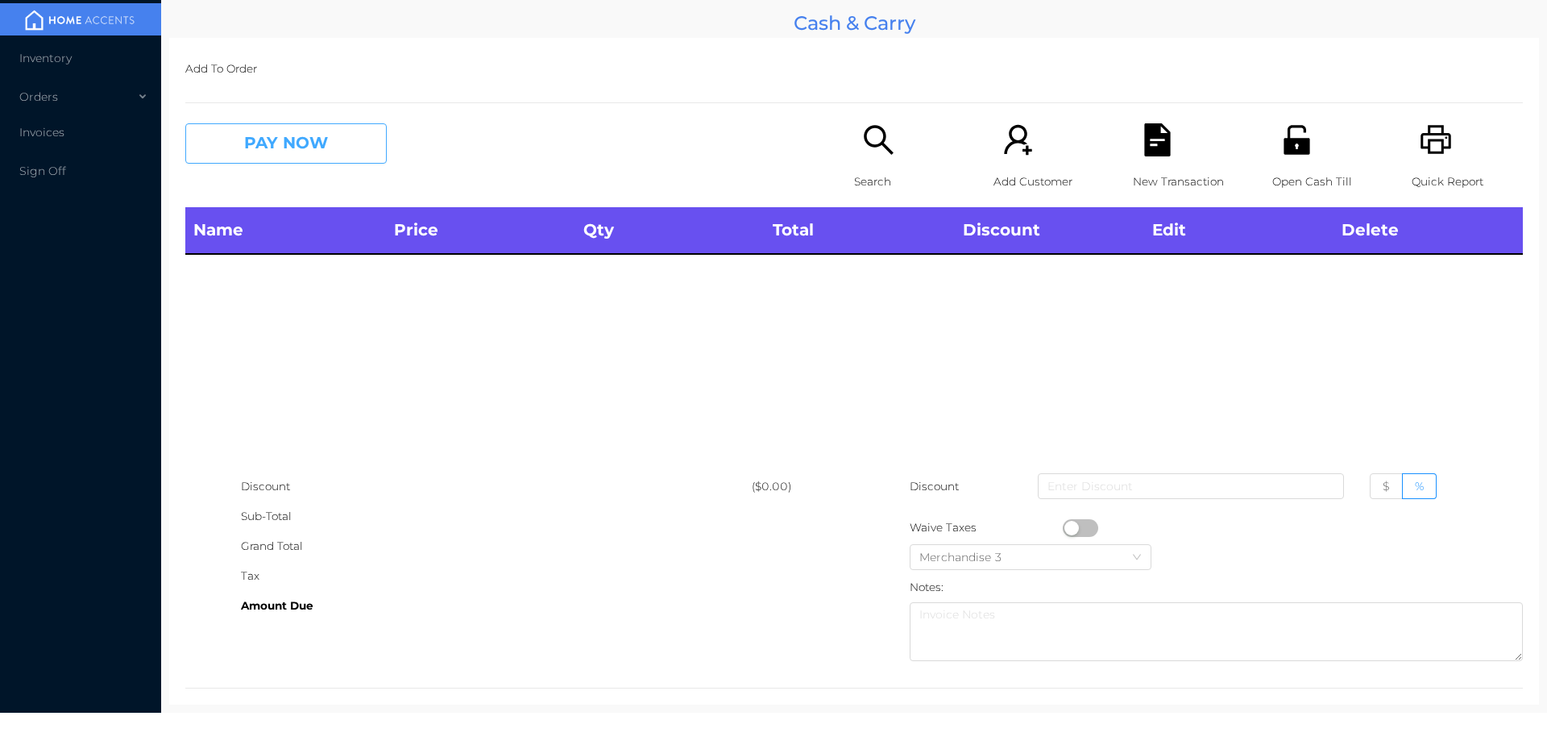
click at [309, 143] on button "PAY NOW" at bounding box center [285, 143] width 201 height 40
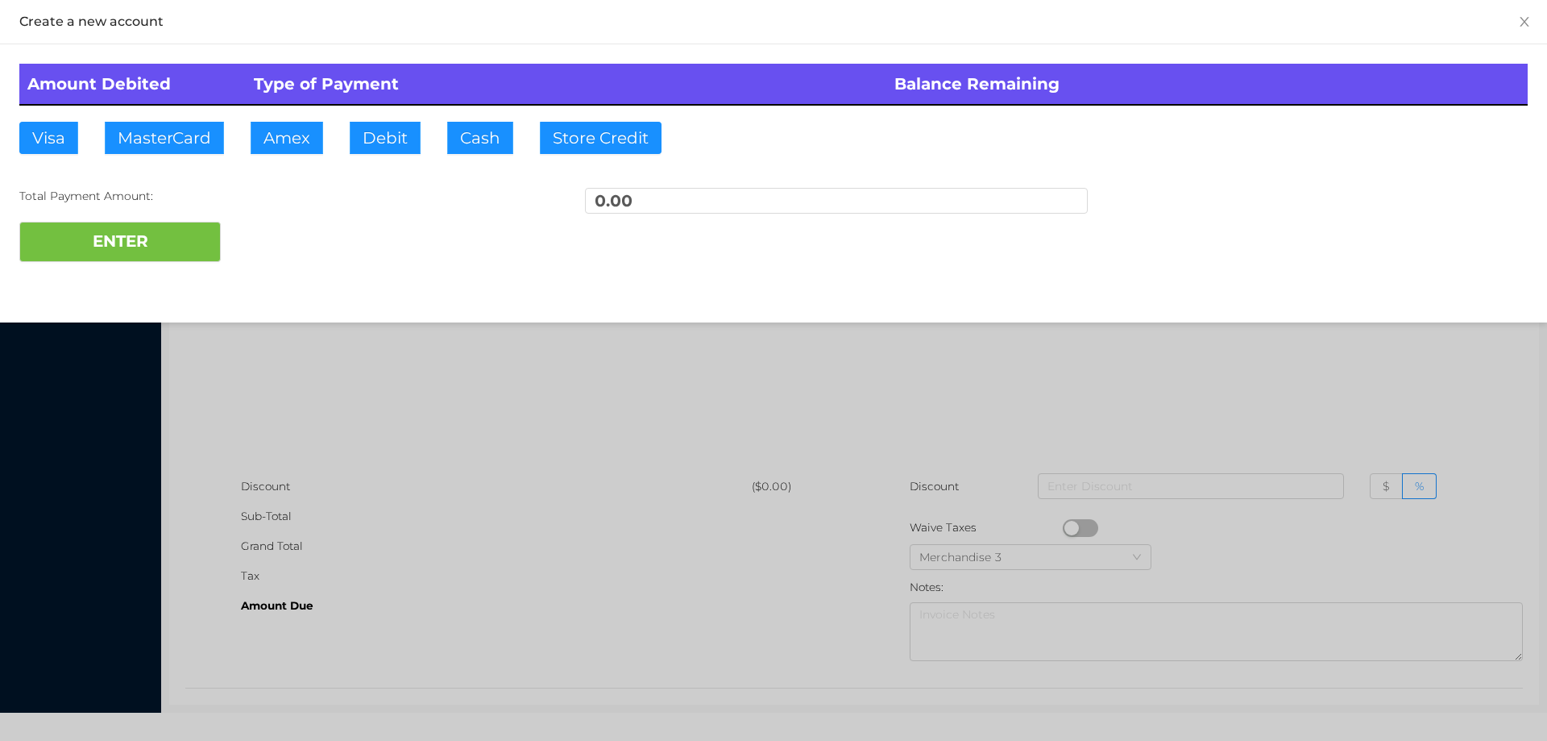
click at [1382, 409] on div at bounding box center [773, 370] width 1547 height 741
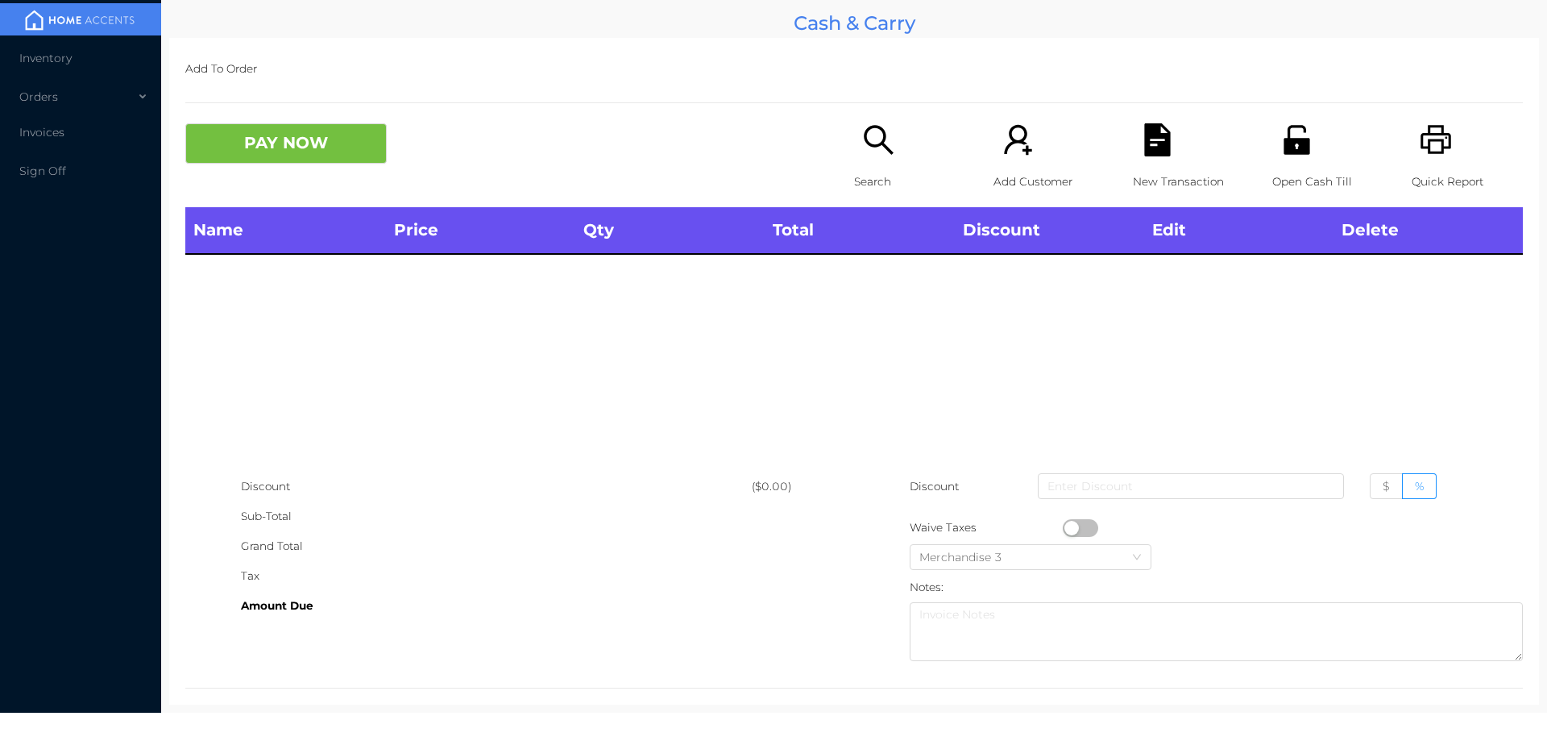
click at [870, 159] on div "Search" at bounding box center [909, 165] width 111 height 84
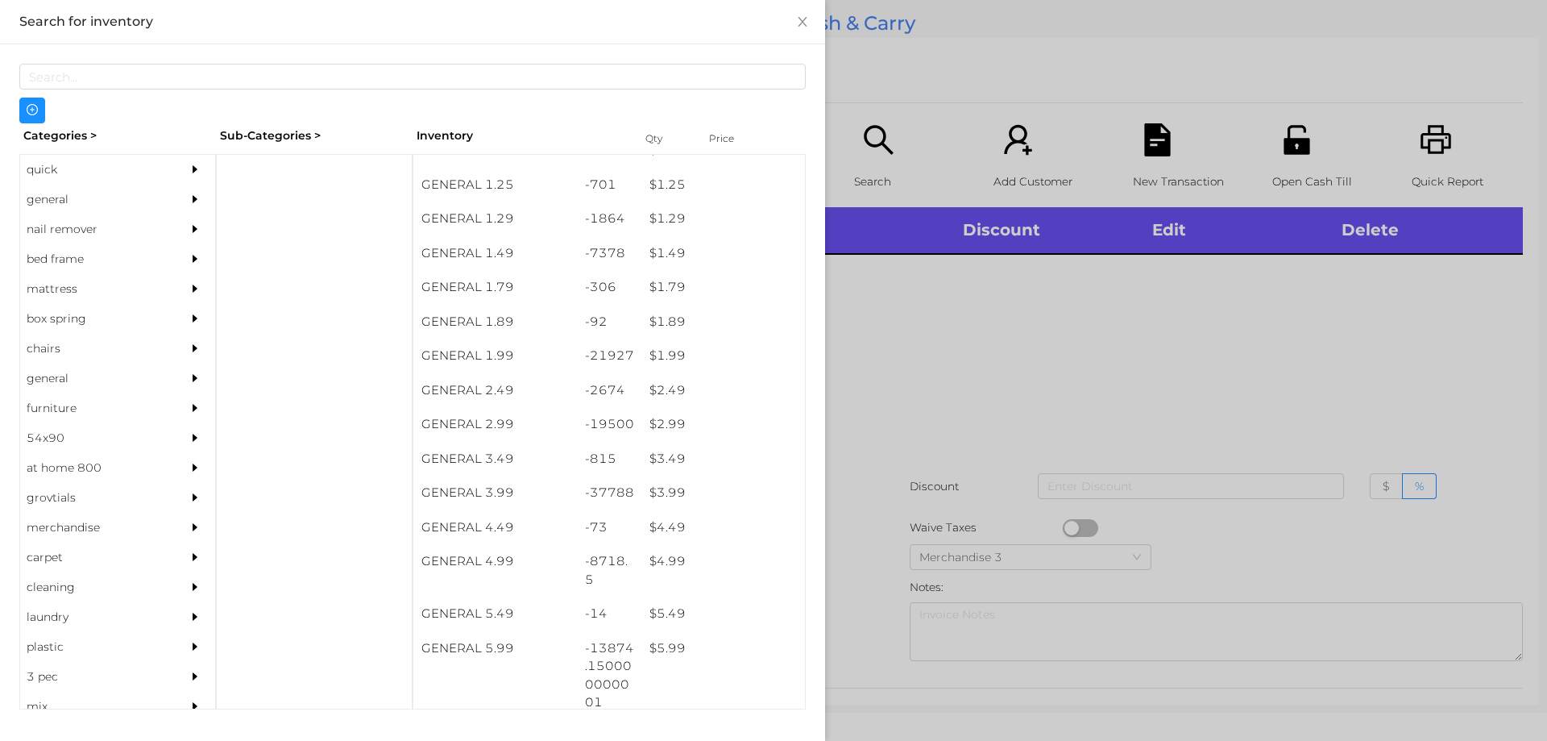
scroll to position [239, 0]
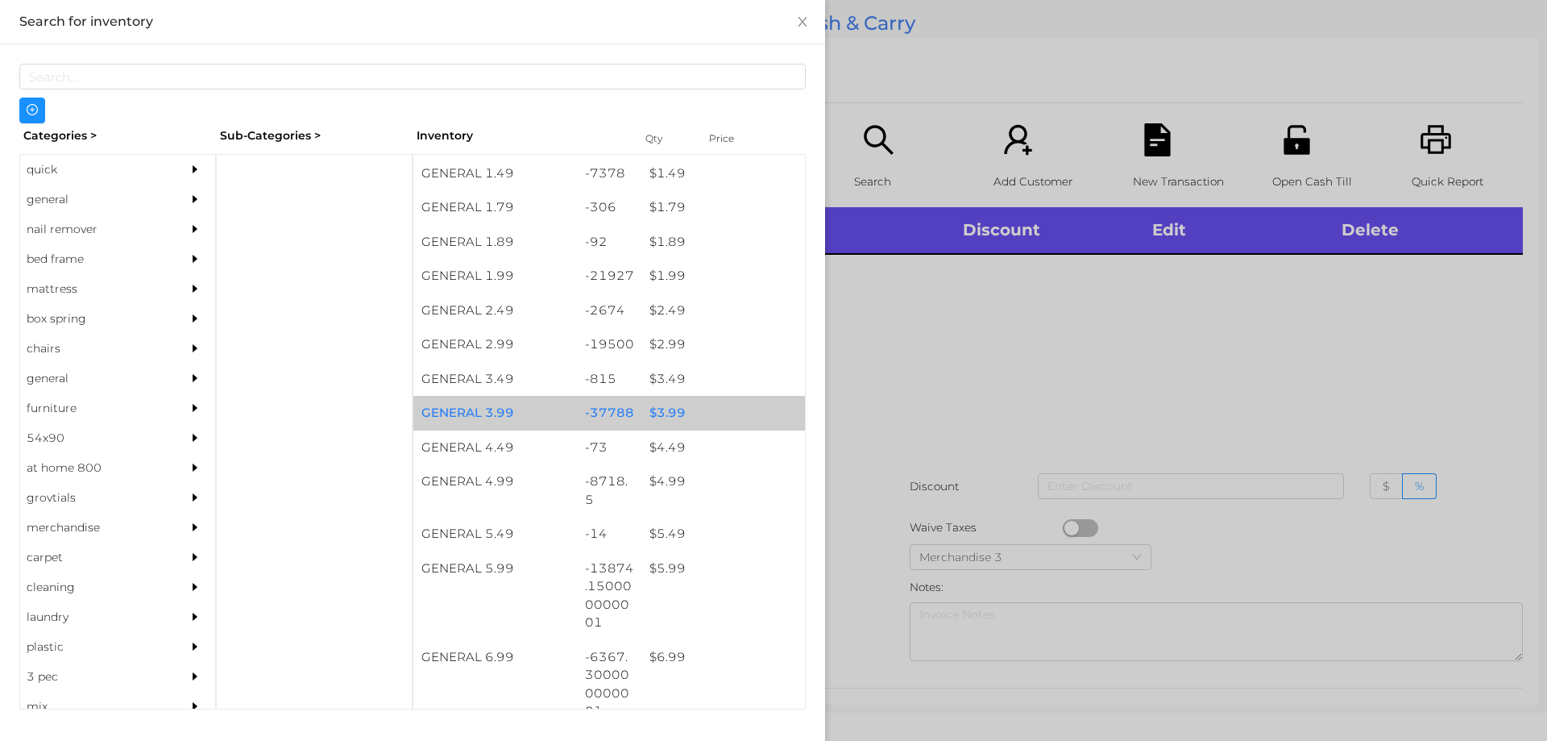
click at [679, 409] on div "$ 3.99" at bounding box center [723, 413] width 164 height 35
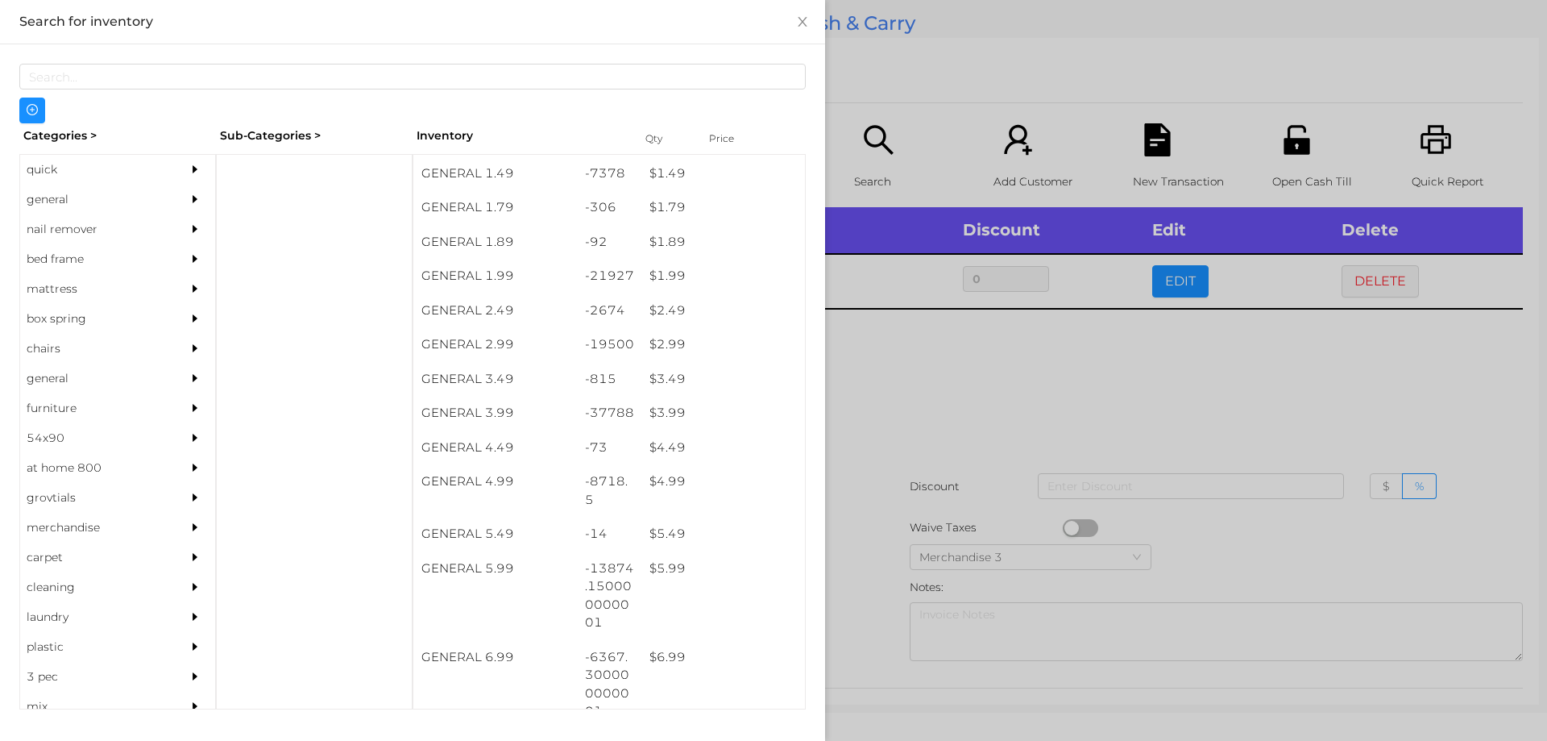
click at [982, 355] on div at bounding box center [773, 370] width 1547 height 741
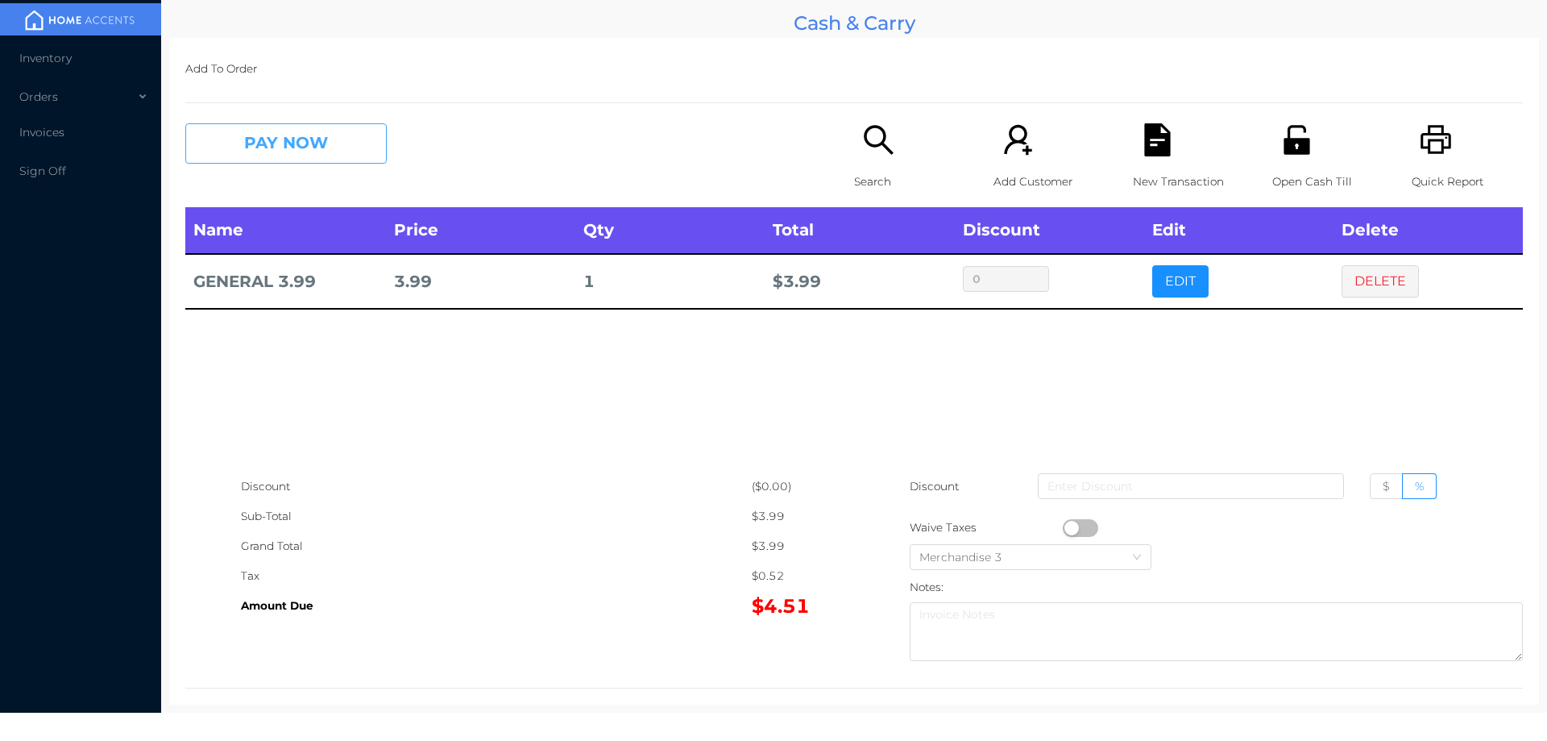
click at [339, 127] on button "PAY NOW" at bounding box center [285, 143] width 201 height 40
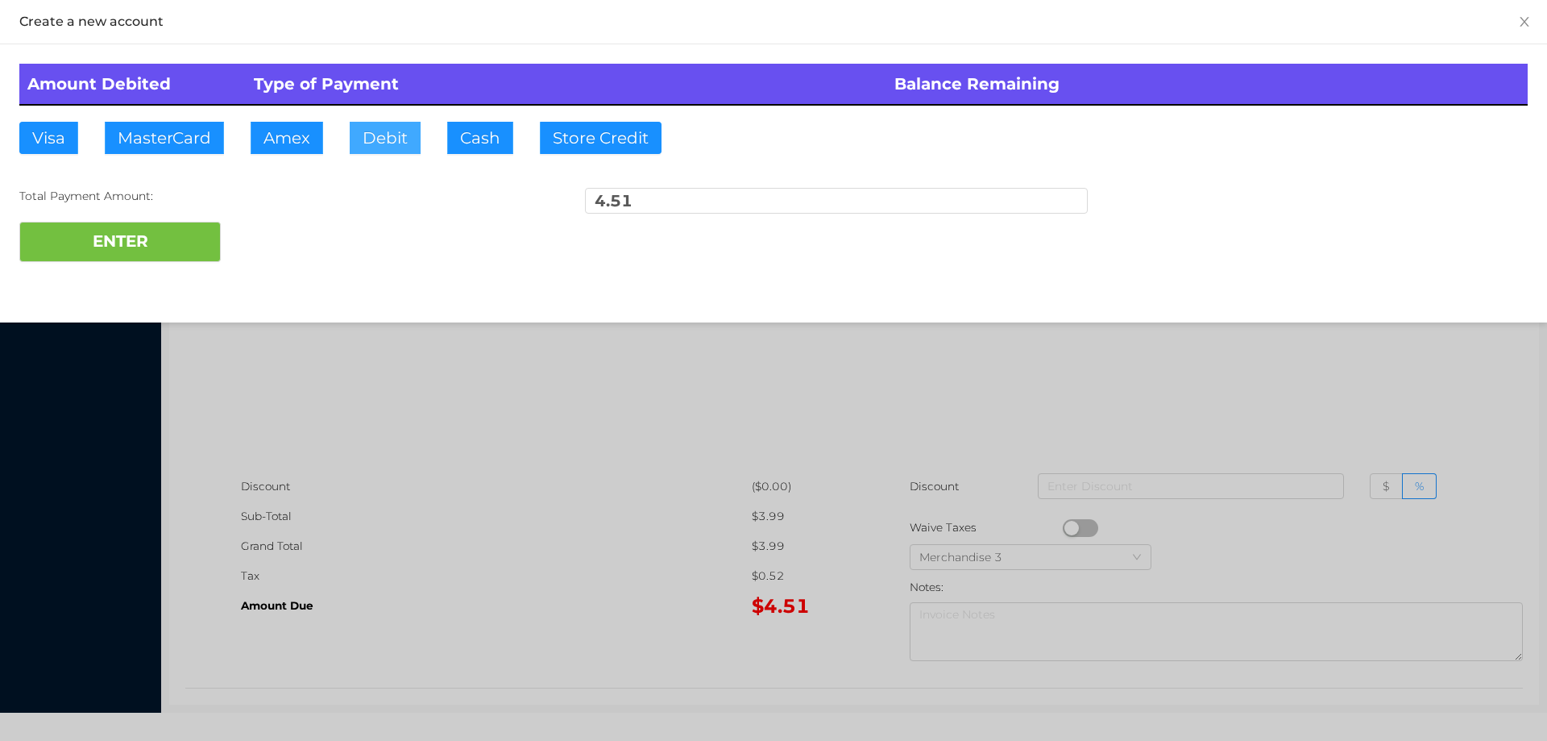
click at [387, 132] on button "Debit" at bounding box center [385, 138] width 71 height 32
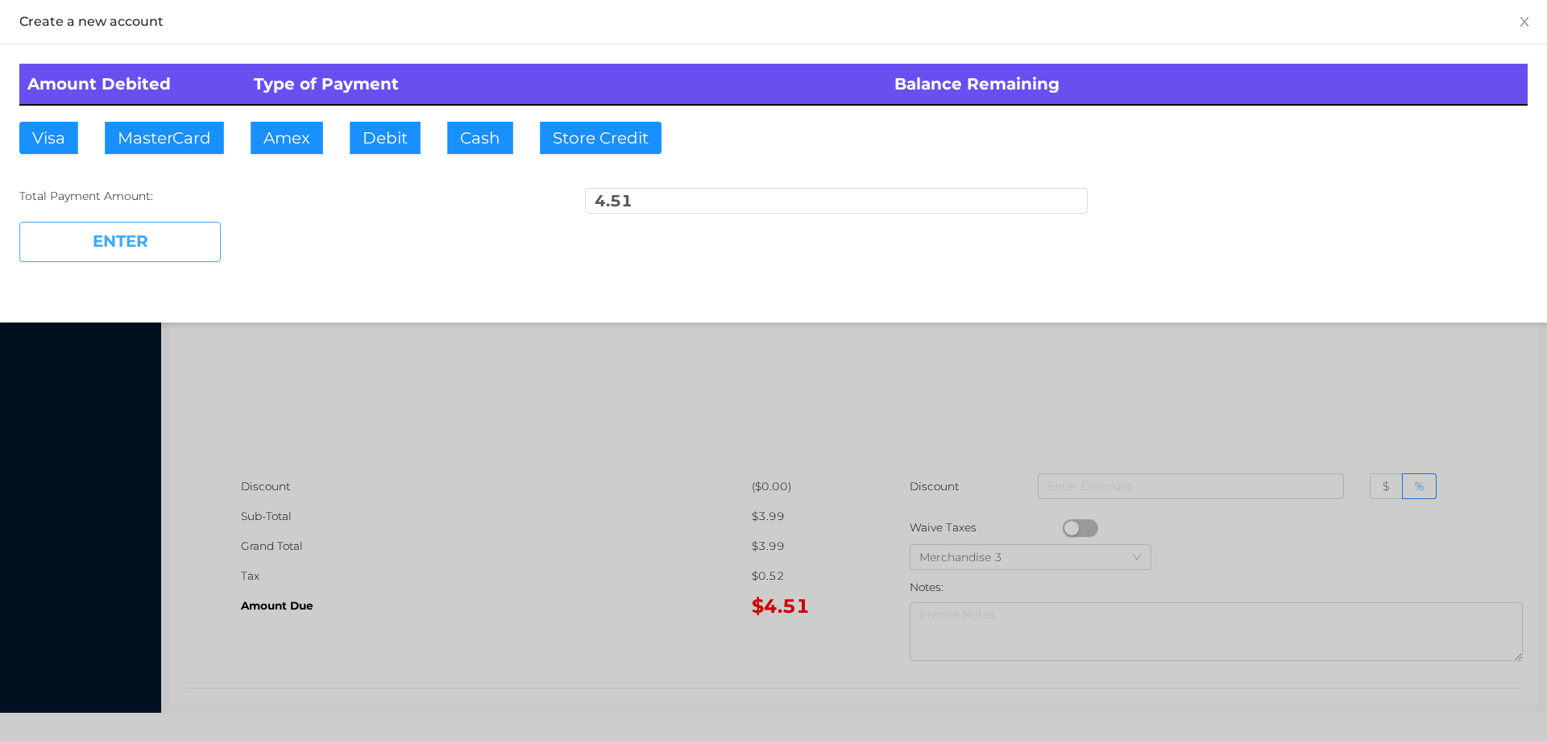
click at [201, 233] on button "ENTER" at bounding box center [119, 242] width 201 height 40
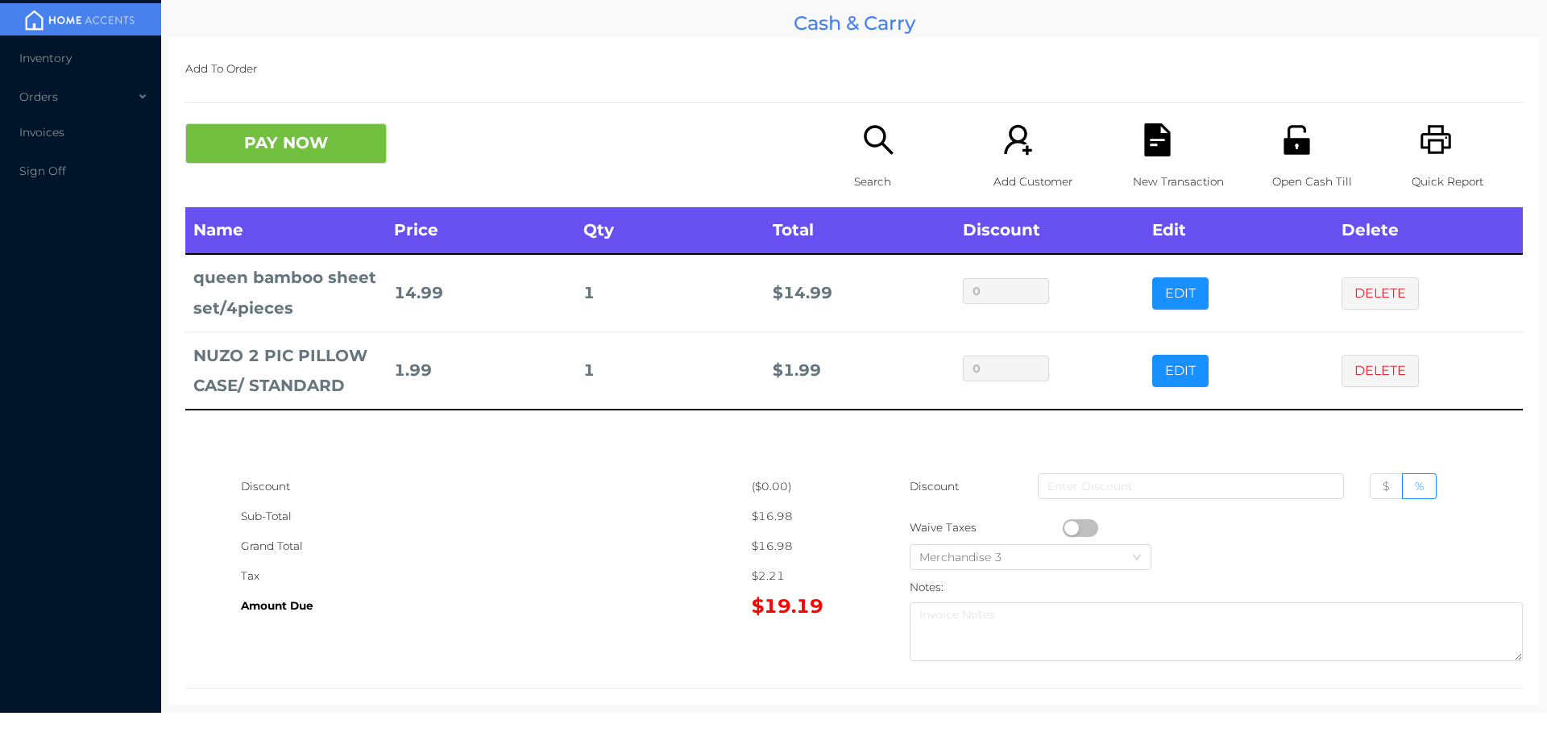
click at [889, 150] on icon "icon: search" at bounding box center [878, 139] width 33 height 33
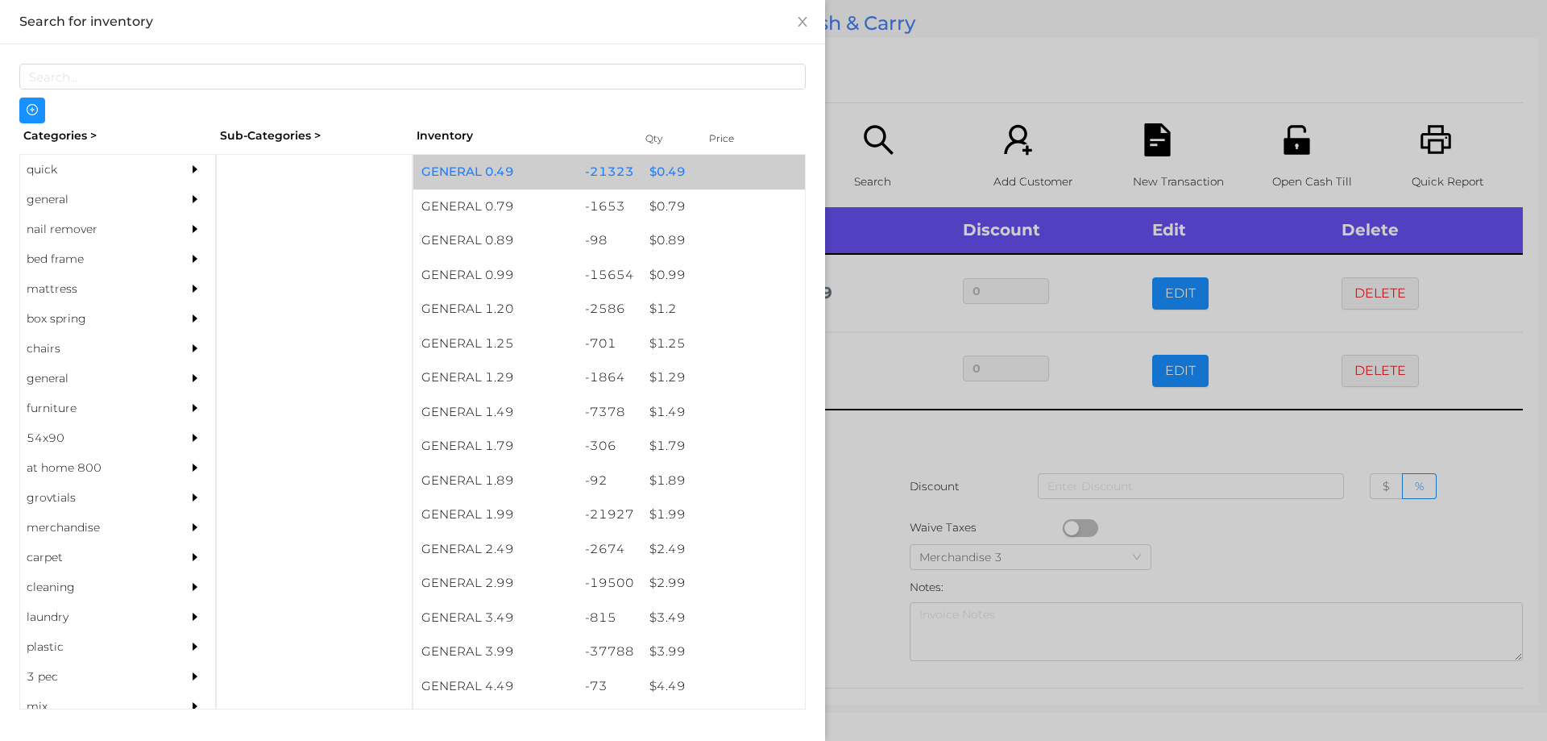
click at [650, 177] on div "$ 0.49" at bounding box center [723, 172] width 164 height 35
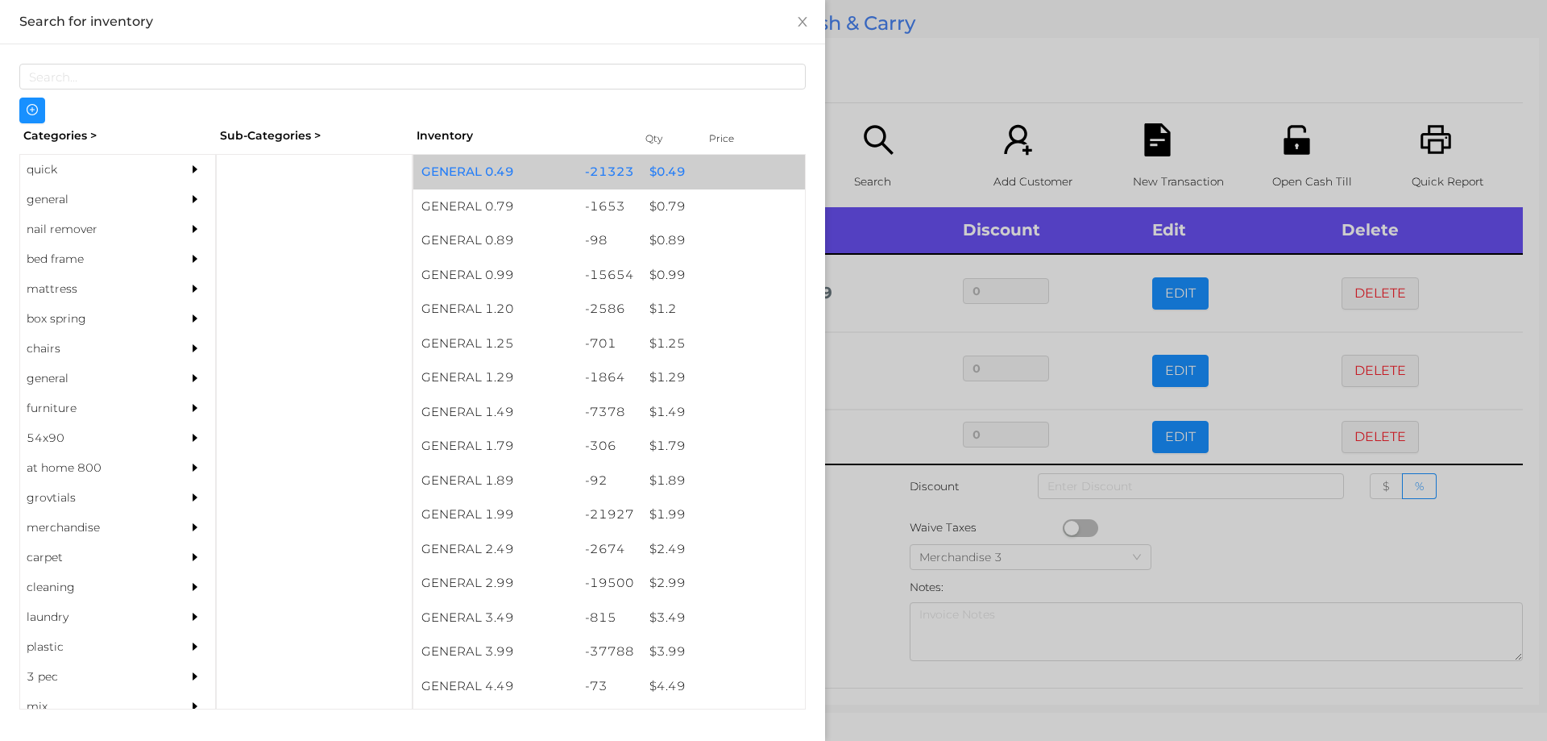
click at [656, 180] on div "$ 0.49" at bounding box center [723, 172] width 164 height 35
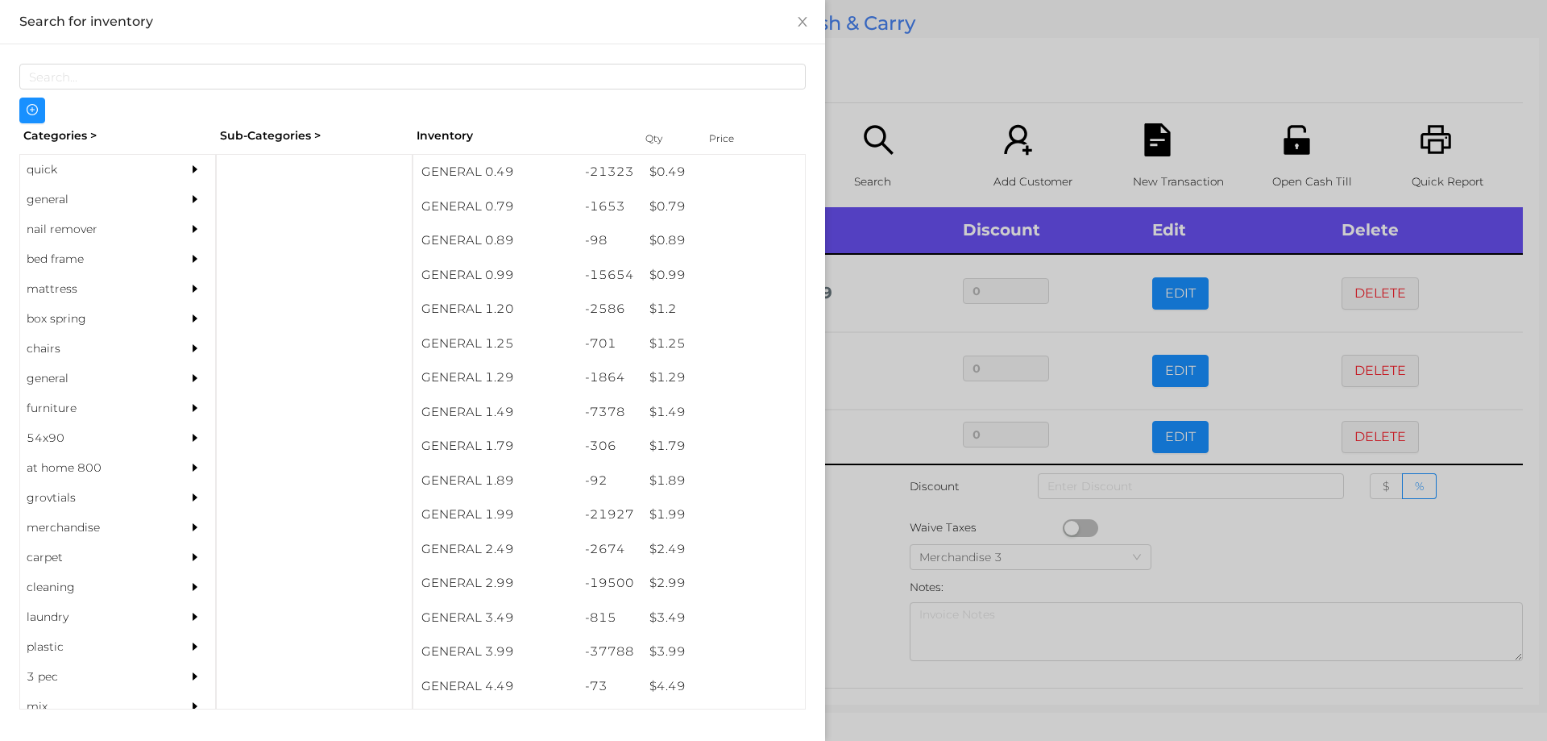
click at [869, 513] on div at bounding box center [773, 370] width 1547 height 741
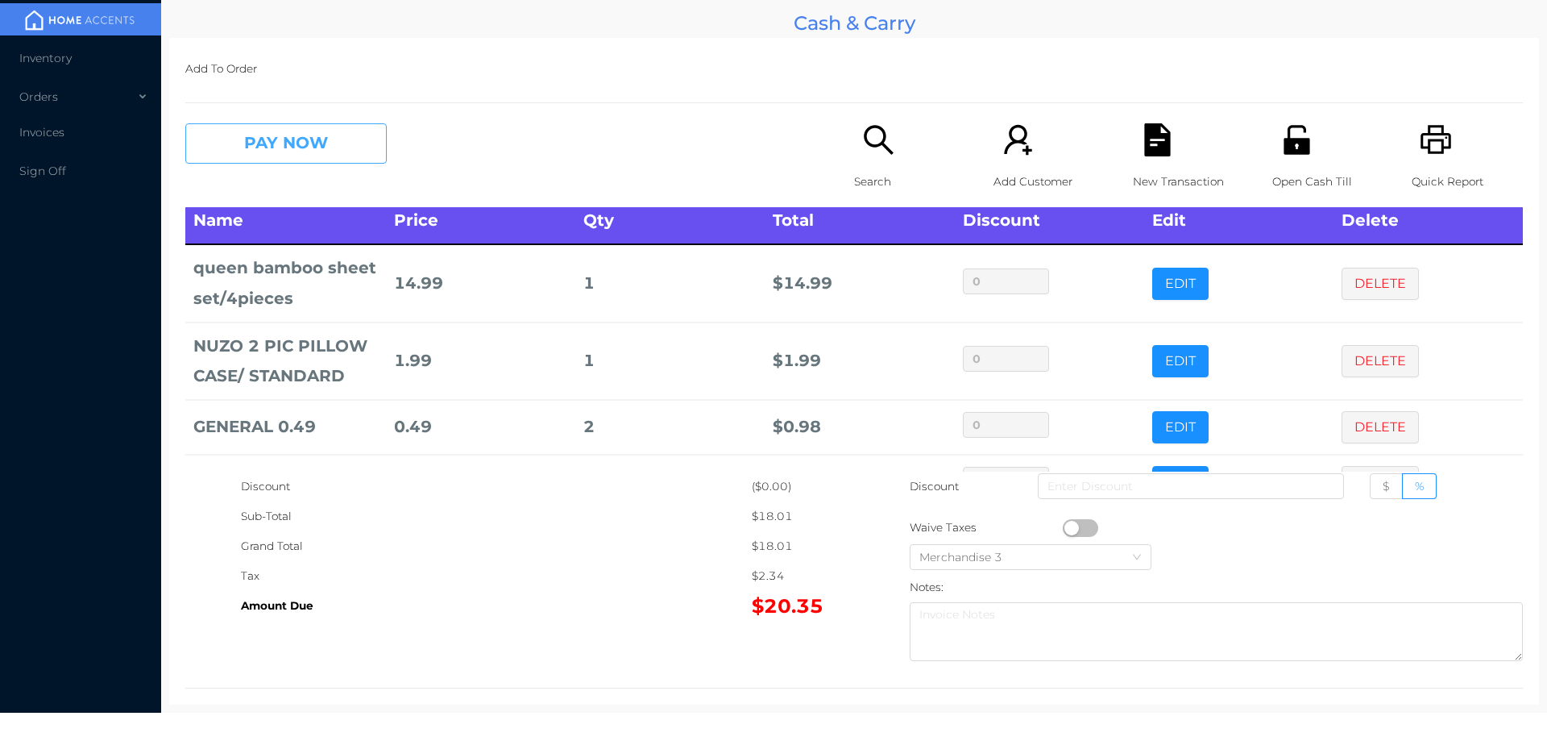
click at [224, 134] on button "PAY NOW" at bounding box center [285, 143] width 201 height 40
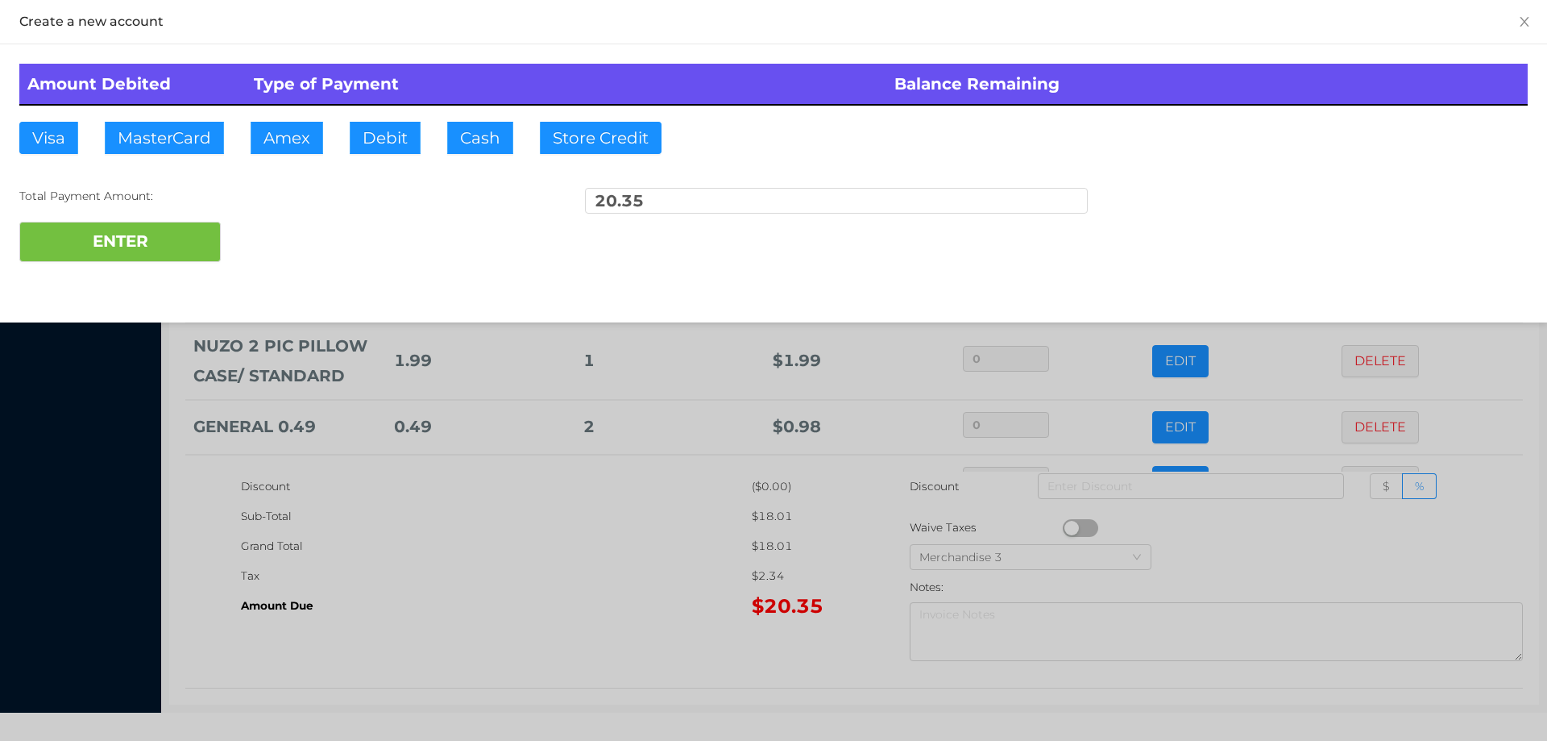
click at [592, 585] on div at bounding box center [773, 370] width 1547 height 741
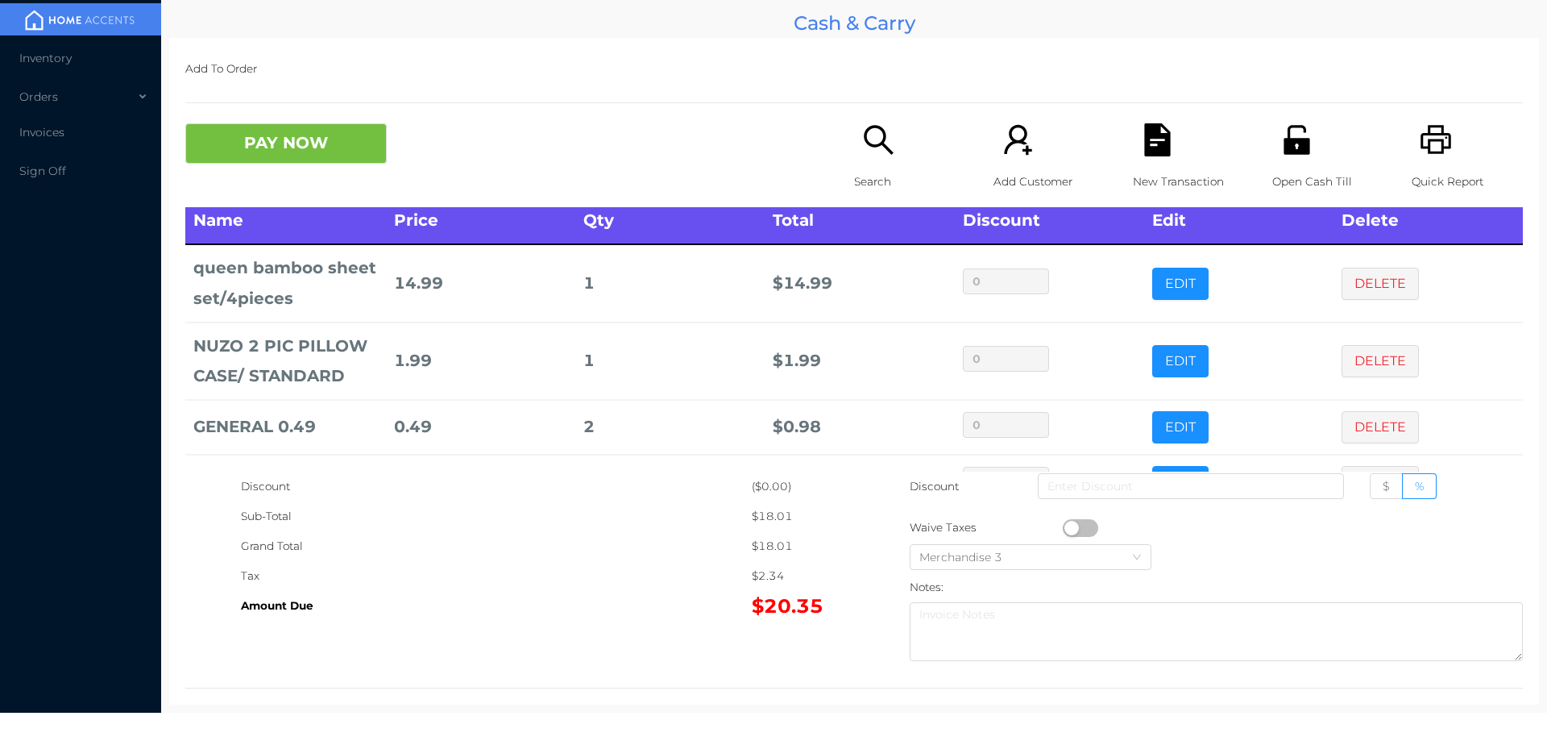
scroll to position [64, 0]
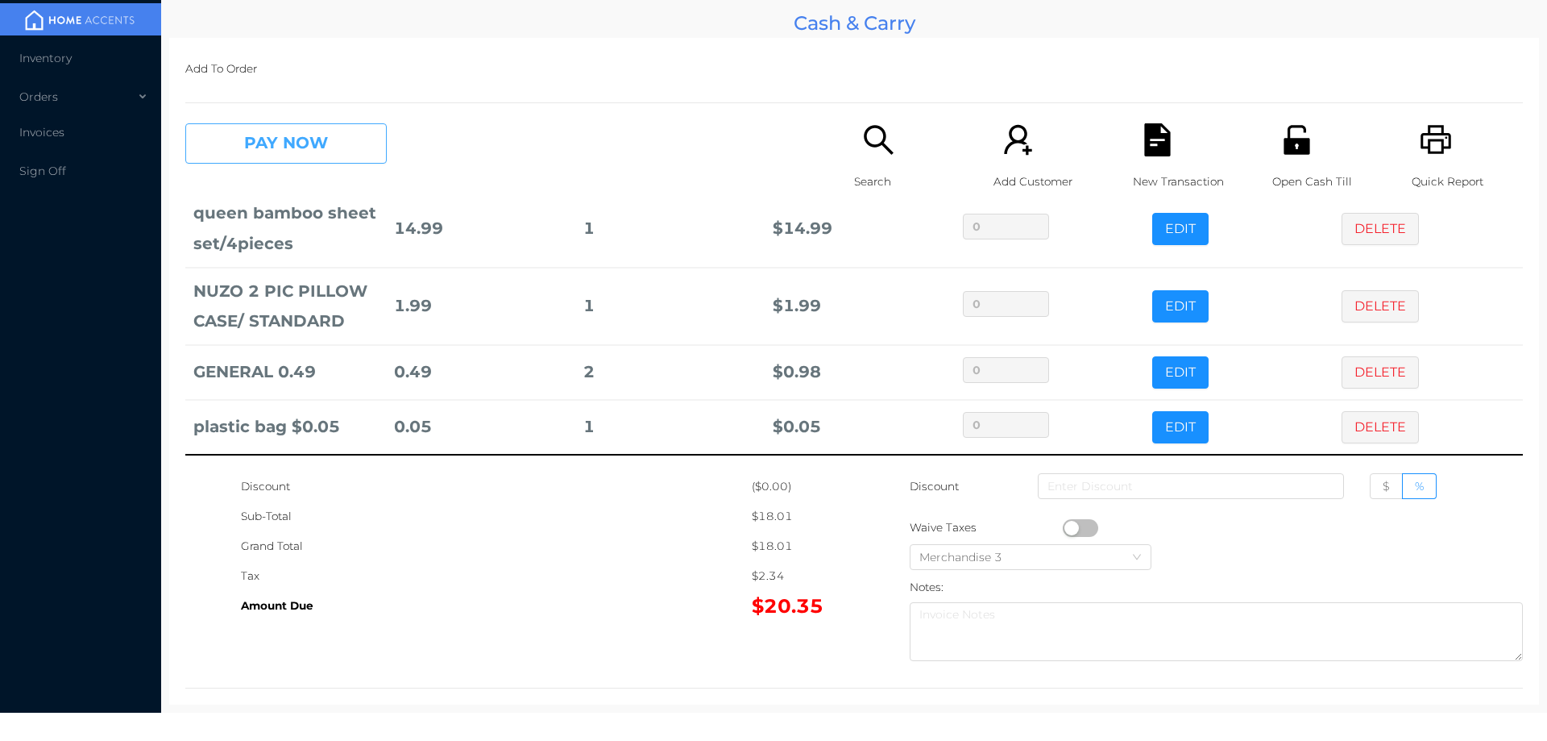
click at [238, 143] on button "PAY NOW" at bounding box center [285, 143] width 201 height 40
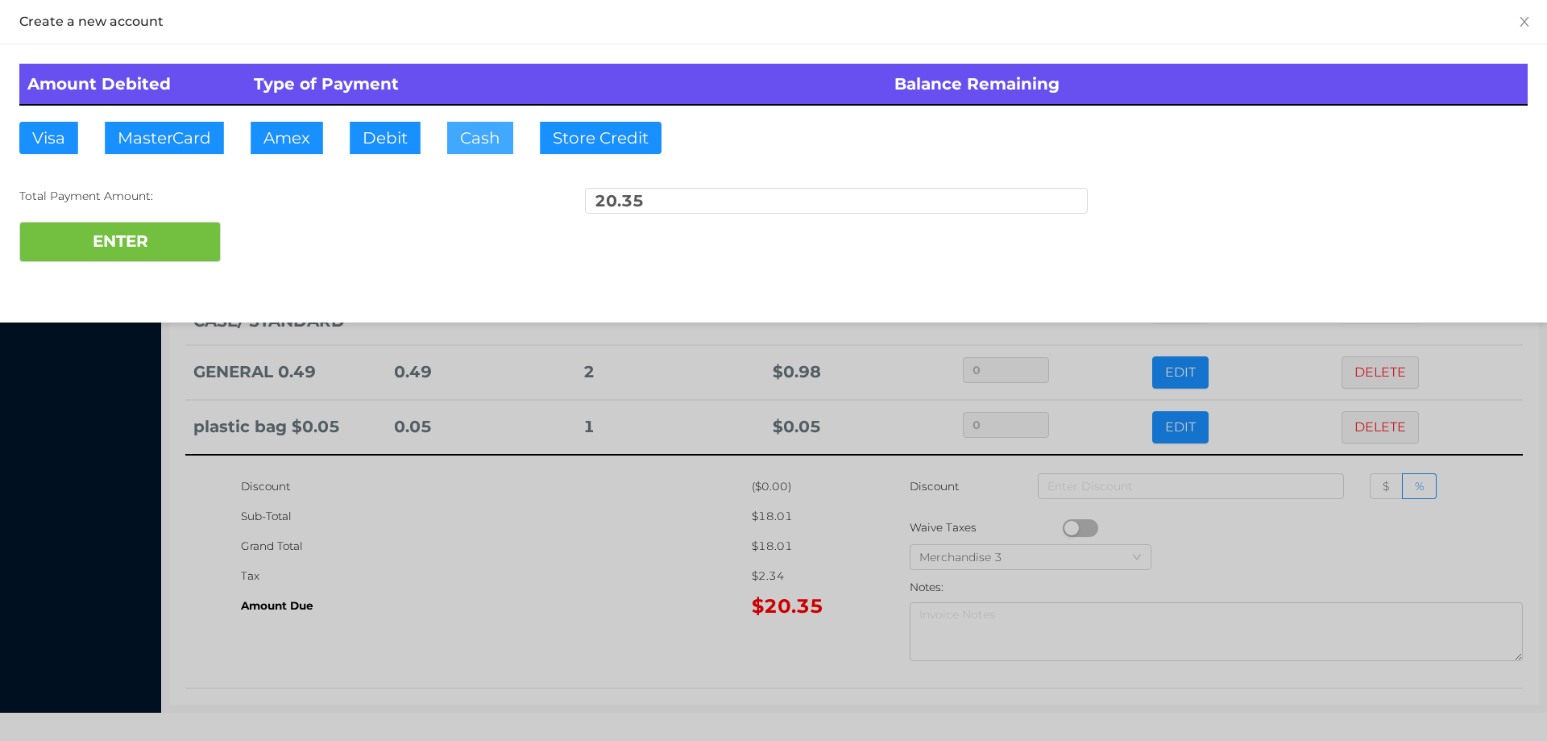
click at [475, 140] on button "Cash" at bounding box center [480, 138] width 66 height 32
type input "50."
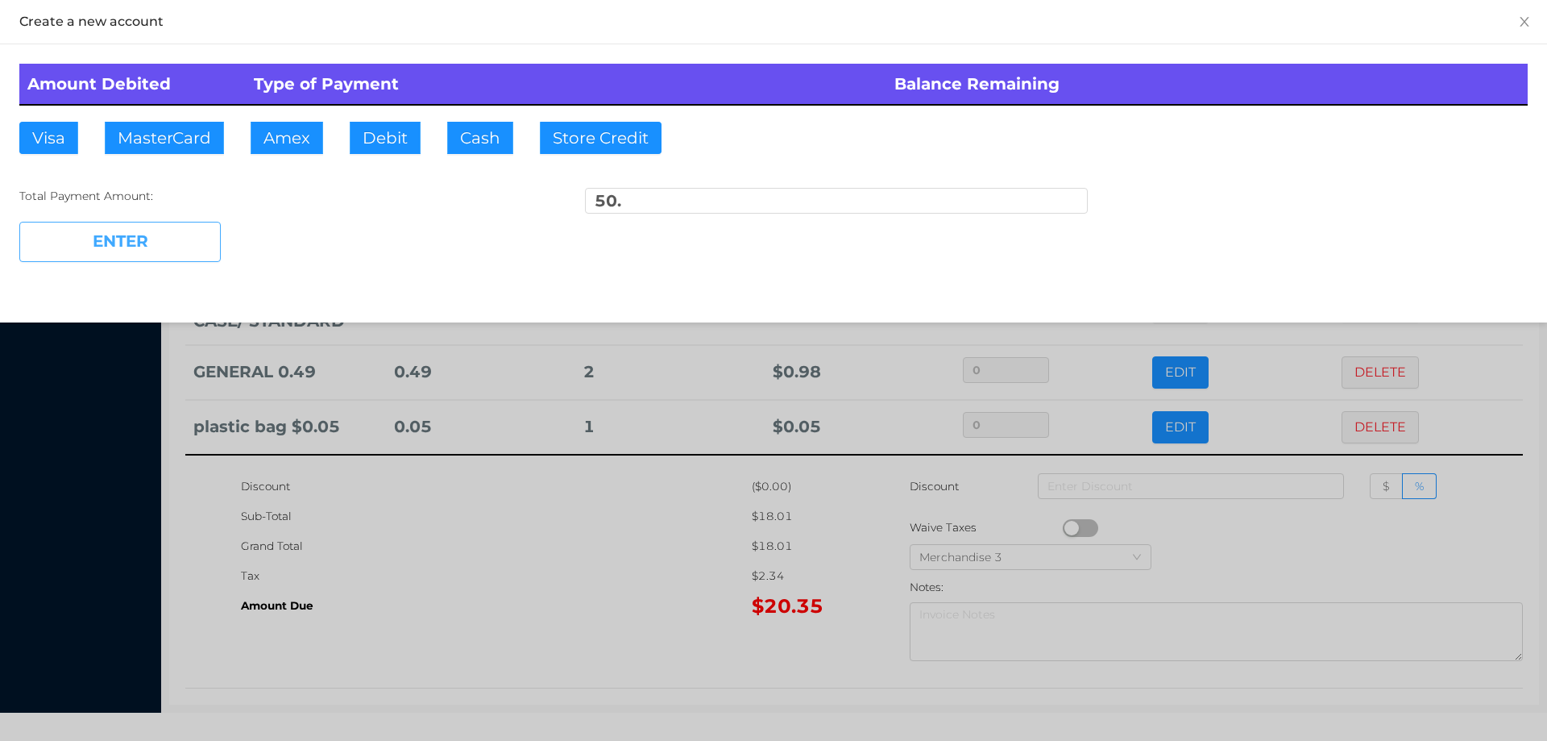
click at [121, 259] on button "ENTER" at bounding box center [119, 242] width 201 height 40
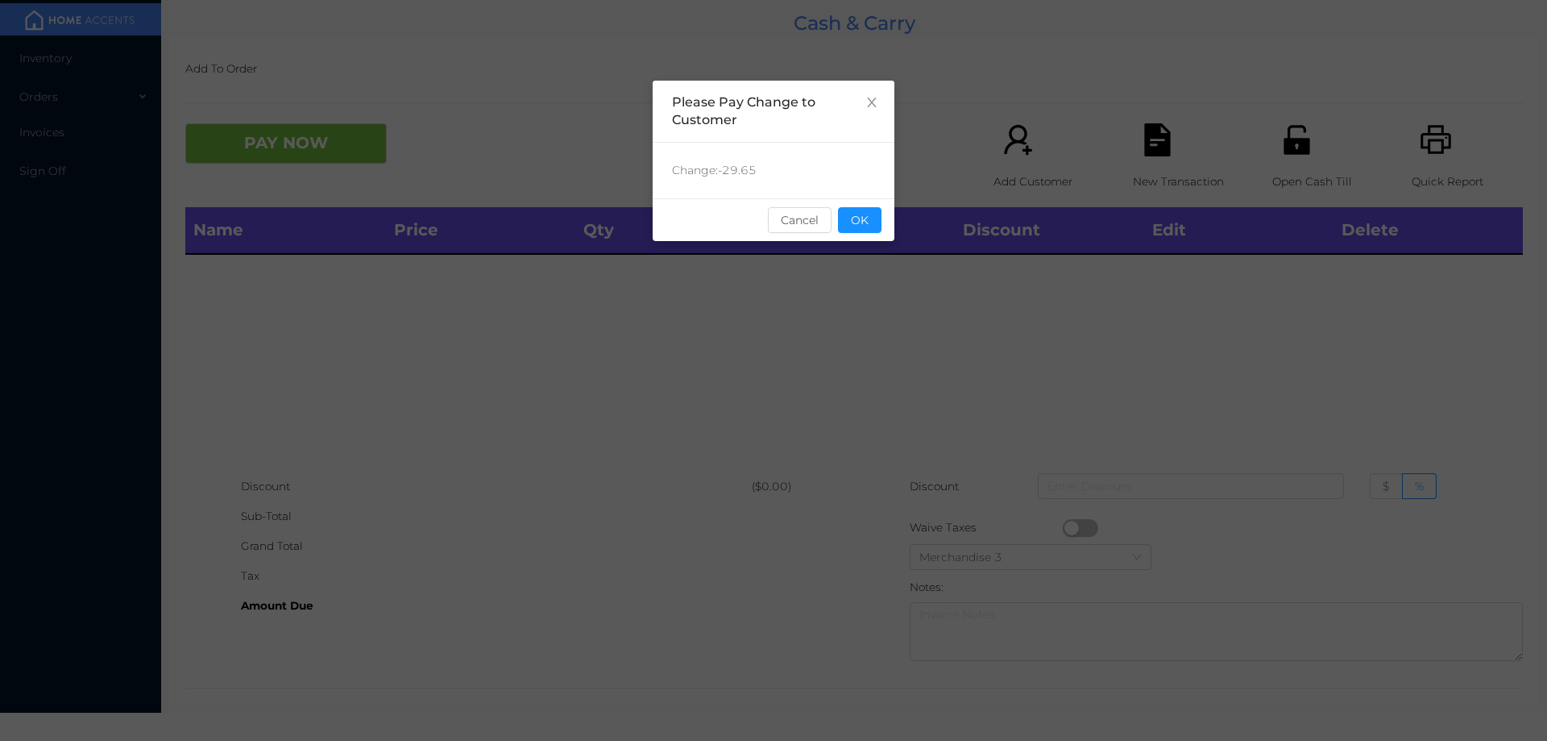
scroll to position [0, 0]
click at [892, 345] on div "sentinelStart Please Pay Change to Customer Change: -29.65 Cancel OK sentinelEnd" at bounding box center [774, 242] width 242 height 322
click at [878, 228] on button "OK" at bounding box center [860, 220] width 44 height 26
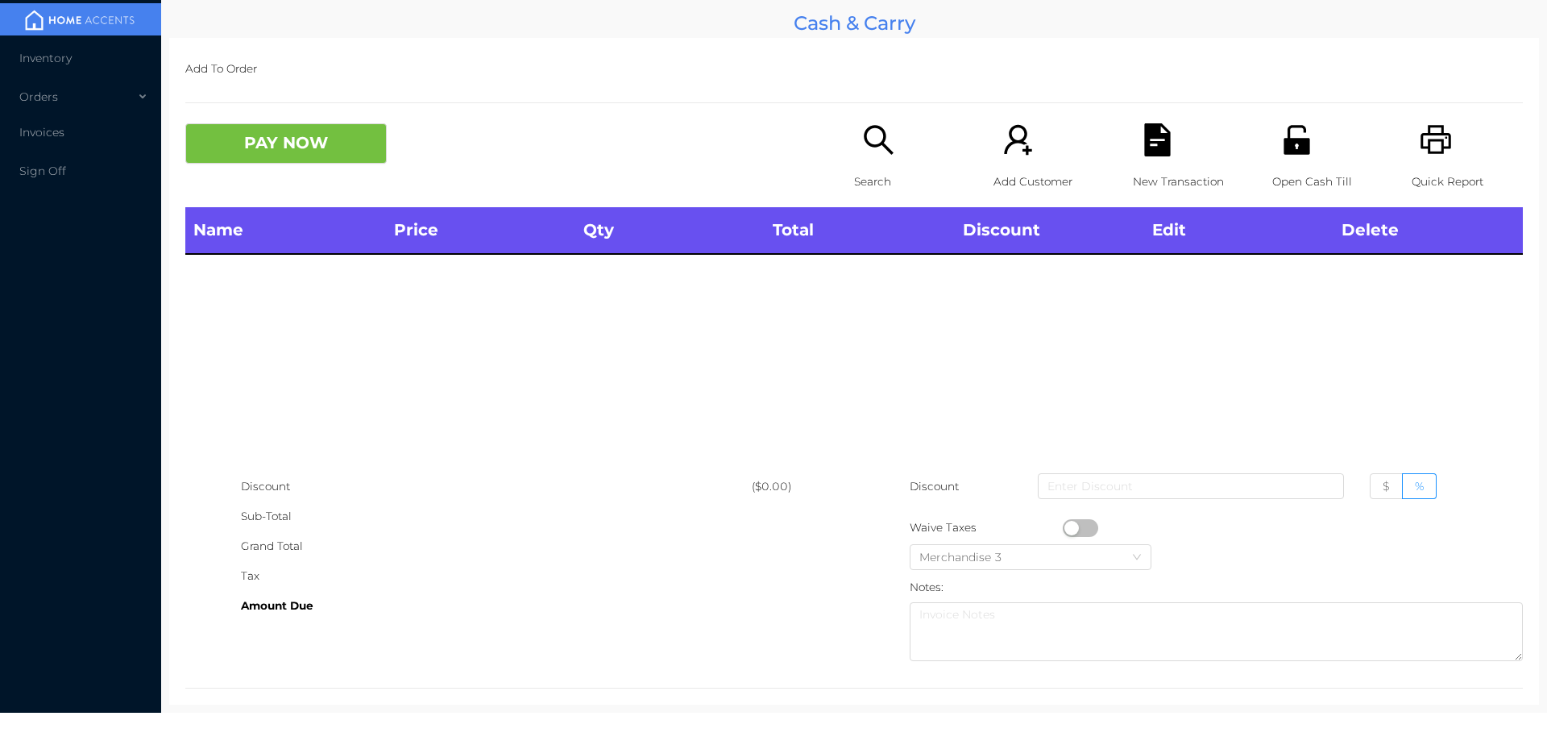
click at [1272, 138] on div "Open Cash Till" at bounding box center [1327, 165] width 111 height 84
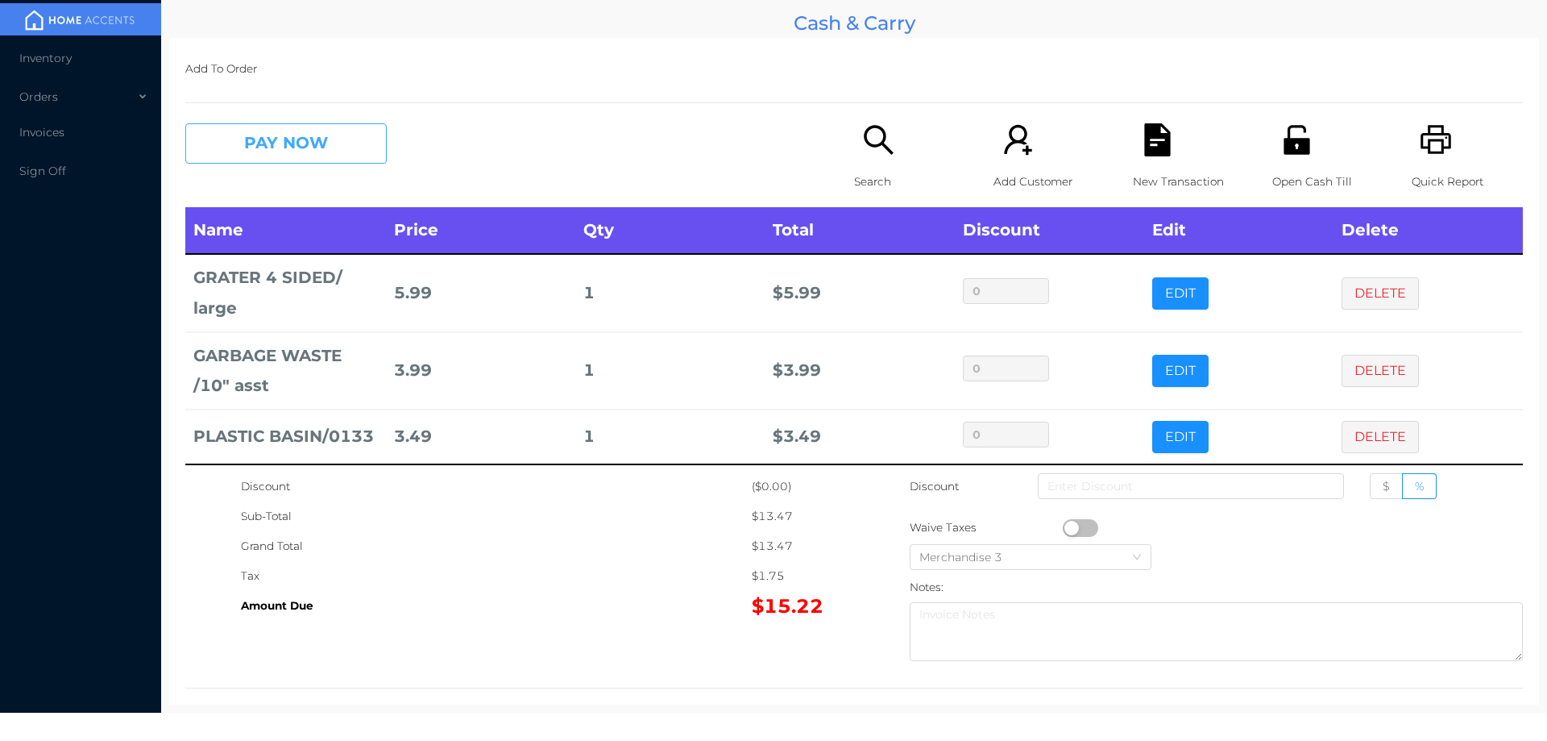
click at [349, 145] on button "PAY NOW" at bounding box center [285, 143] width 201 height 40
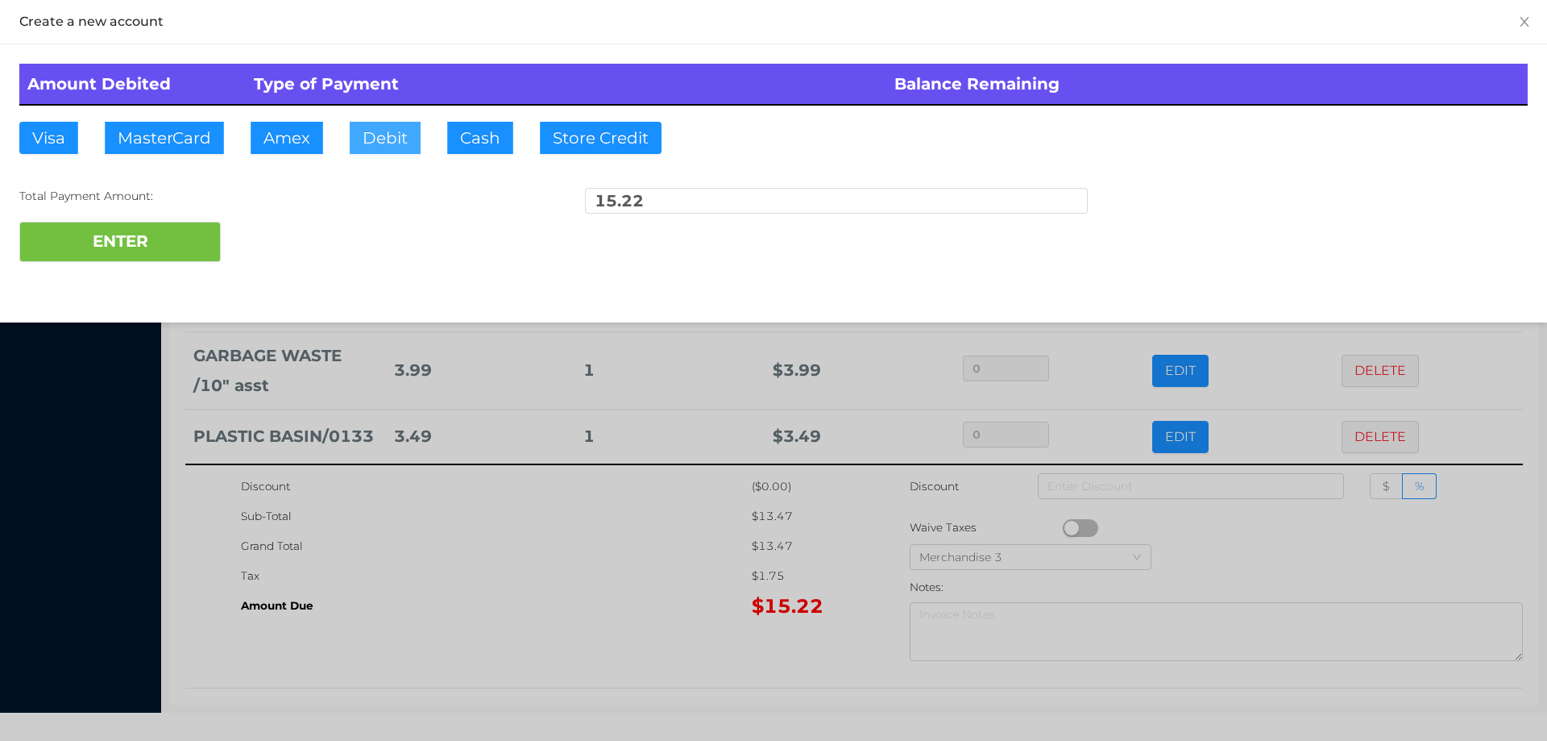
click at [380, 138] on button "Debit" at bounding box center [385, 138] width 71 height 32
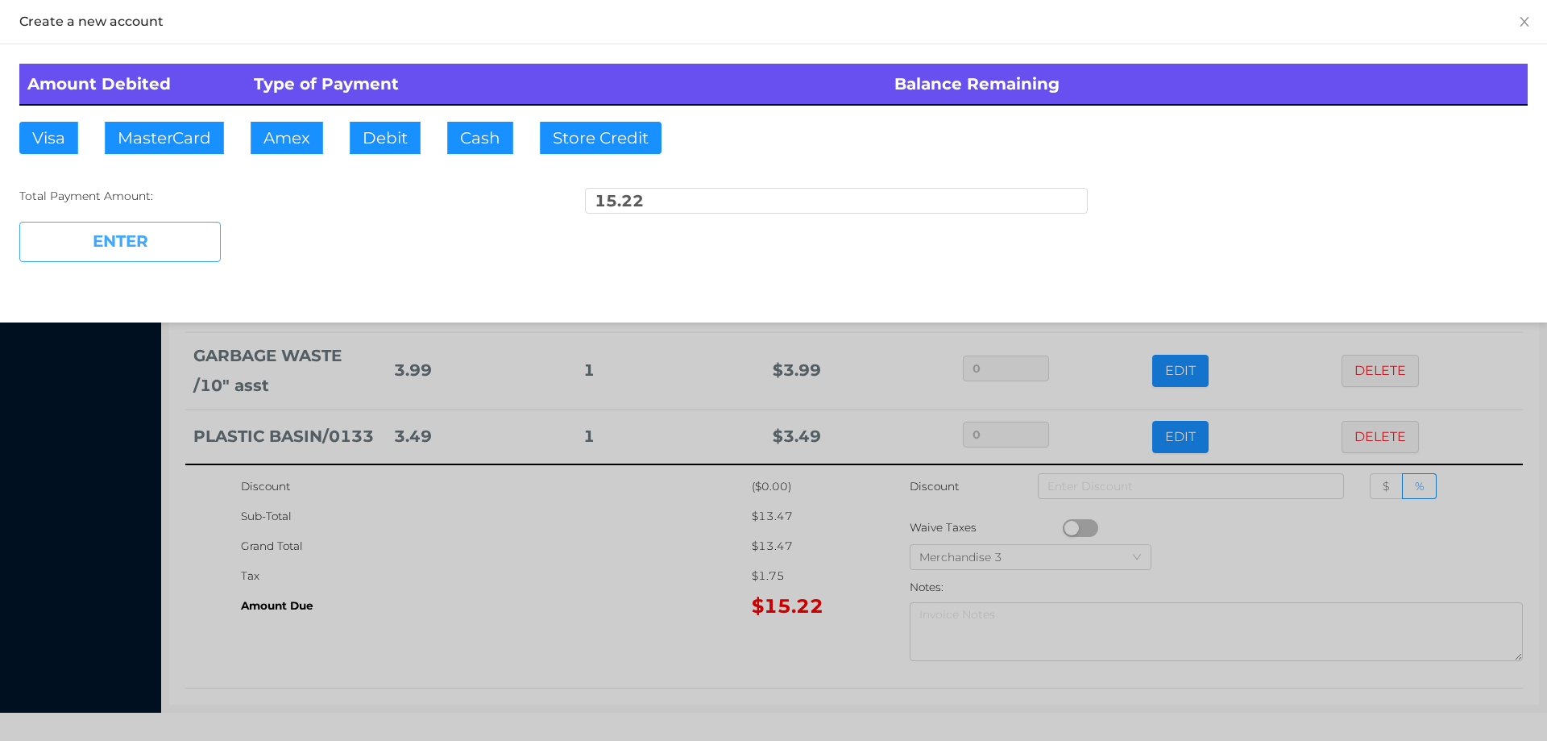
click at [182, 239] on button "ENTER" at bounding box center [119, 242] width 201 height 40
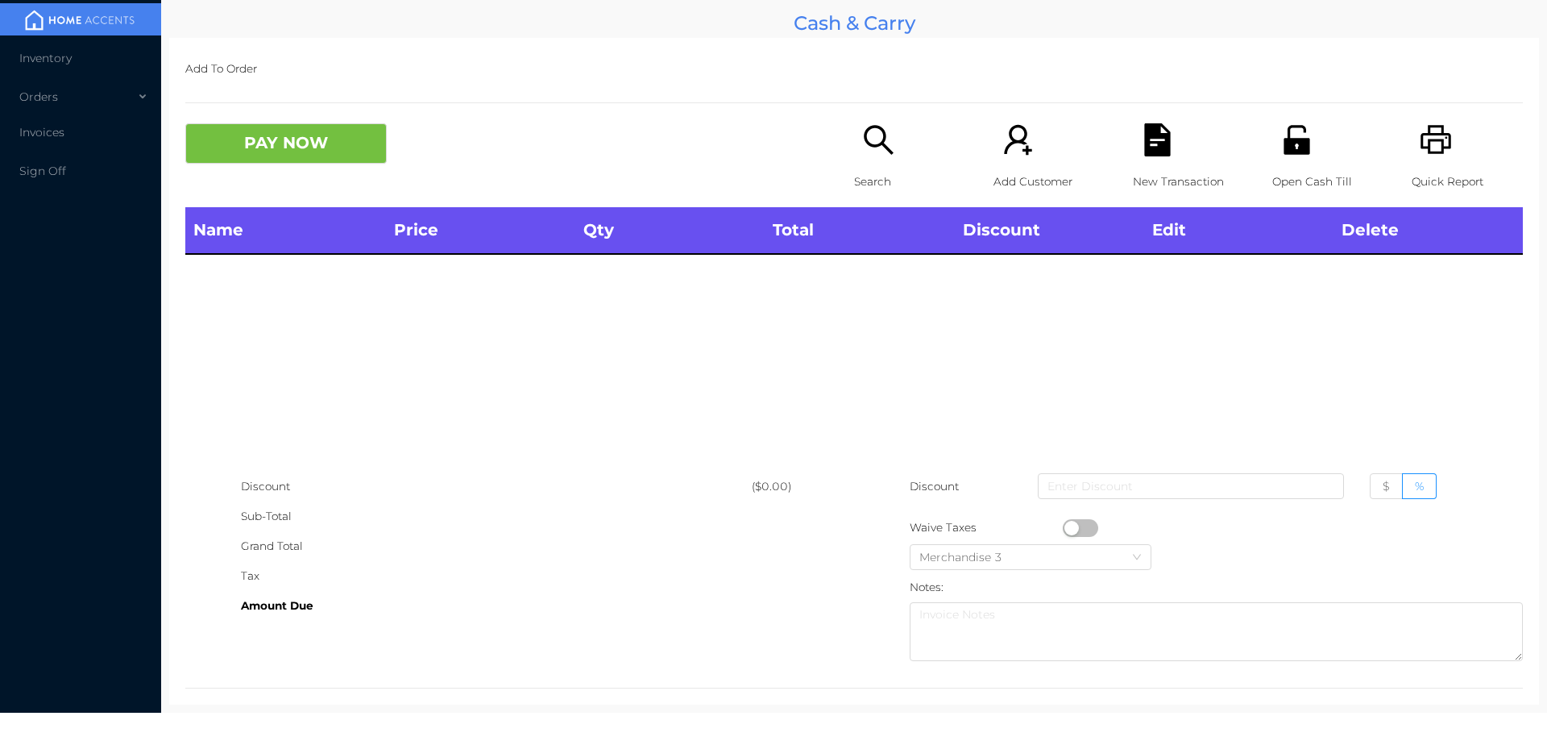
click at [854, 159] on div "Search" at bounding box center [909, 165] width 111 height 84
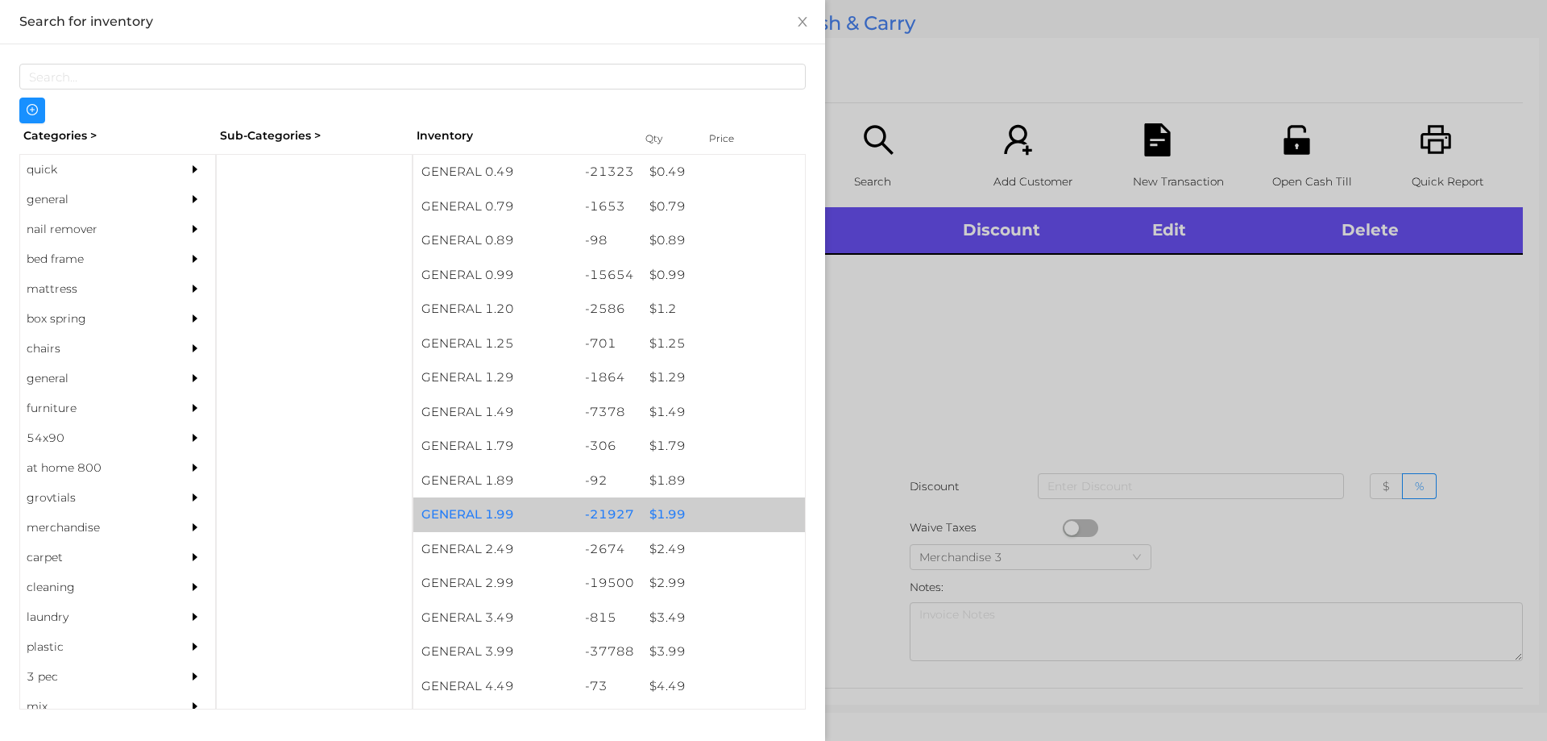
click at [670, 521] on div "$ 1.99" at bounding box center [723, 514] width 164 height 35
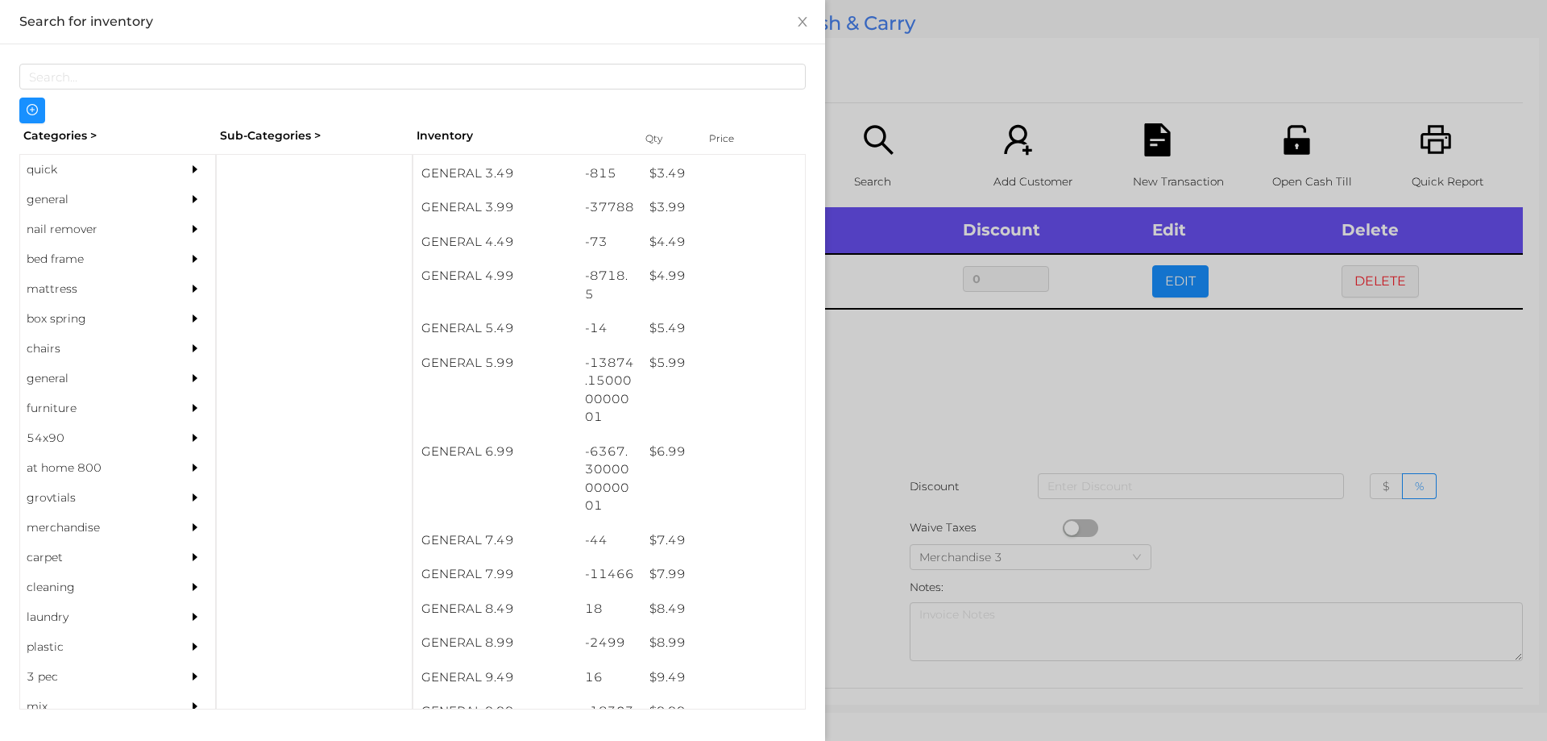
scroll to position [444, 0]
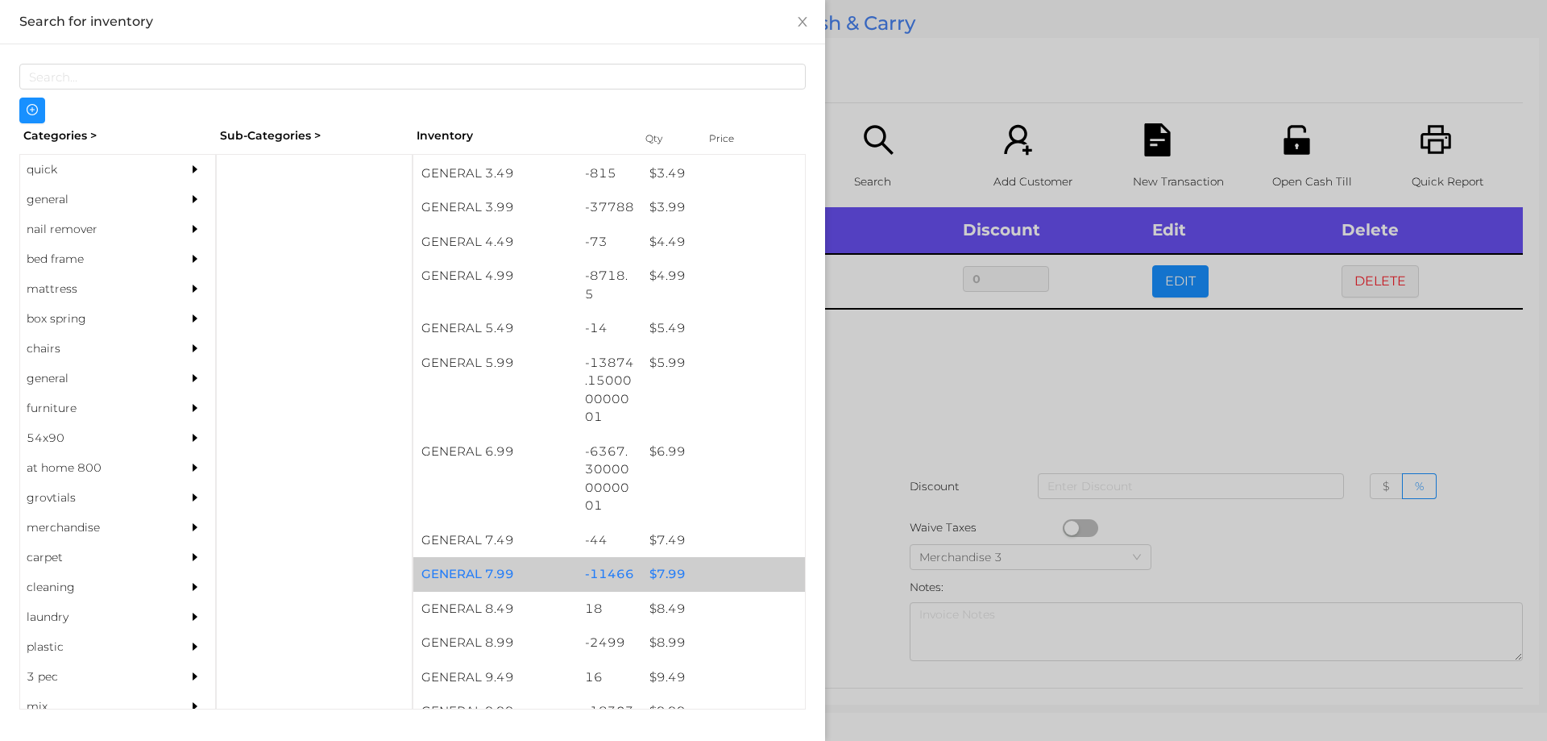
click at [651, 575] on div "$ 7.99" at bounding box center [723, 574] width 164 height 35
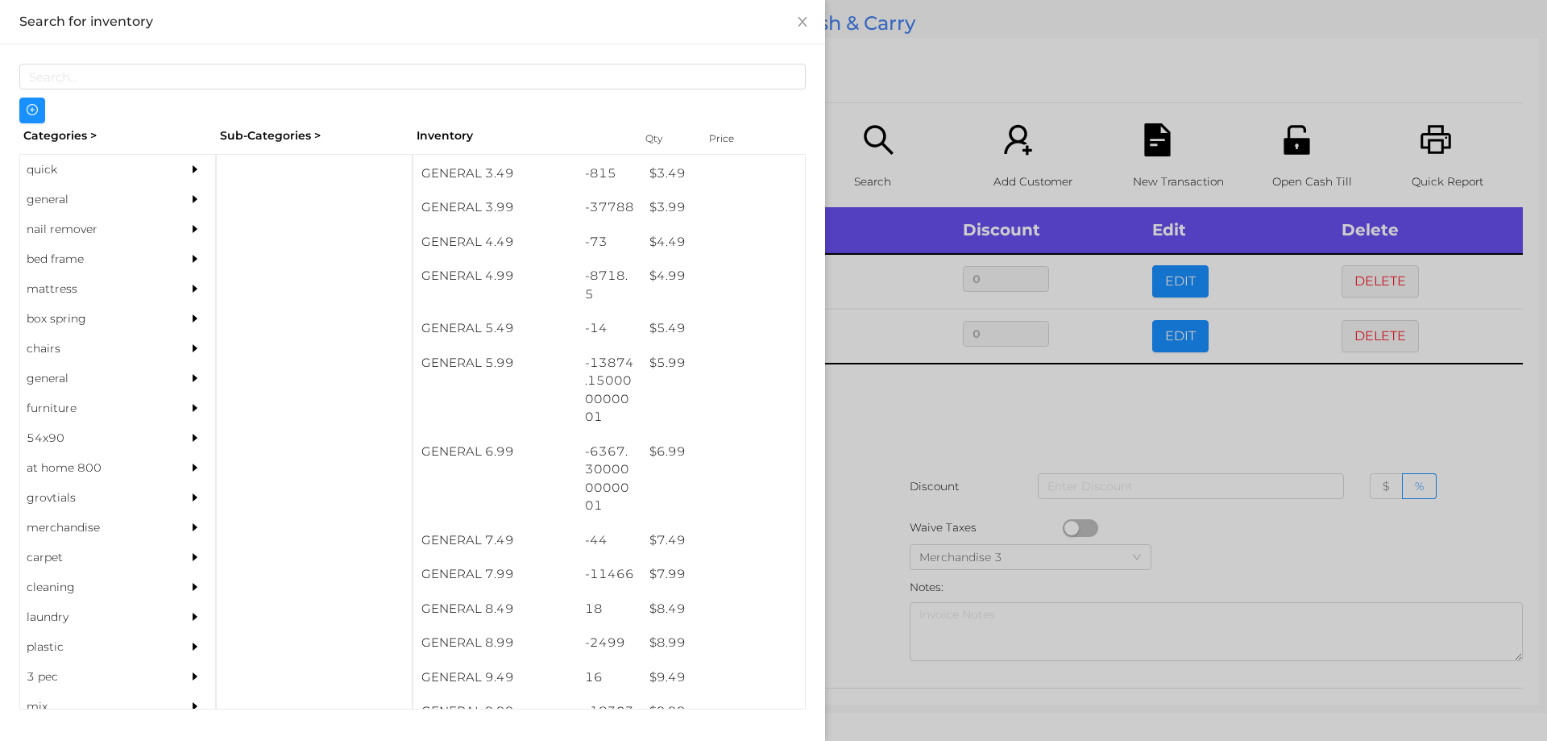
click at [870, 545] on div at bounding box center [773, 370] width 1547 height 741
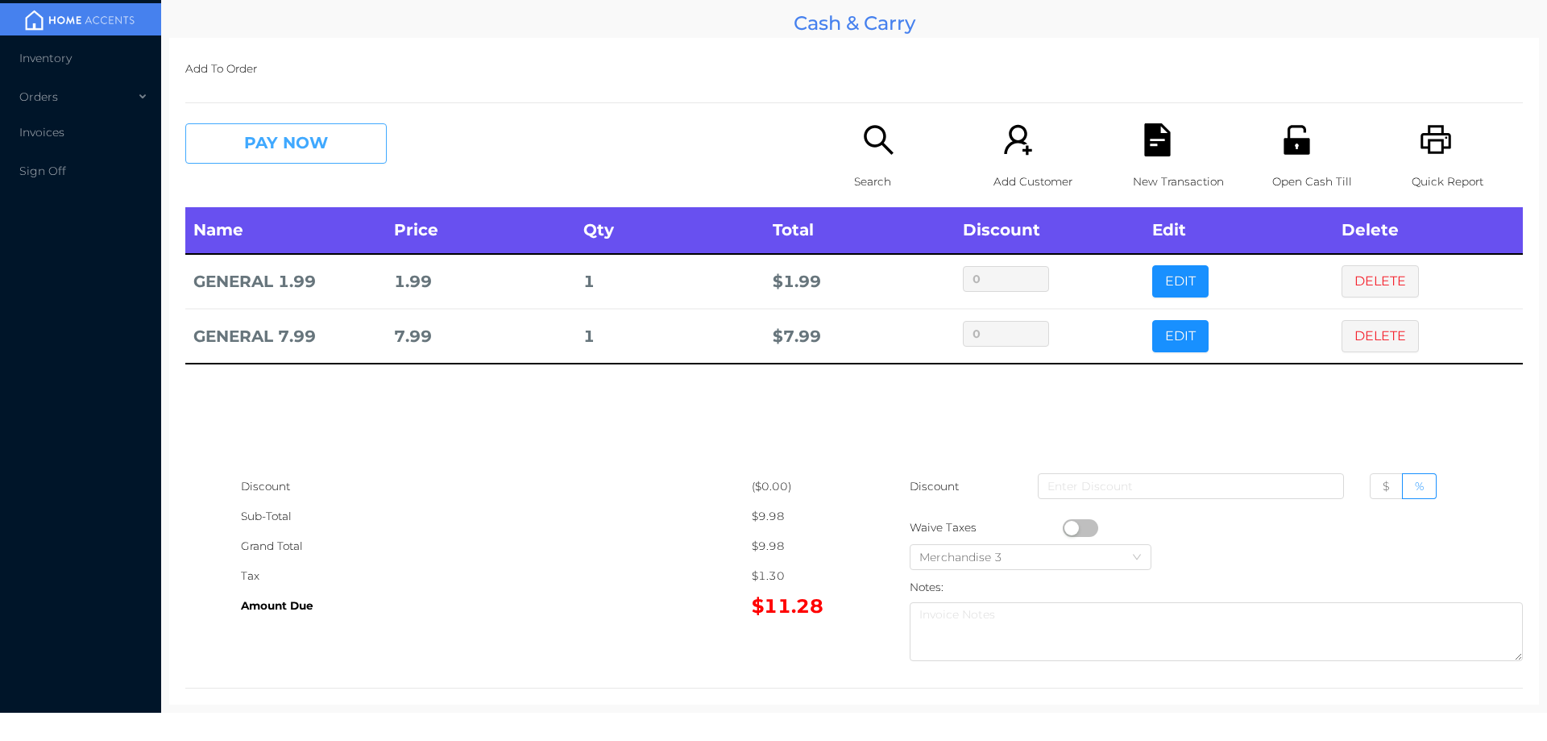
click at [276, 146] on button "PAY NOW" at bounding box center [285, 143] width 201 height 40
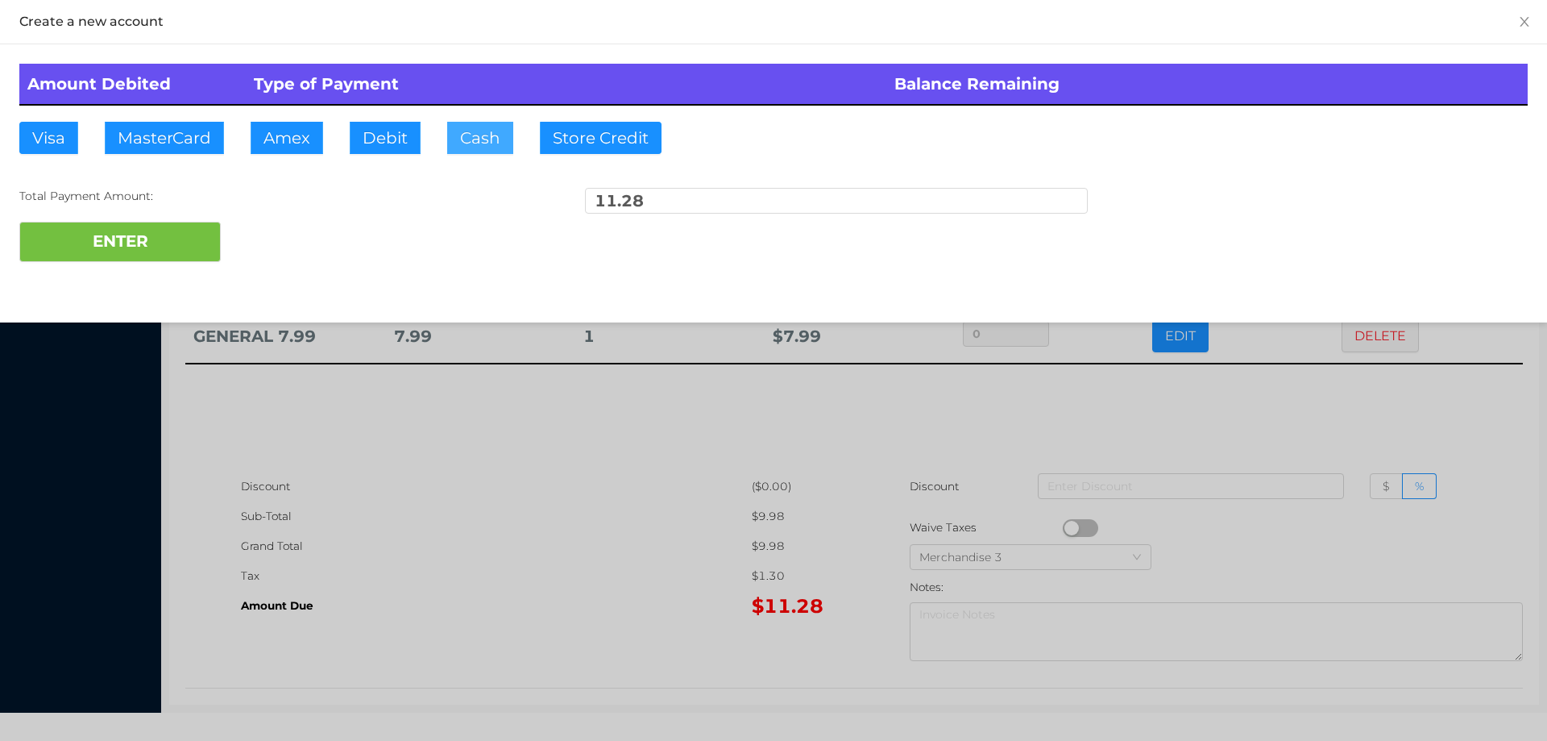
click at [467, 132] on button "Cash" at bounding box center [480, 138] width 66 height 32
type input "12."
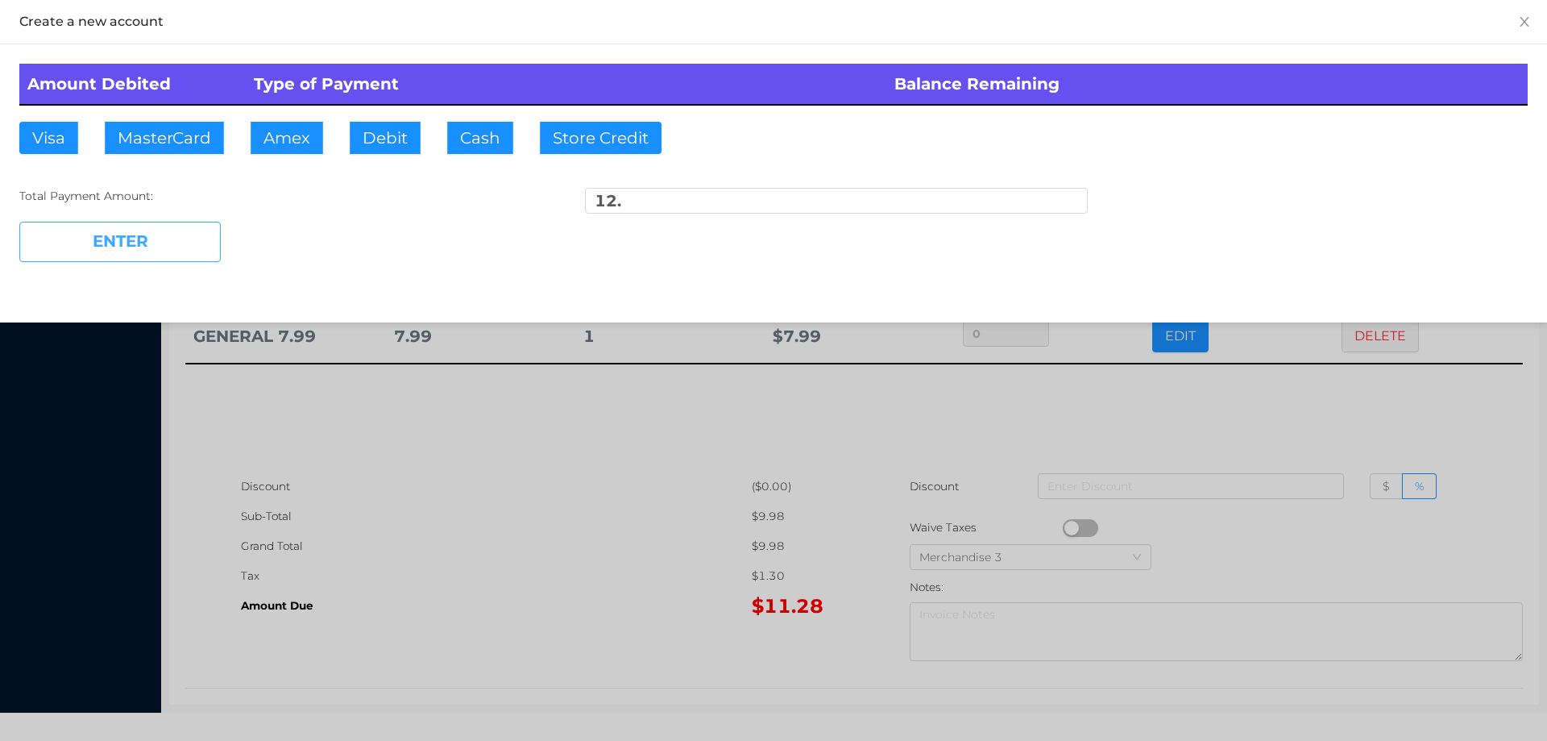
click at [158, 255] on button "ENTER" at bounding box center [119, 242] width 201 height 40
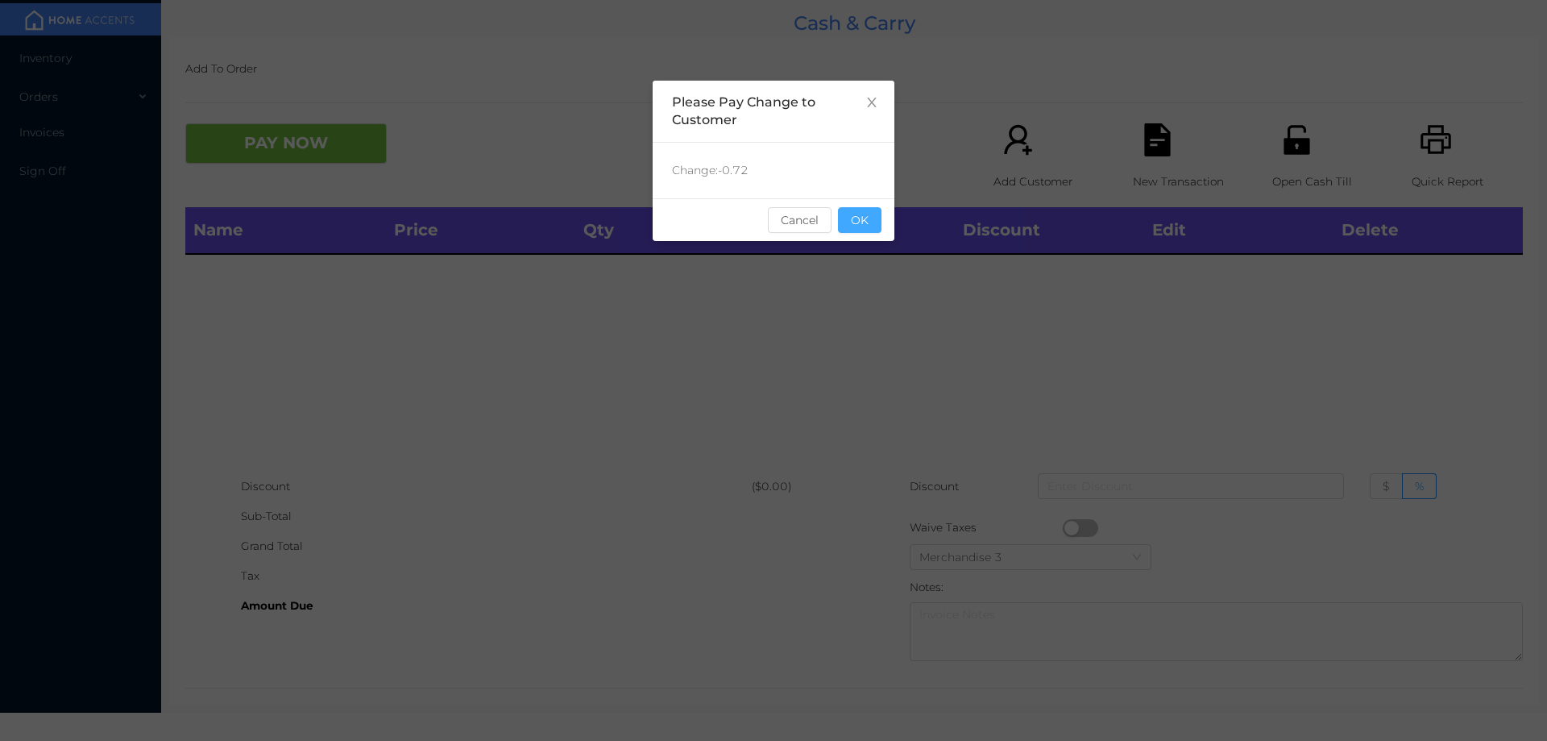
click at [870, 216] on button "OK" at bounding box center [860, 220] width 44 height 26
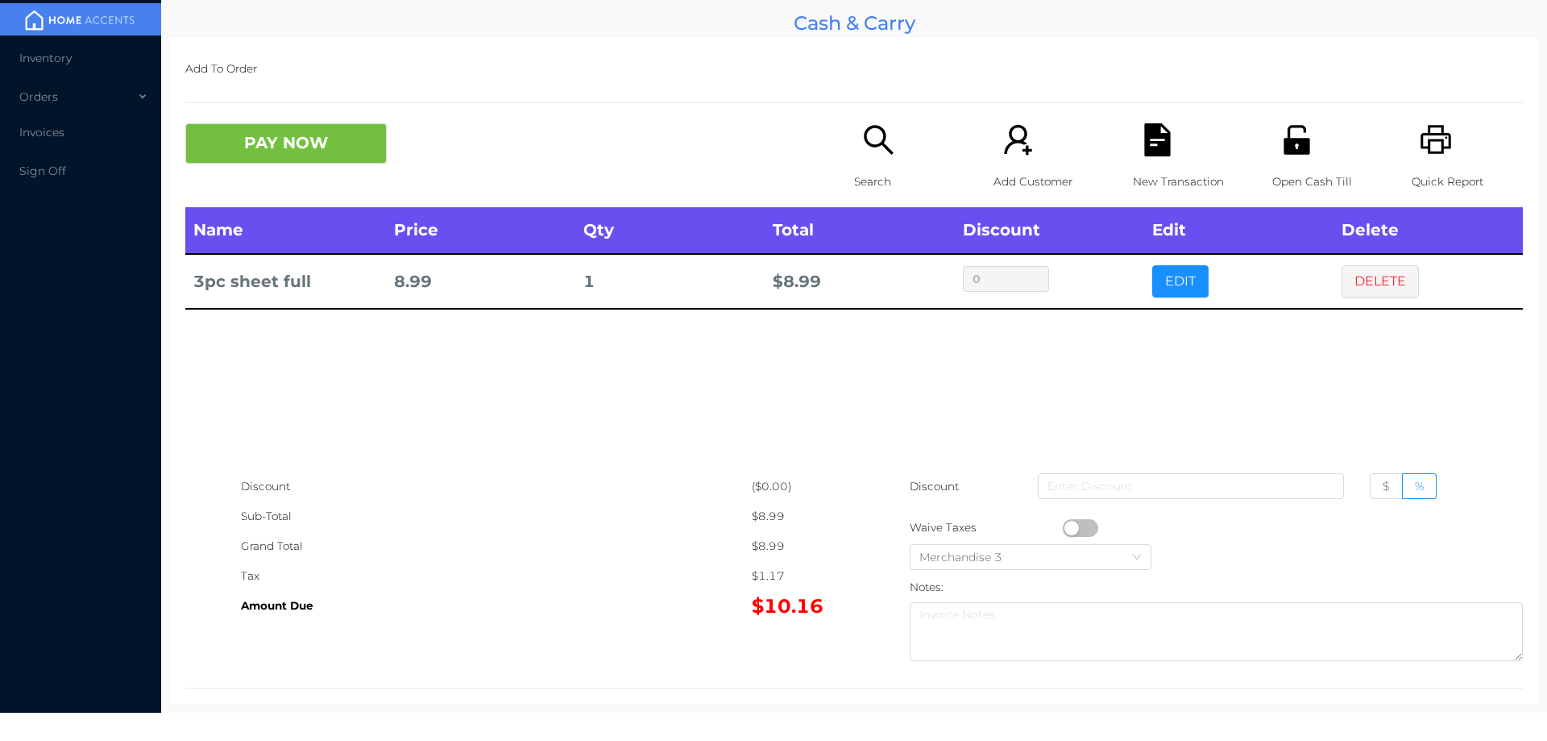
click at [339, 142] on button "PAY NOW" at bounding box center [285, 143] width 201 height 40
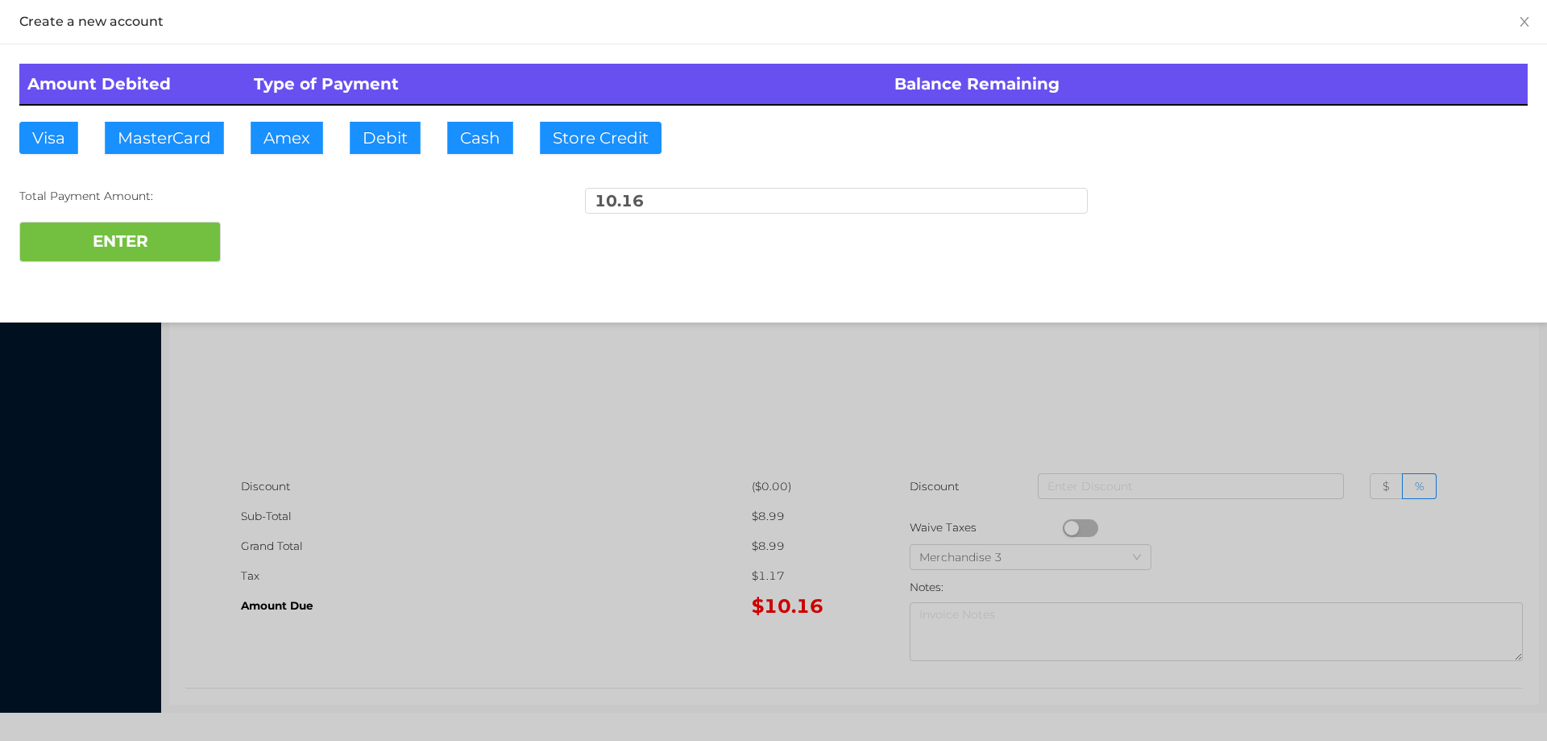
click at [399, 333] on div at bounding box center [773, 370] width 1547 height 741
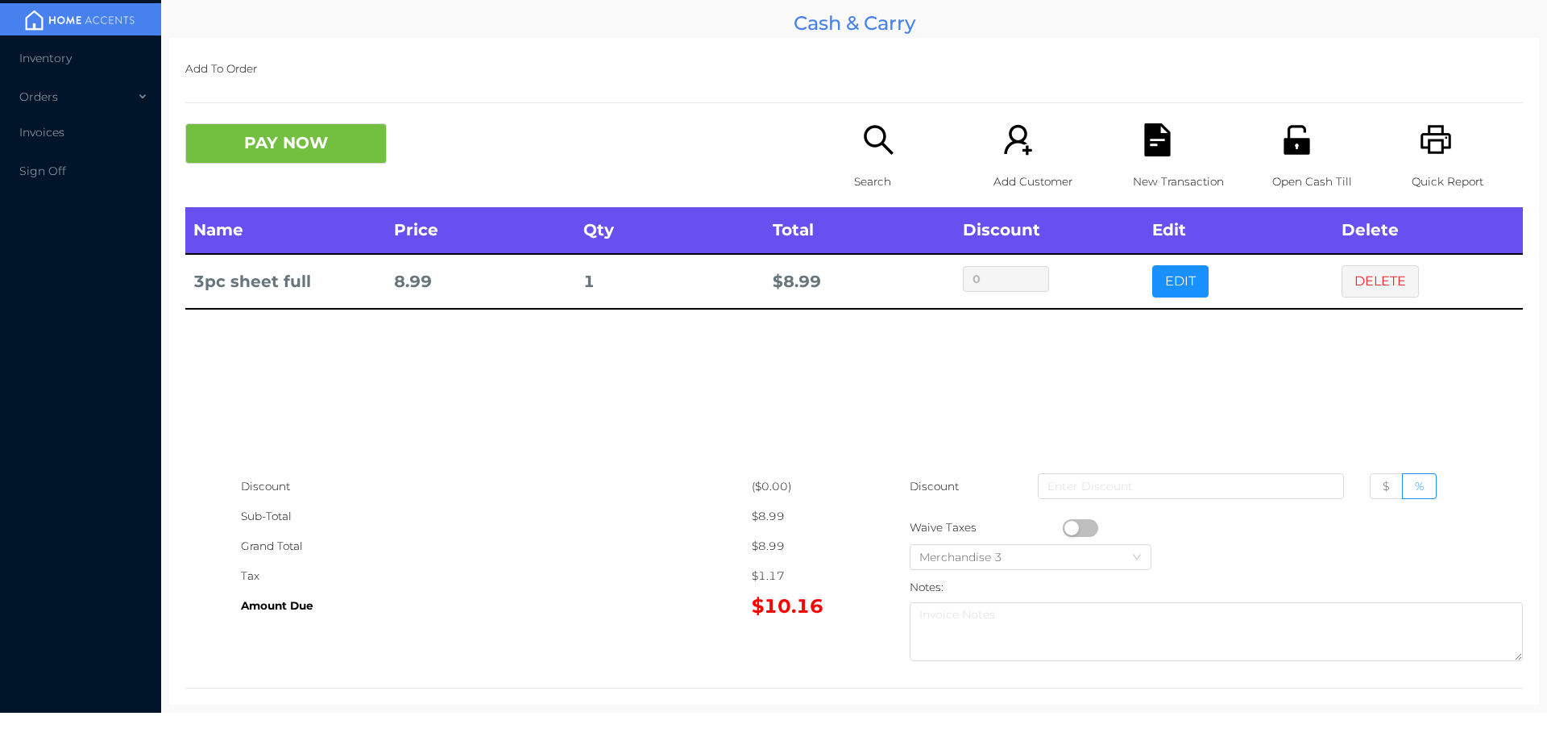
click at [1367, 287] on button "DELETE" at bounding box center [1380, 281] width 77 height 32
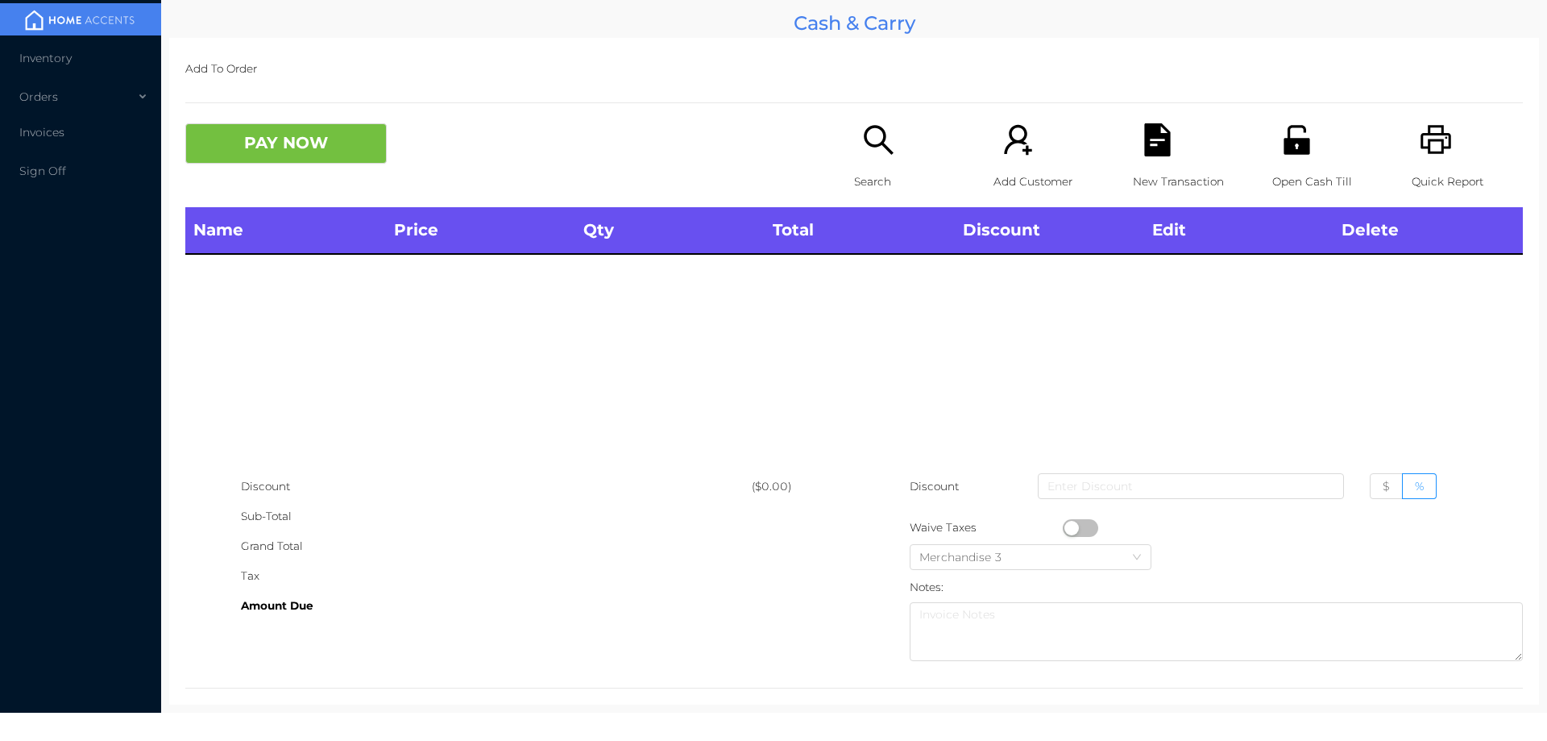
click at [1433, 161] on div "Quick Report" at bounding box center [1467, 165] width 111 height 84
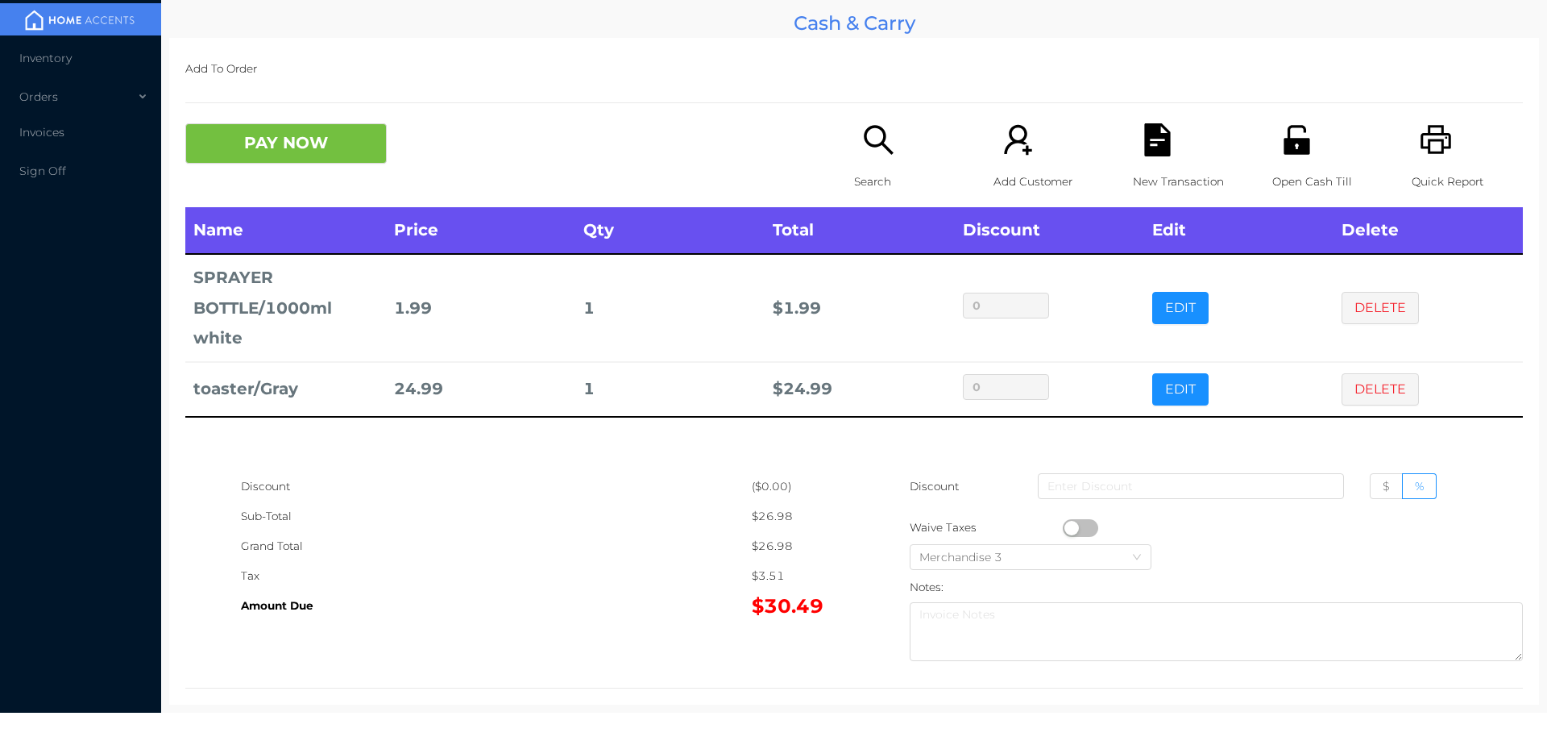
click at [877, 165] on div "Search" at bounding box center [909, 165] width 111 height 84
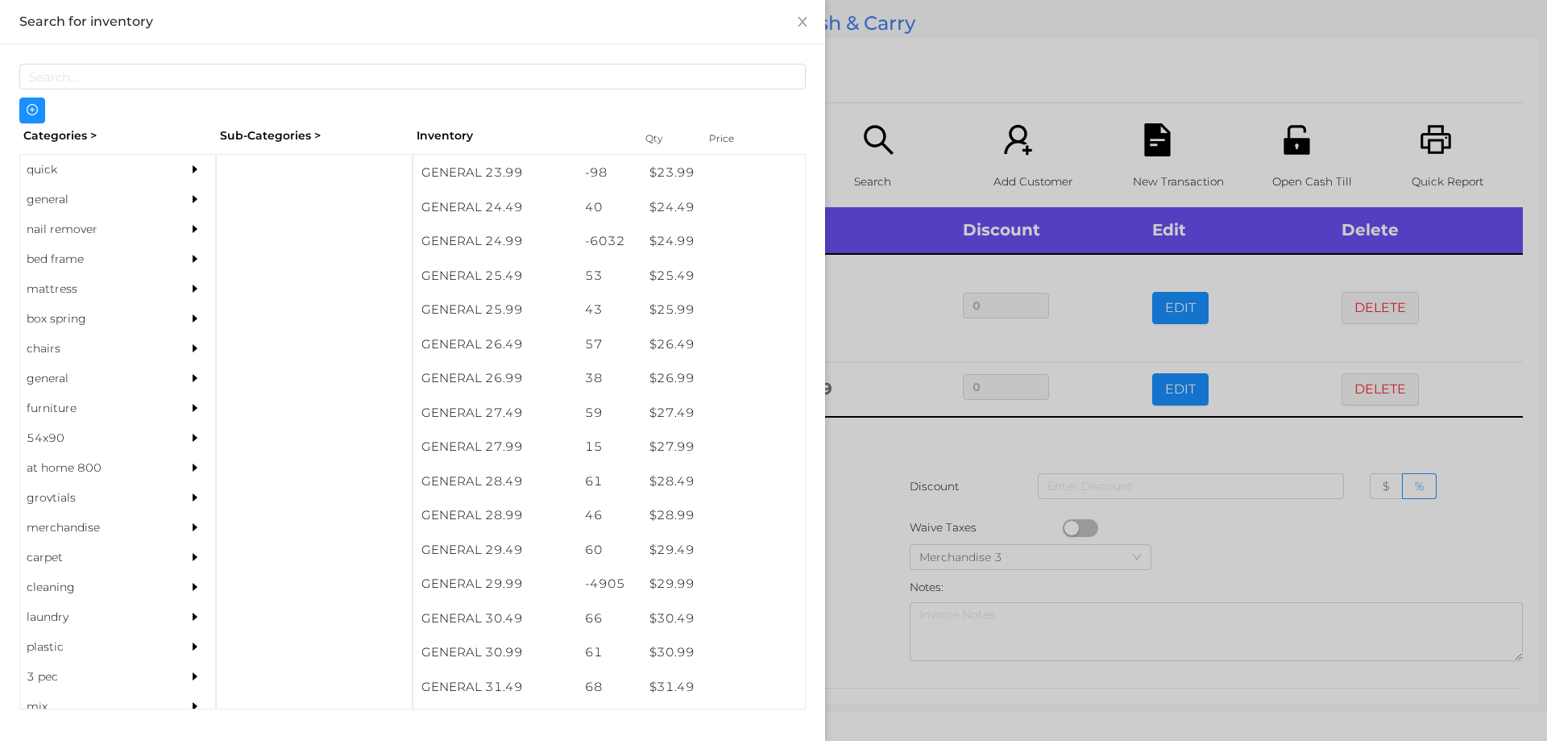
scroll to position [2011, 0]
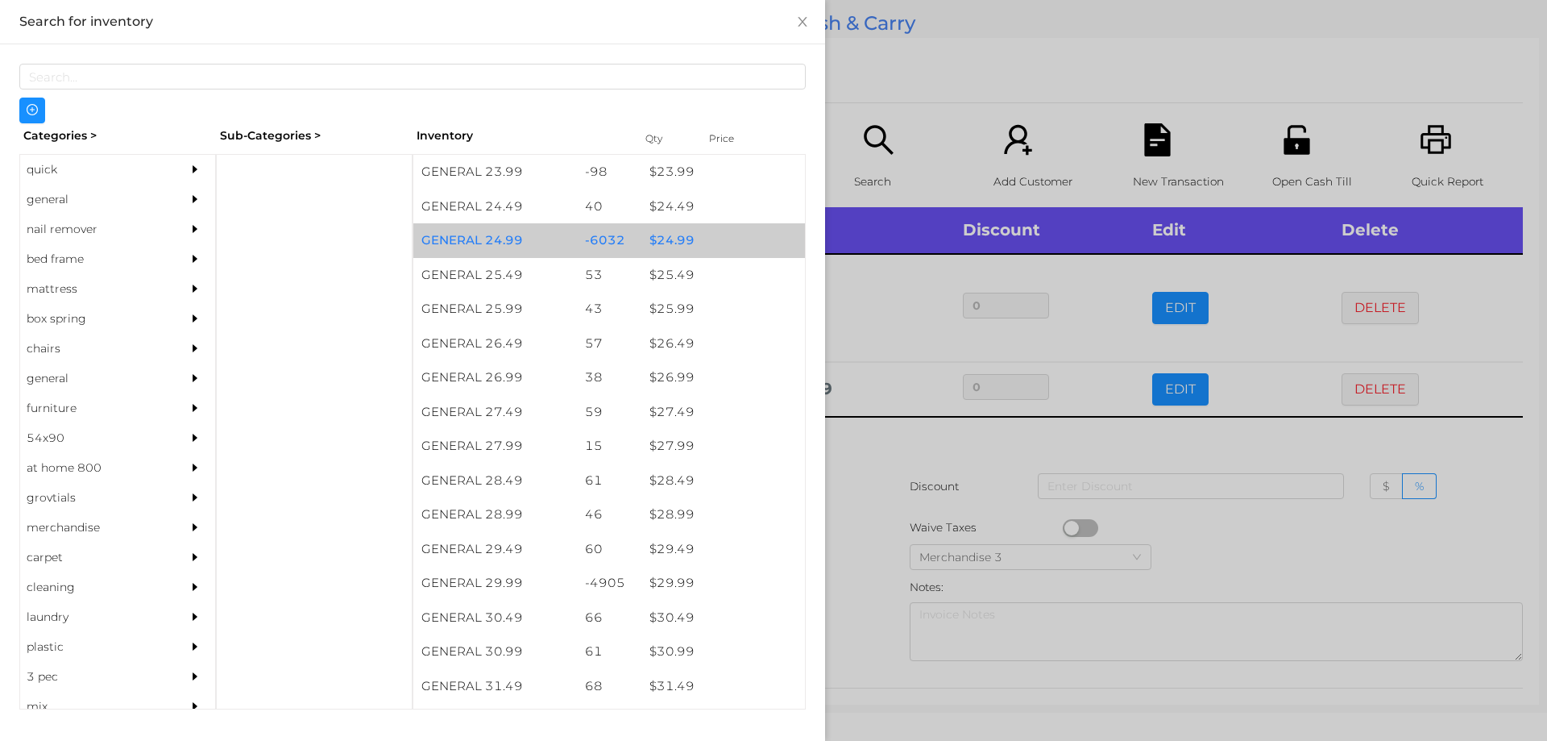
click at [667, 241] on div "$ 24.99" at bounding box center [723, 240] width 164 height 35
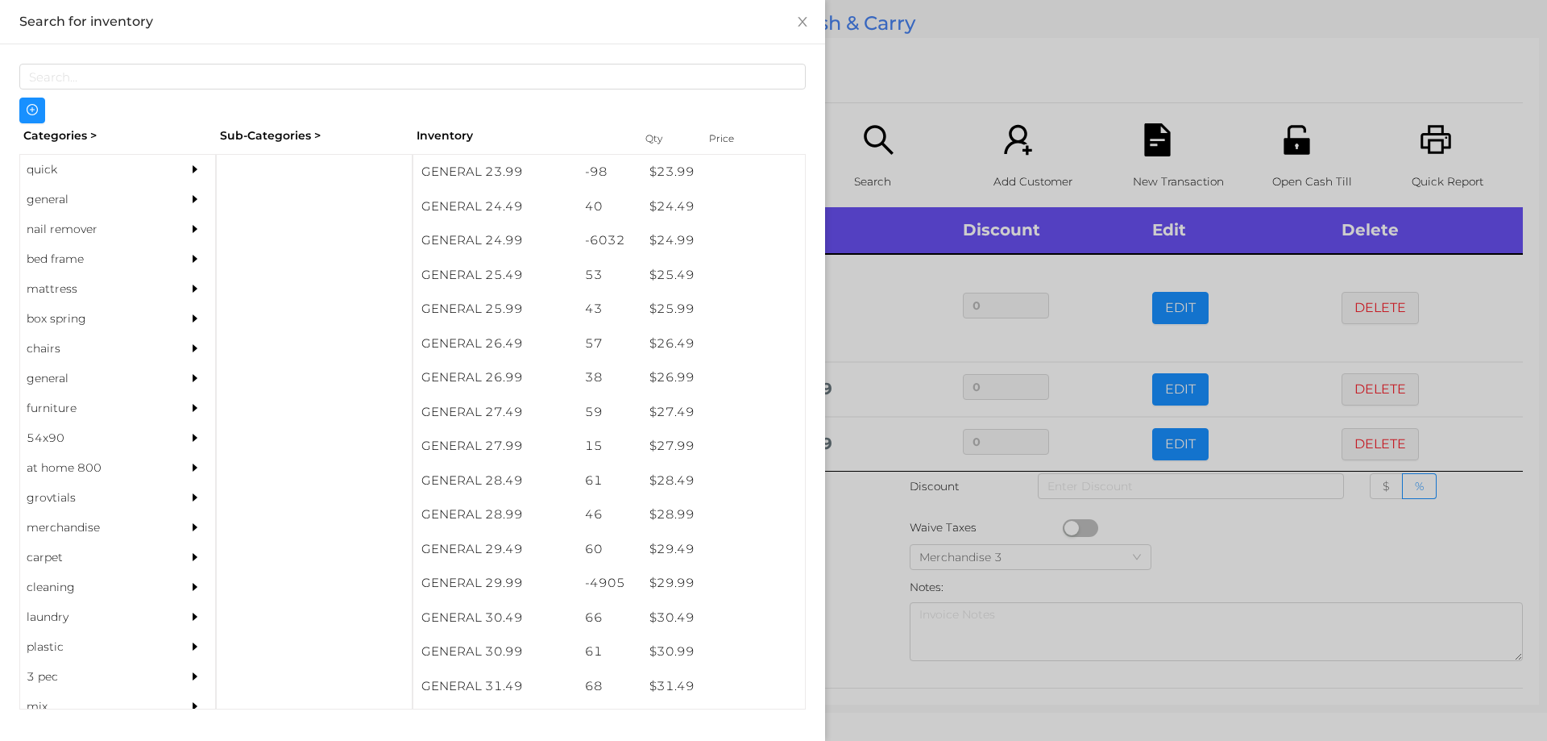
click at [853, 509] on div at bounding box center [773, 370] width 1547 height 741
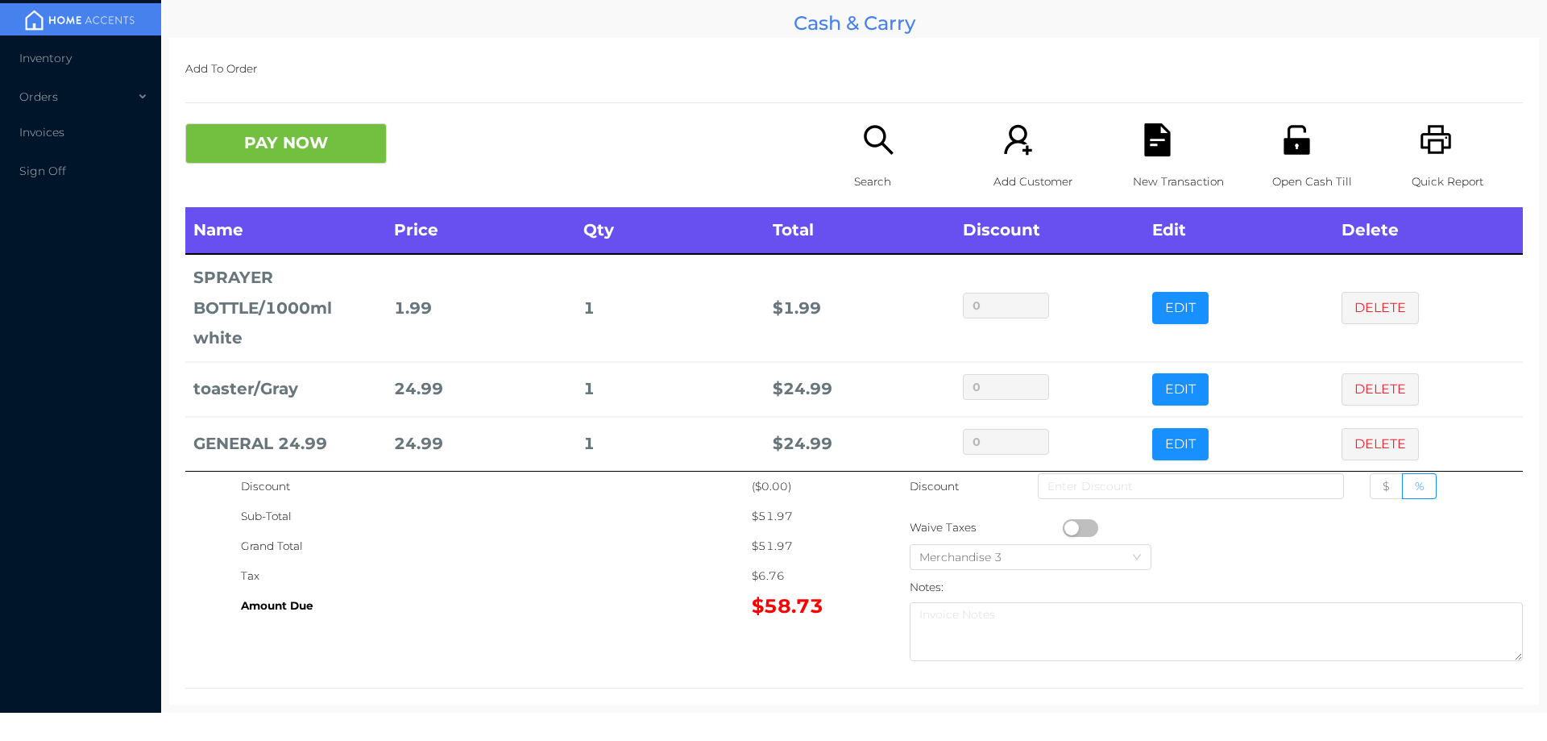
scroll to position [17, 0]
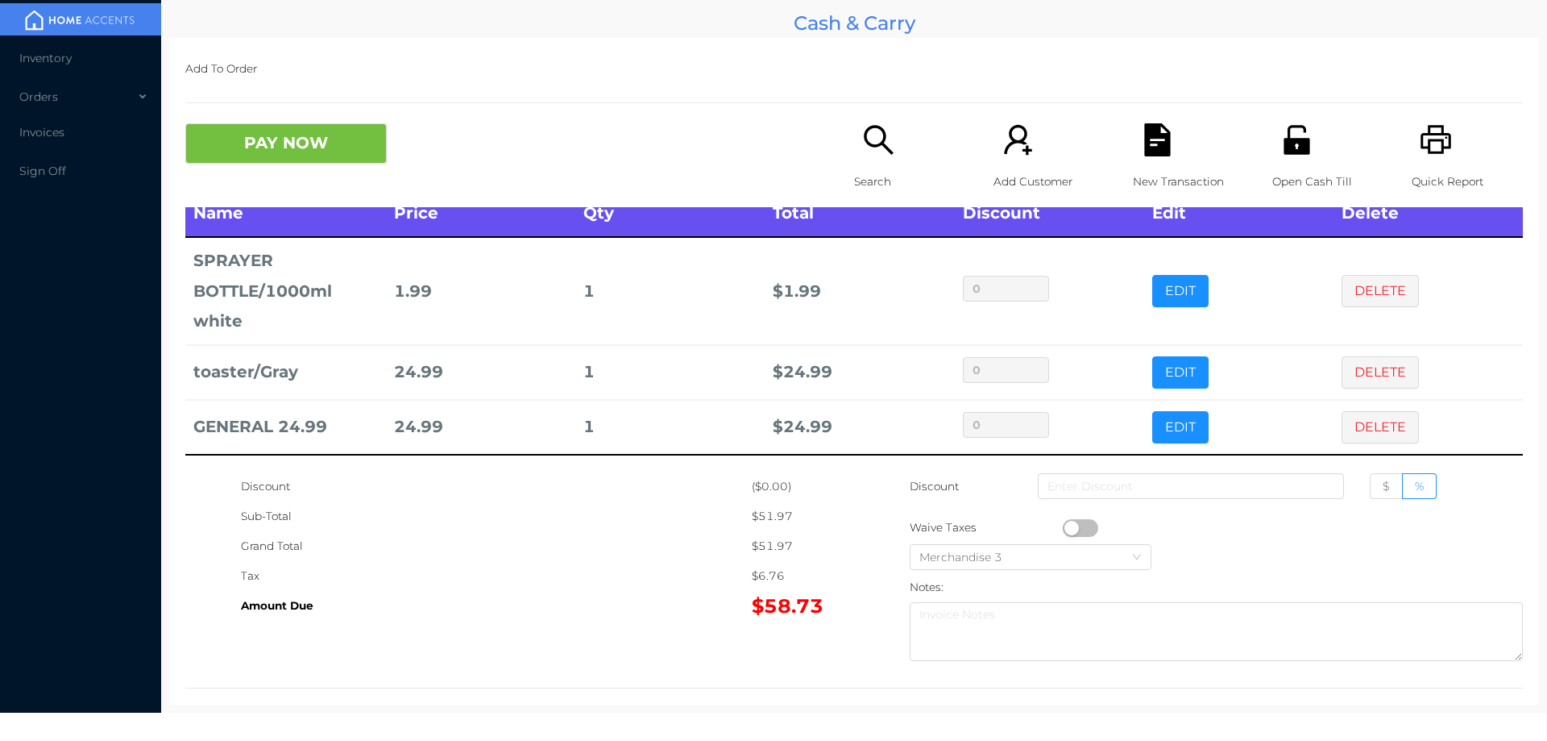
click at [867, 144] on icon "icon: search" at bounding box center [878, 139] width 33 height 33
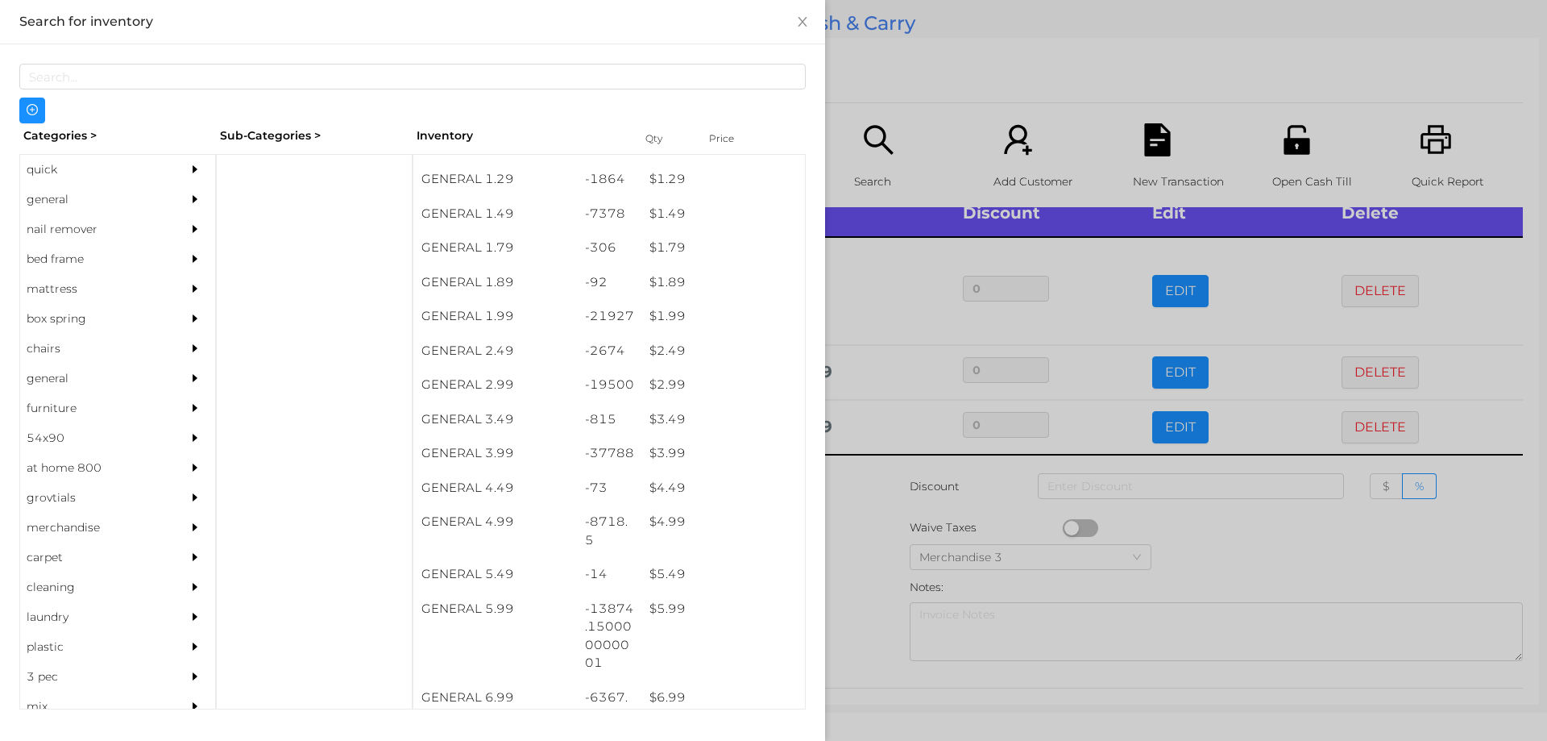
scroll to position [198, 0]
click at [655, 608] on div "$ 5.99" at bounding box center [723, 608] width 164 height 35
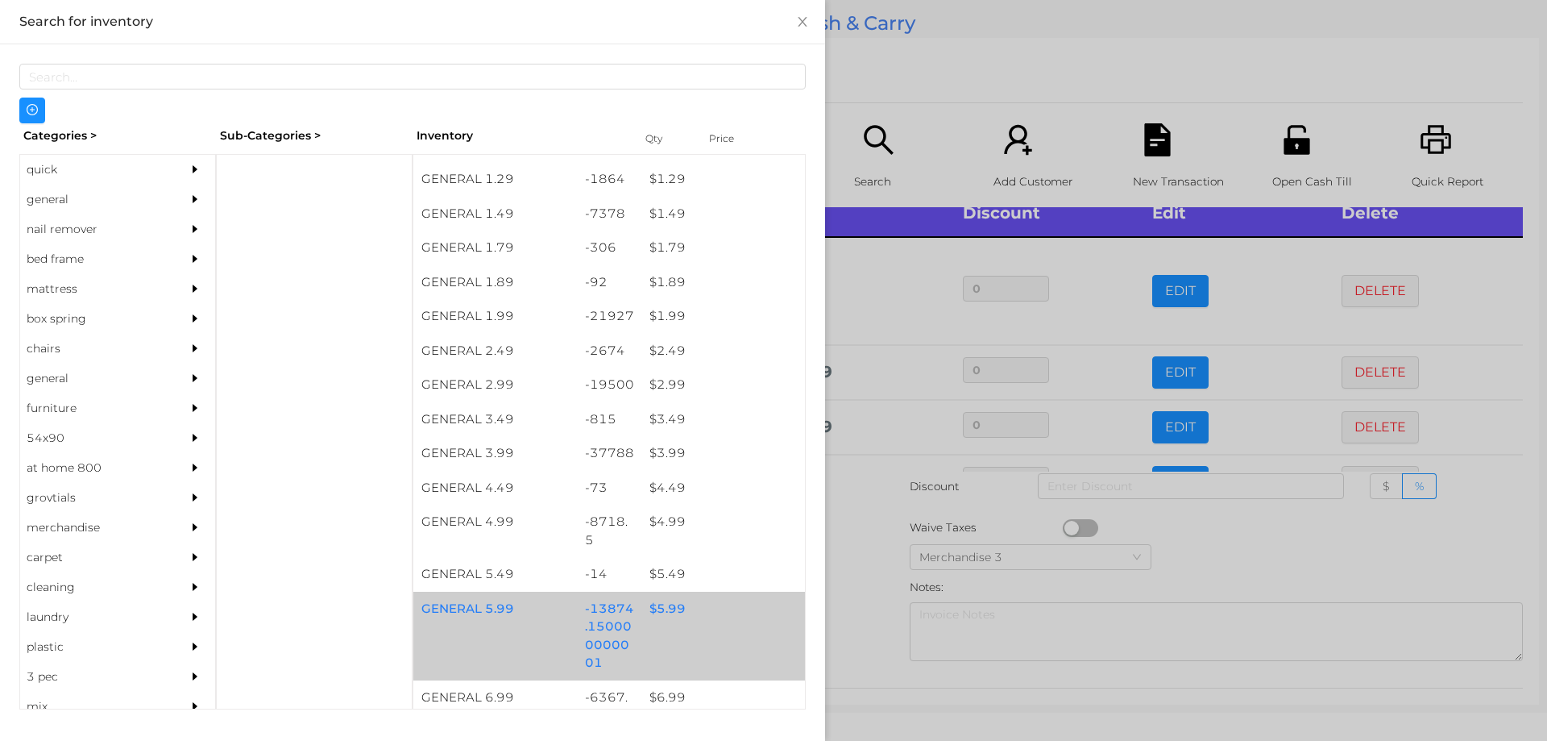
click at [667, 612] on div "$ 5.99" at bounding box center [723, 608] width 164 height 35
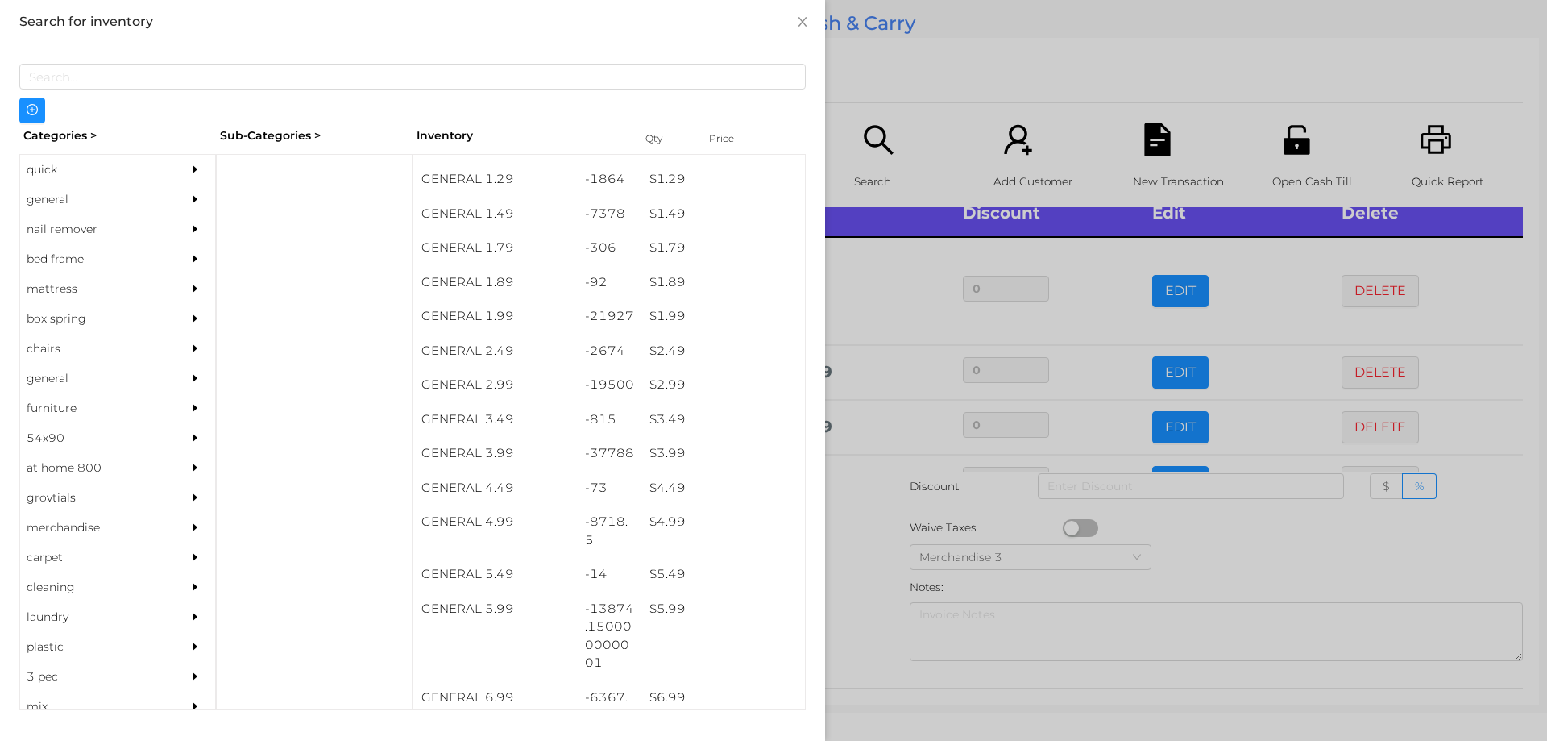
click at [861, 562] on div at bounding box center [773, 370] width 1547 height 741
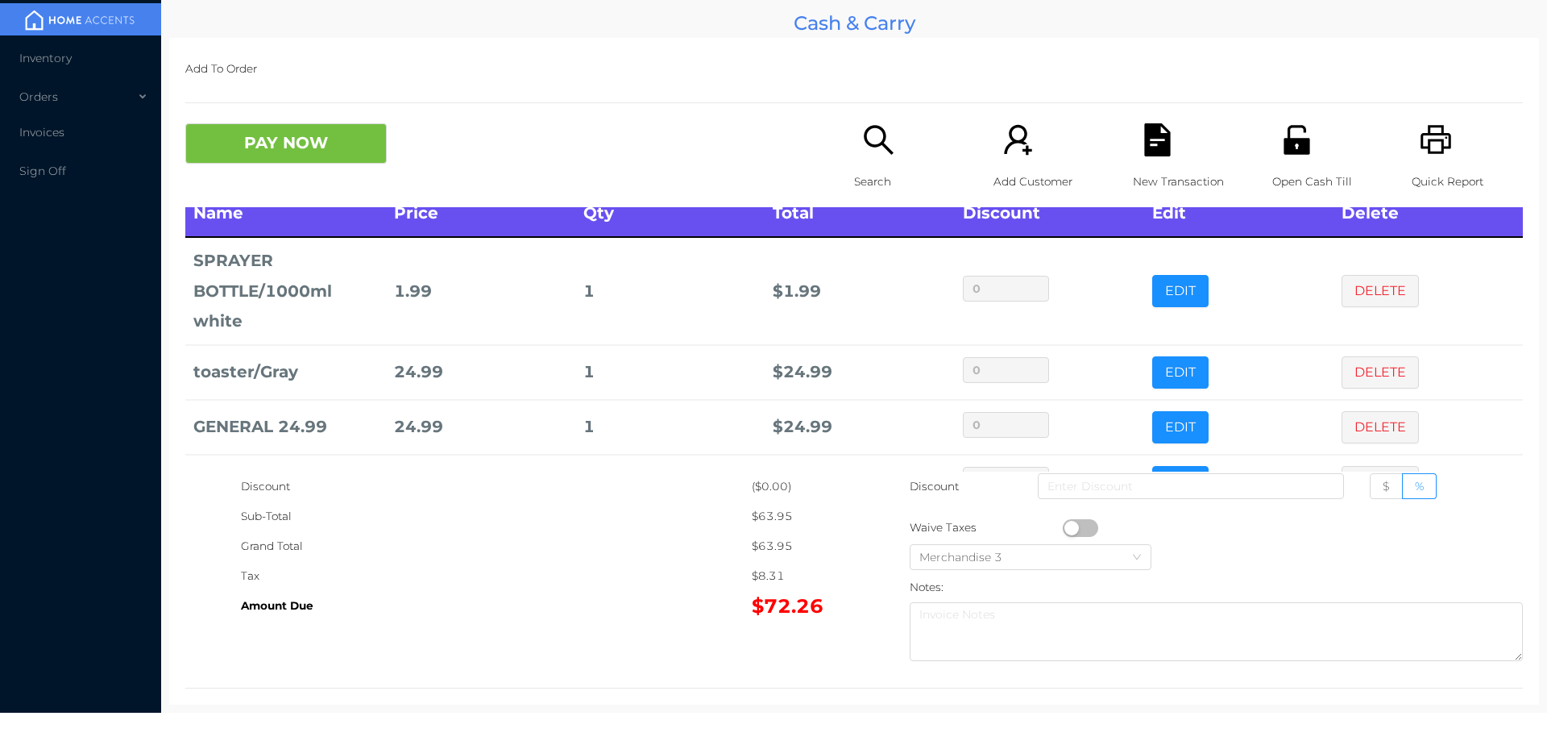
click at [1288, 160] on div "Open Cash Till" at bounding box center [1327, 165] width 111 height 84
click at [1159, 153] on icon "icon: file-text" at bounding box center [1157, 139] width 26 height 33
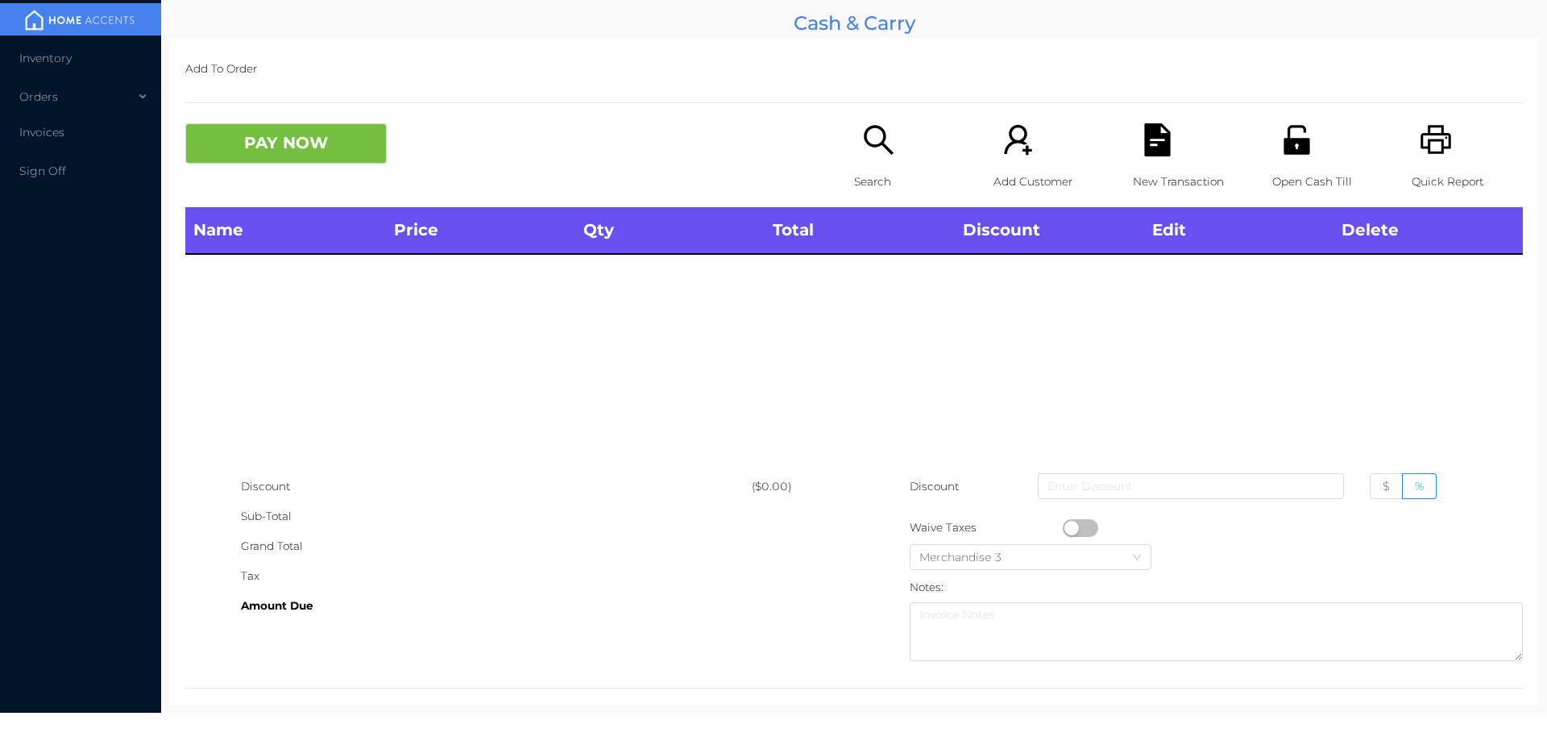
scroll to position [0, 0]
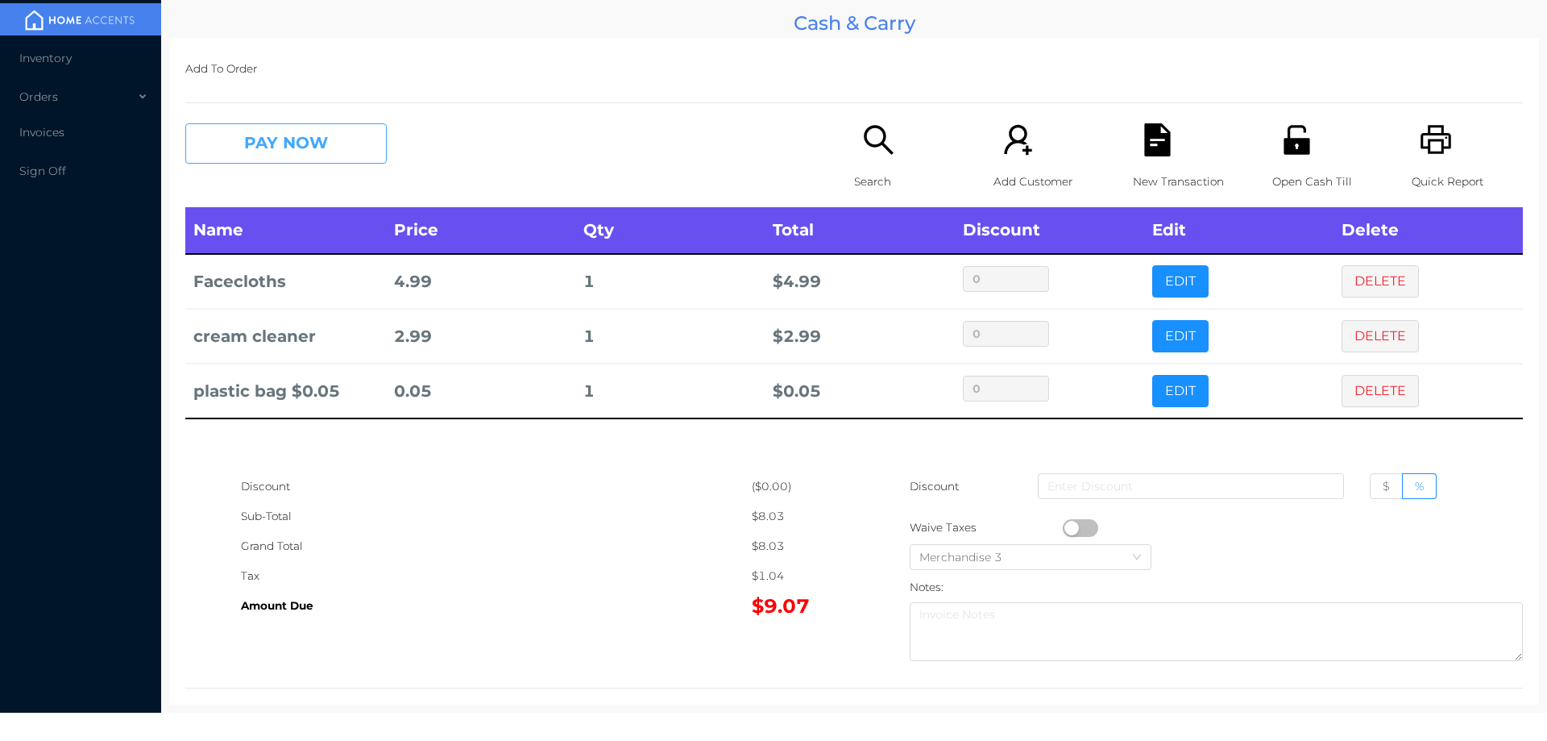
click at [270, 143] on button "PAY NOW" at bounding box center [285, 143] width 201 height 40
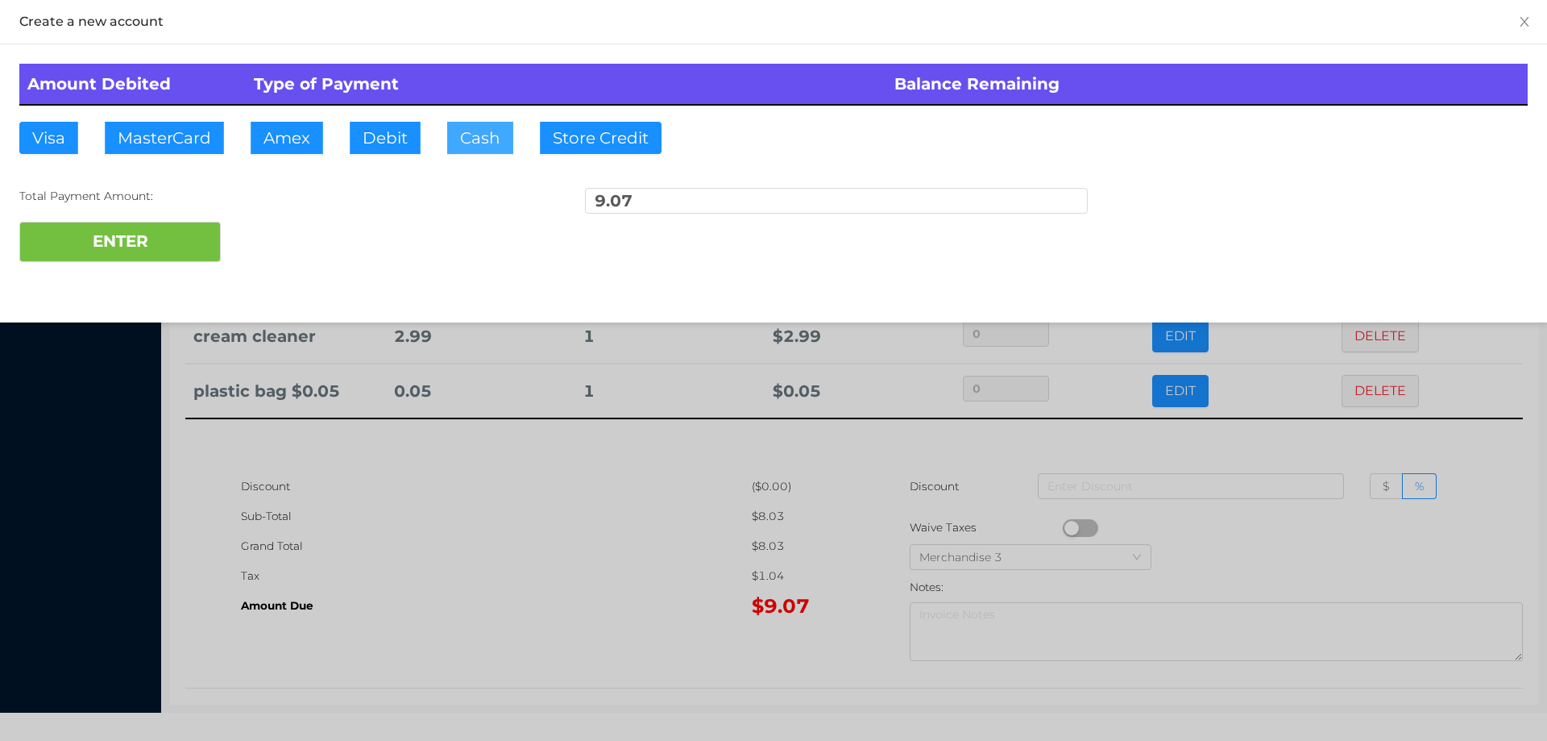
click at [477, 137] on button "Cash" at bounding box center [480, 138] width 66 height 32
type input "1"
type input "20."
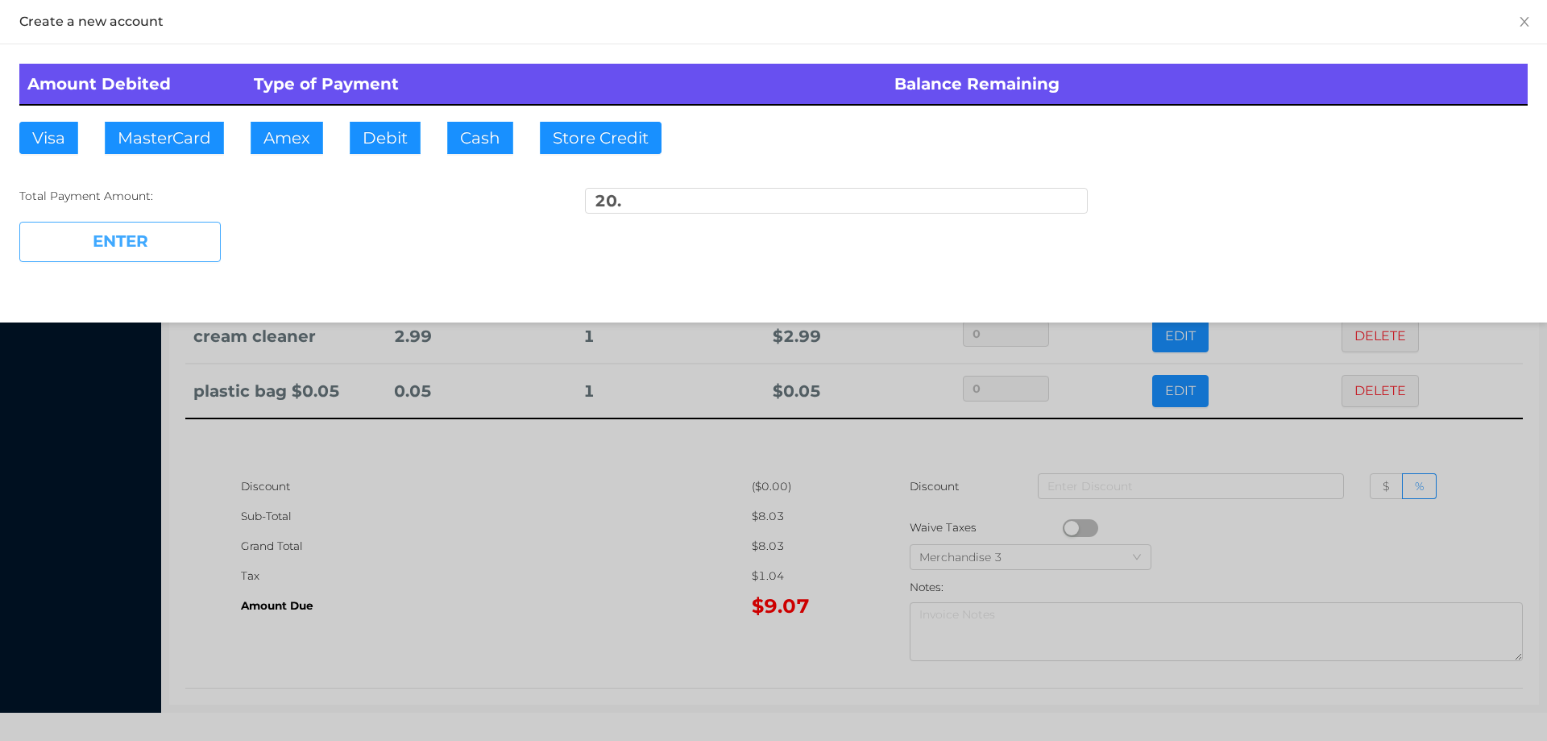
click at [125, 246] on button "ENTER" at bounding box center [119, 242] width 201 height 40
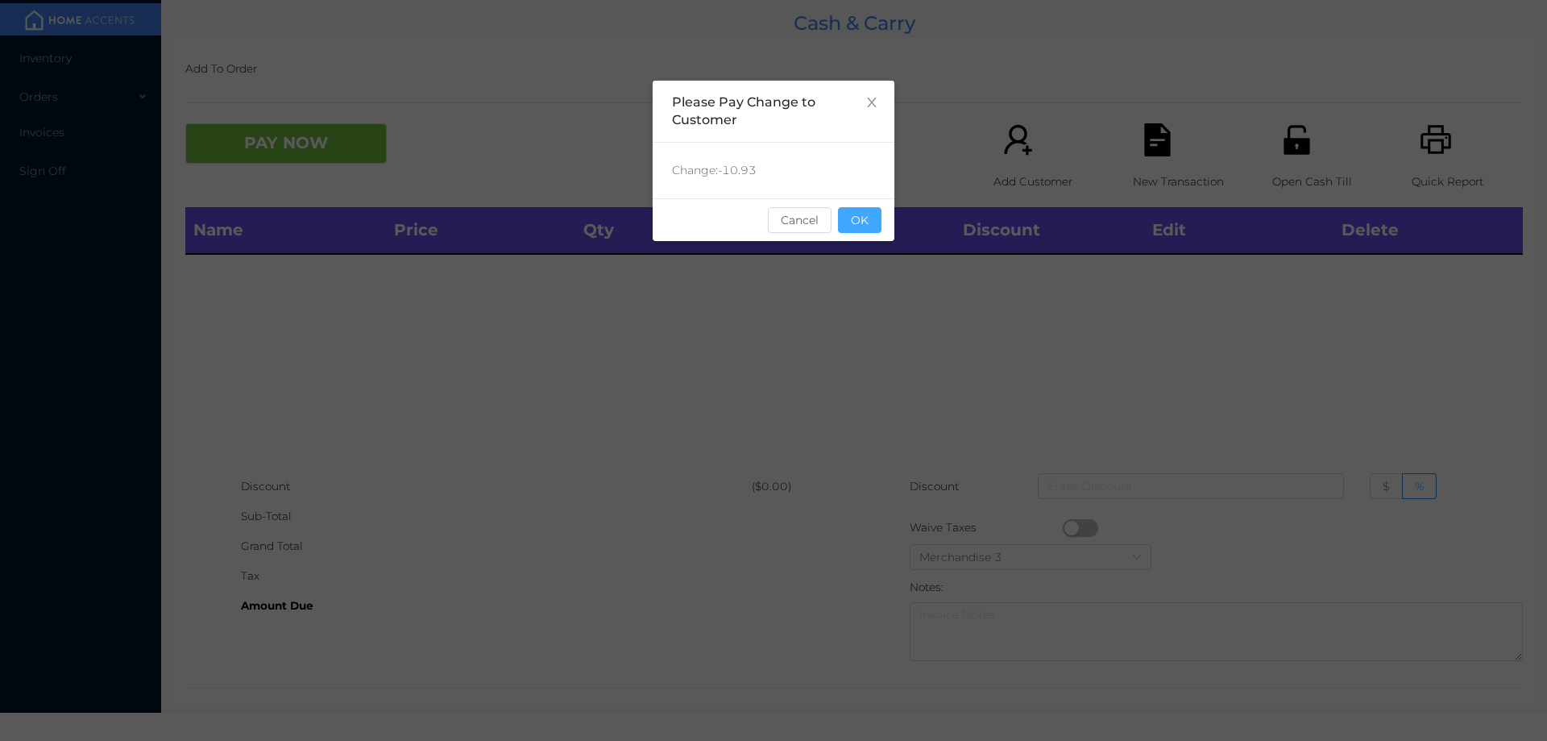
click at [857, 223] on button "OK" at bounding box center [860, 220] width 44 height 26
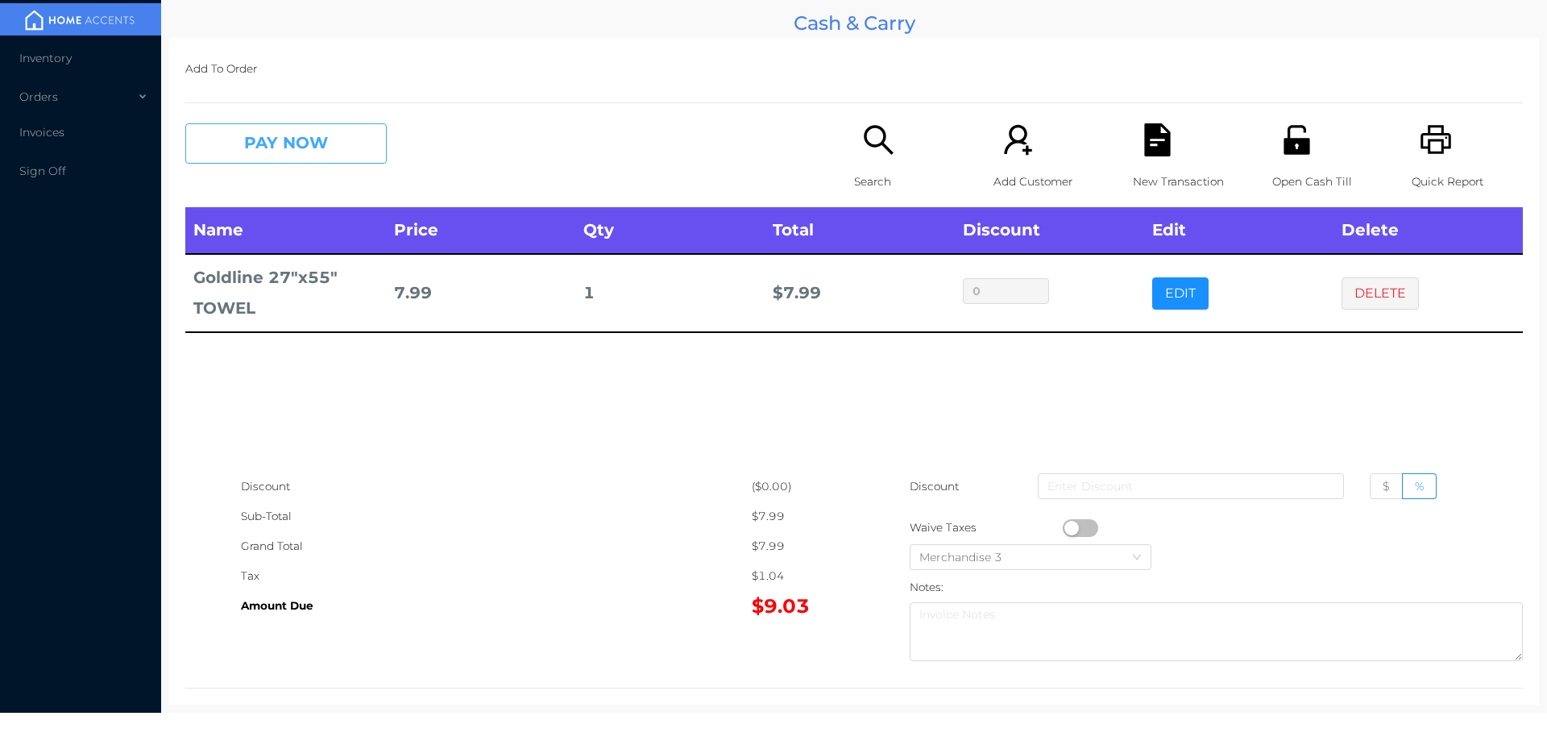
click at [302, 135] on button "PAY NOW" at bounding box center [285, 143] width 201 height 40
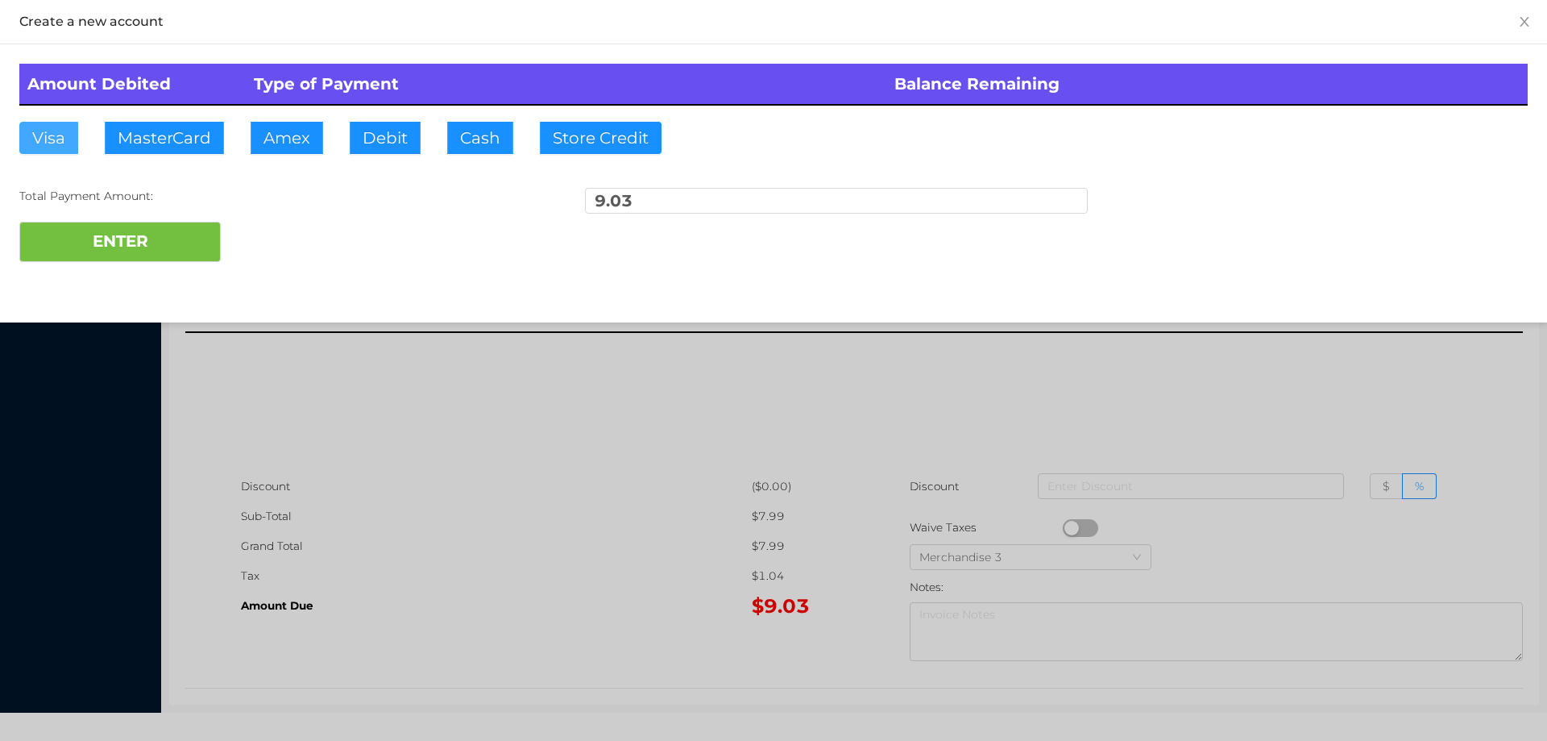
click at [33, 132] on button "Visa" at bounding box center [48, 138] width 59 height 32
click at [93, 243] on button "ENTER" at bounding box center [119, 242] width 201 height 40
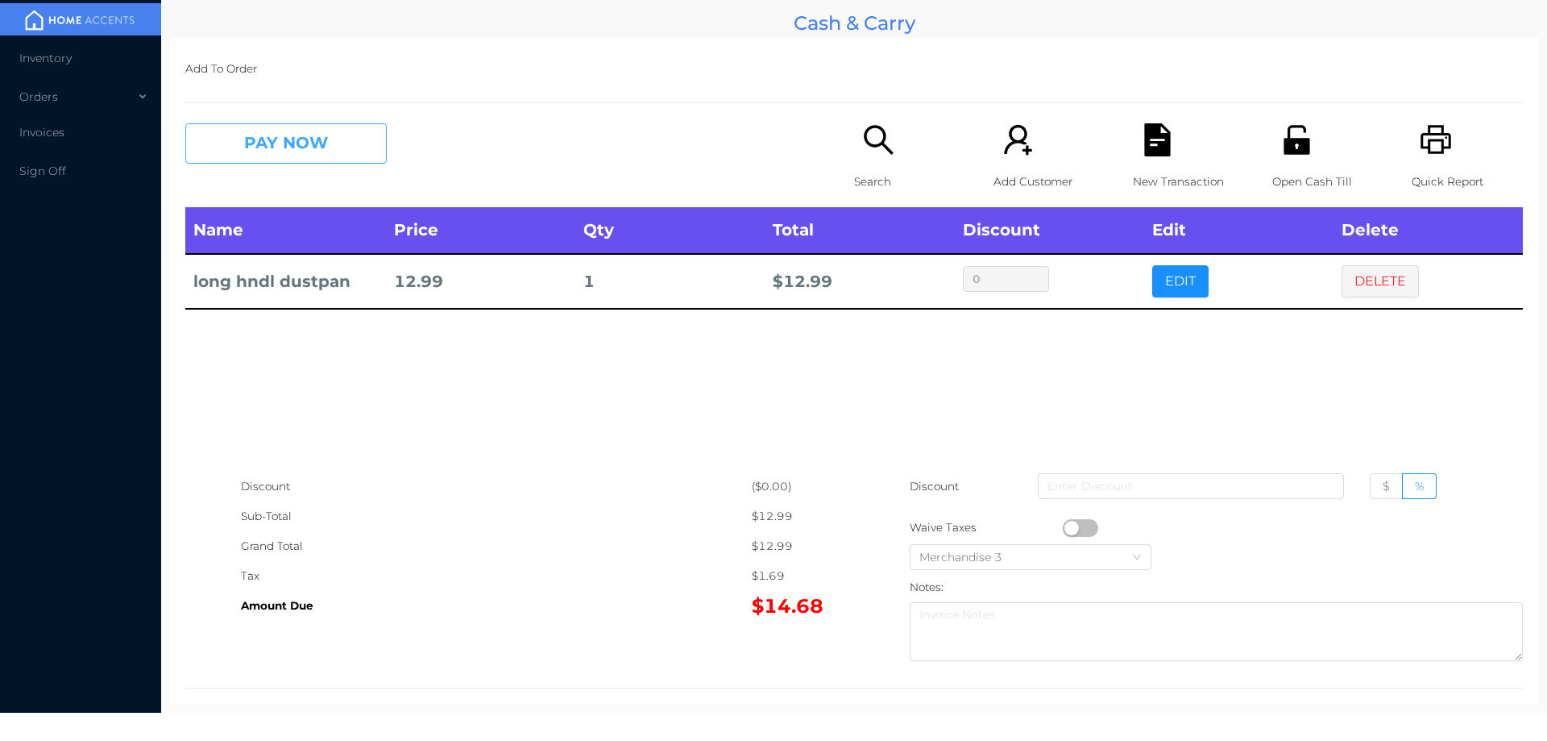
click at [267, 138] on button "PAY NOW" at bounding box center [285, 143] width 201 height 40
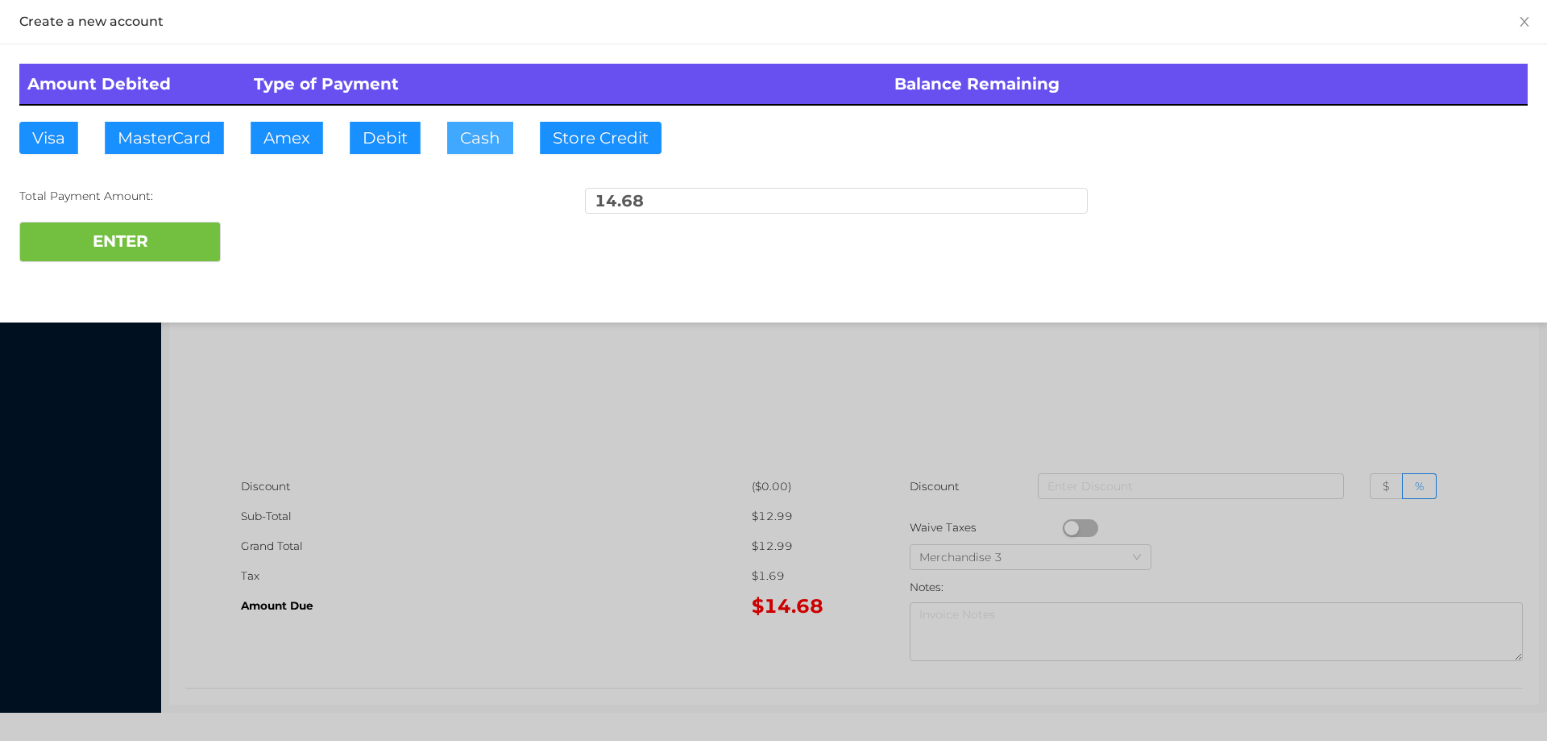
click at [471, 148] on button "Cash" at bounding box center [480, 138] width 66 height 32
type input "15."
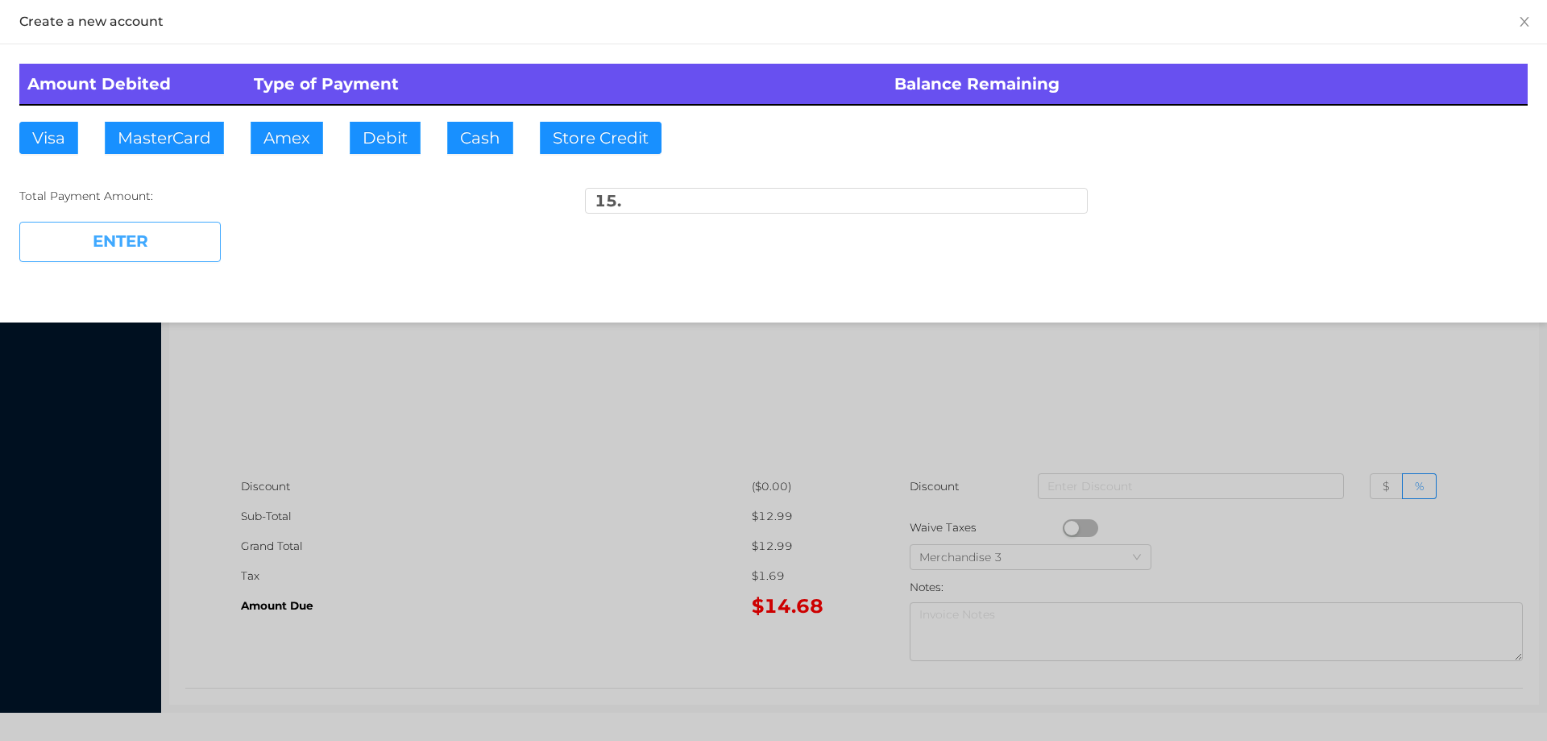
click at [127, 252] on button "ENTER" at bounding box center [119, 242] width 201 height 40
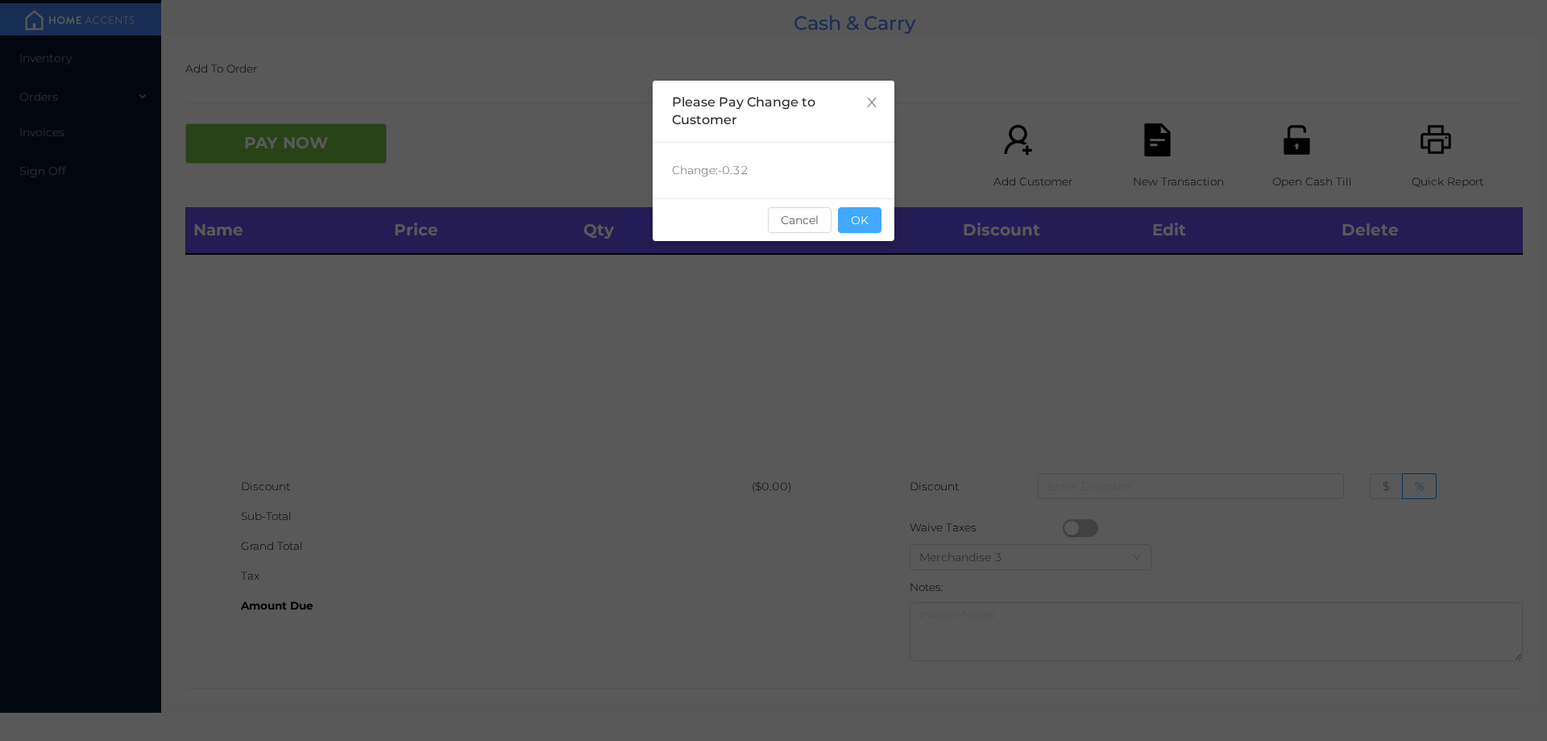
click at [853, 224] on button "OK" at bounding box center [860, 220] width 44 height 26
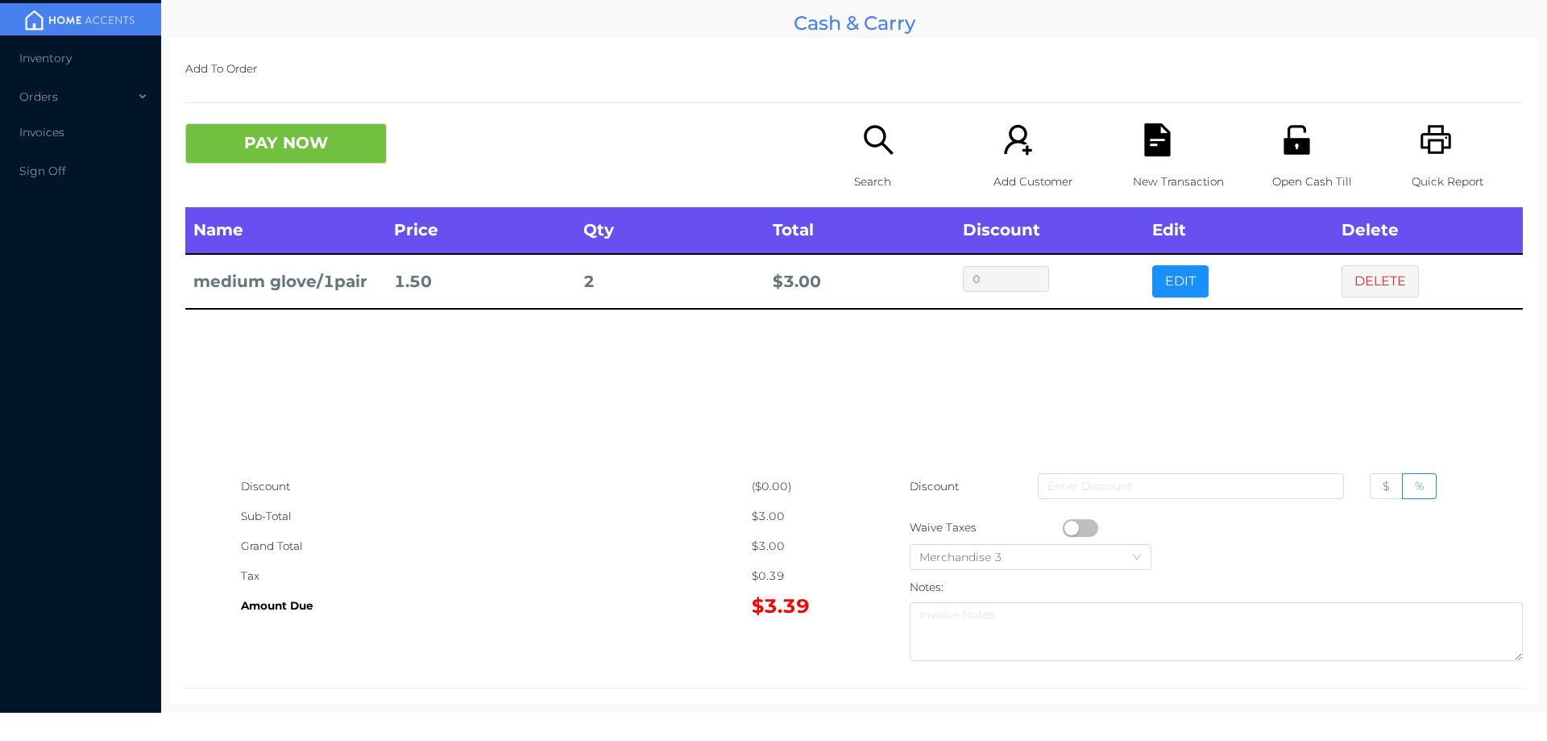
click at [279, 149] on button "PAY NOW" at bounding box center [285, 143] width 201 height 40
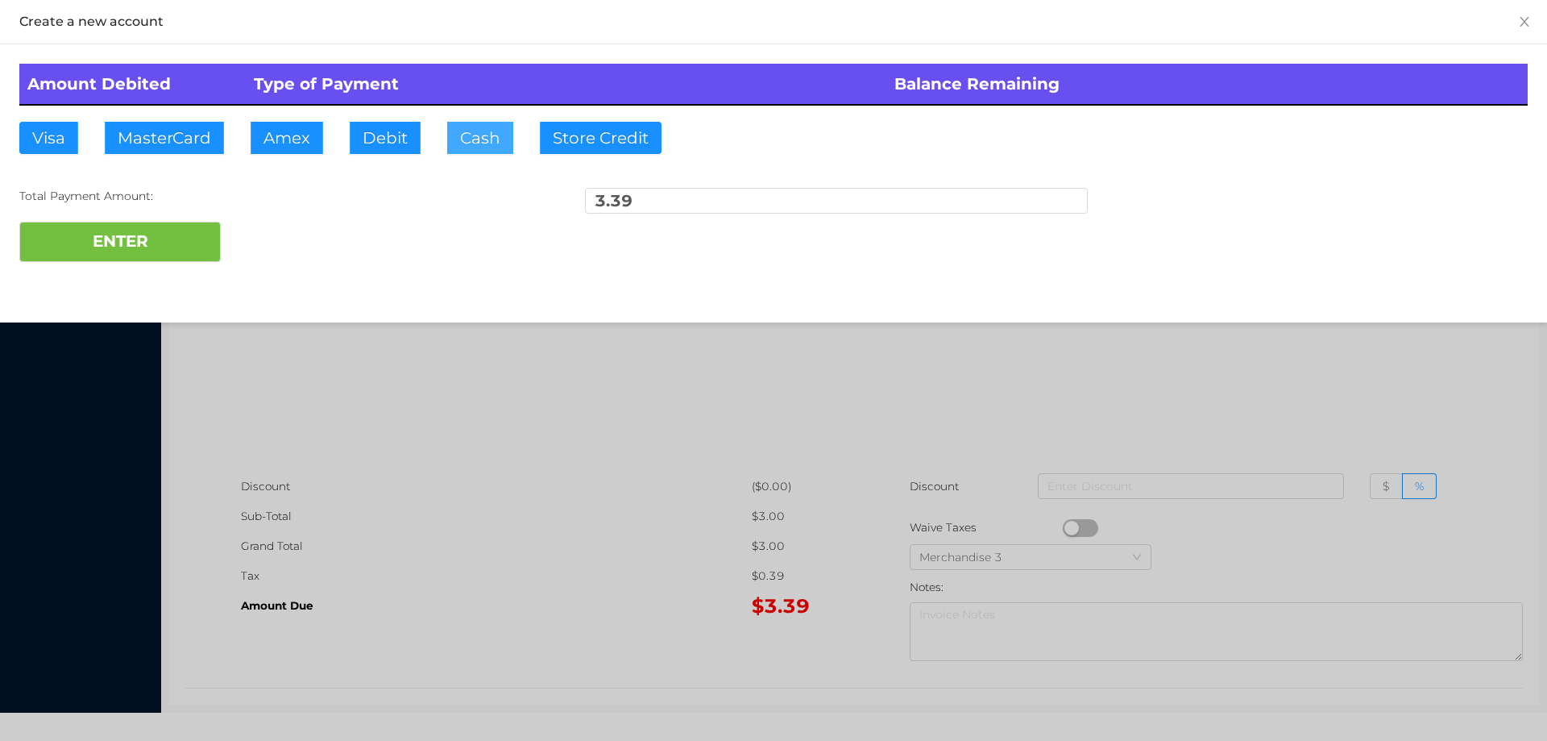
click at [475, 146] on button "Cash" at bounding box center [480, 138] width 66 height 32
type input "5."
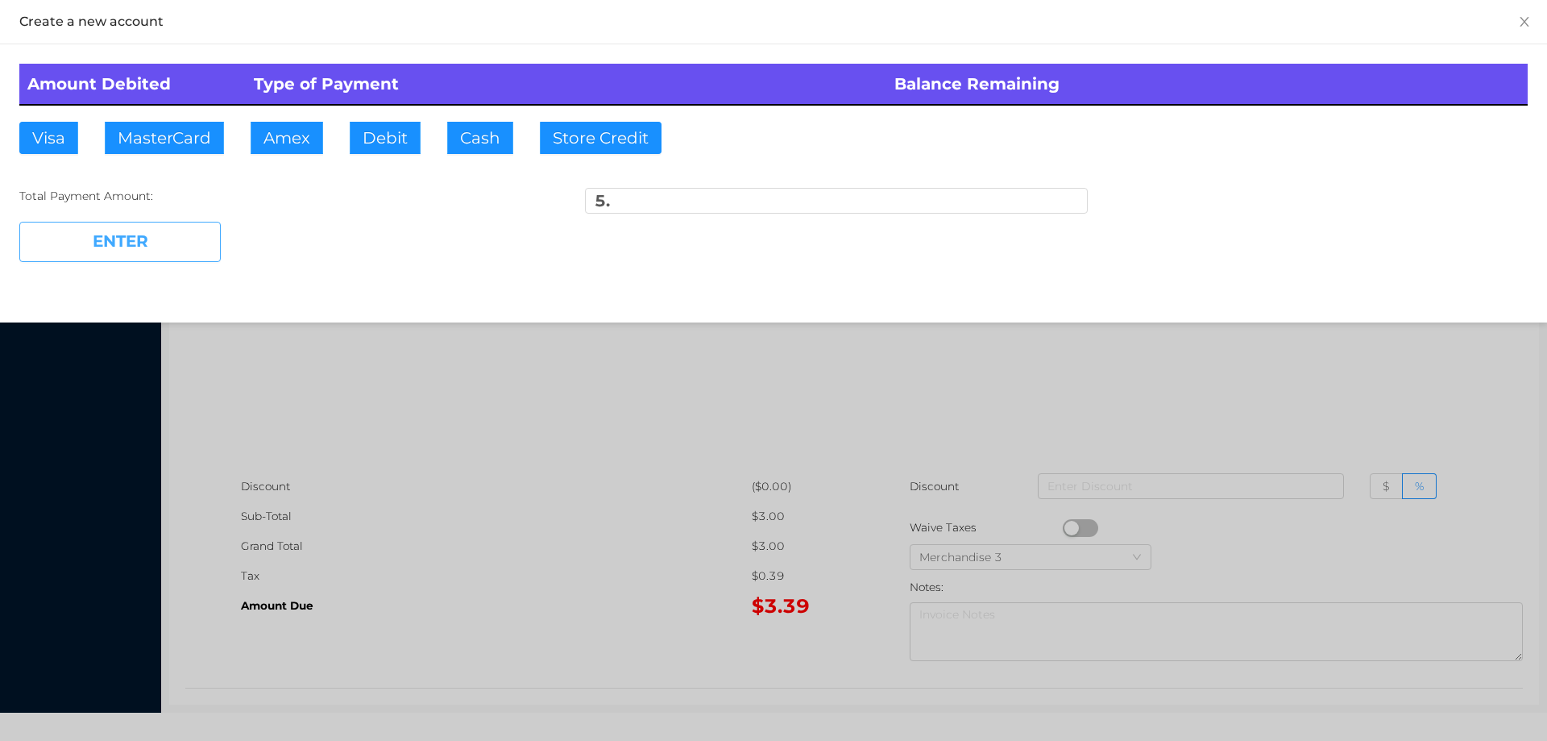
click at [132, 249] on button "ENTER" at bounding box center [119, 242] width 201 height 40
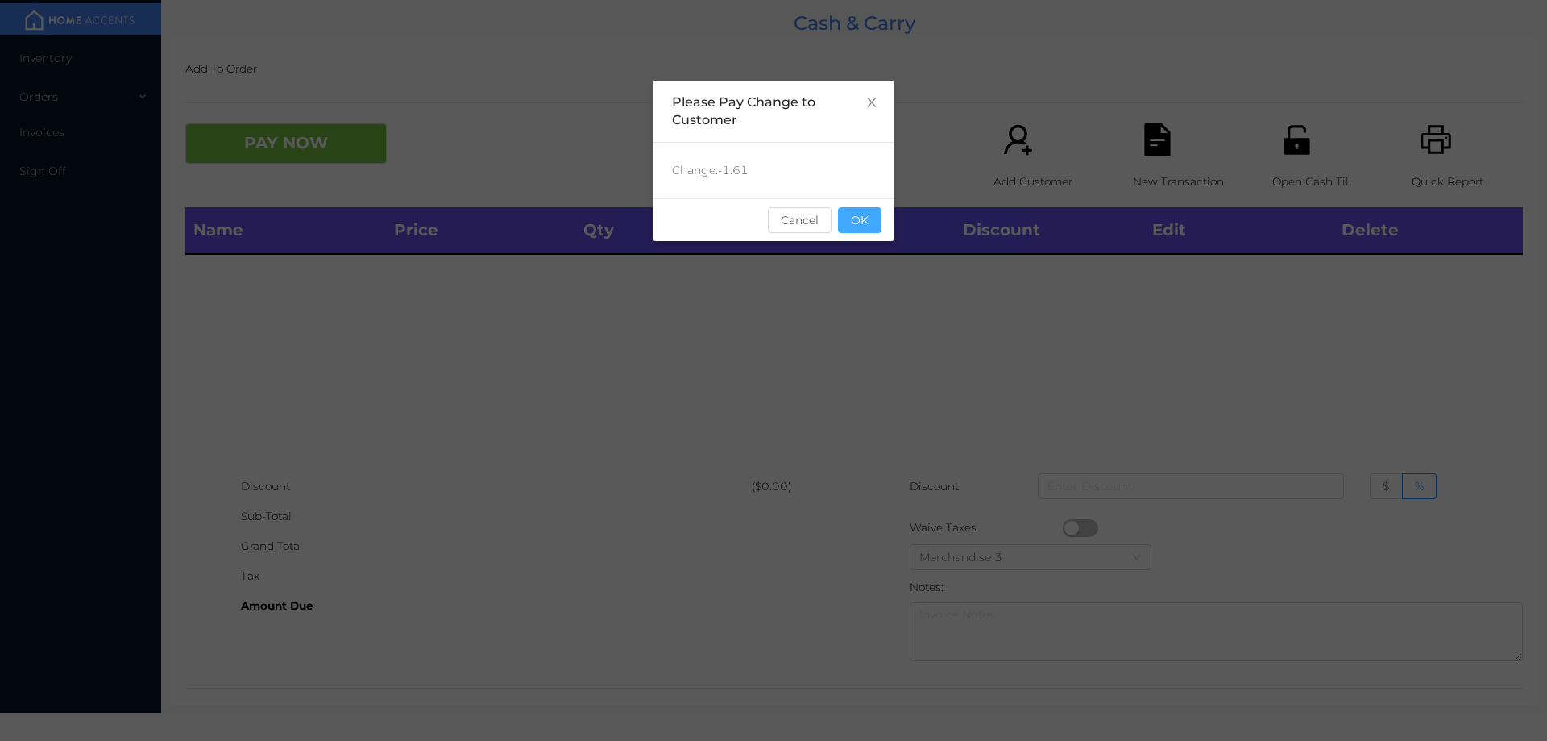
click at [878, 226] on button "OK" at bounding box center [860, 220] width 44 height 26
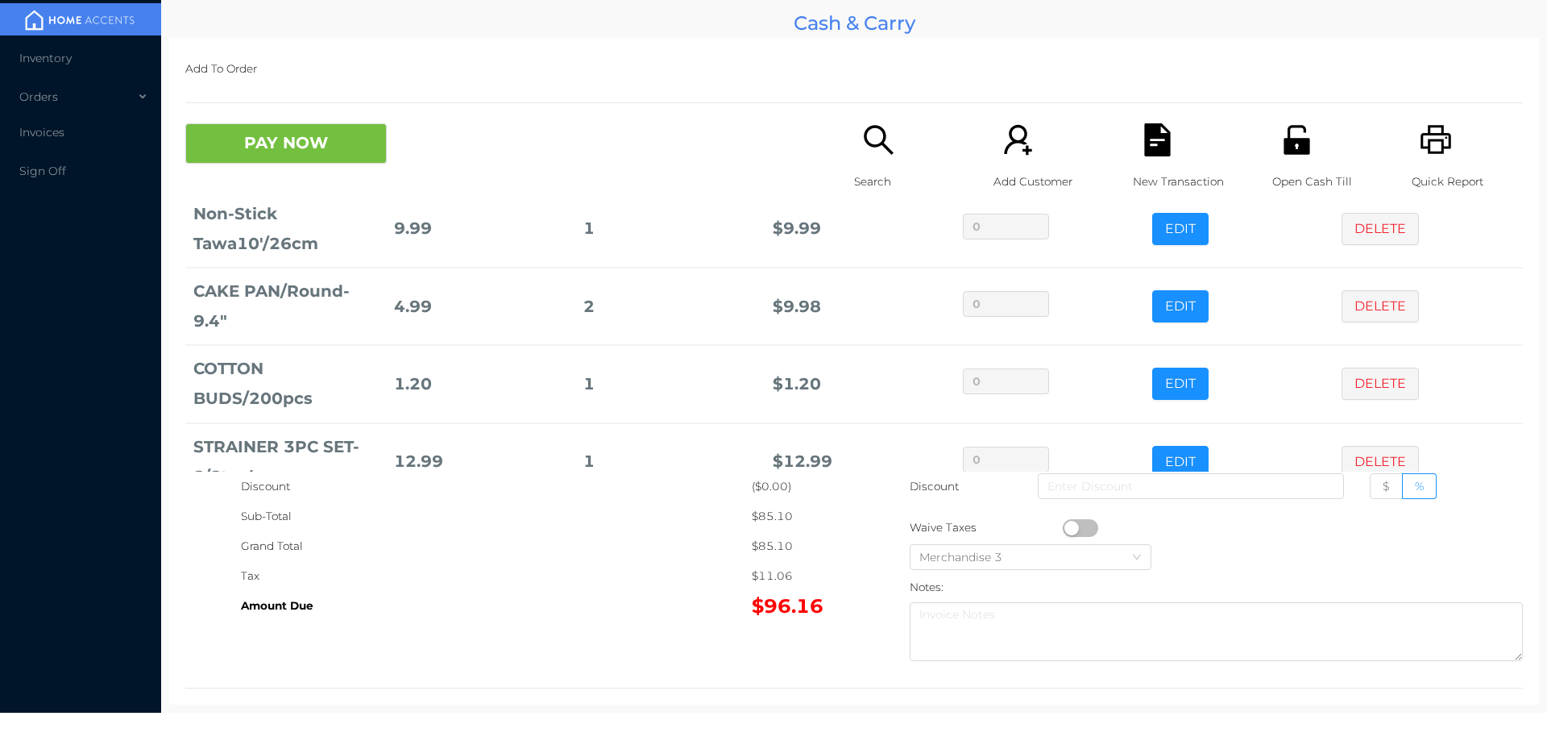
scroll to position [375, 0]
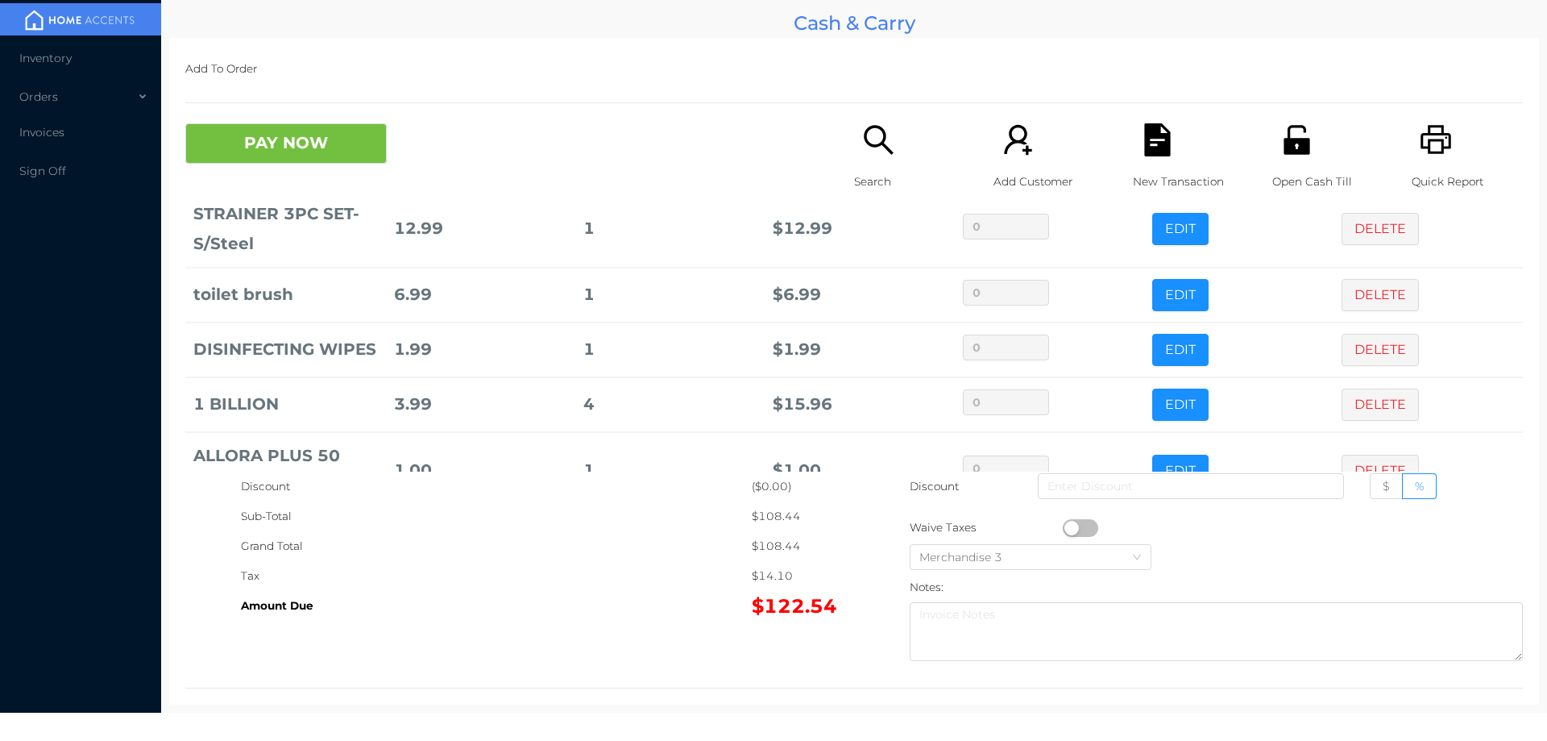
click at [877, 163] on div "Search" at bounding box center [909, 165] width 111 height 84
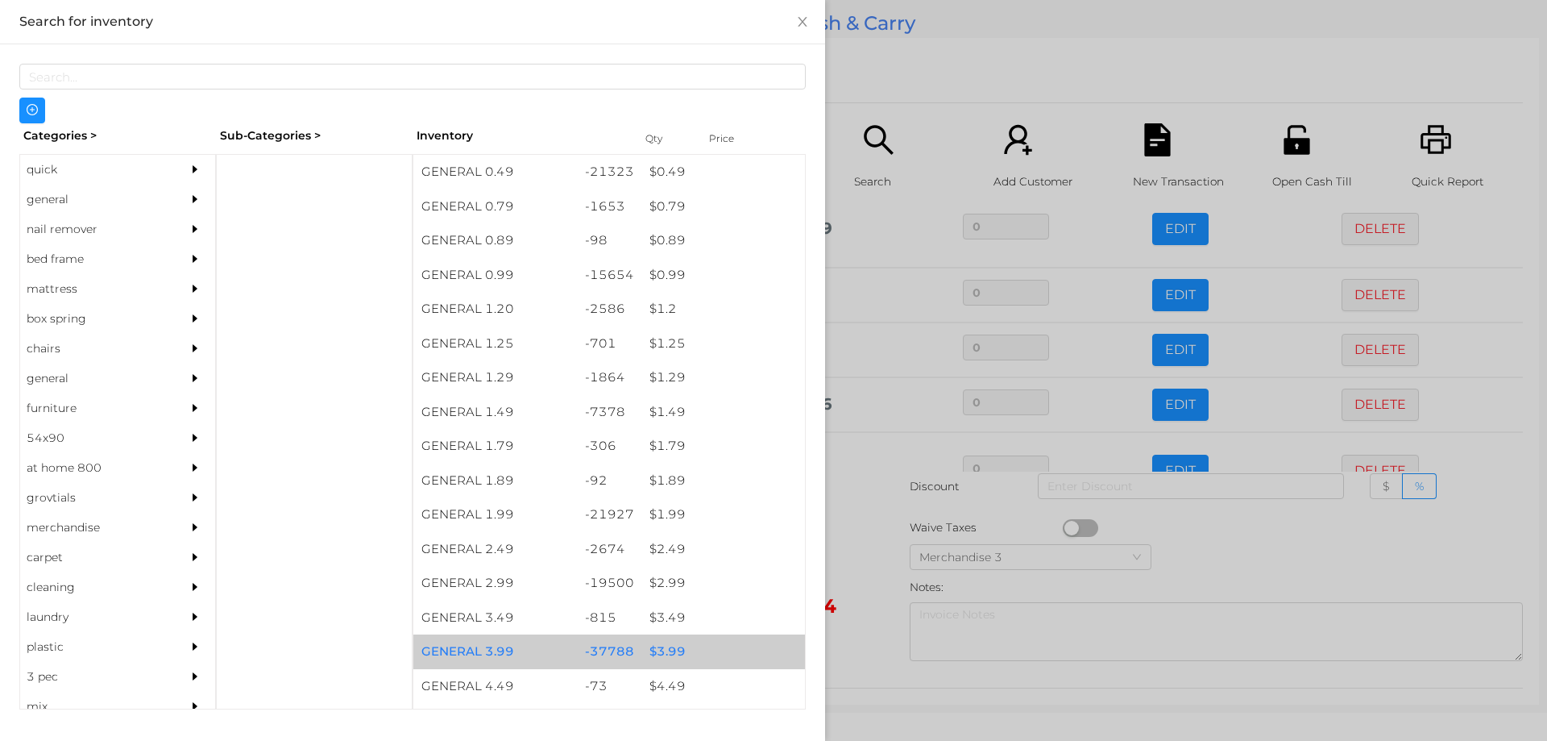
click at [658, 645] on div "$ 3.99" at bounding box center [723, 651] width 164 height 35
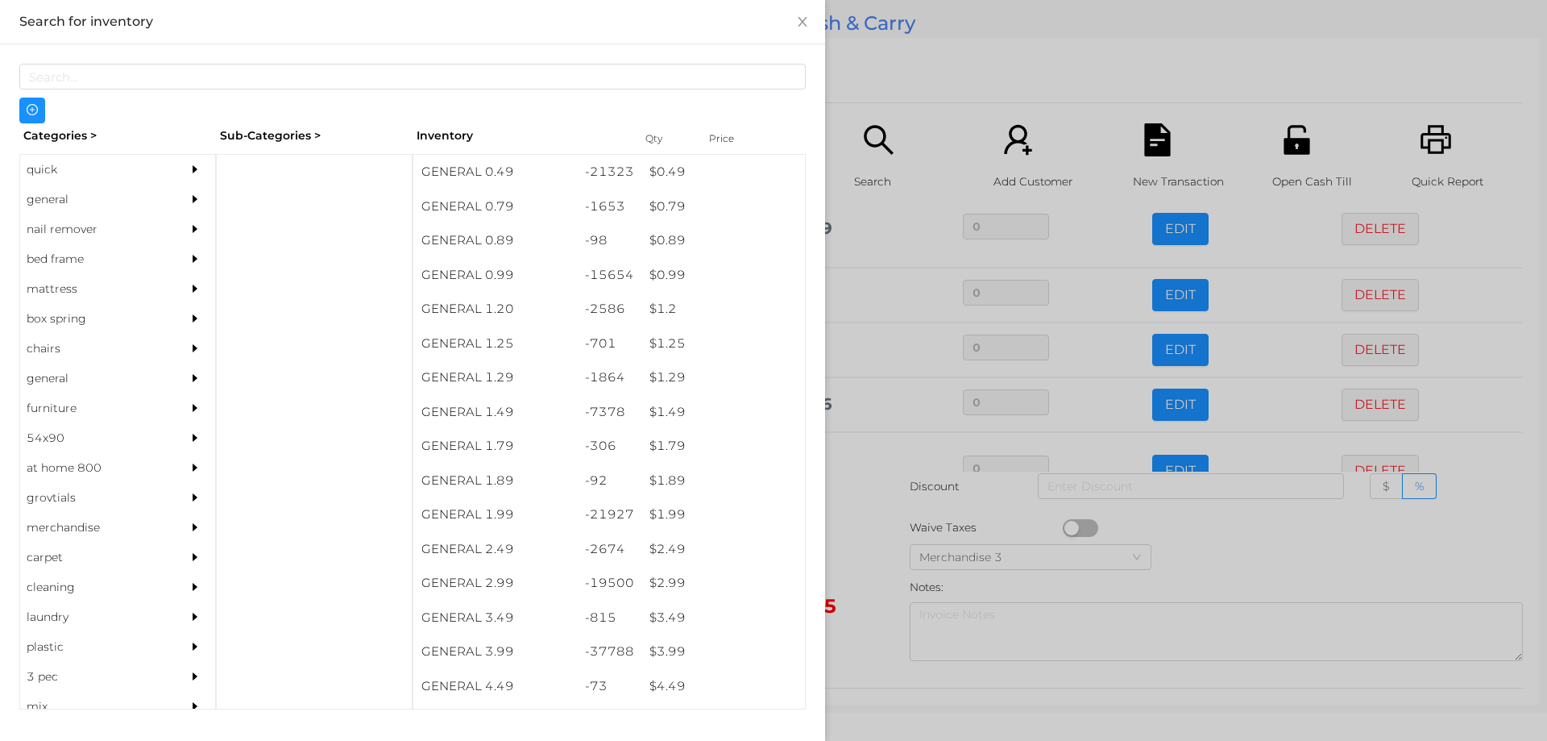
click at [870, 614] on div at bounding box center [773, 370] width 1547 height 741
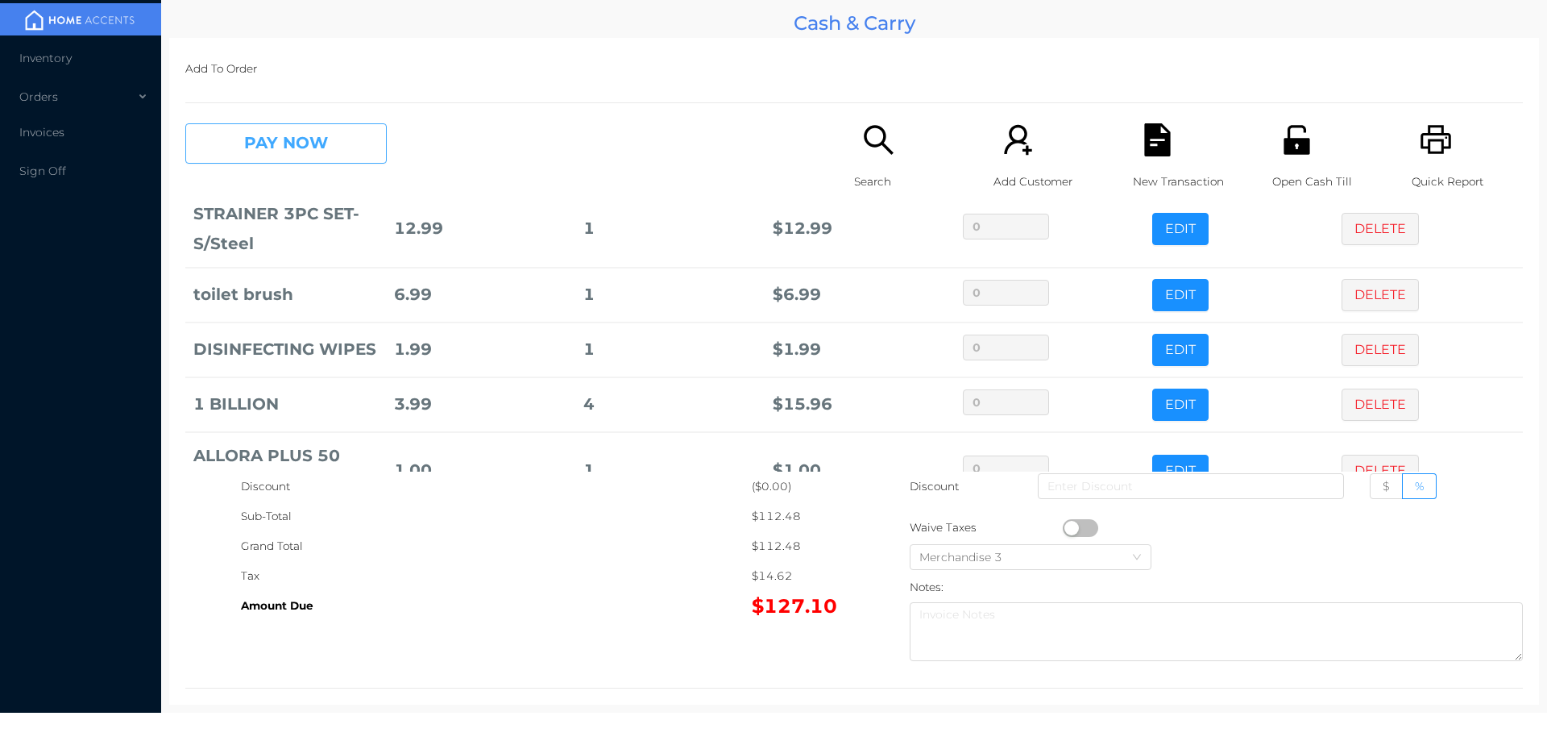
click at [259, 129] on button "PAY NOW" at bounding box center [285, 143] width 201 height 40
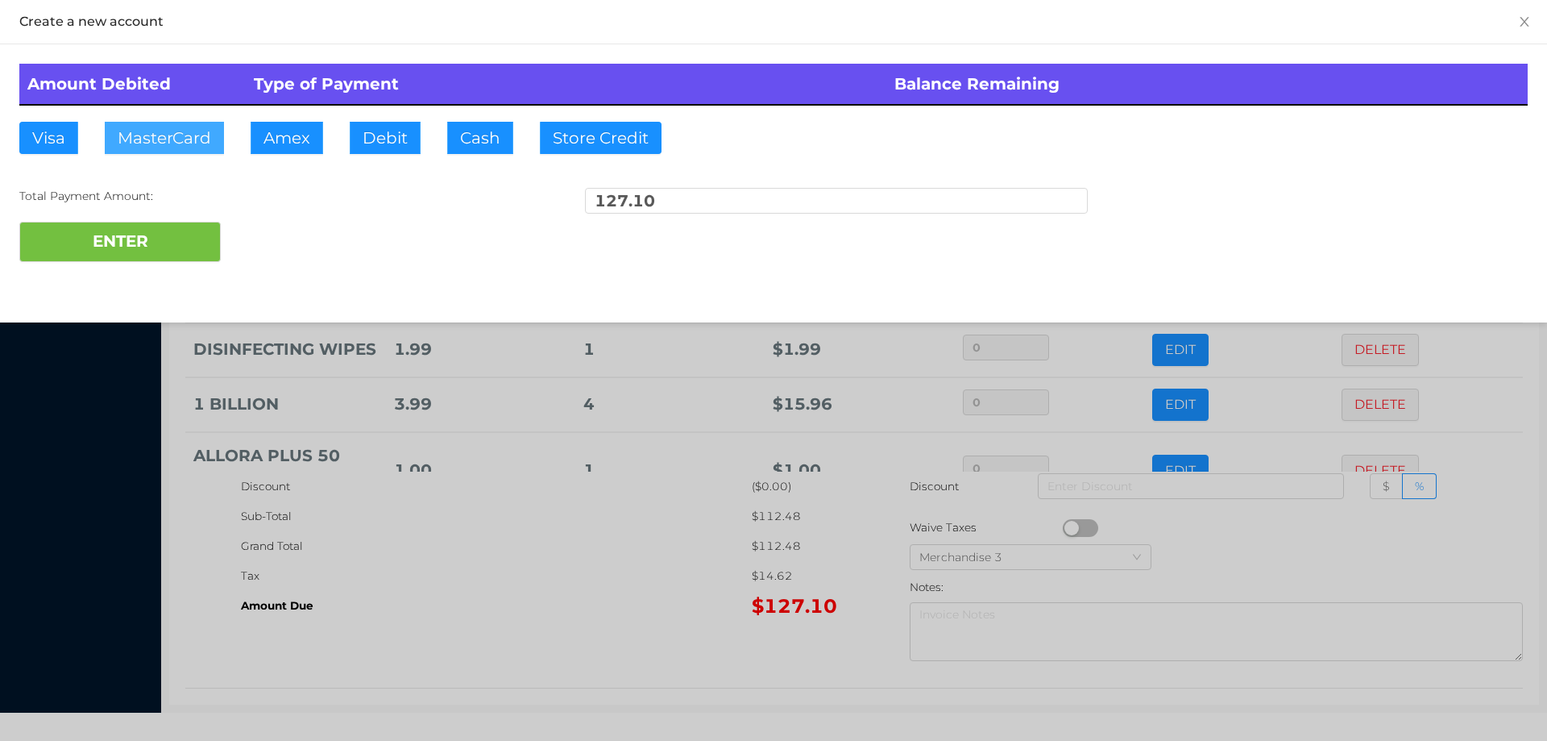
click at [145, 135] on button "MasterCard" at bounding box center [164, 138] width 119 height 32
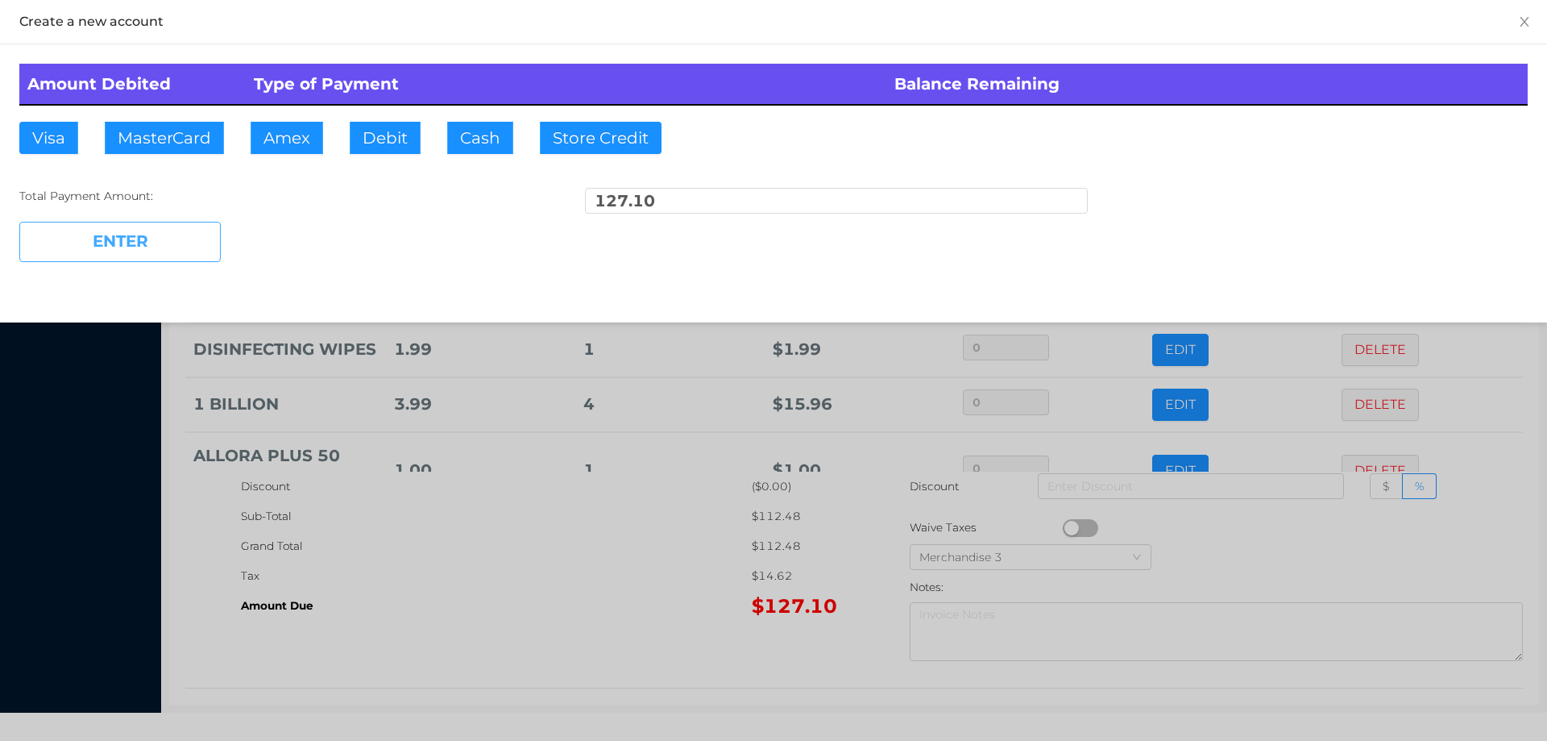
click at [102, 243] on button "ENTER" at bounding box center [119, 242] width 201 height 40
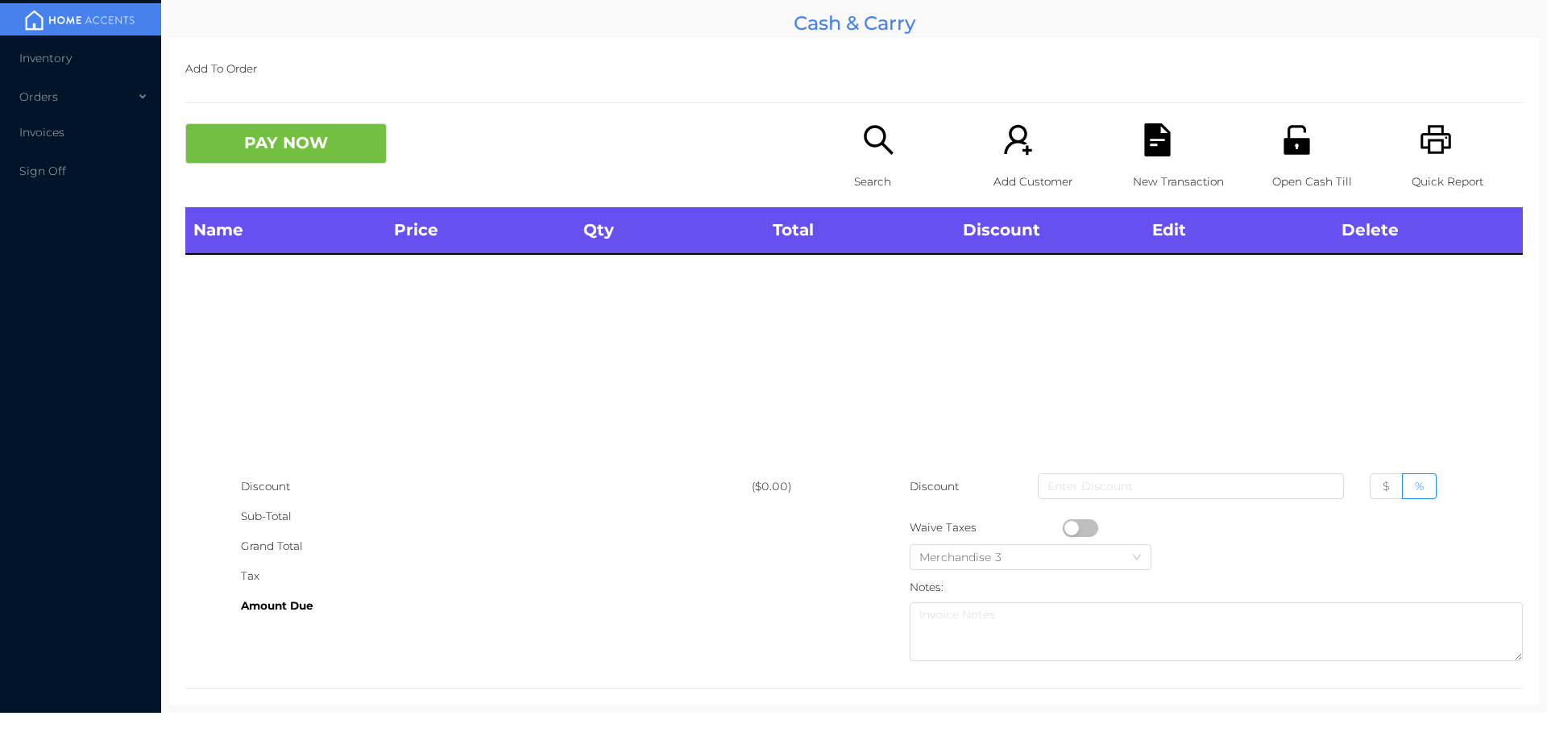
scroll to position [0, 0]
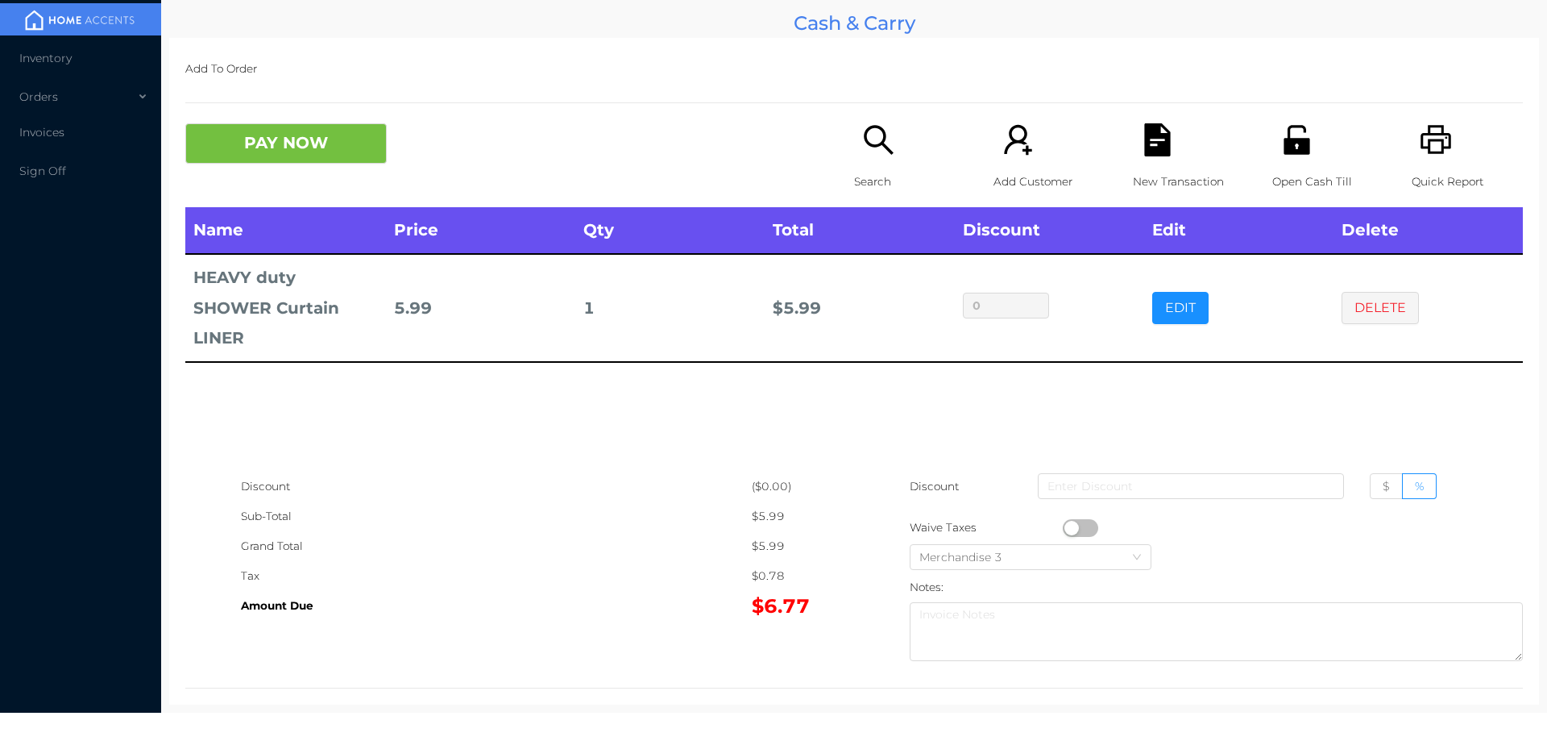
click at [858, 164] on div "Search" at bounding box center [909, 165] width 111 height 84
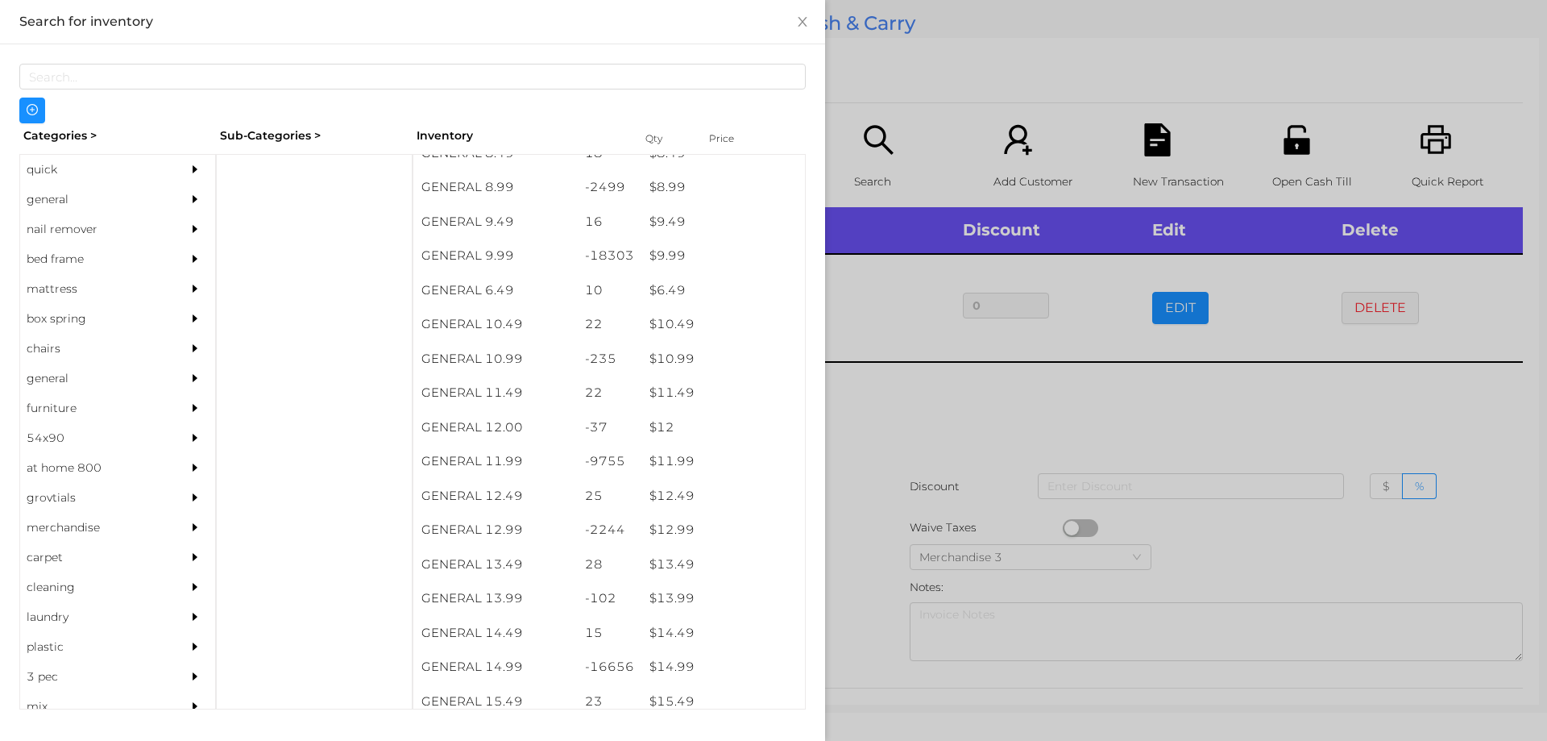
scroll to position [905, 0]
click at [669, 671] on div "$ 14.99" at bounding box center [723, 661] width 164 height 35
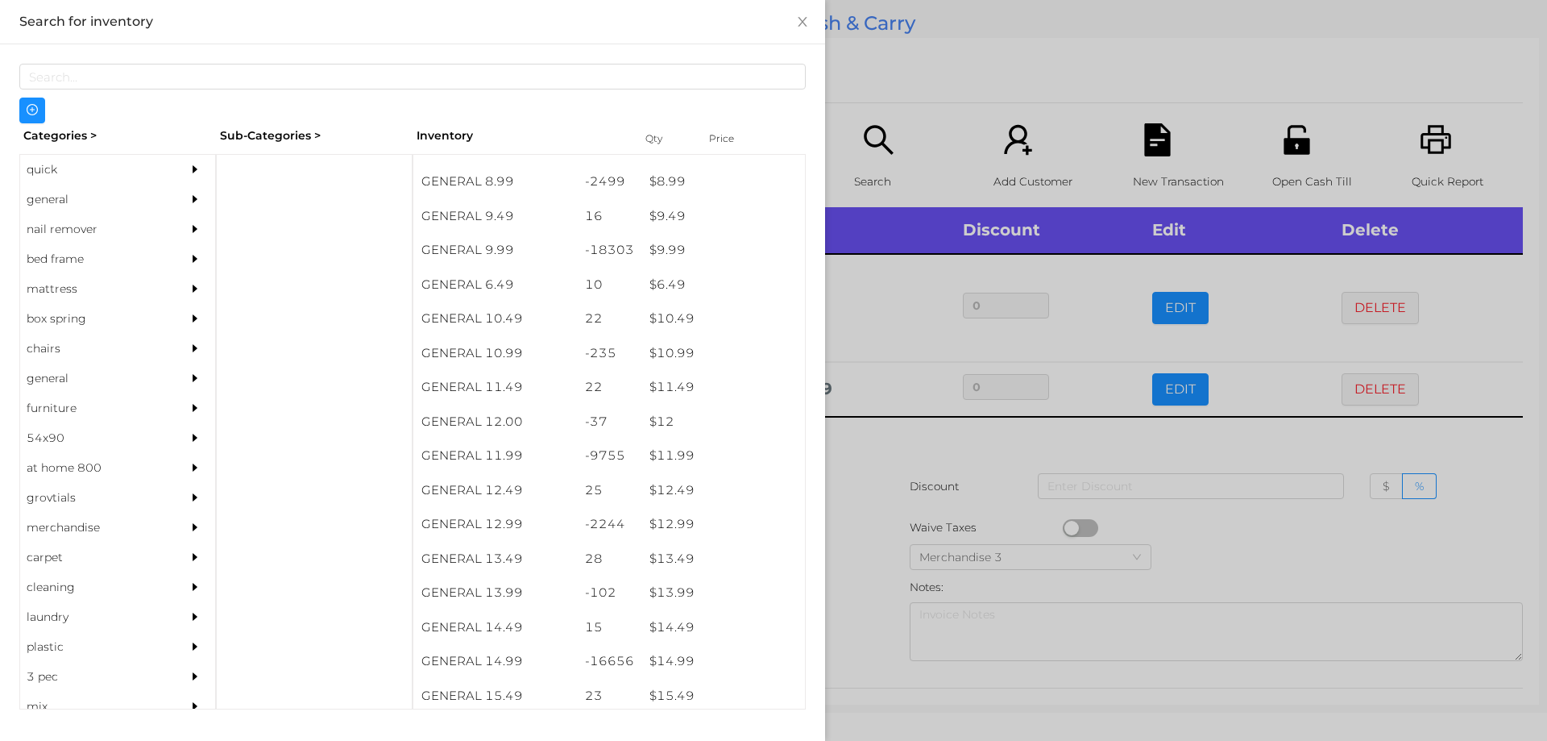
click at [866, 609] on div at bounding box center [773, 370] width 1547 height 741
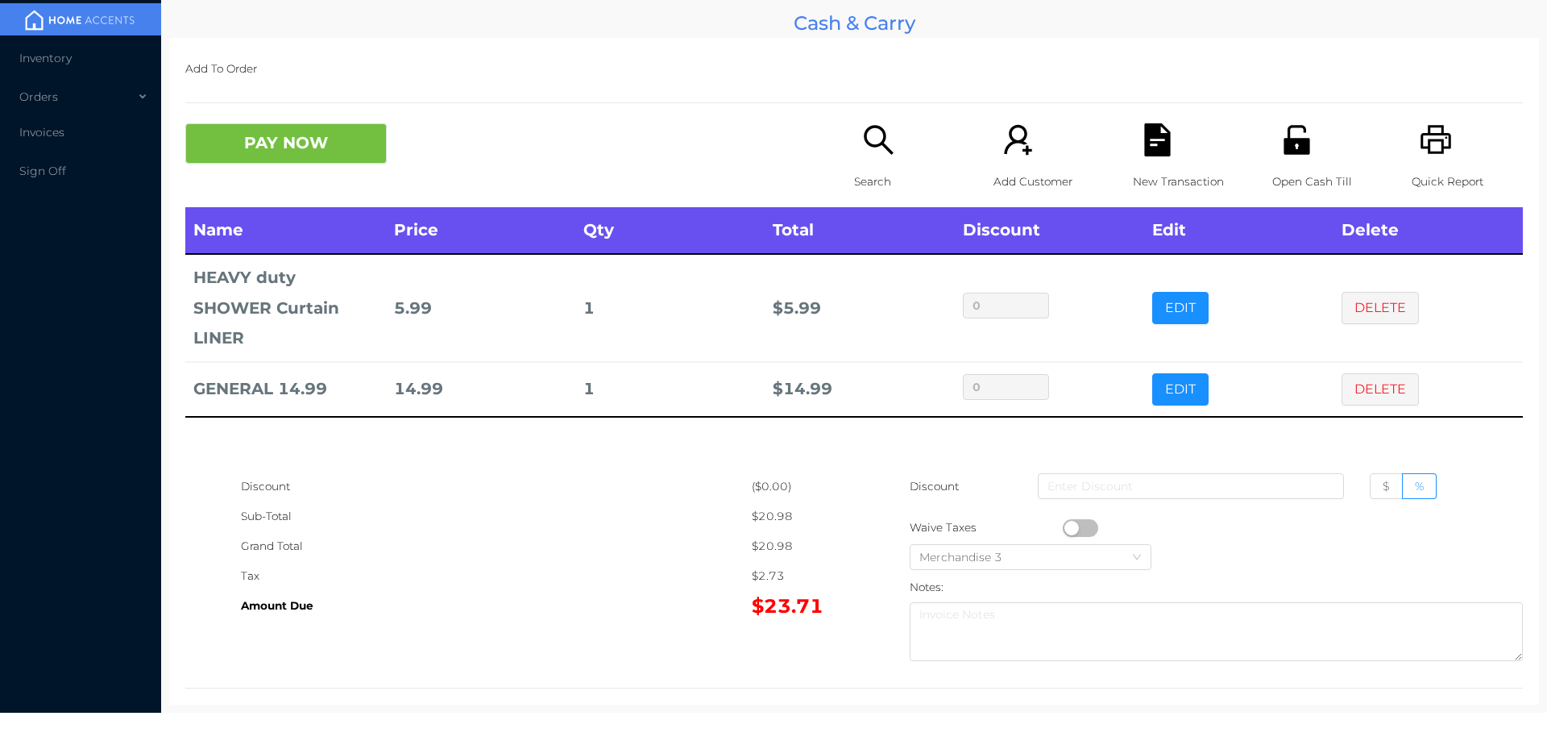
click at [324, 141] on button "PAY NOW" at bounding box center [285, 143] width 201 height 40
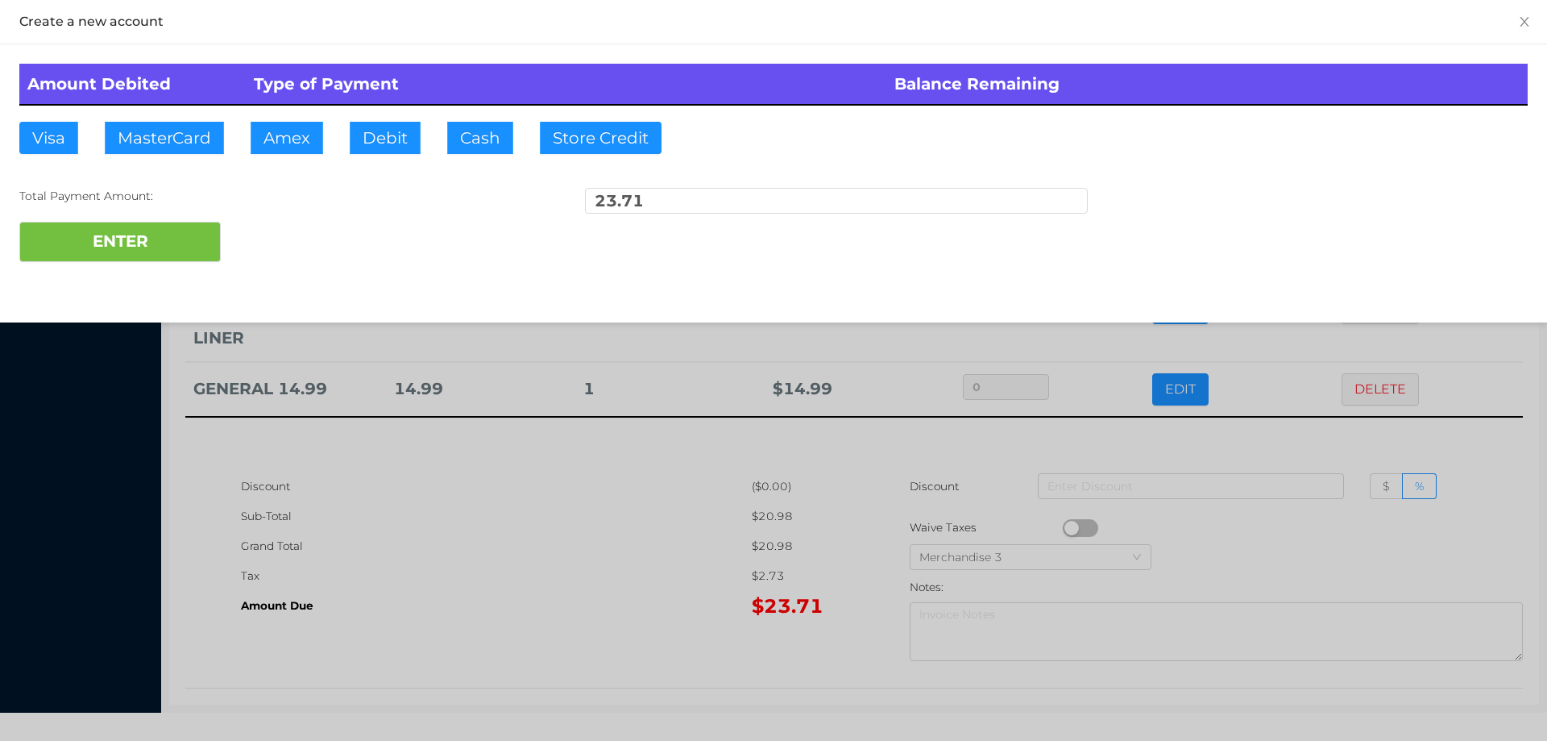
click at [284, 229] on div "ENTER" at bounding box center [773, 242] width 1509 height 40
click at [559, 504] on div at bounding box center [773, 370] width 1547 height 741
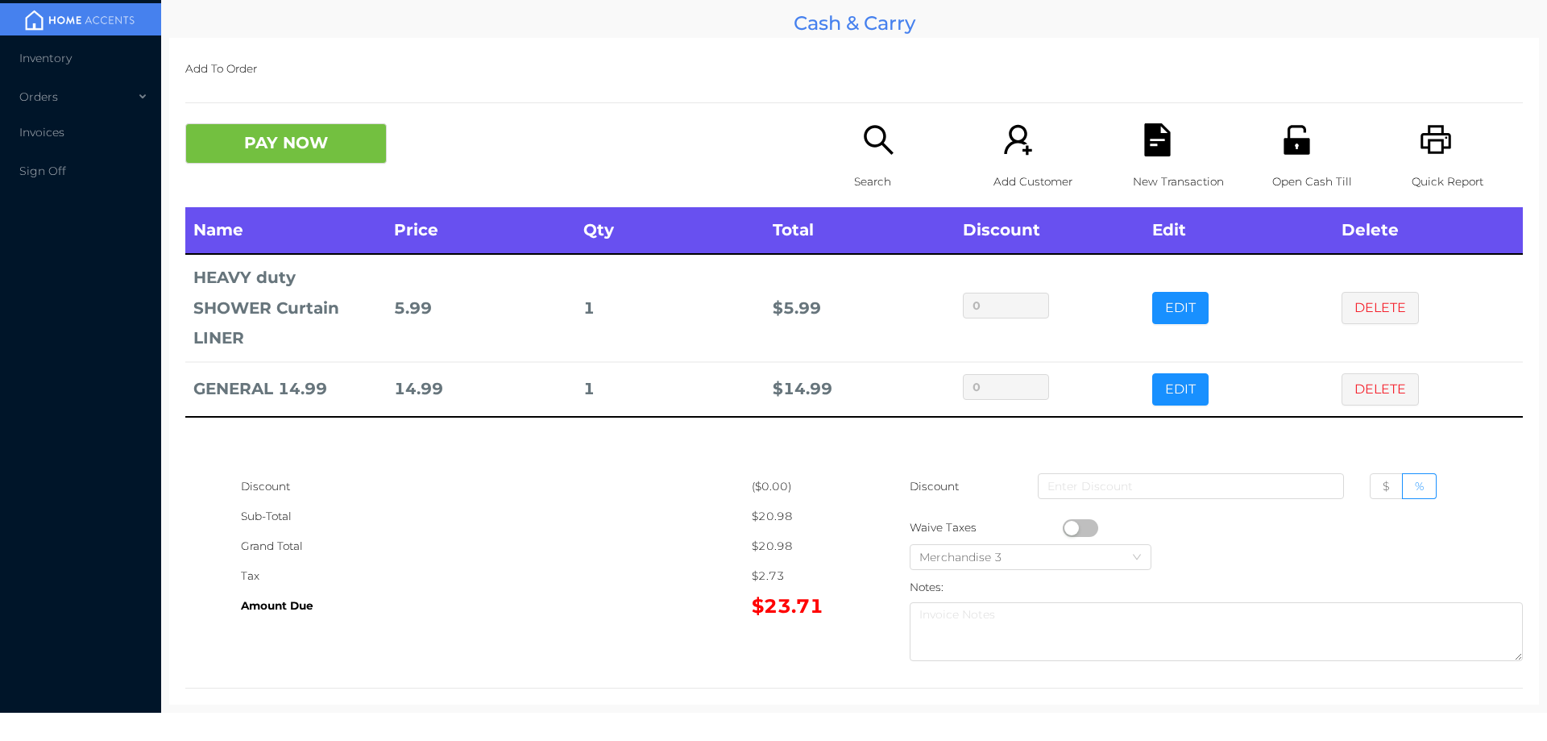
click at [1148, 137] on icon "icon: file-text" at bounding box center [1157, 139] width 26 height 33
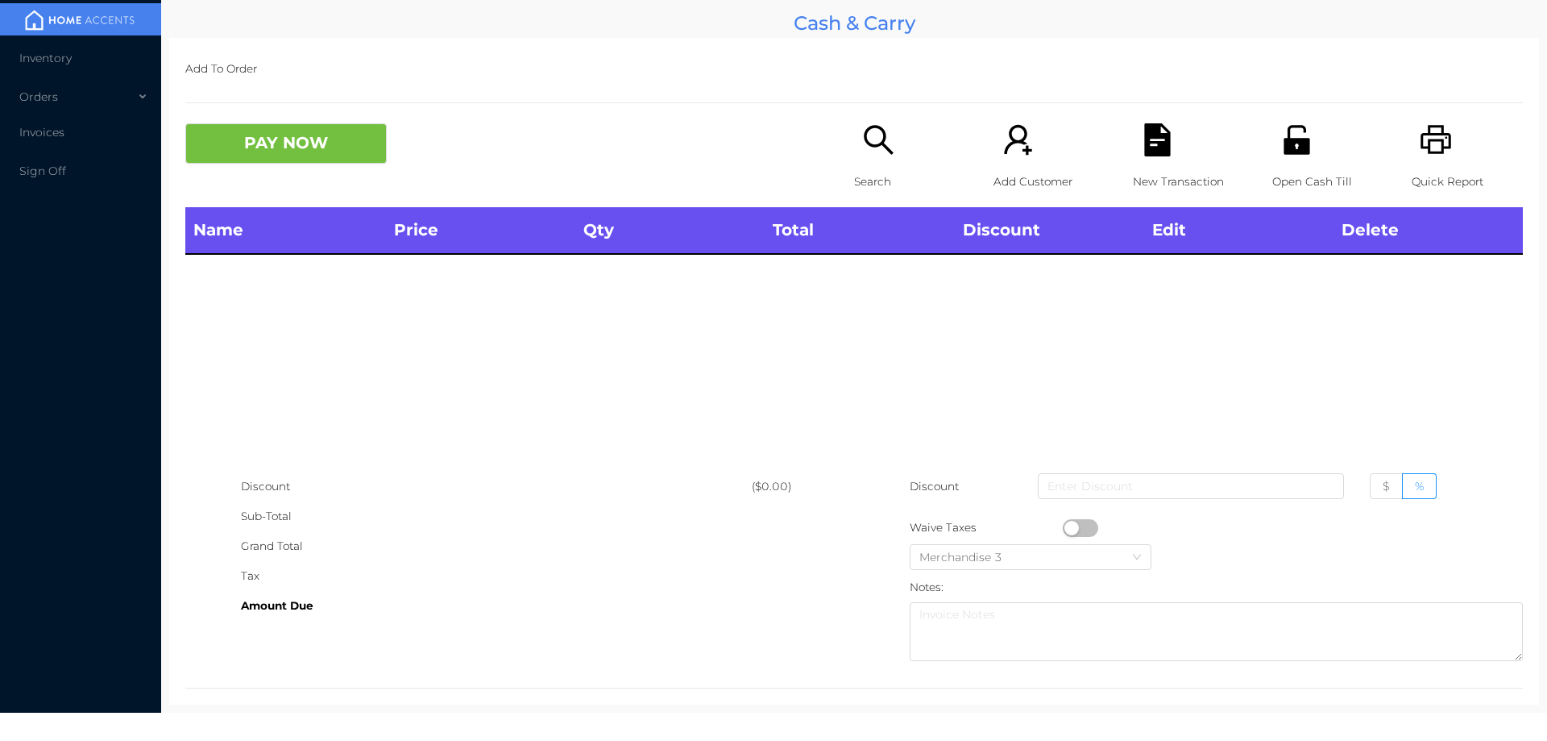
click at [861, 164] on div "Search" at bounding box center [909, 165] width 111 height 84
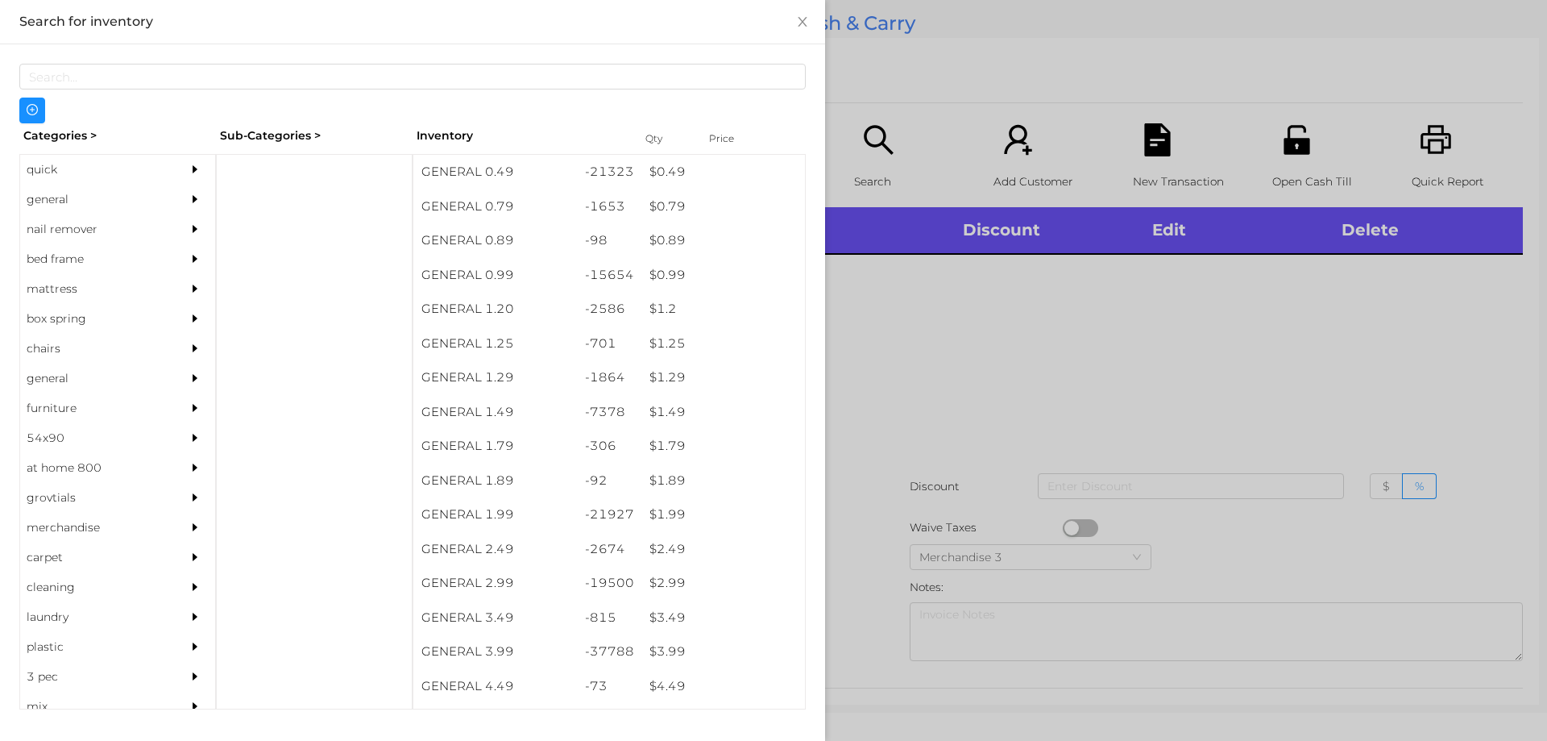
click at [658, 271] on div "$ 0.99" at bounding box center [723, 275] width 164 height 35
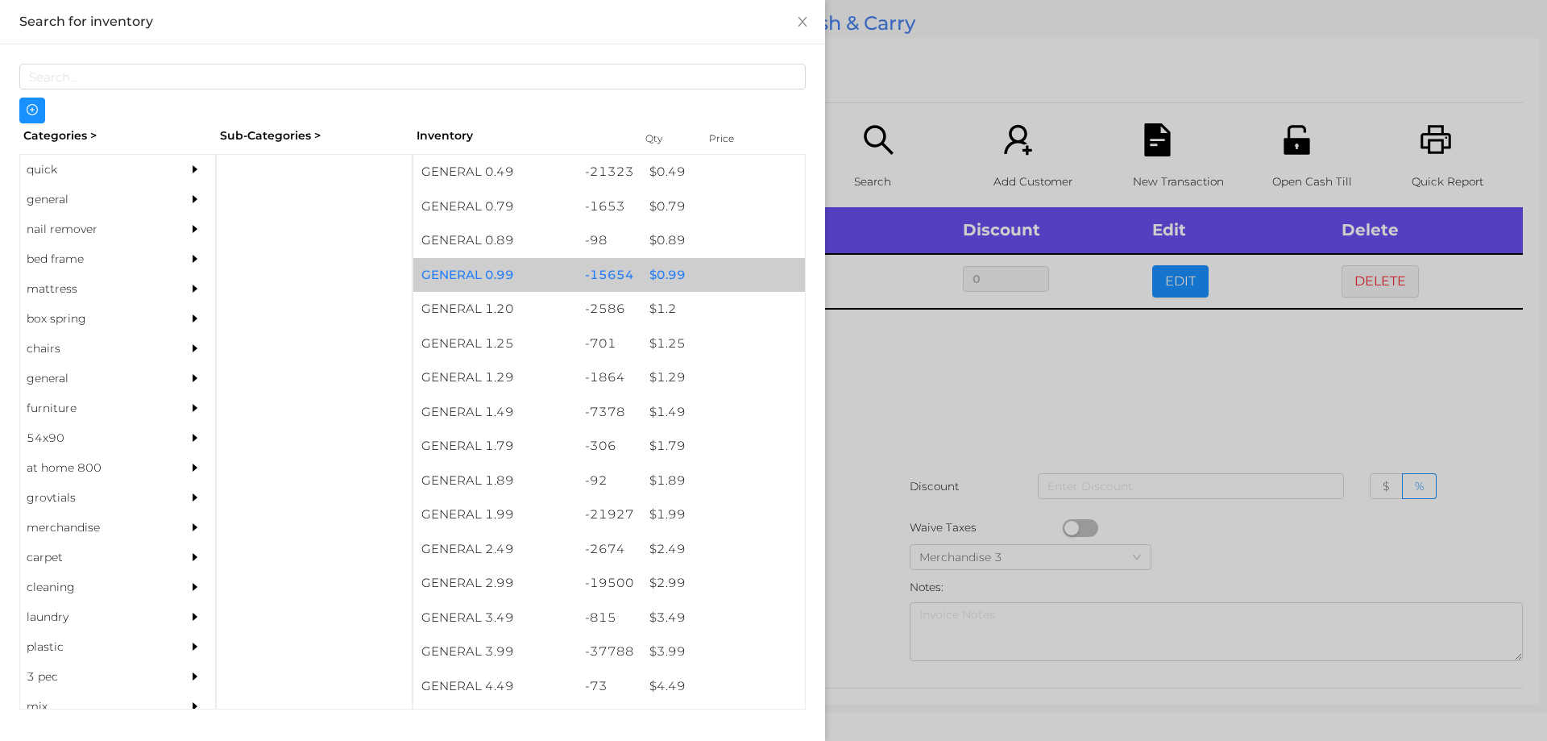
click at [666, 273] on div "$ 0.99" at bounding box center [723, 275] width 164 height 35
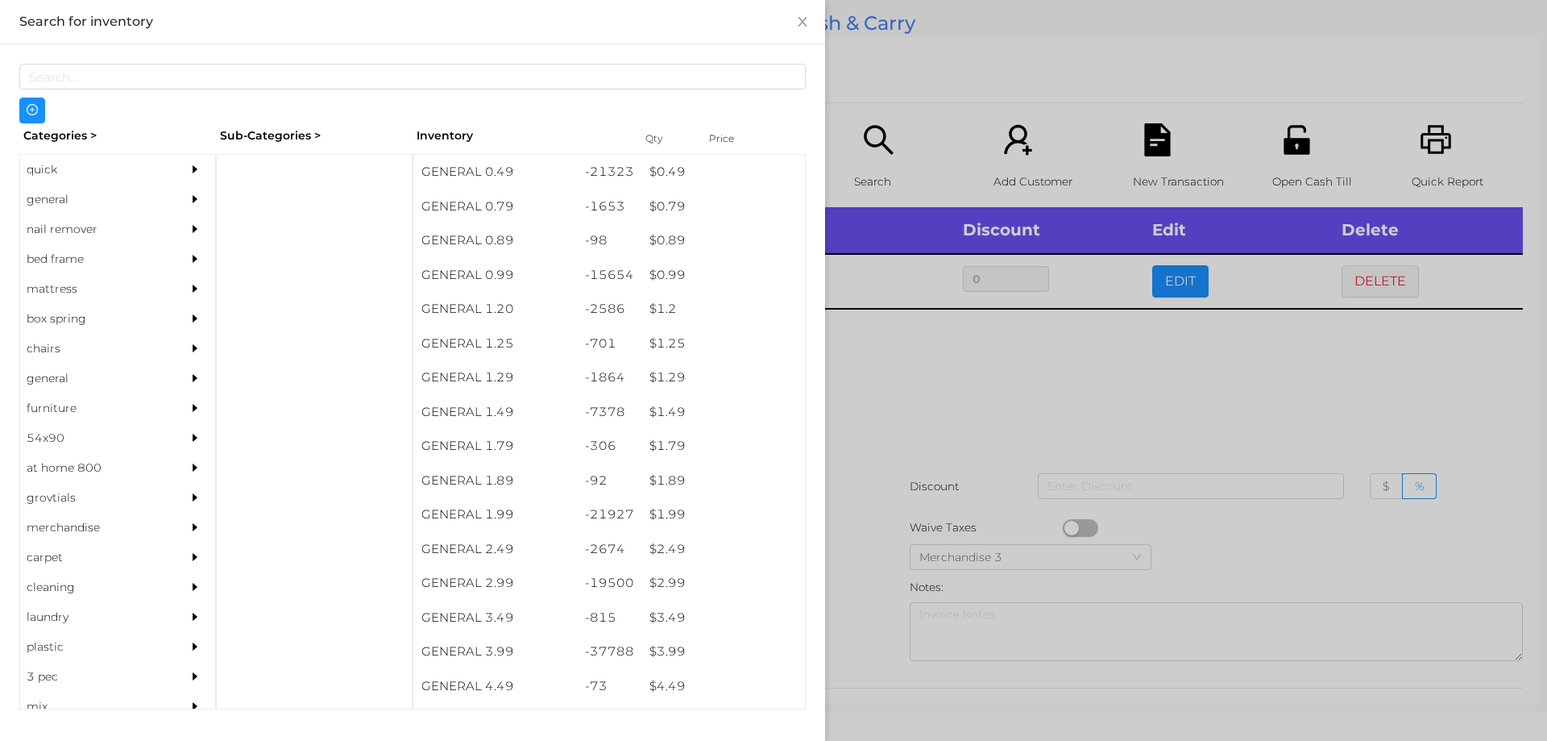
click at [903, 383] on div at bounding box center [773, 370] width 1547 height 741
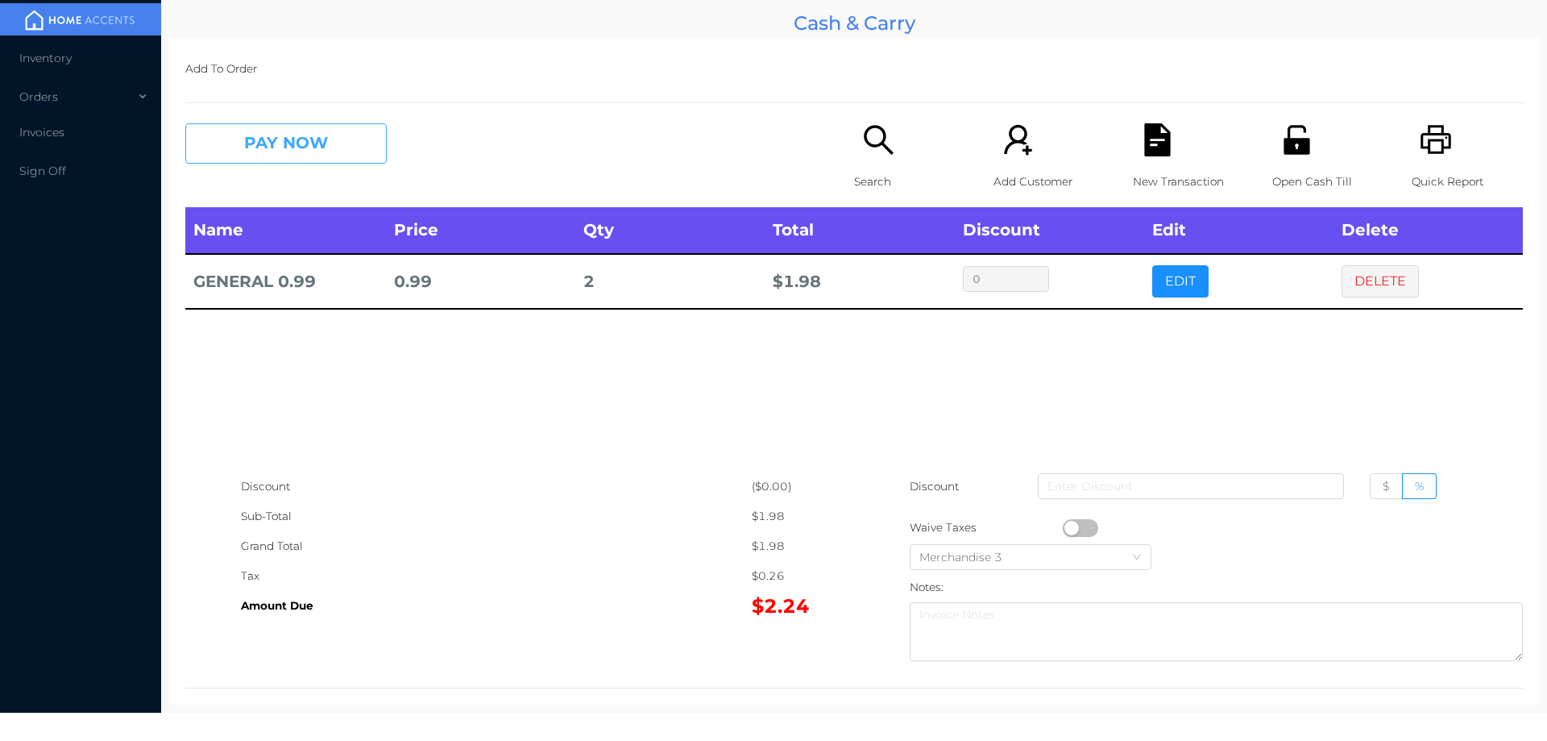
click at [255, 142] on button "PAY NOW" at bounding box center [285, 143] width 201 height 40
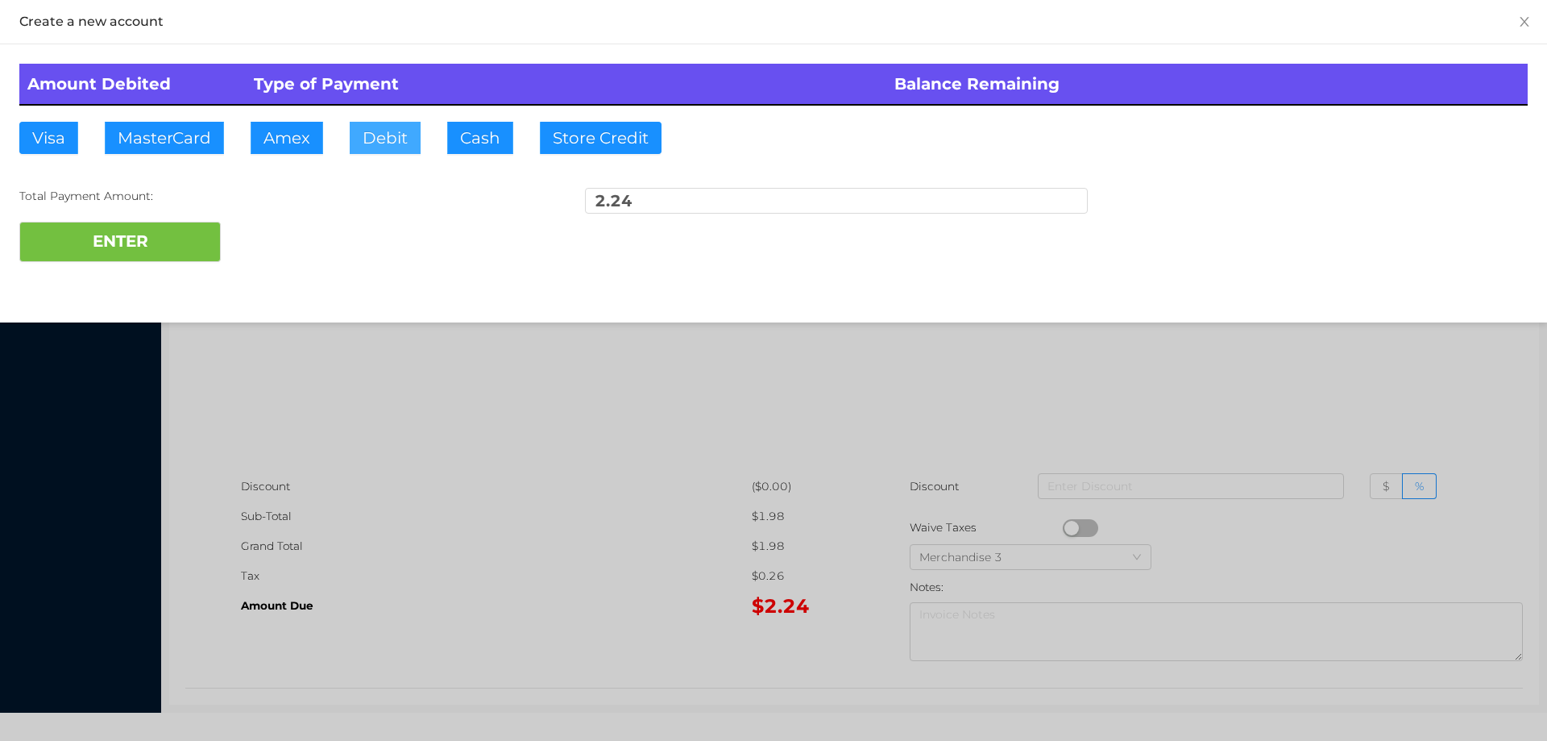
click at [375, 140] on button "Debit" at bounding box center [385, 138] width 71 height 32
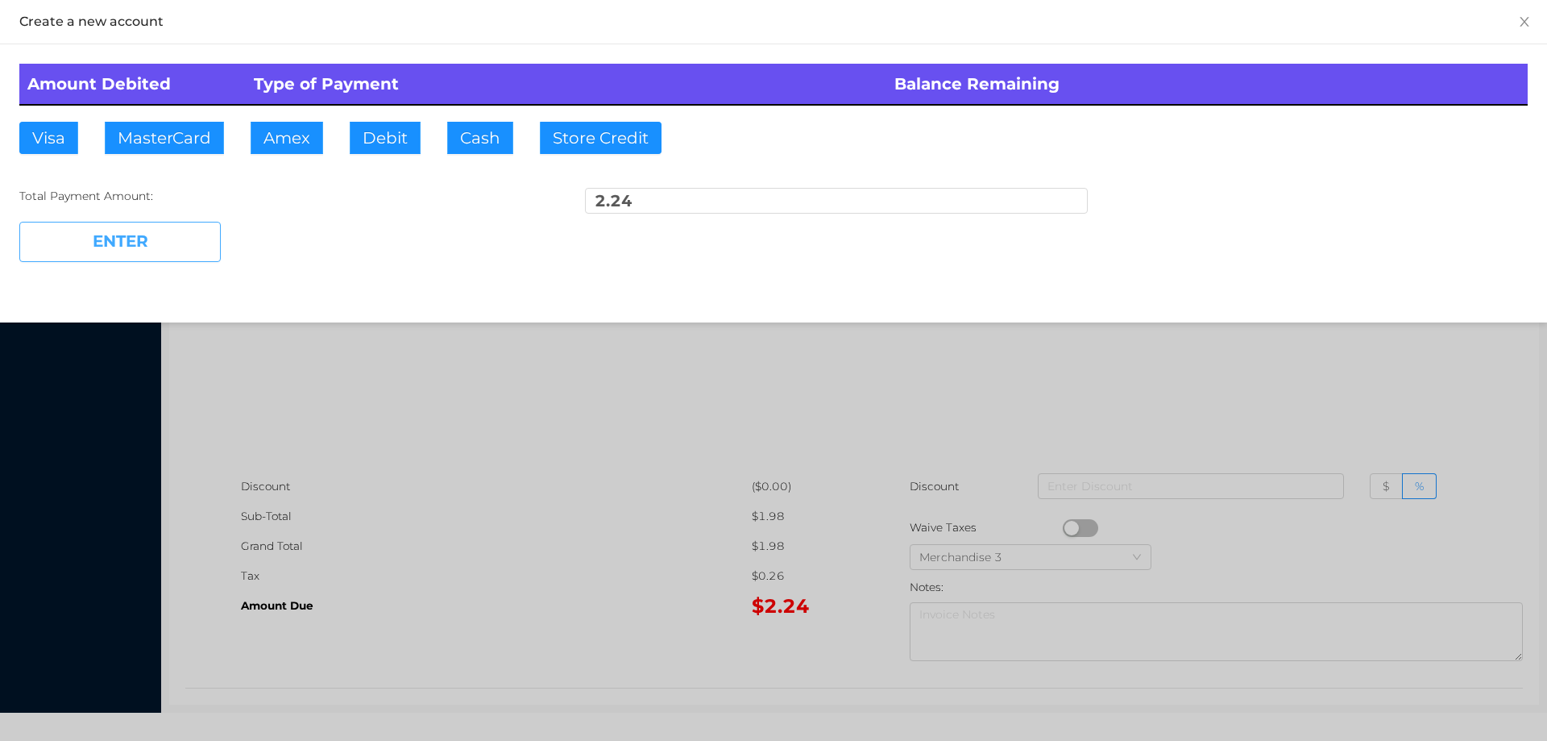
click at [163, 252] on button "ENTER" at bounding box center [119, 242] width 201 height 40
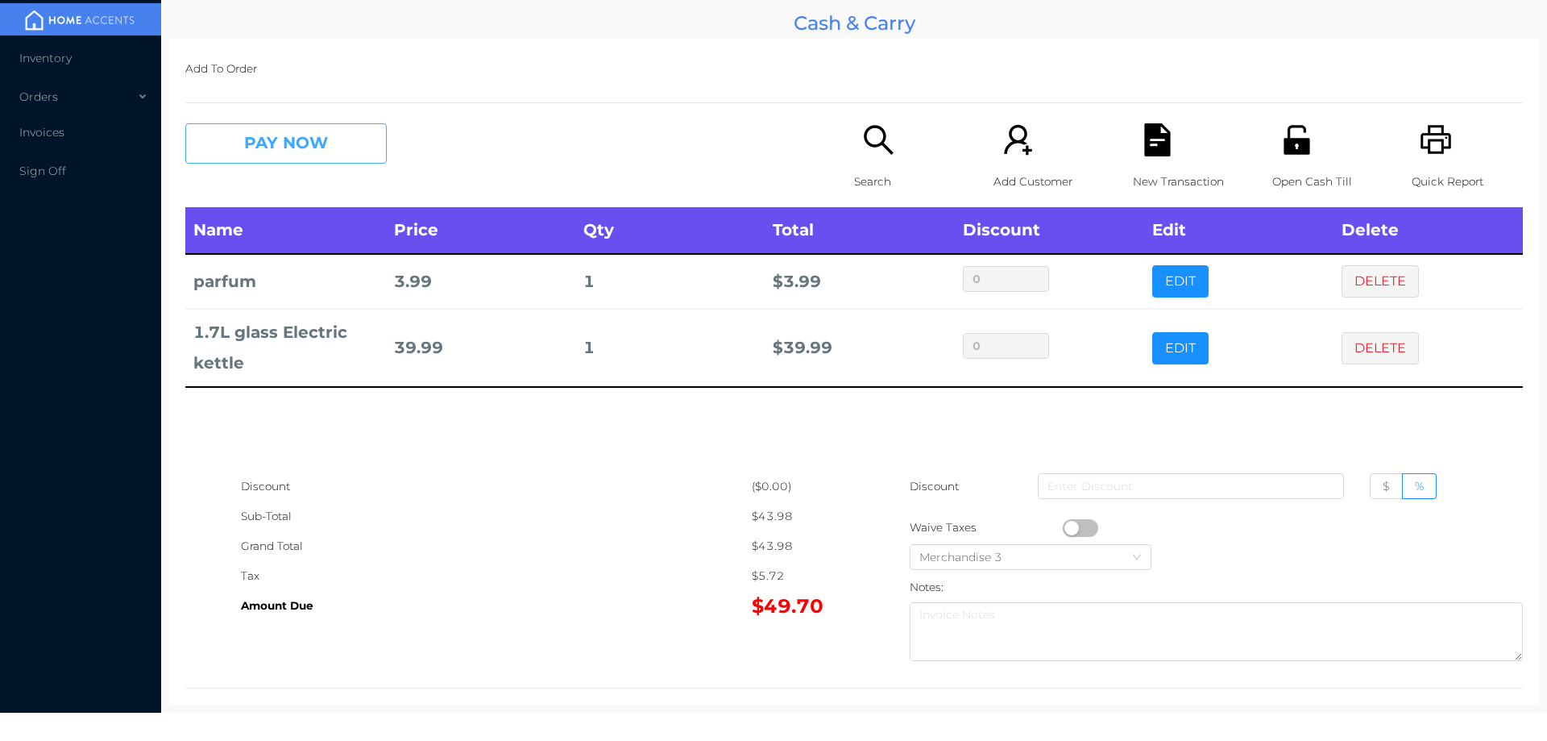
click at [266, 135] on button "PAY NOW" at bounding box center [285, 143] width 201 height 40
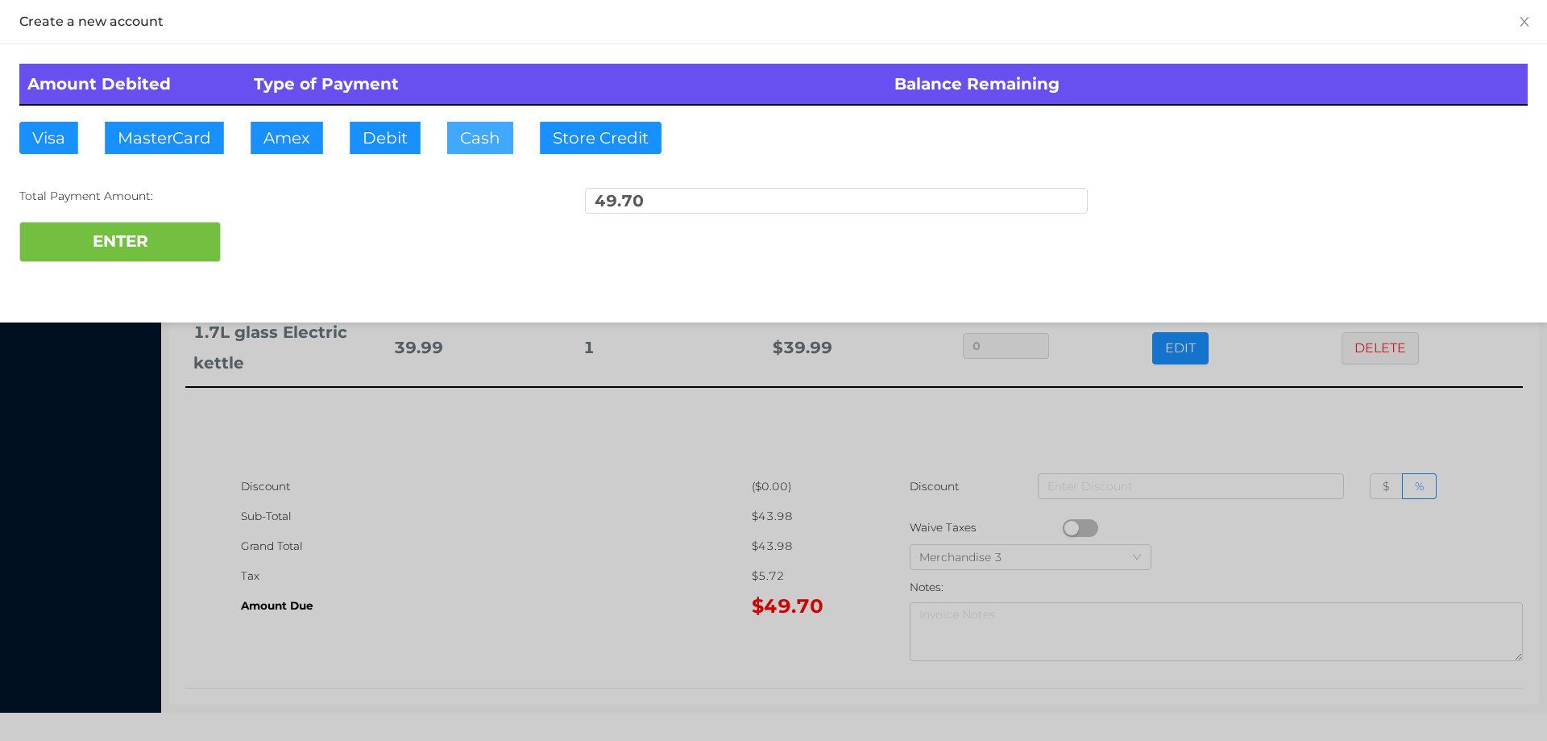
click at [484, 143] on button "Cash" at bounding box center [480, 138] width 66 height 32
type input "50."
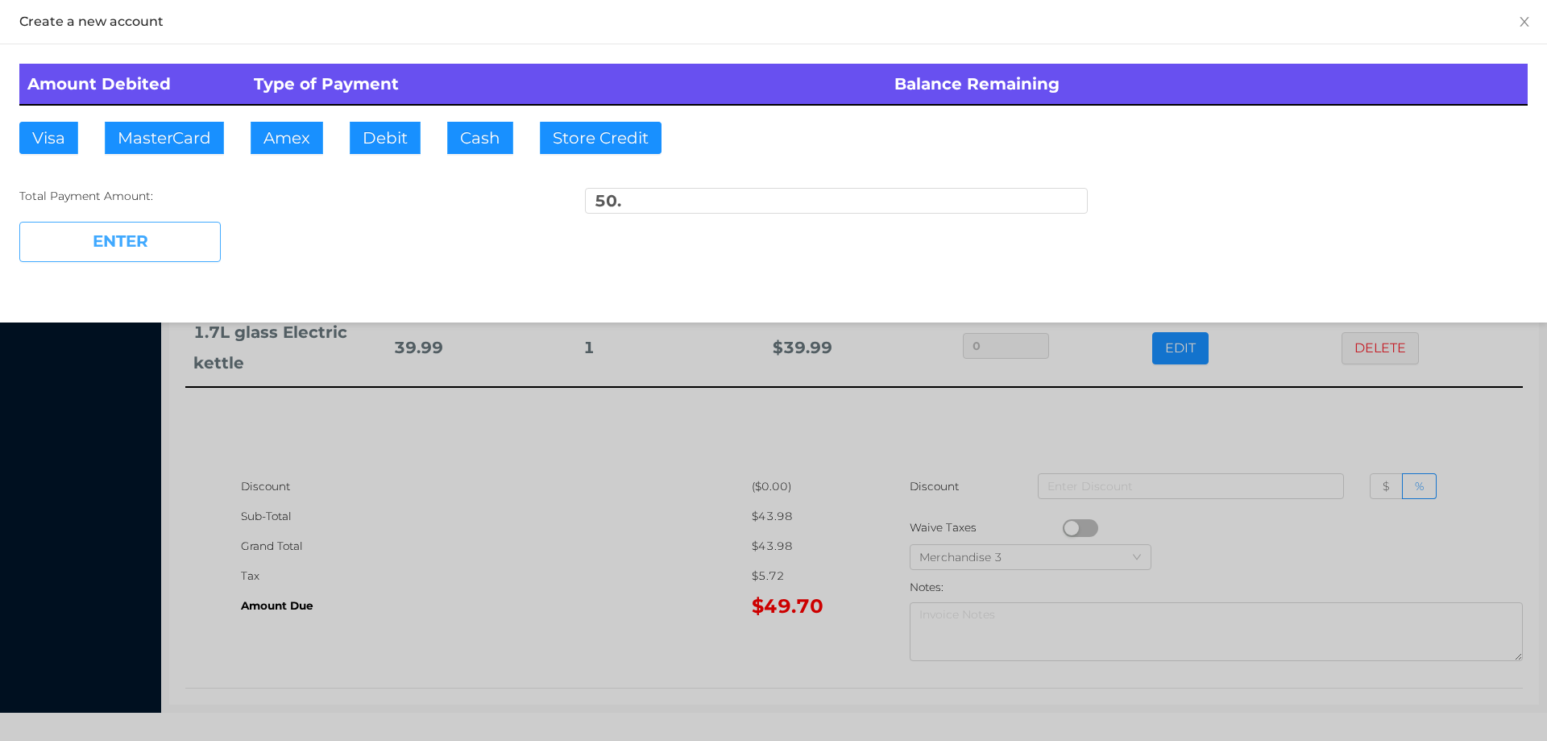
click at [156, 236] on button "ENTER" at bounding box center [119, 242] width 201 height 40
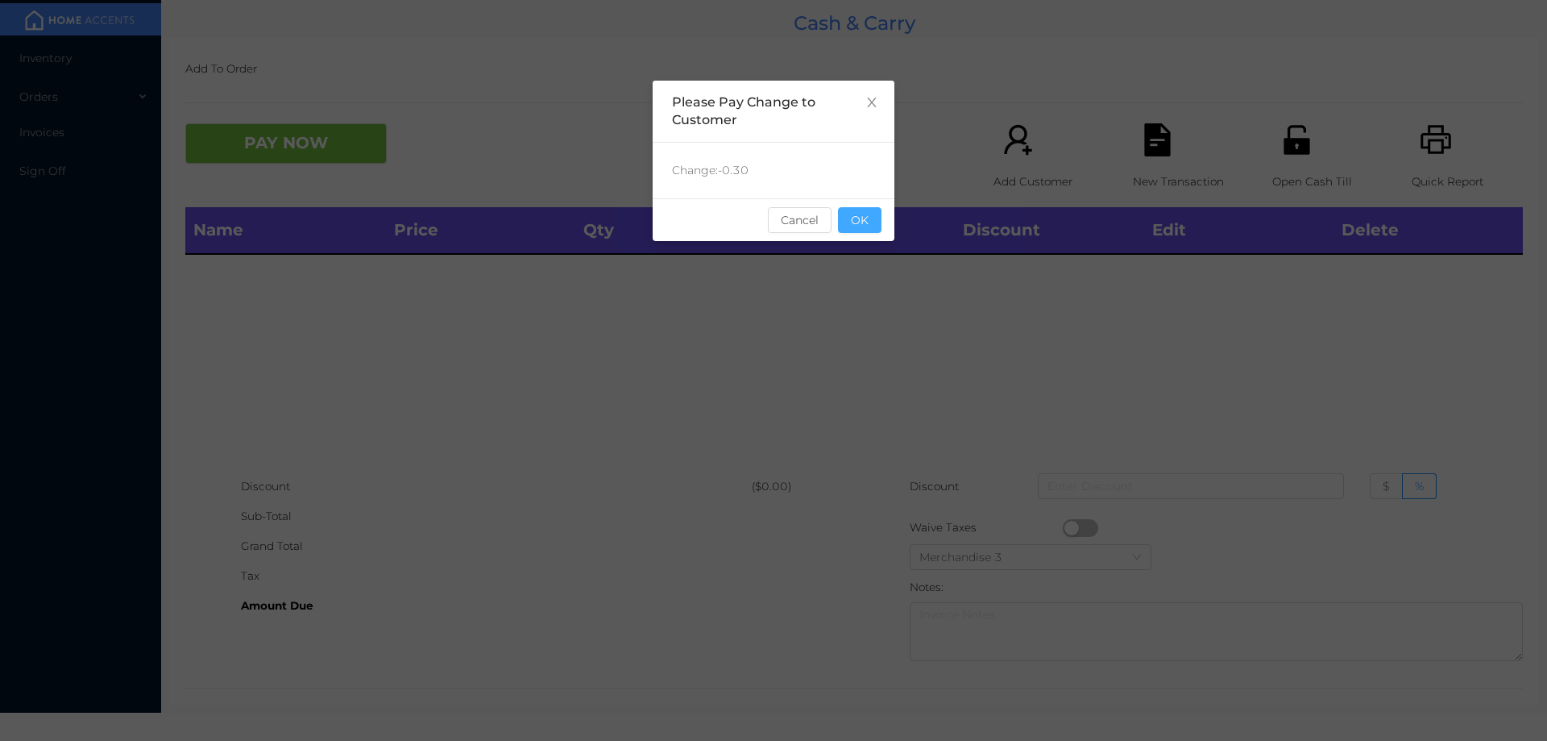
click at [844, 220] on button "OK" at bounding box center [860, 220] width 44 height 26
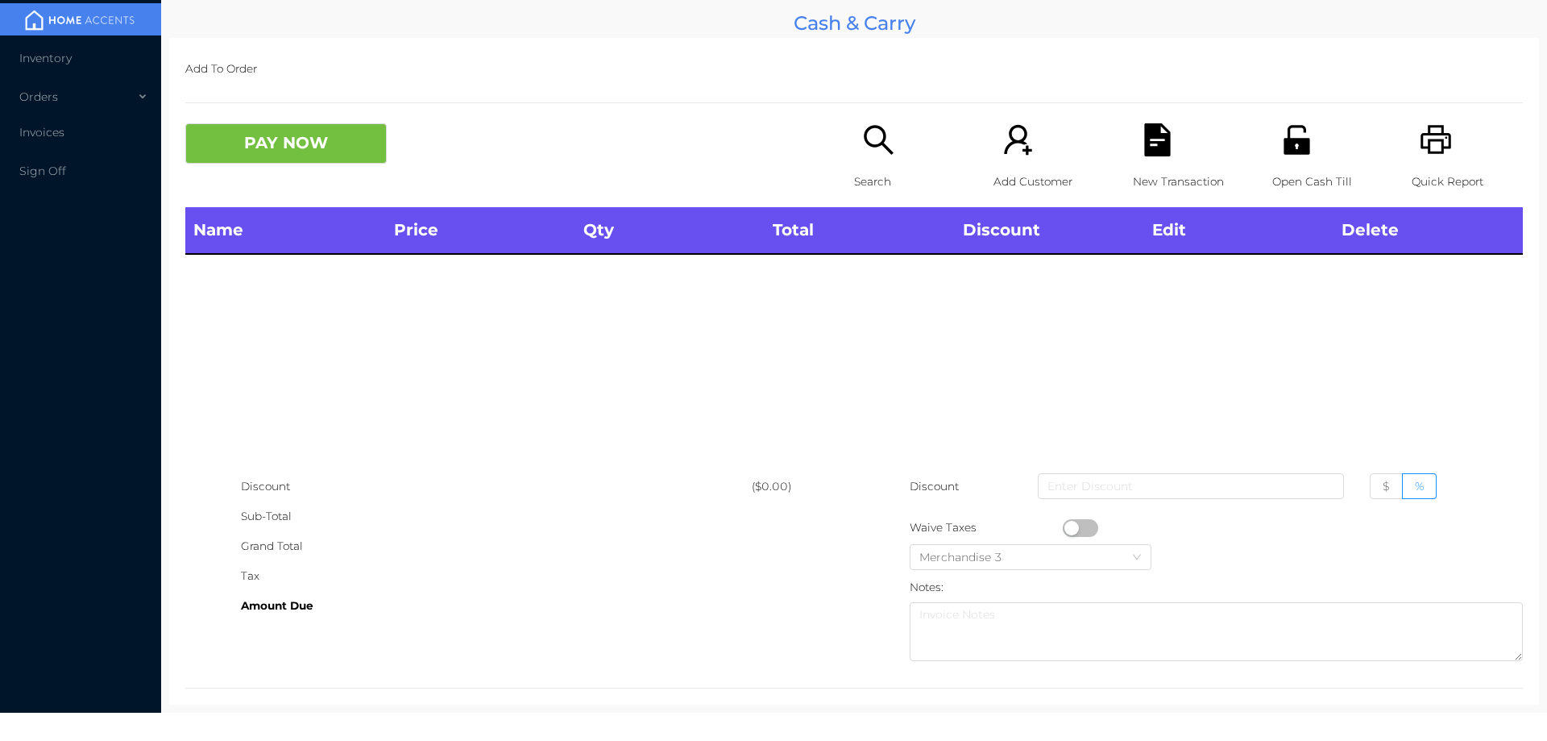
click at [1417, 164] on div "Quick Report" at bounding box center [1467, 165] width 111 height 84
click at [874, 157] on div "Search" at bounding box center [909, 165] width 111 height 84
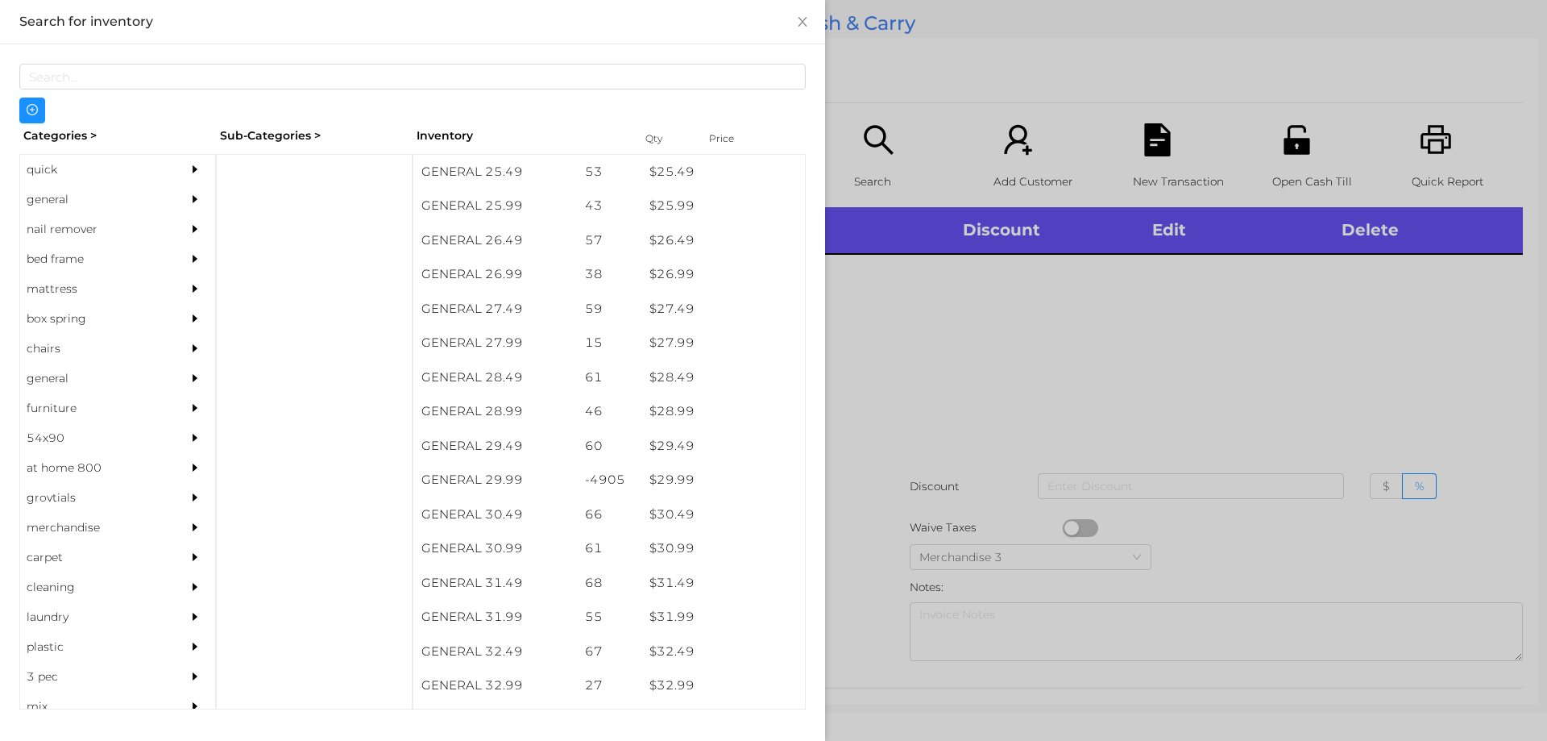
scroll to position [2119, 0]
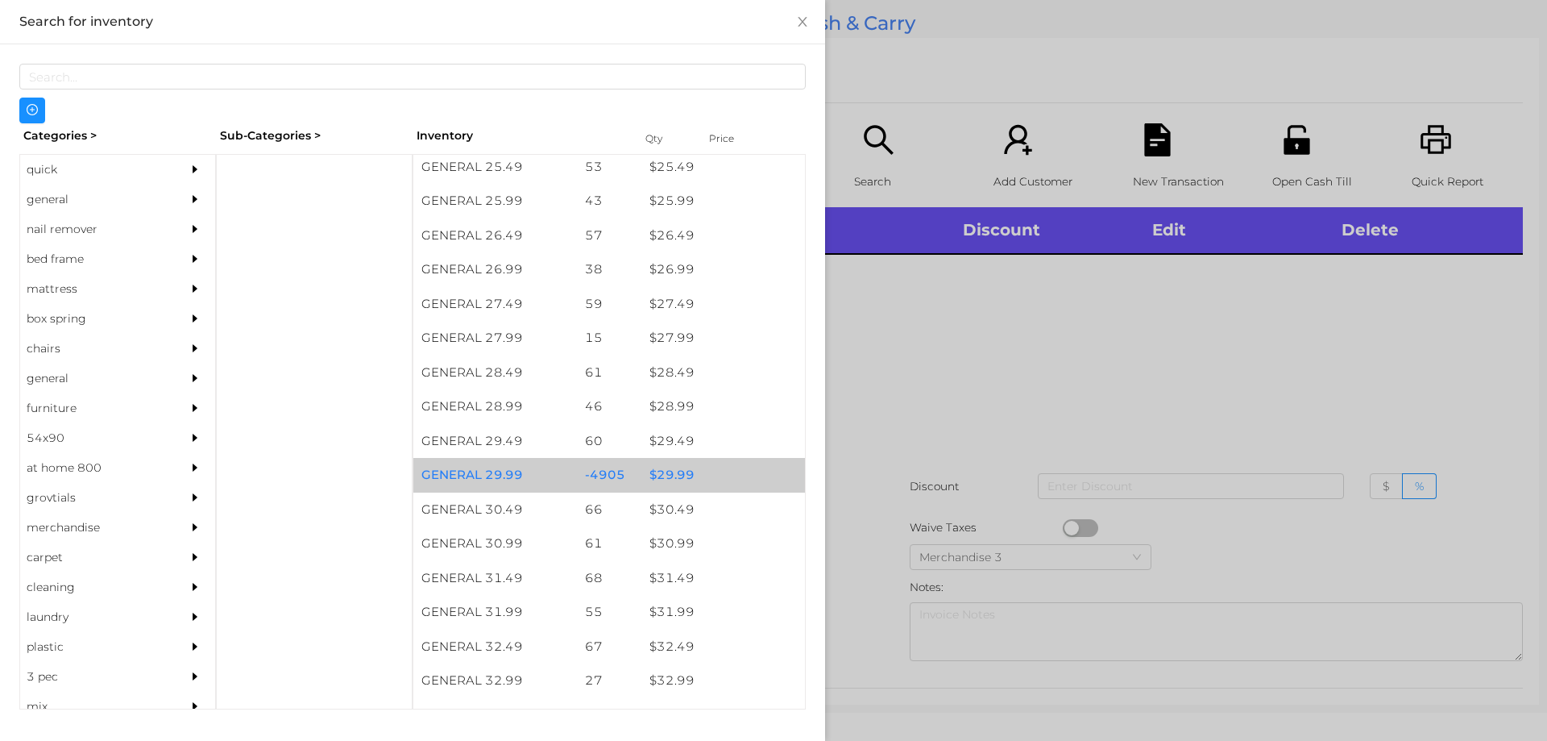
click at [665, 471] on div "$ 29.99" at bounding box center [723, 475] width 164 height 35
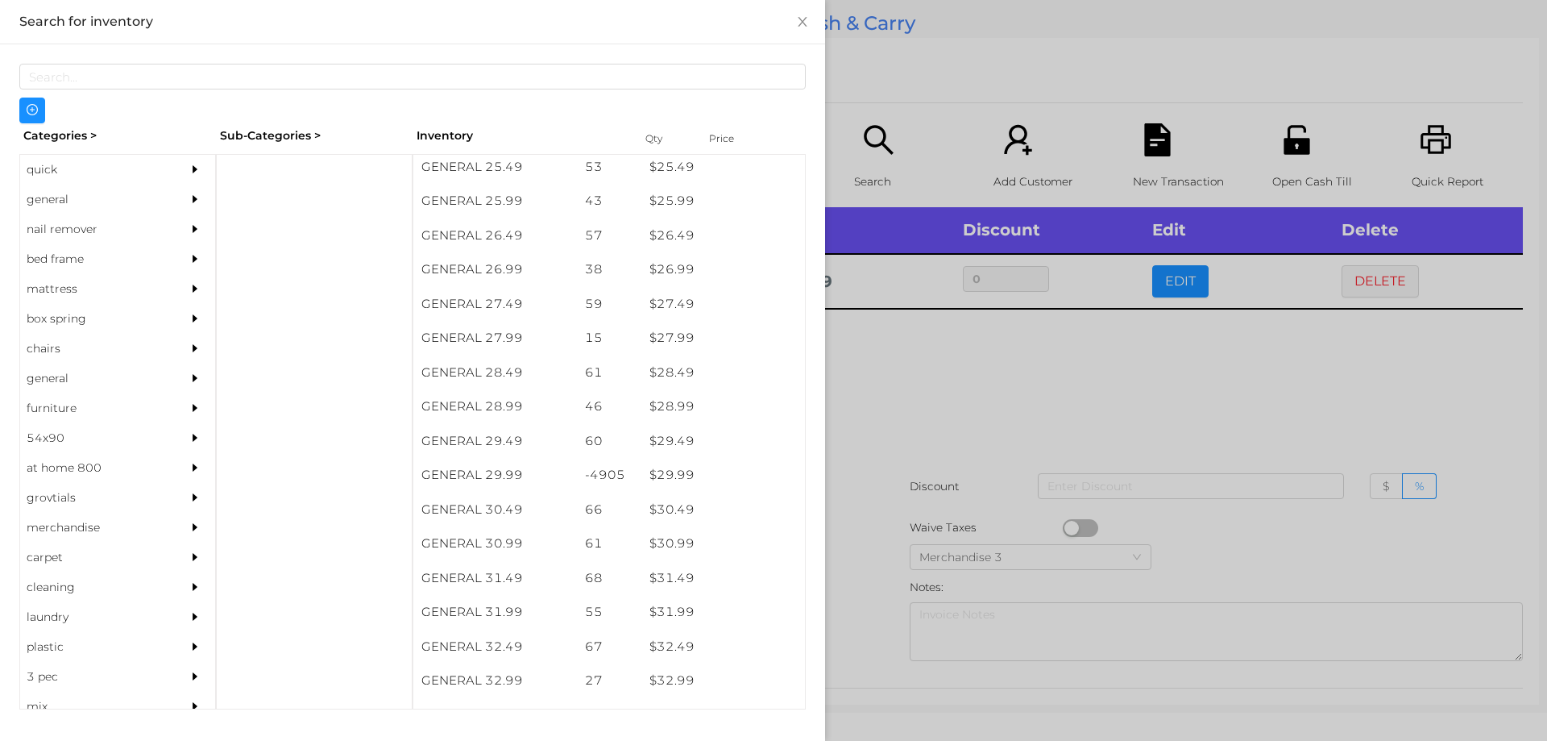
click at [922, 426] on div at bounding box center [773, 370] width 1547 height 741
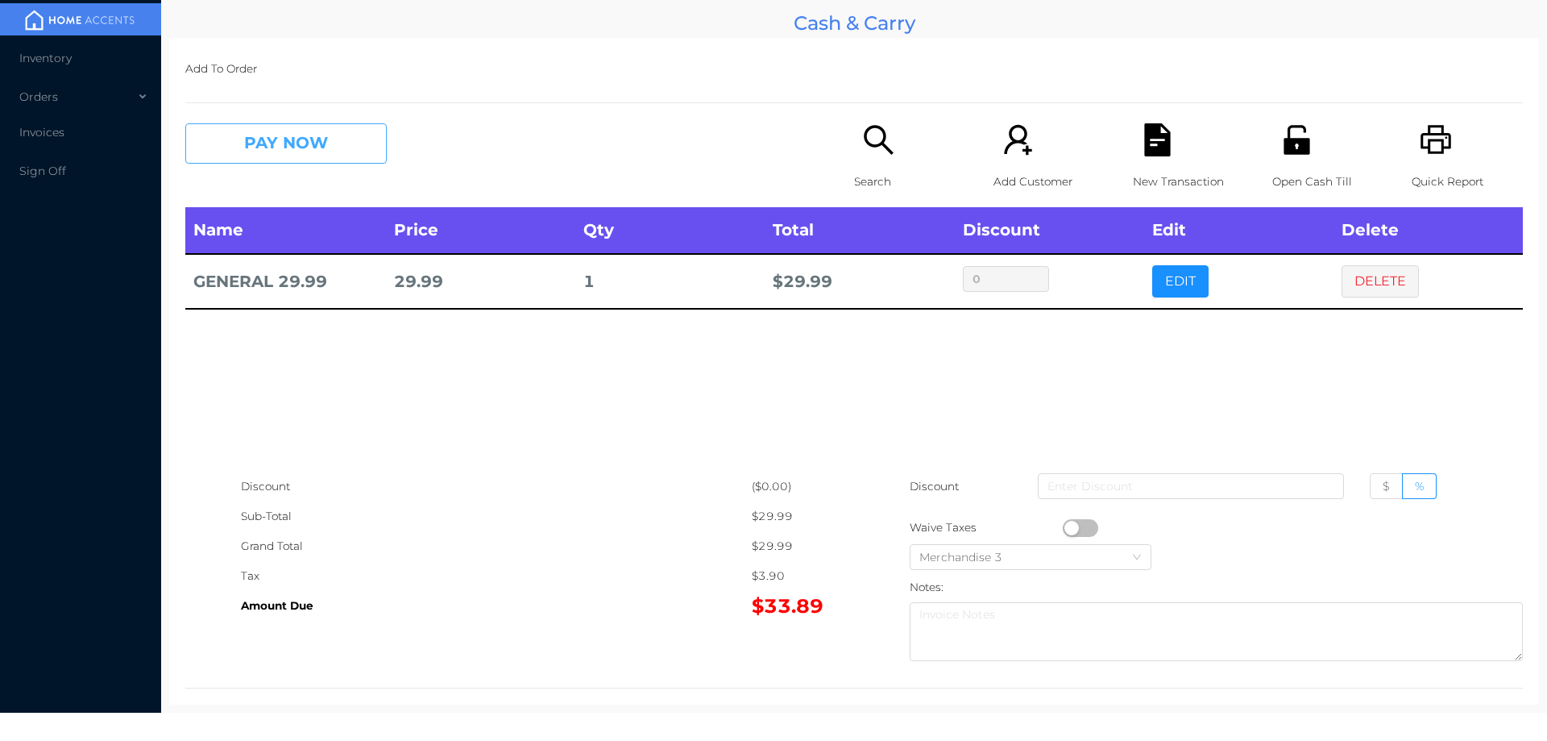
click at [307, 133] on button "PAY NOW" at bounding box center [285, 143] width 201 height 40
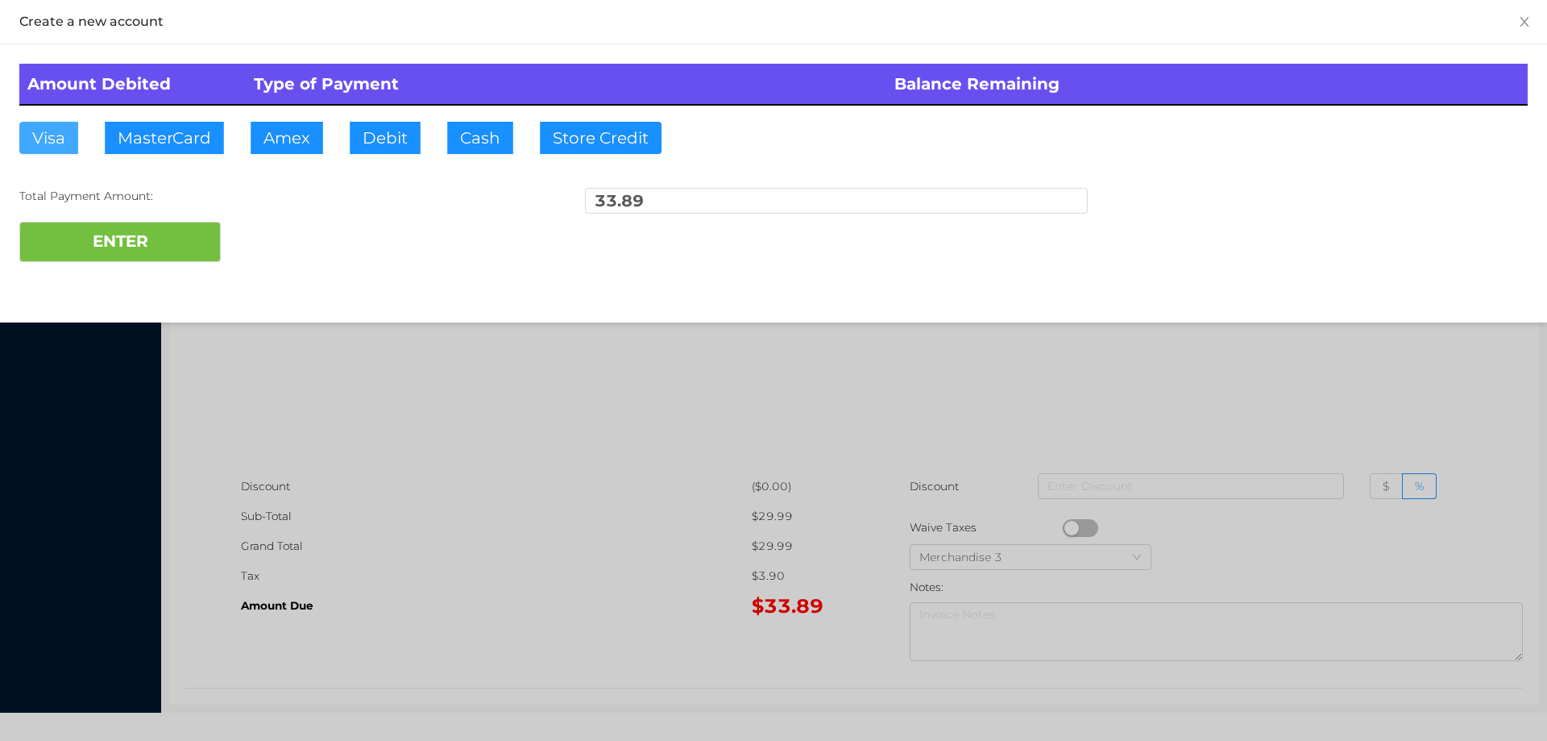
click at [45, 141] on button "Visa" at bounding box center [48, 138] width 59 height 32
click at [88, 238] on button "ENTER" at bounding box center [119, 242] width 201 height 40
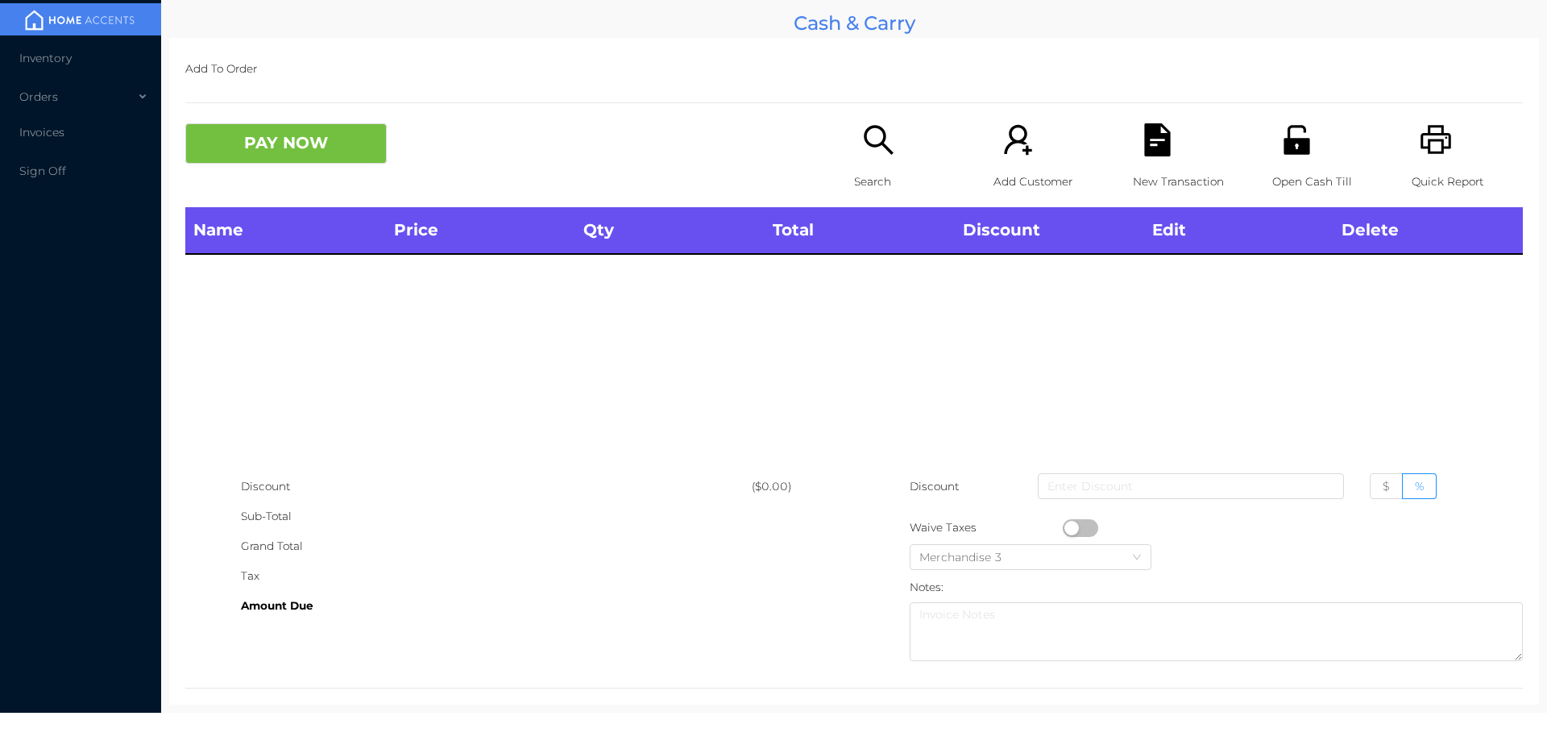
click at [871, 155] on icon "icon: search" at bounding box center [878, 139] width 33 height 33
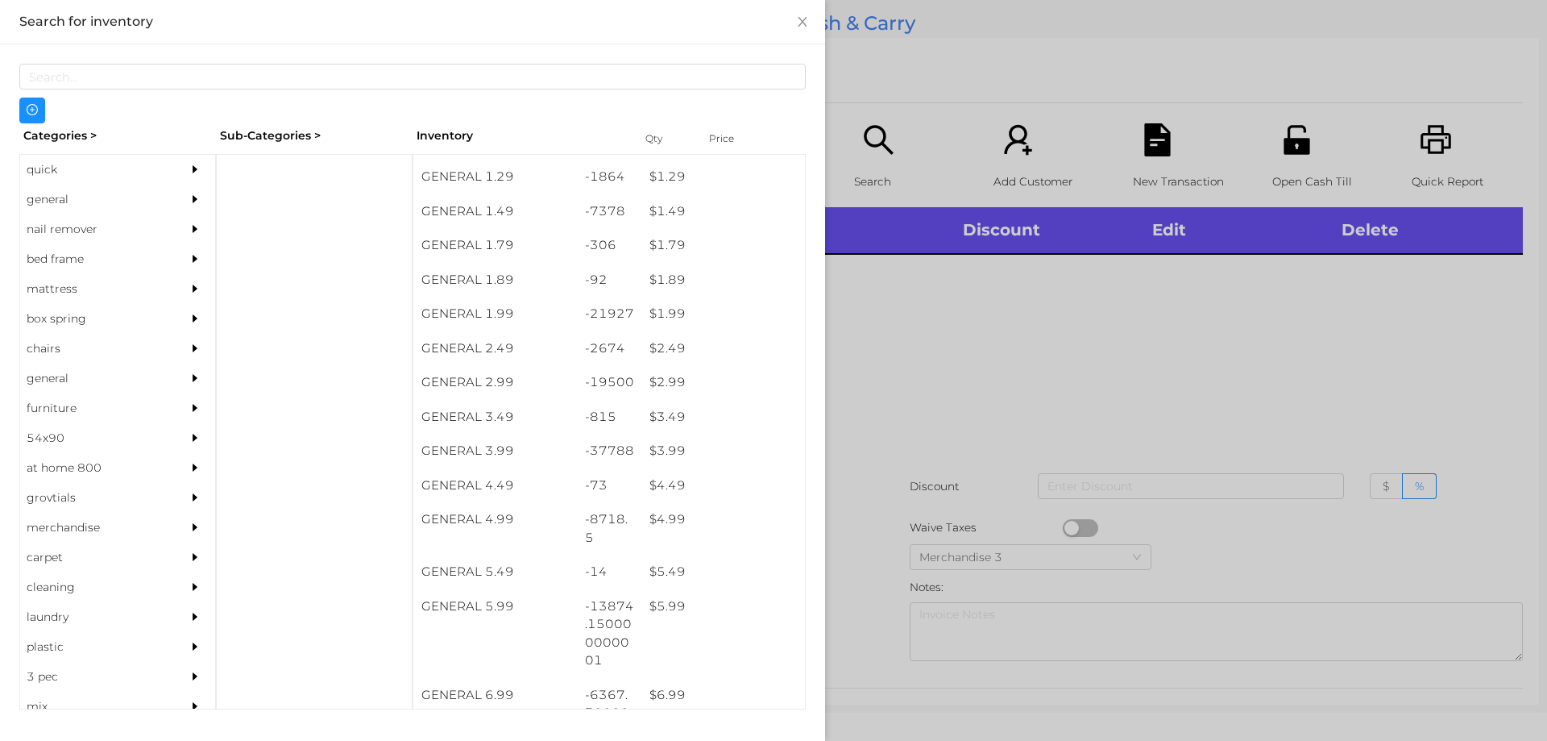
scroll to position [201, 0]
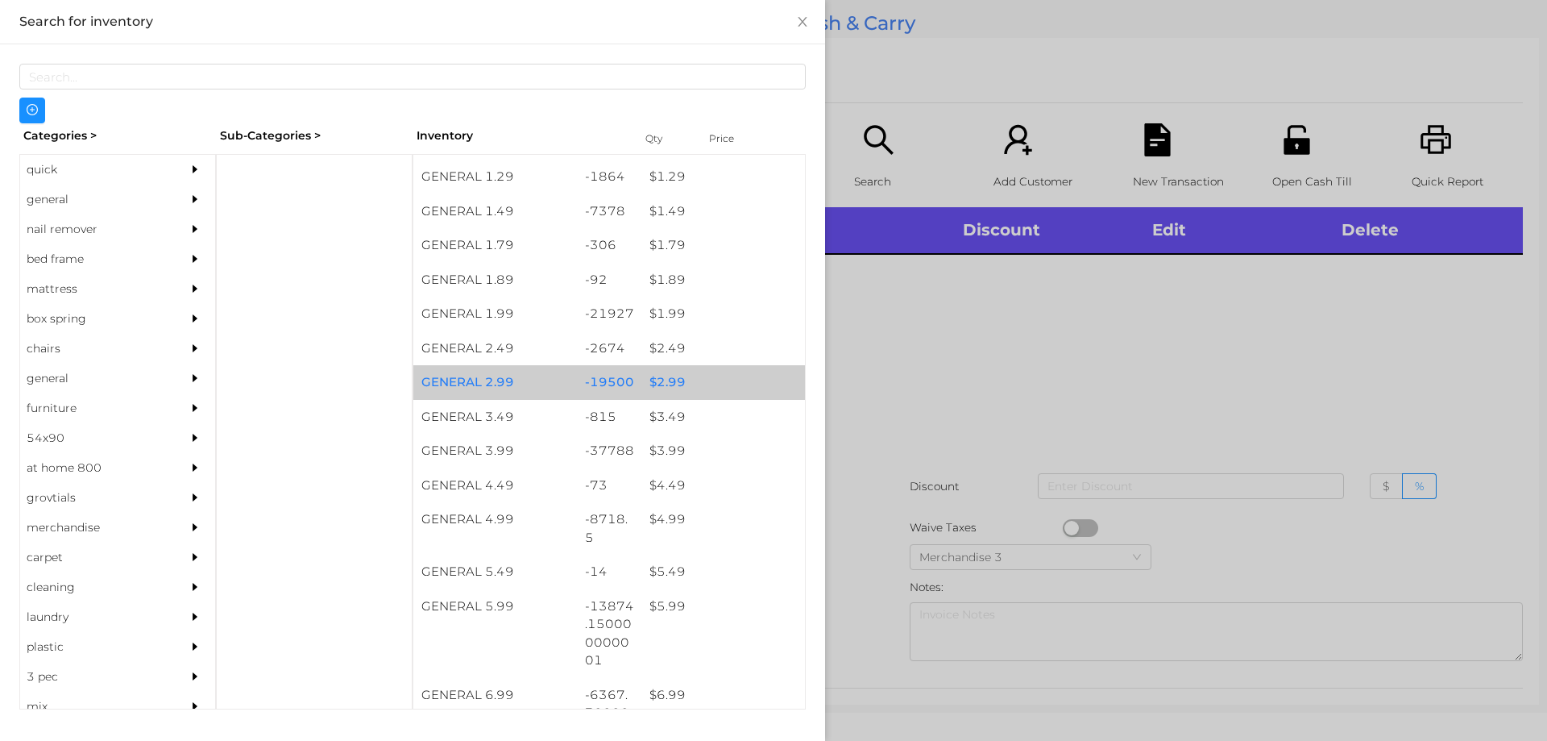
click at [674, 378] on div "$ 2.99" at bounding box center [723, 382] width 164 height 35
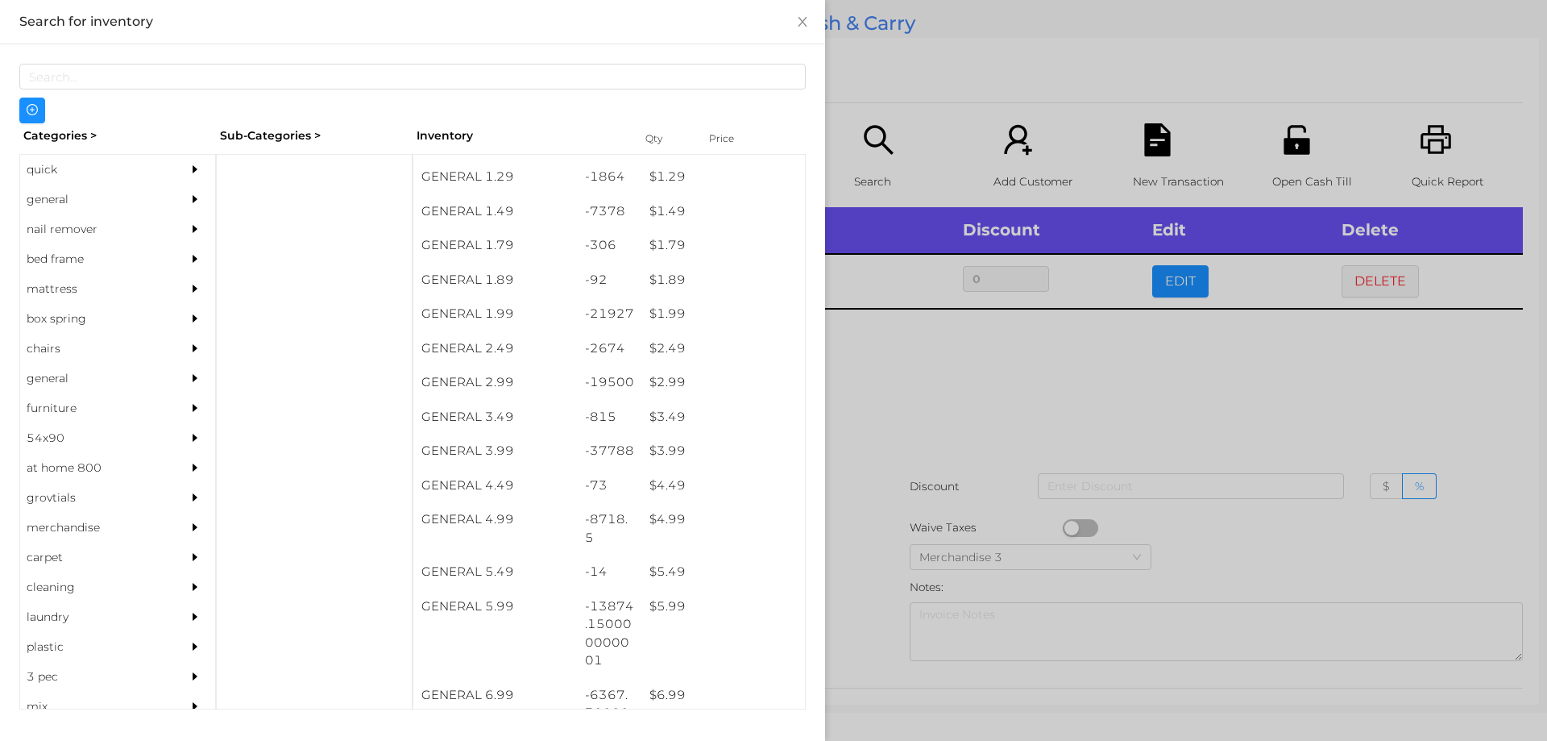
click at [1049, 374] on div at bounding box center [773, 370] width 1547 height 741
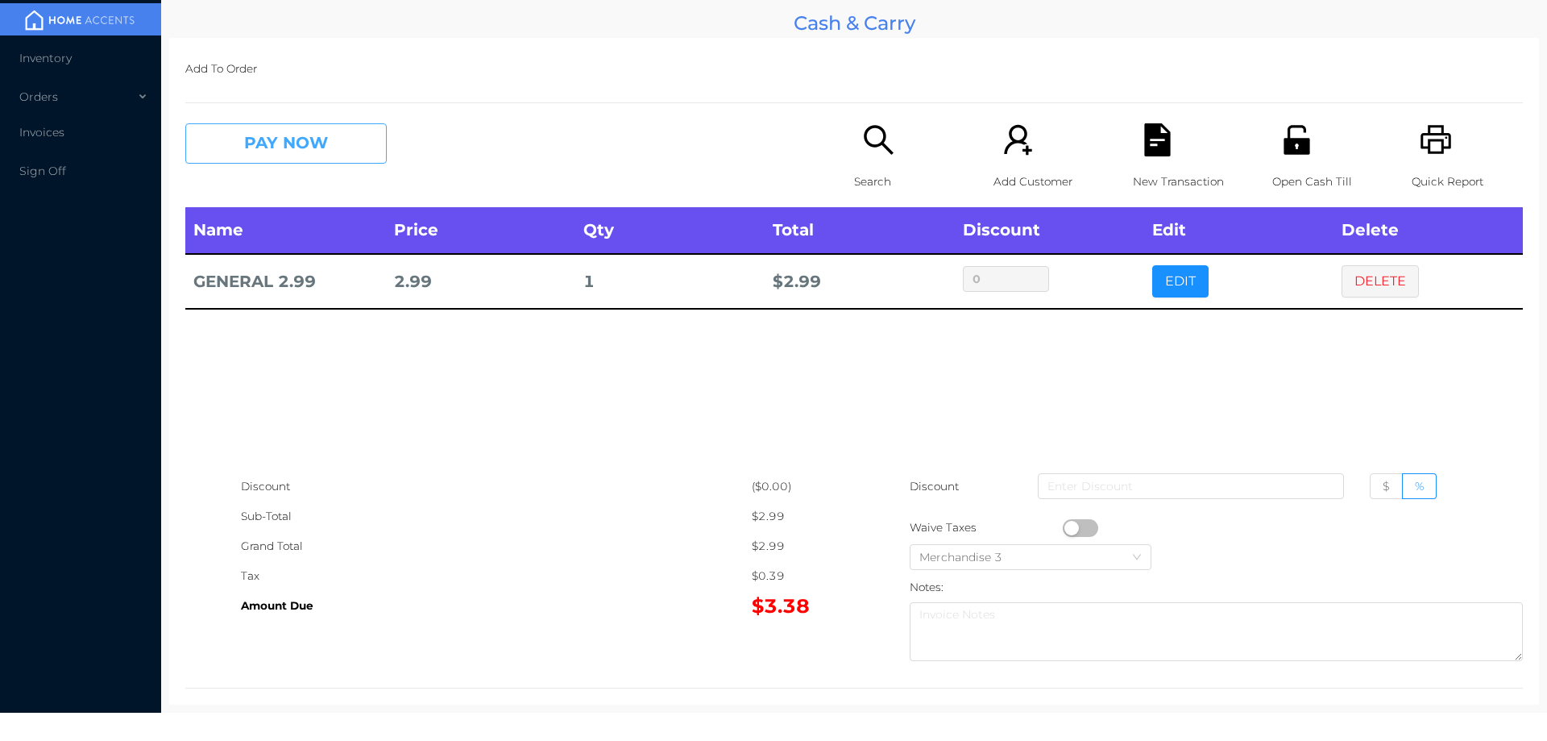
click at [313, 139] on button "PAY NOW" at bounding box center [285, 143] width 201 height 40
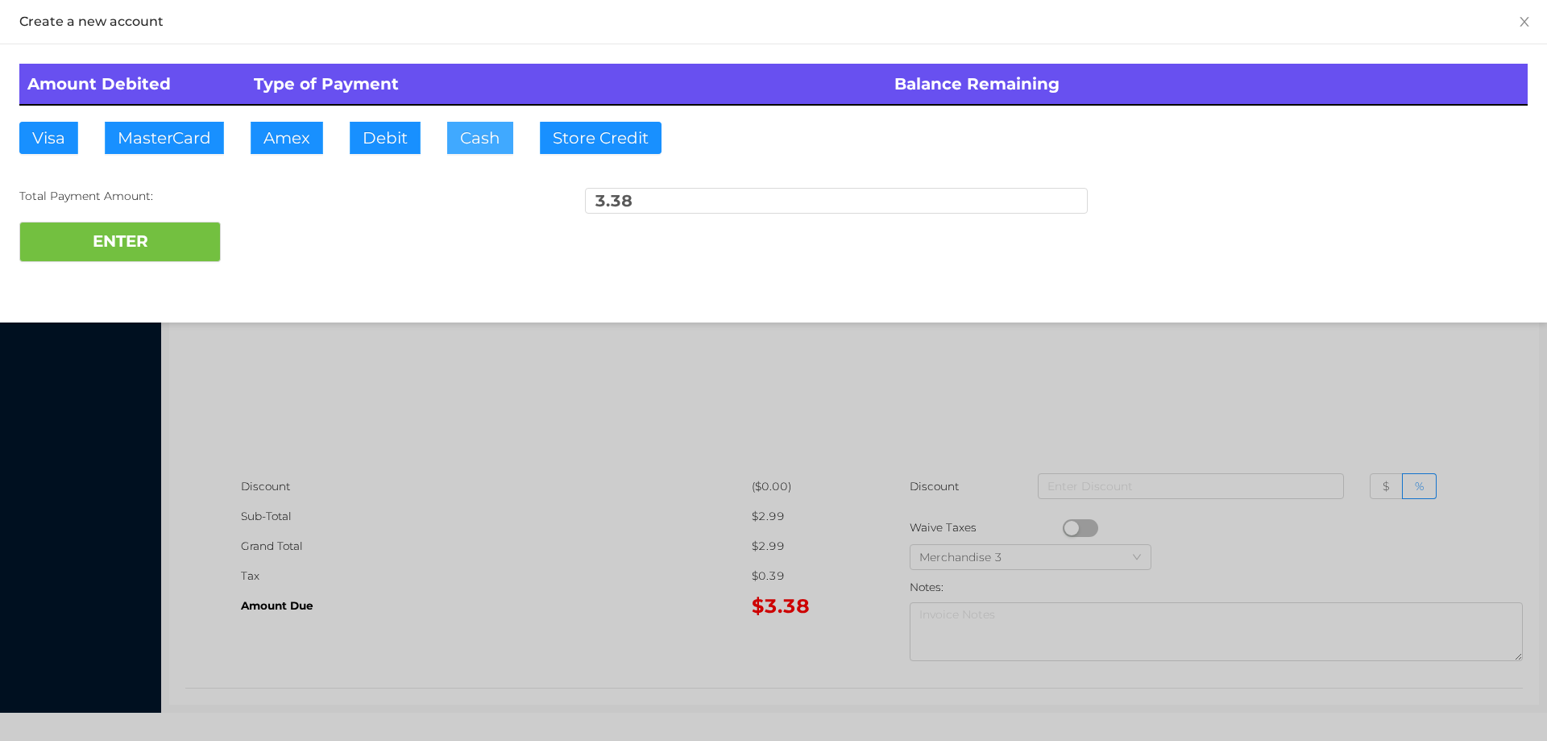
click at [491, 124] on button "Cash" at bounding box center [480, 138] width 66 height 32
type input "5."
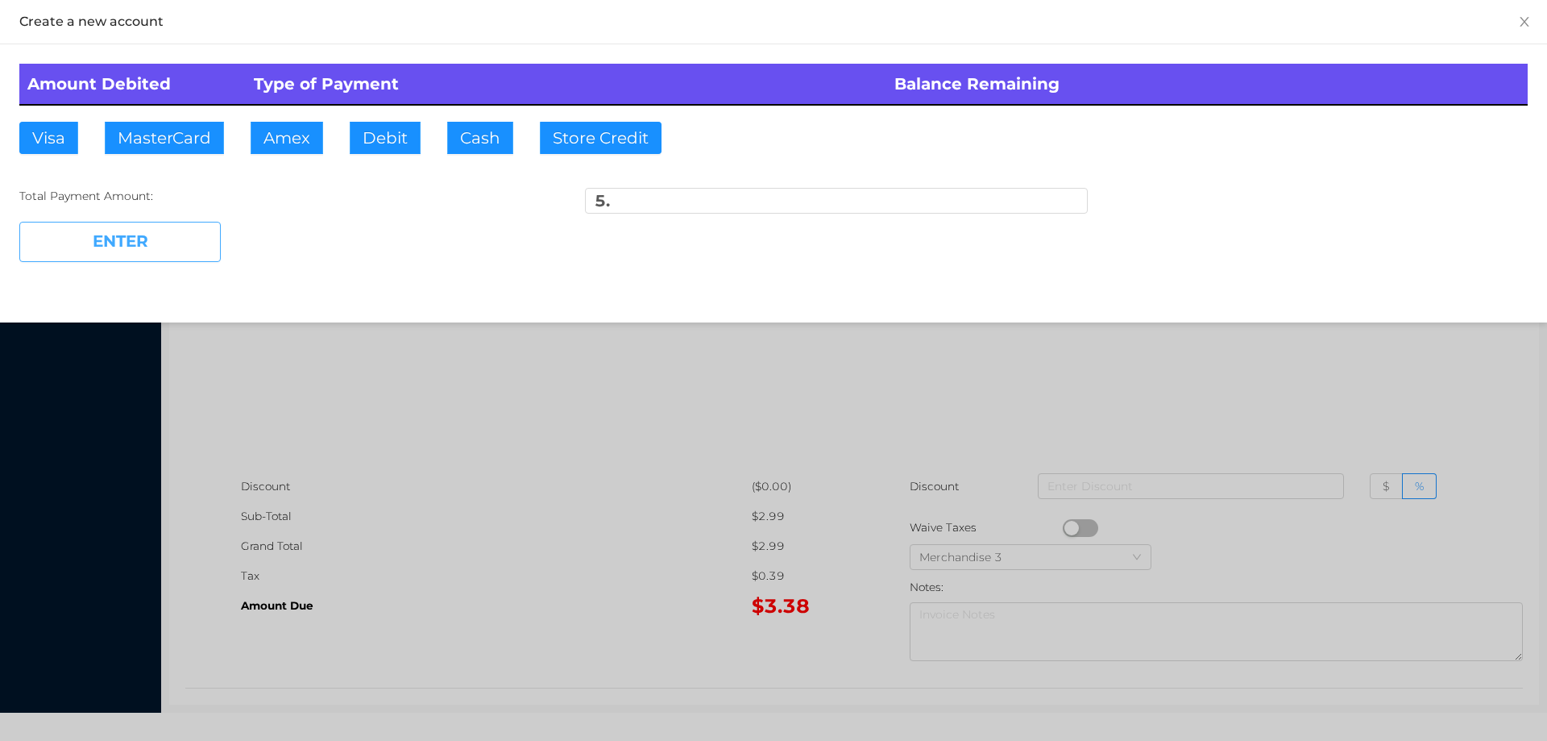
click at [180, 241] on button "ENTER" at bounding box center [119, 242] width 201 height 40
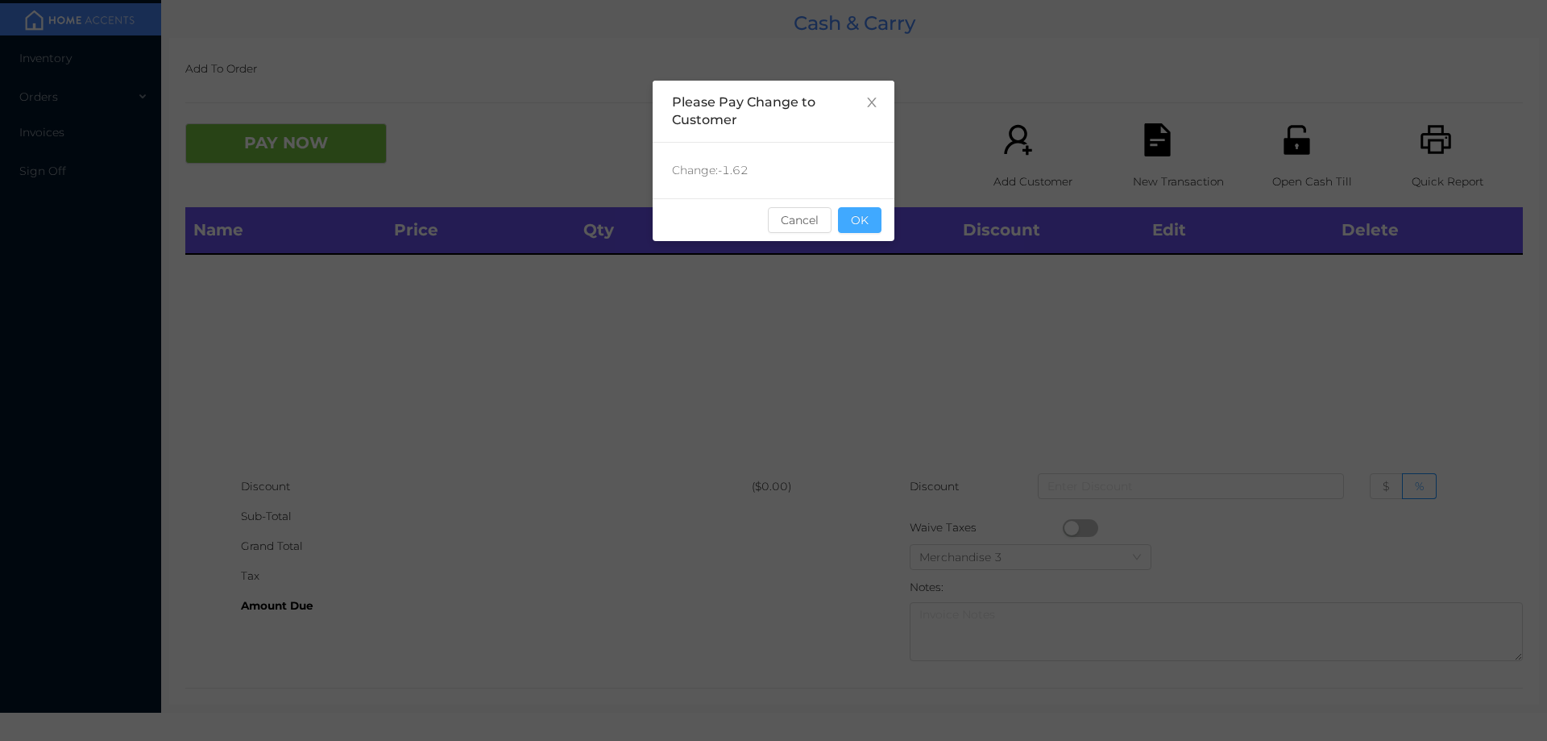
click at [874, 228] on button "OK" at bounding box center [860, 220] width 44 height 26
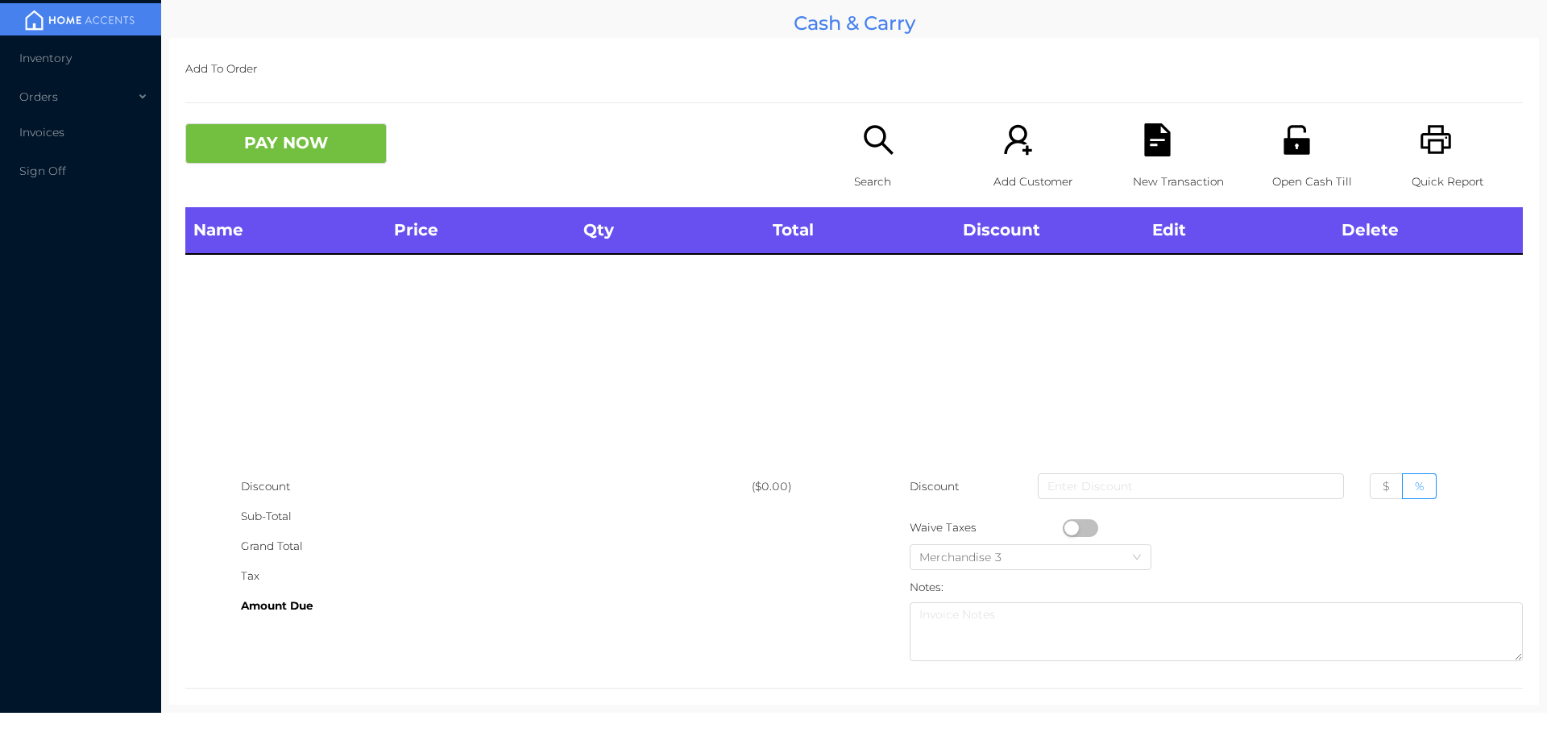
click at [868, 145] on icon "icon: search" at bounding box center [878, 139] width 29 height 29
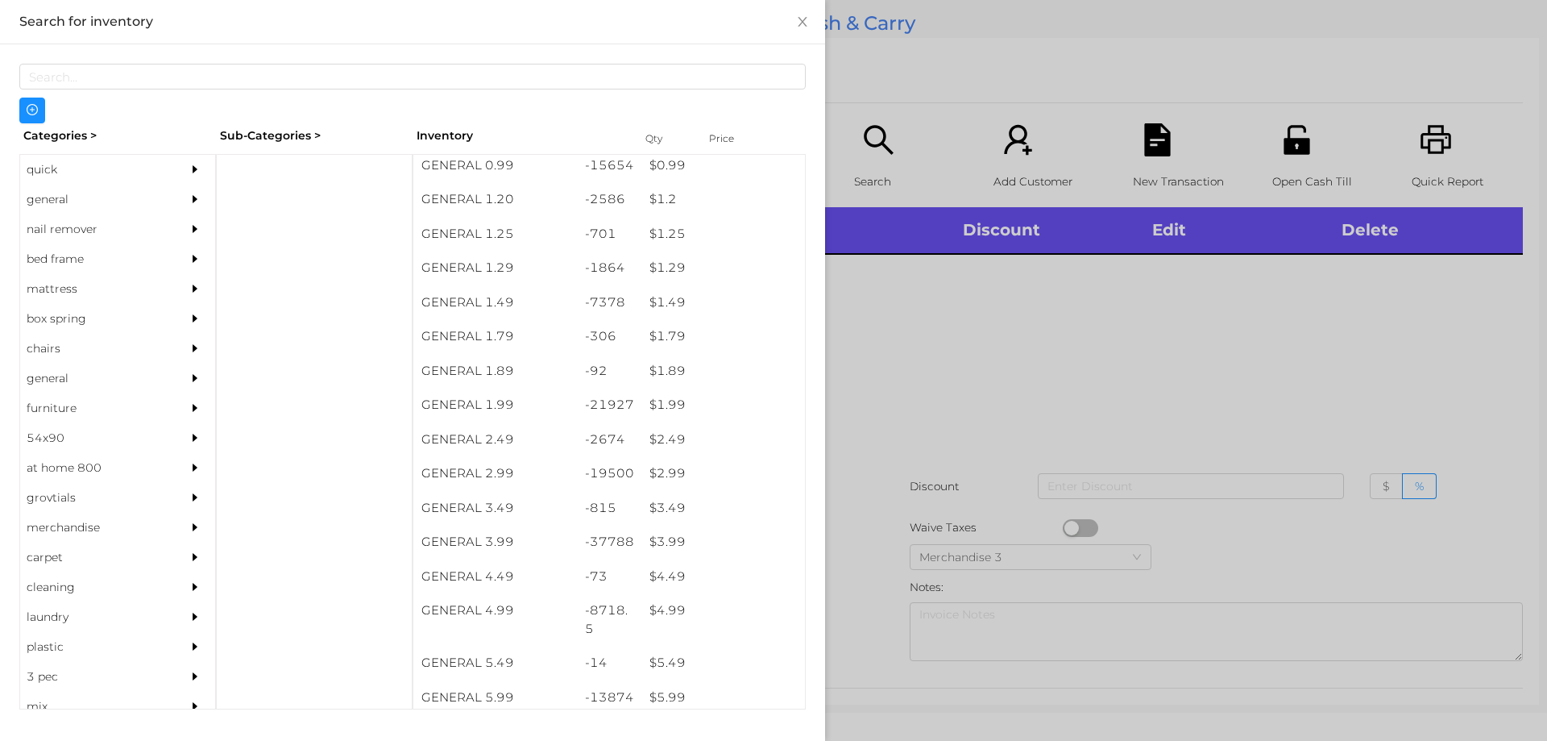
scroll to position [101, 0]
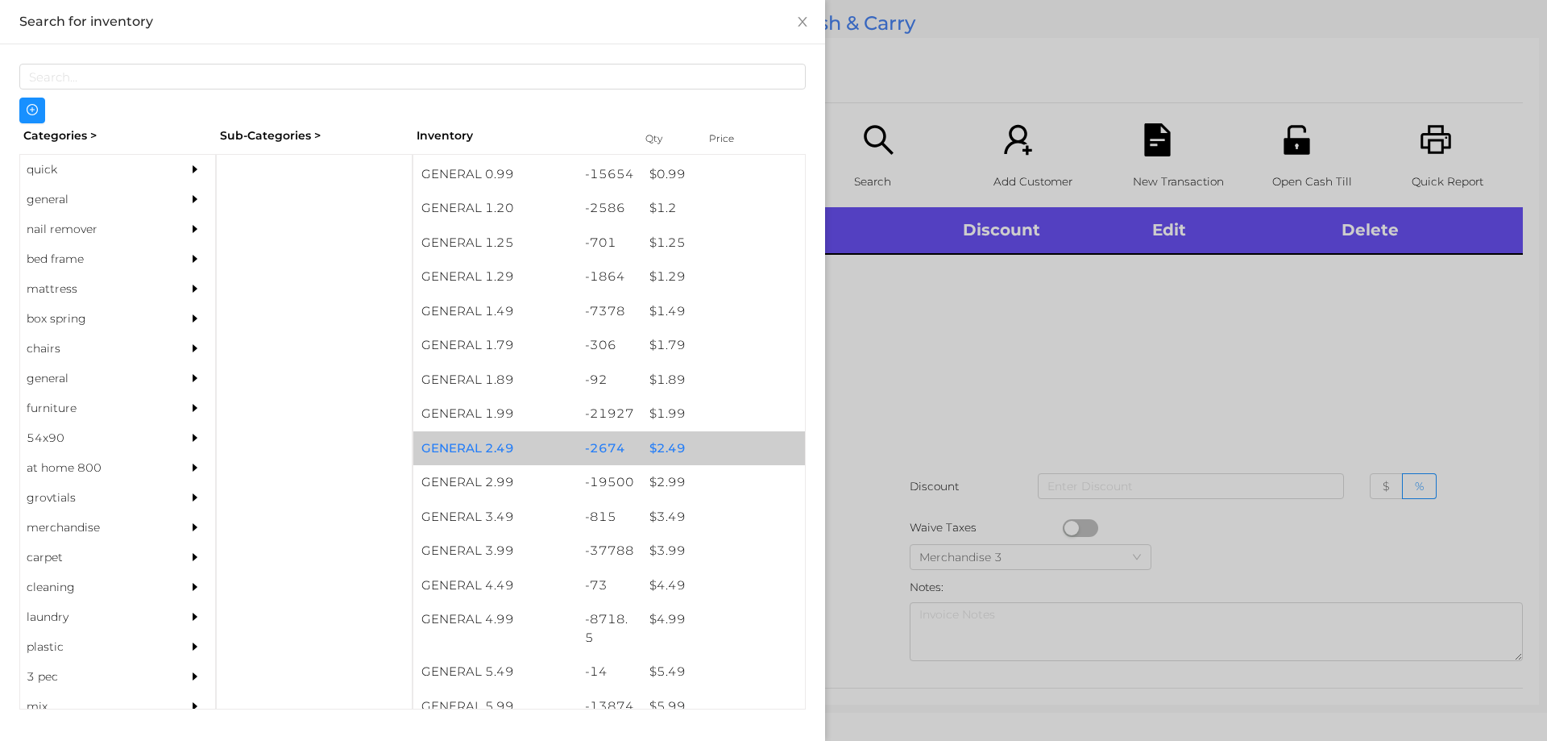
click at [668, 447] on div "$ 2.49" at bounding box center [723, 448] width 164 height 35
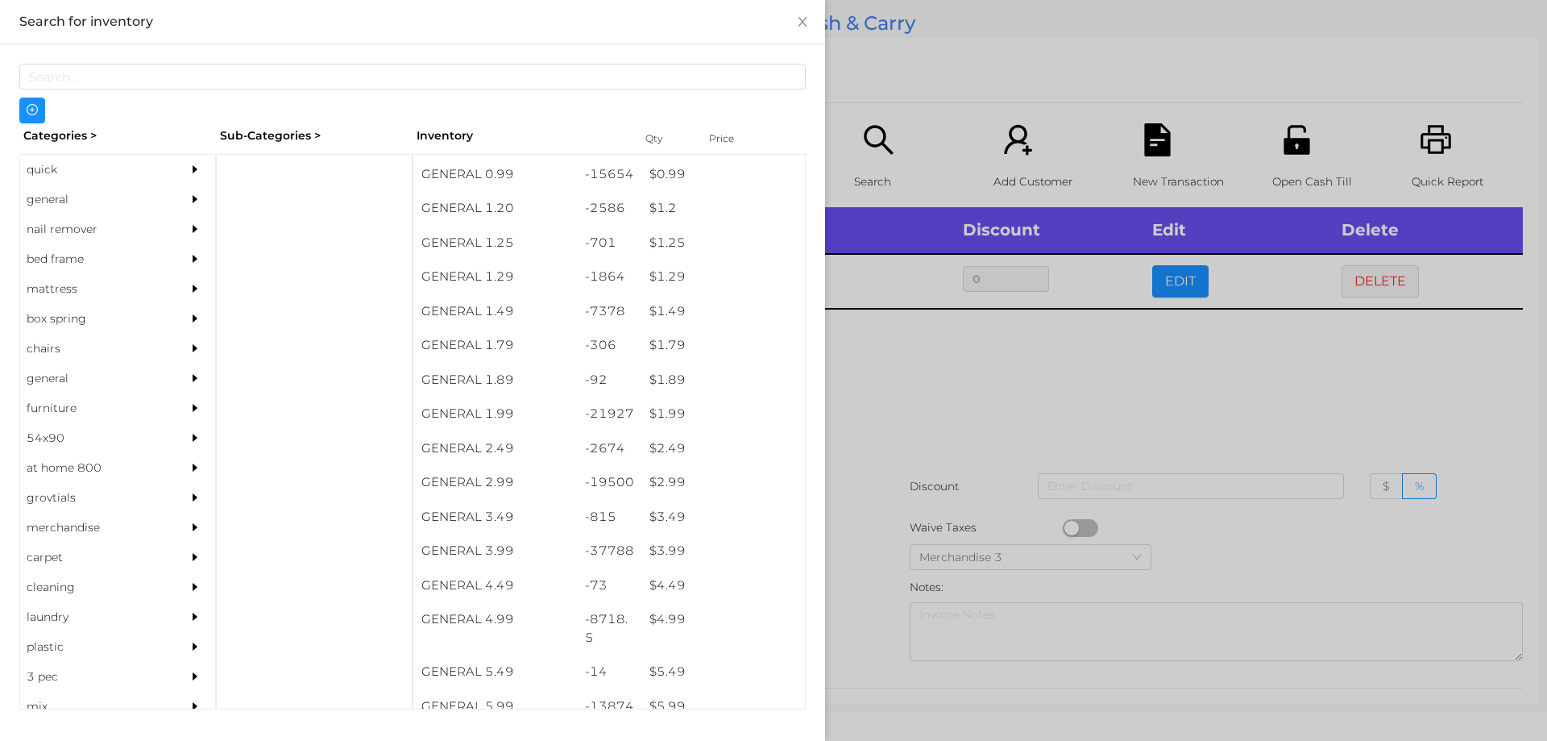
click at [1139, 367] on div at bounding box center [773, 370] width 1547 height 741
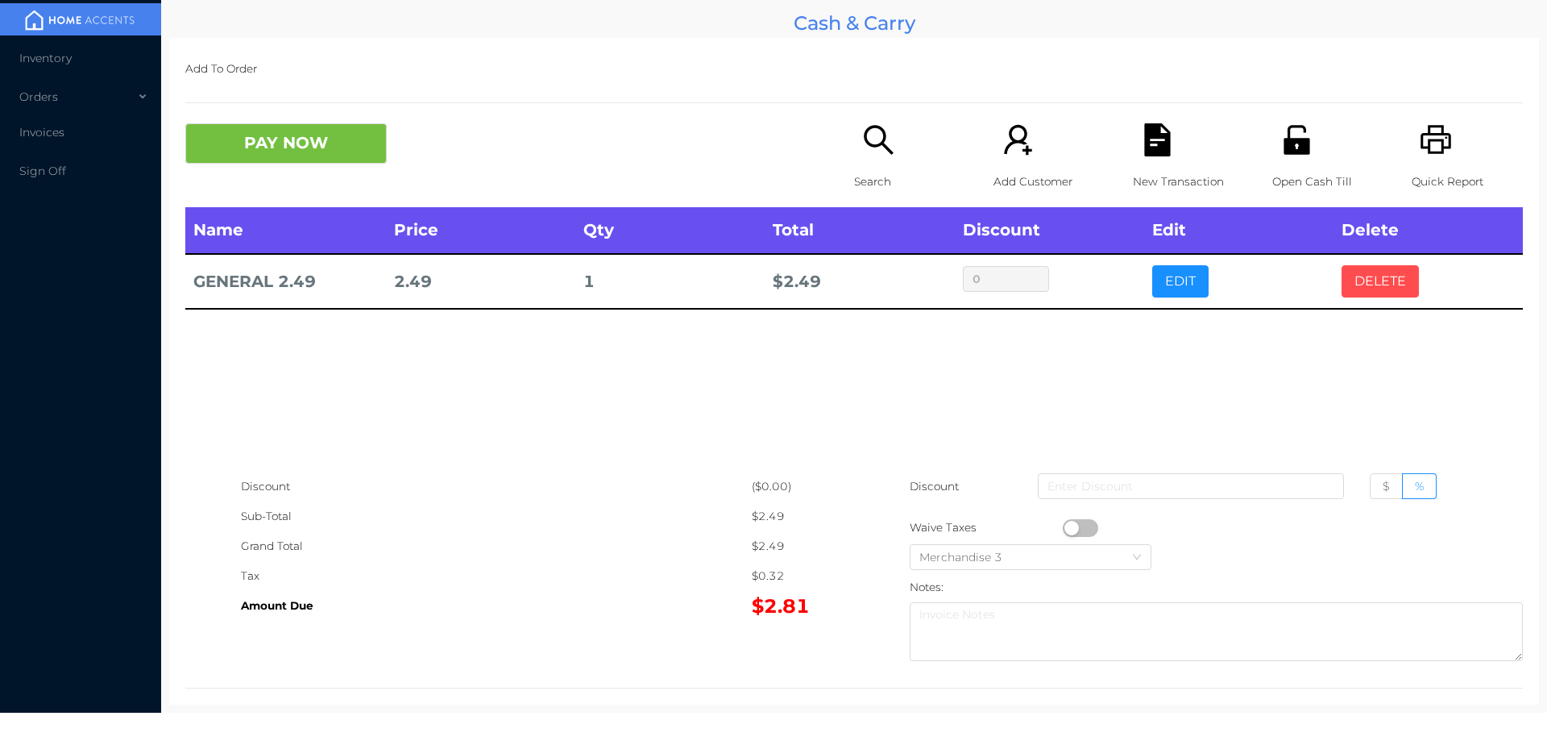
click at [1368, 286] on button "DELETE" at bounding box center [1380, 281] width 77 height 32
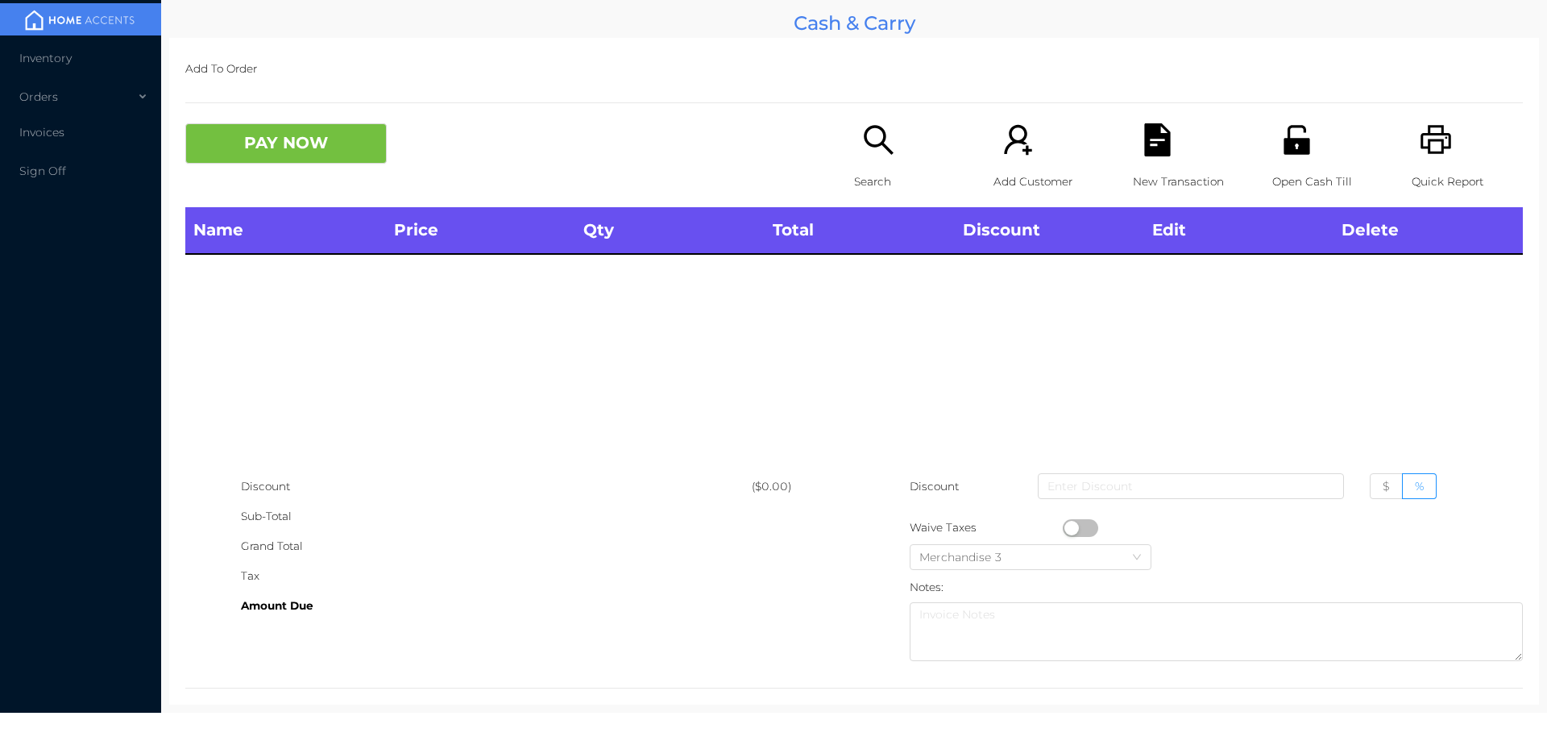
click at [1421, 151] on icon "icon: printer" at bounding box center [1436, 139] width 31 height 29
click at [276, 148] on button "PAY NOW" at bounding box center [285, 143] width 201 height 40
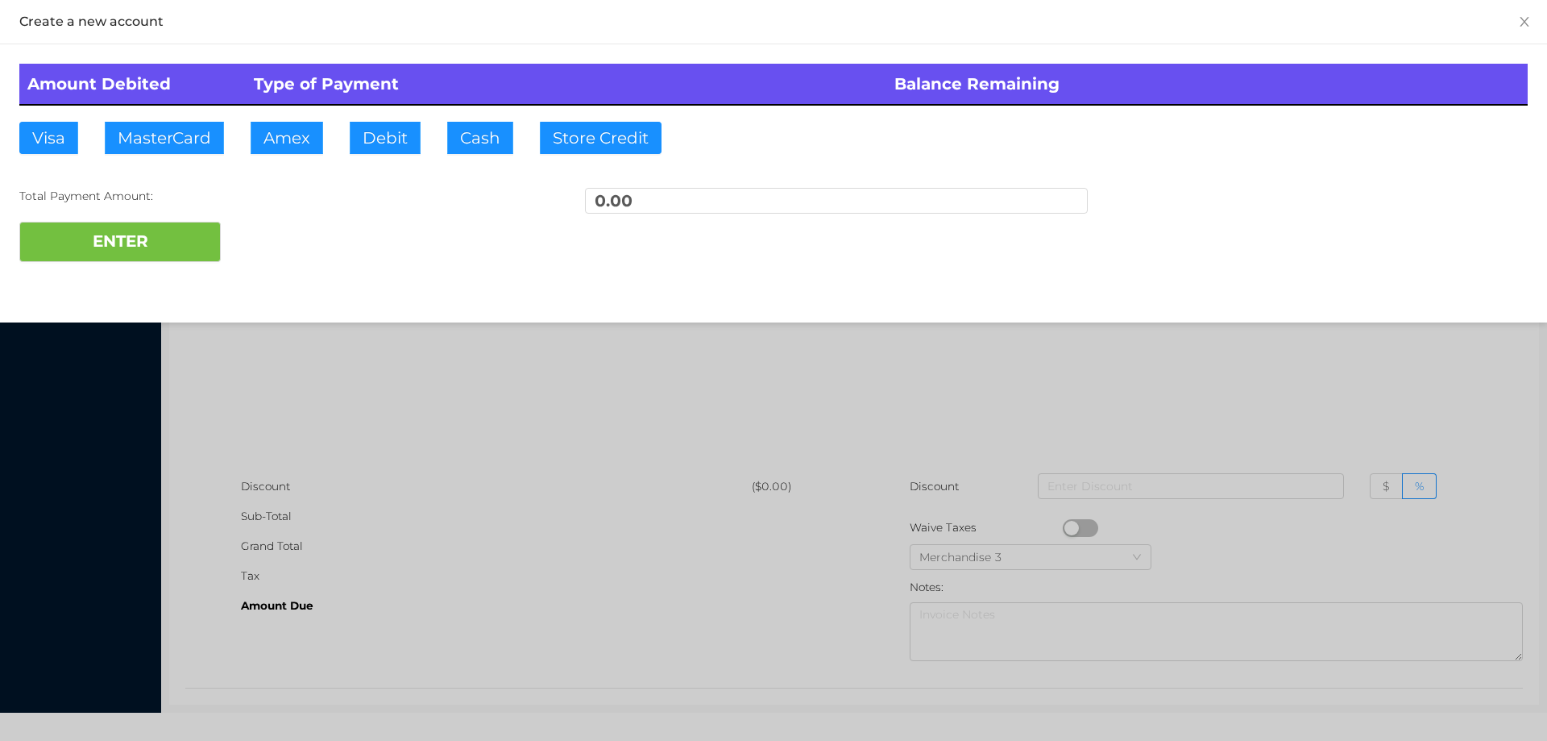
click at [464, 438] on div at bounding box center [773, 370] width 1547 height 741
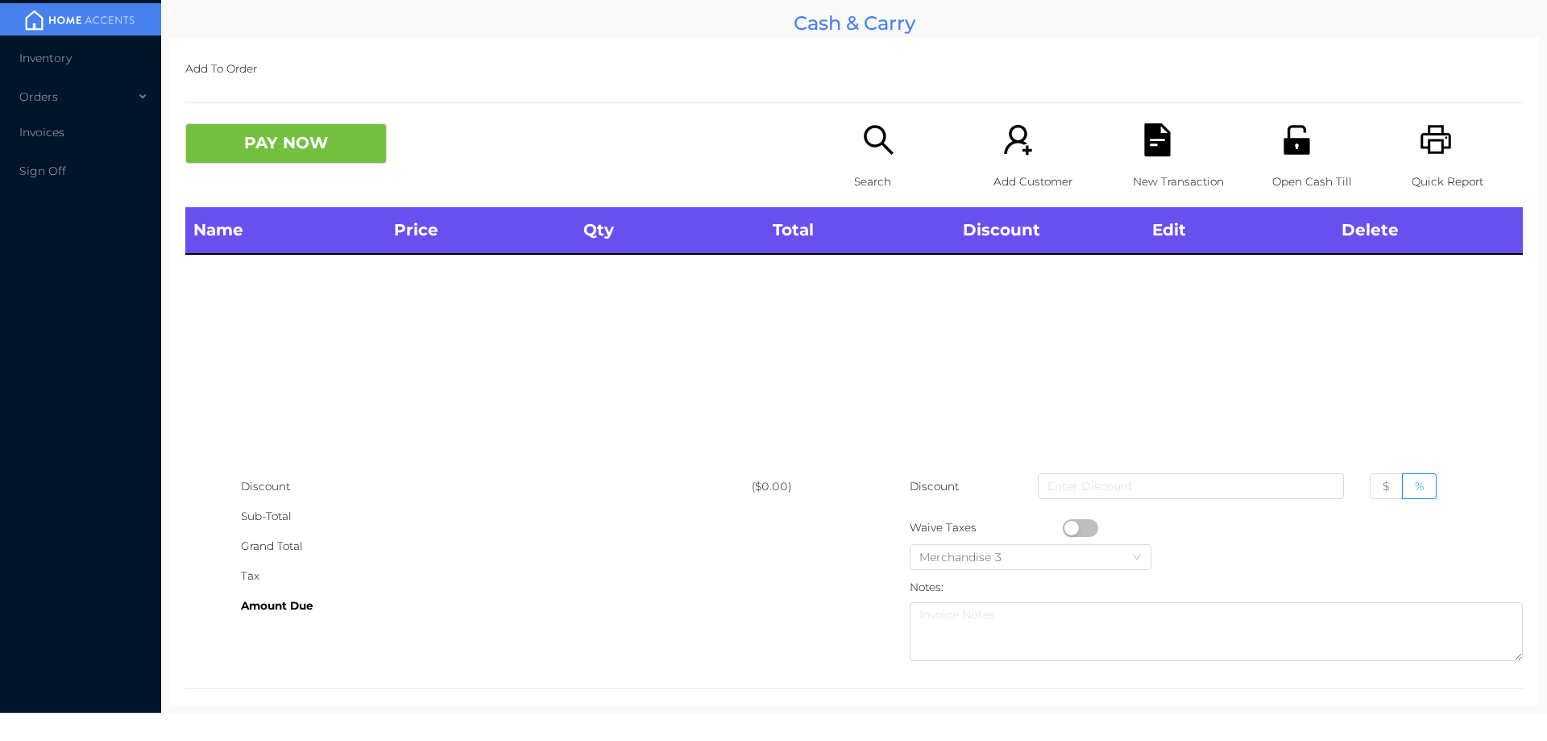
click at [866, 152] on icon "icon: search" at bounding box center [878, 139] width 33 height 33
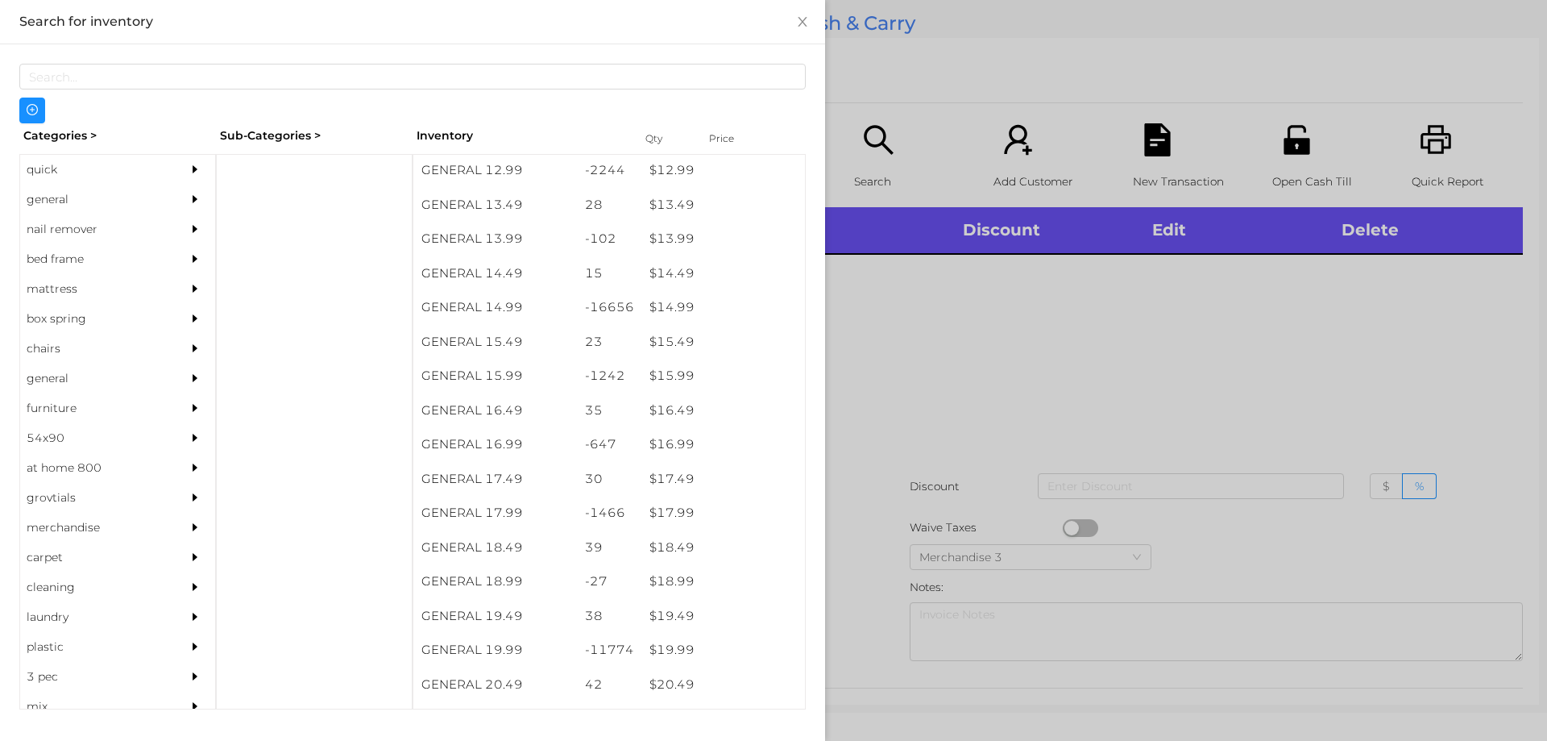
scroll to position [1335, 0]
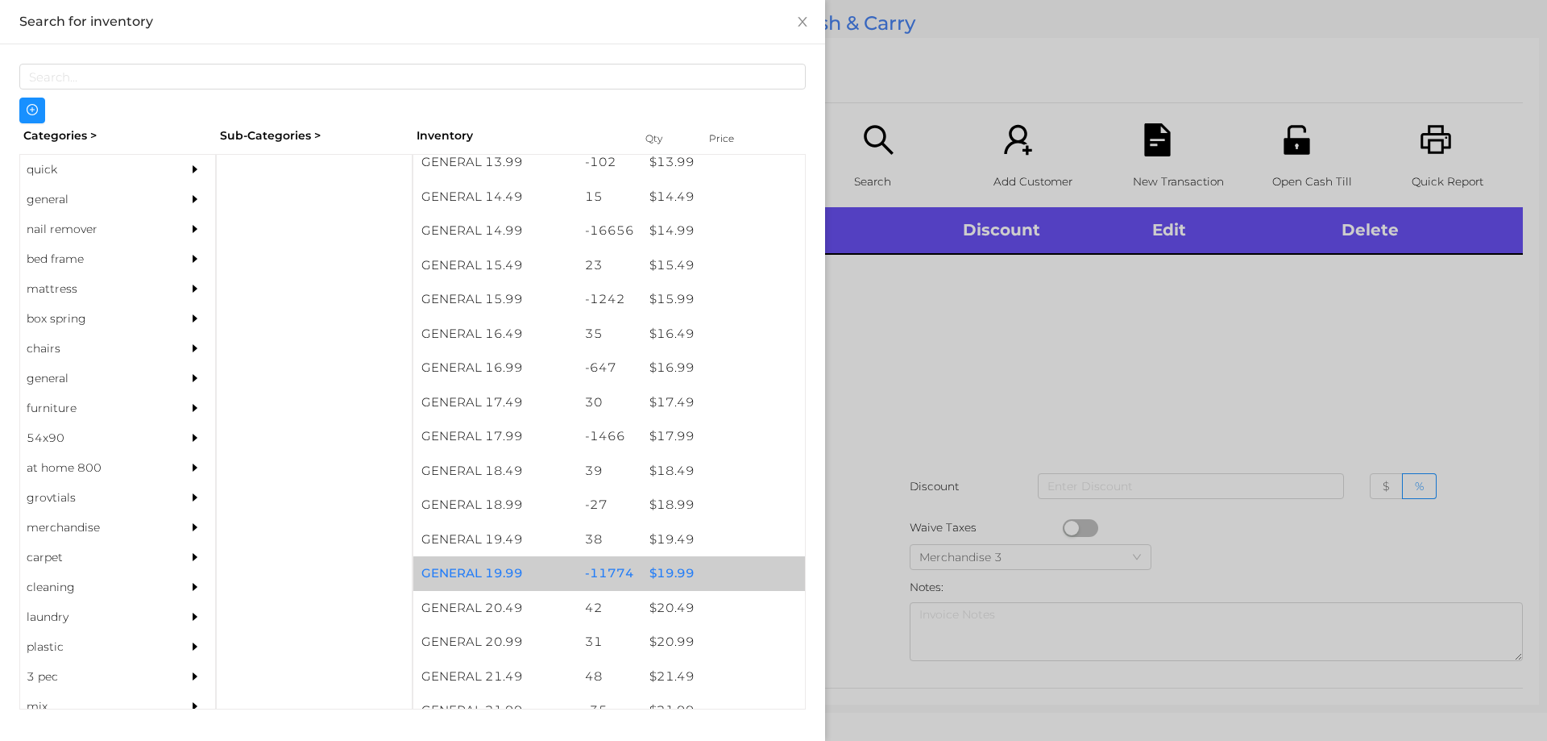
click at [679, 576] on div "$ 19.99" at bounding box center [723, 573] width 164 height 35
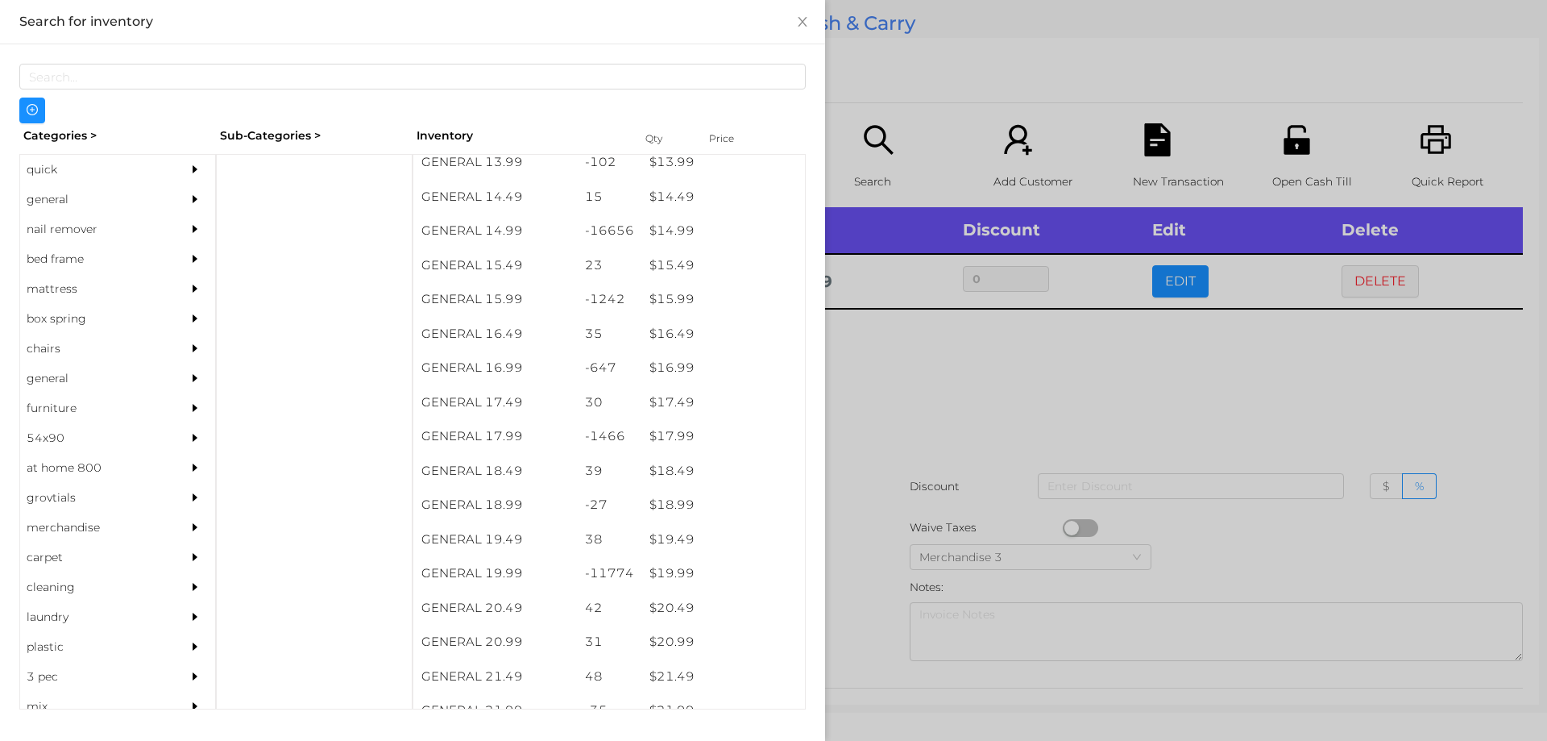
click at [883, 395] on div at bounding box center [773, 370] width 1547 height 741
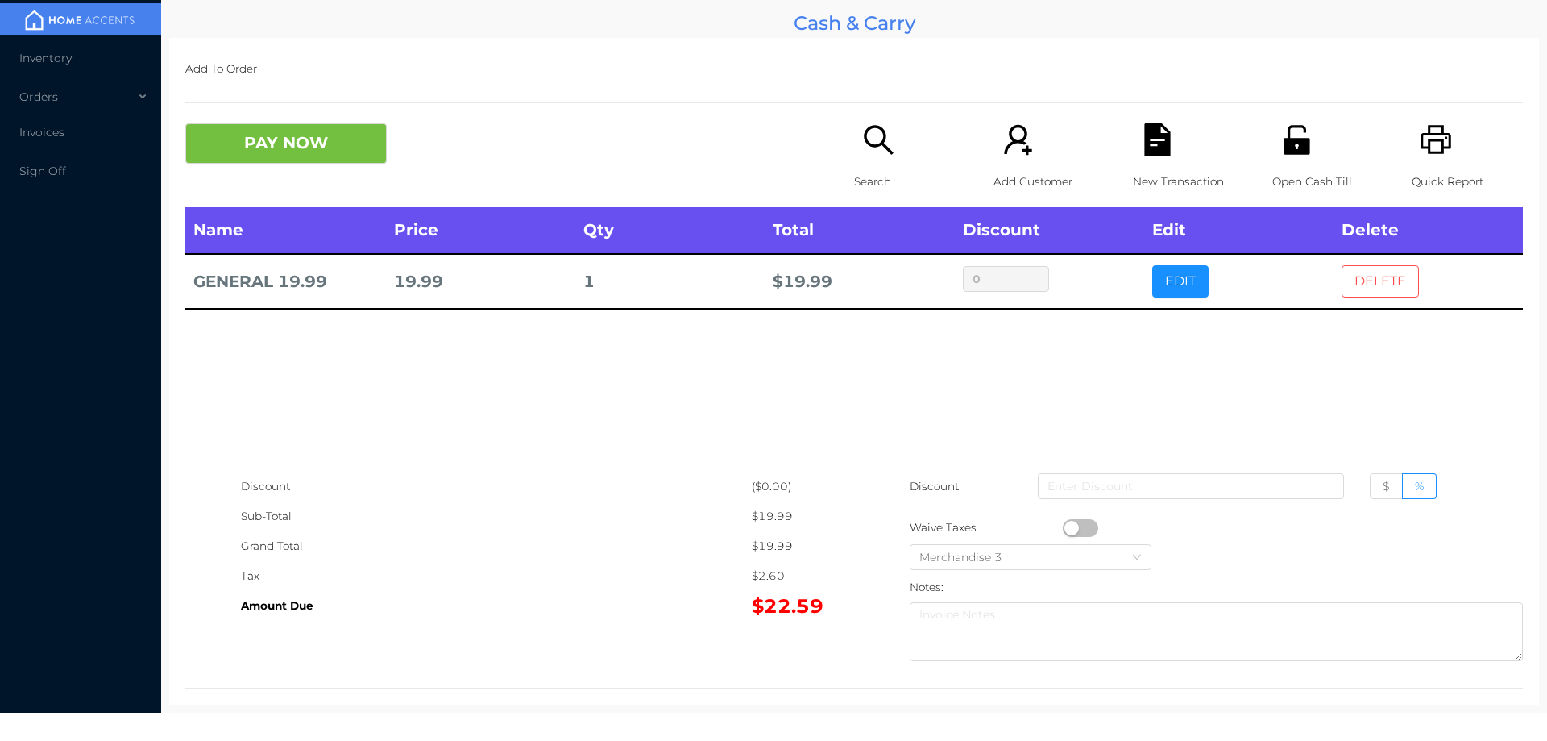
click at [1370, 288] on button "DELETE" at bounding box center [1380, 281] width 77 height 32
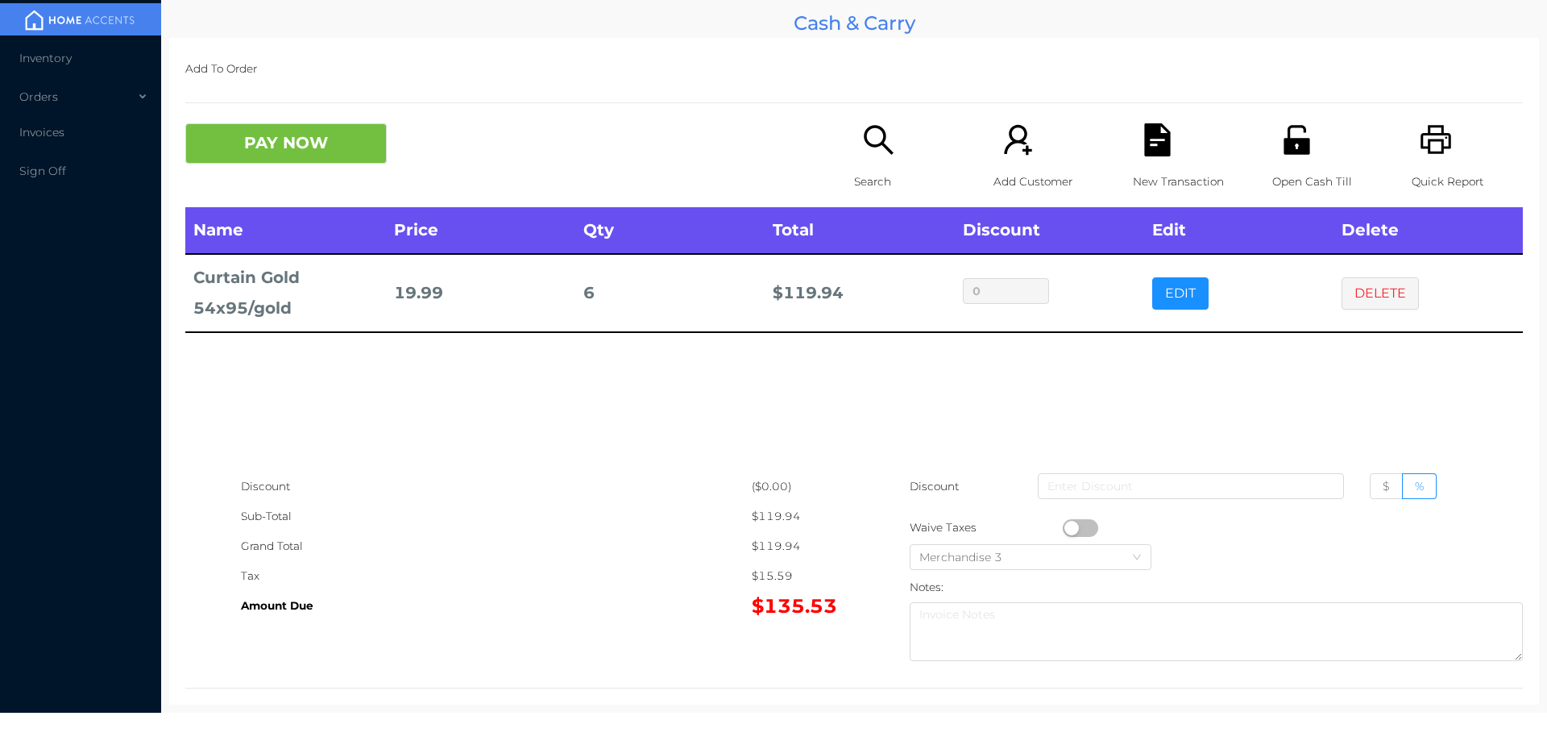
click at [881, 156] on icon "icon: search" at bounding box center [878, 139] width 33 height 33
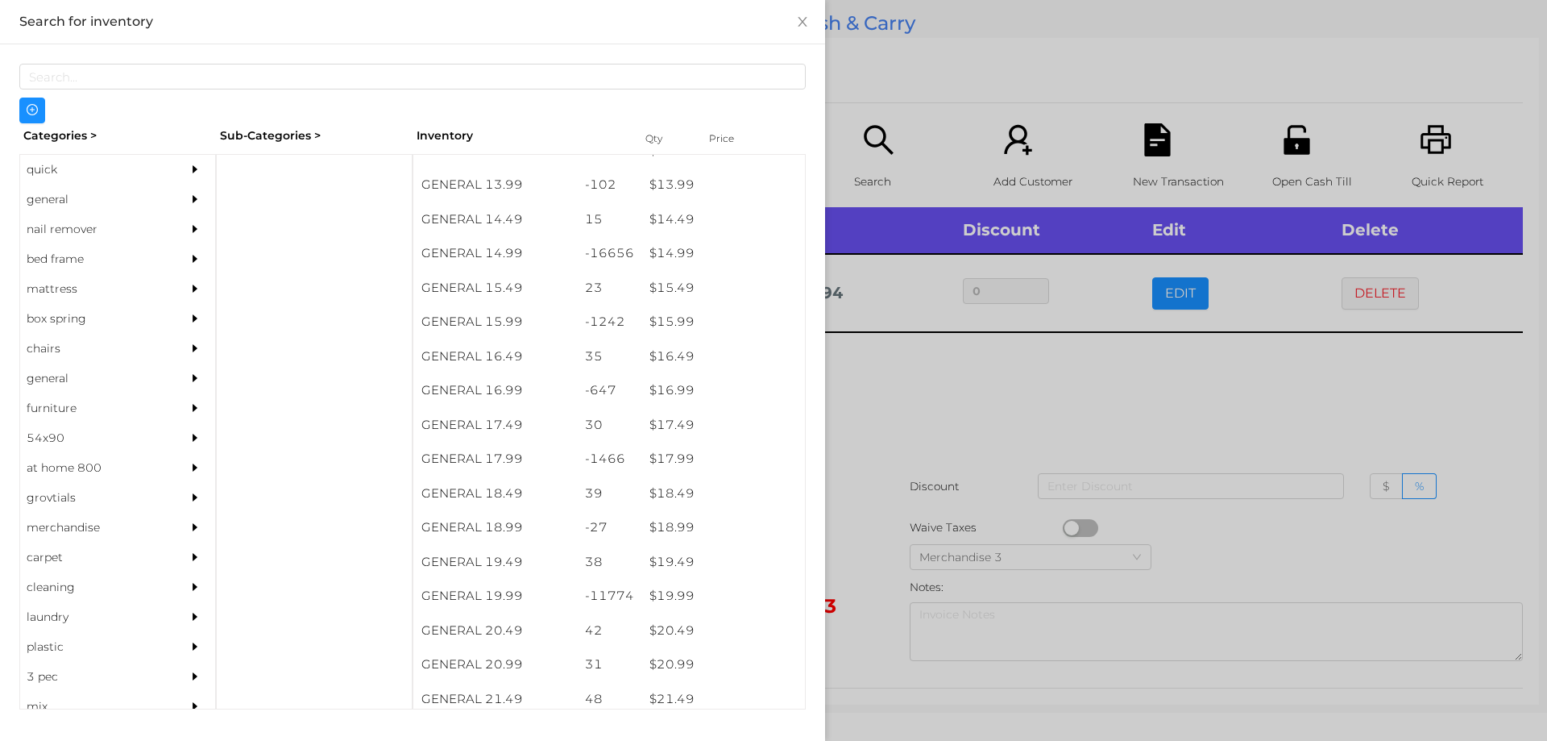
scroll to position [1313, 0]
click at [48, 168] on div "quick" at bounding box center [93, 170] width 147 height 30
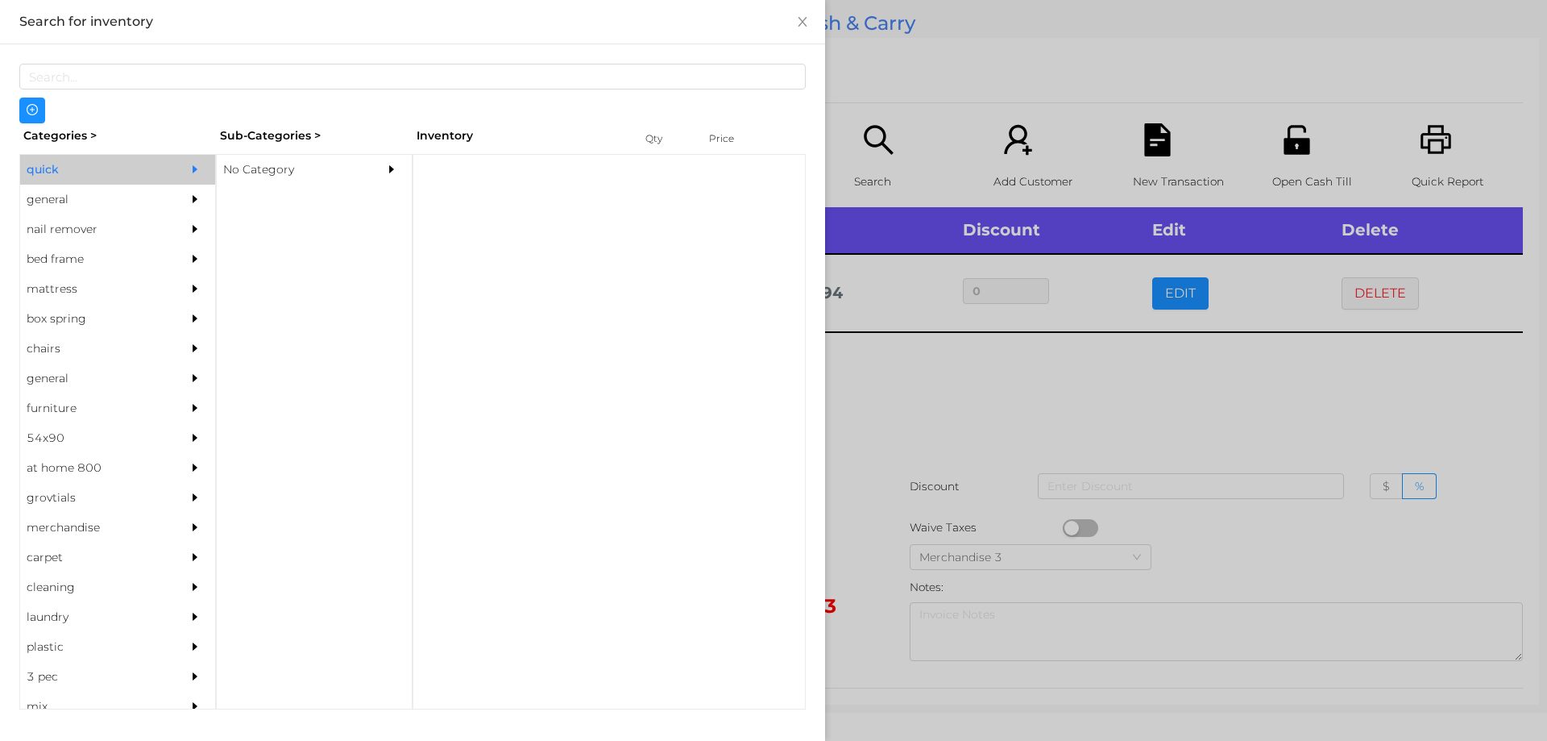
scroll to position [0, 0]
click at [263, 165] on div "No Category" at bounding box center [290, 170] width 147 height 30
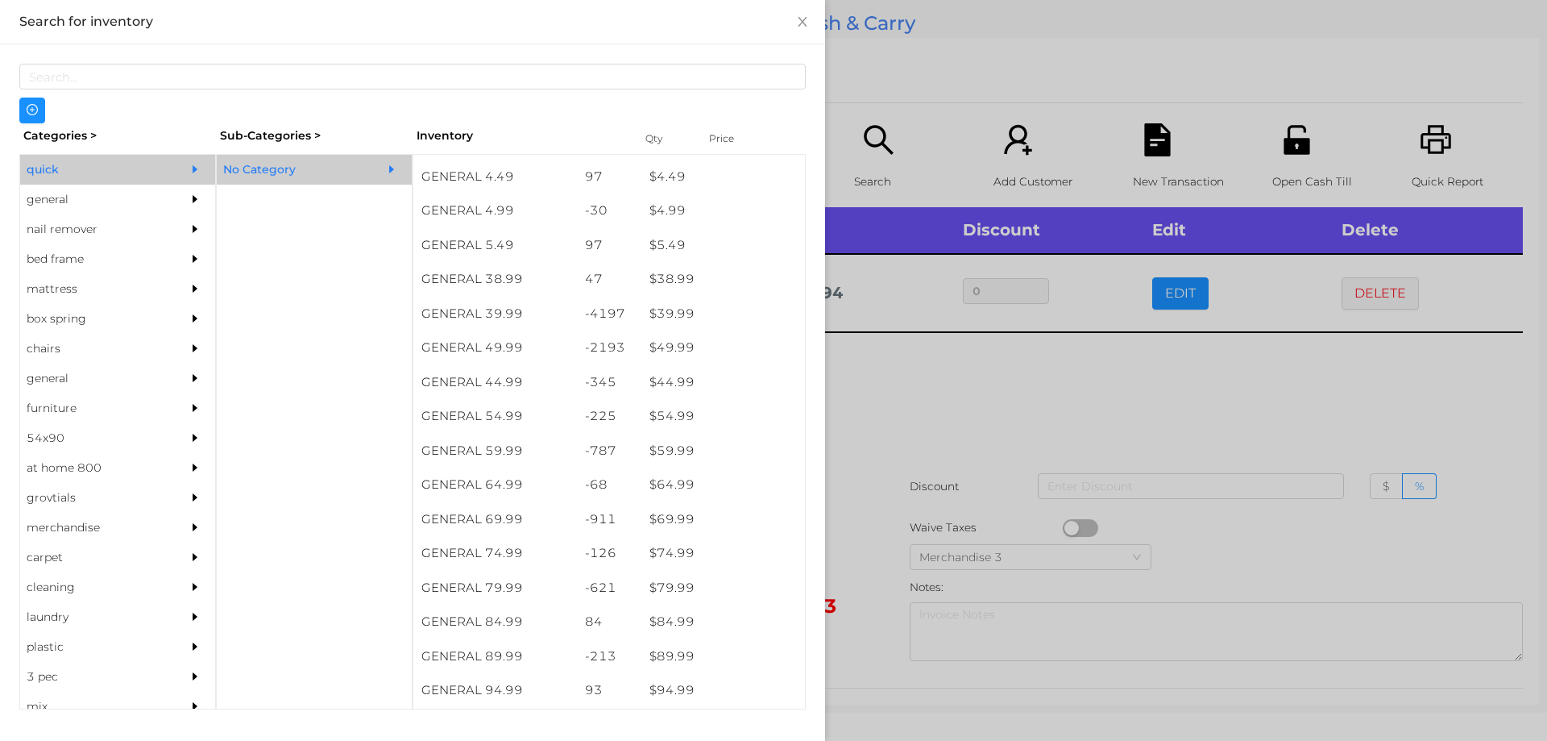
scroll to position [783, 0]
click at [672, 351] on div "$ 49.99" at bounding box center [723, 347] width 164 height 35
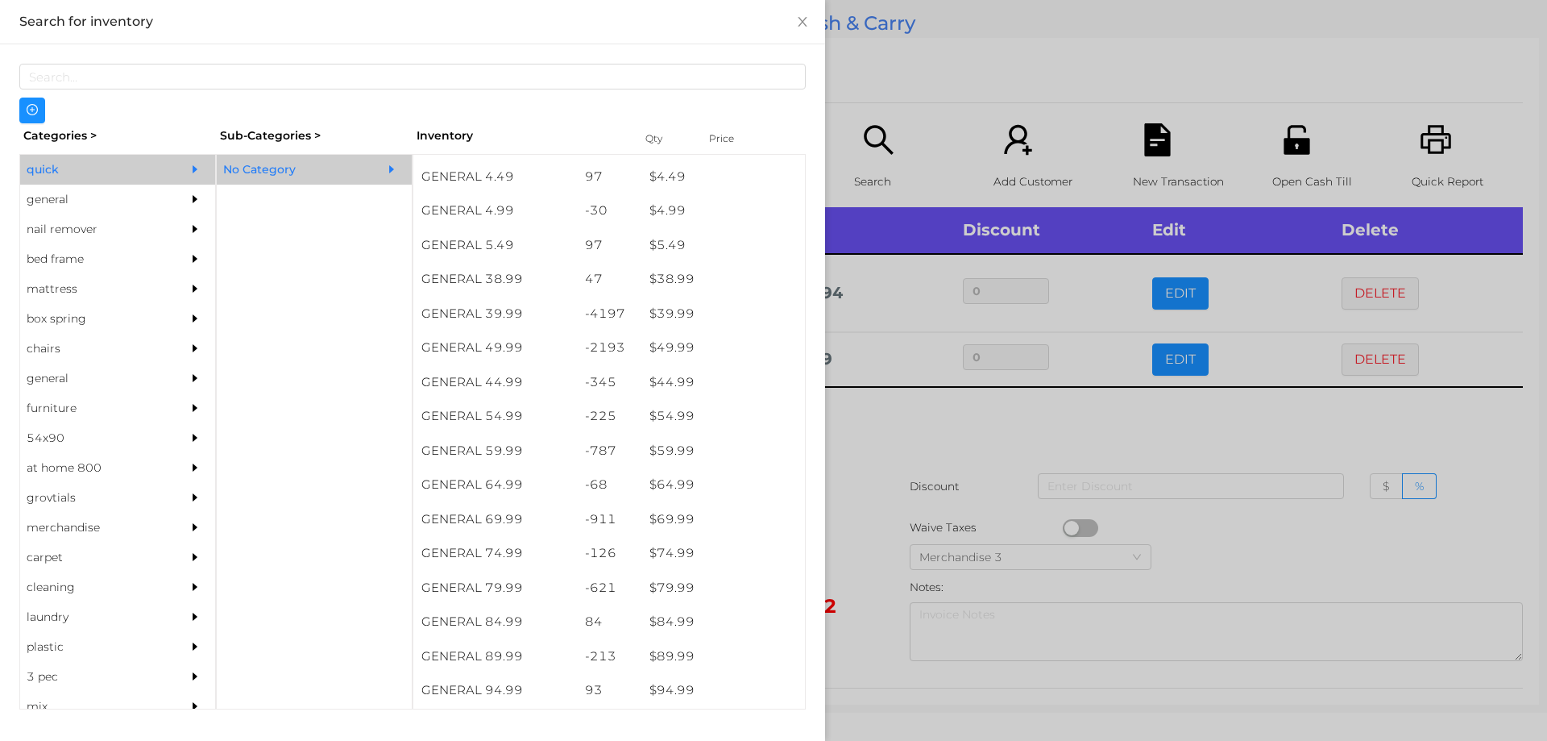
click at [907, 443] on div at bounding box center [773, 370] width 1547 height 741
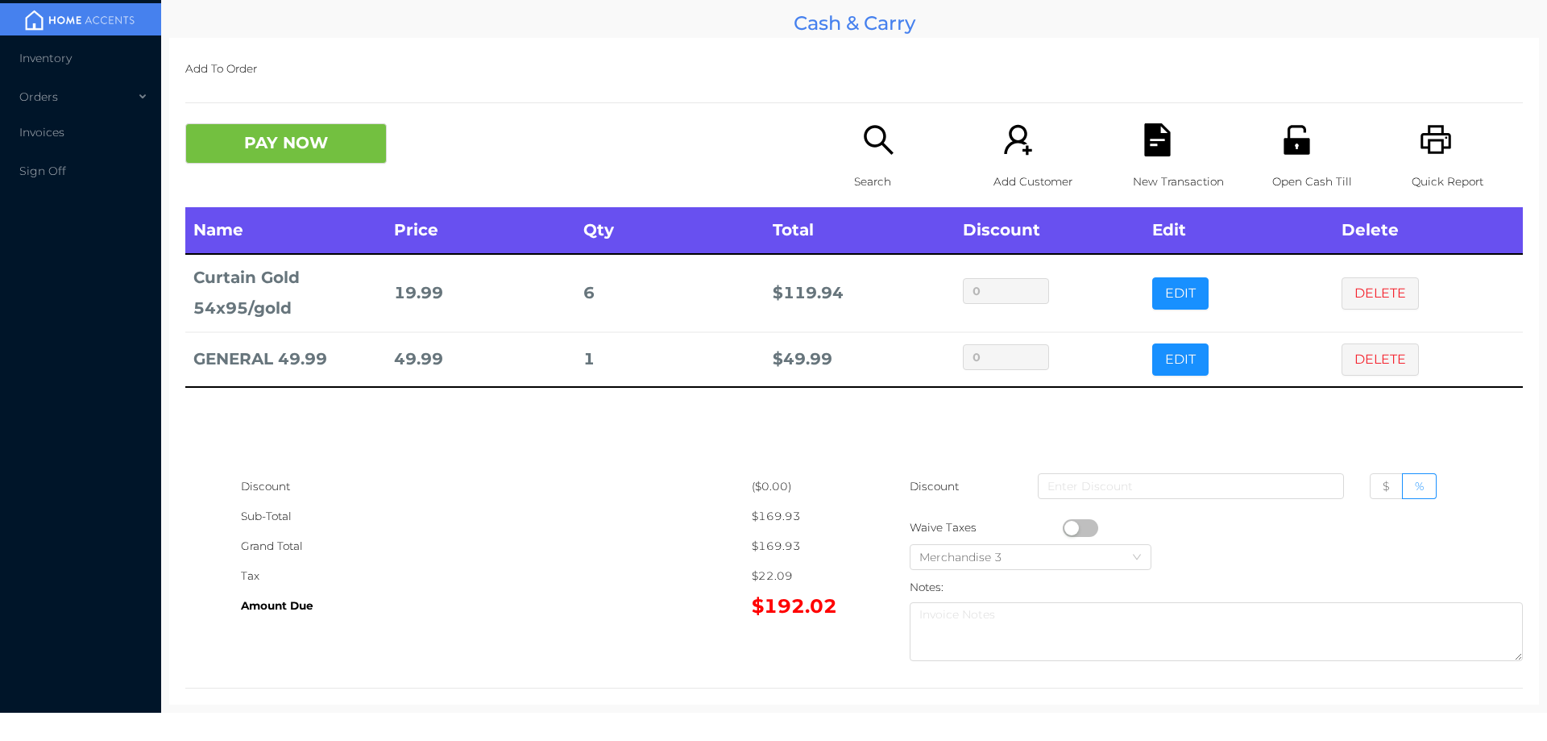
click at [862, 152] on icon "icon: search" at bounding box center [878, 139] width 33 height 33
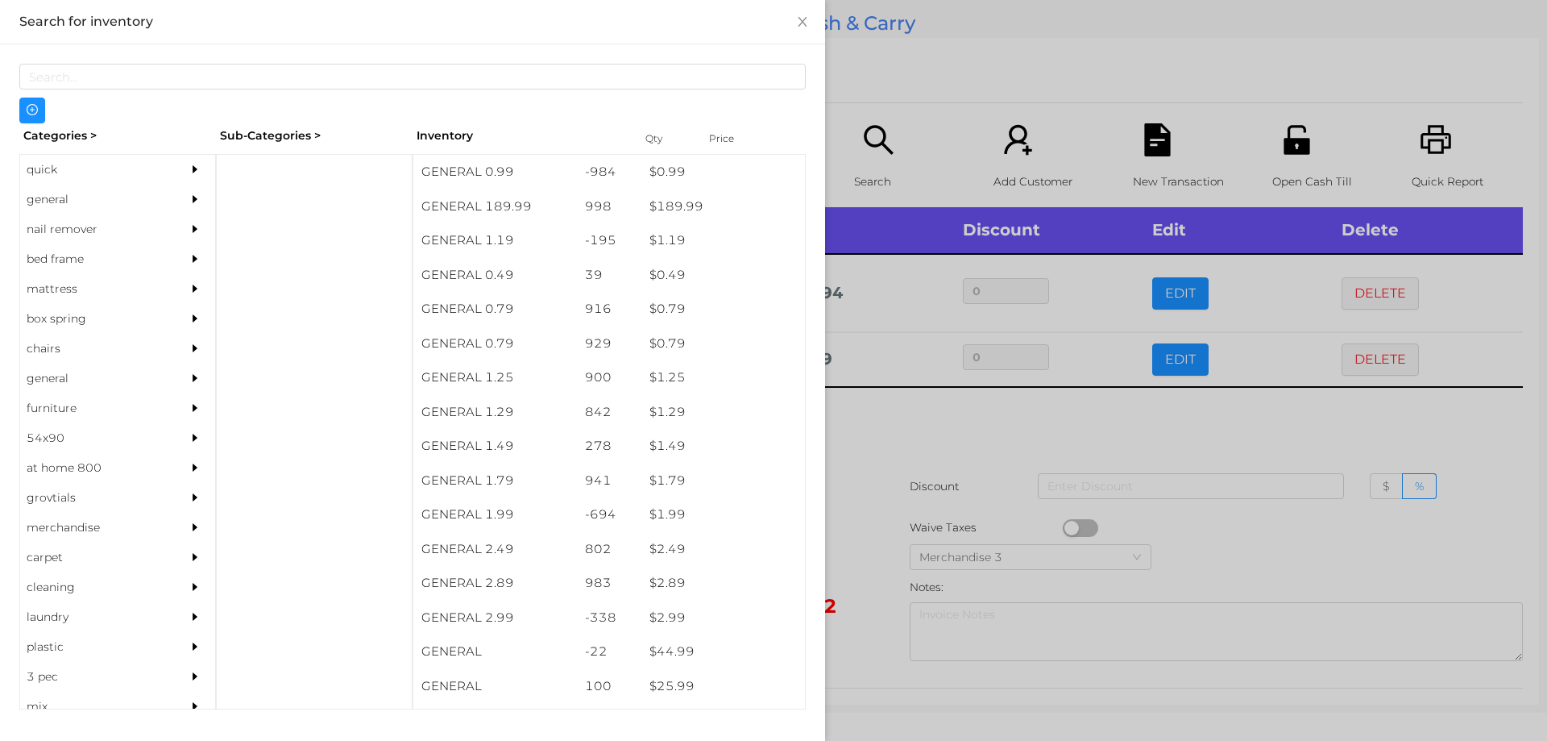
click at [55, 197] on div "general" at bounding box center [93, 200] width 147 height 30
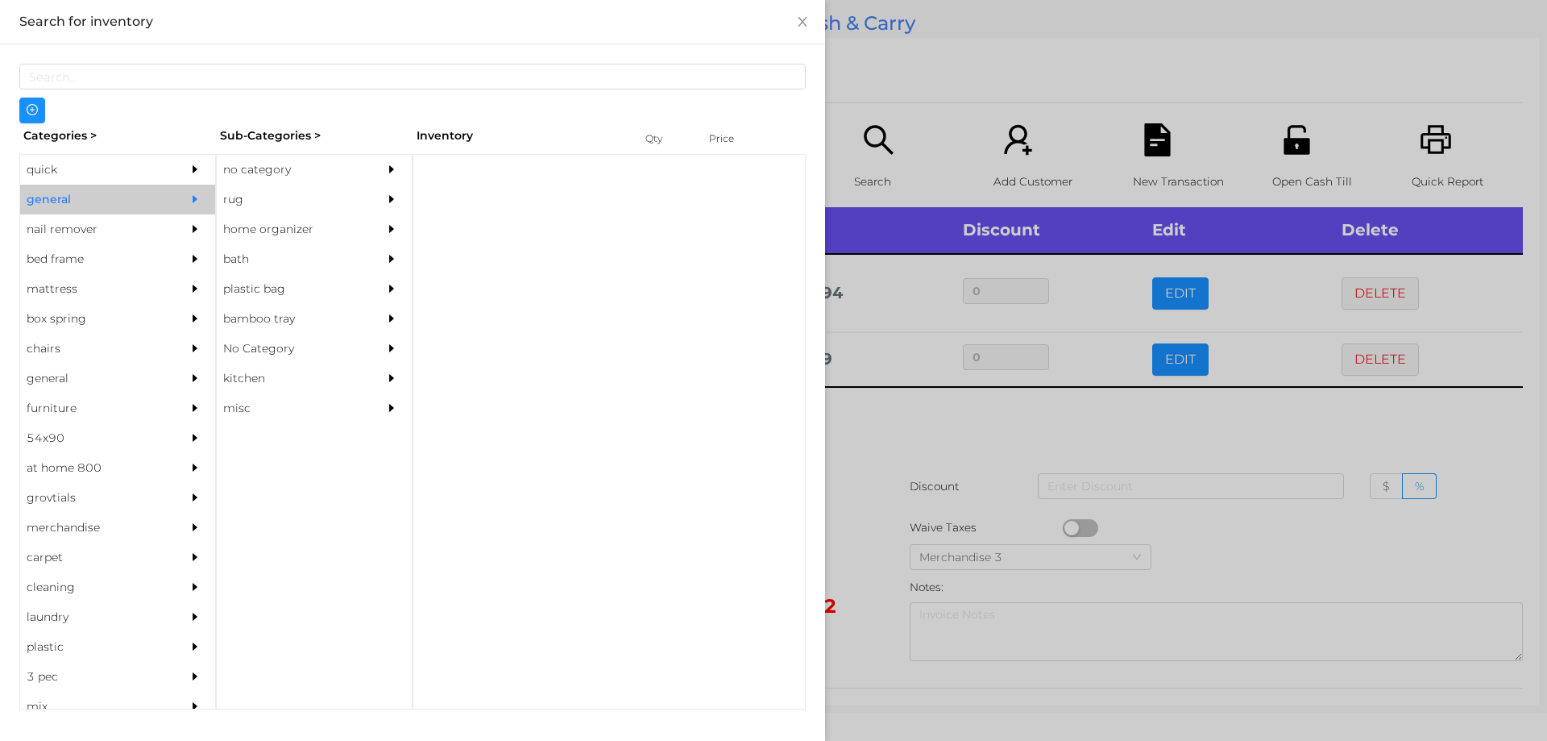
click at [244, 170] on div "no category" at bounding box center [290, 170] width 147 height 30
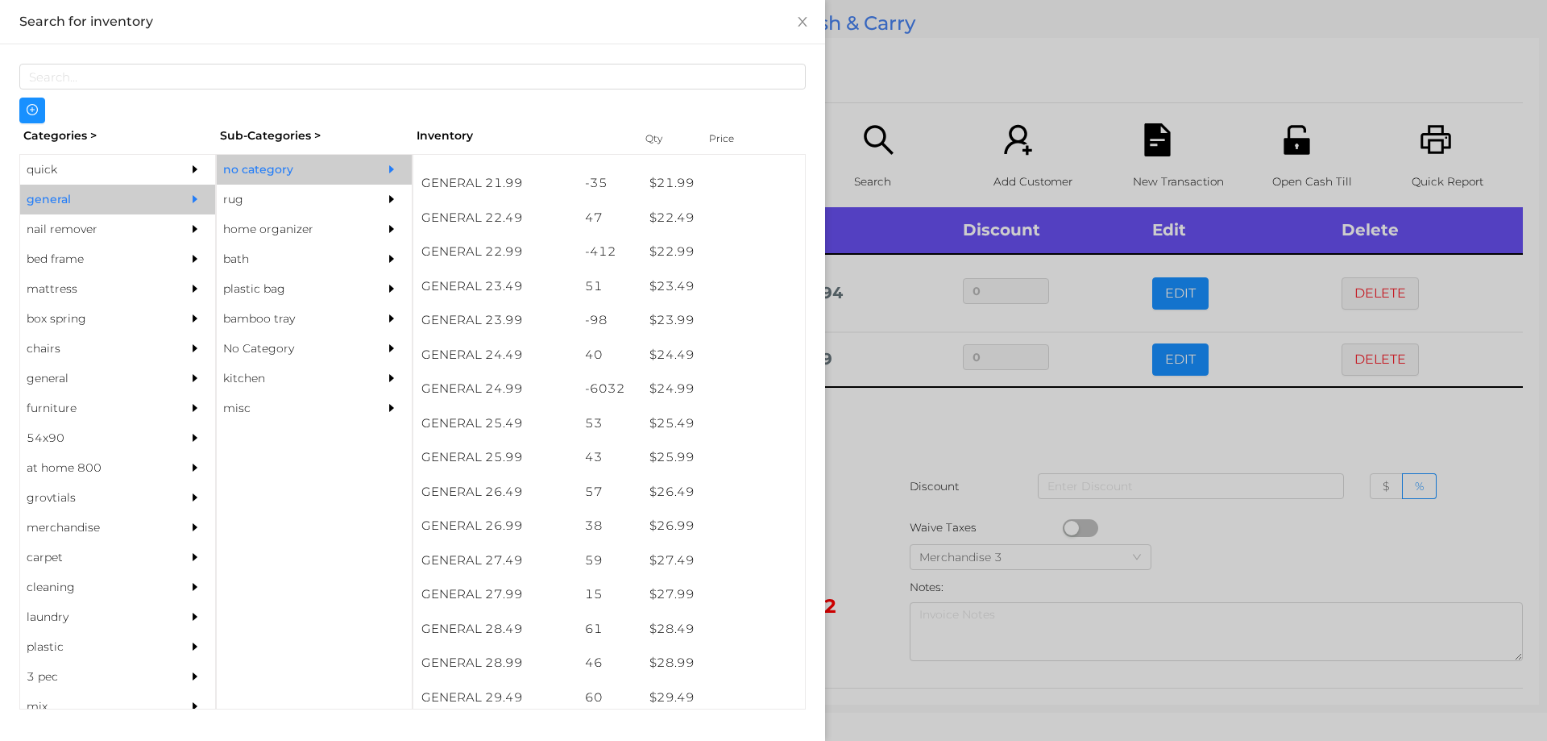
scroll to position [1859, 0]
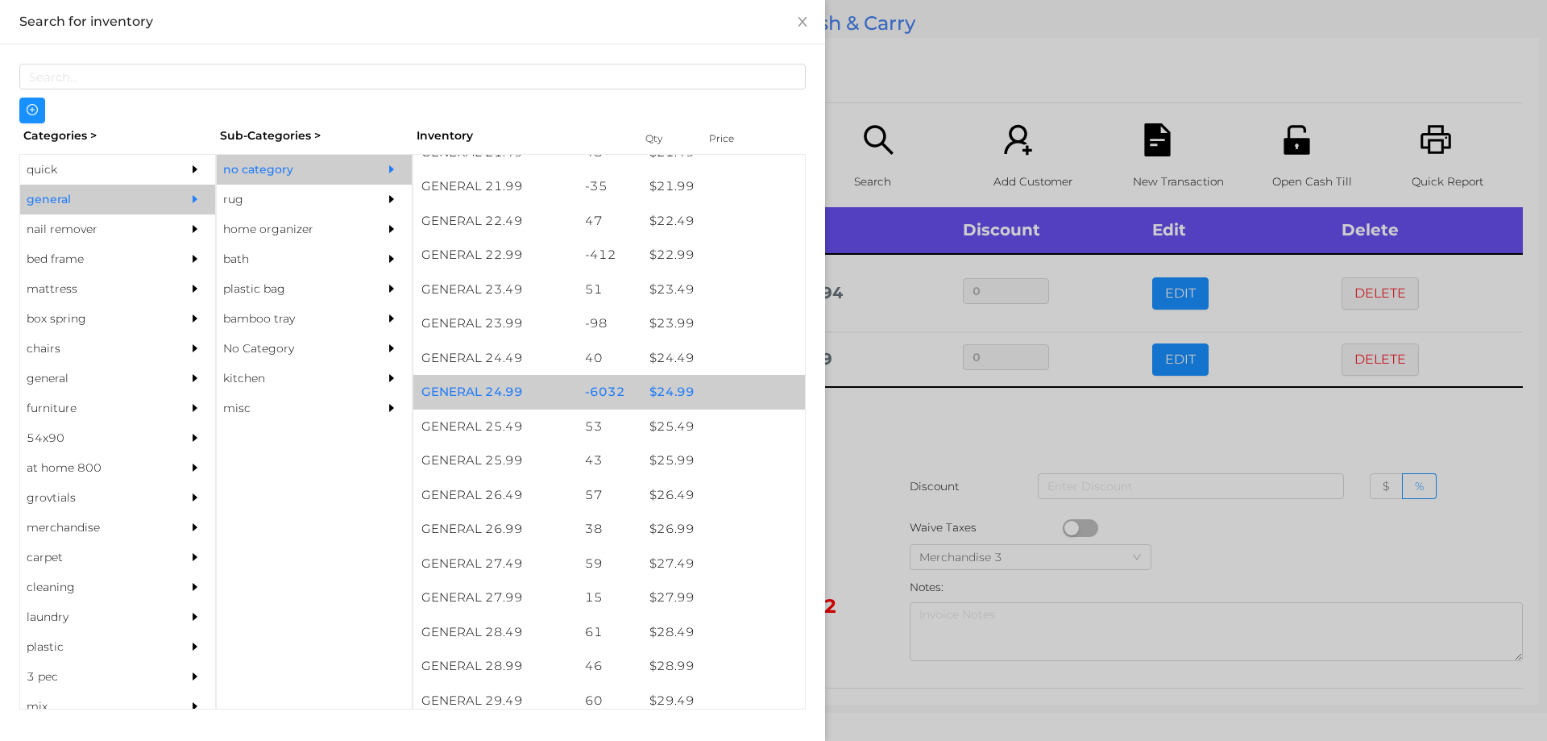
click at [665, 385] on div "$ 24.99" at bounding box center [723, 392] width 164 height 35
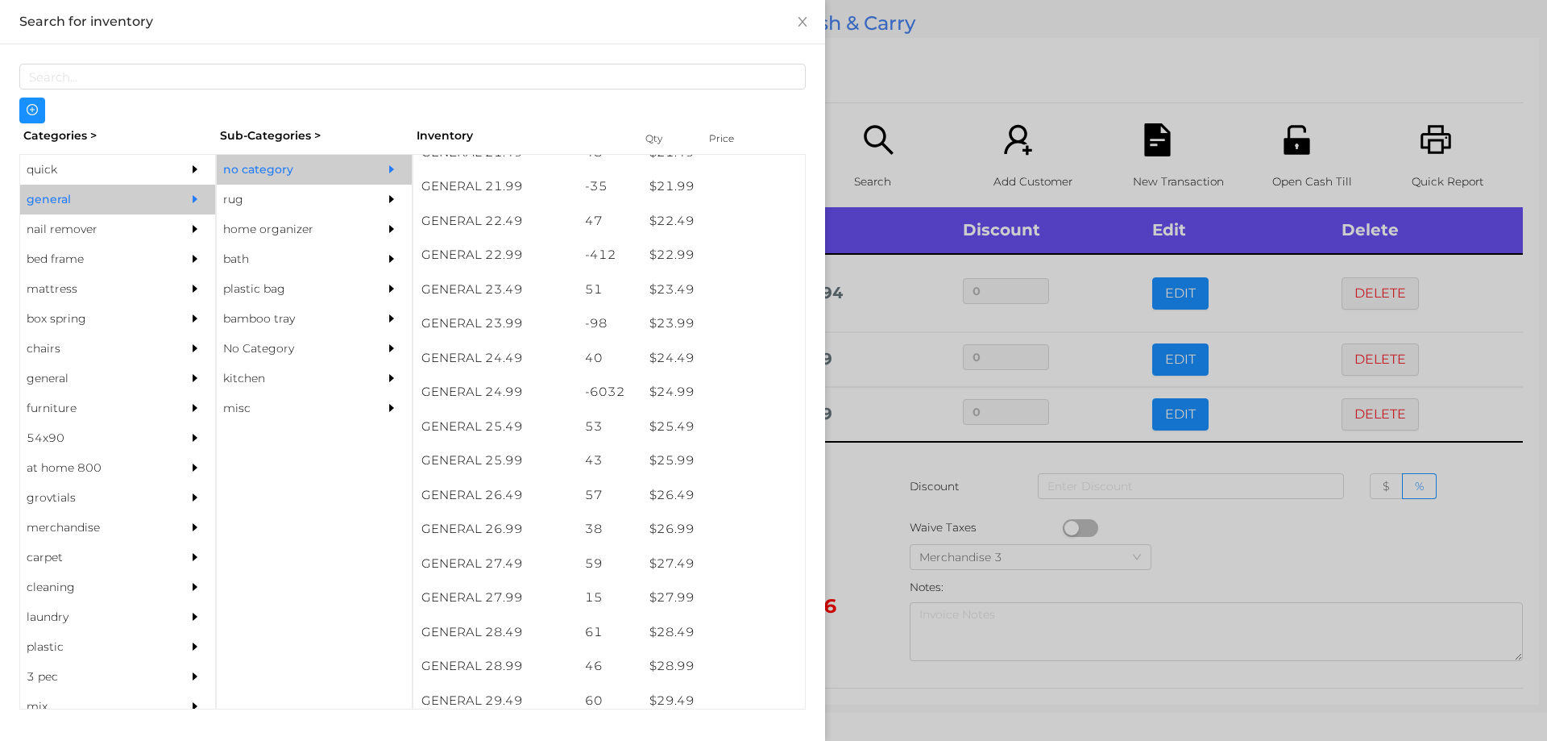
click at [879, 475] on div at bounding box center [773, 370] width 1547 height 741
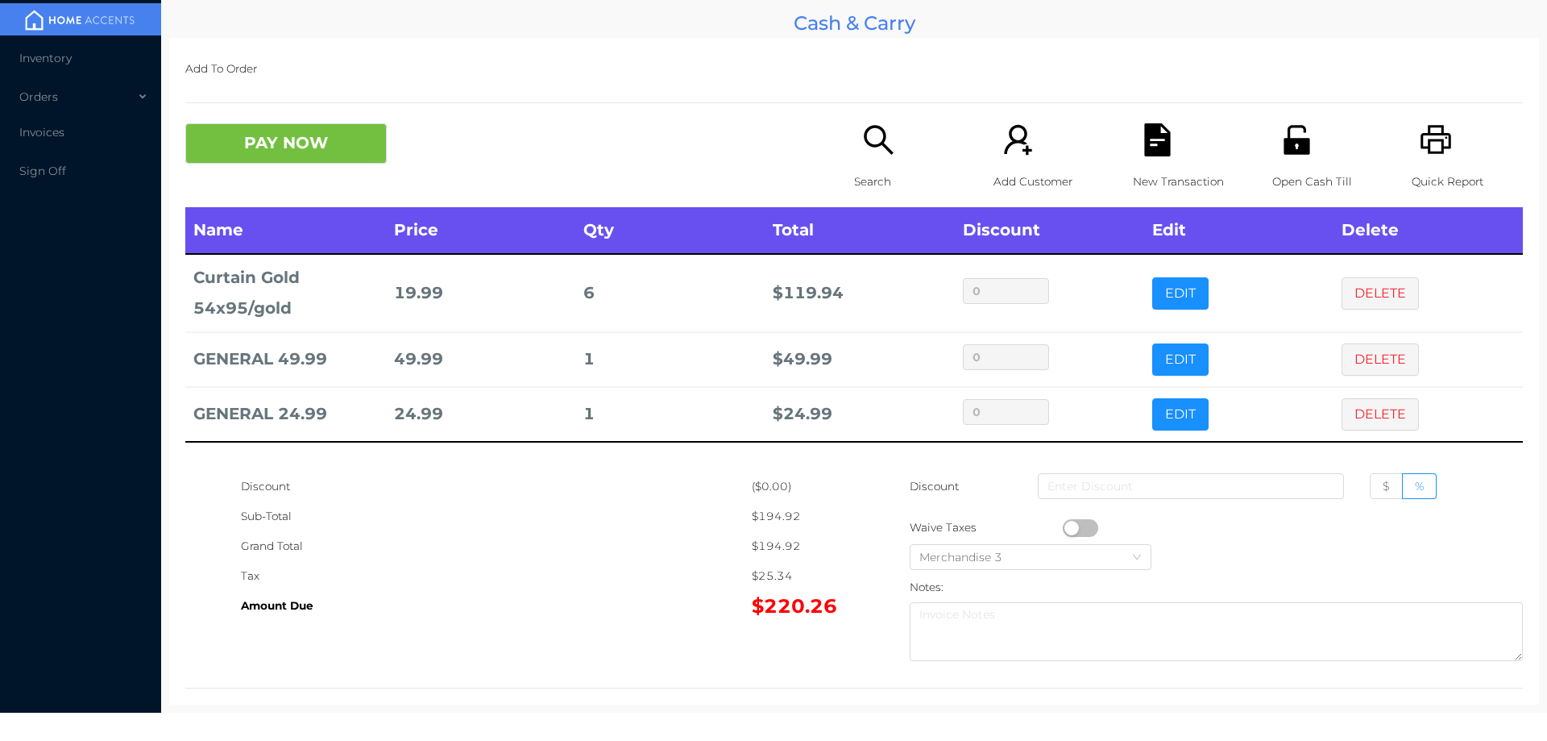
click at [1280, 164] on div "Open Cash Till" at bounding box center [1327, 165] width 111 height 84
click at [324, 143] on button "PAY NOW" at bounding box center [285, 143] width 201 height 40
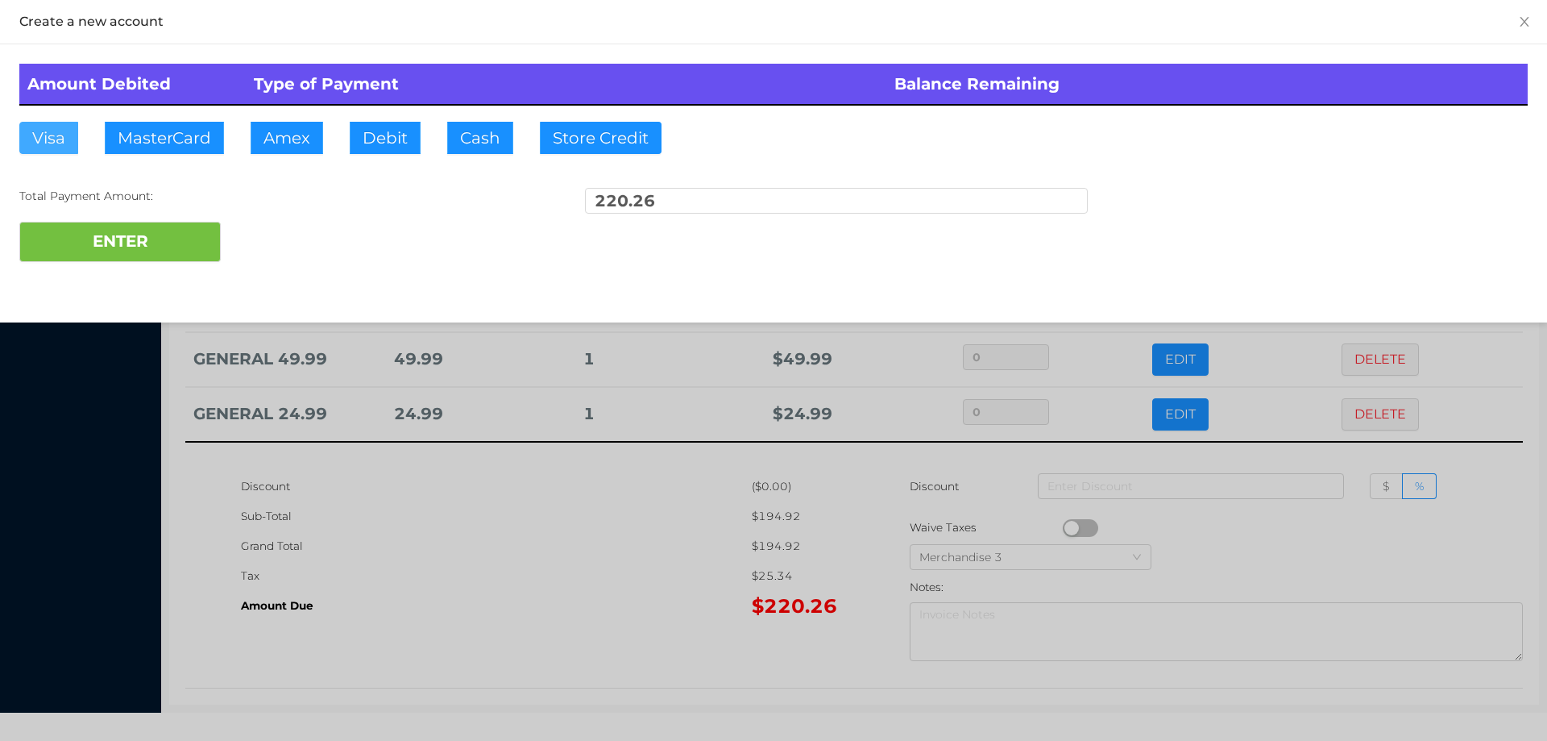
click at [44, 129] on button "Visa" at bounding box center [48, 138] width 59 height 32
click at [84, 251] on button "ENTER" at bounding box center [119, 242] width 201 height 40
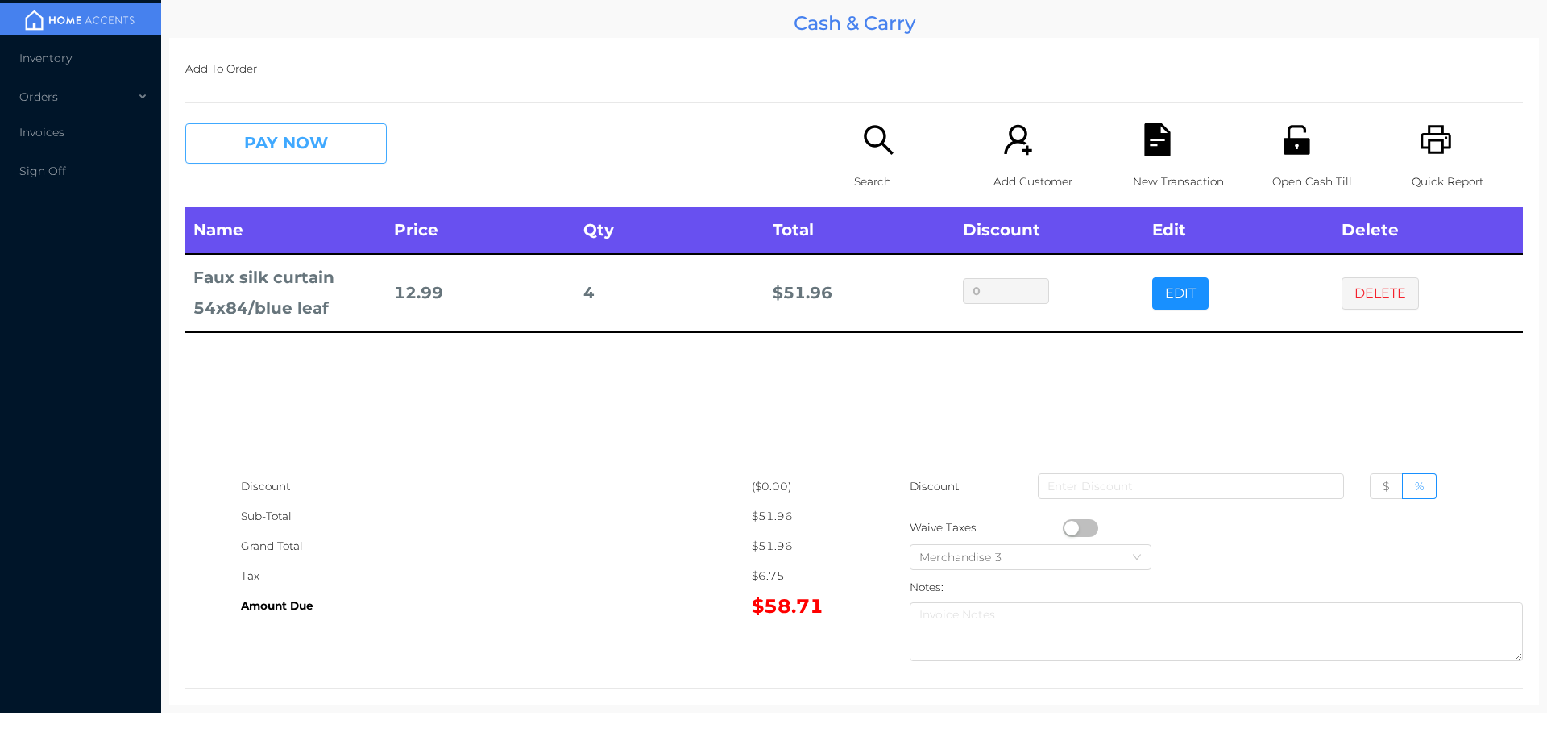
click at [323, 152] on button "PAY NOW" at bounding box center [285, 143] width 201 height 40
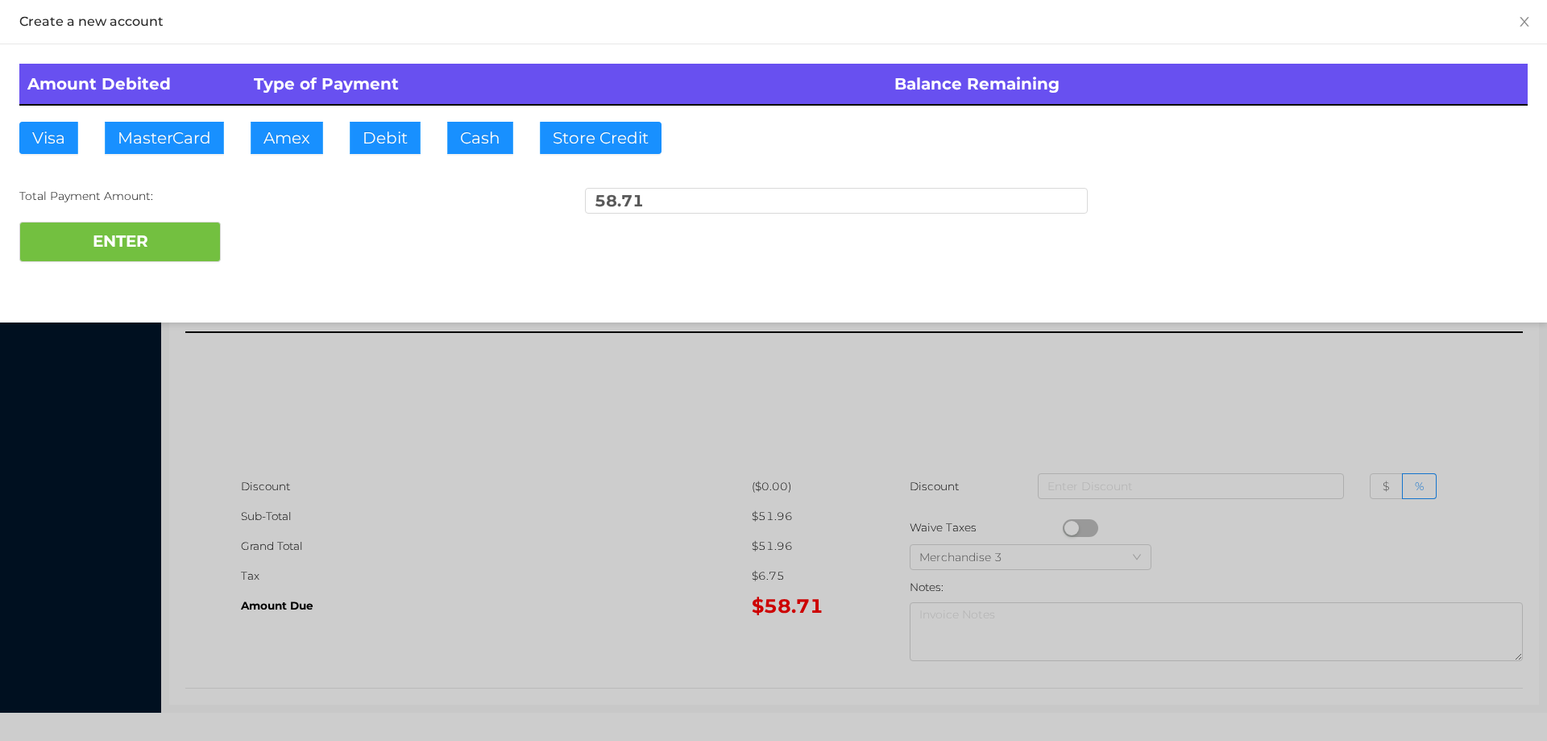
click at [273, 240] on div "ENTER" at bounding box center [773, 242] width 1509 height 40
click at [288, 239] on div "ENTER" at bounding box center [773, 242] width 1509 height 40
click at [546, 486] on div at bounding box center [773, 370] width 1547 height 741
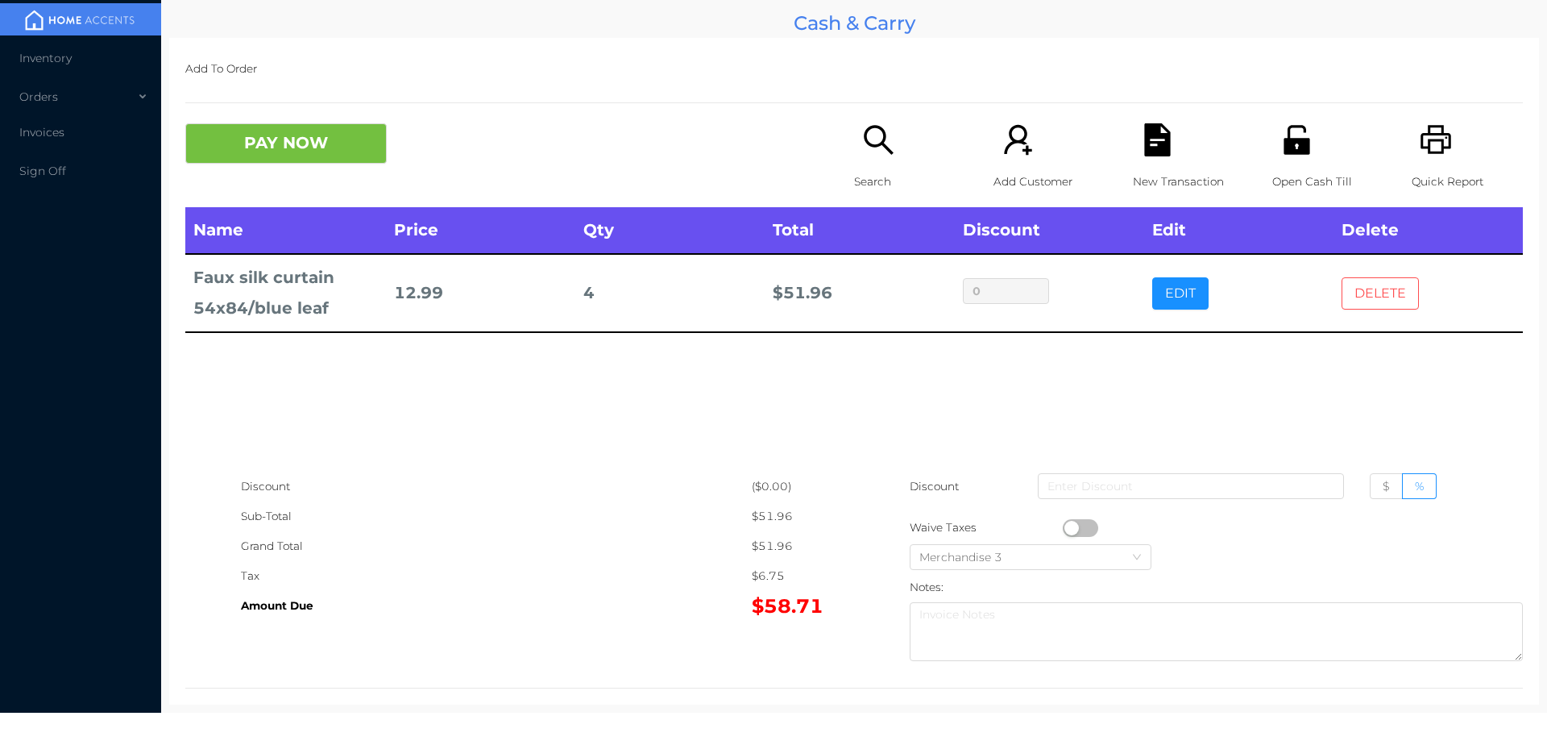
click at [1381, 295] on button "DELETE" at bounding box center [1380, 293] width 77 height 32
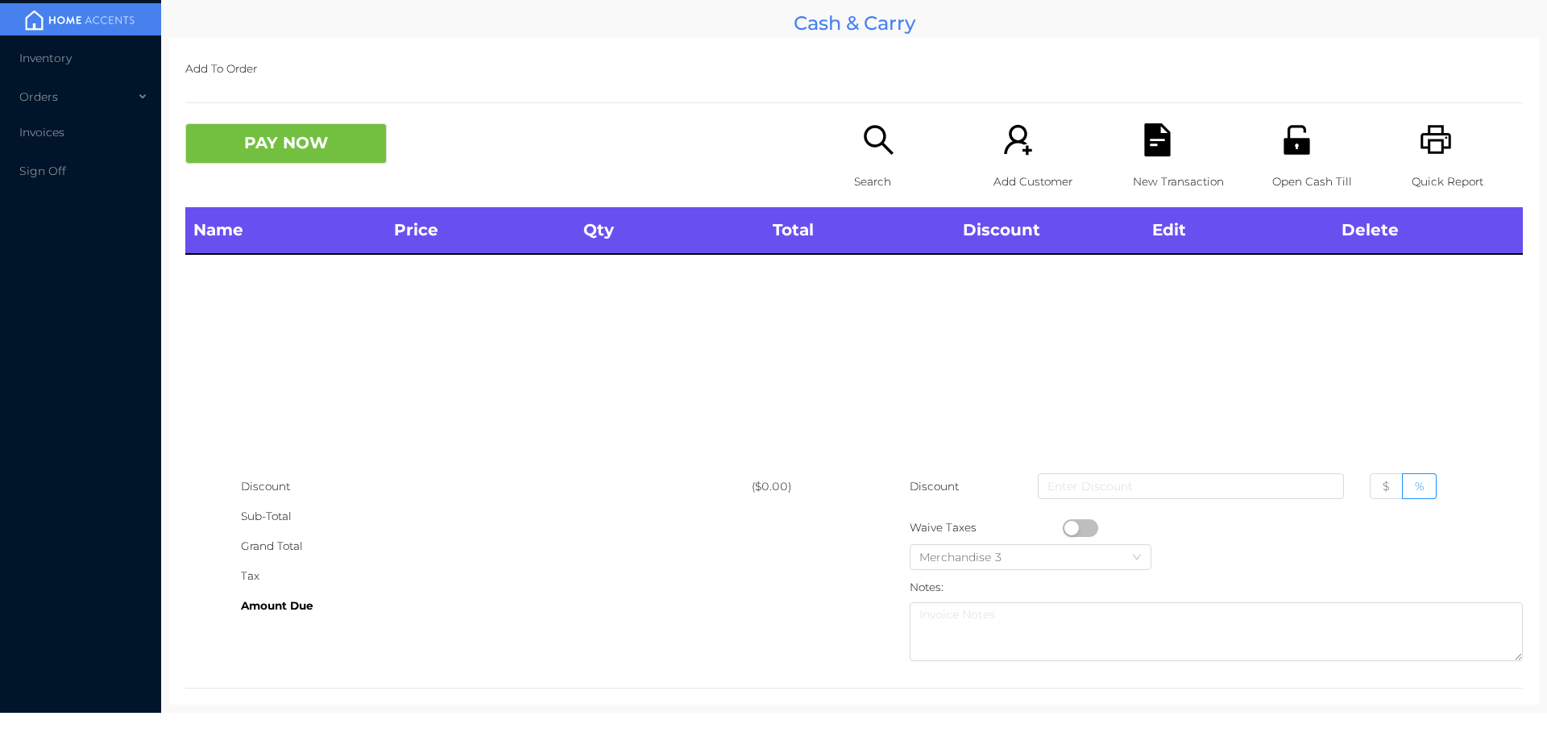
click at [1293, 163] on div "Open Cash Till" at bounding box center [1327, 165] width 111 height 84
click at [855, 176] on p "Search" at bounding box center [909, 182] width 111 height 30
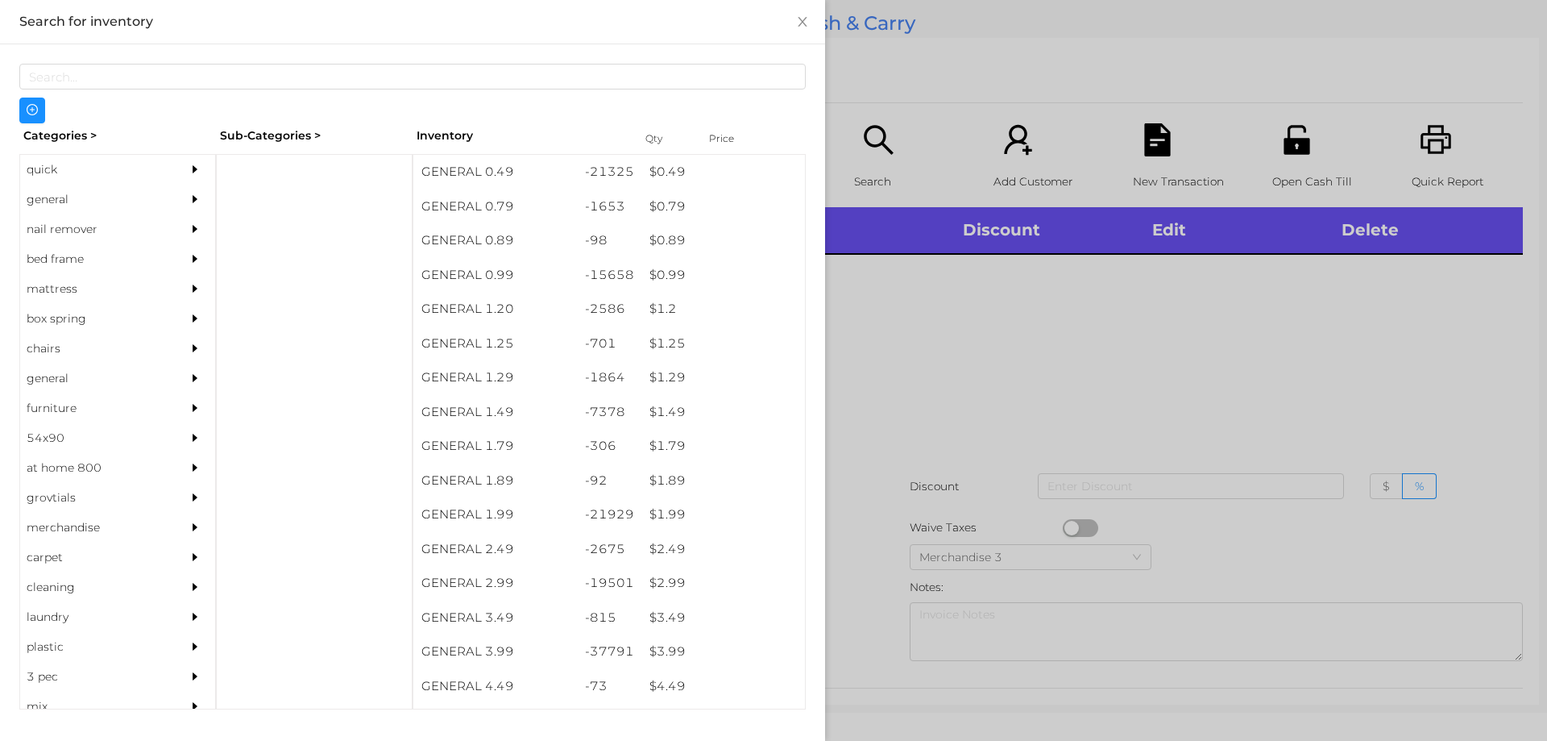
click at [968, 341] on div at bounding box center [773, 370] width 1547 height 741
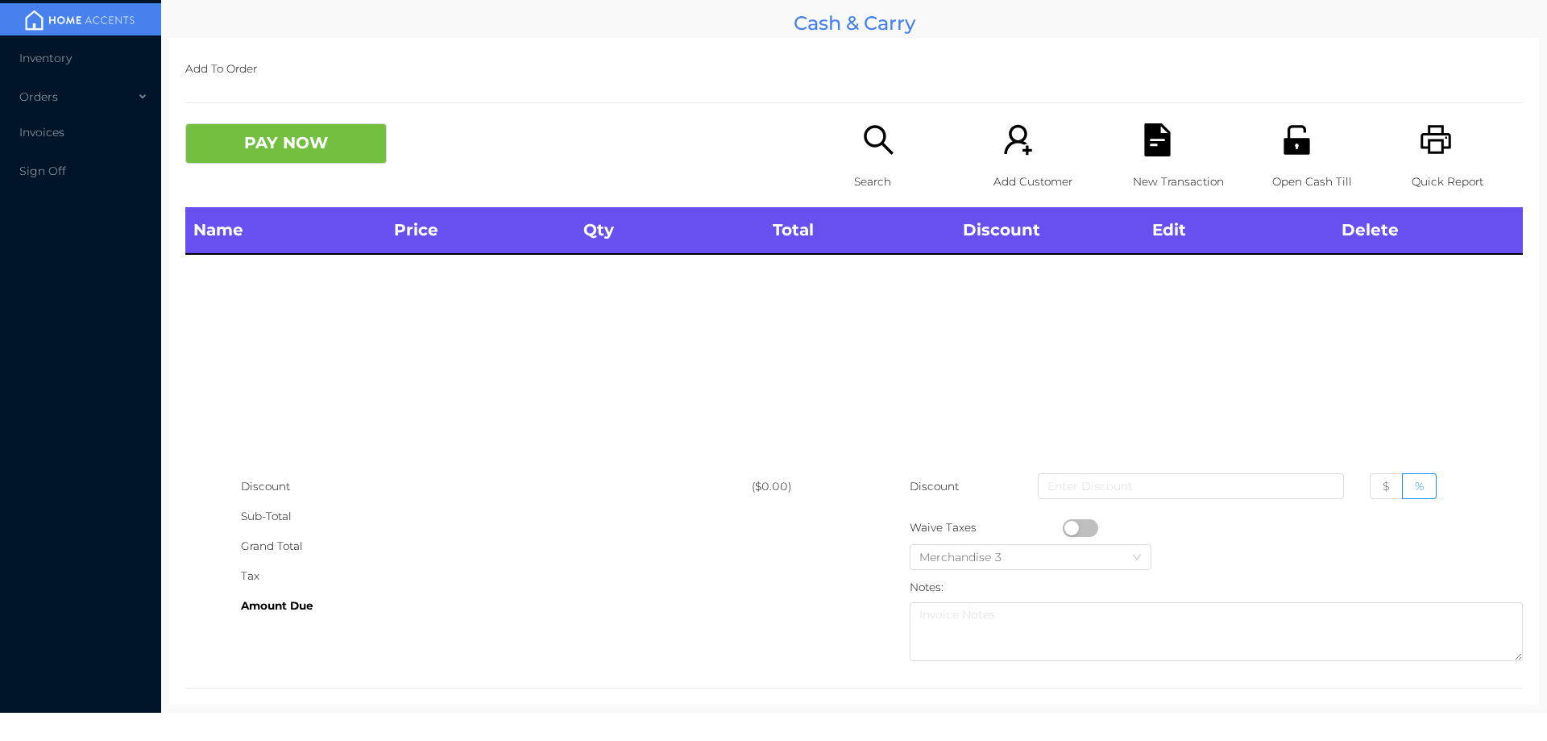
click at [880, 130] on icon "icon: search" at bounding box center [878, 139] width 33 height 33
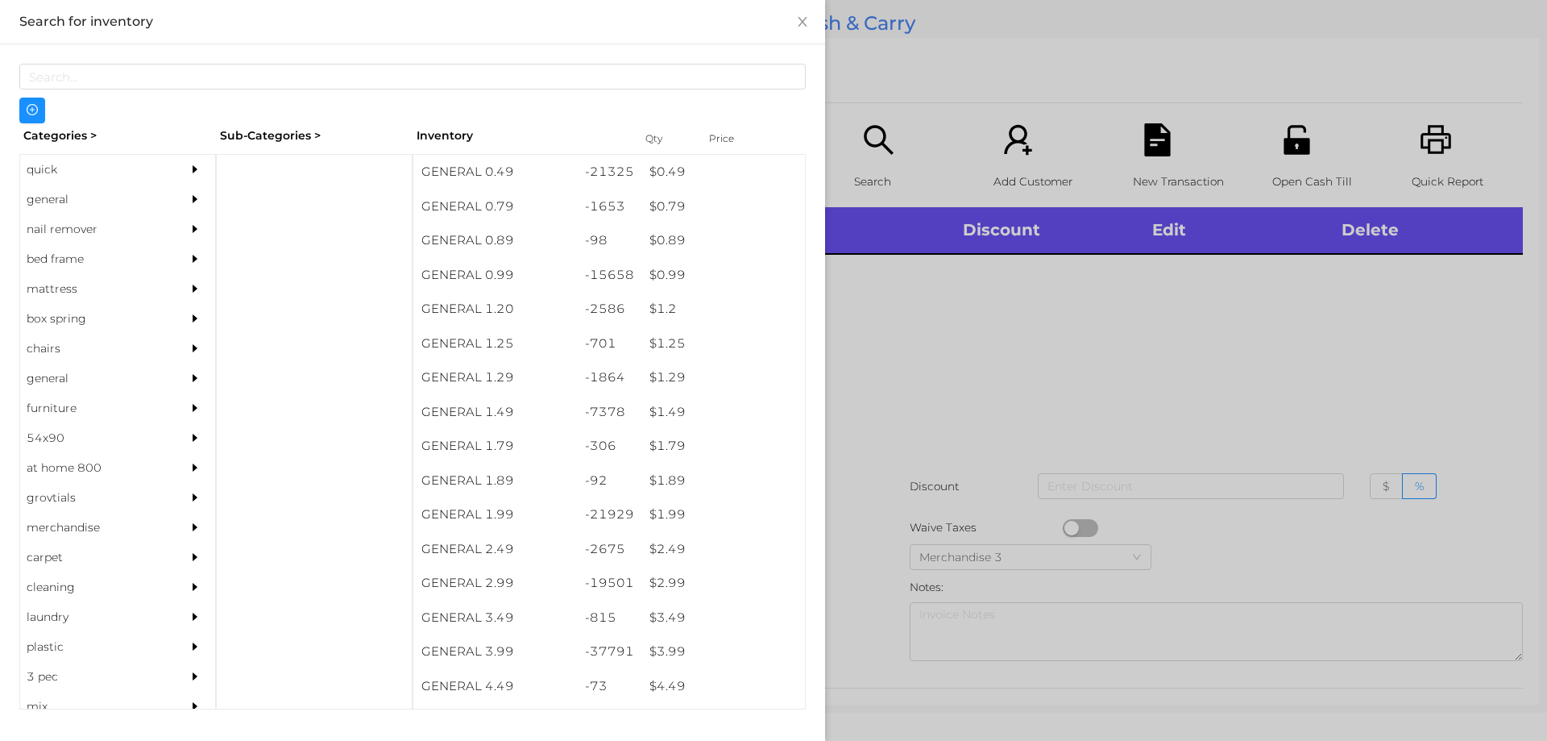
click at [936, 351] on div at bounding box center [773, 370] width 1547 height 741
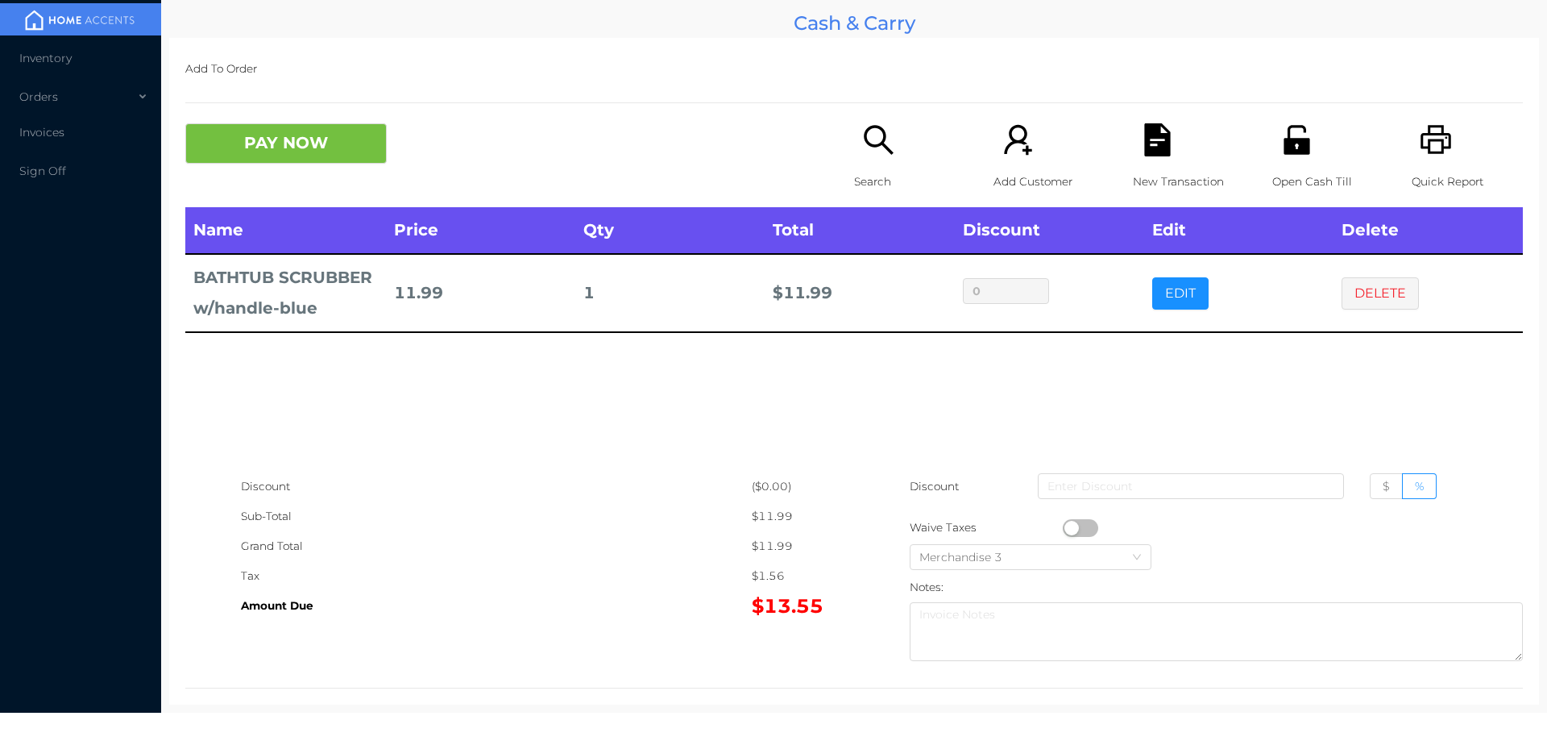
click at [1379, 284] on button "DELETE" at bounding box center [1380, 293] width 77 height 32
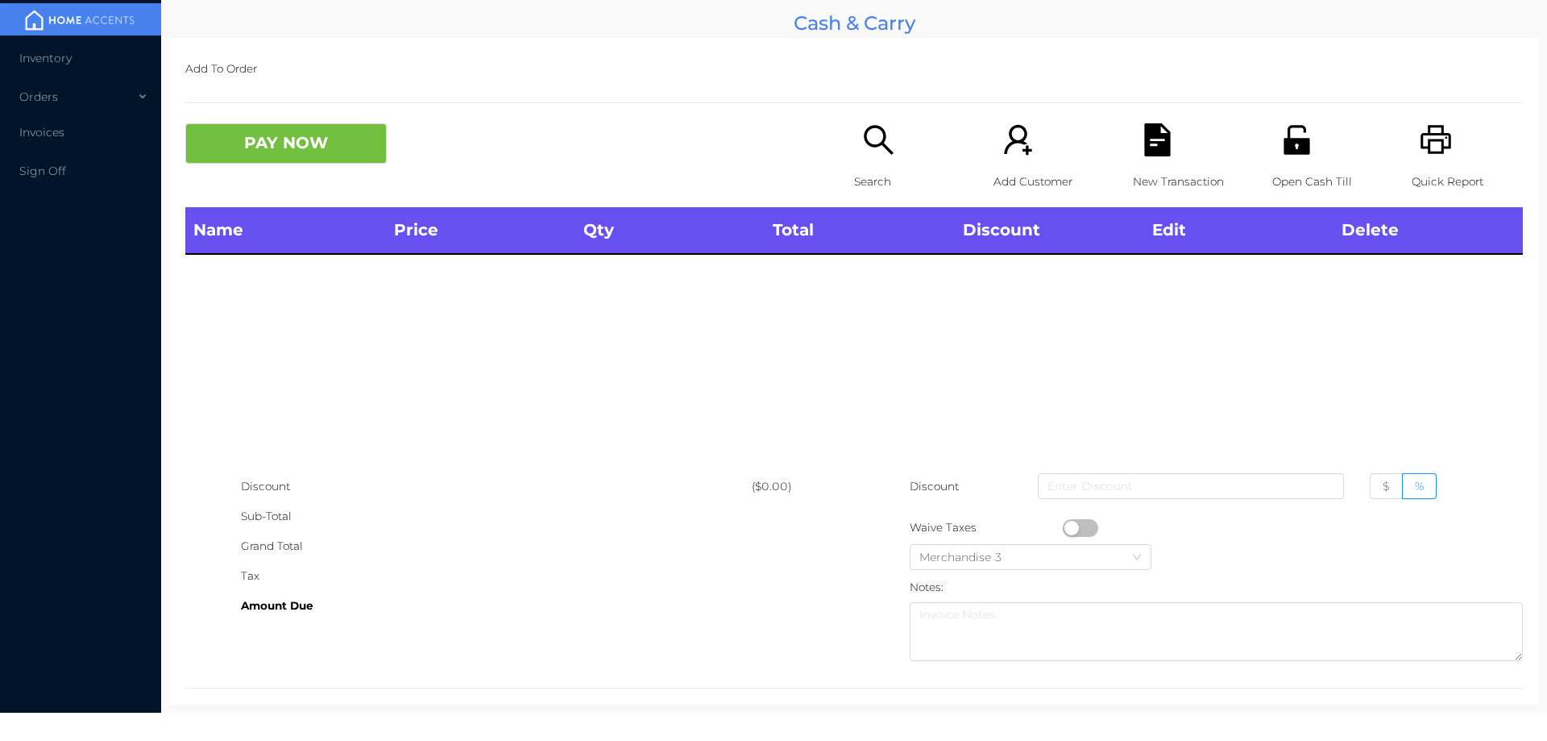
click at [1284, 140] on icon "icon: unlock" at bounding box center [1297, 139] width 26 height 29
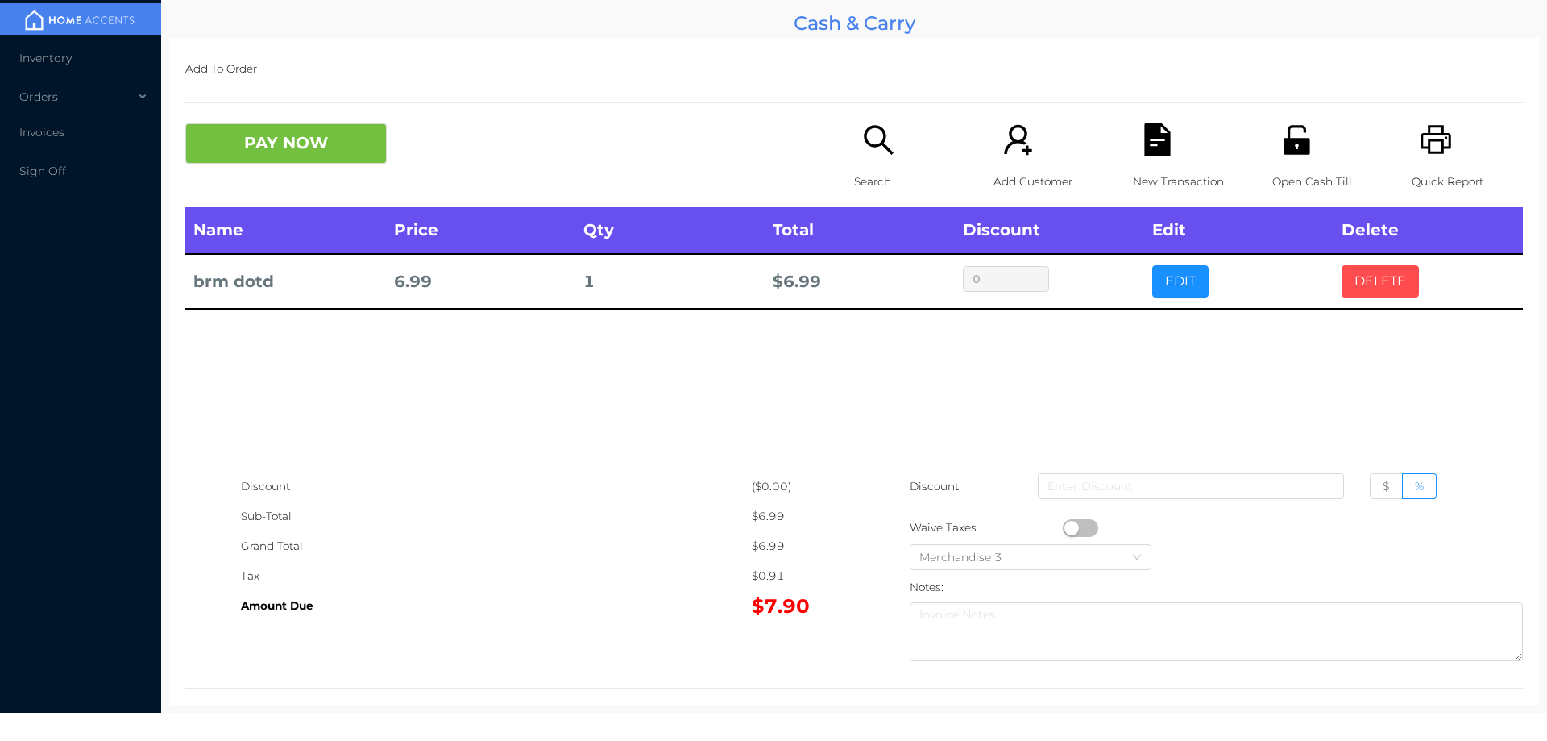
click at [1399, 266] on button "DELETE" at bounding box center [1380, 281] width 77 height 32
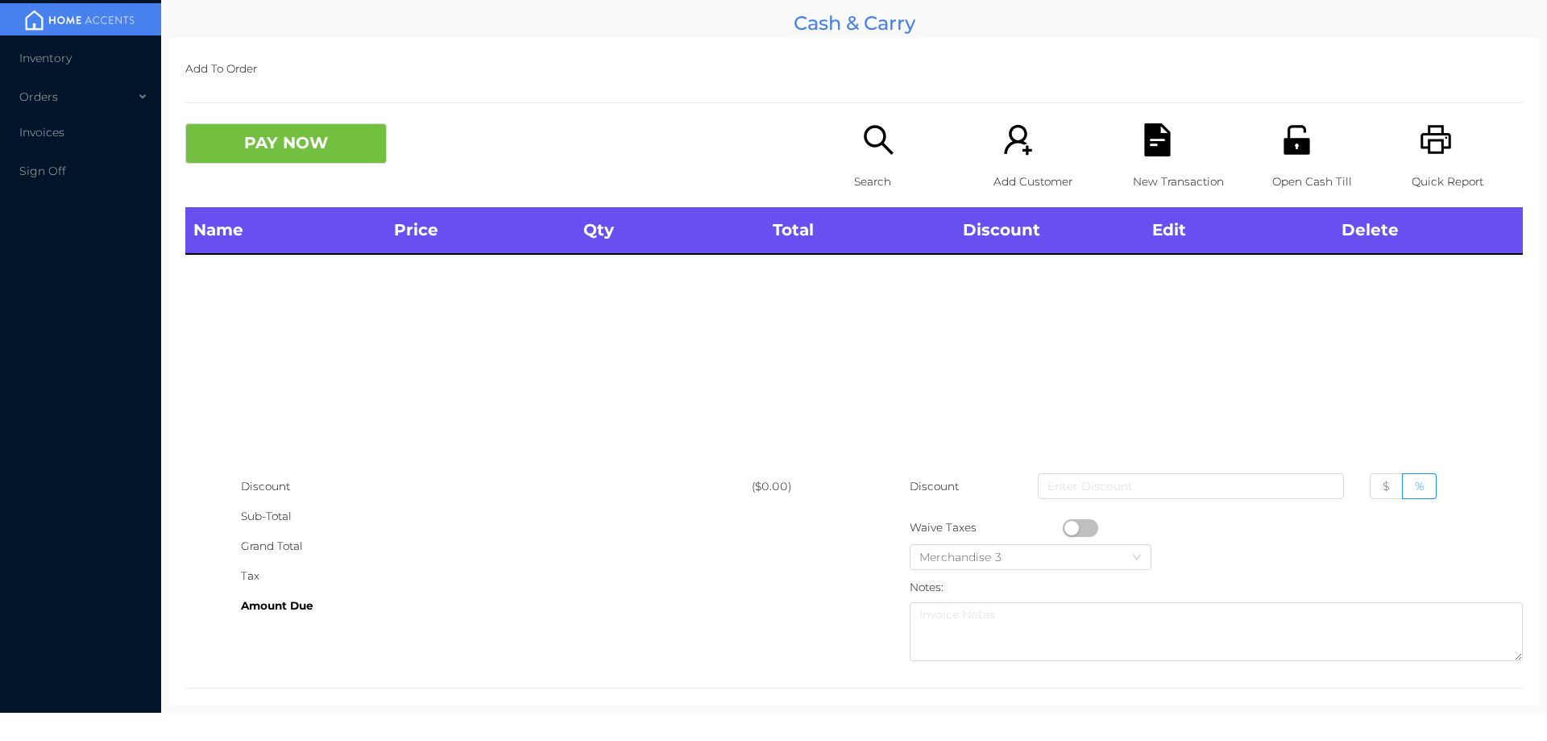
click at [1298, 147] on icon "icon: unlock" at bounding box center [1297, 139] width 26 height 29
click at [870, 147] on icon "icon: search" at bounding box center [878, 139] width 29 height 29
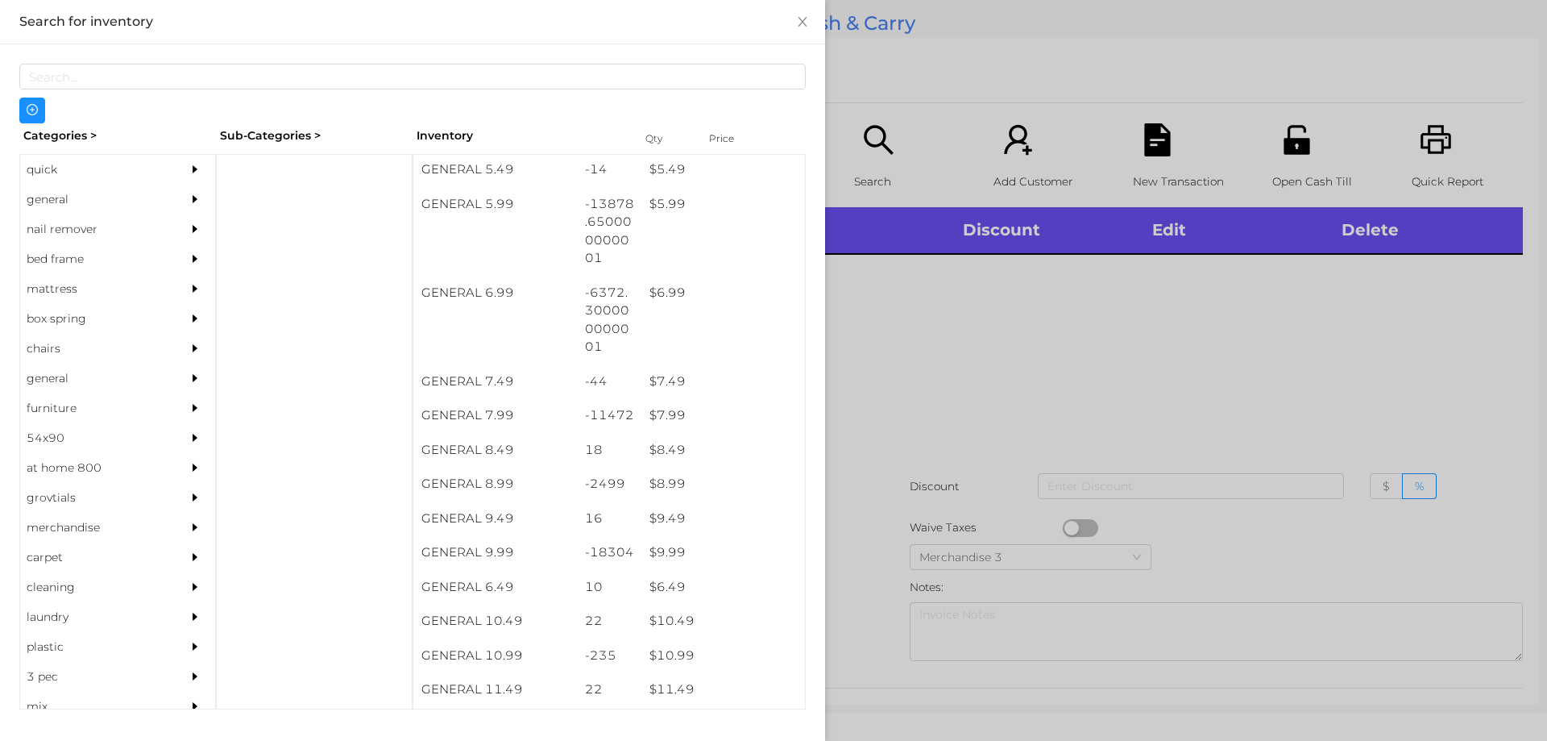
scroll to position [603, 0]
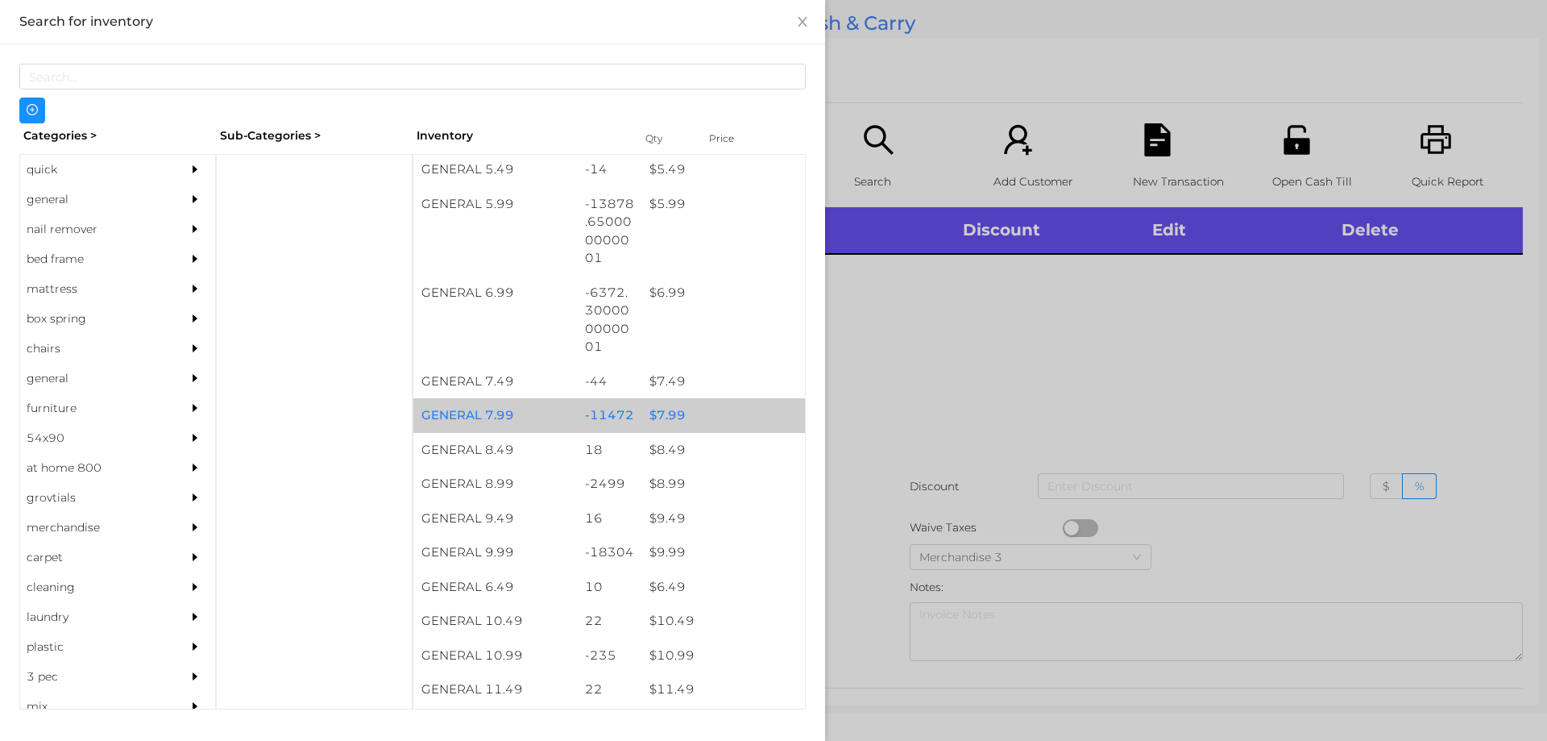
click at [662, 418] on div "$ 7.99" at bounding box center [723, 415] width 164 height 35
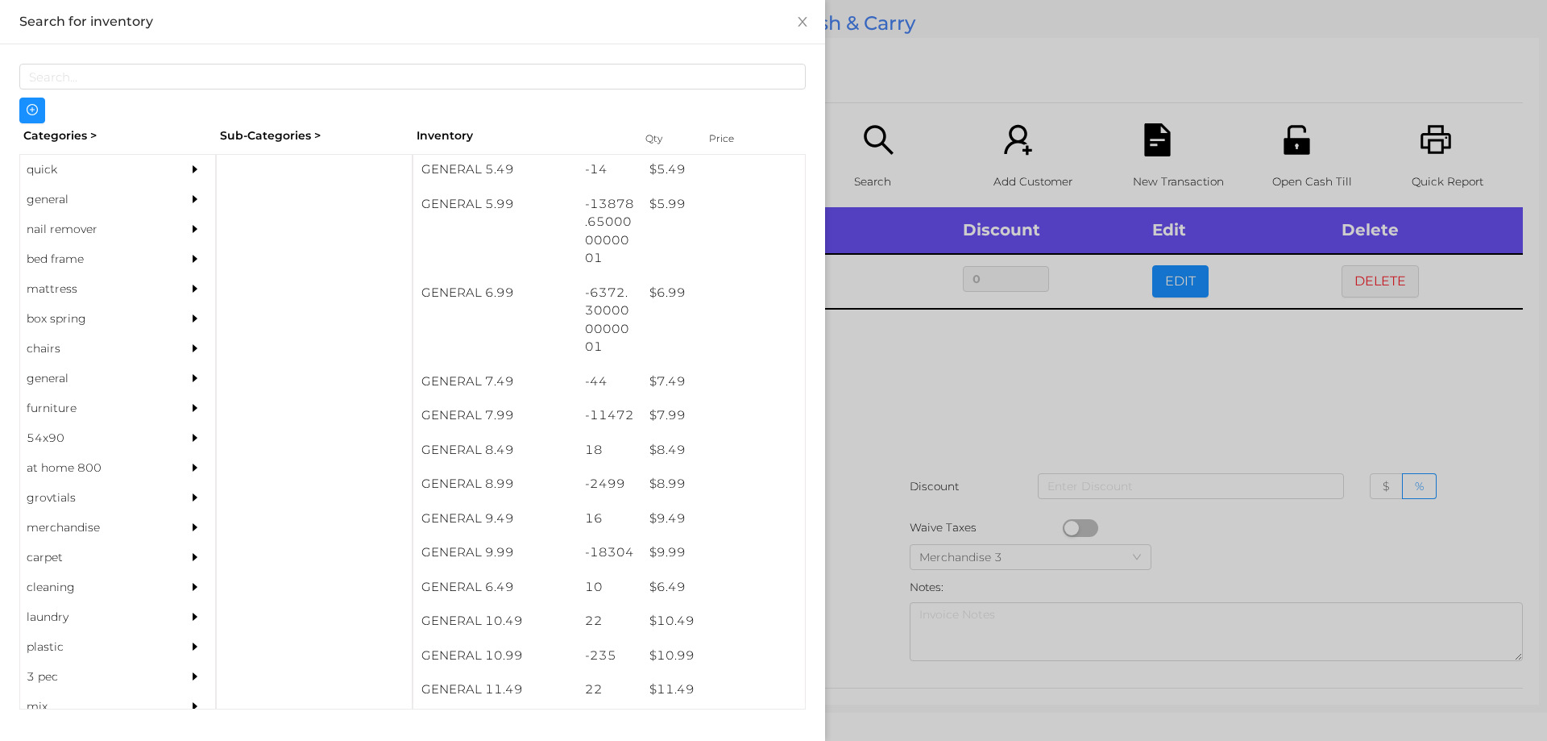
click at [930, 418] on div at bounding box center [773, 370] width 1547 height 741
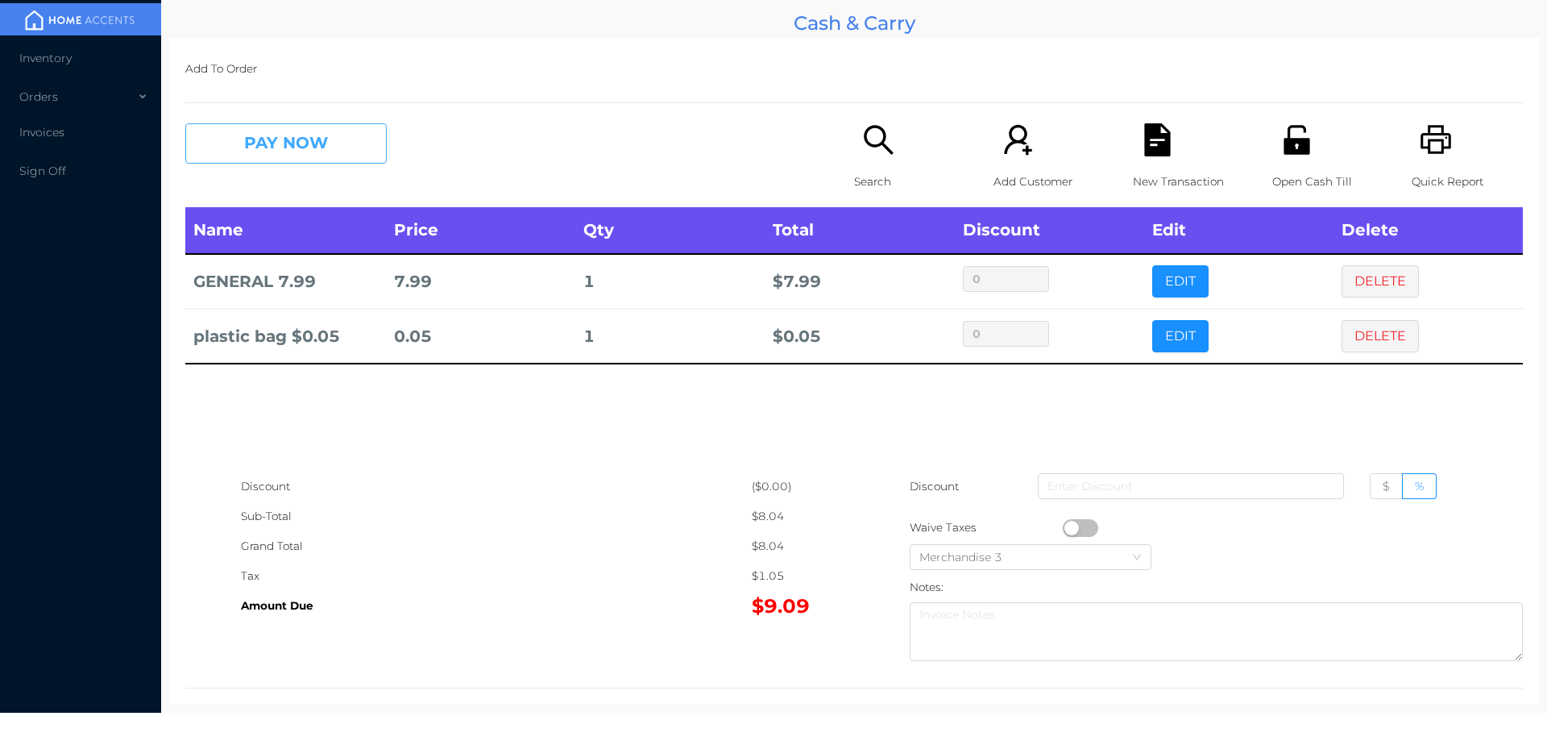
click at [332, 144] on button "PAY NOW" at bounding box center [285, 143] width 201 height 40
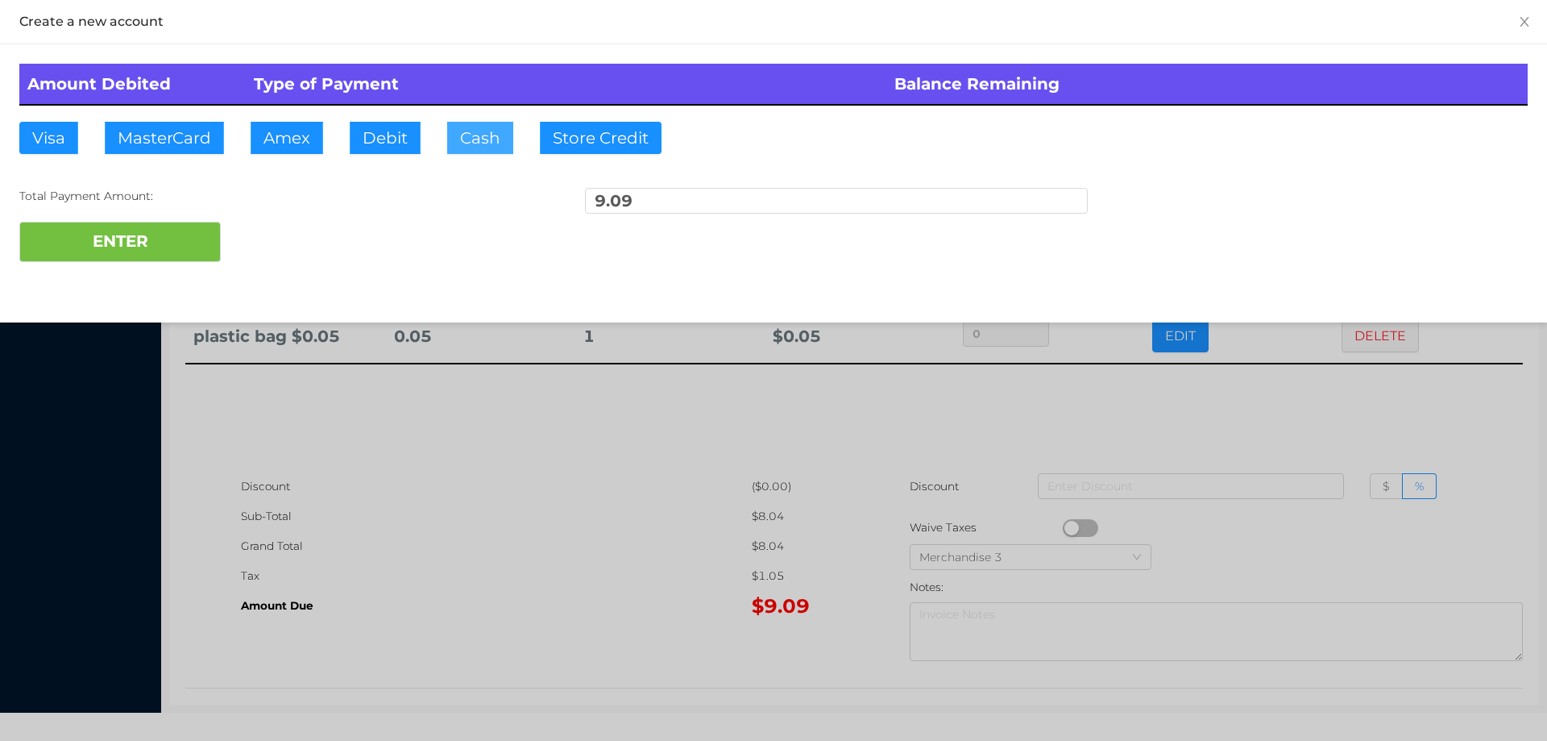
click at [463, 133] on button "Cash" at bounding box center [480, 138] width 66 height 32
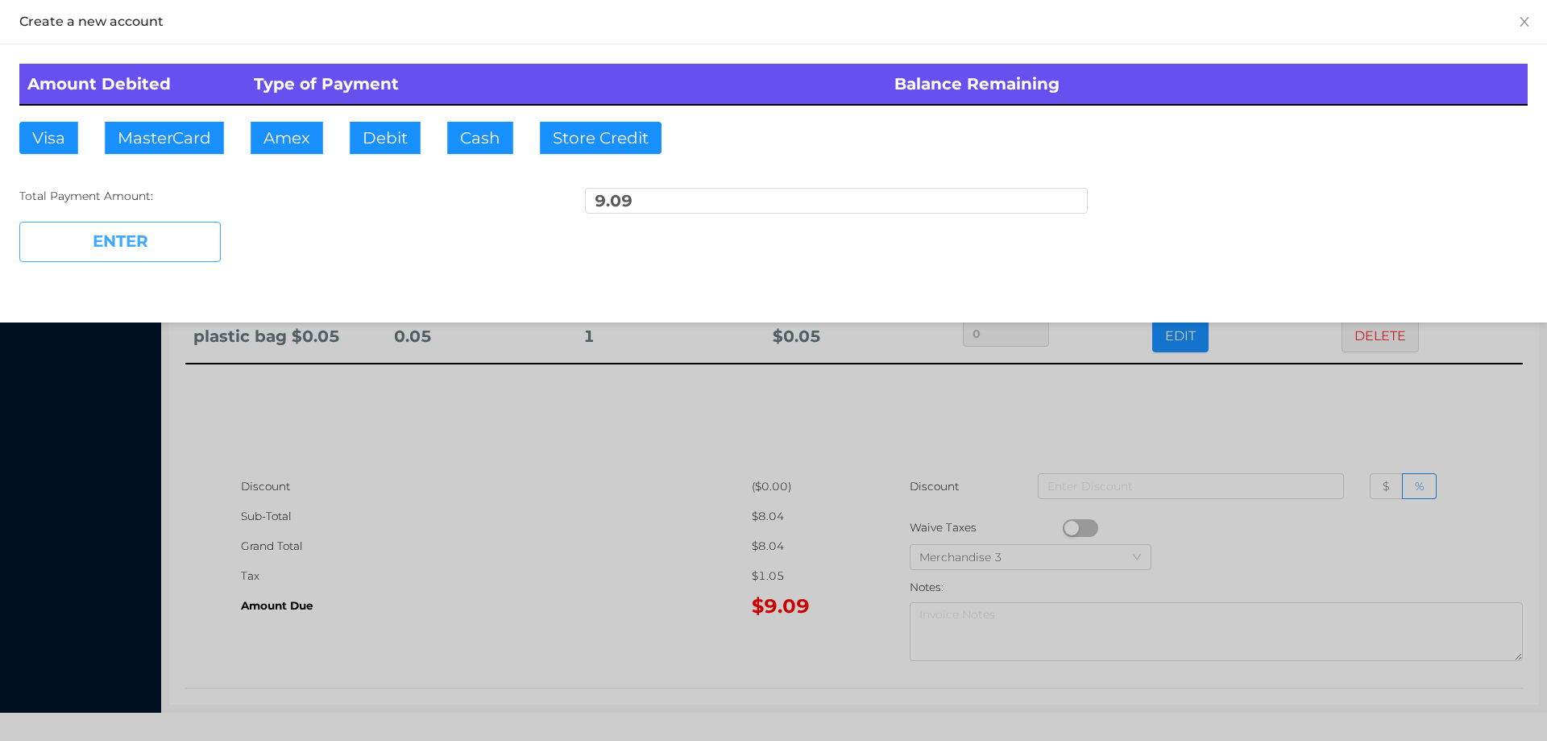
click at [163, 251] on button "ENTER" at bounding box center [119, 242] width 201 height 40
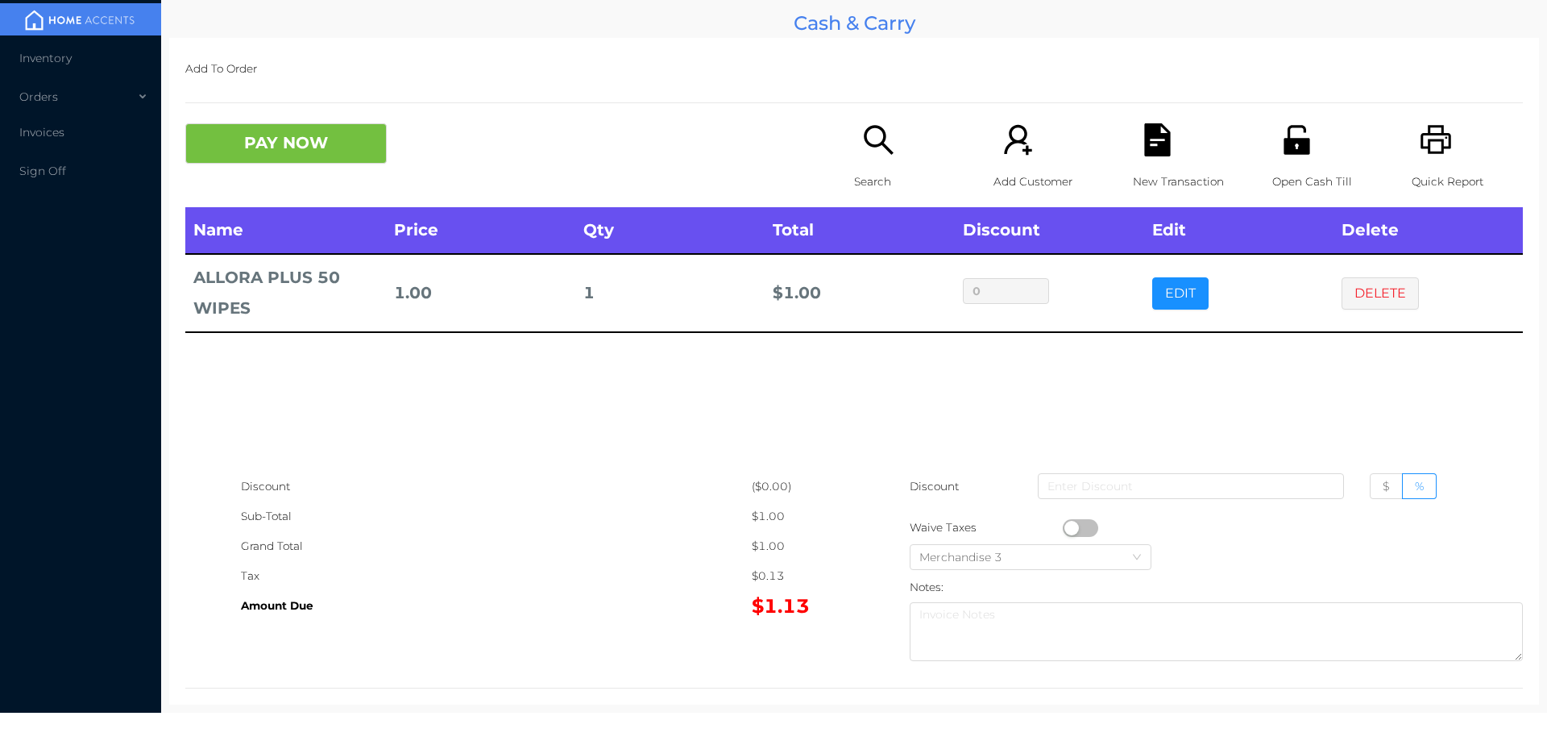
click at [862, 148] on icon "icon: search" at bounding box center [878, 139] width 33 height 33
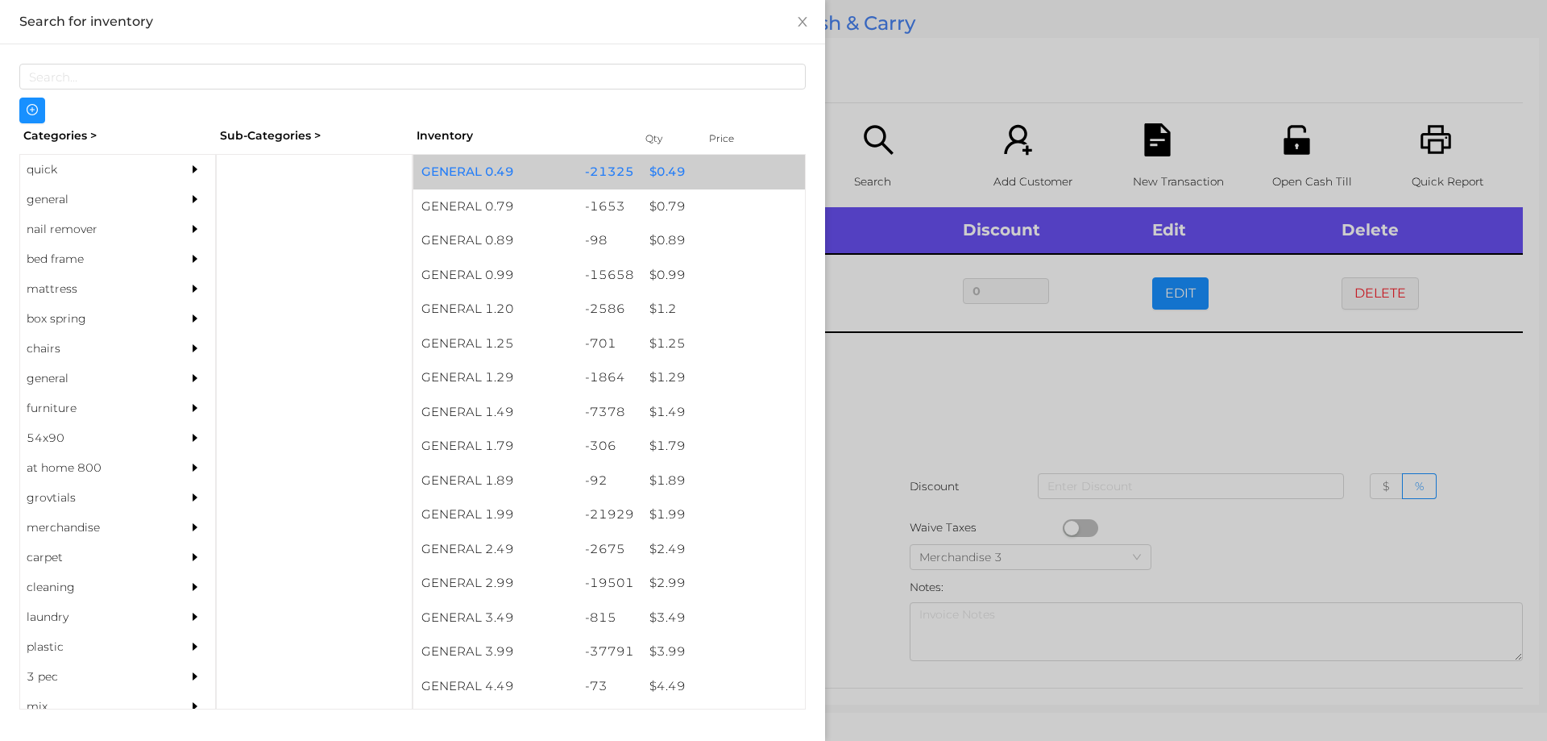
click at [647, 177] on div "$ 0.49" at bounding box center [723, 172] width 164 height 35
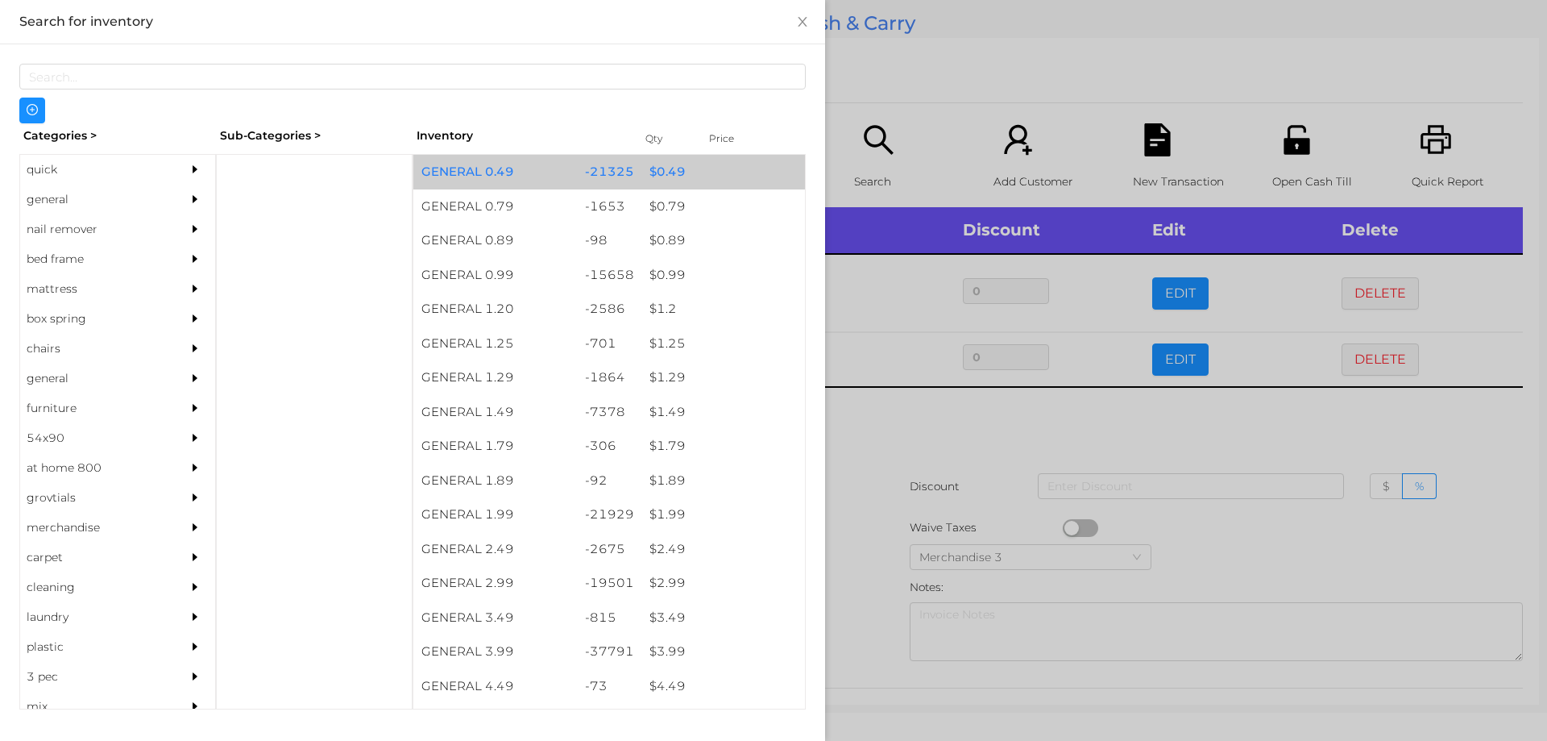
click at [641, 173] on div "$ 0.49" at bounding box center [723, 172] width 164 height 35
click at [645, 169] on div "$ 0.49" at bounding box center [723, 172] width 164 height 35
click at [645, 168] on div "$ 0.49" at bounding box center [723, 172] width 164 height 35
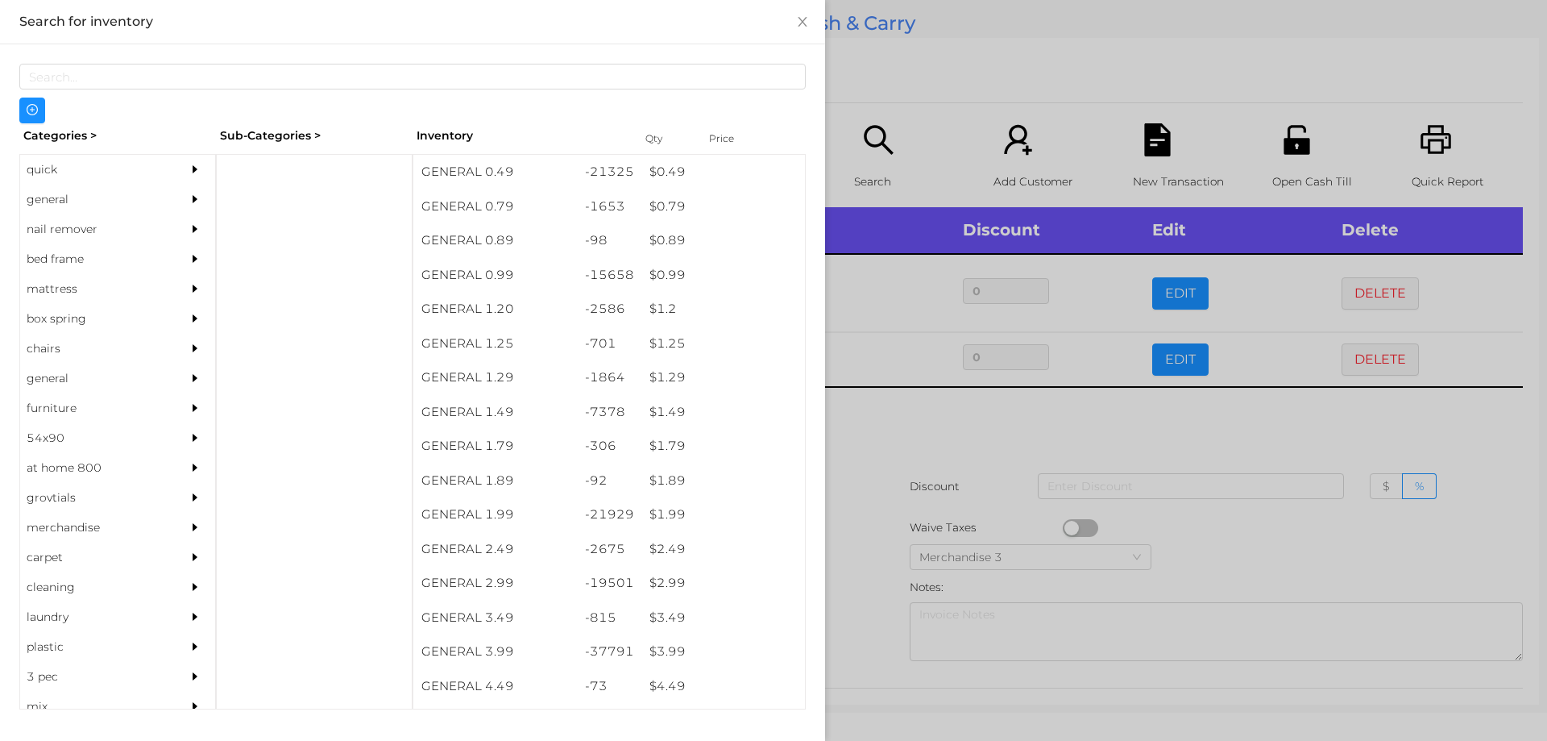
click at [870, 445] on div at bounding box center [773, 370] width 1547 height 741
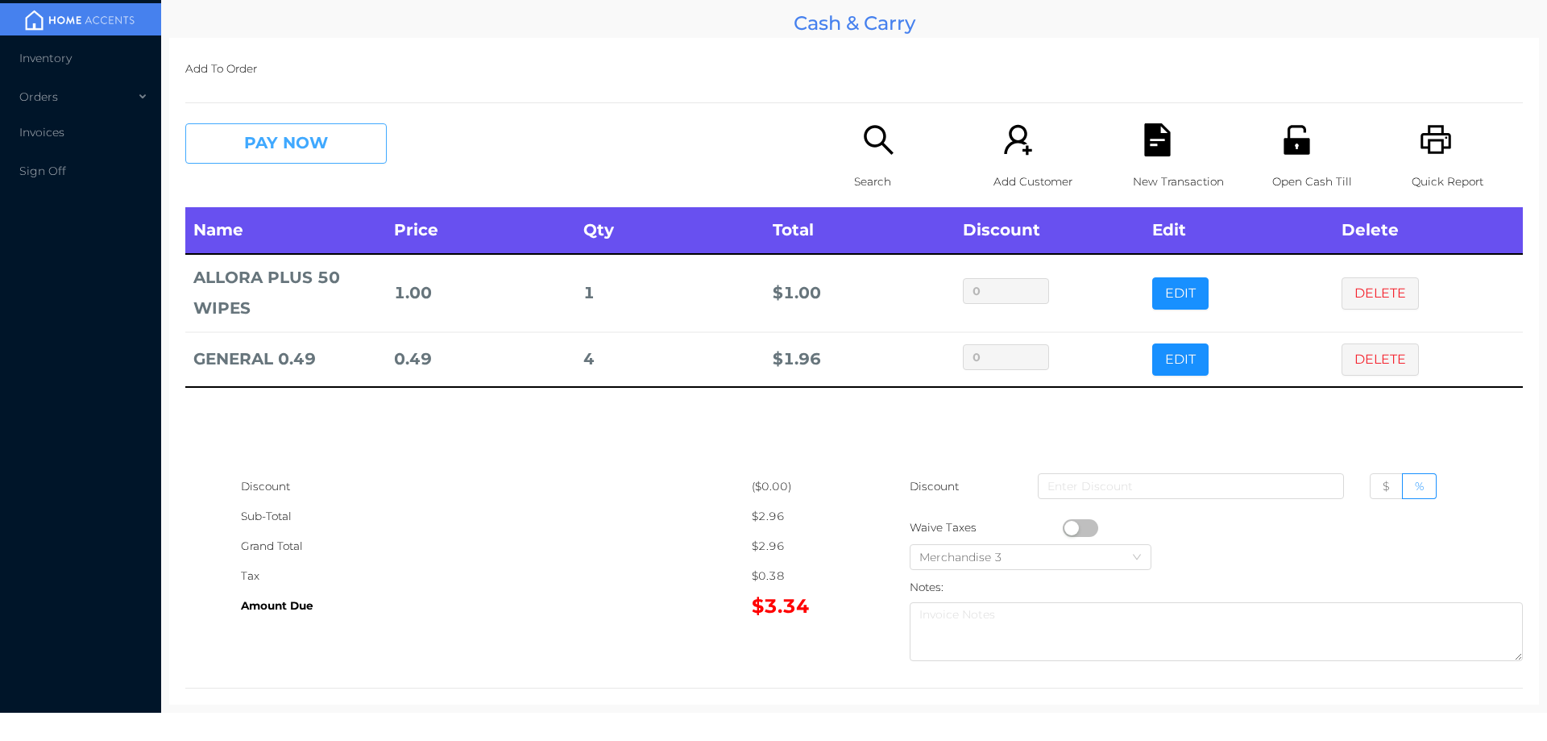
click at [276, 147] on button "PAY NOW" at bounding box center [285, 143] width 201 height 40
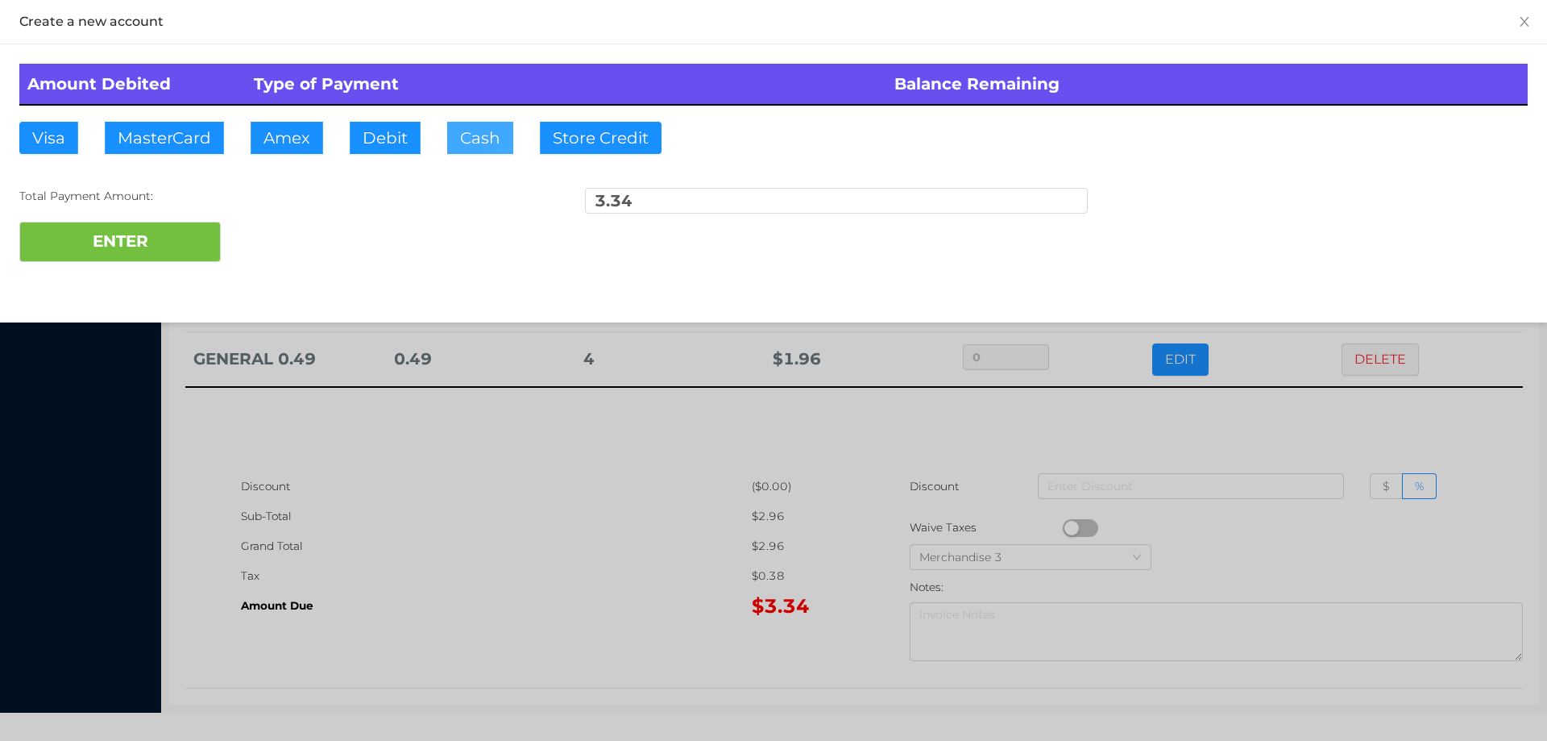
click at [475, 143] on button "Cash" at bounding box center [480, 138] width 66 height 32
type input "5."
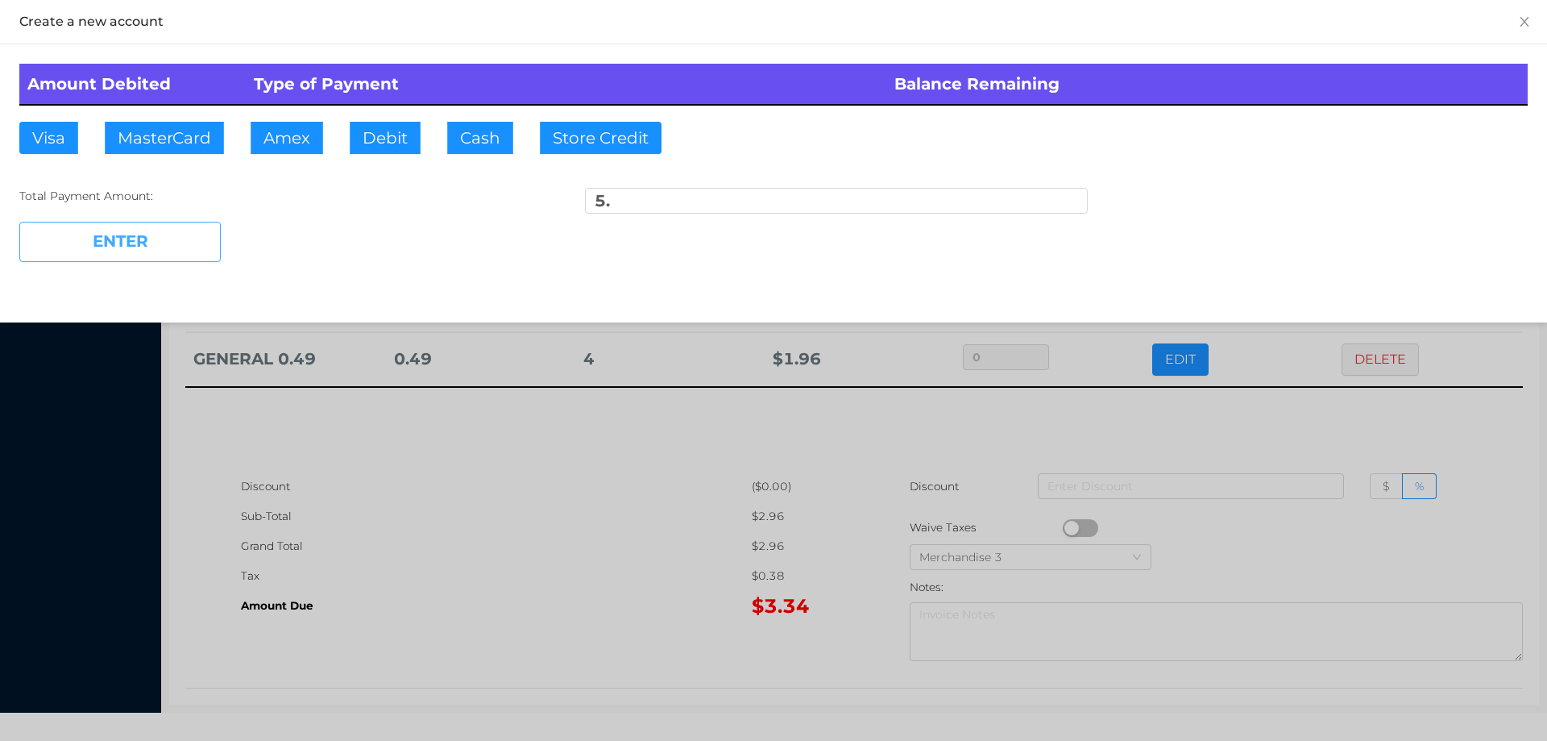
click at [120, 258] on button "ENTER" at bounding box center [119, 242] width 201 height 40
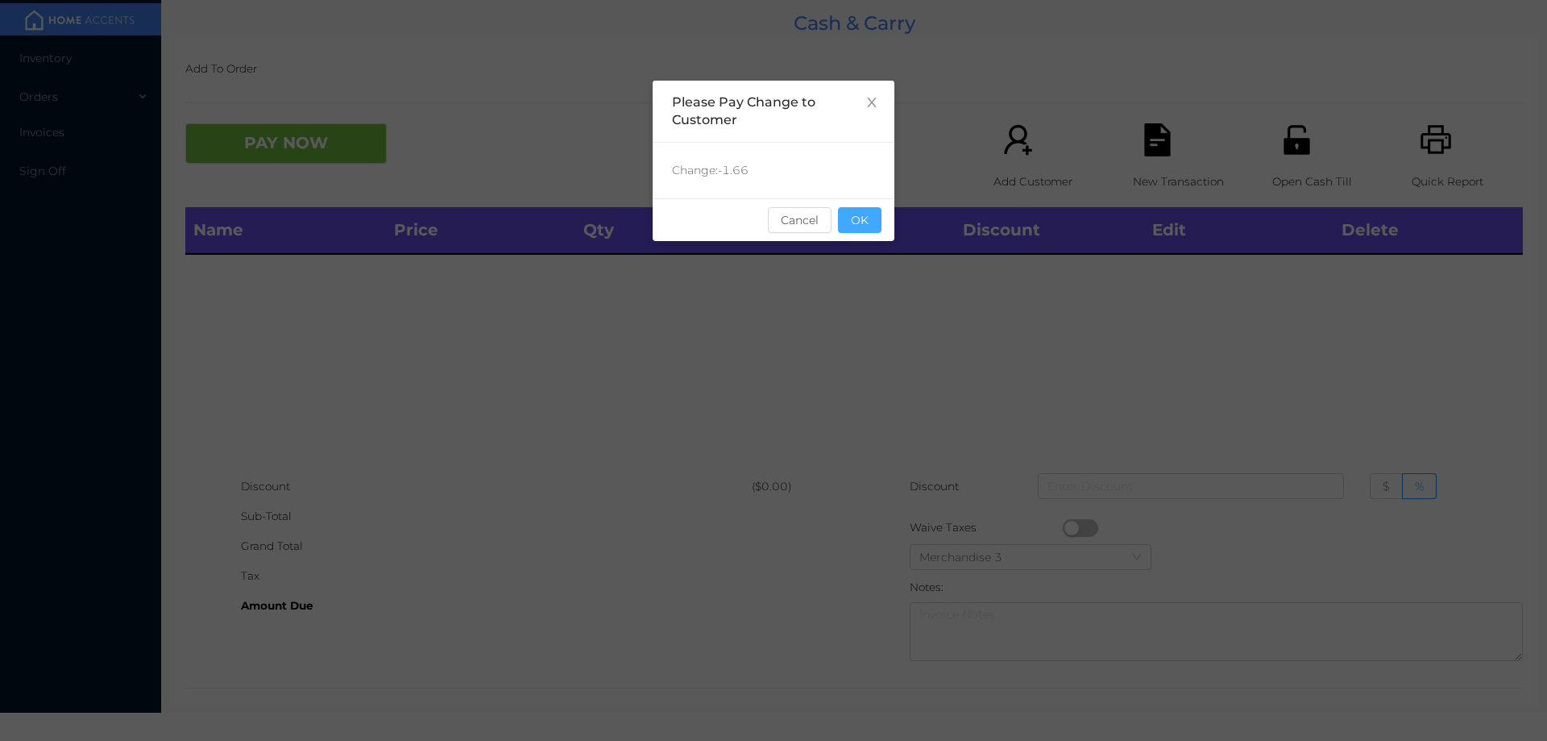
click at [875, 223] on button "OK" at bounding box center [860, 220] width 44 height 26
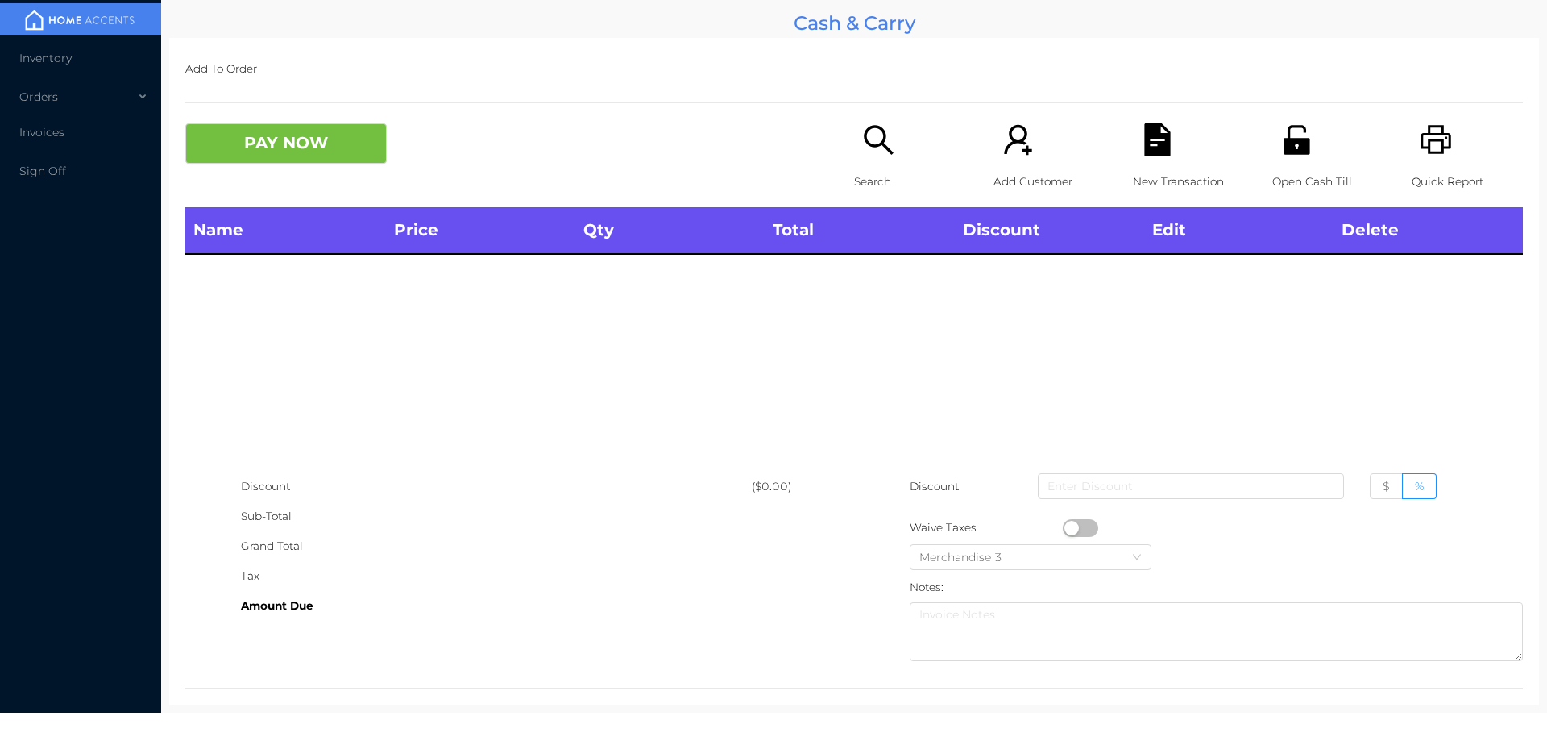
click at [854, 145] on div "Search" at bounding box center [909, 165] width 111 height 84
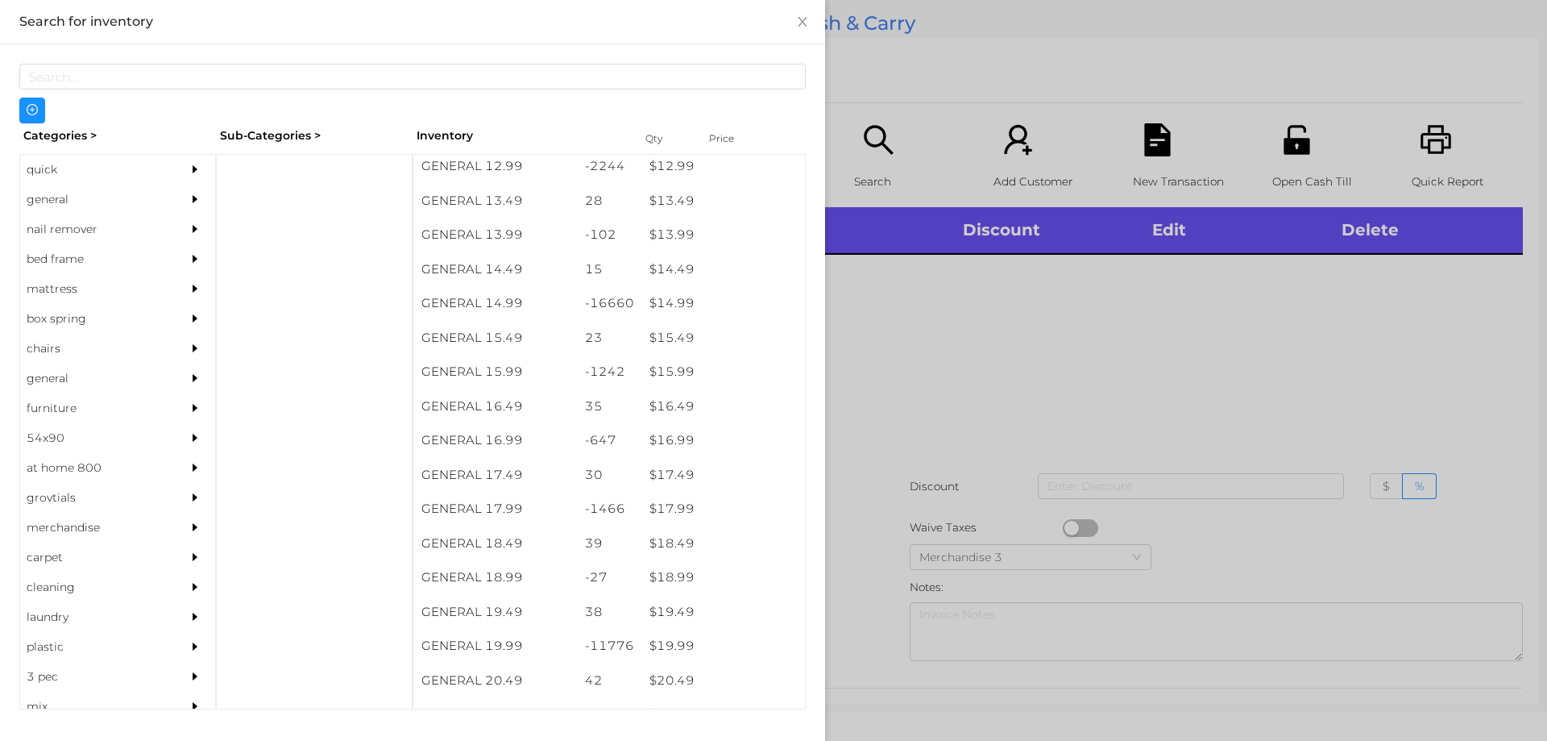
scroll to position [1331, 0]
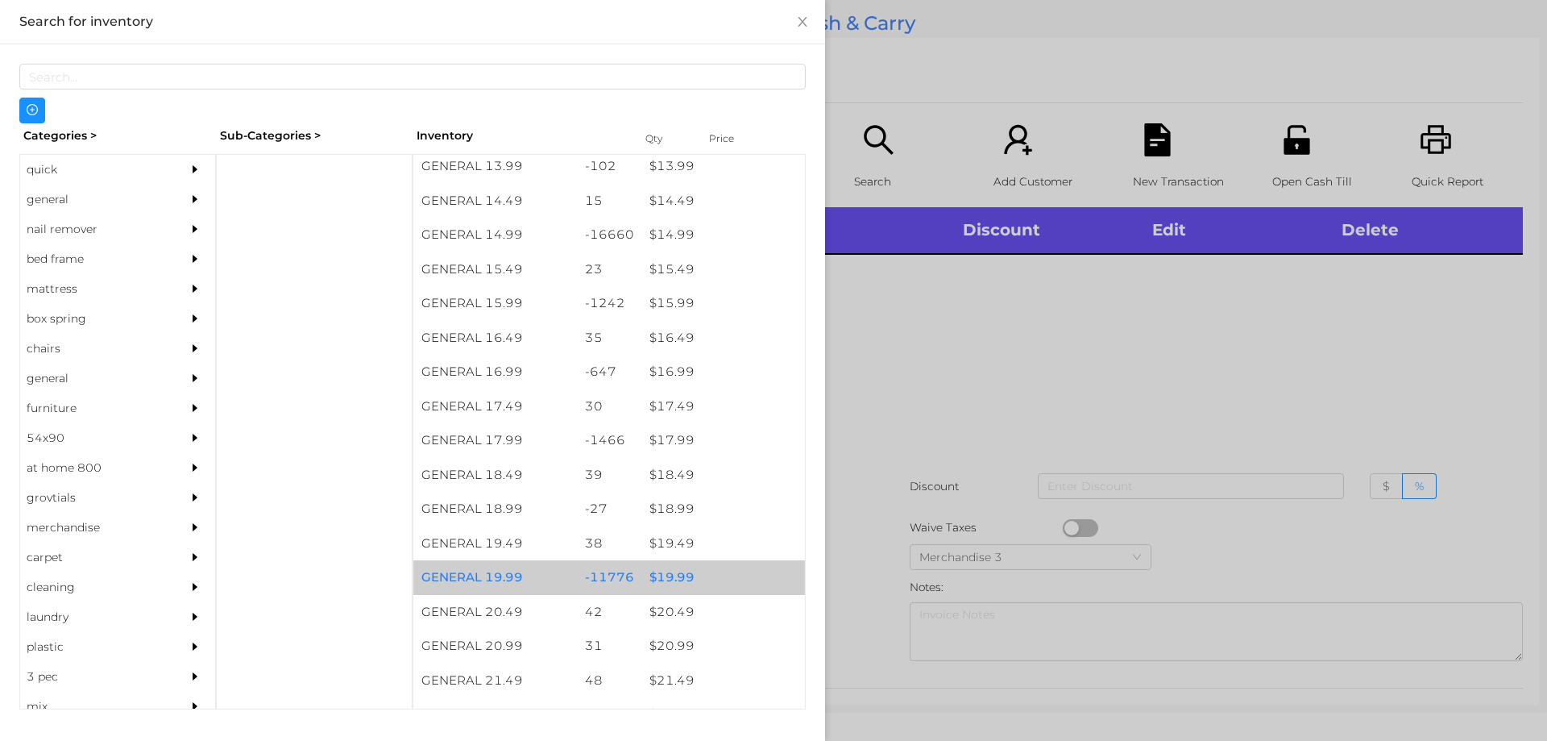
click at [665, 574] on div "$ 19.99" at bounding box center [723, 577] width 164 height 35
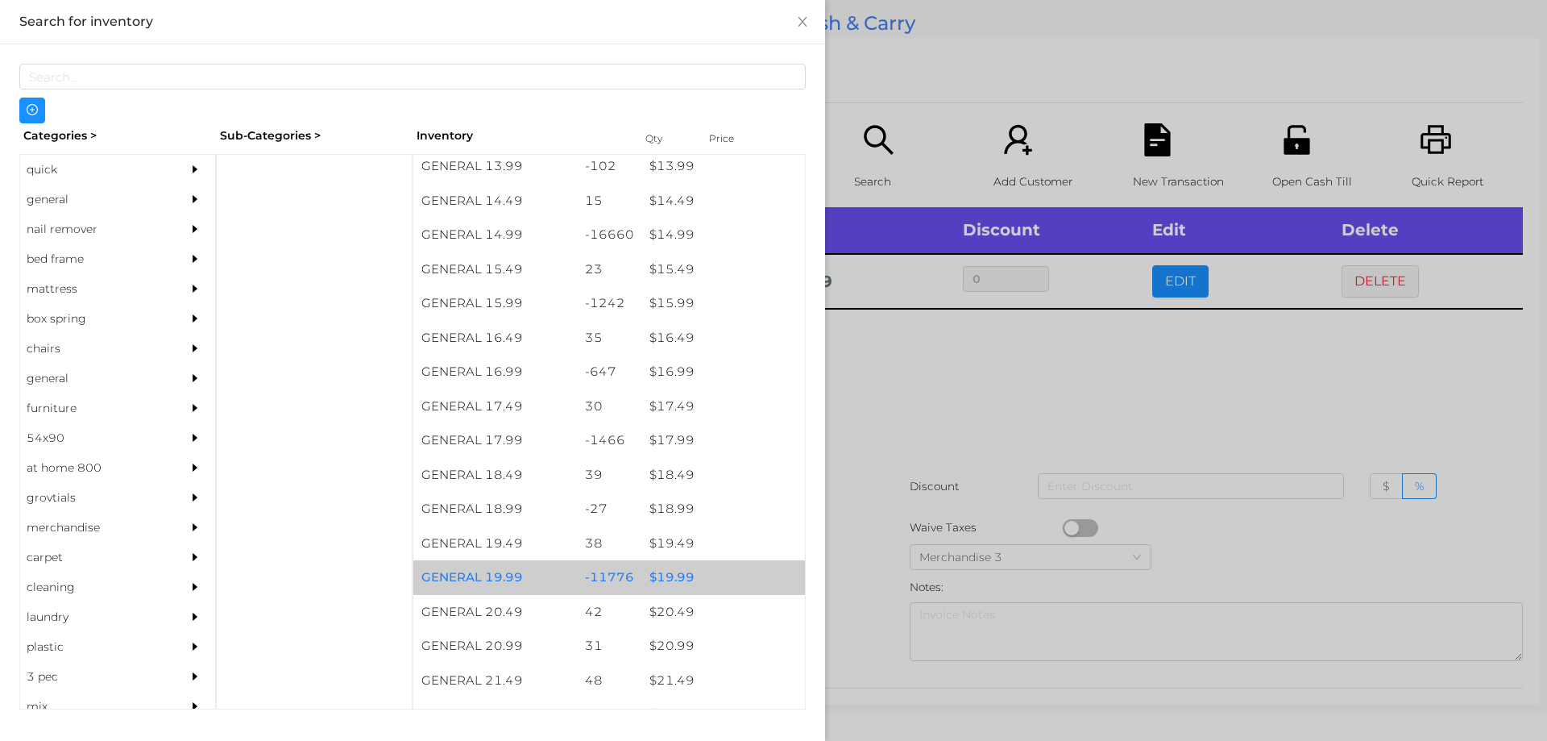
click at [674, 566] on div "$ 19.99" at bounding box center [723, 577] width 164 height 35
click at [684, 575] on div "$ 19.99" at bounding box center [723, 577] width 164 height 35
click at [691, 569] on div "$ 19.99" at bounding box center [723, 577] width 164 height 35
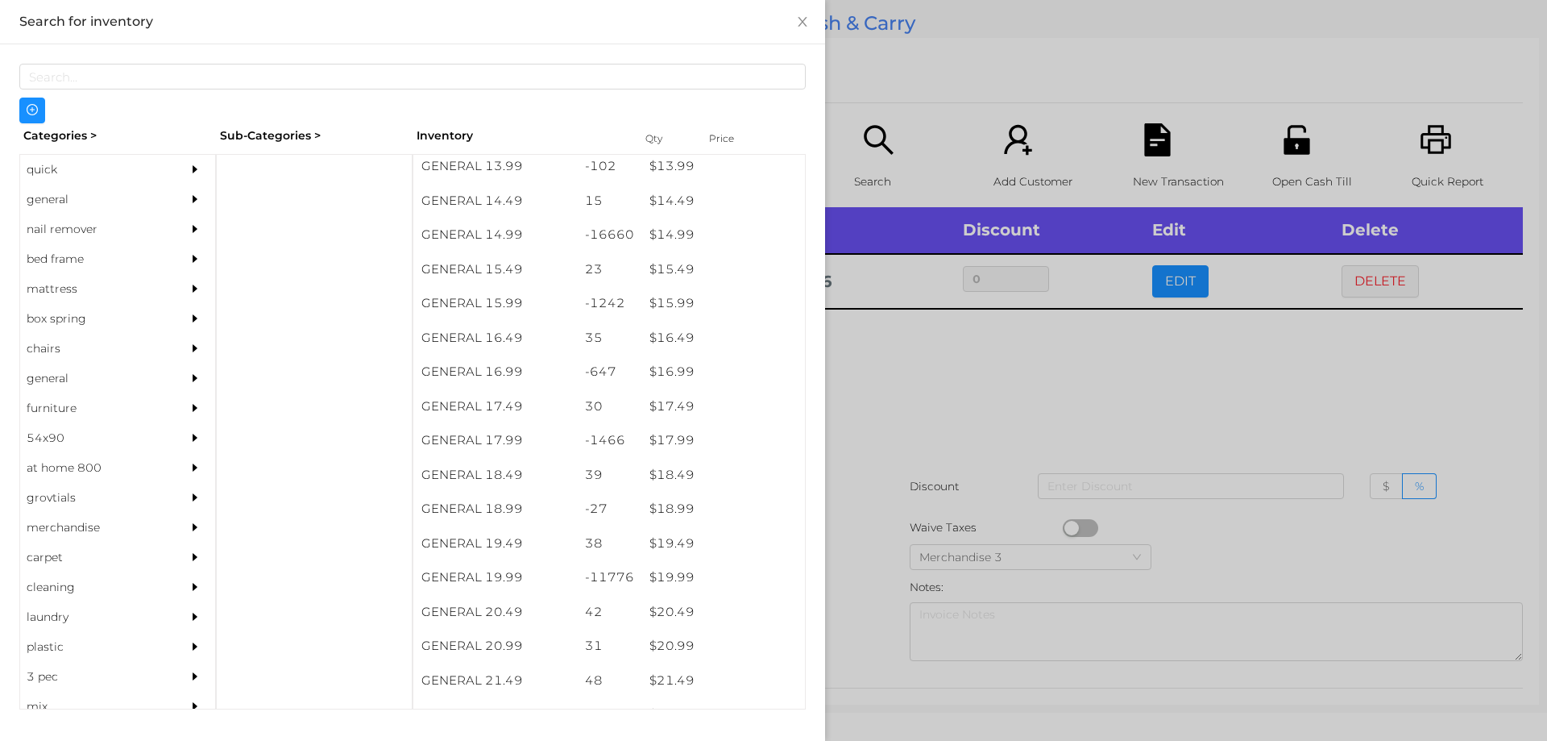
click at [931, 383] on div at bounding box center [773, 370] width 1547 height 741
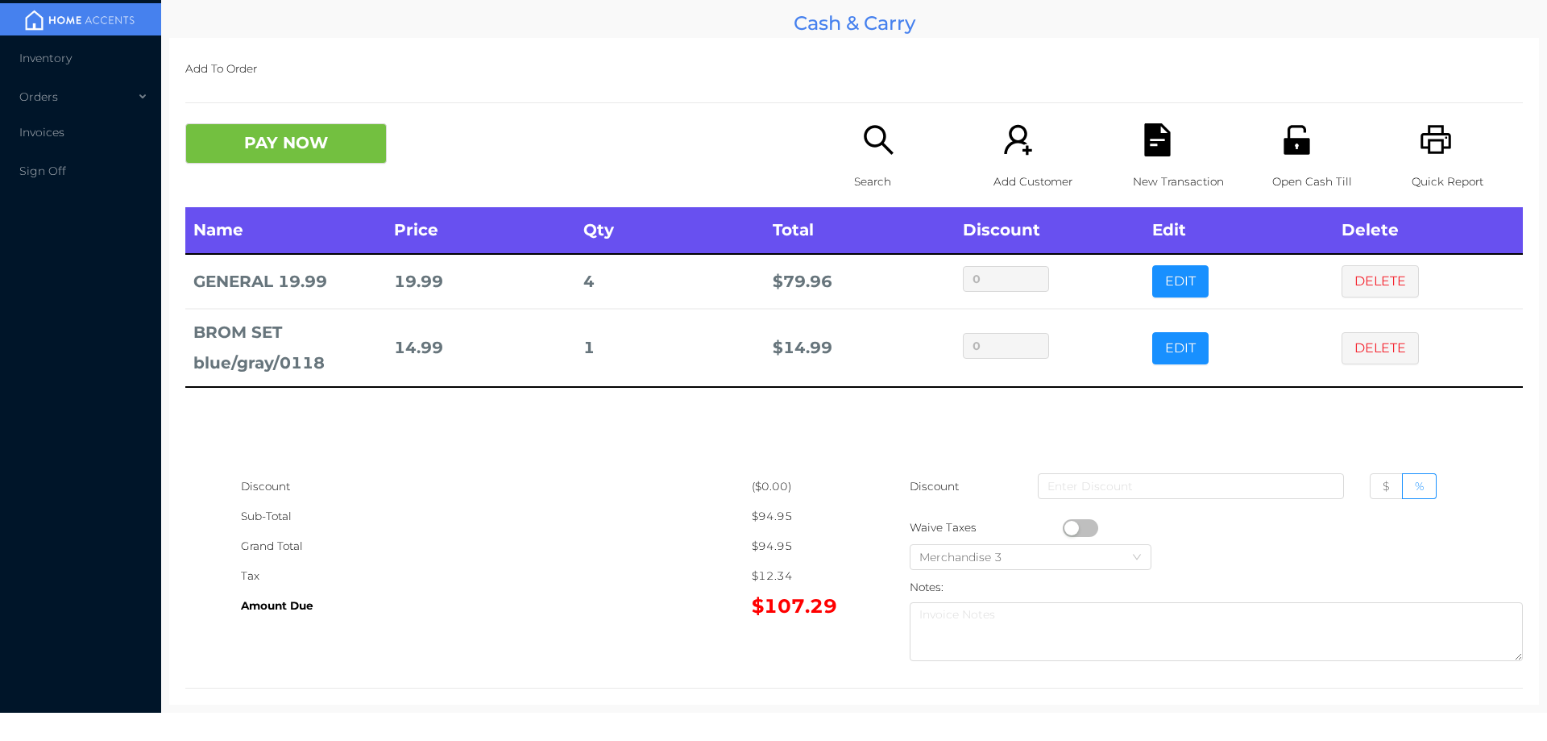
click at [873, 170] on p "Search" at bounding box center [909, 182] width 111 height 30
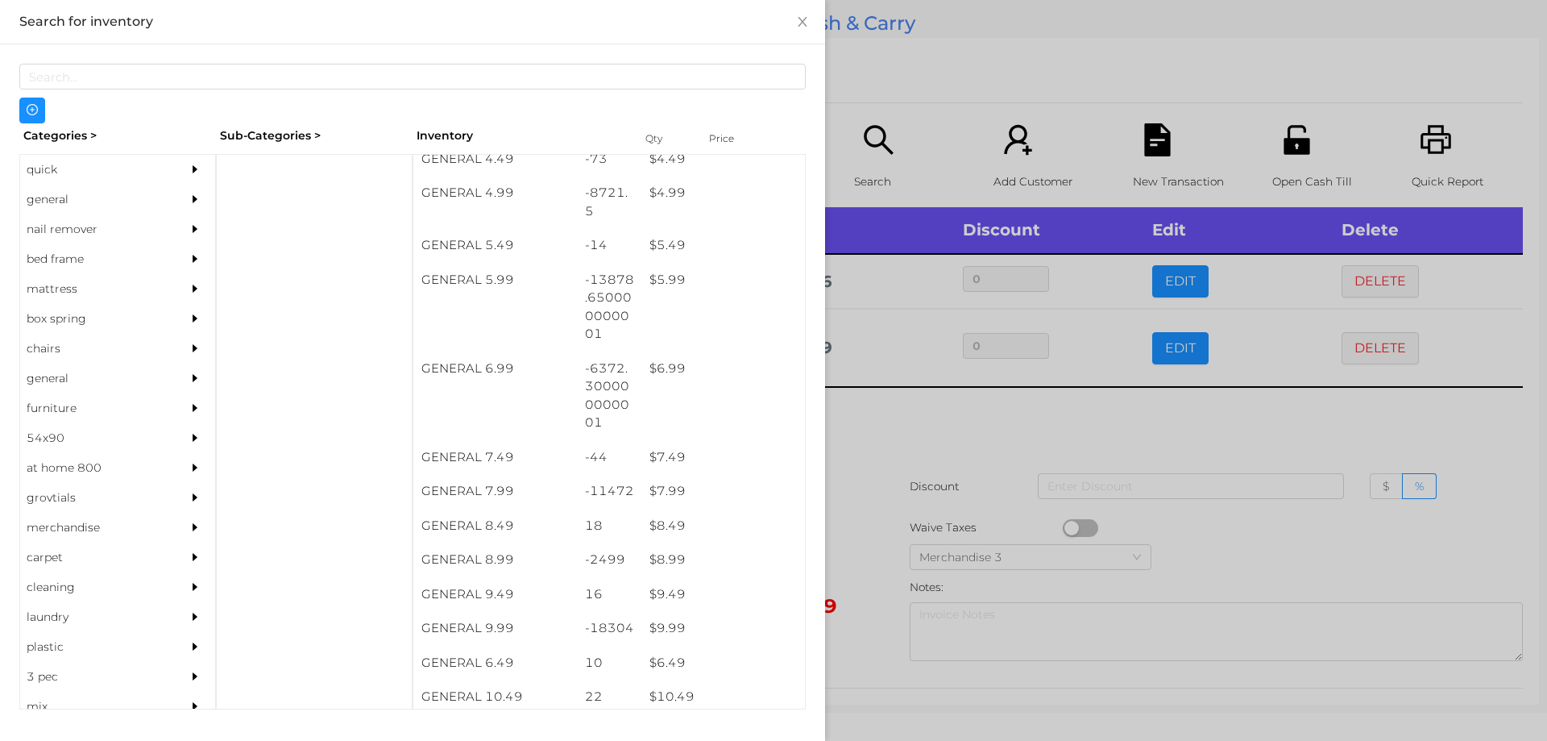
scroll to position [527, 0]
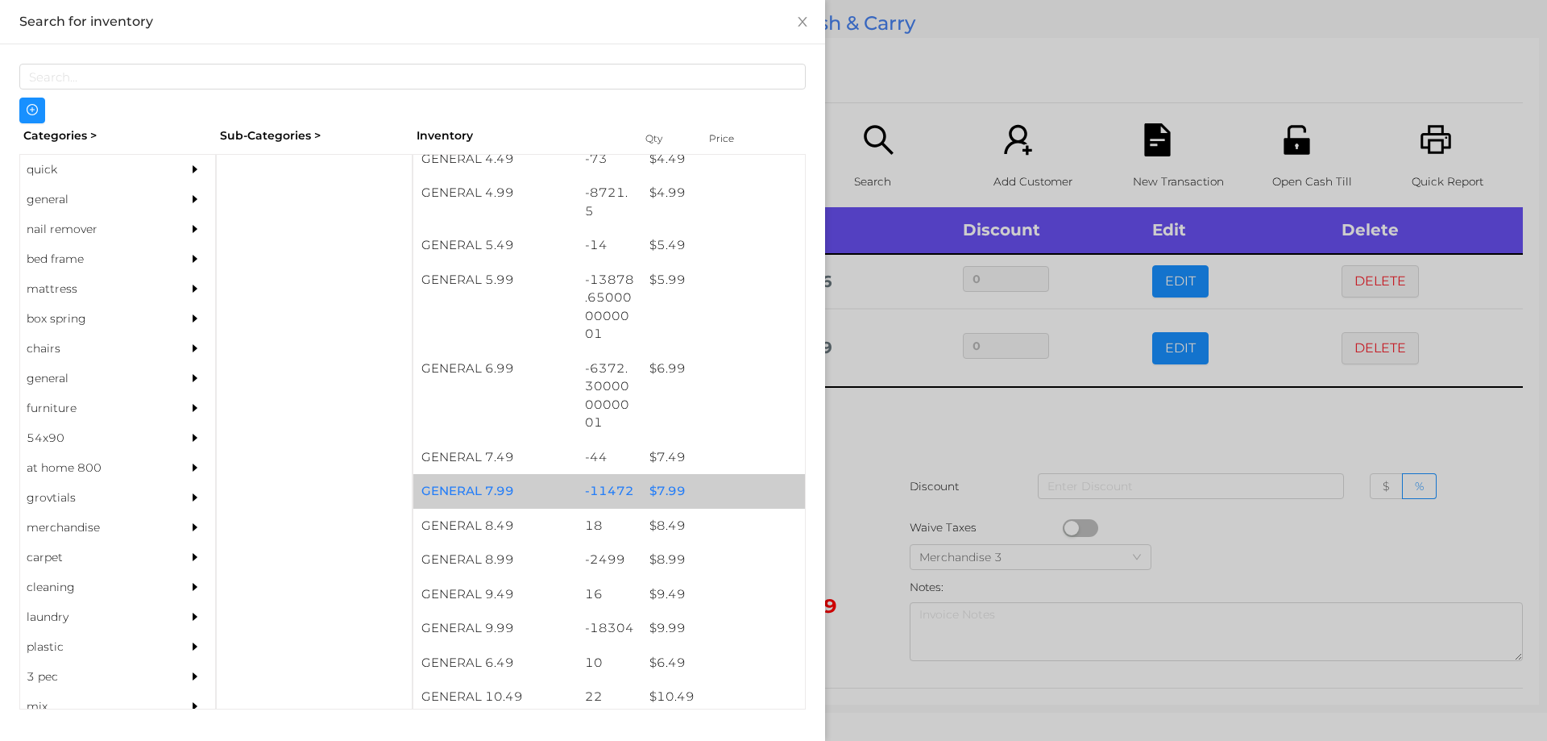
click at [661, 486] on div "$ 7.99" at bounding box center [723, 491] width 164 height 35
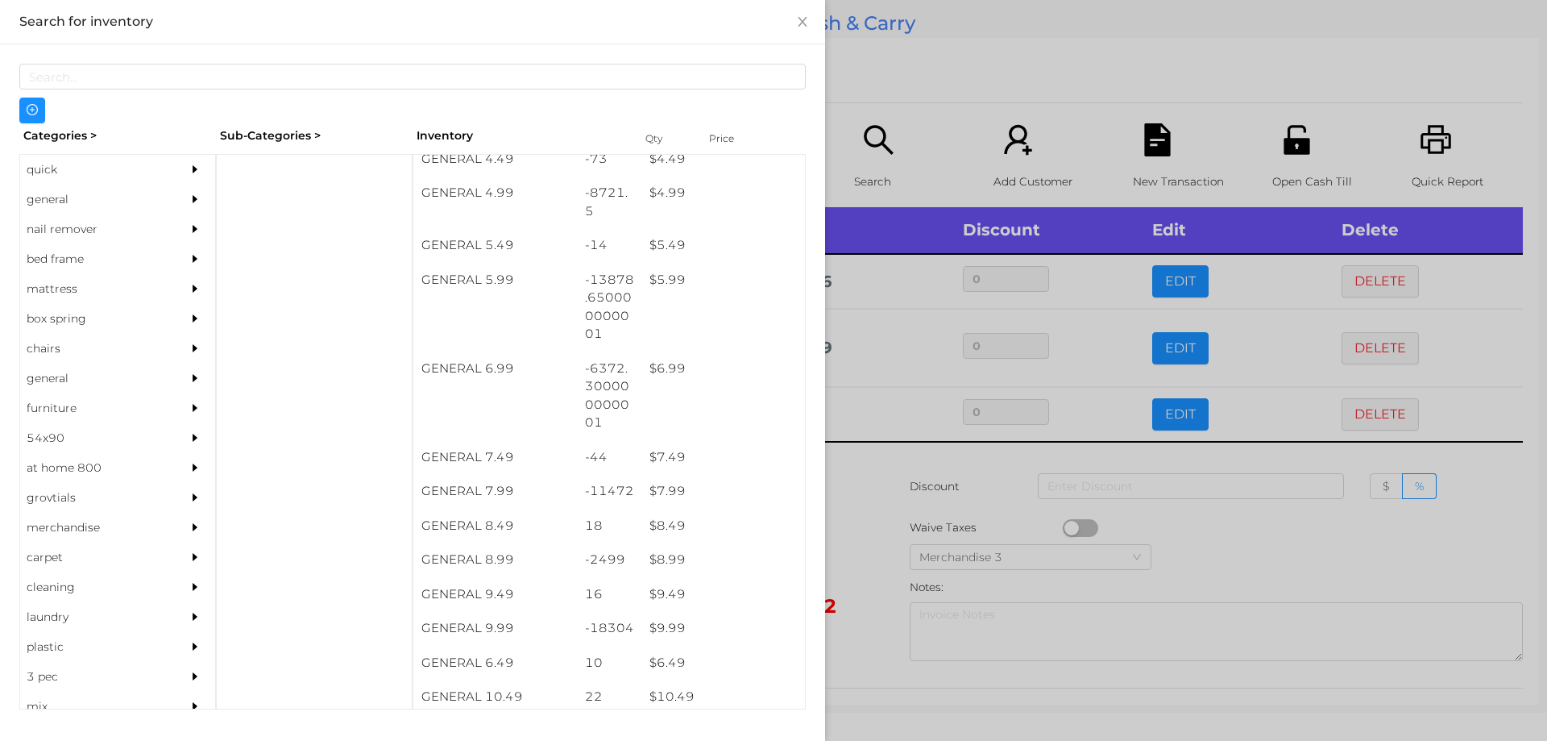
click at [884, 446] on div at bounding box center [773, 370] width 1547 height 741
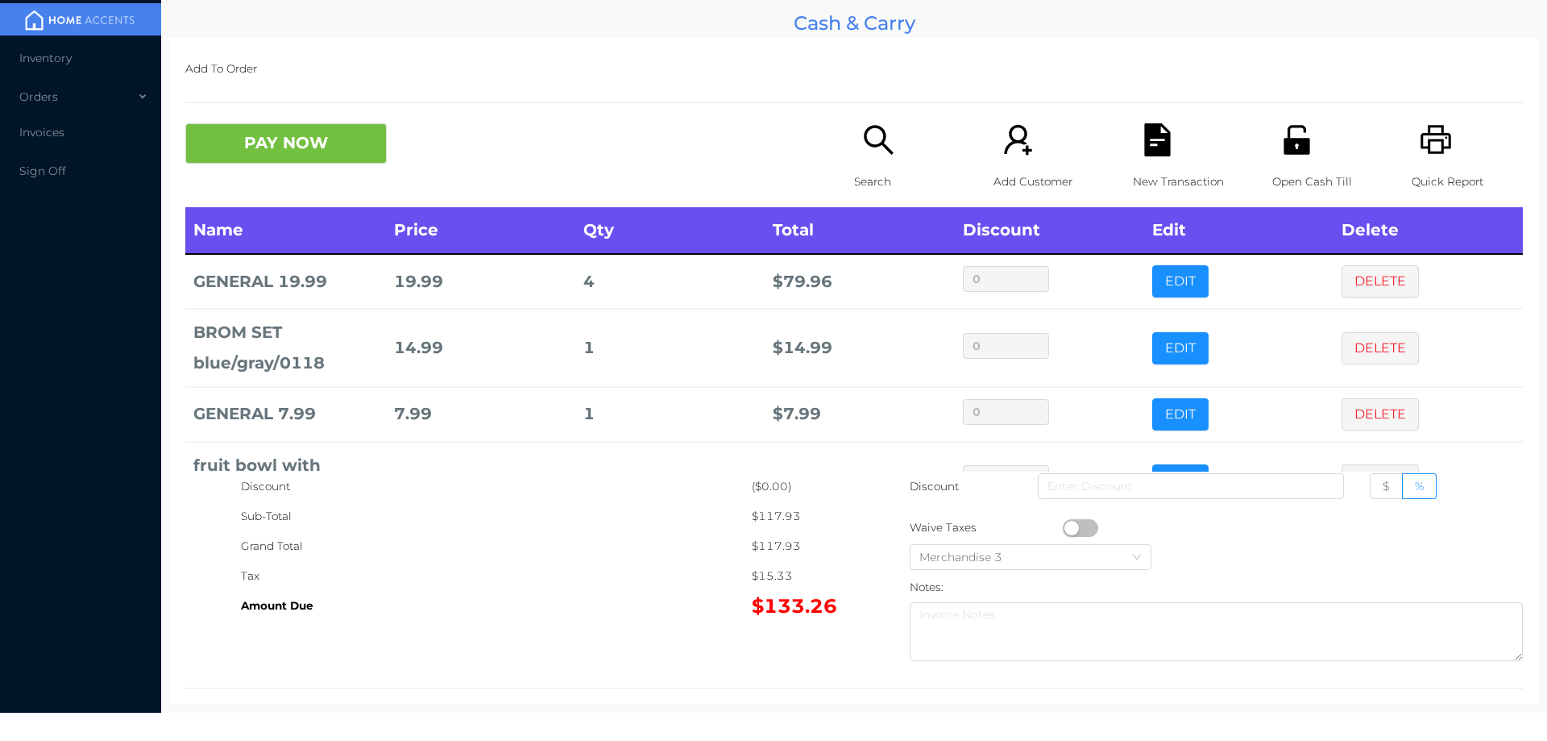
click at [868, 149] on icon "icon: search" at bounding box center [878, 139] width 33 height 33
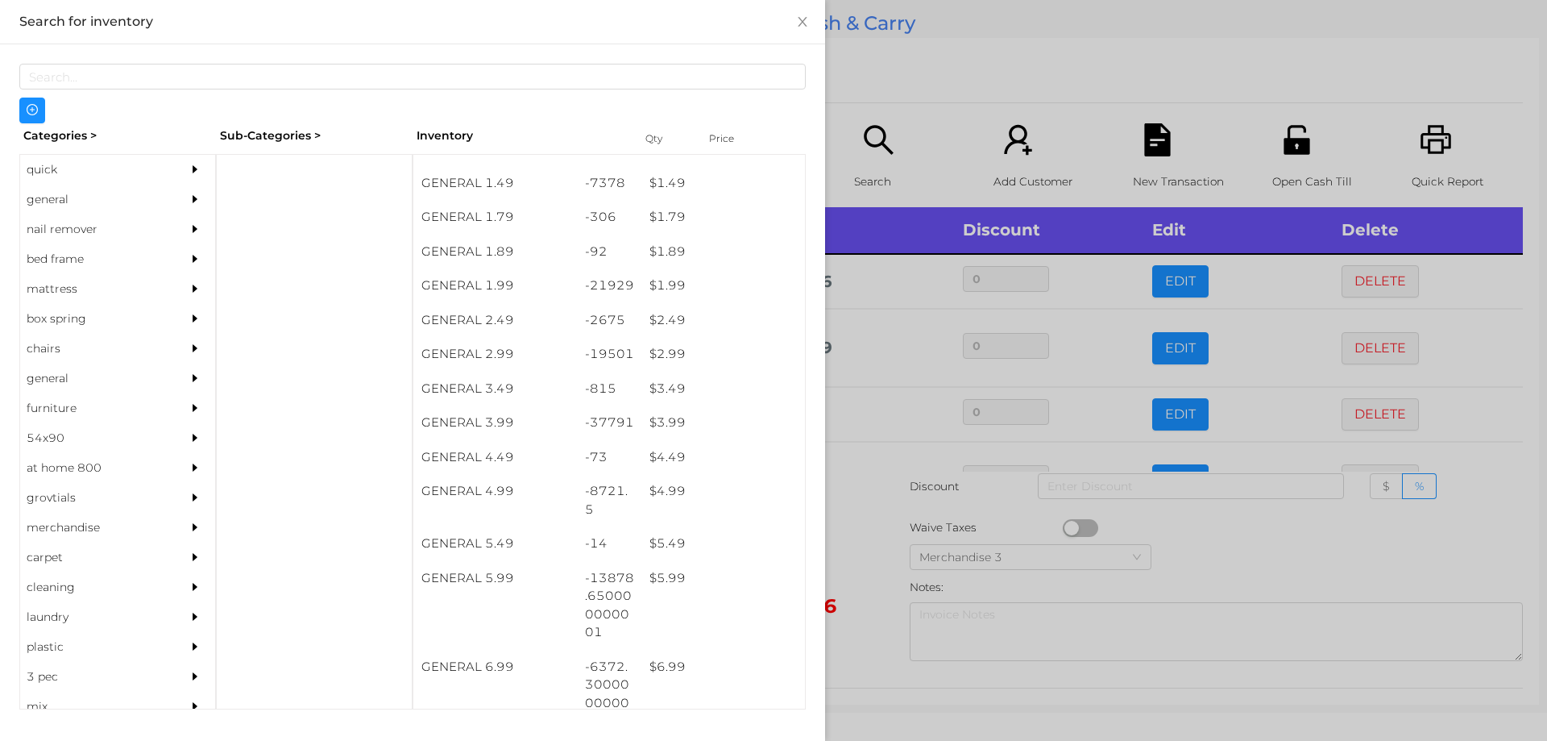
scroll to position [229, 0]
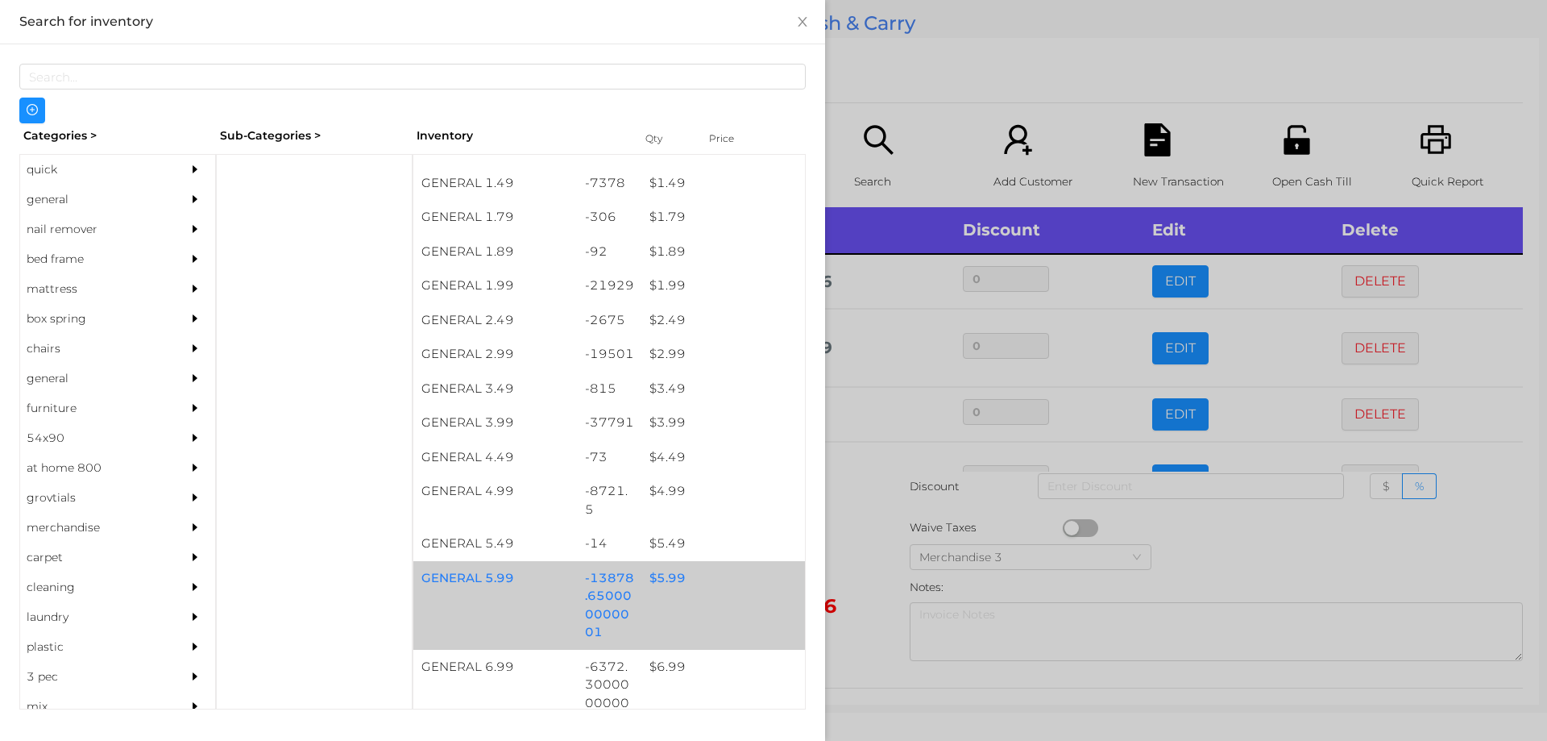
click at [660, 575] on div "$ 5.99" at bounding box center [723, 578] width 164 height 35
click at [678, 579] on div "$ 5.99" at bounding box center [723, 578] width 164 height 35
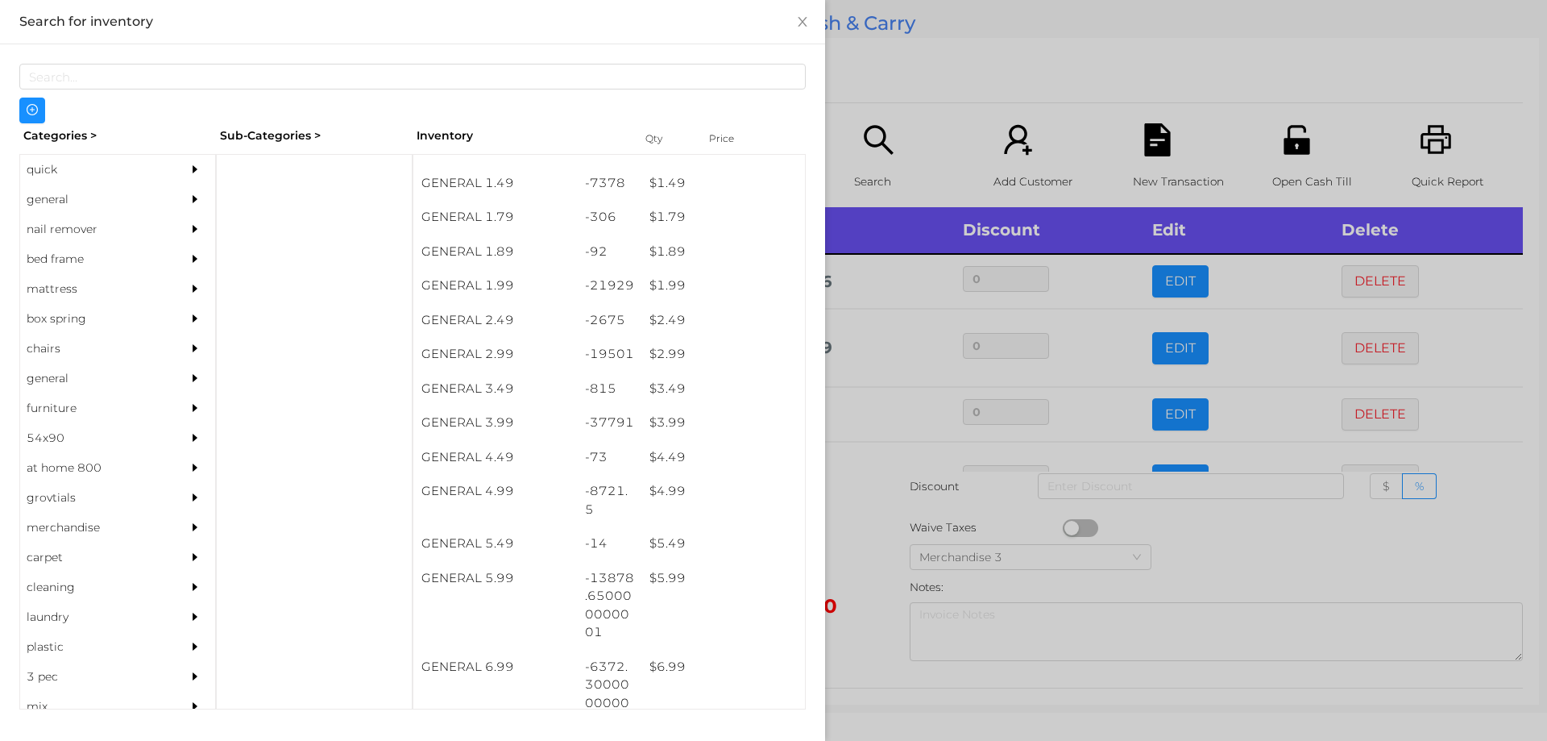
click at [868, 539] on div at bounding box center [773, 370] width 1547 height 741
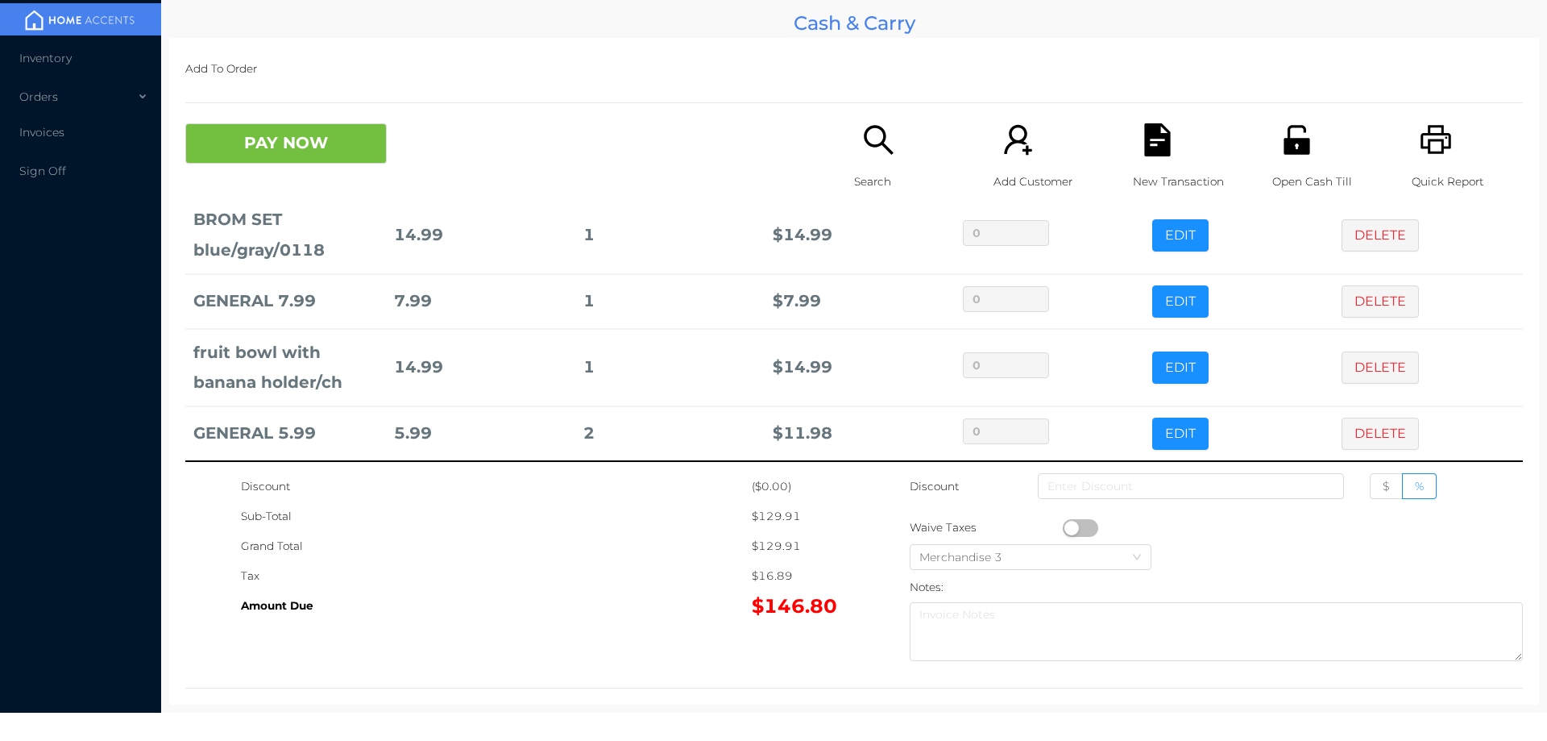
scroll to position [119, 0]
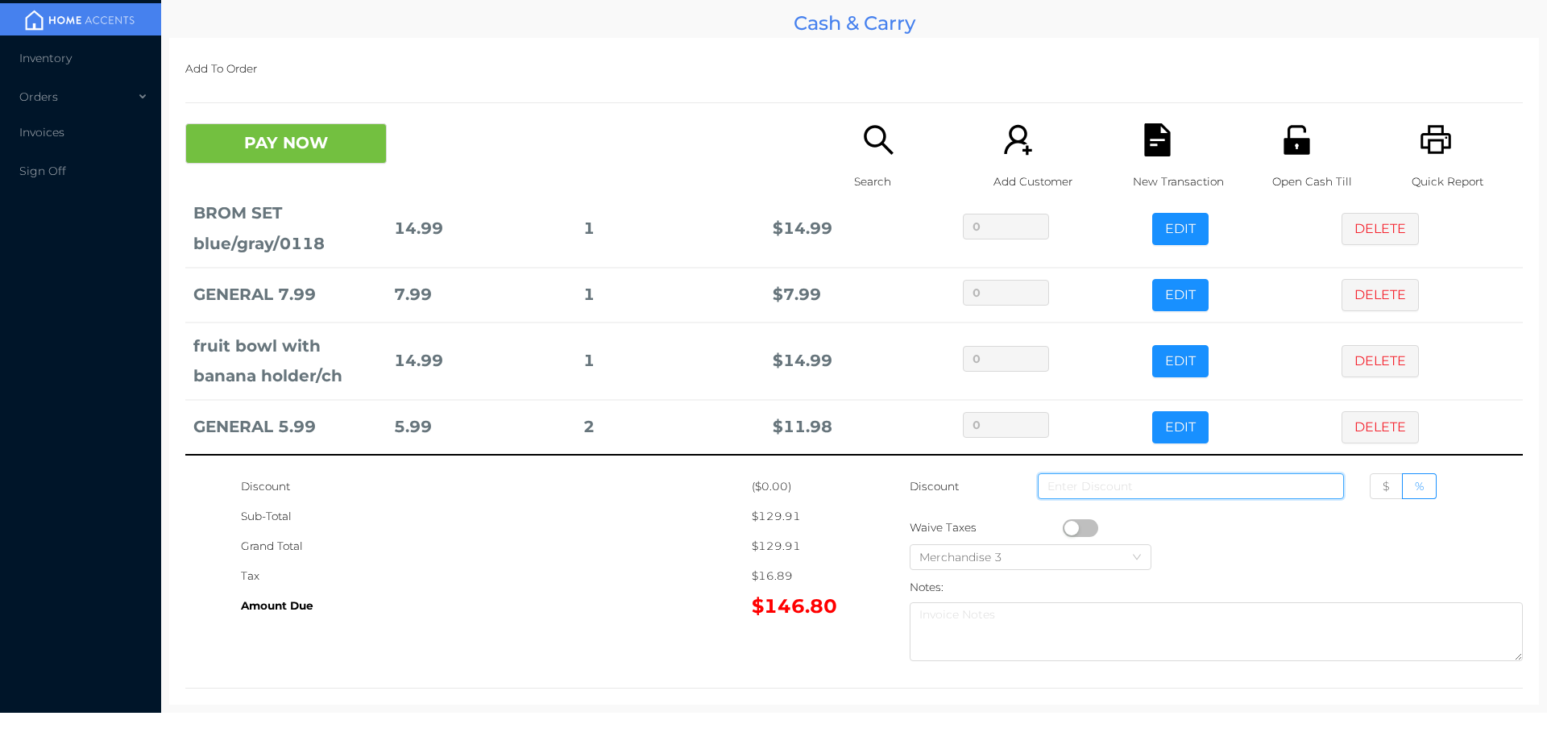
click at [1124, 484] on input at bounding box center [1191, 486] width 306 height 26
type input "2"
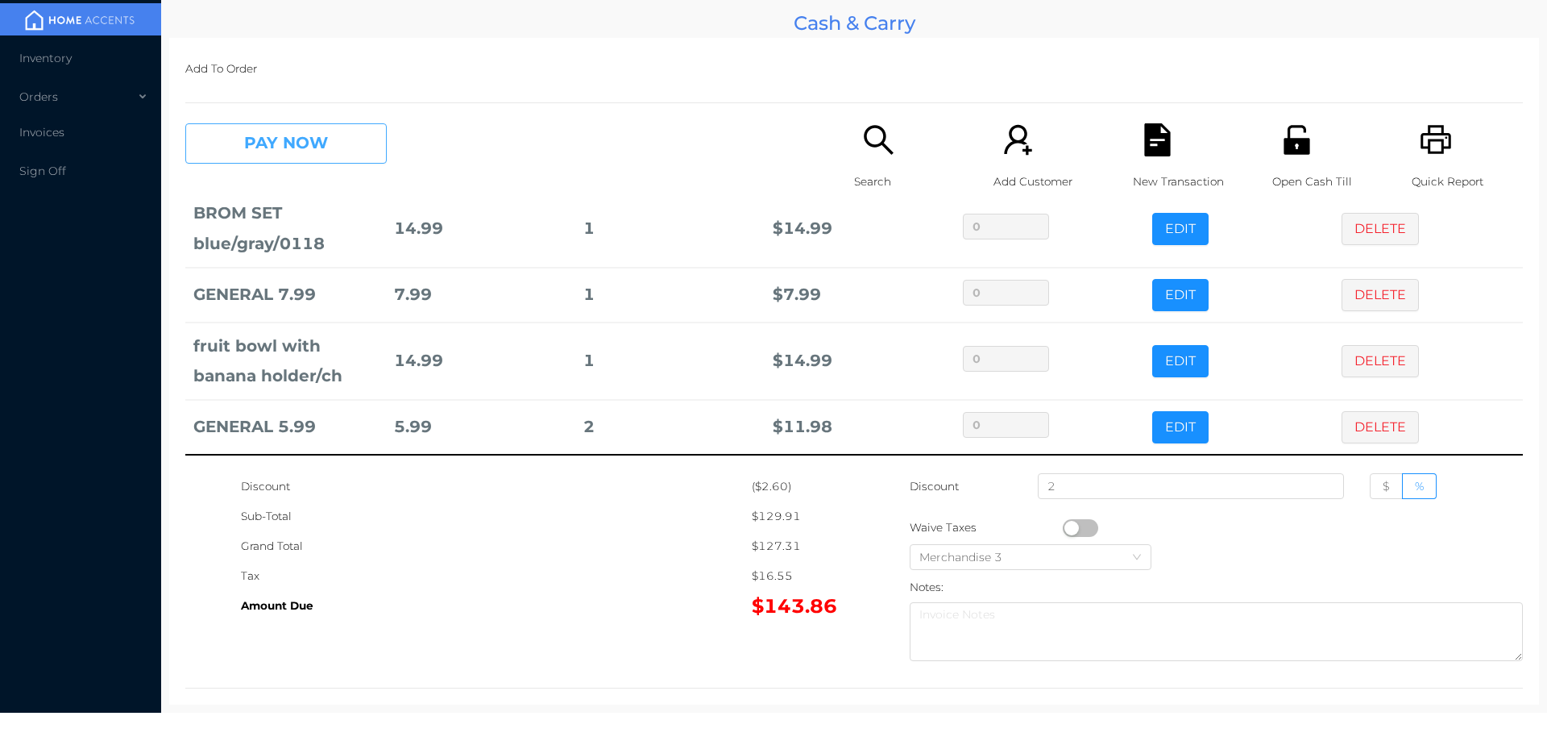
click at [286, 147] on button "PAY NOW" at bounding box center [285, 143] width 201 height 40
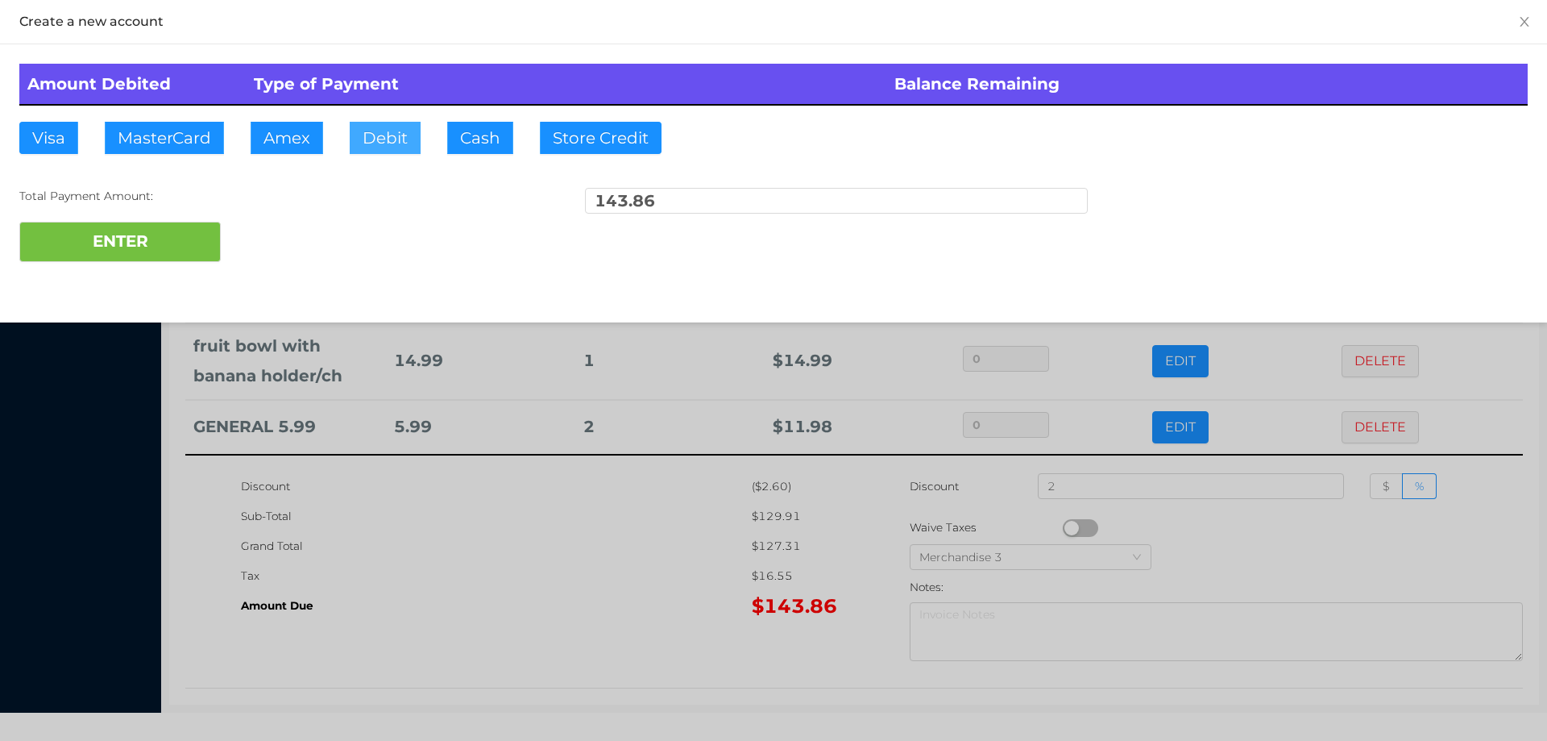
click at [385, 144] on button "Debit" at bounding box center [385, 138] width 71 height 32
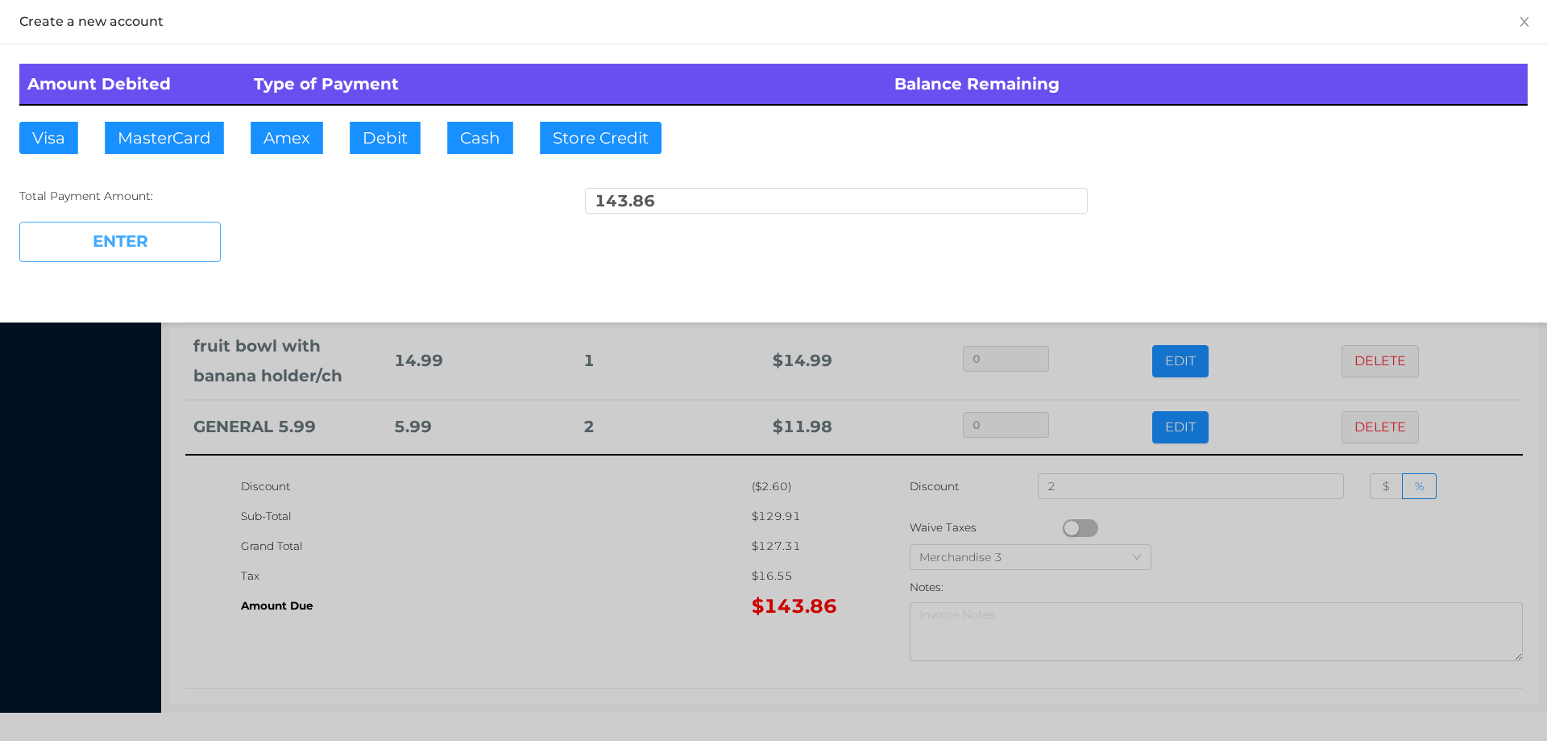
click at [135, 240] on button "ENTER" at bounding box center [119, 242] width 201 height 40
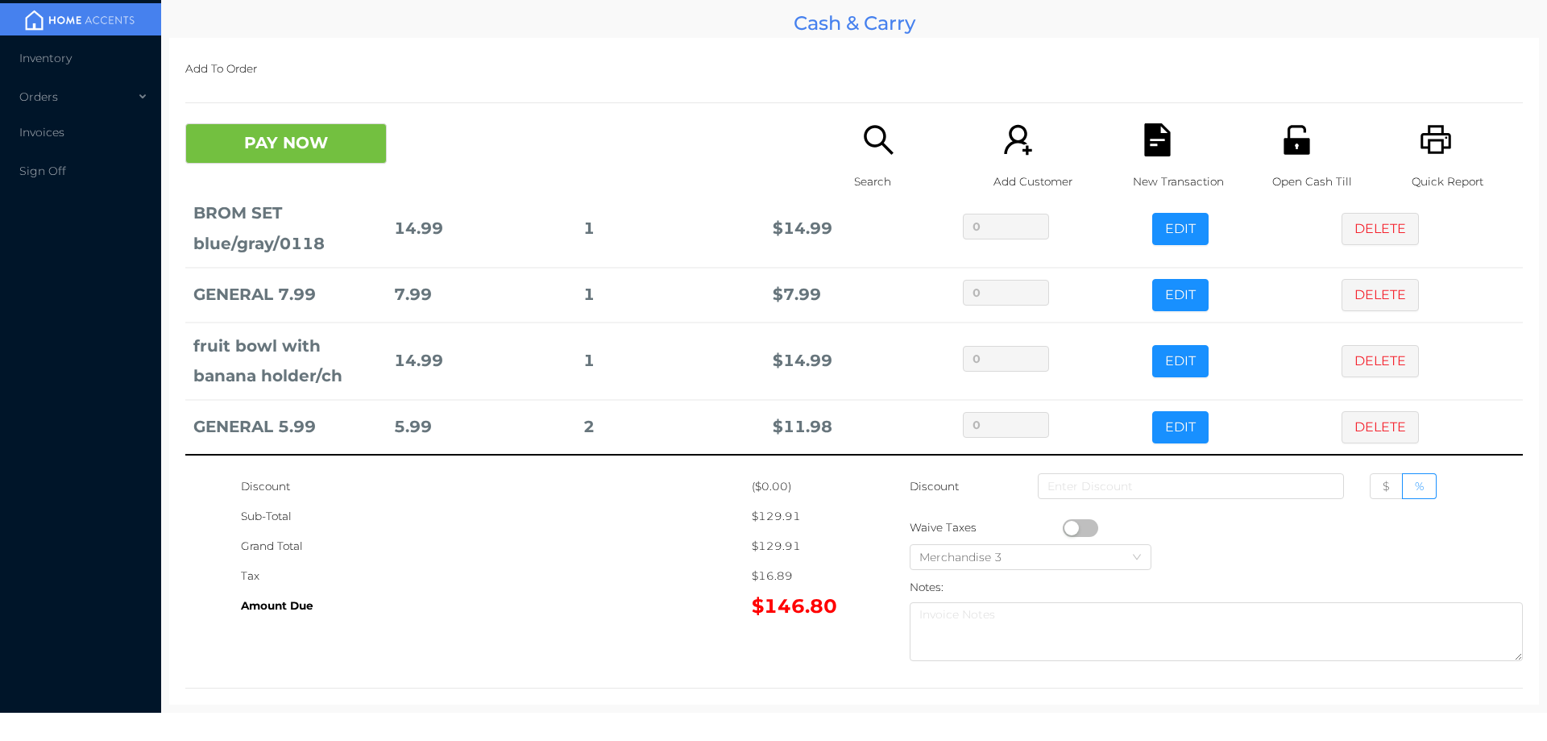
scroll to position [0, 0]
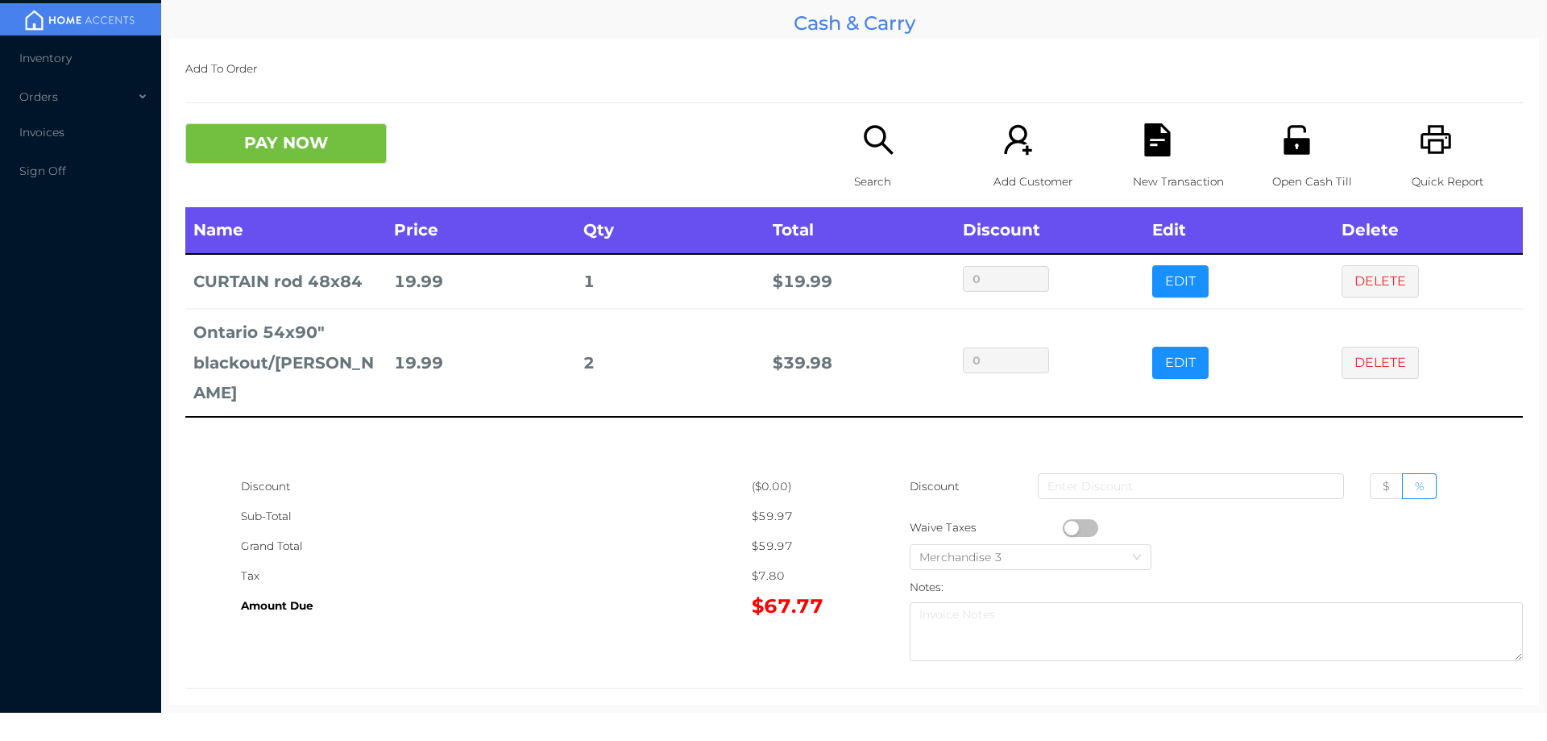
click at [871, 148] on icon "icon: search" at bounding box center [878, 139] width 33 height 33
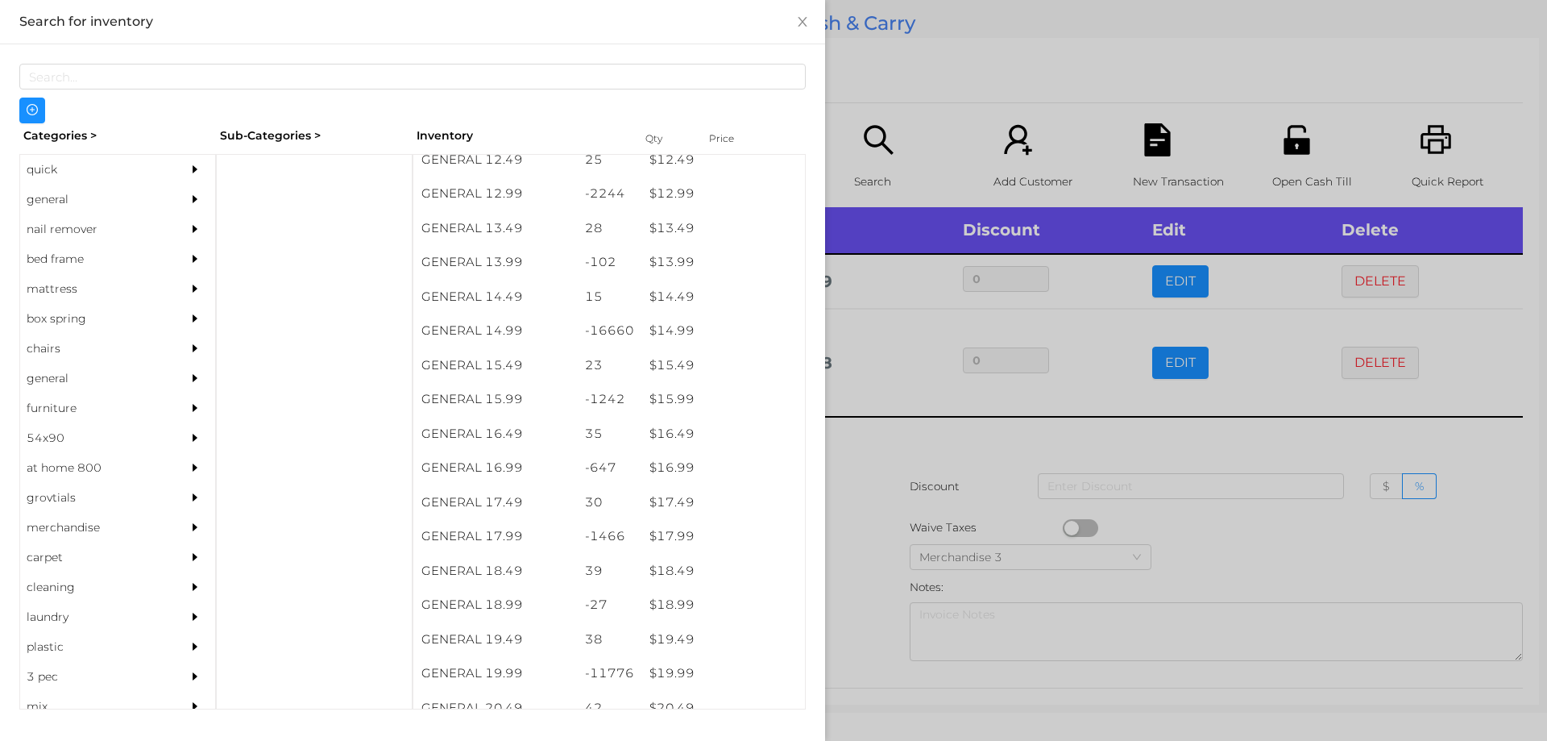
scroll to position [1233, 0]
click at [670, 326] on div "$ 14.99" at bounding box center [723, 333] width 164 height 35
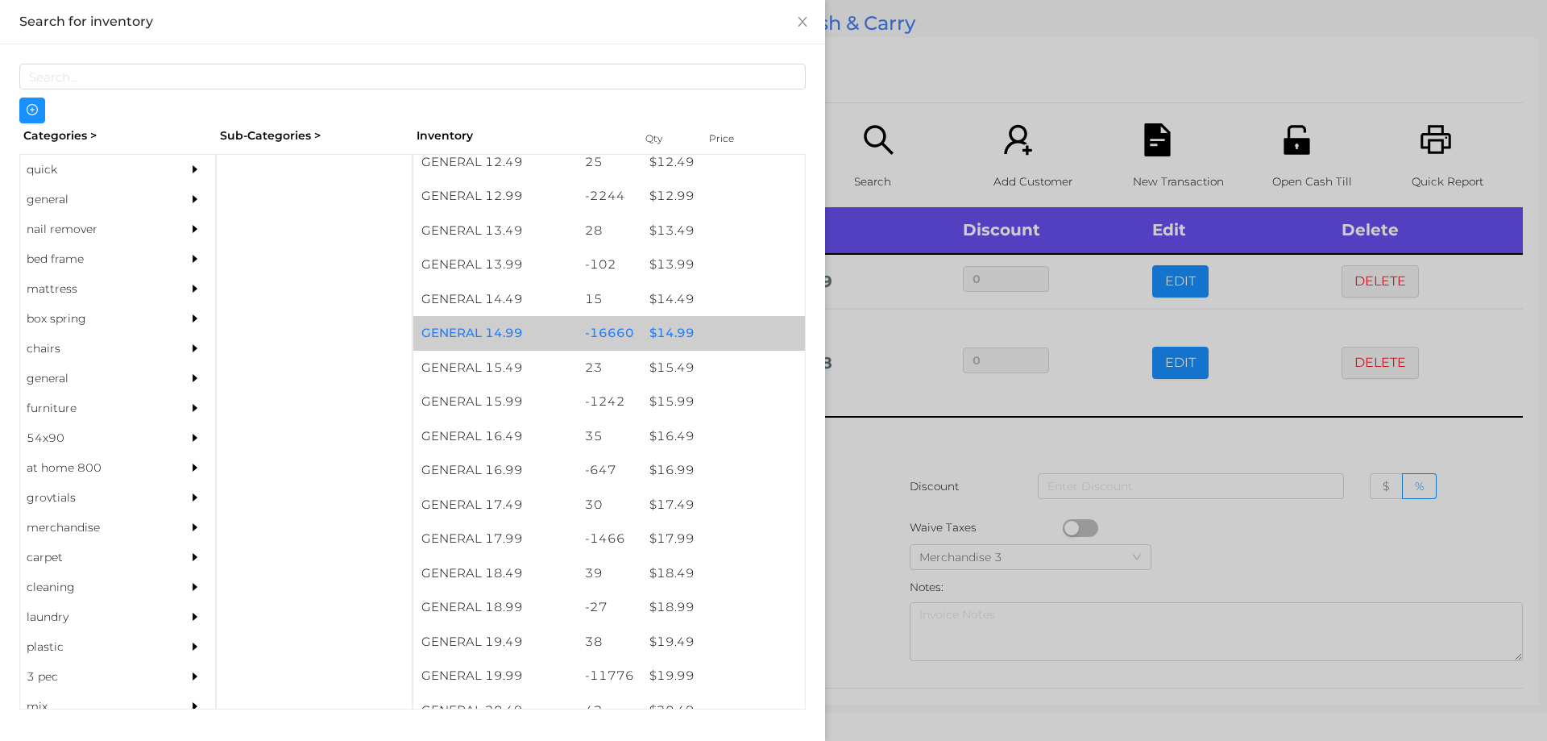
click at [680, 334] on div "$ 14.99" at bounding box center [723, 333] width 164 height 35
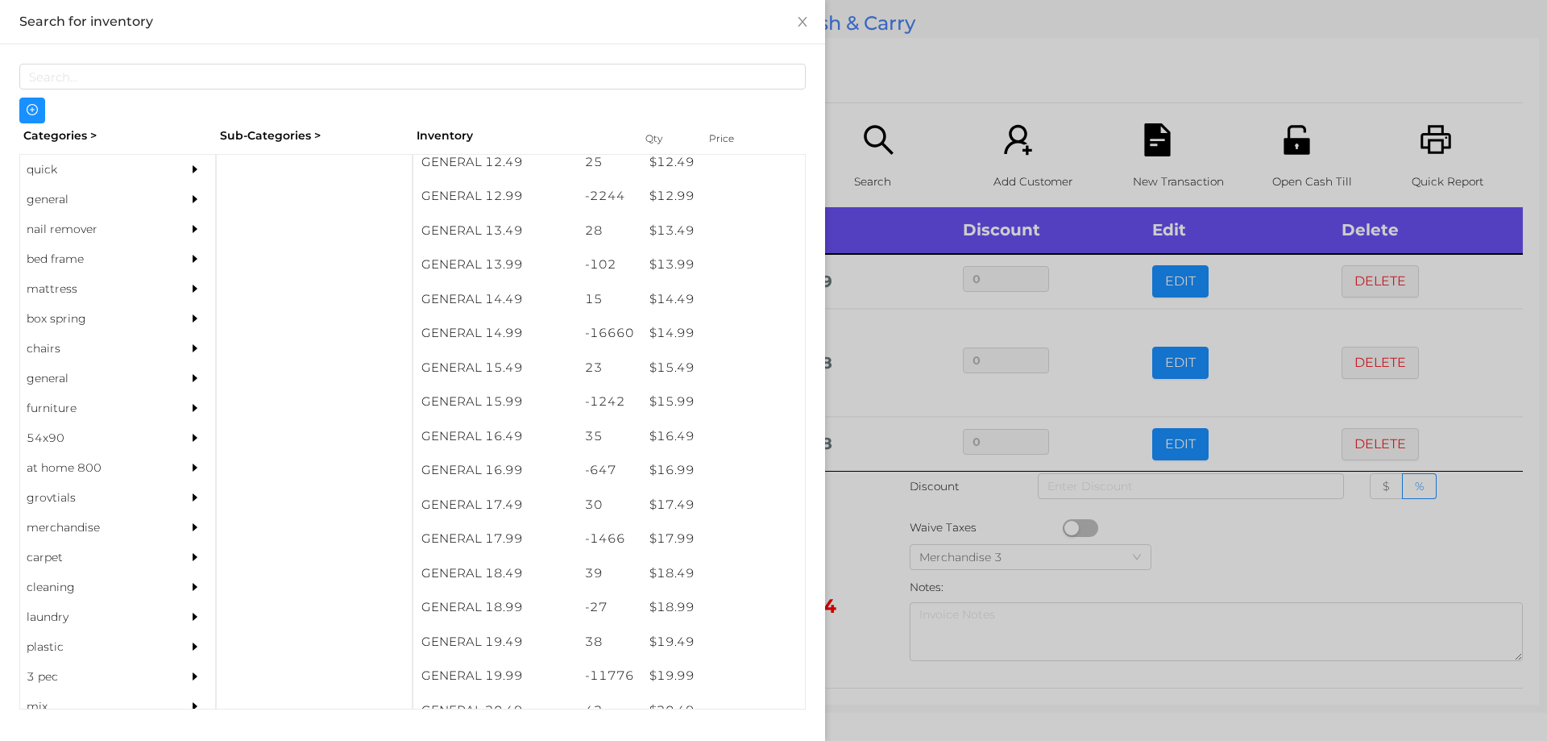
click at [899, 488] on div at bounding box center [773, 370] width 1547 height 741
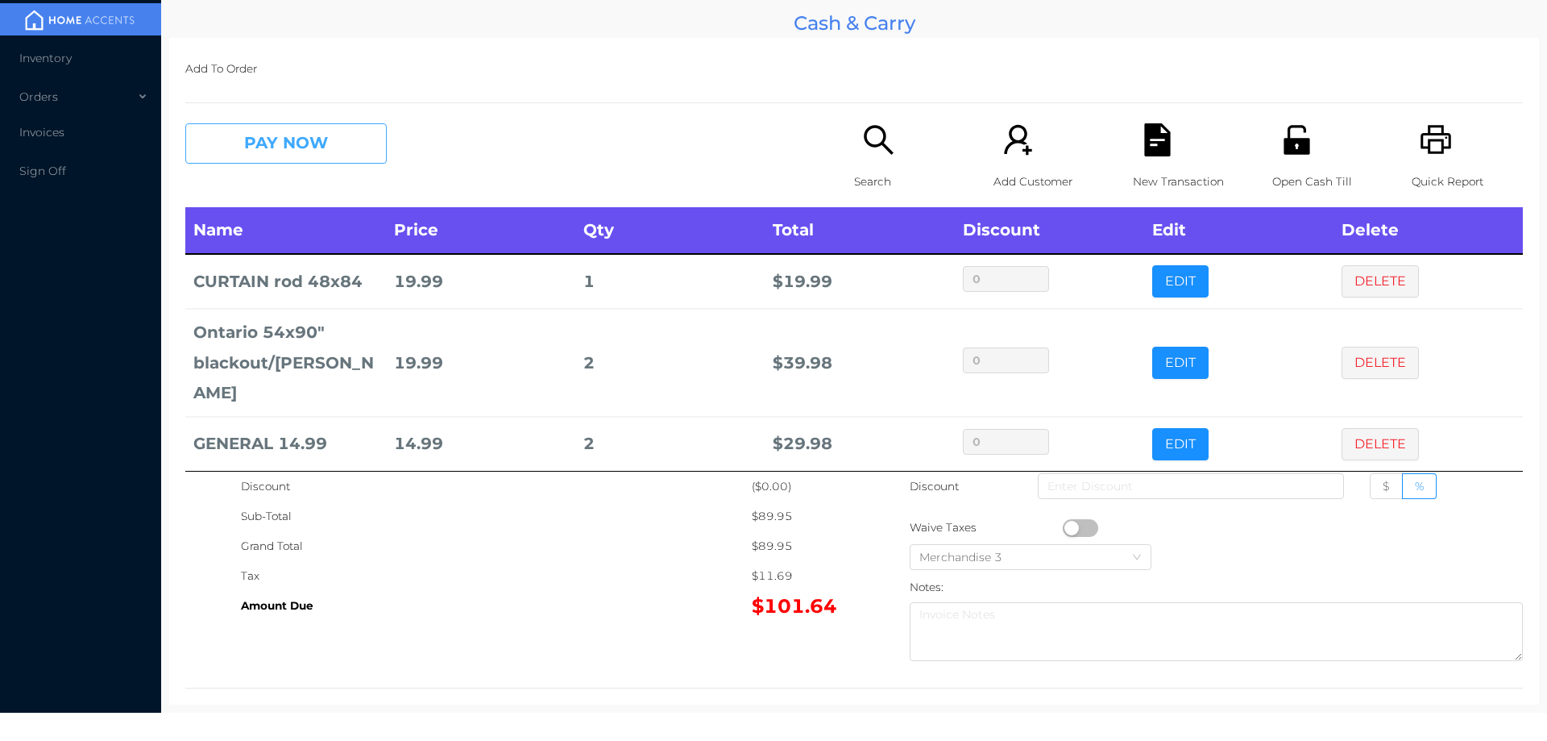
click at [307, 159] on button "PAY NOW" at bounding box center [285, 143] width 201 height 40
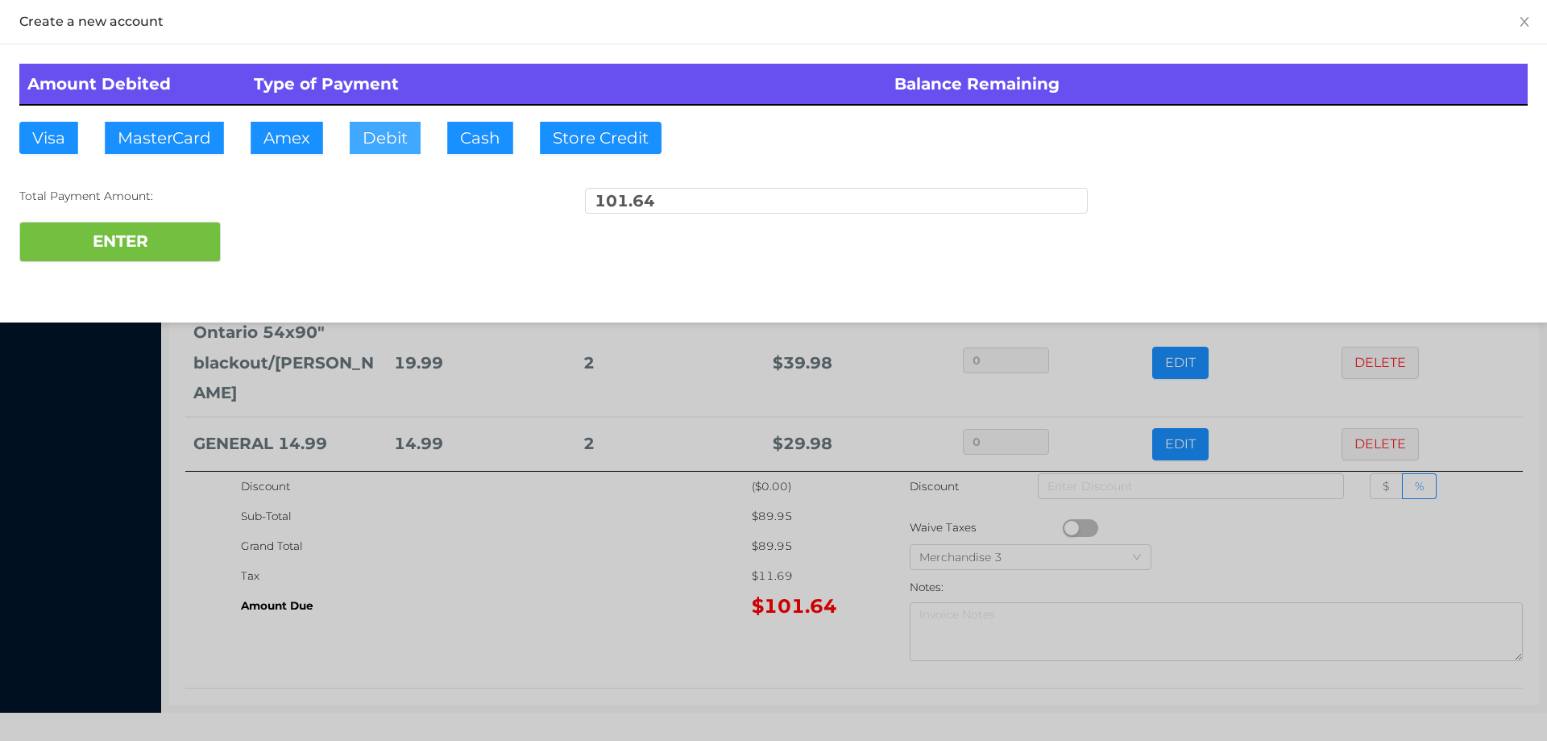
click at [387, 147] on button "Debit" at bounding box center [385, 138] width 71 height 32
click at [372, 140] on button "Debit" at bounding box center [385, 138] width 71 height 32
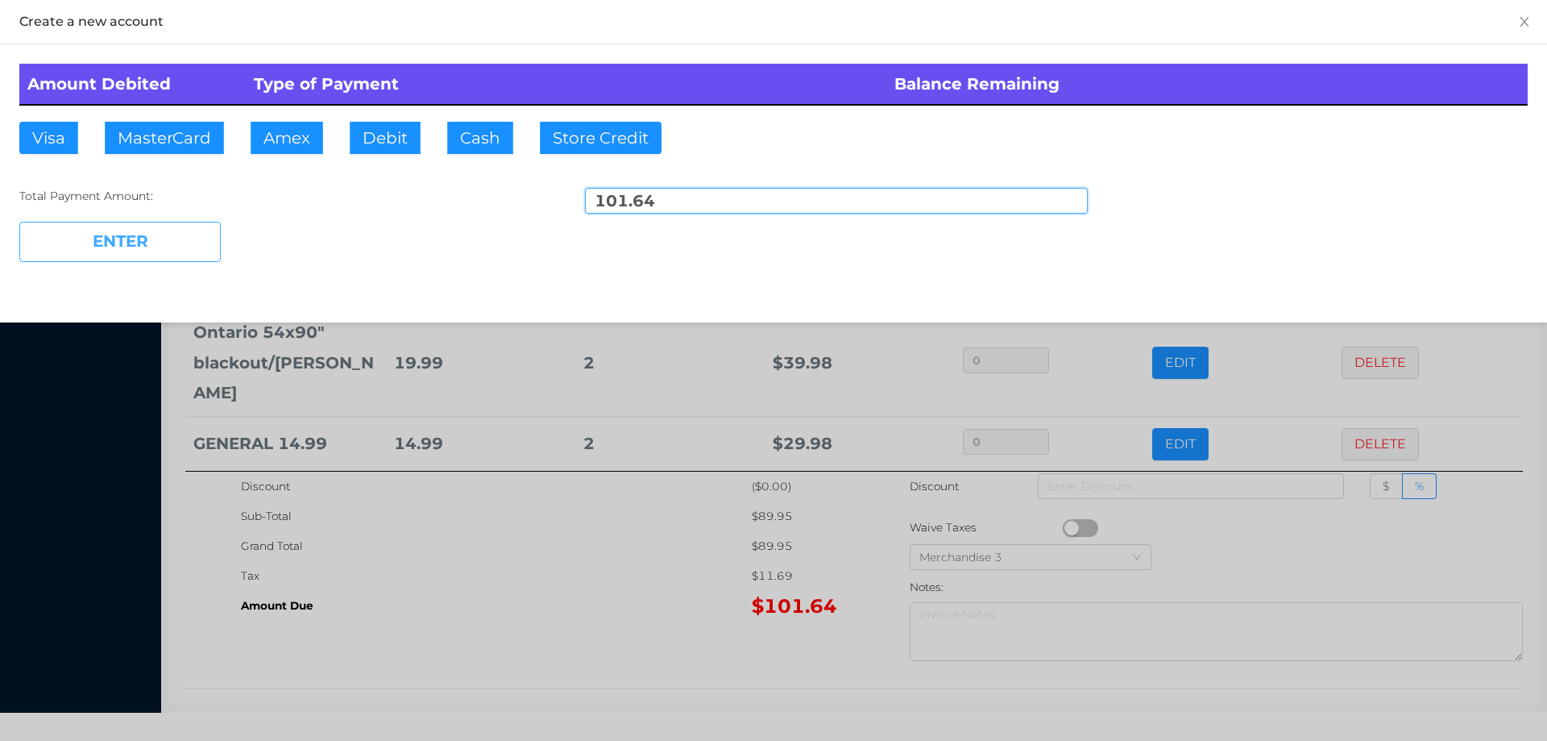
click at [154, 247] on button "ENTER" at bounding box center [119, 242] width 201 height 40
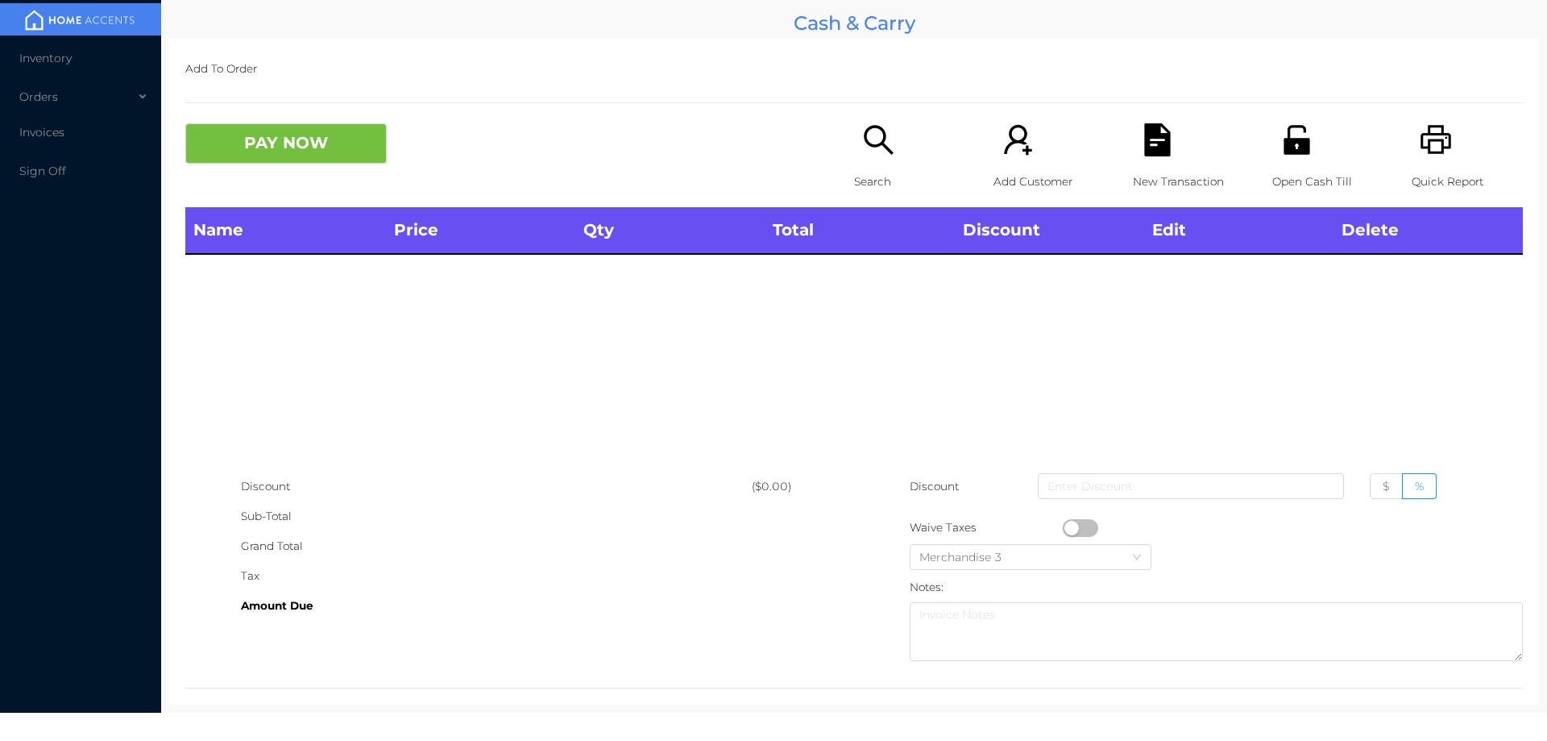
click at [876, 134] on icon "icon: search" at bounding box center [878, 139] width 33 height 33
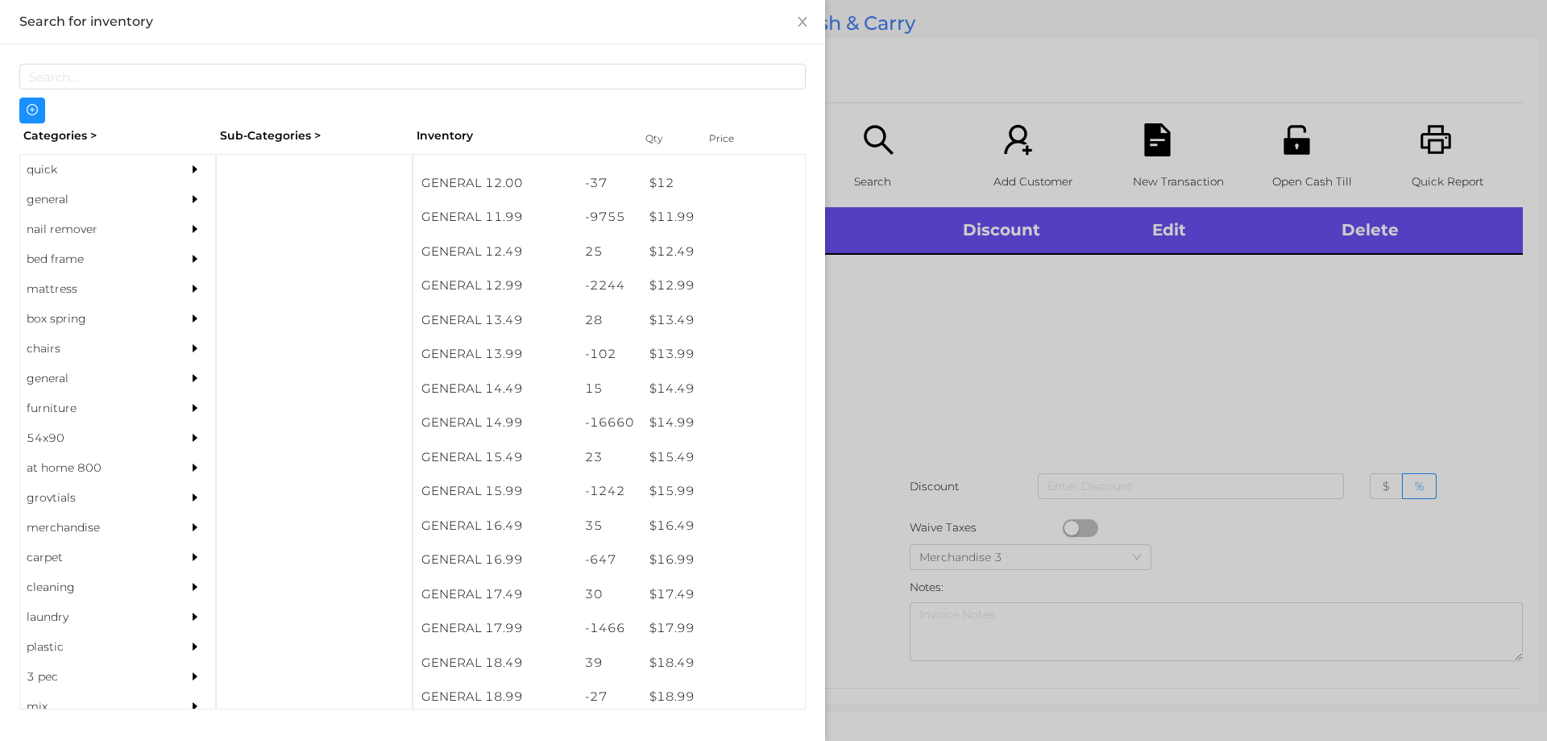
scroll to position [1143, 0]
click at [41, 156] on div "quick" at bounding box center [93, 170] width 147 height 30
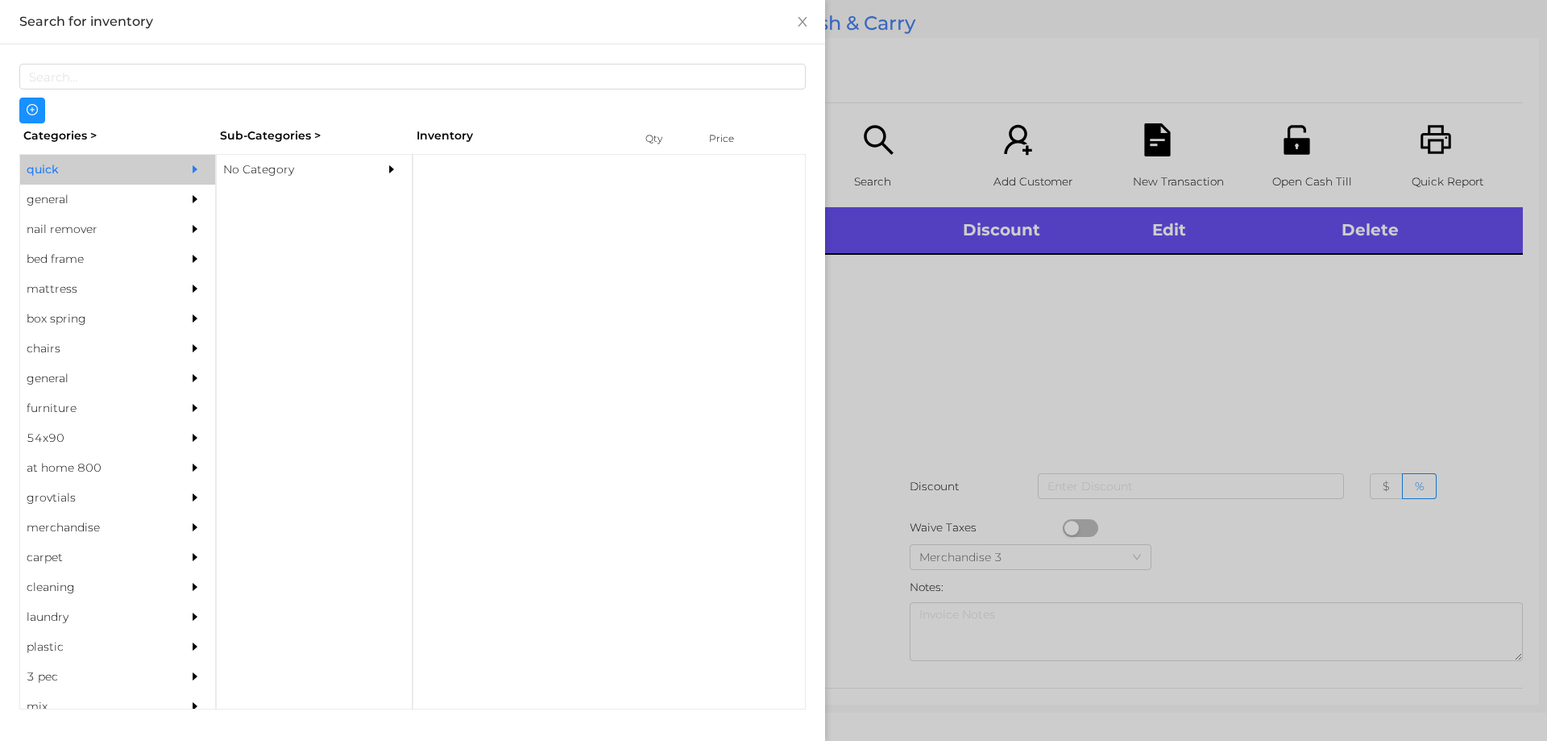
click at [252, 159] on div "No Category" at bounding box center [290, 170] width 147 height 30
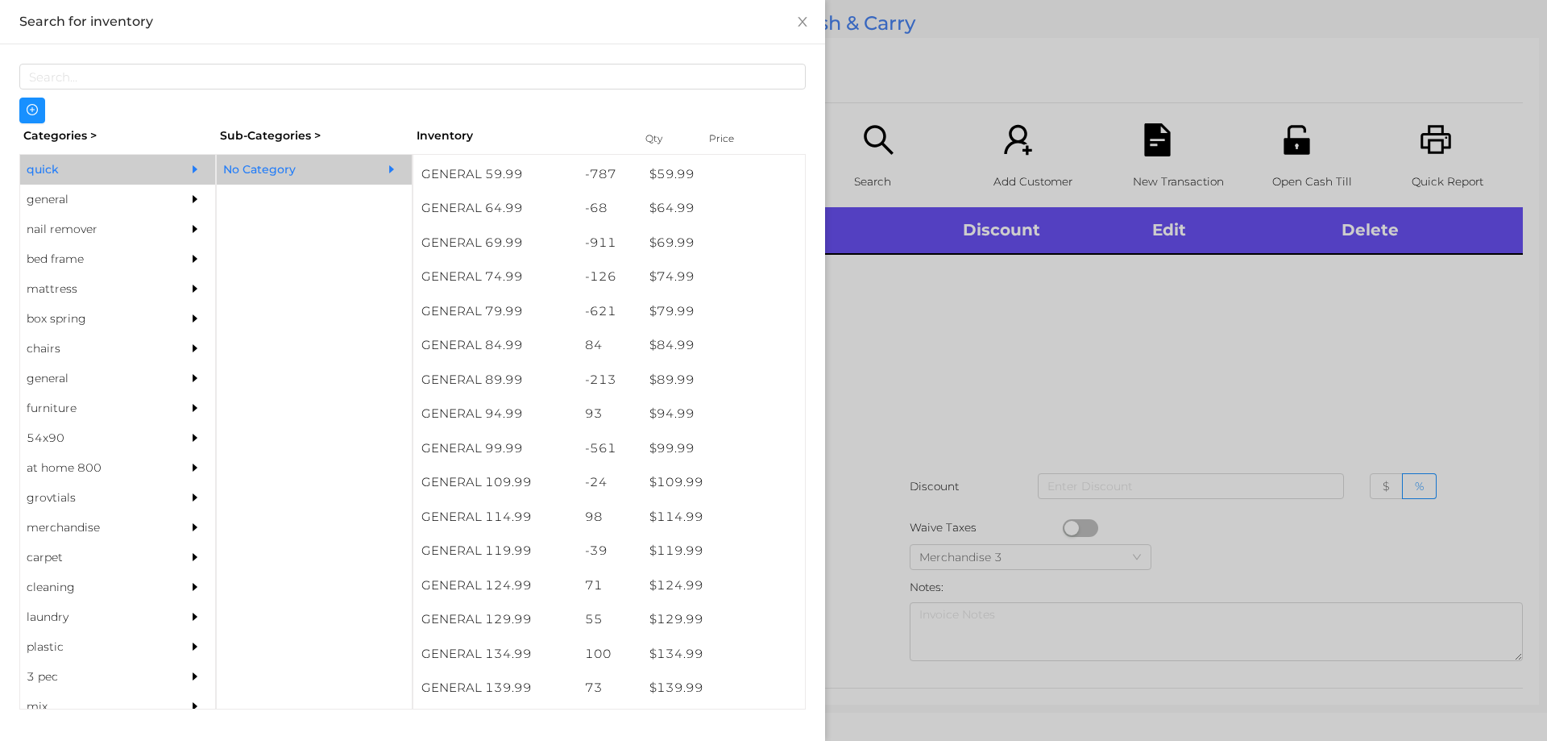
scroll to position [1060, 0]
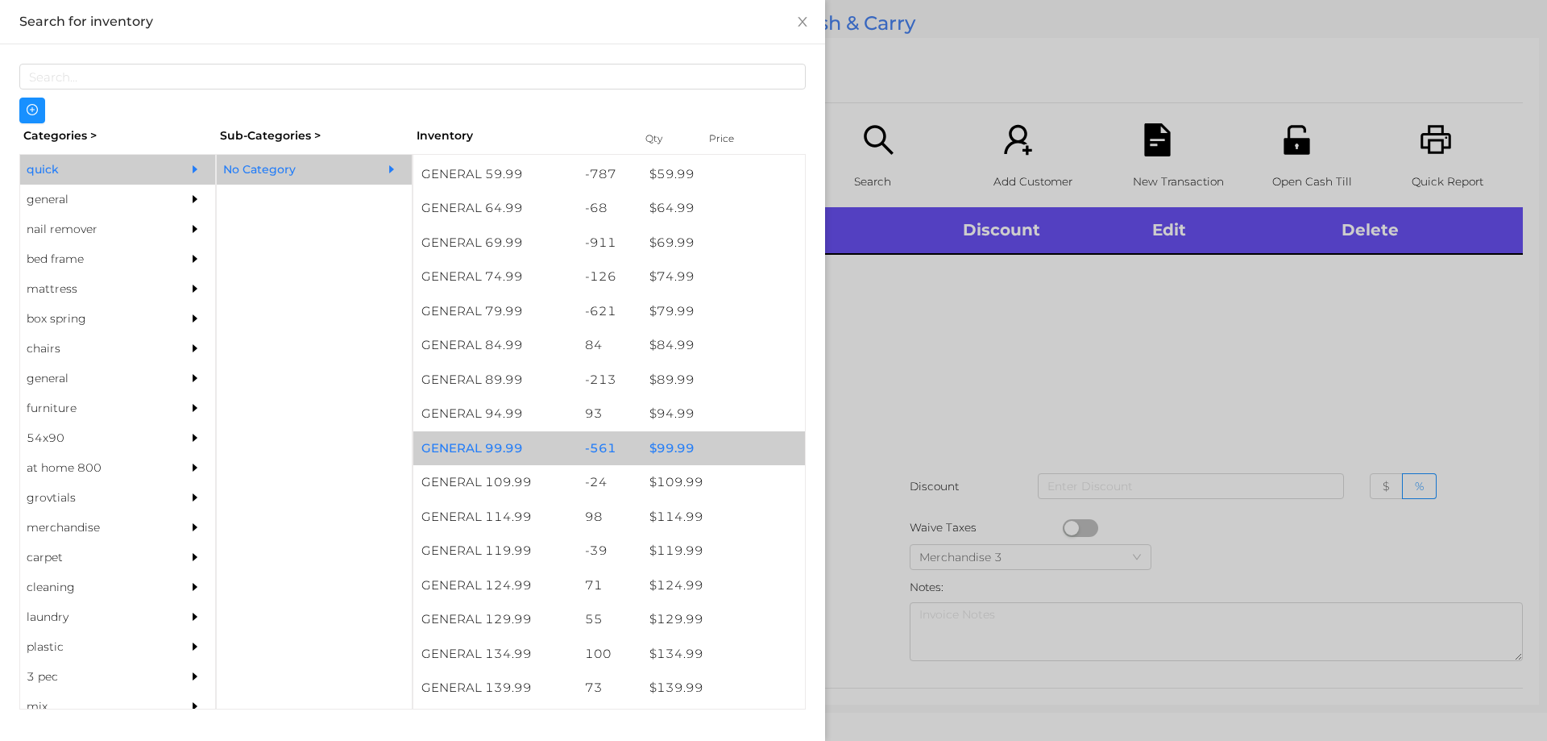
click at [662, 453] on div "$ 99.99" at bounding box center [723, 448] width 164 height 35
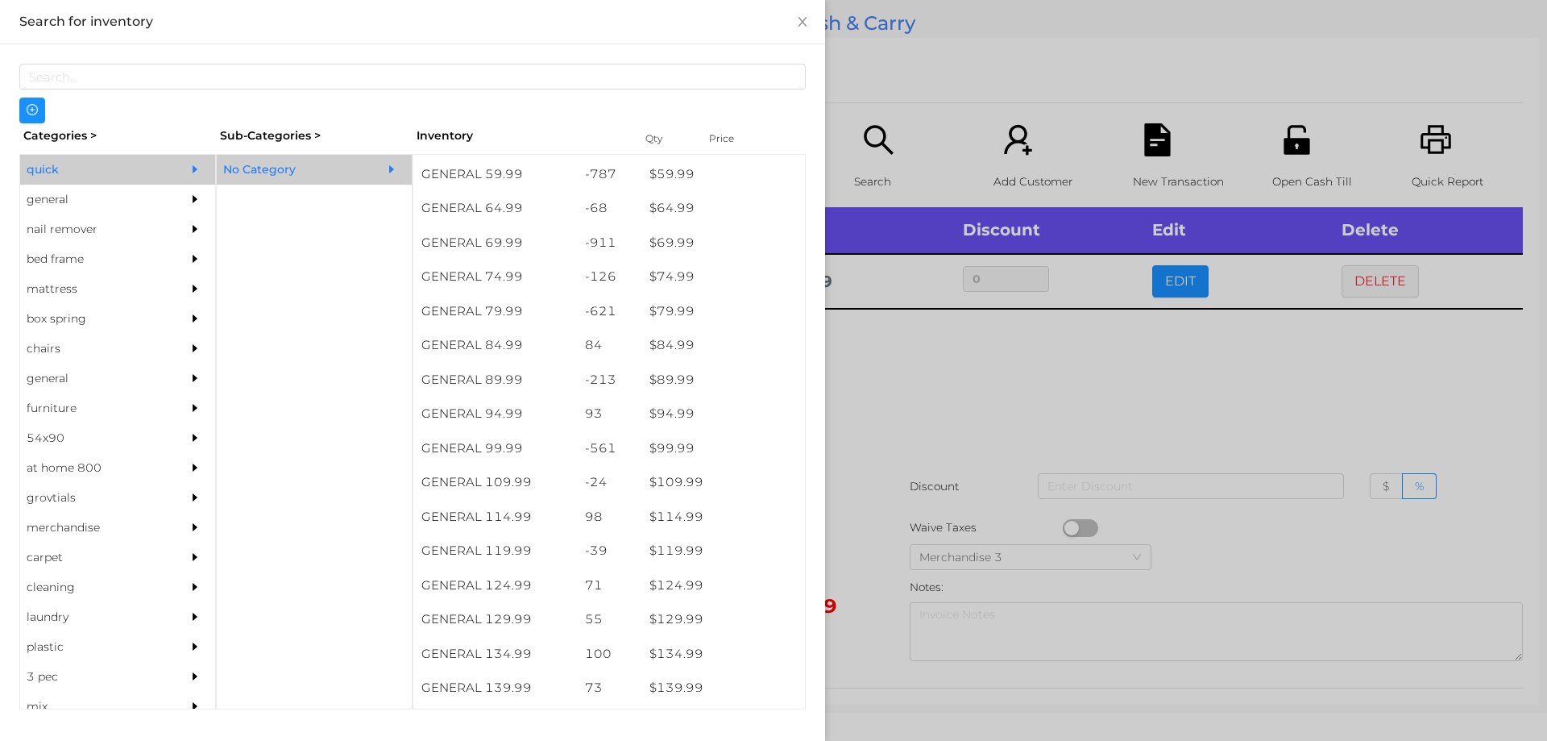
click at [918, 387] on div at bounding box center [773, 370] width 1547 height 741
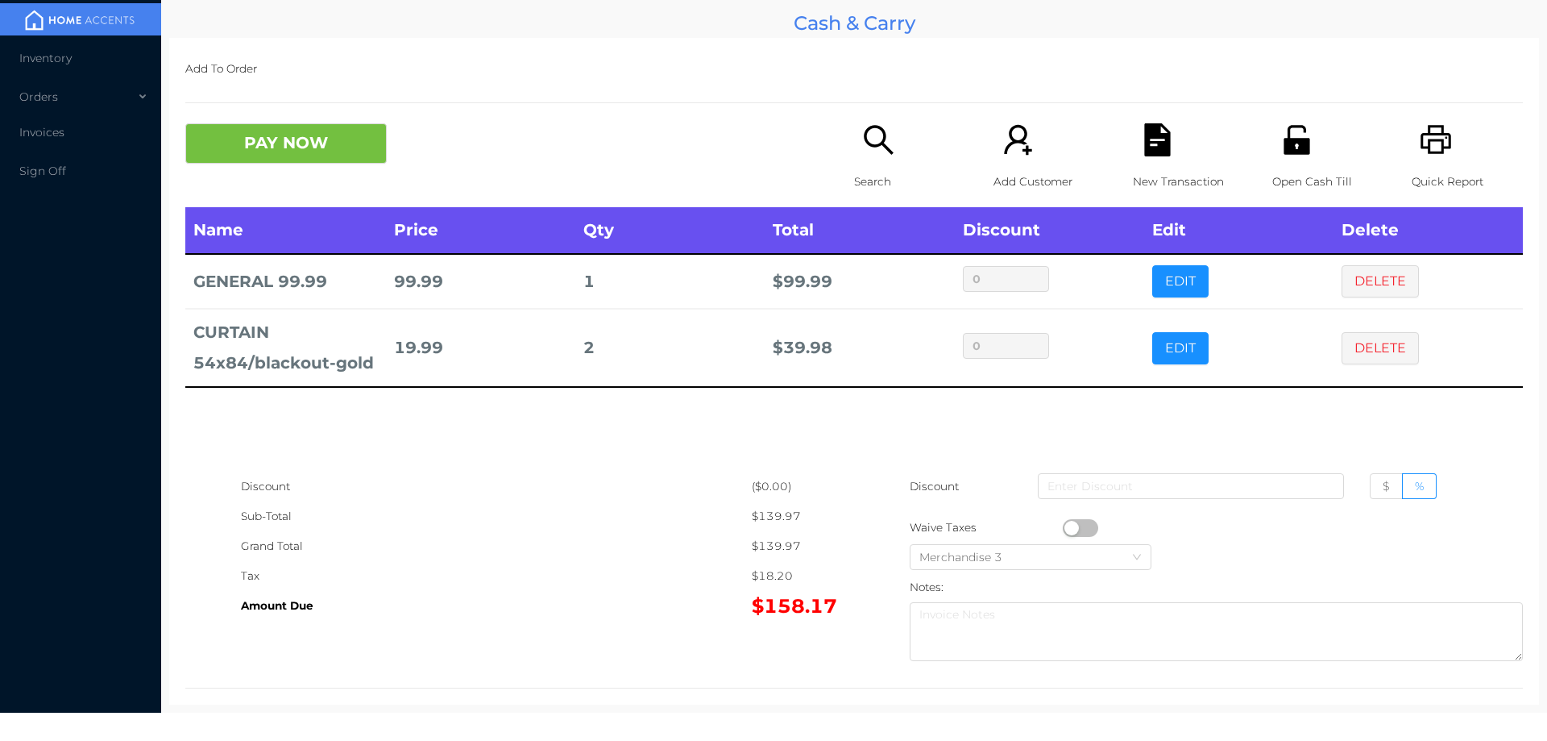
click at [870, 159] on div "Search" at bounding box center [909, 165] width 111 height 84
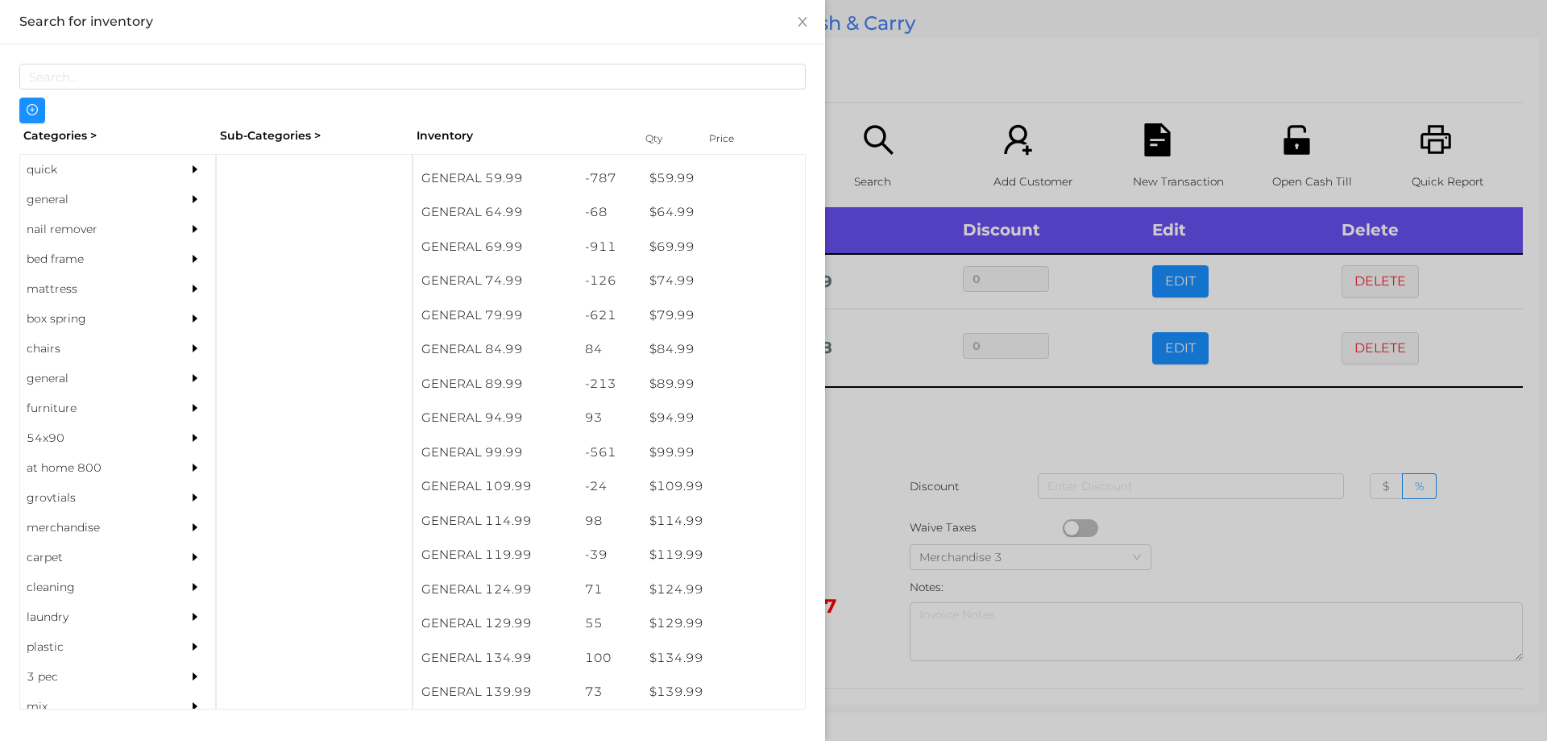
scroll to position [1048, 0]
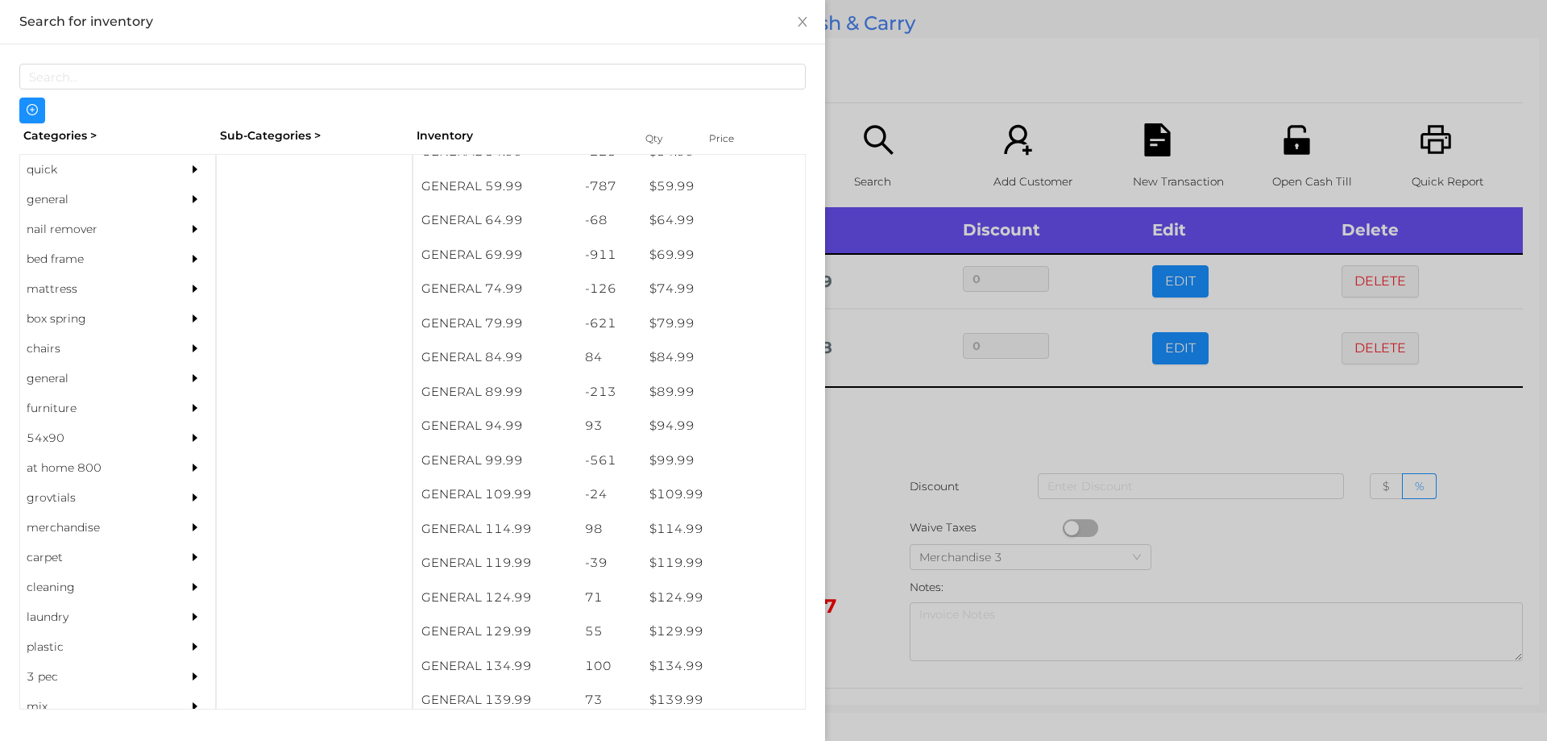
click at [50, 186] on div "general" at bounding box center [93, 200] width 147 height 30
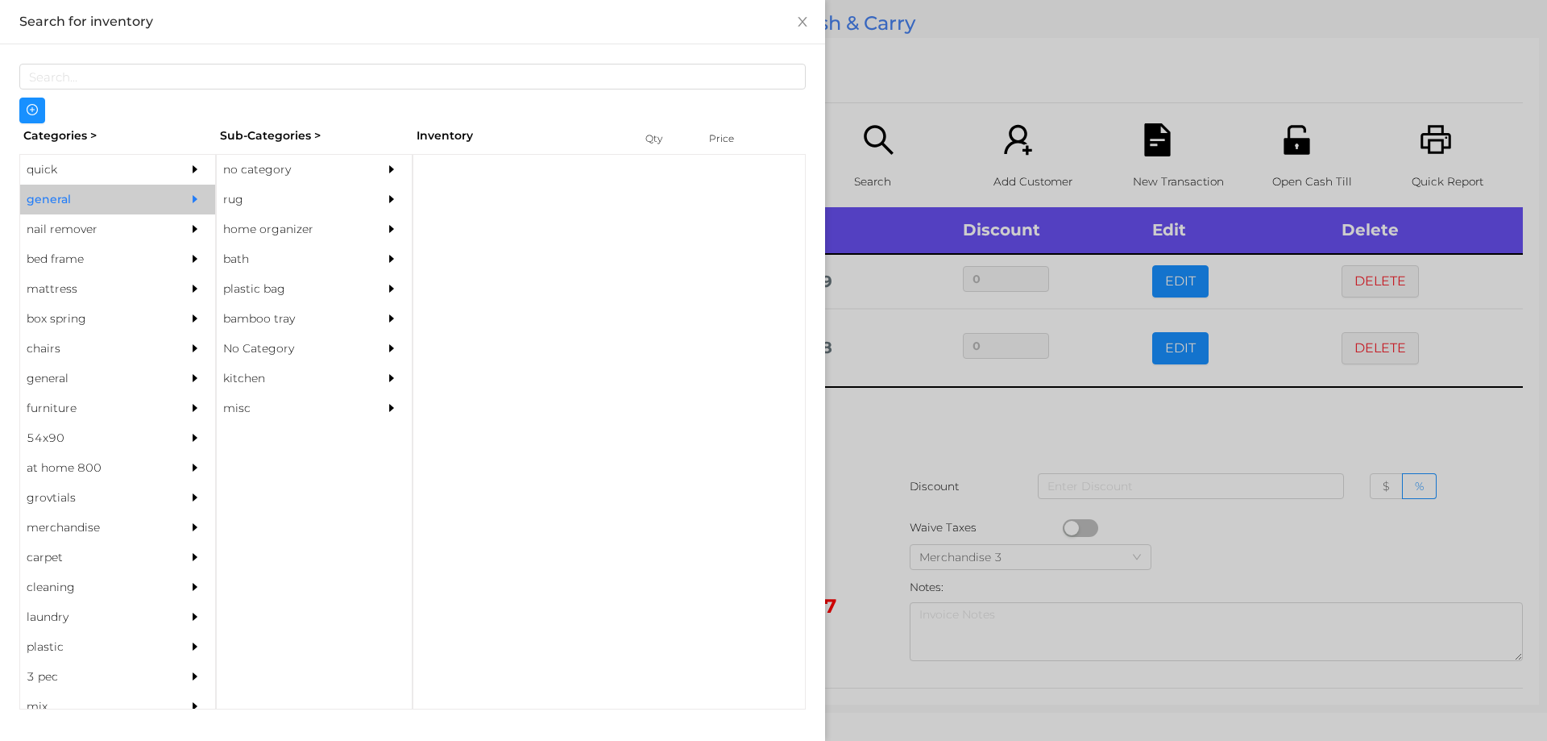
scroll to position [0, 0]
click at [268, 160] on div "no category" at bounding box center [290, 170] width 147 height 30
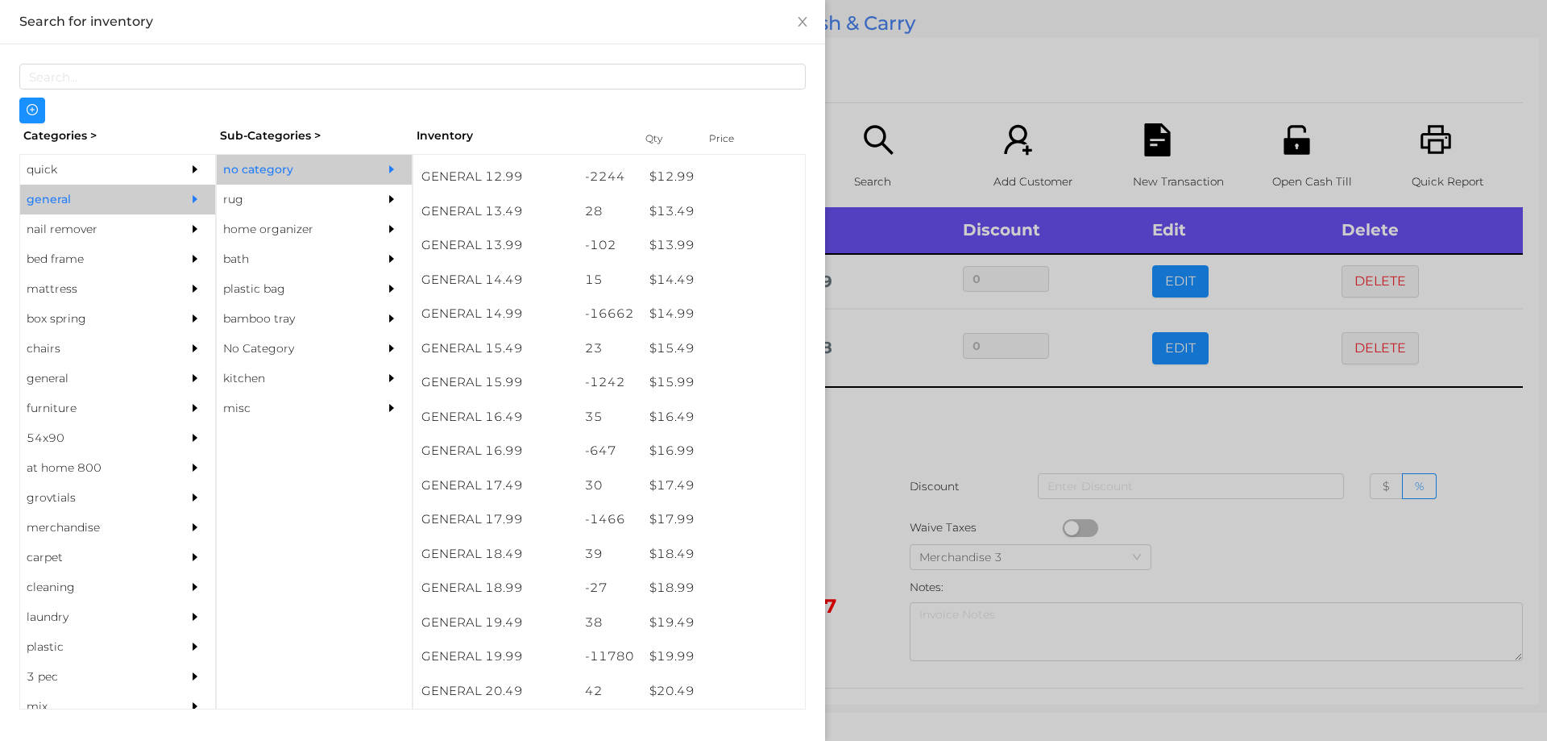
scroll to position [1260, 0]
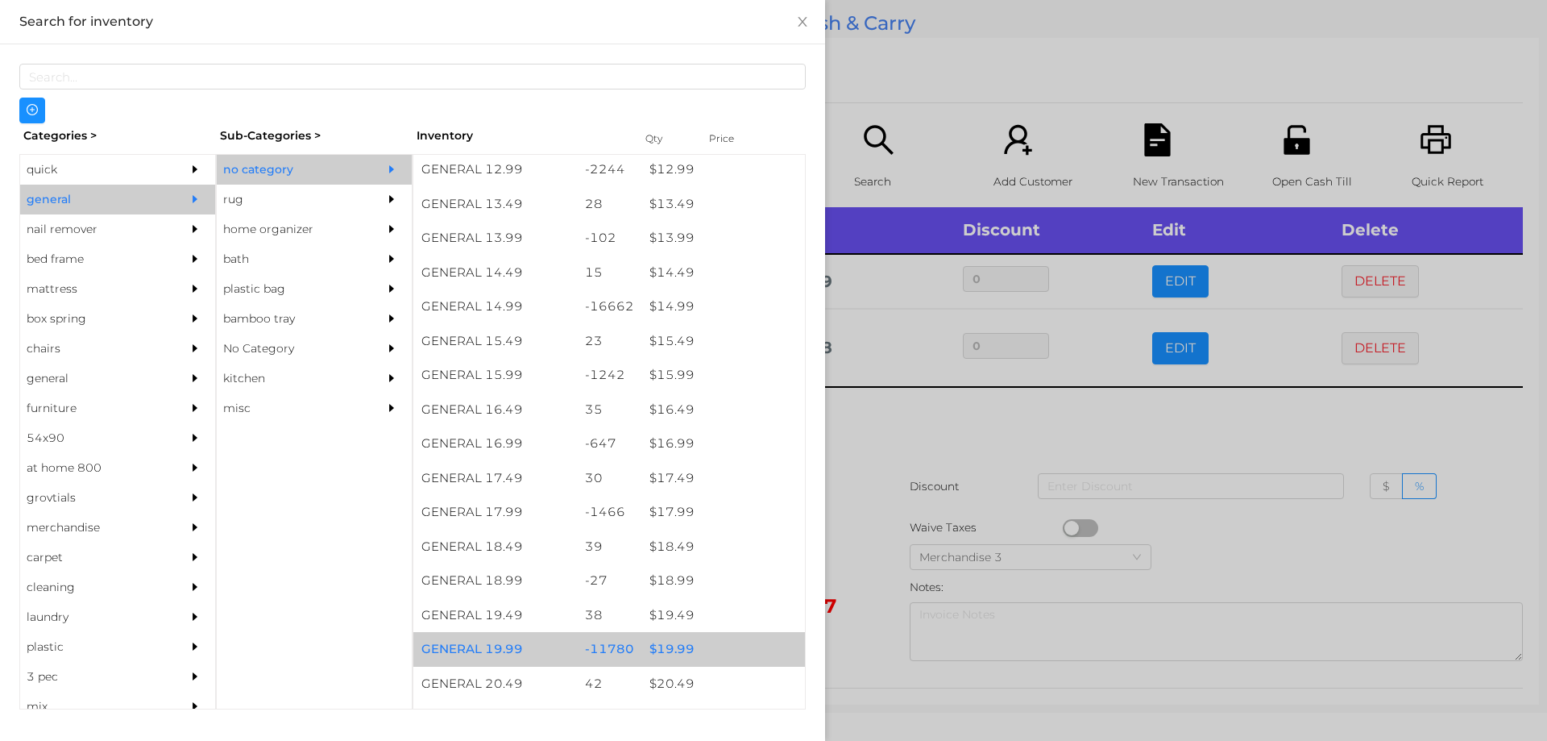
click at [662, 643] on div "$ 19.99" at bounding box center [723, 649] width 164 height 35
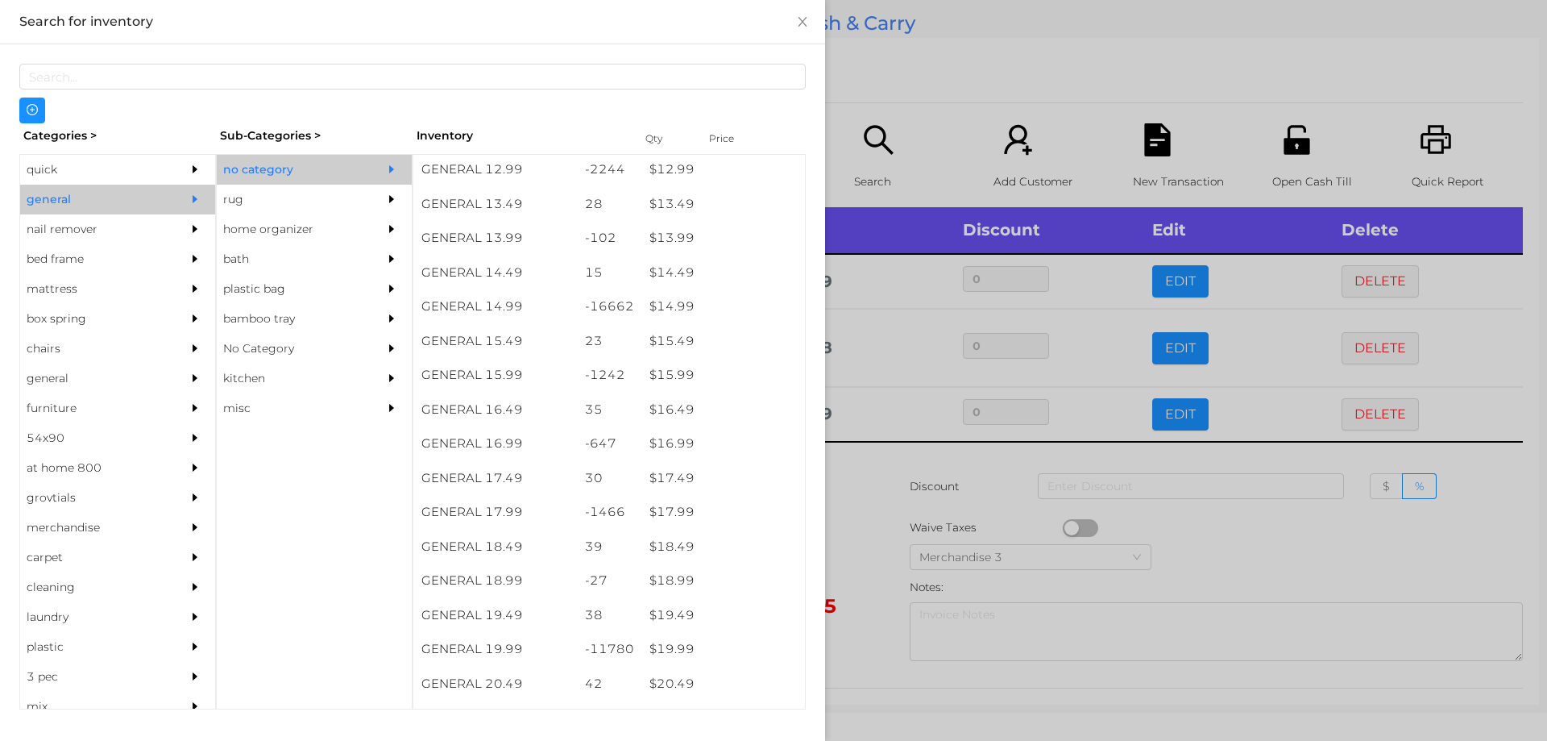
click at [879, 530] on div at bounding box center [773, 370] width 1547 height 741
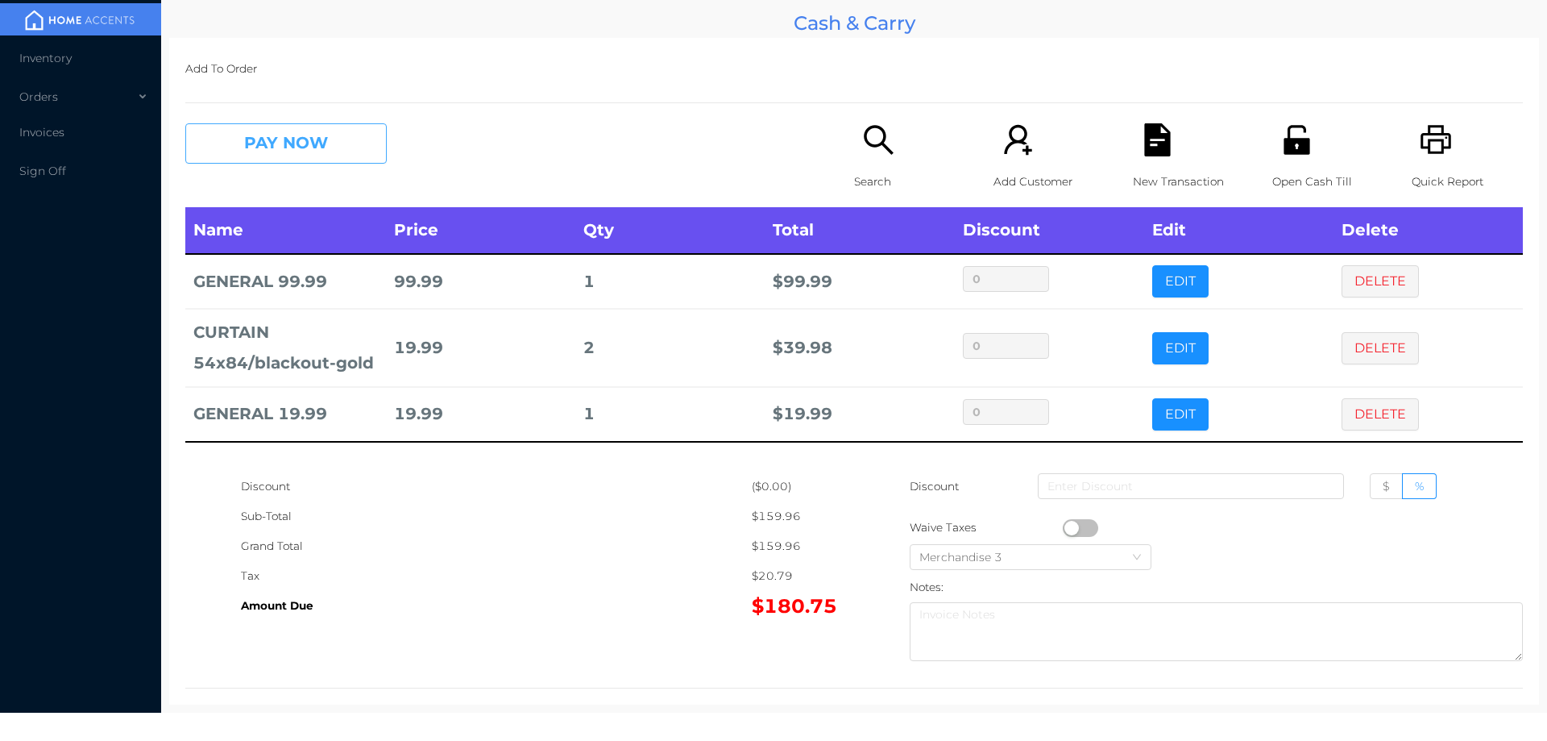
click at [351, 136] on button "PAY NOW" at bounding box center [285, 143] width 201 height 40
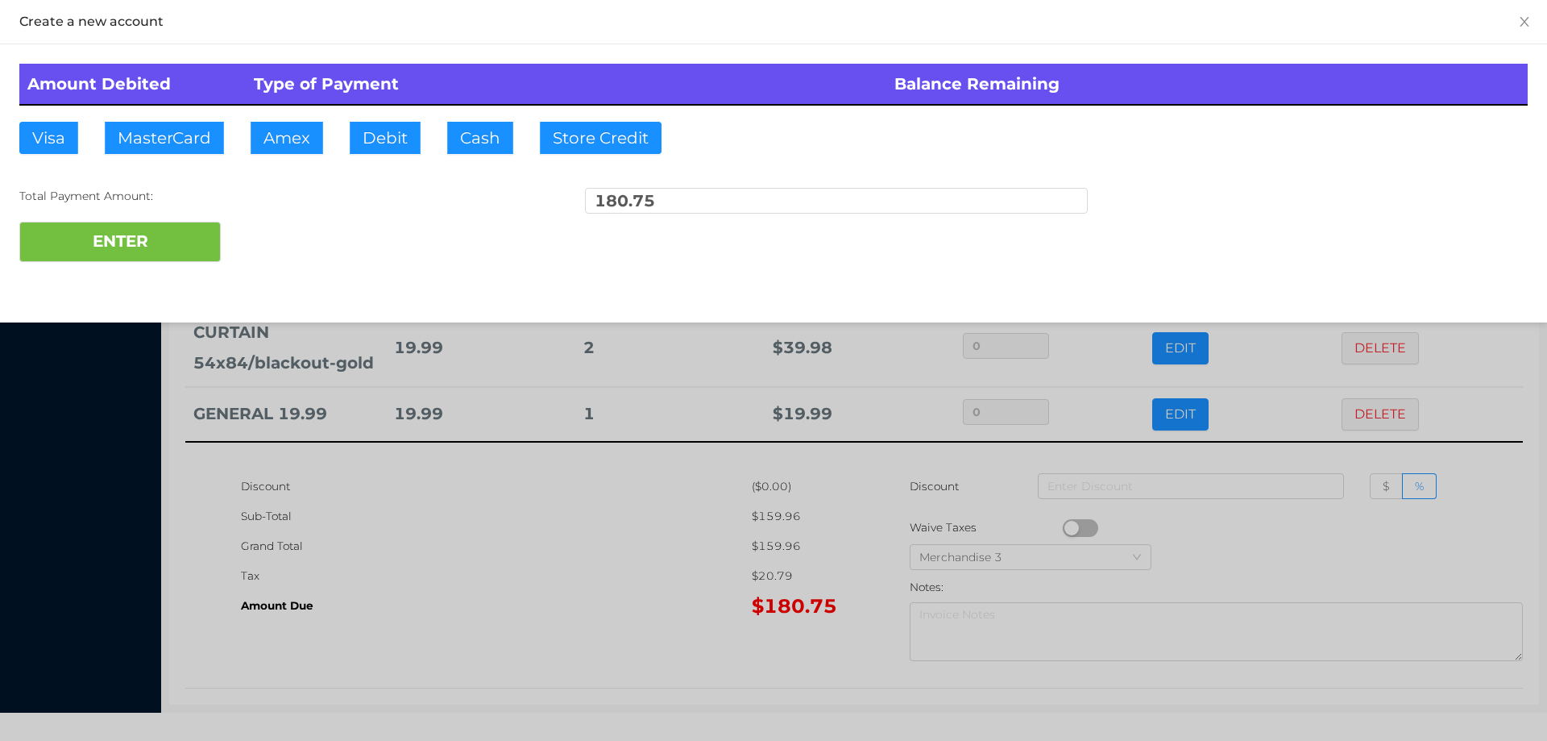
click at [297, 238] on div "ENTER" at bounding box center [773, 242] width 1509 height 40
click at [462, 562] on div at bounding box center [773, 370] width 1547 height 741
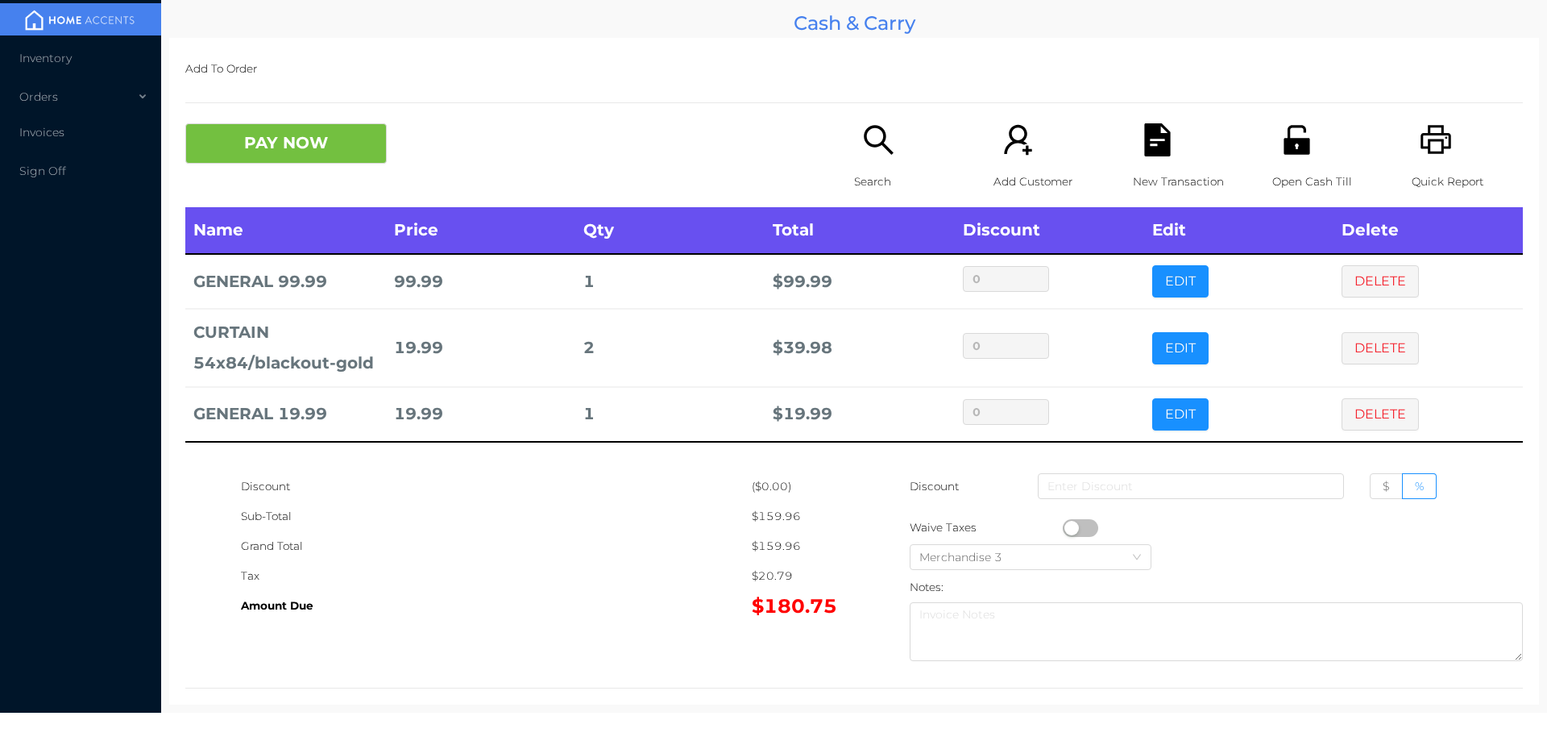
click at [1144, 151] on icon "icon: file-text" at bounding box center [1157, 139] width 26 height 33
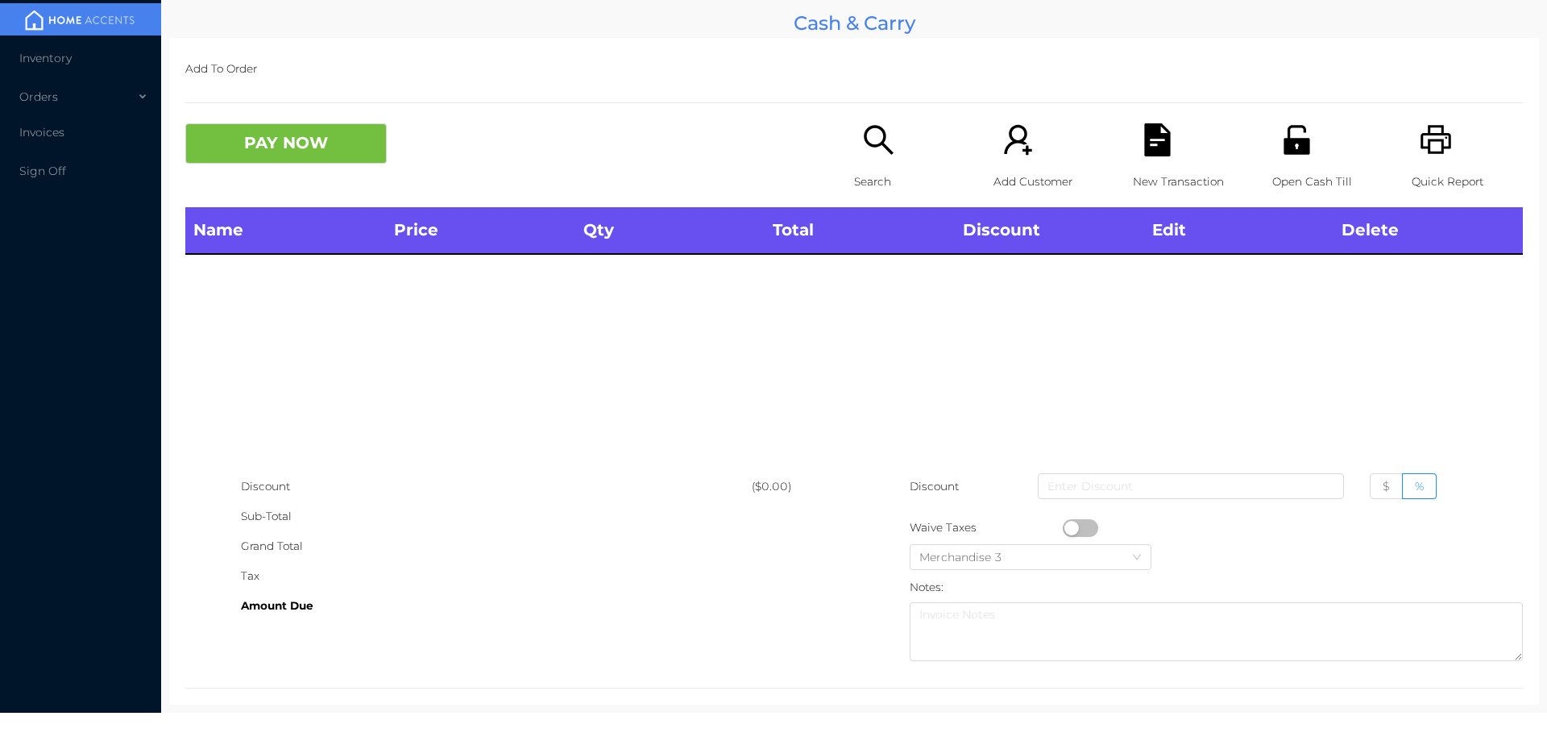
click at [862, 134] on icon "icon: search" at bounding box center [878, 139] width 33 height 33
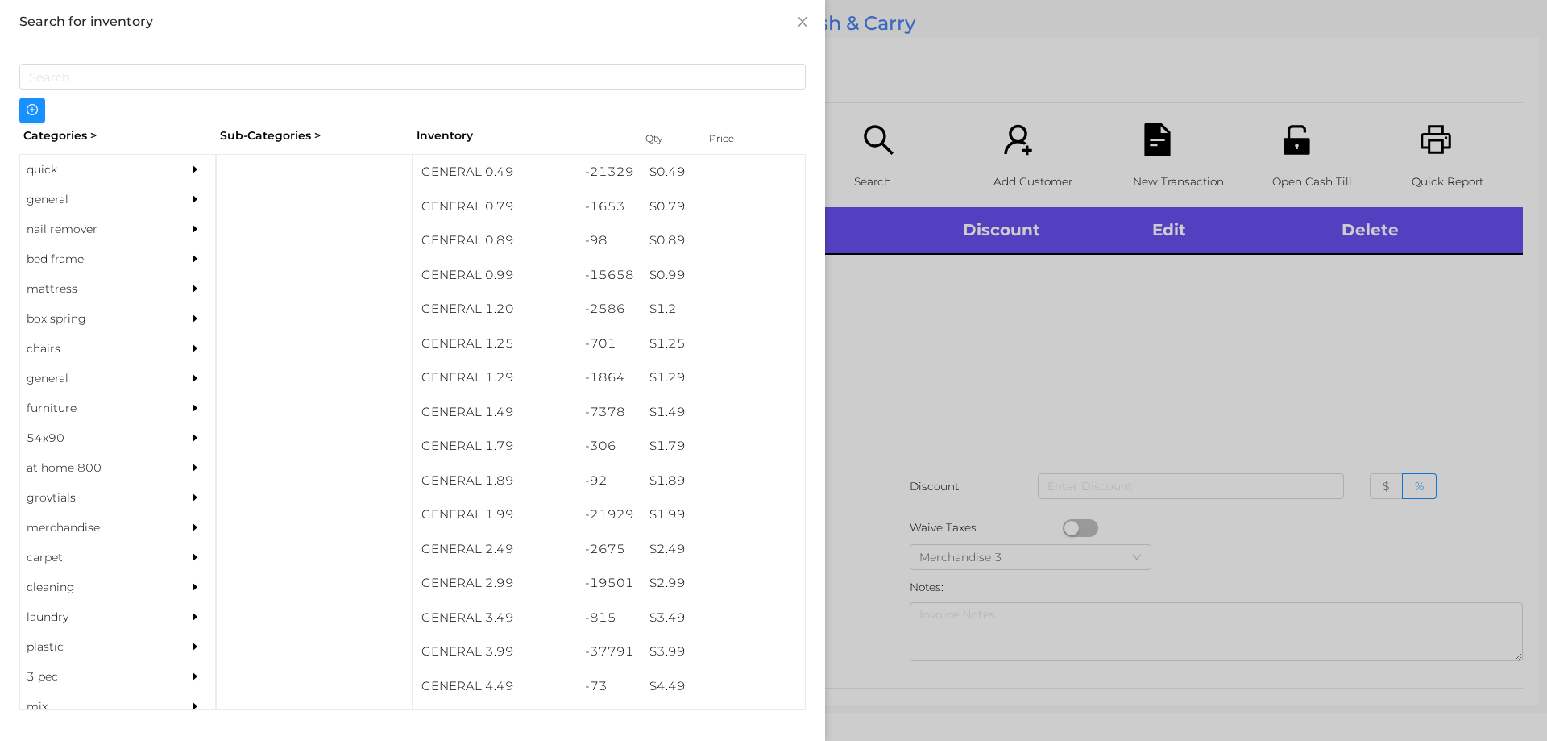
click at [46, 196] on div "general" at bounding box center [93, 200] width 147 height 30
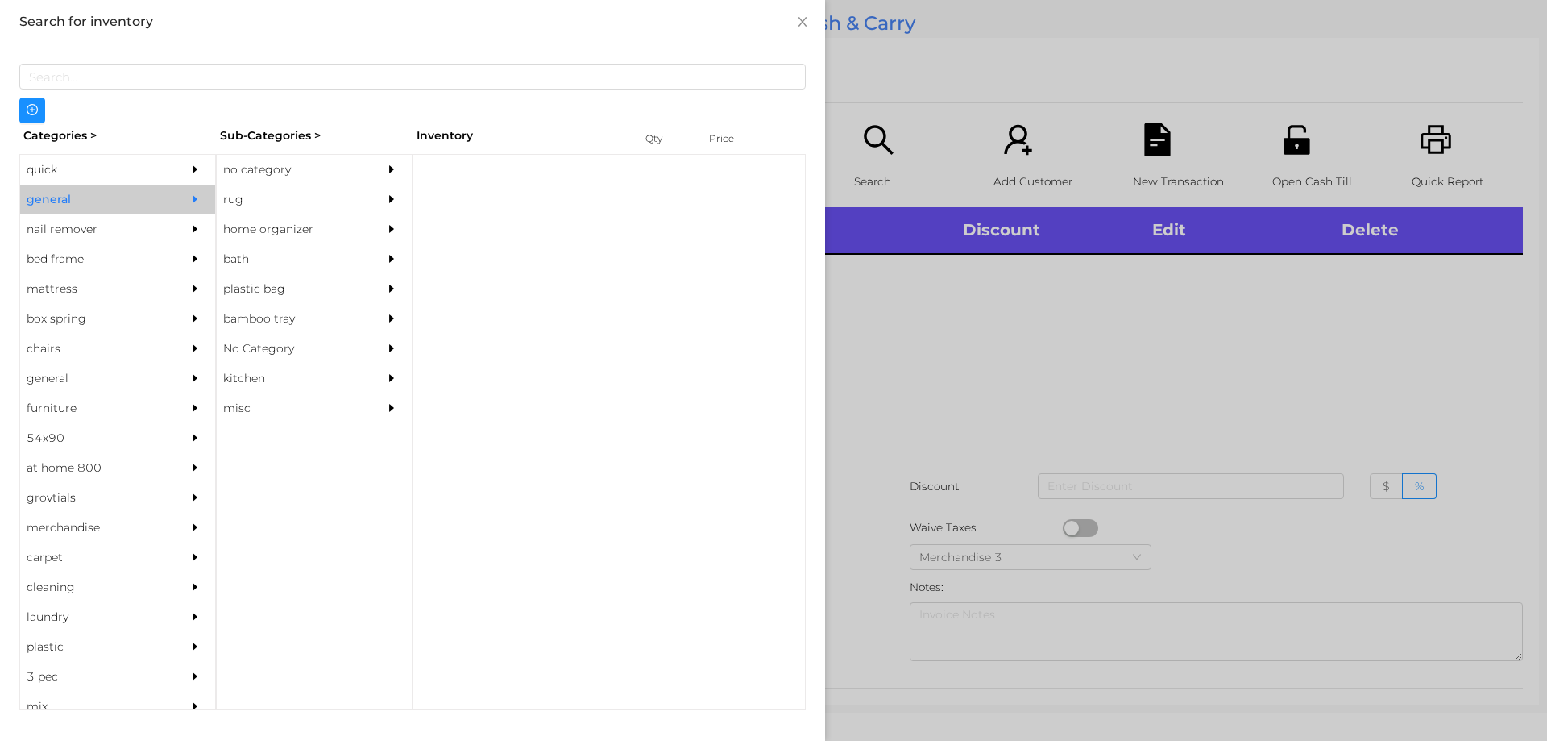
click at [272, 167] on div "no category" at bounding box center [290, 170] width 147 height 30
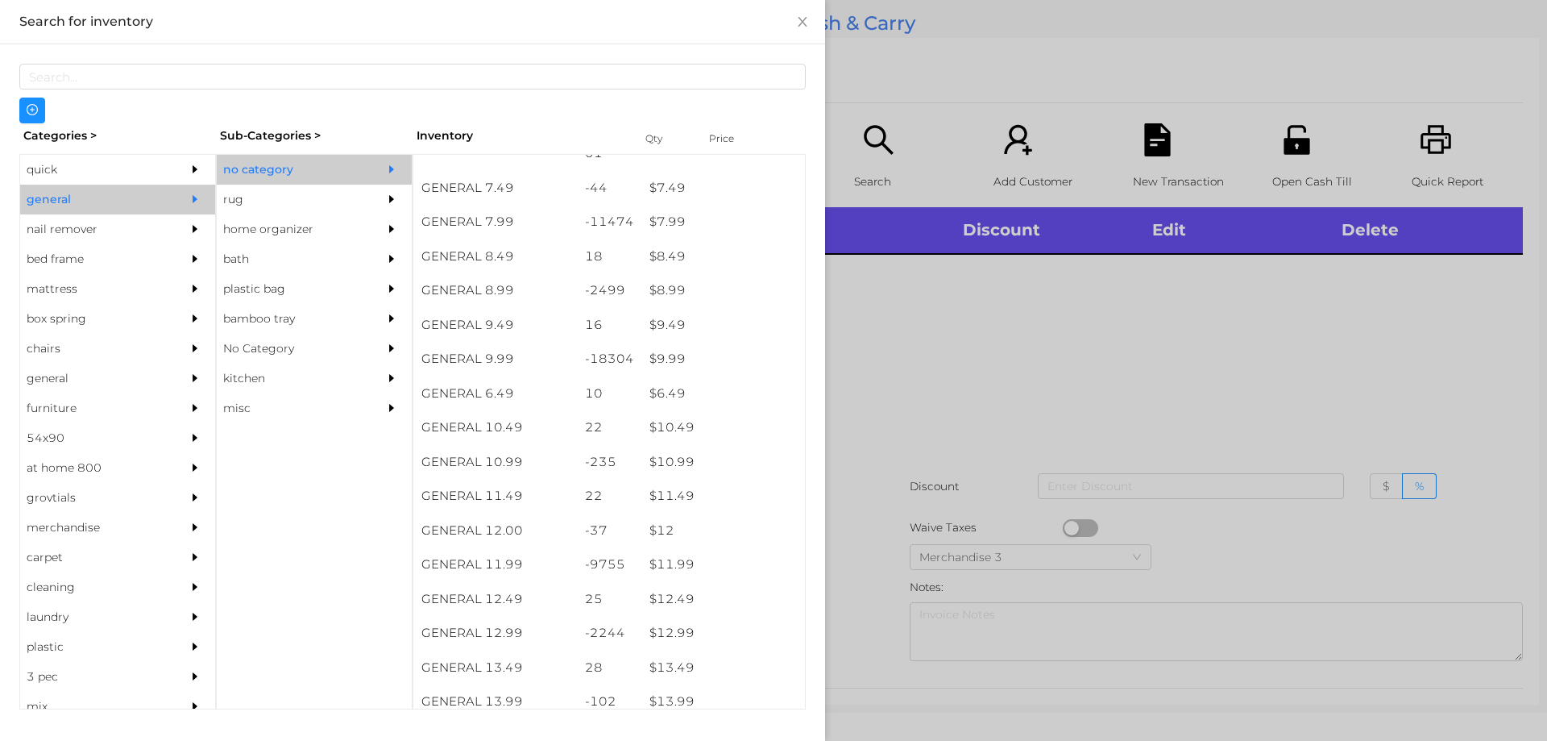
scroll to position [796, 0]
click at [273, 169] on div "no category" at bounding box center [290, 170] width 147 height 30
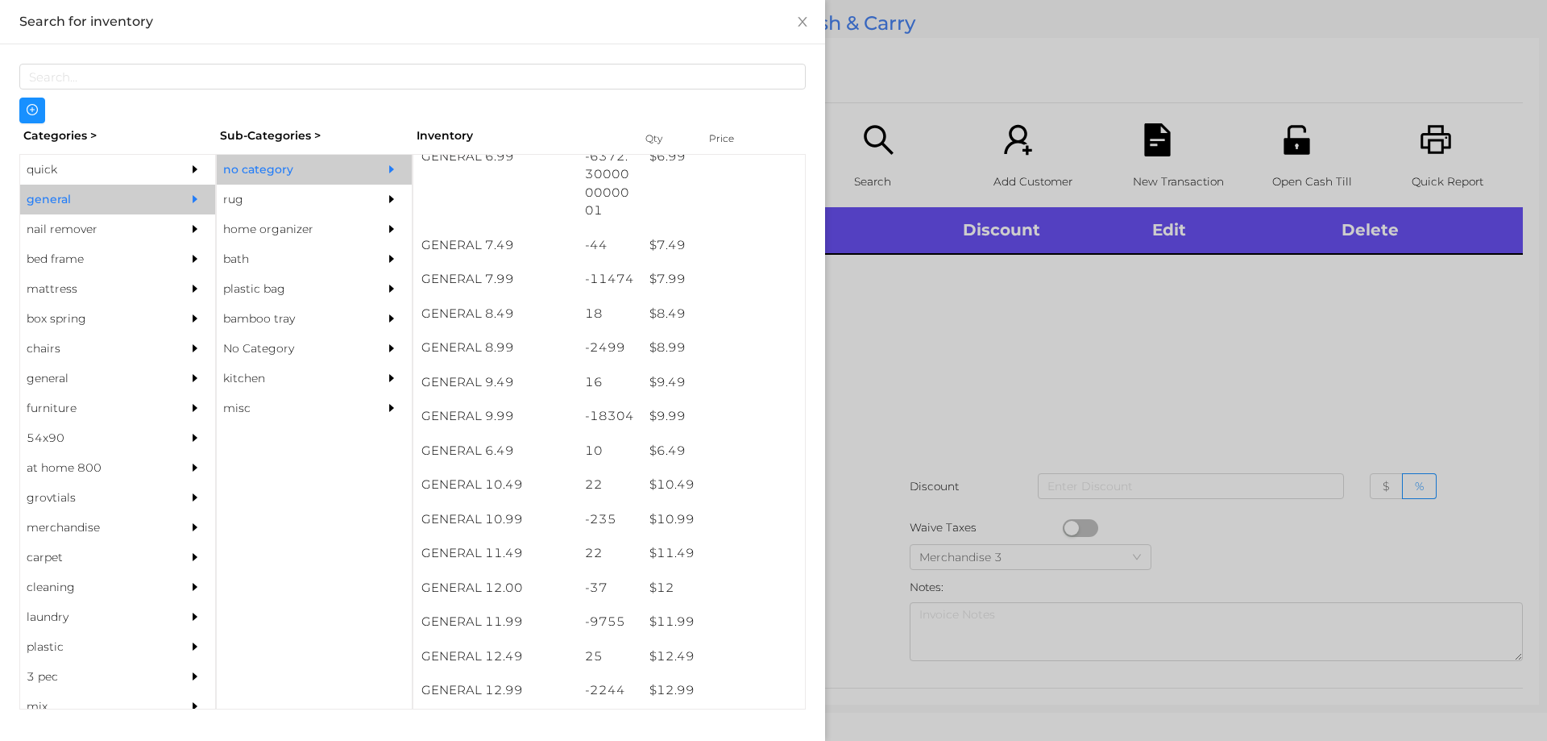
scroll to position [721, 0]
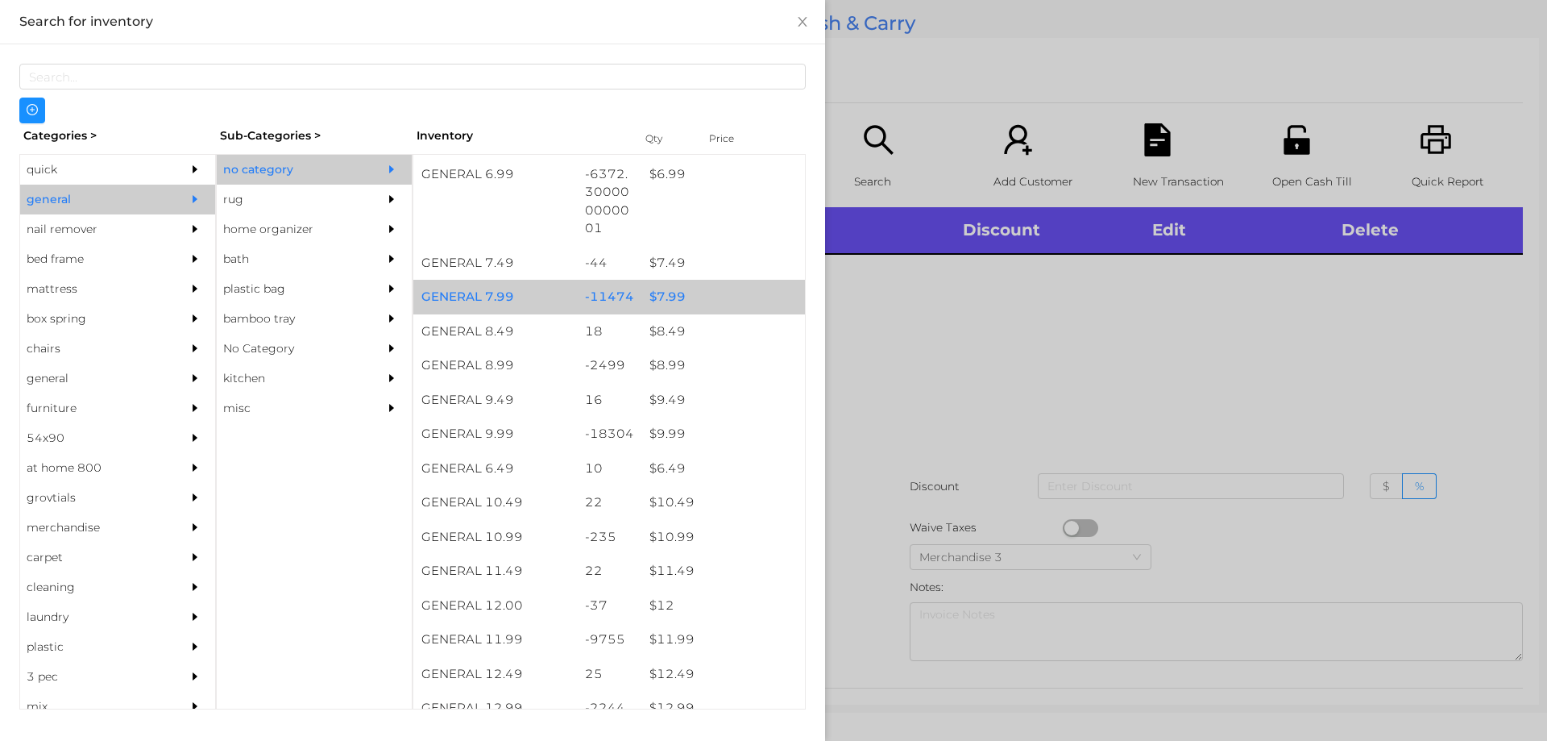
click at [650, 299] on div "$ 7.99" at bounding box center [723, 297] width 164 height 35
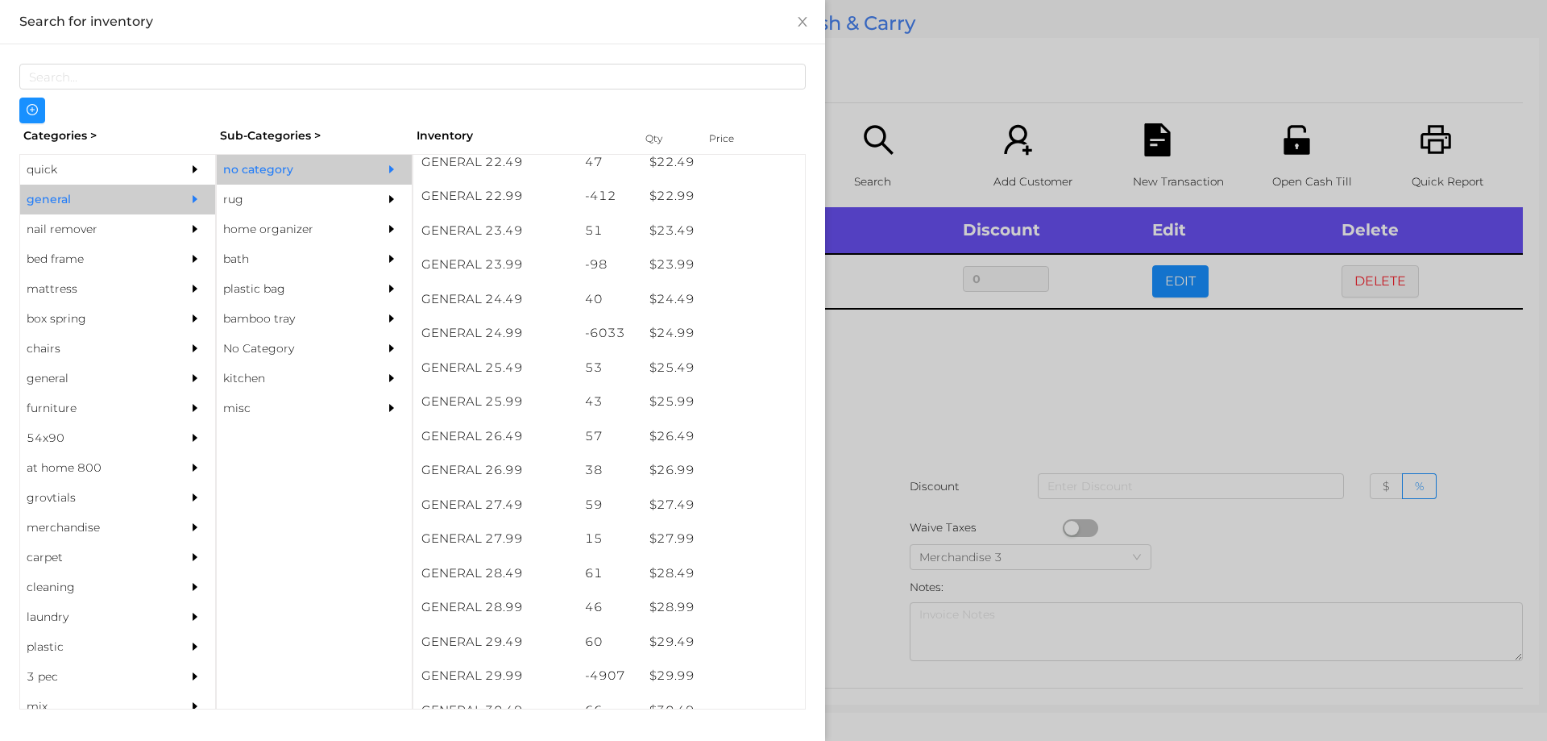
scroll to position [1912, 0]
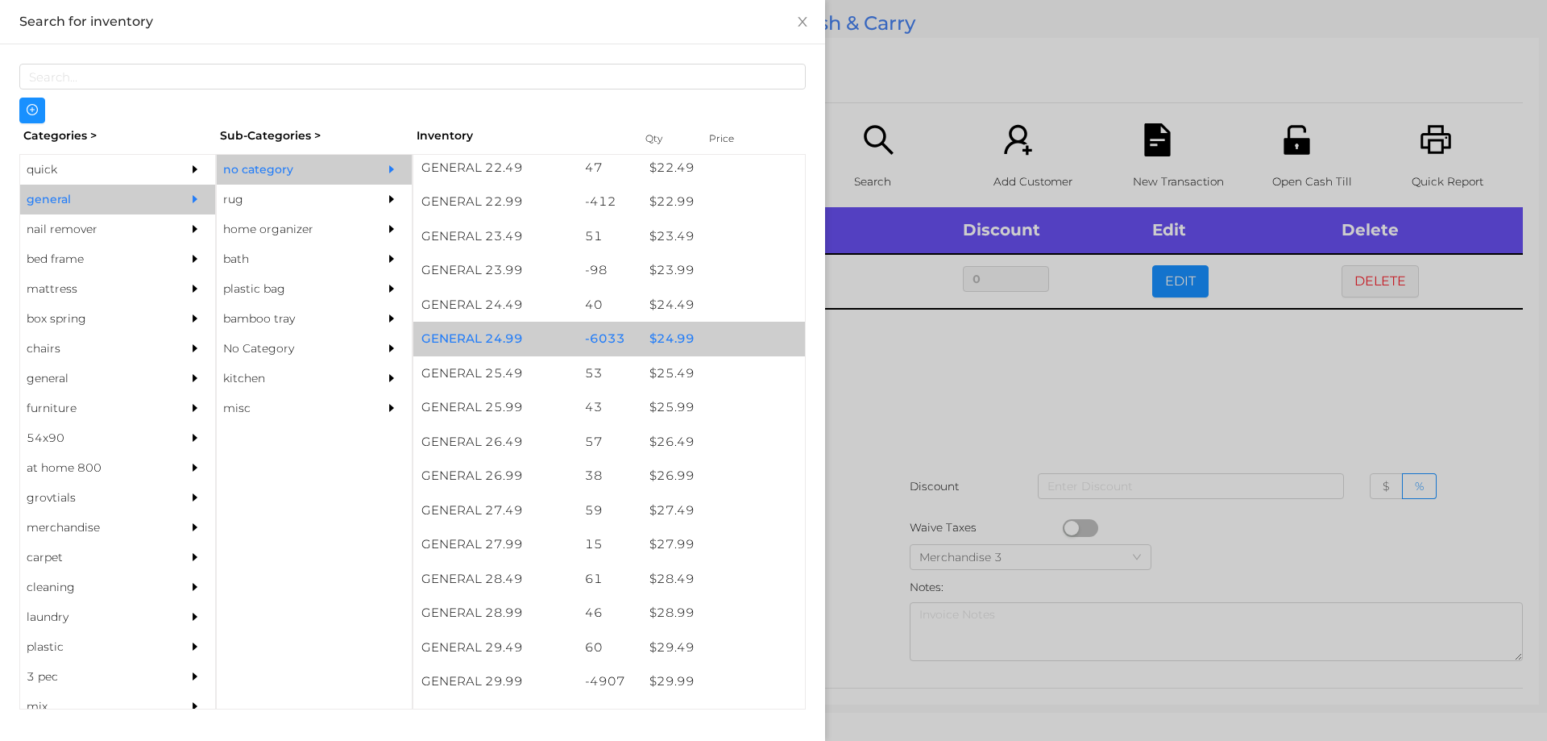
click at [669, 332] on div "$ 24.99" at bounding box center [723, 339] width 164 height 35
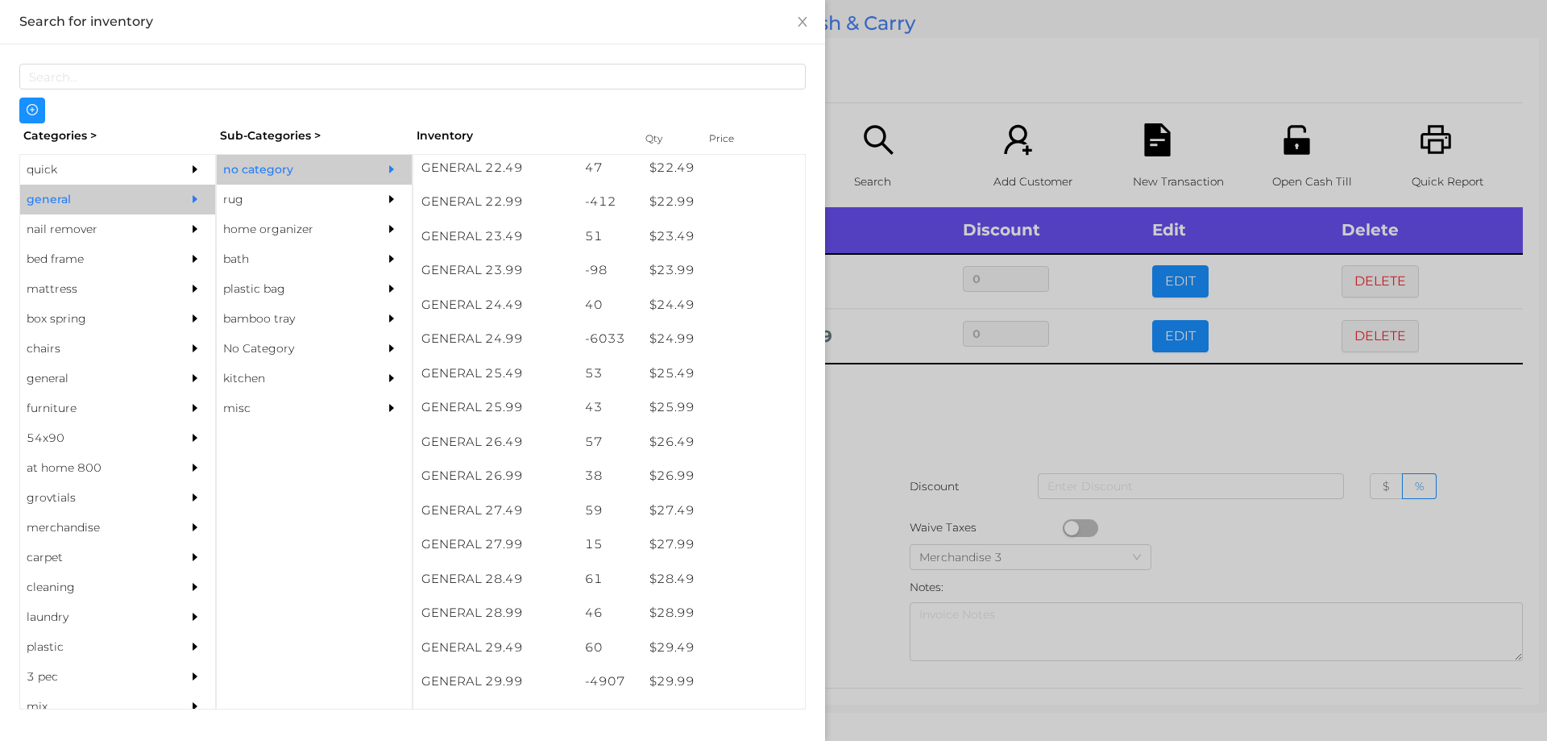
click at [857, 373] on div at bounding box center [773, 370] width 1547 height 741
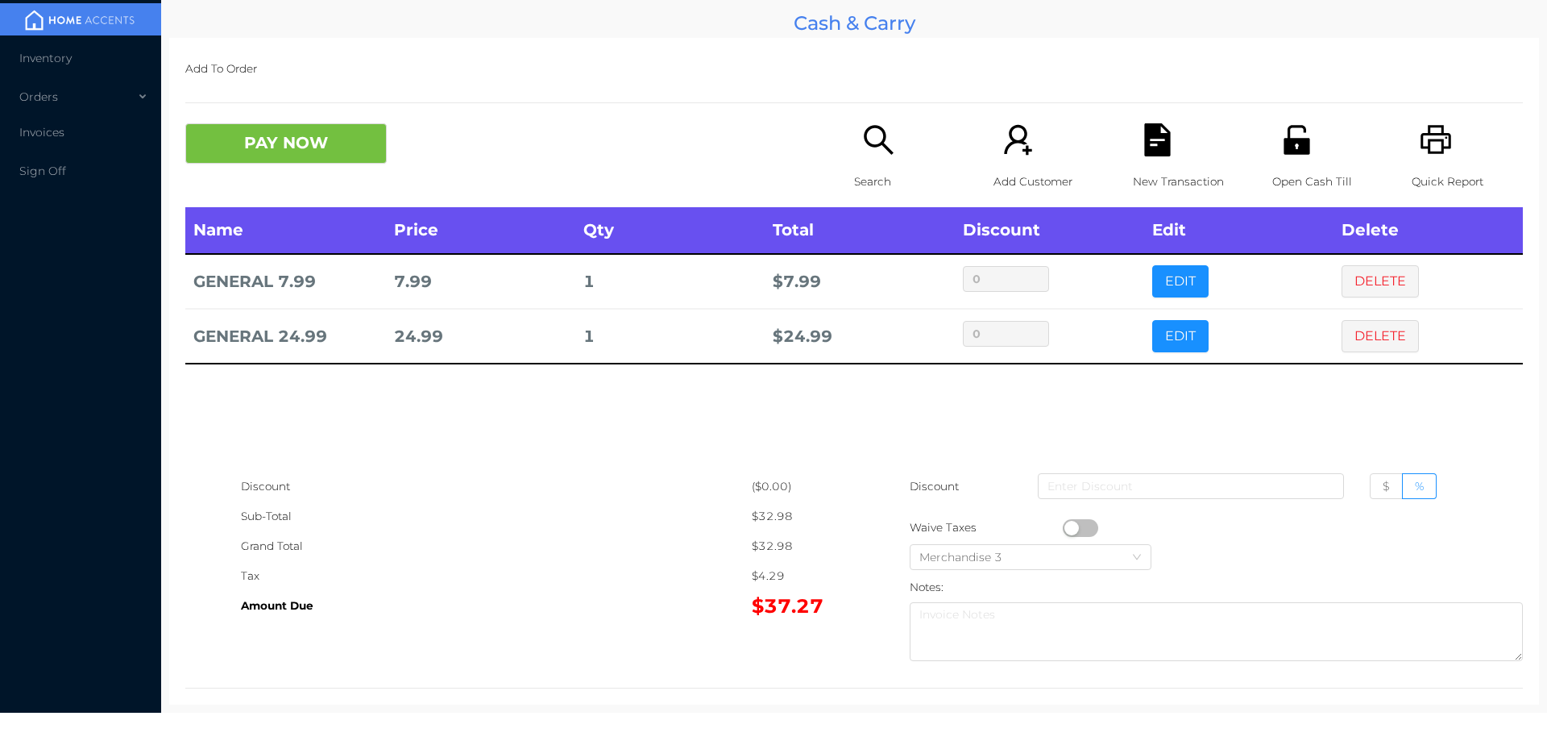
click at [865, 148] on icon "icon: search" at bounding box center [878, 139] width 33 height 33
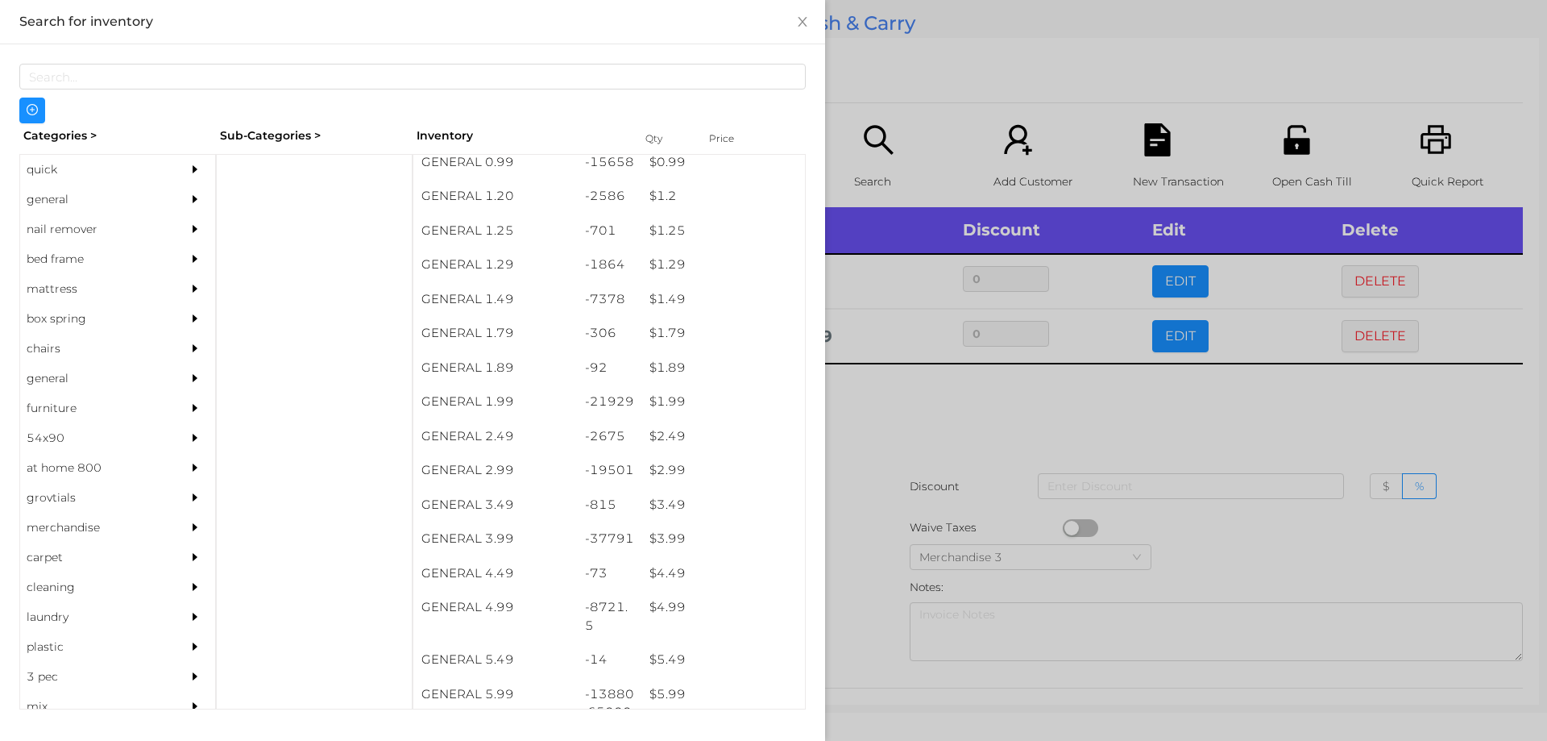
scroll to position [181, 0]
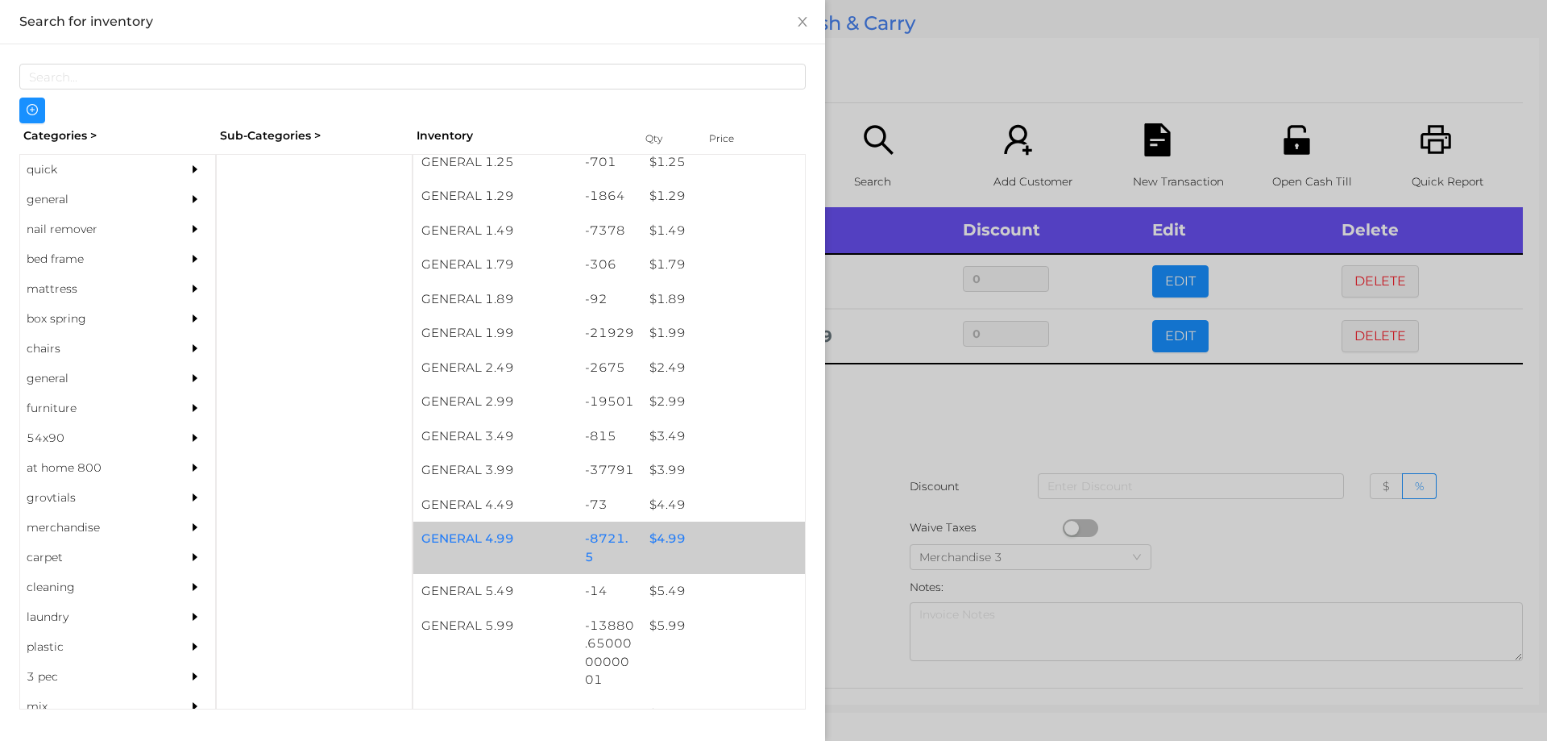
click at [658, 537] on div "$ 4.99" at bounding box center [723, 538] width 164 height 35
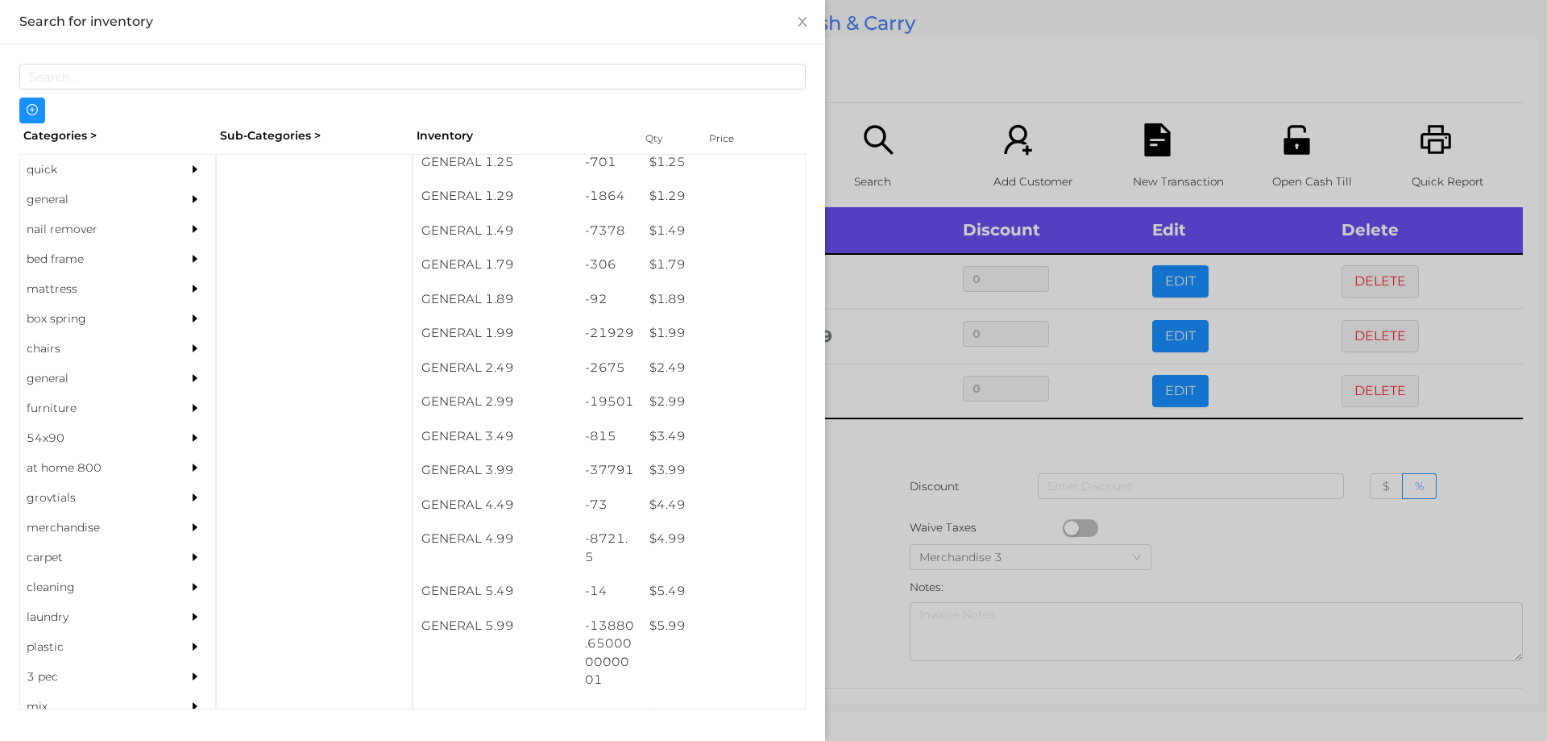
click at [874, 454] on div at bounding box center [773, 370] width 1547 height 741
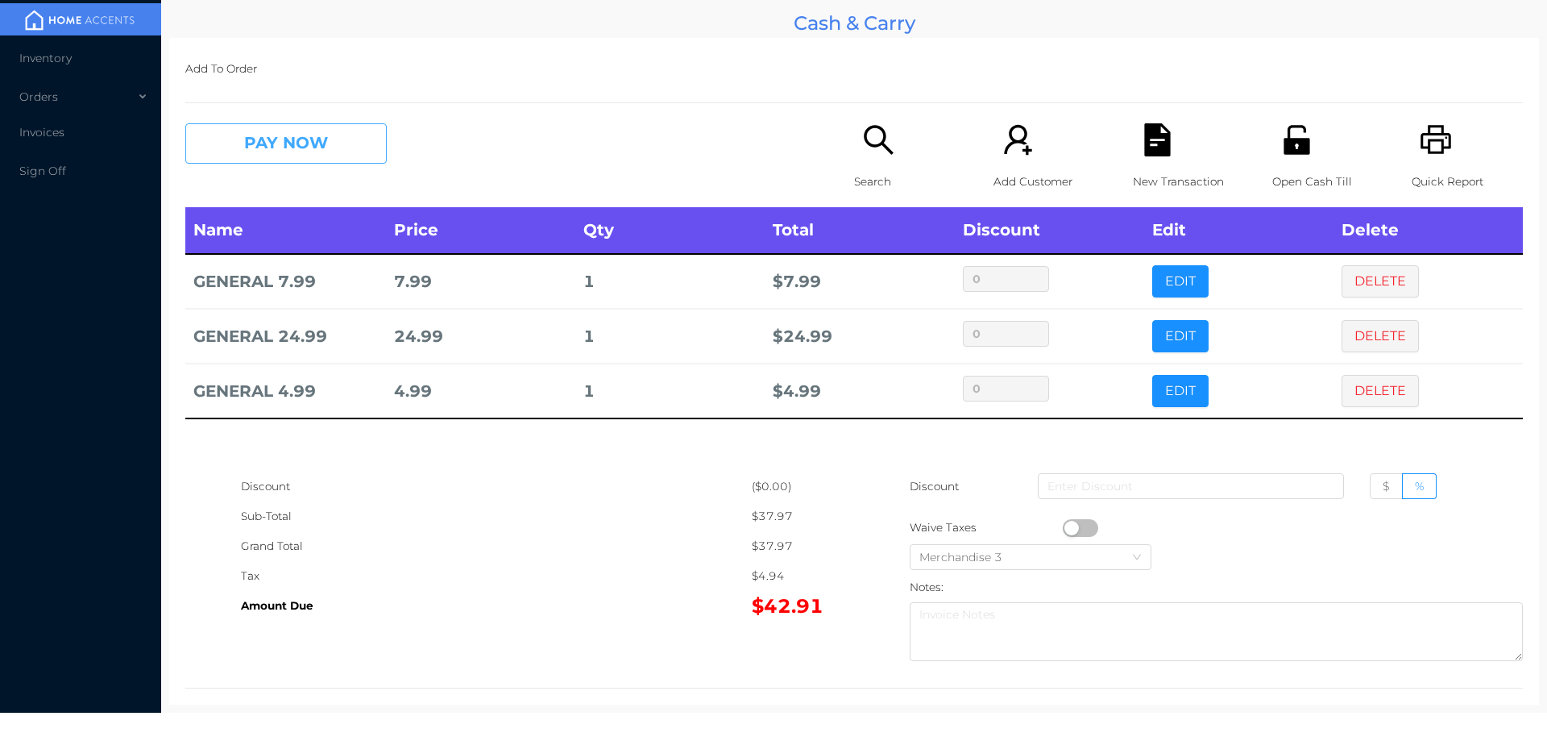
click at [305, 162] on button "PAY NOW" at bounding box center [285, 143] width 201 height 40
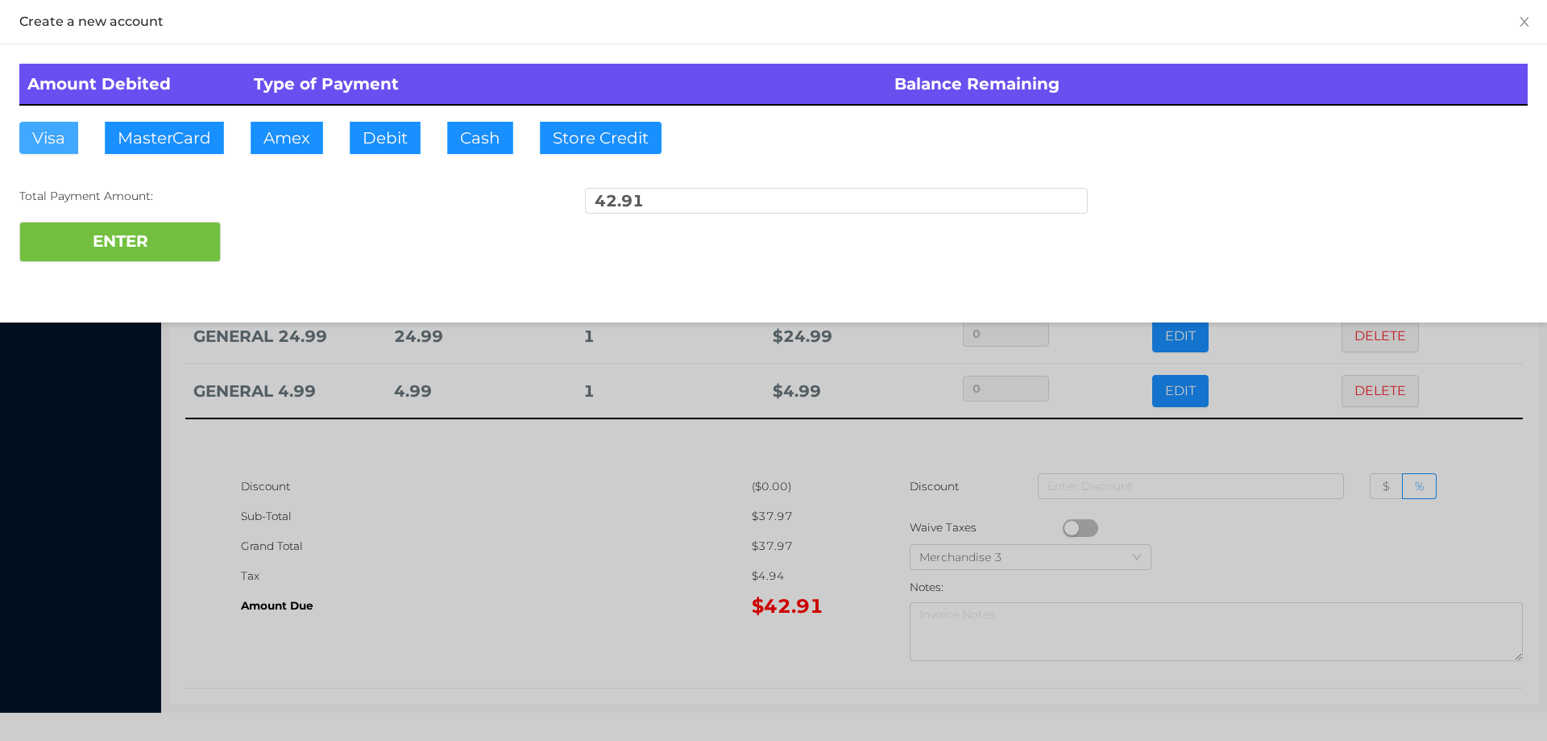
click at [52, 141] on button "Visa" at bounding box center [48, 138] width 59 height 32
click at [107, 230] on button "ENTER" at bounding box center [119, 242] width 201 height 40
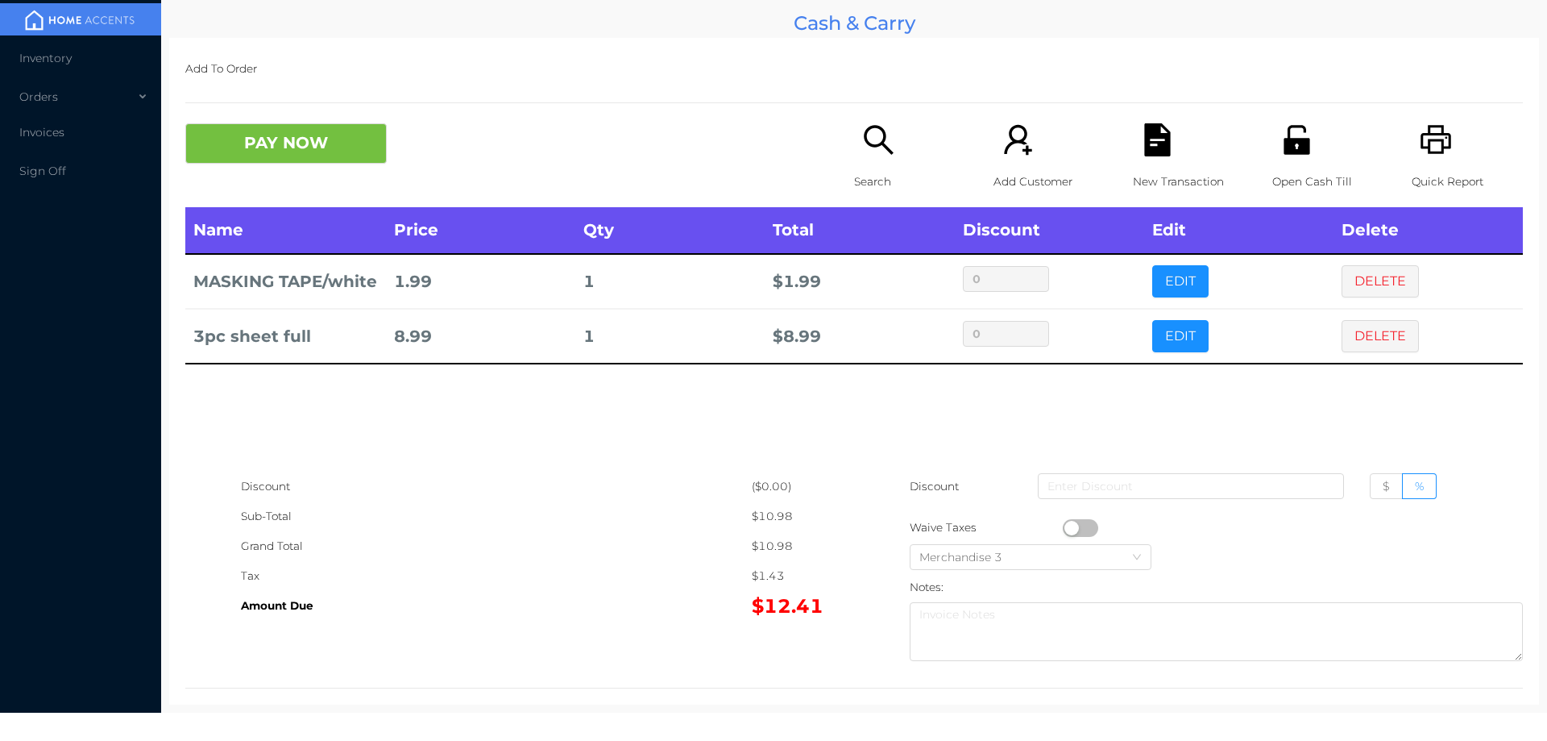
click at [866, 172] on p "Search" at bounding box center [909, 182] width 111 height 30
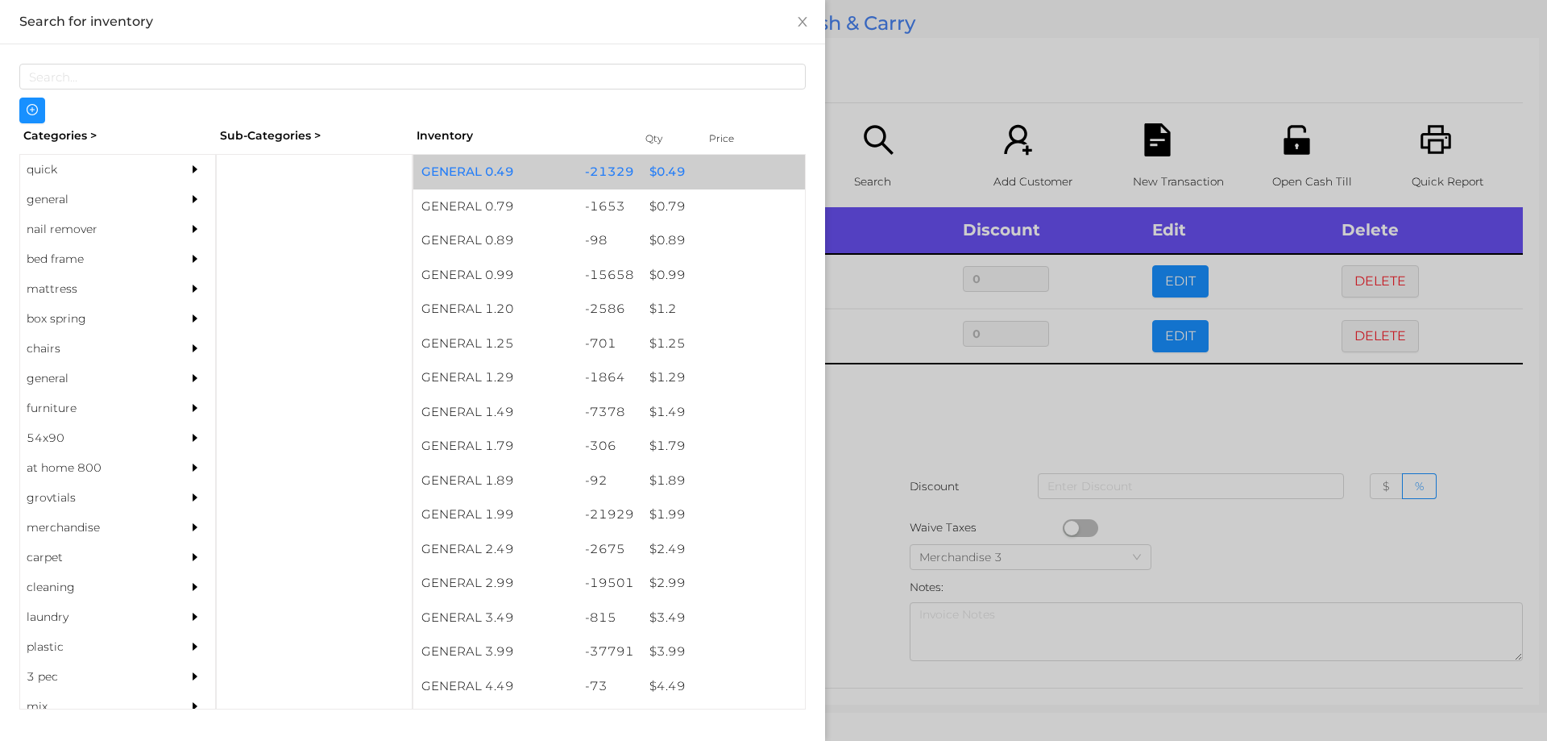
click at [651, 173] on div "$ 0.49" at bounding box center [723, 172] width 164 height 35
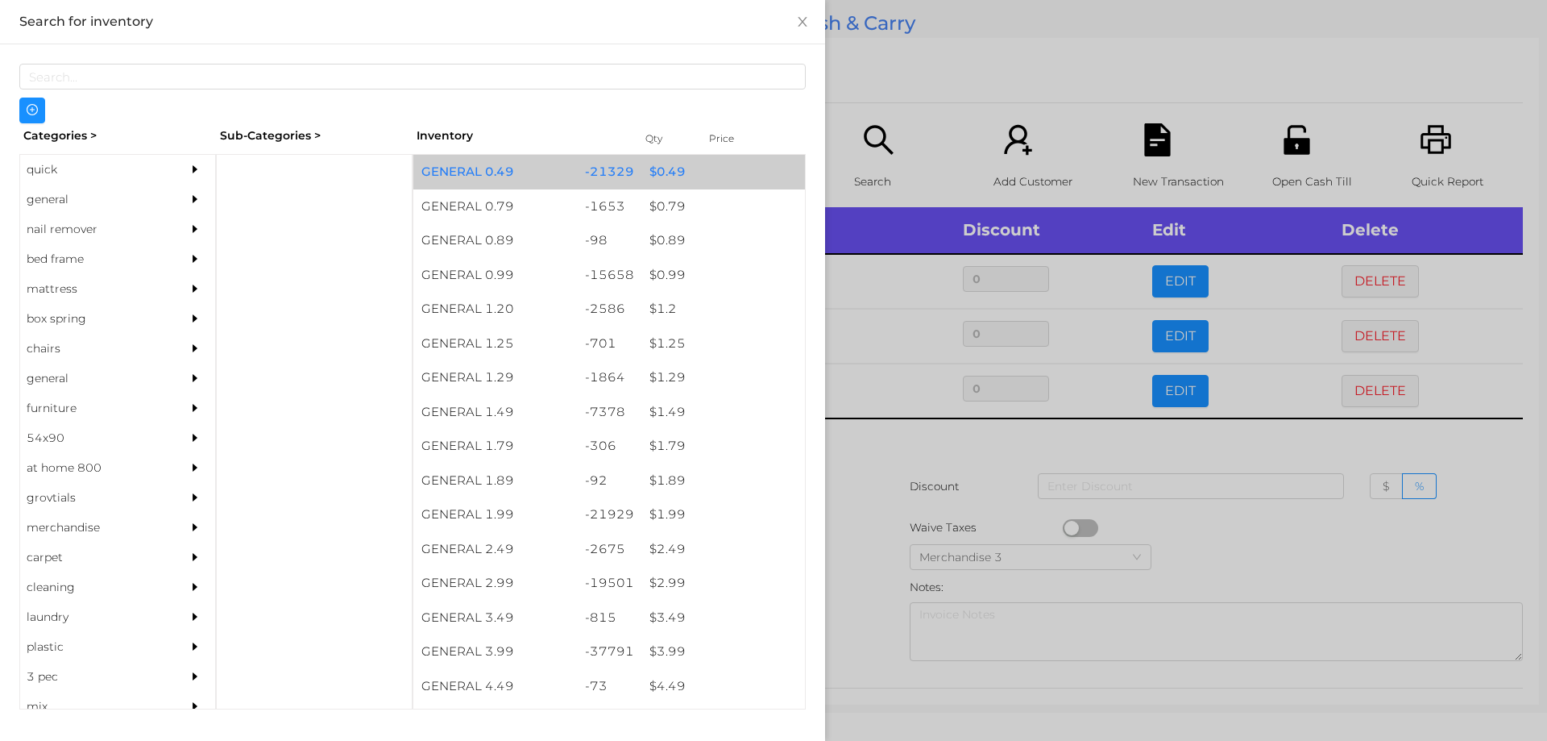
click at [654, 171] on div "$ 0.49" at bounding box center [723, 172] width 164 height 35
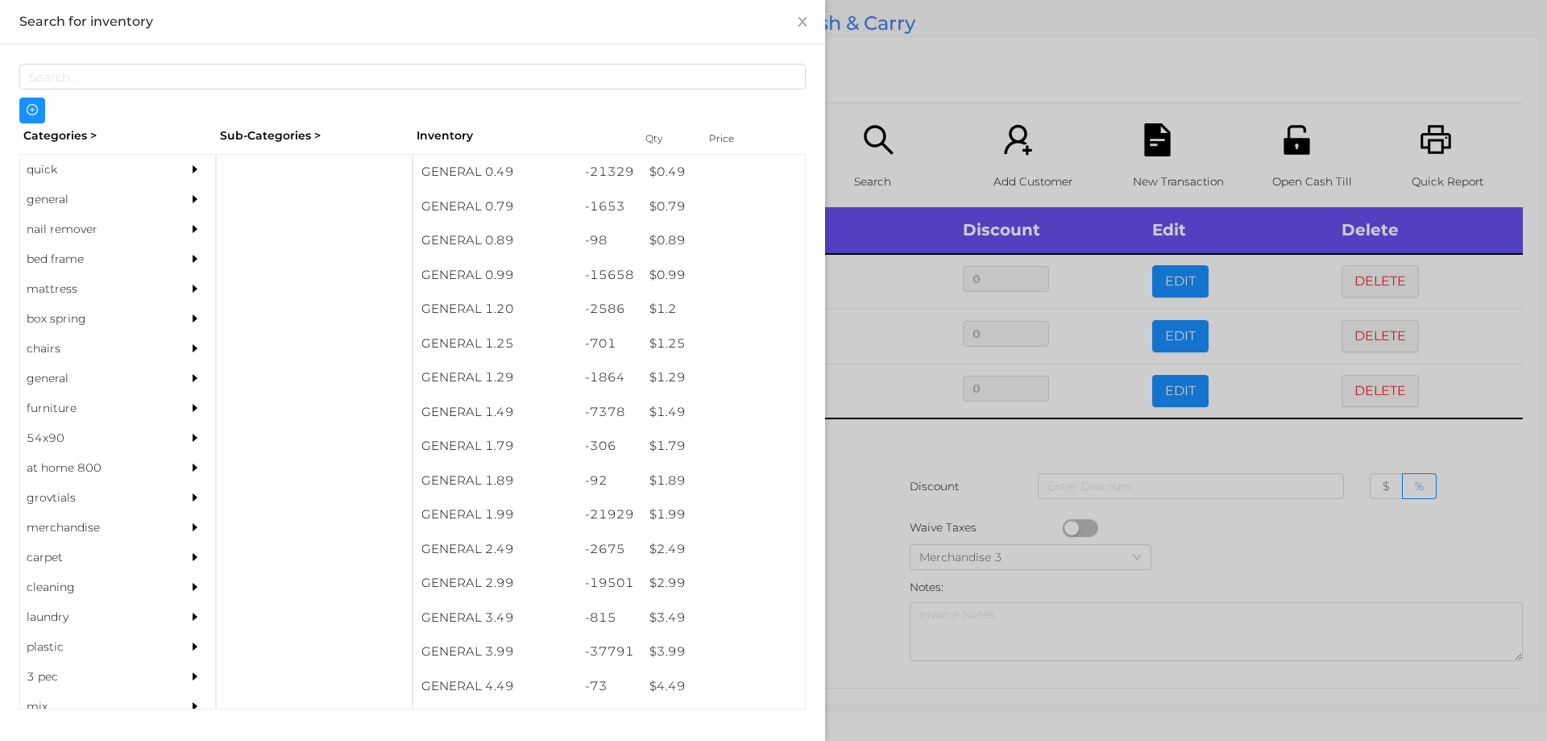
click at [875, 518] on div at bounding box center [773, 370] width 1547 height 741
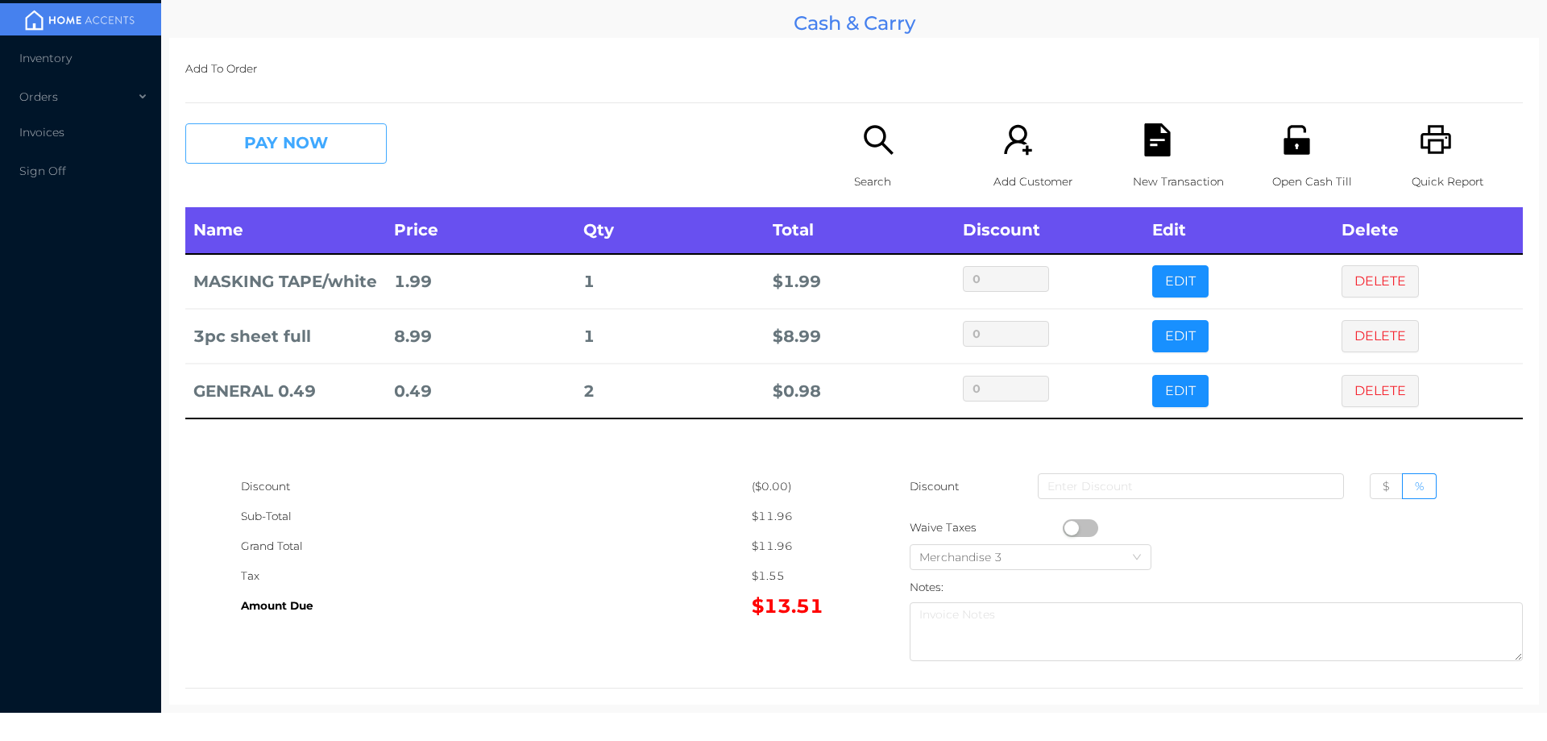
click at [284, 162] on button "PAY NOW" at bounding box center [285, 143] width 201 height 40
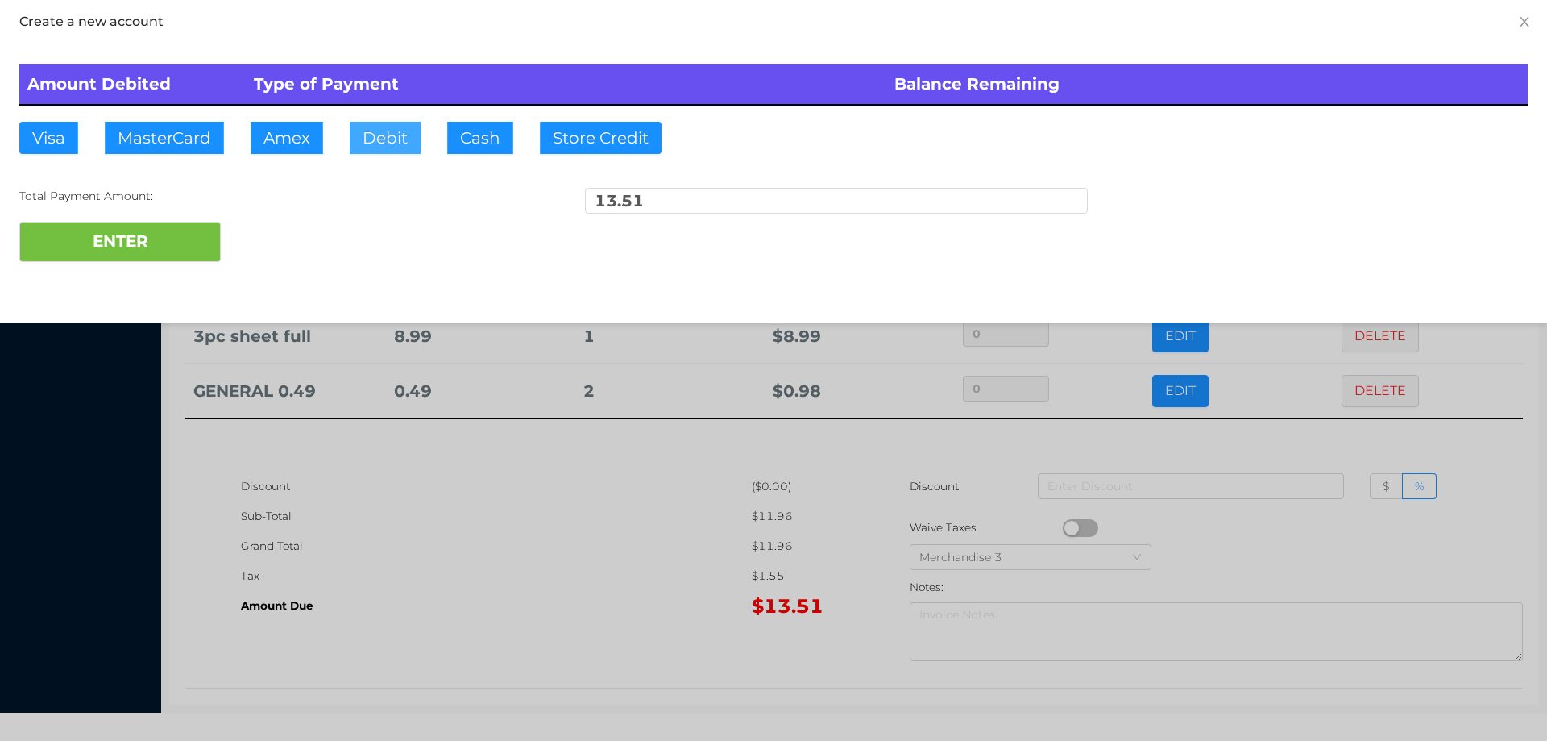
click at [387, 140] on button "Debit" at bounding box center [385, 138] width 71 height 32
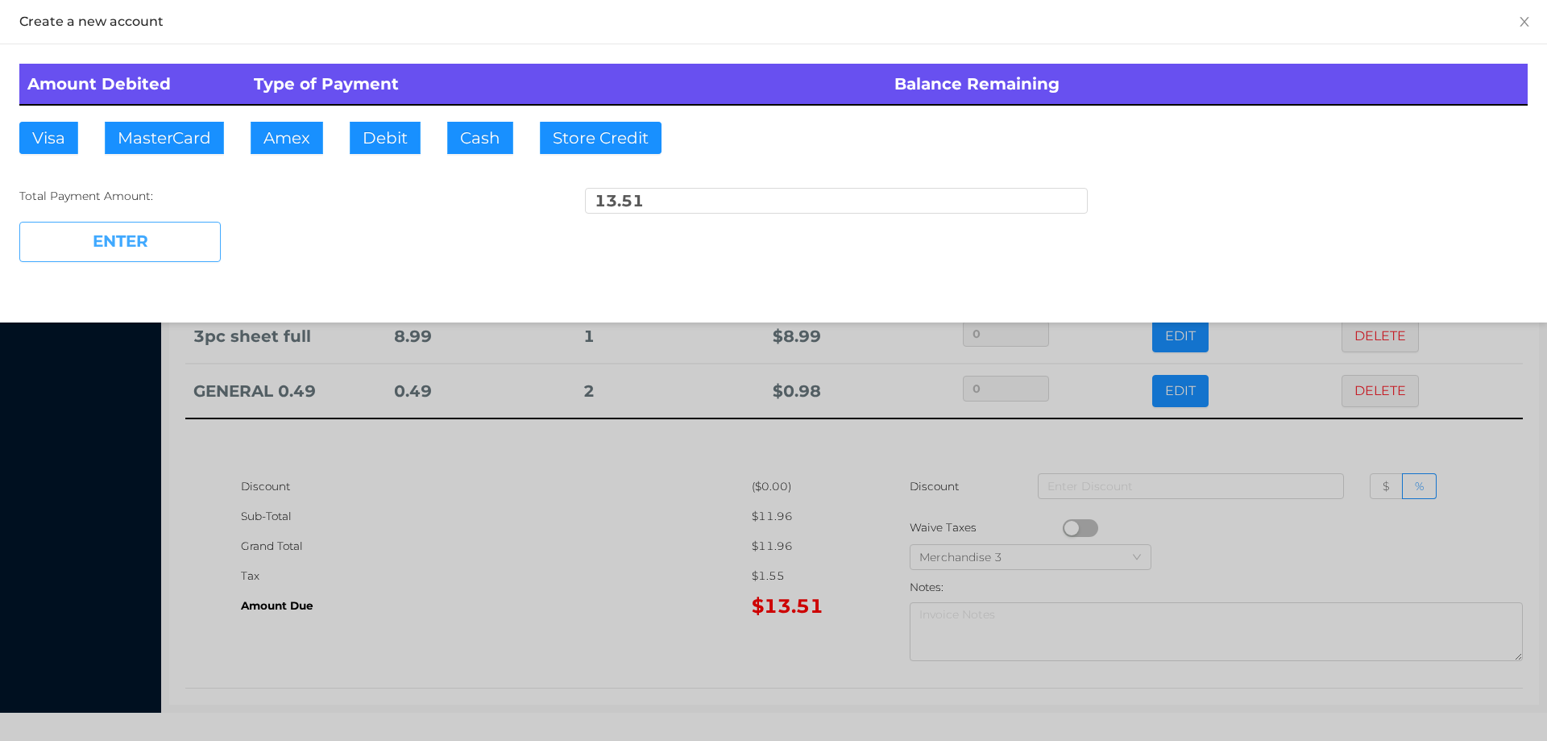
click at [156, 242] on button "ENTER" at bounding box center [119, 242] width 201 height 40
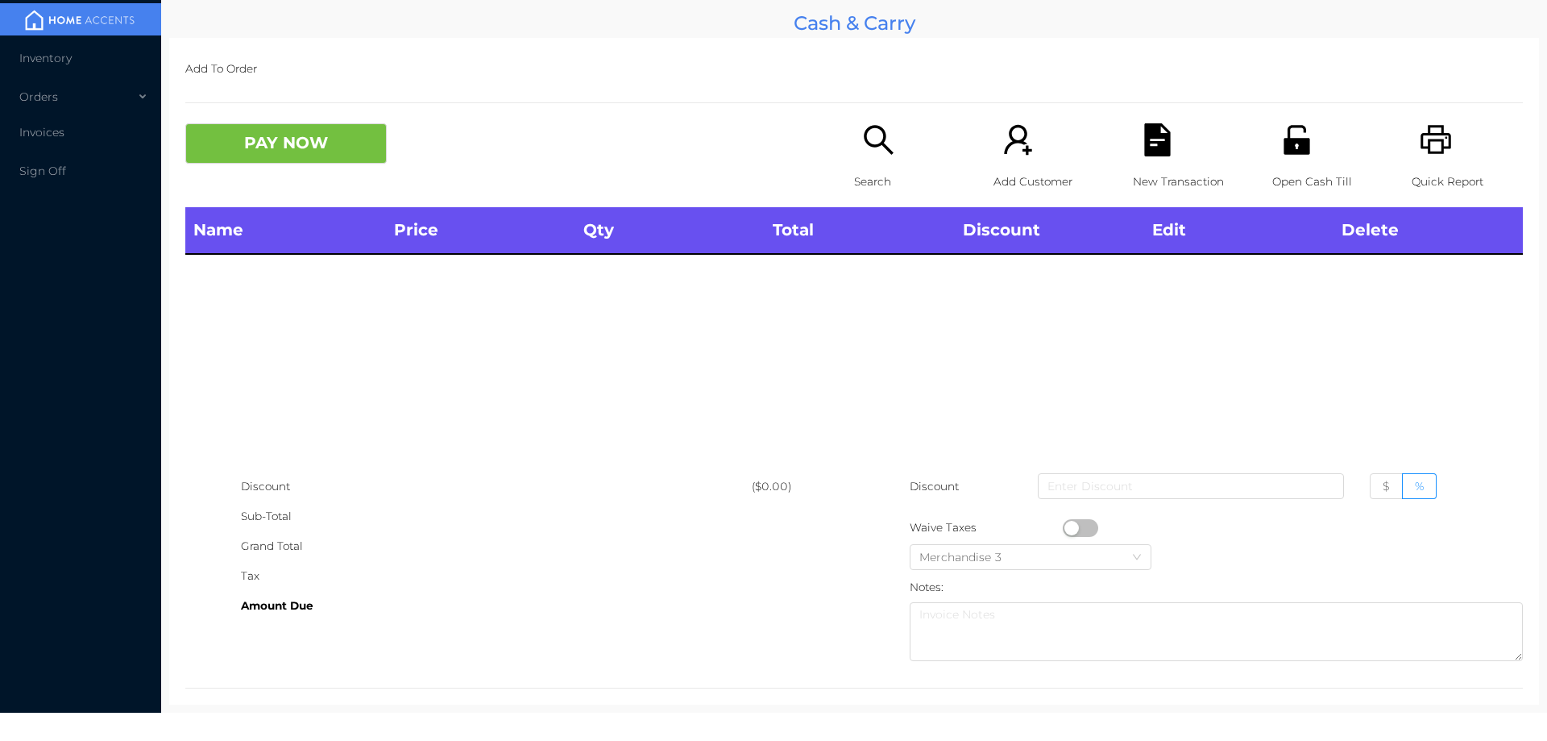
click at [1440, 144] on icon "icon: printer" at bounding box center [1436, 139] width 31 height 29
